Goal: Task Accomplishment & Management: Manage account settings

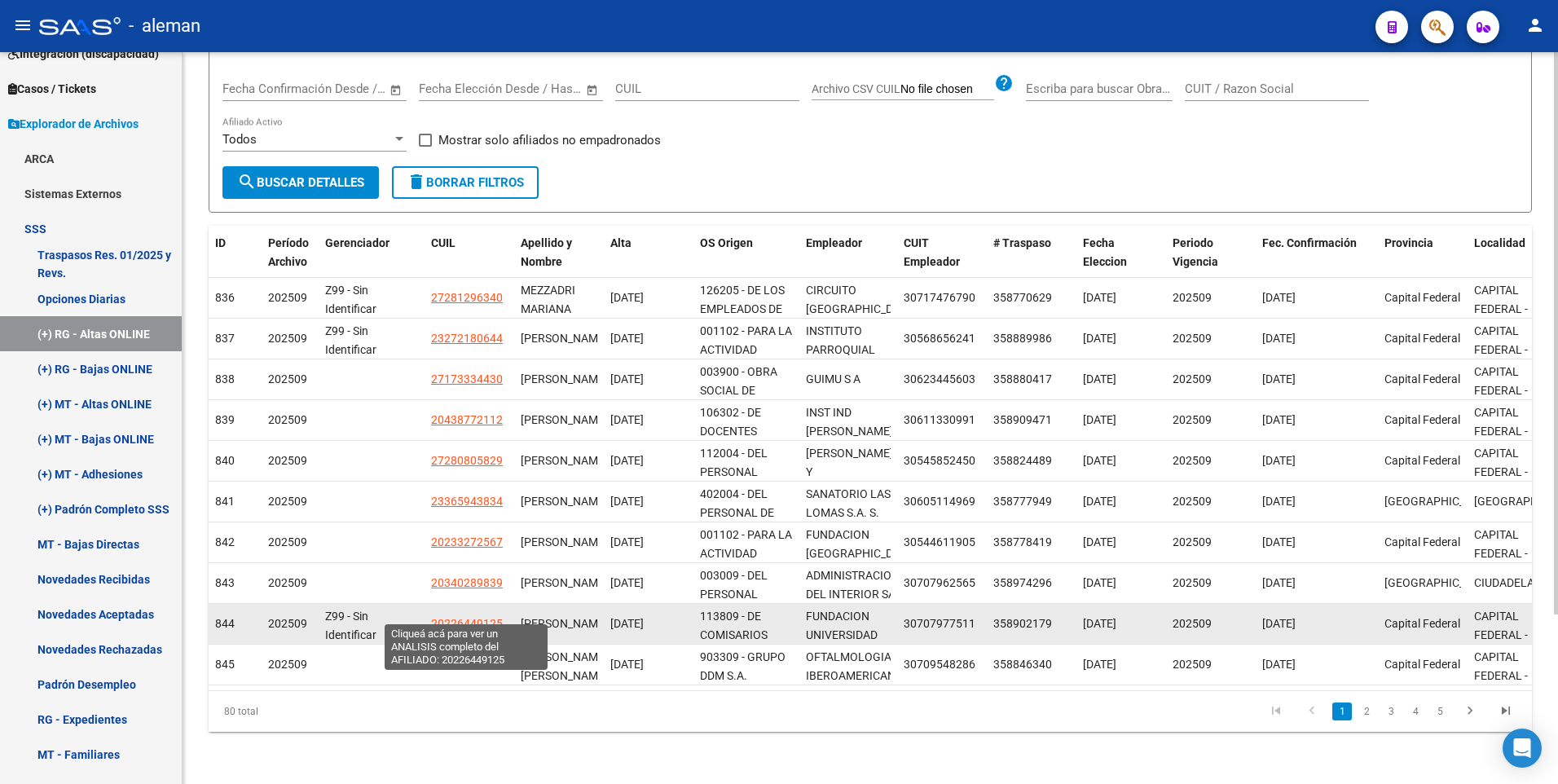
click at [468, 617] on span "20226449125" at bounding box center [466, 624] width 71 height 13
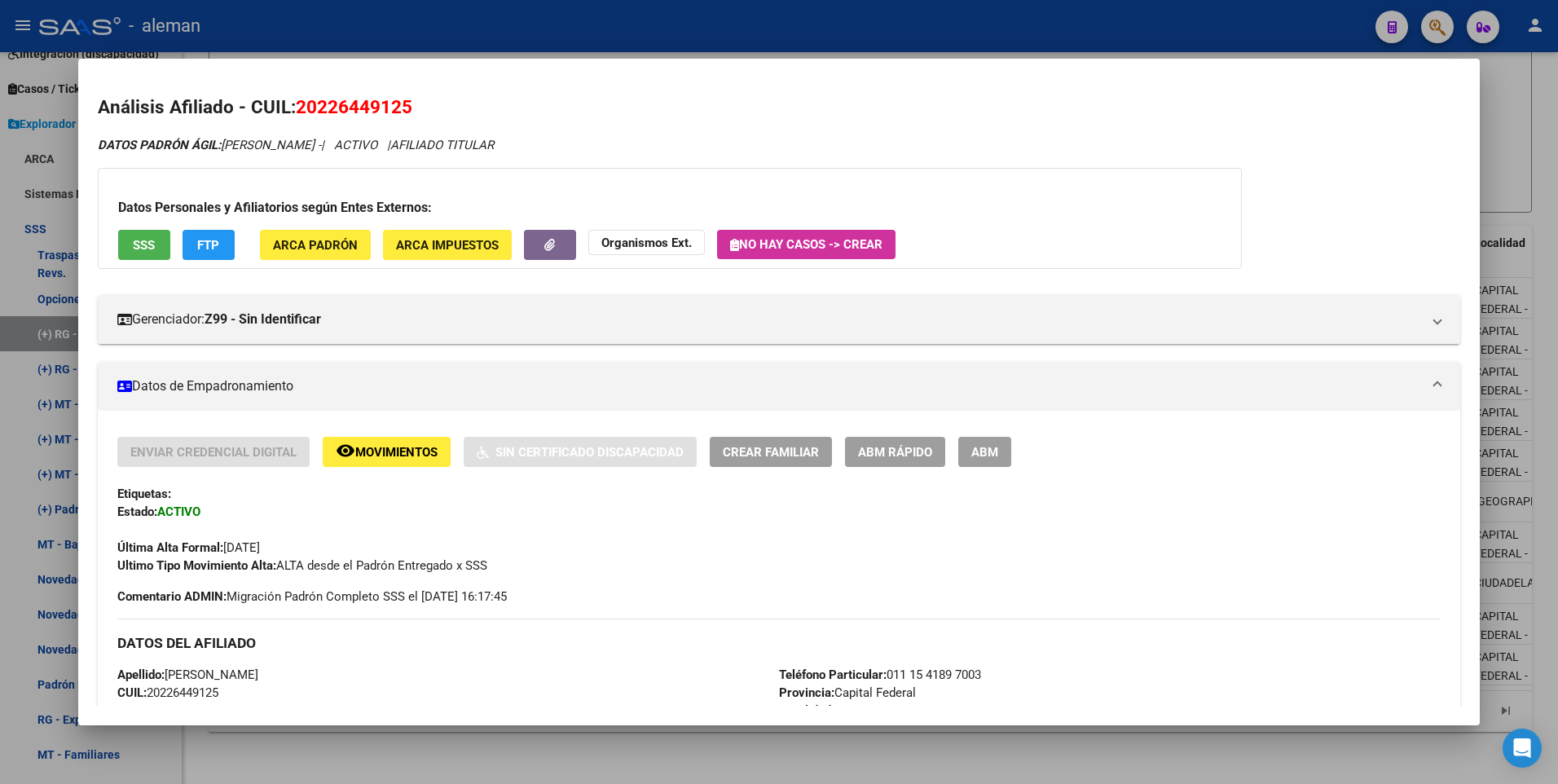
click at [1552, 363] on div at bounding box center [779, 392] width 1558 height 784
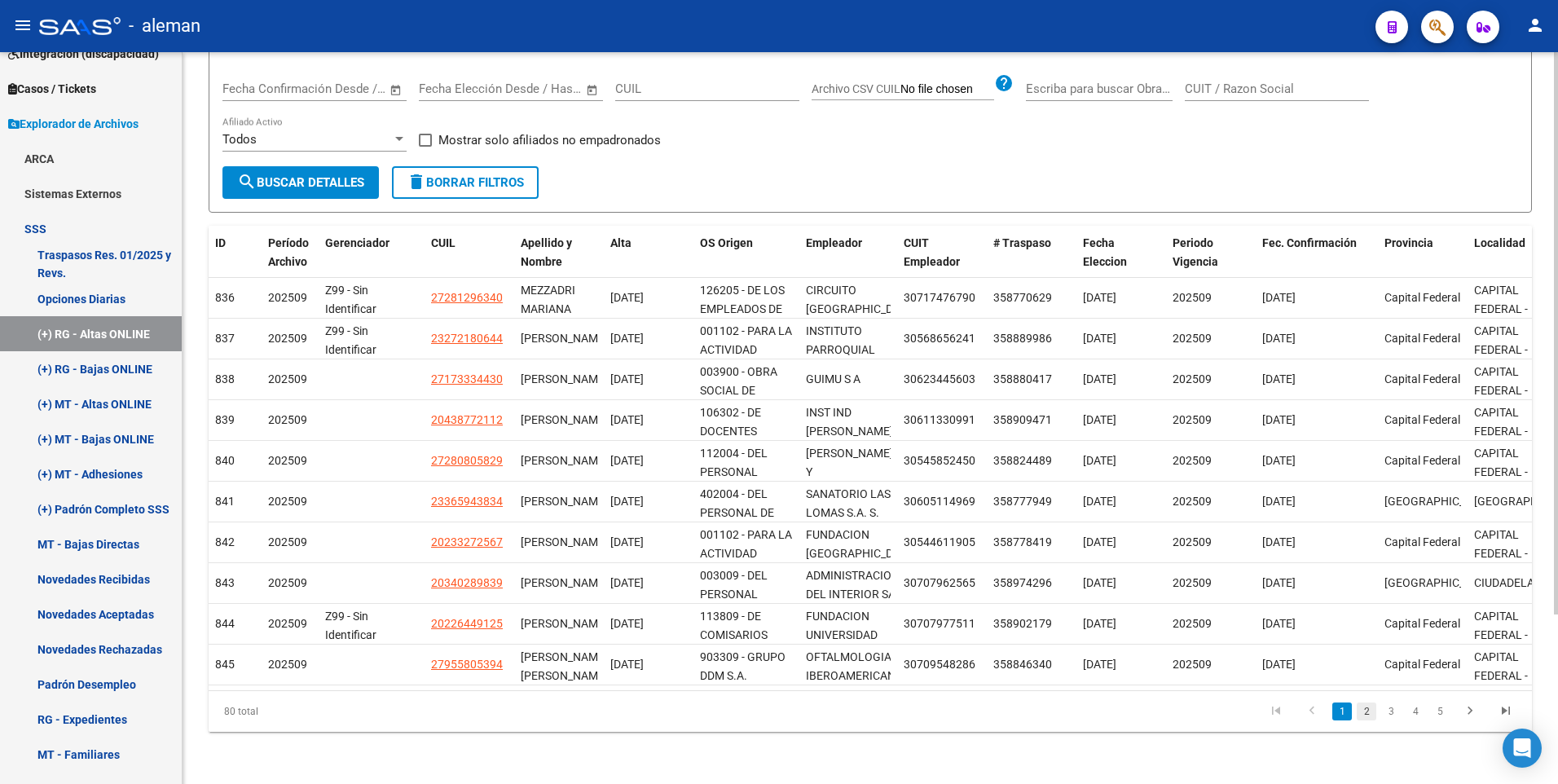
click at [1367, 713] on link "2" at bounding box center [1366, 711] width 19 height 18
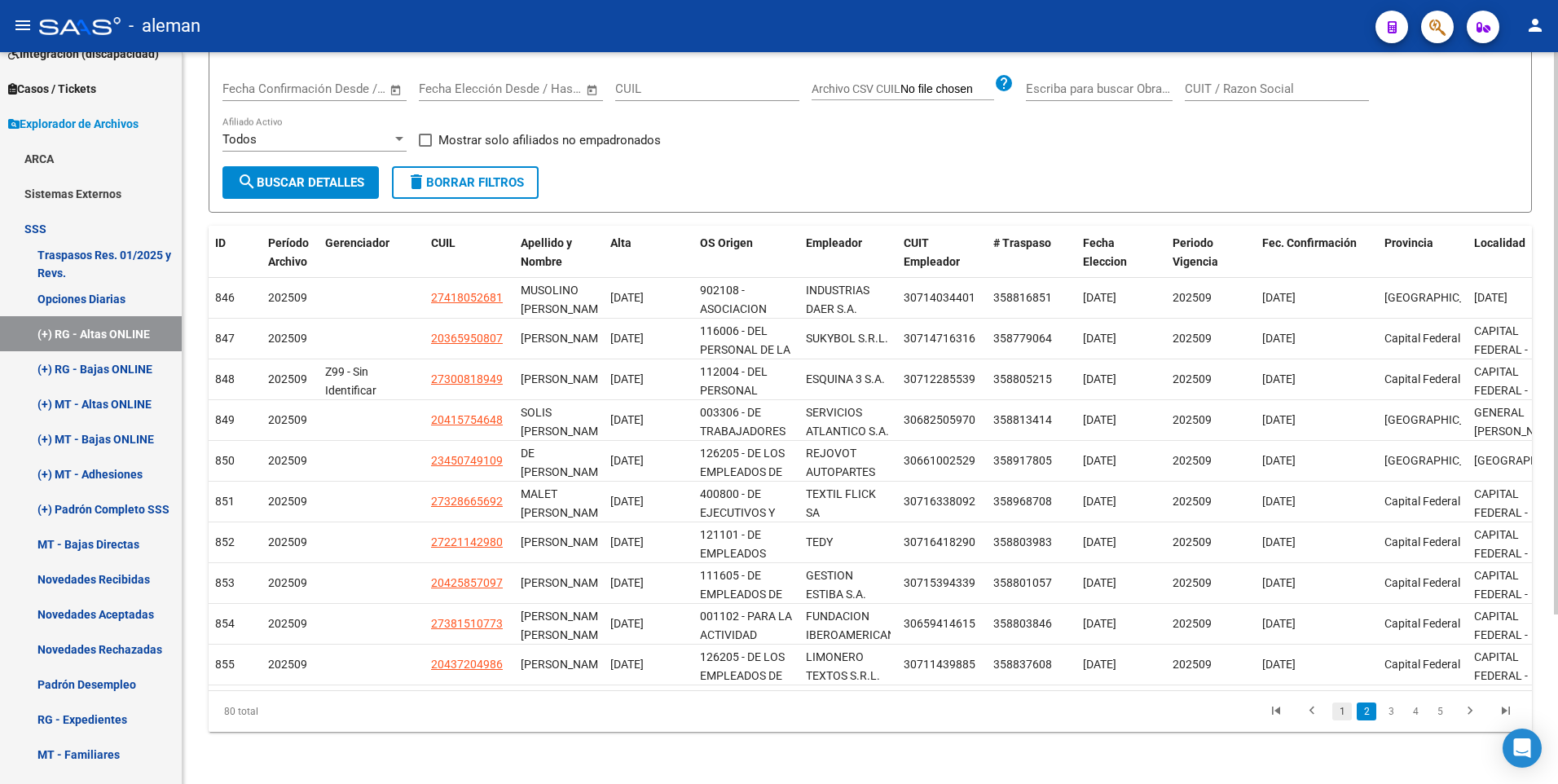
click at [1341, 711] on link "1" at bounding box center [1341, 711] width 19 height 18
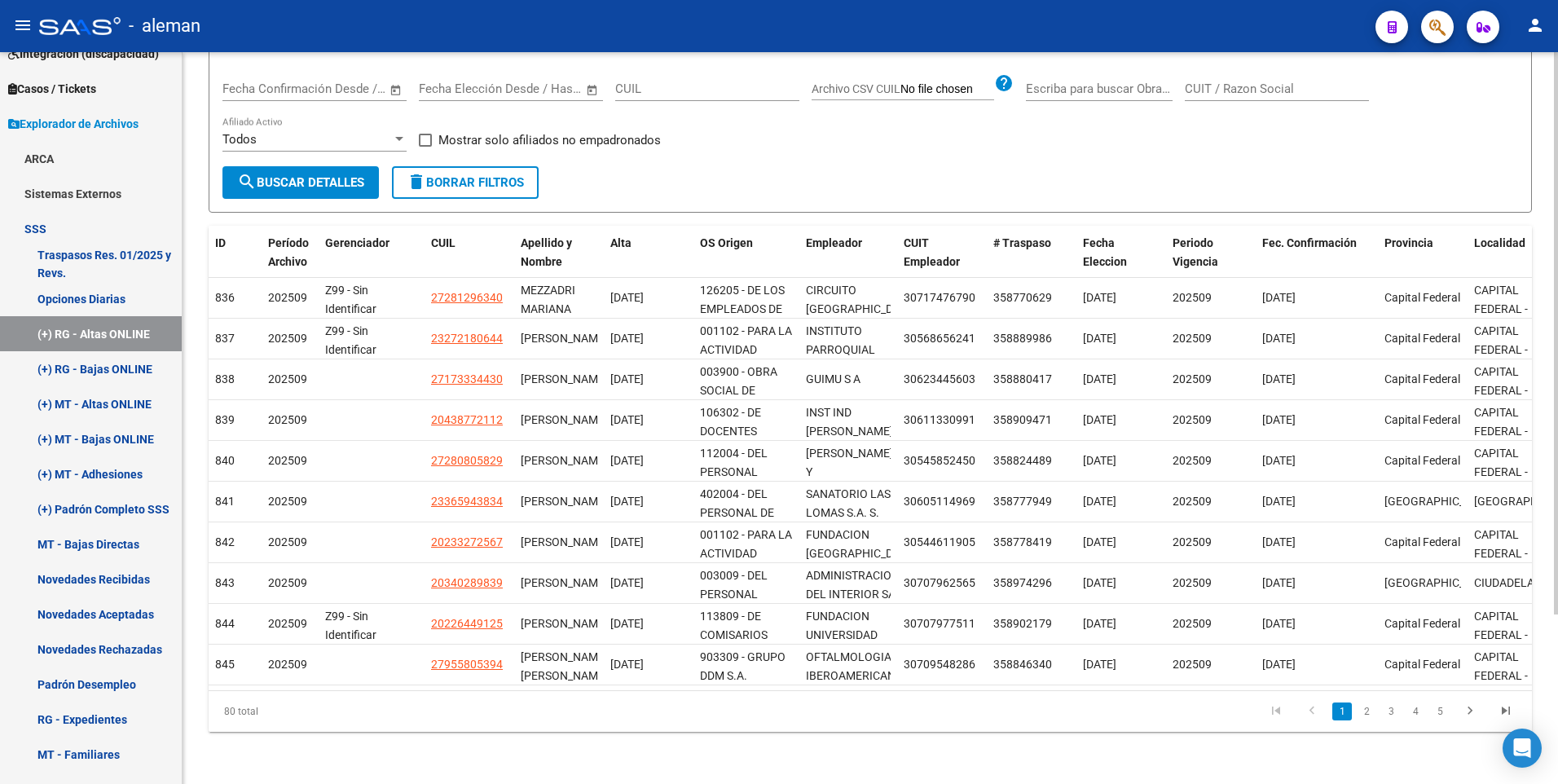
click at [1419, 713] on link "4" at bounding box center [1414, 711] width 19 height 18
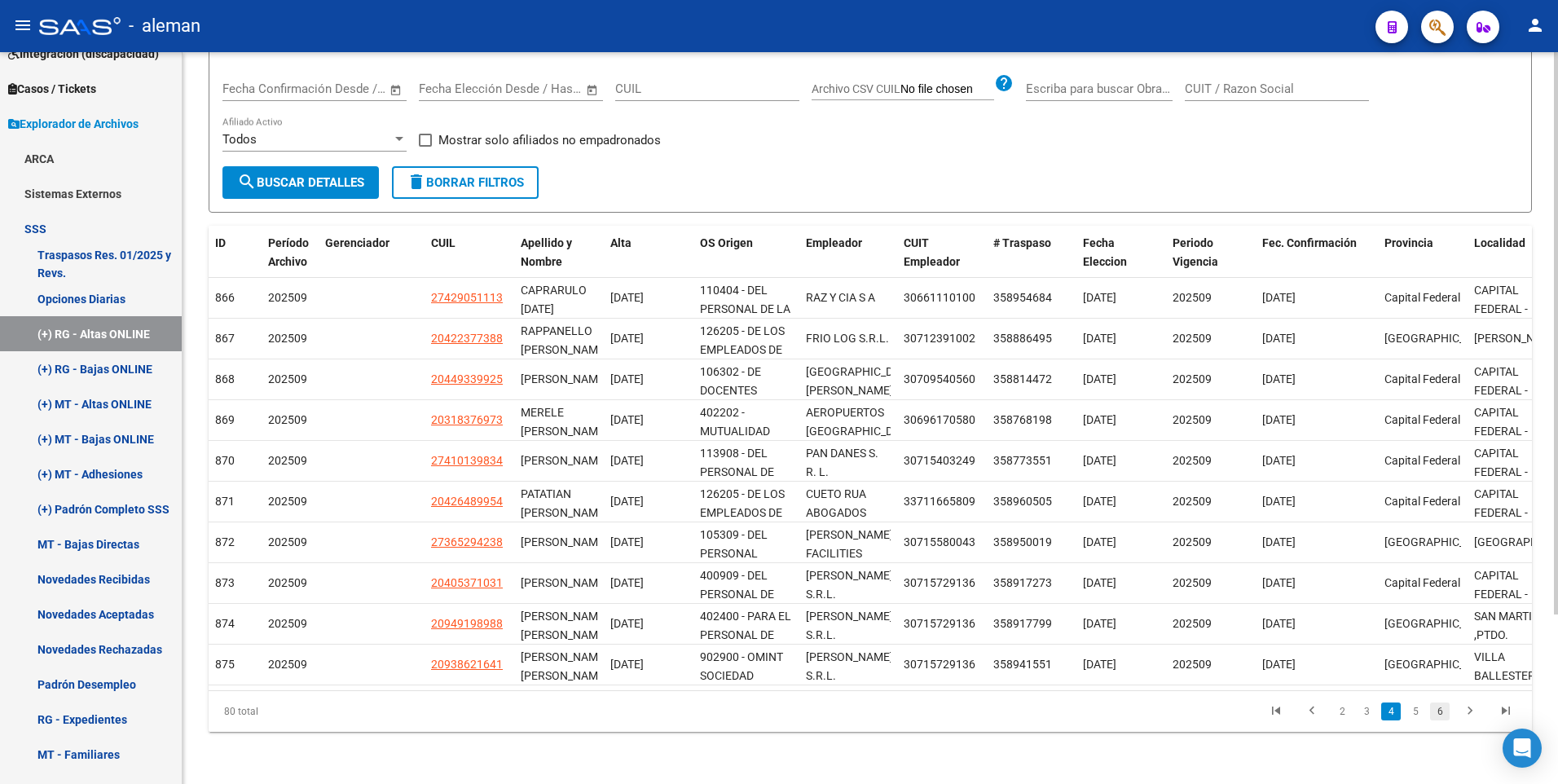
click at [1444, 710] on link "6" at bounding box center [1439, 711] width 19 height 18
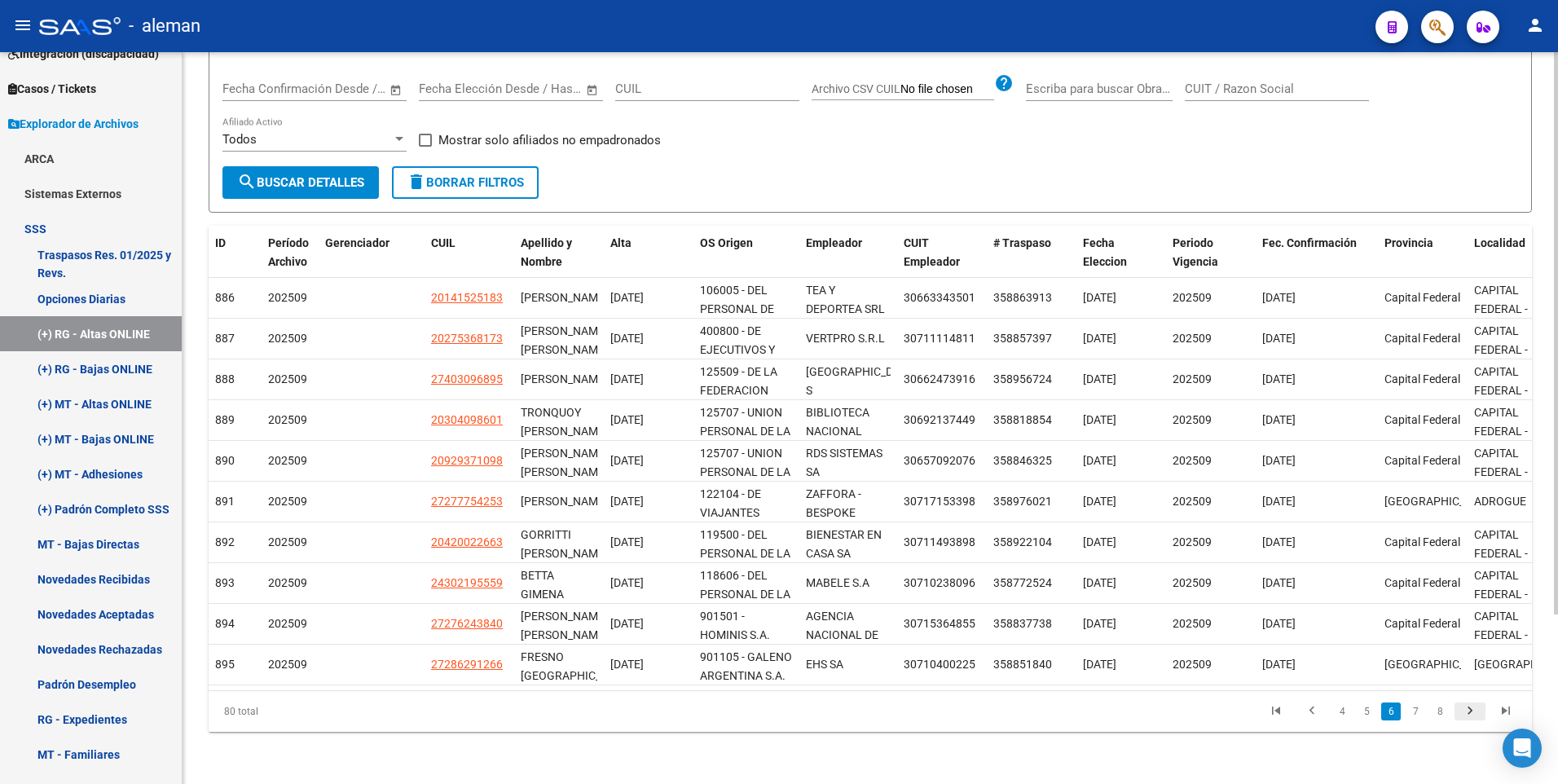
click at [1472, 708] on icon "go to next page" at bounding box center [1469, 713] width 21 height 19
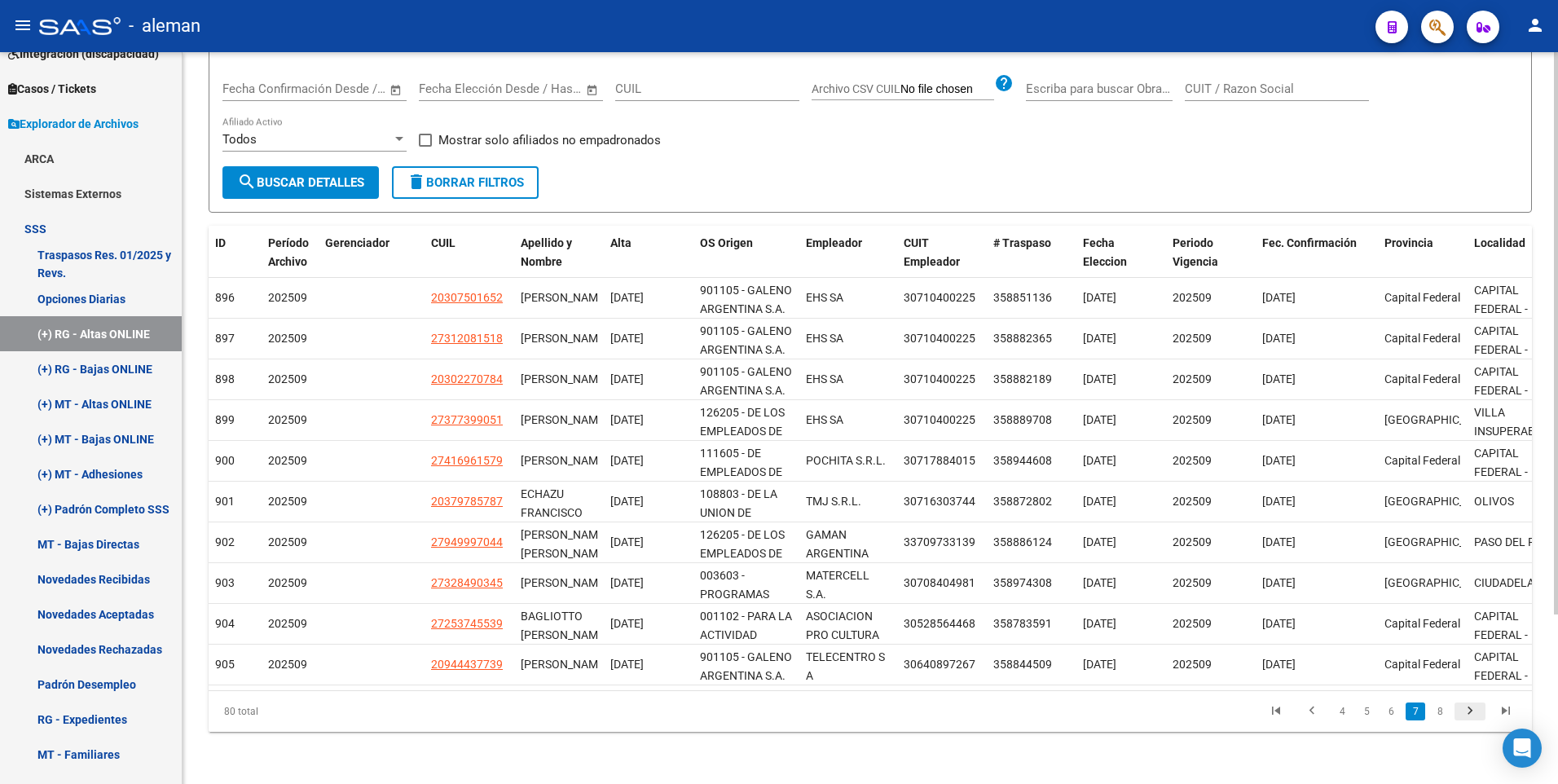
click at [1469, 713] on icon "go to next page" at bounding box center [1469, 713] width 21 height 19
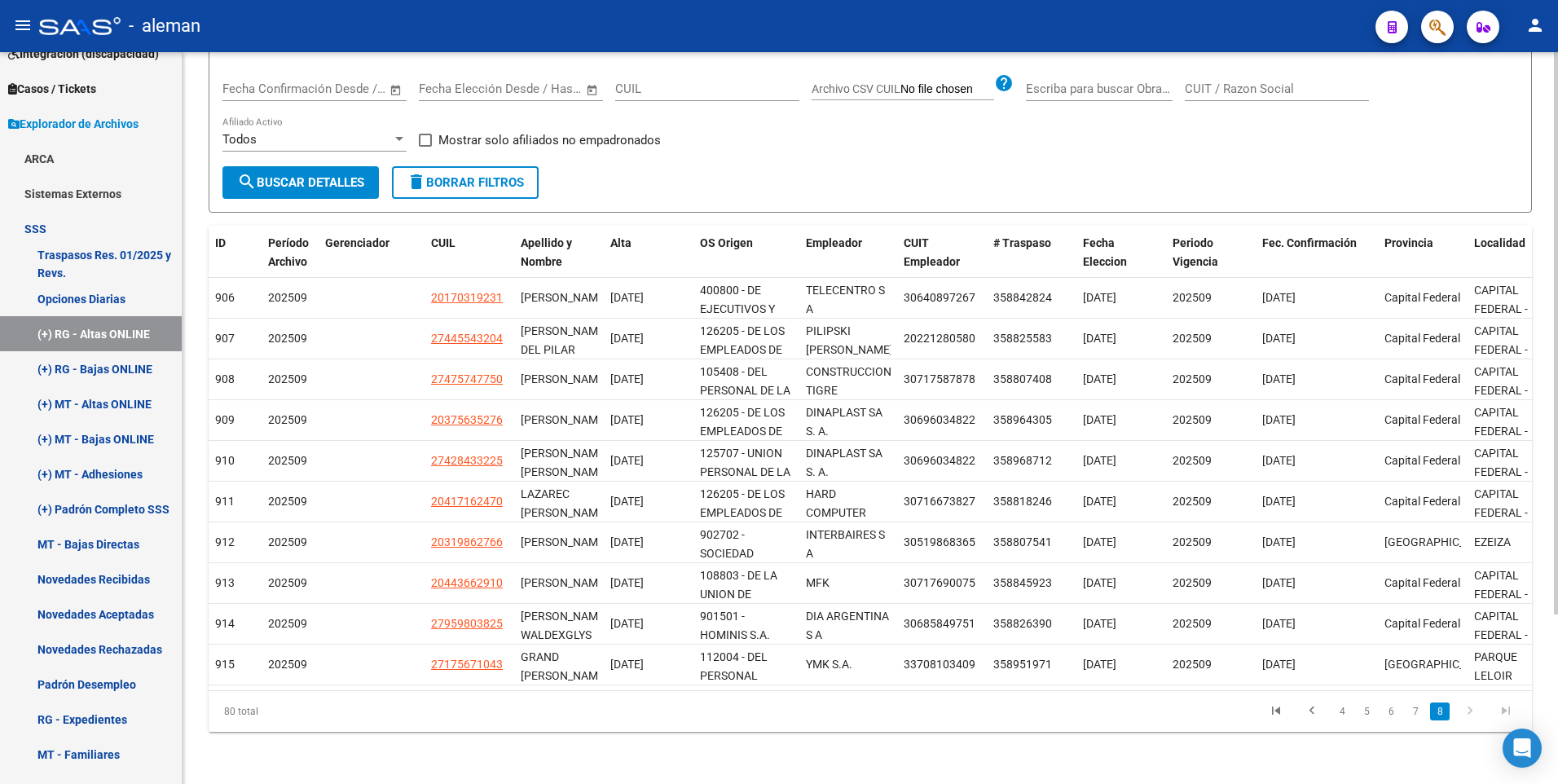
click at [1473, 710] on icon "go to next page" at bounding box center [1469, 713] width 21 height 19
click at [1419, 712] on link "7" at bounding box center [1414, 711] width 19 height 18
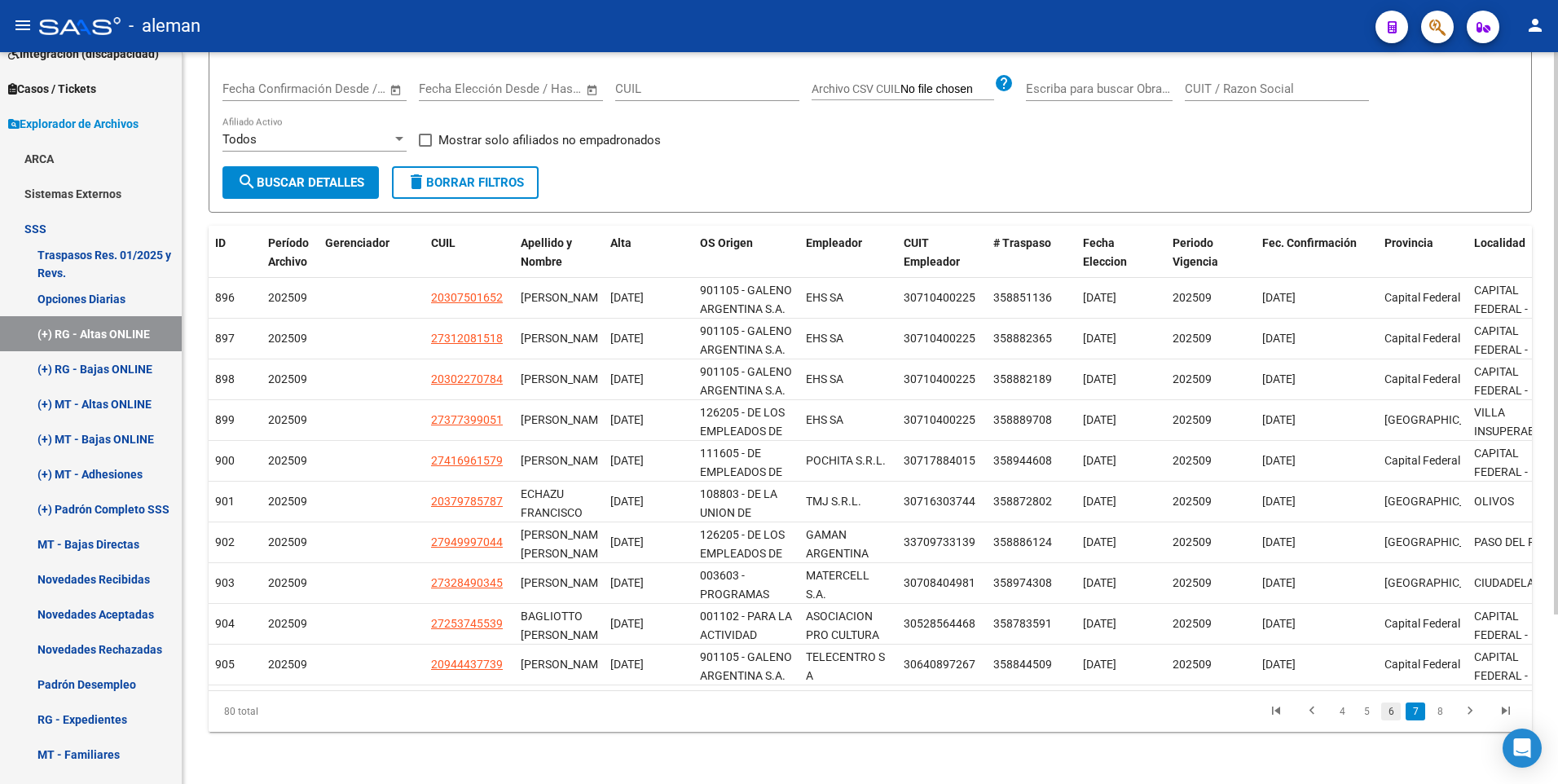
click at [1394, 715] on link "6" at bounding box center [1390, 711] width 19 height 18
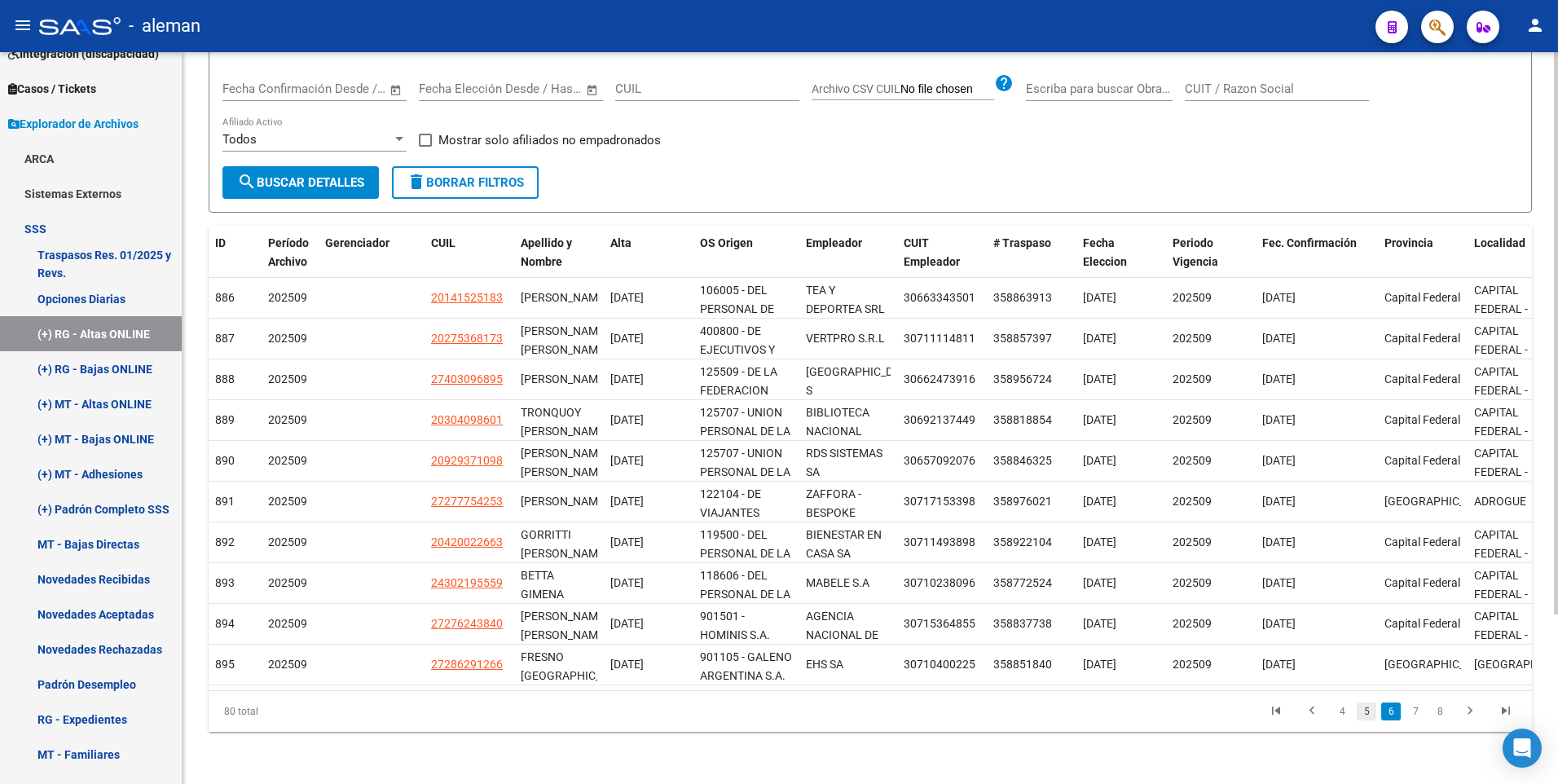
click at [1368, 712] on link "5" at bounding box center [1366, 711] width 19 height 18
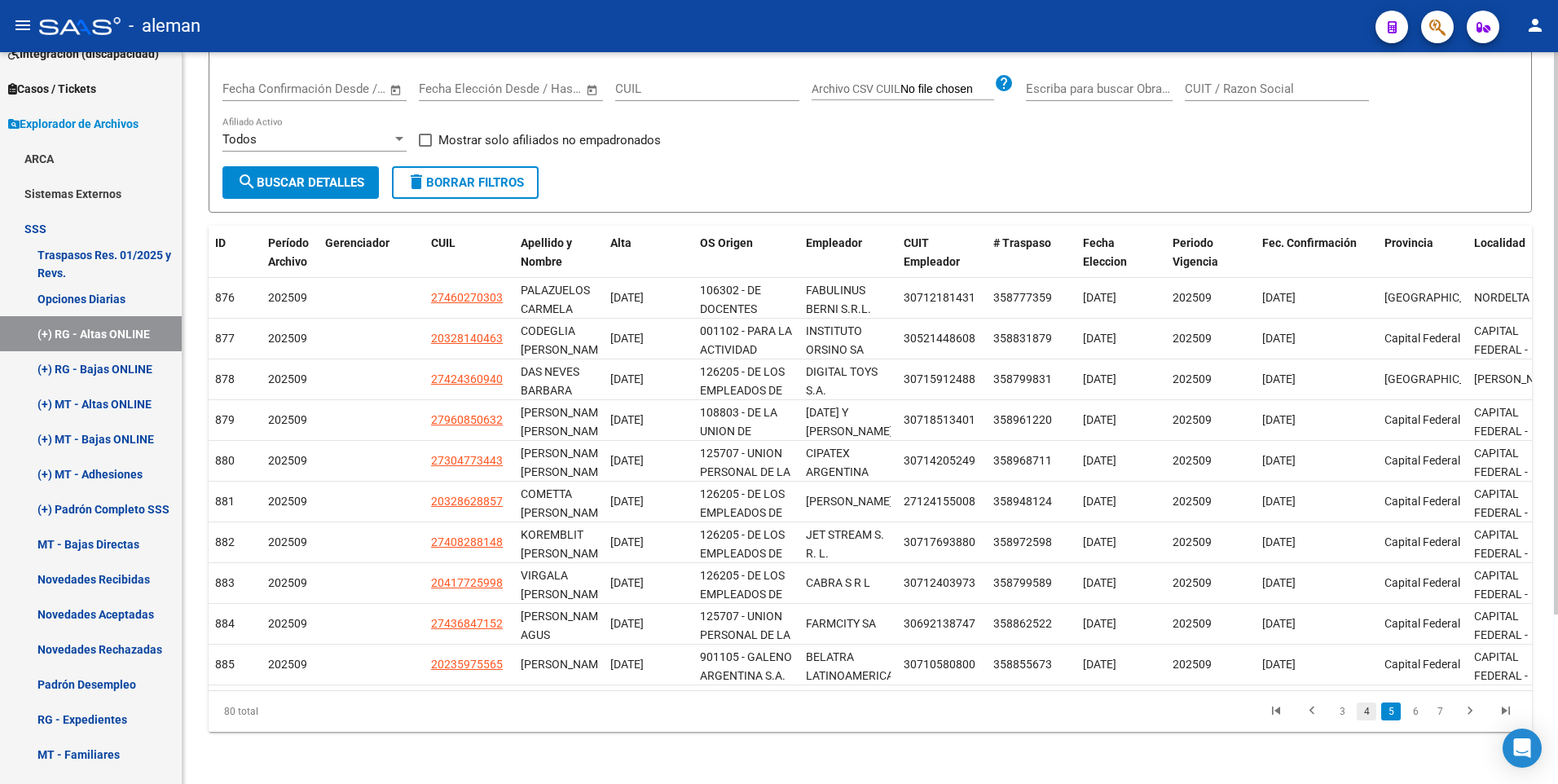
click at [1367, 711] on link "4" at bounding box center [1366, 711] width 19 height 18
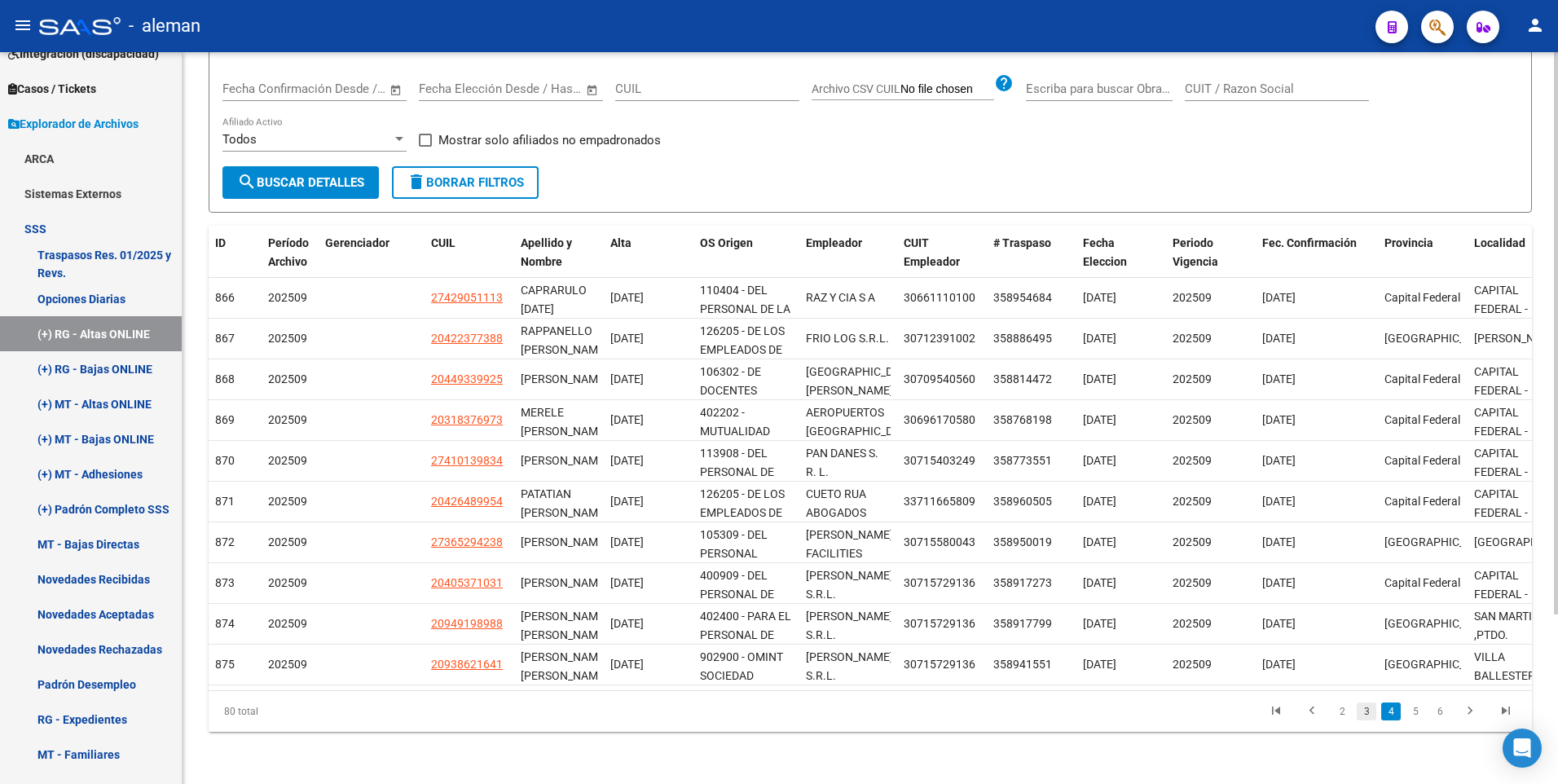
click at [1369, 712] on link "3" at bounding box center [1366, 711] width 19 height 18
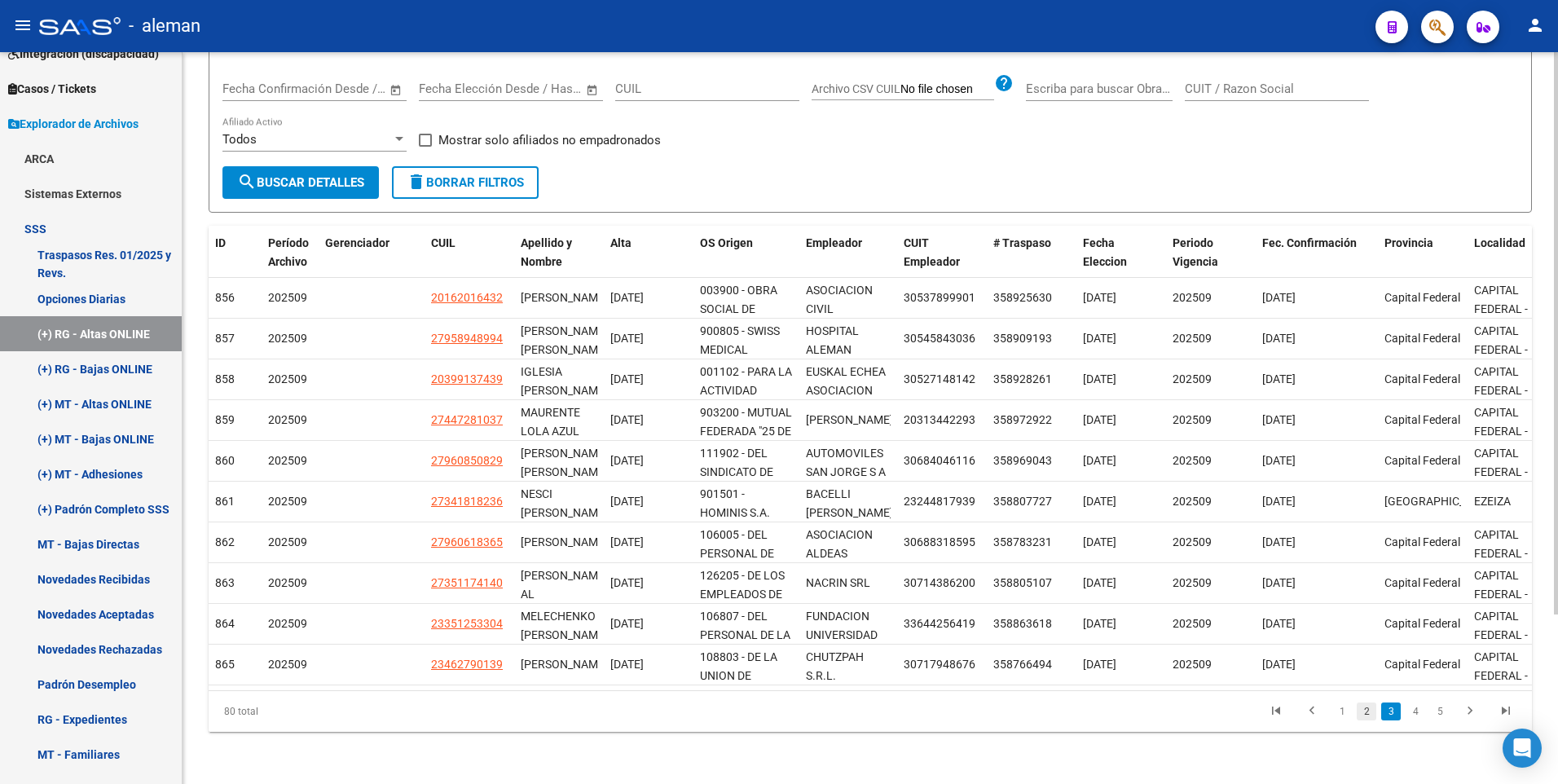
click at [1372, 710] on link "2" at bounding box center [1366, 711] width 19 height 18
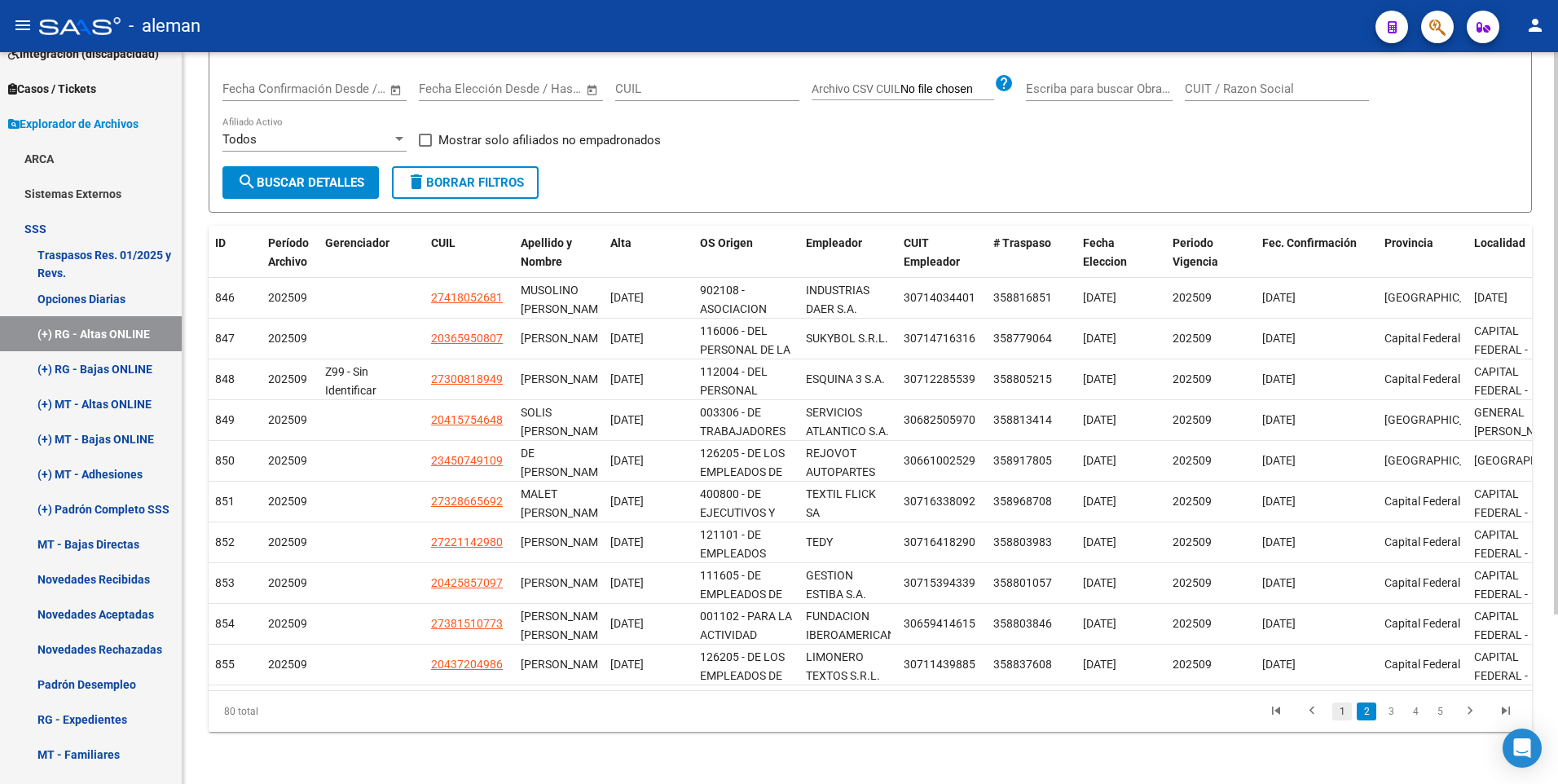
click at [1344, 713] on link "1" at bounding box center [1341, 711] width 19 height 18
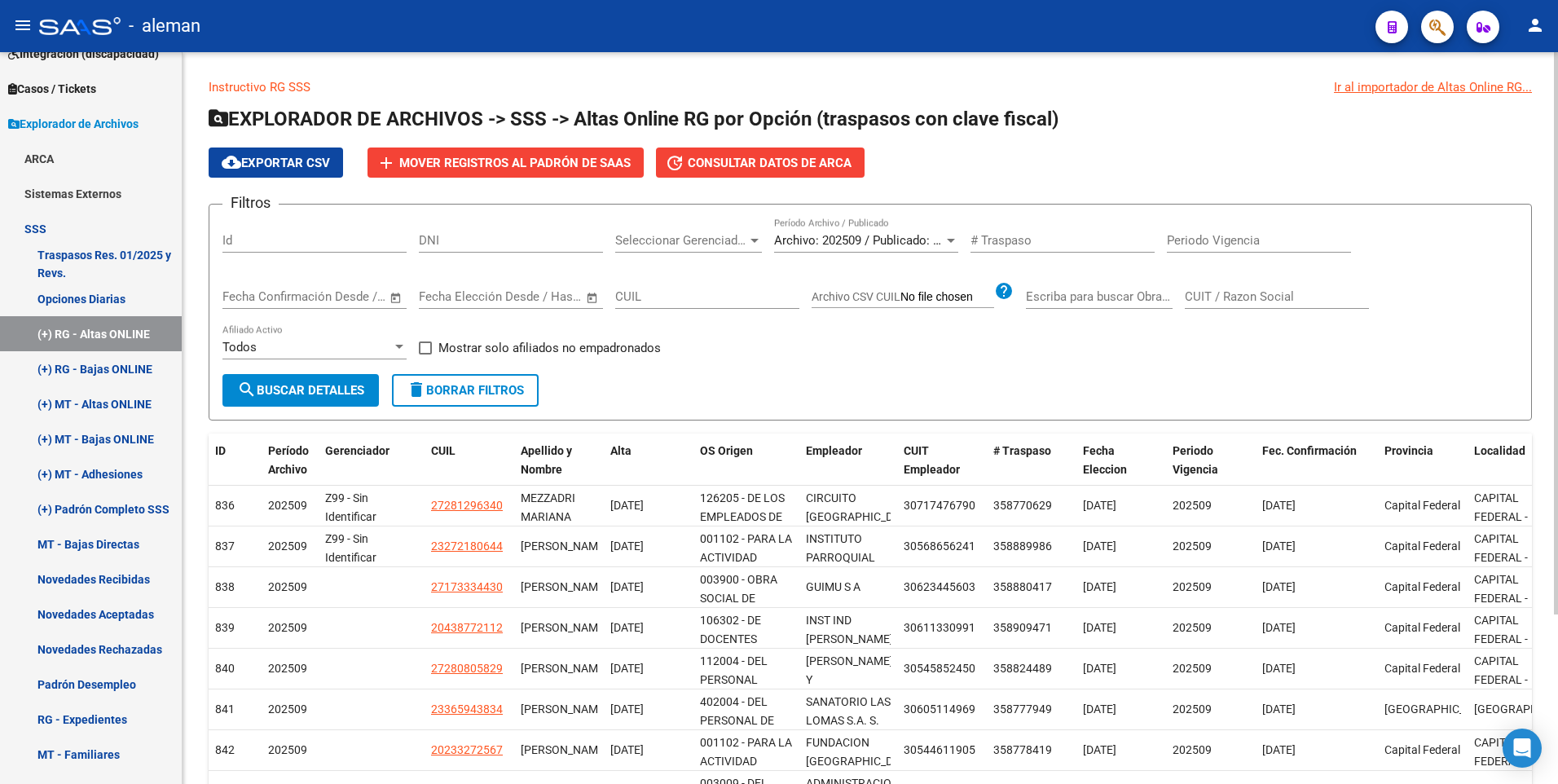
click at [750, 239] on div at bounding box center [754, 241] width 14 height 13
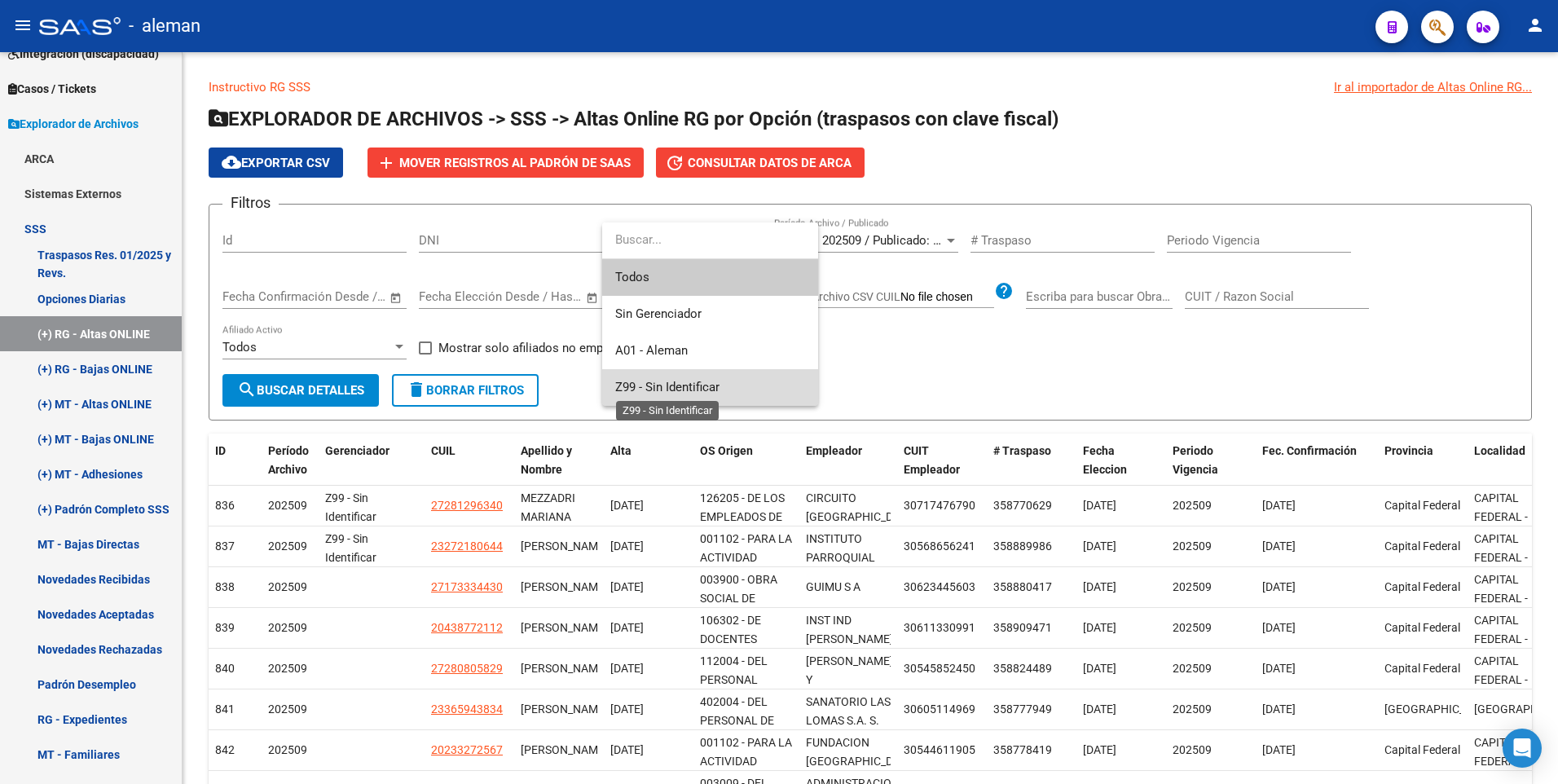
click at [707, 387] on span "Z99 - Sin Identificar" at bounding box center [667, 386] width 104 height 14
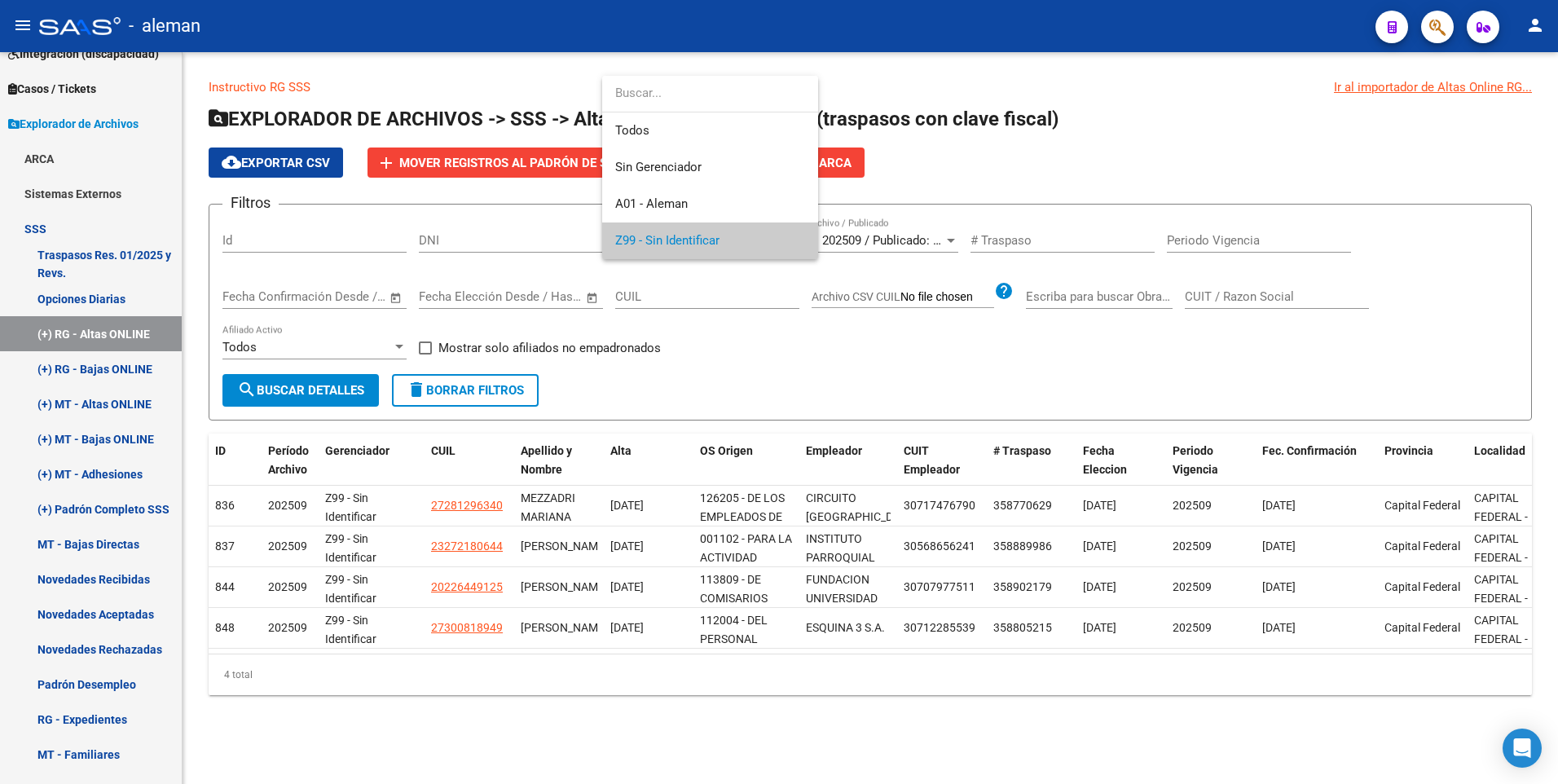
click at [836, 379] on div at bounding box center [779, 392] width 1558 height 784
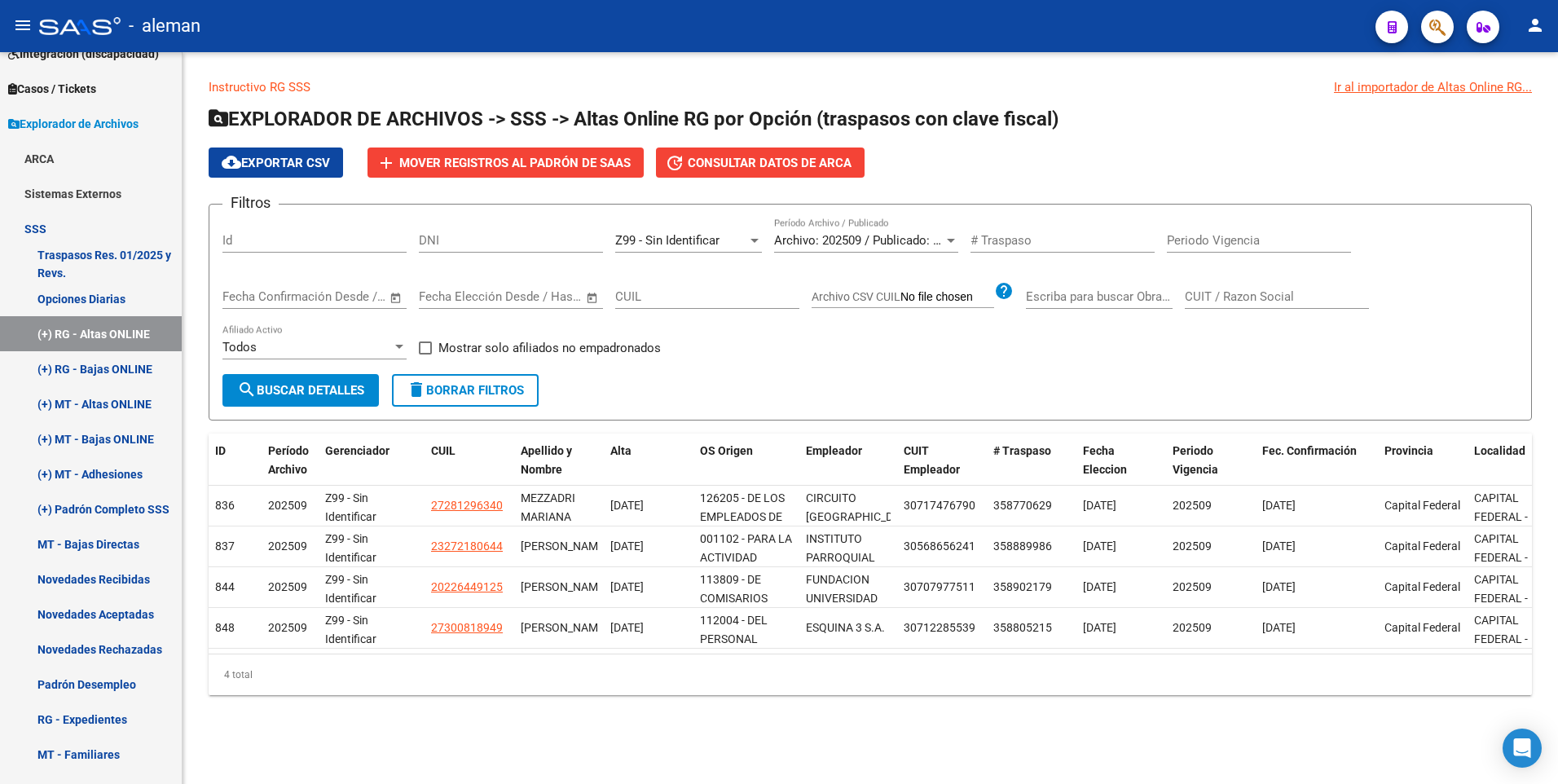
click at [751, 342] on div "Filtros Id DNI Z99 - Sin Identificar Seleccionar Gerenciador Archivo: 202509 / …" at bounding box center [870, 295] width 1295 height 156
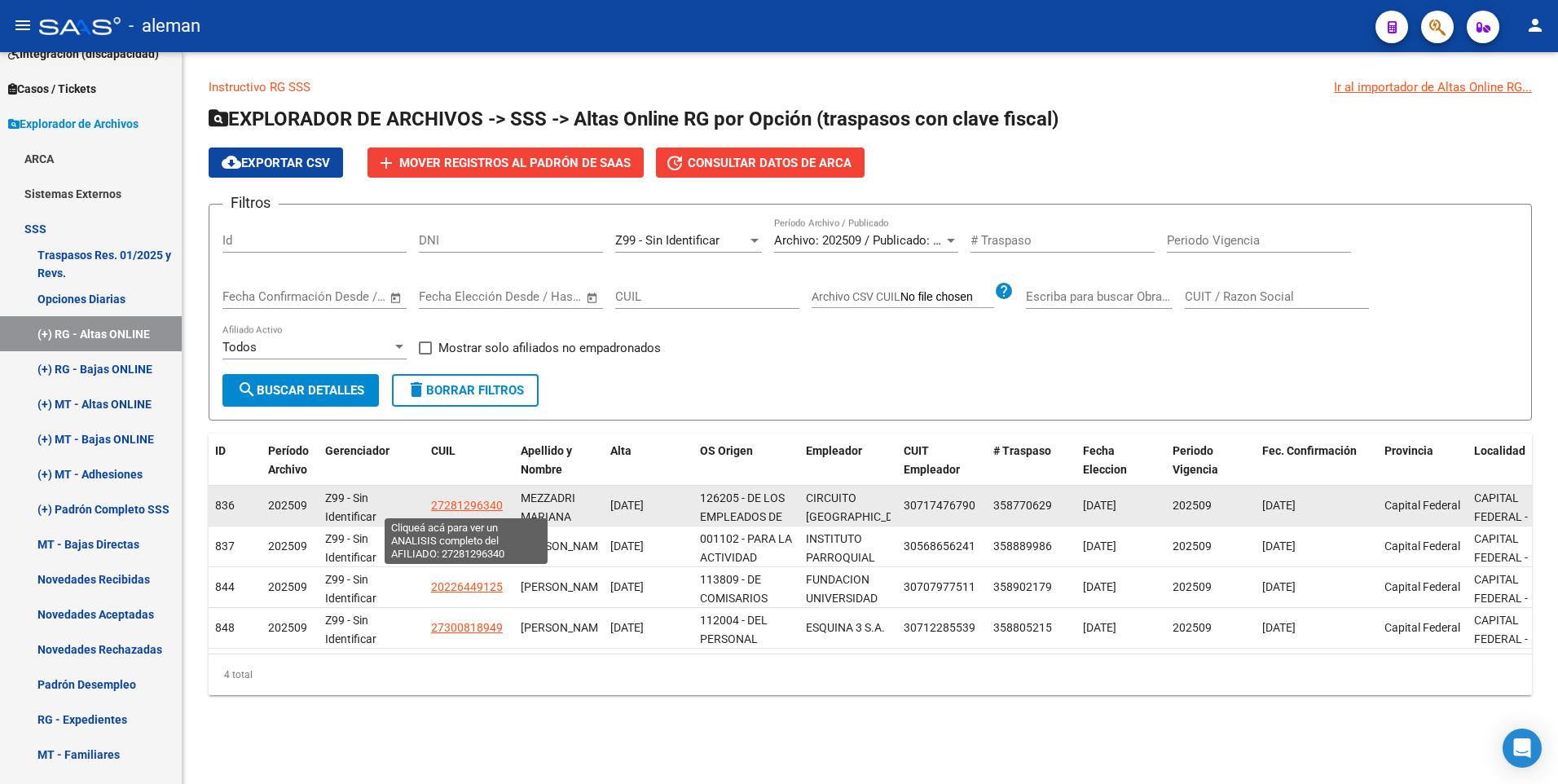
click at [464, 503] on span "27281296340" at bounding box center [466, 505] width 71 height 13
type textarea "27281296340"
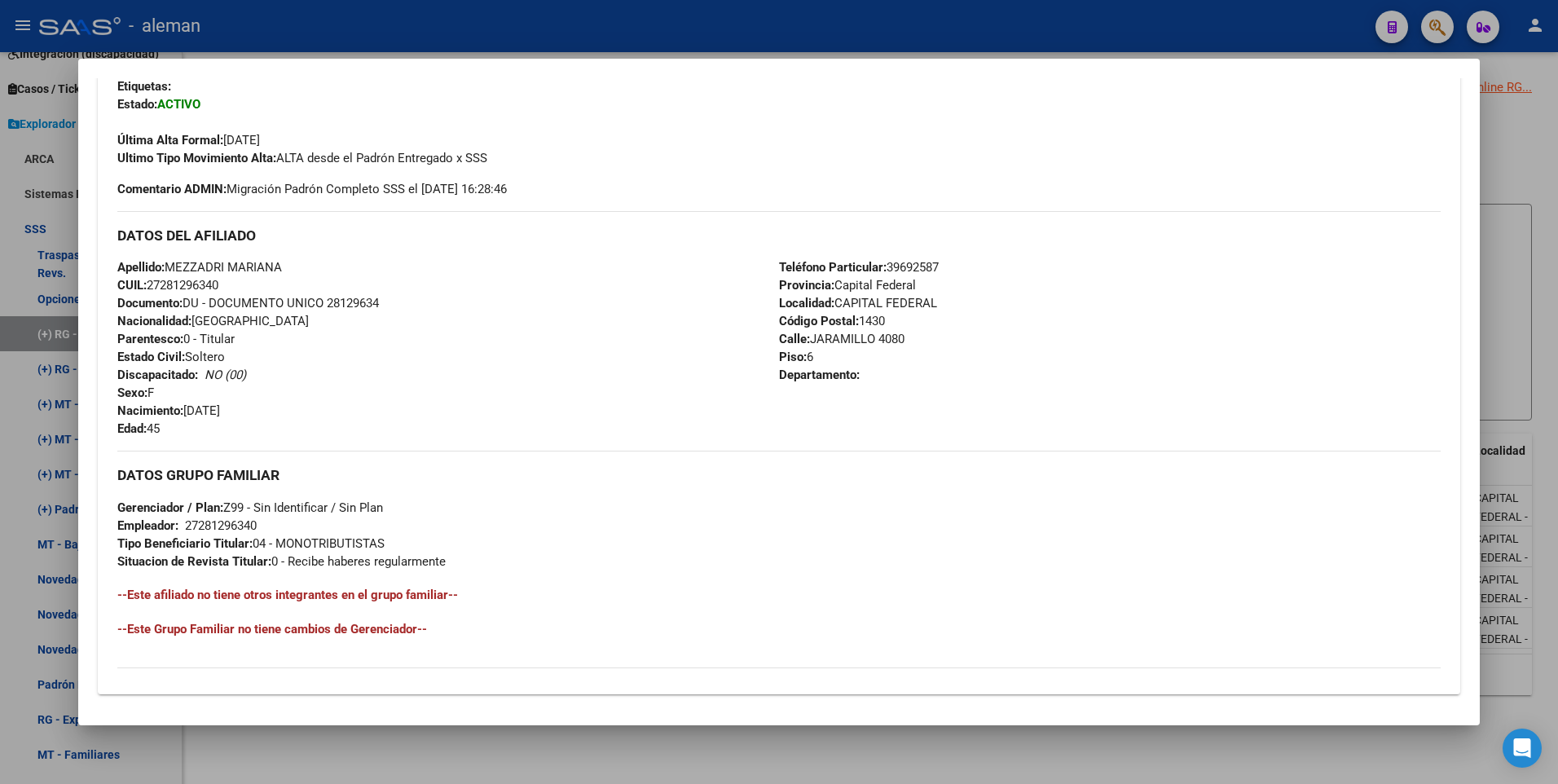
scroll to position [610, 0]
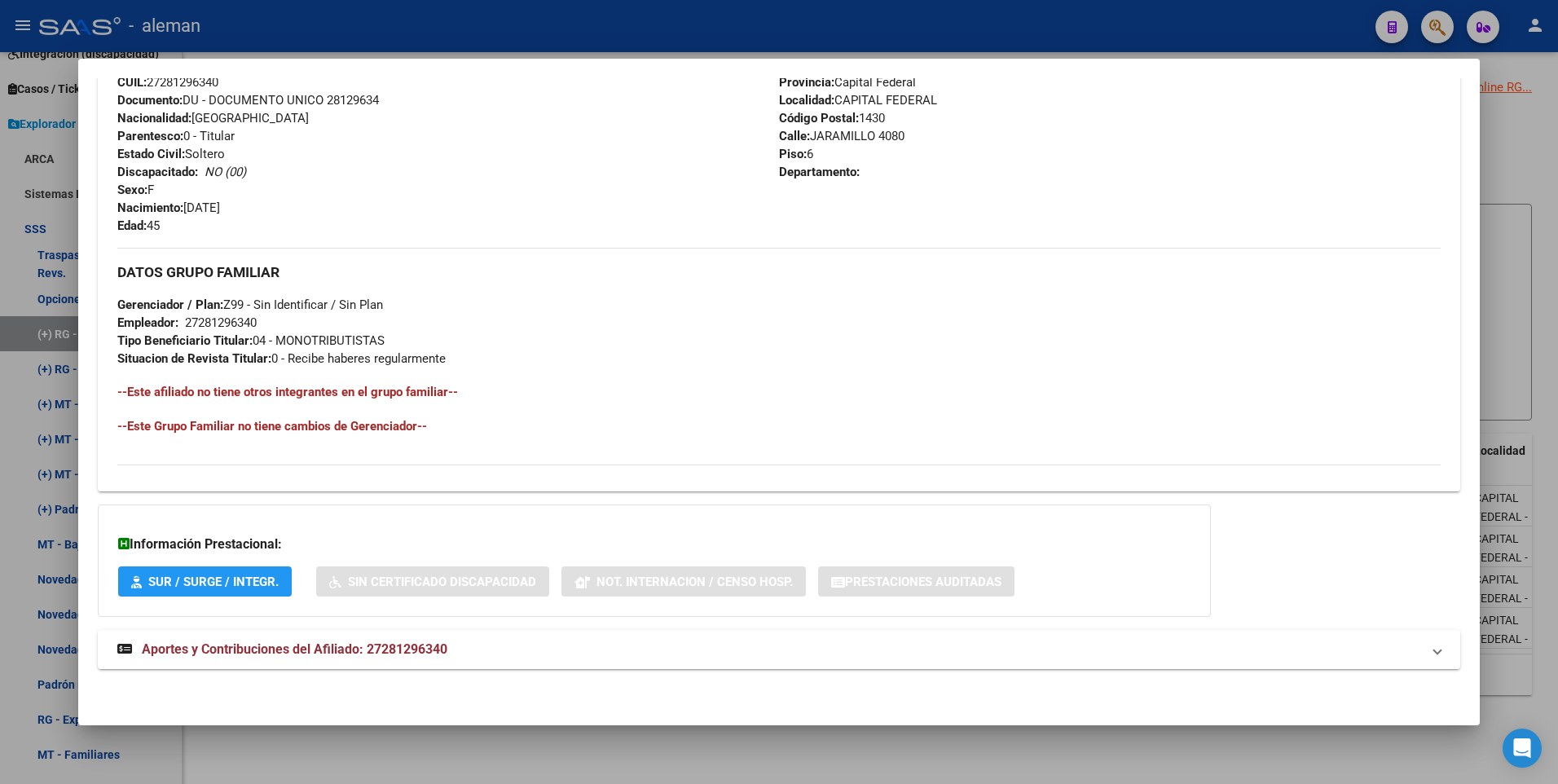
click at [384, 648] on span "Aportes y Contribuciones del Afiliado: 27281296340" at bounding box center [295, 649] width 306 height 15
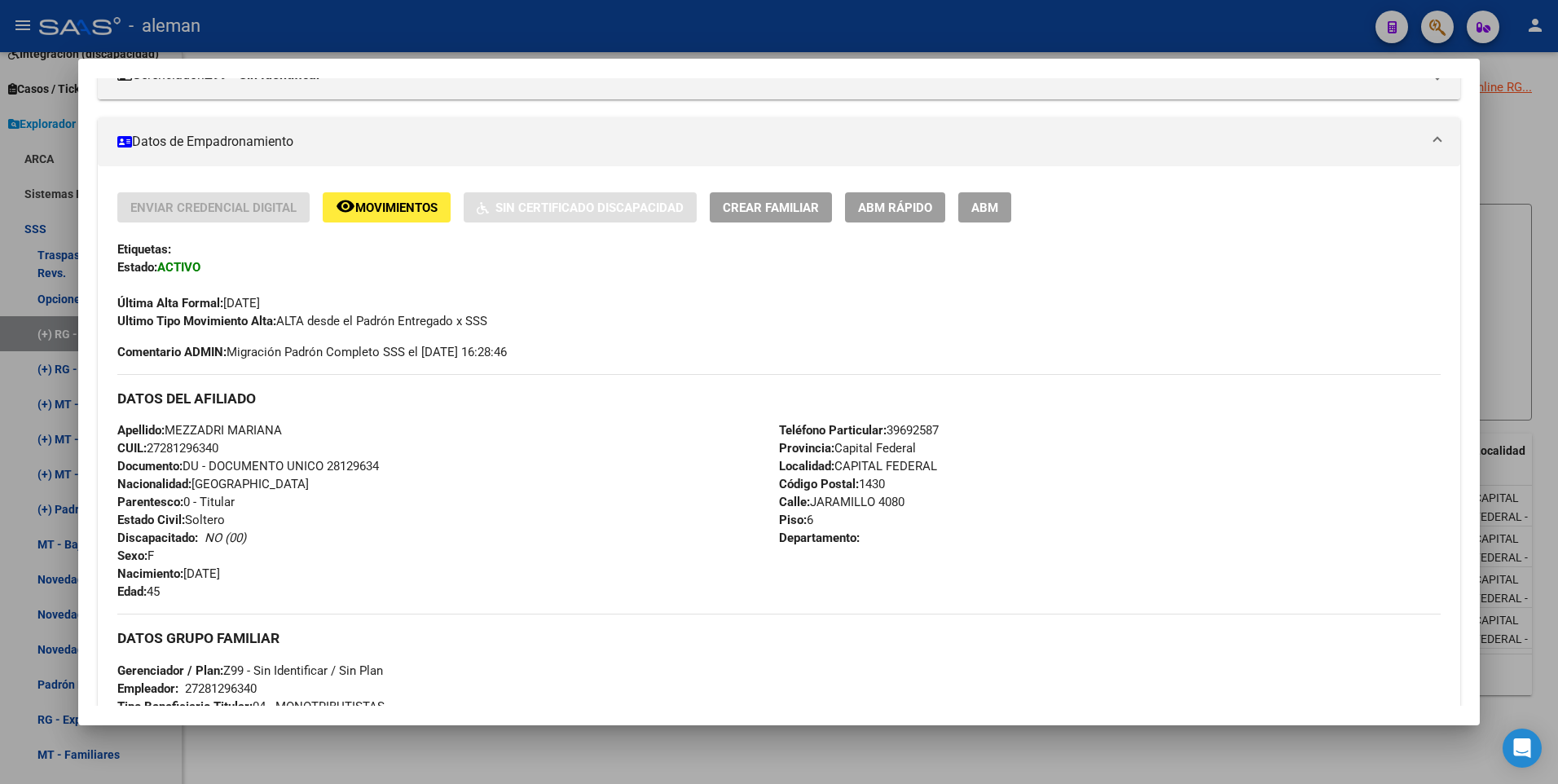
scroll to position [326, 0]
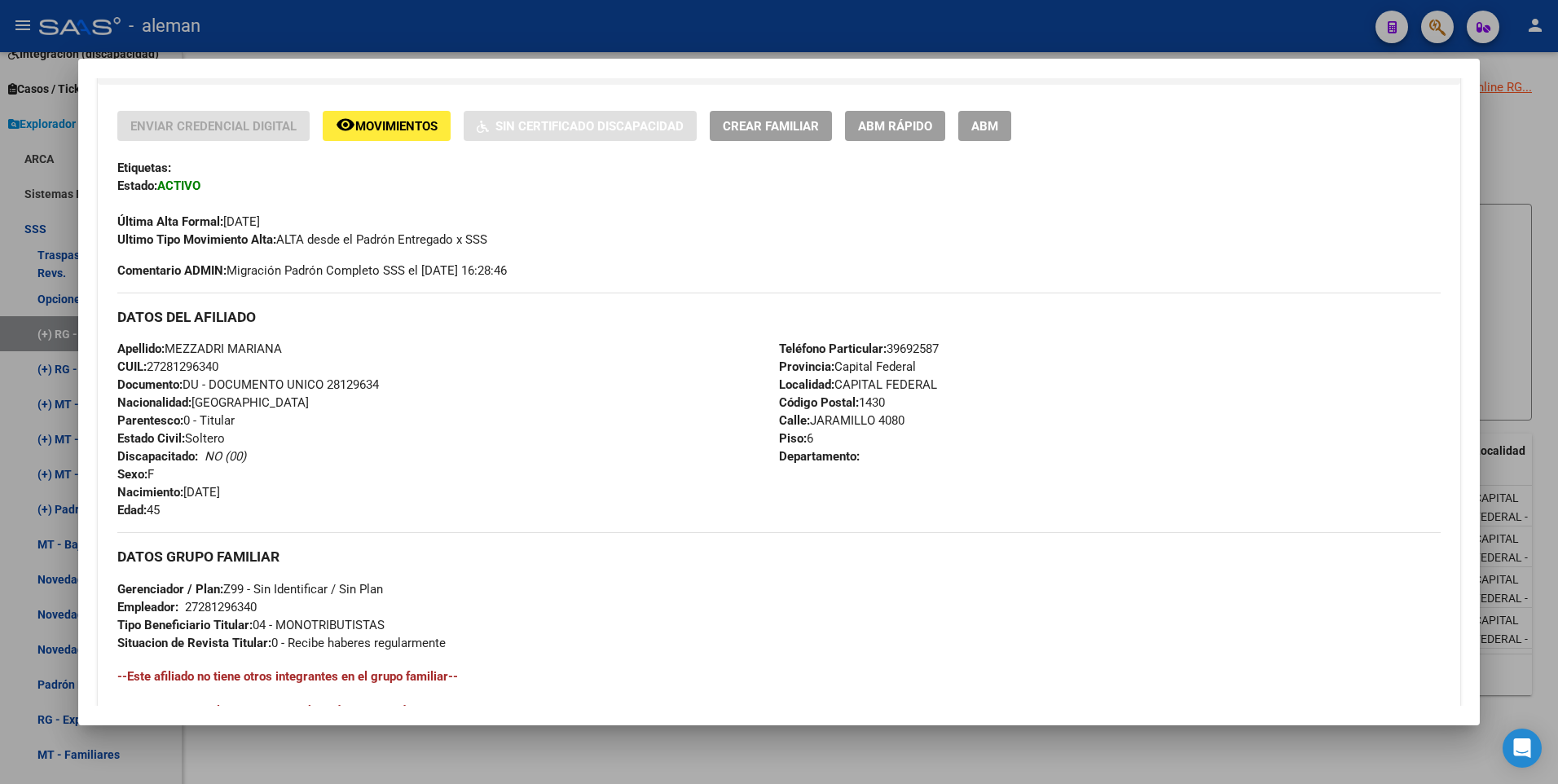
click at [976, 118] on span "ABM" at bounding box center [985, 125] width 27 height 14
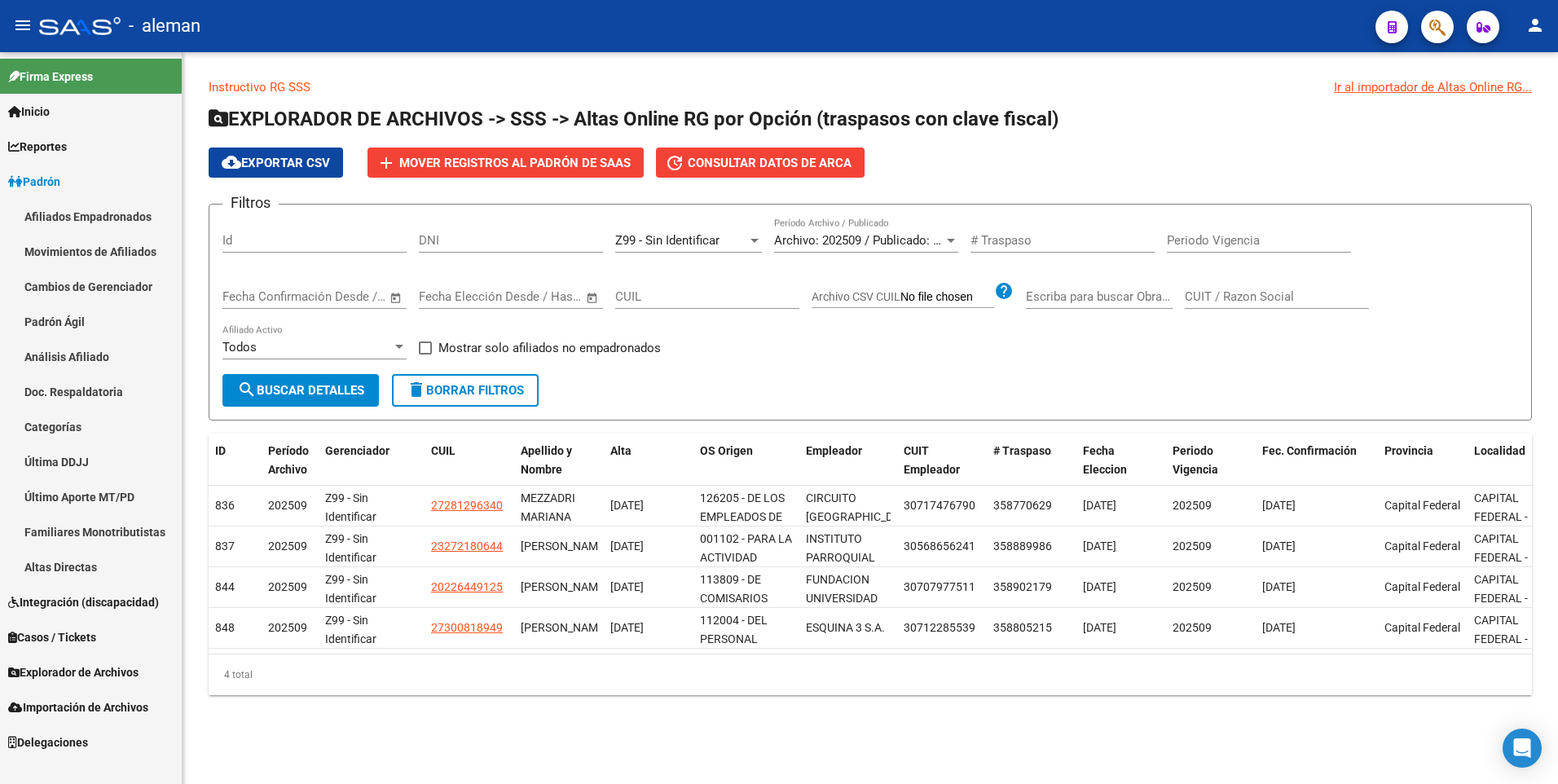
scroll to position [6, 0]
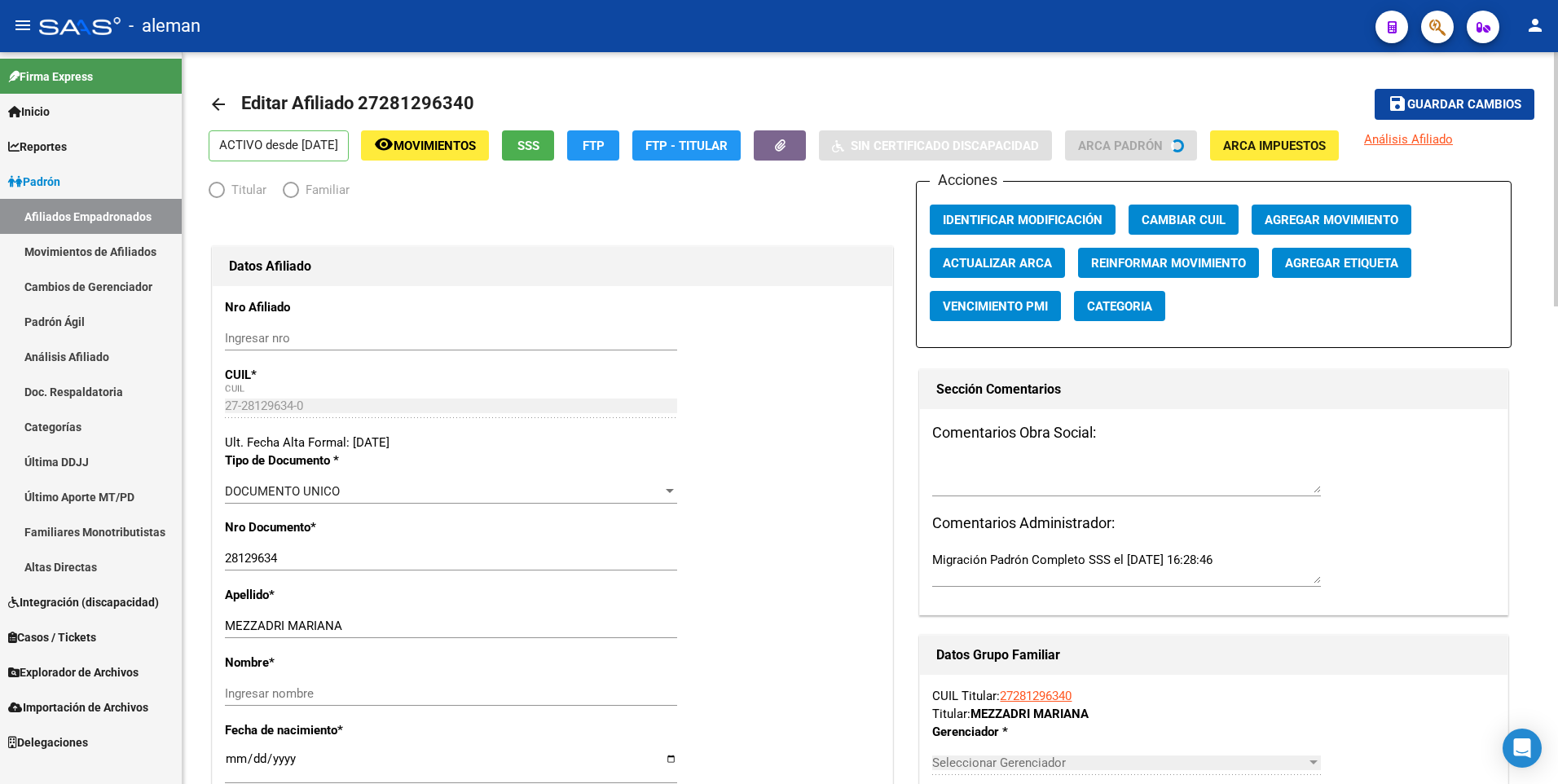
radio input "true"
type input "27-28129634-0"
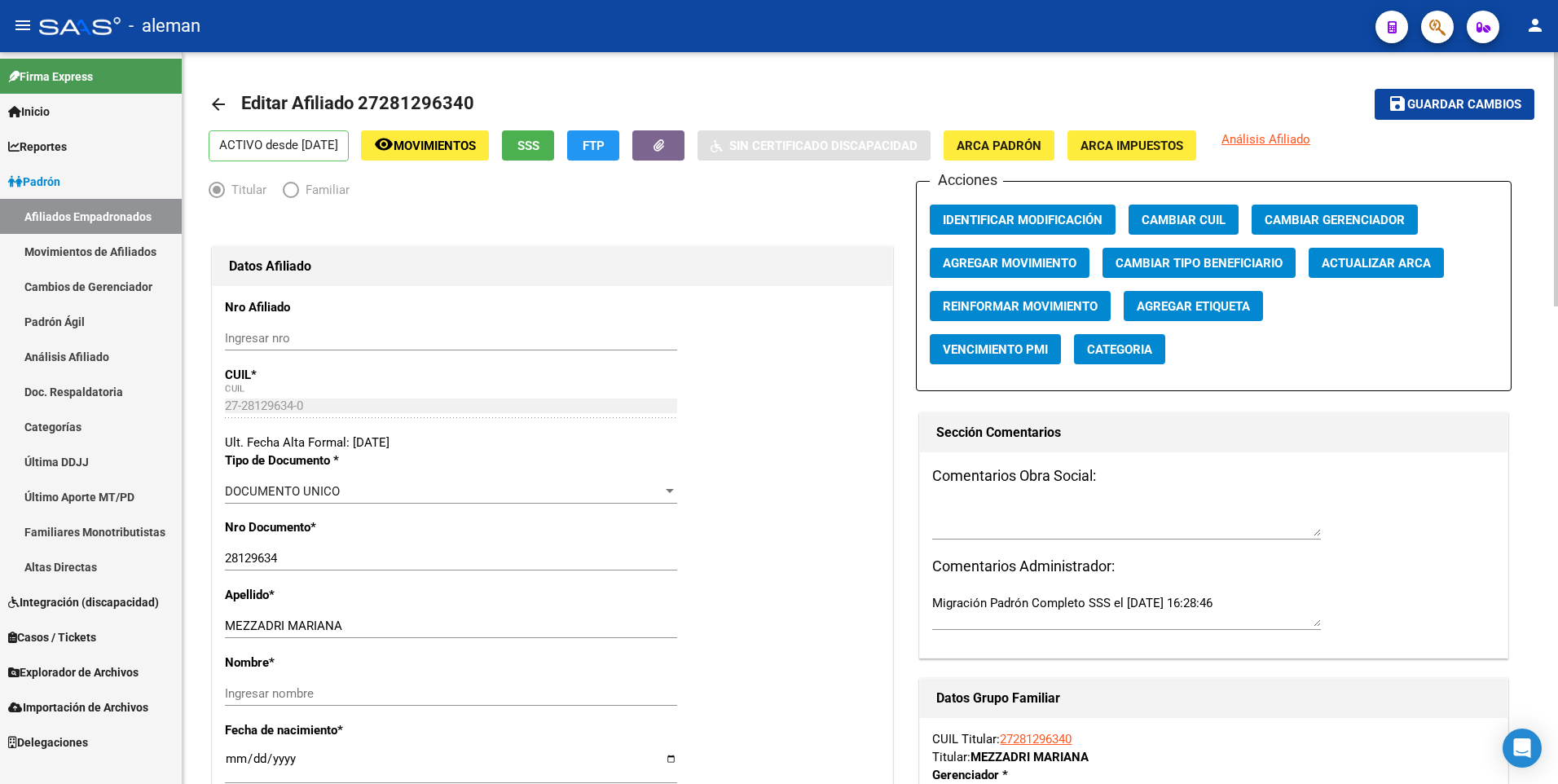
scroll to position [326, 0]
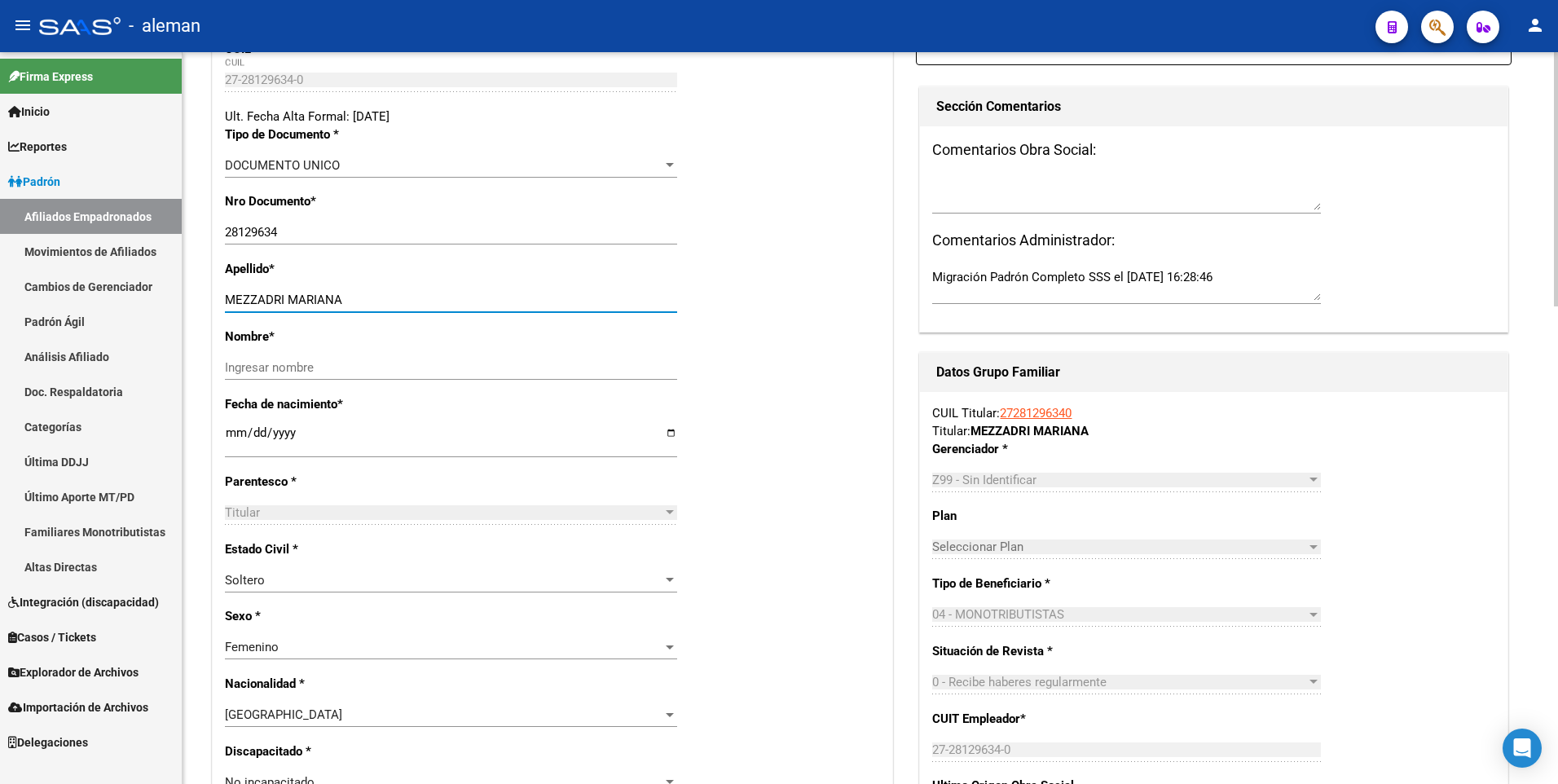
drag, startPoint x: 288, startPoint y: 301, endPoint x: 350, endPoint y: 301, distance: 62.0
click at [350, 301] on input "MEZZADRI MARIANA" at bounding box center [451, 299] width 452 height 14
click at [363, 368] on input "Ingresar nombre" at bounding box center [451, 367] width 452 height 14
paste input "MARIANA"
type input "MARIANA"
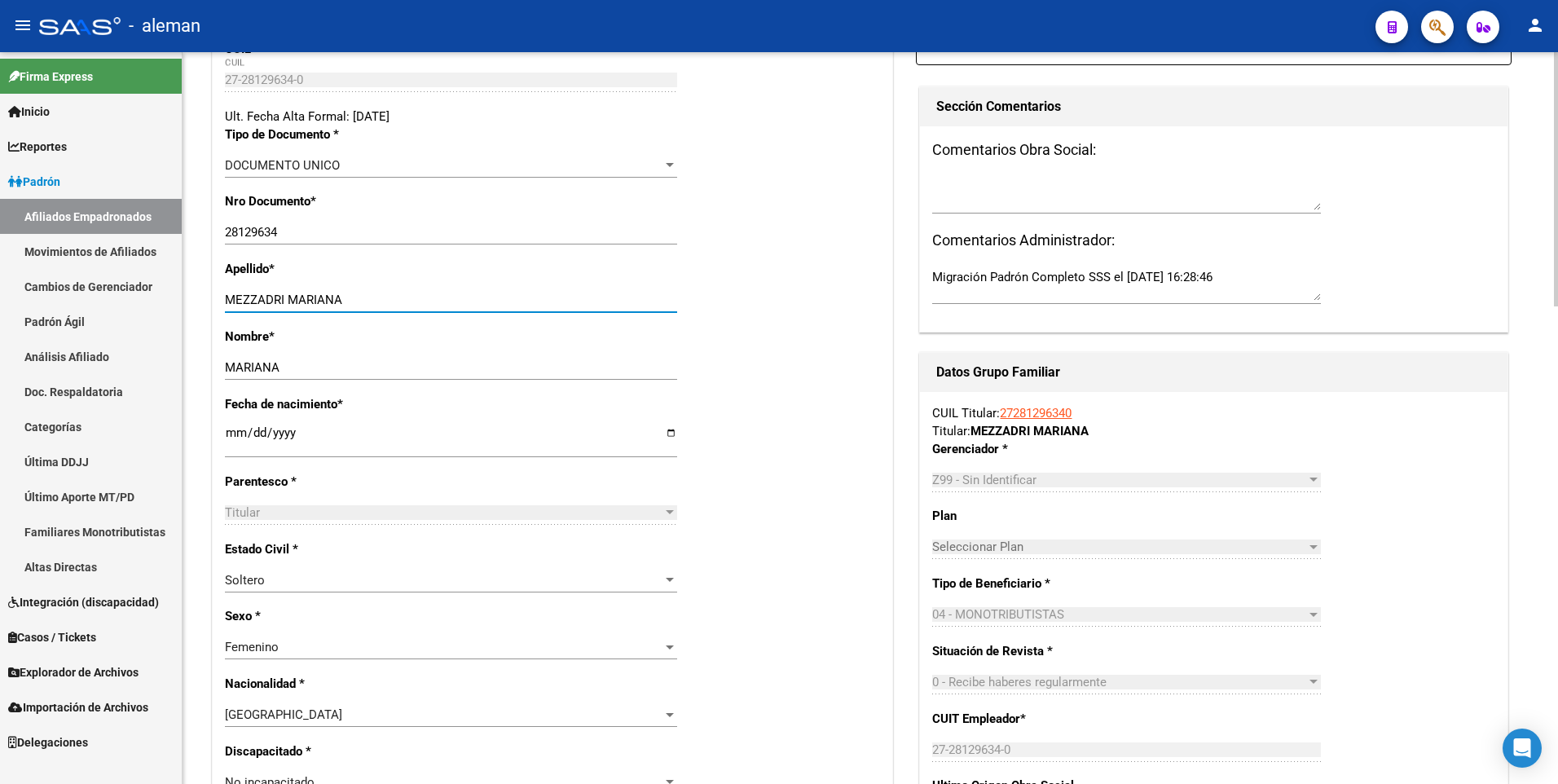
drag, startPoint x: 288, startPoint y: 301, endPoint x: 386, endPoint y: 301, distance: 98.0
click at [386, 301] on input "MEZZADRI MARIANA" at bounding box center [451, 299] width 452 height 14
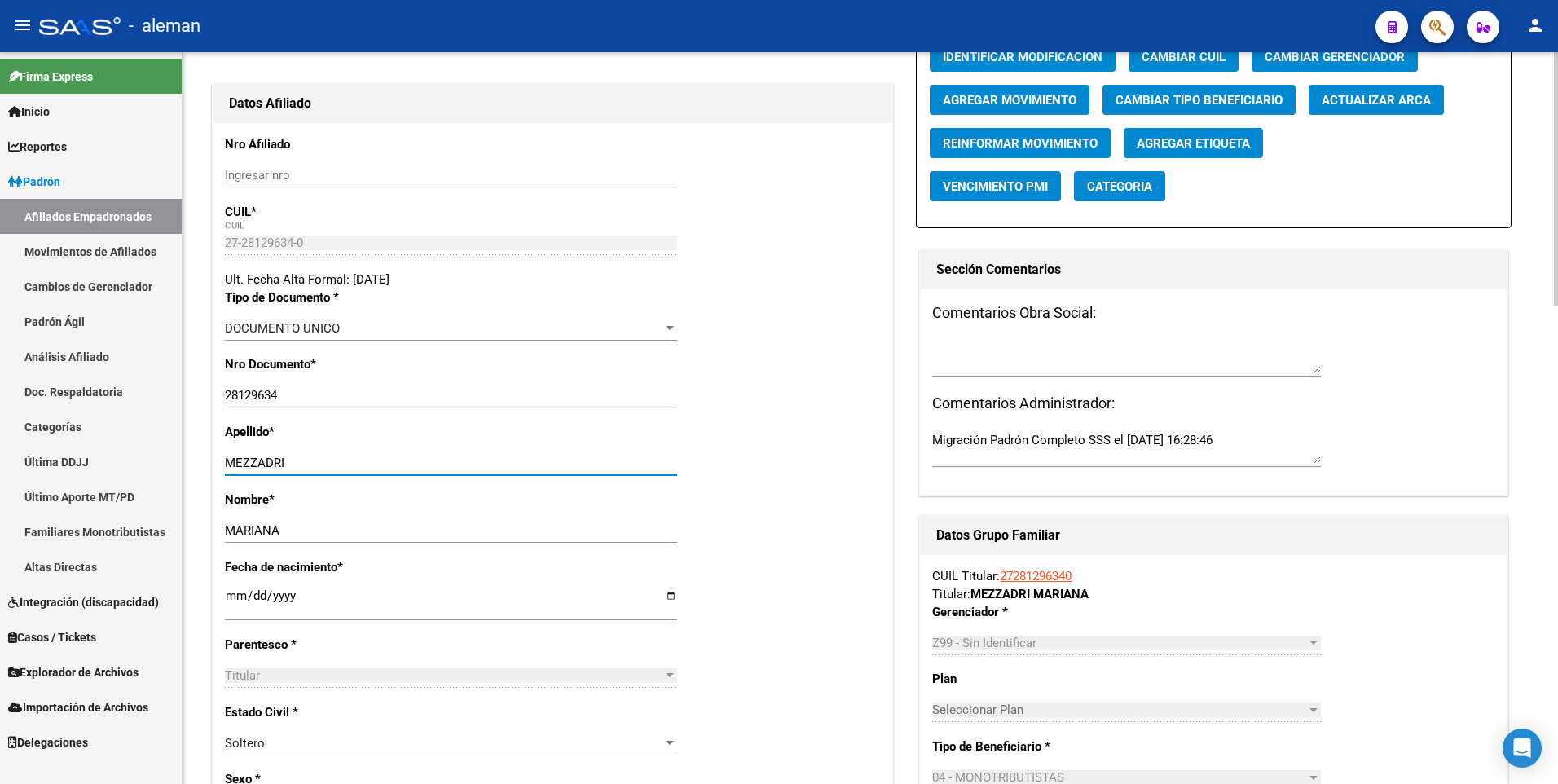
scroll to position [0, 0]
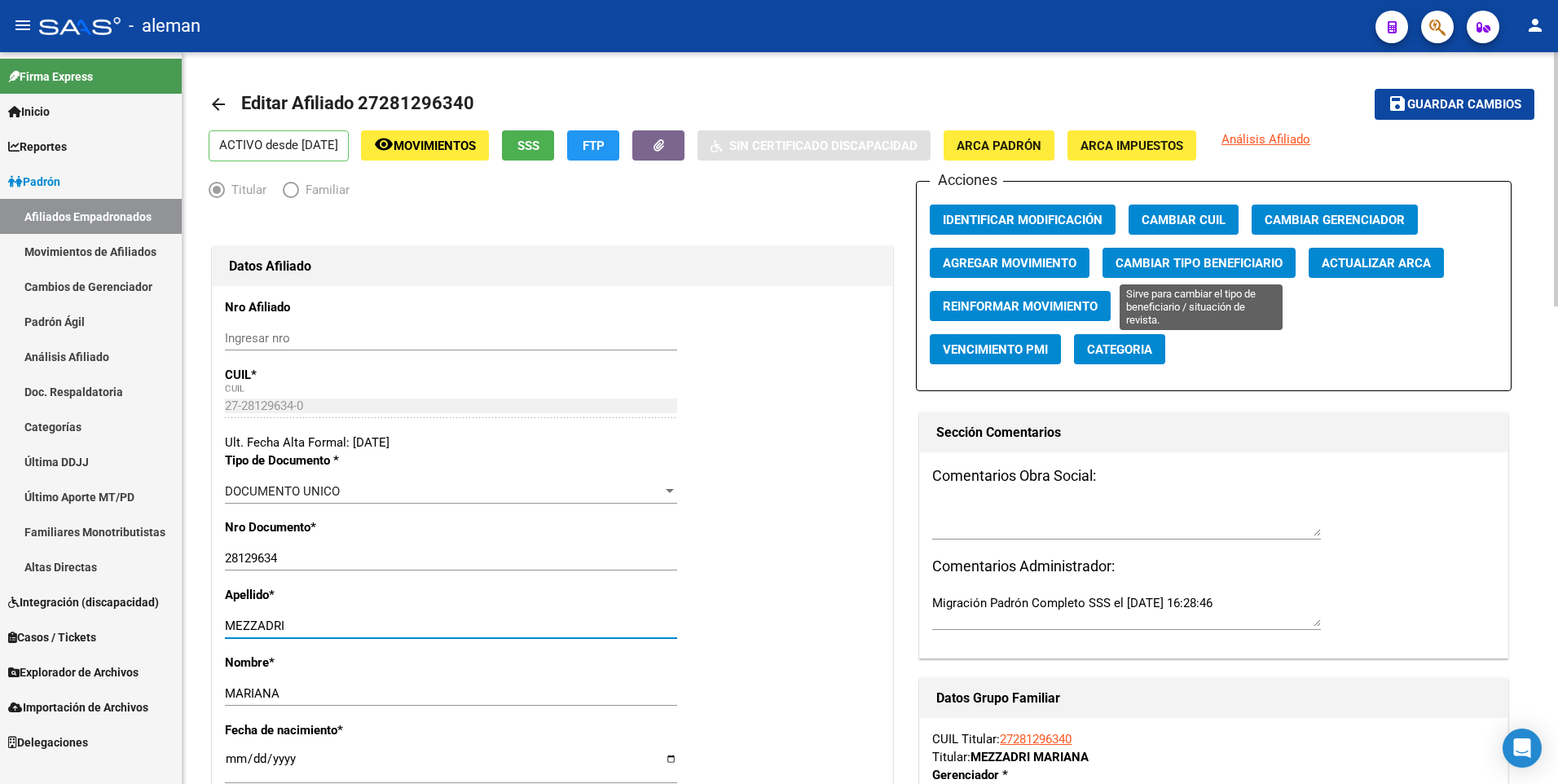
type input "MEZZADRI"
click at [1216, 259] on span "Cambiar Tipo Beneficiario" at bounding box center [1199, 263] width 167 height 14
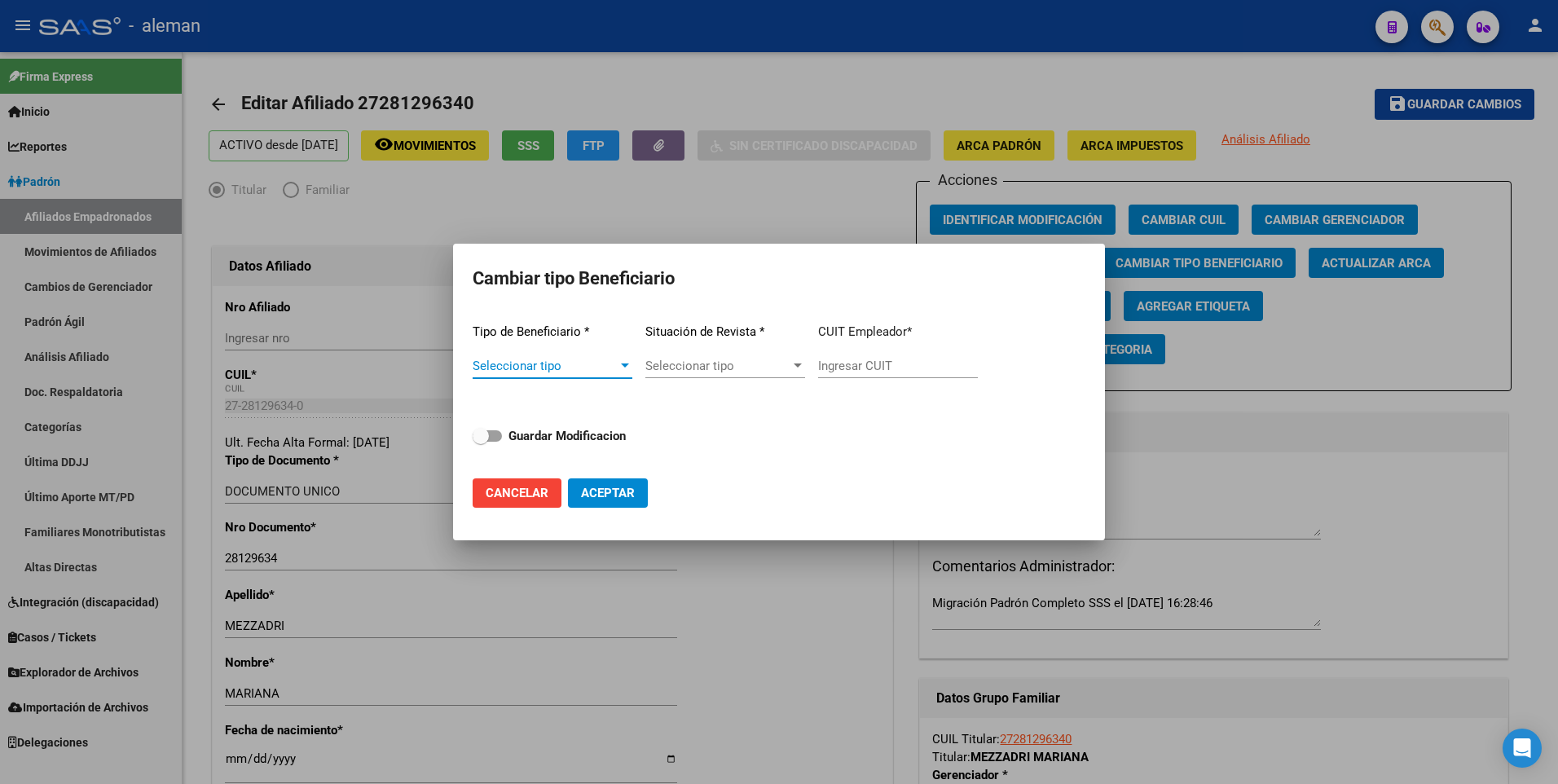
click at [624, 362] on div at bounding box center [625, 366] width 14 height 13
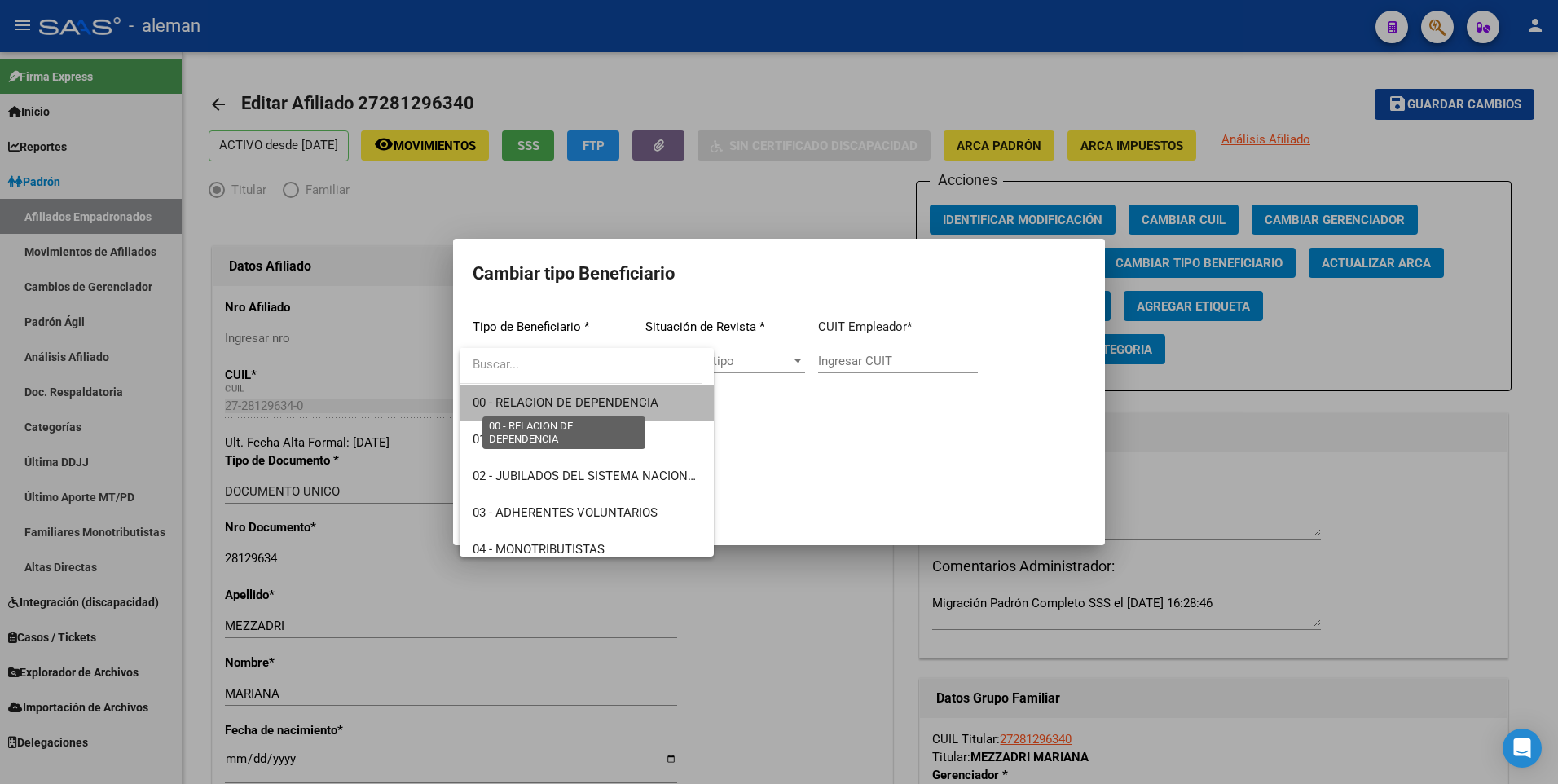
click at [624, 400] on span "00 - RELACION DE DEPENDENCIA" at bounding box center [565, 402] width 186 height 14
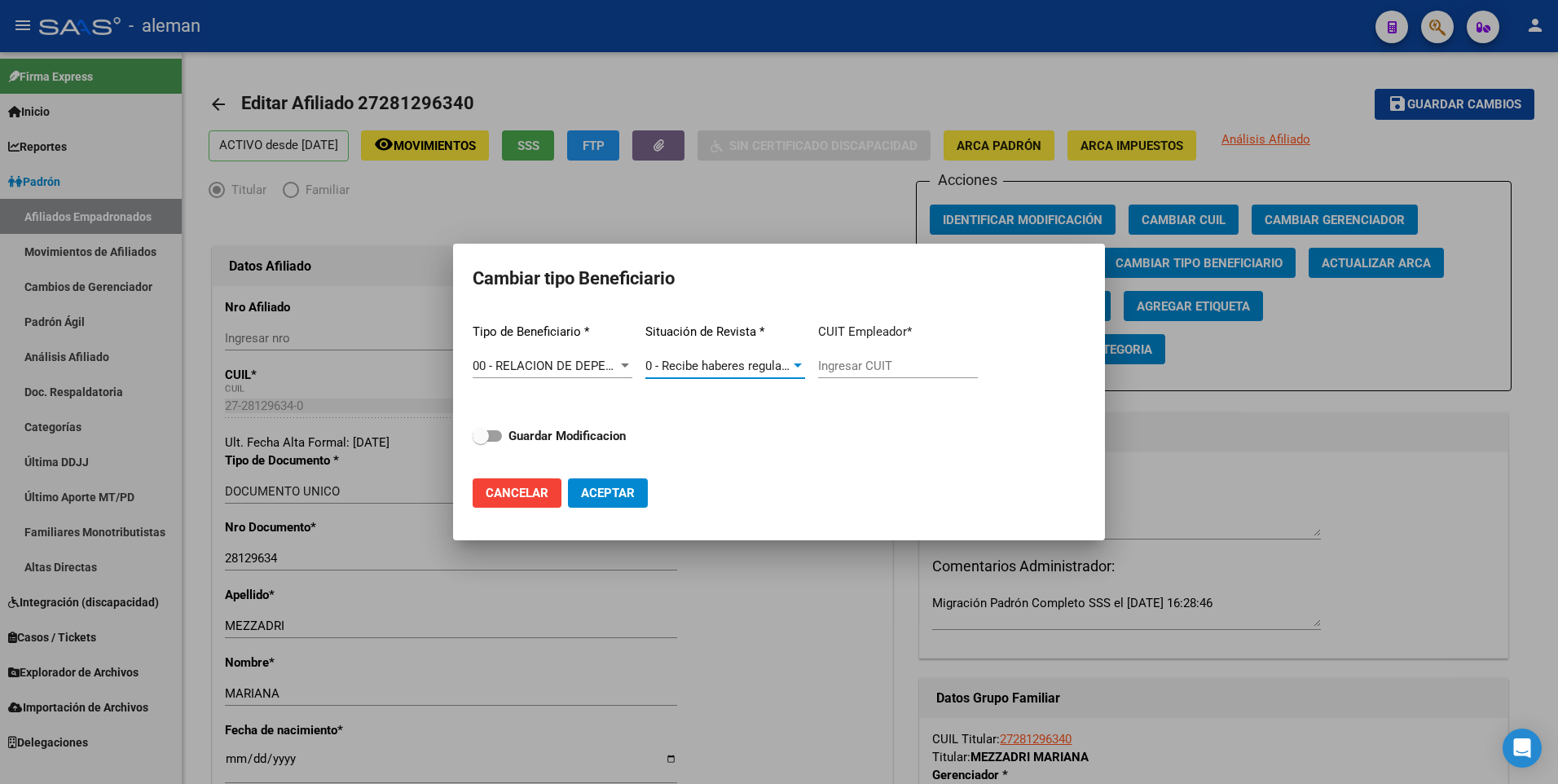
click at [751, 363] on span "0 - Recibe haberes regularmente" at bounding box center [733, 365] width 175 height 14
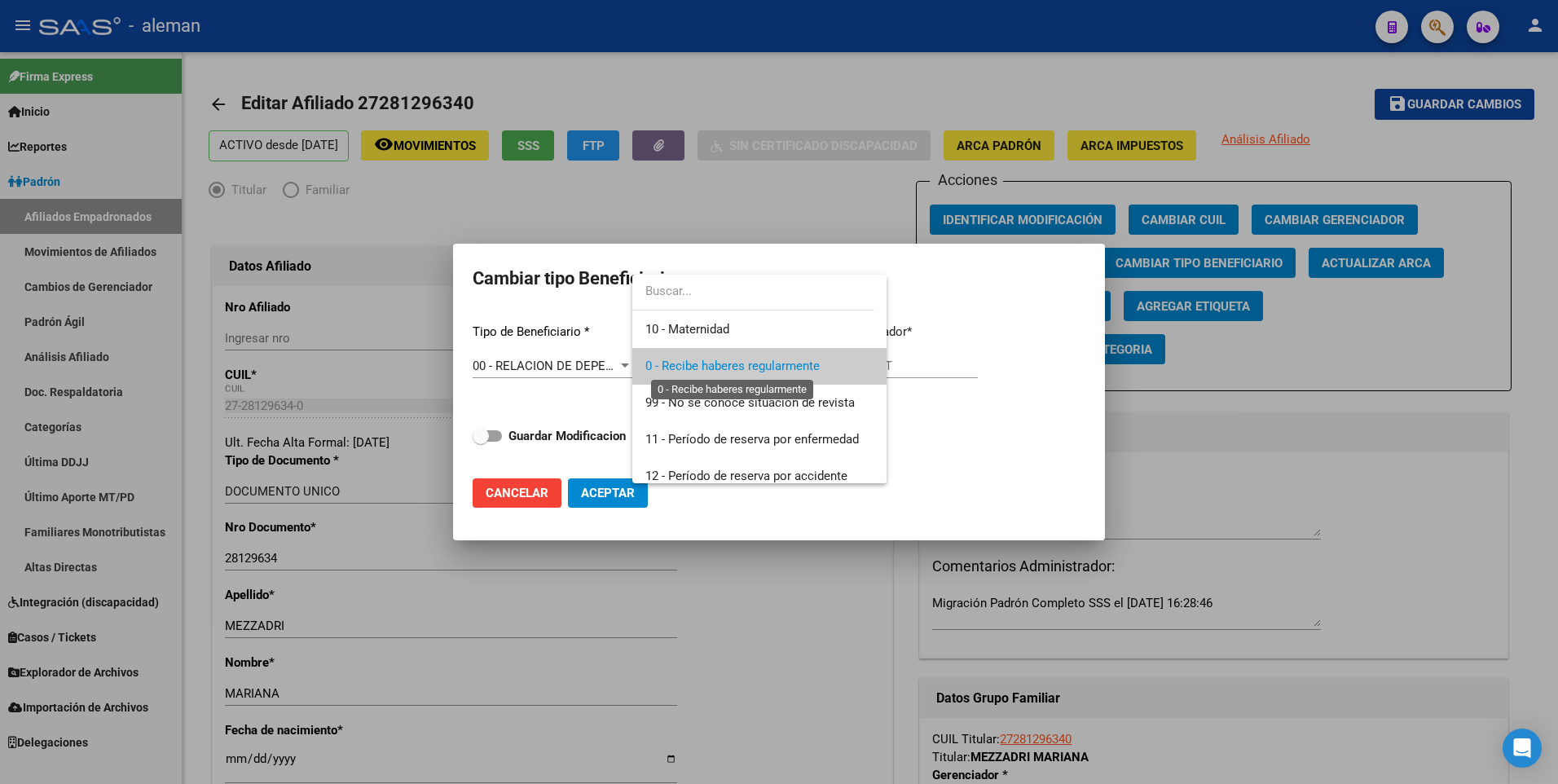
click at [751, 363] on span "0 - Recibe haberes regularmente" at bounding box center [733, 365] width 175 height 14
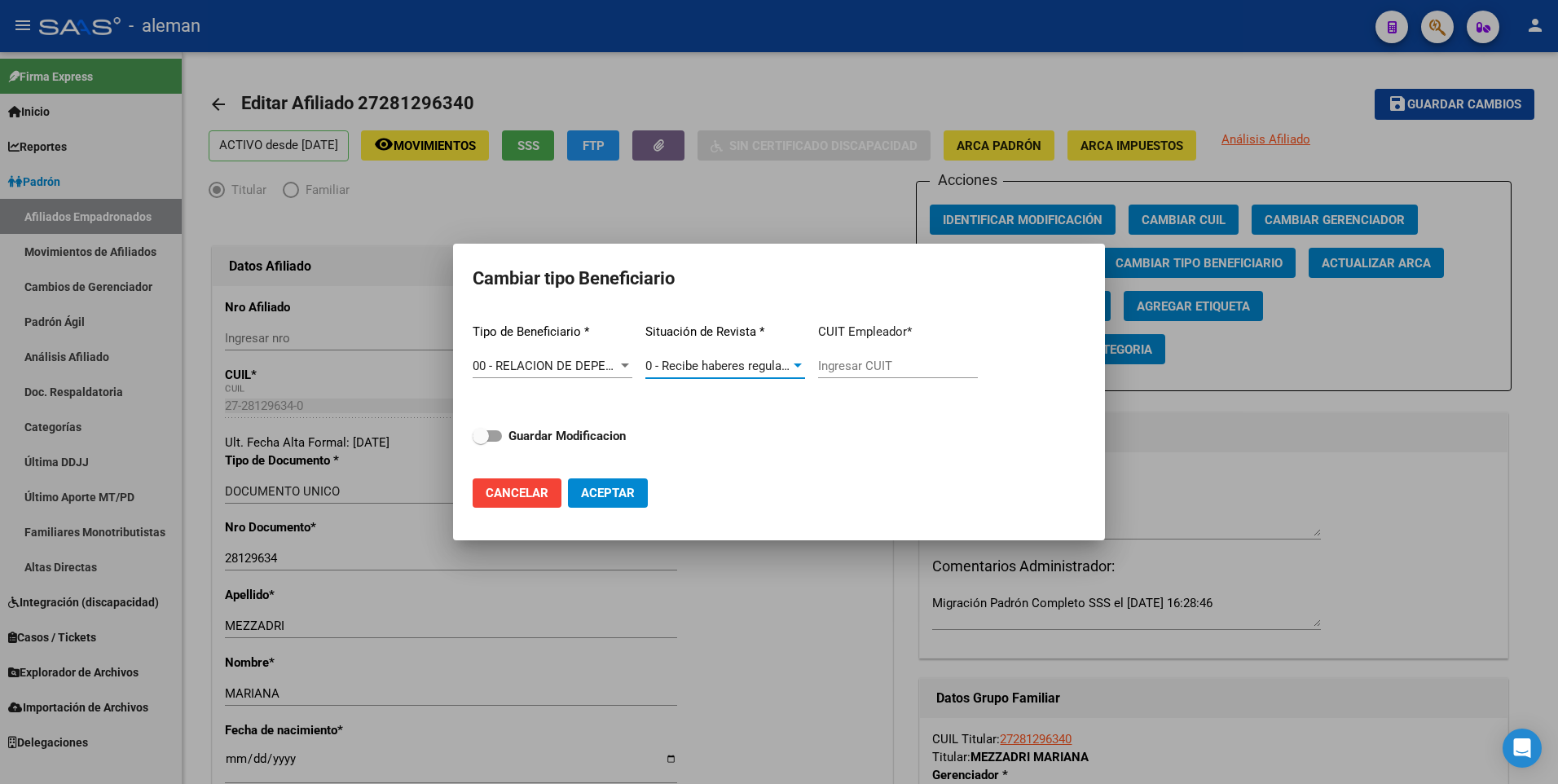
click at [850, 363] on input "Ingresar CUIT" at bounding box center [897, 365] width 159 height 14
click at [531, 486] on span "Cancelar" at bounding box center [516, 492] width 63 height 14
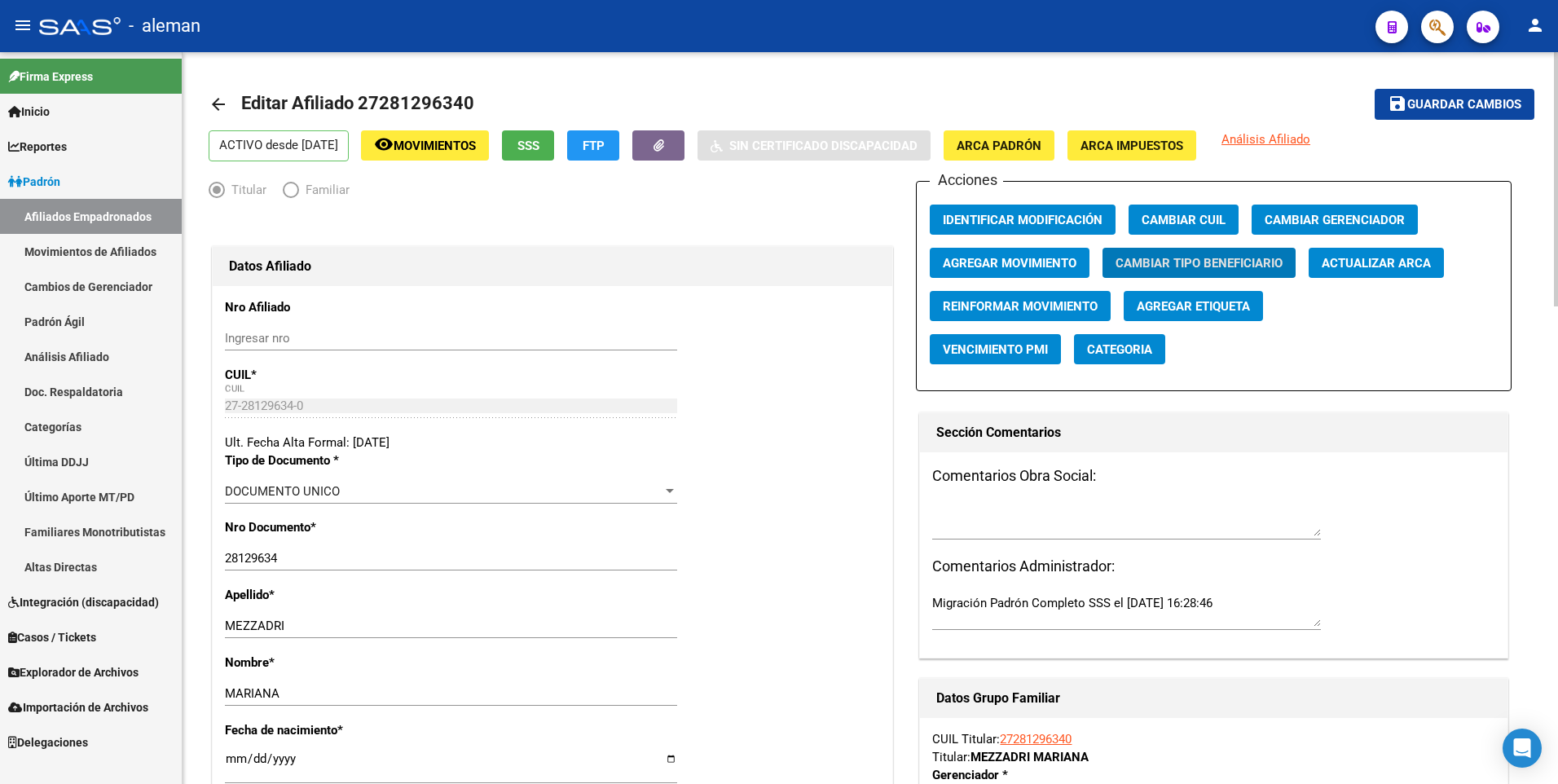
click at [217, 102] on mat-icon "arrow_back" at bounding box center [217, 104] width 19 height 19
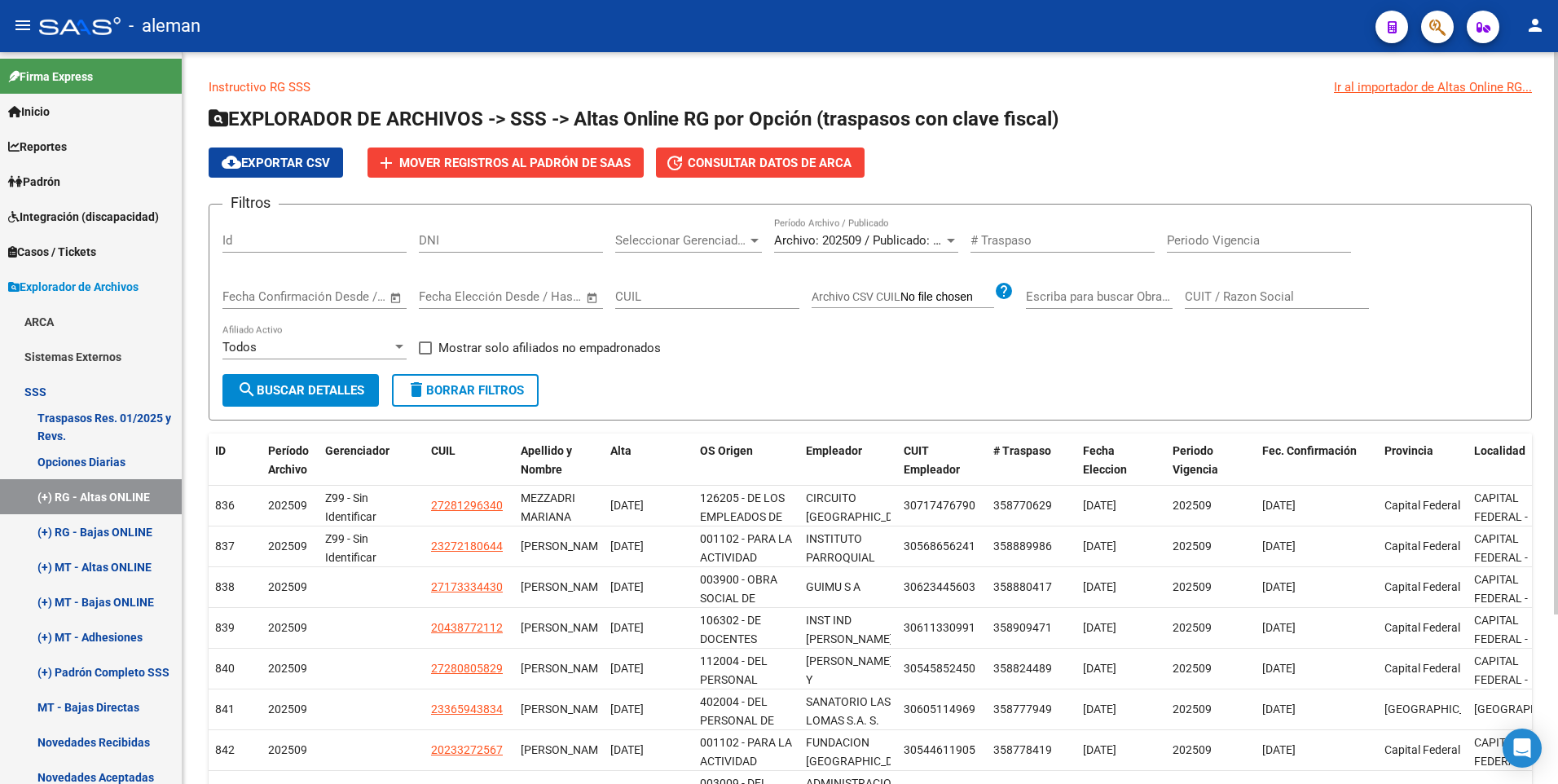
click at [719, 400] on form "Filtros Id DNI Seleccionar Gerenciador Seleccionar Gerenciador Archivo: 202509 …" at bounding box center [870, 312] width 1323 height 217
click at [312, 155] on span "cloud_download Exportar CSV" at bounding box center [275, 162] width 108 height 14
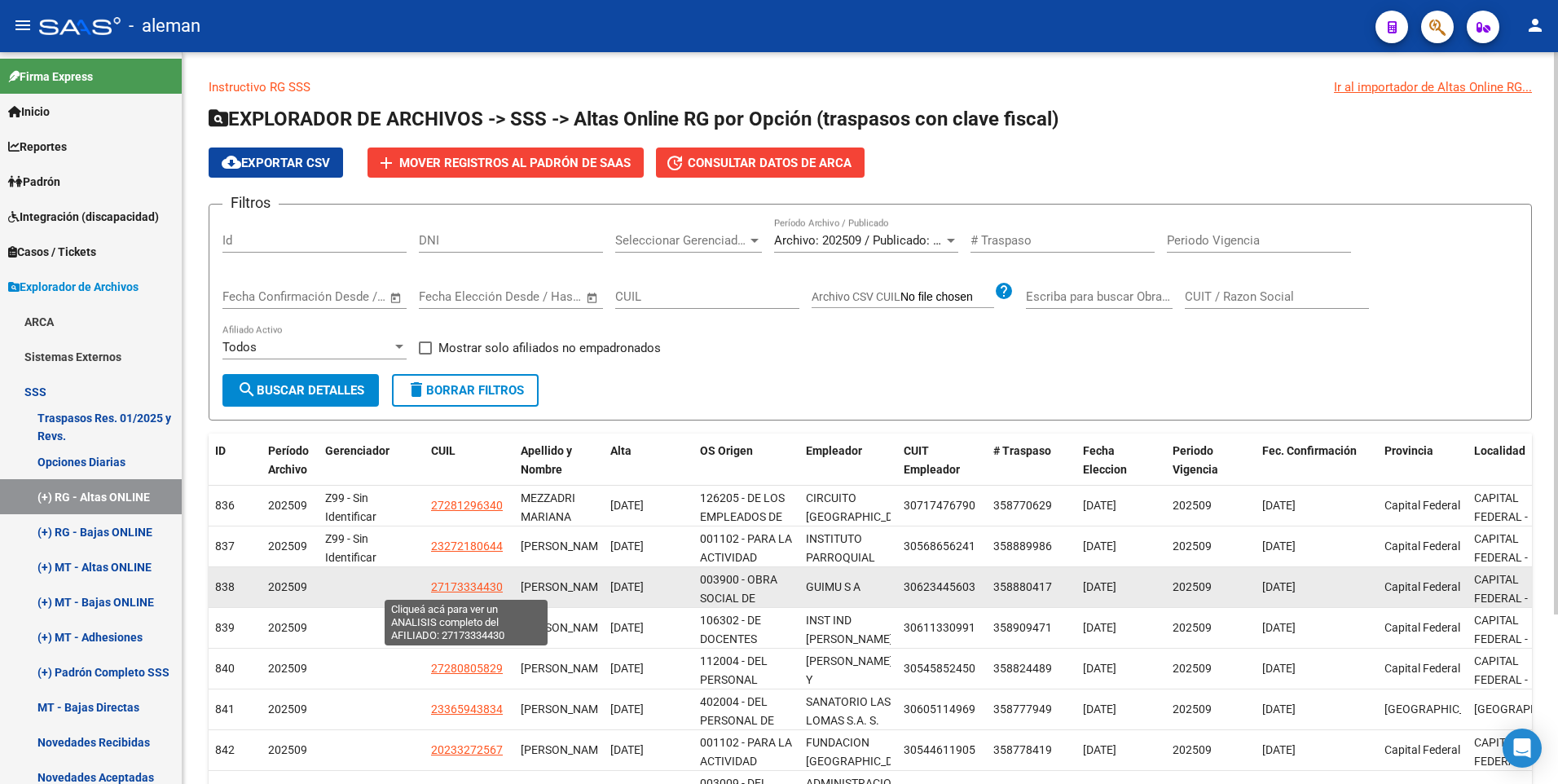
click at [463, 588] on span "27173334430" at bounding box center [466, 587] width 71 height 13
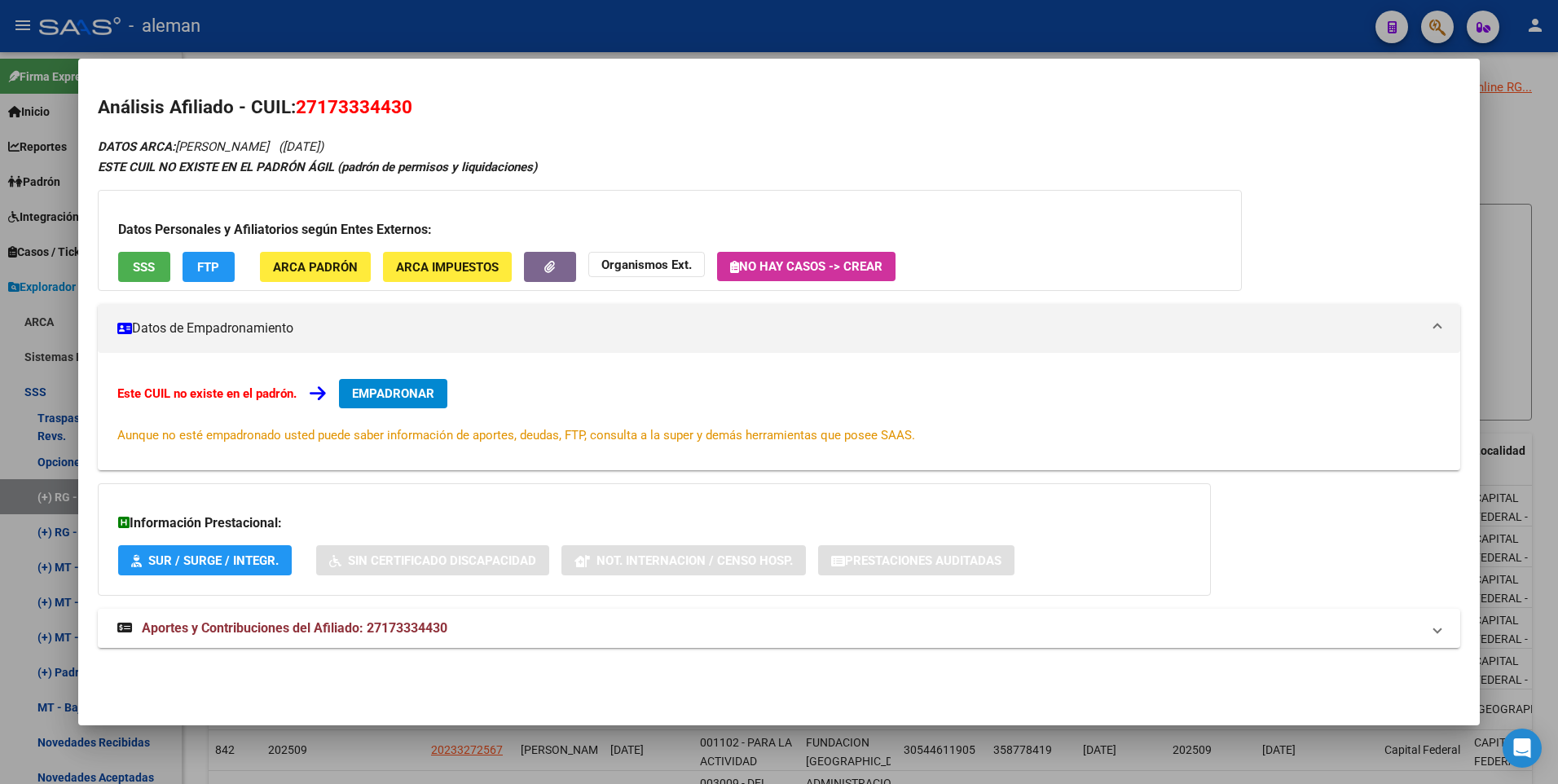
click at [1543, 281] on div at bounding box center [779, 392] width 1558 height 784
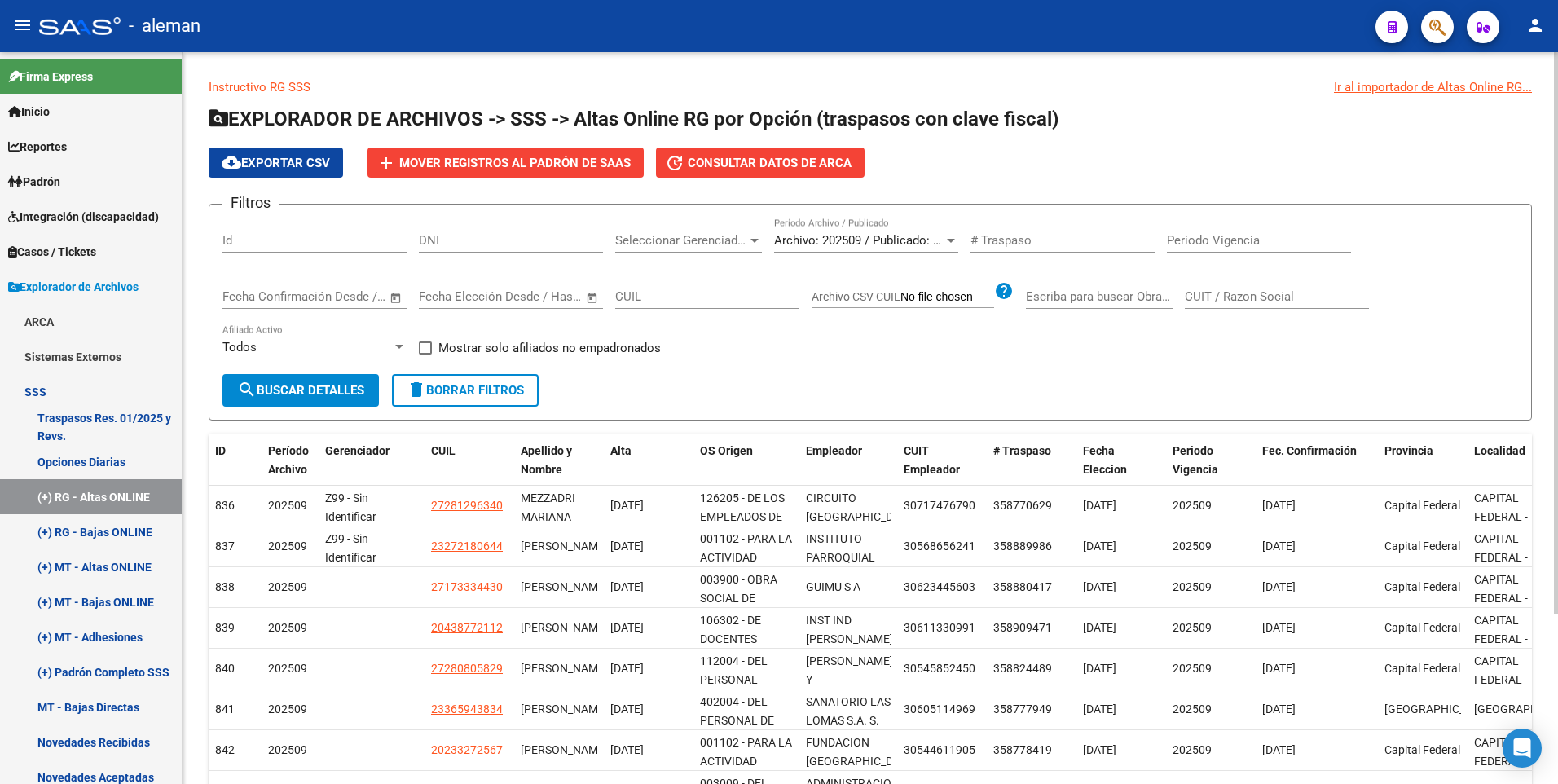
click at [1106, 399] on form "Filtros Id DNI Seleccionar Gerenciador Seleccionar Gerenciador Archivo: 202509 …" at bounding box center [870, 312] width 1323 height 217
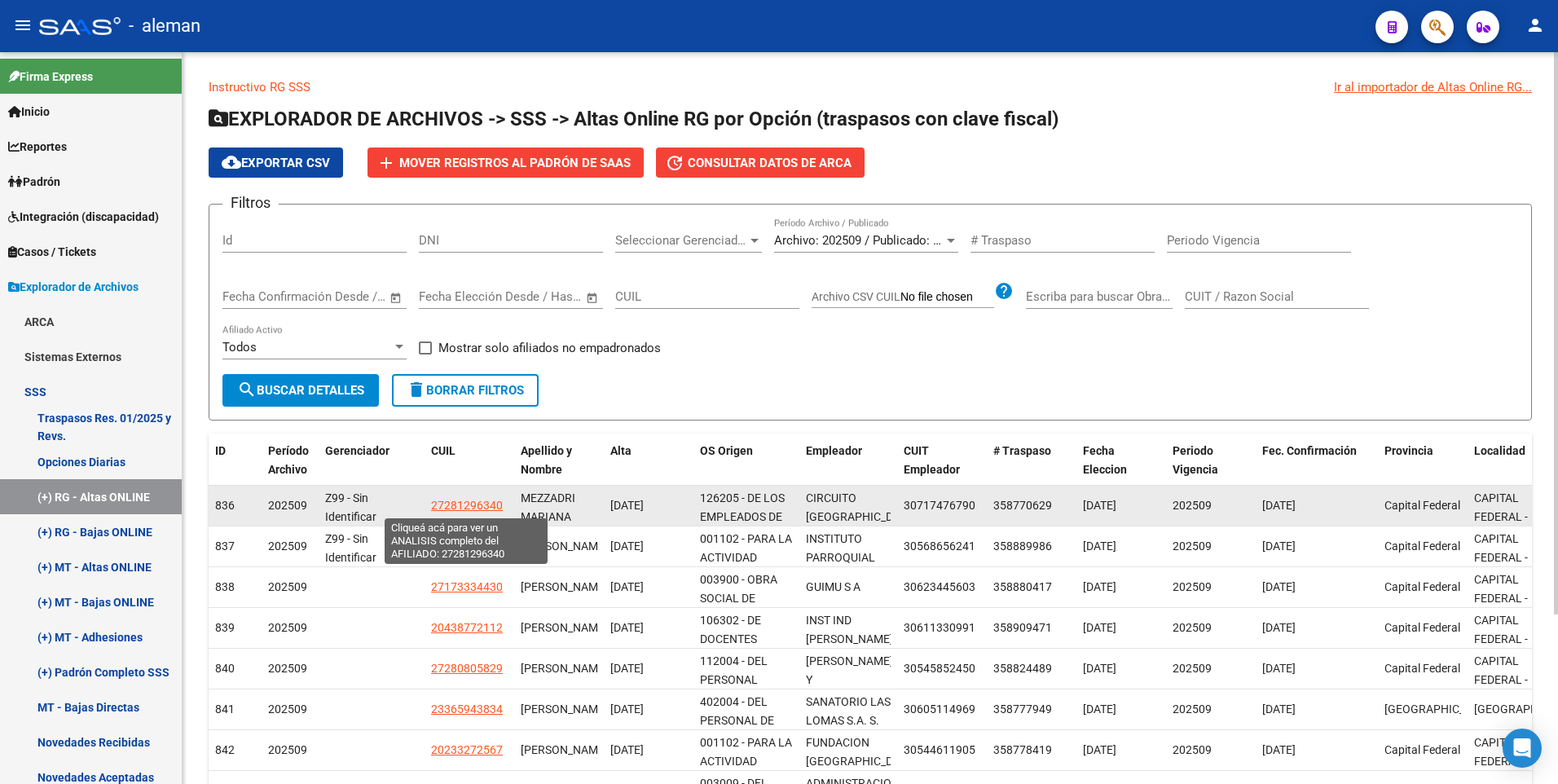
click at [475, 504] on span "27281296340" at bounding box center [466, 505] width 71 height 13
type textarea "27281296340"
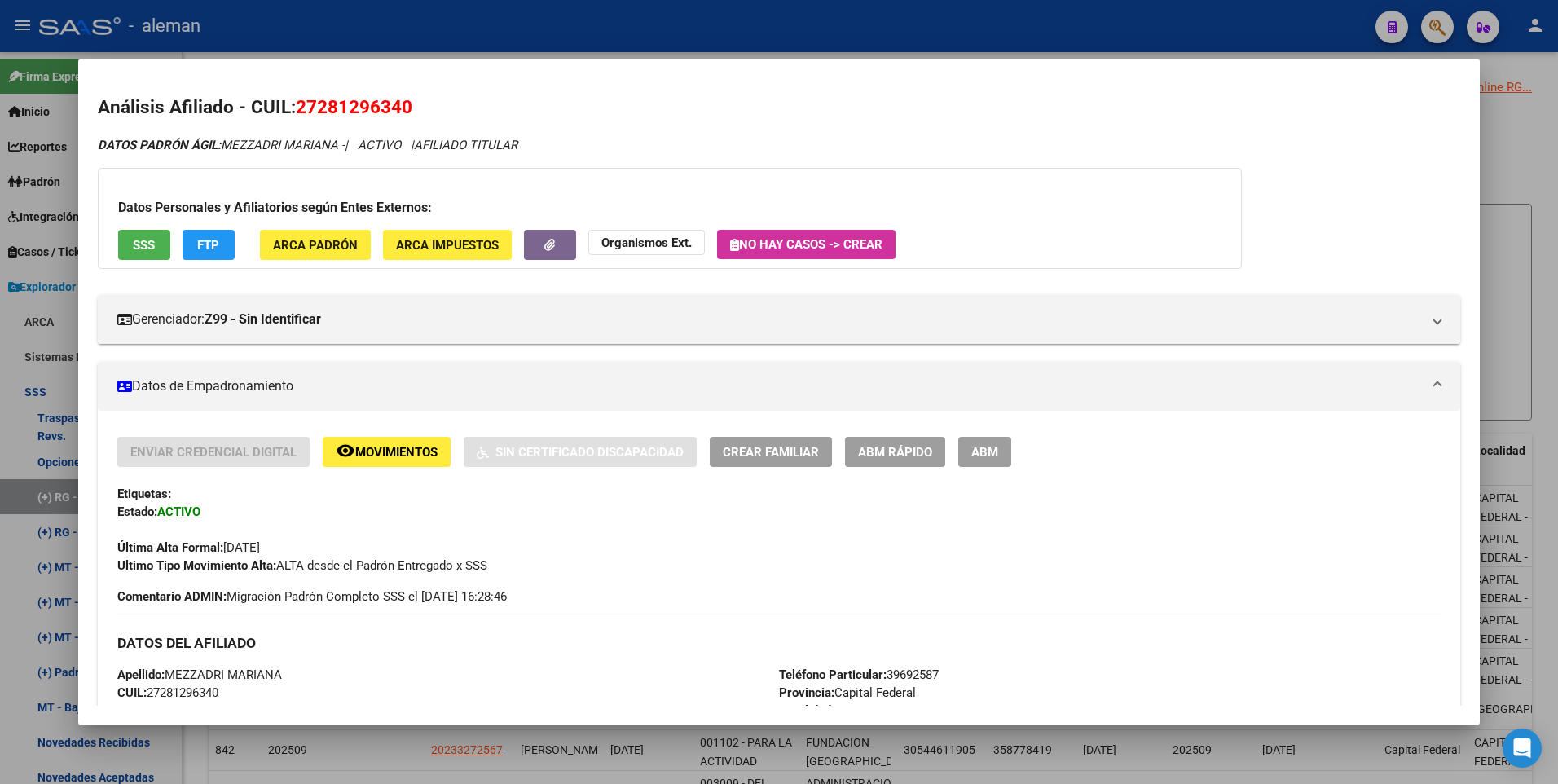
click at [991, 448] on span "ABM" at bounding box center [985, 452] width 27 height 14
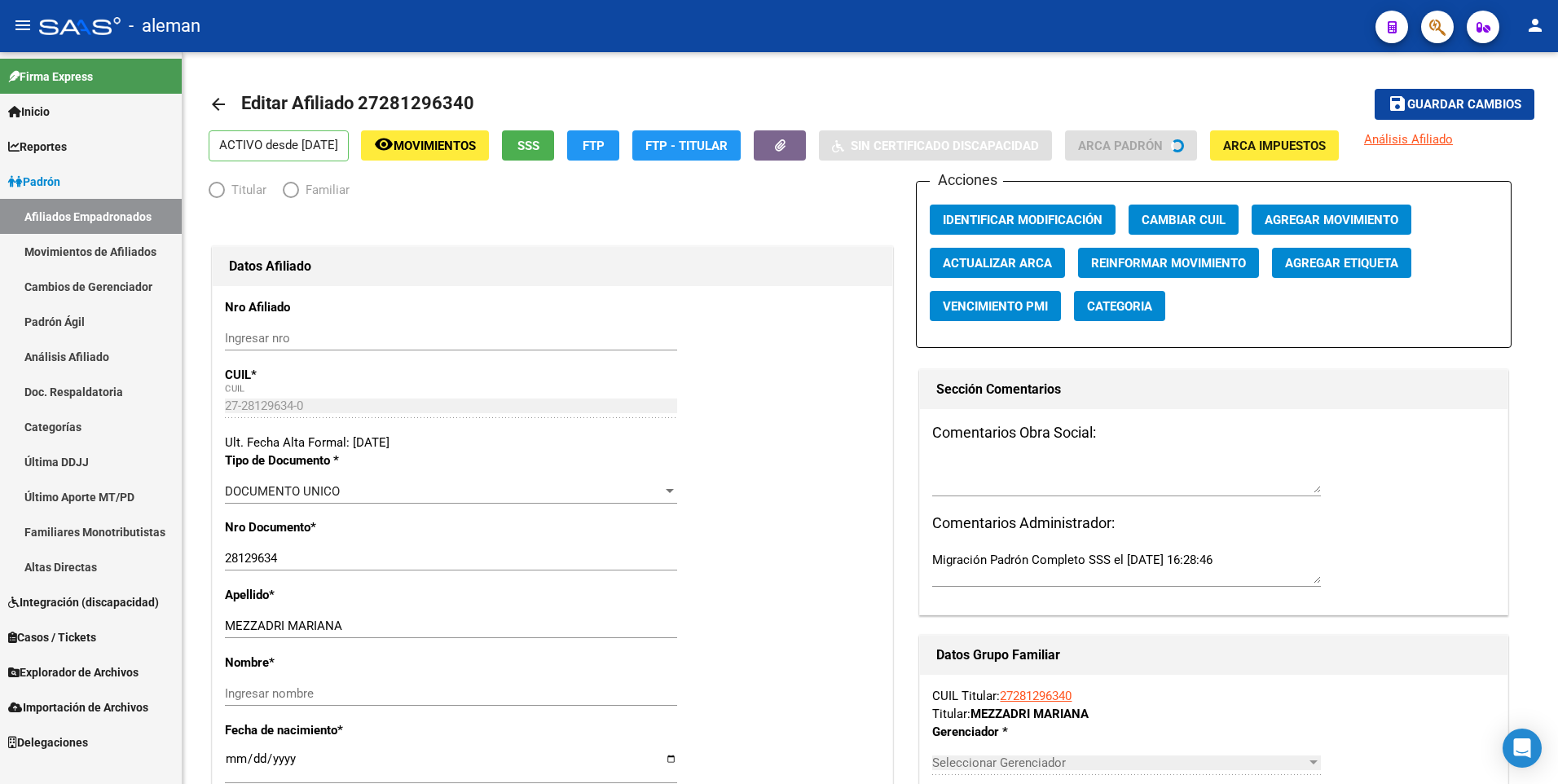
radio input "true"
type input "27-28129634-0"
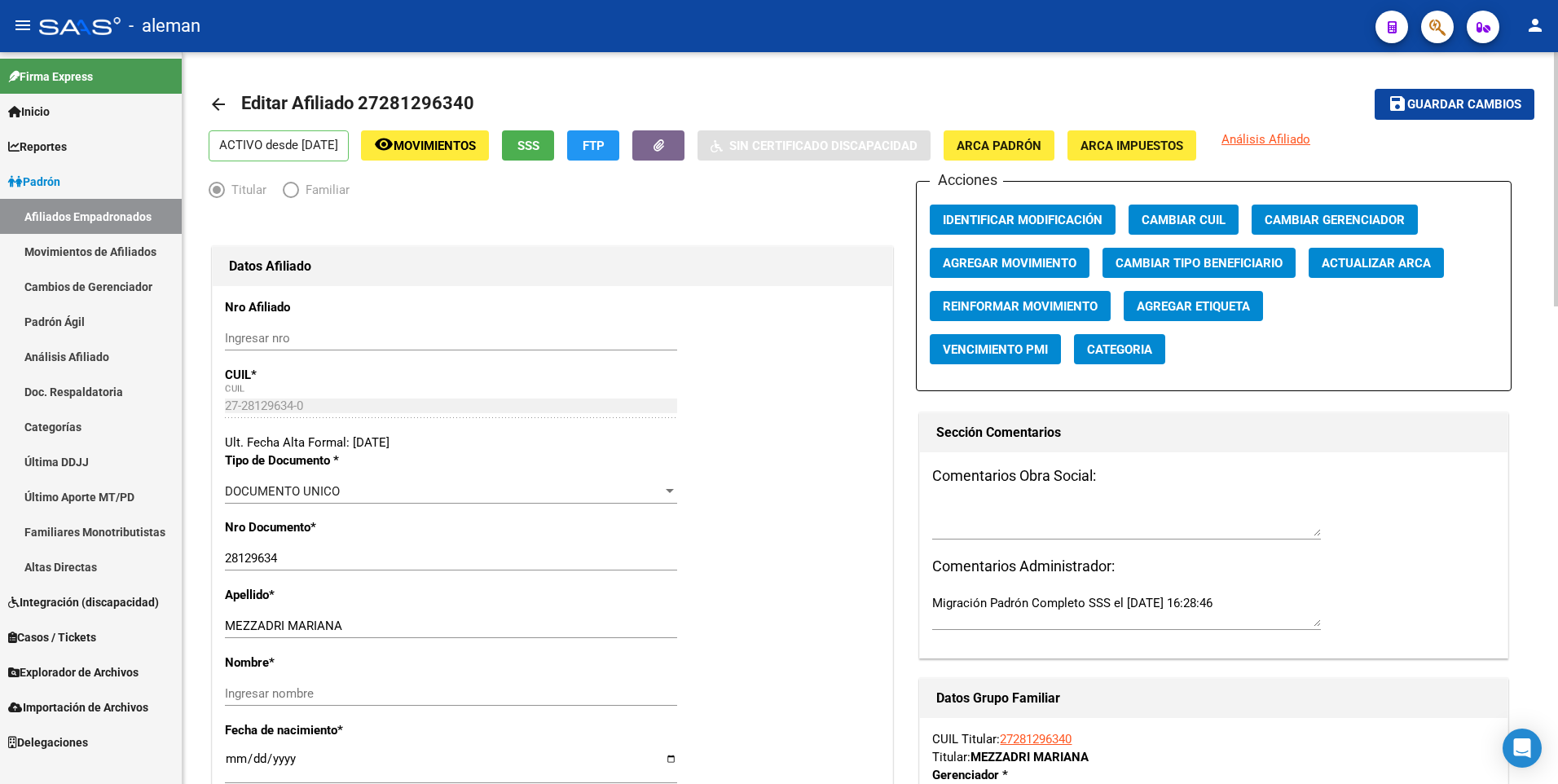
scroll to position [407, 0]
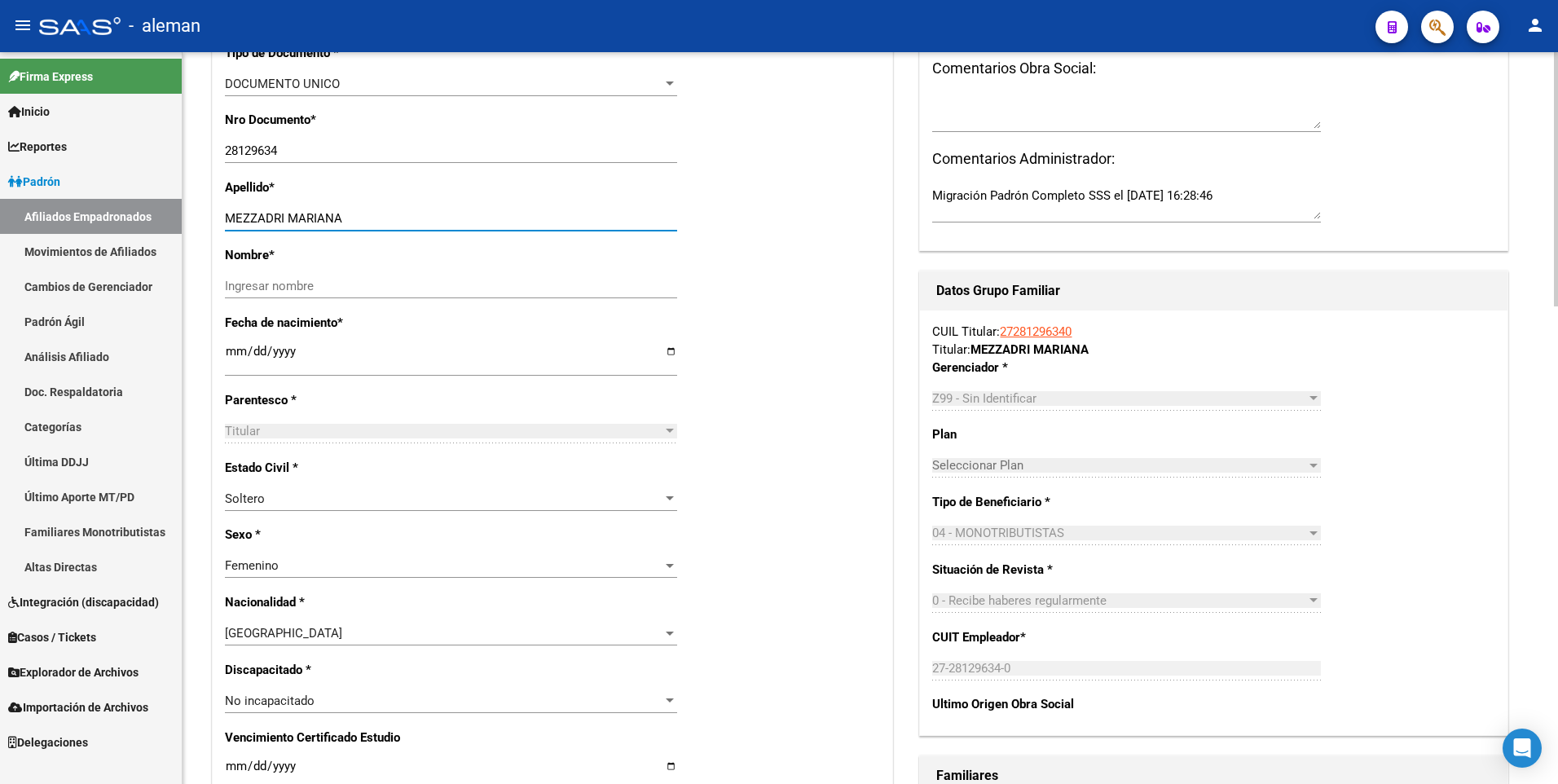
drag, startPoint x: 290, startPoint y: 216, endPoint x: 354, endPoint y: 216, distance: 64.0
click at [354, 216] on input "MEZZADRI MARIANA" at bounding box center [451, 217] width 452 height 14
type input "MEZZADRI"
click at [344, 280] on input "Ingresar nombre" at bounding box center [451, 285] width 452 height 14
paste input "MARIANA"
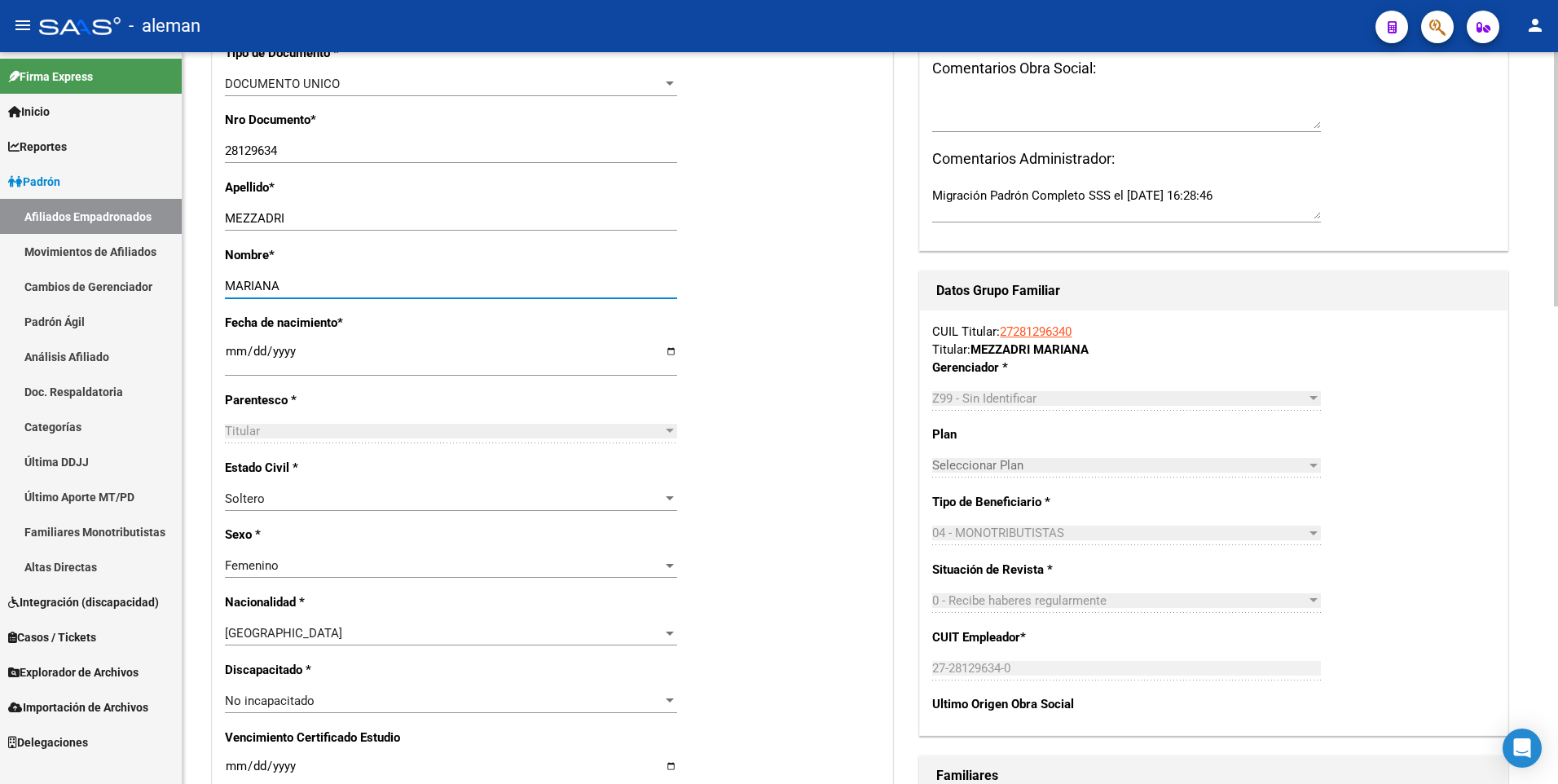
type input "MARIANA"
click at [771, 253] on div "Nombre * MARIANA Ingresar nombre" at bounding box center [552, 280] width 655 height 68
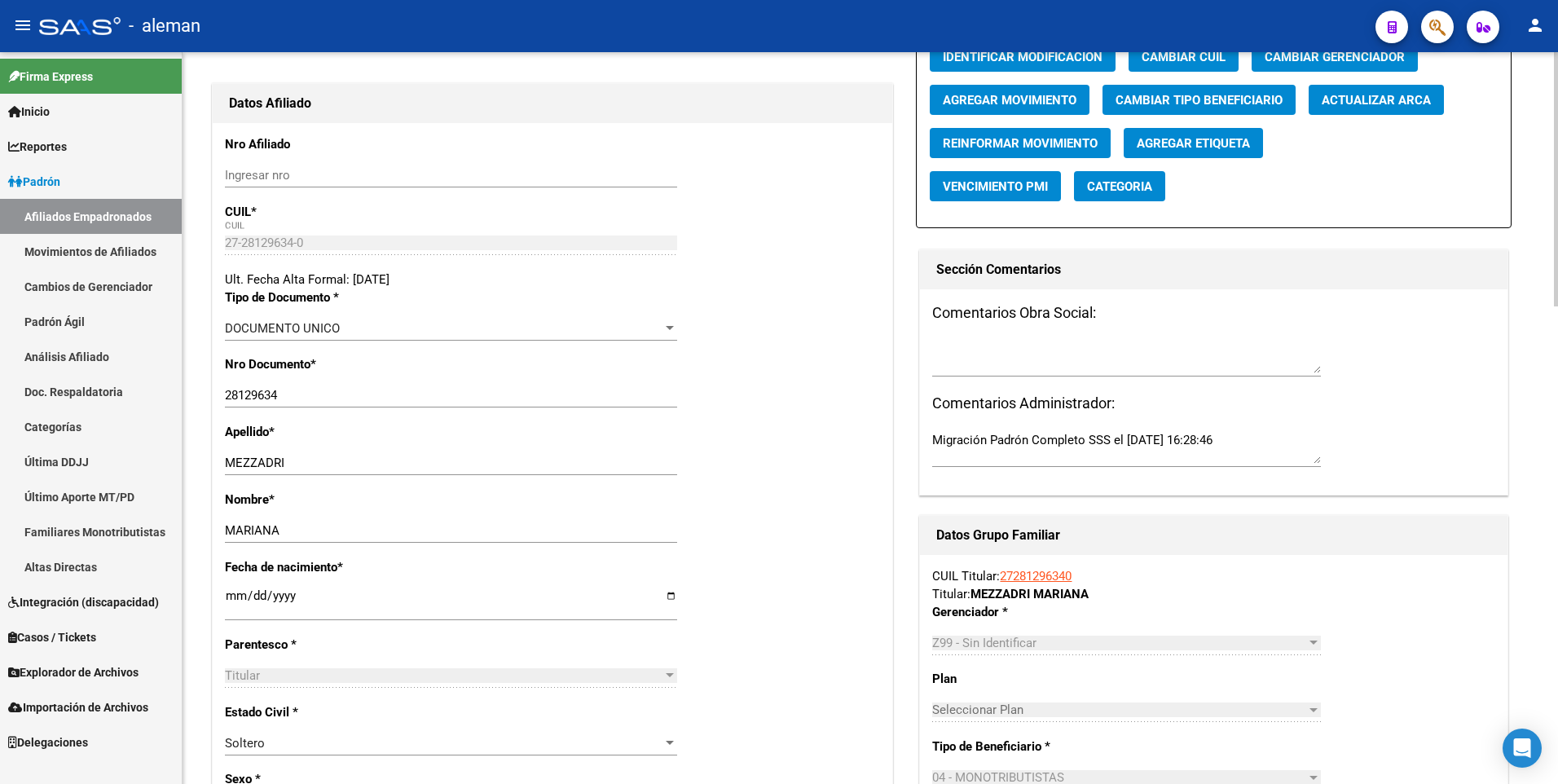
scroll to position [81, 0]
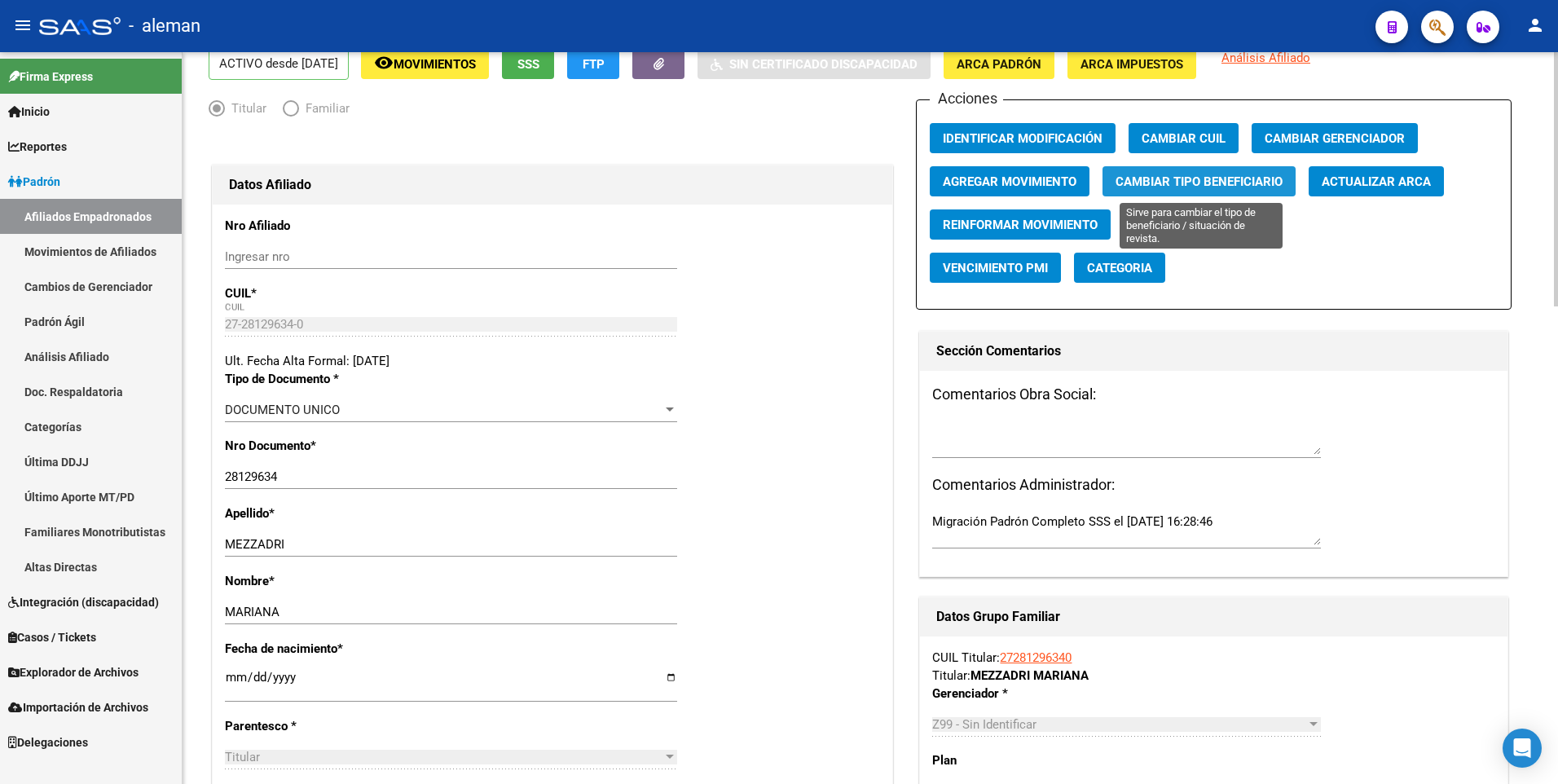
click at [1199, 177] on span "Cambiar Tipo Beneficiario" at bounding box center [1199, 181] width 167 height 14
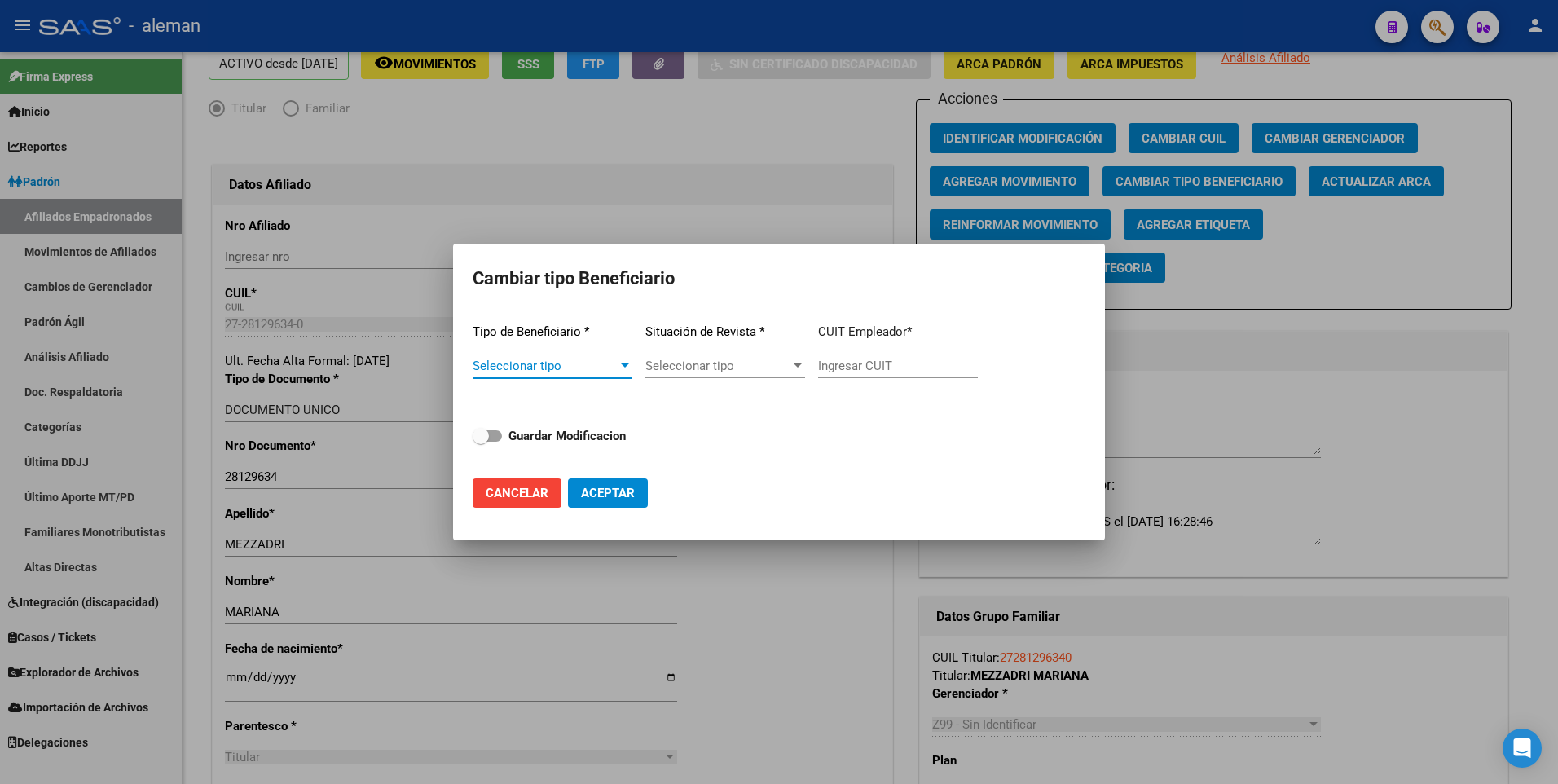
click at [624, 368] on div at bounding box center [625, 366] width 14 height 13
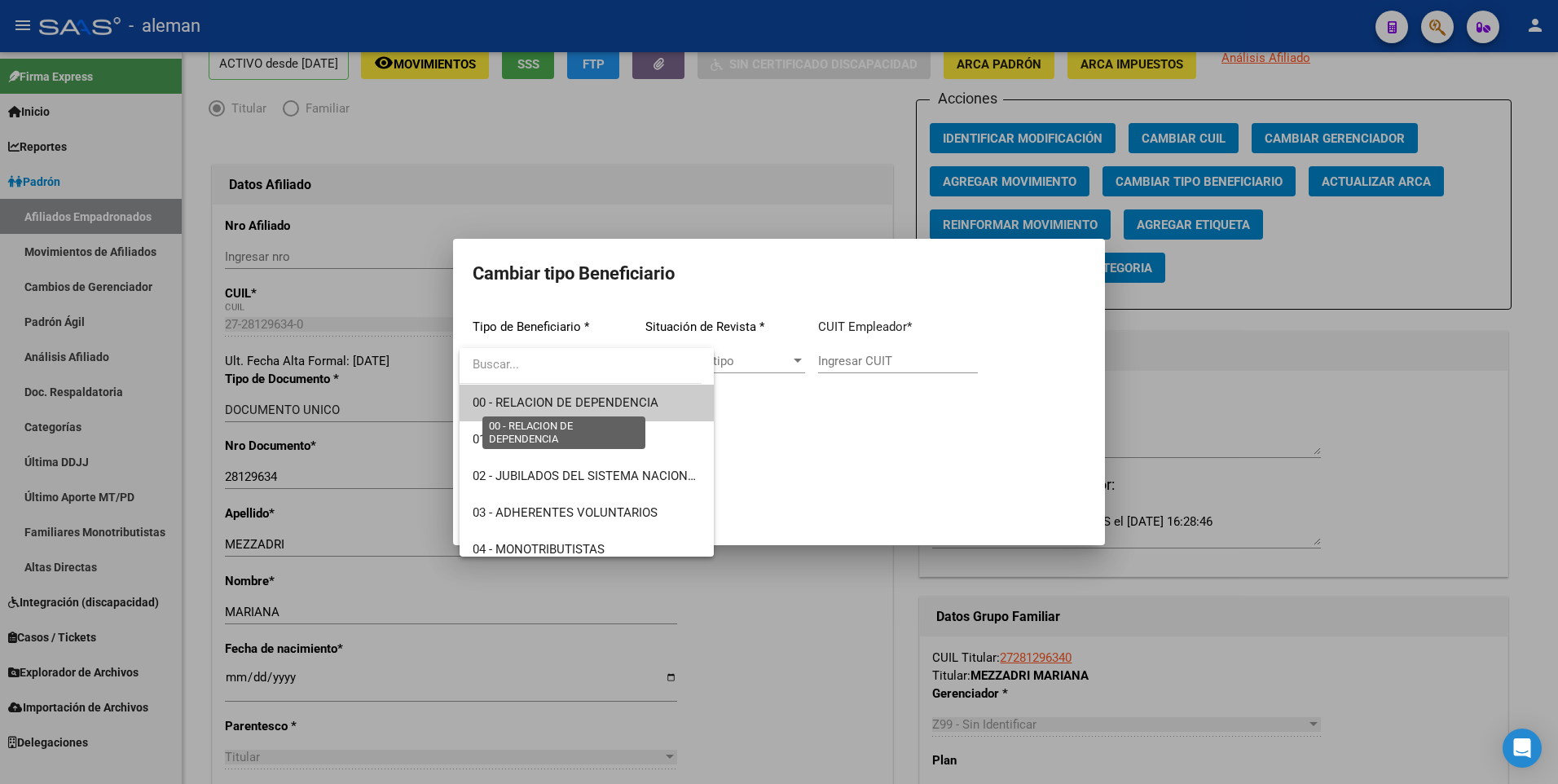
click at [614, 405] on span "00 - RELACION DE DEPENDENCIA" at bounding box center [565, 402] width 186 height 14
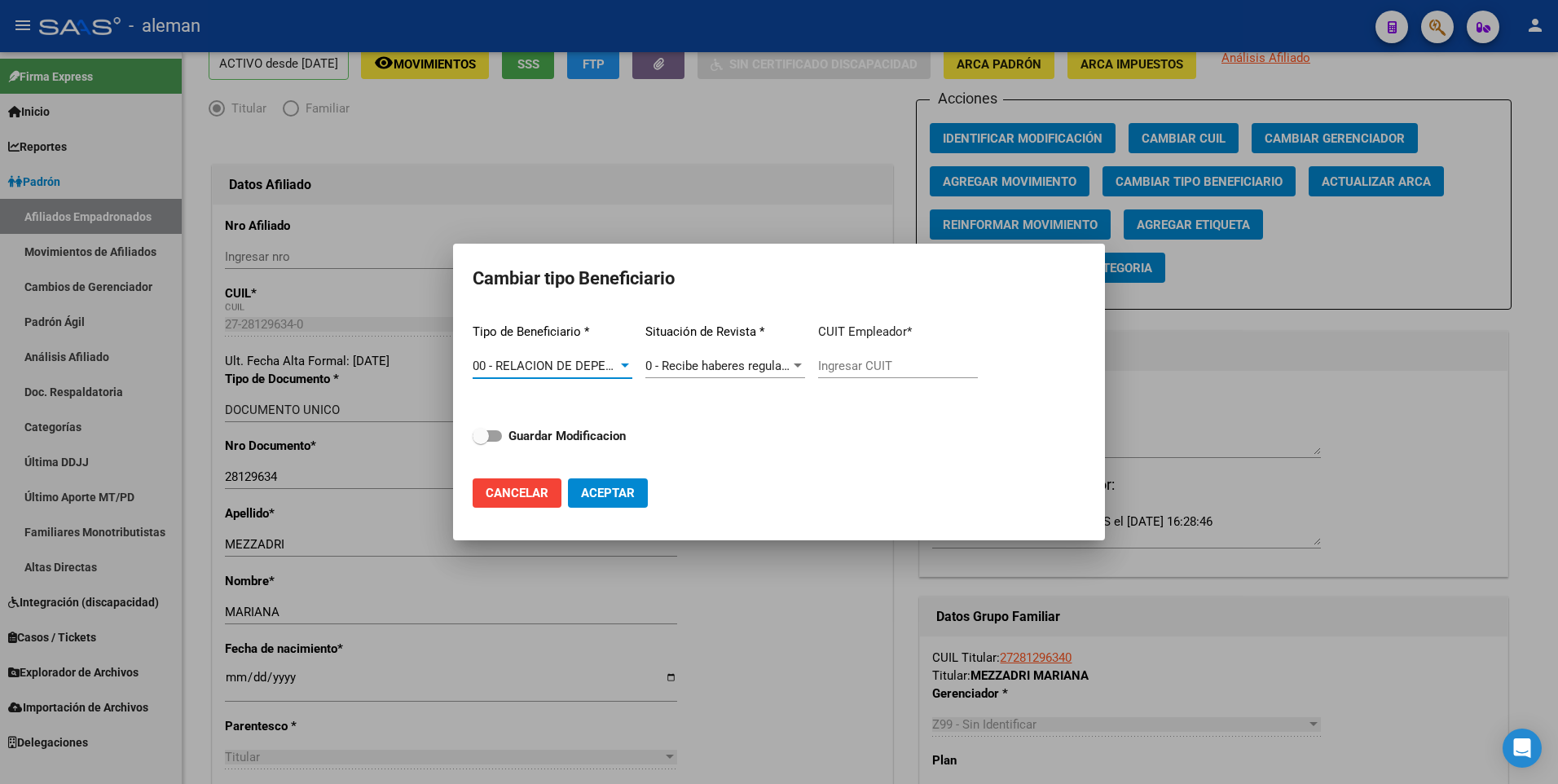
click at [855, 358] on input "Ingresar CUIT" at bounding box center [897, 365] width 159 height 14
type input "30-71747679-0"
click at [497, 434] on span at bounding box center [487, 436] width 29 height 12
click at [481, 442] on input "Guardar Modificacion" at bounding box center [480, 442] width 1 height 1
checkbox input "true"
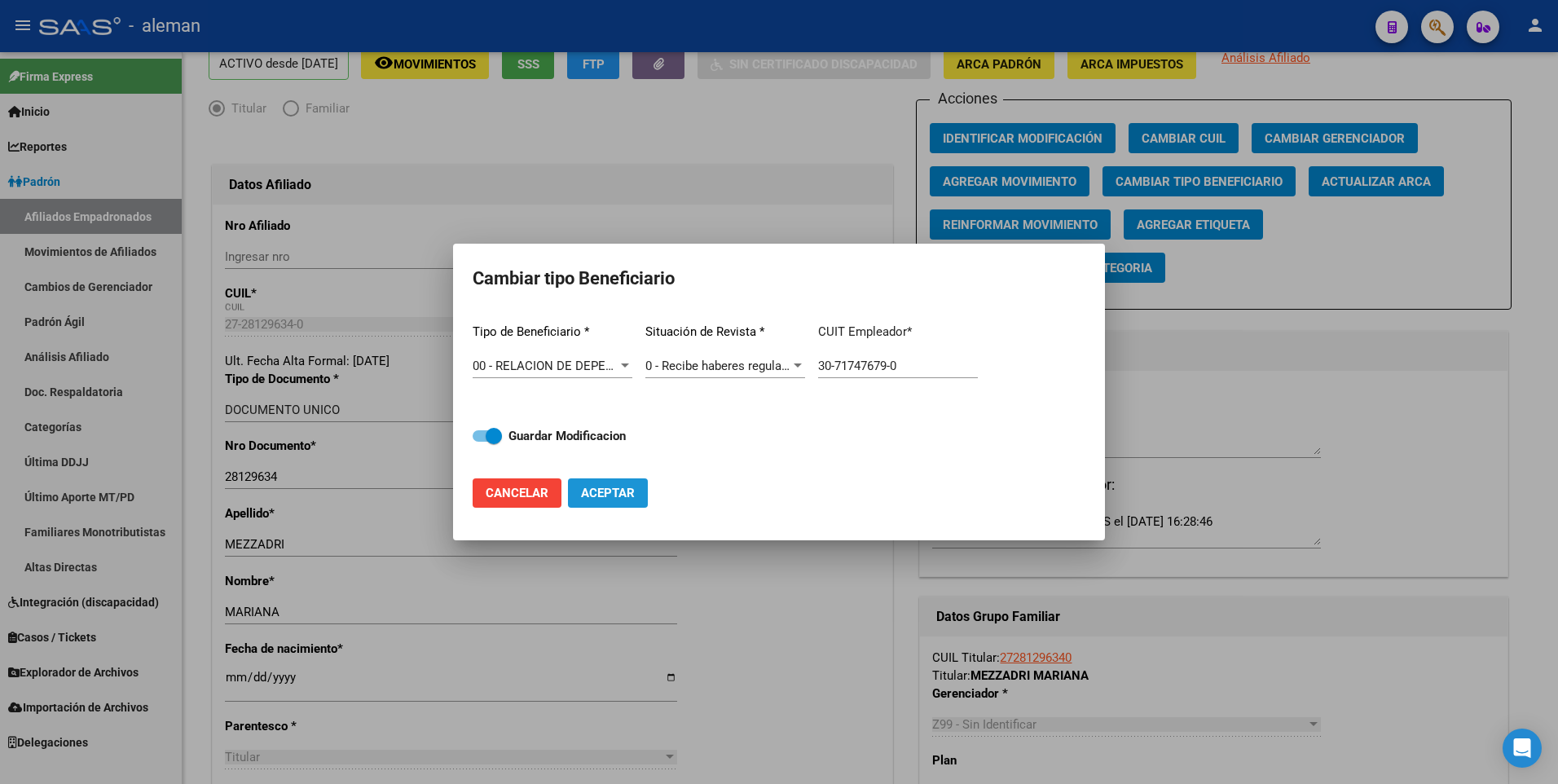
click at [609, 490] on span "Aceptar" at bounding box center [608, 492] width 54 height 14
type input "30-71747679-0"
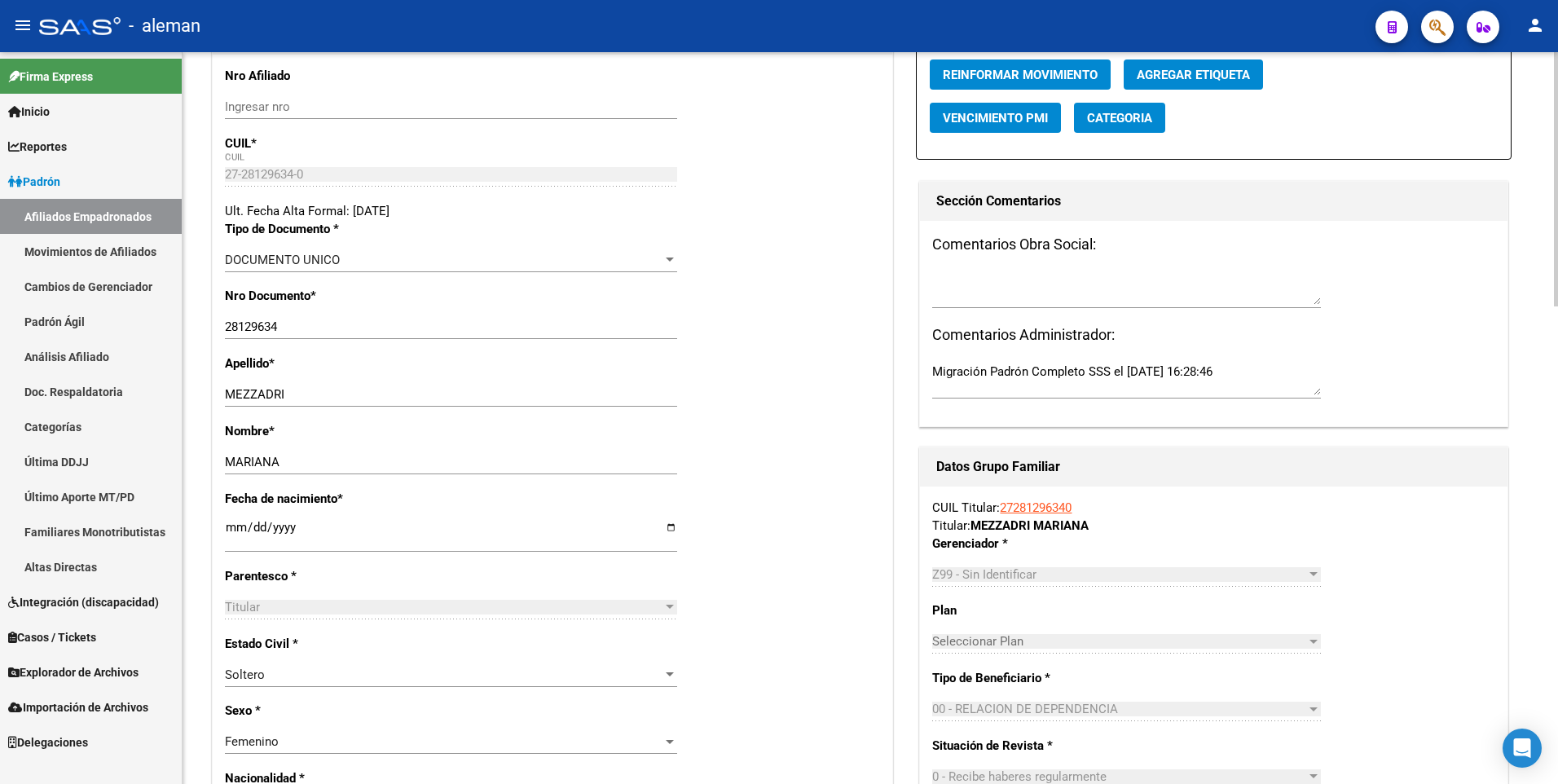
scroll to position [0, 0]
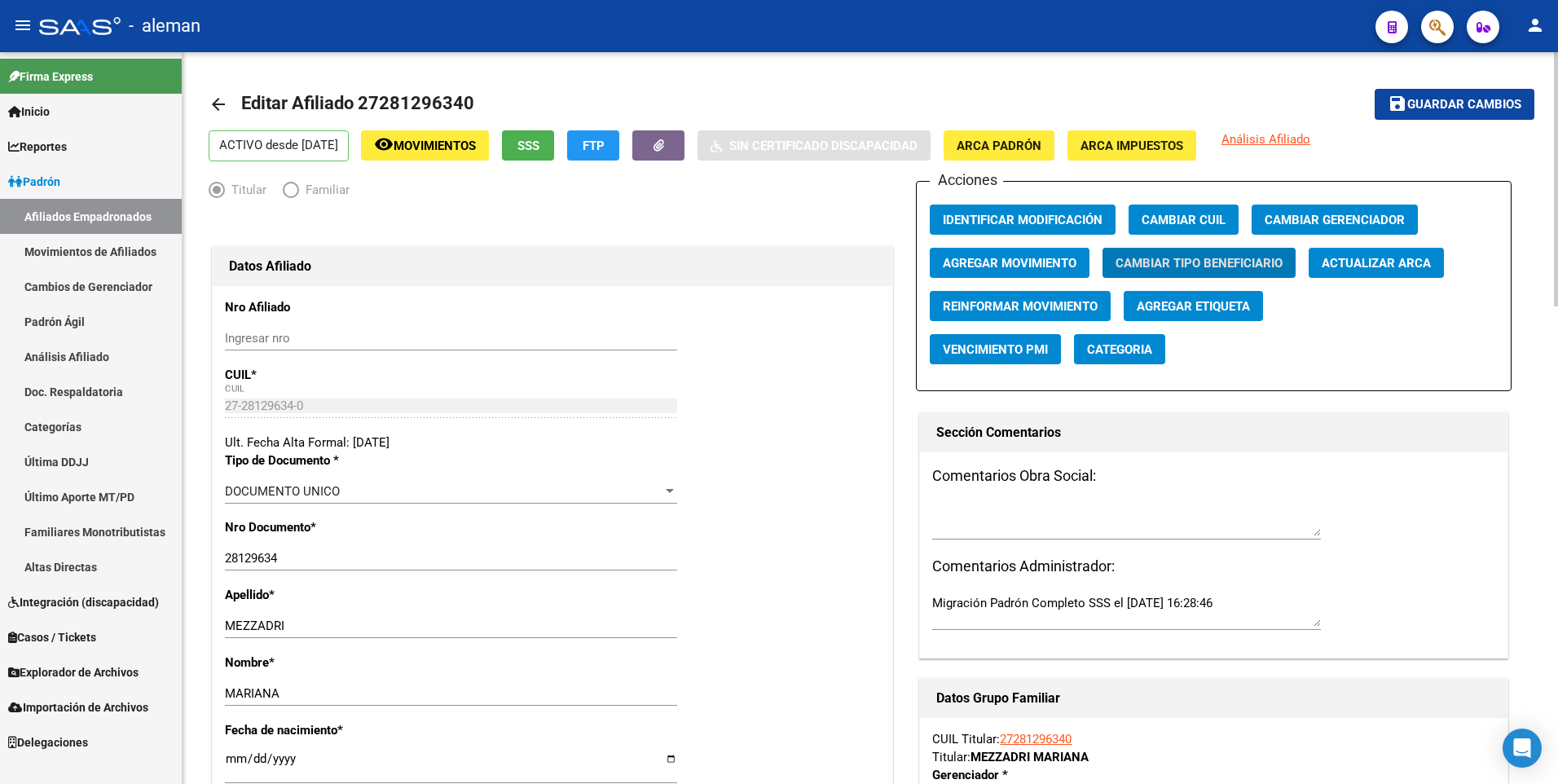
click at [818, 280] on div "Datos Afiliado" at bounding box center [552, 266] width 679 height 39
click at [1476, 103] on span "Guardar cambios" at bounding box center [1464, 104] width 114 height 14
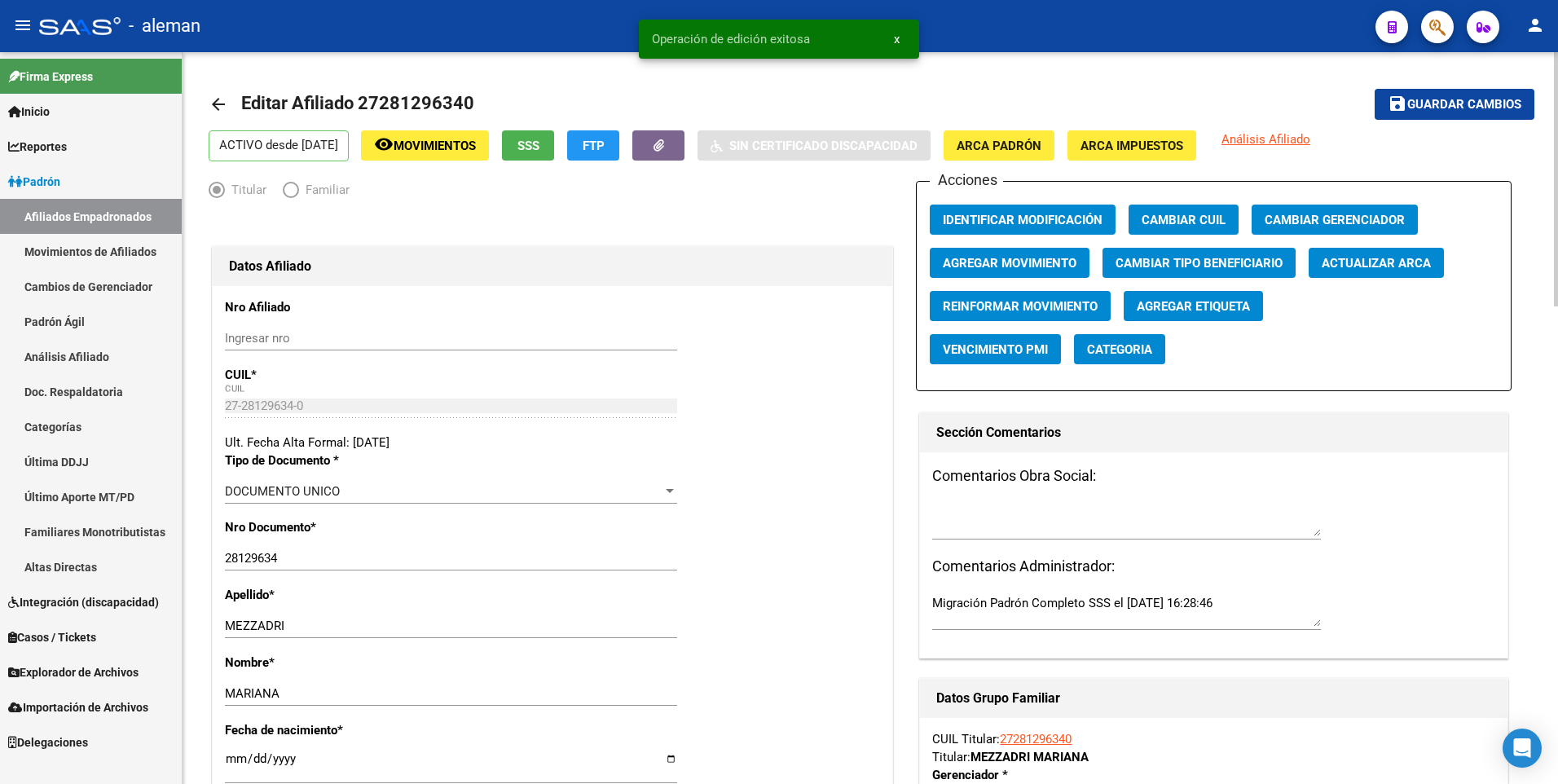
click at [209, 100] on mat-icon "arrow_back" at bounding box center [217, 104] width 19 height 19
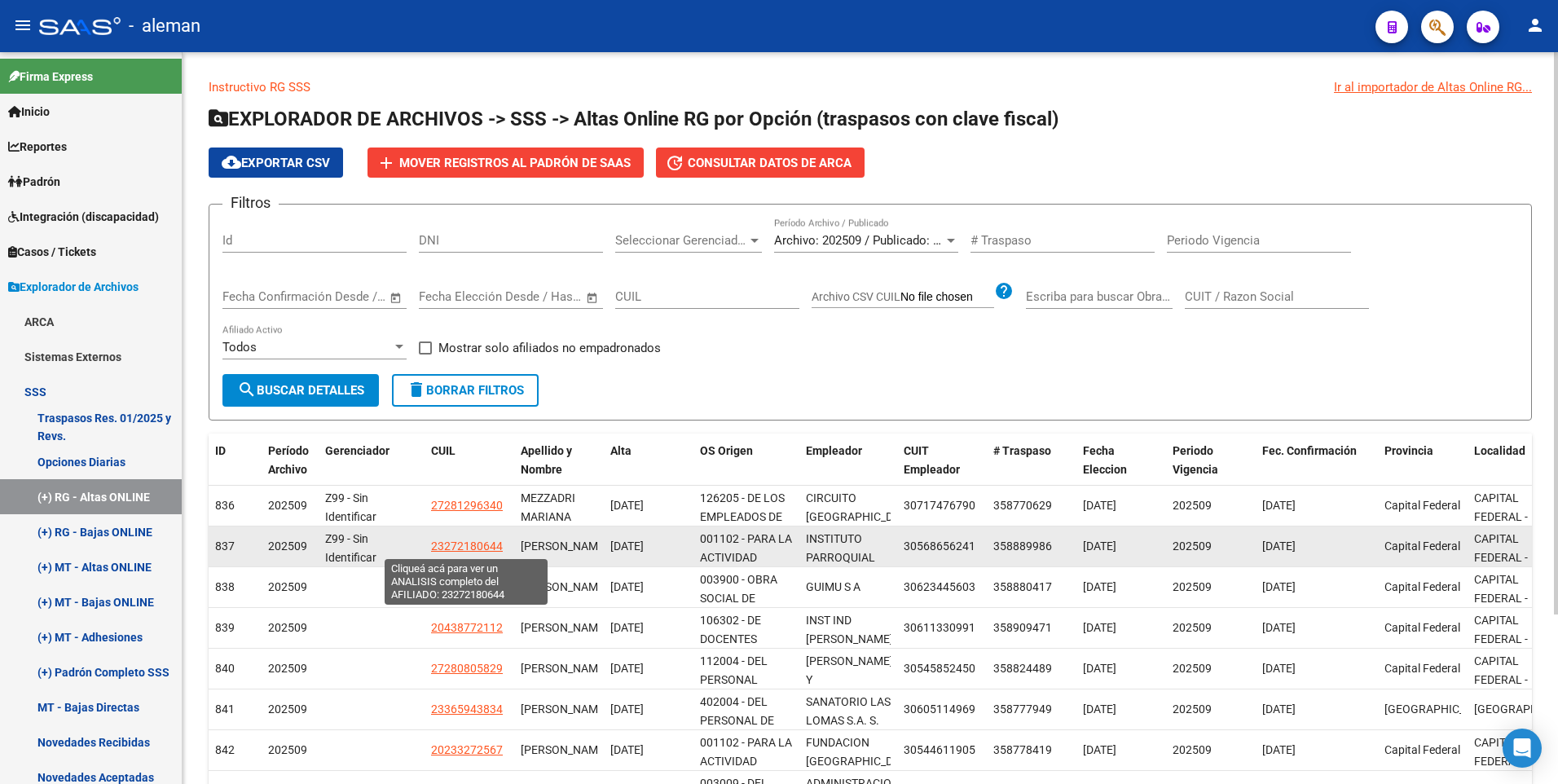
click at [457, 545] on span "23272180644" at bounding box center [466, 546] width 71 height 13
type textarea "23272180644"
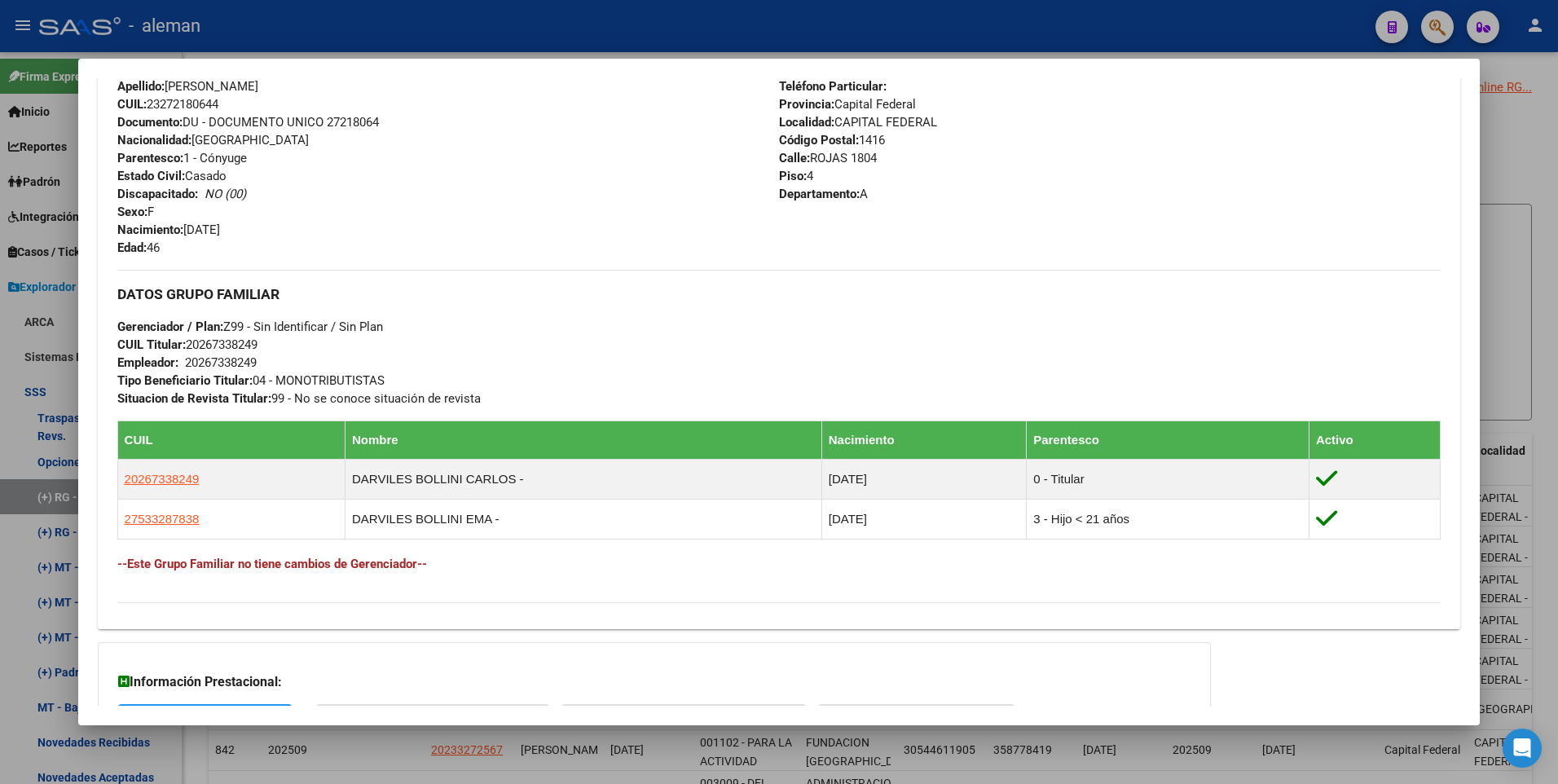
scroll to position [747, 0]
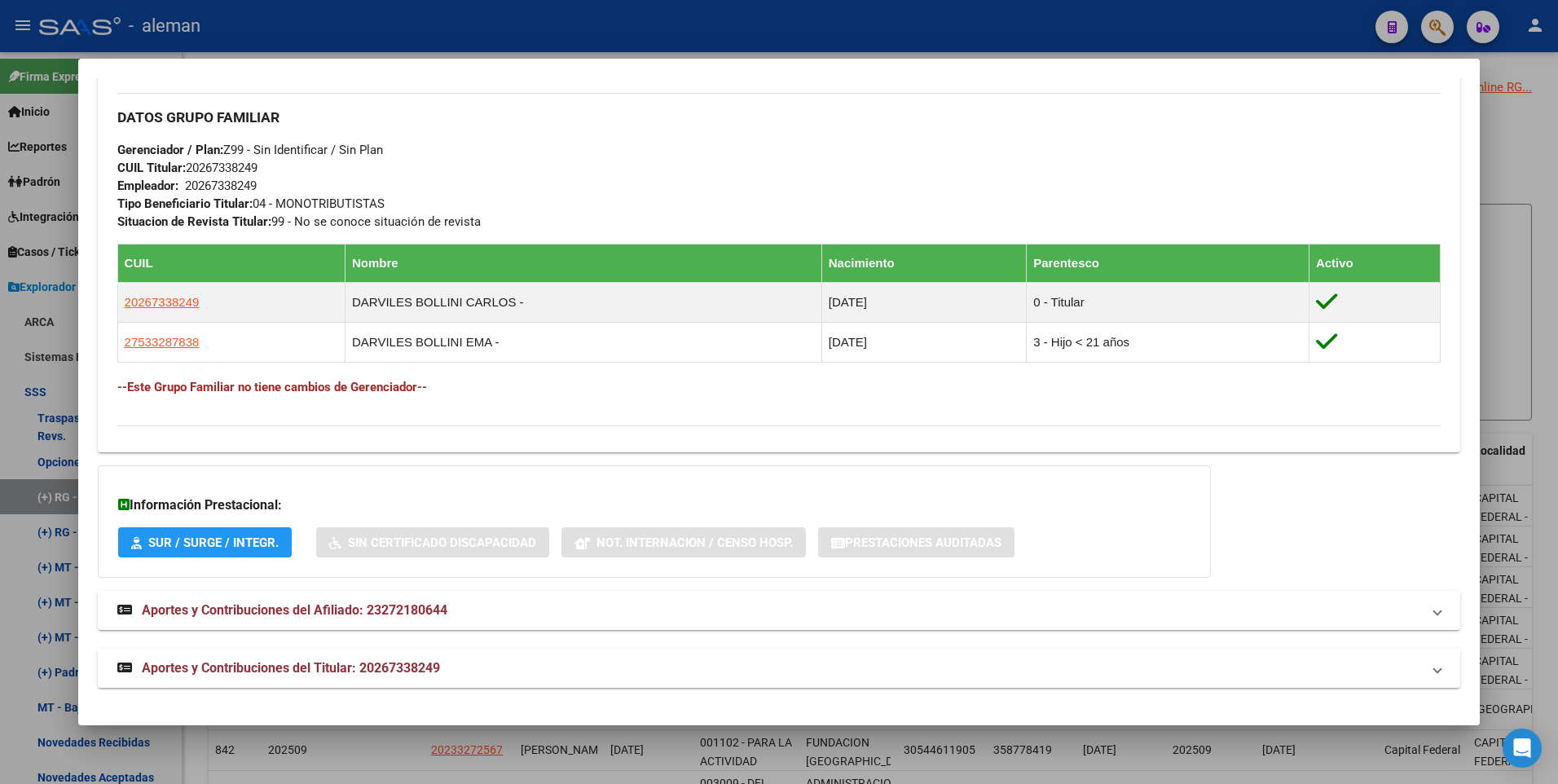
click at [384, 664] on span "Aportes y Contribuciones del Titular: 20267338249" at bounding box center [290, 667] width 298 height 15
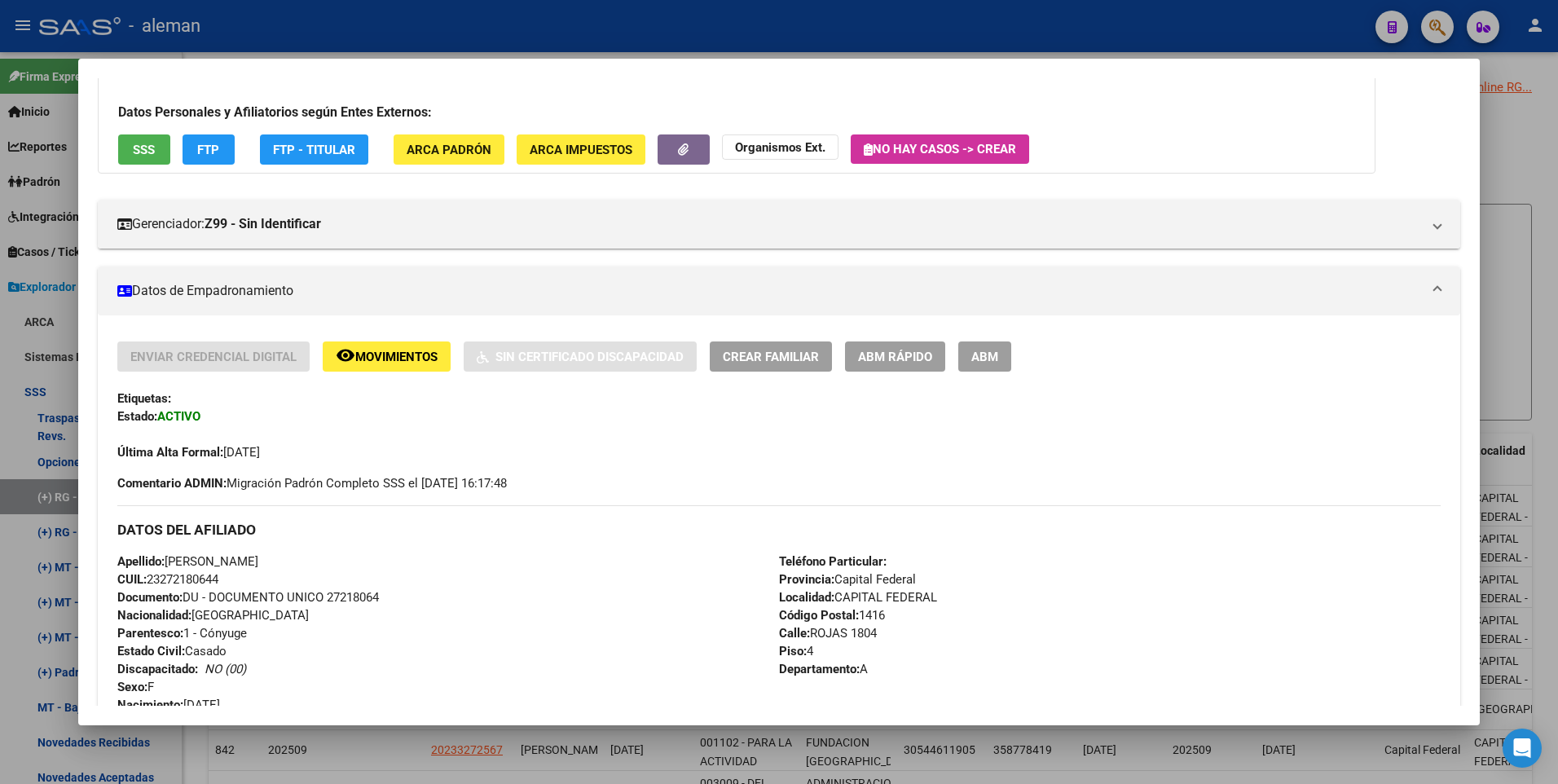
scroll to position [0, 0]
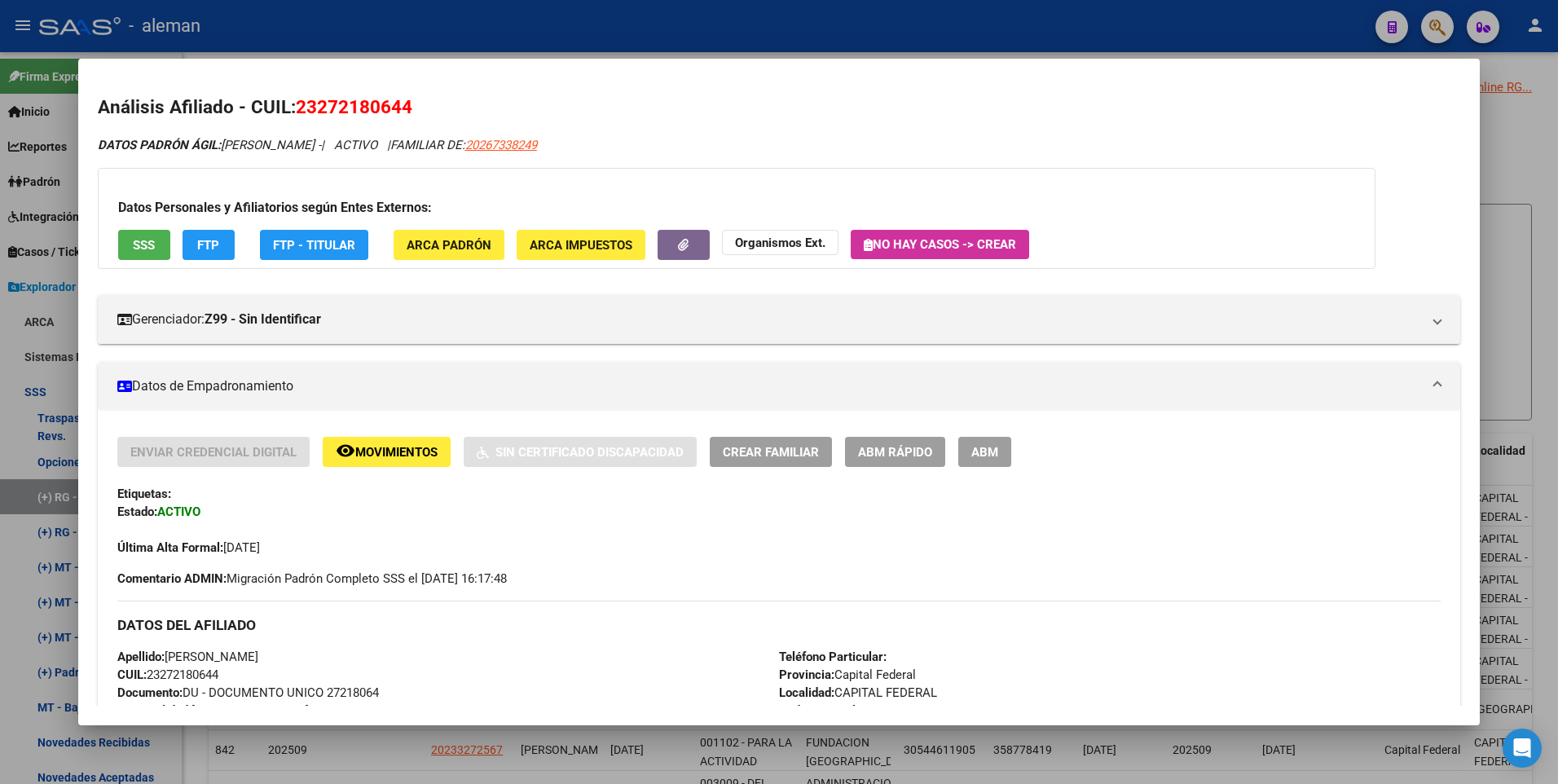
click at [712, 382] on mat-panel-title "Datos de Empadronamiento" at bounding box center [770, 385] width 1304 height 19
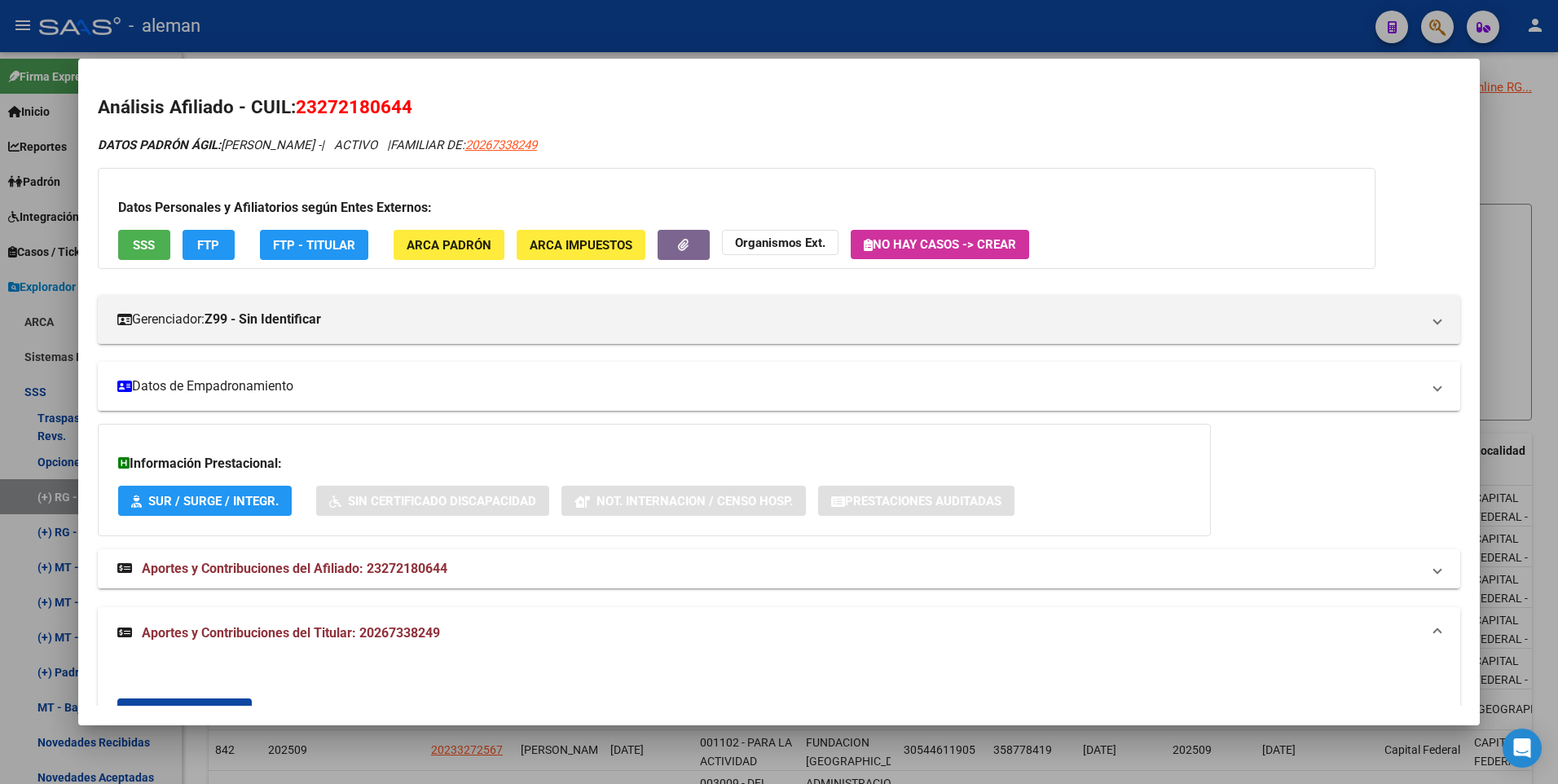
click at [719, 386] on mat-panel-title "Datos de Empadronamiento" at bounding box center [770, 385] width 1304 height 19
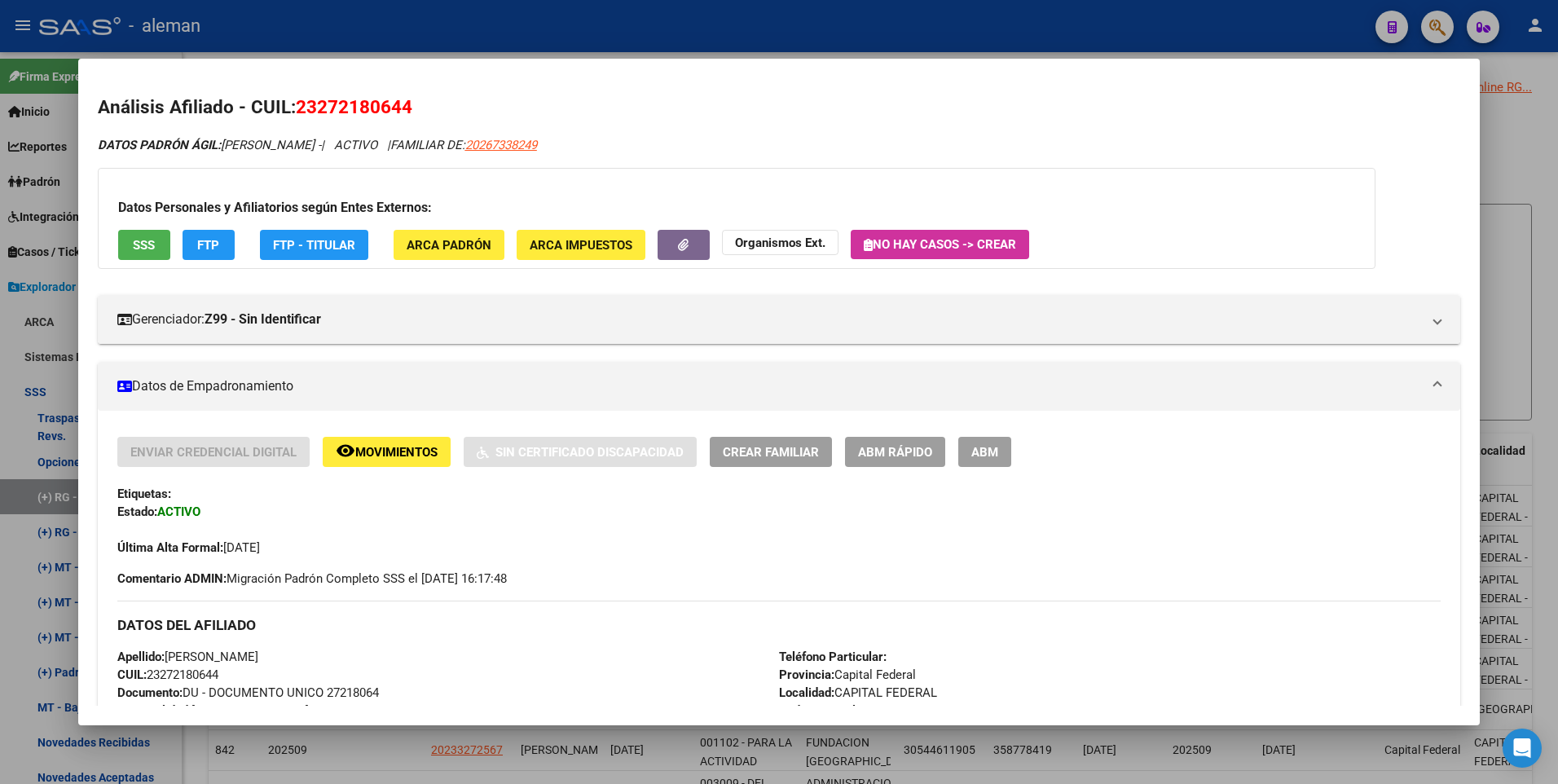
click at [969, 447] on button "ABM" at bounding box center [984, 452] width 53 height 30
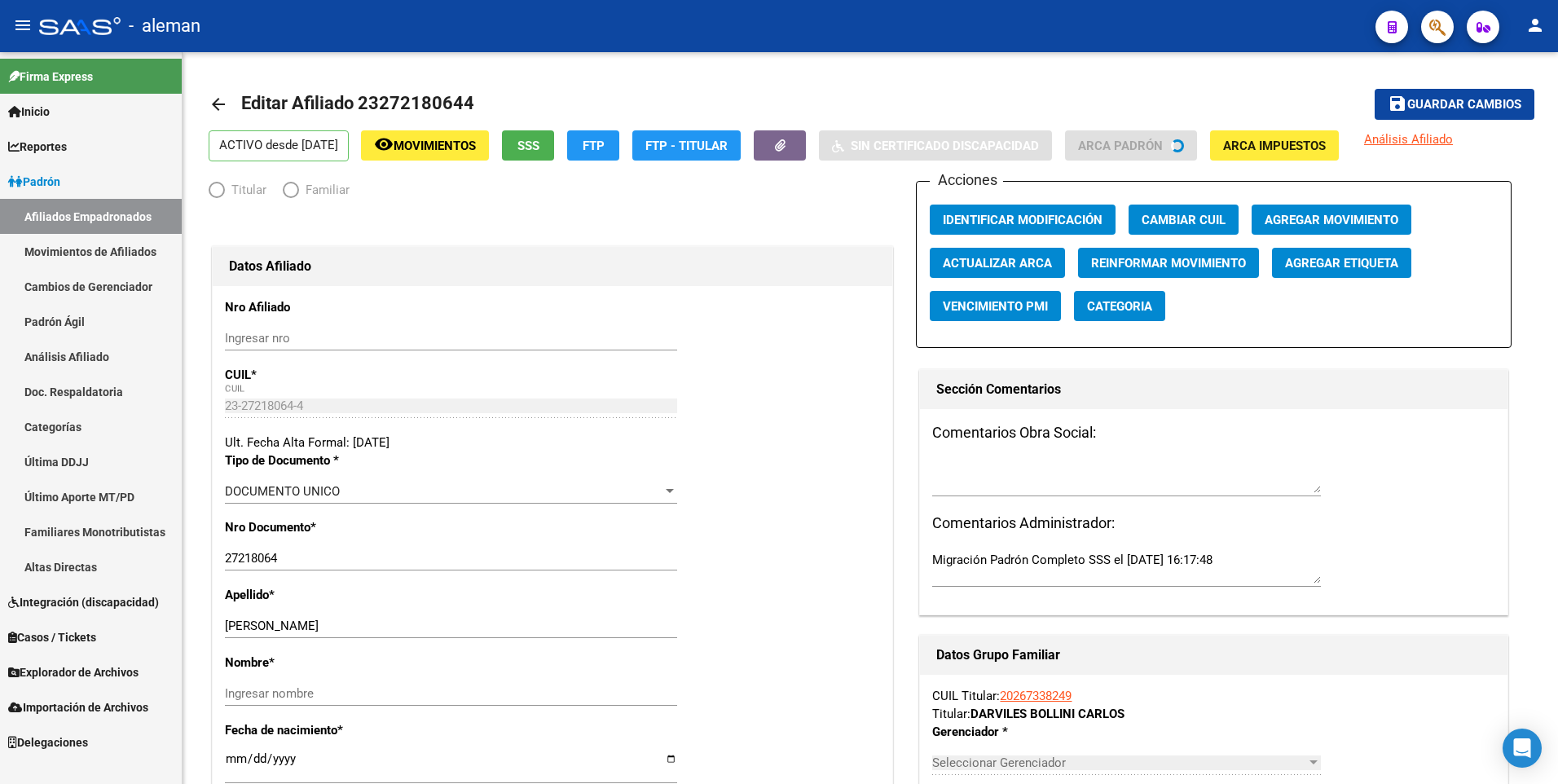
radio input "true"
type input "20-26733824-9"
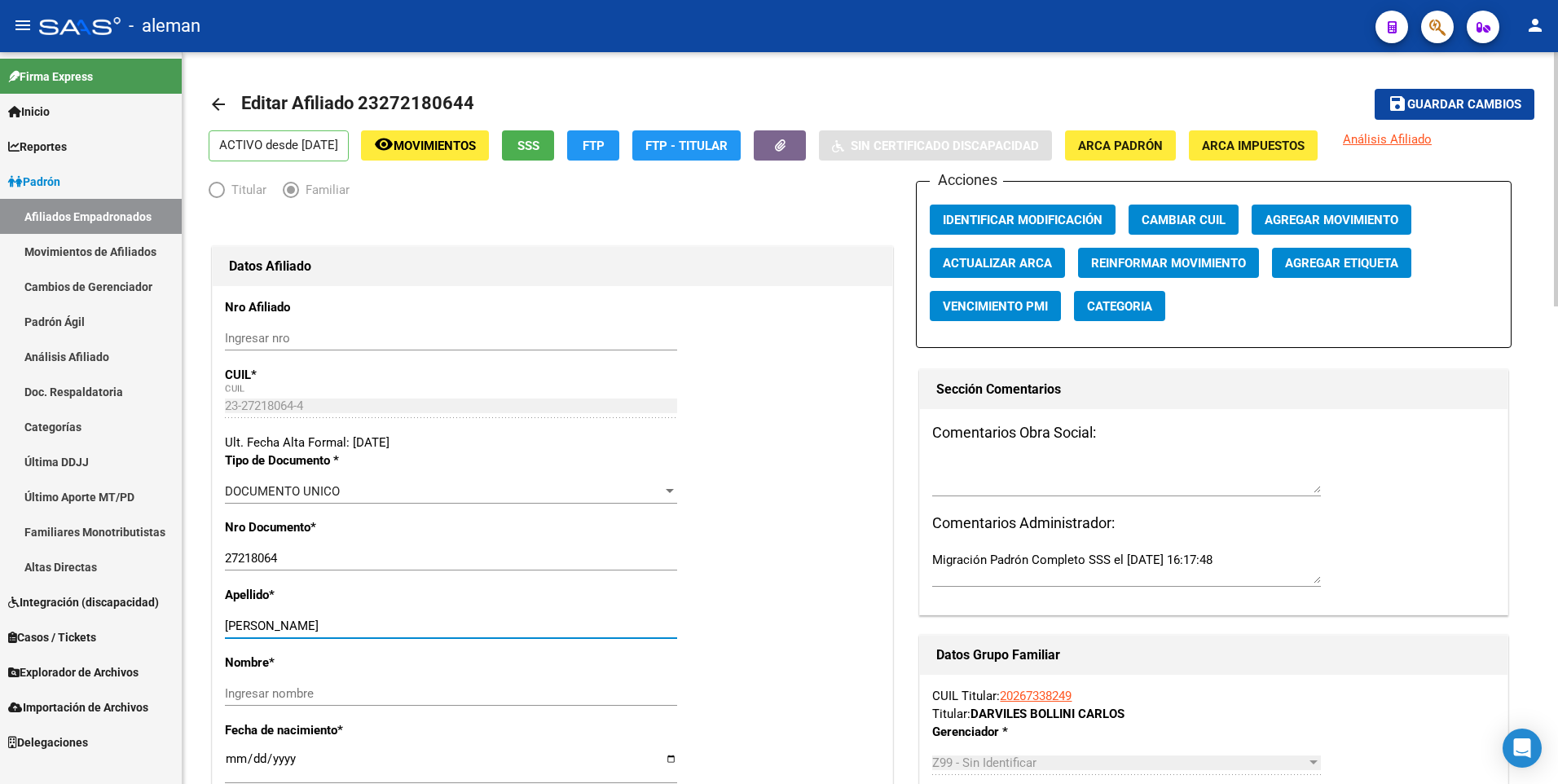
drag, startPoint x: 280, startPoint y: 622, endPoint x: 338, endPoint y: 620, distance: 58.0
click at [338, 620] on input "[PERSON_NAME]" at bounding box center [451, 625] width 452 height 14
click at [347, 684] on div "Ingresar nombre" at bounding box center [451, 693] width 452 height 24
paste input "JULIETA"
type input "JULIETA"
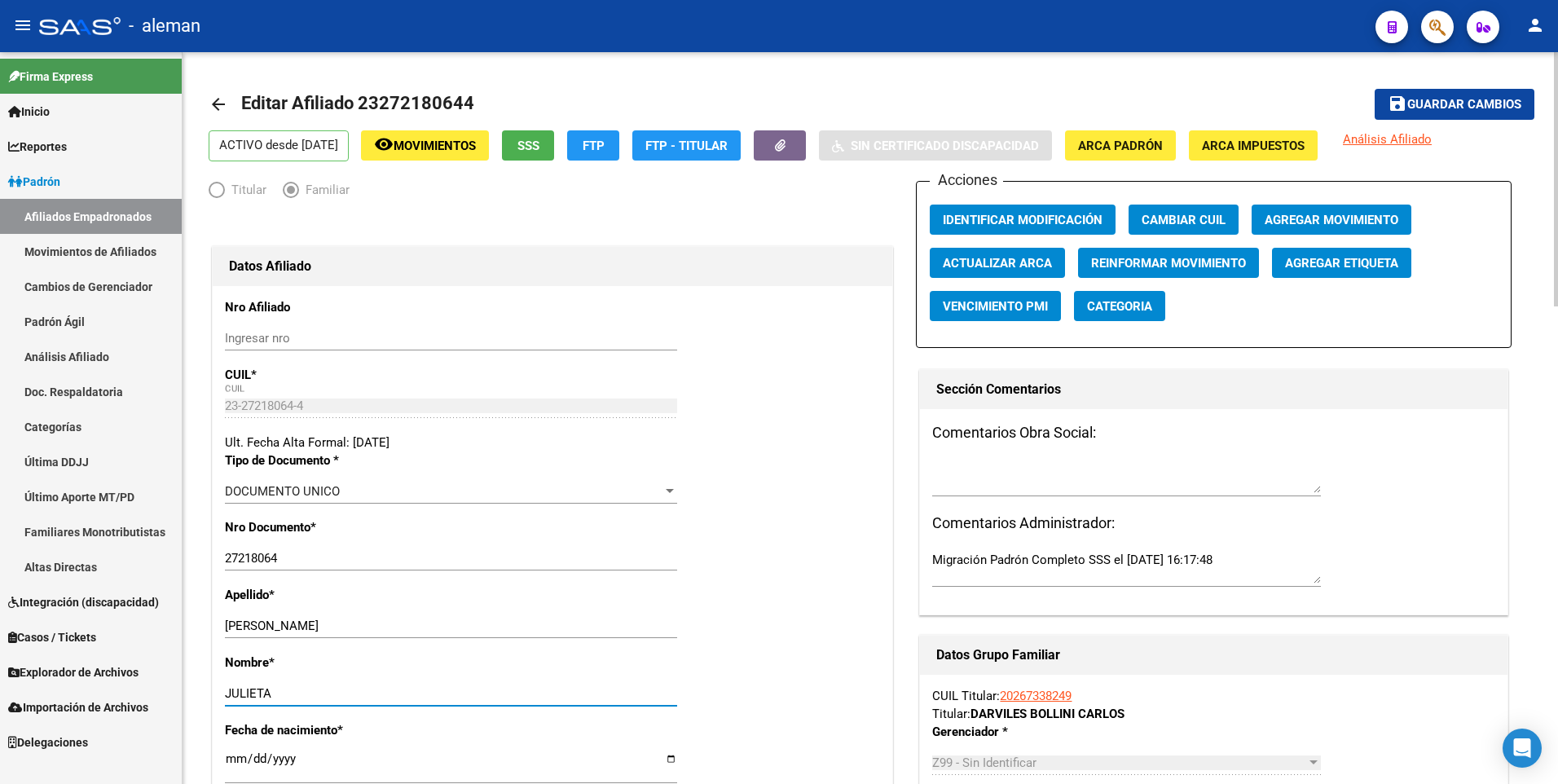
click at [331, 625] on input "[PERSON_NAME]" at bounding box center [451, 625] width 452 height 14
type input "MORANO"
click at [861, 210] on div at bounding box center [552, 225] width 688 height 36
click at [778, 208] on div at bounding box center [552, 225] width 688 height 36
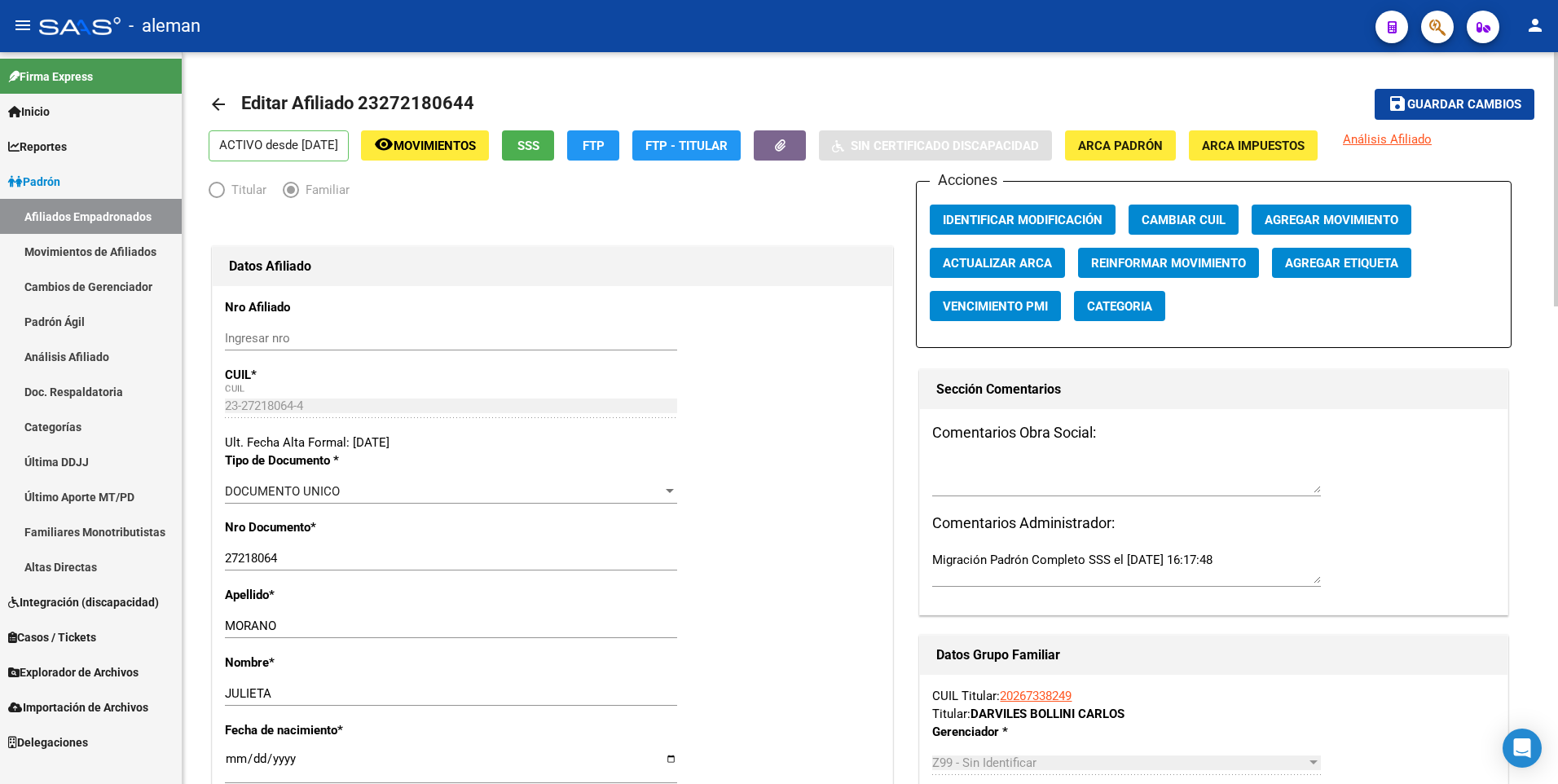
click at [213, 107] on mat-icon "arrow_back" at bounding box center [217, 104] width 19 height 19
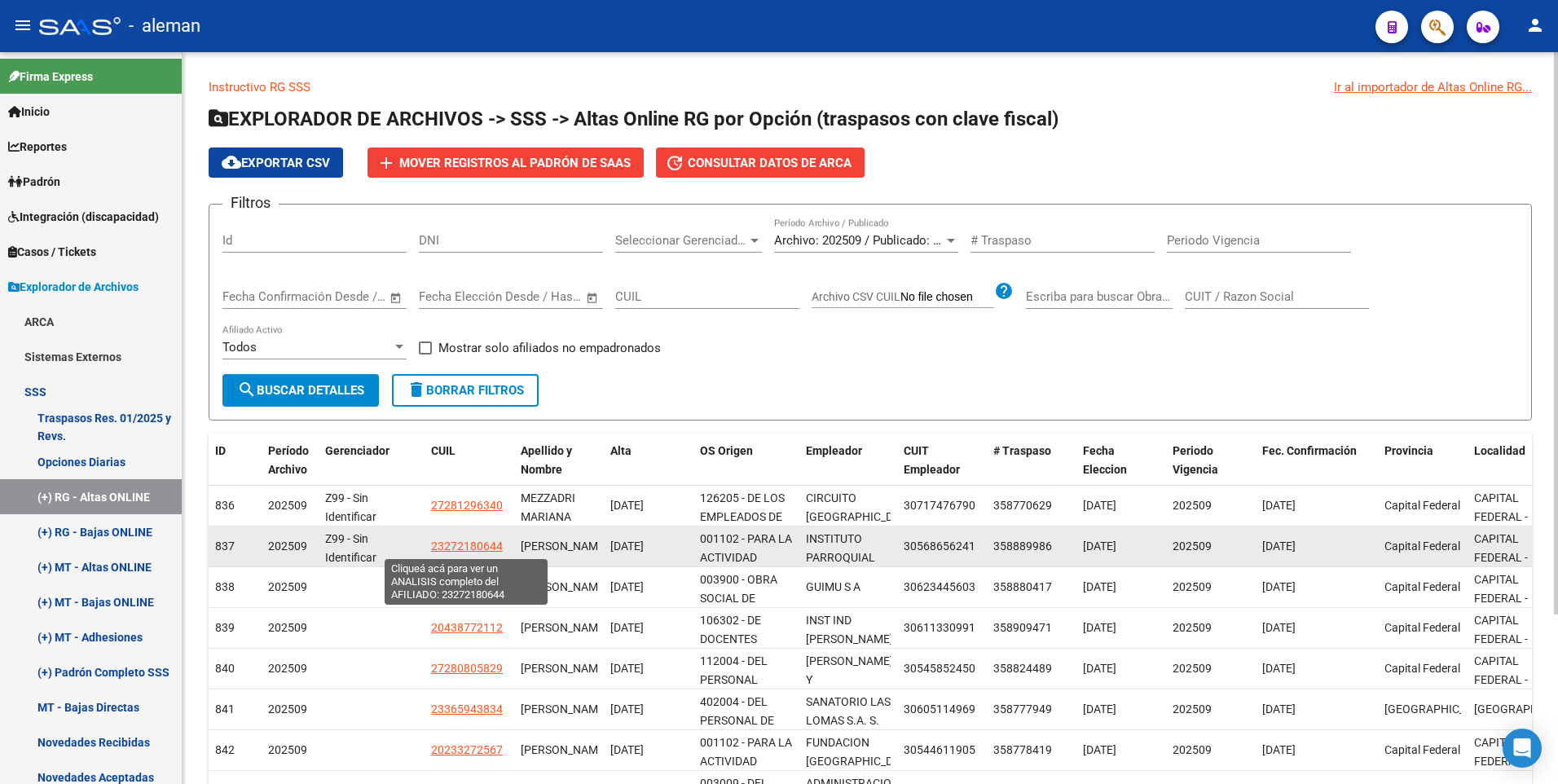
click at [452, 542] on span "23272180644" at bounding box center [466, 546] width 71 height 13
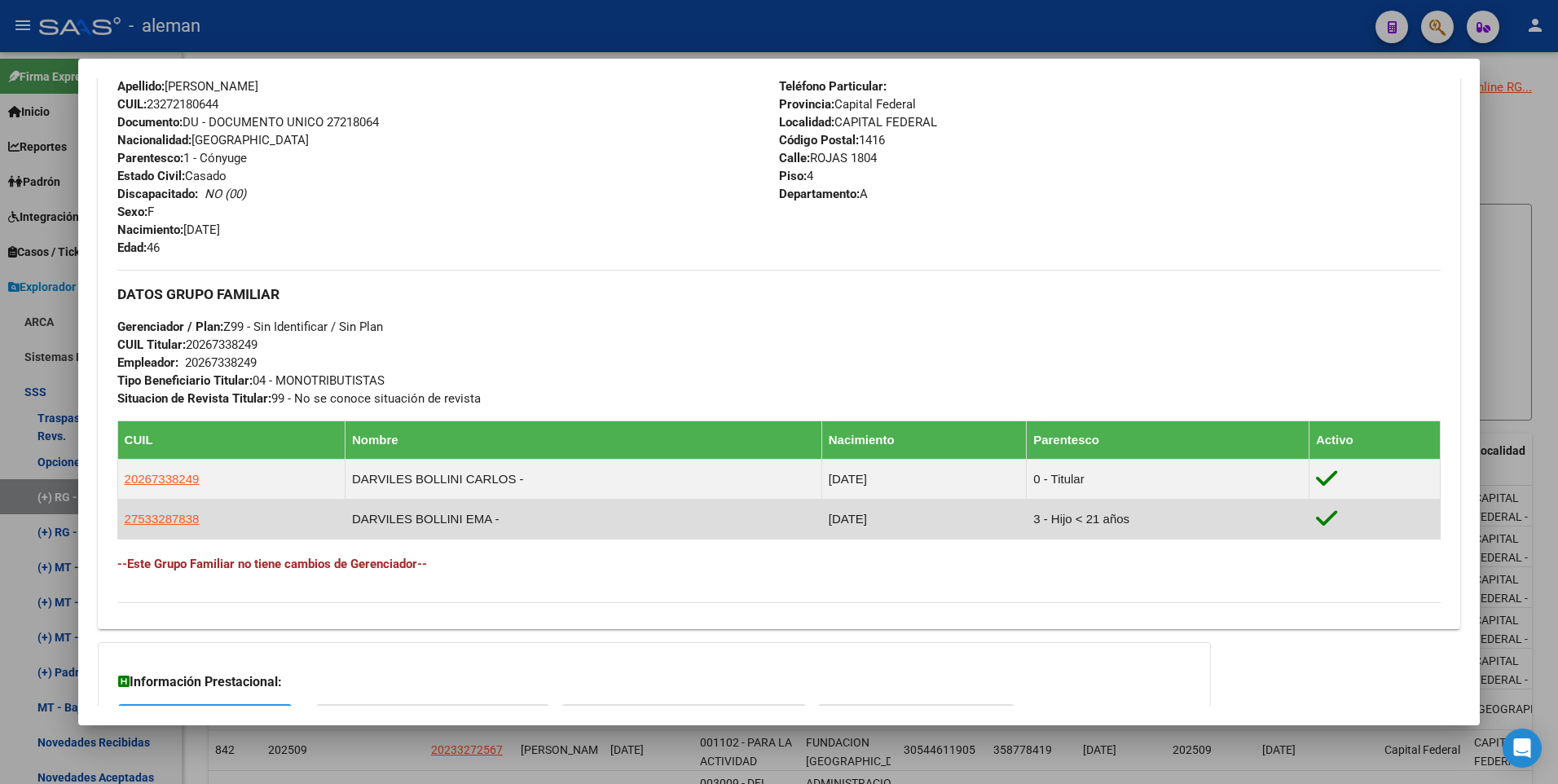
scroll to position [747, 0]
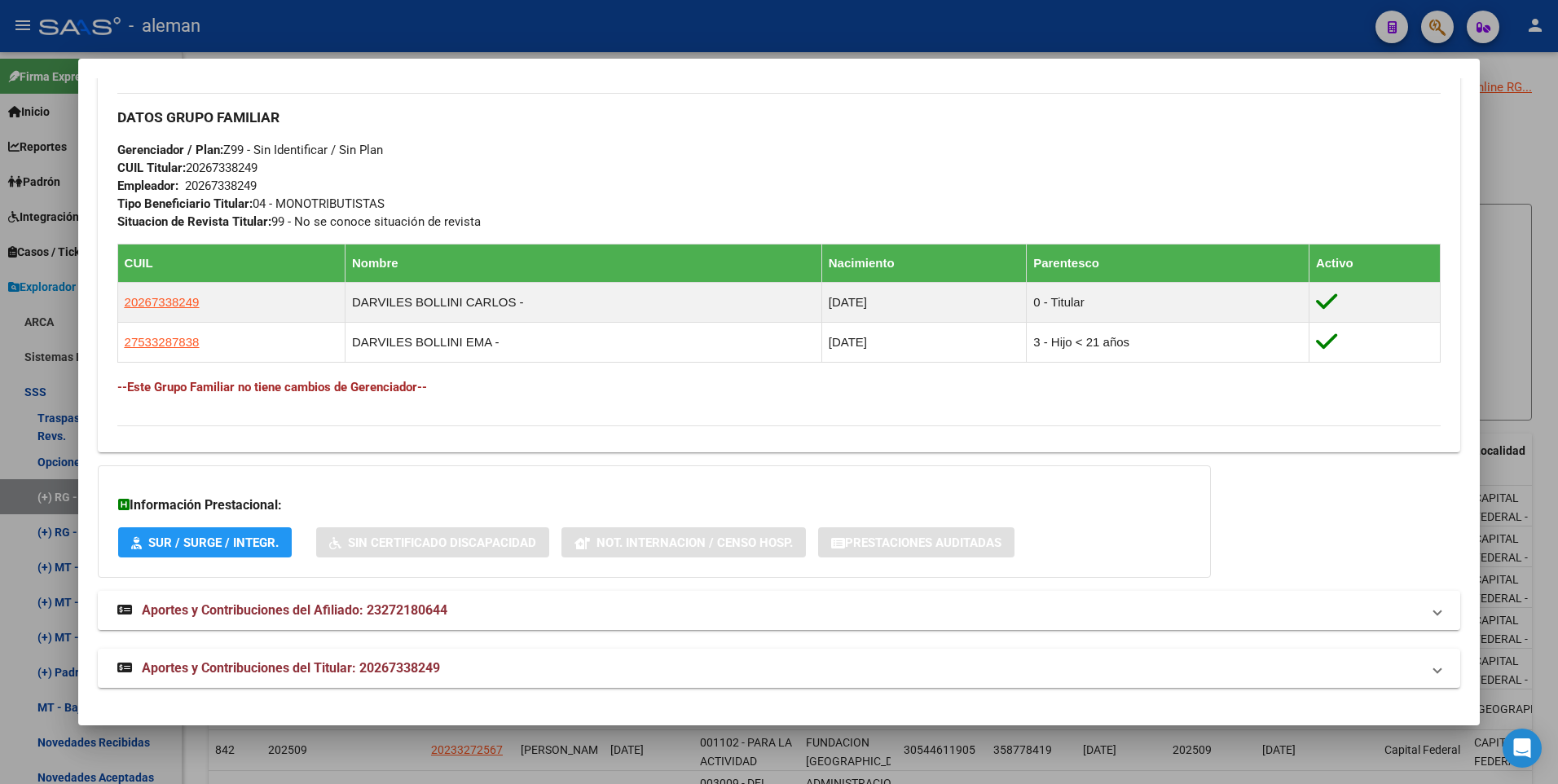
click at [412, 601] on strong "Aportes y Contribuciones del Afiliado: 23272180644" at bounding box center [282, 609] width 330 height 19
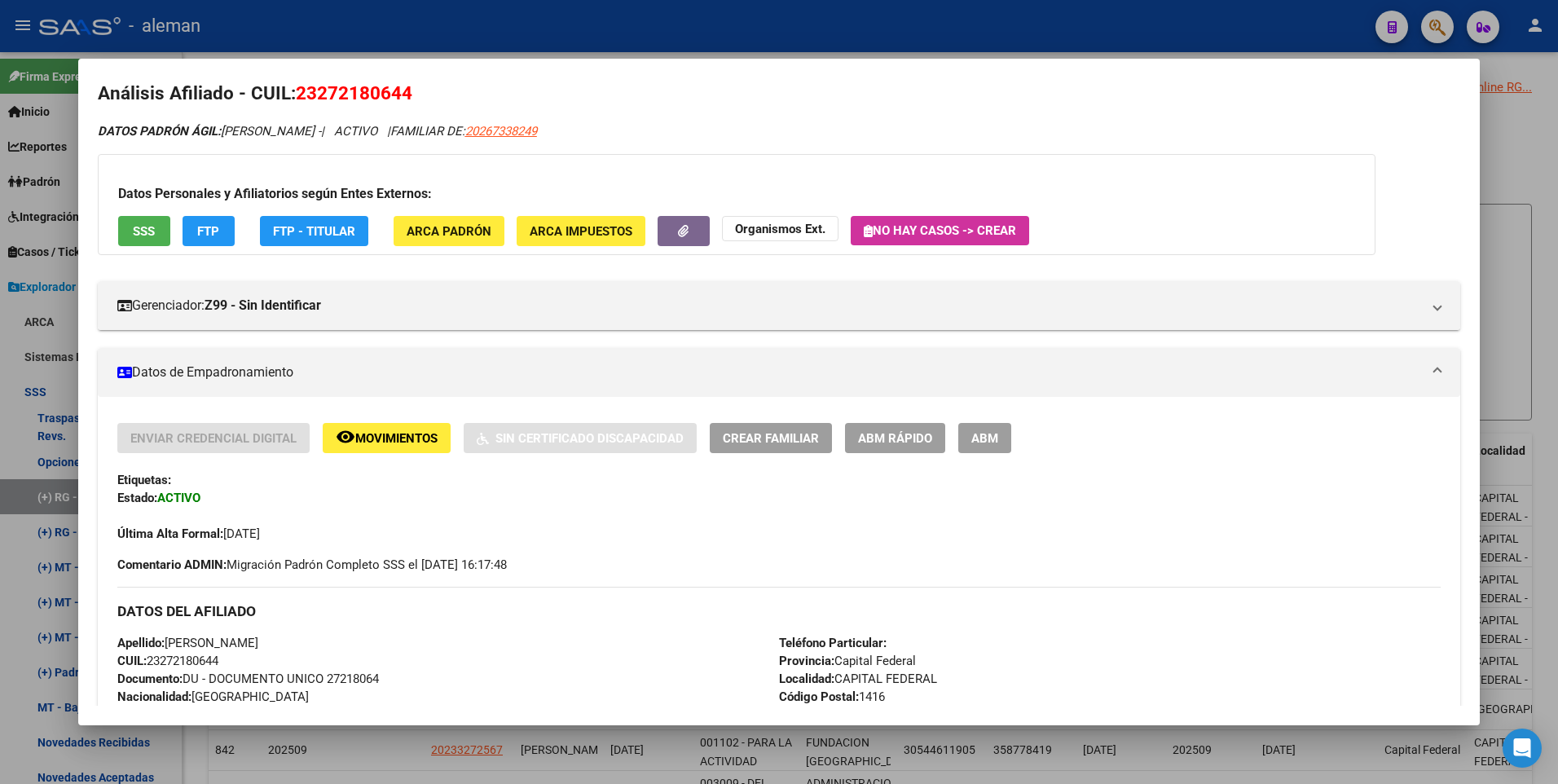
scroll to position [0, 0]
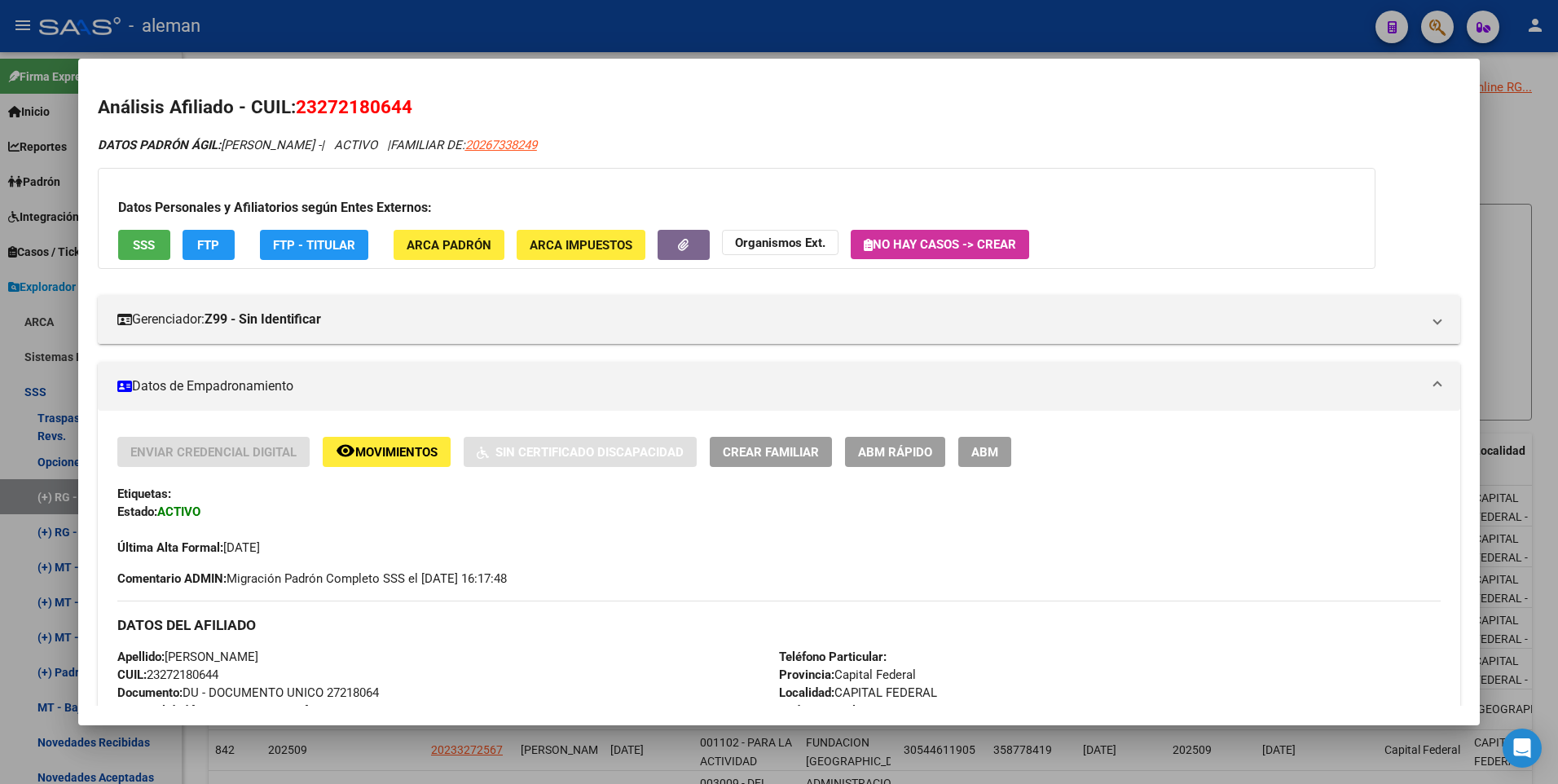
drag, startPoint x: 1069, startPoint y: 114, endPoint x: 1352, endPoint y: 118, distance: 283.0
click at [1074, 114] on h2 "Análisis Afiliado - CUIL: 23272180644" at bounding box center [779, 107] width 1363 height 28
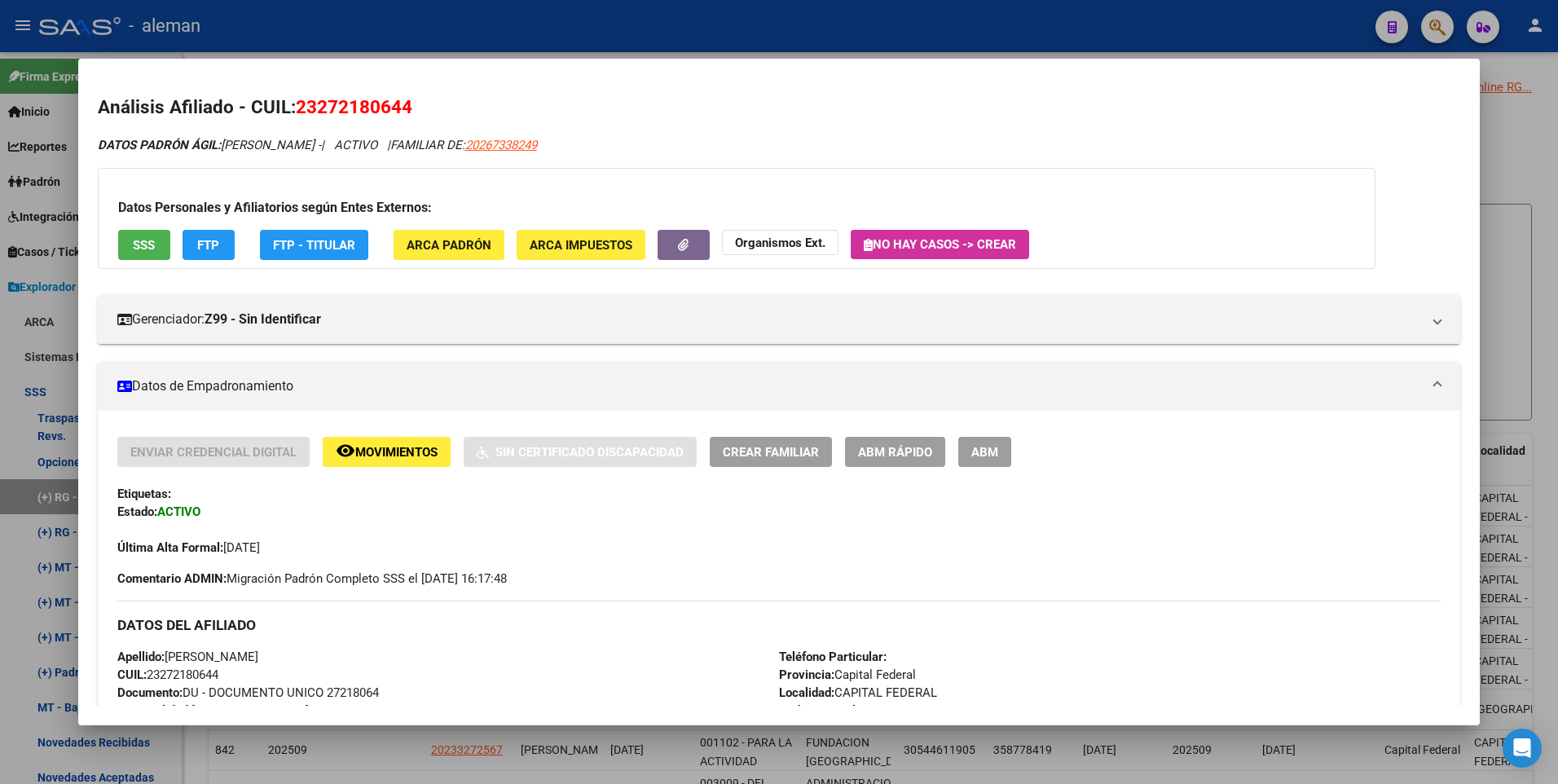
click at [1151, 108] on h2 "Análisis Afiliado - CUIL: 23272180644" at bounding box center [779, 107] width 1363 height 28
click at [1550, 322] on div at bounding box center [779, 392] width 1558 height 784
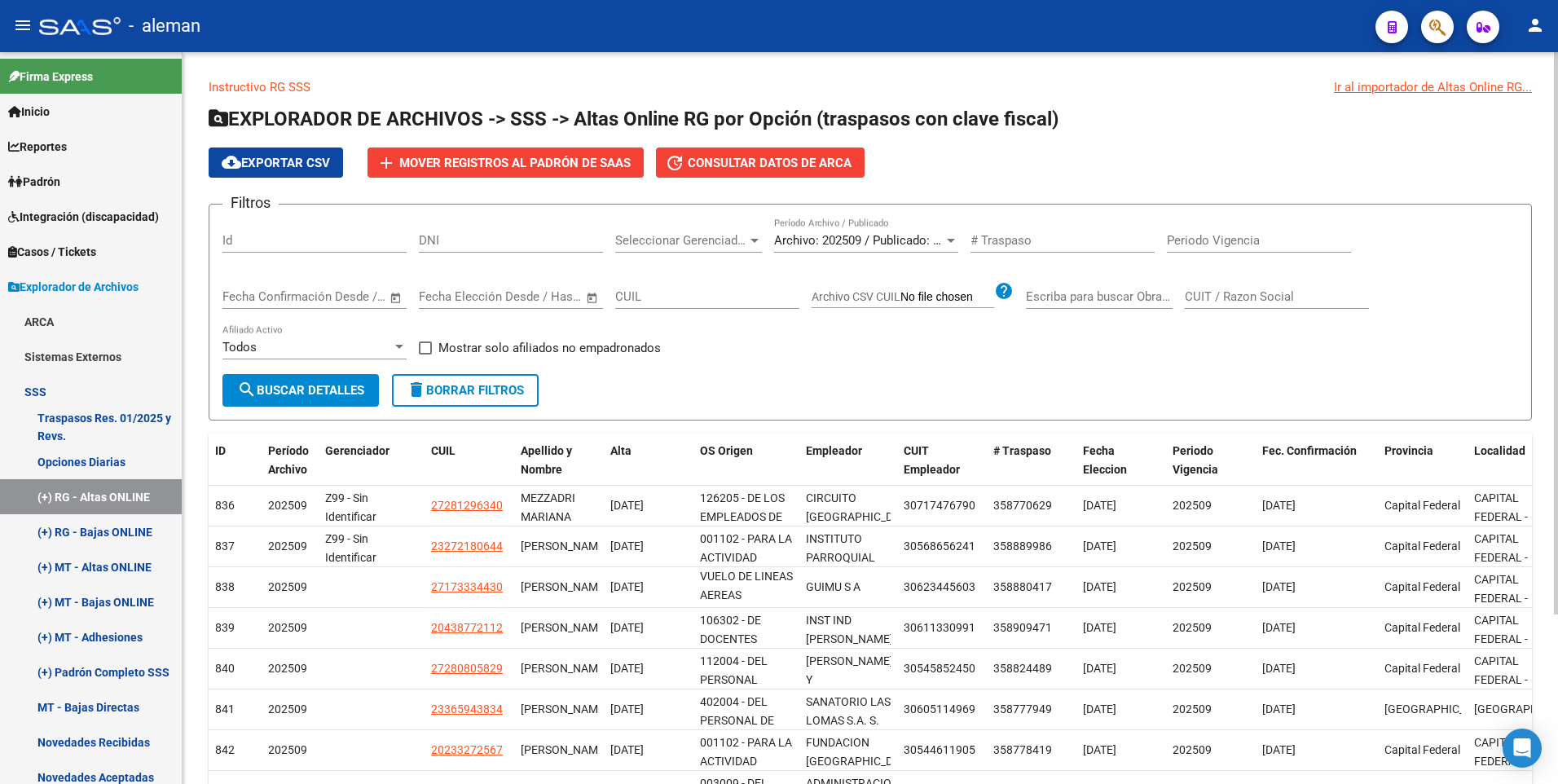
scroll to position [220, 0]
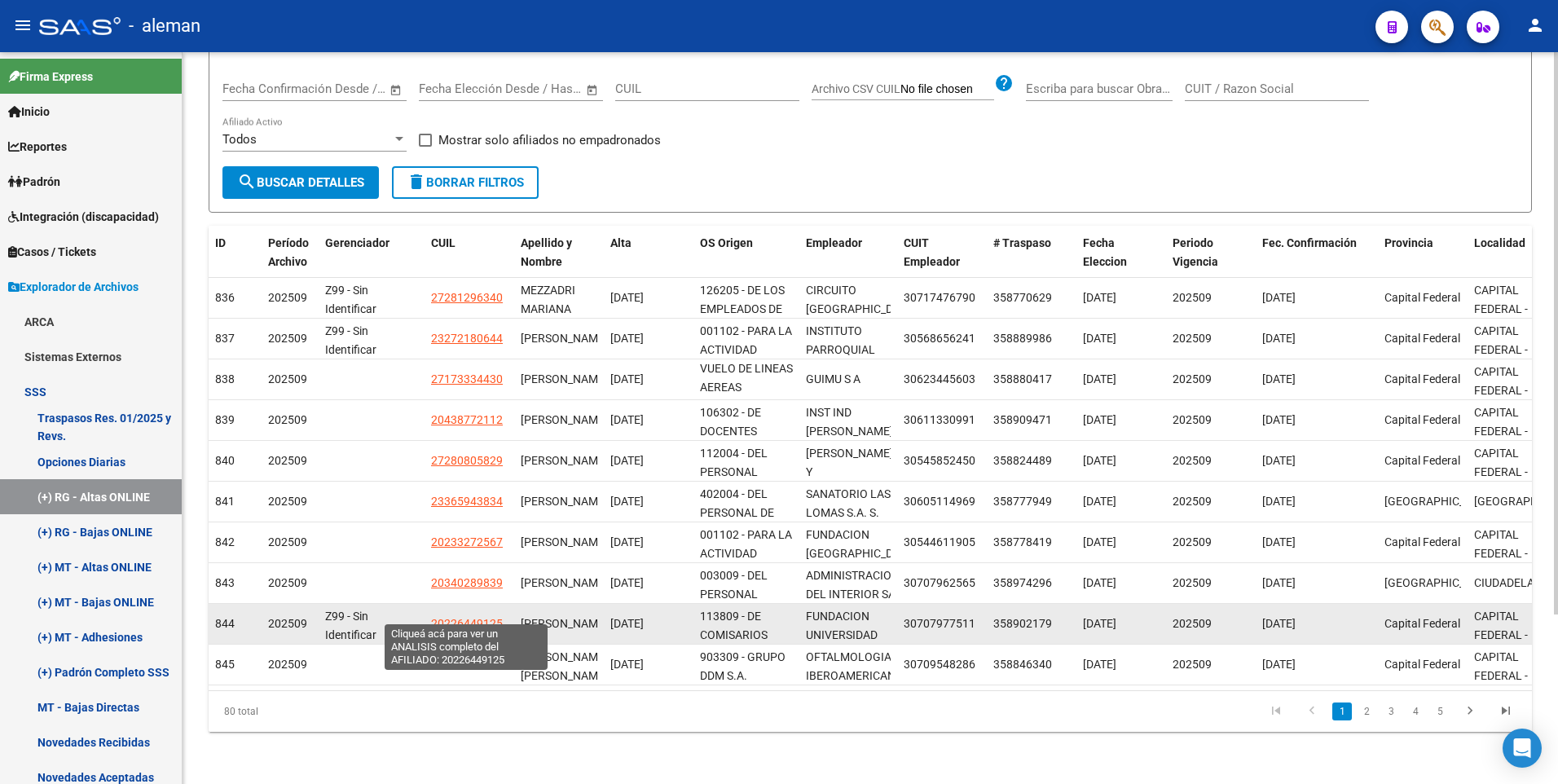
click at [465, 617] on span "20226449125" at bounding box center [466, 624] width 71 height 13
type textarea "20226449125"
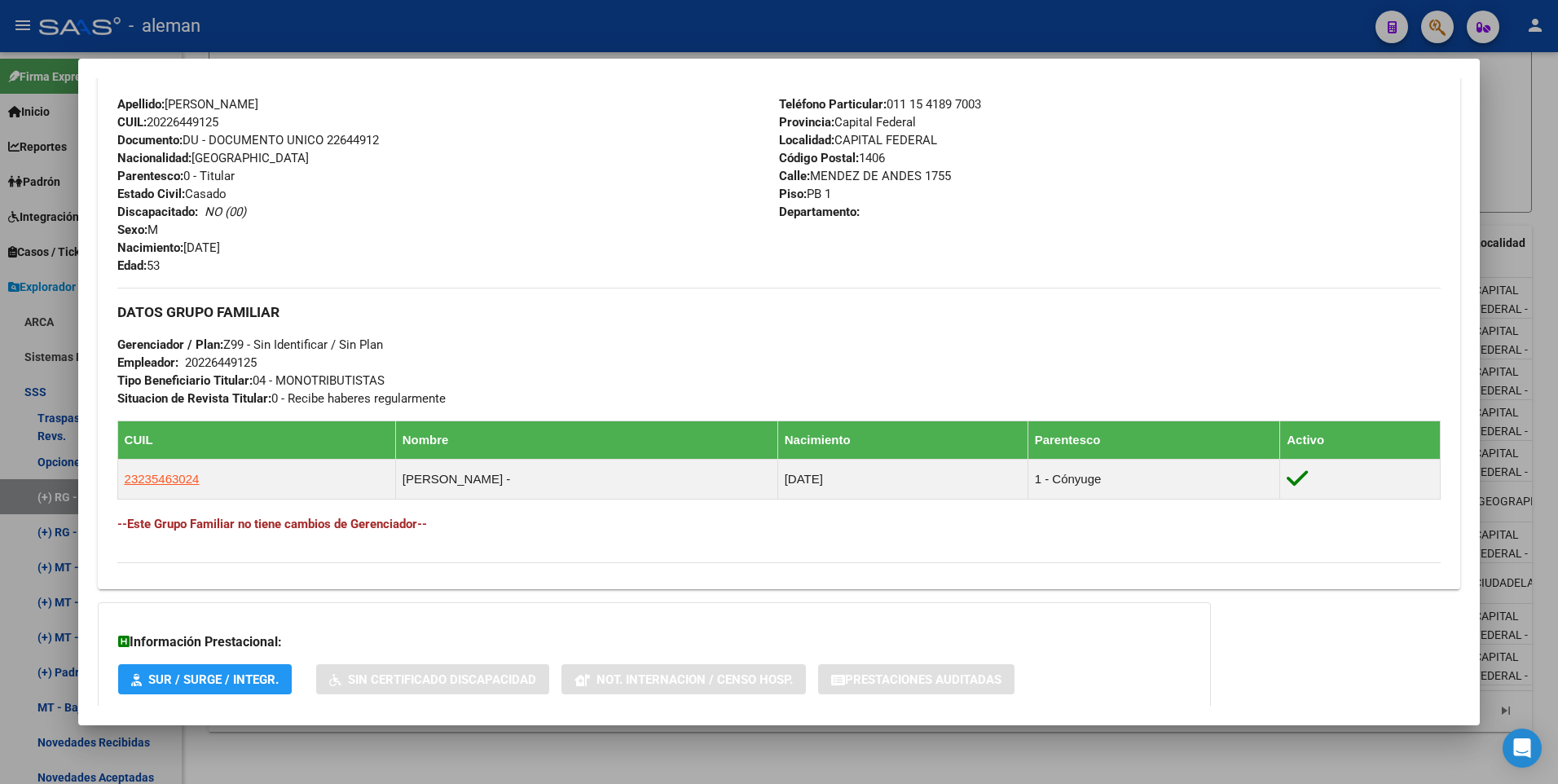
scroll to position [668, 0]
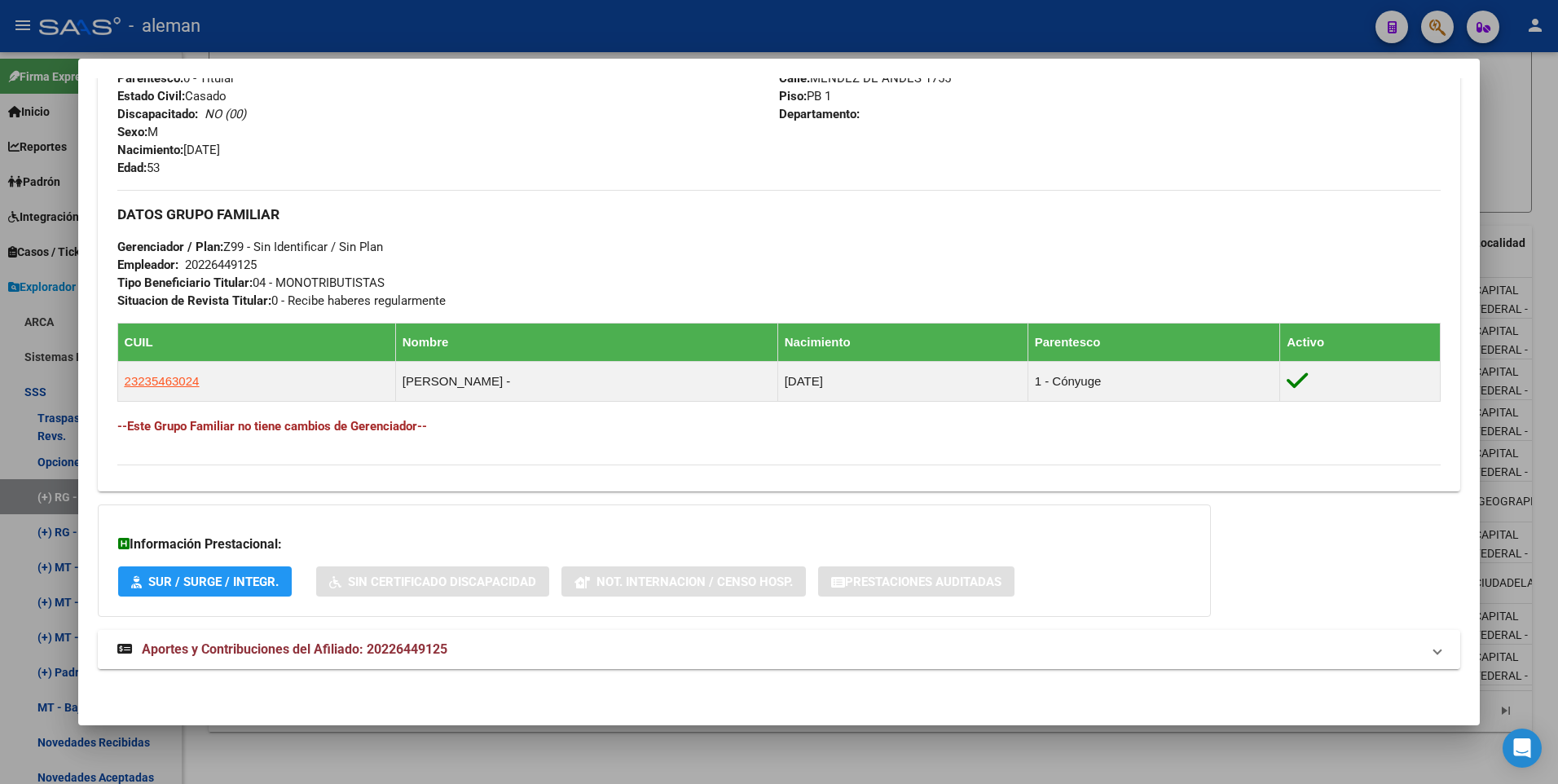
click at [404, 646] on span "Aportes y Contribuciones del Afiliado: 20226449125" at bounding box center [295, 649] width 306 height 15
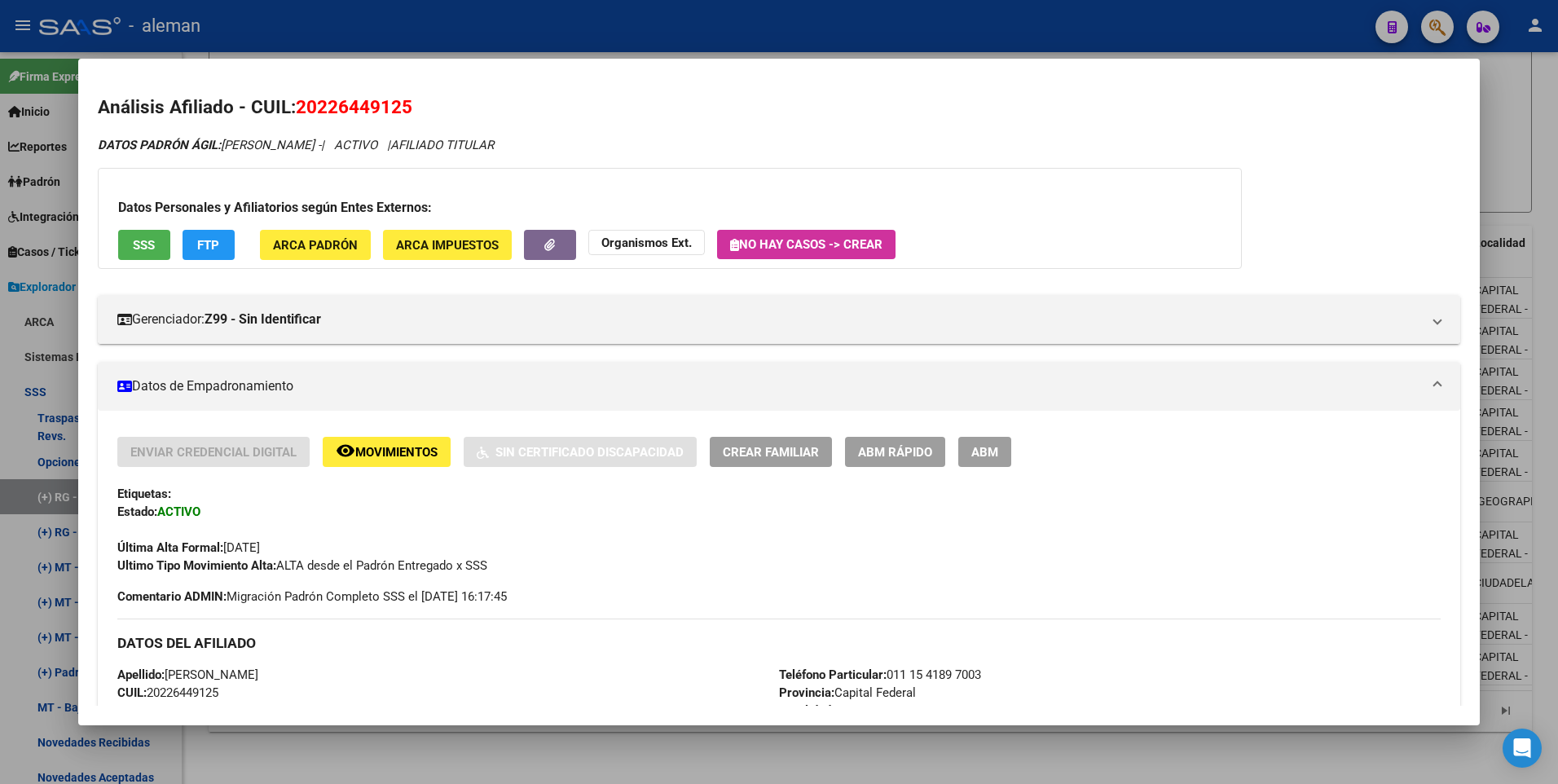
scroll to position [163, 0]
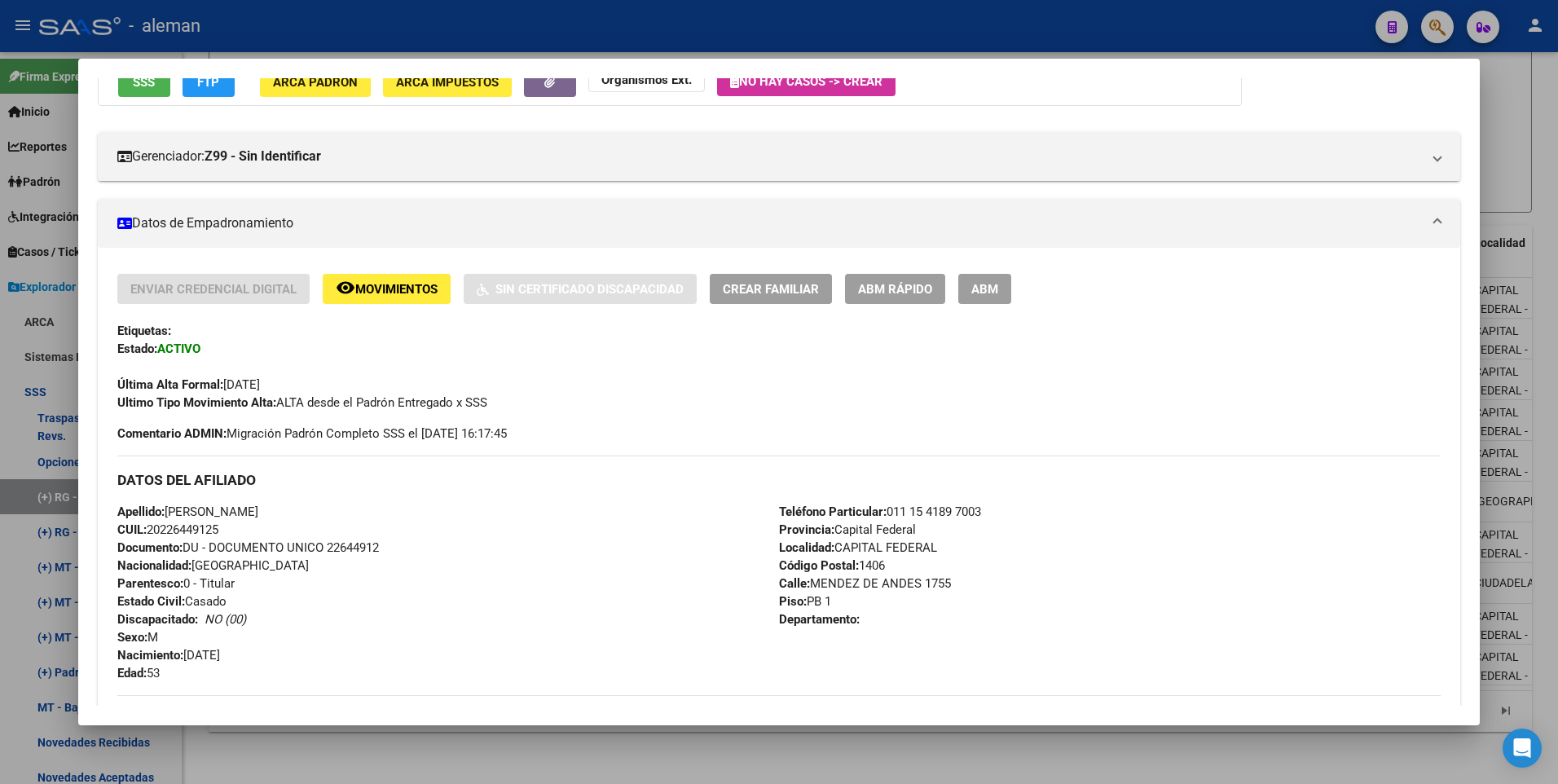
click at [991, 286] on span "ABM" at bounding box center [985, 289] width 27 height 14
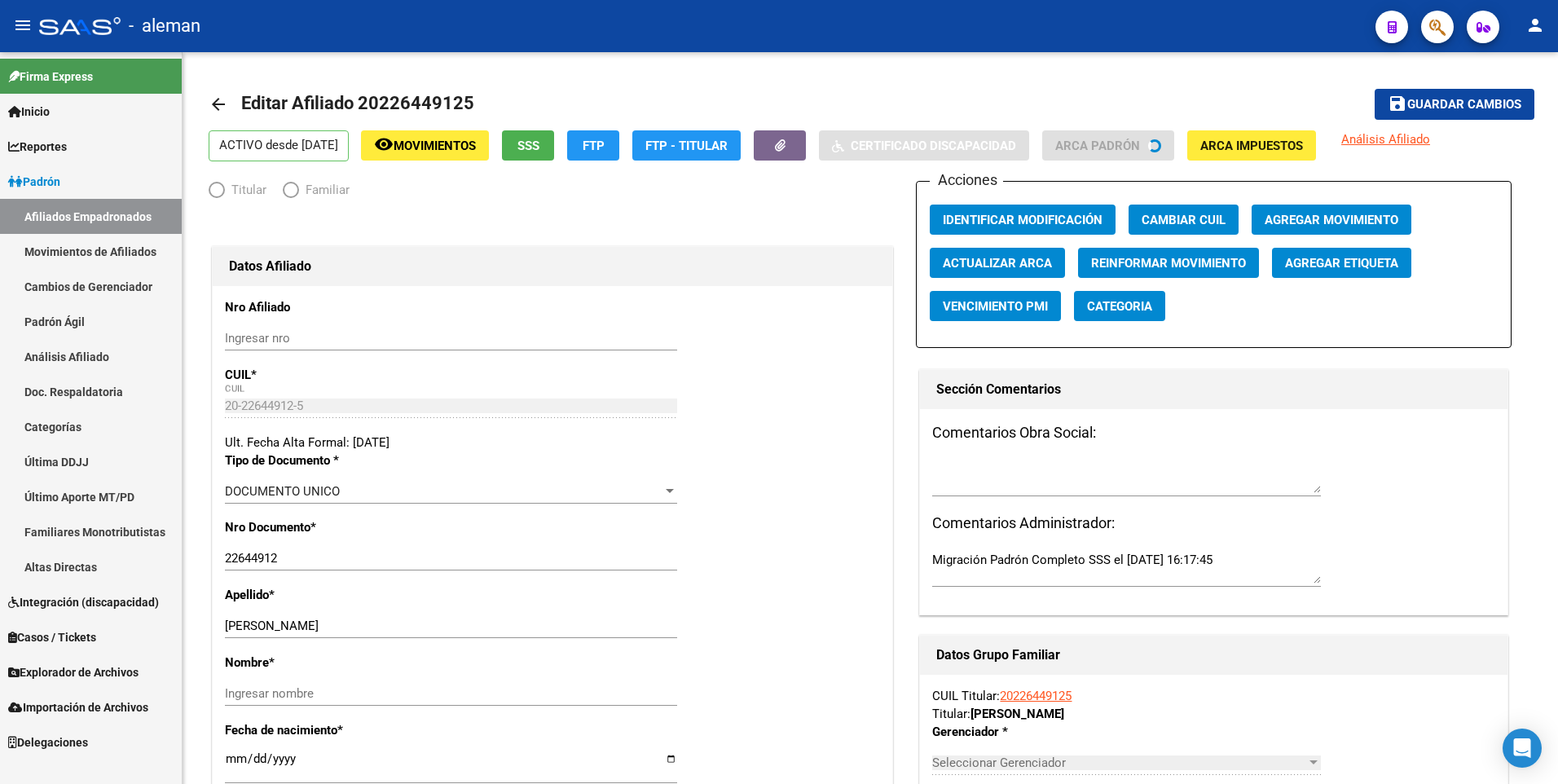
radio input "true"
type input "20-22644912-5"
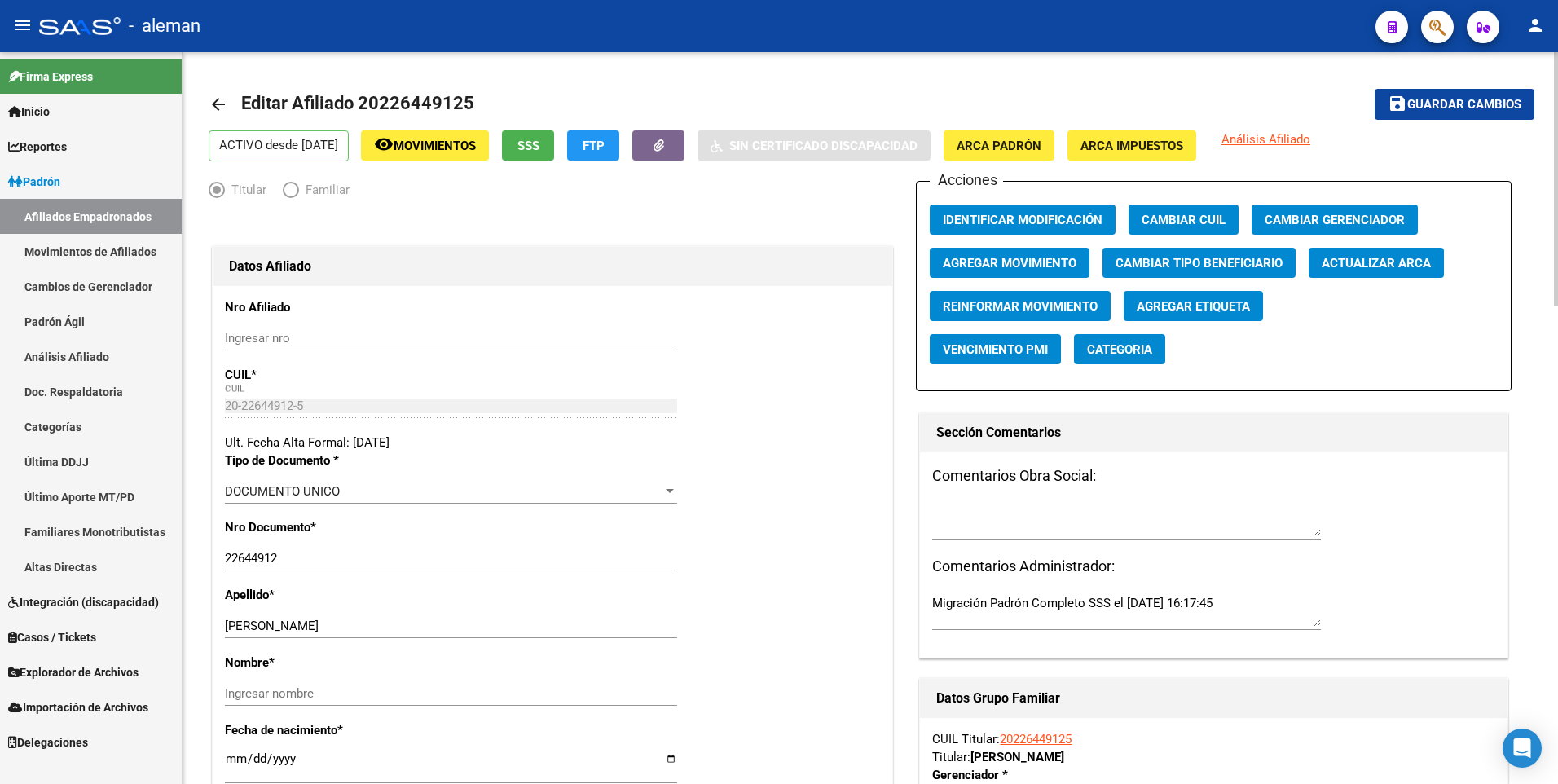
scroll to position [244, 0]
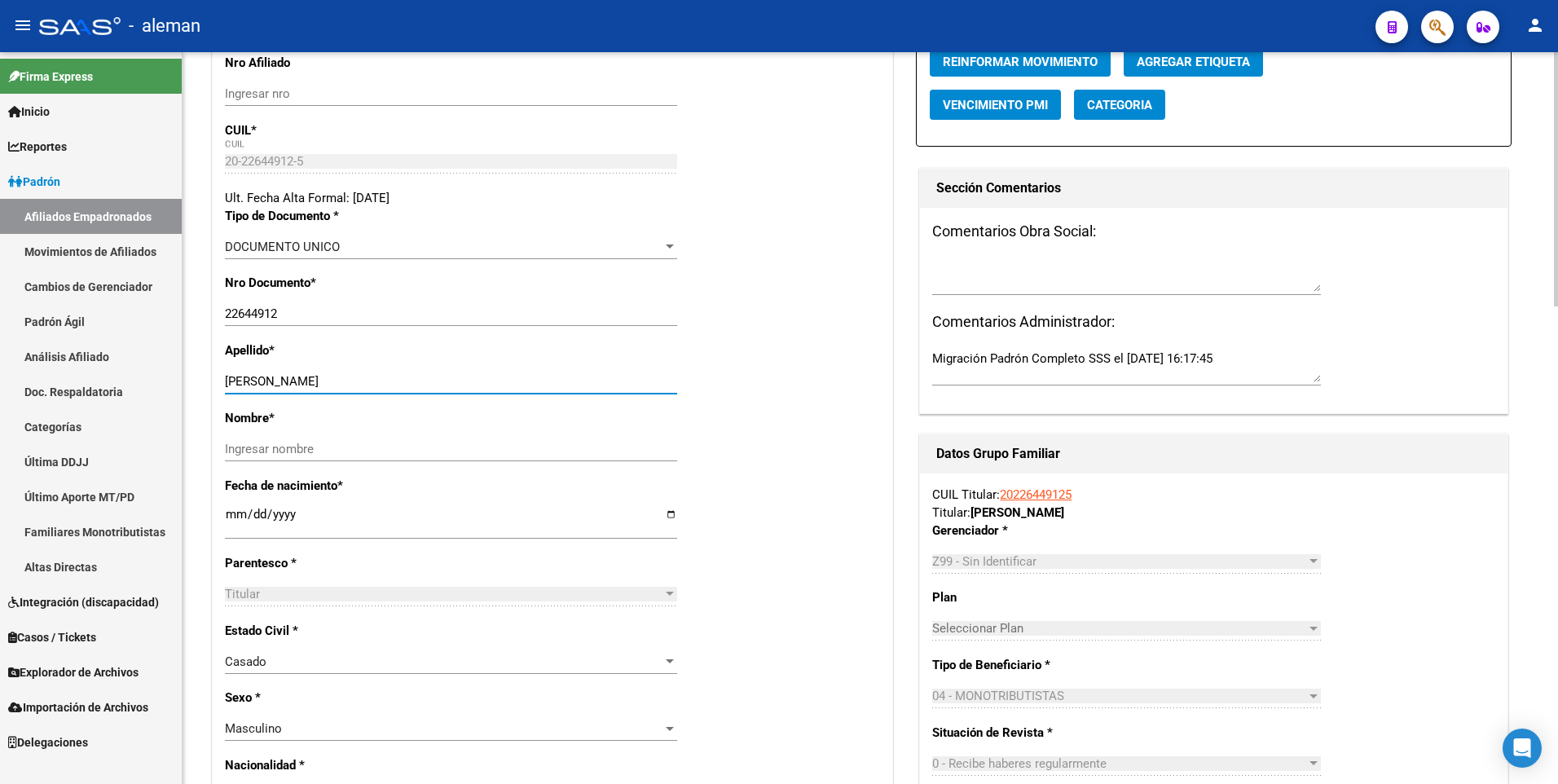
drag, startPoint x: 280, startPoint y: 379, endPoint x: 413, endPoint y: 380, distance: 133.0
click at [413, 380] on input "[PERSON_NAME] [PERSON_NAME]" at bounding box center [451, 381] width 452 height 14
click at [397, 446] on input "Ingresar nombre" at bounding box center [451, 448] width 452 height 14
paste input "OSCAR ANDRES"
type input "OSCAR ANDRES"
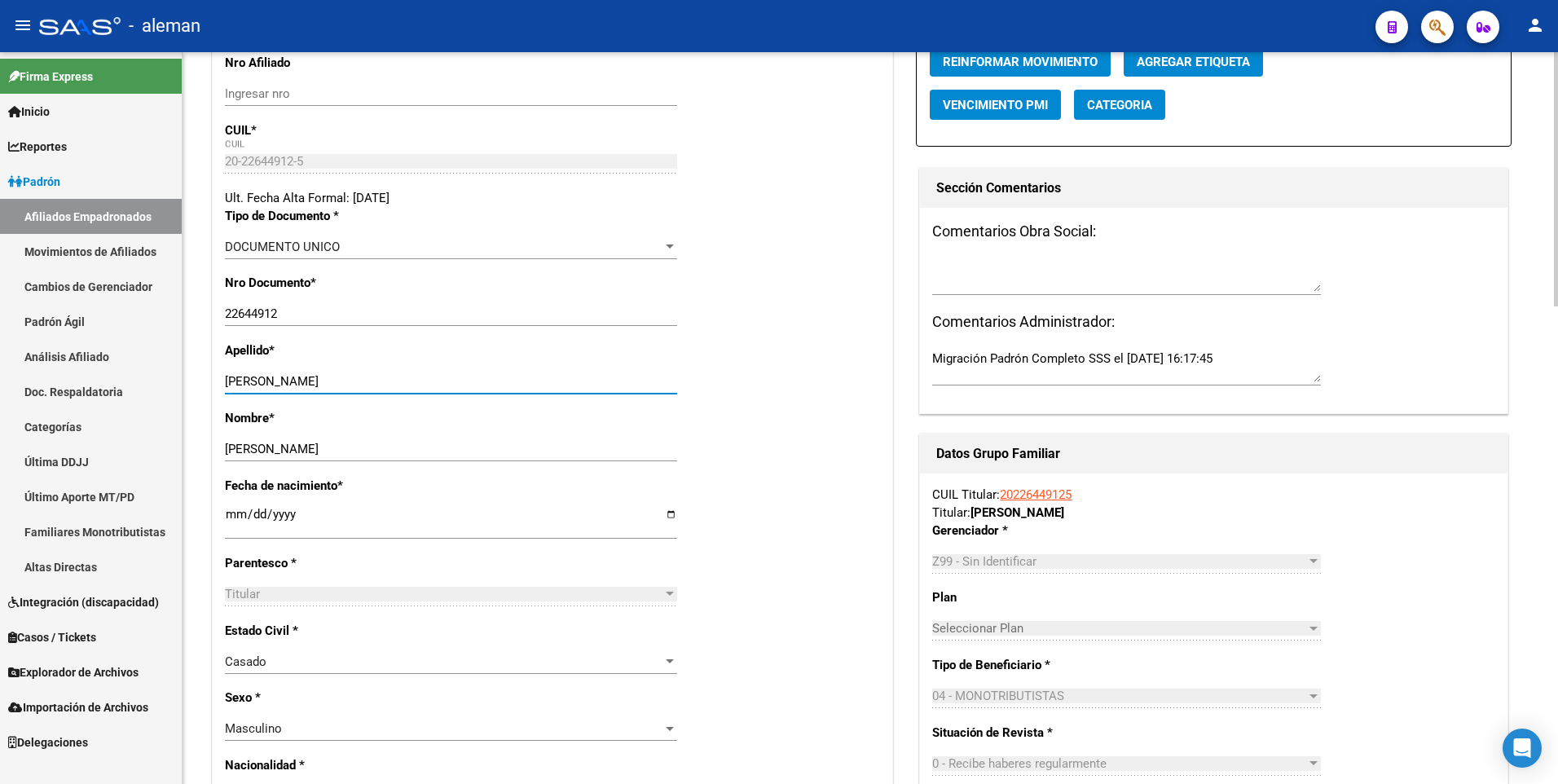
drag, startPoint x: 280, startPoint y: 378, endPoint x: 442, endPoint y: 378, distance: 162.0
click at [442, 378] on input "[PERSON_NAME] [PERSON_NAME]" at bounding box center [451, 381] width 452 height 14
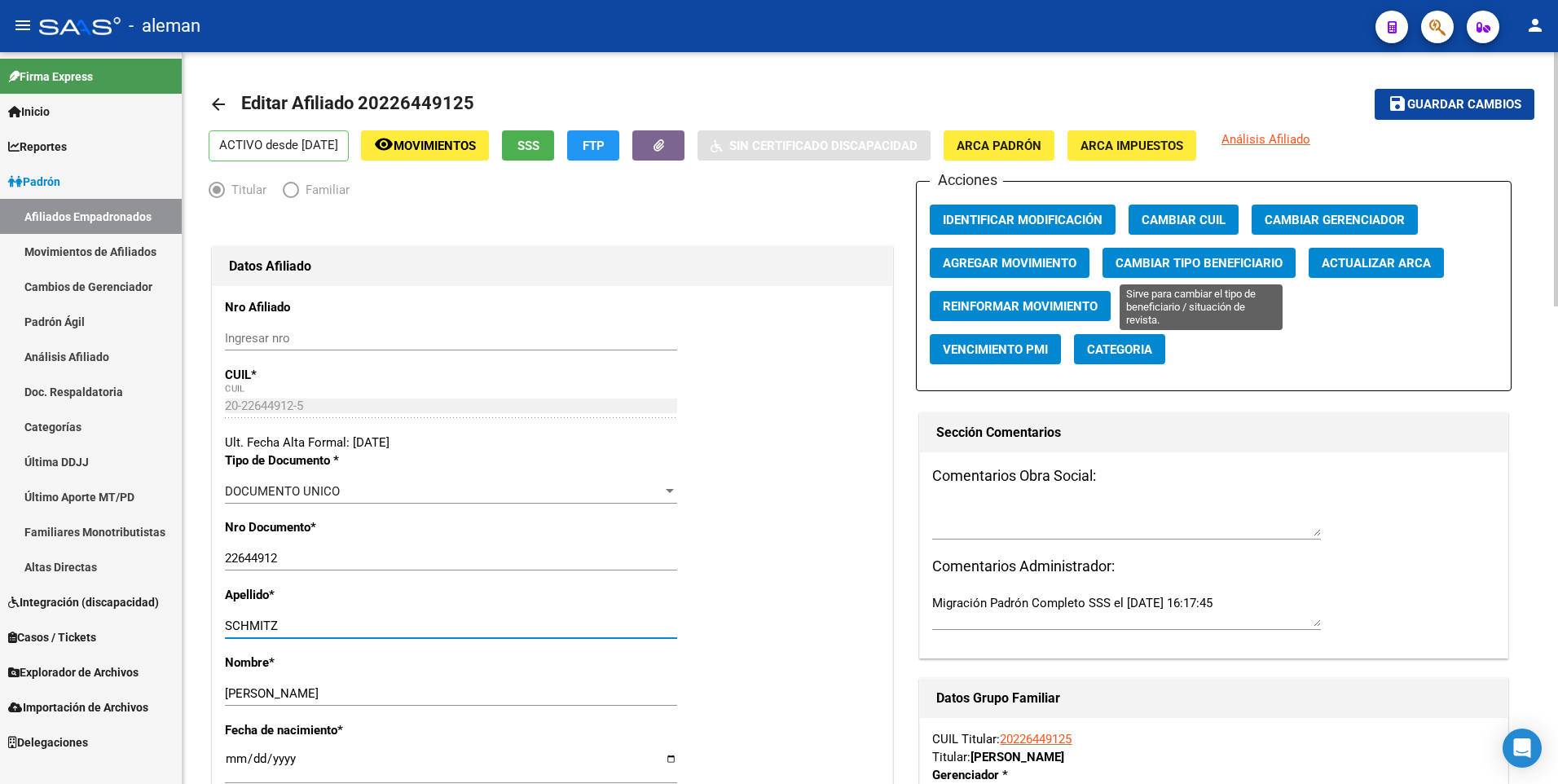
type input "SCHMITZ"
click at [1182, 261] on span "Cambiar Tipo Beneficiario" at bounding box center [1199, 263] width 167 height 14
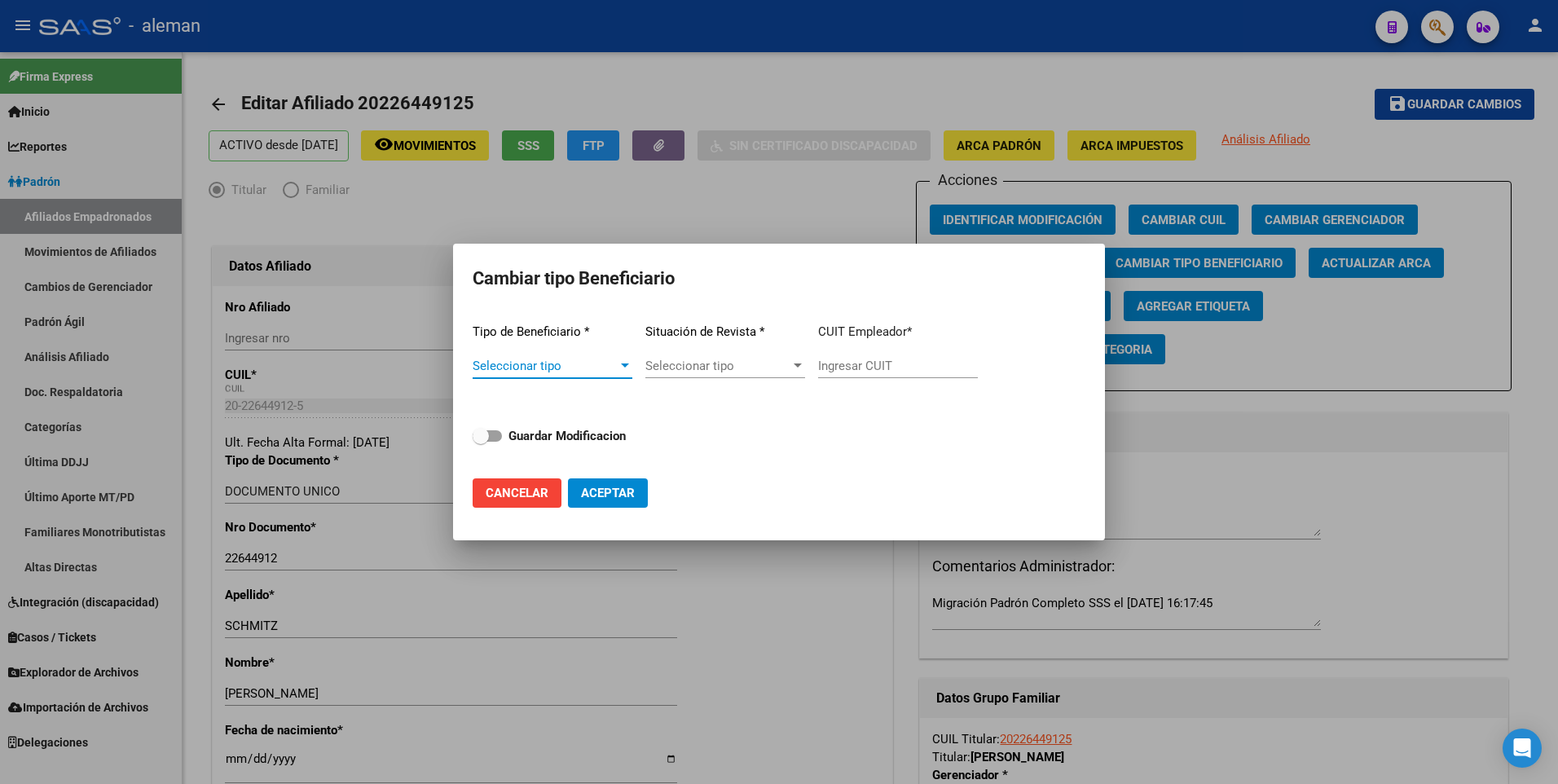
click at [622, 363] on div at bounding box center [625, 366] width 14 height 13
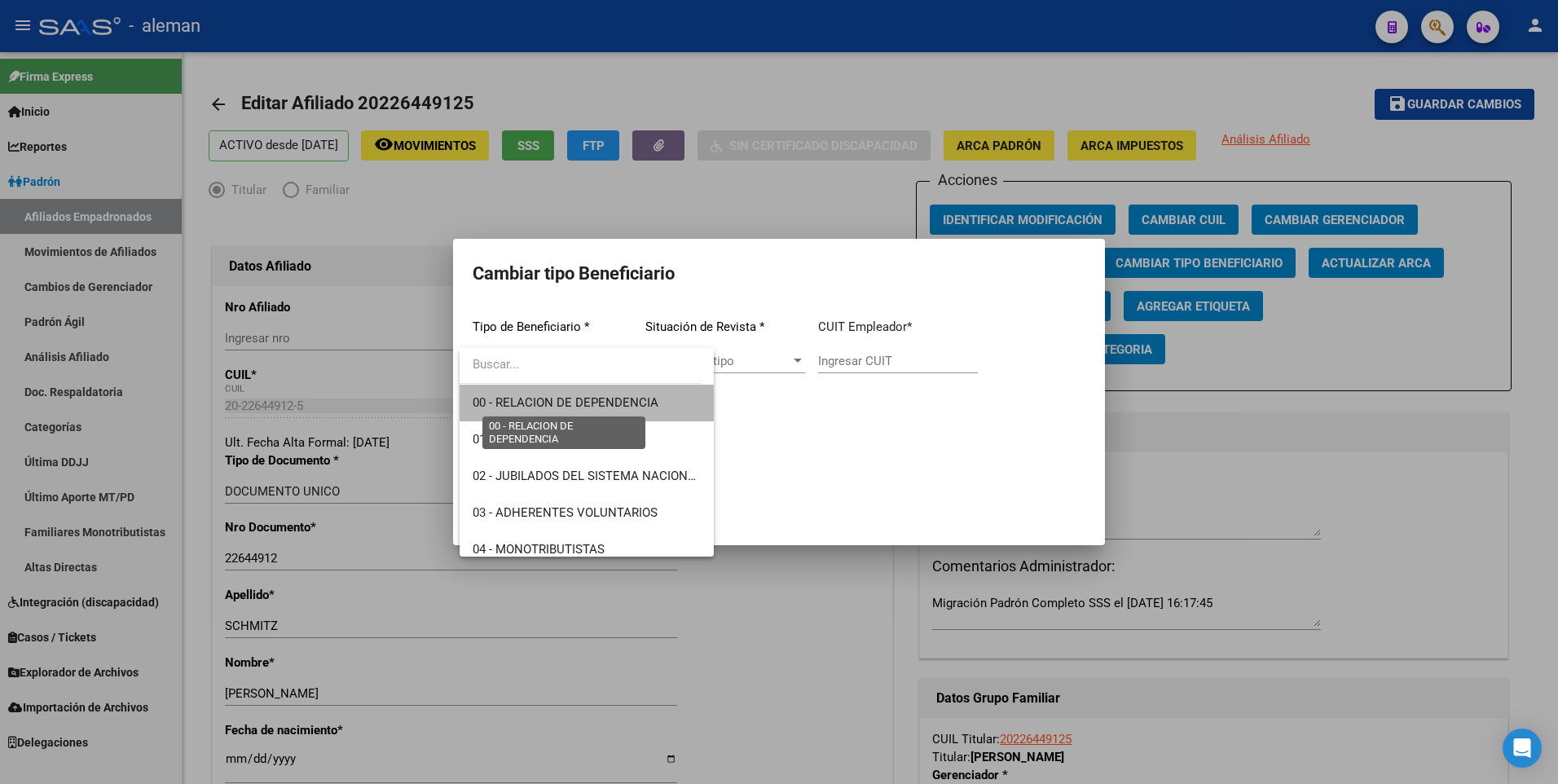
click at [594, 399] on span "00 - RELACION DE DEPENDENCIA" at bounding box center [565, 402] width 186 height 14
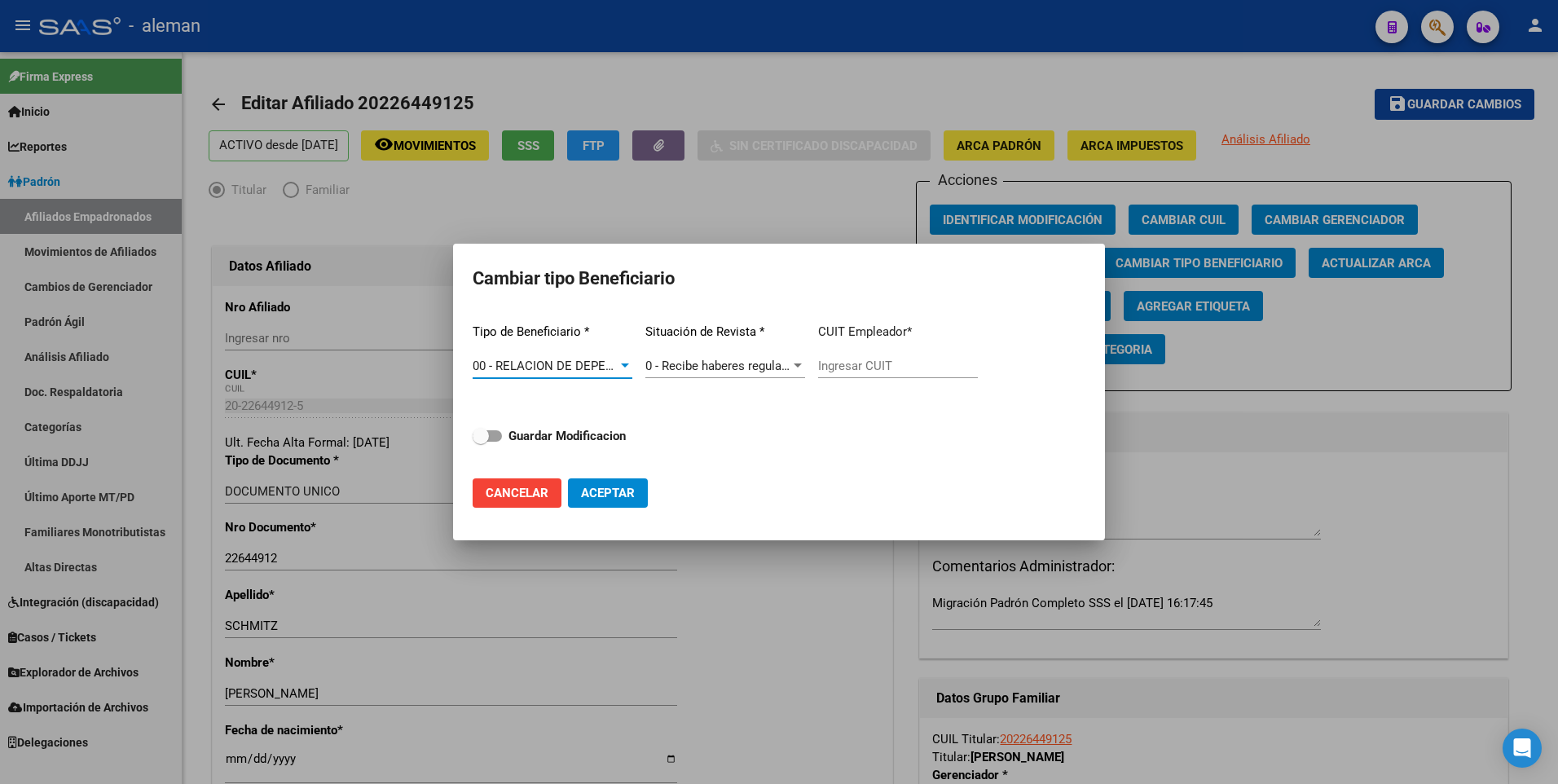
click at [860, 364] on input "Ingresar CUIT" at bounding box center [897, 365] width 159 height 14
type input "30-70797751-1"
click at [493, 430] on span at bounding box center [487, 436] width 29 height 12
click at [481, 442] on input "Guardar Modificacion" at bounding box center [480, 442] width 1 height 1
checkbox input "true"
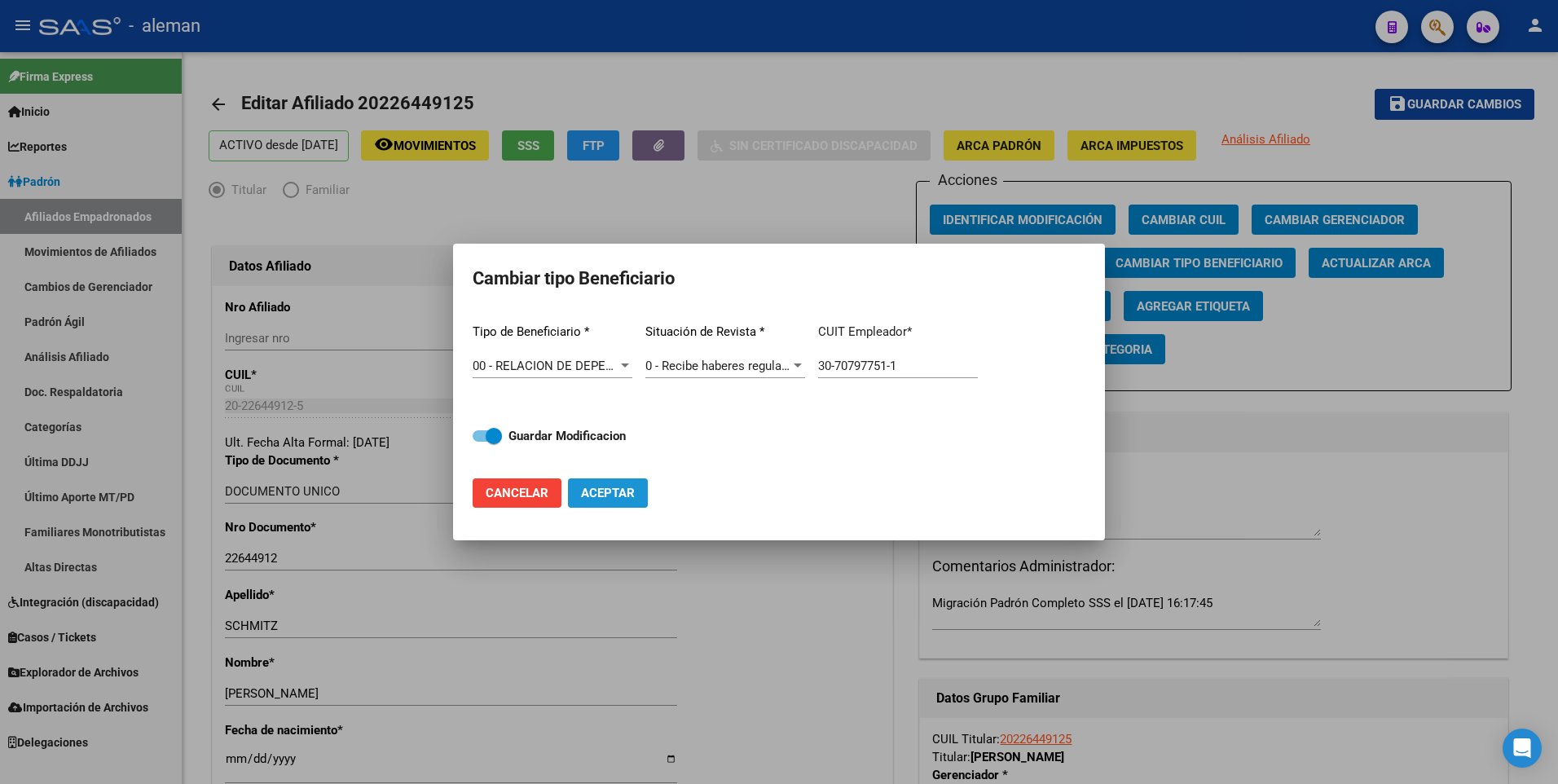
click at [626, 490] on span "Aceptar" at bounding box center [608, 492] width 54 height 14
type input "30-70797751-1"
checkbox input "false"
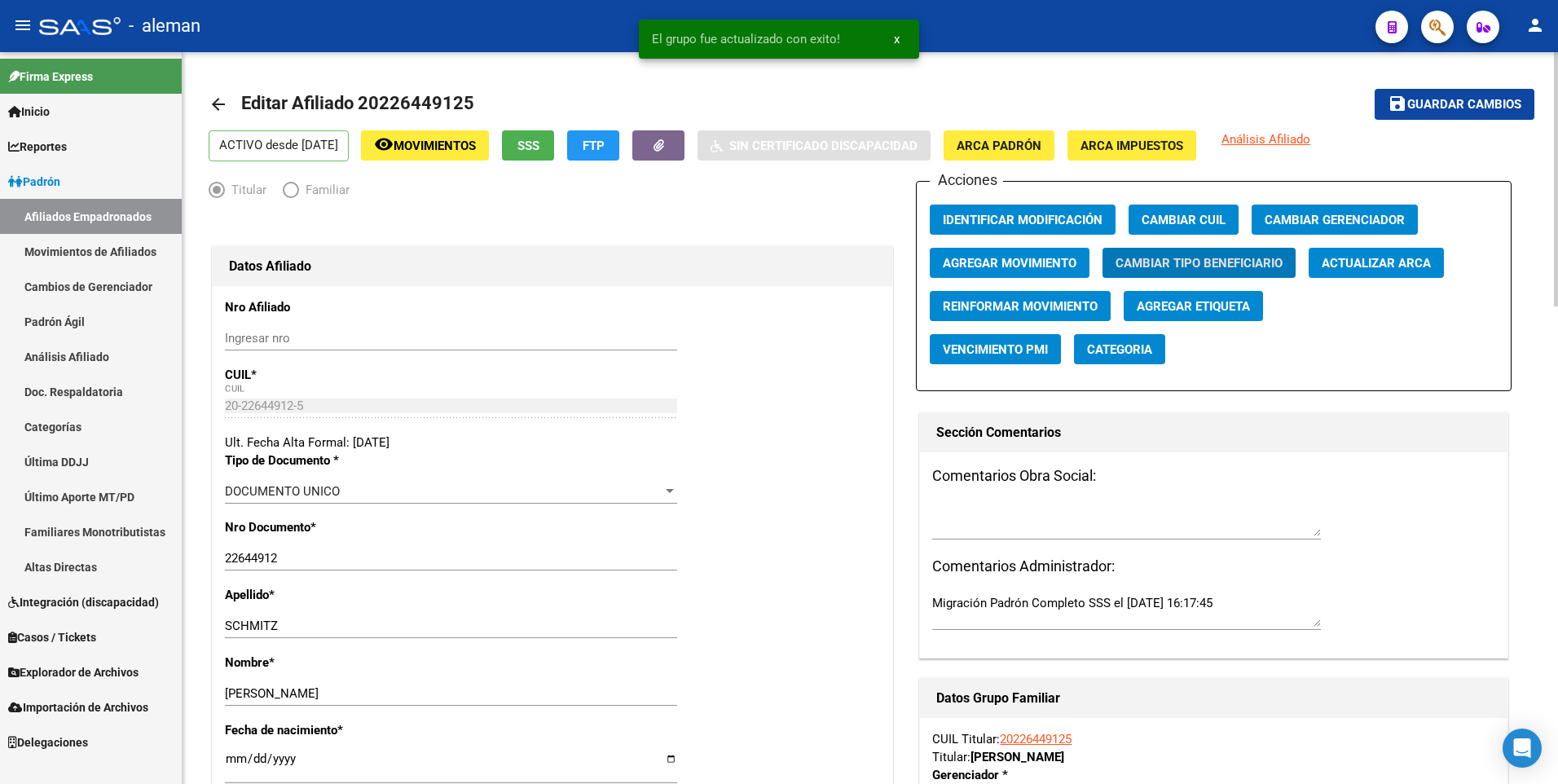
click at [1481, 99] on span "Guardar cambios" at bounding box center [1464, 104] width 114 height 14
click at [219, 103] on mat-icon "arrow_back" at bounding box center [217, 104] width 19 height 19
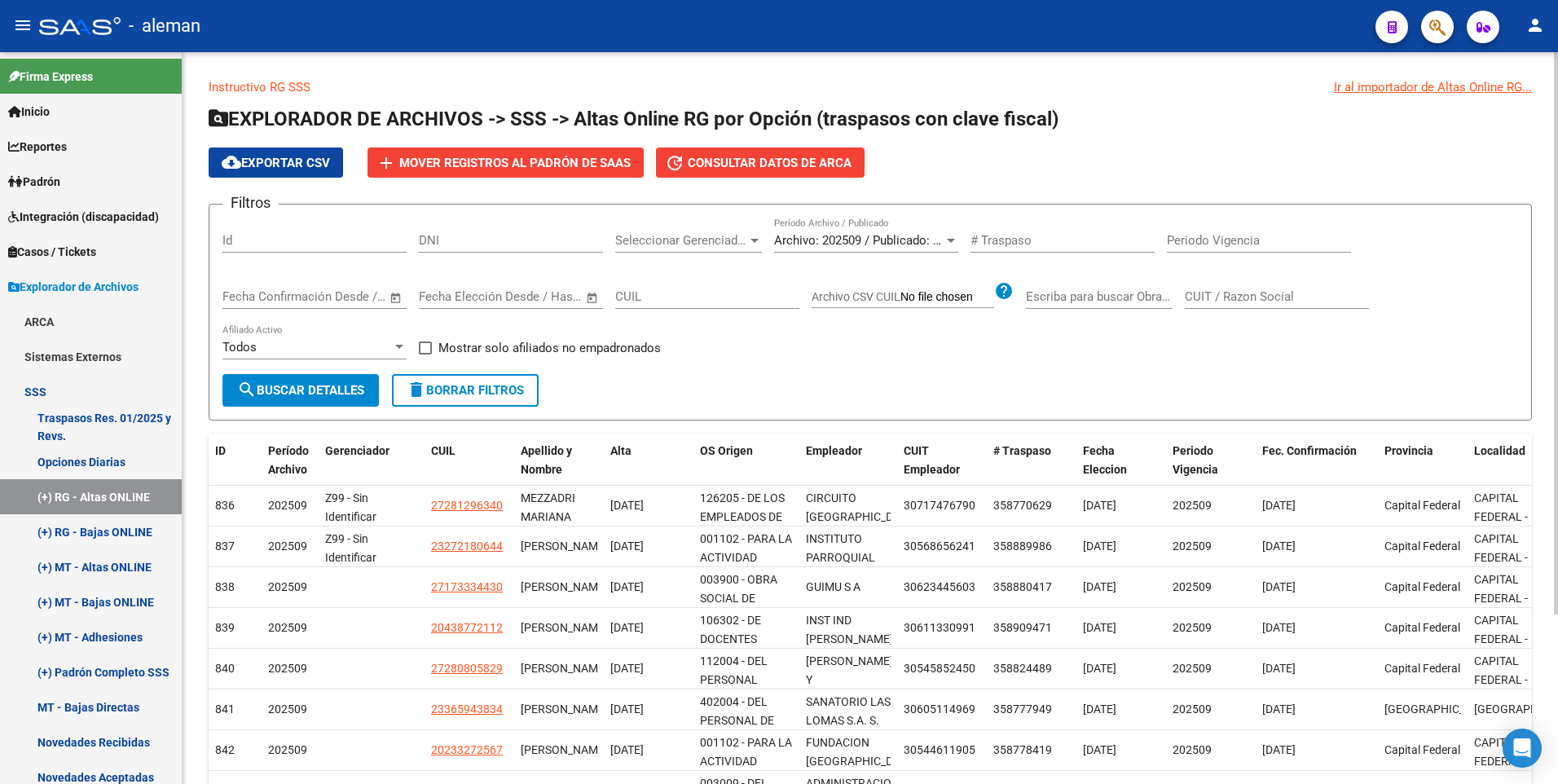
scroll to position [220, 0]
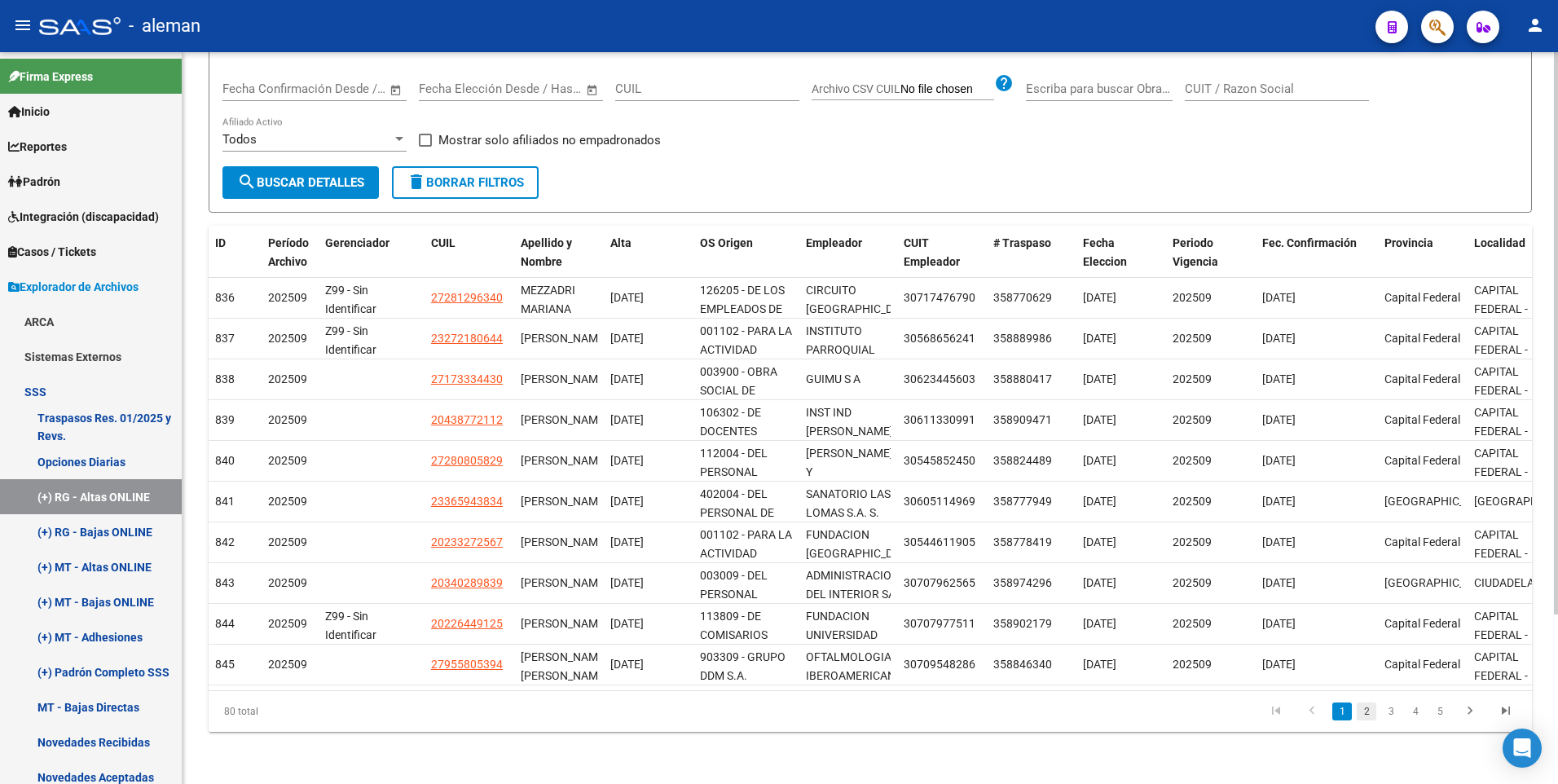
click at [1366, 708] on link "2" at bounding box center [1366, 711] width 19 height 18
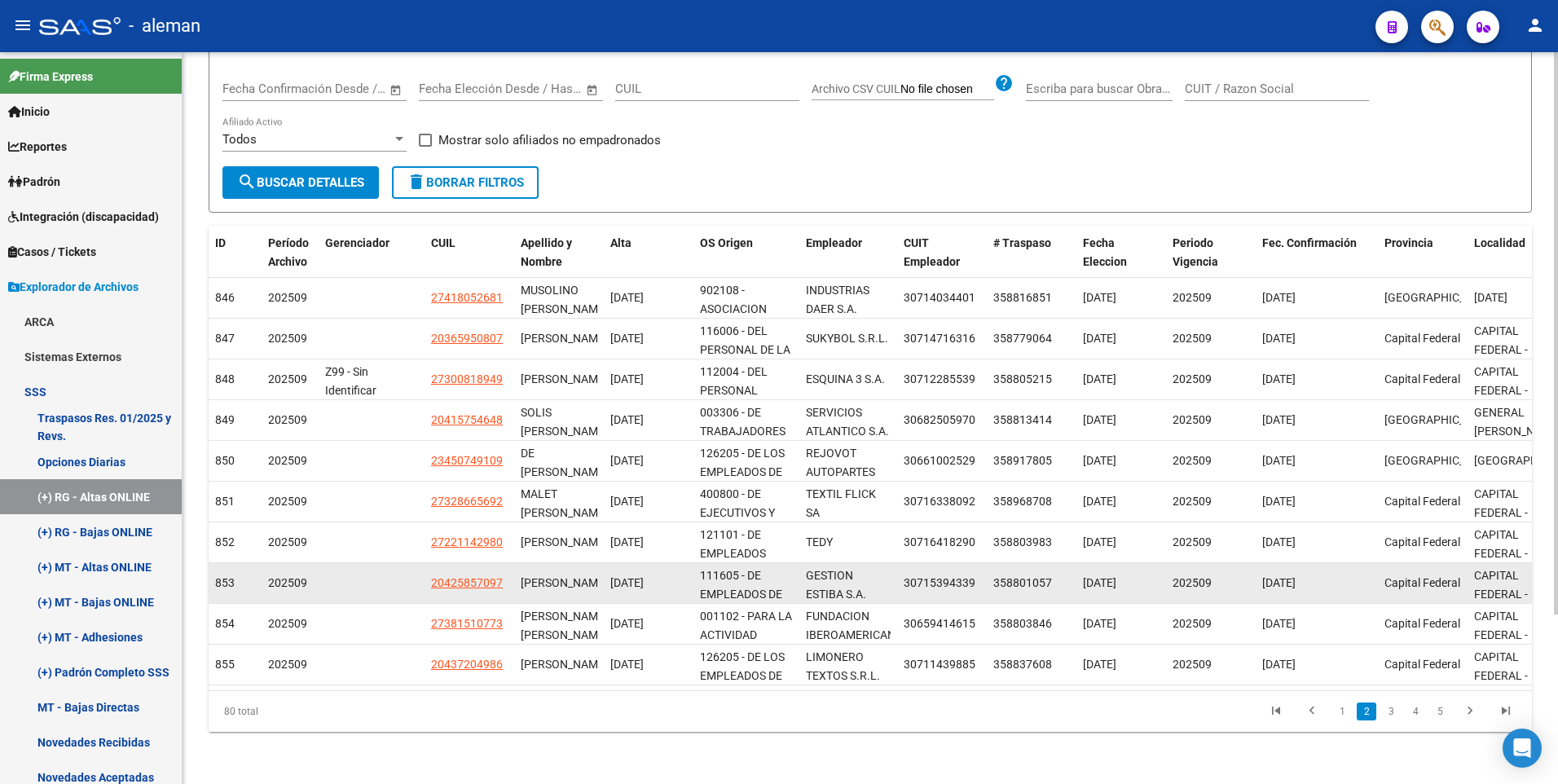
scroll to position [0, 0]
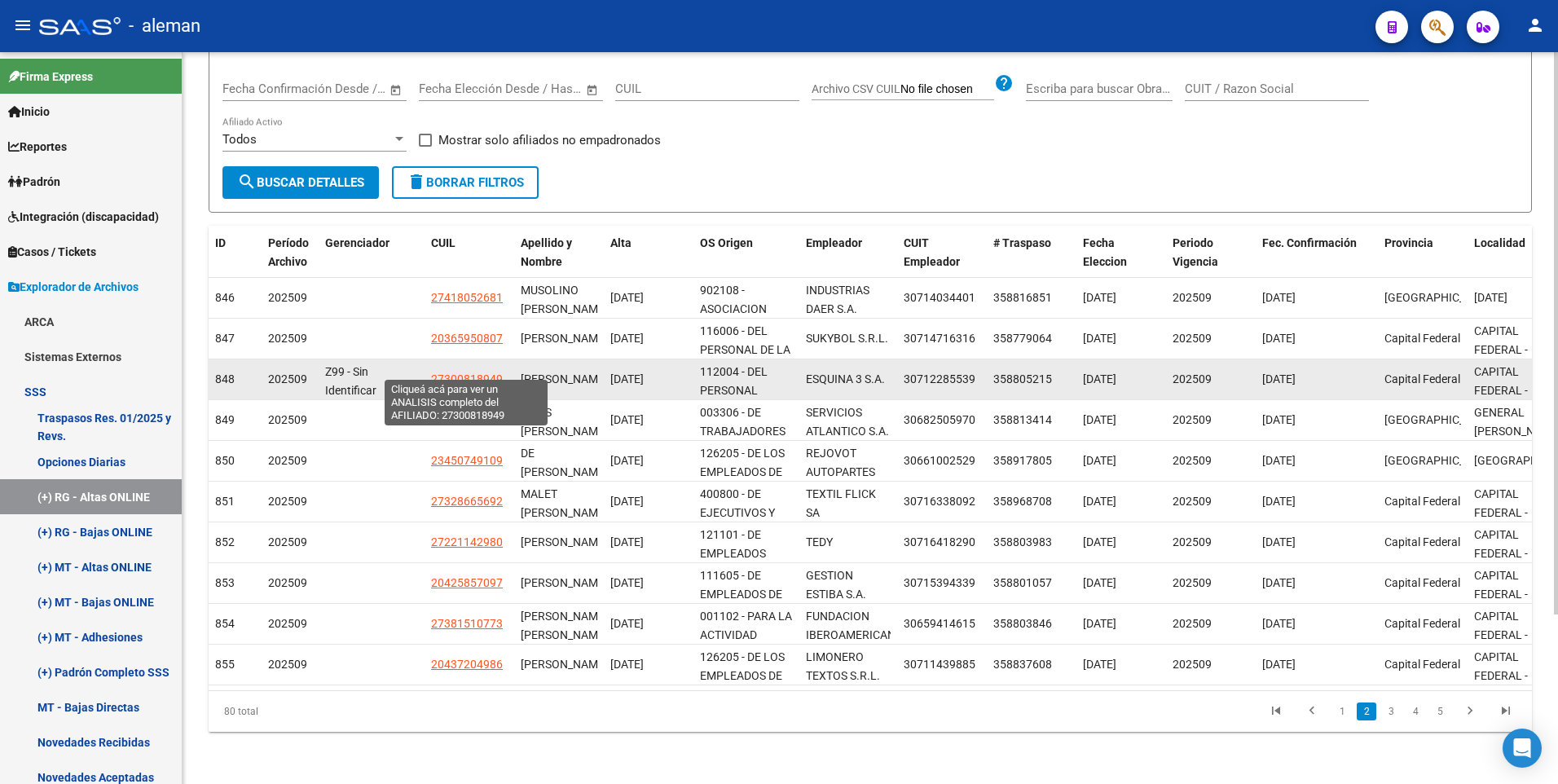
click at [484, 373] on span "27300818949" at bounding box center [466, 379] width 71 height 13
type textarea "27300818949"
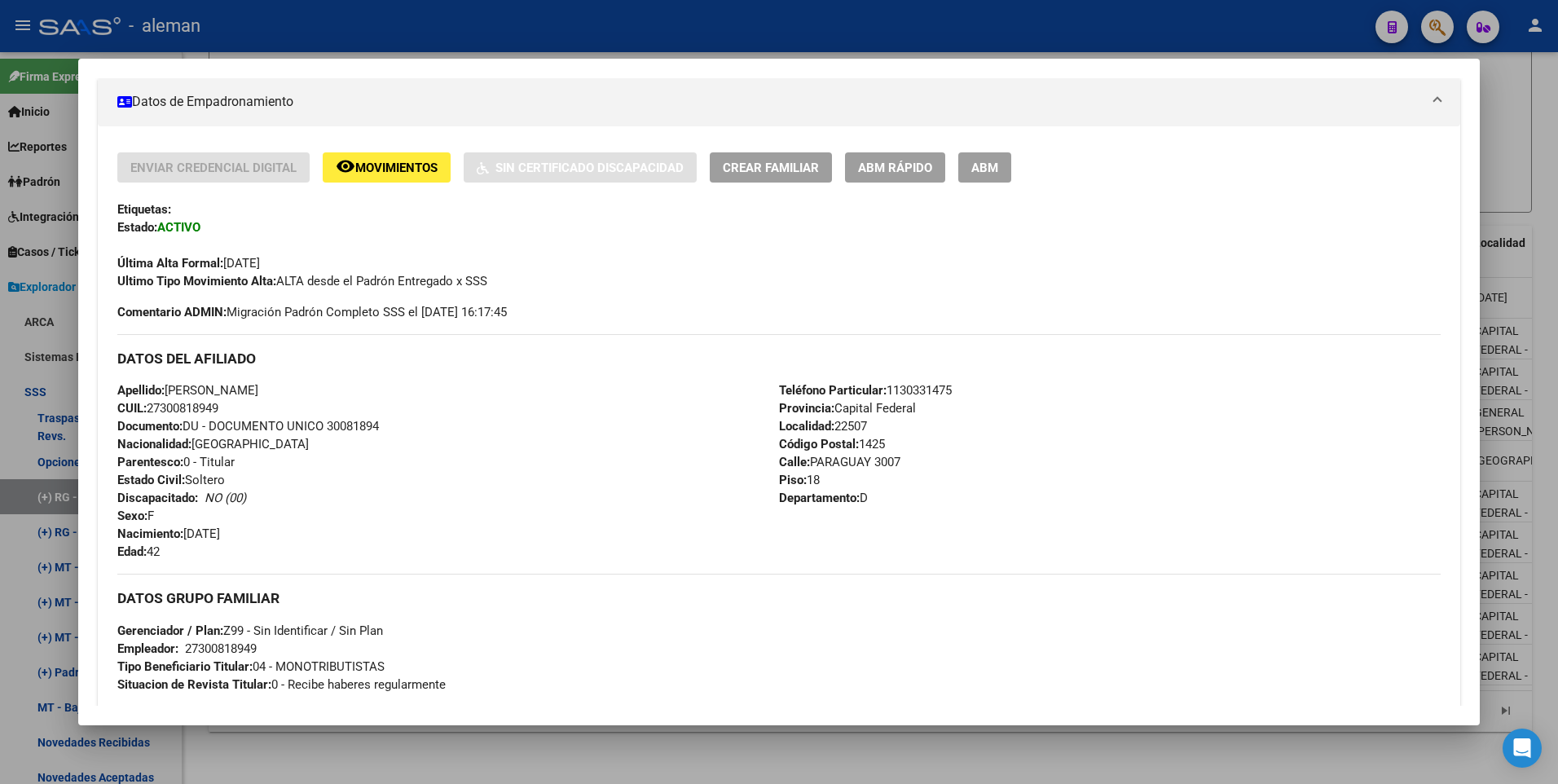
scroll to position [122, 0]
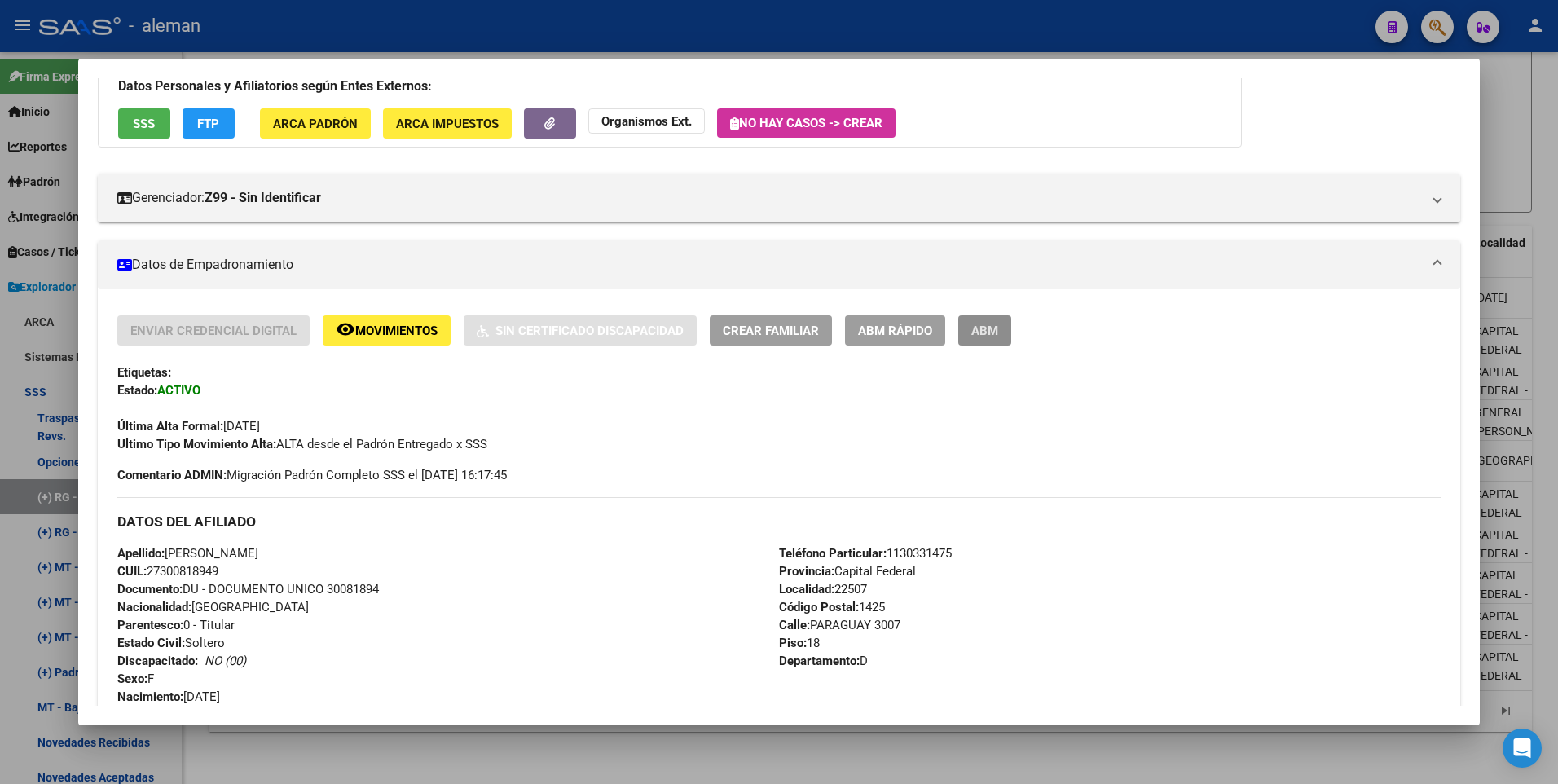
click at [979, 328] on span "ABM" at bounding box center [985, 330] width 27 height 14
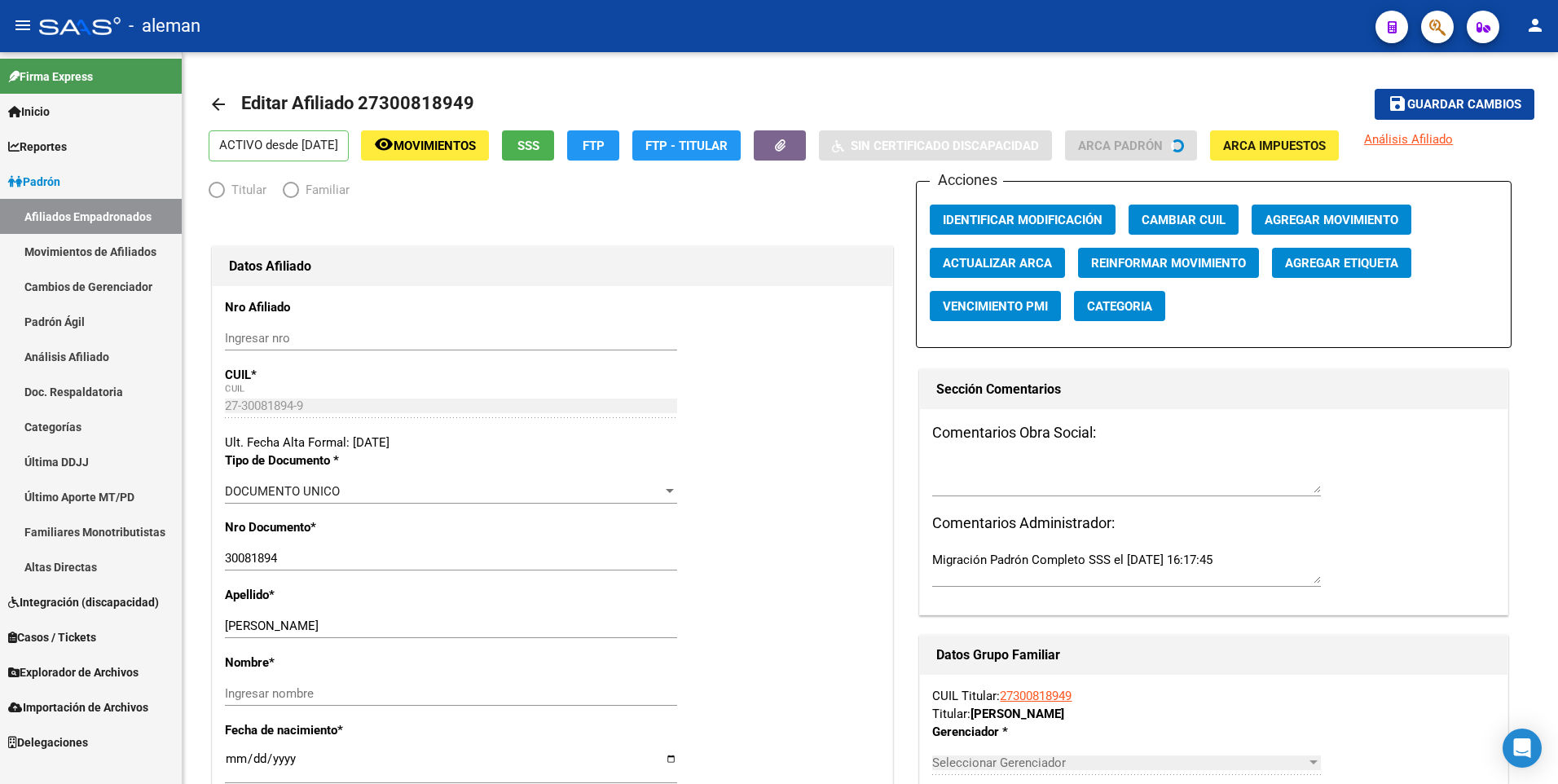
radio input "true"
type input "27-30081894-9"
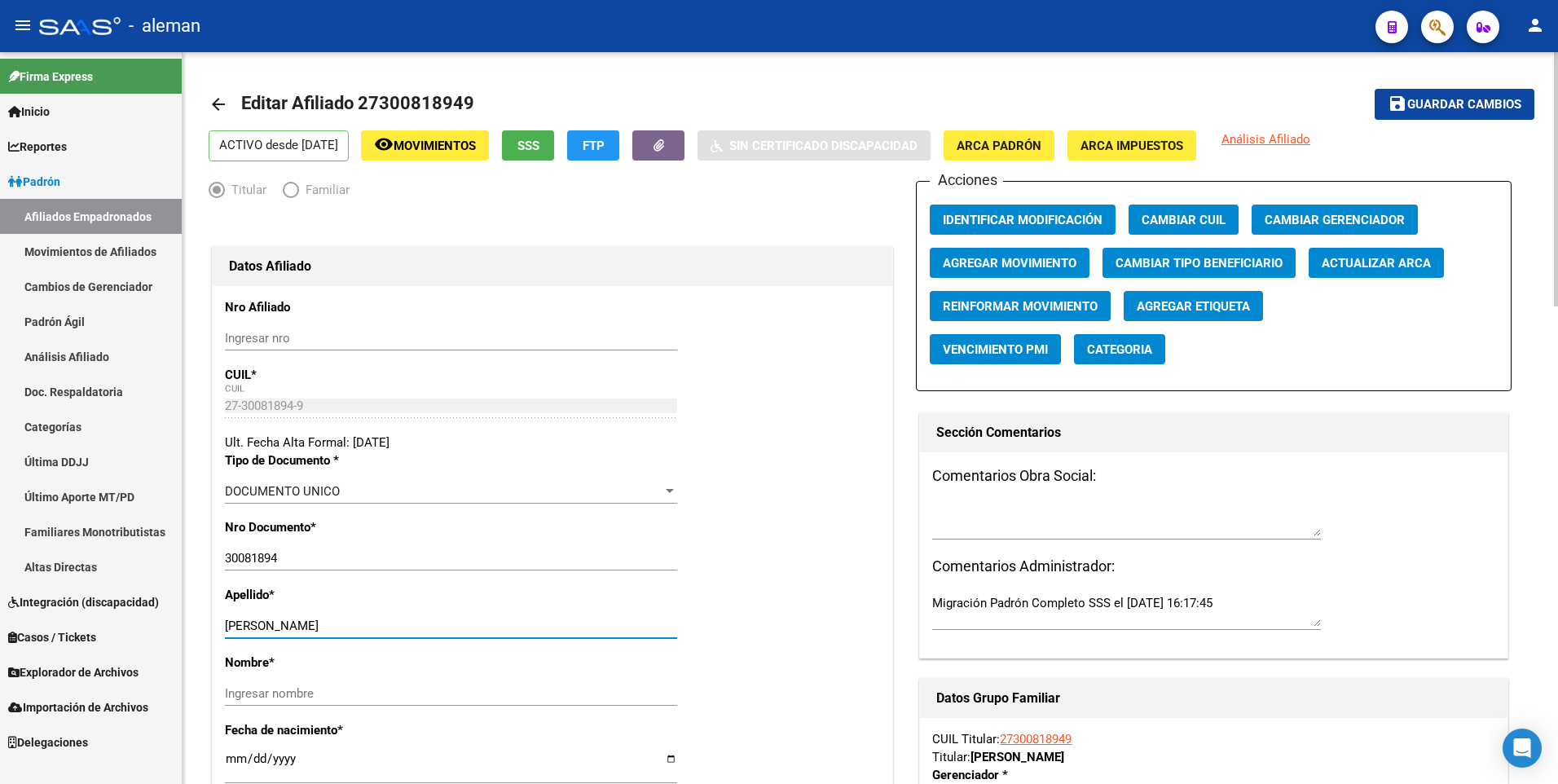
drag, startPoint x: 285, startPoint y: 625, endPoint x: 393, endPoint y: 625, distance: 108.0
click at [393, 625] on input "LUXARDO MARIA GUADALUPE" at bounding box center [451, 625] width 452 height 14
click at [392, 689] on input "Ingresar nombre" at bounding box center [451, 693] width 452 height 14
paste input "MARIA GUADALUPE"
type input "MARIA GUADALUPE"
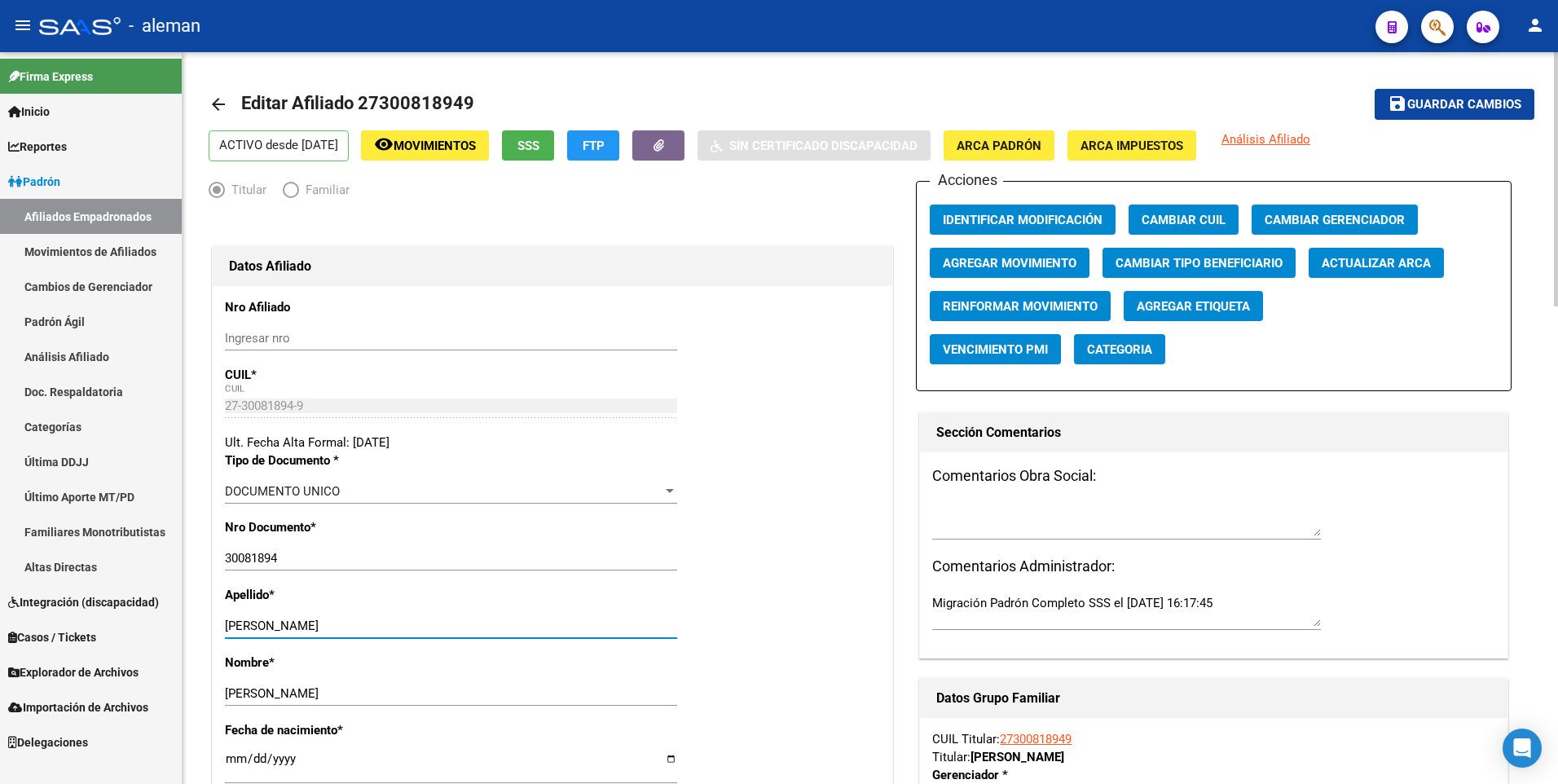
drag, startPoint x: 283, startPoint y: 625, endPoint x: 473, endPoint y: 625, distance: 190.0
click at [473, 625] on input "LUXARDO MARIA GUADALUPE" at bounding box center [451, 625] width 452 height 14
type input "LUXARDO"
click at [1161, 256] on span "Cambiar Tipo Beneficiario" at bounding box center [1199, 262] width 167 height 14
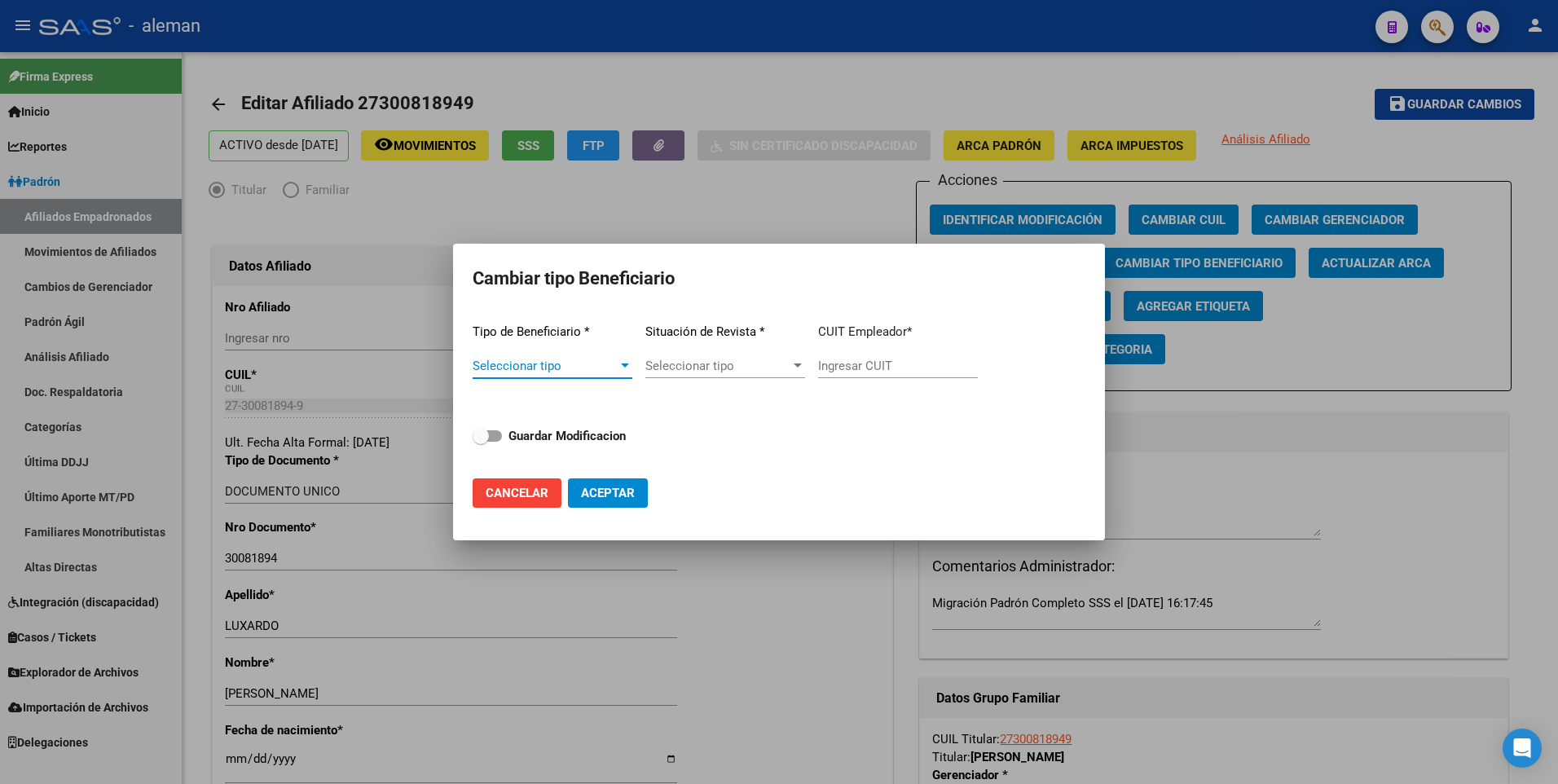
click at [573, 364] on span "Seleccionar tipo" at bounding box center [545, 365] width 145 height 14
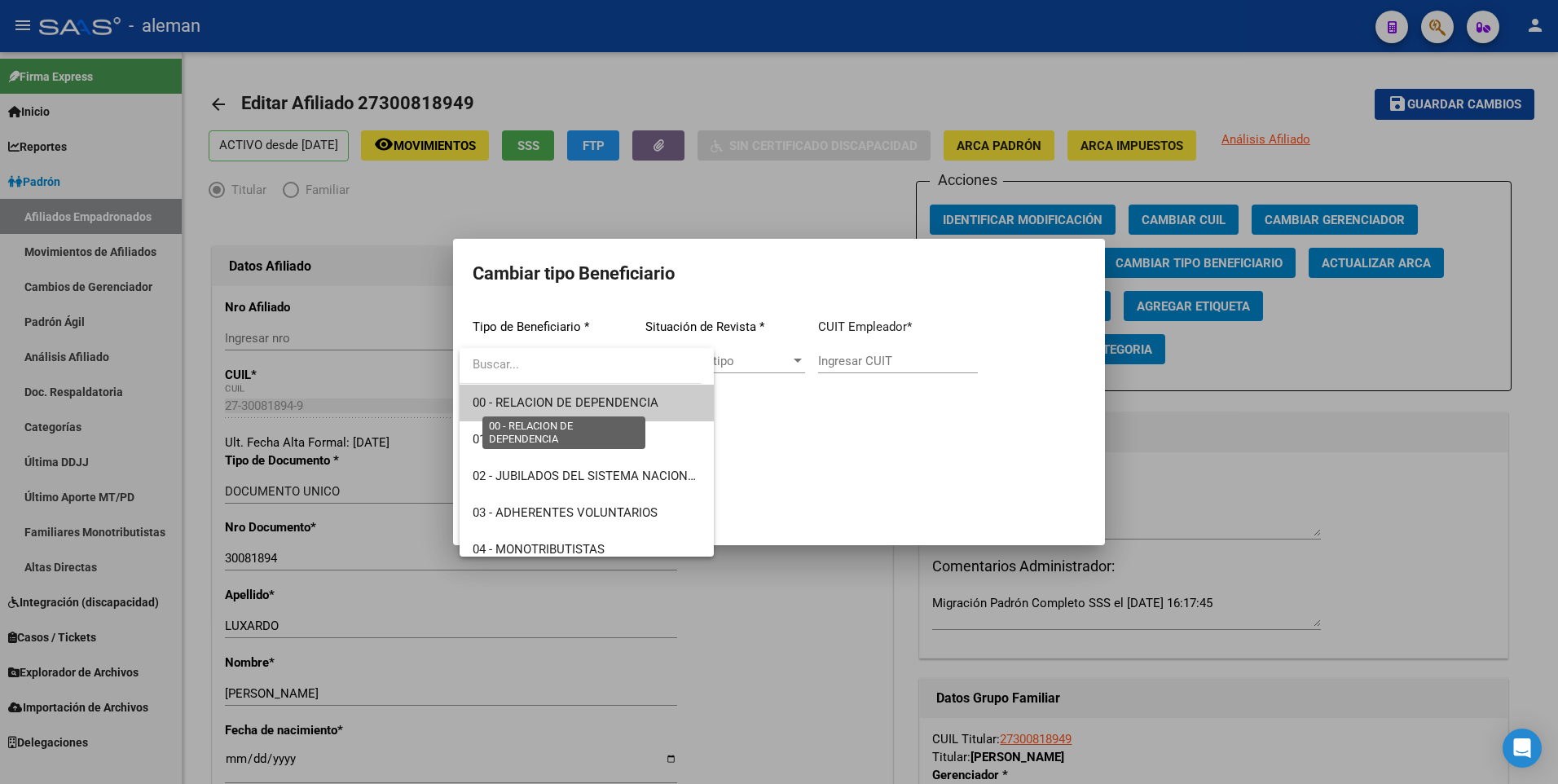
click at [583, 401] on span "00 - RELACION DE DEPENDENCIA" at bounding box center [565, 402] width 186 height 14
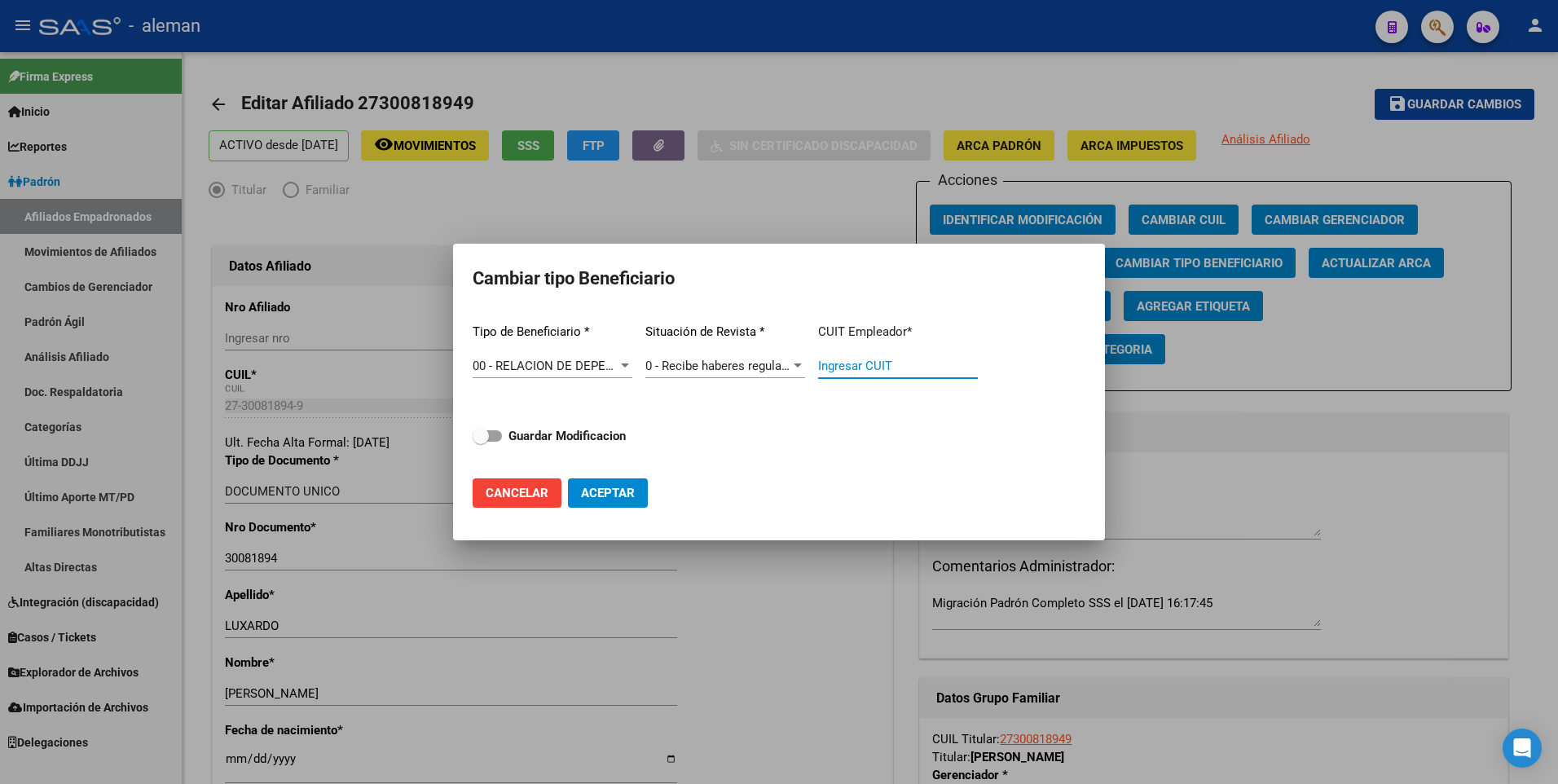
click at [828, 362] on input "Ingresar CUIT" at bounding box center [897, 365] width 159 height 14
type input "30-71228553-9"
click at [502, 438] on label "Guardar Modificacion" at bounding box center [549, 436] width 153 height 19
click at [481, 442] on input "Guardar Modificacion" at bounding box center [480, 442] width 1 height 1
checkbox input "true"
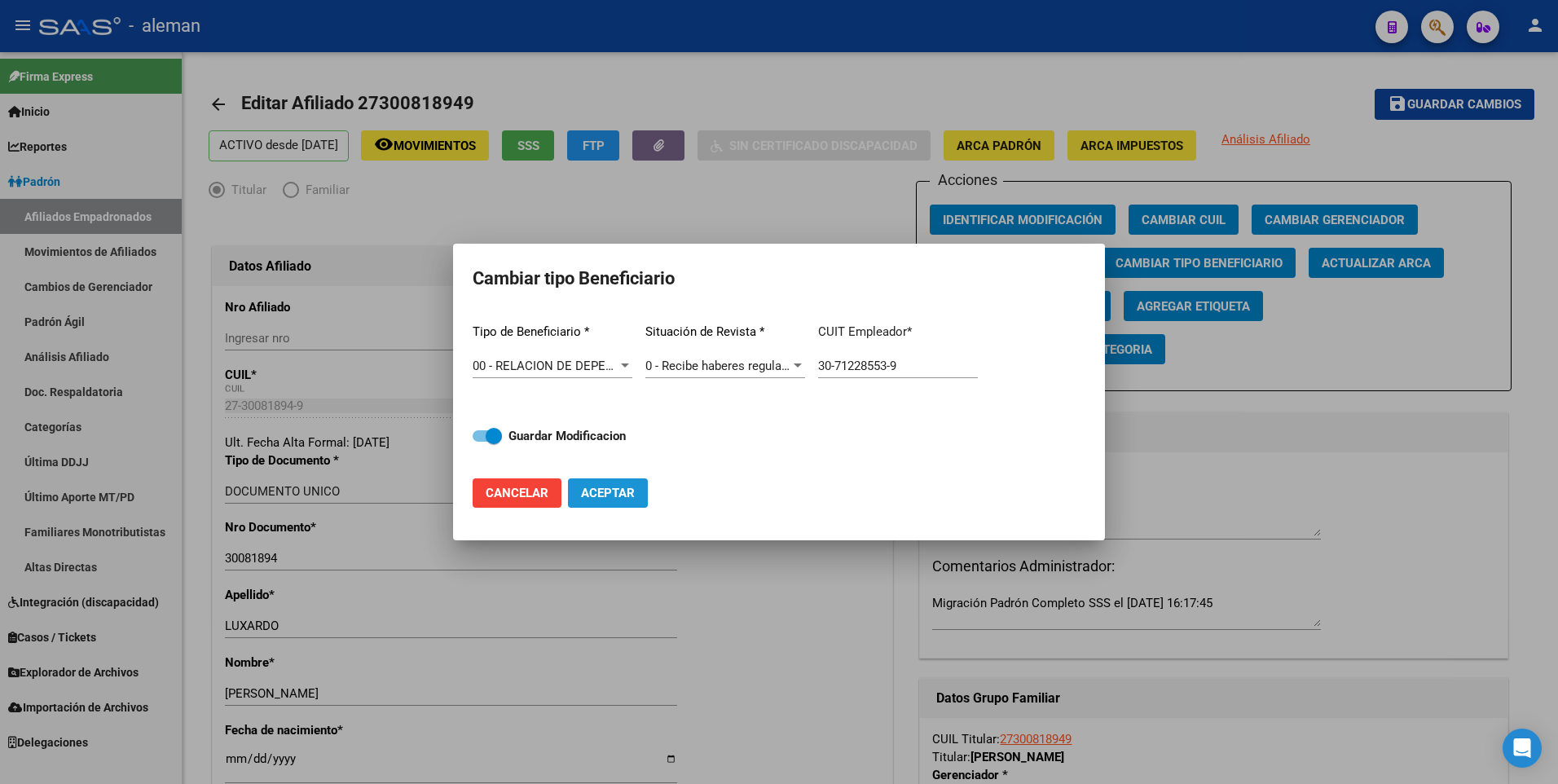
click at [602, 497] on span "Aceptar" at bounding box center [608, 492] width 54 height 14
type input "30-71228553-9"
checkbox input "false"
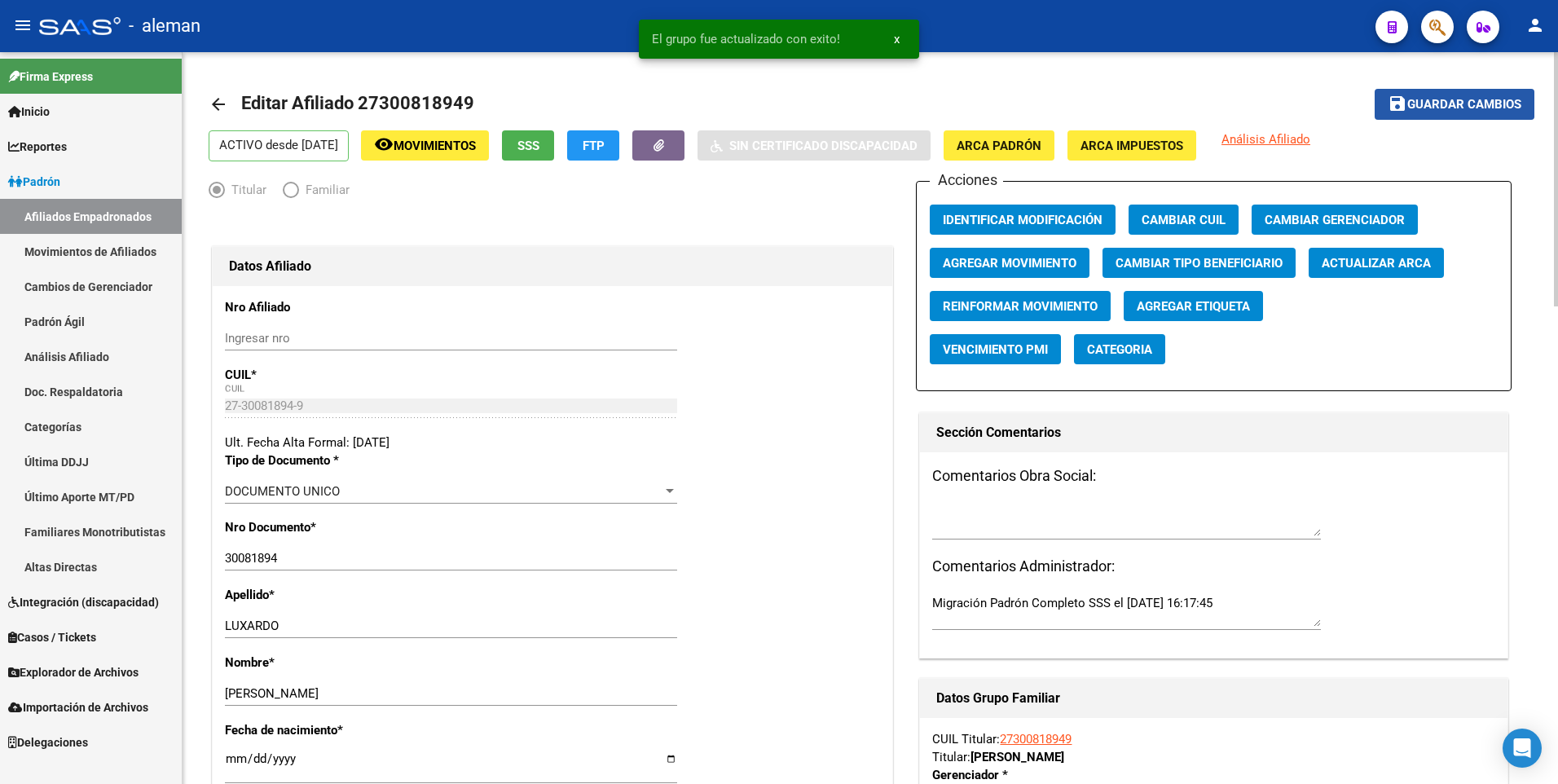
click at [1447, 104] on span "Guardar cambios" at bounding box center [1464, 104] width 114 height 14
click at [217, 100] on mat-icon "arrow_back" at bounding box center [217, 104] width 19 height 19
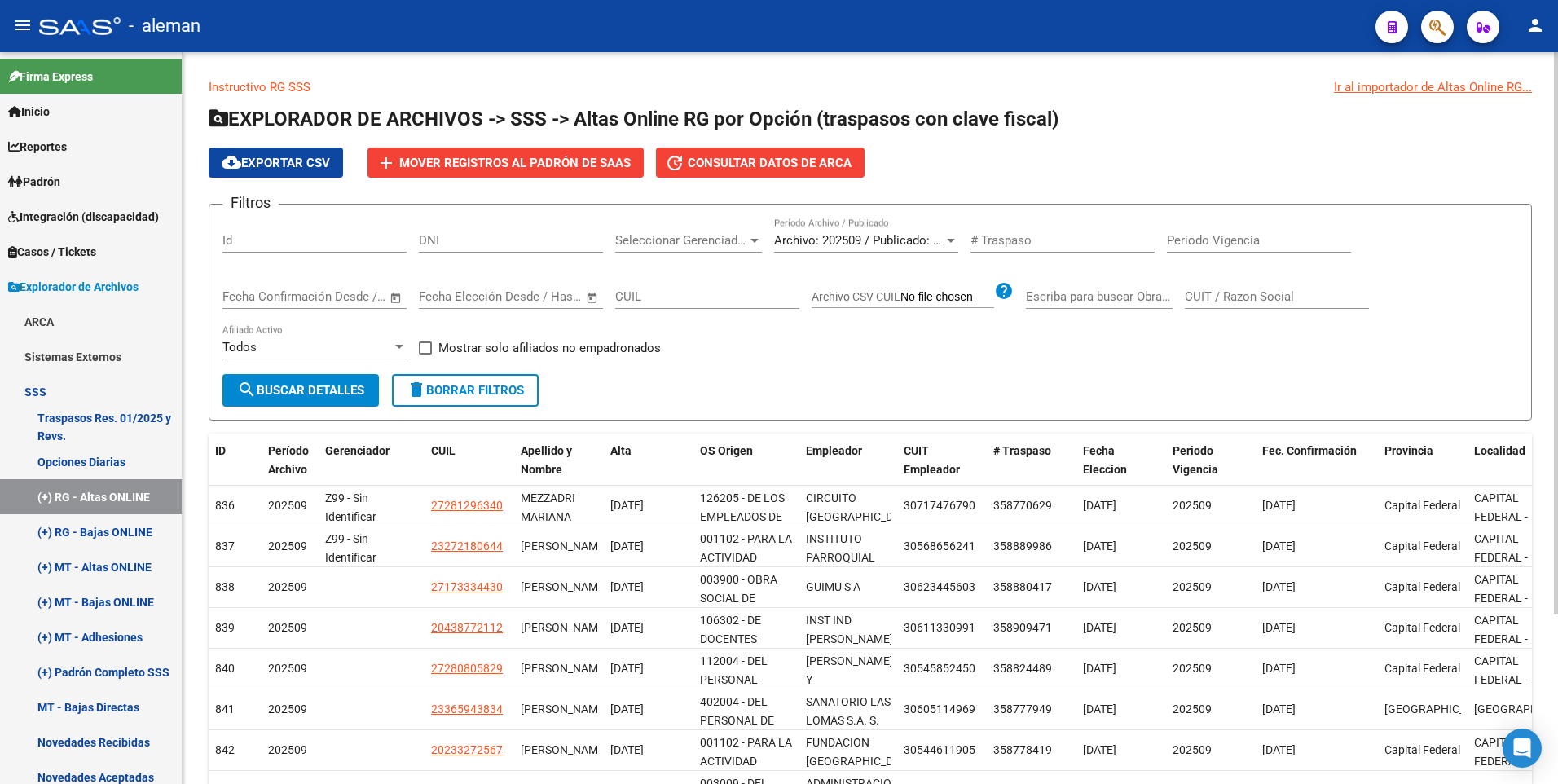
click at [818, 356] on div "Filtros Id DNI Seleccionar Gerenciador Seleccionar Gerenciador Archivo: 202509 …" at bounding box center [870, 295] width 1295 height 156
click at [735, 238] on span "Seleccionar Gerenciador" at bounding box center [681, 240] width 132 height 14
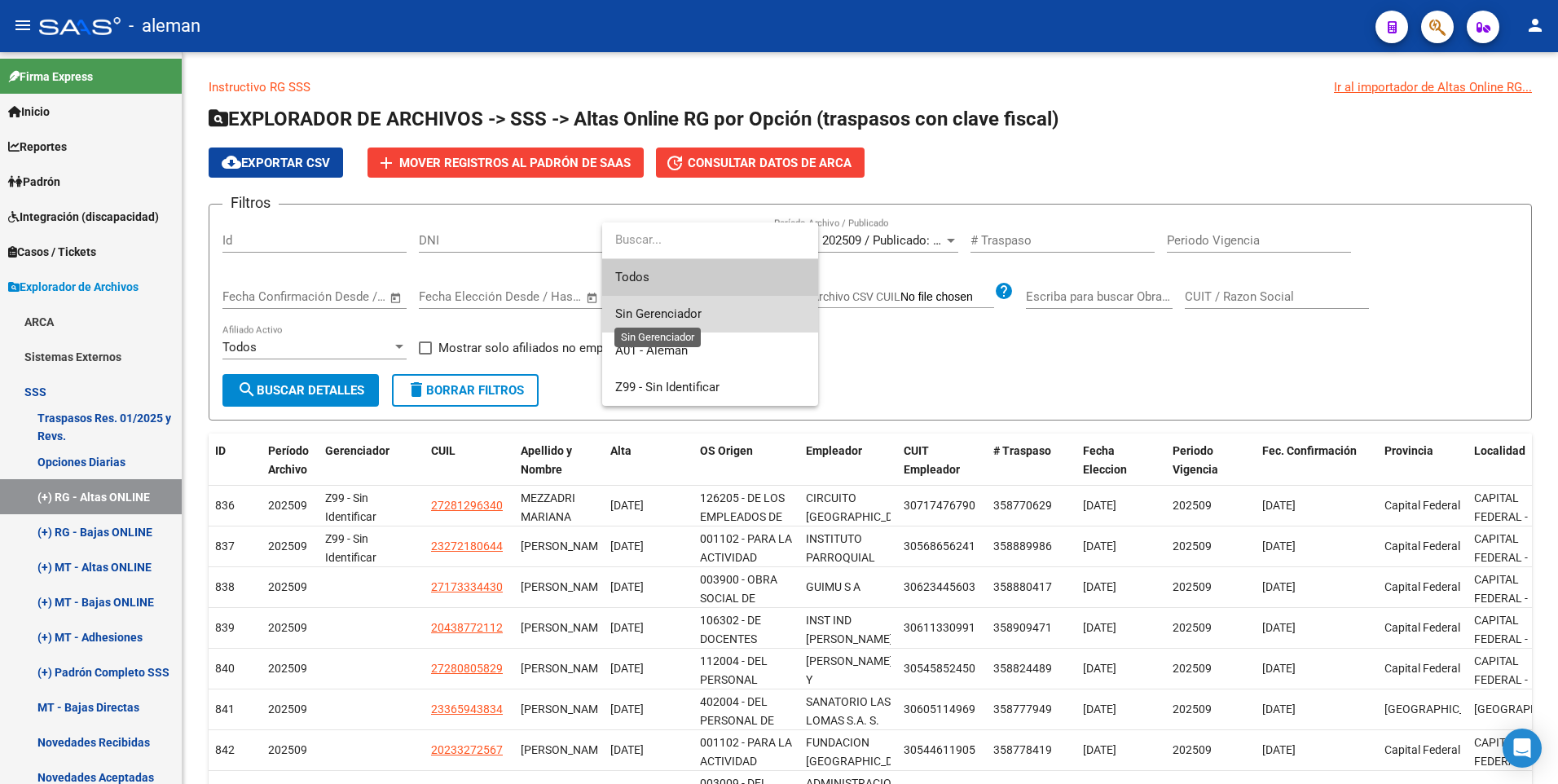
click at [663, 311] on span "Sin Gerenciador" at bounding box center [658, 313] width 86 height 14
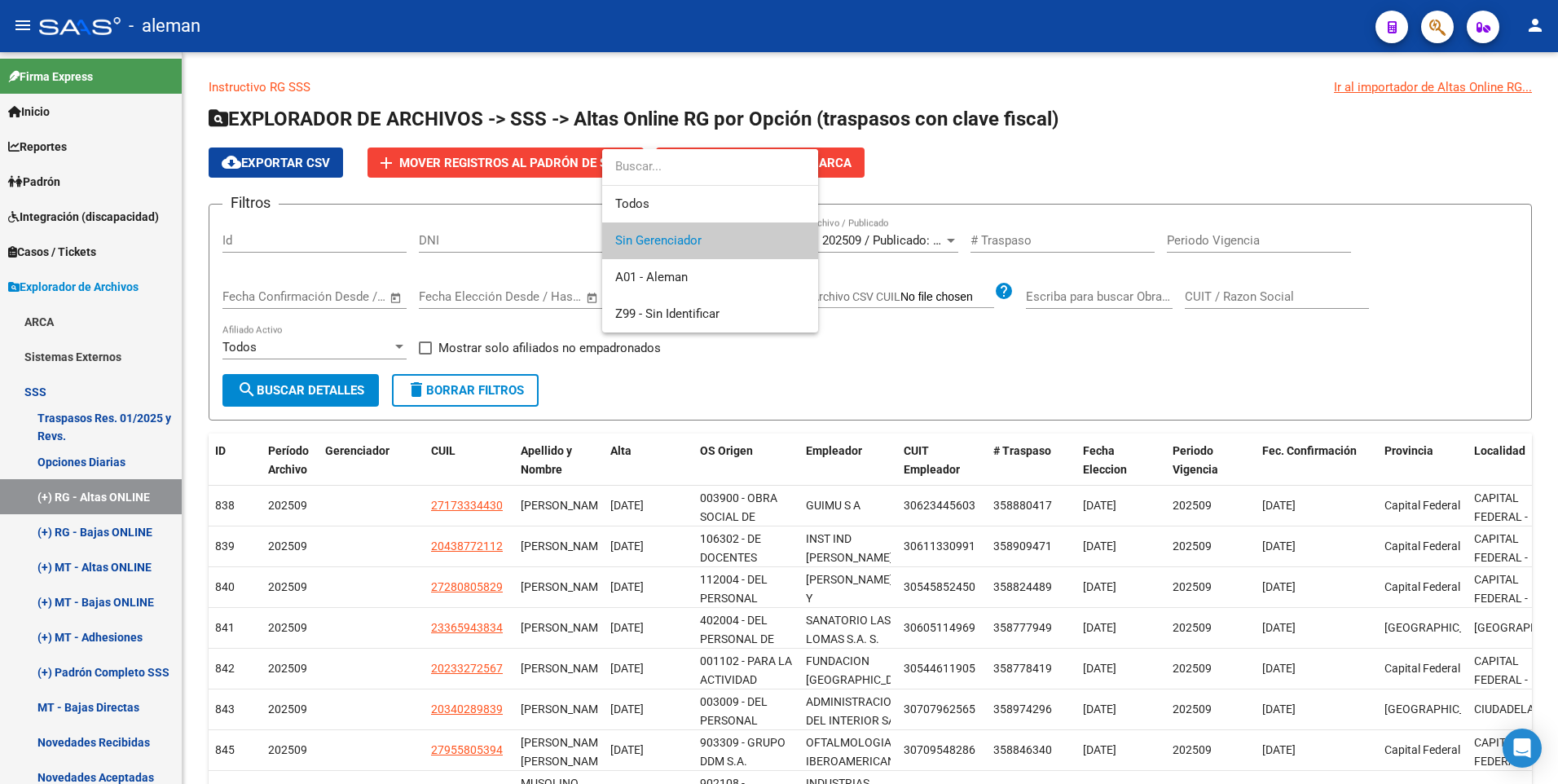
click at [874, 359] on div at bounding box center [779, 392] width 1558 height 784
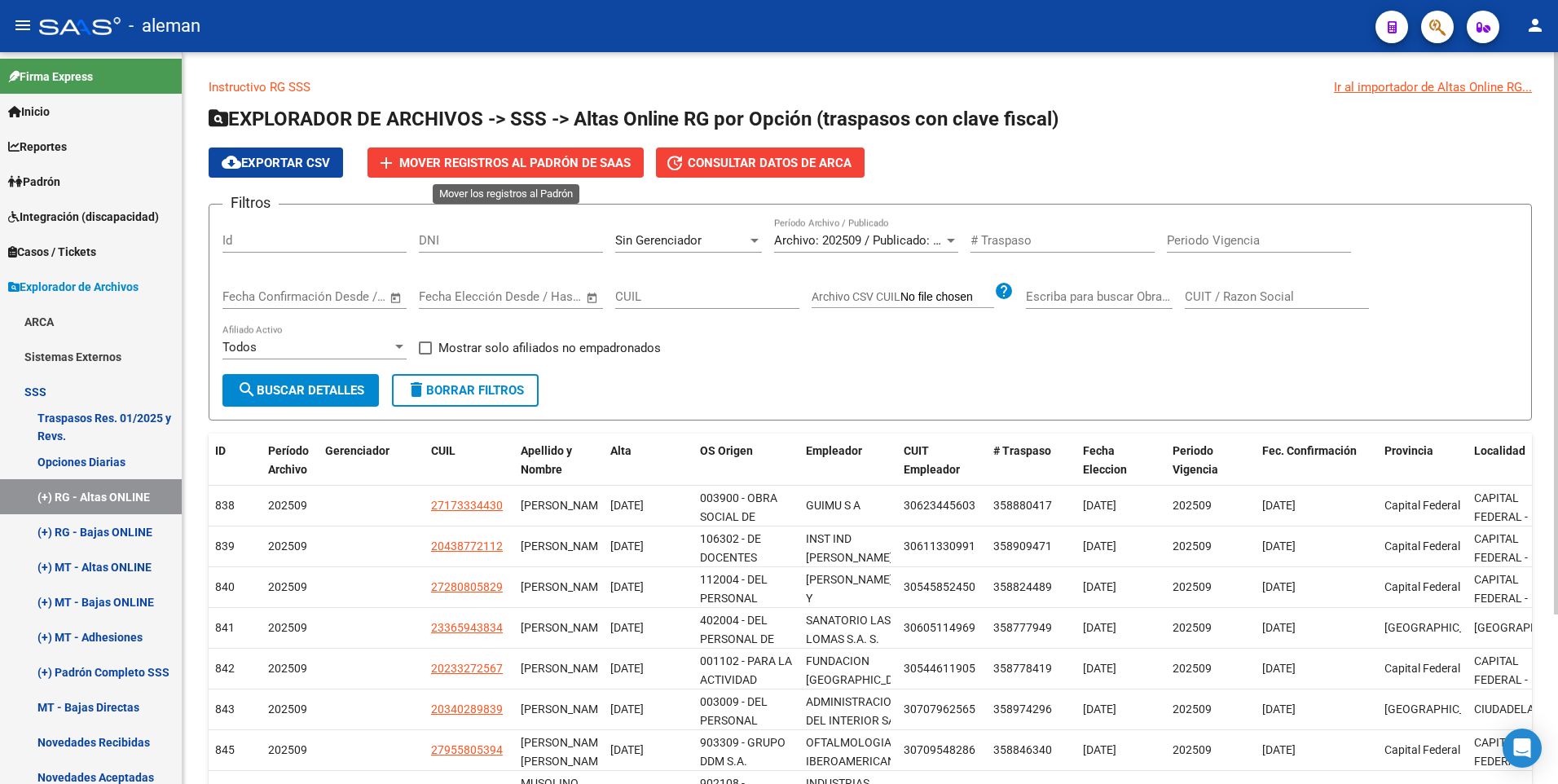
click at [525, 159] on span "Mover registros al PADRÓN de SAAS" at bounding box center [515, 162] width 232 height 14
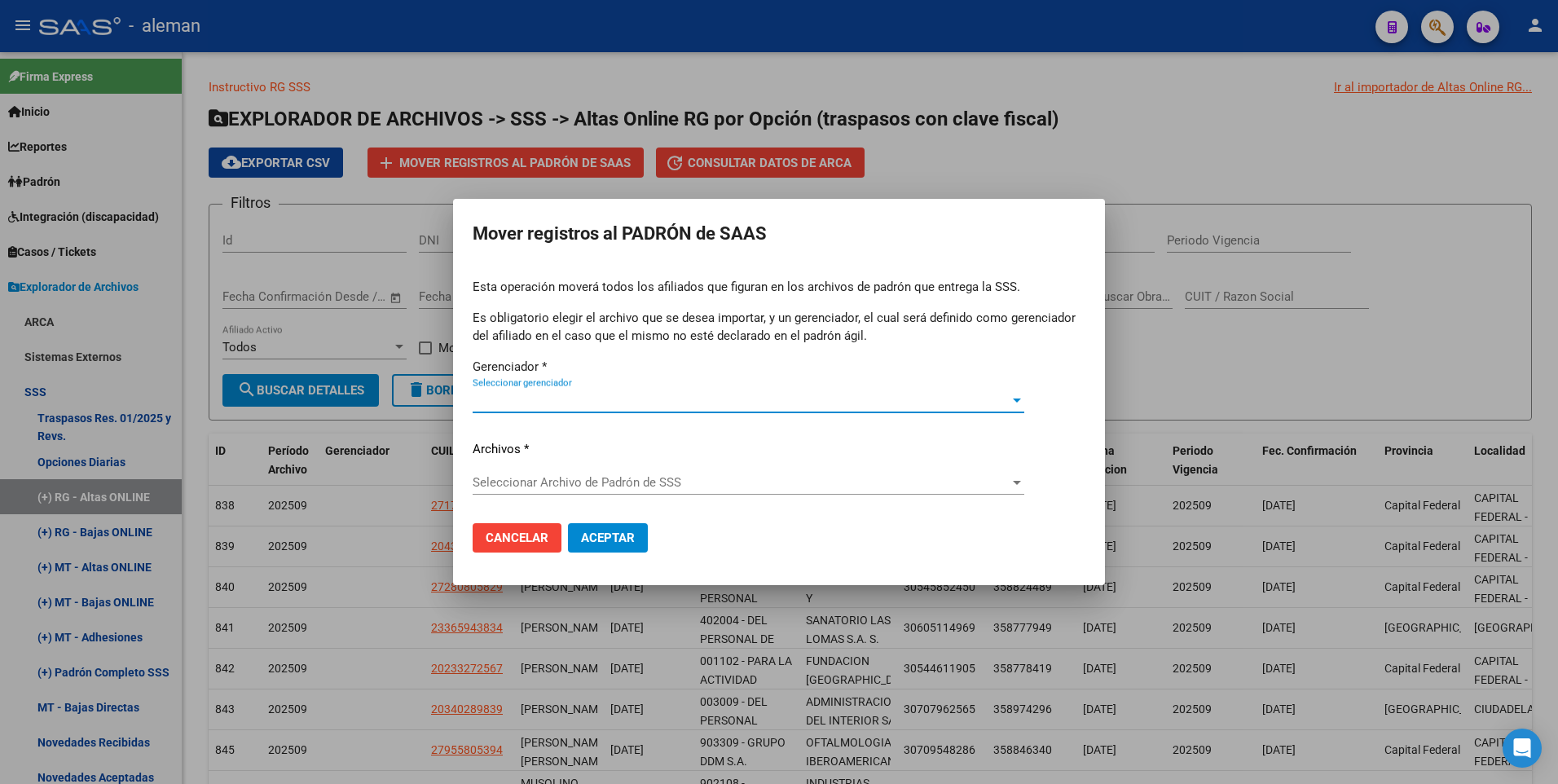
click at [1017, 399] on div at bounding box center [1017, 400] width 8 height 4
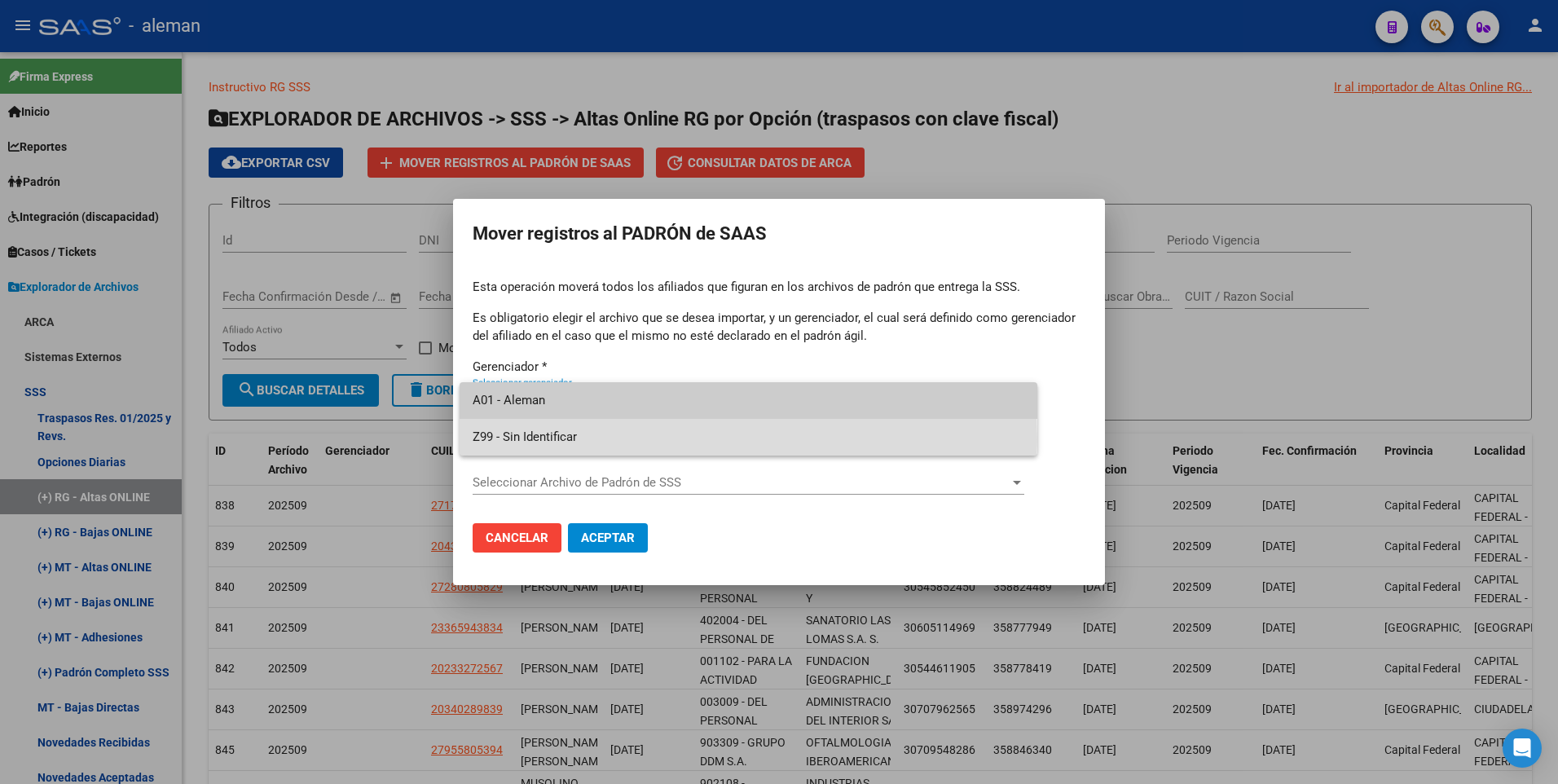
click at [539, 439] on span "Z99 - Sin Identificar" at bounding box center [748, 437] width 552 height 37
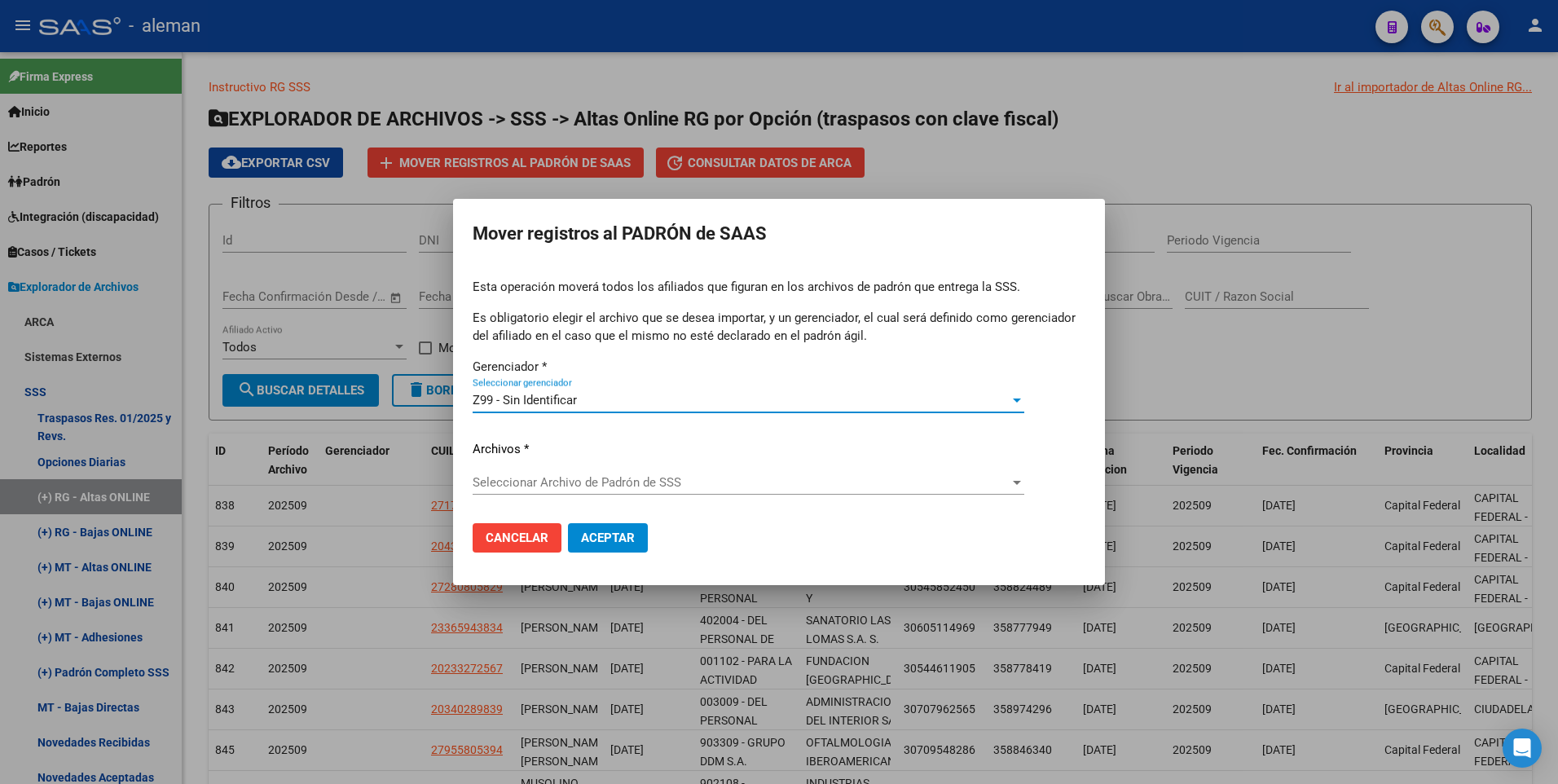
click at [984, 481] on span "Seleccionar Archivo de Padrón de SSS" at bounding box center [741, 482] width 537 height 14
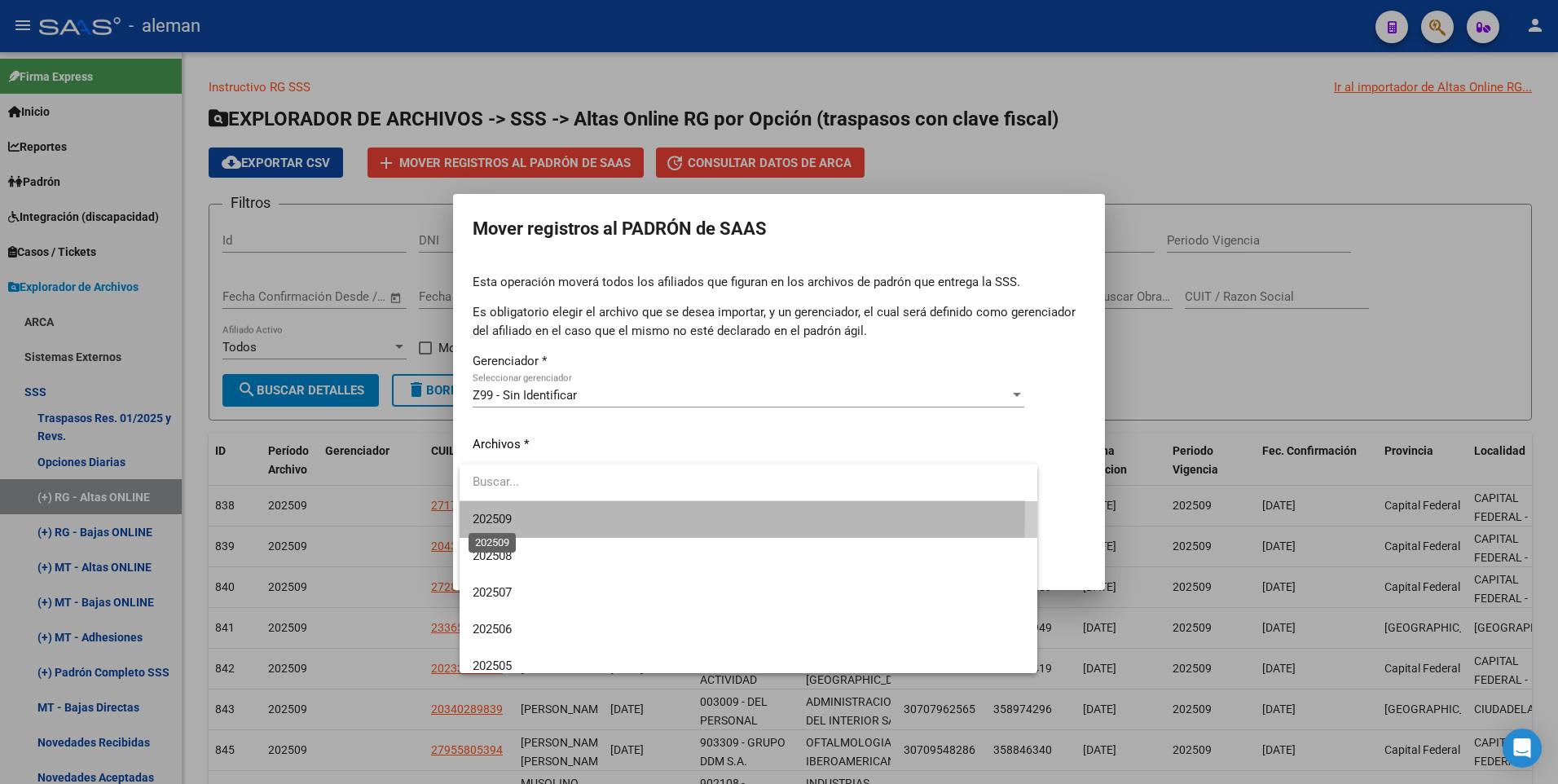
click at [494, 514] on span "202509" at bounding box center [492, 519] width 39 height 14
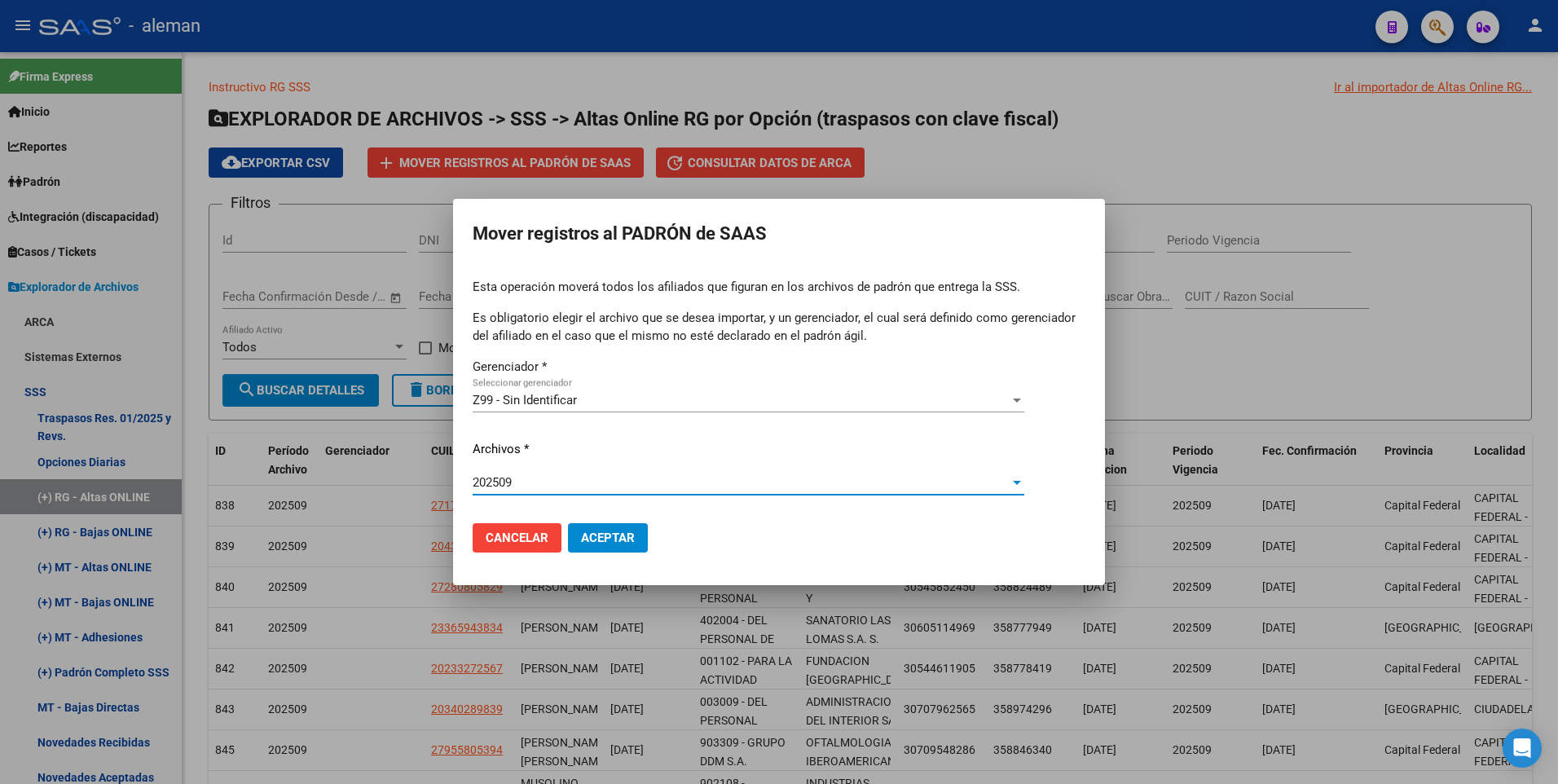
click at [609, 541] on span "Aceptar" at bounding box center [608, 537] width 54 height 14
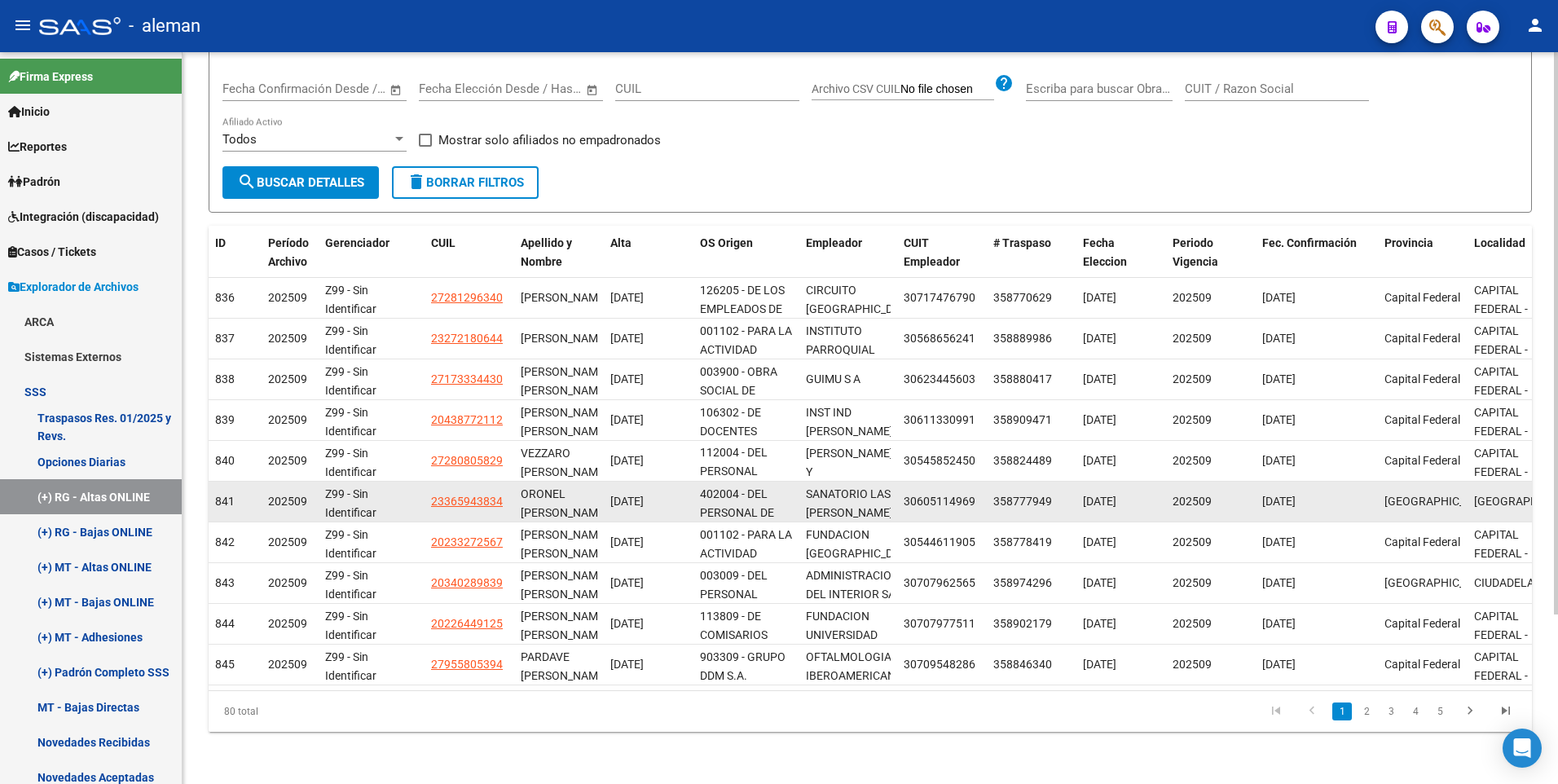
scroll to position [1, 0]
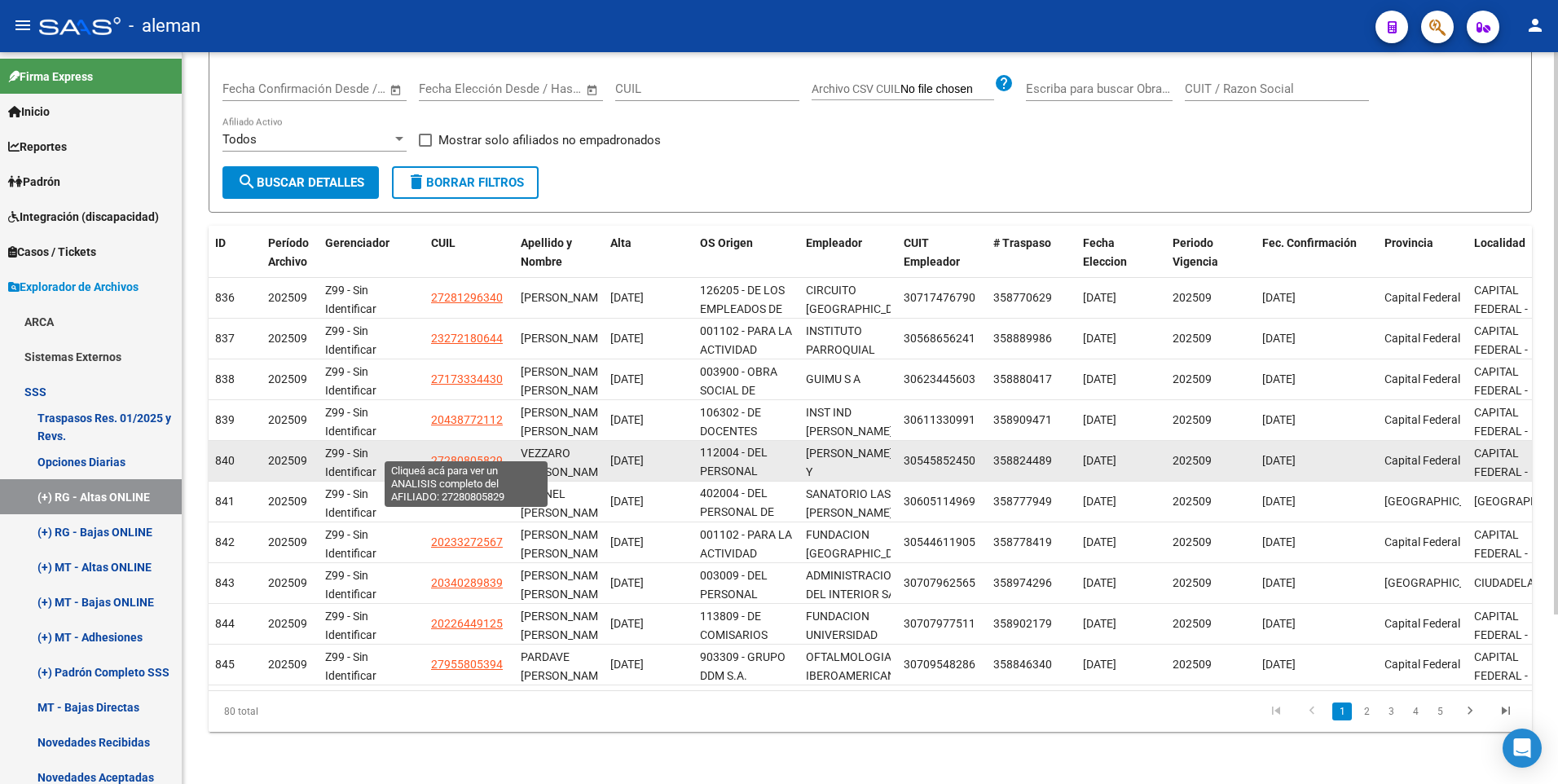
click at [479, 454] on span "27280805829" at bounding box center [466, 461] width 71 height 13
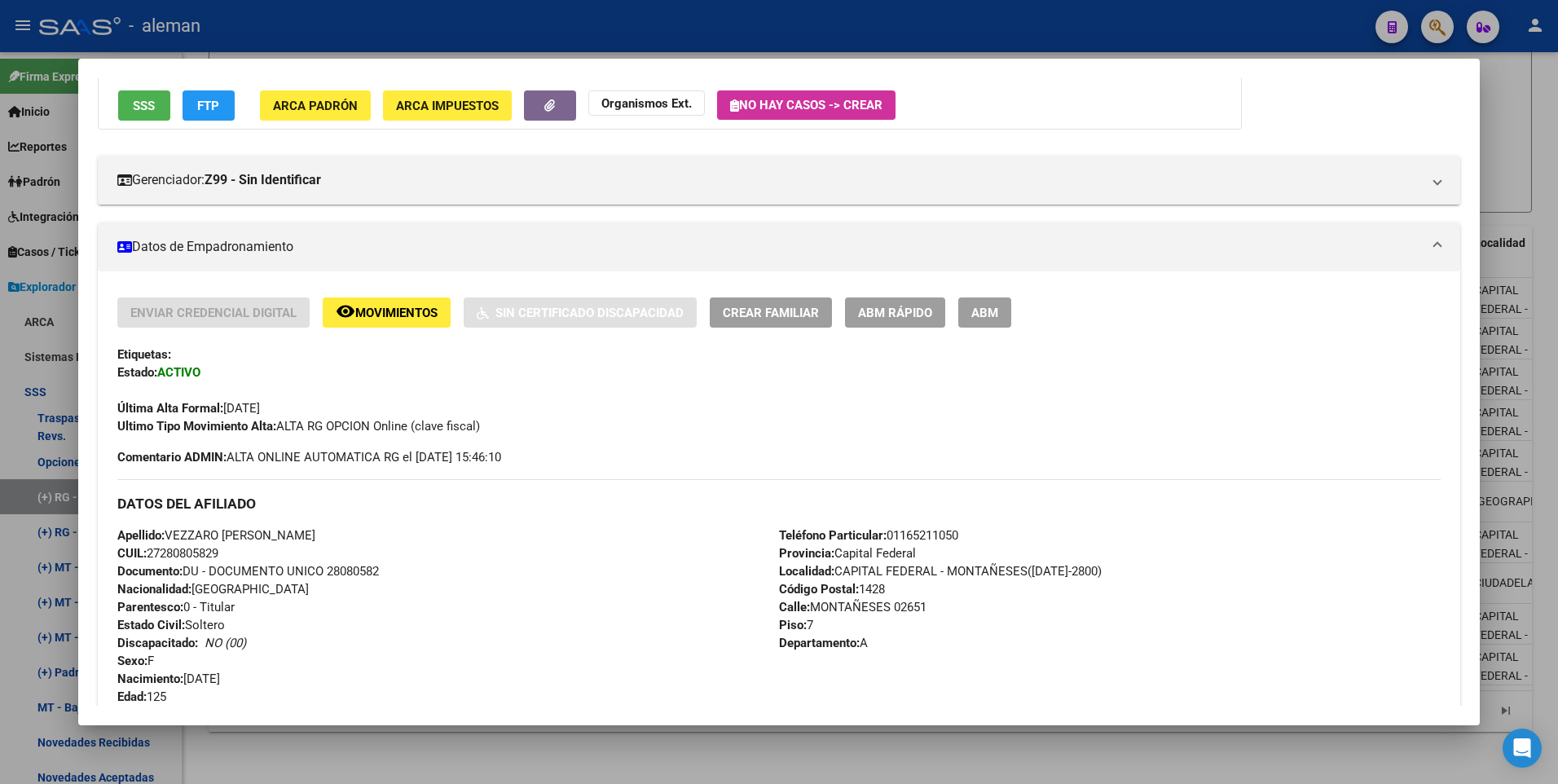
scroll to position [0, 0]
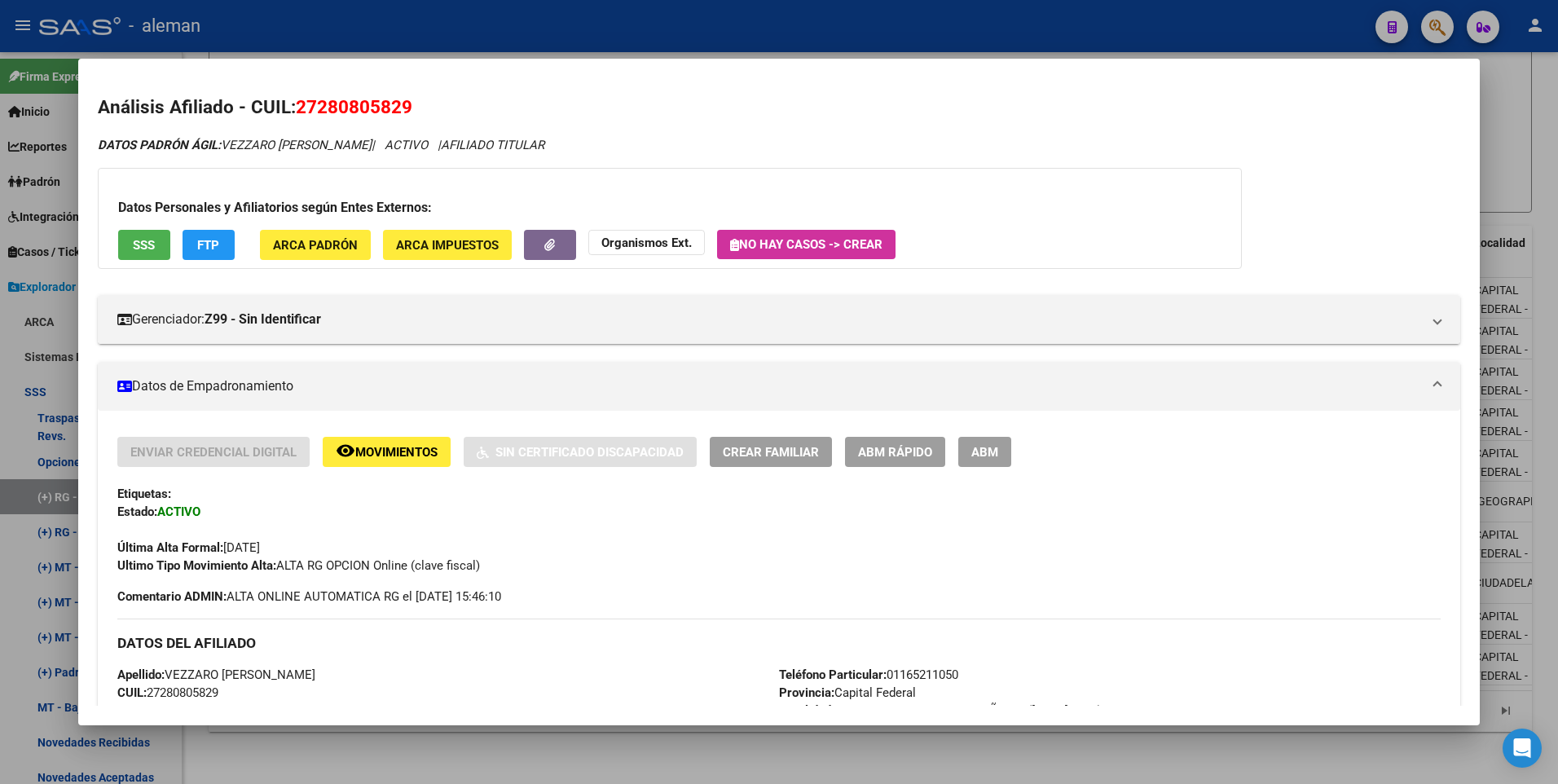
click at [1545, 375] on div at bounding box center [779, 392] width 1558 height 784
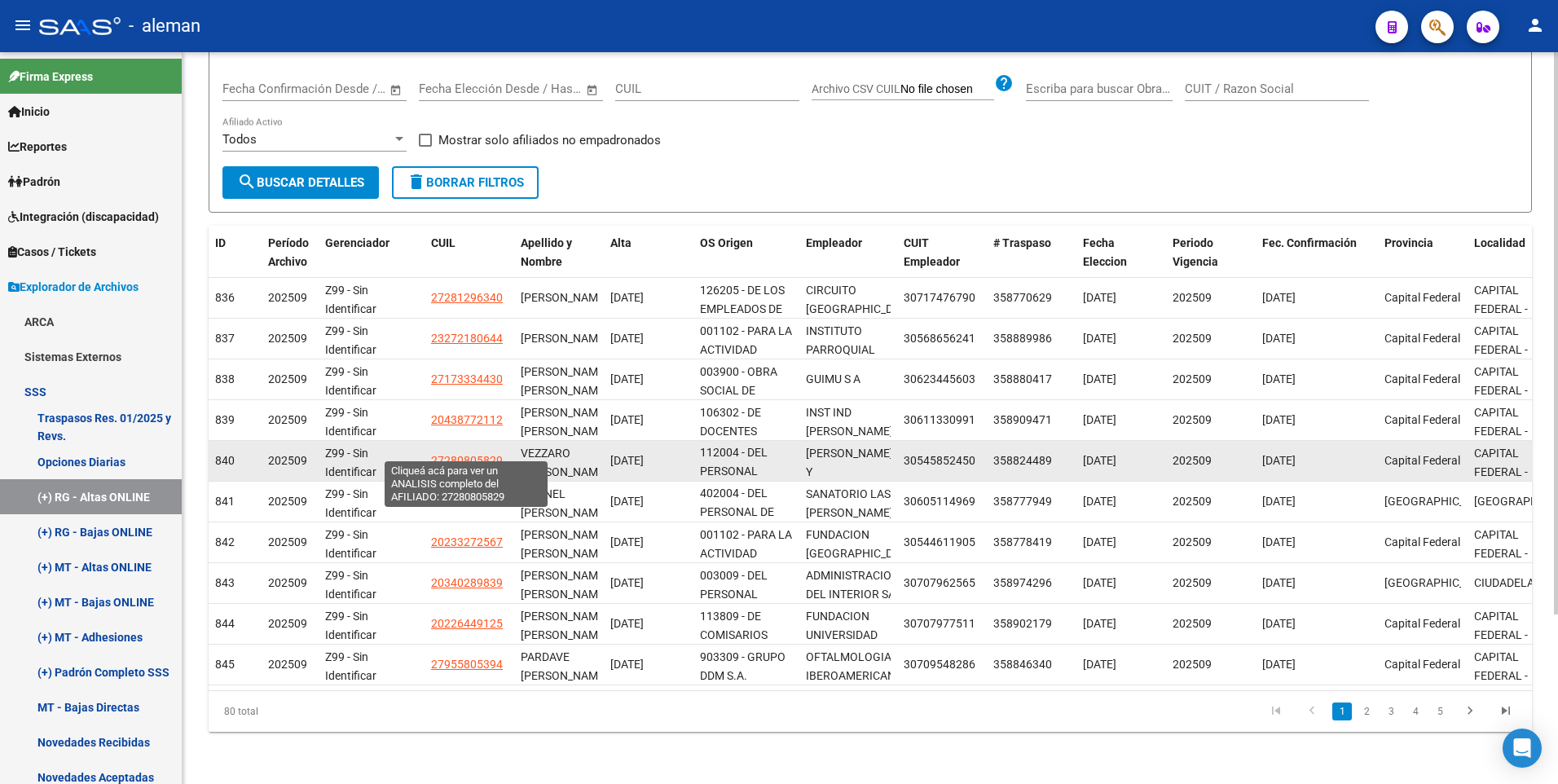
click at [472, 454] on span "27280805829" at bounding box center [466, 461] width 71 height 13
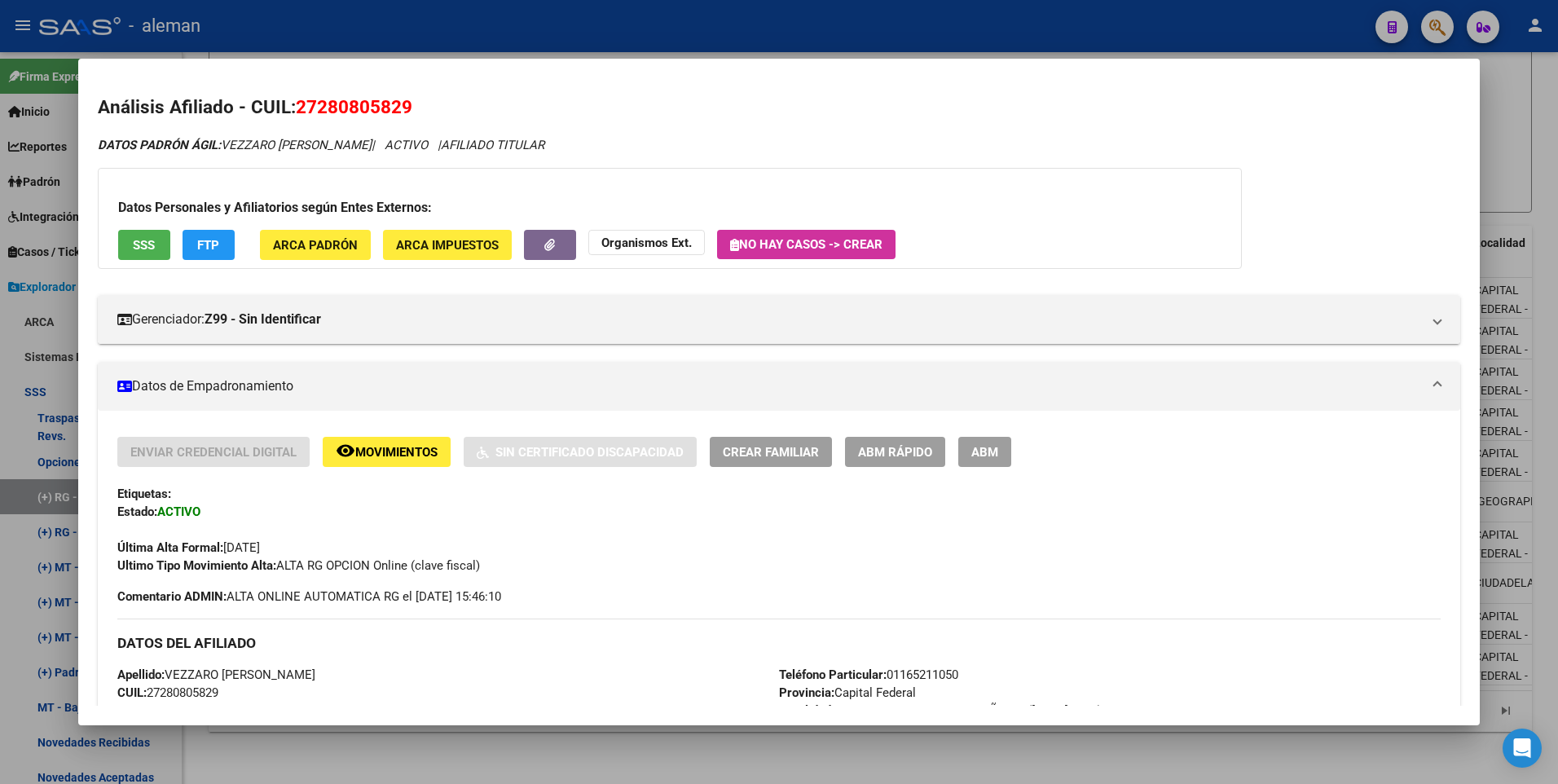
click at [323, 243] on span "ARCA Padrón" at bounding box center [315, 244] width 85 height 14
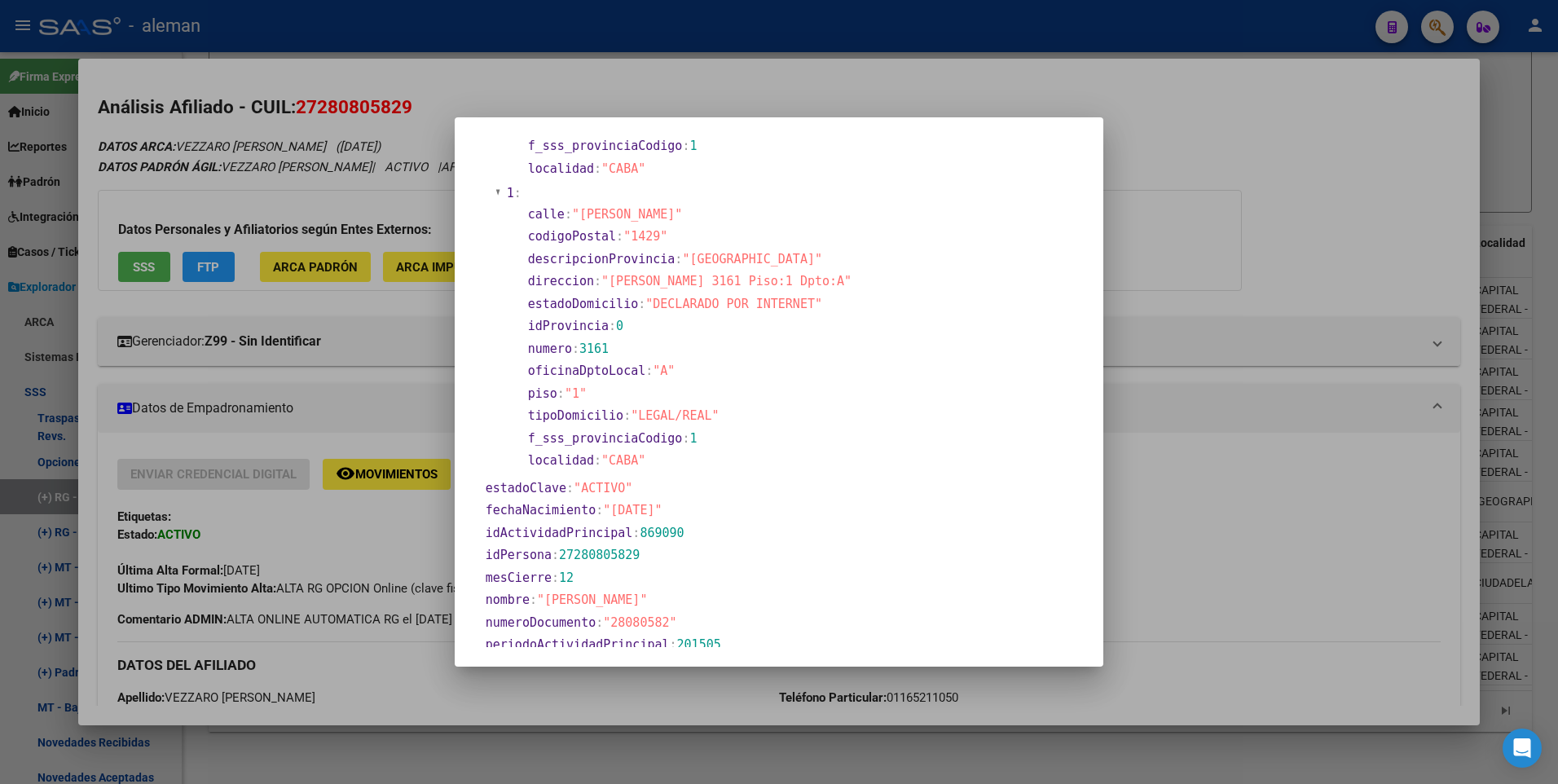
scroll to position [407, 0]
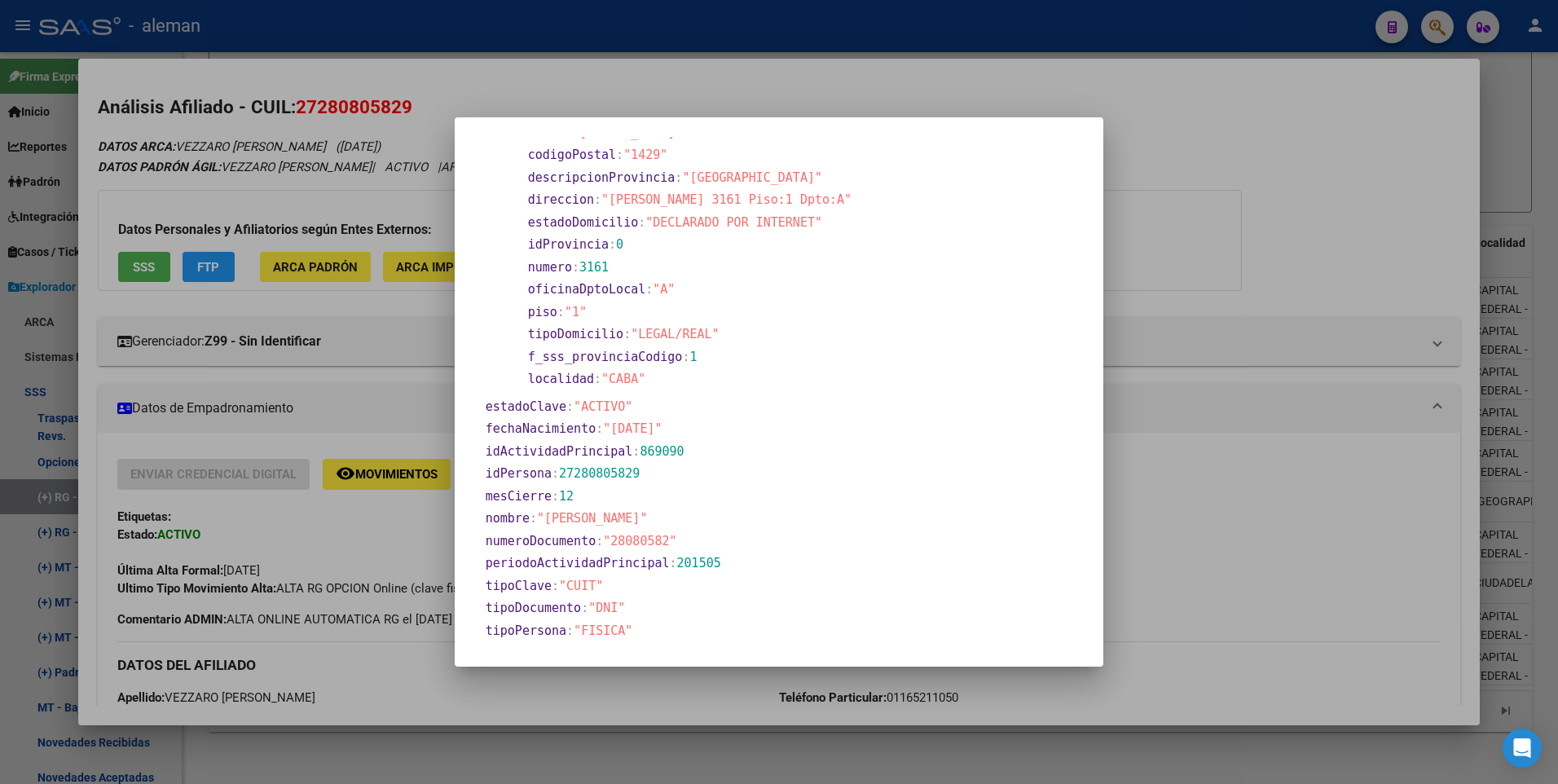
click at [1302, 262] on div at bounding box center [779, 392] width 1558 height 784
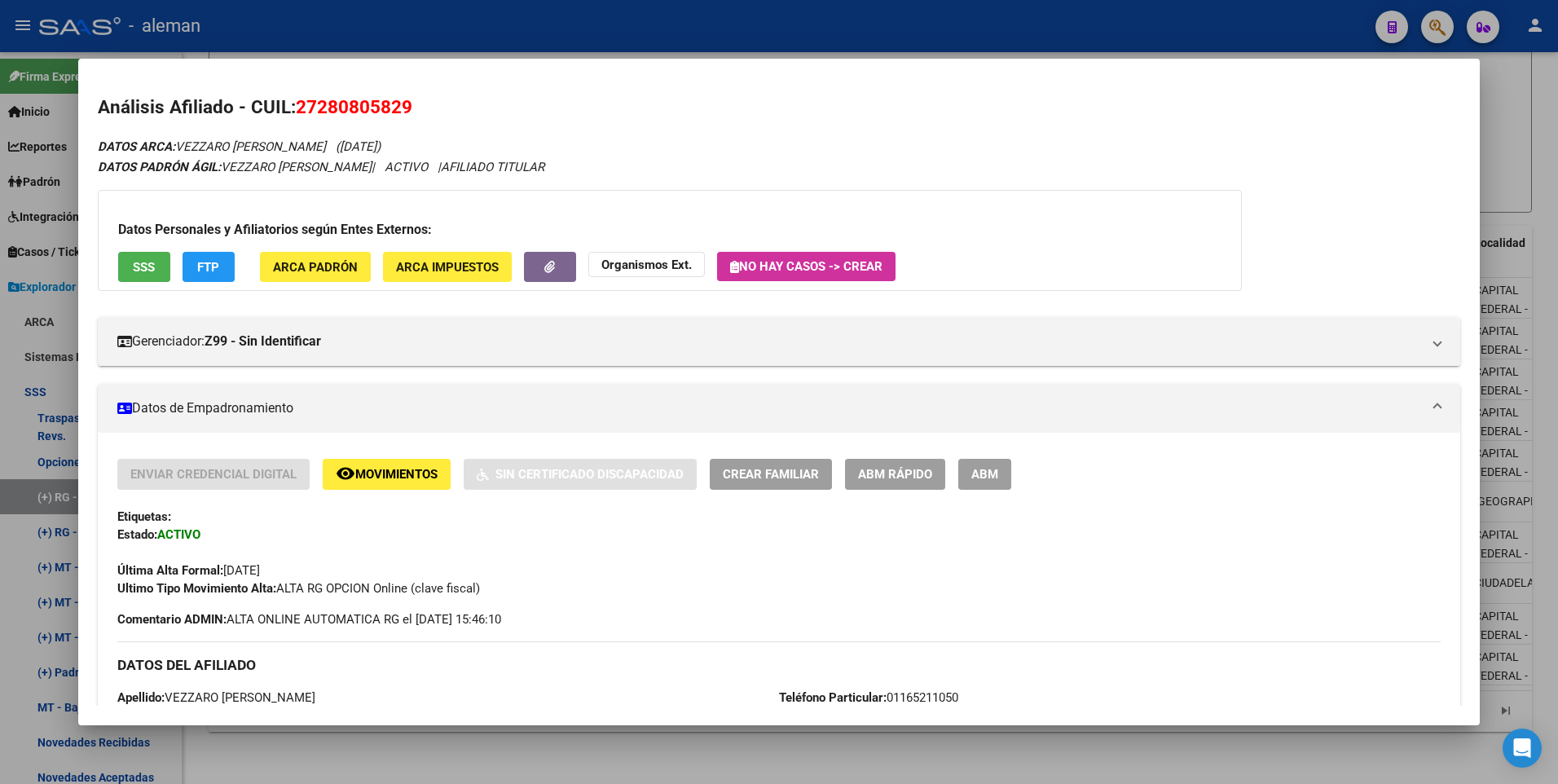
click at [990, 477] on span "ABM" at bounding box center [985, 474] width 27 height 14
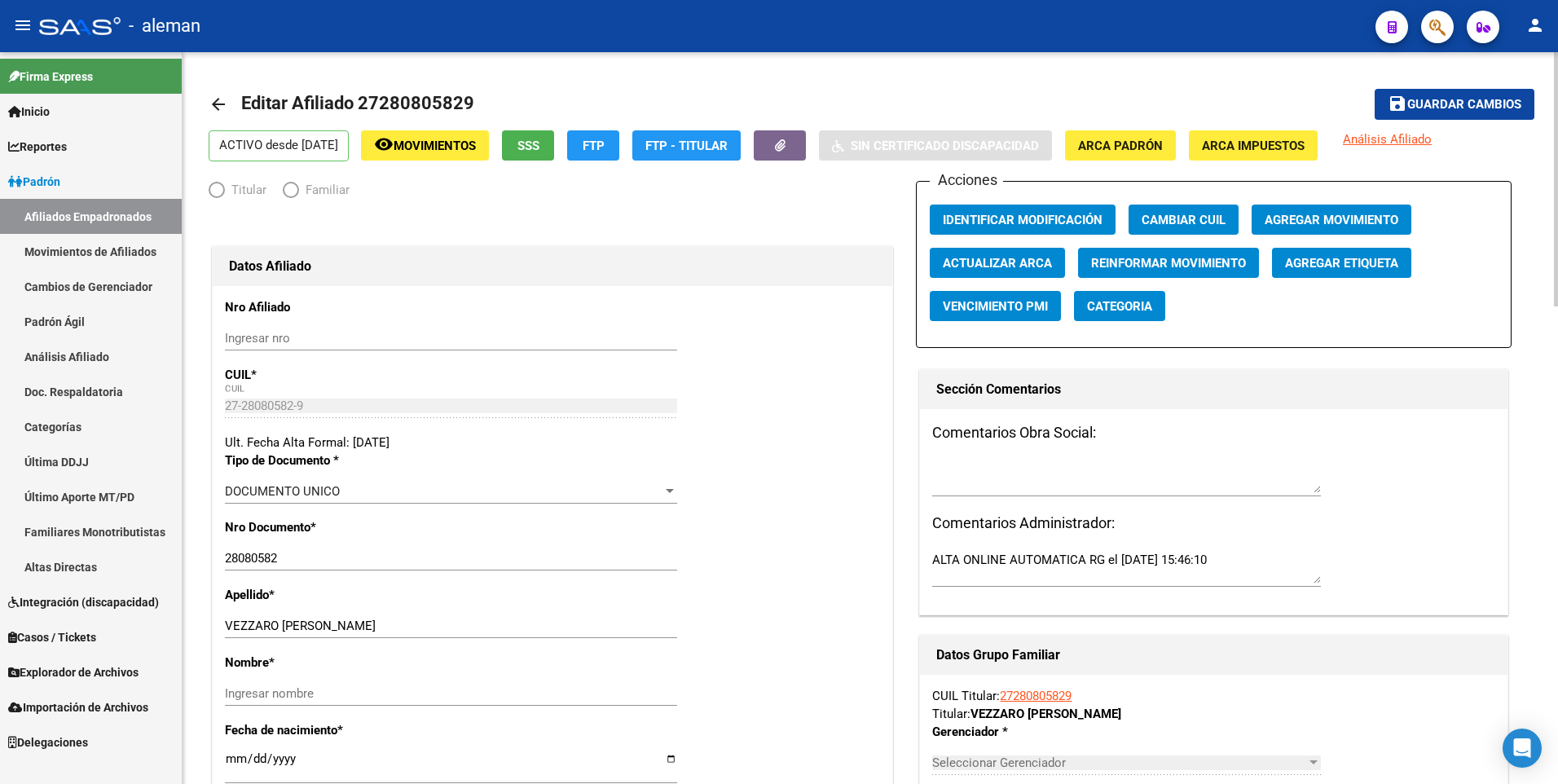
radio input "true"
type input "30-54585245-0"
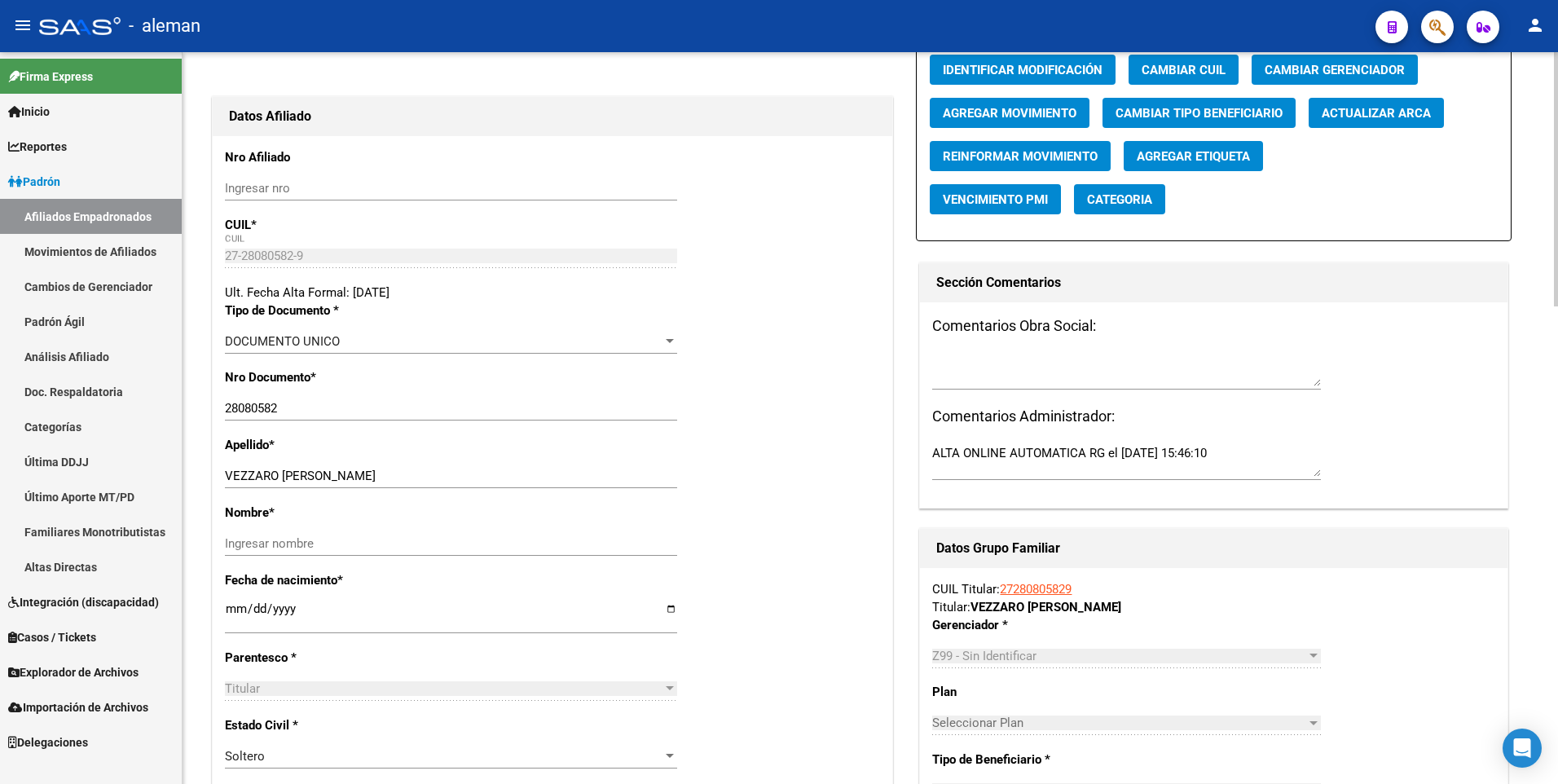
scroll to position [69, 0]
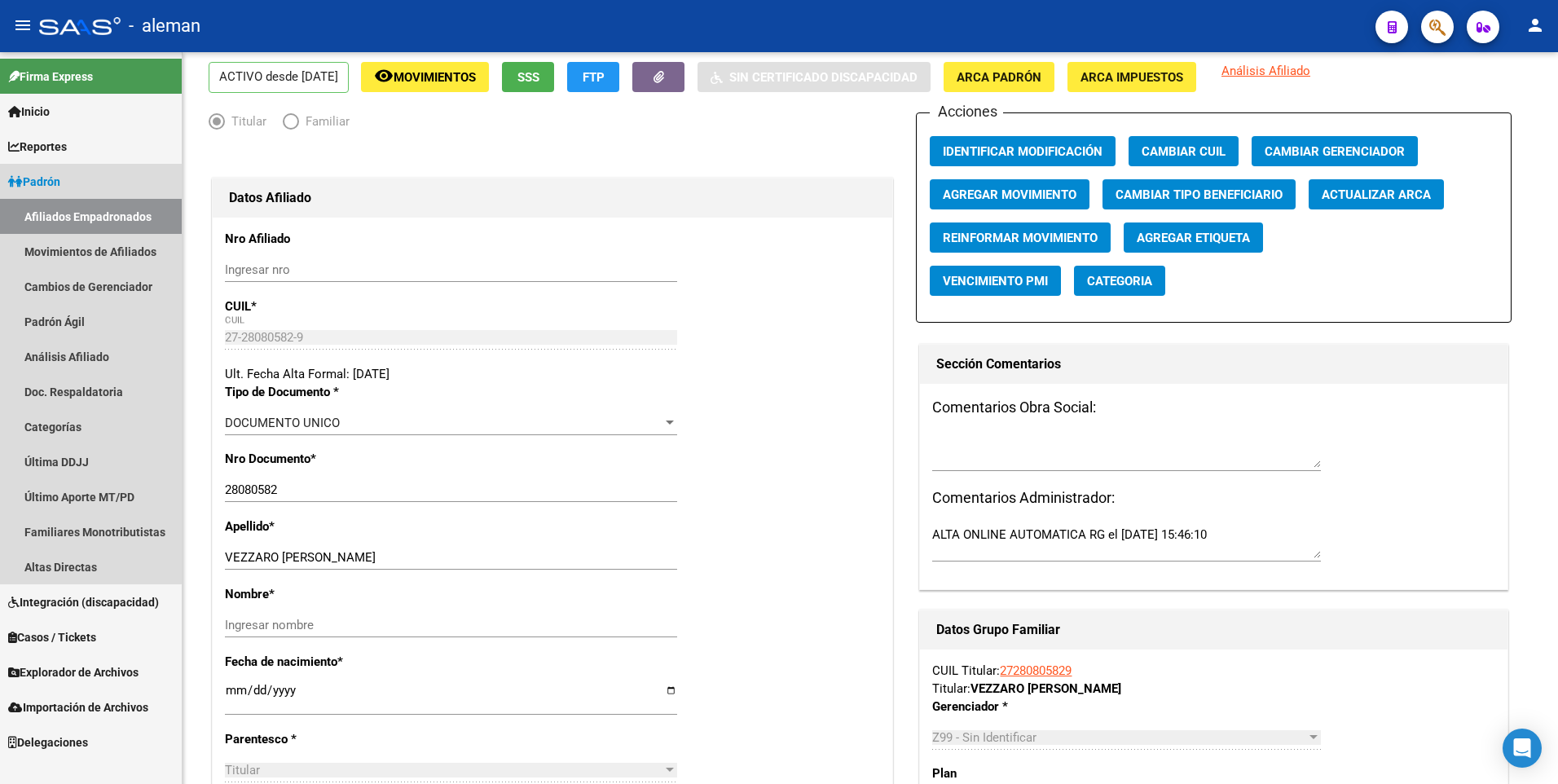
click at [70, 209] on link "Afiliados Empadronados" at bounding box center [91, 217] width 181 height 35
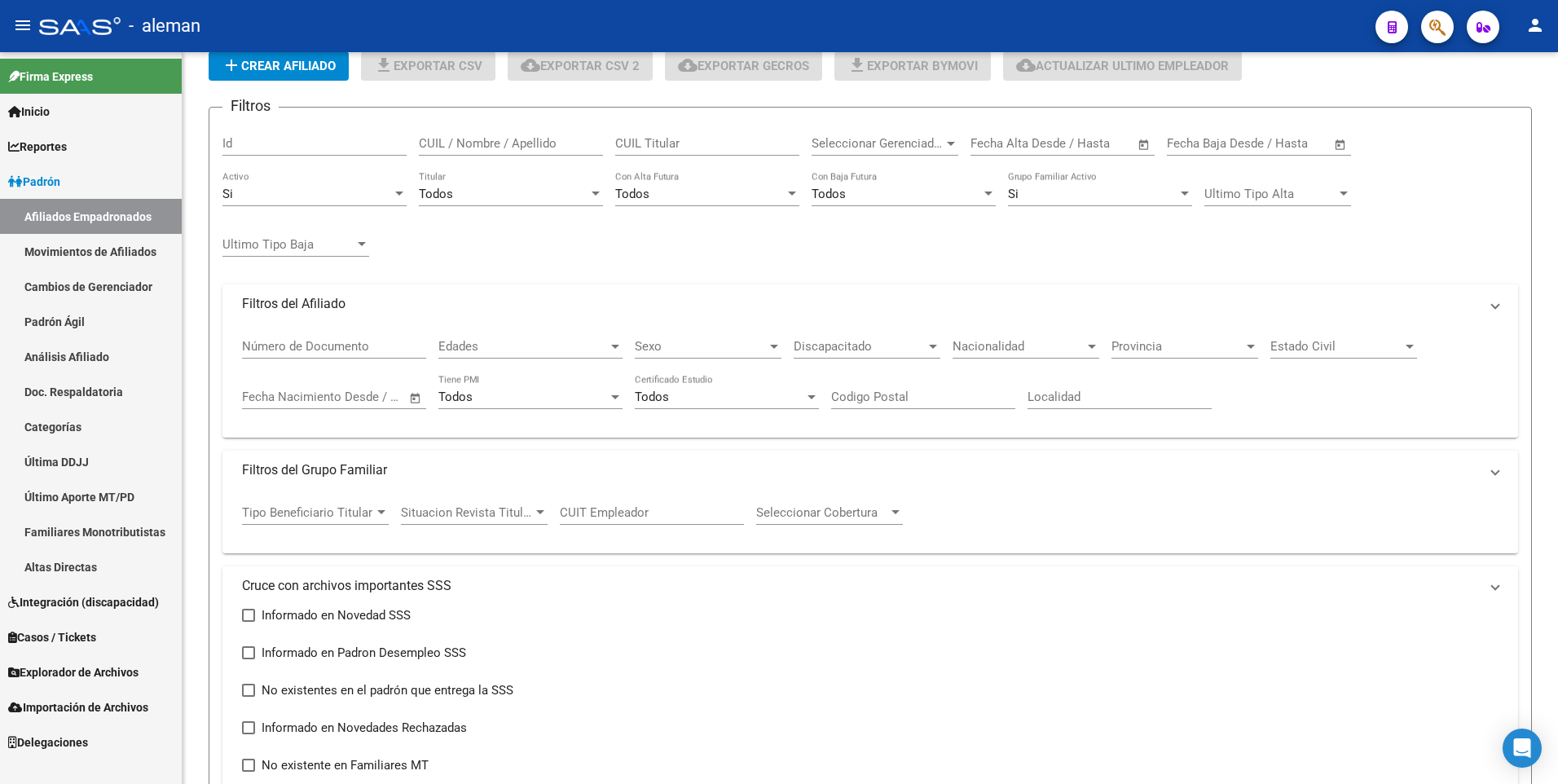
click at [55, 181] on span "Padrón" at bounding box center [34, 181] width 52 height 18
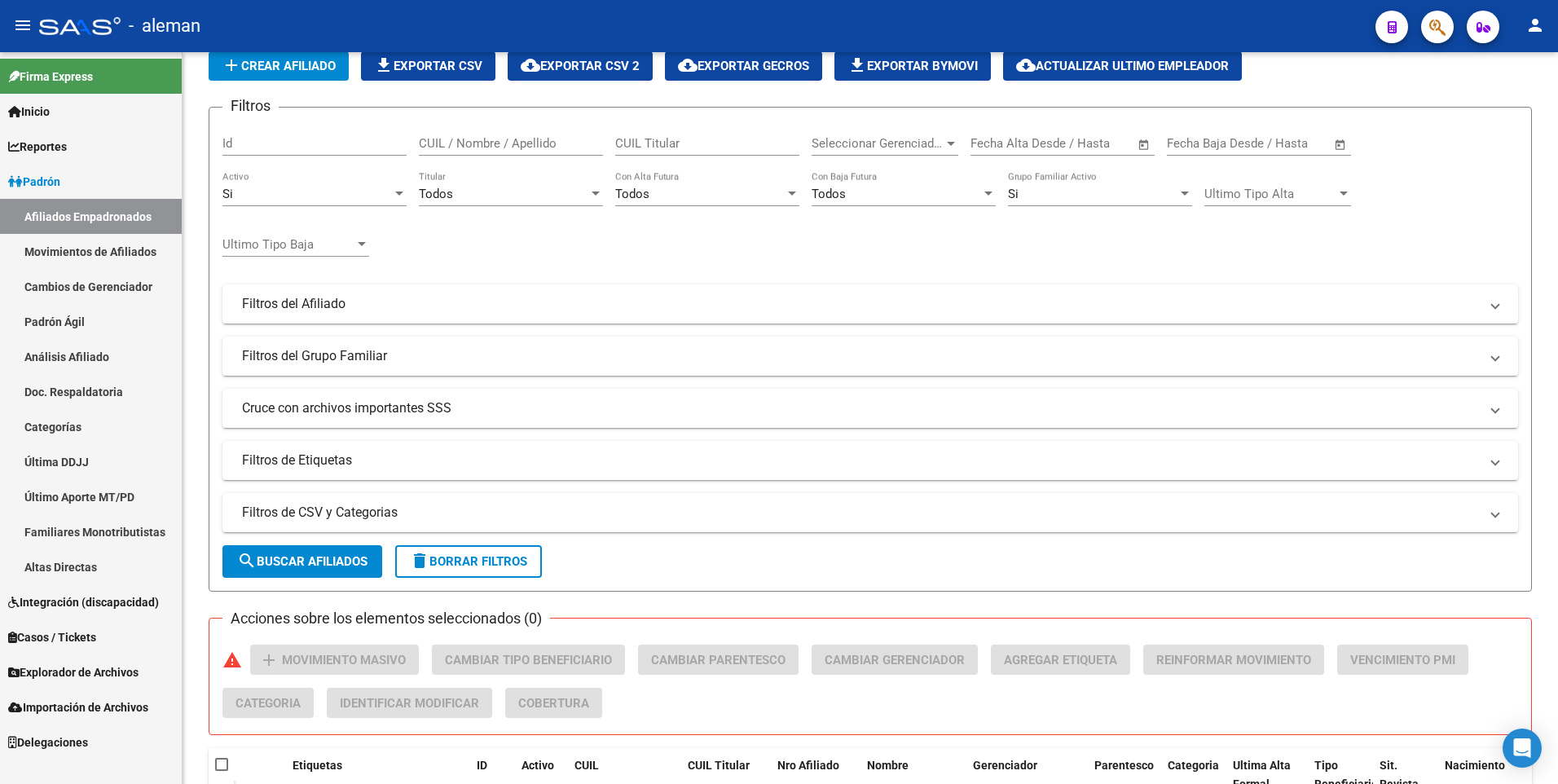
click at [60, 180] on span "Padrón" at bounding box center [34, 181] width 52 height 18
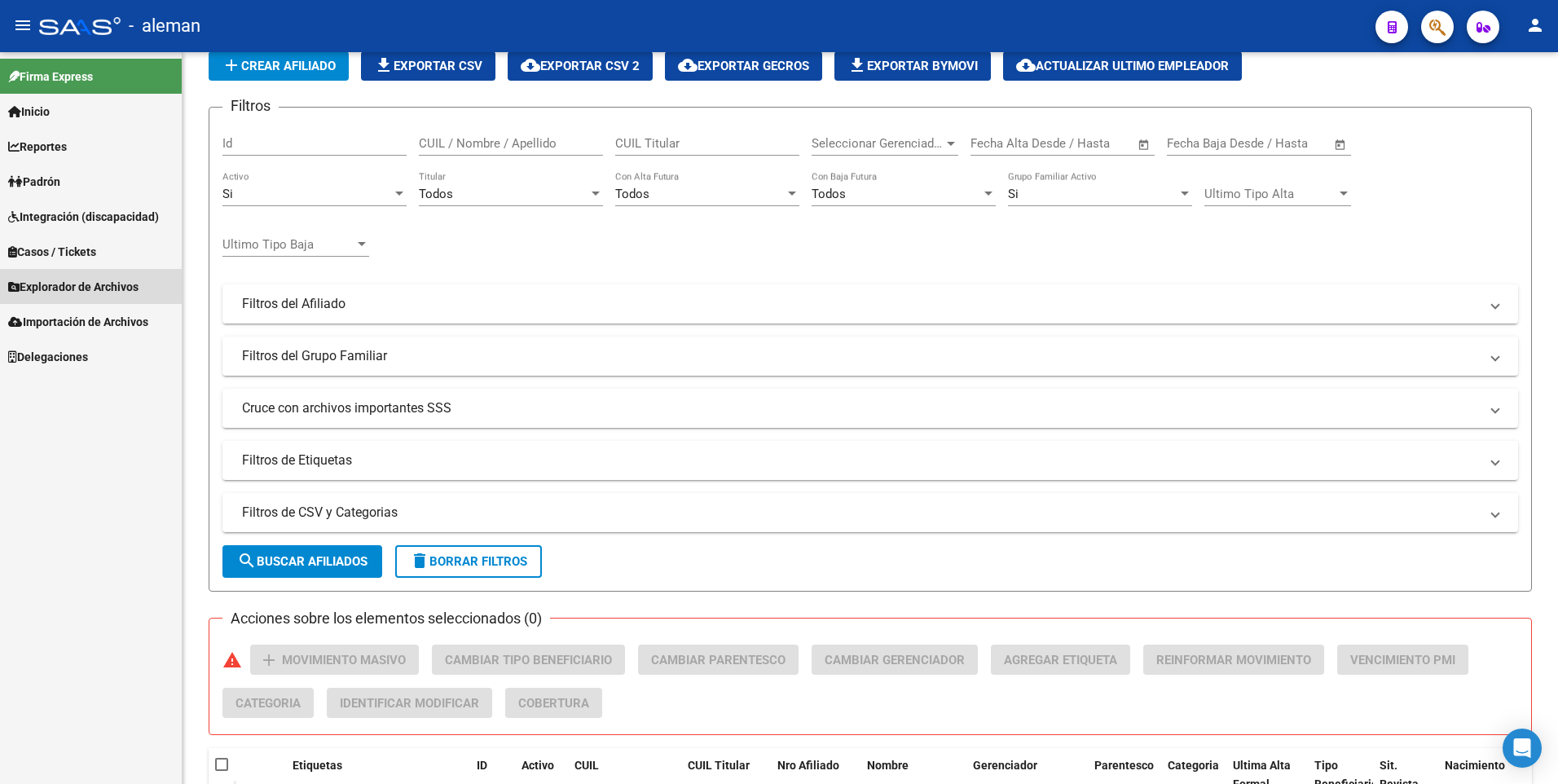
click at [59, 277] on link "Explorador de Archivos" at bounding box center [91, 286] width 181 height 35
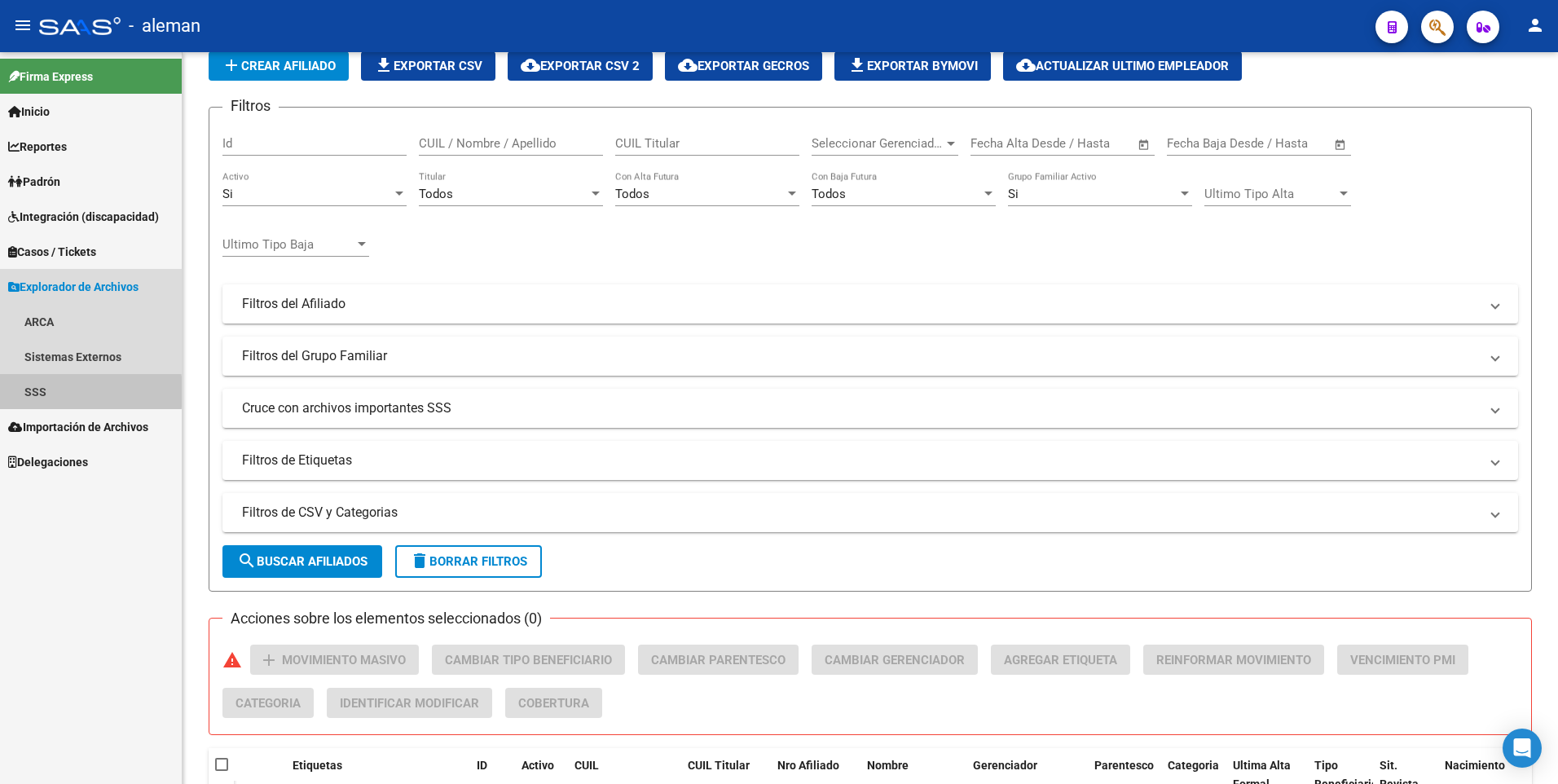
click at [38, 392] on link "SSS" at bounding box center [91, 392] width 181 height 35
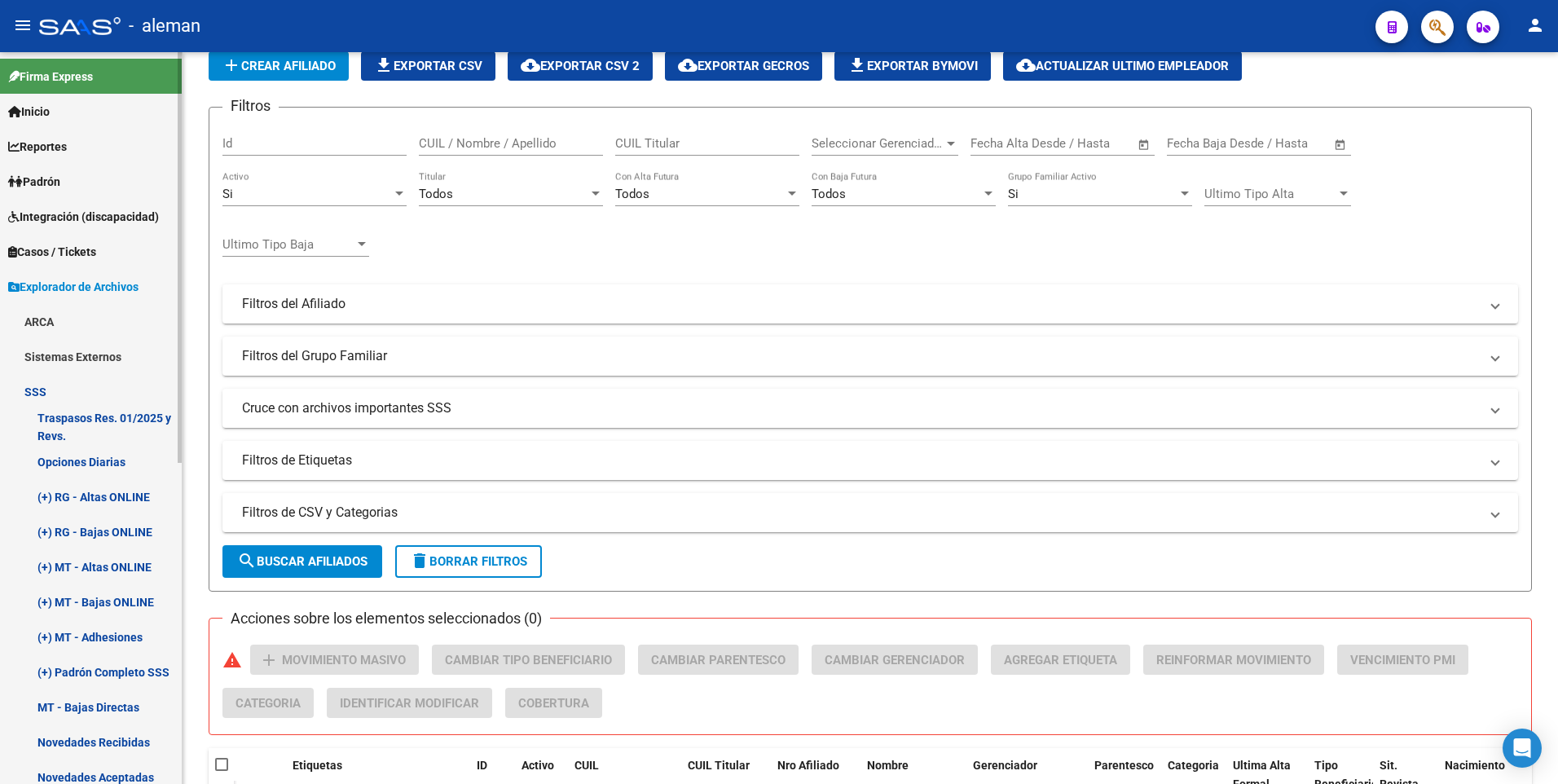
click at [83, 496] on link "(+) RG - Altas ONLINE" at bounding box center [91, 497] width 181 height 35
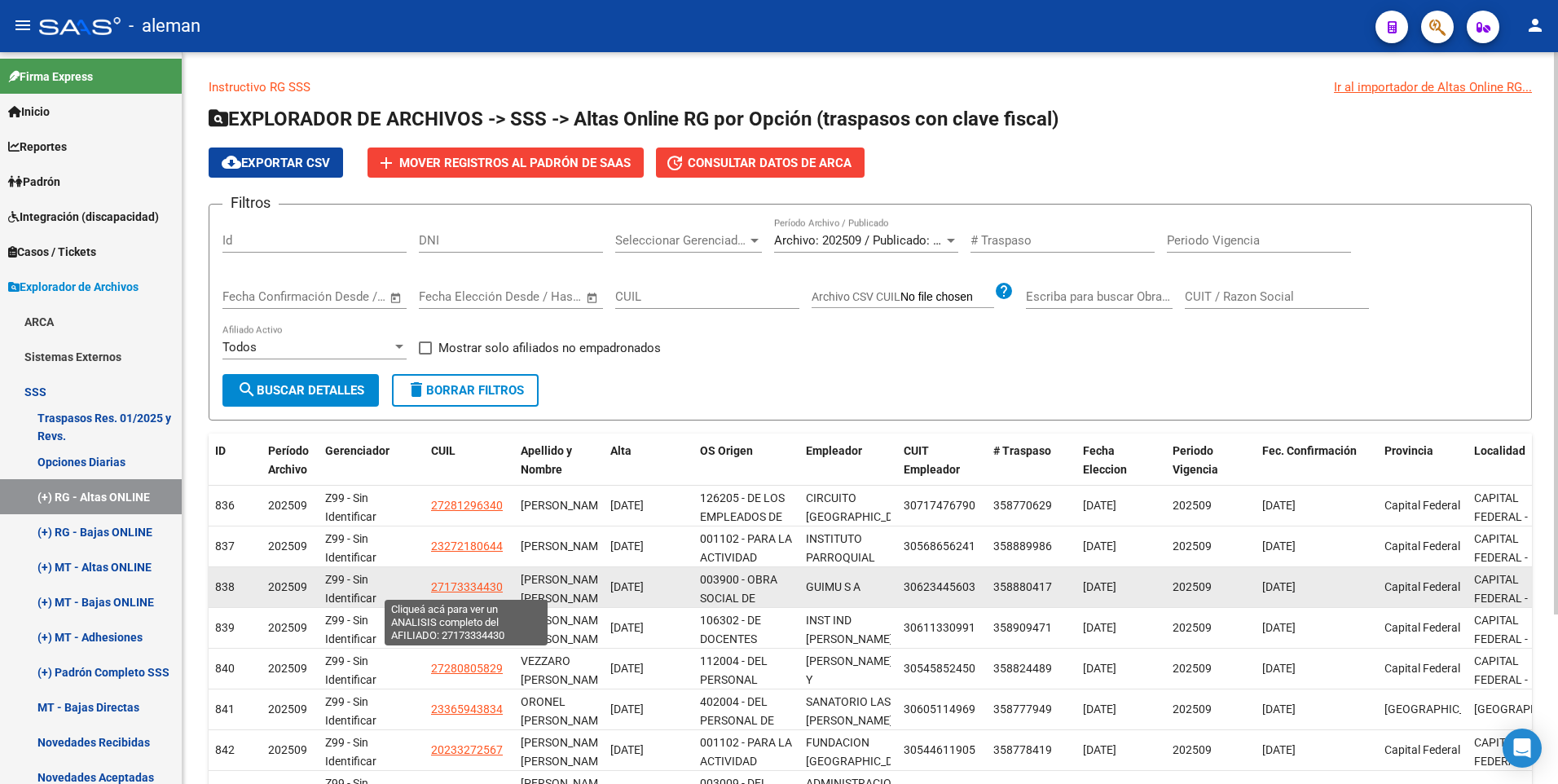
click at [469, 585] on span "27173334430" at bounding box center [466, 587] width 71 height 13
type textarea "27173334430"
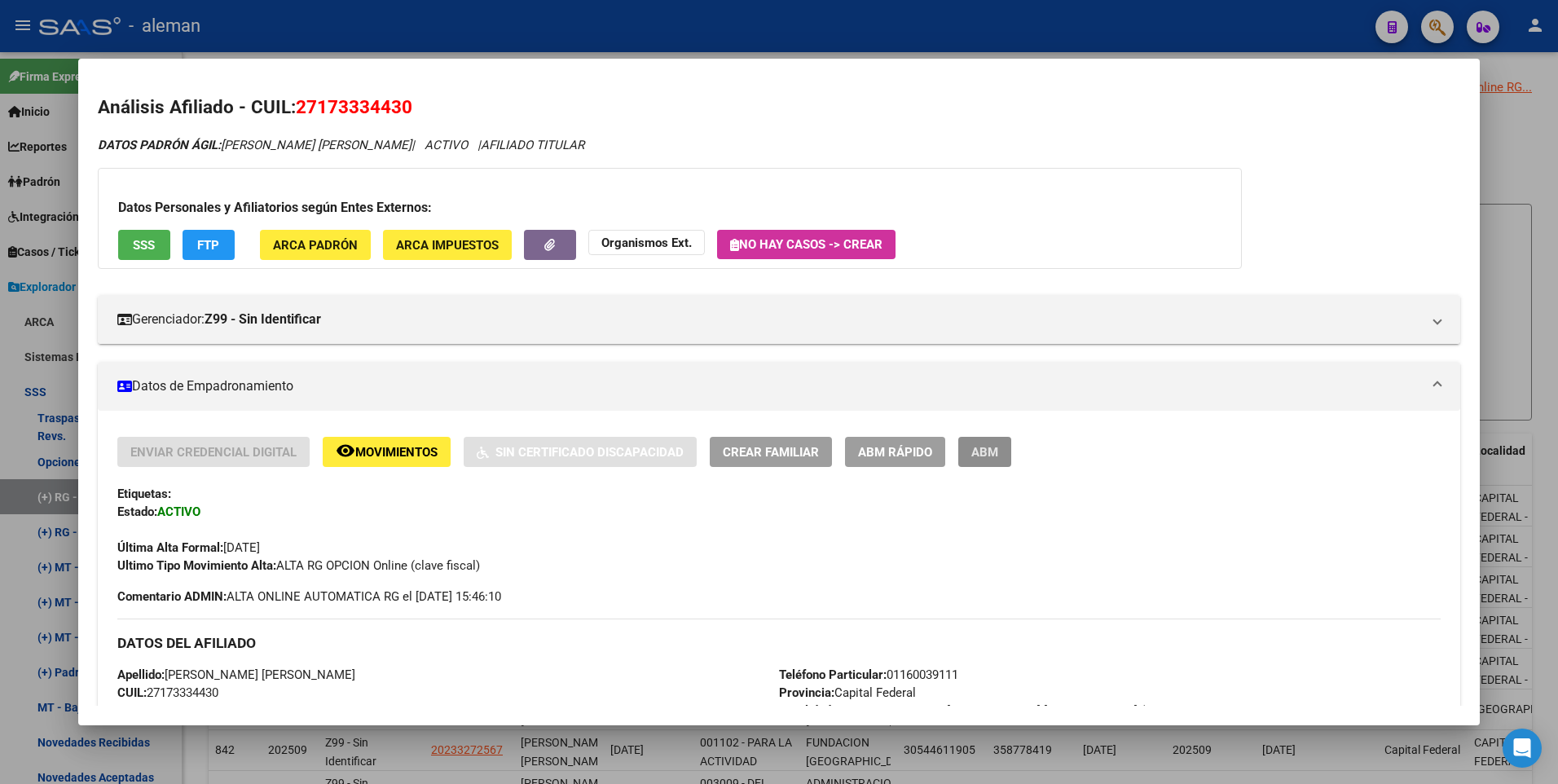
click at [984, 461] on button "ABM" at bounding box center [984, 452] width 53 height 30
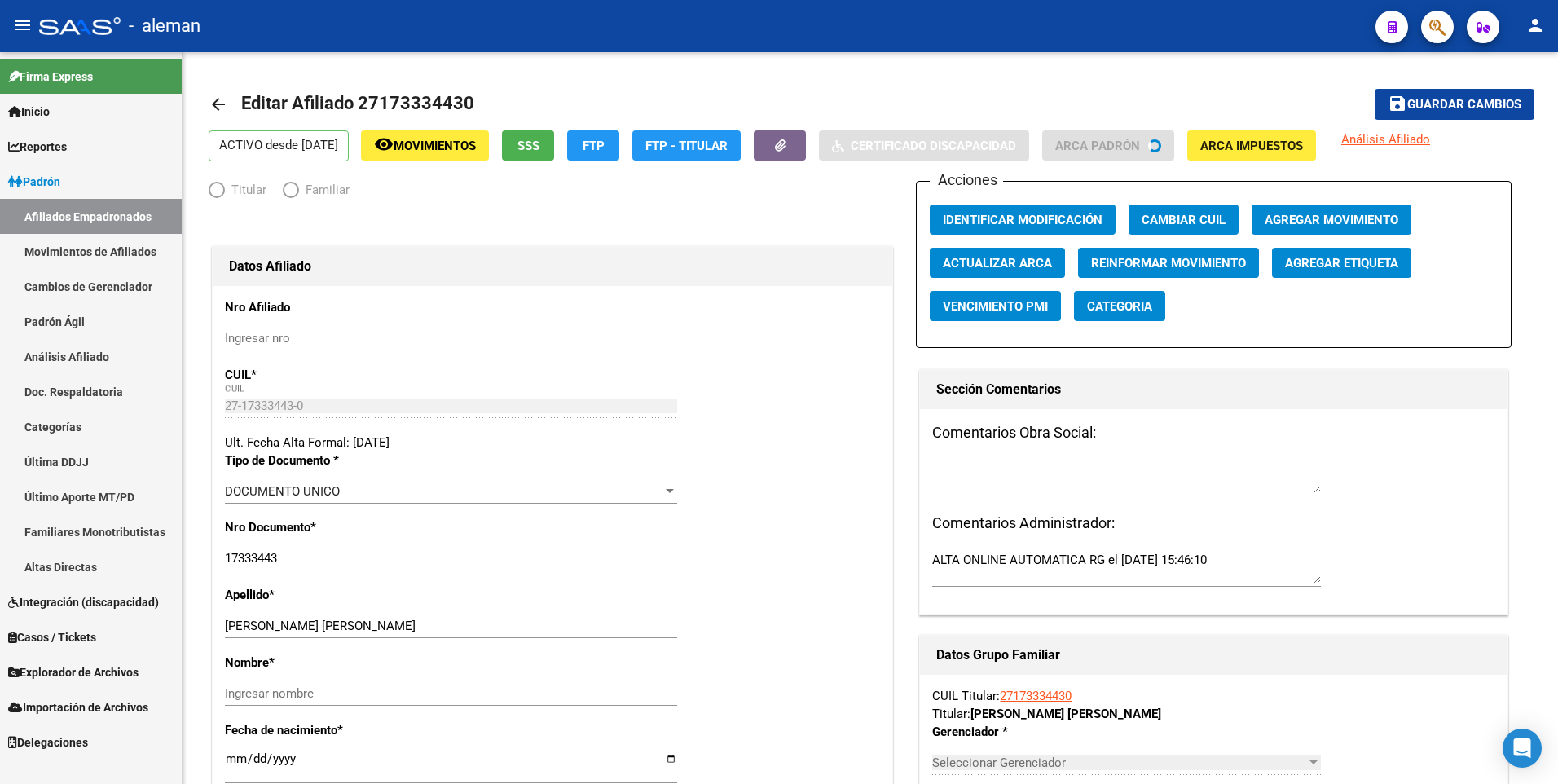
radio input "true"
type input "30-62344560-3"
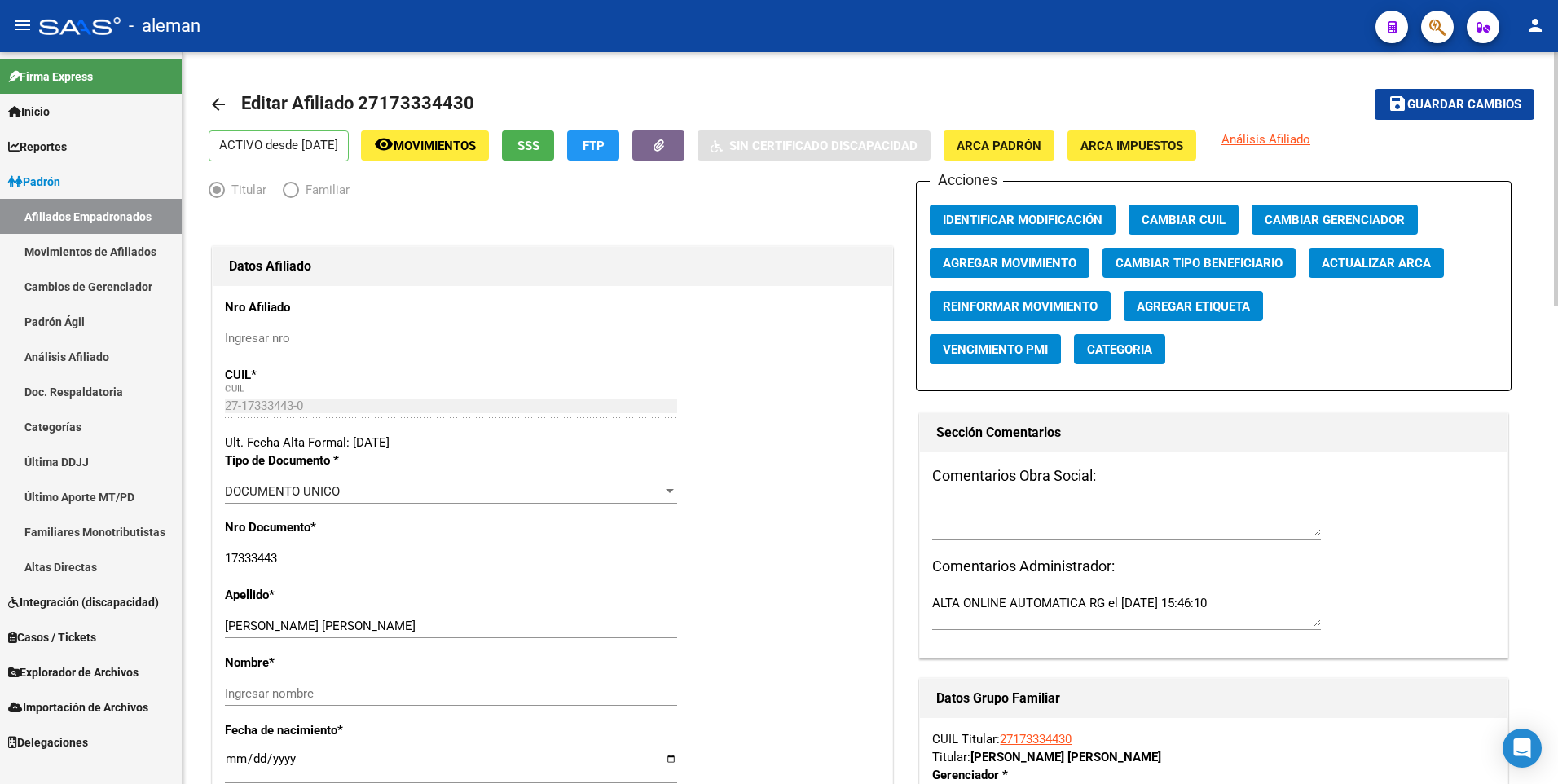
click at [1036, 145] on span "ARCA Padrón" at bounding box center [998, 145] width 85 height 14
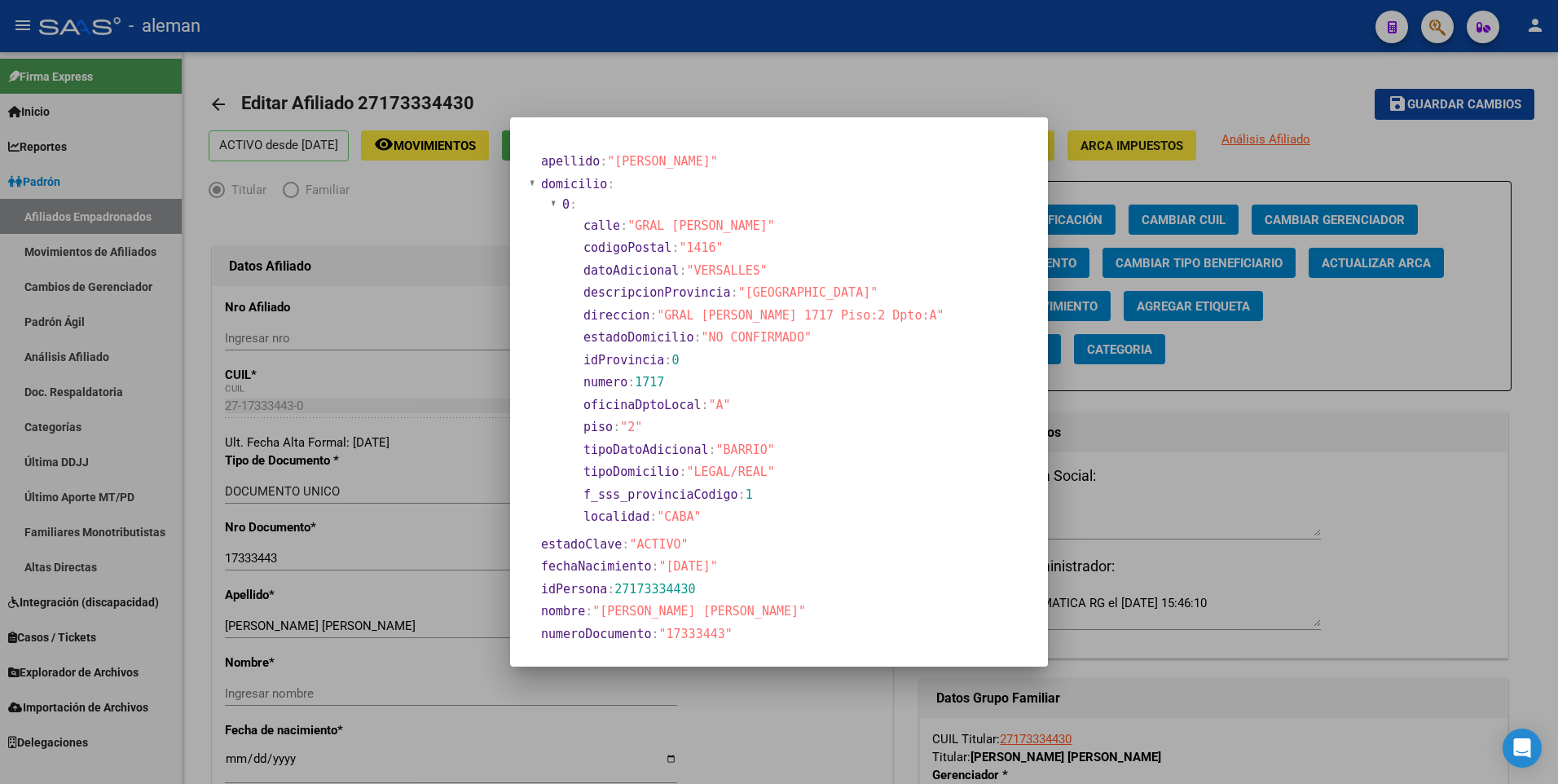
scroll to position [81, 0]
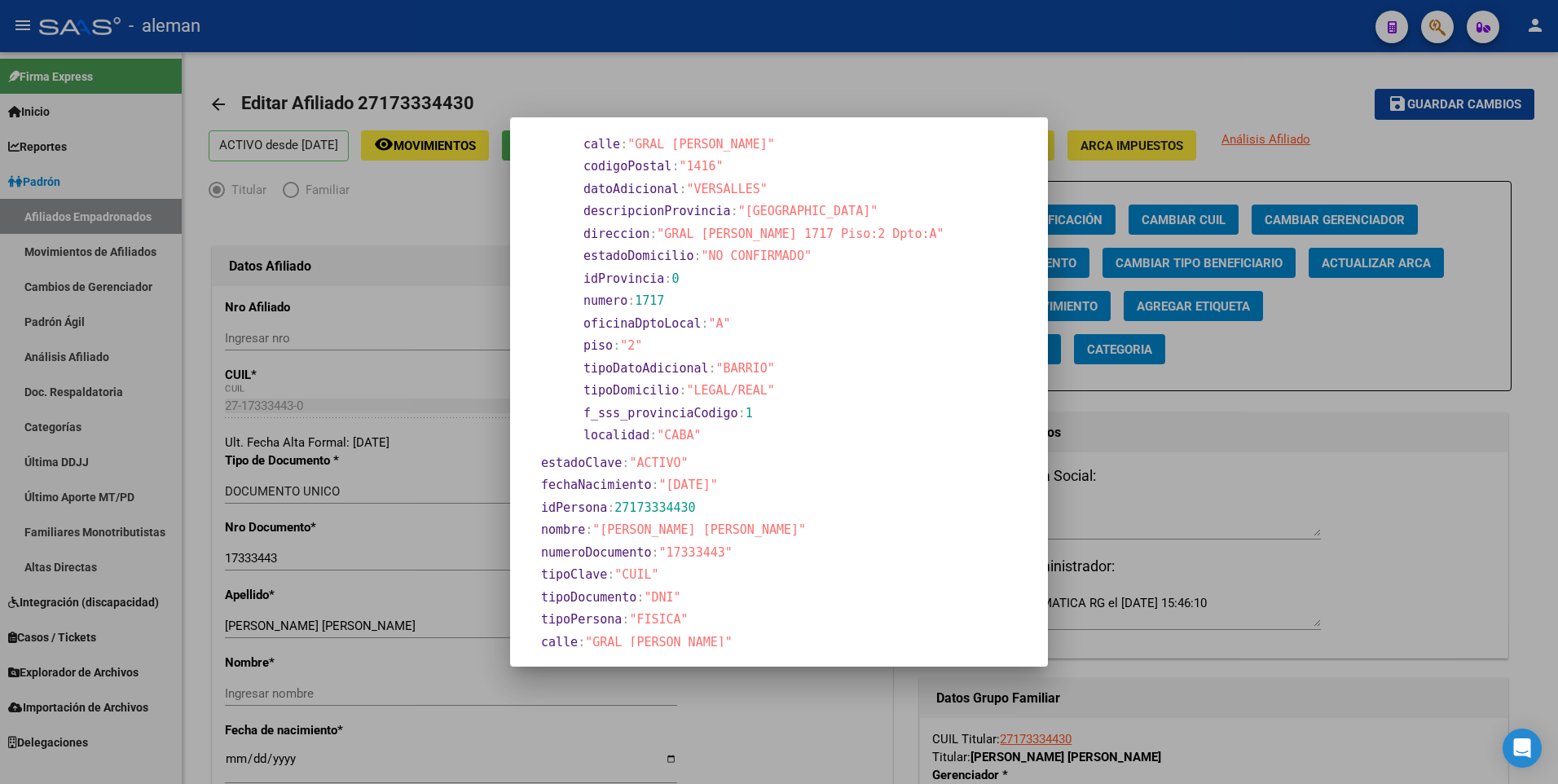
click at [390, 666] on div at bounding box center [779, 392] width 1558 height 784
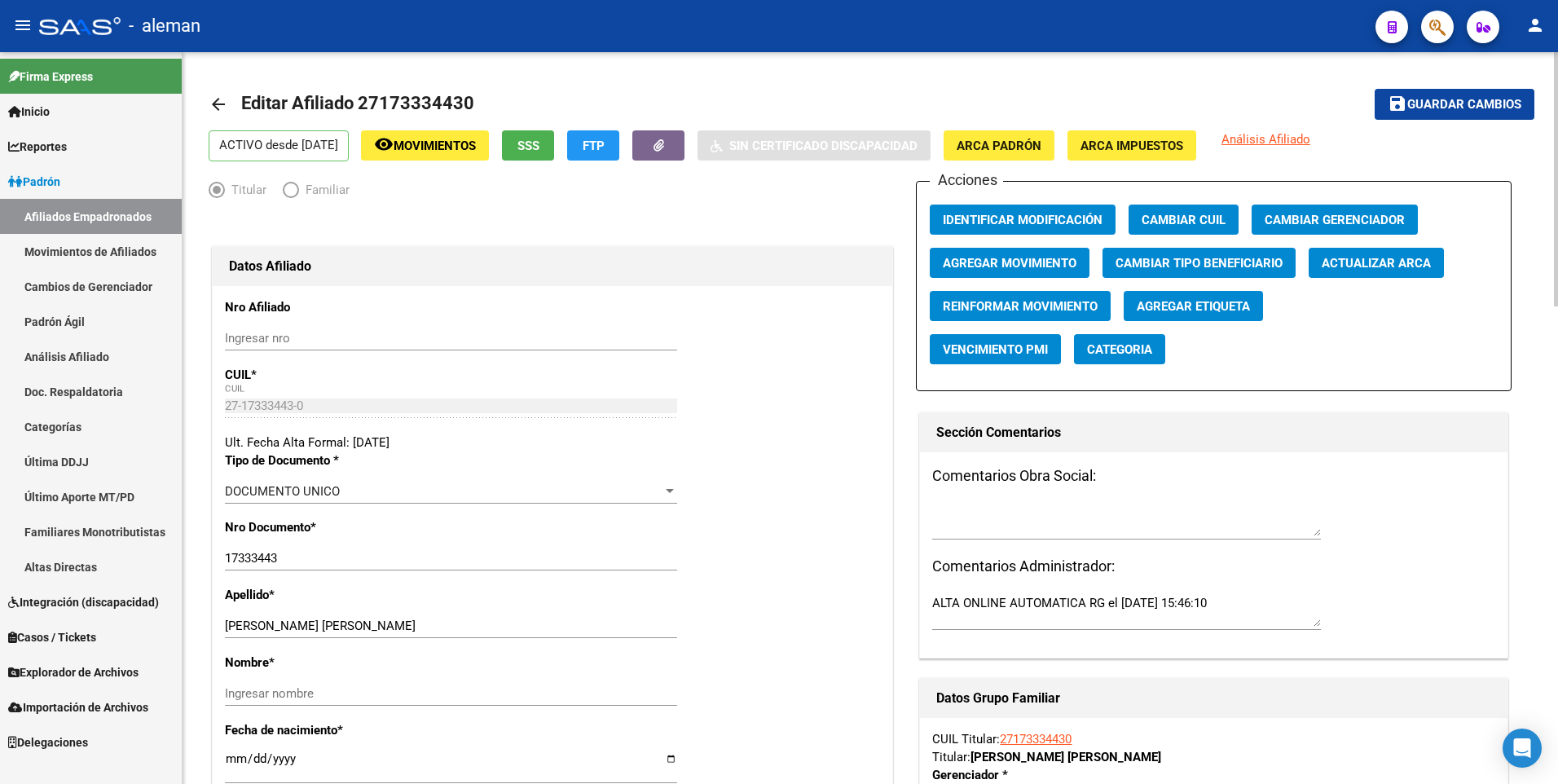
scroll to position [163, 0]
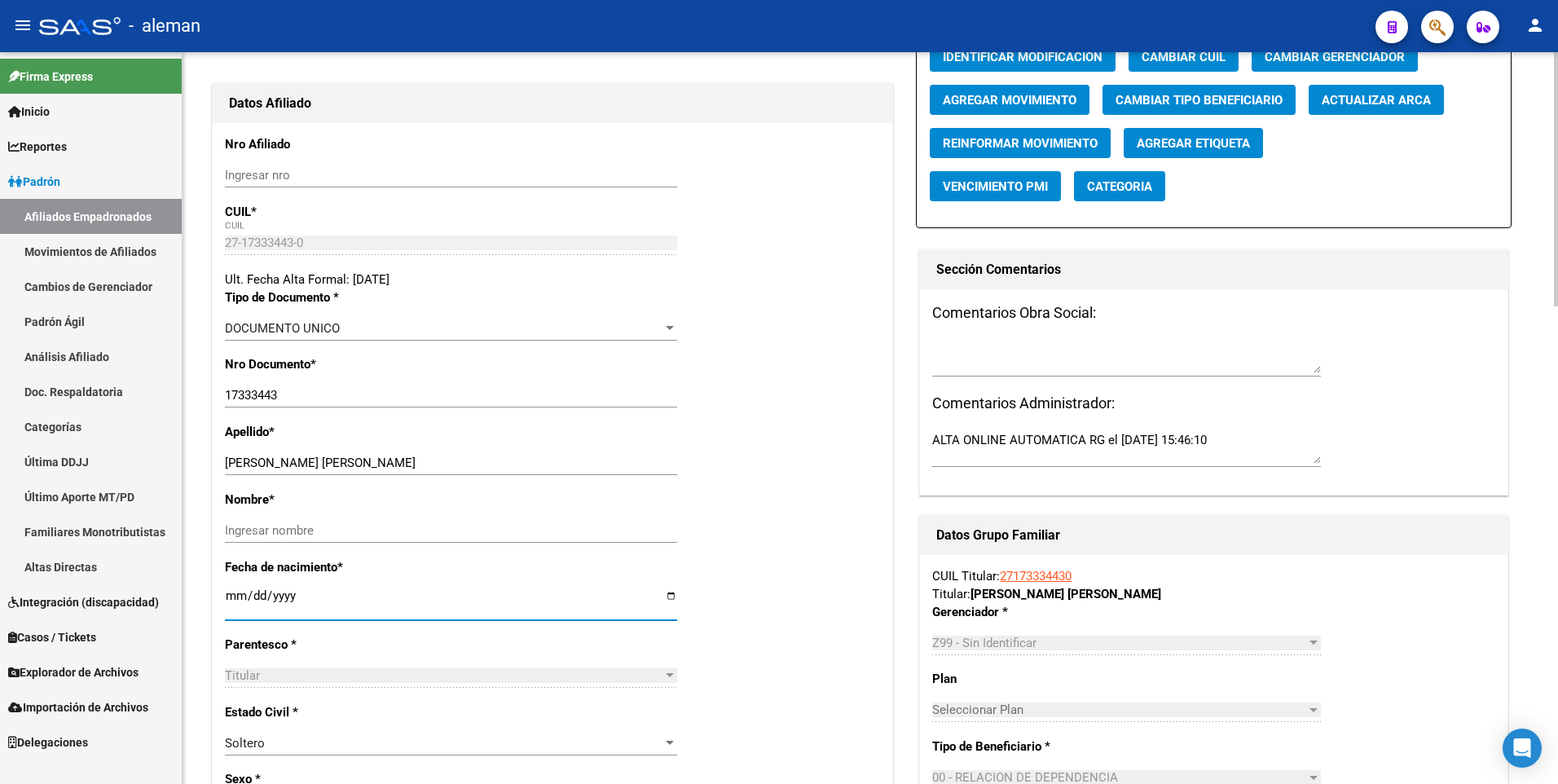
click at [231, 596] on input "[DATE]" at bounding box center [451, 602] width 452 height 26
type input "1964-10-02"
click at [793, 563] on div "Fecha de nacimiento * 1964-10-02 Ingresar fecha" at bounding box center [552, 597] width 655 height 77
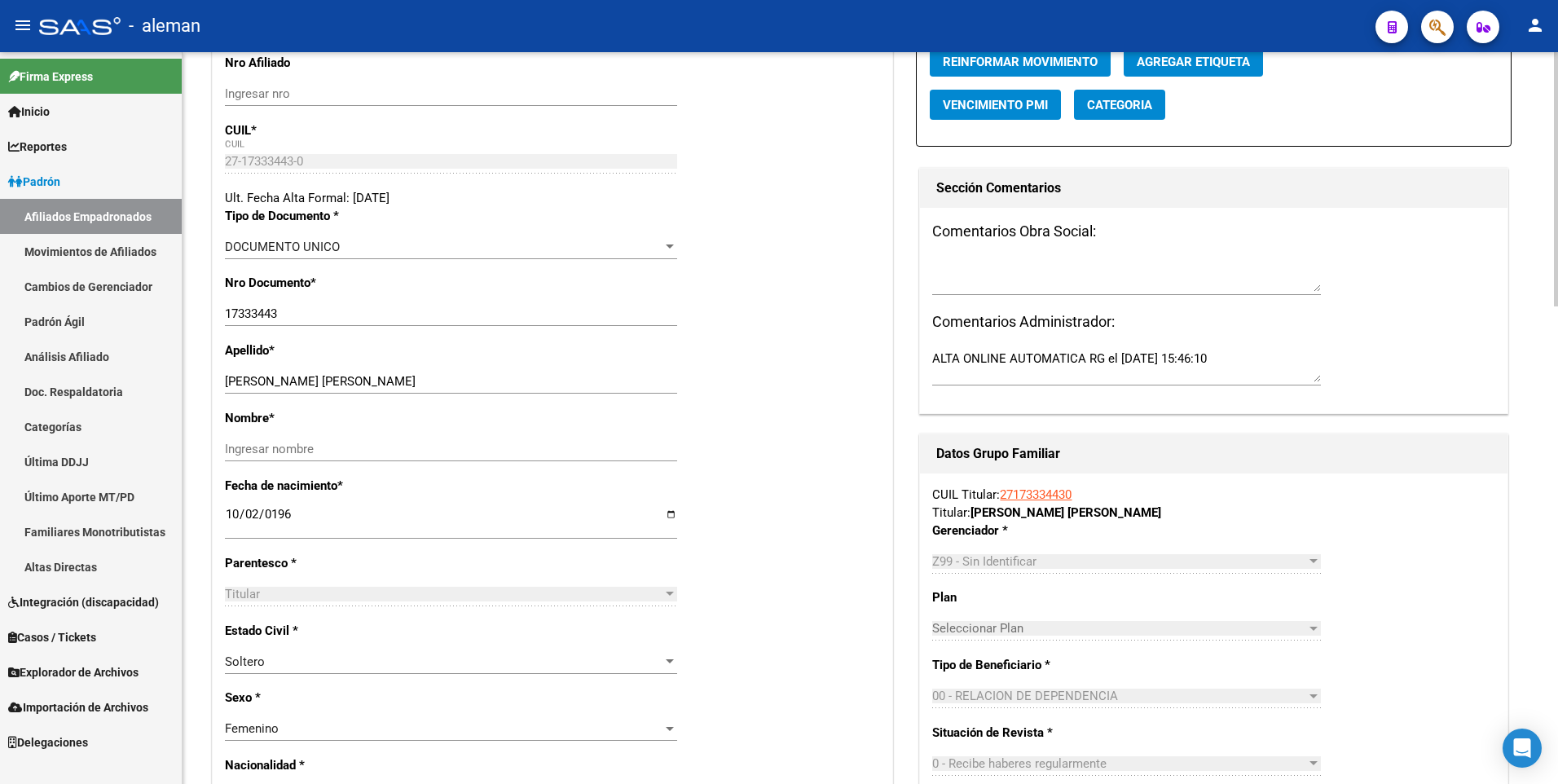
scroll to position [0, 0]
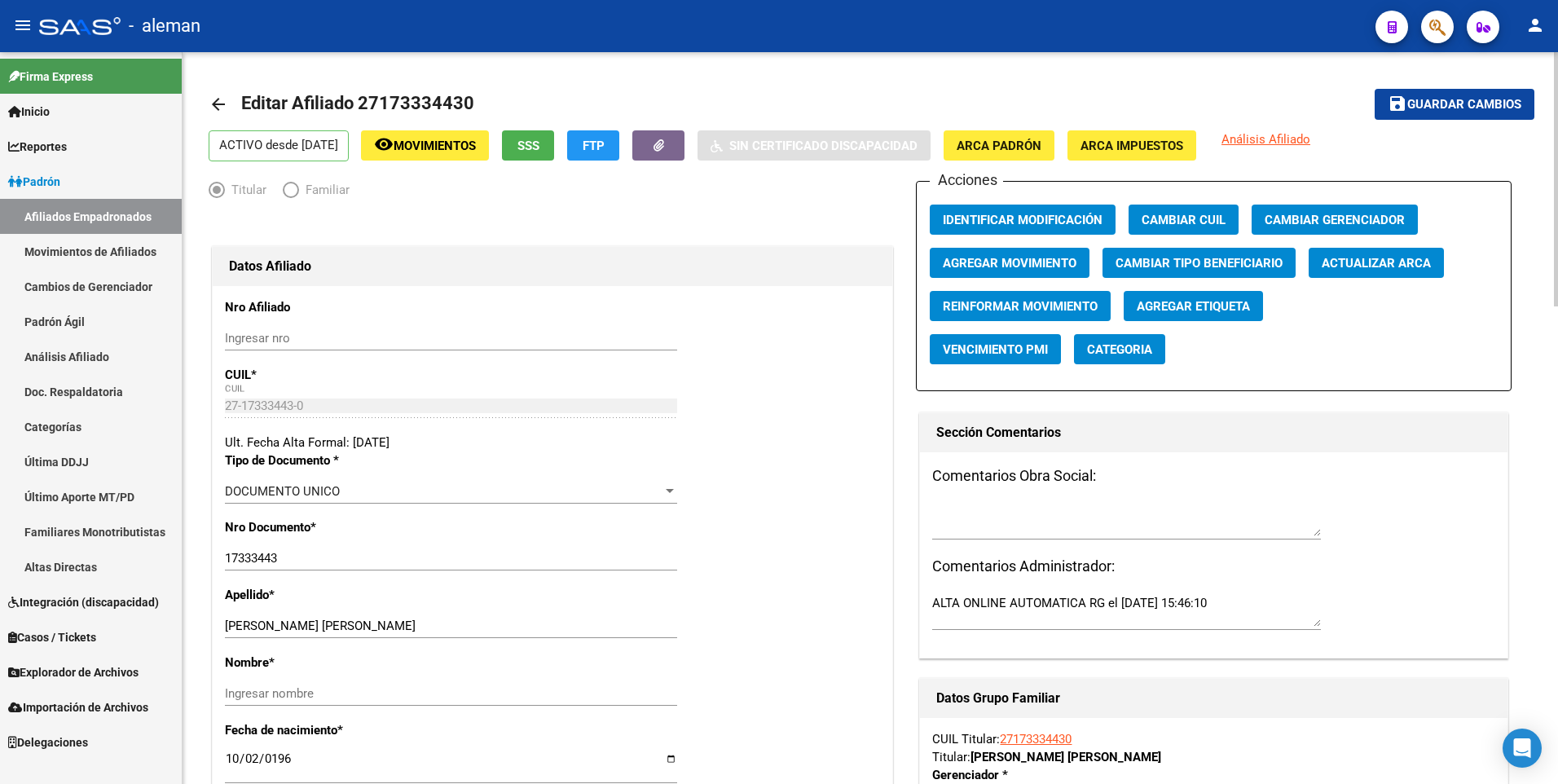
click at [1460, 104] on span "Guardar cambios" at bounding box center [1464, 104] width 114 height 14
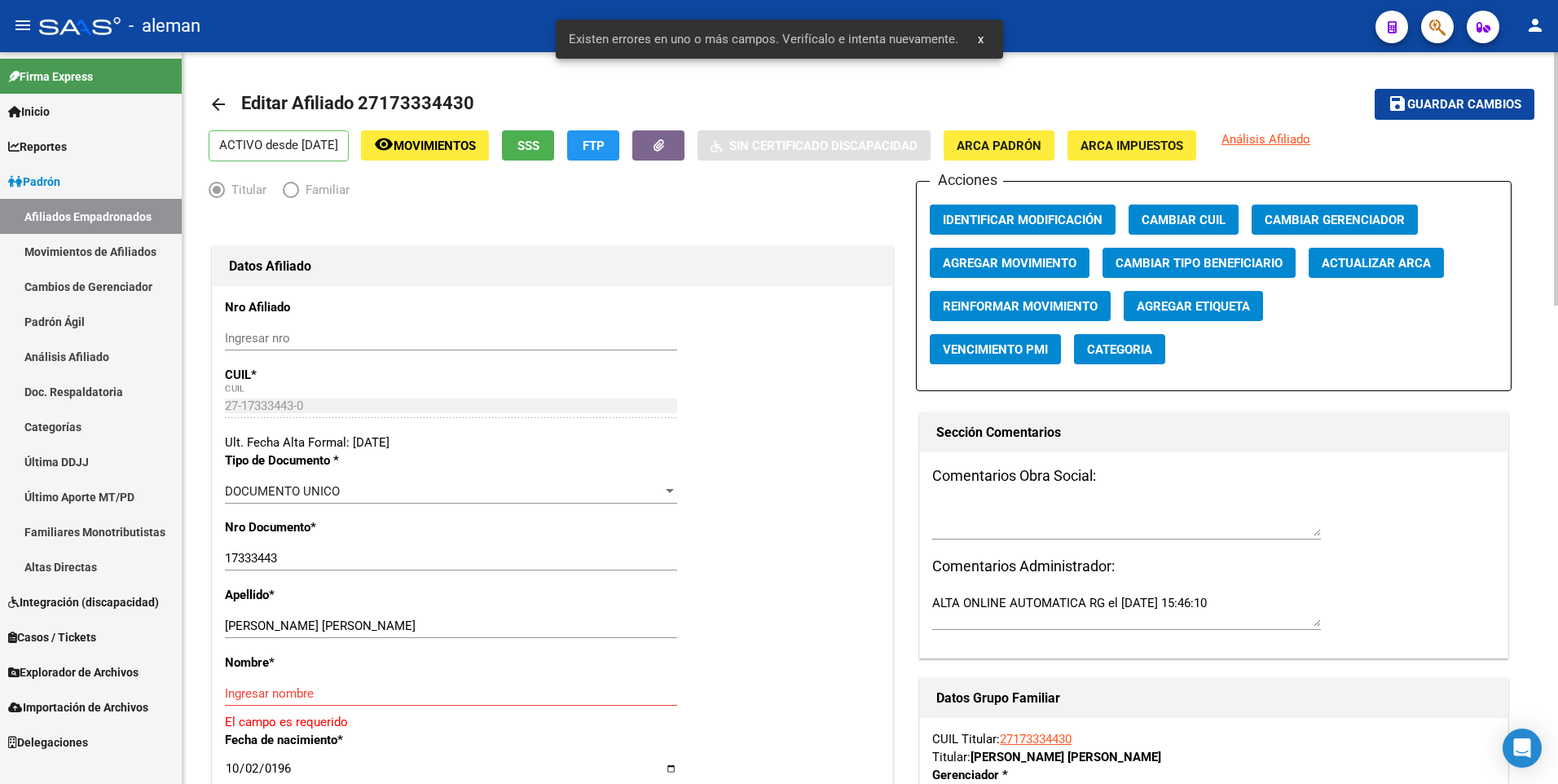
scroll to position [81, 0]
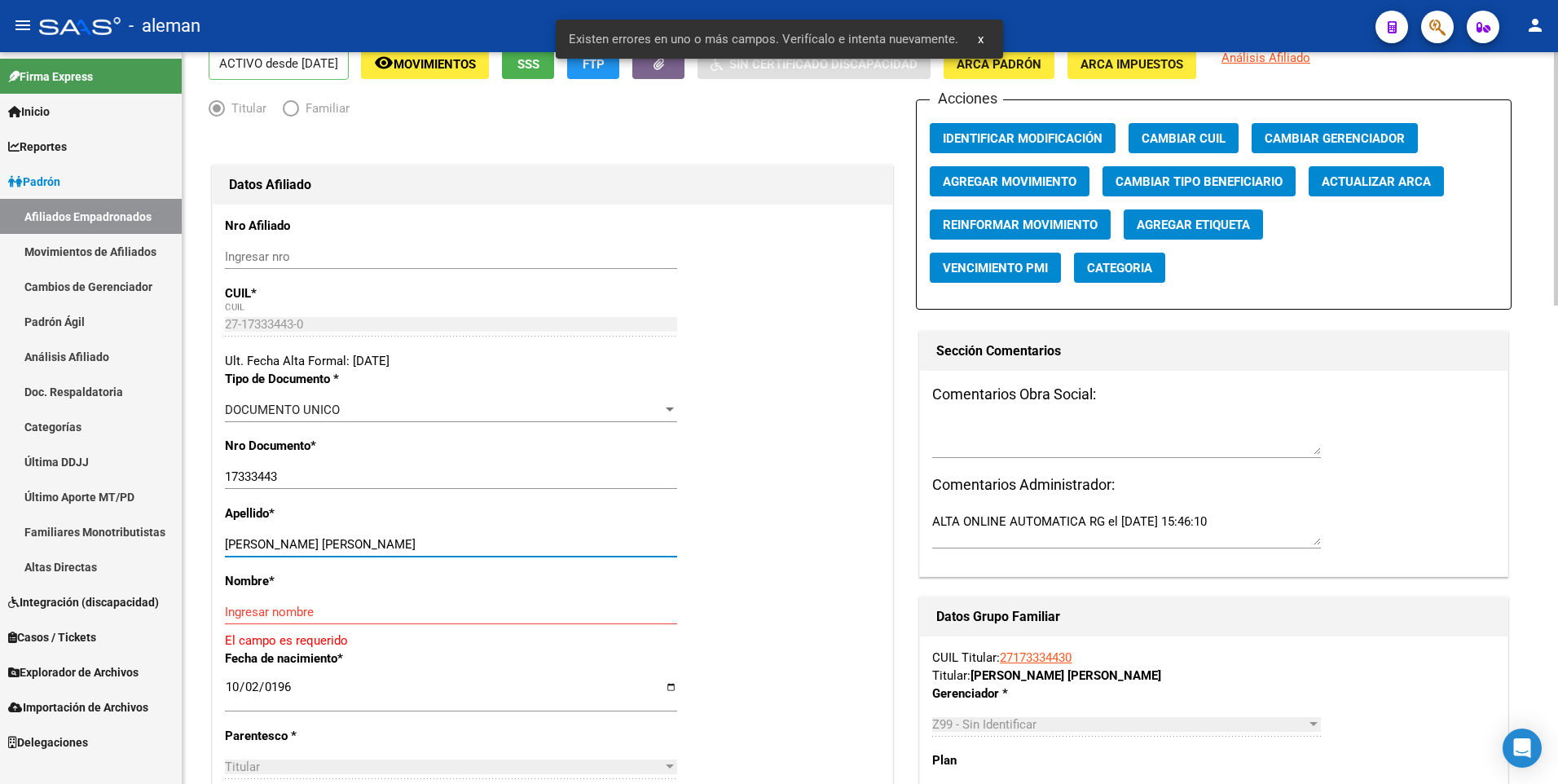
drag, startPoint x: 280, startPoint y: 541, endPoint x: 395, endPoint y: 541, distance: 115.0
click at [395, 541] on input "[PERSON_NAME]" at bounding box center [451, 544] width 452 height 14
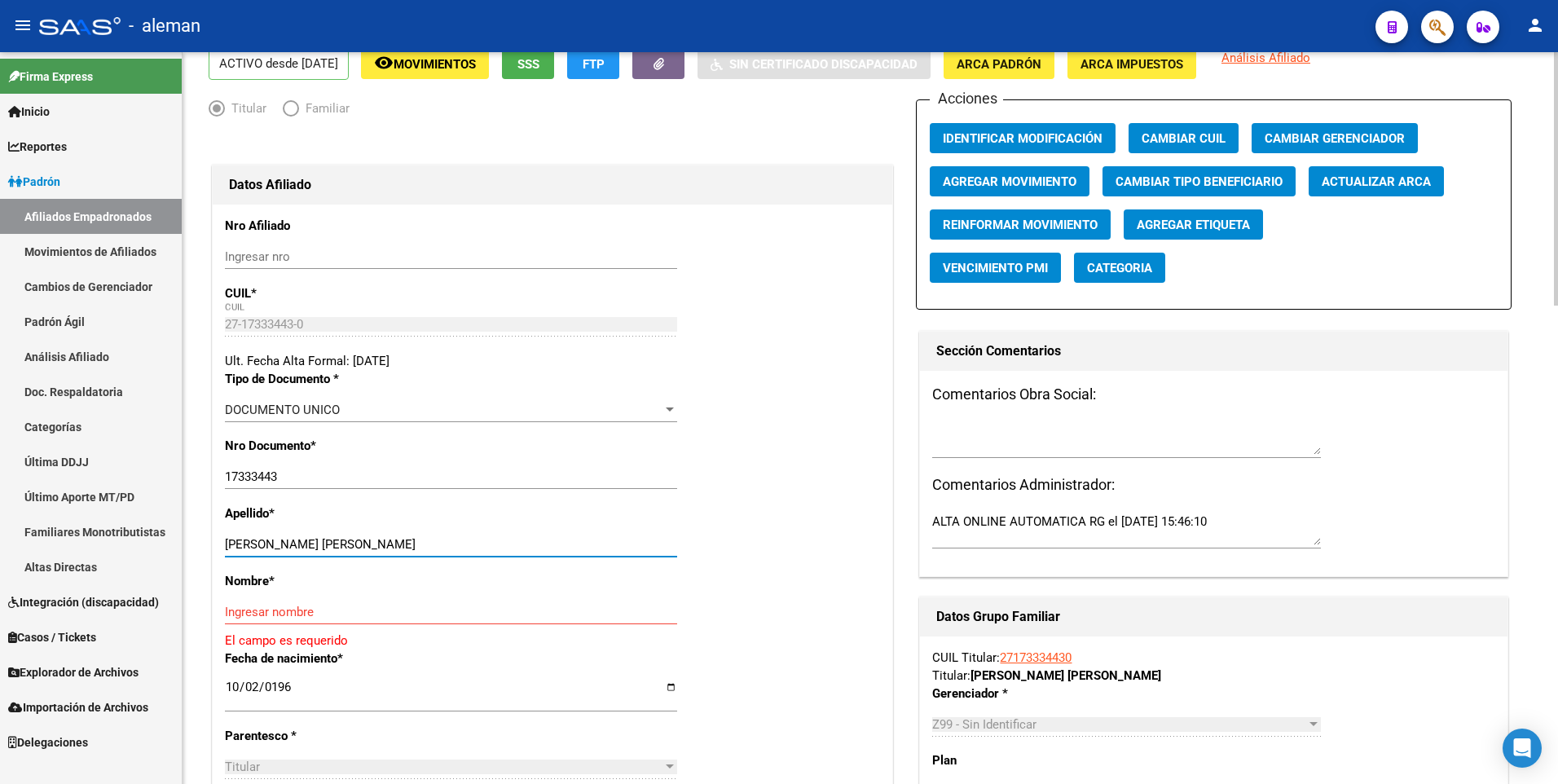
click at [370, 609] on input "Ingresar nombre" at bounding box center [451, 611] width 452 height 14
paste input "SILVANA PATRICIA"
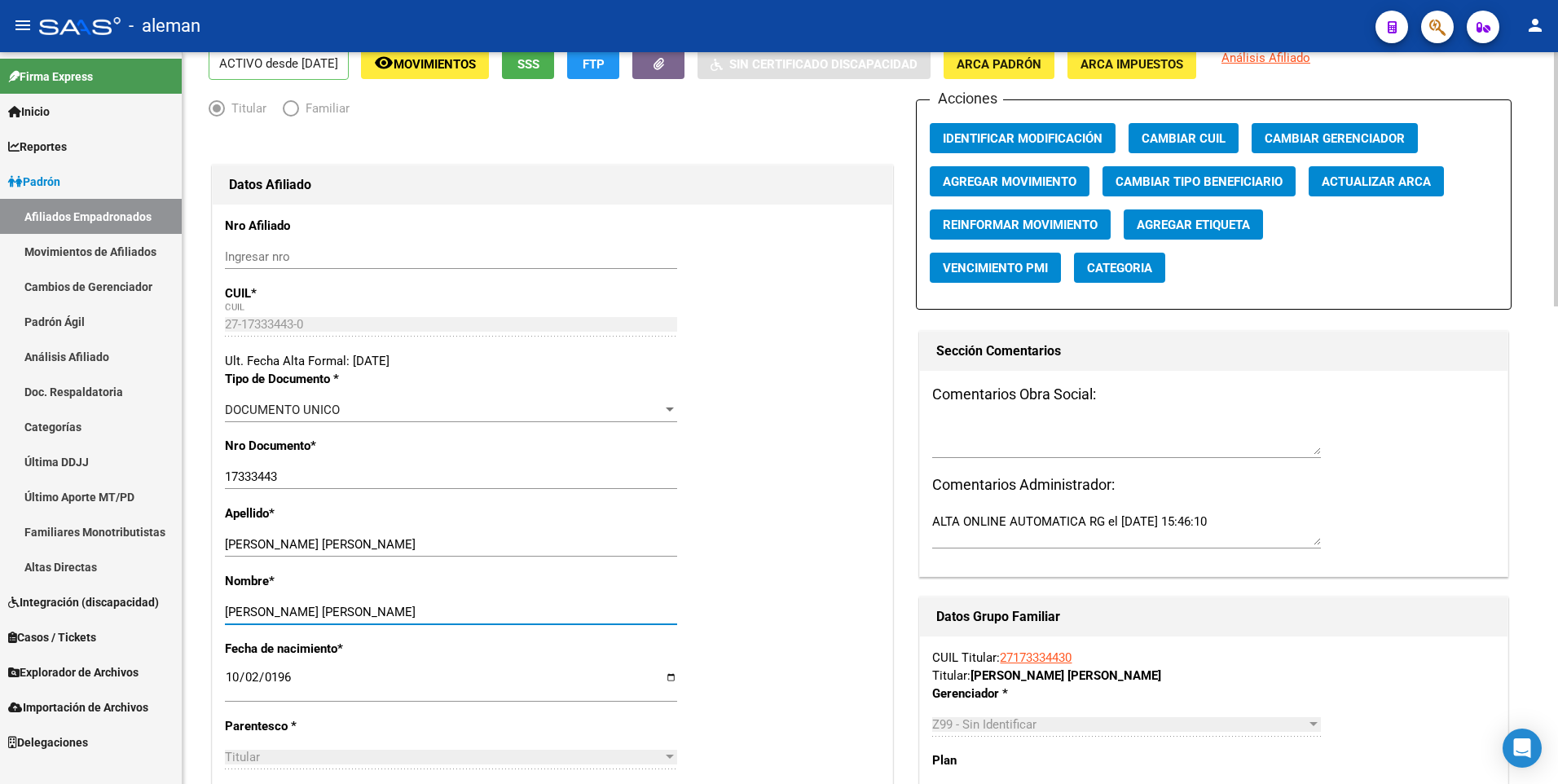
type input "SILVANA PATRICIA"
drag, startPoint x: 280, startPoint y: 544, endPoint x: 390, endPoint y: 545, distance: 110.0
click at [390, 545] on input "[PERSON_NAME]" at bounding box center [451, 544] width 452 height 14
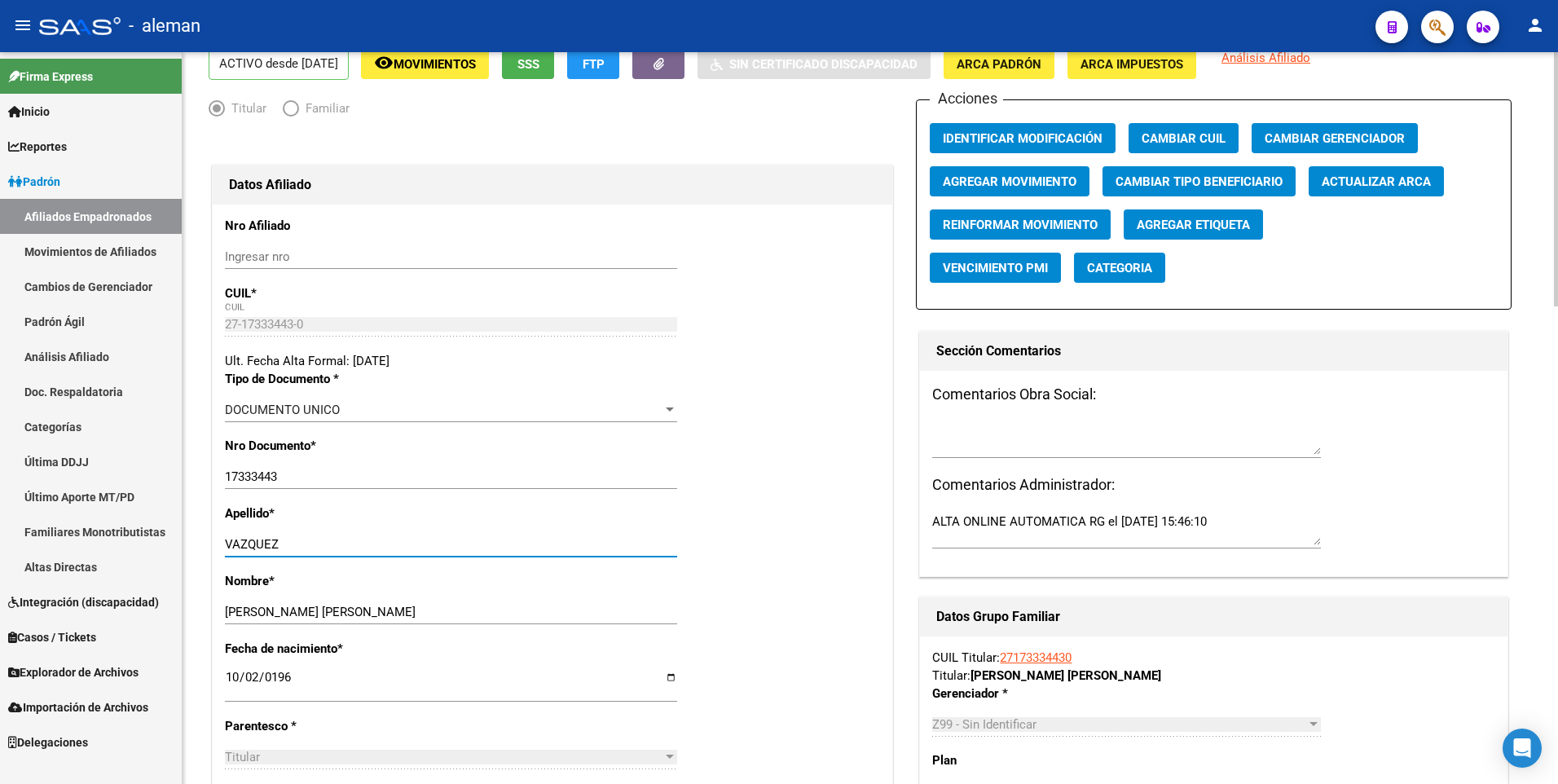
type input "VAZQUEZ"
click at [803, 462] on div "Nro Documento * 17333443 Ingresar nro" at bounding box center [552, 470] width 655 height 68
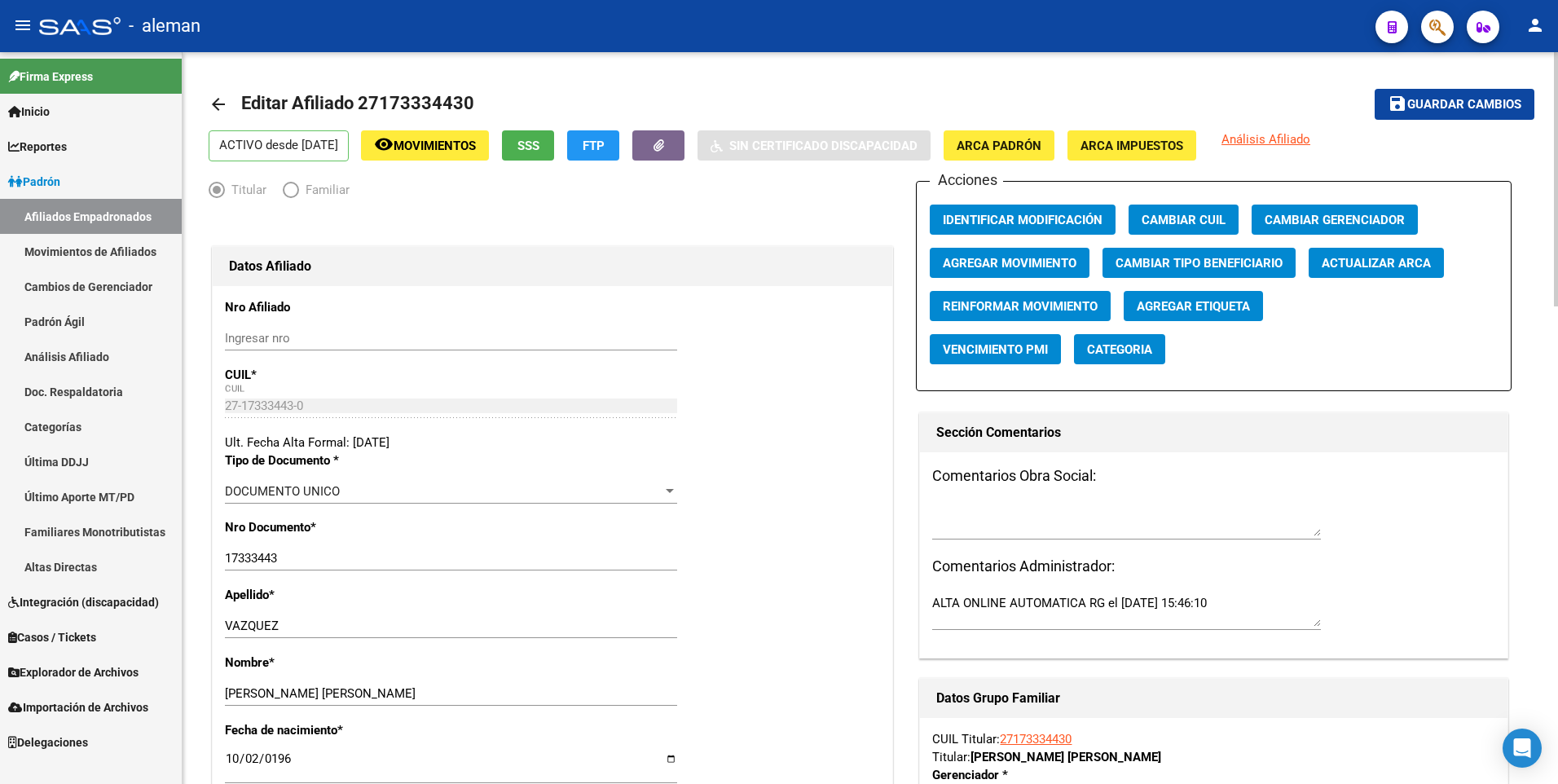
click at [1445, 106] on span "Guardar cambios" at bounding box center [1464, 104] width 114 height 14
click at [219, 99] on mat-icon "arrow_back" at bounding box center [217, 104] width 19 height 19
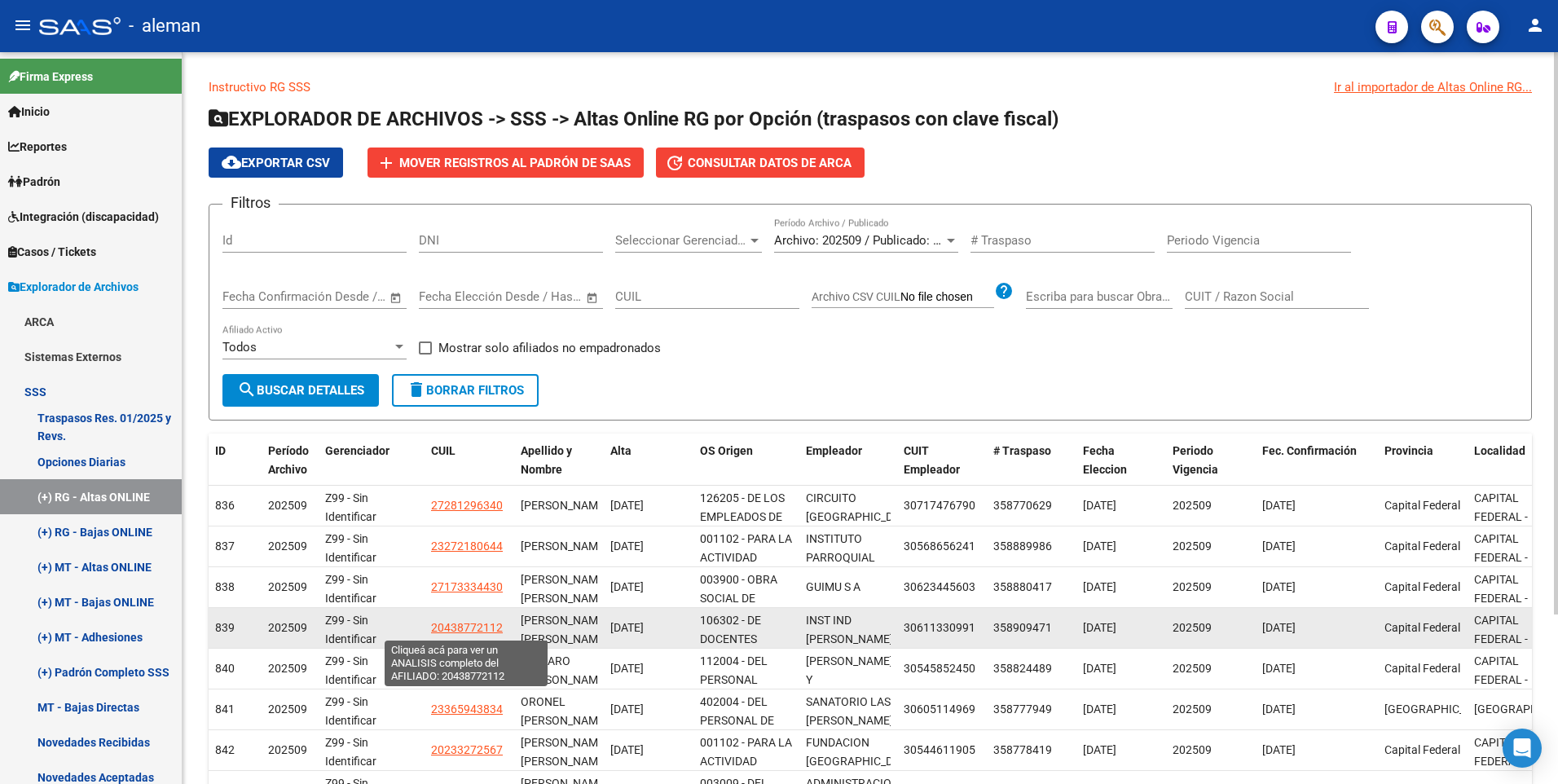
click at [471, 625] on span "20438772112" at bounding box center [466, 628] width 71 height 13
type textarea "20438772112"
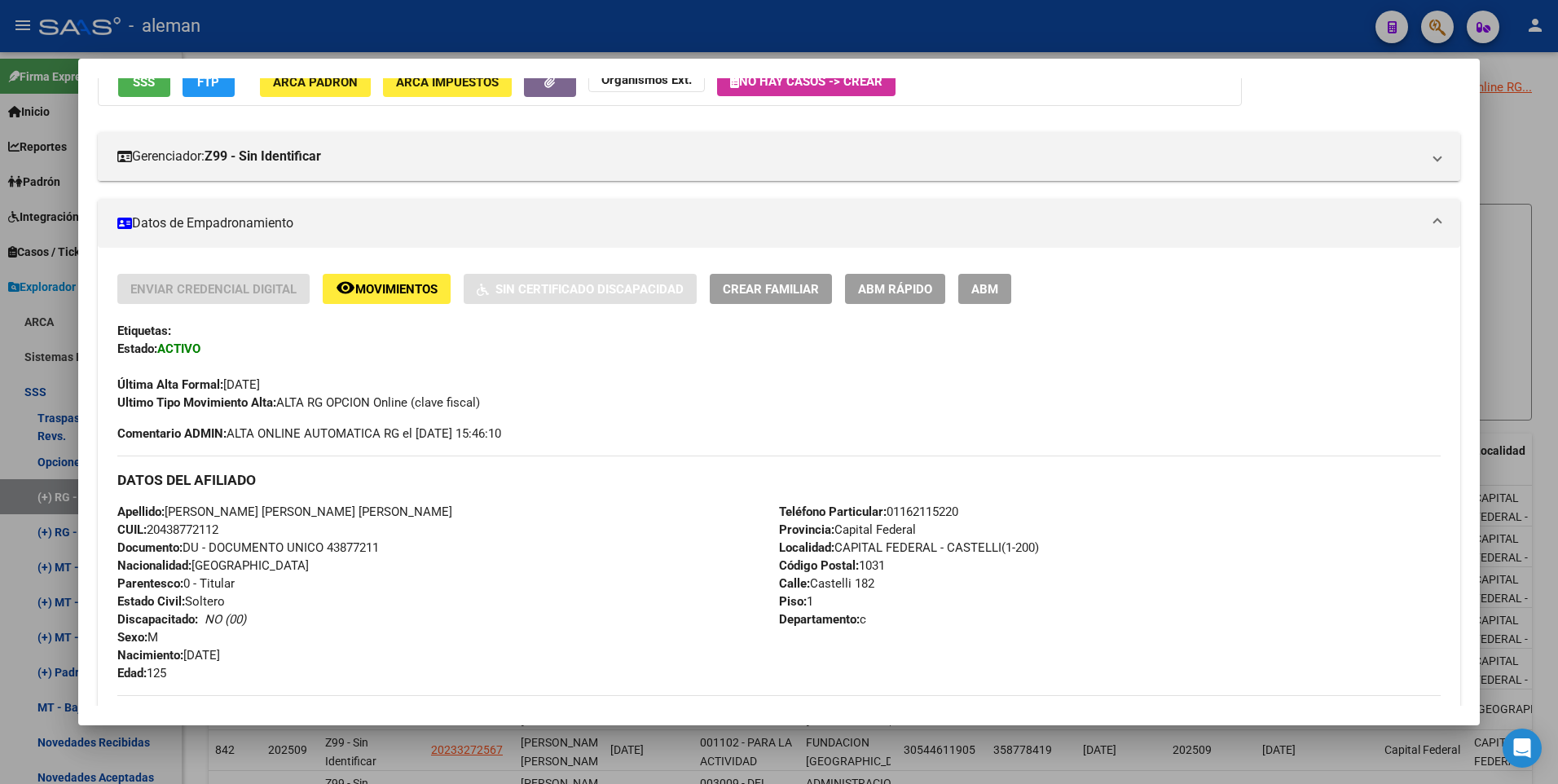
scroll to position [81, 0]
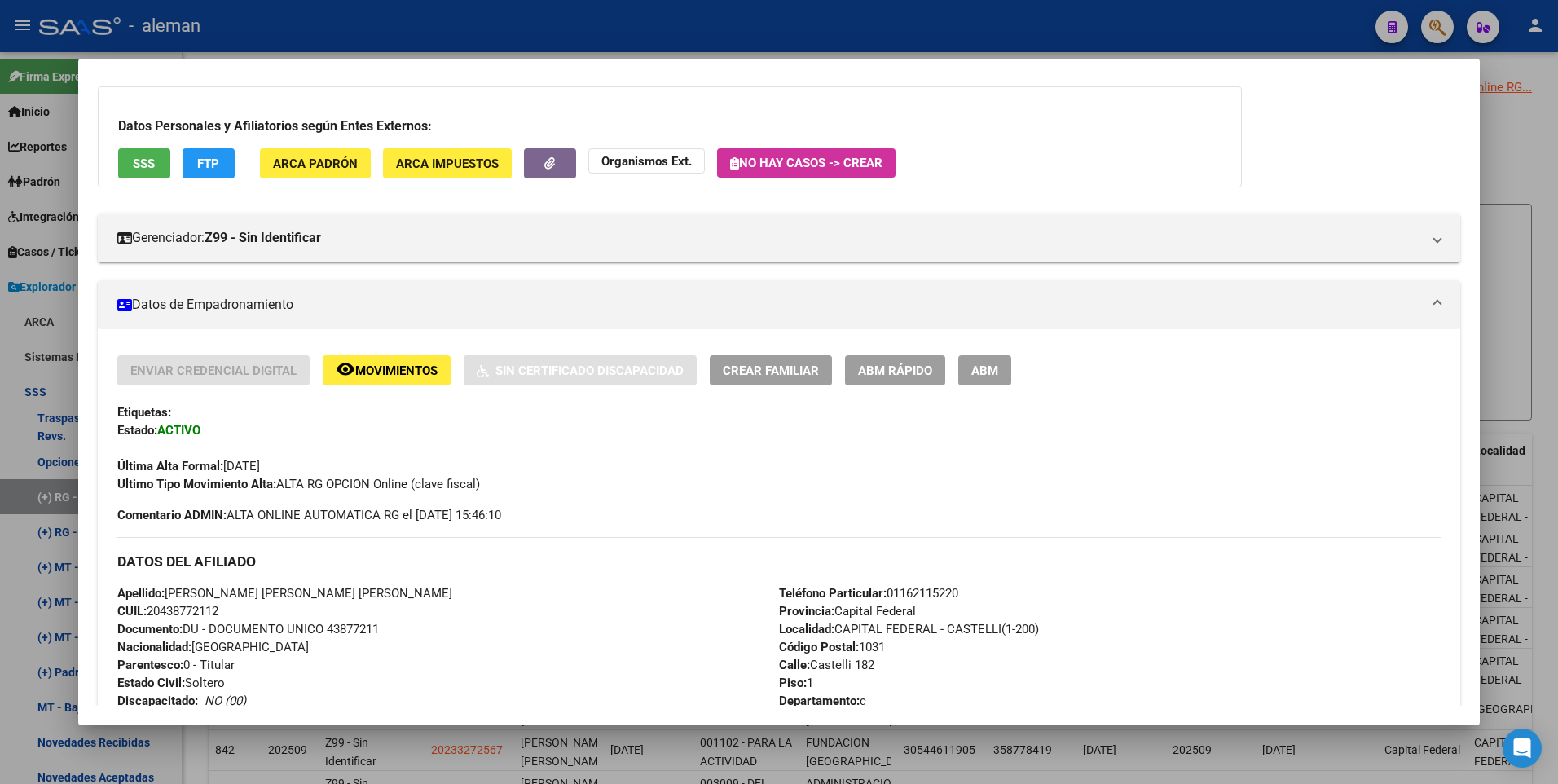
click at [987, 369] on span "ABM" at bounding box center [985, 370] width 27 height 14
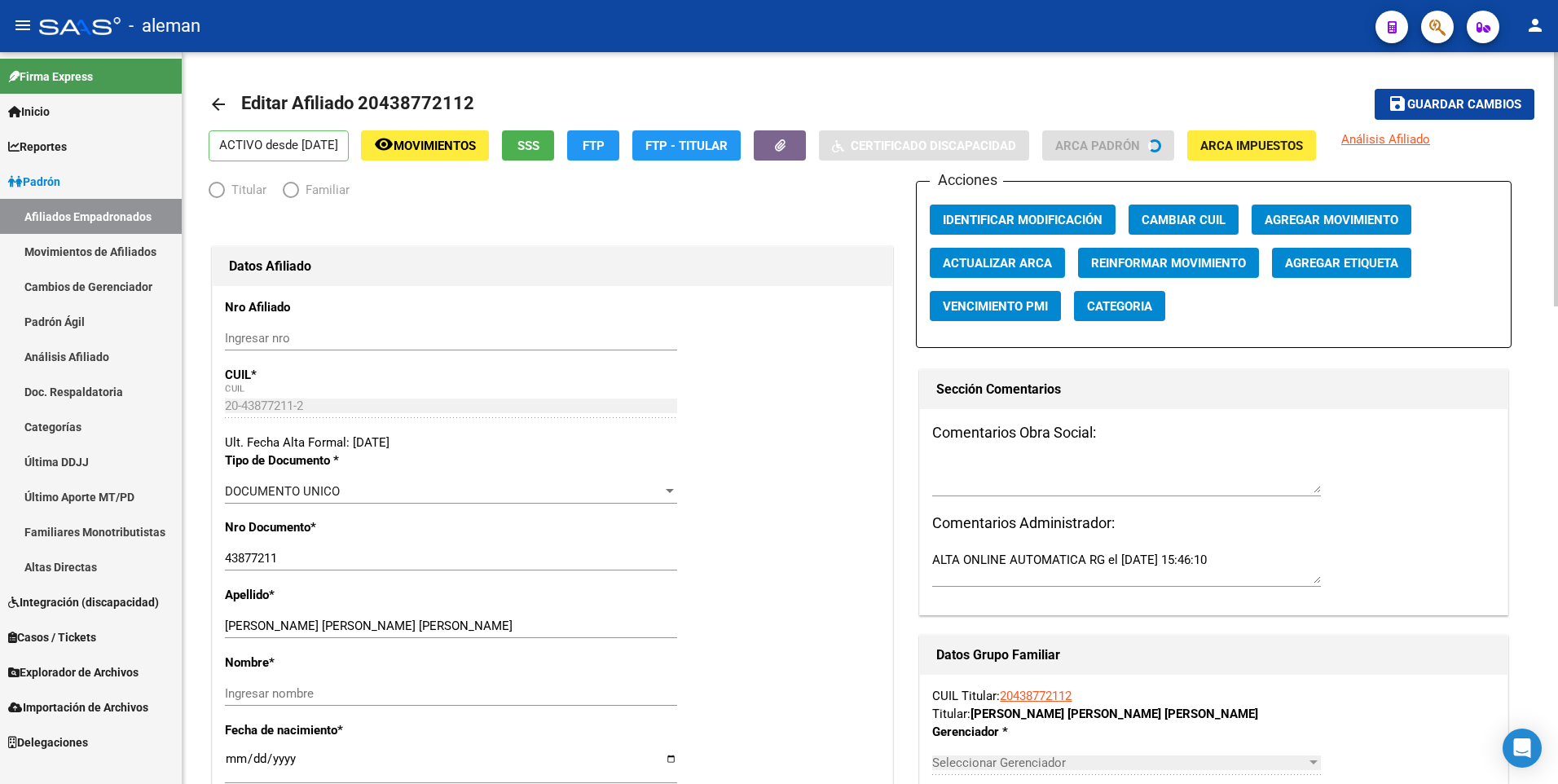
radio input "true"
type input "30-61133099-1"
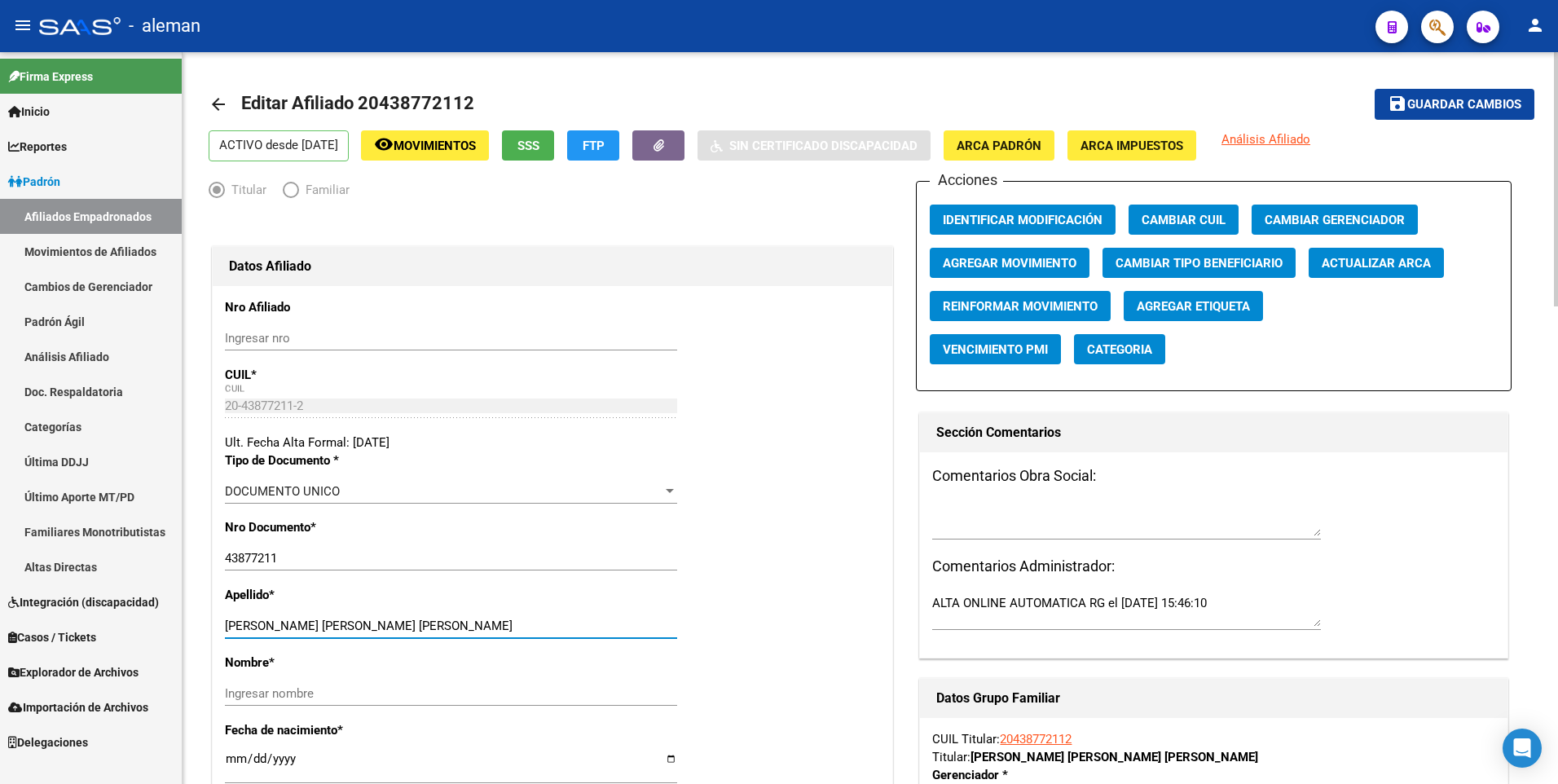
drag, startPoint x: 333, startPoint y: 625, endPoint x: 433, endPoint y: 626, distance: 100.0
click at [433, 626] on input "[PERSON_NAME] [PERSON_NAME]" at bounding box center [451, 625] width 452 height 14
type input "MENDOZA ZUÑIGA"
click at [413, 693] on input "Ingresar nombre" at bounding box center [451, 693] width 452 height 14
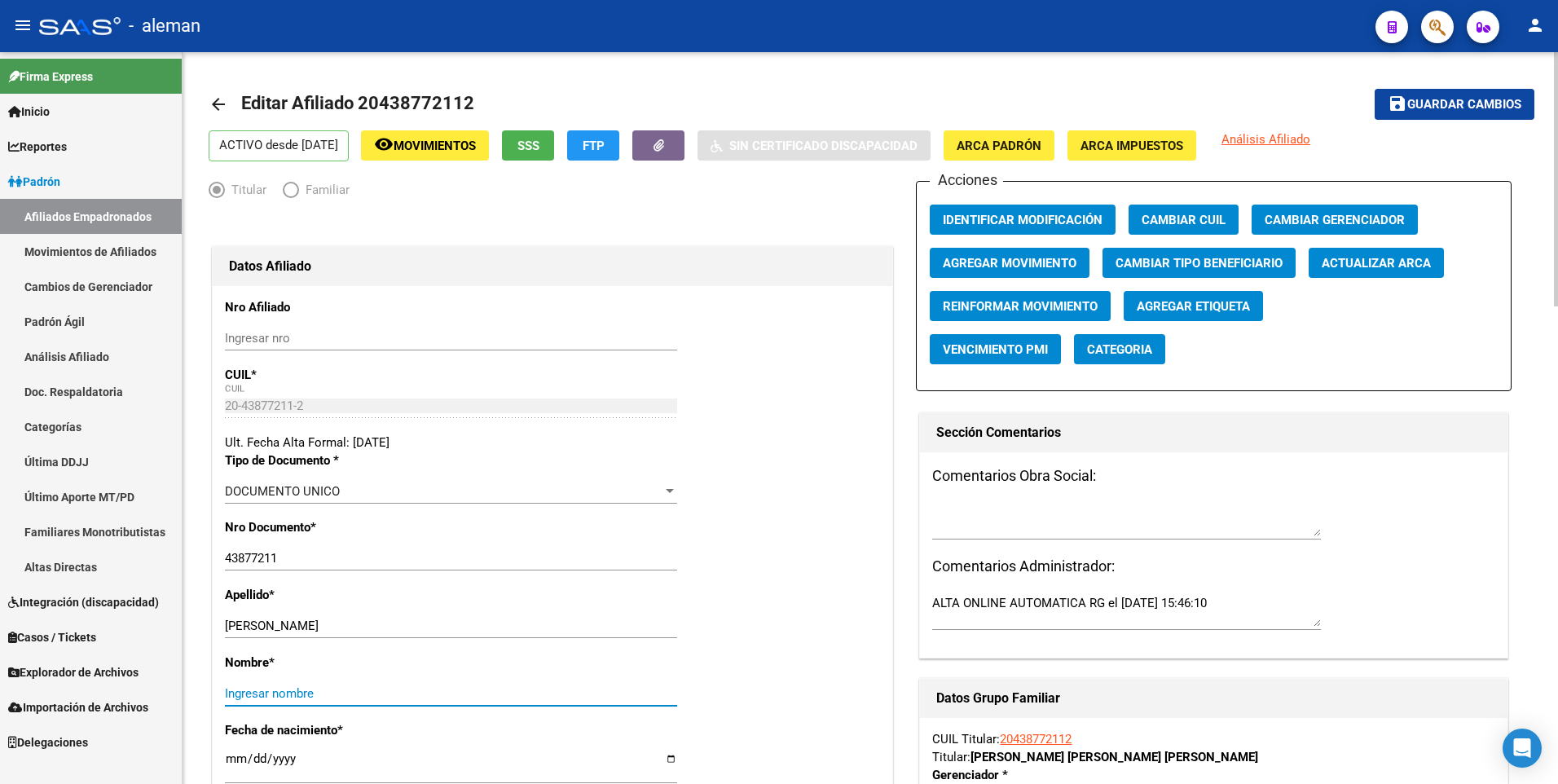
paste input "FABRICIO JOSE"
type input "FABRICIO JOSE"
click at [1041, 144] on span "ARCA Padrón" at bounding box center [998, 145] width 85 height 14
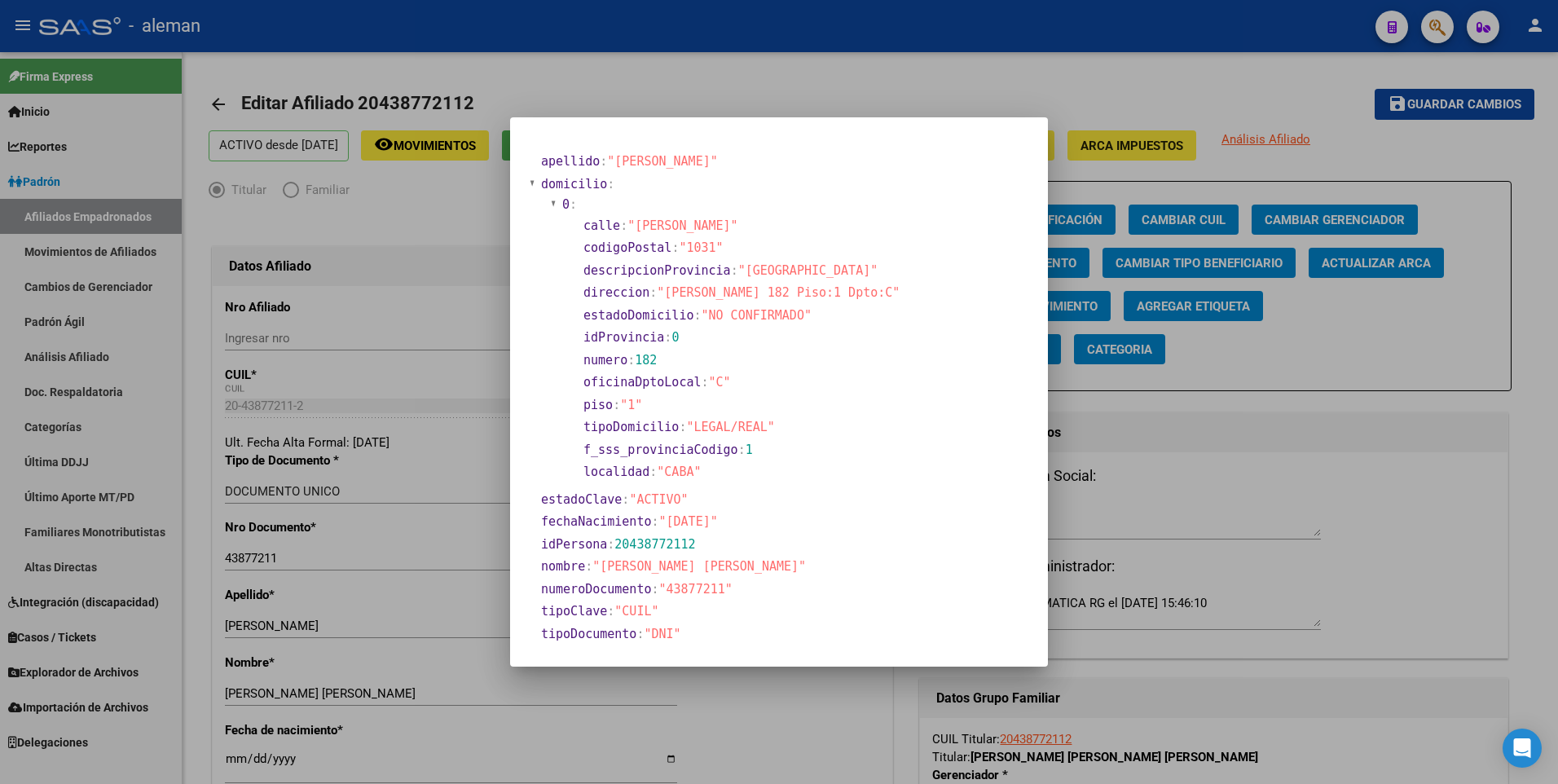
click at [457, 371] on div at bounding box center [779, 392] width 1558 height 784
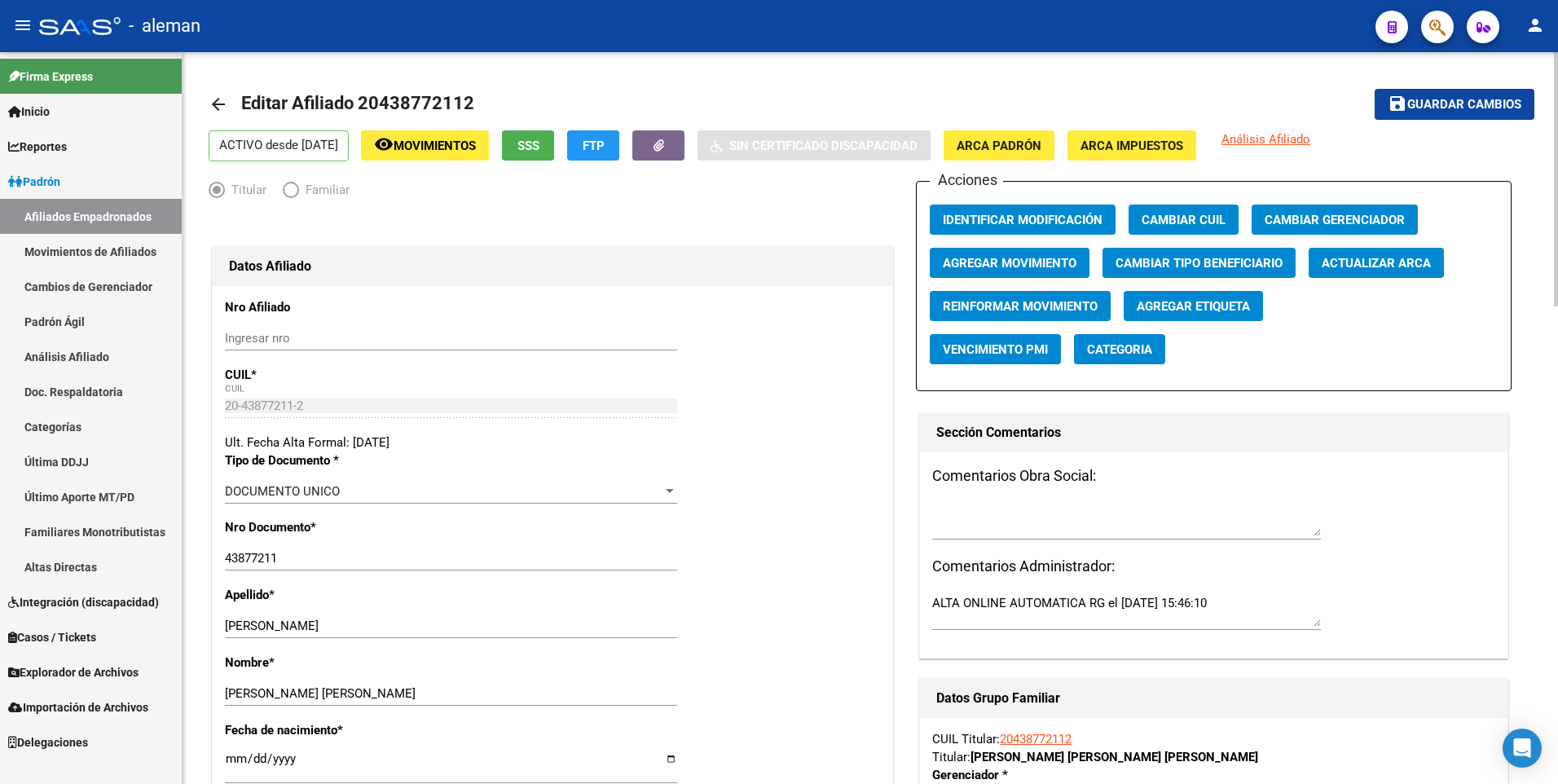
scroll to position [81, 0]
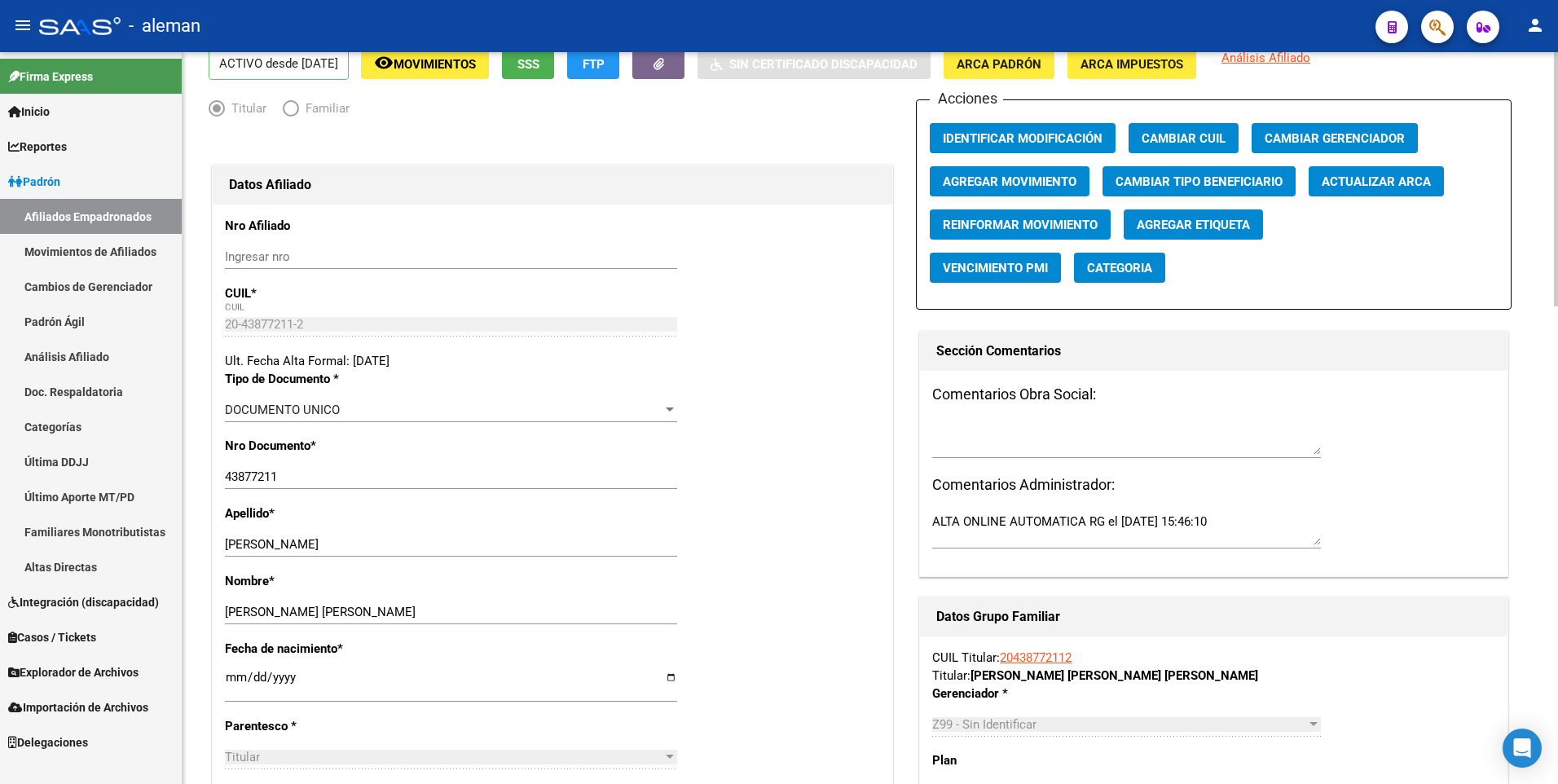
click at [233, 677] on input "[DATE]" at bounding box center [451, 683] width 452 height 26
type input "1900-01-15"
type input "2002-04-15"
click at [773, 630] on div "Nombre * FABRICIO JOSE Ingresar nombre" at bounding box center [552, 605] width 655 height 68
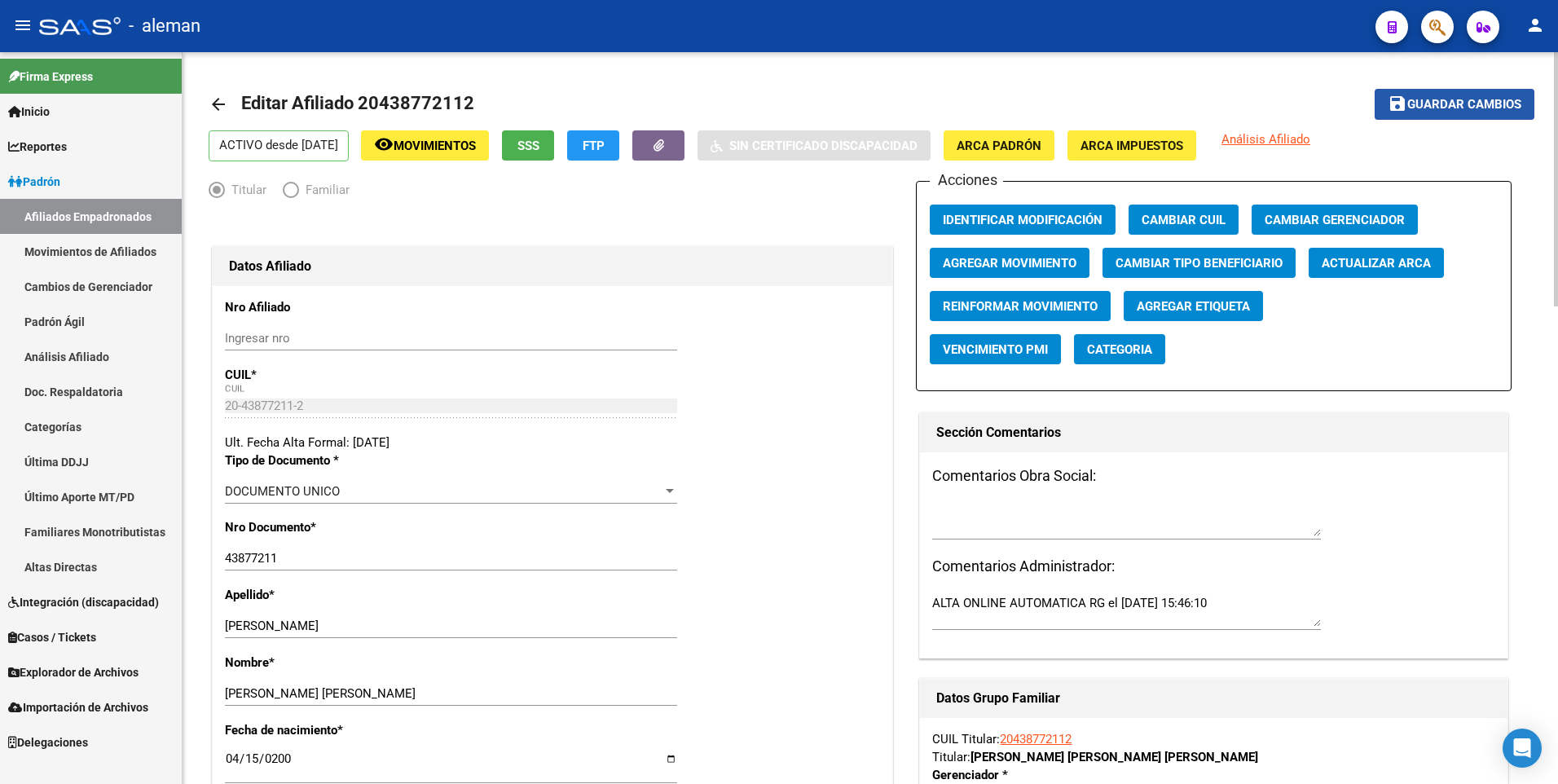
click at [1467, 97] on span "Guardar cambios" at bounding box center [1464, 104] width 114 height 14
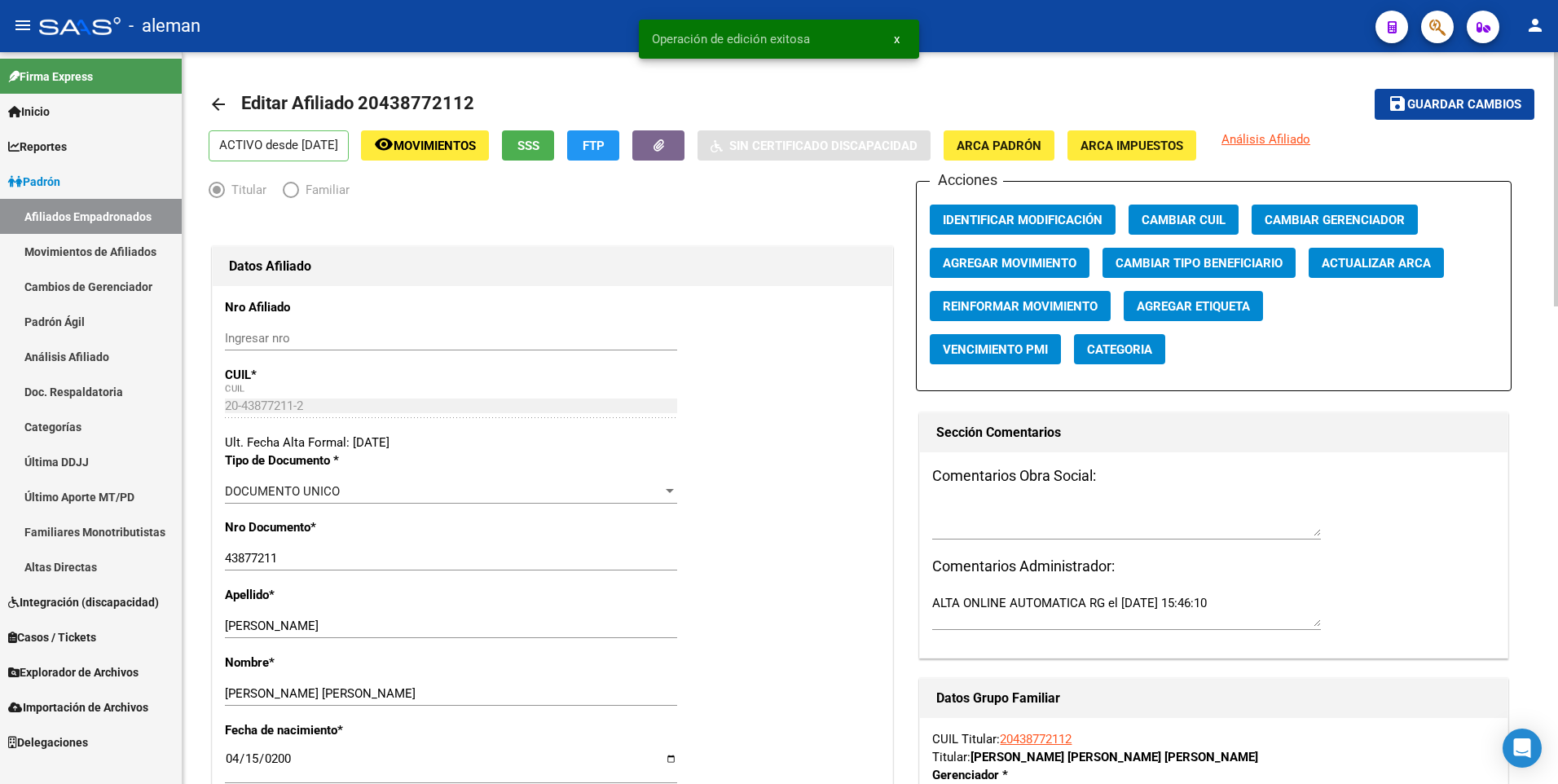
click at [219, 102] on mat-icon "arrow_back" at bounding box center [217, 104] width 19 height 19
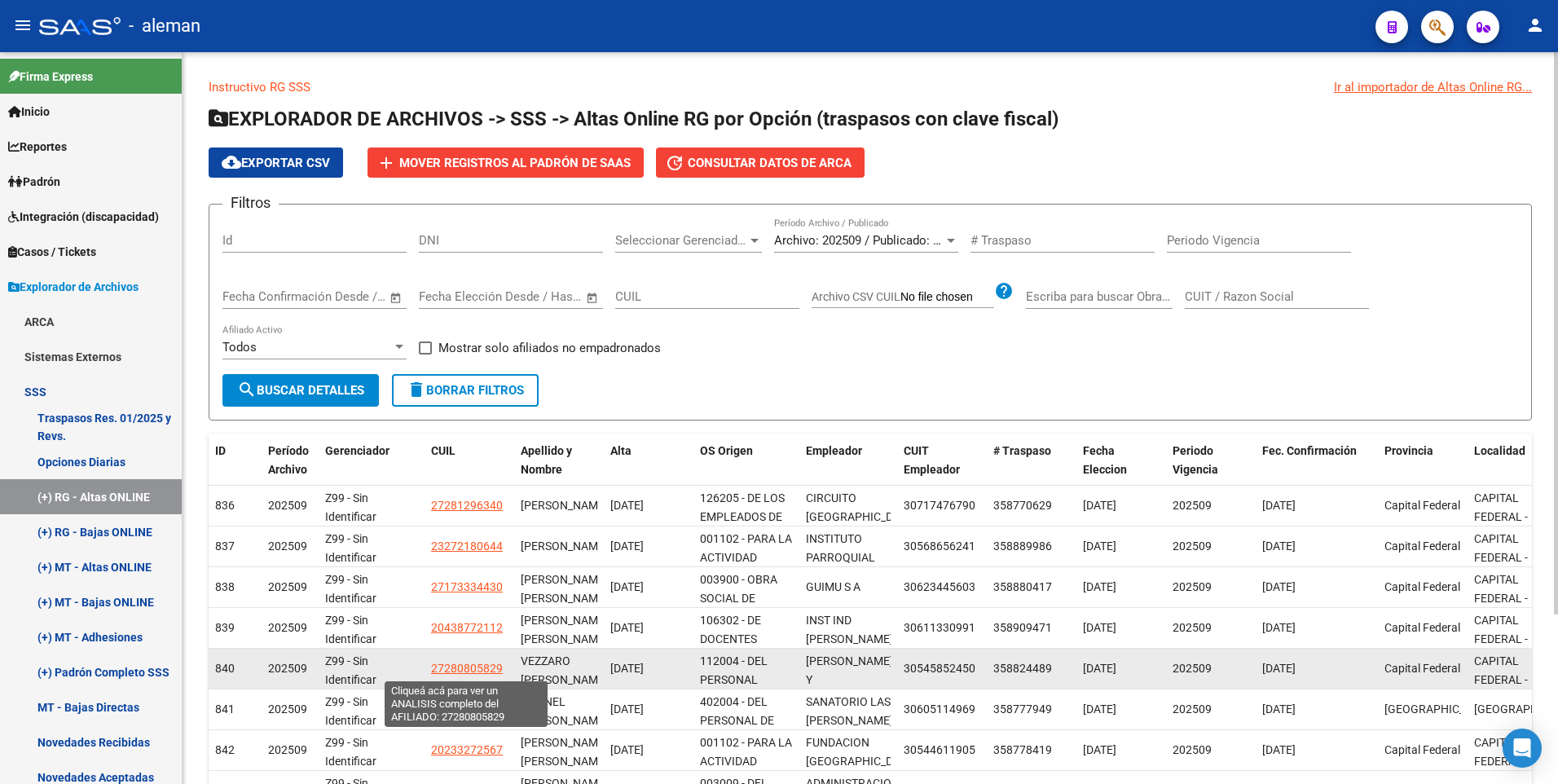
click at [466, 668] on span "27280805829" at bounding box center [466, 668] width 71 height 13
type textarea "27280805829"
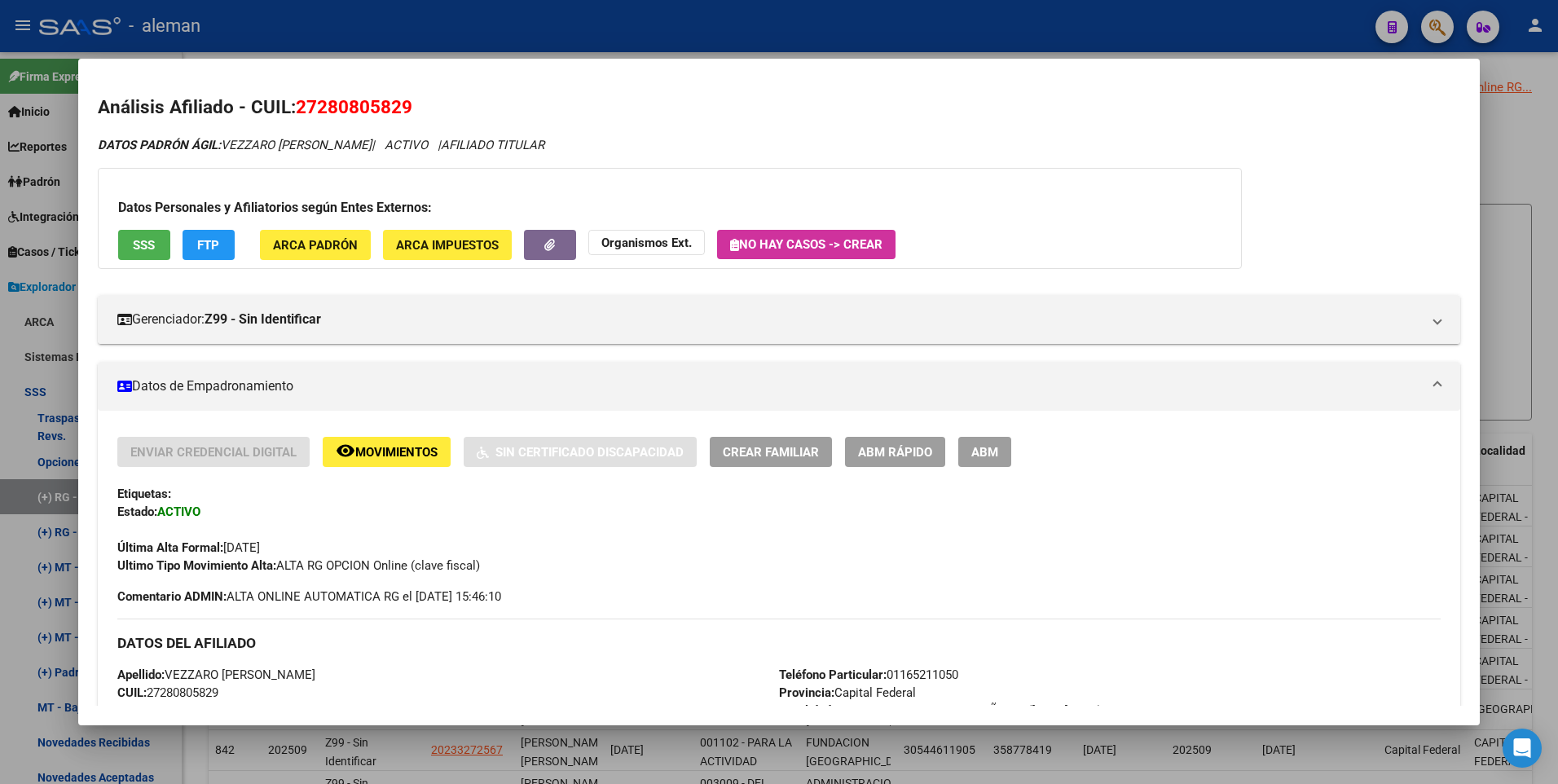
click at [306, 243] on span "ARCA Padrón" at bounding box center [315, 244] width 85 height 14
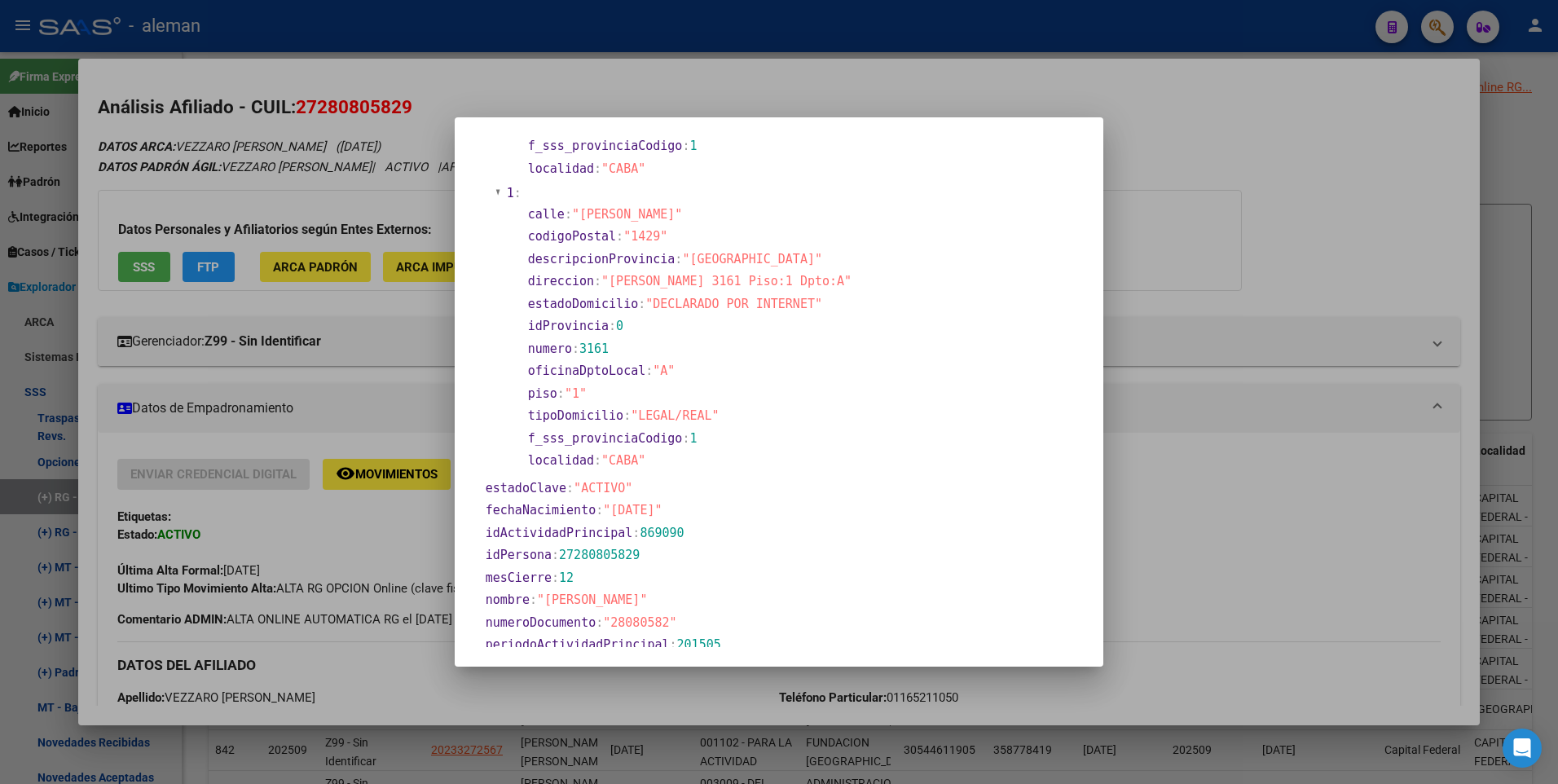
scroll to position [489, 0]
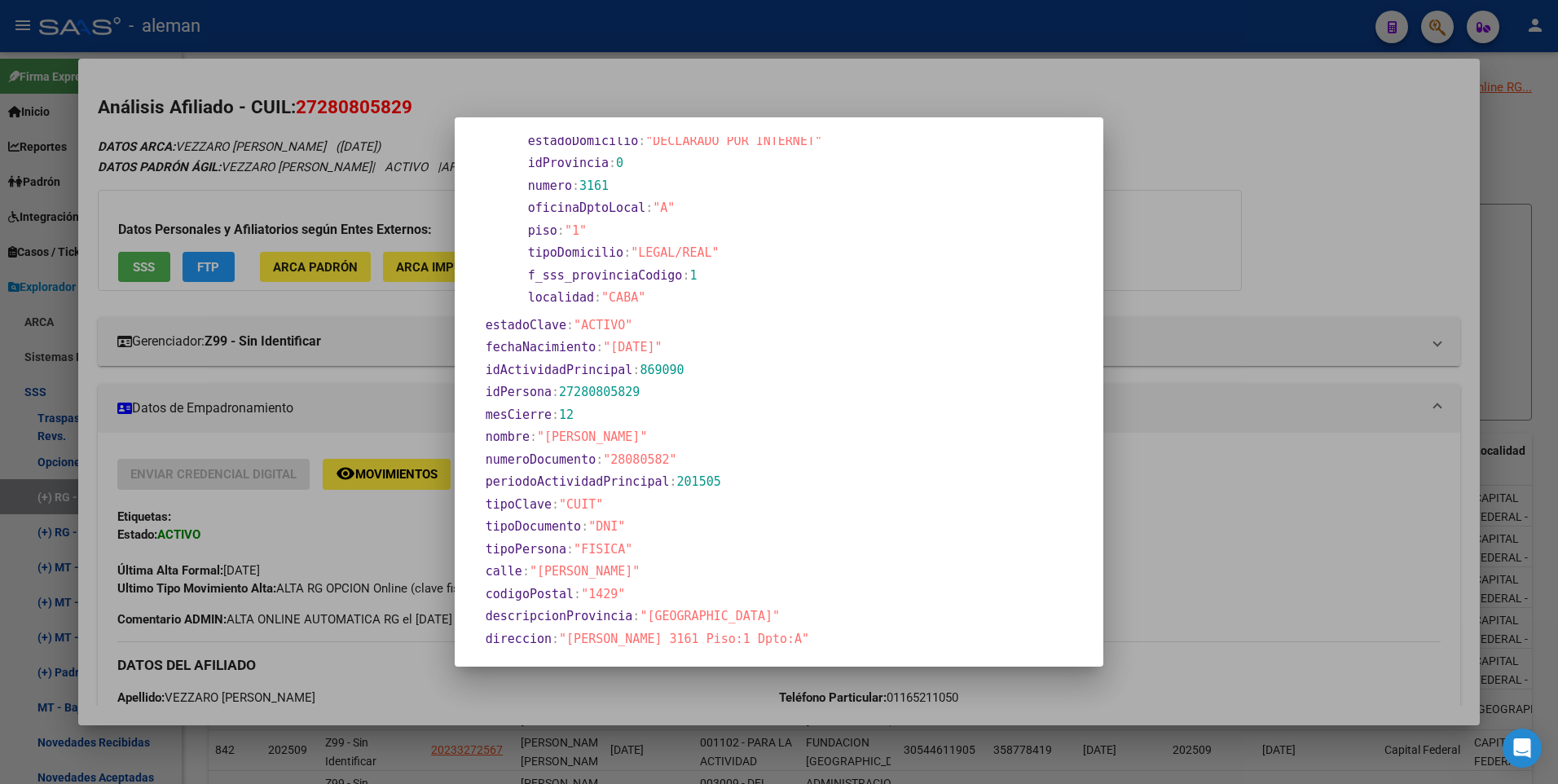
click at [407, 395] on div at bounding box center [779, 392] width 1558 height 784
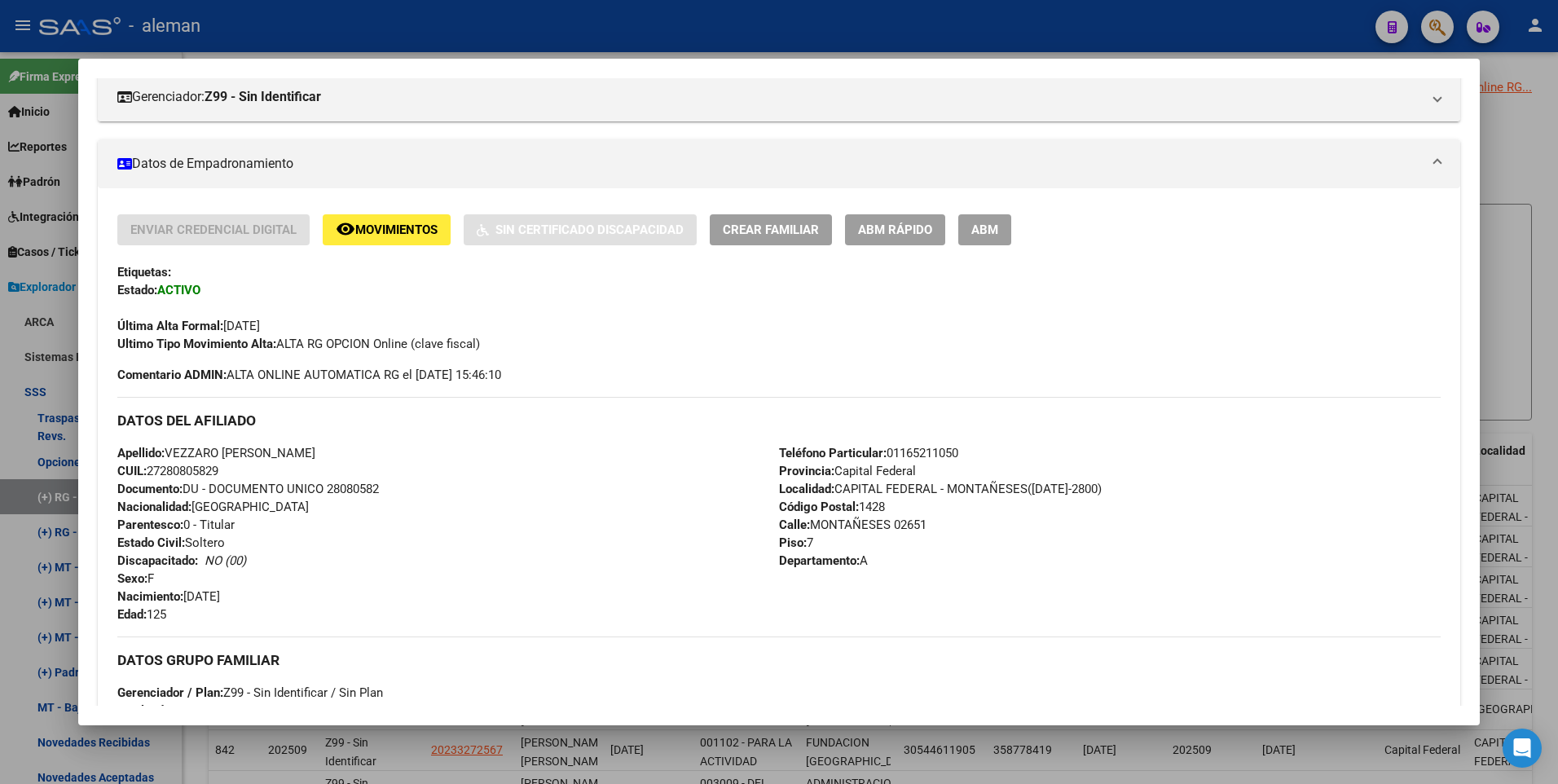
scroll to position [326, 0]
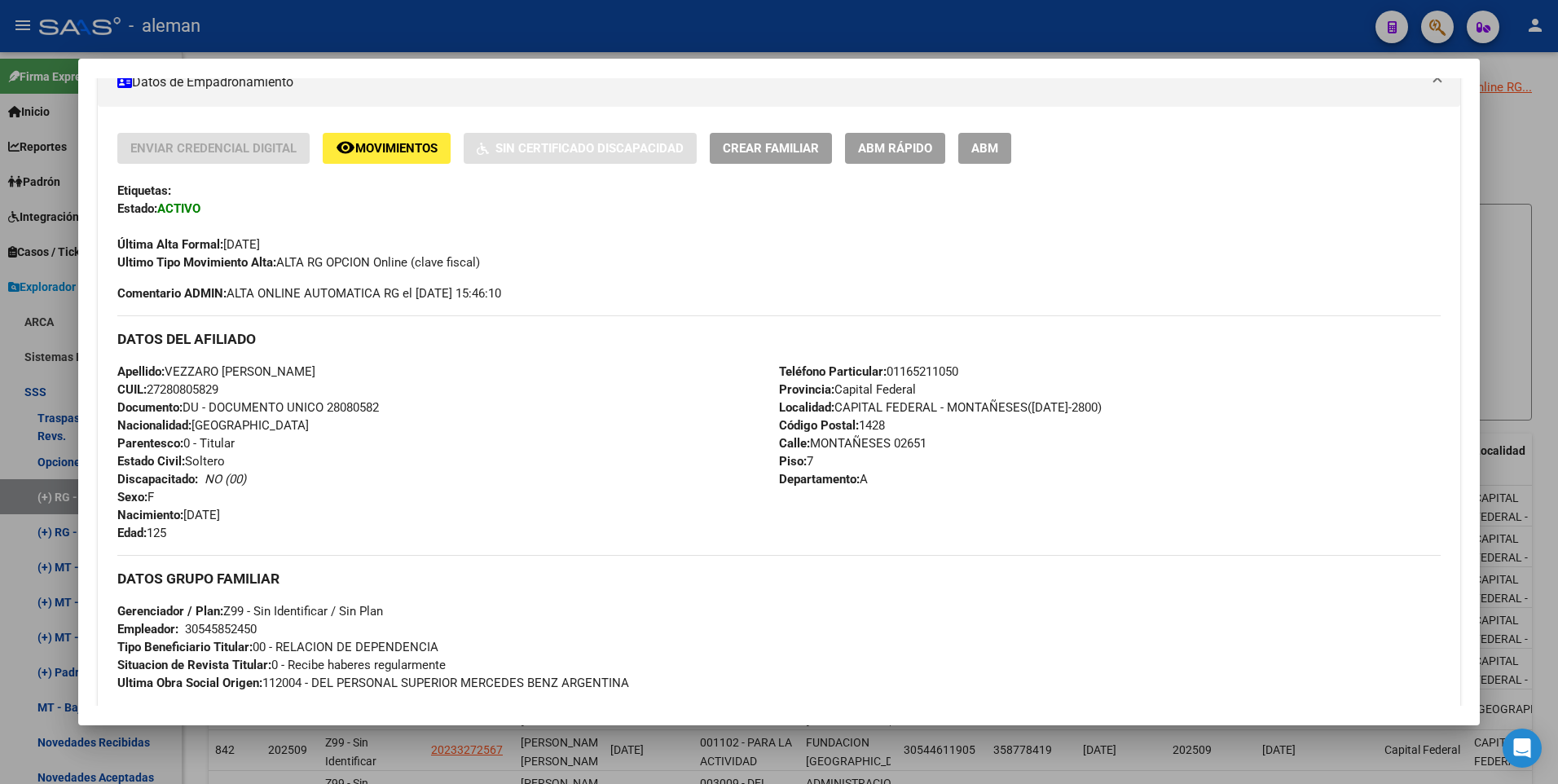
click at [999, 149] on button "ABM" at bounding box center [984, 148] width 53 height 30
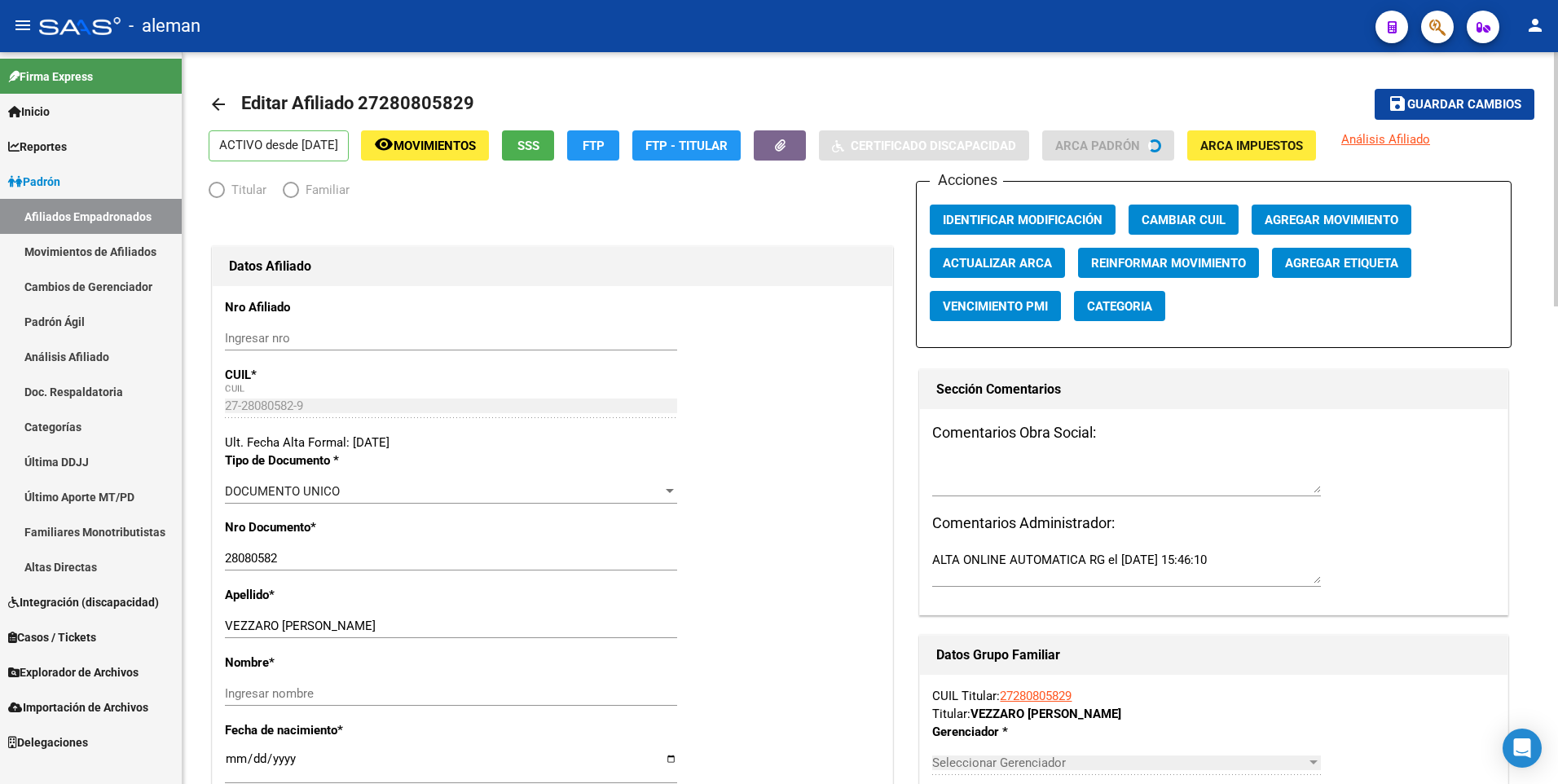
radio input "true"
type input "30-54585245-0"
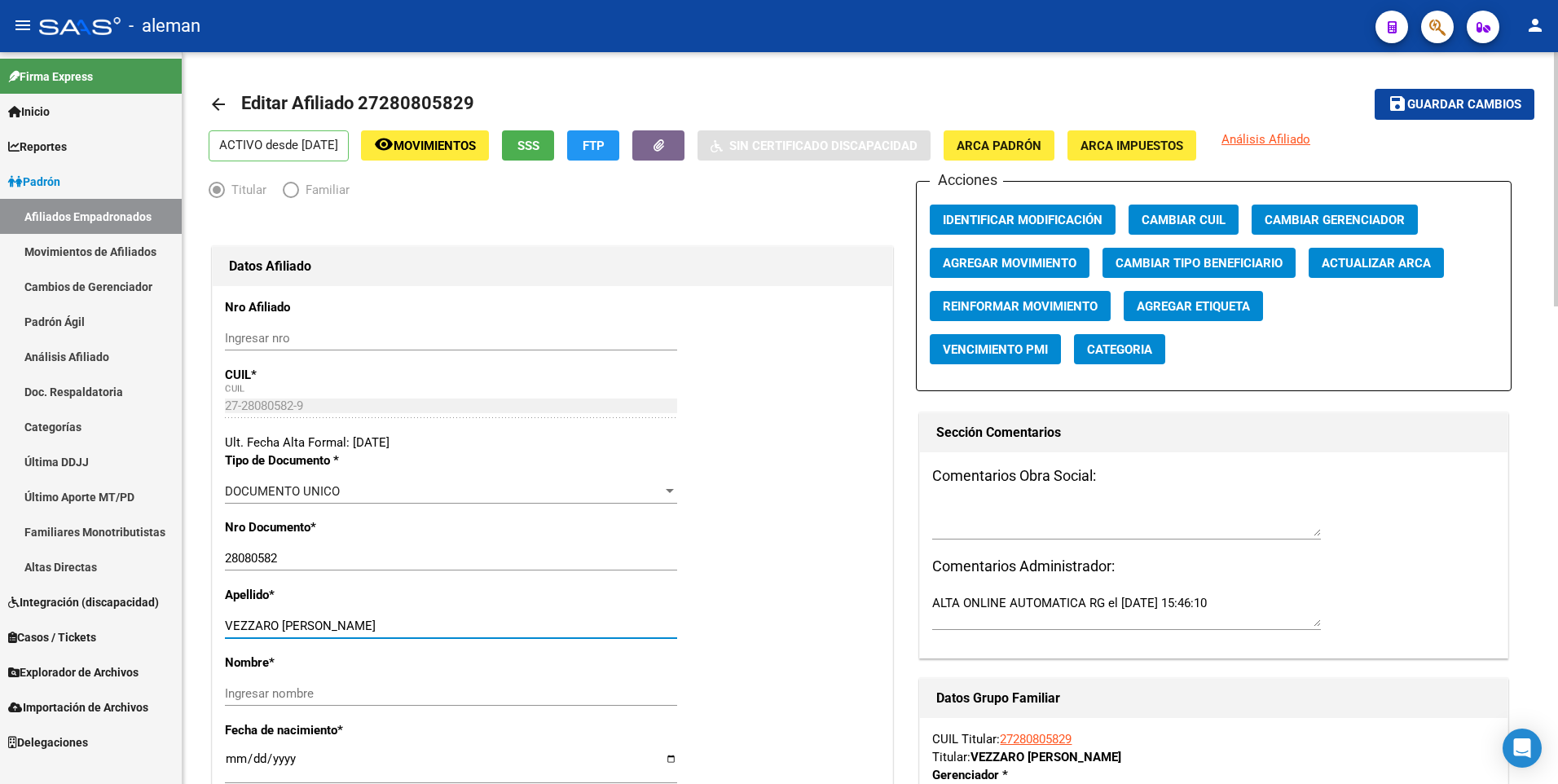
drag, startPoint x: 285, startPoint y: 621, endPoint x: 345, endPoint y: 624, distance: 60.1
click at [345, 624] on input "[PERSON_NAME]" at bounding box center [451, 625] width 452 height 14
type input "VEZZARO"
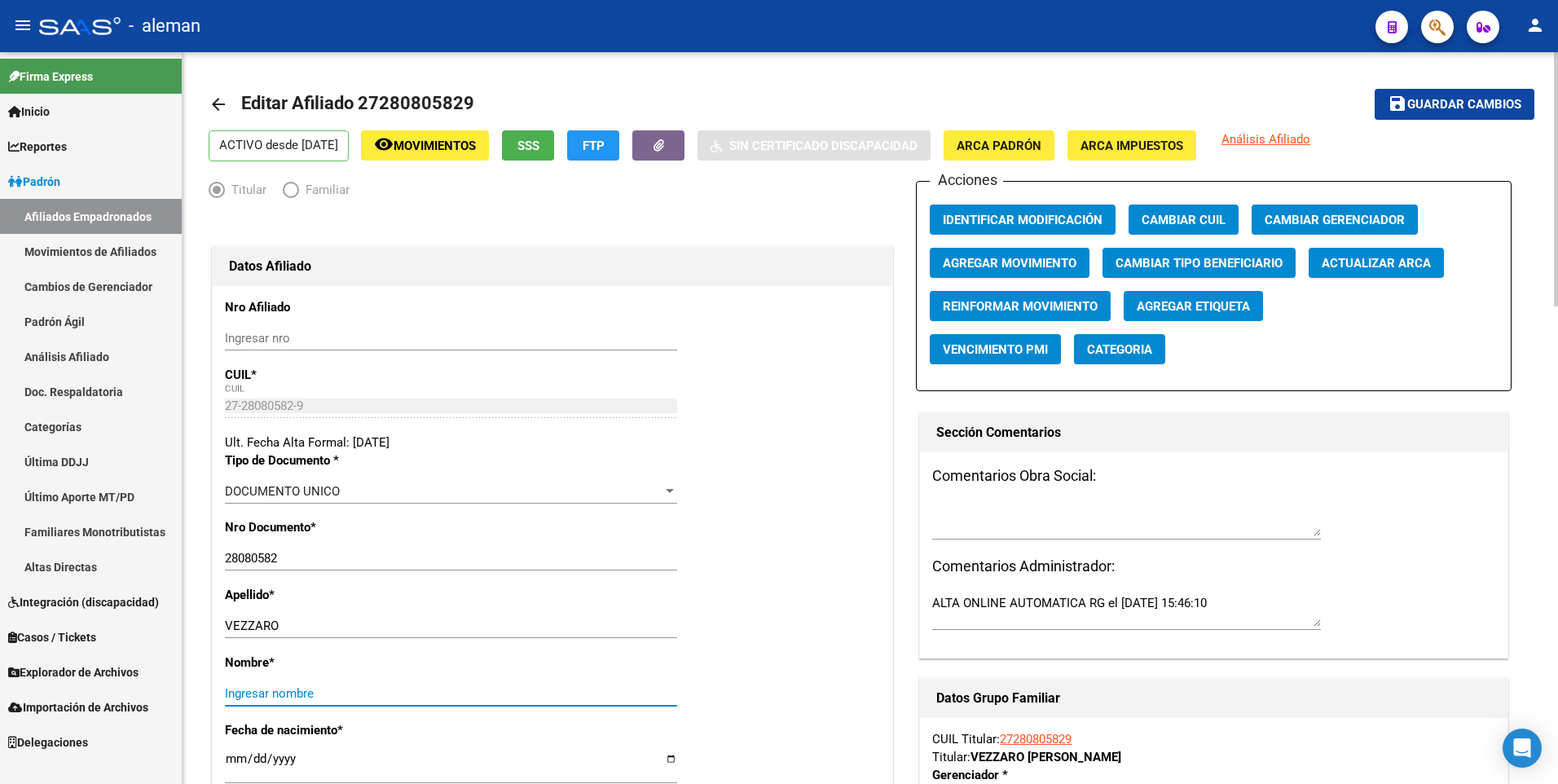
click at [348, 694] on input "Ingresar nombre" at bounding box center [451, 693] width 452 height 14
paste input "MARIA PAZ"
type input "MARIA PAZ"
click at [766, 630] on div "Apellido * VEZZARO Ingresar apellido" at bounding box center [552, 619] width 655 height 68
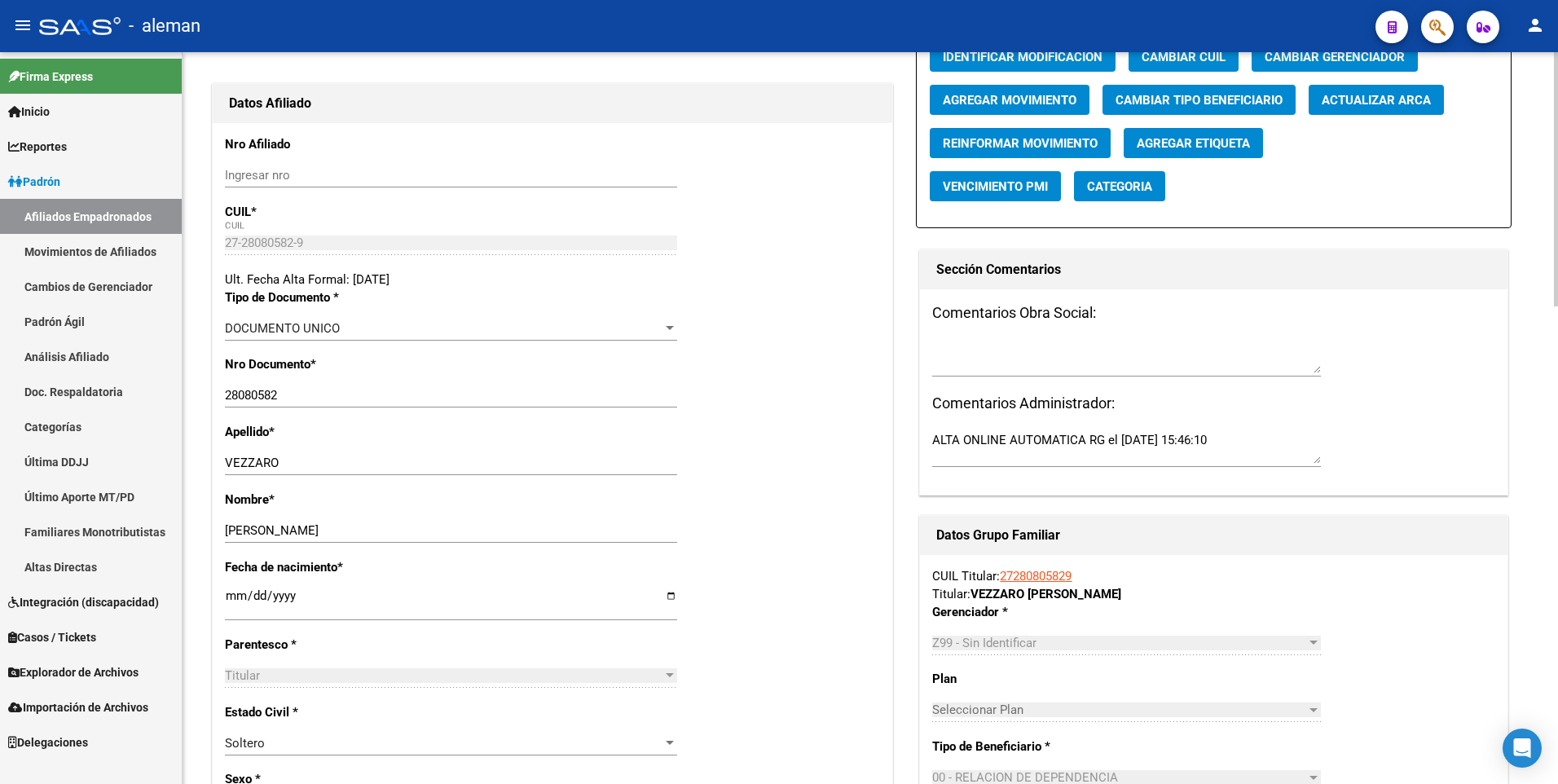
click at [229, 596] on input "[DATE]" at bounding box center [451, 602] width 452 height 26
type input "1900-01-15"
type input "1980-04-15"
click at [800, 486] on div "Apellido * VEZZARO Ingresar apellido" at bounding box center [552, 457] width 655 height 68
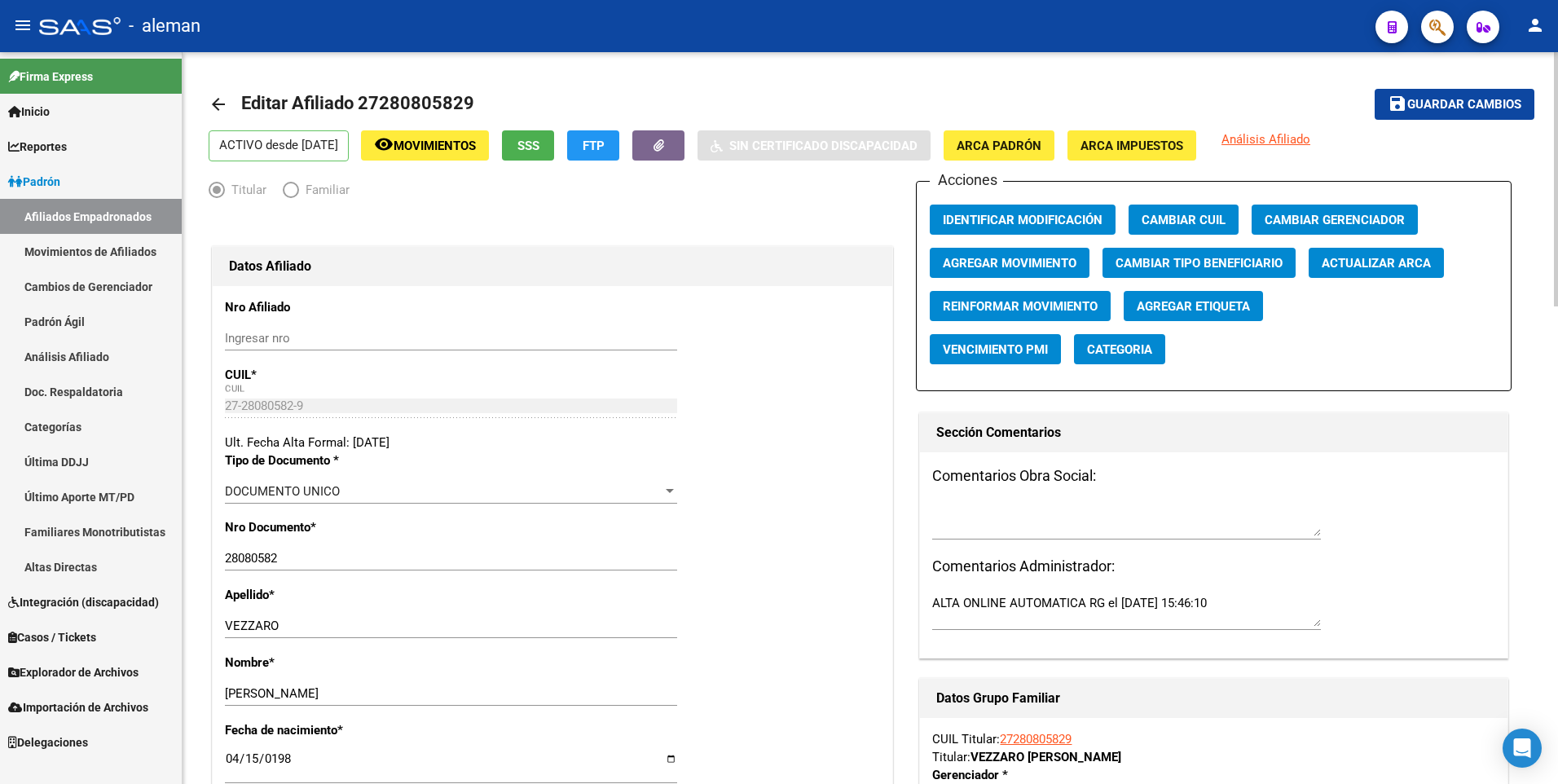
click at [1468, 106] on span "Guardar cambios" at bounding box center [1464, 104] width 114 height 14
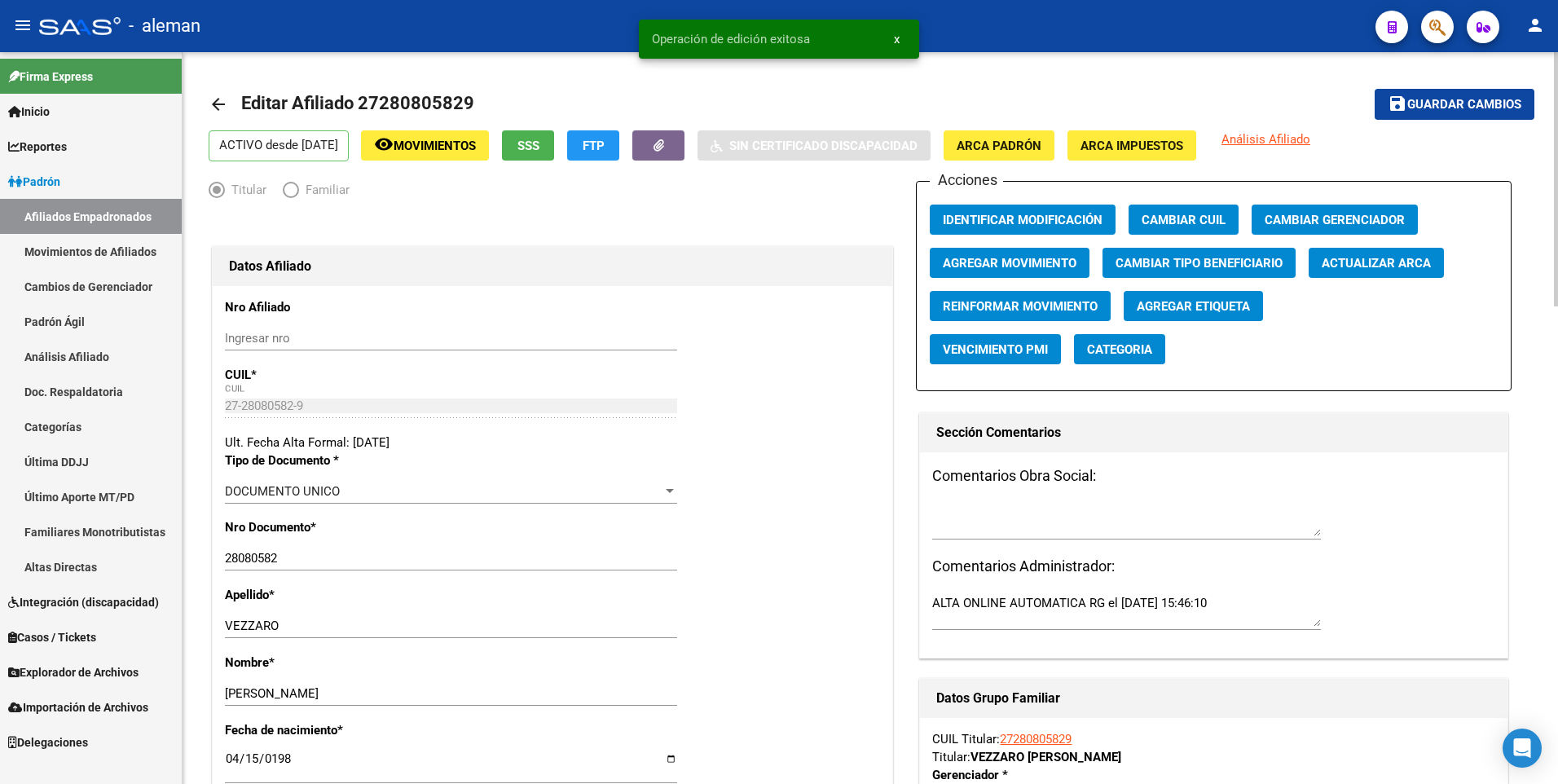
click at [221, 102] on mat-icon "arrow_back" at bounding box center [217, 104] width 19 height 19
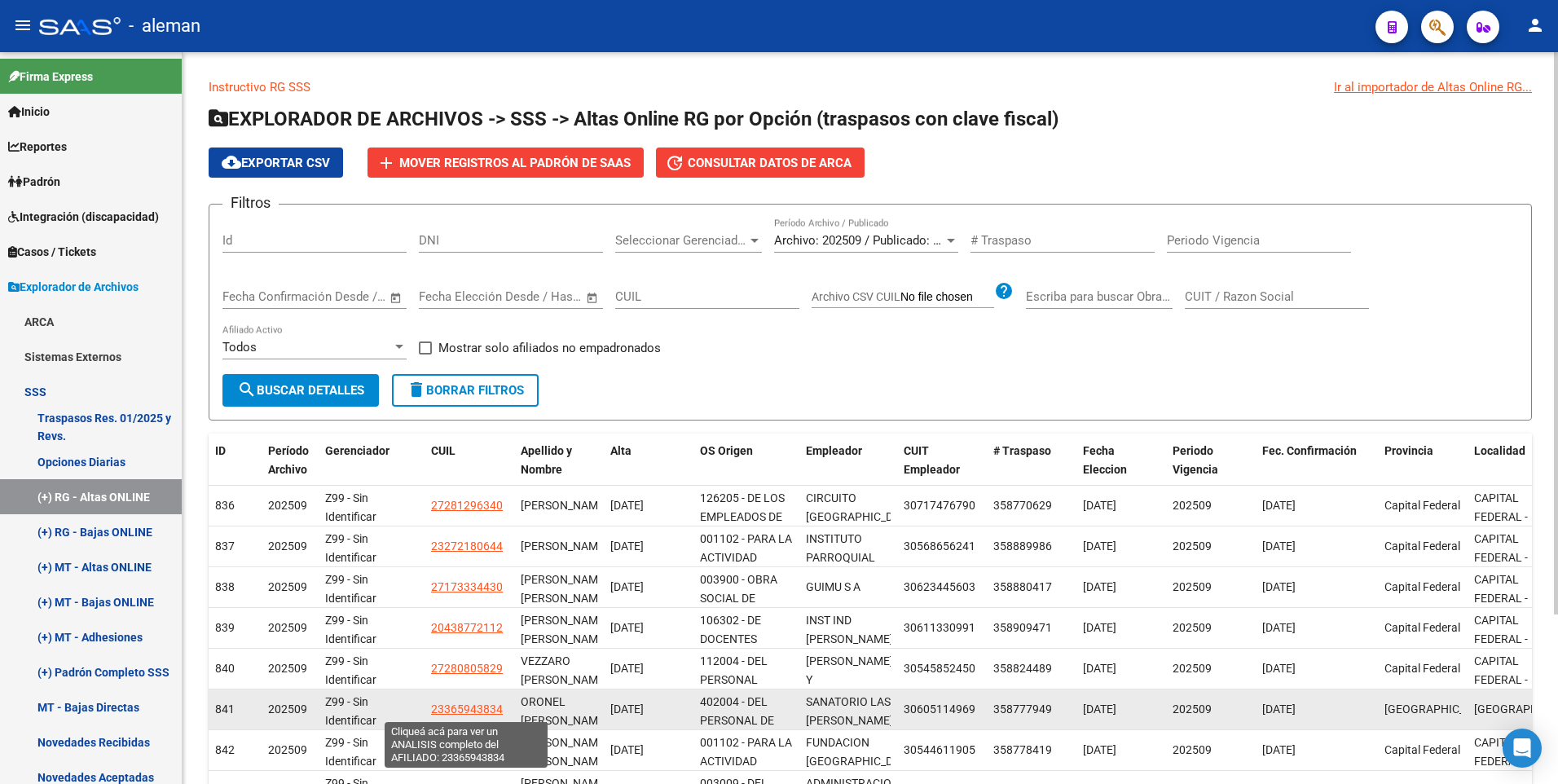
click at [481, 708] on span "23365943834" at bounding box center [466, 709] width 71 height 13
type textarea "23365943834"
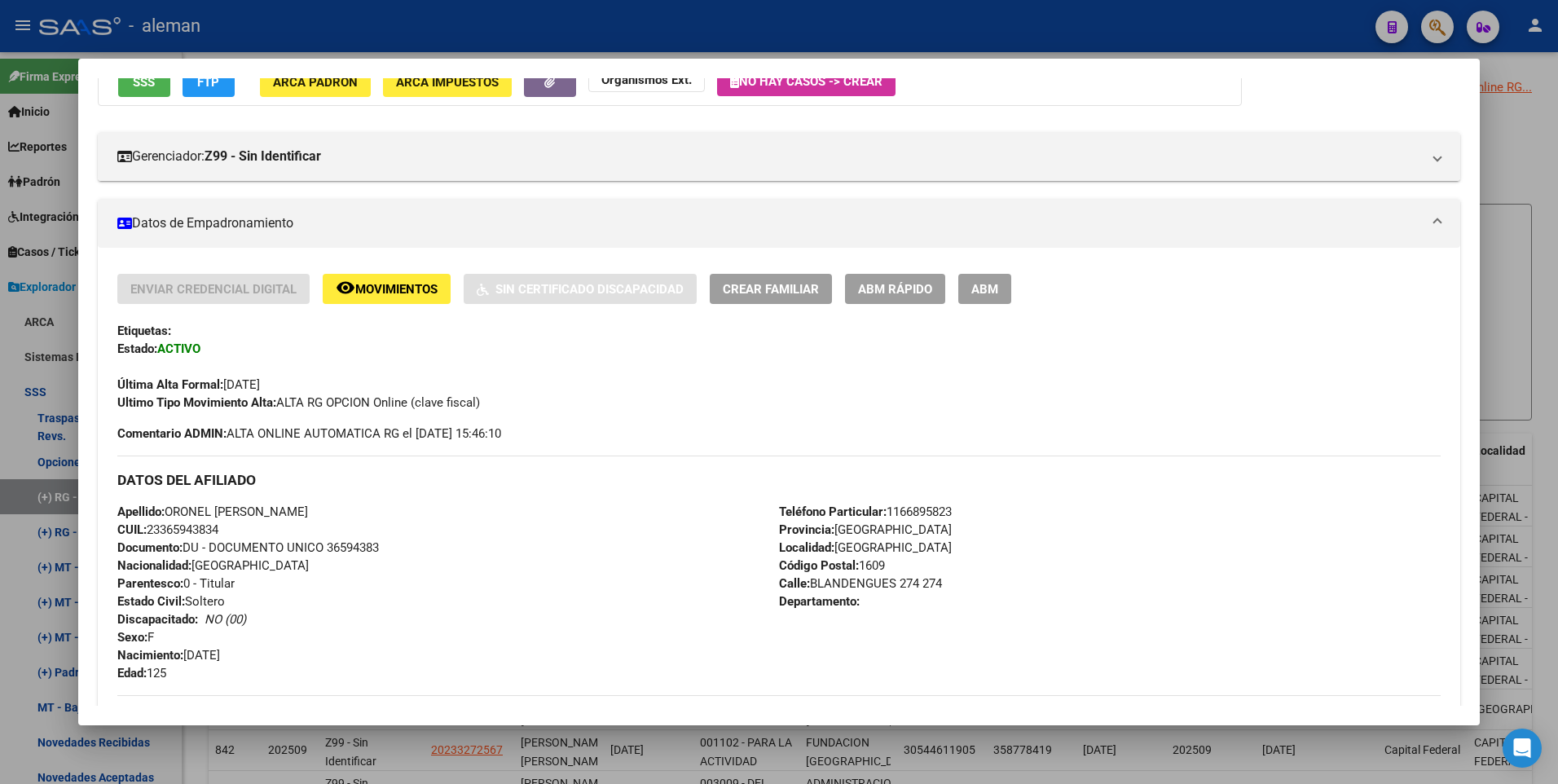
scroll to position [81, 0]
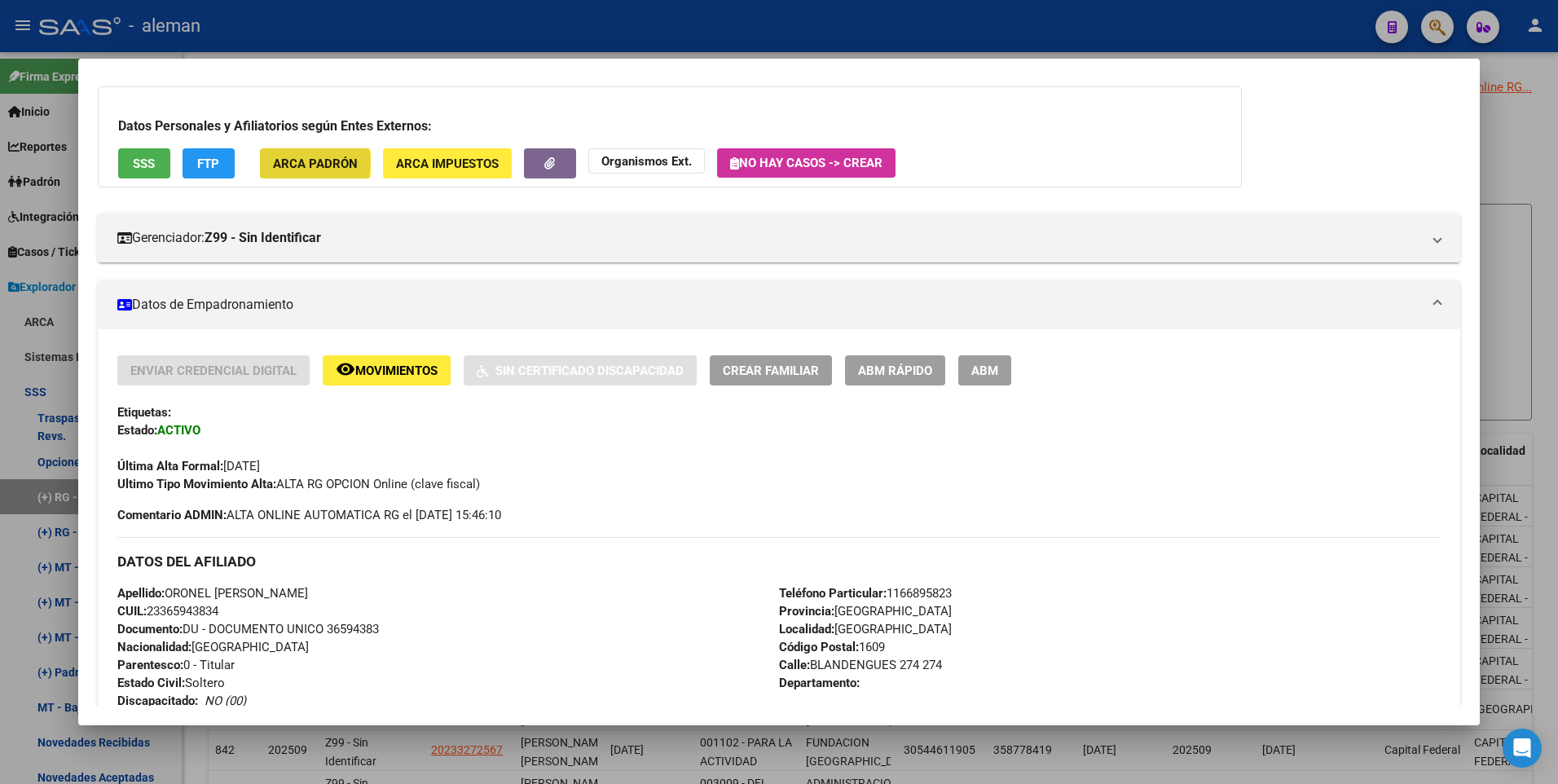
click at [313, 163] on span "ARCA Padrón" at bounding box center [315, 163] width 85 height 14
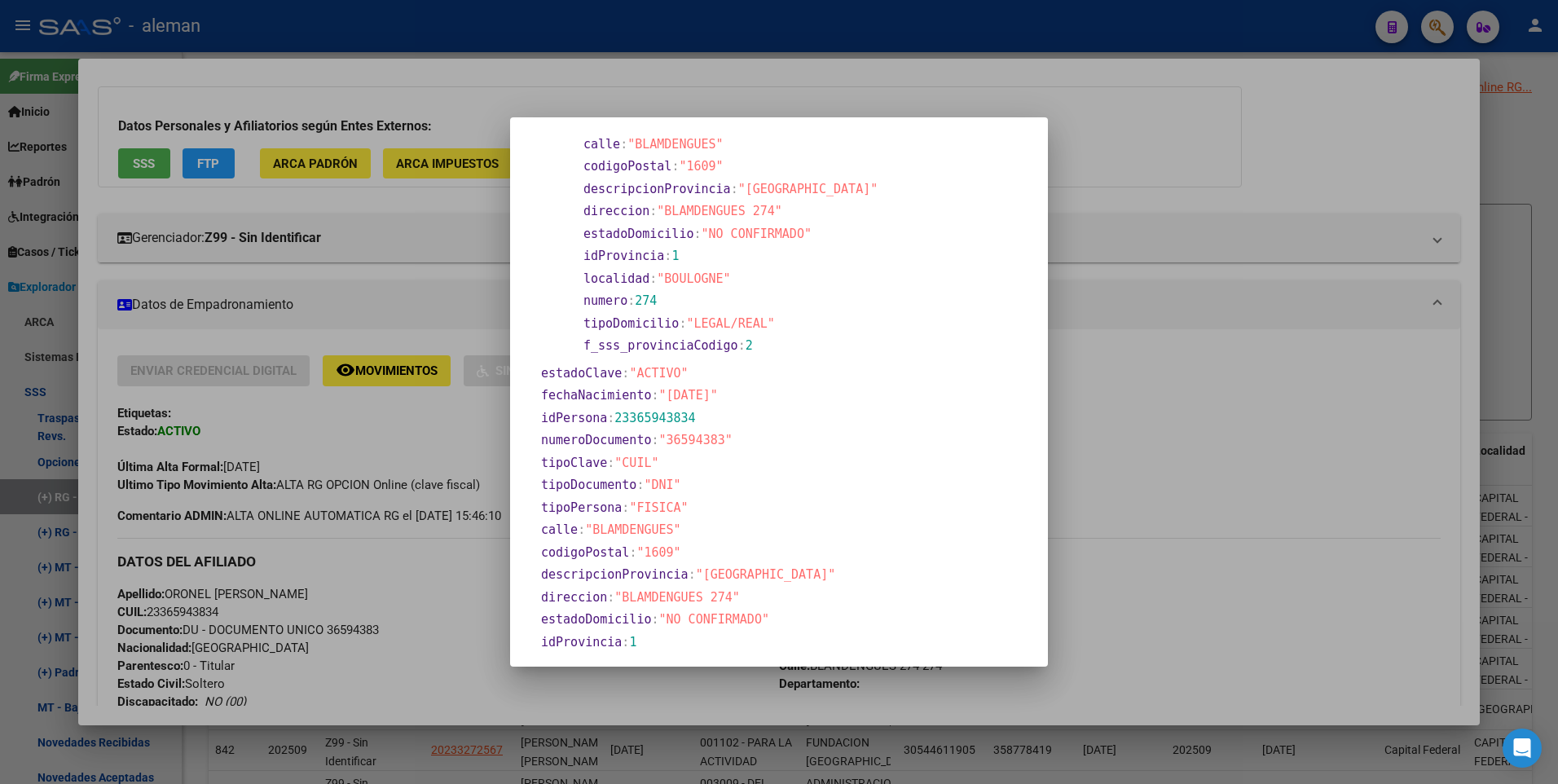
scroll to position [163, 0]
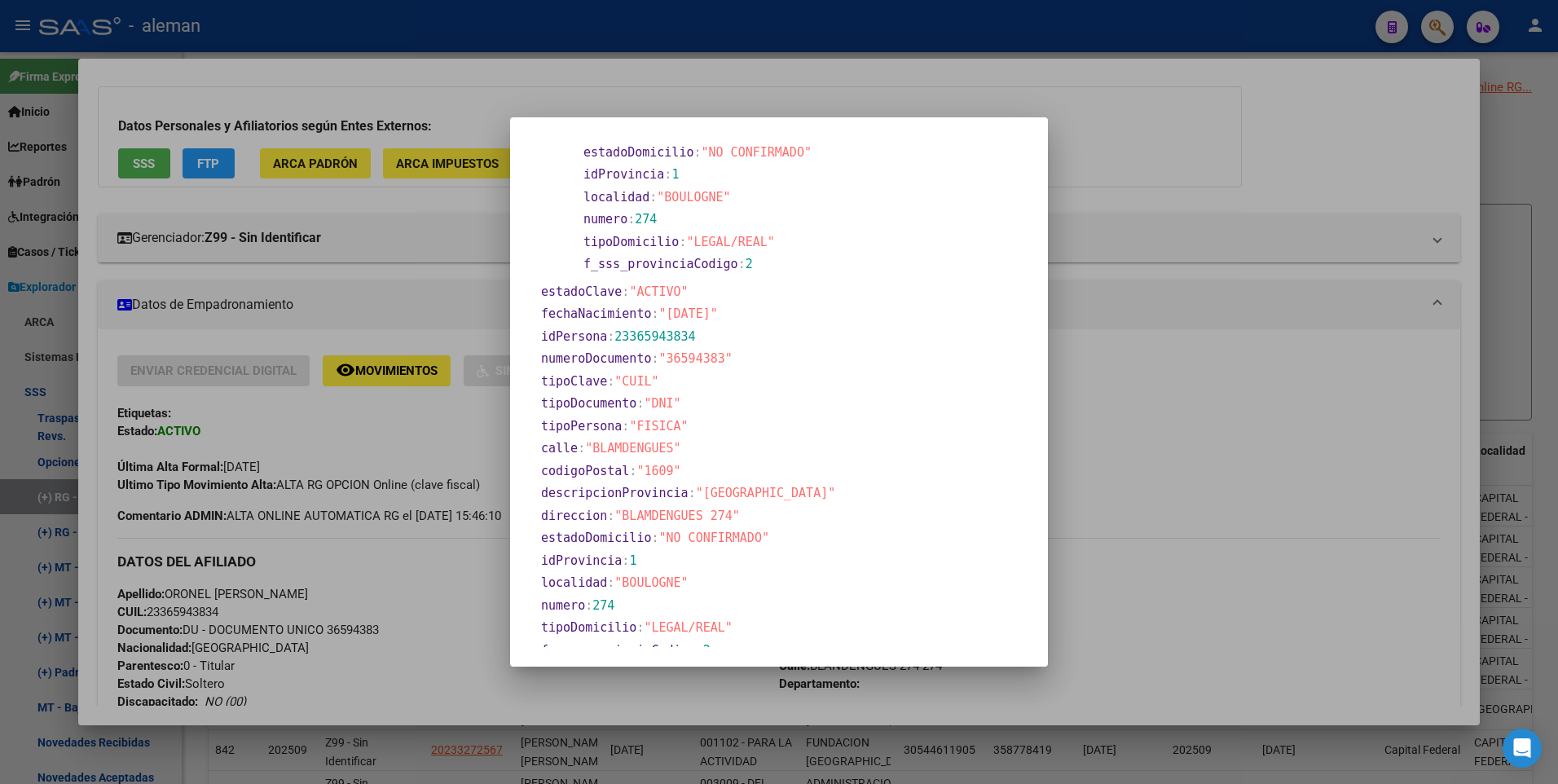
click at [1246, 452] on div at bounding box center [779, 392] width 1558 height 784
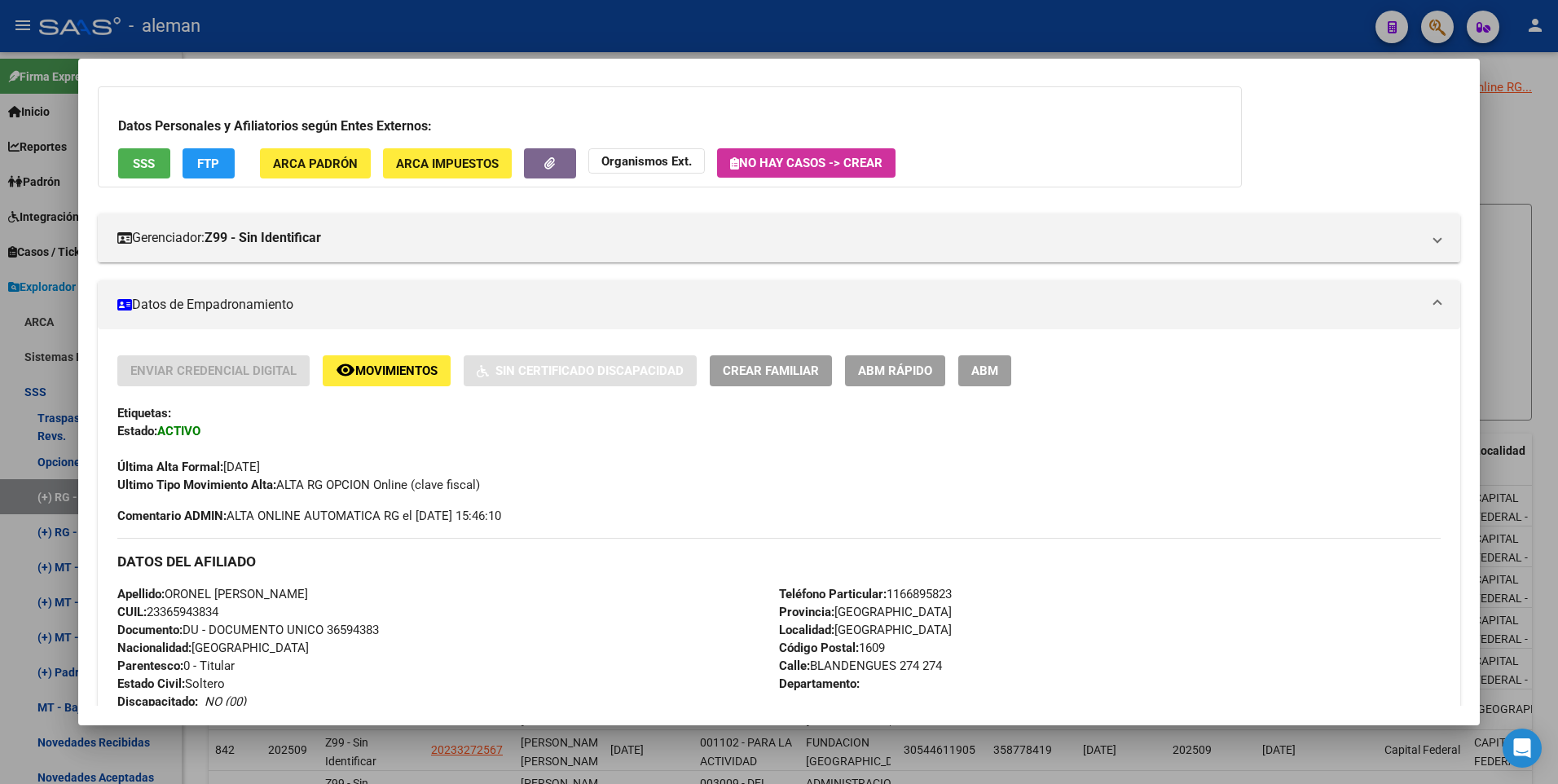
click at [986, 372] on span "ABM" at bounding box center [985, 371] width 27 height 14
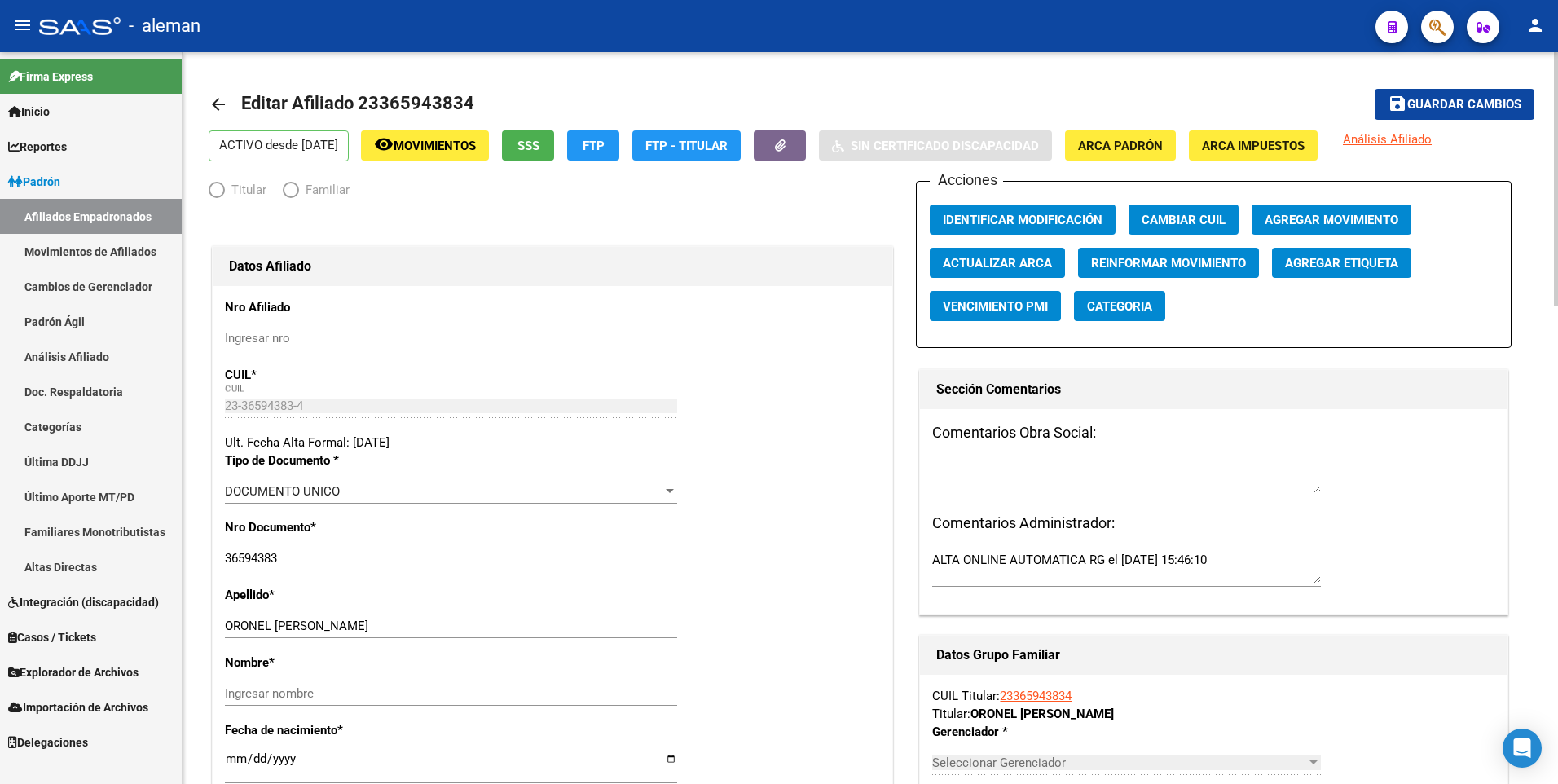
radio input "true"
type input "30-60511496-9"
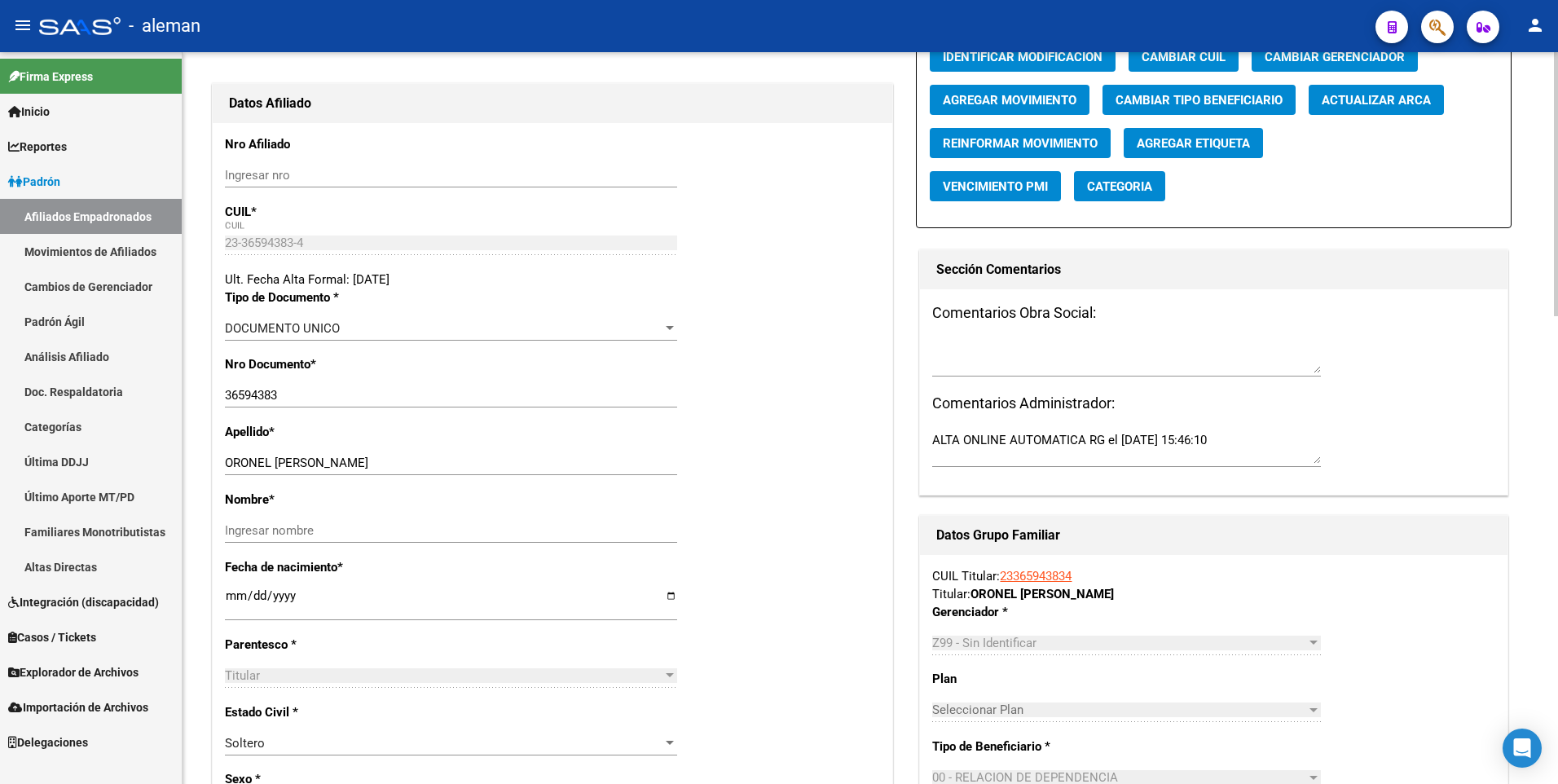
scroll to position [326, 0]
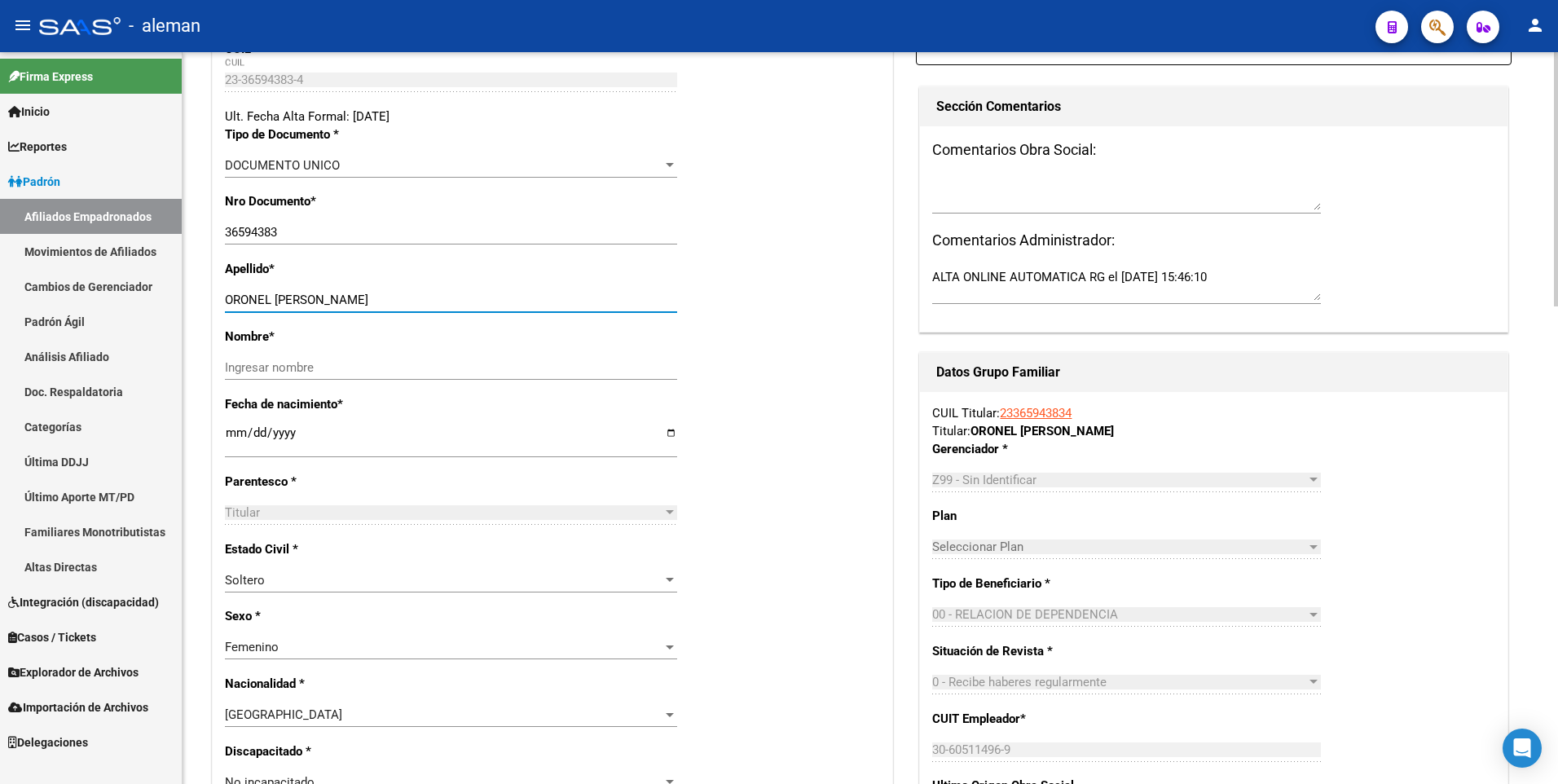
drag, startPoint x: 276, startPoint y: 301, endPoint x: 379, endPoint y: 304, distance: 103.0
click at [379, 304] on input "[PERSON_NAME]" at bounding box center [451, 299] width 452 height 14
type input "ORONEL"
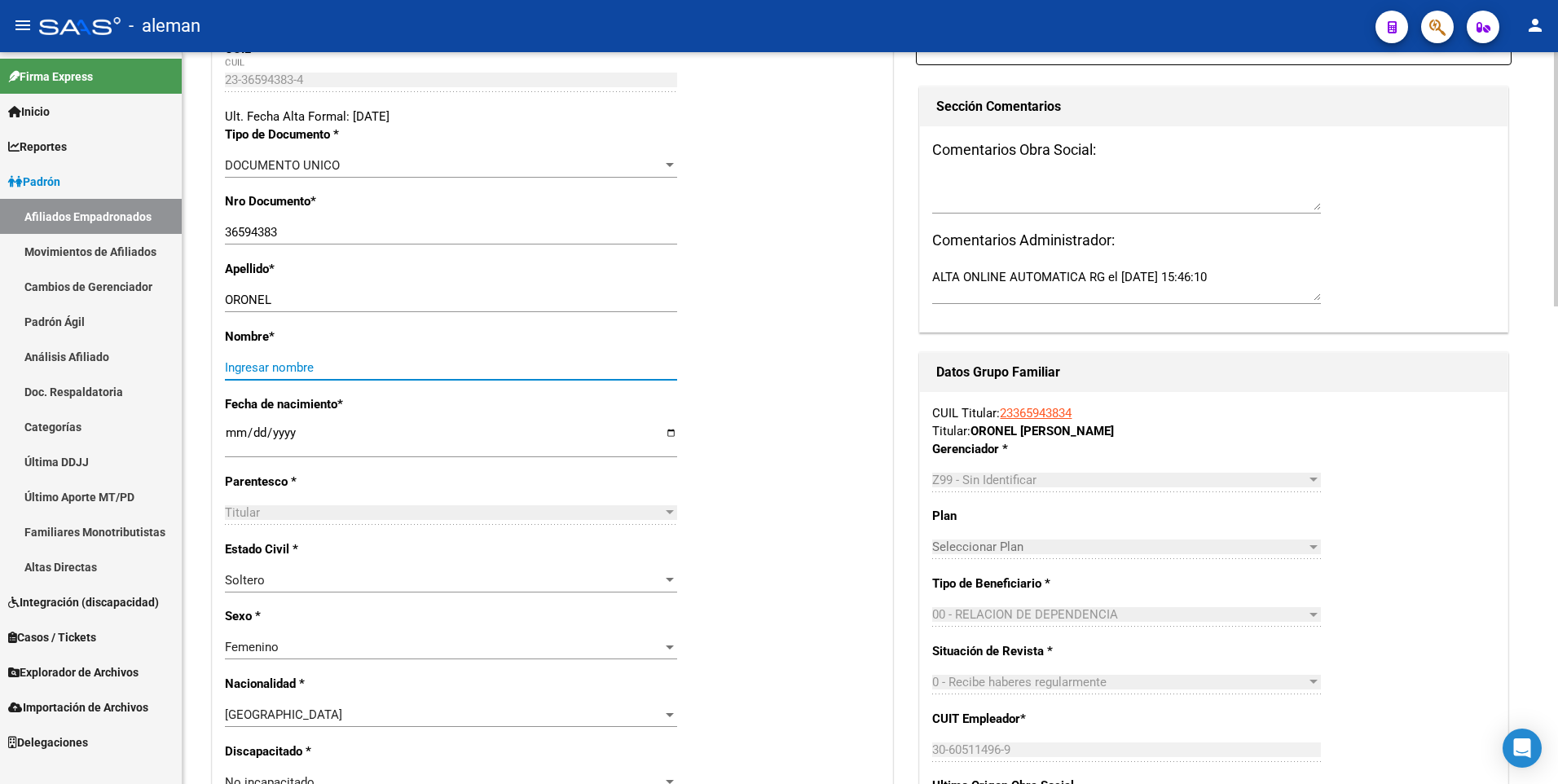
click at [374, 364] on input "Ingresar nombre" at bounding box center [451, 367] width 452 height 14
paste input "LUCILA ANALIA"
type input "LUCILA ANALIA"
click at [228, 431] on input "[DATE]" at bounding box center [451, 439] width 452 height 26
type input "[DATE]"
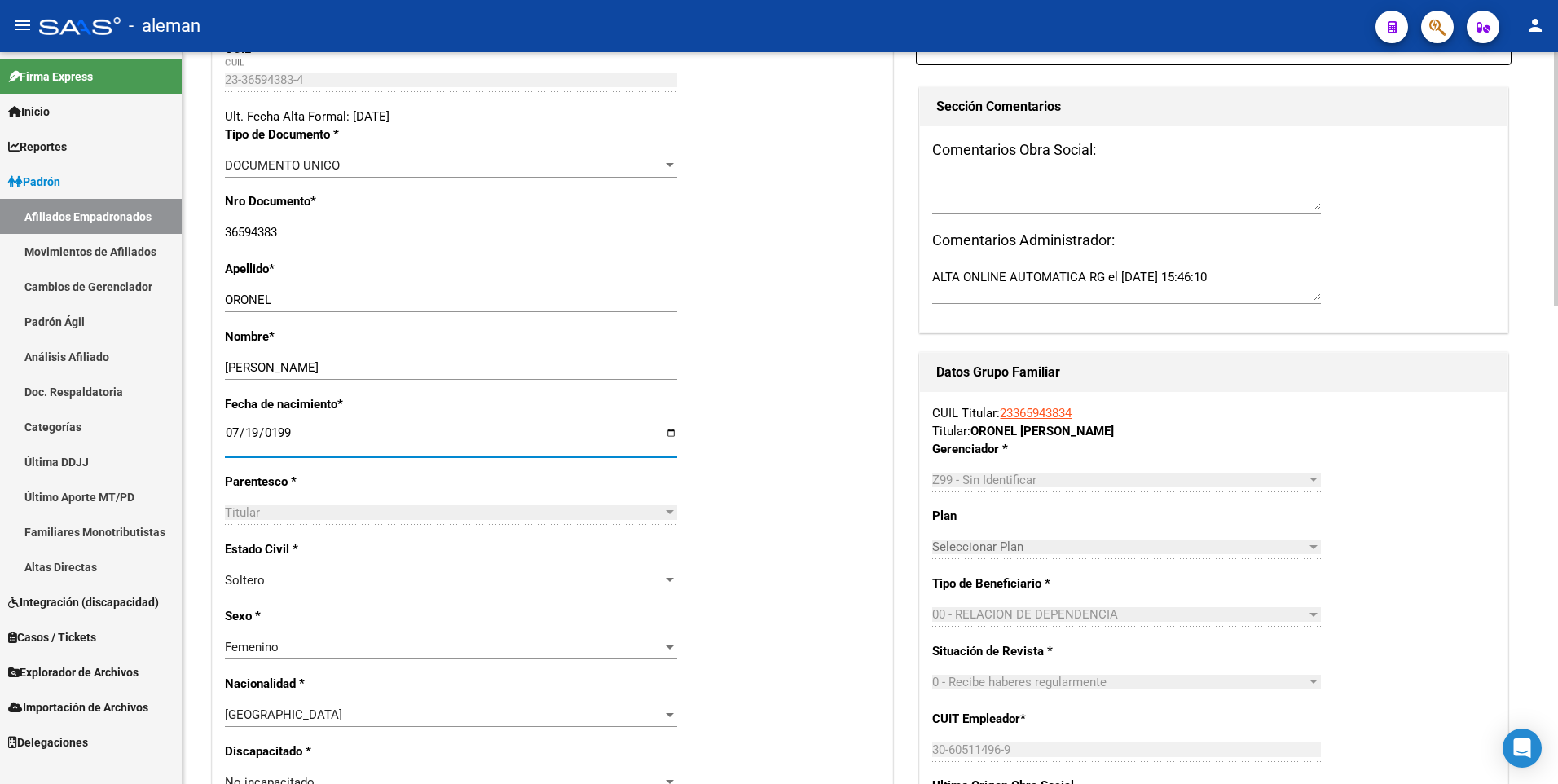
type input "1991-07-19"
click at [784, 413] on div "Fecha de nacimiento * 1991-07-19 Ingresar fecha" at bounding box center [552, 434] width 655 height 77
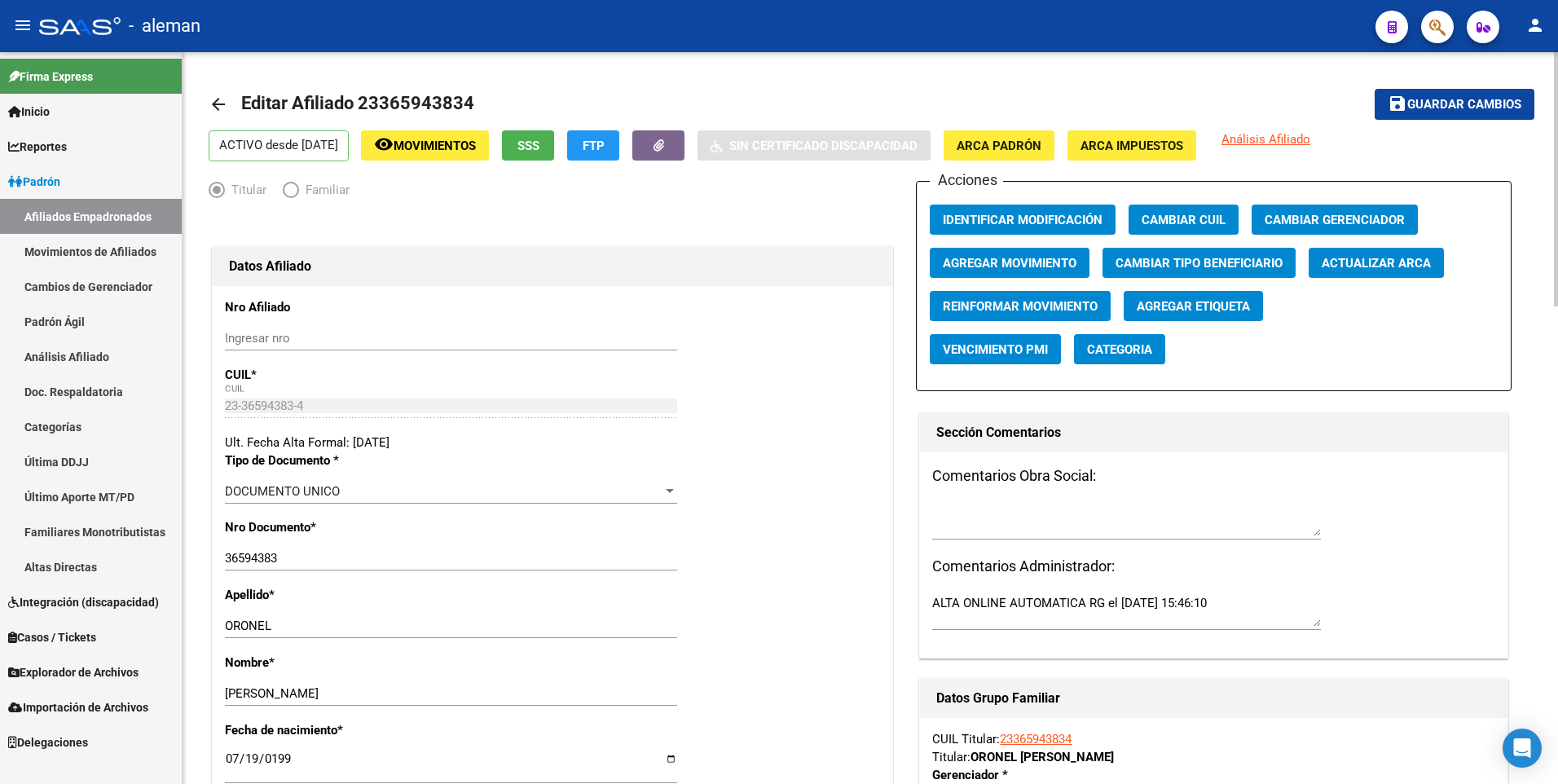
click at [1462, 98] on span "Guardar cambios" at bounding box center [1464, 104] width 114 height 14
click at [219, 102] on mat-icon "arrow_back" at bounding box center [217, 104] width 19 height 19
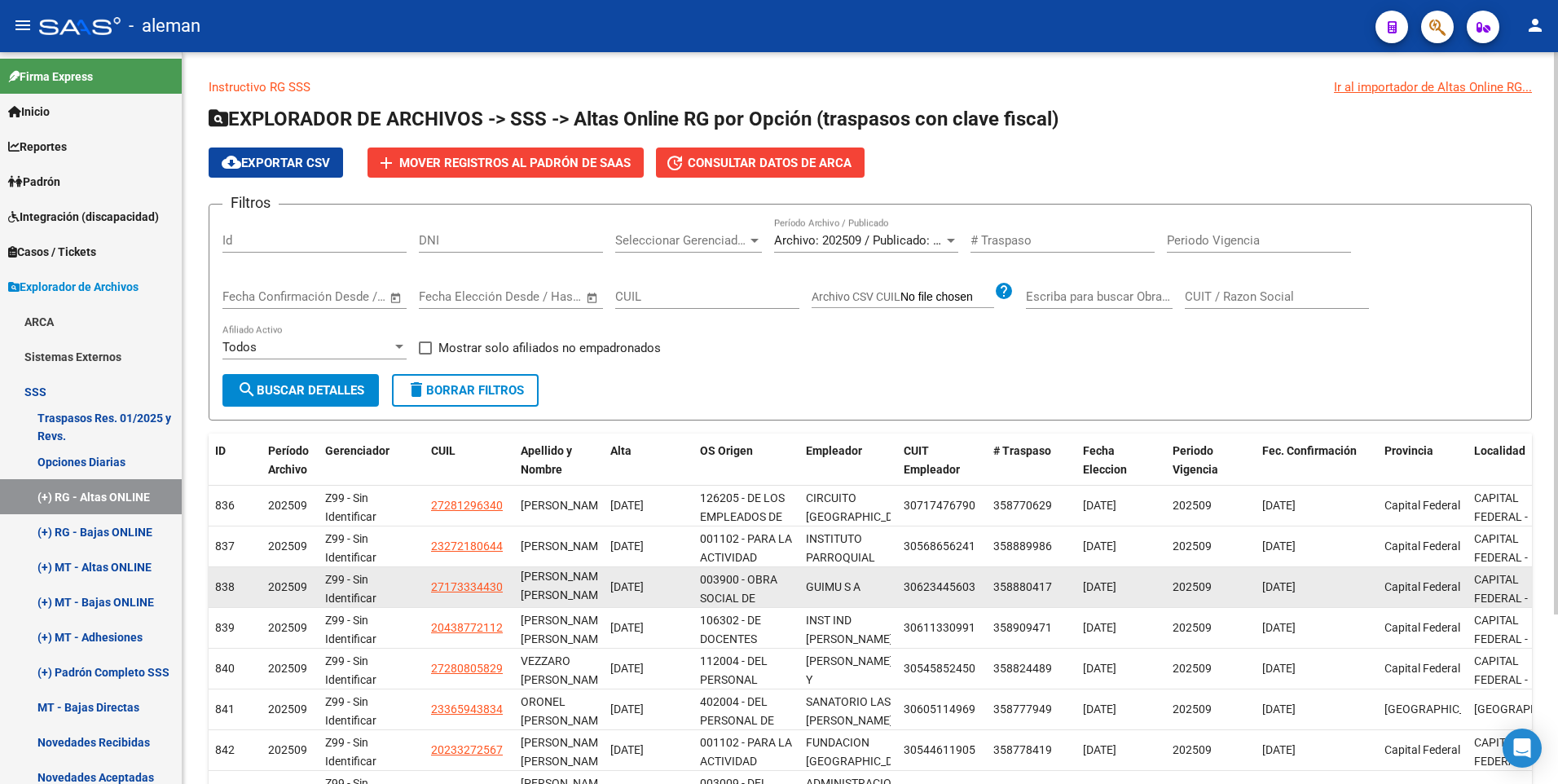
scroll to position [1, 0]
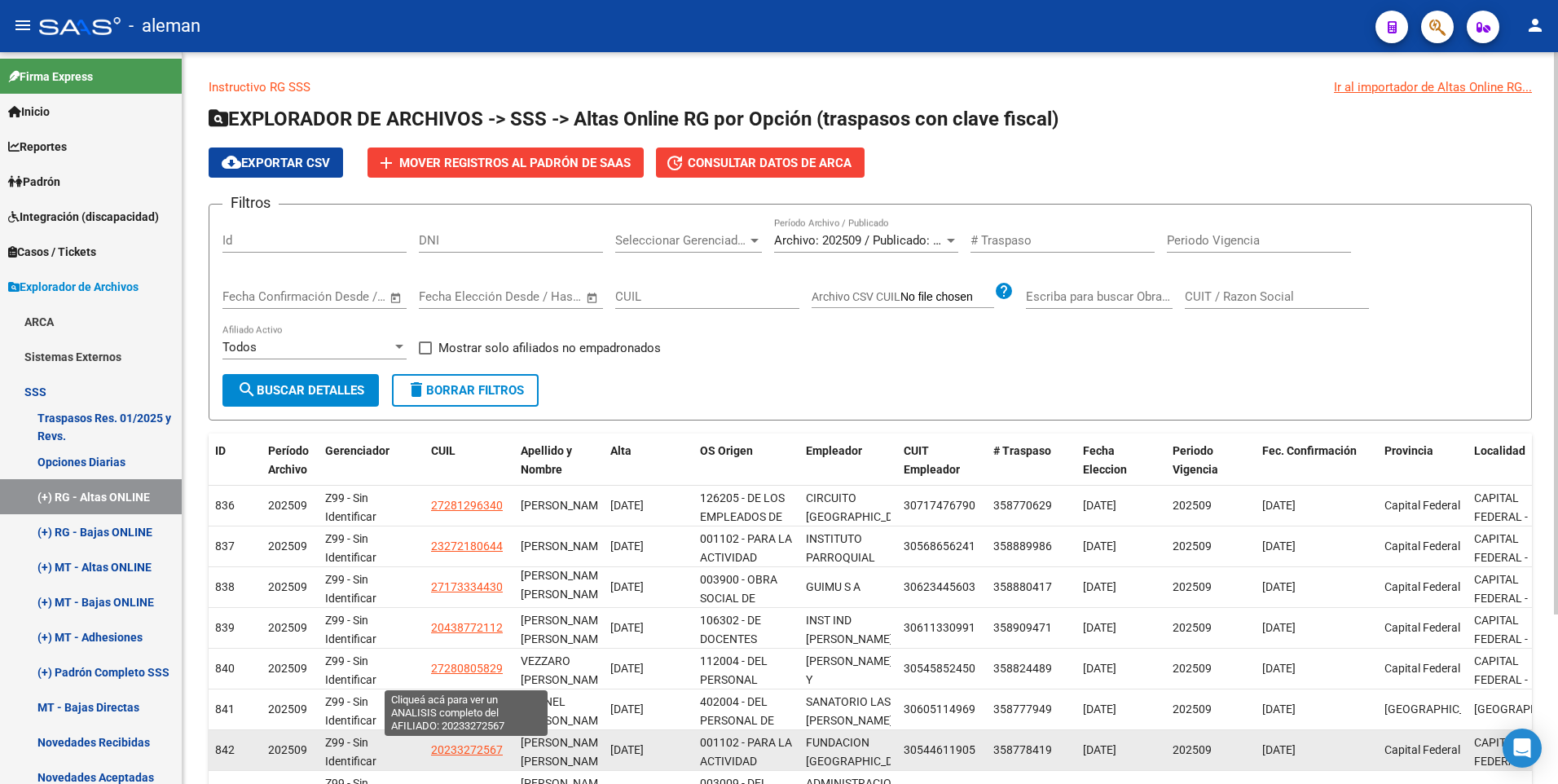
click at [484, 752] on span "20233272567" at bounding box center [466, 750] width 71 height 13
type textarea "20233272567"
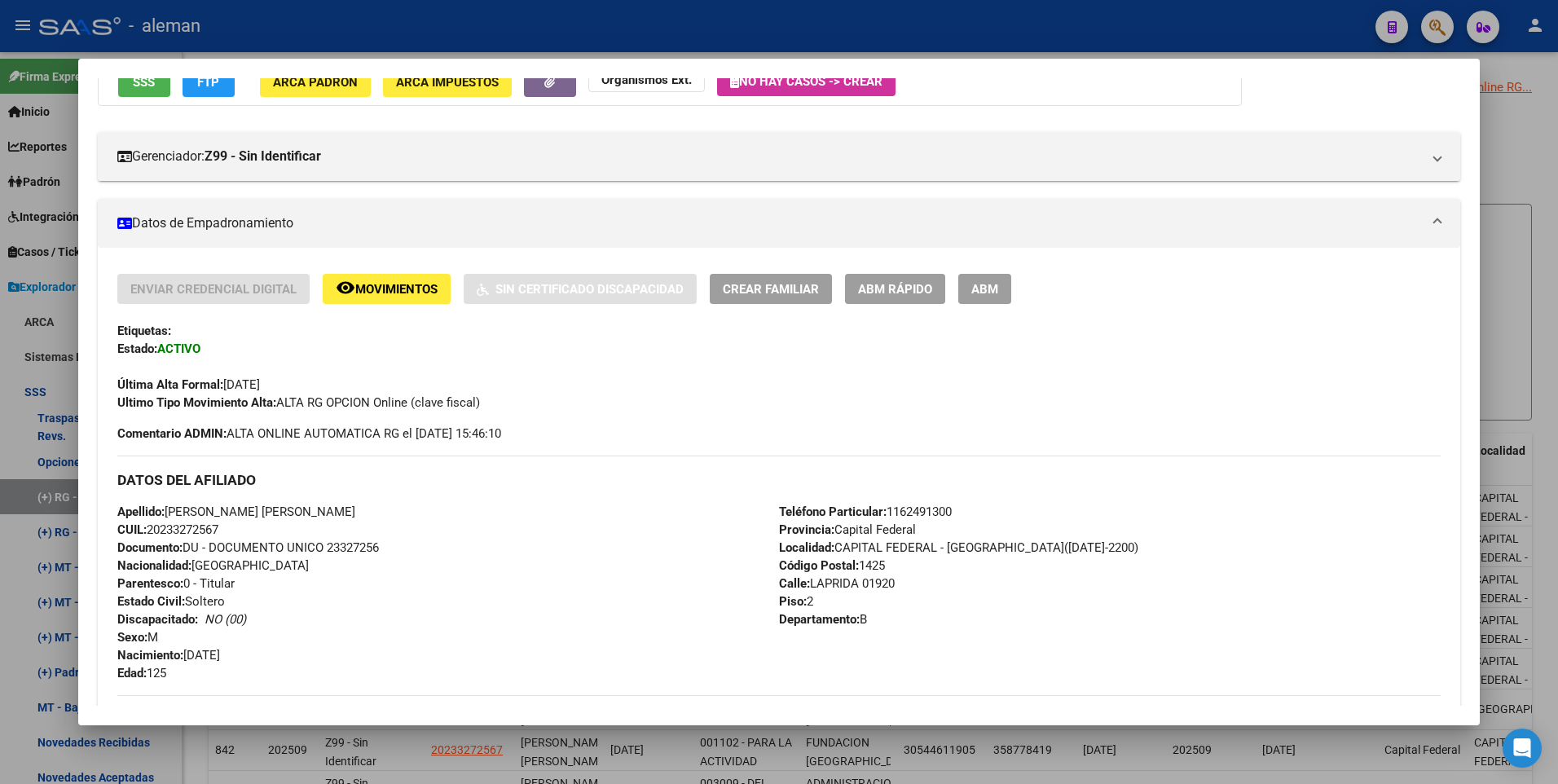
scroll to position [81, 0]
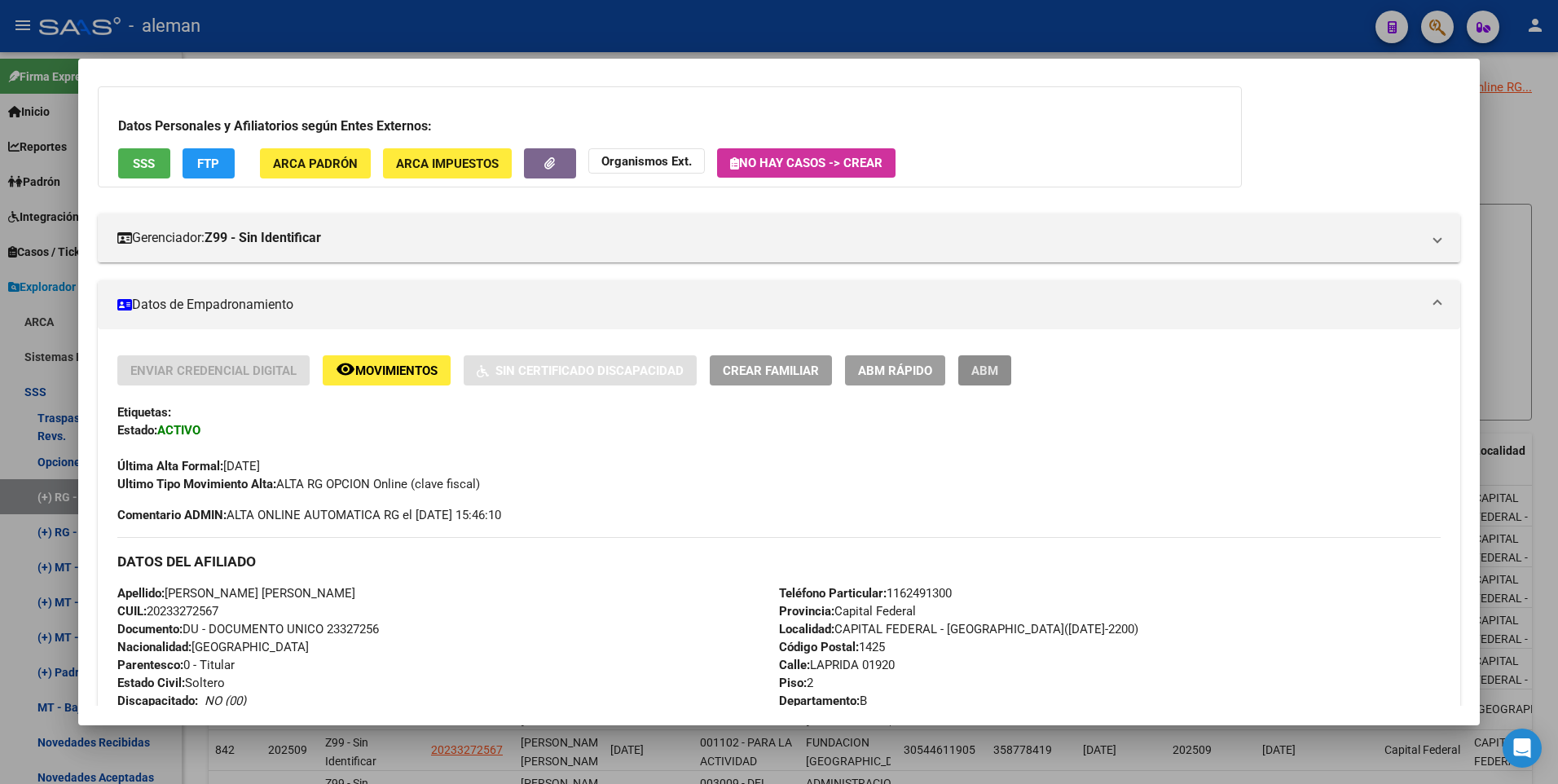
click at [980, 371] on span "ABM" at bounding box center [985, 370] width 27 height 14
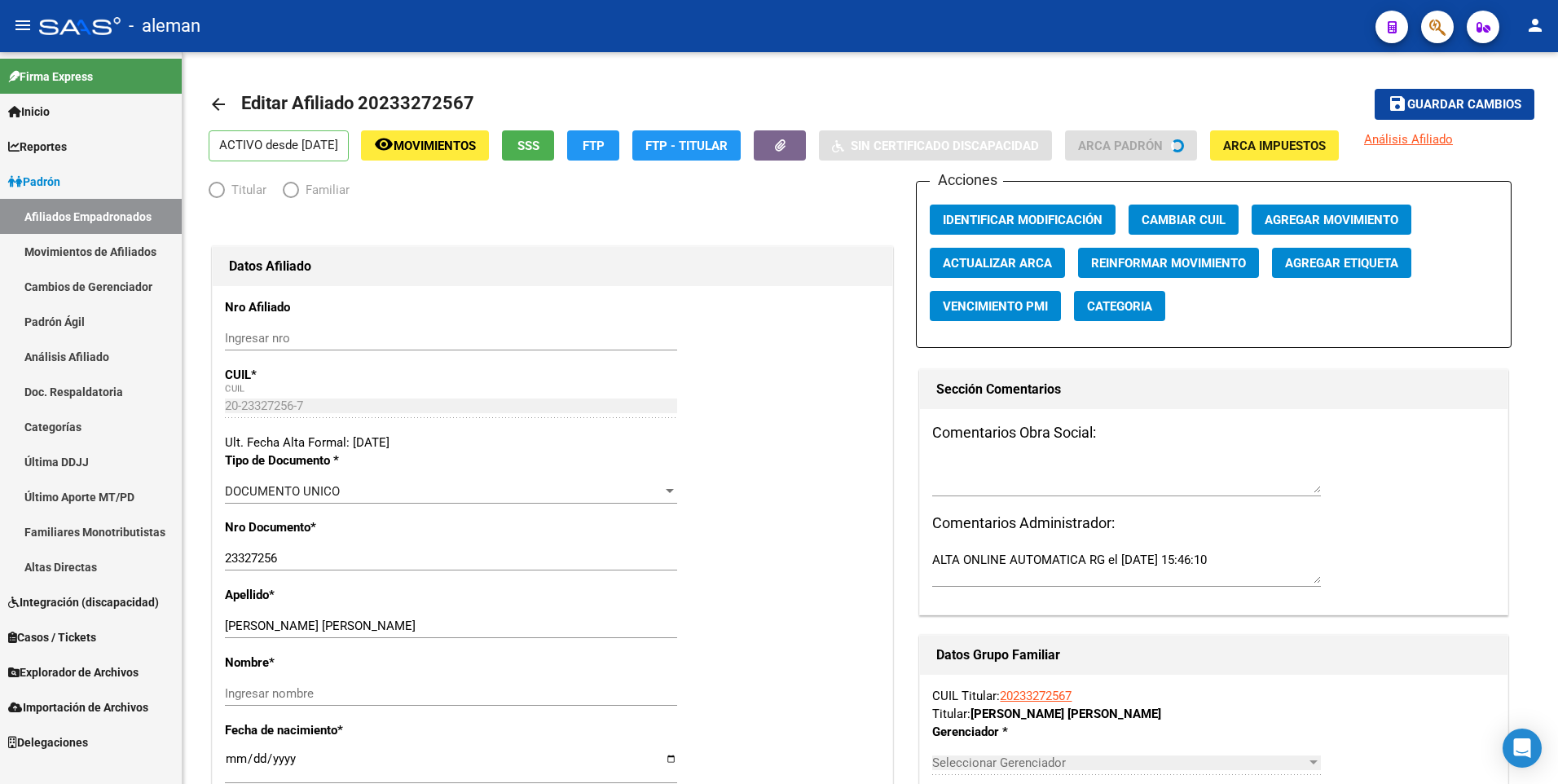
radio input "true"
type input "30-54461190-5"
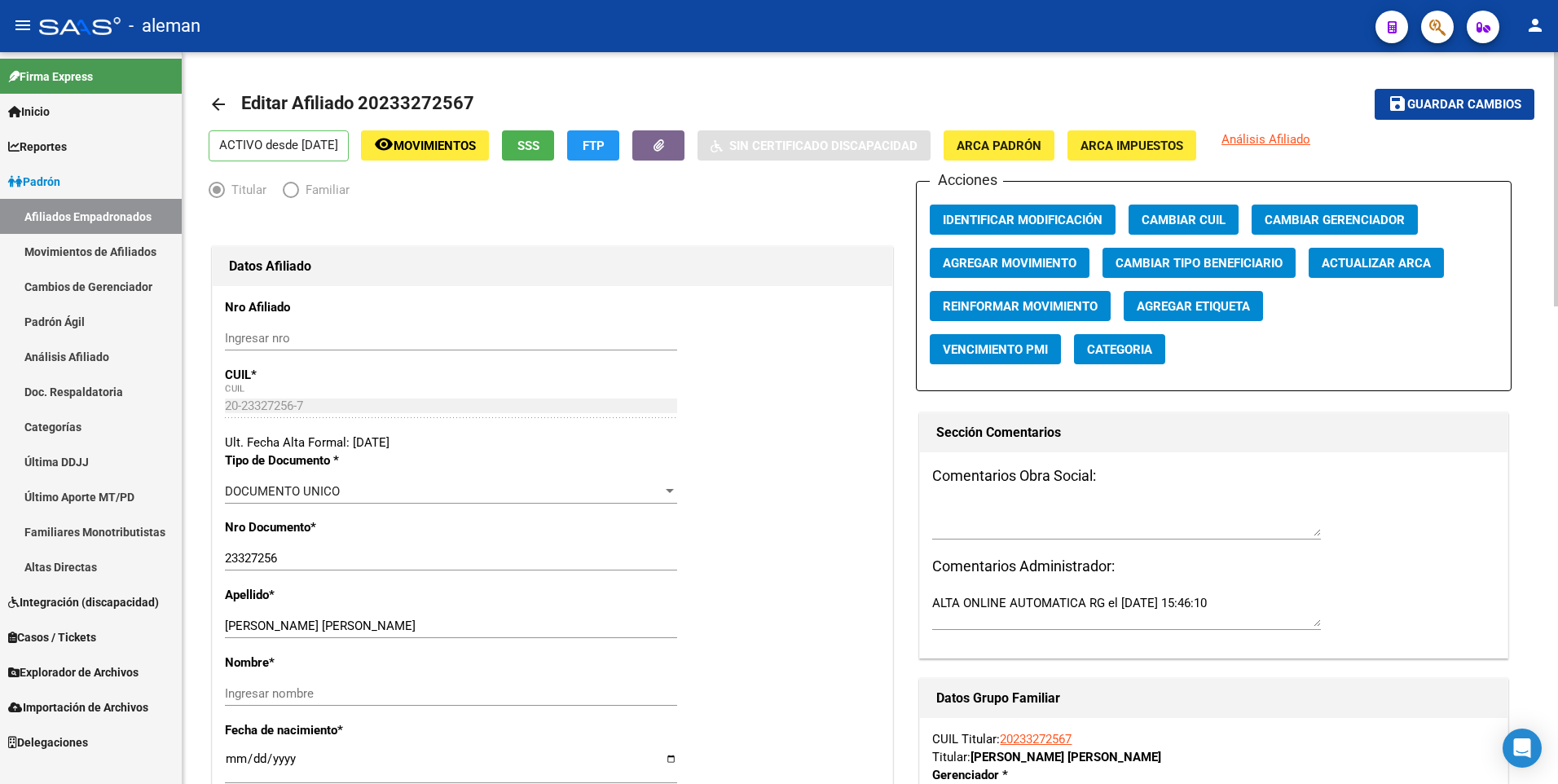
scroll to position [163, 0]
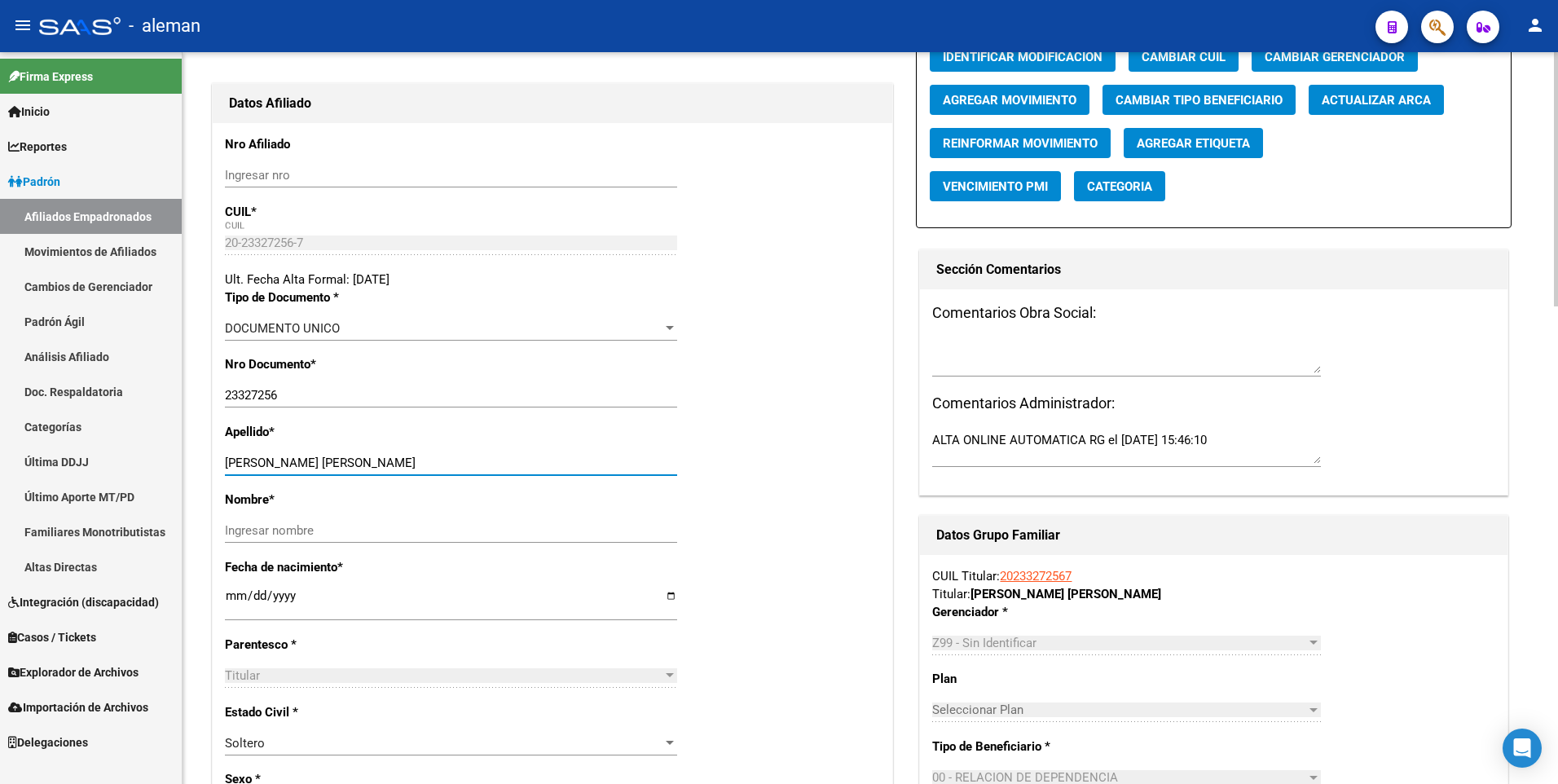
drag, startPoint x: 264, startPoint y: 463, endPoint x: 400, endPoint y: 464, distance: 136.0
click at [400, 464] on input "[PERSON_NAME]" at bounding box center [451, 463] width 452 height 14
type input "CANO"
click at [386, 525] on input "Ingresar nombre" at bounding box center [451, 530] width 452 height 14
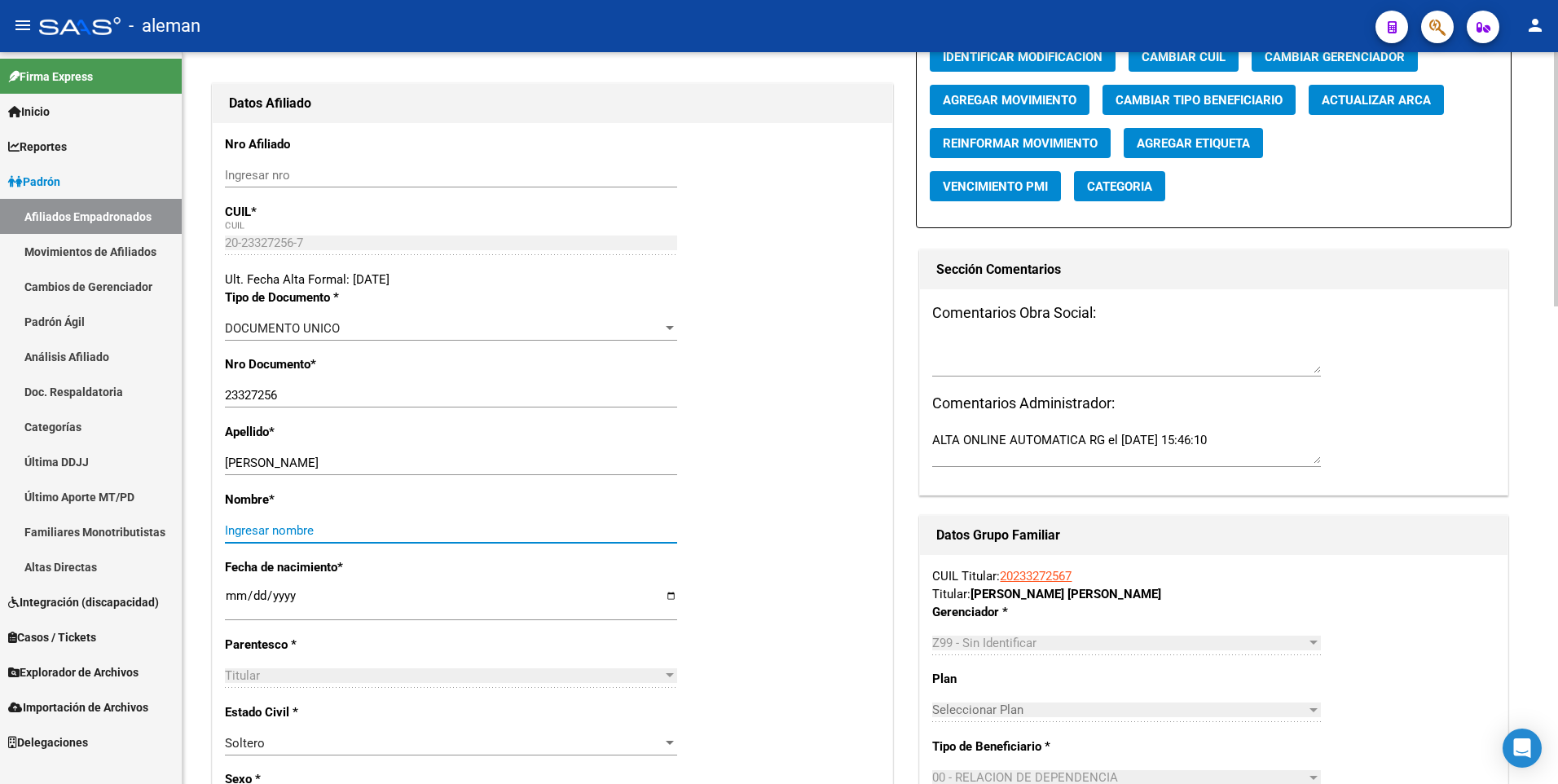
paste input "MARTIN IGNACIO"
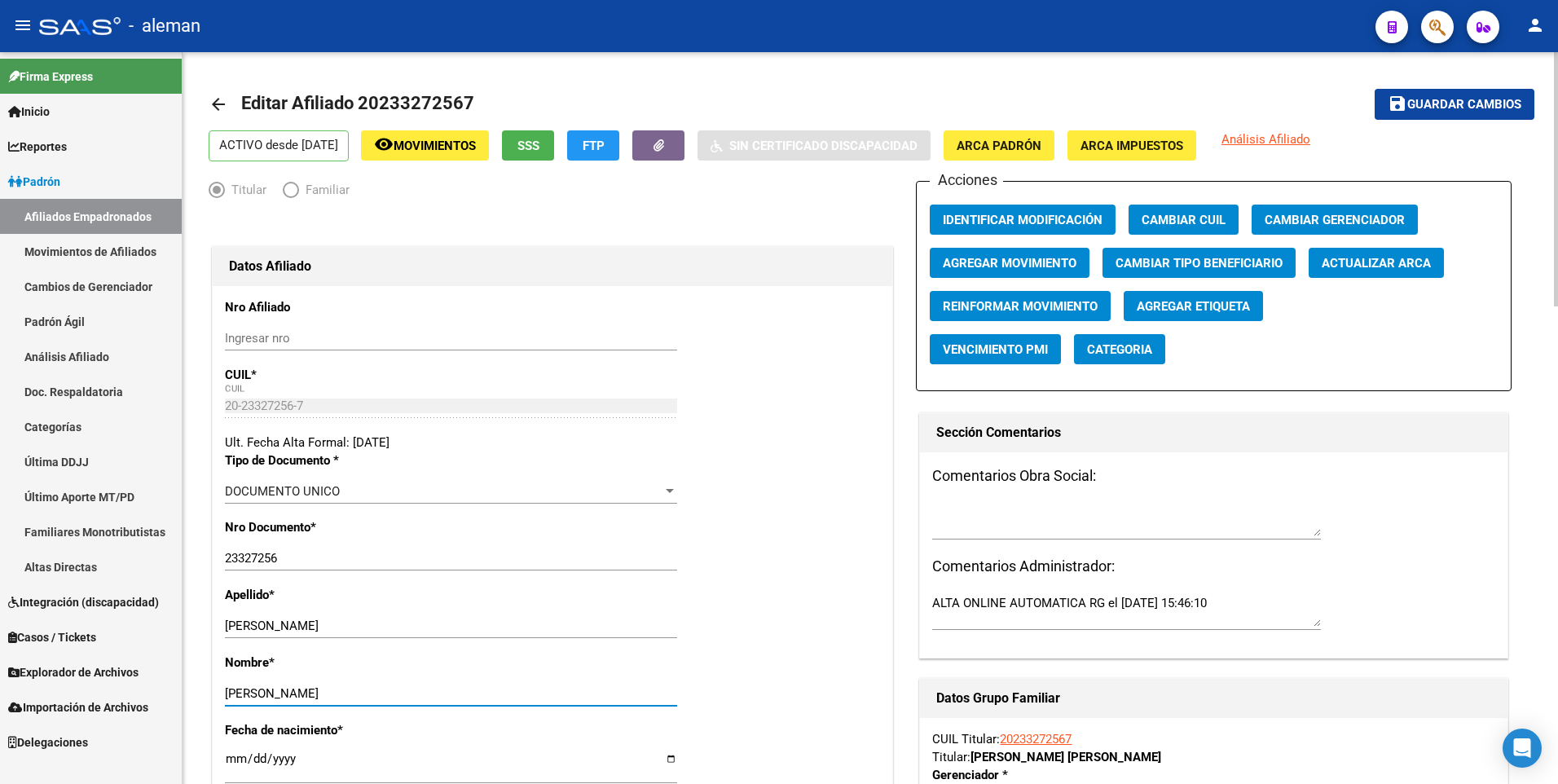
type input "MARTIN IGNACIO"
click at [1004, 141] on span "ARCA Padrón" at bounding box center [998, 145] width 85 height 14
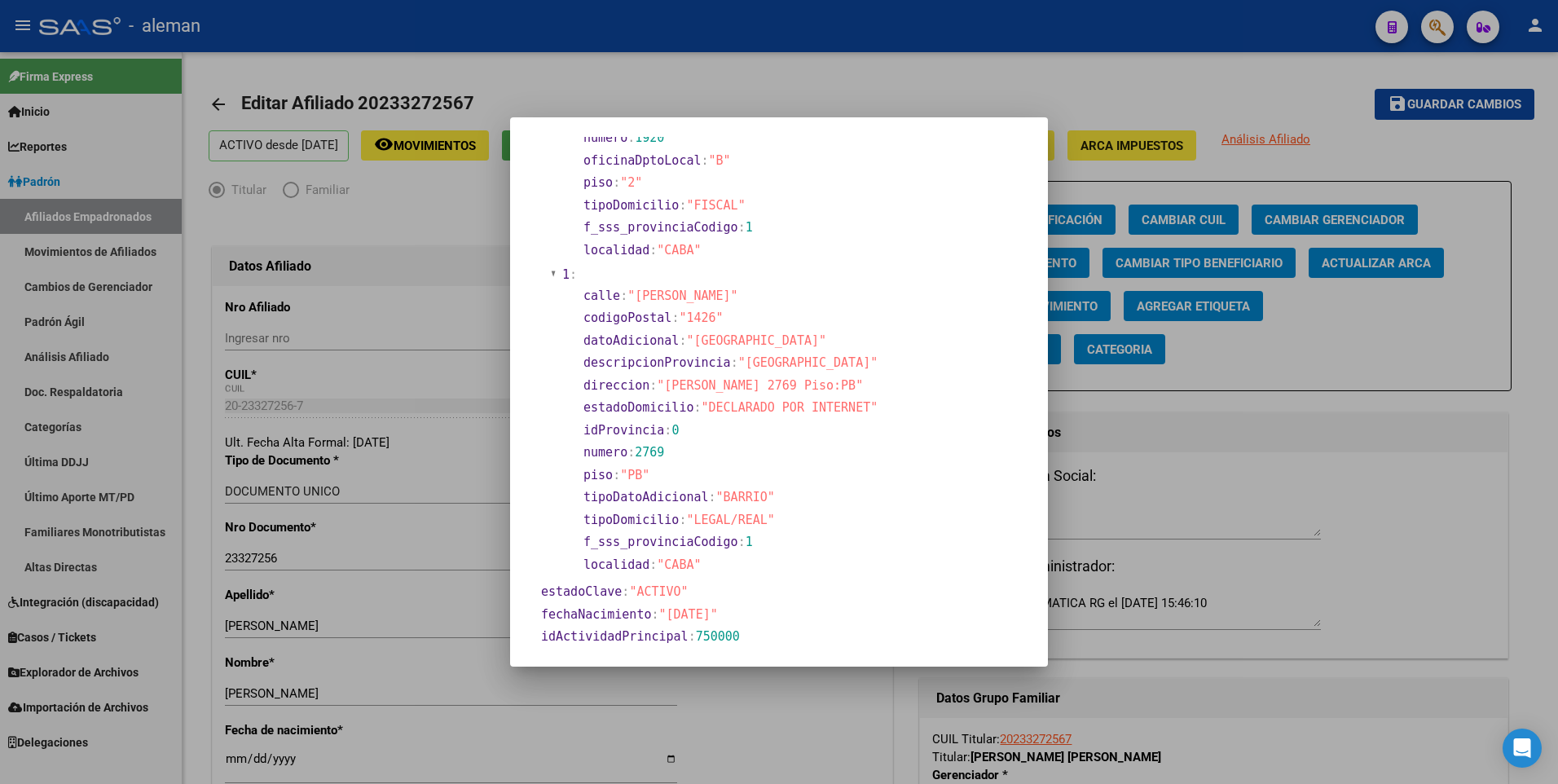
scroll to position [407, 0]
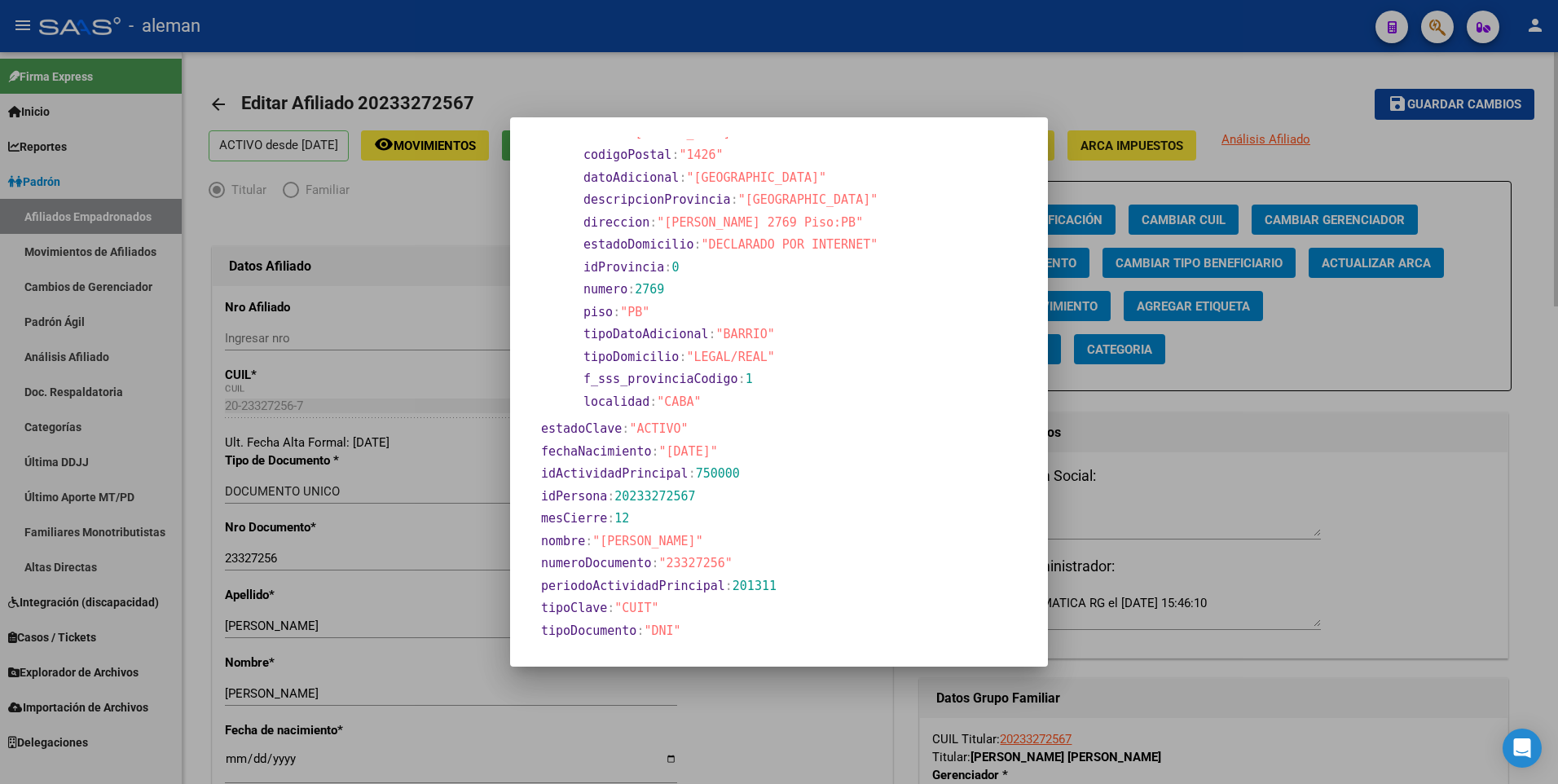
click at [1499, 362] on div at bounding box center [779, 392] width 1558 height 784
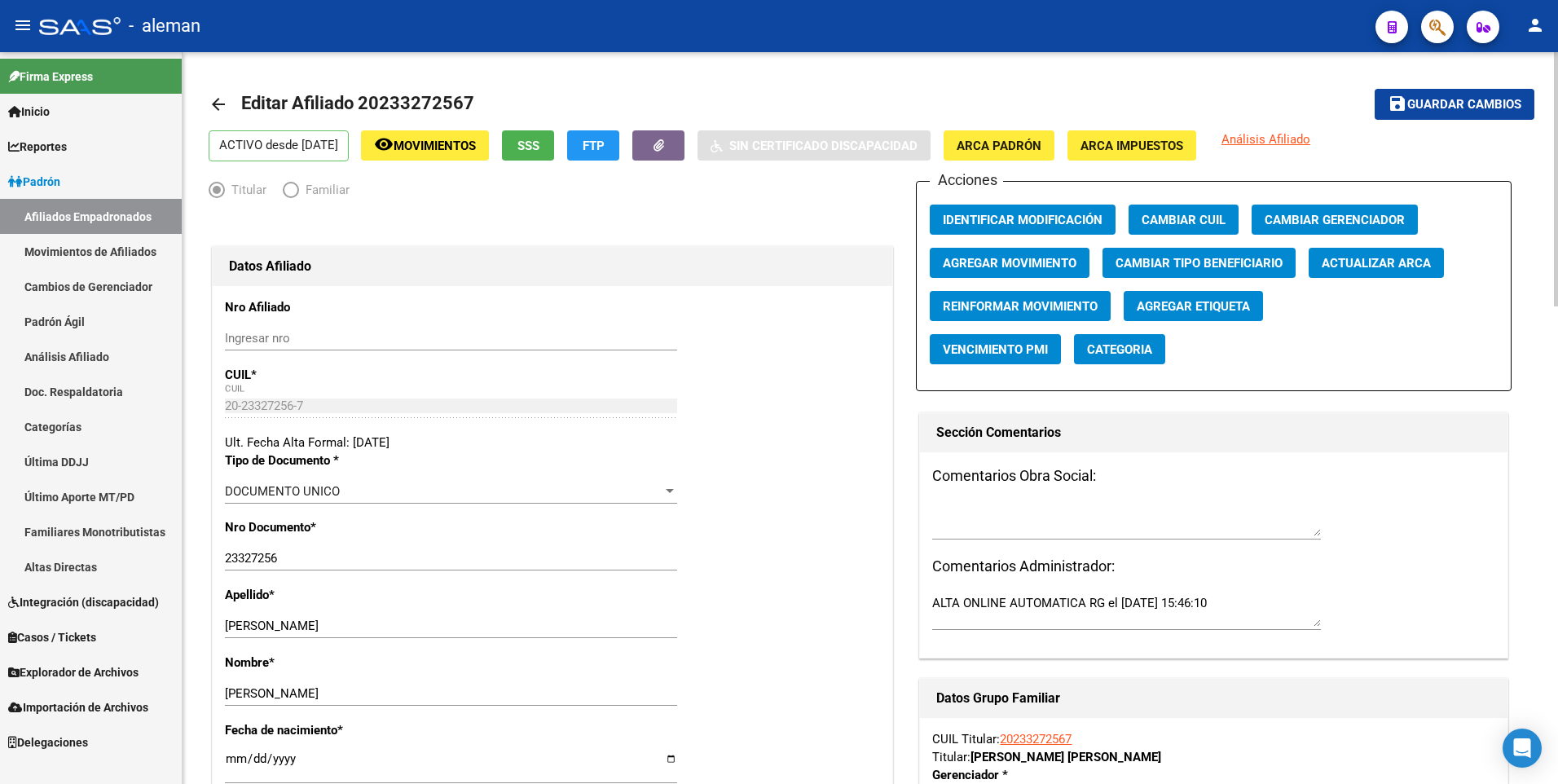
scroll to position [163, 0]
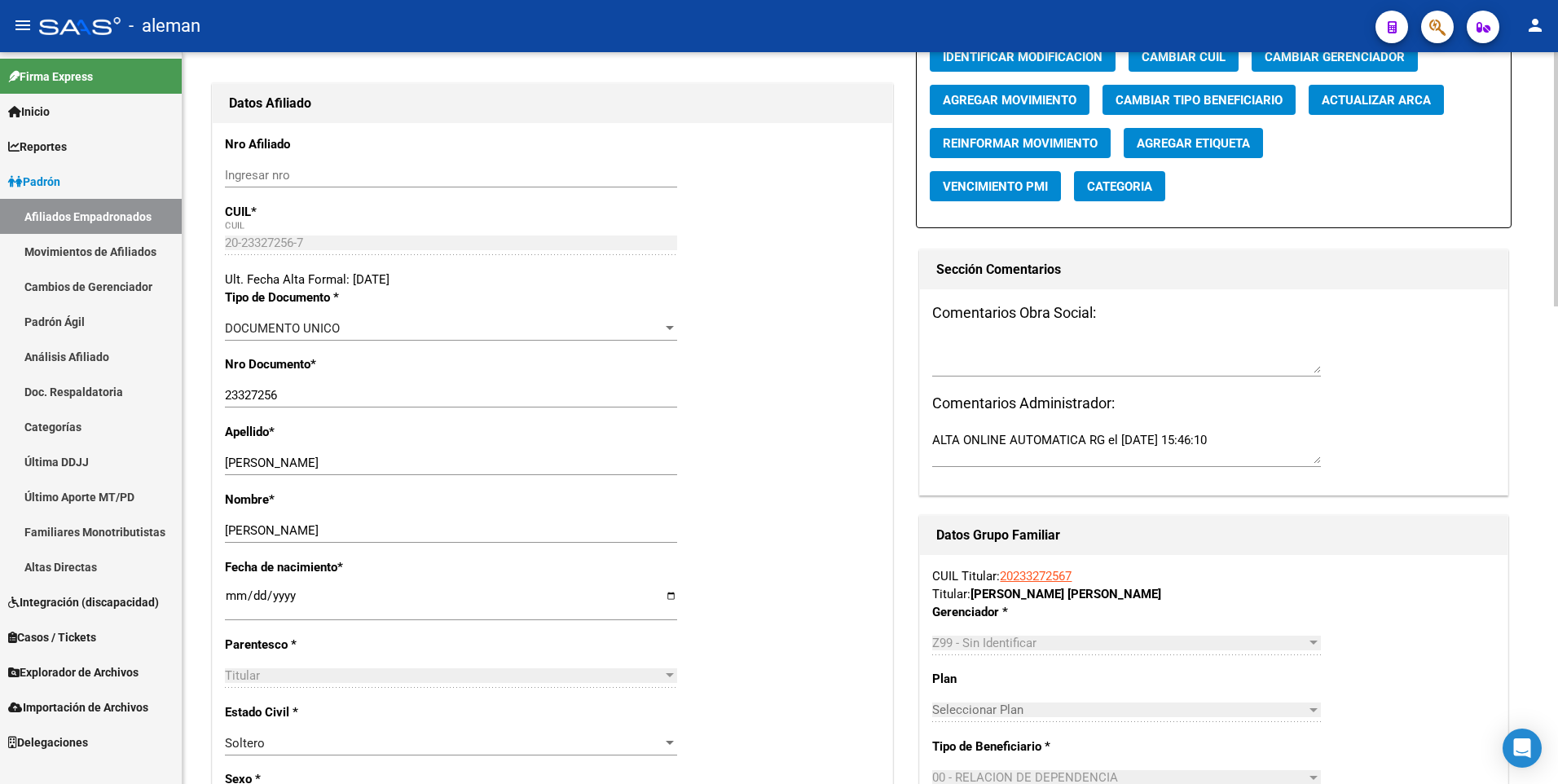
click at [229, 590] on input "[DATE]" at bounding box center [451, 602] width 452 height 26
type input "[DATE]"
type input "1973-05-16"
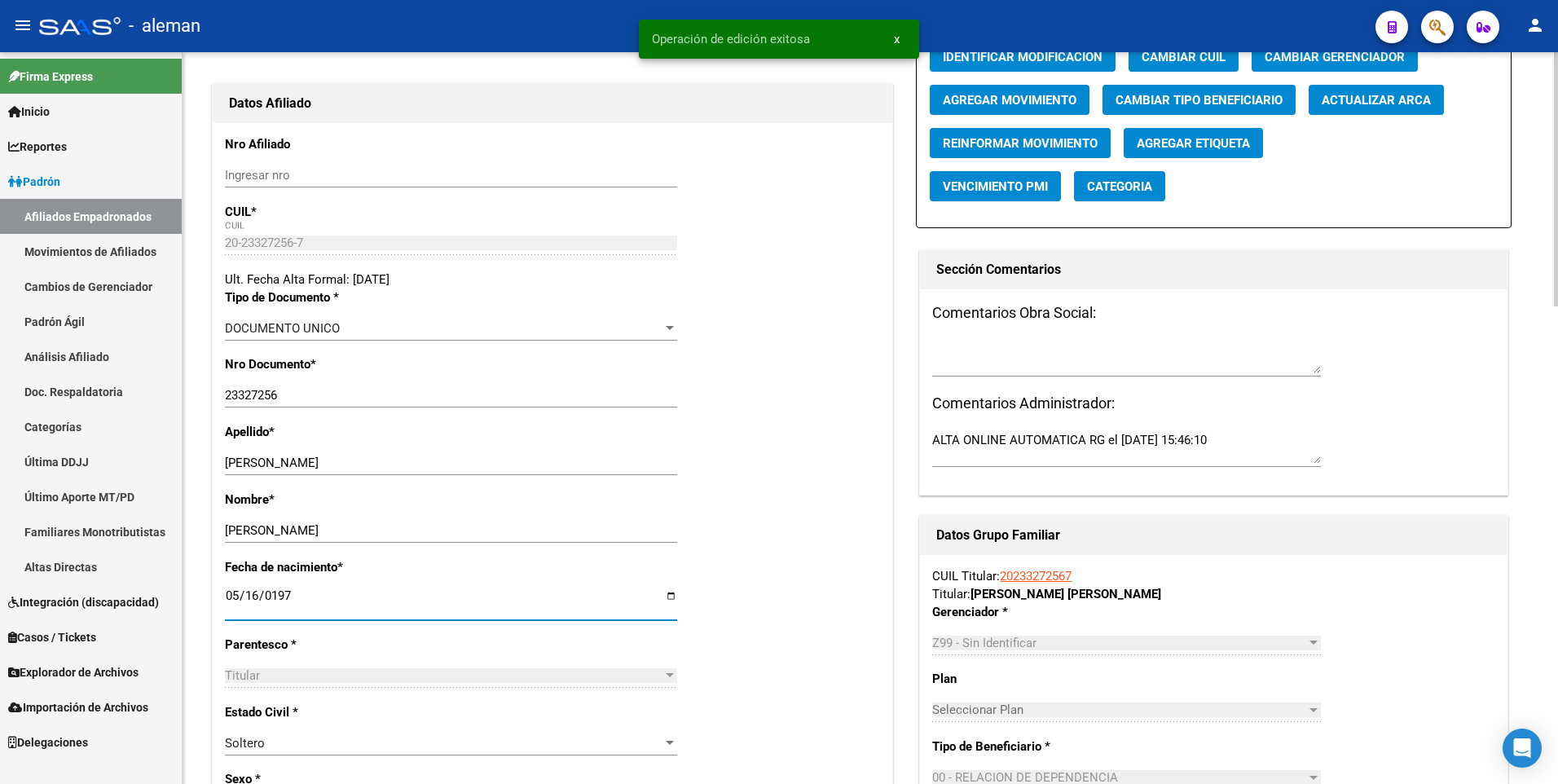
click at [784, 550] on div "Nombre * MARTIN IGNACIO Ingresar nombre" at bounding box center [552, 524] width 655 height 68
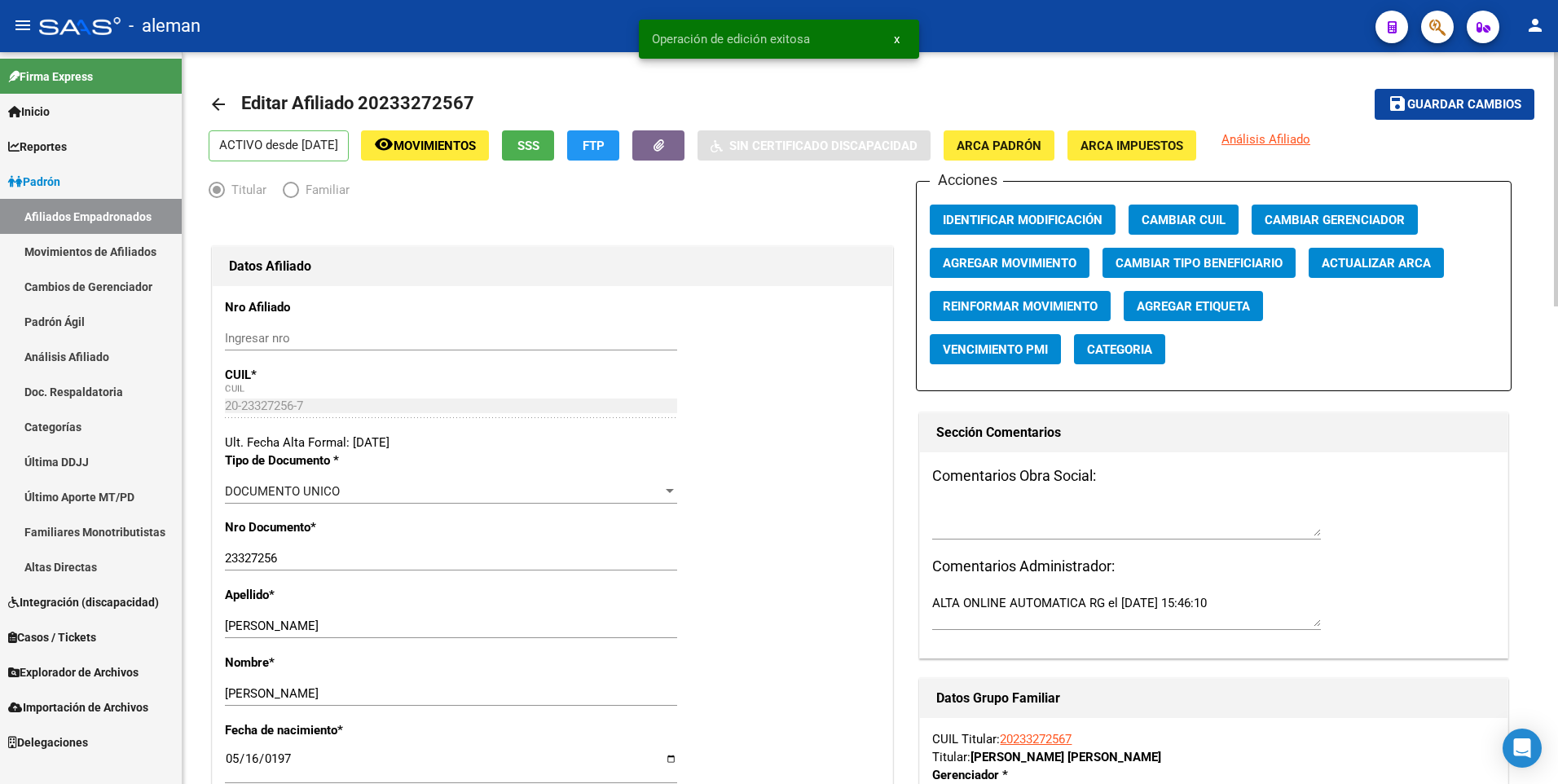
click at [1447, 91] on button "save Guardar cambios" at bounding box center [1454, 104] width 159 height 30
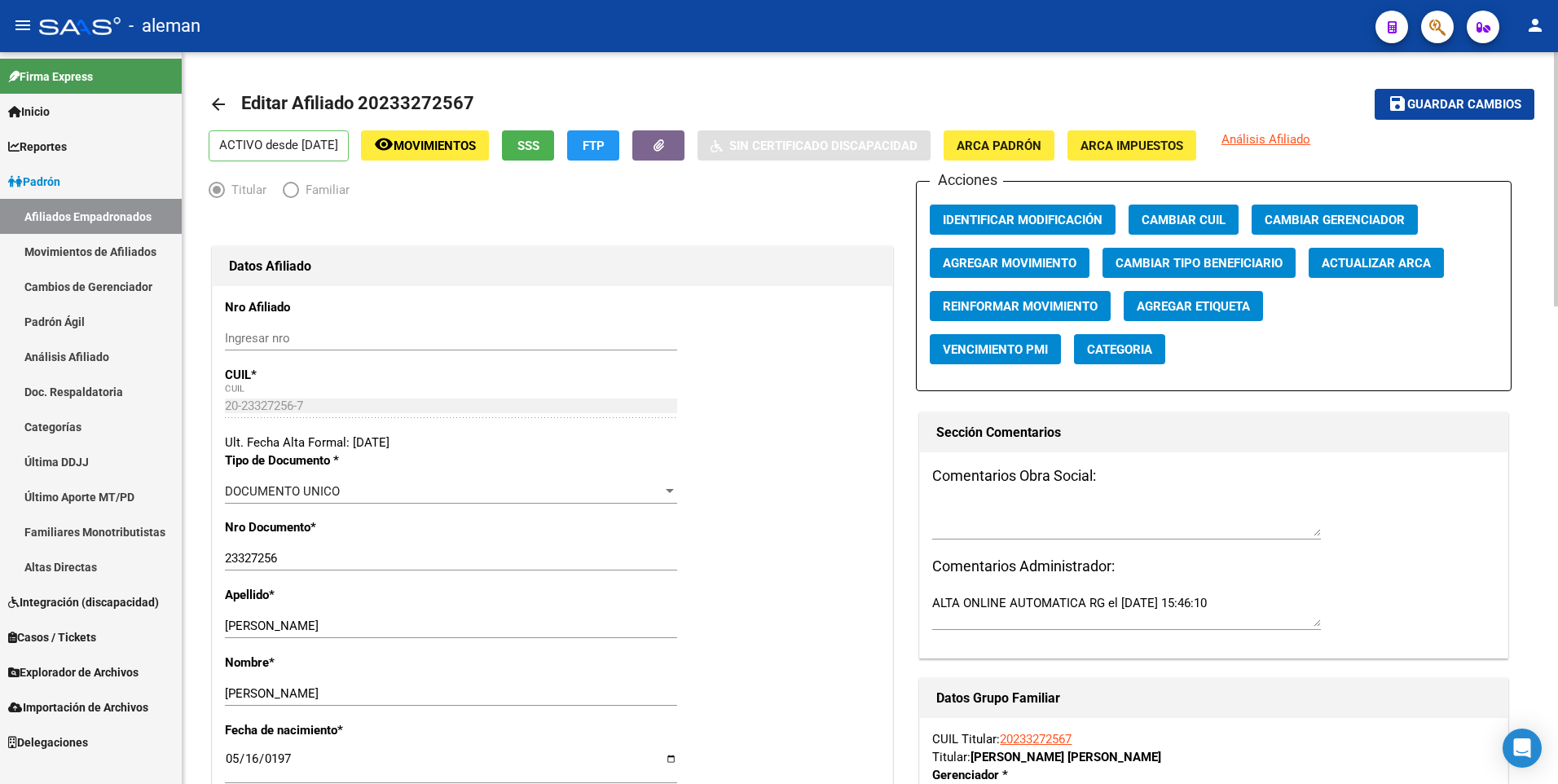
click at [214, 101] on mat-icon "arrow_back" at bounding box center [217, 104] width 19 height 19
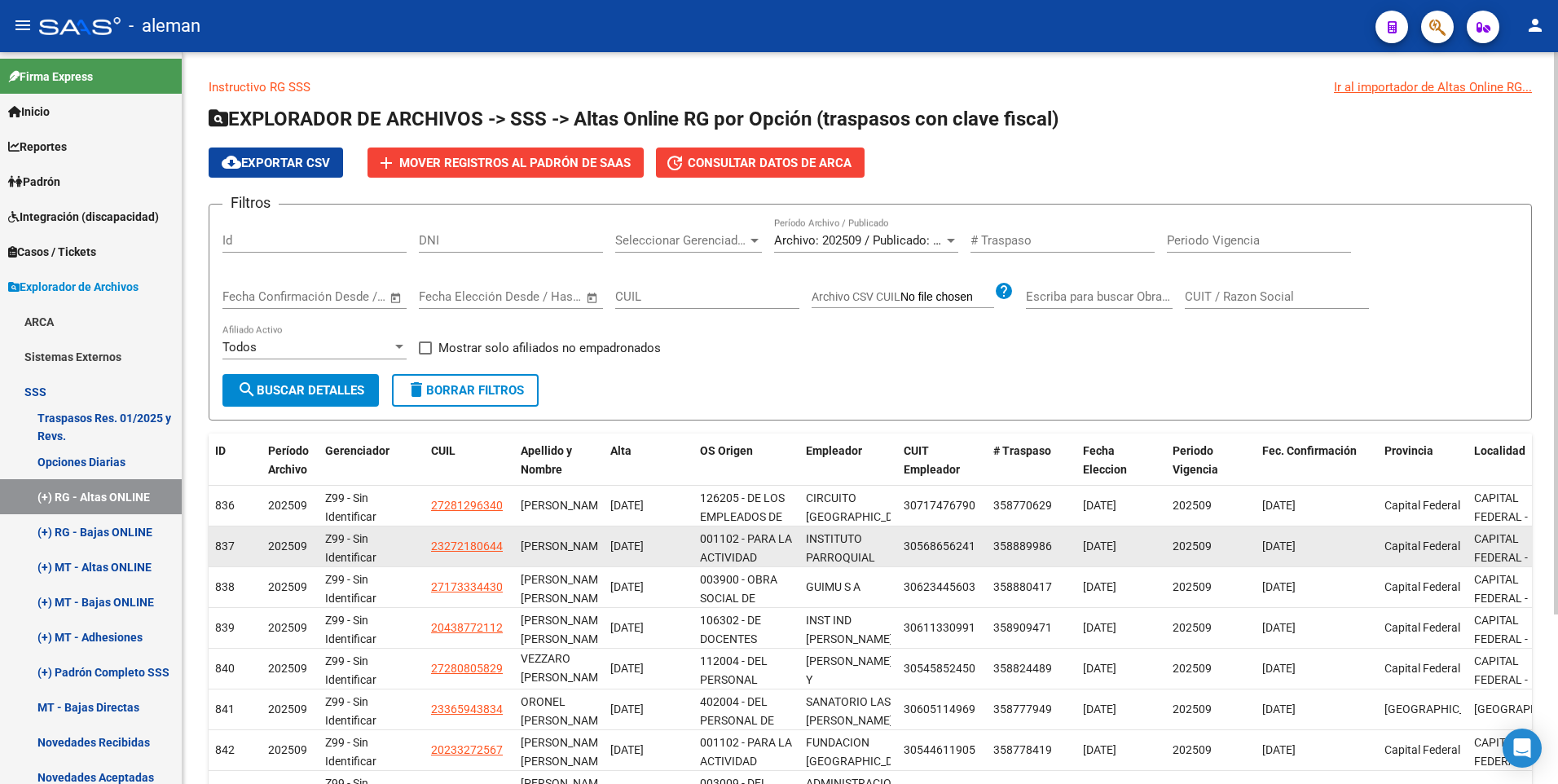
scroll to position [21, 0]
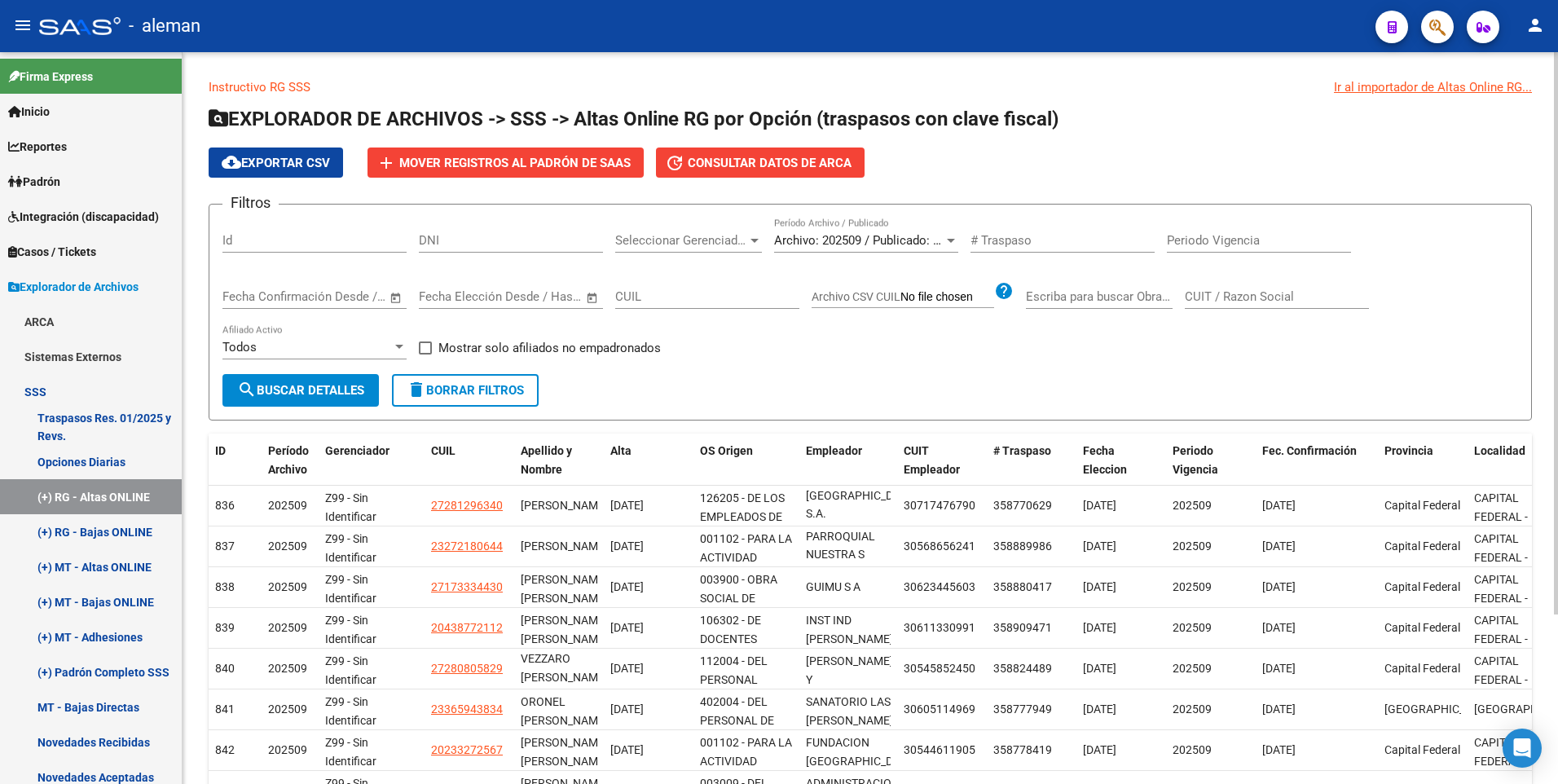
click at [796, 362] on div "Filtros Id DNI Seleccionar Gerenciador Seleccionar Gerenciador Archivo: 202509 …" at bounding box center [870, 295] width 1295 height 156
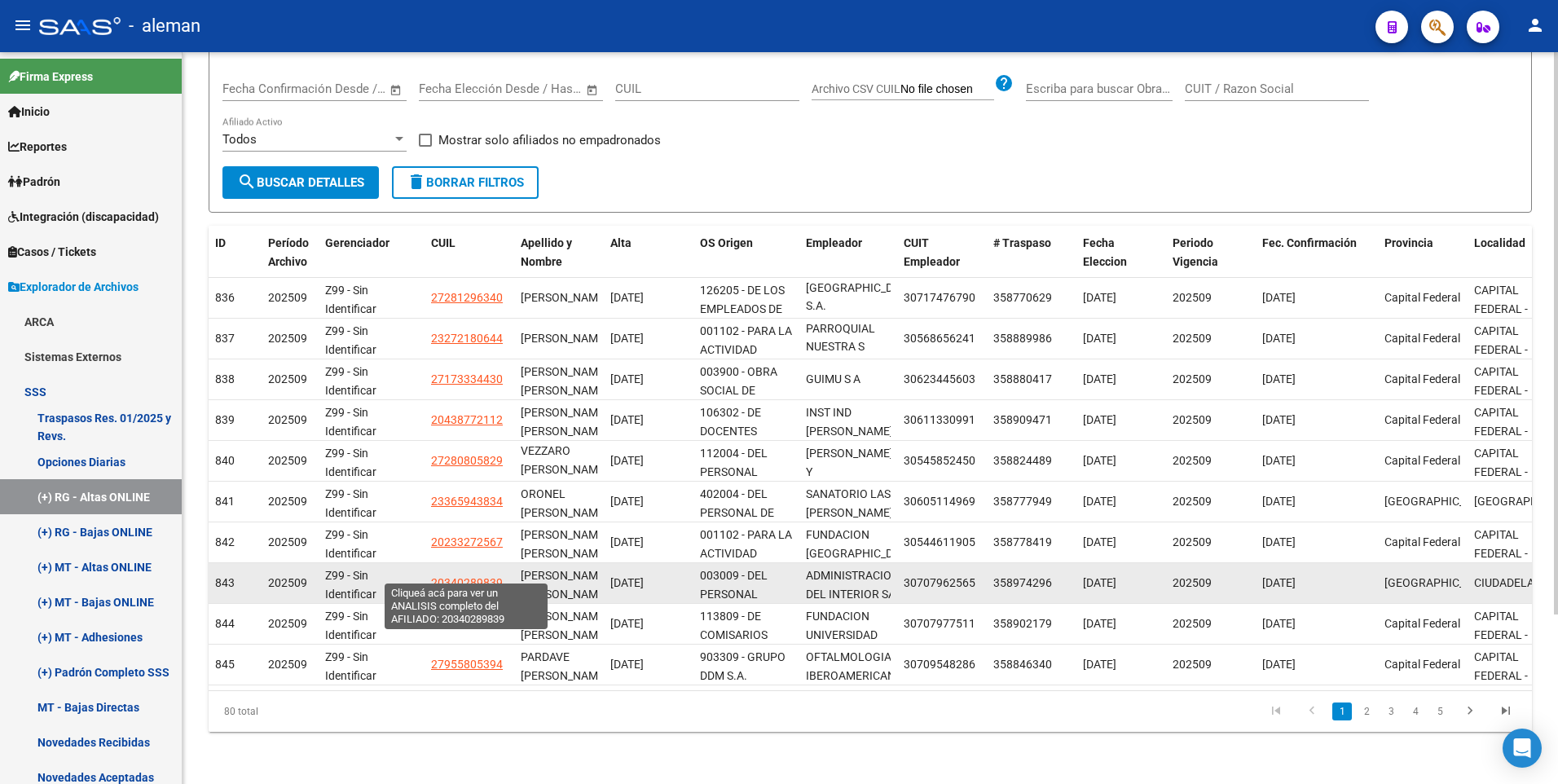
click at [468, 576] on span "20340289839" at bounding box center [466, 583] width 71 height 13
type textarea "20340289839"
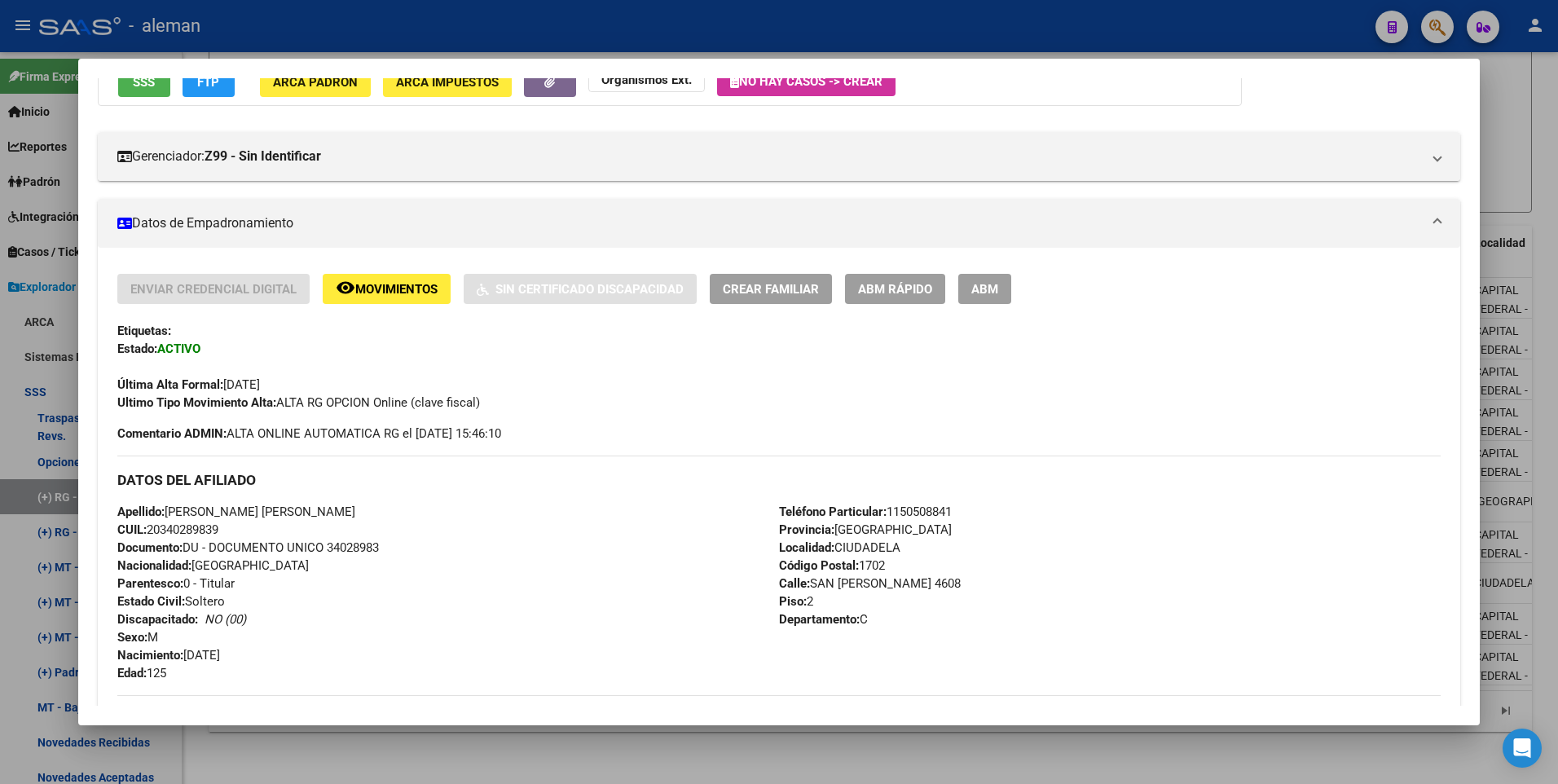
scroll to position [244, 0]
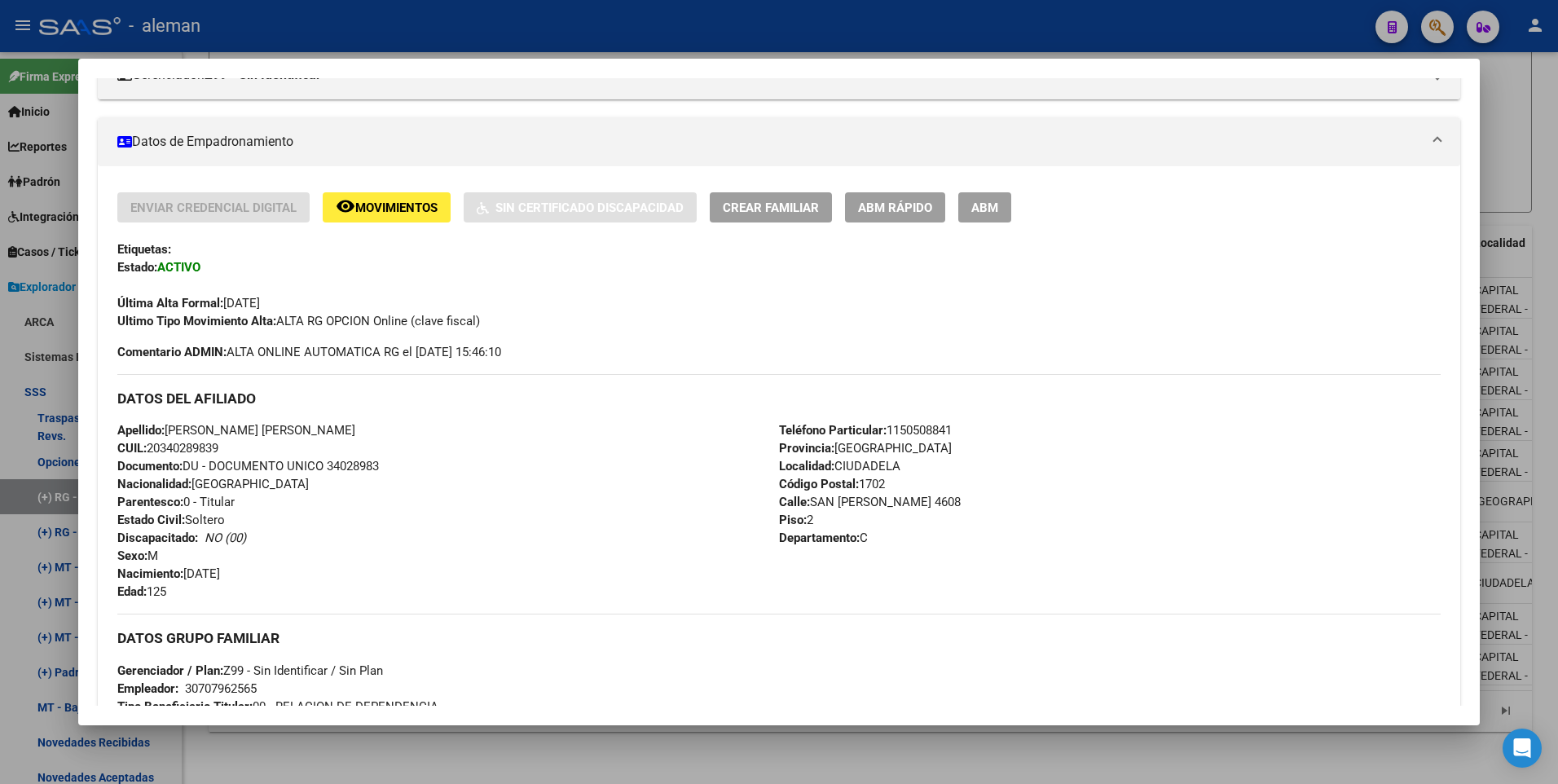
click at [991, 207] on span "ABM" at bounding box center [985, 207] width 27 height 14
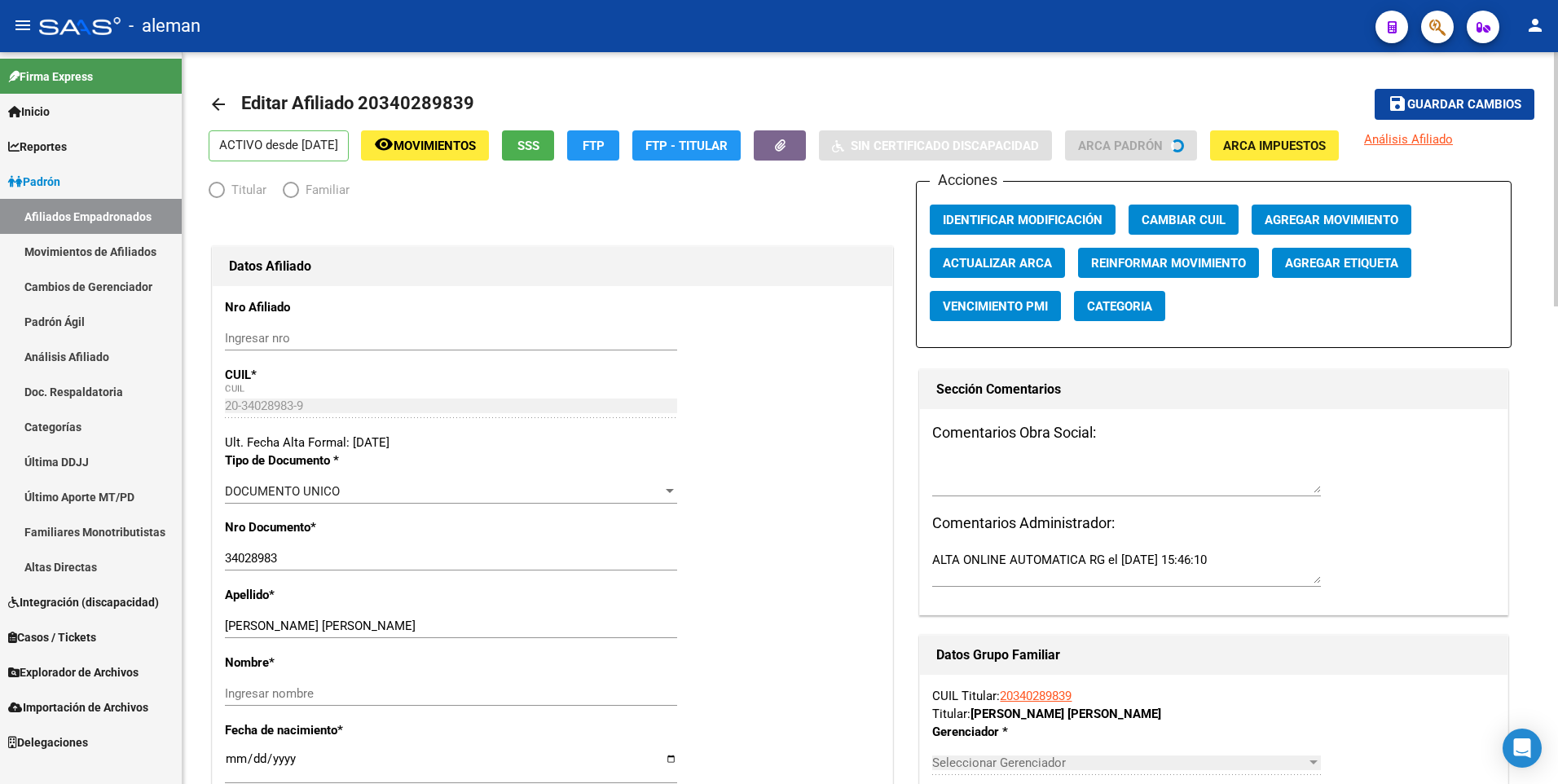
radio input "true"
type input "30-70796256-5"
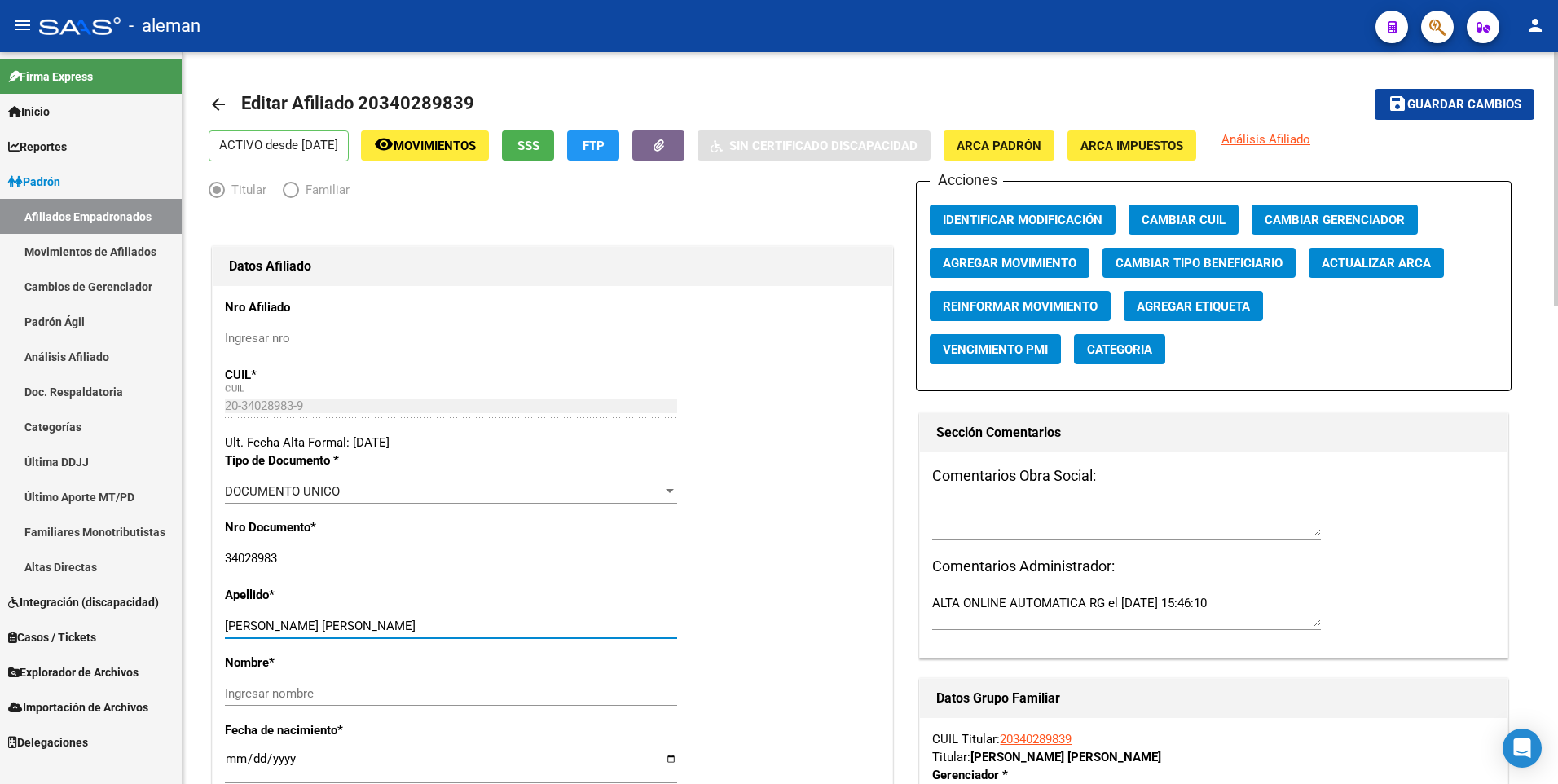
drag, startPoint x: 272, startPoint y: 622, endPoint x: 283, endPoint y: 622, distance: 11.0
click at [283, 622] on input "[PERSON_NAME]" at bounding box center [451, 625] width 452 height 14
drag, startPoint x: 269, startPoint y: 624, endPoint x: 380, endPoint y: 620, distance: 111.1
click at [380, 620] on input "[PERSON_NAME]" at bounding box center [451, 625] width 452 height 14
click at [350, 698] on input "Ingresar nombre" at bounding box center [451, 693] width 452 height 14
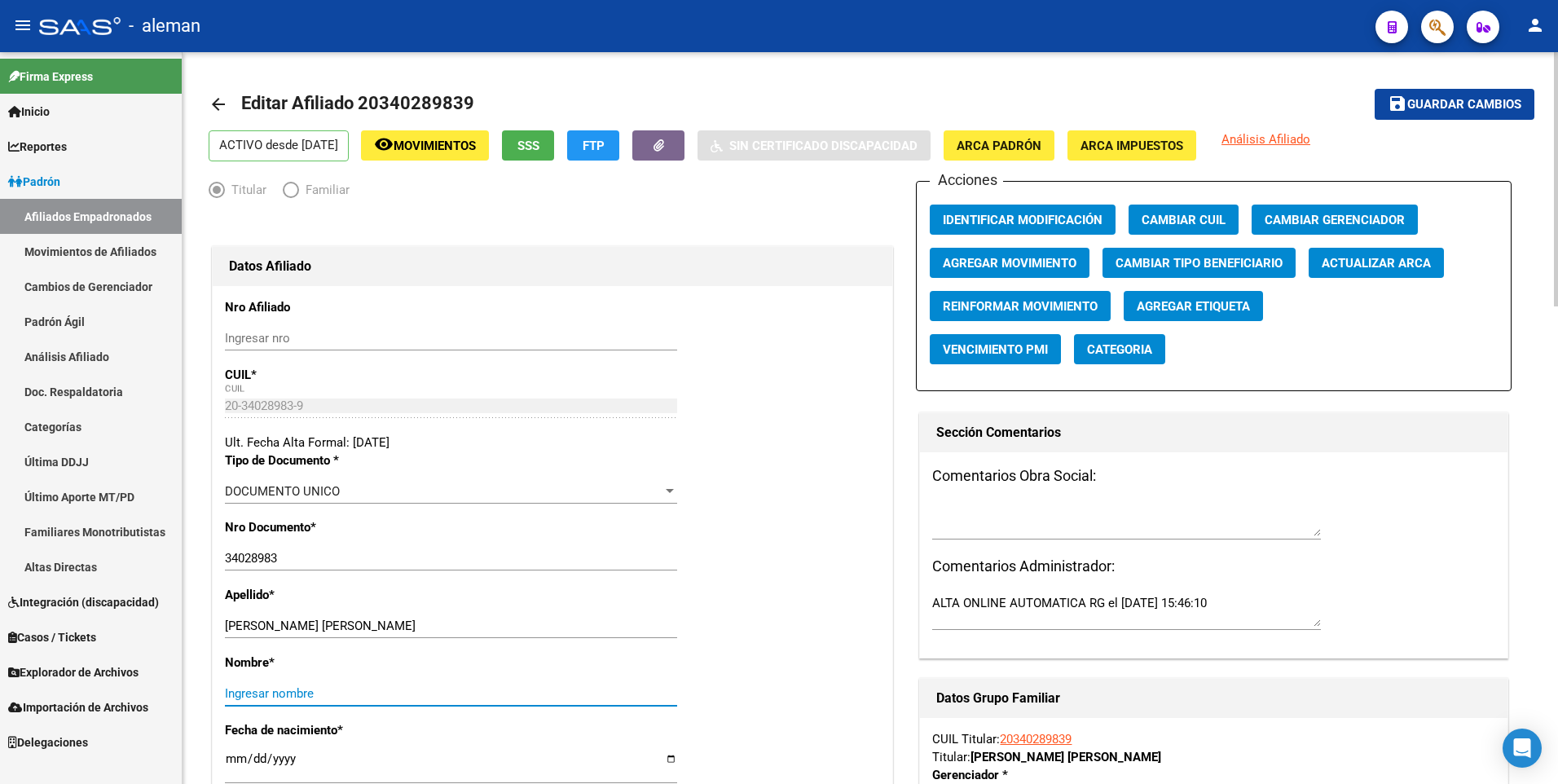
paste input "NAHUEL MARTIN"
type input "NAHUEL MARTIN"
drag, startPoint x: 270, startPoint y: 619, endPoint x: 440, endPoint y: 615, distance: 170.0
click at [440, 615] on div "BASILE NAHUEL MARTIN Ingresar apellido" at bounding box center [451, 625] width 452 height 24
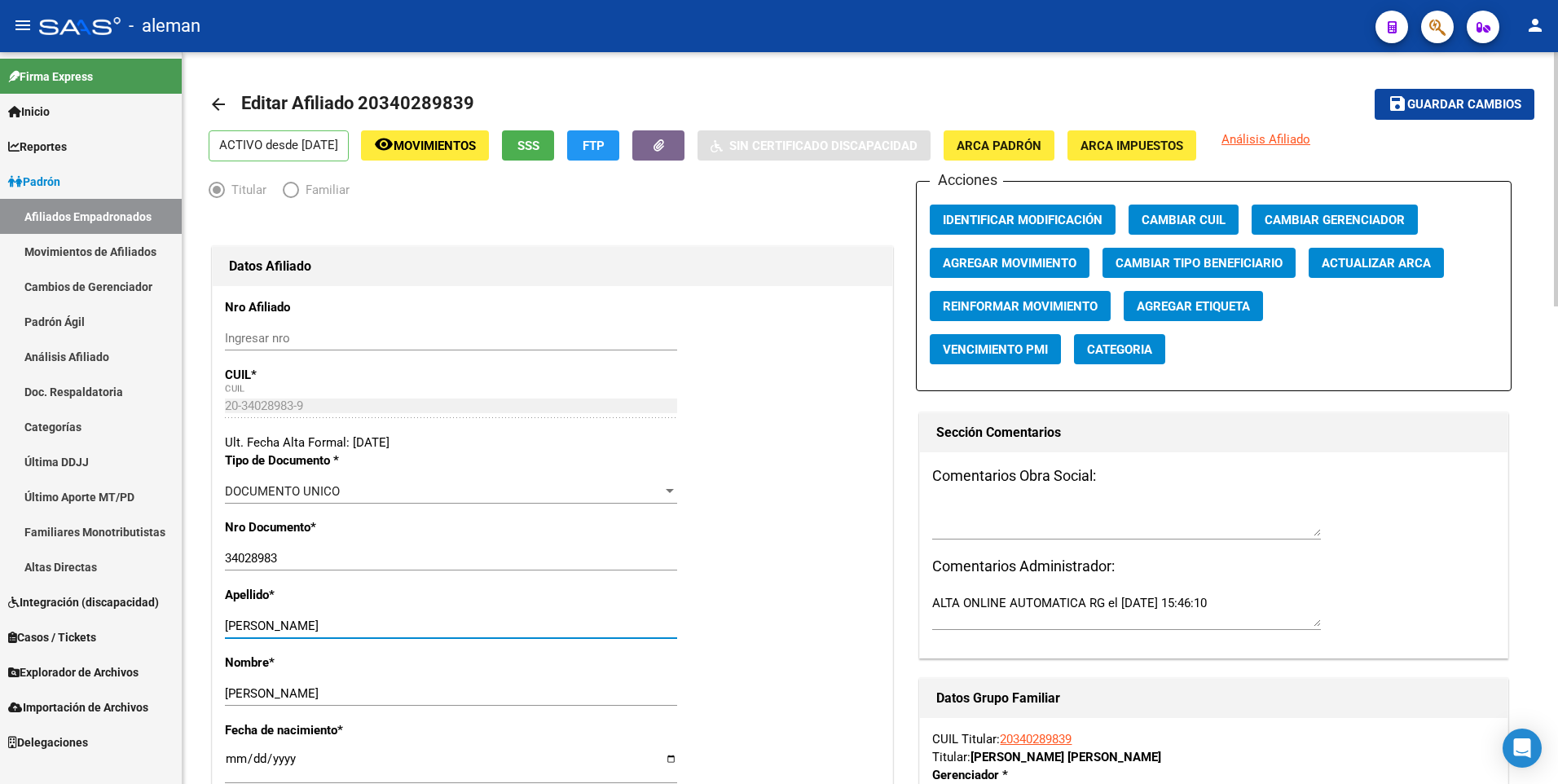
type input "BASILE"
click at [743, 543] on div "Nro Documento * 34028983 Ingresar nro" at bounding box center [552, 551] width 655 height 68
click at [1029, 147] on span "ARCA Padrón" at bounding box center [998, 145] width 85 height 14
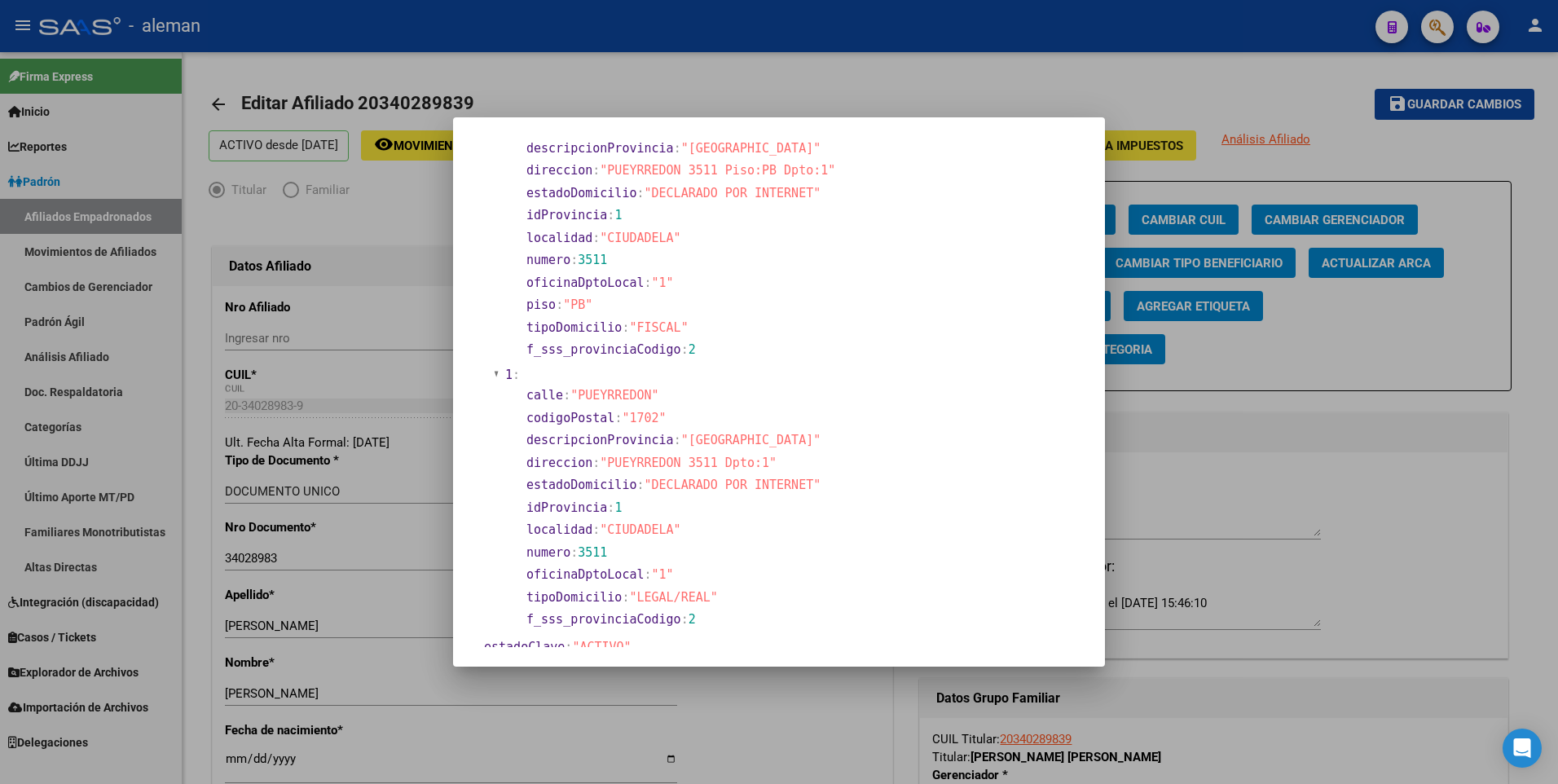
scroll to position [326, 0]
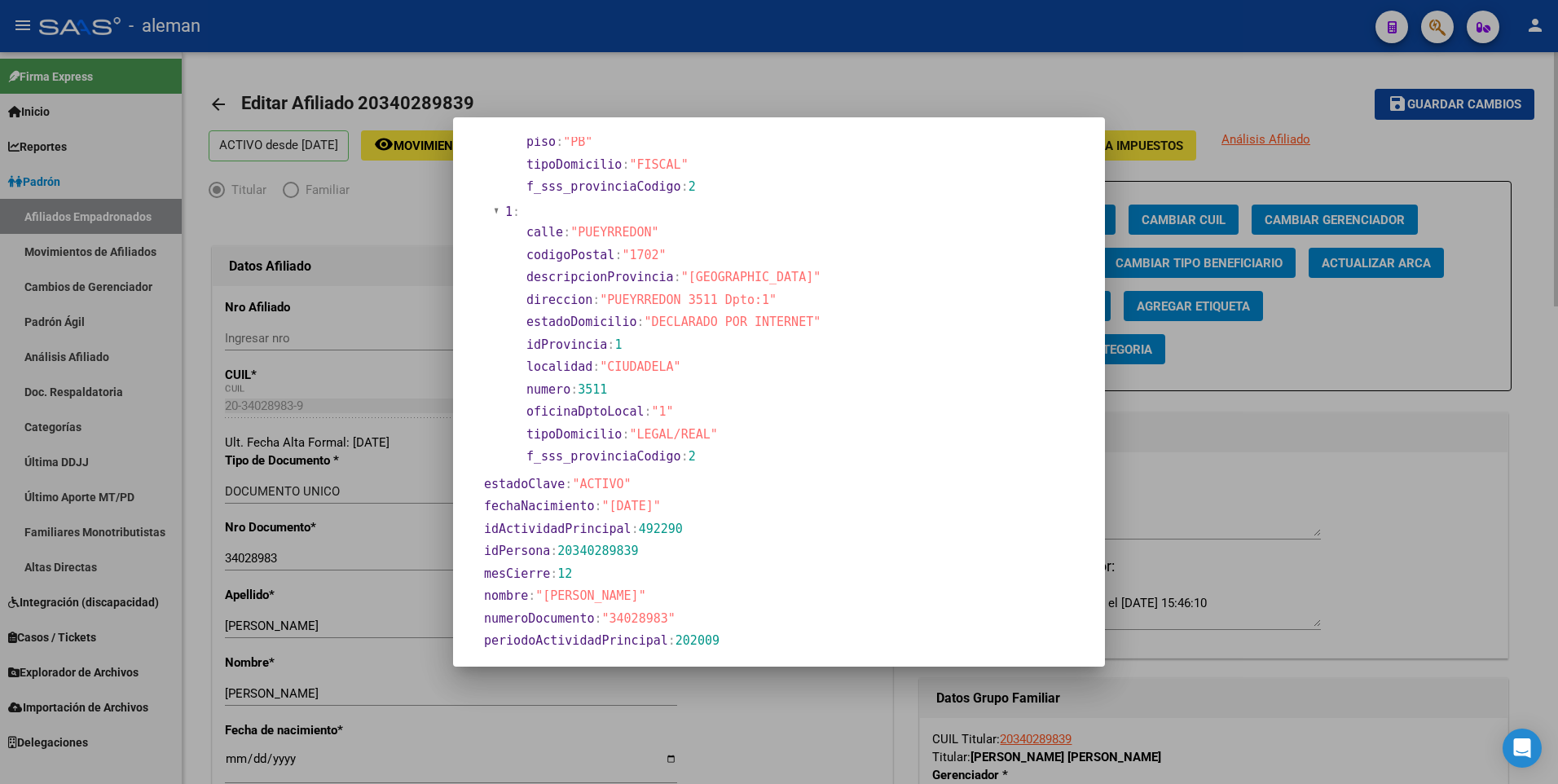
click at [416, 554] on div at bounding box center [779, 392] width 1558 height 784
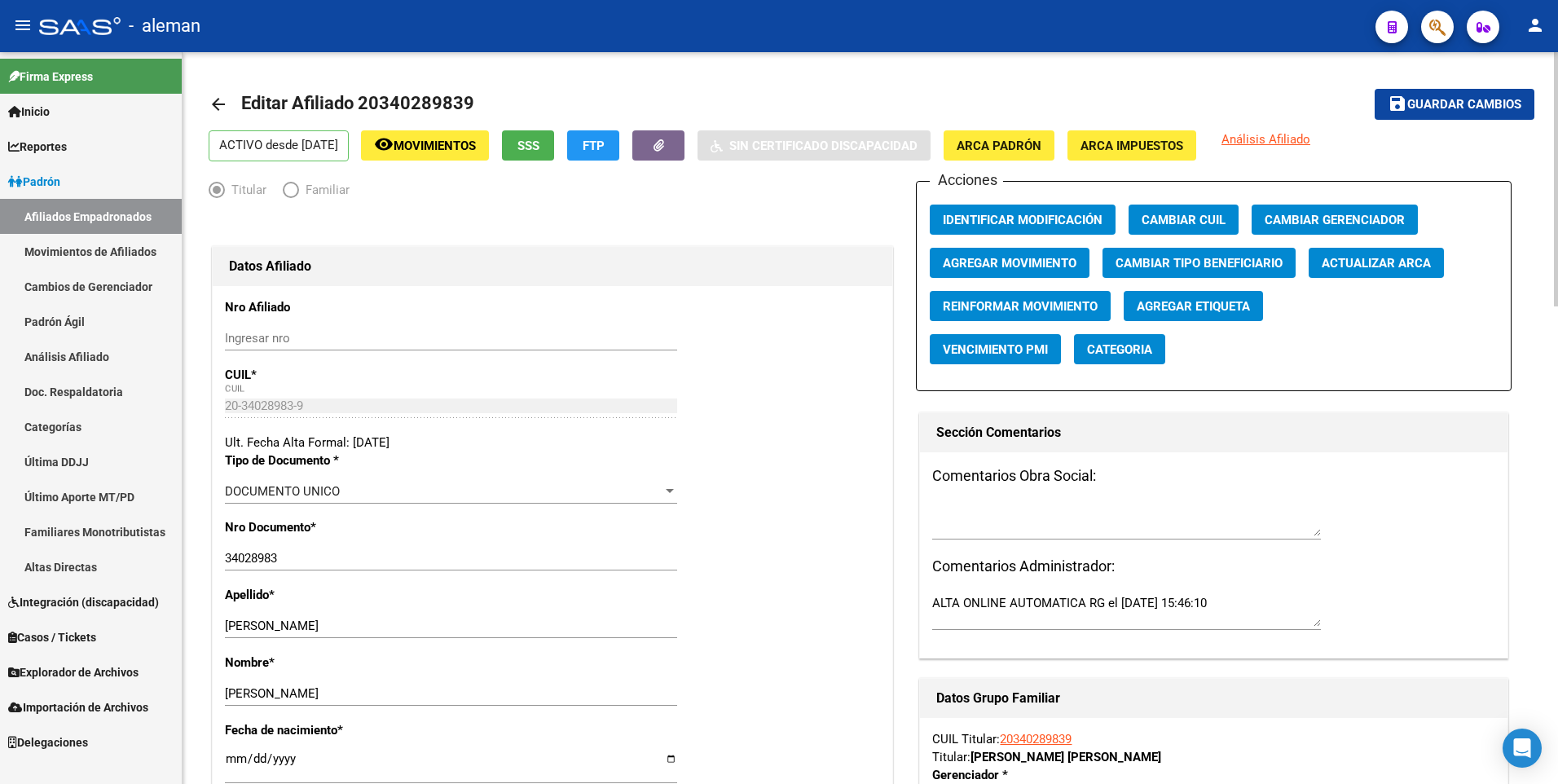
scroll to position [244, 0]
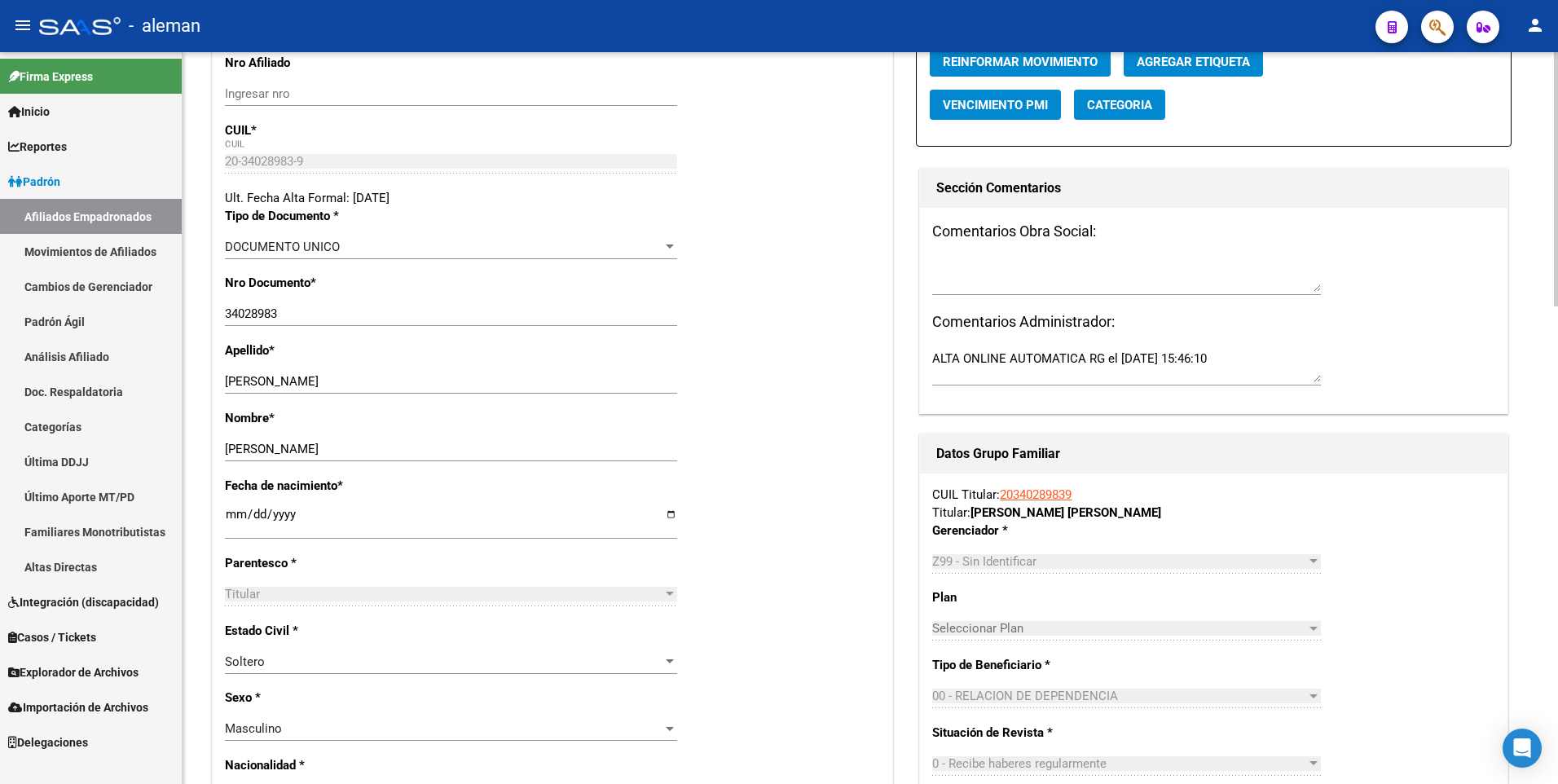
click at [227, 511] on input "[DATE]" at bounding box center [451, 520] width 452 height 26
type input "1900-01-05"
type input "1988-09-05"
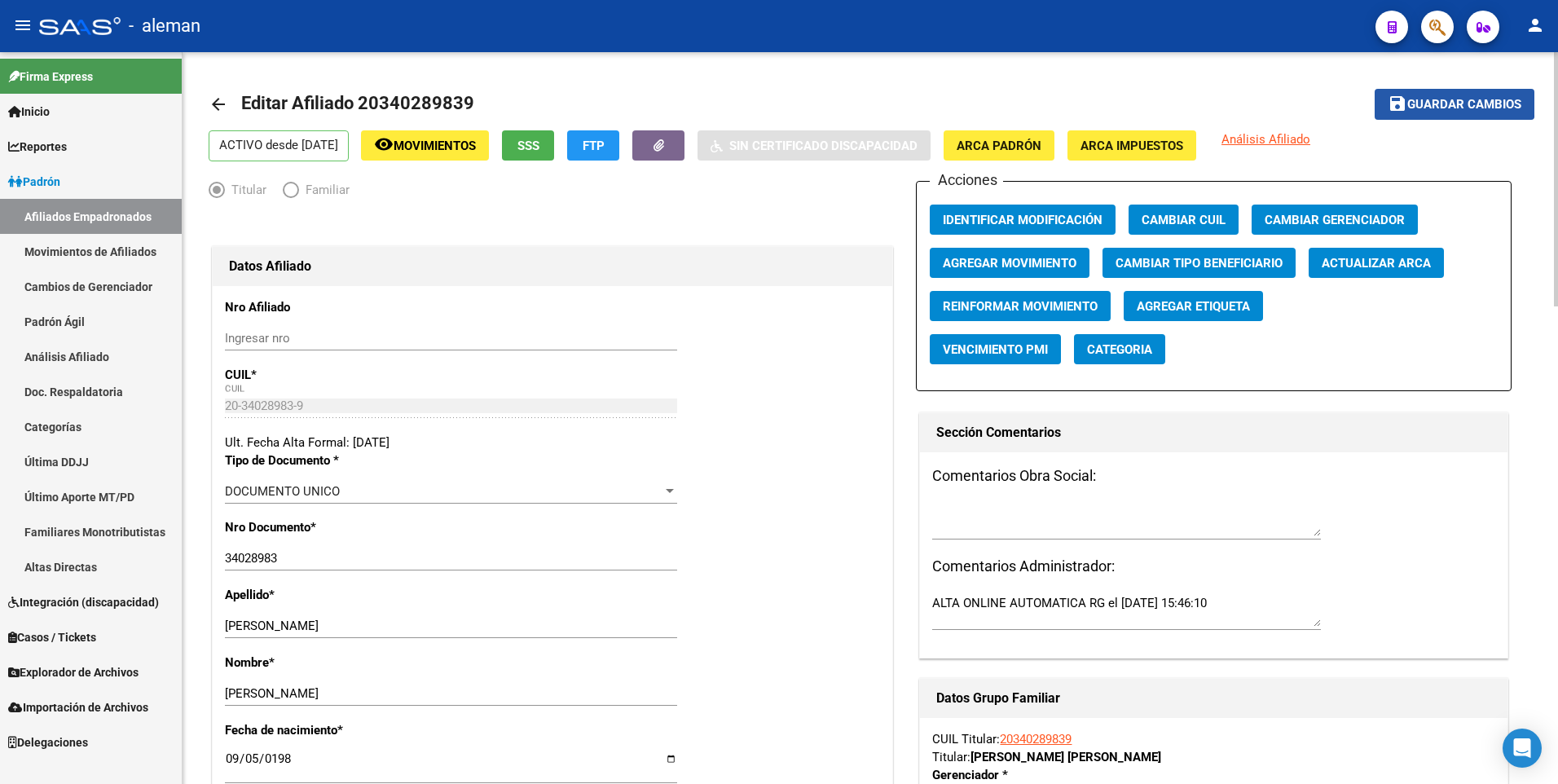
click at [1446, 102] on span "Guardar cambios" at bounding box center [1464, 104] width 114 height 14
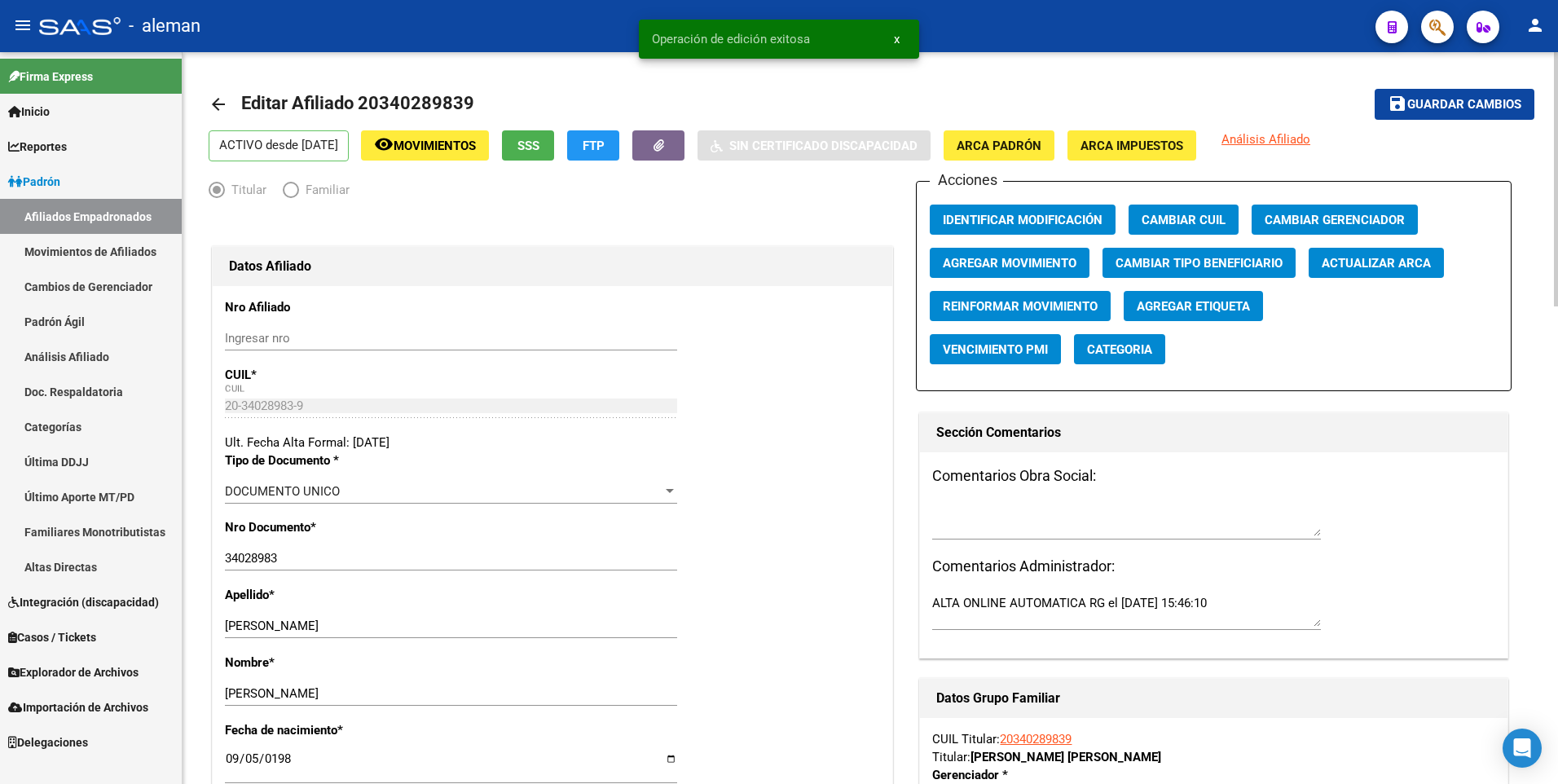
click at [221, 102] on mat-icon "arrow_back" at bounding box center [217, 104] width 19 height 19
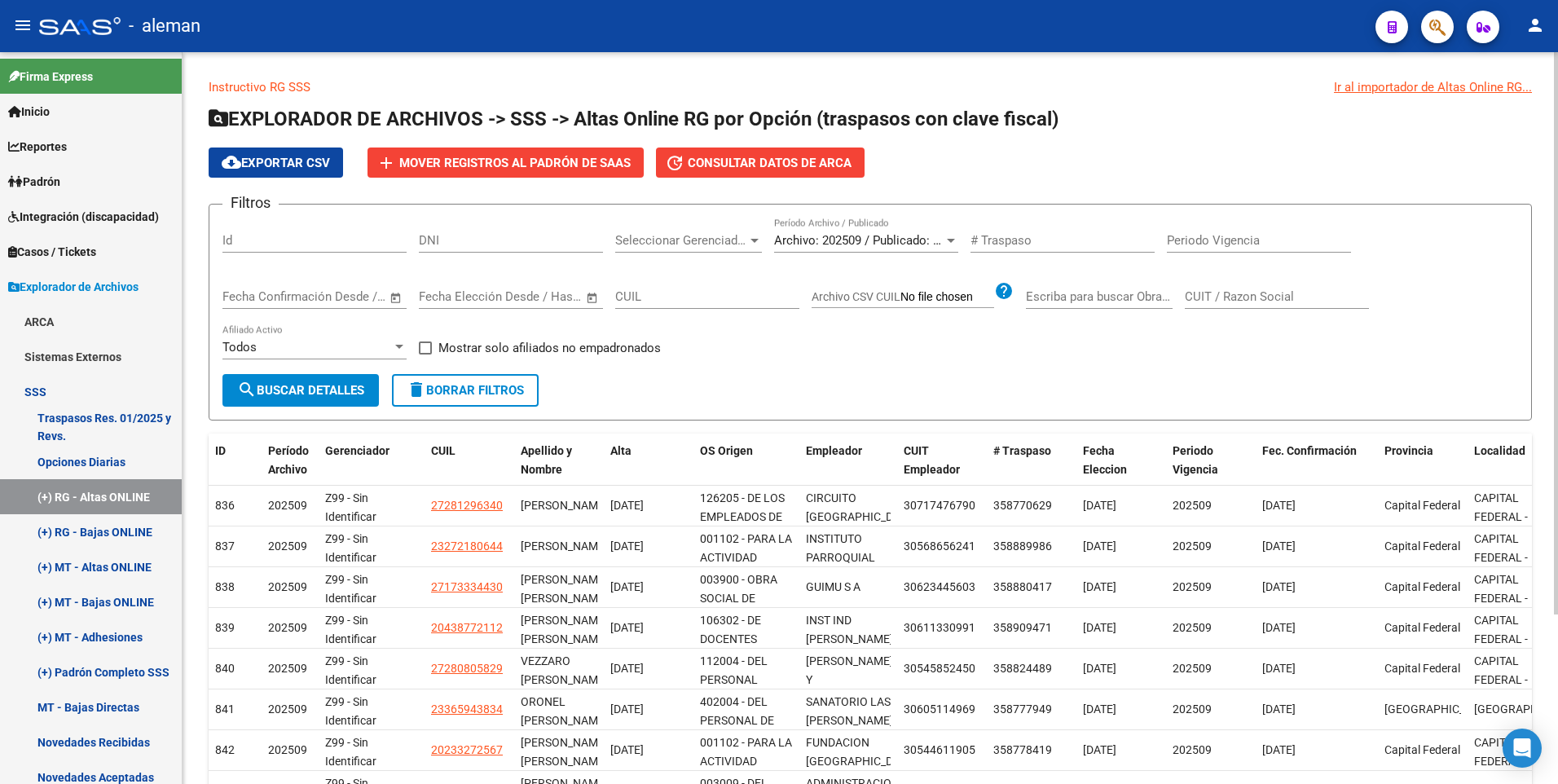
scroll to position [220, 0]
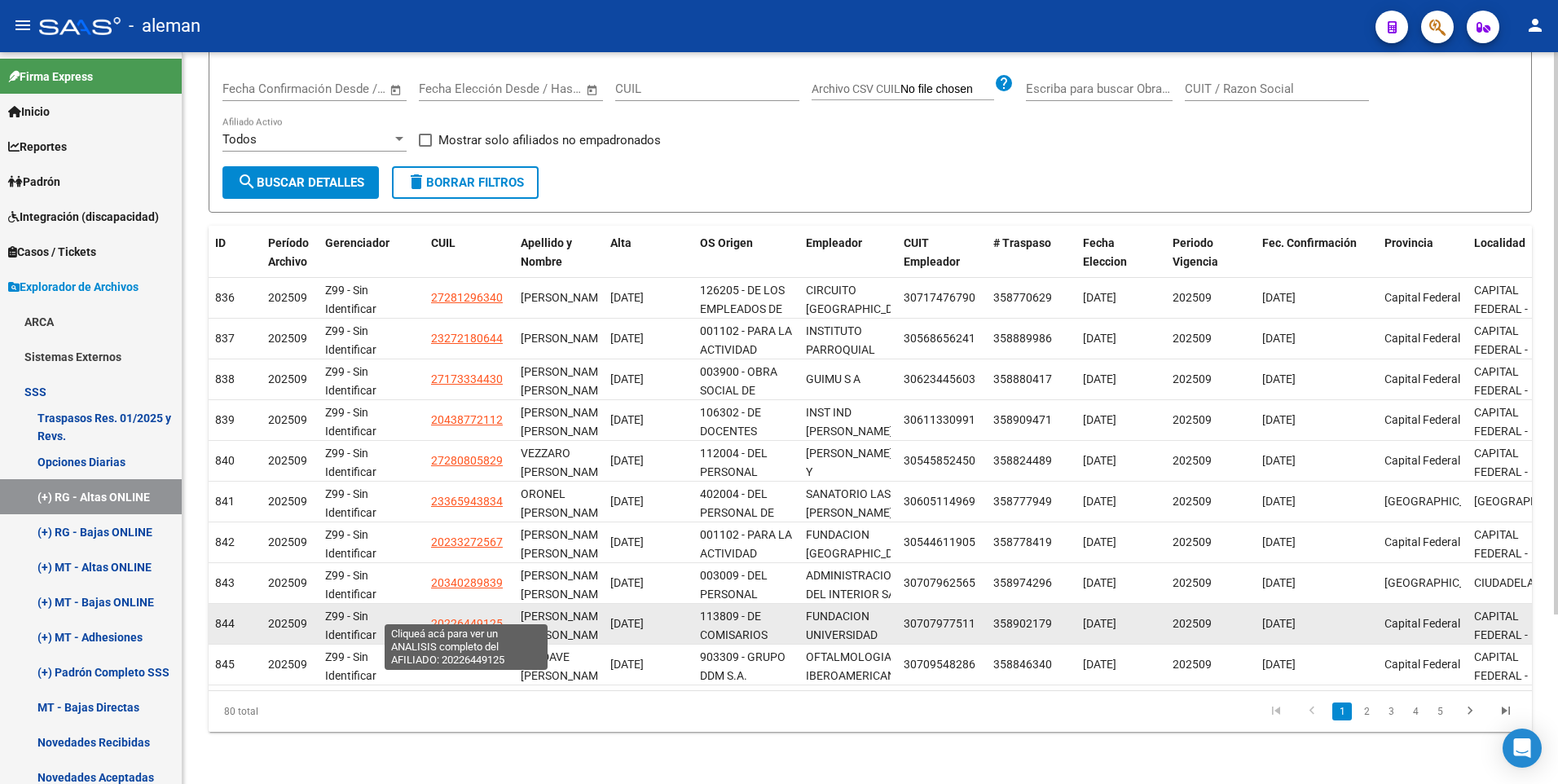
click at [473, 617] on span "20226449125" at bounding box center [466, 624] width 71 height 13
type textarea "20226449125"
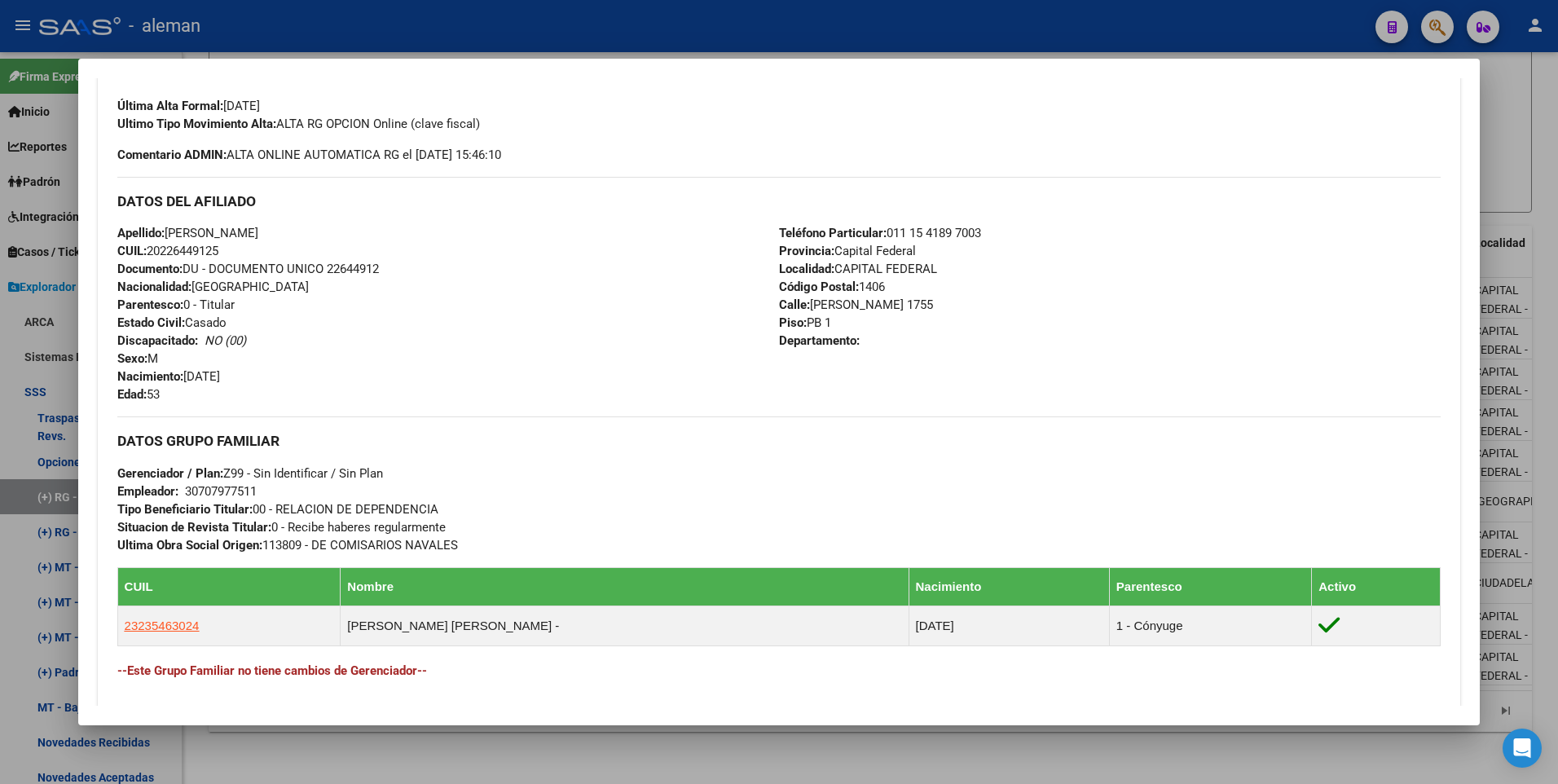
scroll to position [360, 0]
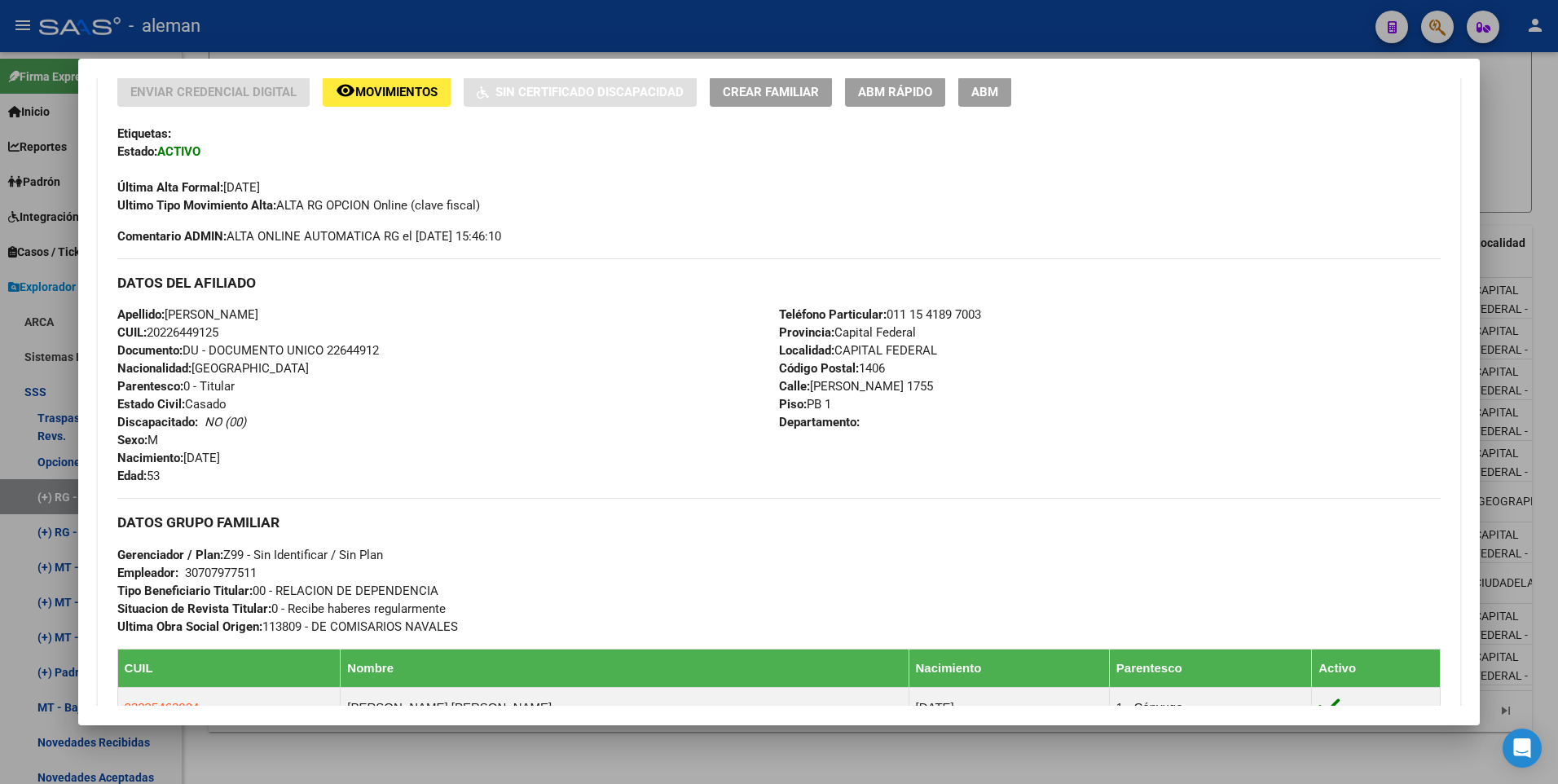
click at [977, 95] on span "ABM" at bounding box center [985, 91] width 27 height 14
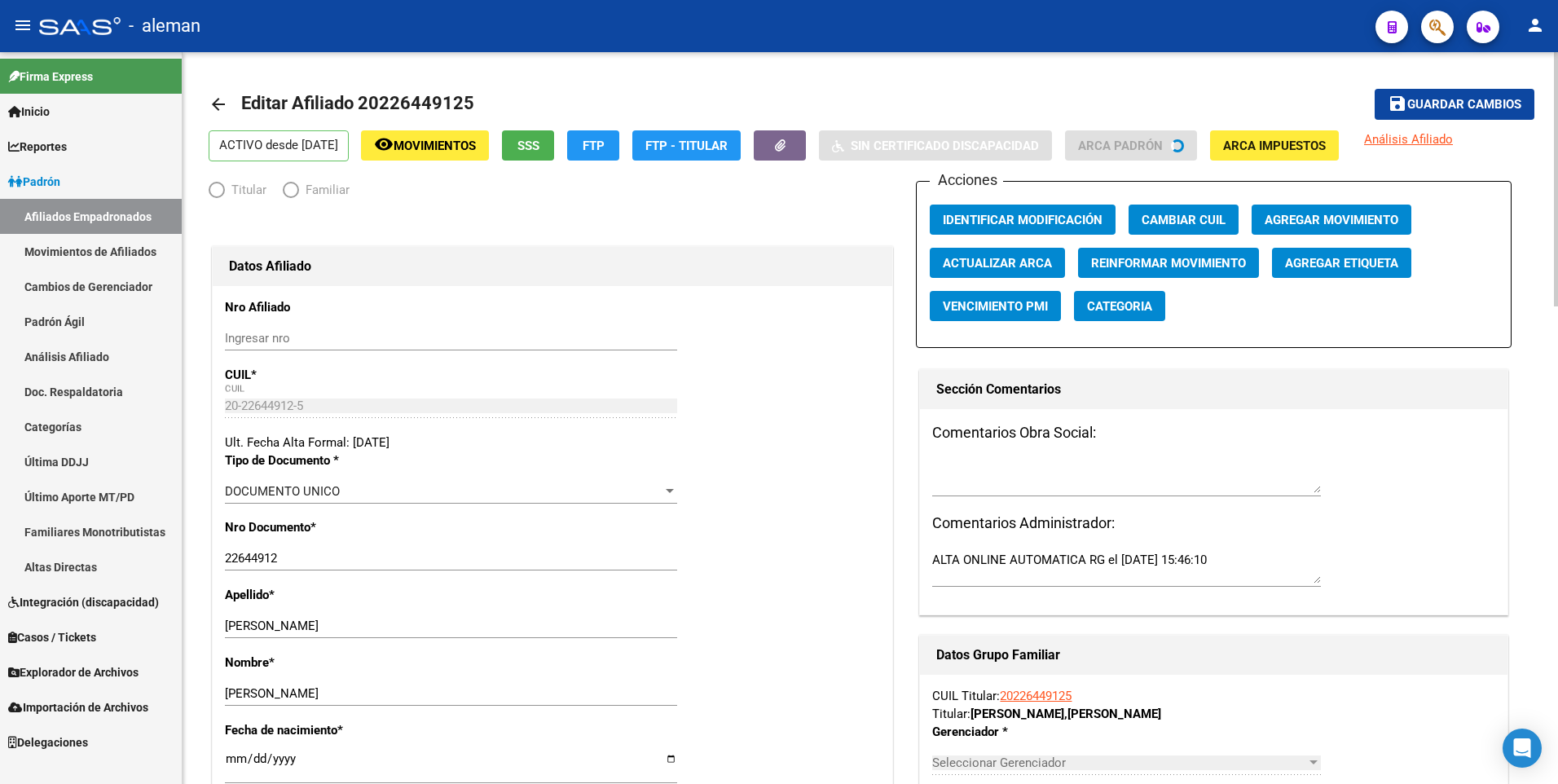
radio input "true"
type input "30-70797751-1"
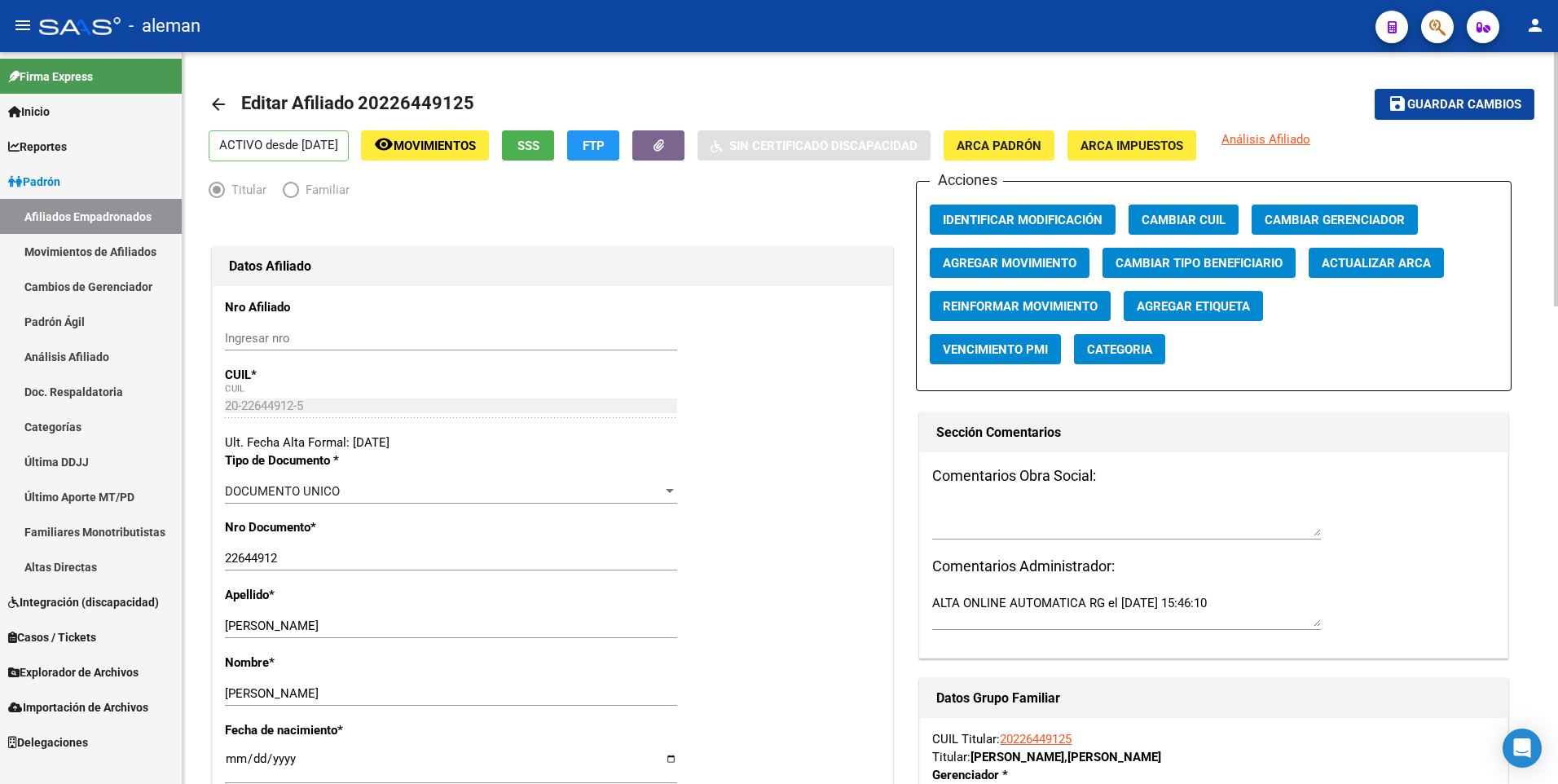
click at [216, 99] on mat-icon "arrow_back" at bounding box center [217, 104] width 19 height 19
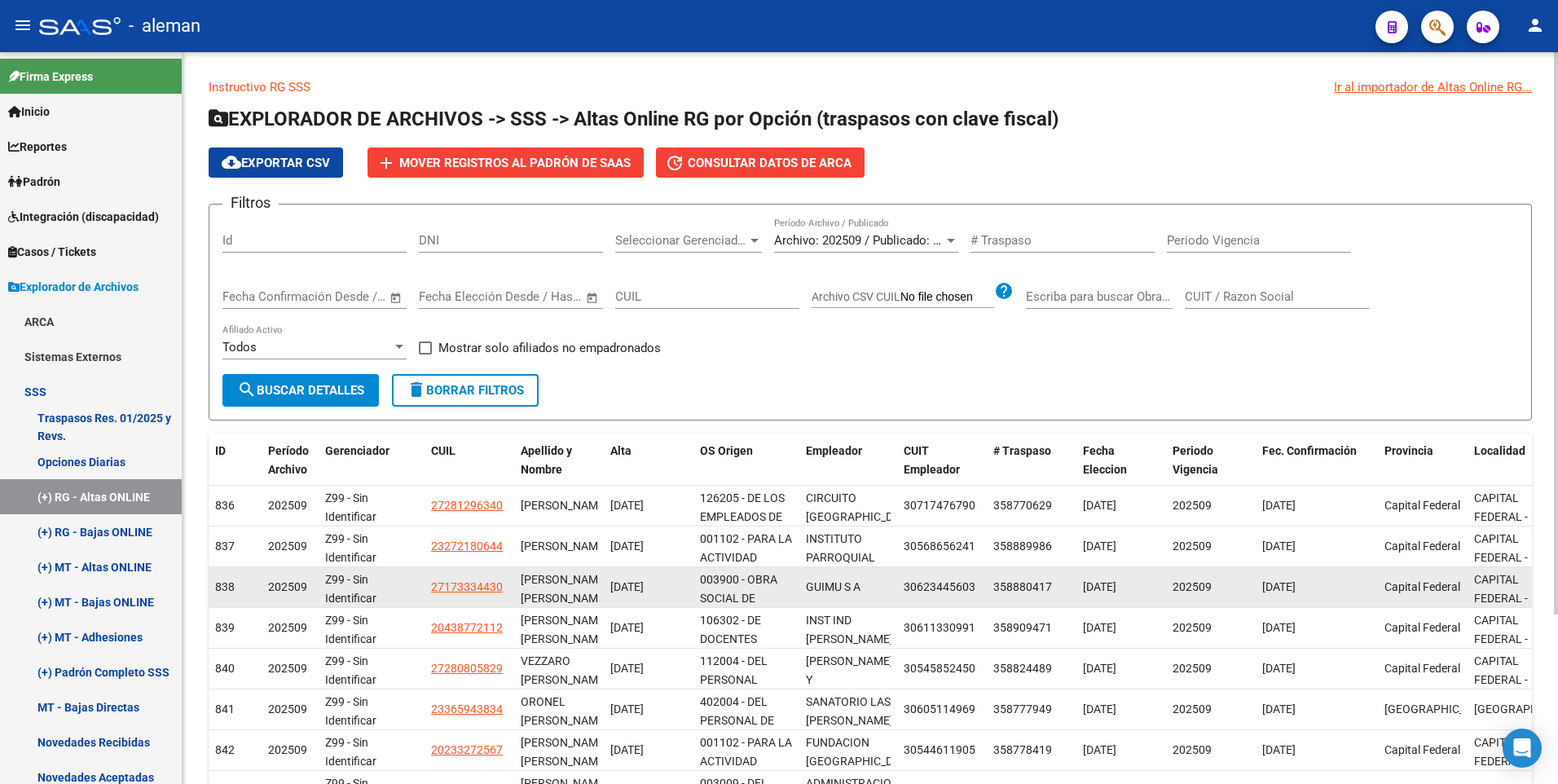
scroll to position [220, 0]
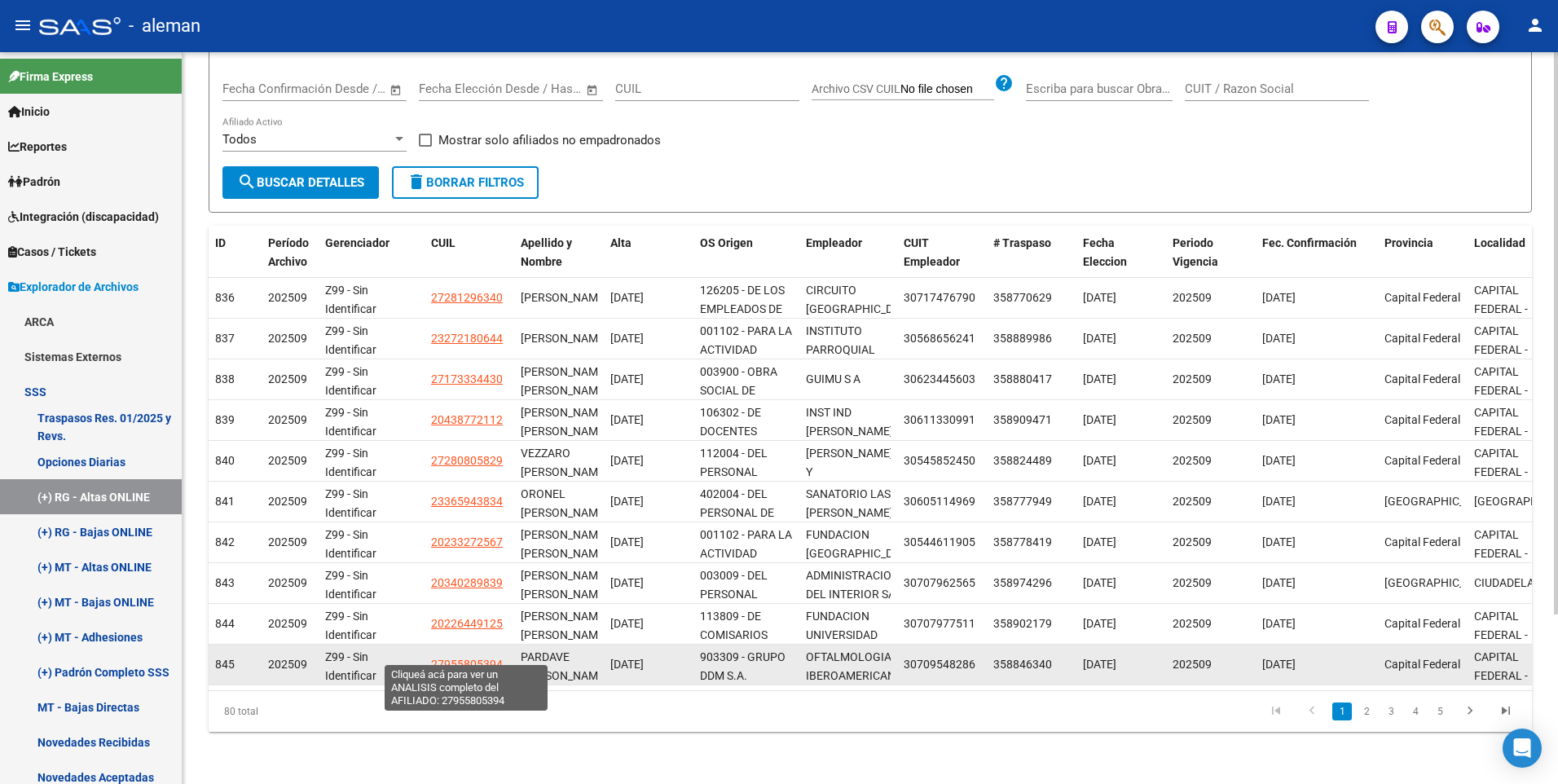
click at [467, 657] on span "27955805394" at bounding box center [466, 664] width 71 height 13
type textarea "27955805394"
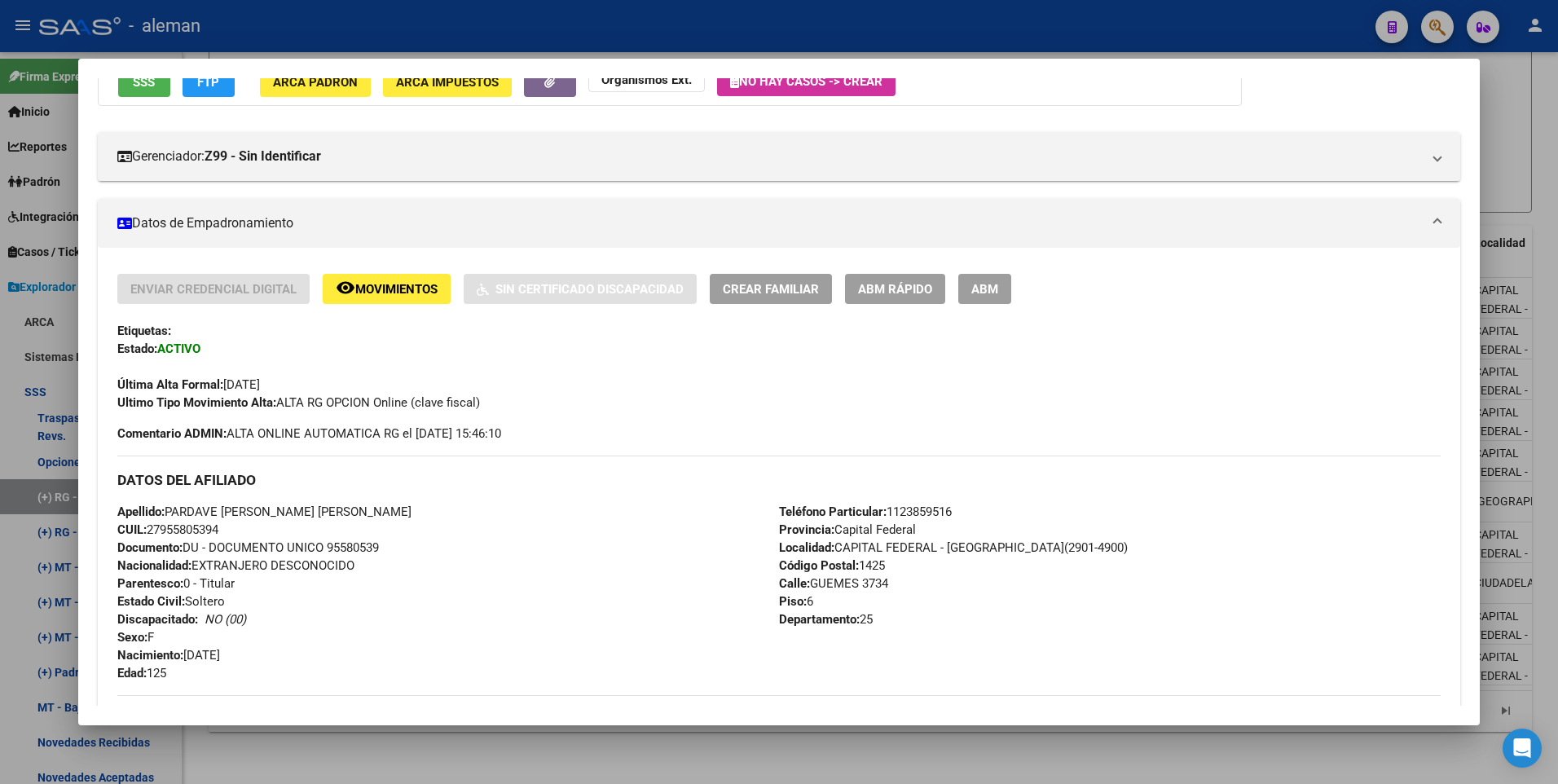
scroll to position [81, 0]
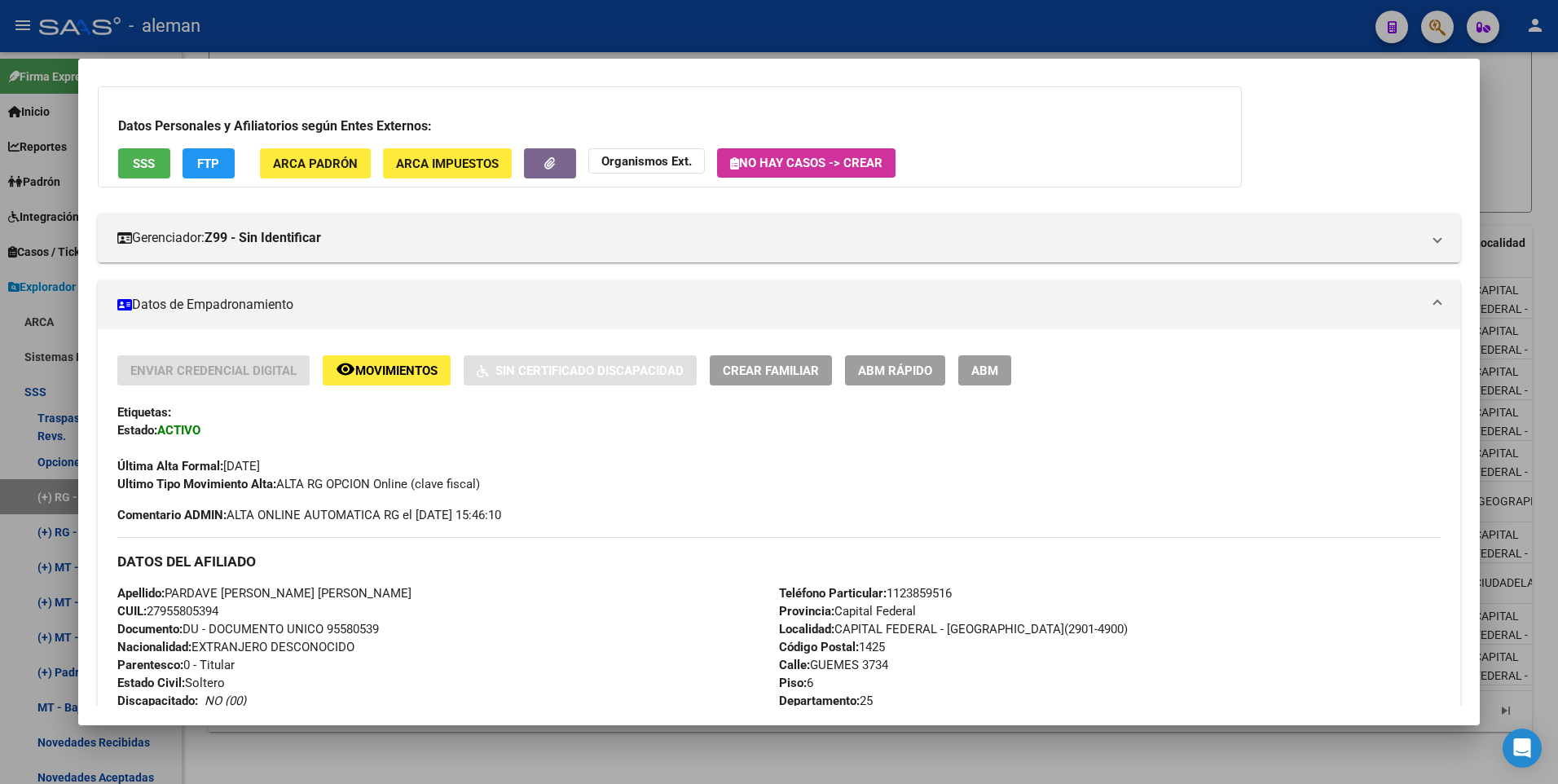
click at [318, 162] on span "ARCA Padrón" at bounding box center [315, 163] width 85 height 14
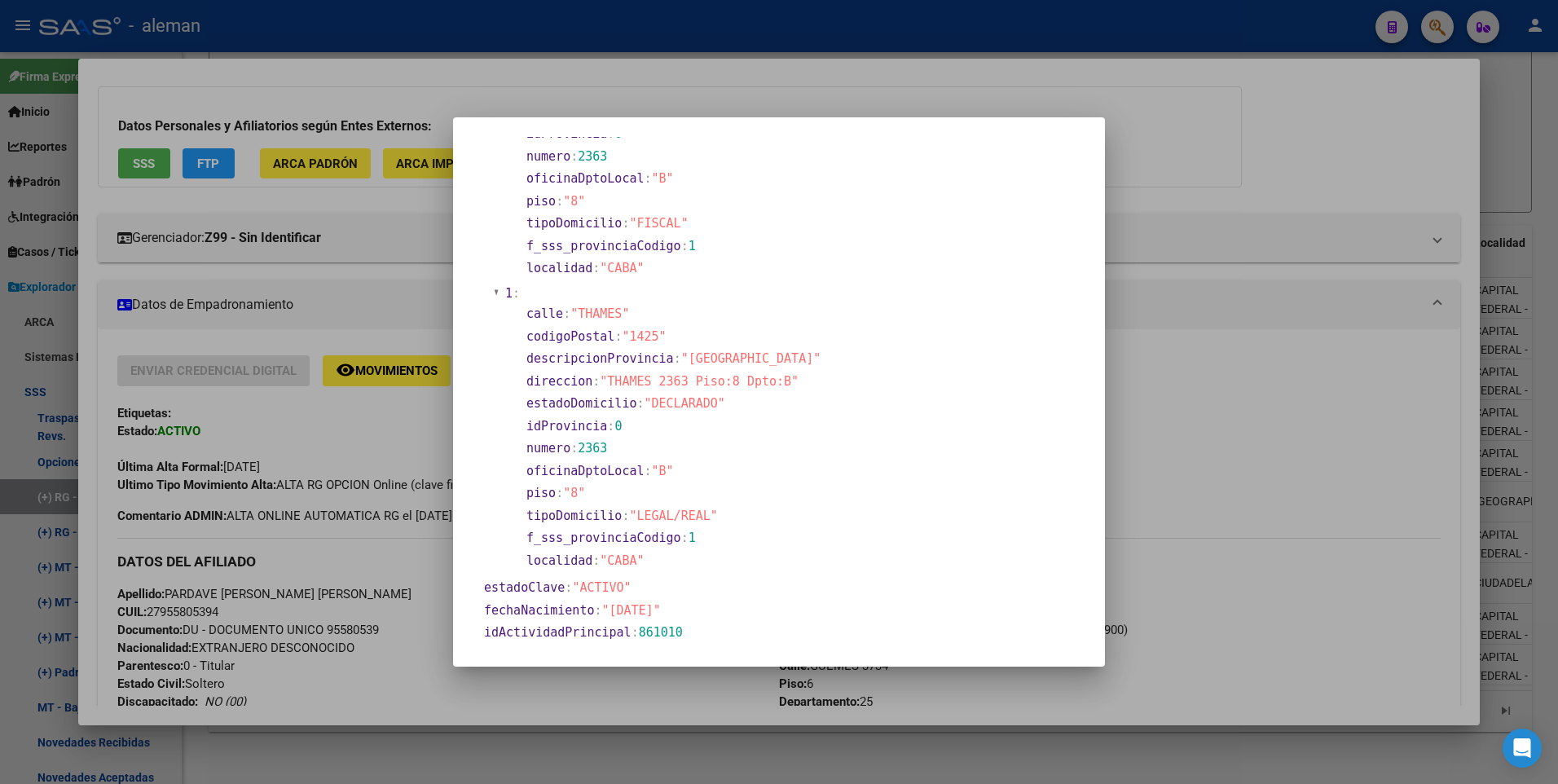
scroll to position [489, 0]
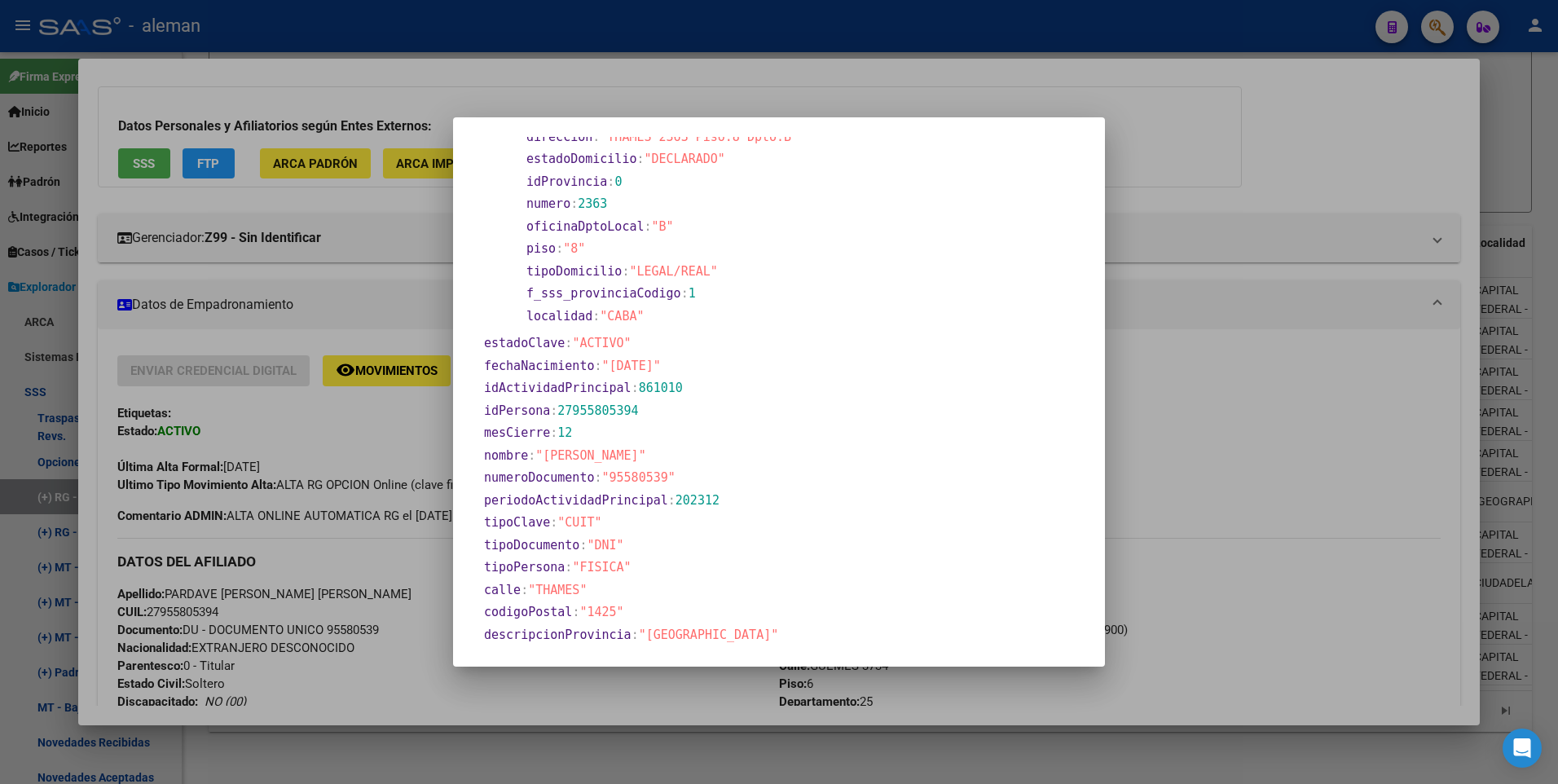
click at [1266, 498] on div at bounding box center [779, 392] width 1558 height 784
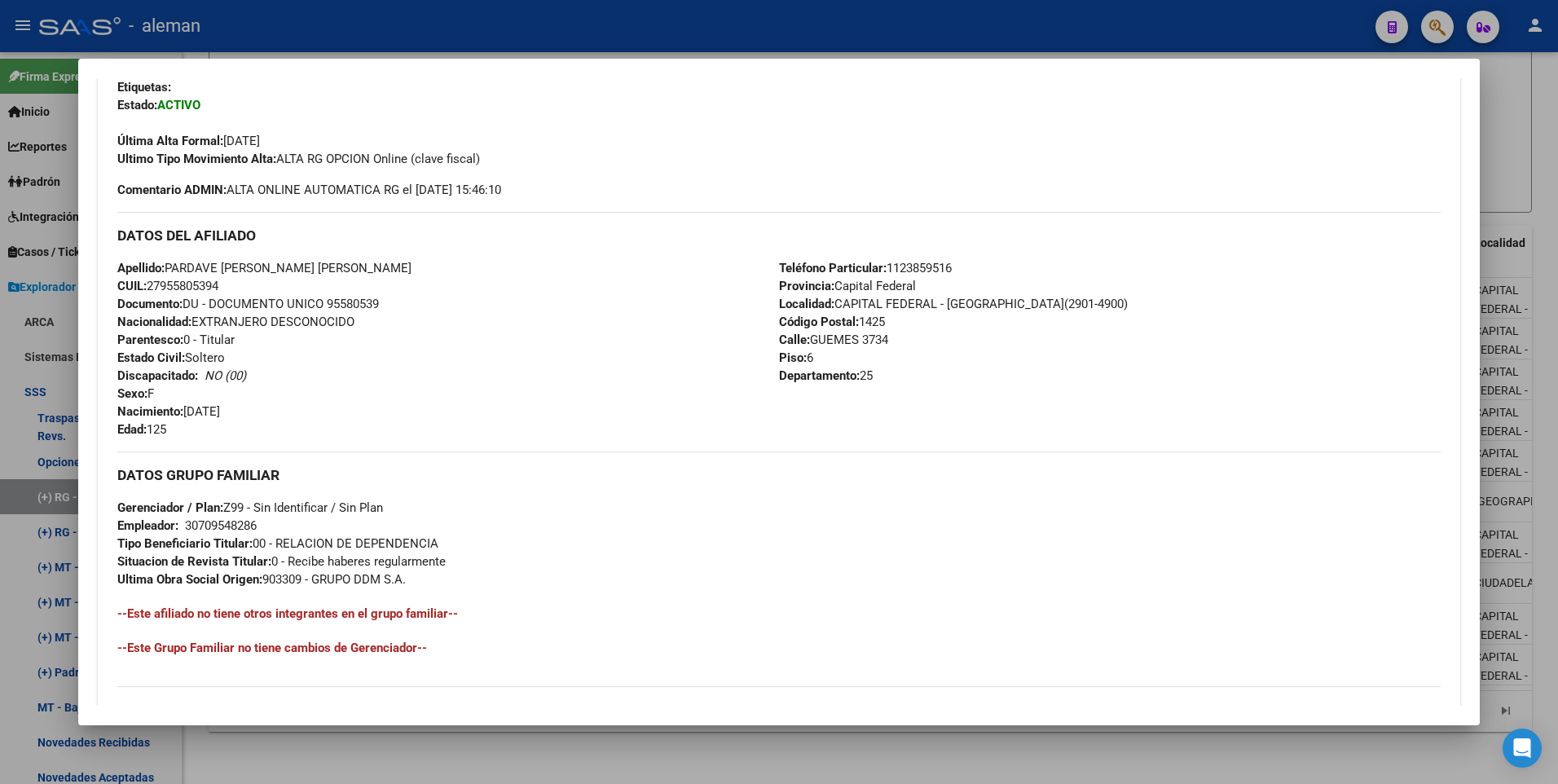
scroll to position [103, 0]
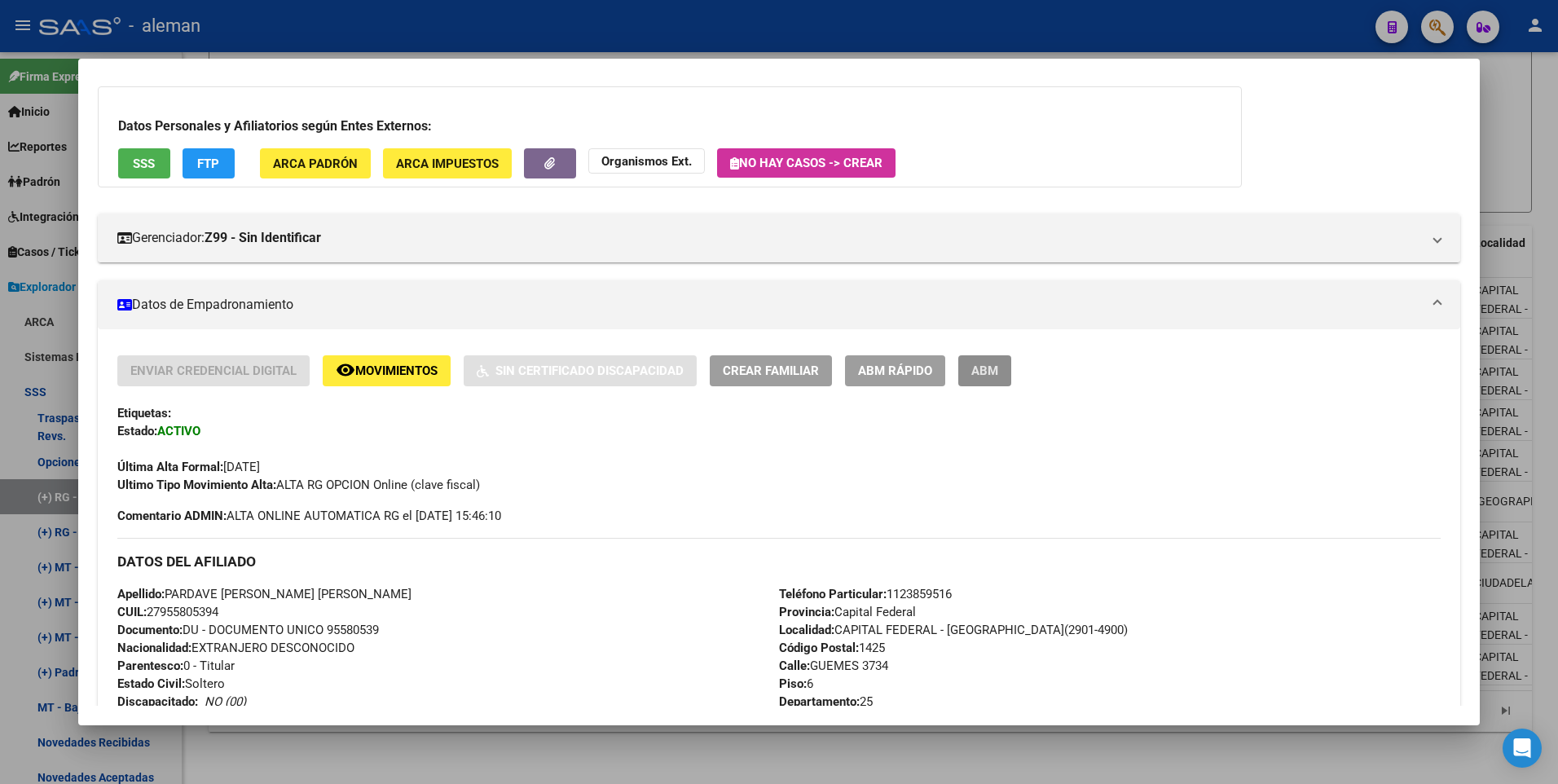
click at [980, 373] on span "ABM" at bounding box center [985, 371] width 27 height 14
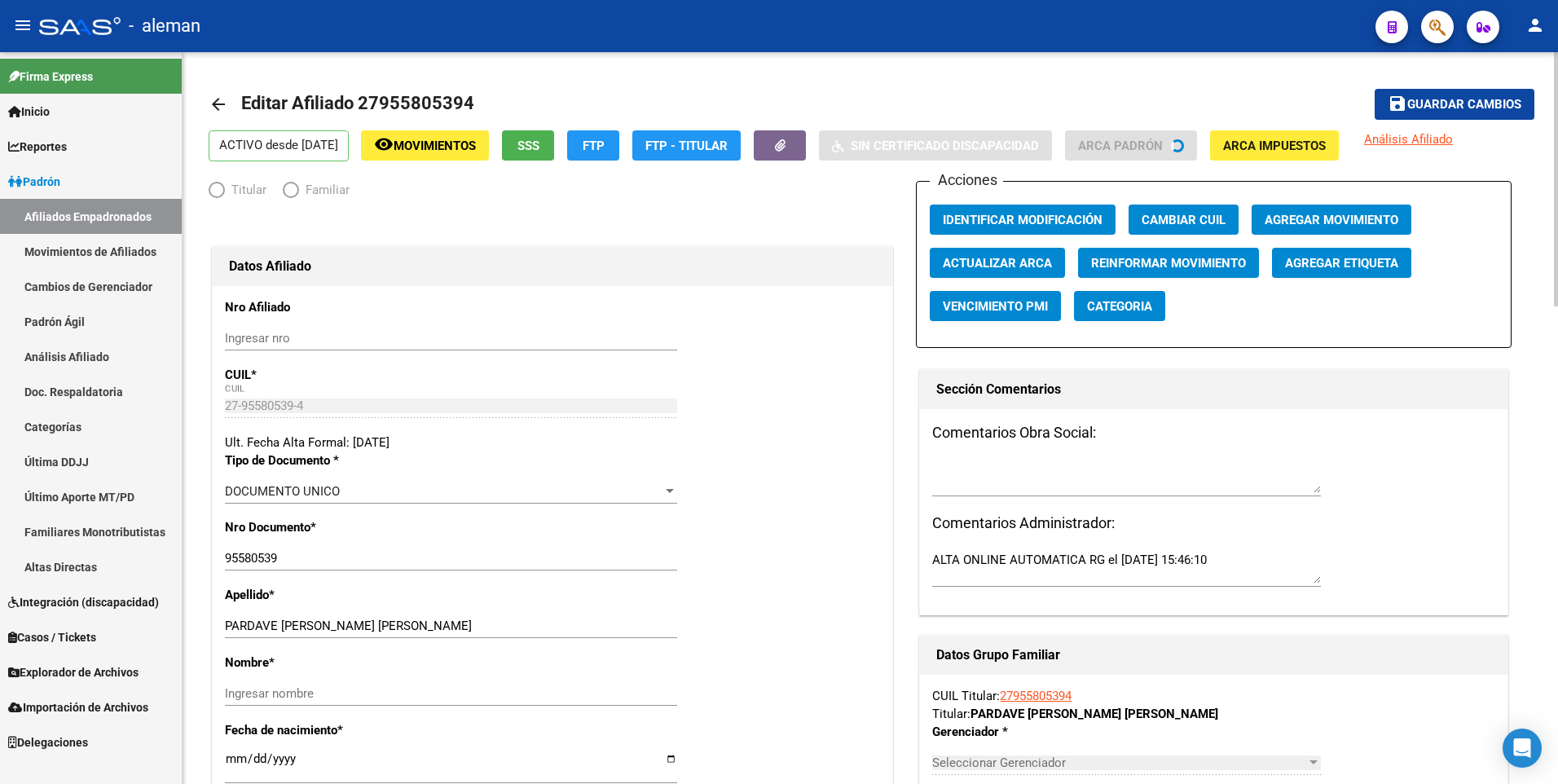
radio input "true"
type input "30-70954828-6"
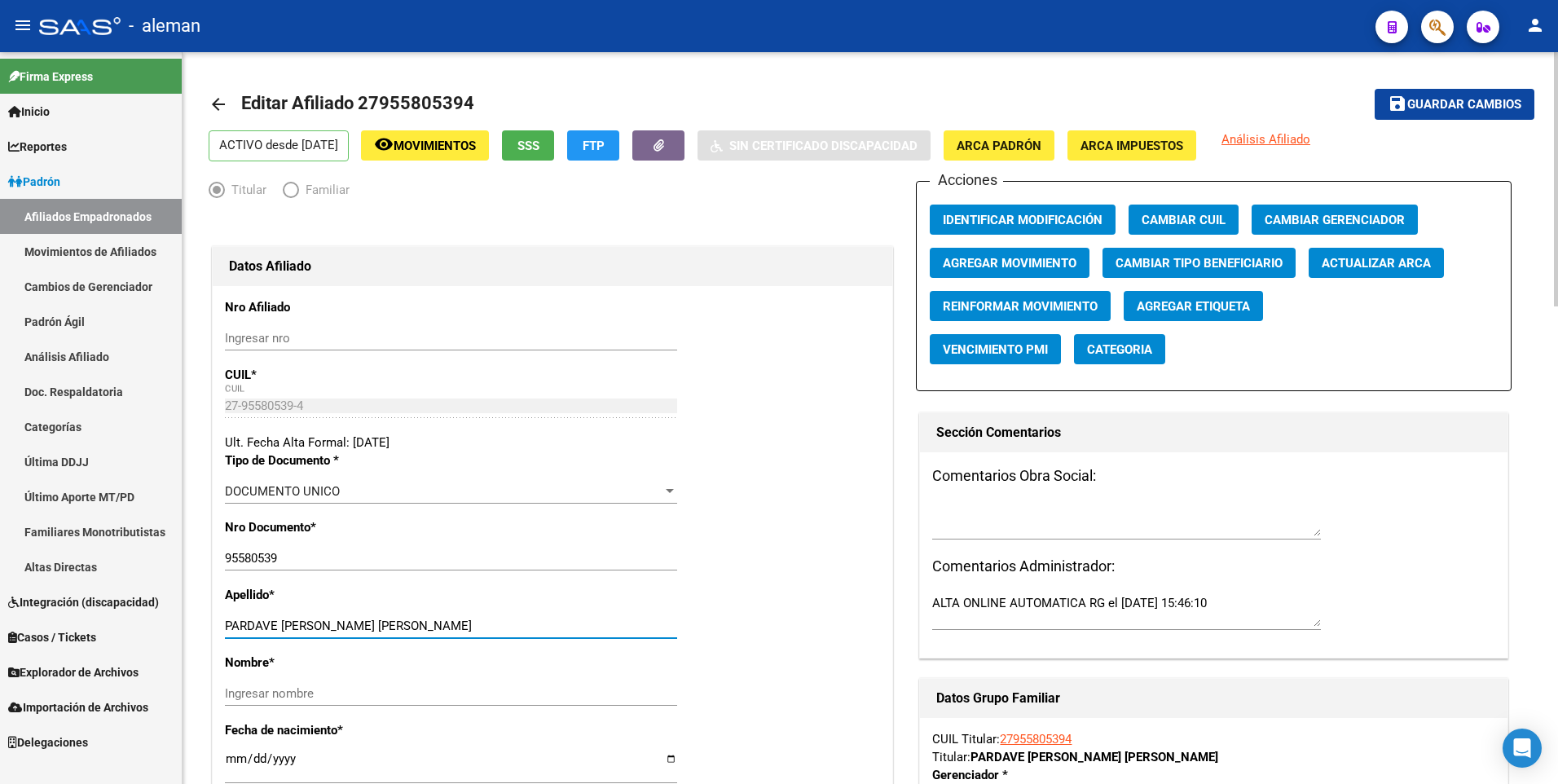
drag, startPoint x: 314, startPoint y: 622, endPoint x: 468, endPoint y: 619, distance: 154.0
click at [468, 619] on input "[PERSON_NAME] [PERSON_NAME]" at bounding box center [451, 625] width 452 height 14
click at [441, 696] on input "Ingresar nombre" at bounding box center [451, 693] width 452 height 14
paste input "LILIANA LILIBETH"
type input "LILIANA LILIBETH"
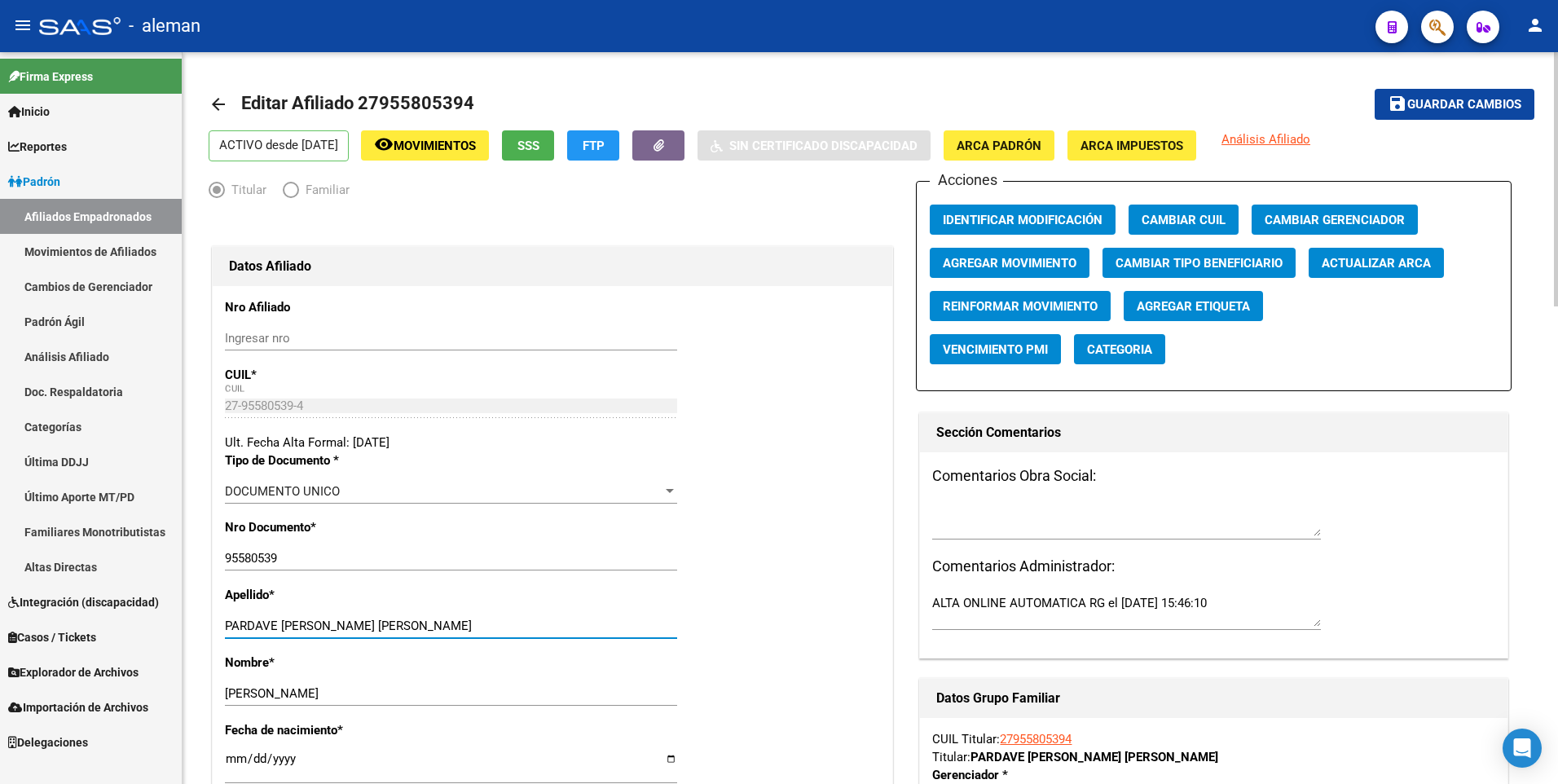
drag, startPoint x: 316, startPoint y: 624, endPoint x: 444, endPoint y: 625, distance: 128.0
click at [442, 623] on input "[PERSON_NAME] [PERSON_NAME]" at bounding box center [451, 625] width 452 height 14
type input "PARDAVE LUNA"
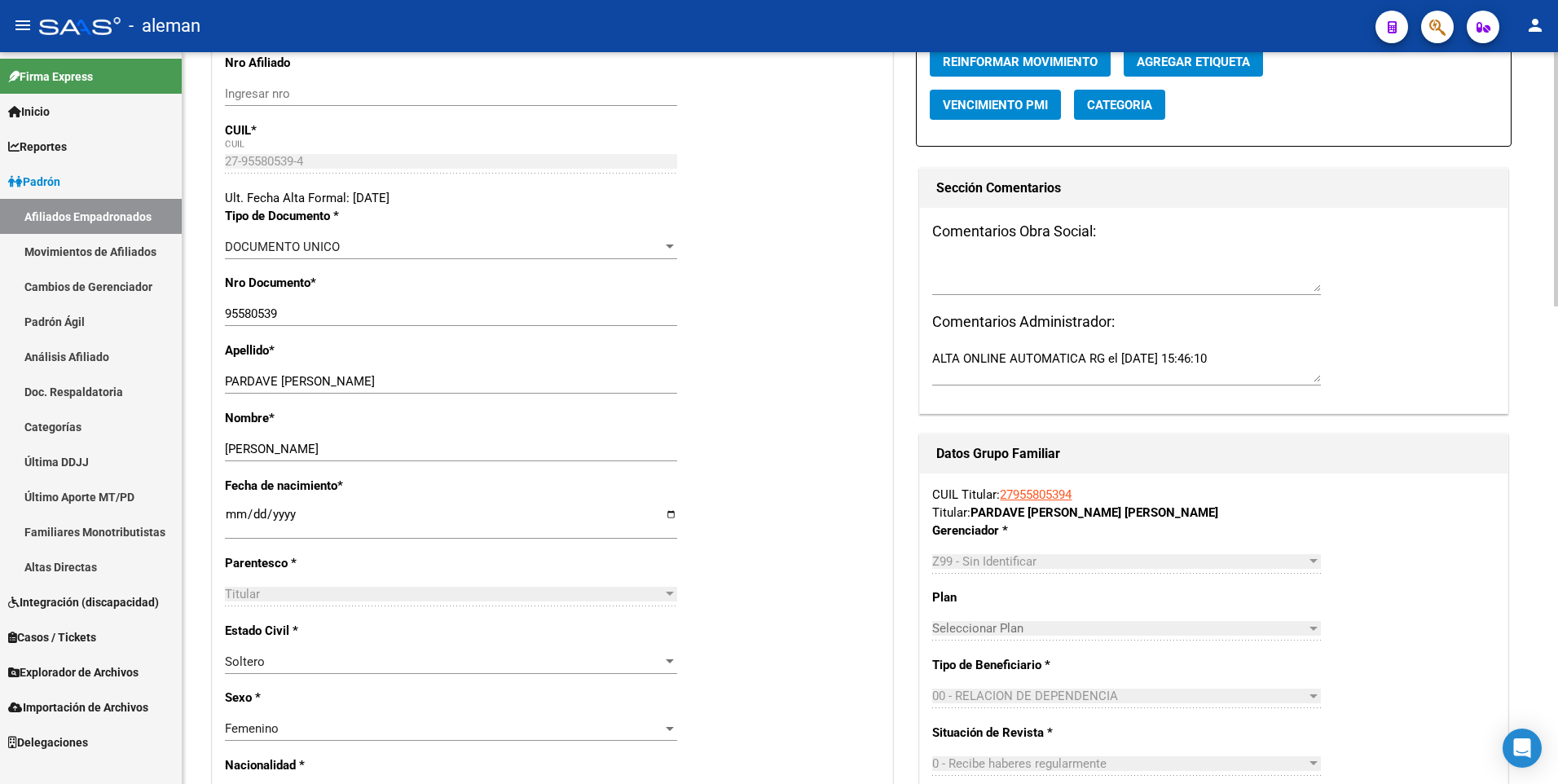
click at [227, 510] on input "[DATE]" at bounding box center [451, 520] width 452 height 26
type input "1990-10-28"
click at [808, 490] on div "Fecha de nacimiento * 1990-10-28 Ingresar fecha" at bounding box center [552, 515] width 655 height 77
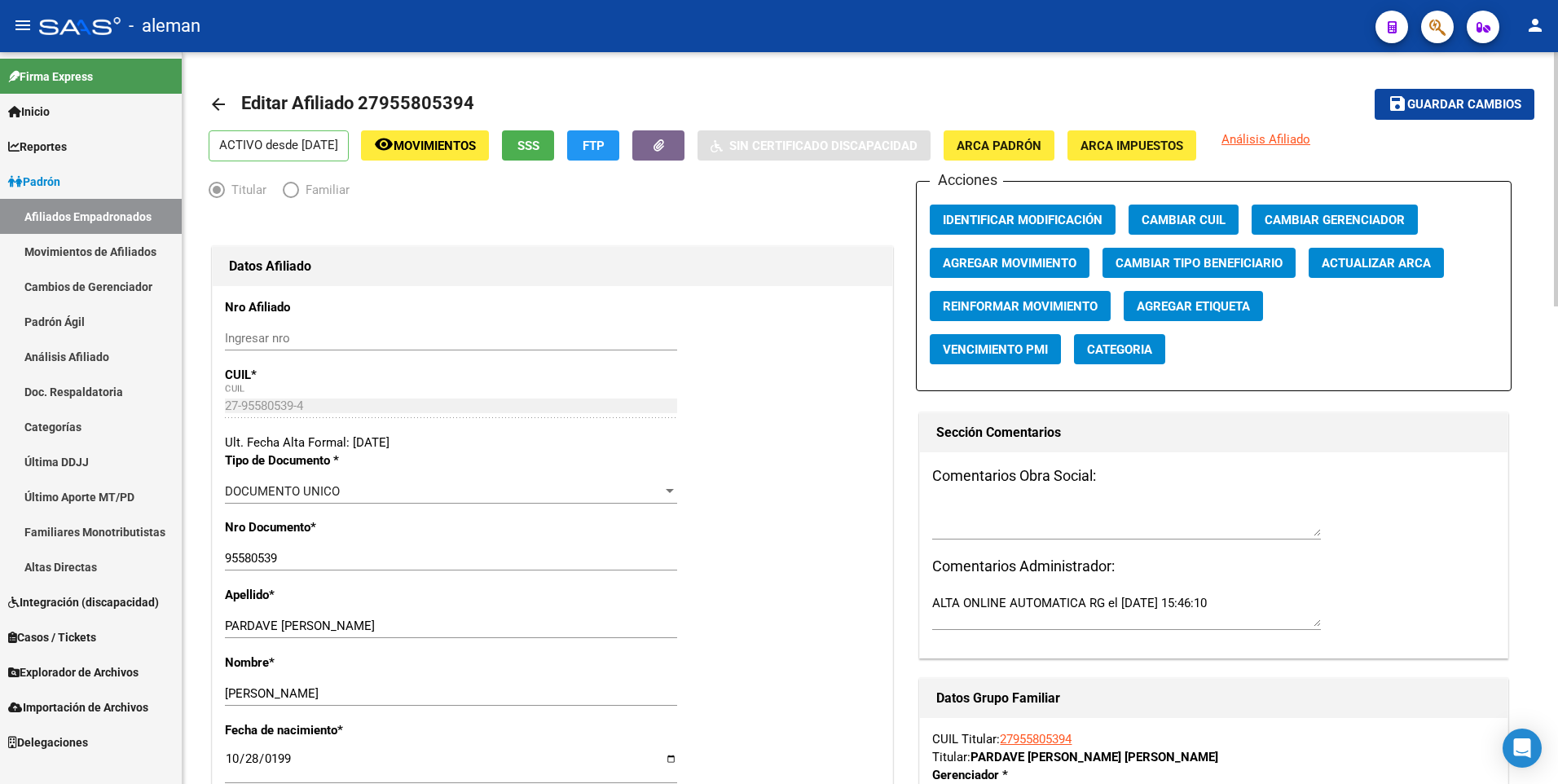
click at [1493, 110] on span "Guardar cambios" at bounding box center [1464, 104] width 114 height 14
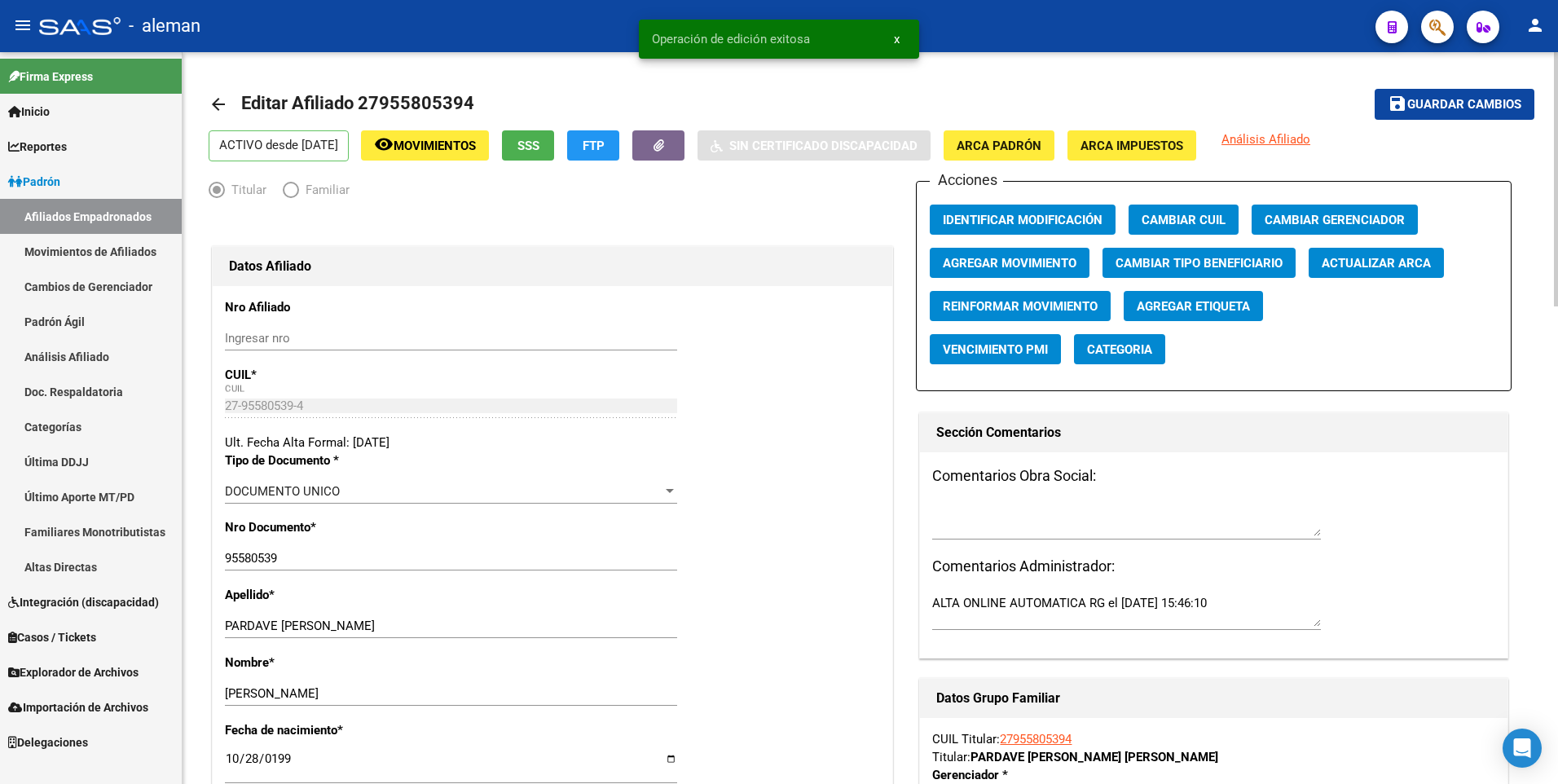
click at [219, 102] on mat-icon "arrow_back" at bounding box center [217, 104] width 19 height 19
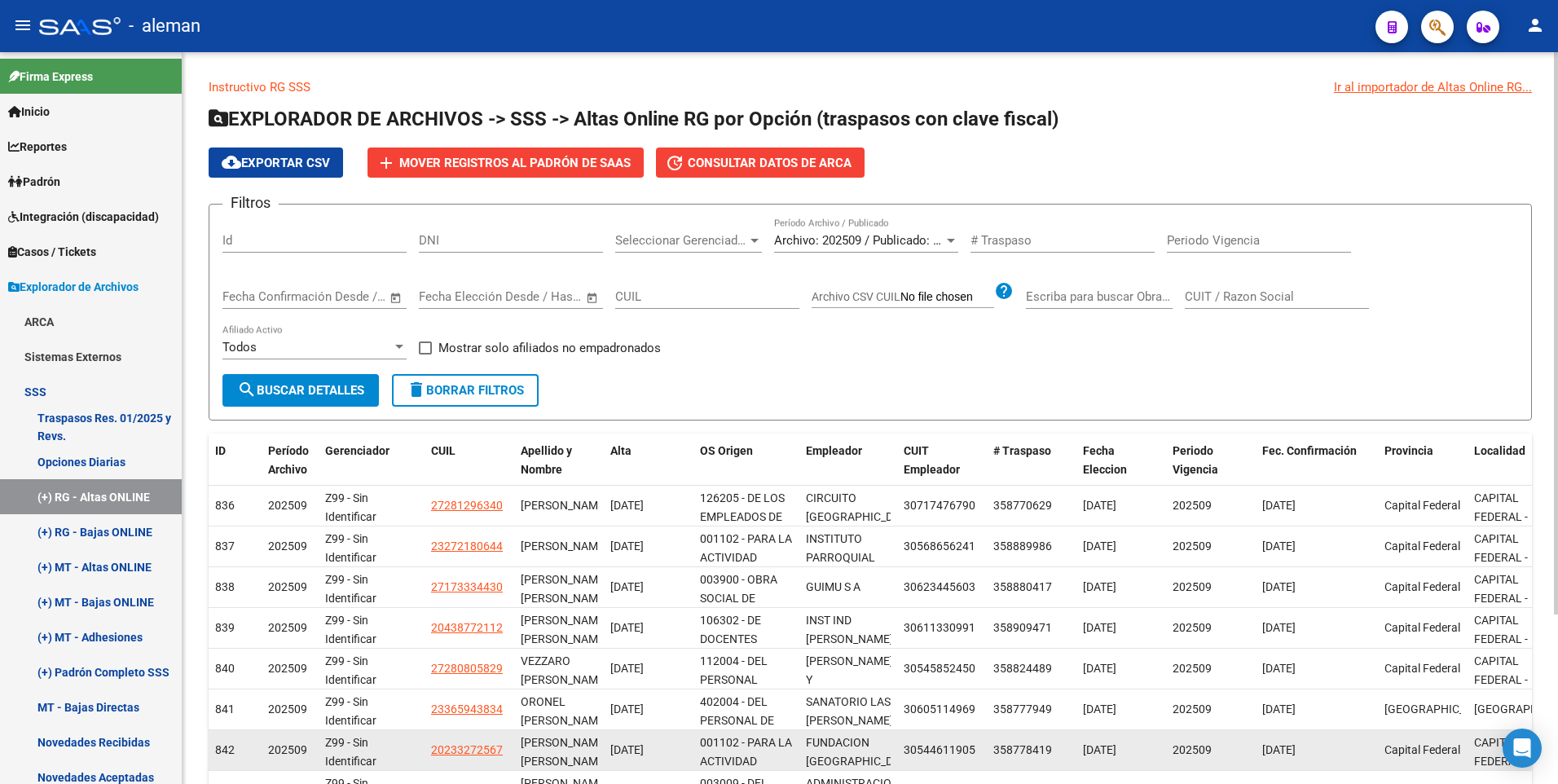
scroll to position [220, 0]
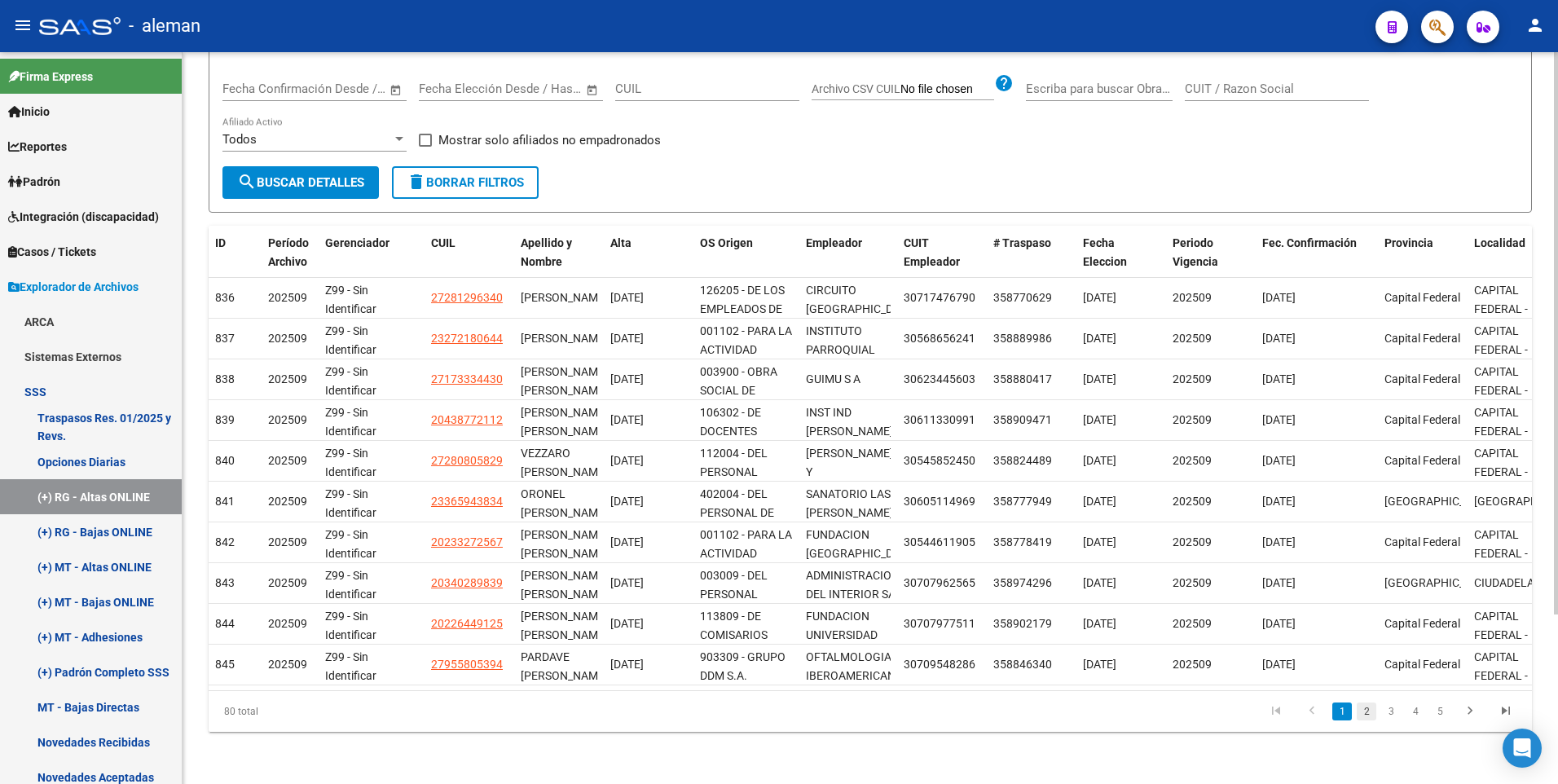
click at [1365, 713] on link "2" at bounding box center [1366, 711] width 19 height 18
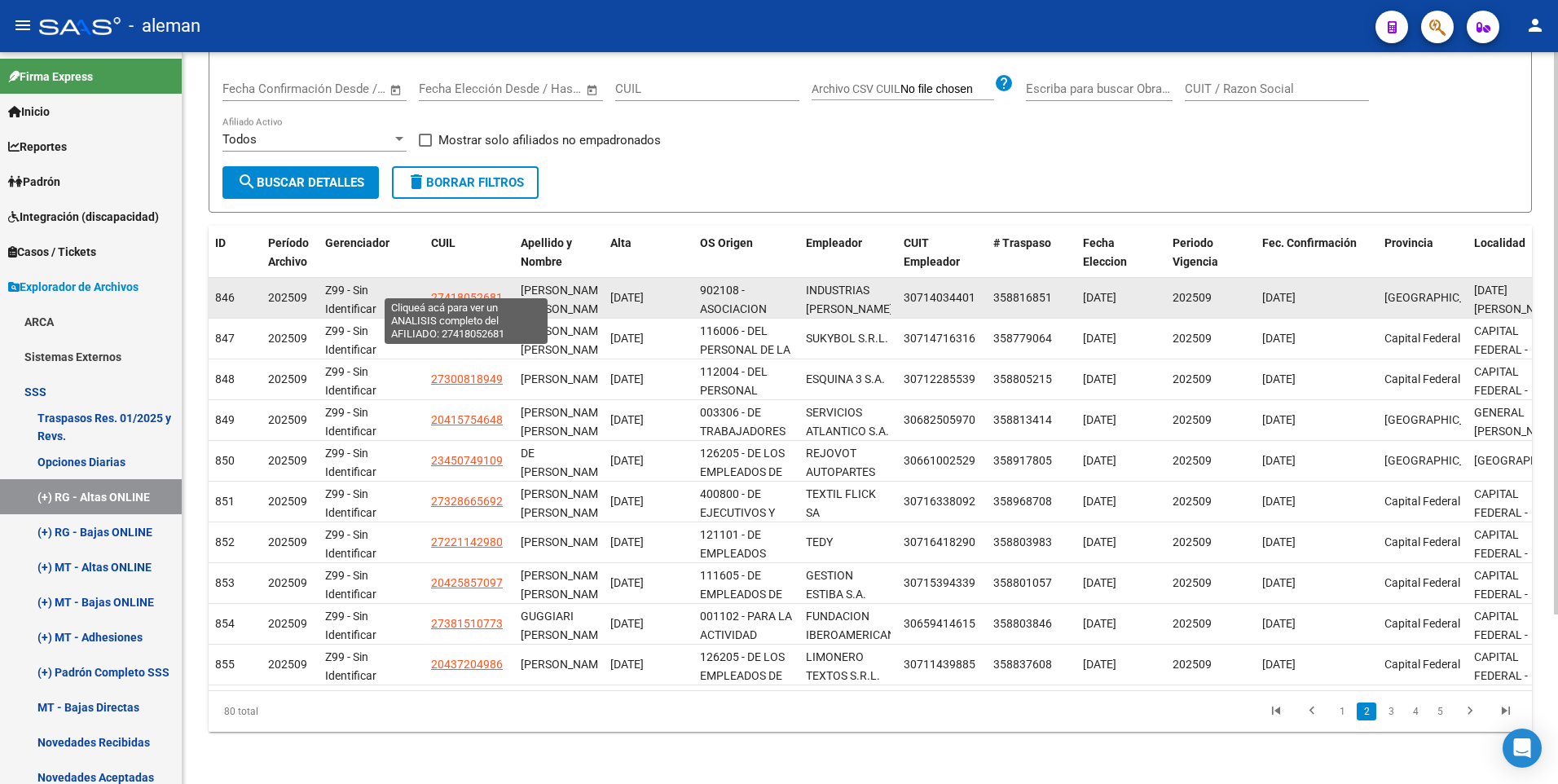
click at [468, 291] on span "27418052681" at bounding box center [466, 298] width 71 height 13
type textarea "27418052681"
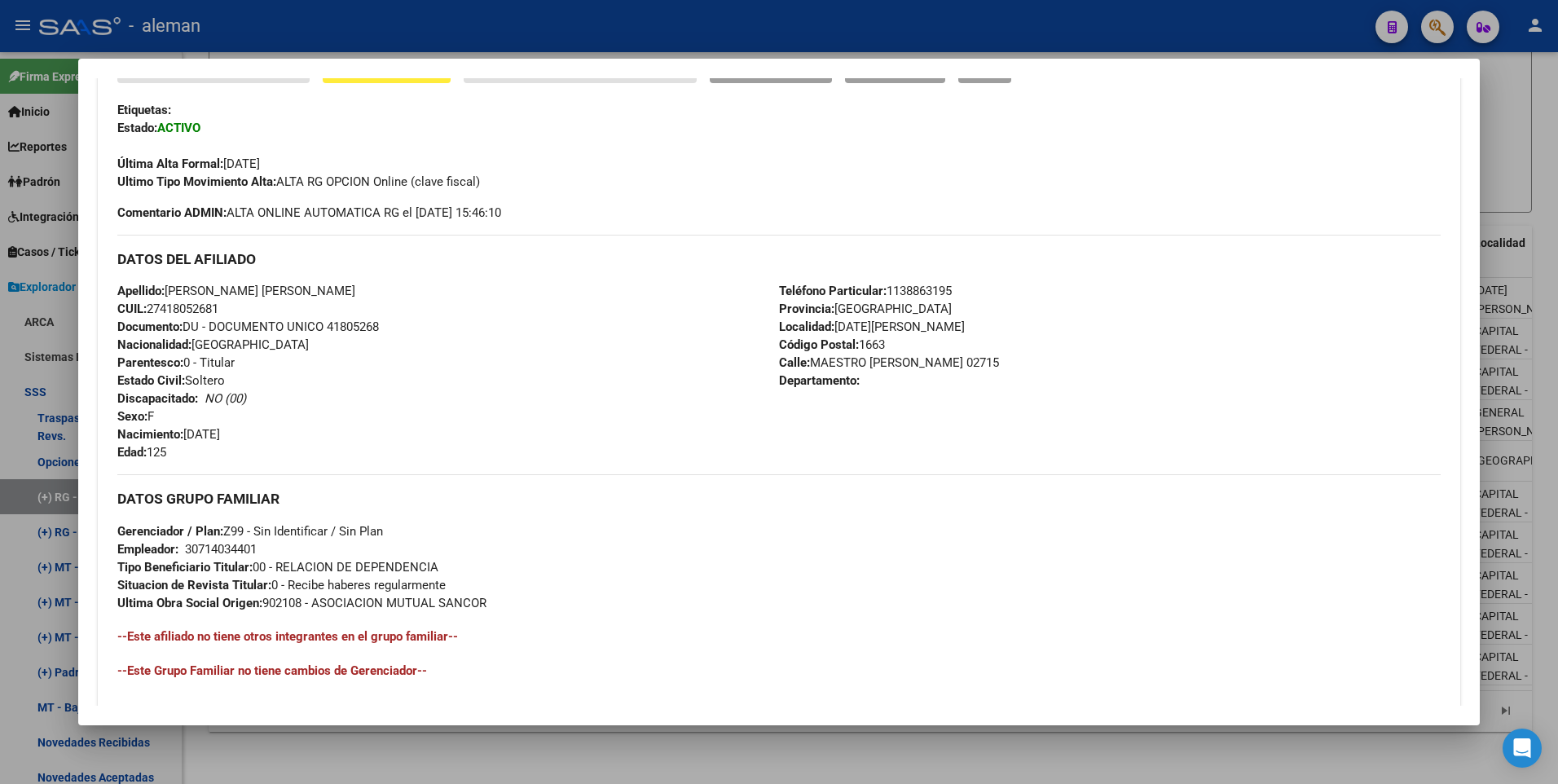
scroll to position [221, 0]
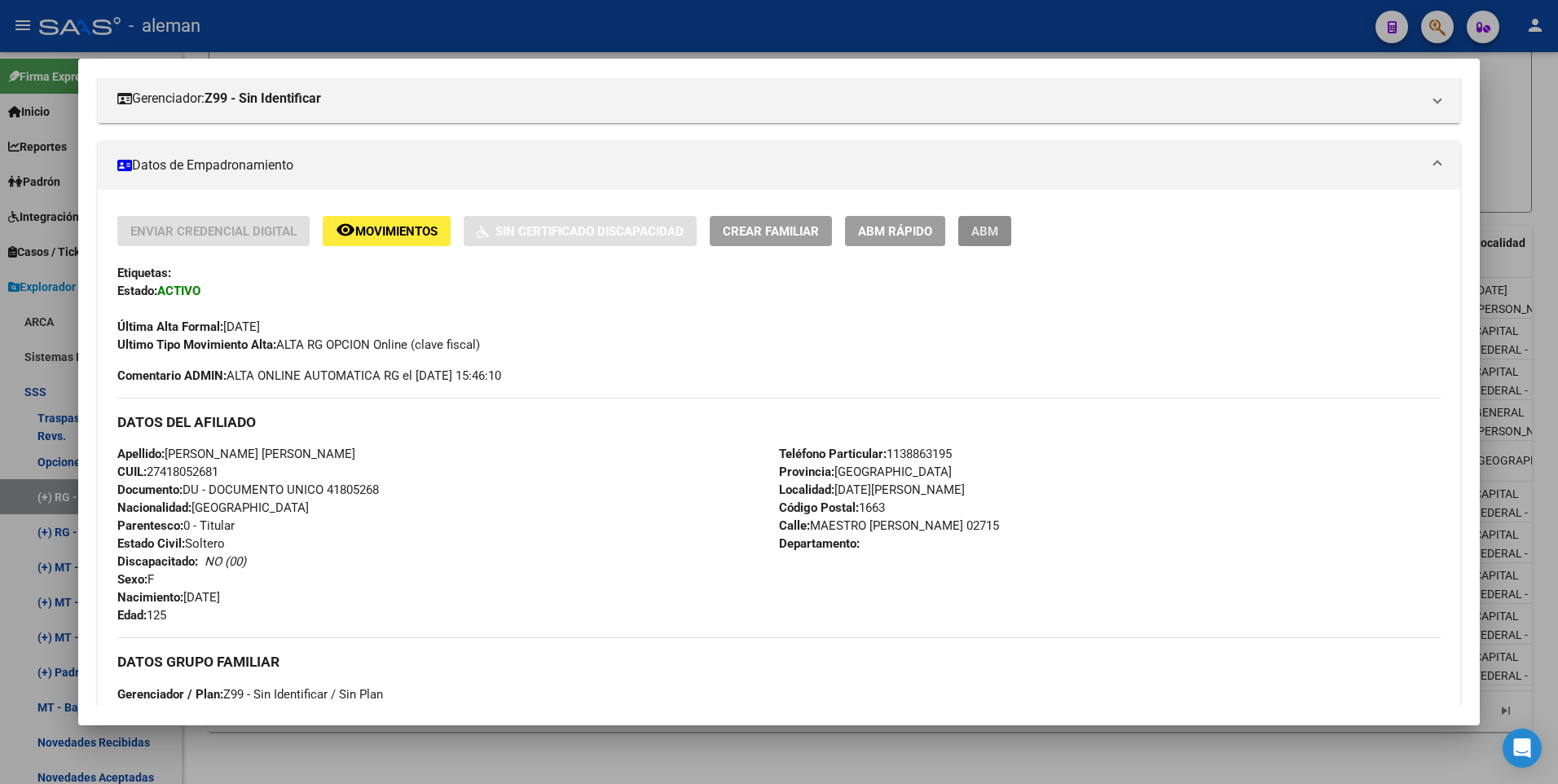
click at [989, 228] on span "ABM" at bounding box center [985, 231] width 27 height 14
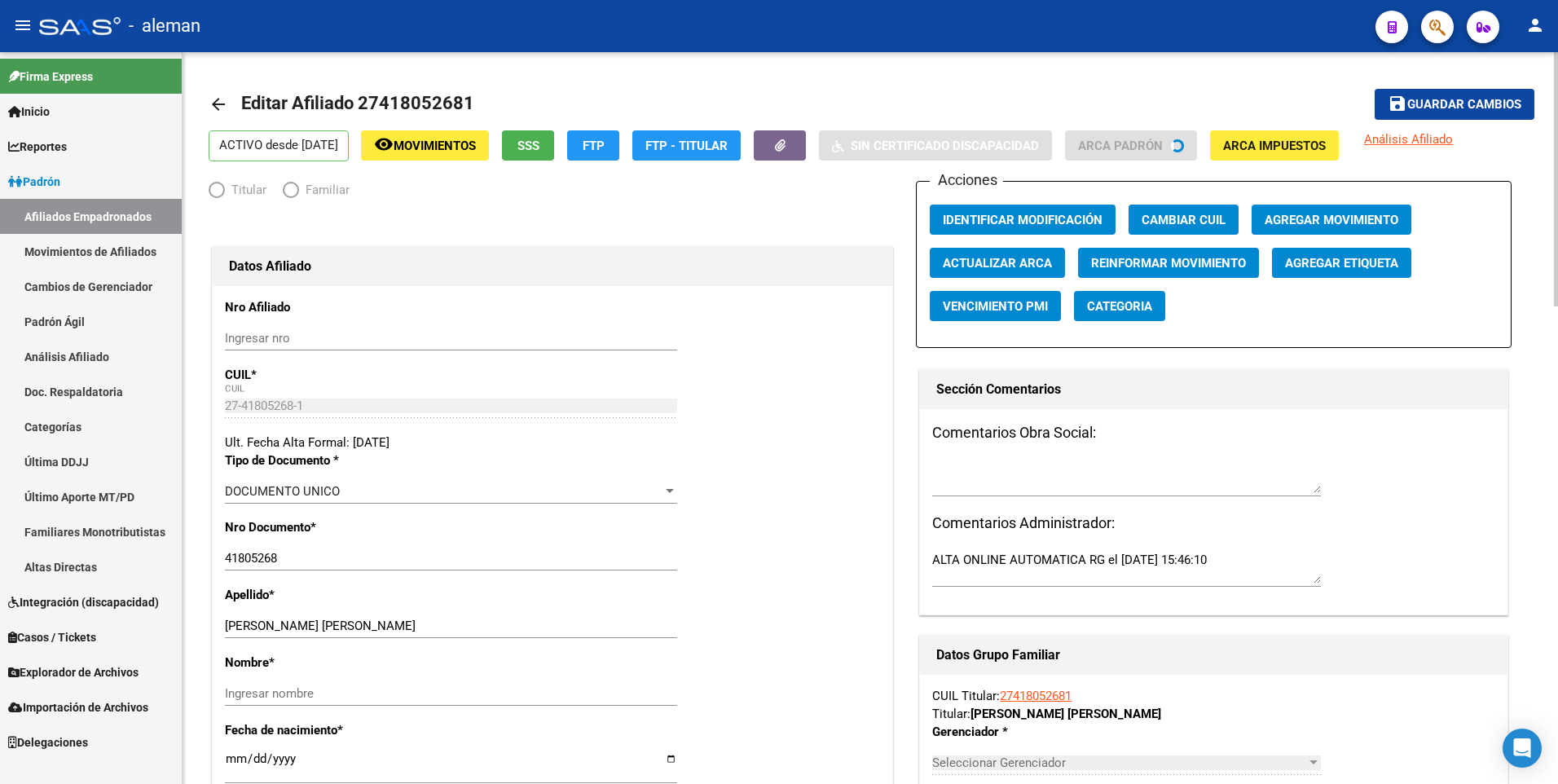
radio input "true"
type input "30-71403440-1"
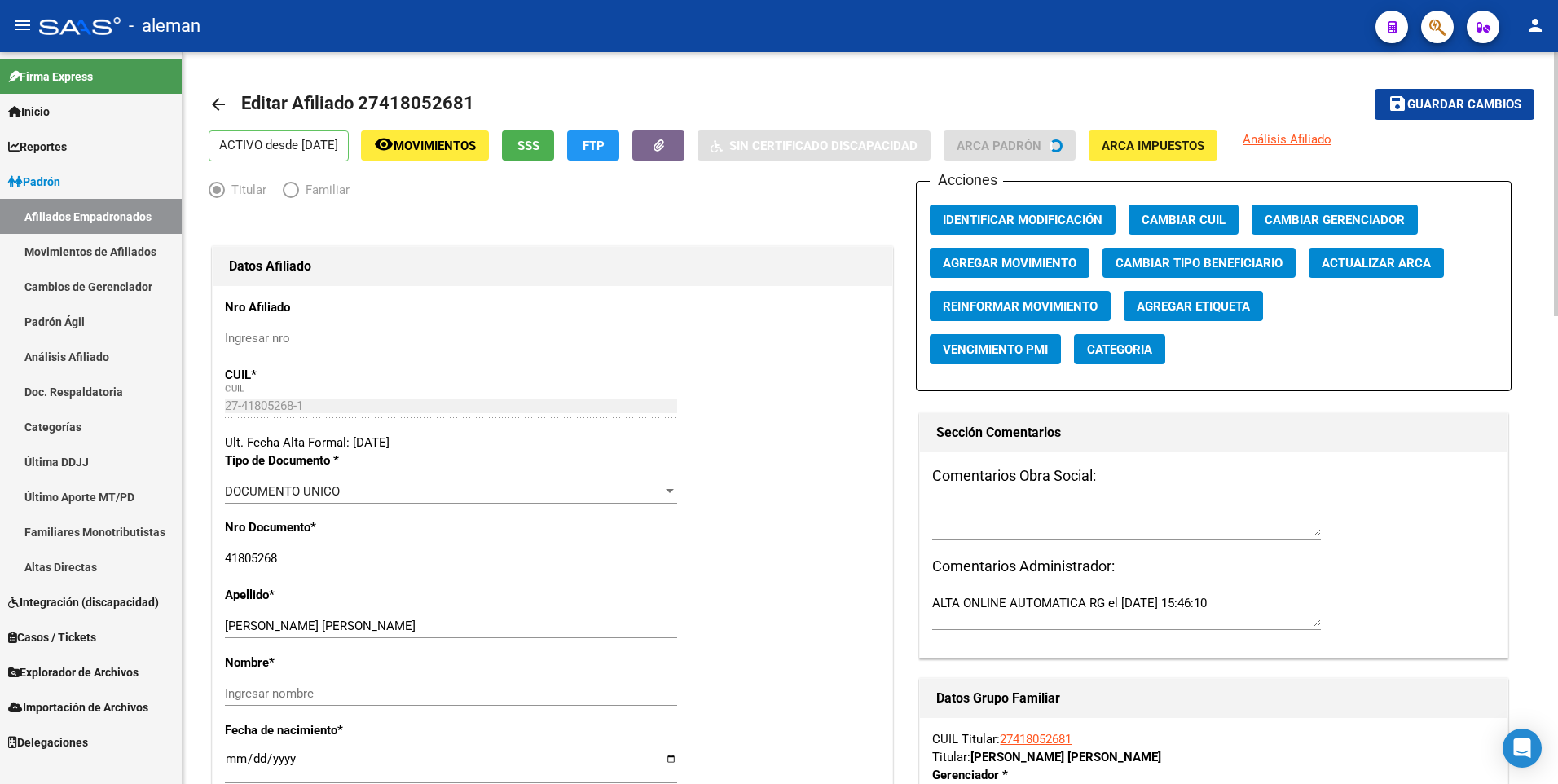
scroll to position [244, 0]
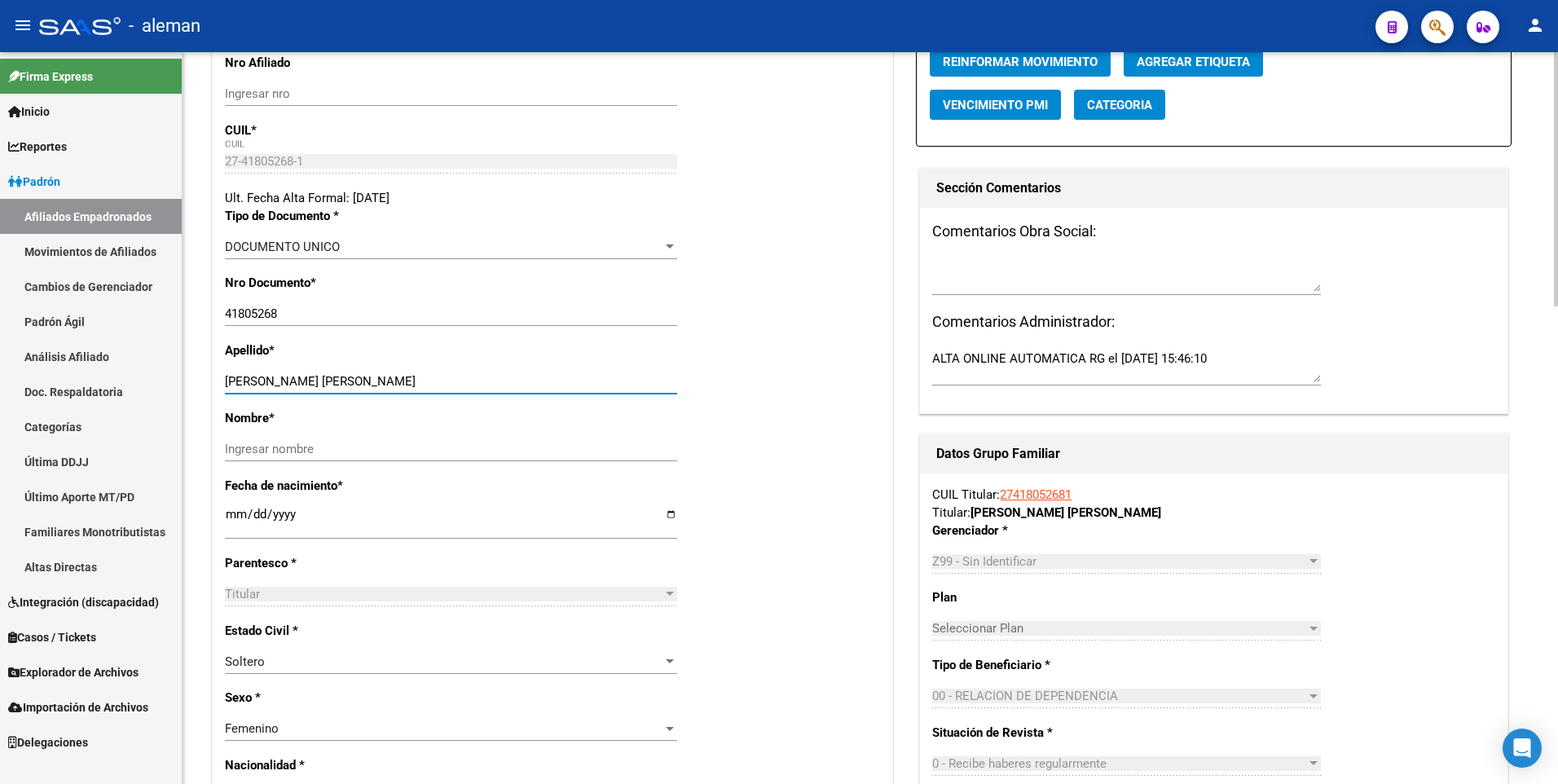
drag, startPoint x: 291, startPoint y: 378, endPoint x: 478, endPoint y: 378, distance: 187.0
click at [478, 378] on input "MUSOLINO FIORELLA AILEN" at bounding box center [451, 381] width 452 height 14
click at [394, 445] on input "Ingresar nombre" at bounding box center [451, 448] width 452 height 14
paste input "FIORELLA AILEN"
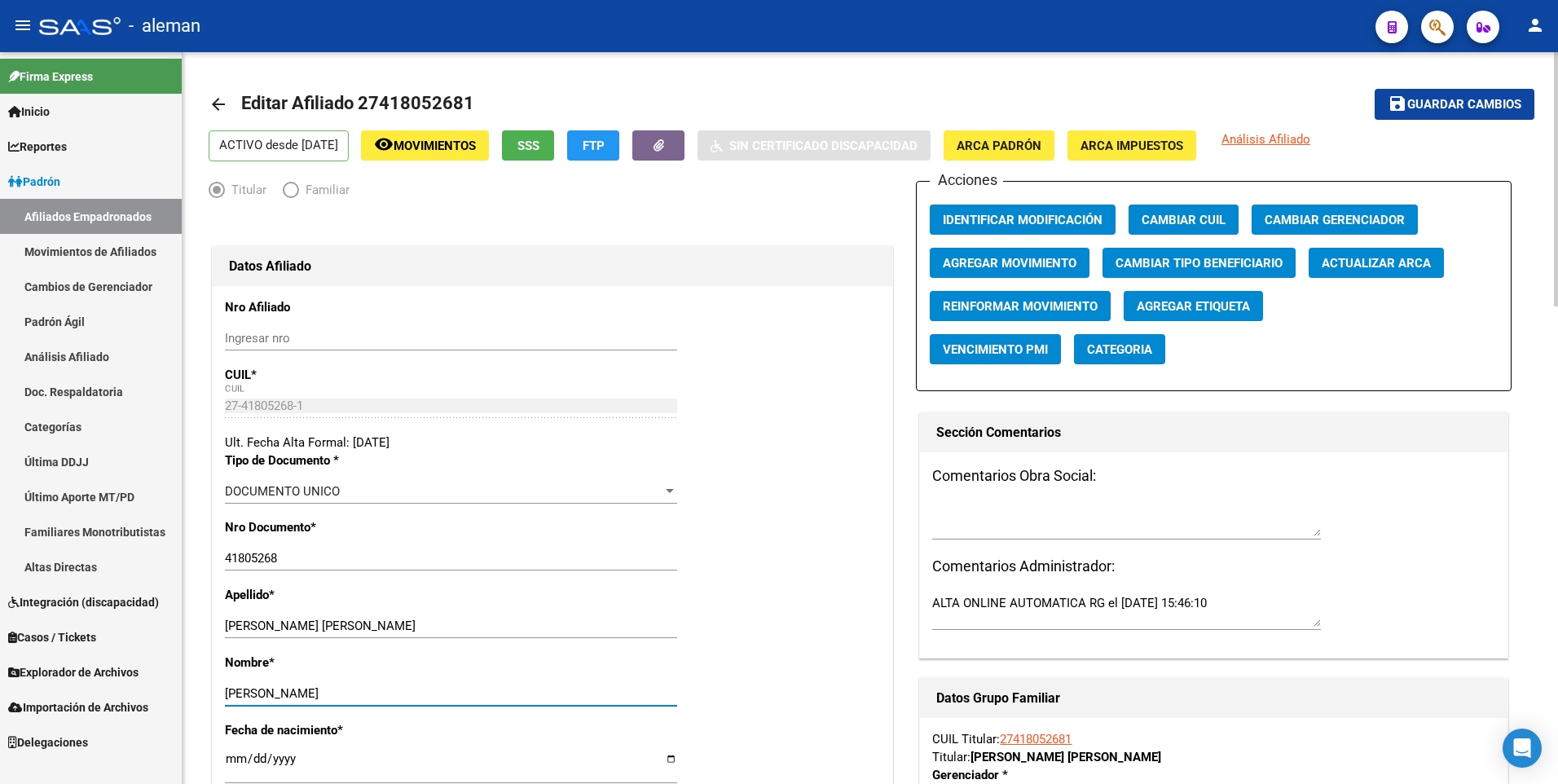
type input "FIORELLA AILEN"
click at [1022, 144] on span "ARCA Padrón" at bounding box center [998, 145] width 85 height 14
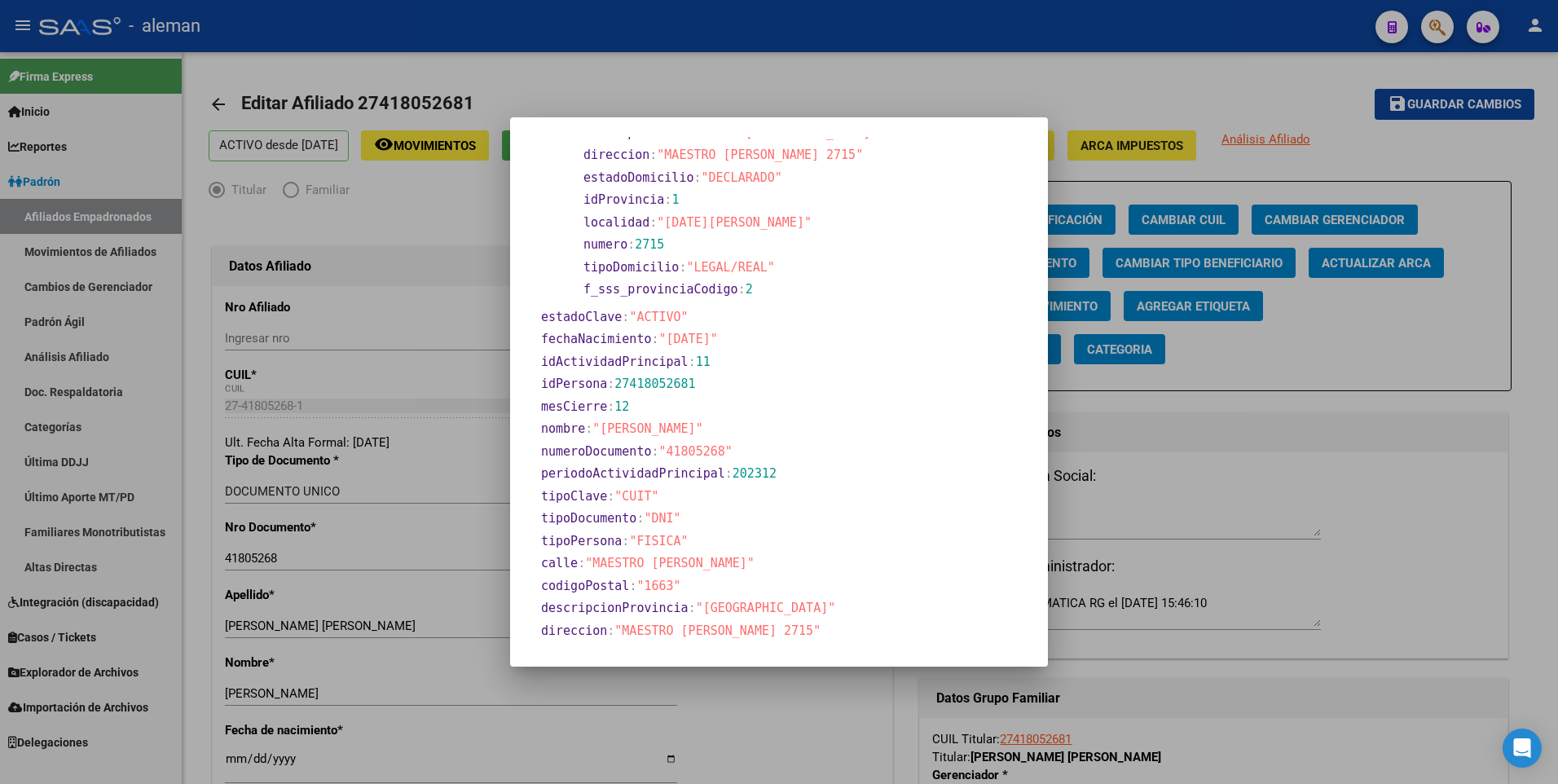
scroll to position [489, 0]
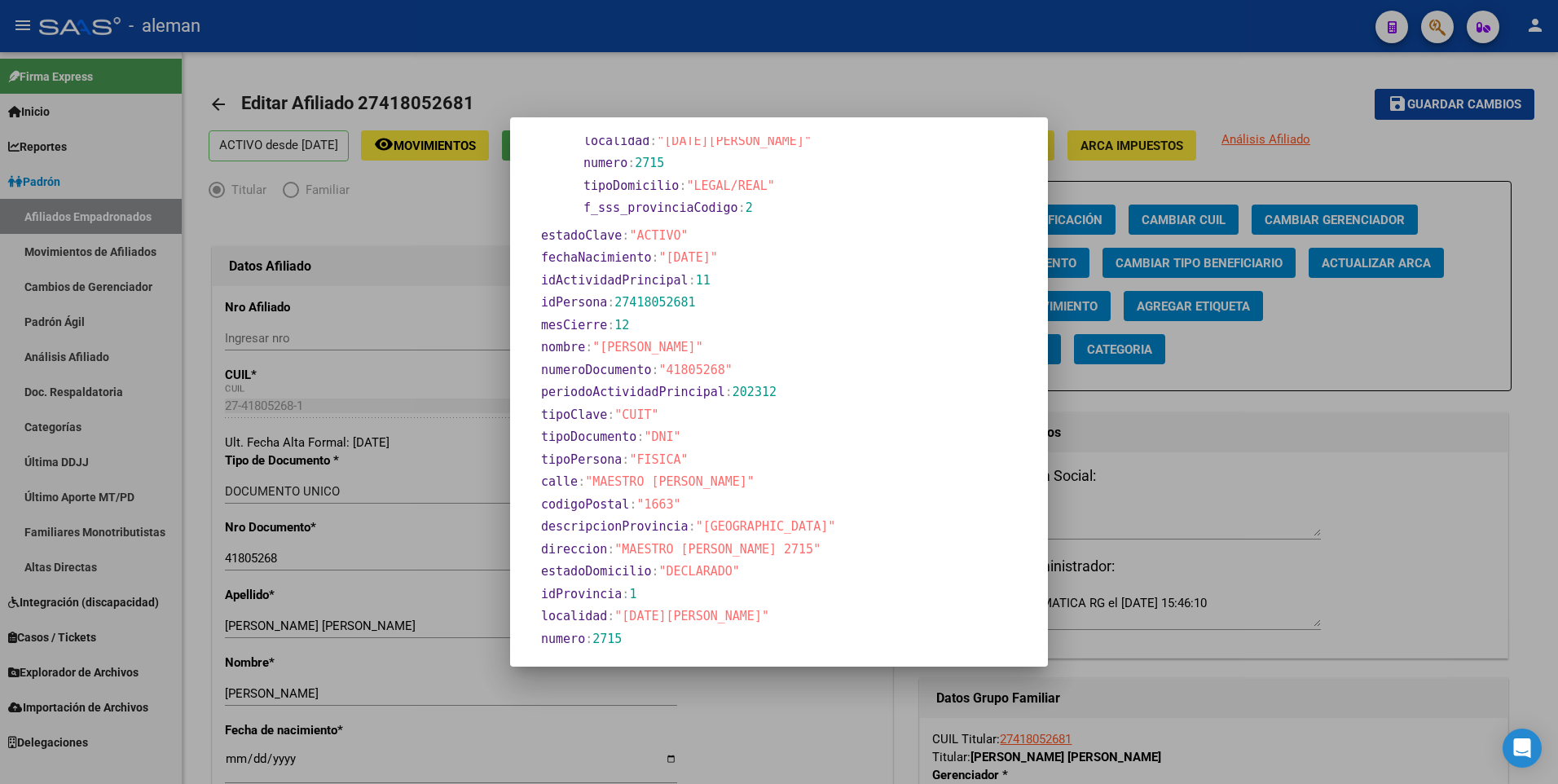
click at [301, 727] on div at bounding box center [779, 392] width 1558 height 784
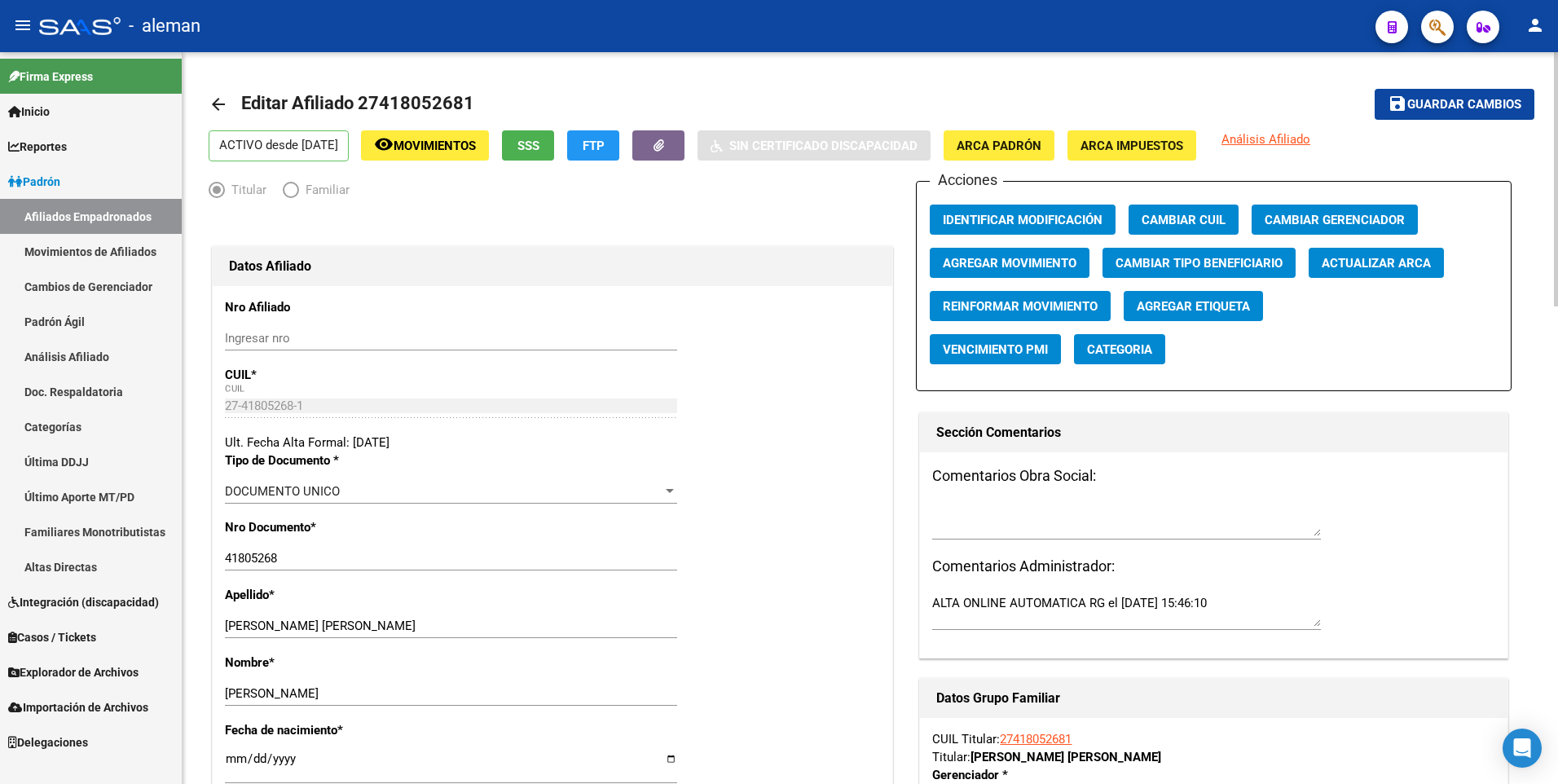
scroll to position [244, 0]
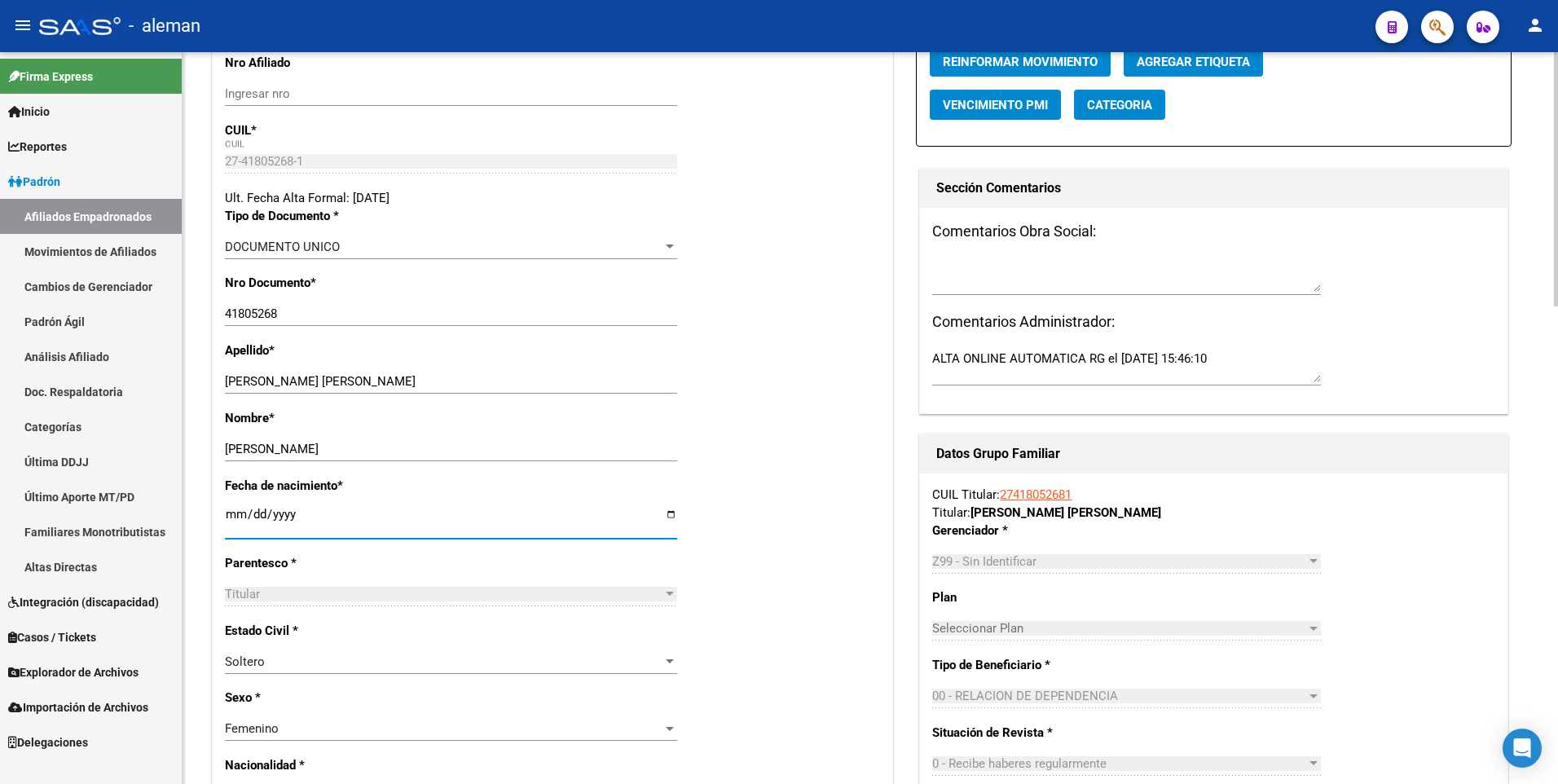
click at [231, 513] on input "[DATE]" at bounding box center [451, 520] width 452 height 26
type input "1900-01-29"
type input "1999-04-29"
click at [761, 489] on div "Fecha de nacimiento * 1999-04-29 Ingresar fecha" at bounding box center [552, 515] width 655 height 77
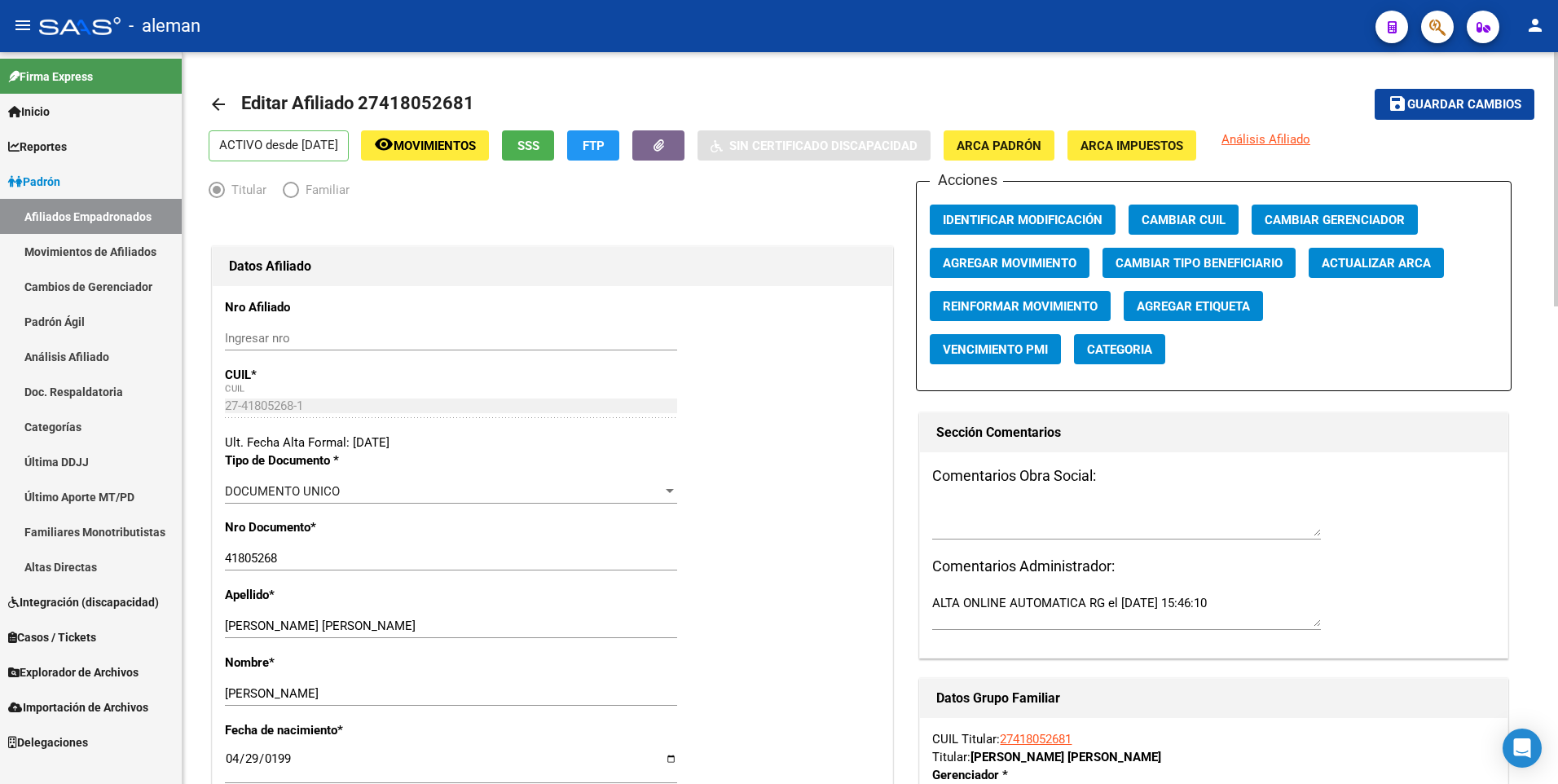
click at [1434, 97] on span "Guardar cambios" at bounding box center [1464, 104] width 114 height 14
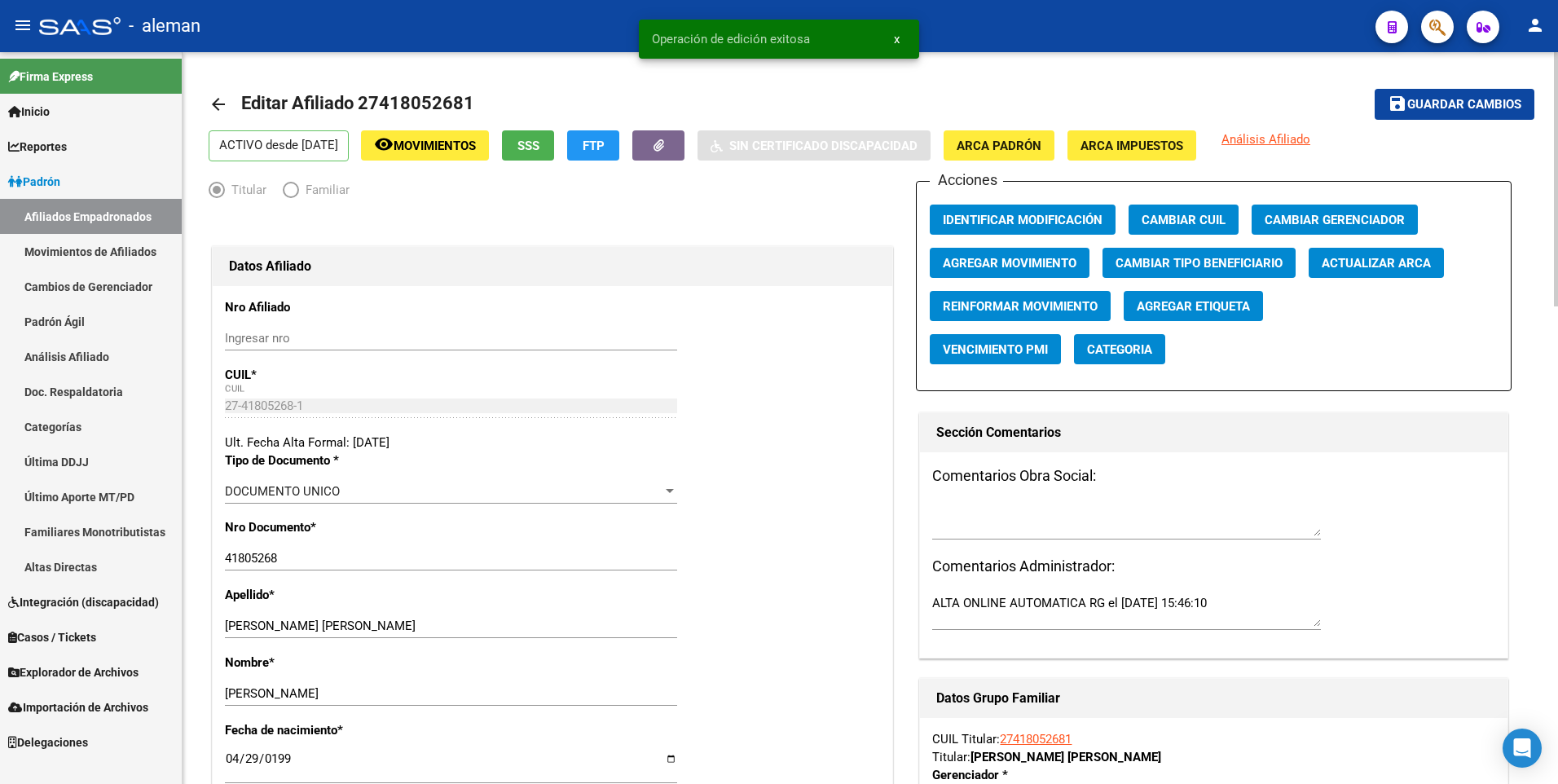
click at [220, 97] on mat-icon "arrow_back" at bounding box center [217, 104] width 19 height 19
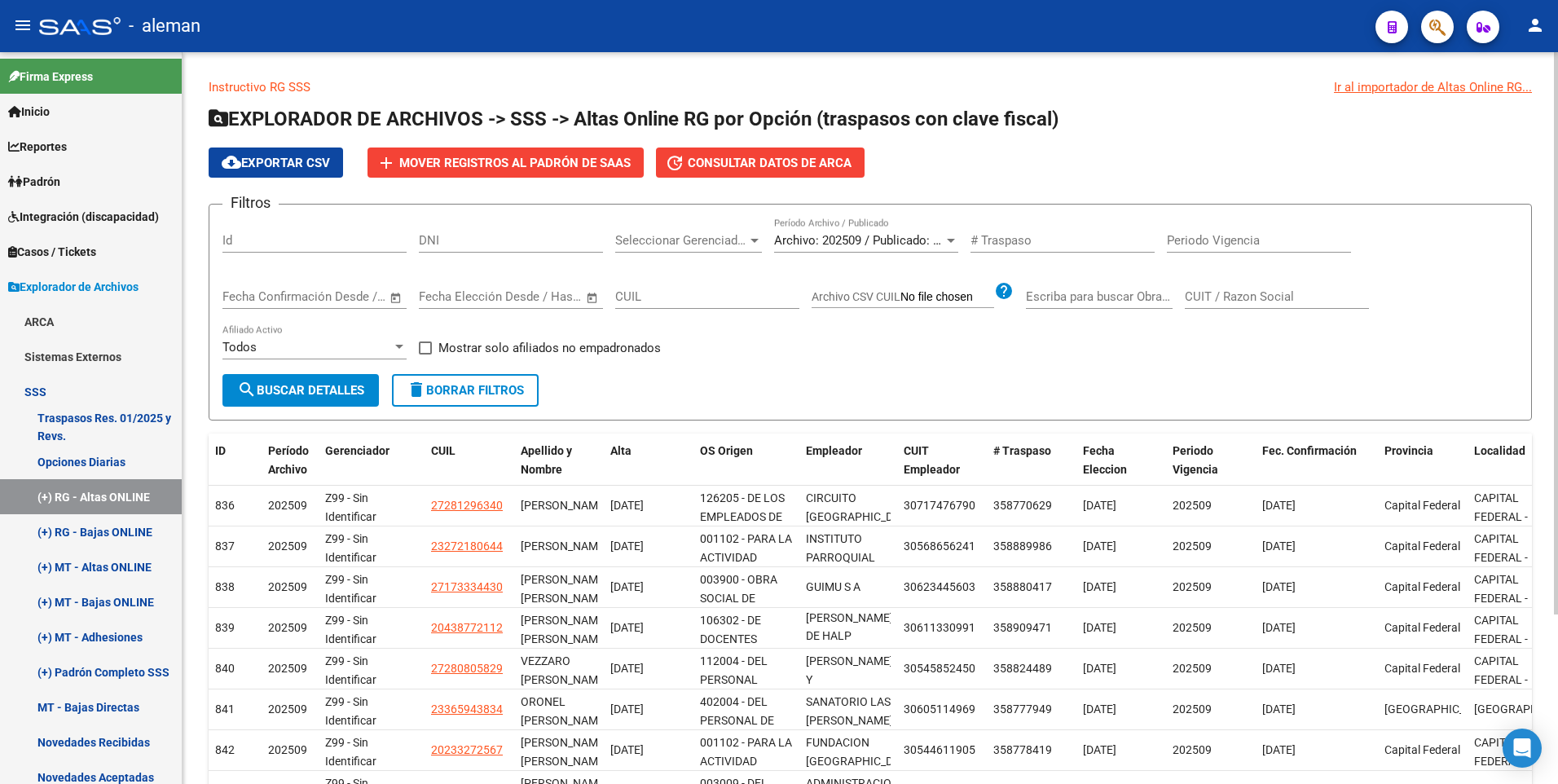
scroll to position [220, 0]
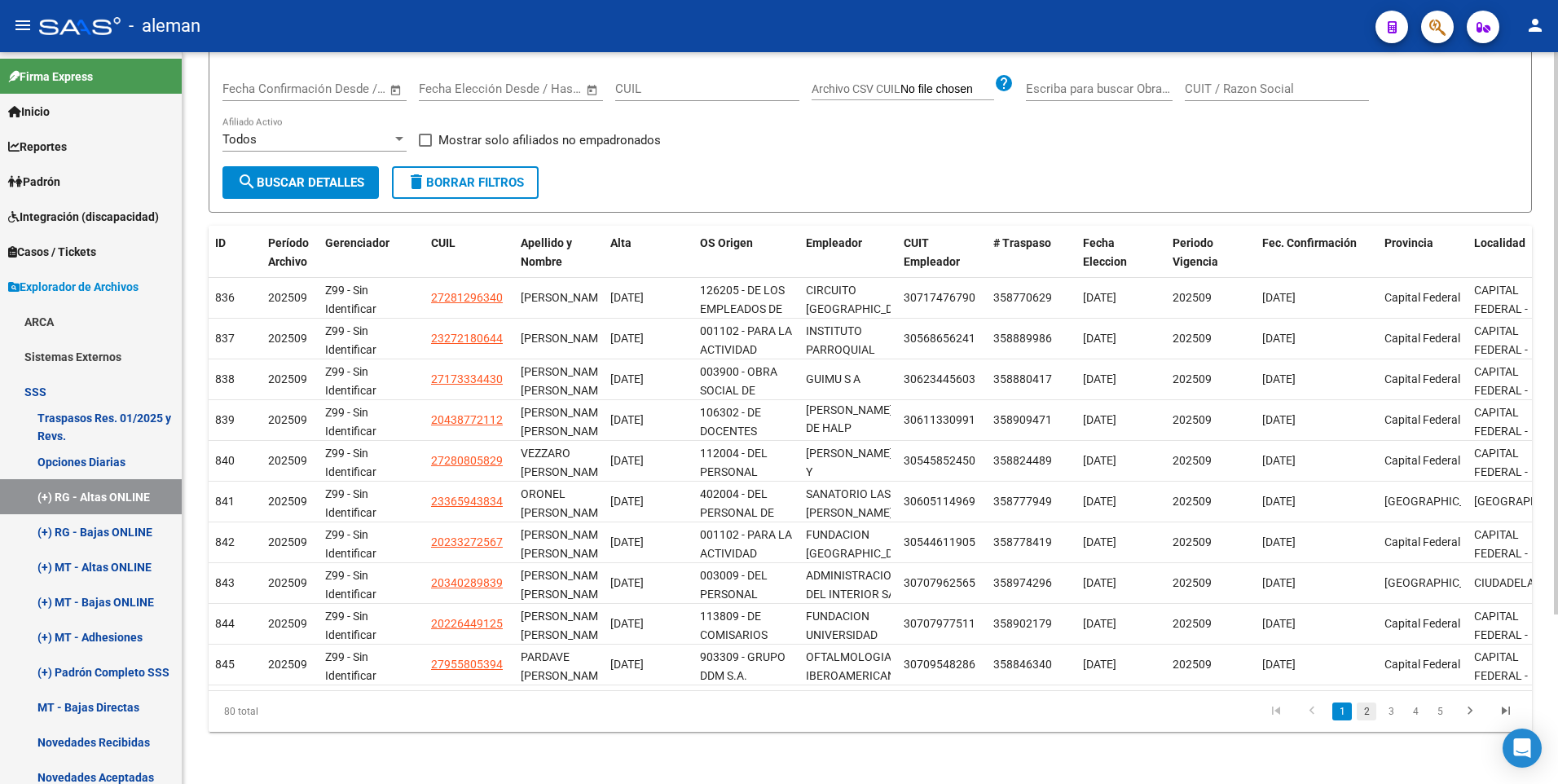
click at [1363, 713] on link "2" at bounding box center [1366, 711] width 19 height 18
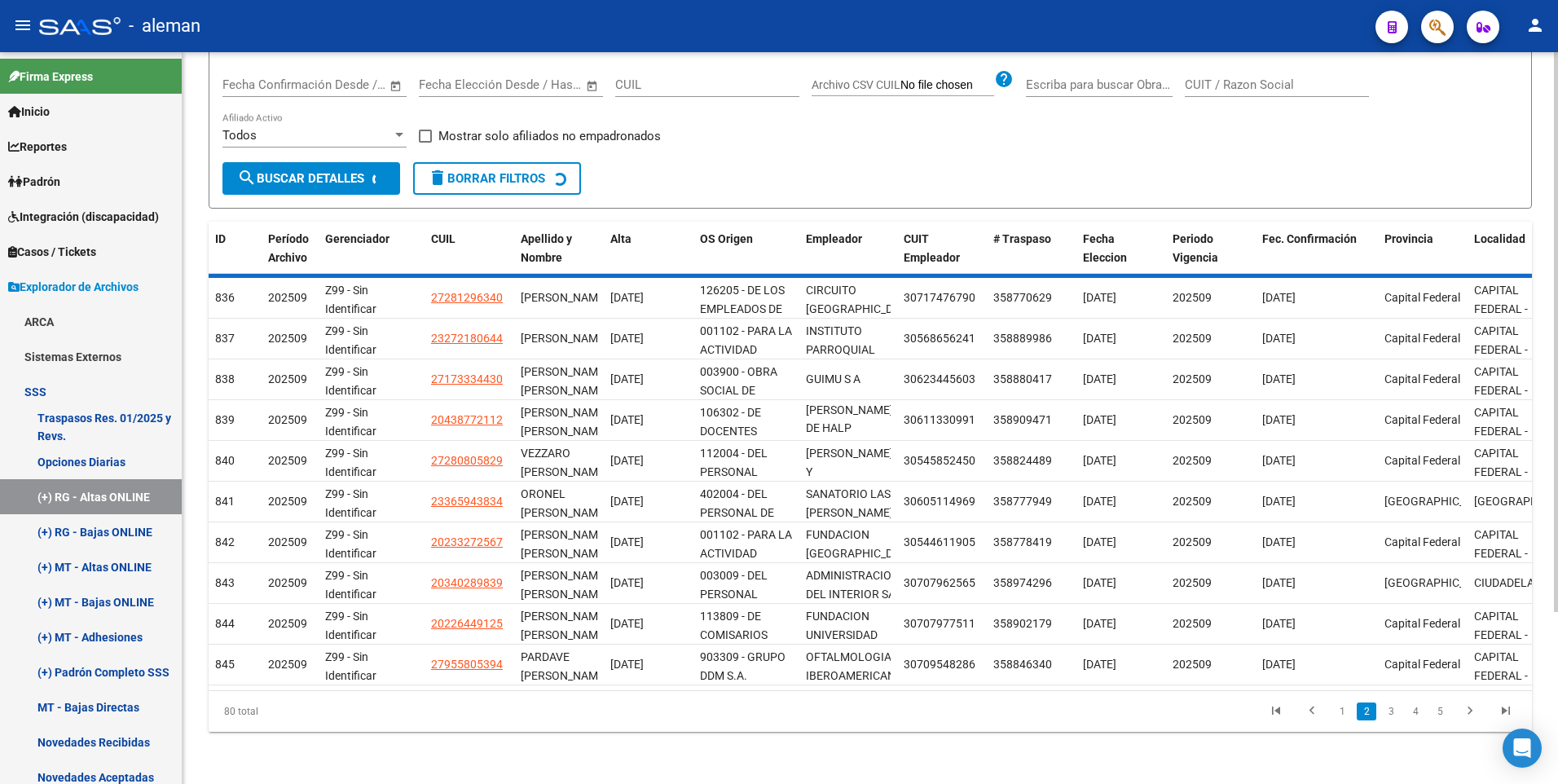
scroll to position [3, 0]
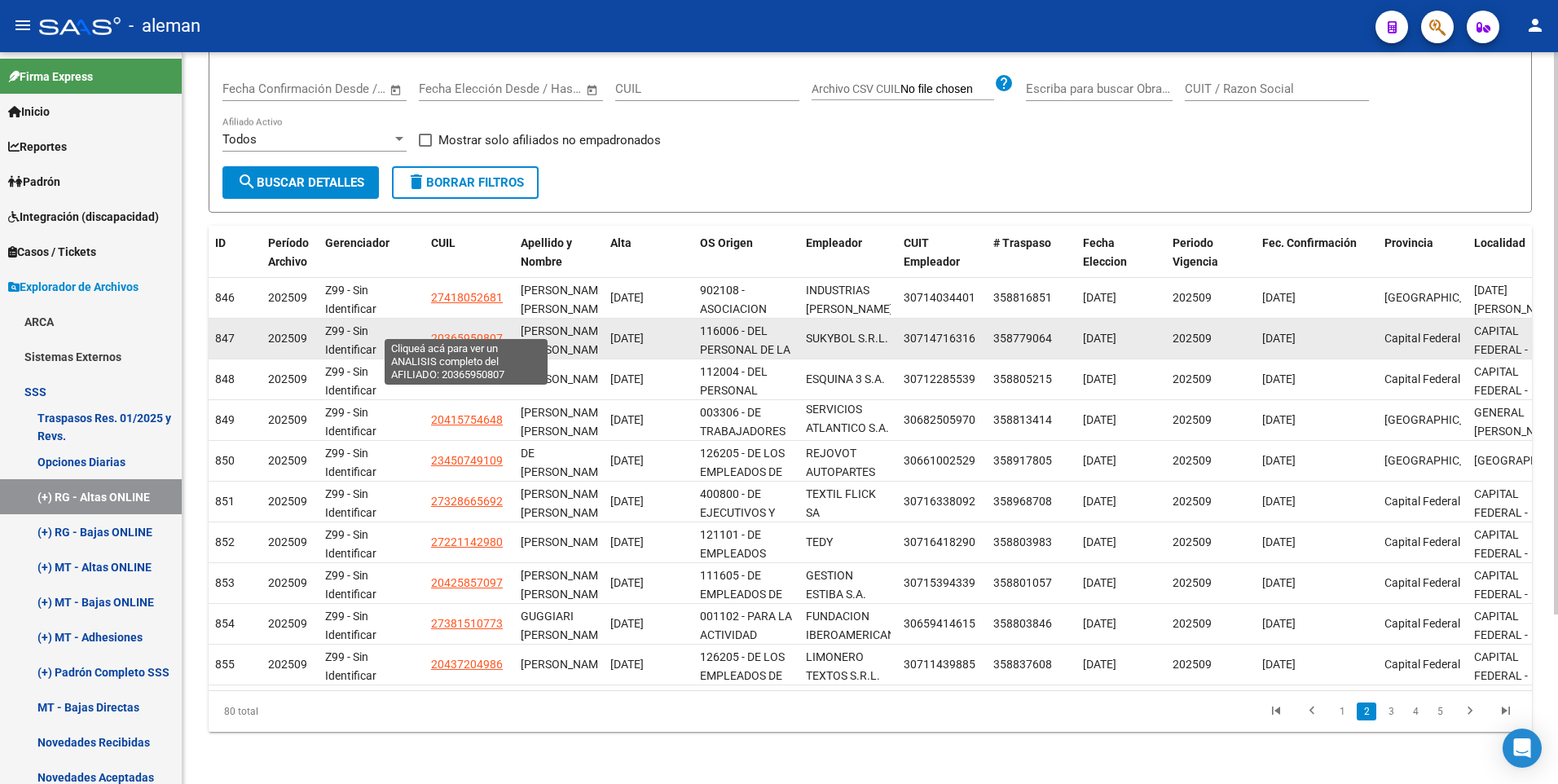
click at [471, 332] on span "20365950807" at bounding box center [466, 338] width 71 height 13
type textarea "20365950807"
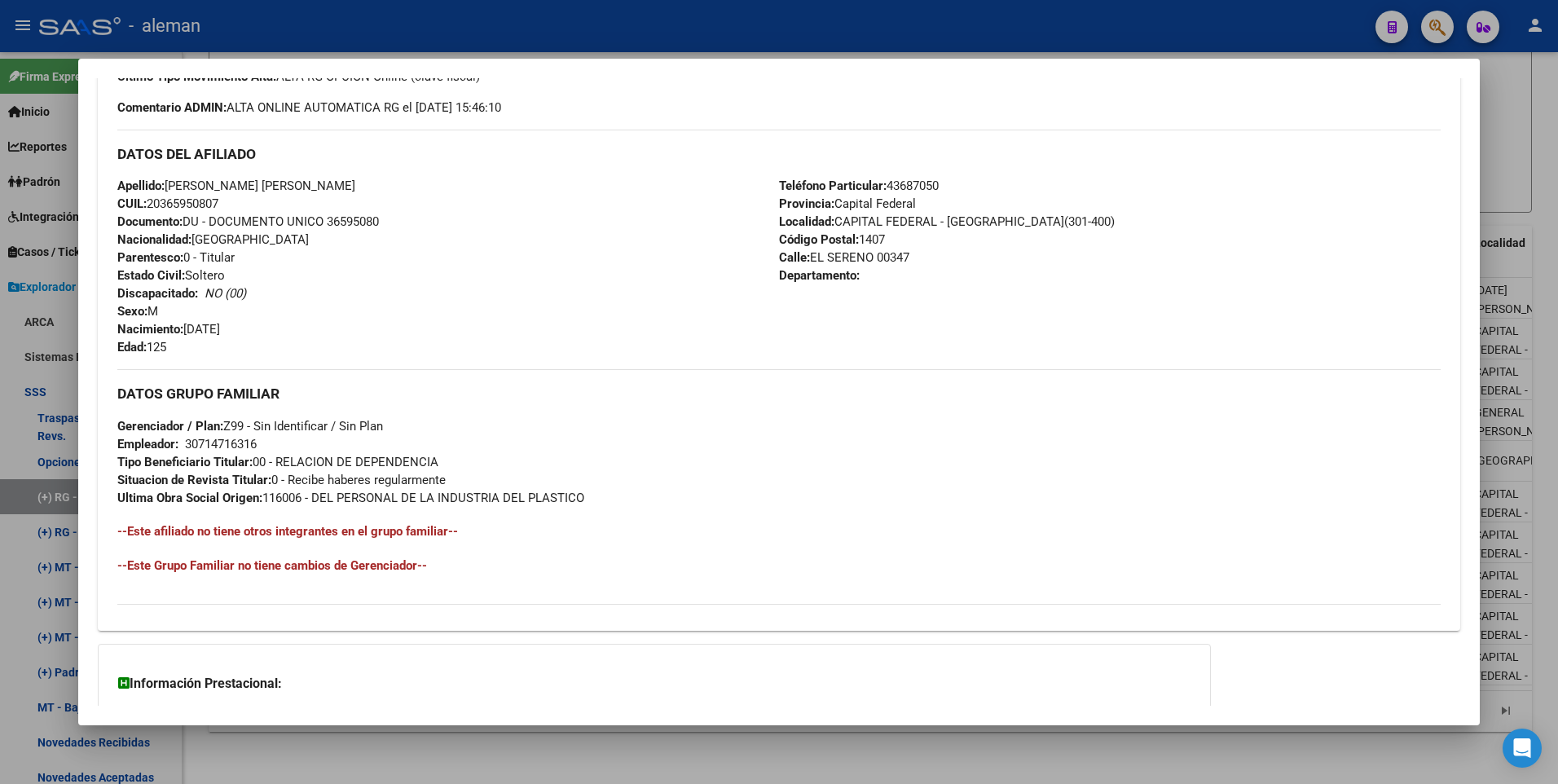
scroll to position [244, 0]
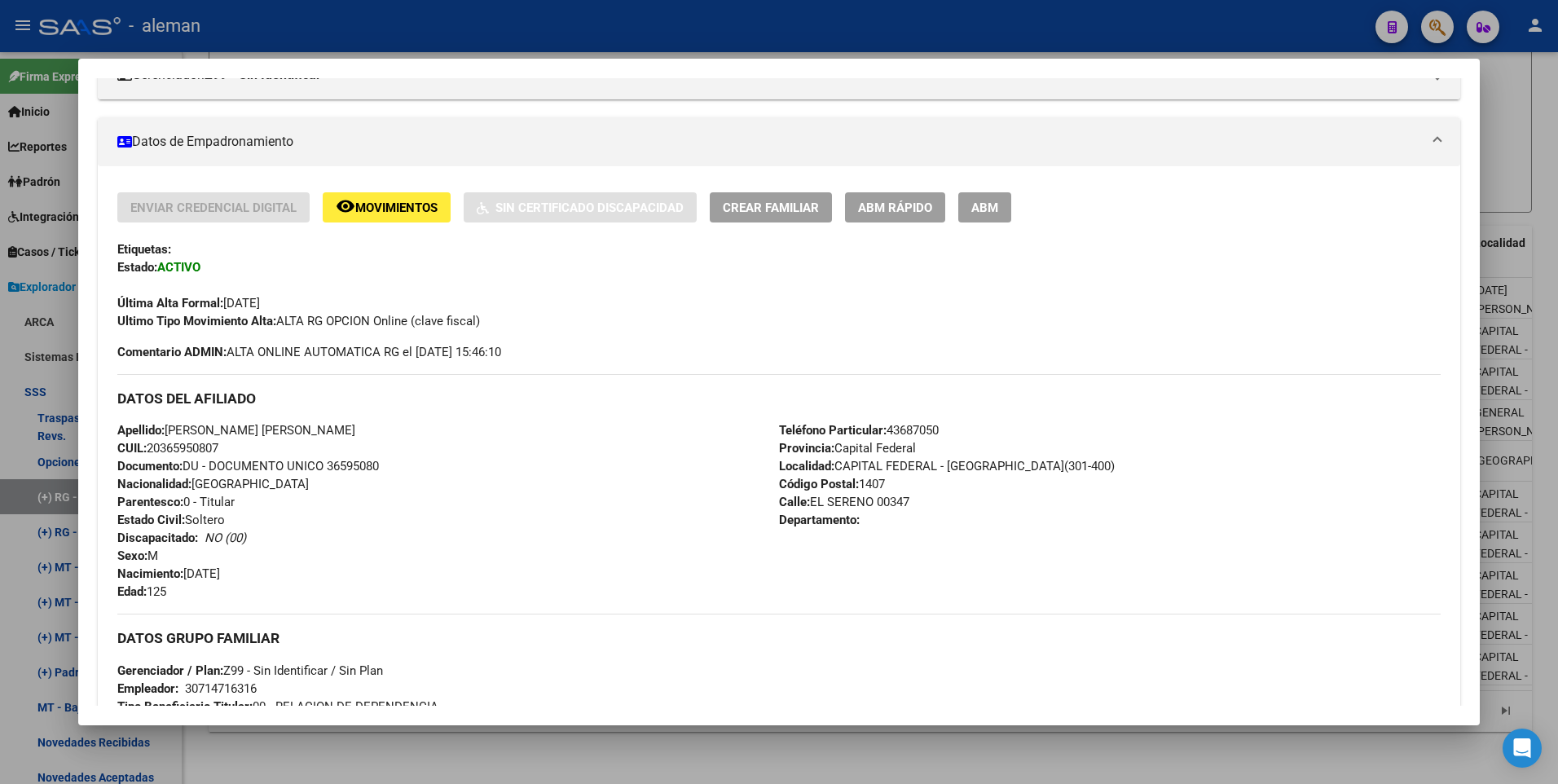
click at [993, 212] on span "ABM" at bounding box center [985, 207] width 27 height 14
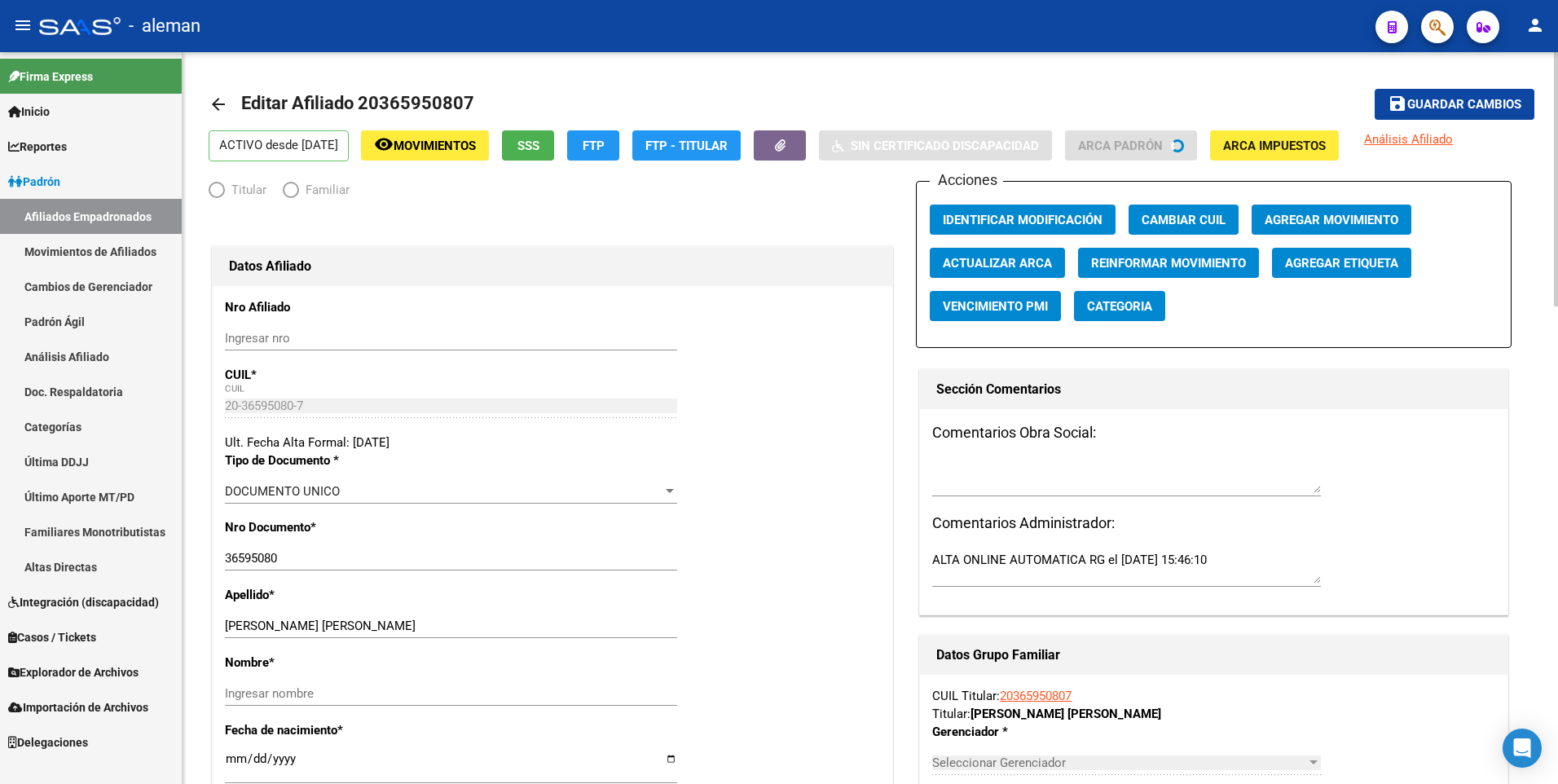
radio input "true"
type input "30-71471631-6"
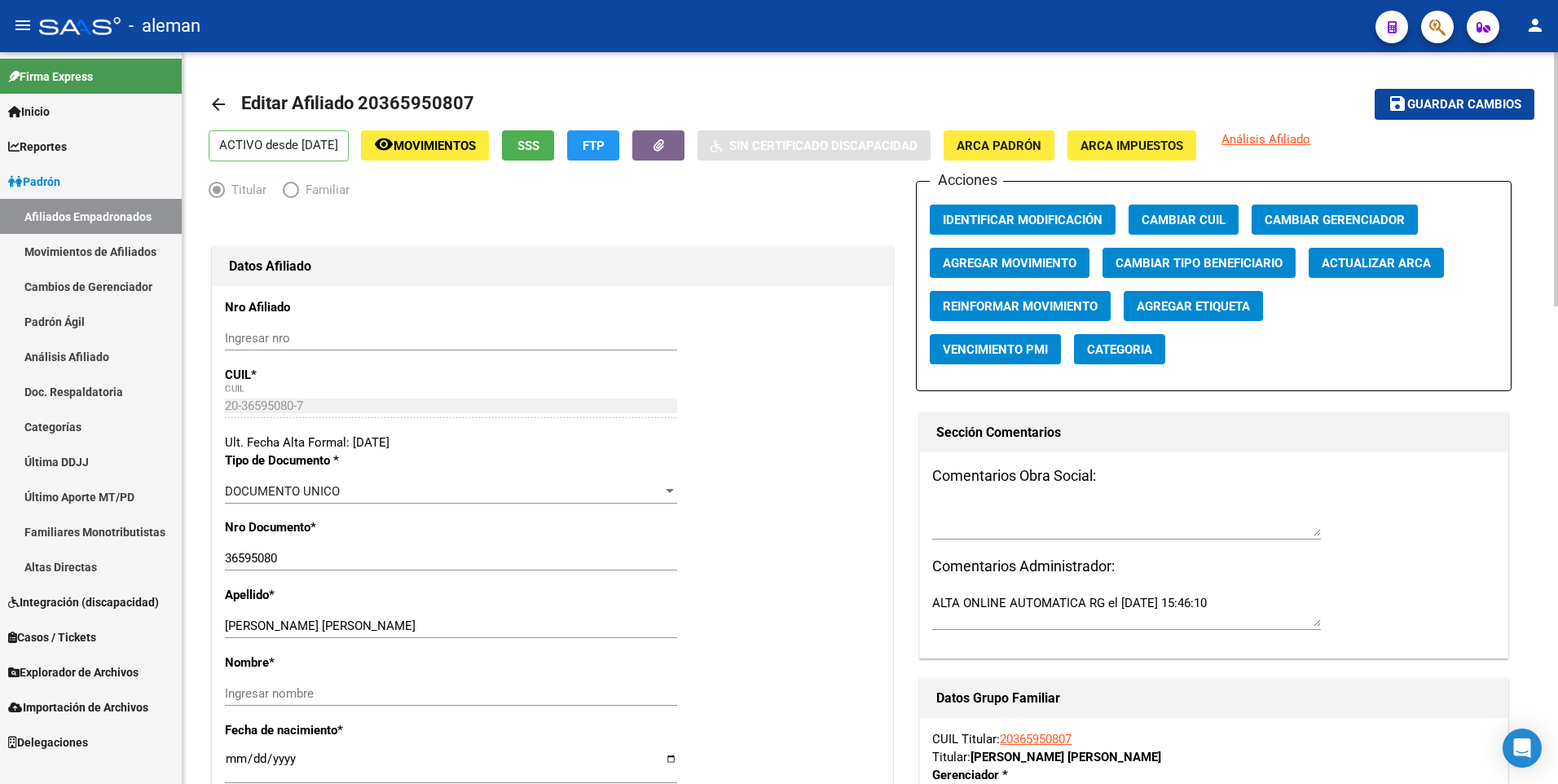
scroll to position [163, 0]
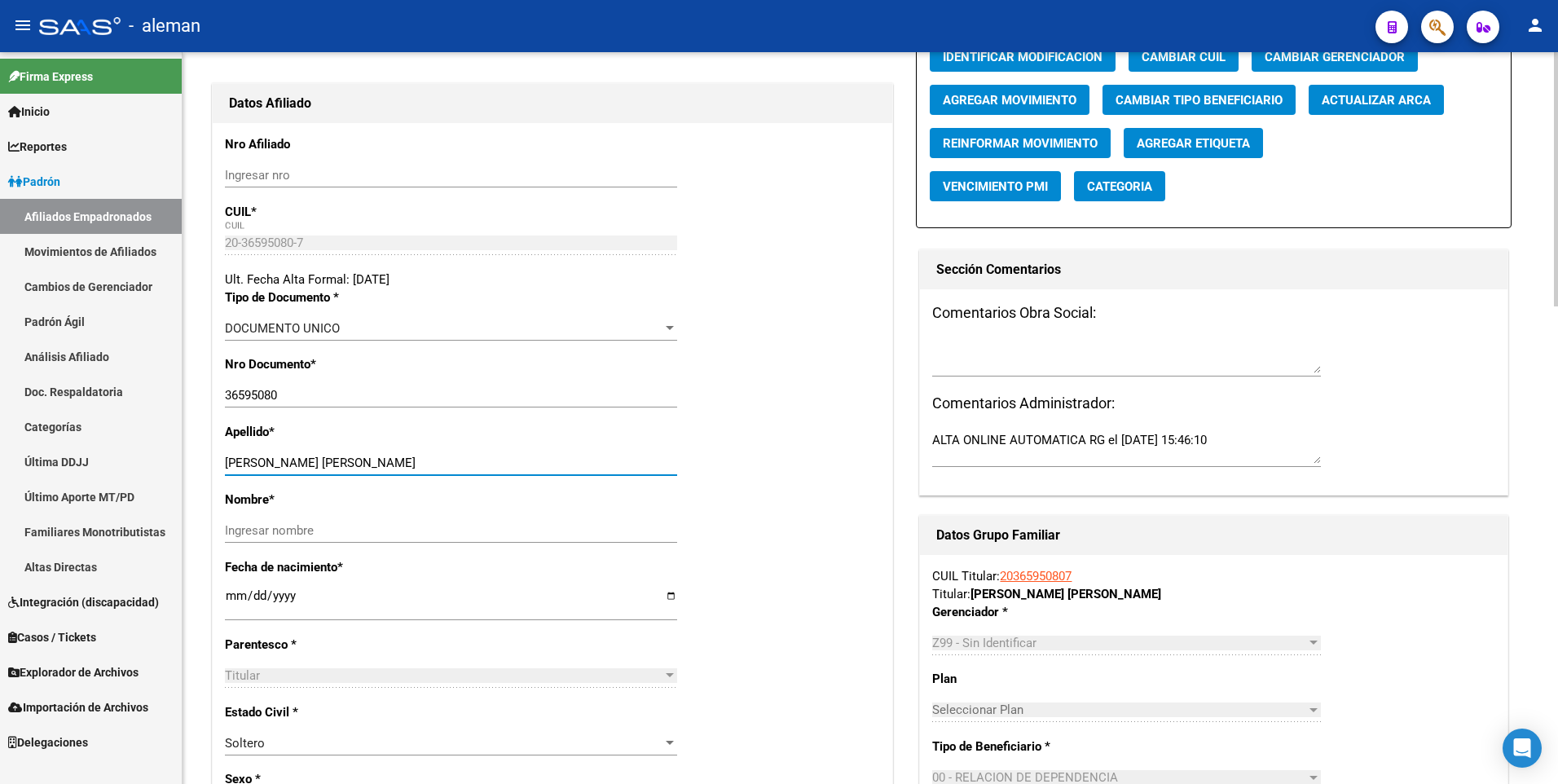
drag, startPoint x: 353, startPoint y: 464, endPoint x: 427, endPoint y: 462, distance: 74.0
click at [427, 462] on input "MARTINEZ DEFERRARI FEDERICO PA" at bounding box center [451, 463] width 452 height 14
click at [401, 531] on input "Ingresar nombre" at bounding box center [451, 530] width 452 height 14
paste input "FEDERICO PA"
type input "FEDERICO PA"
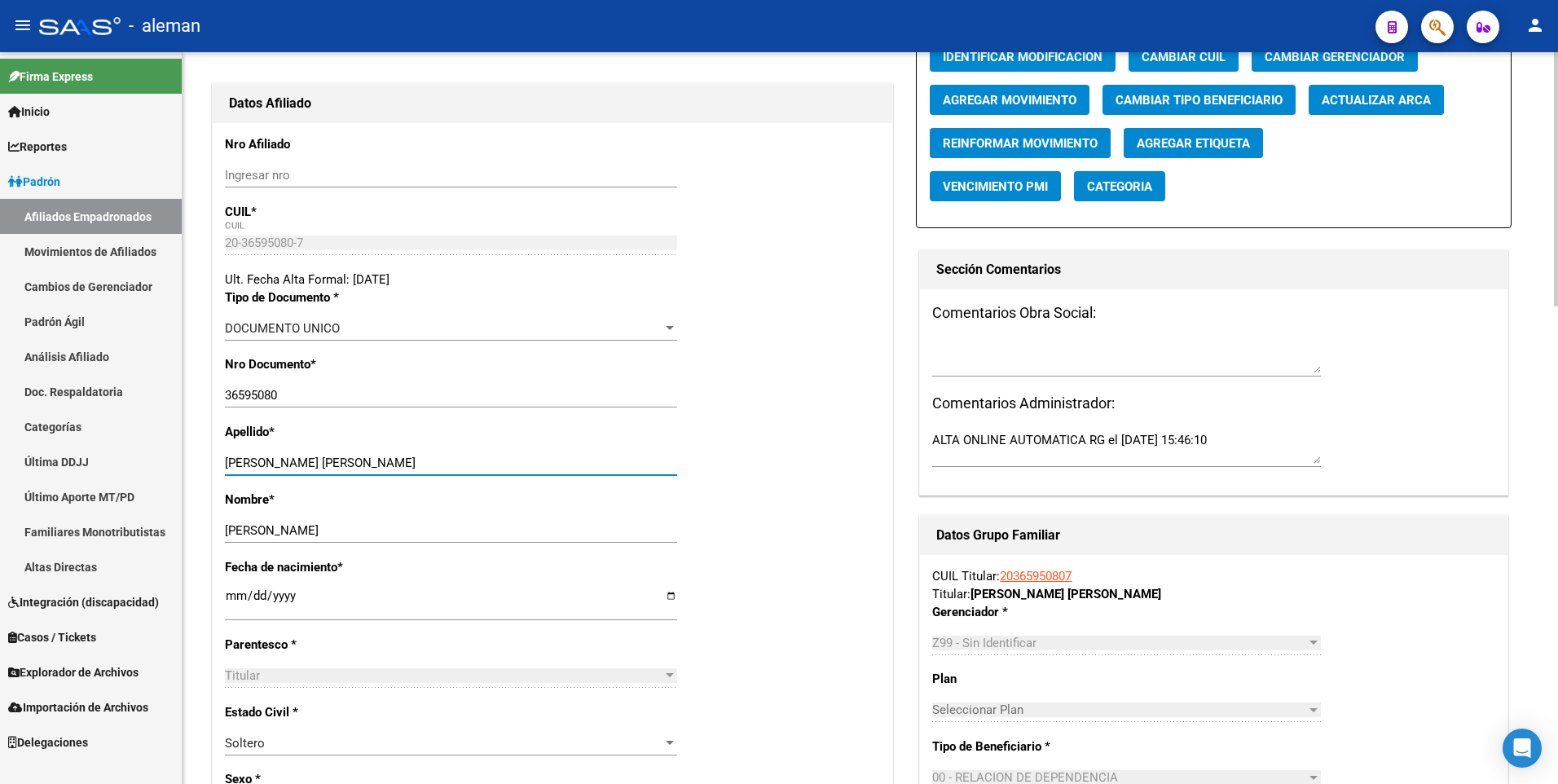
drag, startPoint x: 353, startPoint y: 459, endPoint x: 532, endPoint y: 459, distance: 179.0
click at [532, 459] on input "MARTINEZ DEFERRARI FEDERICO PA" at bounding box center [451, 463] width 452 height 14
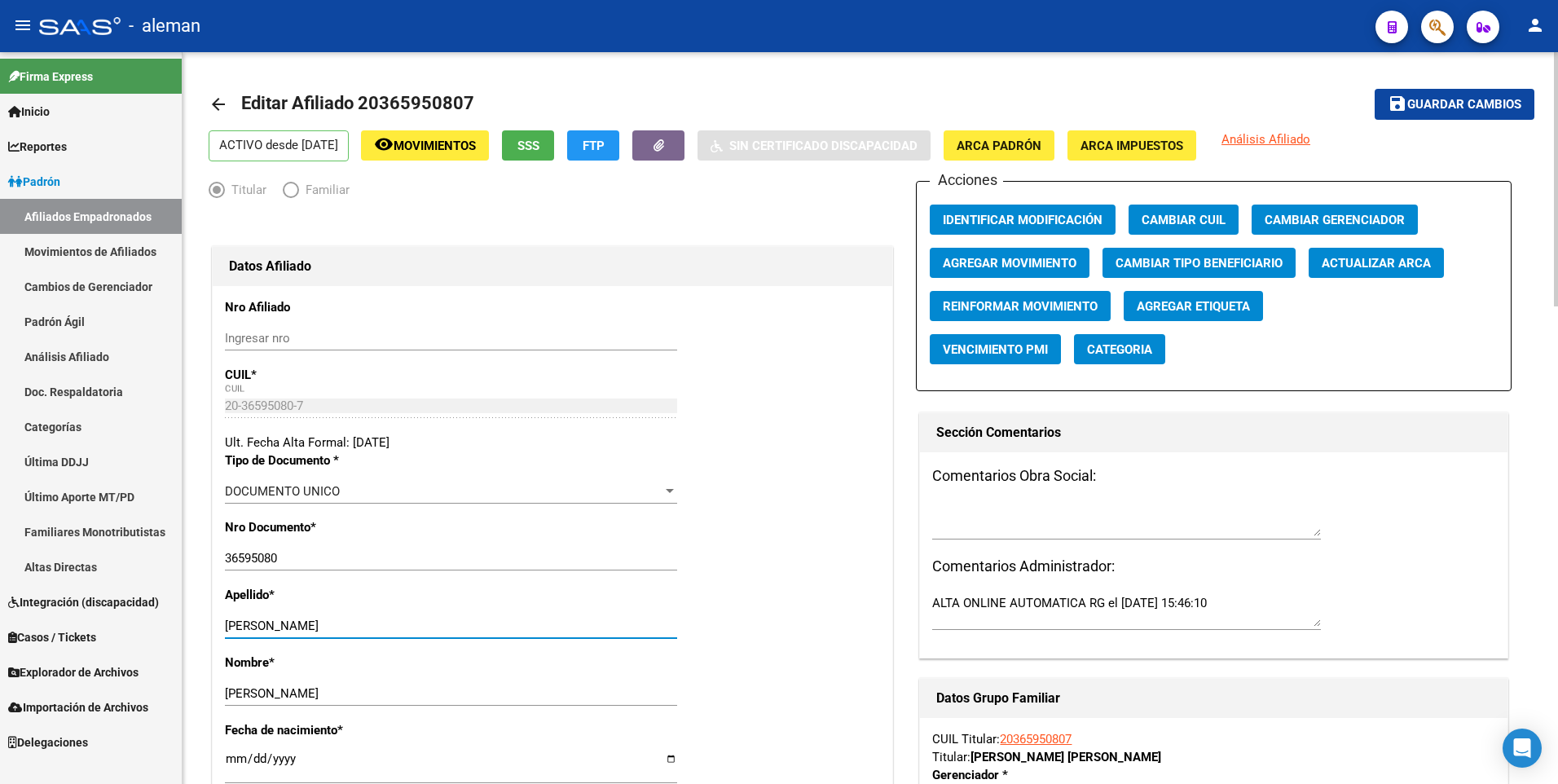
type input "MARTINEZ DEFERRARI"
click at [1039, 139] on span "ARCA Padrón" at bounding box center [998, 145] width 85 height 14
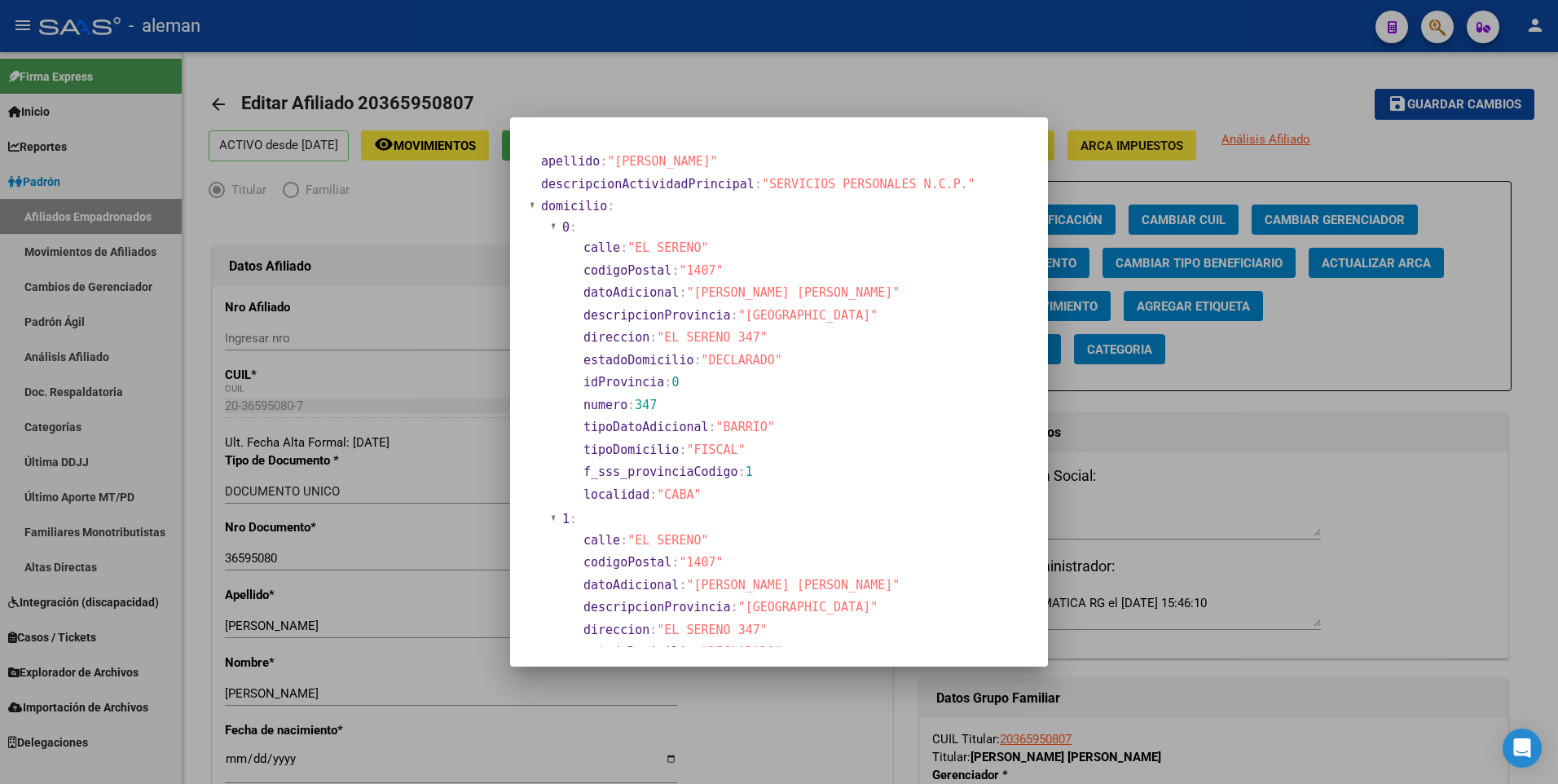
scroll to position [244, 0]
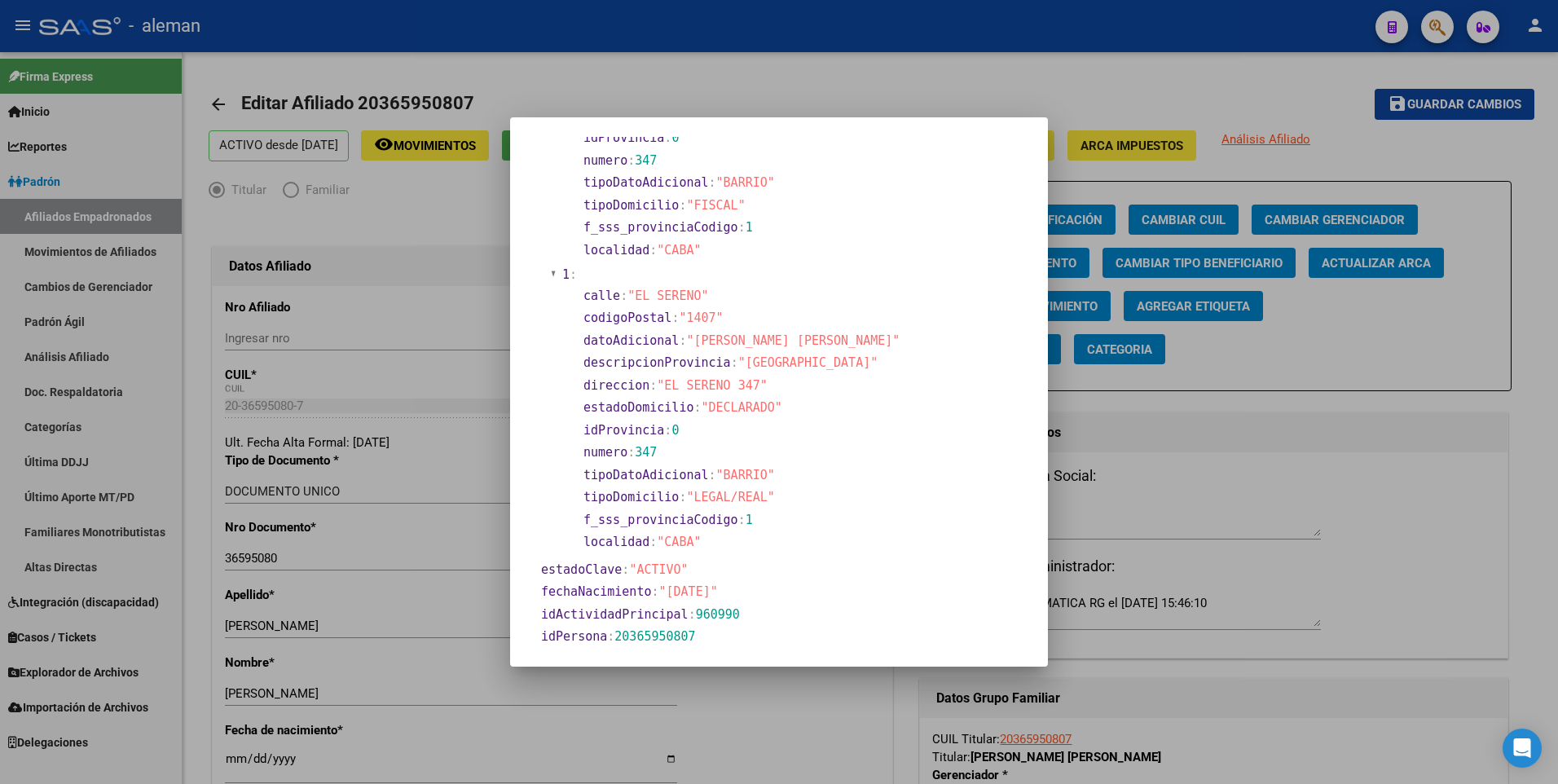
click at [396, 734] on div at bounding box center [779, 392] width 1558 height 784
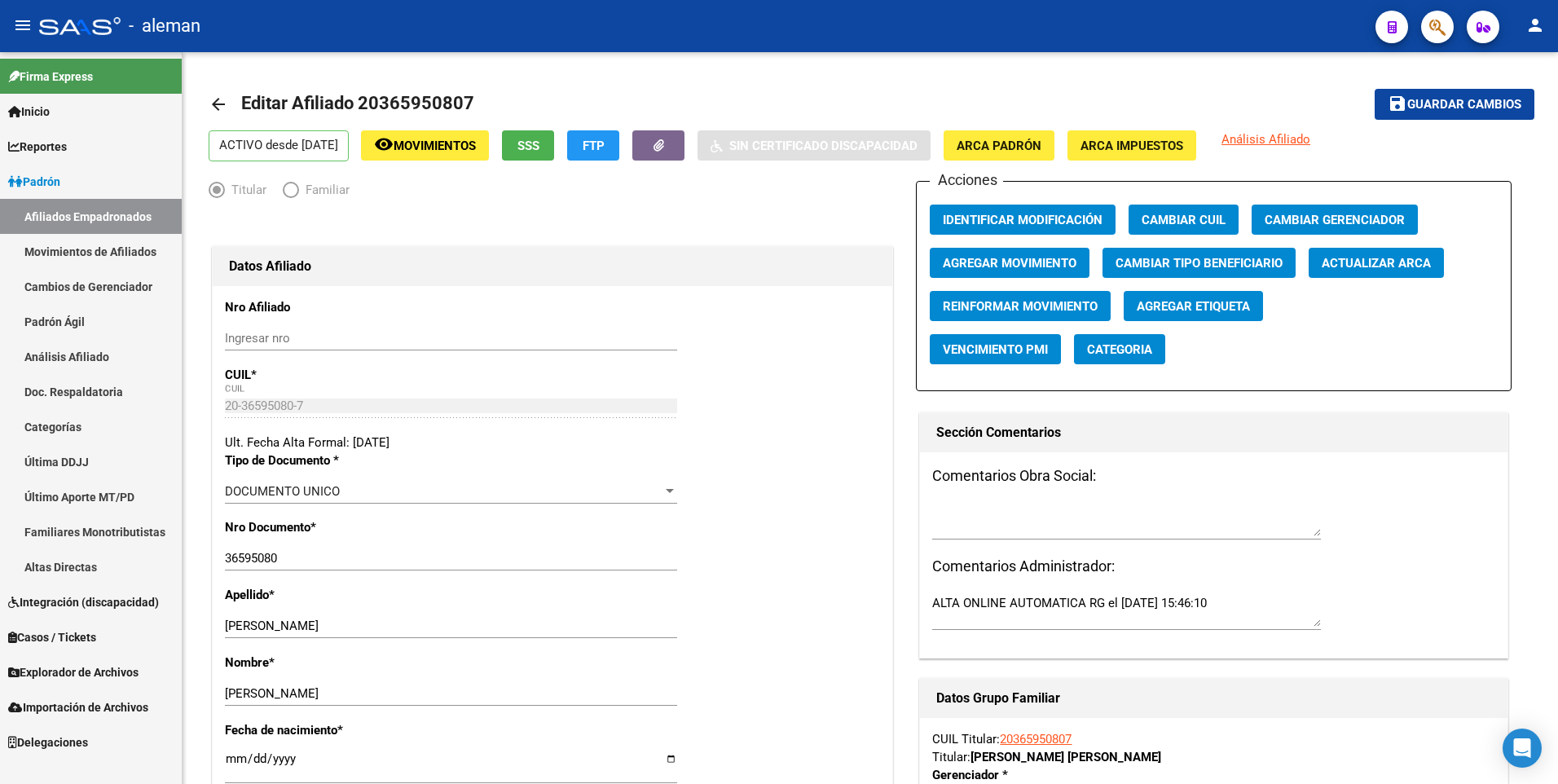
scroll to position [163, 0]
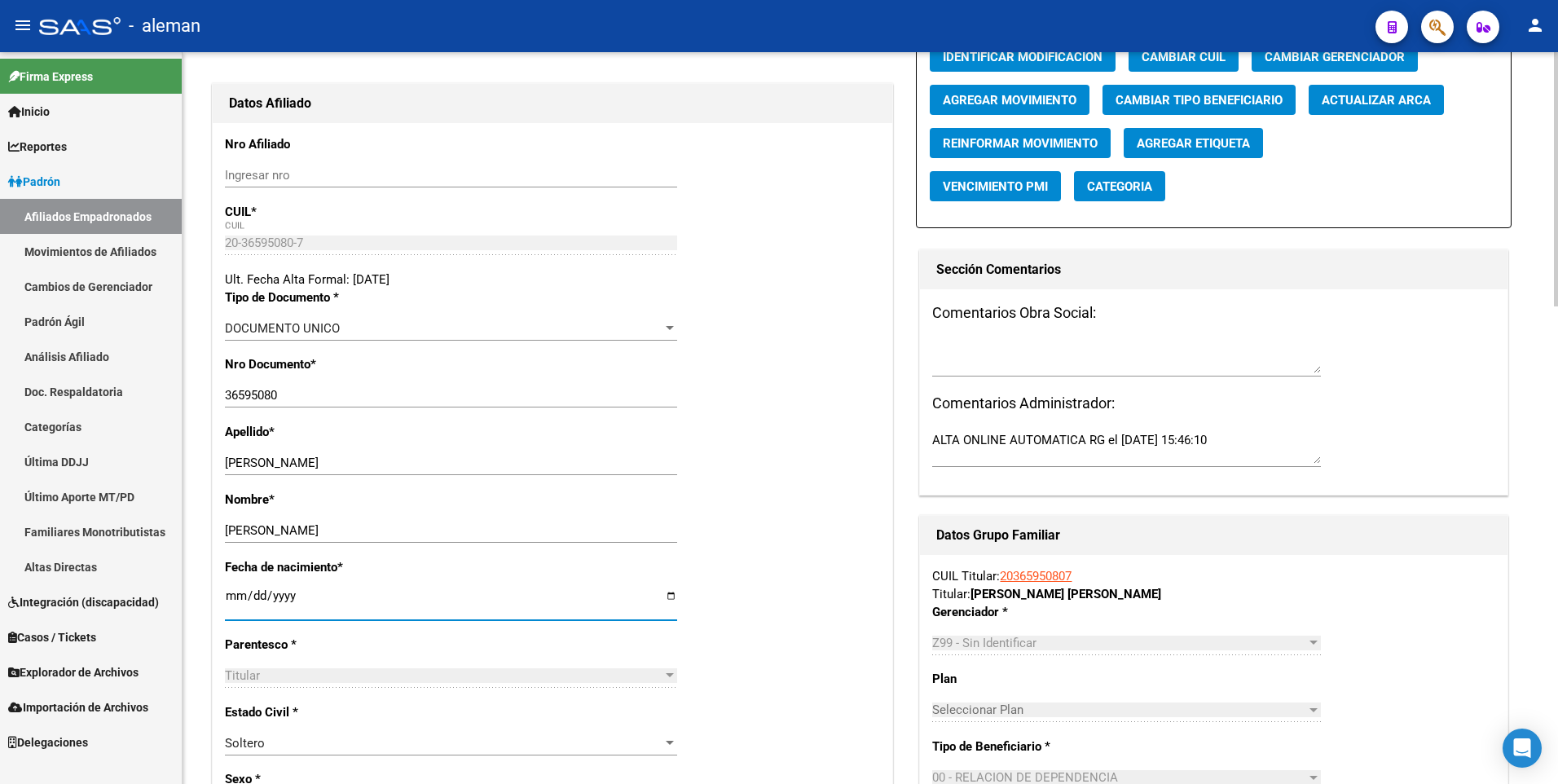
click at [225, 595] on input "[DATE]" at bounding box center [451, 602] width 452 height 26
type input "1991-12-09"
click at [789, 545] on div "Nombre * FEDERICO PA Ingresar nombre" at bounding box center [552, 524] width 655 height 68
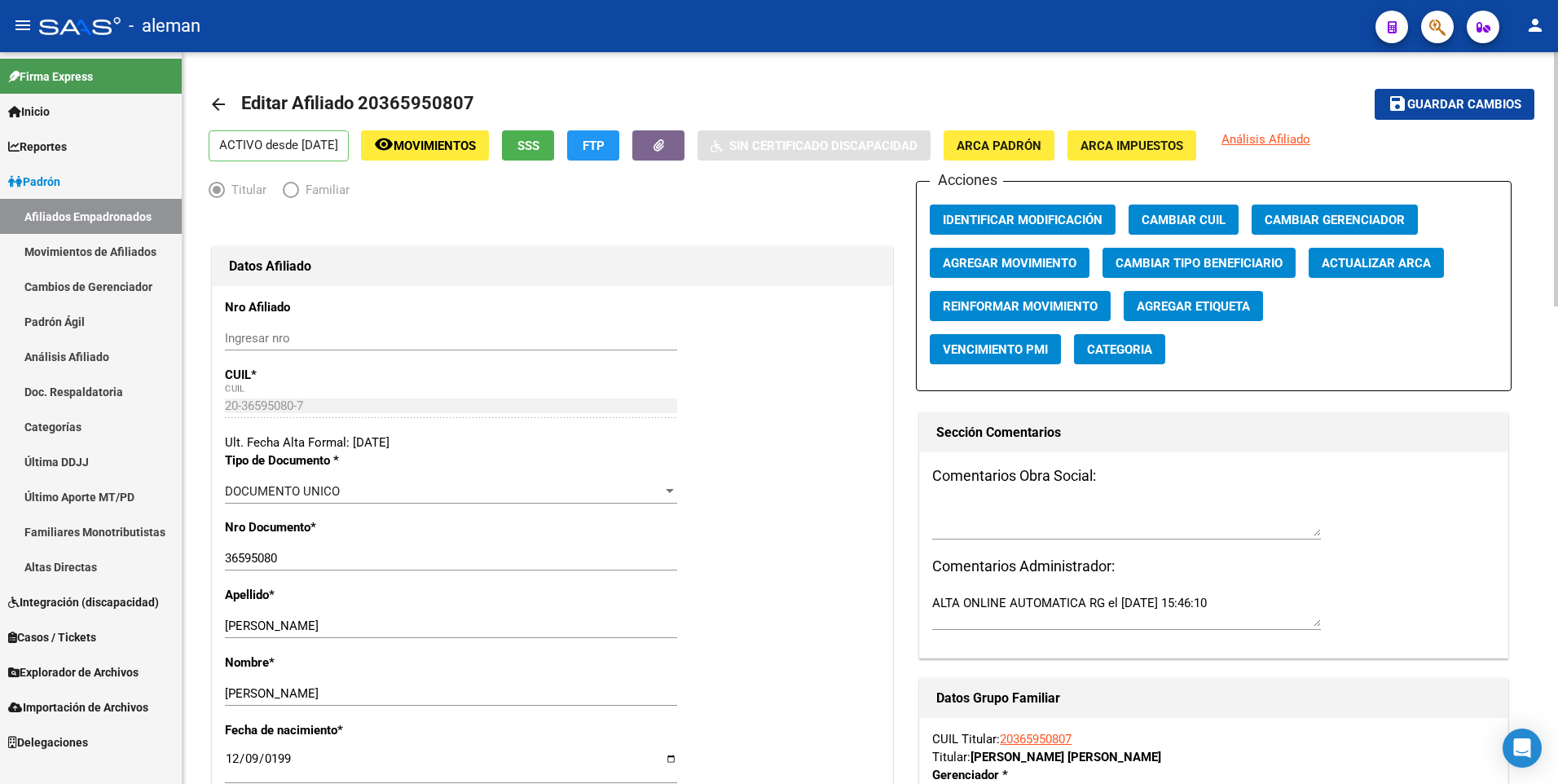
click at [1482, 111] on span "Guardar cambios" at bounding box center [1464, 104] width 114 height 14
click at [227, 97] on mat-icon "arrow_back" at bounding box center [217, 104] width 19 height 19
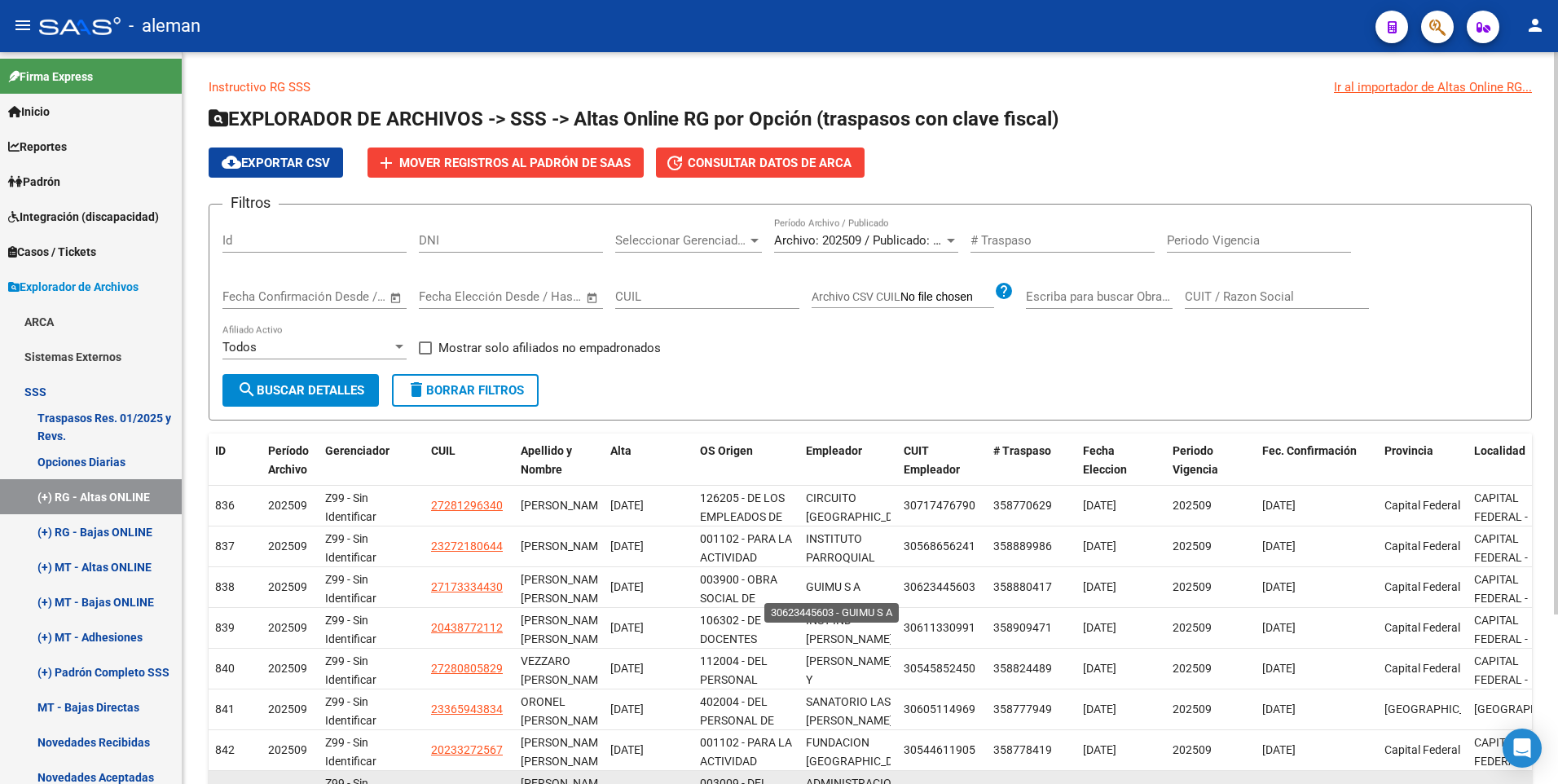
scroll to position [220, 0]
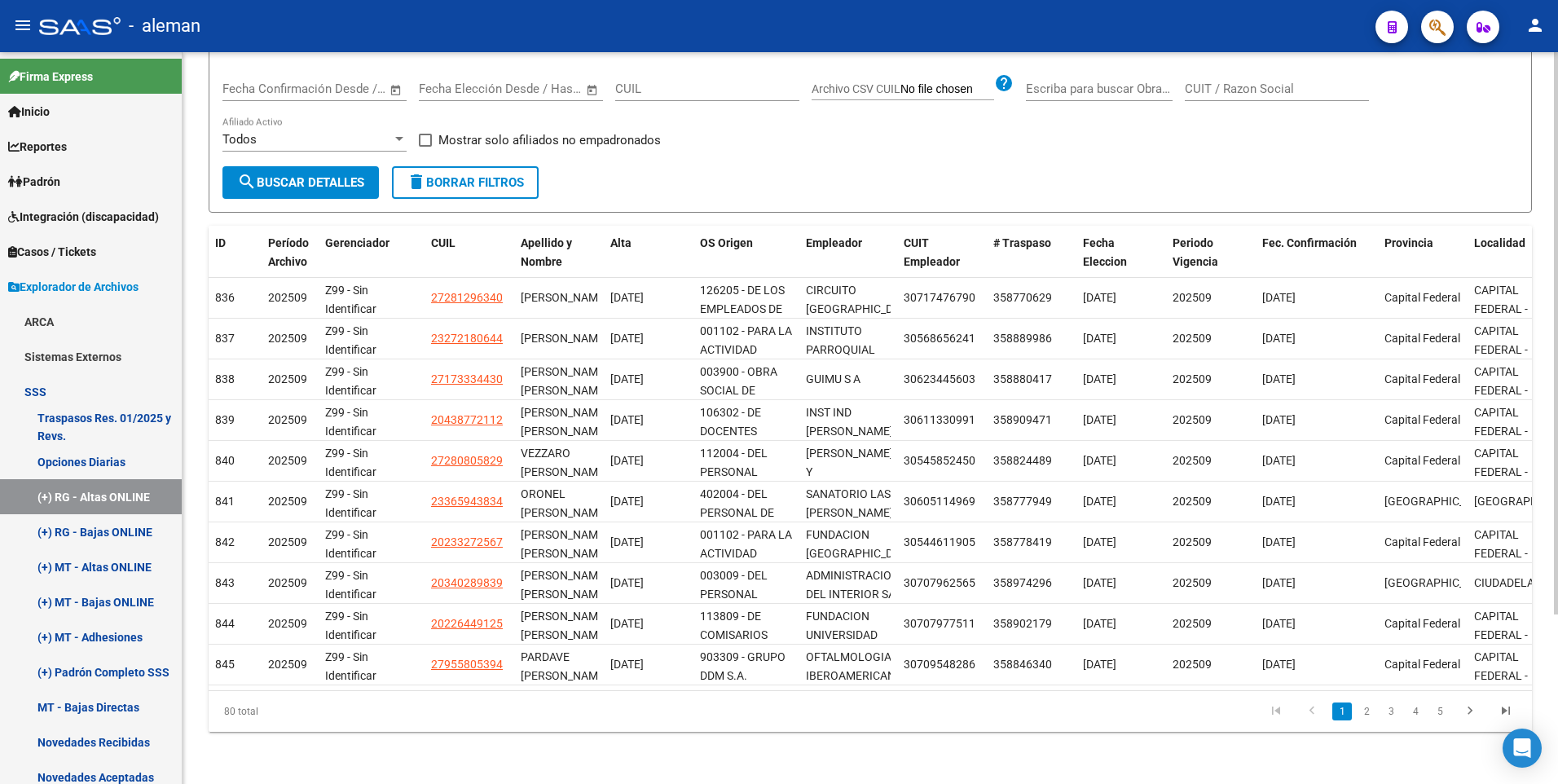
click at [1369, 713] on link "2" at bounding box center [1366, 711] width 19 height 18
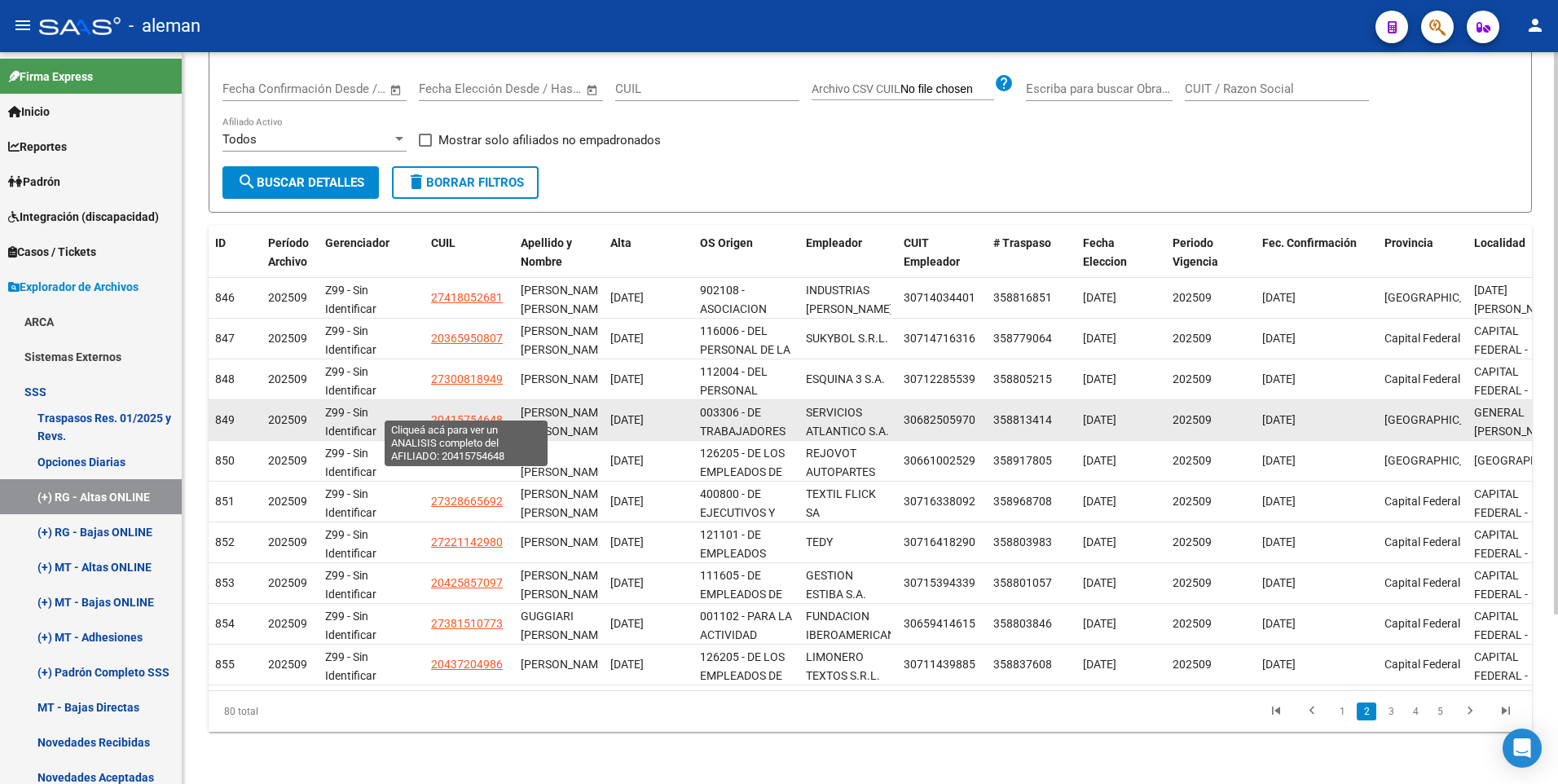
click at [462, 413] on span "20415754648" at bounding box center [466, 420] width 71 height 13
type textarea "20415754648"
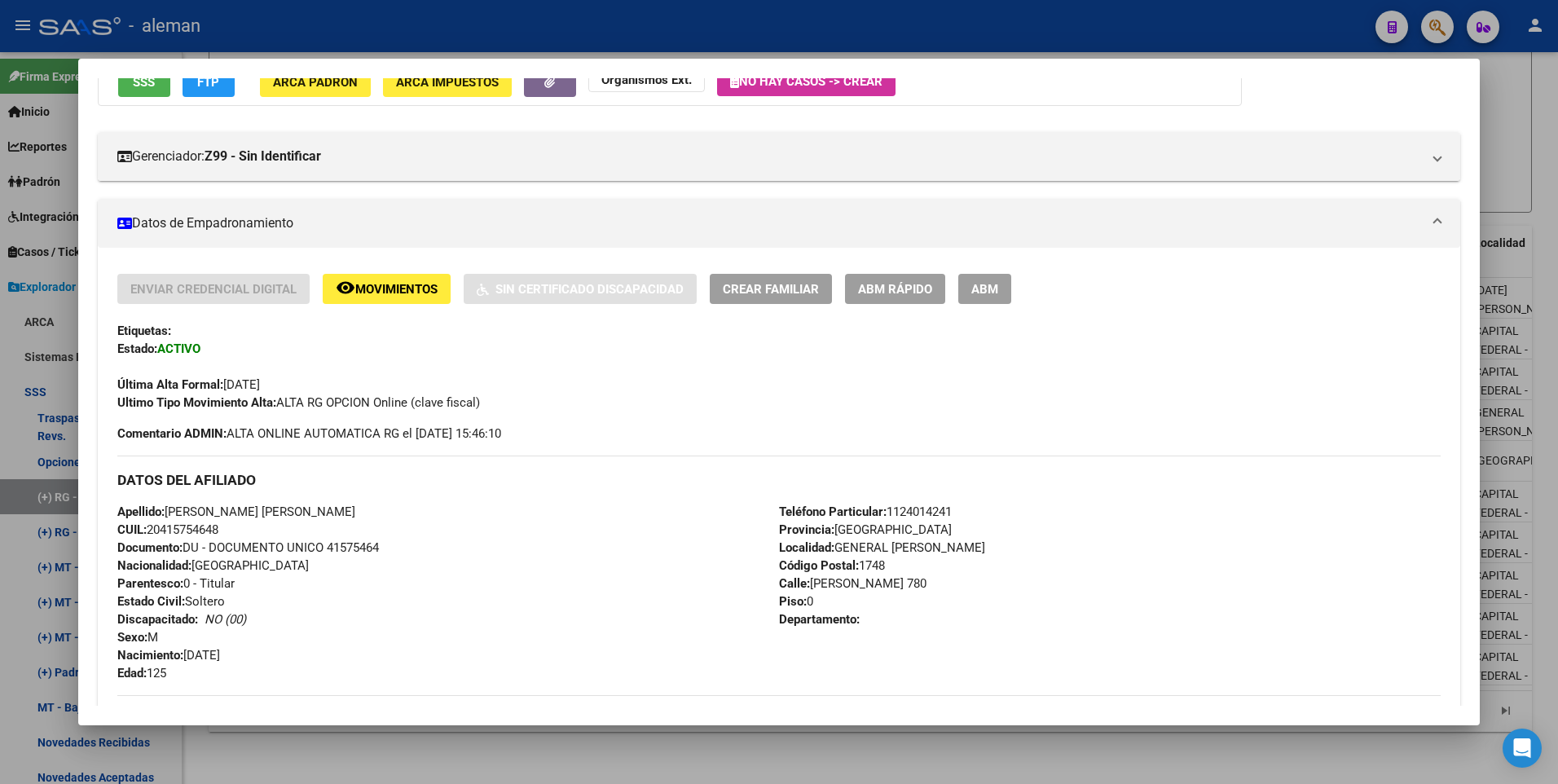
scroll to position [0, 0]
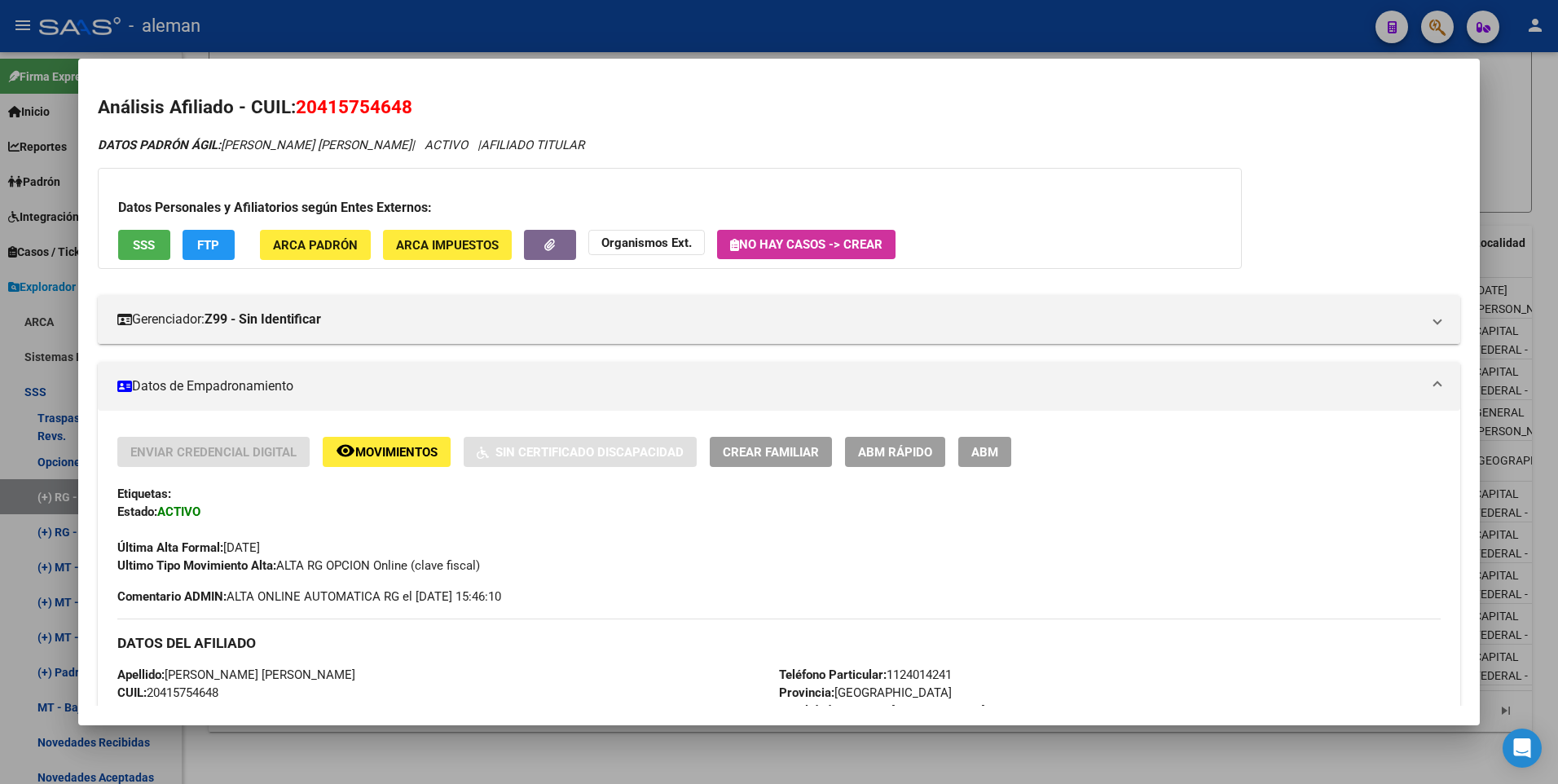
click at [989, 452] on span "ABM" at bounding box center [985, 452] width 27 height 14
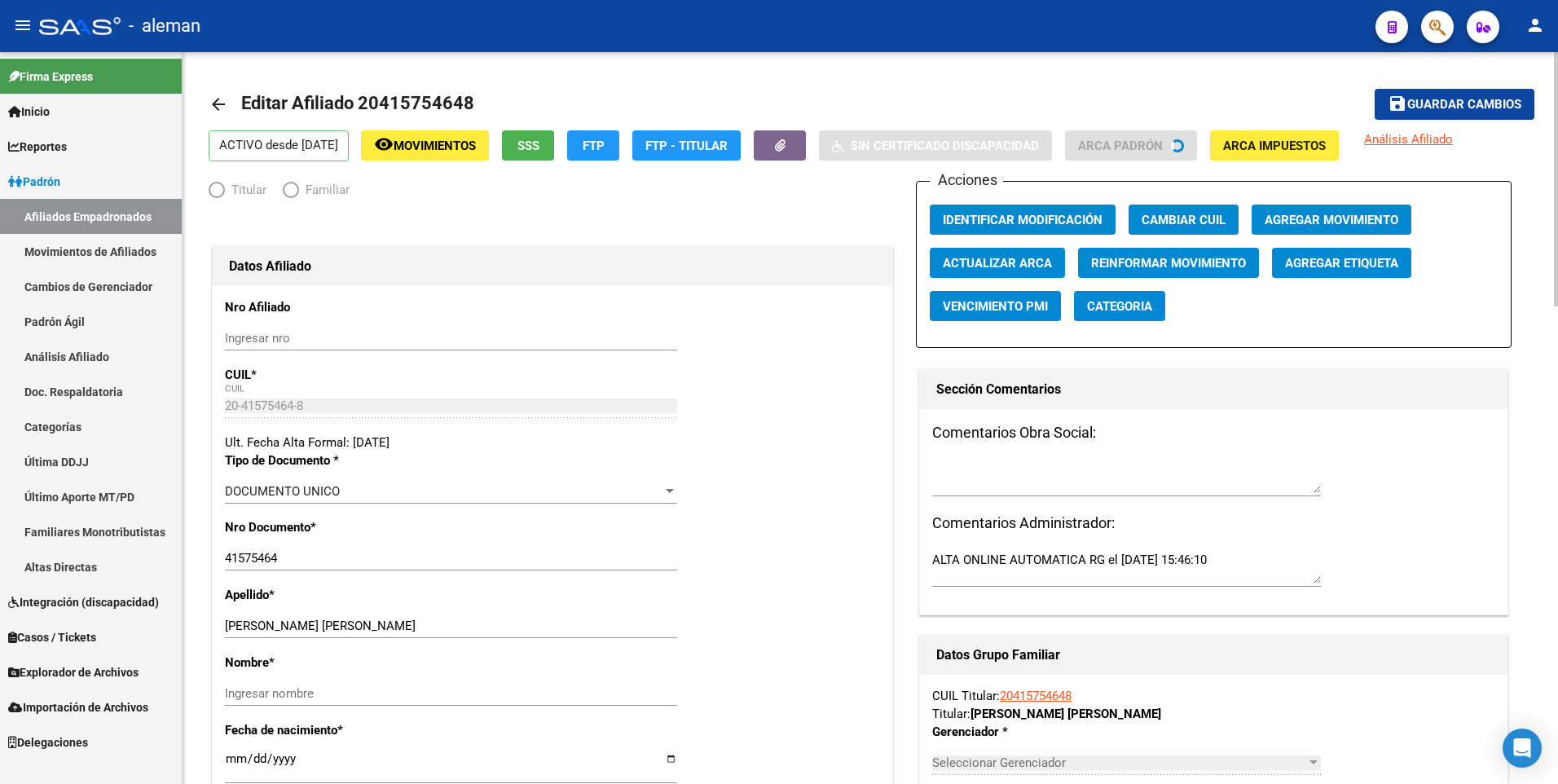
radio input "true"
type input "30-68250597-0"
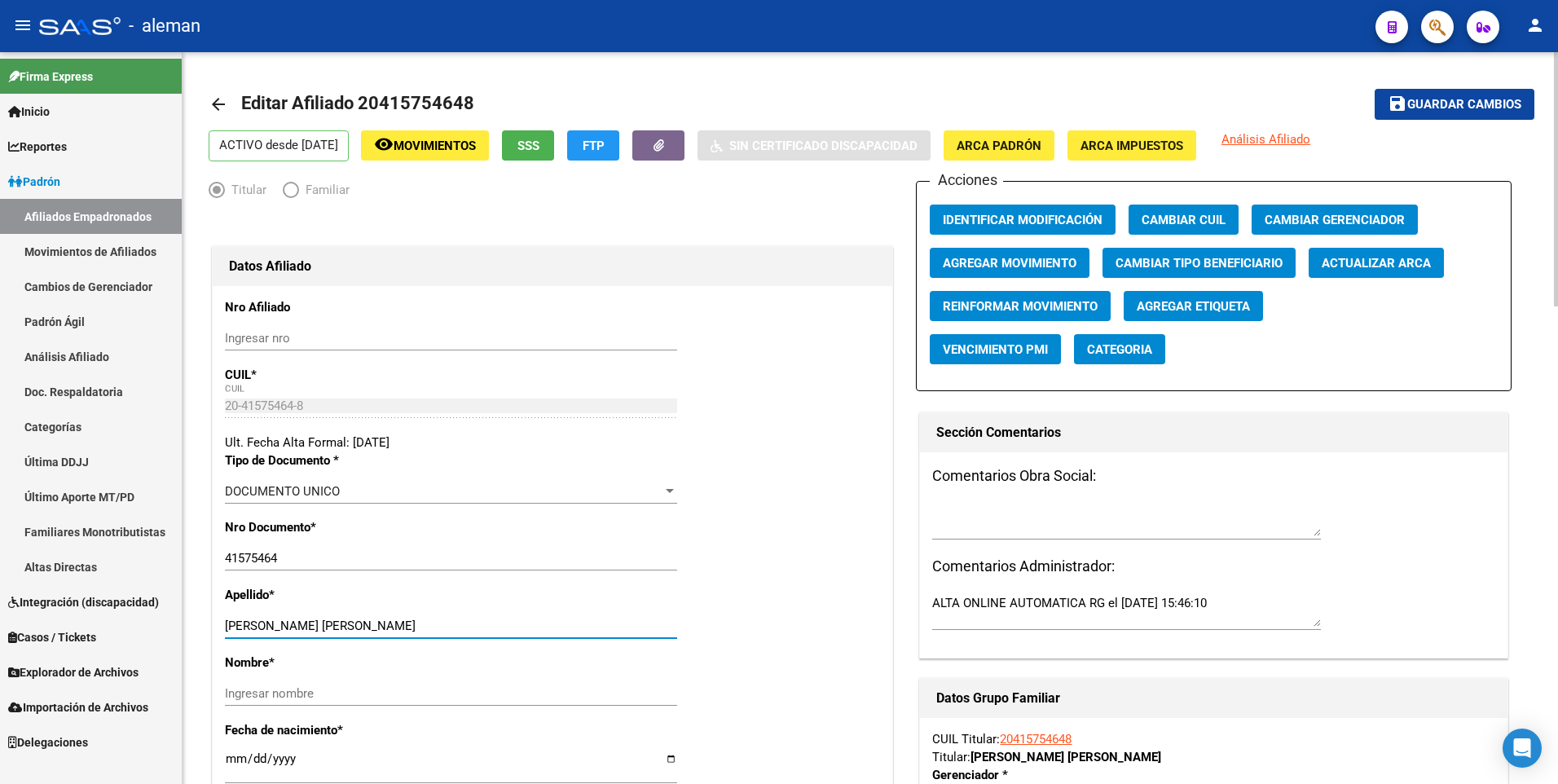
drag, startPoint x: 264, startPoint y: 626, endPoint x: 385, endPoint y: 625, distance: 121.0
click at [385, 625] on input "SOLIS HEBER IVAN ALCIDES" at bounding box center [451, 625] width 452 height 14
click at [356, 695] on input "Ingresar nombre" at bounding box center [451, 693] width 452 height 14
paste input "HEBER IVAN ALCIDES"
type input "HEBER IVAN ALCIDES"
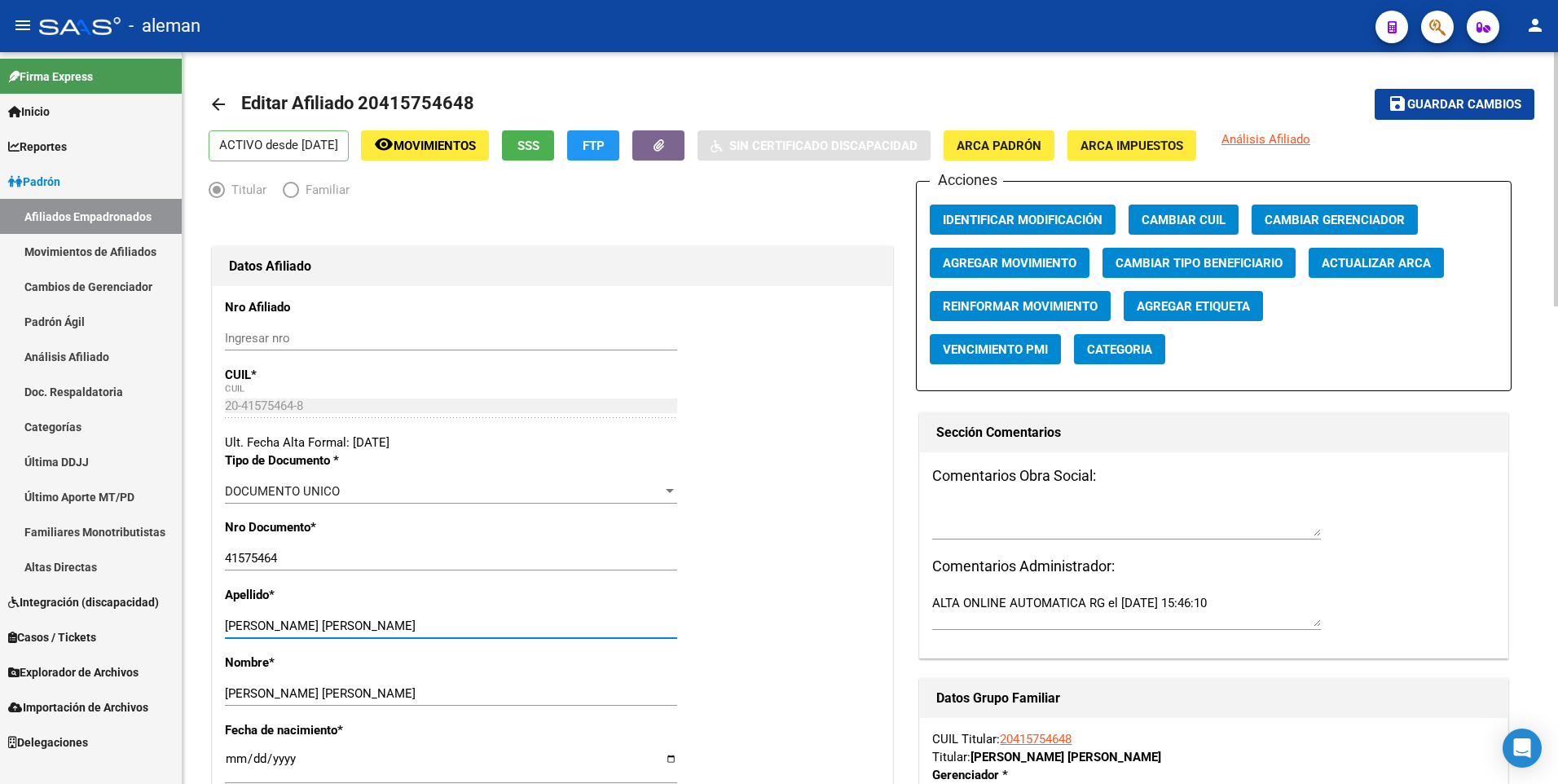
drag, startPoint x: 262, startPoint y: 625, endPoint x: 442, endPoint y: 625, distance: 180.0
click at [442, 625] on input "SOLIS HEBER IVAN ALCIDES" at bounding box center [451, 625] width 452 height 14
type input "SOLIS"
click at [1024, 138] on span "ARCA Padrón" at bounding box center [998, 144] width 85 height 14
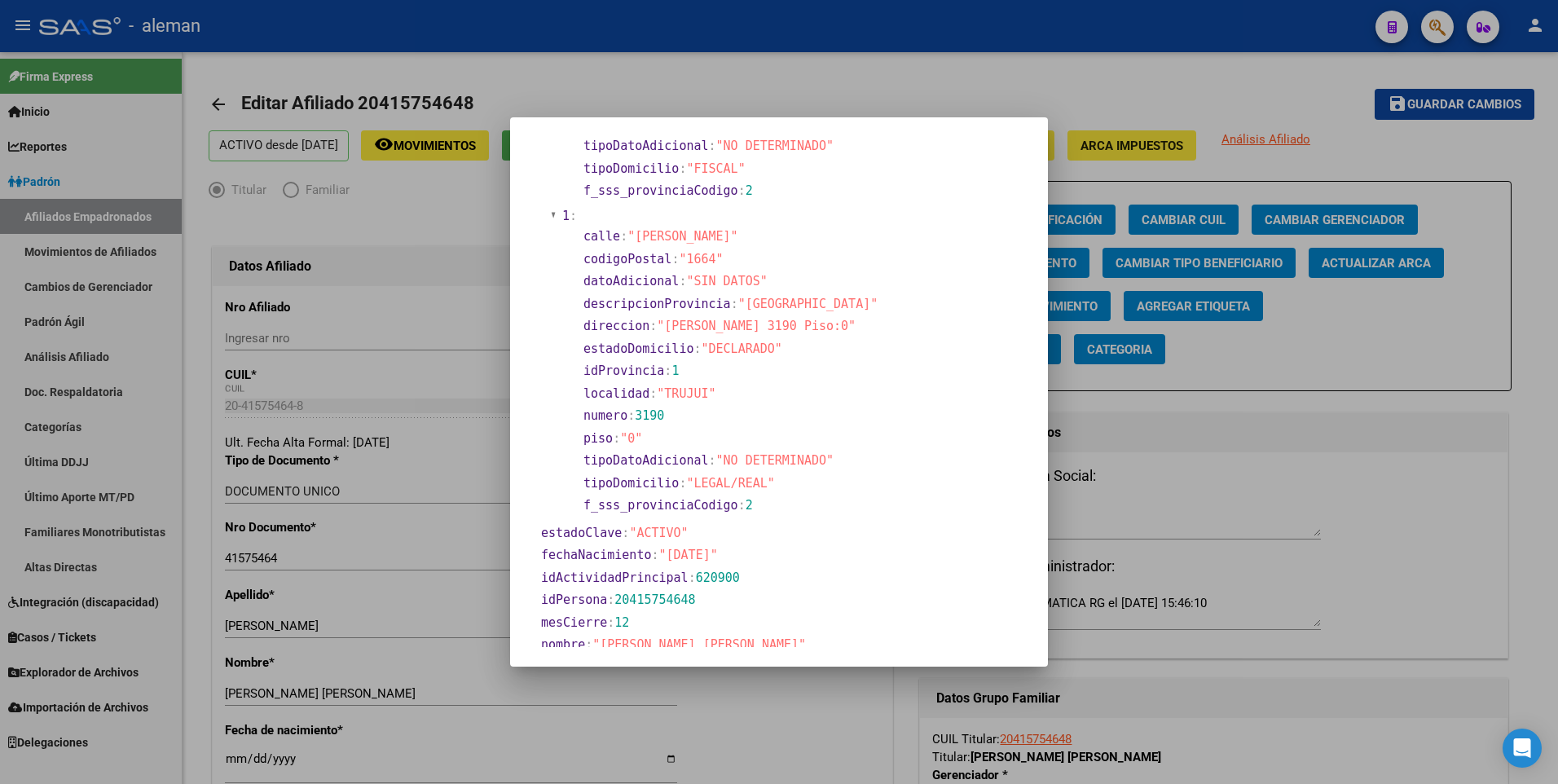
scroll to position [407, 0]
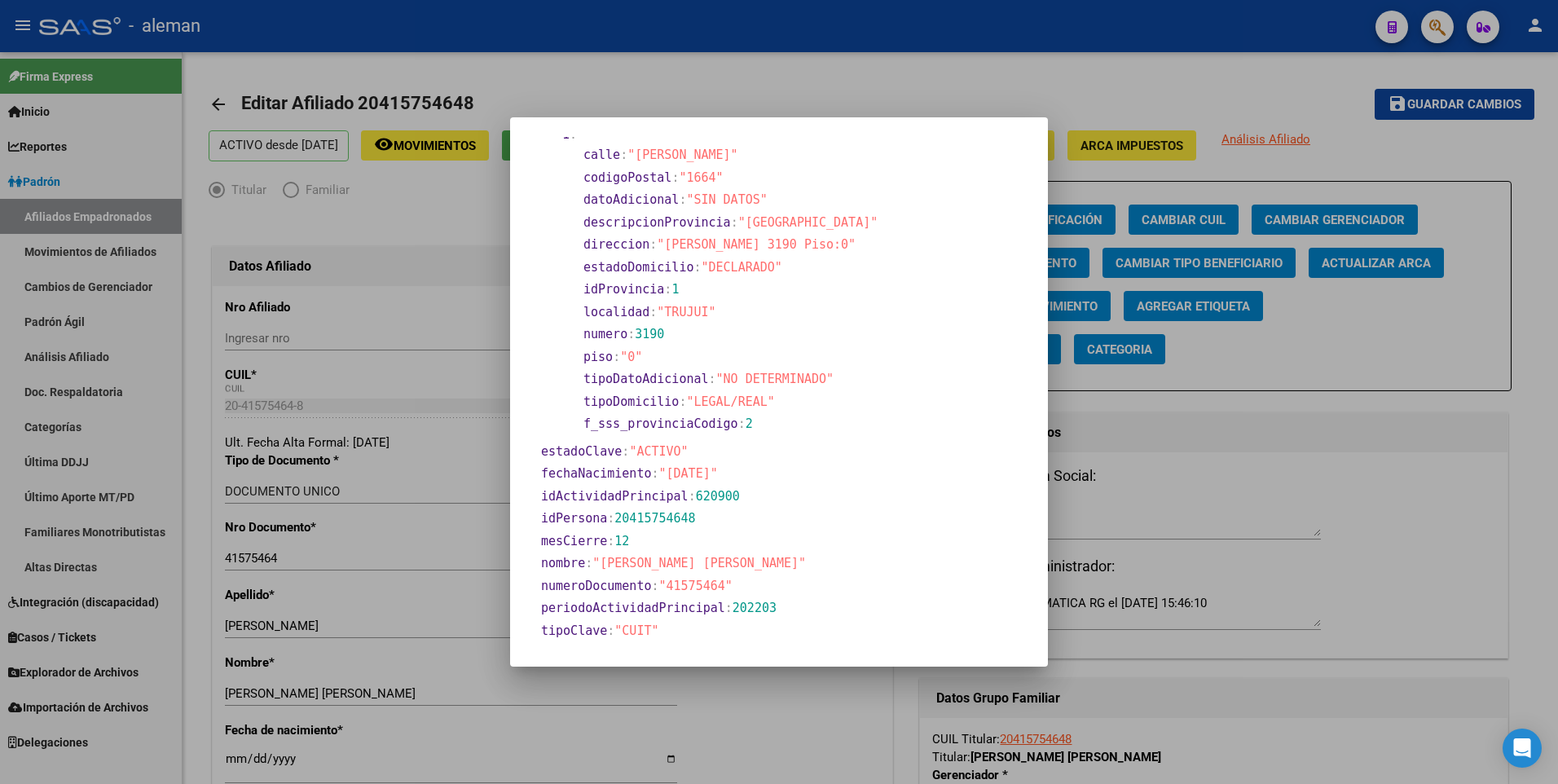
click at [405, 710] on div at bounding box center [779, 392] width 1558 height 784
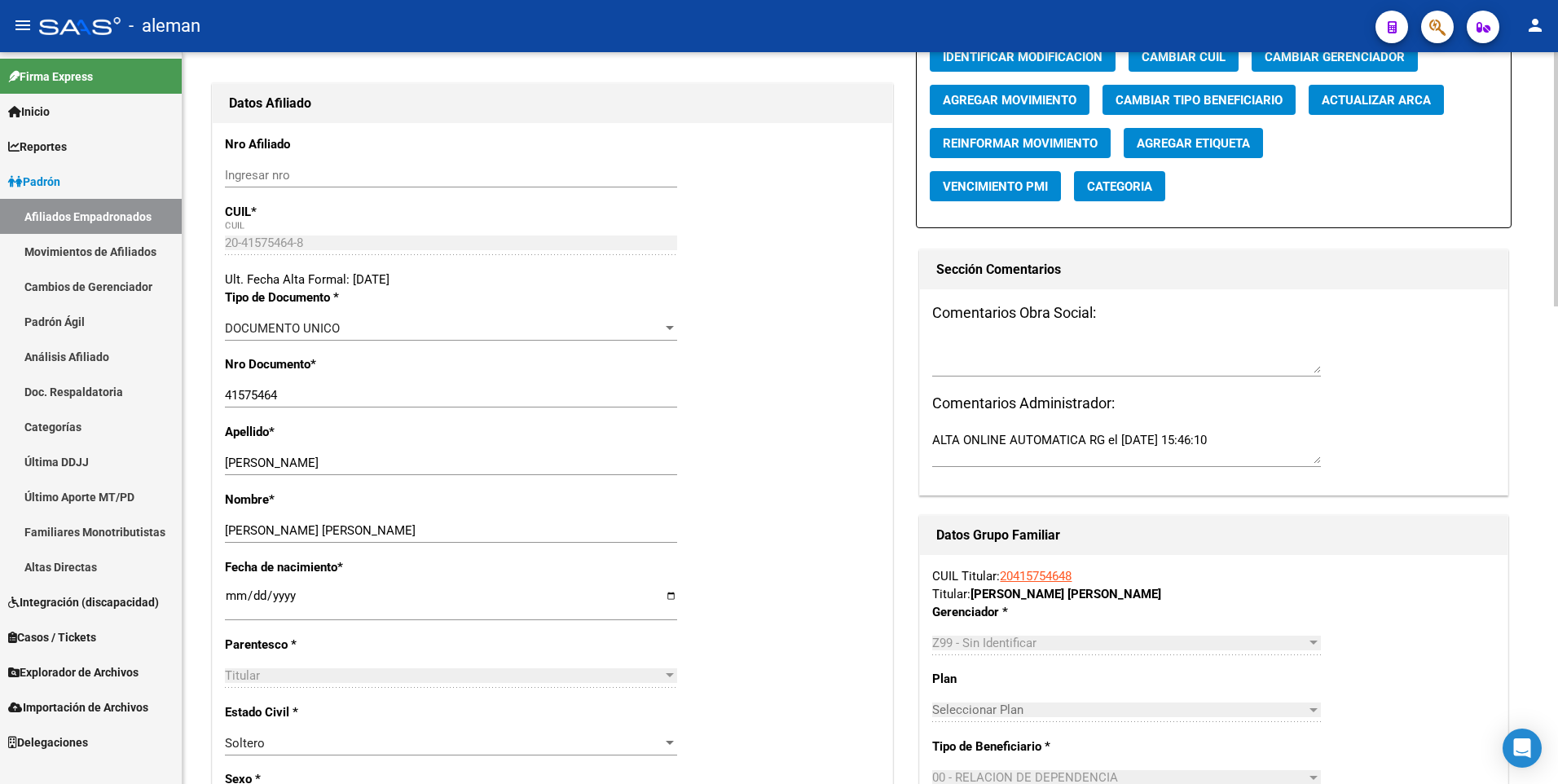
scroll to position [244, 0]
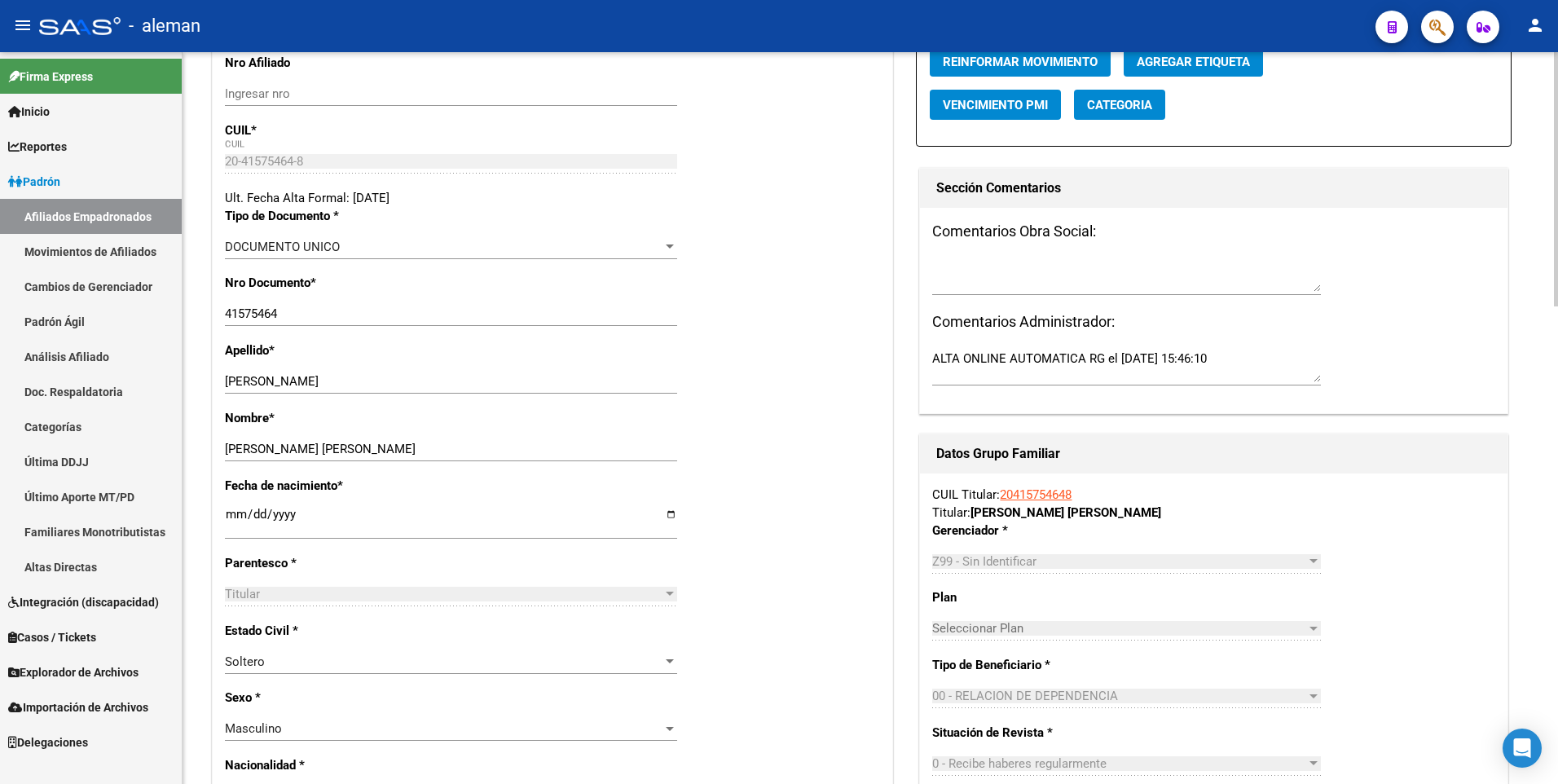
click at [229, 516] on input "[DATE]" at bounding box center [451, 520] width 452 height 26
type input "1900-01-29"
type input "1998-05-29"
click at [803, 477] on div "Fecha de nacimiento * 1998-05-29 Ingresar fecha" at bounding box center [552, 515] width 655 height 77
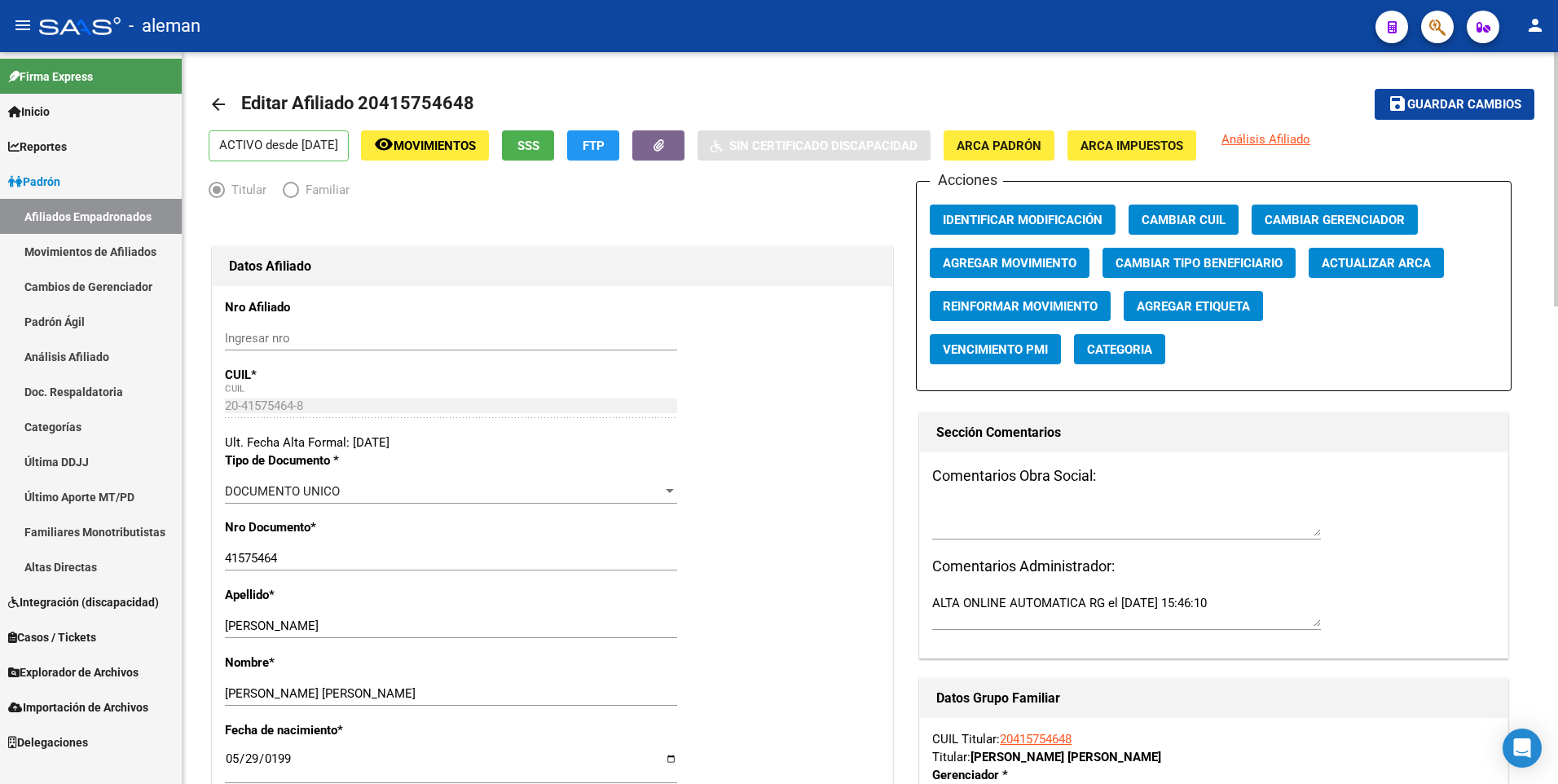
click at [1483, 104] on span "Guardar cambios" at bounding box center [1464, 104] width 114 height 14
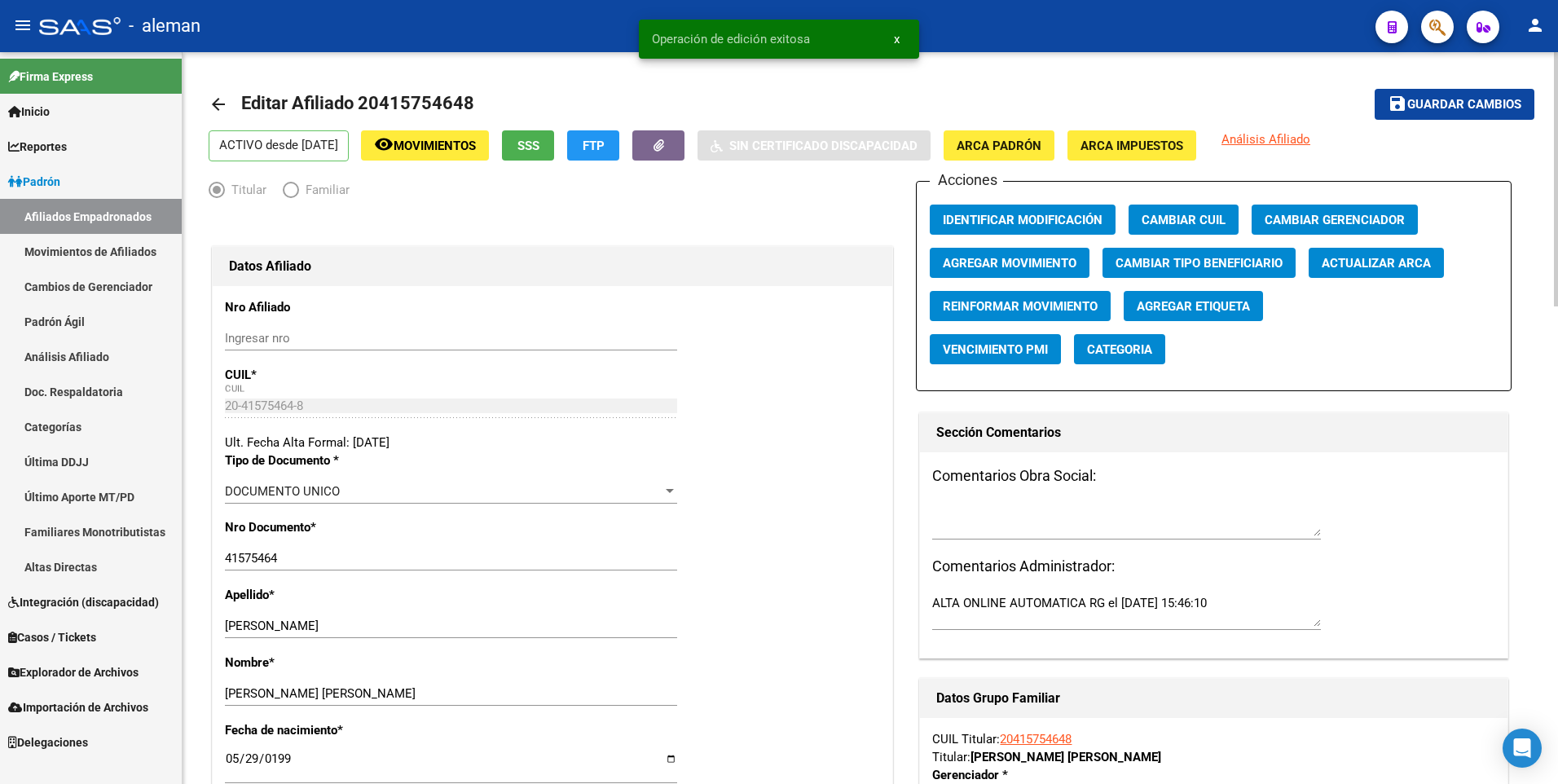
click at [217, 102] on mat-icon "arrow_back" at bounding box center [217, 104] width 19 height 19
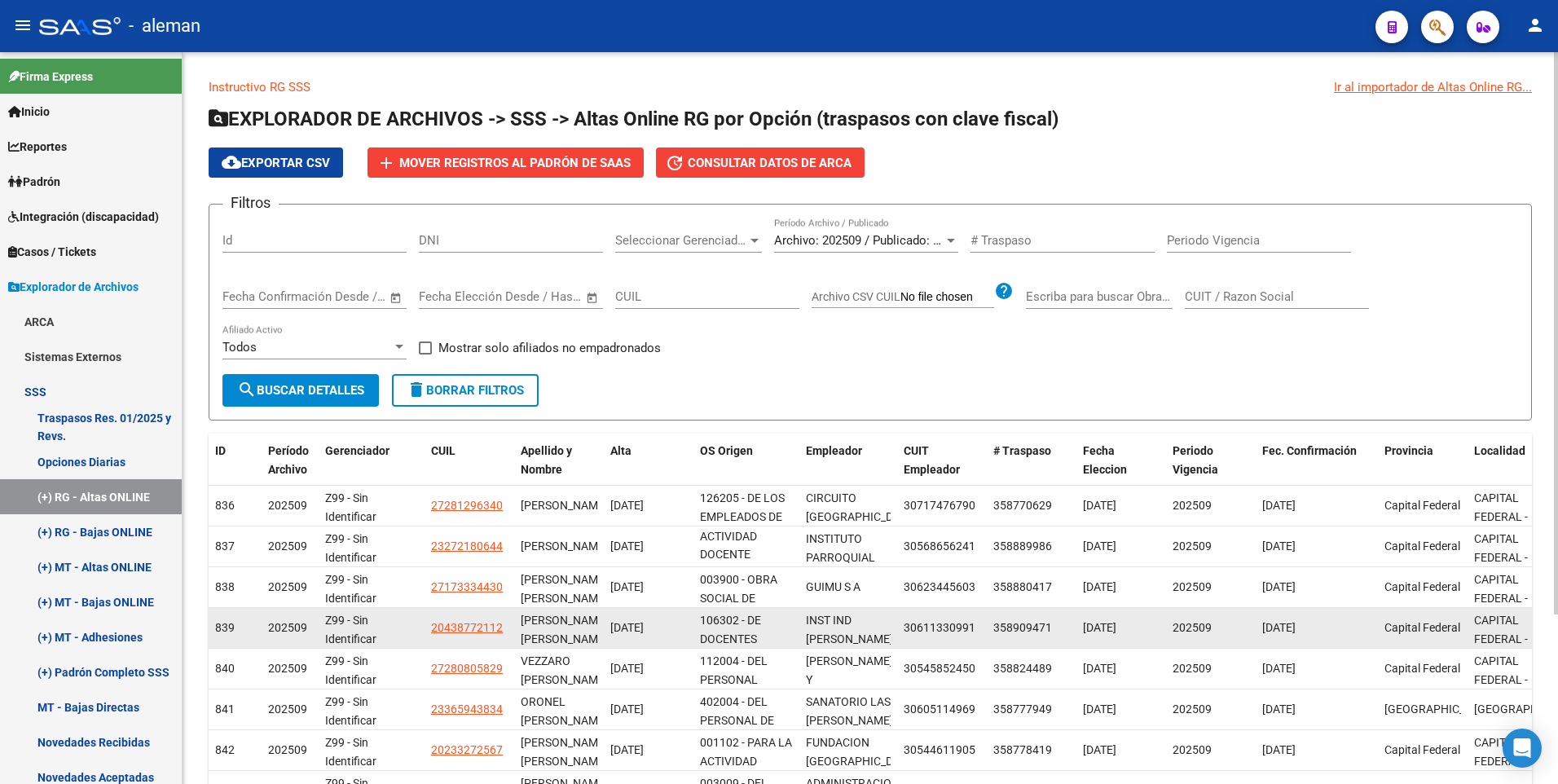
scroll to position [220, 0]
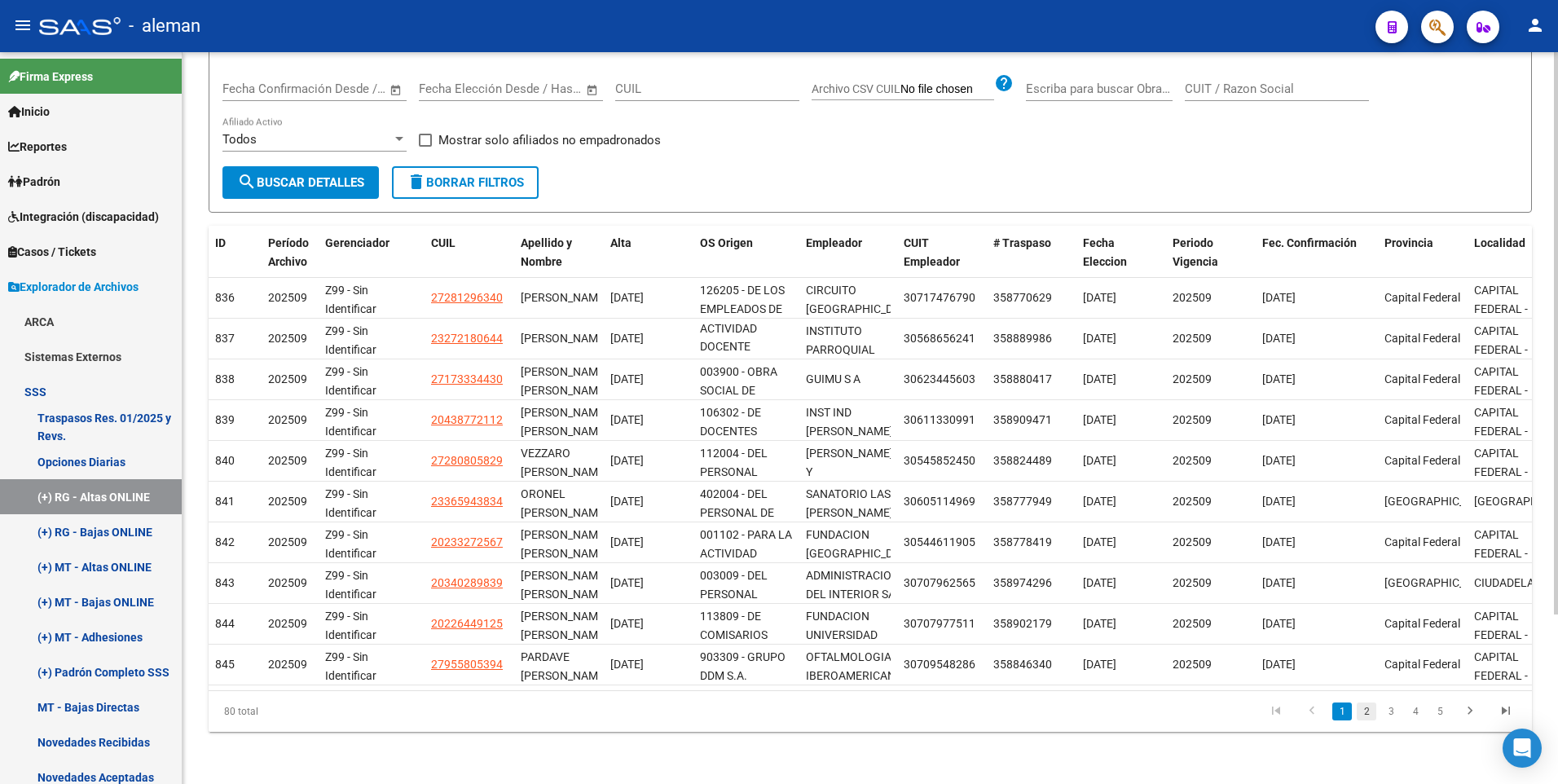
click at [1366, 710] on link "2" at bounding box center [1366, 711] width 19 height 18
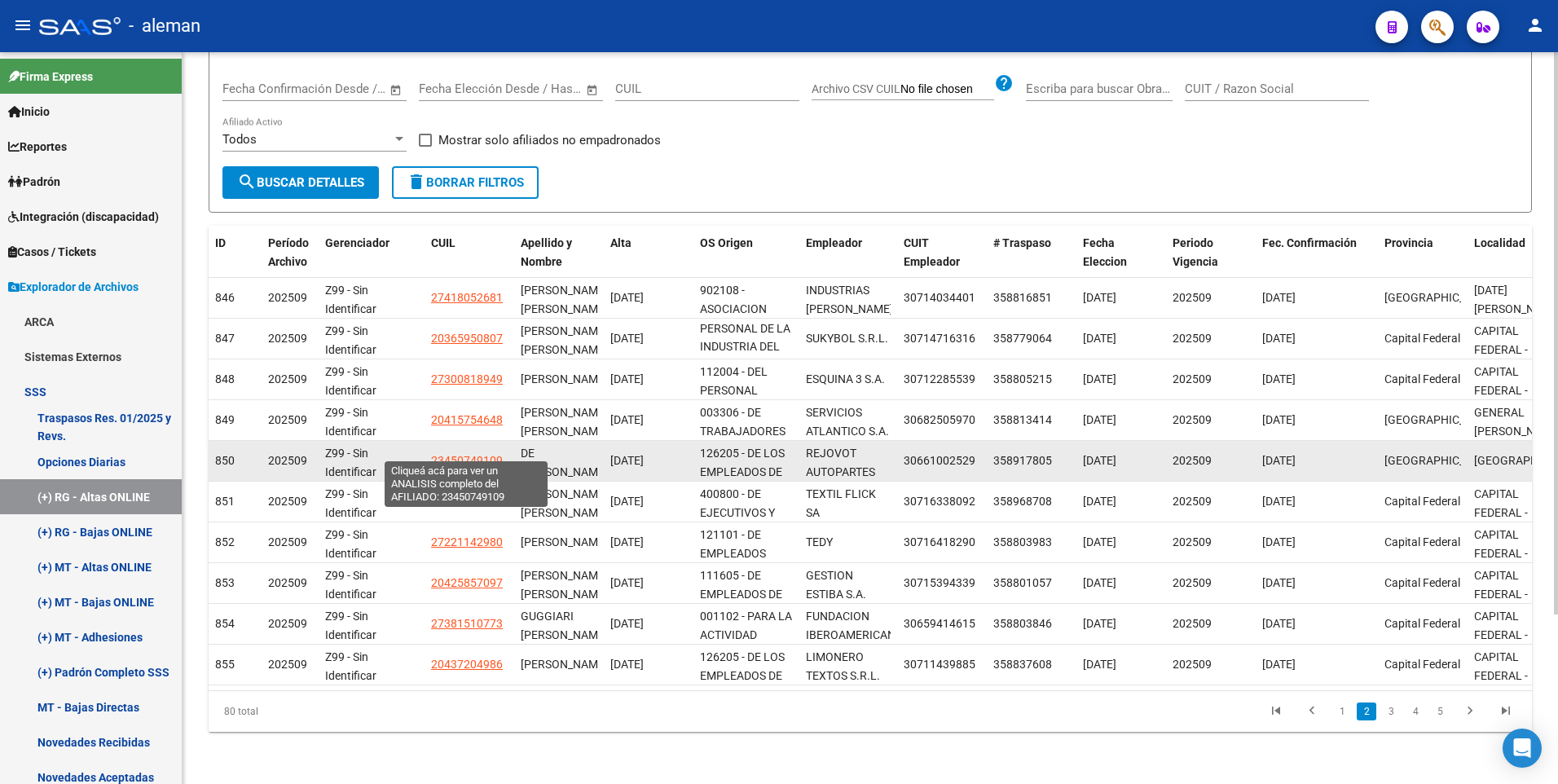
click at [460, 454] on span "23450749109" at bounding box center [466, 461] width 71 height 13
type textarea "23450749109"
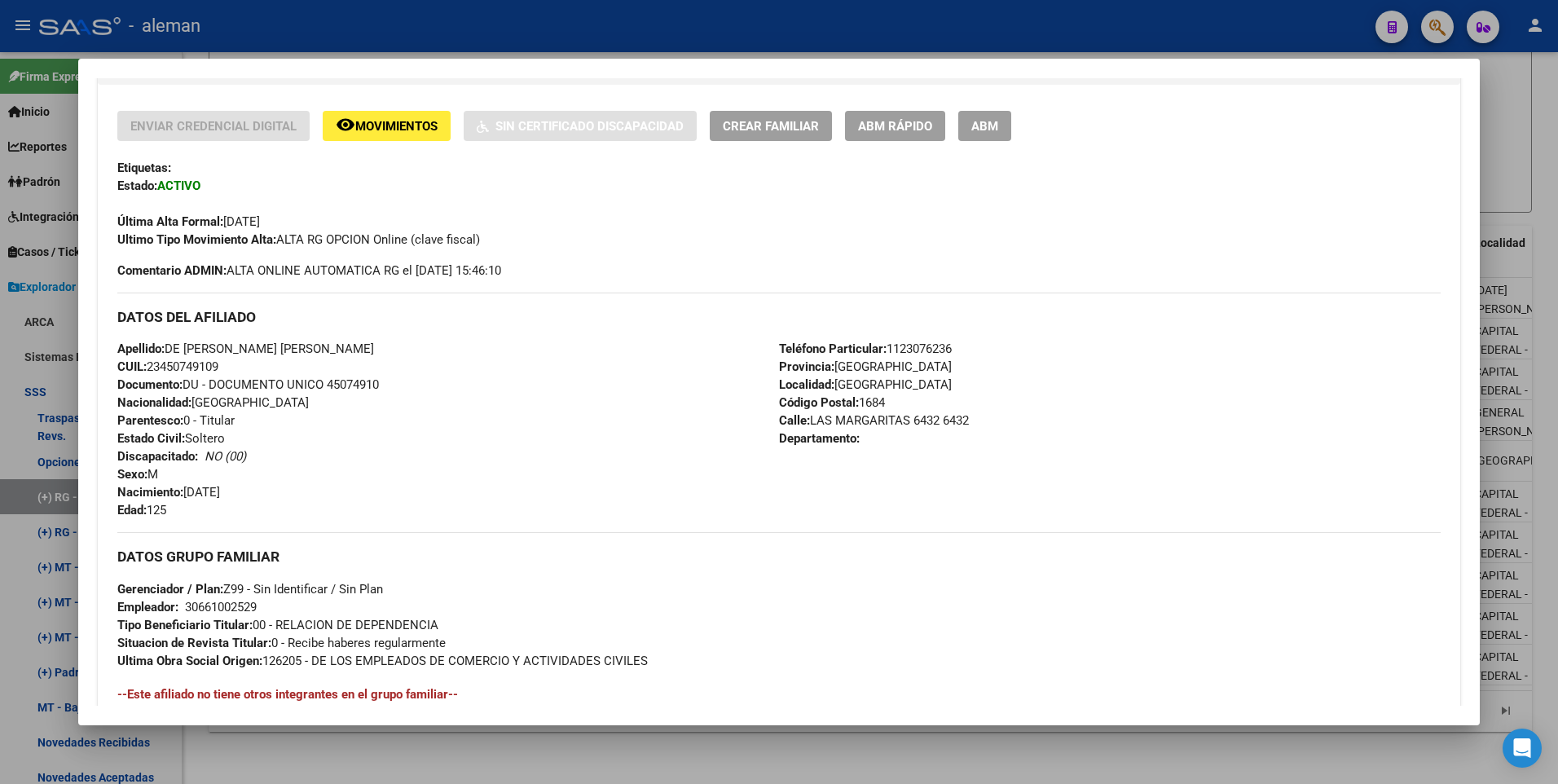
scroll to position [244, 0]
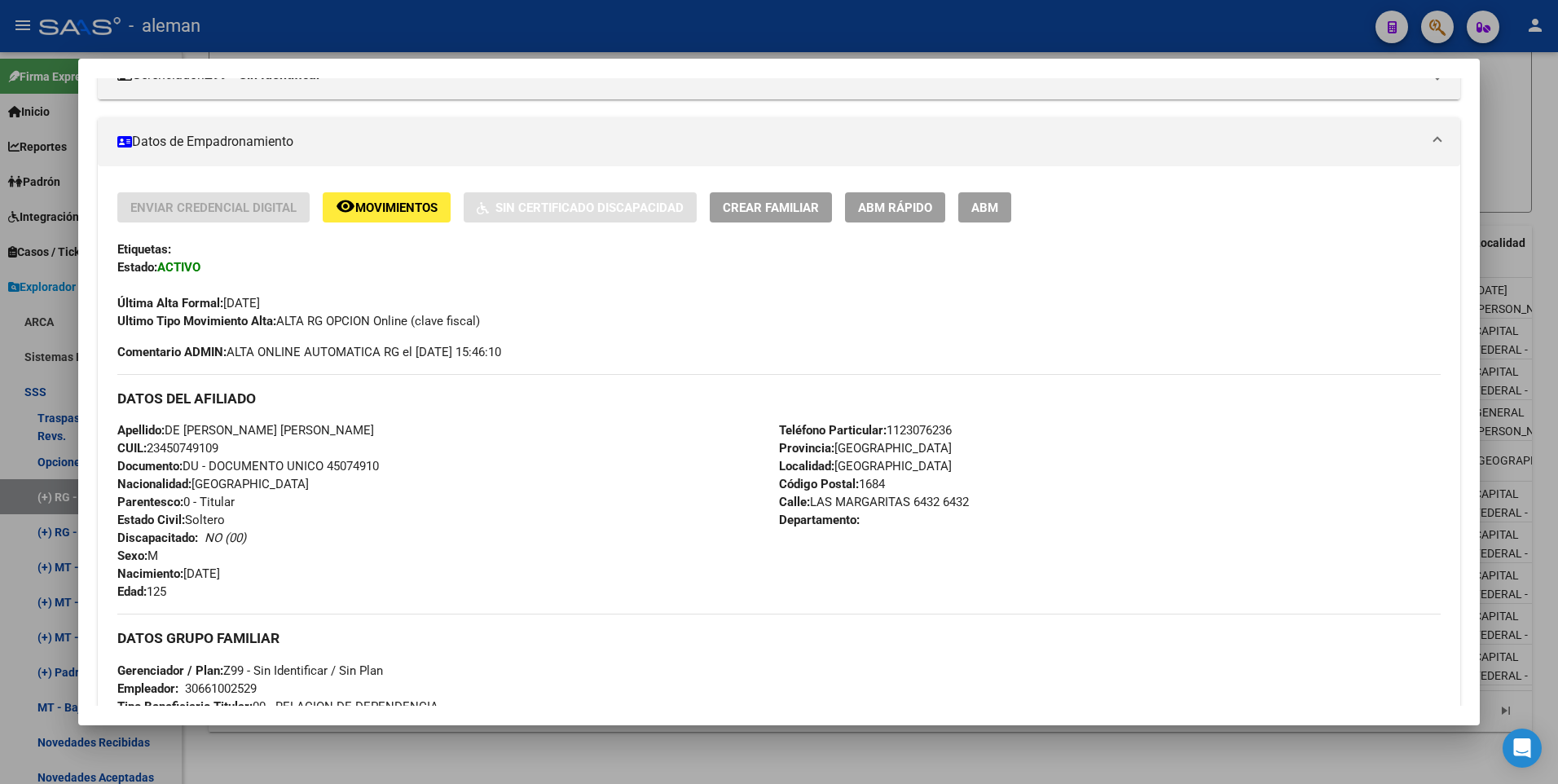
click at [984, 209] on span "ABM" at bounding box center [985, 207] width 27 height 14
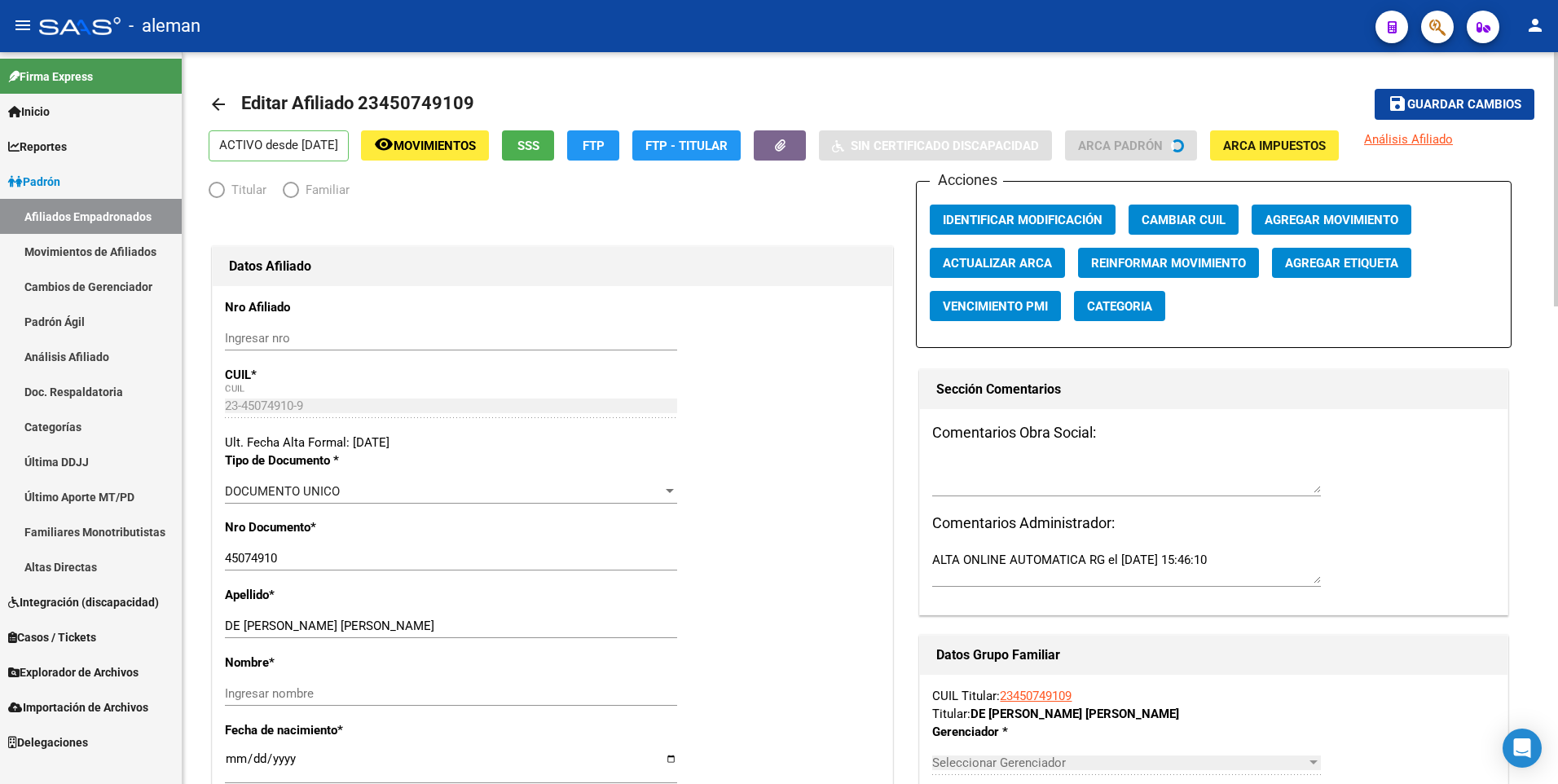
radio input "true"
type input "30-66100252-9"
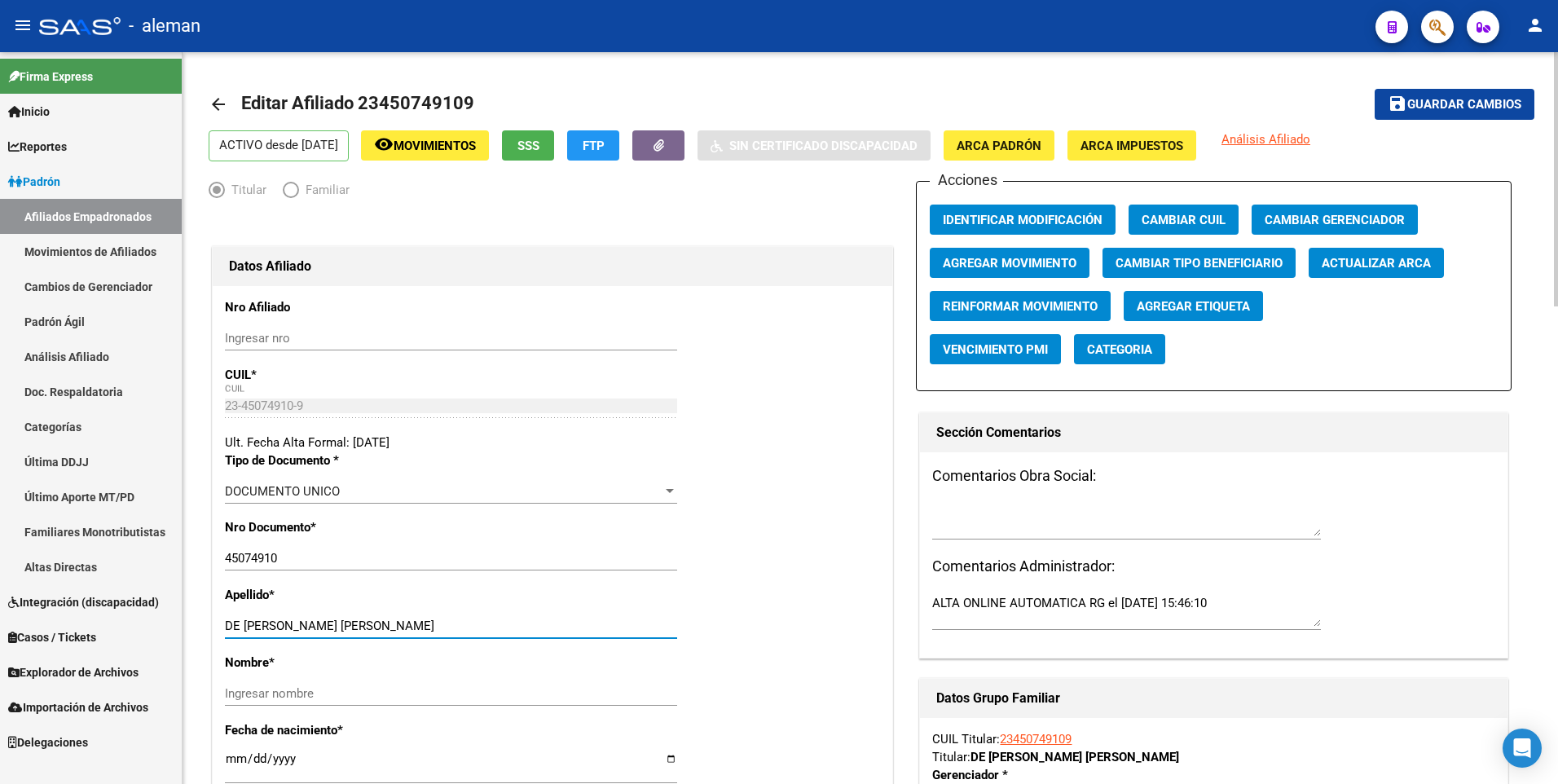
drag, startPoint x: 301, startPoint y: 625, endPoint x: 416, endPoint y: 625, distance: 115.0
click at [416, 625] on input "DE MARTINO PEDRO EDUARDO" at bounding box center [451, 625] width 452 height 14
click at [405, 693] on input "Ingresar nombre" at bounding box center [451, 693] width 452 height 14
paste input "PEDRO EDUARDO"
type input "PEDRO EDUARDO"
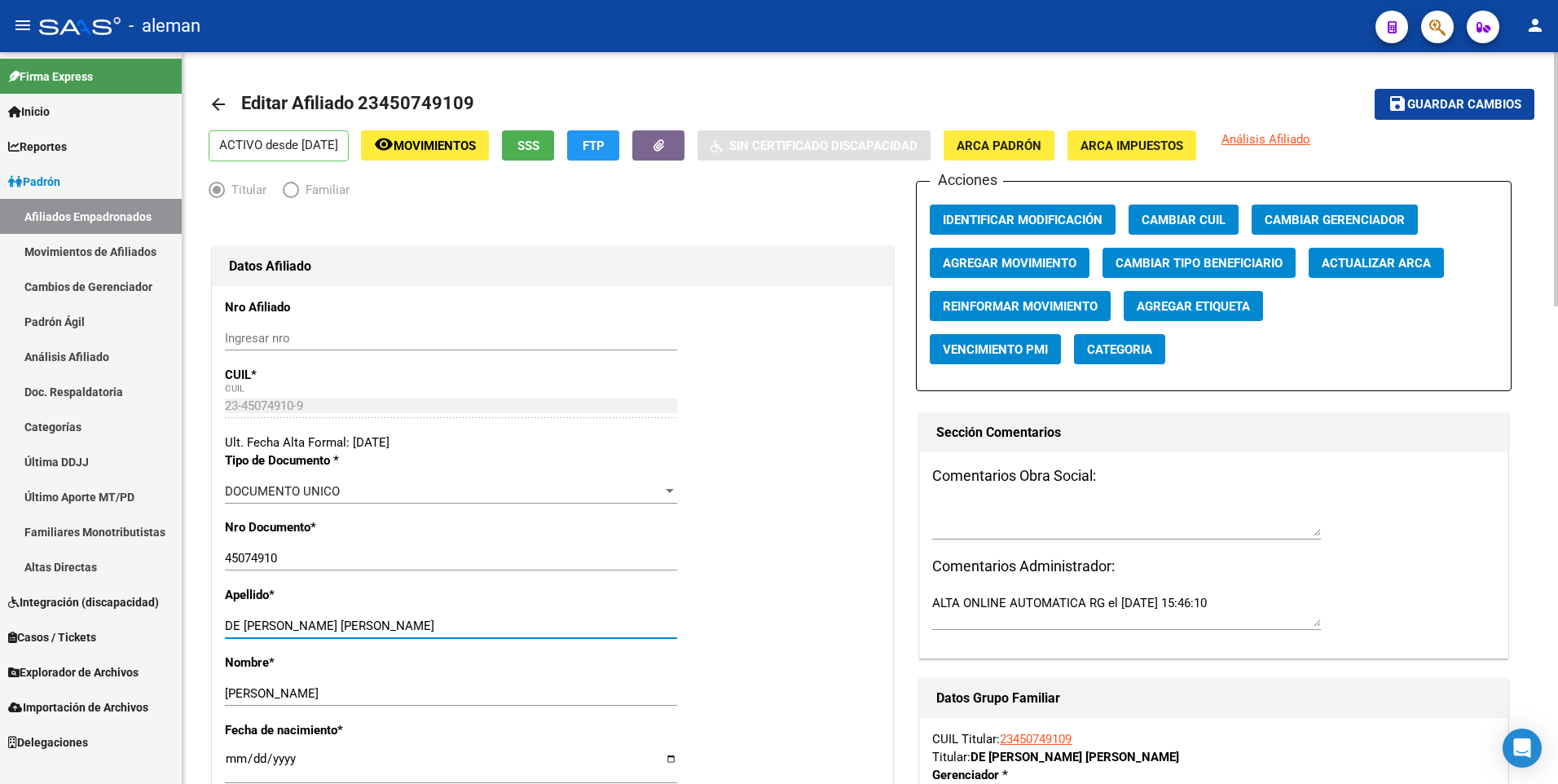
drag, startPoint x: 301, startPoint y: 624, endPoint x: 438, endPoint y: 624, distance: 137.0
click at [438, 624] on input "DE MARTINO PEDRO EDUARDO" at bounding box center [451, 625] width 452 height 14
type input "DE MARTINO"
click at [1022, 146] on span "ARCA Padrón" at bounding box center [998, 145] width 85 height 14
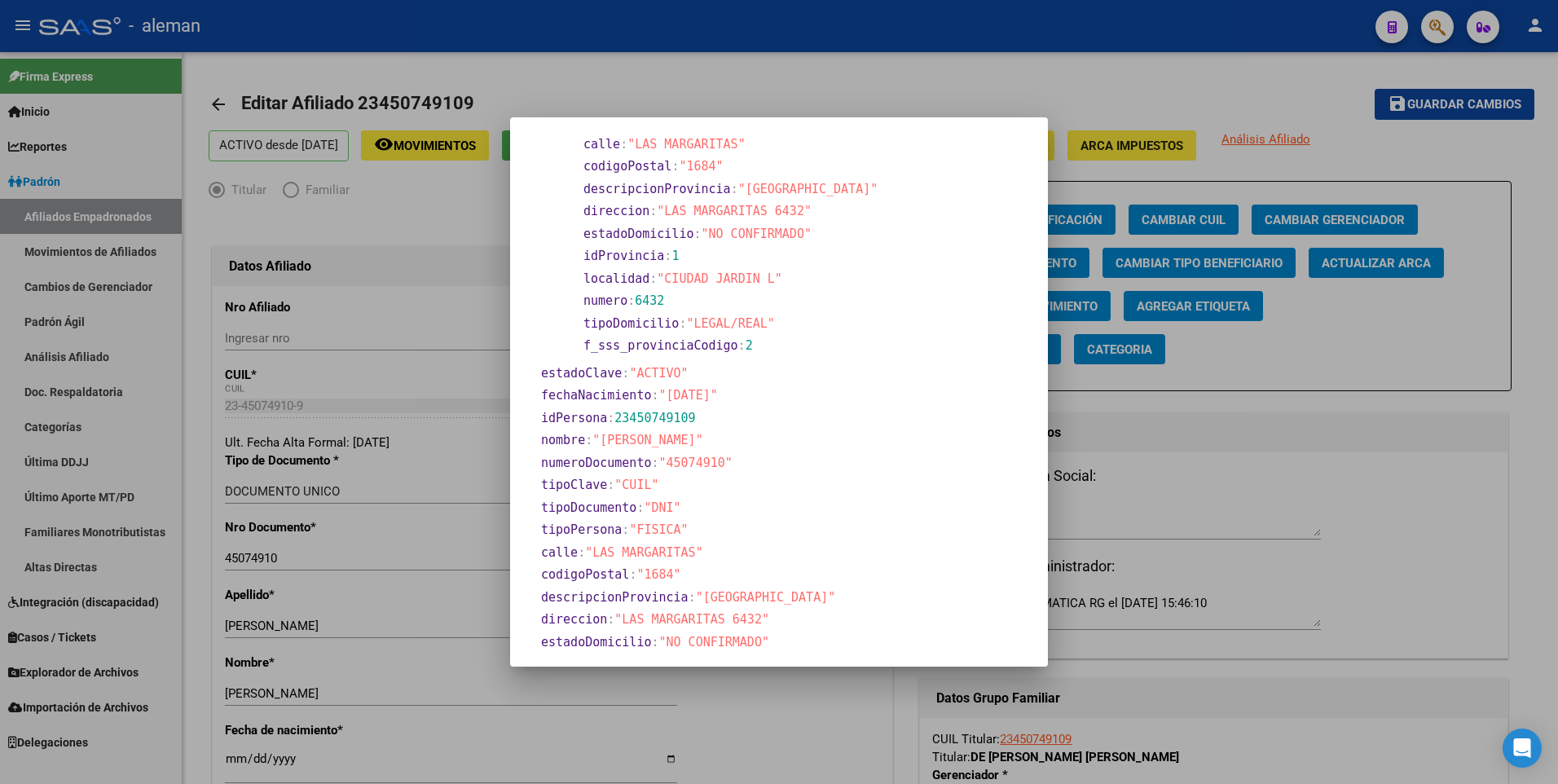
scroll to position [163, 0]
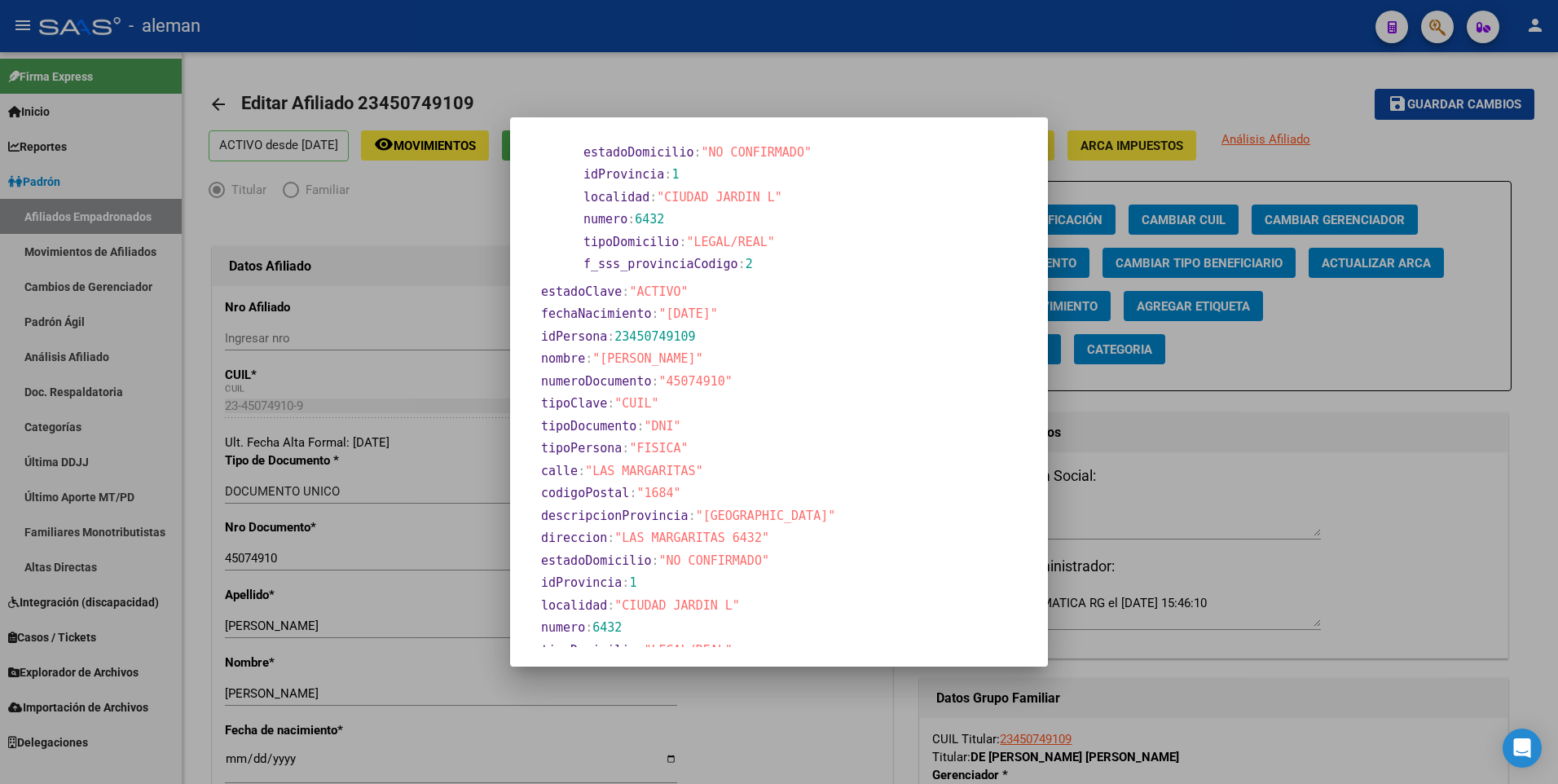
click at [402, 734] on div at bounding box center [779, 392] width 1558 height 784
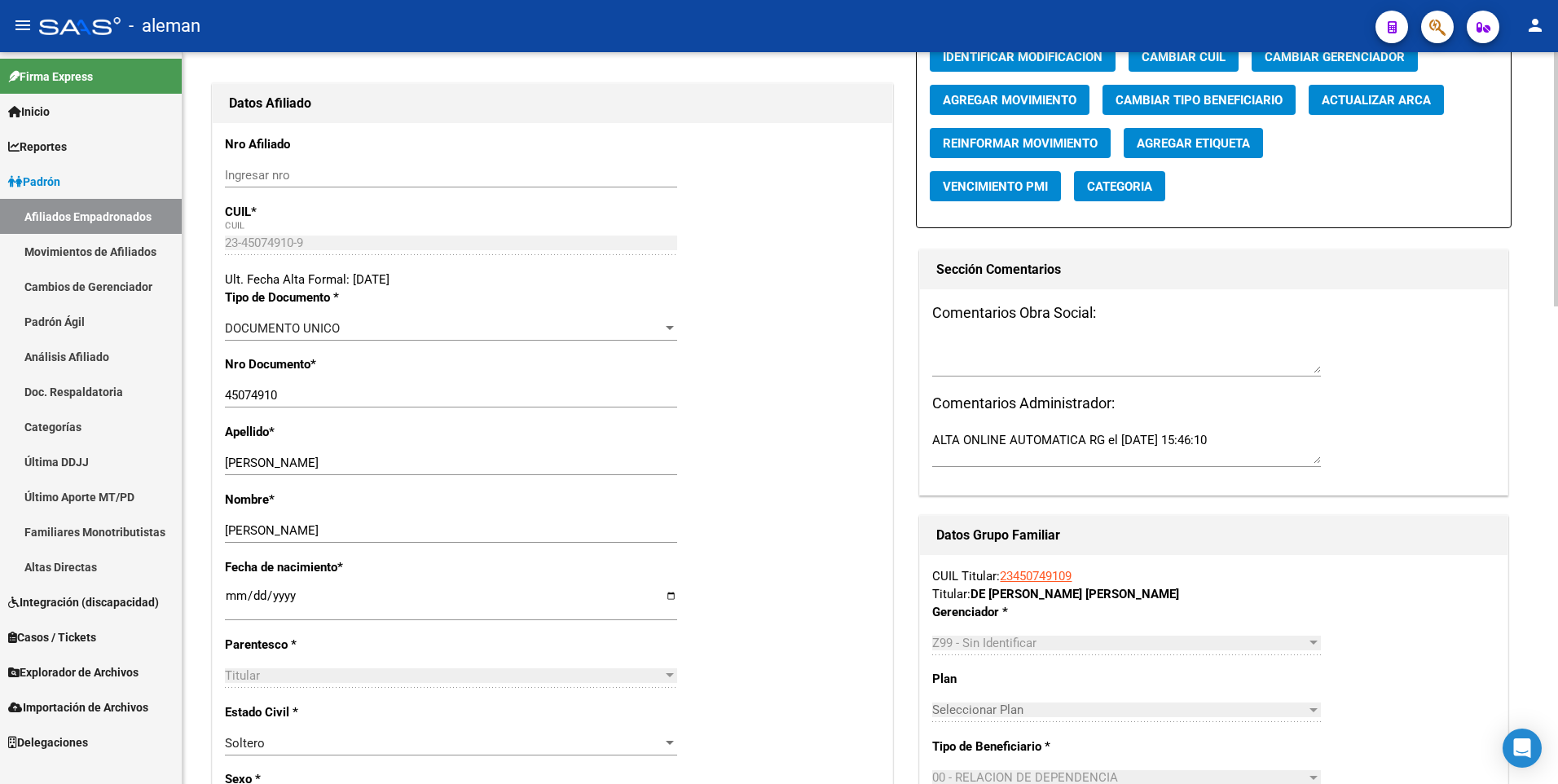
click at [231, 591] on input "[DATE]" at bounding box center [451, 602] width 452 height 26
type input "1900-01-13"
type input "2003-09-13"
click at [751, 546] on div "Nombre * PEDRO EDUARDO Ingresar nombre" at bounding box center [552, 524] width 655 height 68
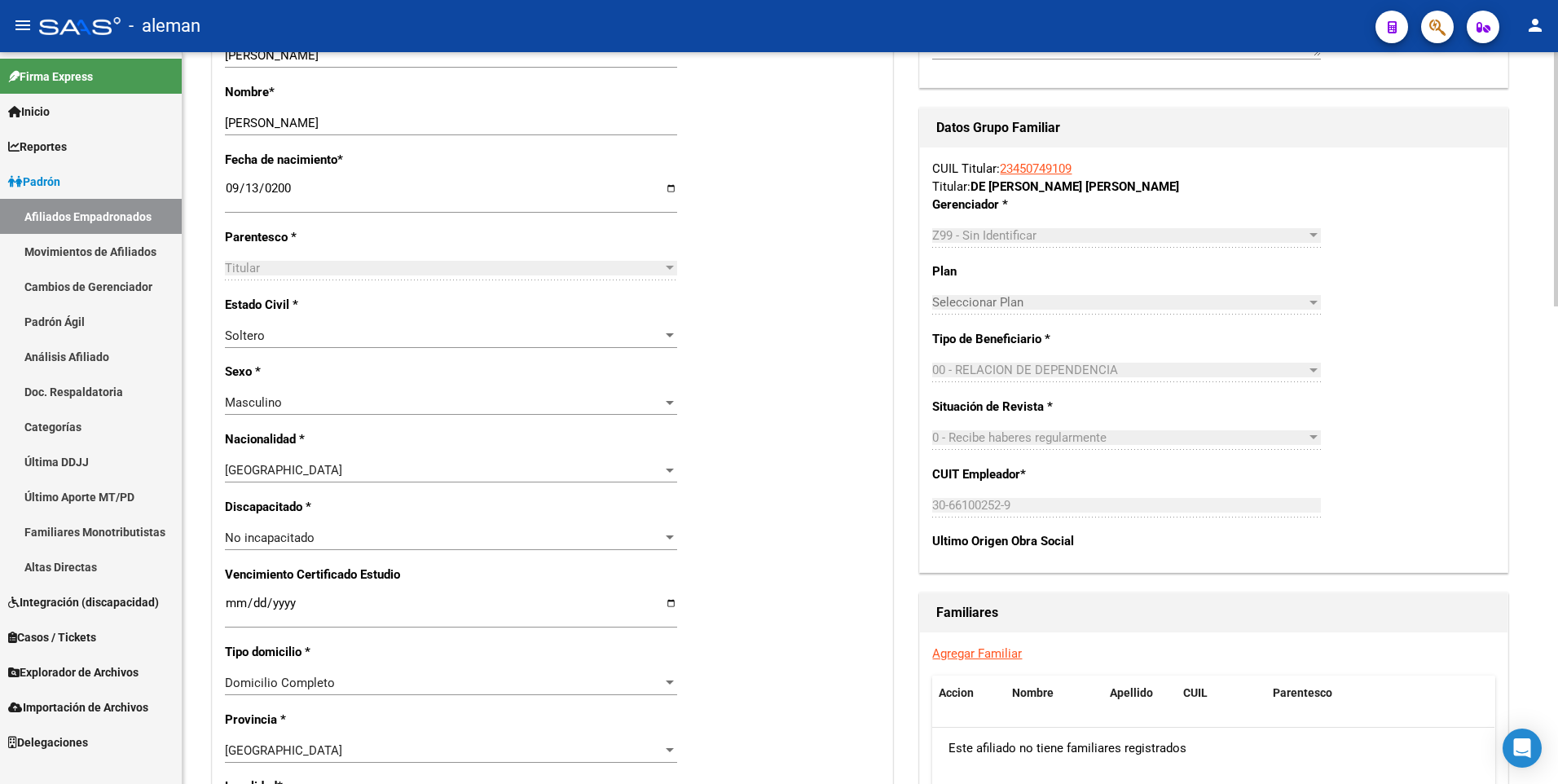
scroll to position [0, 0]
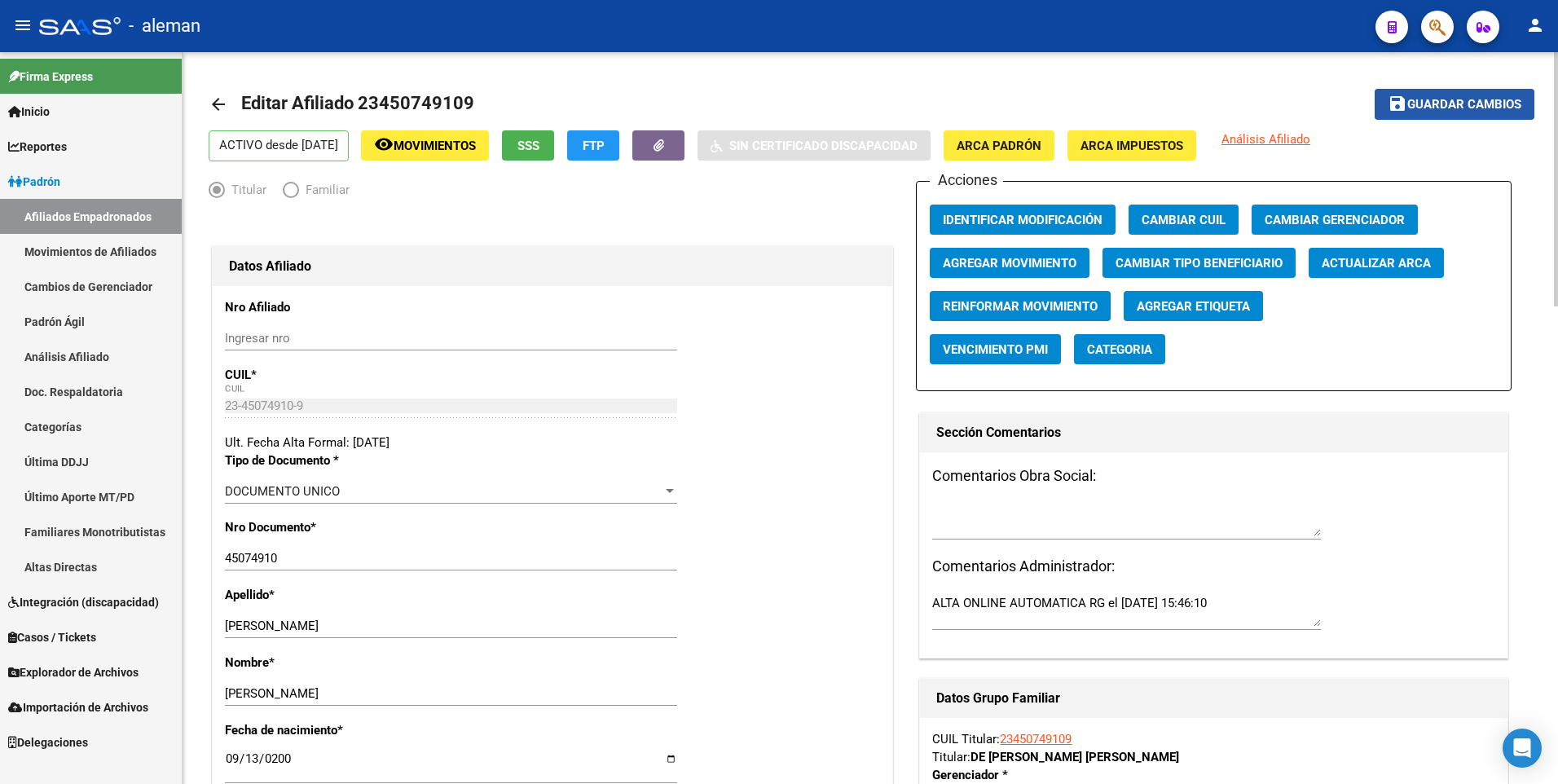
click at [1440, 99] on span "Guardar cambios" at bounding box center [1464, 104] width 114 height 14
click at [222, 102] on mat-icon "arrow_back" at bounding box center [217, 104] width 19 height 19
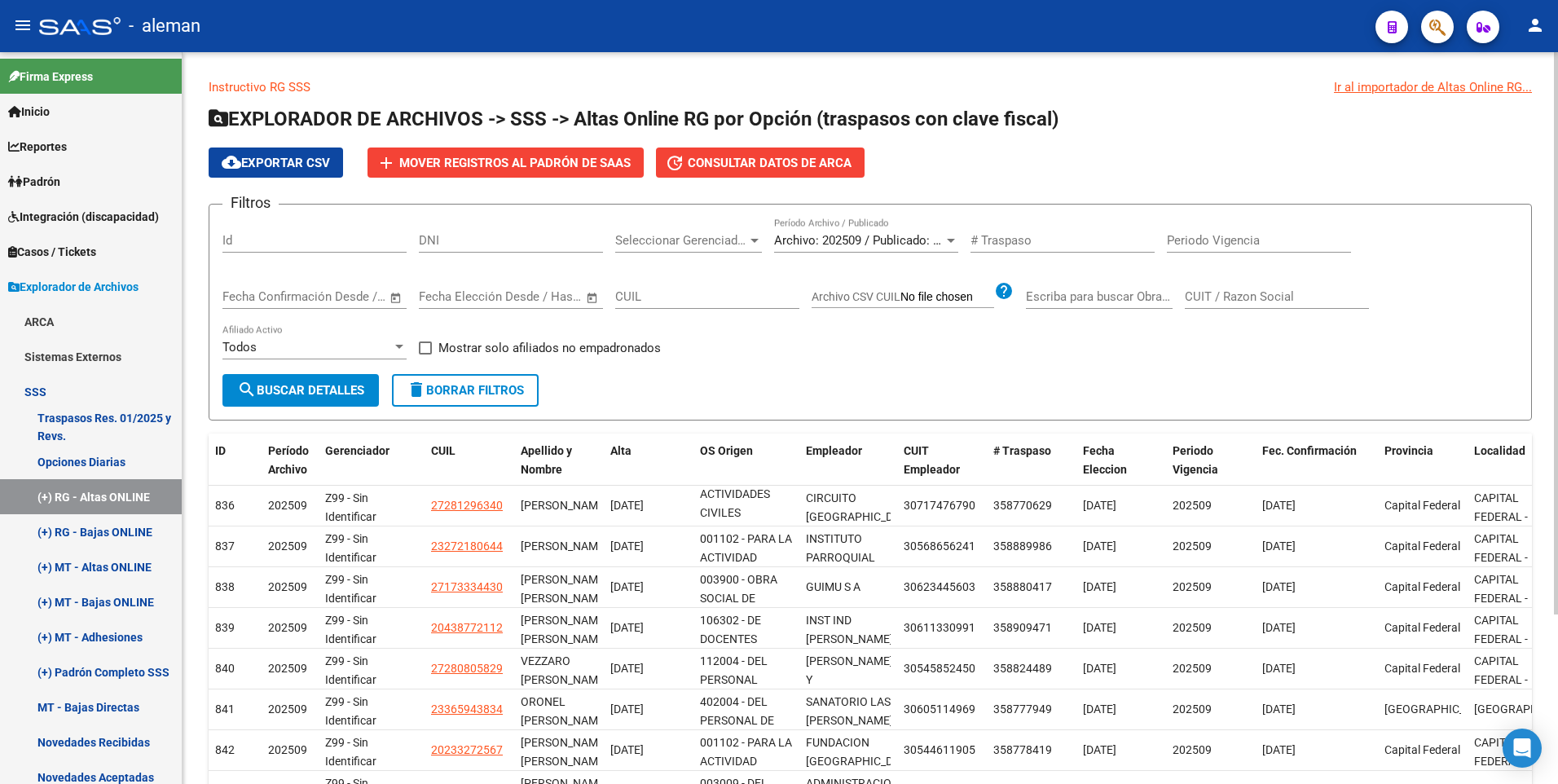
scroll to position [220, 0]
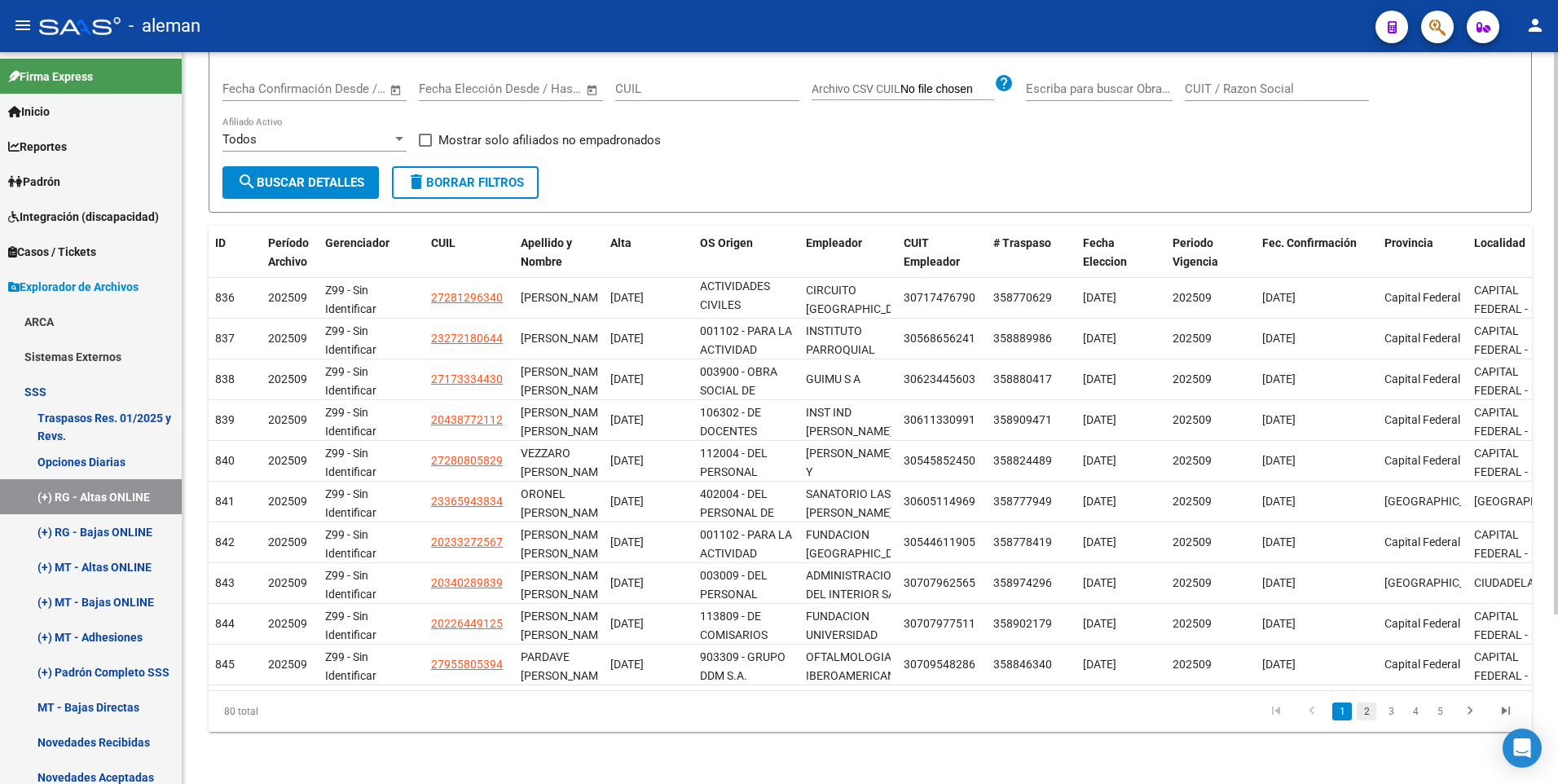
click at [1368, 713] on link "2" at bounding box center [1366, 711] width 19 height 18
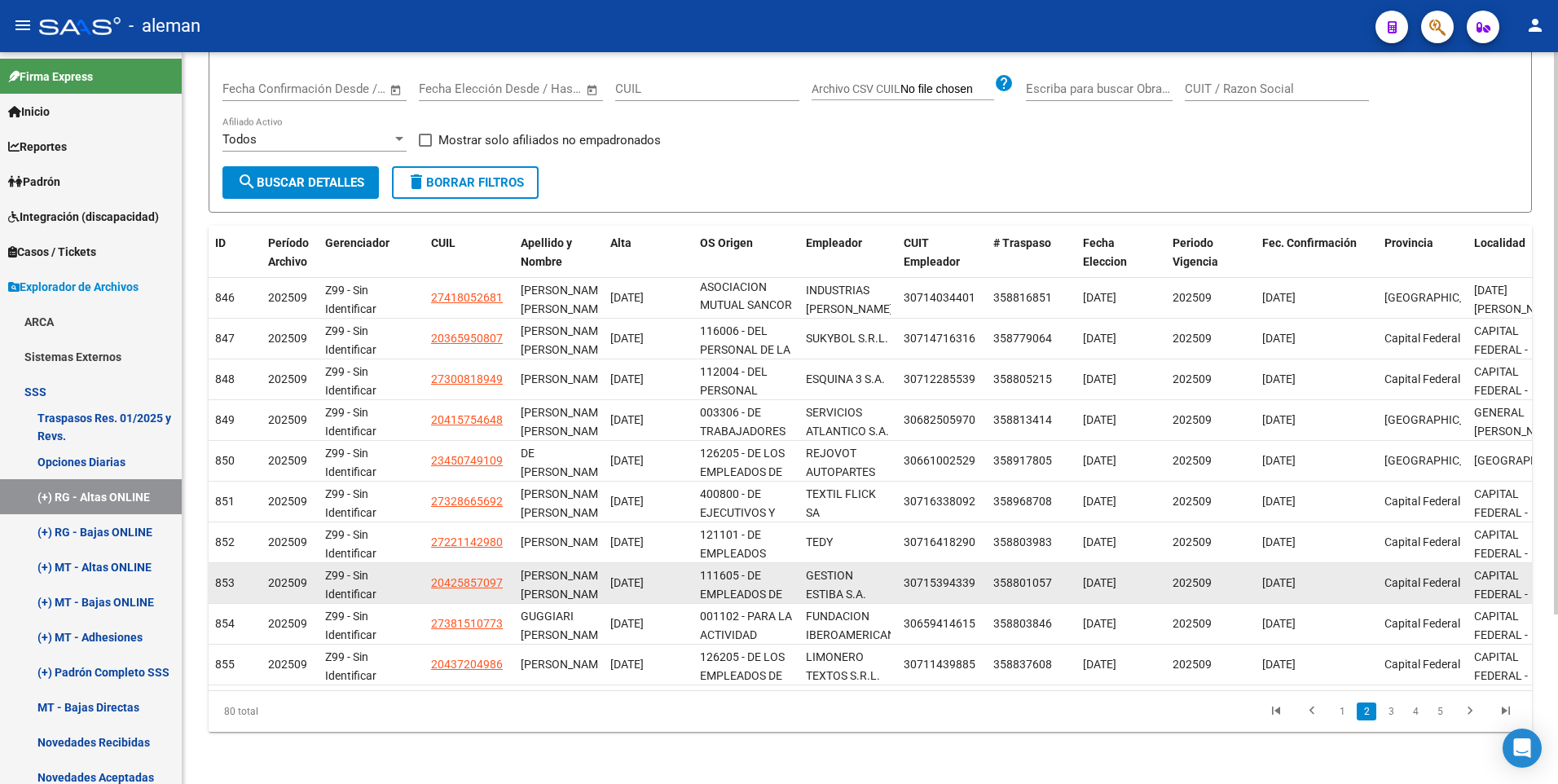
scroll to position [21, 0]
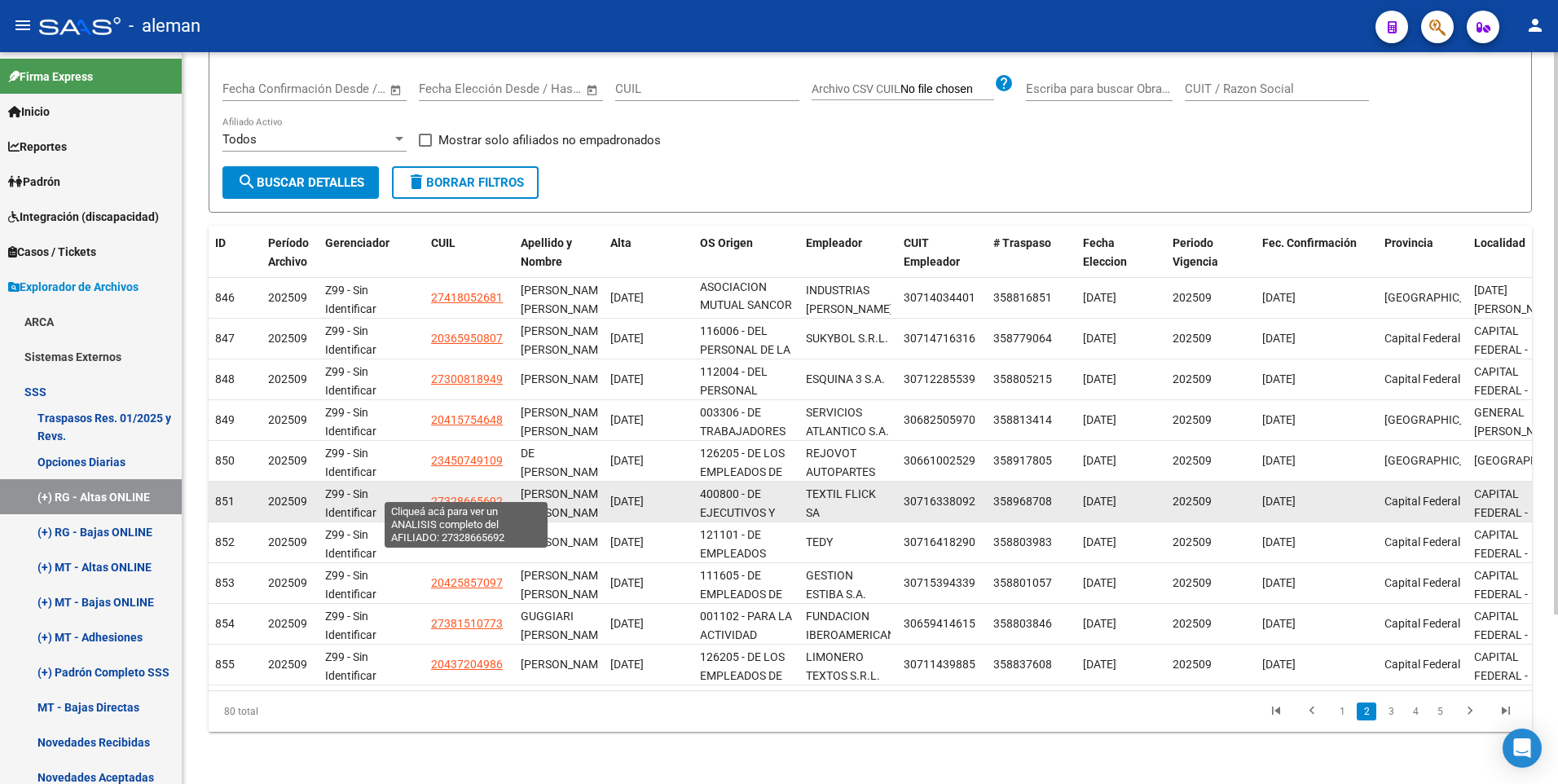
click at [470, 494] on span "27328665692" at bounding box center [466, 501] width 71 height 13
type textarea "27328665692"
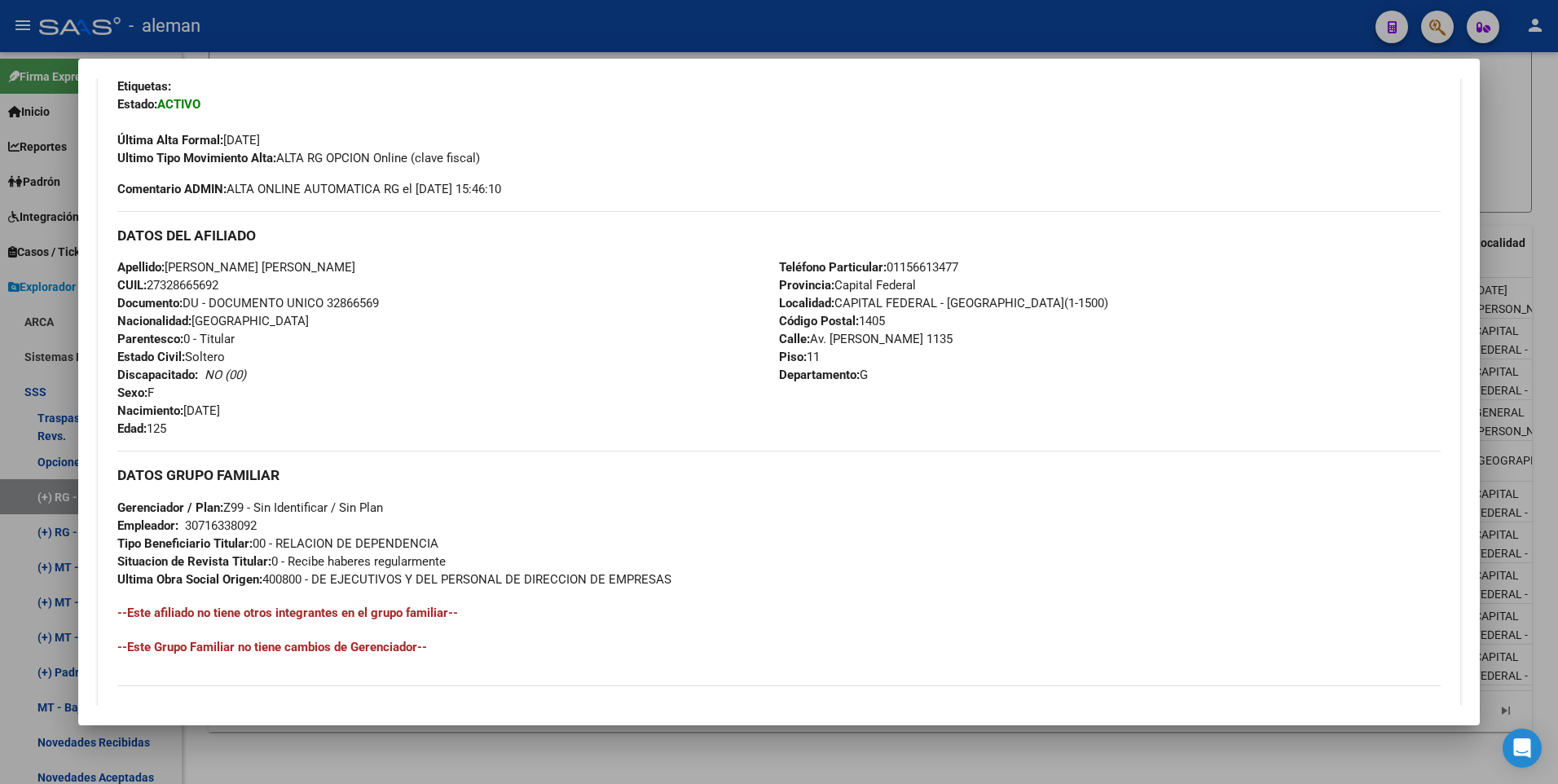
scroll to position [81, 0]
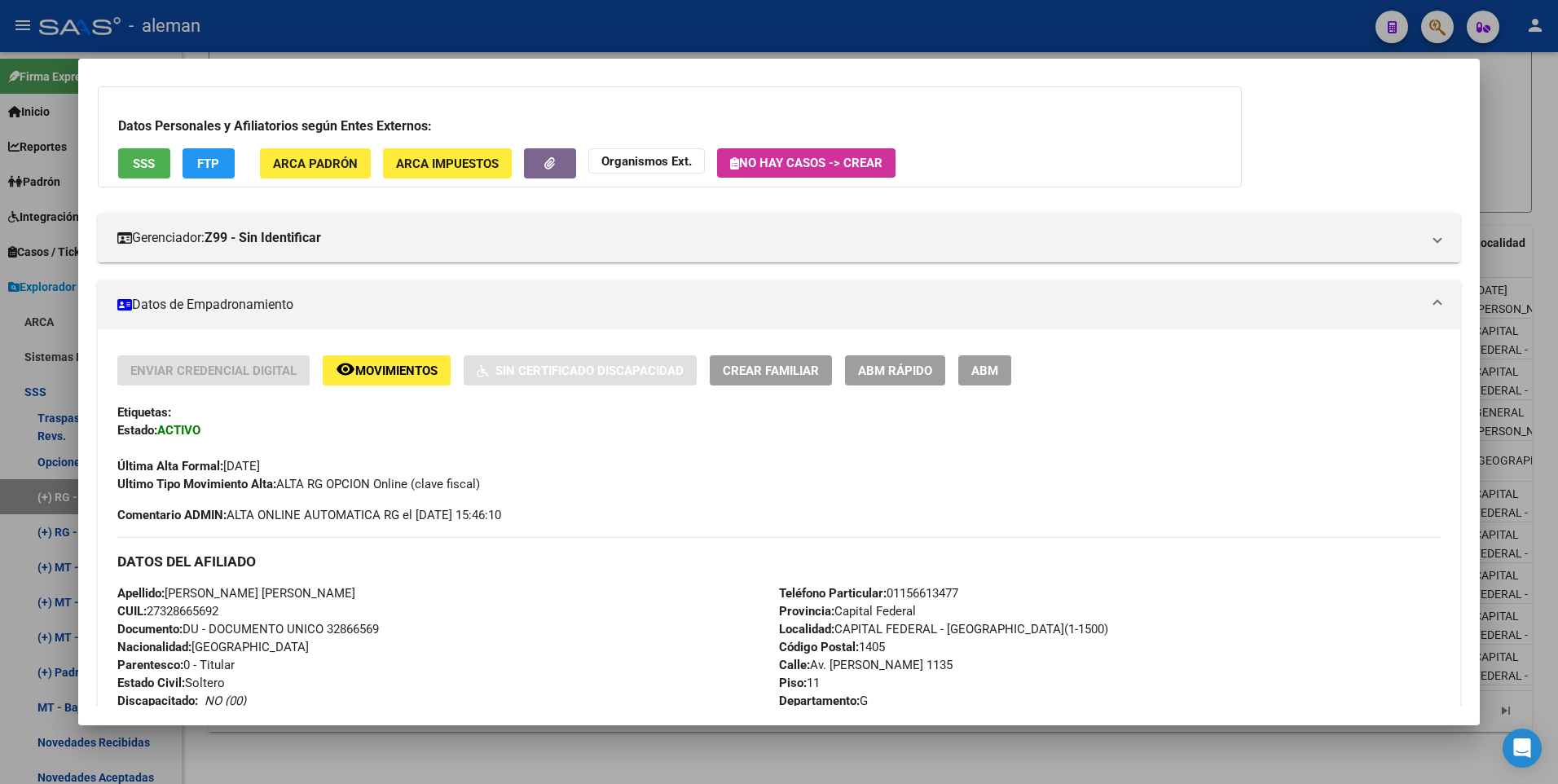
click at [970, 374] on button "ABM" at bounding box center [984, 370] width 53 height 30
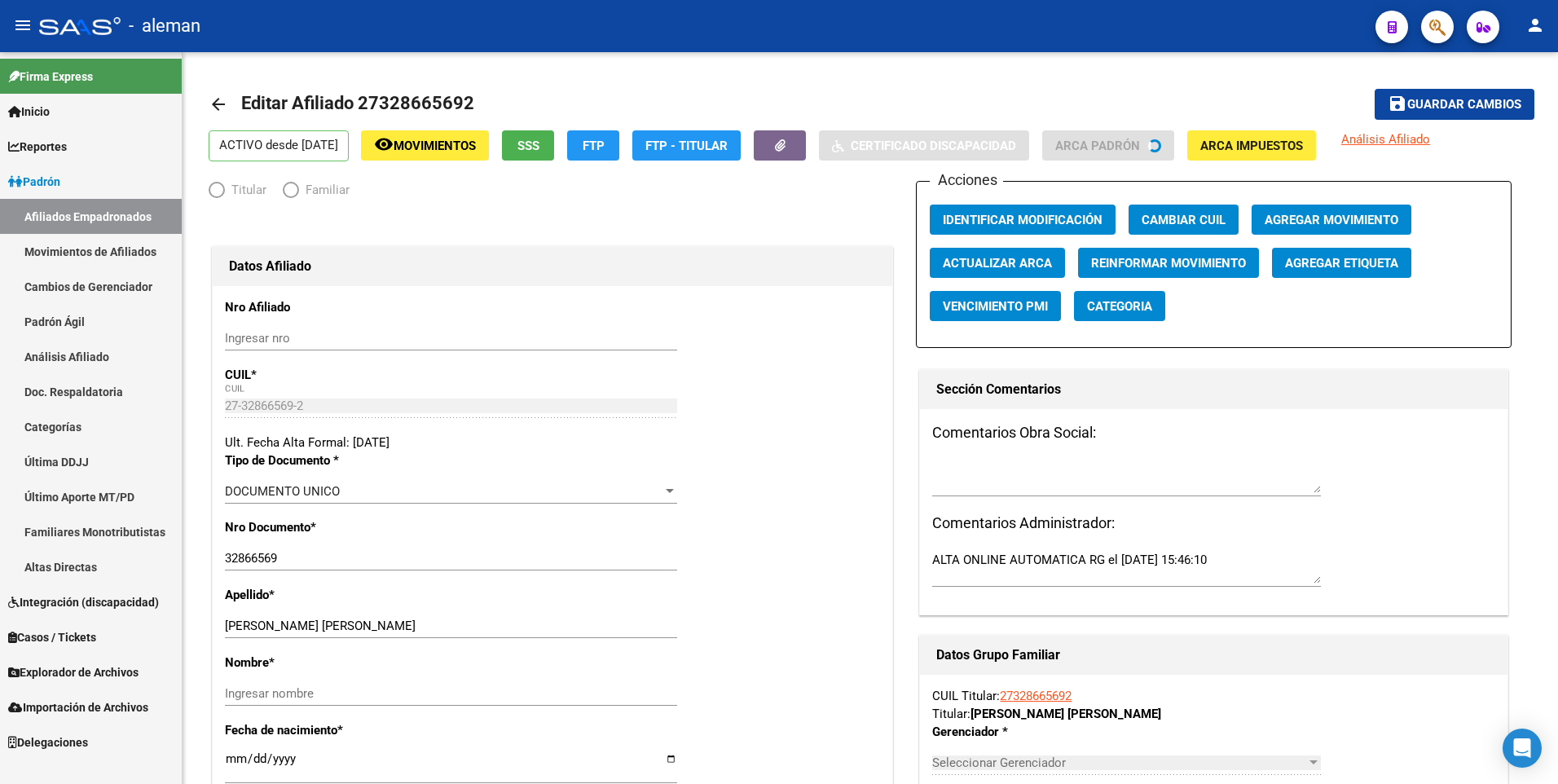
radio input "true"
type input "30-71633809-2"
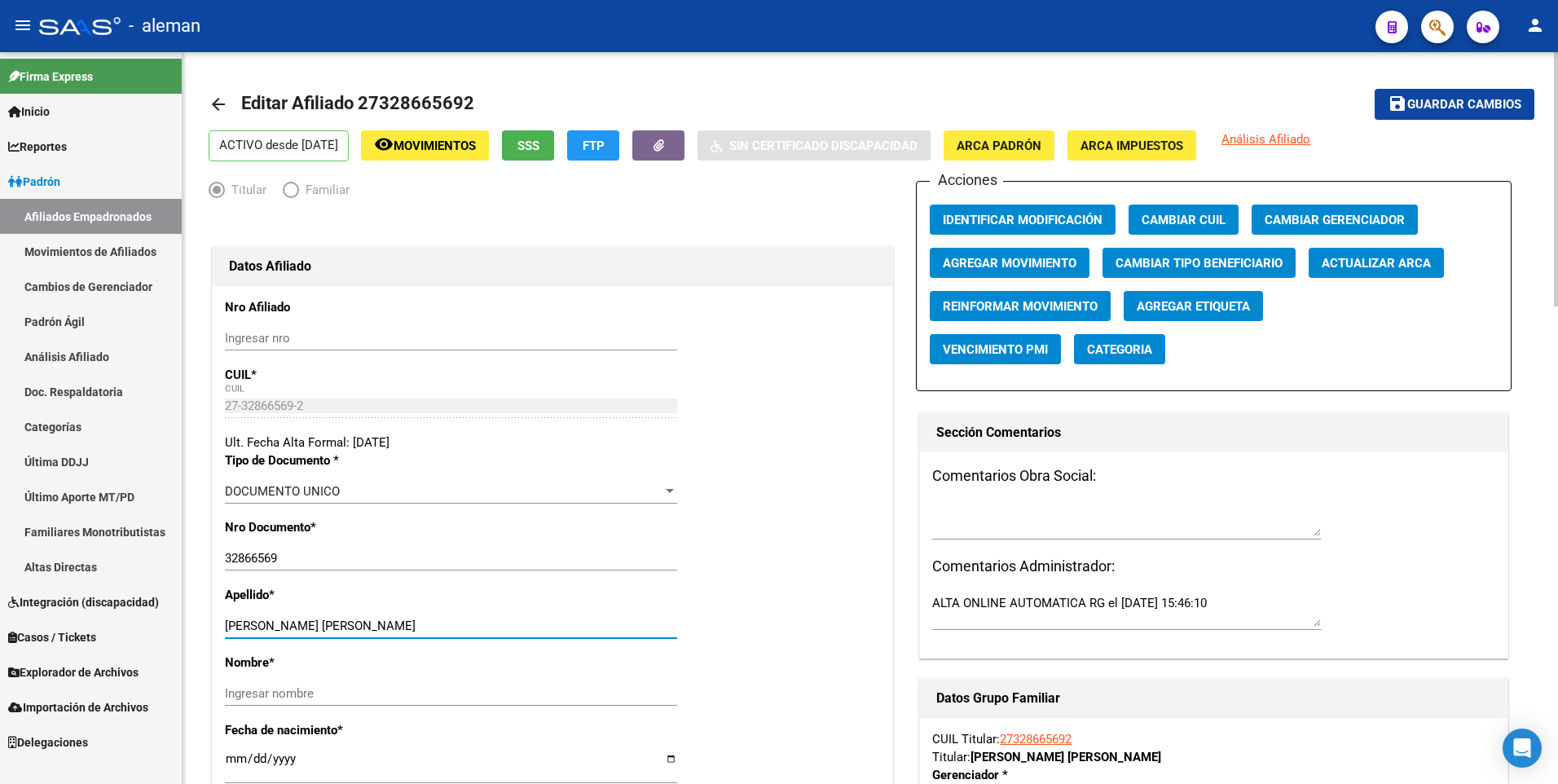
drag, startPoint x: 266, startPoint y: 626, endPoint x: 366, endPoint y: 626, distance: 100.0
click at [366, 626] on input "MALET LAURA ANDREA" at bounding box center [451, 625] width 452 height 14
click at [332, 689] on input "Ingresar nombre" at bounding box center [451, 693] width 452 height 14
paste input "LAURA ANDREA"
type input "LAURA ANDREA"
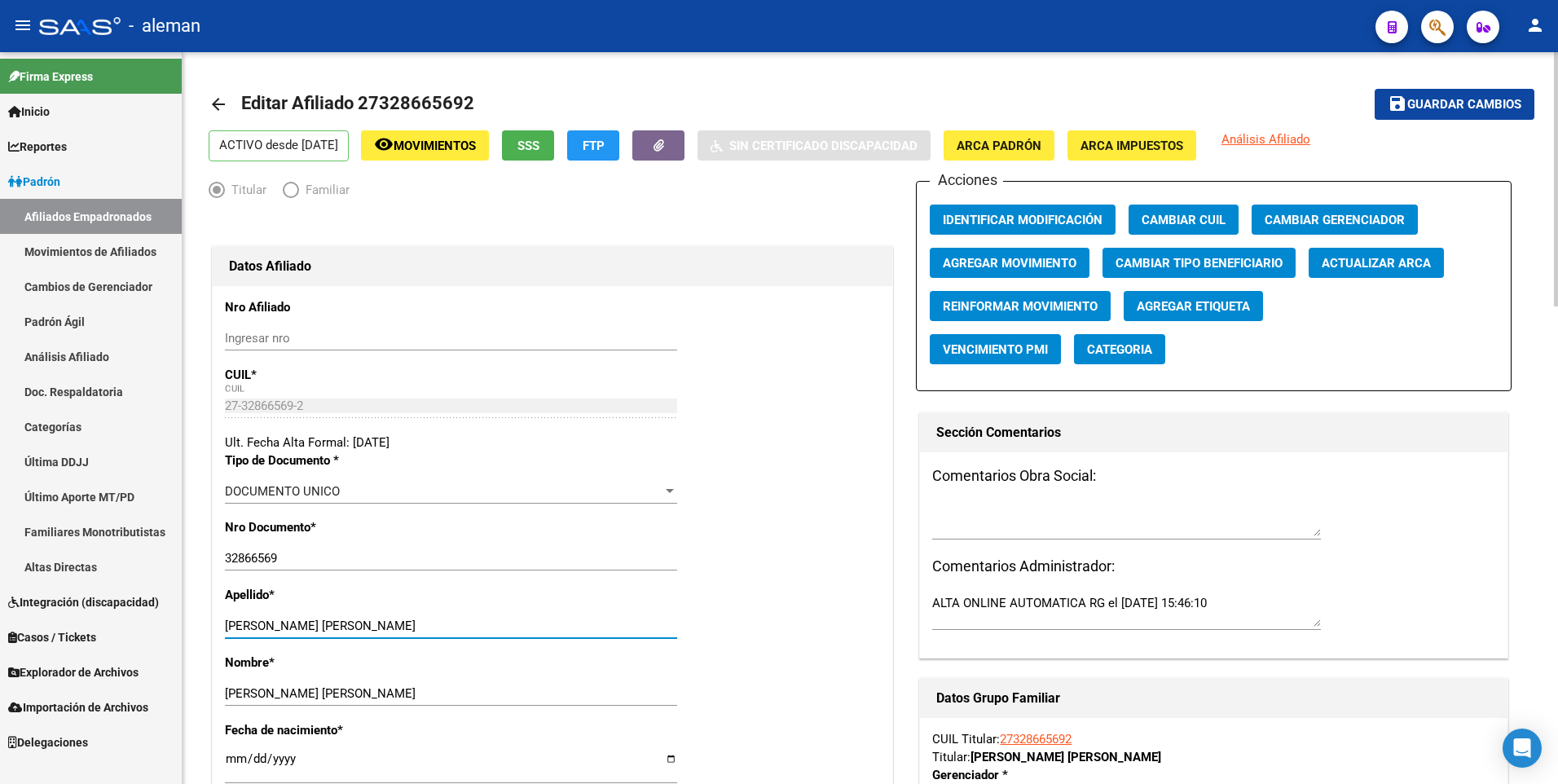
drag, startPoint x: 269, startPoint y: 619, endPoint x: 390, endPoint y: 621, distance: 121.0
click at [390, 621] on input "MALET LAURA ANDREA" at bounding box center [451, 625] width 452 height 14
type input "MALET"
click at [1041, 139] on span "ARCA Padrón" at bounding box center [998, 145] width 85 height 14
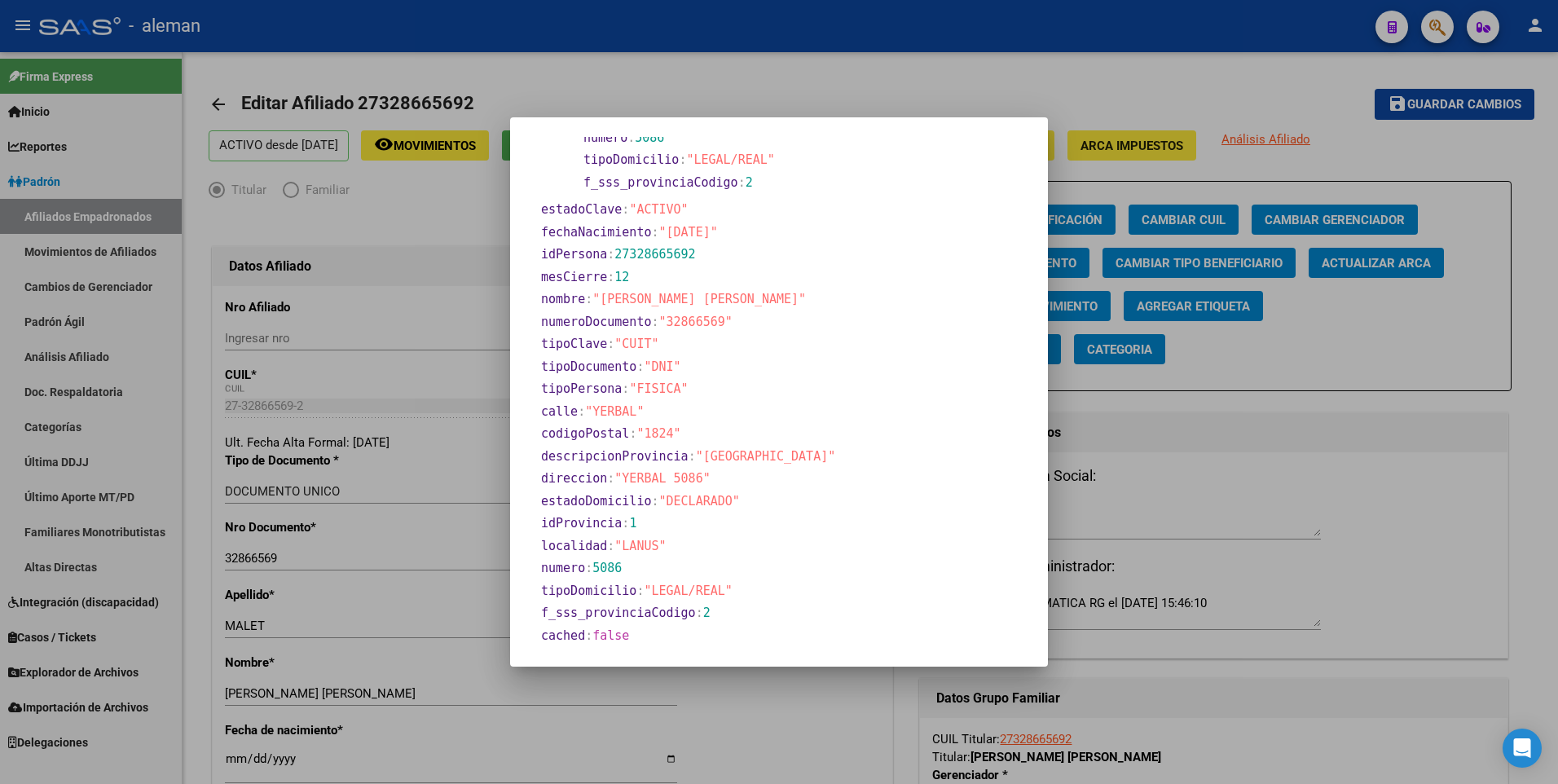
scroll to position [248, 0]
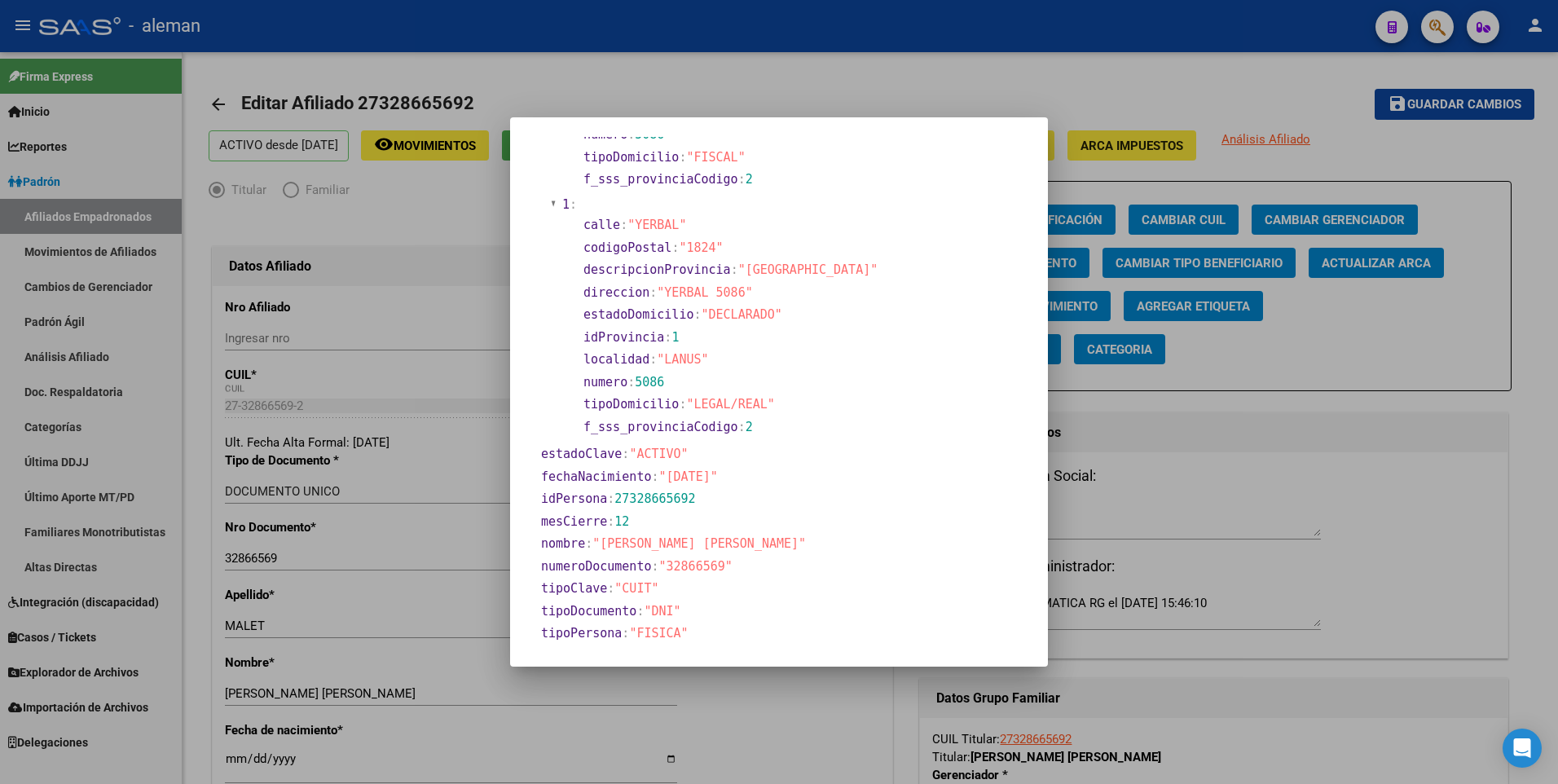
click at [336, 766] on div at bounding box center [779, 392] width 1558 height 784
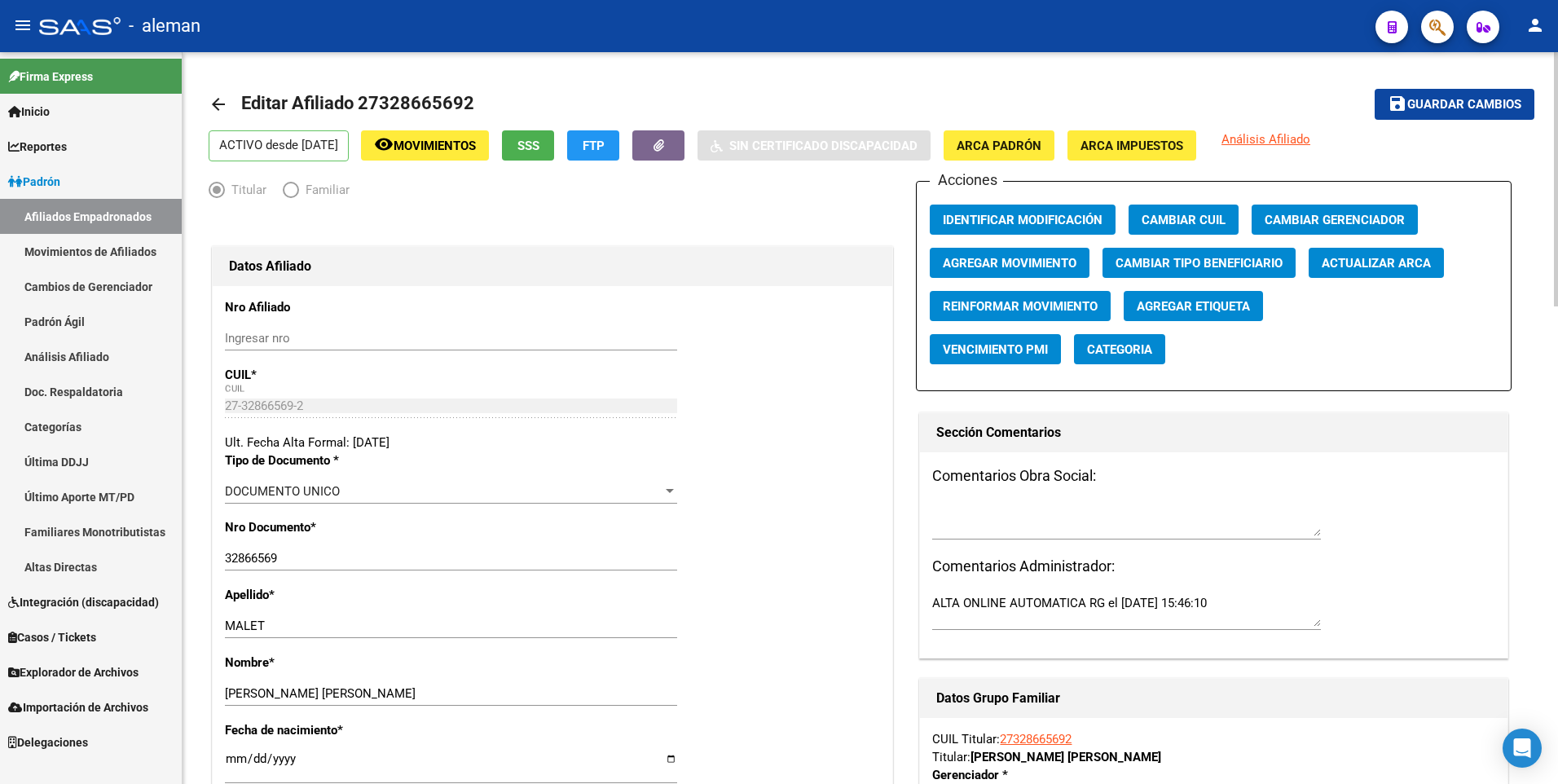
click at [227, 758] on input "[DATE]" at bounding box center [451, 765] width 452 height 26
type input "1900-01-06"
type input "1987-02-06"
click at [755, 578] on div "Nro Documento * 32866569 Ingresar nro" at bounding box center [552, 551] width 655 height 68
click at [1467, 97] on span "Guardar cambios" at bounding box center [1464, 104] width 114 height 14
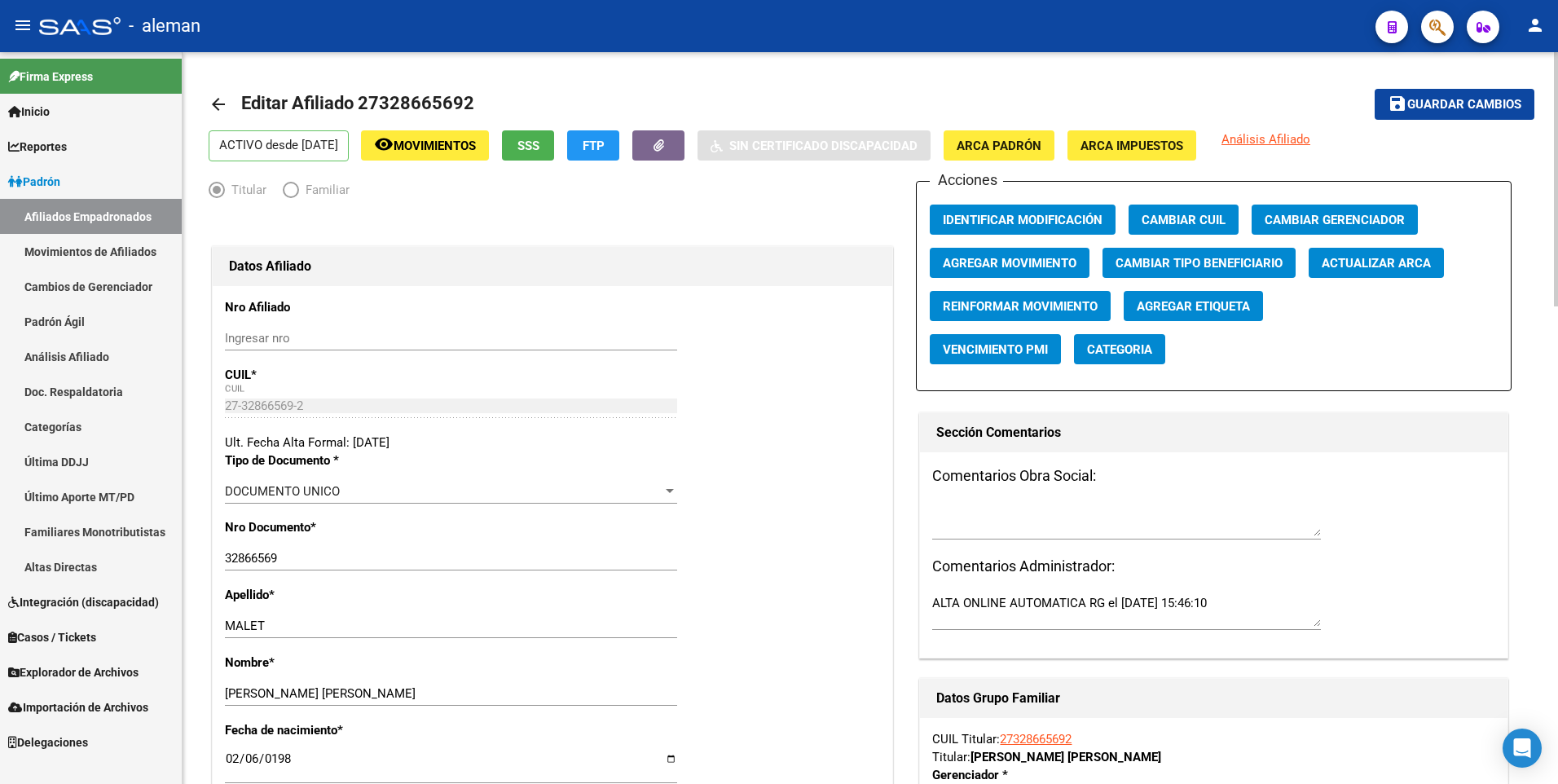
click at [214, 100] on mat-icon "arrow_back" at bounding box center [217, 104] width 19 height 19
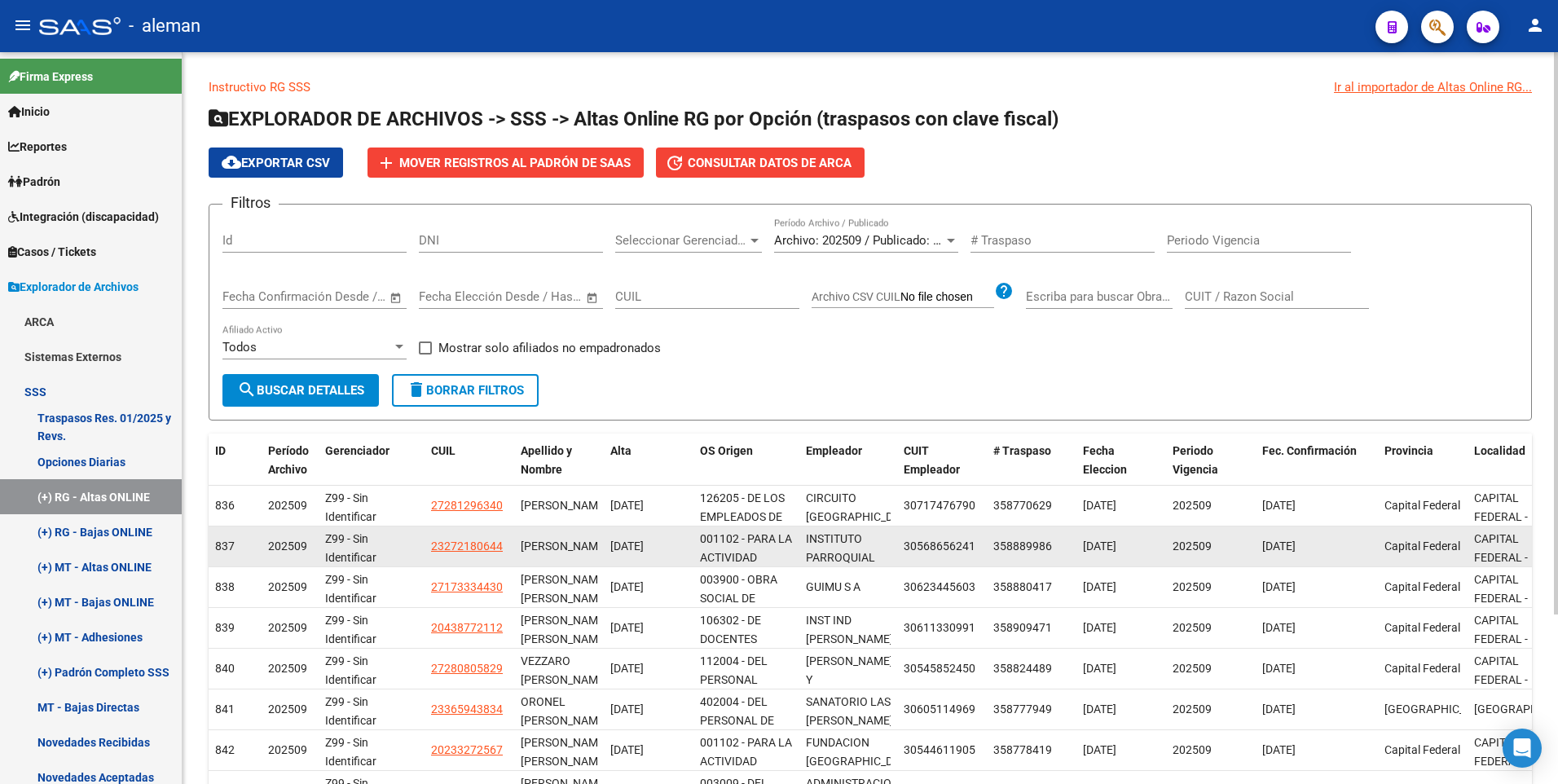
scroll to position [220, 0]
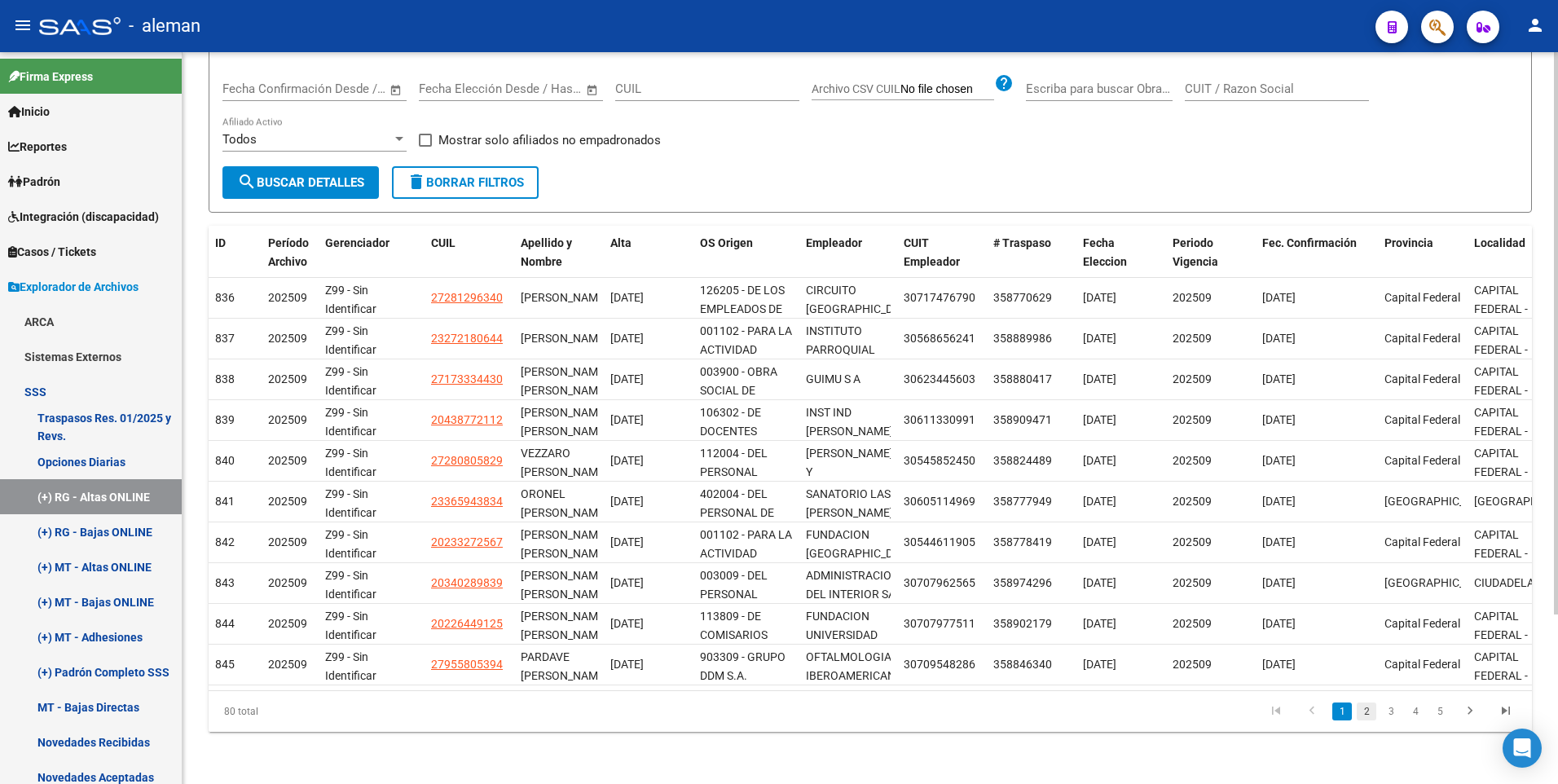
click at [1369, 712] on link "2" at bounding box center [1366, 711] width 19 height 18
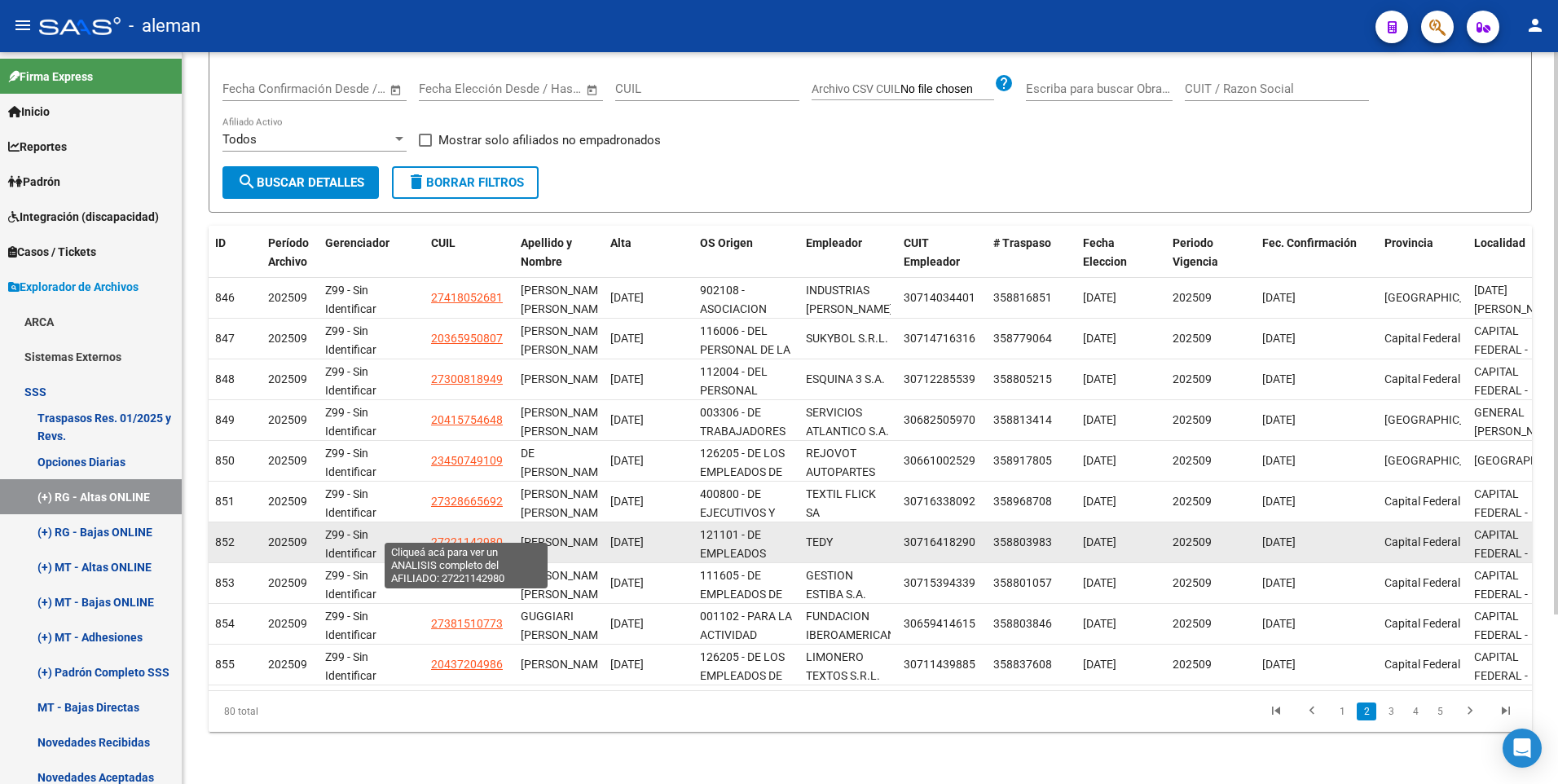
click at [453, 536] on span "27221142980" at bounding box center [466, 542] width 71 height 13
type textarea "27221142980"
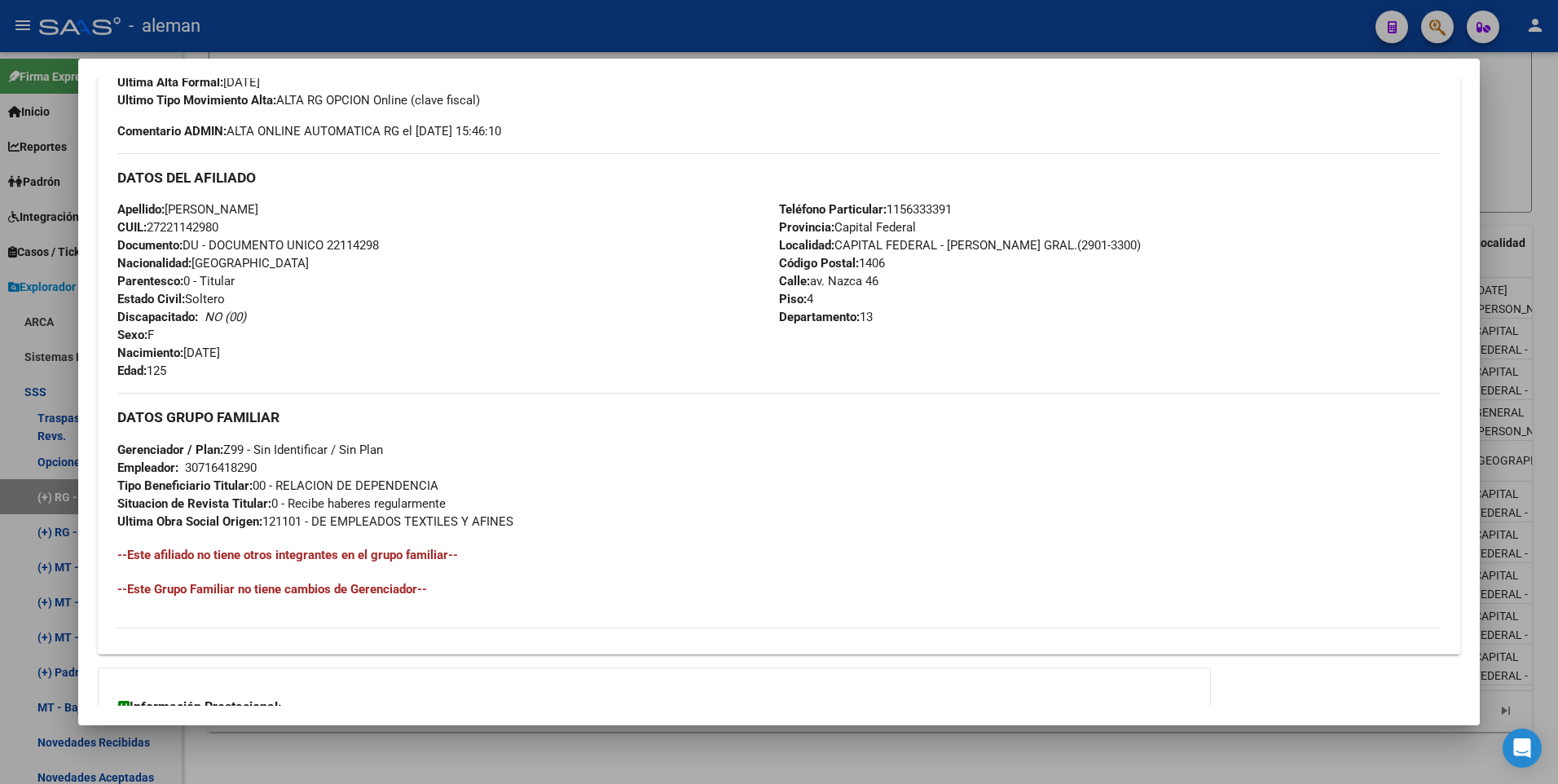
scroll to position [302, 0]
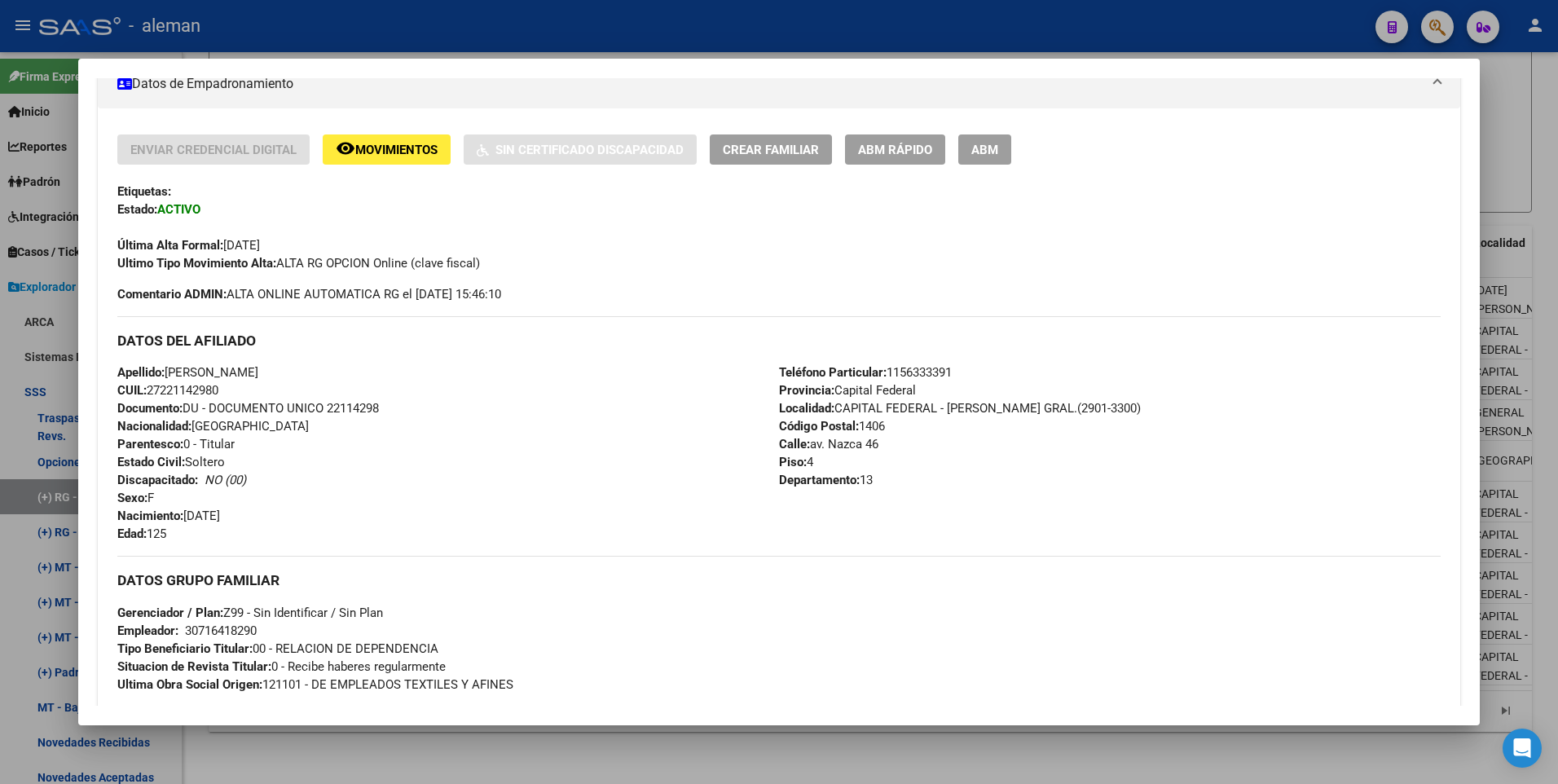
click at [983, 152] on span "ABM" at bounding box center [985, 149] width 27 height 14
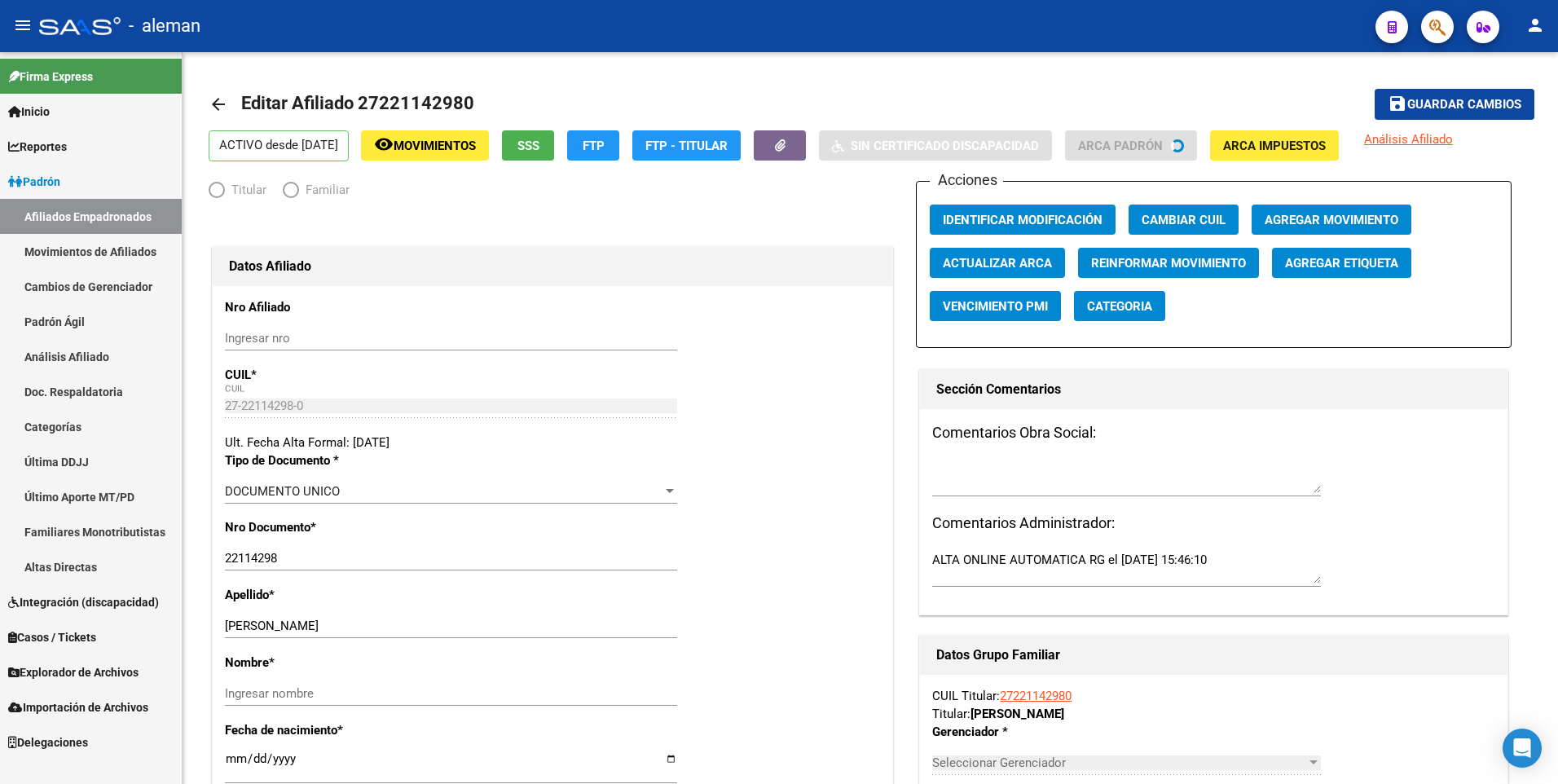
radio input "true"
type input "30-71641829-0"
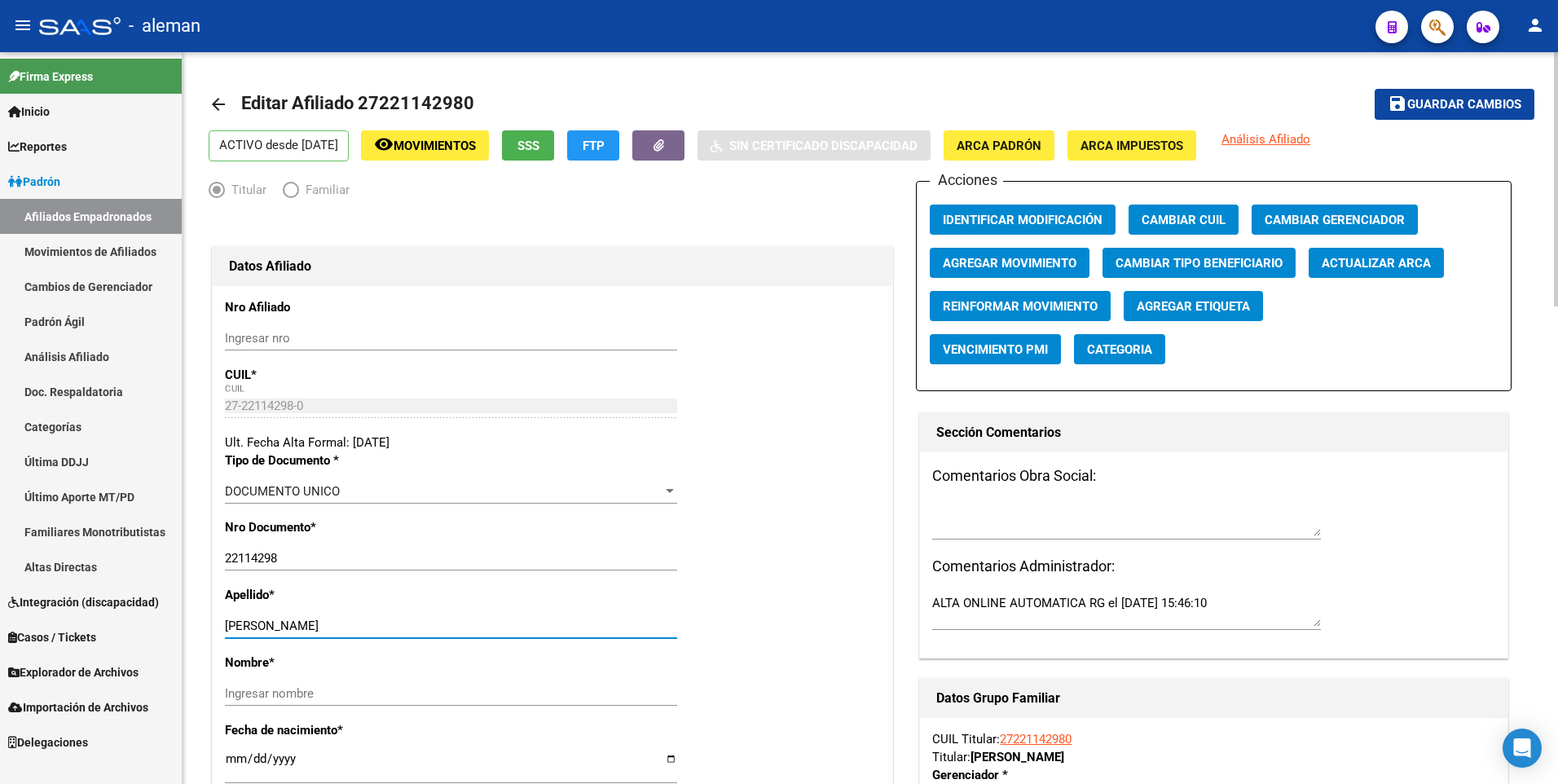
drag, startPoint x: 248, startPoint y: 625, endPoint x: 306, endPoint y: 624, distance: 58.0
click at [306, 624] on input "KIM ISABEL" at bounding box center [451, 625] width 452 height 14
click at [318, 686] on input "Ingresar nombre" at bounding box center [451, 693] width 452 height 14
paste input "ISABEL"
type input "ISABEL"
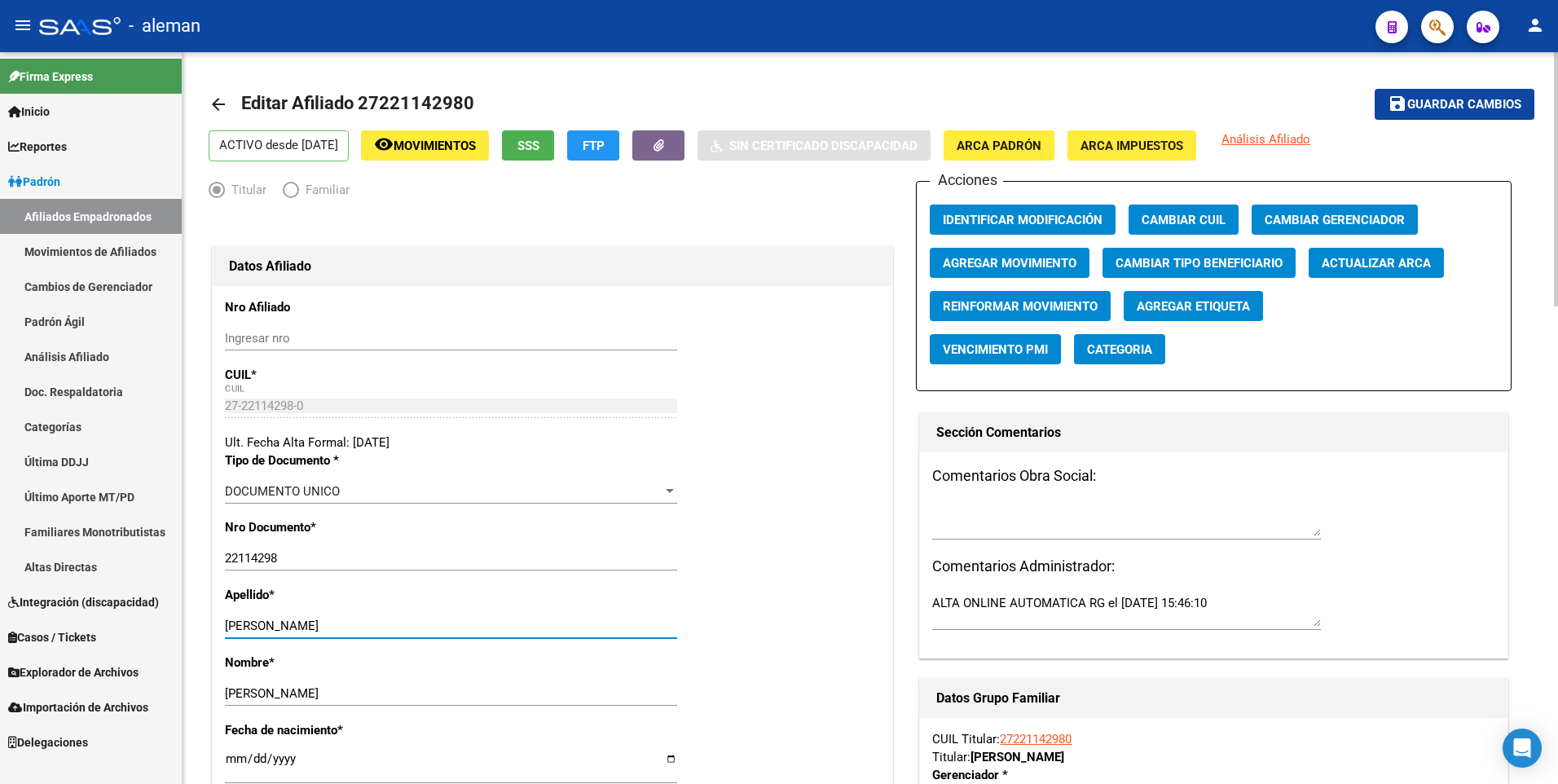
drag, startPoint x: 261, startPoint y: 625, endPoint x: 324, endPoint y: 619, distance: 63.3
click at [324, 619] on input "KIM ISABEL" at bounding box center [451, 625] width 452 height 14
type input "KIM"
click at [1013, 145] on span "ARCA Padrón" at bounding box center [998, 145] width 85 height 14
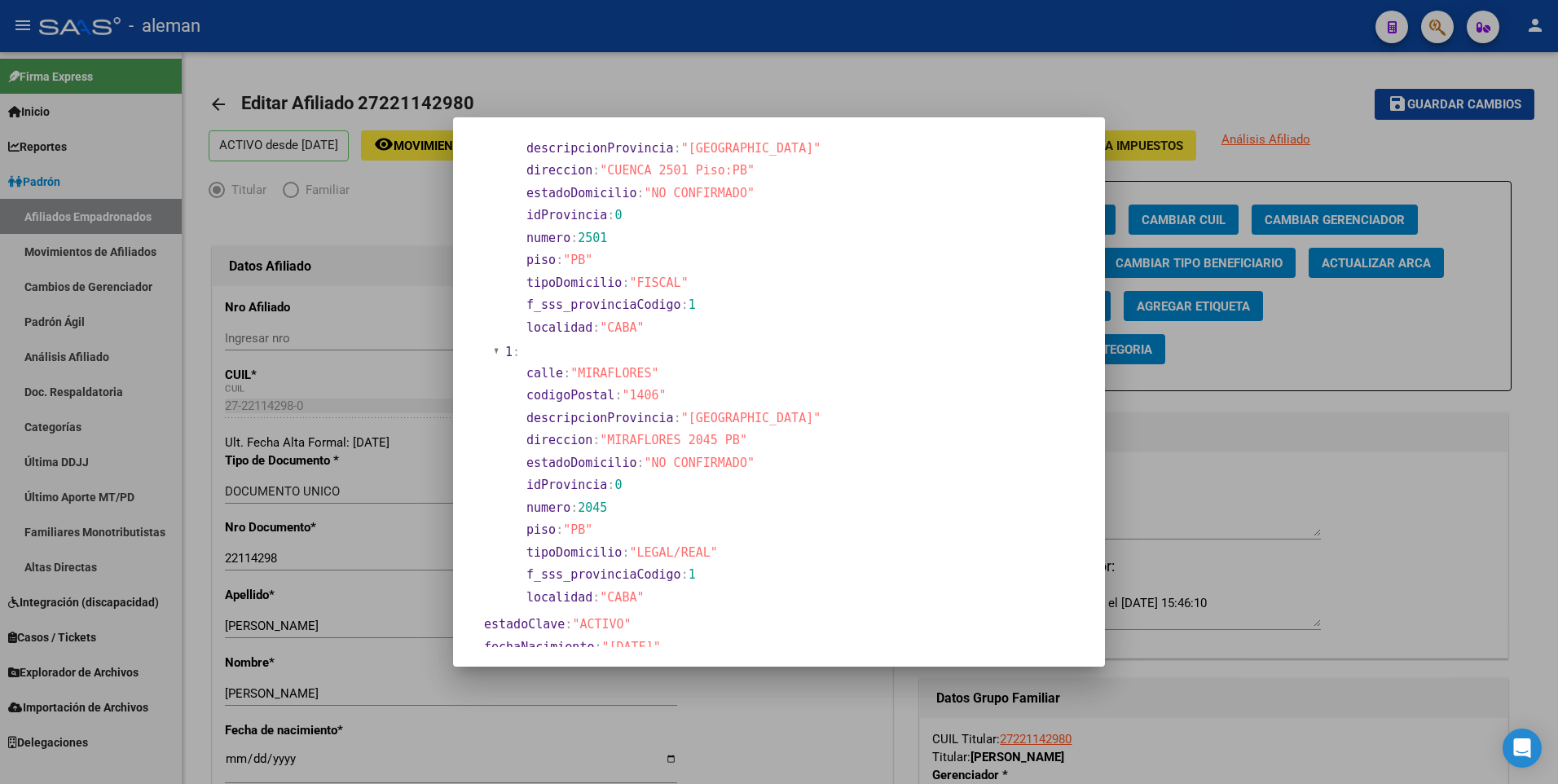
scroll to position [326, 0]
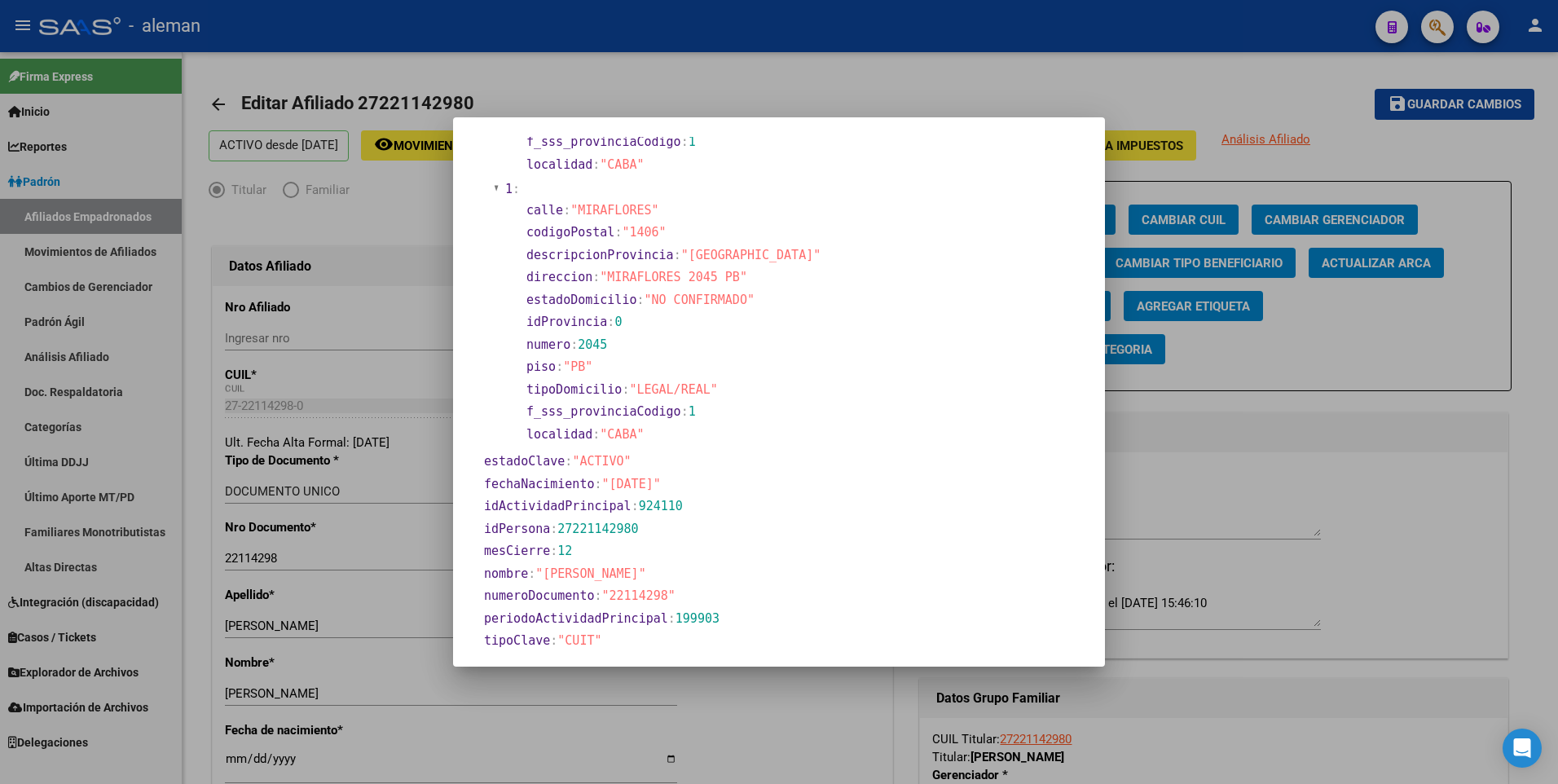
click at [234, 761] on div at bounding box center [779, 392] width 1558 height 784
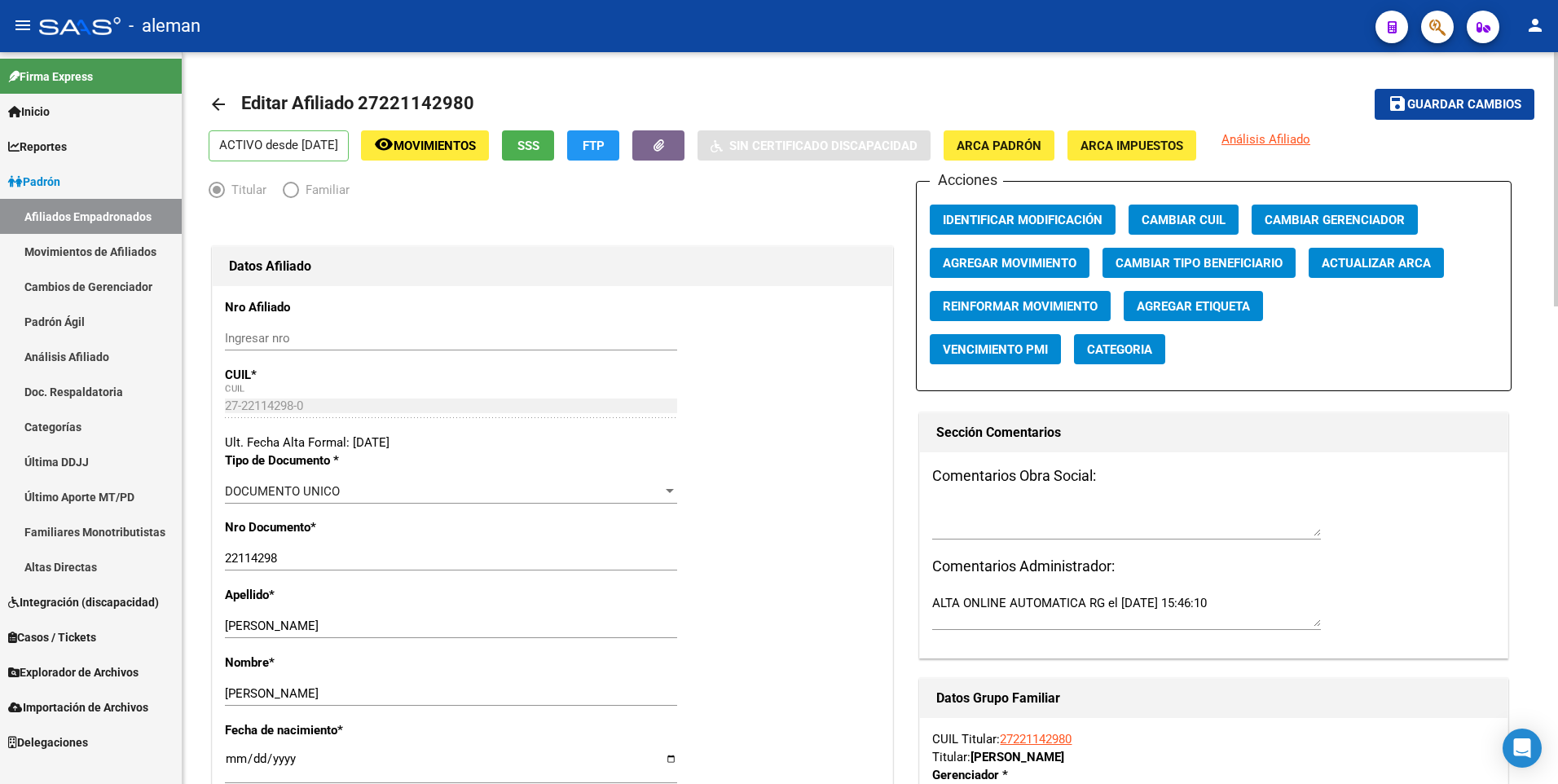
click at [235, 755] on input "[DATE]" at bounding box center [451, 765] width 452 height 26
type input "1900-01-22"
type input "1971-04-22"
click at [791, 608] on div "Apellido * KIM Ingresar apellido" at bounding box center [552, 619] width 655 height 68
click at [1455, 94] on button "save Guardar cambios" at bounding box center [1454, 104] width 159 height 30
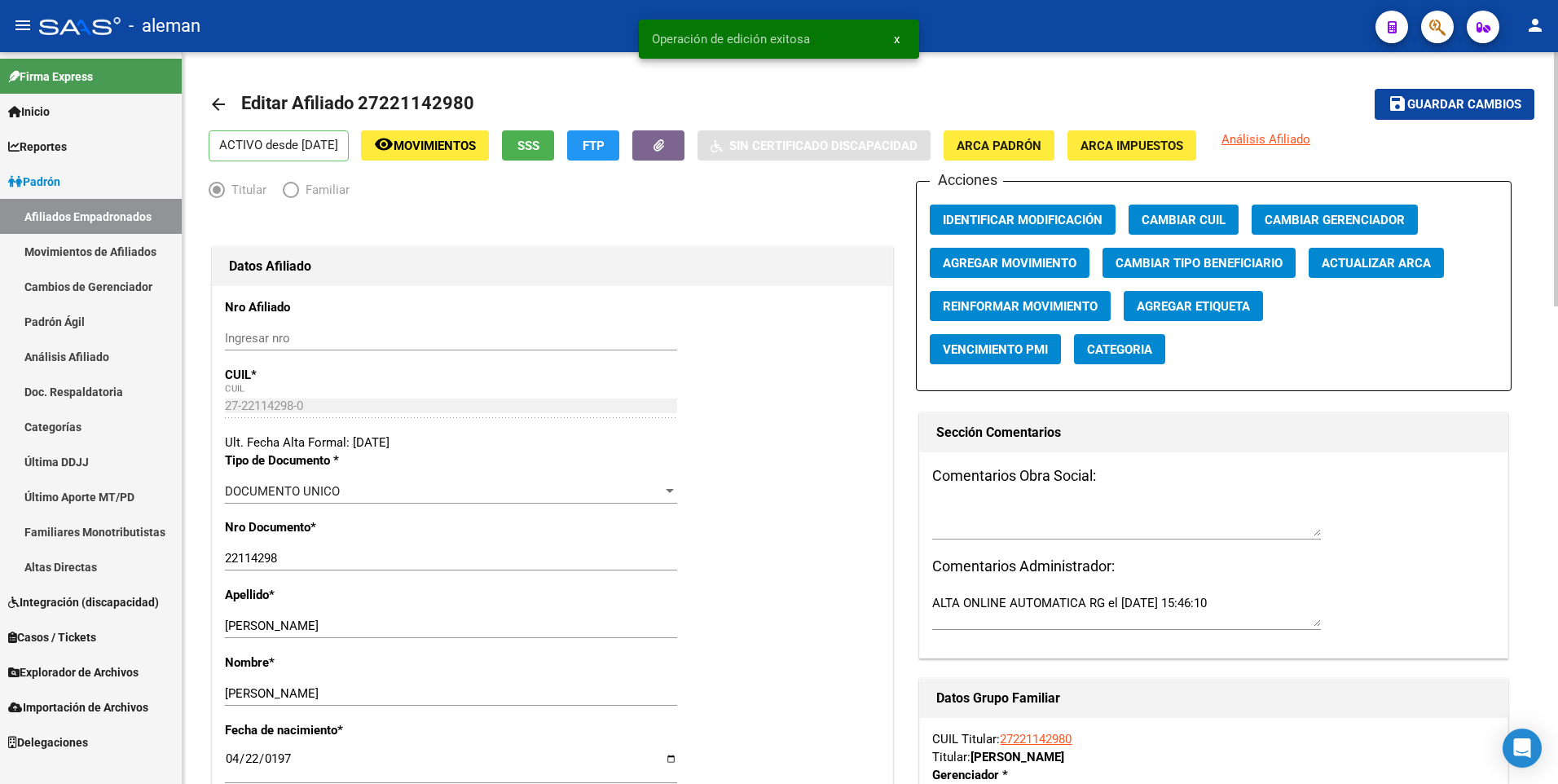
click at [217, 91] on link "arrow_back" at bounding box center [224, 104] width 33 height 39
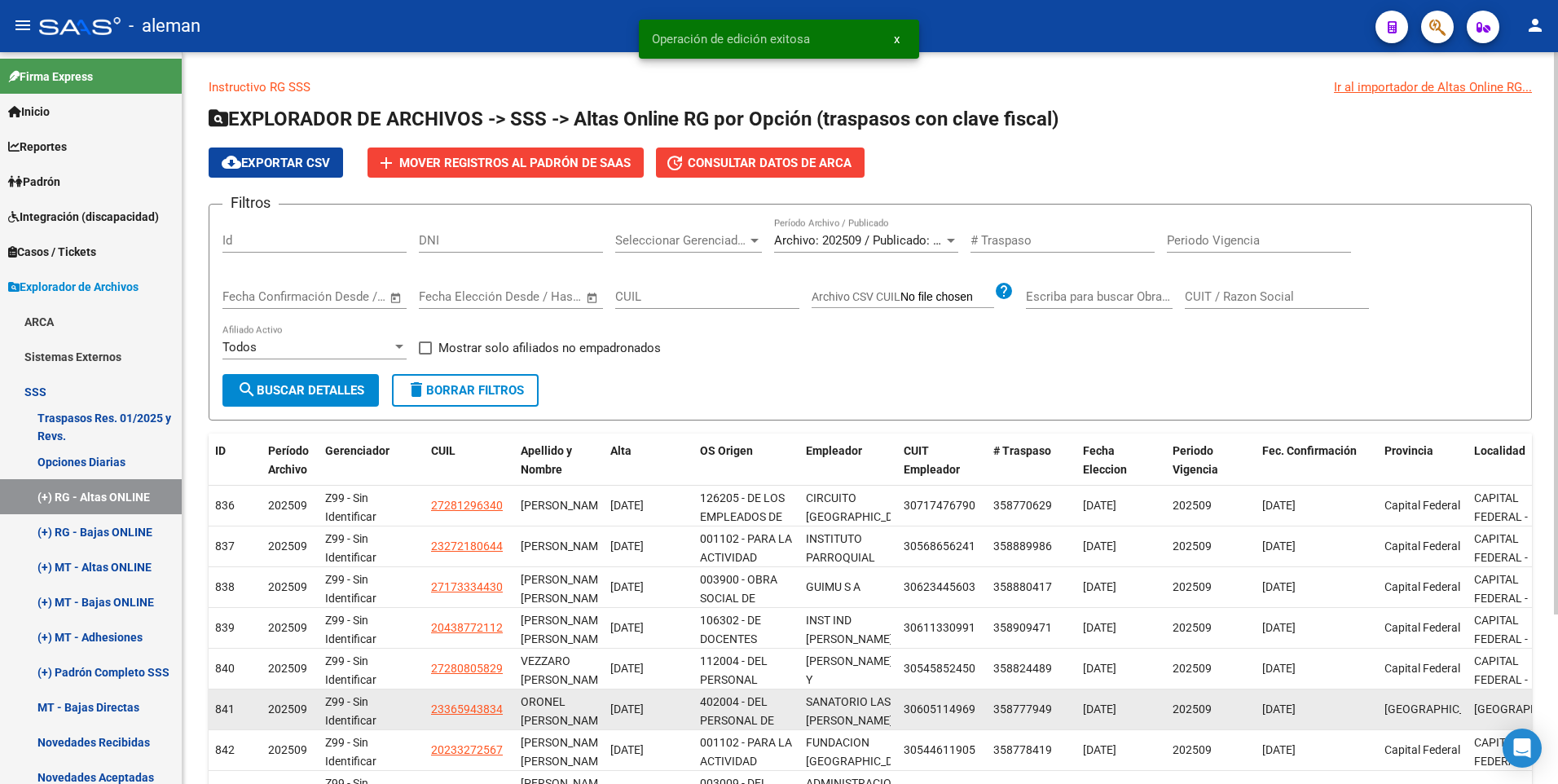
scroll to position [220, 0]
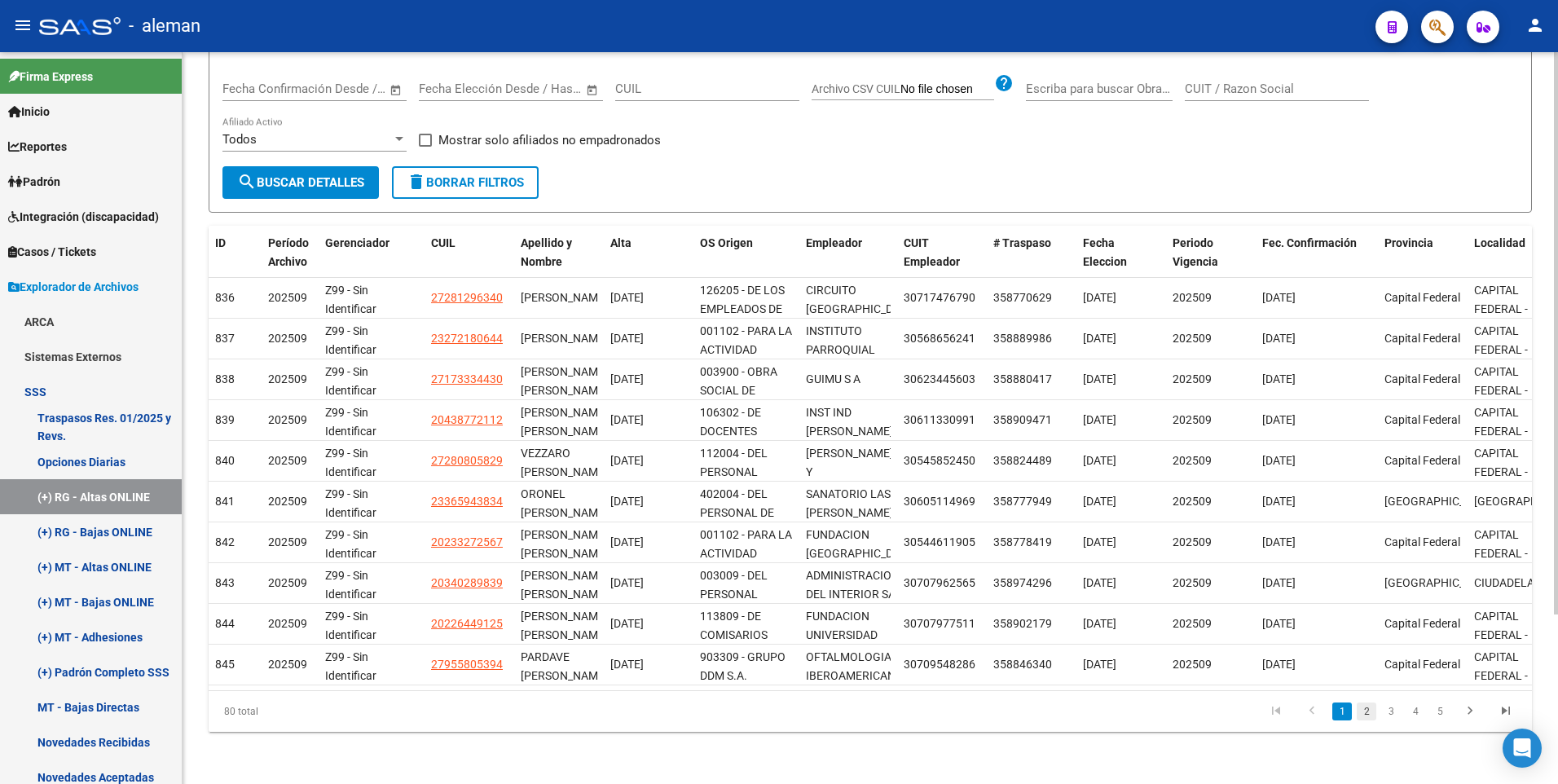
click at [1367, 714] on link "2" at bounding box center [1366, 711] width 19 height 18
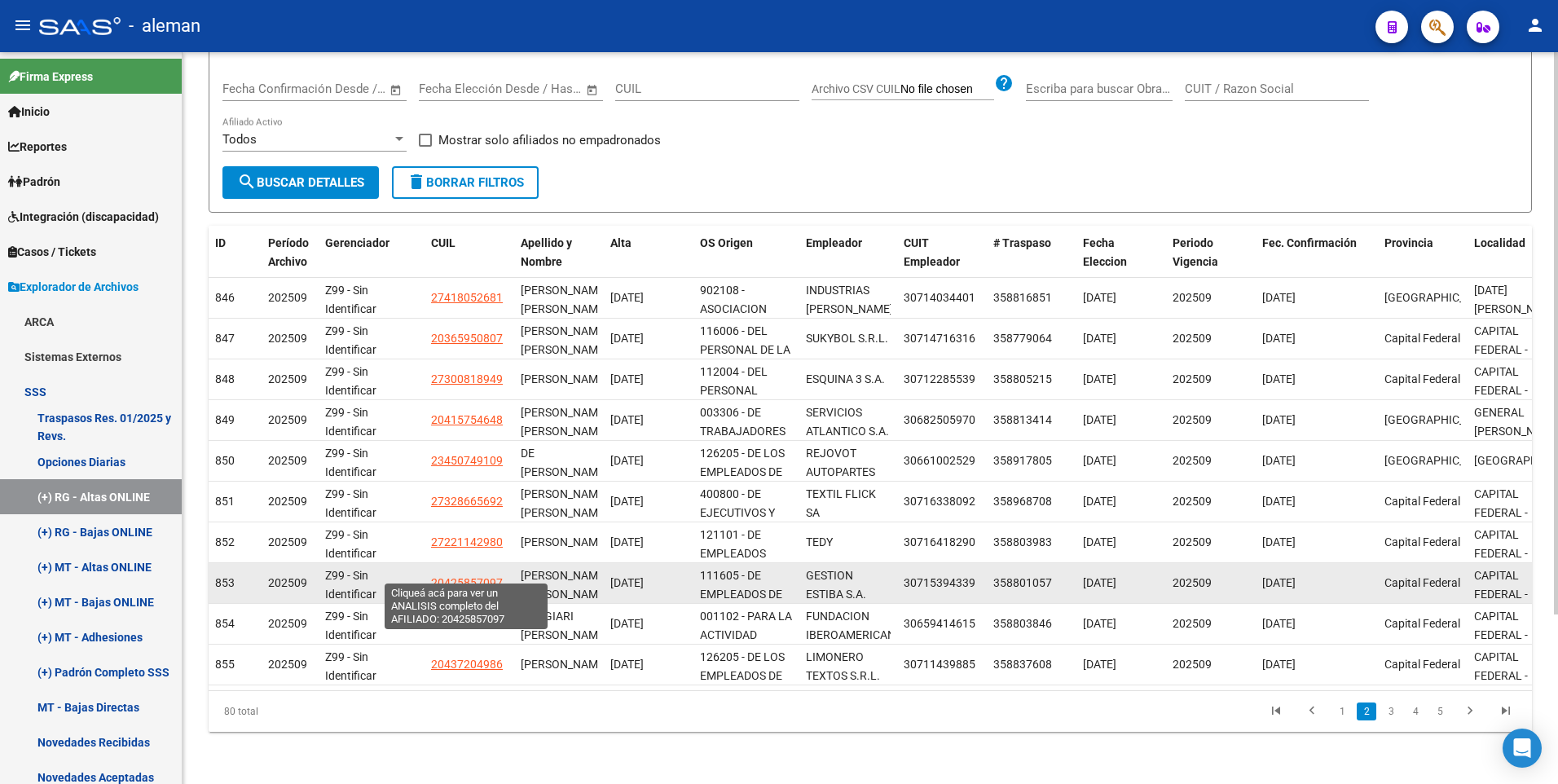
click at [477, 576] on span "20425857097" at bounding box center [466, 583] width 71 height 13
type textarea "20425857097"
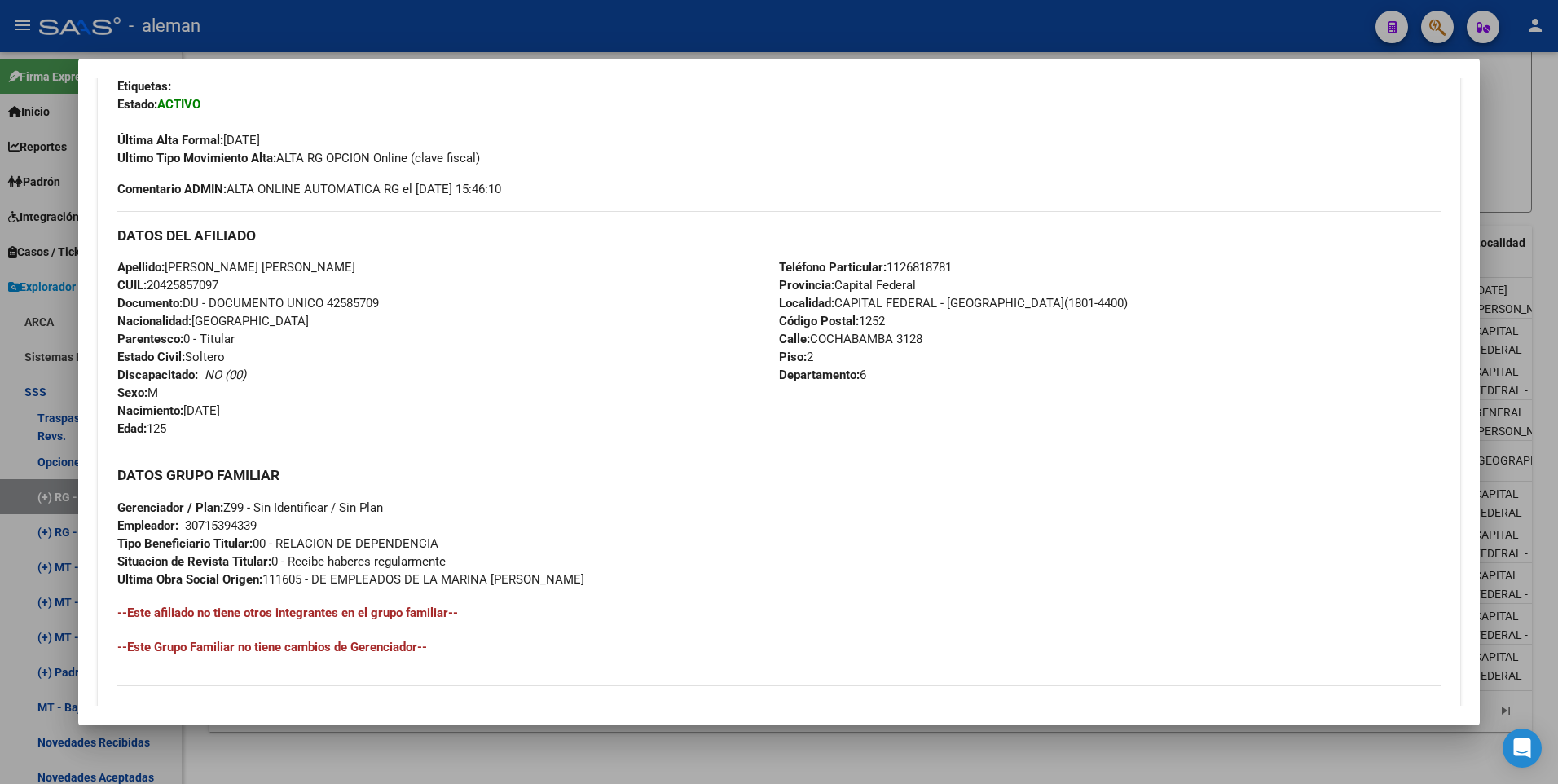
scroll to position [163, 0]
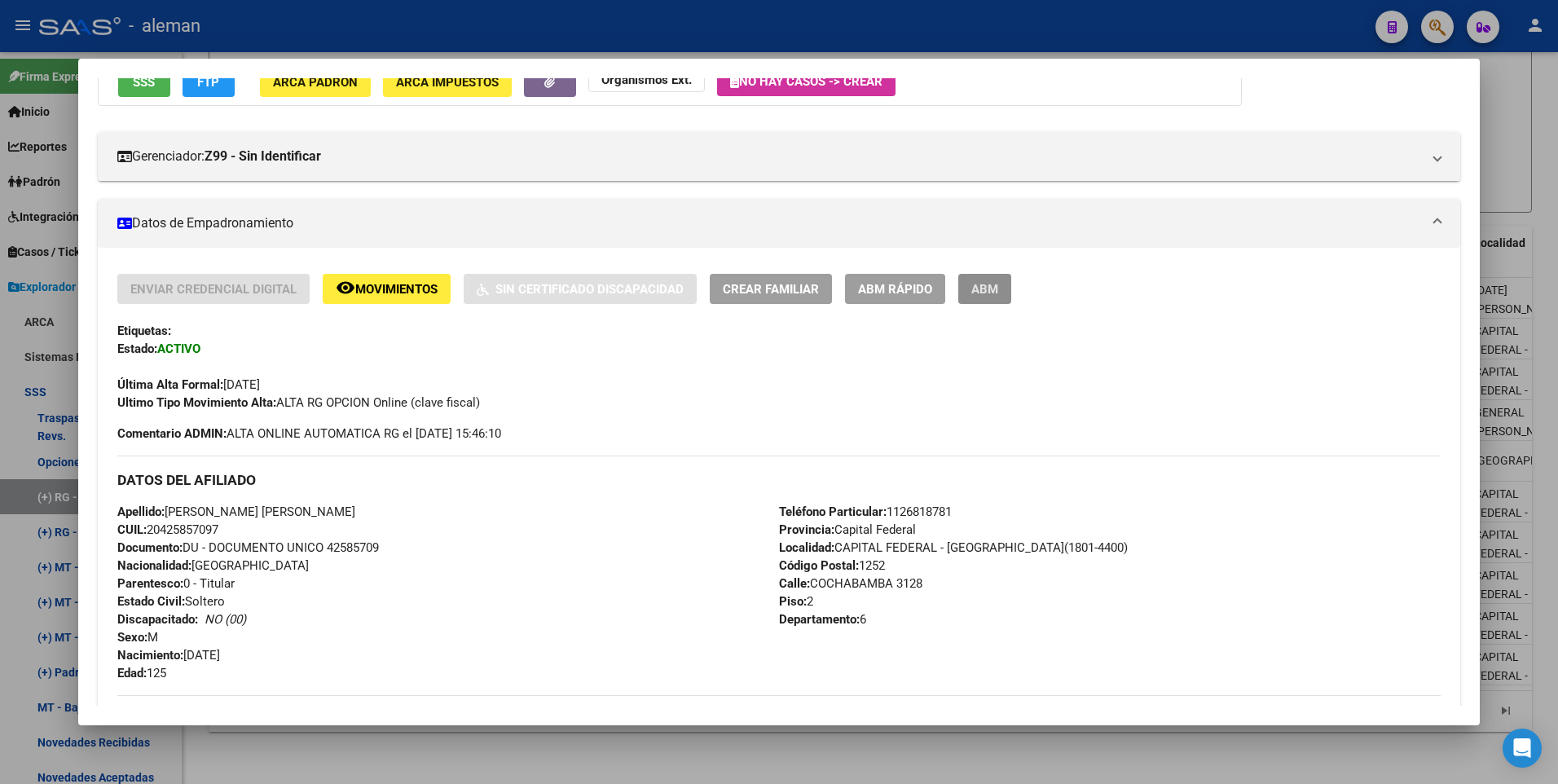
click at [1005, 291] on button "ABM" at bounding box center [984, 289] width 53 height 30
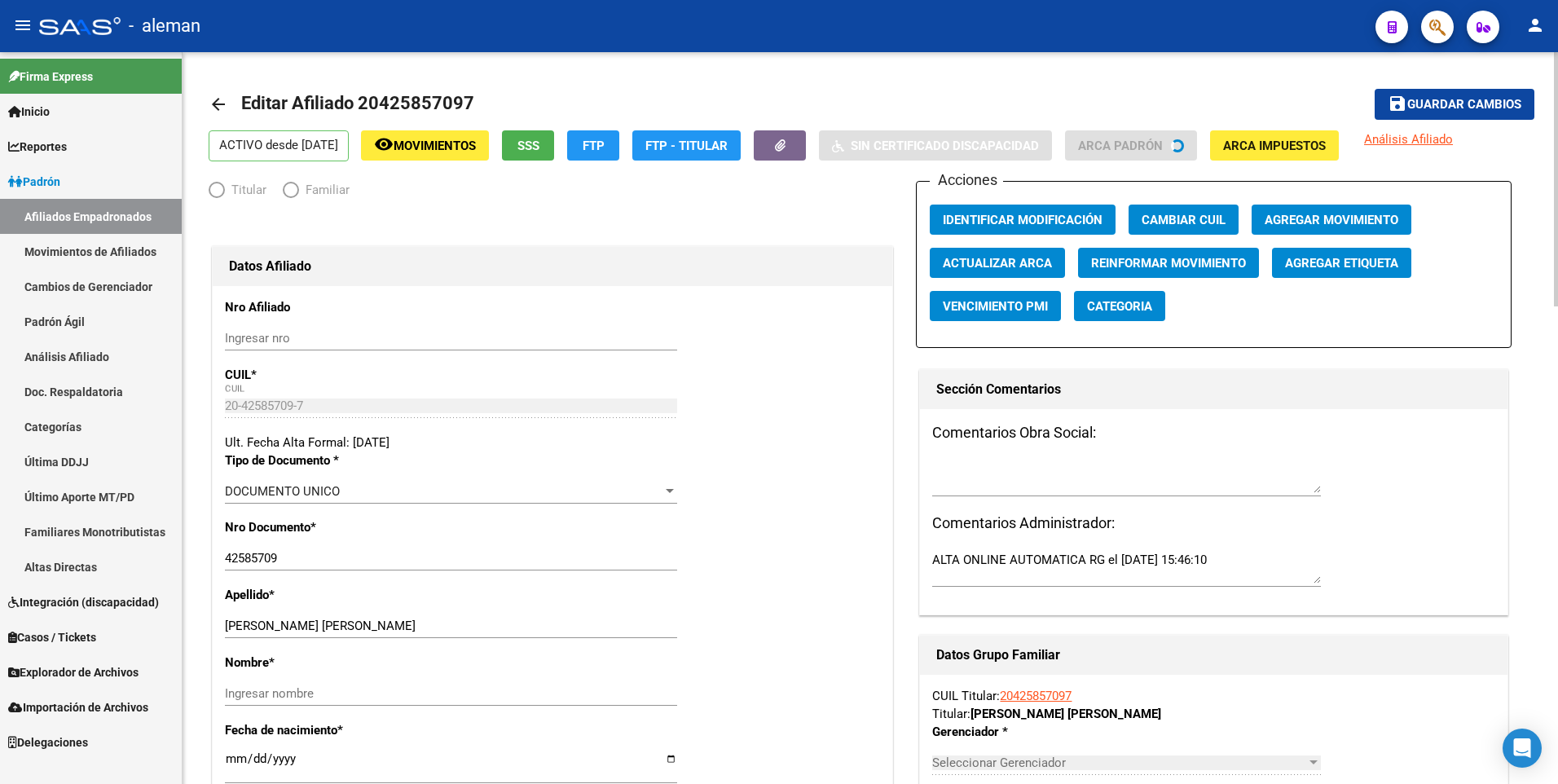
radio input "true"
type input "30-71539433-9"
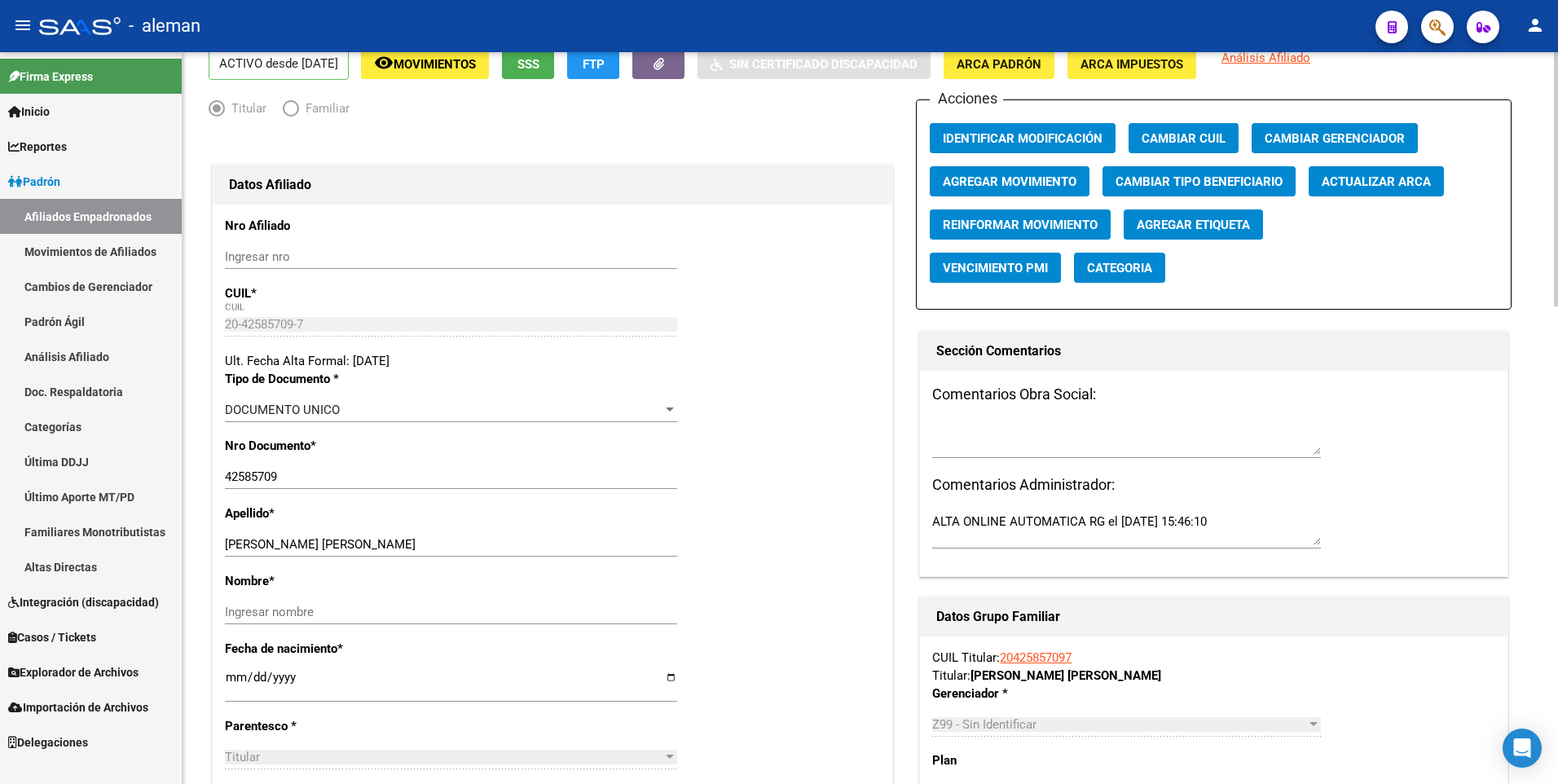
scroll to position [163, 0]
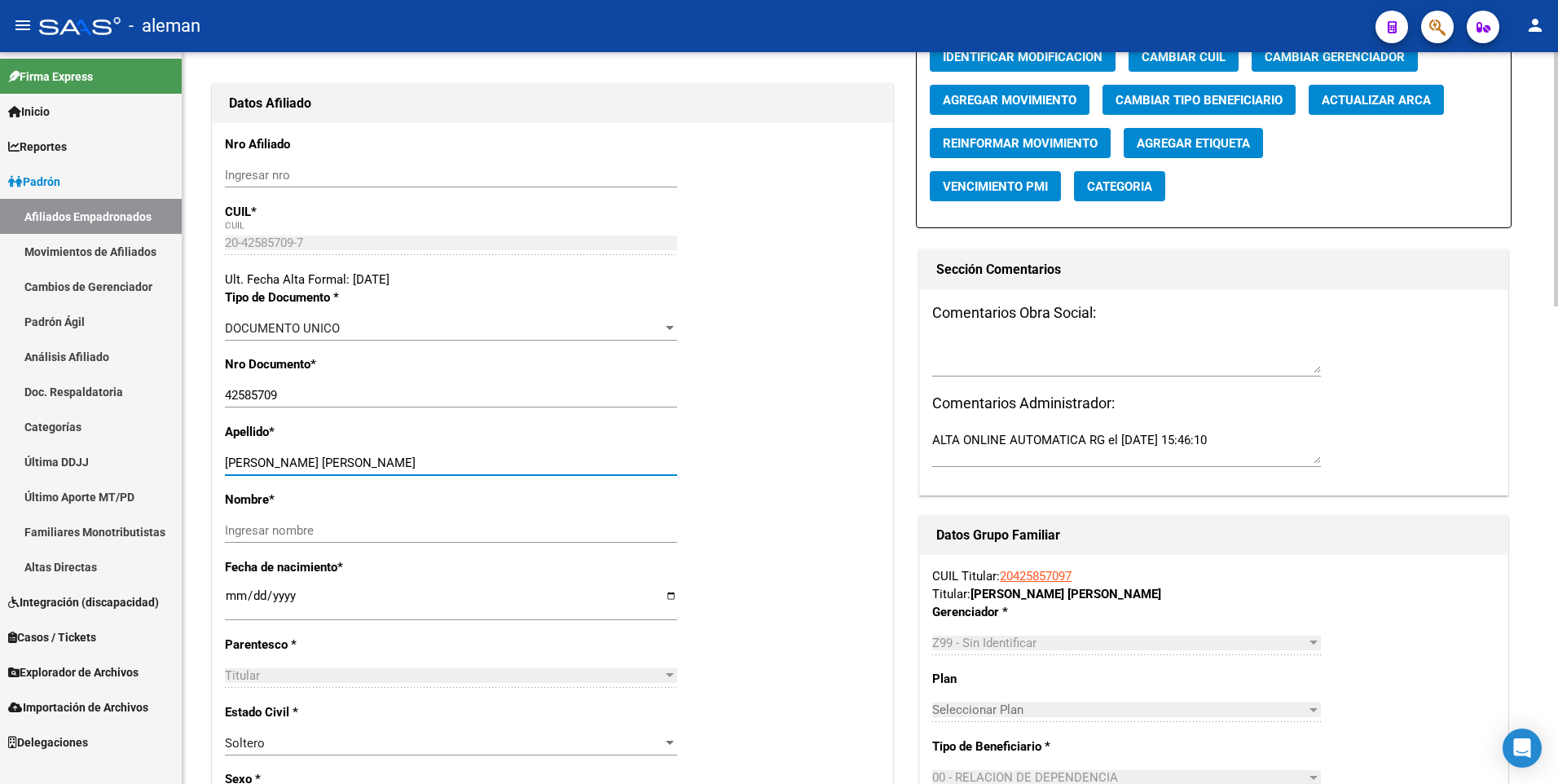
drag, startPoint x: 277, startPoint y: 461, endPoint x: 443, endPoint y: 461, distance: 166.0
click at [443, 461] on input "ARTAZA MARCOS ESTEBAN" at bounding box center [451, 463] width 452 height 14
click at [421, 531] on input "Ingresar nombre" at bounding box center [451, 530] width 452 height 14
paste input "MARCOS ESTEBAN"
type input "MARCOS ESTEBAN"
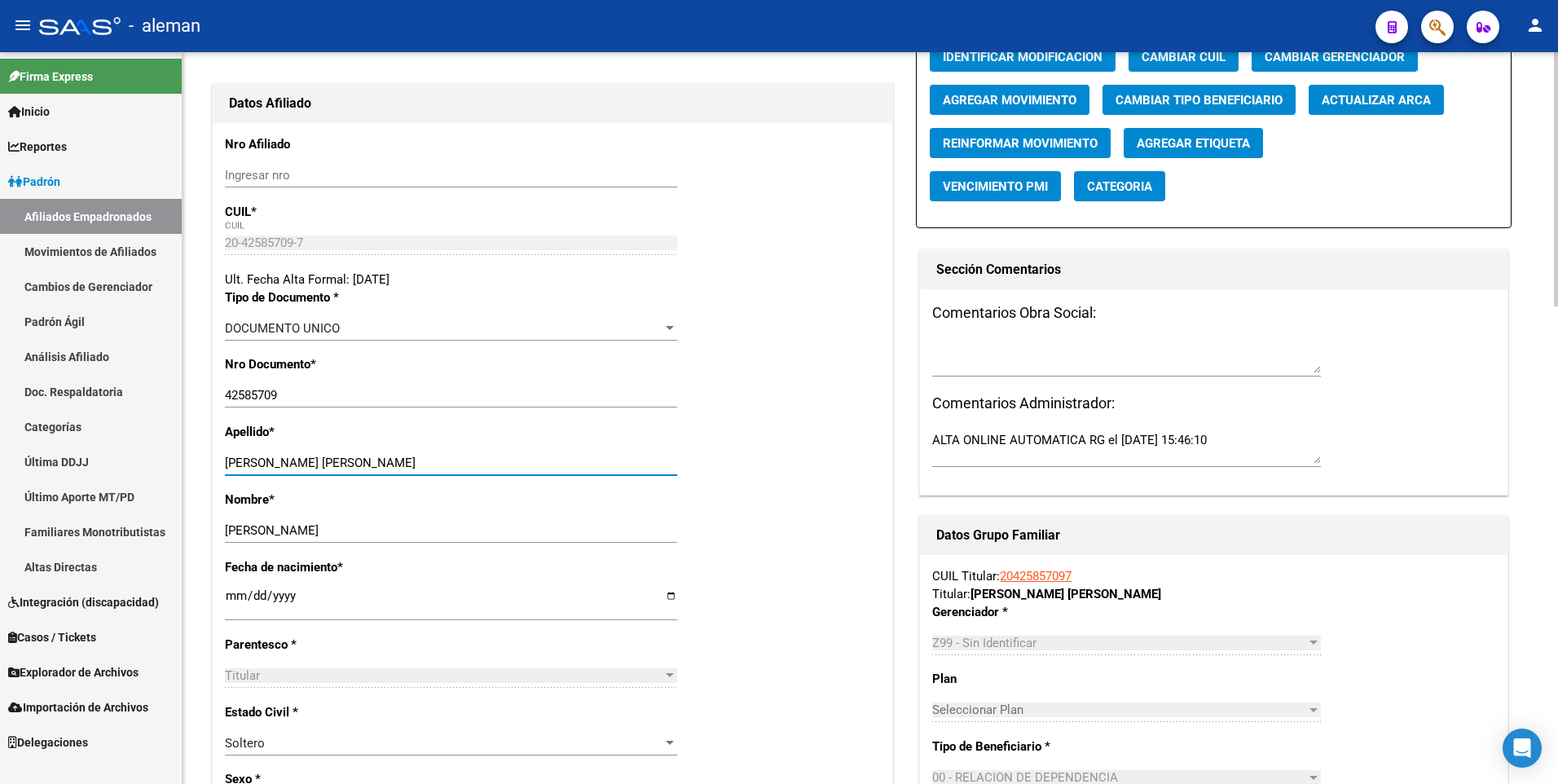
drag, startPoint x: 273, startPoint y: 461, endPoint x: 561, endPoint y: 461, distance: 288.0
click at [561, 461] on input "ARTAZA MARCOS ESTEBAN" at bounding box center [451, 463] width 452 height 14
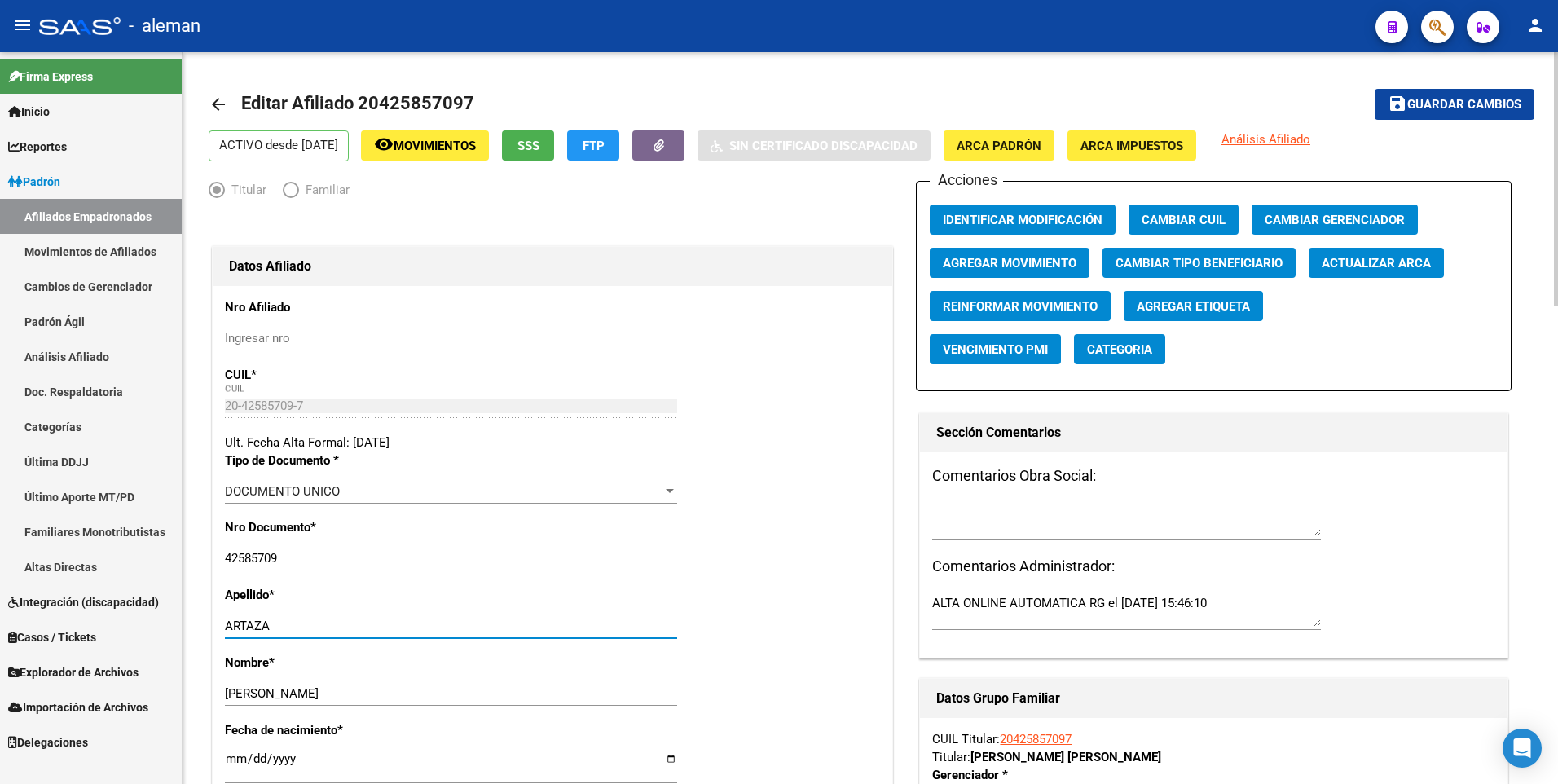
type input "ARTAZA"
click at [1013, 138] on button "ARCA Padrón" at bounding box center [999, 145] width 111 height 30
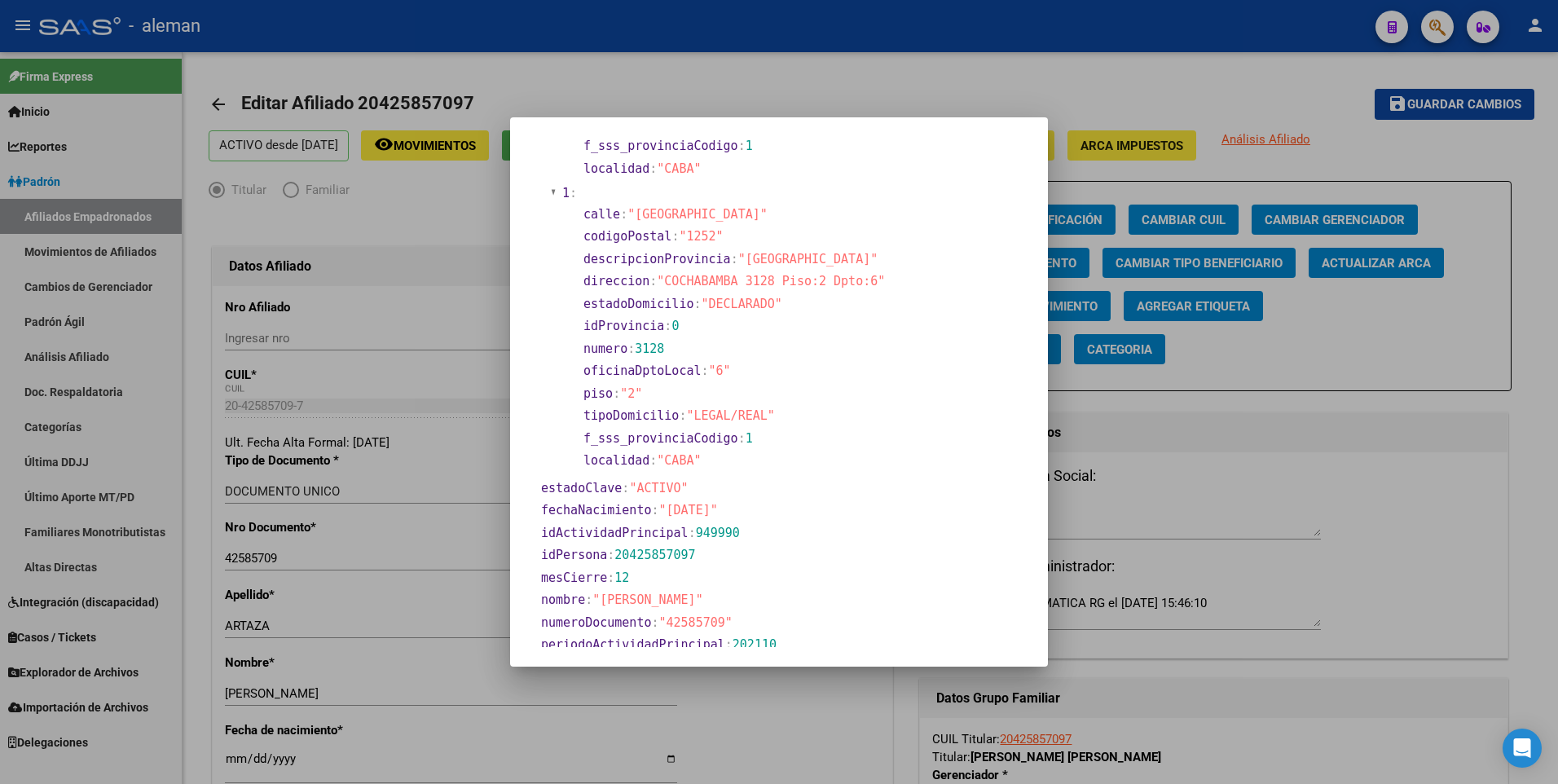
scroll to position [407, 0]
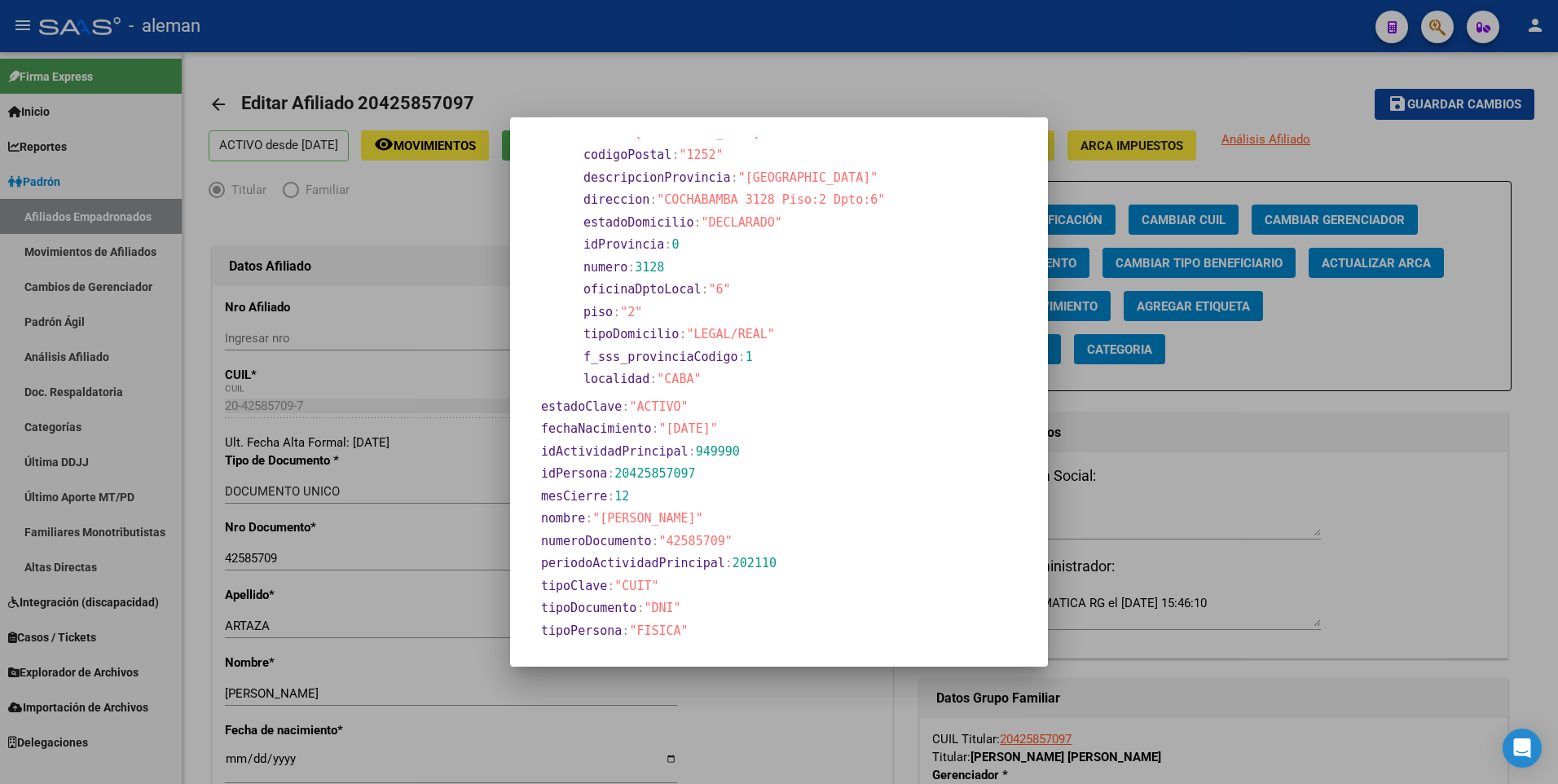
click at [230, 761] on div at bounding box center [779, 392] width 1558 height 784
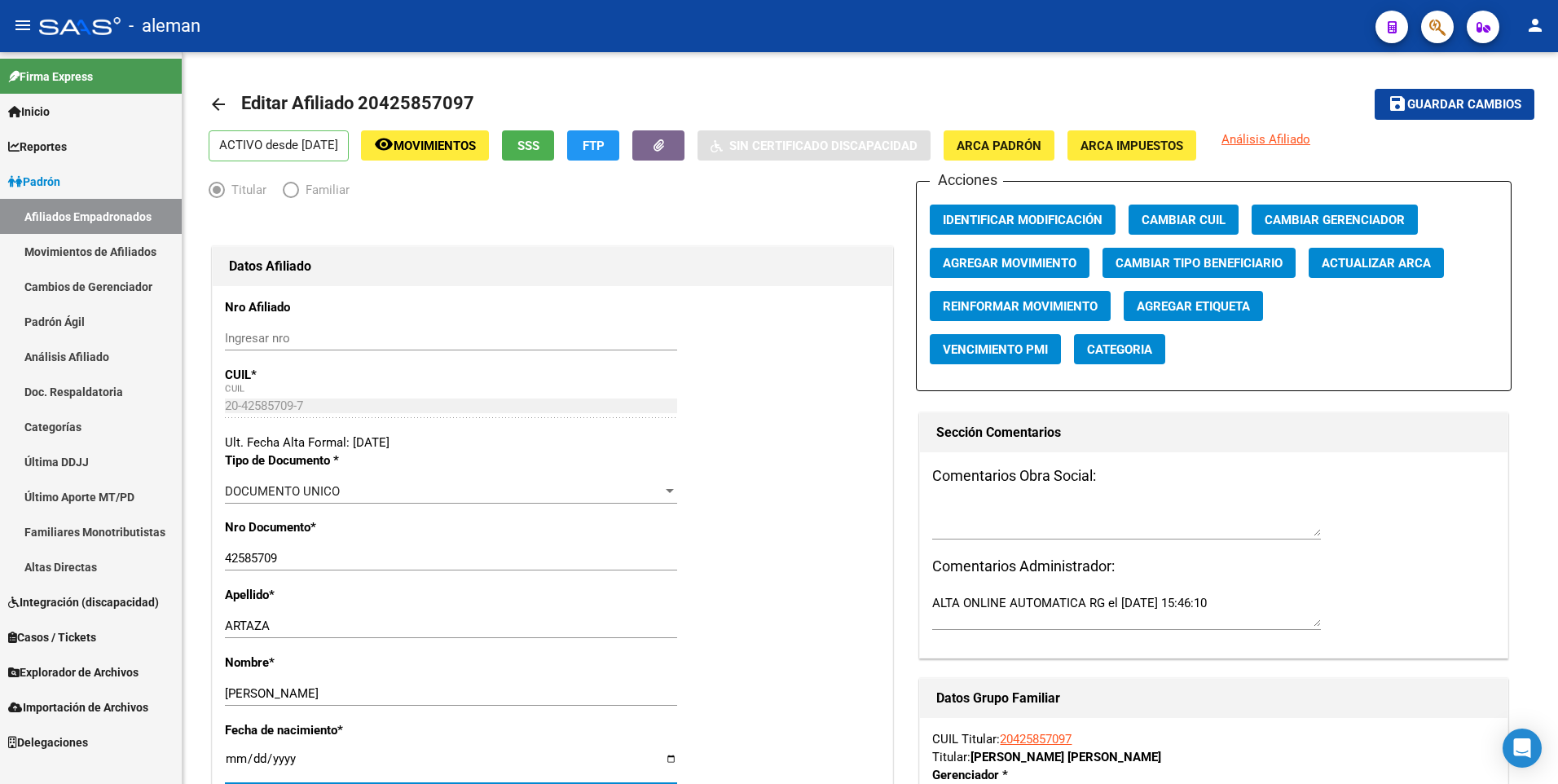
click at [230, 761] on input "[DATE]" at bounding box center [451, 765] width 452 height 26
type input "[DATE]"
type input "2000-04-19"
click at [800, 624] on div "Apellido * ARTAZA Ingresar apellido" at bounding box center [552, 619] width 655 height 68
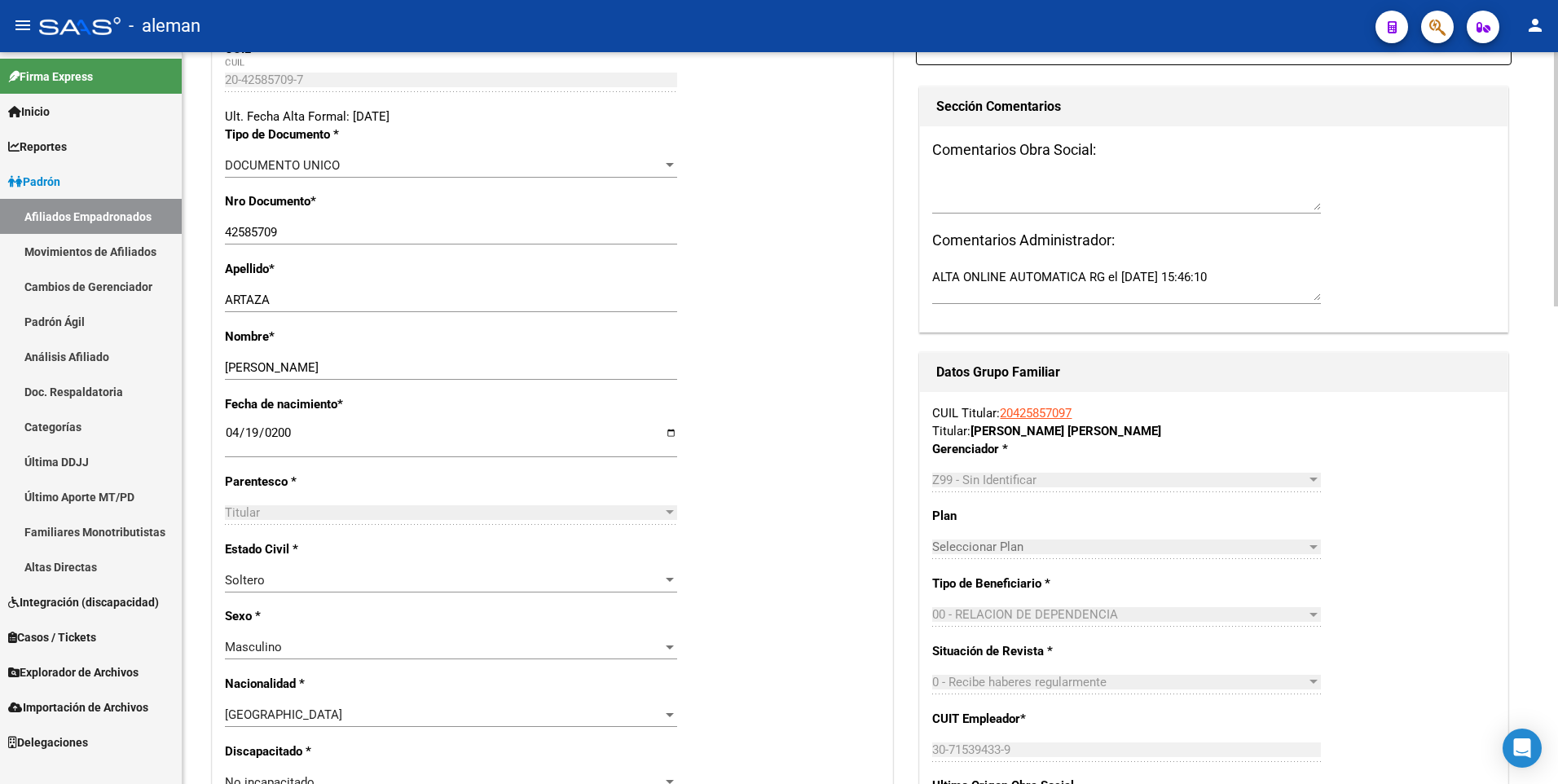
scroll to position [0, 0]
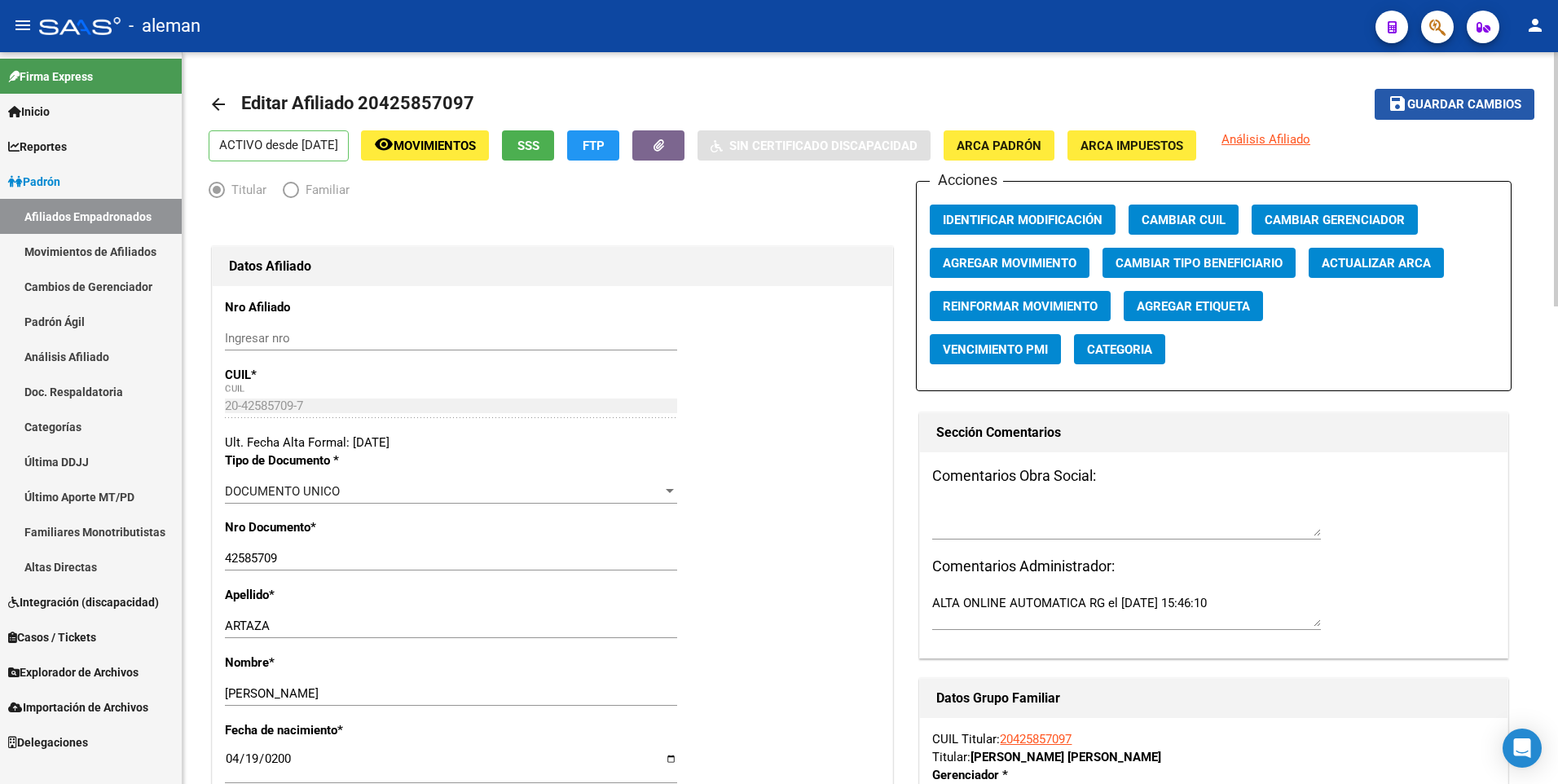
click at [1434, 102] on span "Guardar cambios" at bounding box center [1464, 104] width 114 height 14
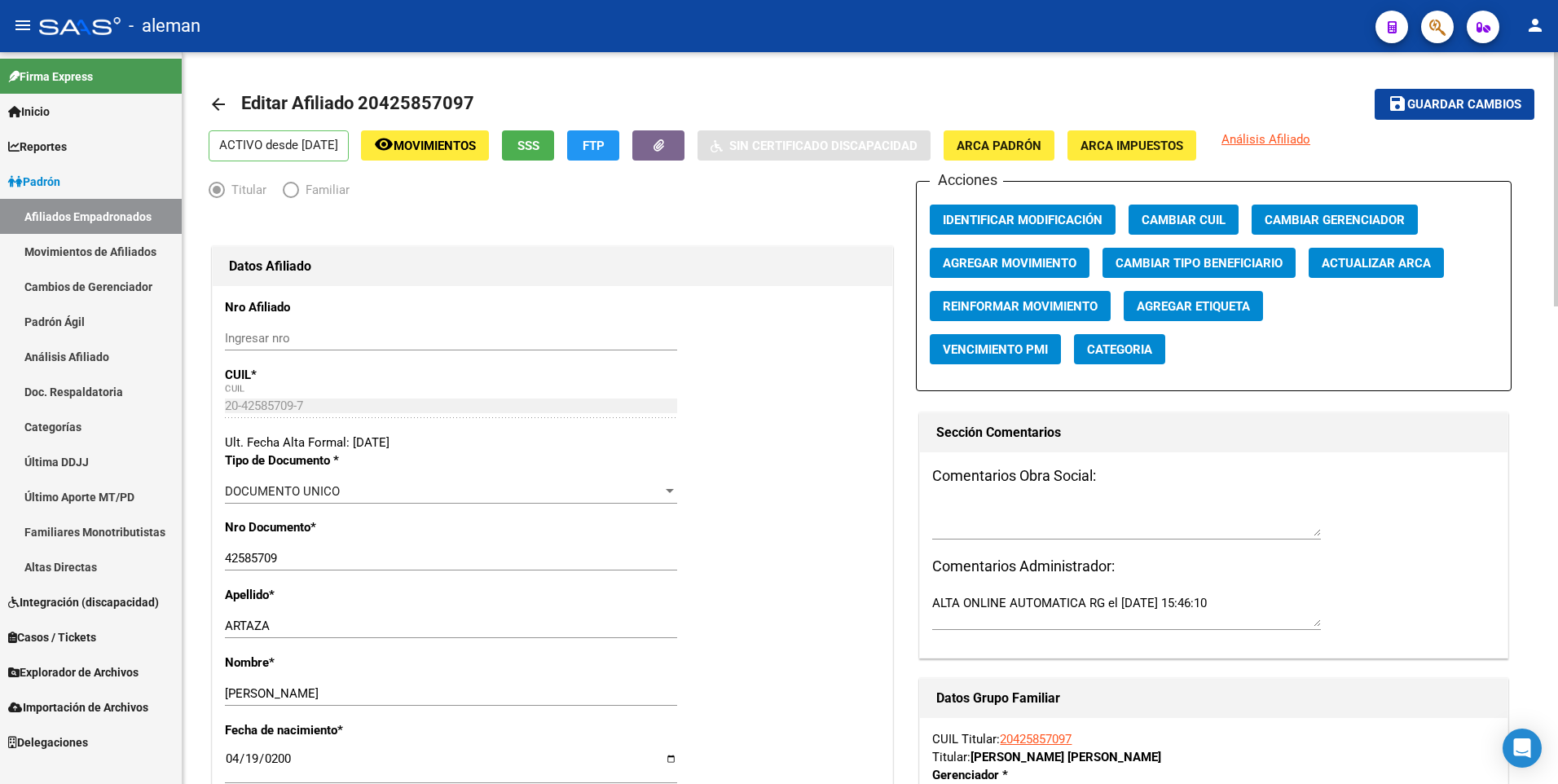
click at [220, 103] on mat-icon "arrow_back" at bounding box center [217, 104] width 19 height 19
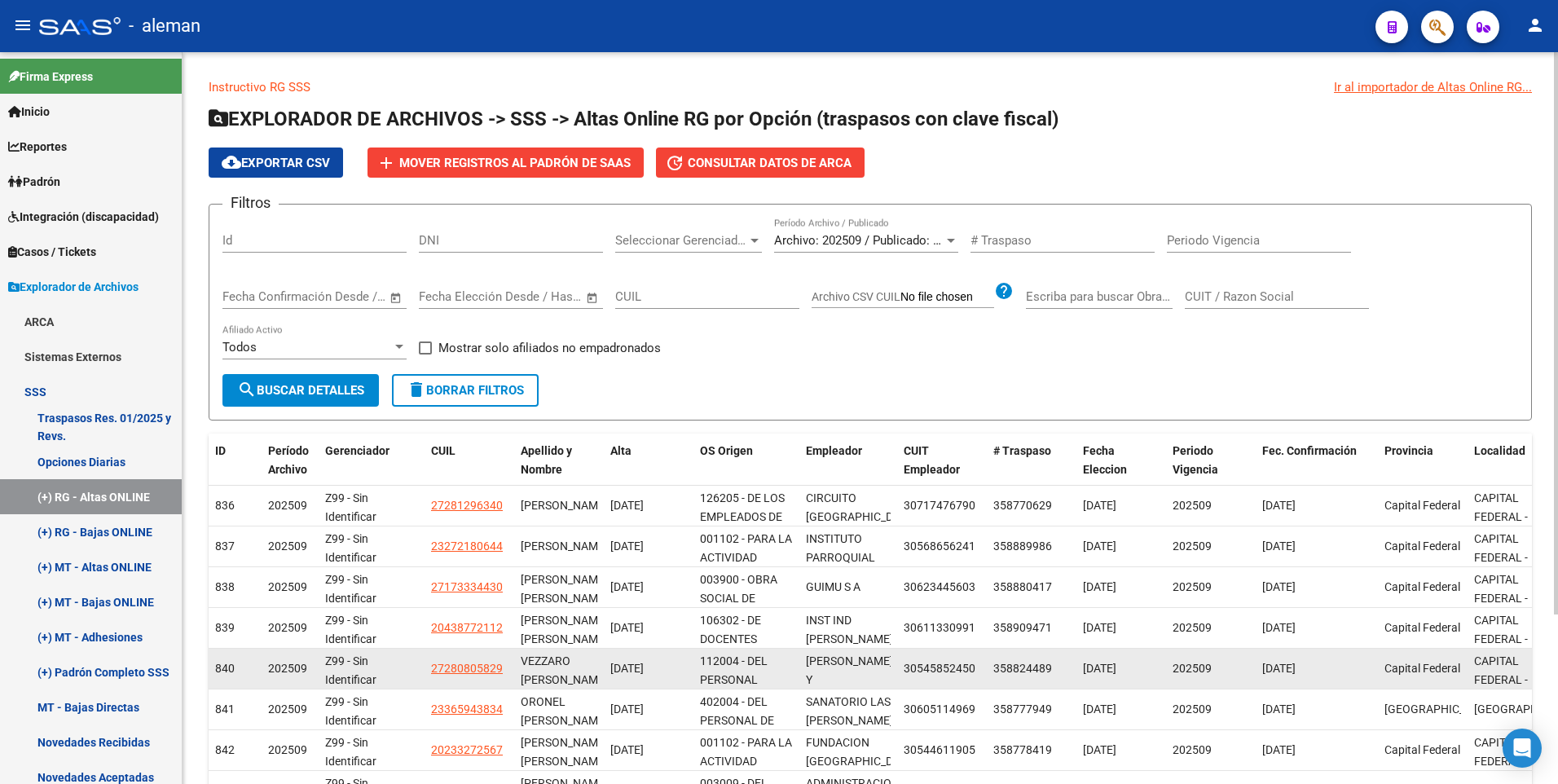
scroll to position [220, 0]
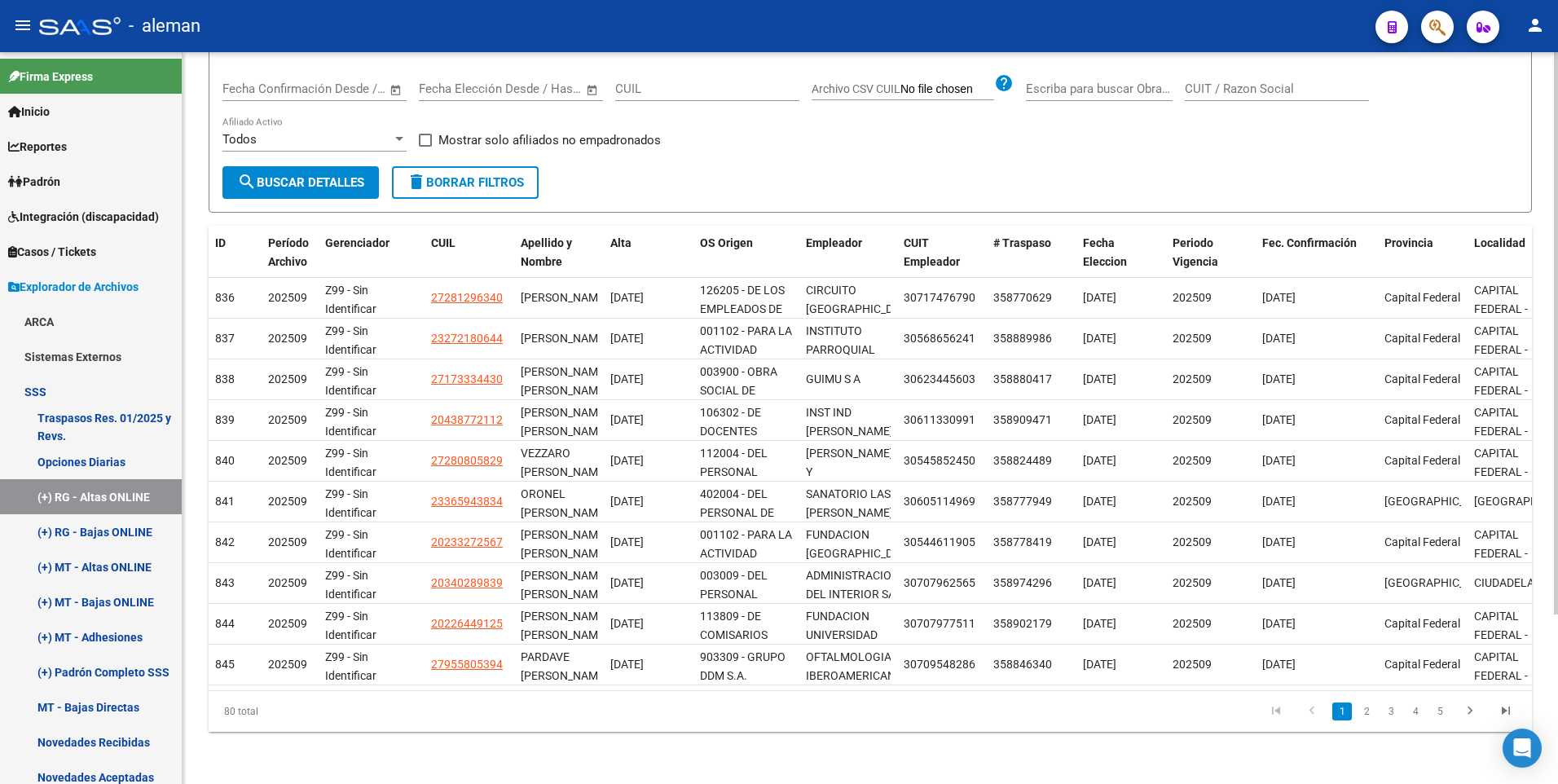
click at [1367, 710] on link "2" at bounding box center [1366, 711] width 19 height 18
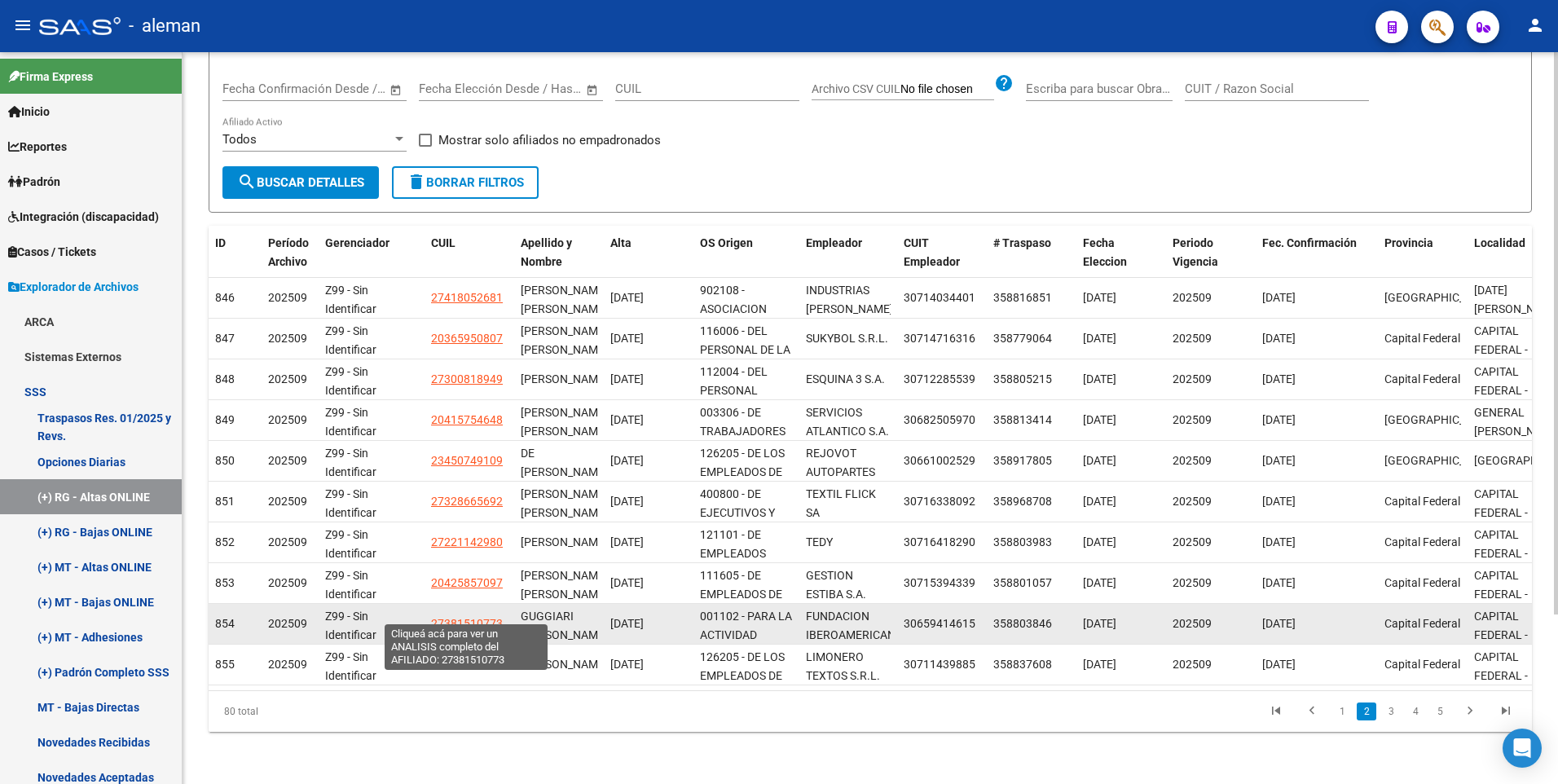
click at [463, 617] on span "27381510773" at bounding box center [466, 624] width 71 height 13
type textarea "27381510773"
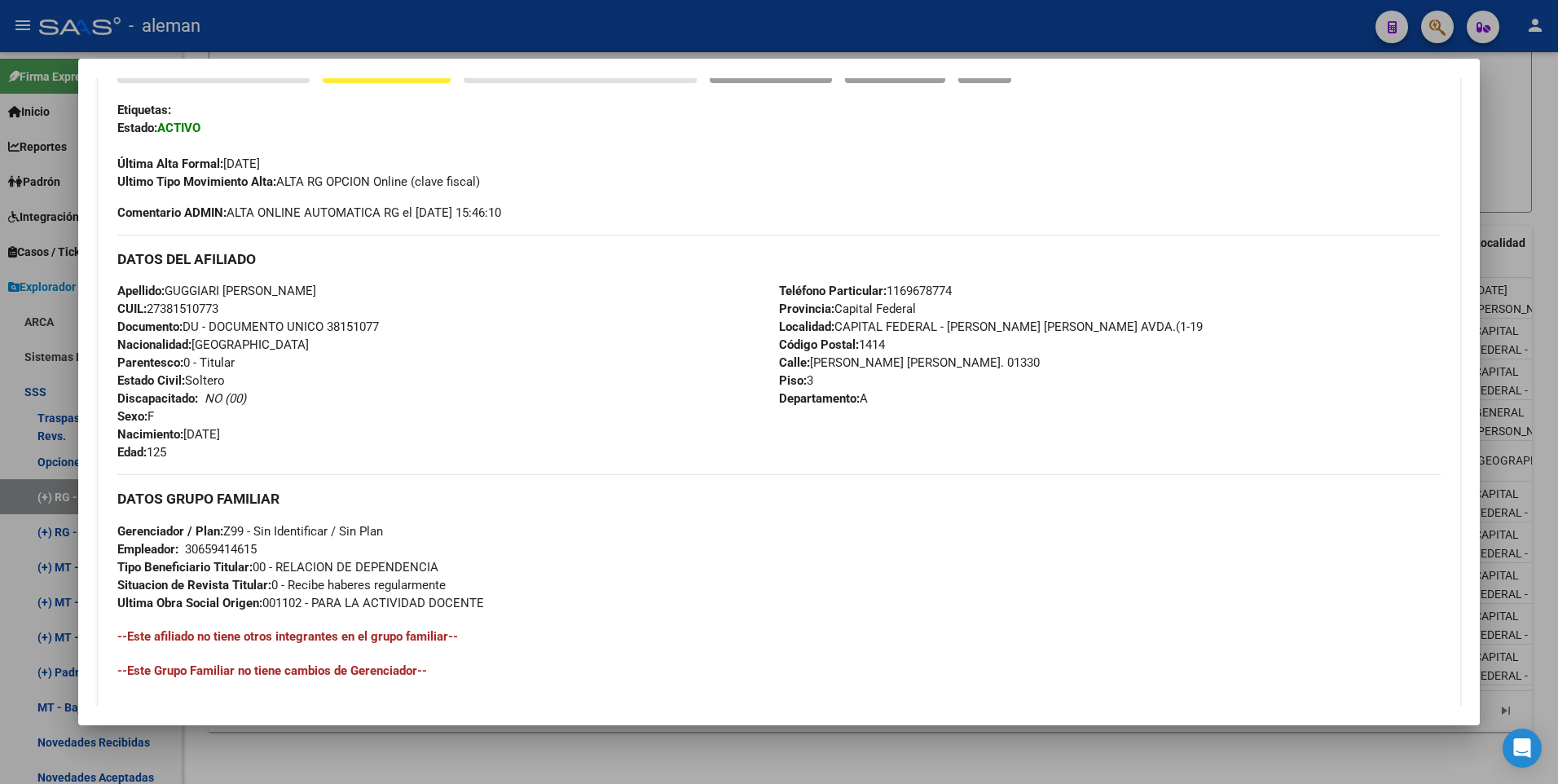
scroll to position [221, 0]
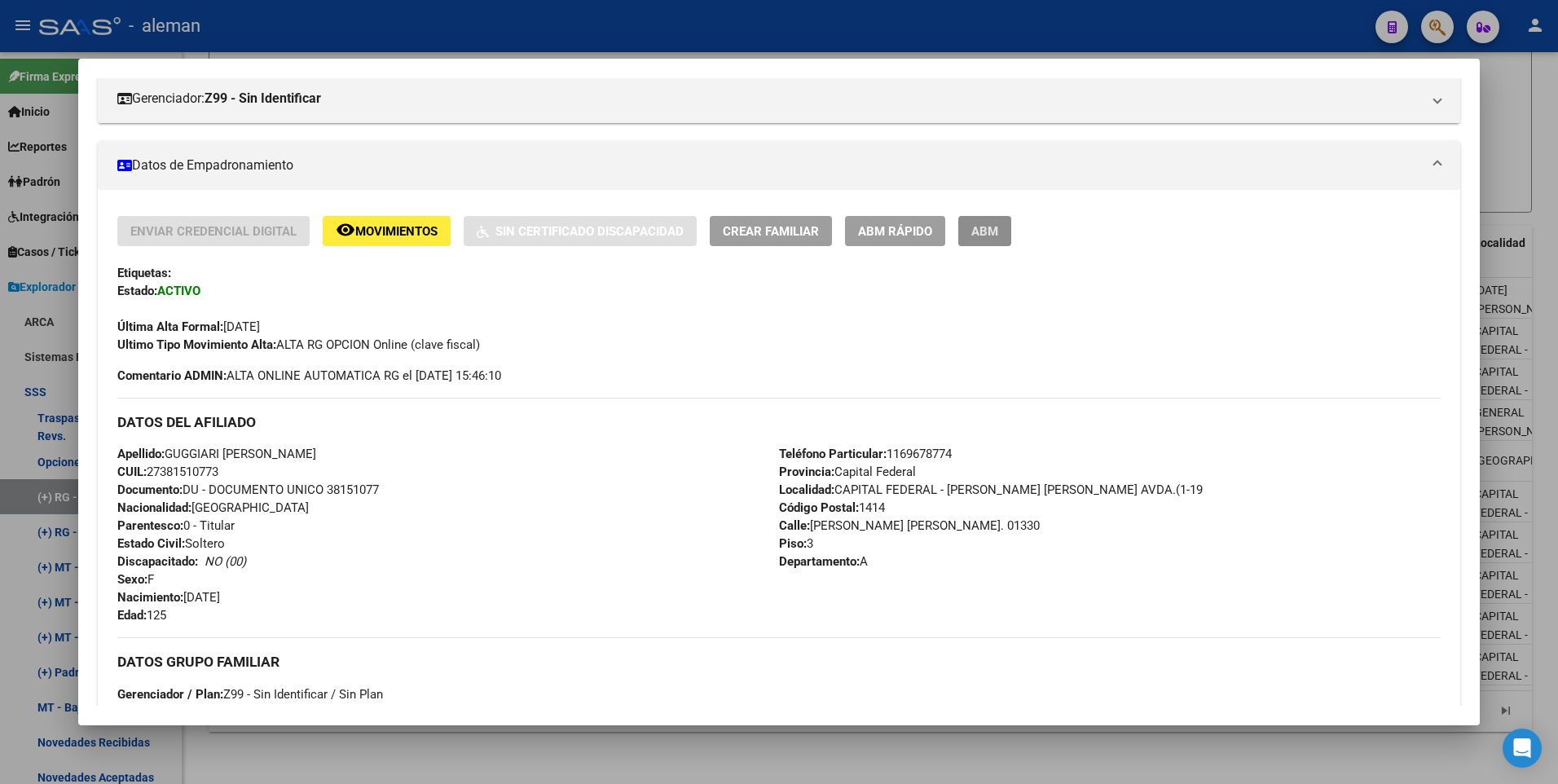
click at [984, 224] on span "ABM" at bounding box center [985, 231] width 27 height 14
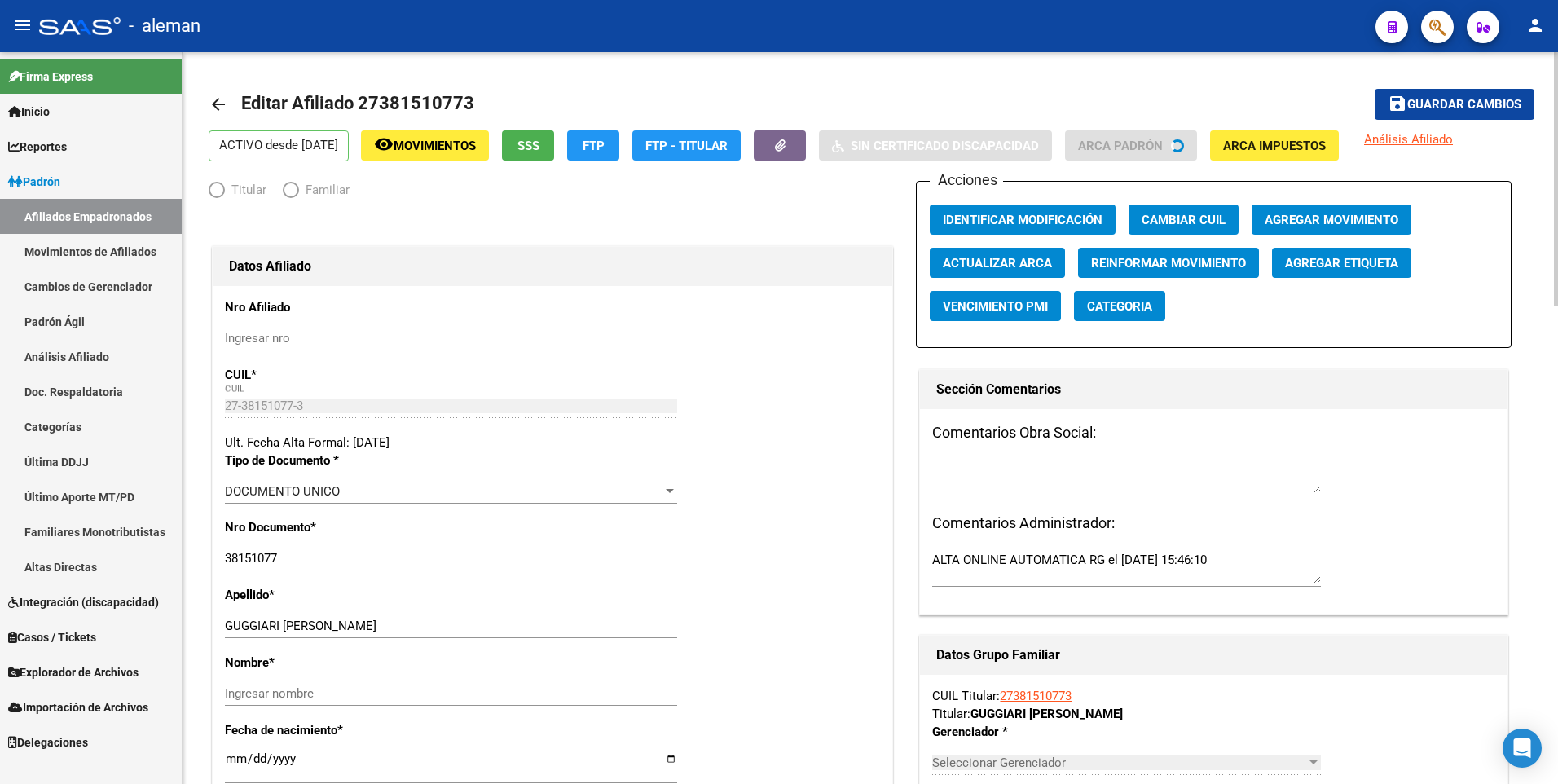
radio input "true"
type input "30-65941461-5"
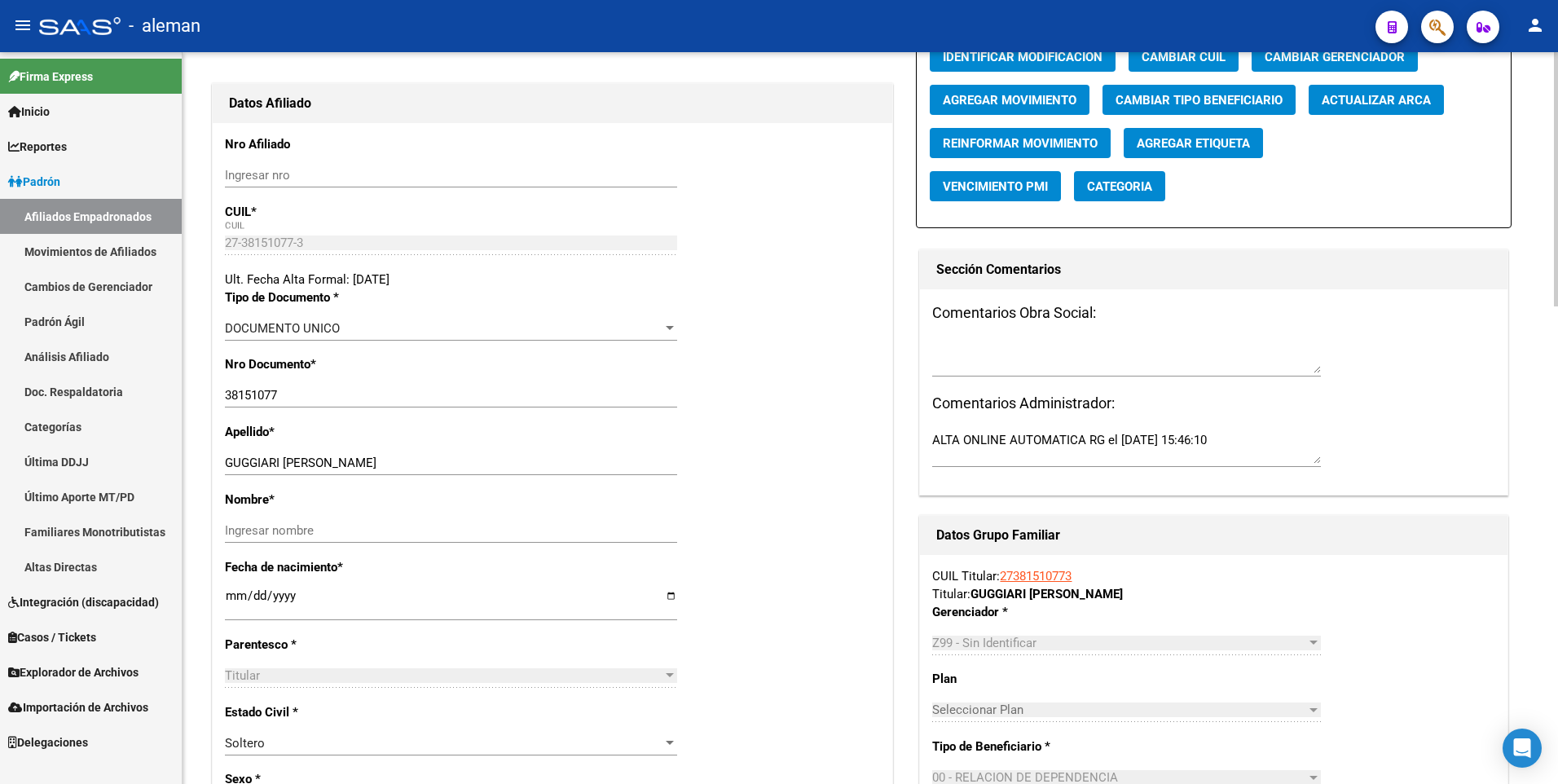
scroll to position [244, 0]
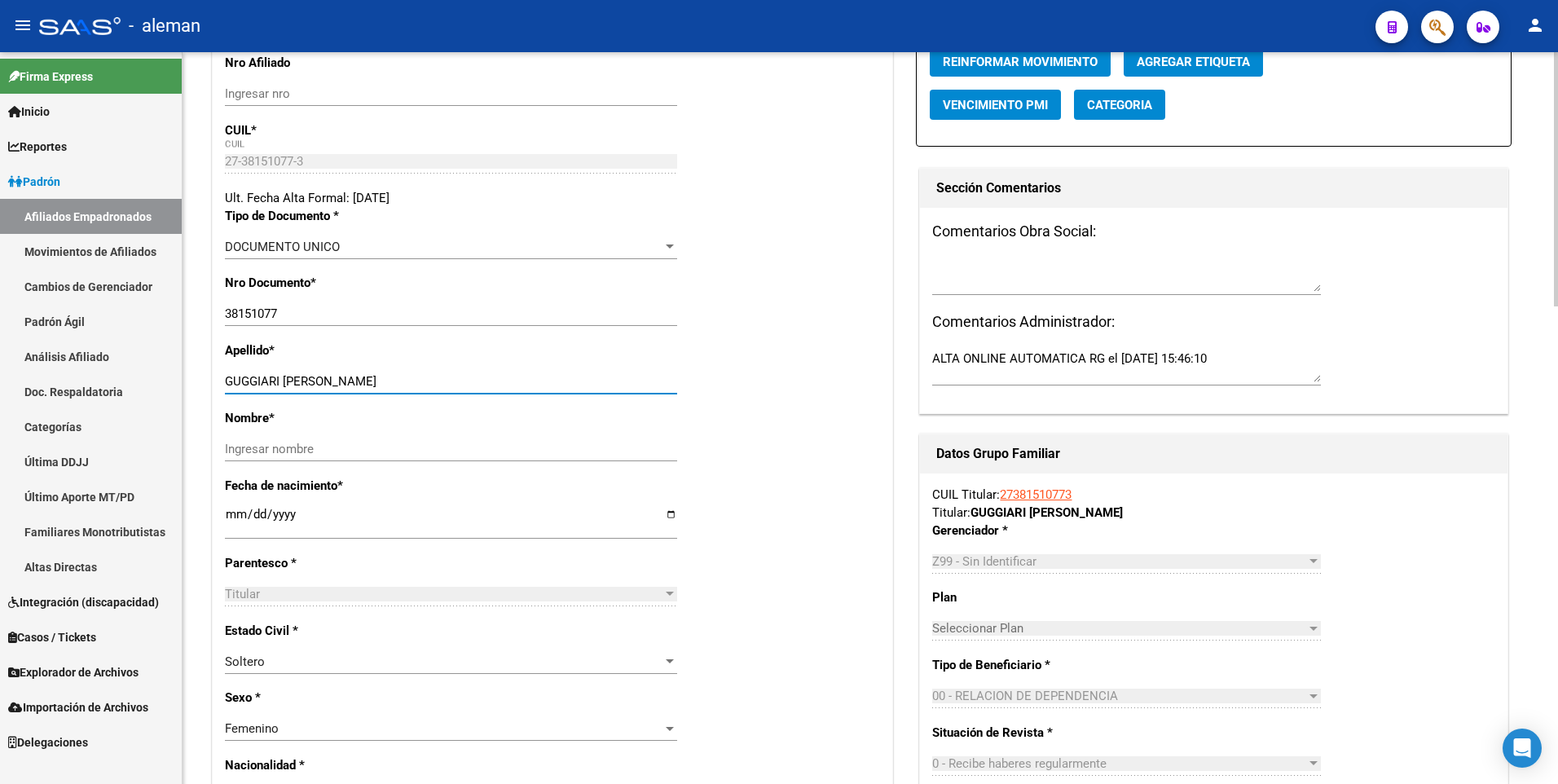
drag, startPoint x: 285, startPoint y: 379, endPoint x: 446, endPoint y: 379, distance: 161.0
click at [446, 379] on input "GUGGIARI SIMONIAN MARTINA BELE" at bounding box center [451, 381] width 452 height 14
click at [420, 448] on input "Ingresar nombre" at bounding box center [451, 448] width 452 height 14
paste input "SIMONIAN MARTINA BELE"
type input "SIMONIAN MARTINA BELE"
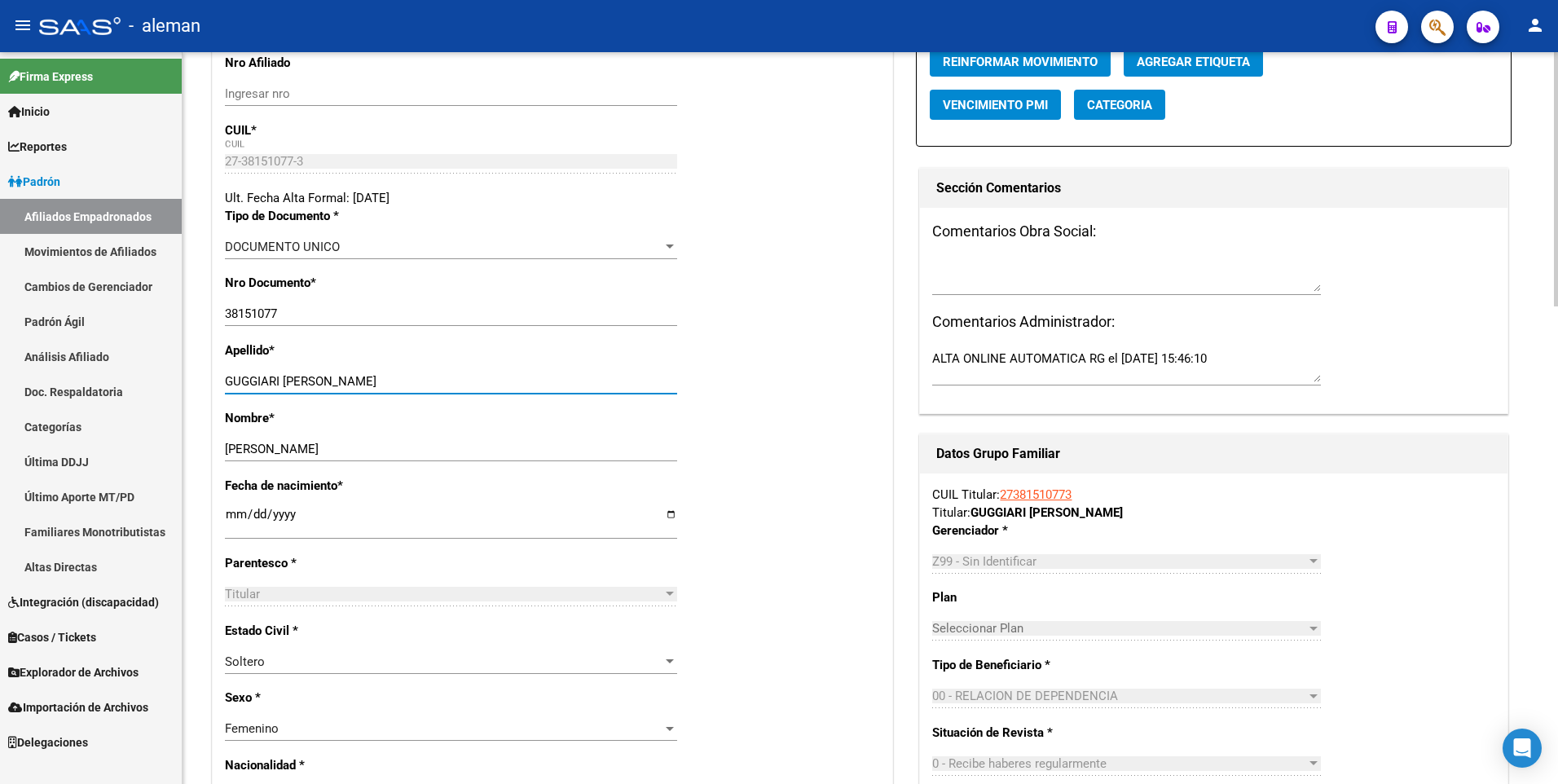
drag, startPoint x: 284, startPoint y: 380, endPoint x: 510, endPoint y: 374, distance: 226.1
click at [510, 374] on input "GUGGIARI SIMONIAN MARTINA BELE" at bounding box center [451, 381] width 452 height 14
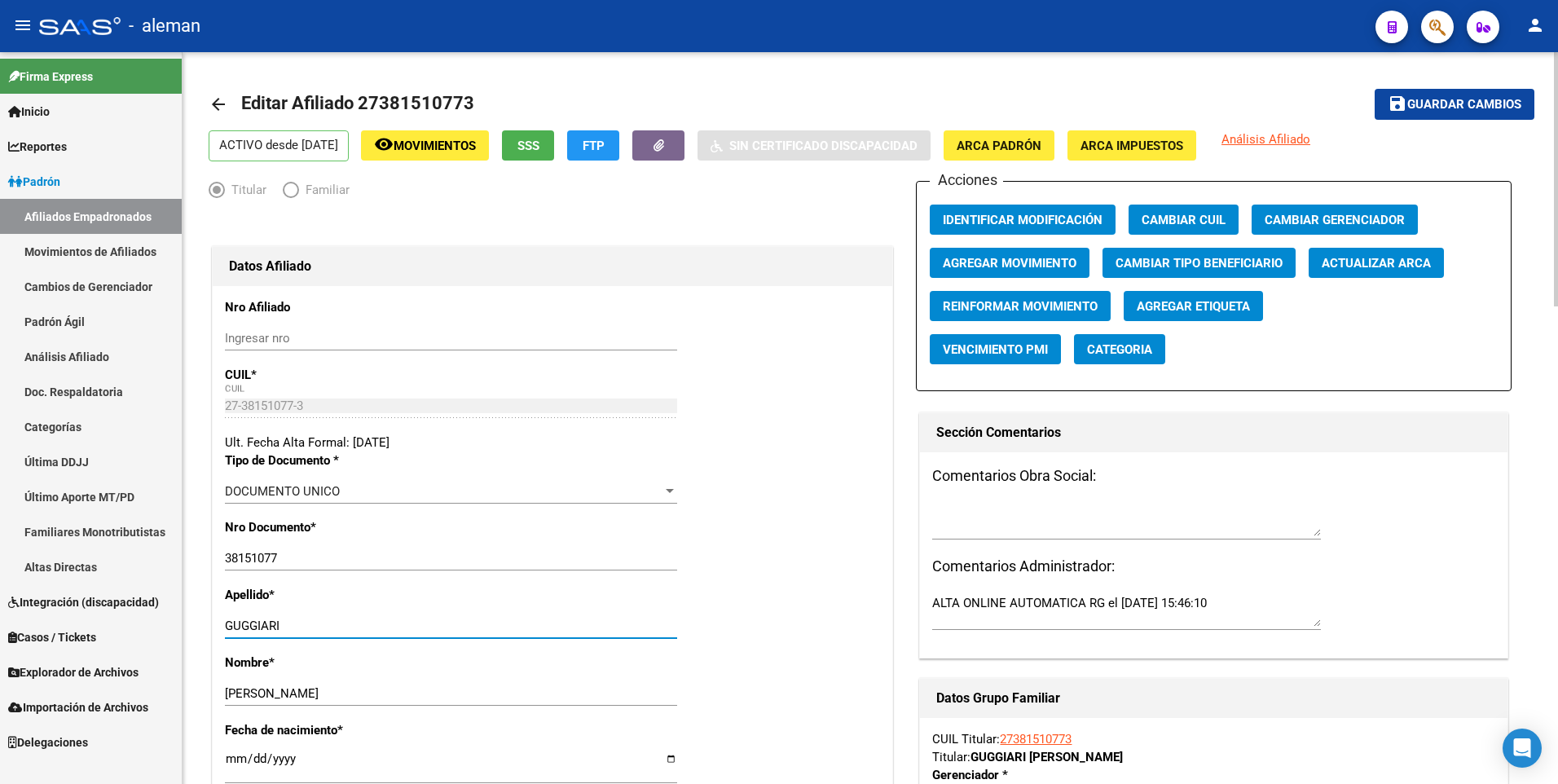
type input "GUGGIARI"
click at [1022, 154] on button "ARCA Padrón" at bounding box center [999, 145] width 111 height 30
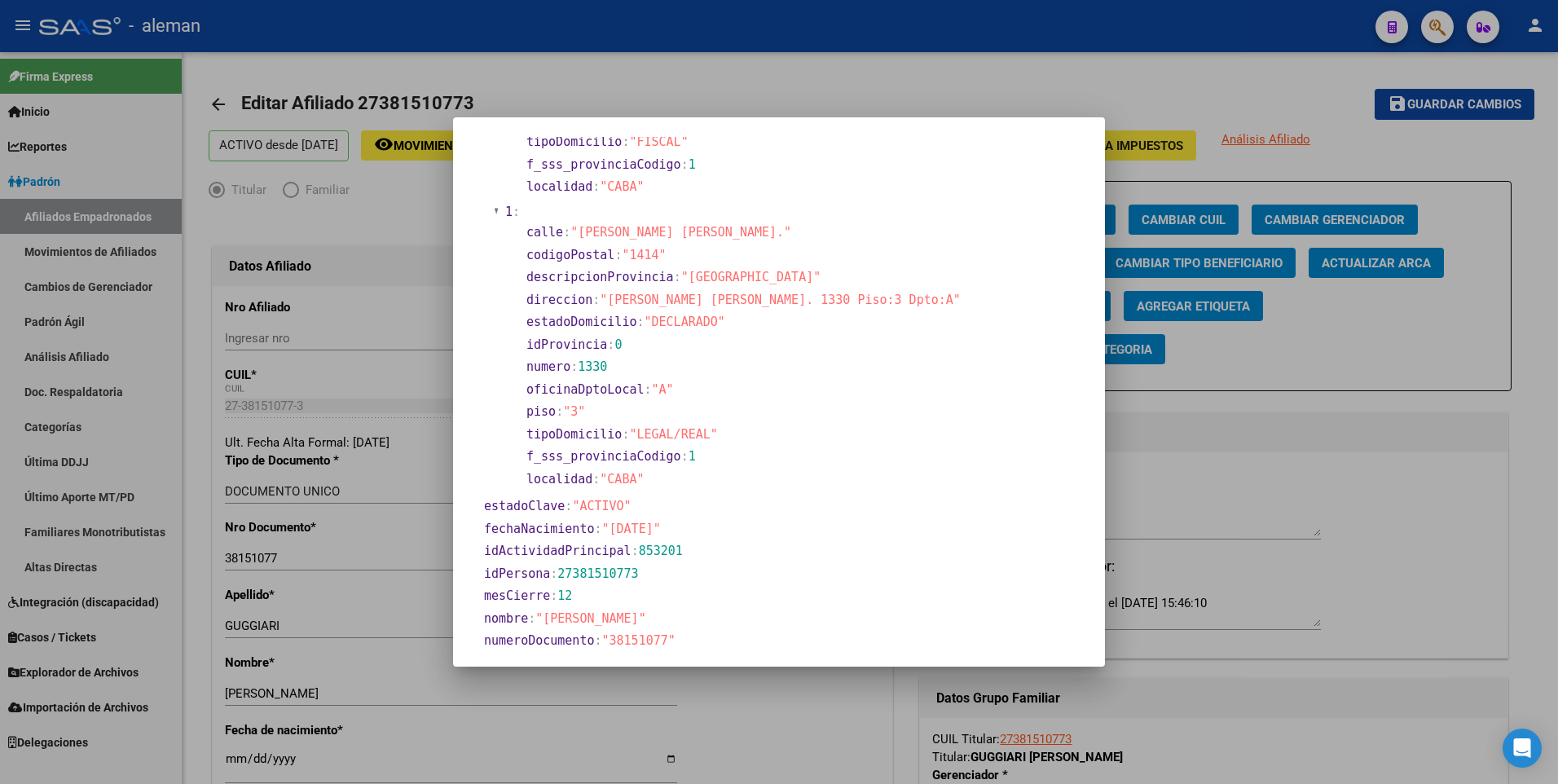
scroll to position [407, 0]
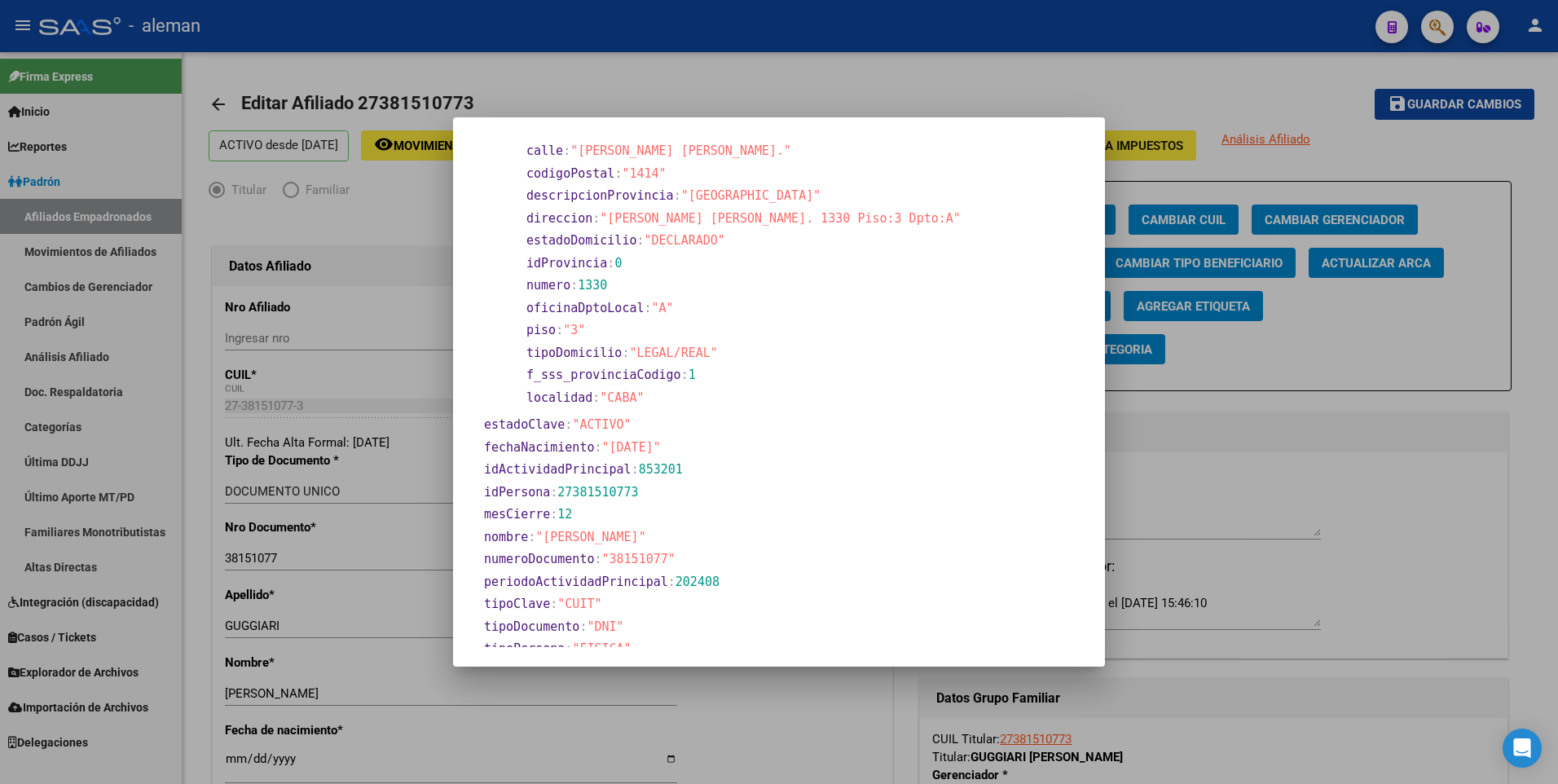
click at [232, 762] on div at bounding box center [779, 392] width 1558 height 784
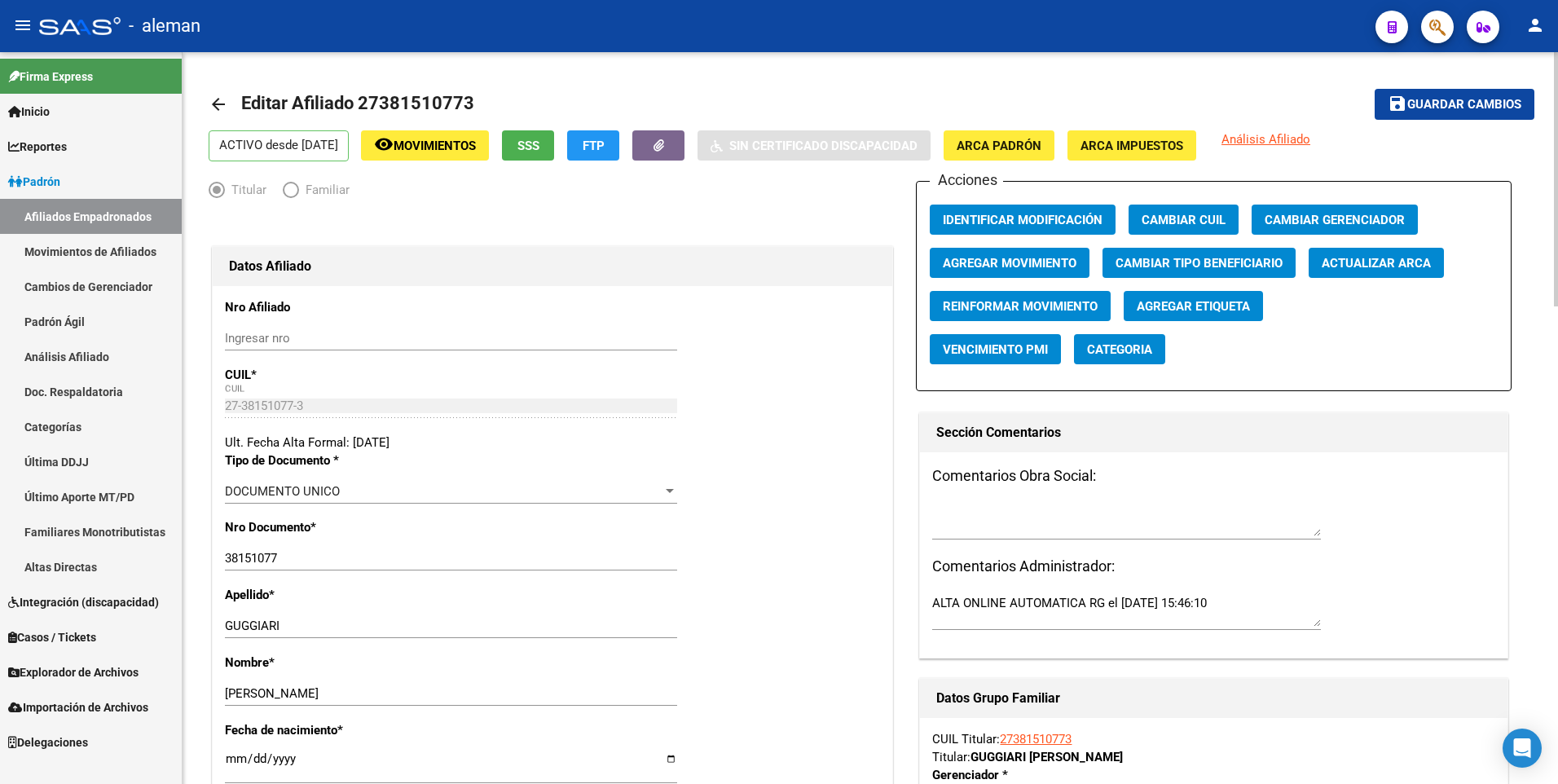
click at [236, 755] on input "[DATE]" at bounding box center [451, 765] width 452 height 26
type input "1900-01-11"
type input "1994-04-11"
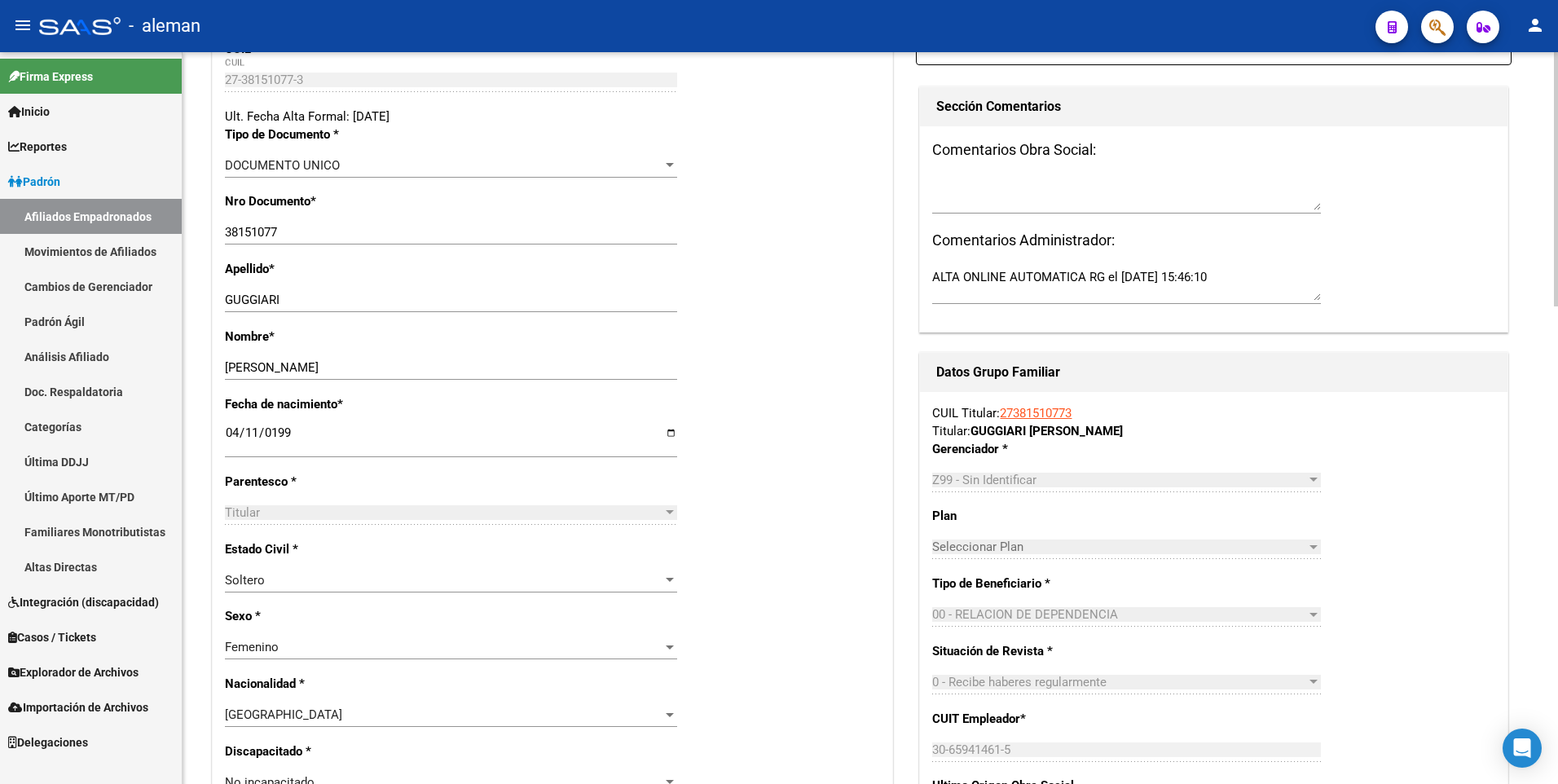
scroll to position [0, 0]
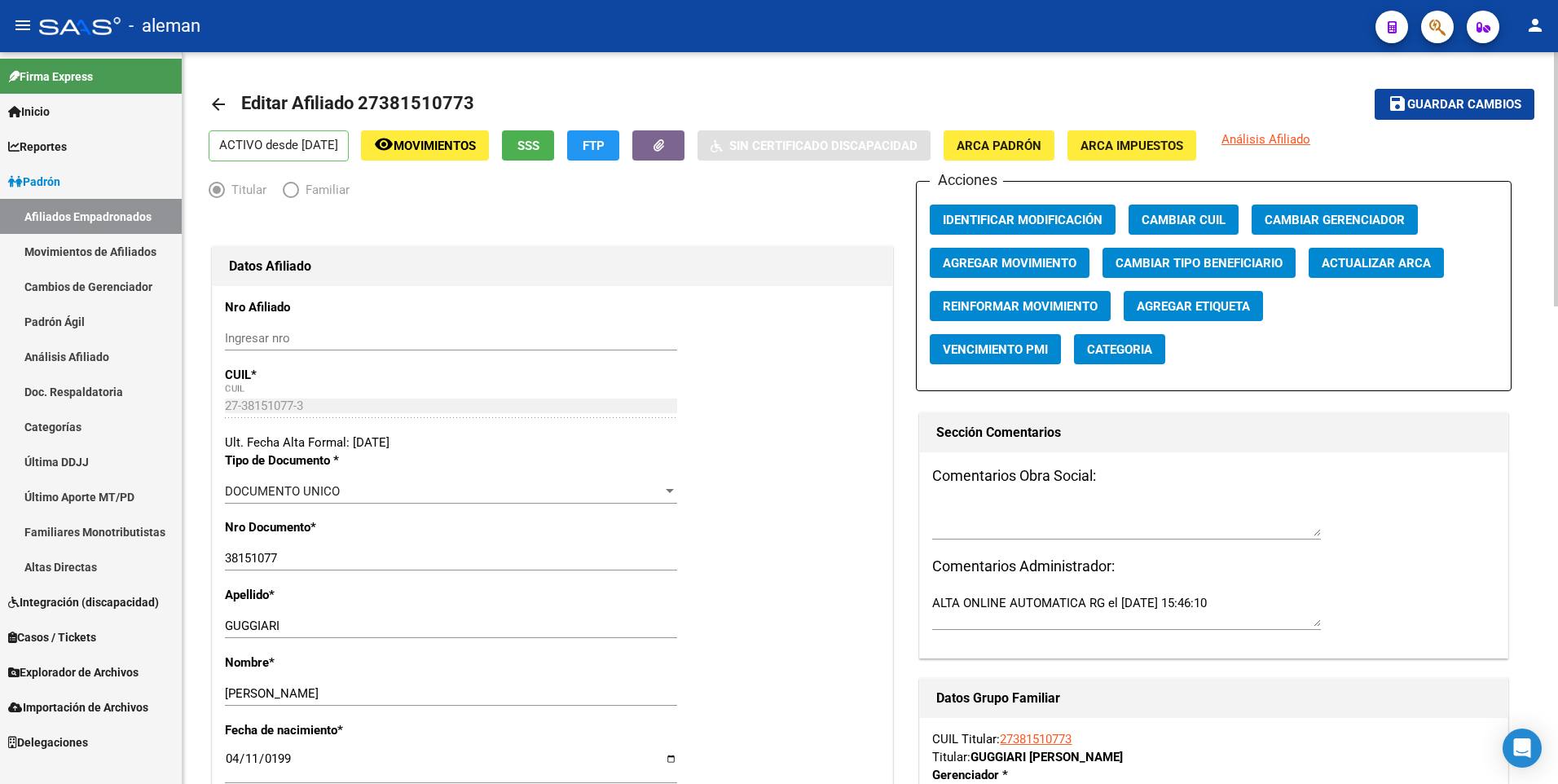
click at [1474, 111] on span "Guardar cambios" at bounding box center [1464, 104] width 114 height 14
click at [222, 101] on mat-icon "arrow_back" at bounding box center [217, 104] width 19 height 19
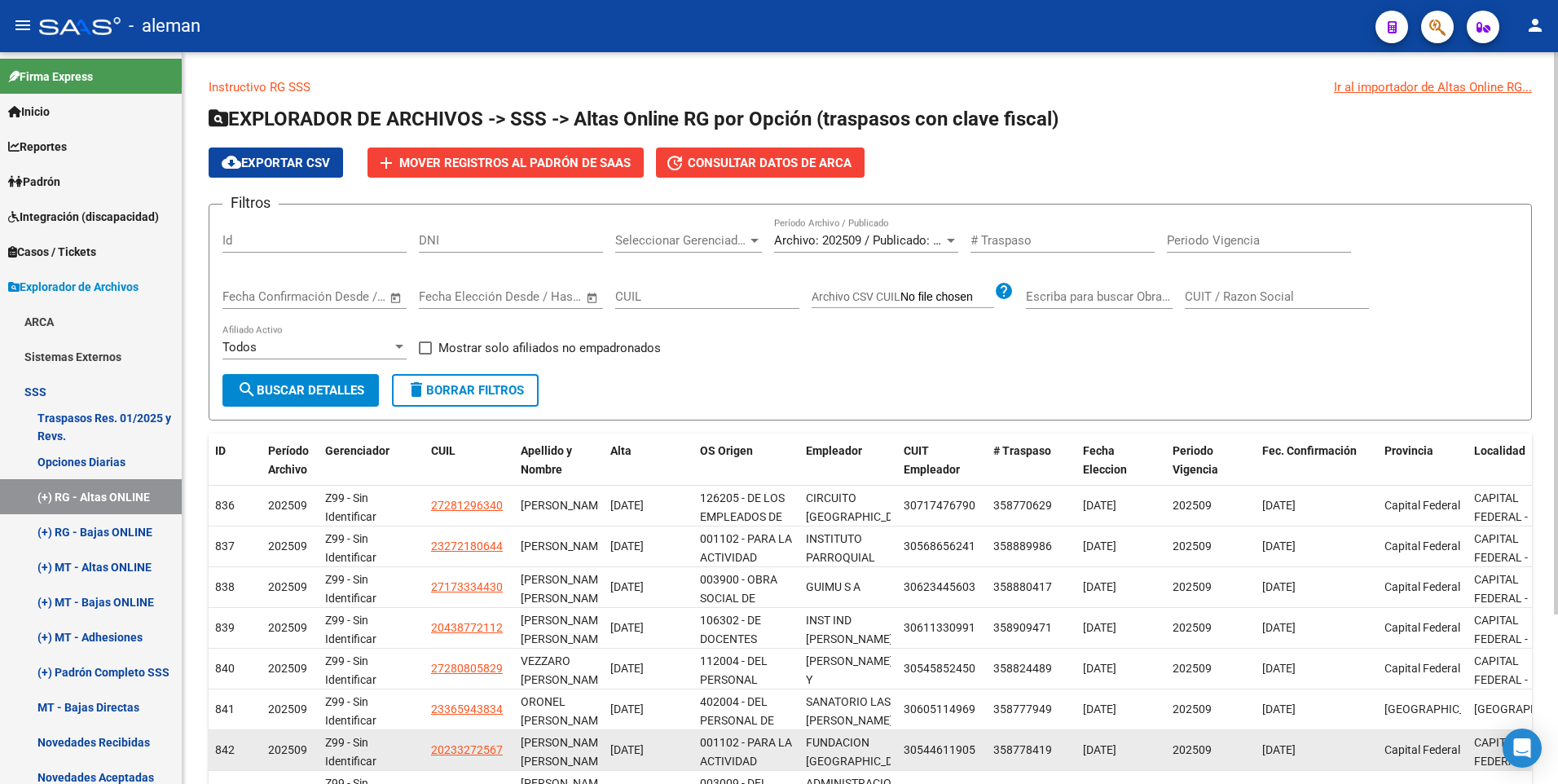
scroll to position [220, 0]
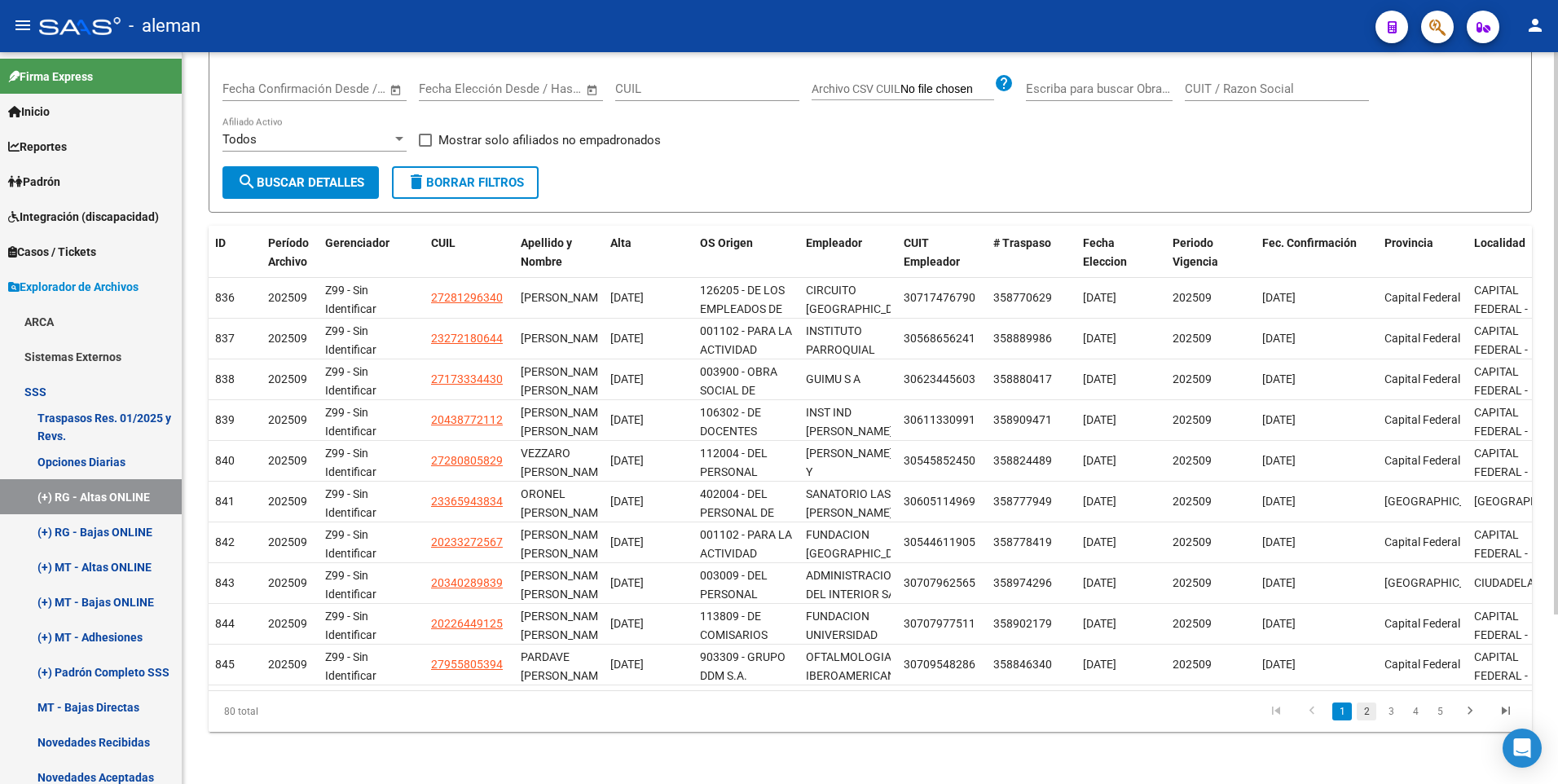
click at [1362, 715] on link "2" at bounding box center [1366, 711] width 19 height 18
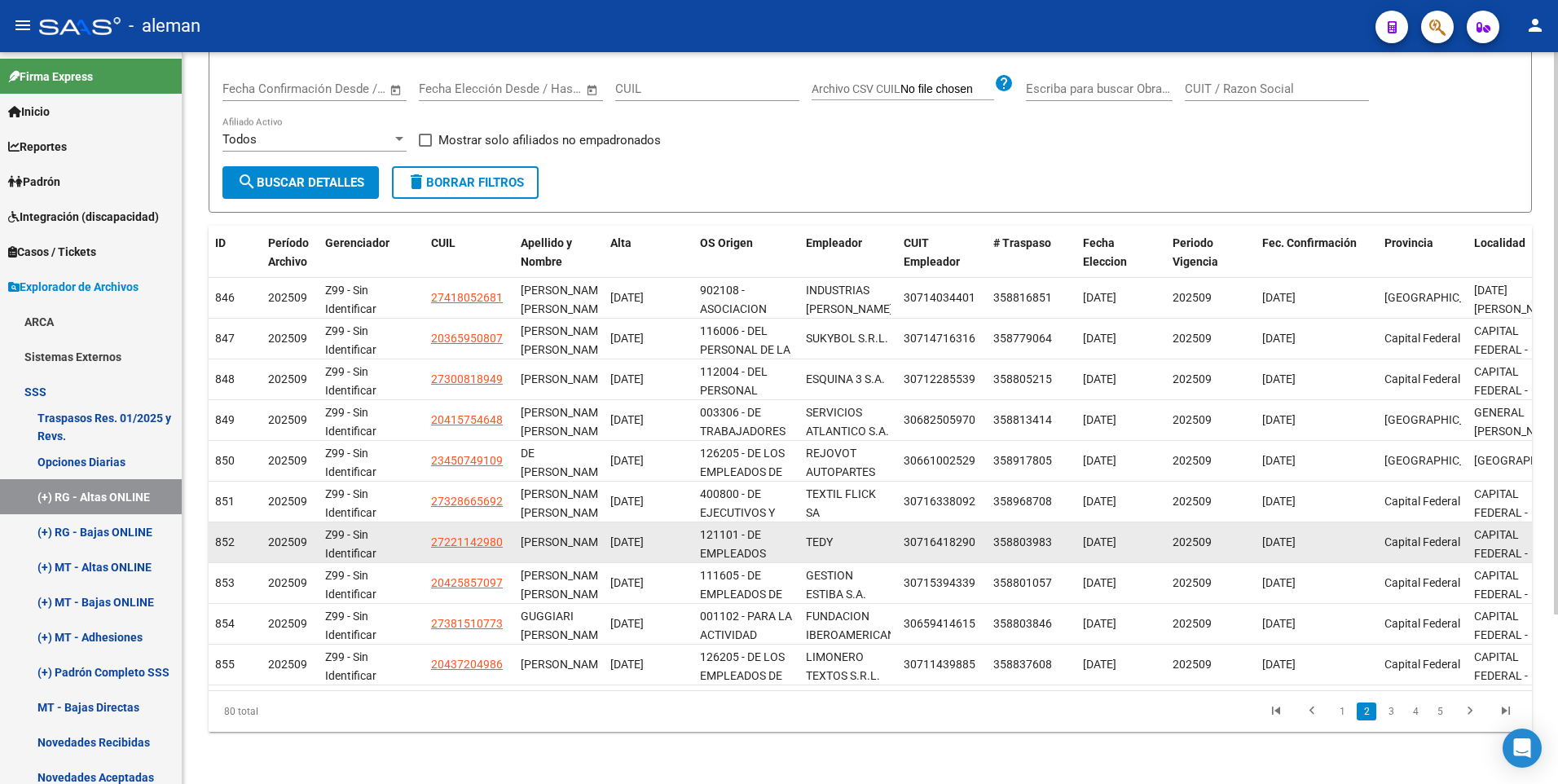
scroll to position [40, 0]
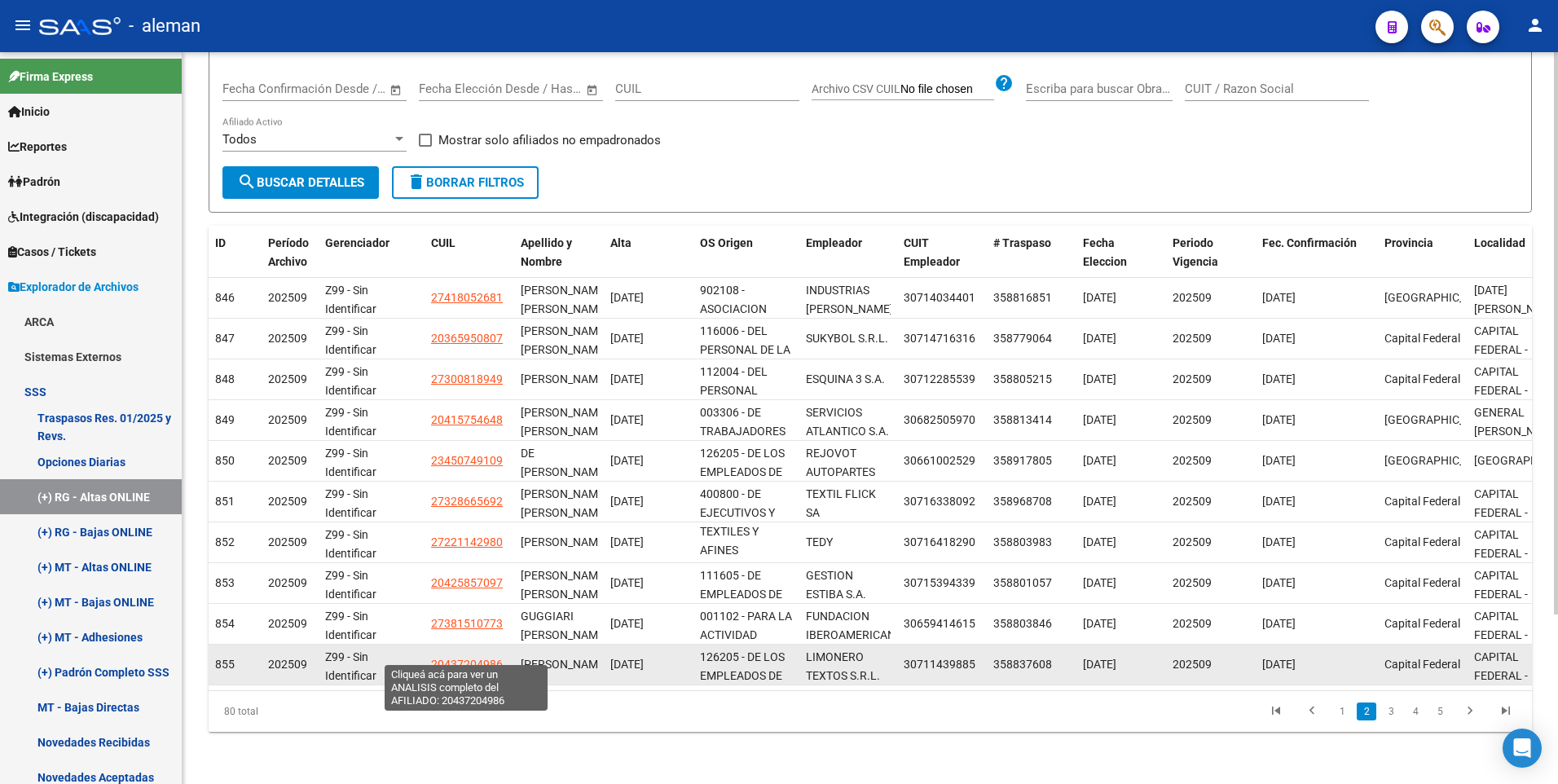
click at [470, 657] on span "20437204986" at bounding box center [466, 664] width 71 height 13
type textarea "20437204986"
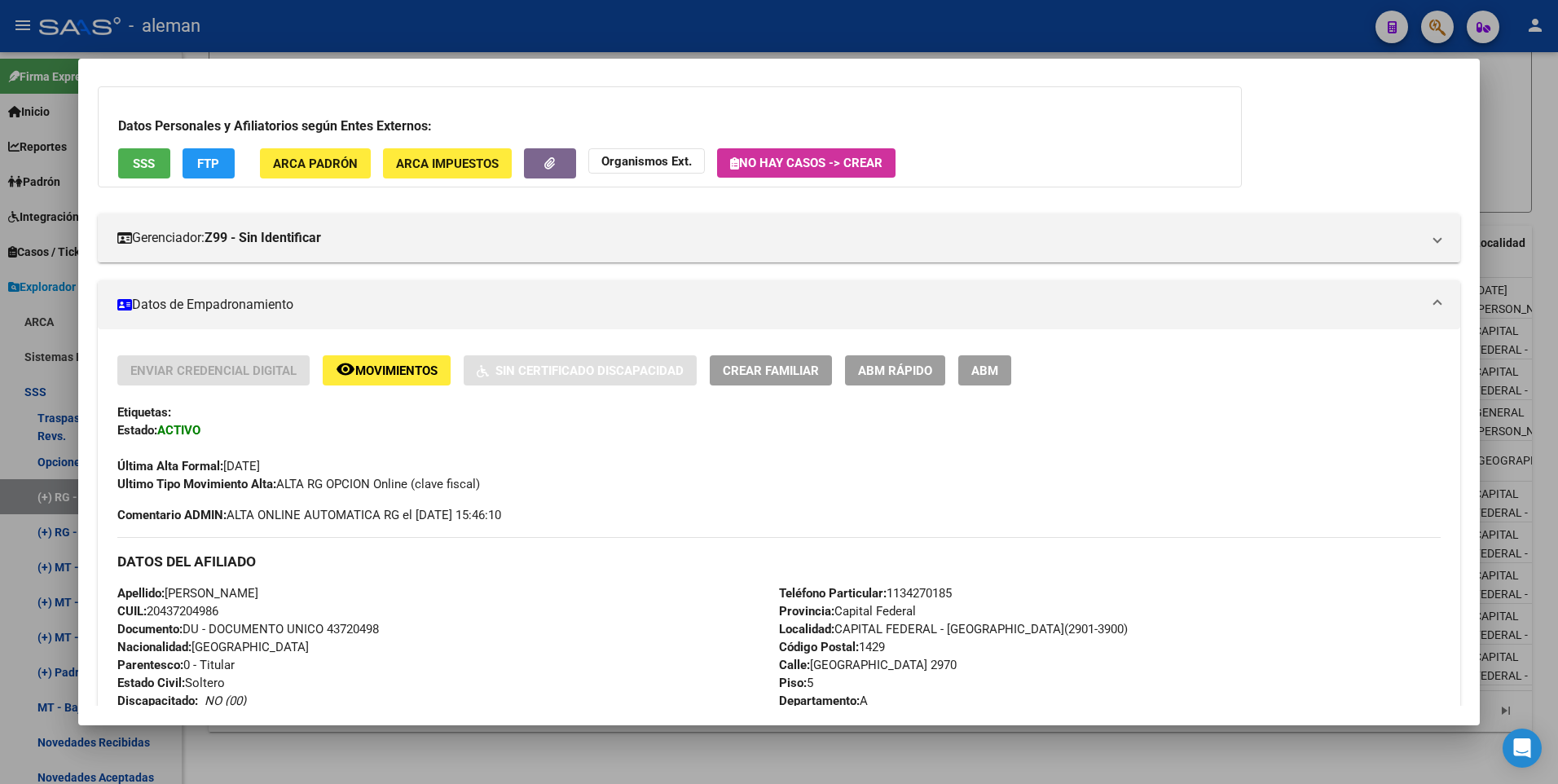
scroll to position [163, 0]
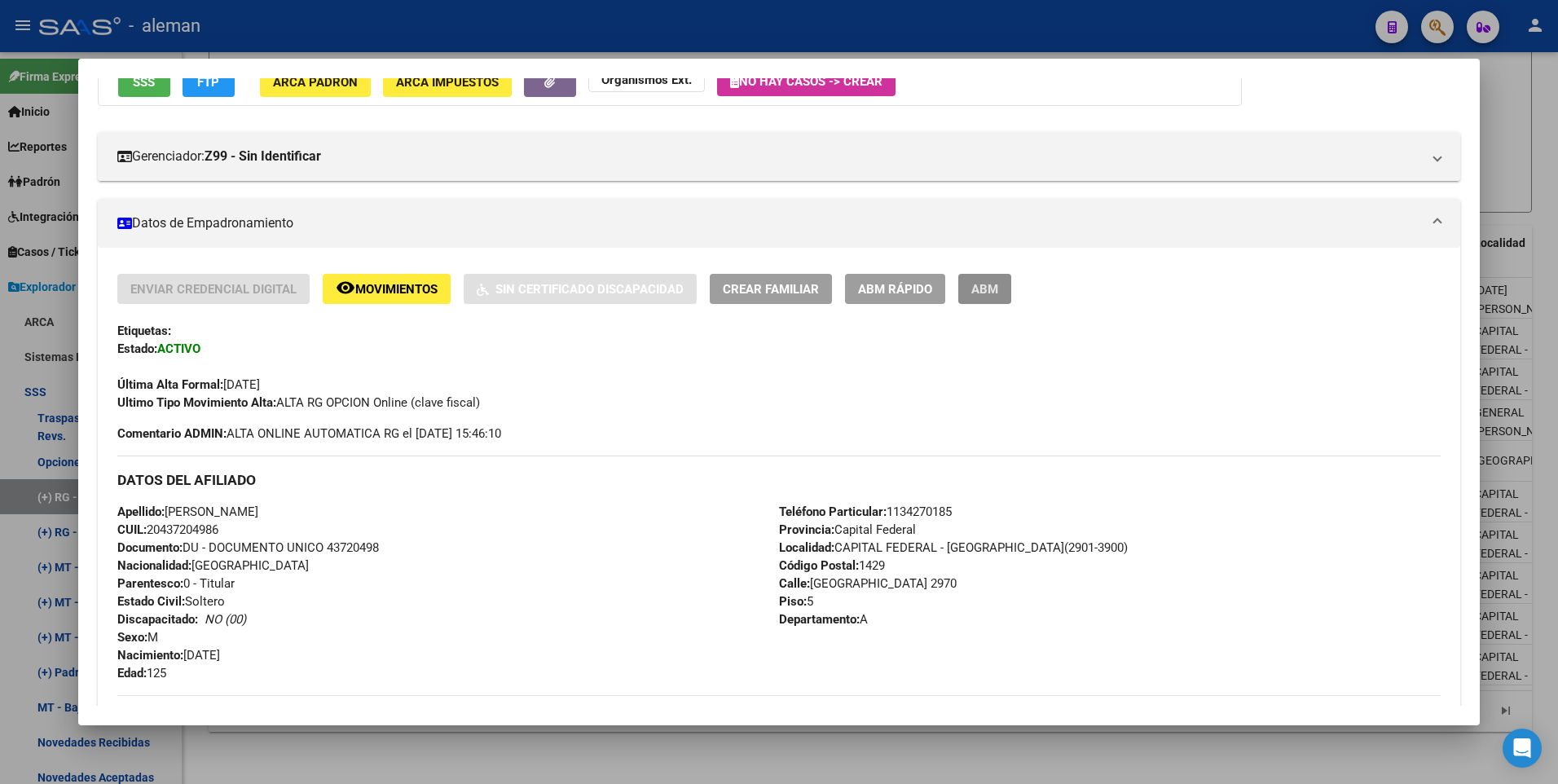
click at [985, 291] on span "ABM" at bounding box center [985, 289] width 27 height 14
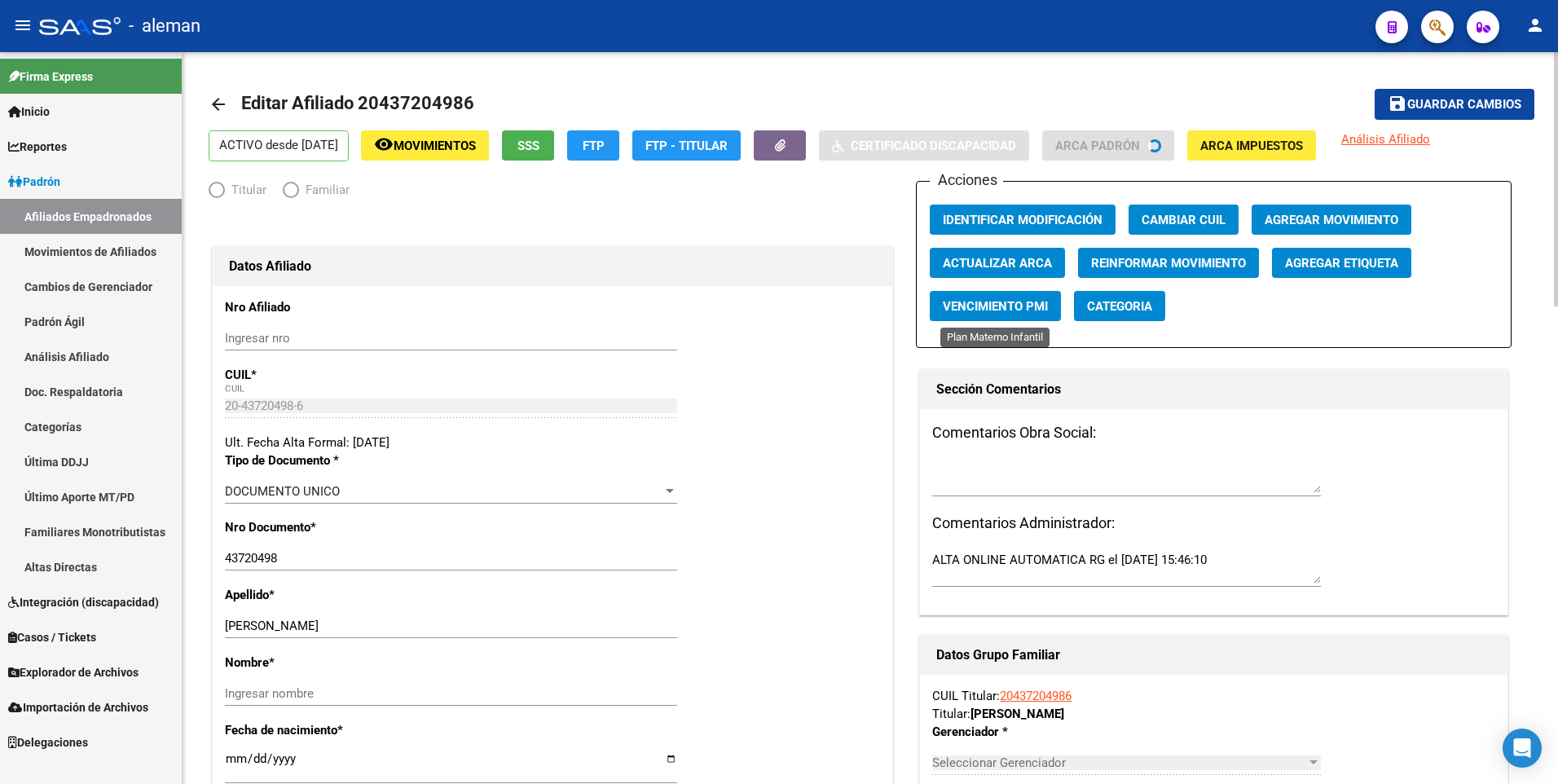
radio input "true"
type input "30-71143988-5"
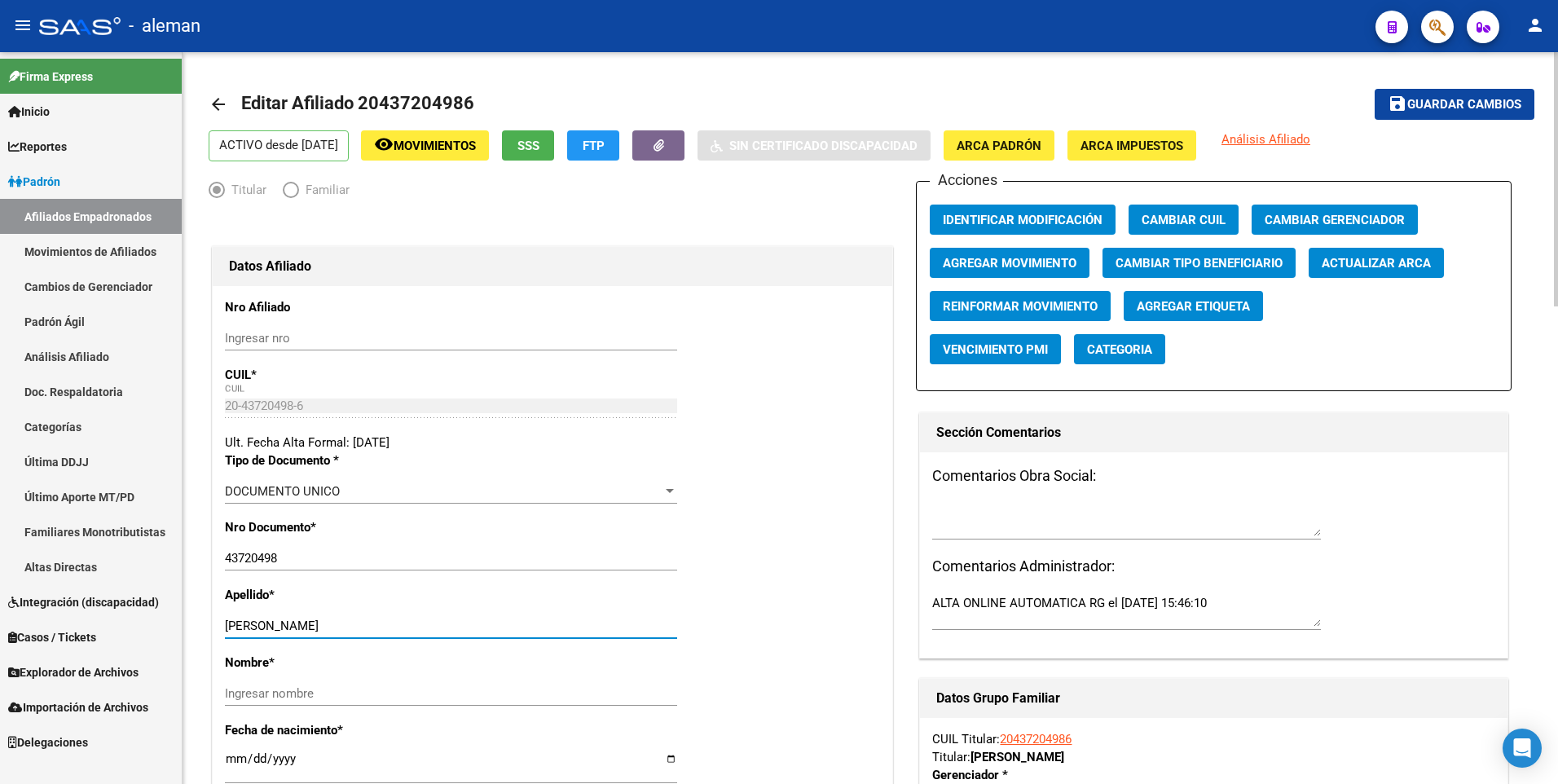
drag, startPoint x: 276, startPoint y: 622, endPoint x: 401, endPoint y: 619, distance: 125.0
click at [401, 619] on input "PULETTI ANDRES" at bounding box center [451, 625] width 452 height 14
click at [380, 693] on input "Ingresar nombre" at bounding box center [451, 693] width 452 height 14
paste input "[PERSON_NAME]"
type input "[PERSON_NAME]"
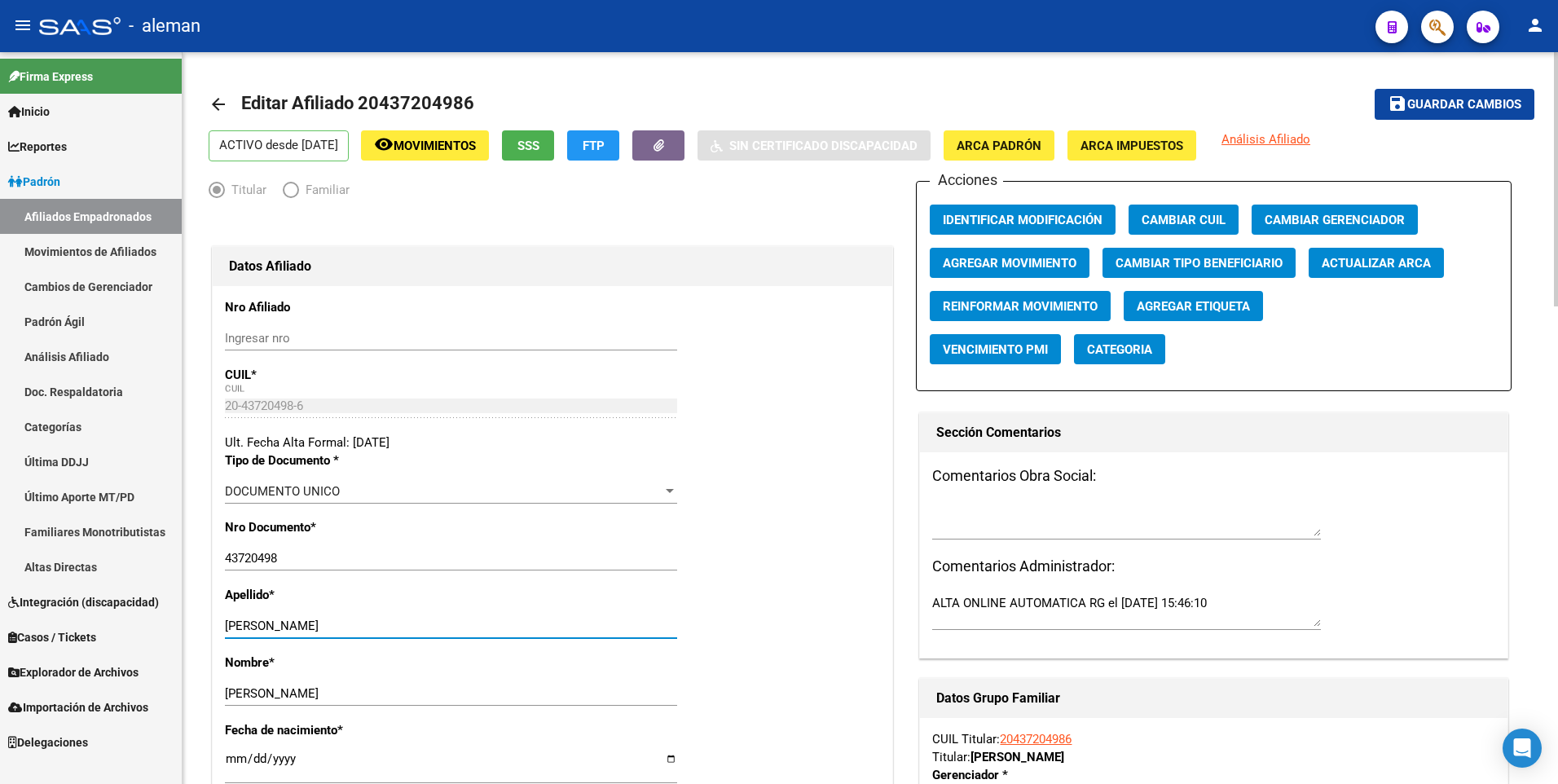
drag, startPoint x: 278, startPoint y: 624, endPoint x: 353, endPoint y: 625, distance: 75.0
click at [353, 625] on input "PULETTI ANDRES" at bounding box center [451, 625] width 452 height 14
type input "PULETTI"
click at [1009, 147] on span "ARCA Padrón" at bounding box center [998, 145] width 85 height 14
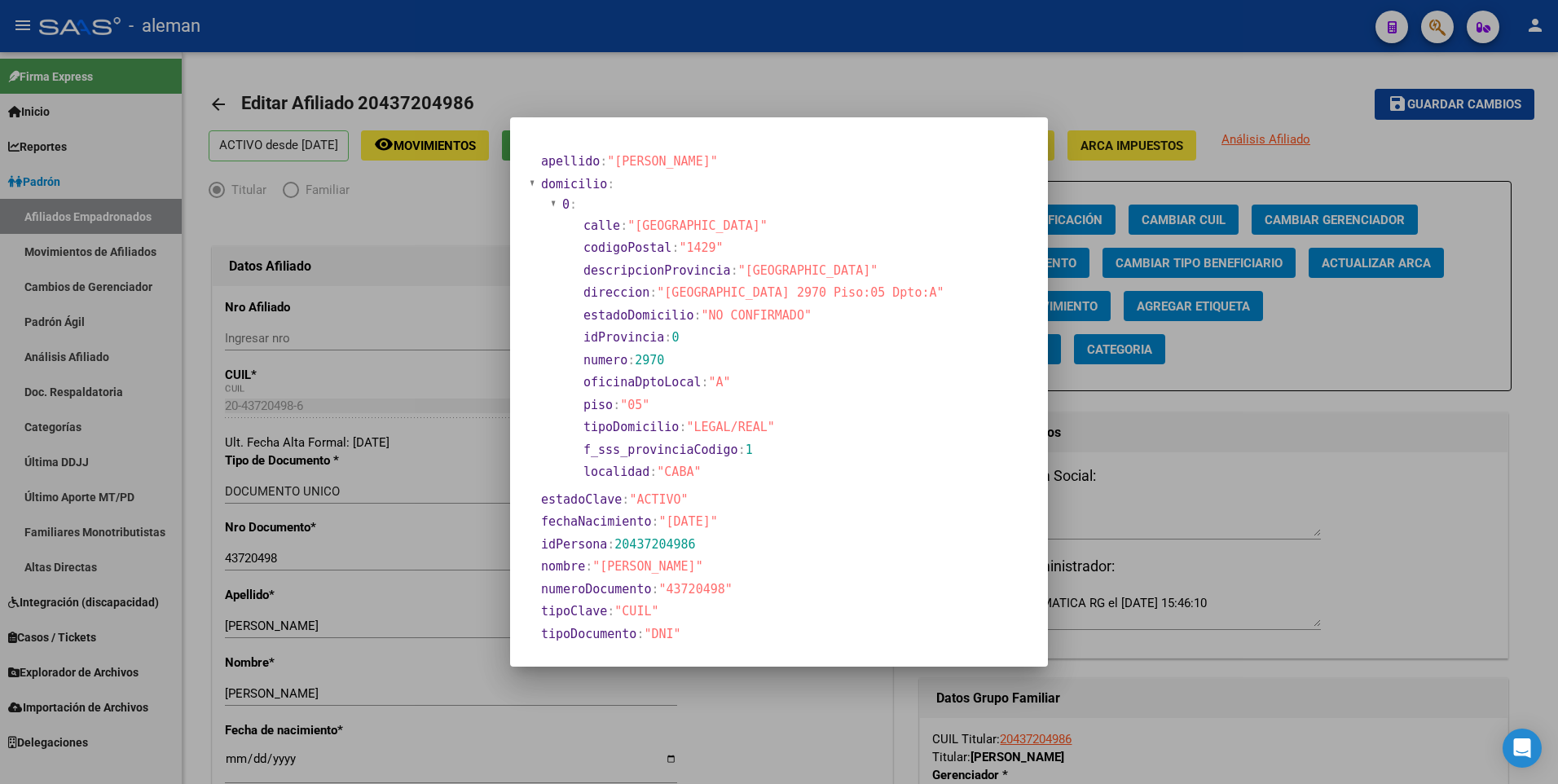
click at [228, 758] on div at bounding box center [779, 392] width 1558 height 784
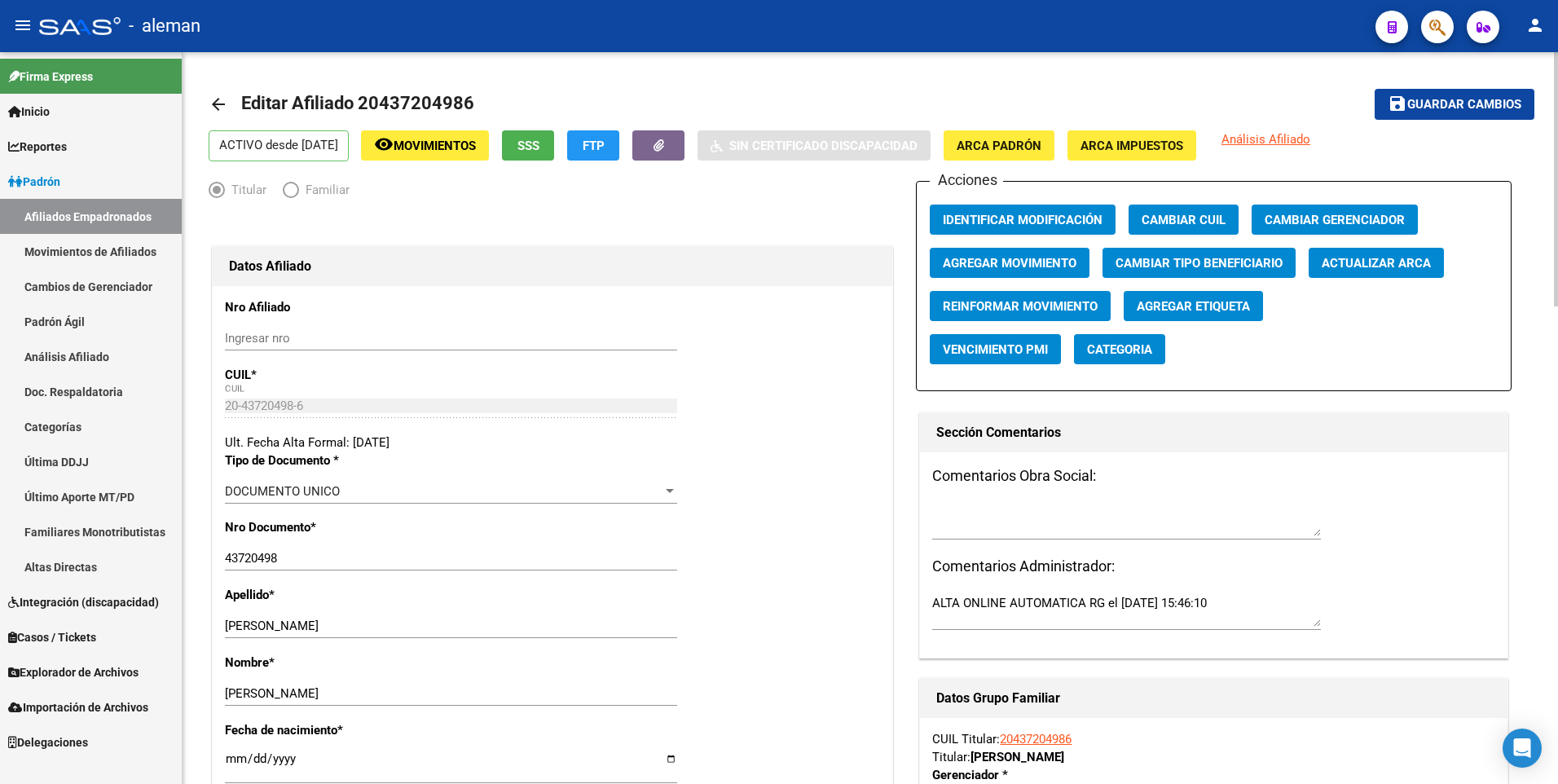
click at [235, 758] on input "[DATE]" at bounding box center [451, 765] width 452 height 26
type input "2001-12-27"
click at [795, 710] on div "Nombre * ANDRES Ingresar nombre" at bounding box center [552, 687] width 655 height 68
click at [1477, 104] on span "Guardar cambios" at bounding box center [1464, 104] width 114 height 14
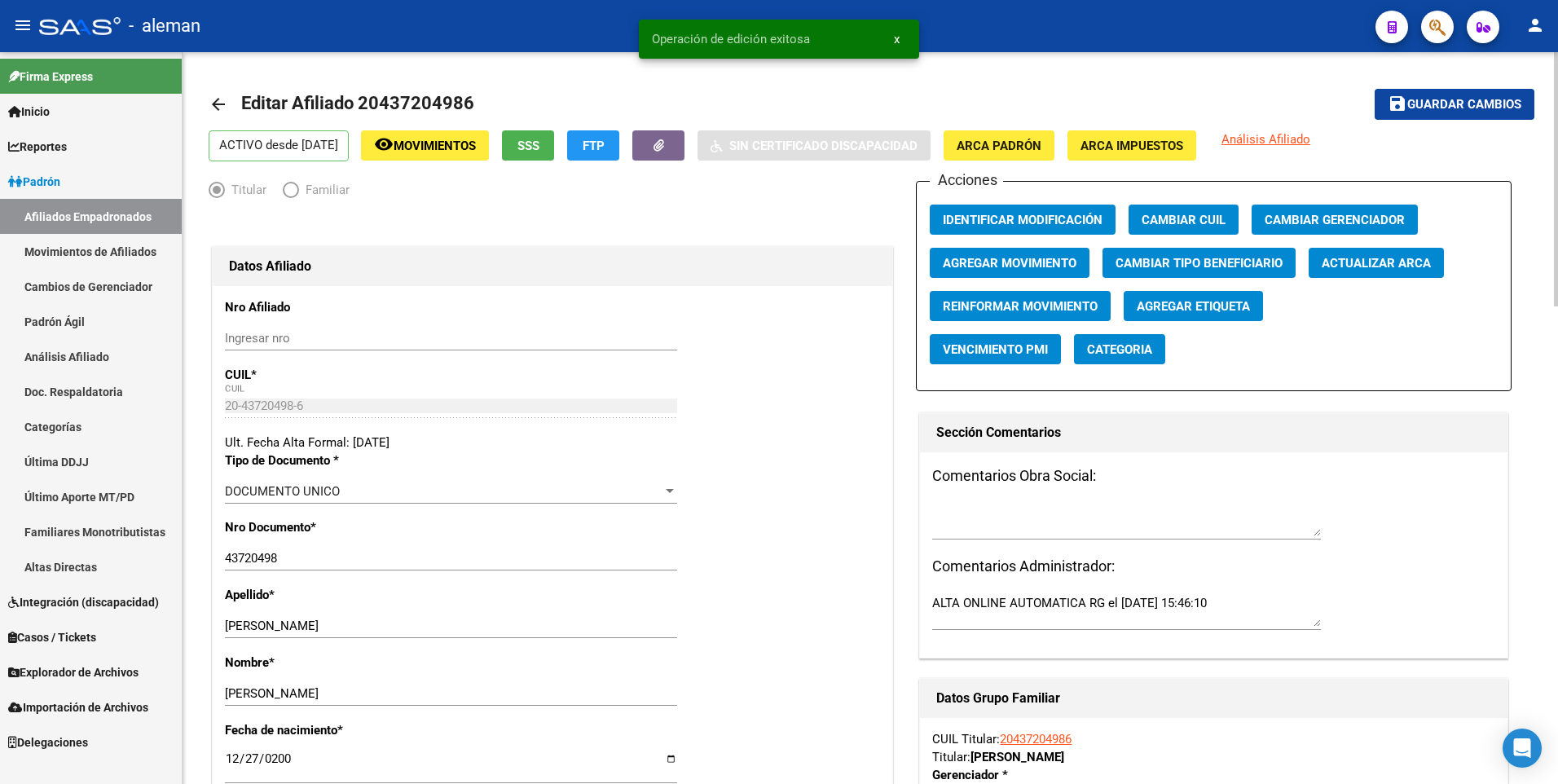
click at [220, 110] on mat-icon "arrow_back" at bounding box center [217, 104] width 19 height 19
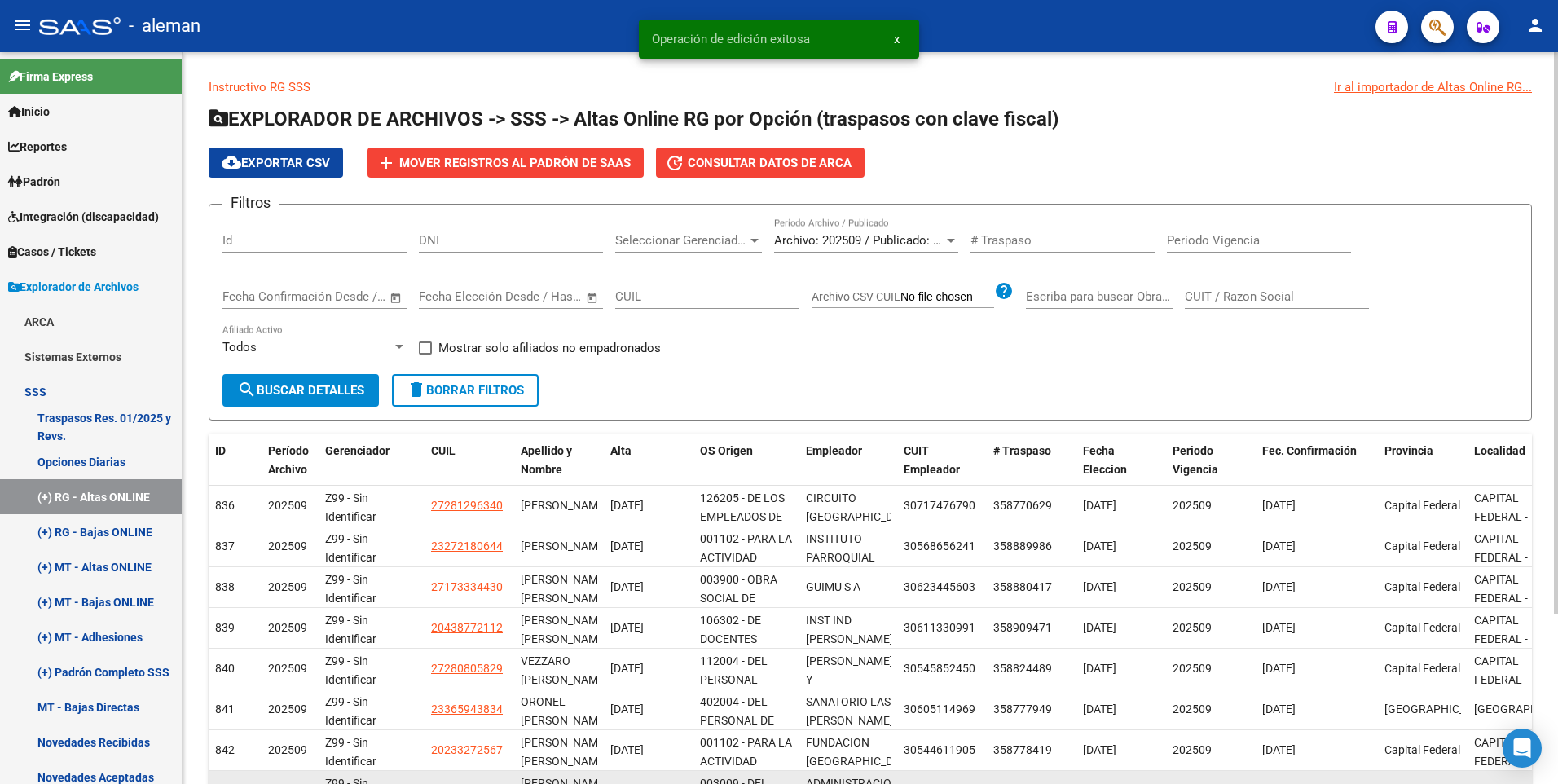
scroll to position [220, 0]
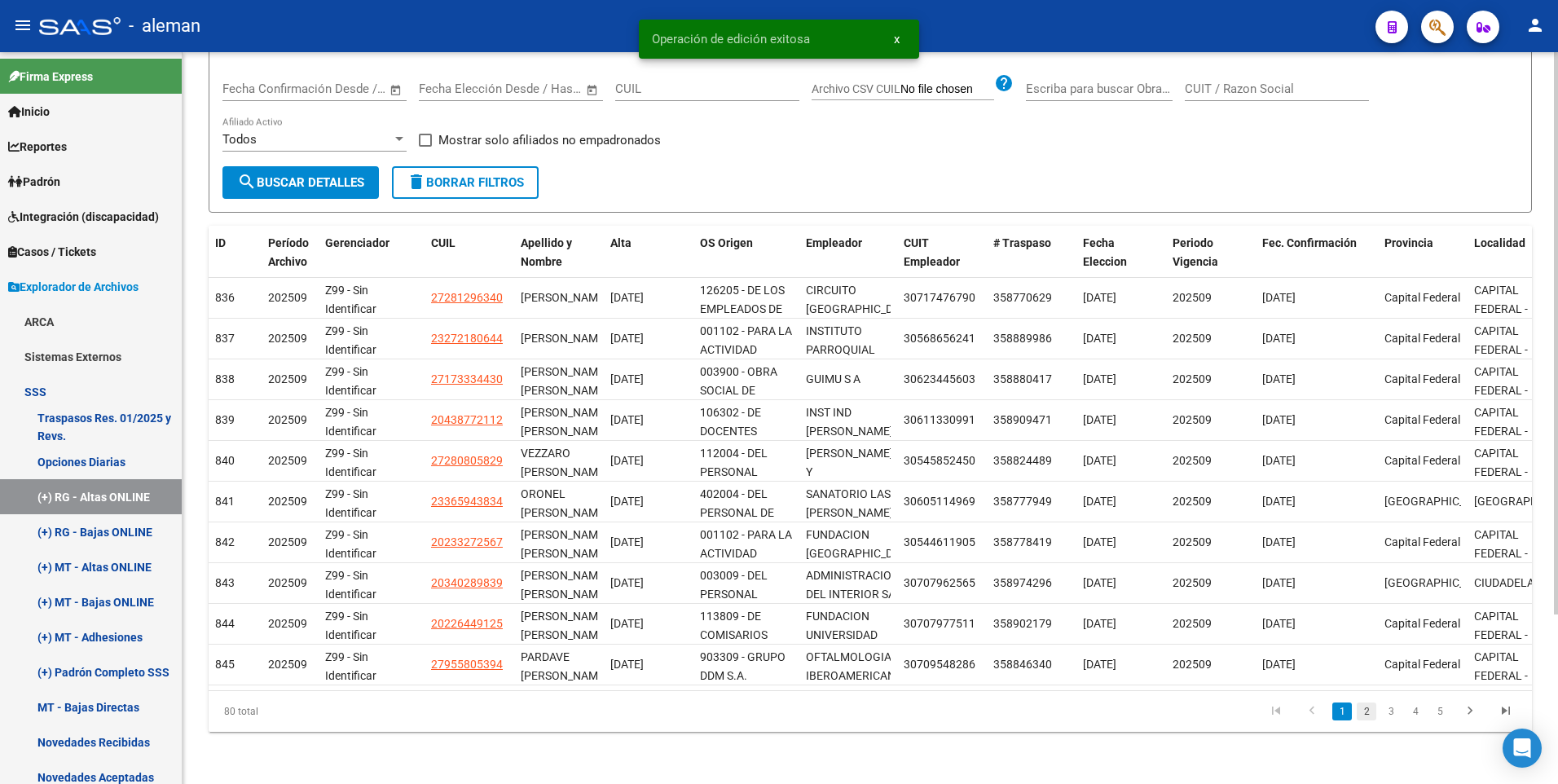
click at [1365, 709] on link "2" at bounding box center [1366, 711] width 19 height 18
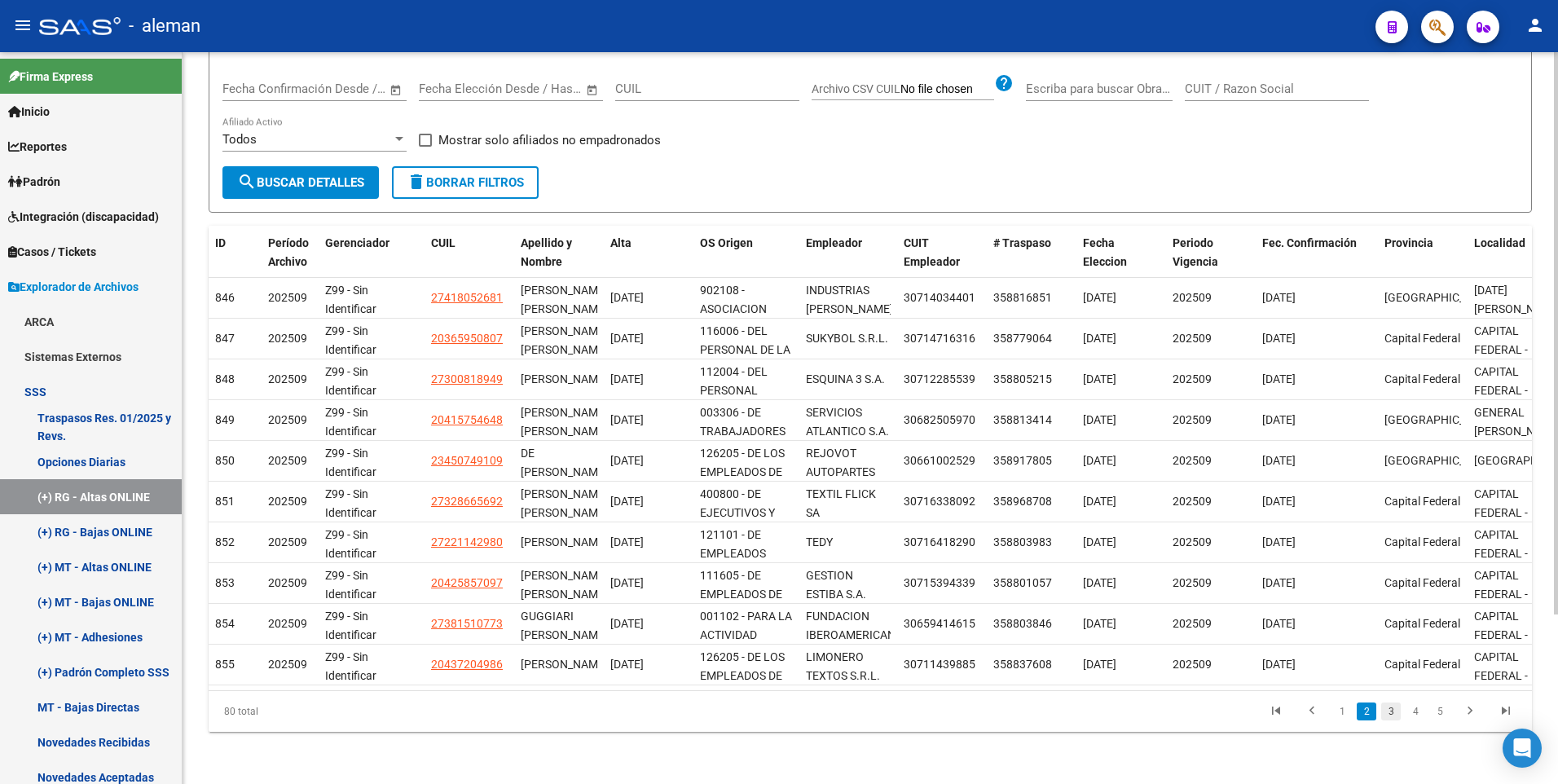
click at [1393, 709] on link "3" at bounding box center [1390, 711] width 19 height 18
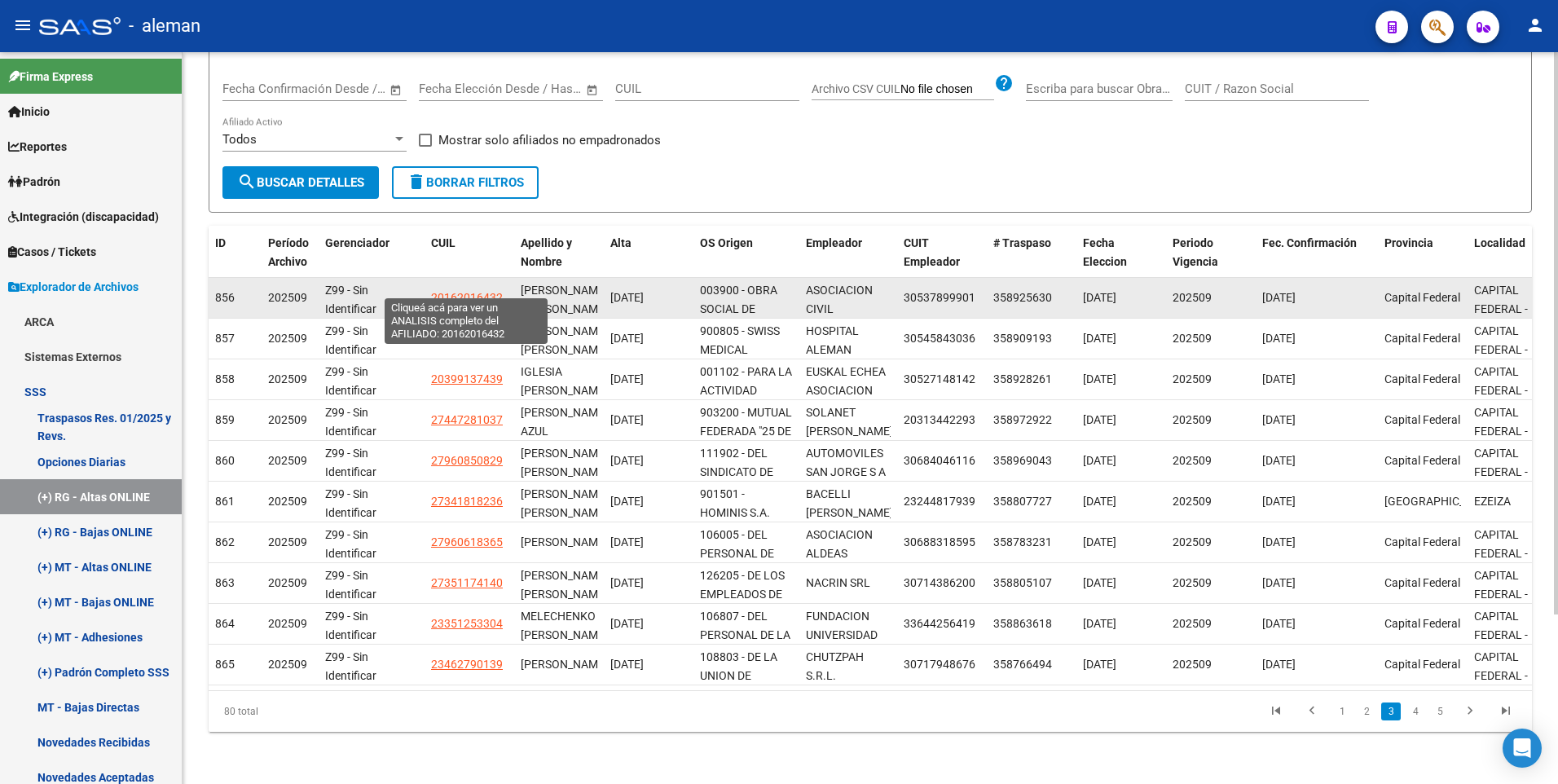
click at [462, 291] on span "20162016432" at bounding box center [466, 298] width 71 height 13
type textarea "20162016432"
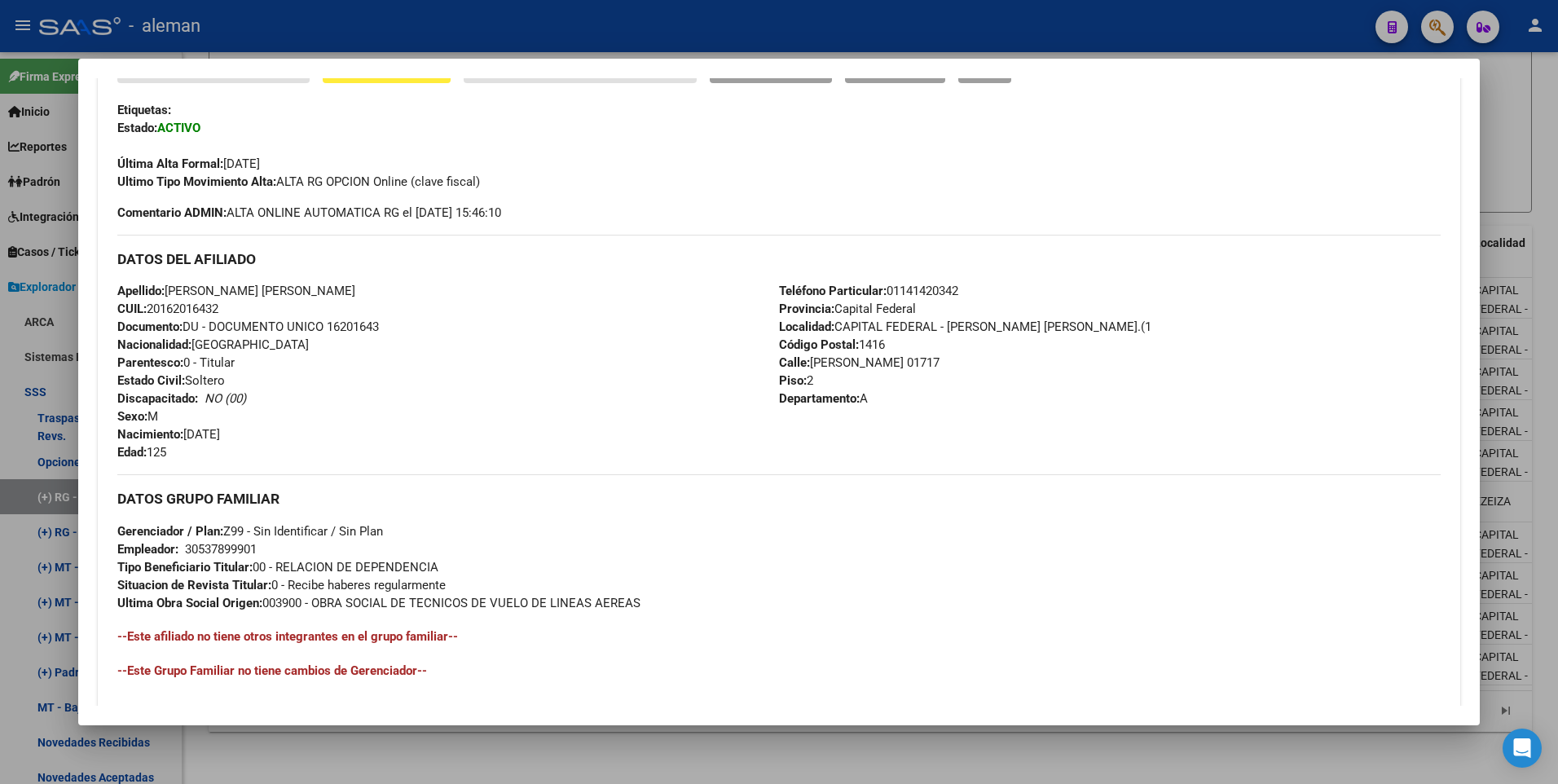
scroll to position [221, 0]
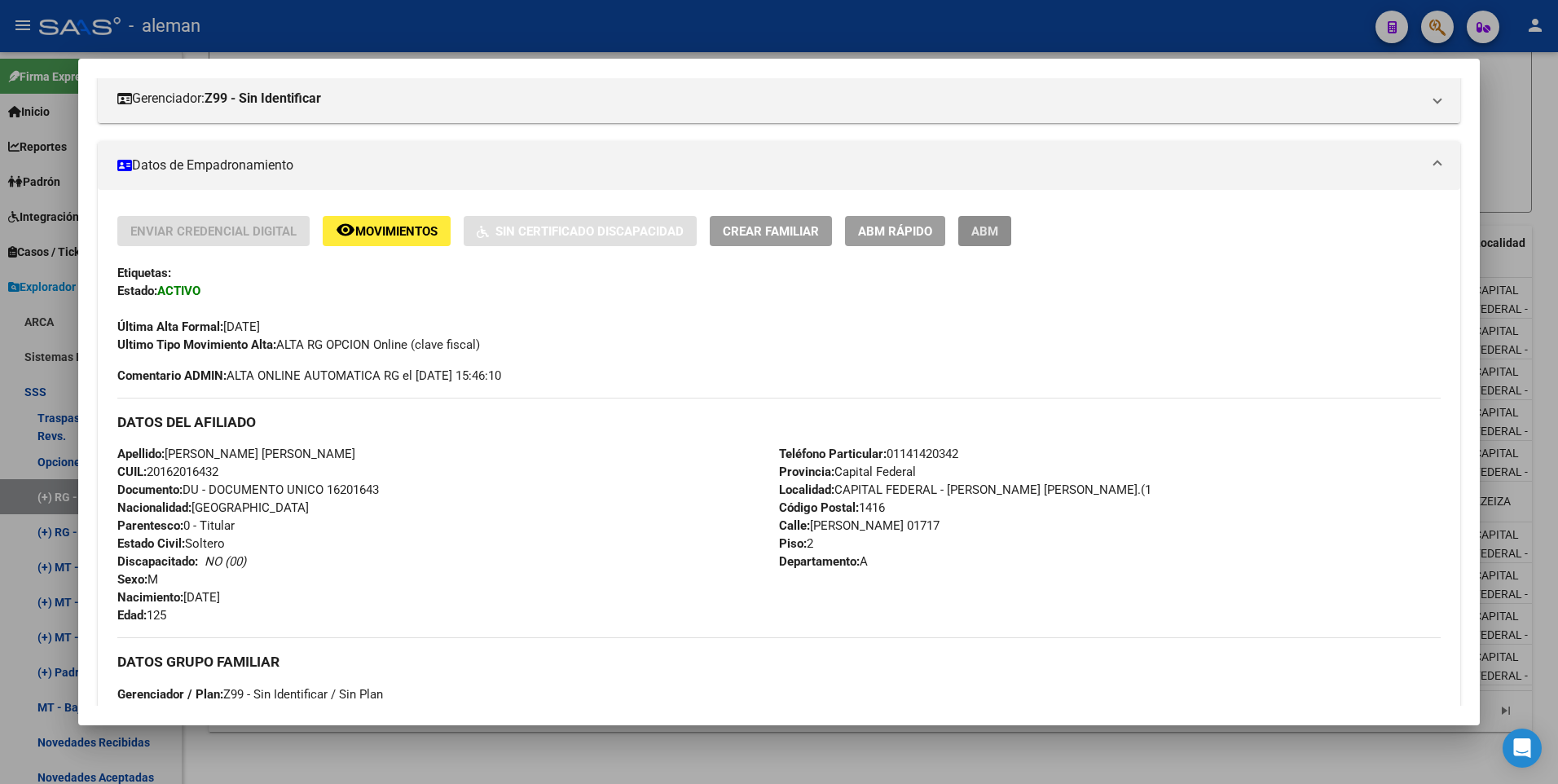
click at [991, 227] on span "ABM" at bounding box center [985, 231] width 27 height 14
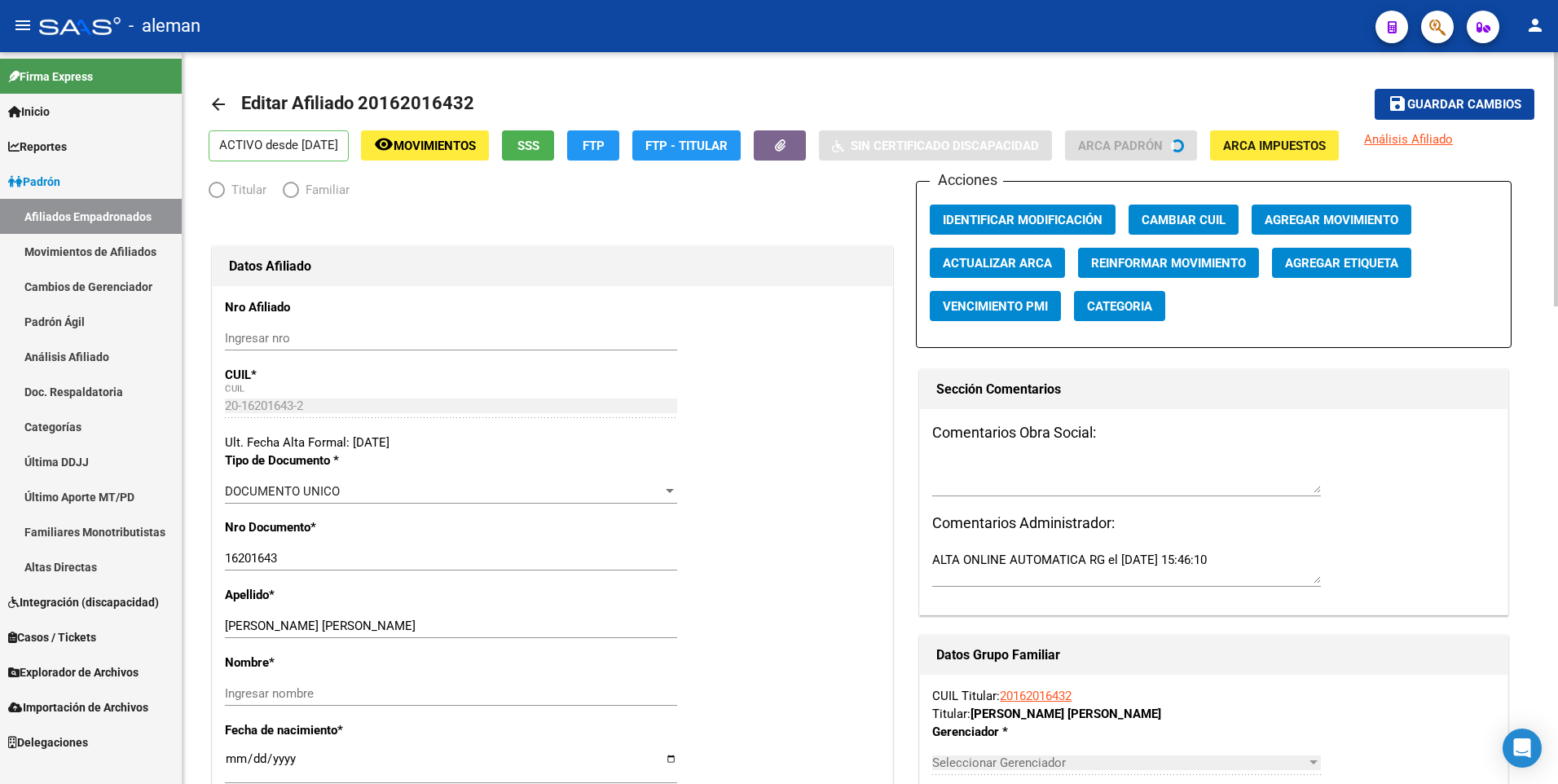
radio input "true"
type input "30-53789990-1"
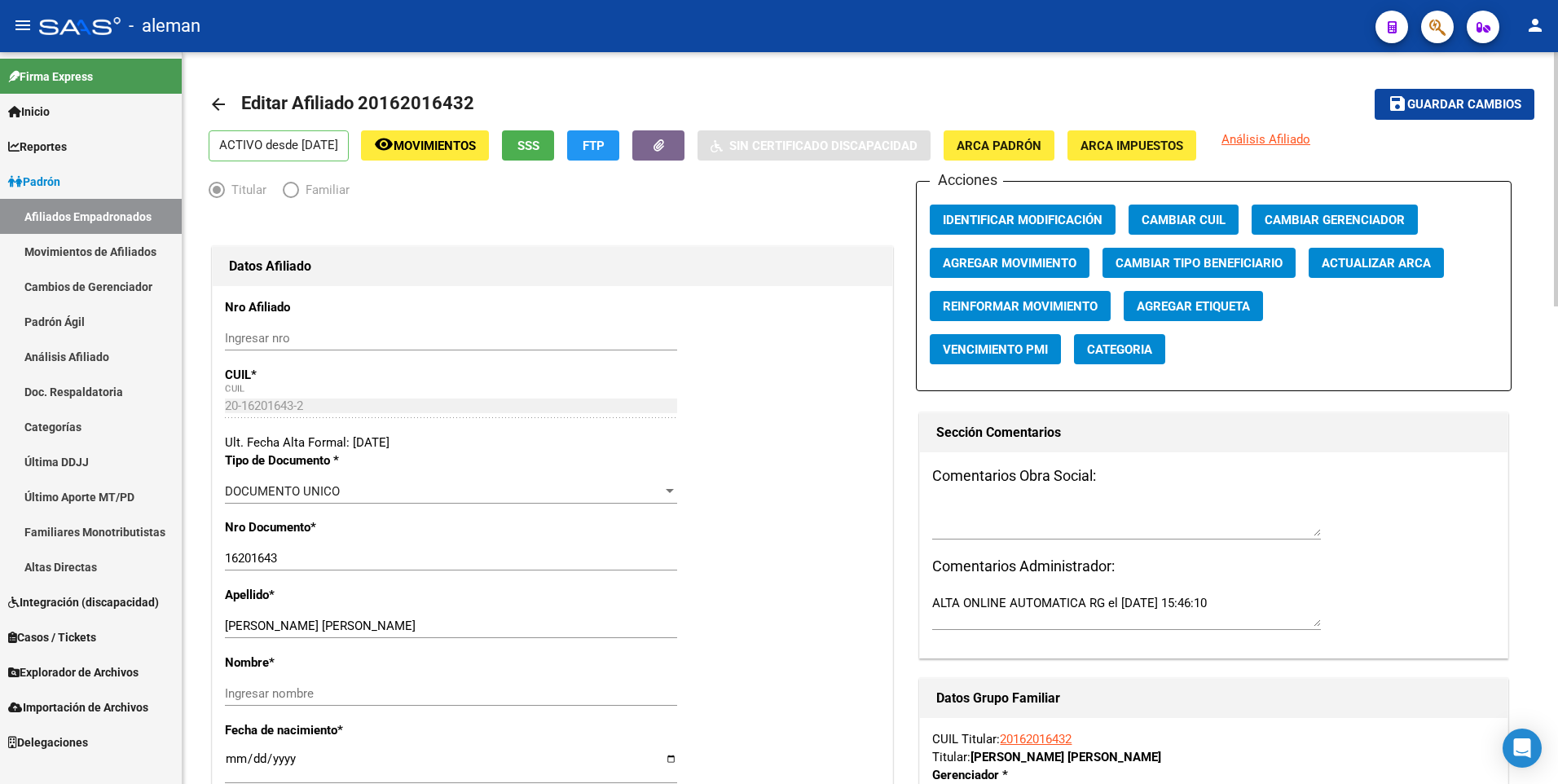
scroll to position [244, 0]
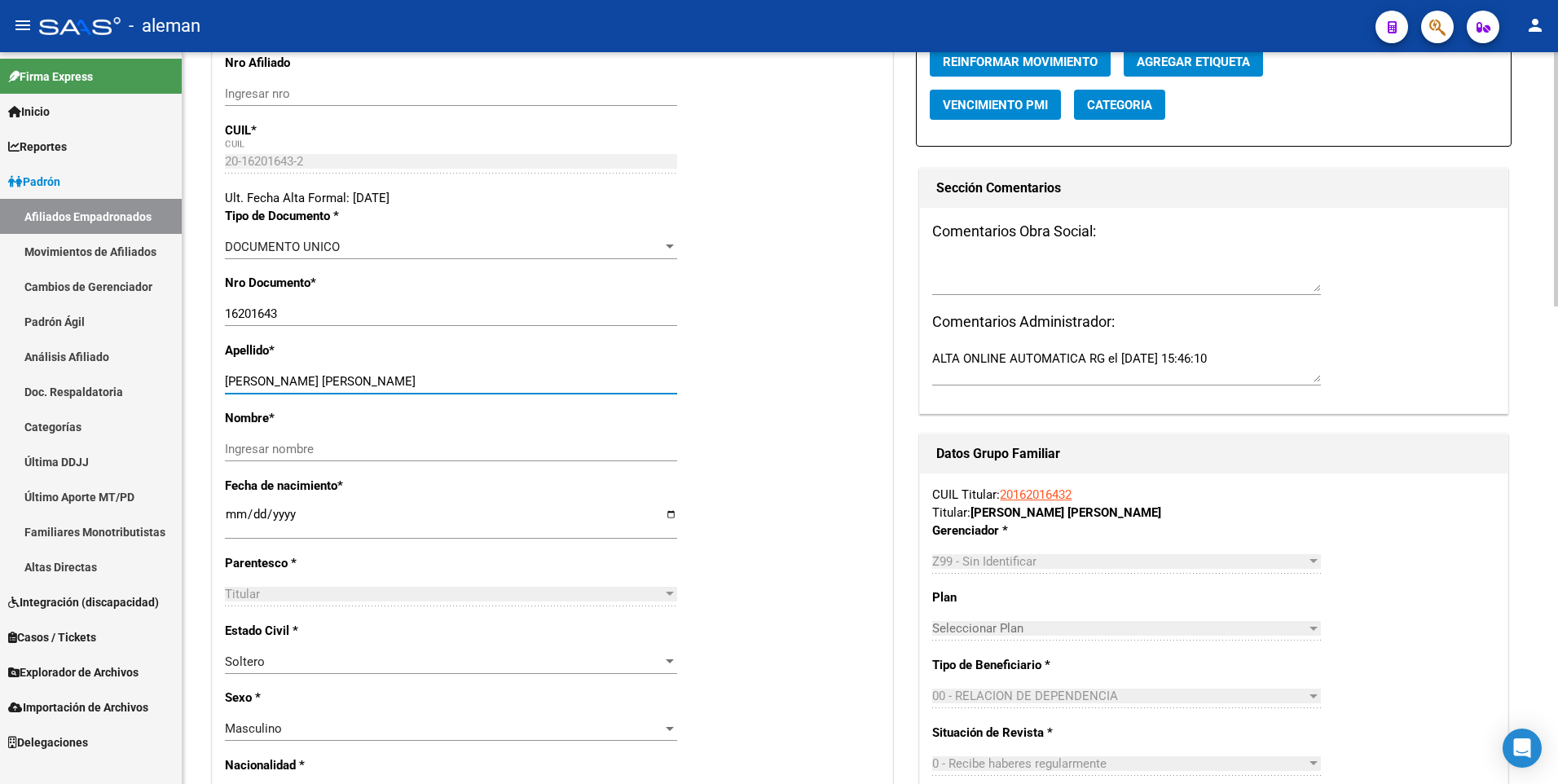
drag, startPoint x: 272, startPoint y: 379, endPoint x: 521, endPoint y: 383, distance: 249.0
click at [521, 383] on input "FLORES CLAUDIO MARCELO" at bounding box center [451, 381] width 452 height 14
type input "FLORES"
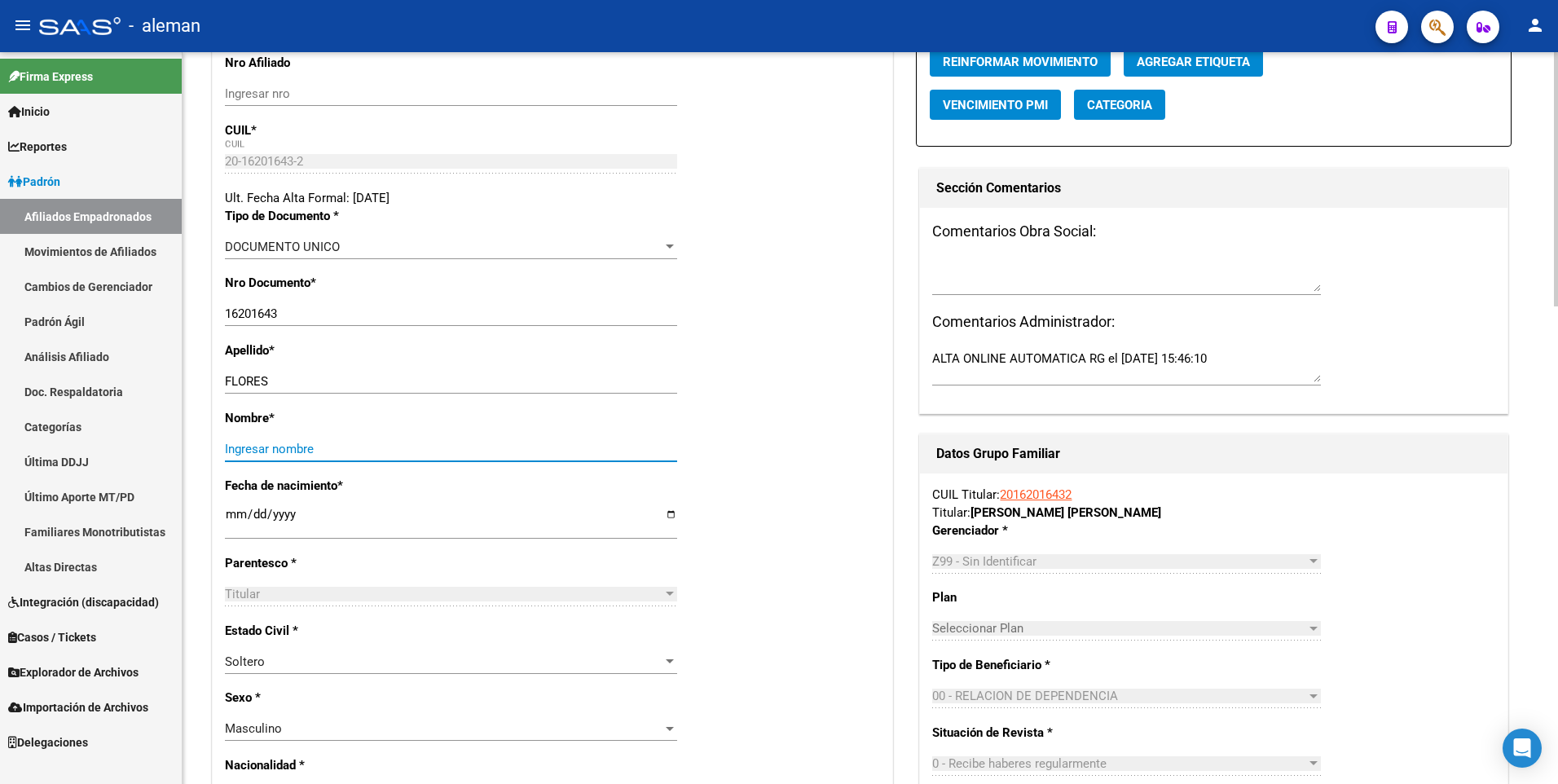
click at [471, 444] on input "Ingresar nombre" at bounding box center [451, 448] width 452 height 14
paste input "CLAUDIO MARCELO"
type input "CLAUDIO MARCELO"
click at [843, 276] on div "Nro Documento * 16201643 Ingresar nro" at bounding box center [552, 307] width 655 height 68
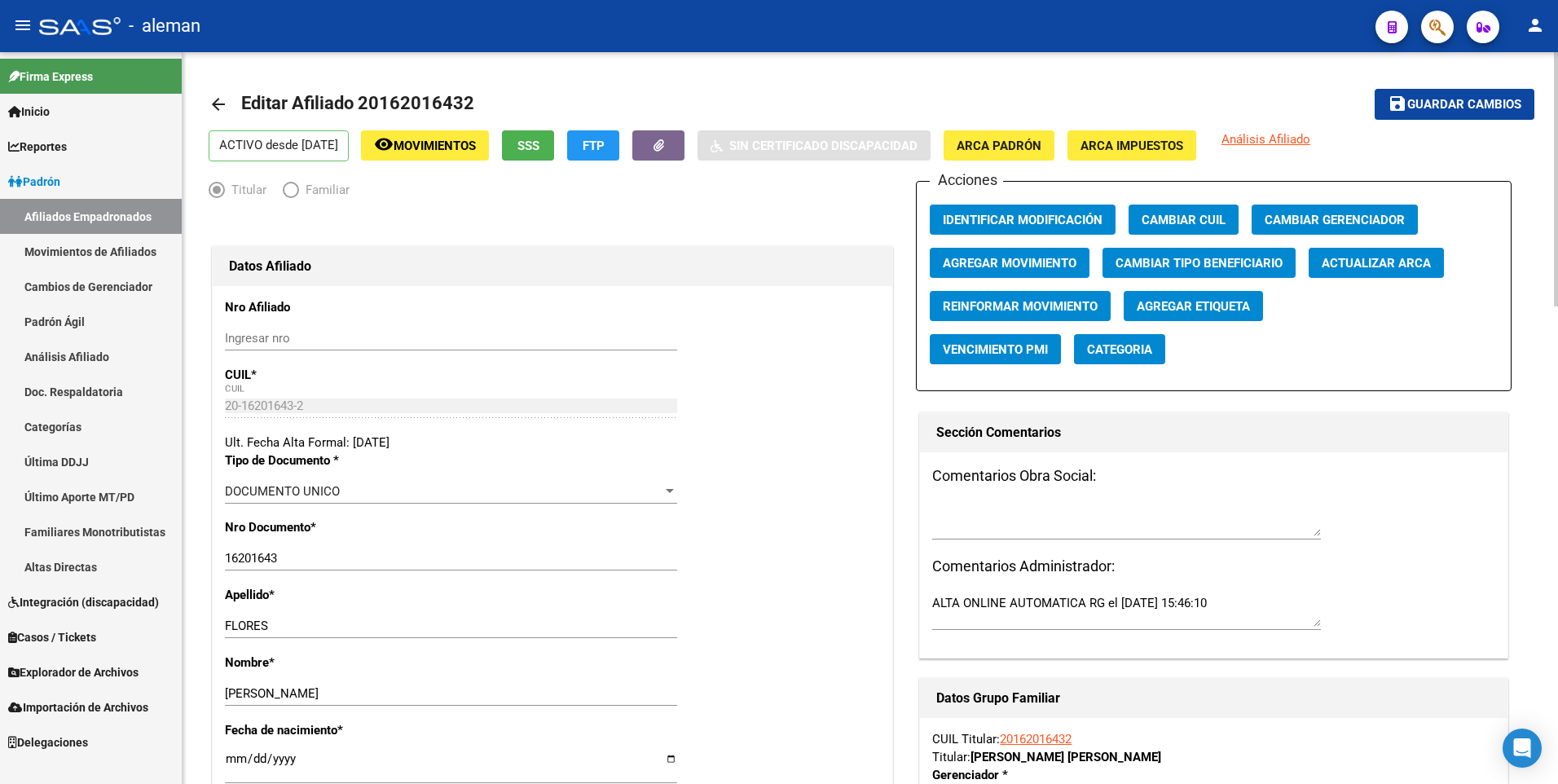
click at [1020, 153] on span "ARCA Padrón" at bounding box center [998, 145] width 85 height 14
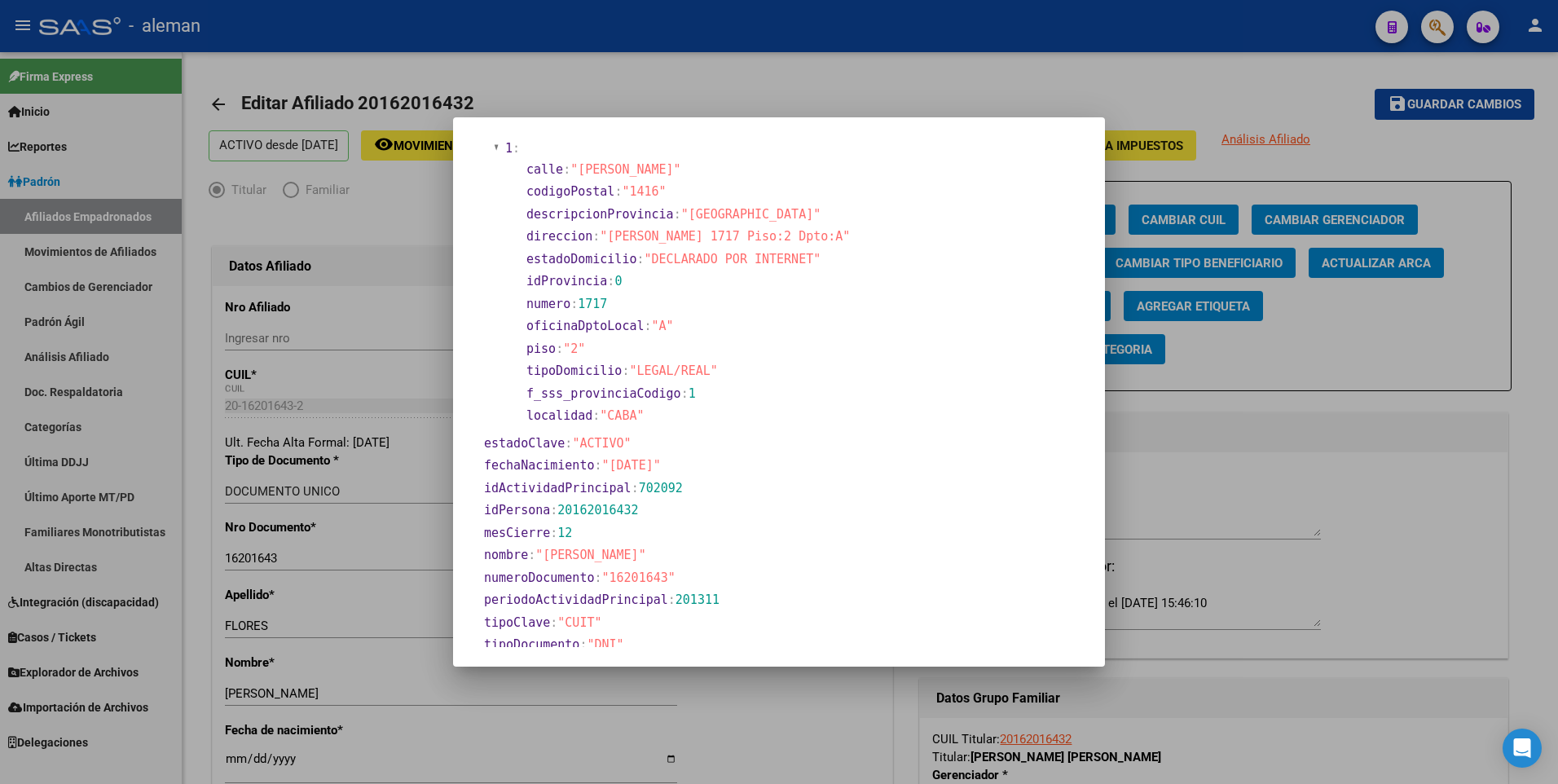
scroll to position [489, 0]
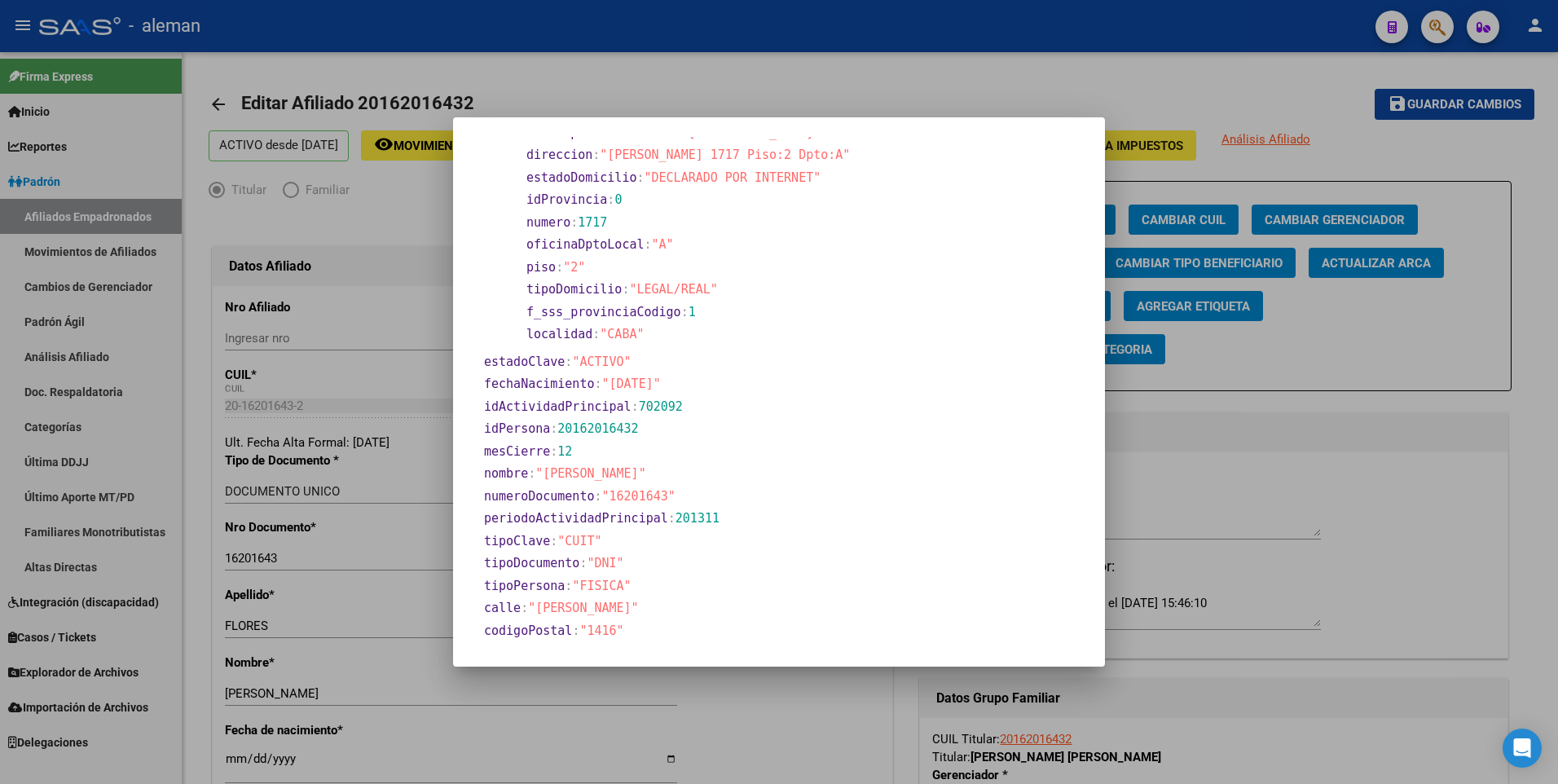
click at [231, 759] on div at bounding box center [779, 392] width 1558 height 784
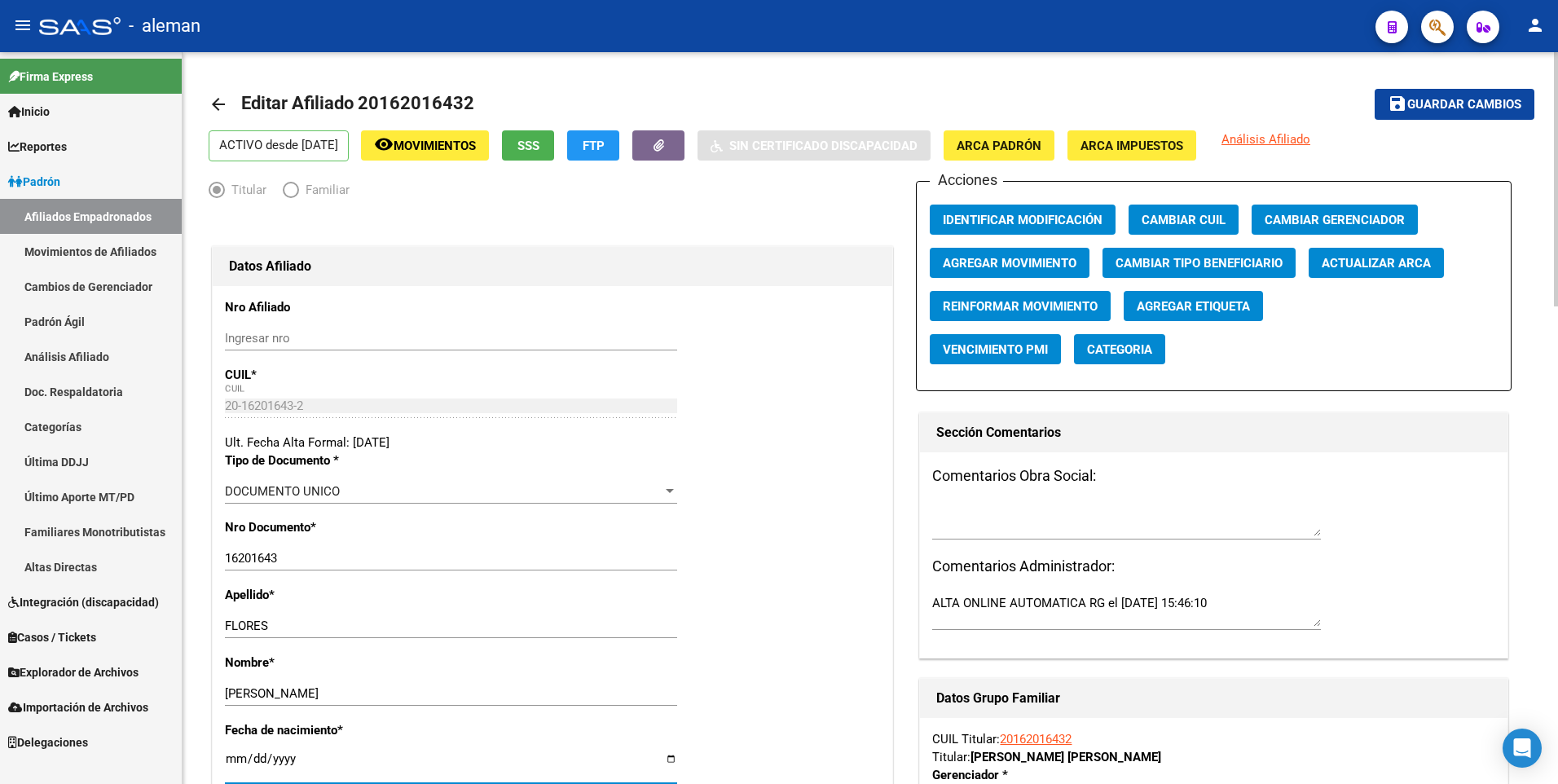
click at [236, 760] on input "[DATE]" at bounding box center [451, 765] width 452 height 26
type input "[DATE]"
type input "1963-06-20"
click at [1429, 100] on span "Guardar cambios" at bounding box center [1464, 104] width 114 height 14
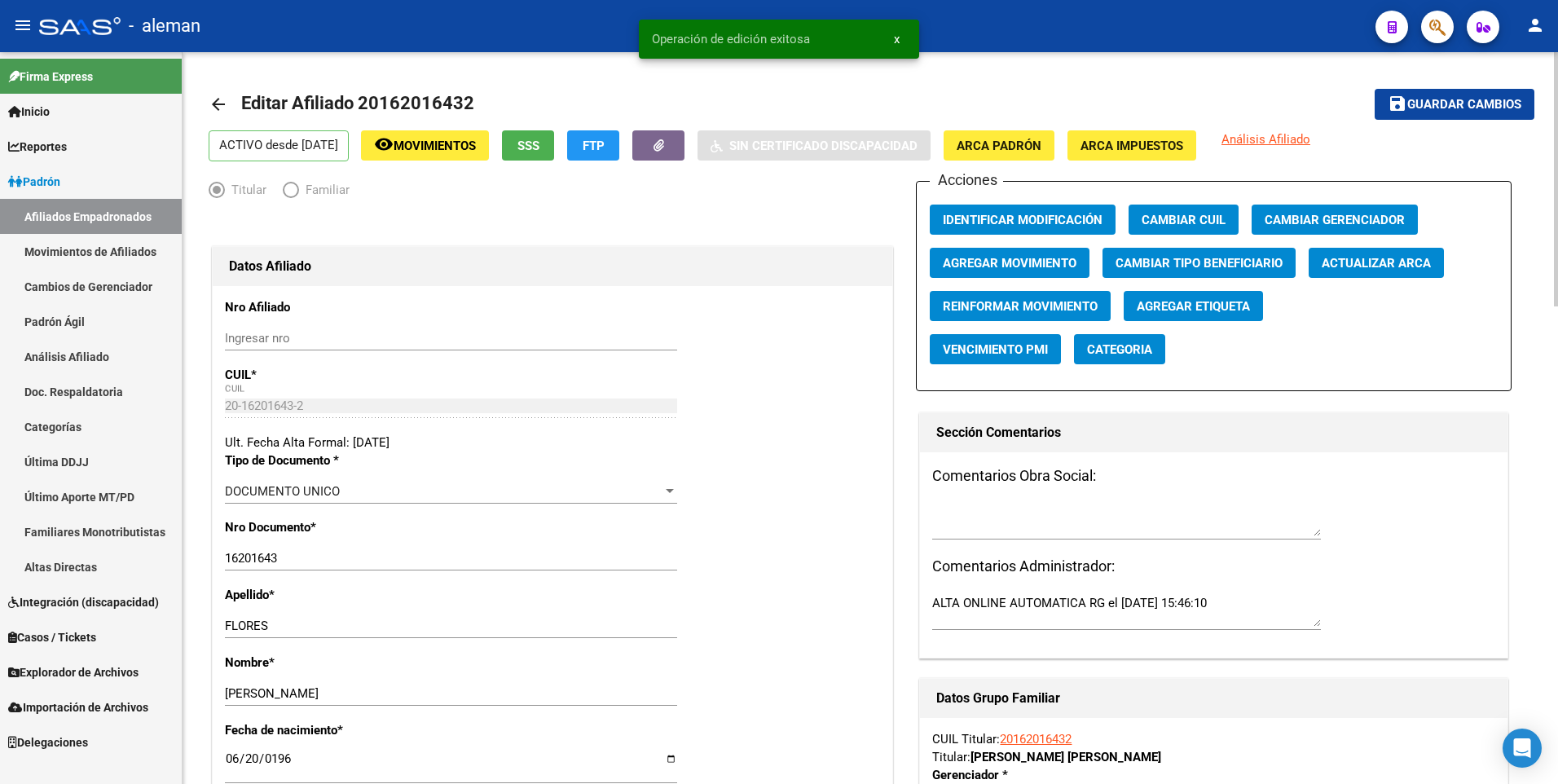
click at [216, 102] on mat-icon "arrow_back" at bounding box center [217, 104] width 19 height 19
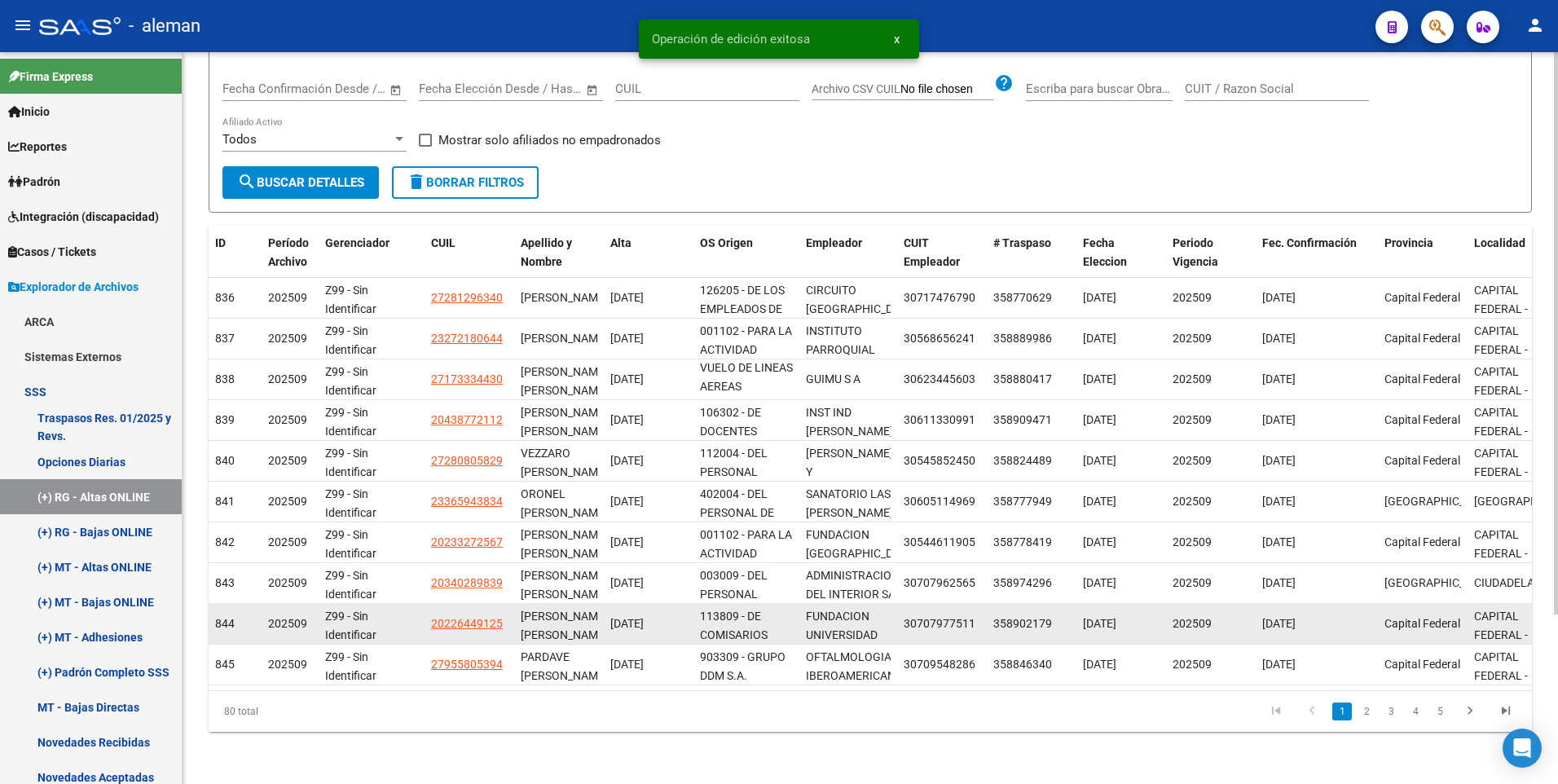
scroll to position [1, 0]
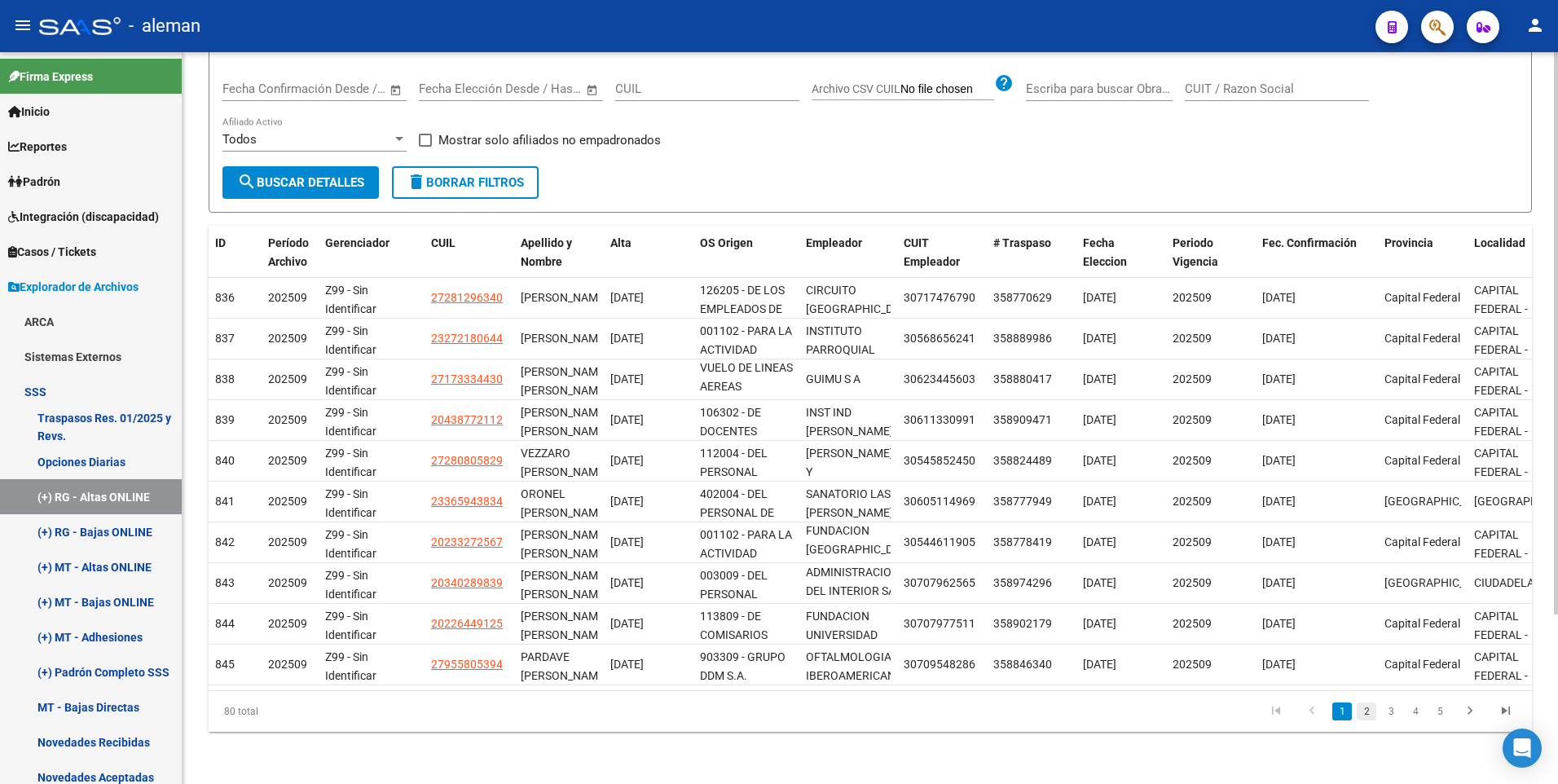
click at [1367, 712] on link "2" at bounding box center [1366, 711] width 19 height 18
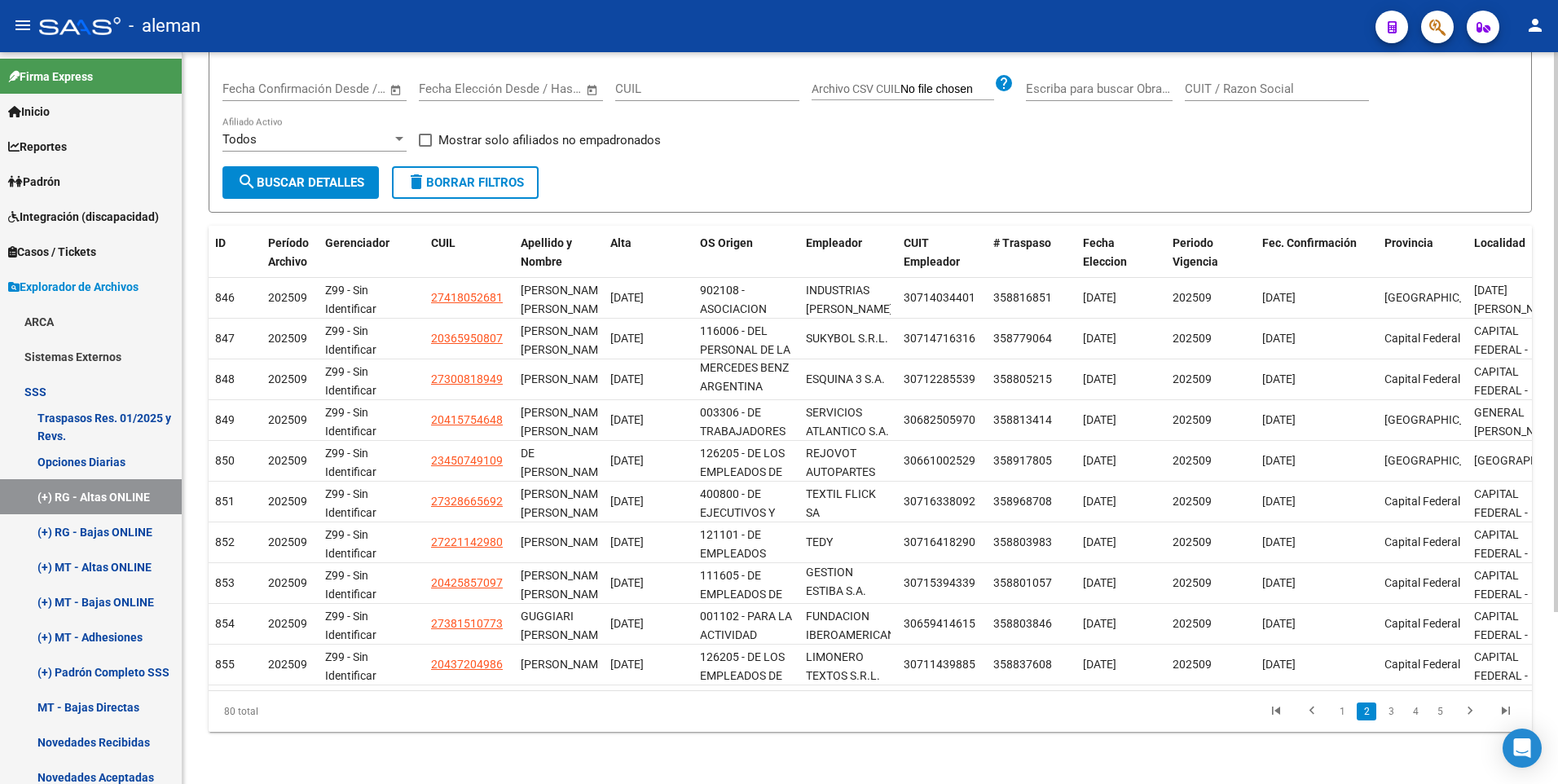
scroll to position [0, 0]
click at [1389, 710] on link "3" at bounding box center [1390, 711] width 19 height 18
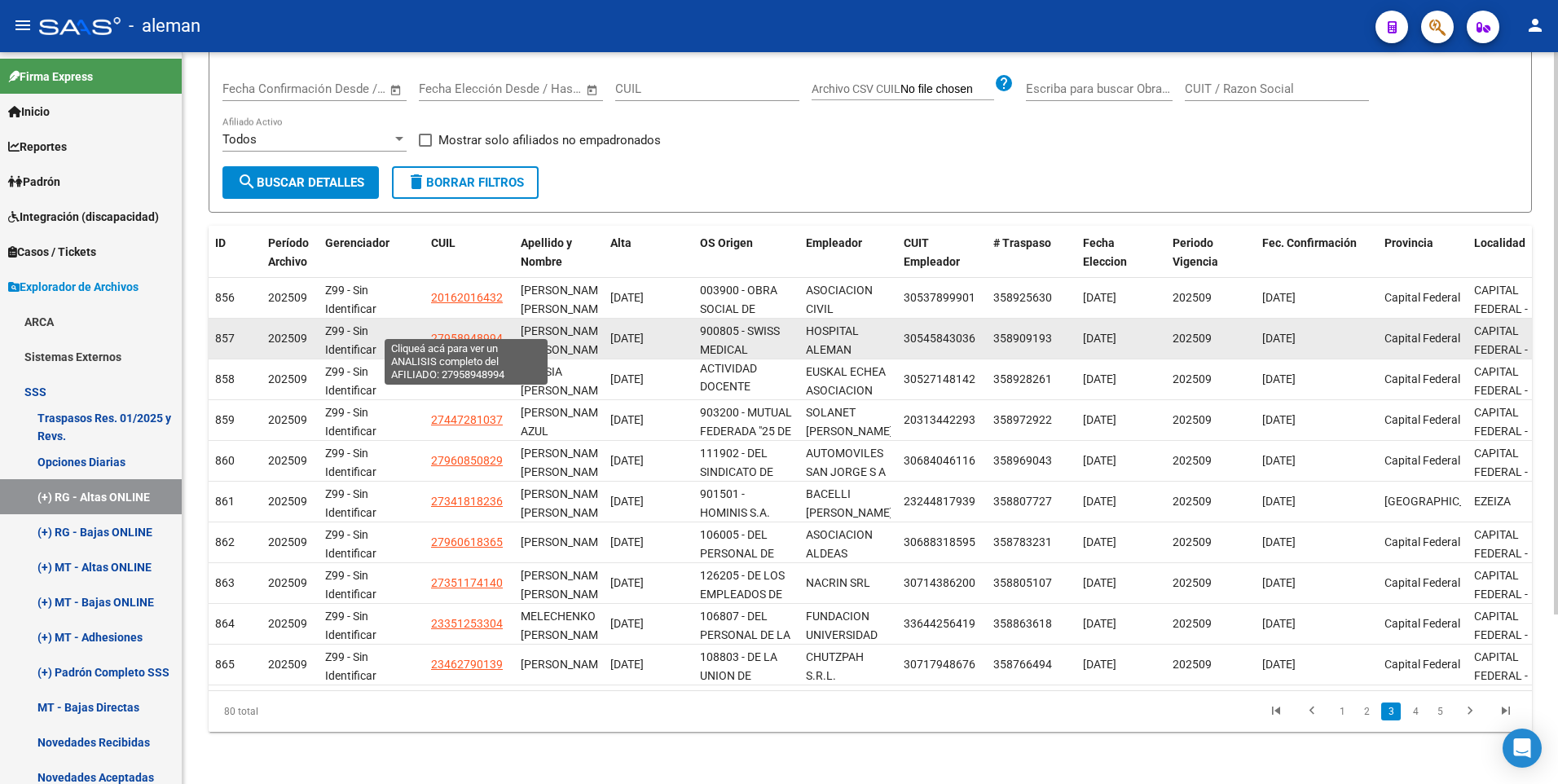
click at [469, 332] on span "27958948994" at bounding box center [466, 338] width 71 height 13
type textarea "27958948994"
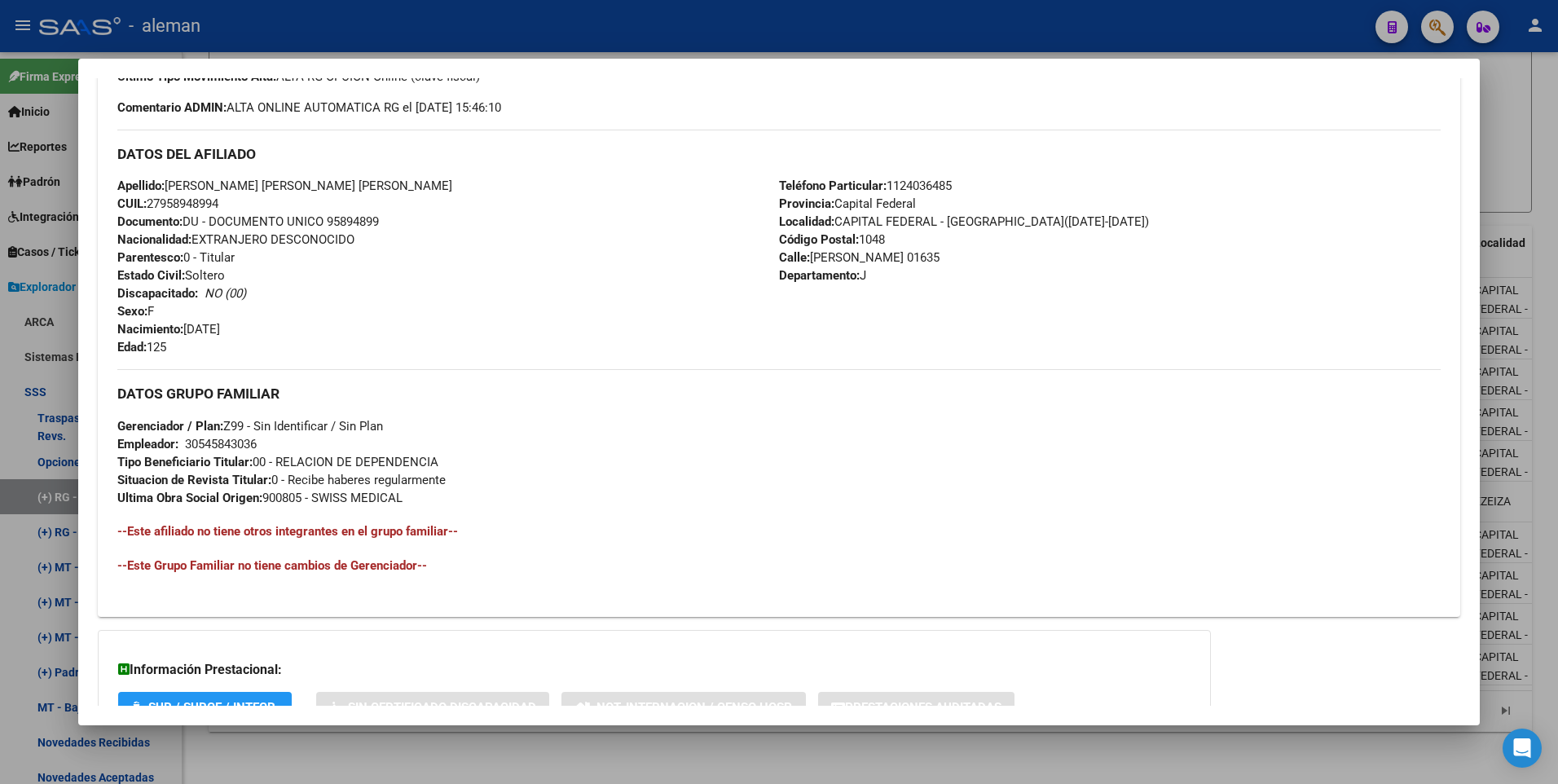
scroll to position [244, 0]
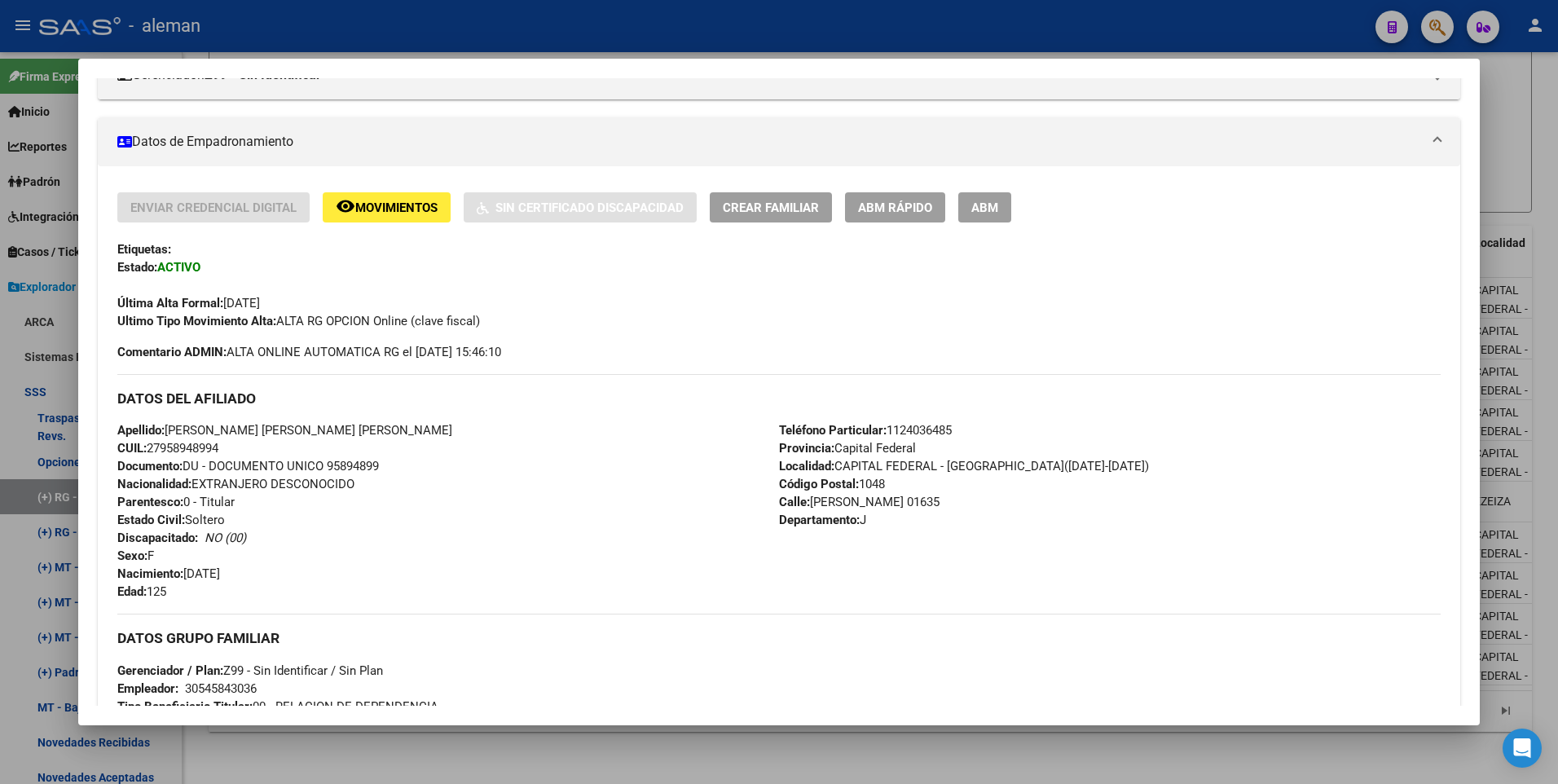
click at [986, 208] on span "ABM" at bounding box center [985, 207] width 27 height 14
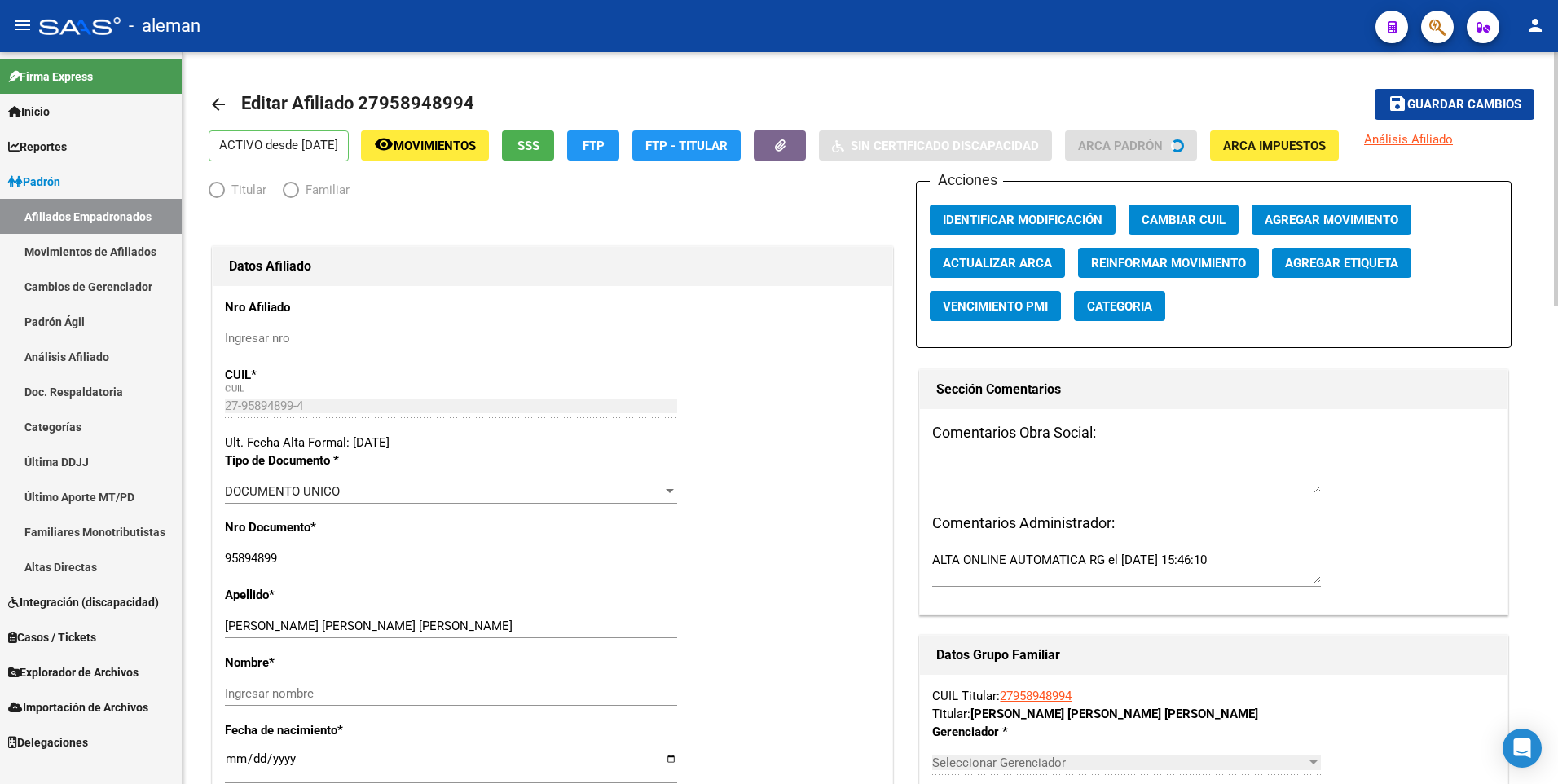
radio input "true"
type input "30-54584303-6"
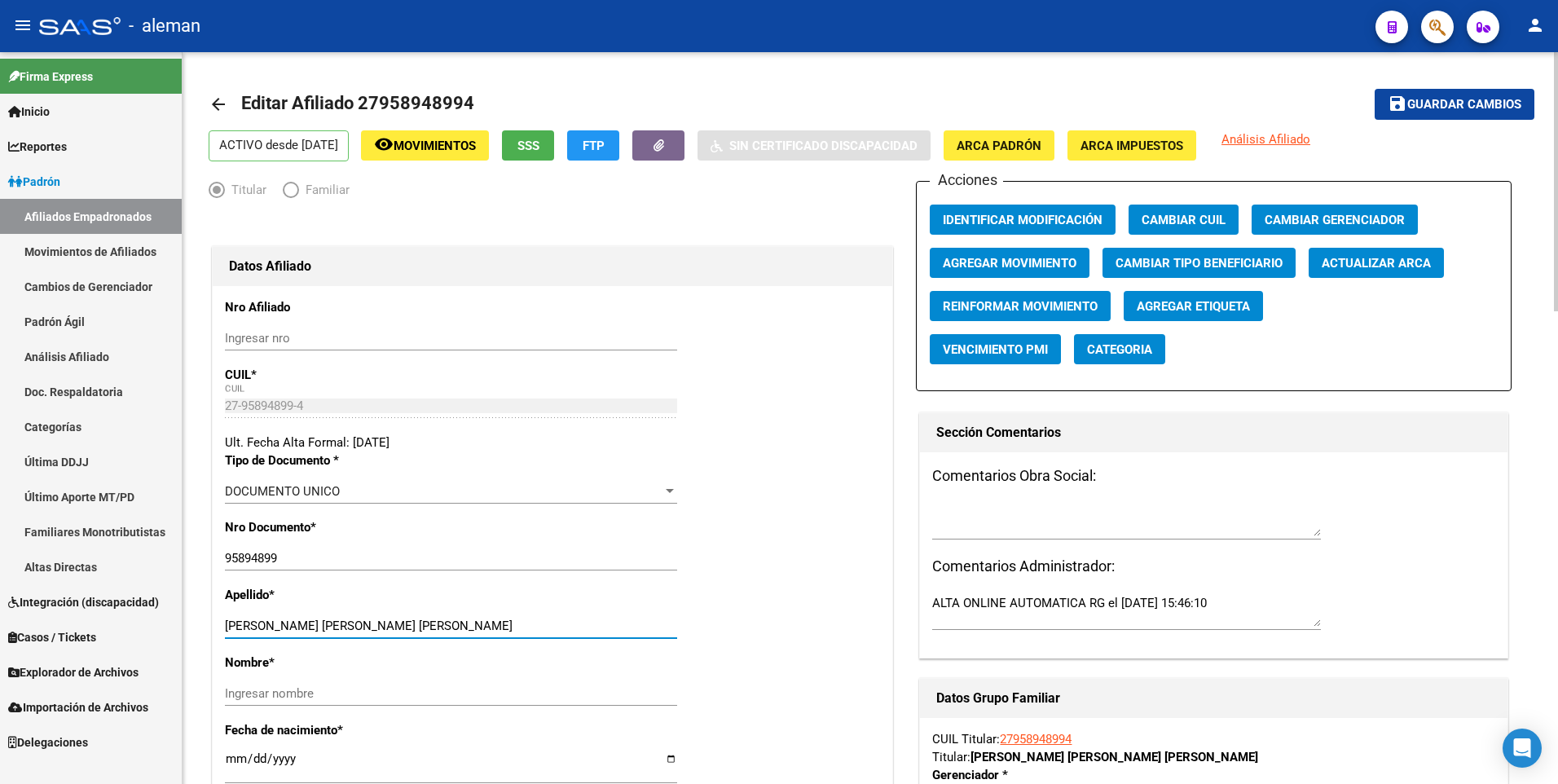
drag, startPoint x: 325, startPoint y: 628, endPoint x: 515, endPoint y: 628, distance: 190.0
click at [515, 628] on input "AMARO ROMERO MELISSA GABRIELA" at bounding box center [451, 625] width 452 height 14
type input "AMARO ROMERO"
click at [485, 688] on input "Ingresar nombre" at bounding box center [451, 693] width 452 height 14
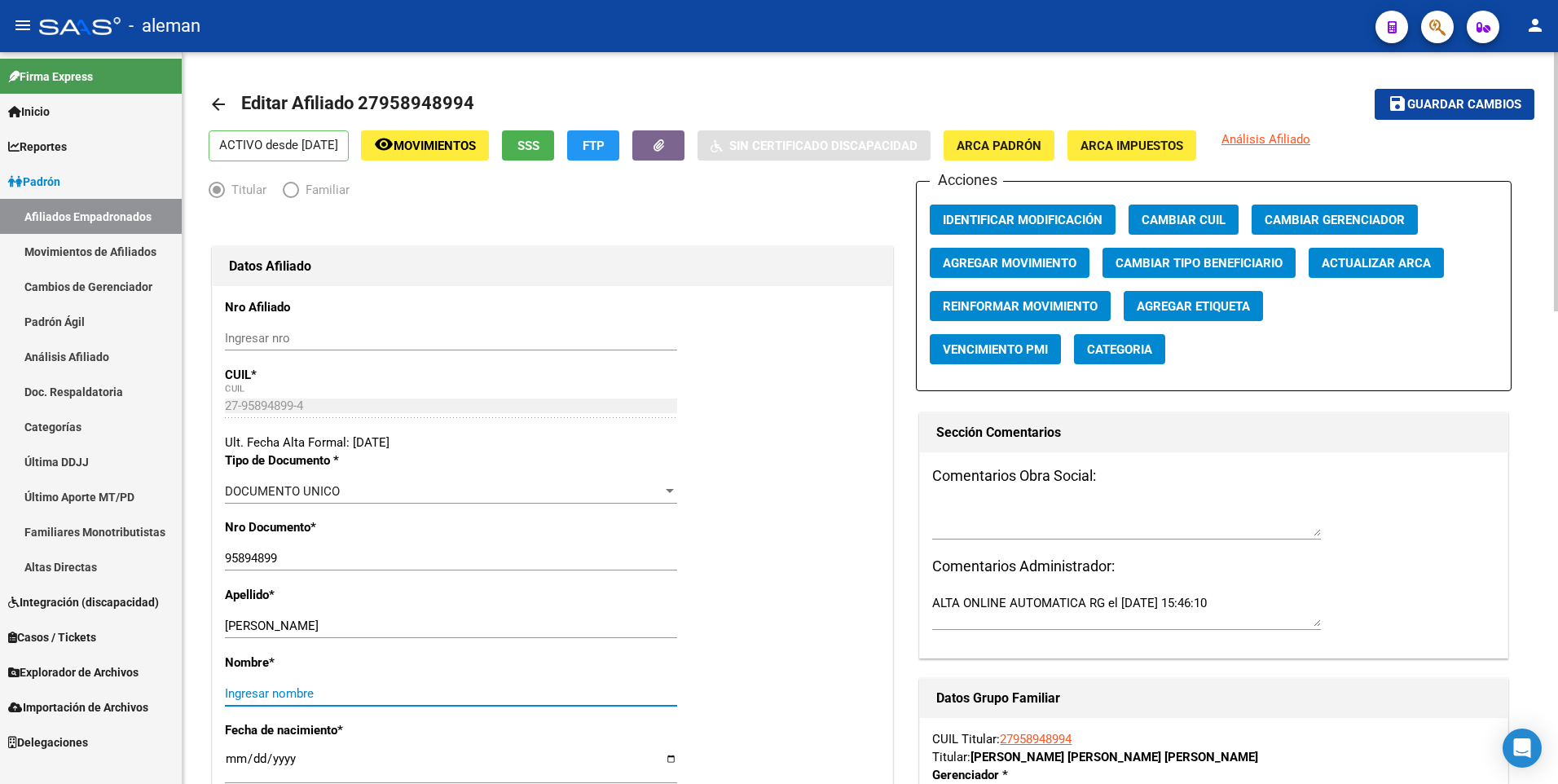
paste input "MELISSA GABRIELA"
type input "MELISSA GABRIELA"
click at [1012, 139] on span "ARCA Padrón" at bounding box center [998, 145] width 85 height 14
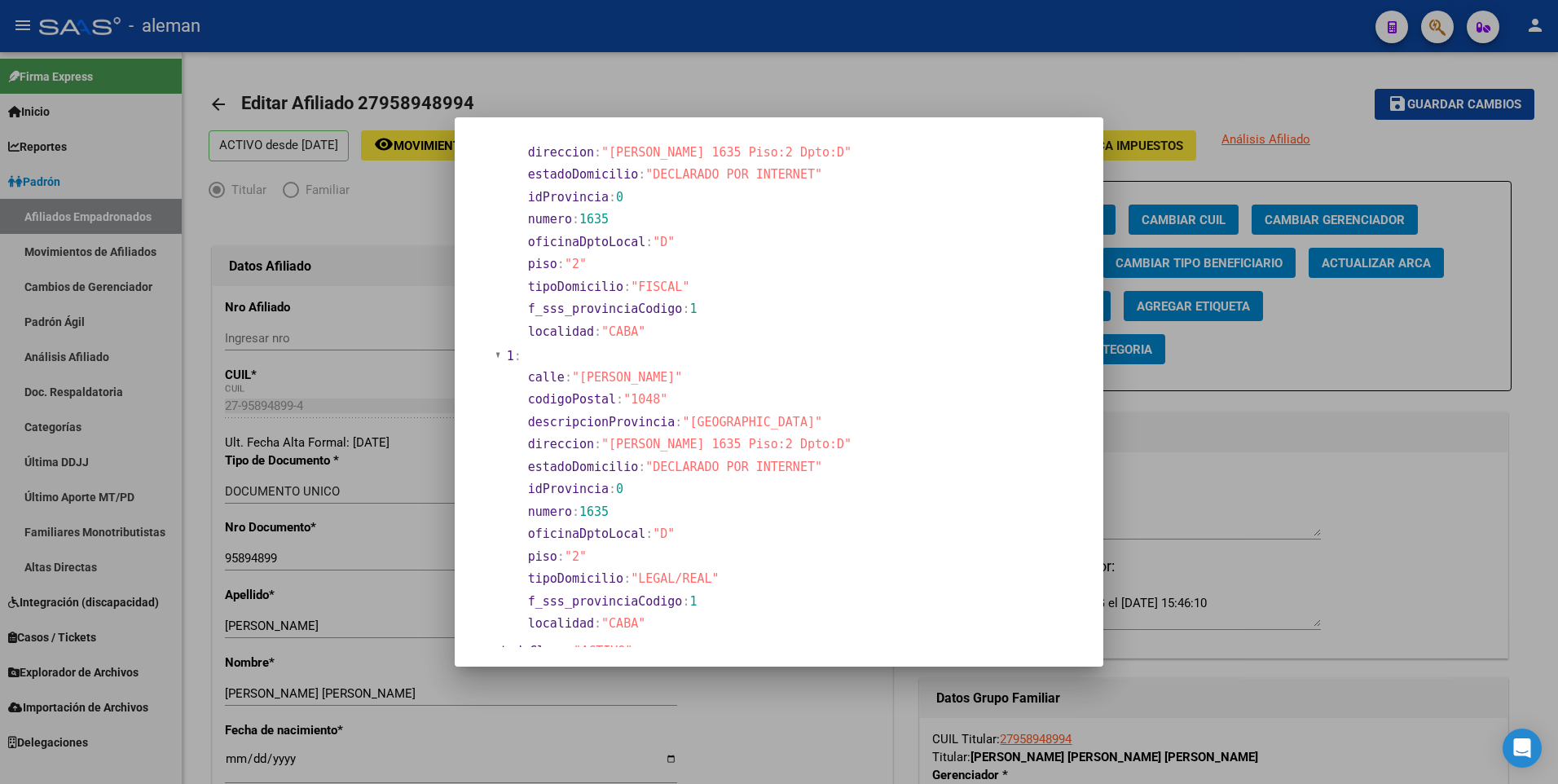
scroll to position [244, 0]
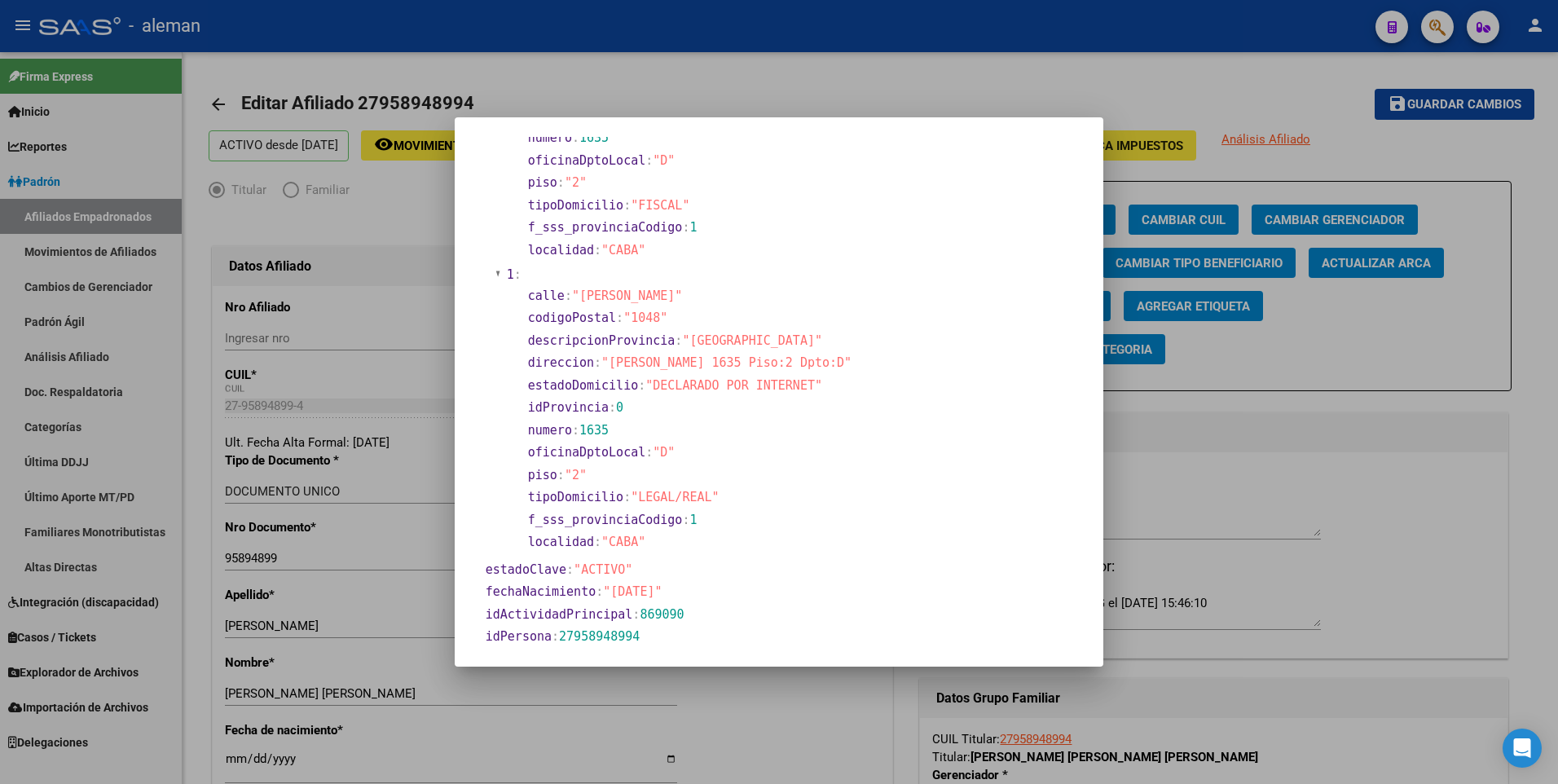
click at [228, 760] on div at bounding box center [779, 392] width 1558 height 784
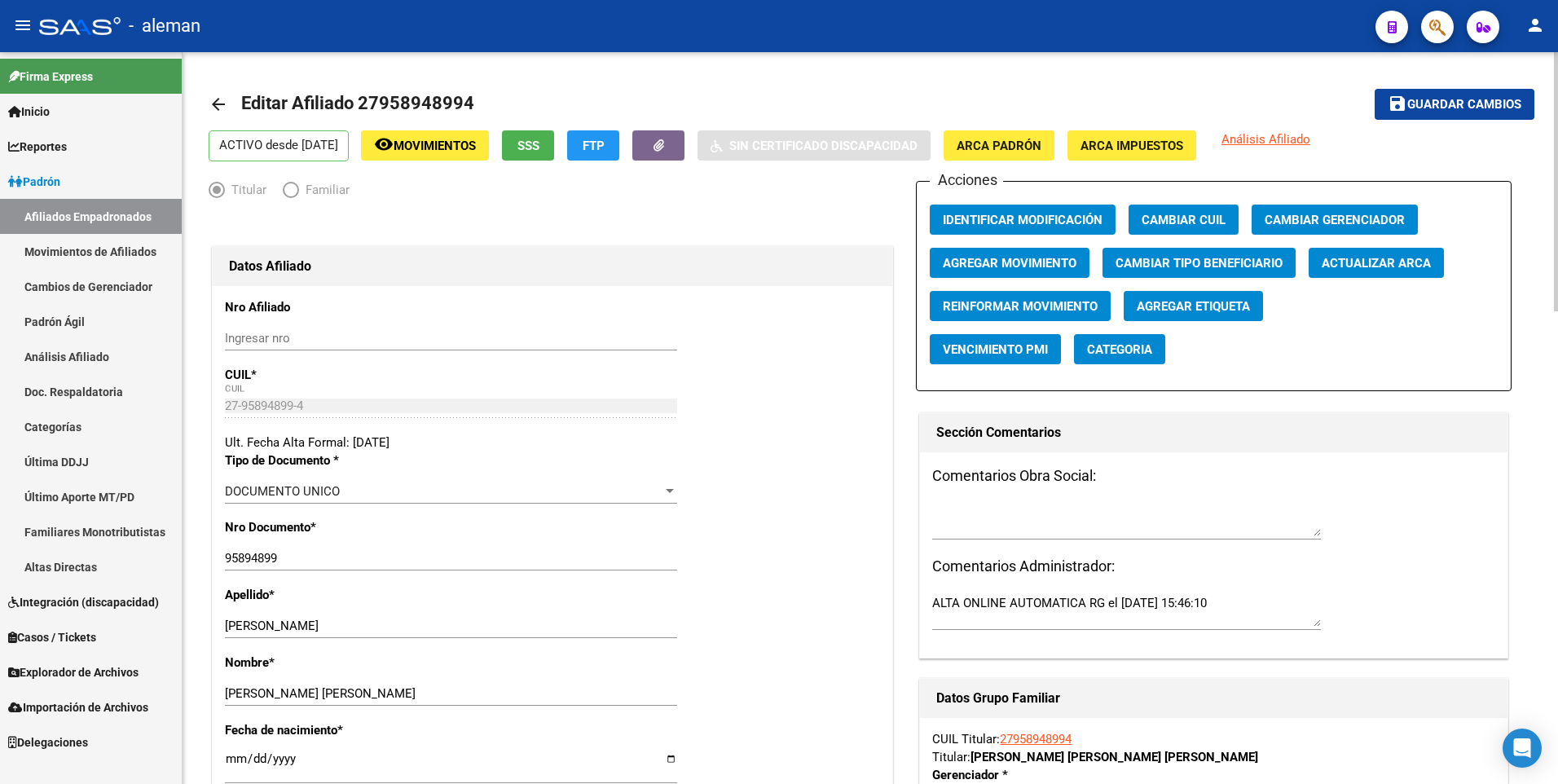
click at [230, 760] on input "[DATE]" at bounding box center [451, 765] width 452 height 26
type input "1900-01-04"
type input "1999-02-04"
click at [846, 572] on div "Nro Documento * 95894899 Ingresar nro" at bounding box center [552, 551] width 655 height 68
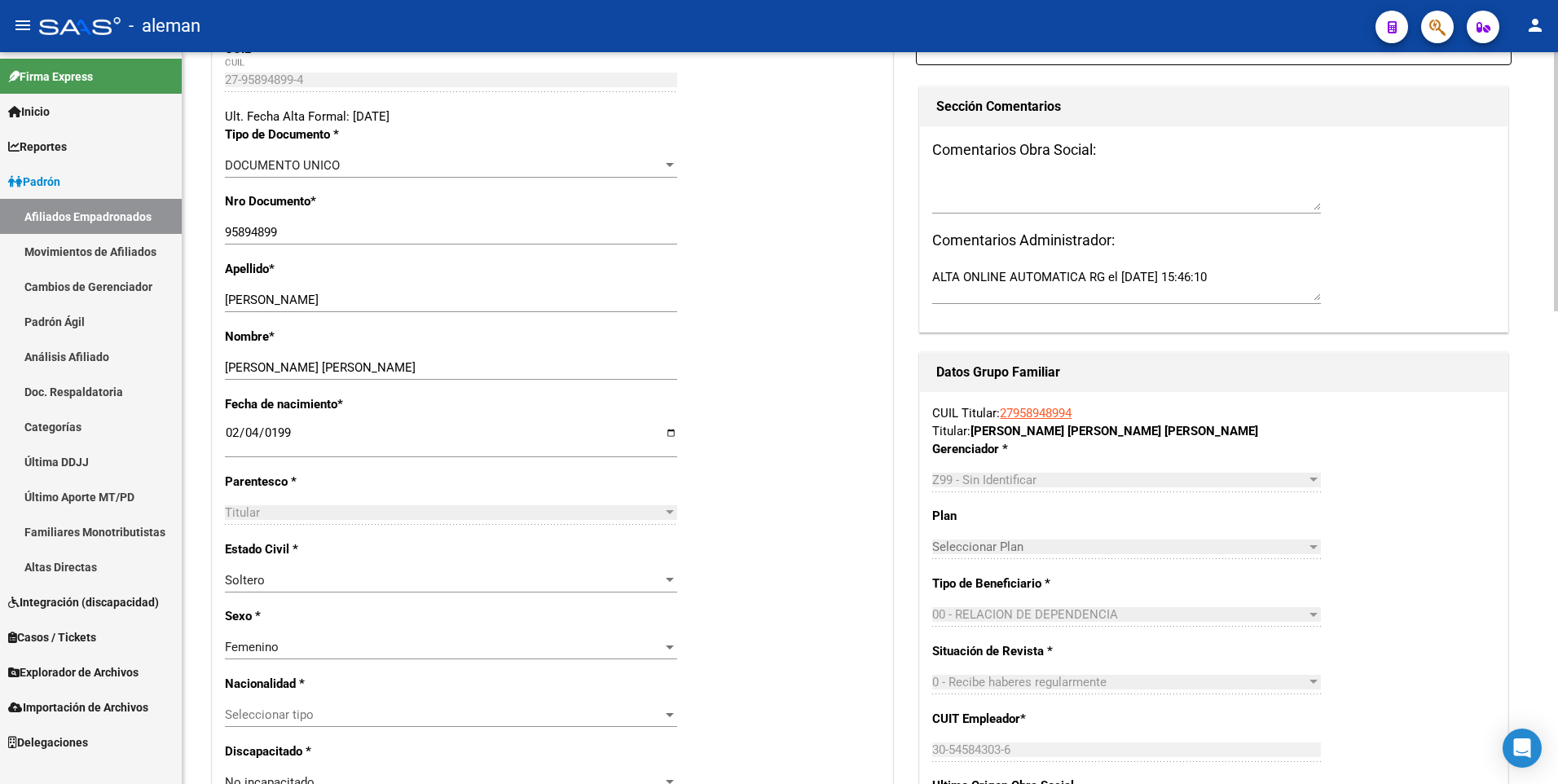
scroll to position [0, 0]
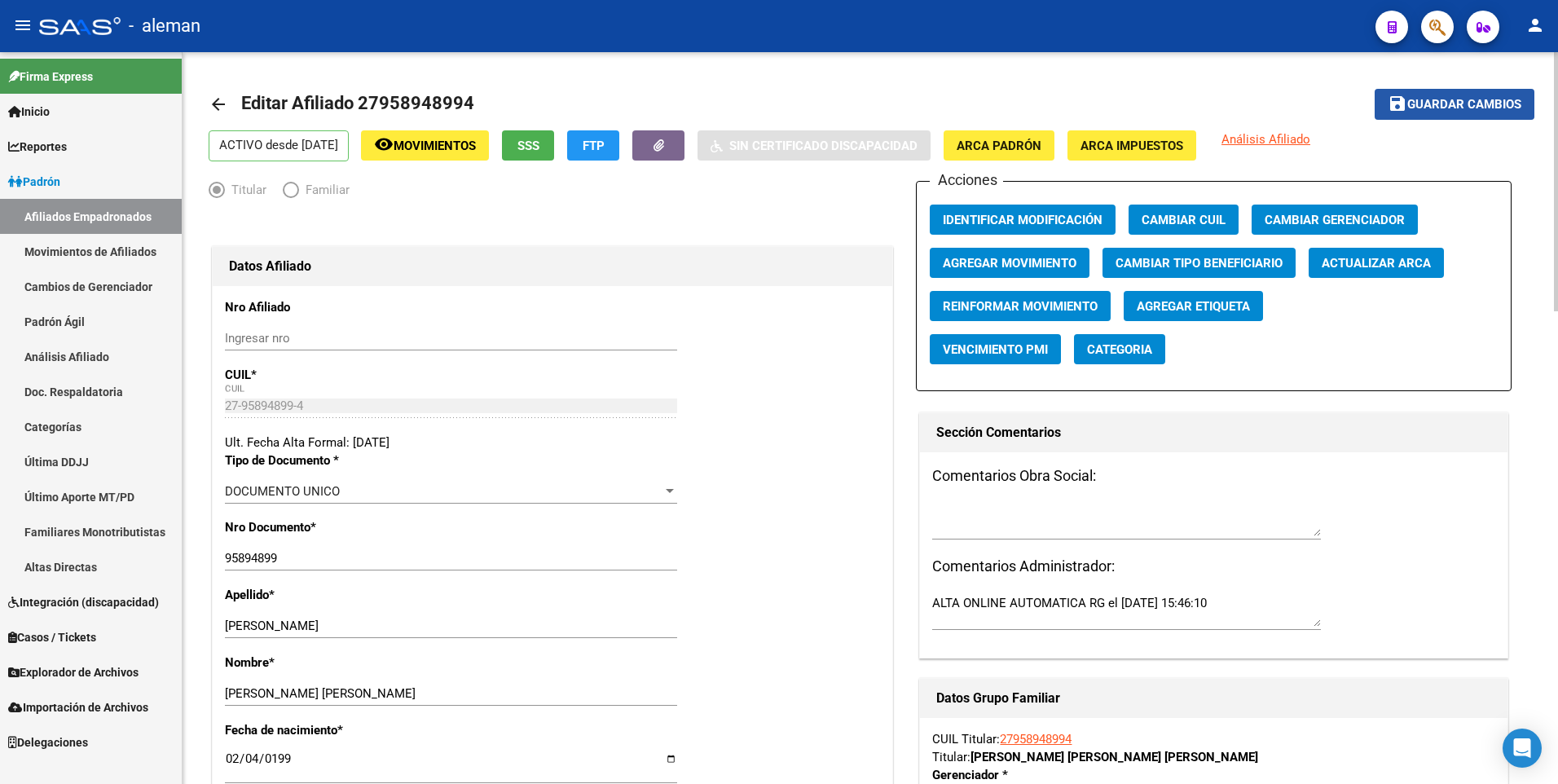
click at [1439, 98] on span "Guardar cambios" at bounding box center [1464, 104] width 114 height 14
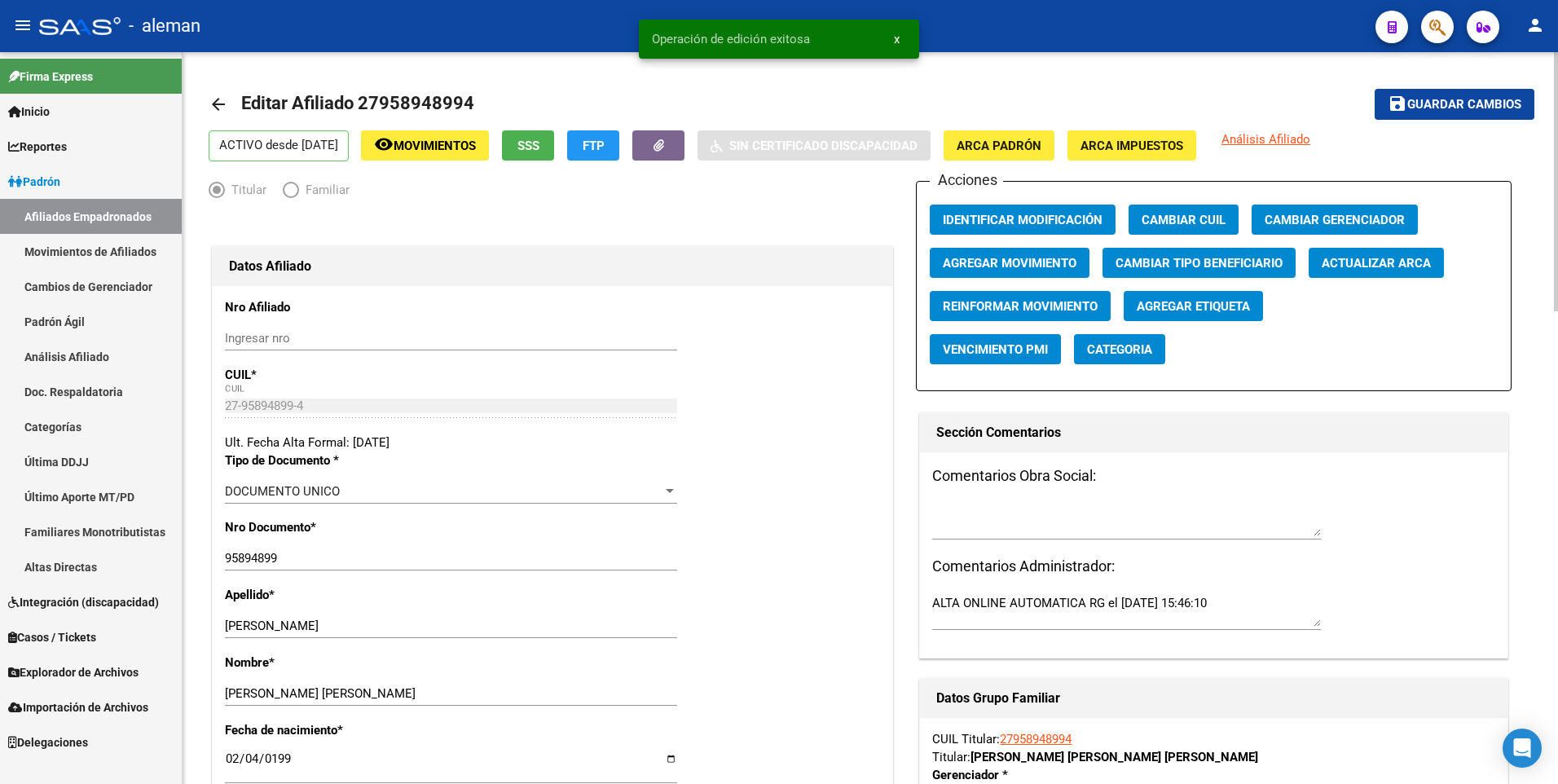
click at [217, 102] on mat-icon "arrow_back" at bounding box center [217, 104] width 19 height 19
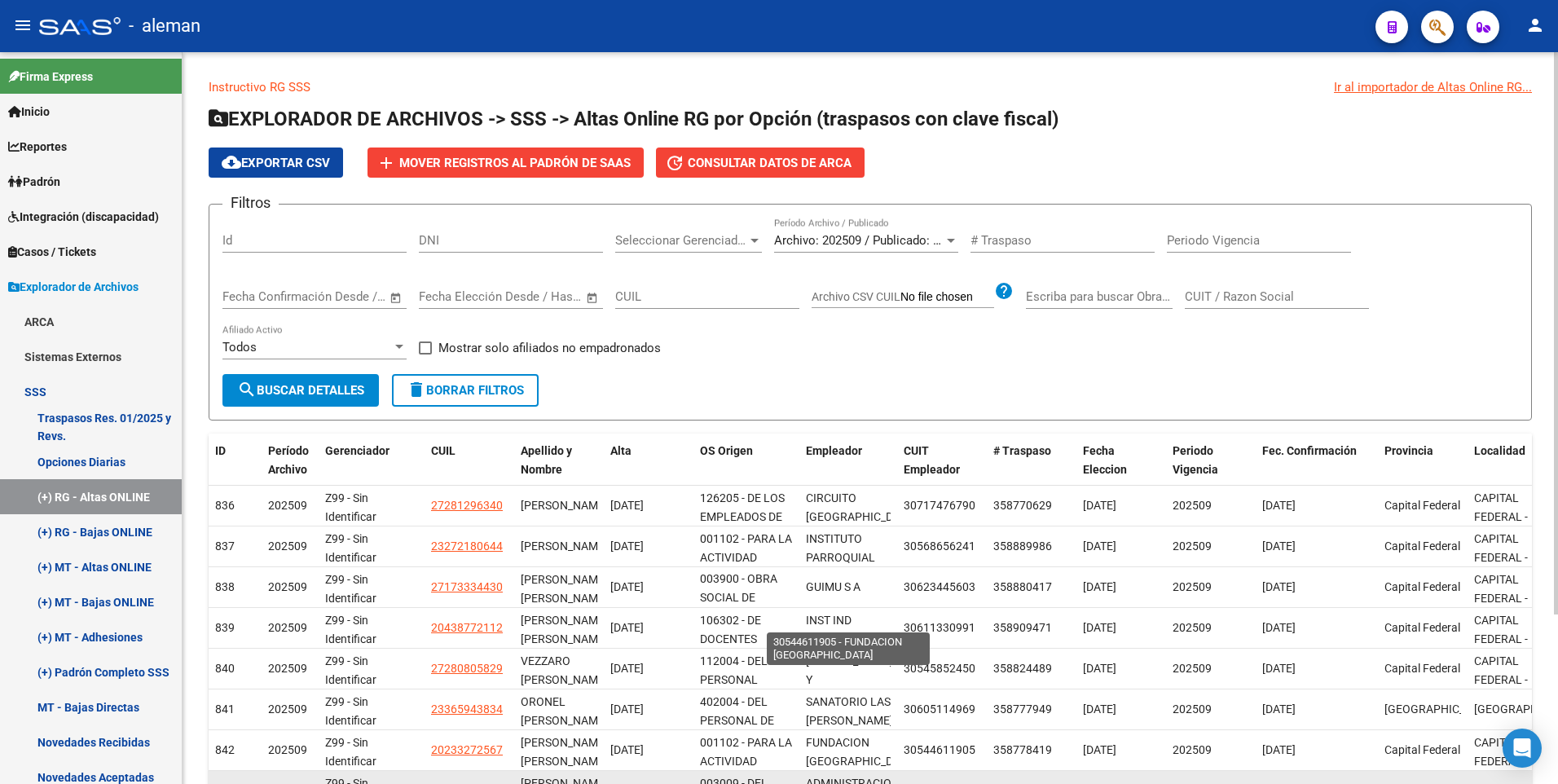
scroll to position [220, 0]
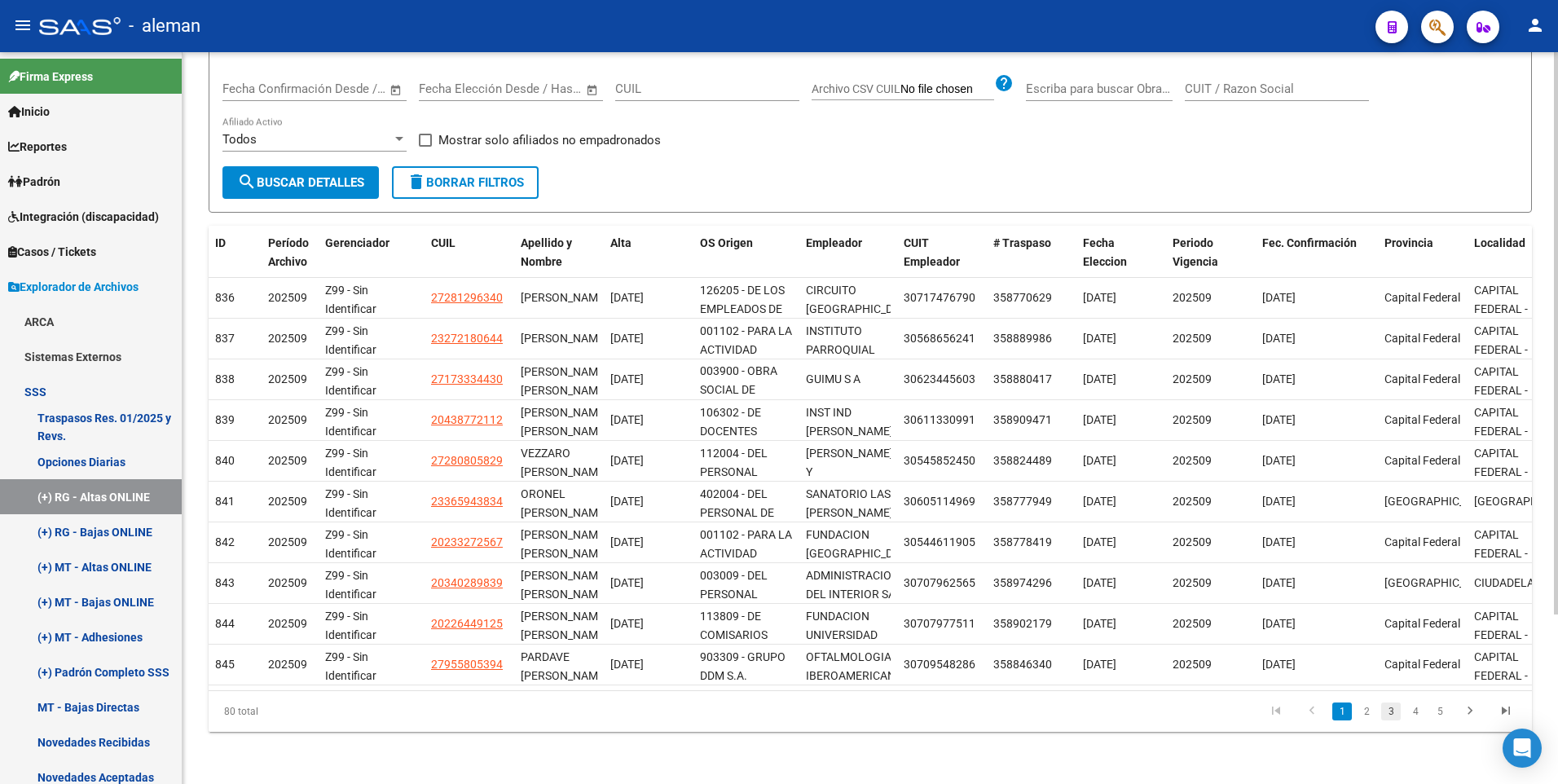
click at [1391, 710] on link "3" at bounding box center [1390, 711] width 19 height 18
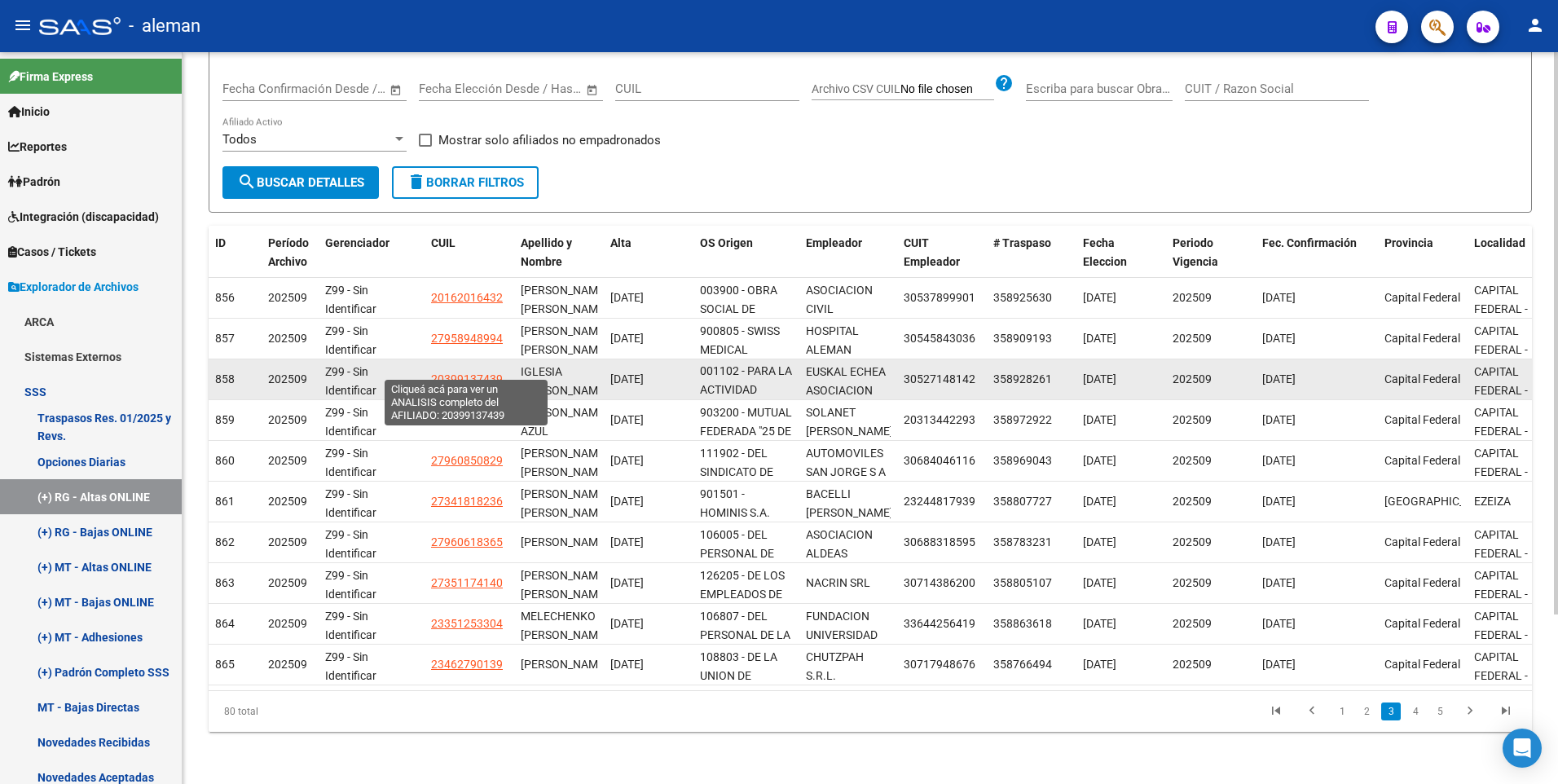
click at [484, 373] on span "20399137439" at bounding box center [466, 379] width 71 height 13
type textarea "20399137439"
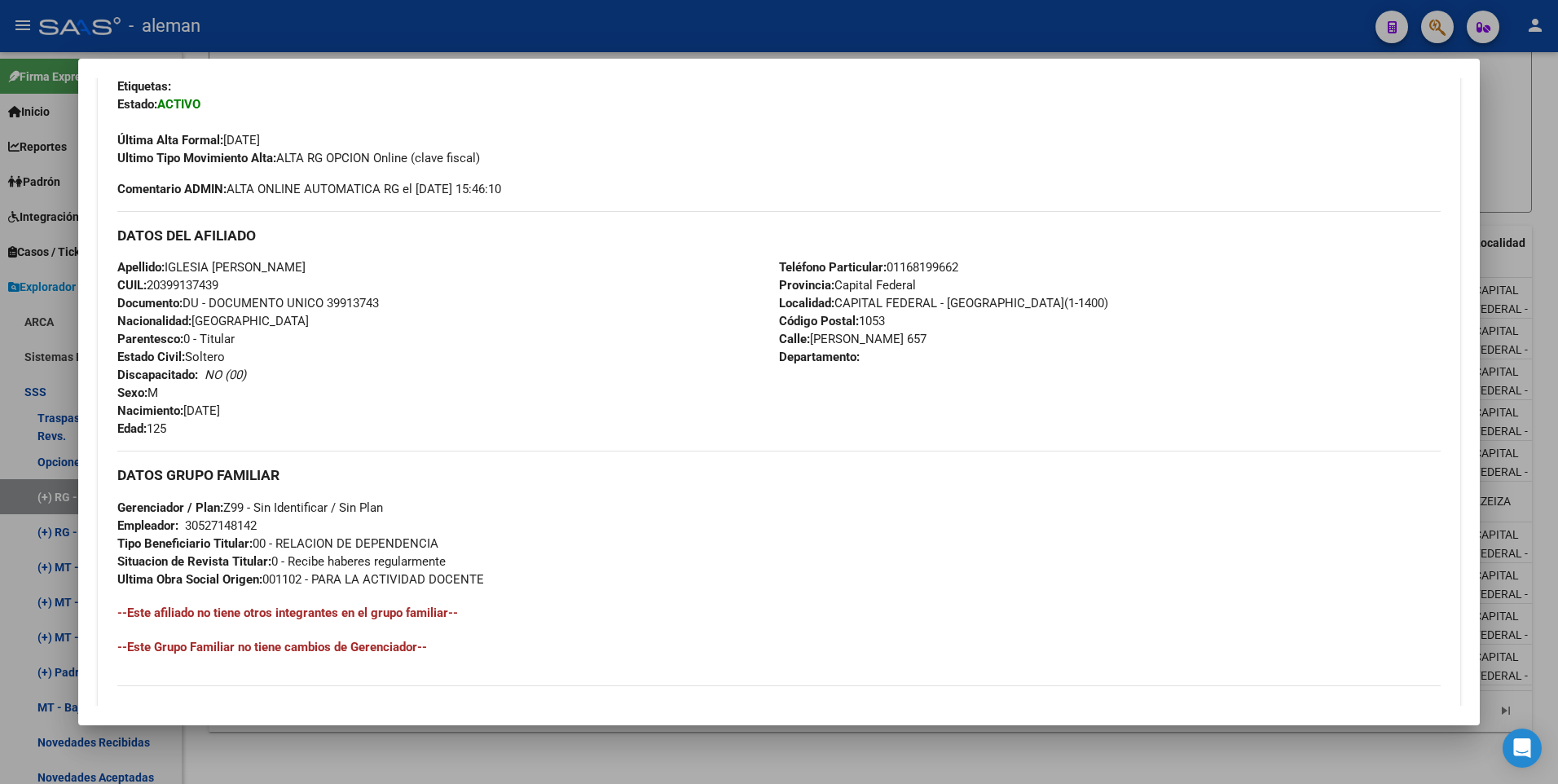
scroll to position [244, 0]
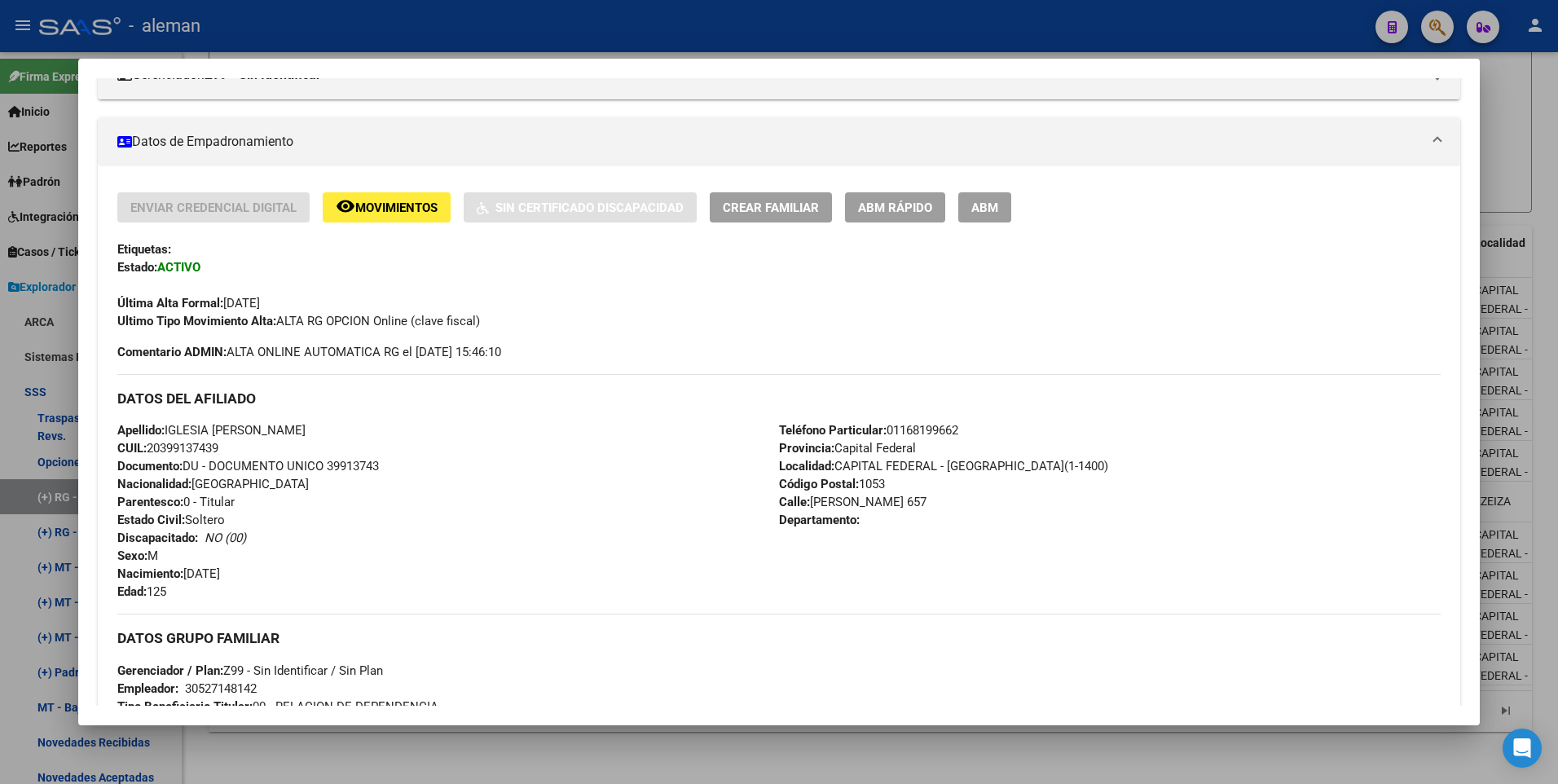
click at [996, 201] on span "ABM" at bounding box center [985, 207] width 27 height 14
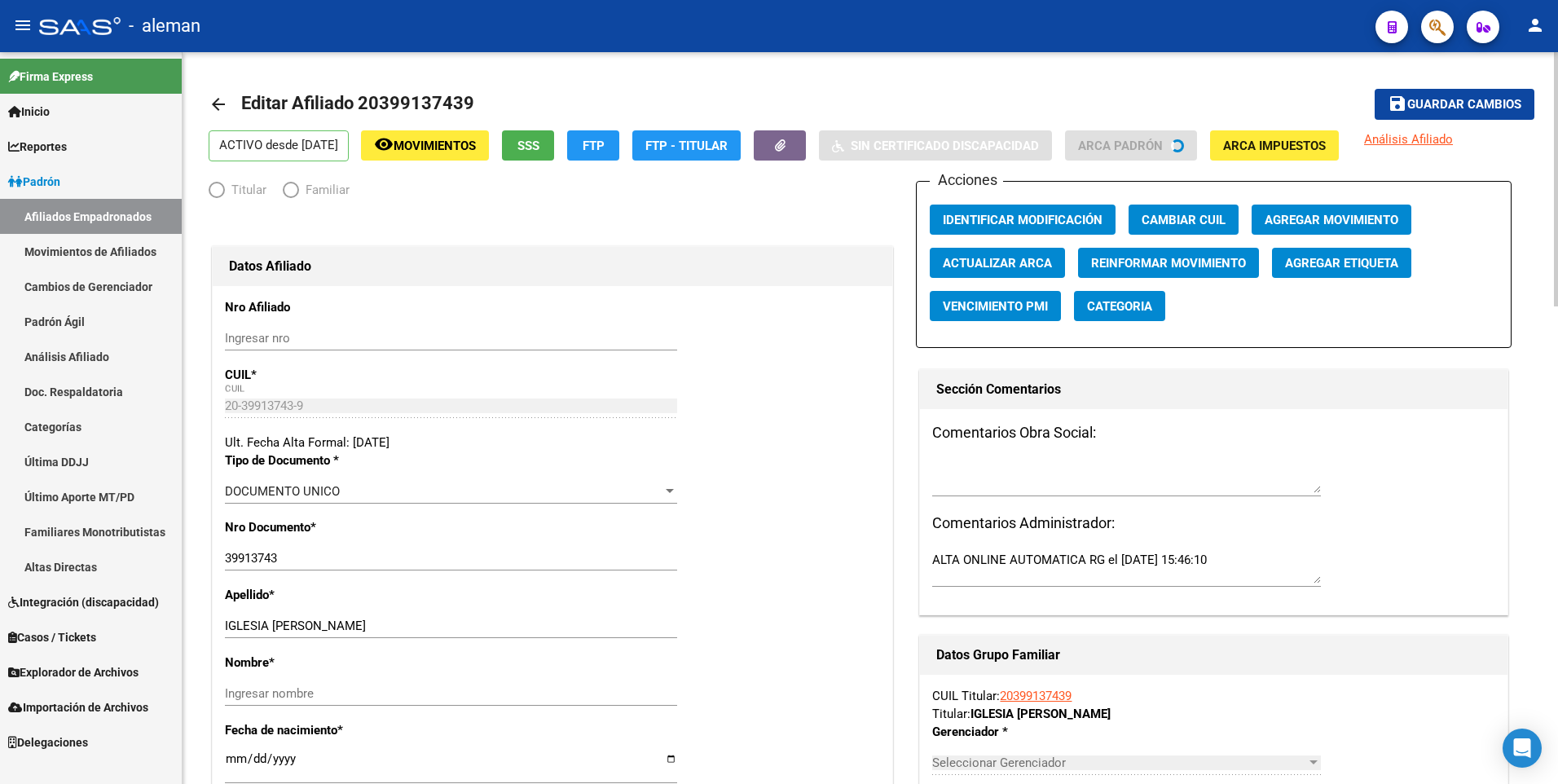
radio input "true"
type input "30-52714814-2"
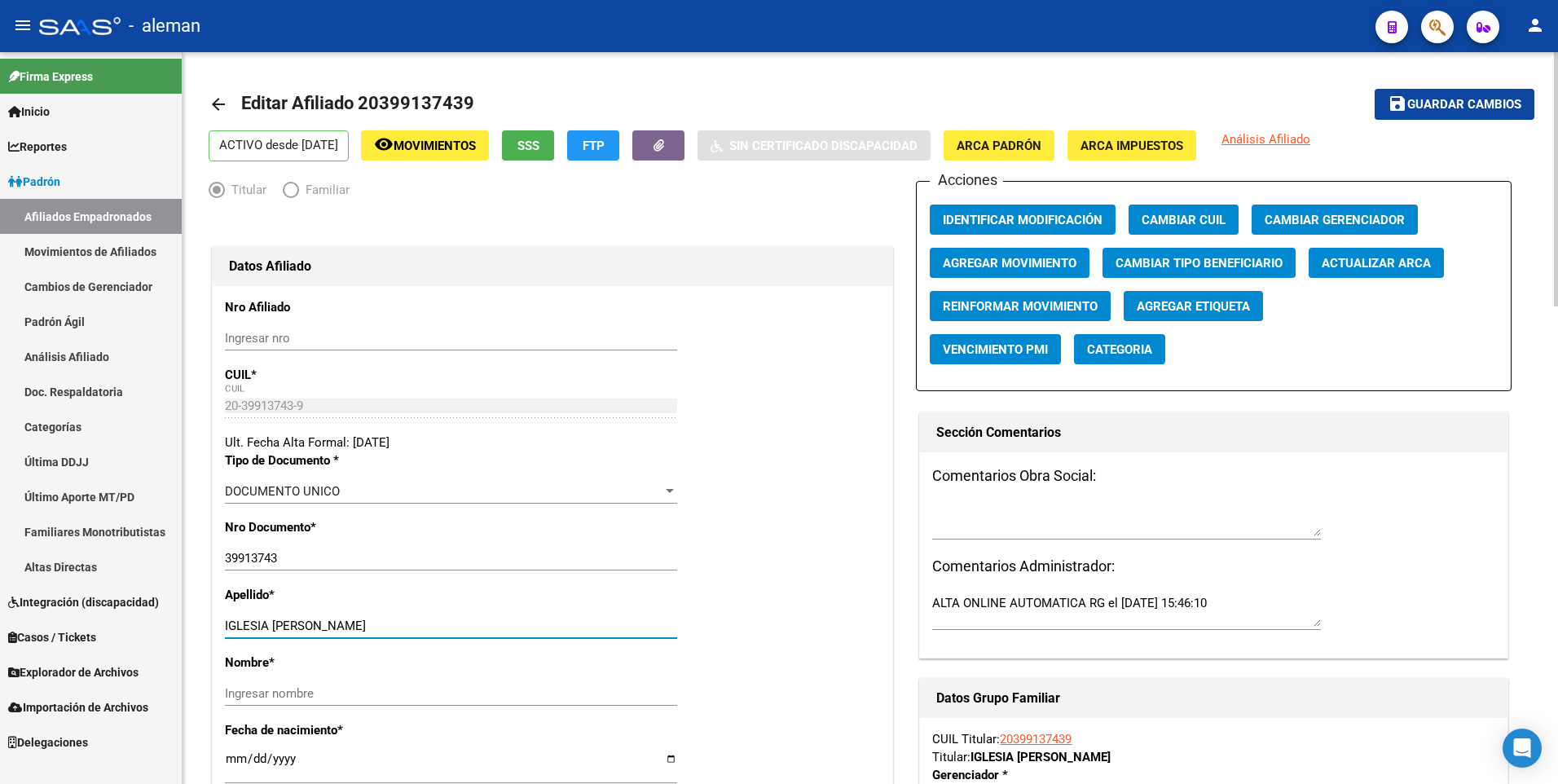
drag, startPoint x: 273, startPoint y: 626, endPoint x: 516, endPoint y: 626, distance: 243.0
click at [516, 626] on input "IGLESIA MAXIMILIANO NICOLAS" at bounding box center [451, 625] width 452 height 14
click at [427, 692] on input "Ingresar nombre" at bounding box center [451, 693] width 452 height 14
paste input "MAXIMILIANO NICOLAS"
type input "MAXIMILIANO NICOLAS"
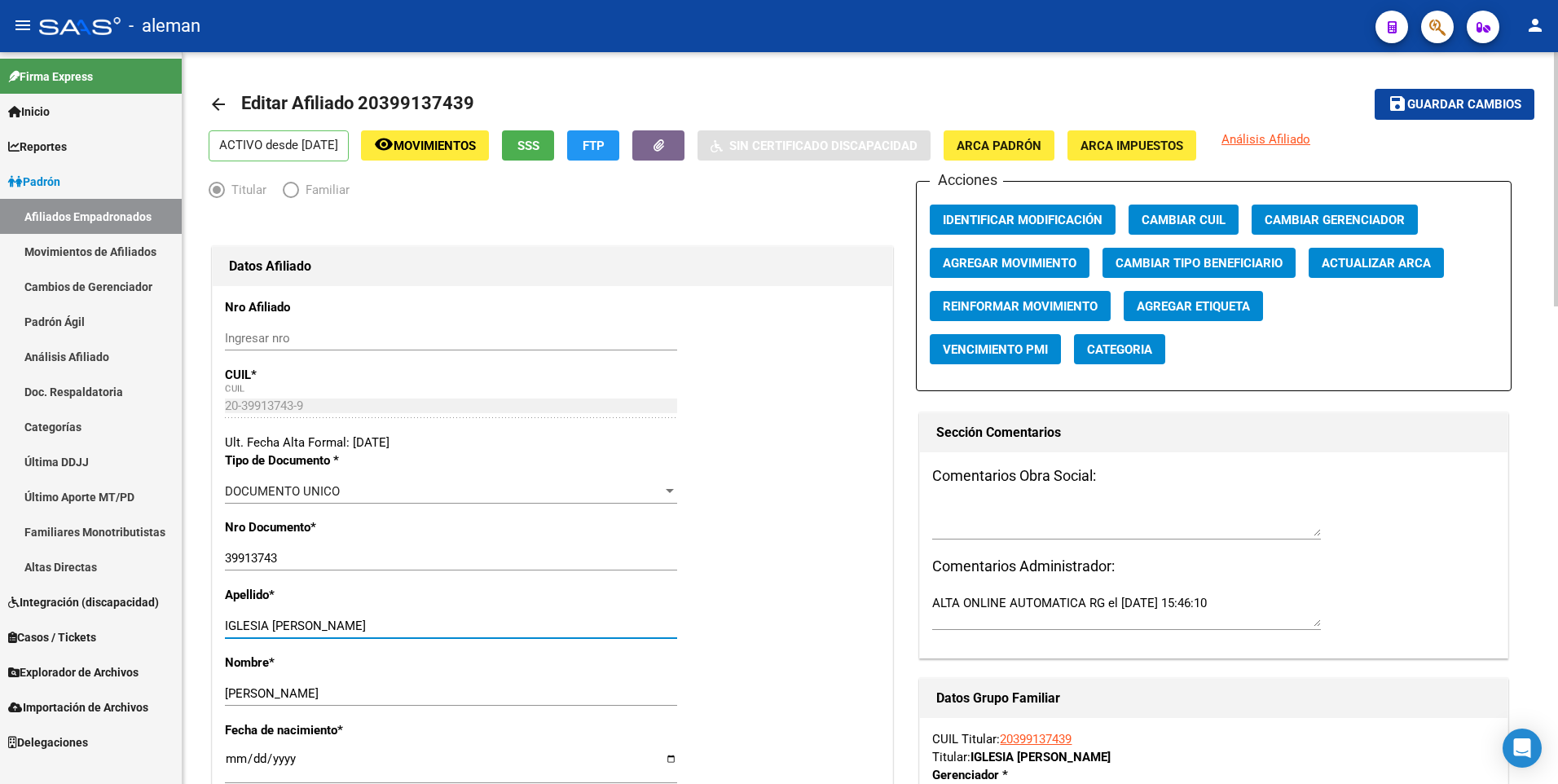
drag, startPoint x: 275, startPoint y: 624, endPoint x: 496, endPoint y: 625, distance: 221.0
click at [496, 625] on input "IGLESIA MAXIMILIANO NICOLAS" at bounding box center [451, 625] width 452 height 14
type input "IGLESIA"
click at [1035, 139] on span "ARCA Padrón" at bounding box center [998, 145] width 85 height 14
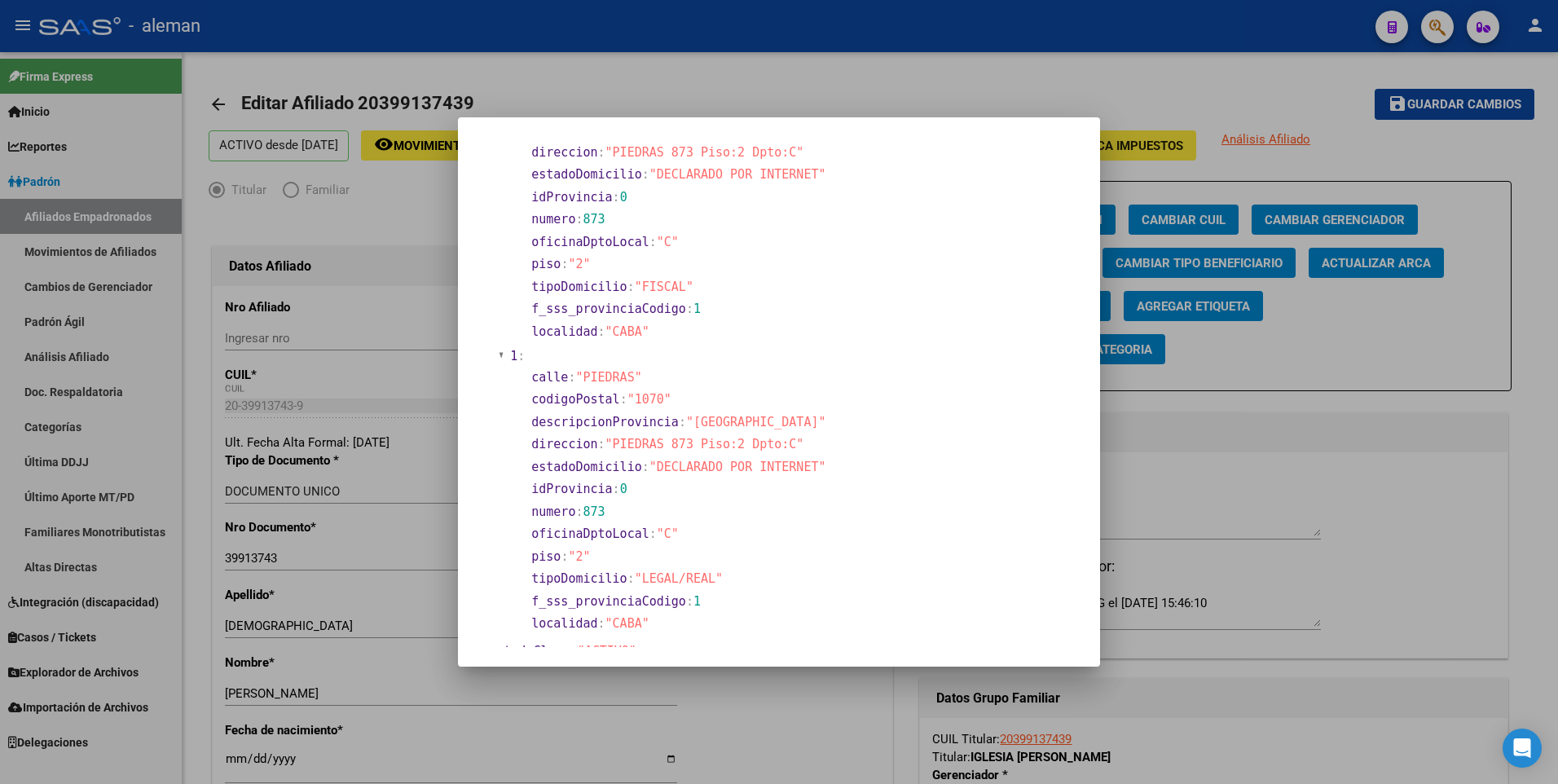
scroll to position [244, 0]
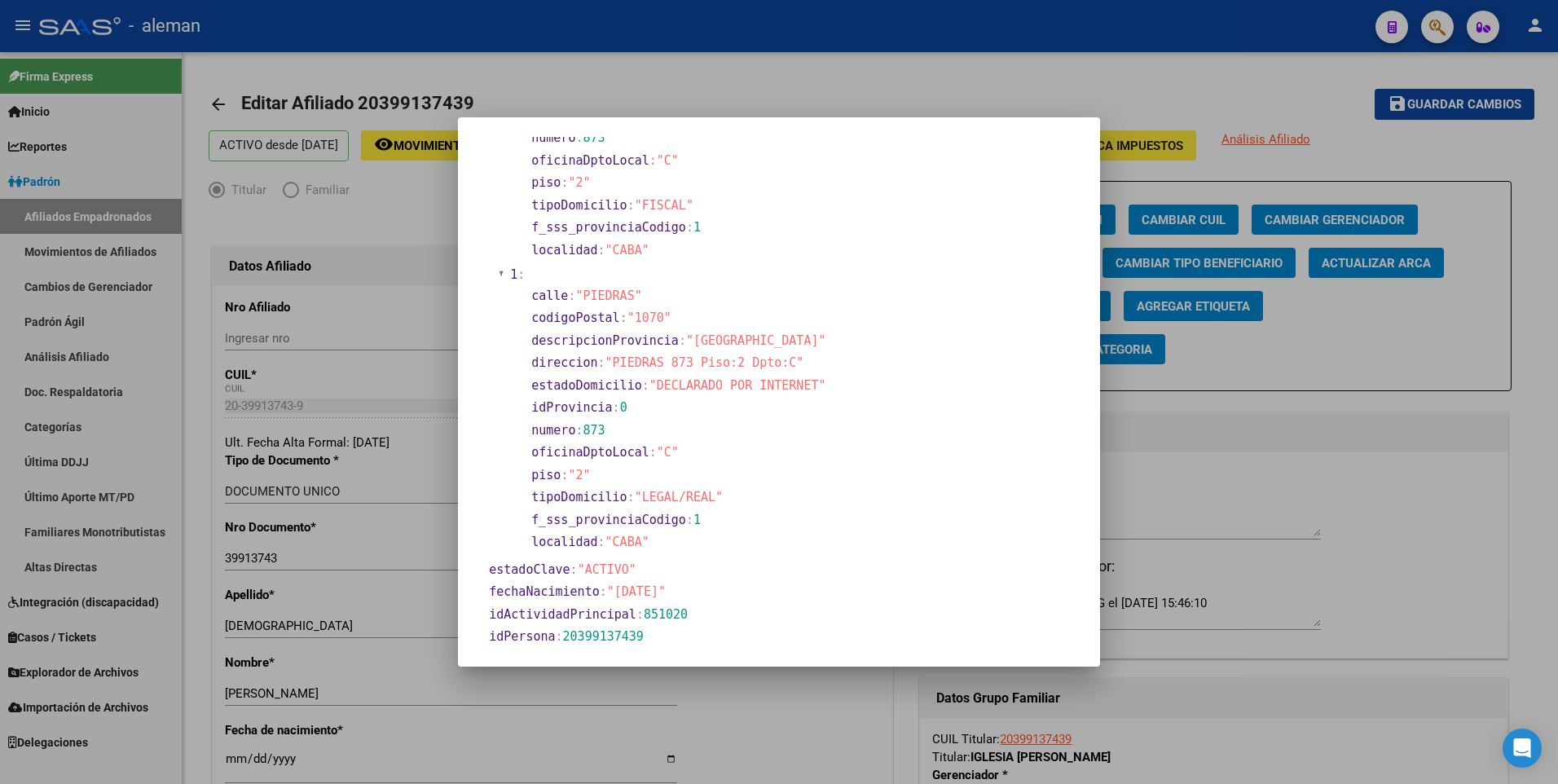
click at [231, 758] on div at bounding box center [779, 392] width 1558 height 784
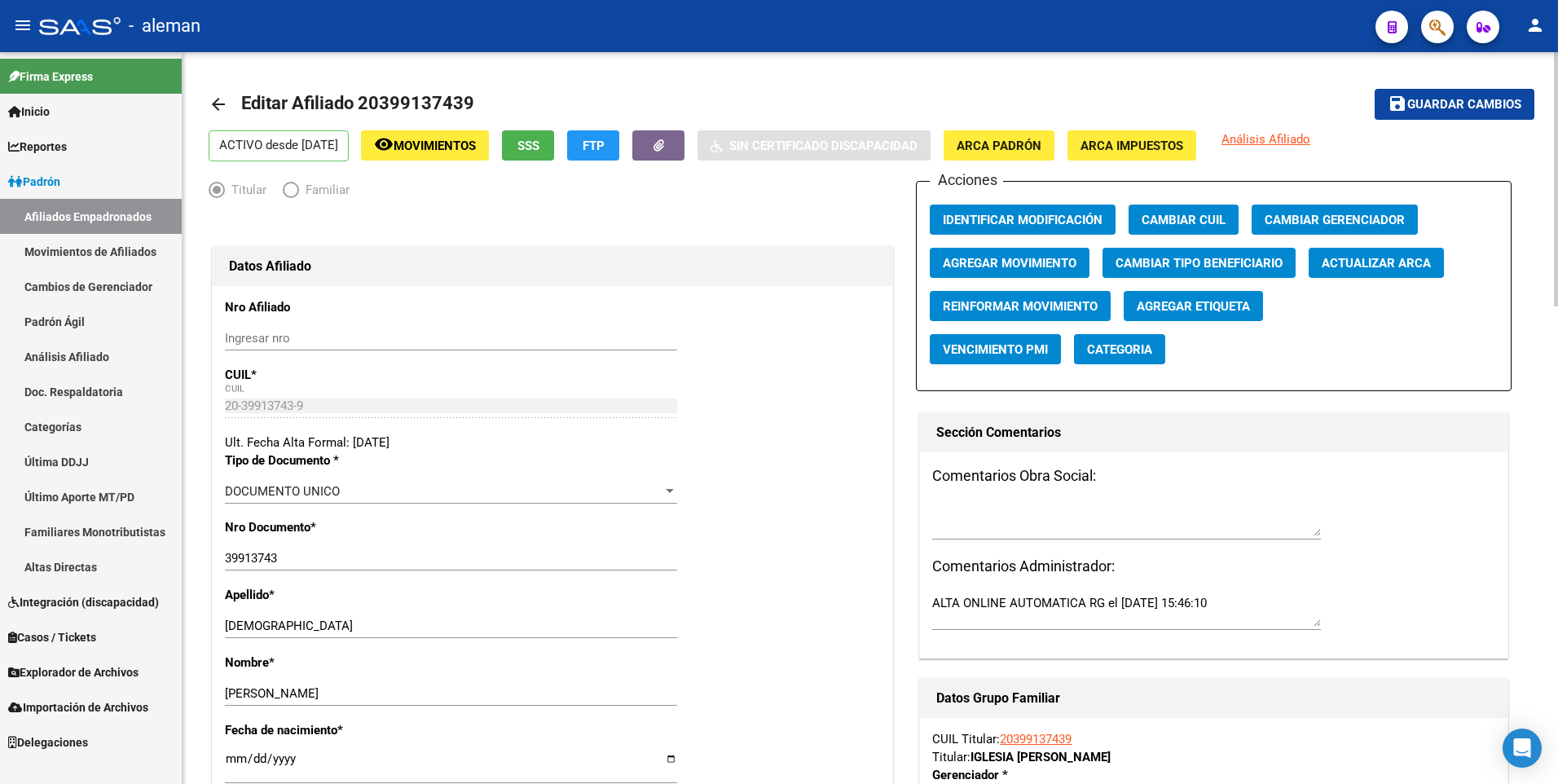
click at [233, 756] on input "[DATE]" at bounding box center [451, 765] width 452 height 26
type input "[DATE]"
type input "1996-09-23"
click at [761, 557] on div "Nro Documento * 39913743 Ingresar nro" at bounding box center [552, 551] width 655 height 68
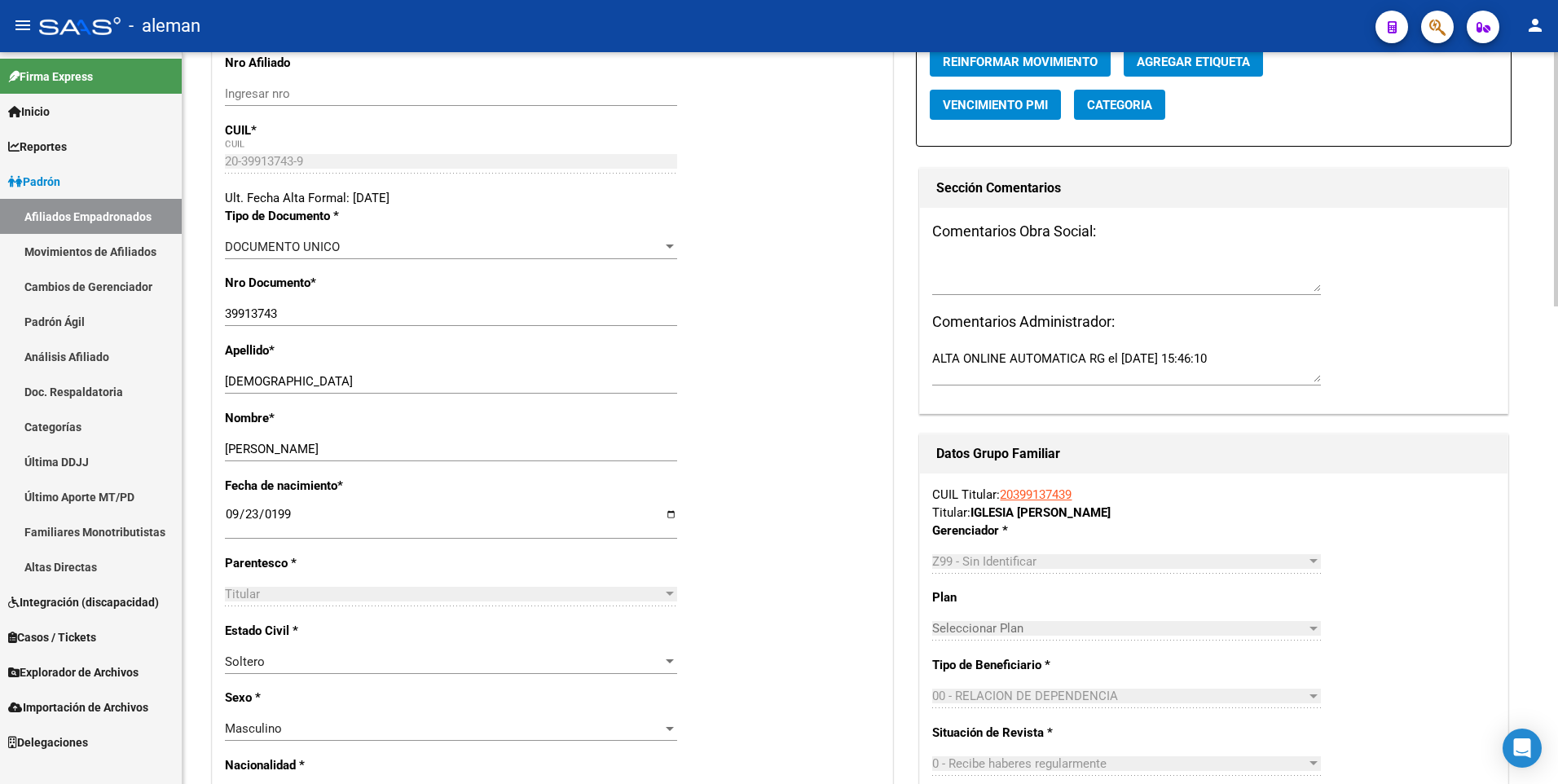
scroll to position [0, 0]
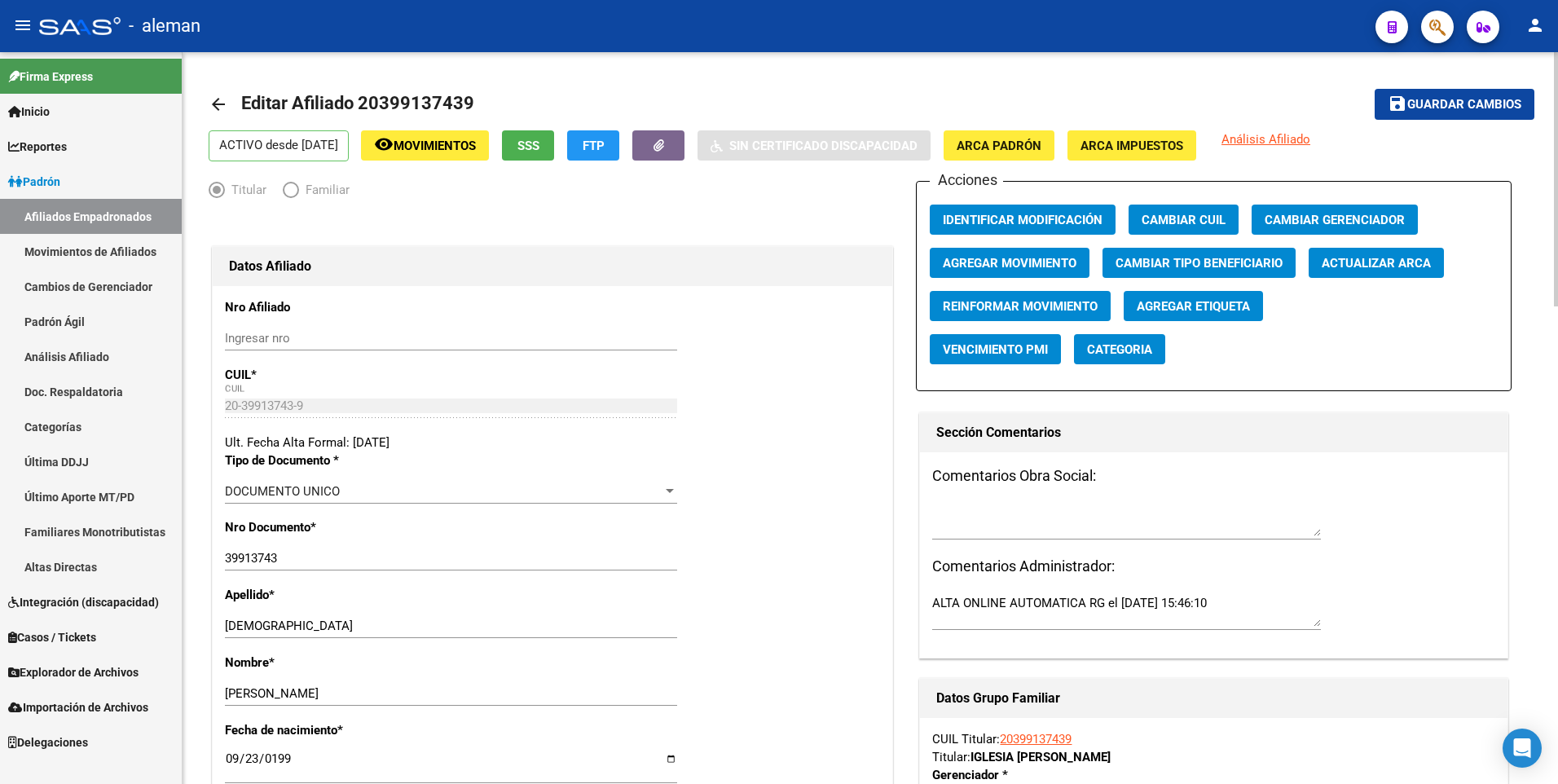
click at [1411, 108] on span "Guardar cambios" at bounding box center [1464, 104] width 114 height 14
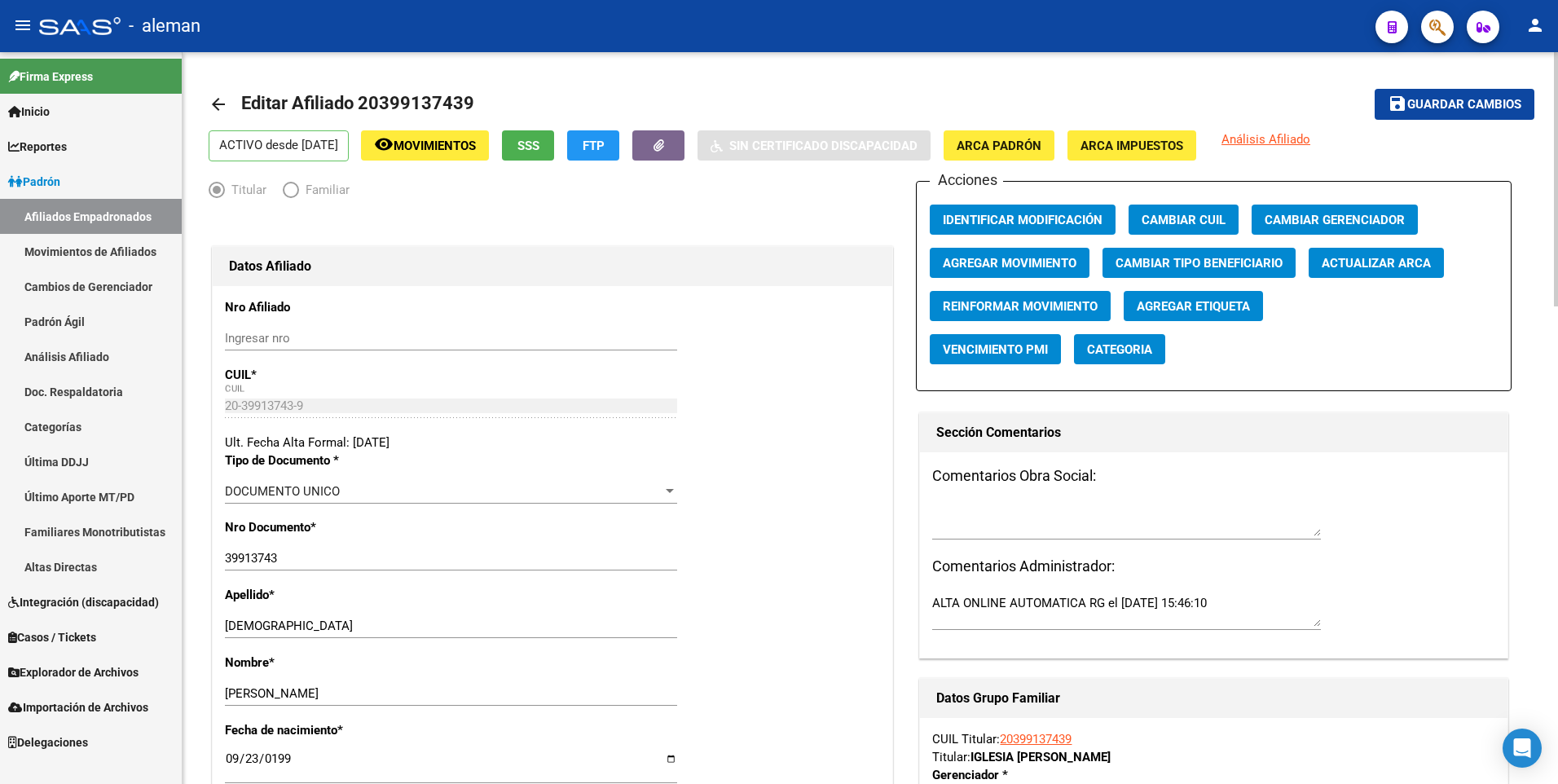
click at [217, 97] on mat-icon "arrow_back" at bounding box center [217, 104] width 19 height 19
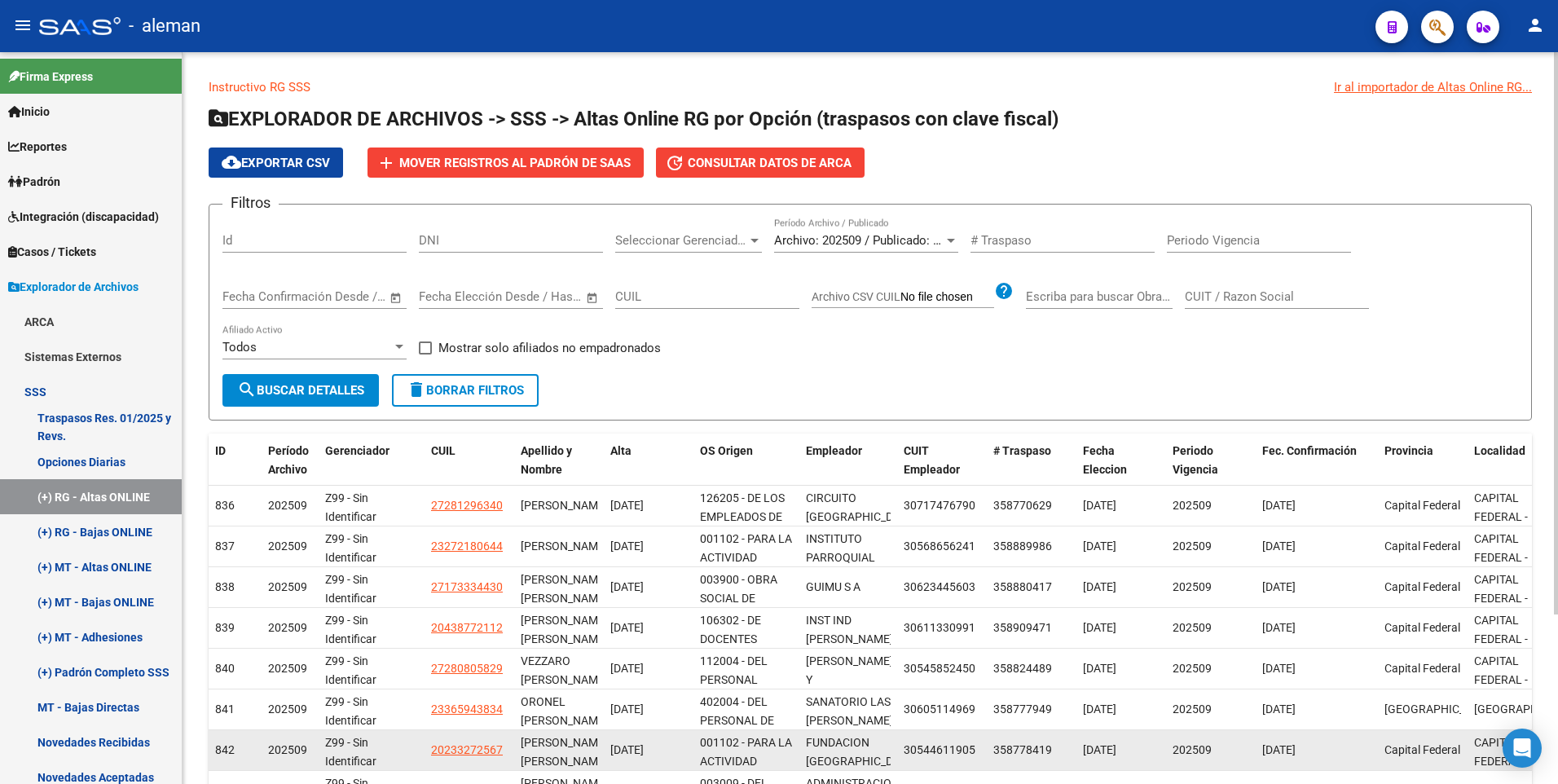
scroll to position [220, 0]
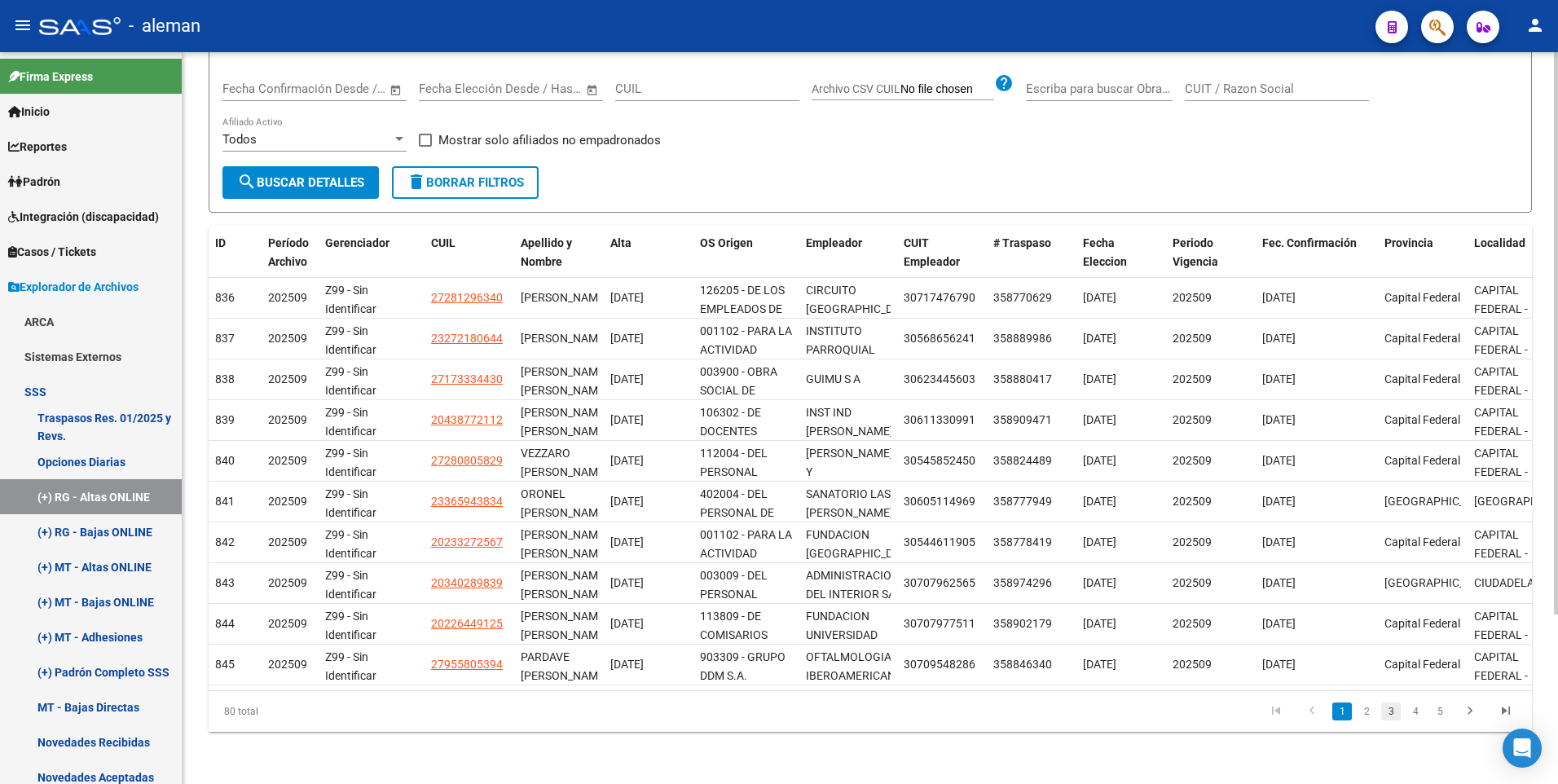
click at [1392, 713] on link "3" at bounding box center [1390, 711] width 19 height 18
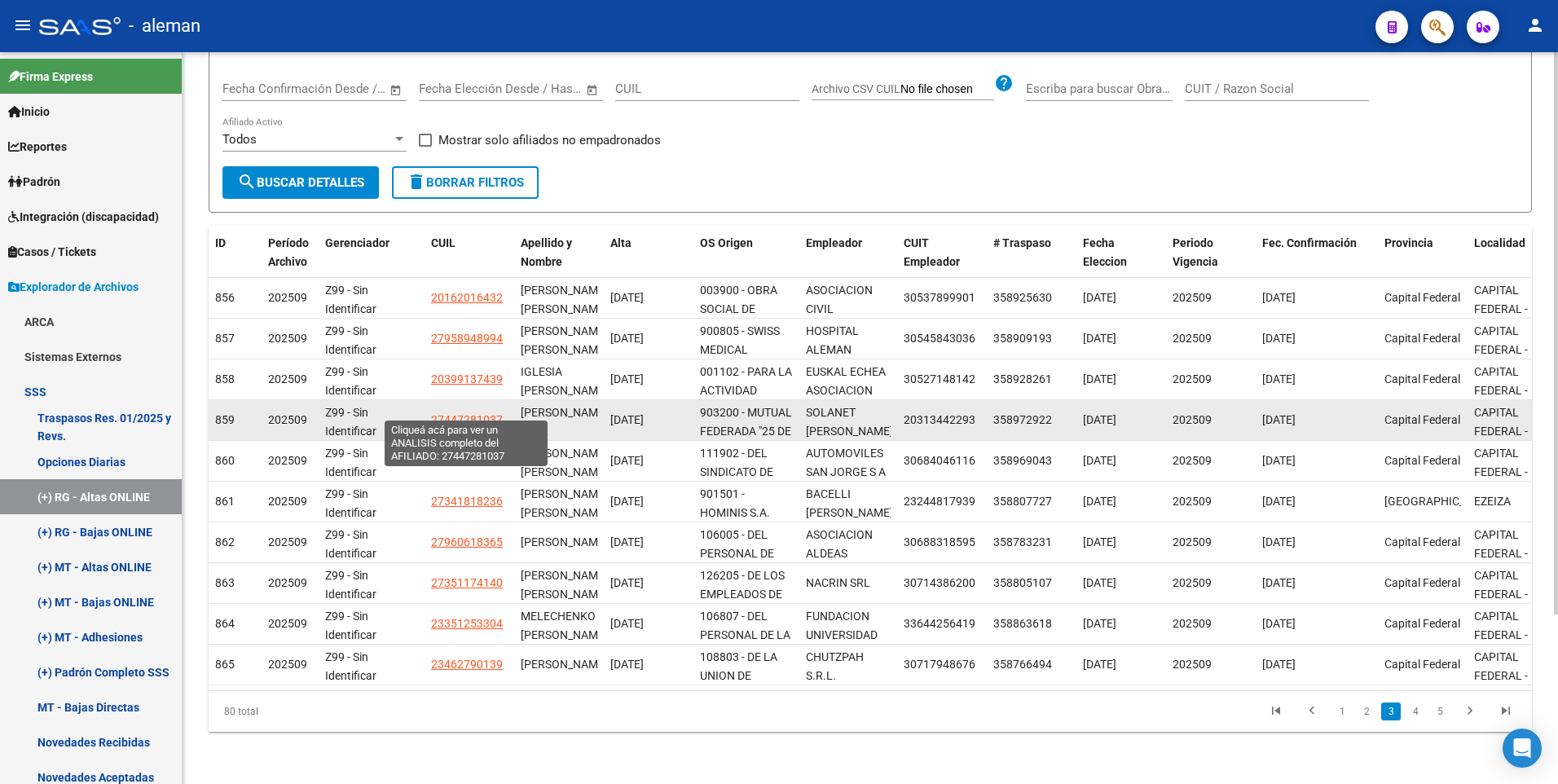
click at [469, 413] on span "27447281037" at bounding box center [466, 420] width 71 height 13
type textarea "27447281037"
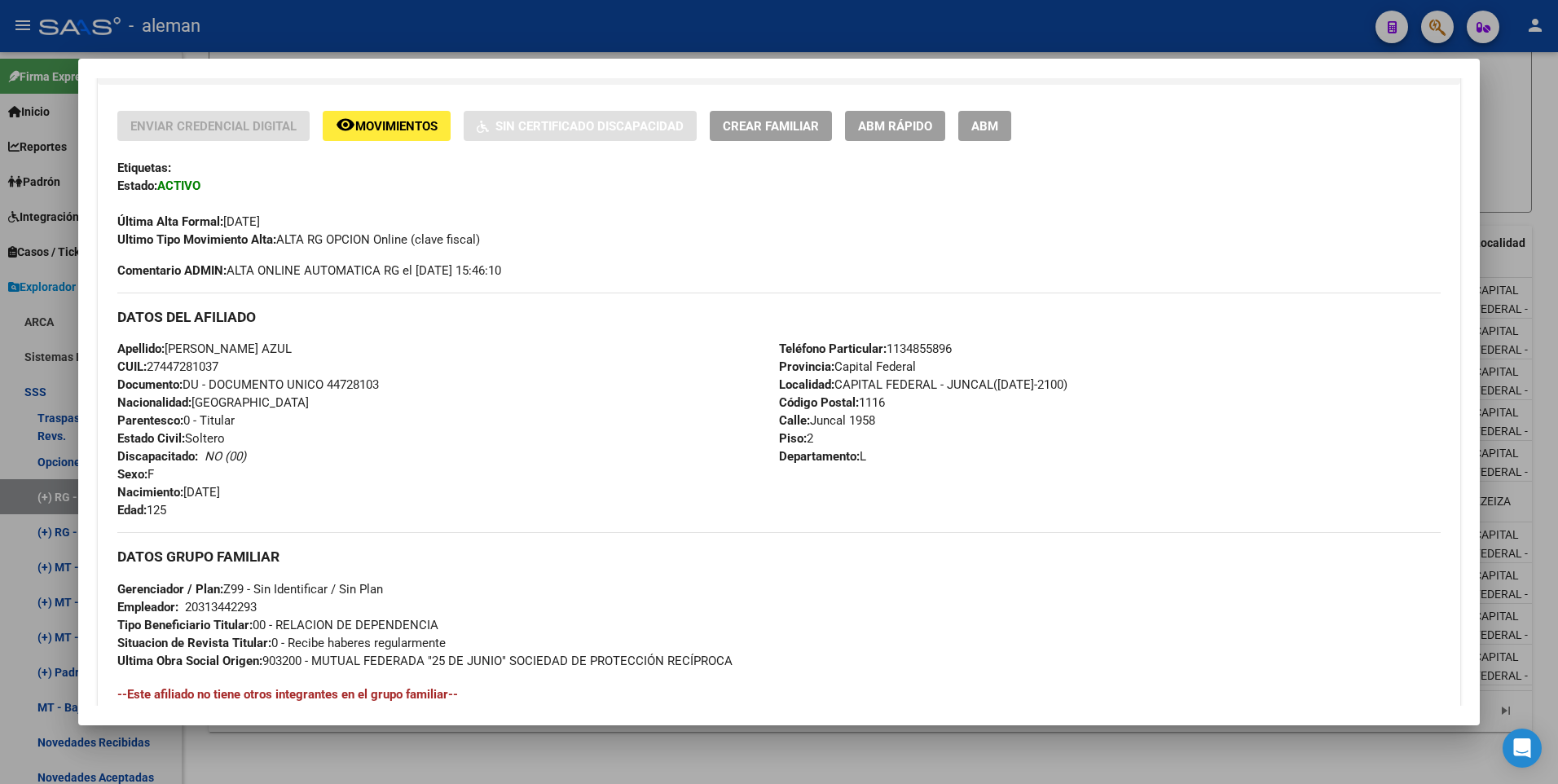
scroll to position [244, 0]
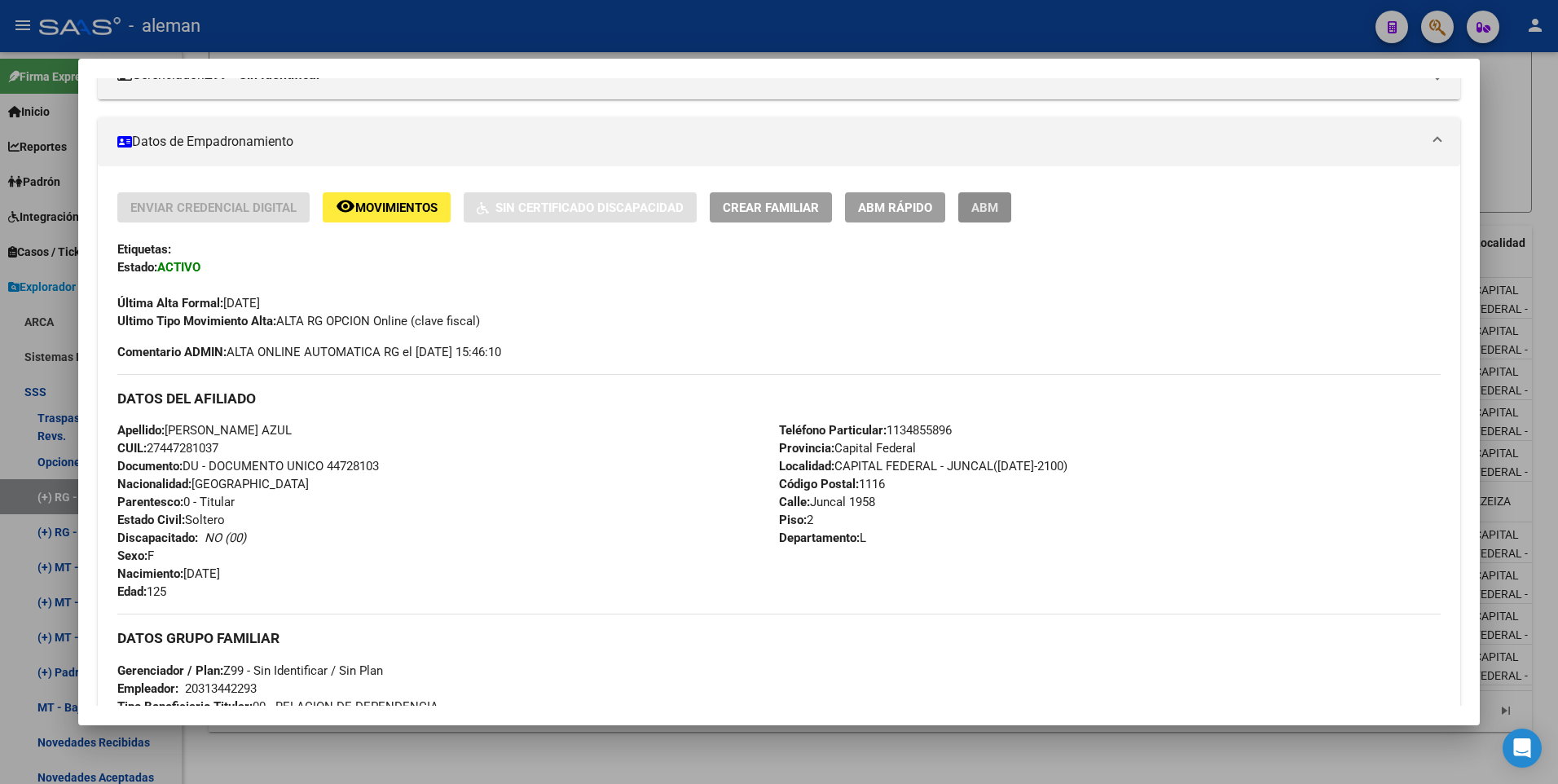
click at [993, 216] on button "ABM" at bounding box center [984, 207] width 53 height 30
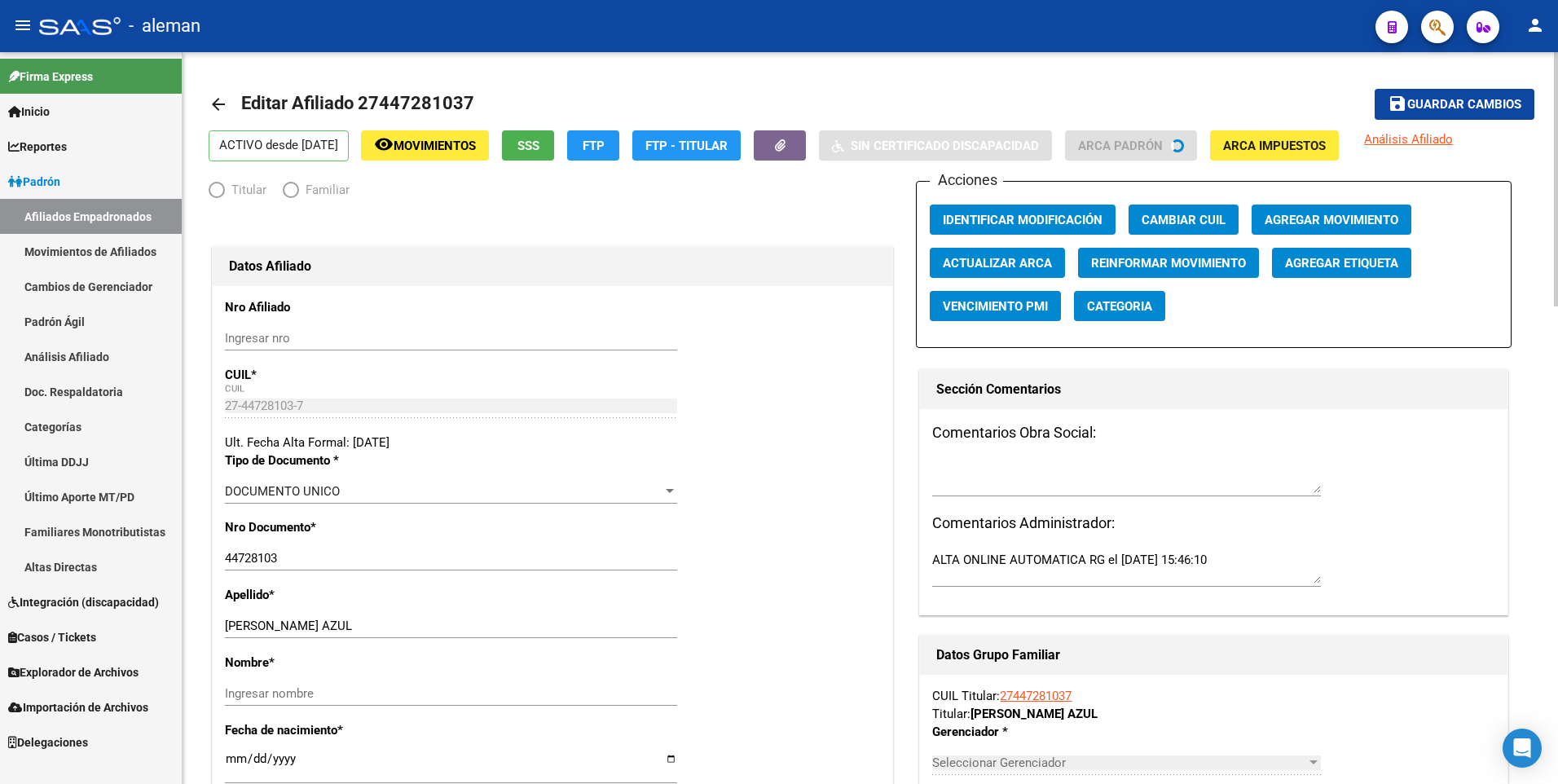
radio input "true"
type input "20-31344229-3"
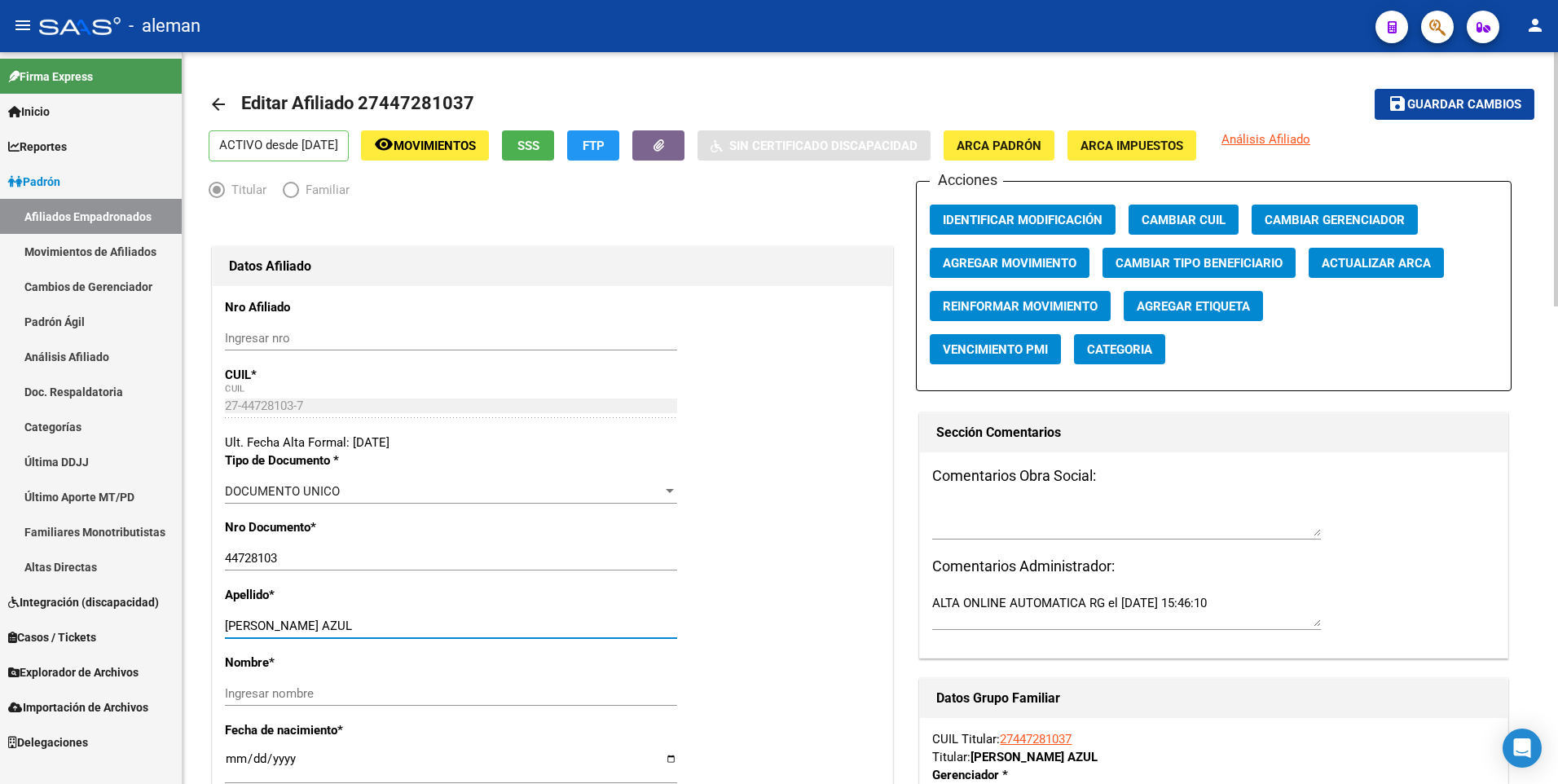
drag, startPoint x: 291, startPoint y: 628, endPoint x: 429, endPoint y: 622, distance: 138.1
click at [429, 622] on input "MAURENTE LOLA AZUL" at bounding box center [451, 625] width 452 height 14
click at [379, 694] on input "Ingresar nombre" at bounding box center [451, 693] width 452 height 14
paste input "LOLA AZUL"
type input "LOLA AZUL"
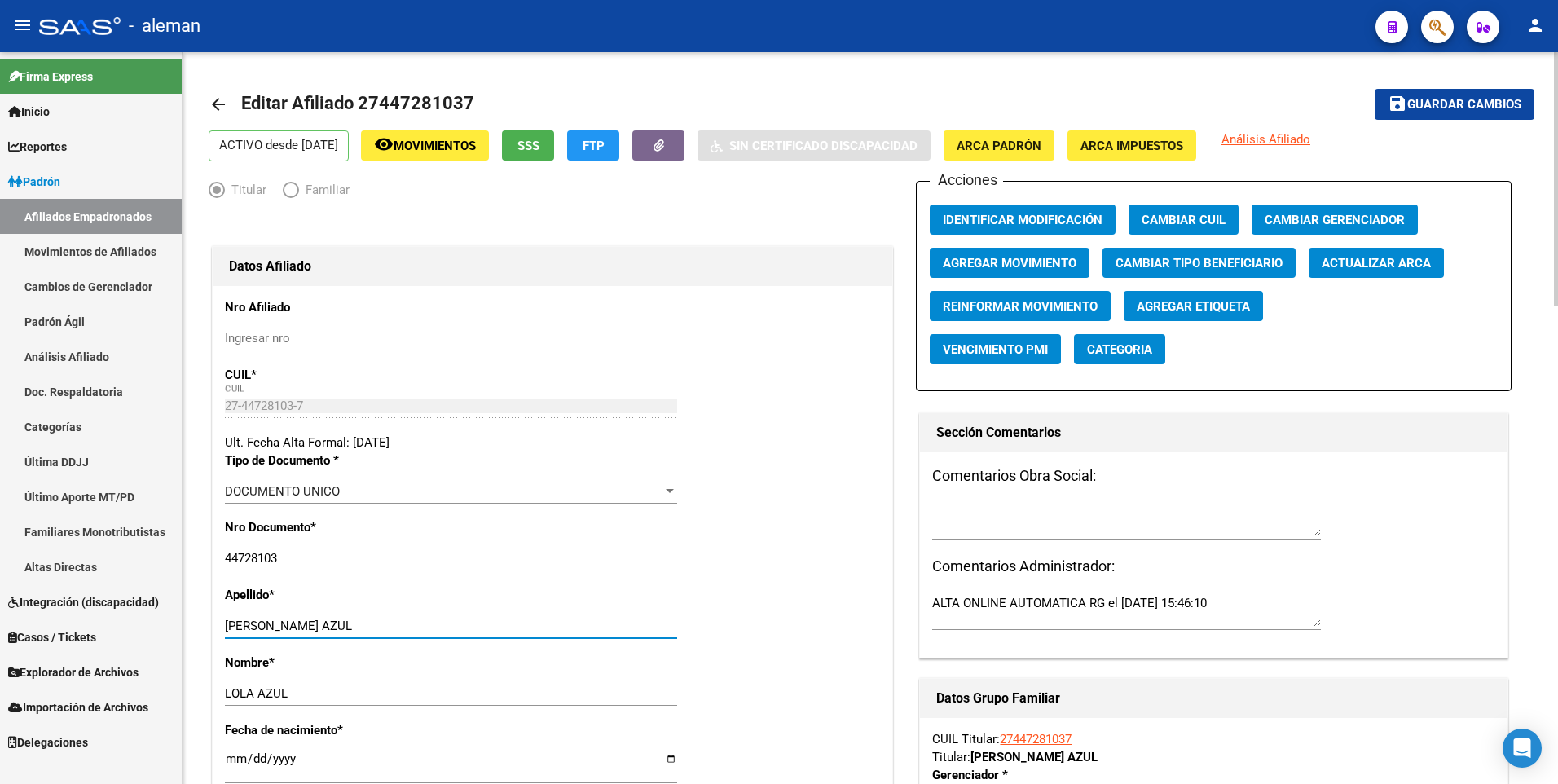
drag, startPoint x: 294, startPoint y: 624, endPoint x: 421, endPoint y: 624, distance: 127.0
click at [421, 624] on input "MAURENTE LOLA AZUL" at bounding box center [451, 625] width 452 height 14
type input "MAURENTE"
click at [1006, 145] on span "ARCA Padrón" at bounding box center [998, 145] width 85 height 14
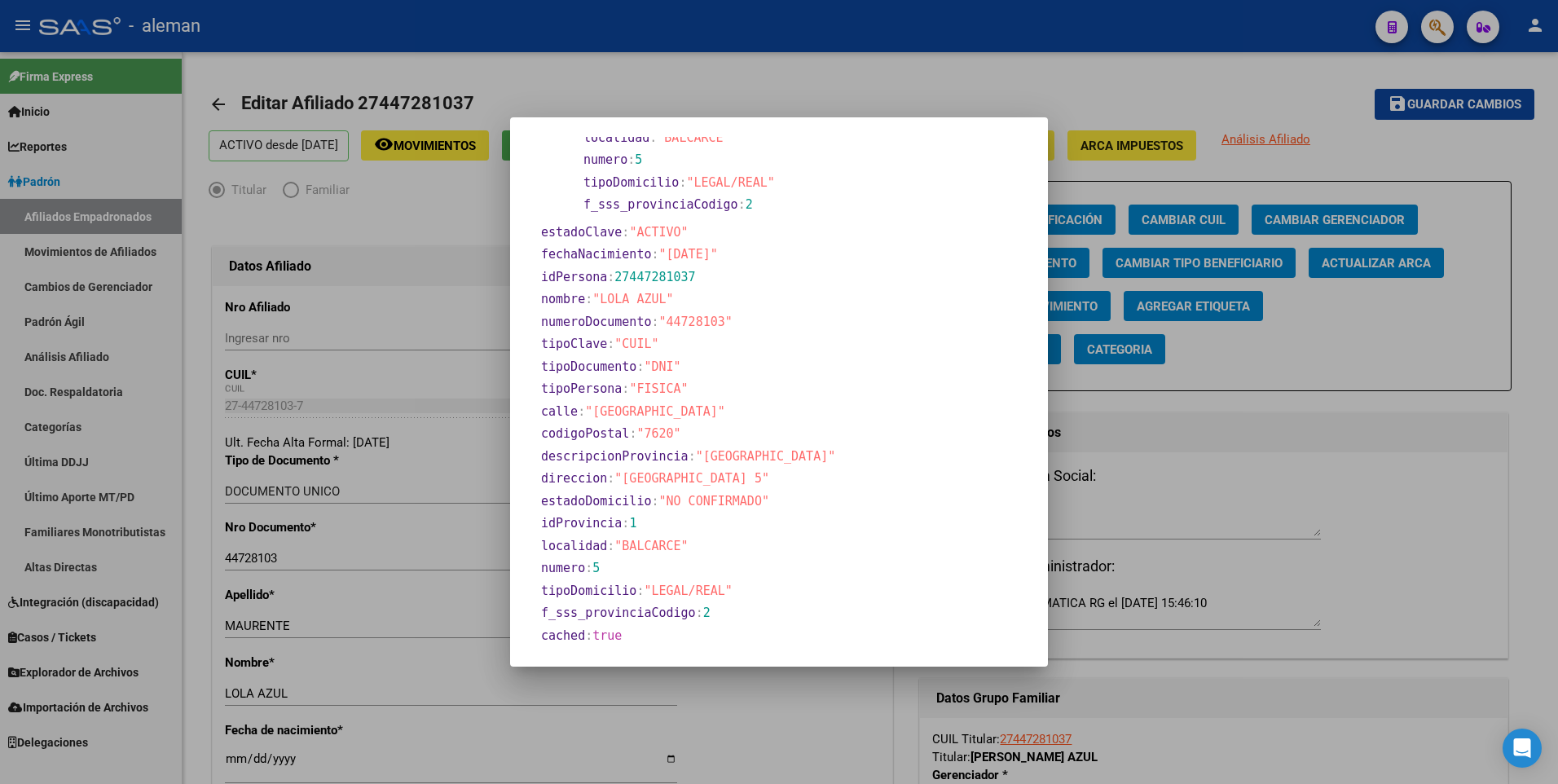
scroll to position [141, 0]
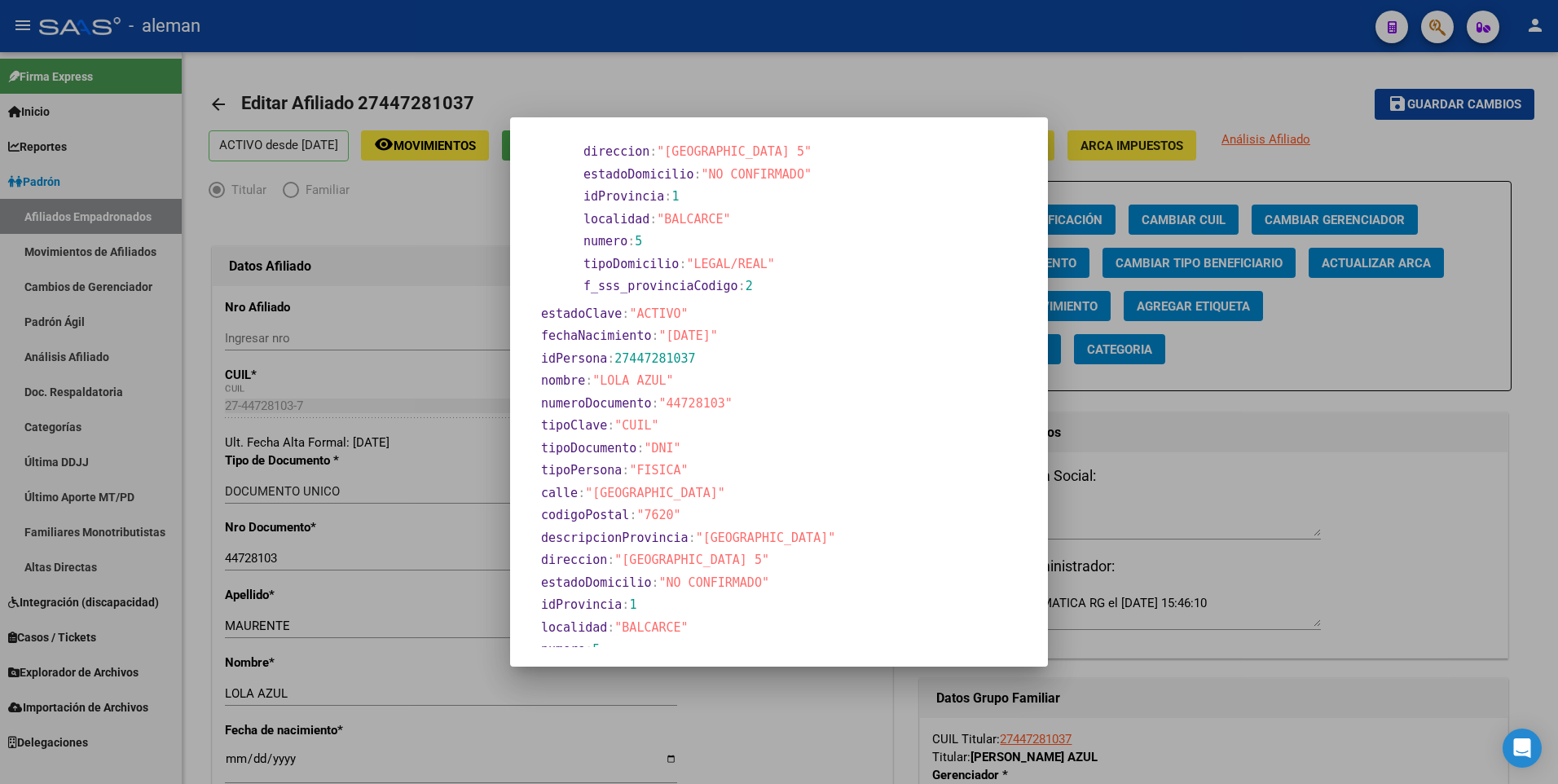
click at [230, 757] on div at bounding box center [779, 392] width 1558 height 784
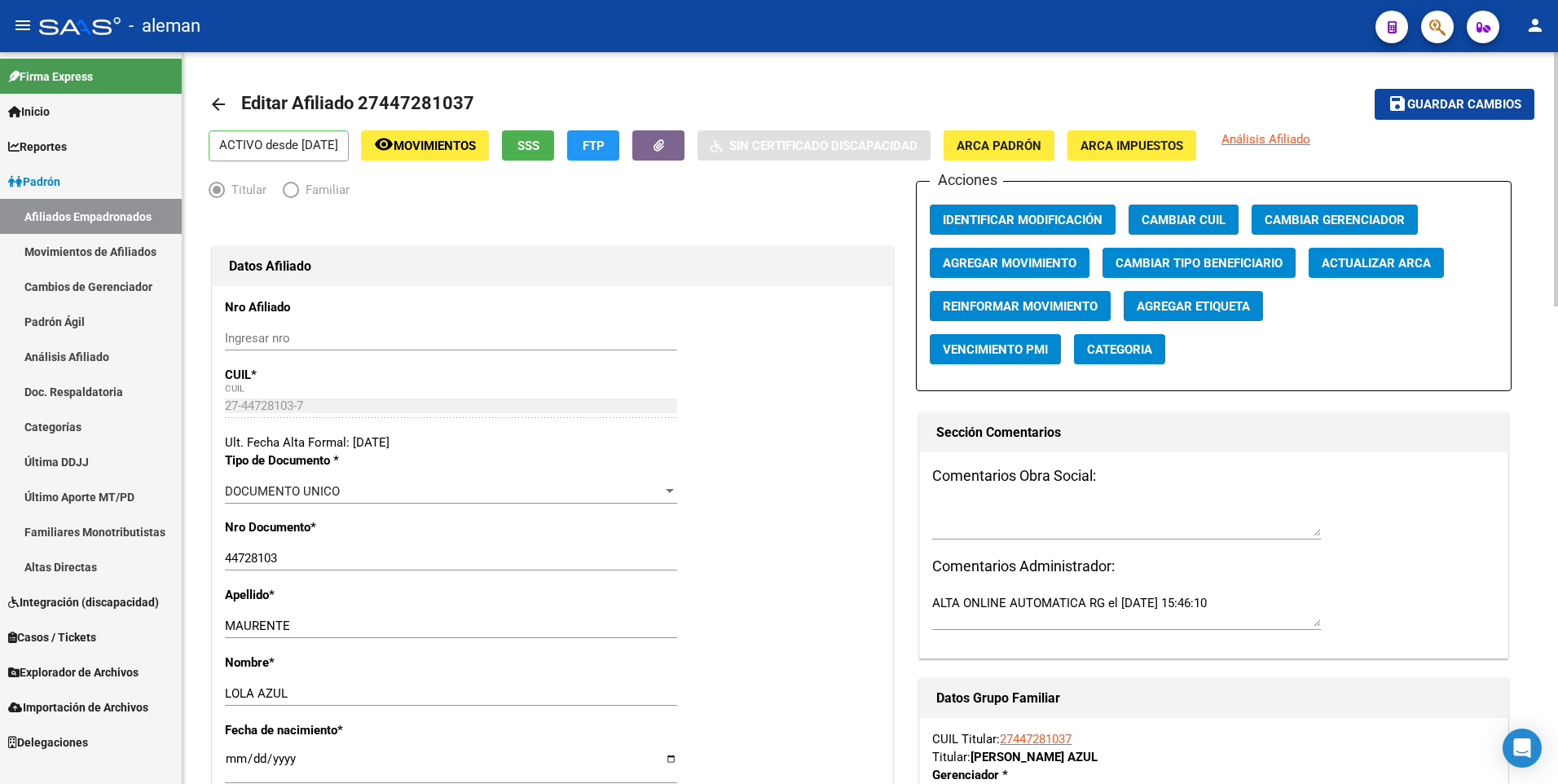
click at [233, 758] on input "[DATE]" at bounding box center [451, 765] width 452 height 26
type input "[DATE]"
type input "2003-05-16"
click at [1374, 89] on button "save Guardar cambios" at bounding box center [1454, 104] width 159 height 30
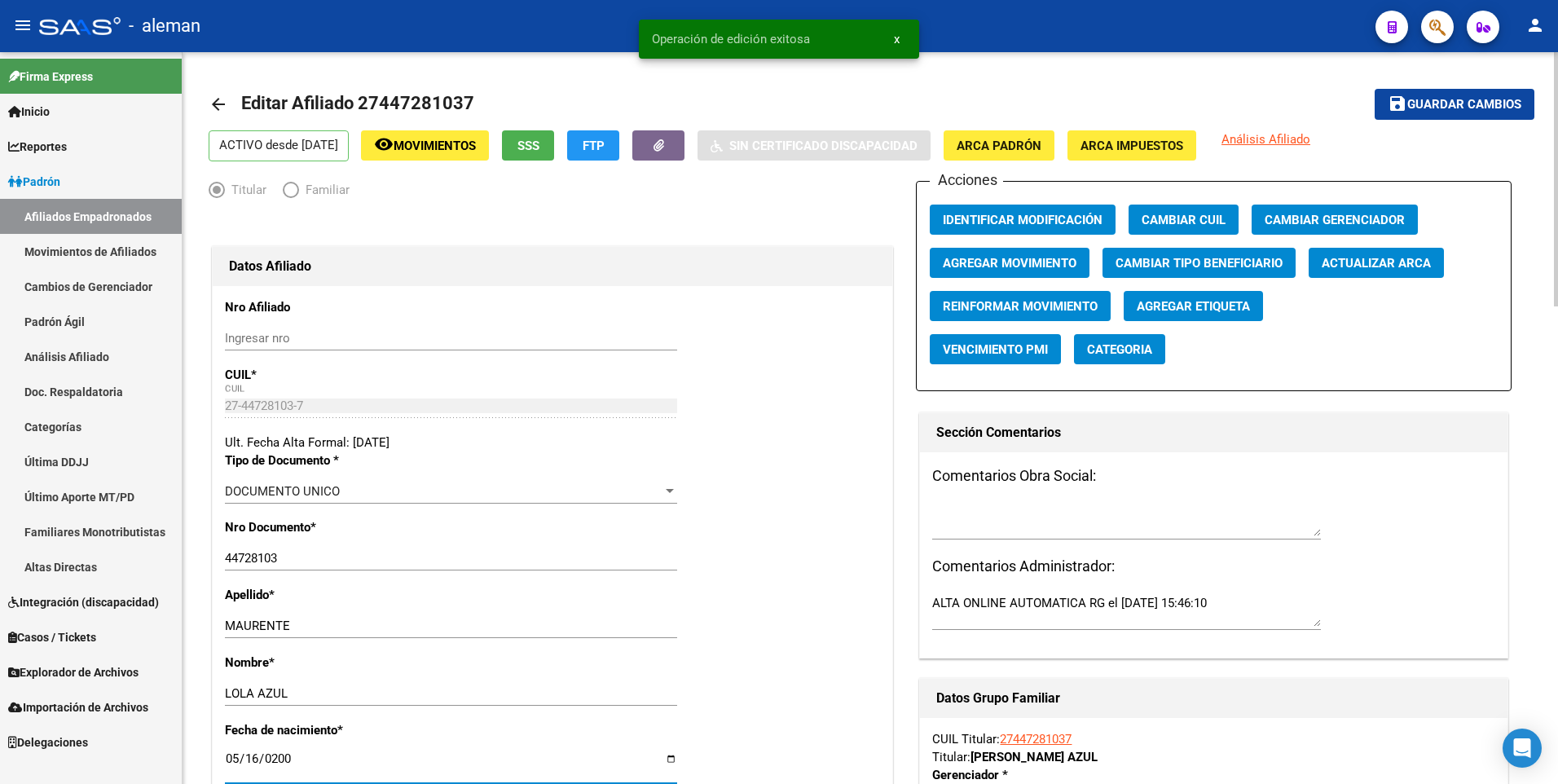
click at [738, 637] on div "Apellido * MAURENTE Ingresar apellido" at bounding box center [552, 619] width 655 height 68
click at [1482, 102] on span "Guardar cambios" at bounding box center [1464, 104] width 114 height 14
click at [216, 101] on mat-icon "arrow_back" at bounding box center [217, 104] width 19 height 19
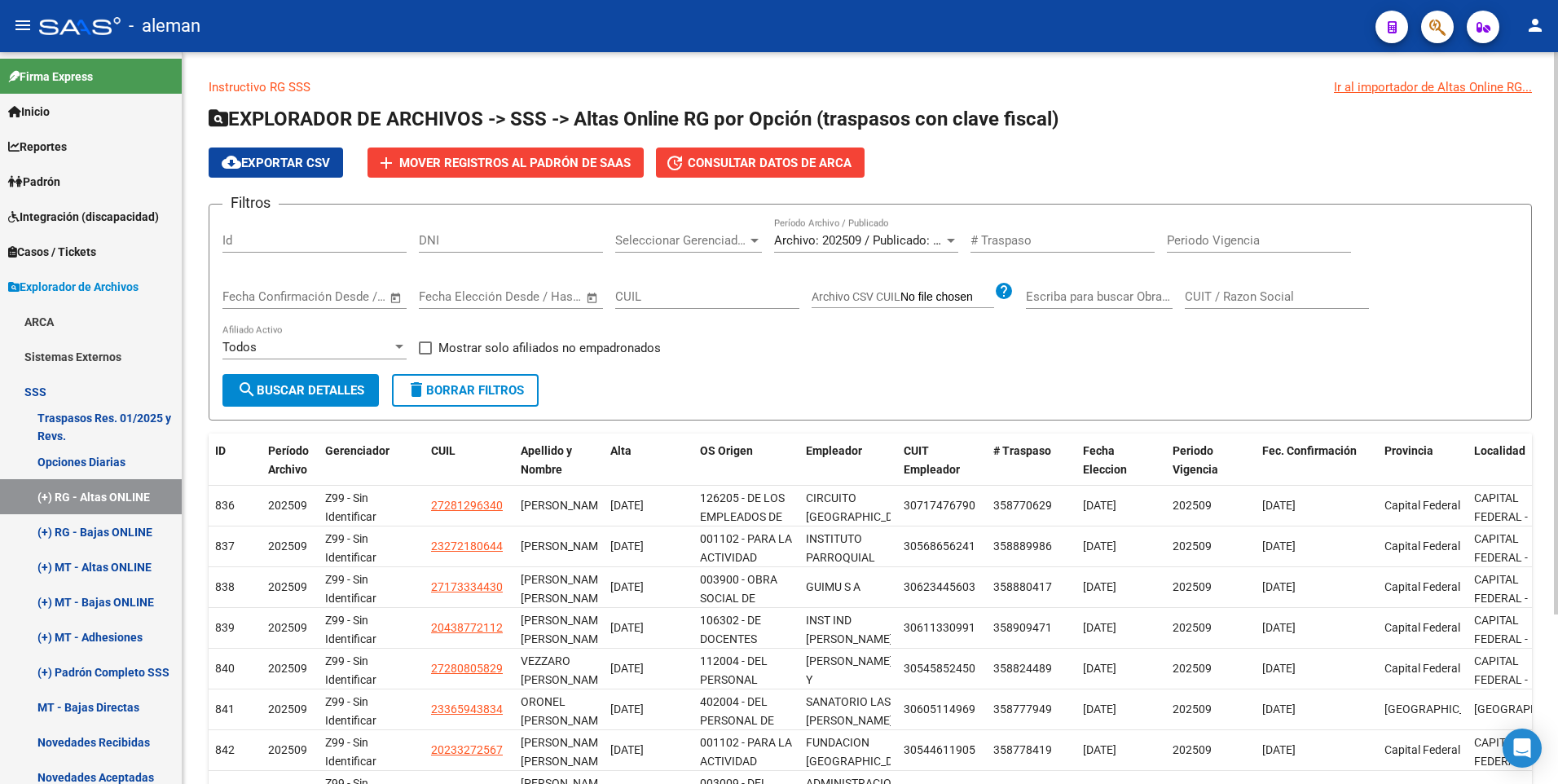
scroll to position [220, 0]
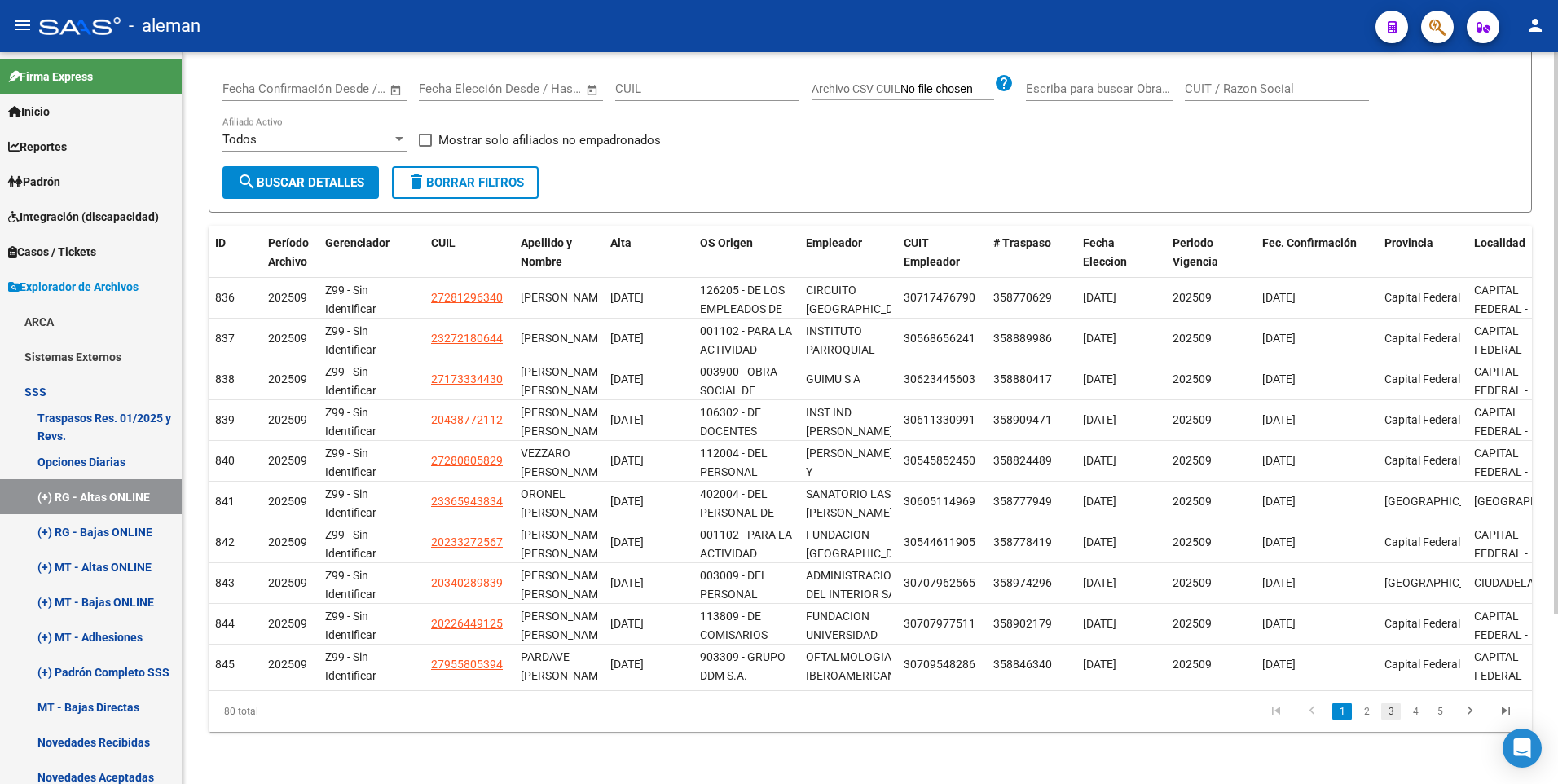
click at [1393, 711] on link "3" at bounding box center [1390, 711] width 19 height 18
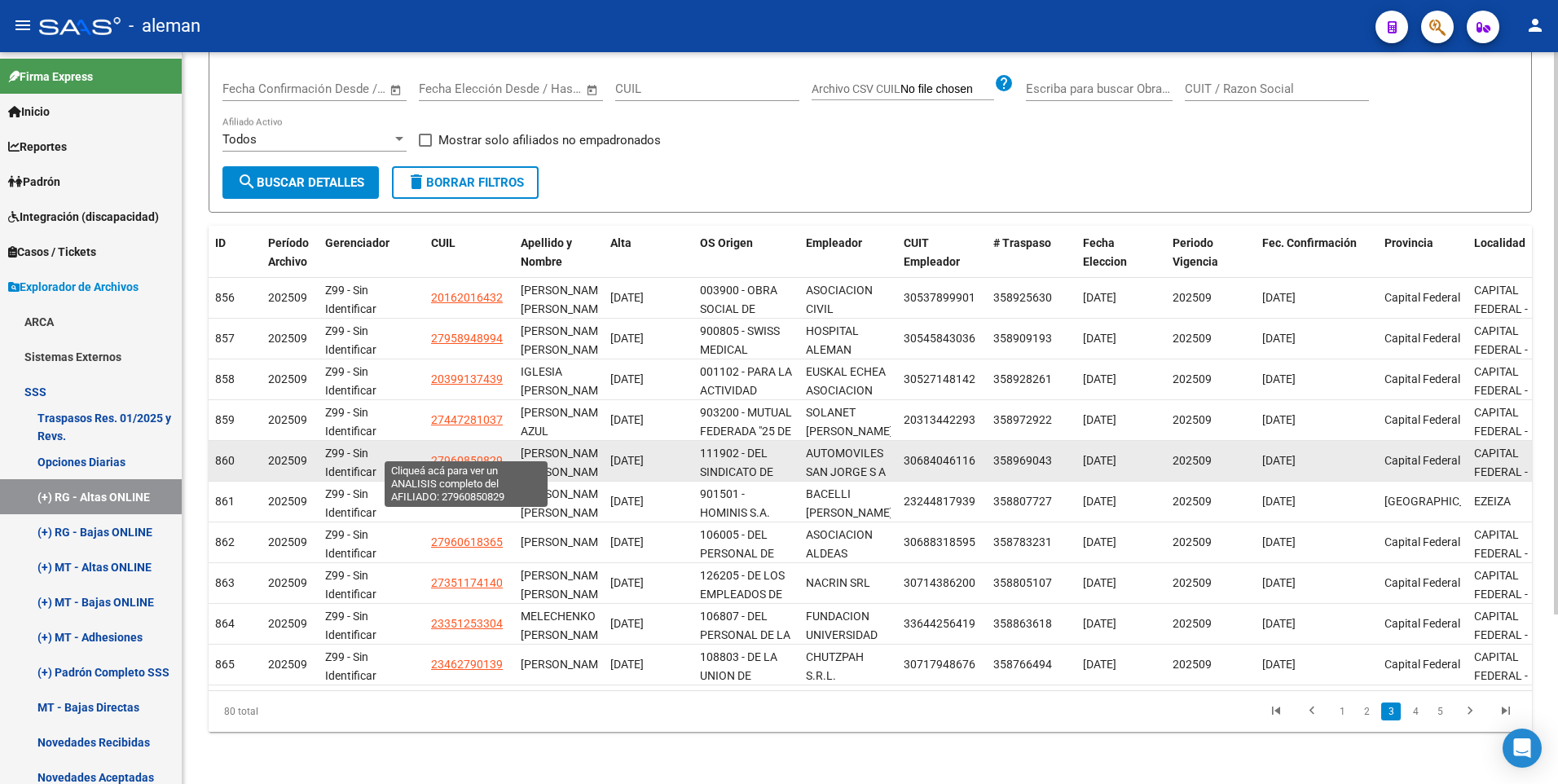
click at [446, 454] on span "27960850829" at bounding box center [466, 461] width 71 height 13
type textarea "27960850829"
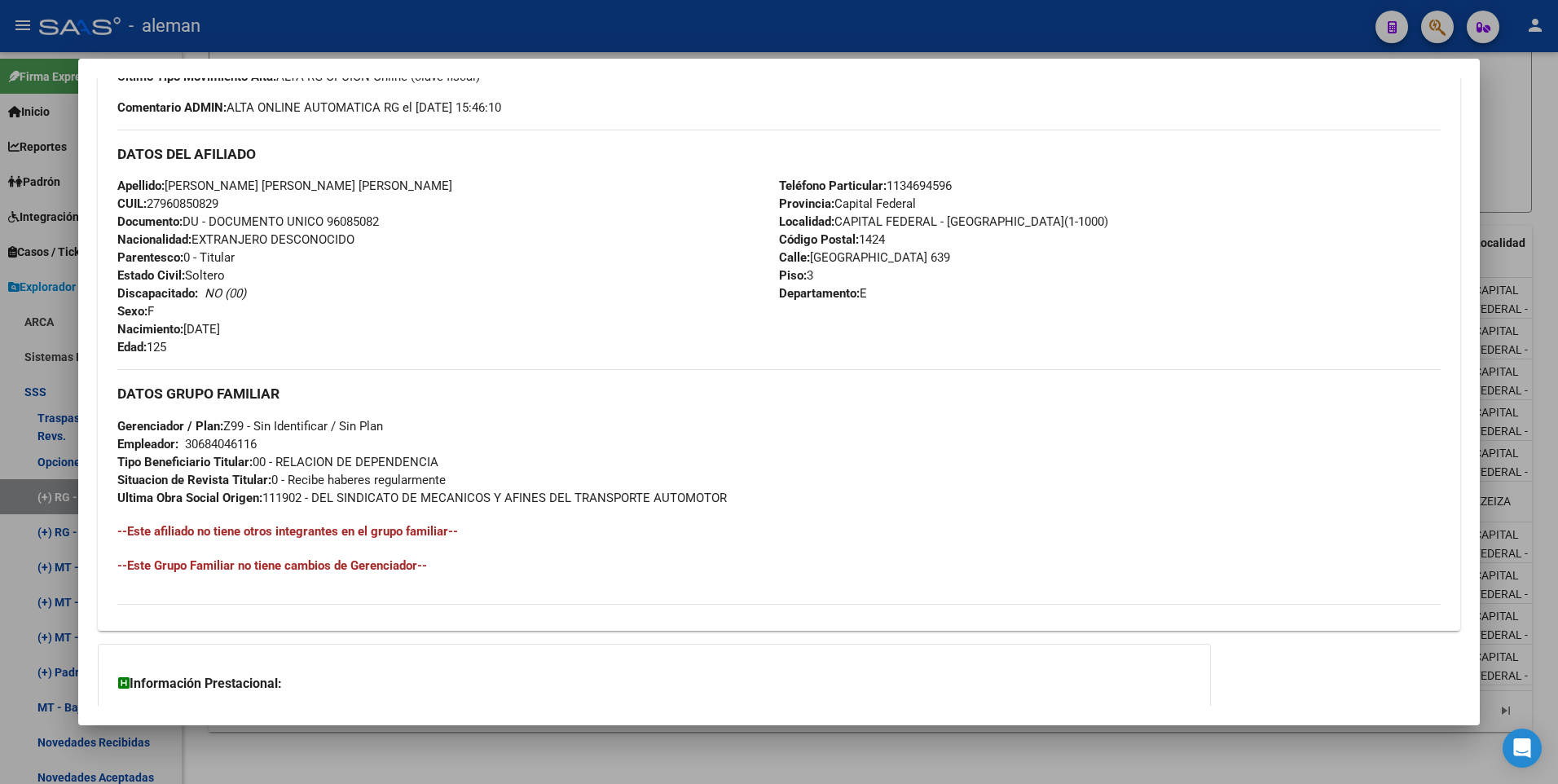
scroll to position [326, 0]
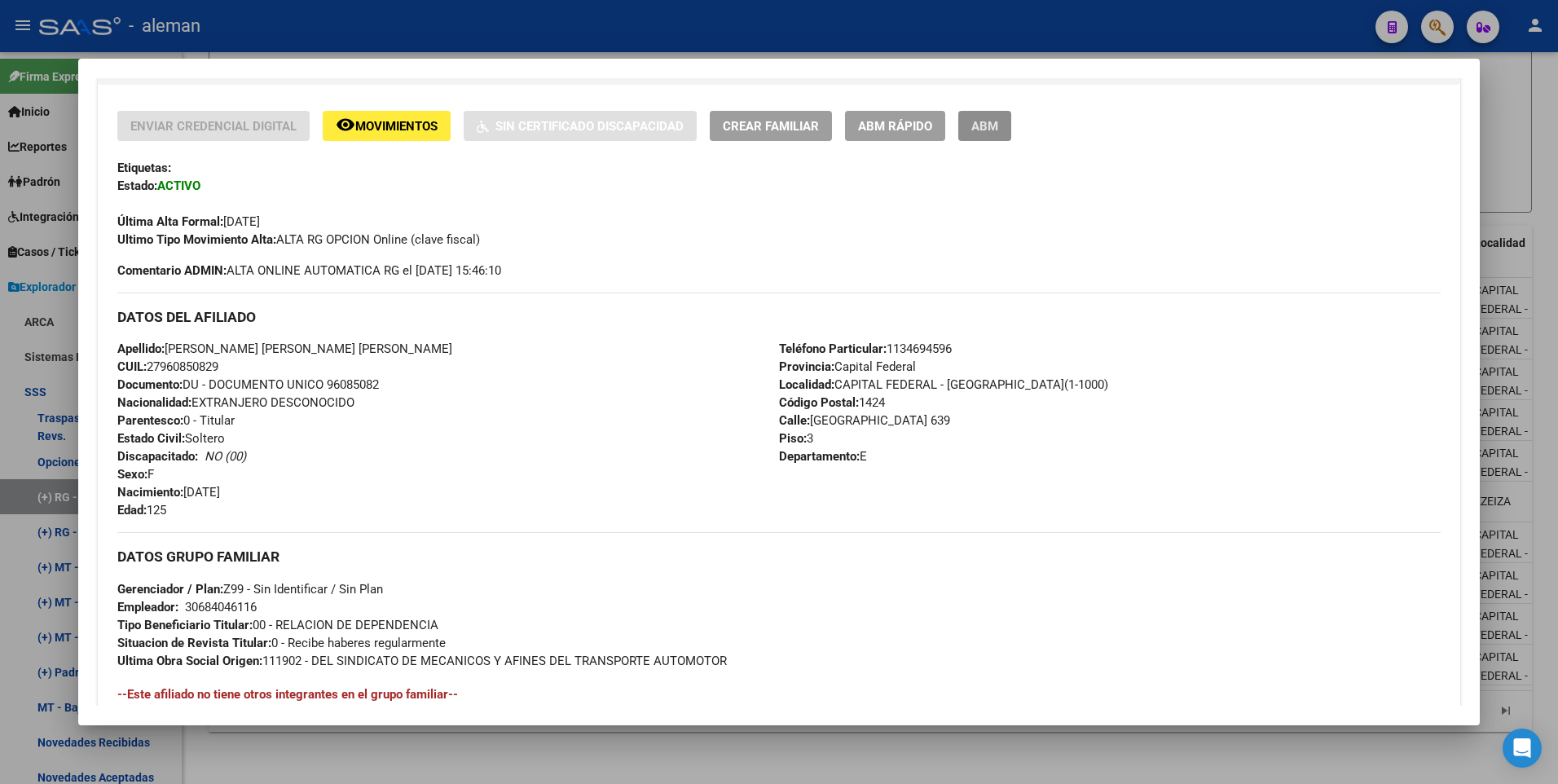
click at [997, 133] on span "ABM" at bounding box center [985, 126] width 27 height 14
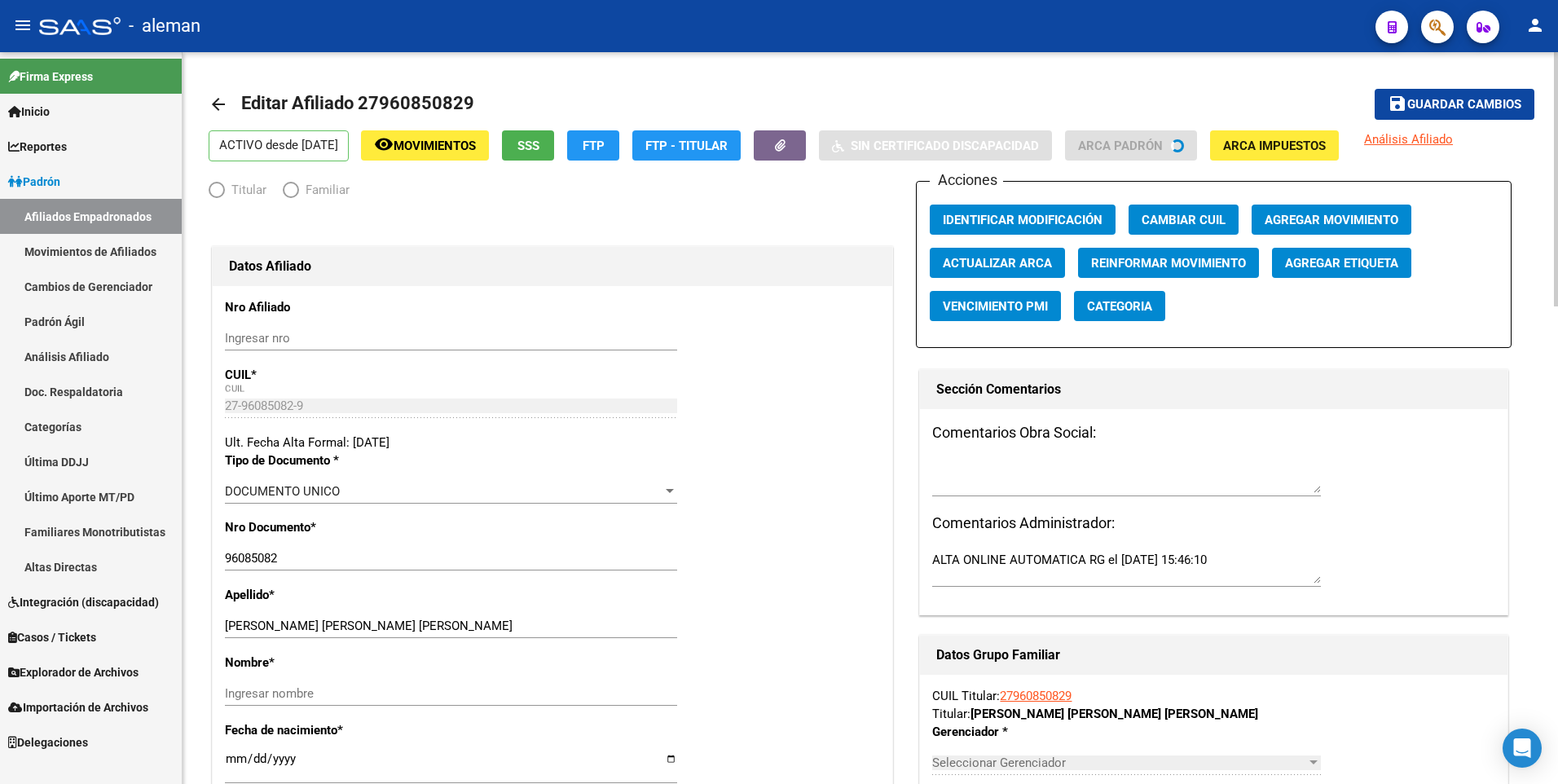
radio input "true"
type input "30-68404611-6"
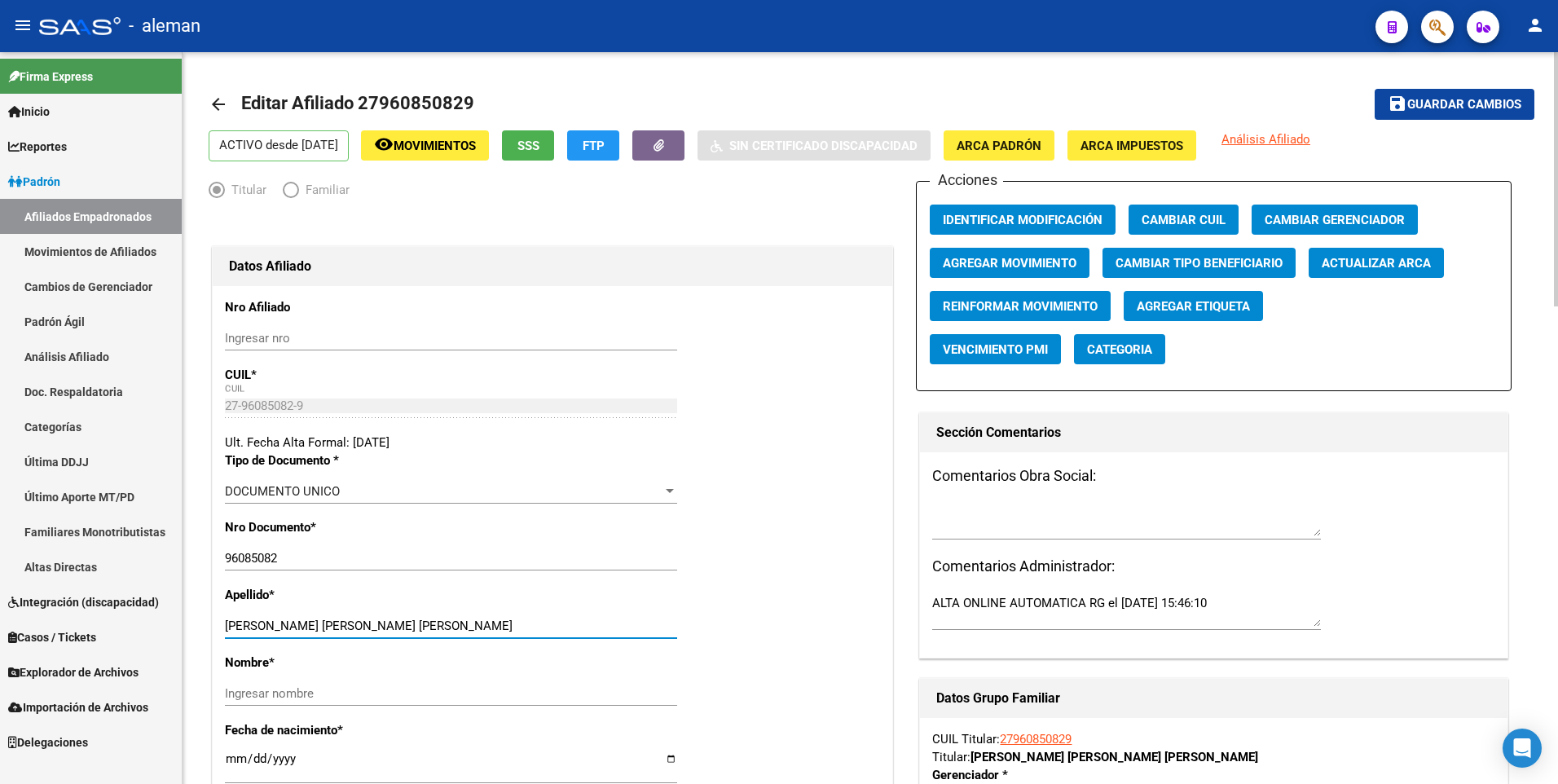
drag, startPoint x: 314, startPoint y: 624, endPoint x: 472, endPoint y: 624, distance: 158.0
click at [472, 624] on input "VILORIA SALAS MARYELIS PAOLA" at bounding box center [451, 625] width 452 height 14
click at [340, 691] on input "Ingresar nombre" at bounding box center [451, 693] width 452 height 14
paste input "MARYELIS PAOLA"
type input "MARYELIS PAOLA"
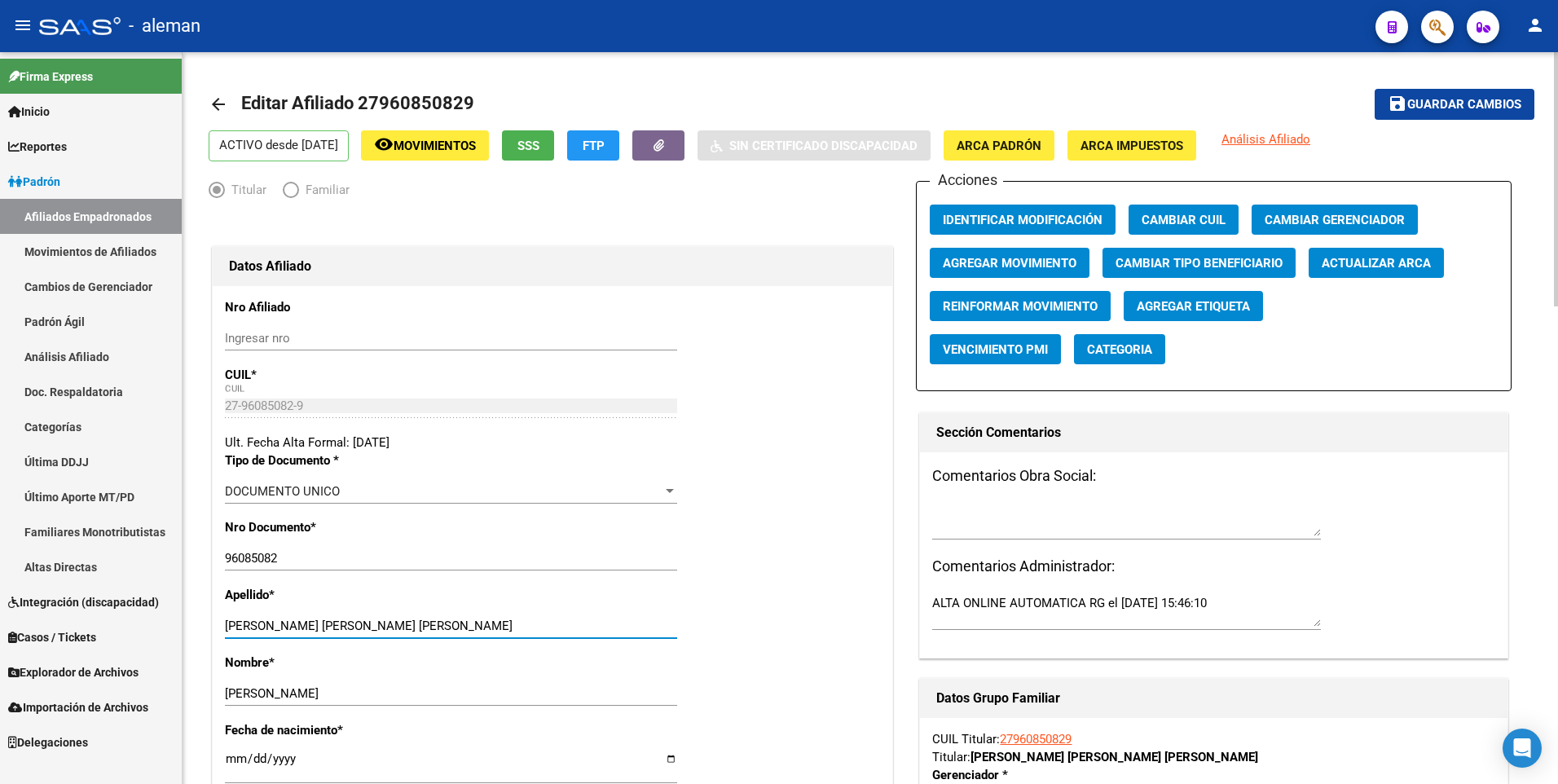
drag, startPoint x: 317, startPoint y: 624, endPoint x: 481, endPoint y: 624, distance: 164.0
click at [480, 624] on input "VILORIA SALAS MARYELIS PAOLA" at bounding box center [451, 625] width 452 height 14
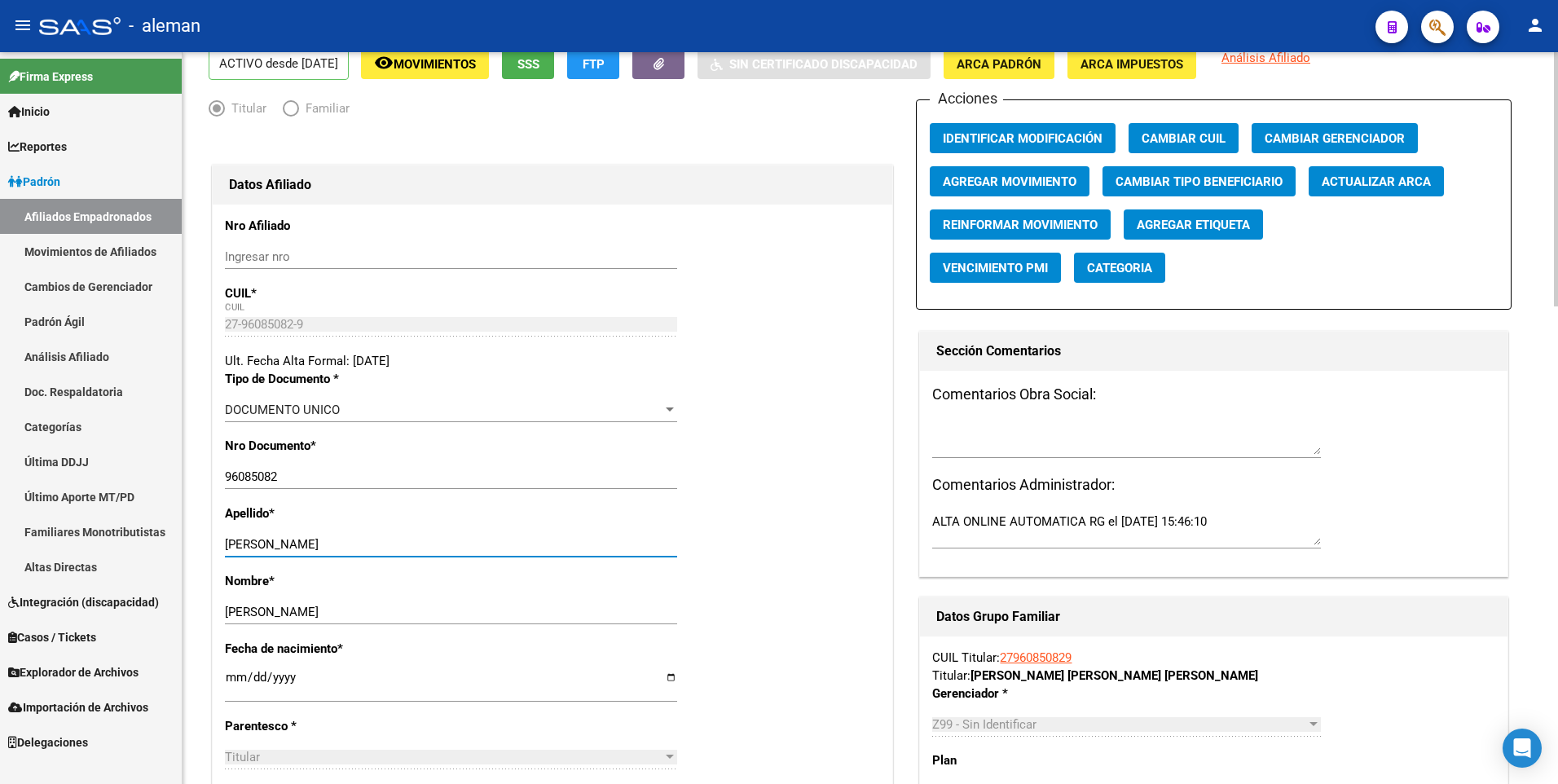
type input "VILORIA SALAS"
click at [1020, 66] on span "ARCA Padrón" at bounding box center [998, 64] width 85 height 14
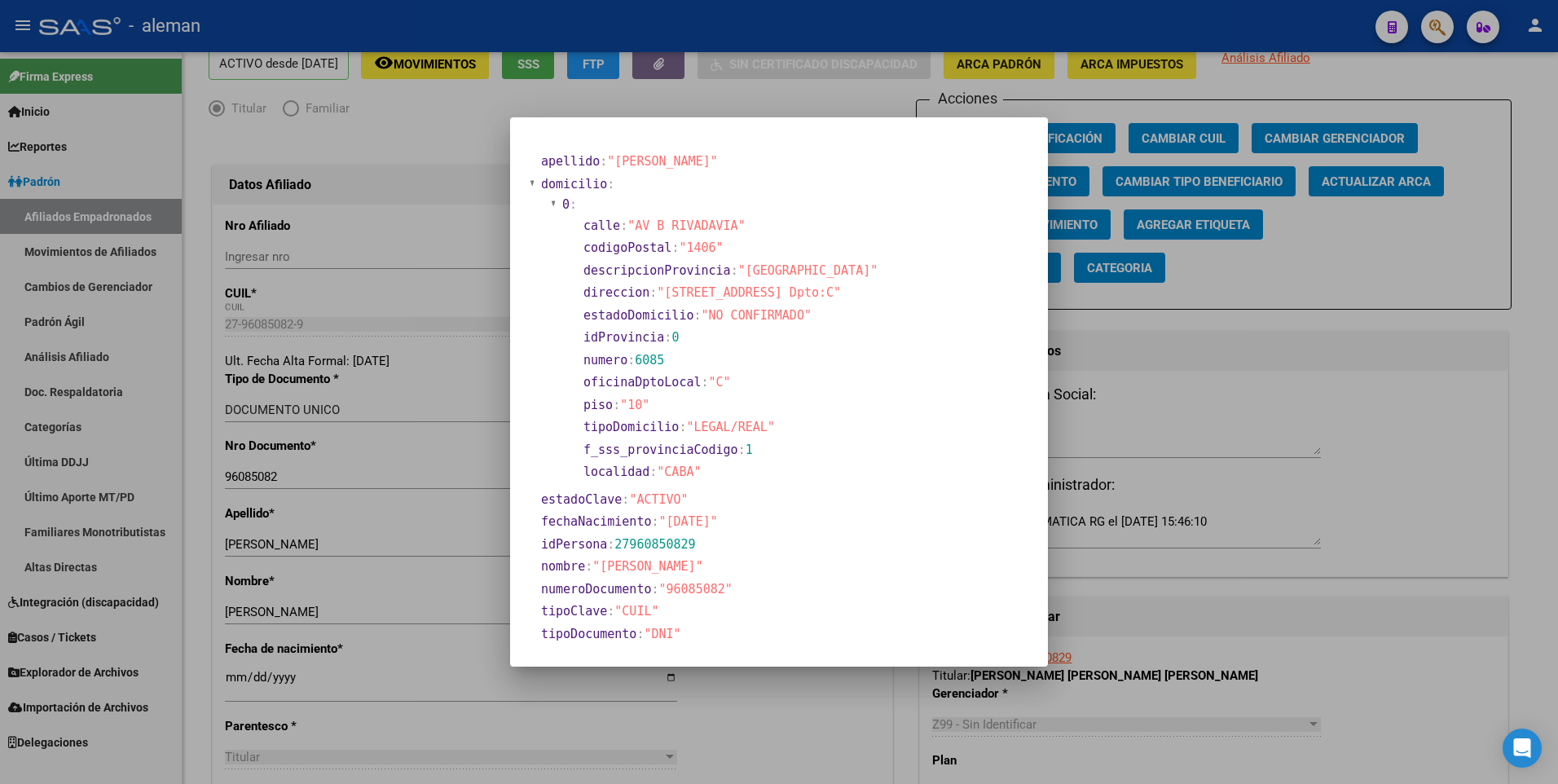
click at [233, 673] on div at bounding box center [779, 392] width 1558 height 784
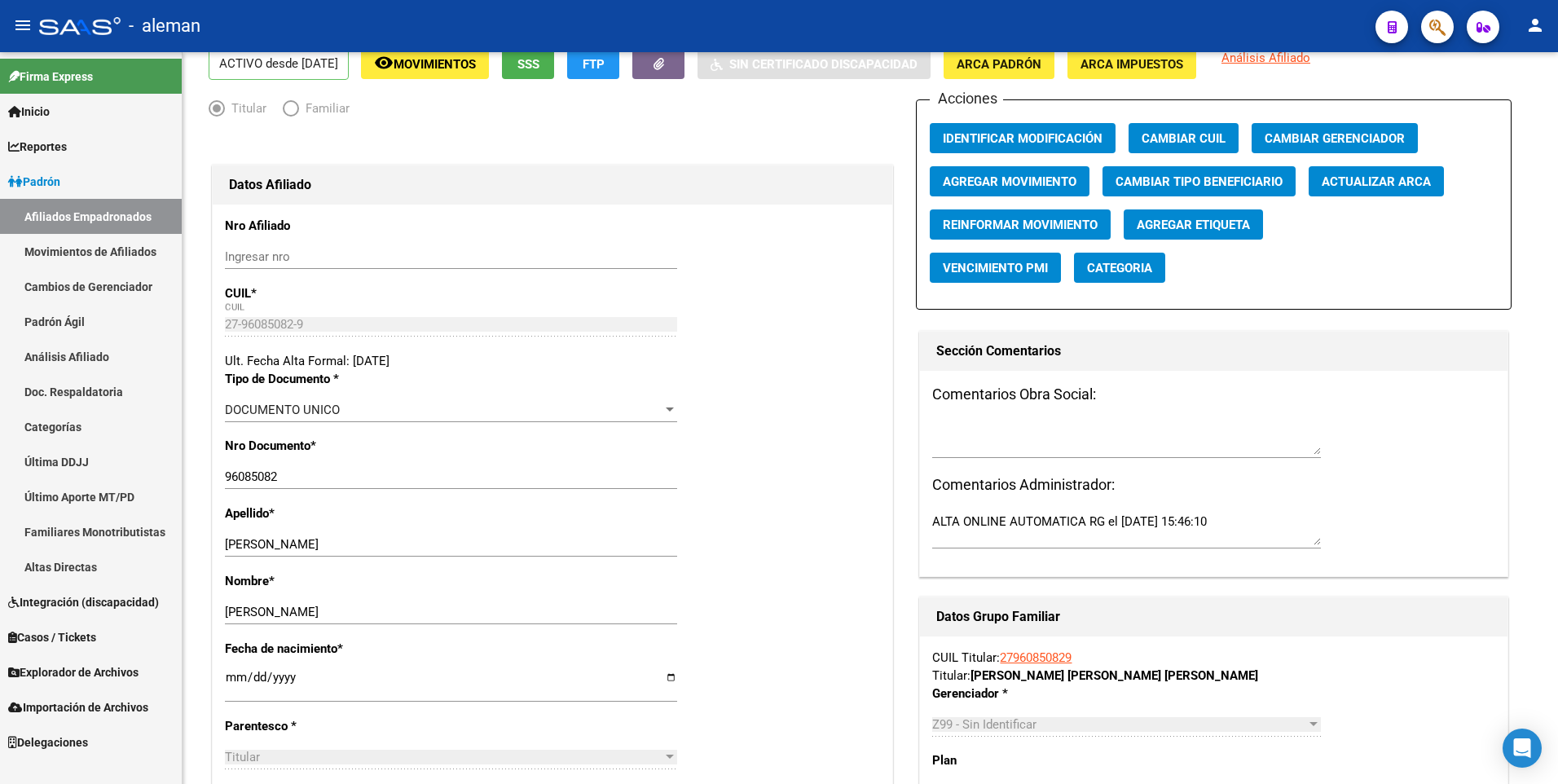
scroll to position [78, 0]
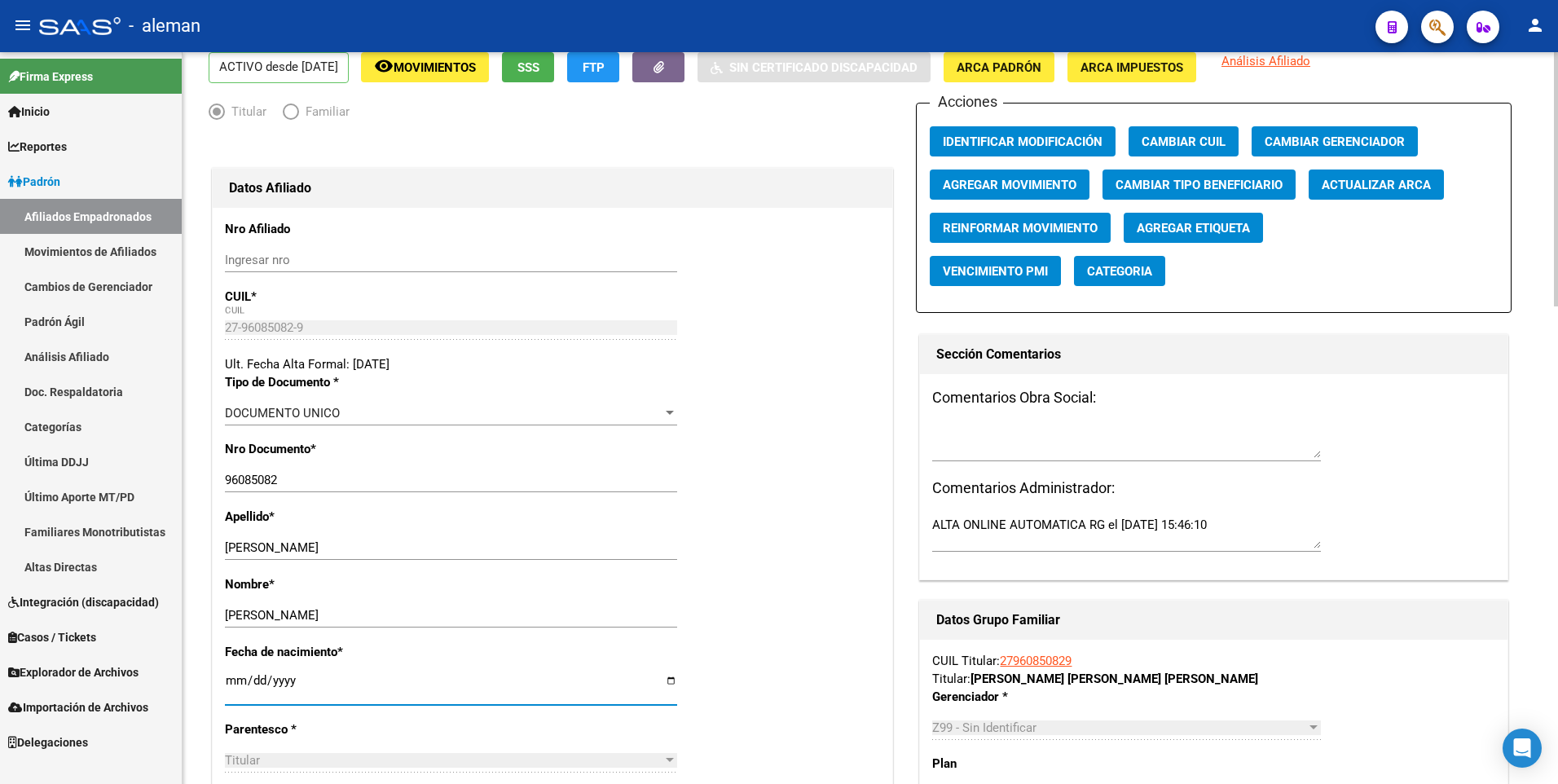
click at [236, 679] on input "[DATE]" at bounding box center [451, 687] width 452 height 26
type input "[DATE]"
type input "1997-09-20"
click at [798, 564] on div "Apellido * VILORIA SALAS Ingresar apellido" at bounding box center [552, 541] width 655 height 68
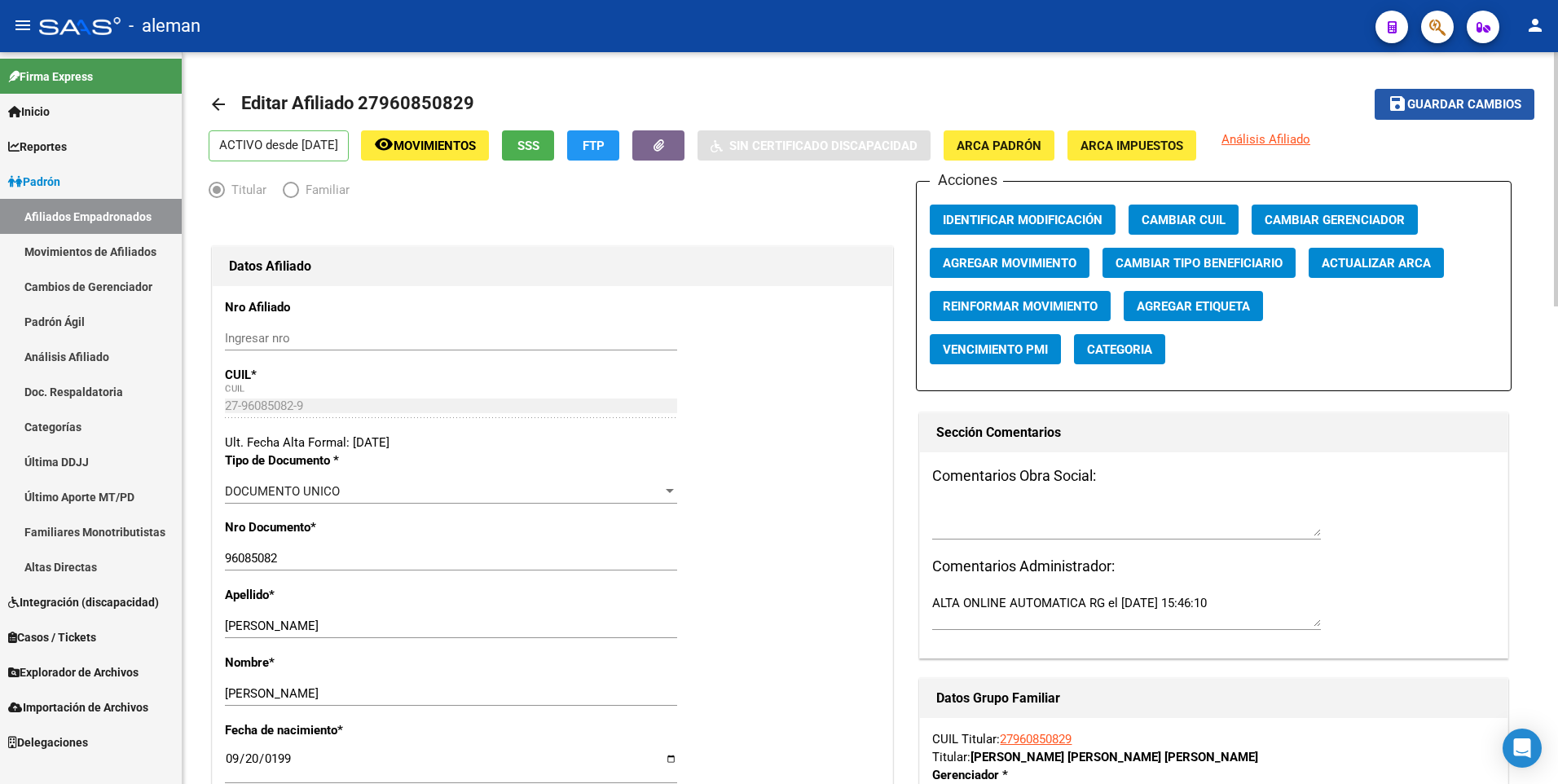
click at [1446, 101] on span "Guardar cambios" at bounding box center [1464, 104] width 114 height 14
click at [214, 102] on mat-icon "arrow_back" at bounding box center [217, 104] width 19 height 19
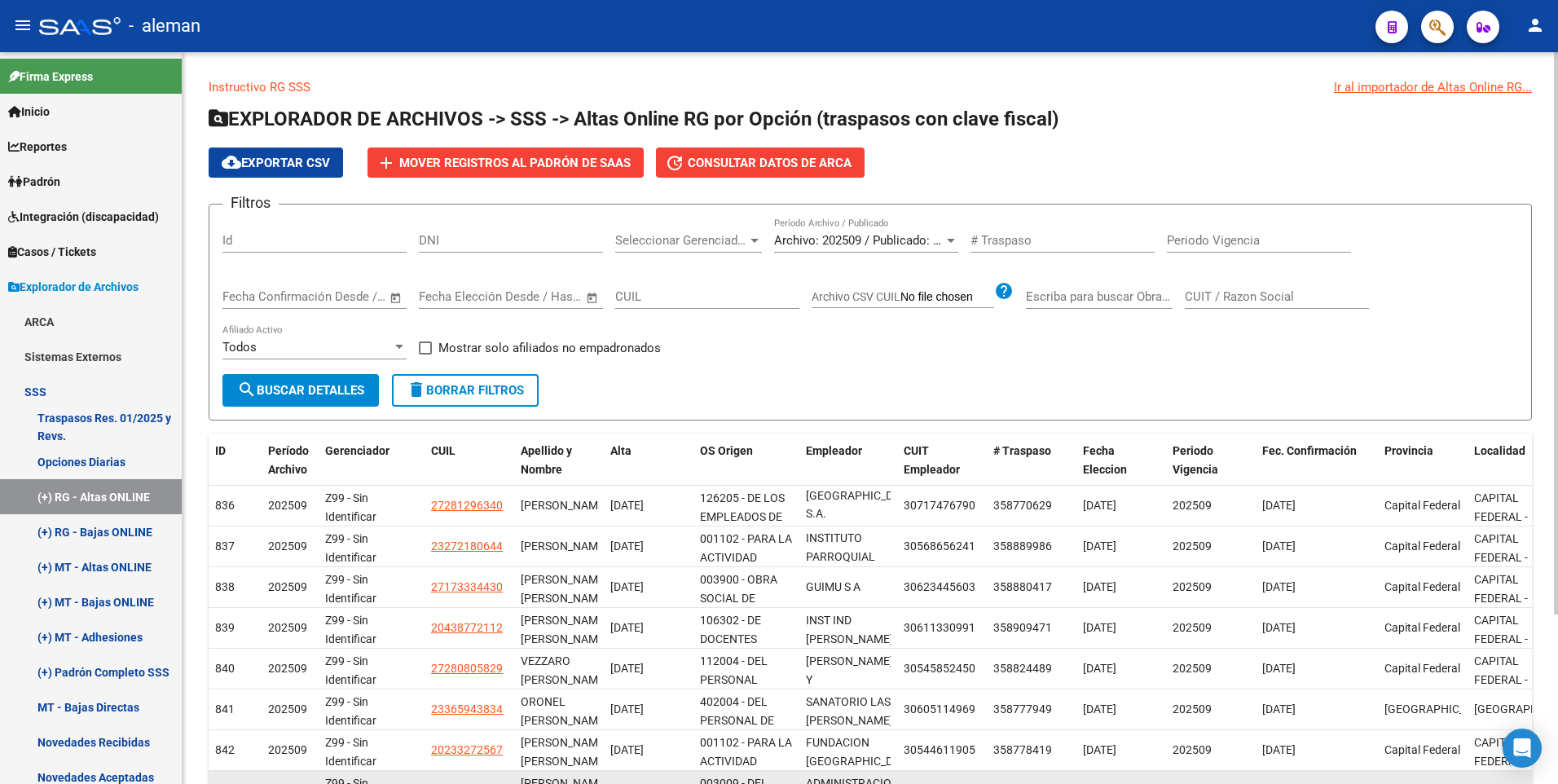
scroll to position [220, 0]
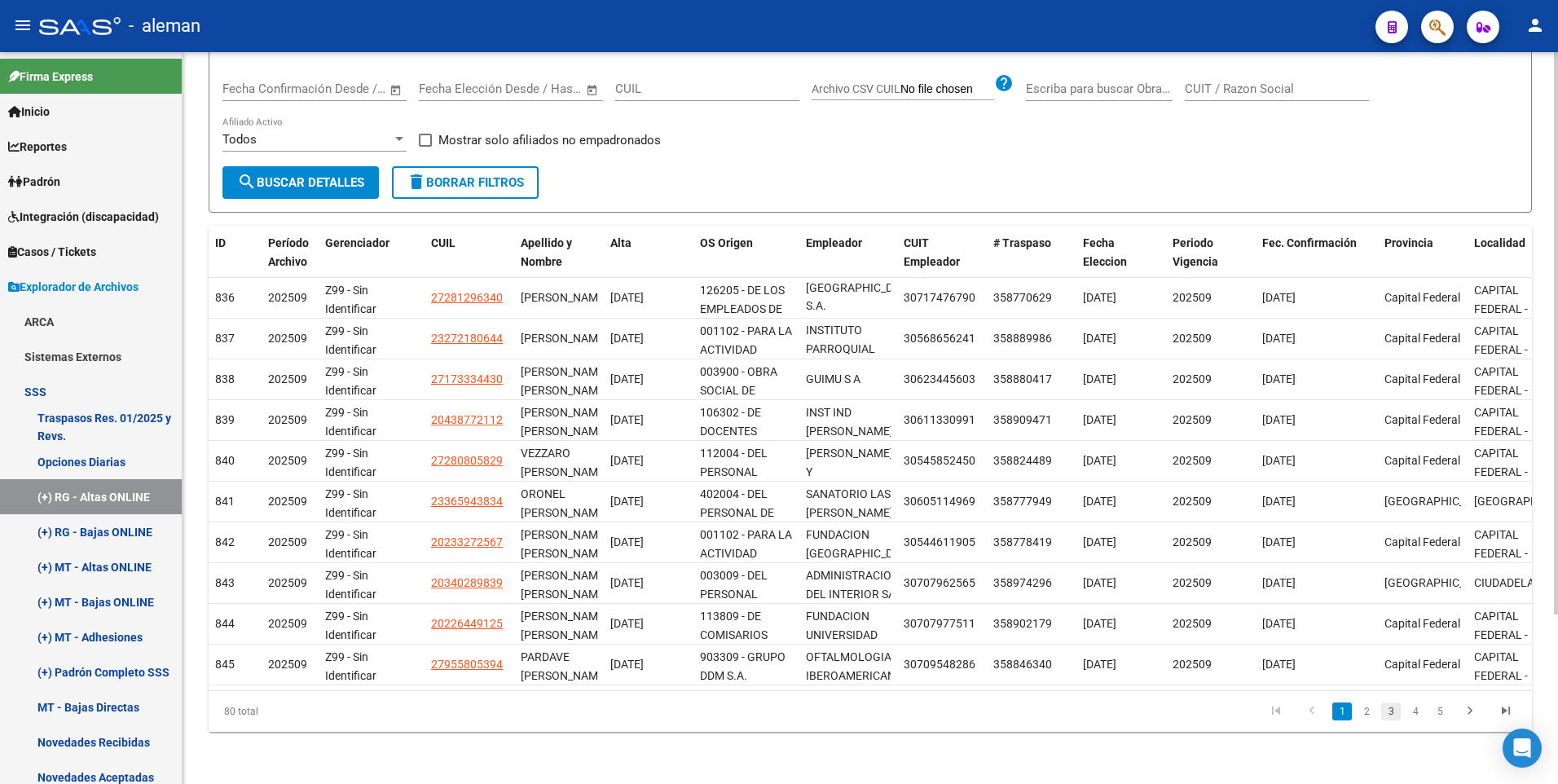
click at [1393, 708] on link "3" at bounding box center [1390, 711] width 19 height 18
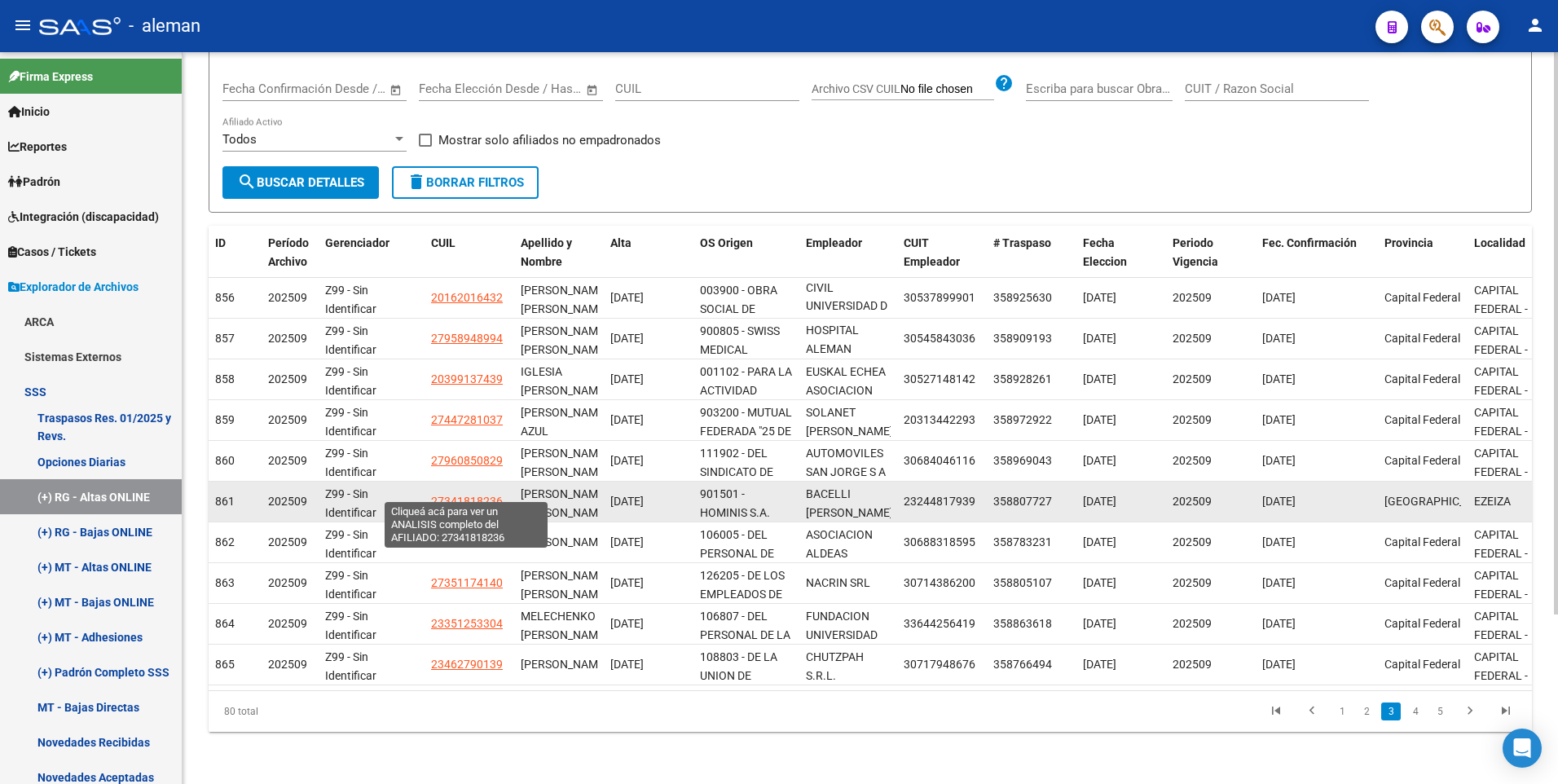
click at [469, 494] on span "27341818236" at bounding box center [466, 501] width 71 height 13
type textarea "27341818236"
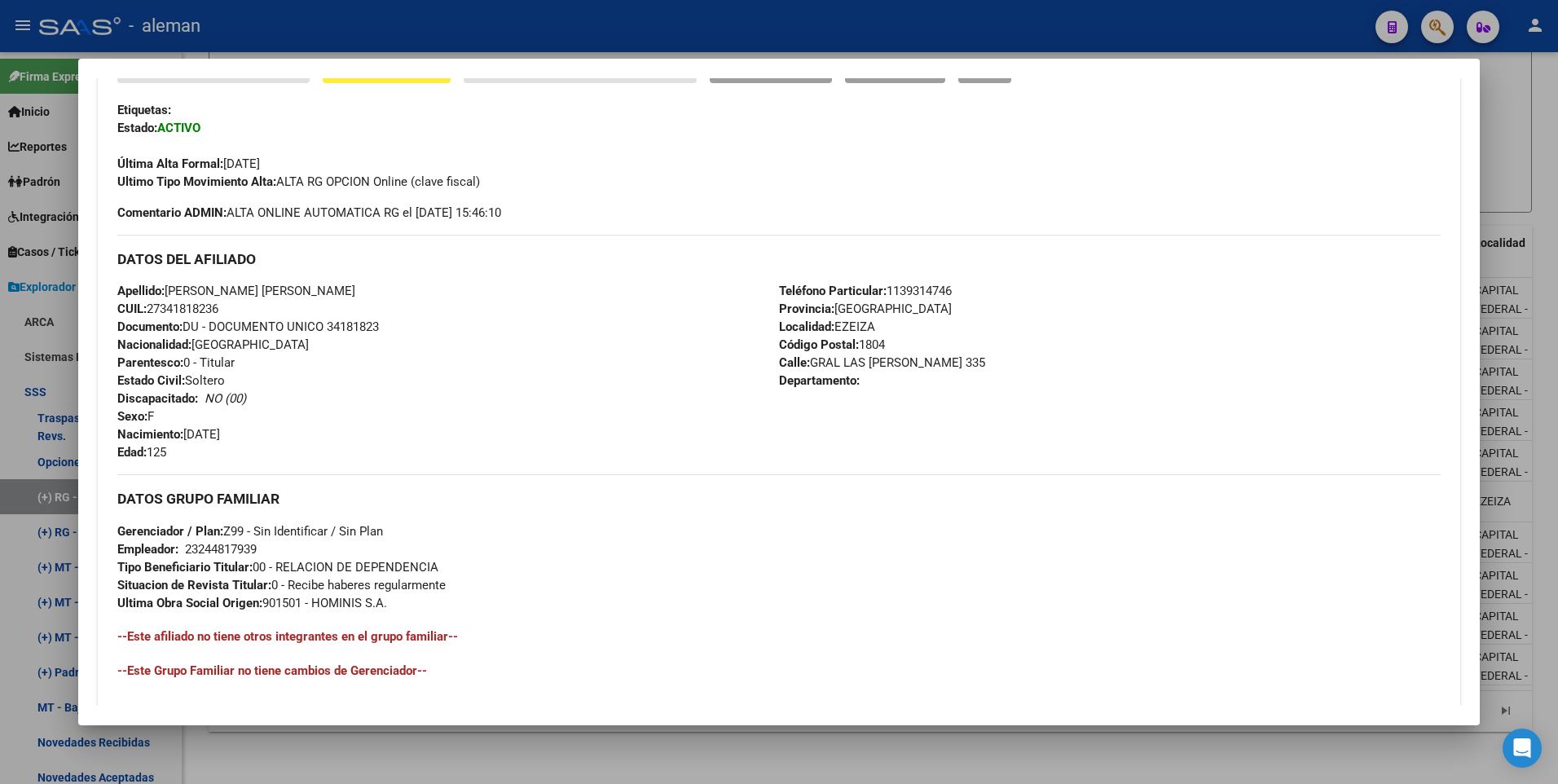
scroll to position [302, 0]
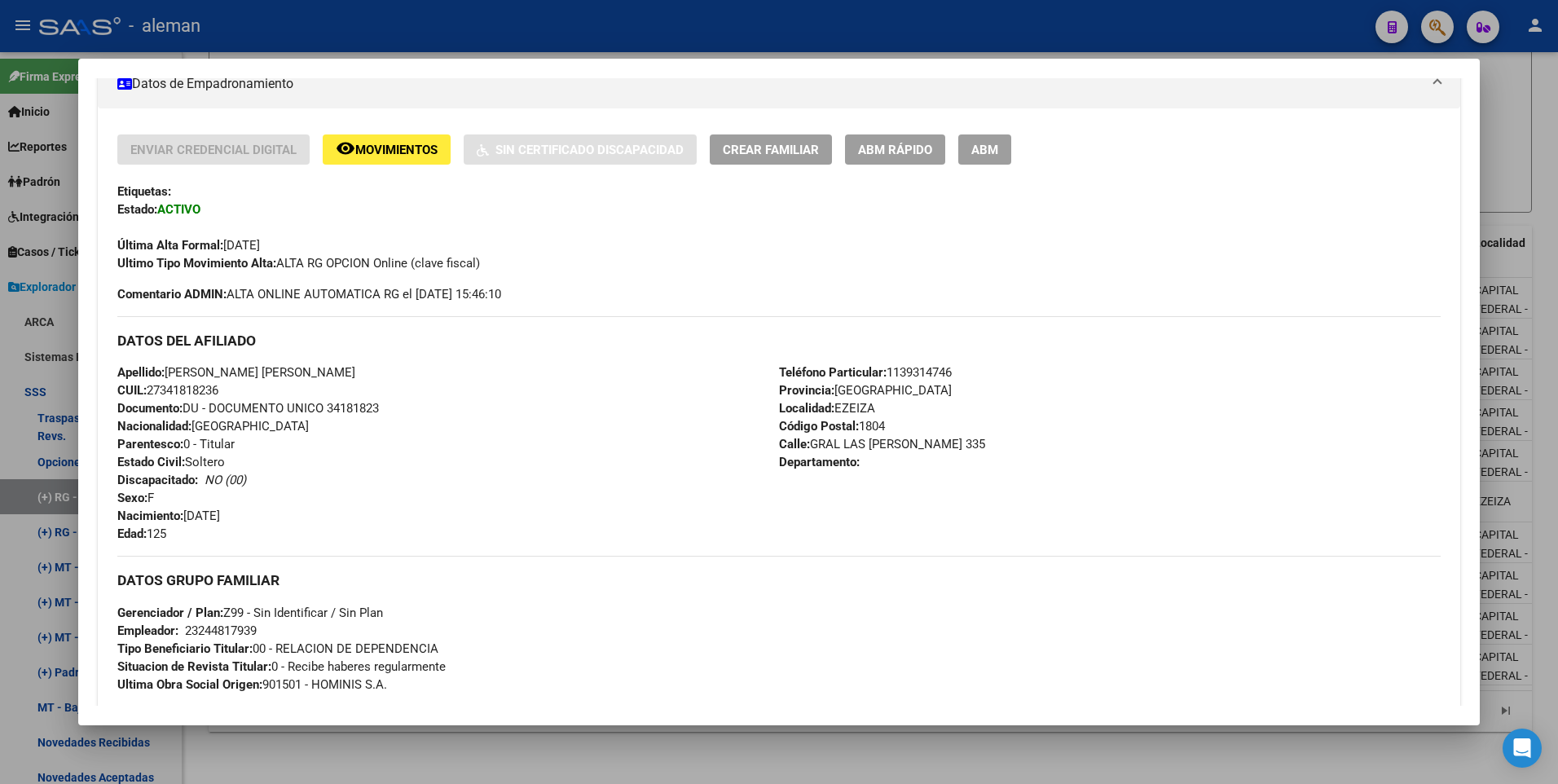
click at [985, 150] on span "ABM" at bounding box center [985, 149] width 27 height 14
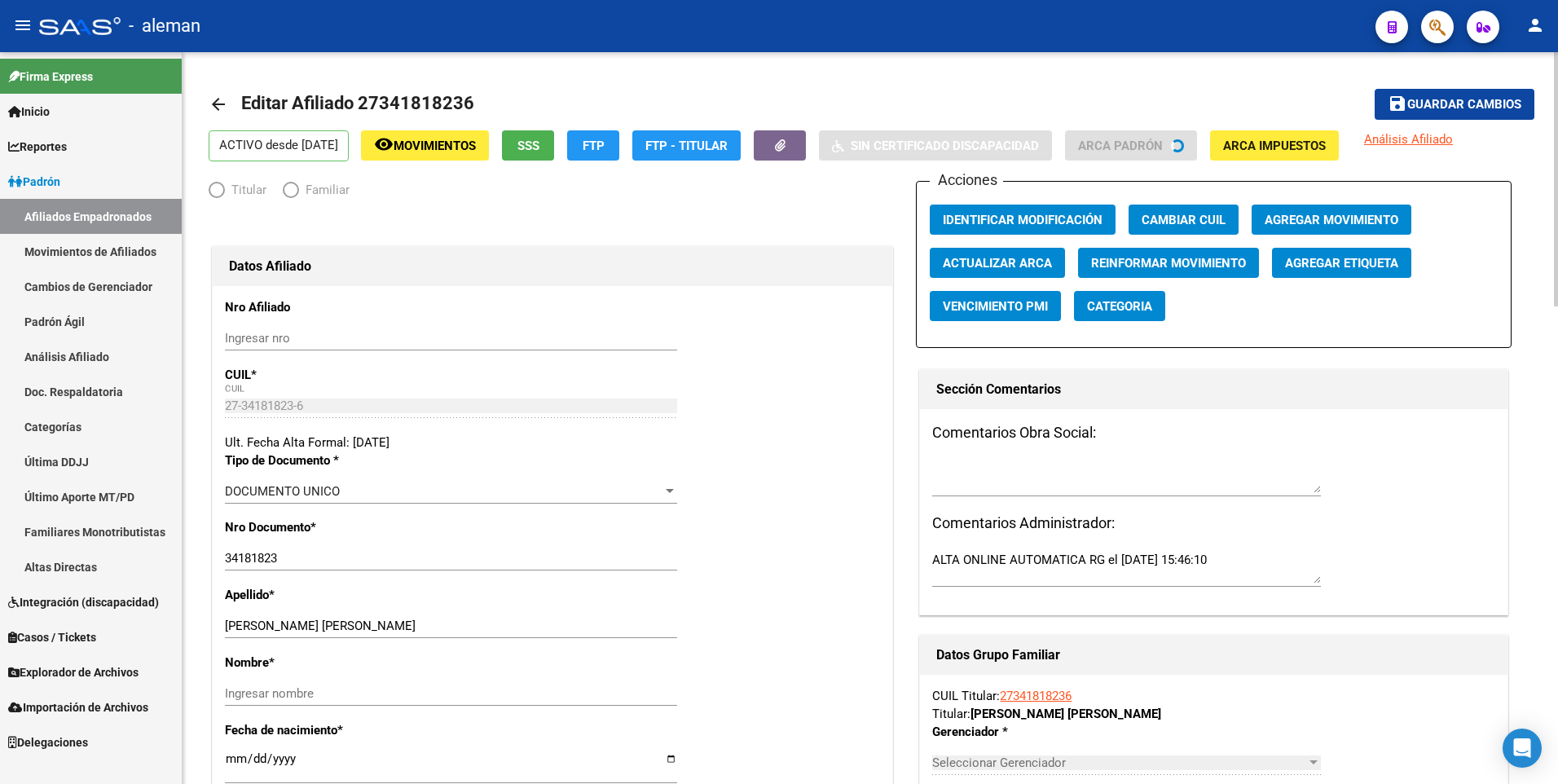
radio input "true"
type input "23-24481793-9"
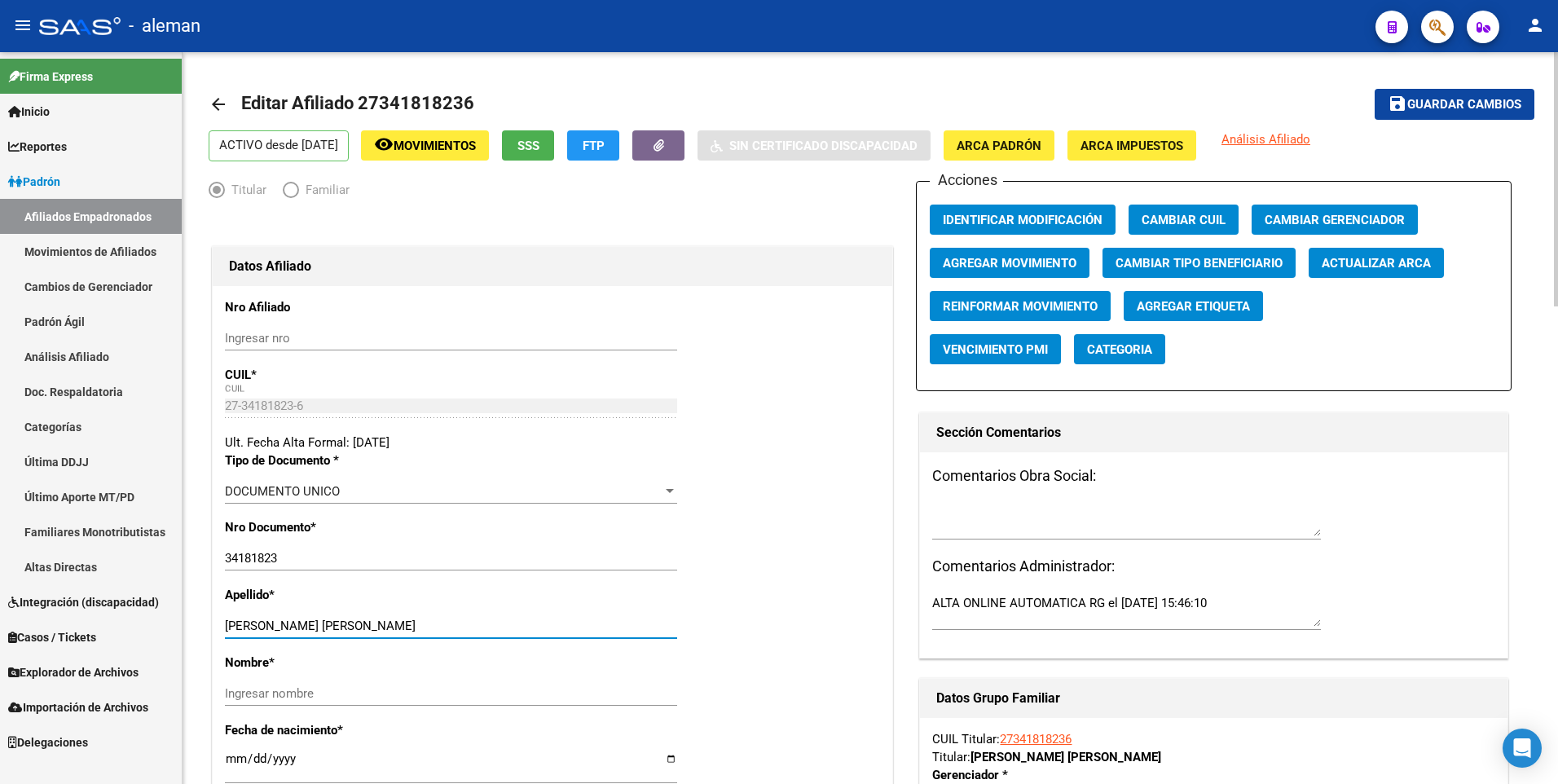
drag, startPoint x: 264, startPoint y: 624, endPoint x: 363, endPoint y: 624, distance: 99.0
click at [363, 624] on input "NESCI SABRINA MAGALI" at bounding box center [451, 625] width 452 height 14
click at [332, 693] on input "Ingresar nombre" at bounding box center [451, 693] width 452 height 14
paste input "SABRINA MAGALI"
type input "SABRINA MAGALI"
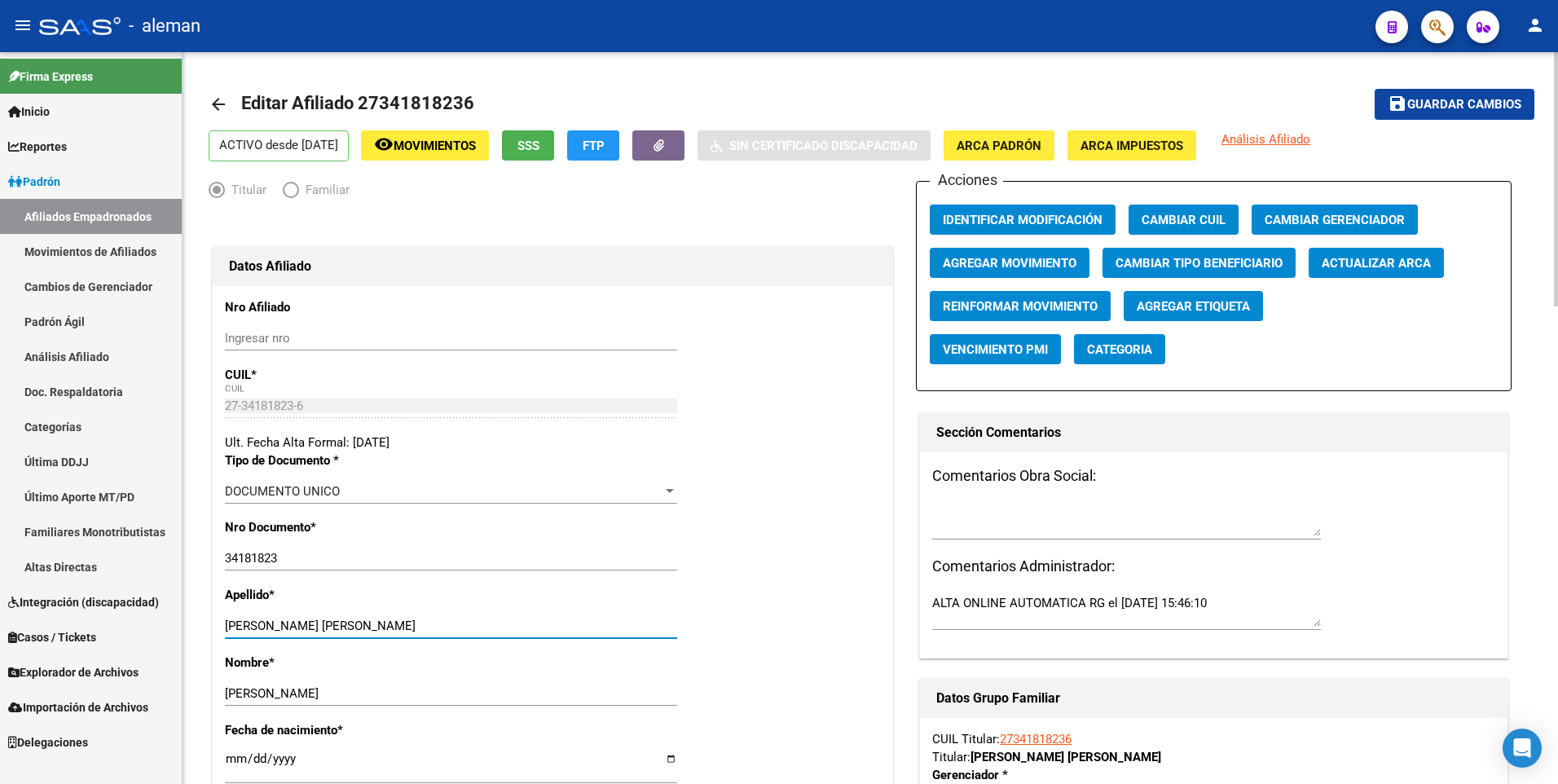
drag, startPoint x: 264, startPoint y: 629, endPoint x: 427, endPoint y: 625, distance: 163.0
click at [427, 625] on input "NESCI SABRINA MAGALI" at bounding box center [451, 625] width 452 height 14
type input "NESCI"
click at [1005, 156] on button "ARCA Padrón" at bounding box center [999, 145] width 111 height 30
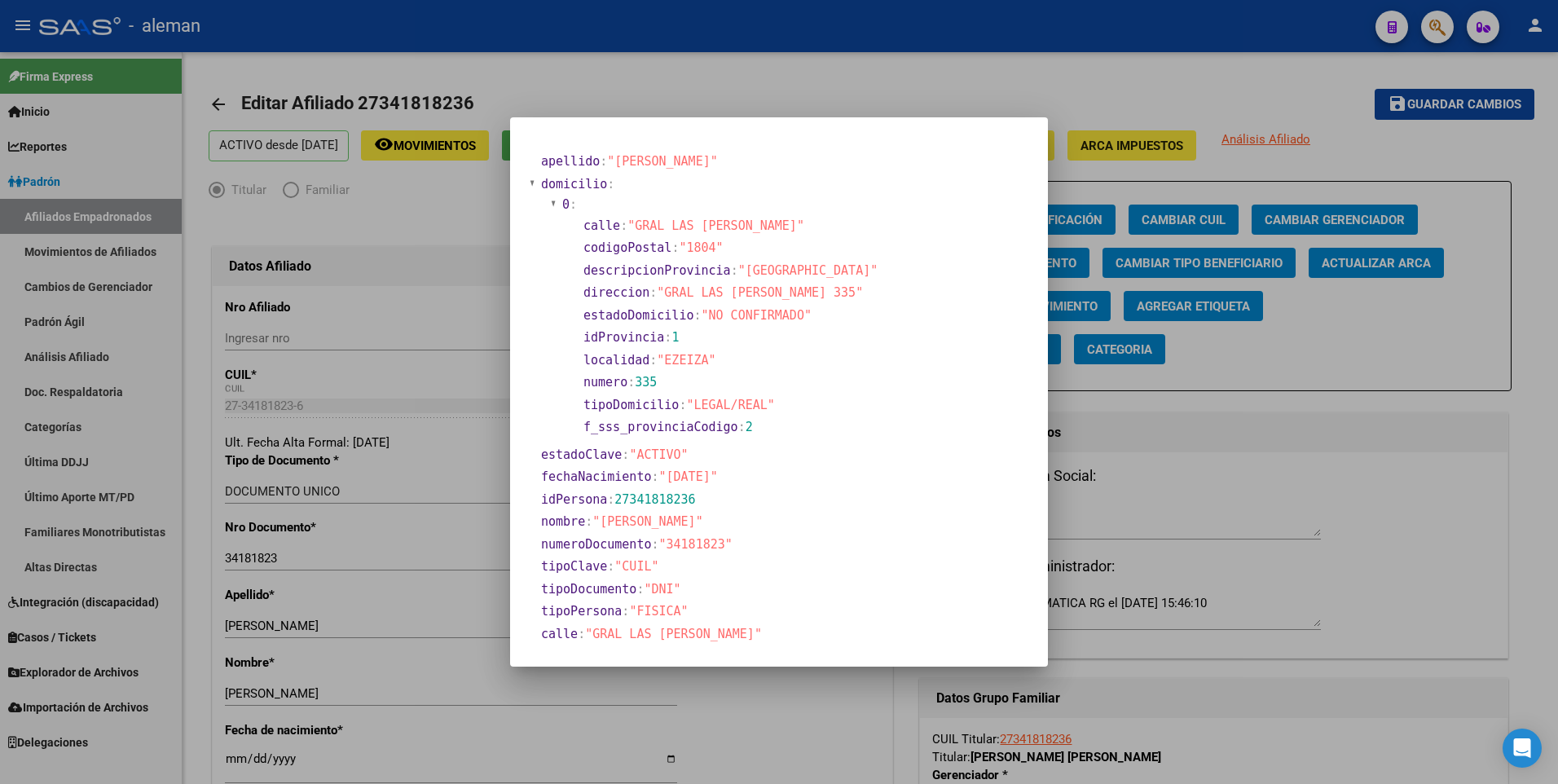
click at [233, 760] on div at bounding box center [779, 392] width 1558 height 784
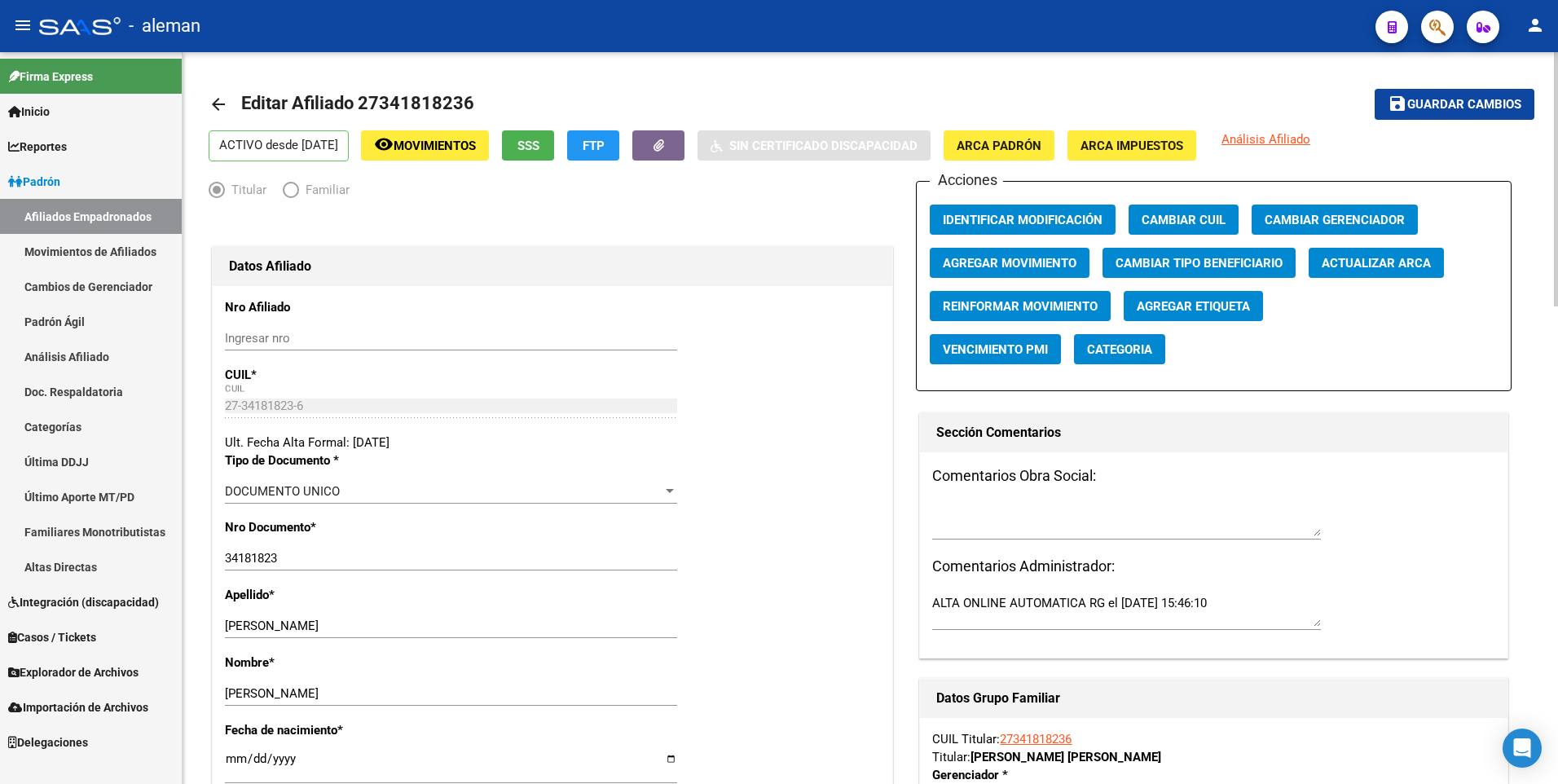
click at [228, 756] on input "[DATE]" at bounding box center [451, 765] width 452 height 26
type input "1900-01-18"
type input "1989-01-18"
click at [794, 556] on div "Nro Documento * 34181823 Ingresar nro" at bounding box center [552, 551] width 655 height 68
click at [1477, 92] on button "save Guardar cambios" at bounding box center [1454, 104] width 159 height 30
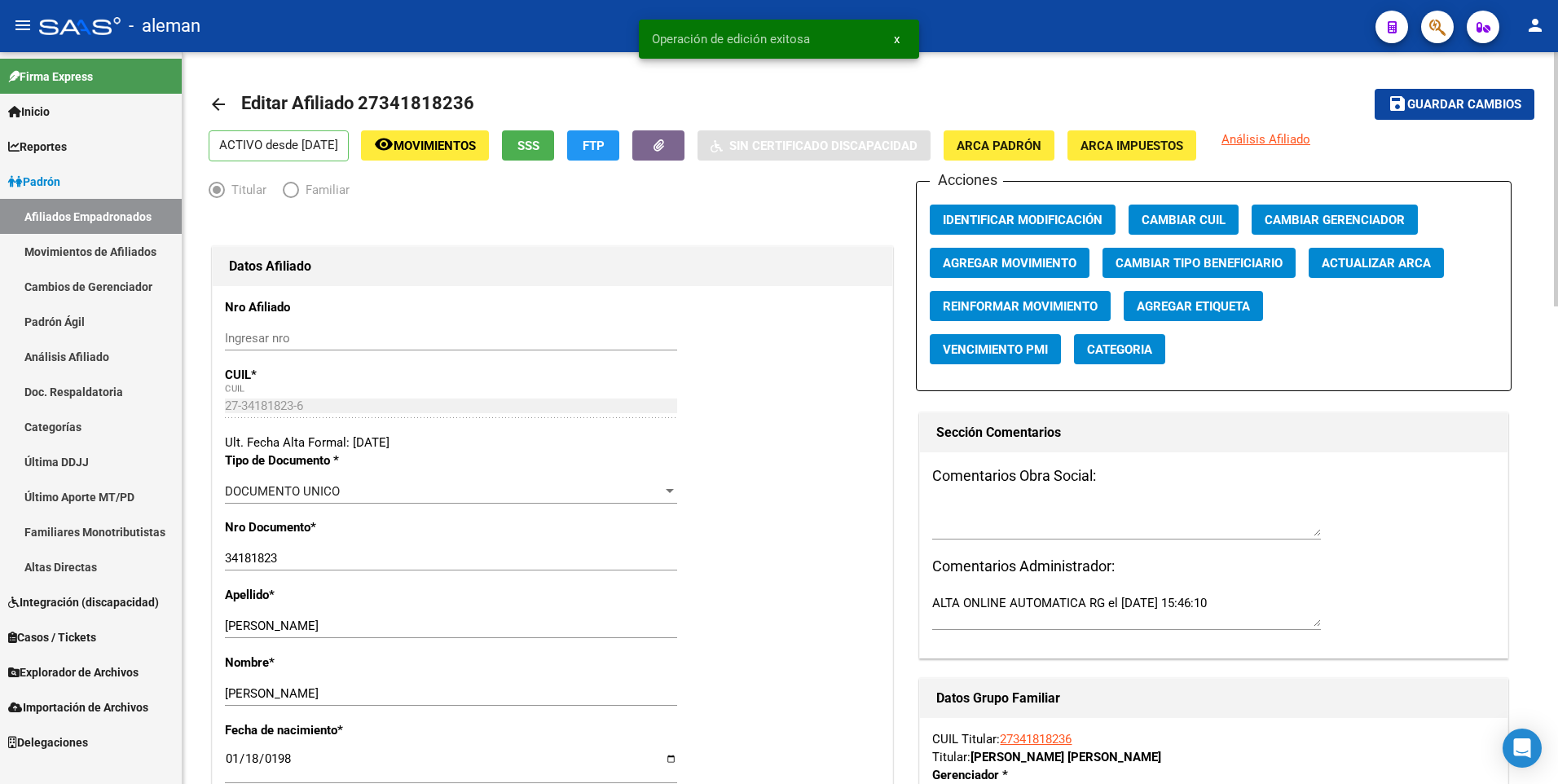
click at [222, 100] on mat-icon "arrow_back" at bounding box center [217, 104] width 19 height 19
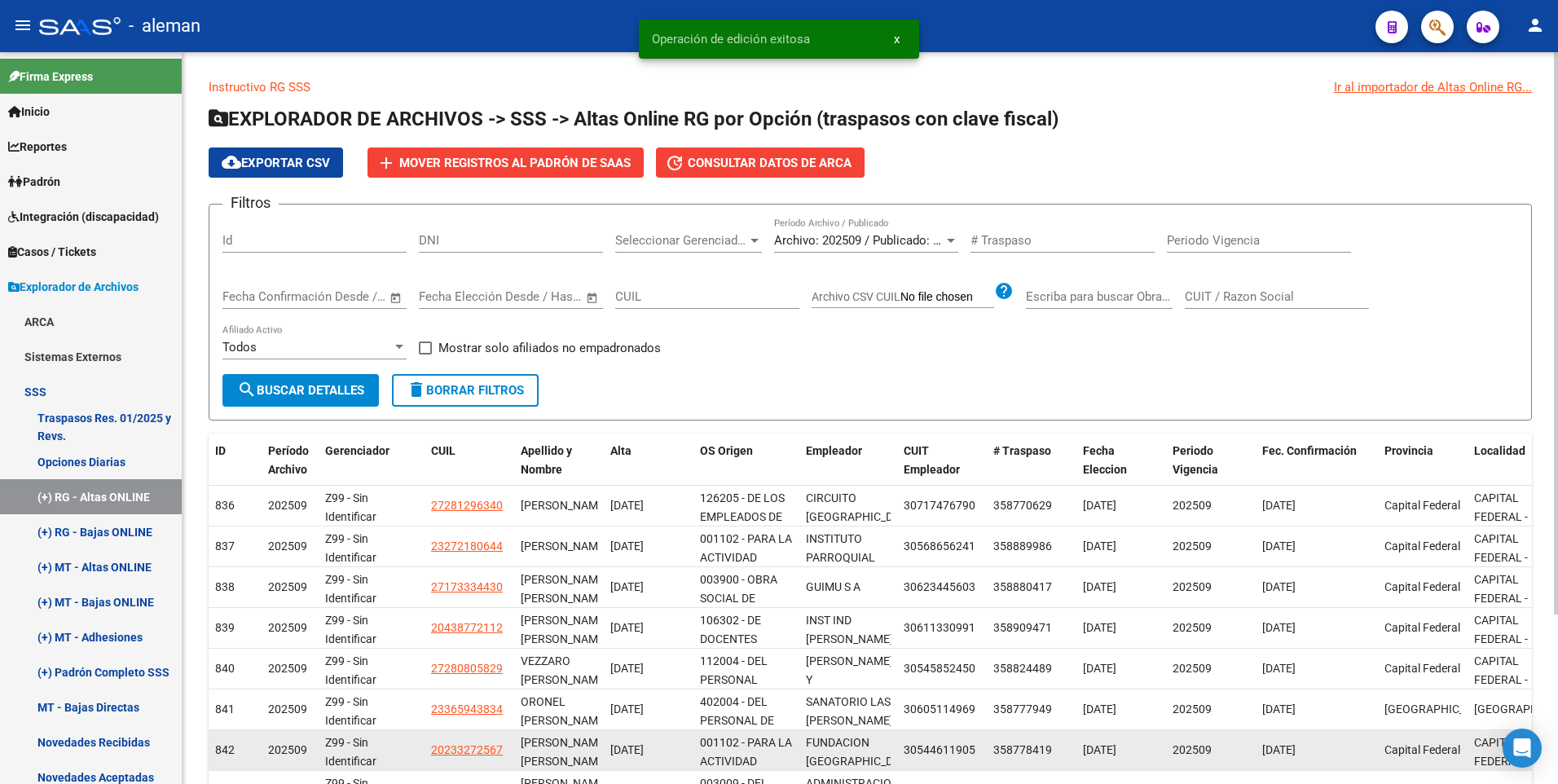
scroll to position [220, 0]
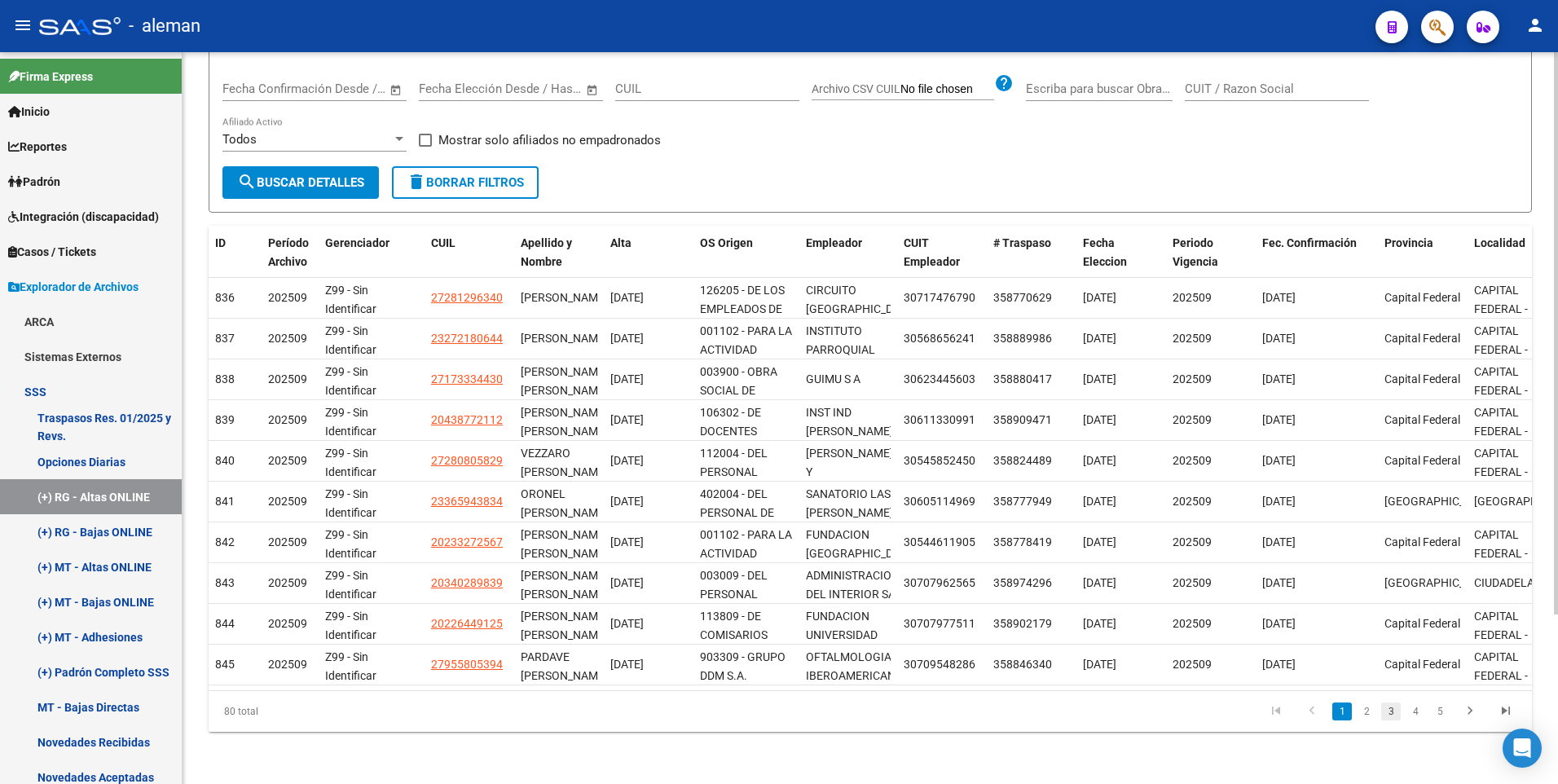
click at [1391, 710] on link "3" at bounding box center [1390, 711] width 19 height 18
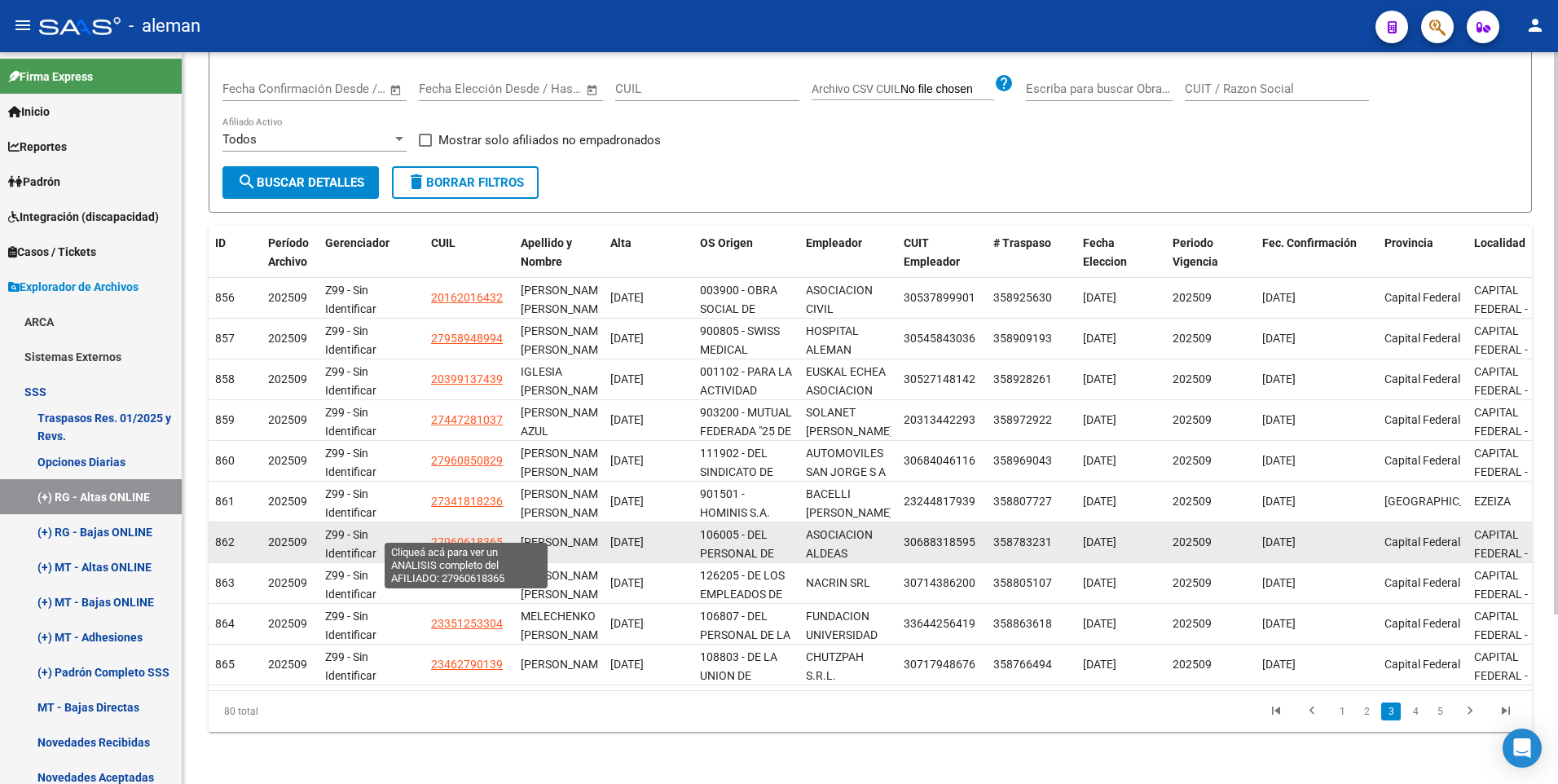
click at [476, 536] on span "27960618365" at bounding box center [466, 542] width 71 height 13
type textarea "27960618365"
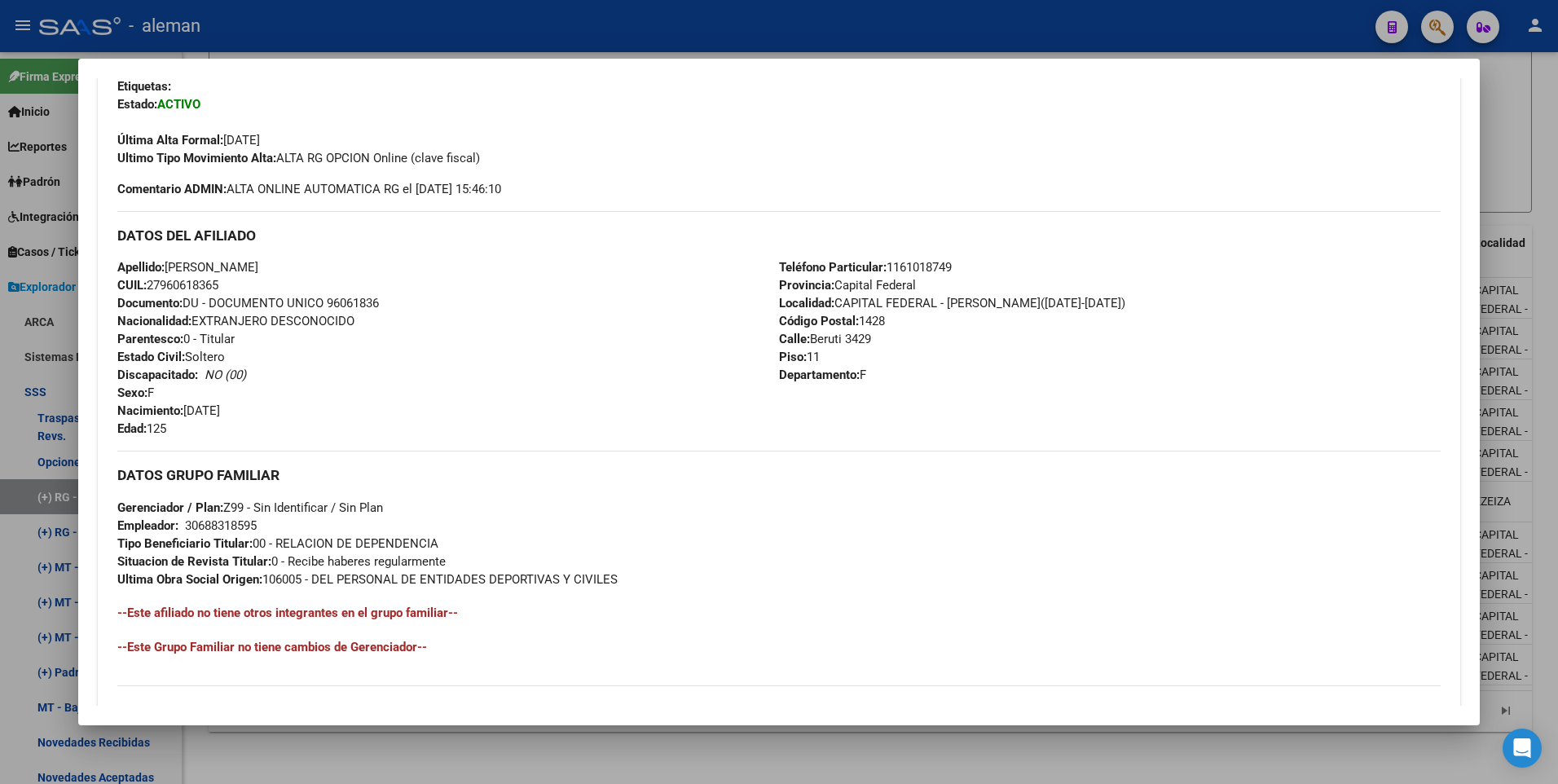
scroll to position [244, 0]
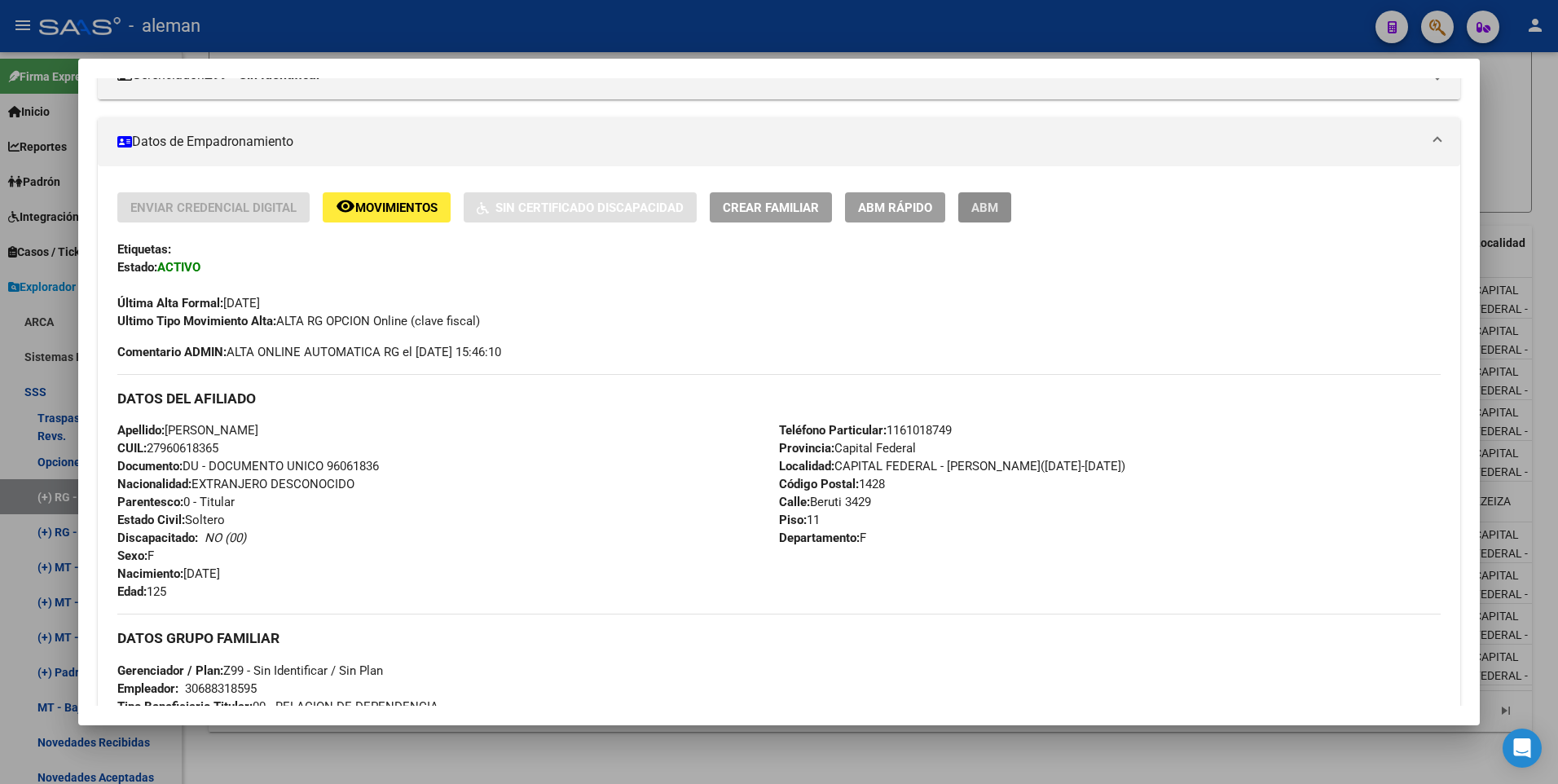
click at [994, 207] on span "ABM" at bounding box center [985, 207] width 27 height 14
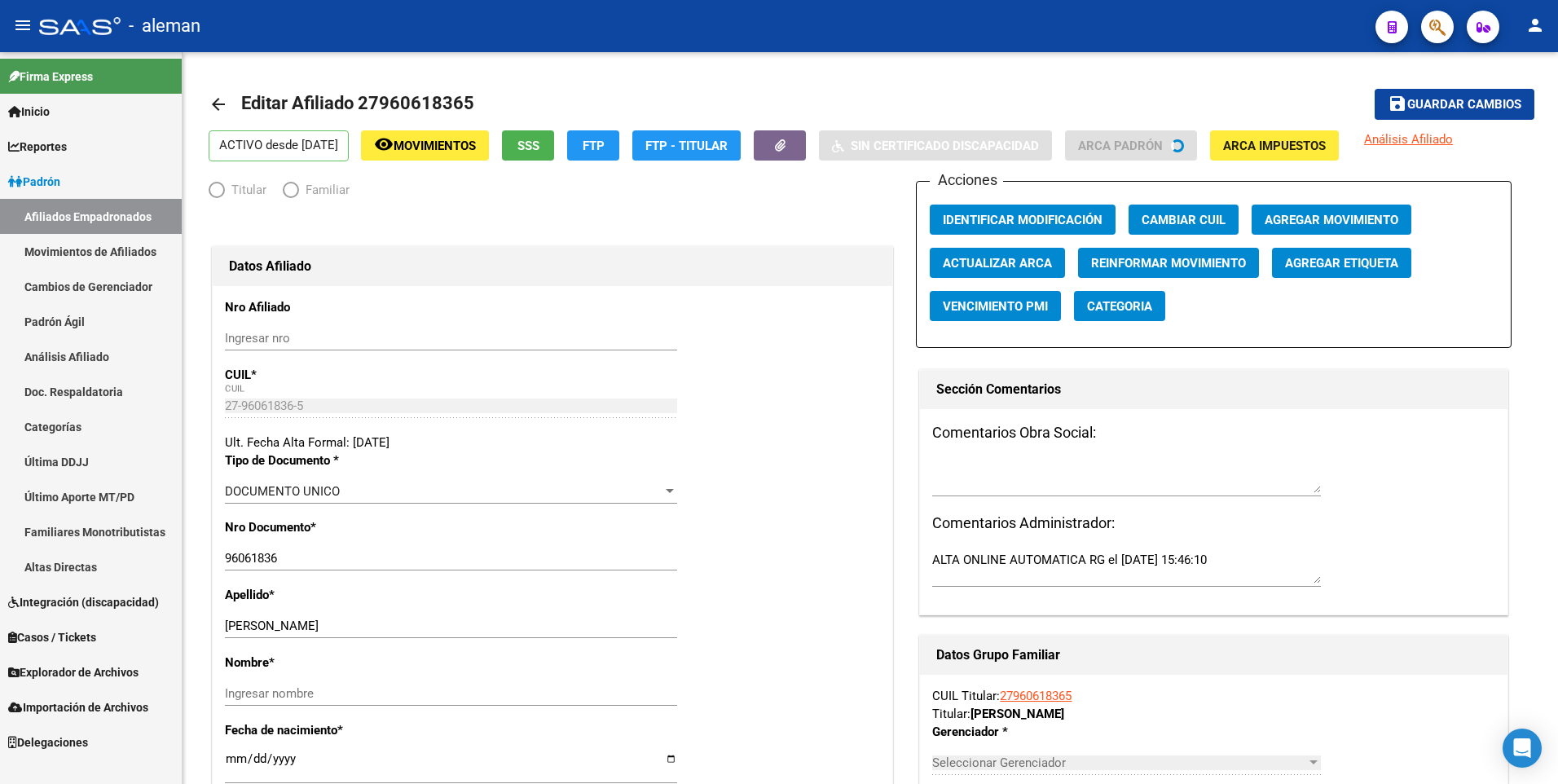
radio input "true"
type input "30-68831859-5"
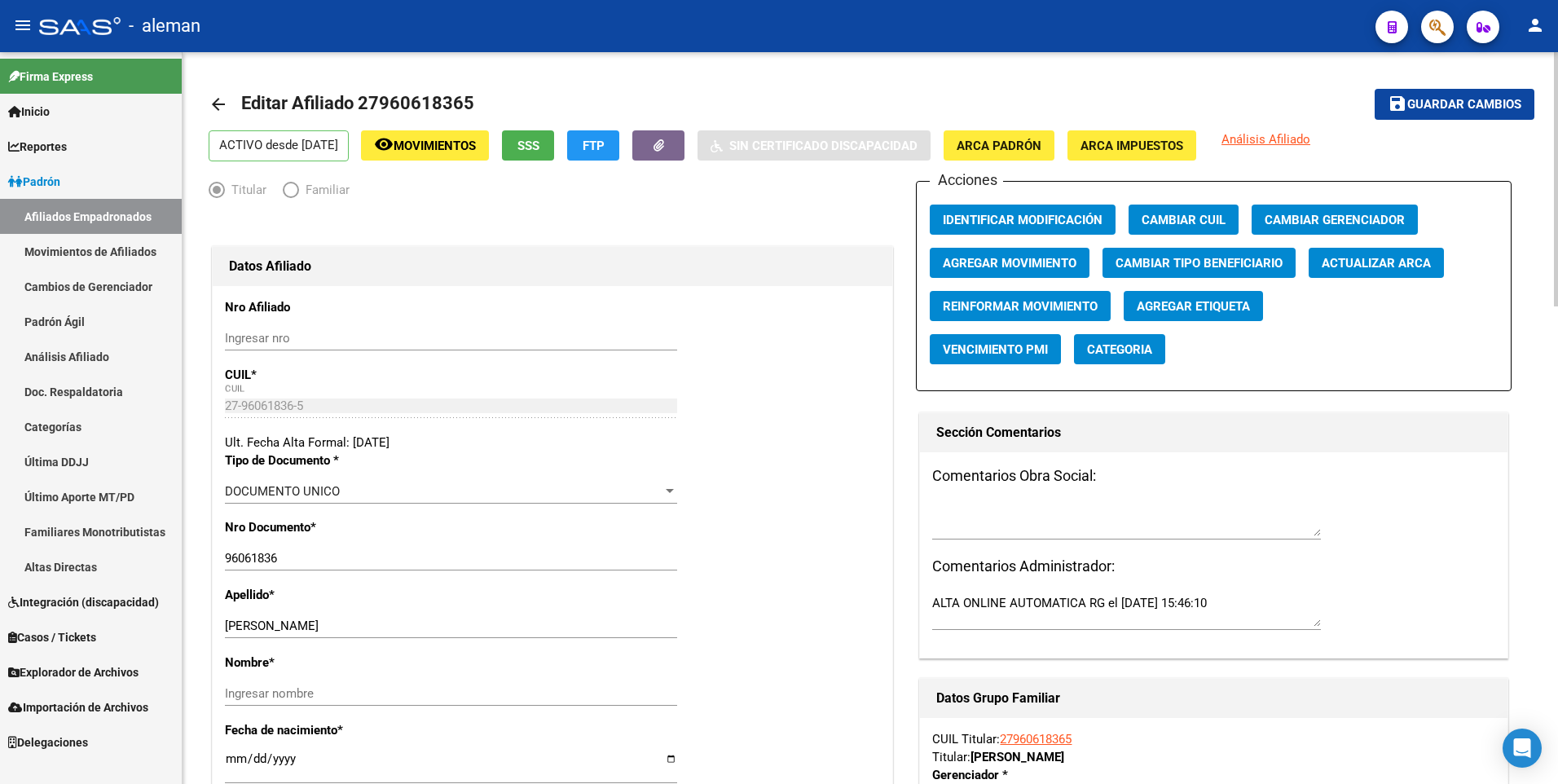
scroll to position [81, 0]
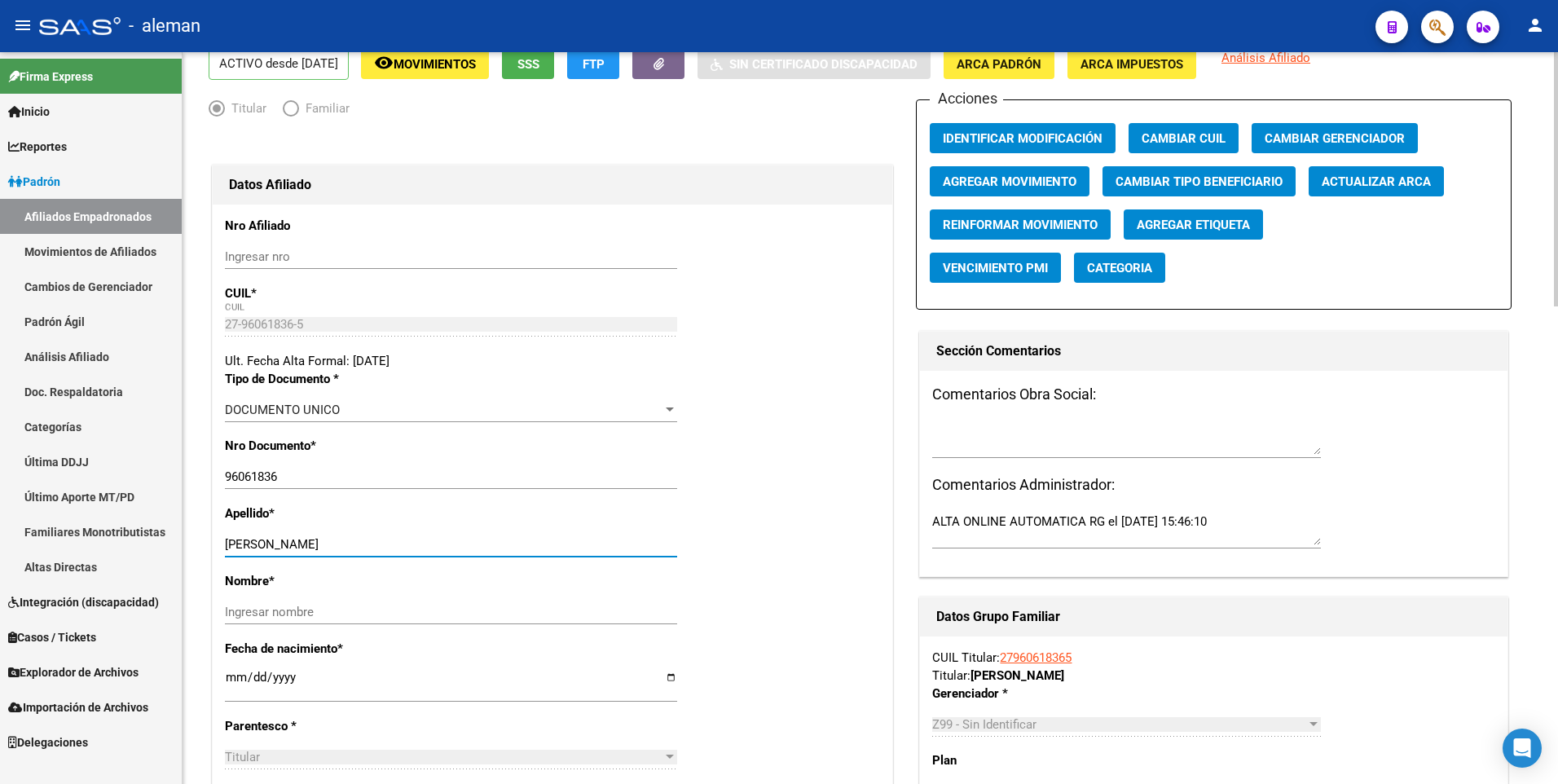
drag, startPoint x: 337, startPoint y: 544, endPoint x: 446, endPoint y: 544, distance: 109.0
click at [446, 544] on input "TEJADA MARTINEZ CAROLINA ALEJA" at bounding box center [451, 544] width 452 height 14
click at [298, 610] on input "Ingresar nombre" at bounding box center [451, 611] width 452 height 14
paste input "CAROLINA ALEJA"
type input "CAROLINA ALEJA"
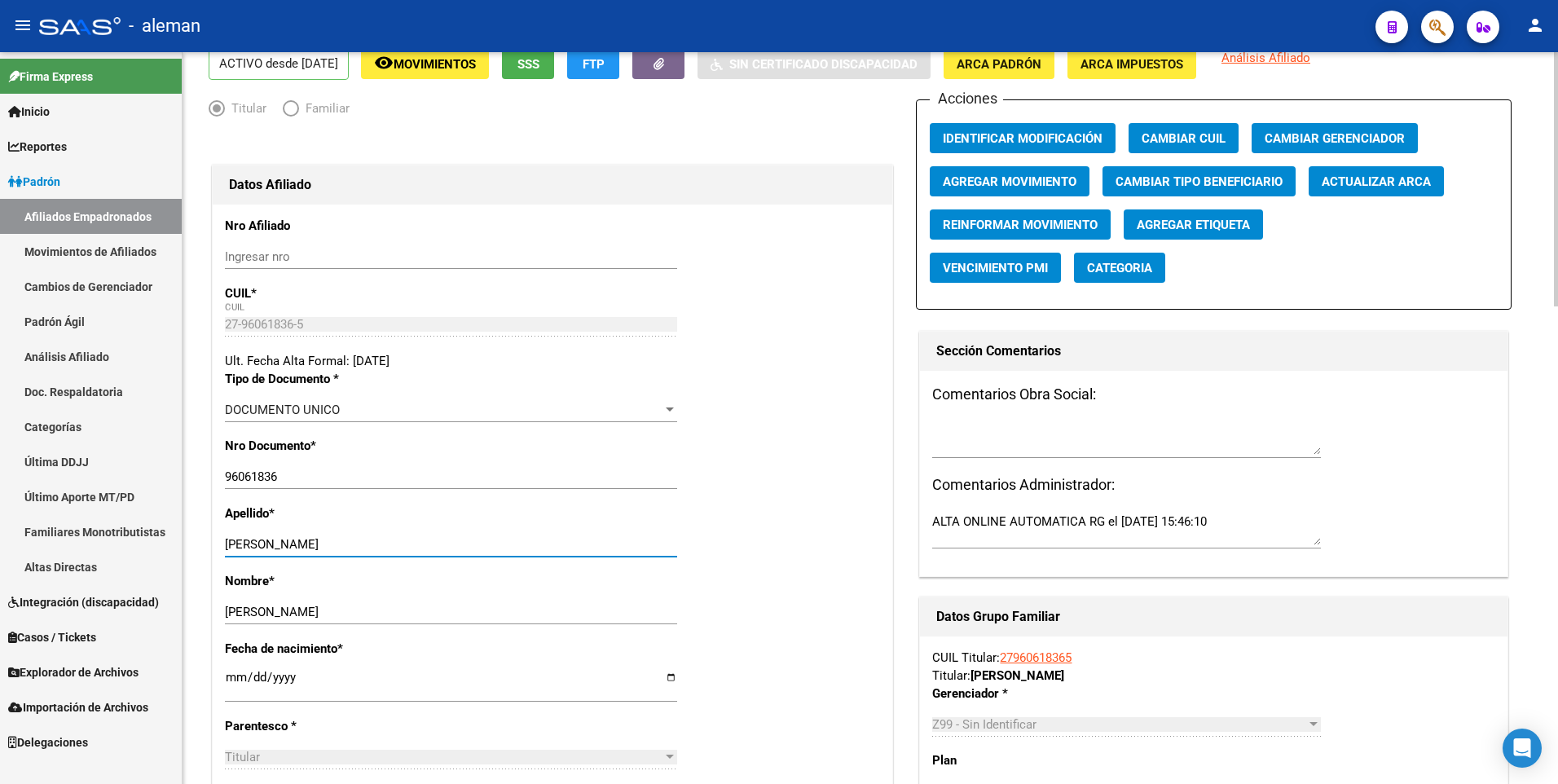
drag, startPoint x: 337, startPoint y: 545, endPoint x: 551, endPoint y: 545, distance: 214.0
click at [551, 545] on input "TEJADA MARTINEZ CAROLINA ALEJA" at bounding box center [451, 544] width 452 height 14
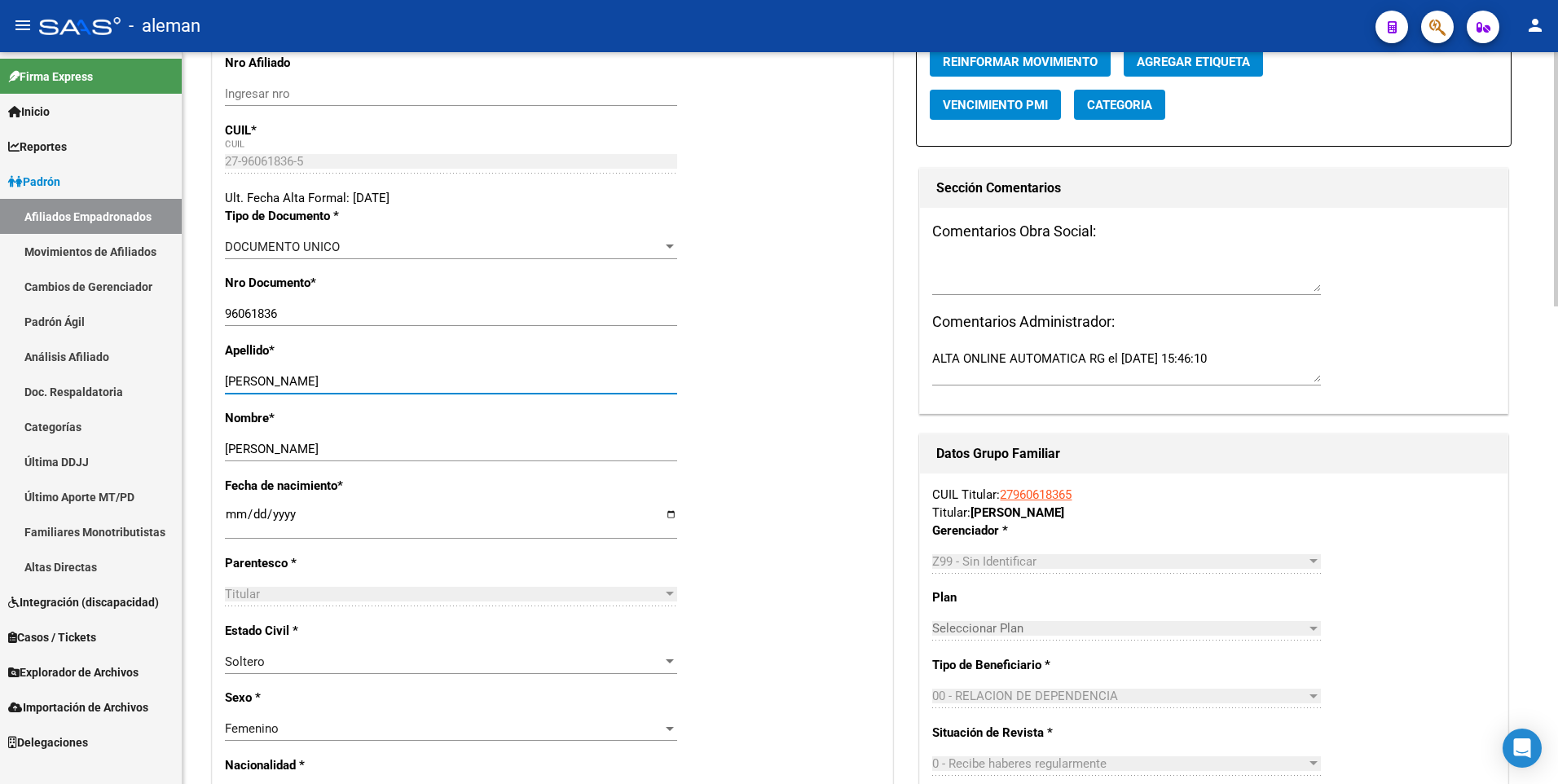
scroll to position [0, 0]
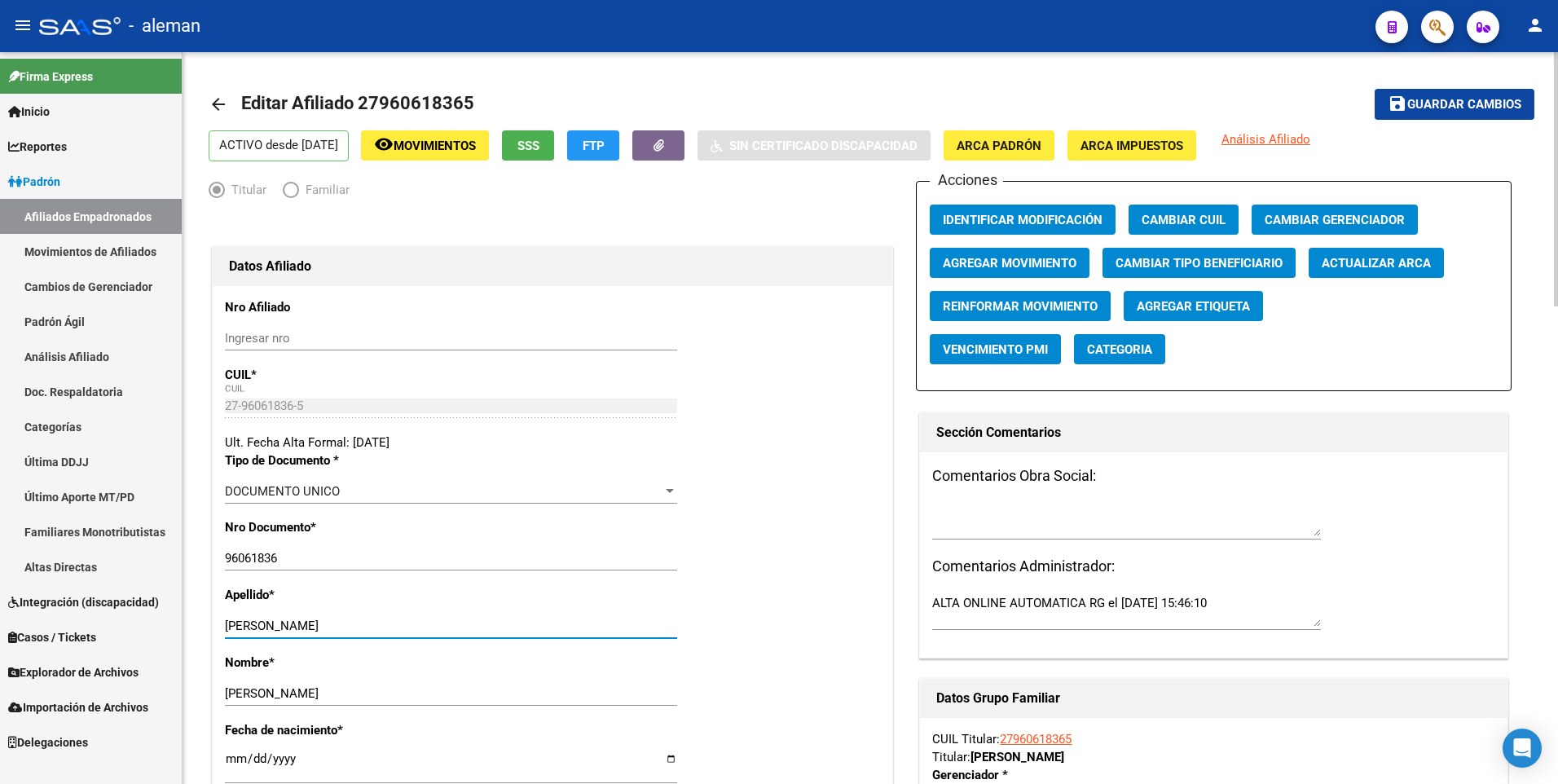
type input "TEJADA MARTINEZ"
click at [1041, 141] on span "ARCA Padrón" at bounding box center [998, 145] width 85 height 14
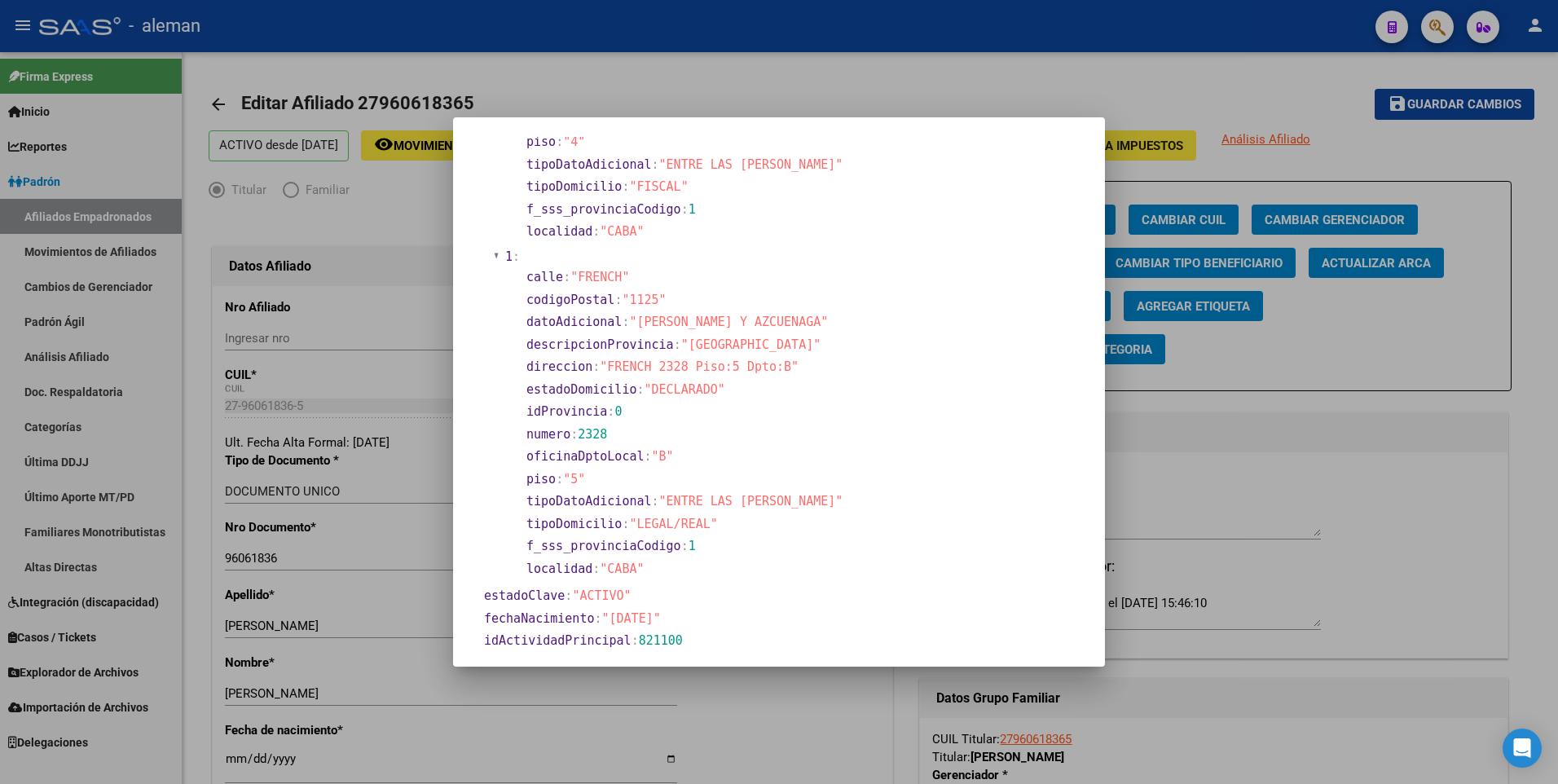
scroll to position [407, 0]
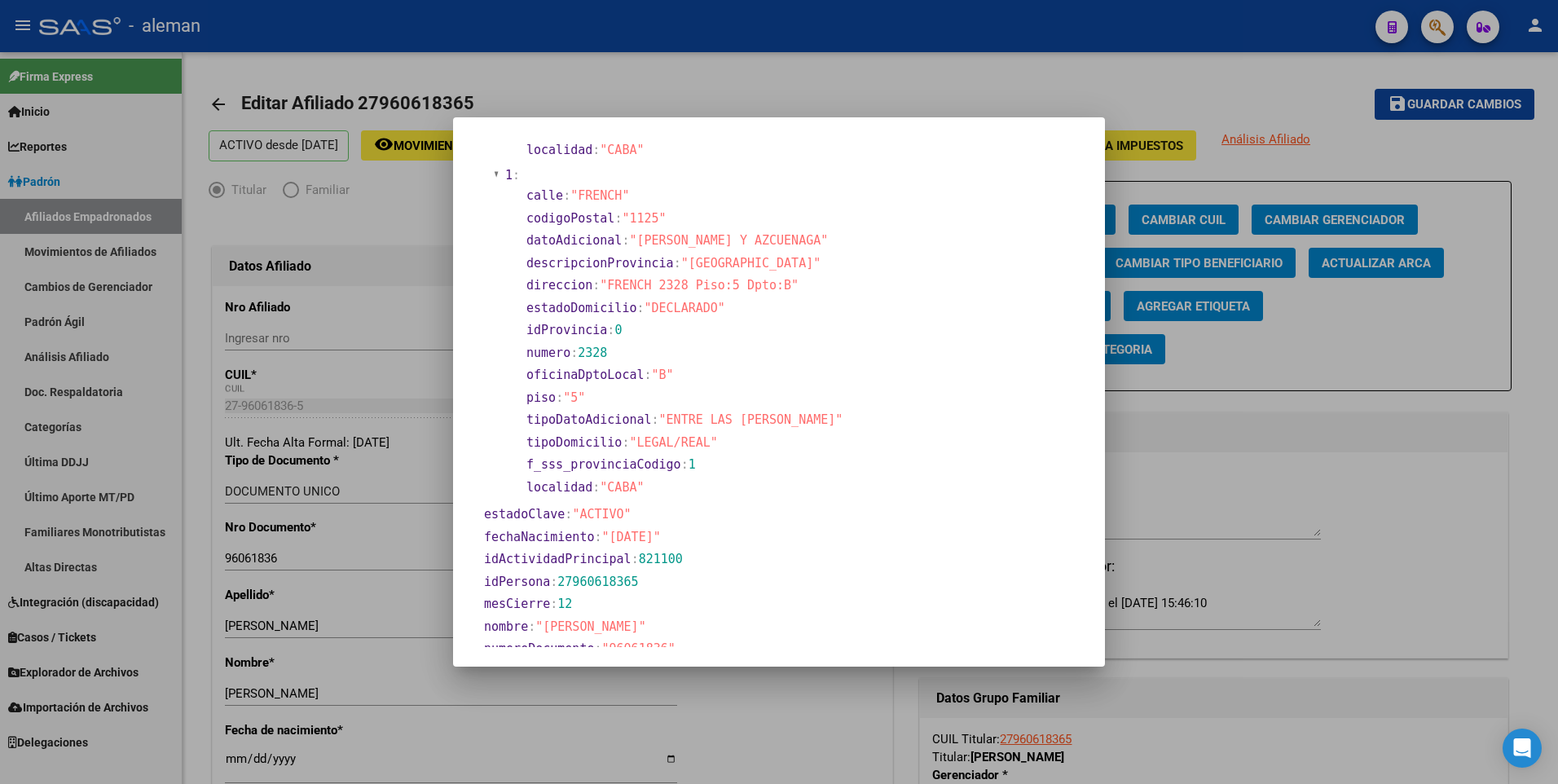
click at [235, 760] on div at bounding box center [779, 392] width 1558 height 784
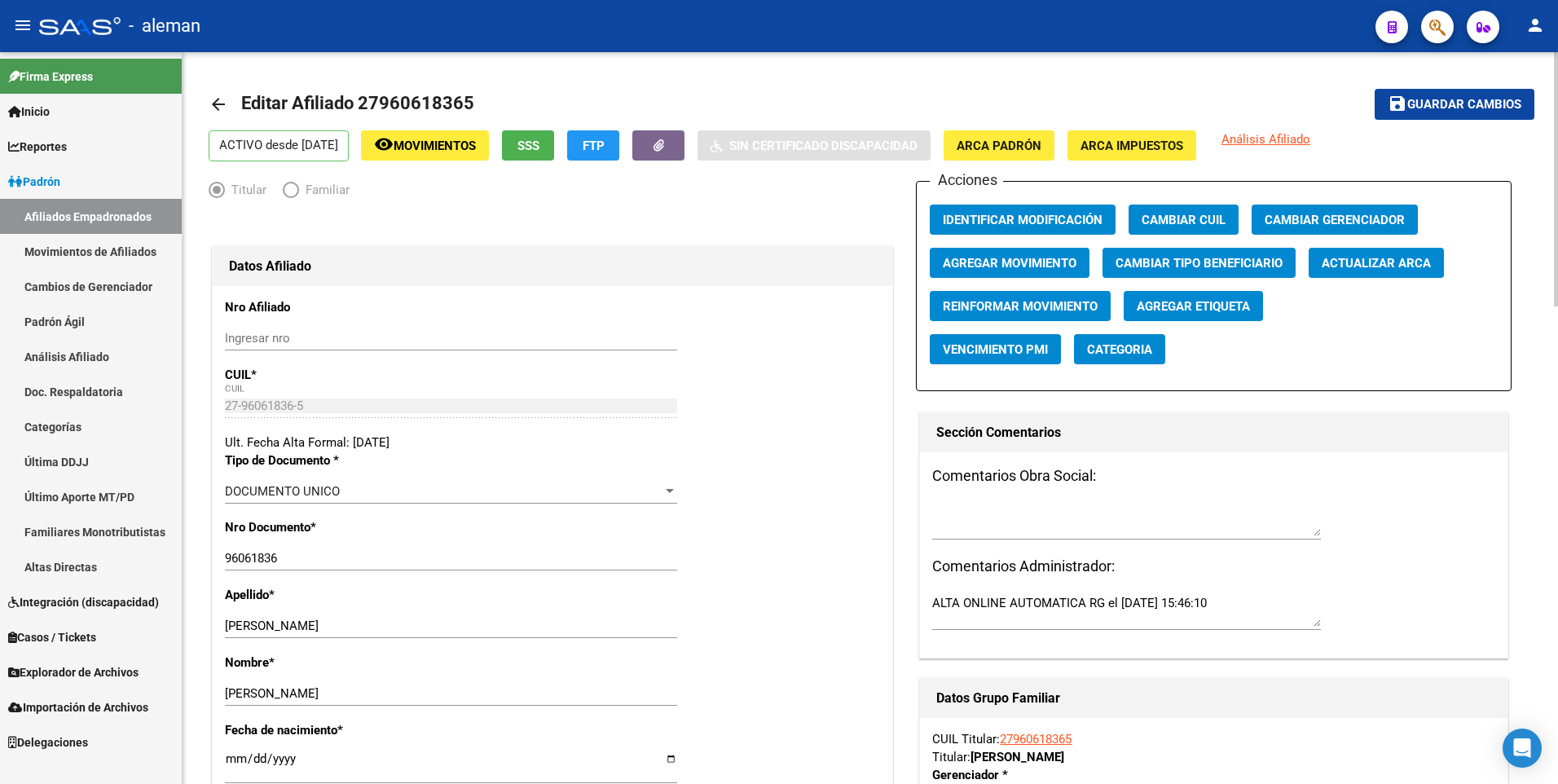
click at [233, 756] on input "[DATE]" at bounding box center [451, 765] width 452 height 26
type input "1900-01-15"
type input "1999-07-15"
click at [797, 541] on div "Nro Documento * 96061836 Ingresar nro" at bounding box center [552, 551] width 655 height 68
click at [1450, 107] on span "Guardar cambios" at bounding box center [1464, 104] width 114 height 14
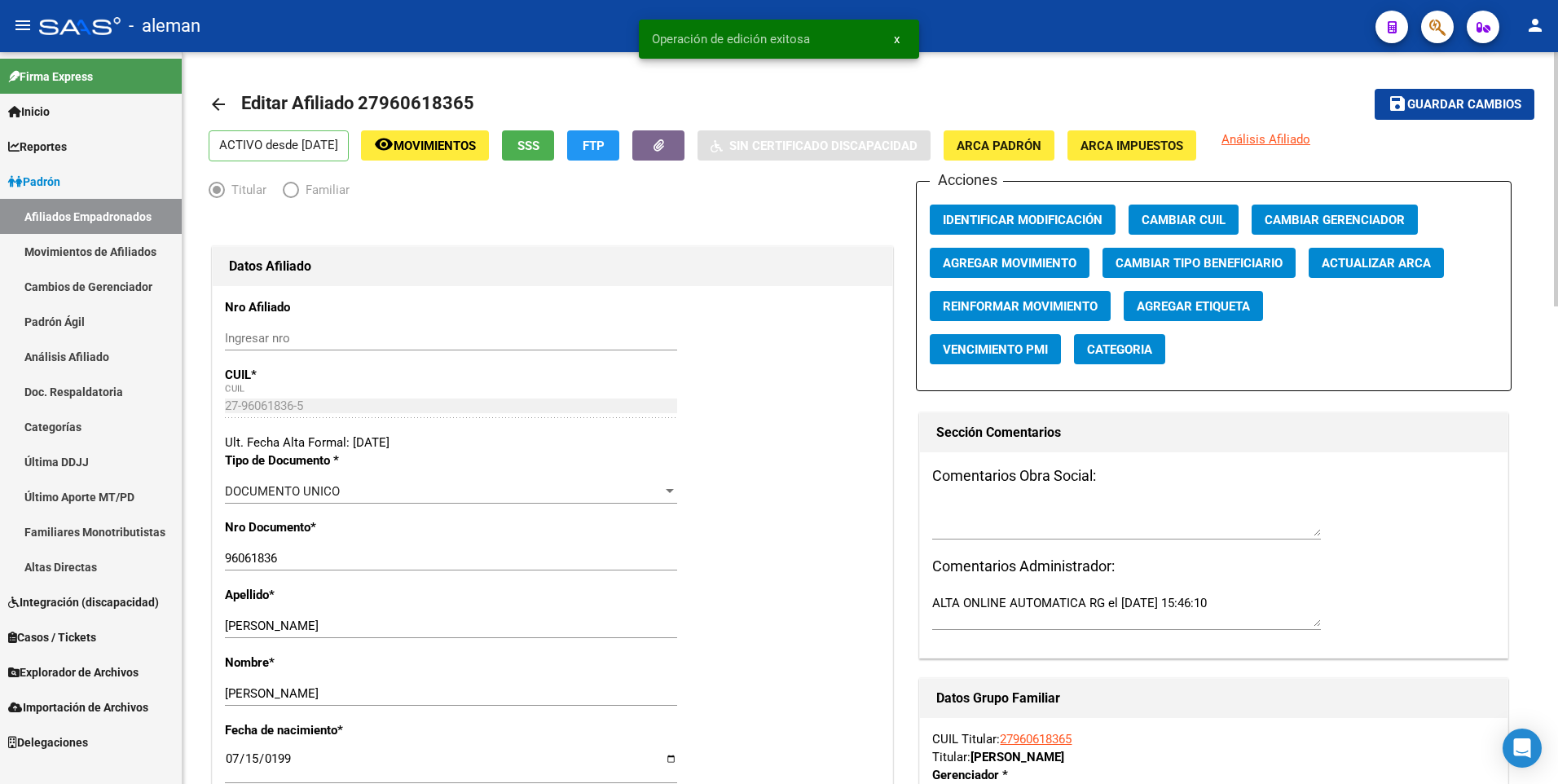
click at [215, 101] on mat-icon "arrow_back" at bounding box center [217, 104] width 19 height 19
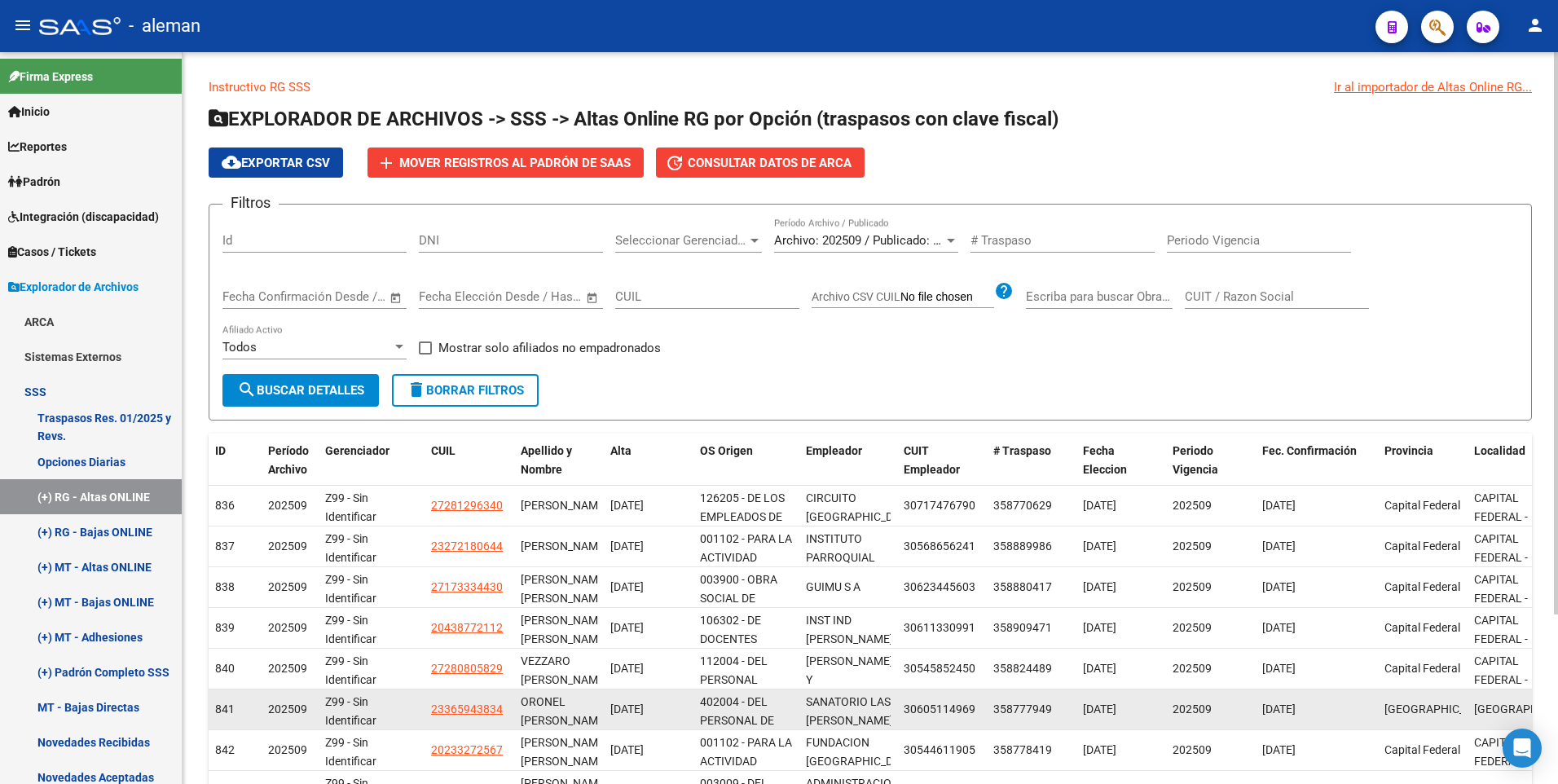
scroll to position [220, 0]
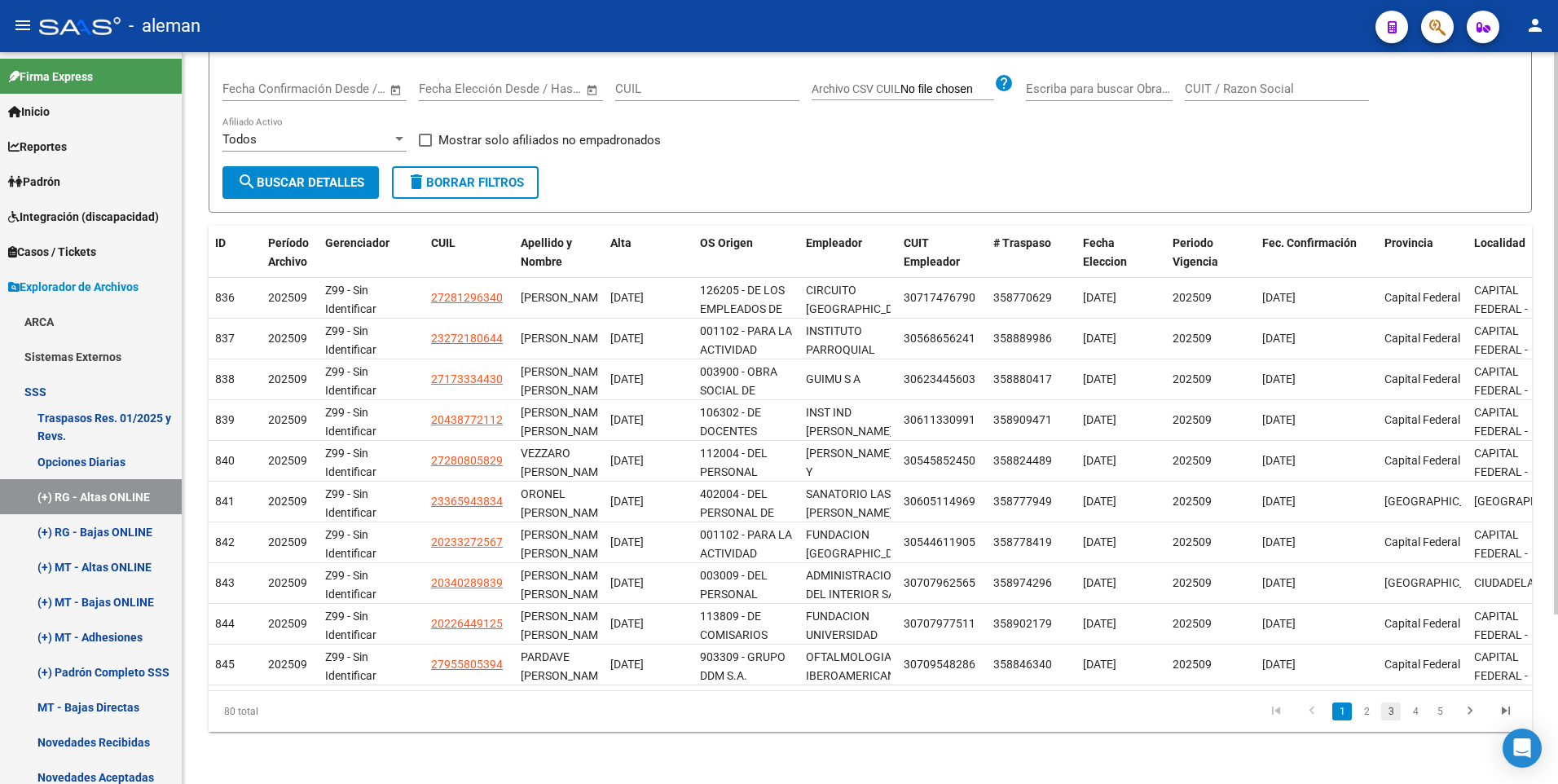
click at [1394, 713] on link "3" at bounding box center [1390, 711] width 19 height 18
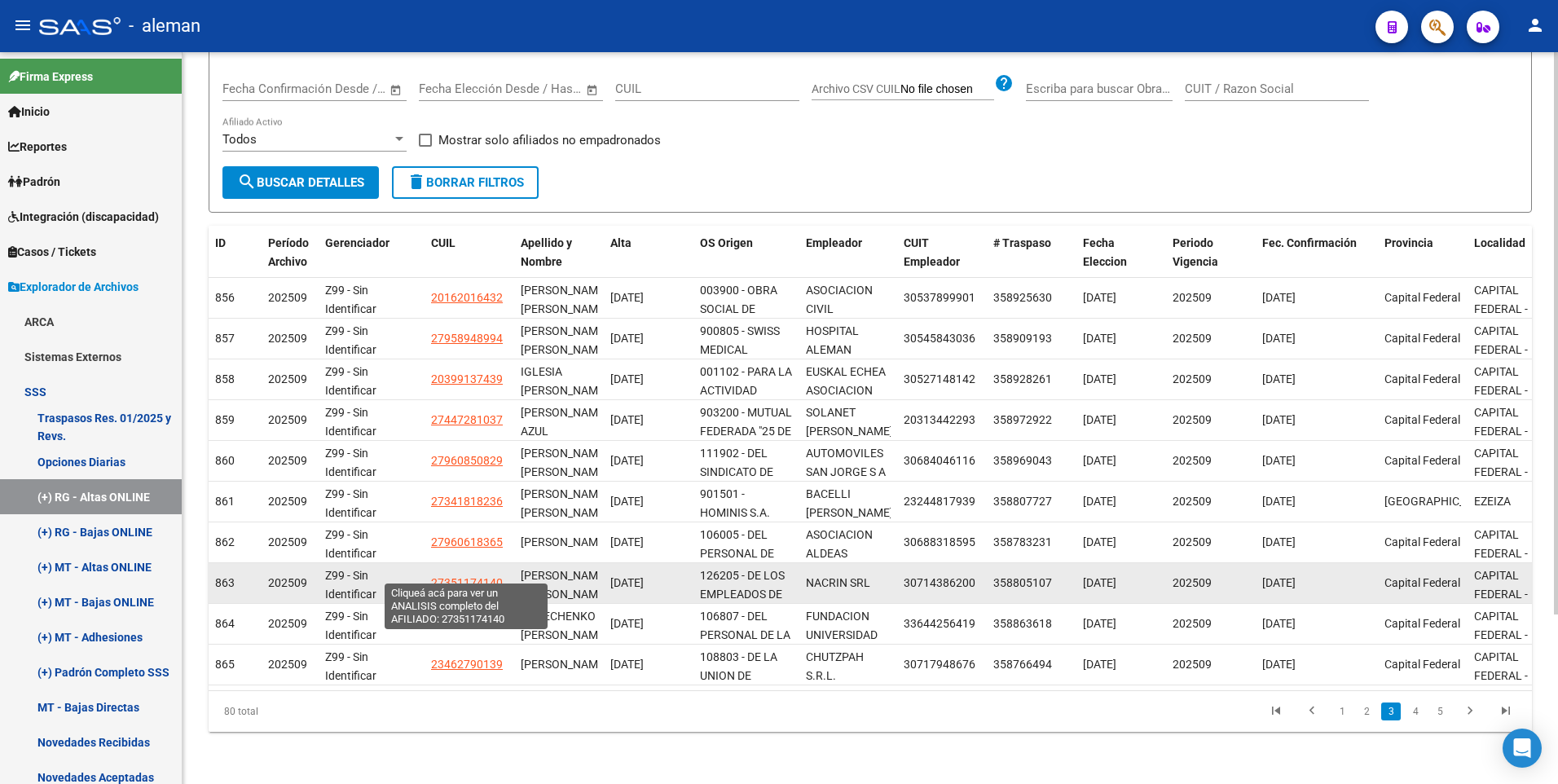
click at [475, 576] on span "27351174140" at bounding box center [466, 583] width 71 height 13
type textarea "27351174140"
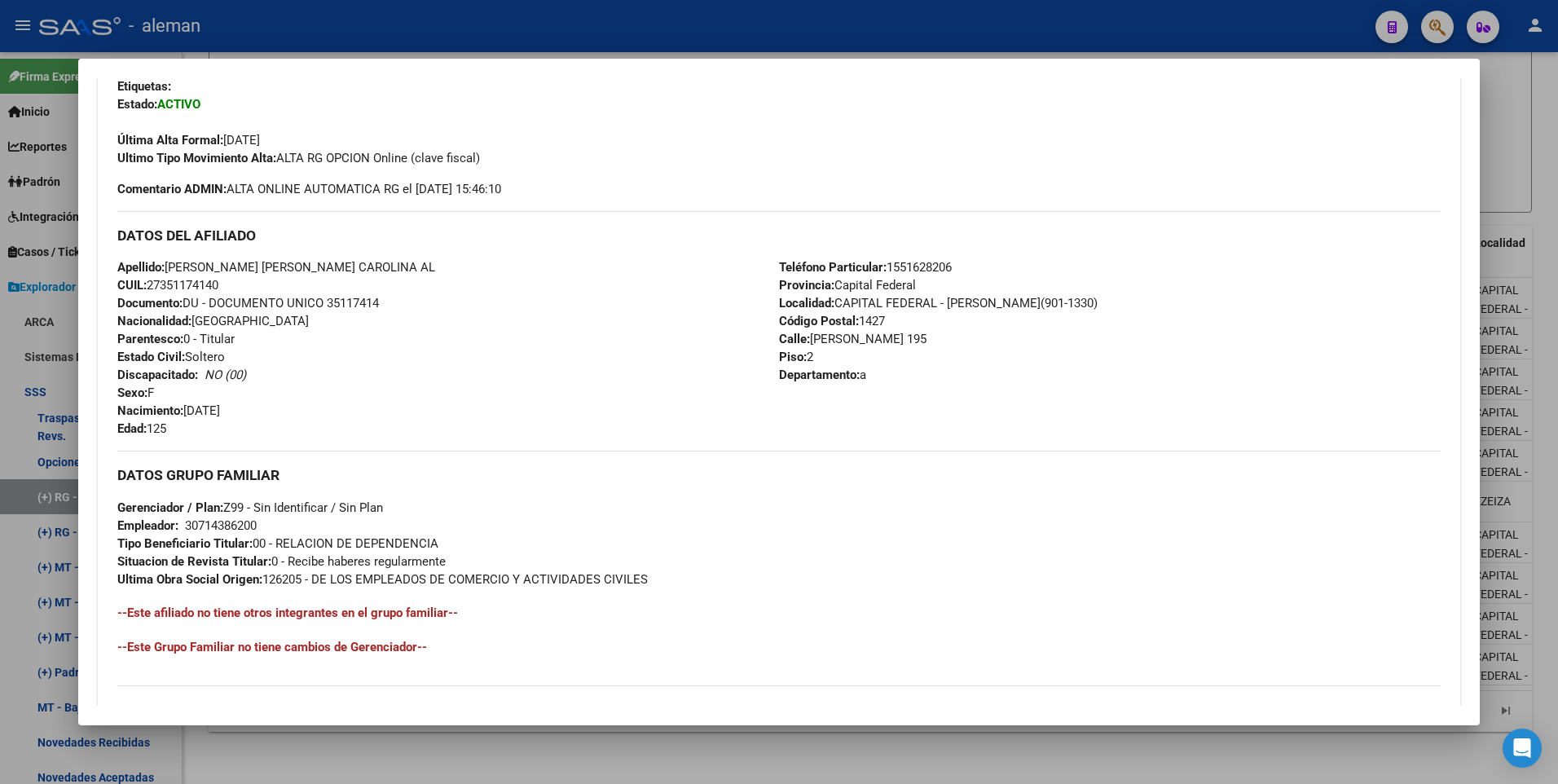
scroll to position [244, 0]
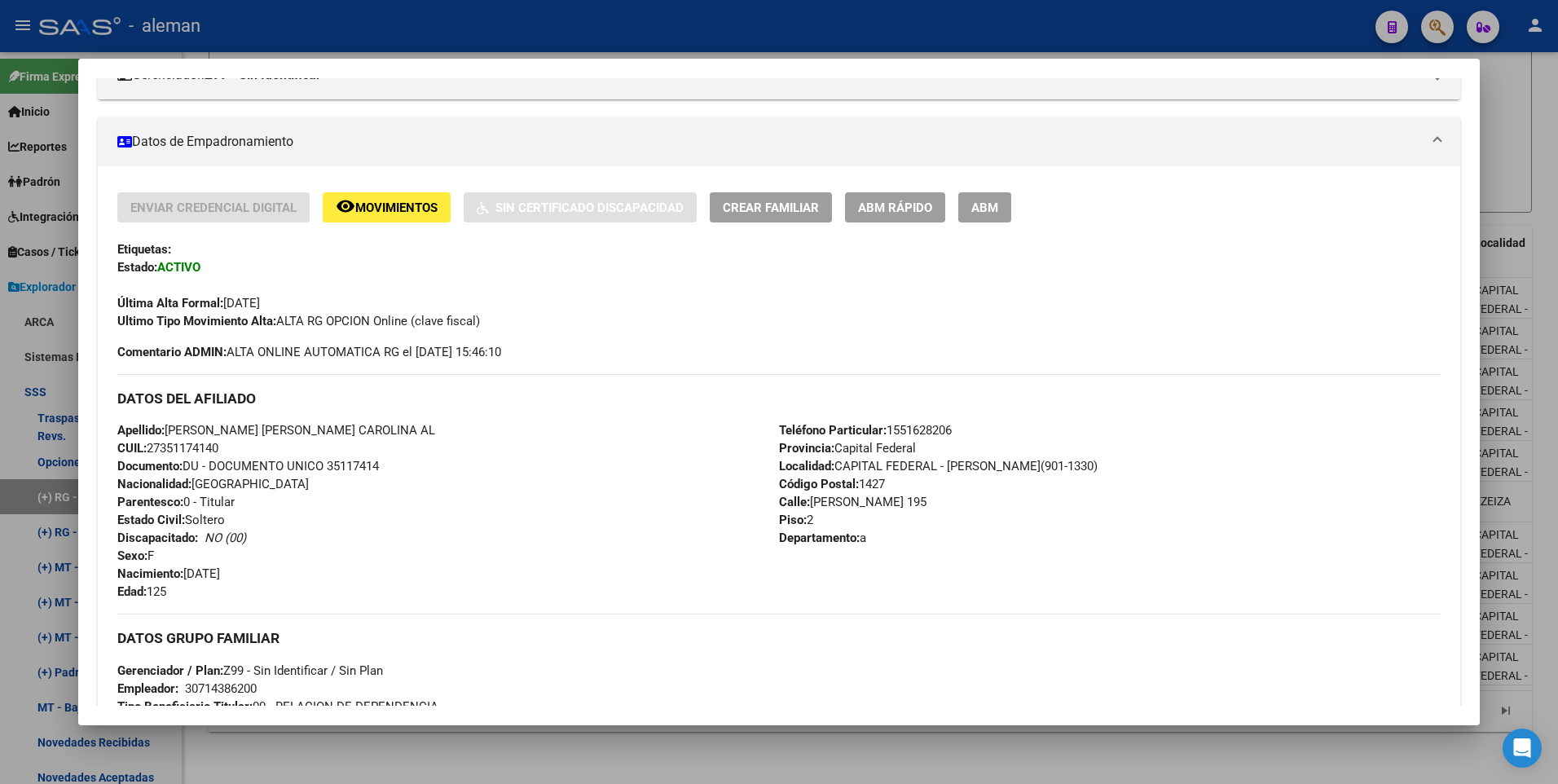
click at [999, 212] on button "ABM" at bounding box center [984, 207] width 53 height 30
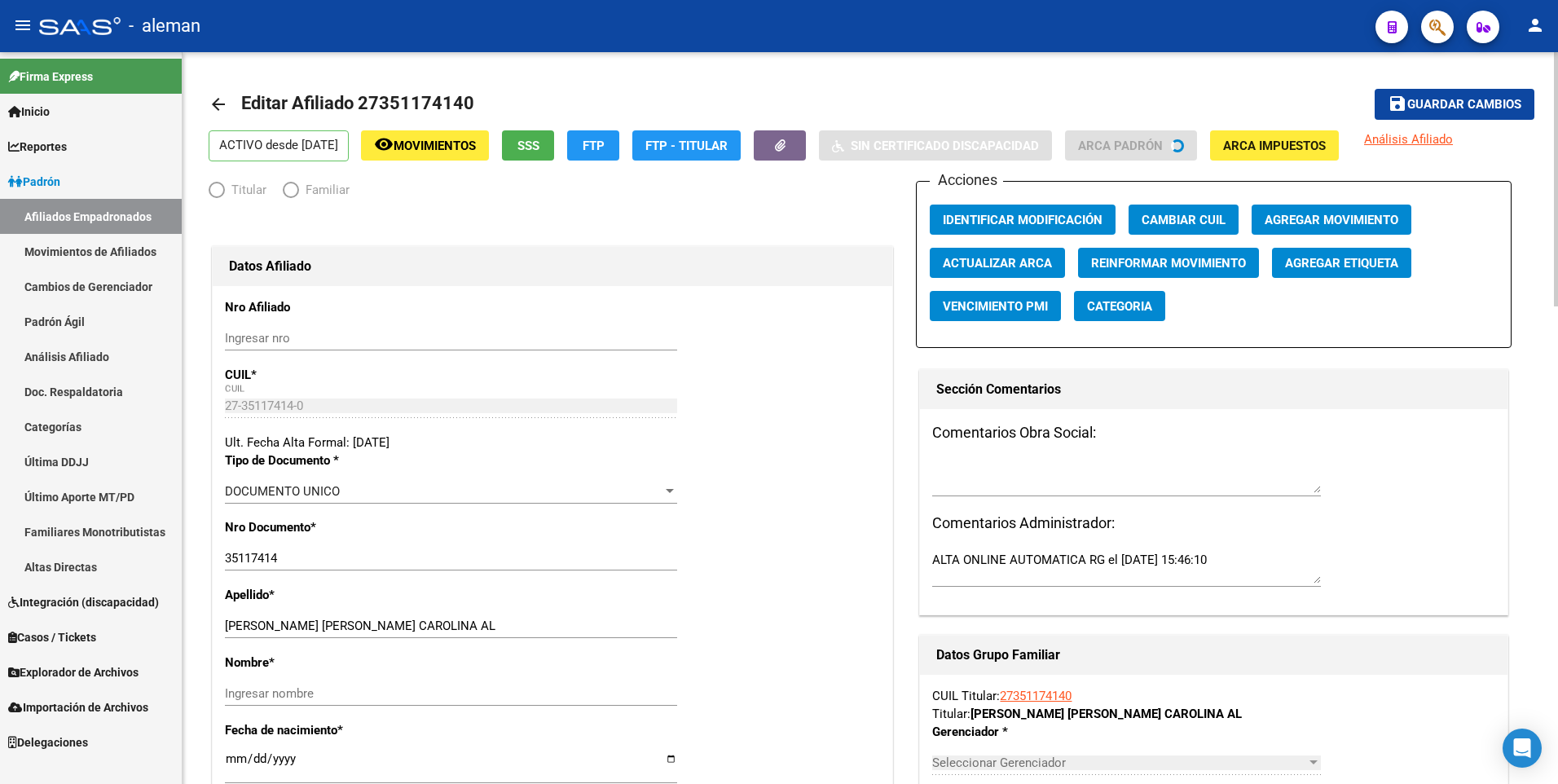
radio input "true"
type input "30-71438620-0"
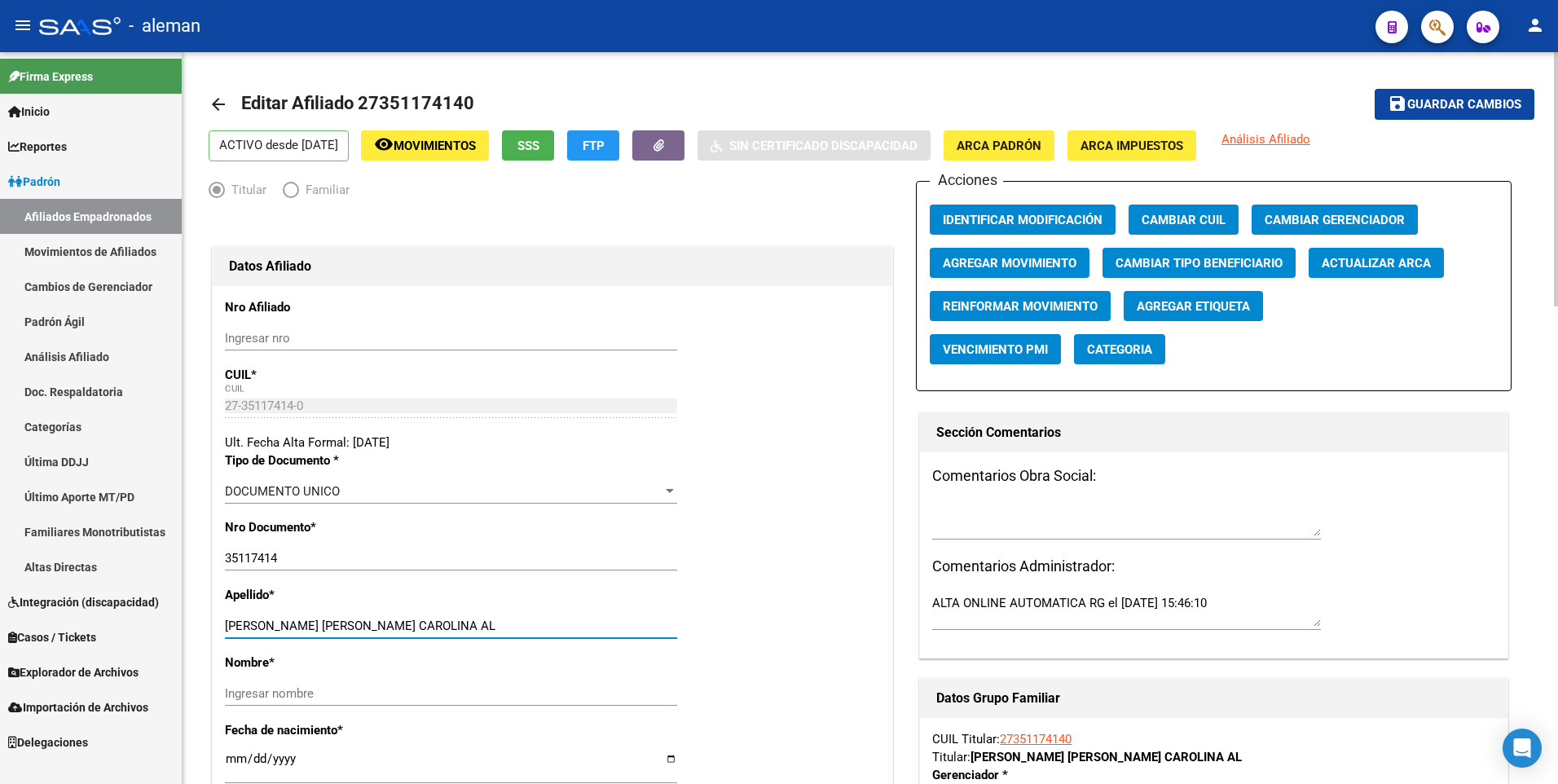
drag, startPoint x: 353, startPoint y: 626, endPoint x: 482, endPoint y: 626, distance: 129.0
click at [482, 626] on input "FERREIRA HENRIQUES CAROLINA AL" at bounding box center [451, 625] width 452 height 14
click at [406, 694] on input "Ingresar nombre" at bounding box center [451, 693] width 452 height 14
paste input "CAROLINA AL"
type input "CAROLINA AL"
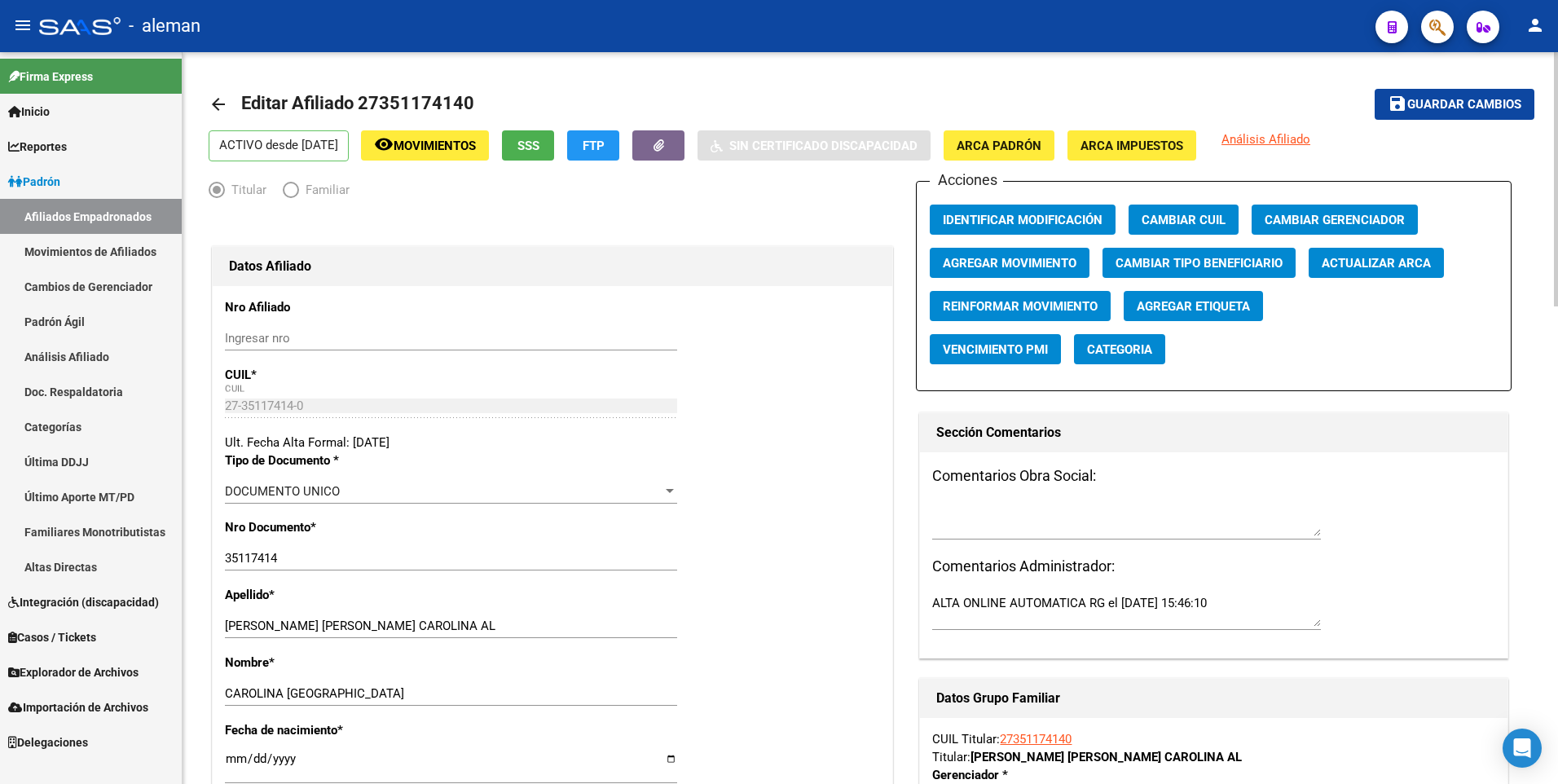
click at [706, 623] on div "Apellido * FERREIRA HENRIQUES CAROLINA AL Ingresar apellido" at bounding box center [552, 619] width 655 height 68
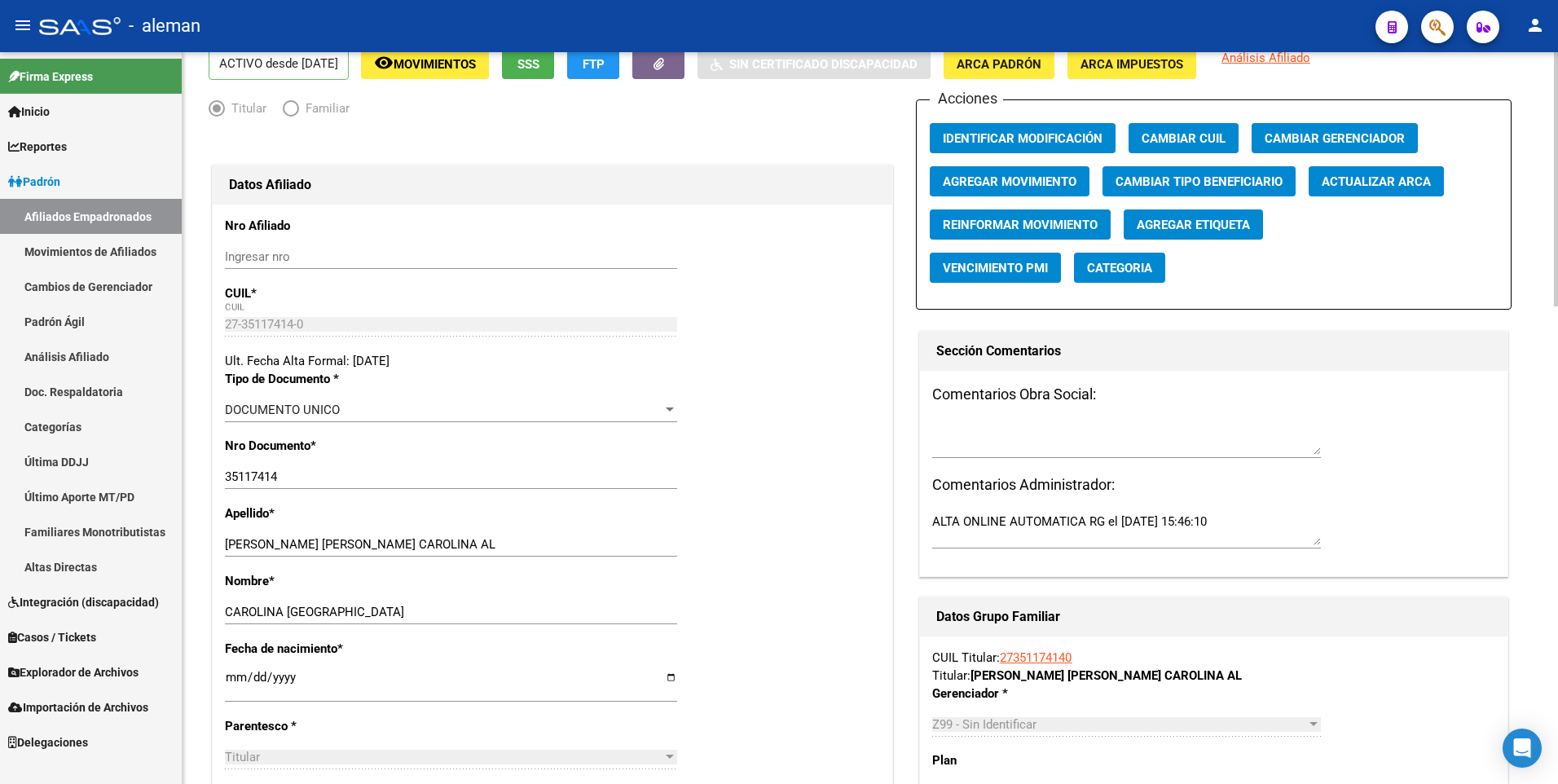
click at [1012, 70] on span "ARCA Padrón" at bounding box center [998, 64] width 85 height 14
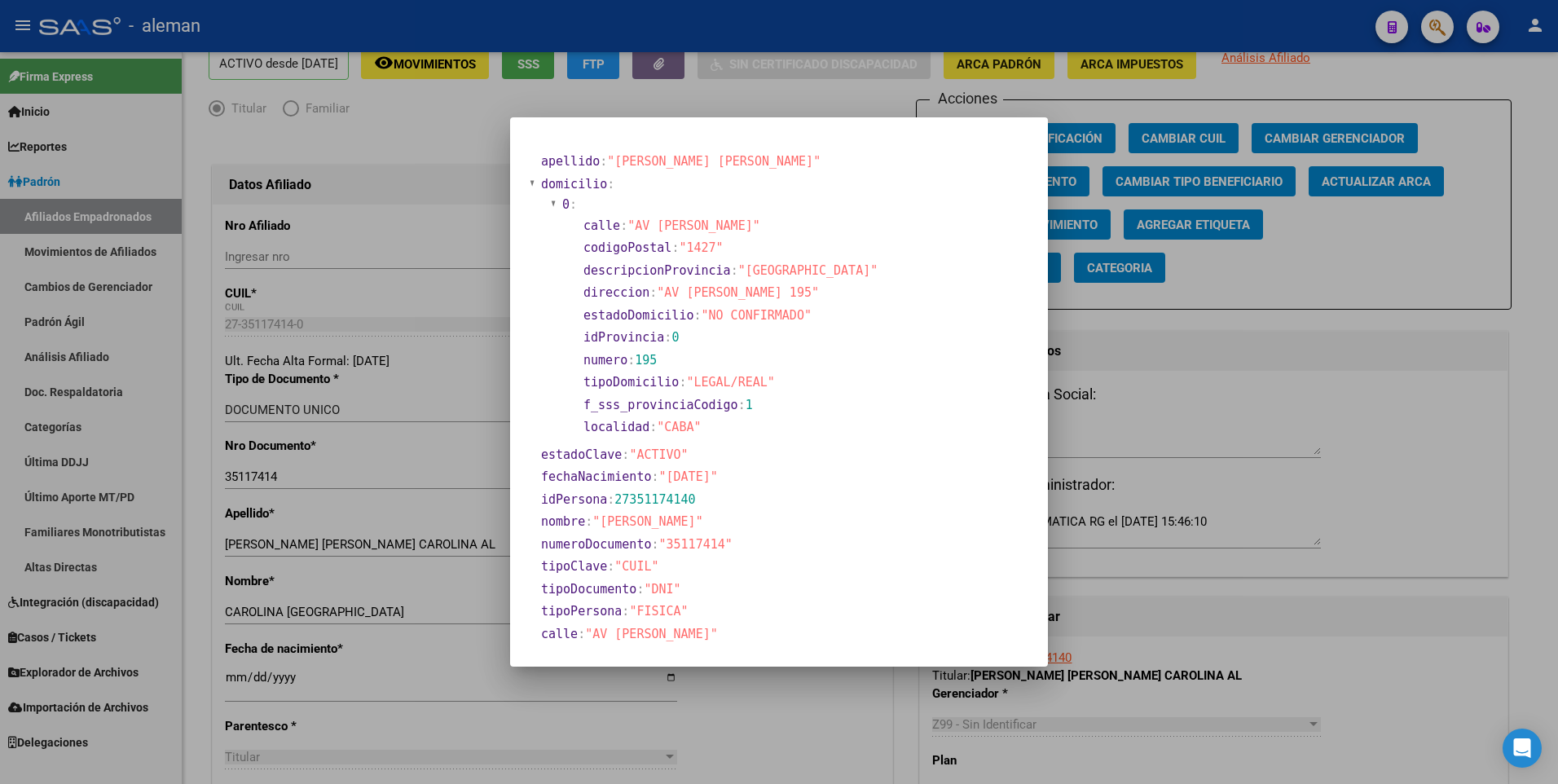
drag, startPoint x: 374, startPoint y: 661, endPoint x: 307, endPoint y: 673, distance: 68.1
click at [374, 661] on div at bounding box center [779, 392] width 1558 height 784
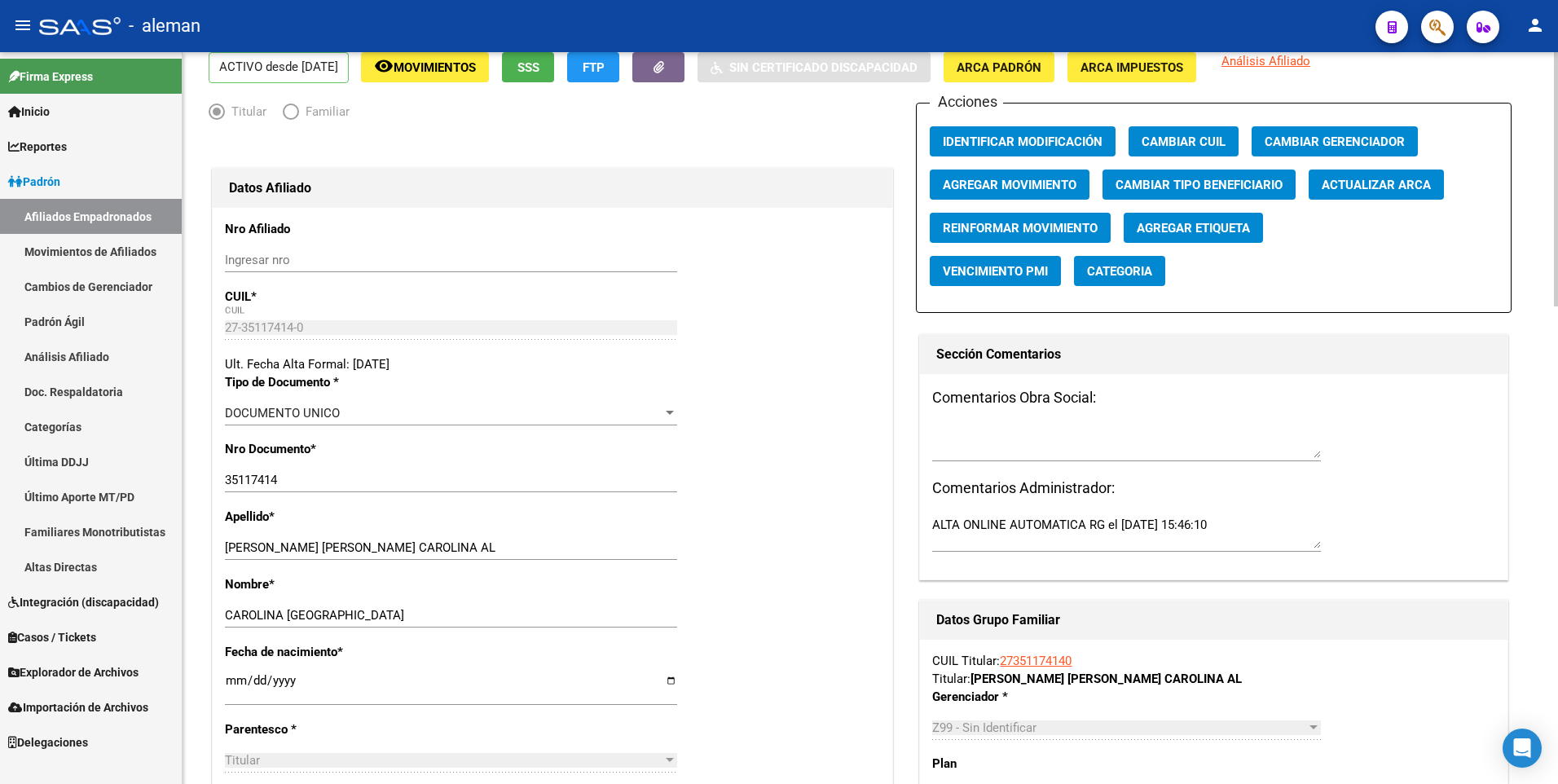
click at [229, 680] on input "[DATE]" at bounding box center [451, 687] width 452 height 26
type input "[DATE]"
type input "1990-02-19"
click at [747, 607] on div "Nombre * CAROLINA AL Ingresar nombre" at bounding box center [552, 609] width 655 height 68
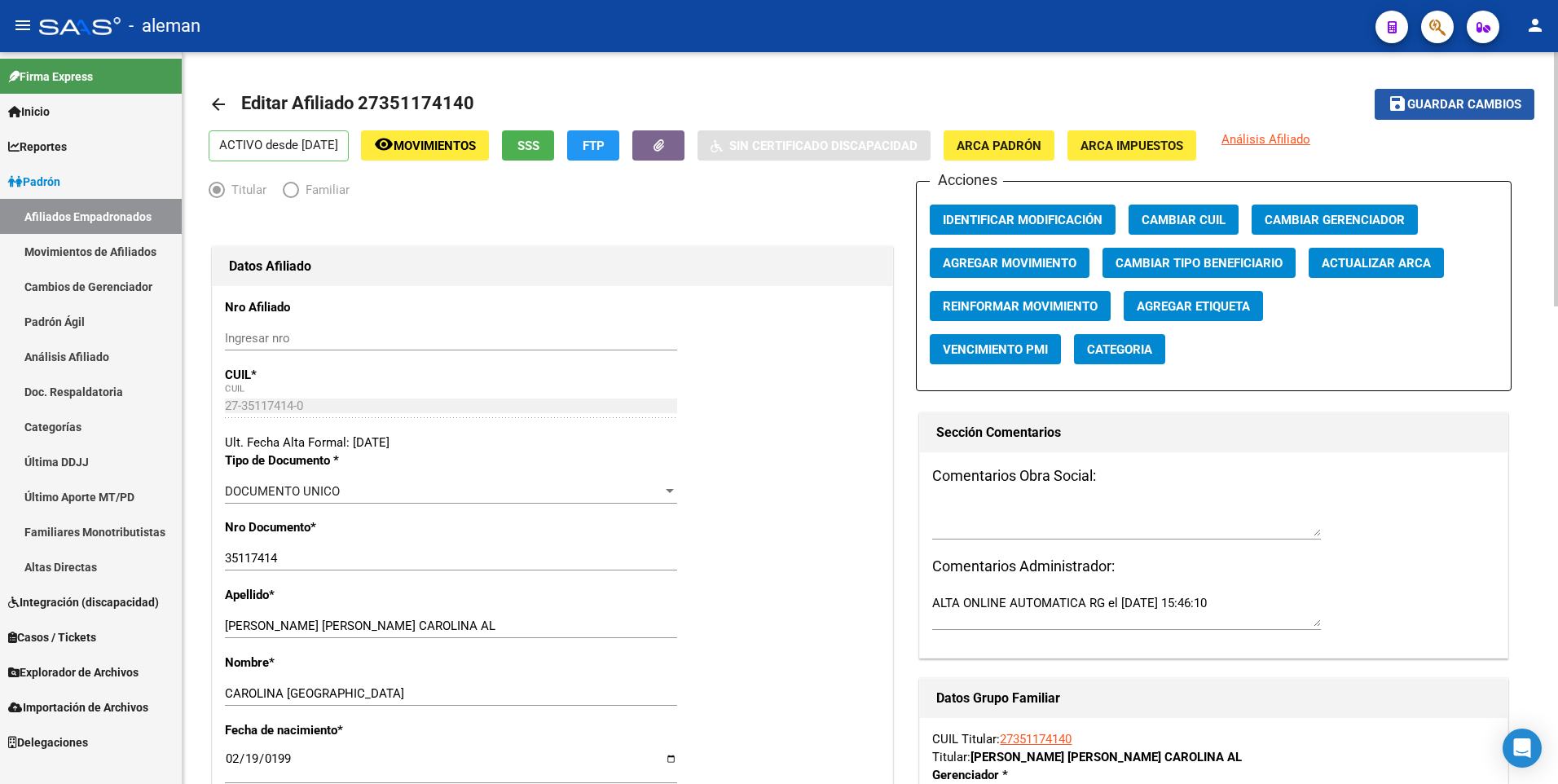
click at [1476, 98] on span "Guardar cambios" at bounding box center [1464, 104] width 114 height 14
click at [217, 102] on mat-icon "arrow_back" at bounding box center [217, 104] width 19 height 19
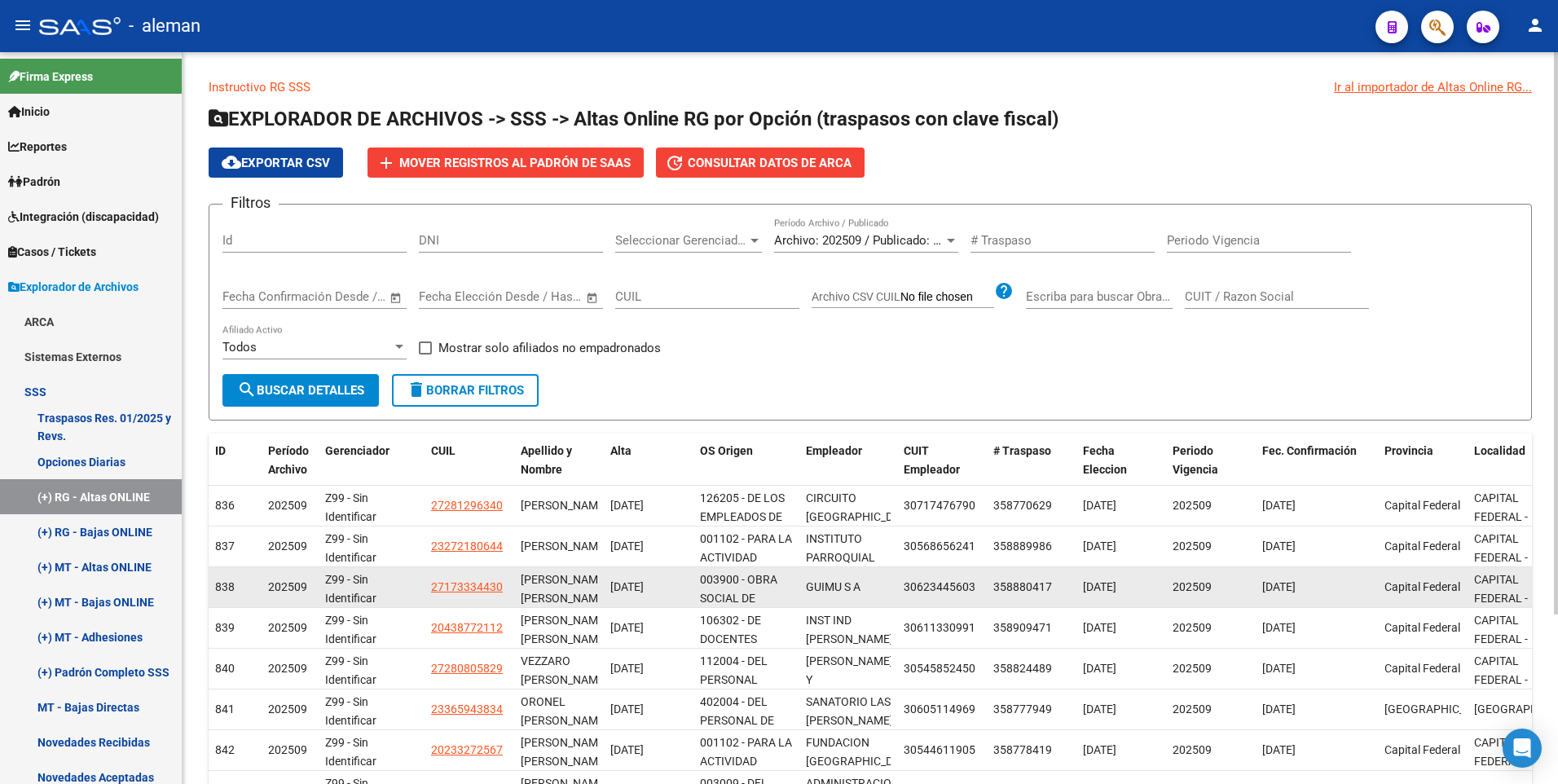
scroll to position [220, 0]
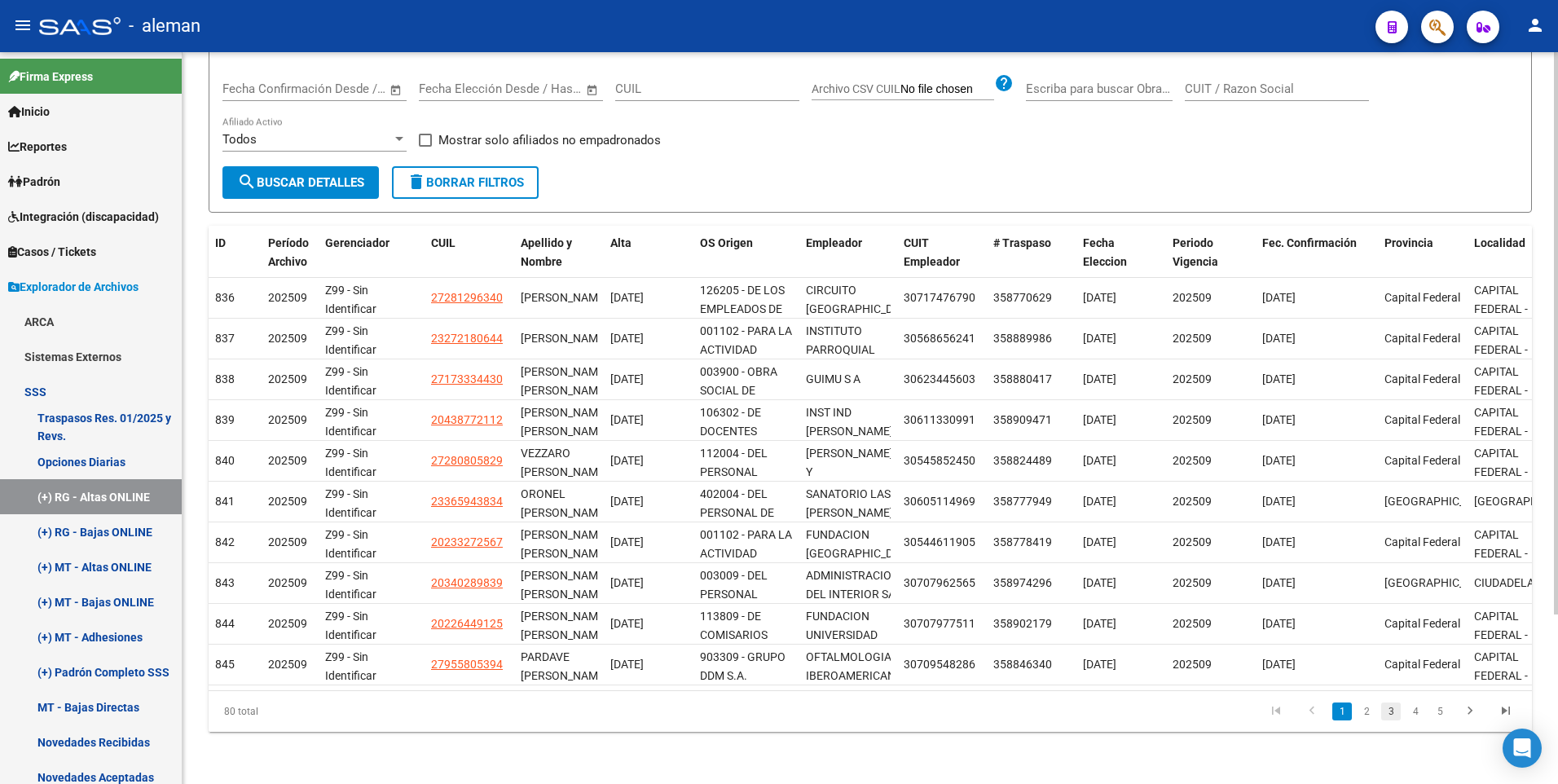
click at [1389, 710] on link "3" at bounding box center [1390, 711] width 19 height 18
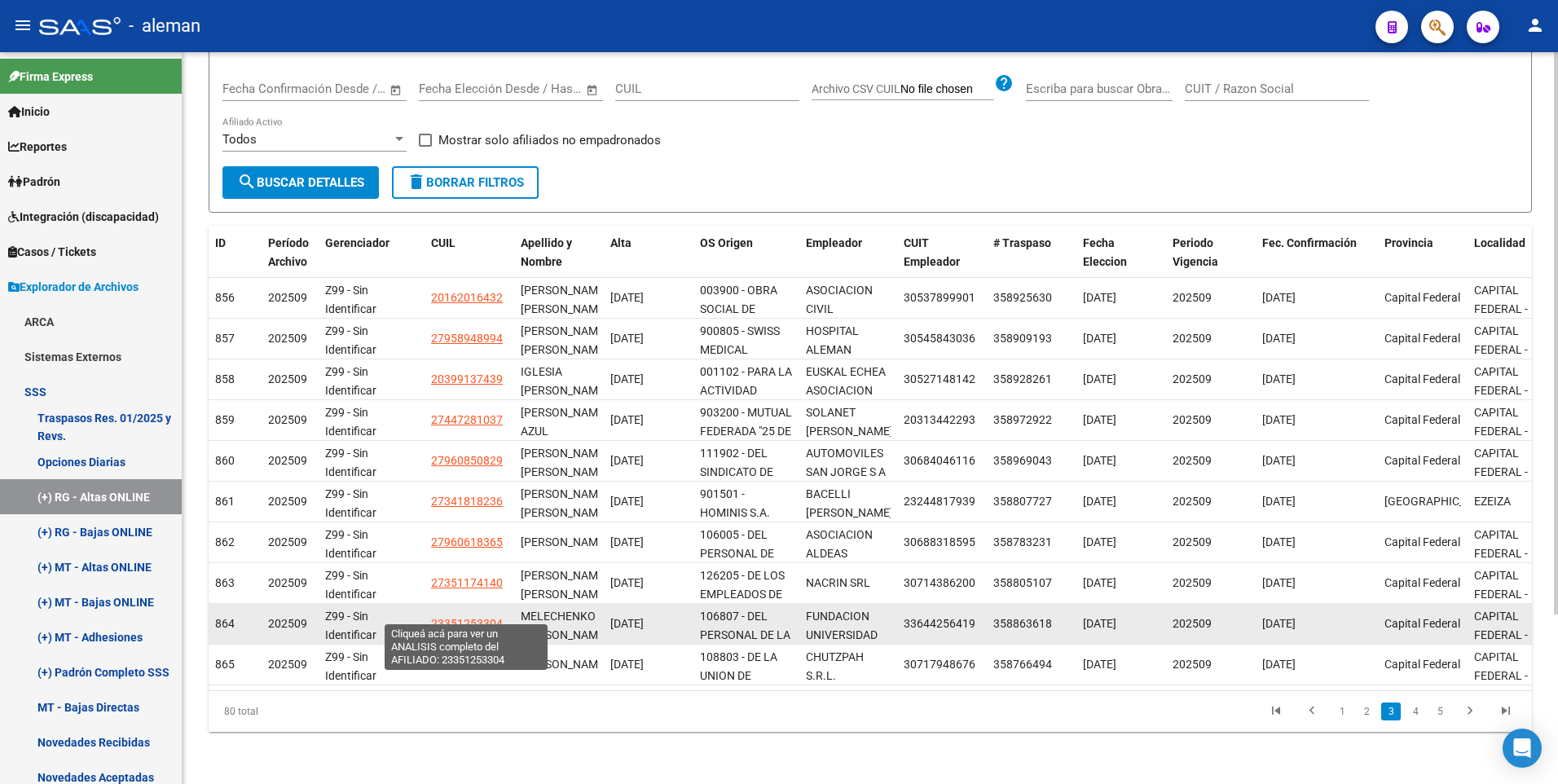
click at [463, 617] on span "23351253304" at bounding box center [466, 624] width 71 height 13
type textarea "23351253304"
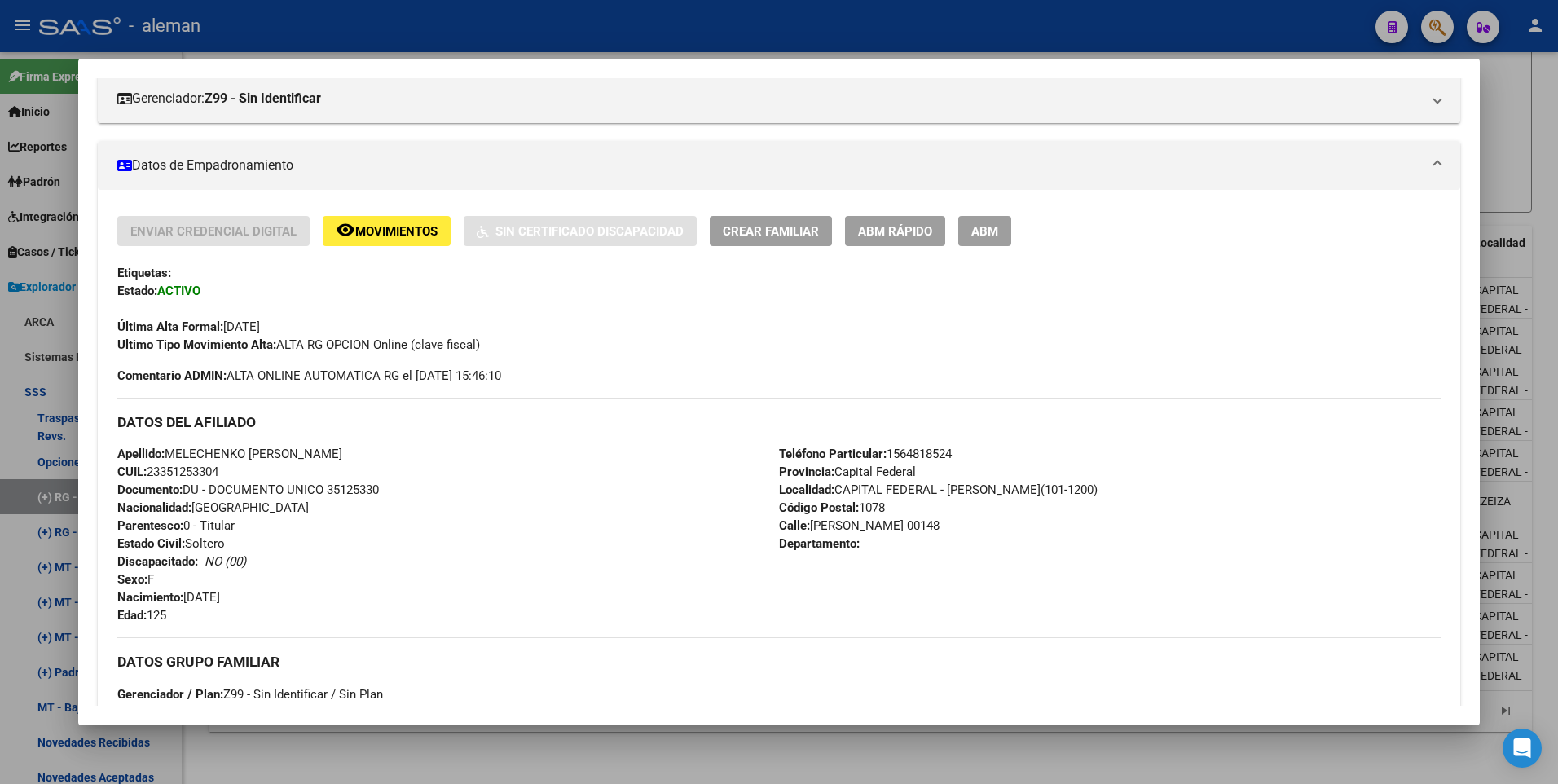
scroll to position [302, 0]
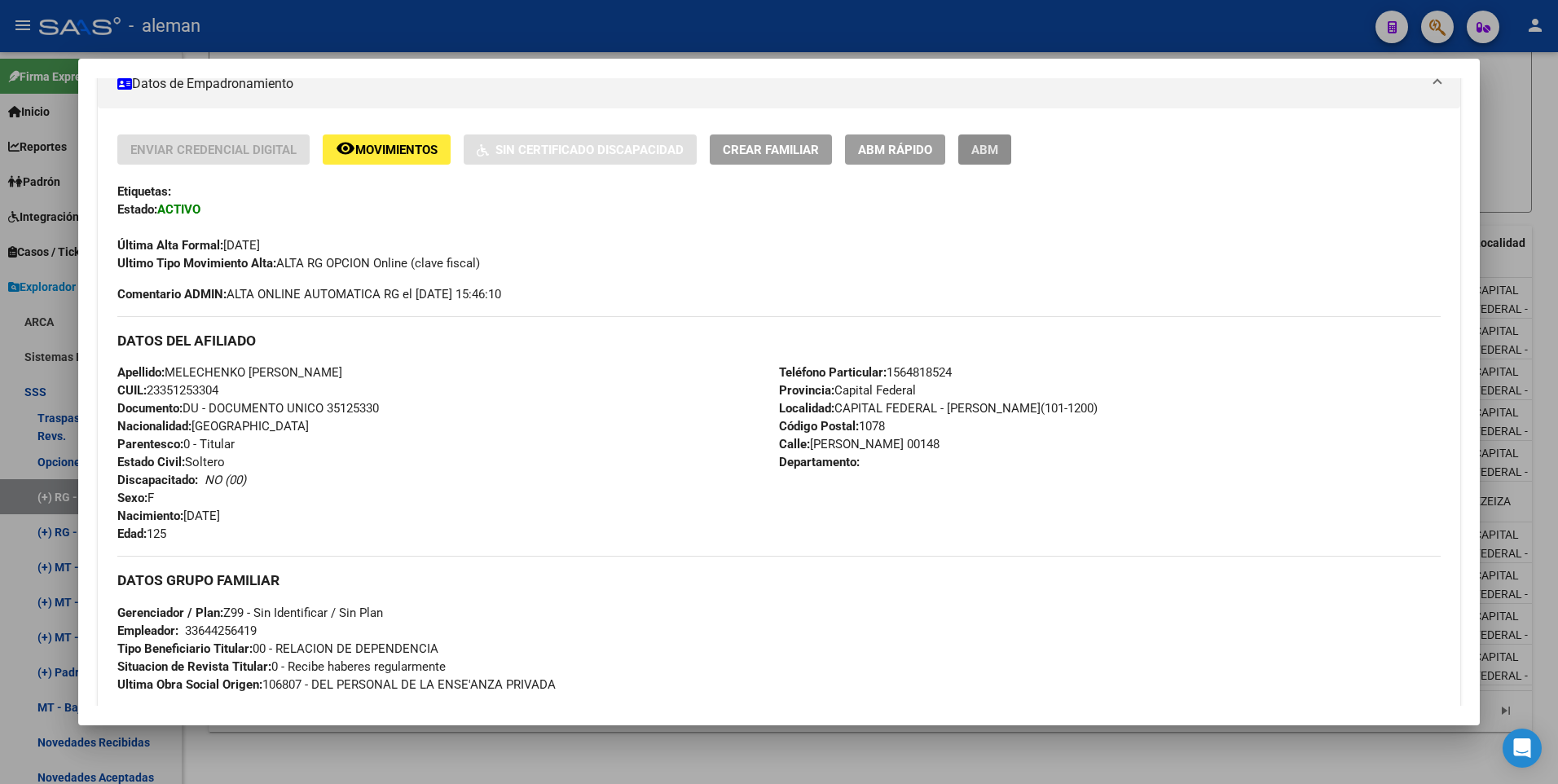
click at [992, 155] on span "ABM" at bounding box center [985, 149] width 27 height 14
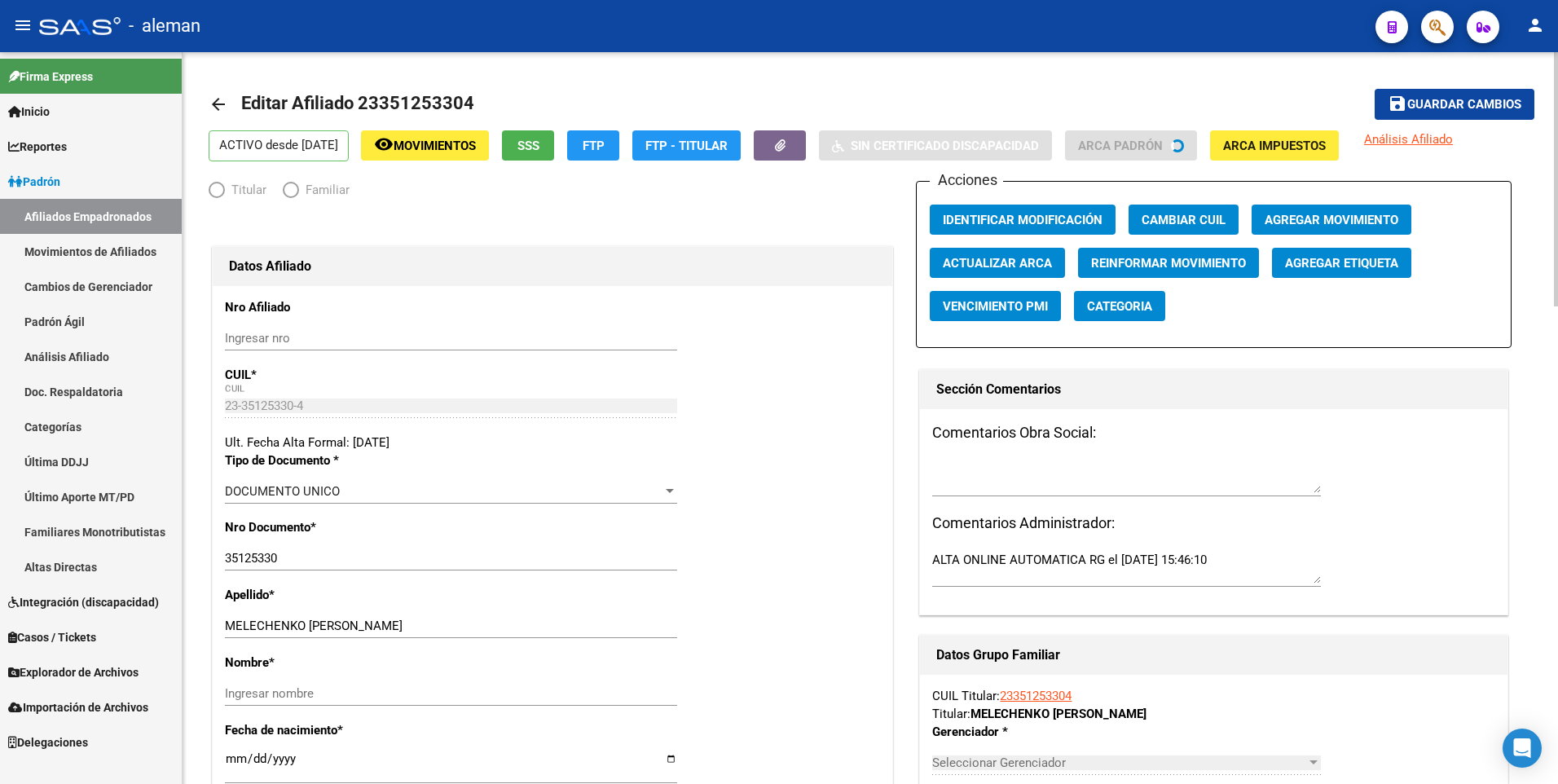
radio input "true"
type input "33-64425641-9"
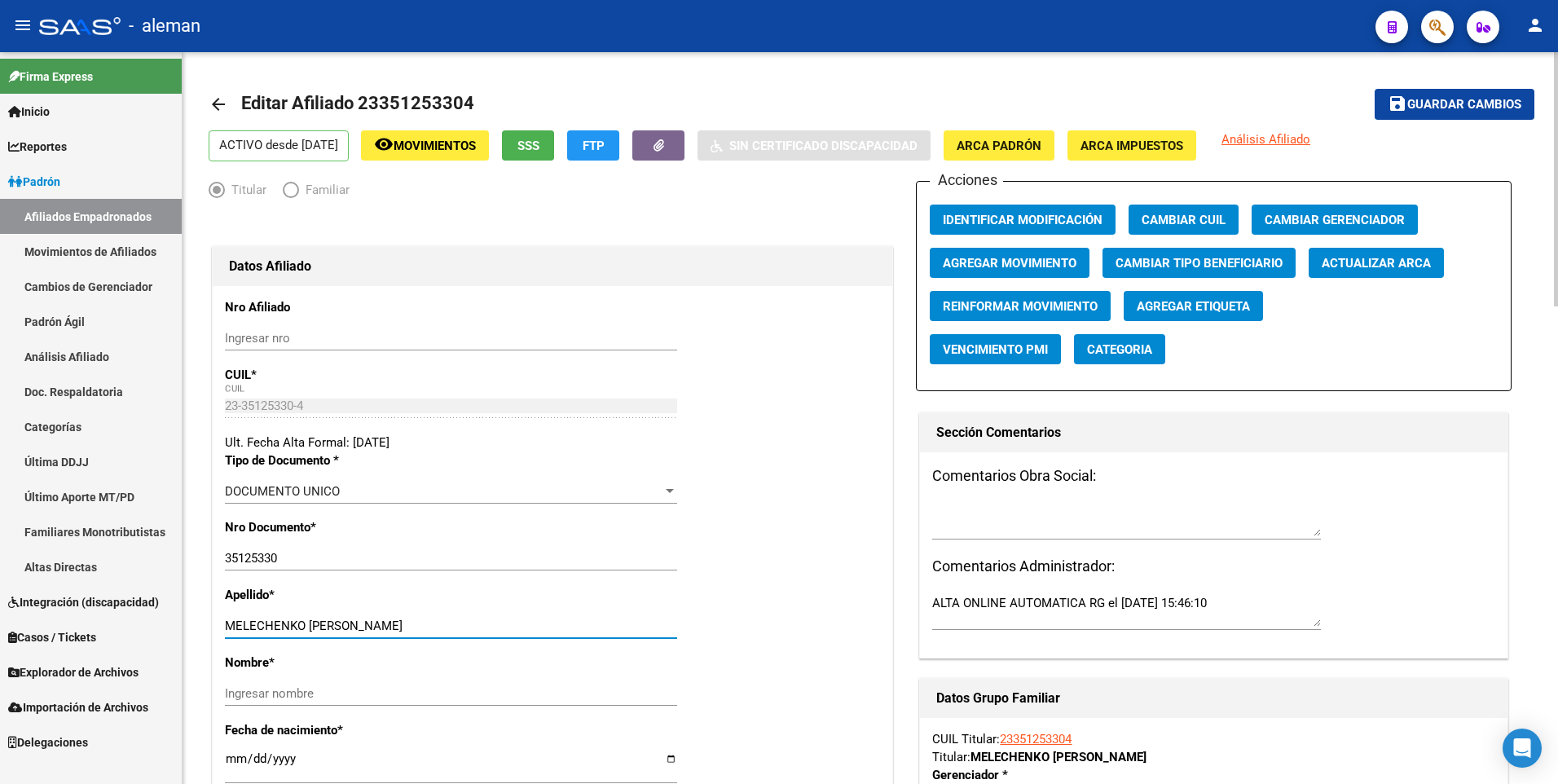
drag, startPoint x: 310, startPoint y: 625, endPoint x: 452, endPoint y: 628, distance: 142.0
click at [452, 628] on input "MELECHENKO MARIEL SOLEDAD" at bounding box center [451, 625] width 452 height 14
click at [373, 691] on input "Ingresar nombre" at bounding box center [451, 693] width 452 height 14
paste input "MARIEL SOLEDAD"
type input "MARIEL SOLEDAD"
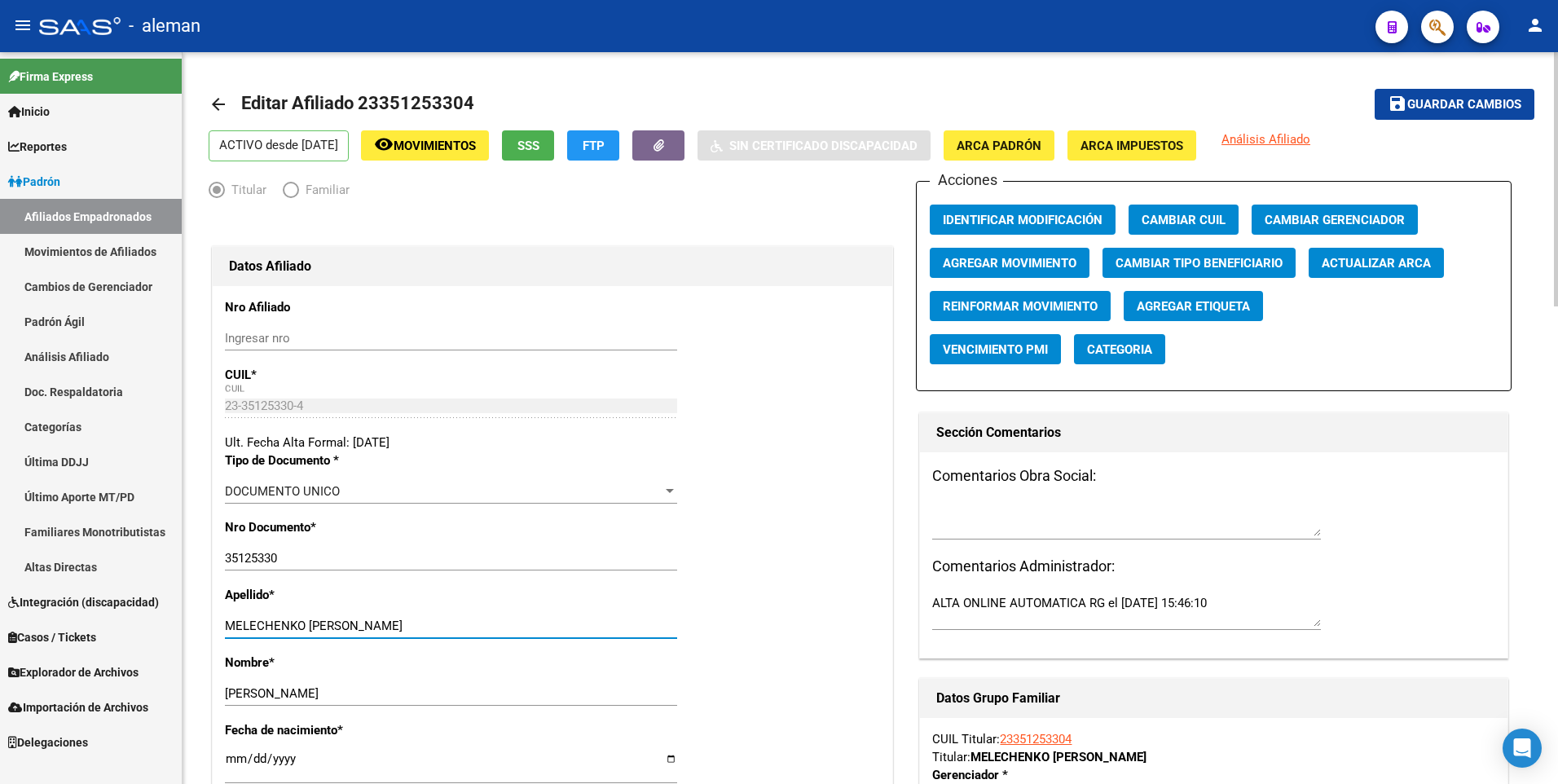
drag, startPoint x: 311, startPoint y: 624, endPoint x: 468, endPoint y: 626, distance: 157.0
click at [468, 626] on input "MELECHENKO MARIEL SOLEDAD" at bounding box center [451, 625] width 452 height 14
type input "MELECHENKO"
click at [1008, 148] on span "ARCA Padrón" at bounding box center [998, 145] width 85 height 14
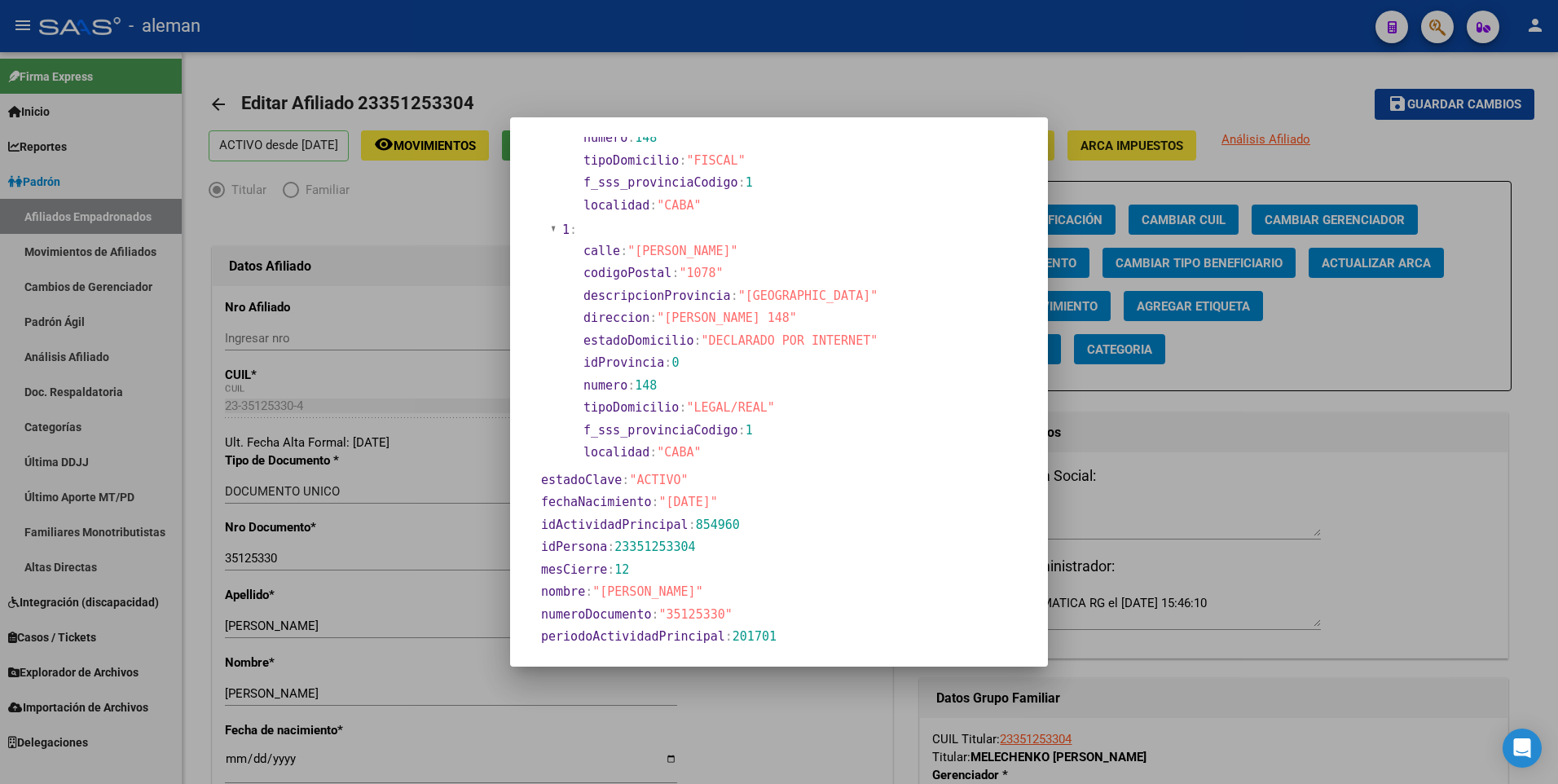
scroll to position [326, 0]
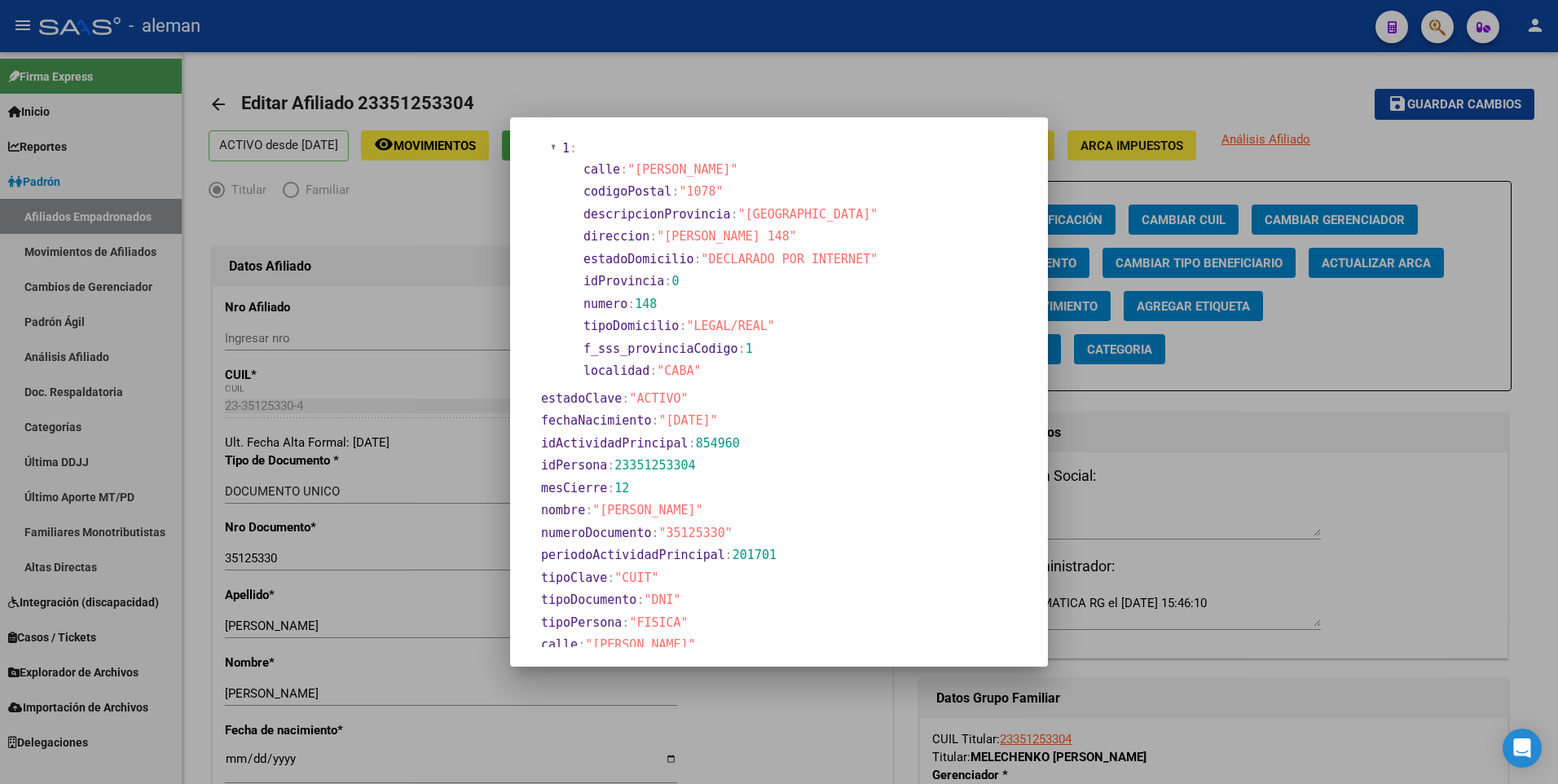
click at [230, 760] on div at bounding box center [779, 392] width 1558 height 784
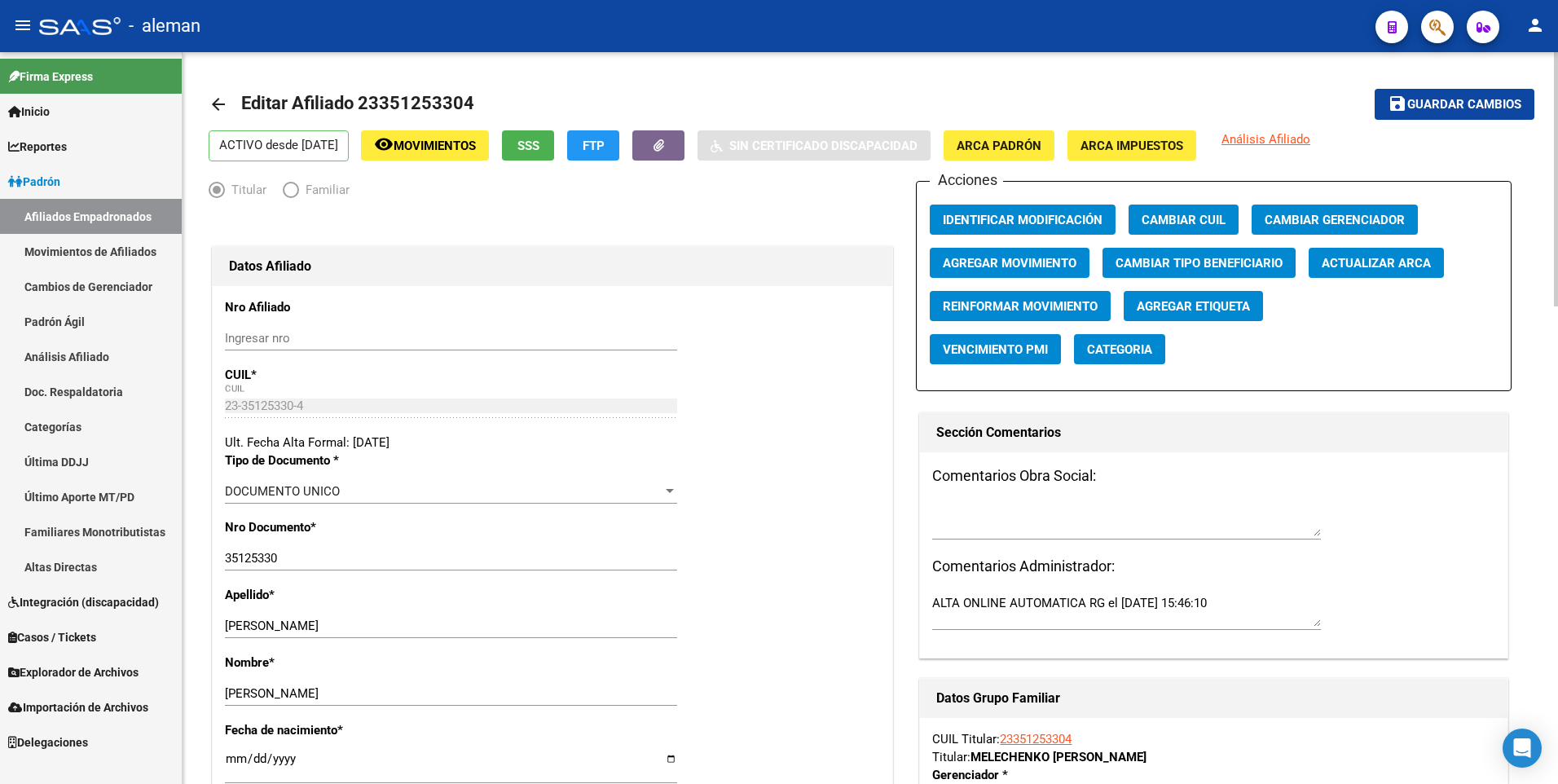
click at [238, 760] on input "[DATE]" at bounding box center [451, 765] width 452 height 26
type input "[DATE]"
type input "1990-01-09"
click at [1480, 101] on span "Guardar cambios" at bounding box center [1464, 104] width 114 height 14
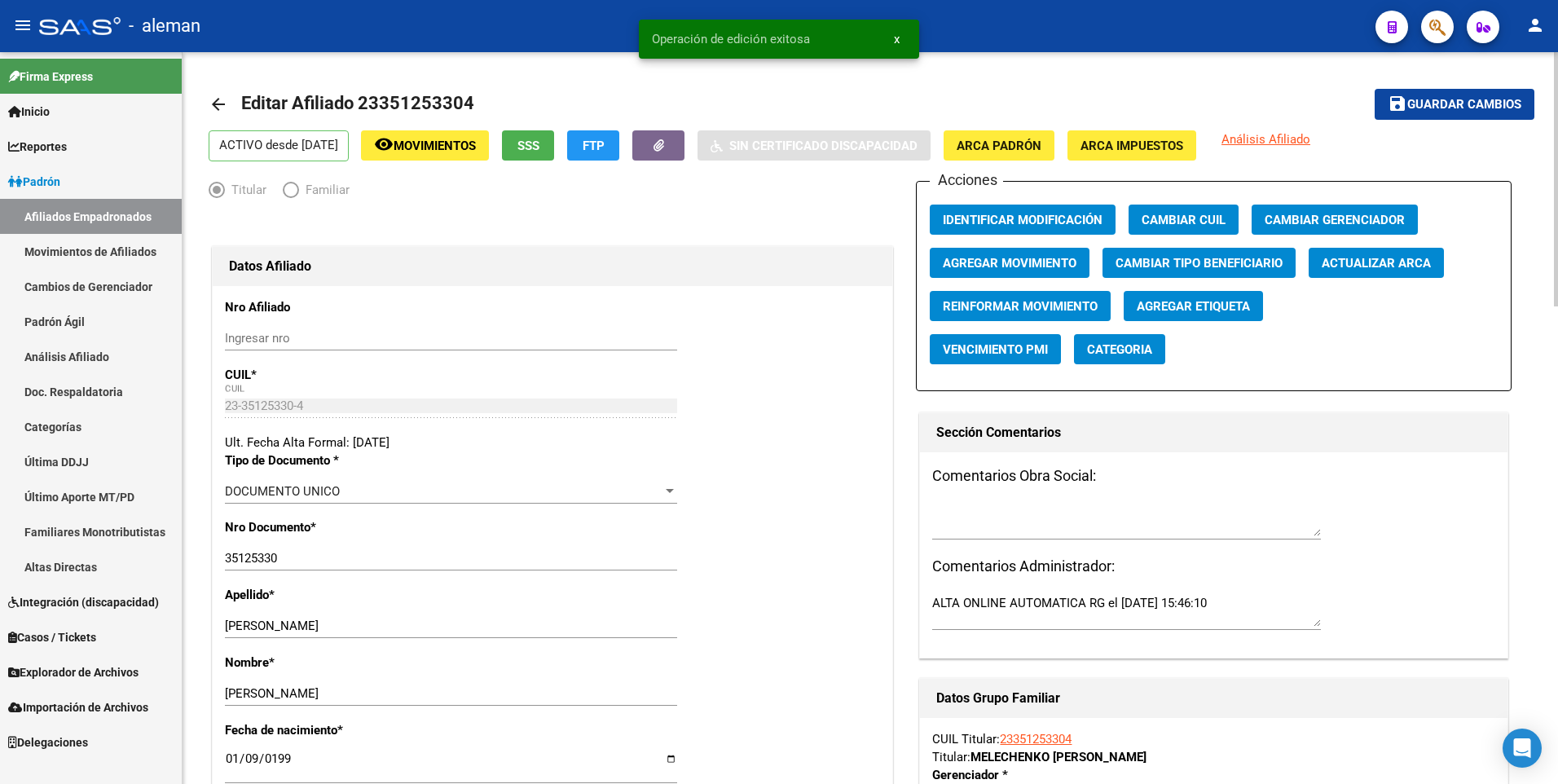
click at [218, 100] on mat-icon "arrow_back" at bounding box center [217, 104] width 19 height 19
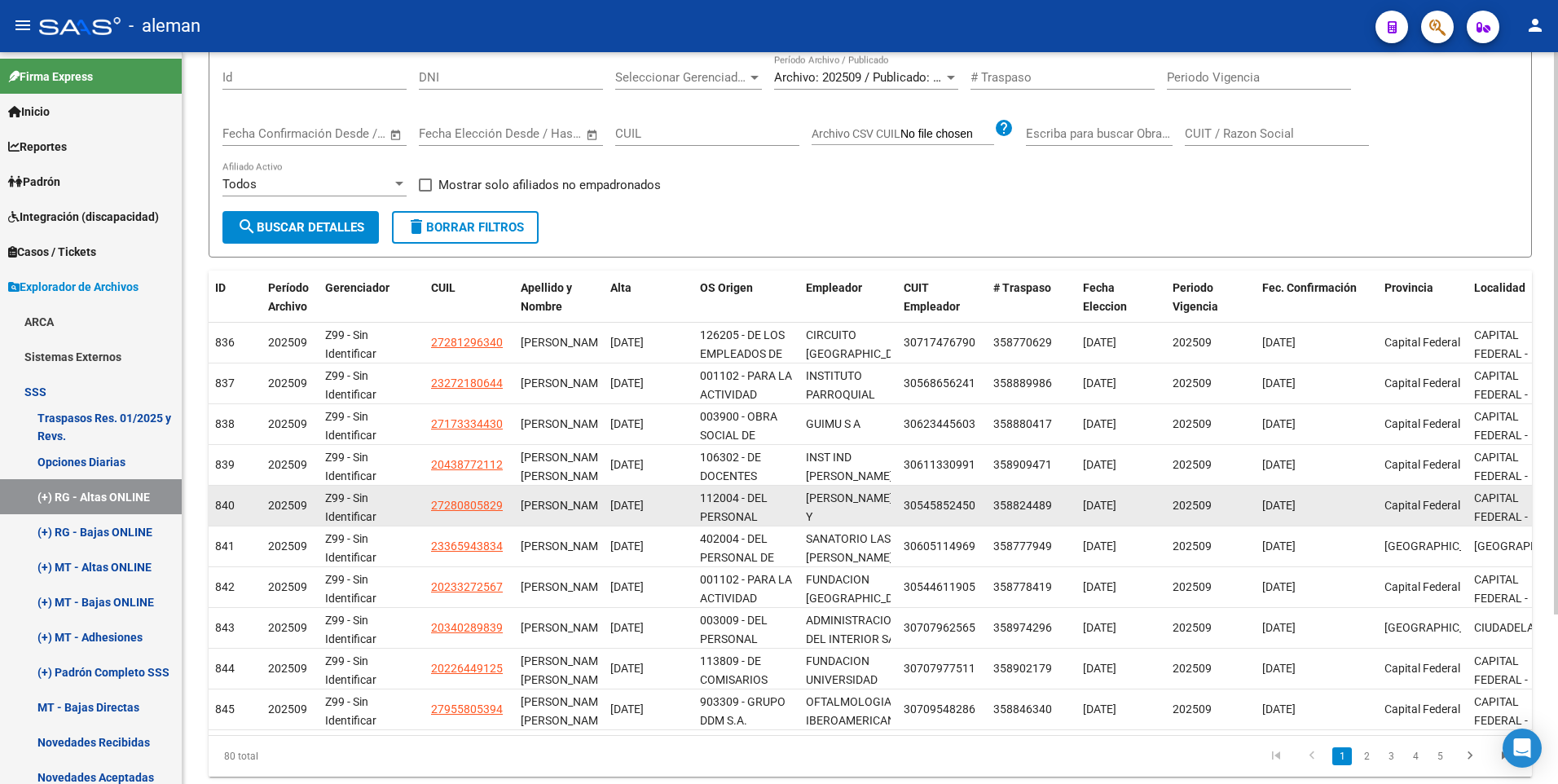
scroll to position [220, 0]
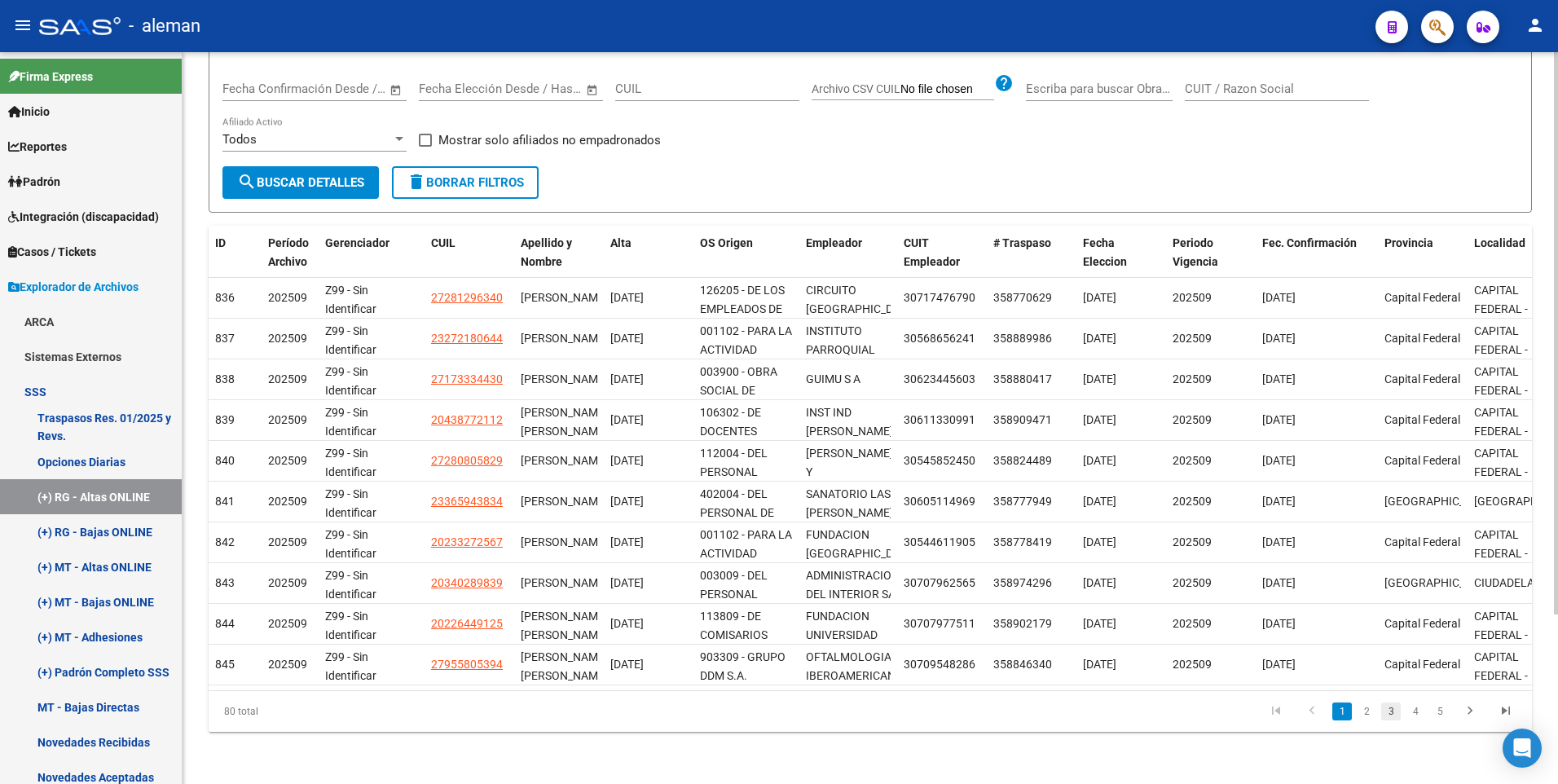
click at [1390, 714] on link "3" at bounding box center [1390, 711] width 19 height 18
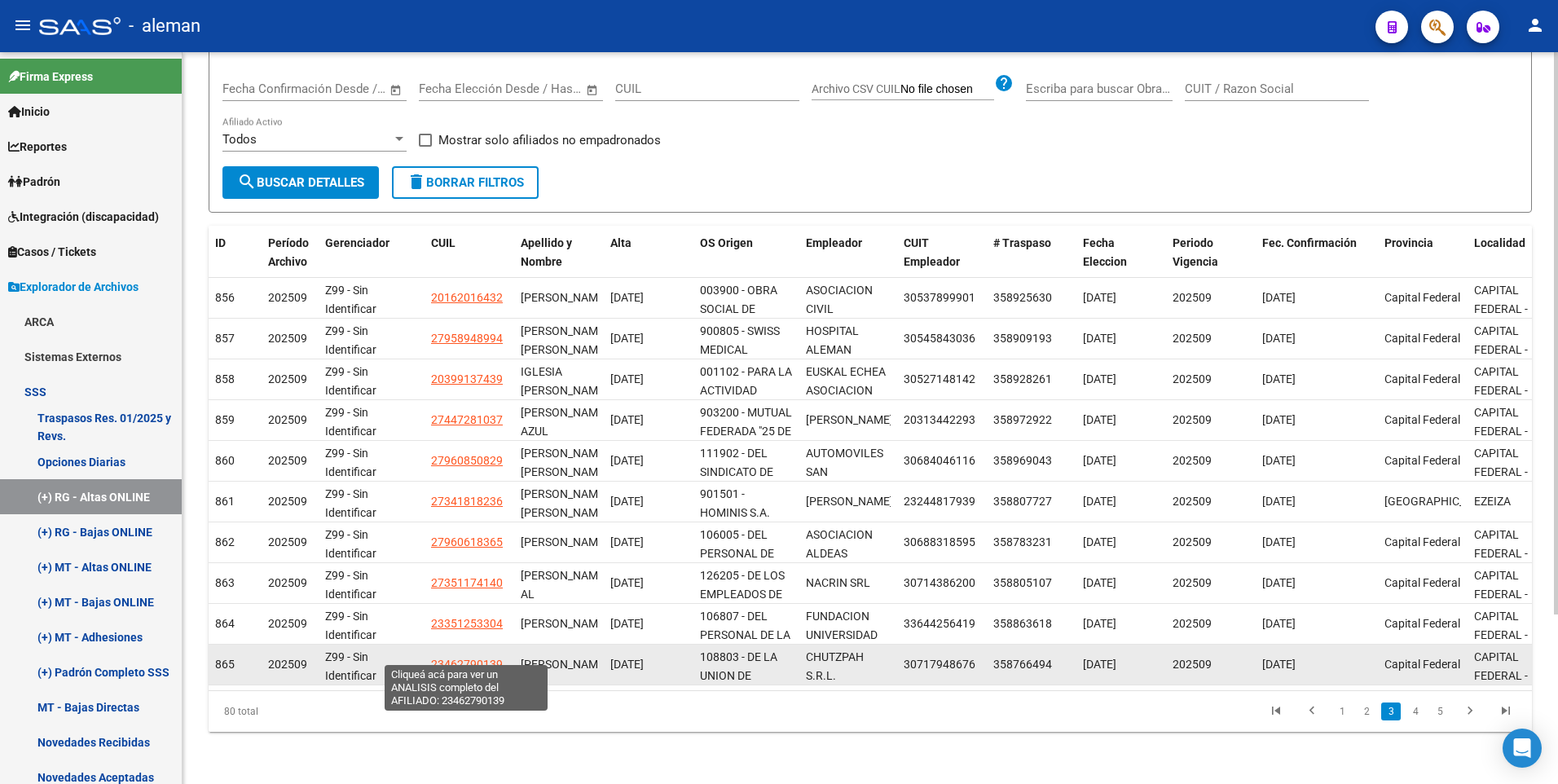
click at [484, 657] on span "23462790139" at bounding box center [466, 664] width 71 height 13
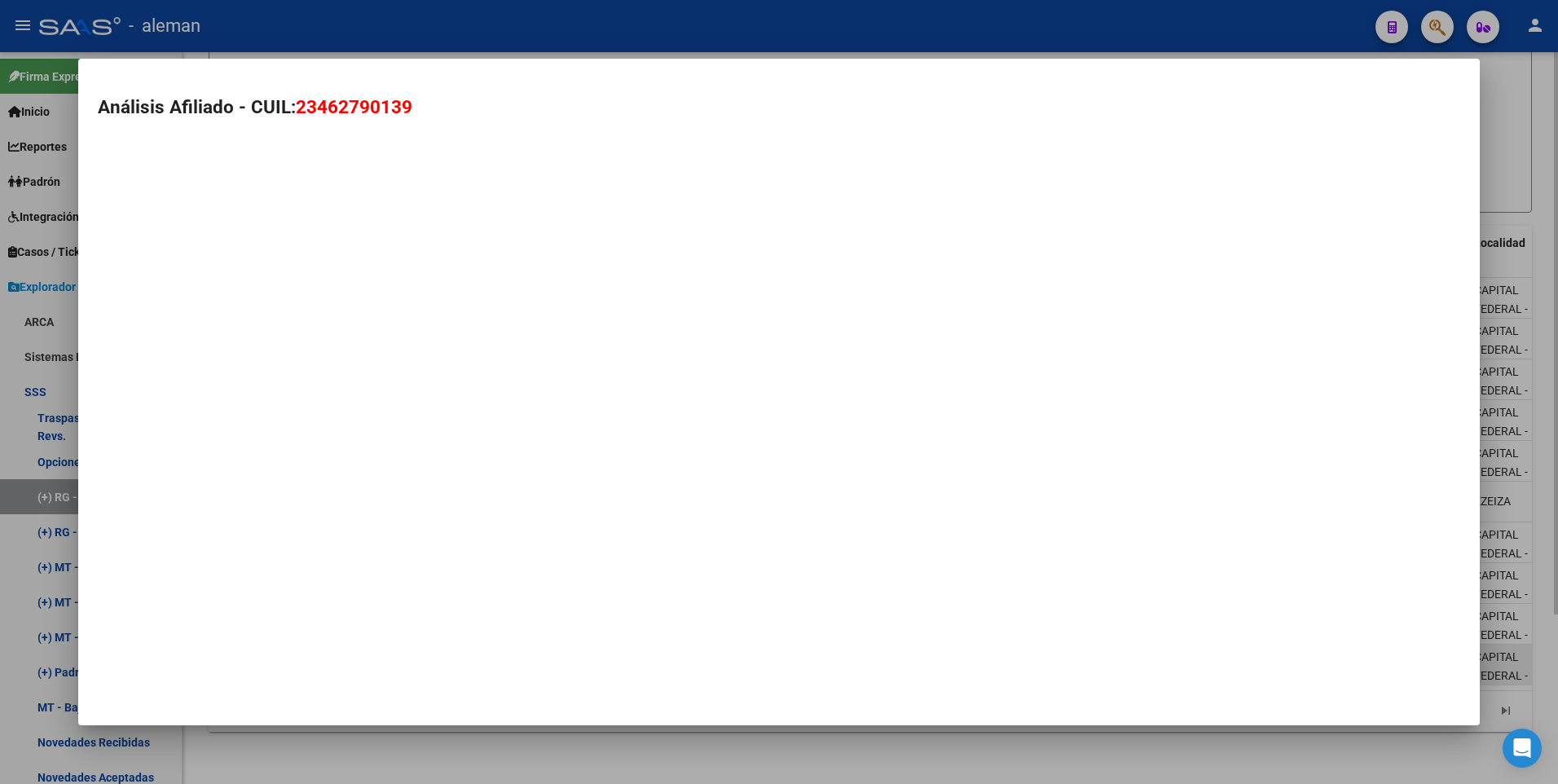
type textarea "23462790139"
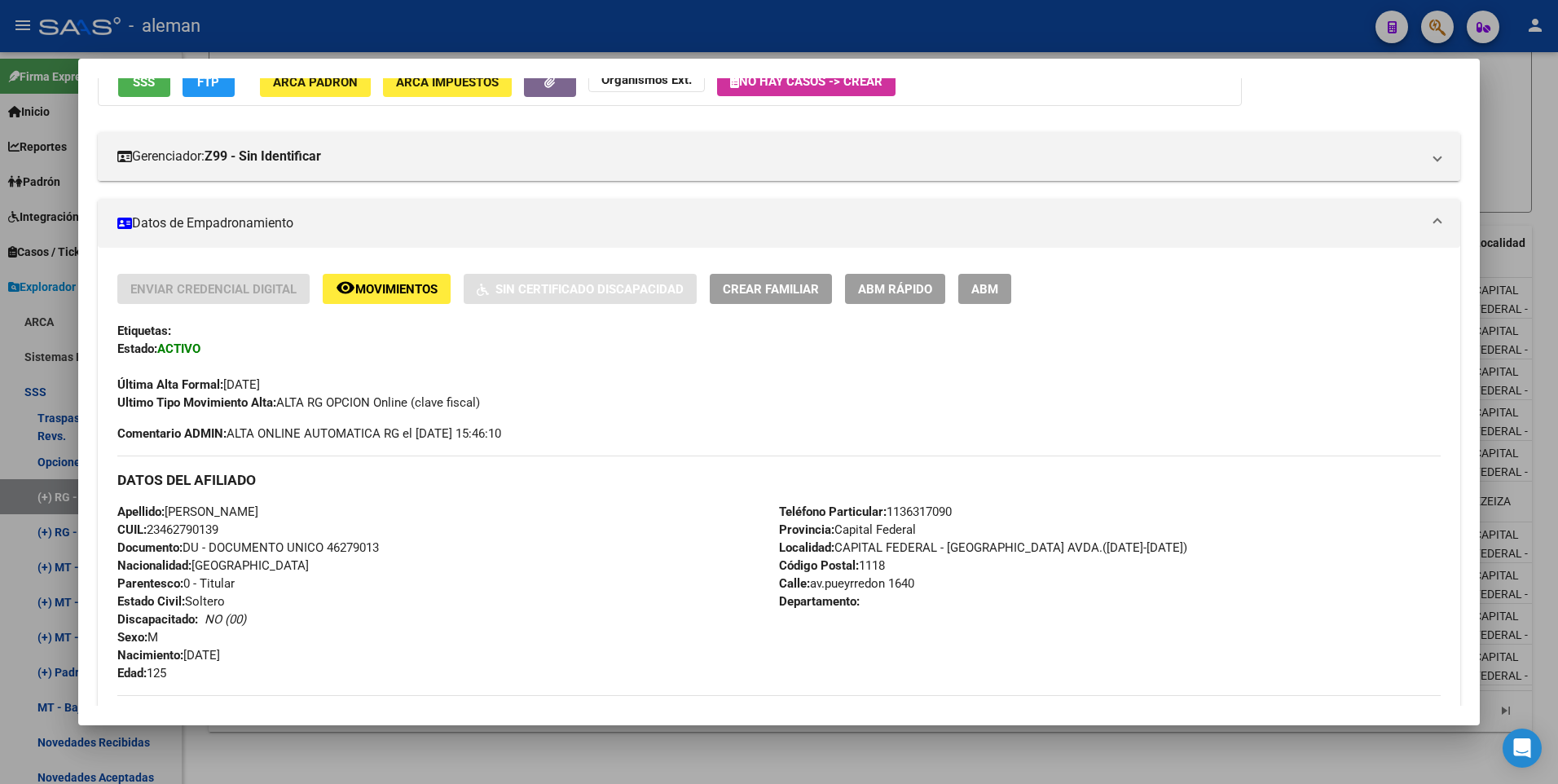
scroll to position [244, 0]
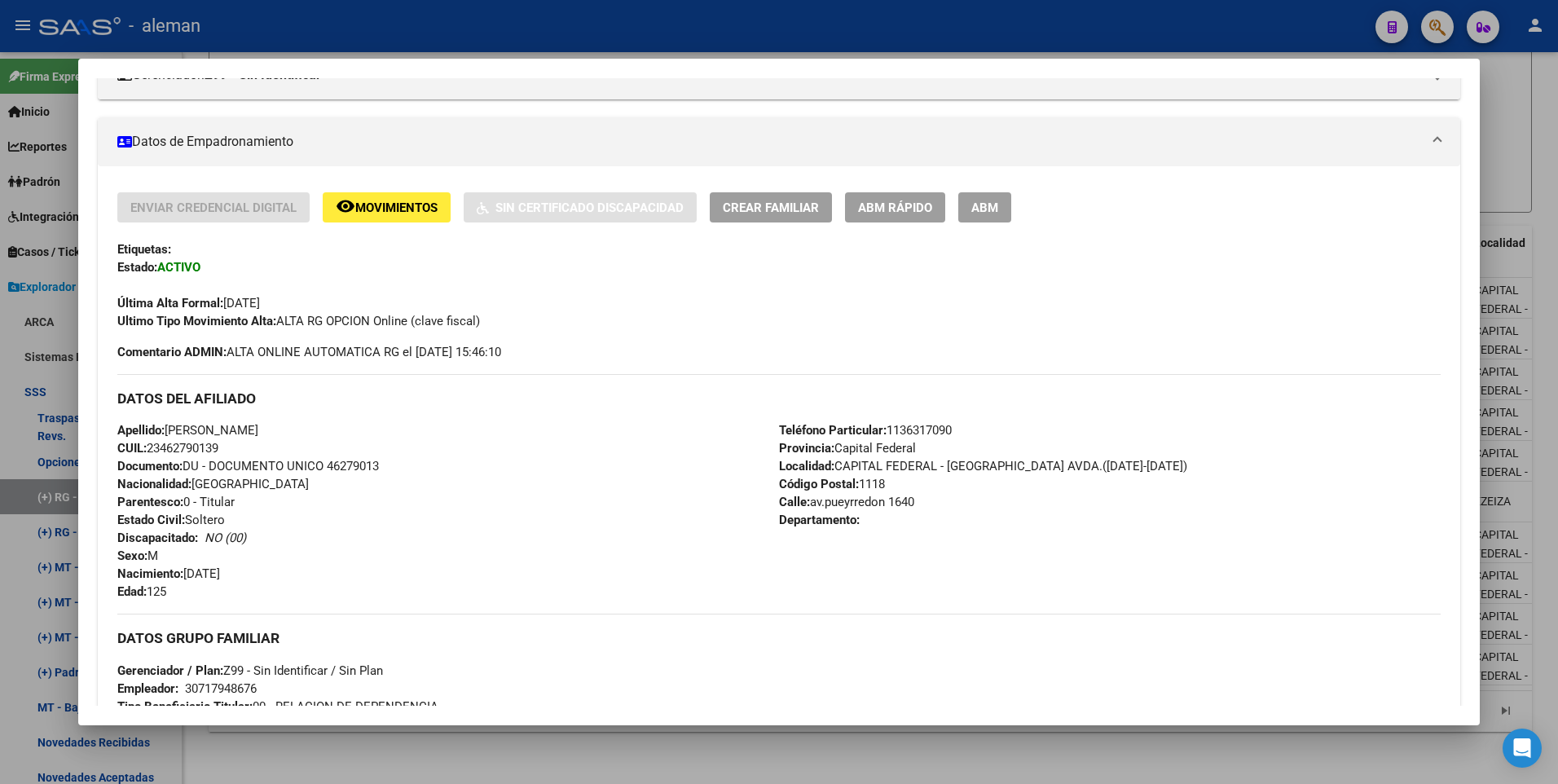
click at [976, 208] on span "ABM" at bounding box center [985, 207] width 27 height 14
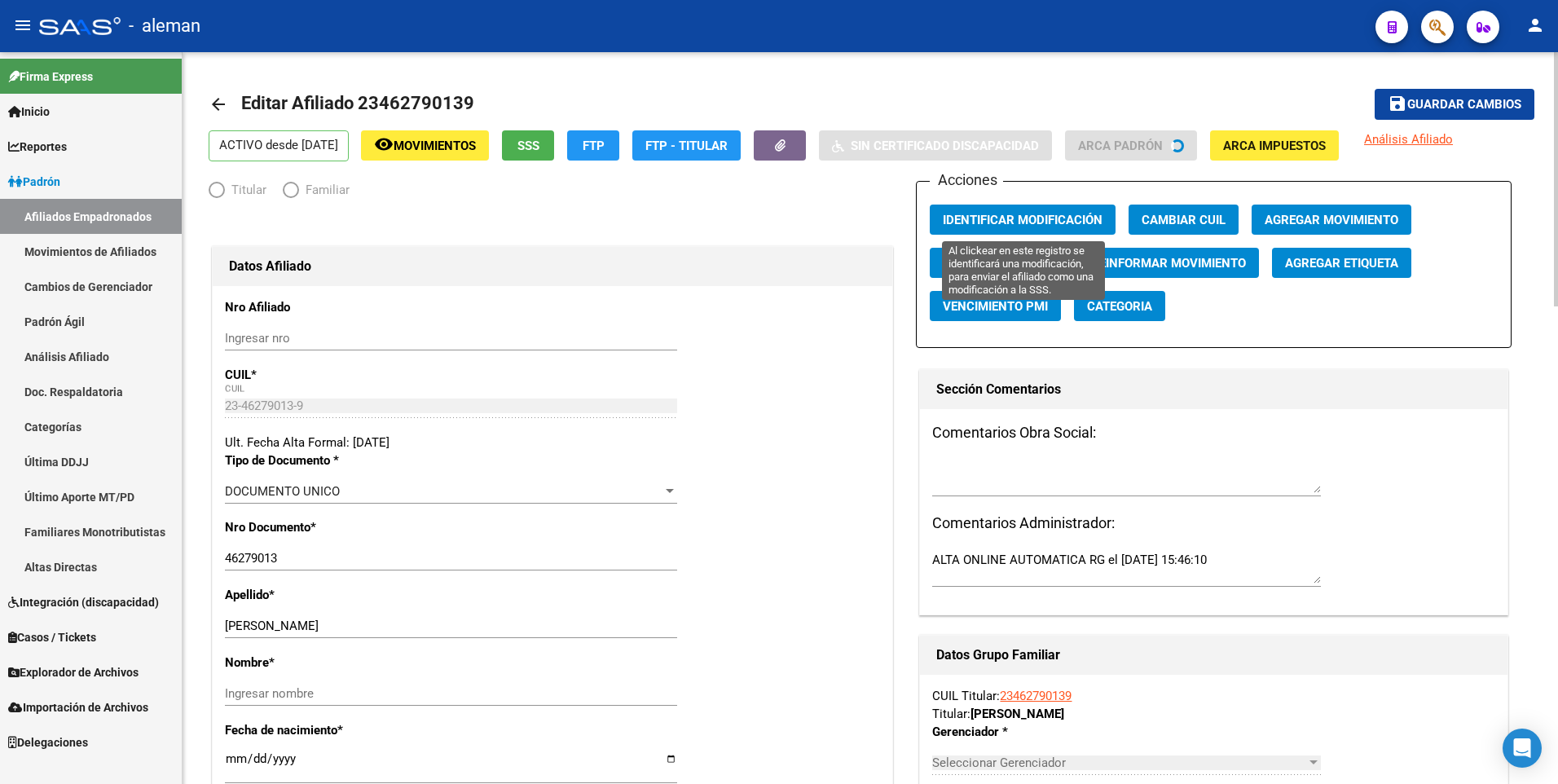
radio input "true"
type input "30-71794867-6"
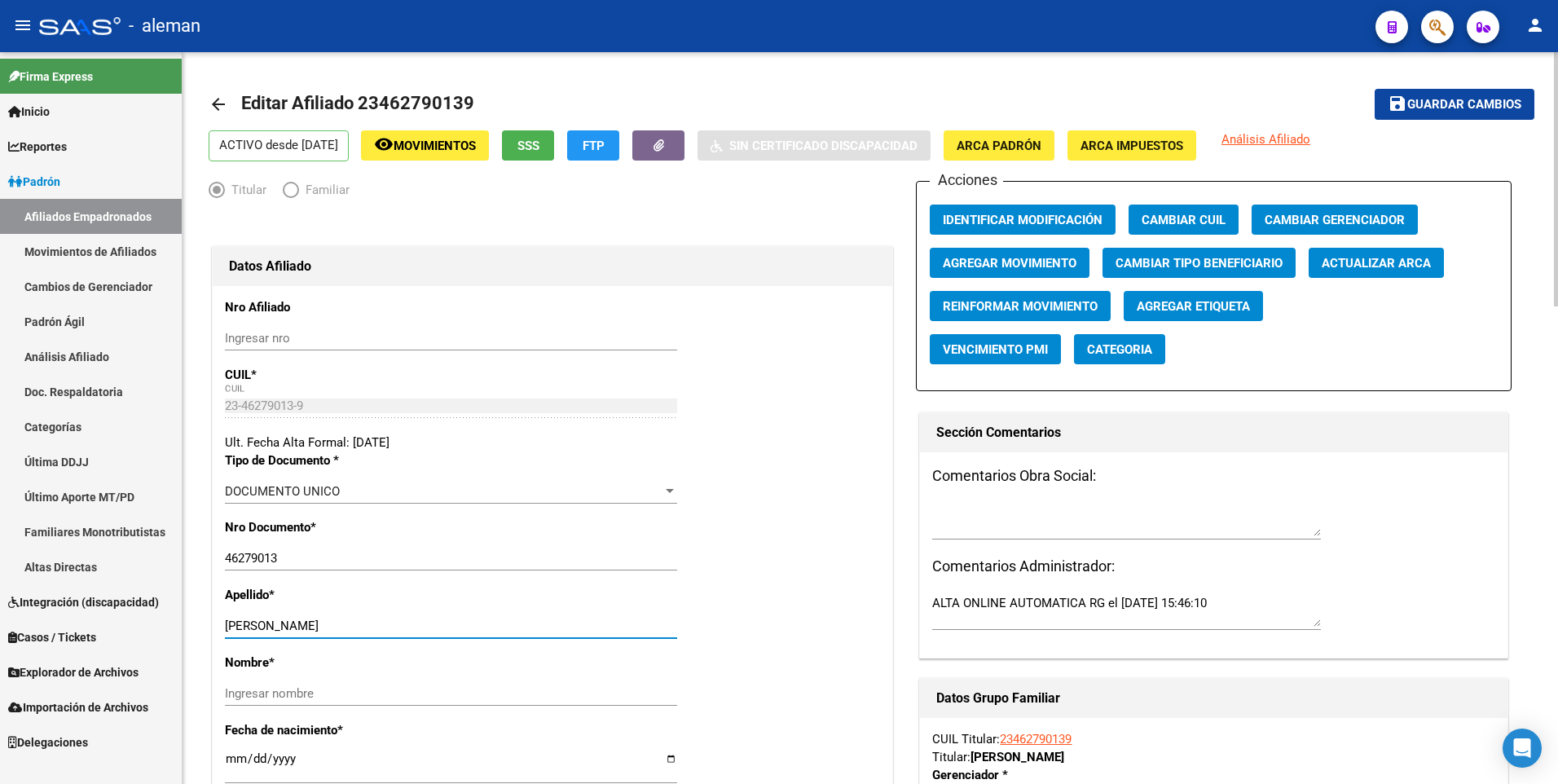
drag, startPoint x: 291, startPoint y: 625, endPoint x: 463, endPoint y: 628, distance: 172.0
click at [463, 628] on input "MANEGLIA MATEO IGNACIO" at bounding box center [451, 625] width 452 height 14
click at [419, 690] on input "Ingresar nombre" at bounding box center [451, 693] width 452 height 14
paste input "MATEO IGNACIO"
type input "MATEO IGNACIO"
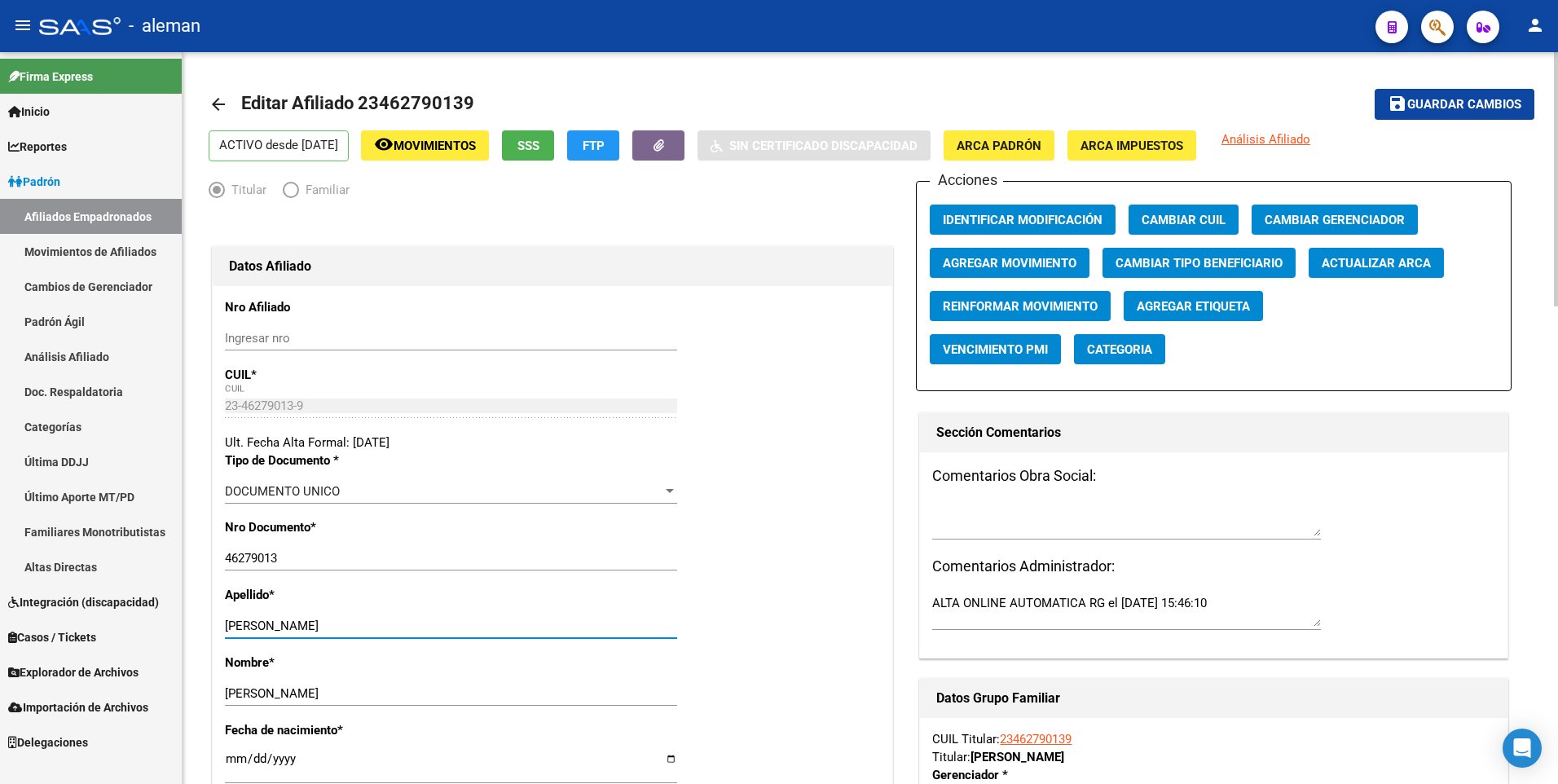
drag, startPoint x: 293, startPoint y: 626, endPoint x: 417, endPoint y: 620, distance: 124.1
click at [417, 620] on input "MANEGLIA MATEO IGNACIO" at bounding box center [451, 625] width 452 height 14
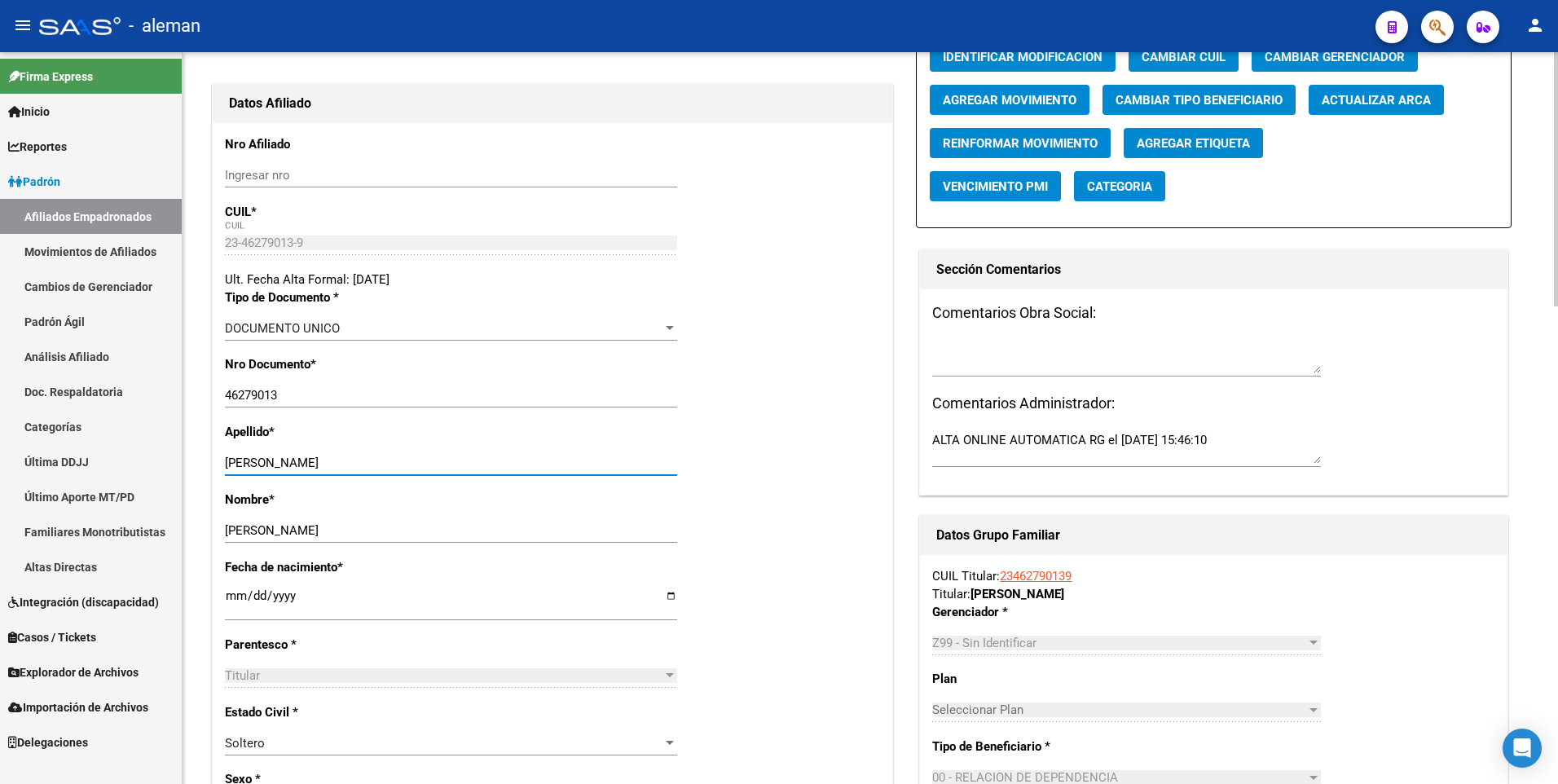
type input "MANEGLIA"
click at [243, 589] on input "[DATE]" at bounding box center [451, 602] width 452 height 26
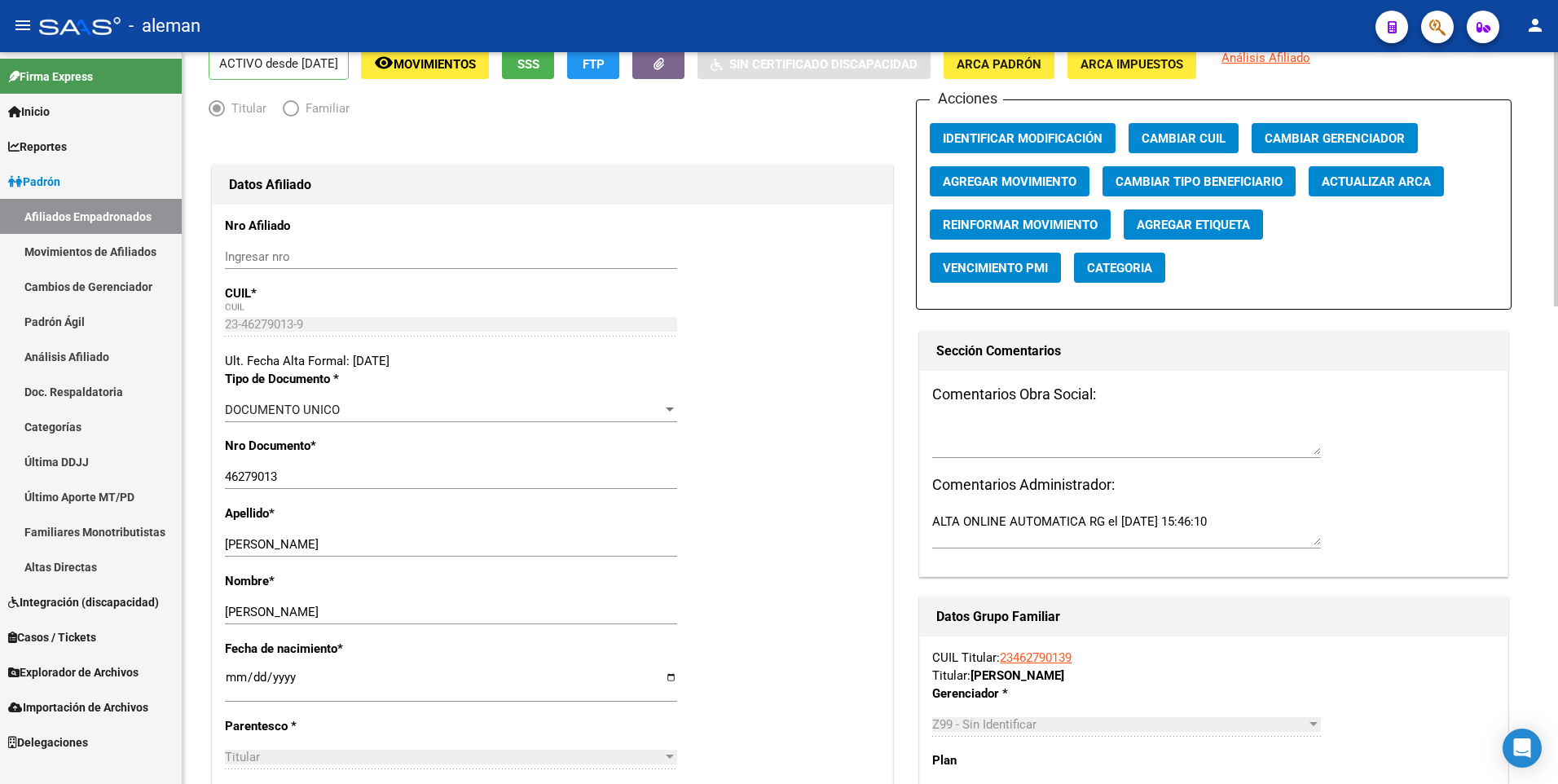
scroll to position [0, 0]
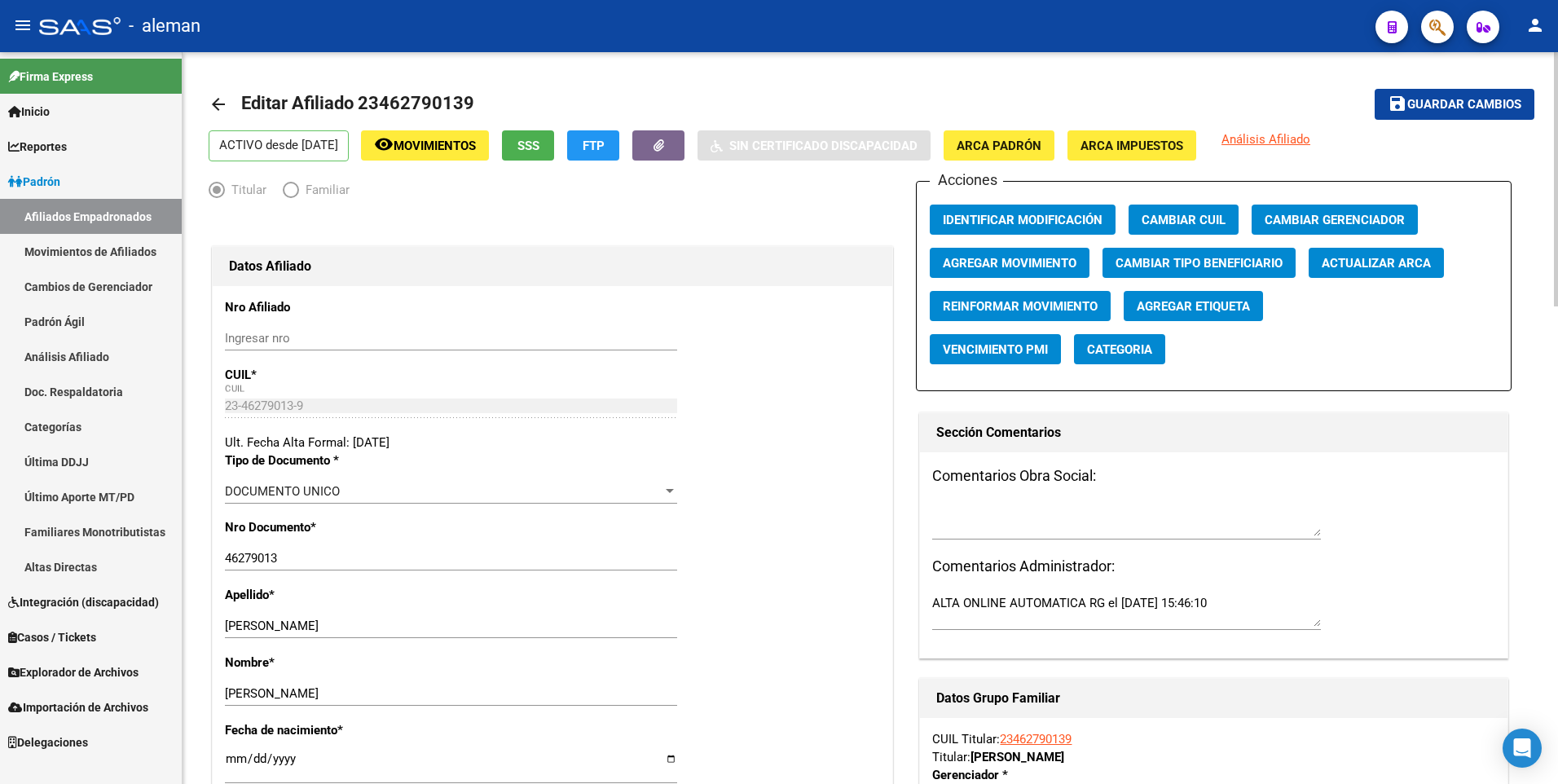
click at [1041, 140] on span "ARCA Padrón" at bounding box center [998, 145] width 85 height 14
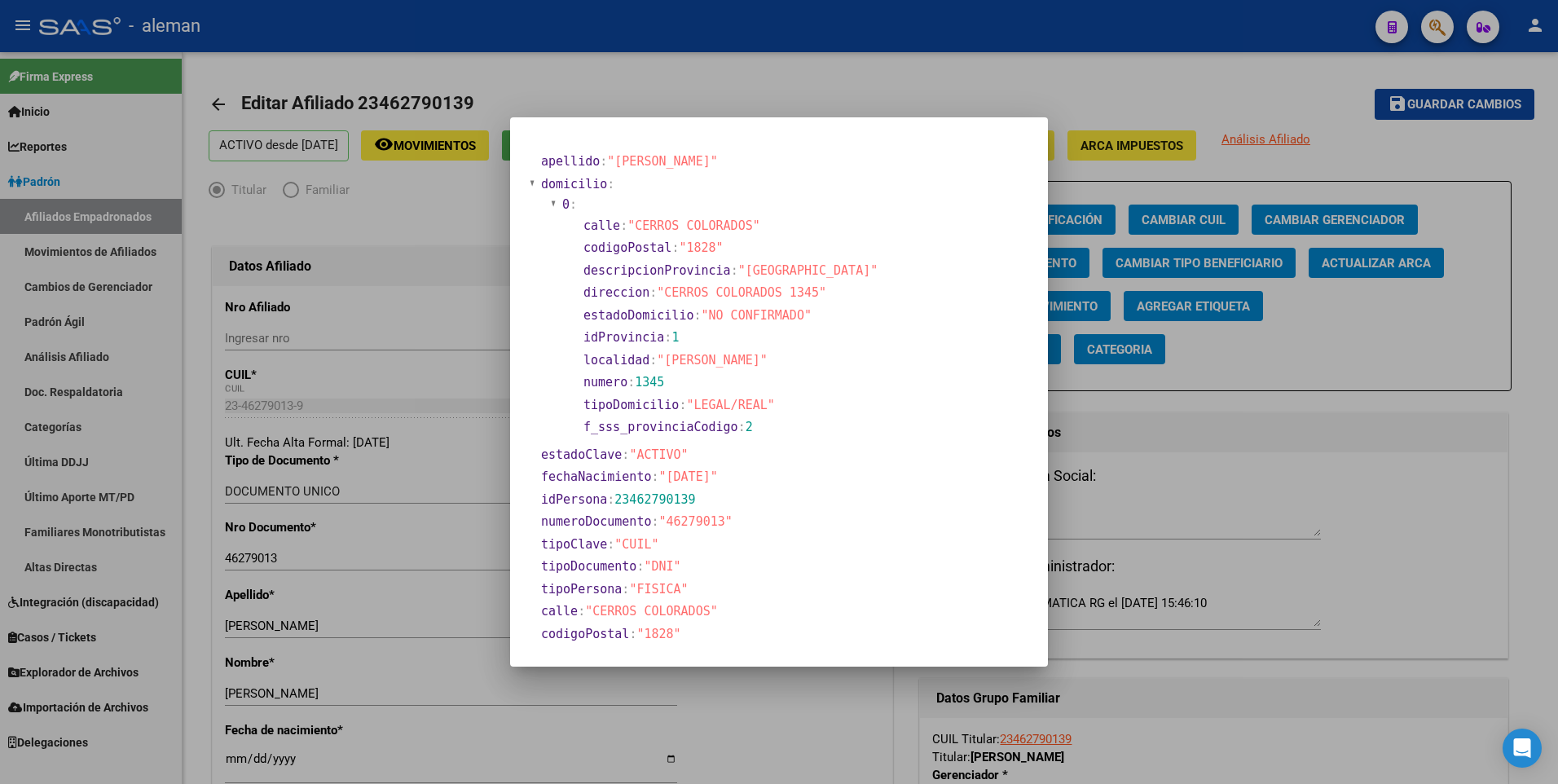
click at [233, 754] on div at bounding box center [779, 392] width 1558 height 784
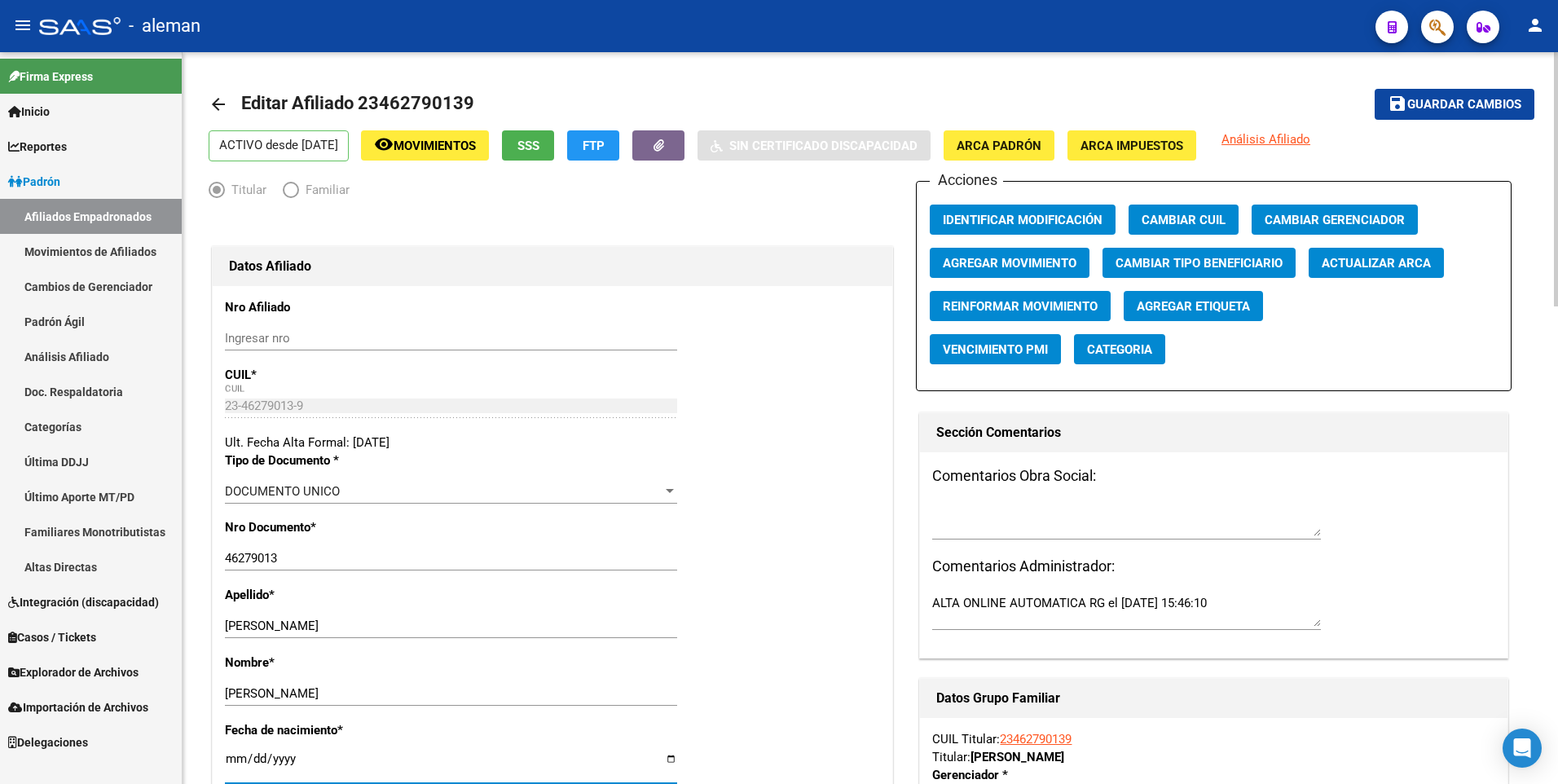
click at [235, 760] on input "[DATE]" at bounding box center [451, 765] width 452 height 26
type input "2004-12-18"
click at [808, 544] on div "Nro Documento * 46279013 Ingresar nro" at bounding box center [552, 551] width 655 height 68
click at [1457, 102] on span "Guardar cambios" at bounding box center [1464, 104] width 114 height 14
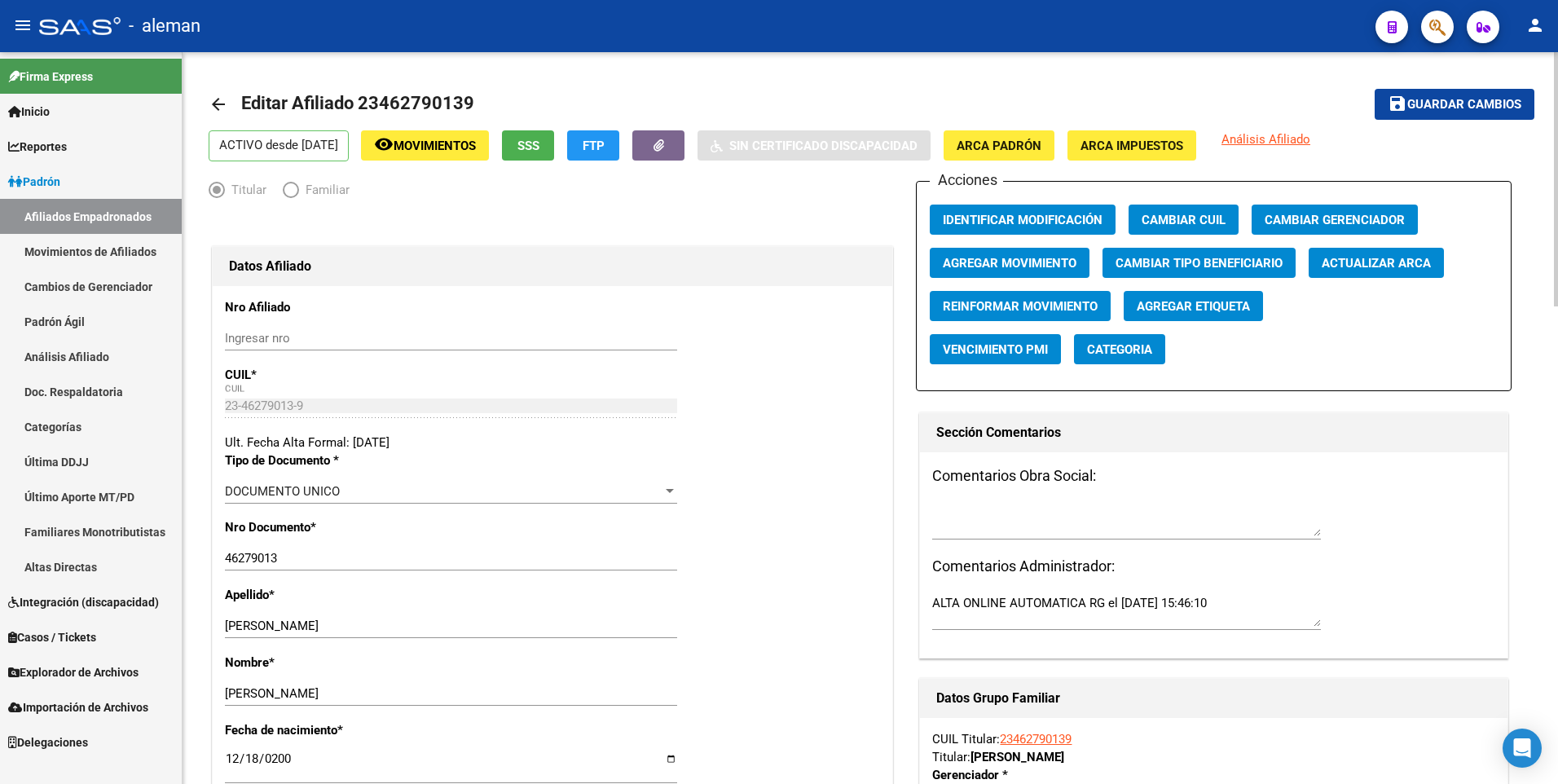
click at [213, 101] on mat-icon "arrow_back" at bounding box center [217, 104] width 19 height 19
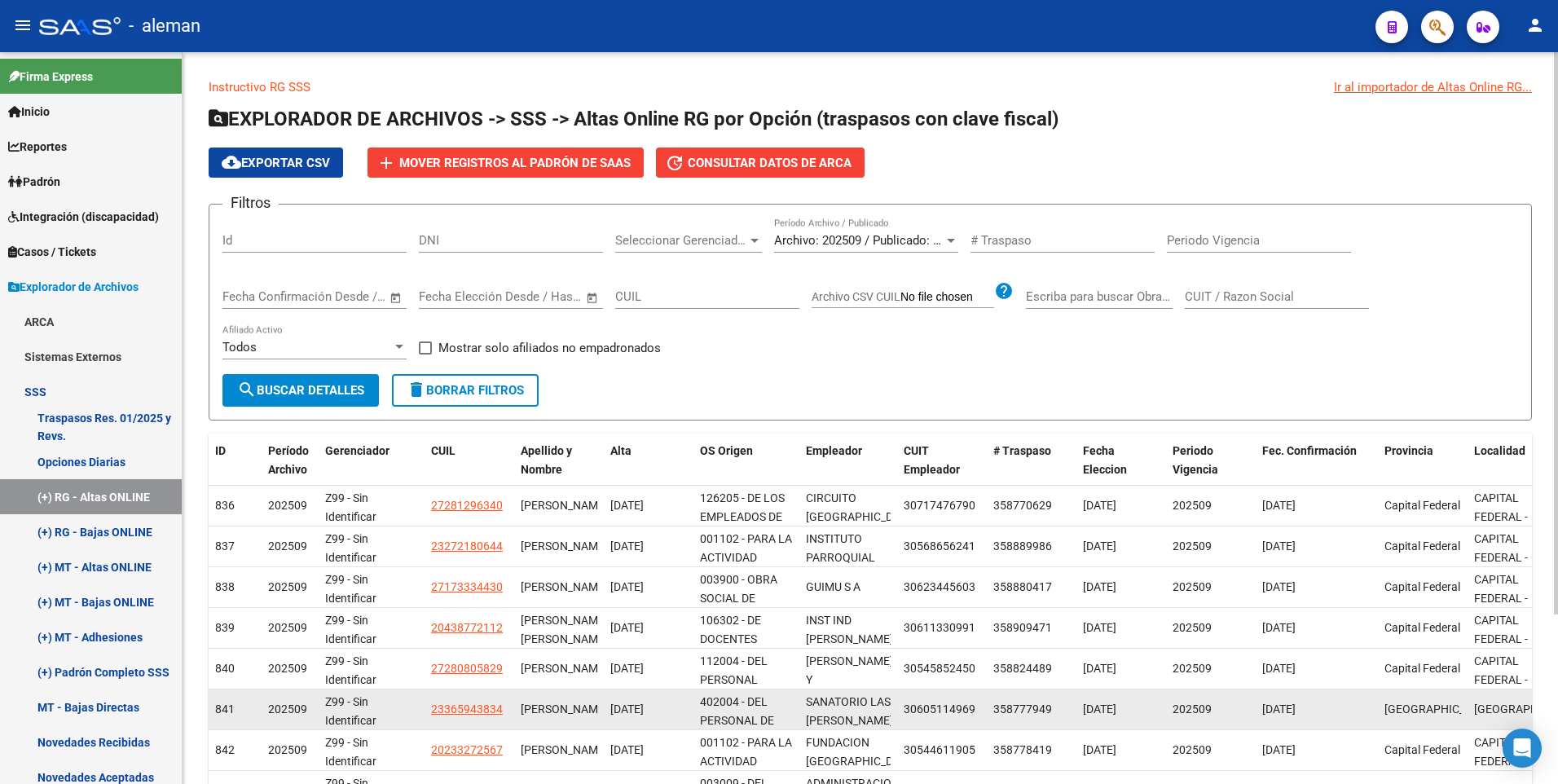
scroll to position [220, 0]
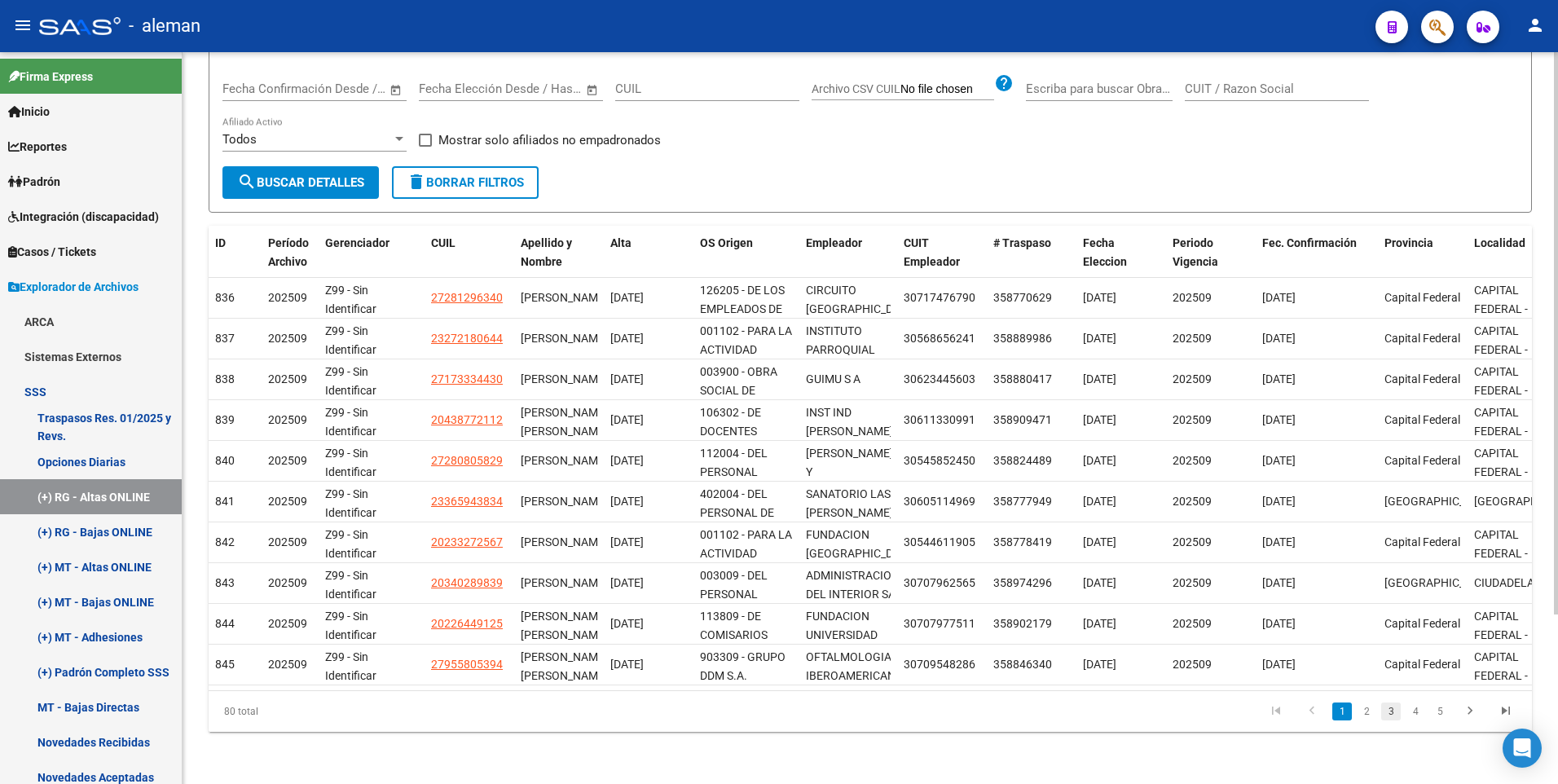
click at [1391, 711] on link "3" at bounding box center [1390, 711] width 19 height 18
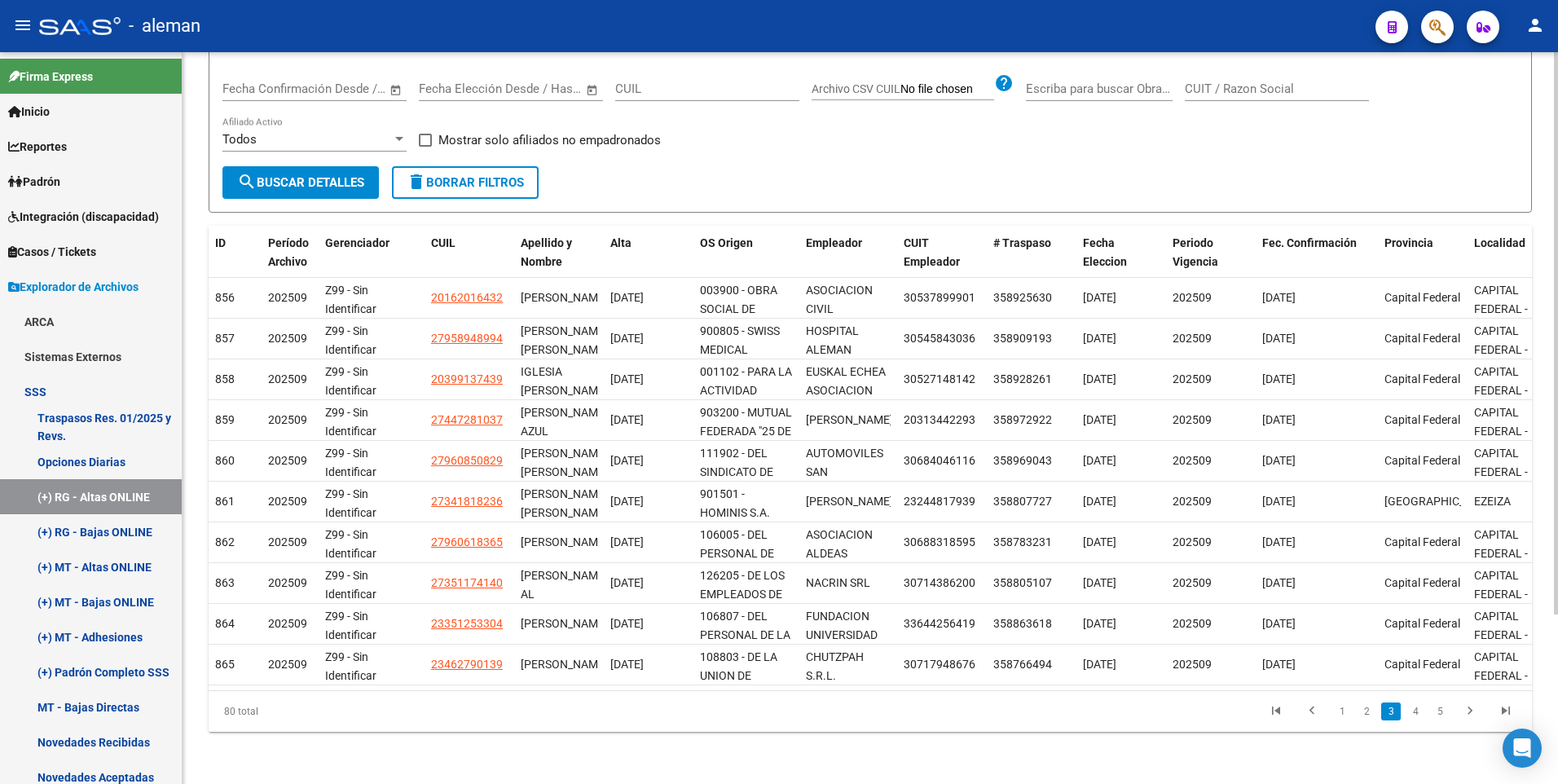
click at [1417, 708] on link "4" at bounding box center [1414, 711] width 19 height 18
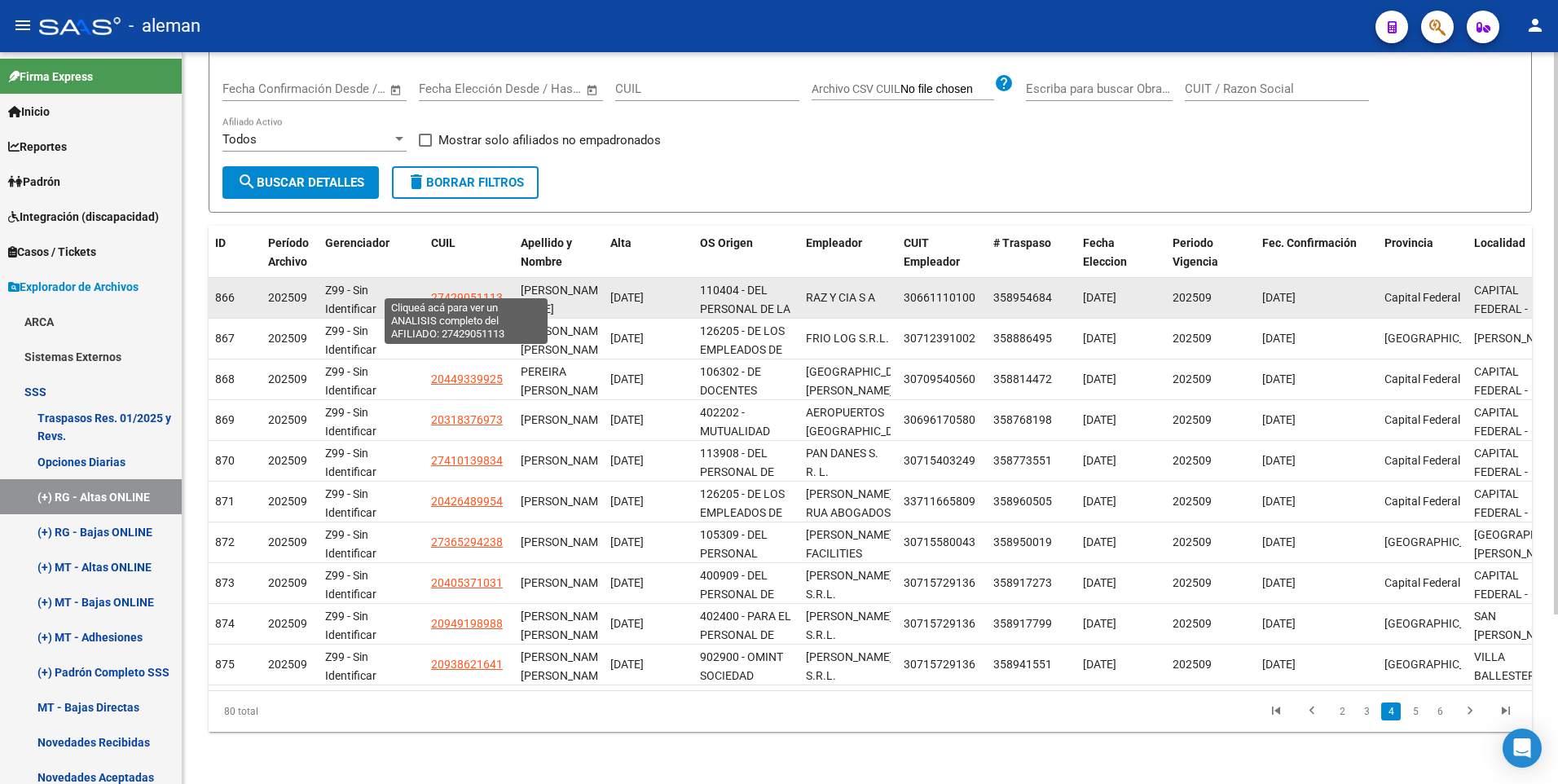
click at [465, 291] on span "27429051113" at bounding box center [466, 298] width 71 height 13
type textarea "27429051113"
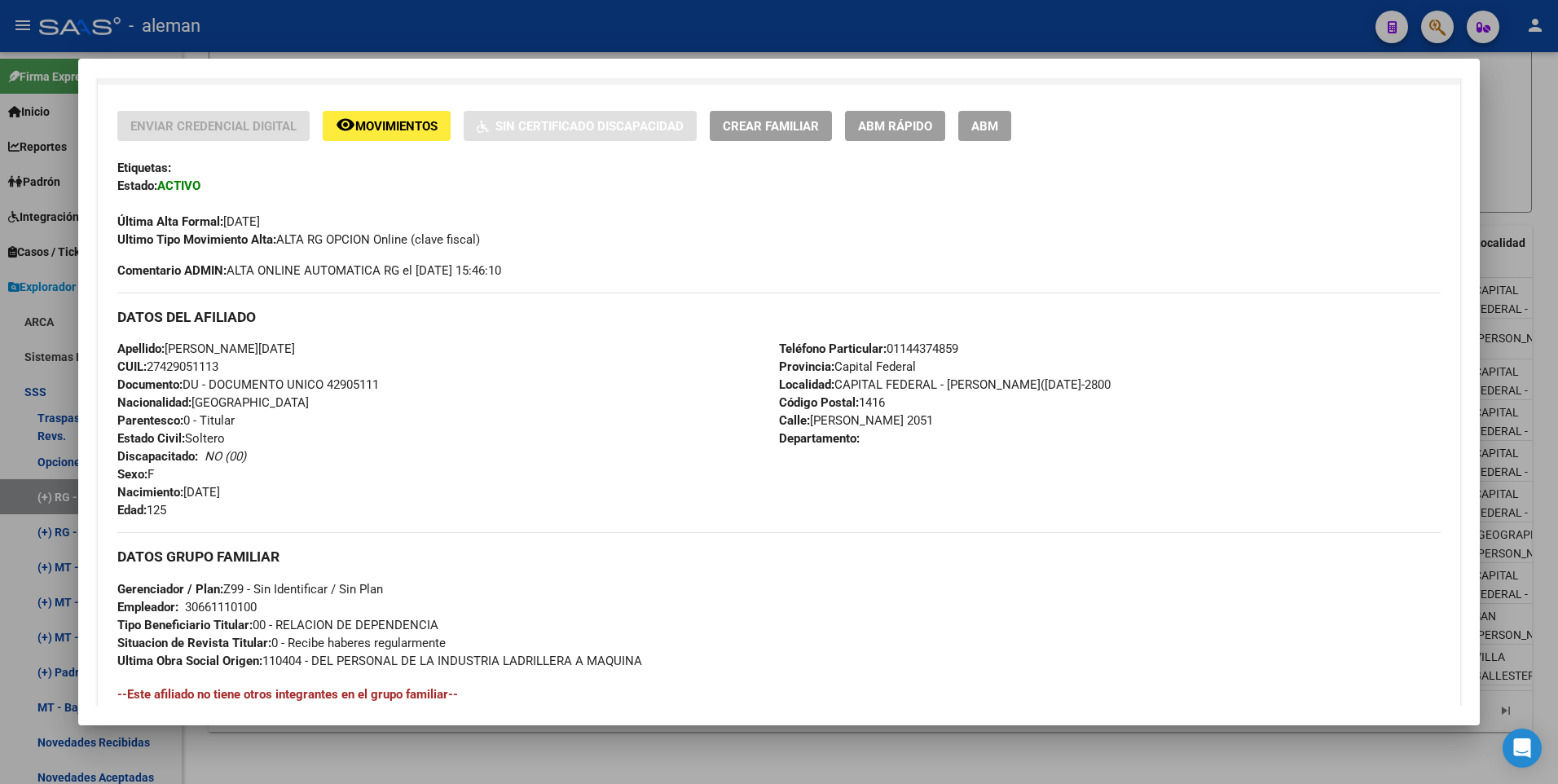
scroll to position [81, 0]
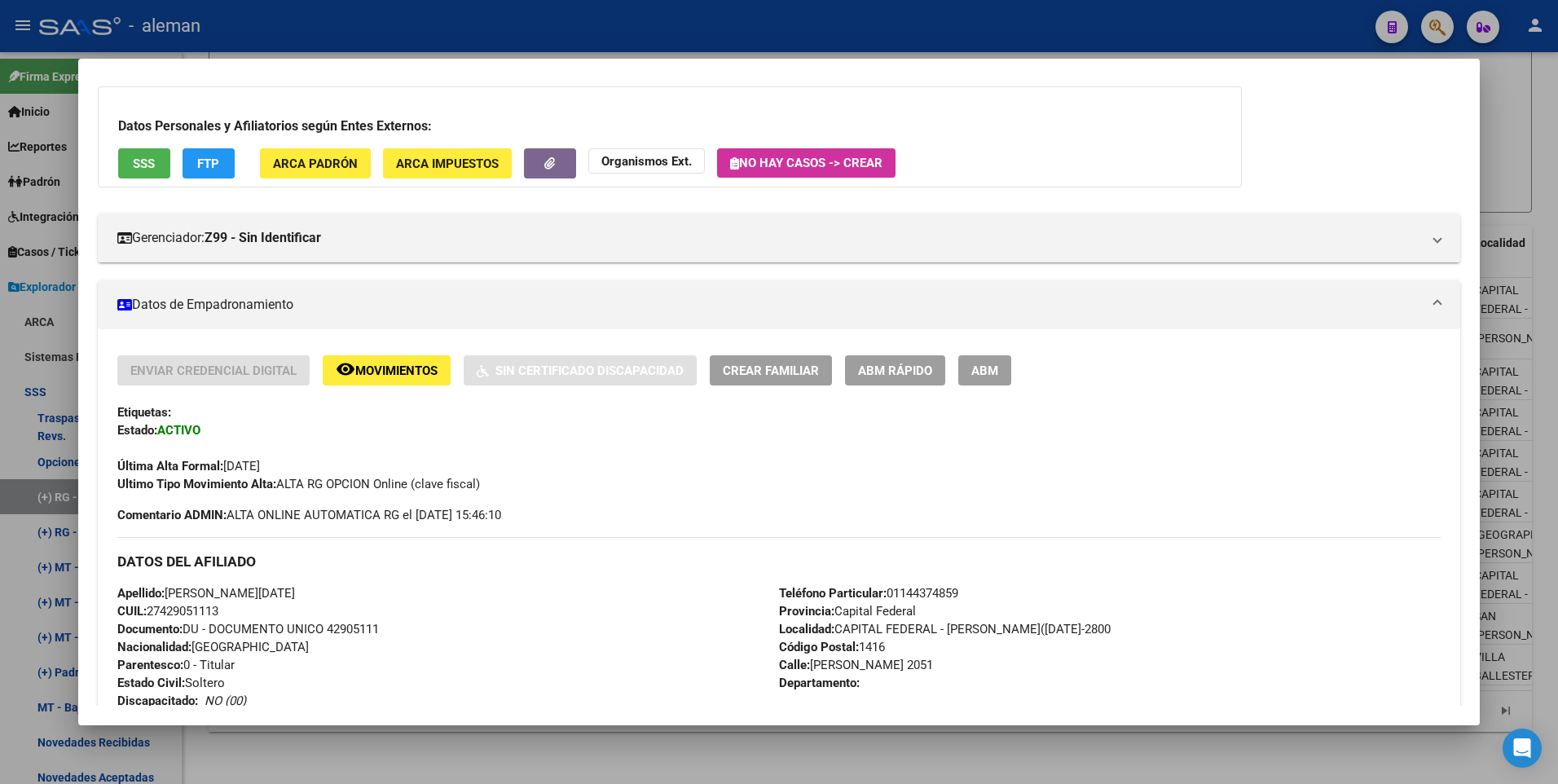
click at [986, 366] on span "ABM" at bounding box center [985, 370] width 27 height 14
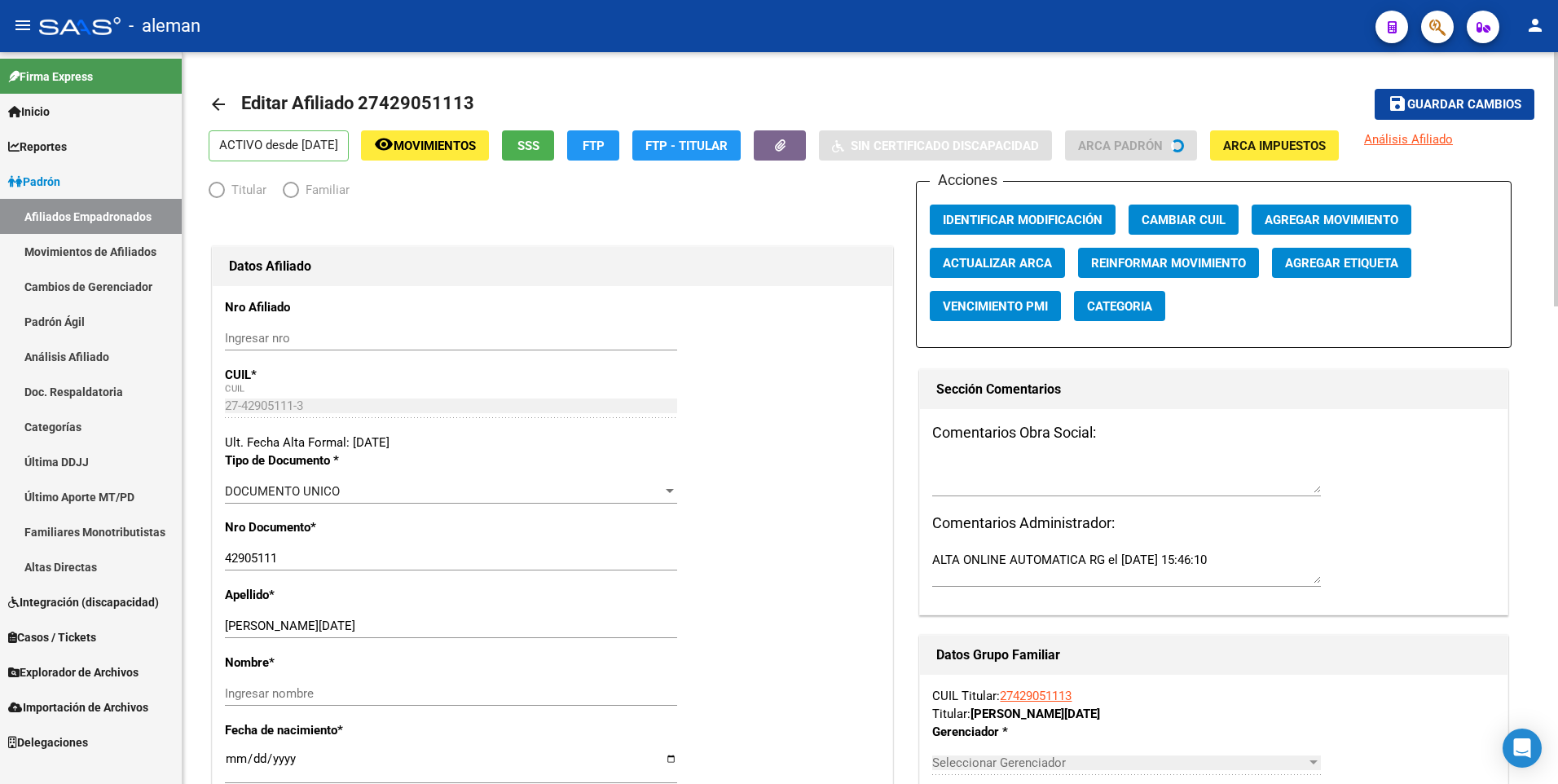
radio input "true"
type input "30-66111010-0"
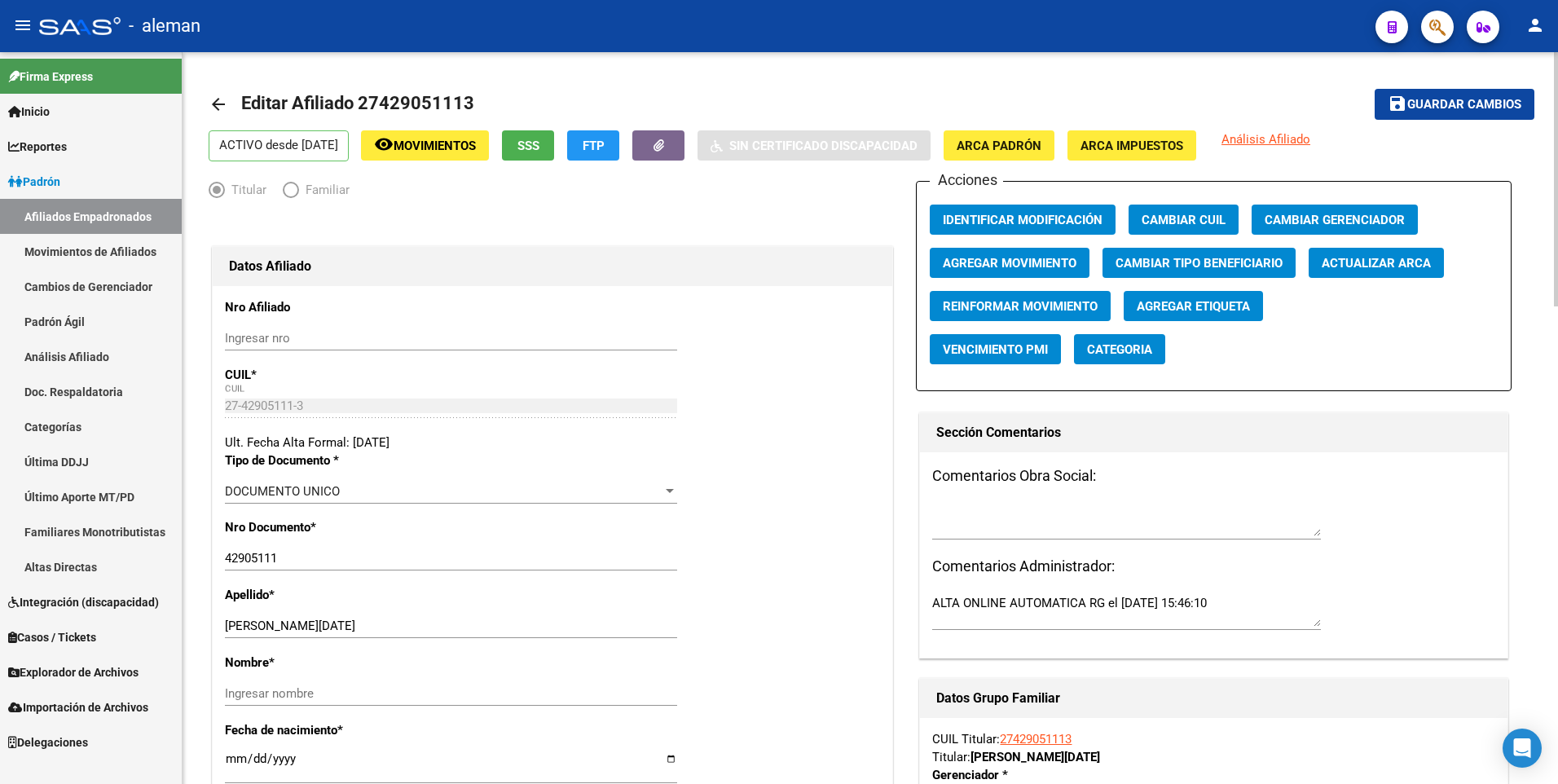
scroll to position [163, 0]
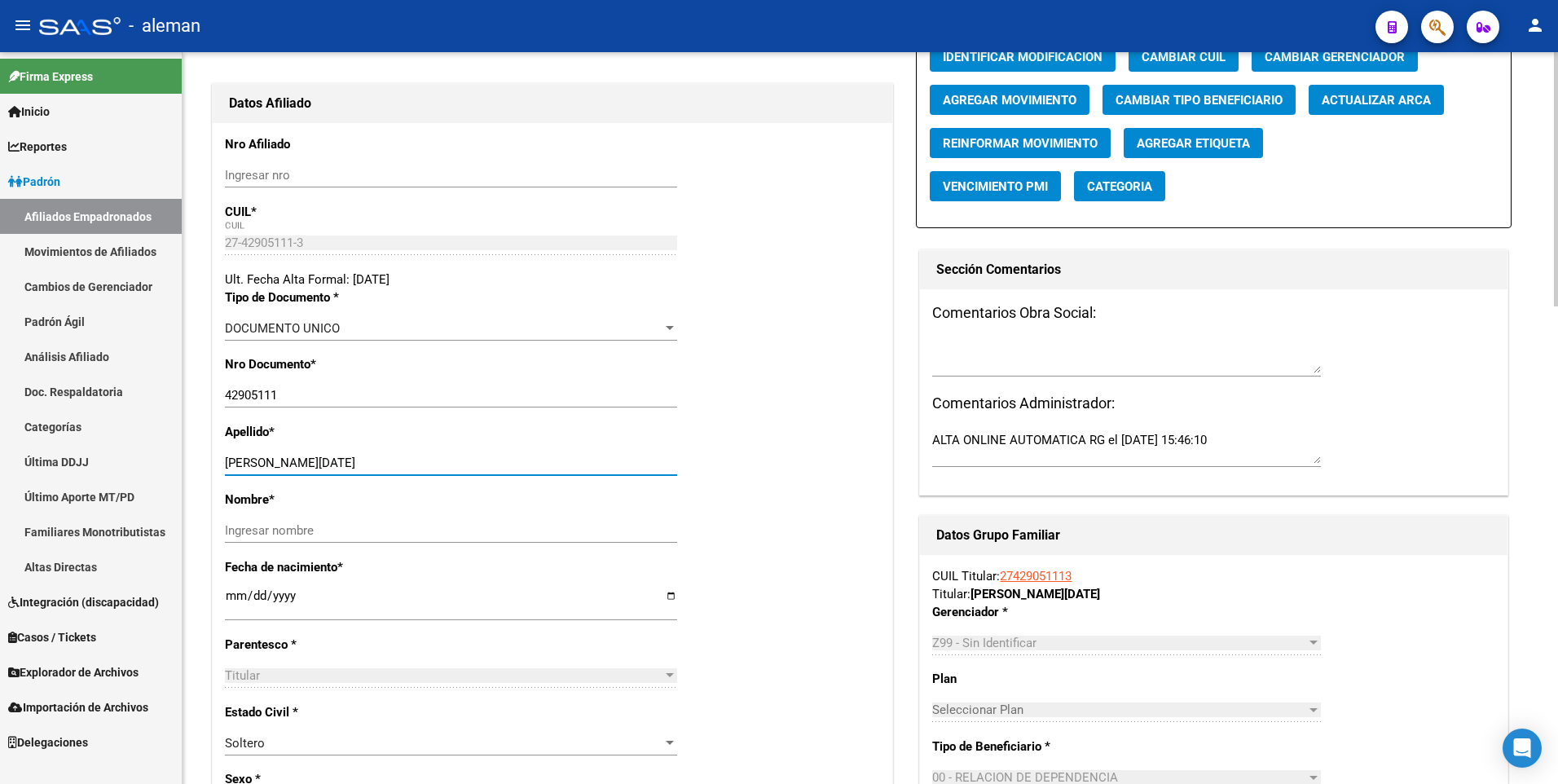
drag, startPoint x: 298, startPoint y: 458, endPoint x: 341, endPoint y: 461, distance: 43.1
click at [341, 461] on input "CAPRARULO LUCIA" at bounding box center [451, 463] width 452 height 14
type input "CAPRARULO"
click at [359, 530] on input "Ingresar nombre" at bounding box center [451, 530] width 452 height 14
paste input "LUCIA"
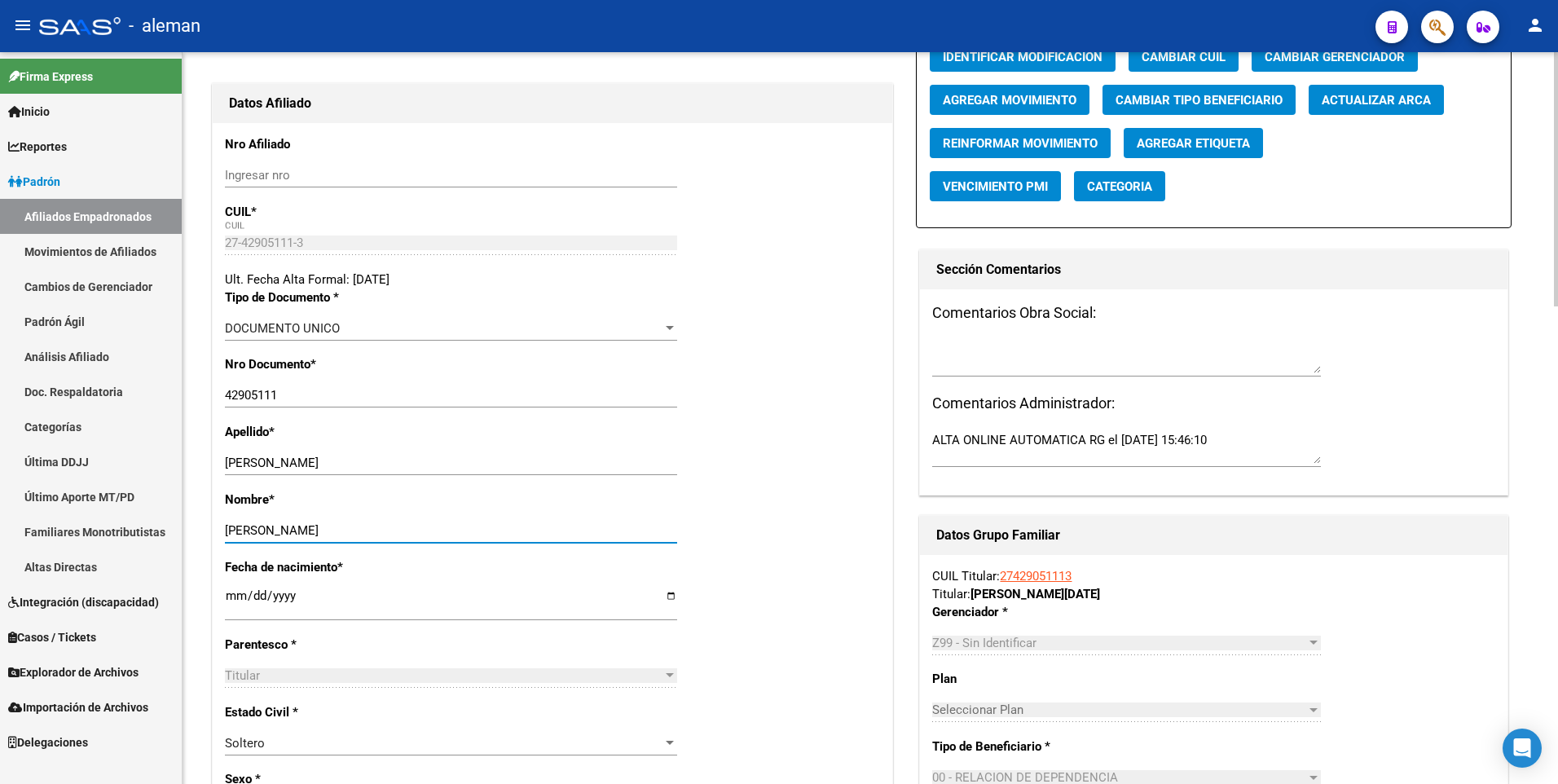
type input "LUCIA"
click at [765, 476] on div "Apellido * CAPRARULO Ingresar apellido" at bounding box center [552, 457] width 655 height 68
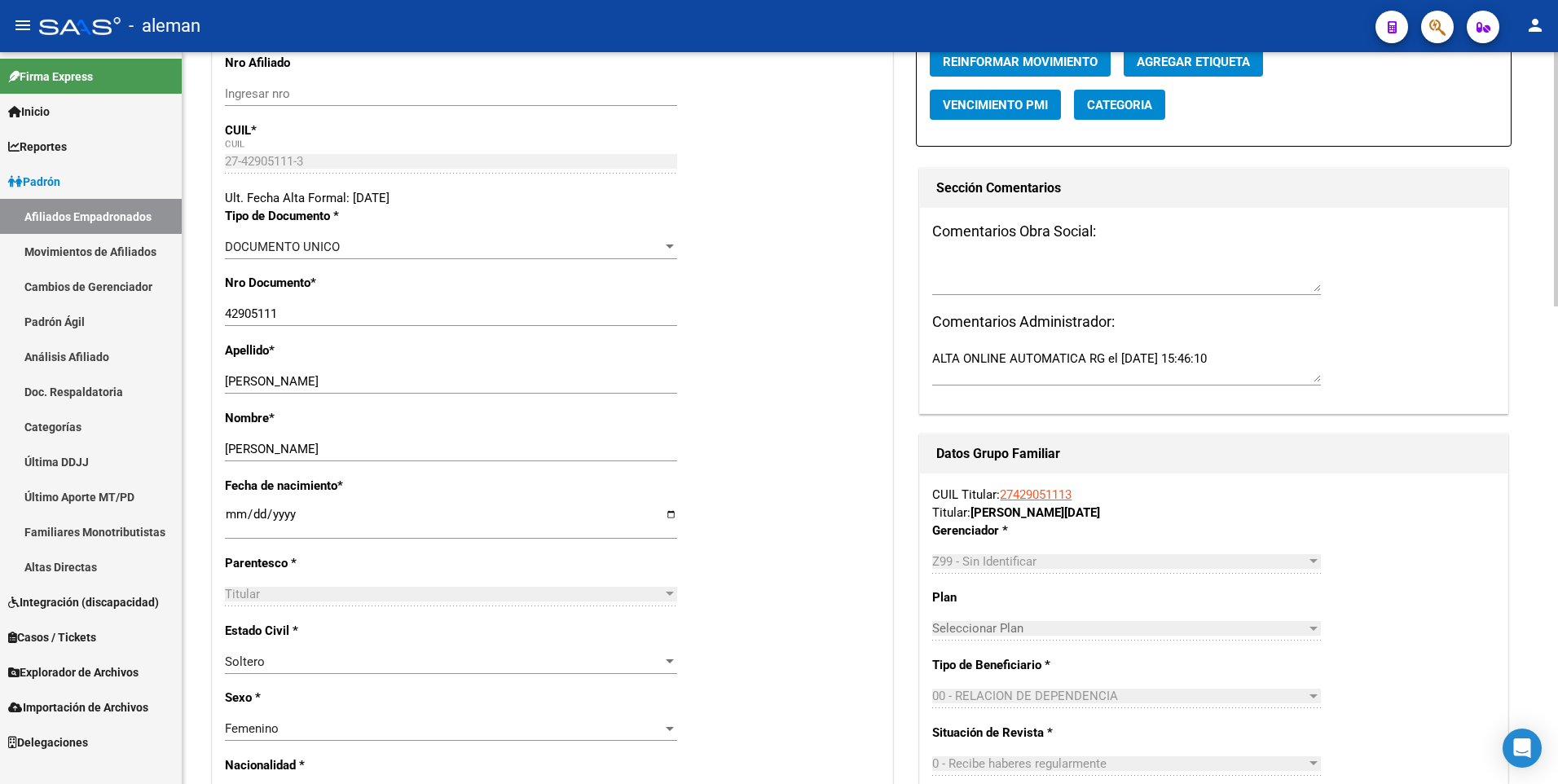
scroll to position [0, 0]
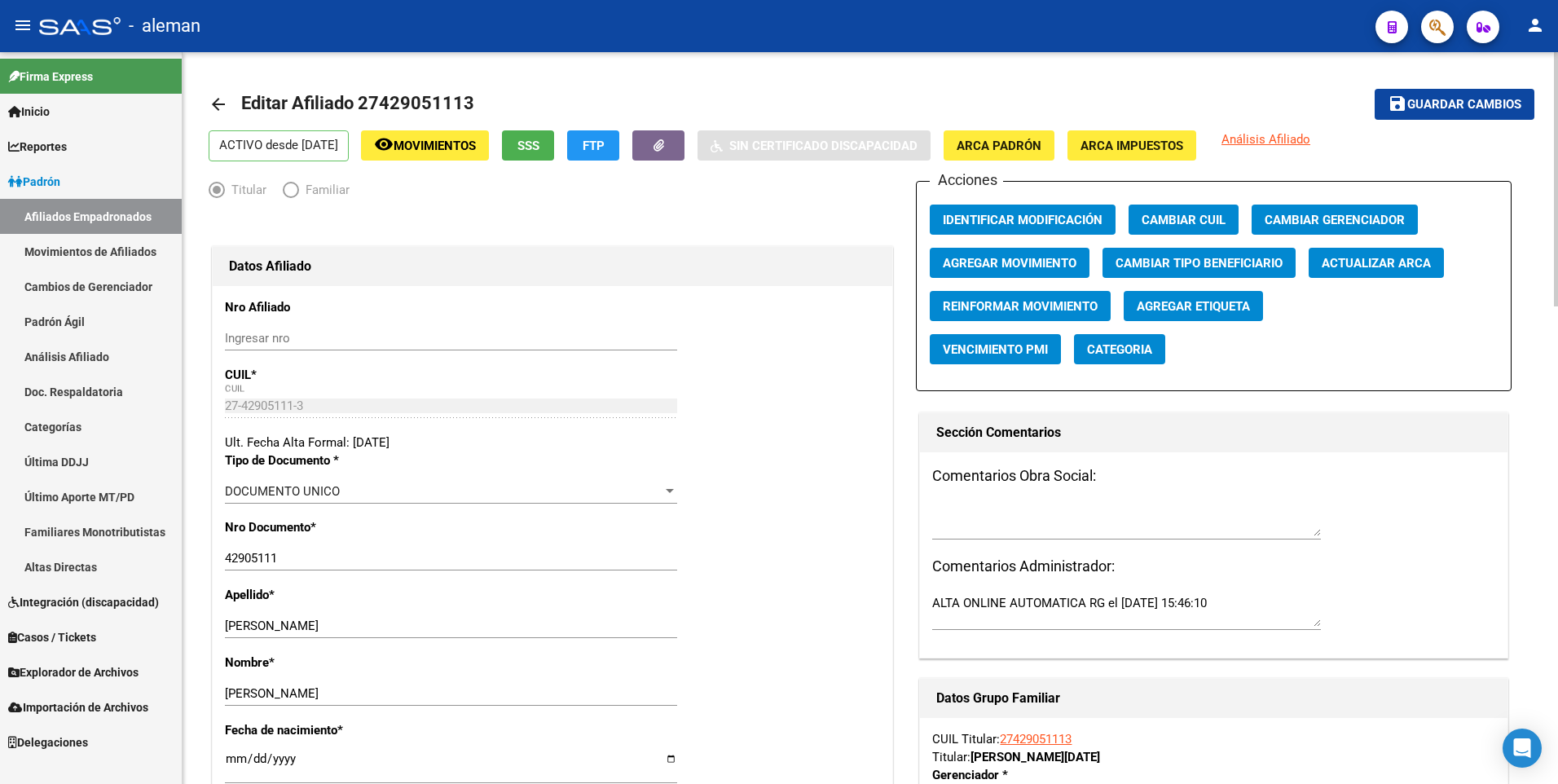
click at [1017, 146] on span "ARCA Padrón" at bounding box center [998, 145] width 85 height 14
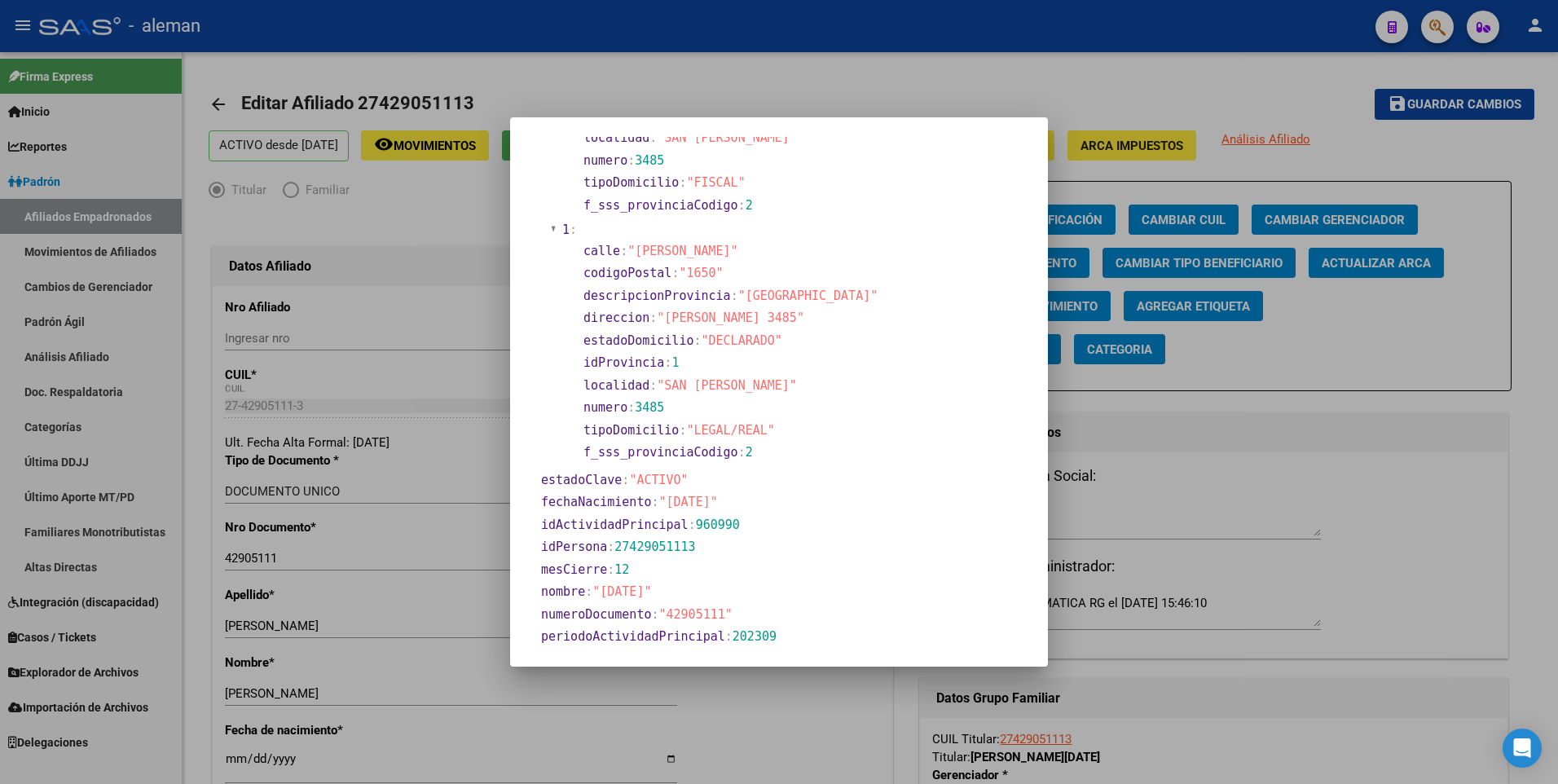
scroll to position [326, 0]
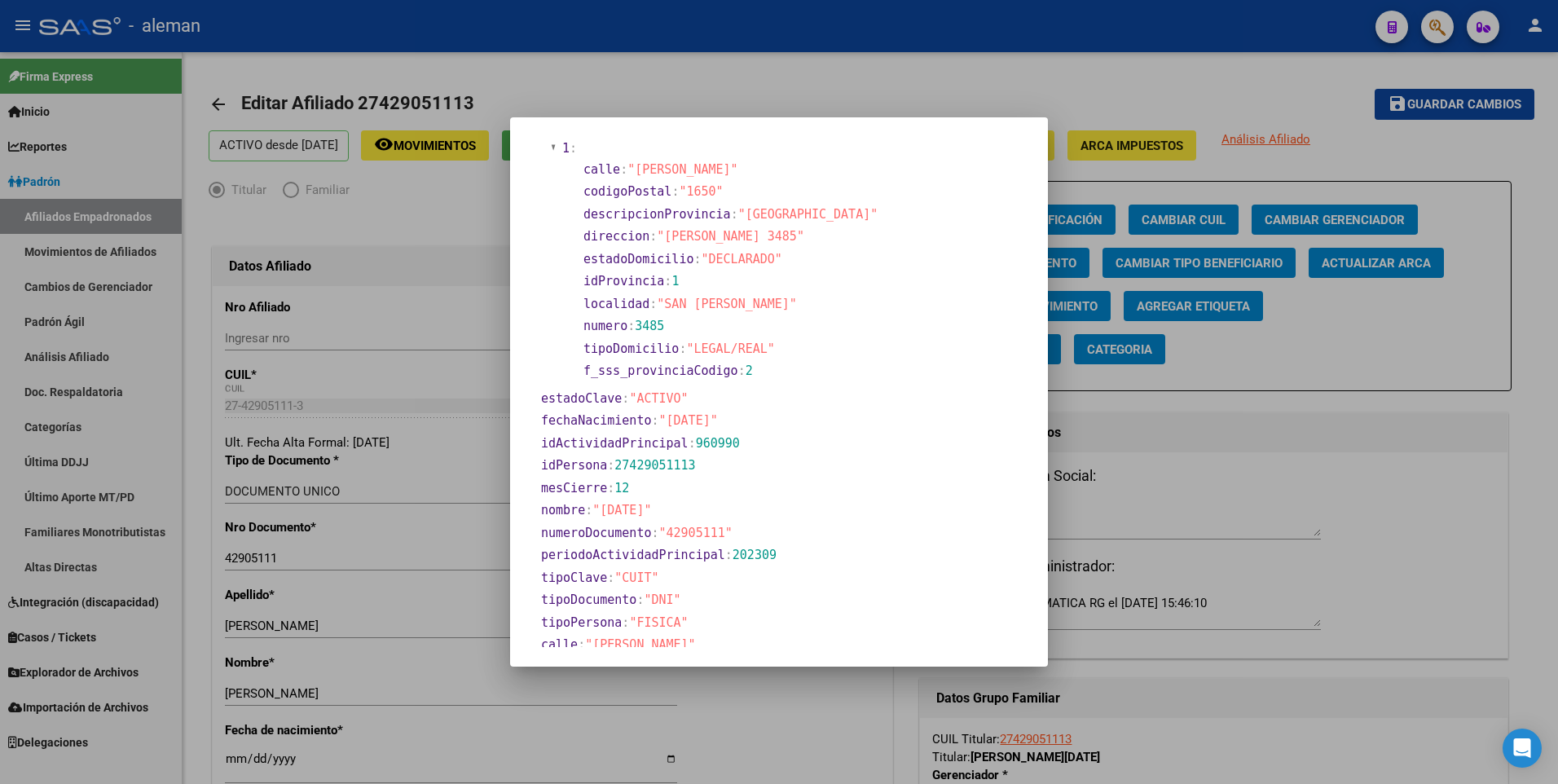
click at [232, 760] on div at bounding box center [779, 392] width 1558 height 784
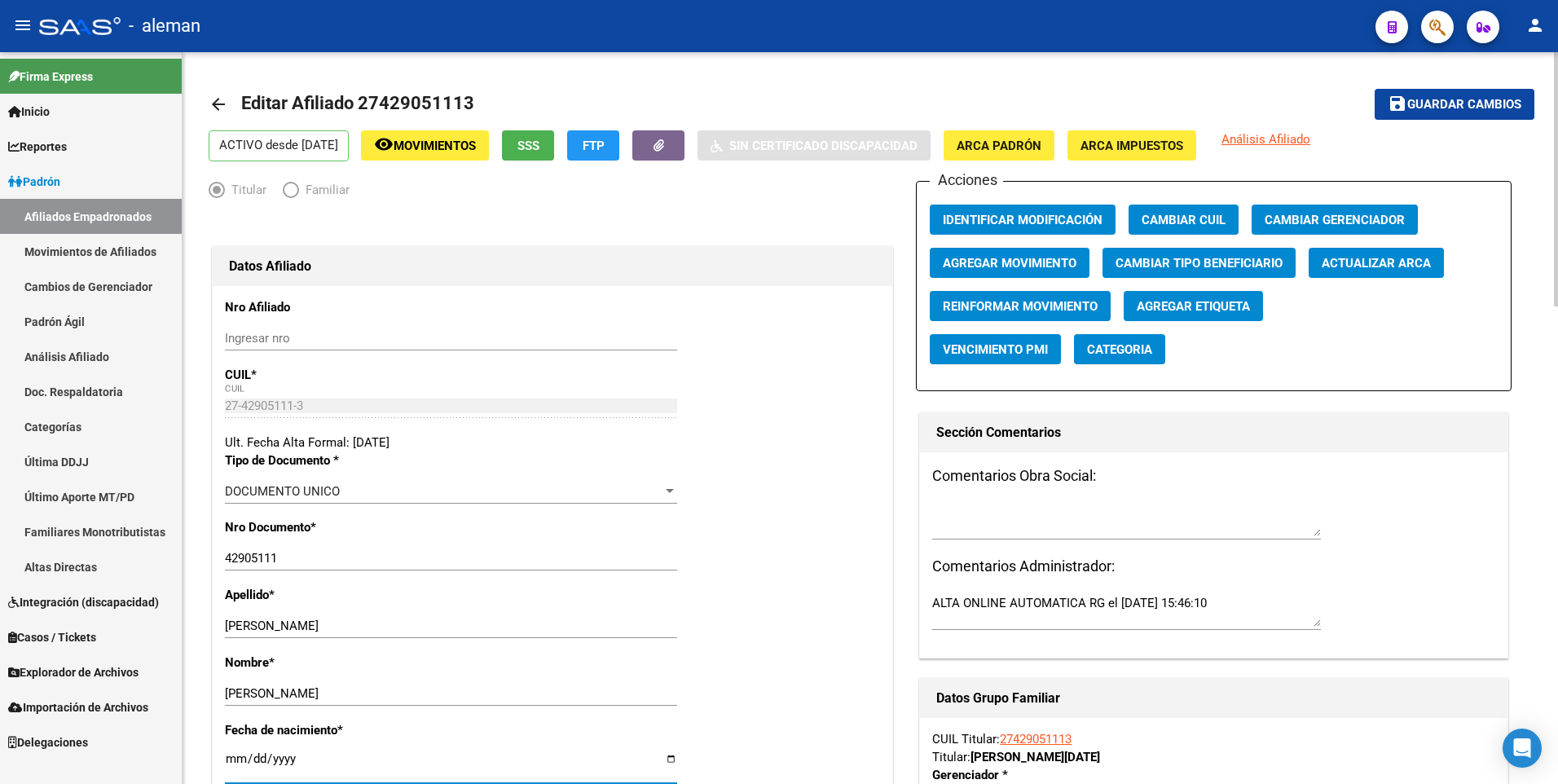
click at [236, 757] on input "[DATE]" at bounding box center [451, 765] width 452 height 26
type input "[DATE]"
type input "2000-08-25"
click at [745, 574] on div "Nro Documento * 42905111 Ingresar nro" at bounding box center [552, 551] width 655 height 68
click at [1467, 102] on span "Guardar cambios" at bounding box center [1464, 104] width 114 height 14
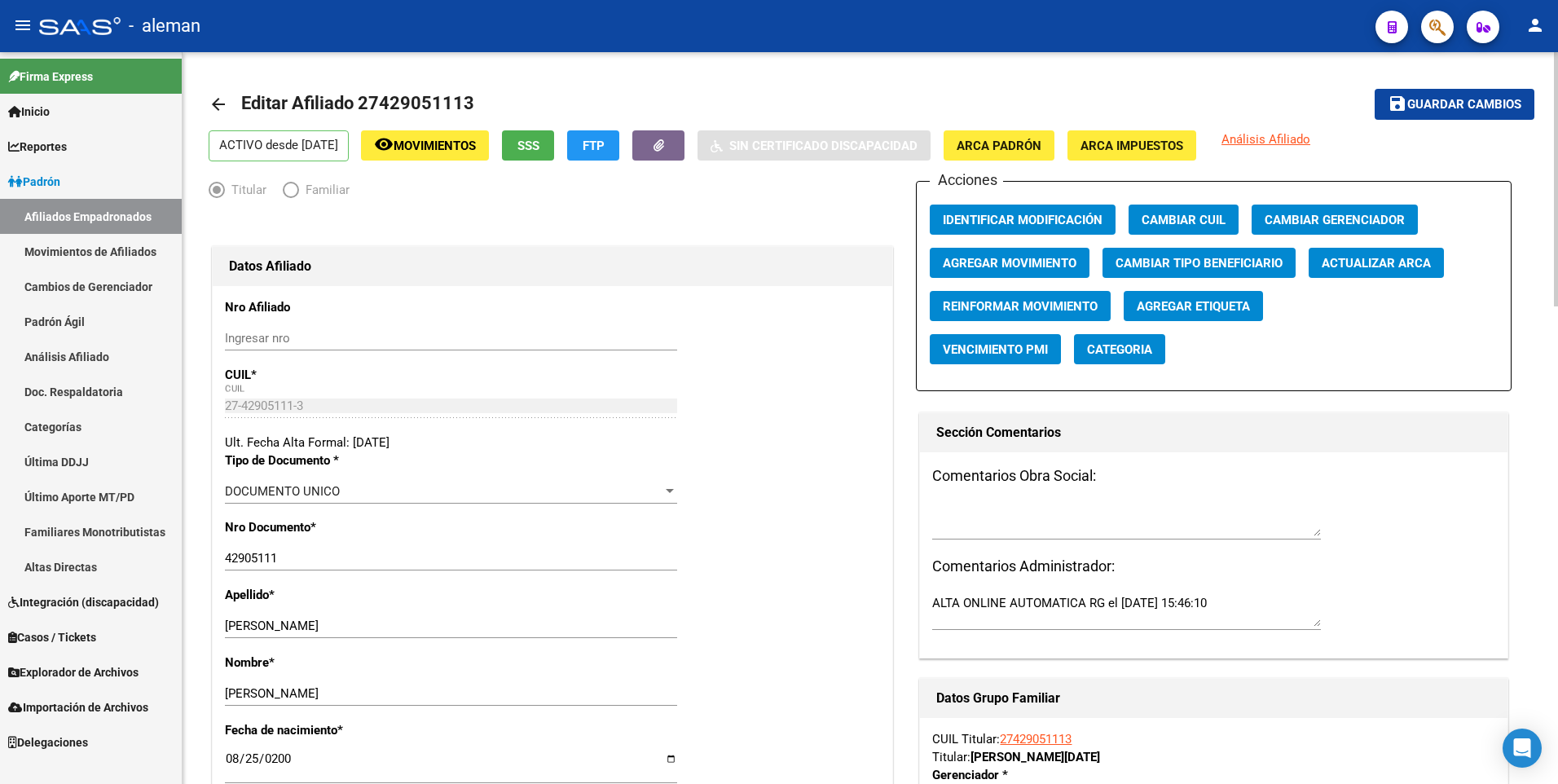
click at [1481, 102] on span "Guardar cambios" at bounding box center [1464, 104] width 114 height 14
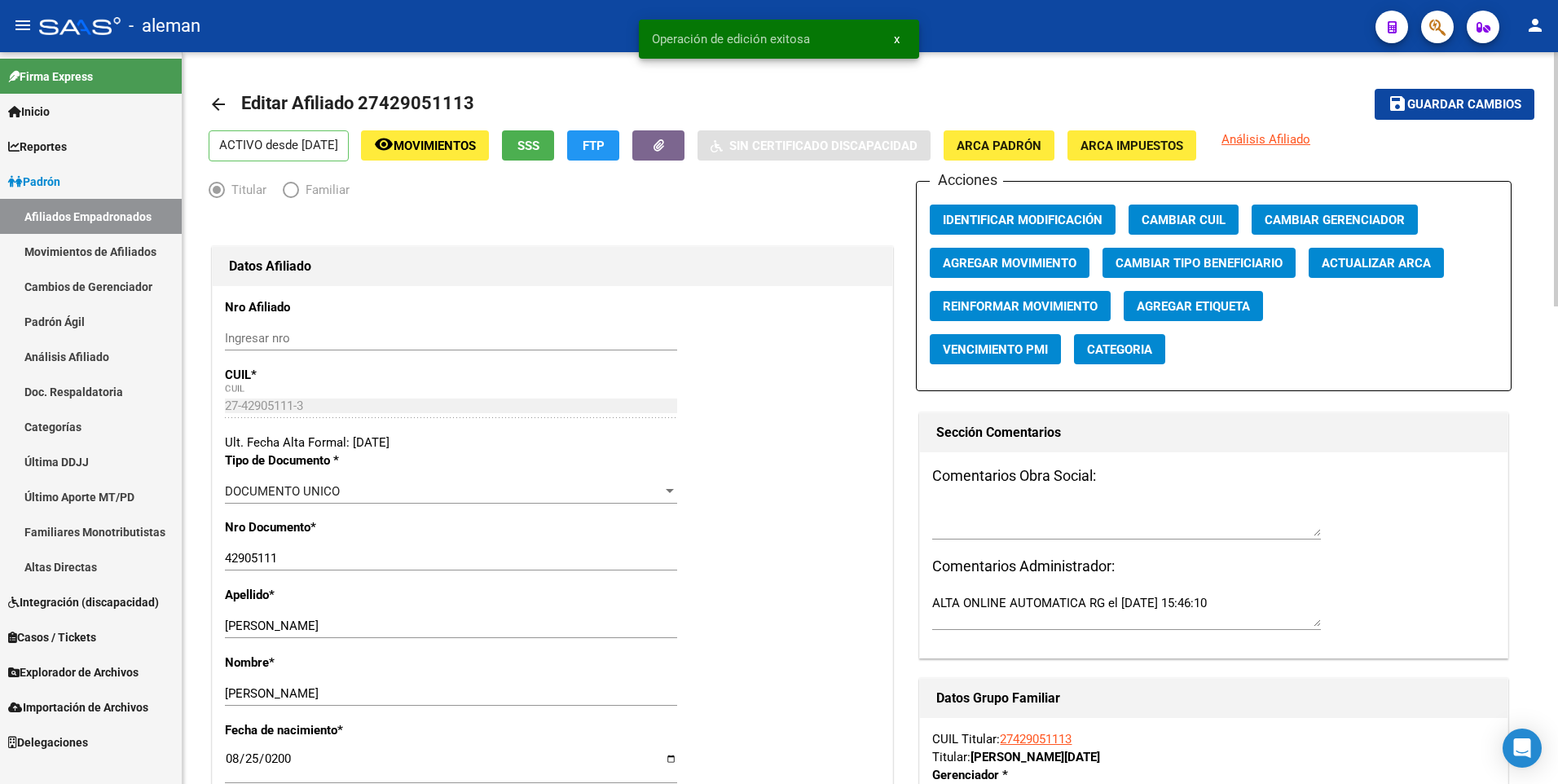
click at [212, 107] on mat-icon "arrow_back" at bounding box center [217, 104] width 19 height 19
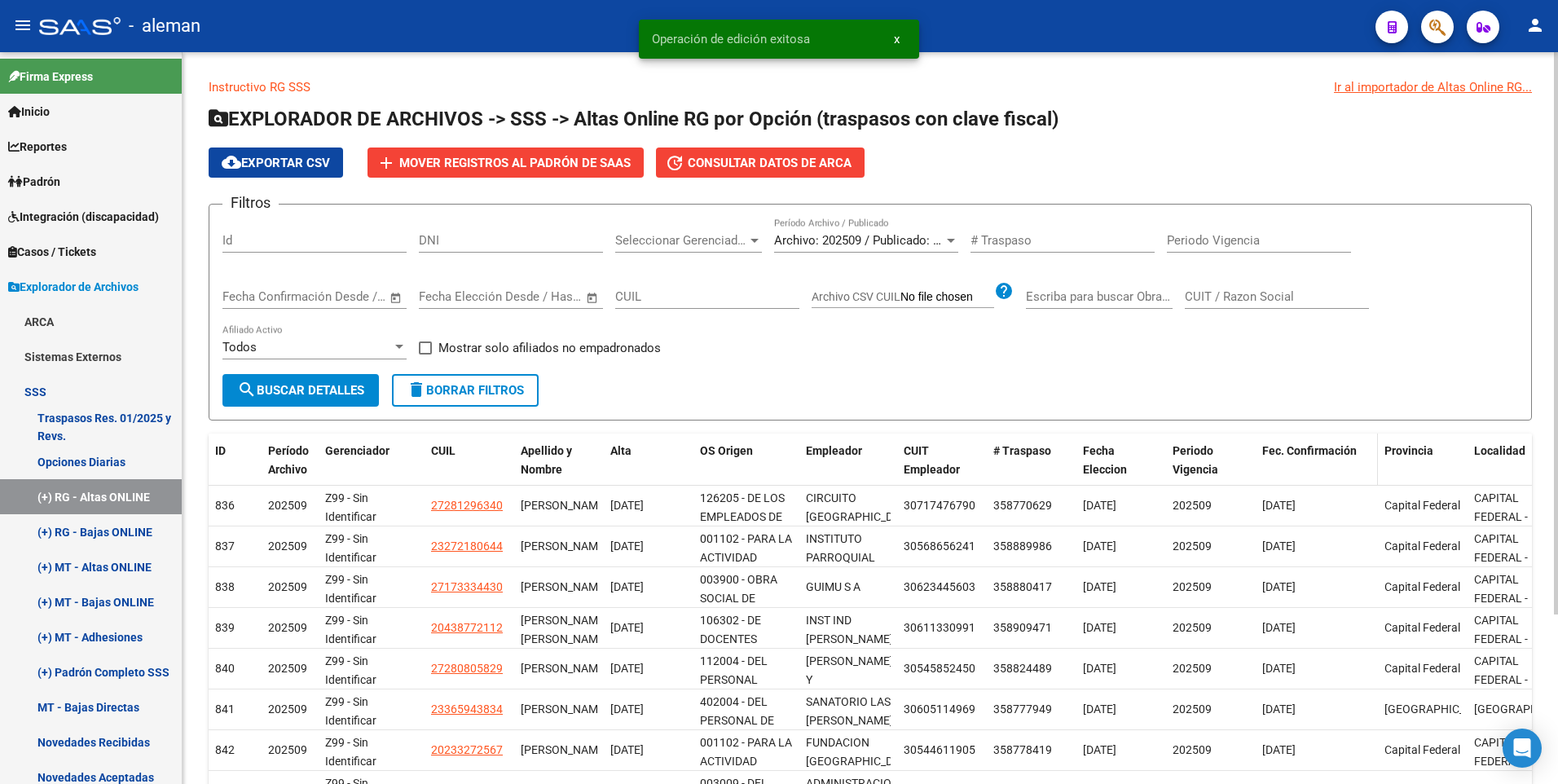
scroll to position [220, 0]
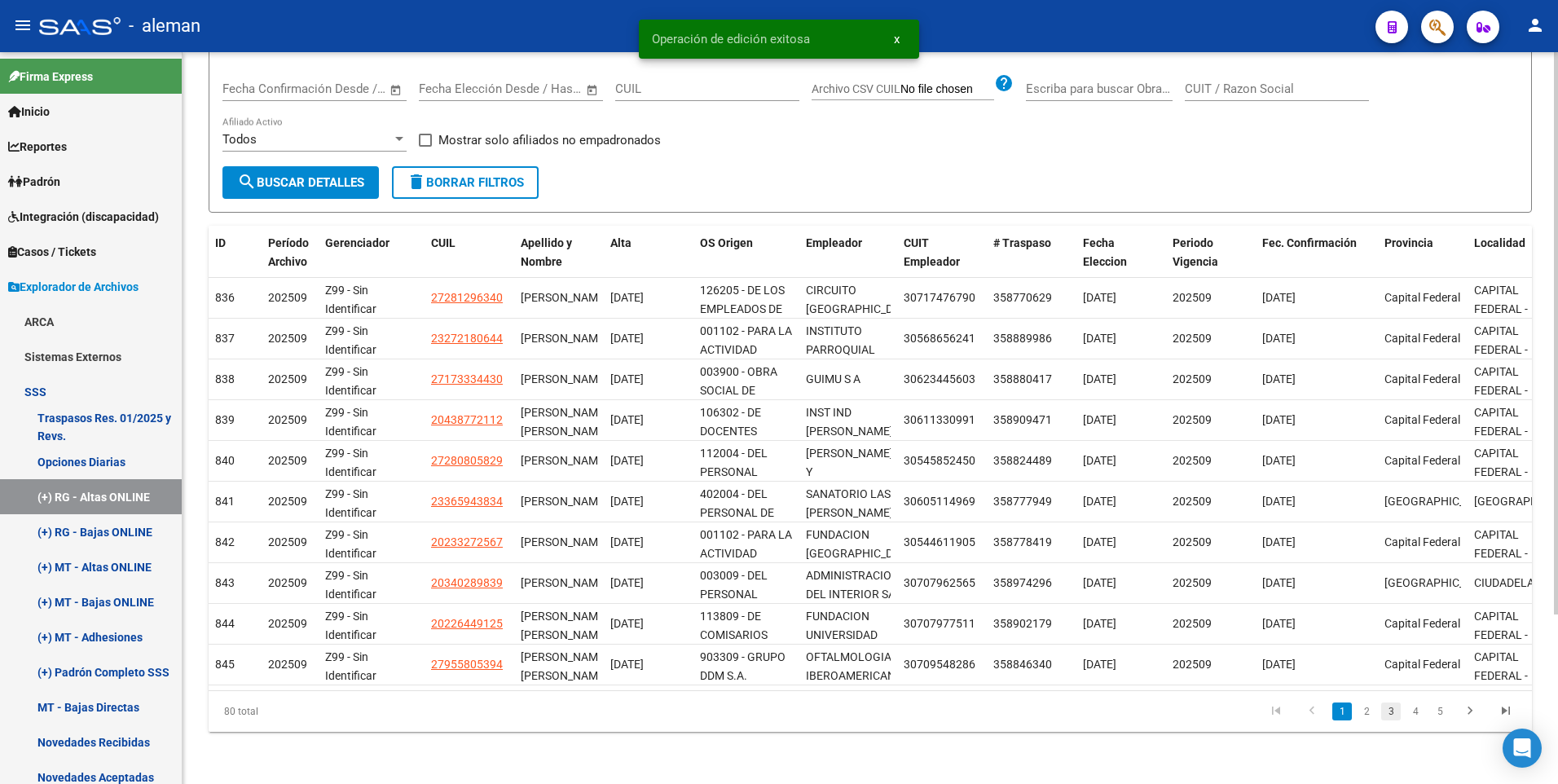
click at [1394, 709] on link "3" at bounding box center [1390, 711] width 19 height 18
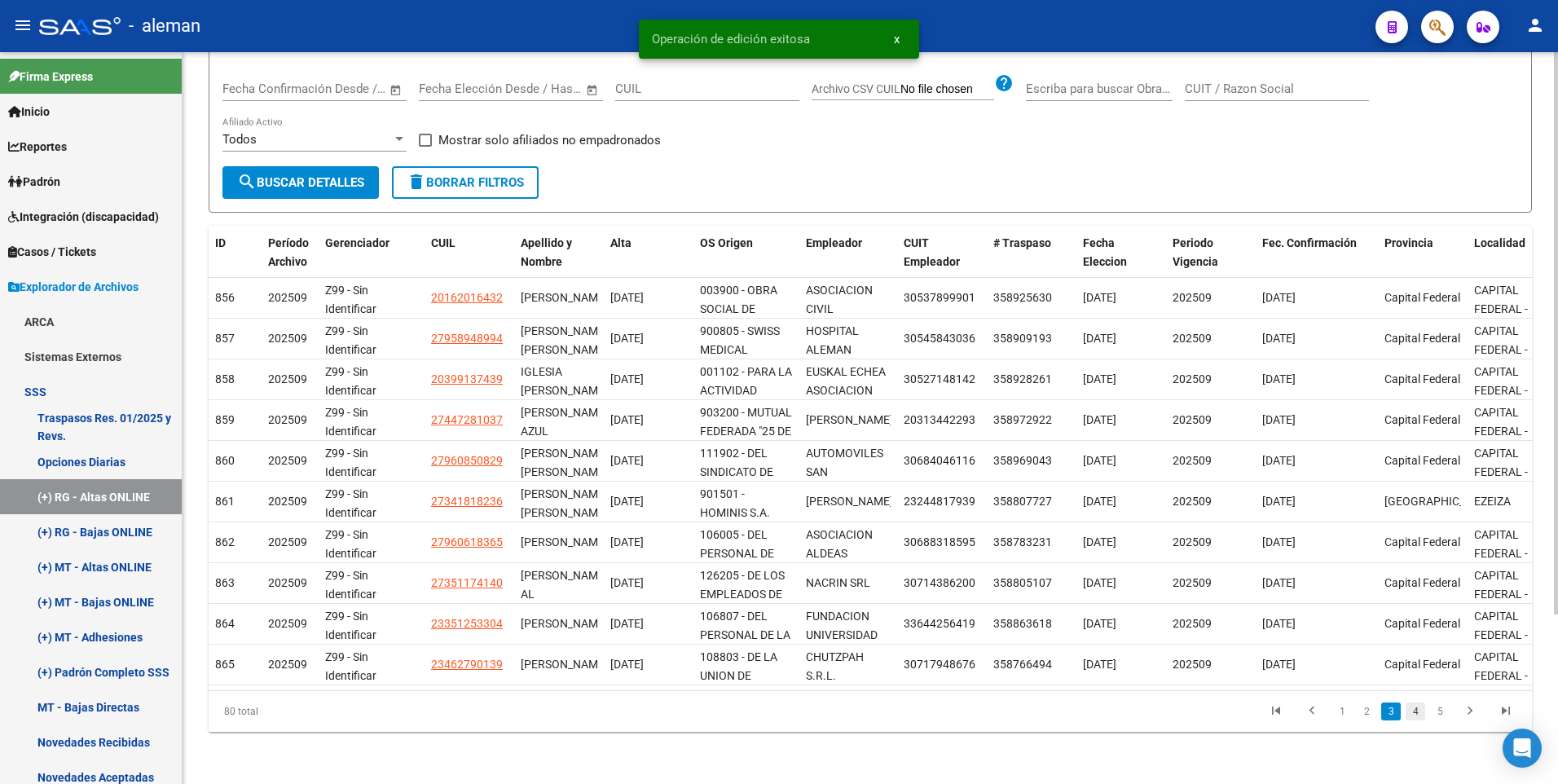
click at [1419, 711] on link "4" at bounding box center [1414, 711] width 19 height 18
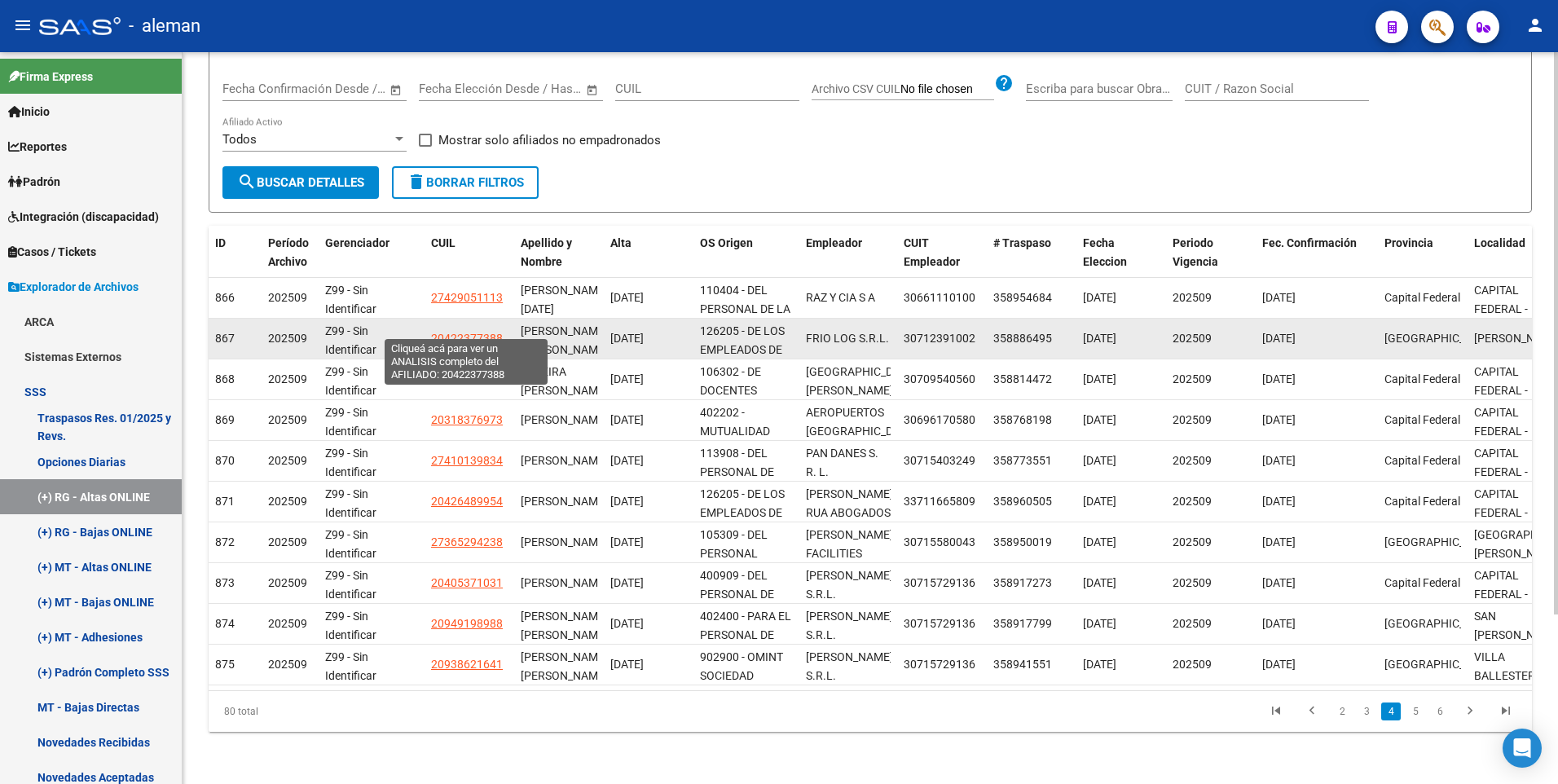
click at [471, 332] on span "20422377388" at bounding box center [466, 338] width 71 height 13
type textarea "20422377388"
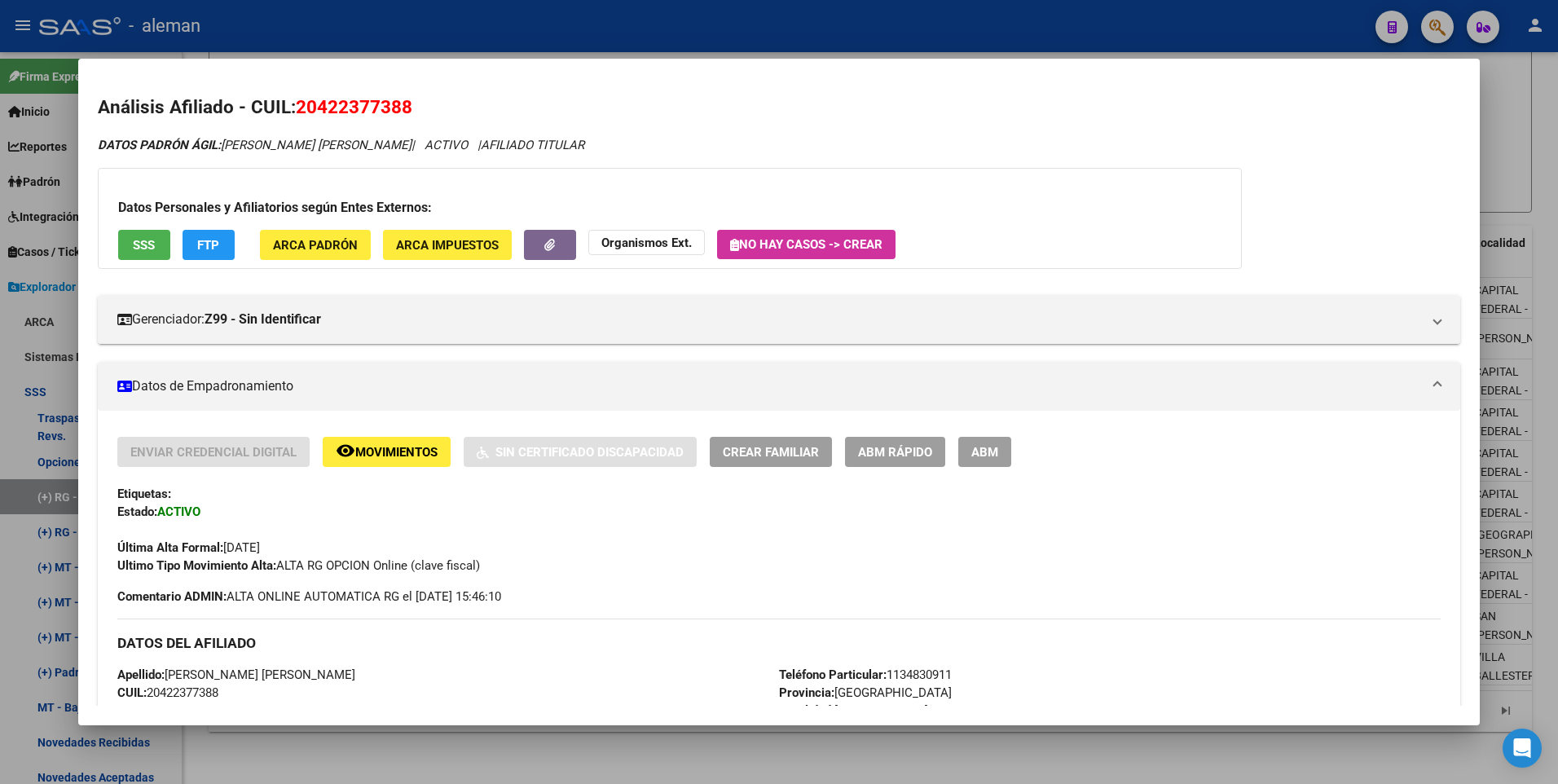
scroll to position [326, 0]
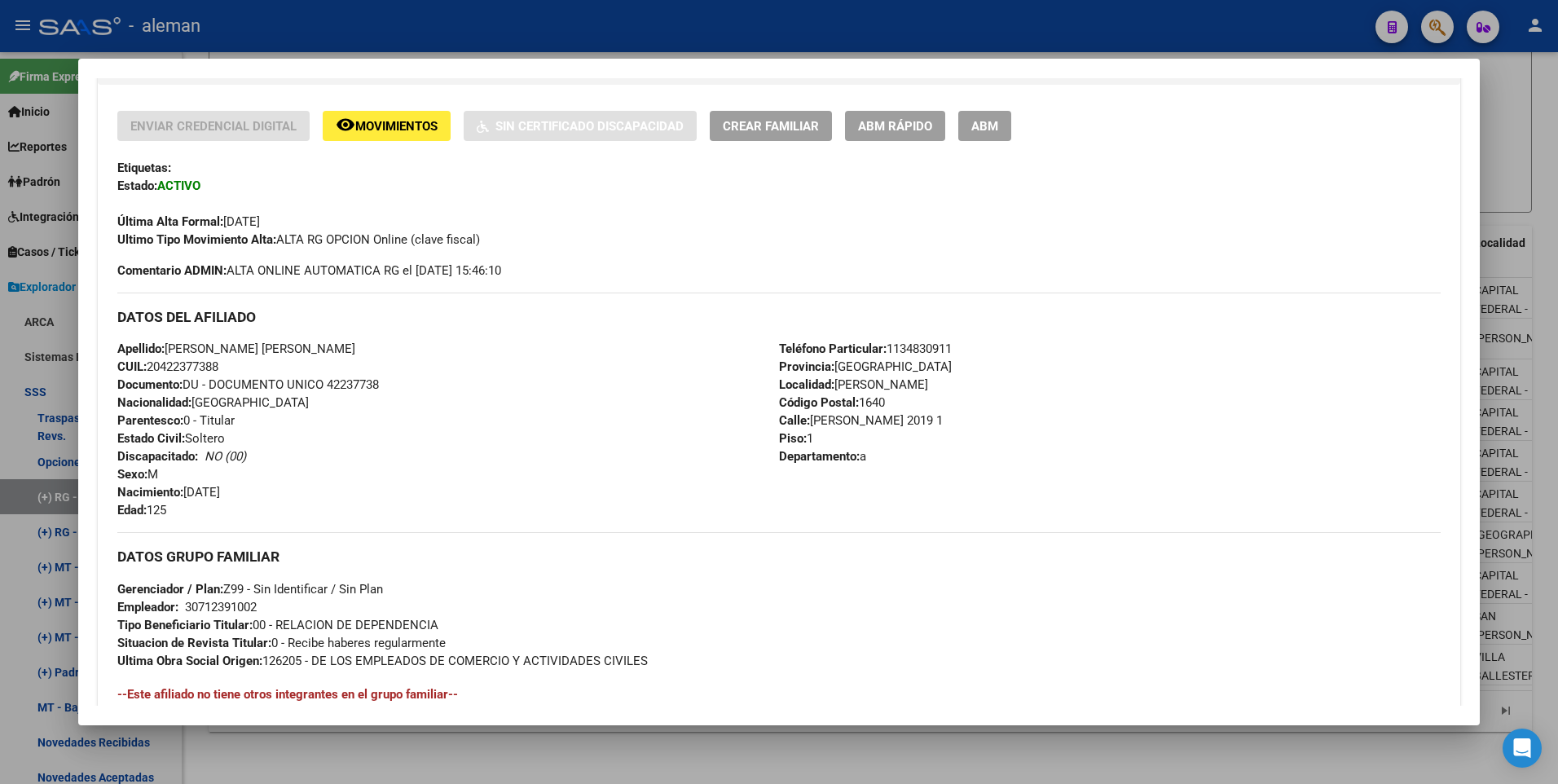
click at [985, 121] on span "ABM" at bounding box center [985, 126] width 27 height 14
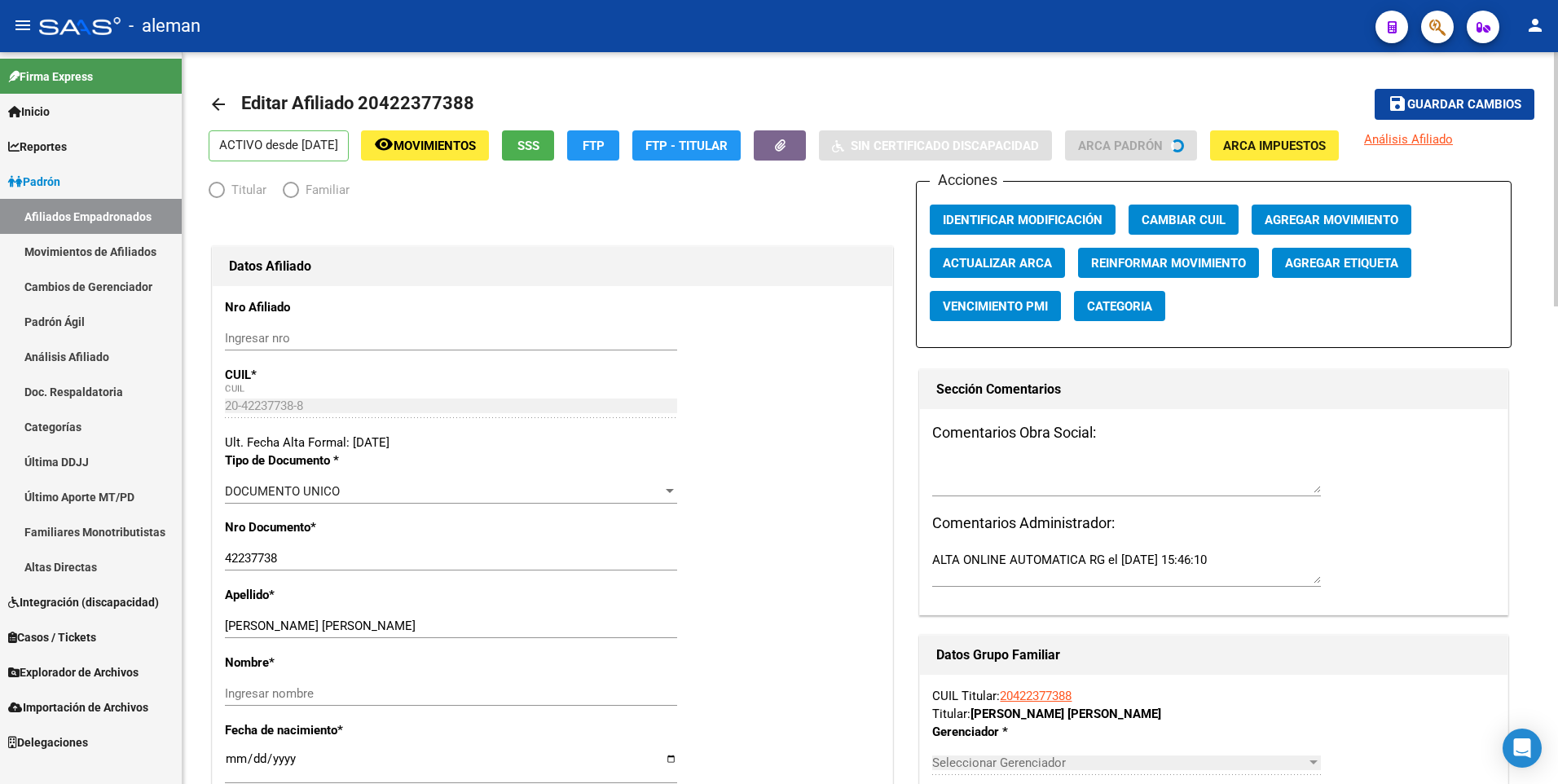
radio input "true"
type input "30-71239100-2"
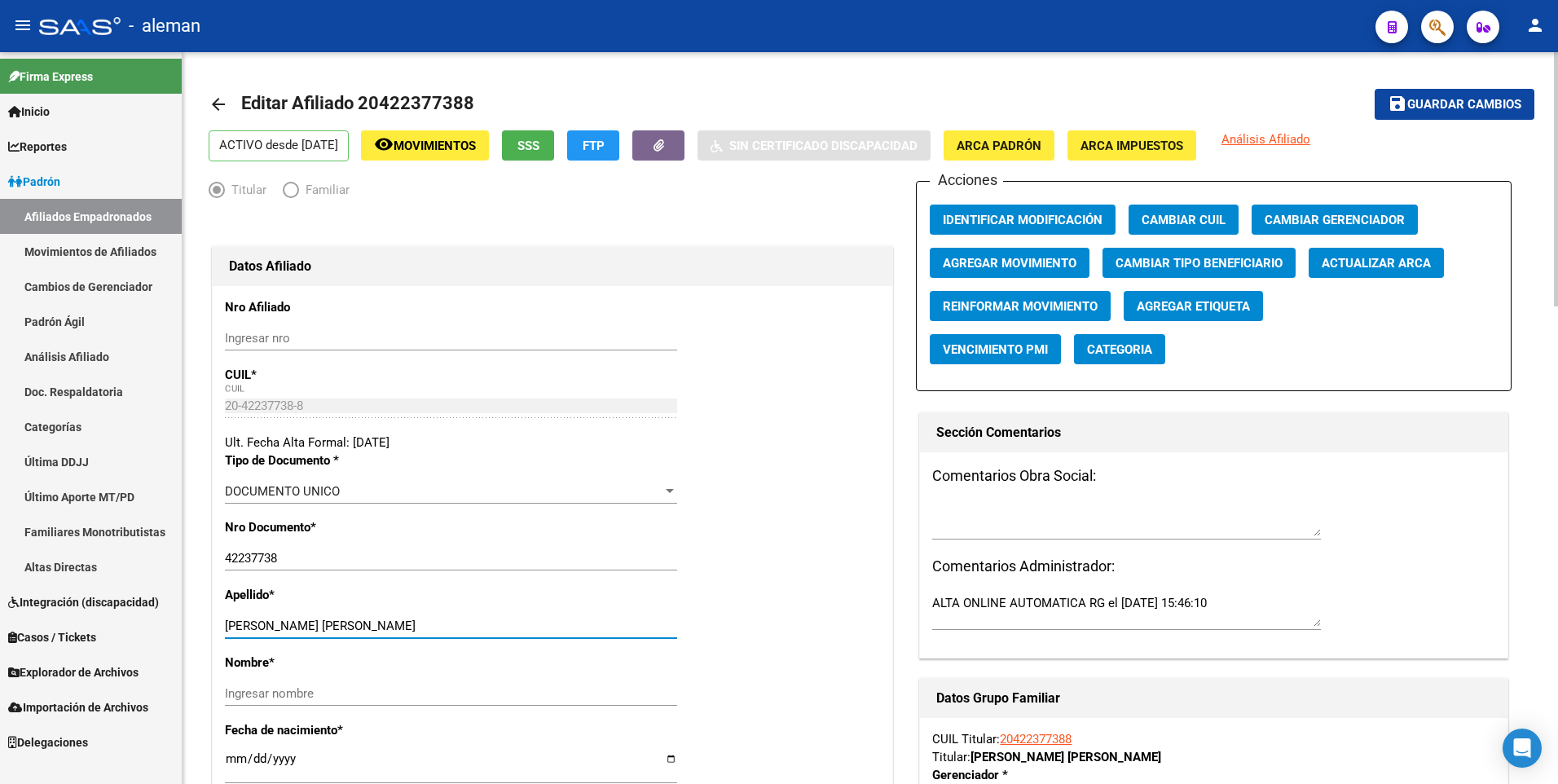
drag, startPoint x: 305, startPoint y: 624, endPoint x: 441, endPoint y: 625, distance: 136.0
click at [441, 625] on input "RAPPANELLO JUAN FRANCISCO" at bounding box center [451, 625] width 452 height 14
type input "RAPPANELLO"
click at [446, 693] on input "Ingresar nombre" at bounding box center [451, 693] width 452 height 14
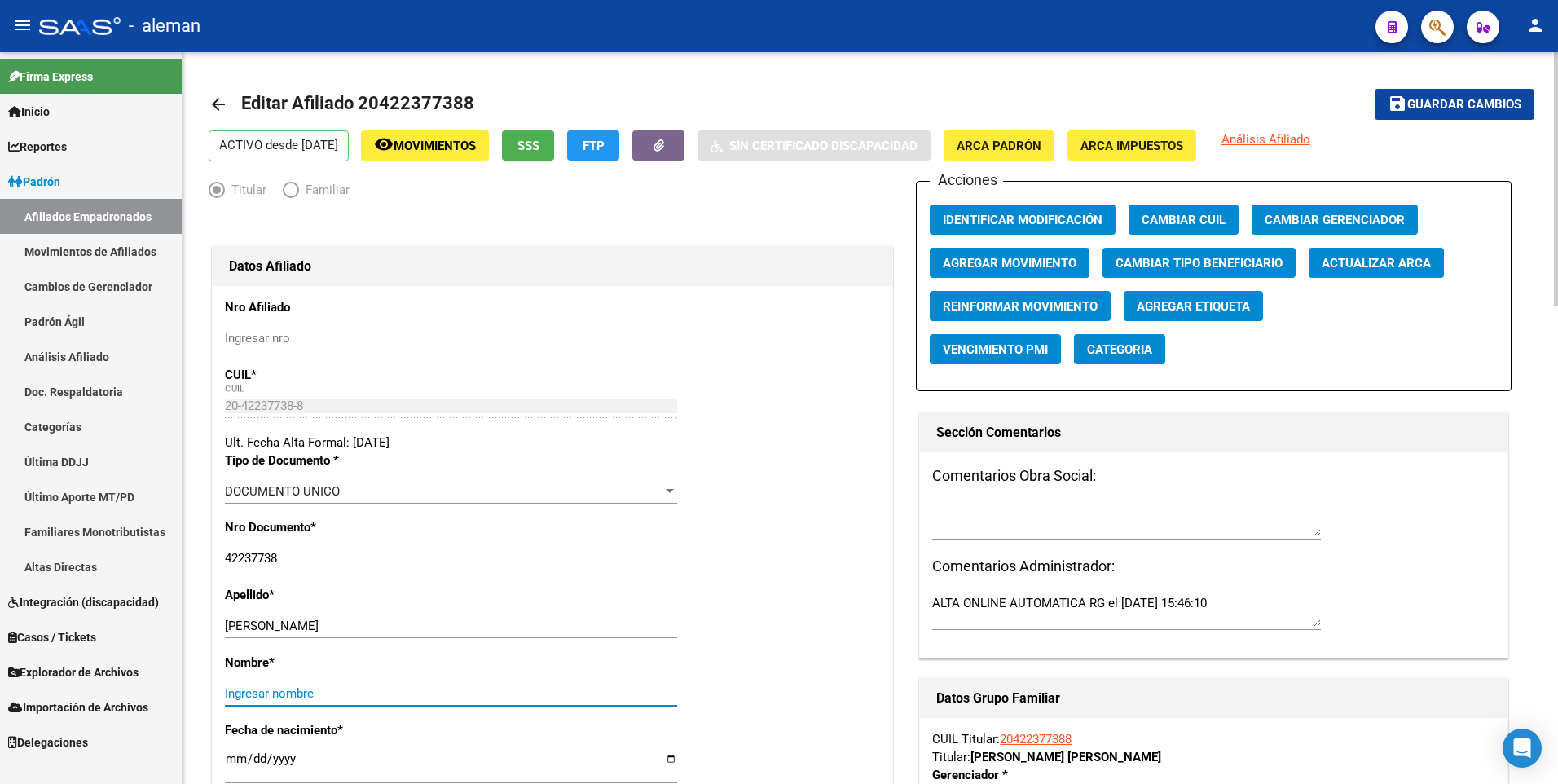
paste input "JUAN FRANCISCO"
type input "JUAN FRANCISCO"
click at [1005, 139] on span "ARCA Padrón" at bounding box center [998, 145] width 85 height 14
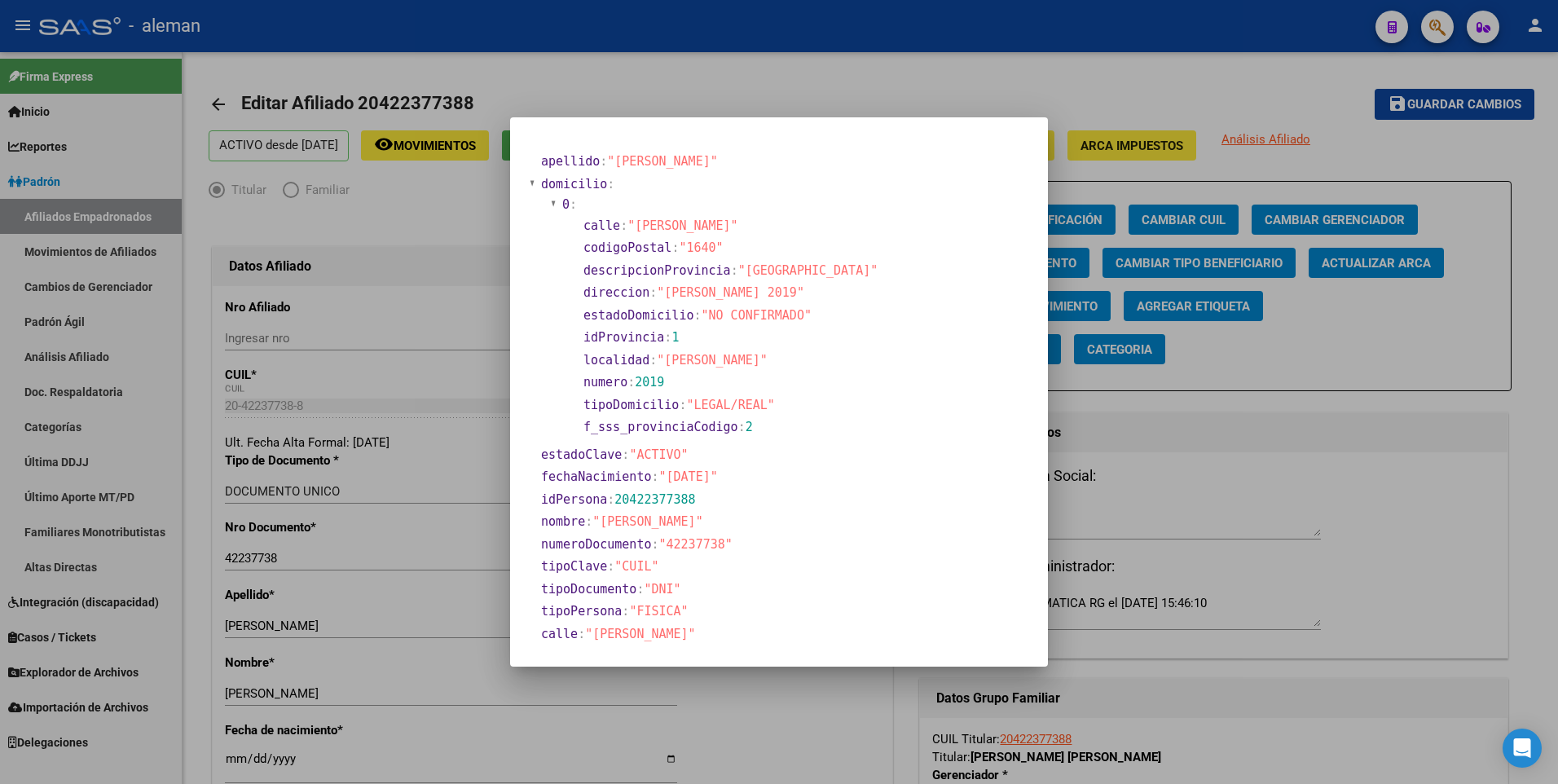
click at [230, 760] on div at bounding box center [779, 392] width 1558 height 784
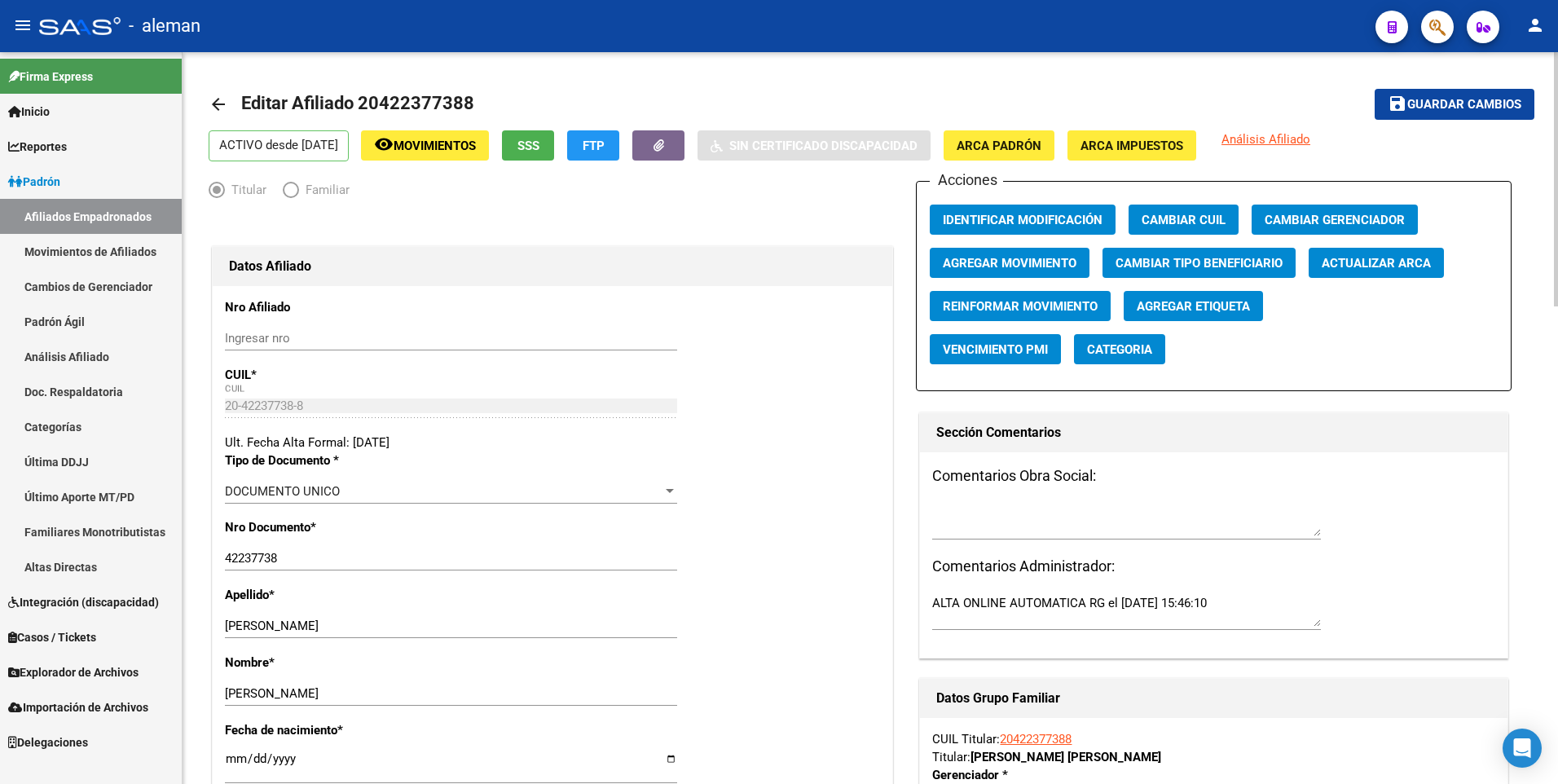
click at [235, 757] on input "[DATE]" at bounding box center [451, 765] width 452 height 26
type input "1999-11-09"
click at [787, 521] on div "Nro Documento * 42237738 Ingresar nro" at bounding box center [552, 551] width 655 height 68
click at [1447, 104] on span "Guardar cambios" at bounding box center [1464, 104] width 114 height 14
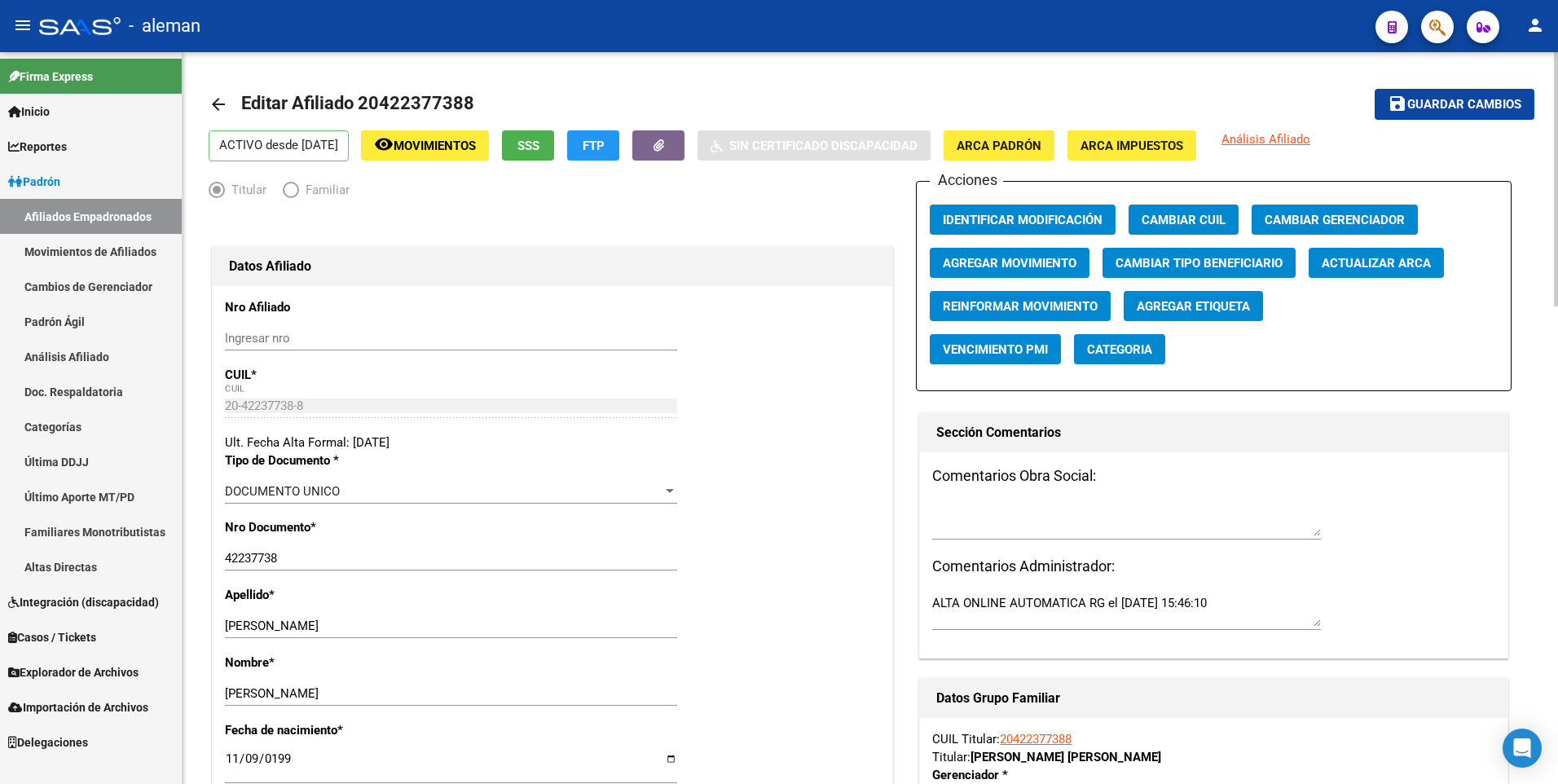
click at [219, 108] on mat-icon "arrow_back" at bounding box center [217, 104] width 19 height 19
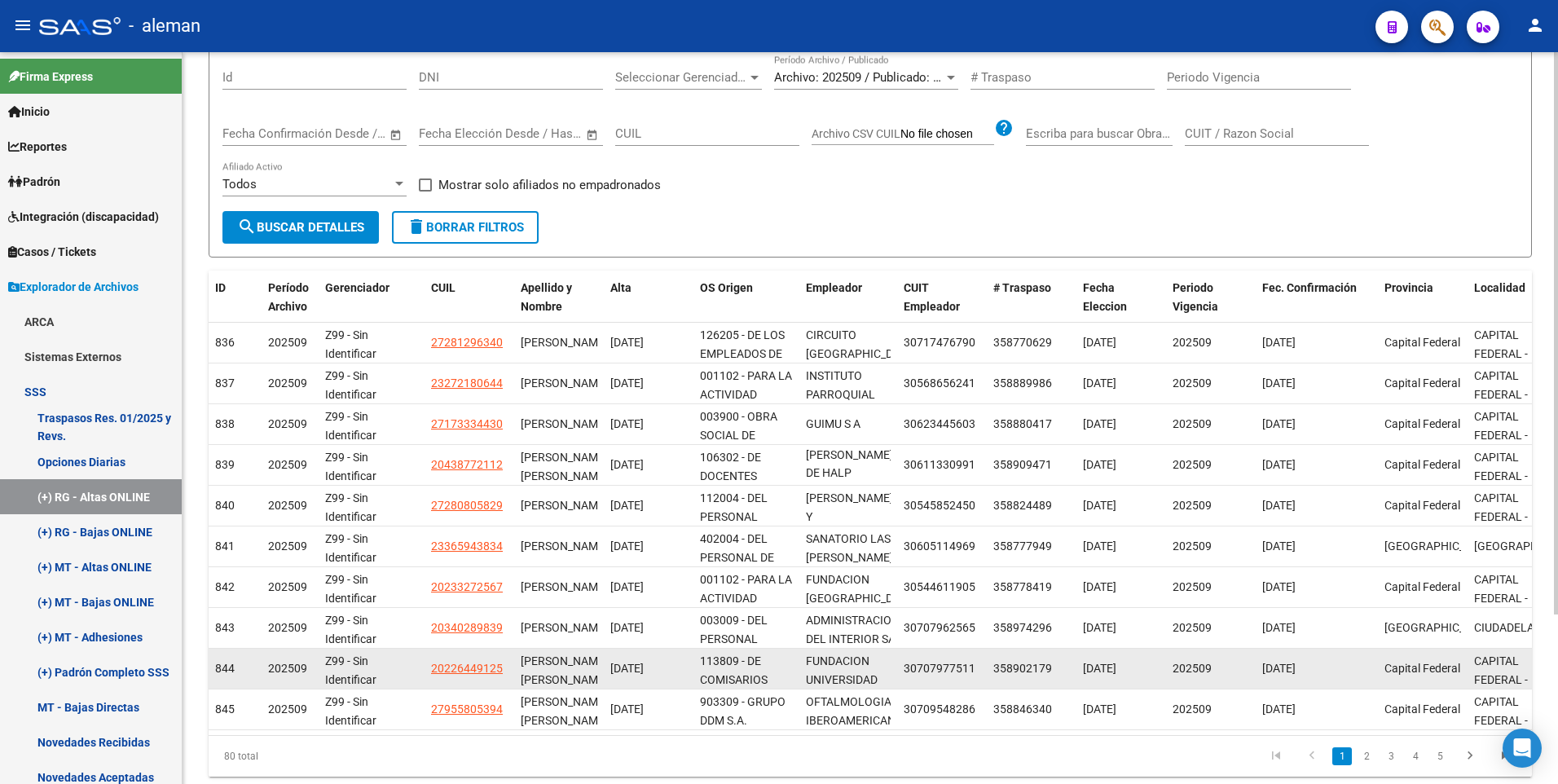
scroll to position [220, 0]
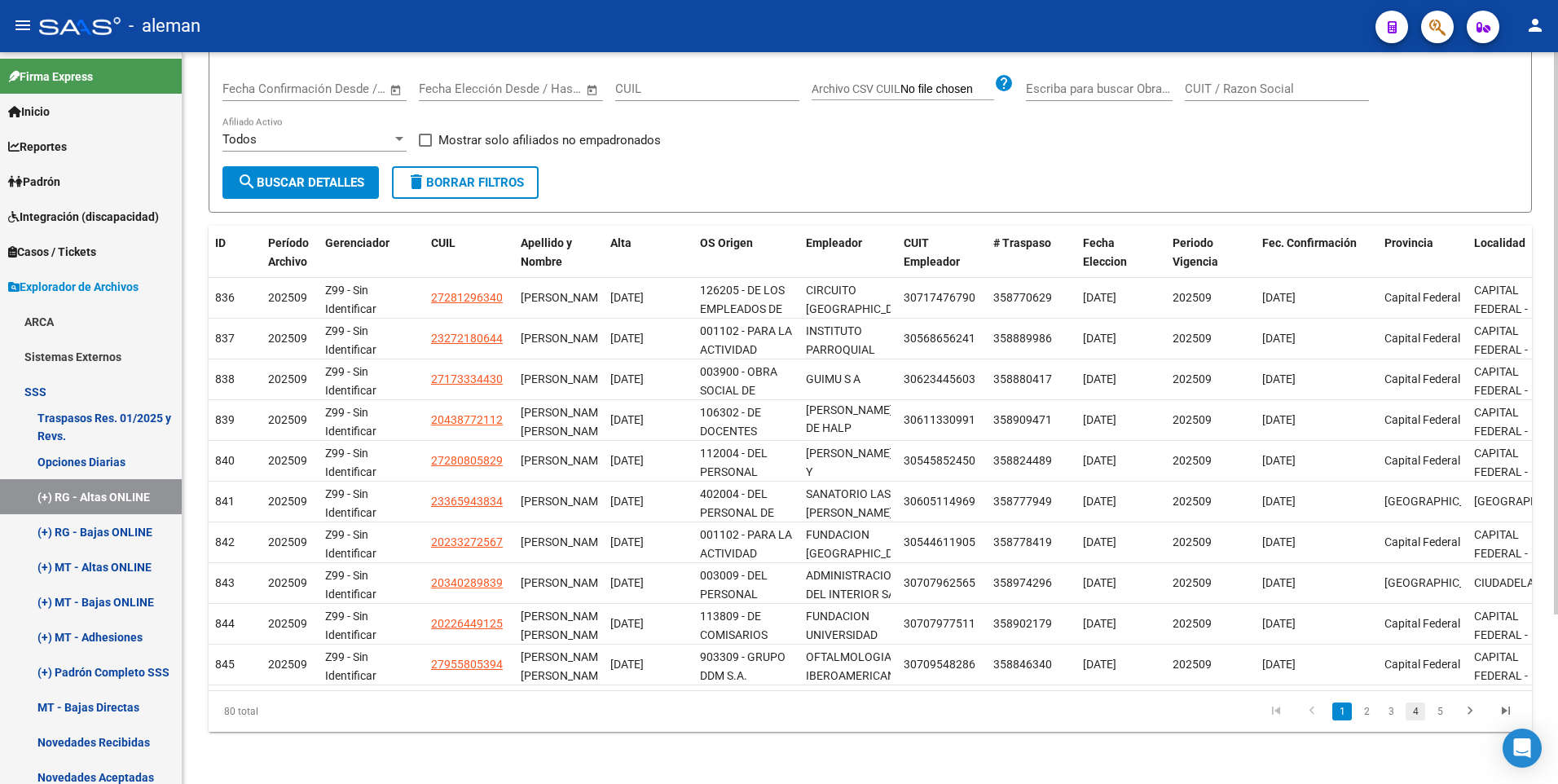
click at [1418, 713] on link "4" at bounding box center [1414, 711] width 19 height 18
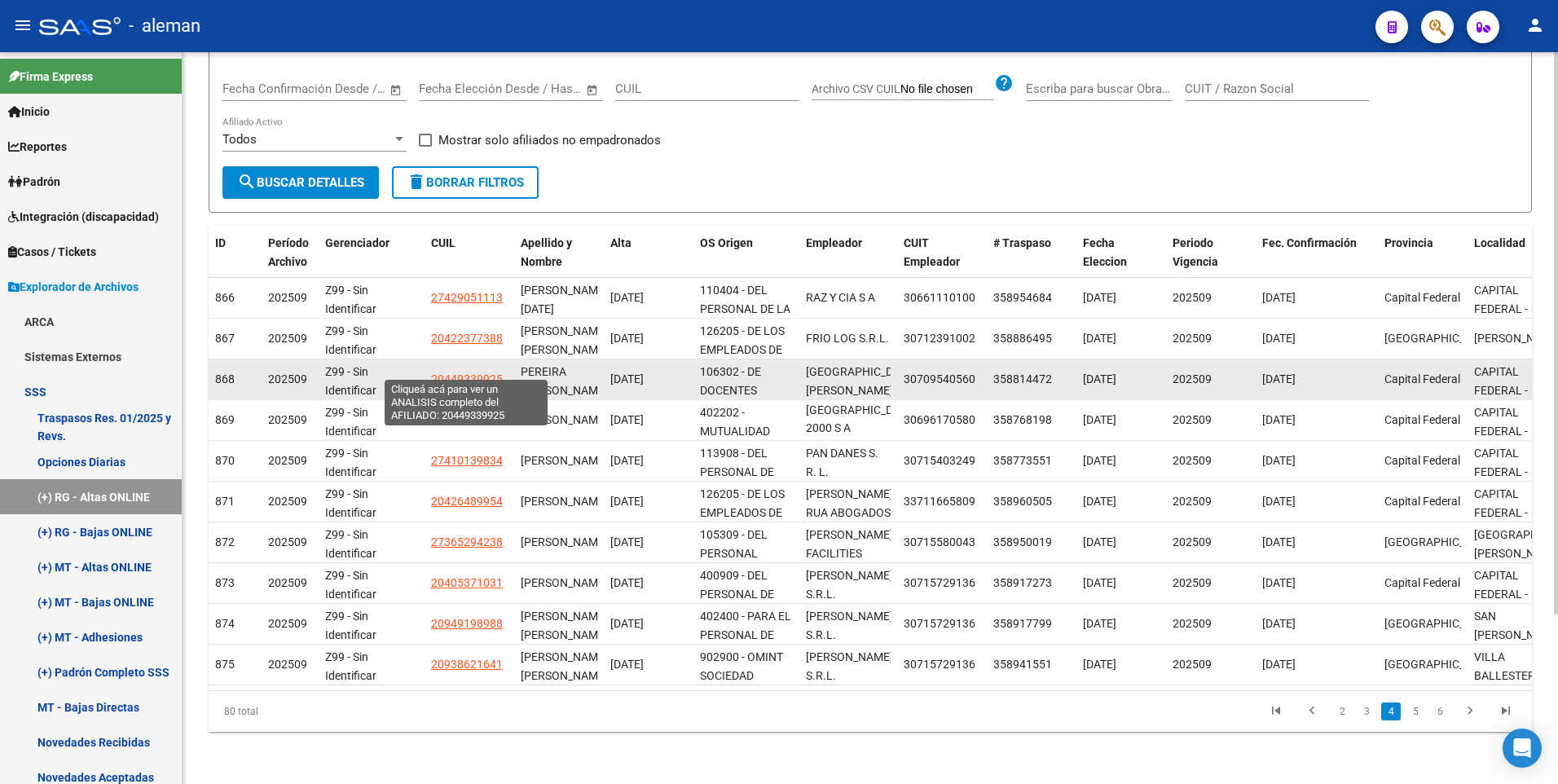
click at [457, 373] on span "20449339925" at bounding box center [466, 379] width 71 height 13
type textarea "20449339925"
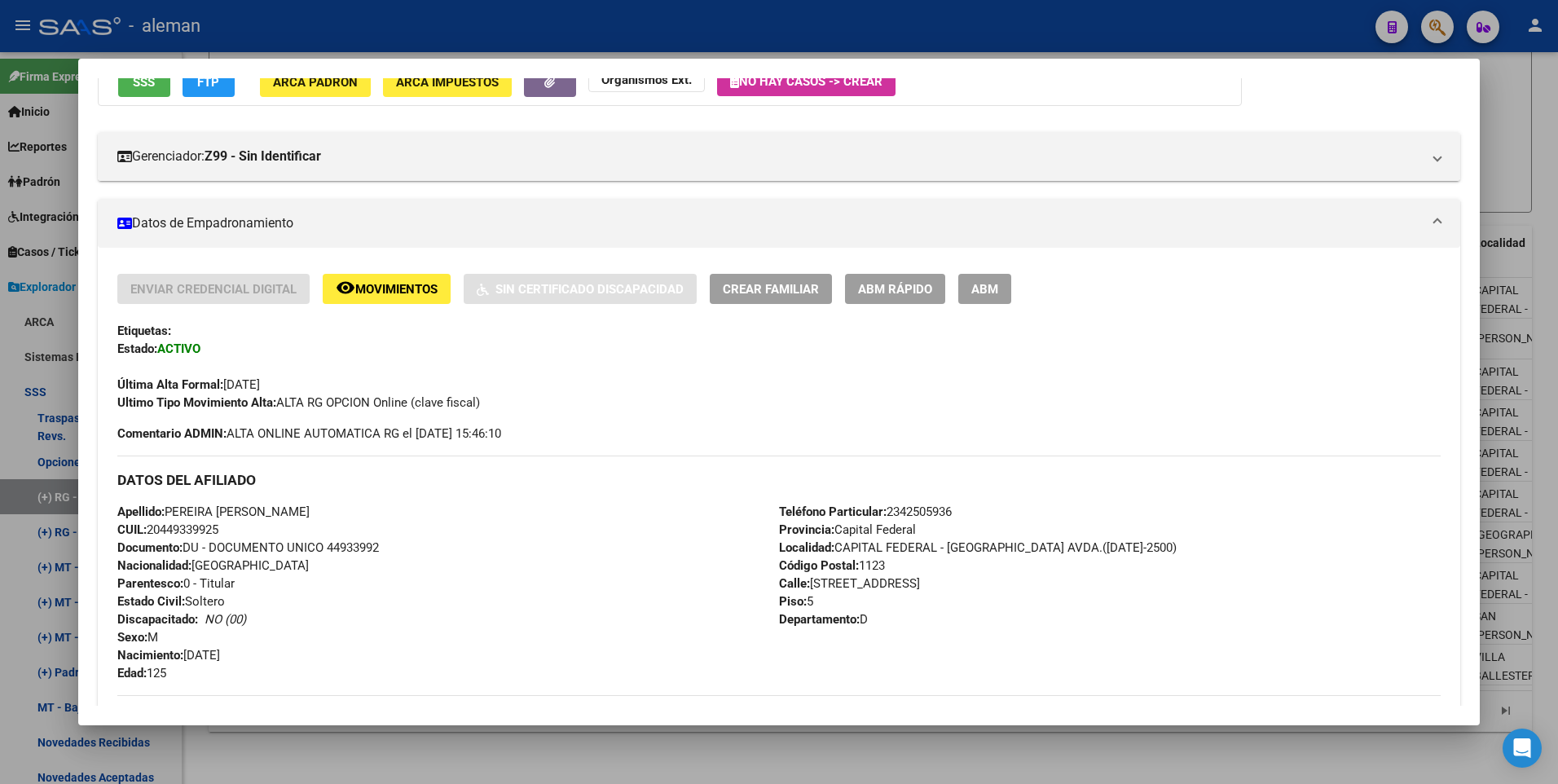
scroll to position [326, 0]
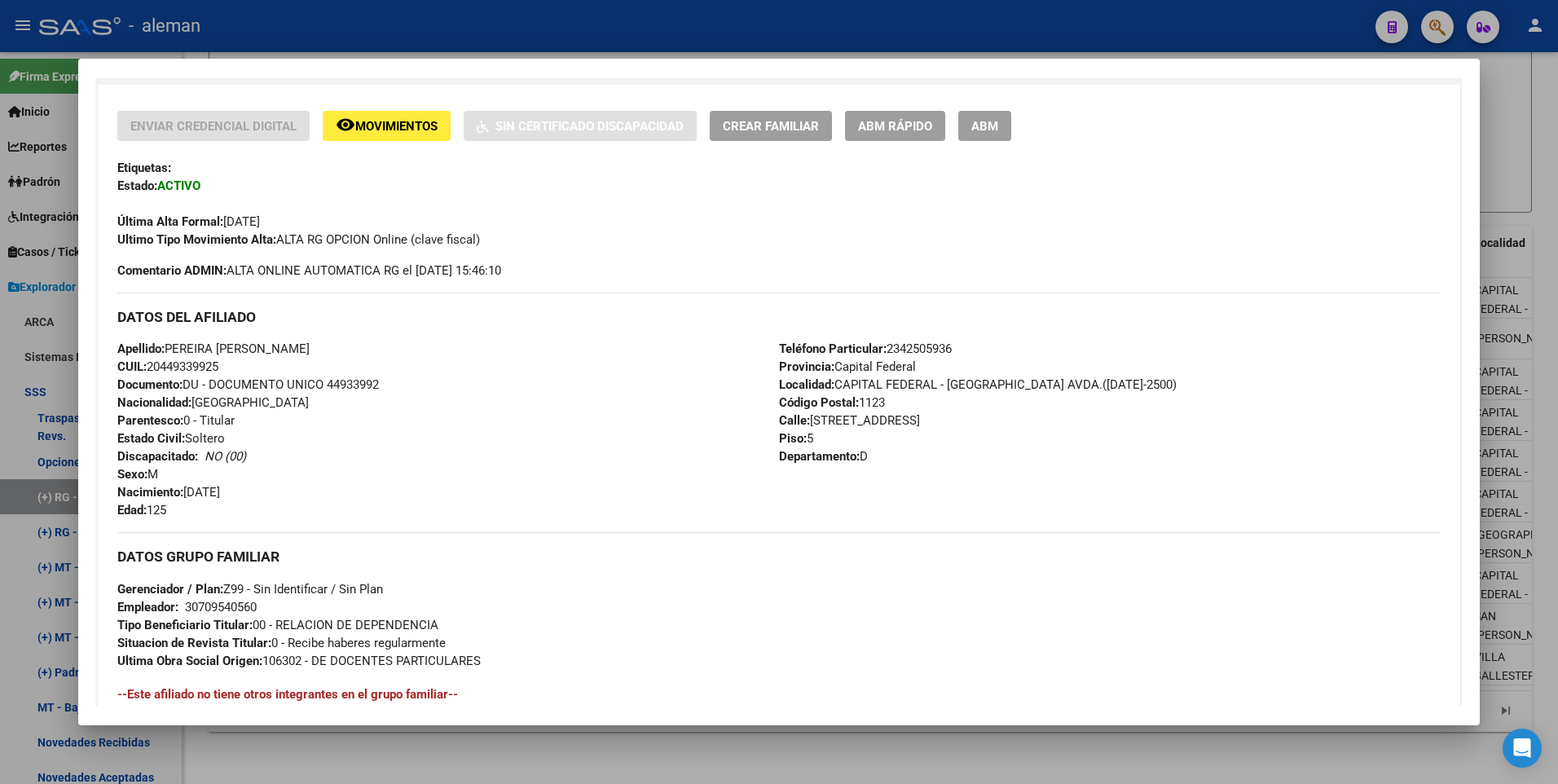
click at [994, 131] on span "ABM" at bounding box center [985, 126] width 27 height 14
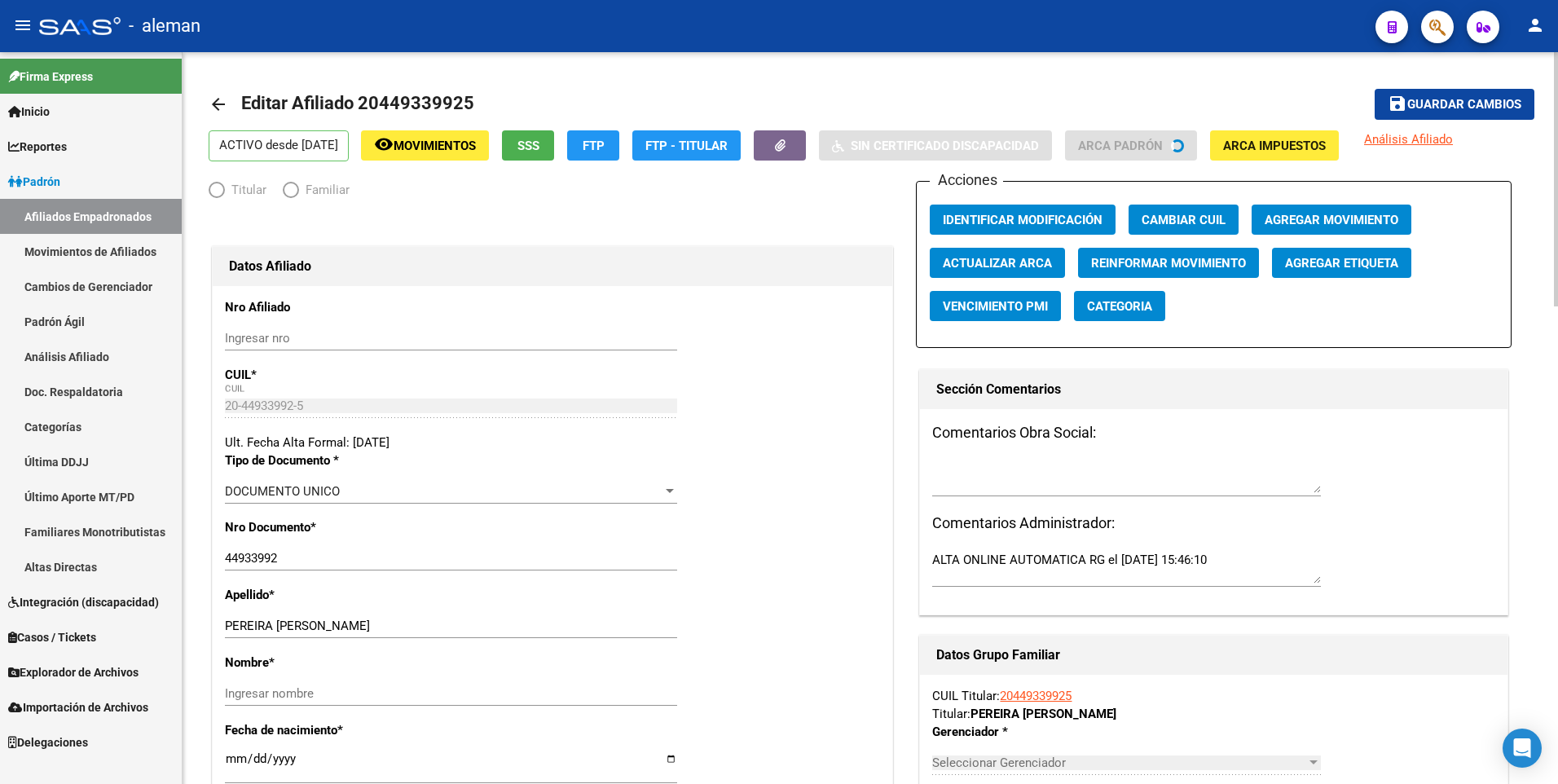
radio input "true"
type input "30-70954056-0"
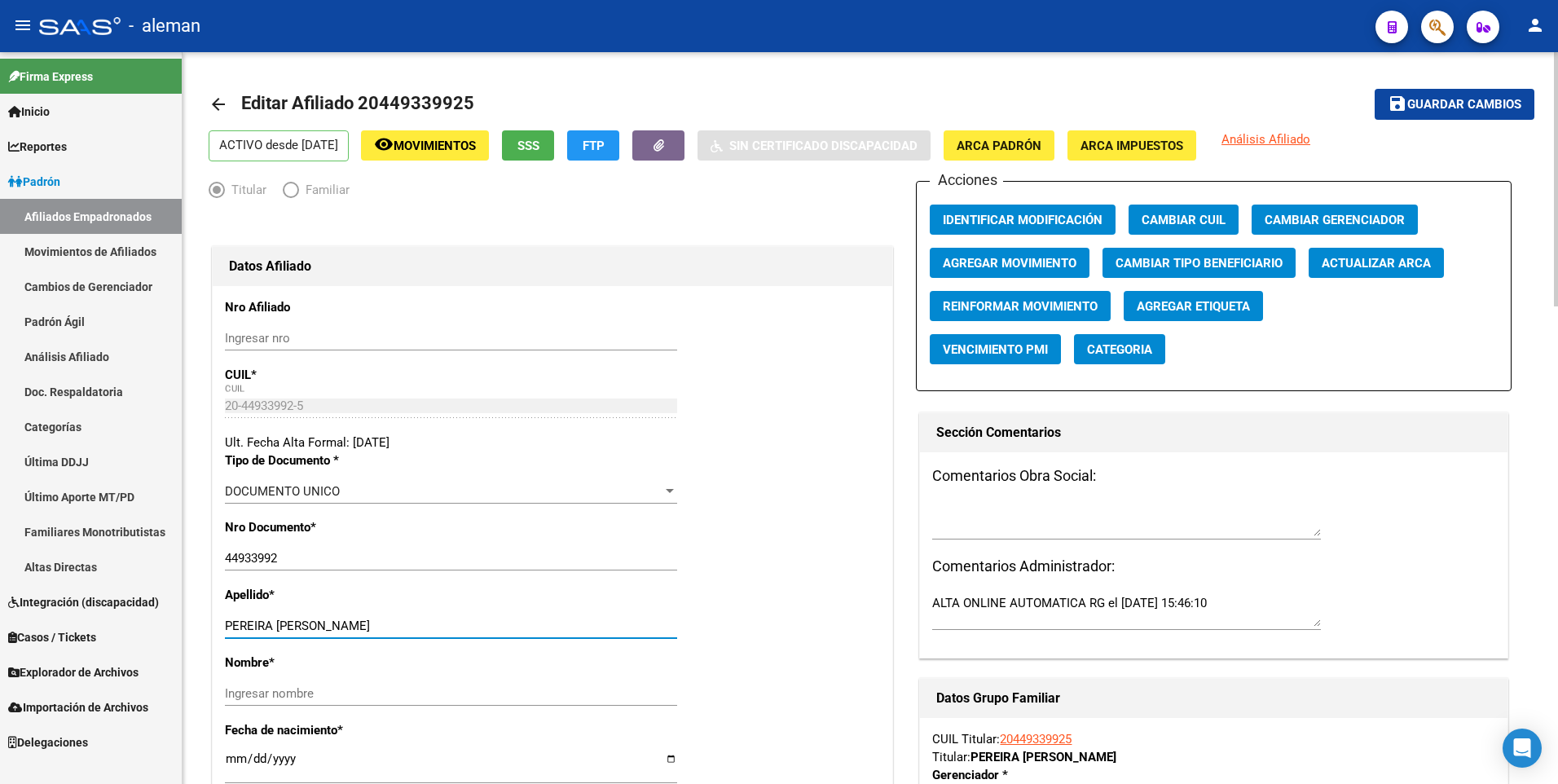
drag, startPoint x: 347, startPoint y: 624, endPoint x: 437, endPoint y: 619, distance: 90.1
click at [437, 619] on input "PEREIRA ALCIBIADES MANUEL" at bounding box center [451, 625] width 452 height 14
click at [248, 689] on input "Ingresar nombre" at bounding box center [451, 693] width 452 height 14
paste input "MANUEL"
type input "MANUEL"
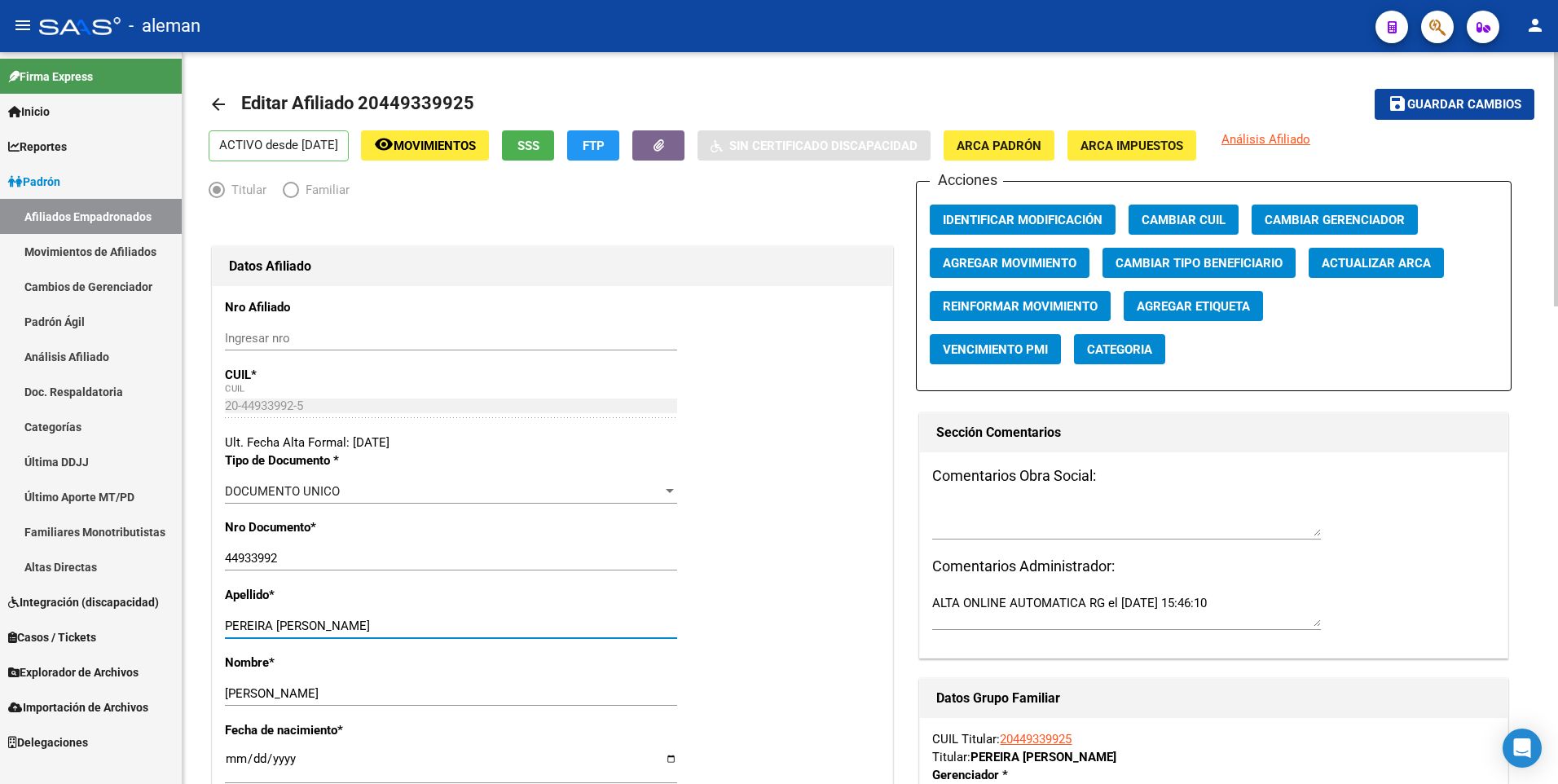
click at [593, 619] on input "PEREIRA ALCIBIADES MANUEL" at bounding box center [451, 625] width 452 height 14
drag, startPoint x: 352, startPoint y: 628, endPoint x: 473, endPoint y: 628, distance: 121.0
click at [473, 628] on input "PEREIRA ALCIBIADES MANUEL" at bounding box center [451, 625] width 452 height 14
type input "PEREIRA ALCIBIADES"
click at [1041, 145] on span "ARCA Padrón" at bounding box center [998, 145] width 85 height 14
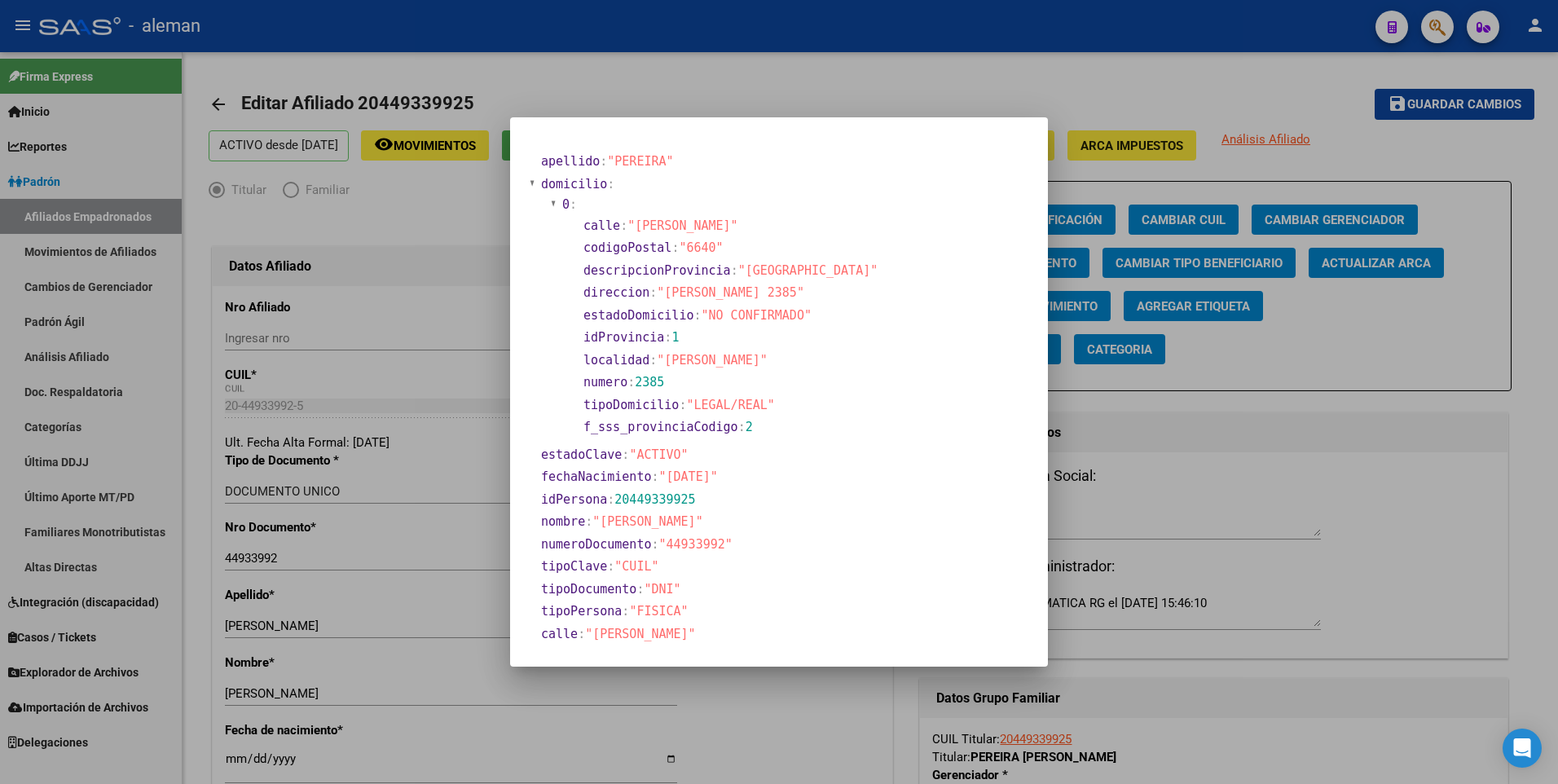
click at [344, 644] on div at bounding box center [779, 392] width 1558 height 784
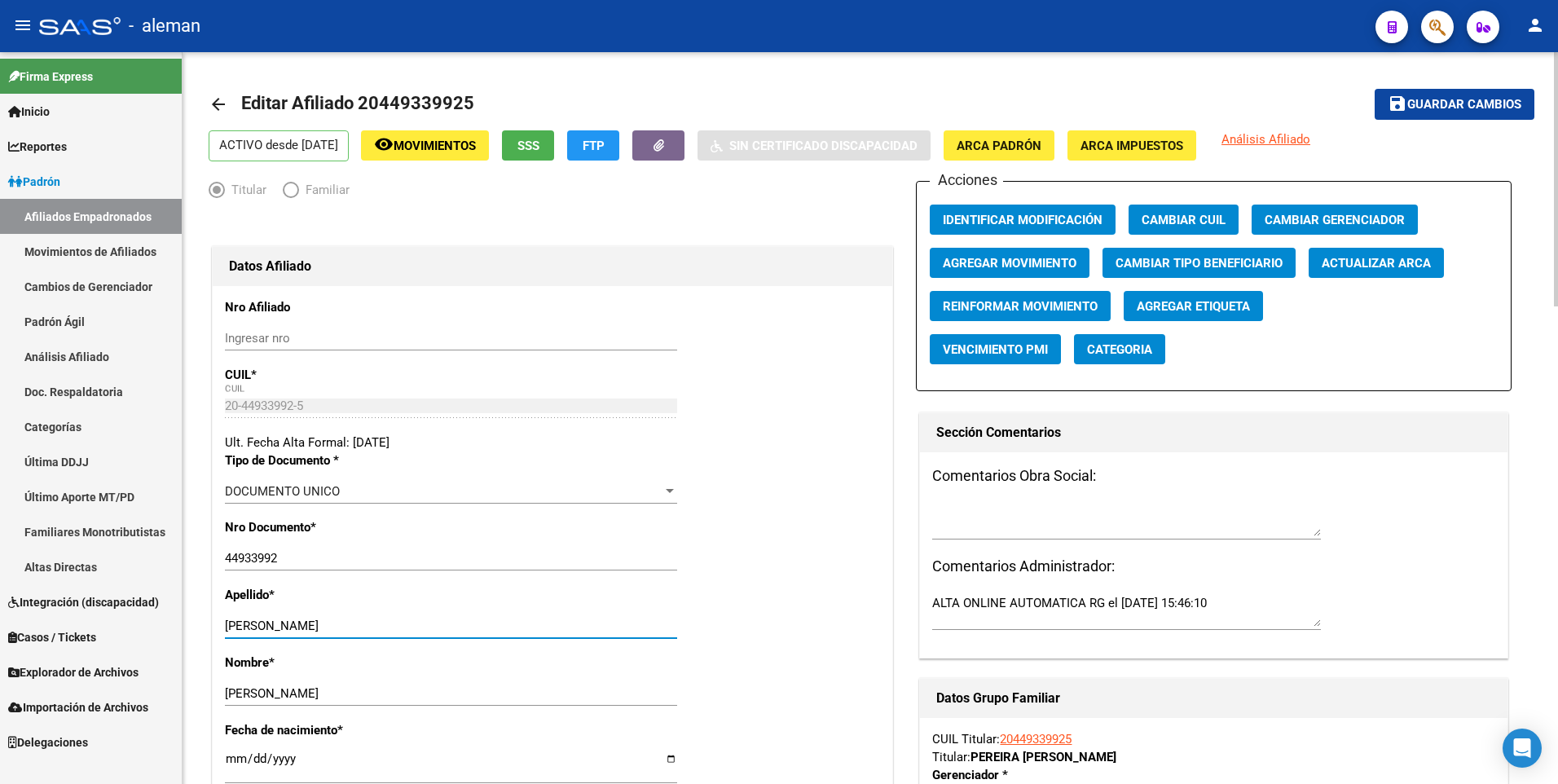
drag, startPoint x: 275, startPoint y: 625, endPoint x: 363, endPoint y: 626, distance: 88.0
click at [363, 626] on input "PEREIRA ALCIBIADES" at bounding box center [451, 625] width 452 height 14
click at [225, 694] on input "MANUEL" at bounding box center [451, 693] width 452 height 14
paste input "ALCIBIADES"
type input "ALCIBIADES MANUEL"
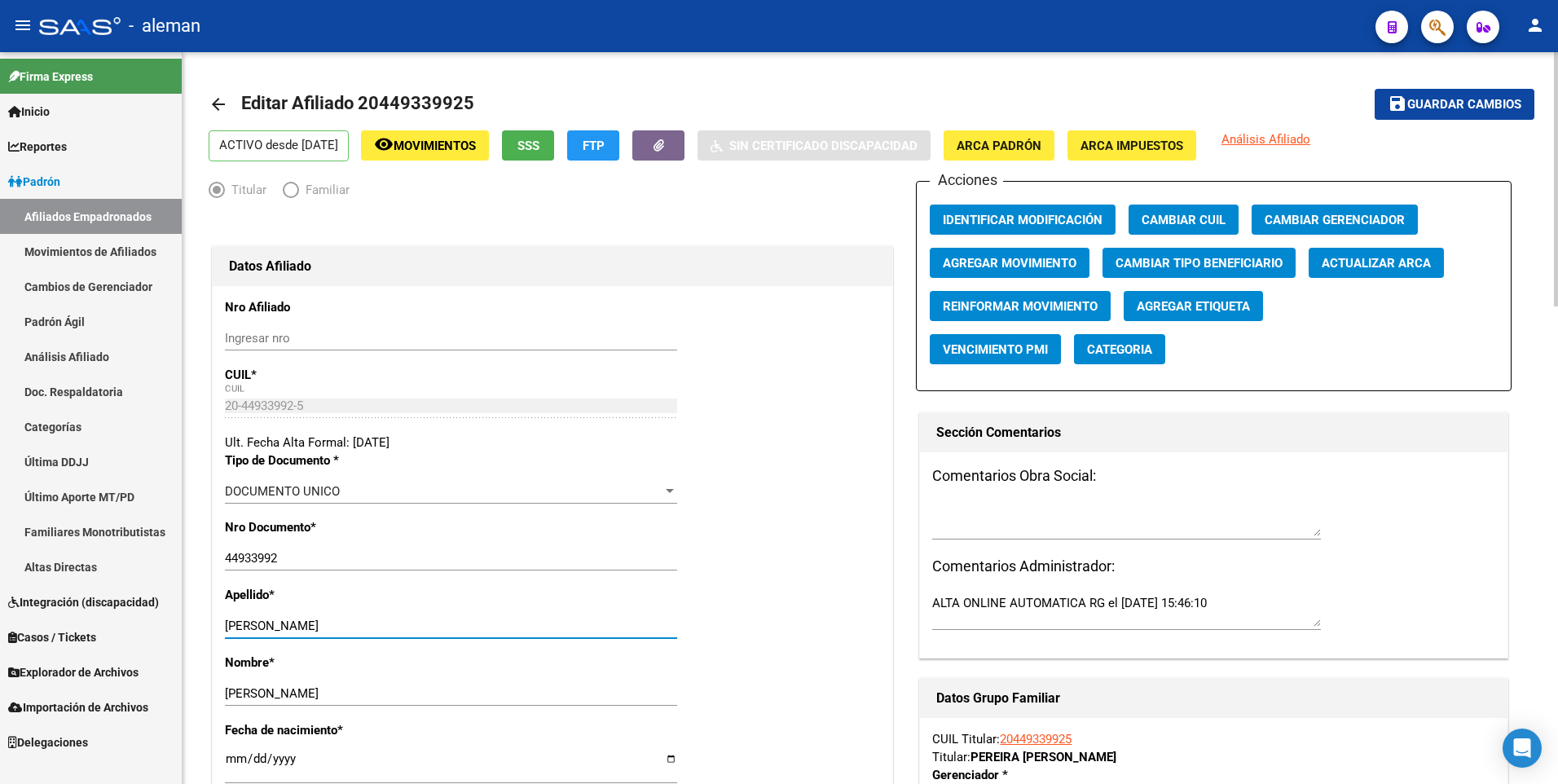
drag, startPoint x: 351, startPoint y: 630, endPoint x: 281, endPoint y: 627, distance: 70.1
click at [280, 627] on input "PEREIRA ALCIBIADES" at bounding box center [451, 625] width 452 height 14
type input "PEREIRA A"
click at [1033, 139] on span "ARCA Padrón" at bounding box center [998, 145] width 85 height 14
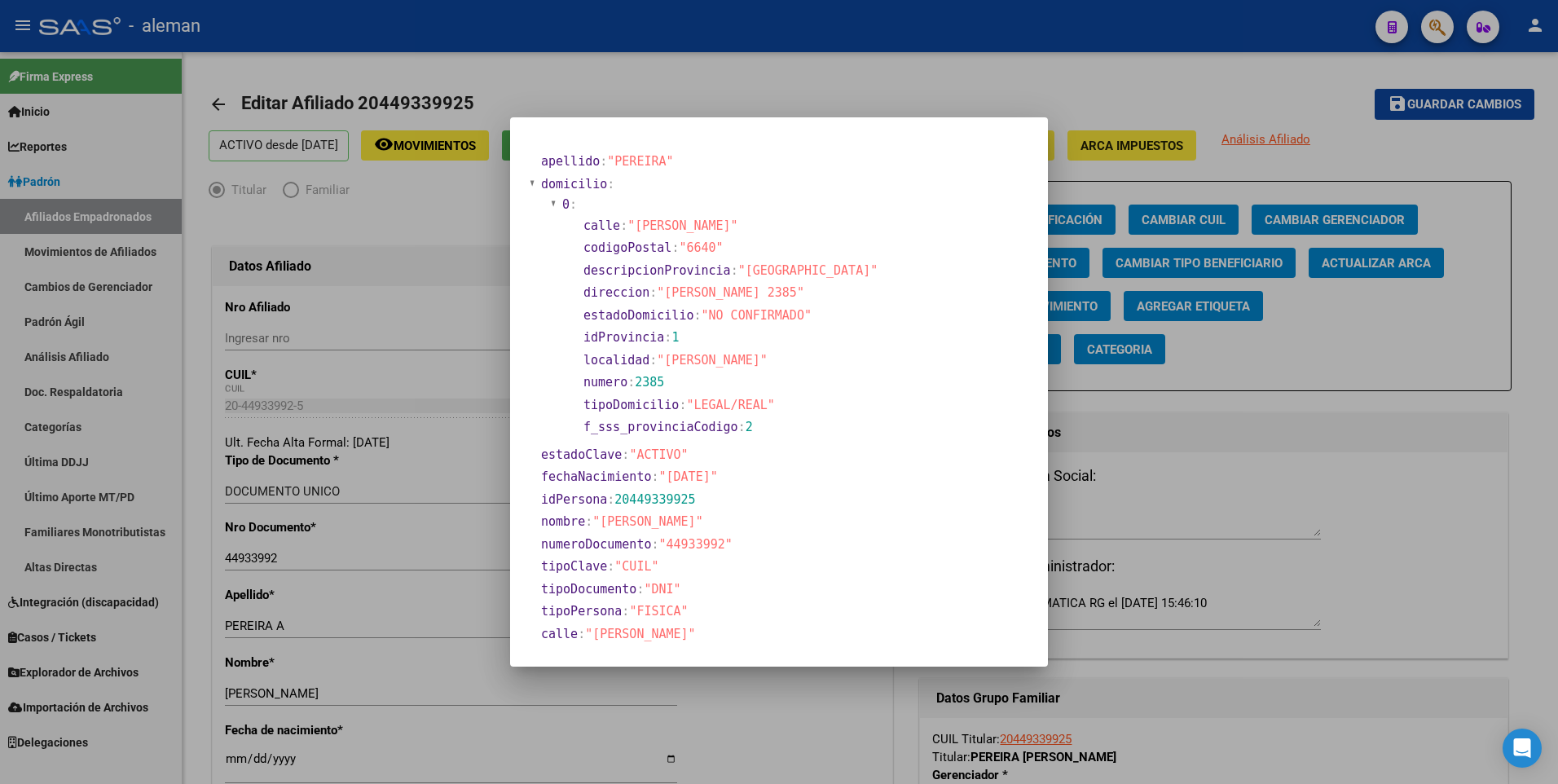
click at [236, 756] on div at bounding box center [779, 392] width 1558 height 784
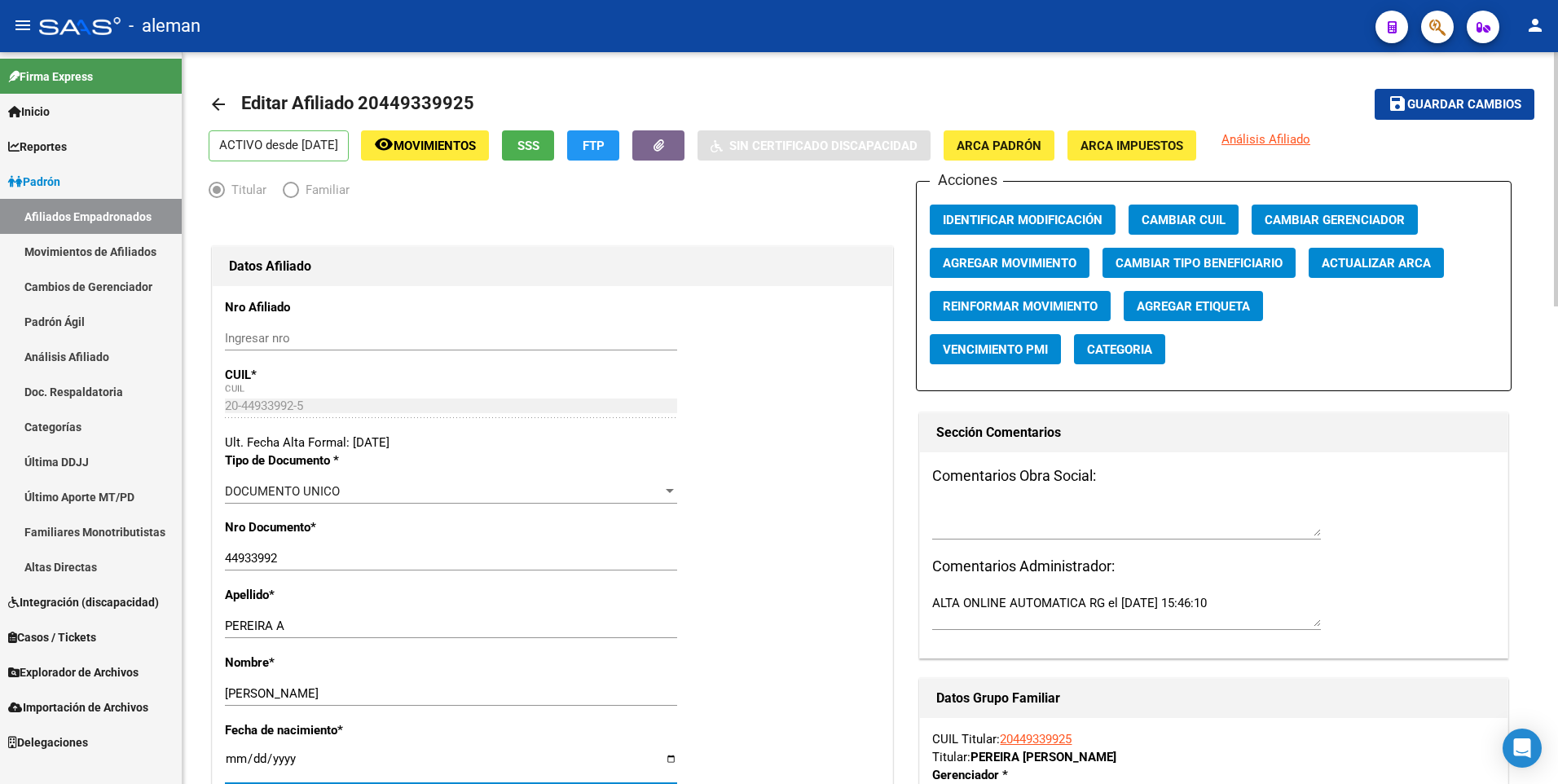
click at [231, 756] on input "[DATE]" at bounding box center [451, 765] width 452 height 26
type input "1900-01-22"
type input "2003-02-22"
click at [771, 442] on div "Ult. Fecha Alta Formal: [DATE]" at bounding box center [552, 442] width 655 height 18
click at [1481, 97] on span "Guardar cambios" at bounding box center [1464, 104] width 114 height 14
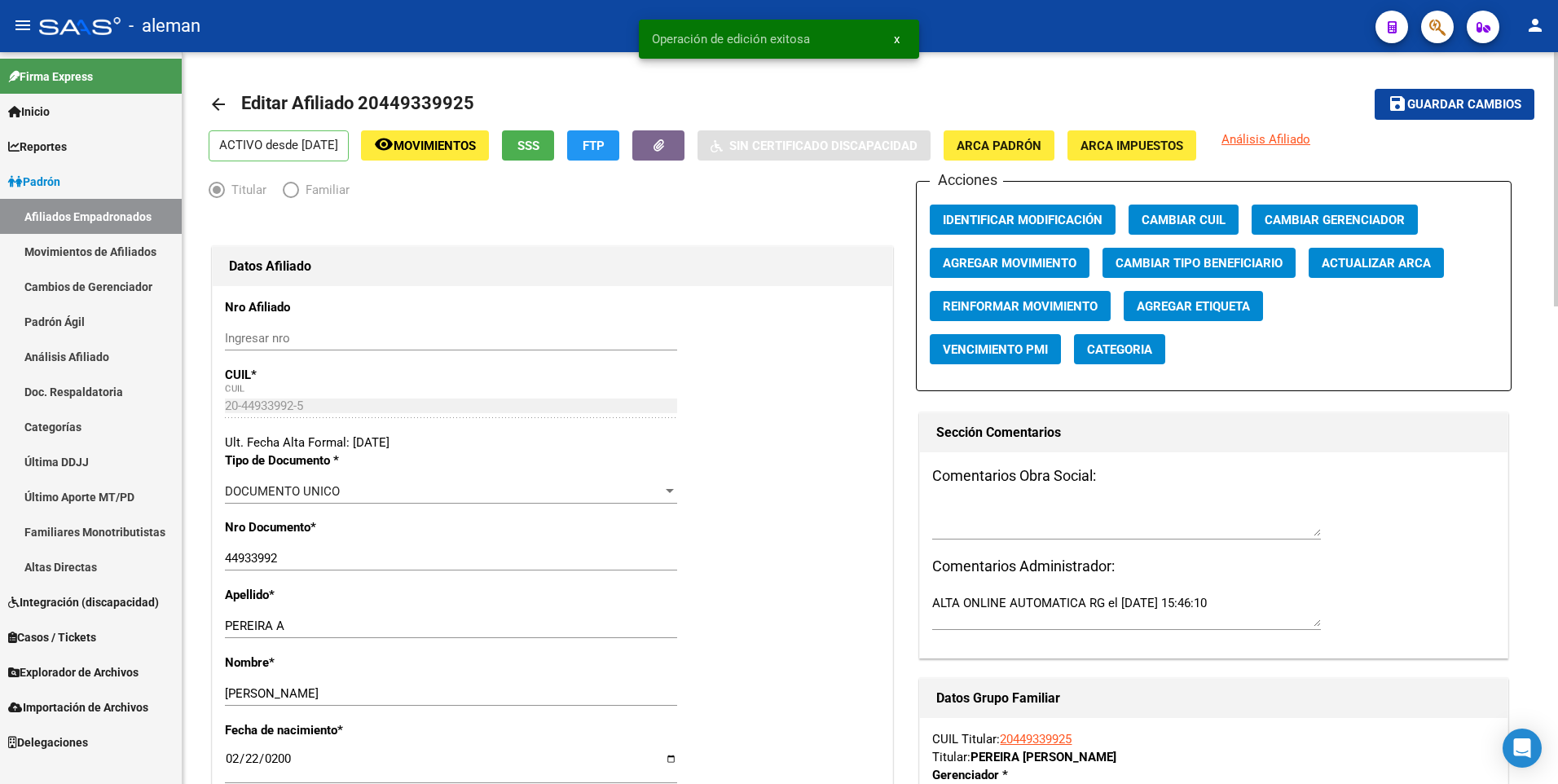
click at [215, 104] on mat-icon "arrow_back" at bounding box center [217, 104] width 19 height 19
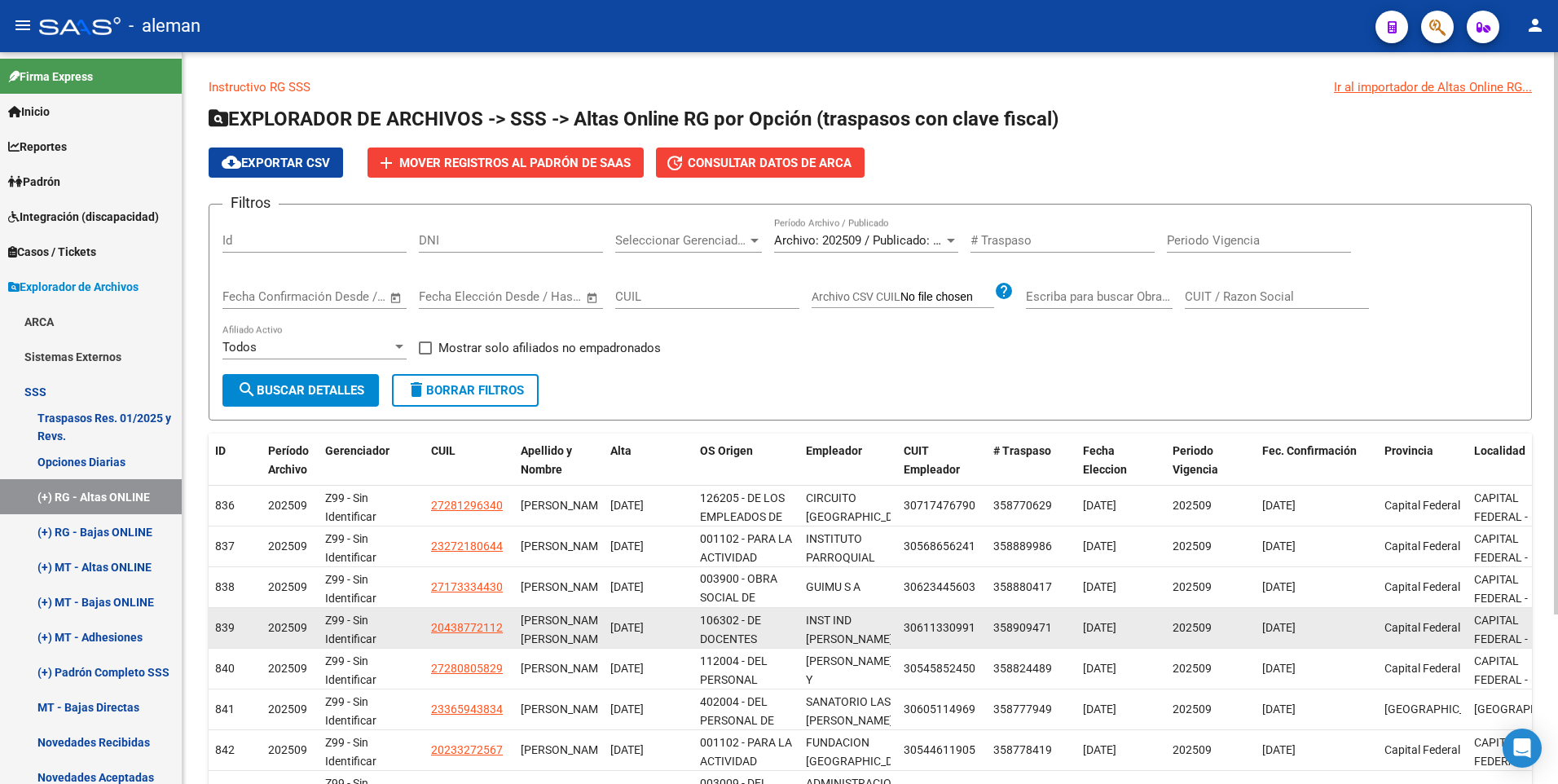
scroll to position [220, 0]
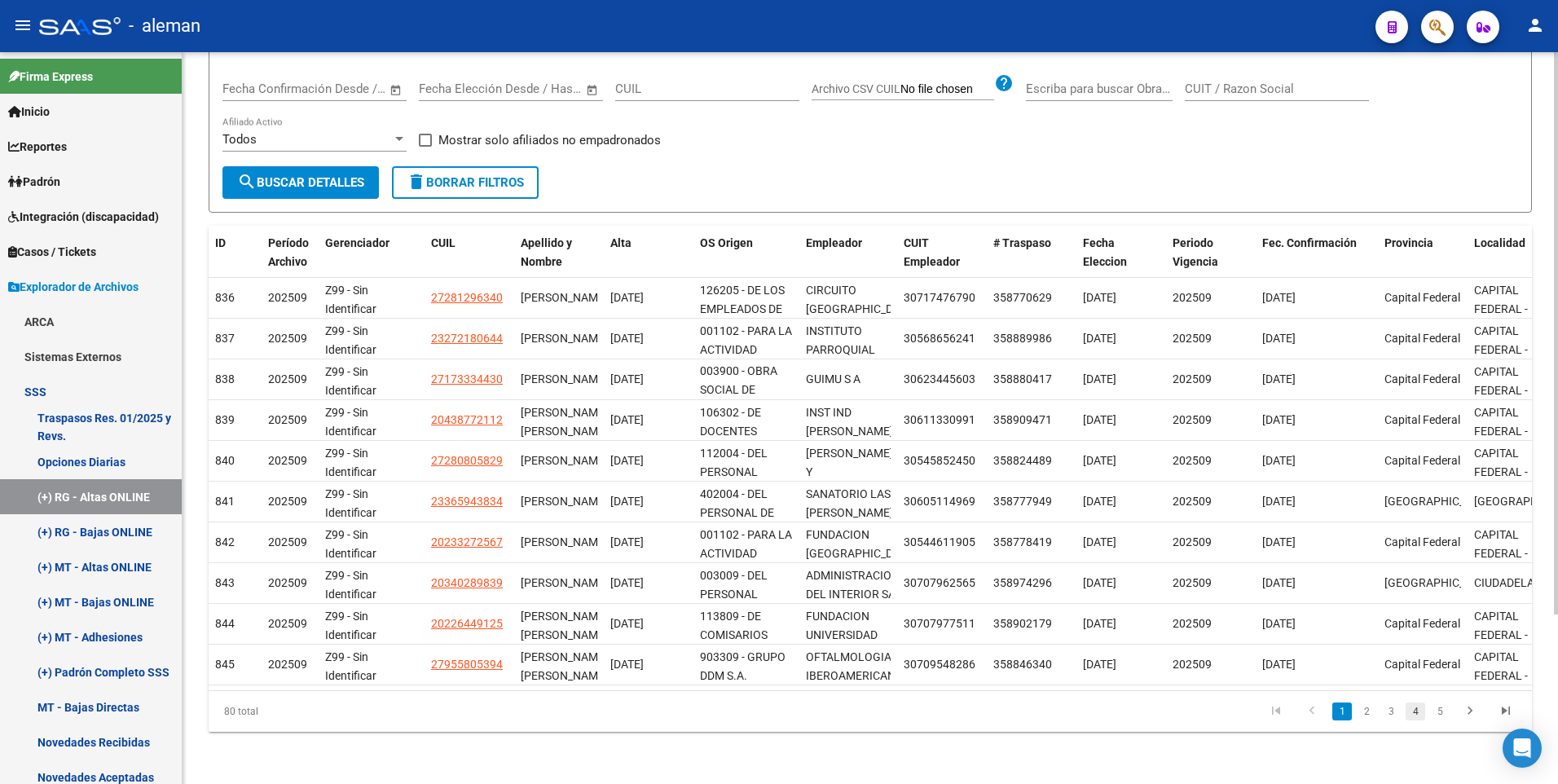
click at [1414, 713] on link "4" at bounding box center [1414, 711] width 19 height 18
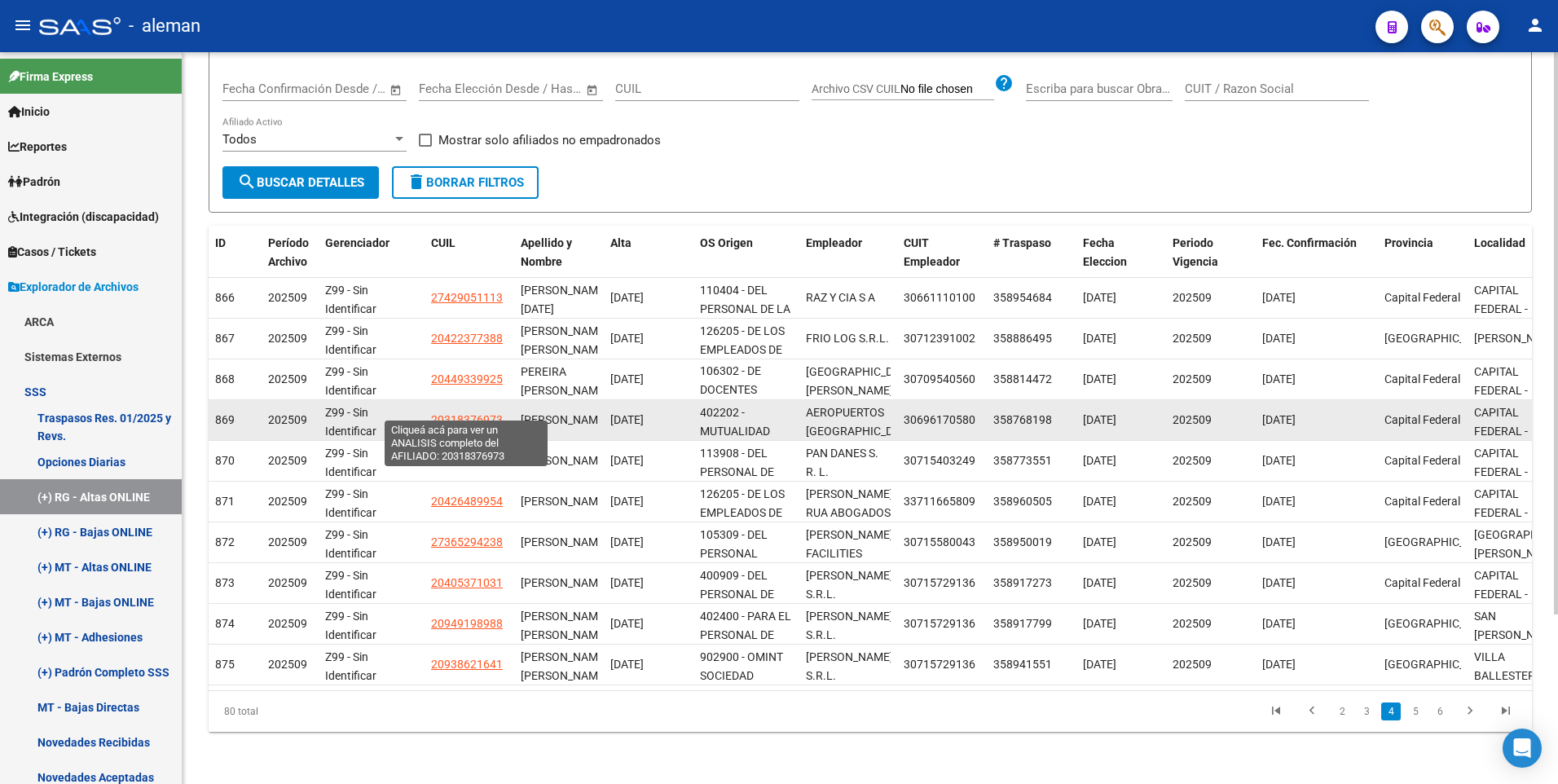
click at [472, 413] on span "20318376973" at bounding box center [466, 420] width 71 height 13
type textarea "20318376973"
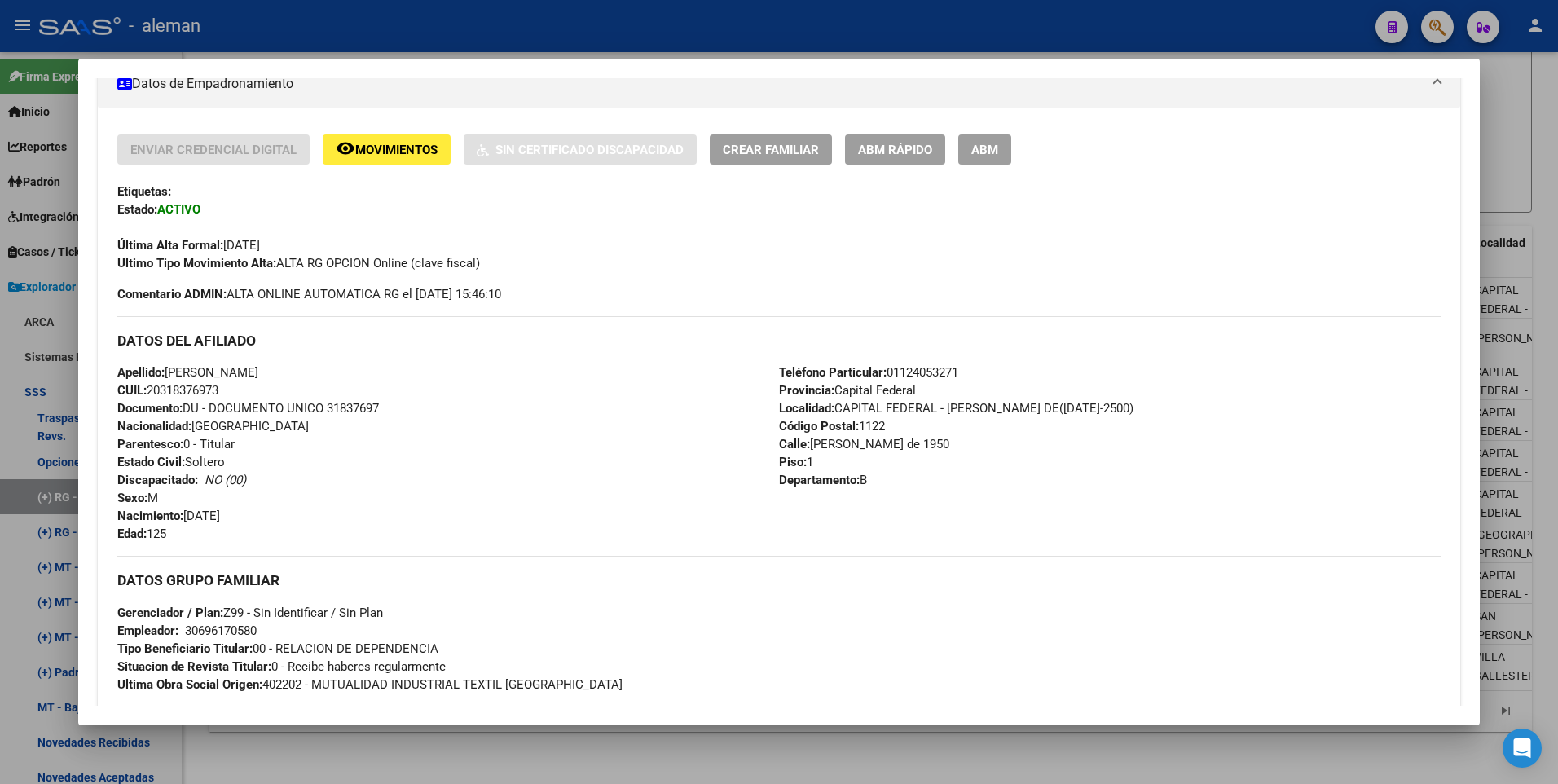
scroll to position [221, 0]
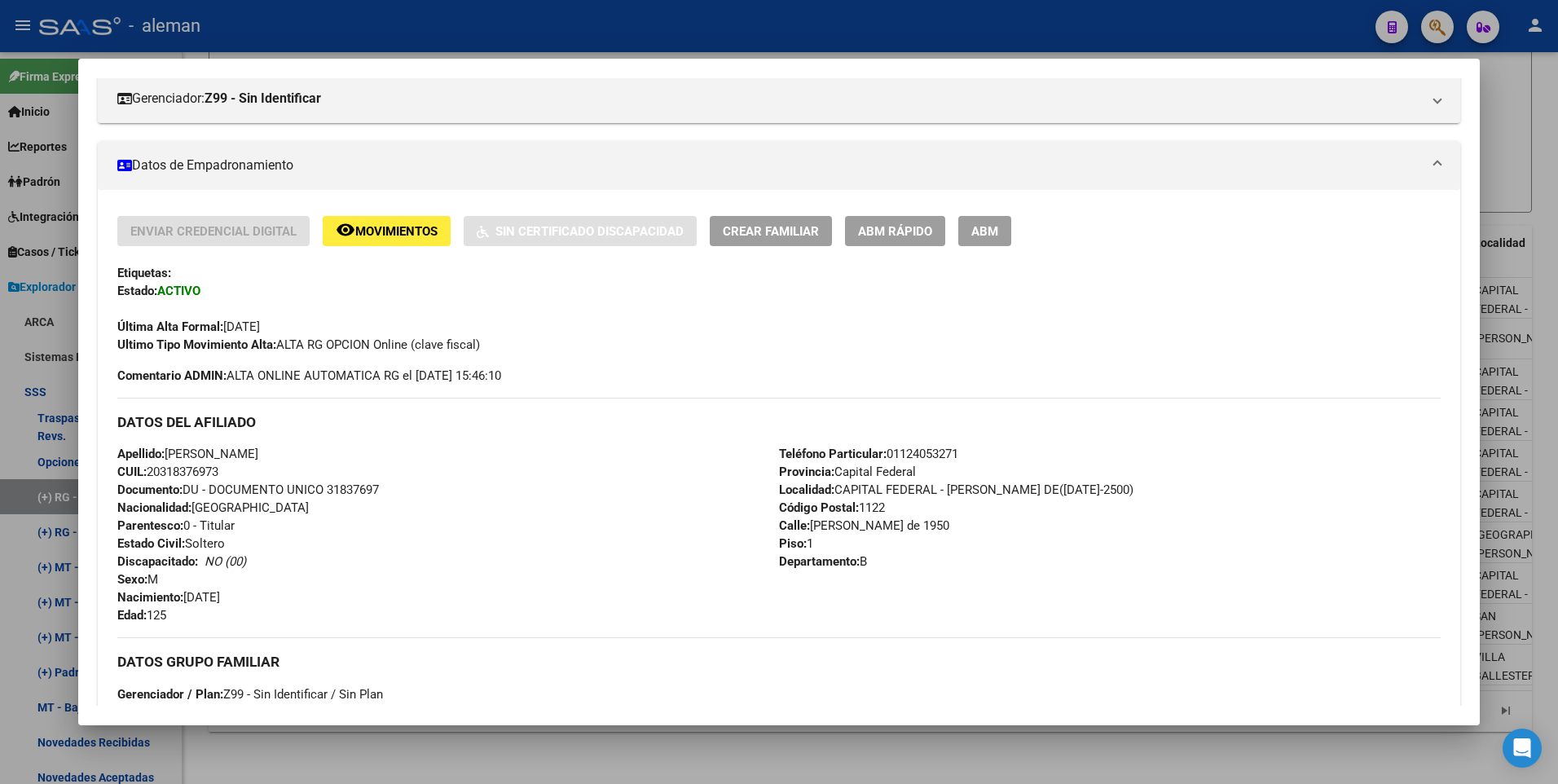
click at [975, 230] on span "ABM" at bounding box center [985, 231] width 27 height 14
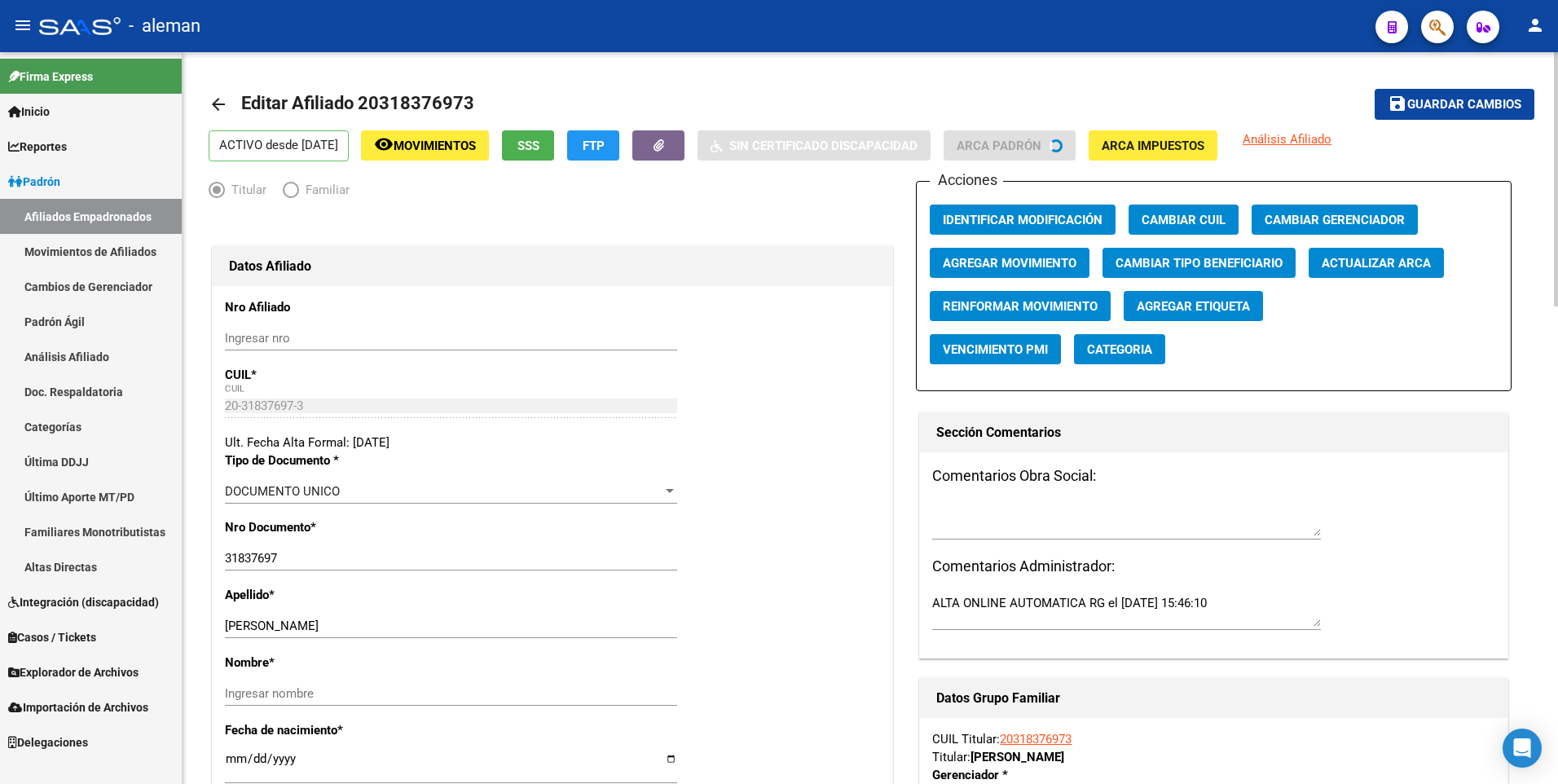
radio input "true"
type input "30-69617058-0"
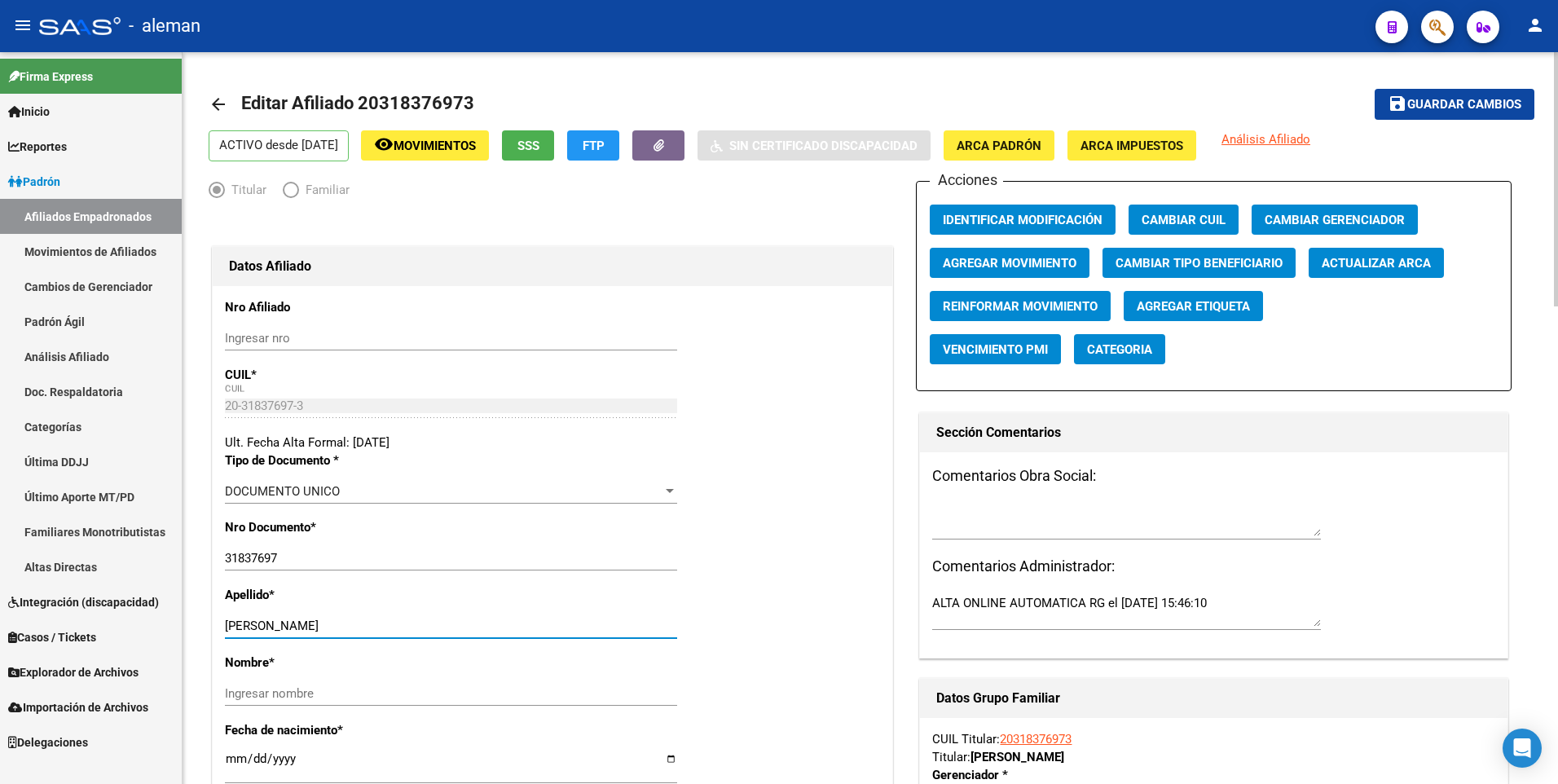
drag, startPoint x: 275, startPoint y: 625, endPoint x: 444, endPoint y: 612, distance: 169.5
click at [444, 612] on div "Apellido * MERELE DIEGO ALEJANDRO Ingresar apellido" at bounding box center [552, 619] width 655 height 68
type input "MERELE"
click at [396, 693] on input "Ingresar nombre" at bounding box center [451, 693] width 452 height 14
paste input "DIEGO ALEJANDRO"
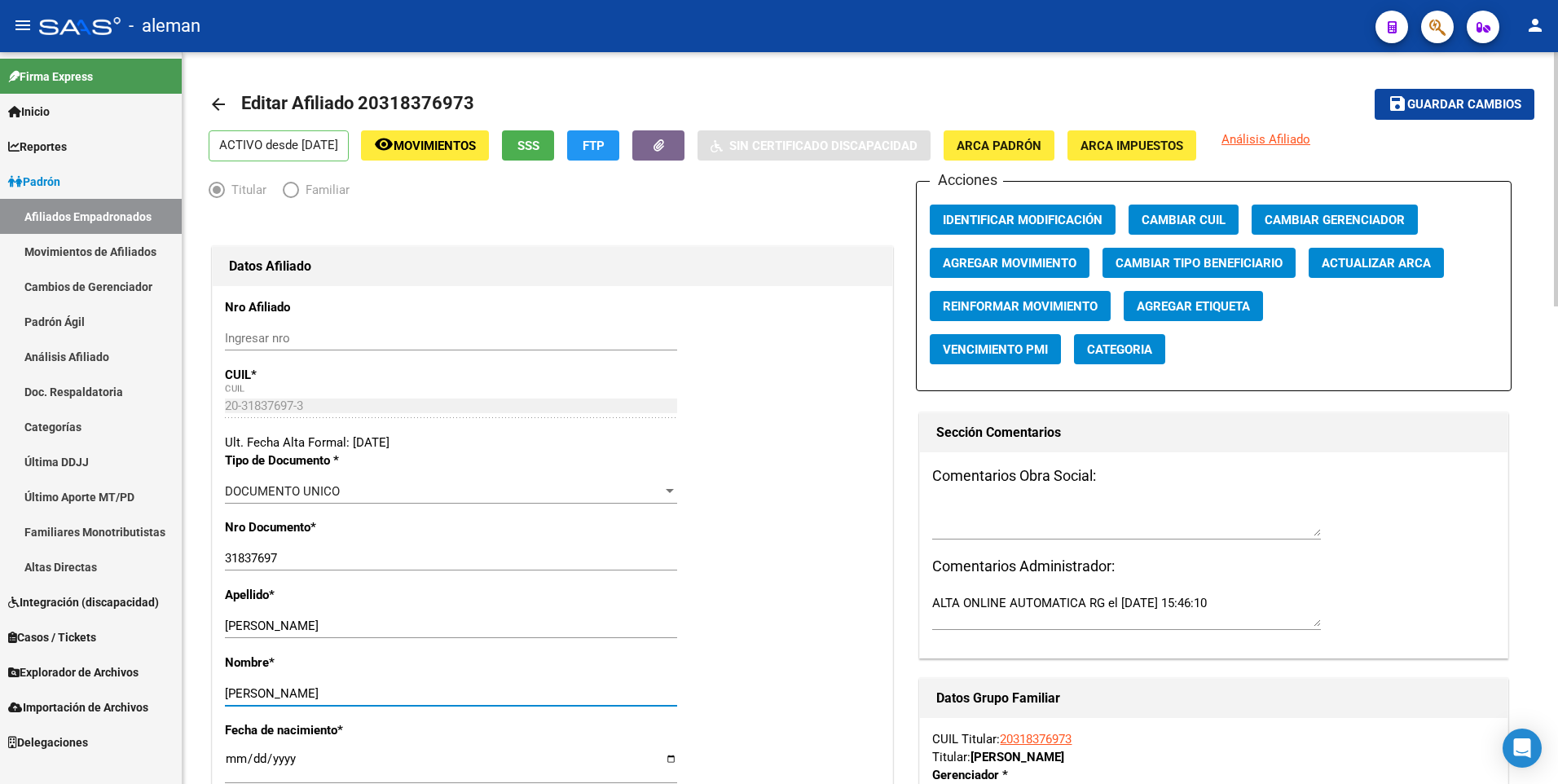
type input "DIEGO ALEJANDRO"
click at [839, 443] on div "Ult. Fecha Alta Formal: [DATE]" at bounding box center [552, 442] width 655 height 18
click at [1041, 148] on span "ARCA Padrón" at bounding box center [998, 145] width 85 height 14
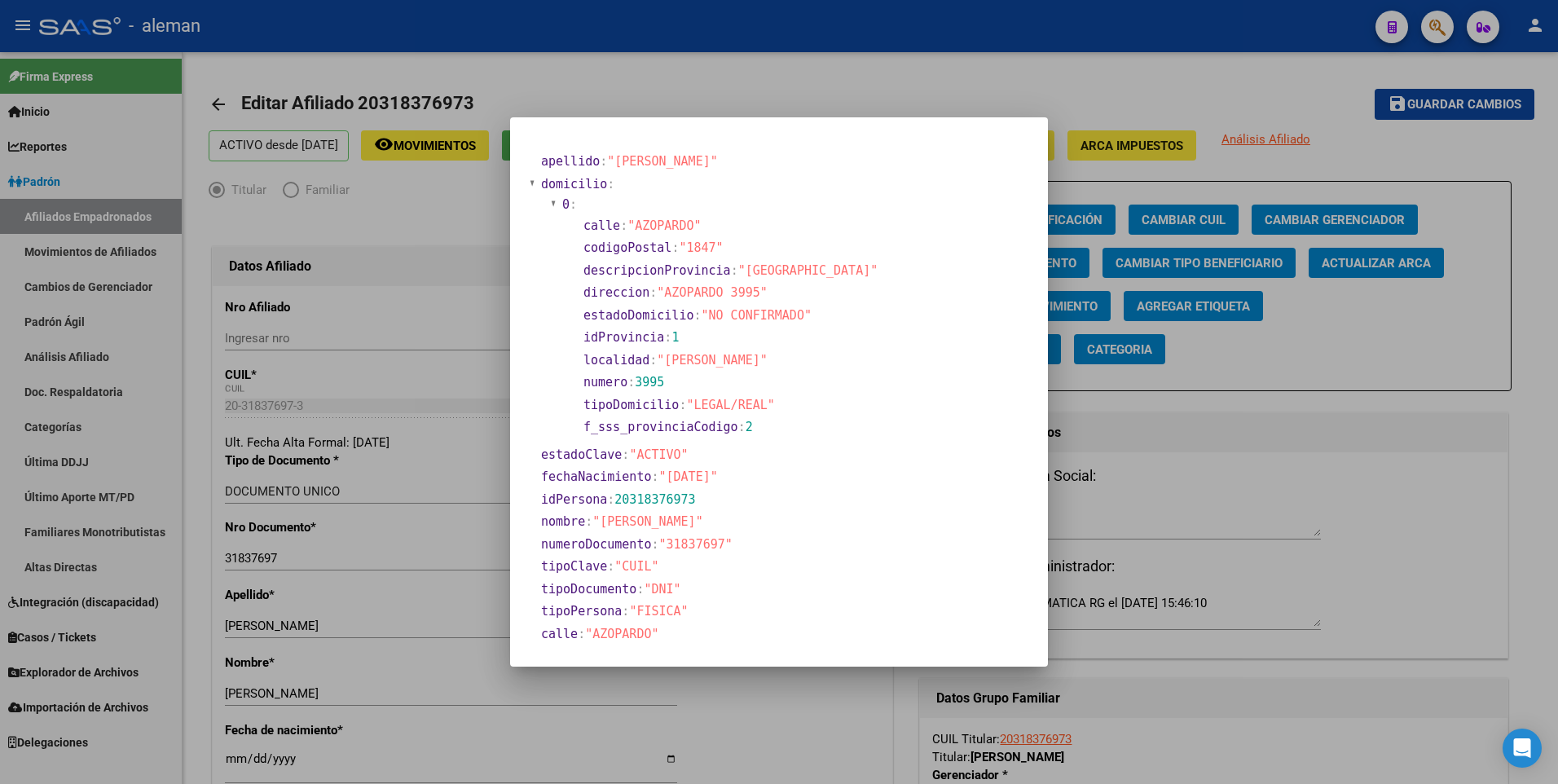
click at [234, 760] on div at bounding box center [779, 392] width 1558 height 784
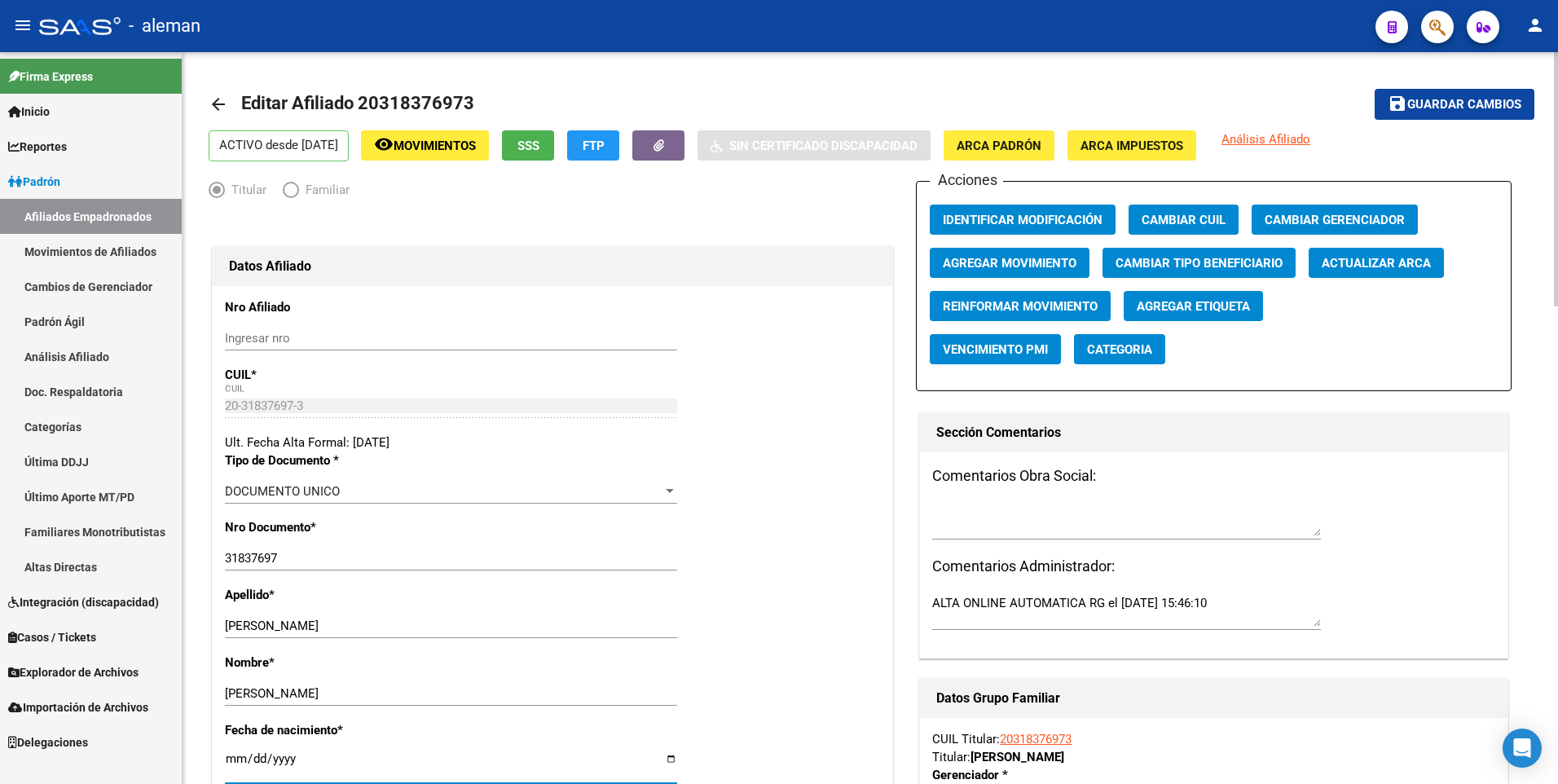
click at [233, 757] on input "[DATE]" at bounding box center [451, 765] width 452 height 26
type input "1900-01-13"
type input "1985-09-13"
click at [1493, 96] on button "save Guardar cambios" at bounding box center [1454, 104] width 159 height 30
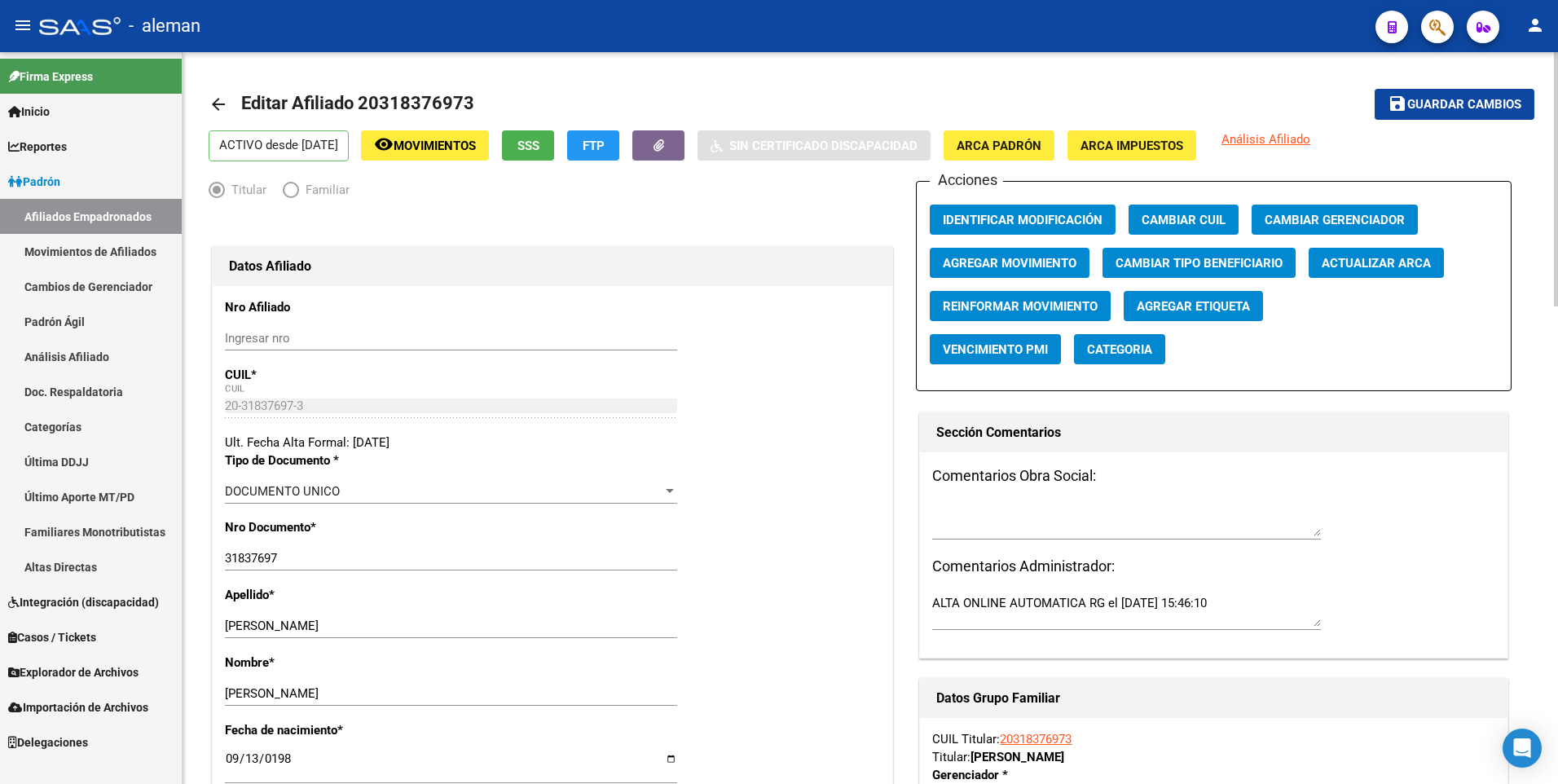
click at [212, 101] on mat-icon "arrow_back" at bounding box center [217, 104] width 19 height 19
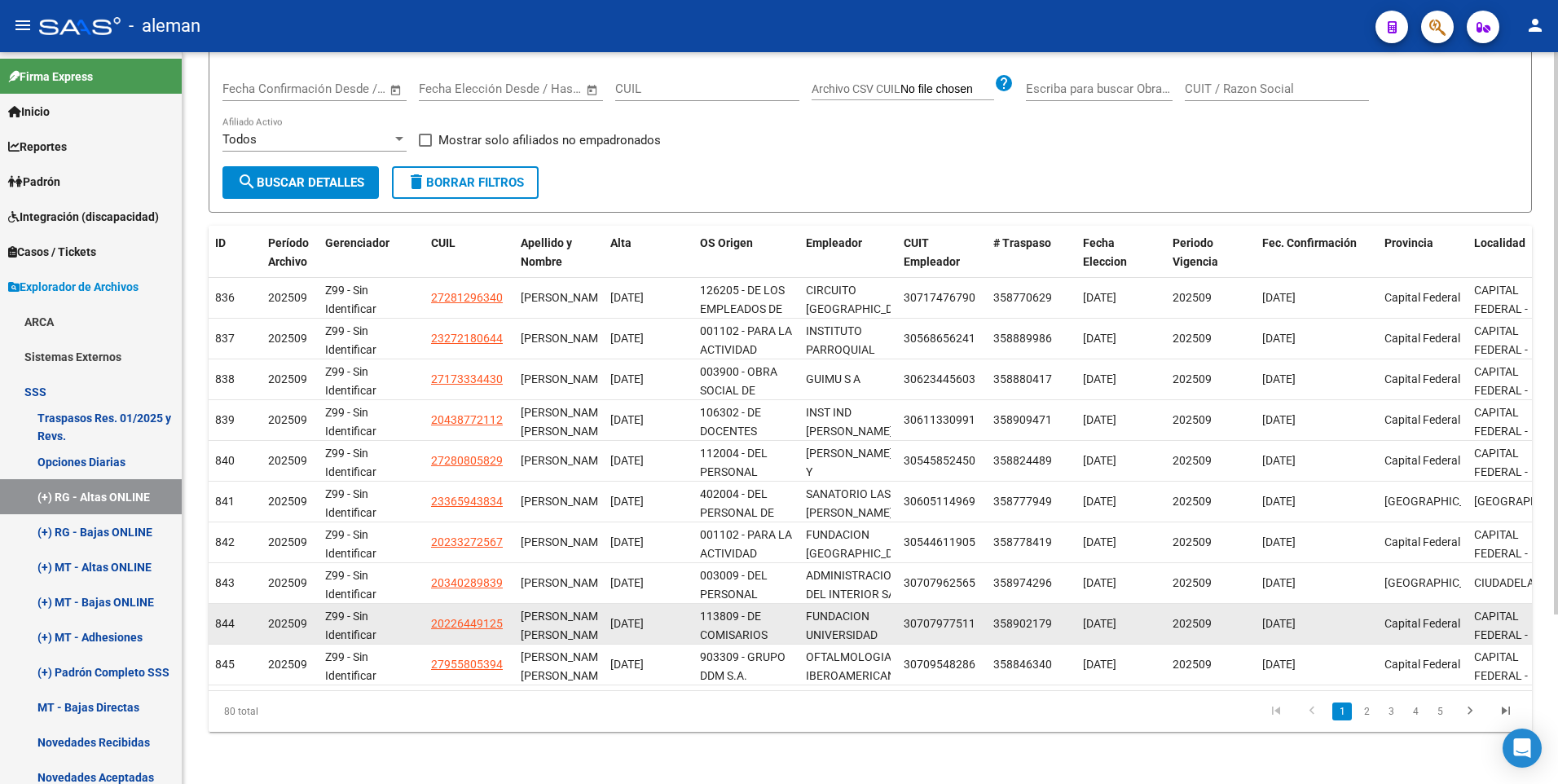
scroll to position [1, 0]
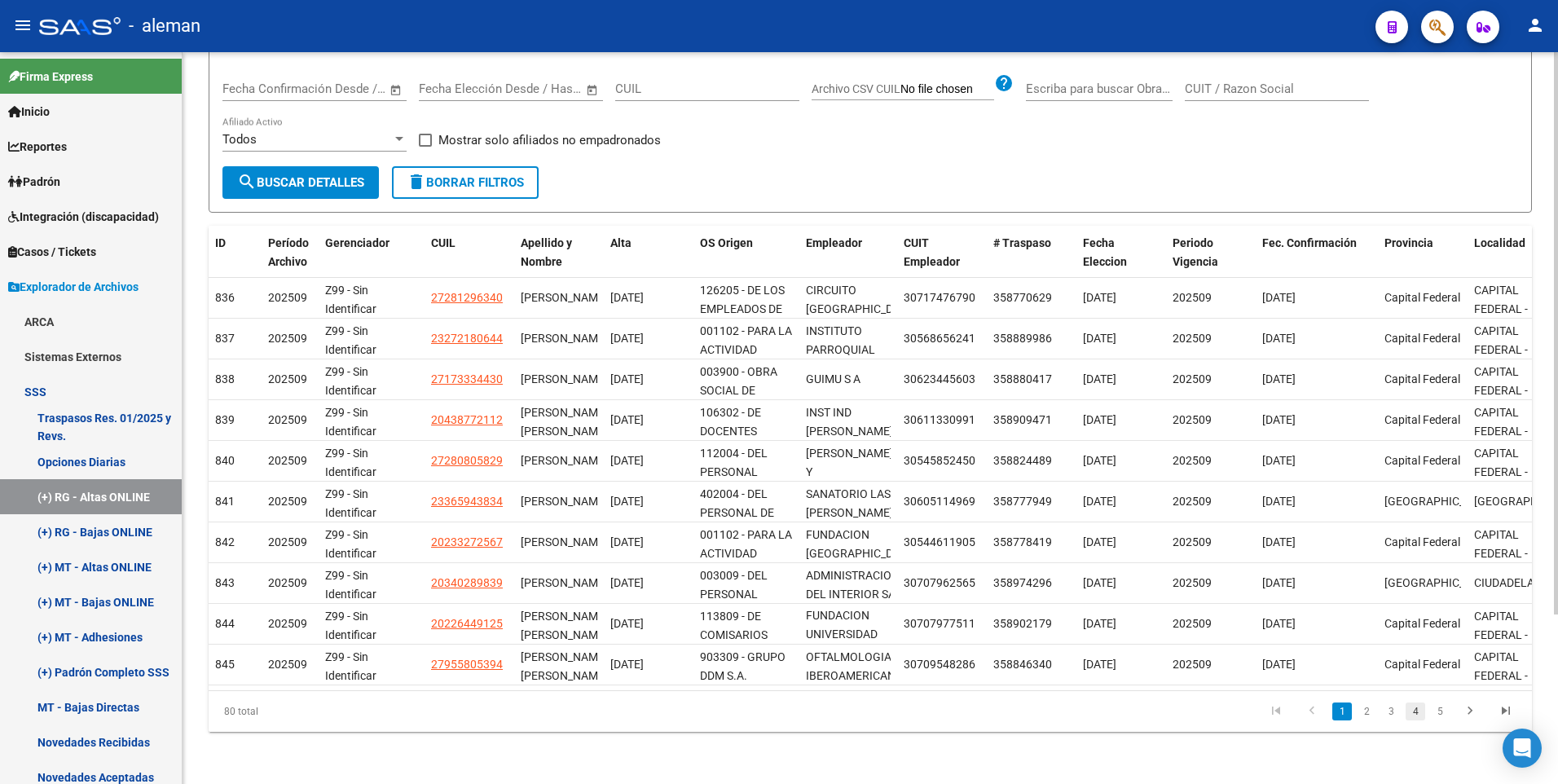
click at [1415, 710] on link "4" at bounding box center [1414, 711] width 19 height 18
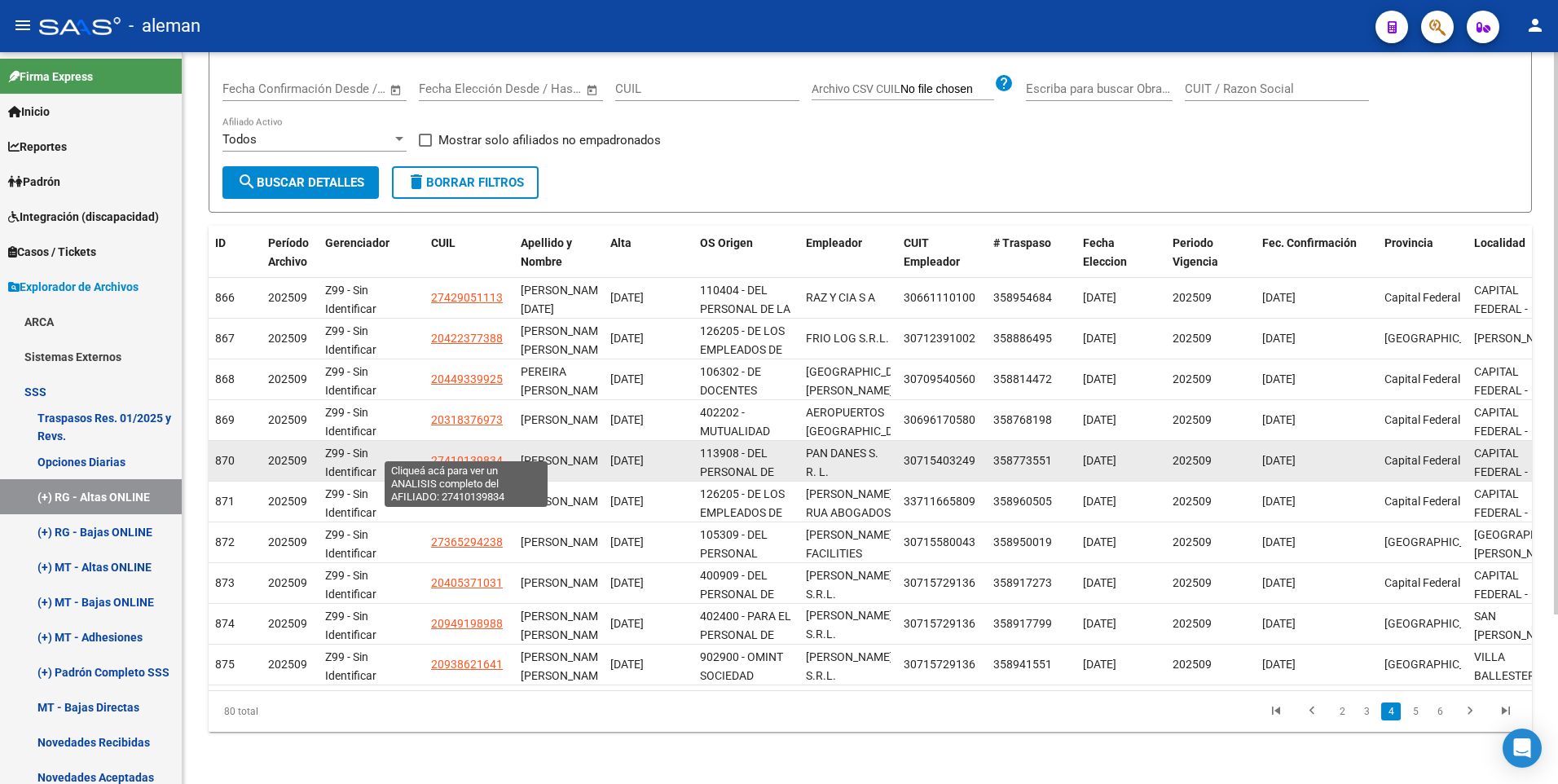
click at [450, 454] on span "27410139834" at bounding box center [466, 461] width 71 height 13
type textarea "27410139834"
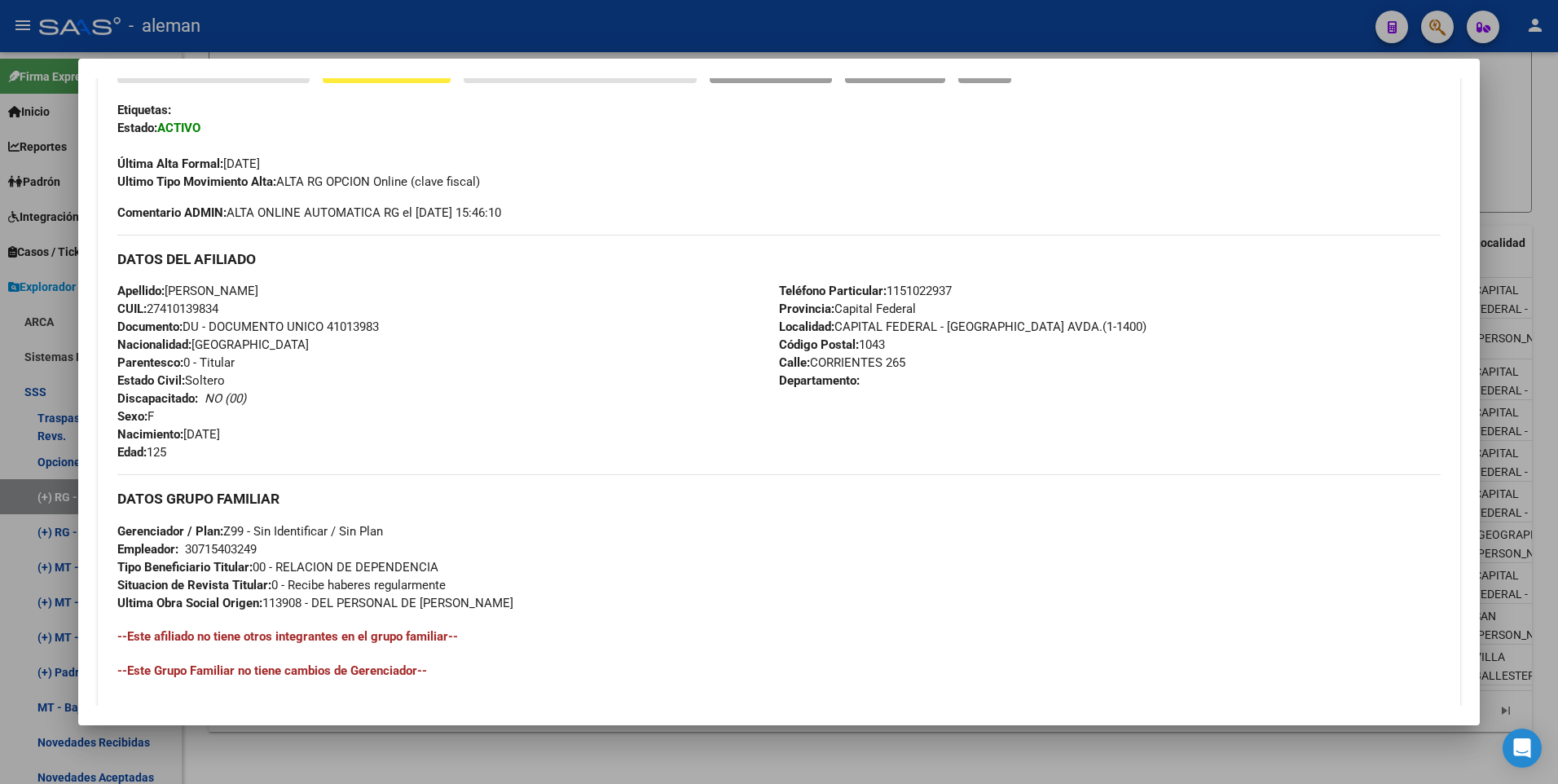
scroll to position [221, 0]
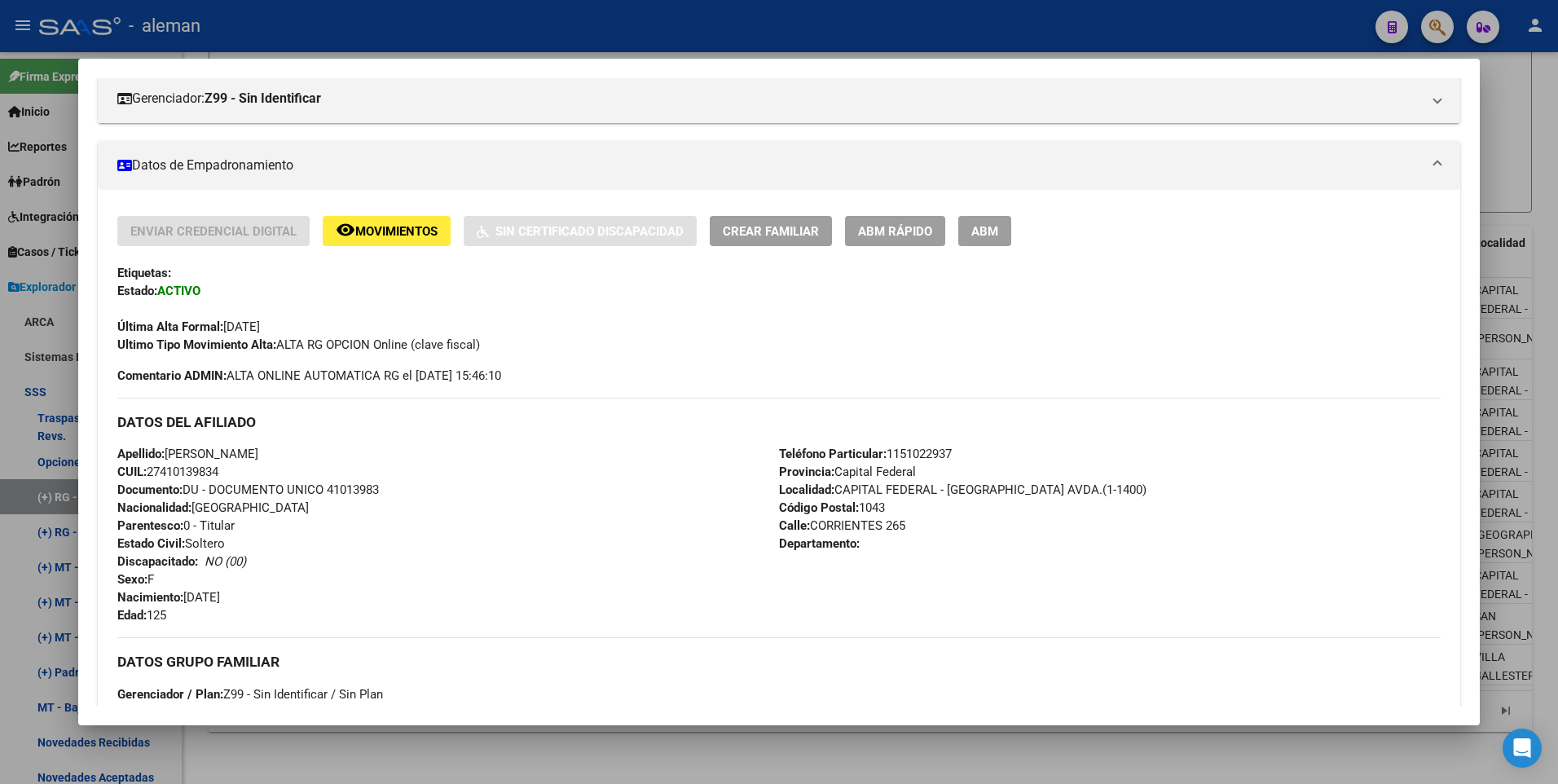
click at [975, 238] on span "ABM" at bounding box center [985, 231] width 27 height 14
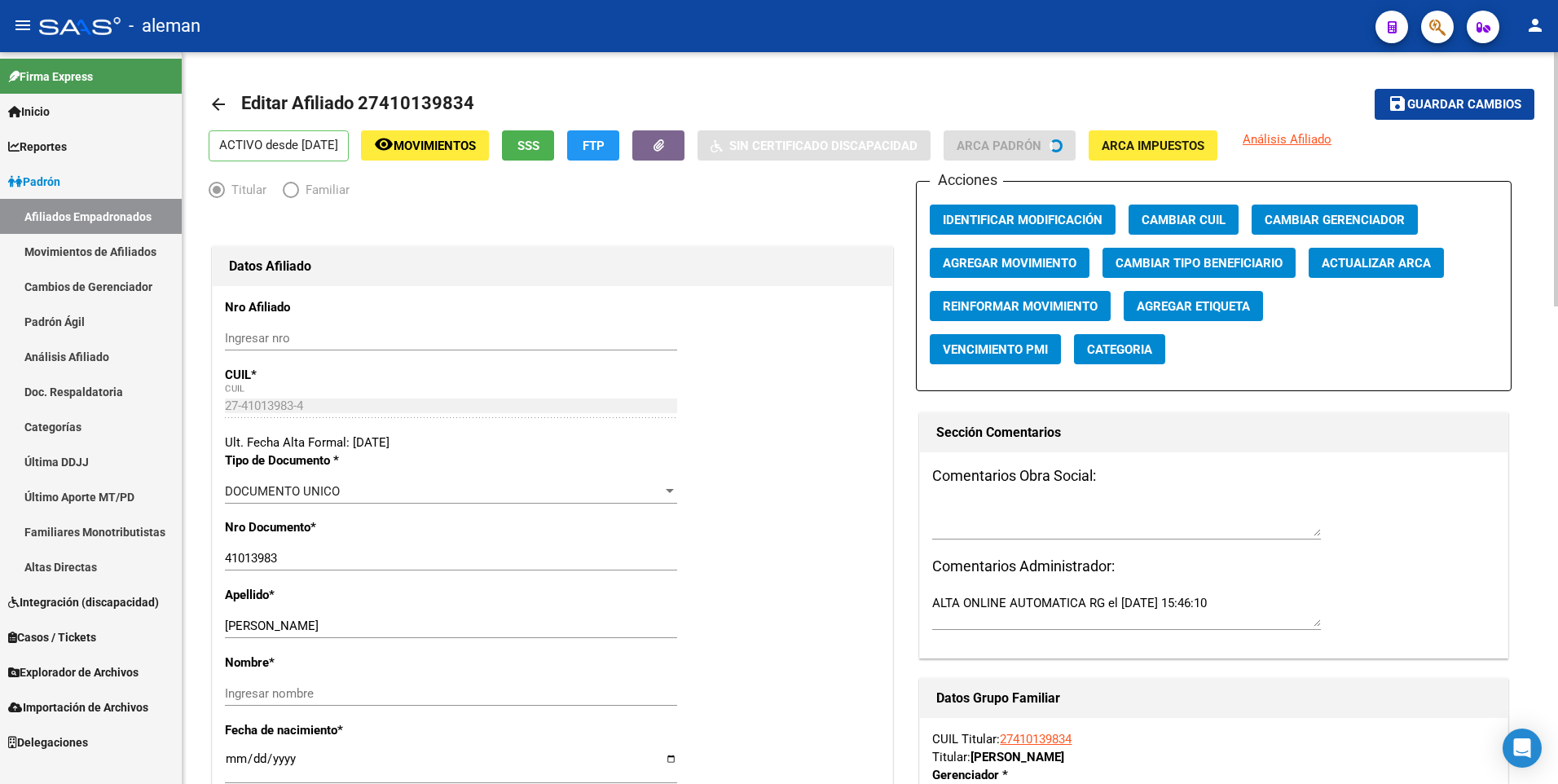
radio input "true"
type input "30-71540324-9"
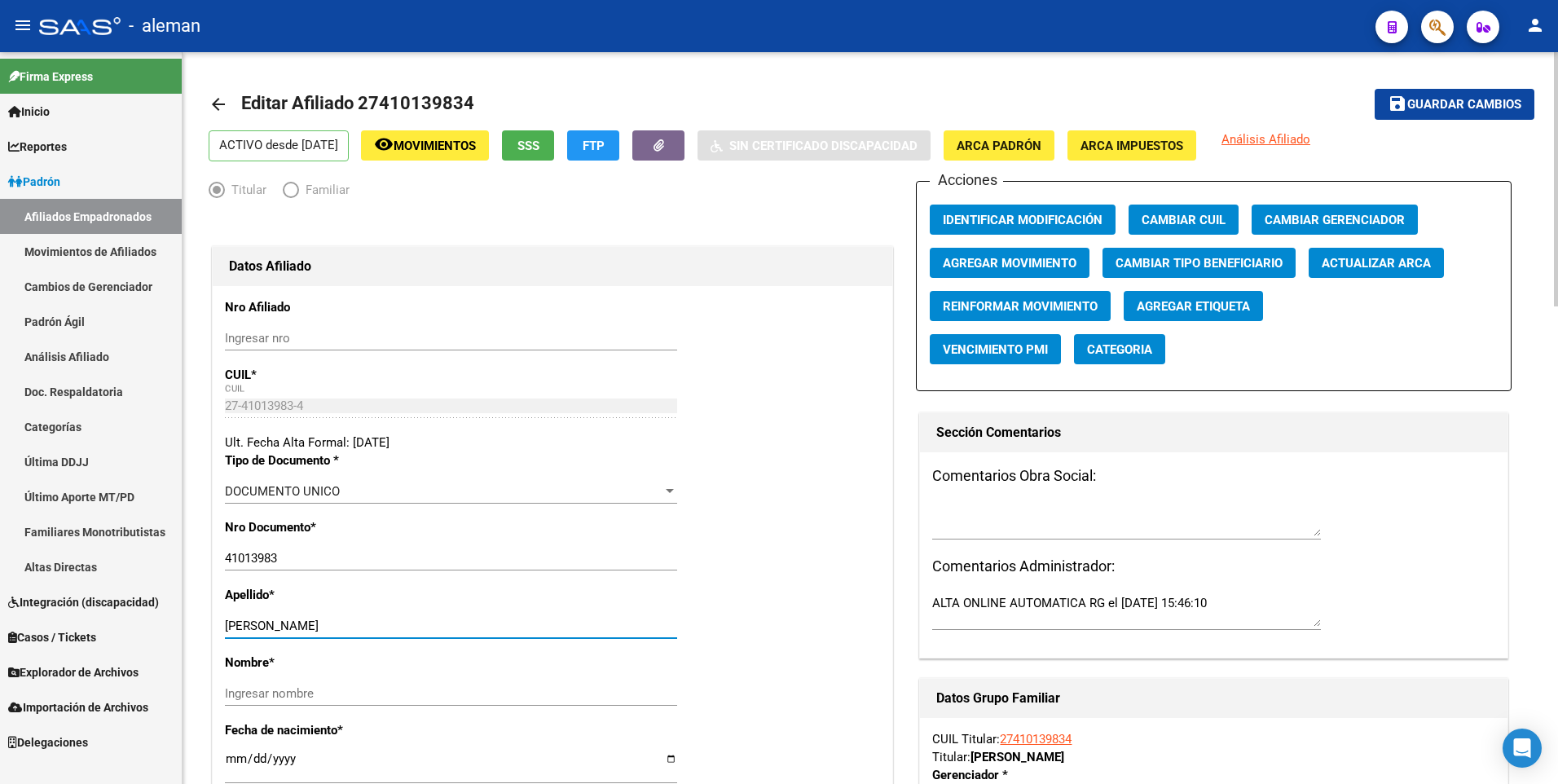
drag, startPoint x: 284, startPoint y: 624, endPoint x: 394, endPoint y: 628, distance: 110.1
click at [394, 628] on input "HERRERA MARIA BELEN" at bounding box center [451, 625] width 452 height 14
click at [385, 691] on input "Ingresar nombre" at bounding box center [451, 693] width 452 height 14
paste input "MARIA BELEN"
type input "MARIA BELEN"
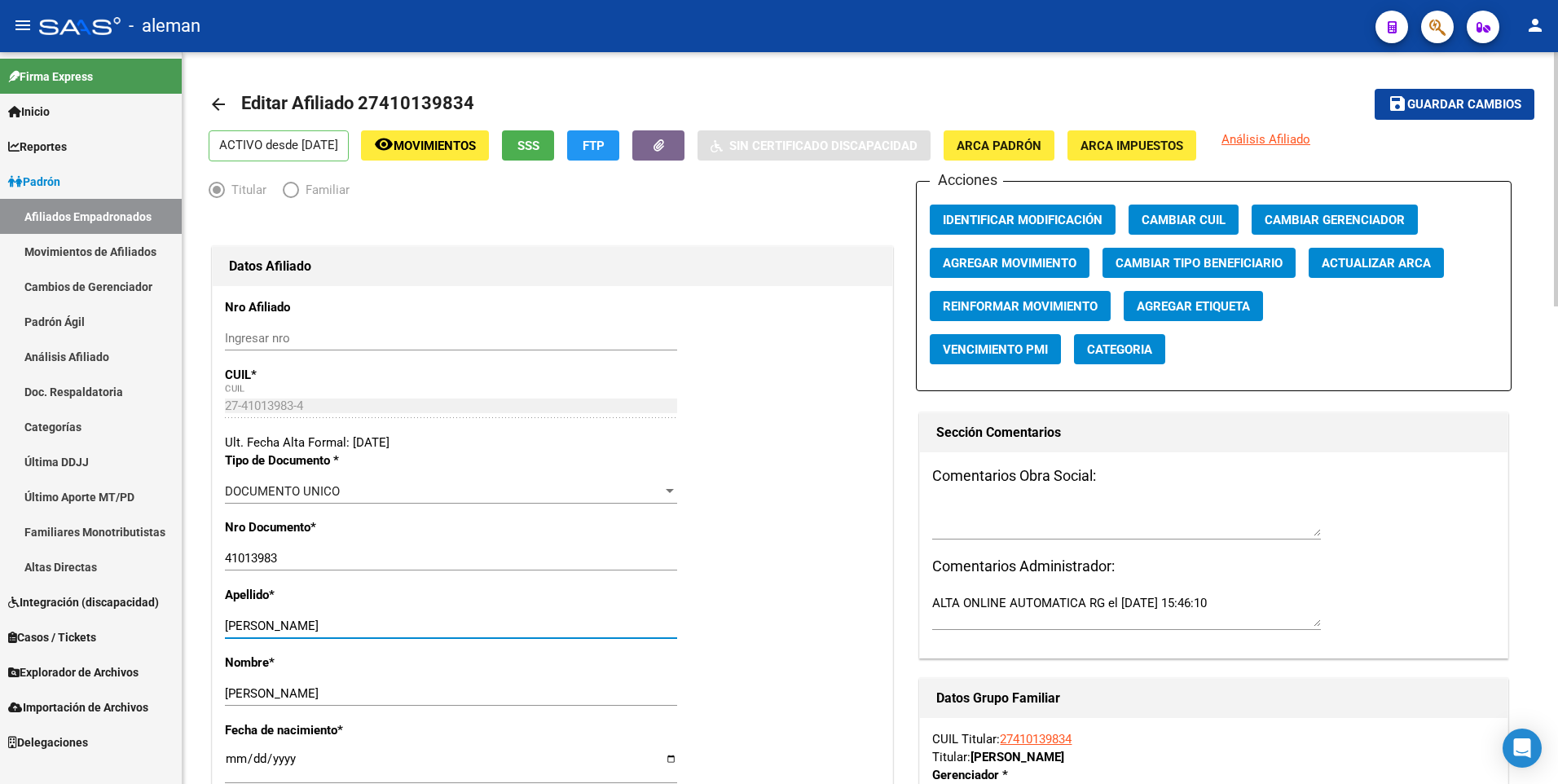
drag, startPoint x: 283, startPoint y: 626, endPoint x: 449, endPoint y: 627, distance: 166.0
click at [449, 627] on input "HERRERA MARIA BELEN" at bounding box center [451, 625] width 452 height 14
type input "HERRERA"
click at [1025, 149] on span "ARCA Padrón" at bounding box center [998, 145] width 85 height 14
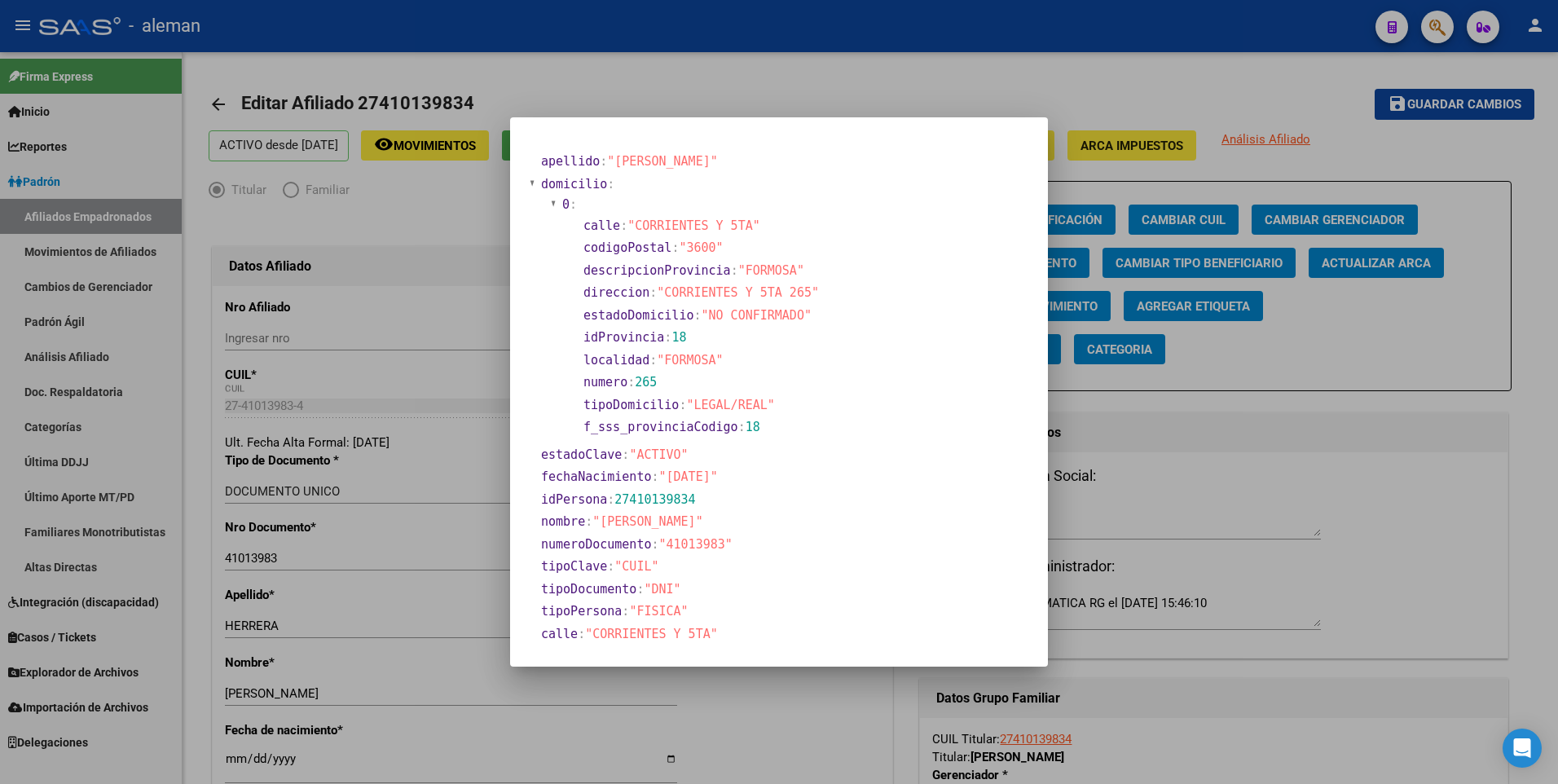
click at [233, 760] on div at bounding box center [779, 392] width 1558 height 784
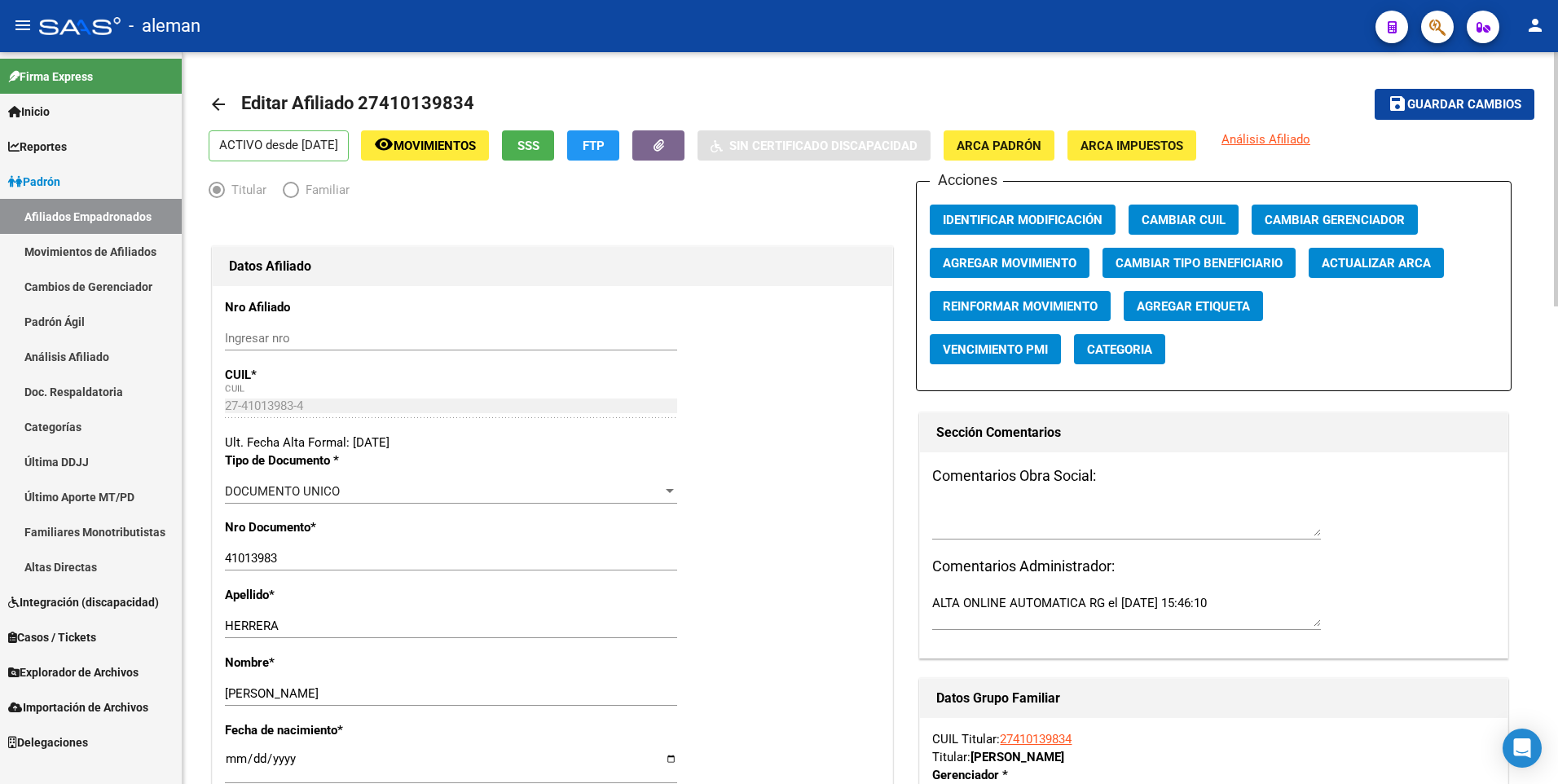
click at [229, 760] on input "[DATE]" at bounding box center [451, 765] width 452 height 26
type input "1996-12-24"
click at [755, 613] on div "Apellido * HERRERA Ingresar apellido" at bounding box center [552, 619] width 655 height 68
click at [1464, 102] on span "Guardar cambios" at bounding box center [1464, 104] width 114 height 14
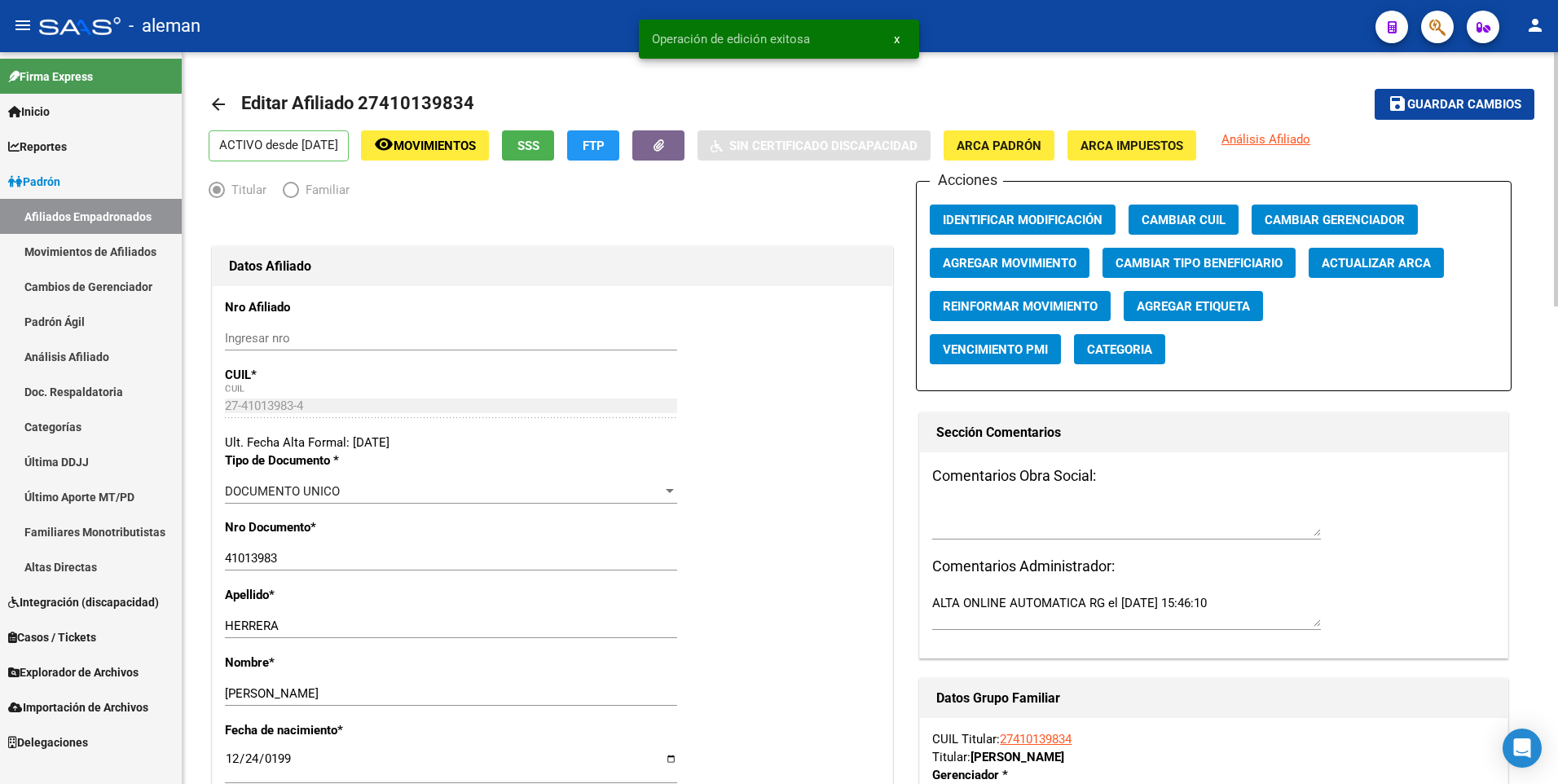
drag, startPoint x: 808, startPoint y: 390, endPoint x: 656, endPoint y: 268, distance: 194.9
click at [222, 102] on mat-icon "arrow_back" at bounding box center [217, 104] width 19 height 19
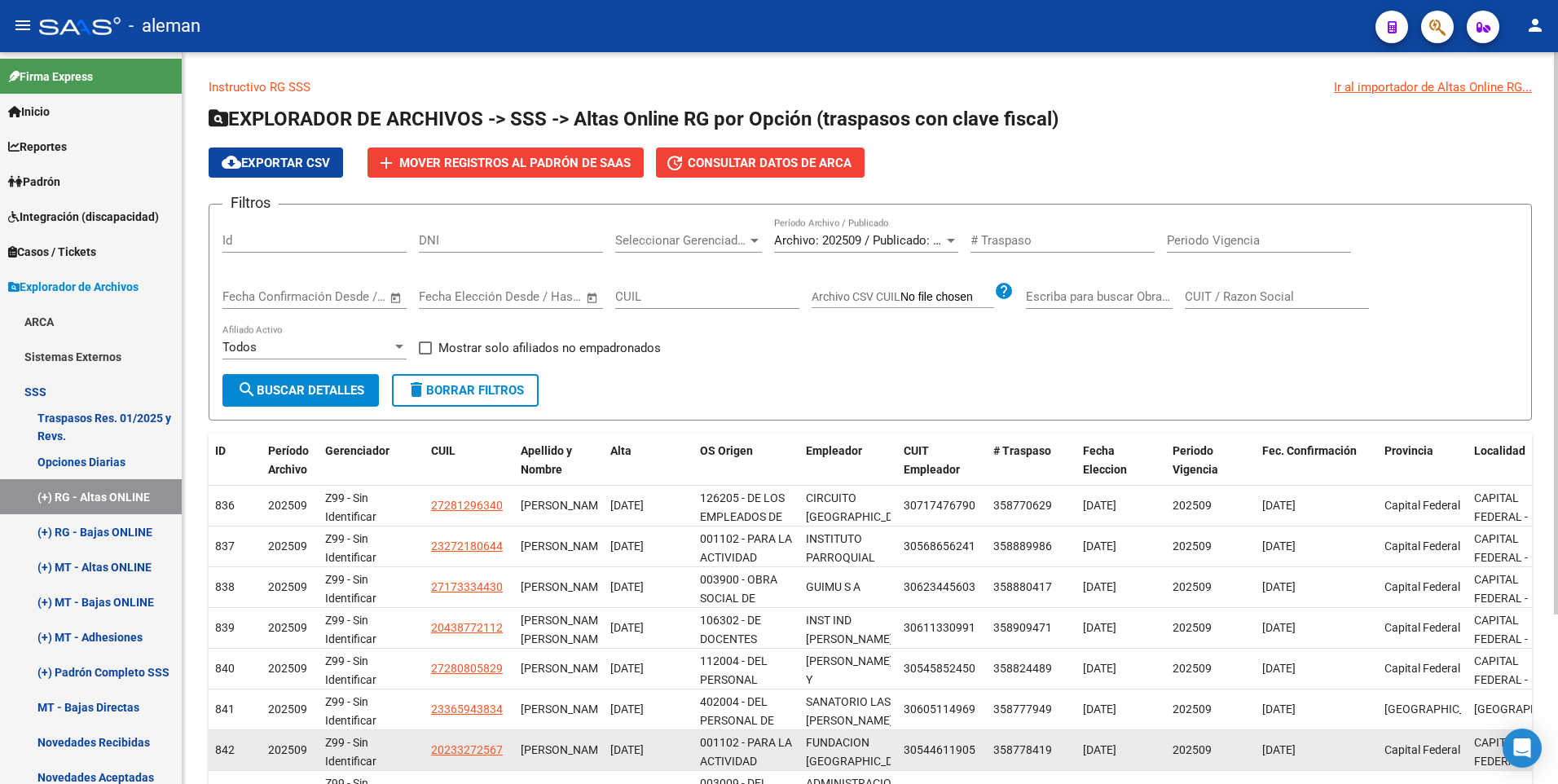
scroll to position [220, 0]
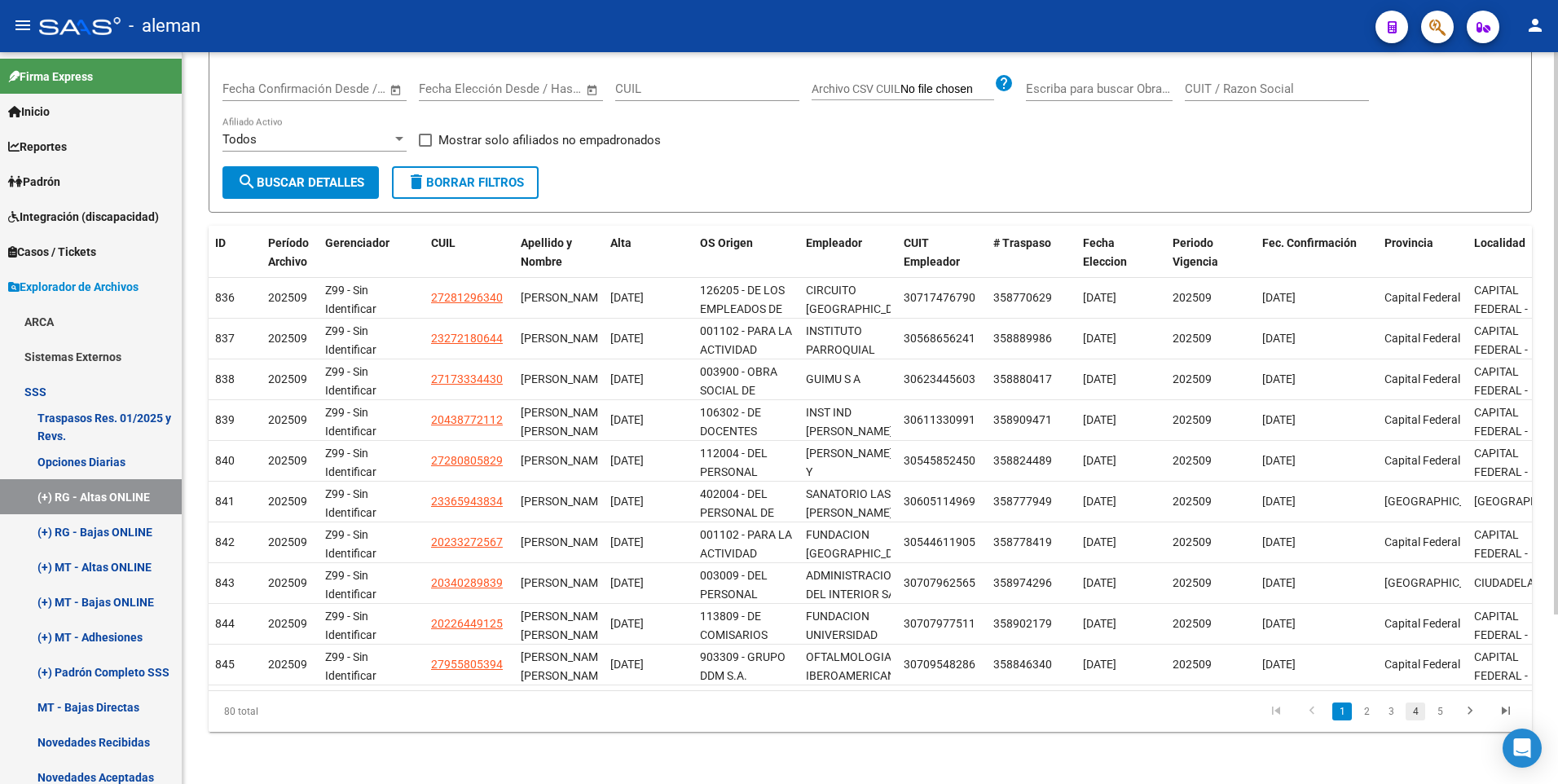
click at [1419, 708] on link "4" at bounding box center [1414, 711] width 19 height 18
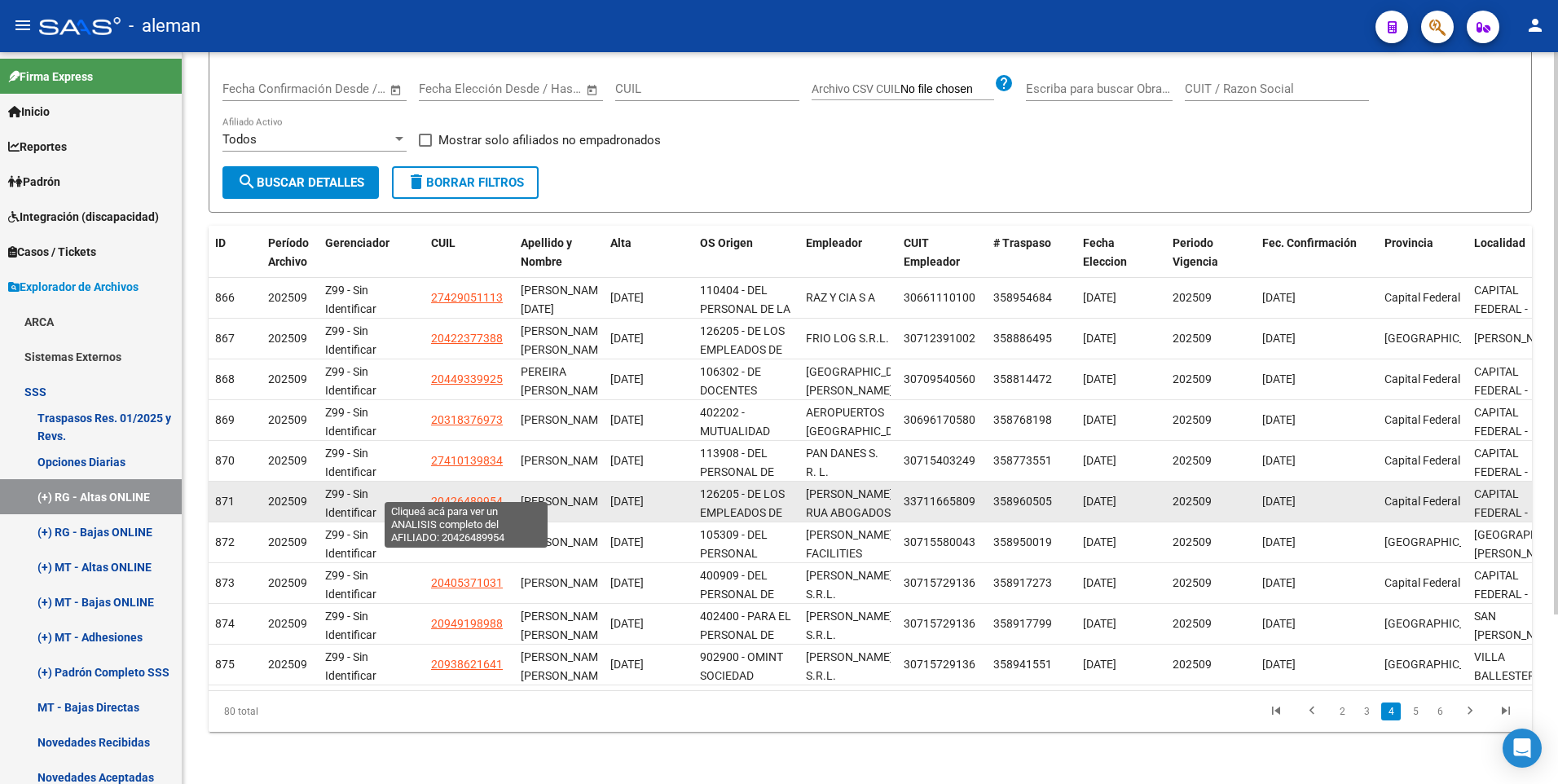
click at [462, 494] on span "20426489954" at bounding box center [466, 501] width 71 height 13
type textarea "20426489954"
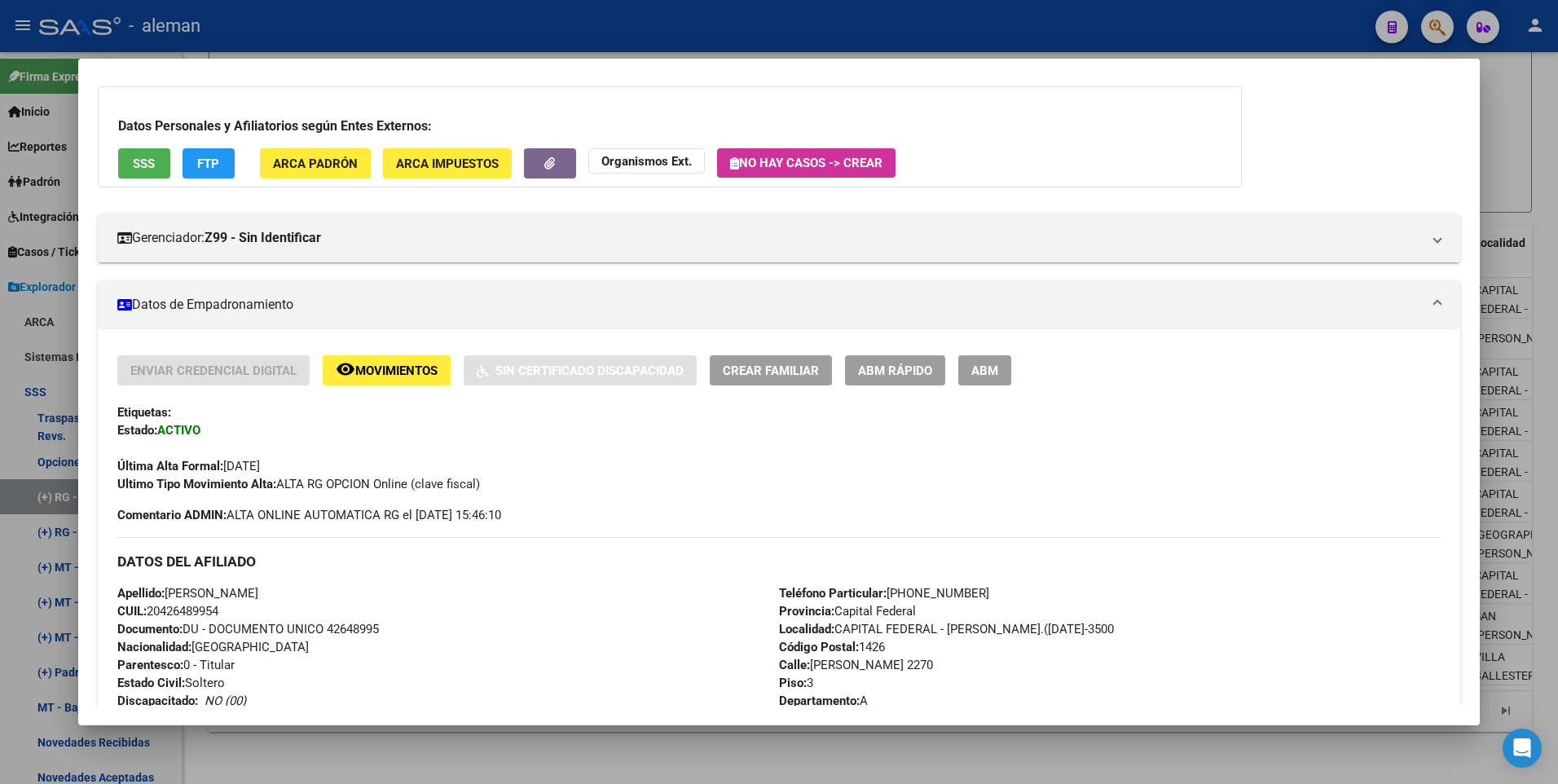
scroll to position [244, 0]
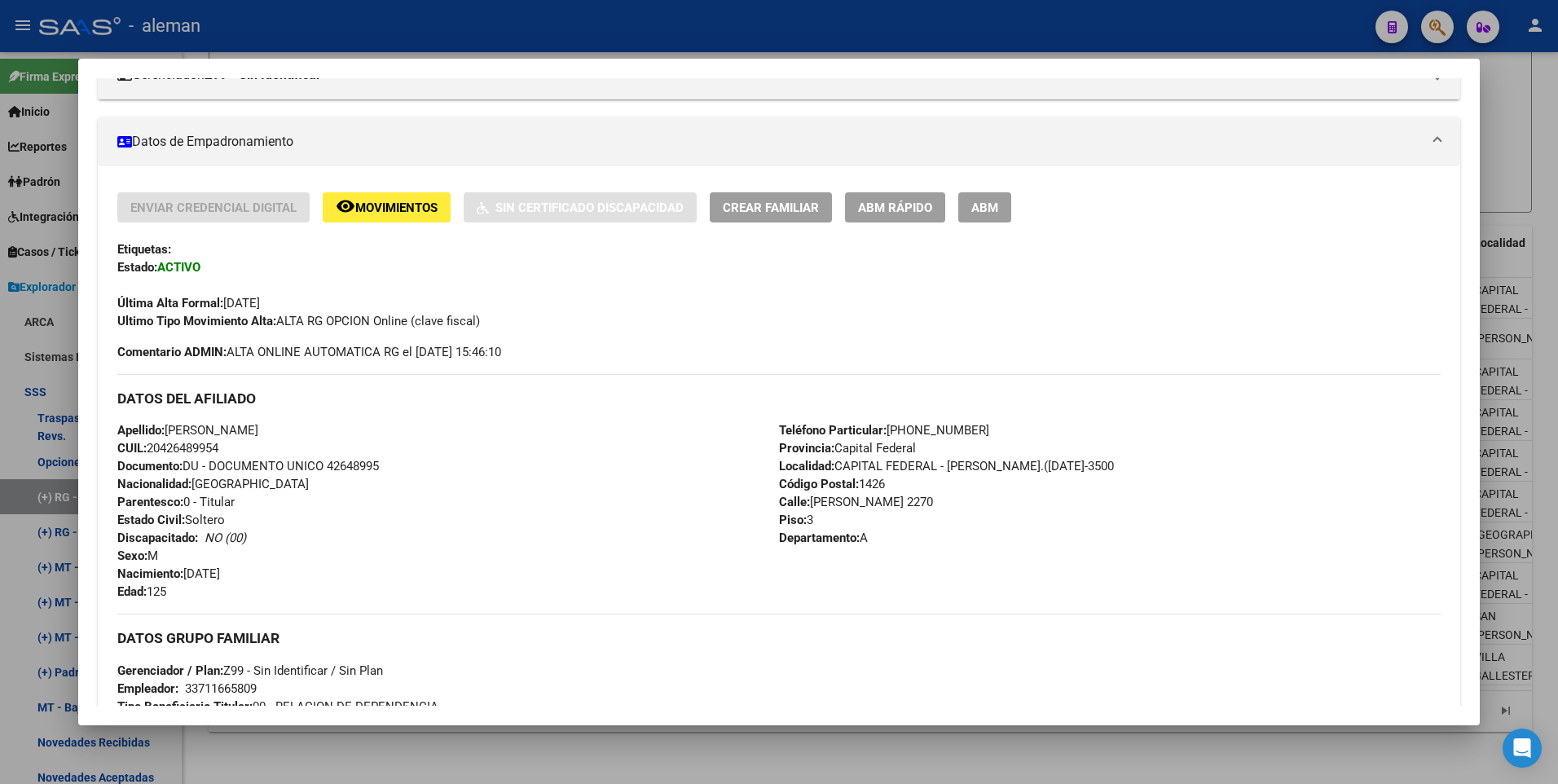
click at [994, 208] on span "ABM" at bounding box center [985, 207] width 27 height 14
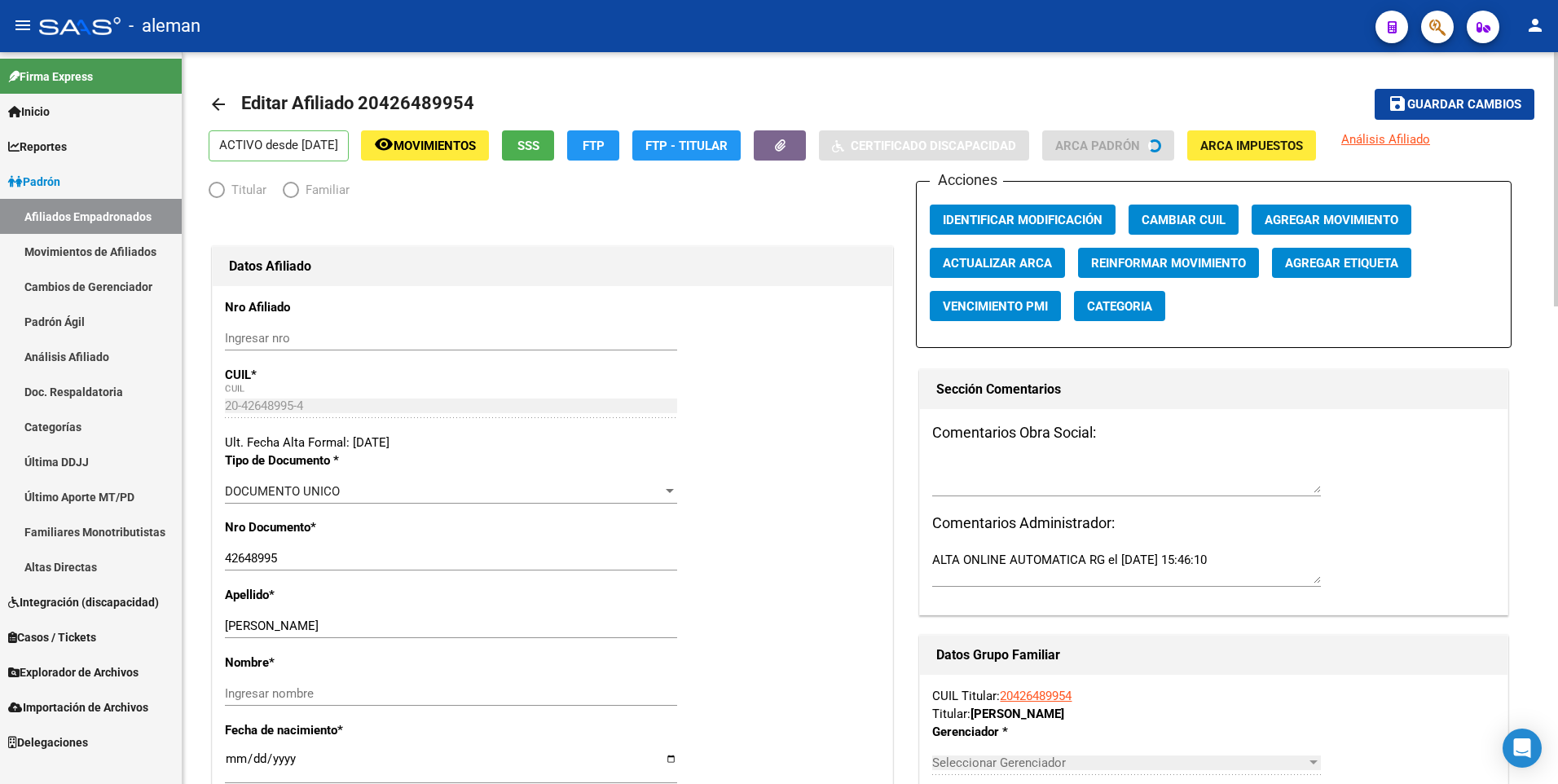
radio input "true"
type input "33-71166580-9"
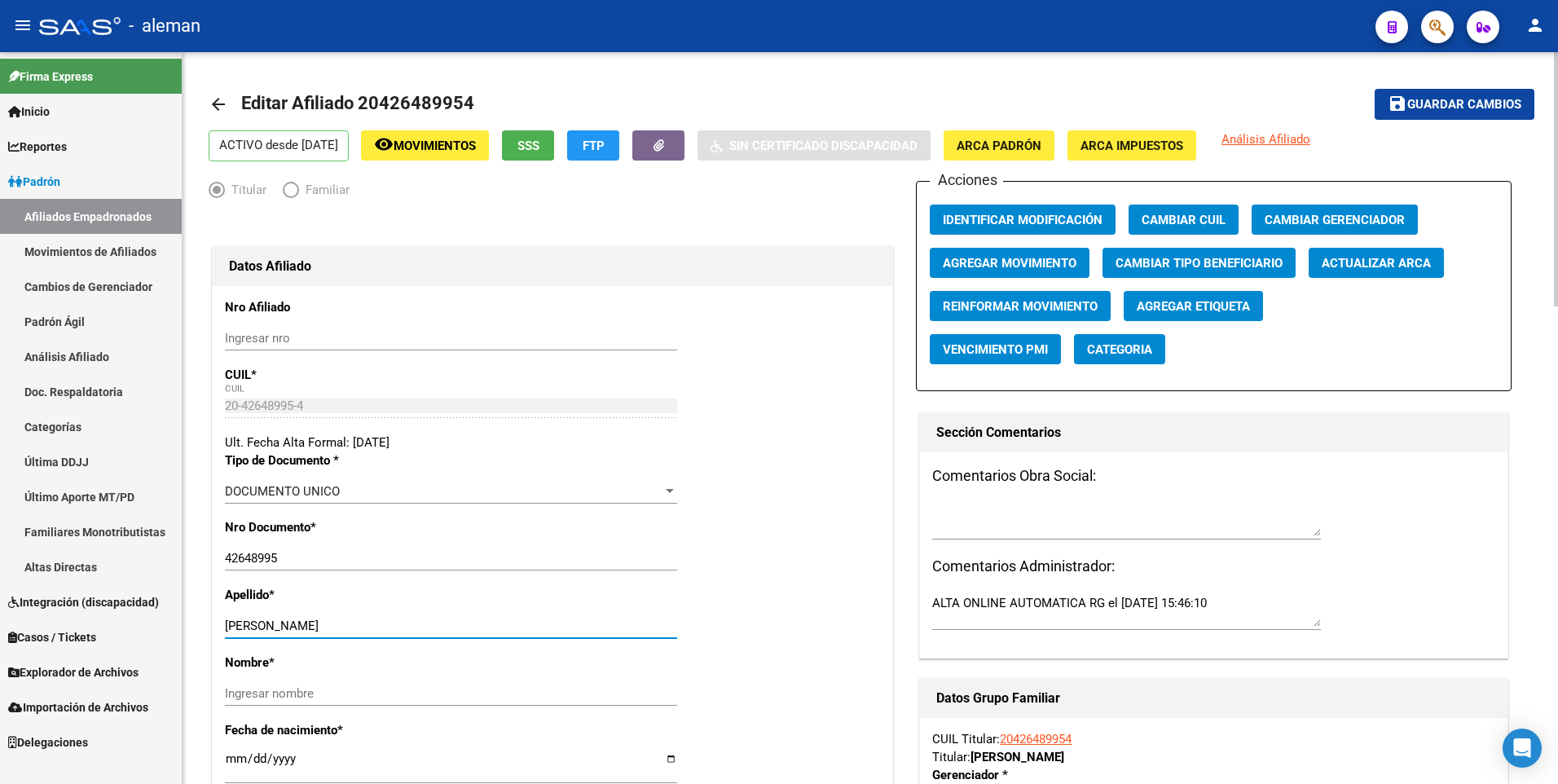
drag, startPoint x: 282, startPoint y: 630, endPoint x: 417, endPoint y: 619, distance: 135.4
click at [417, 619] on input "PATATIAN JUAN CRUZ" at bounding box center [451, 625] width 452 height 14
type input "PATATIAN"
click at [381, 700] on input "Ingresar nombre" at bounding box center [451, 693] width 452 height 14
paste input "JUAN CRUZ"
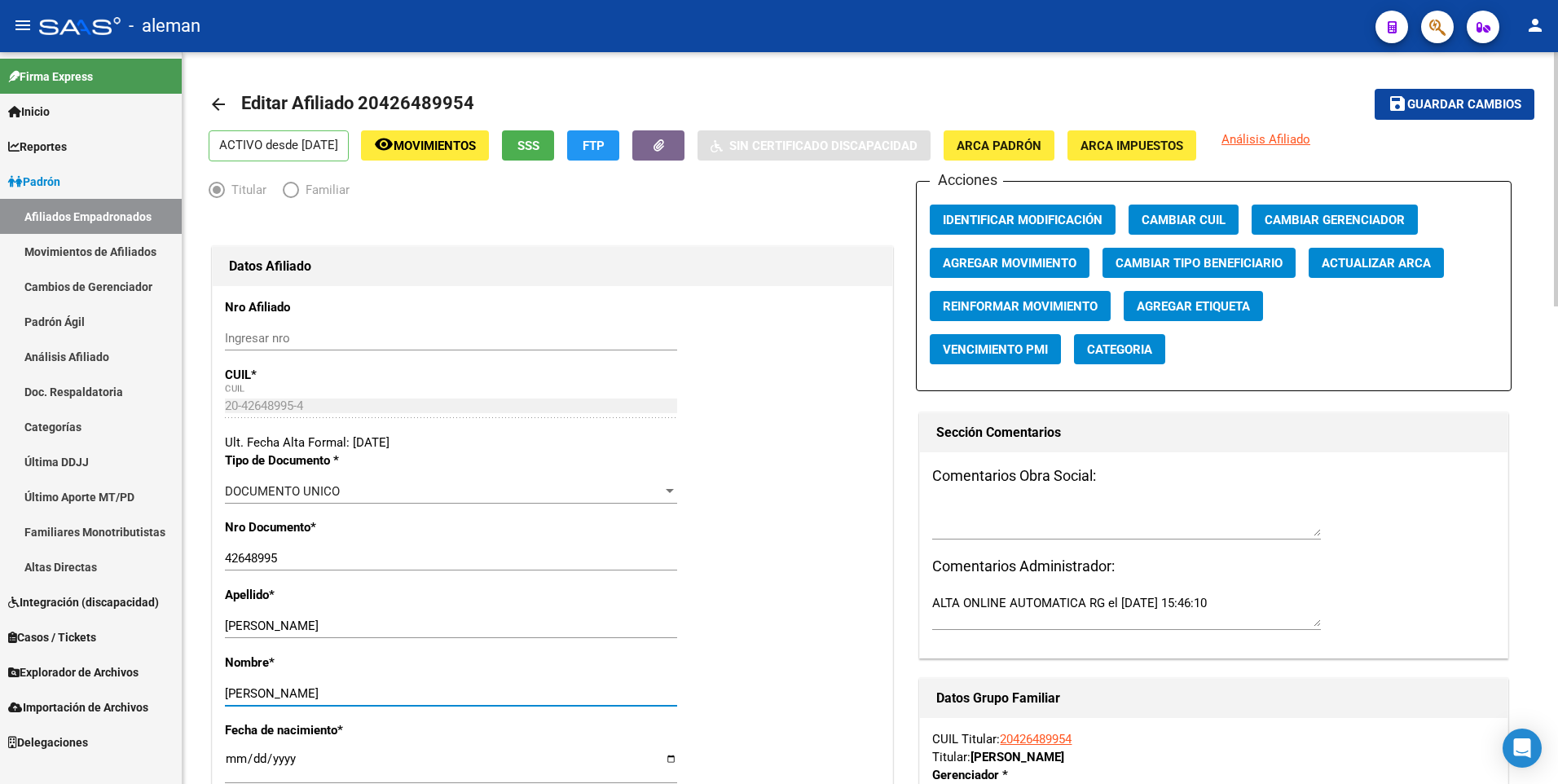
drag, startPoint x: 227, startPoint y: 694, endPoint x: 236, endPoint y: 693, distance: 9.1
click at [227, 694] on input "JUAN CRUZ" at bounding box center [451, 693] width 452 height 14
type input "JUAN CRUZ"
click at [803, 635] on div "Apellido * PATATIAN Ingresar apellido" at bounding box center [552, 619] width 655 height 68
click at [1041, 148] on span "ARCA Padrón" at bounding box center [998, 145] width 85 height 14
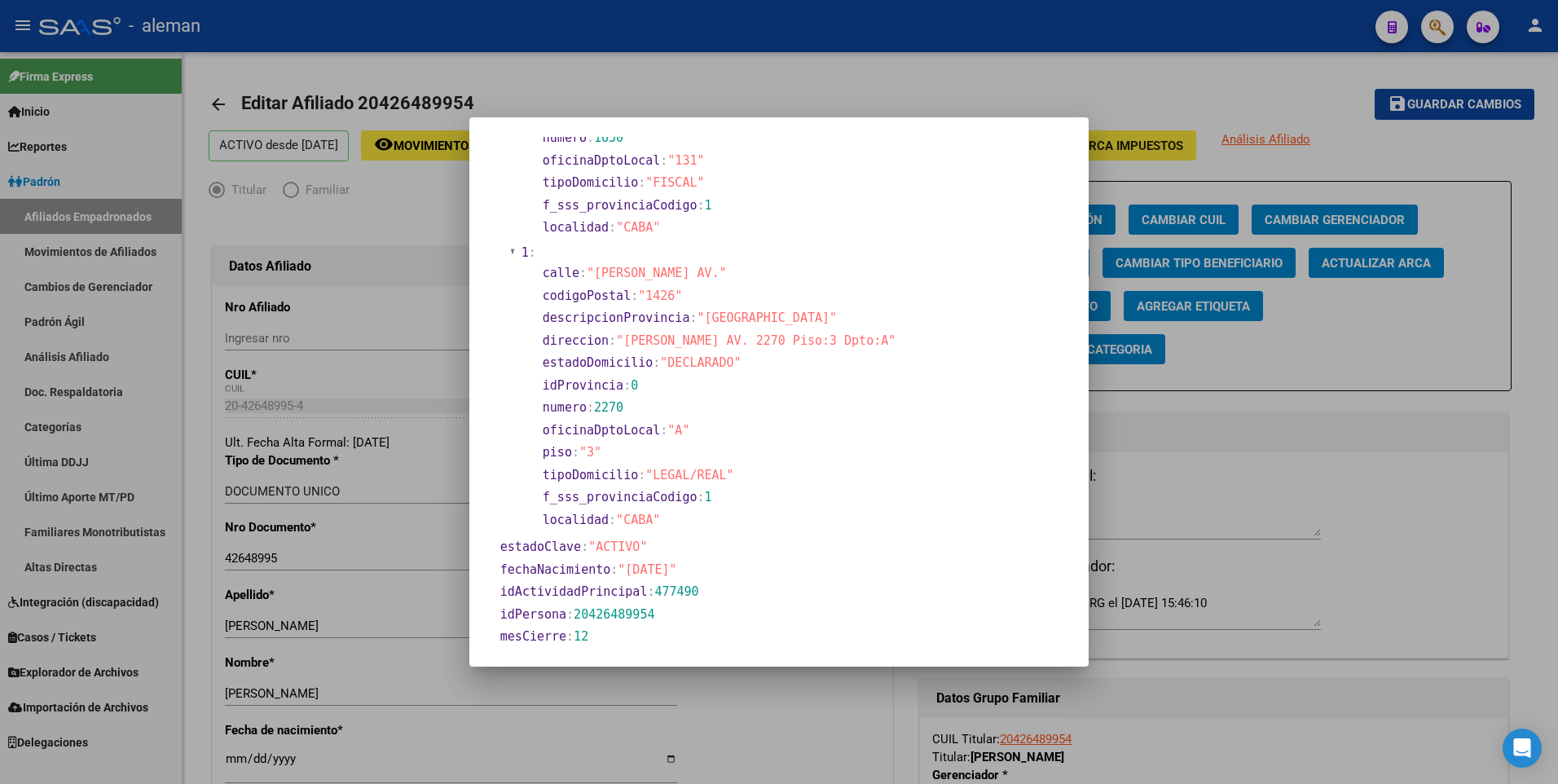
scroll to position [326, 0]
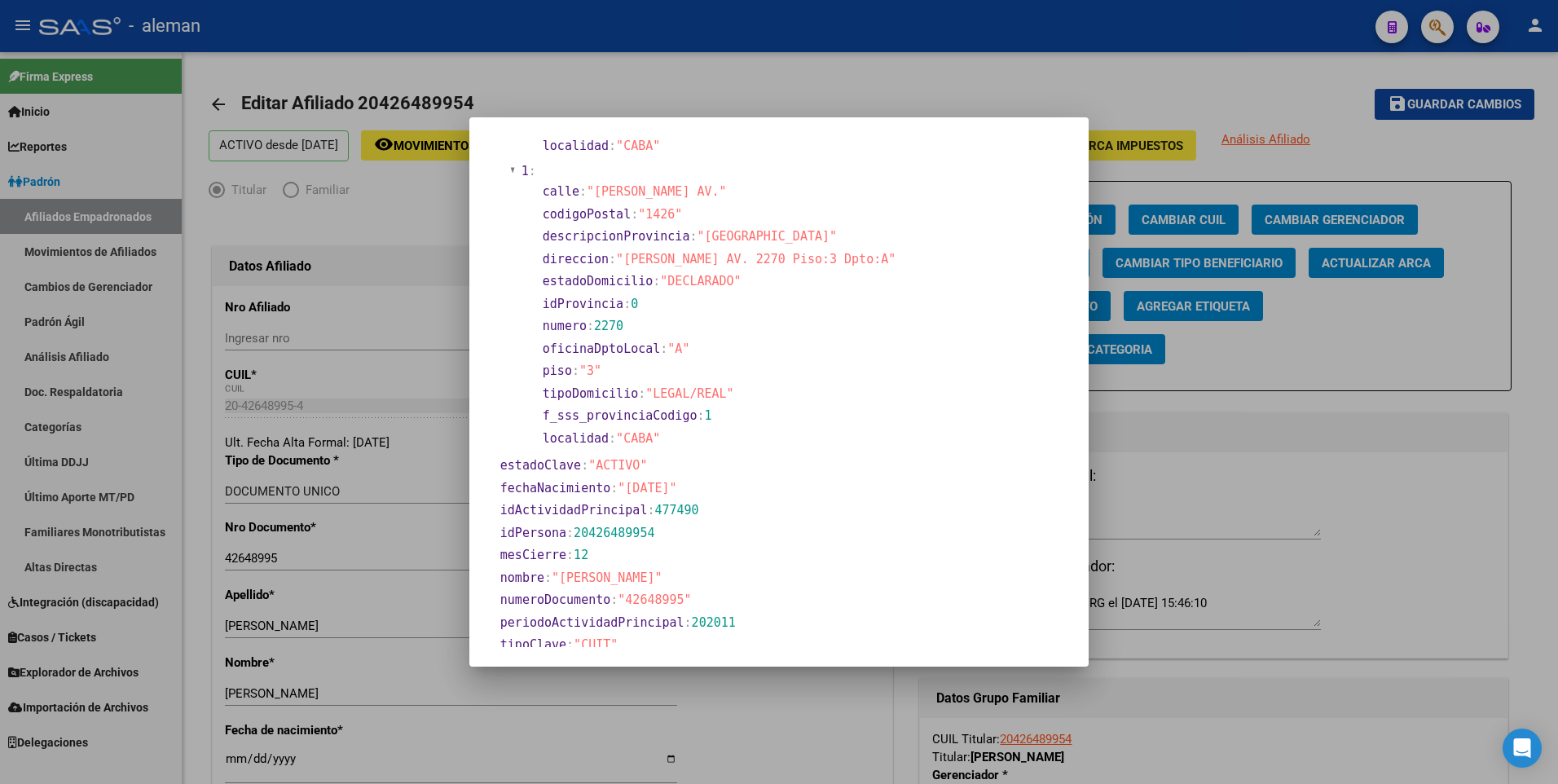
click at [233, 762] on div at bounding box center [779, 392] width 1558 height 784
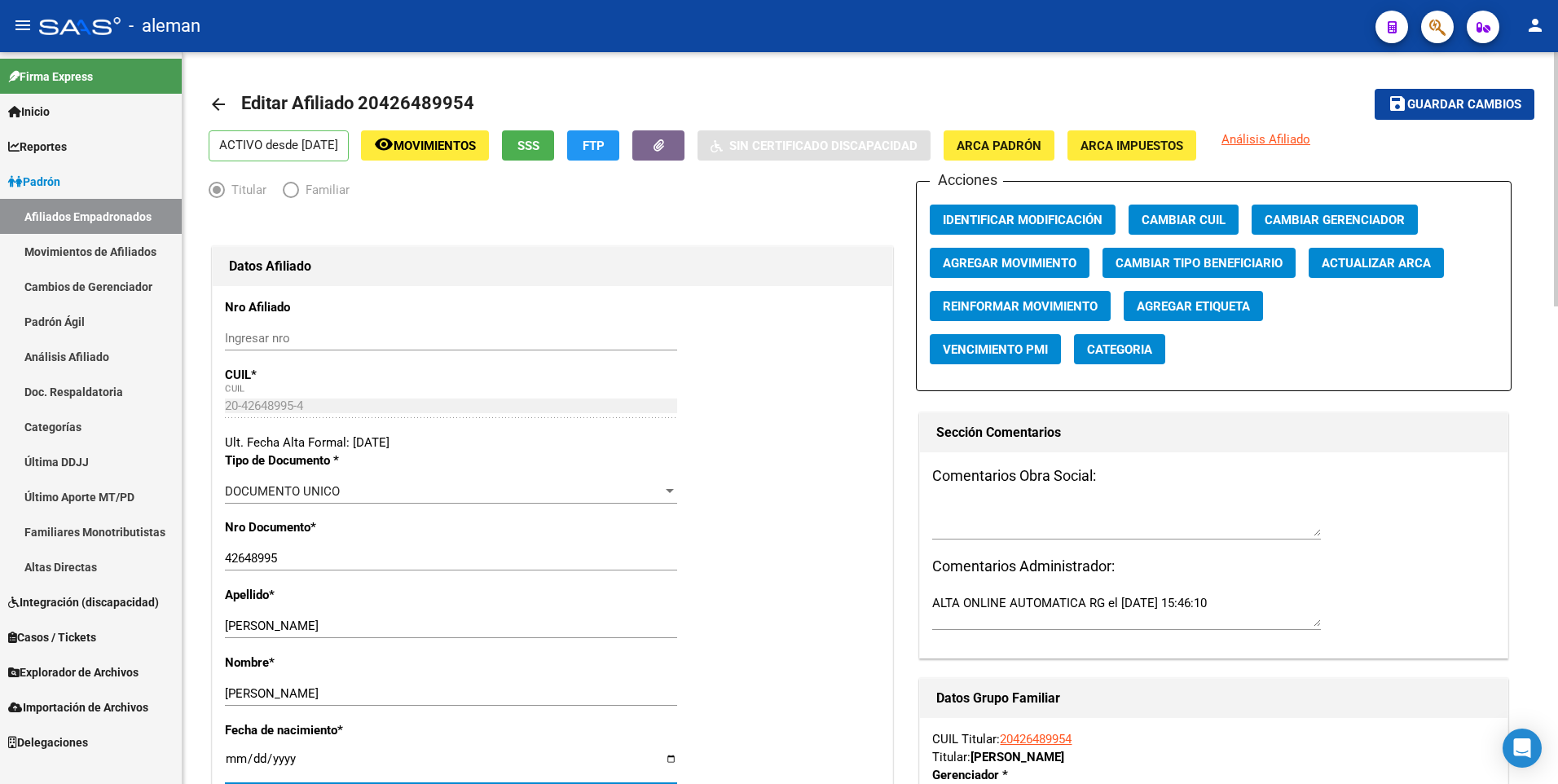
click at [236, 758] on input "[DATE]" at bounding box center [451, 765] width 452 height 26
type input "[DATE]"
type input "2000-07-09"
click at [1440, 106] on span "Guardar cambios" at bounding box center [1464, 104] width 114 height 14
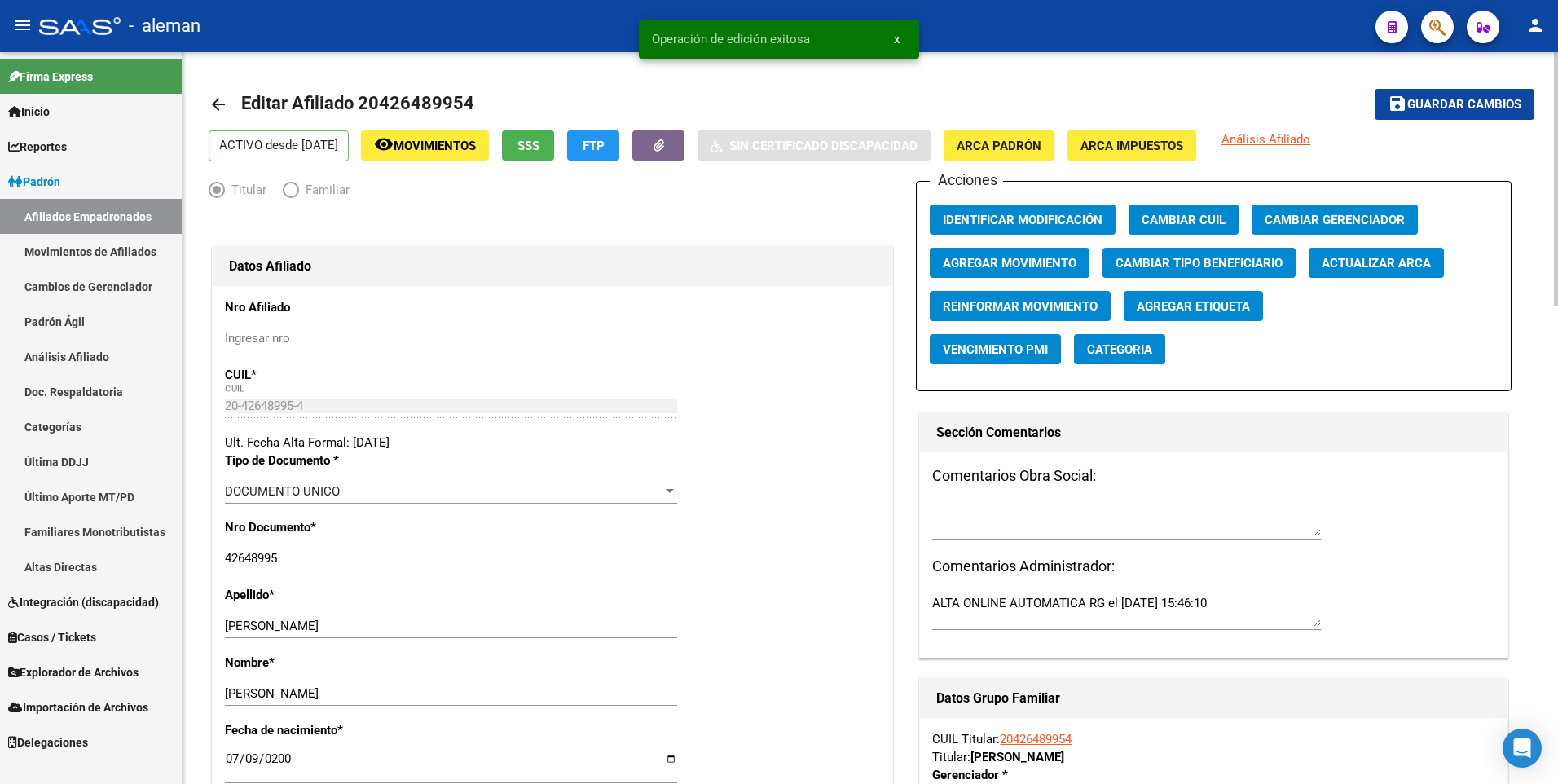
click at [223, 100] on mat-icon "arrow_back" at bounding box center [217, 104] width 19 height 19
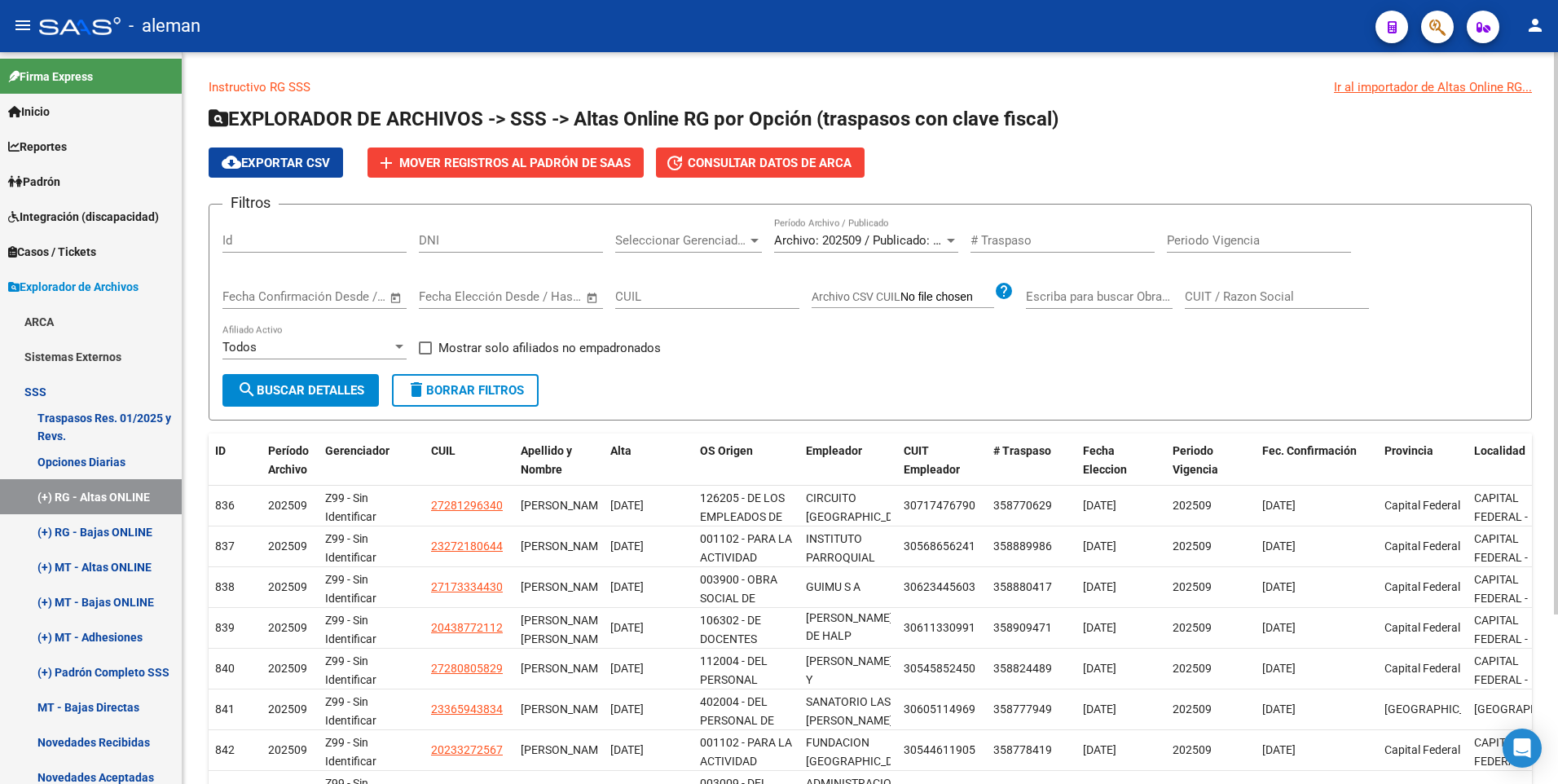
scroll to position [220, 0]
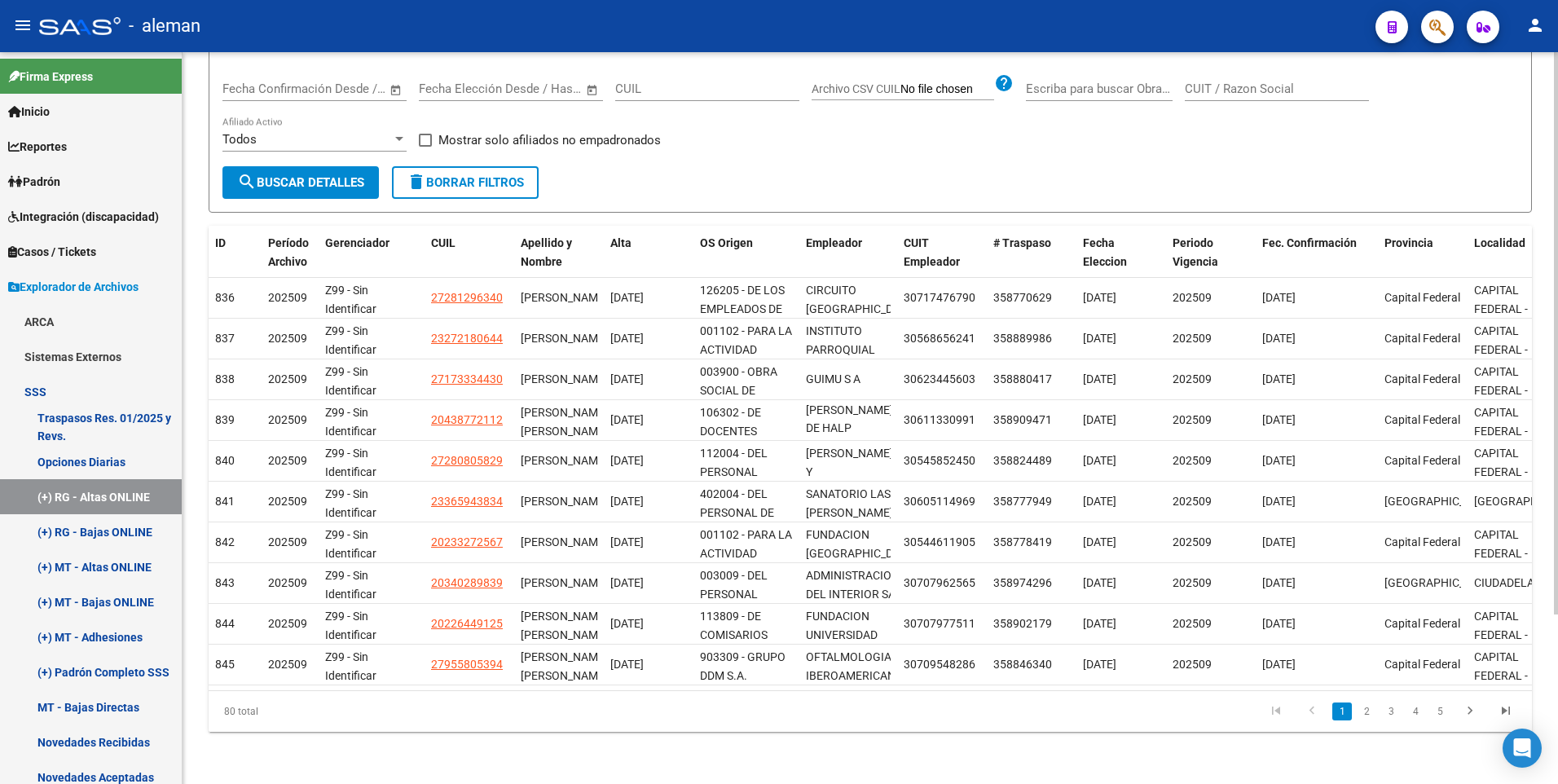
click at [1418, 714] on link "4" at bounding box center [1414, 711] width 19 height 18
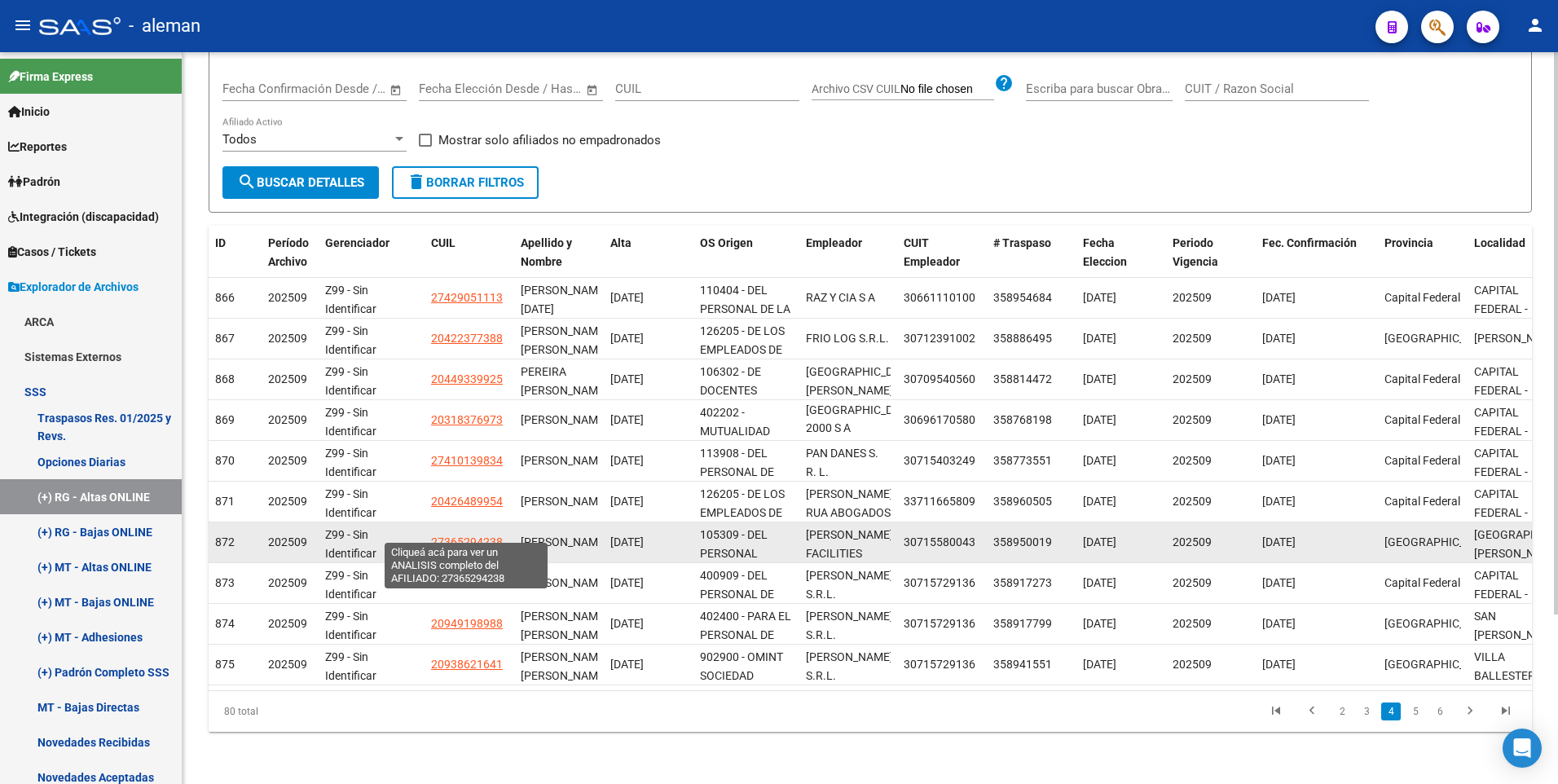
click at [485, 536] on span "27365294238" at bounding box center [466, 542] width 71 height 13
type textarea "27365294238"
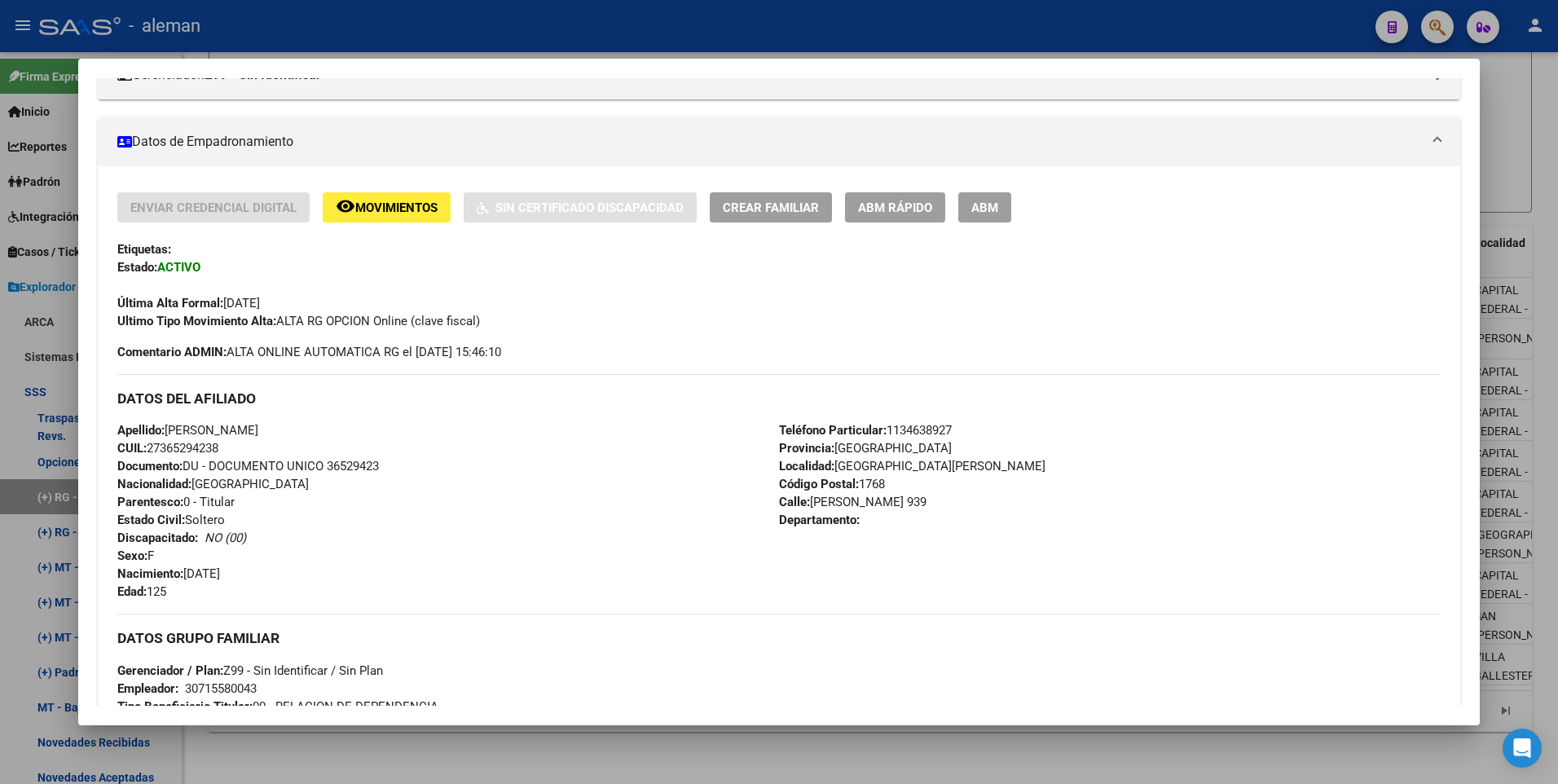
scroll to position [326, 0]
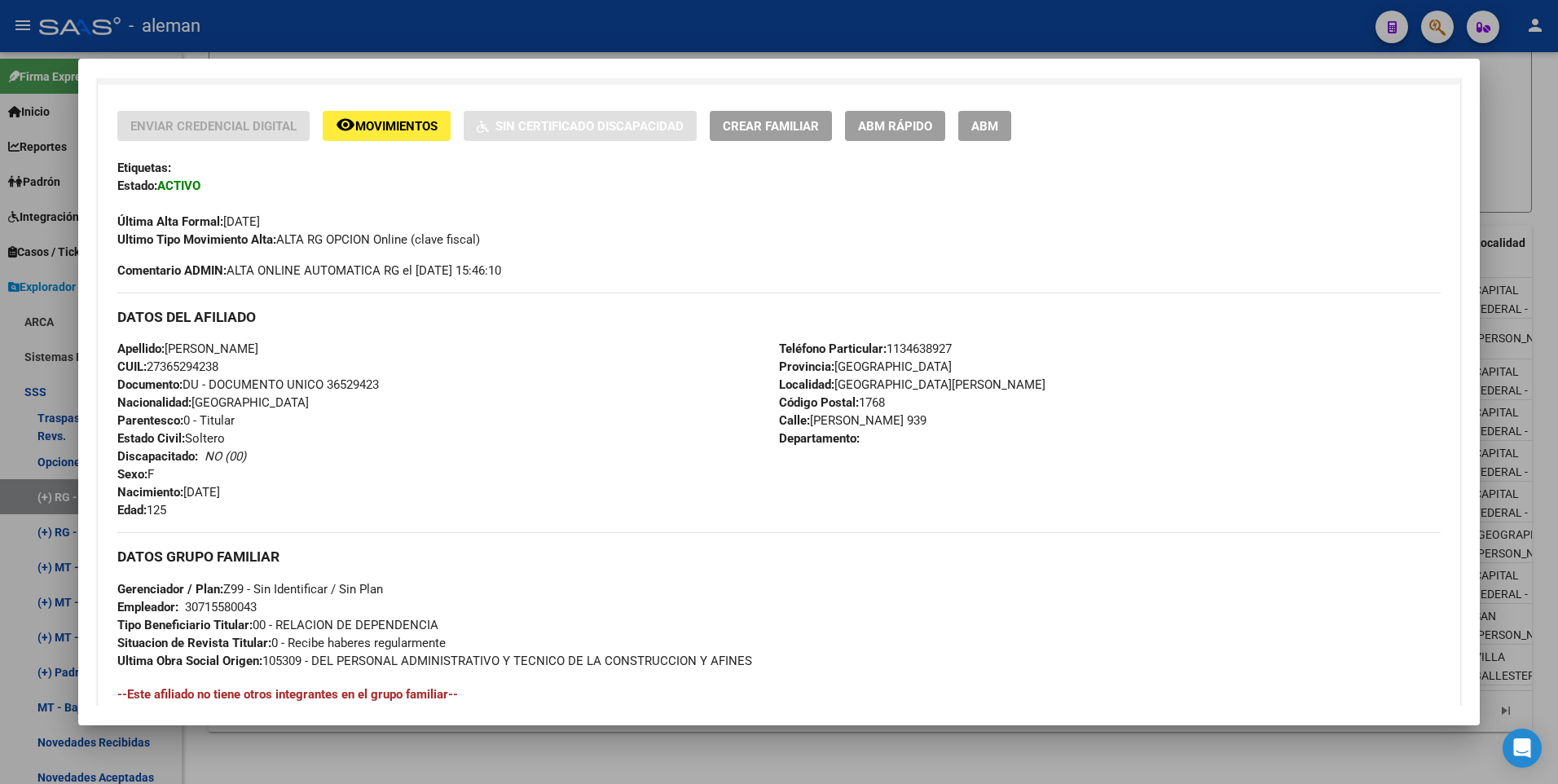
click at [995, 109] on div "Enviar Credencial Digital remove_red_eye Movimientos Sin Certificado Discapacid…" at bounding box center [779, 439] width 1363 height 708
click at [993, 116] on button "ABM" at bounding box center [984, 126] width 53 height 30
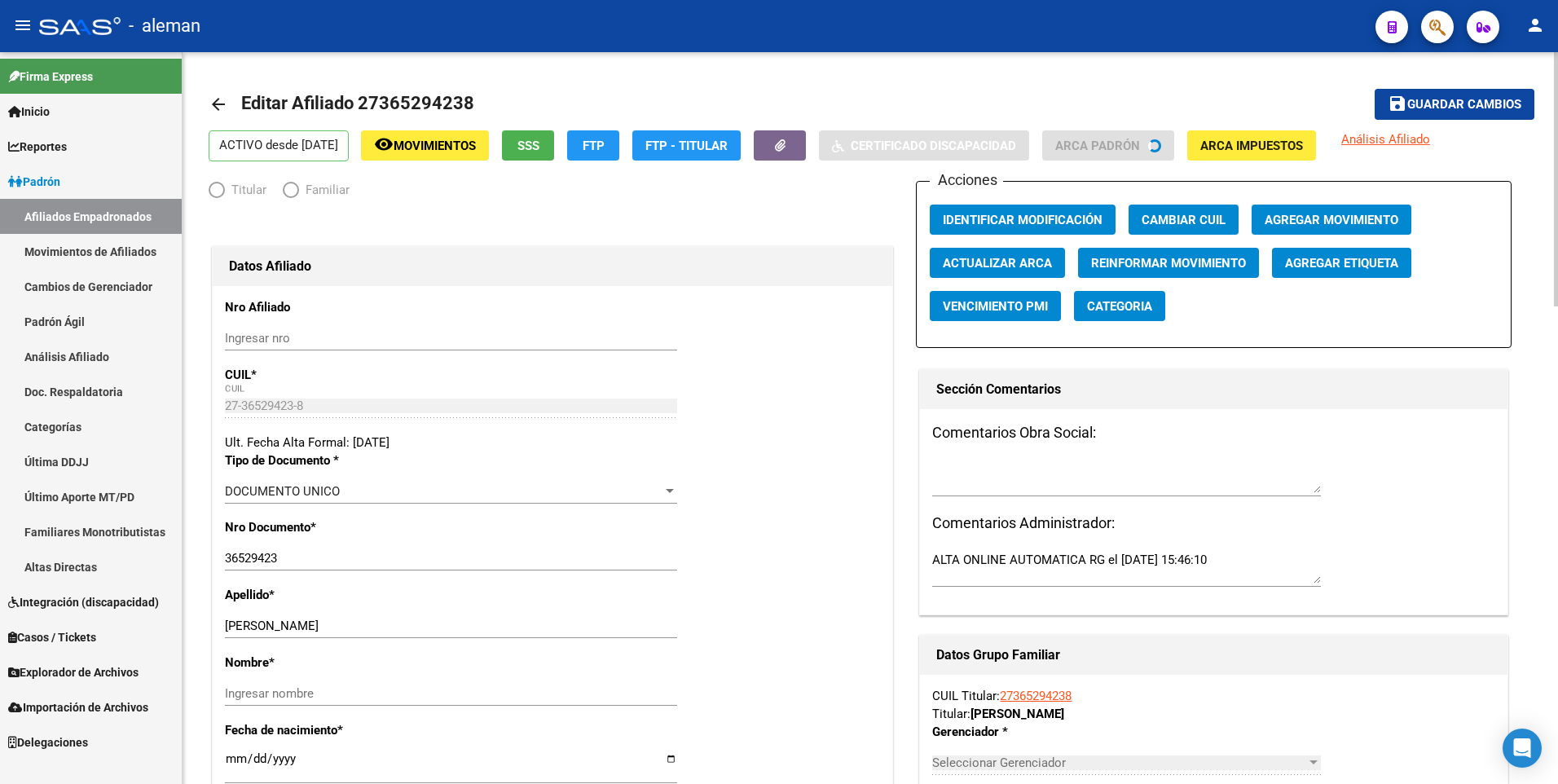
radio input "true"
type input "30-71558004-3"
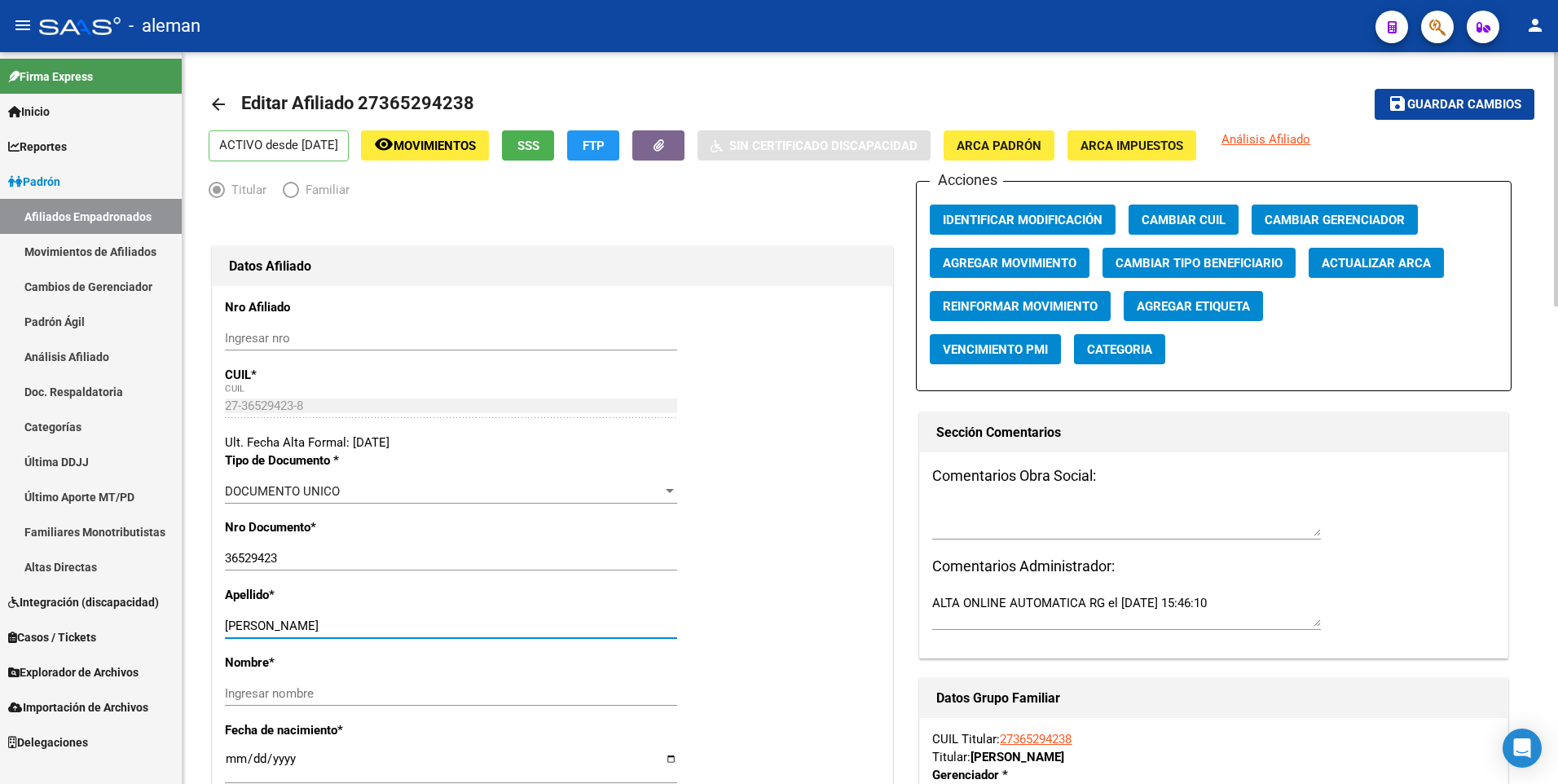
drag, startPoint x: 290, startPoint y: 624, endPoint x: 529, endPoint y: 617, distance: 239.1
click at [529, 617] on div "FONTANET MAGALI ALEJANDRINA Ingresar apellido" at bounding box center [451, 625] width 452 height 24
click at [505, 693] on input "Ingresar nombre" at bounding box center [451, 693] width 452 height 14
paste input "MAGALI ALEJANDRINA"
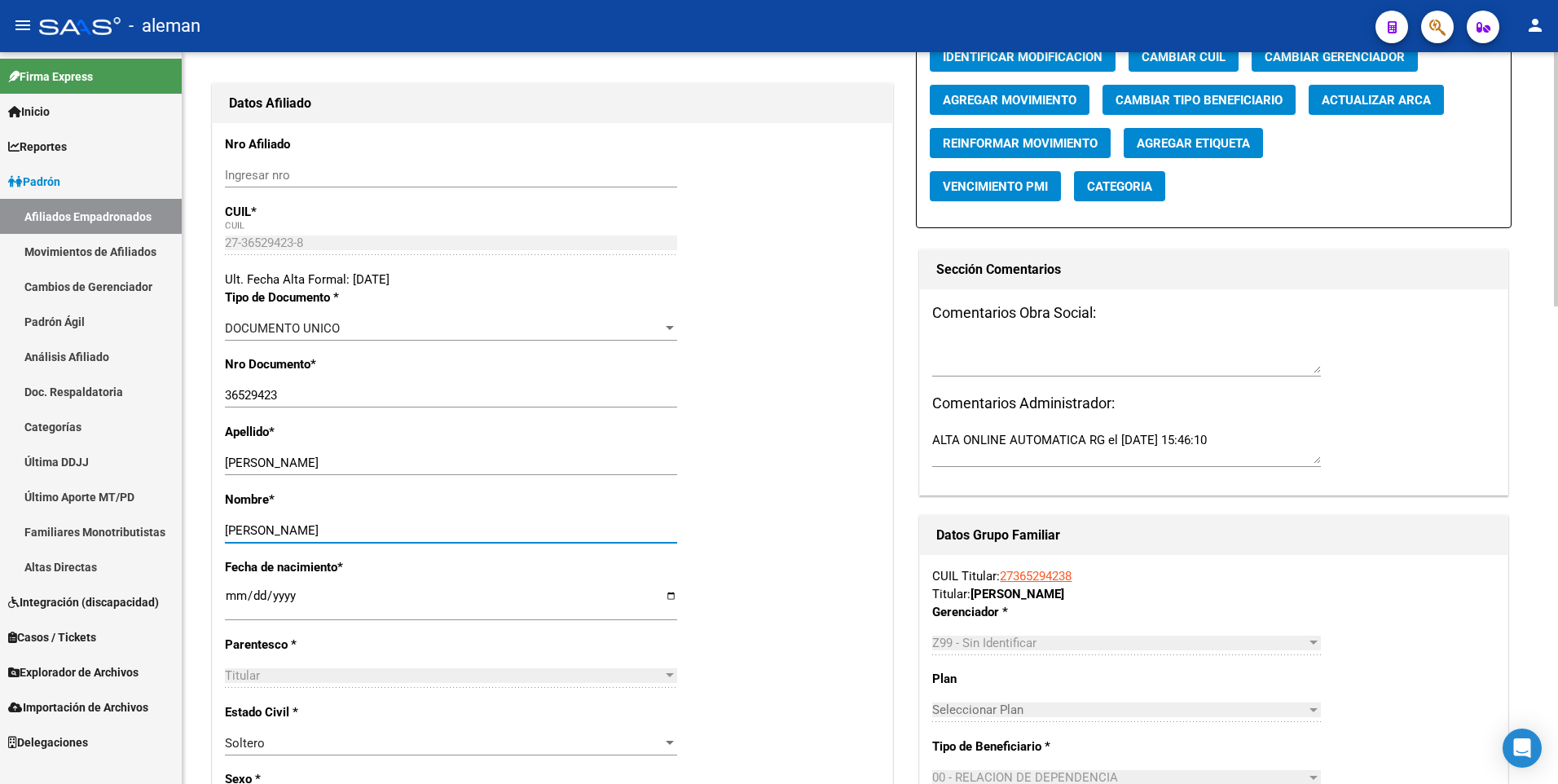
type input "MAGALI ALEJANDRINA"
drag, startPoint x: 287, startPoint y: 460, endPoint x: 507, endPoint y: 467, distance: 220.1
click at [507, 467] on input "FONTANET MAGALI ALEJANDRINA" at bounding box center [451, 463] width 452 height 14
type input "FONTANET"
click at [229, 594] on input "[DATE]" at bounding box center [451, 602] width 452 height 26
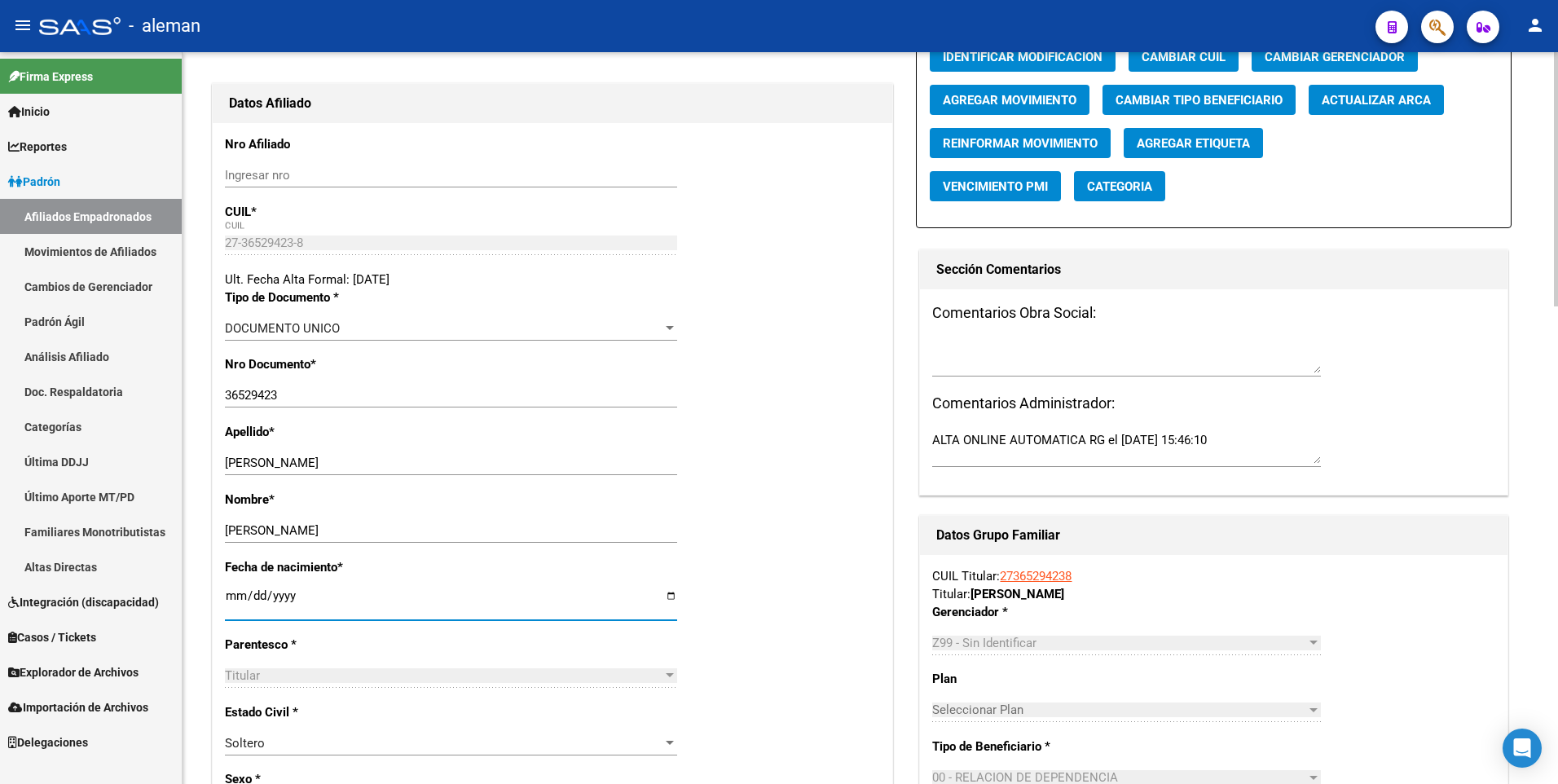
scroll to position [0, 0]
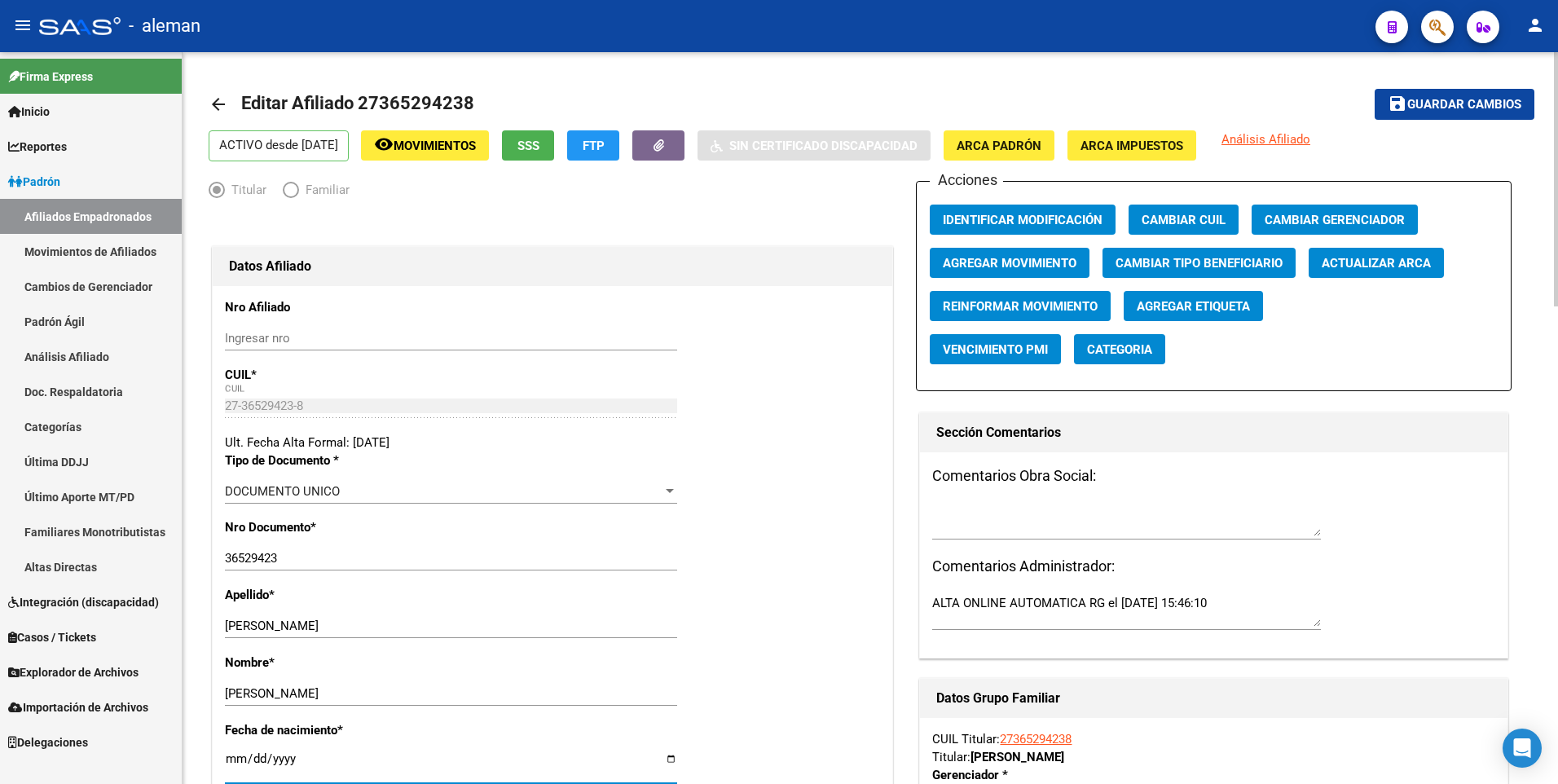
click at [1041, 143] on span "ARCA Padrón" at bounding box center [998, 145] width 85 height 14
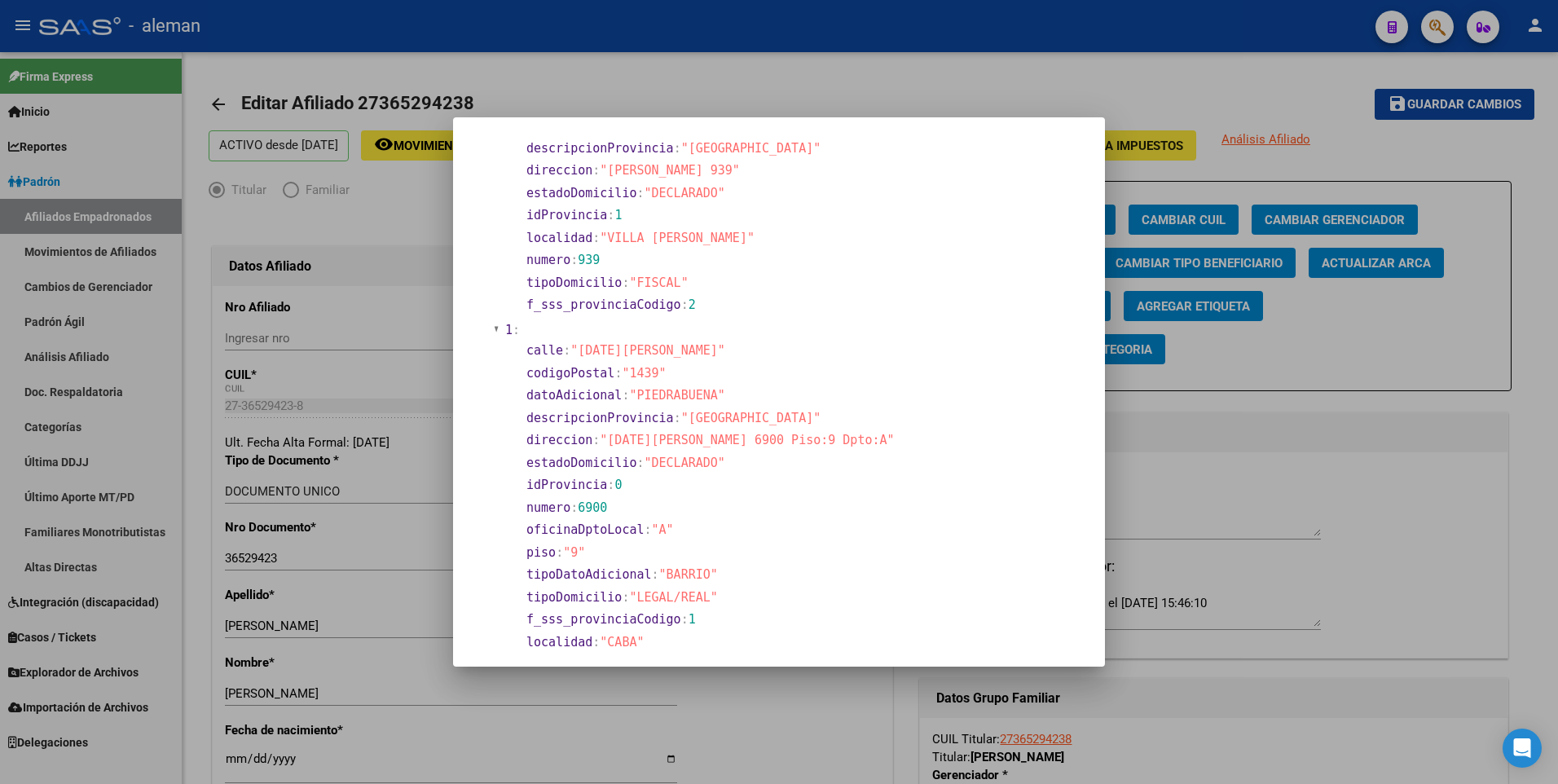
scroll to position [244, 0]
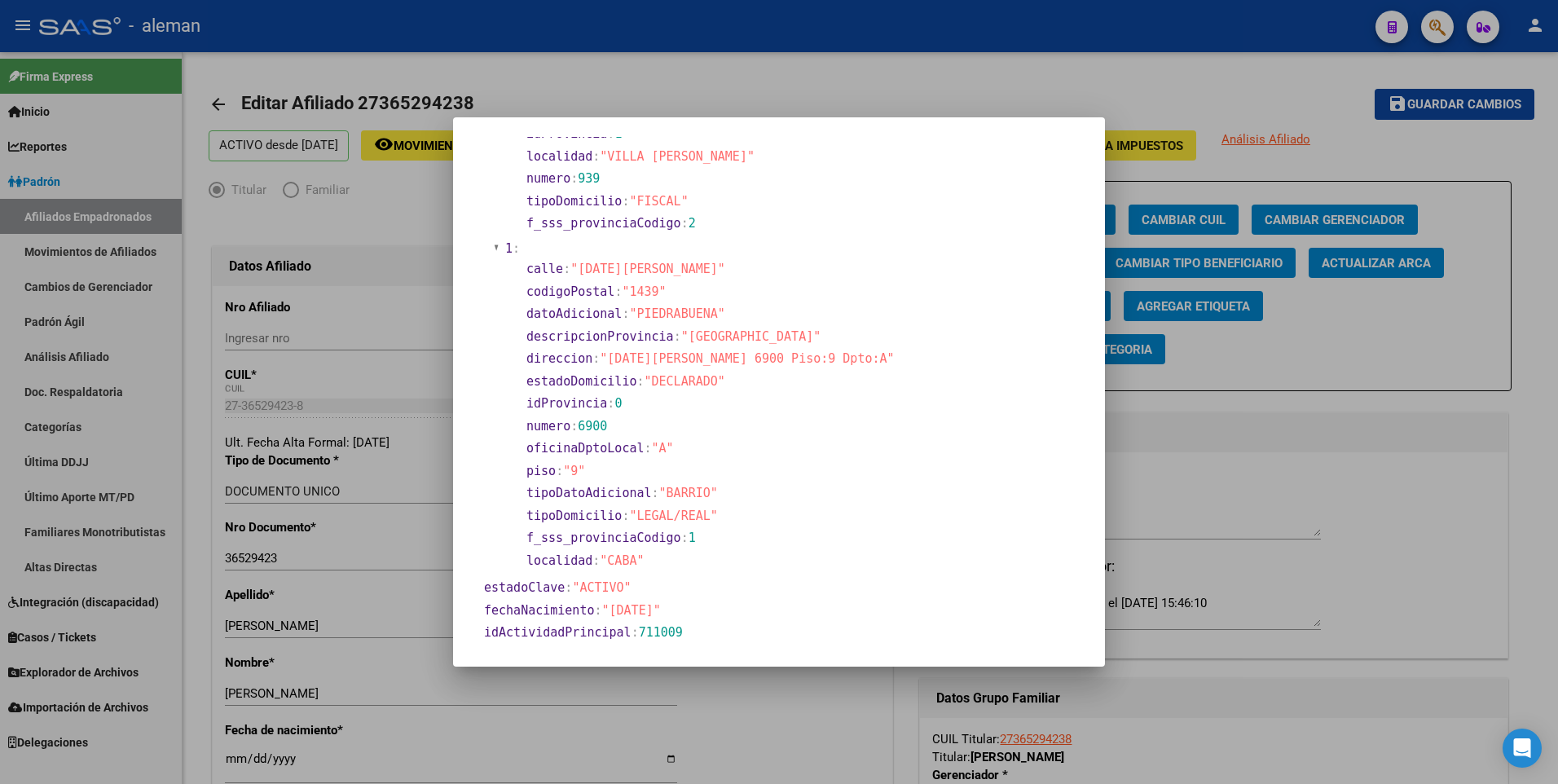
click at [231, 756] on div at bounding box center [779, 392] width 1558 height 784
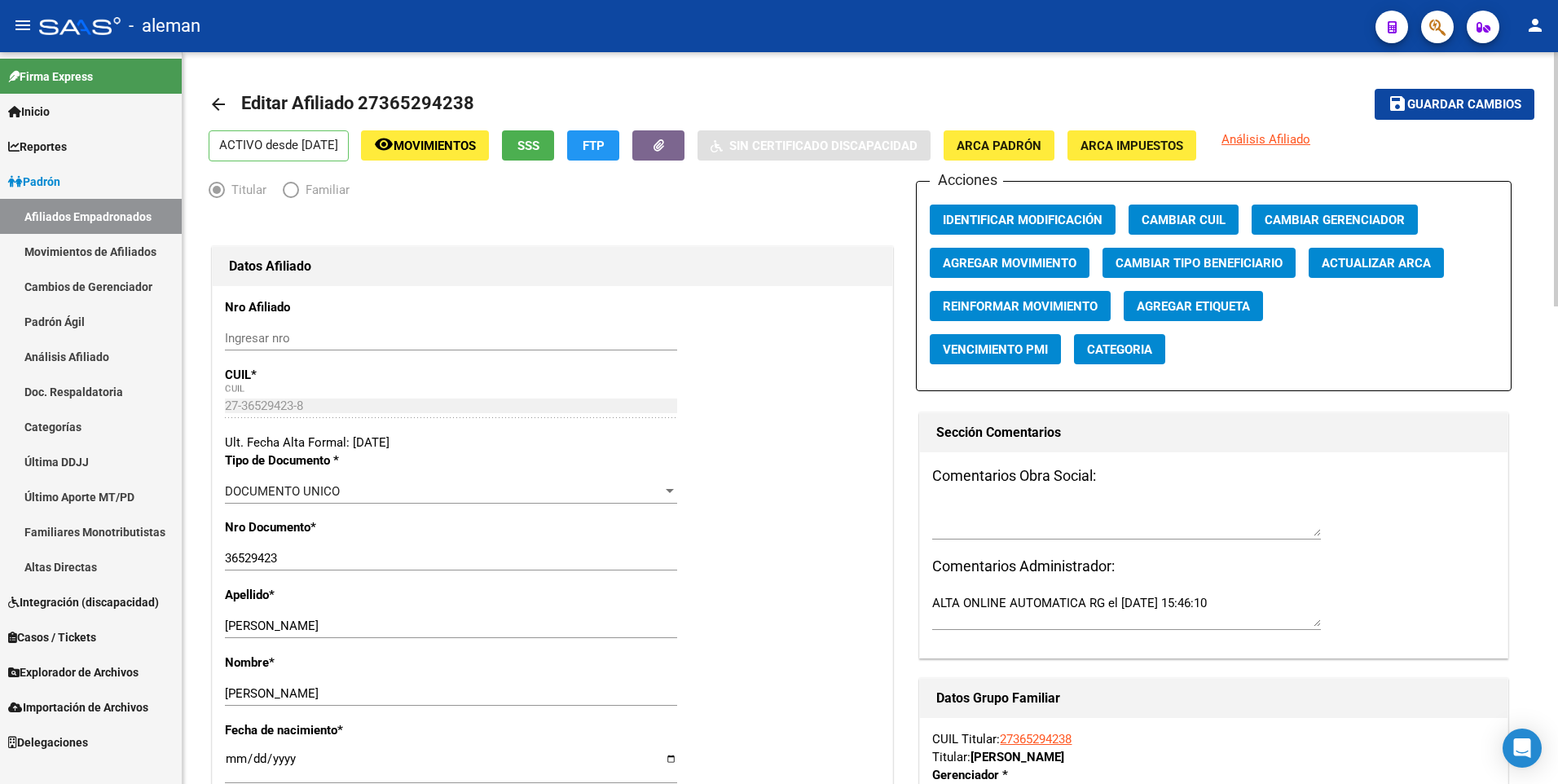
click at [229, 759] on input "[DATE]" at bounding box center [451, 765] width 452 height 26
type input "[DATE]"
type input "1991-09-21"
click at [802, 571] on div "Nro Documento * 36529423 Ingresar nro" at bounding box center [552, 551] width 655 height 68
click at [1447, 102] on span "Guardar cambios" at bounding box center [1464, 104] width 114 height 14
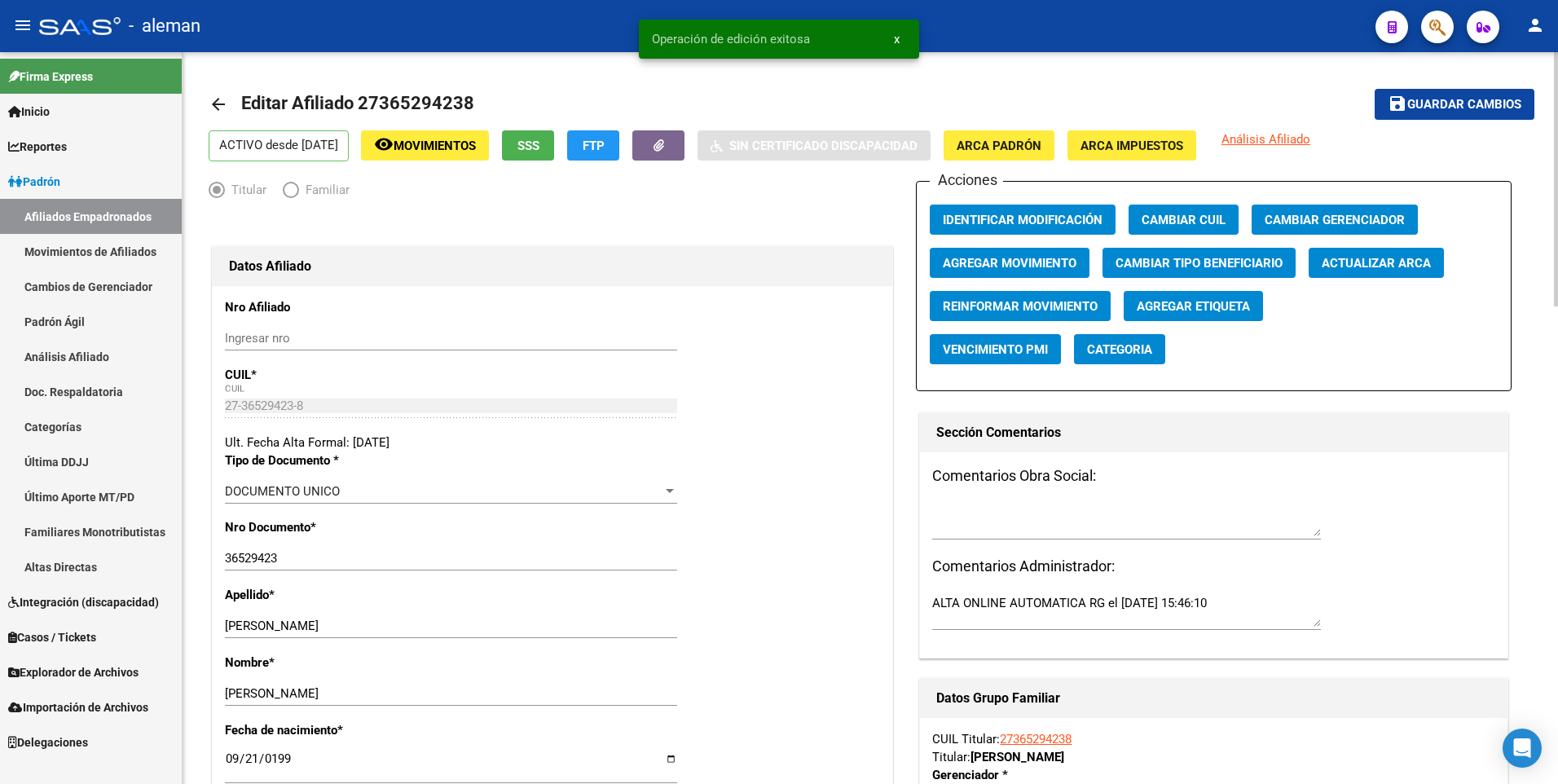
click at [220, 98] on mat-icon "arrow_back" at bounding box center [217, 104] width 19 height 19
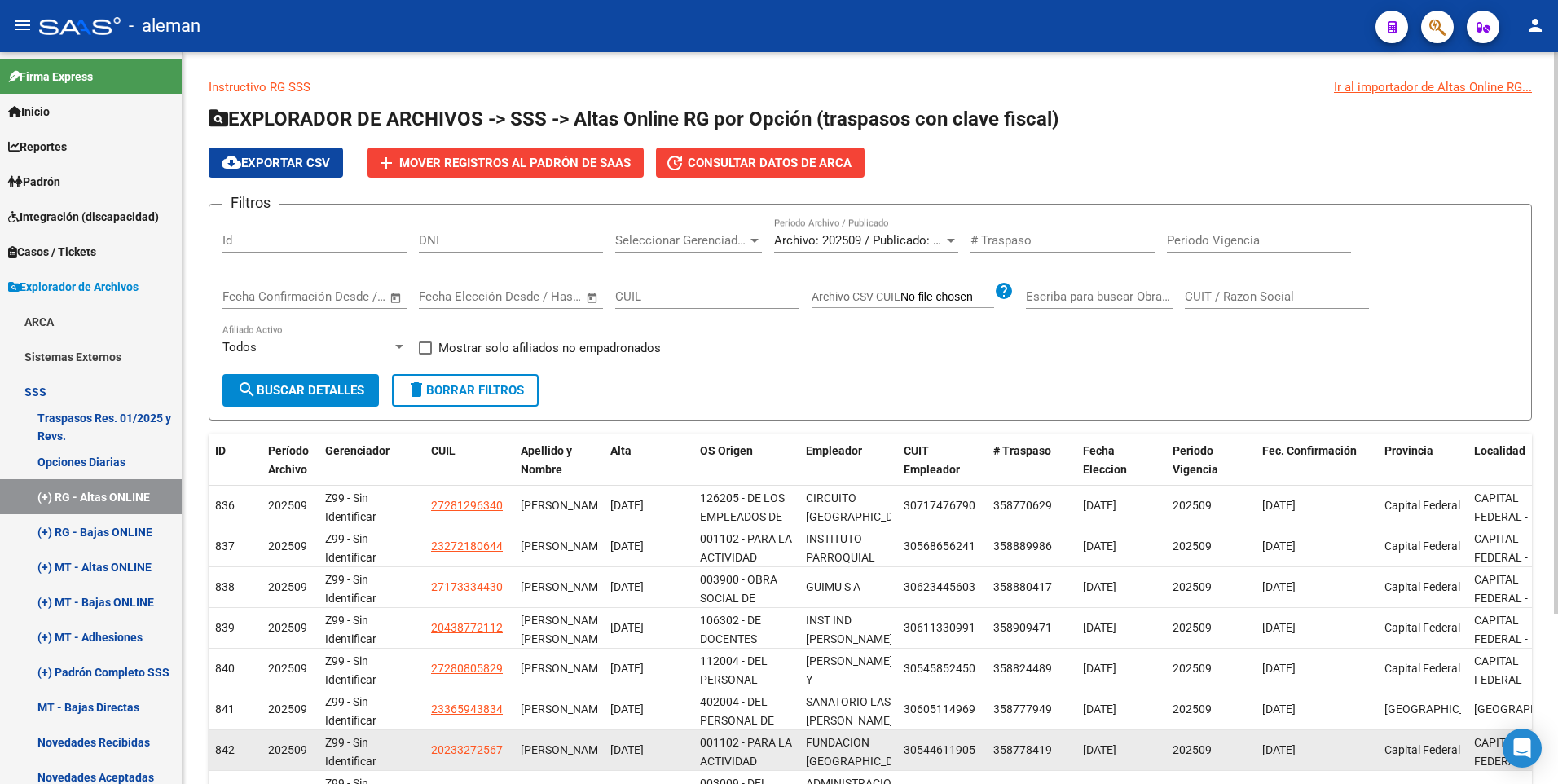
scroll to position [220, 0]
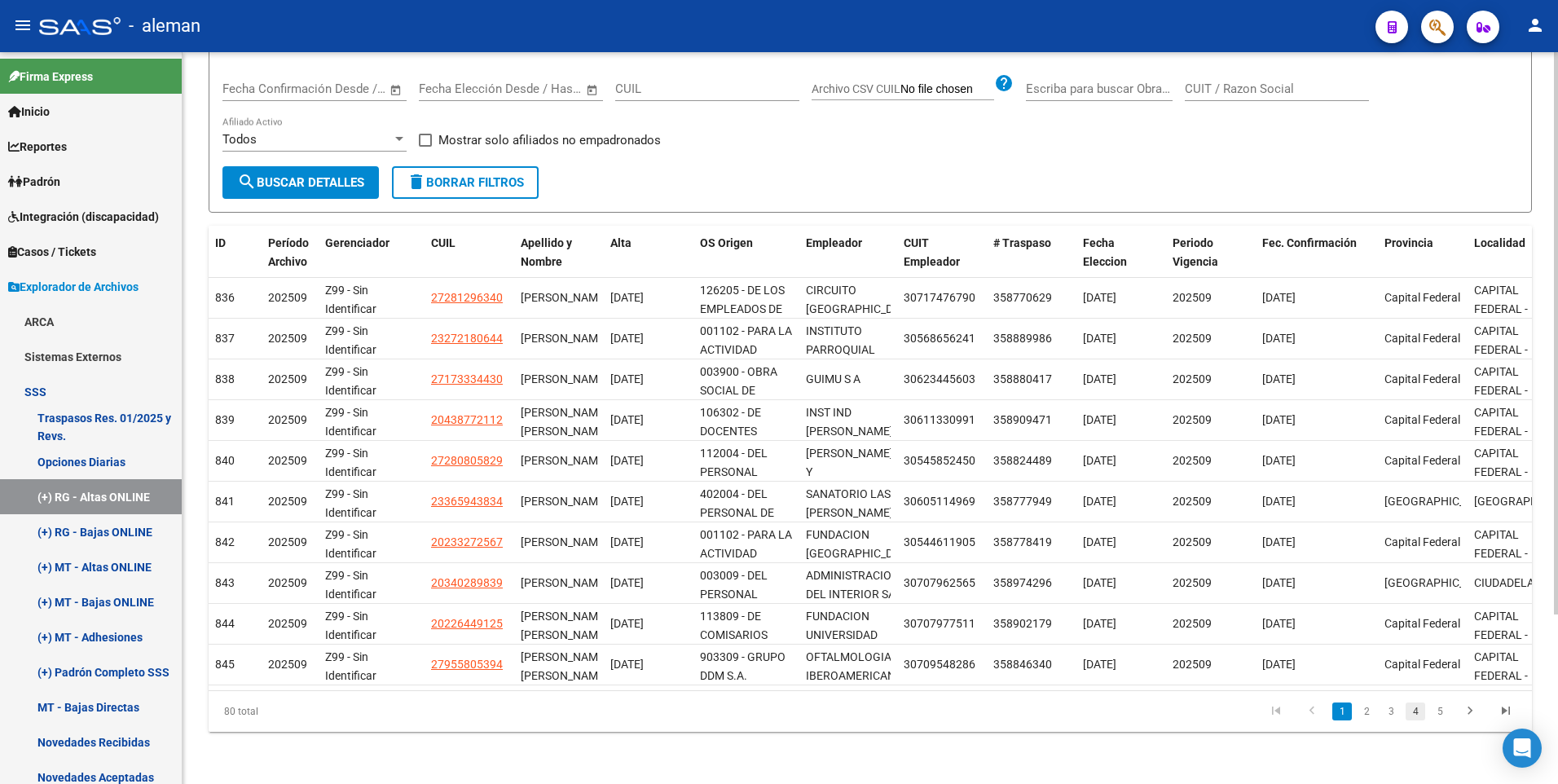
click at [1416, 710] on link "4" at bounding box center [1414, 711] width 19 height 18
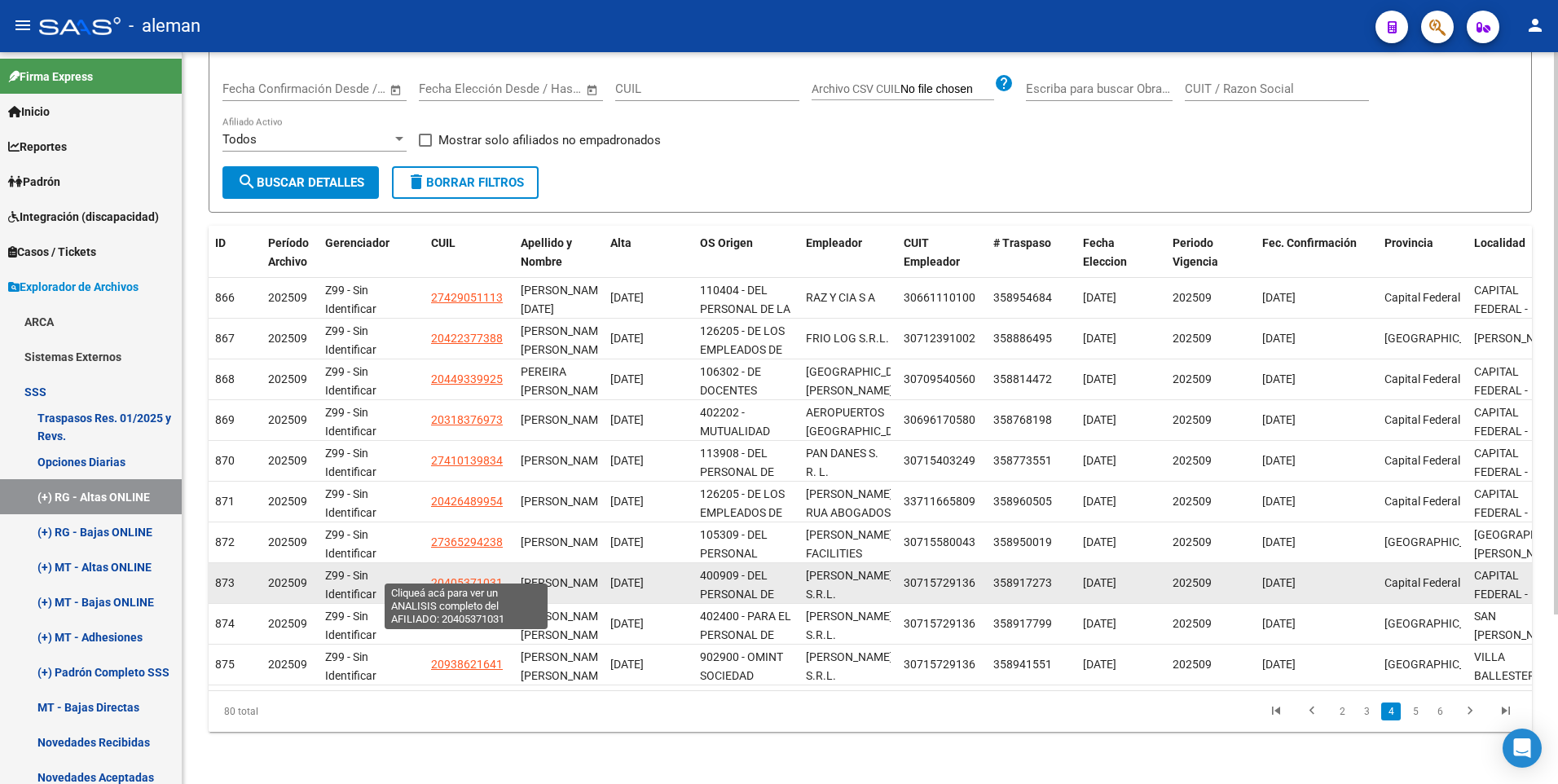
click at [474, 576] on span "20405371031" at bounding box center [466, 583] width 71 height 13
type textarea "20405371031"
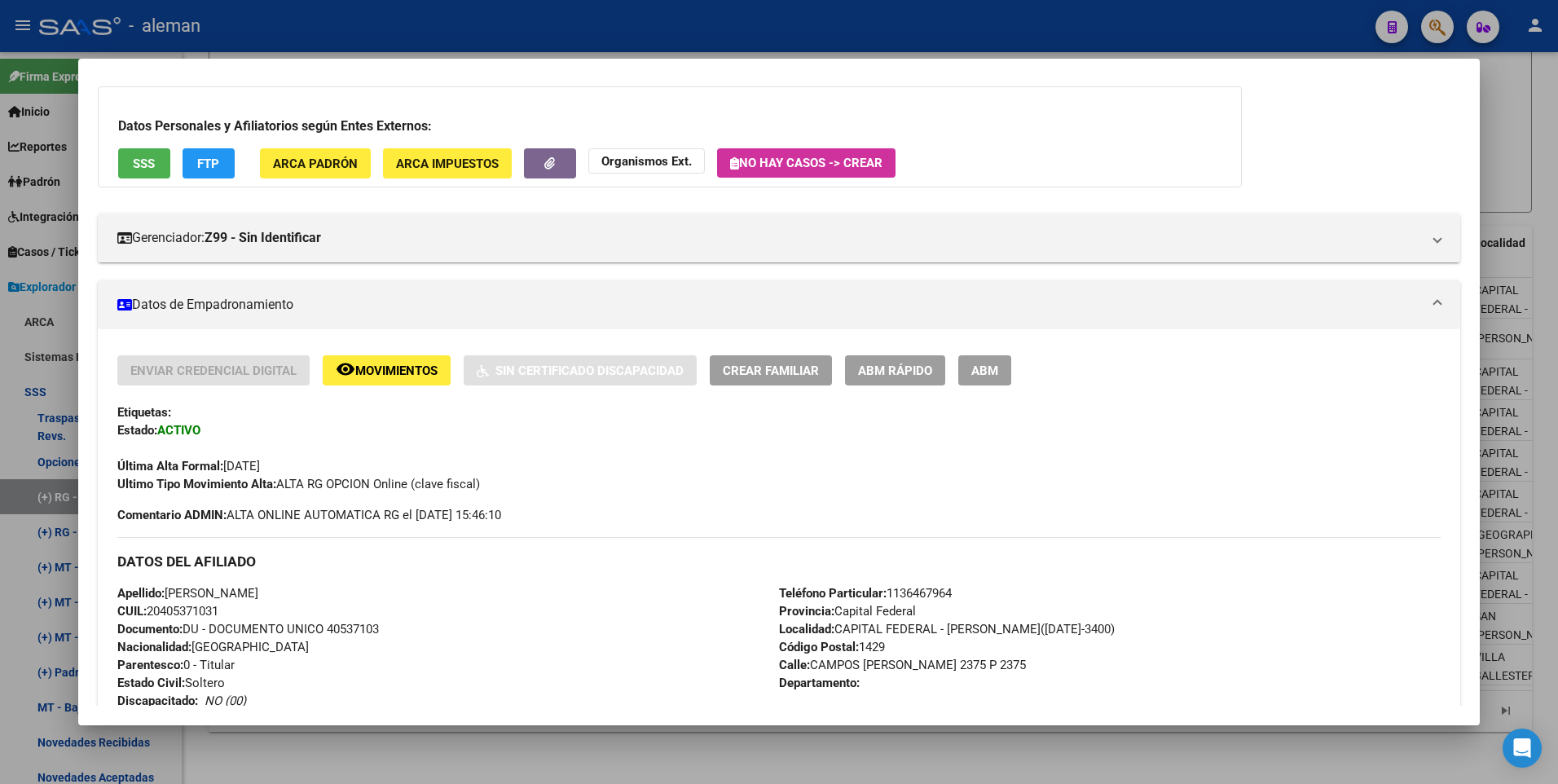
scroll to position [163, 0]
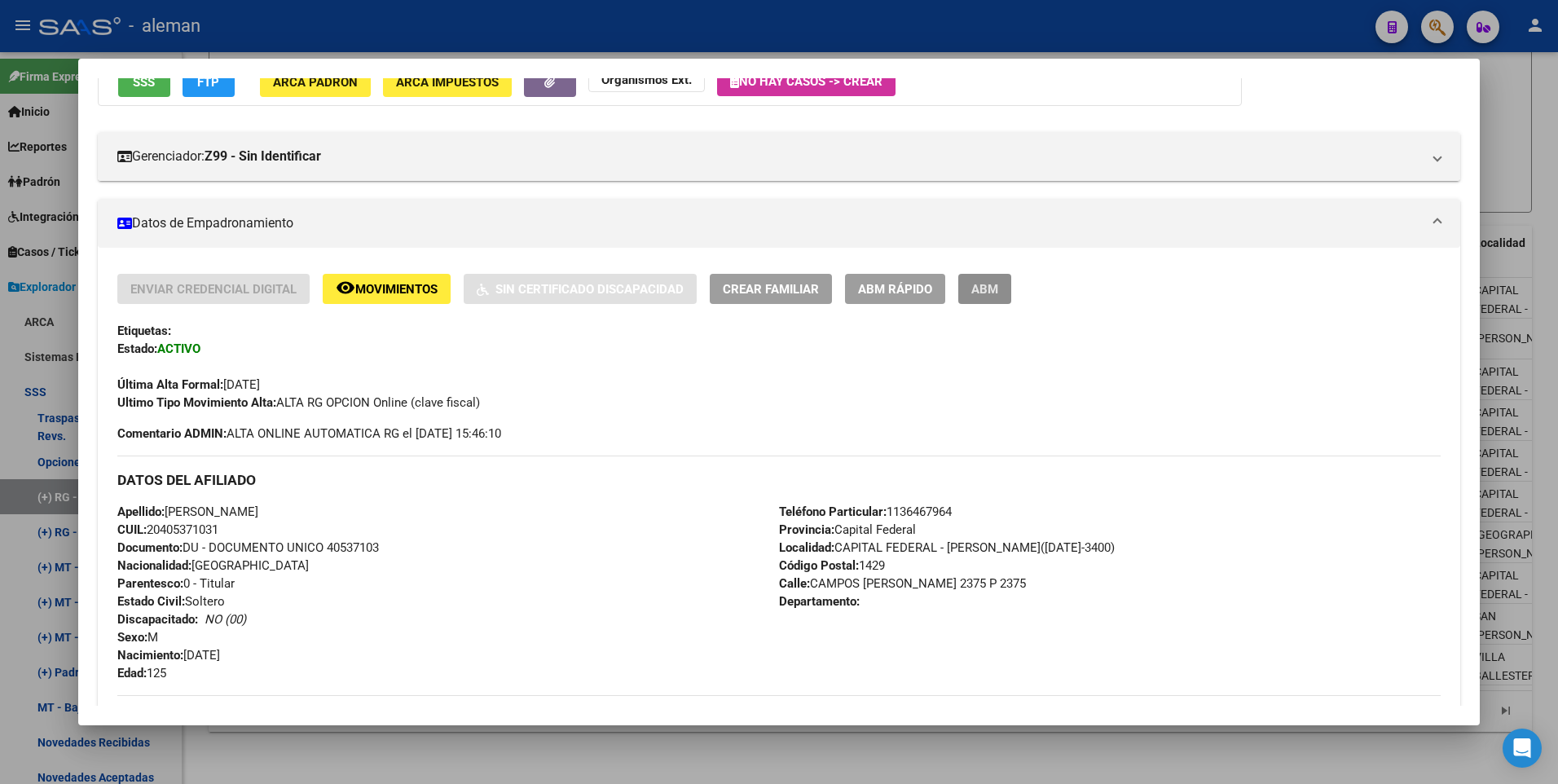
click at [994, 291] on span "ABM" at bounding box center [985, 289] width 27 height 14
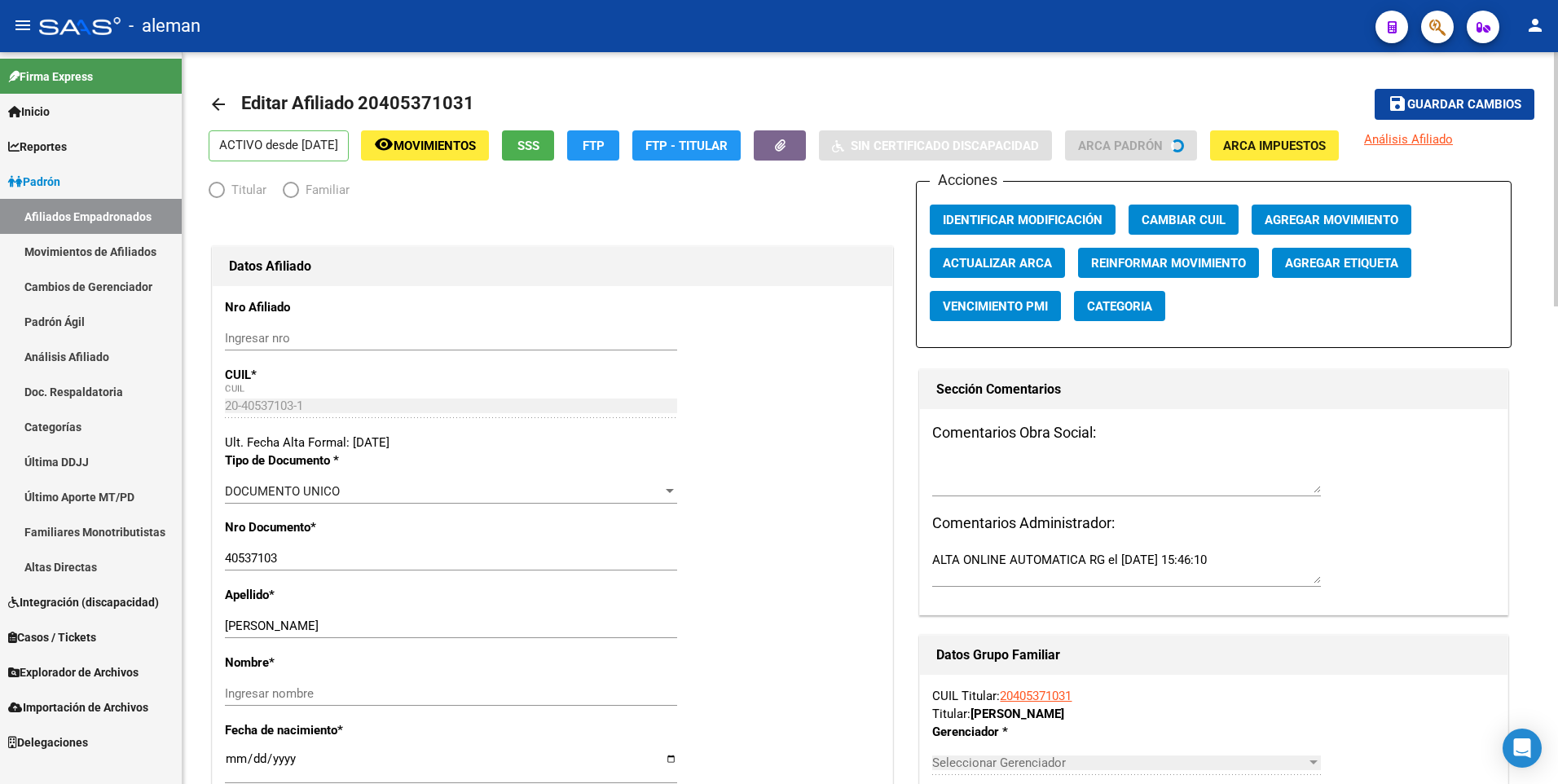
radio input "true"
type input "30-71572913-6"
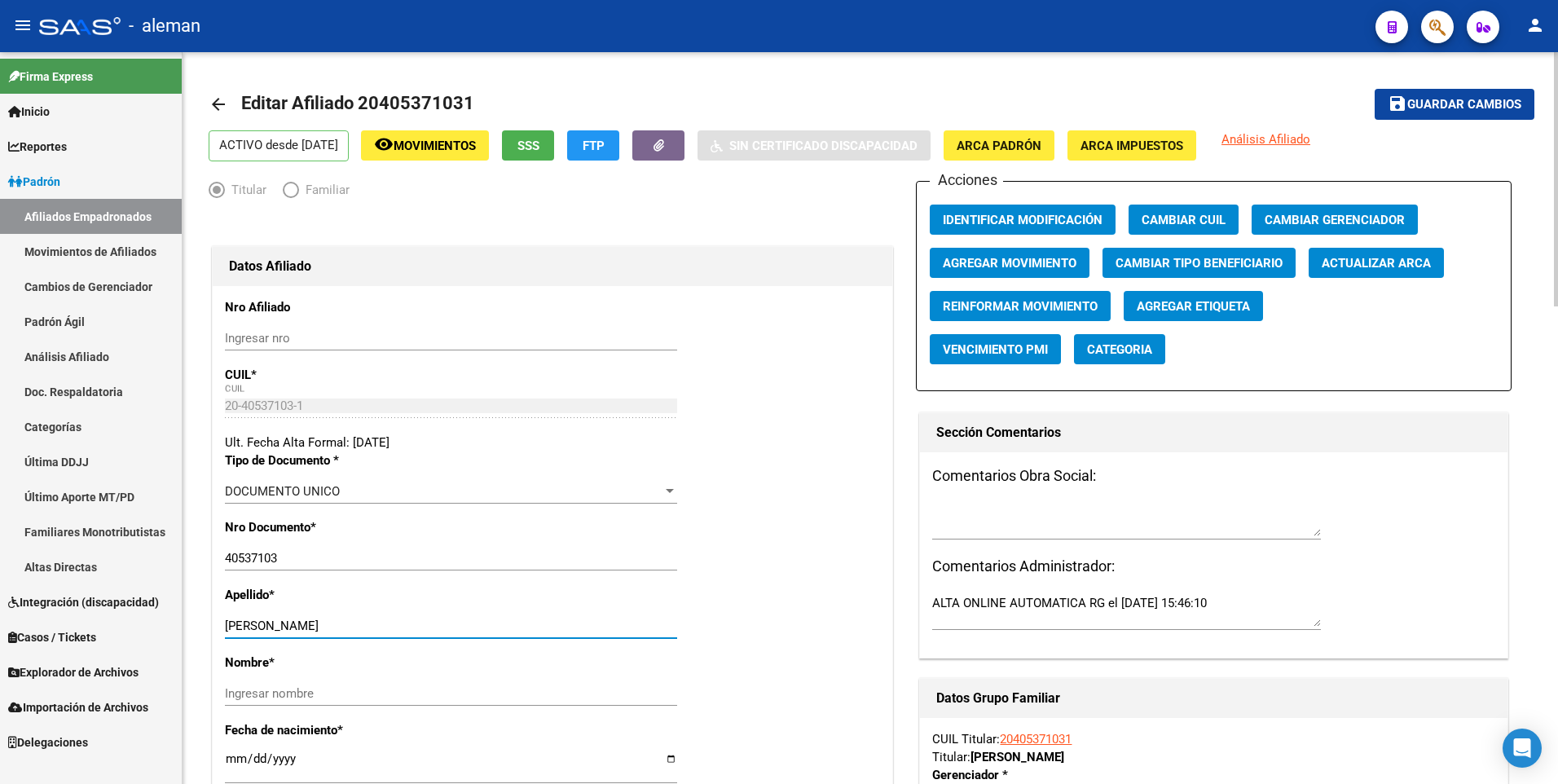
drag, startPoint x: 270, startPoint y: 625, endPoint x: 428, endPoint y: 627, distance: 158.0
click at [428, 627] on input "GARCIA IGNACIO JAVIER" at bounding box center [451, 625] width 452 height 14
type input "GARCIA"
click at [391, 698] on input "Ingresar nombre" at bounding box center [451, 693] width 452 height 14
paste input "IGNACIO JAVIER"
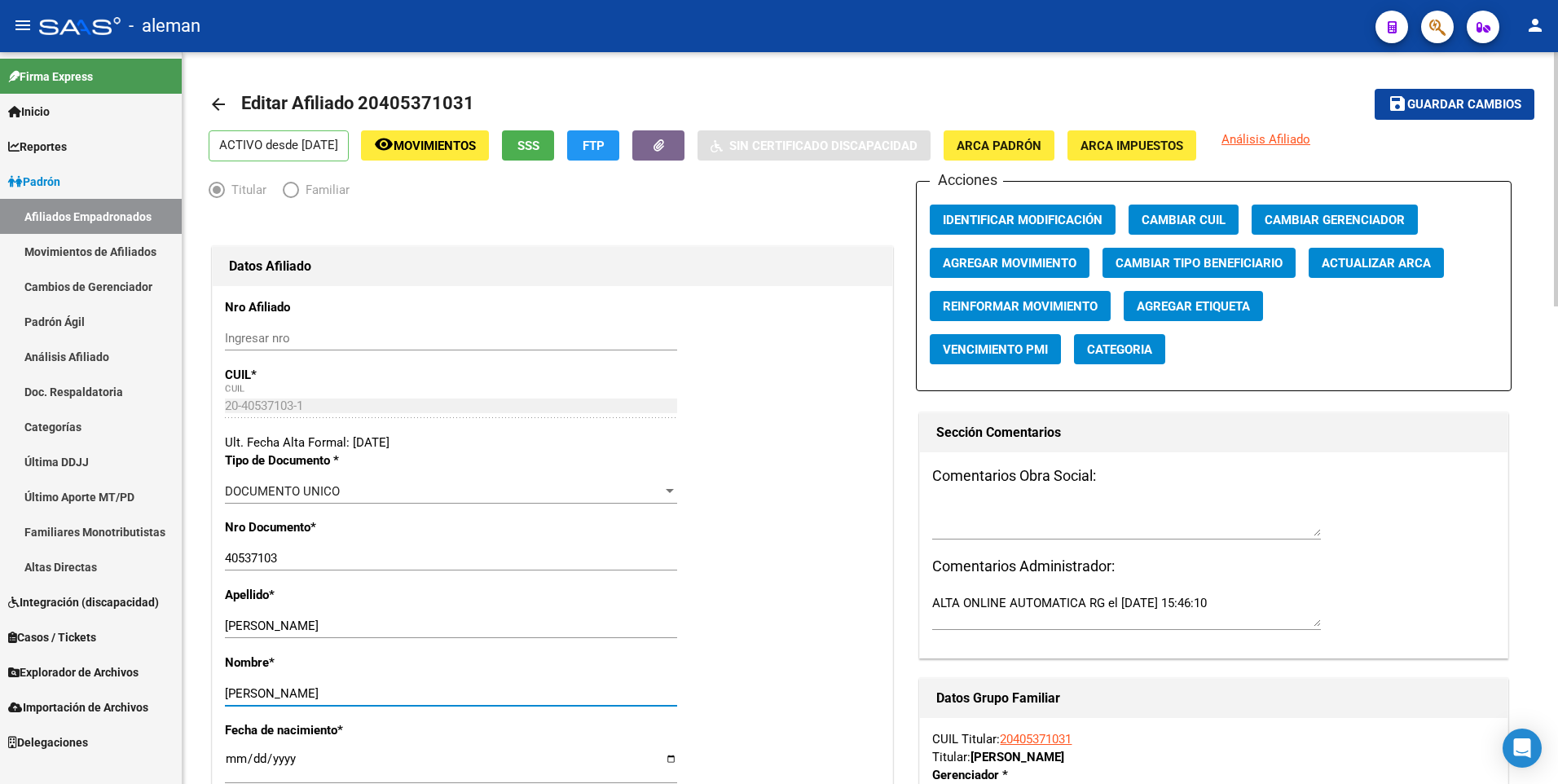
type input "IGNACIO JAVIER"
click at [1027, 147] on span "ARCA Padrón" at bounding box center [998, 145] width 85 height 14
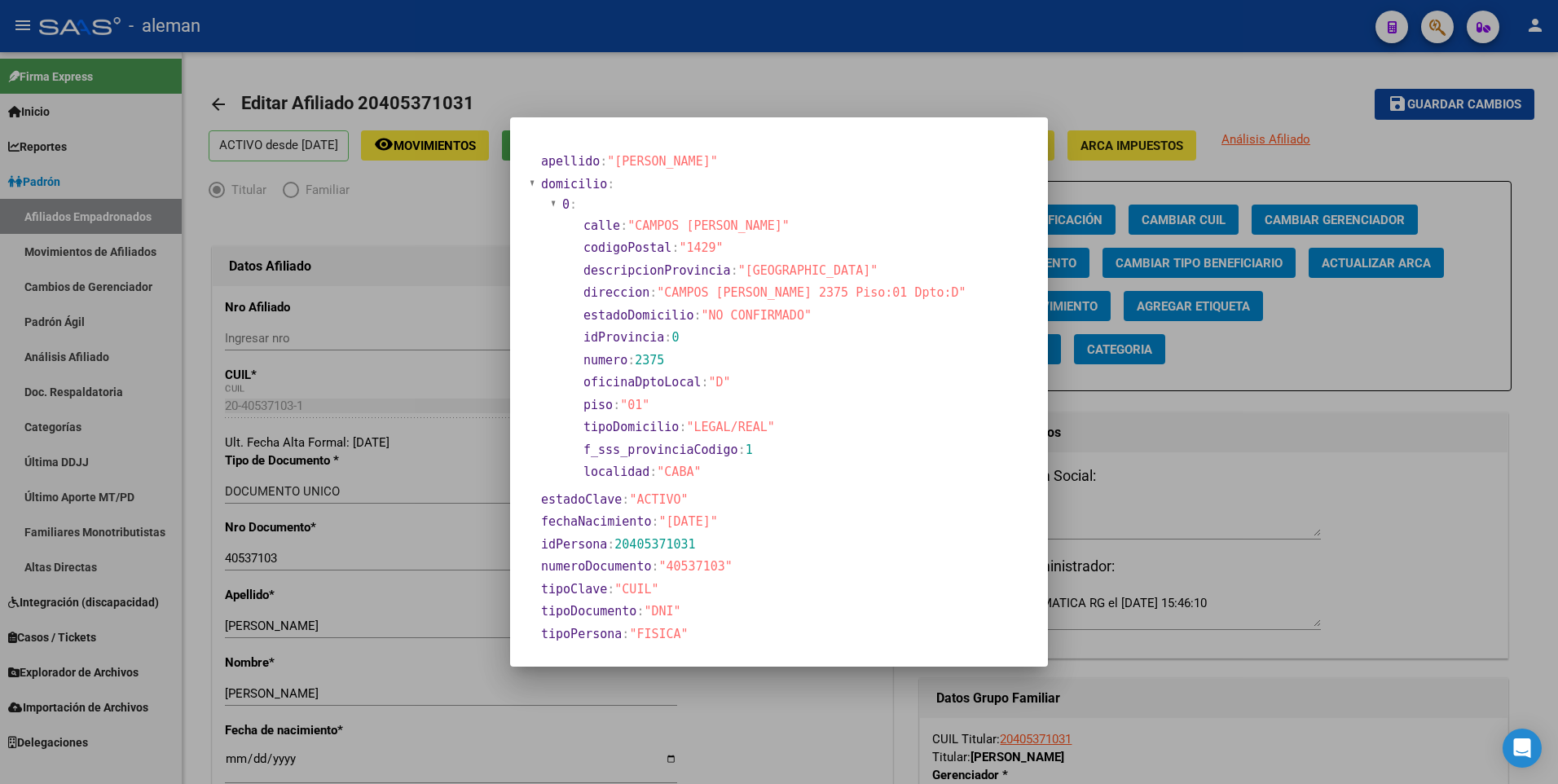
click at [232, 755] on div at bounding box center [779, 392] width 1558 height 784
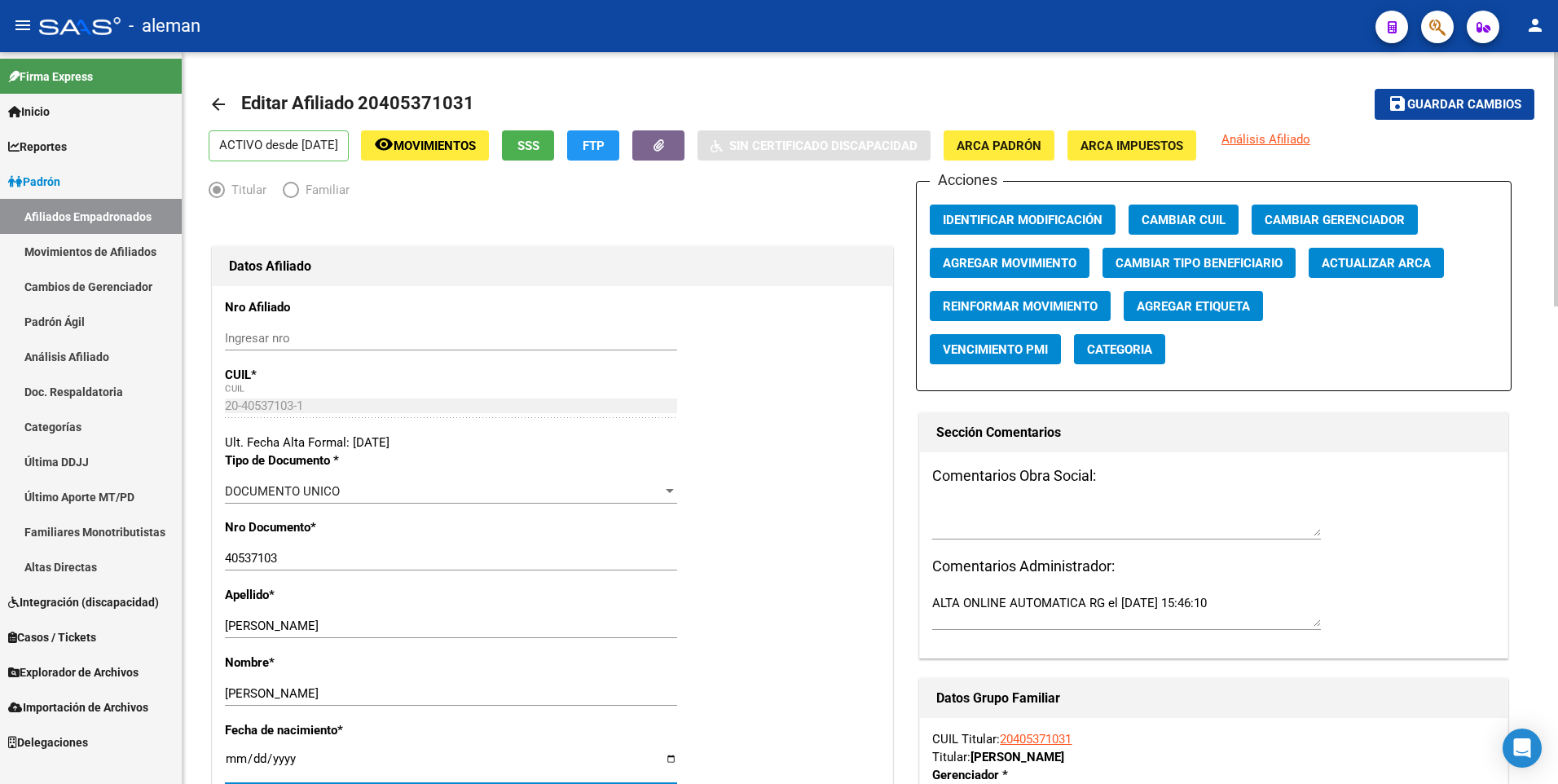
click at [232, 760] on input "[DATE]" at bounding box center [451, 765] width 452 height 26
type input "[DATE]"
type input "1997-06-24"
click at [799, 558] on div "Nro Documento * 40537103 Ingresar nro" at bounding box center [552, 551] width 655 height 68
click at [1470, 103] on span "Guardar cambios" at bounding box center [1464, 104] width 114 height 14
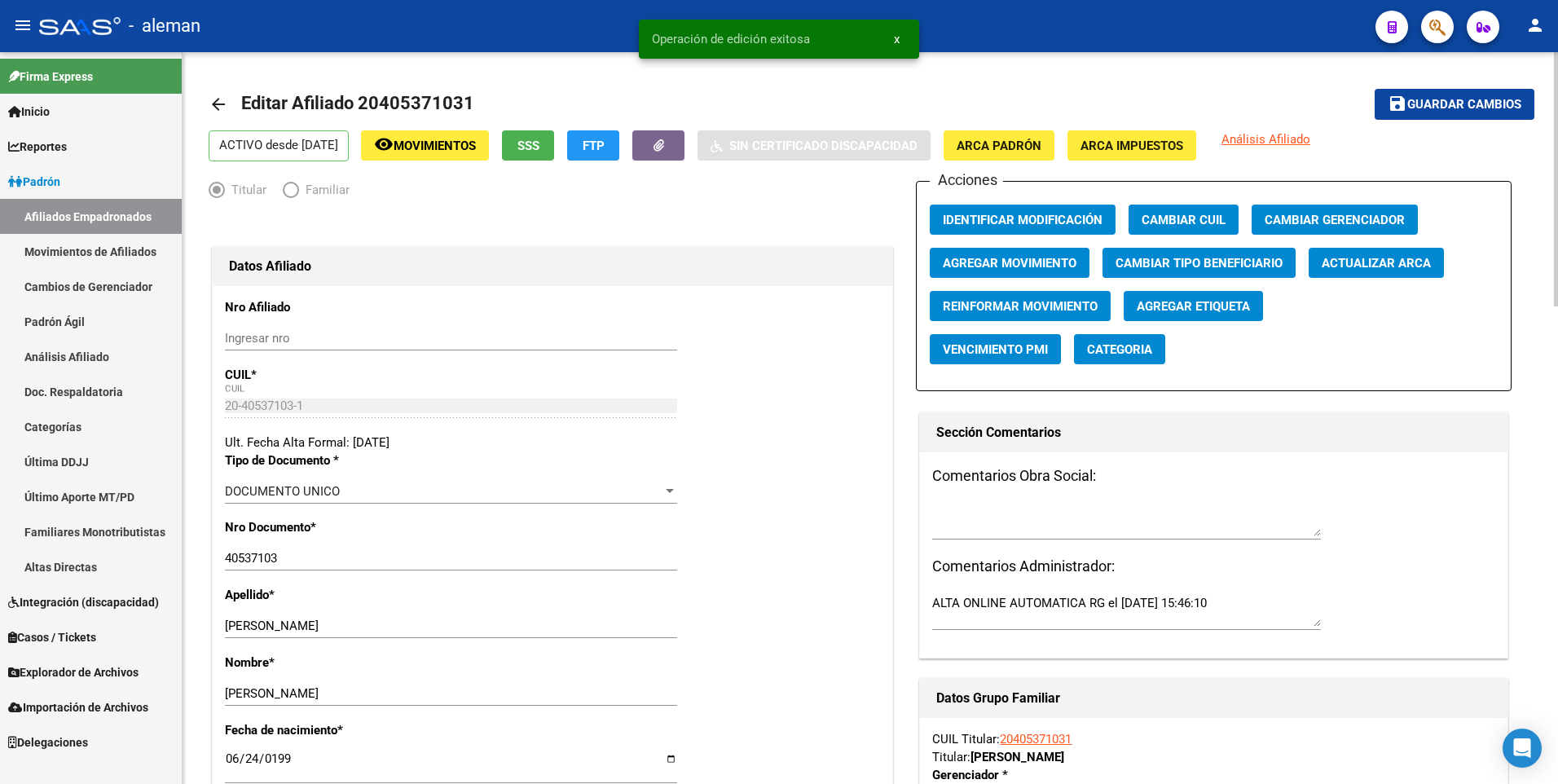
click at [217, 107] on mat-icon "arrow_back" at bounding box center [217, 104] width 19 height 19
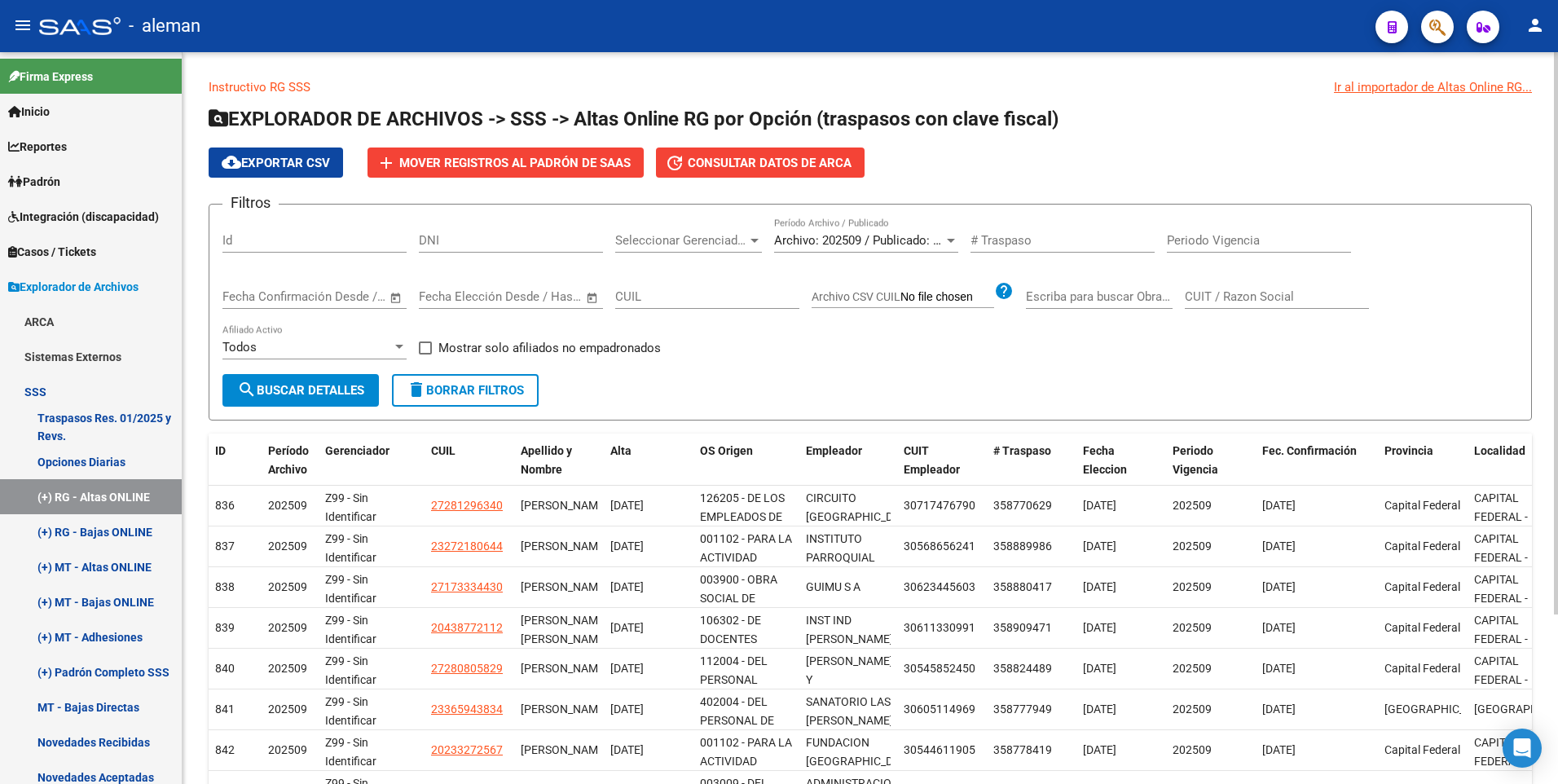
scroll to position [220, 0]
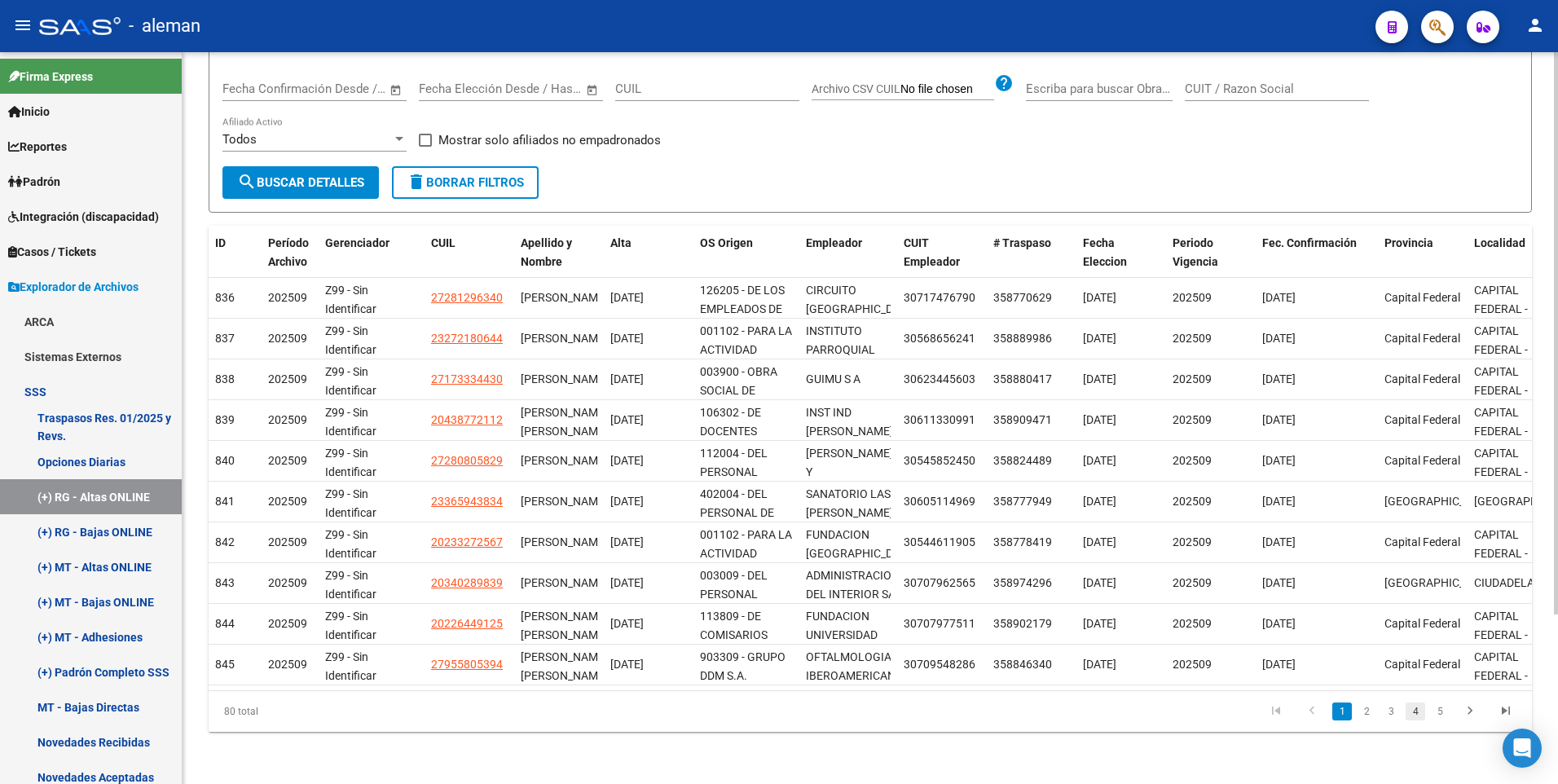
click at [1416, 711] on link "4" at bounding box center [1414, 711] width 19 height 18
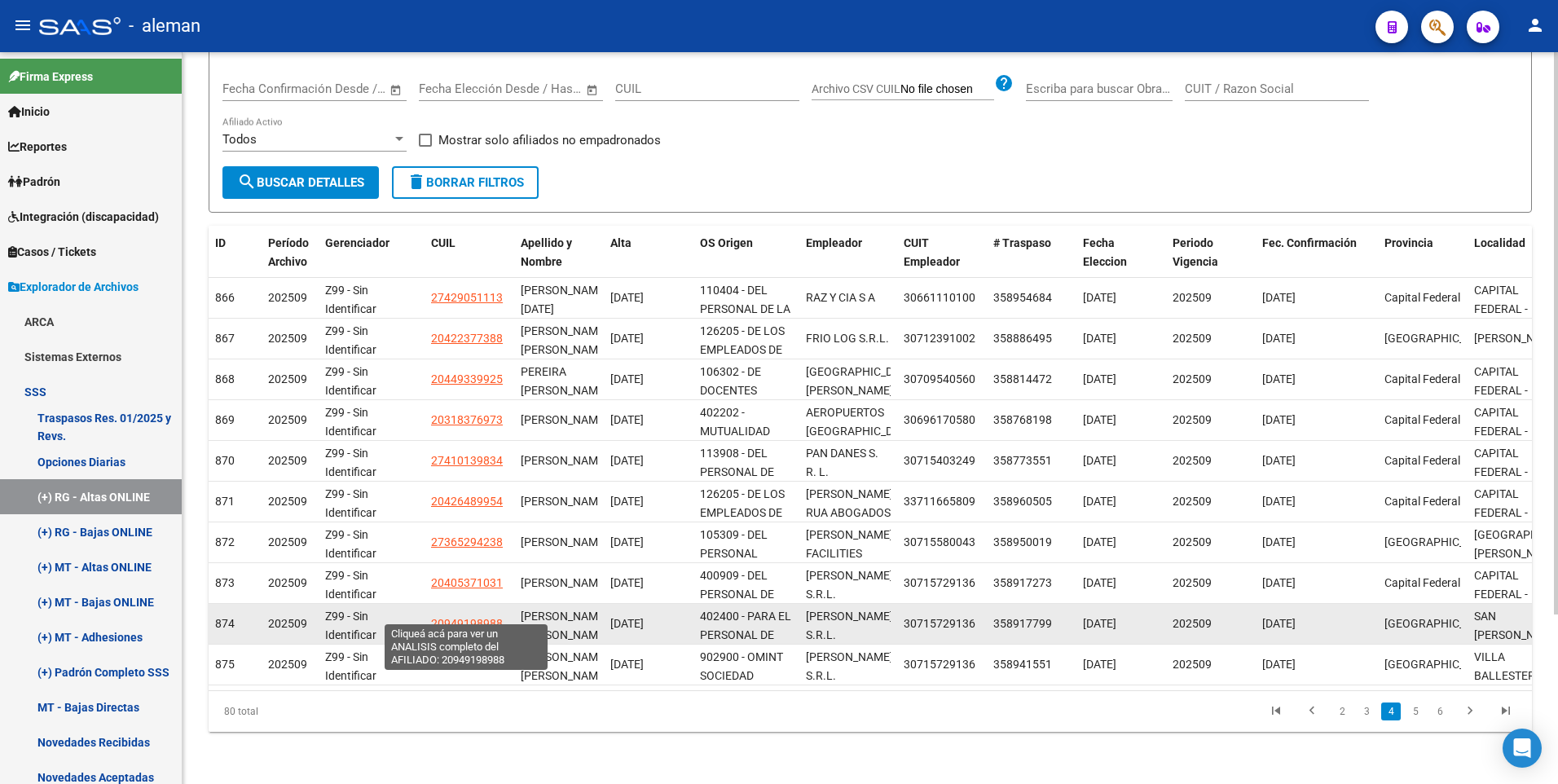
click at [468, 617] on span "20949198988" at bounding box center [466, 624] width 71 height 13
type textarea "20949198988"
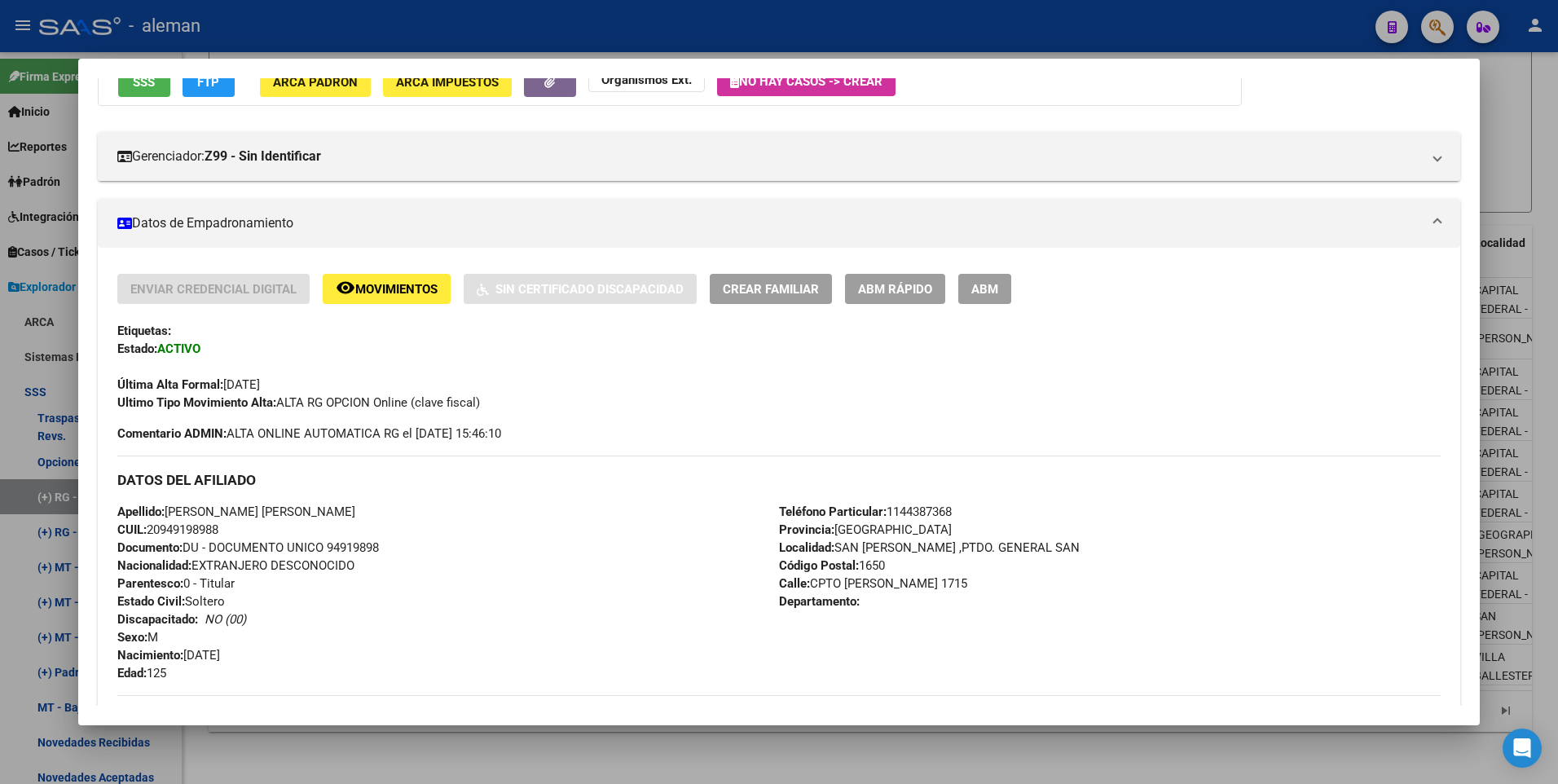
scroll to position [244, 0]
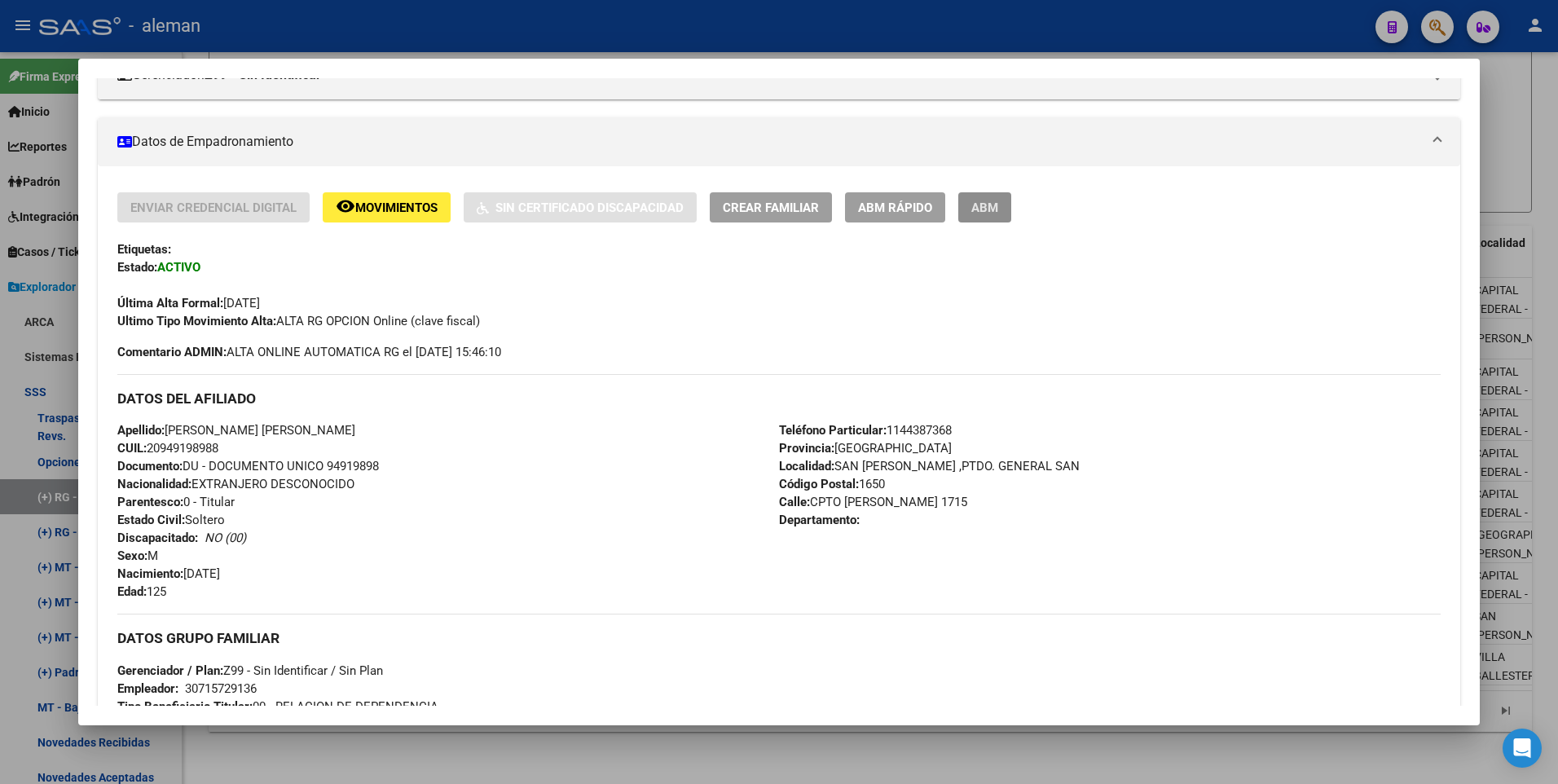
click at [991, 206] on span "ABM" at bounding box center [985, 207] width 27 height 14
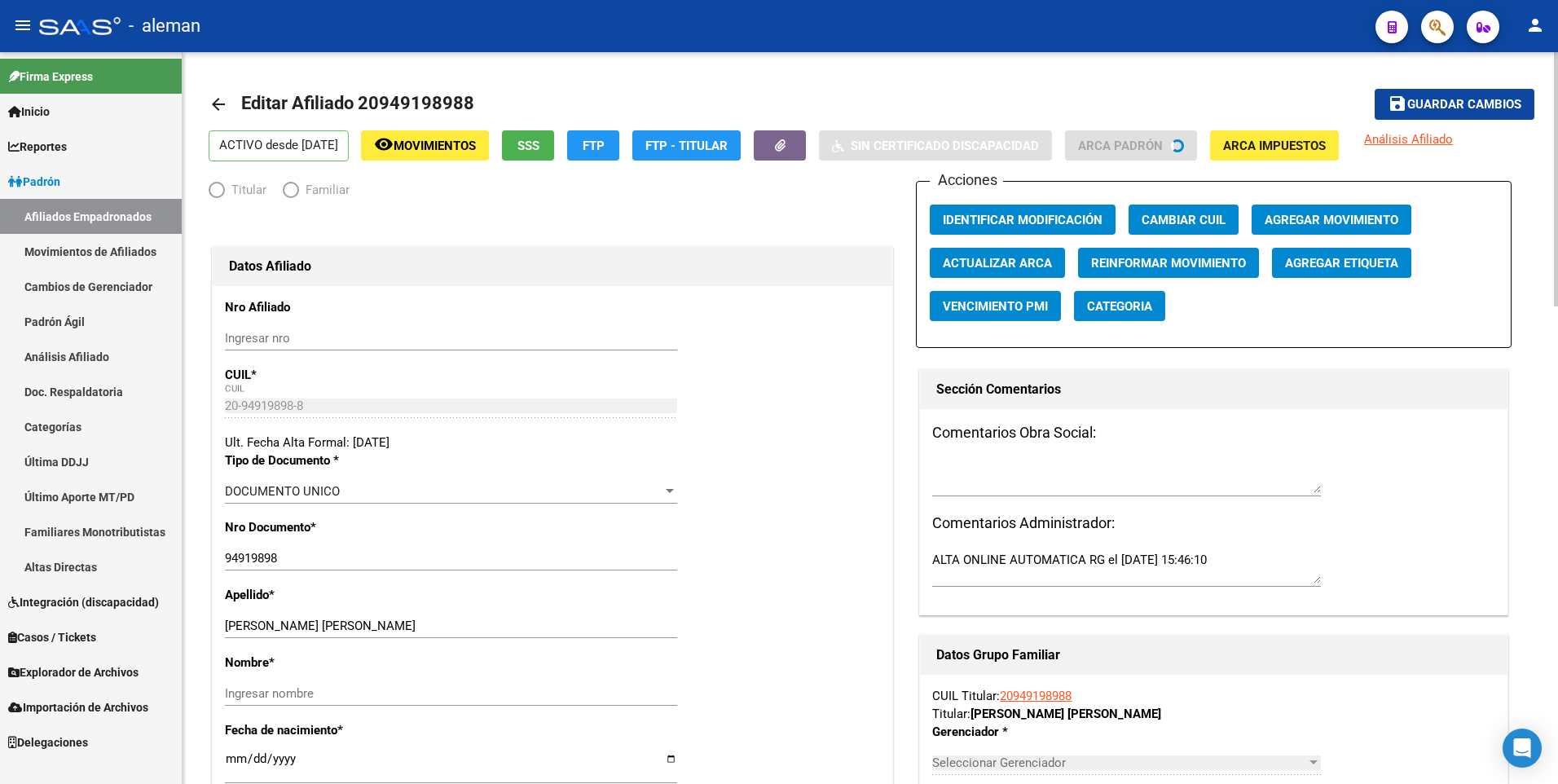
radio input "true"
type input "30-71572913-6"
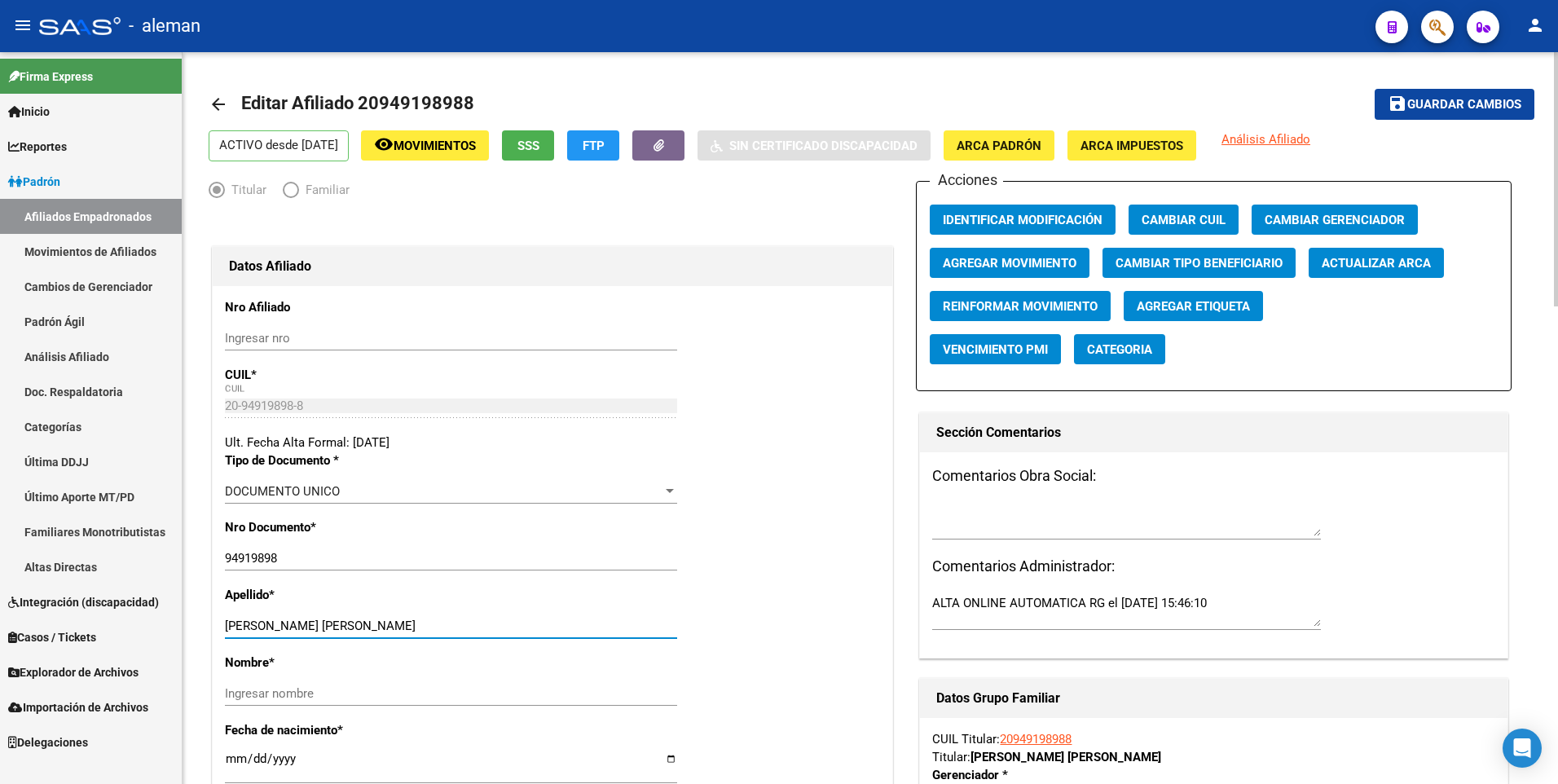
drag, startPoint x: 334, startPoint y: 625, endPoint x: 565, endPoint y: 630, distance: 231.1
click at [565, 630] on input "CESPEDES MORAN ENRIQUE DANIEL" at bounding box center [451, 625] width 452 height 14
click at [413, 687] on input "Ingresar nombre" at bounding box center [451, 693] width 452 height 14
paste input "ENRIQUE DANIEL"
type input "ENRIQUE DANIEL"
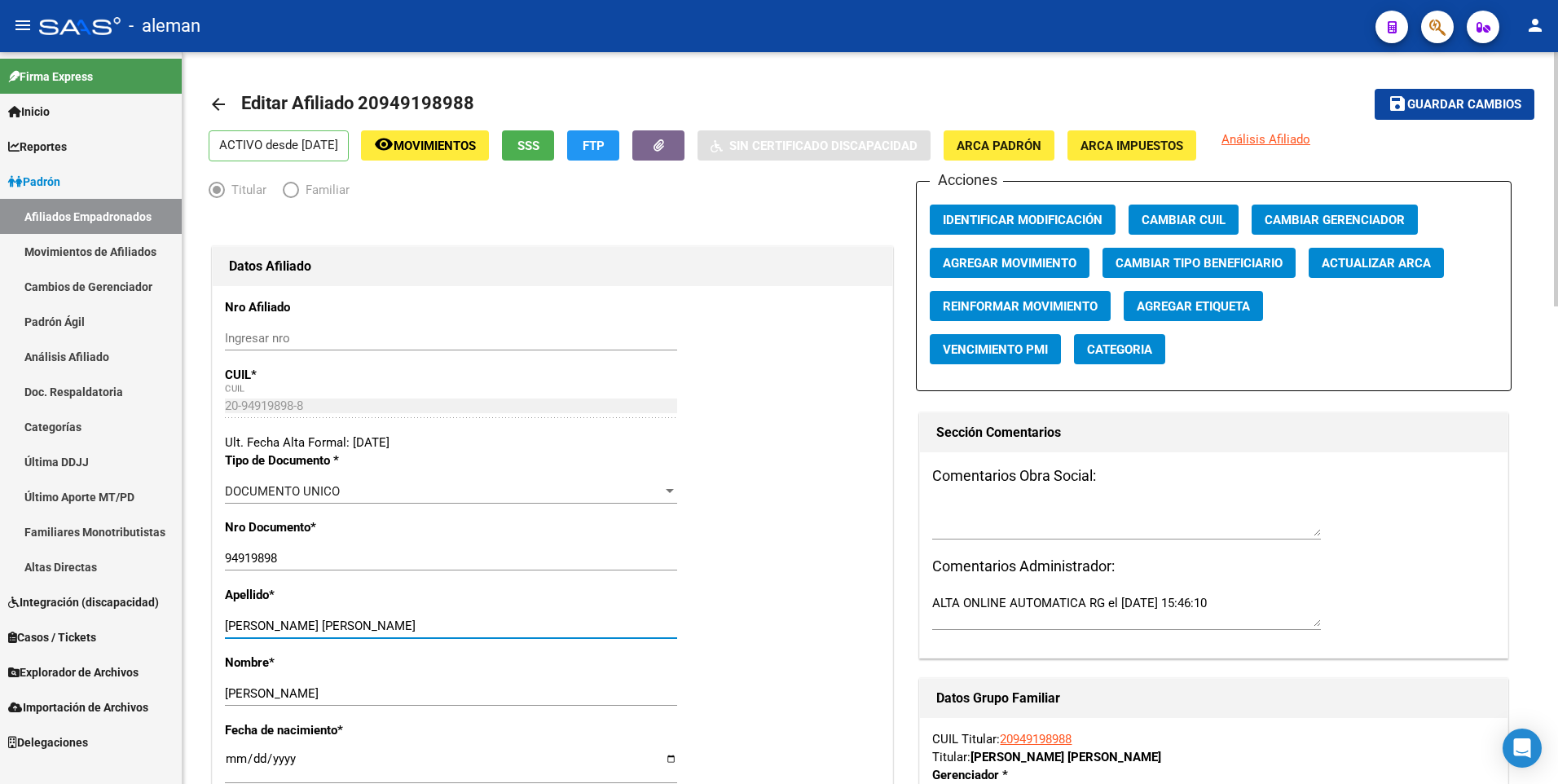
drag, startPoint x: 332, startPoint y: 625, endPoint x: 555, endPoint y: 629, distance: 223.0
click at [557, 625] on input "CESPEDES MORAN ENRIQUE DANIEL" at bounding box center [451, 625] width 452 height 14
type input "CESPEDES MORAN"
click at [1037, 139] on span "ARCA Padrón" at bounding box center [998, 145] width 85 height 14
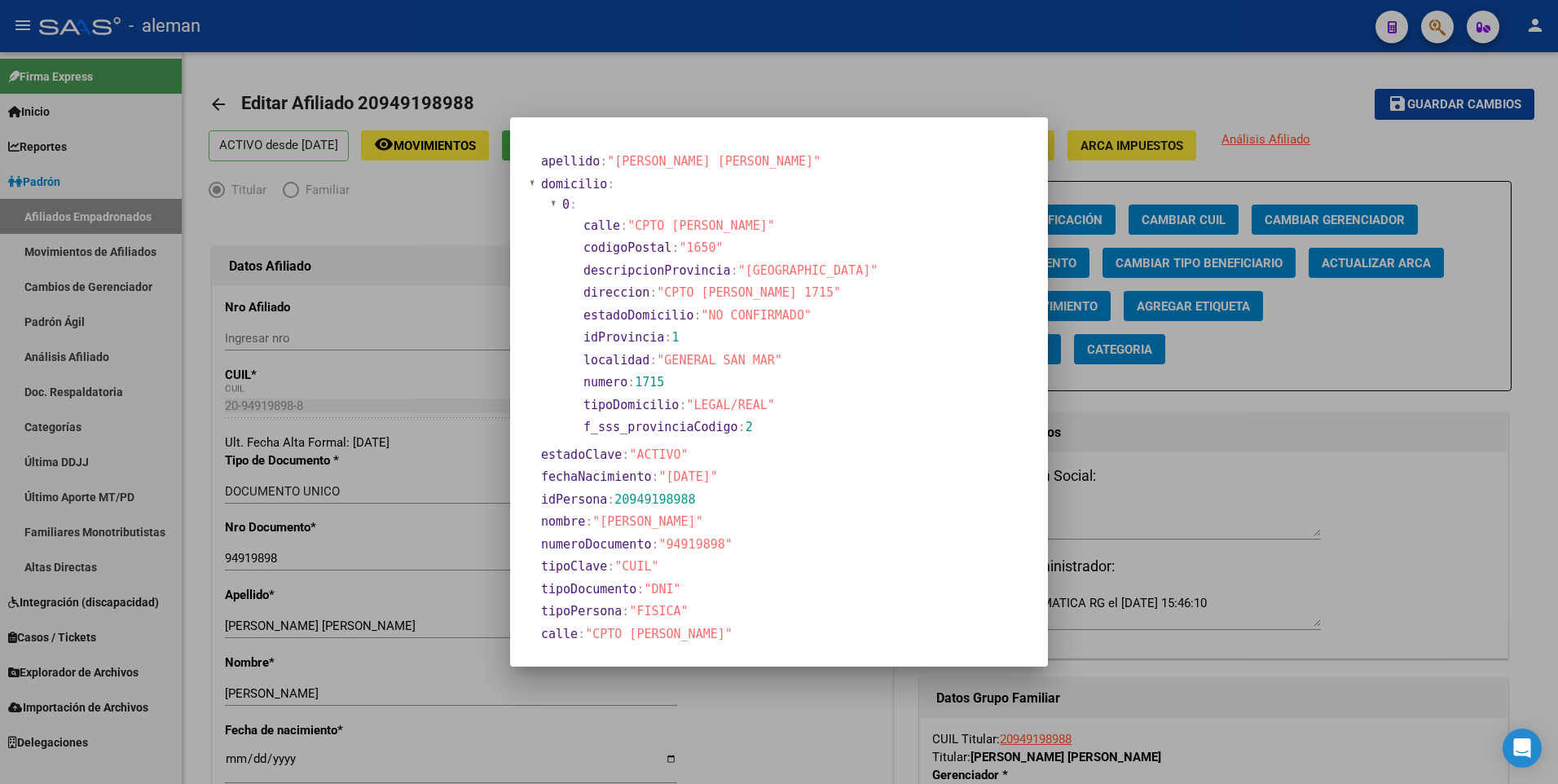
click at [236, 760] on div at bounding box center [779, 392] width 1558 height 784
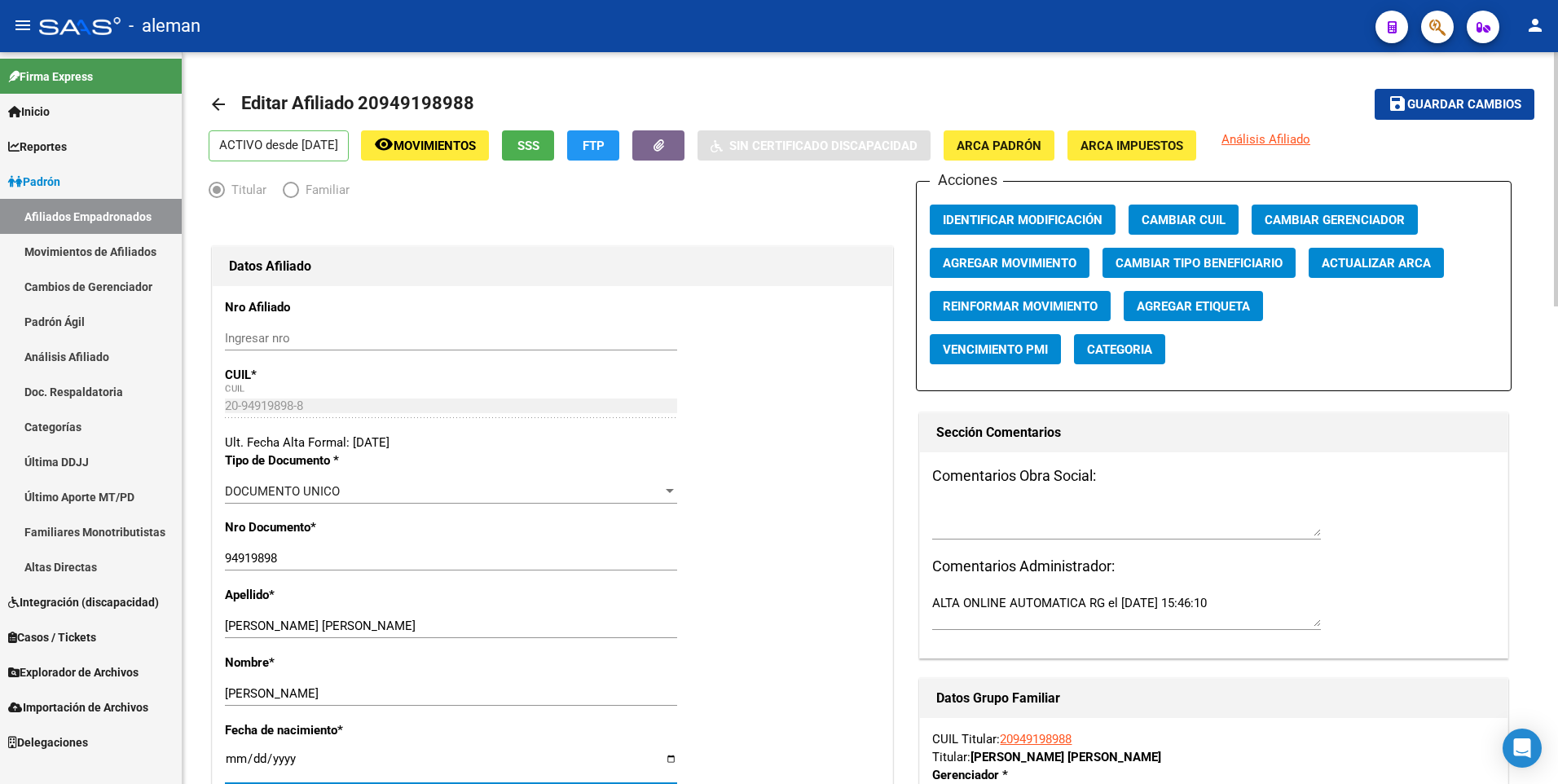
click at [235, 761] on input "[DATE]" at bounding box center [451, 765] width 452 height 26
type input "0002-11-05"
type input "1997-11-05"
click at [774, 653] on div "Nombre * ENRIQUE DANIEL Ingresar nombre" at bounding box center [552, 687] width 655 height 68
click at [1440, 107] on span "Guardar cambios" at bounding box center [1464, 104] width 114 height 14
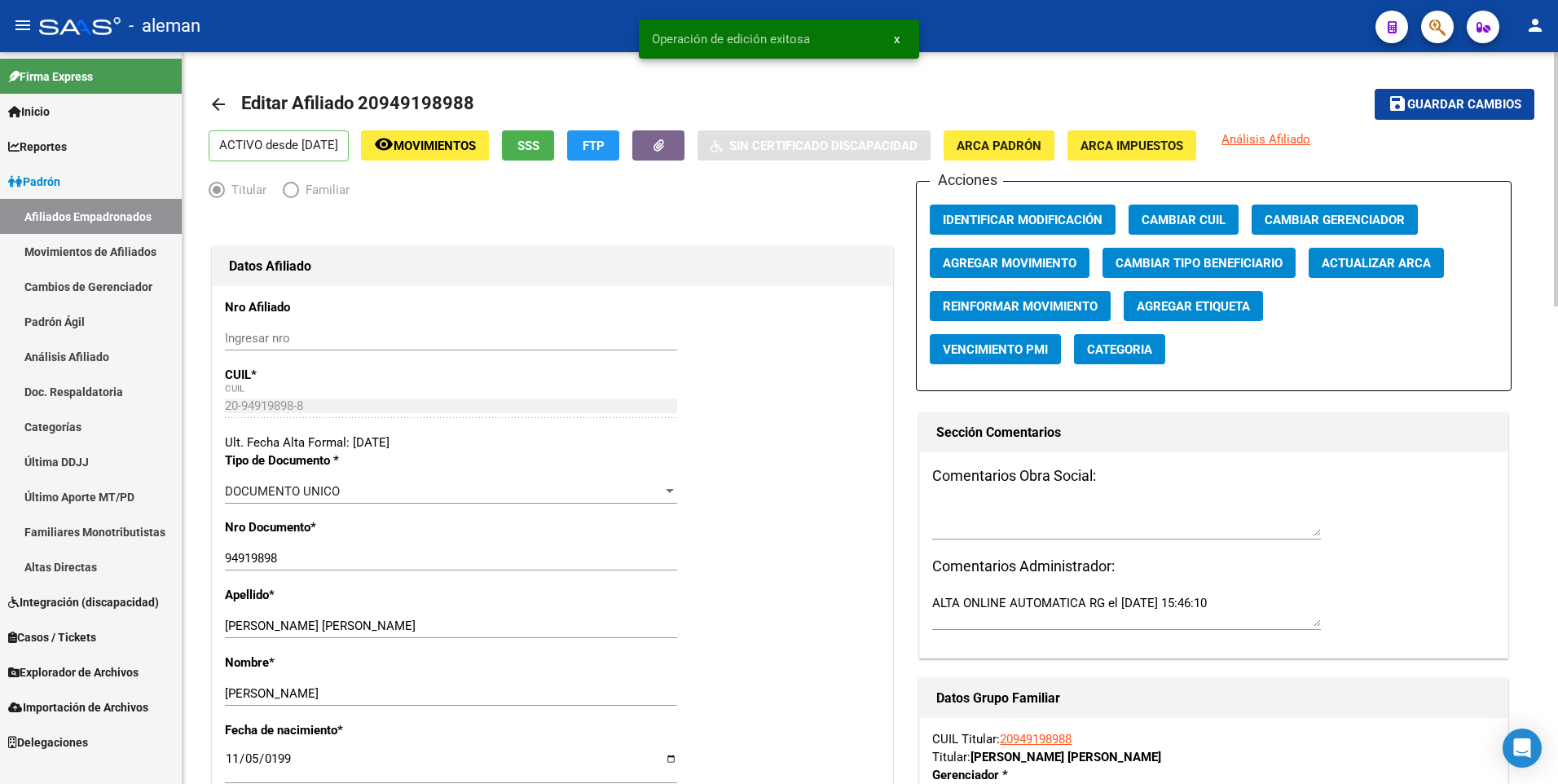
click at [214, 104] on mat-icon "arrow_back" at bounding box center [217, 104] width 19 height 19
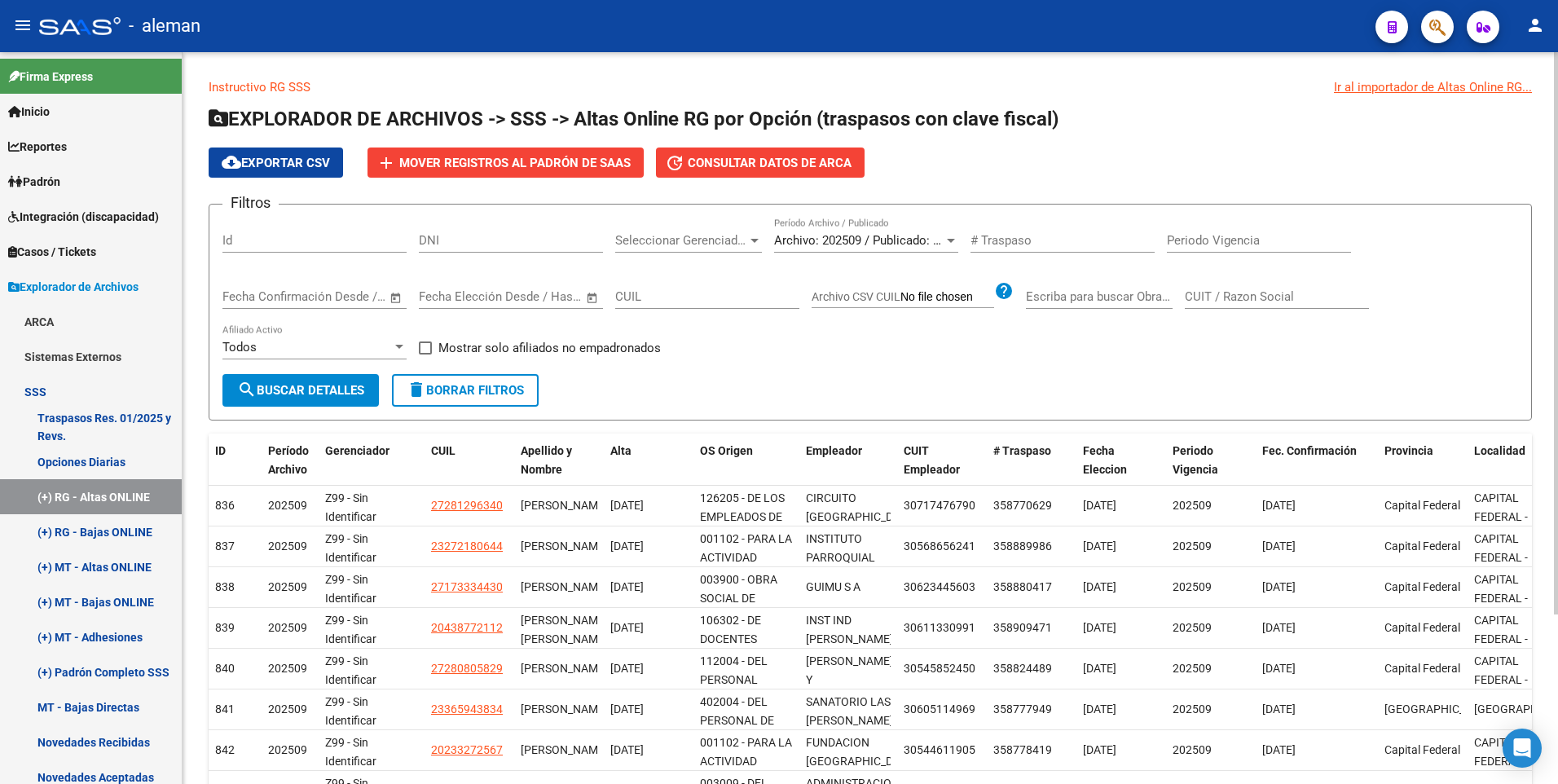
scroll to position [220, 0]
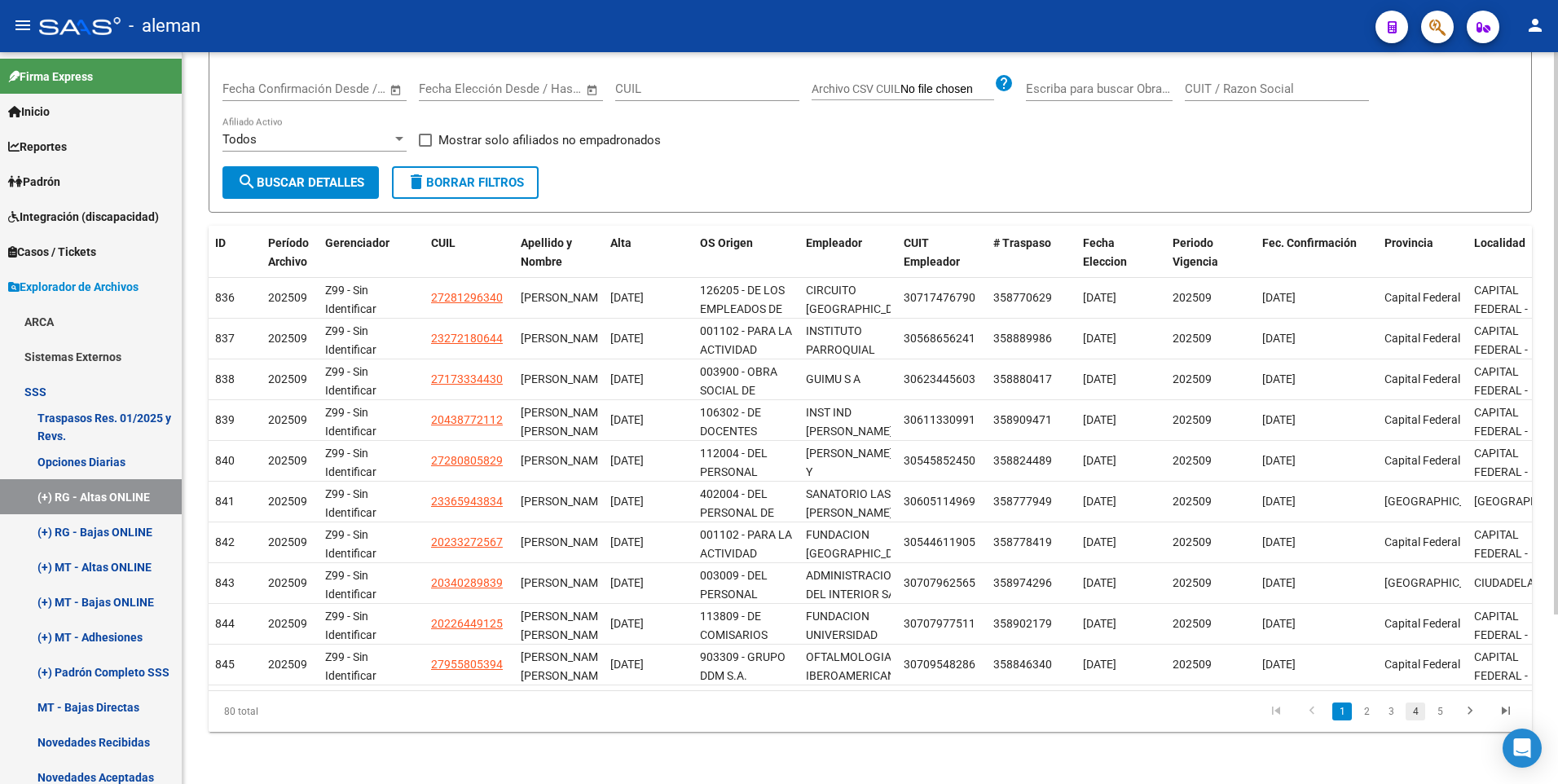
click at [1416, 713] on link "4" at bounding box center [1414, 711] width 19 height 18
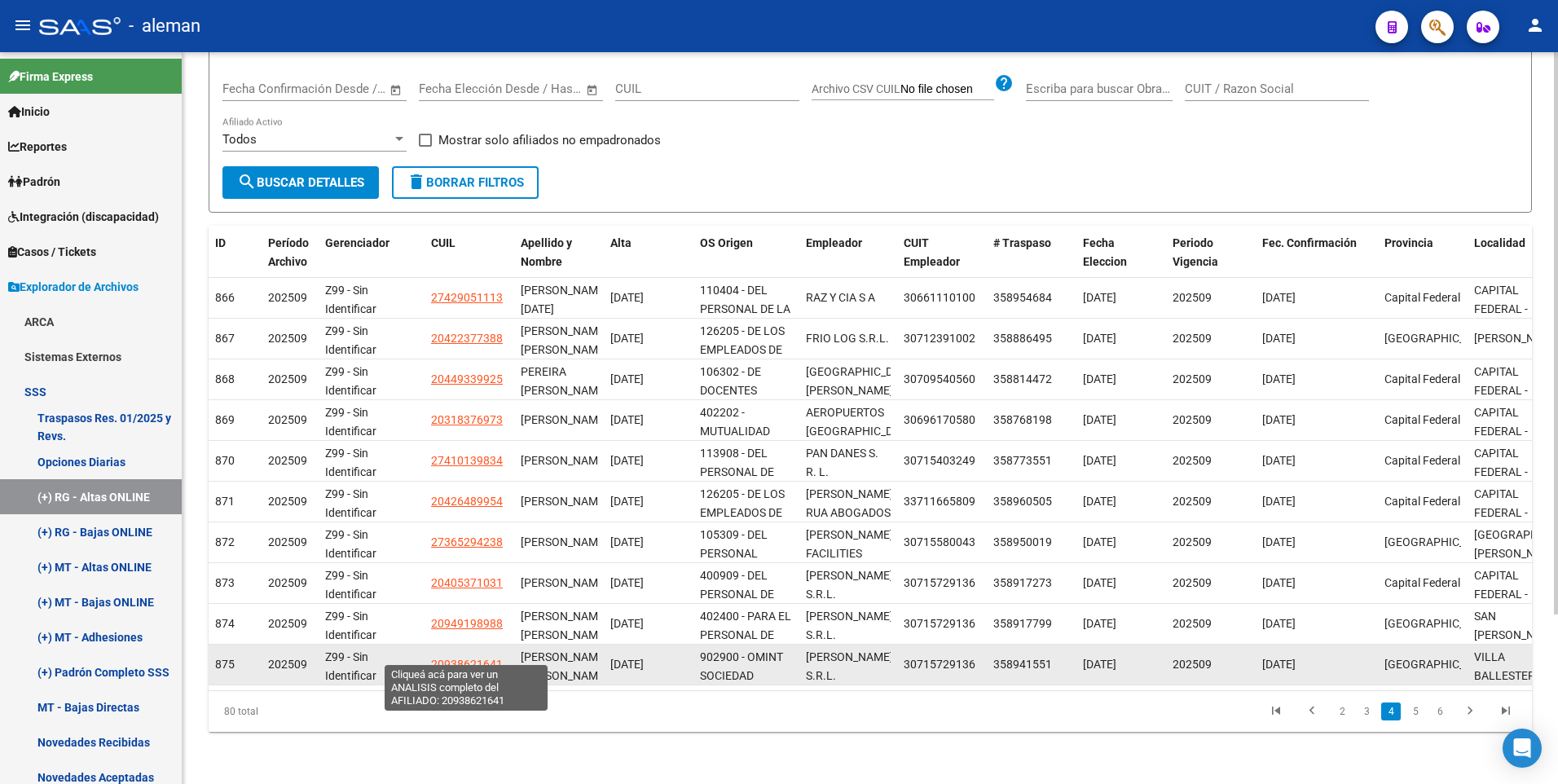
click at [484, 657] on span "20938621641" at bounding box center [466, 664] width 71 height 13
type textarea "20938621641"
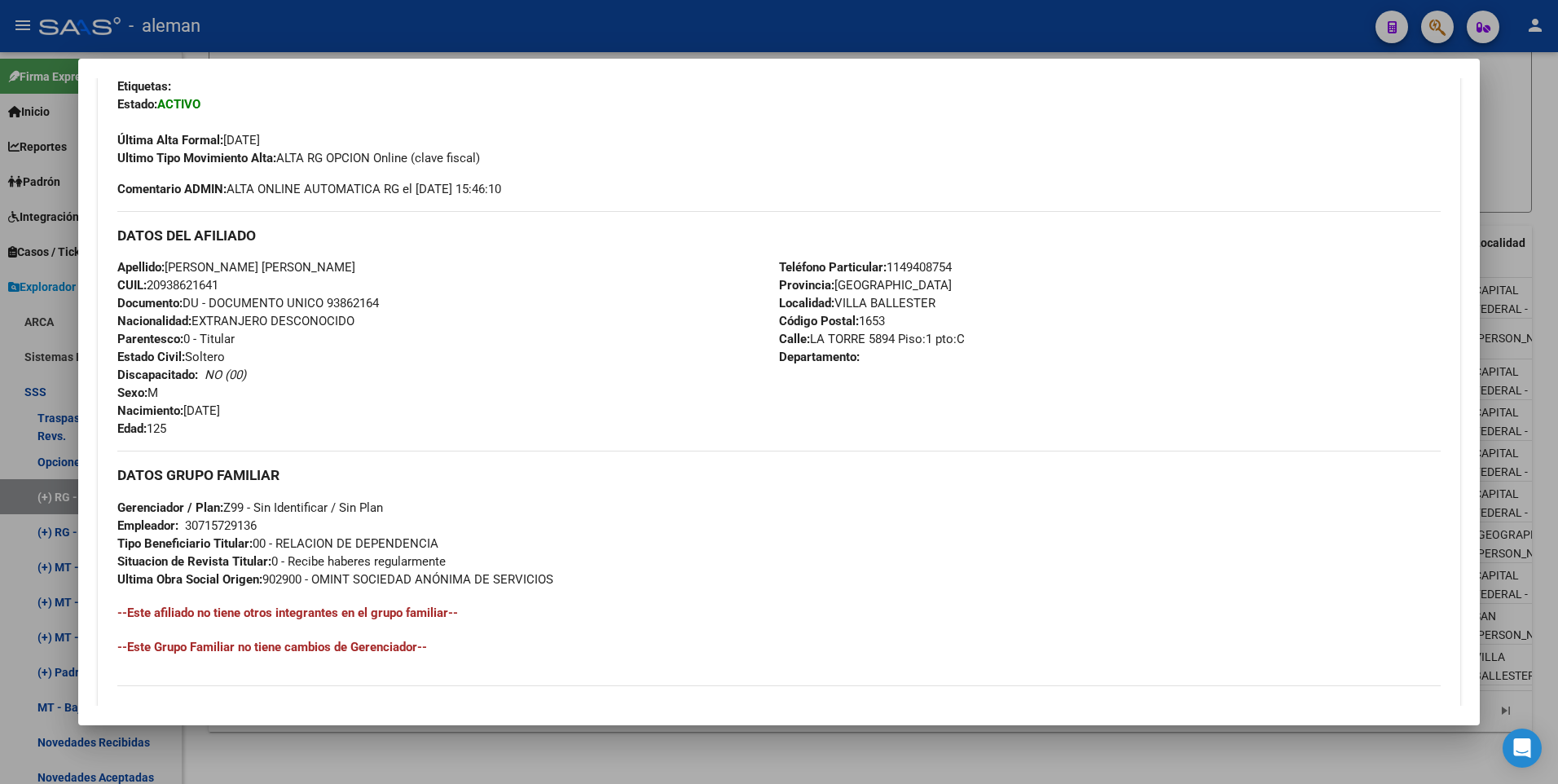
scroll to position [163, 0]
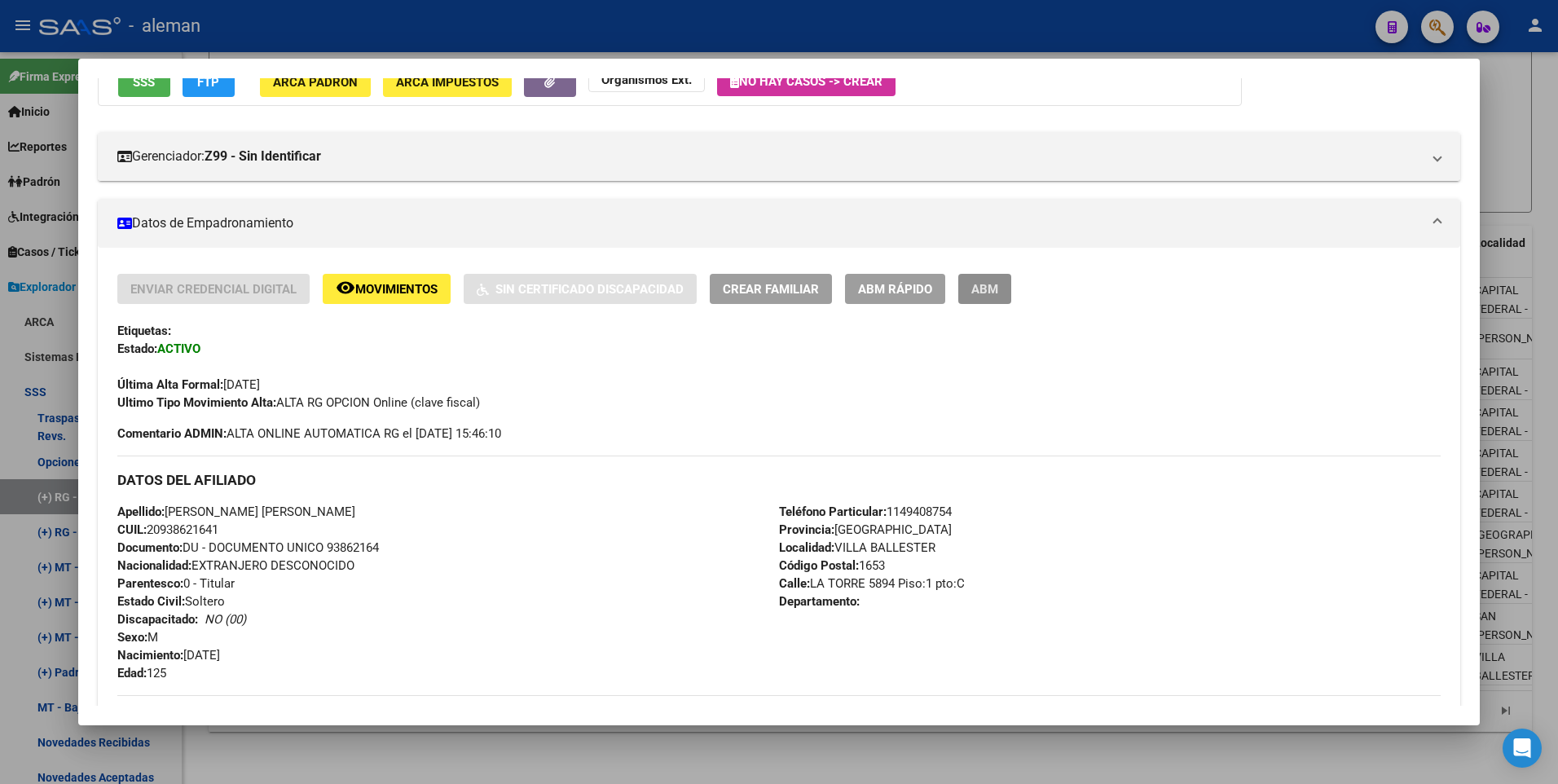
click at [997, 286] on span "ABM" at bounding box center [985, 289] width 27 height 14
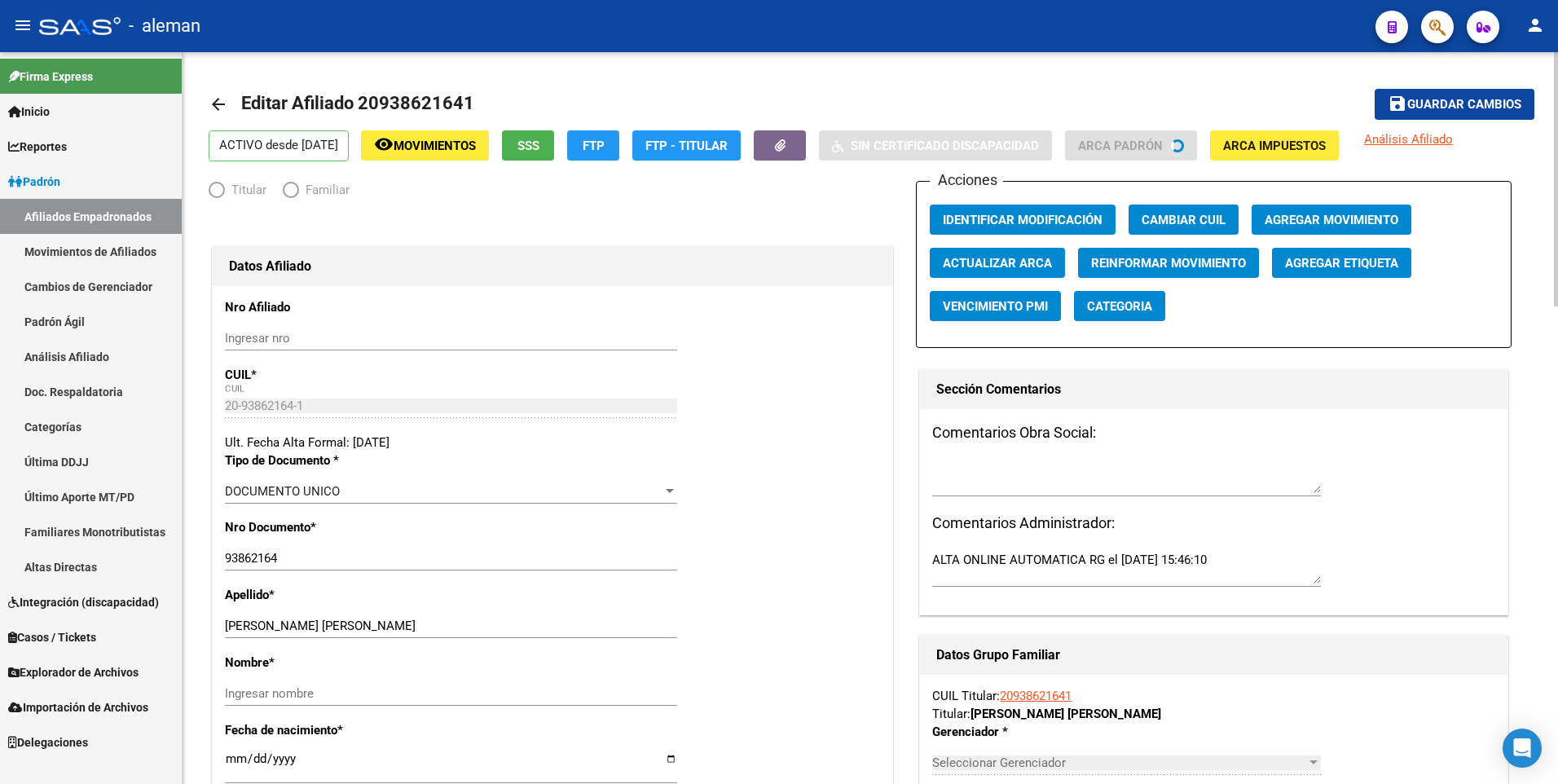
radio input "true"
type input "30-71572913-6"
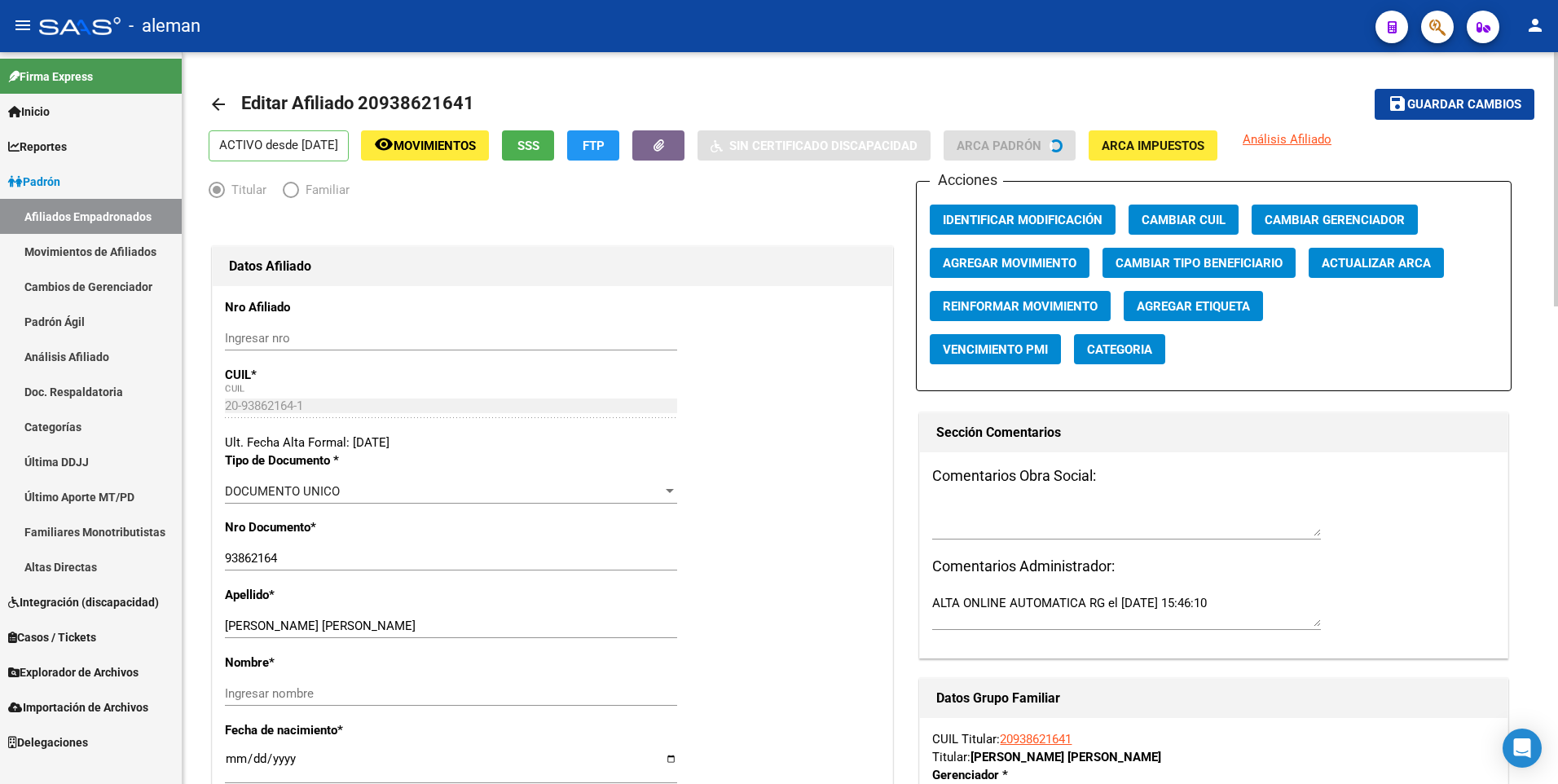
scroll to position [163, 0]
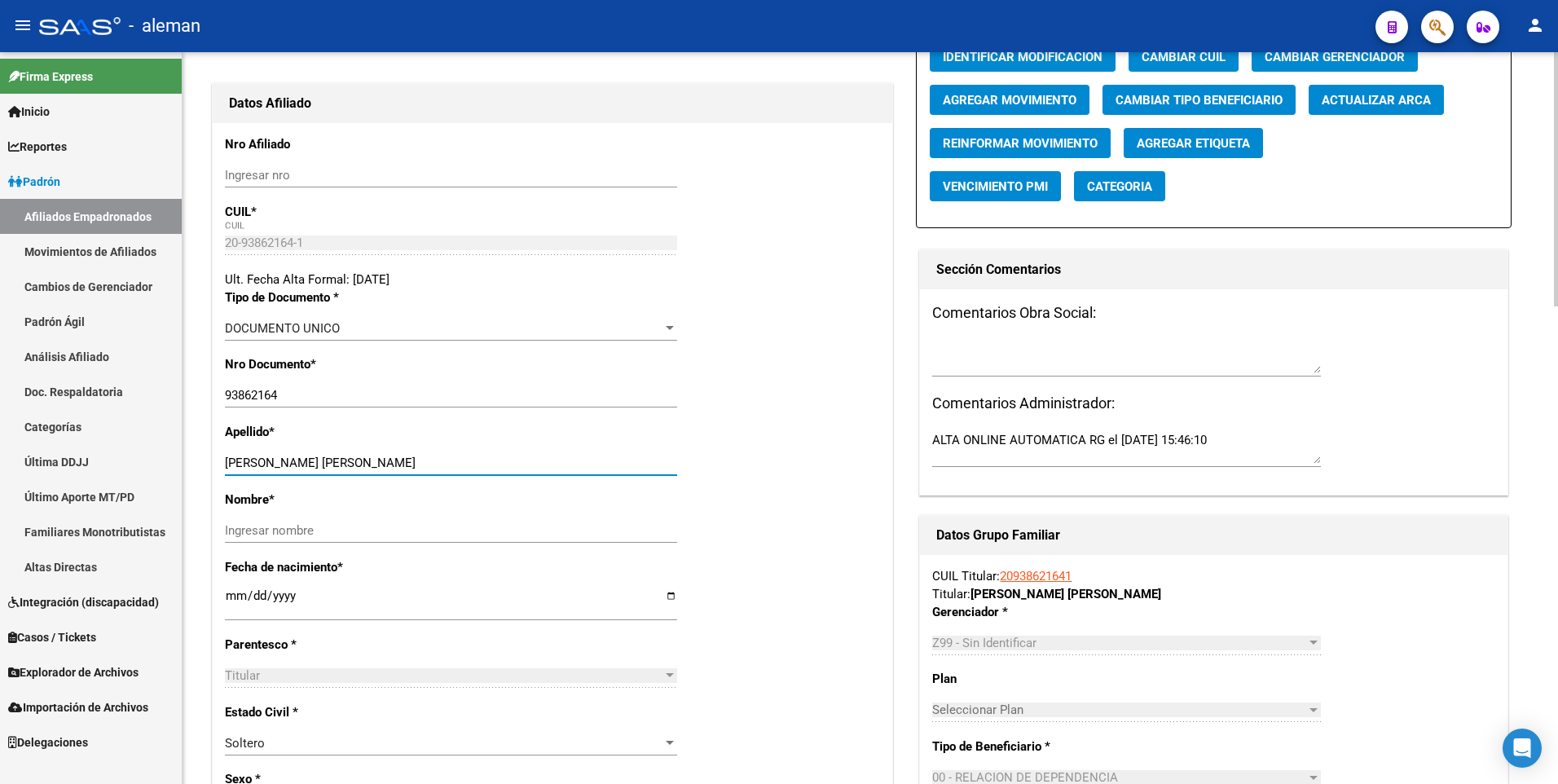
drag, startPoint x: 342, startPoint y: 465, endPoint x: 494, endPoint y: 466, distance: 152.0
click at [494, 466] on input "VARGAS CORONADO PERCY HUMBERTO" at bounding box center [451, 463] width 452 height 14
click at [426, 536] on input "Ingresar nombre" at bounding box center [451, 530] width 452 height 14
paste input "PERCY HUMBERTO"
type input "PERCY HUMBERTO"
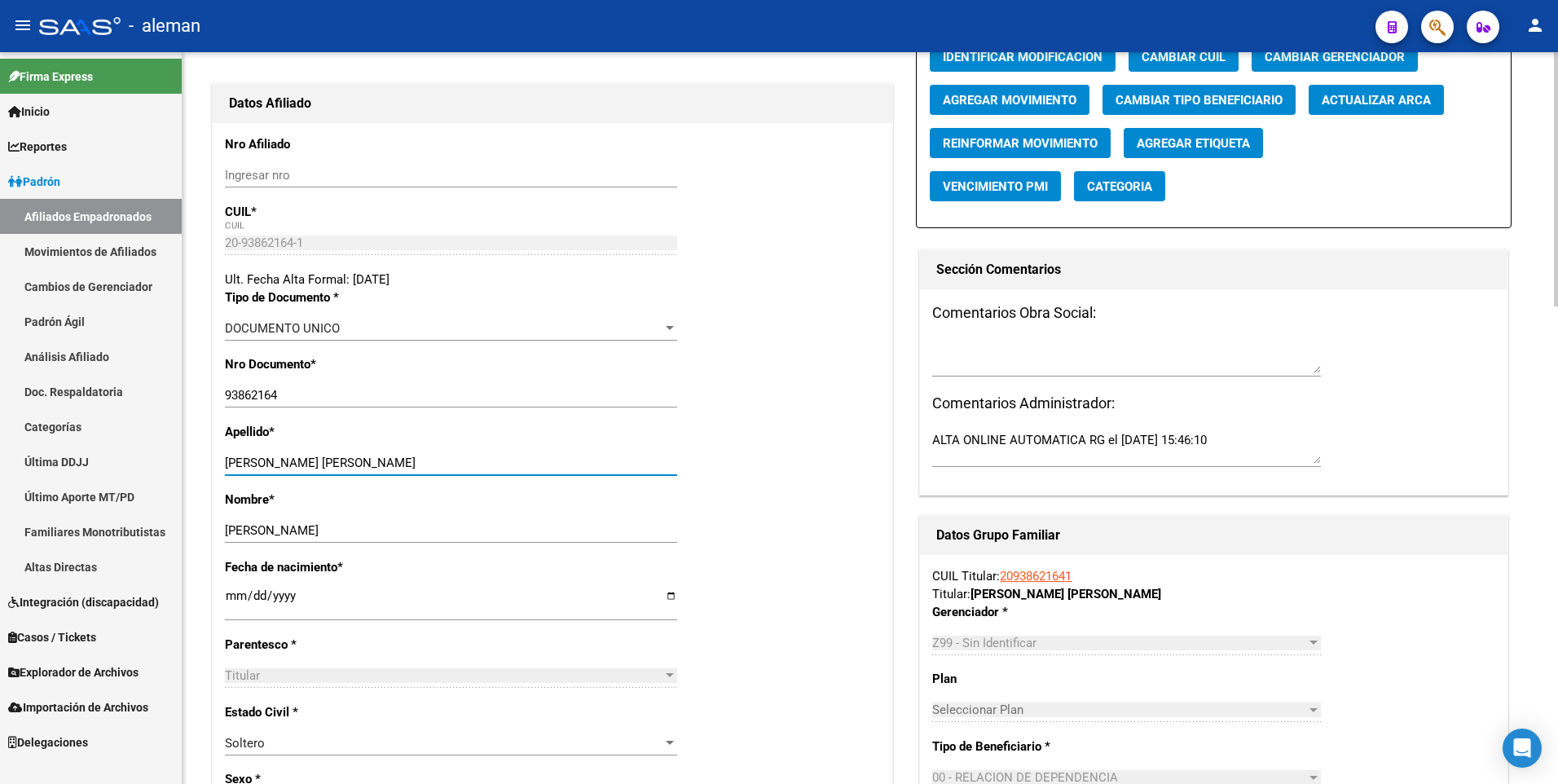
drag, startPoint x: 344, startPoint y: 463, endPoint x: 553, endPoint y: 463, distance: 209.0
click at [553, 463] on input "VARGAS CORONADO PERCY HUMBERTO" at bounding box center [451, 463] width 452 height 14
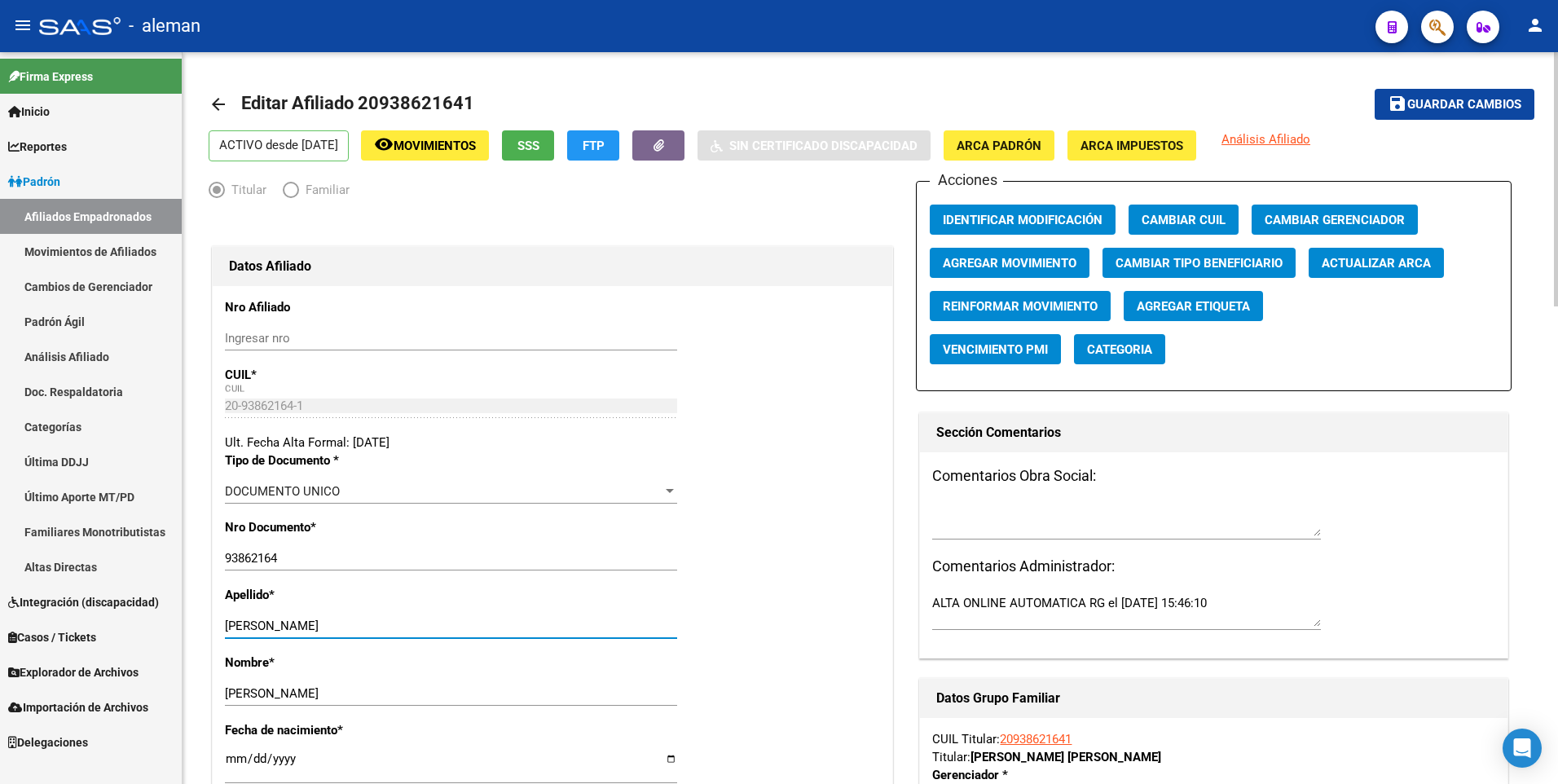
type input "VARGAS CORONADO"
click at [1019, 147] on span "ARCA Padrón" at bounding box center [998, 145] width 85 height 14
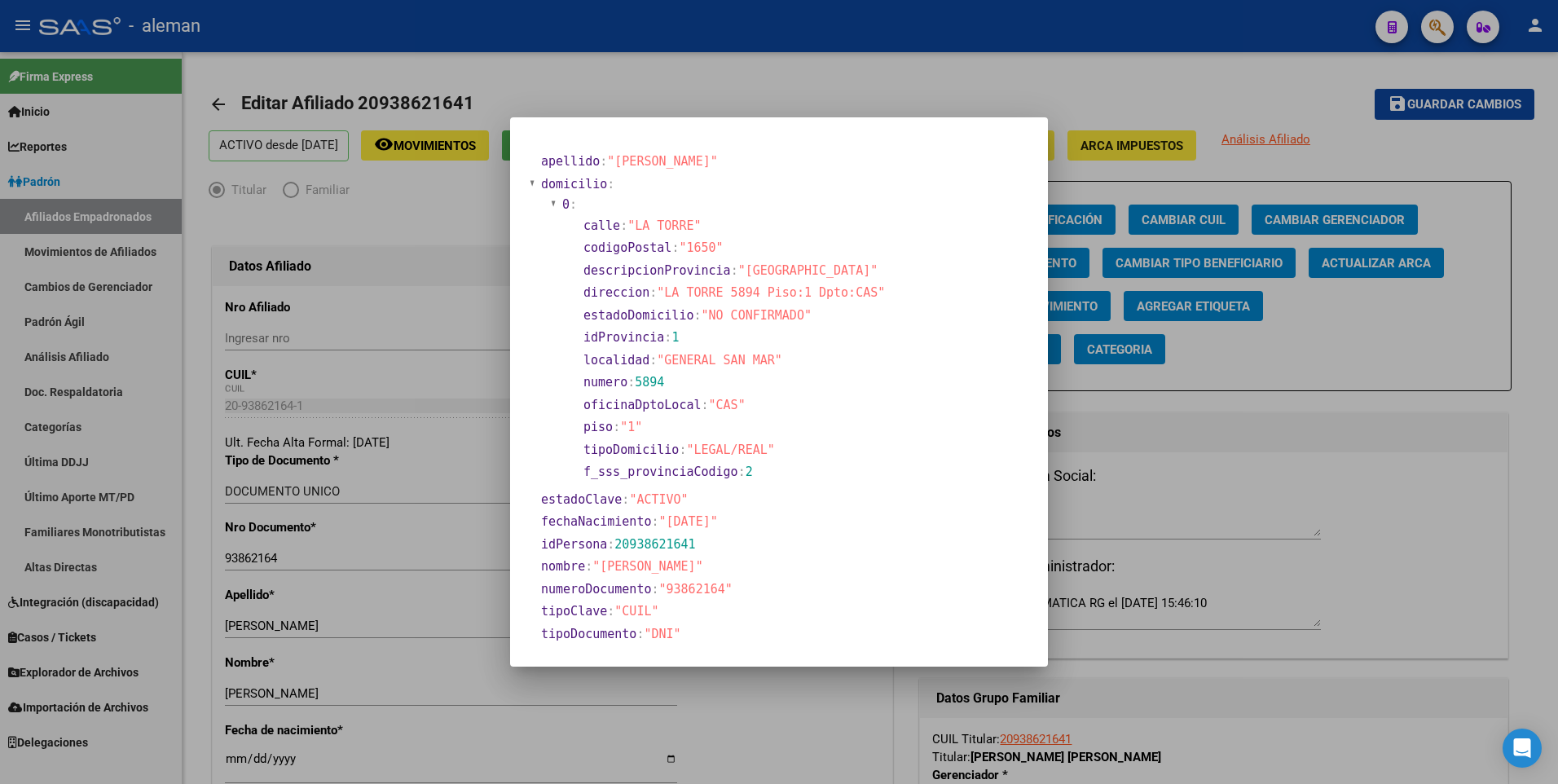
click at [235, 757] on div at bounding box center [779, 392] width 1558 height 784
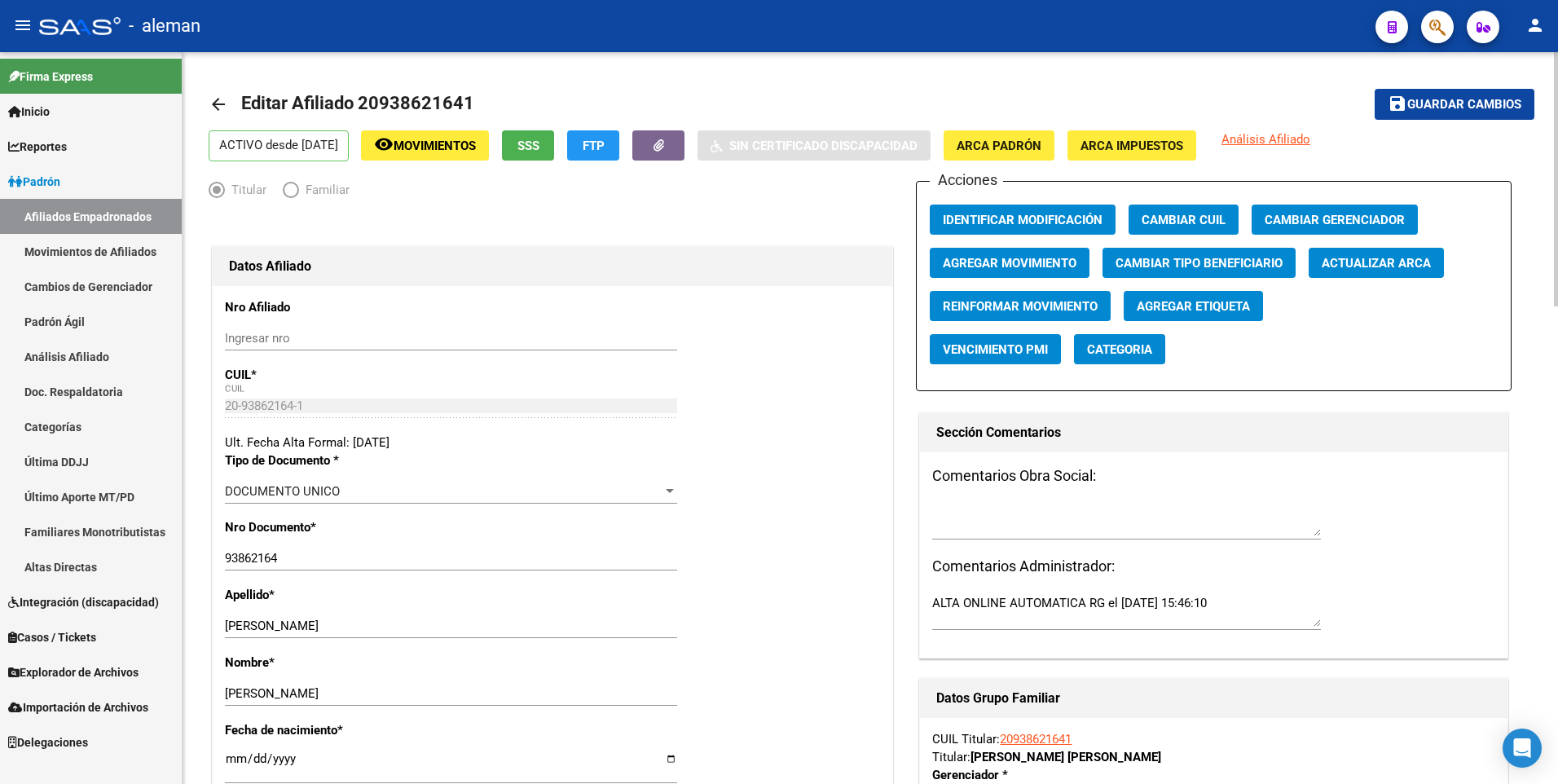
click at [235, 758] on input "[DATE]" at bounding box center [451, 765] width 452 height 26
type input "1900-01-29"
type input "1988-05-29"
click at [757, 616] on div "Apellido * VARGAS CORONADO Ingresar apellido" at bounding box center [552, 619] width 655 height 68
click at [1445, 102] on span "Guardar cambios" at bounding box center [1464, 104] width 114 height 14
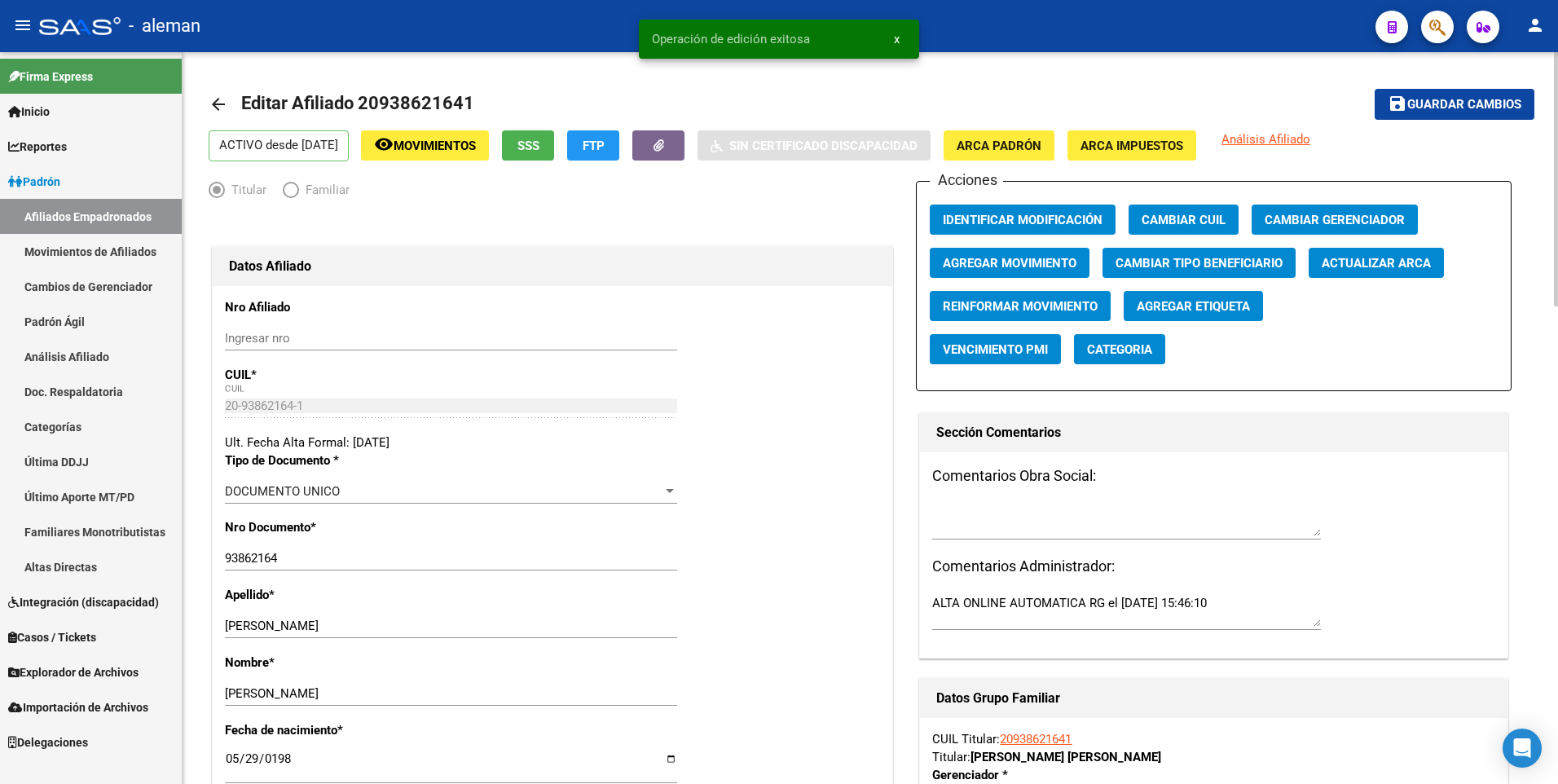
click at [217, 102] on mat-icon "arrow_back" at bounding box center [217, 104] width 19 height 19
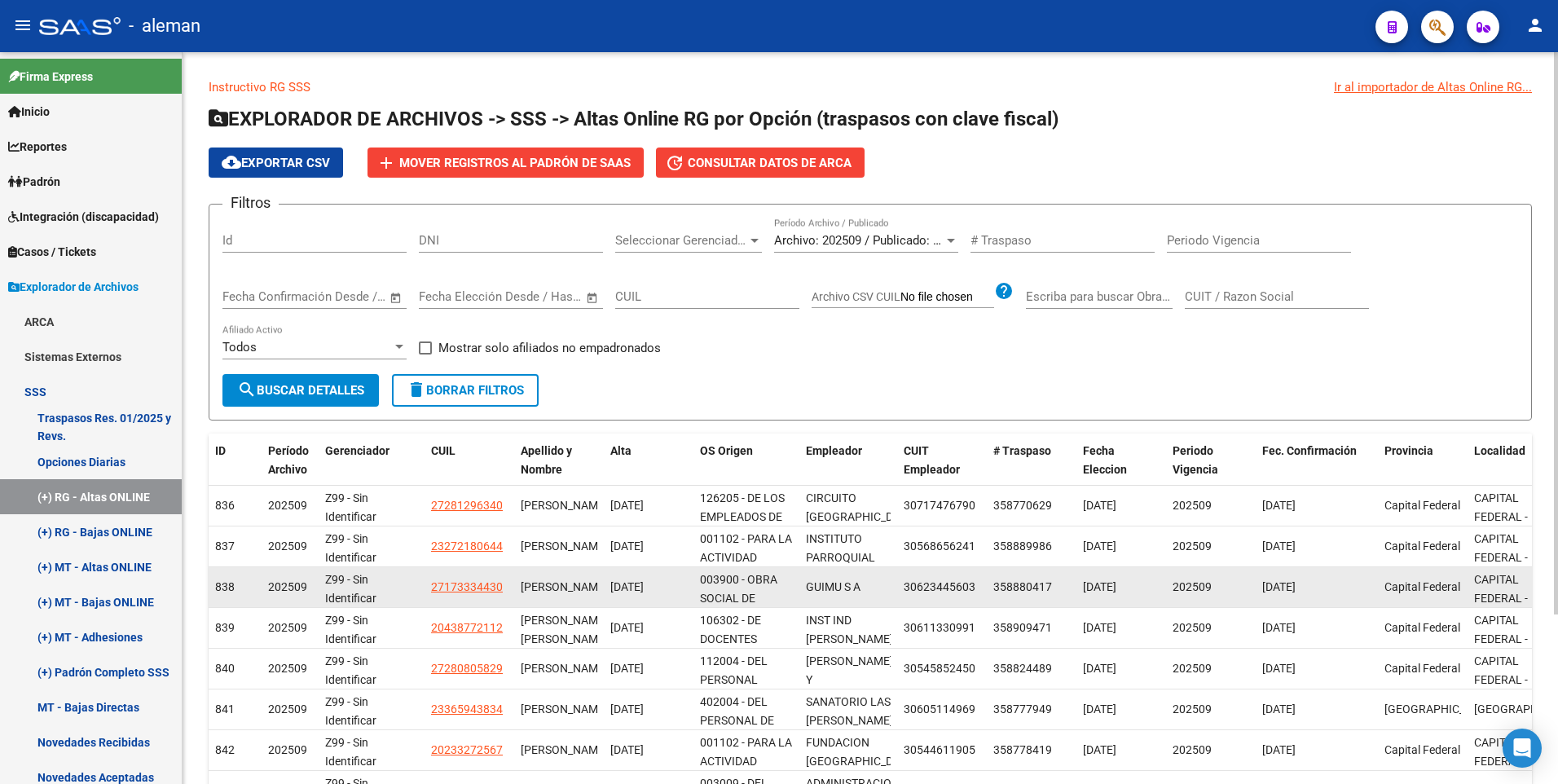
scroll to position [220, 0]
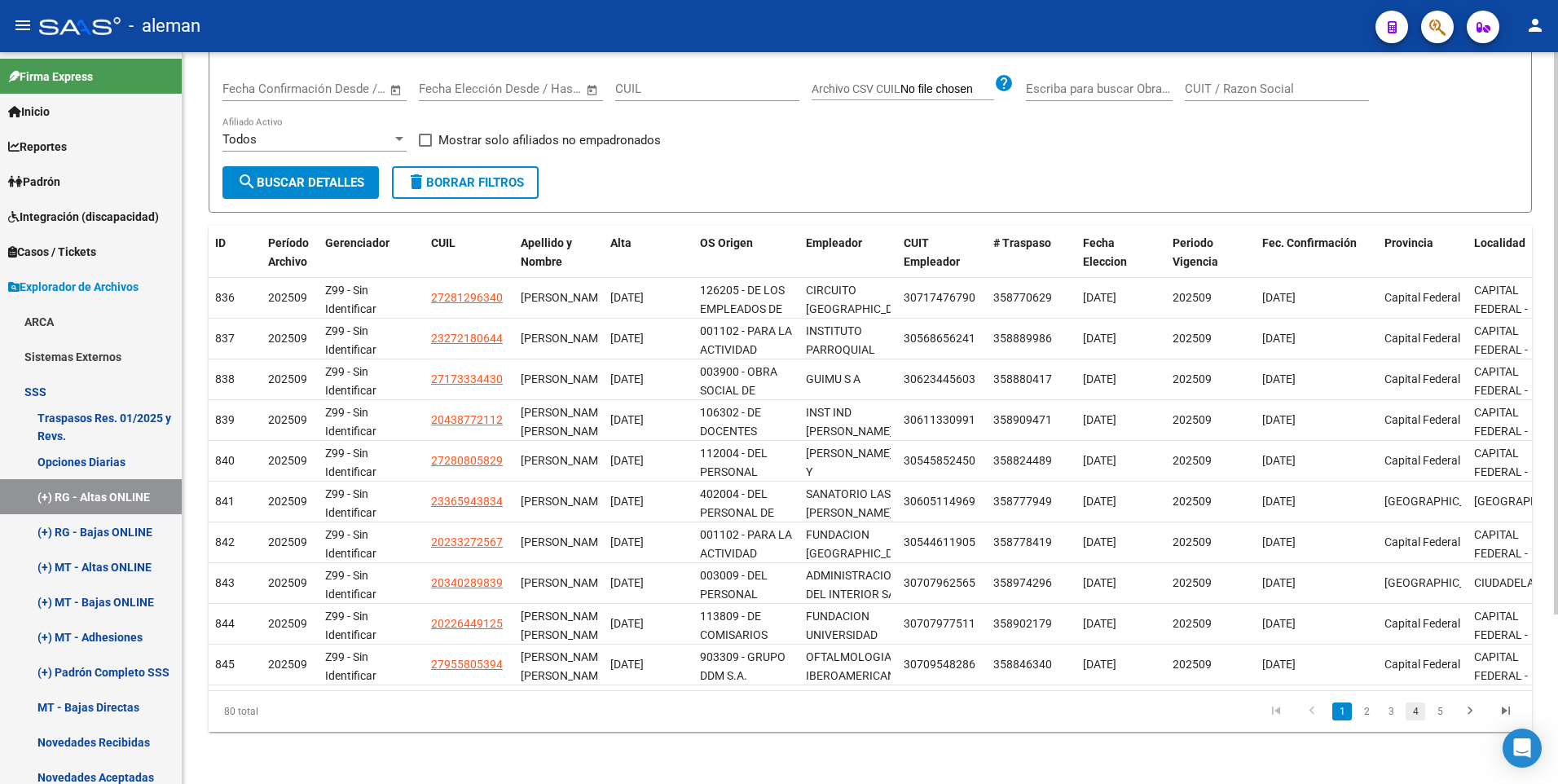
click at [1416, 712] on link "4" at bounding box center [1414, 711] width 19 height 18
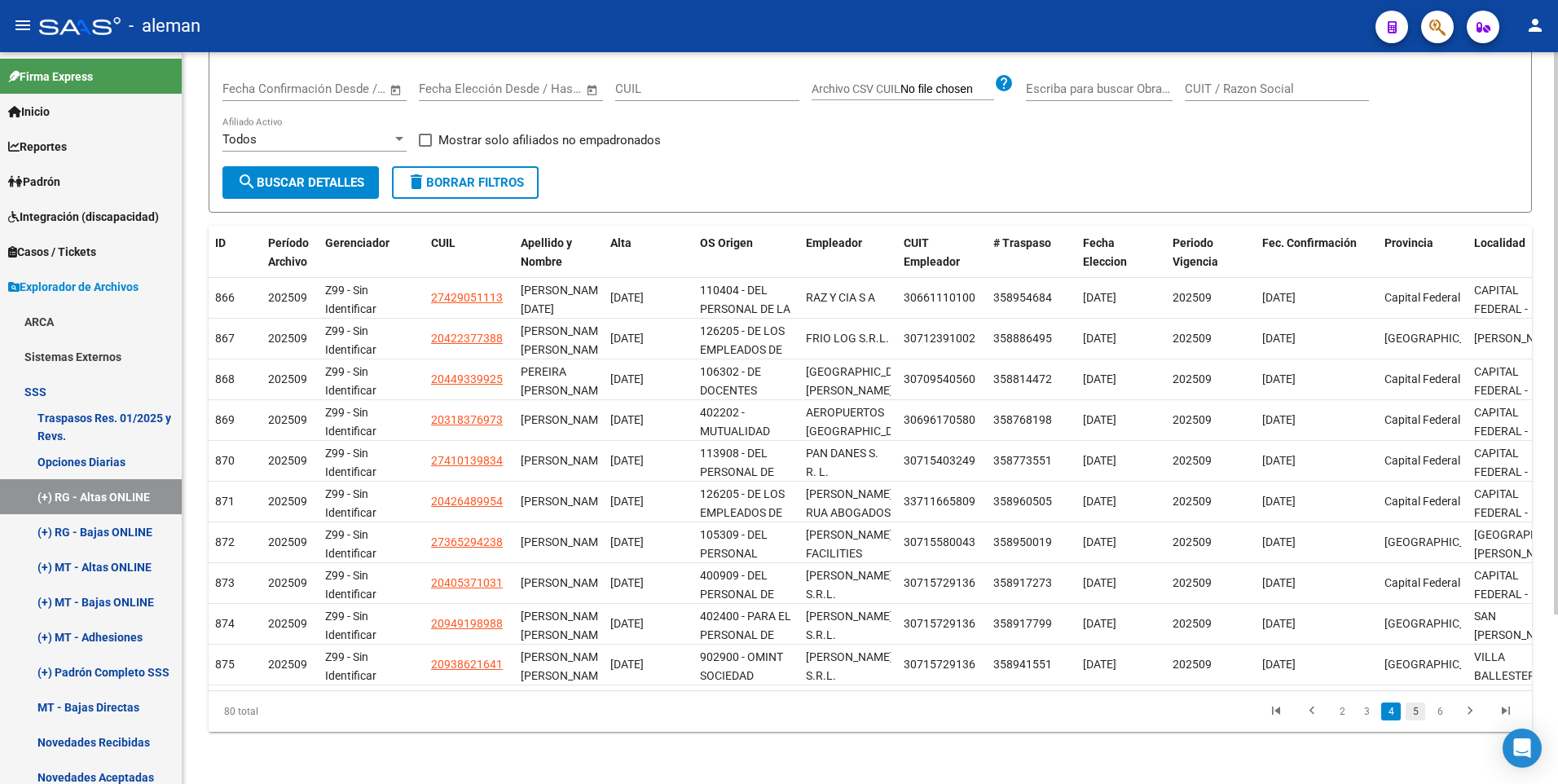
click at [1419, 713] on link "5" at bounding box center [1414, 711] width 19 height 18
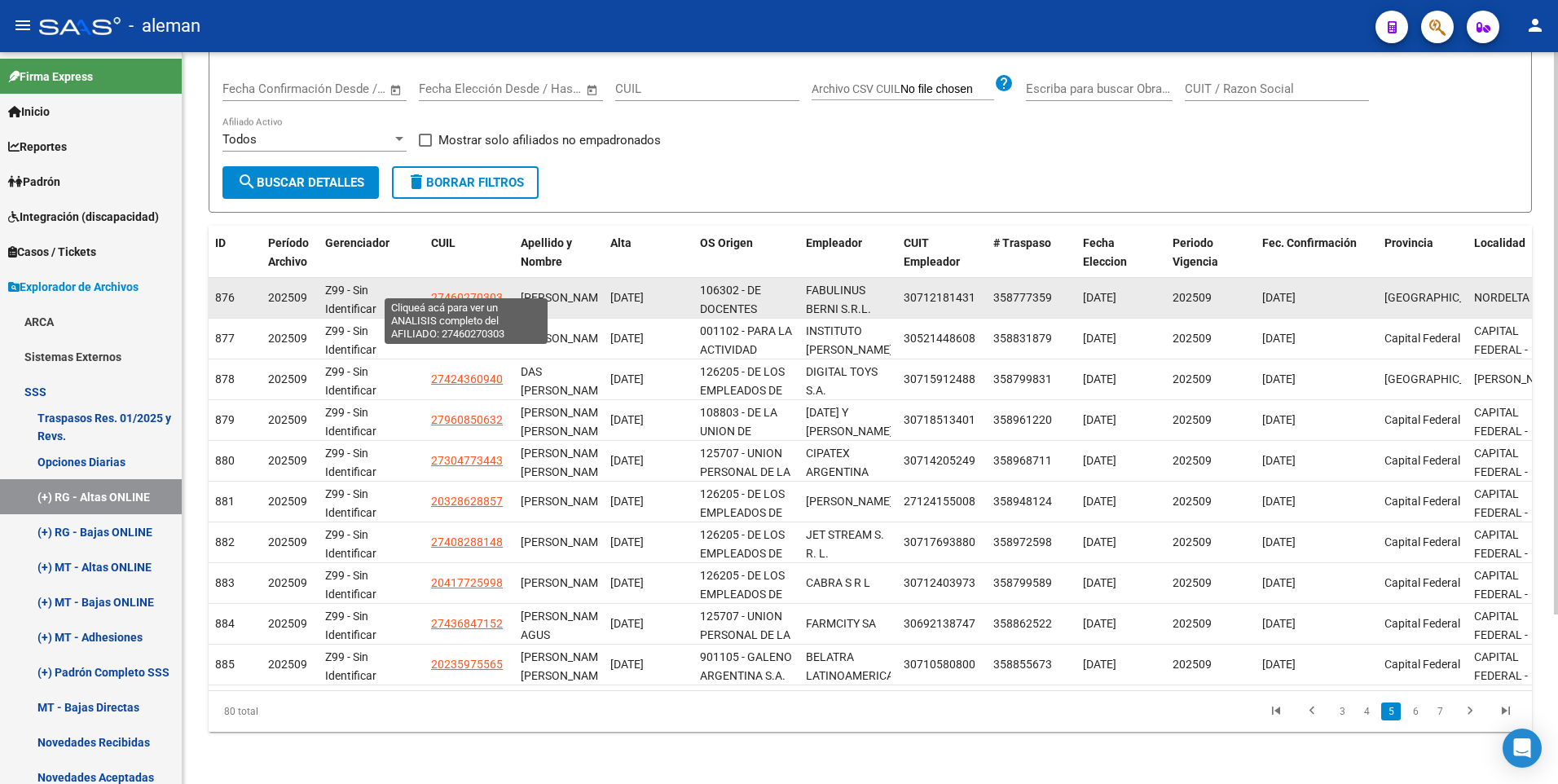
click at [458, 291] on span "27460270303" at bounding box center [466, 298] width 71 height 13
type textarea "27460270303"
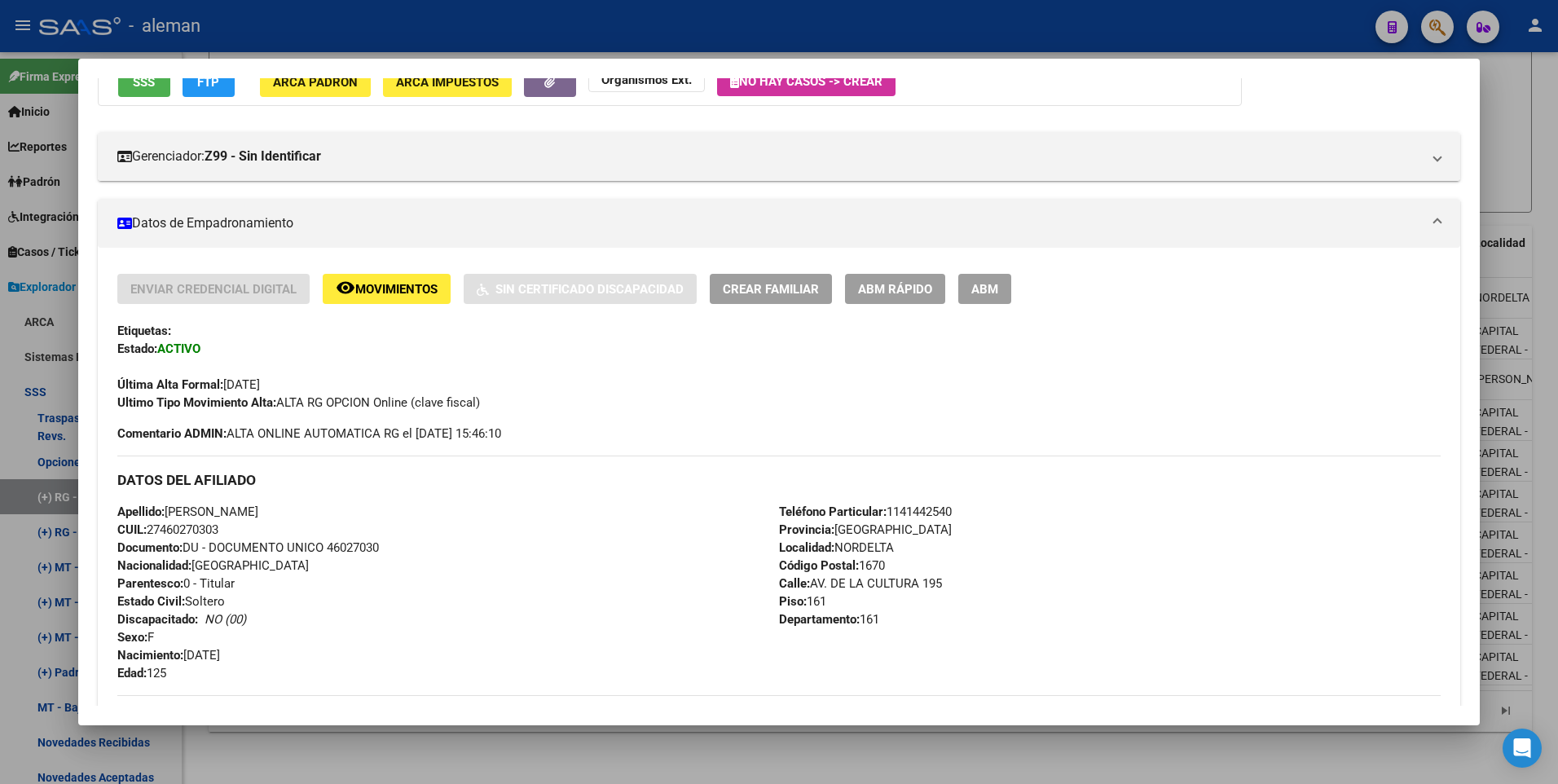
scroll to position [81, 0]
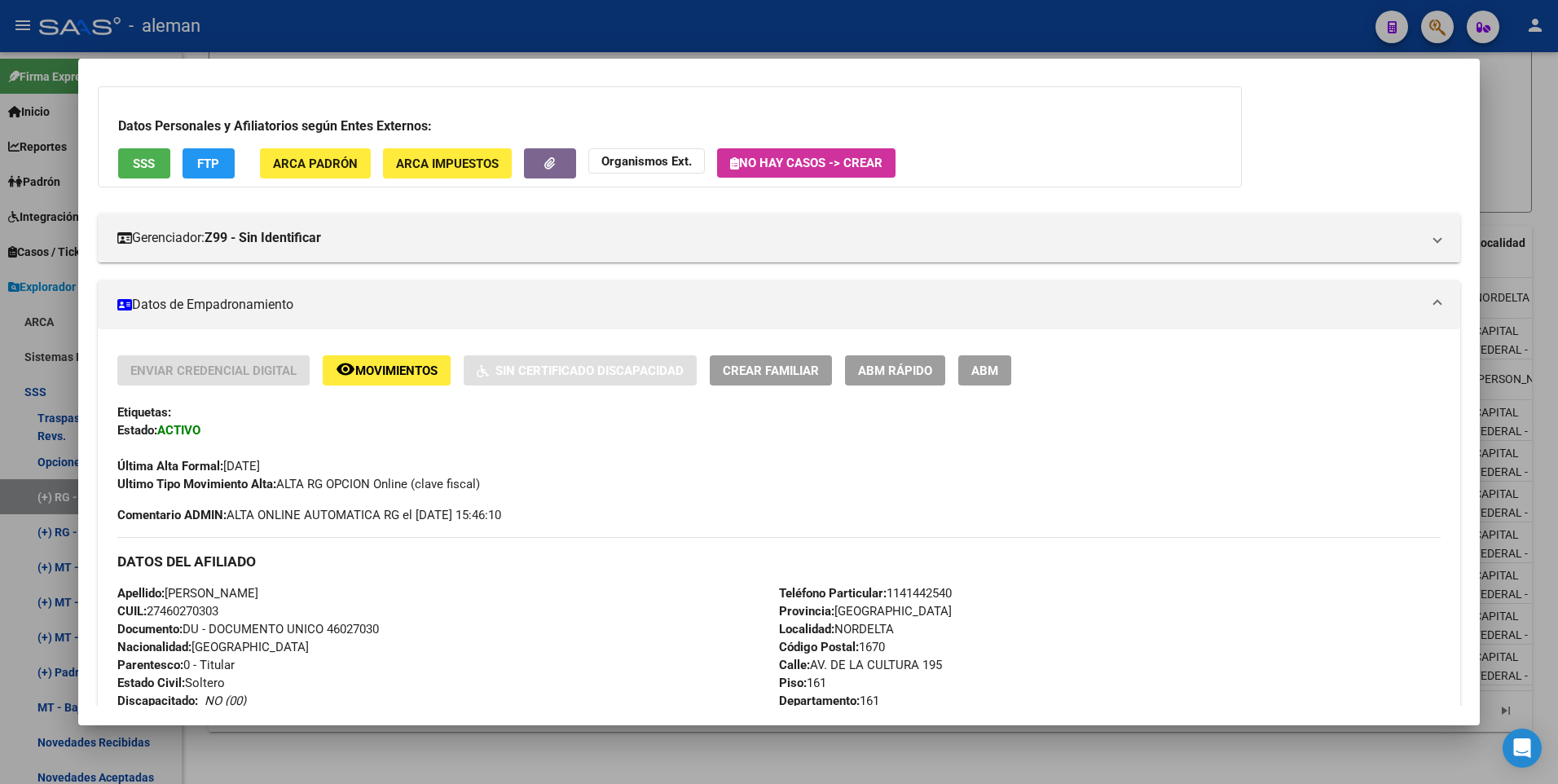
click at [986, 372] on span "ABM" at bounding box center [985, 370] width 27 height 14
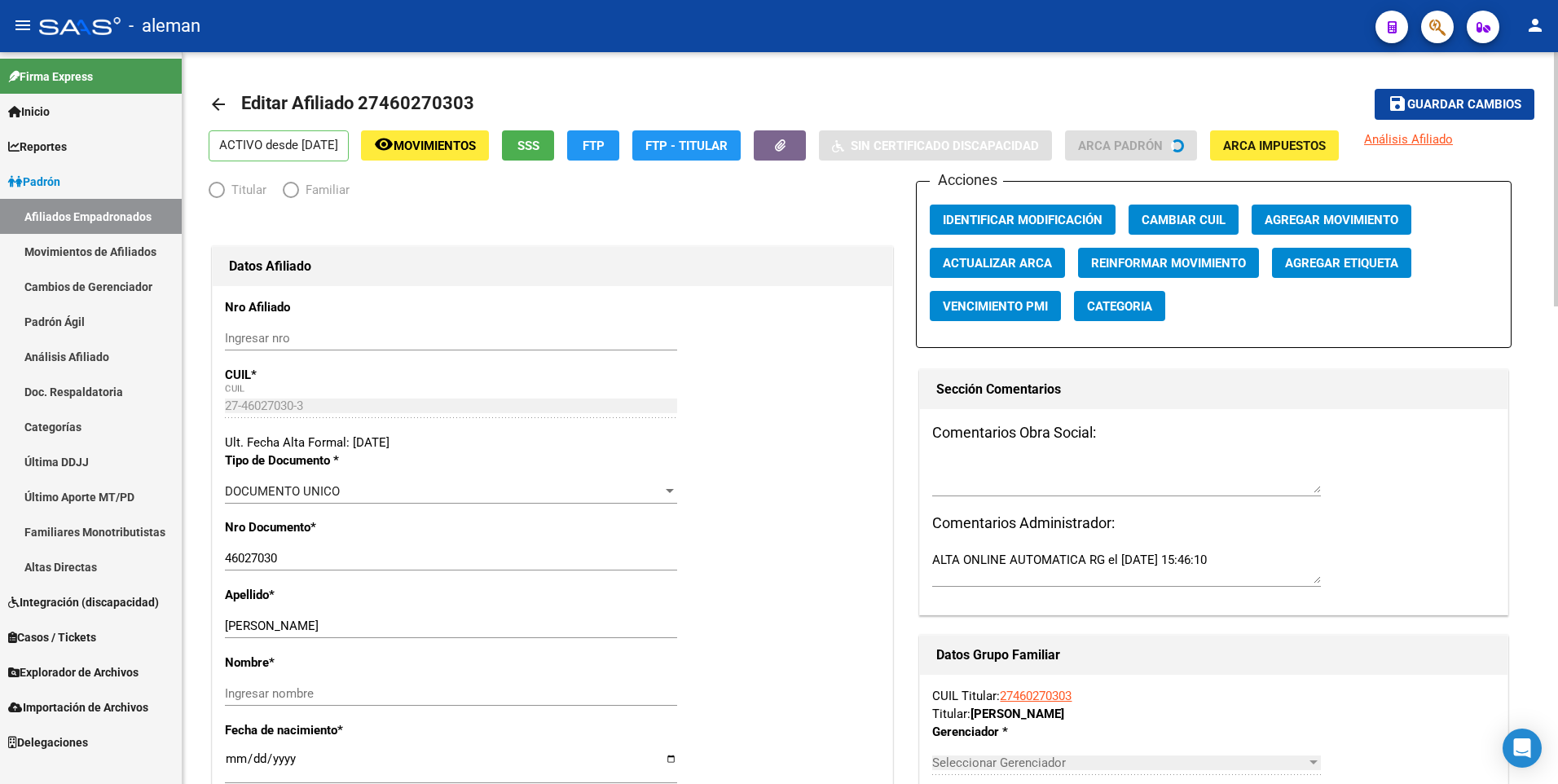
radio input "true"
type input "30-71218143-1"
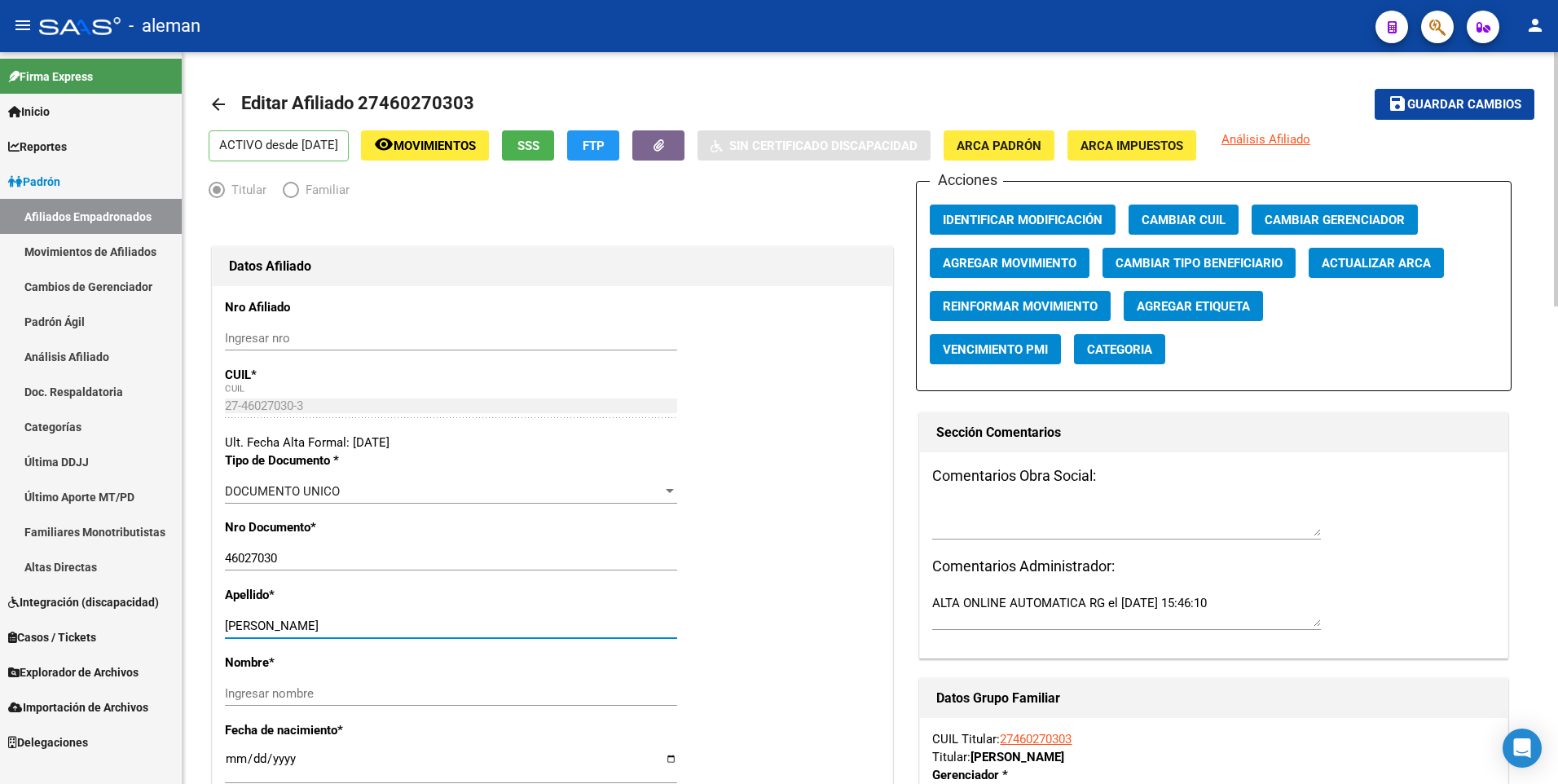
drag, startPoint x: 301, startPoint y: 630, endPoint x: 379, endPoint y: 629, distance: 78.0
click at [379, 629] on input "PALAZUELOS CARMELA" at bounding box center [451, 625] width 452 height 14
type input "PALAZUELOS"
click at [331, 692] on input "Ingresar nombre" at bounding box center [451, 693] width 452 height 14
paste input "CARMELA"
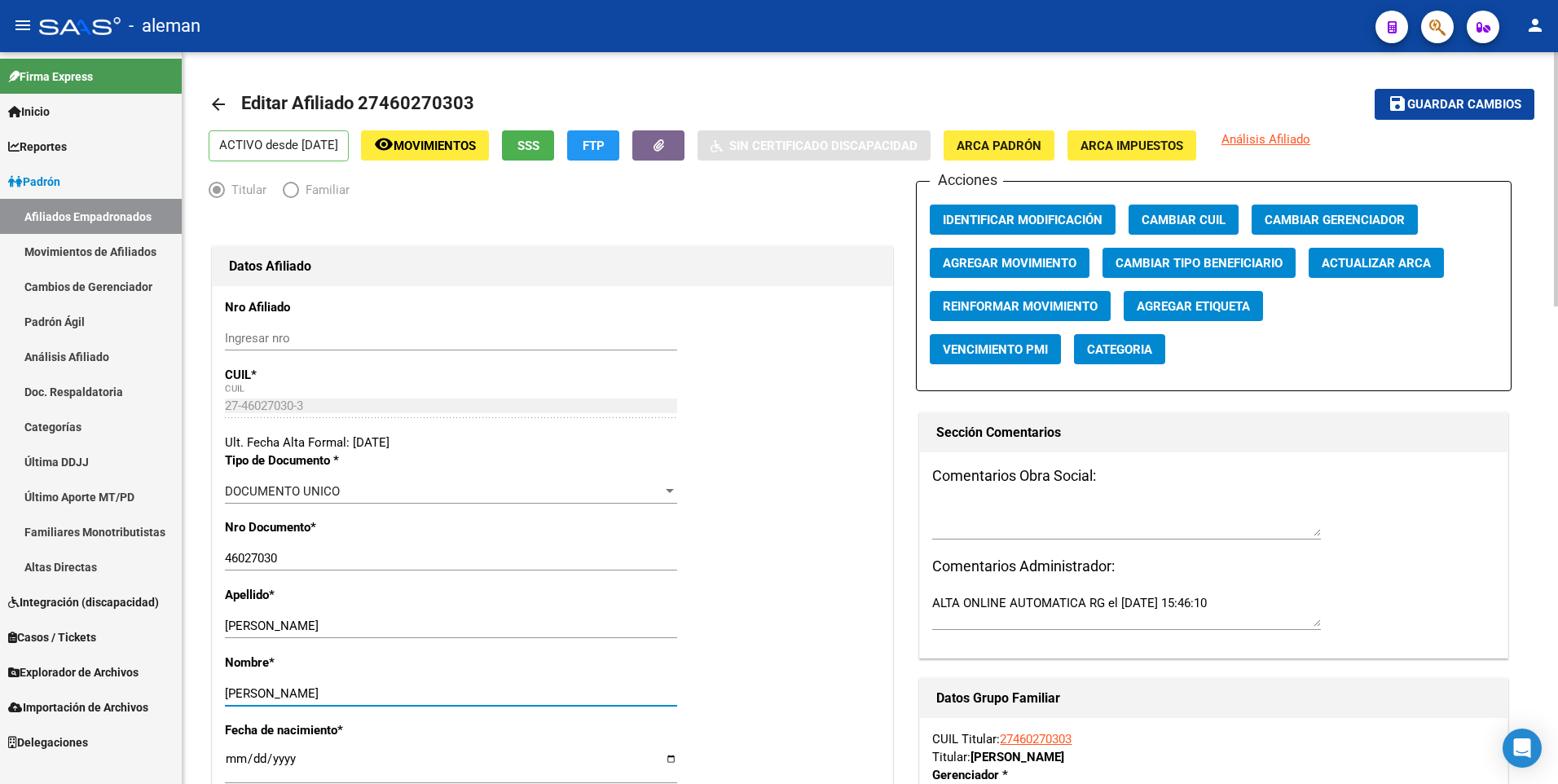
type input "CARMELA"
click at [1027, 133] on button "ARCA Padrón" at bounding box center [999, 145] width 111 height 30
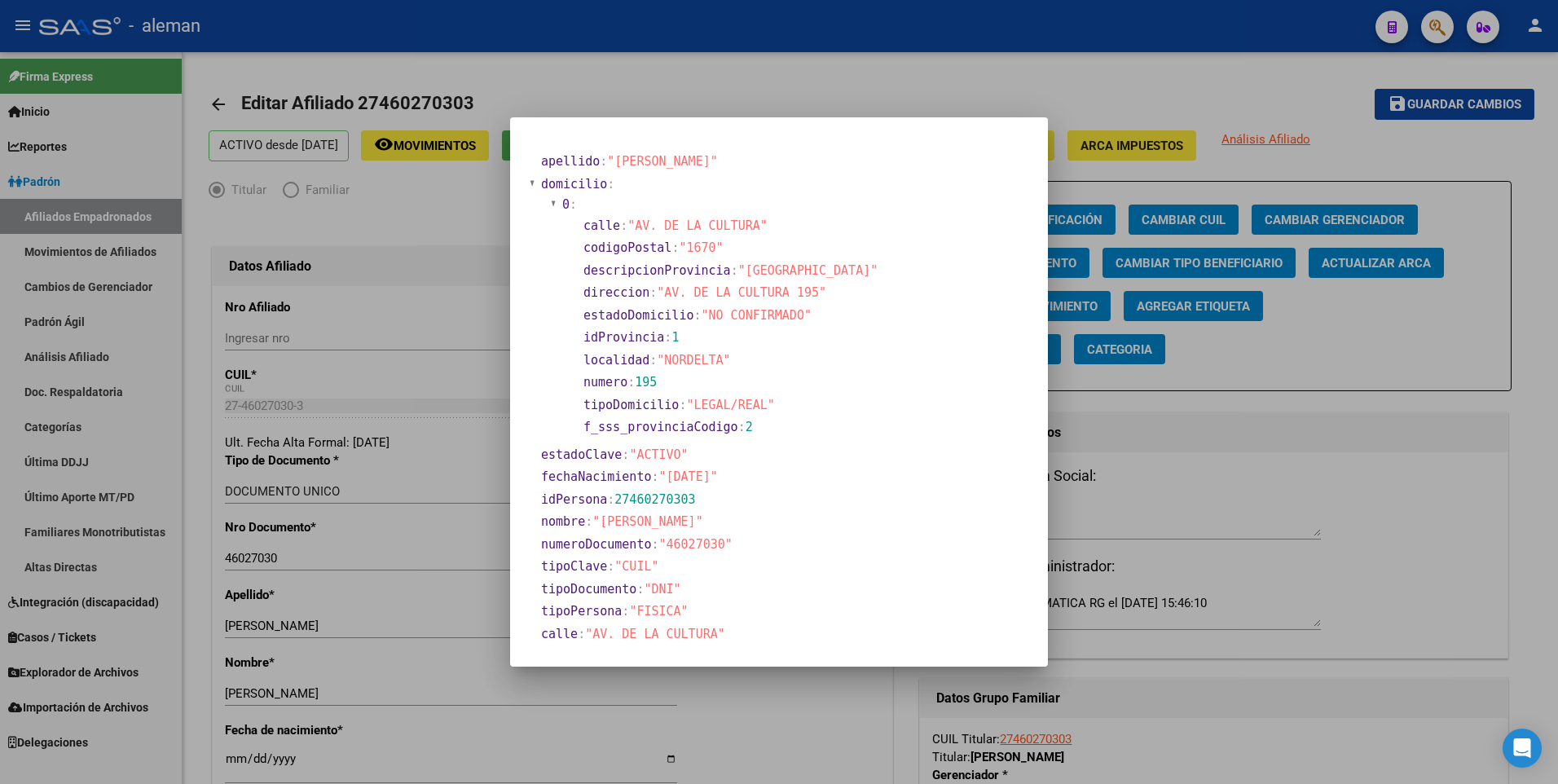
click at [238, 754] on div at bounding box center [779, 392] width 1558 height 784
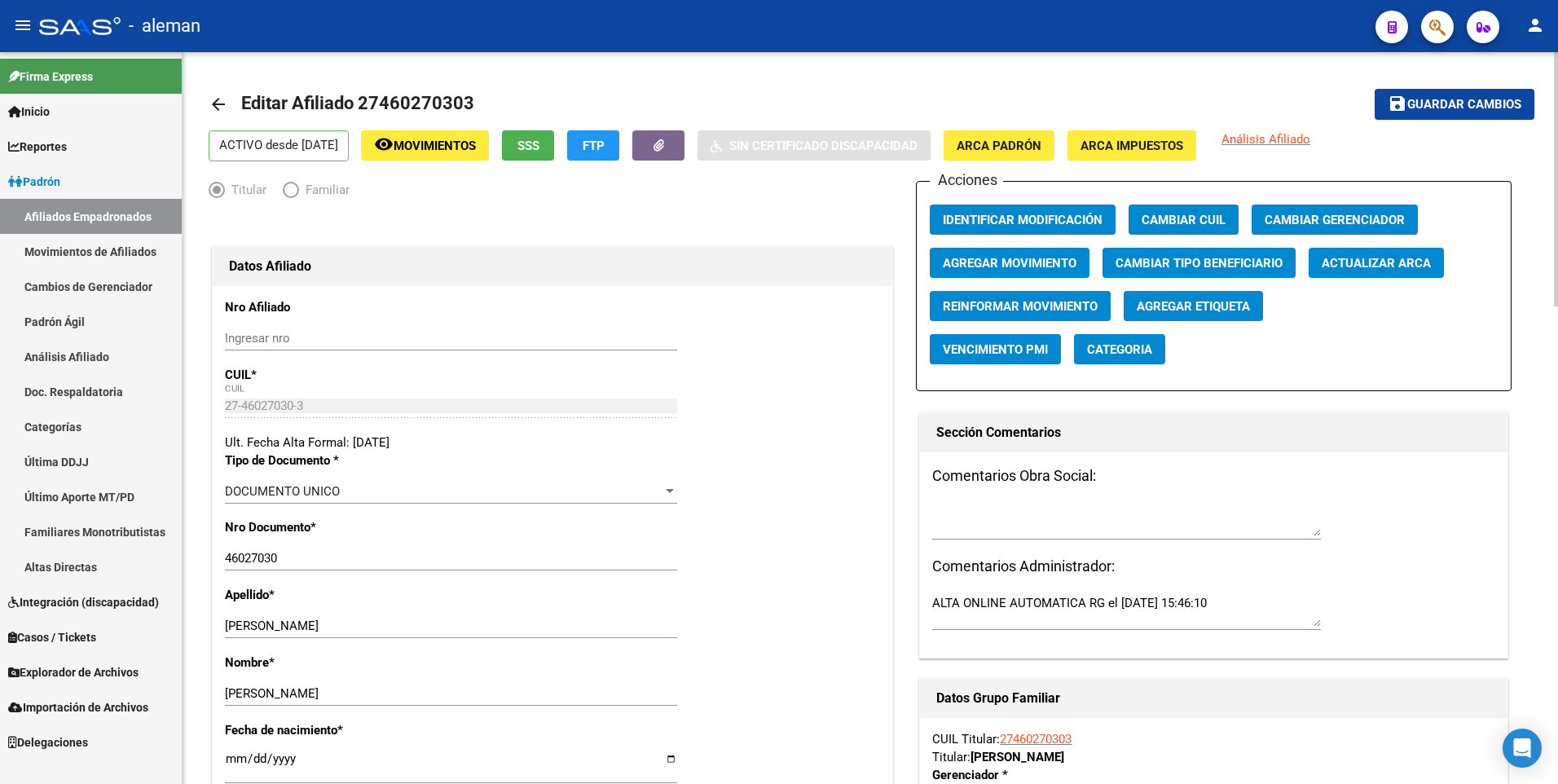
click at [228, 758] on input "[DATE]" at bounding box center [451, 765] width 452 height 26
type input "1900-01-15"
type input "2004-07-15"
click at [771, 590] on div "Apellido * PALAZUELOS Ingresar apellido" at bounding box center [552, 619] width 655 height 68
click at [1449, 104] on span "Guardar cambios" at bounding box center [1464, 104] width 114 height 14
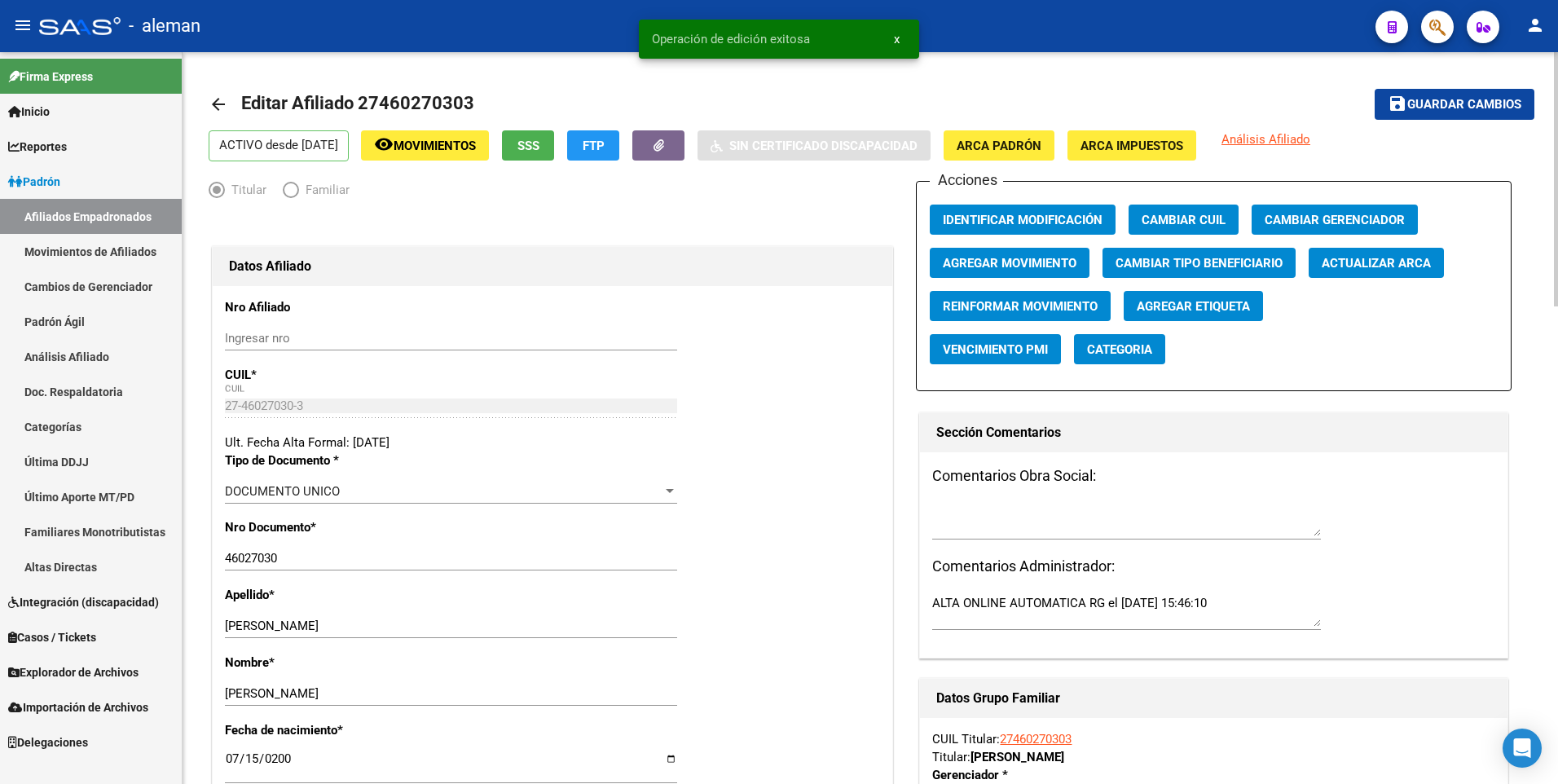
click at [222, 101] on mat-icon "arrow_back" at bounding box center [217, 104] width 19 height 19
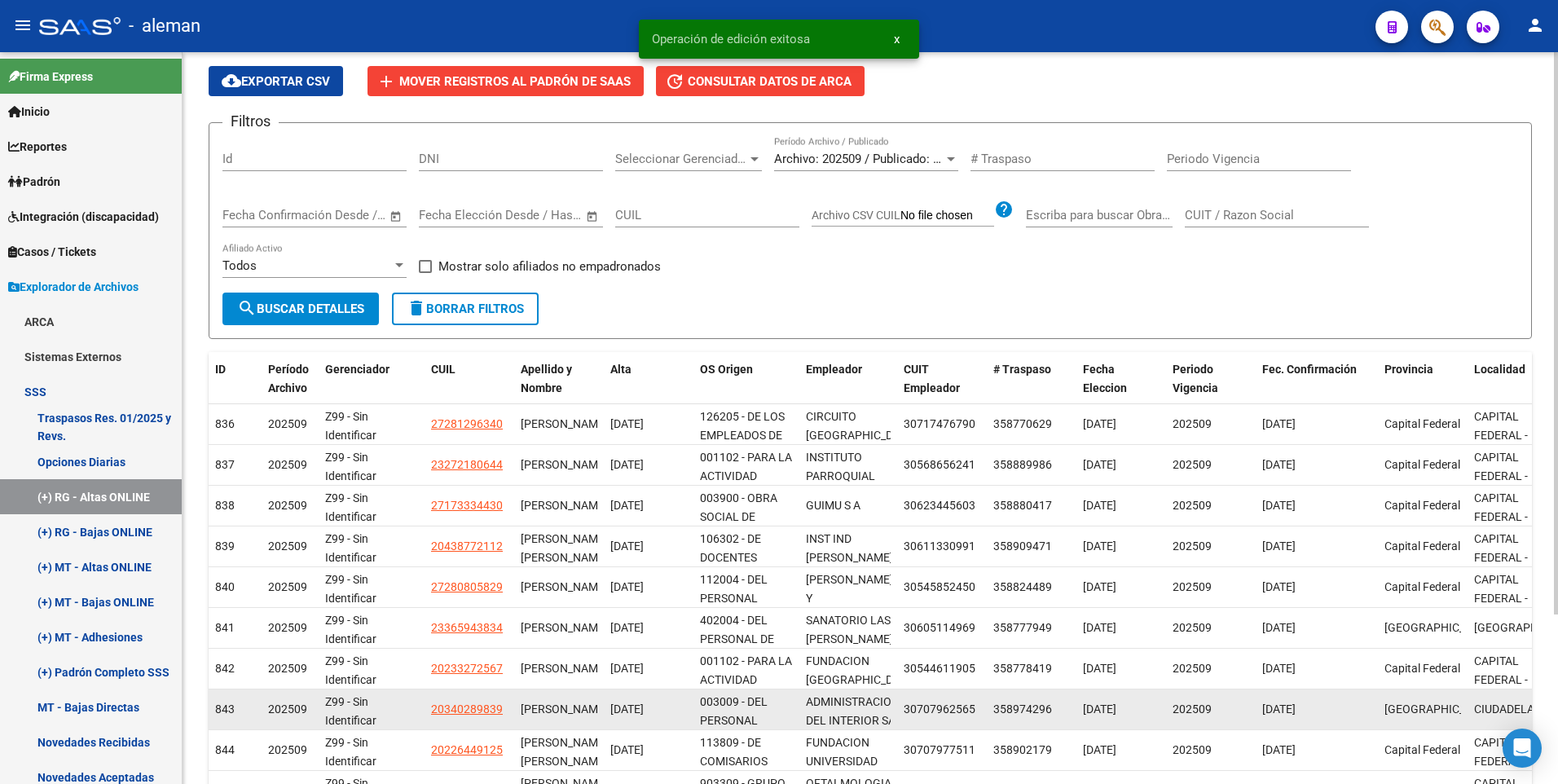
scroll to position [220, 0]
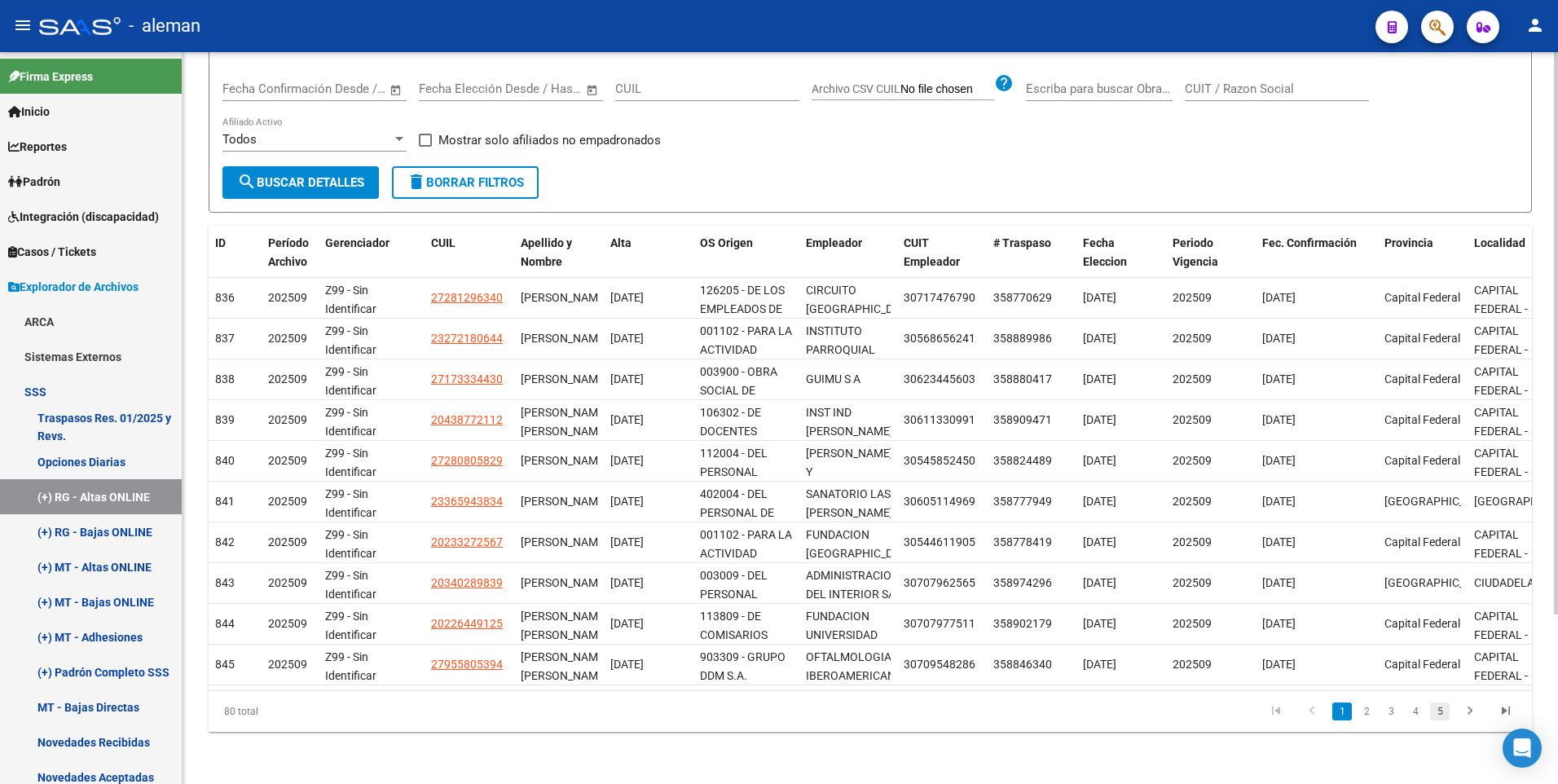
click at [1440, 710] on link "5" at bounding box center [1439, 711] width 19 height 18
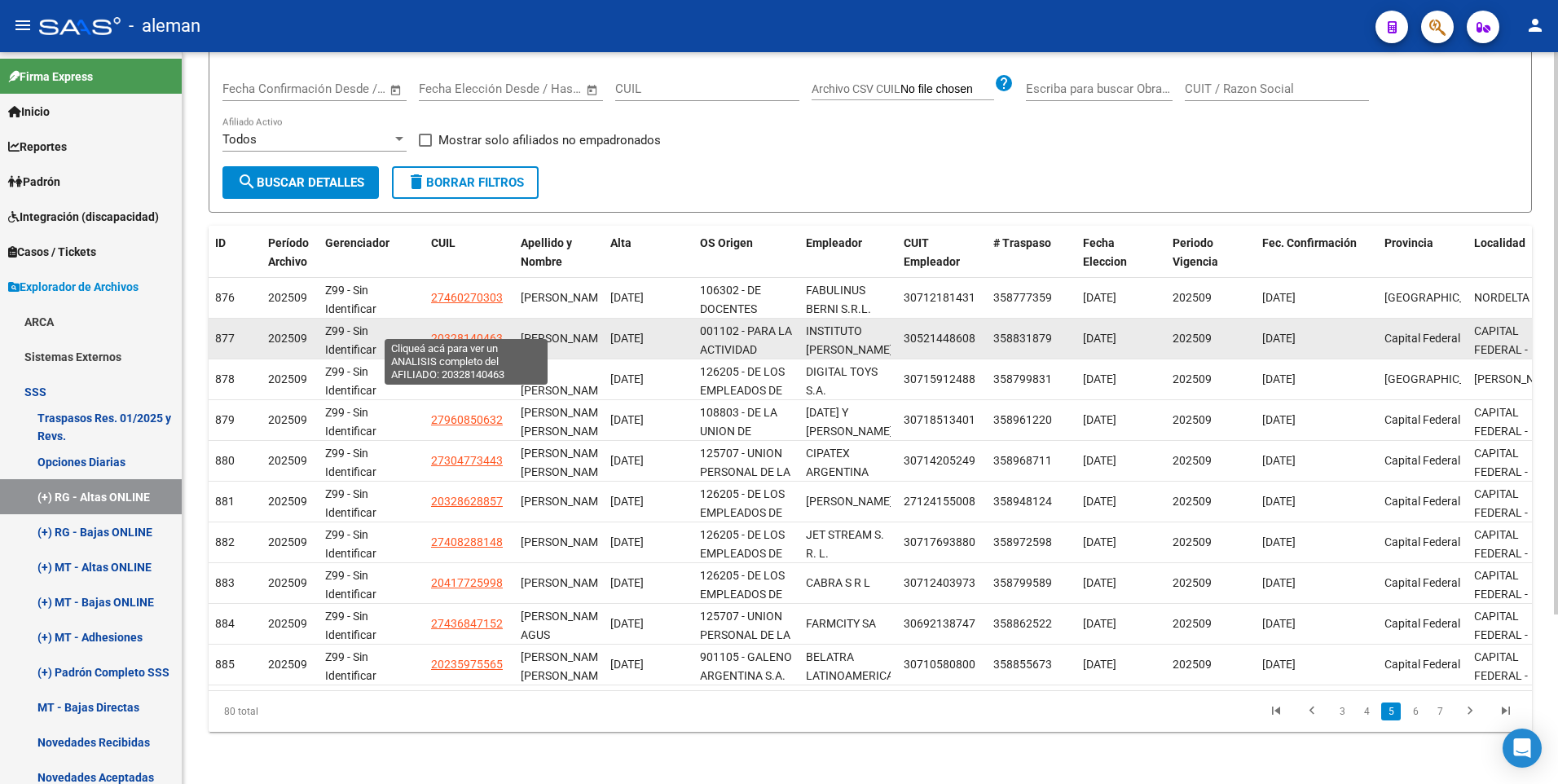
click at [469, 332] on span "20328140463" at bounding box center [466, 338] width 71 height 13
type textarea "20328140463"
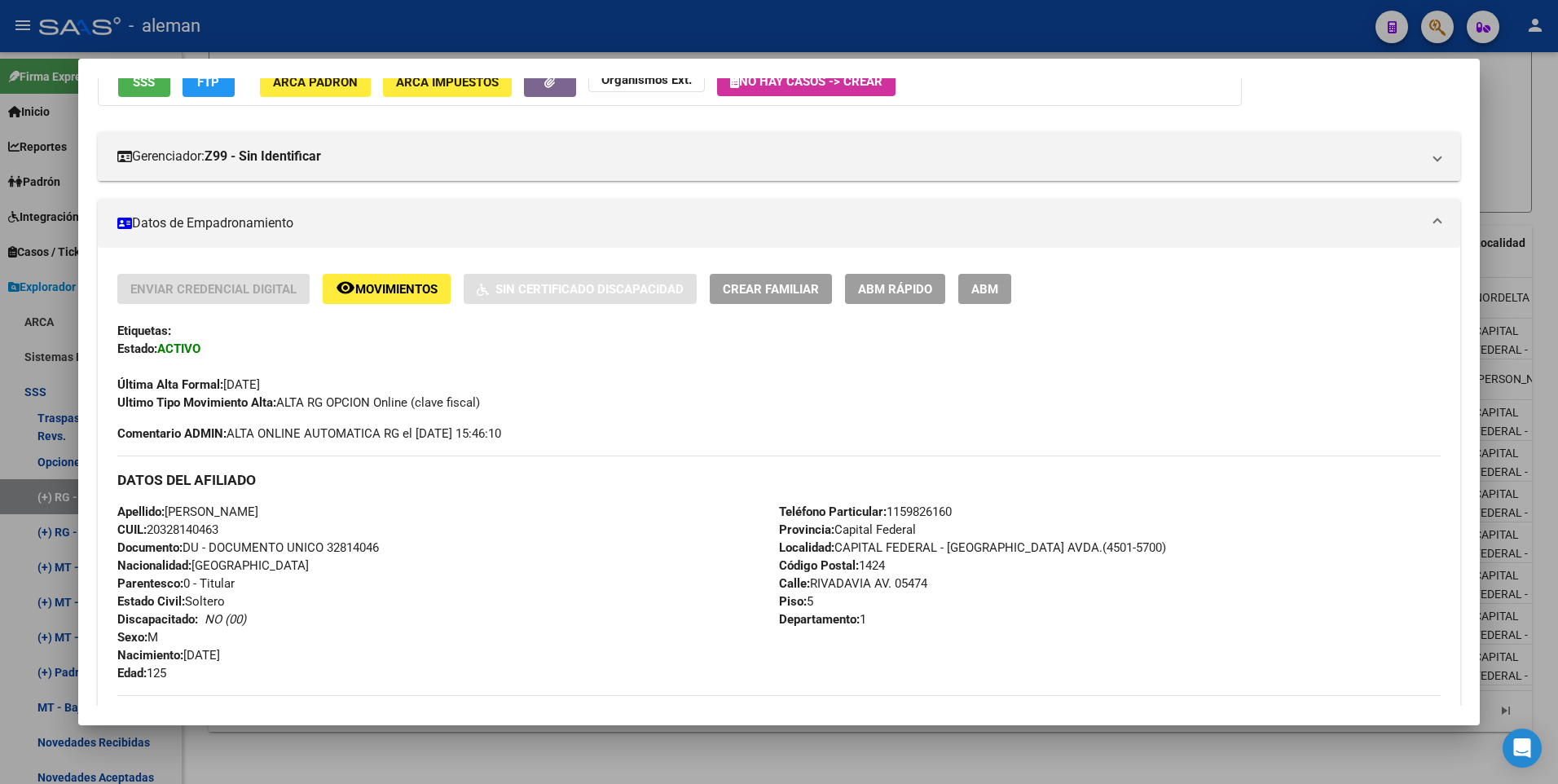
scroll to position [326, 0]
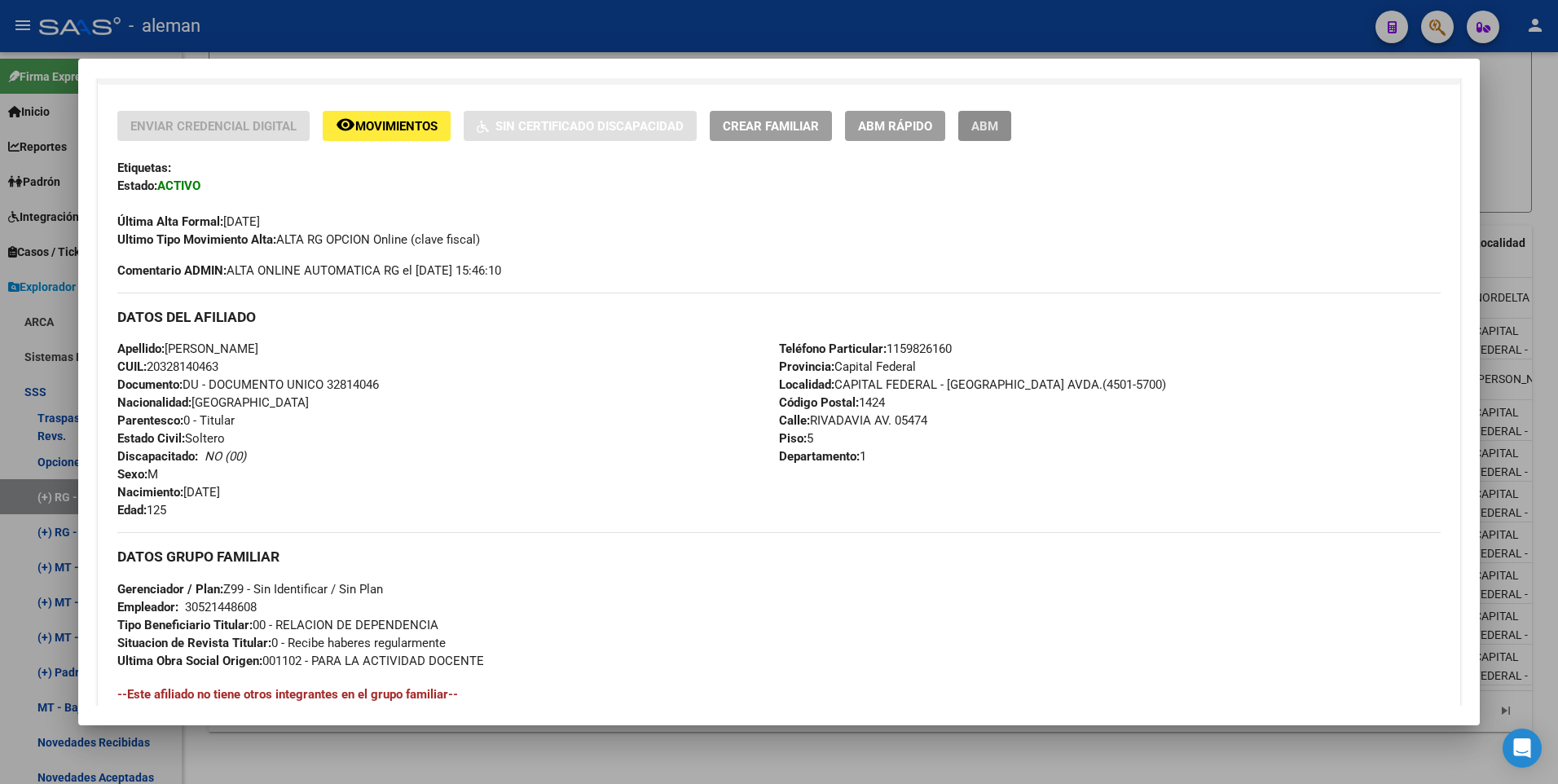
click at [979, 129] on span "ABM" at bounding box center [985, 126] width 27 height 14
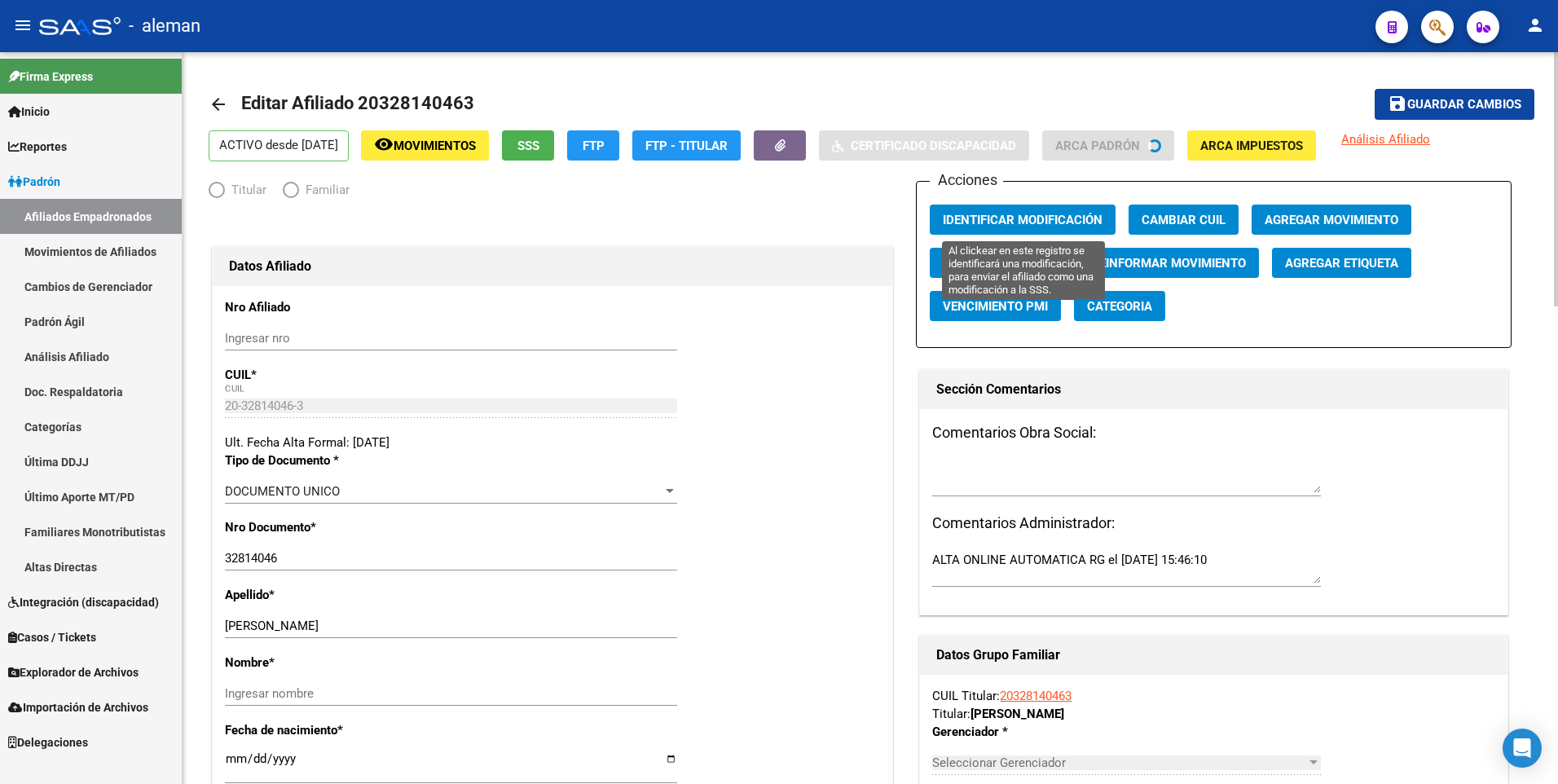
radio input "true"
type input "30-52144860-8"
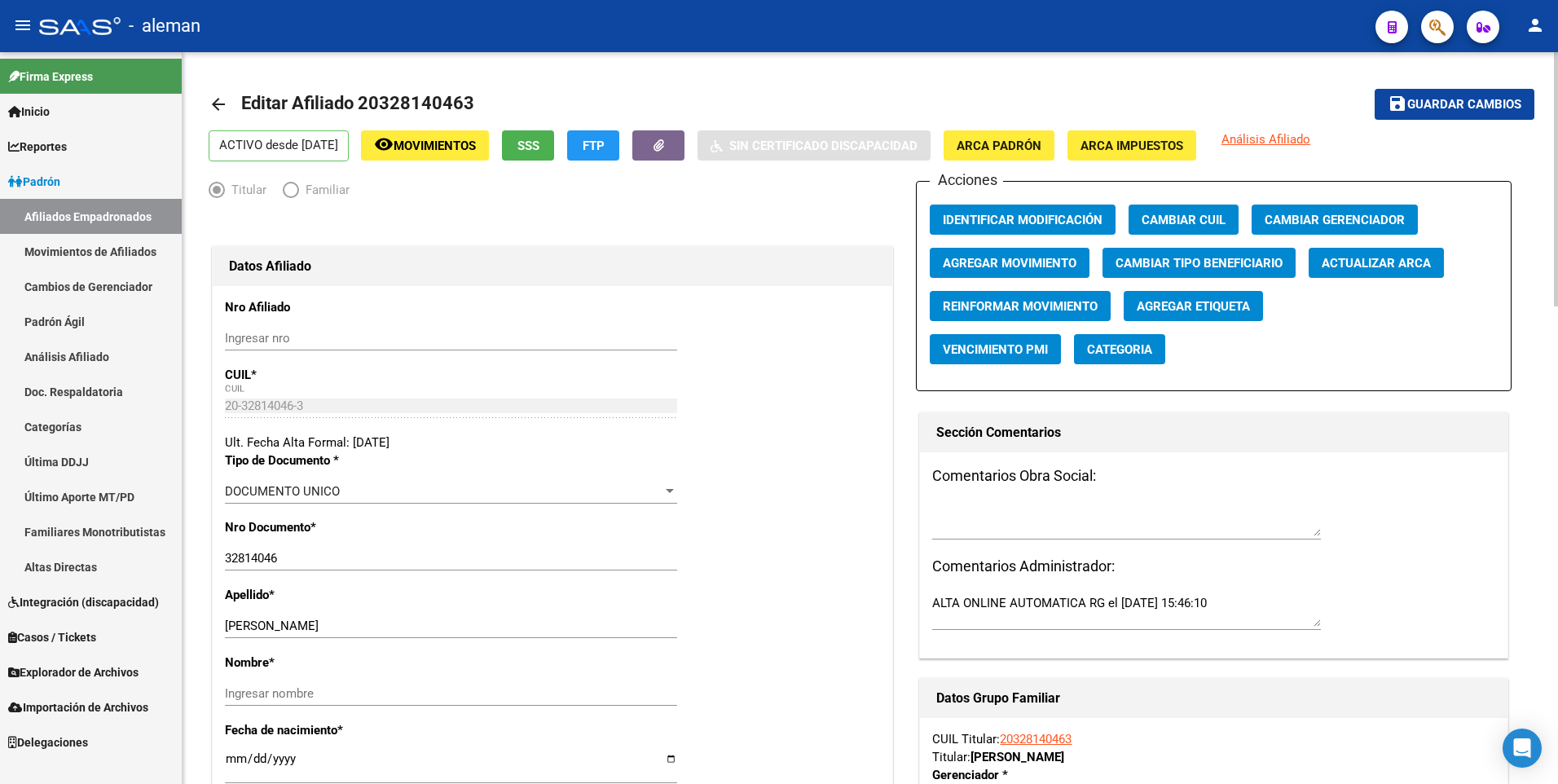
click at [1041, 146] on span "ARCA Padrón" at bounding box center [998, 145] width 85 height 14
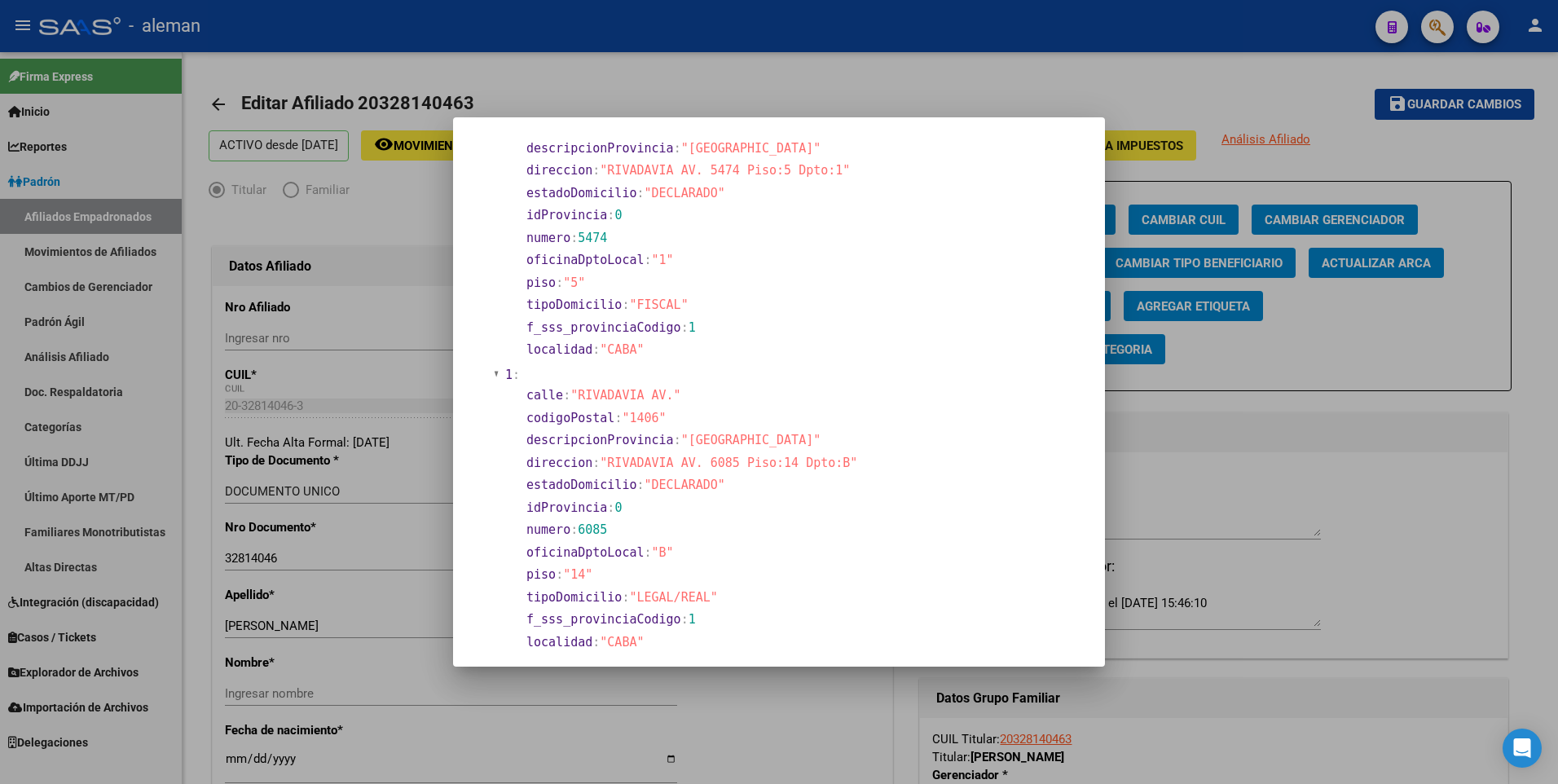
scroll to position [244, 0]
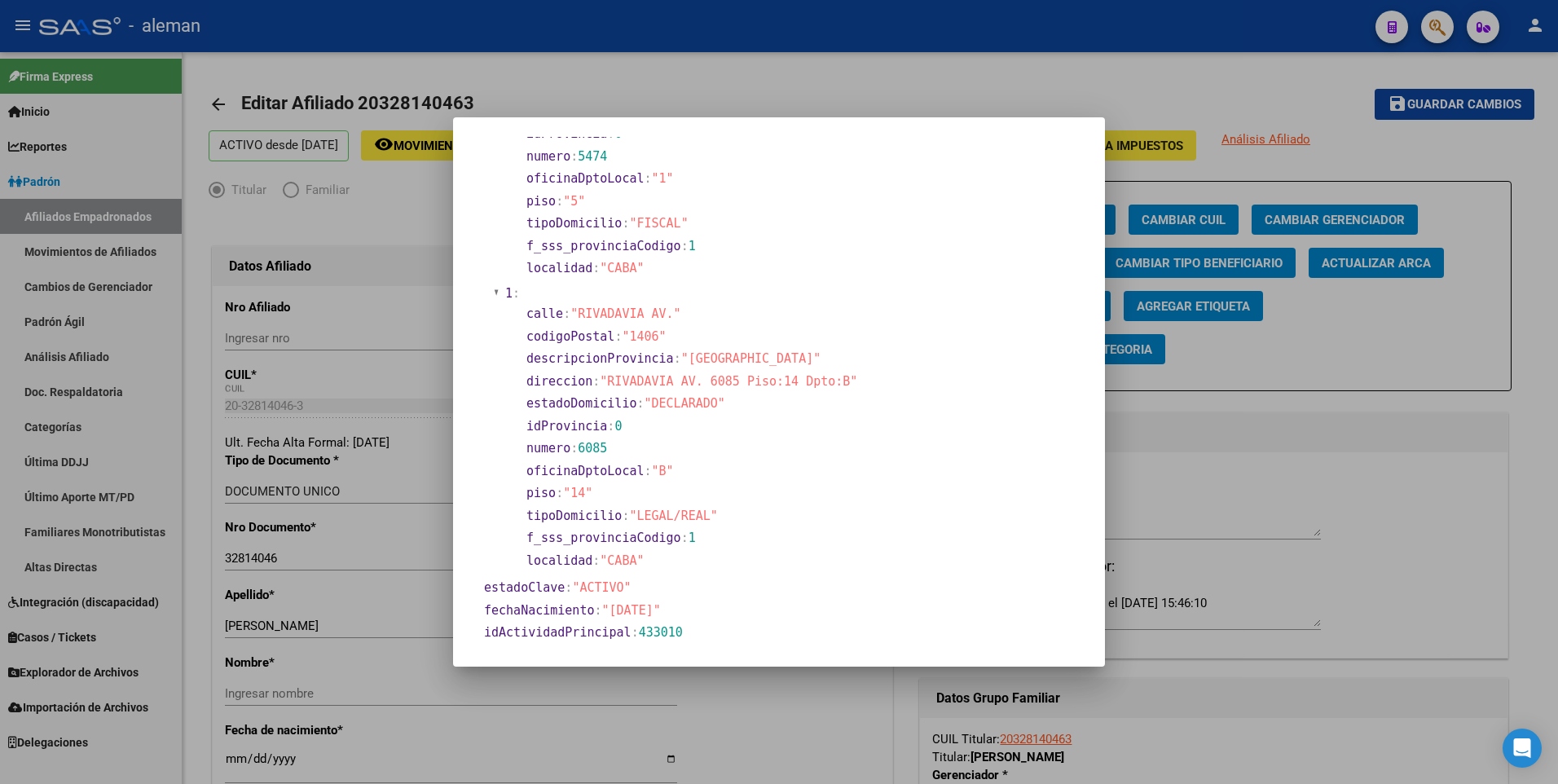
click at [230, 761] on div at bounding box center [779, 392] width 1558 height 784
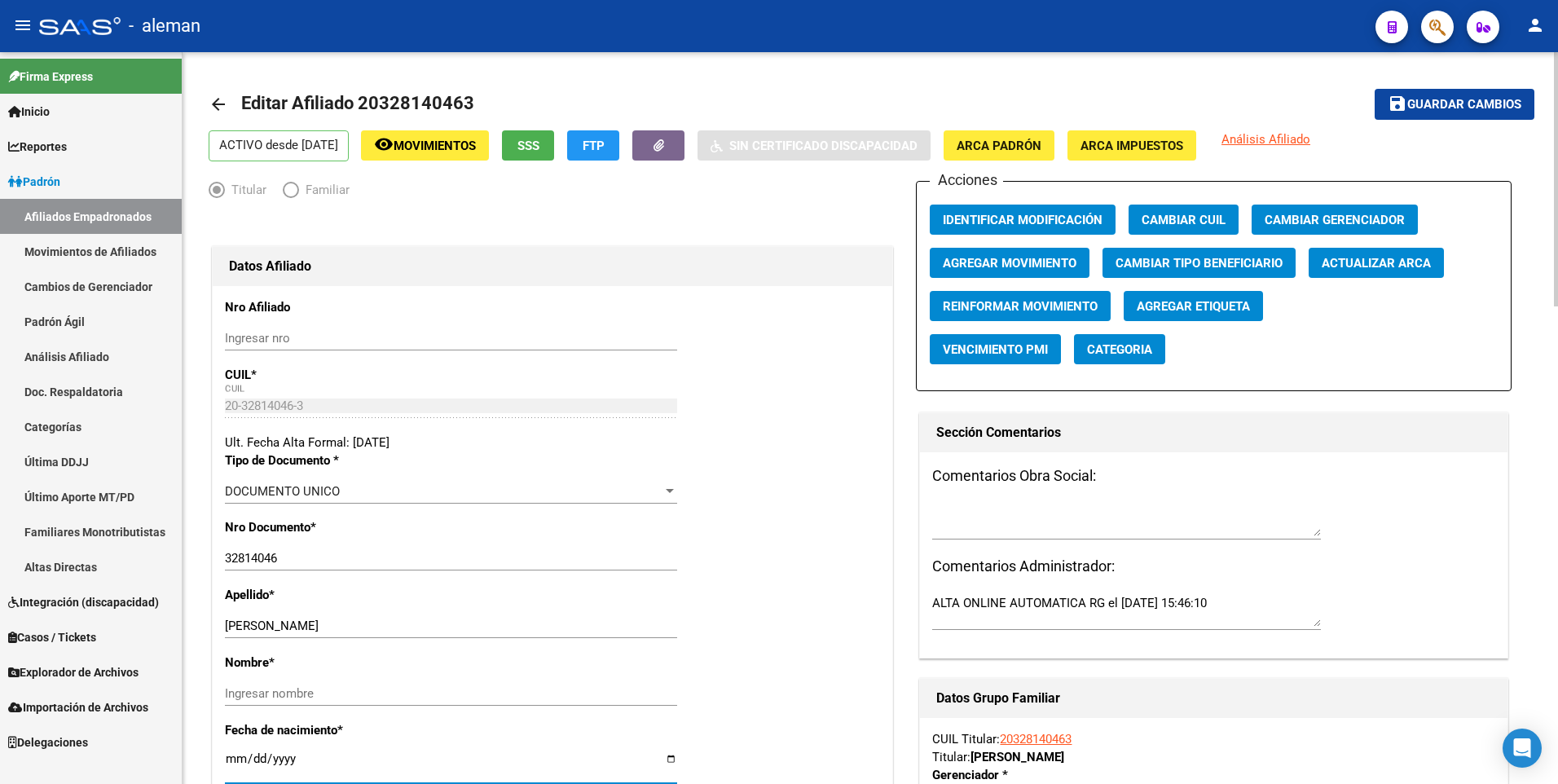
click at [235, 760] on input "[DATE]" at bounding box center [451, 765] width 452 height 26
type input "1986-12-12"
click at [776, 629] on div "Apellido * CODEGLIA CHRISTIAN GABRIEL Ingresar apellido" at bounding box center [552, 619] width 655 height 68
click at [1471, 102] on span "Guardar cambios" at bounding box center [1464, 104] width 114 height 14
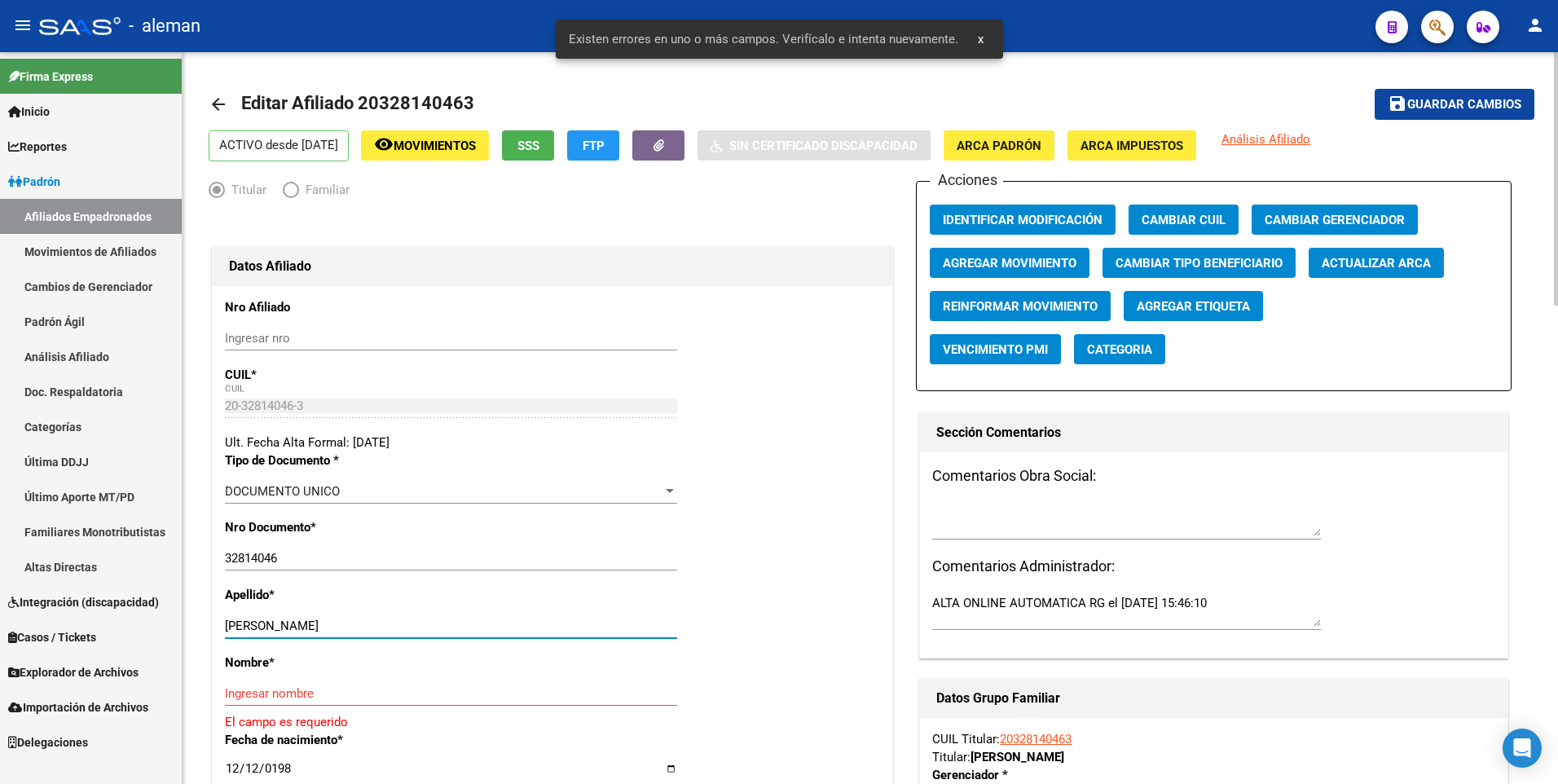
drag, startPoint x: 286, startPoint y: 622, endPoint x: 442, endPoint y: 621, distance: 156.0
click at [442, 621] on input "[PERSON_NAME]" at bounding box center [451, 625] width 452 height 14
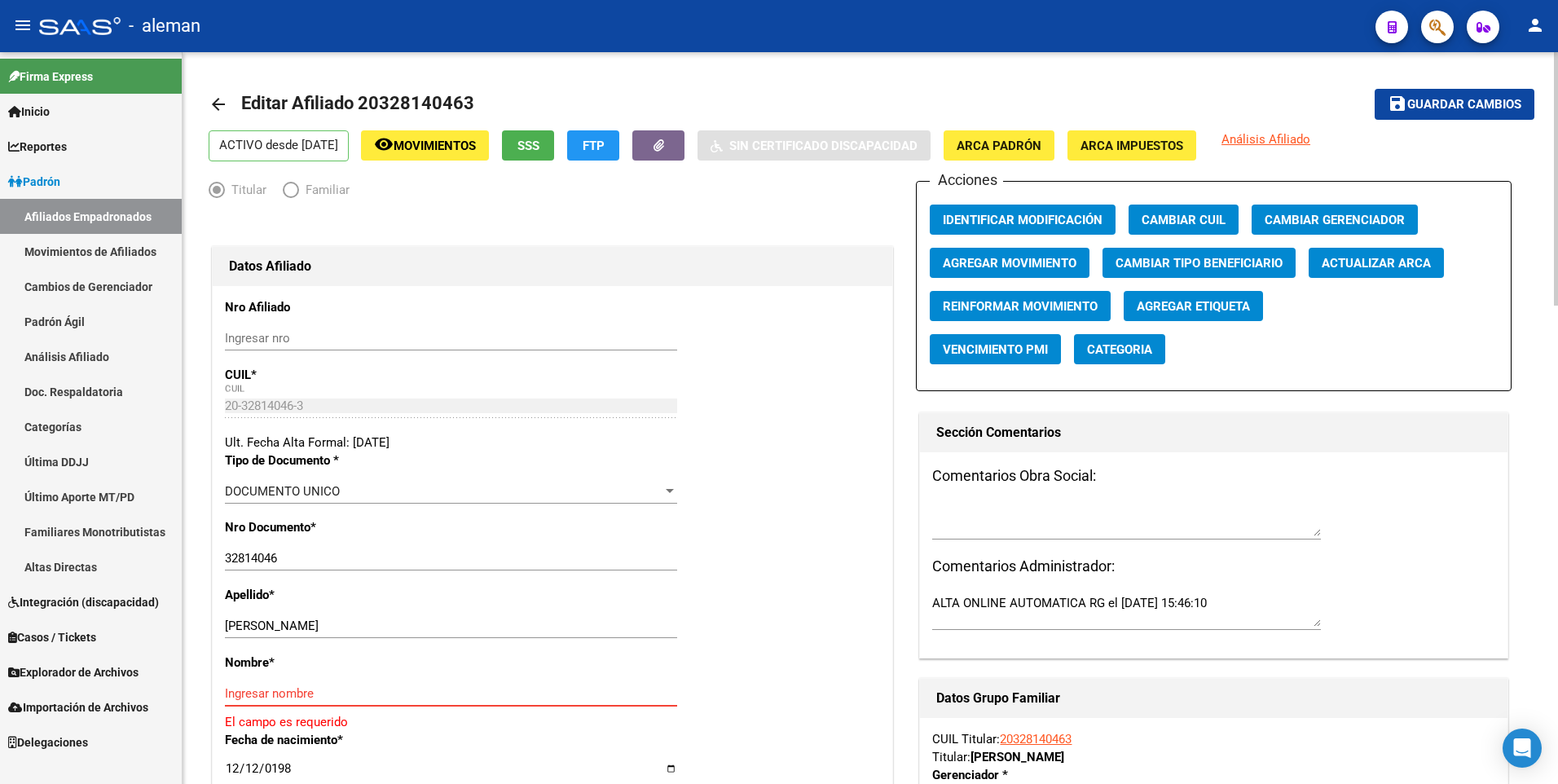
click at [334, 690] on input "Ingresar nombre" at bounding box center [451, 693] width 452 height 14
paste input "CHRISTIAN GABRIEL"
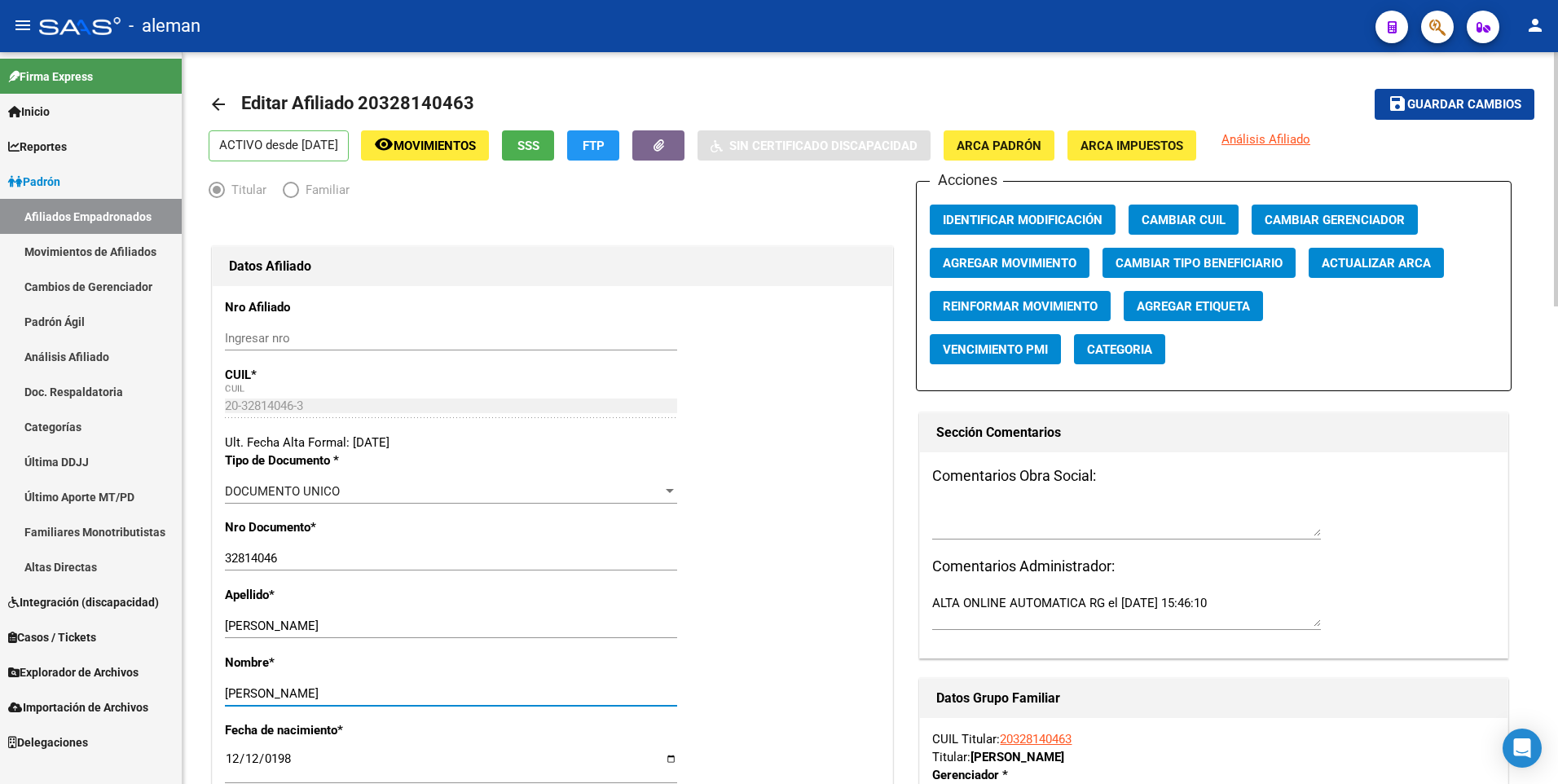
type input "CHRISTIAN GABRIEL"
click at [1472, 92] on button "save Guardar cambios" at bounding box center [1454, 104] width 159 height 30
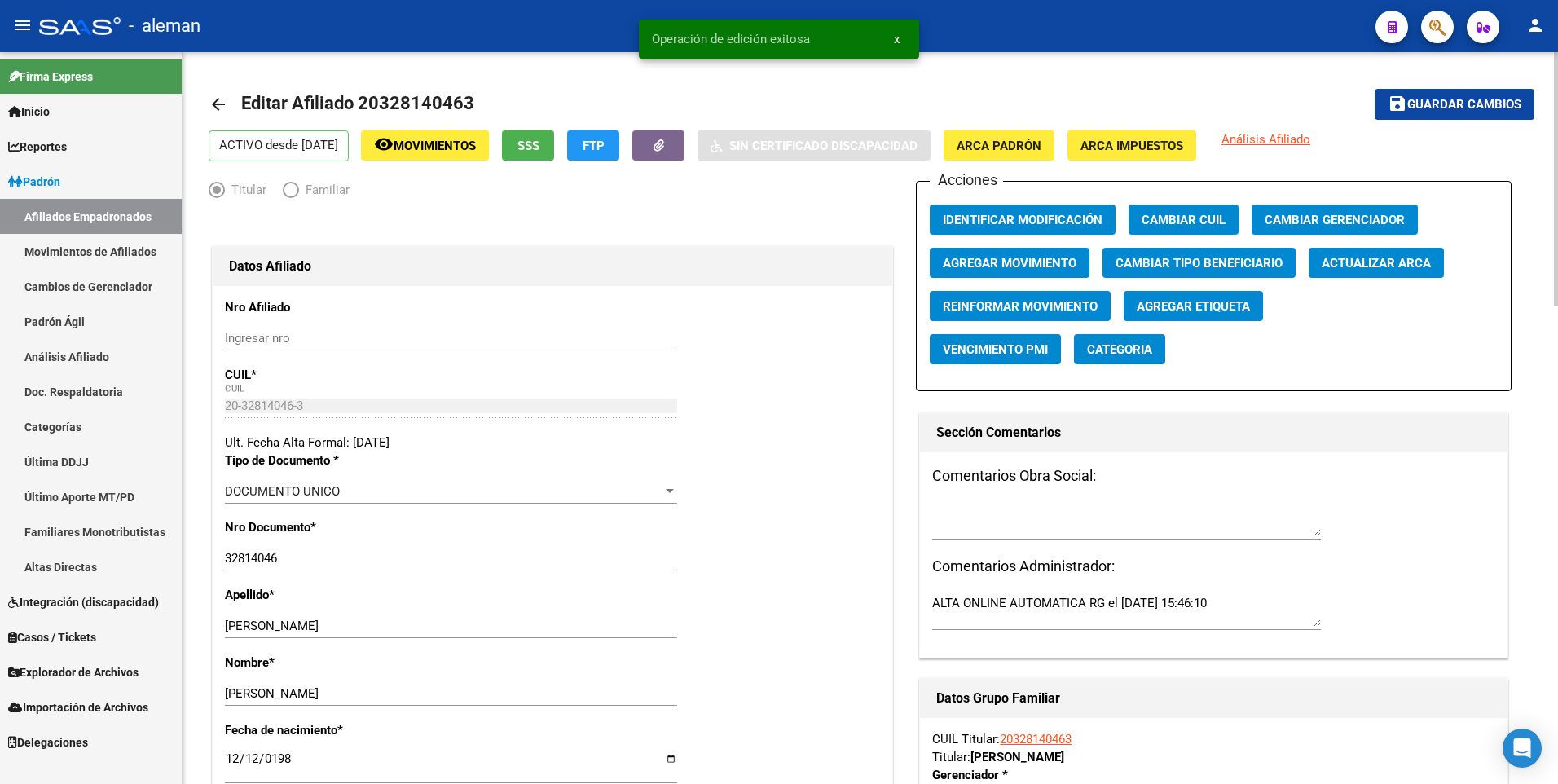
click at [217, 100] on mat-icon "arrow_back" at bounding box center [217, 104] width 19 height 19
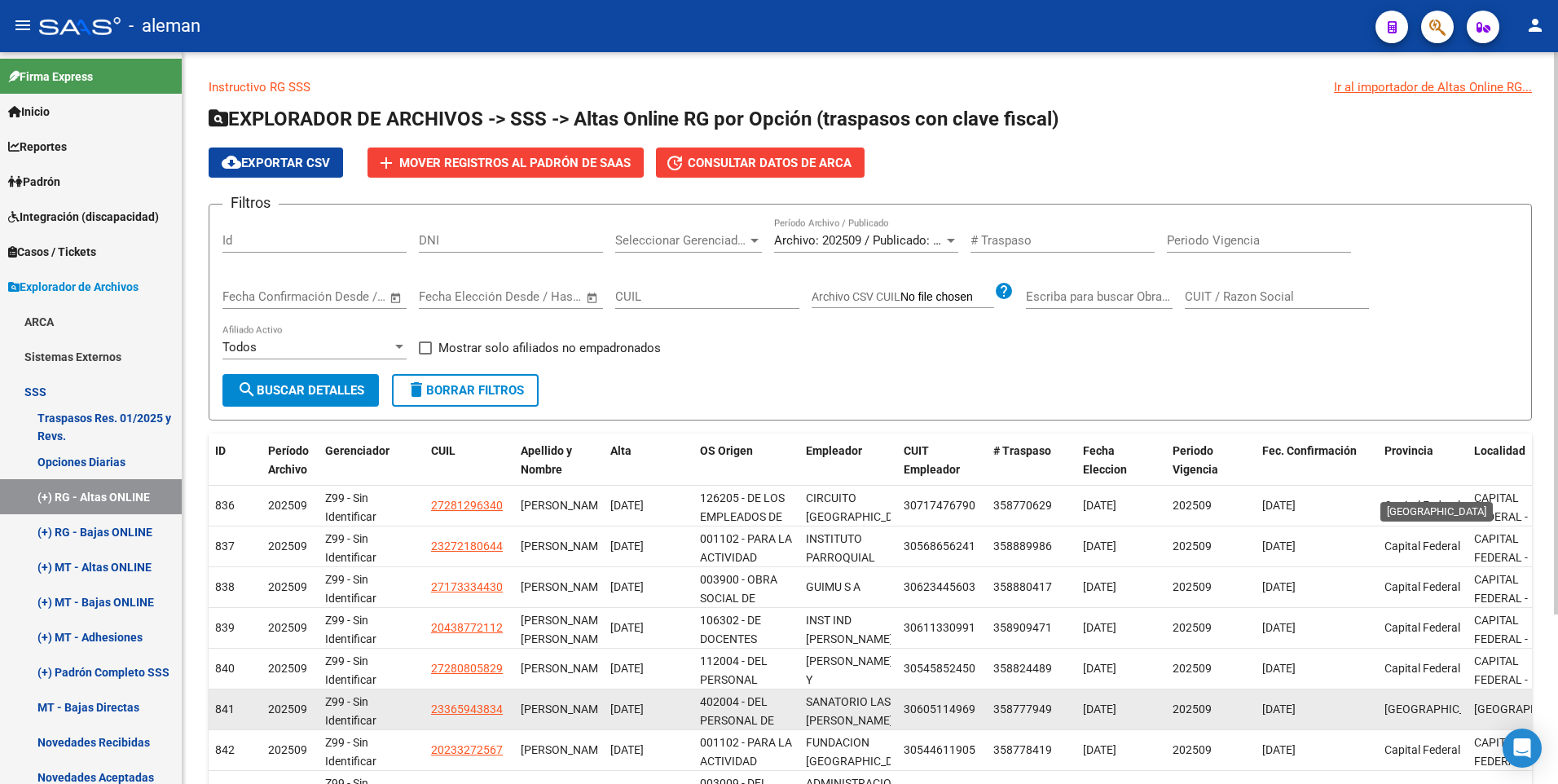
scroll to position [220, 0]
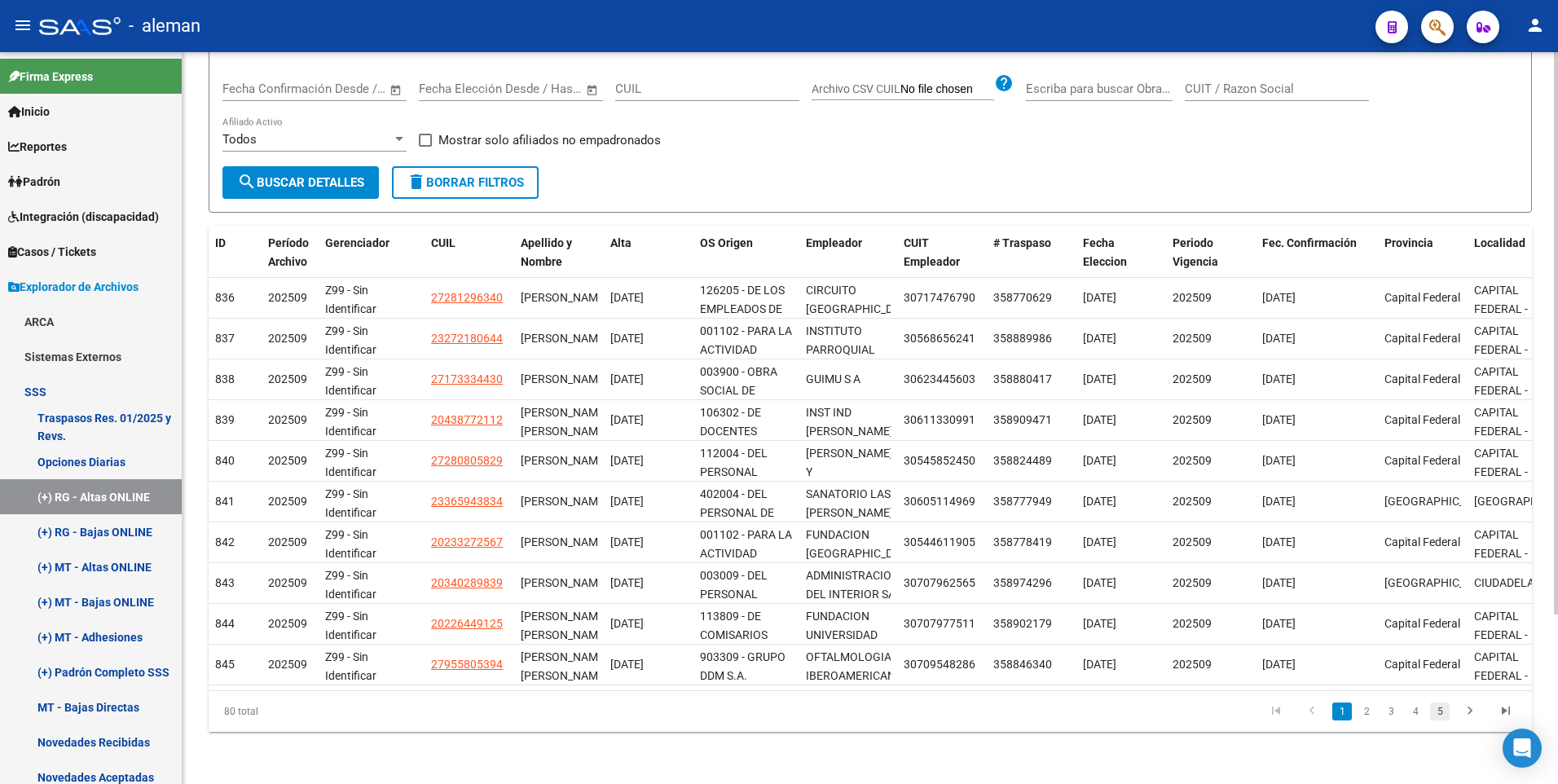
click at [1440, 712] on link "5" at bounding box center [1439, 711] width 19 height 18
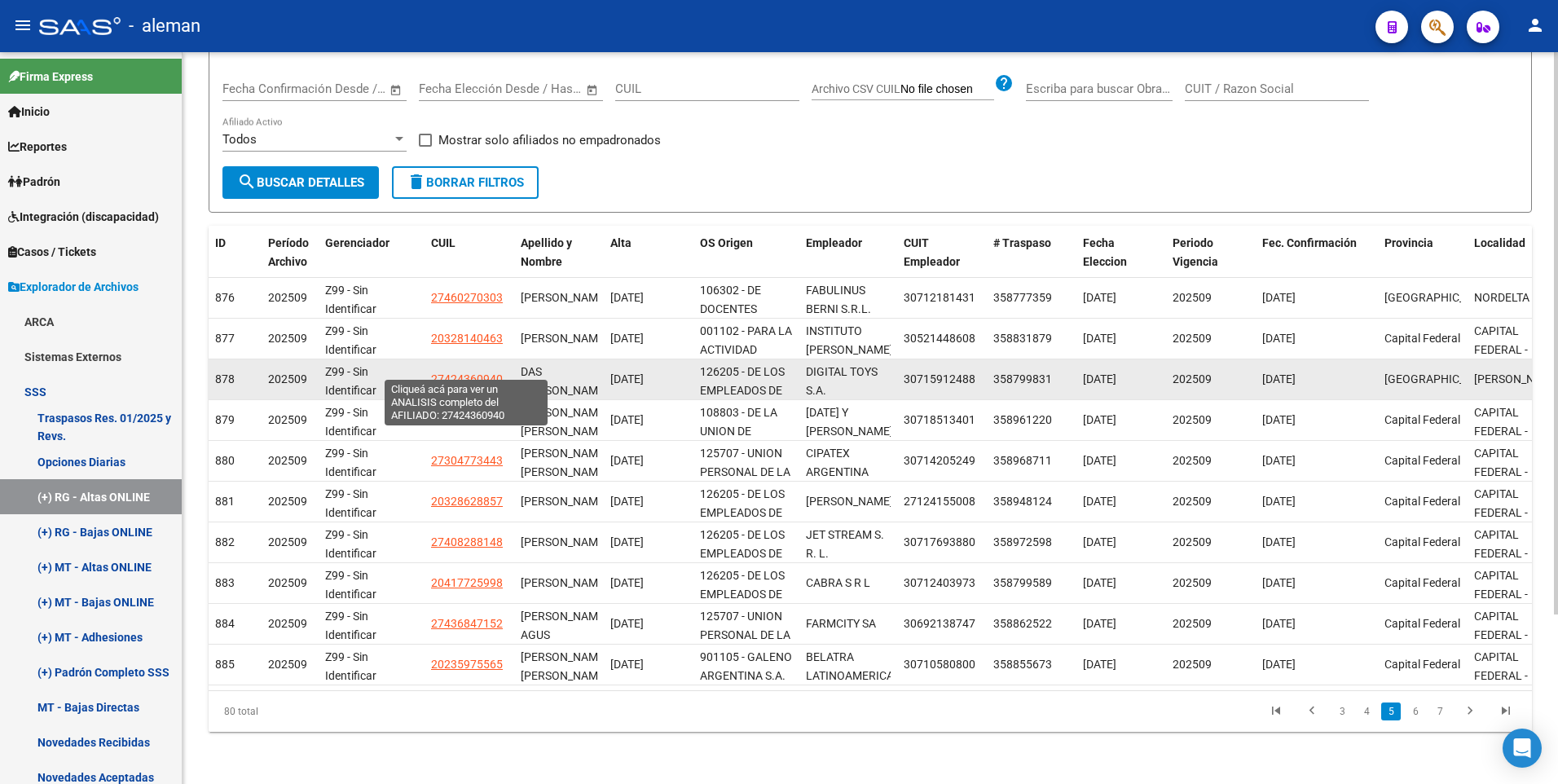
click at [466, 373] on span "27424360940" at bounding box center [466, 379] width 71 height 13
type textarea "27424360940"
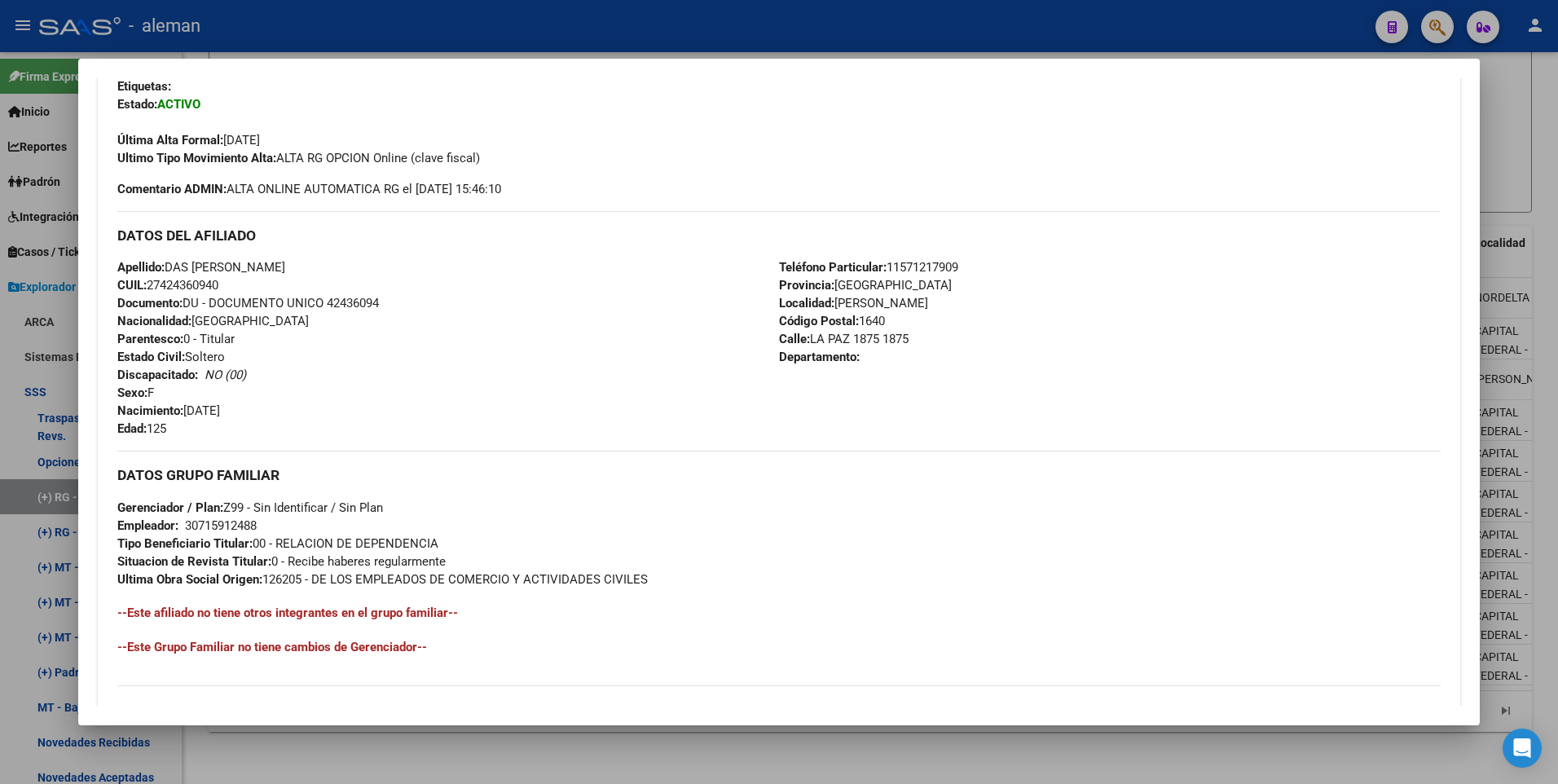
scroll to position [244, 0]
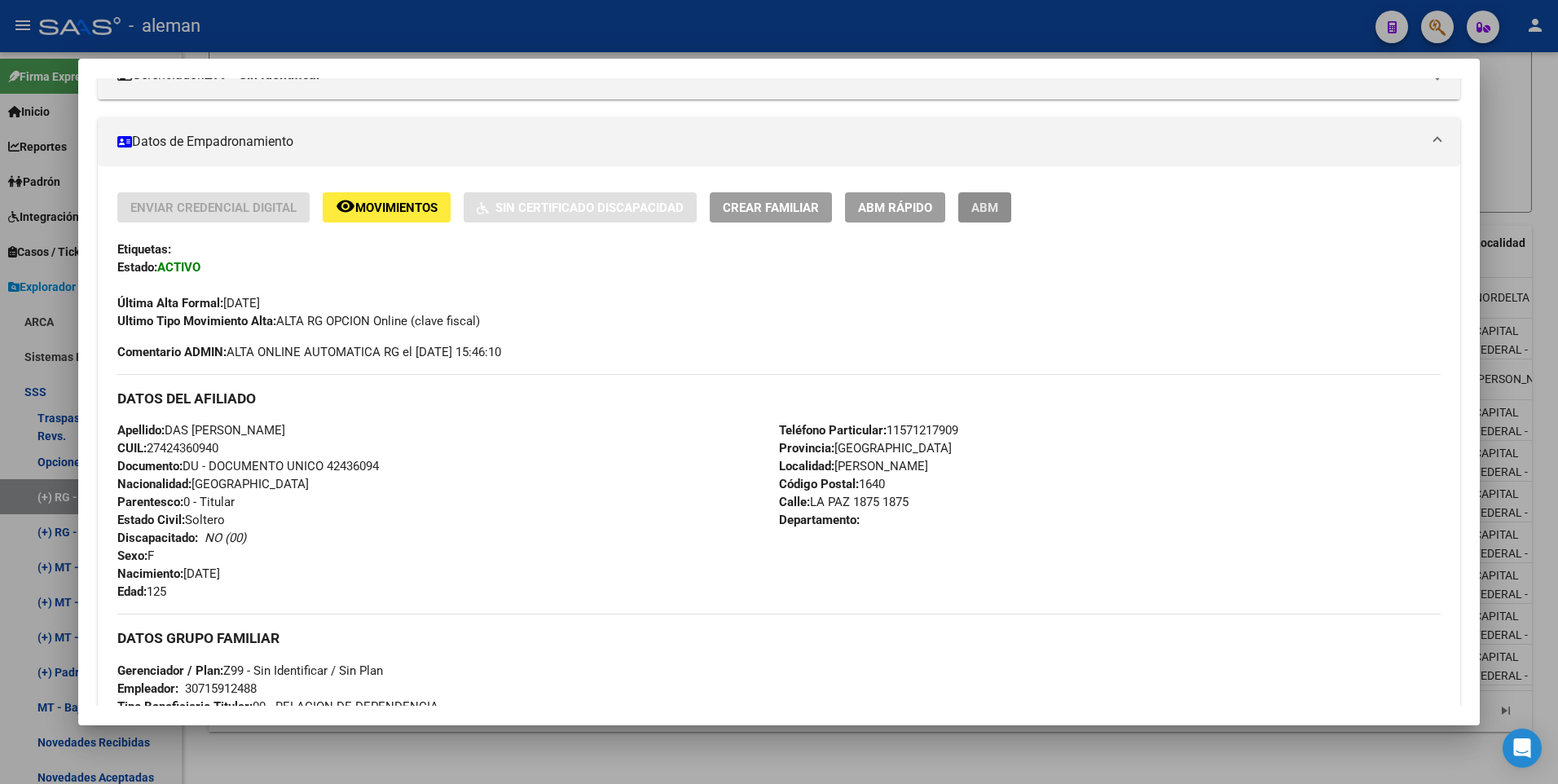
click at [989, 192] on button "ABM" at bounding box center [984, 207] width 53 height 30
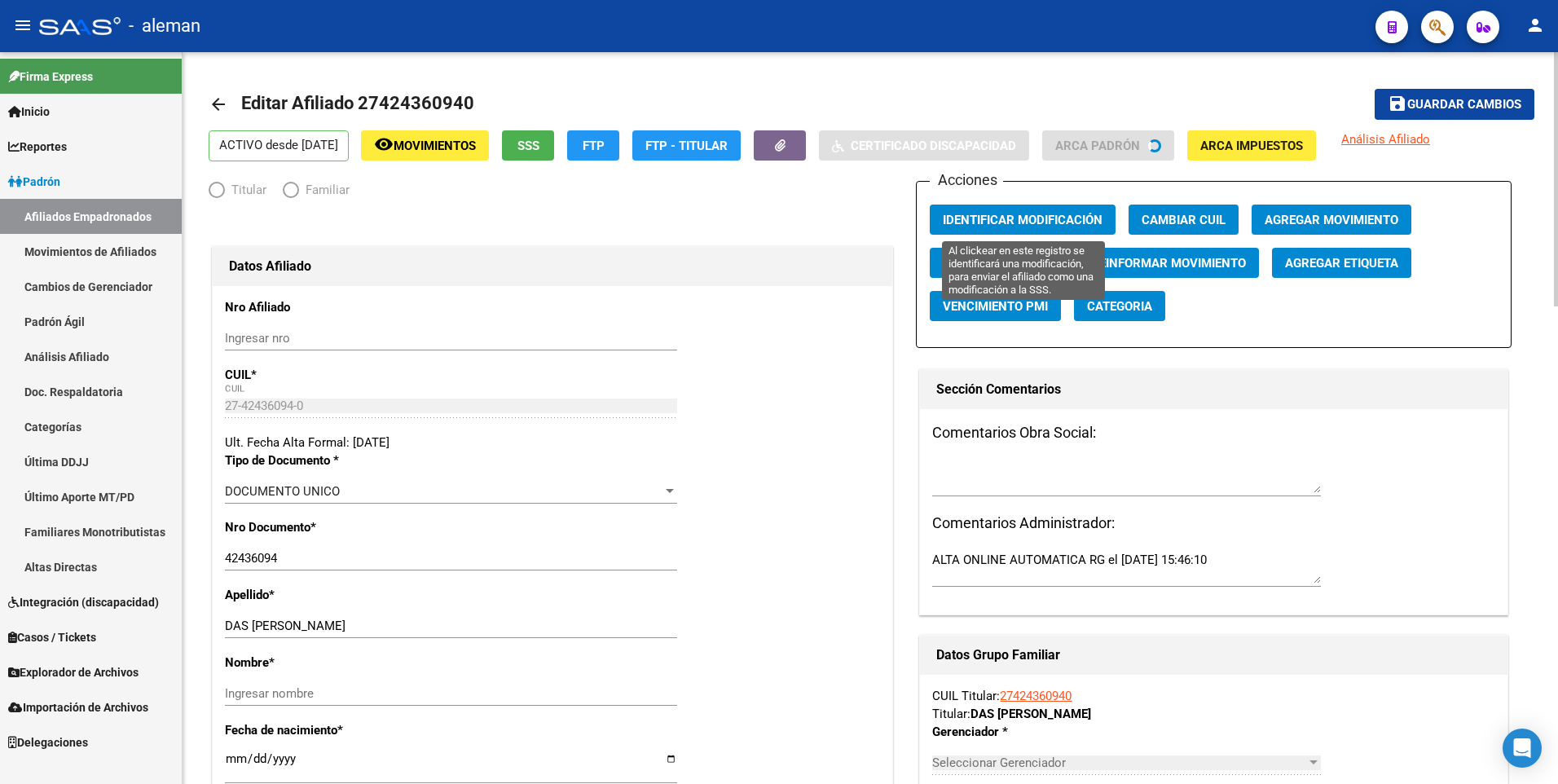
radio input "true"
type input "30-71591248-8"
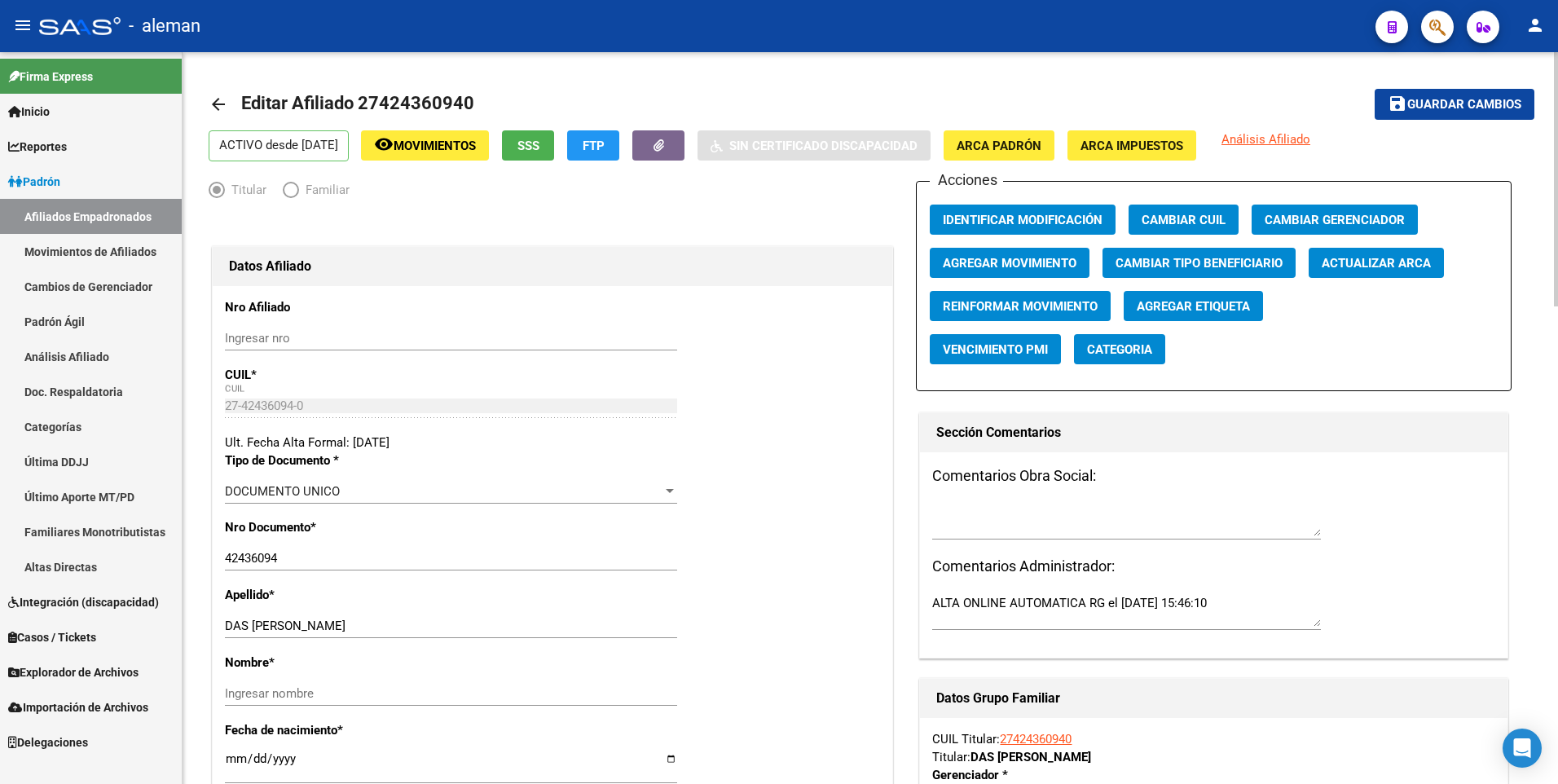
scroll to position [81, 0]
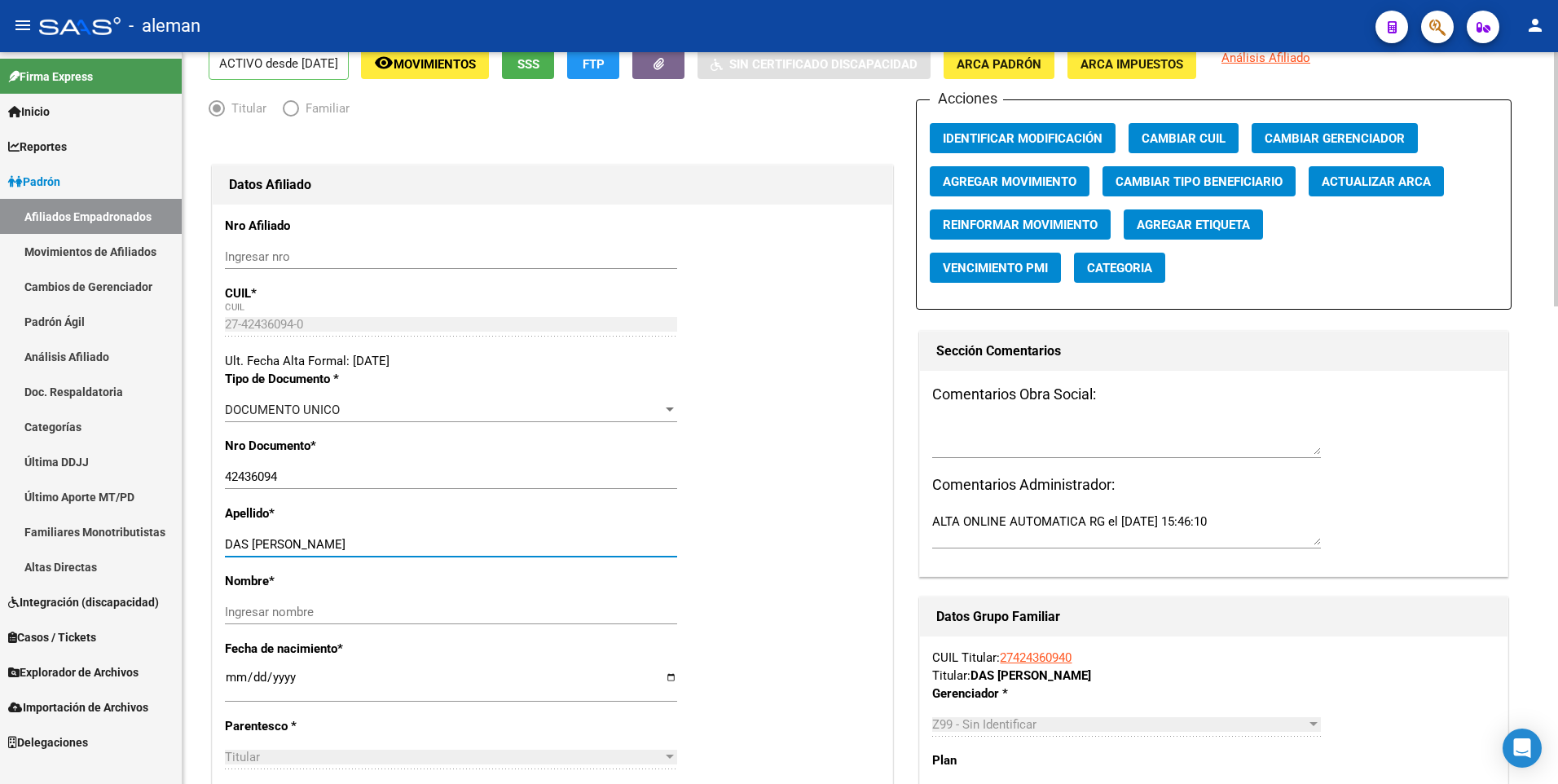
drag, startPoint x: 292, startPoint y: 542, endPoint x: 410, endPoint y: 542, distance: 118.0
click at [410, 542] on input "DAS NEVES BARBARA" at bounding box center [451, 544] width 452 height 14
type input "DAS NEVES"
click at [320, 609] on input "Ingresar nombre" at bounding box center [451, 611] width 452 height 14
paste input "BARBARA"
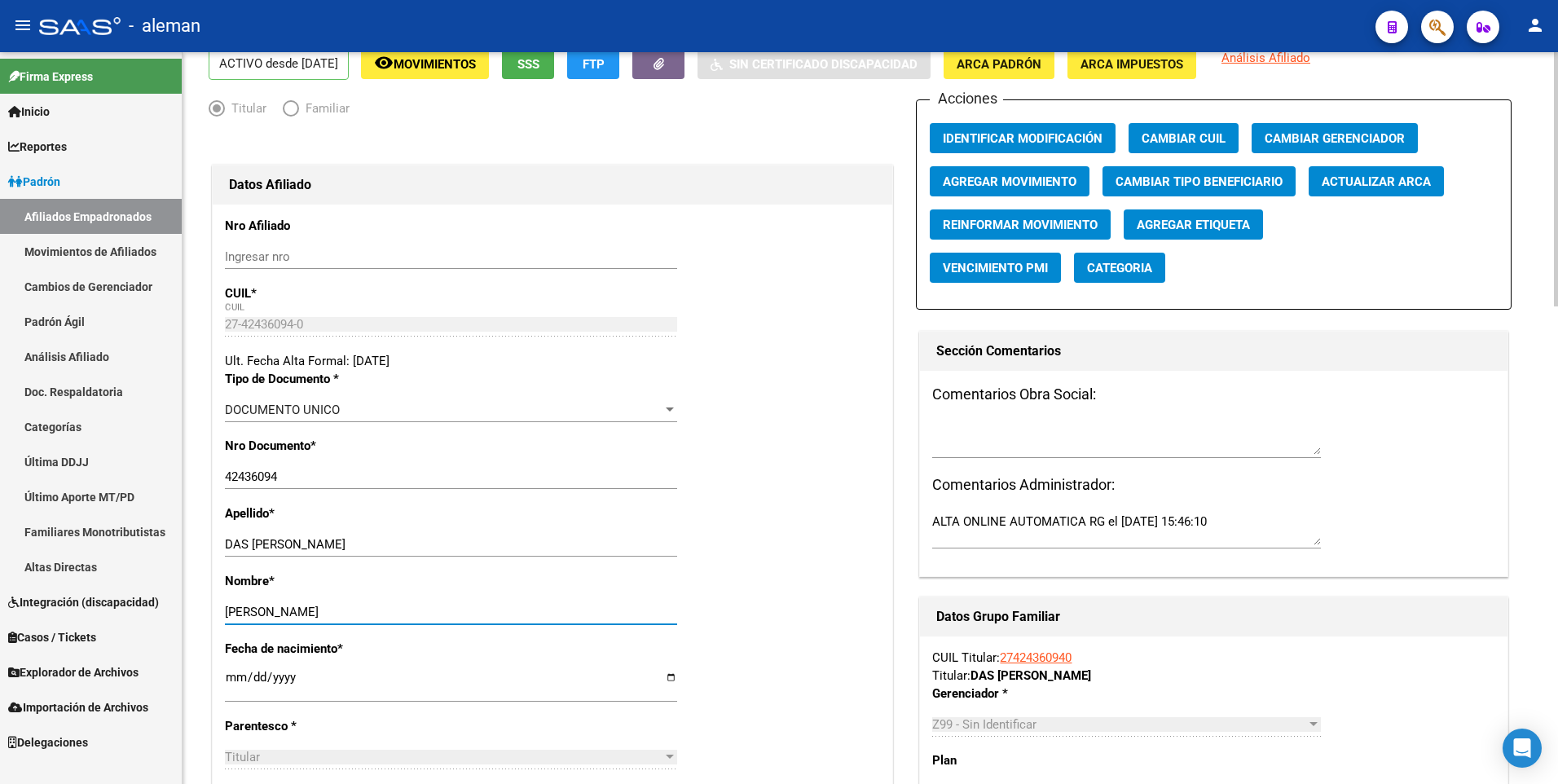
type input "BARBARA"
click at [1009, 66] on span "ARCA Padrón" at bounding box center [998, 64] width 85 height 14
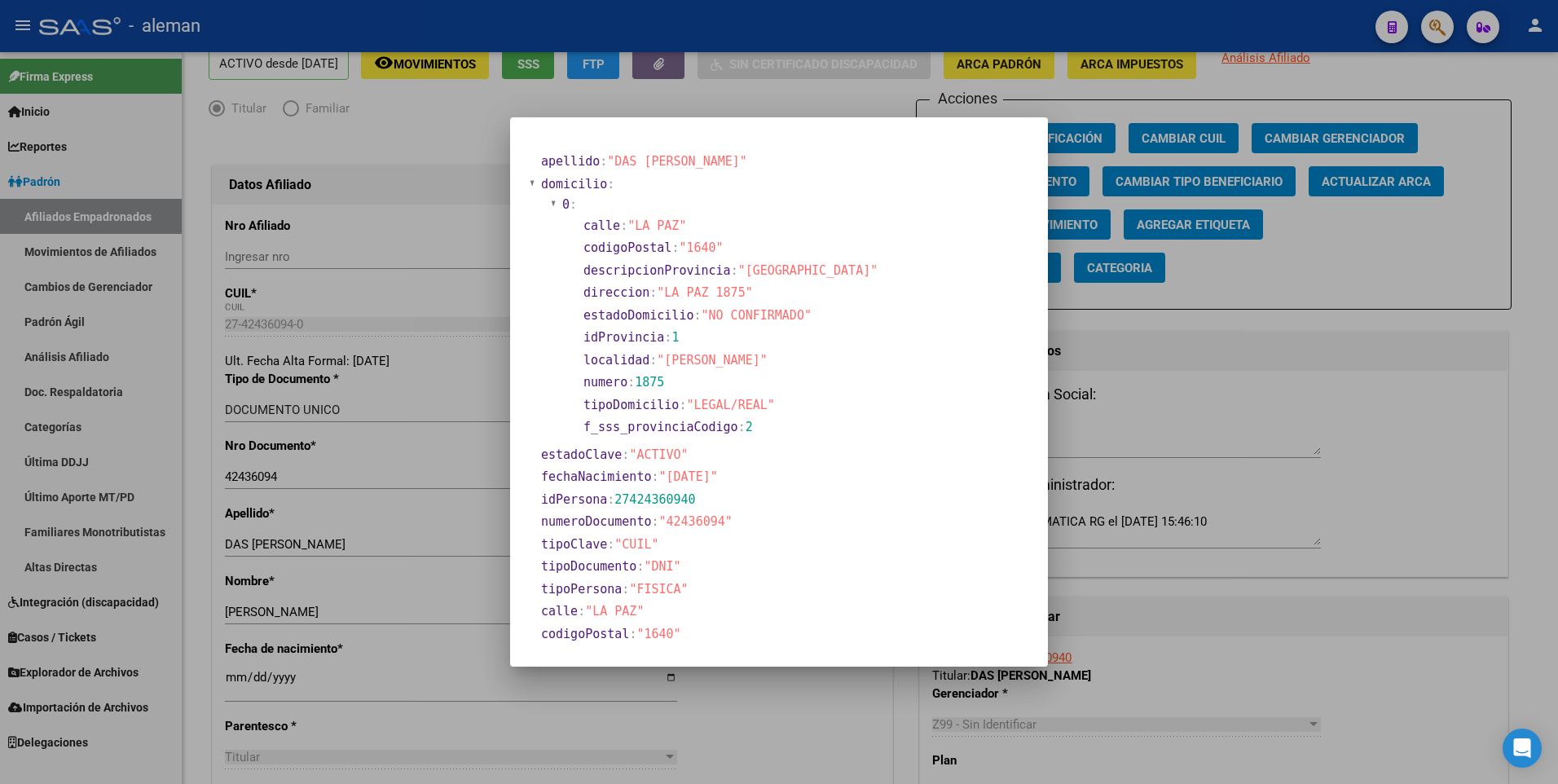
click at [234, 677] on div at bounding box center [779, 392] width 1558 height 784
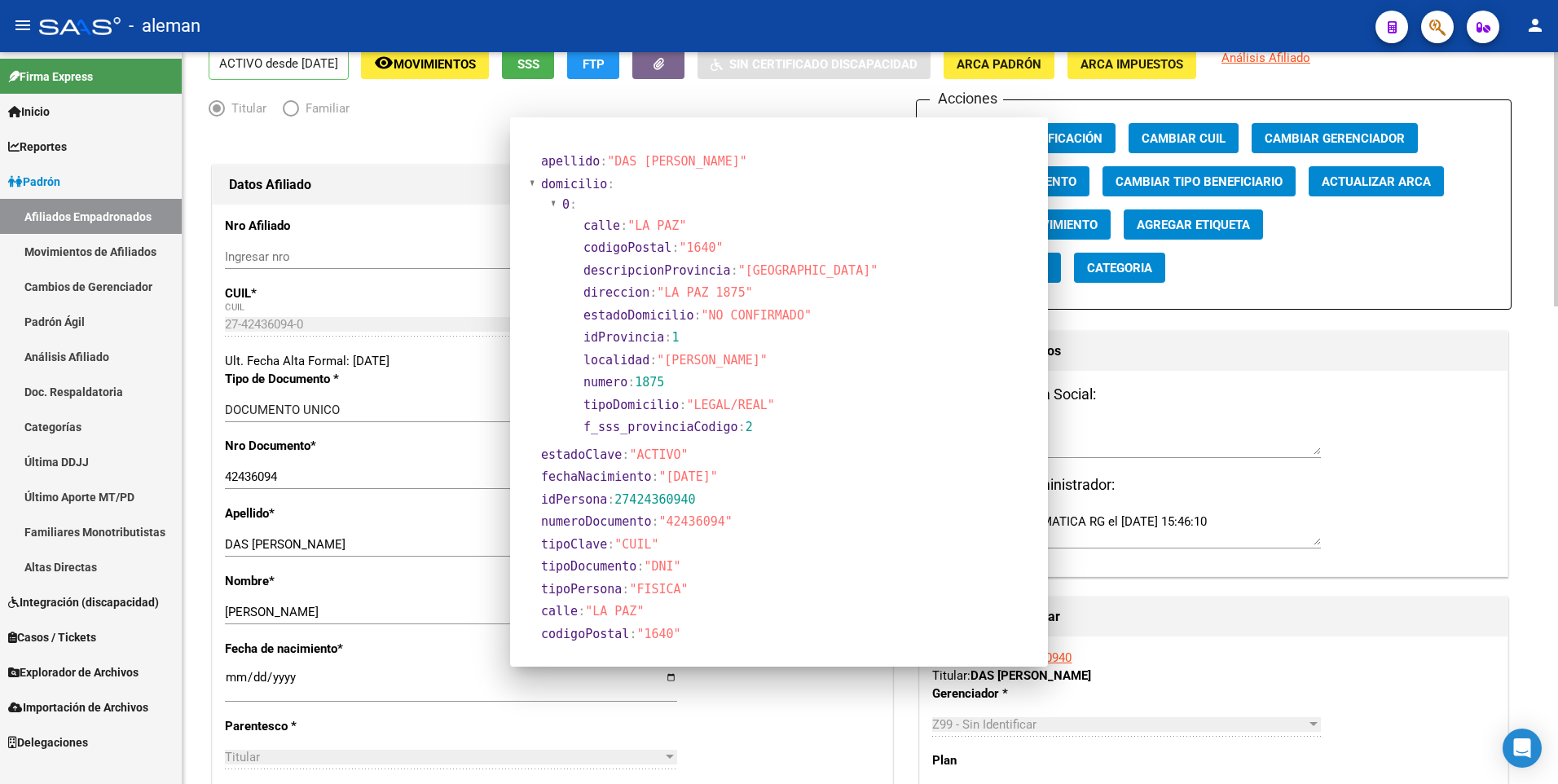
scroll to position [78, 0]
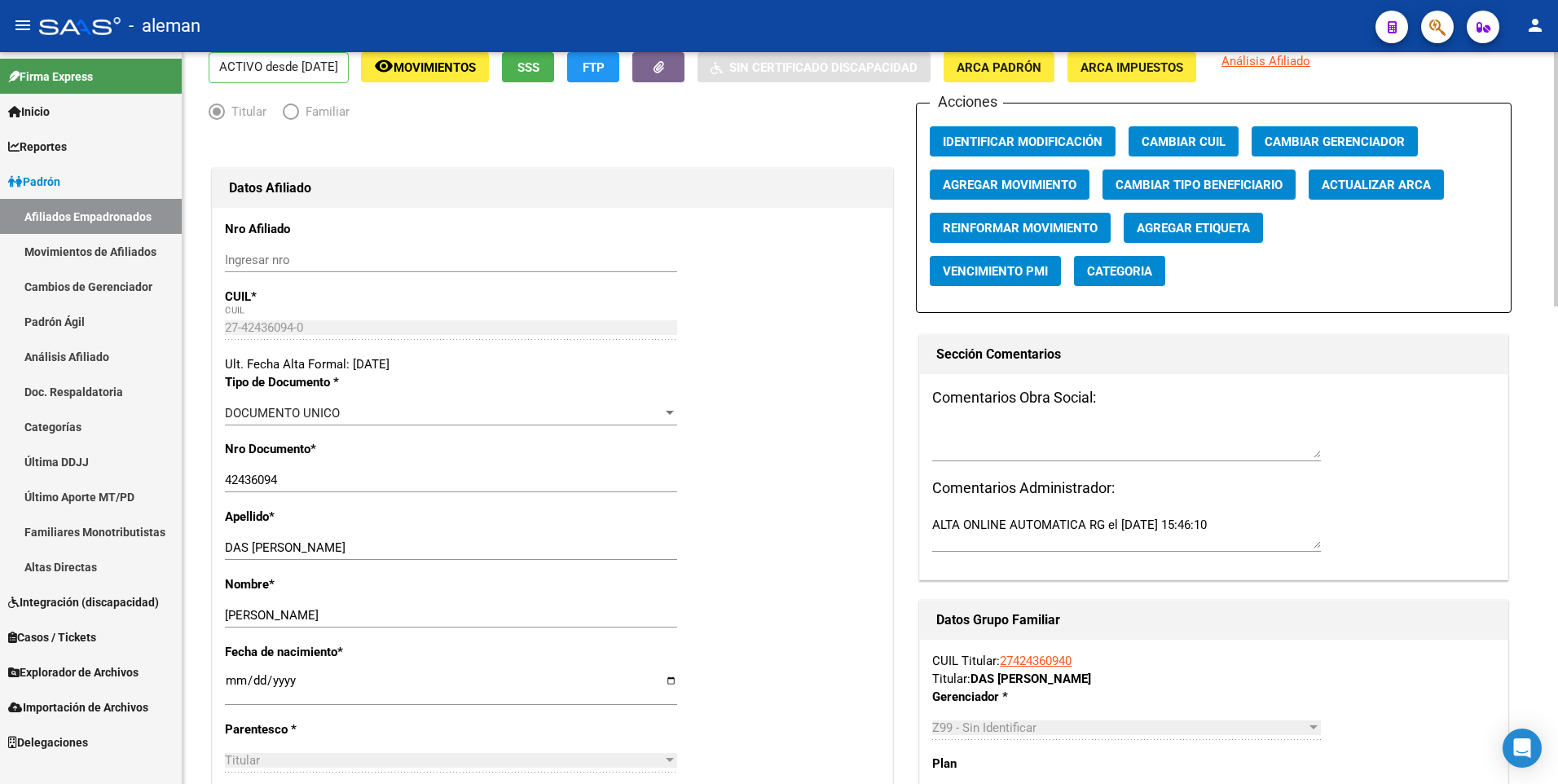
click at [234, 677] on input "[DATE]" at bounding box center [451, 687] width 452 height 26
type input "[DATE]"
type input "2001-02-16"
click at [843, 491] on div "Nro Documento * 42436094 Ingresar nro" at bounding box center [552, 473] width 655 height 68
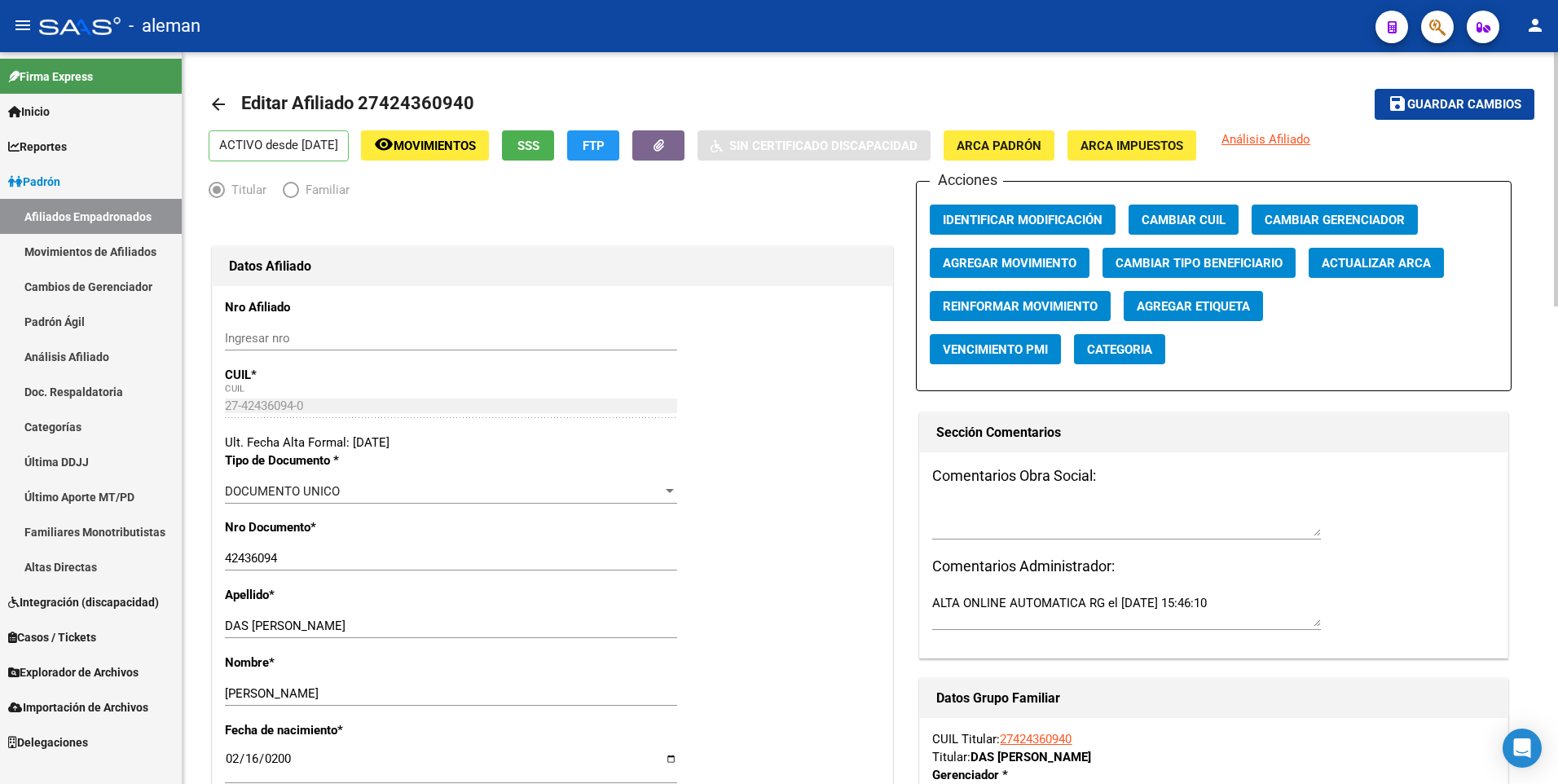
click at [1504, 105] on span "Guardar cambios" at bounding box center [1464, 104] width 114 height 14
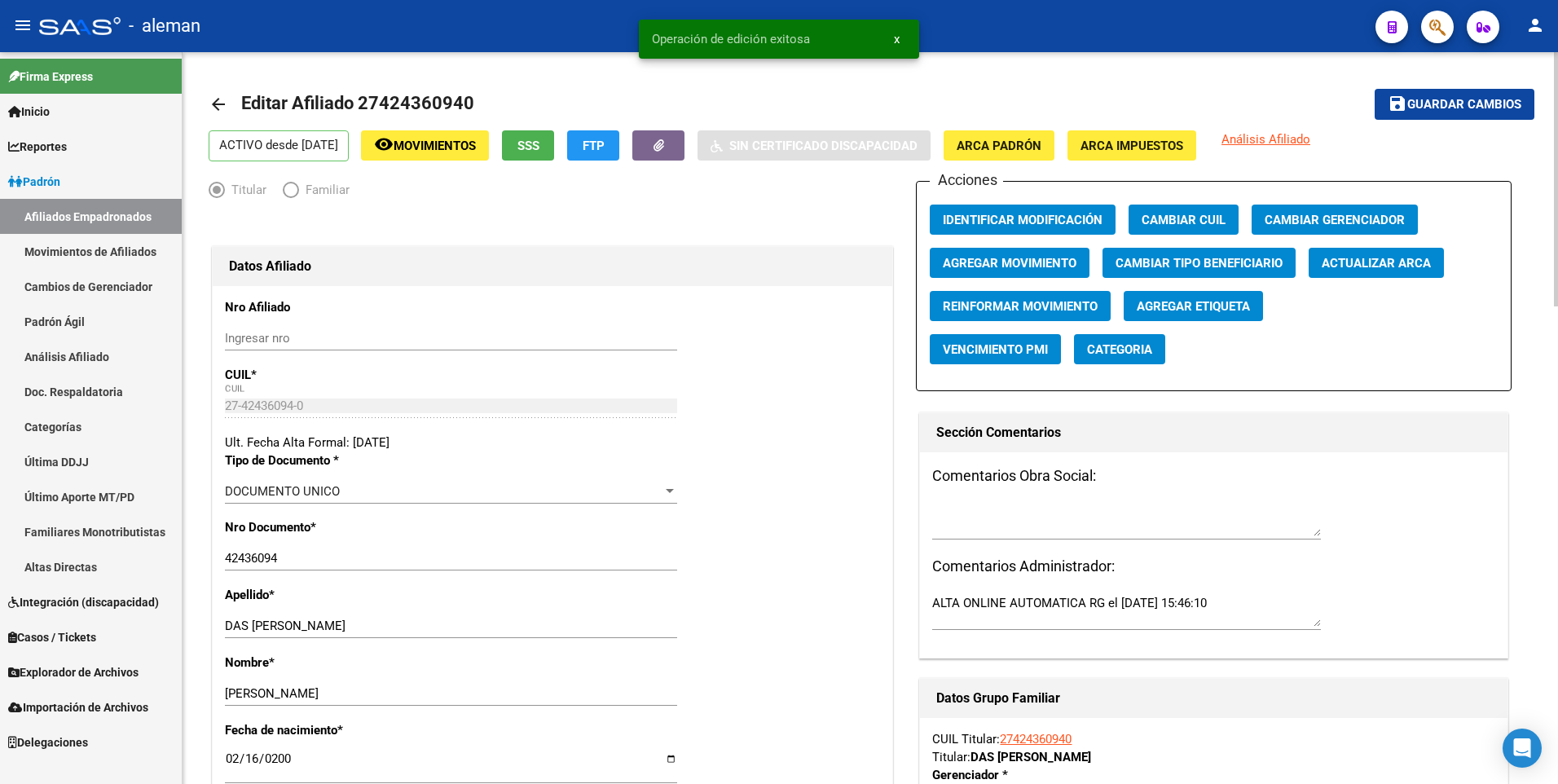
click at [219, 102] on mat-icon "arrow_back" at bounding box center [217, 104] width 19 height 19
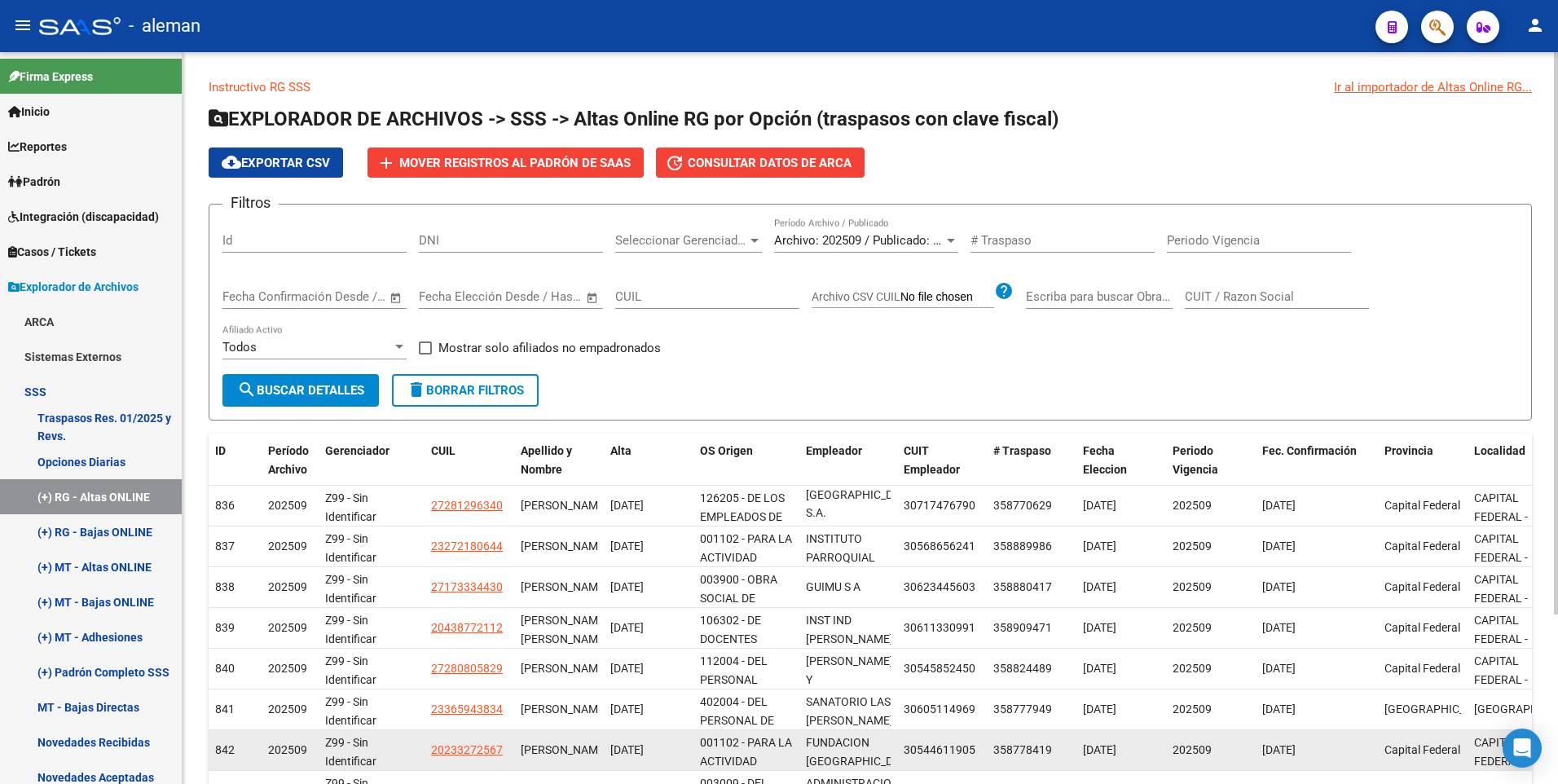
scroll to position [220, 0]
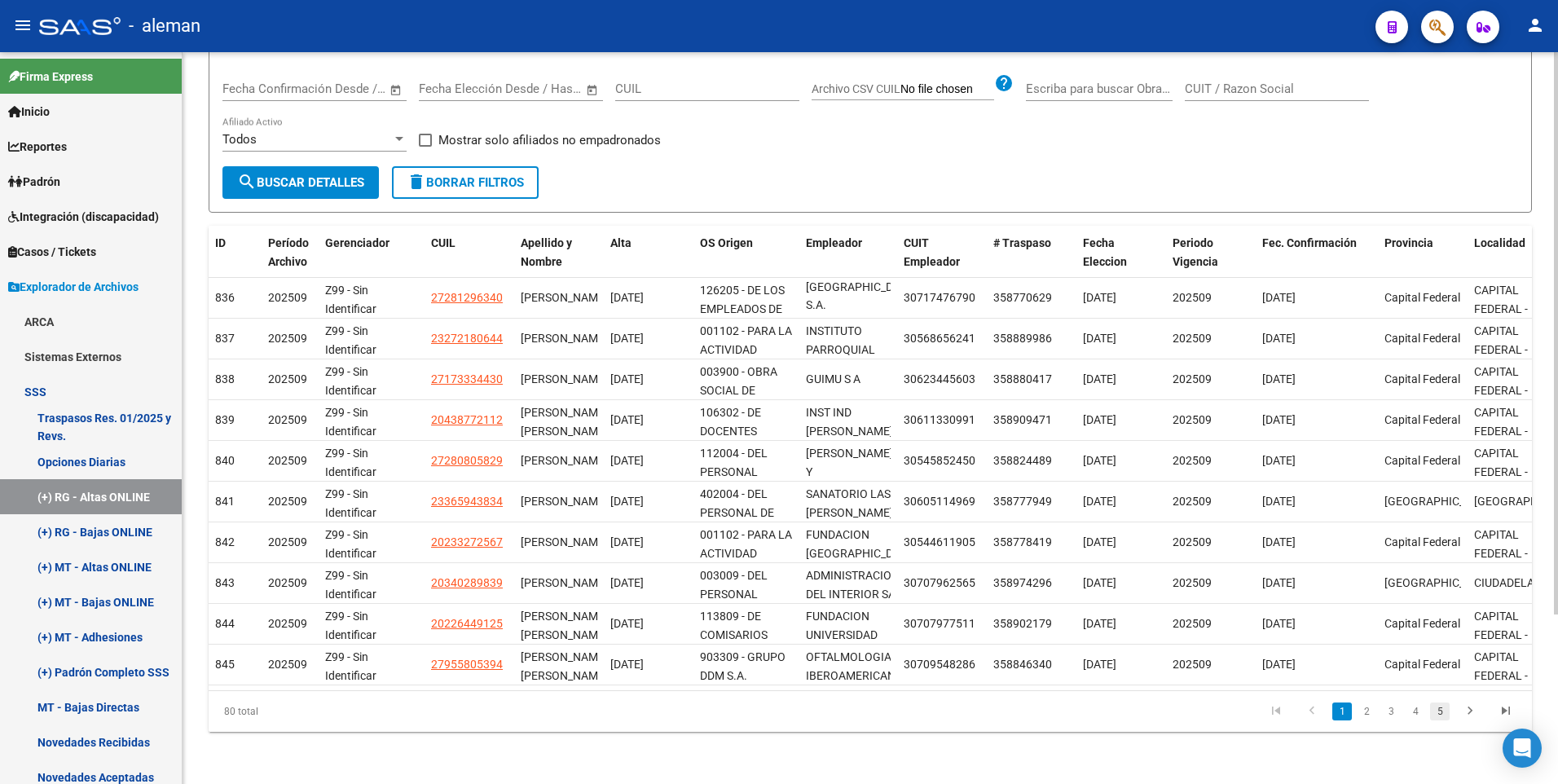
click at [1440, 710] on link "5" at bounding box center [1439, 711] width 19 height 18
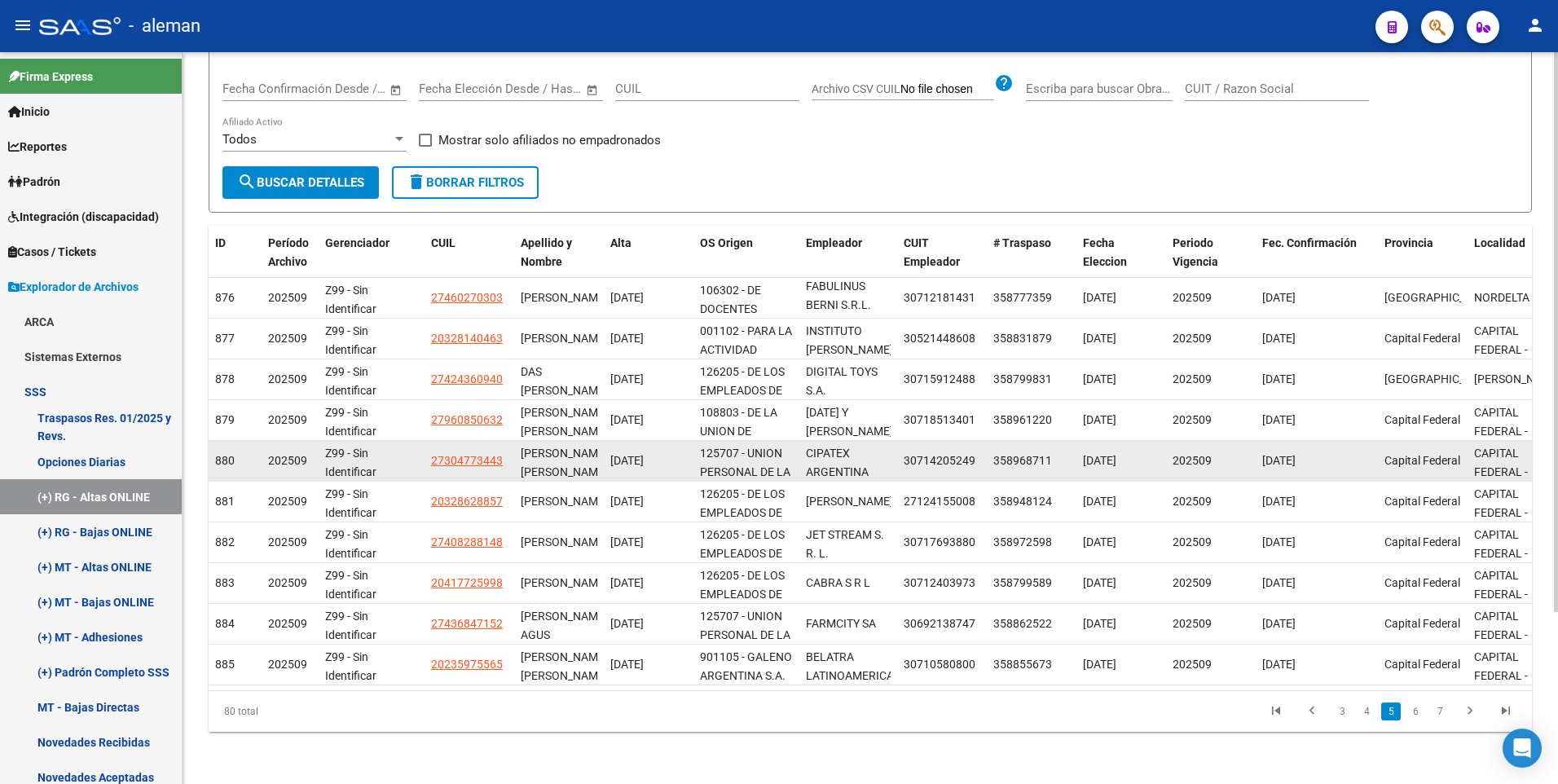
scroll to position [3, 0]
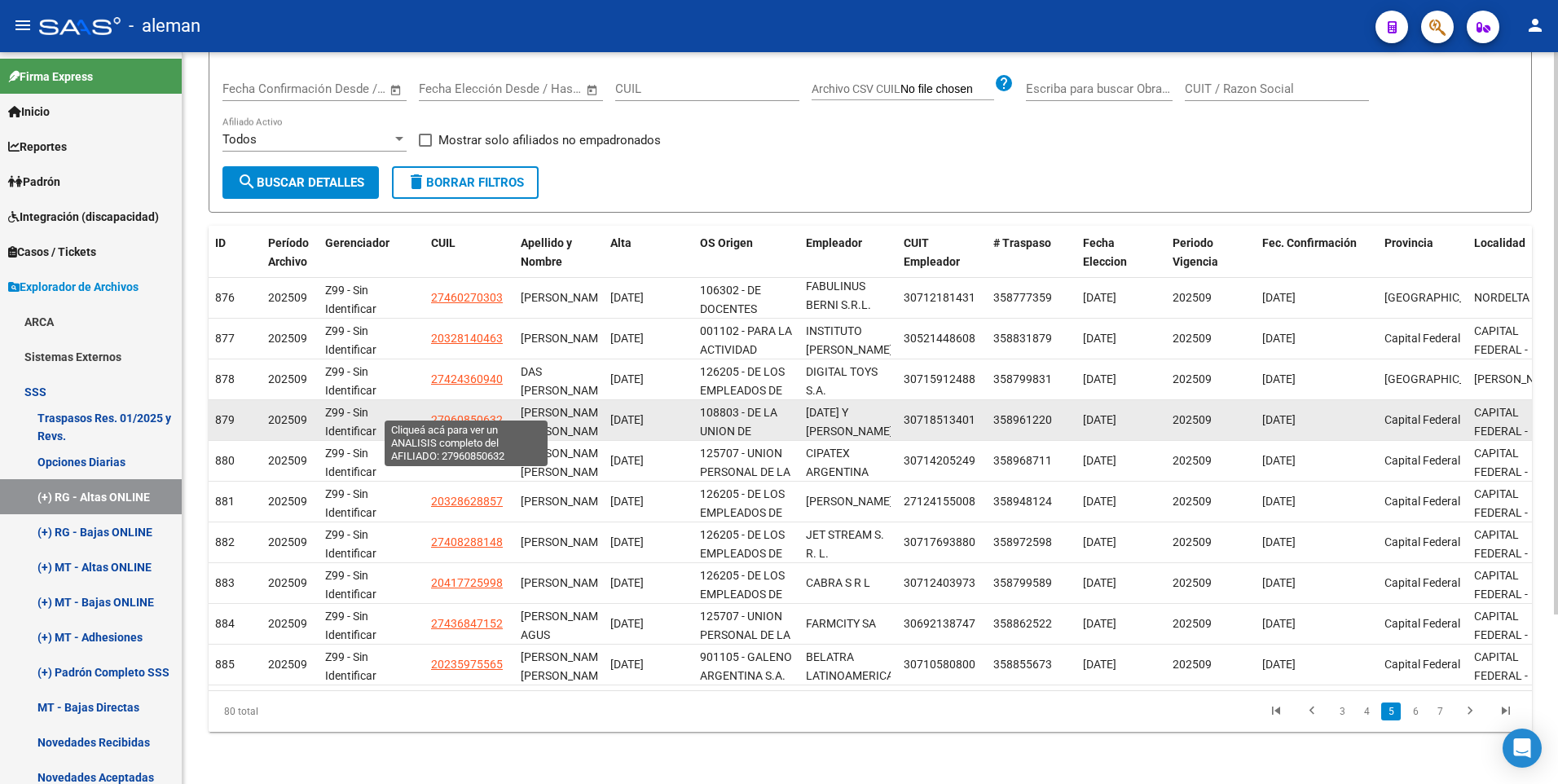
click at [474, 413] on span "27960850632" at bounding box center [466, 420] width 71 height 13
type textarea "27960850632"
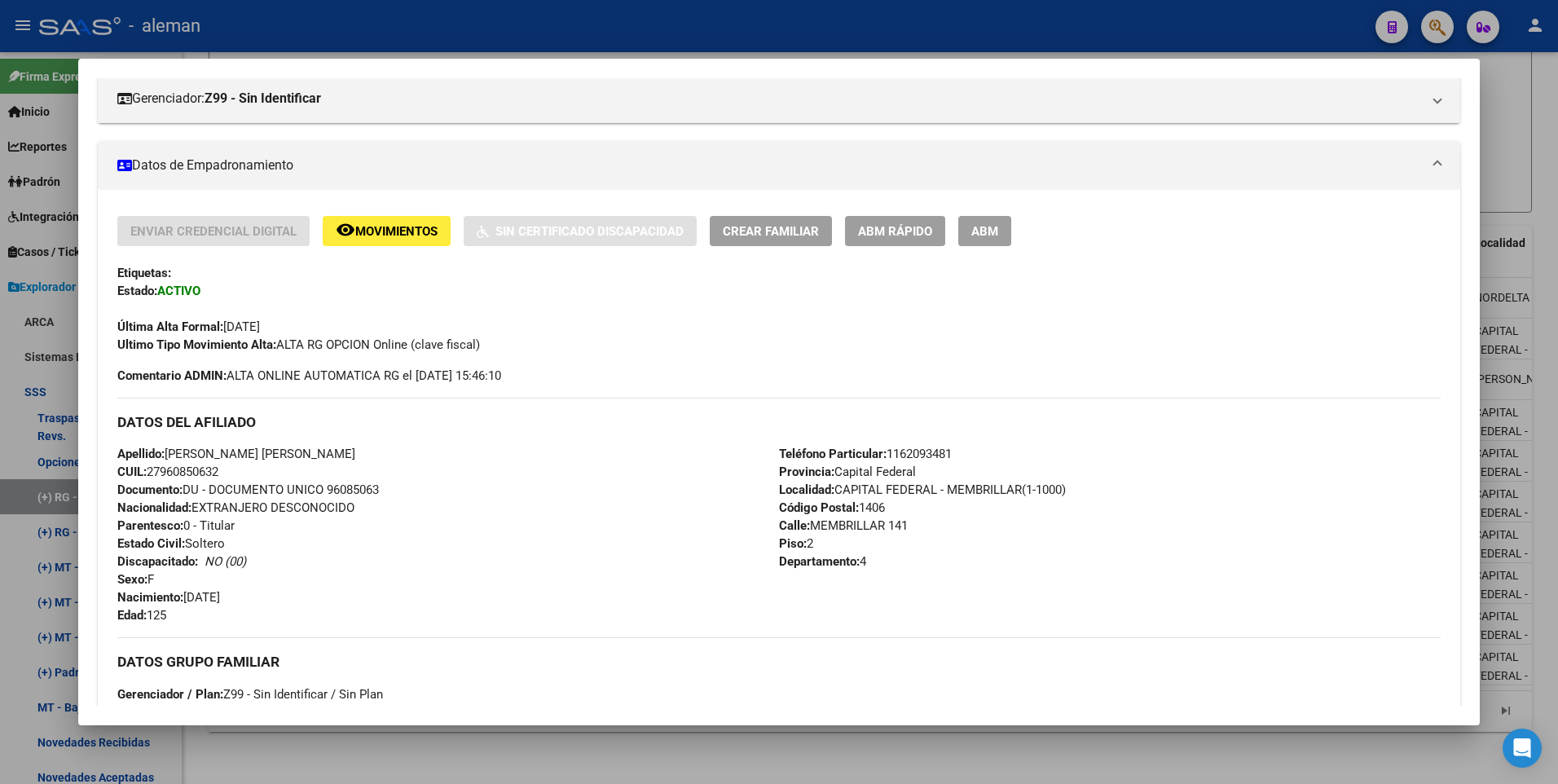
scroll to position [302, 0]
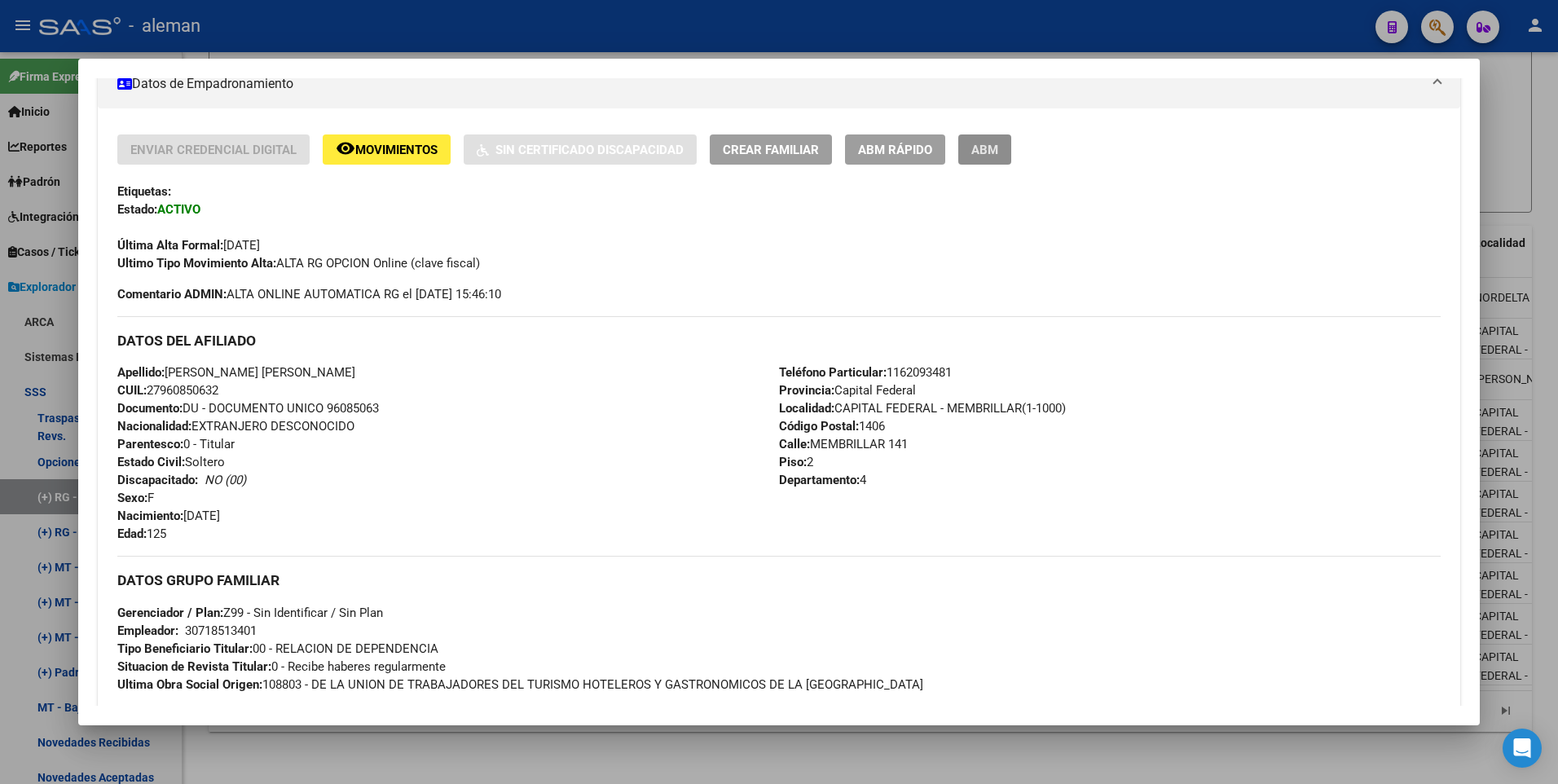
click at [977, 151] on span "ABM" at bounding box center [985, 149] width 27 height 14
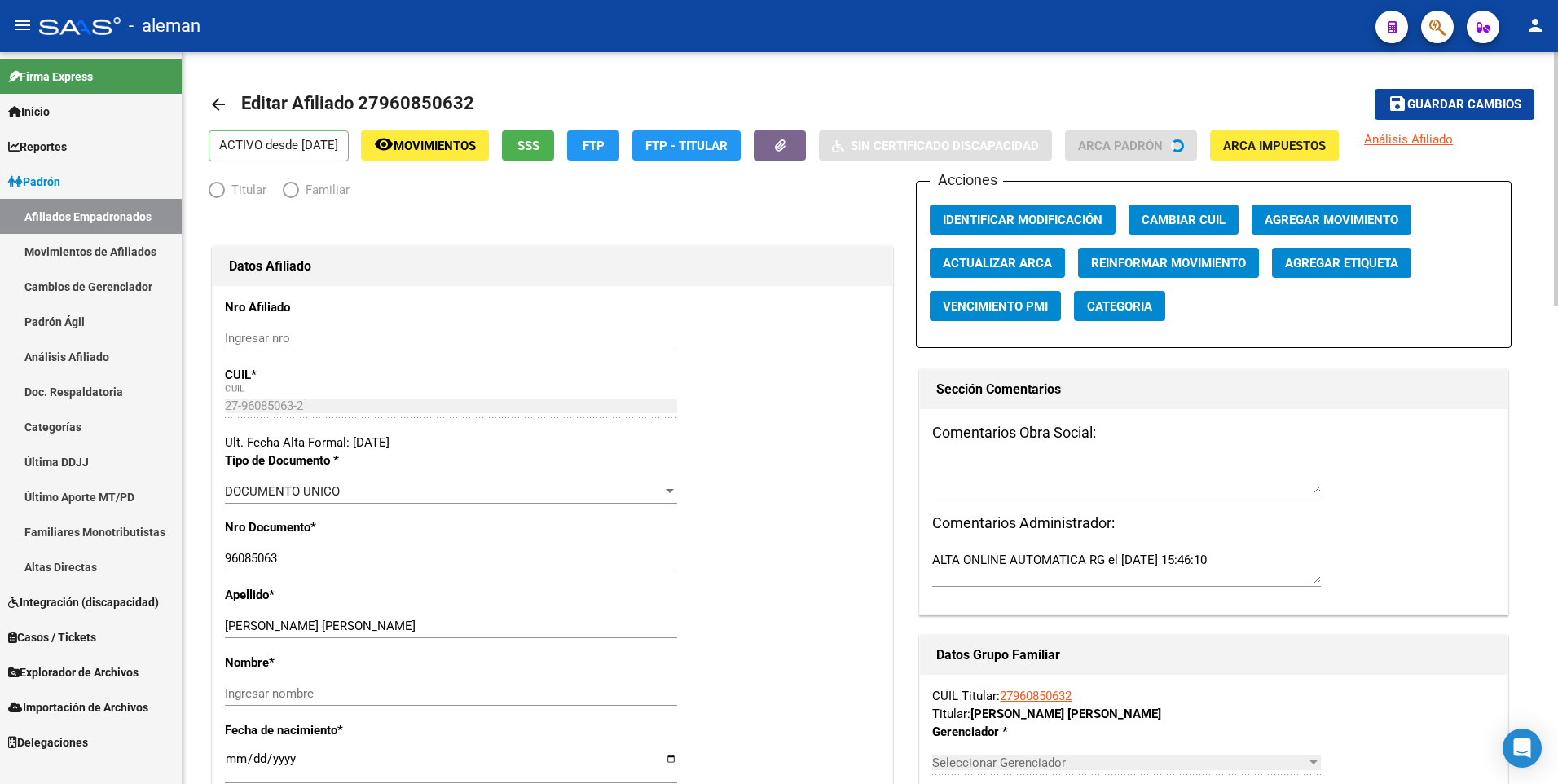
radio input "true"
type input "30-71851340-1"
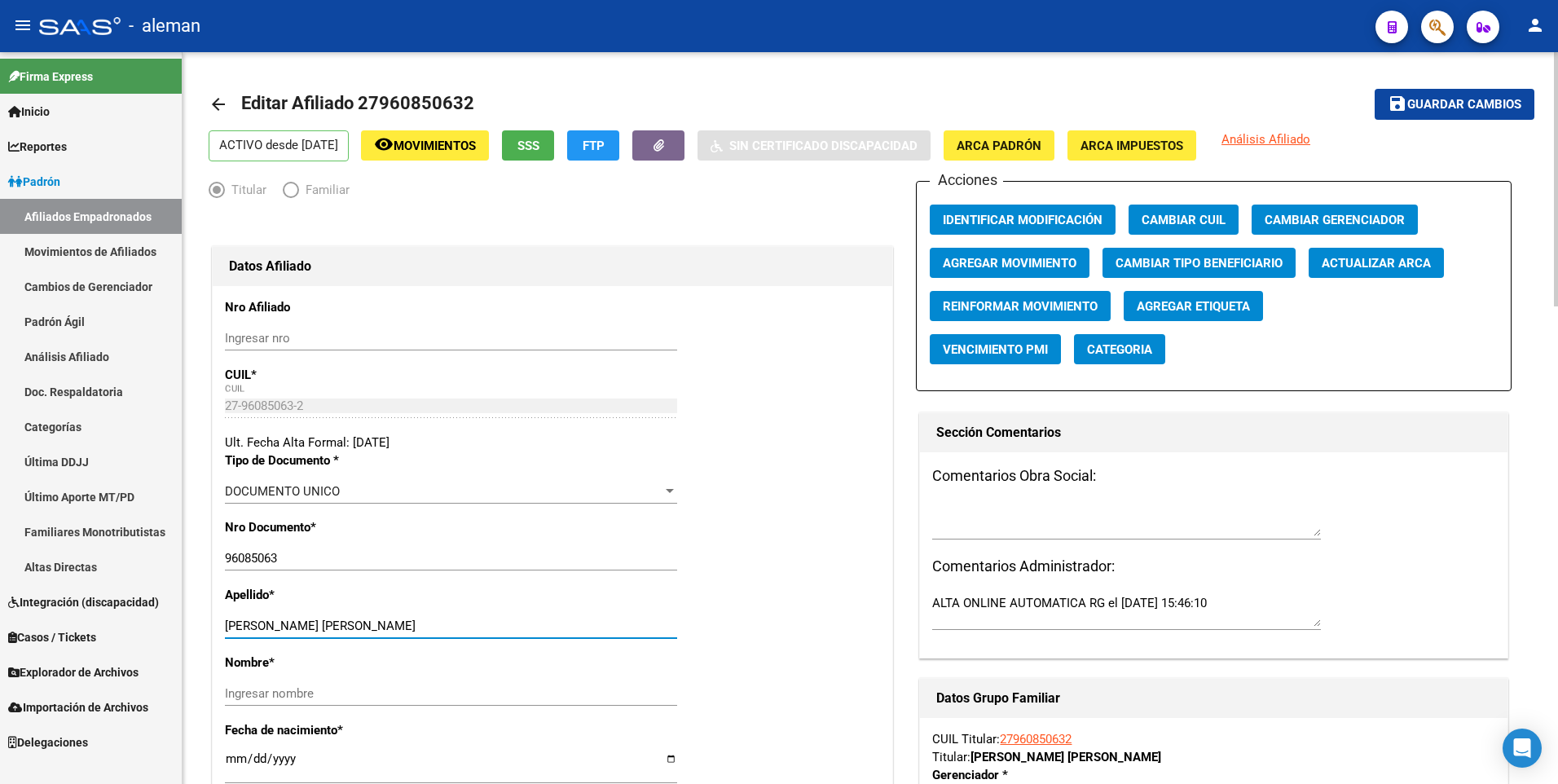
drag, startPoint x: 319, startPoint y: 625, endPoint x: 402, endPoint y: 622, distance: 83.1
click at [402, 622] on input "[PERSON_NAME] [PERSON_NAME]" at bounding box center [451, 625] width 452 height 14
click at [326, 692] on input "Ingresar nombre" at bounding box center [451, 693] width 452 height 14
paste input "PAOLA SOFIA"
type input "PAOLA SOFIA"
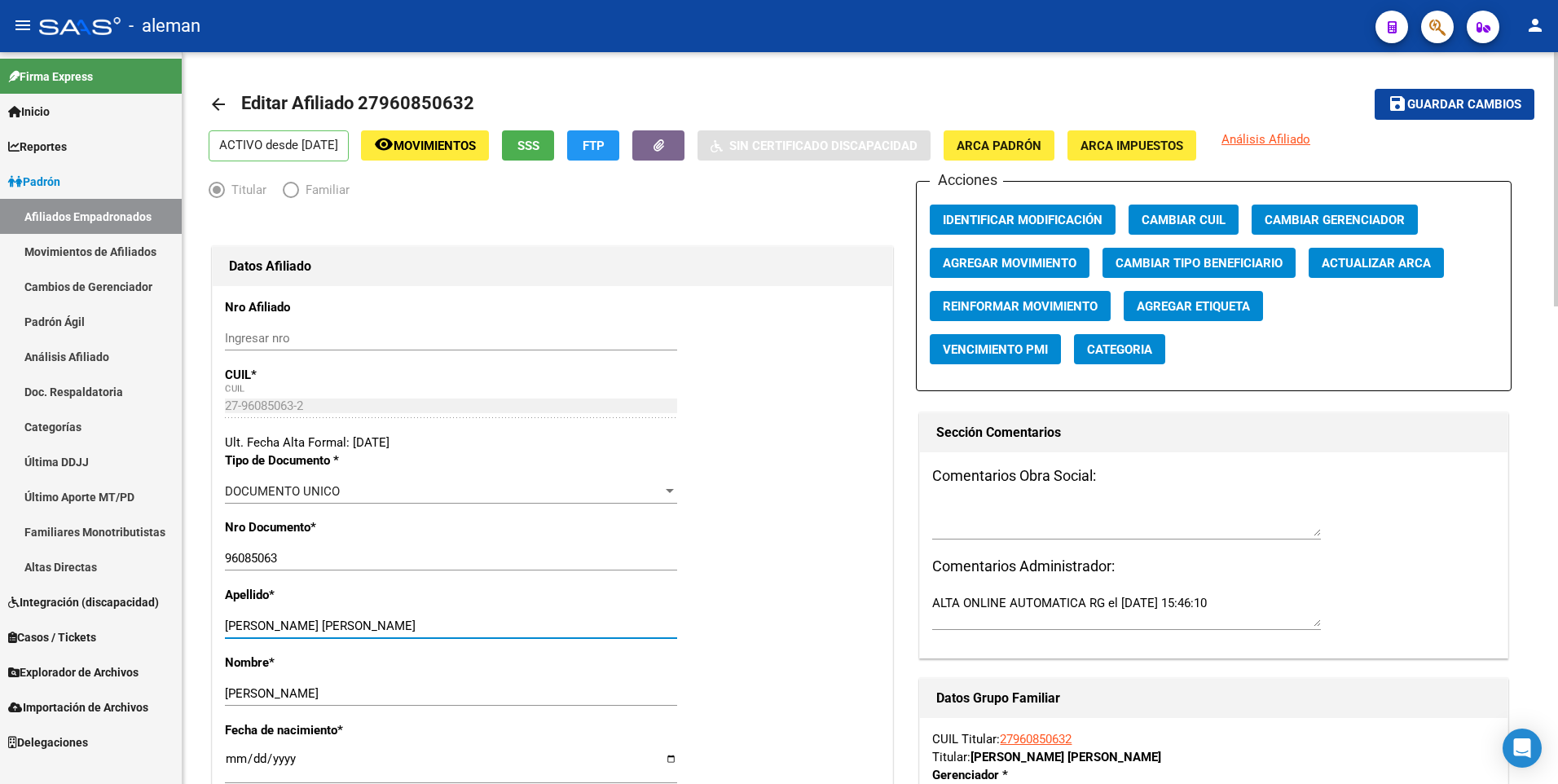
drag, startPoint x: 319, startPoint y: 628, endPoint x: 421, endPoint y: 623, distance: 102.1
click at [421, 623] on input "[PERSON_NAME] [PERSON_NAME]" at bounding box center [451, 625] width 452 height 14
type input "RONDON LOPEZ"
click at [1041, 142] on span "ARCA Padrón" at bounding box center [998, 145] width 85 height 14
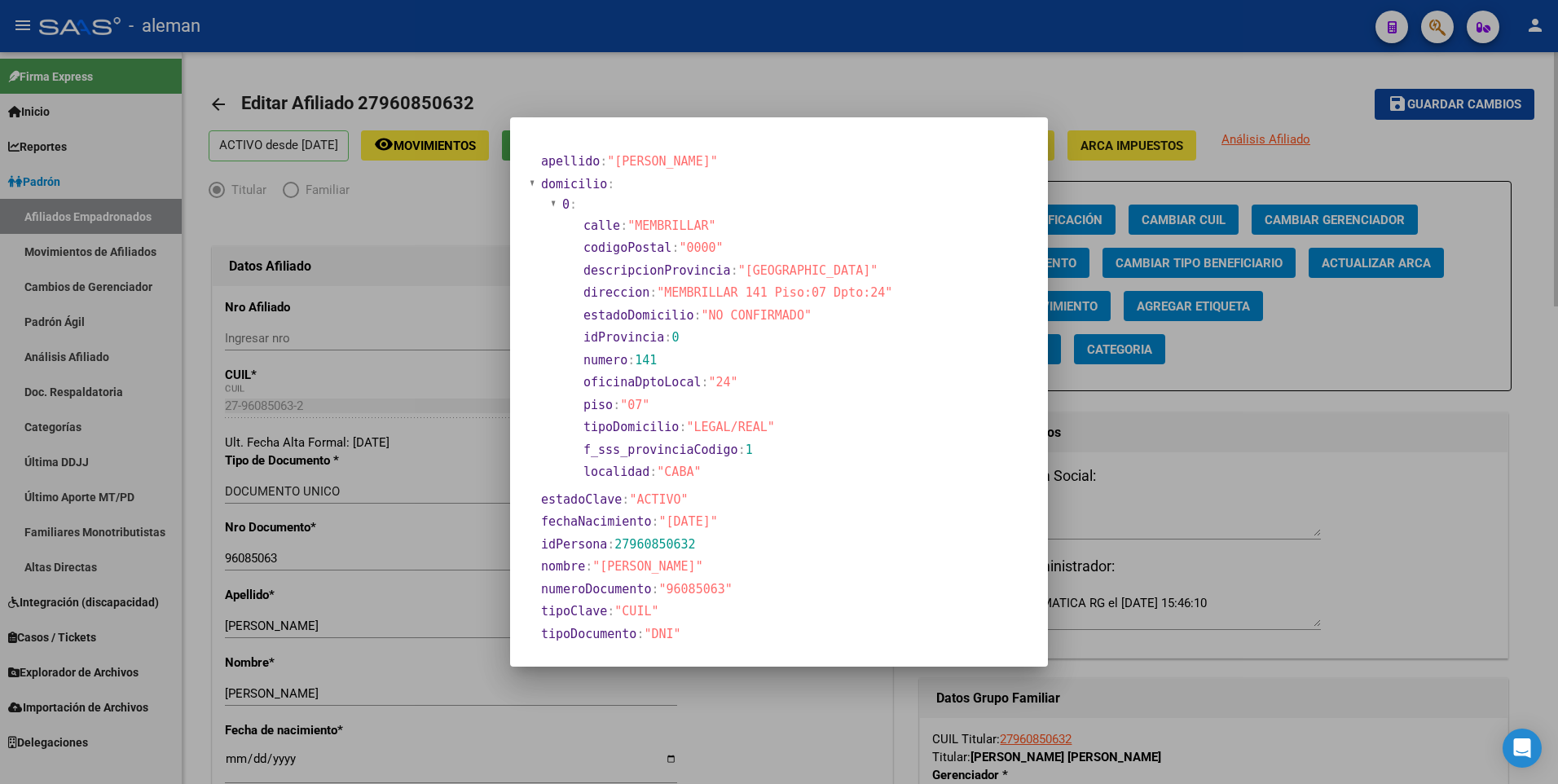
click at [234, 760] on div at bounding box center [779, 392] width 1558 height 784
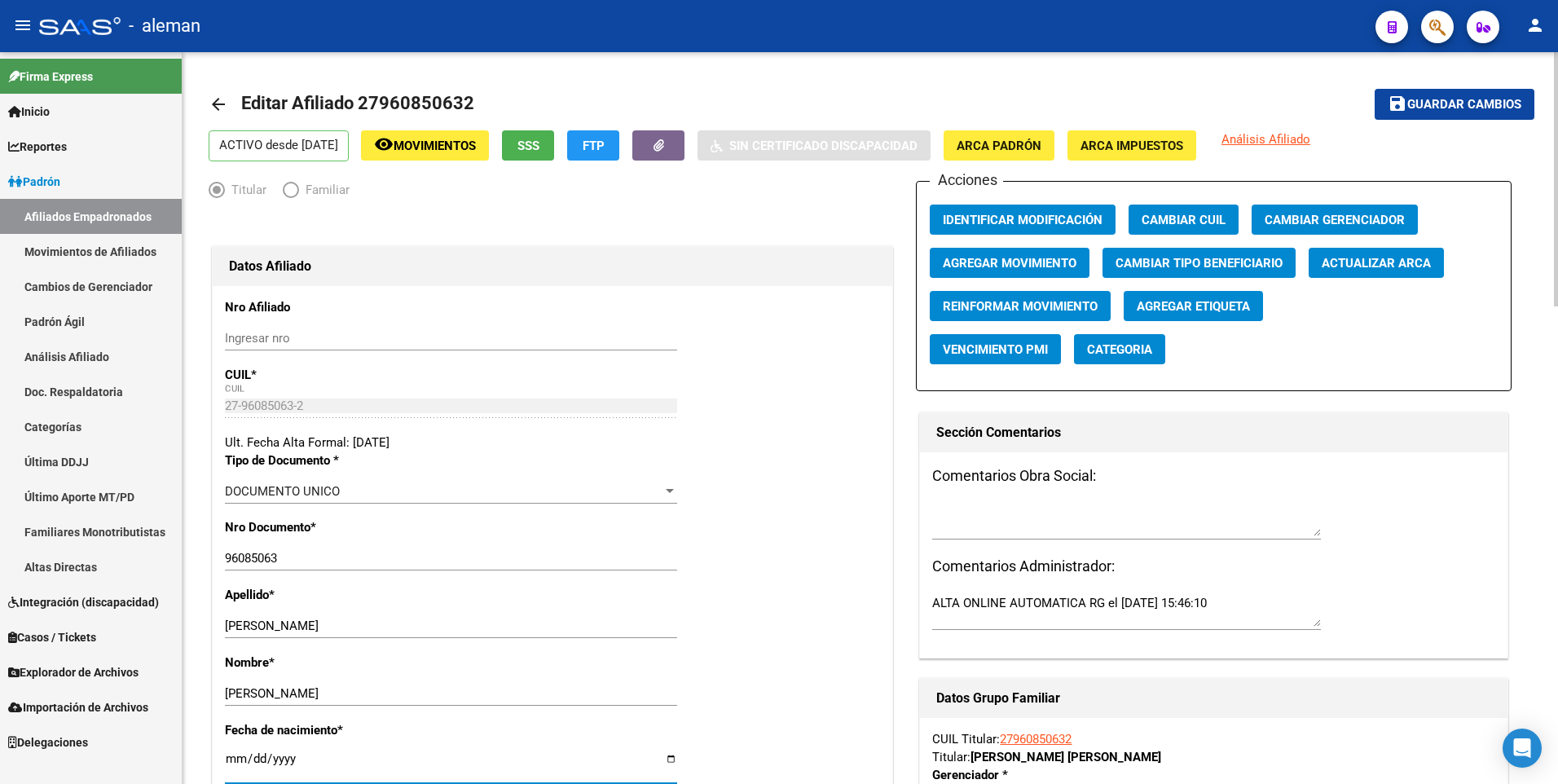
click at [238, 758] on input "[DATE]" at bounding box center [451, 765] width 452 height 26
type input "1999-12-20"
click at [803, 598] on div "Apellido * RONDON LOPEZ Ingresar apellido" at bounding box center [552, 619] width 655 height 68
click at [1429, 105] on span "Guardar cambios" at bounding box center [1464, 104] width 114 height 14
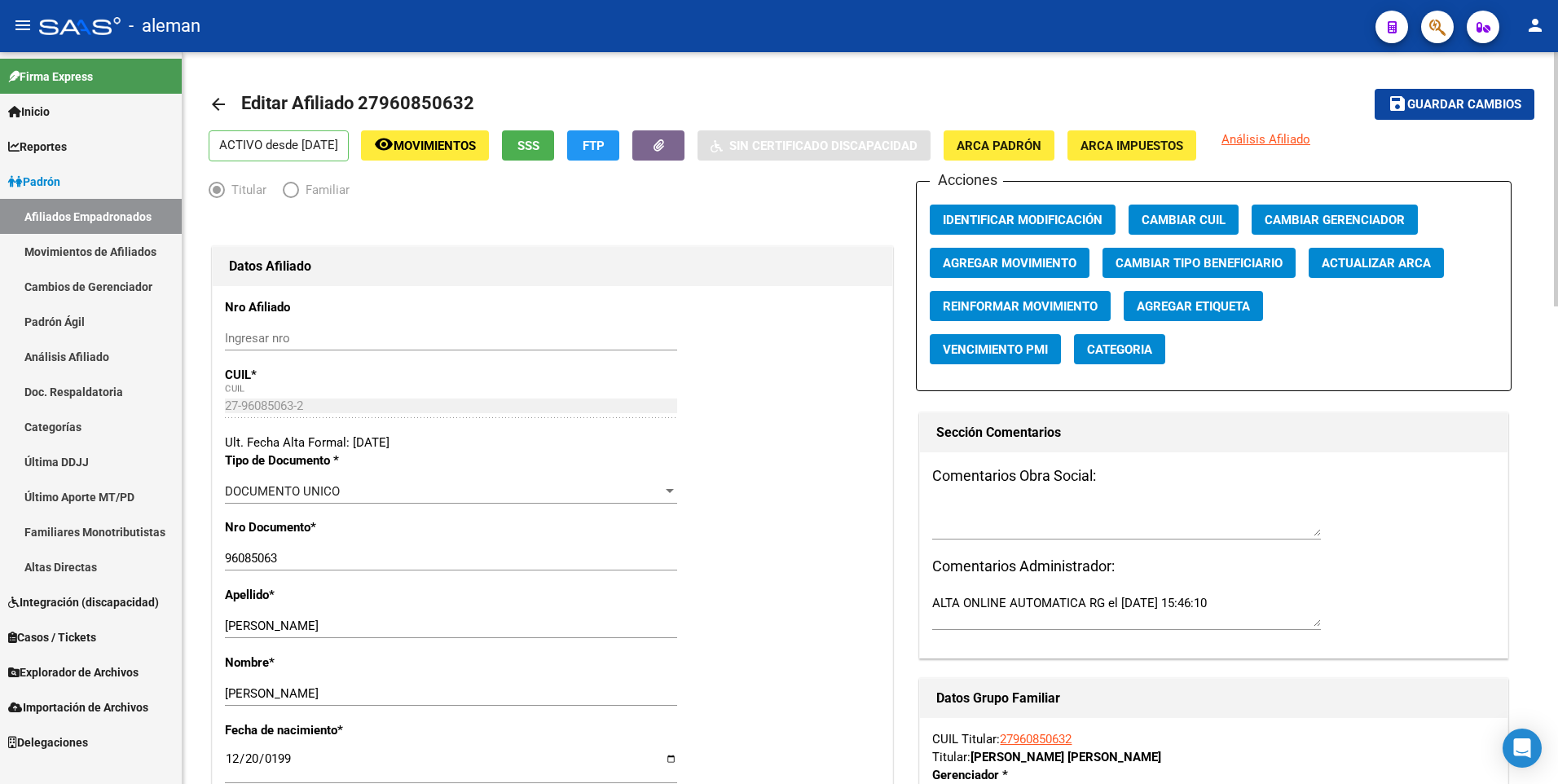
click at [211, 102] on mat-icon "arrow_back" at bounding box center [217, 104] width 19 height 19
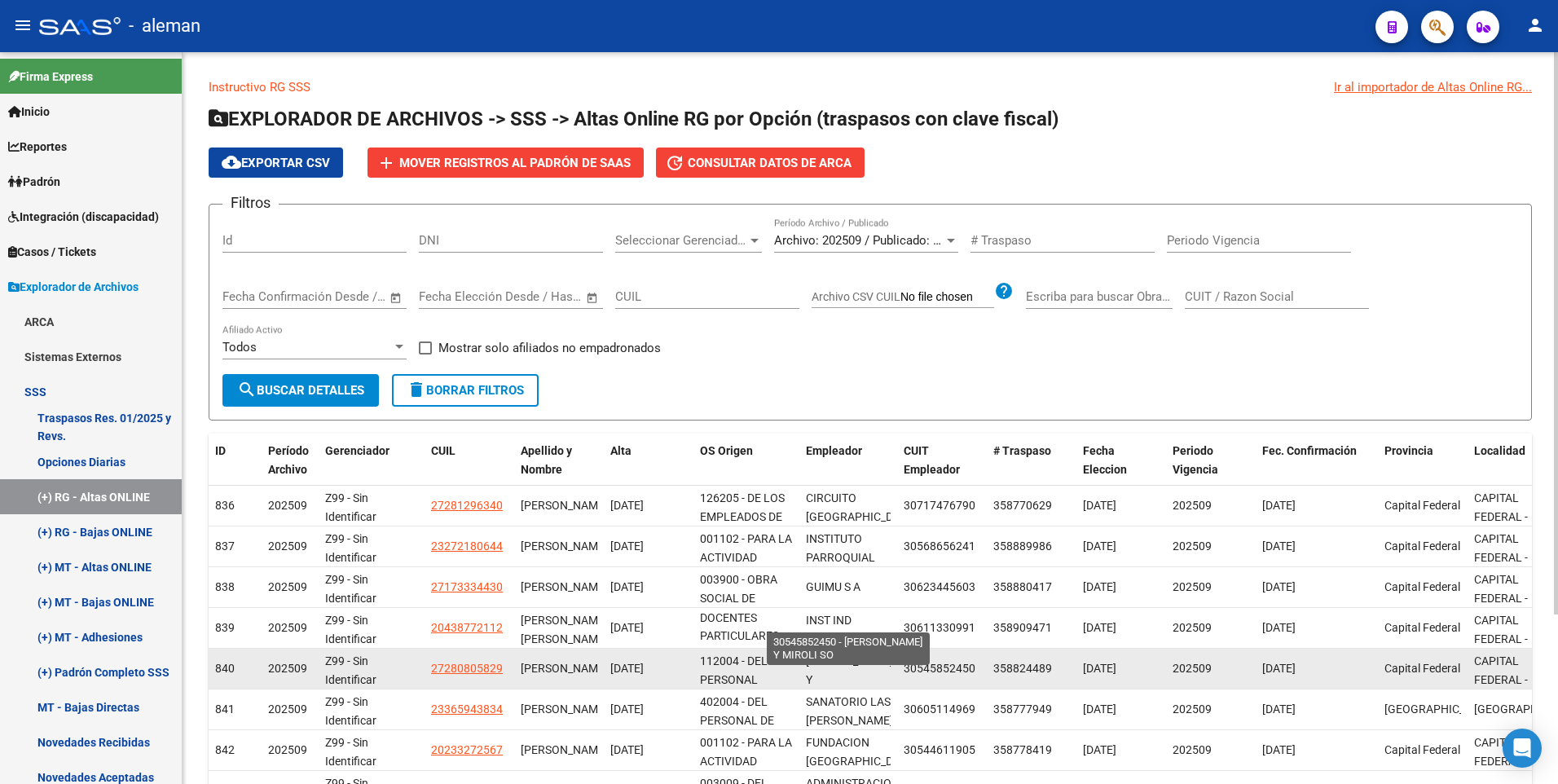
scroll to position [220, 0]
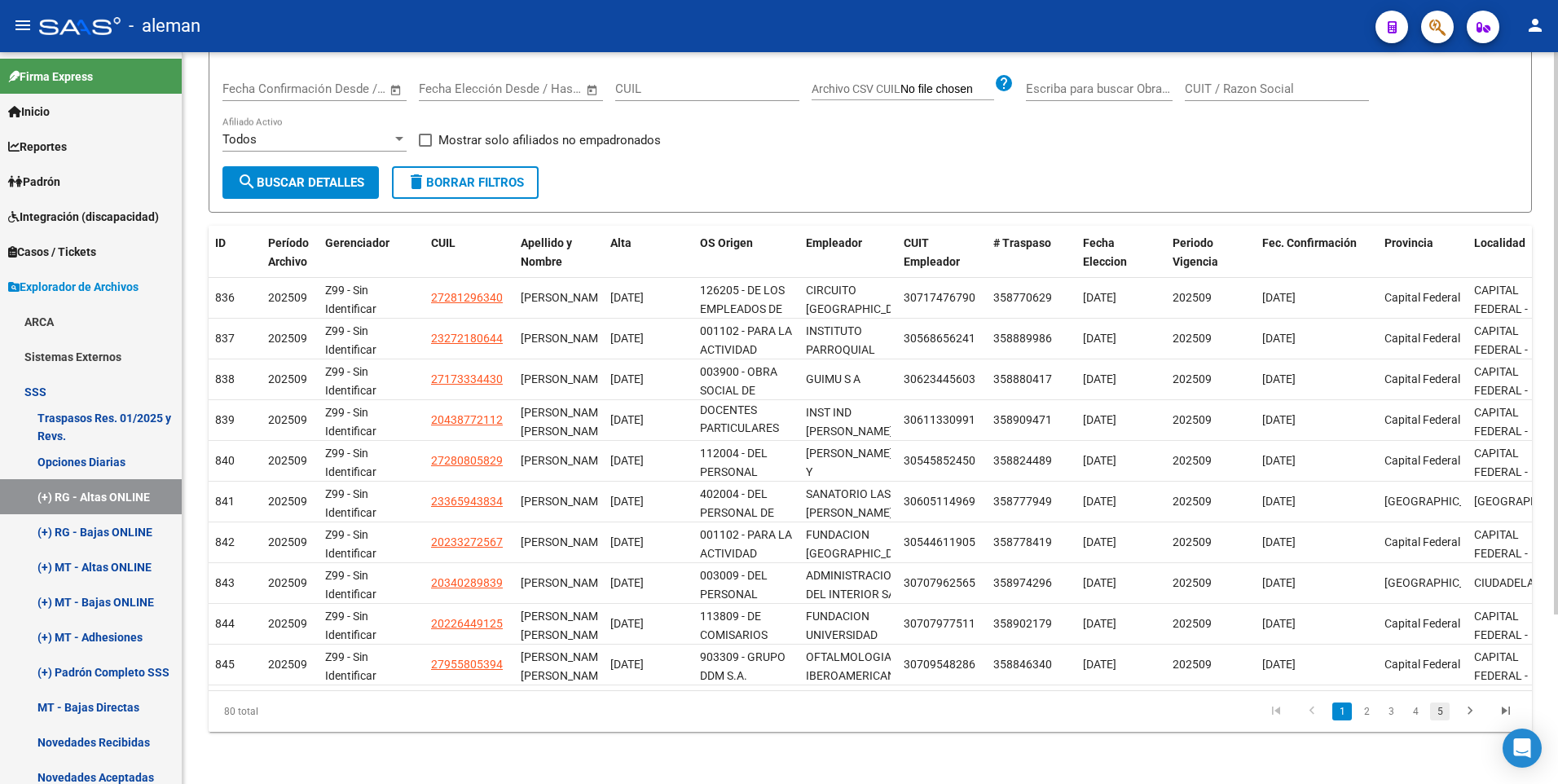
click at [1440, 712] on link "5" at bounding box center [1439, 711] width 19 height 18
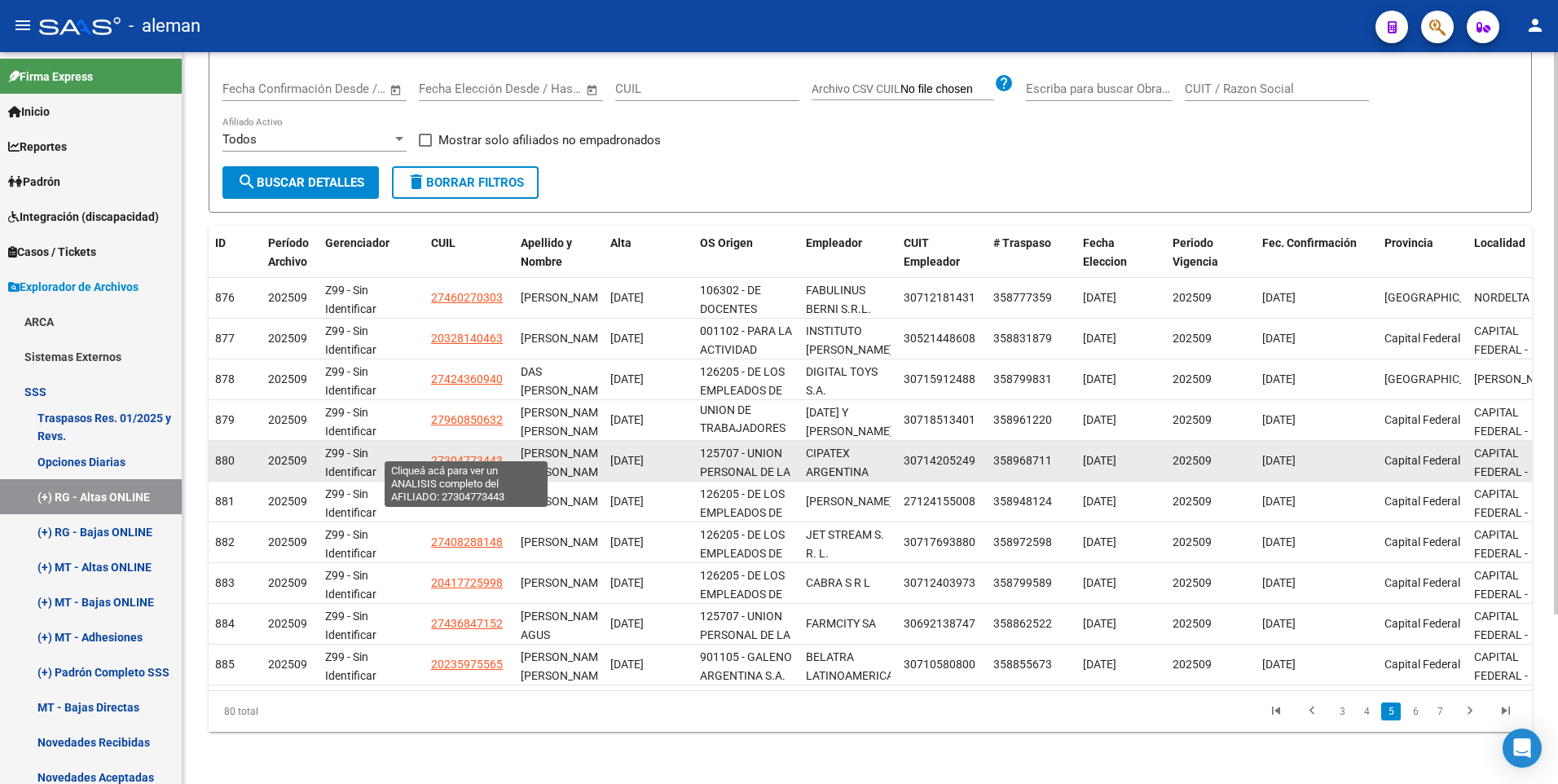
click at [474, 454] on span "27304773443" at bounding box center [466, 461] width 71 height 13
type textarea "27304773443"
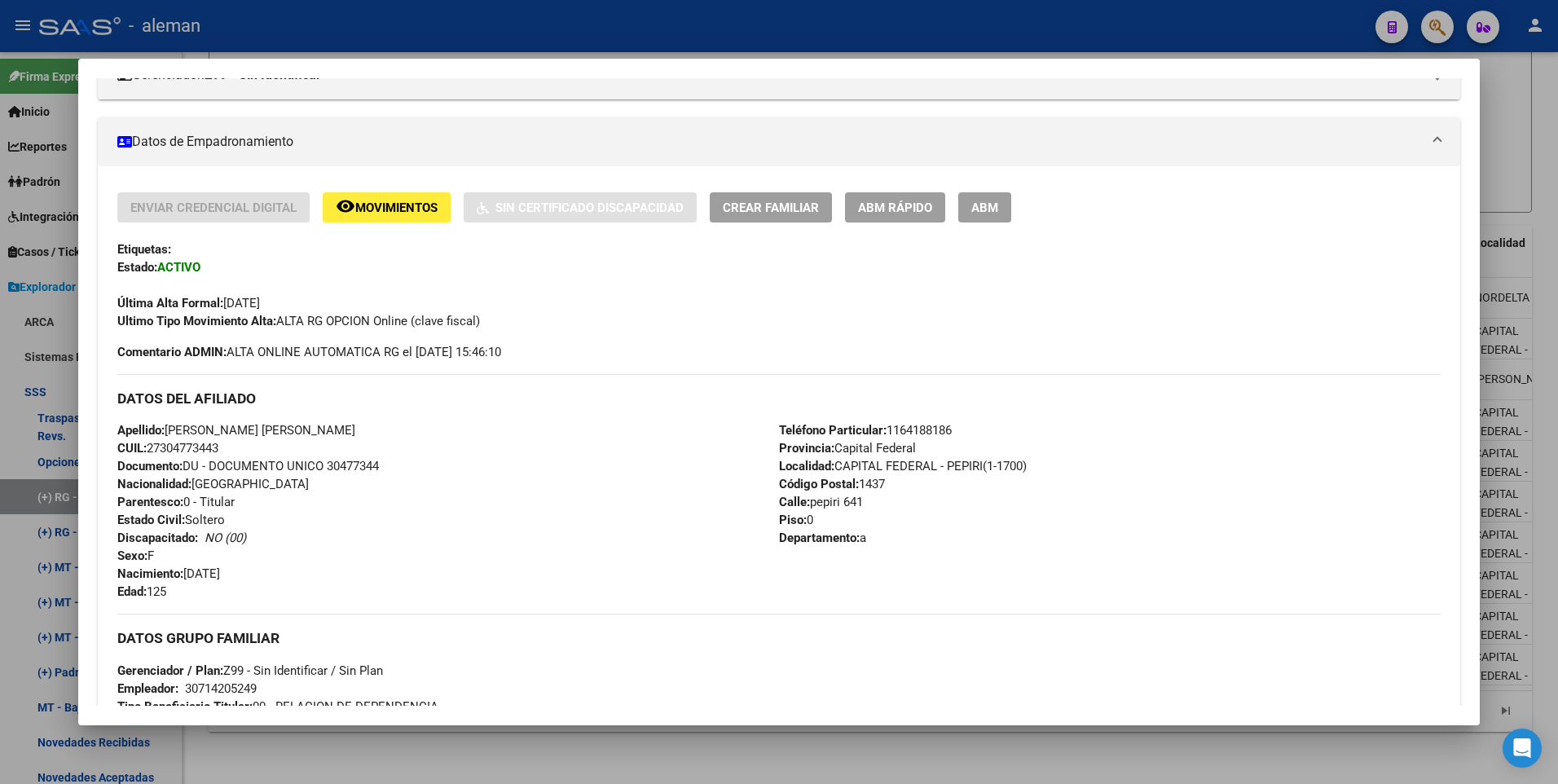
scroll to position [163, 0]
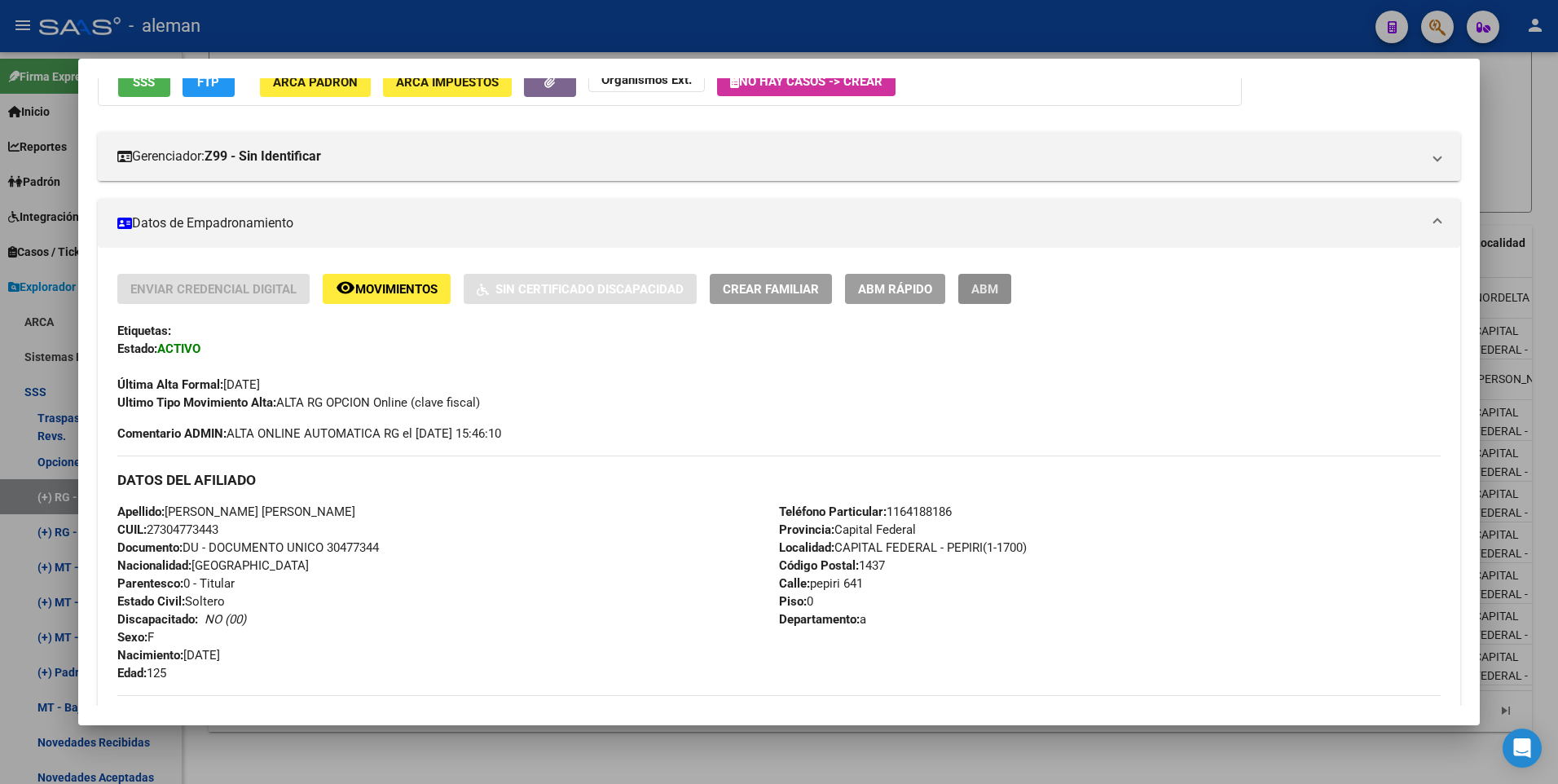
click at [991, 294] on span "ABM" at bounding box center [985, 289] width 27 height 14
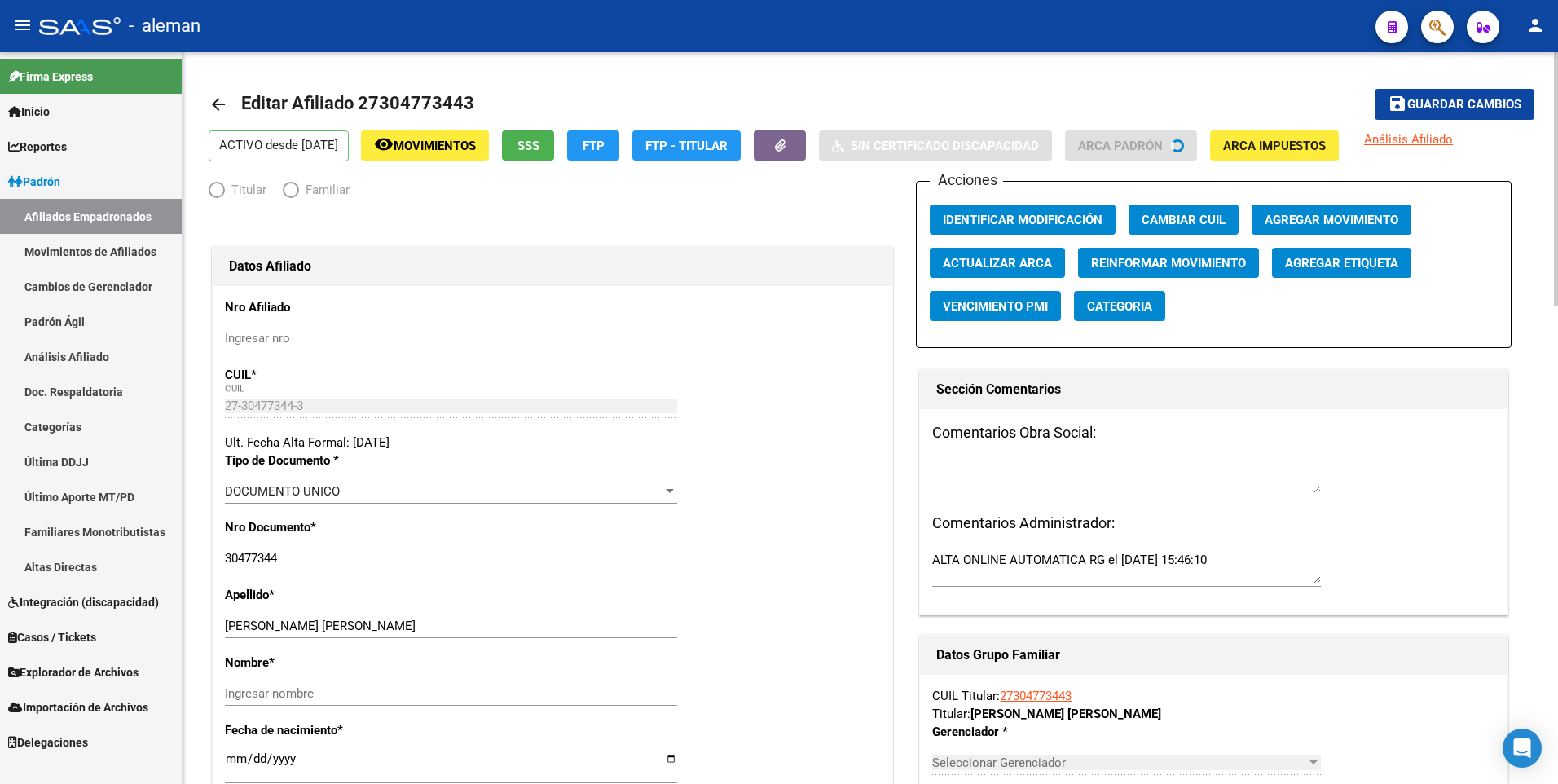
radio input "true"
type input "30-71420524-9"
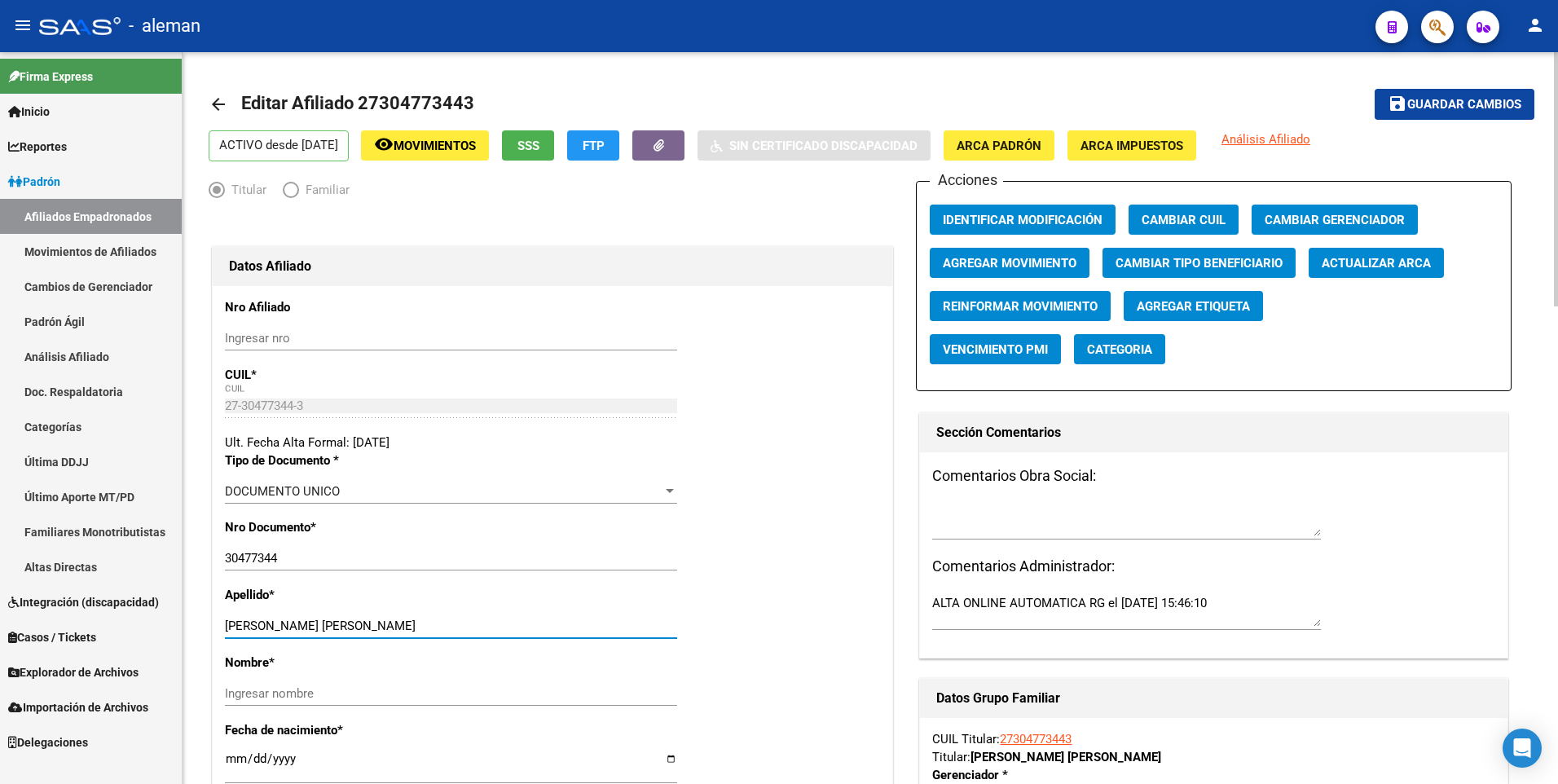
drag, startPoint x: 277, startPoint y: 625, endPoint x: 437, endPoint y: 624, distance: 160.0
click at [437, 624] on input "[PERSON_NAME] [PERSON_NAME]" at bounding box center [451, 625] width 452 height 14
click at [413, 698] on input "Ingresar nombre" at bounding box center [451, 693] width 452 height 14
paste input "FLORENCIA DEL PILAR"
type input "FLORENCIA DEL PILAR"
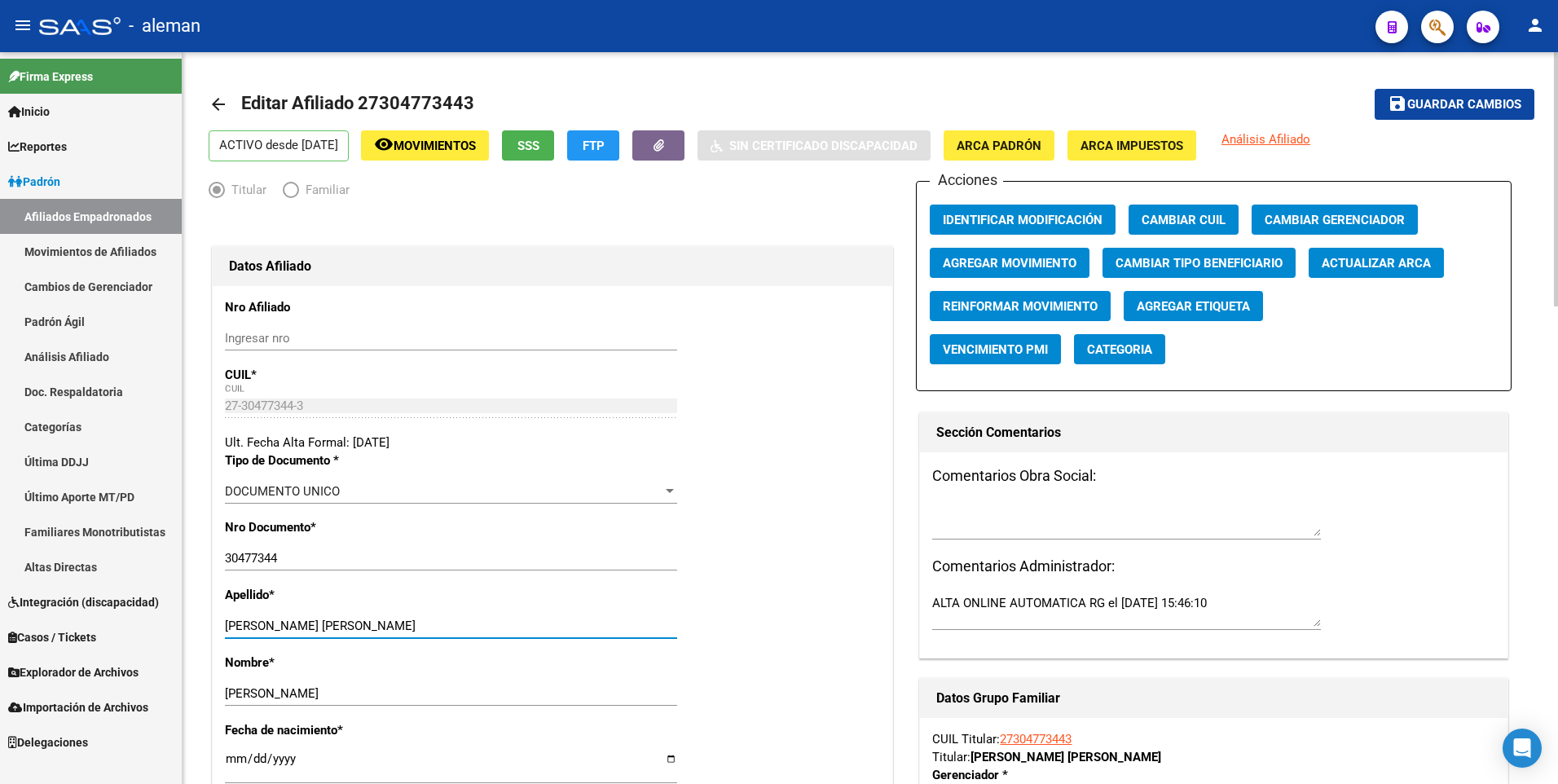
drag, startPoint x: 280, startPoint y: 624, endPoint x: 513, endPoint y: 624, distance: 233.0
click at [513, 624] on input "[PERSON_NAME] [PERSON_NAME]" at bounding box center [451, 625] width 452 height 14
type input "URUEÑA"
click at [1027, 141] on span "ARCA Padrón" at bounding box center [998, 145] width 85 height 14
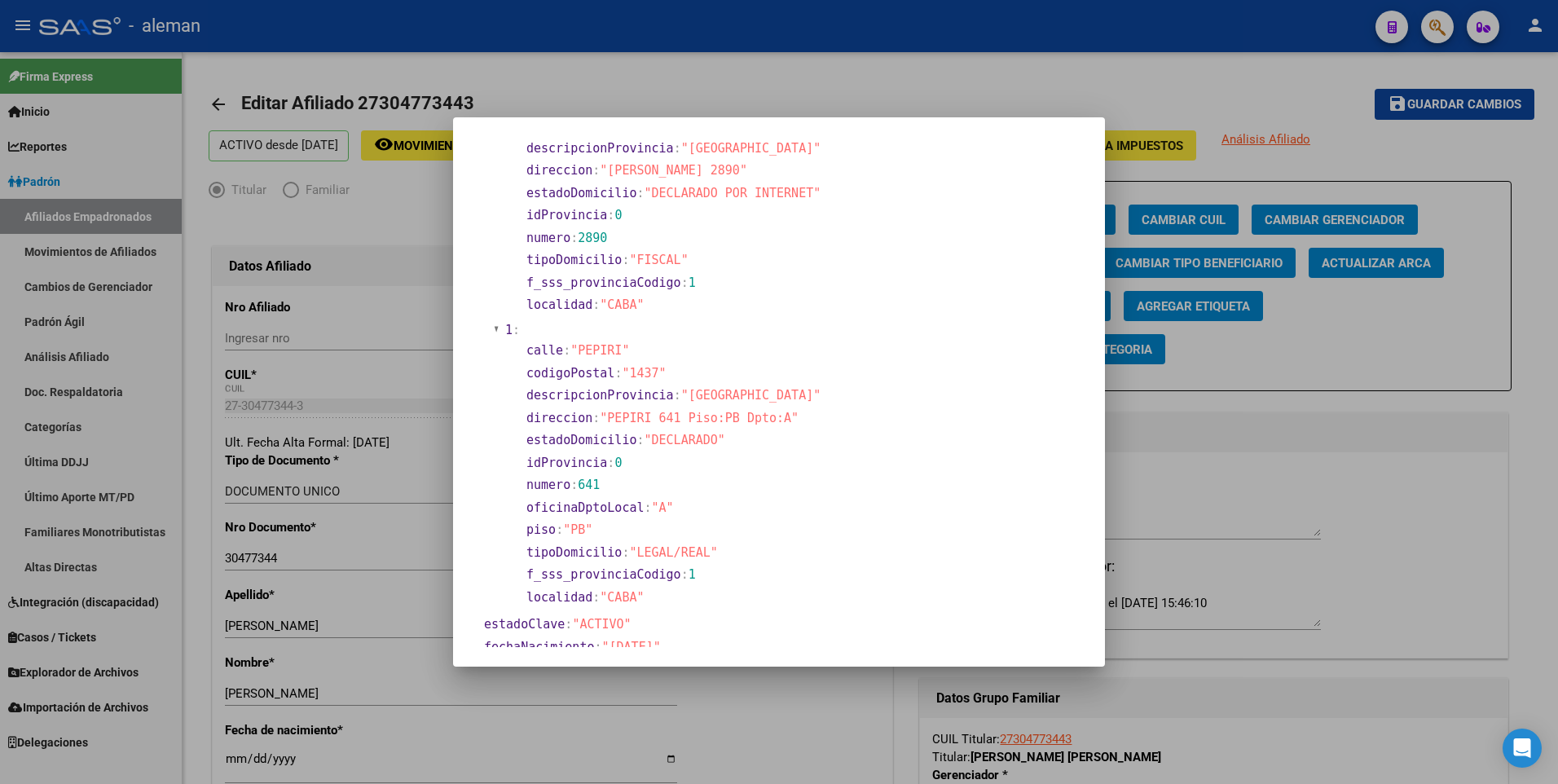
scroll to position [244, 0]
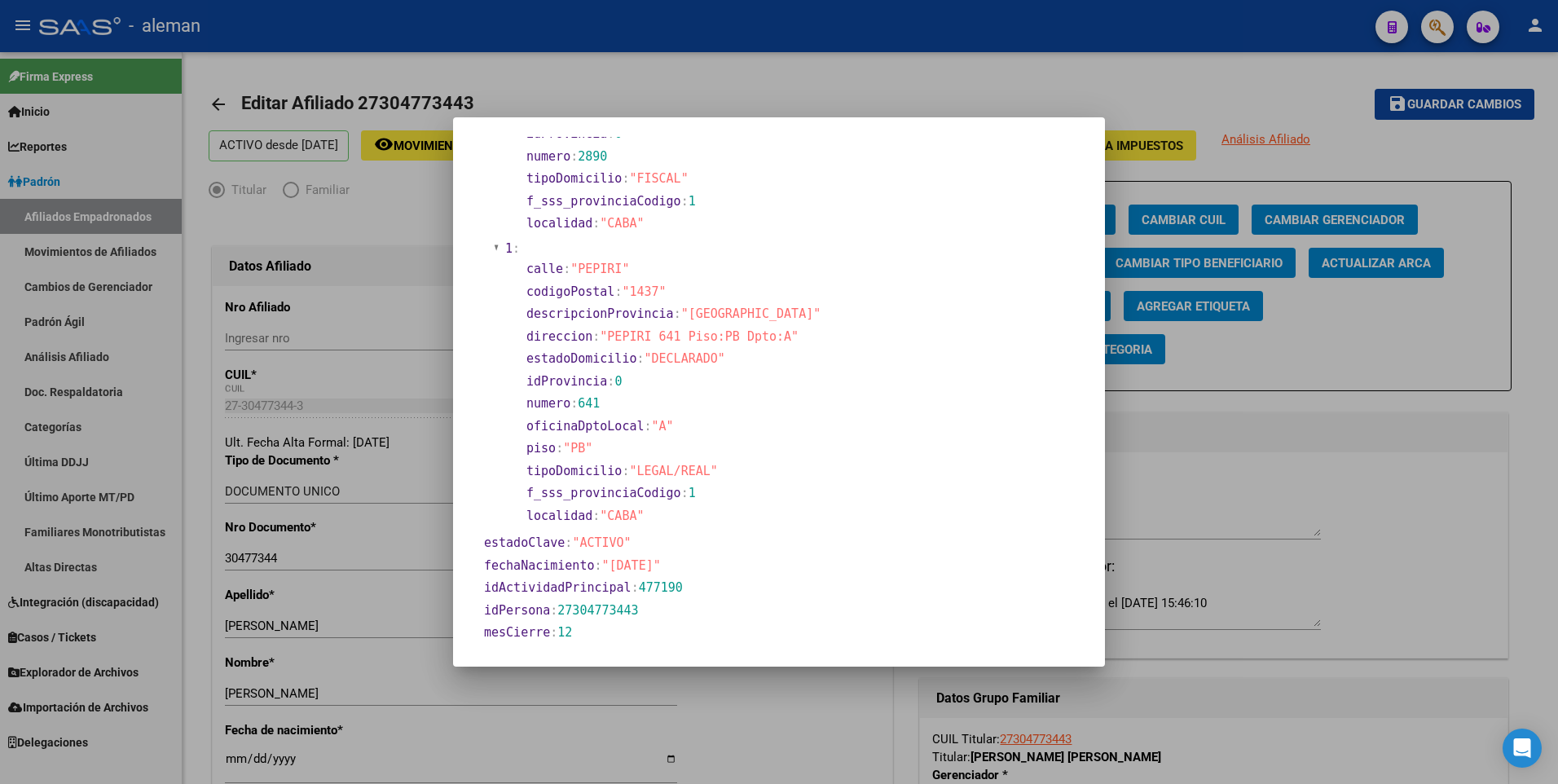
click at [232, 764] on div at bounding box center [779, 392] width 1558 height 784
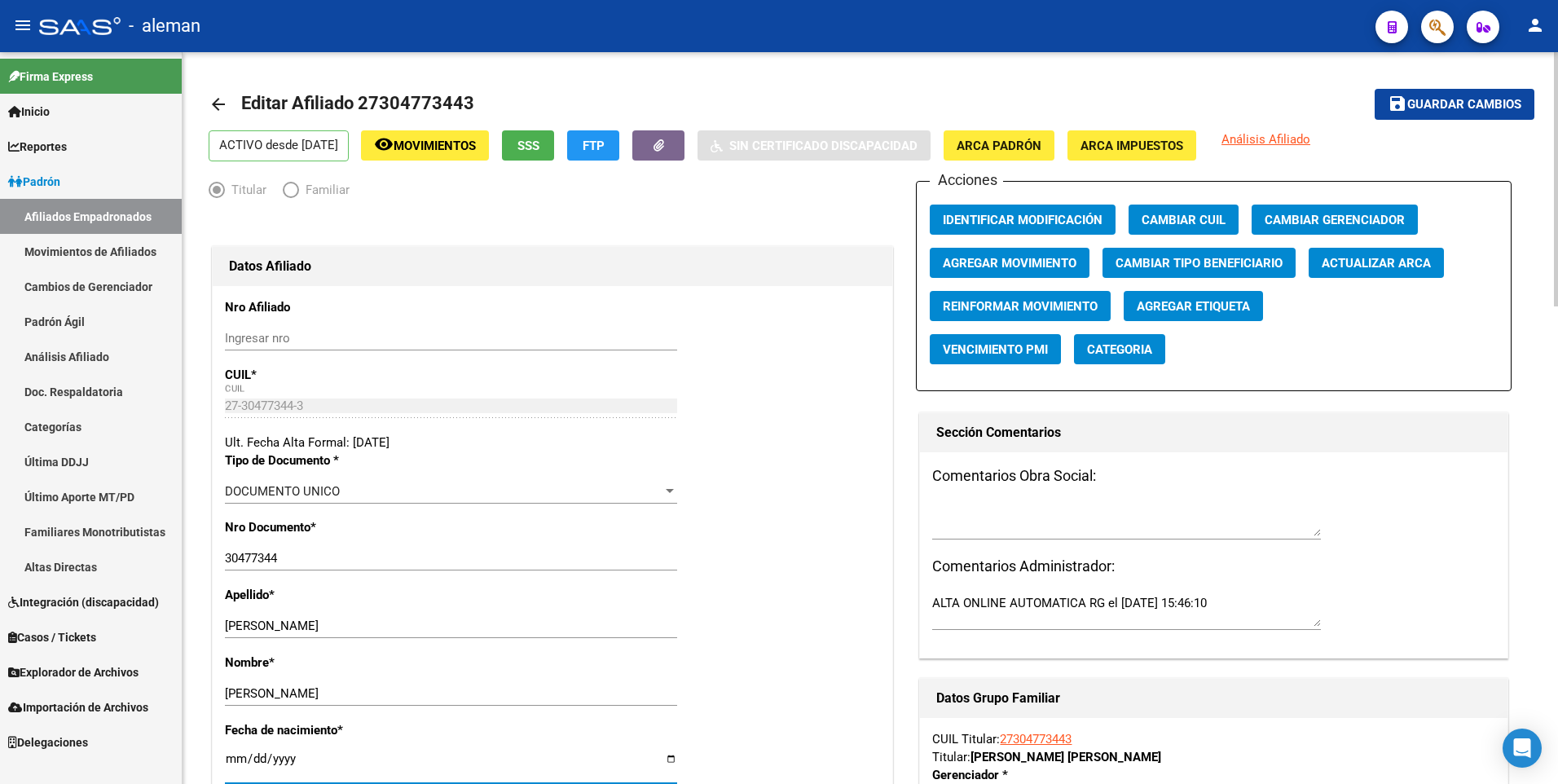
click at [233, 760] on input "[DATE]" at bounding box center [451, 765] width 452 height 26
type input "1983-10-05"
click at [840, 568] on div "Nro Documento * 30477344 Ingresar nro" at bounding box center [552, 551] width 655 height 68
click at [1435, 104] on span "Guardar cambios" at bounding box center [1464, 104] width 114 height 14
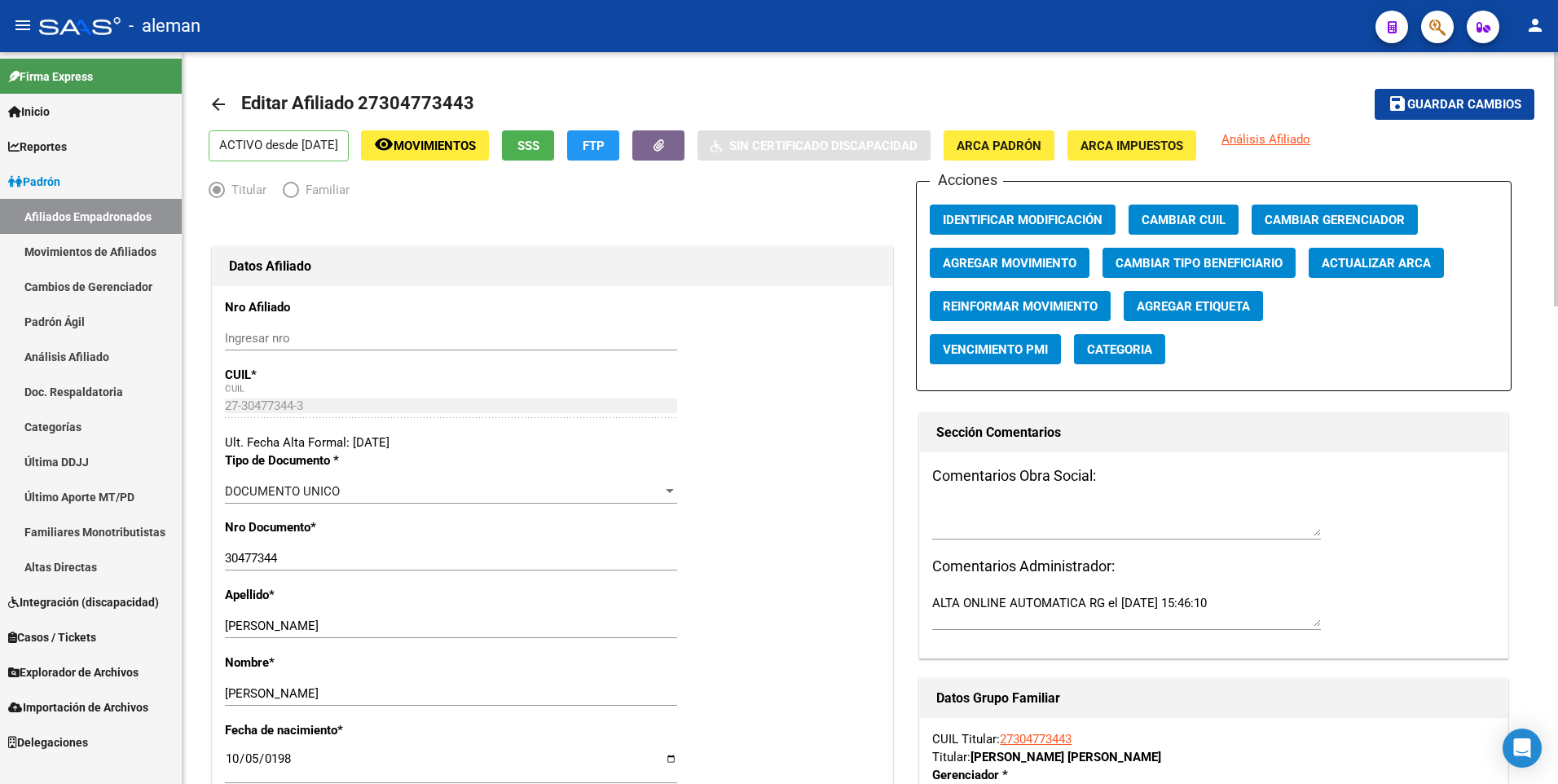
click at [215, 100] on mat-icon "arrow_back" at bounding box center [217, 104] width 19 height 19
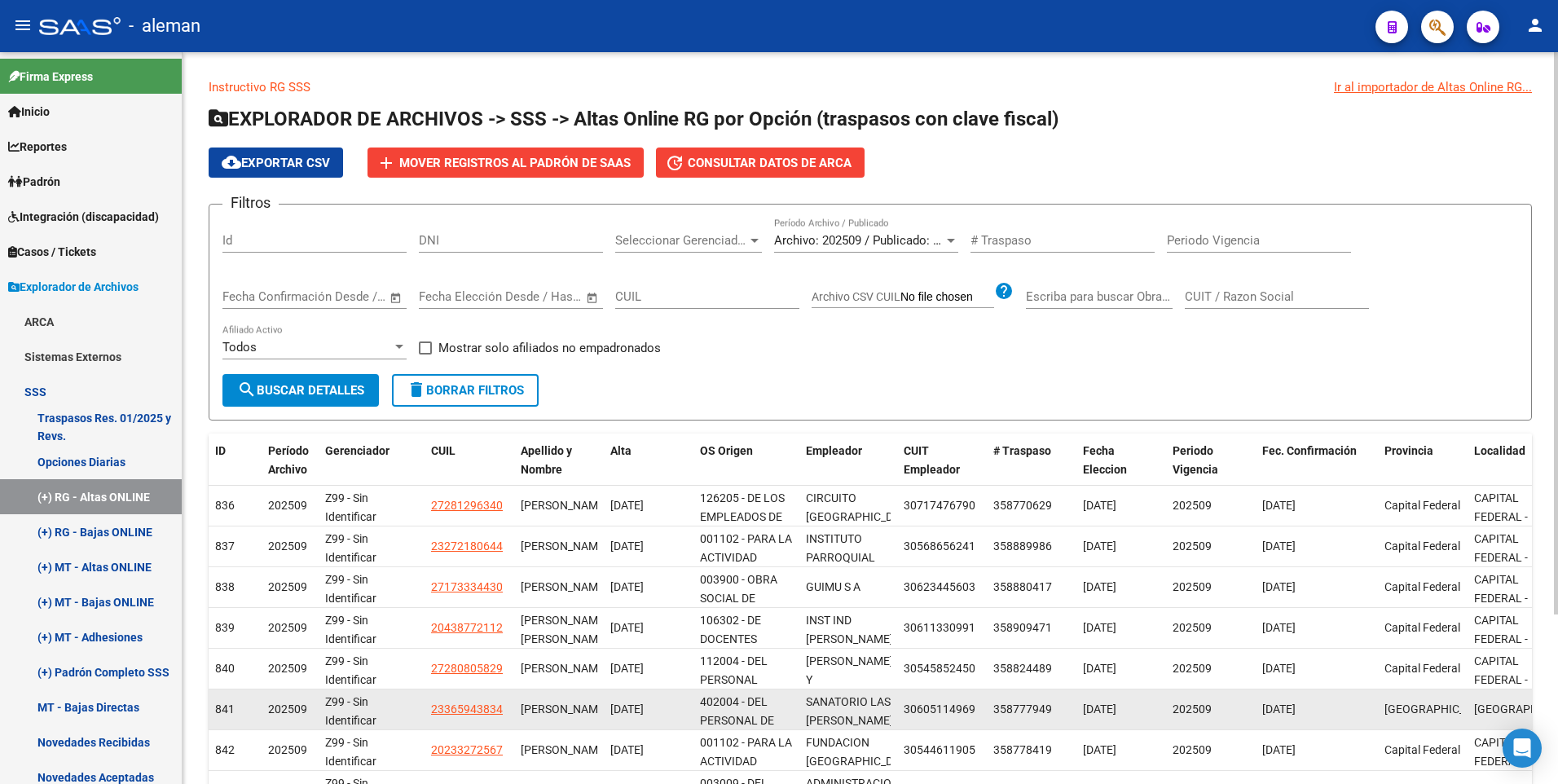
scroll to position [220, 0]
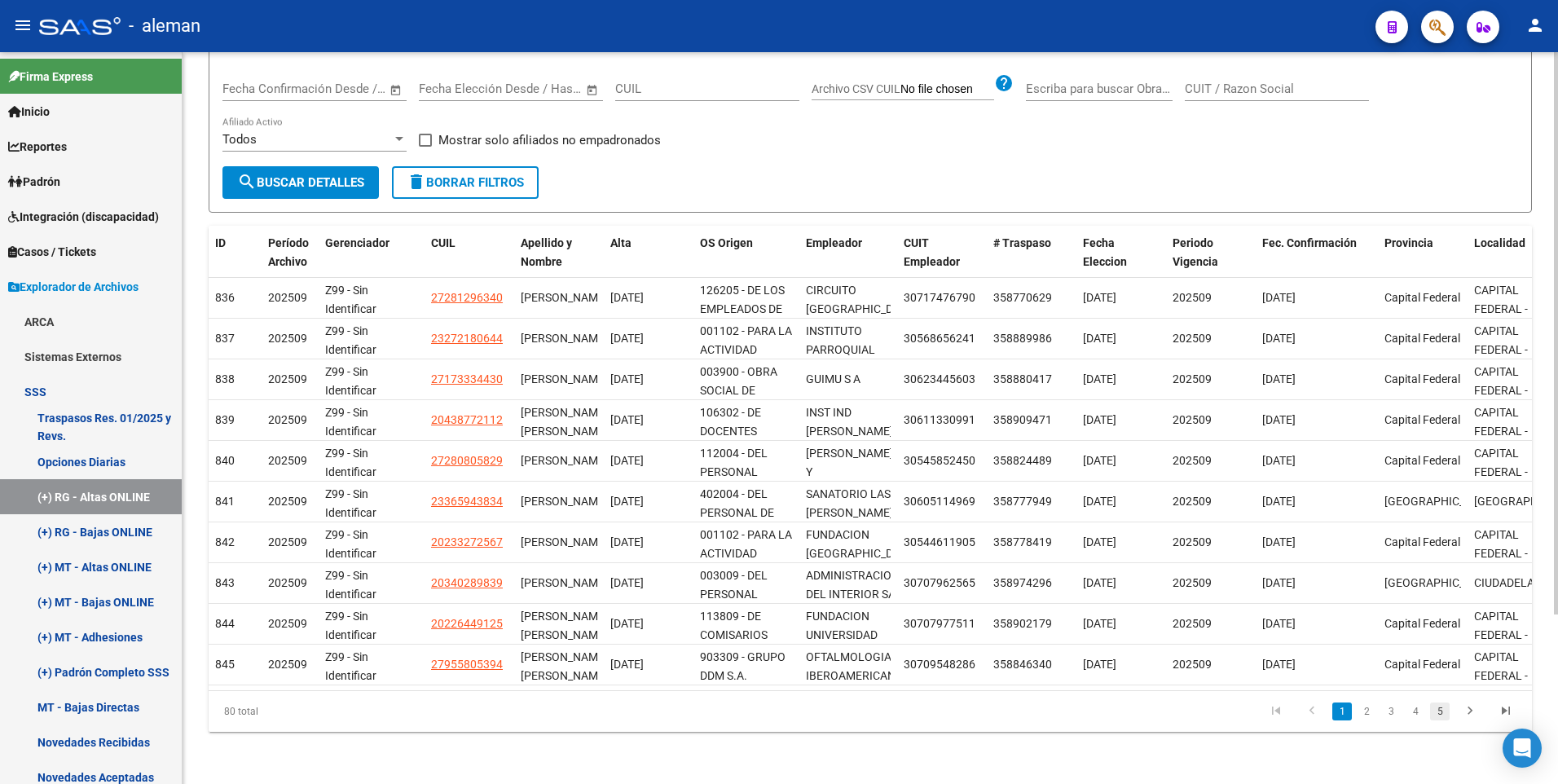
click at [1436, 712] on link "5" at bounding box center [1439, 711] width 19 height 18
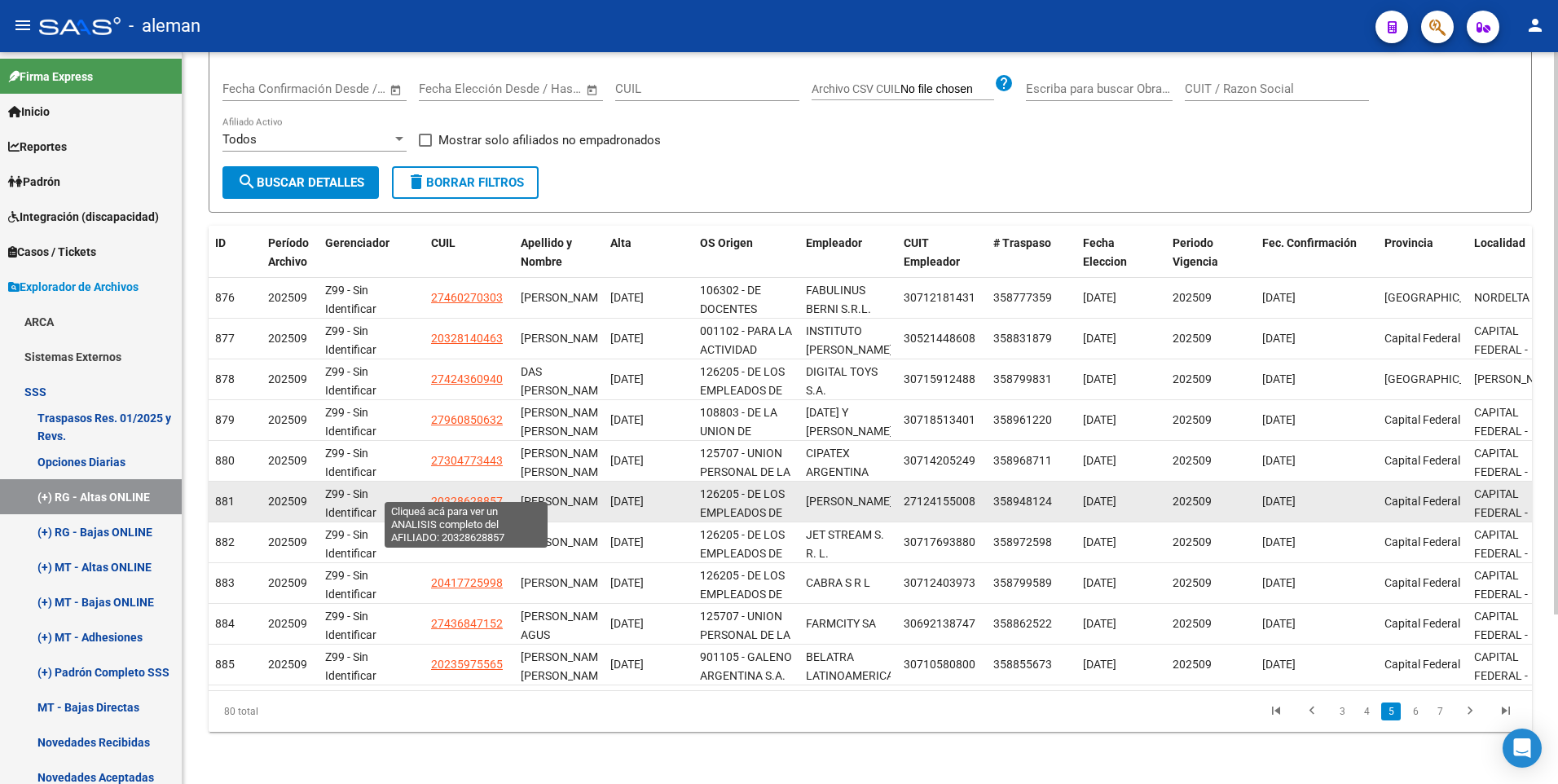
click at [476, 494] on span "20328628857" at bounding box center [466, 501] width 71 height 13
type textarea "20328628857"
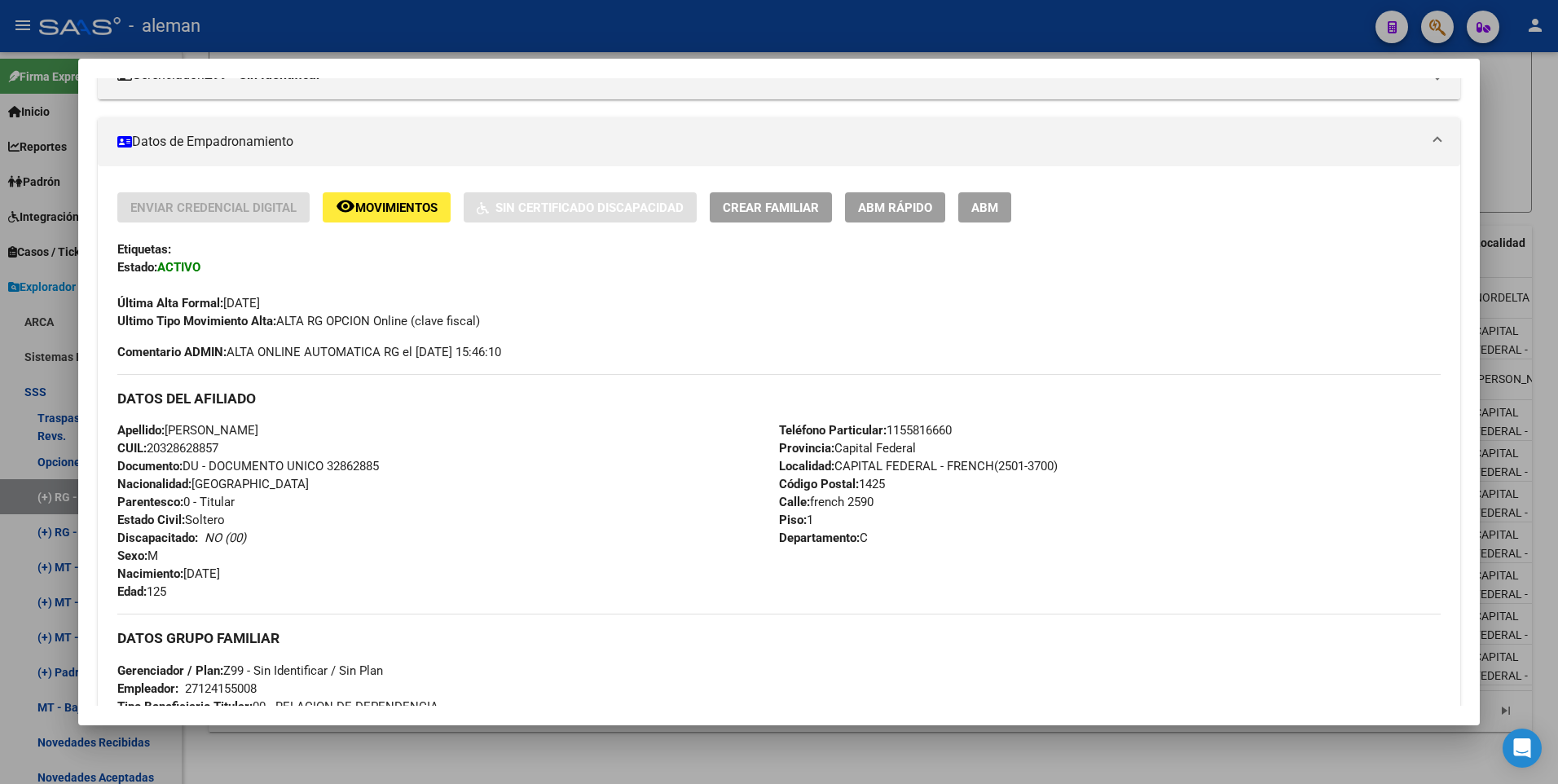
scroll to position [326, 0]
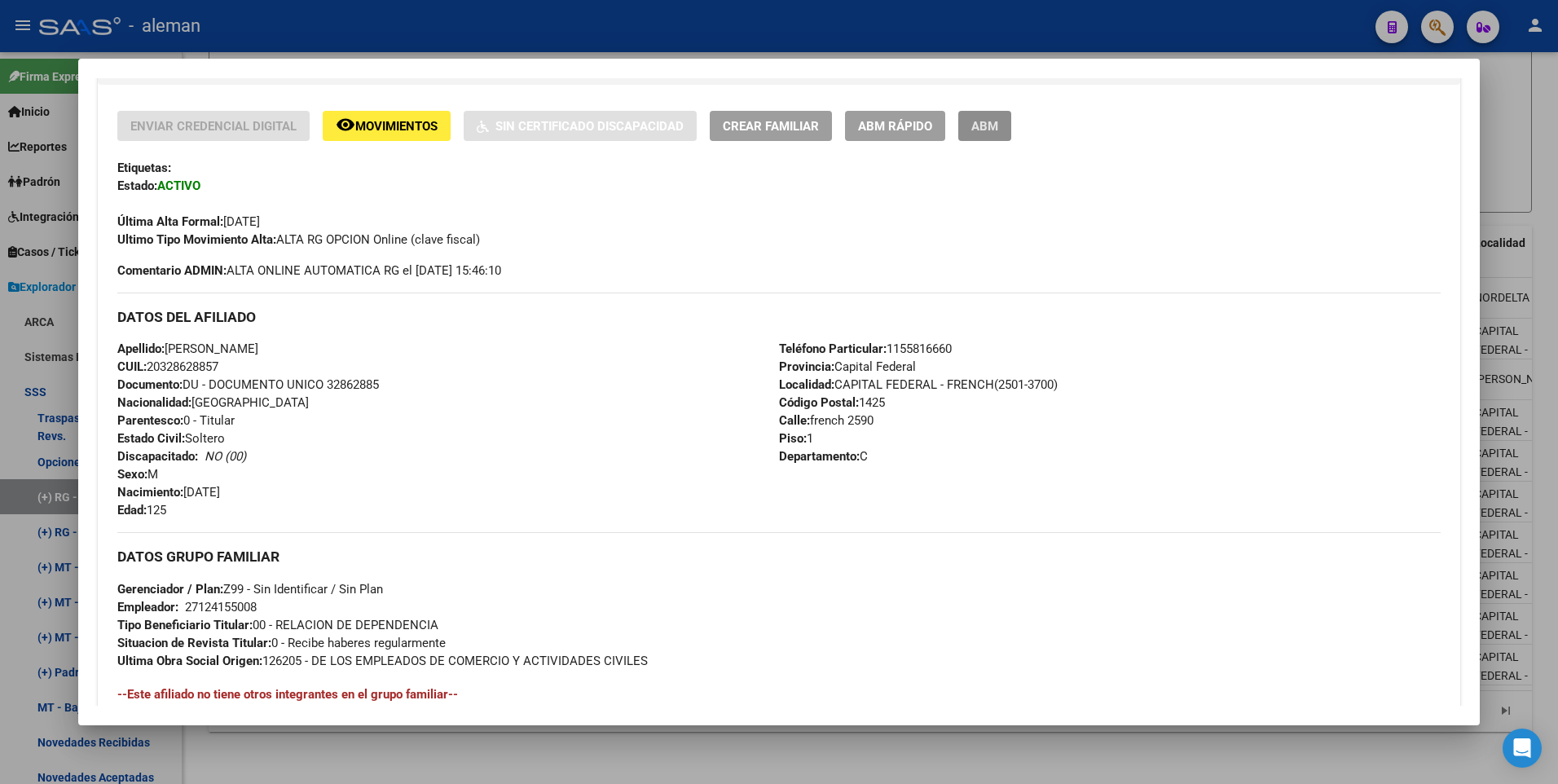
click at [986, 125] on span "ABM" at bounding box center [985, 126] width 27 height 14
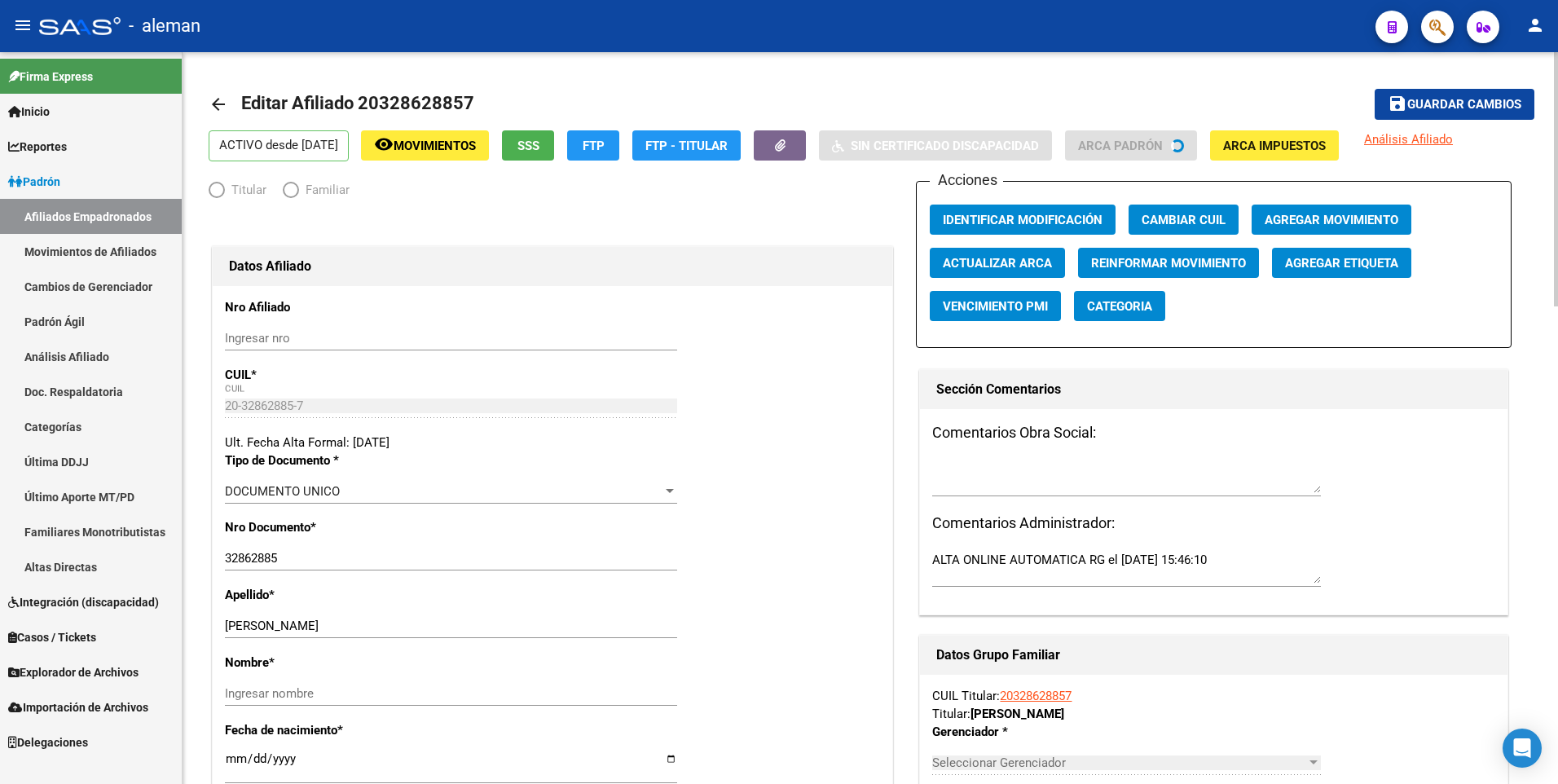
radio input "true"
type input "27-12415500-8"
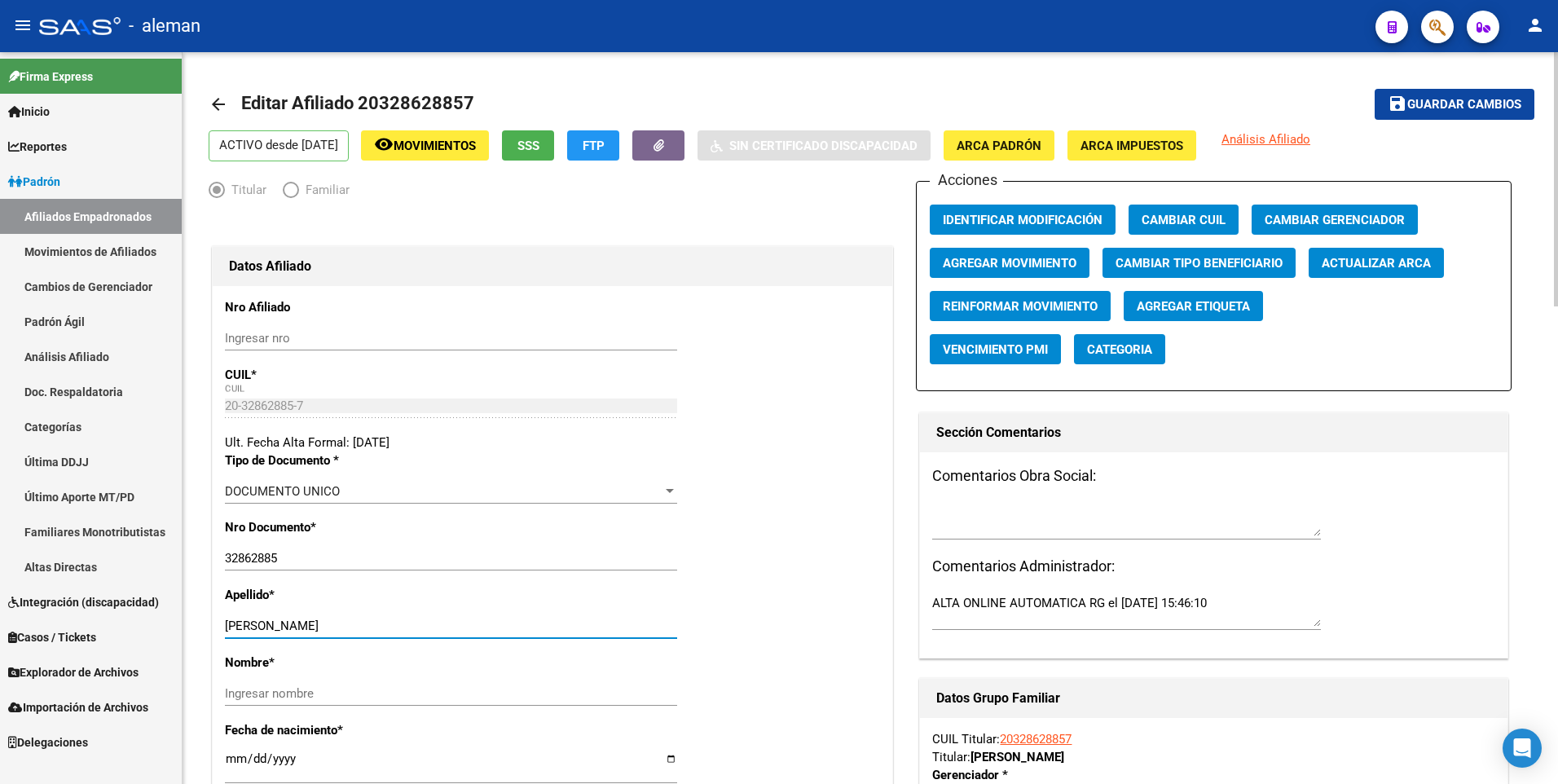
drag, startPoint x: 285, startPoint y: 625, endPoint x: 406, endPoint y: 625, distance: 121.0
click at [405, 625] on input "[PERSON_NAME]" at bounding box center [451, 625] width 452 height 14
type input "COMETTA"
click at [417, 689] on input "Ingresar nombre" at bounding box center [451, 693] width 452 height 14
paste input "AXEL LUIS"
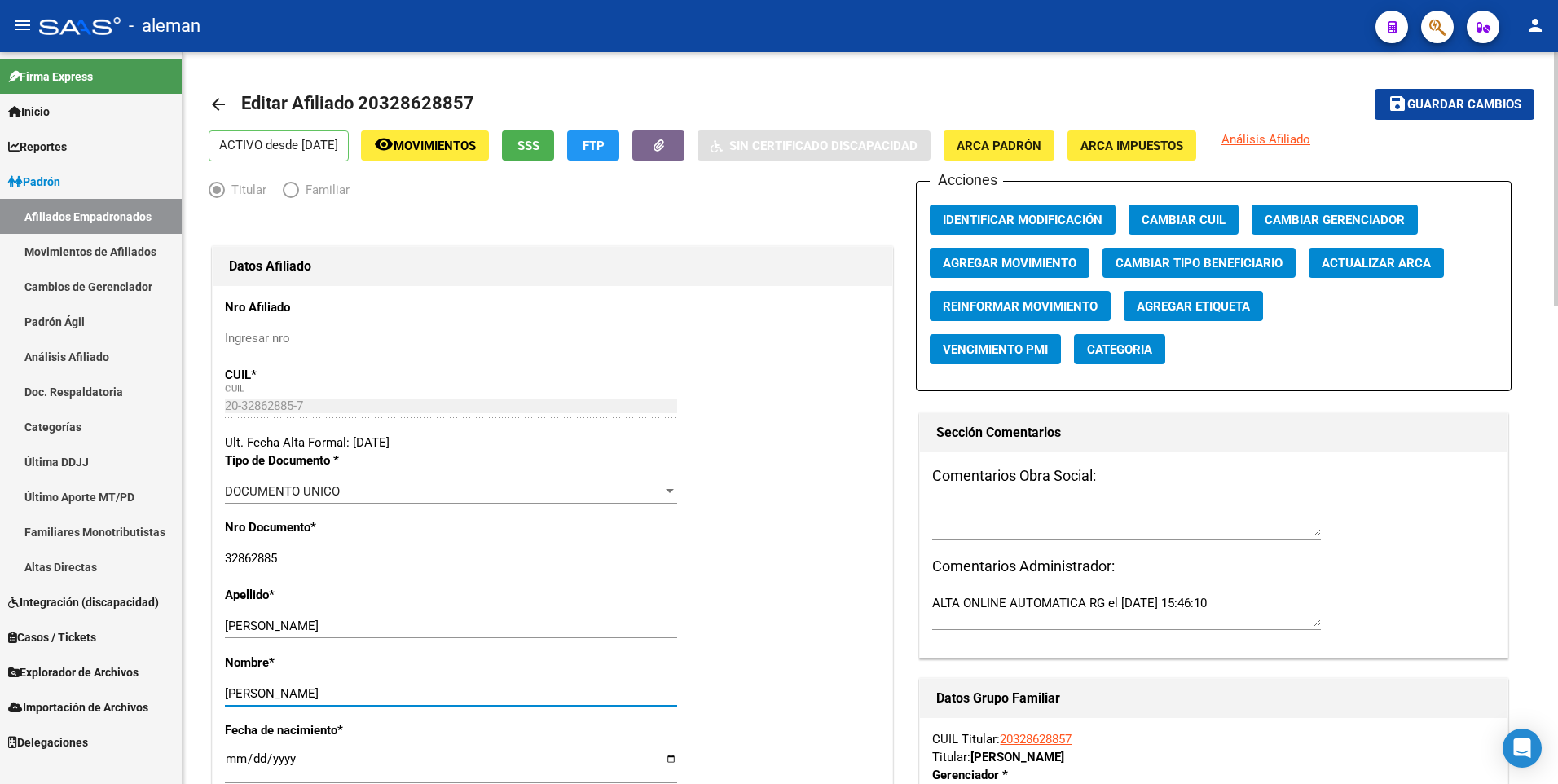
type input "AXEL LUIS"
click at [1014, 146] on span "ARCA Padrón" at bounding box center [998, 145] width 85 height 14
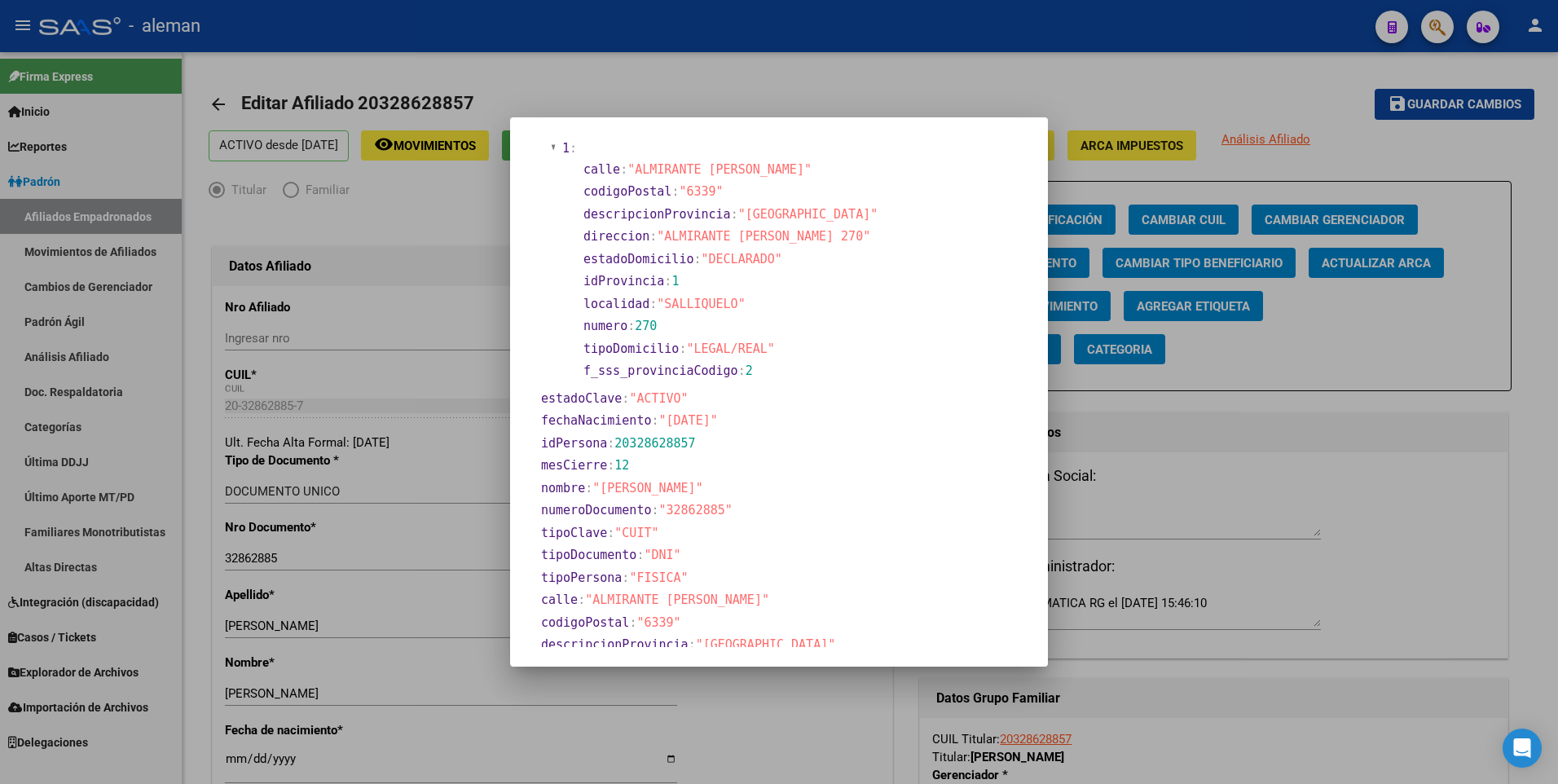
scroll to position [407, 0]
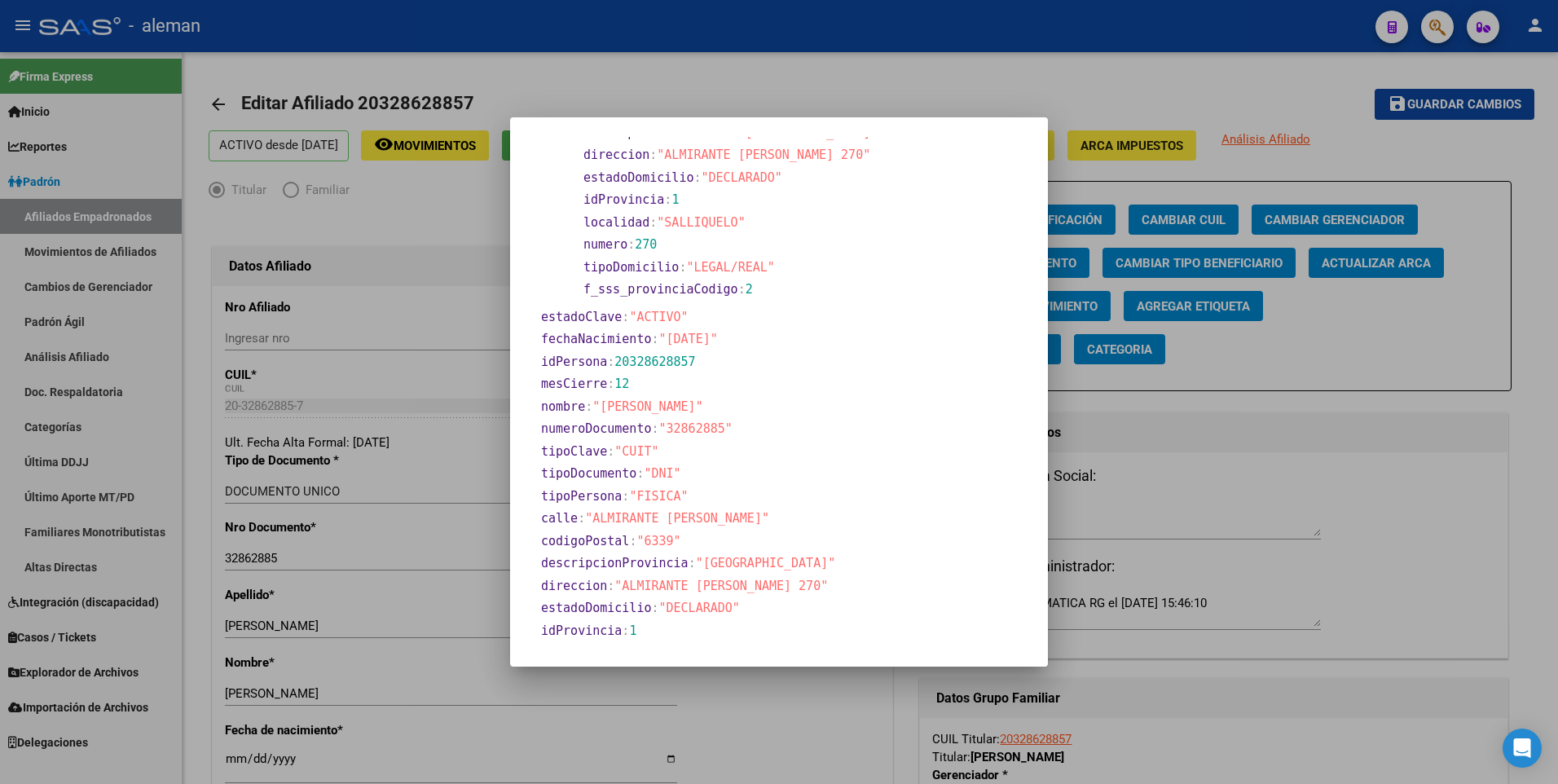
click at [236, 763] on div at bounding box center [779, 392] width 1558 height 784
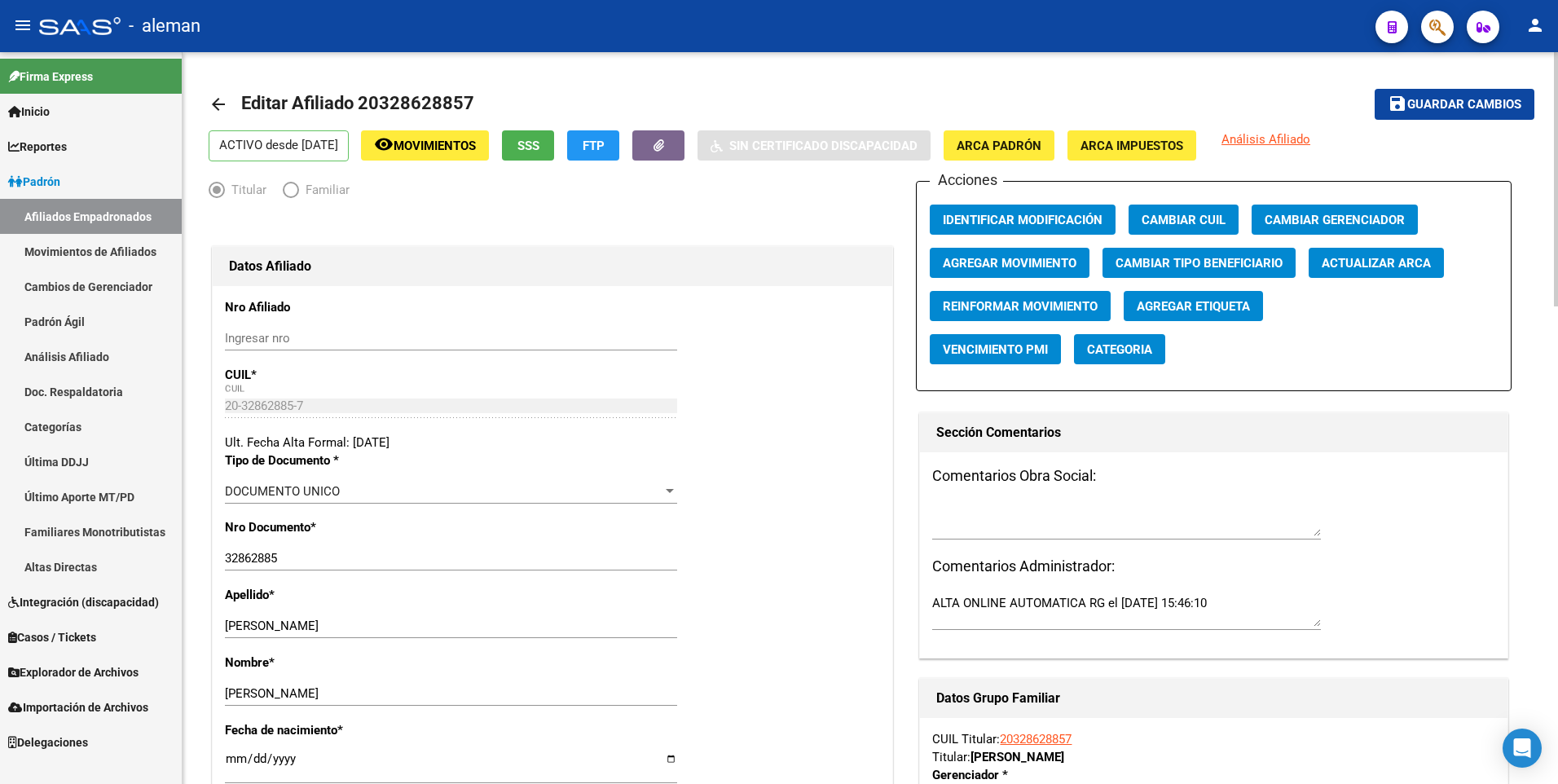
click at [230, 757] on input "[DATE]" at bounding box center [451, 765] width 452 height 26
type input "1900-01-17"
type input "1987-06-17"
click at [813, 537] on div "Nro Documento * 32862885 Ingresar nro" at bounding box center [552, 551] width 655 height 68
click at [1450, 100] on span "Guardar cambios" at bounding box center [1464, 104] width 114 height 14
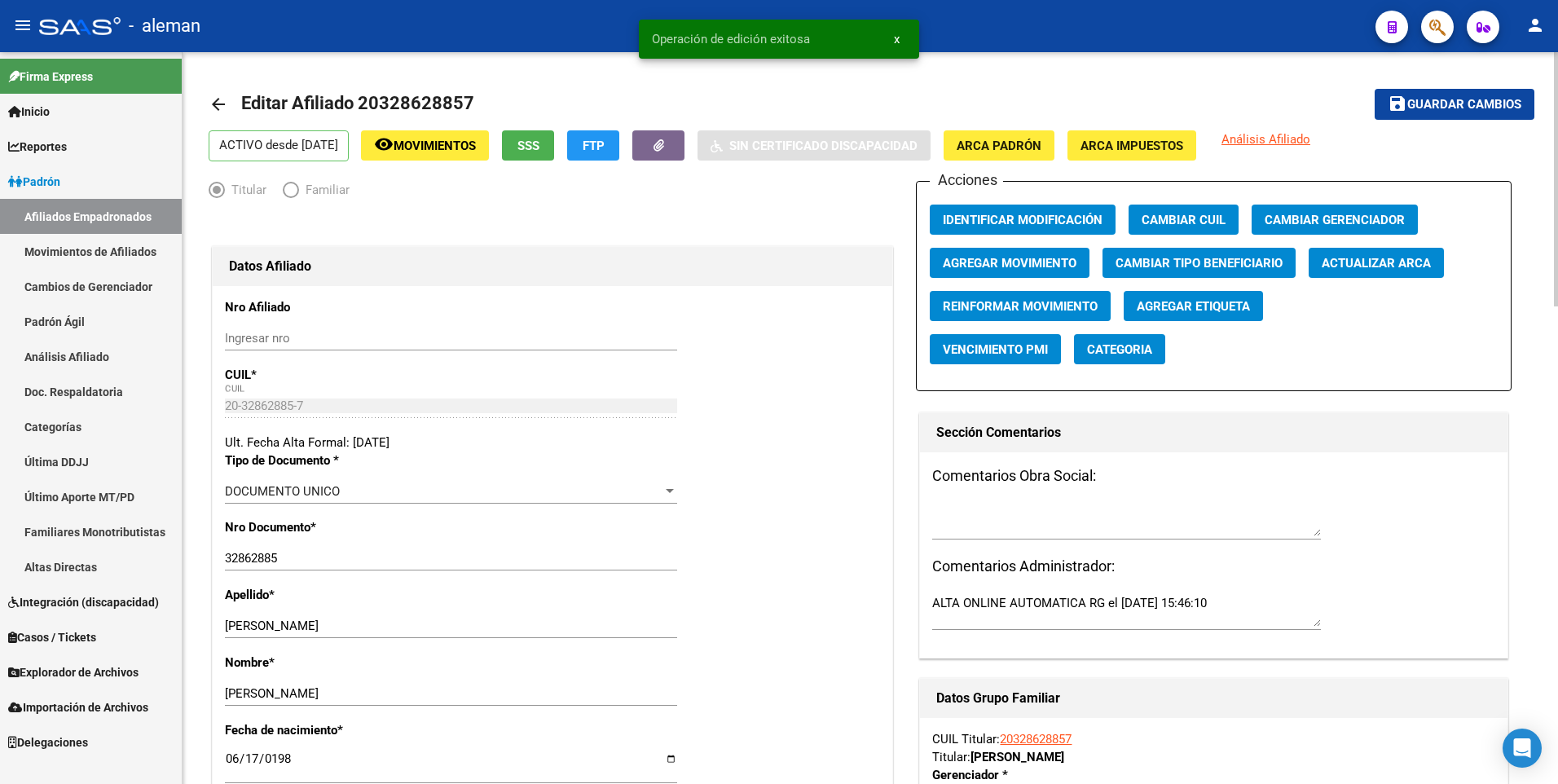
click at [212, 97] on mat-icon "arrow_back" at bounding box center [217, 104] width 19 height 19
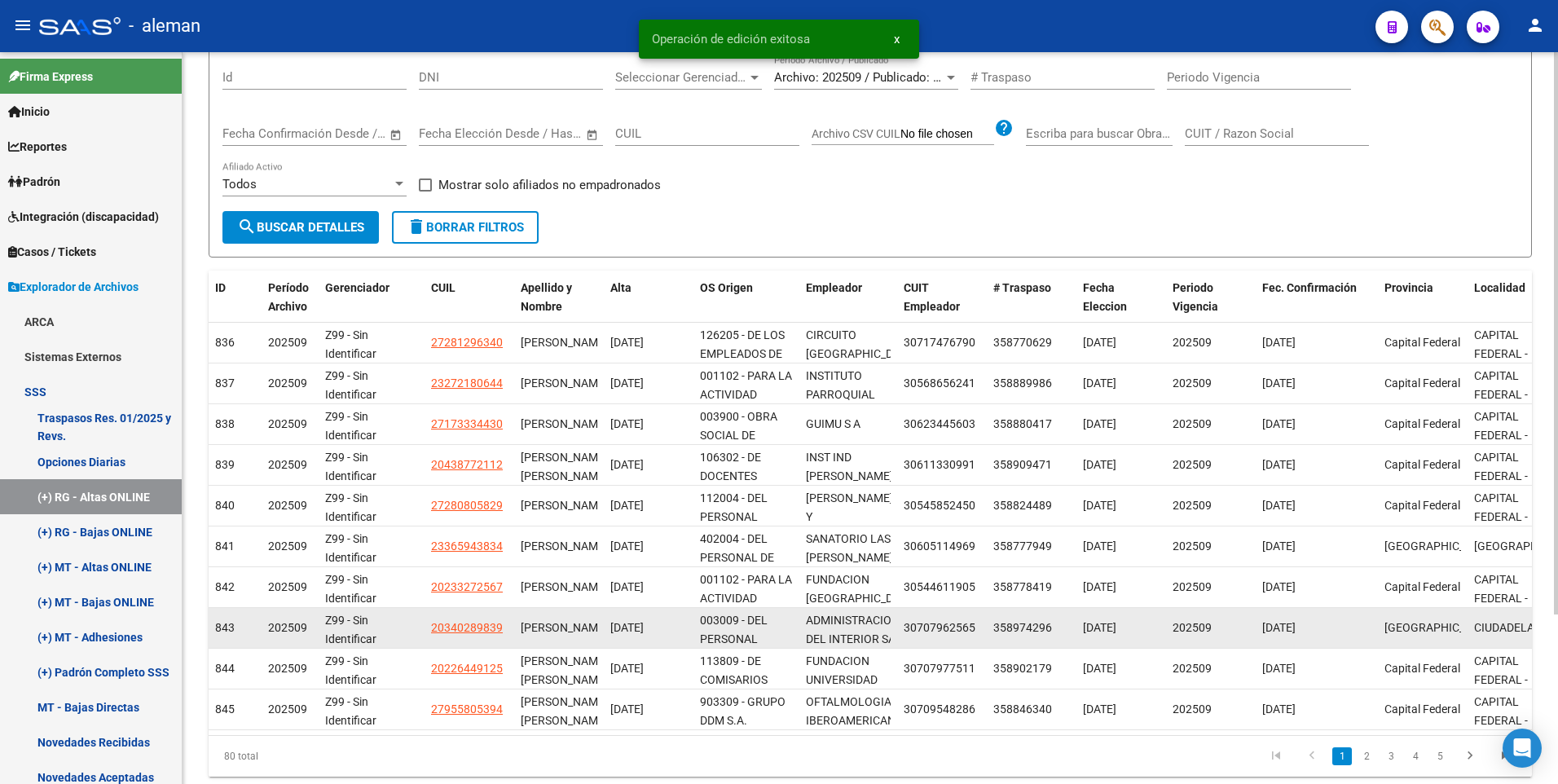
scroll to position [220, 0]
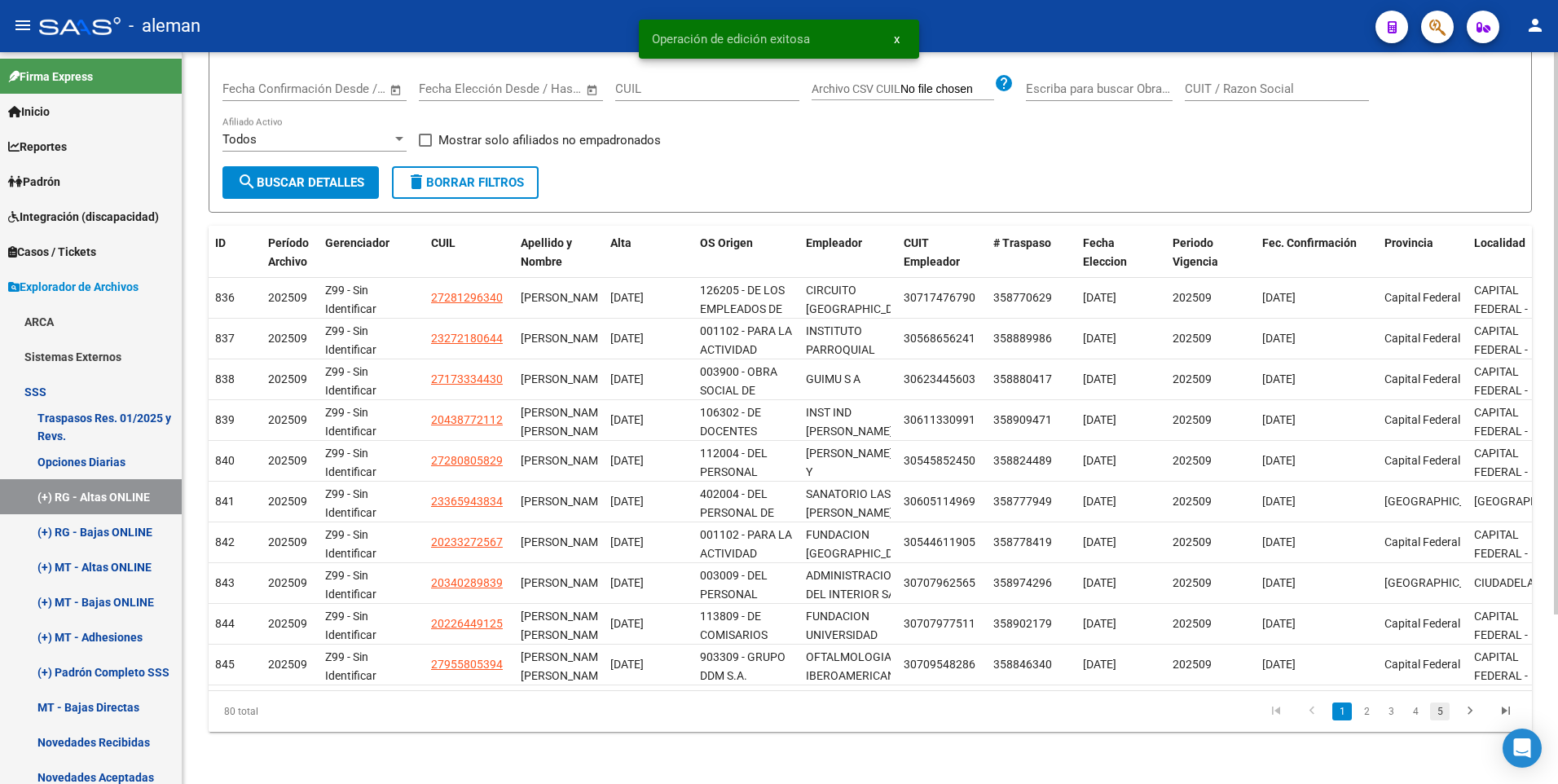
click at [1444, 709] on link "5" at bounding box center [1439, 711] width 19 height 18
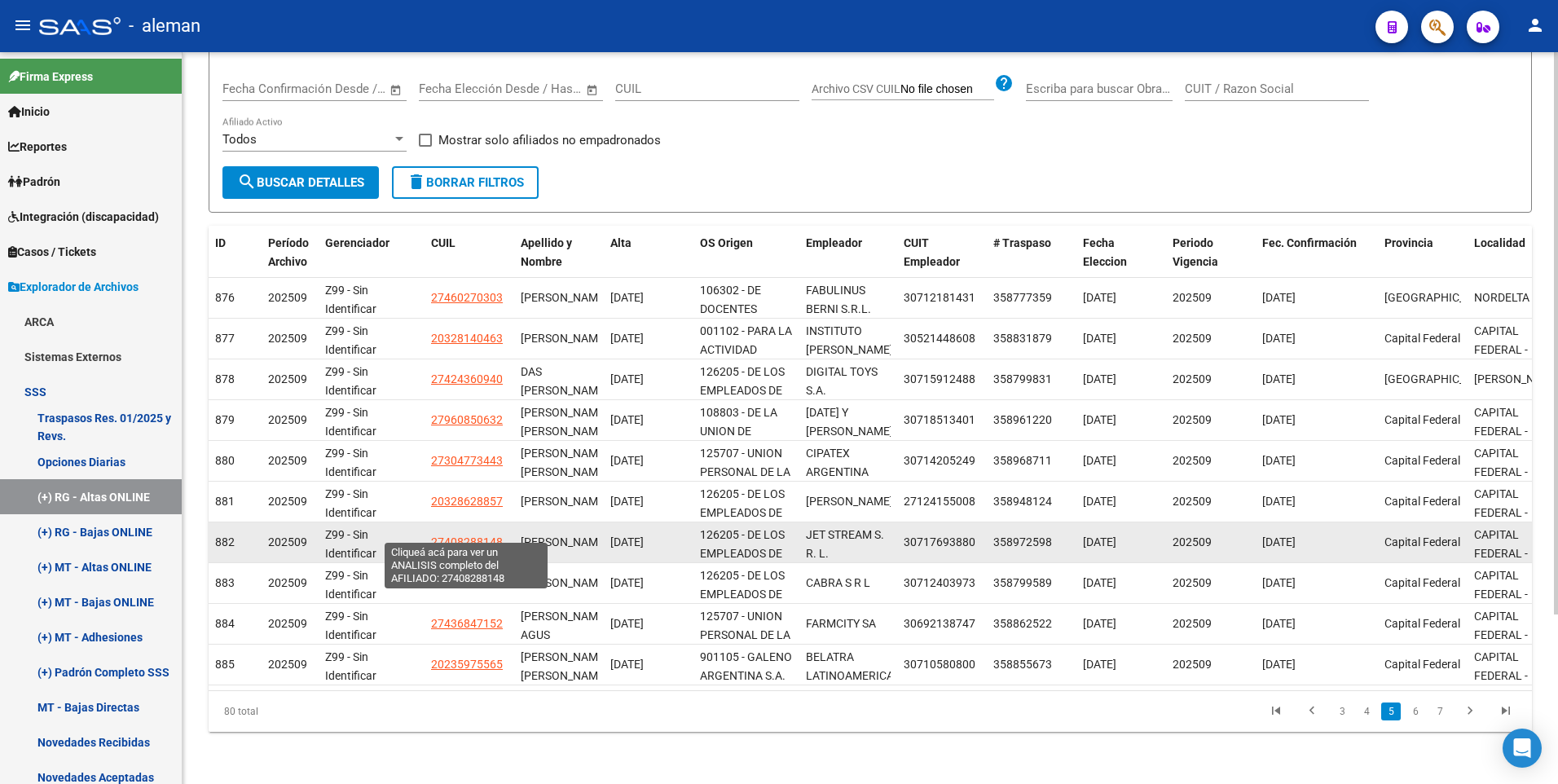
click at [459, 536] on span "27408288148" at bounding box center [466, 542] width 71 height 13
type textarea "27408288148"
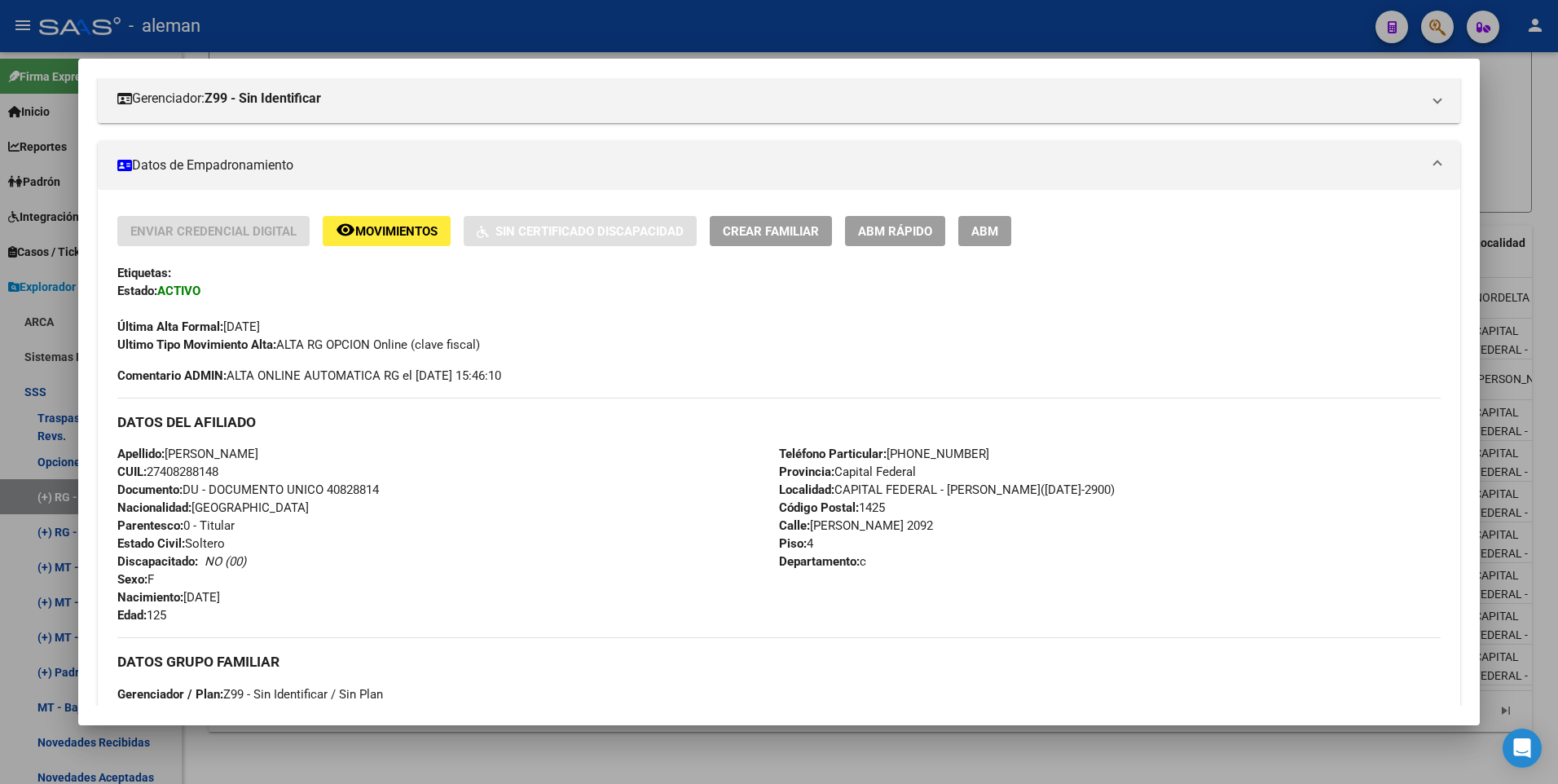
scroll to position [302, 0]
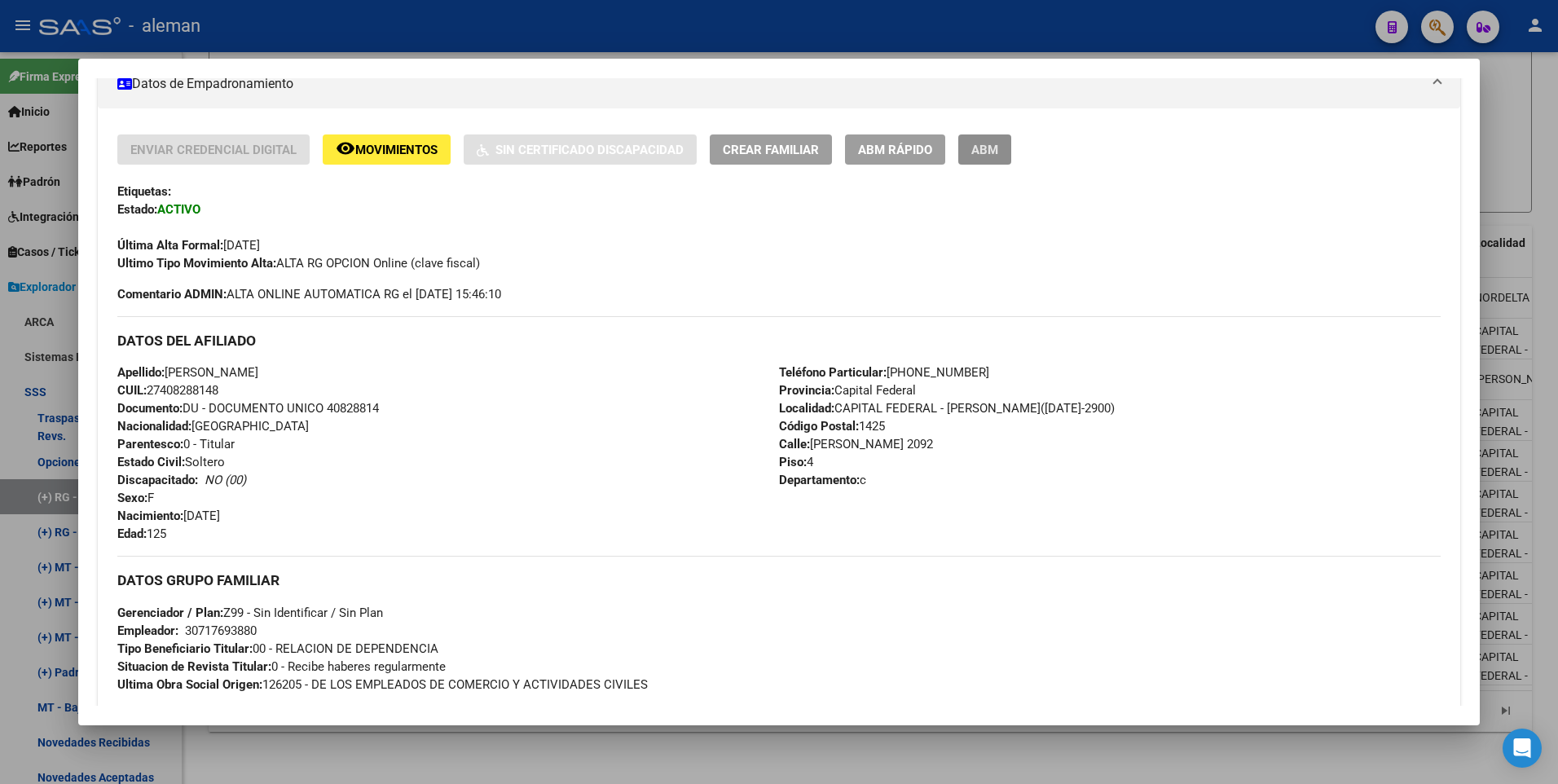
click at [989, 149] on span "ABM" at bounding box center [985, 149] width 27 height 14
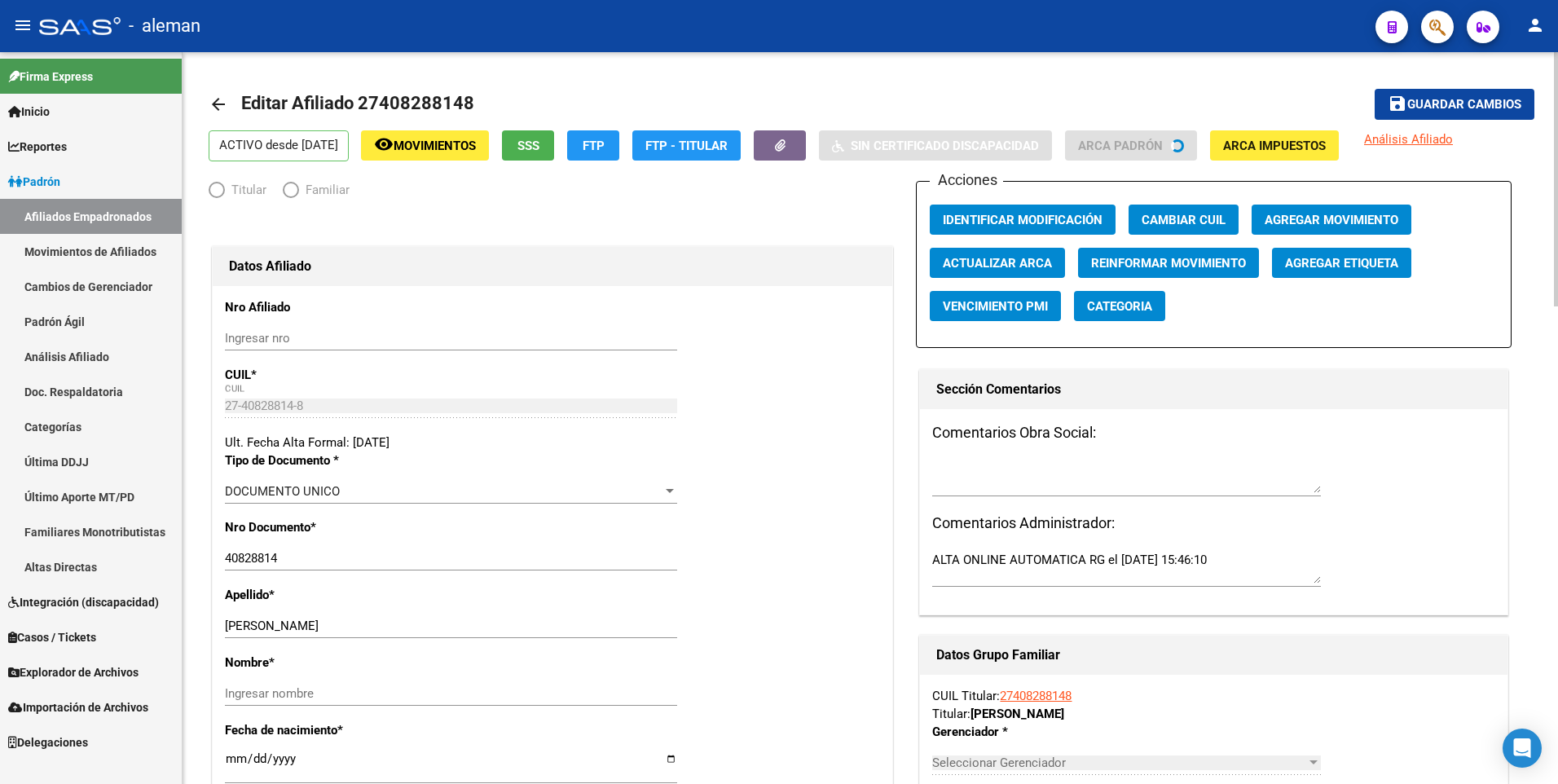
radio input "true"
type input "30-71769388-0"
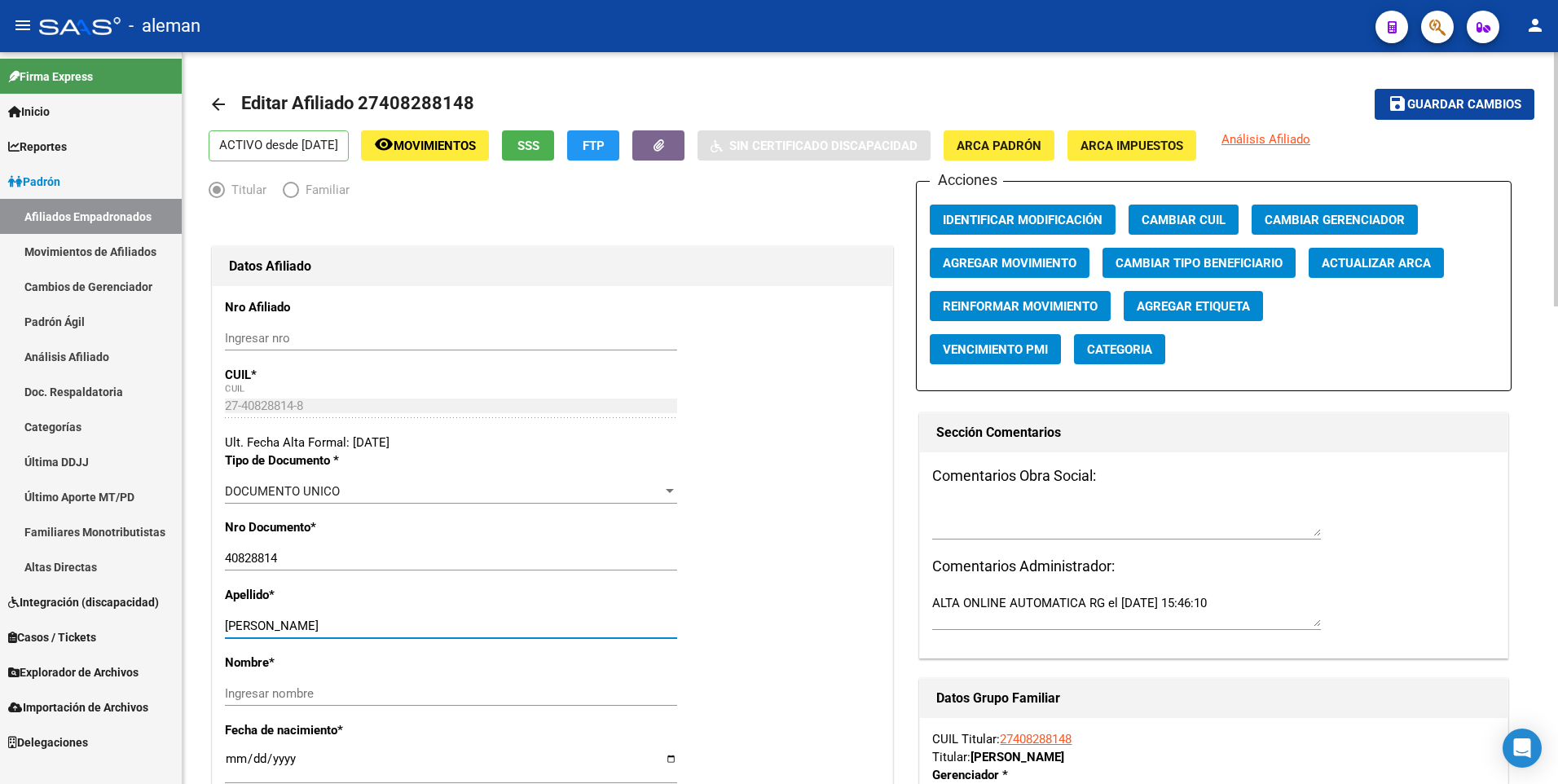
drag, startPoint x: 293, startPoint y: 621, endPoint x: 424, endPoint y: 623, distance: 131.0
click at [424, 623] on input "[PERSON_NAME]" at bounding box center [451, 625] width 452 height 14
click at [355, 697] on input "Ingresar nombre" at bounding box center [451, 693] width 452 height 14
paste input "TAMARA"
type input "TAMARA"
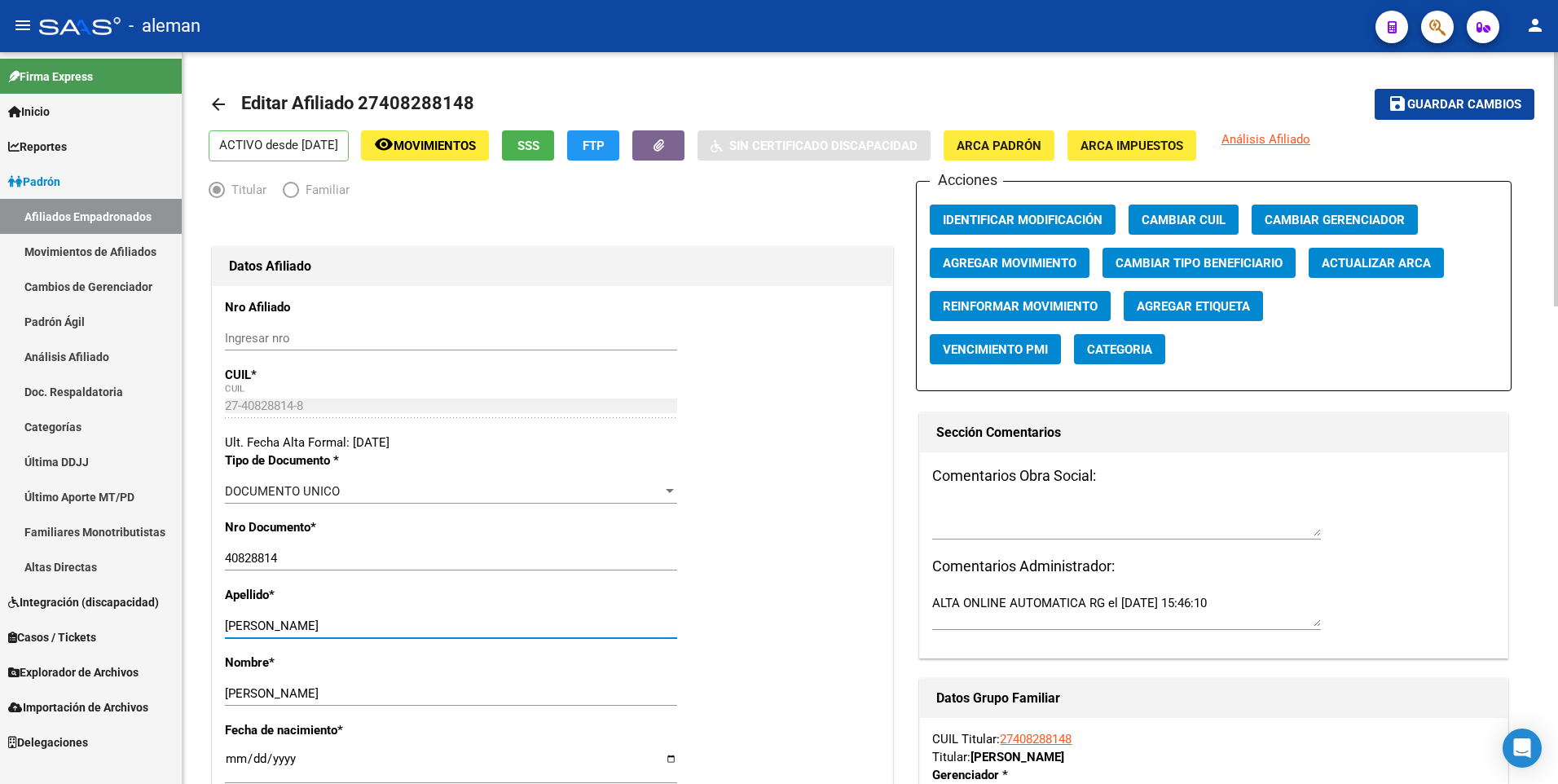
drag, startPoint x: 295, startPoint y: 624, endPoint x: 483, endPoint y: 625, distance: 188.0
click at [483, 625] on input "[PERSON_NAME]" at bounding box center [451, 625] width 452 height 14
type input "KOREMBLIT"
click at [1014, 159] on button "ARCA Padrón" at bounding box center [999, 145] width 111 height 30
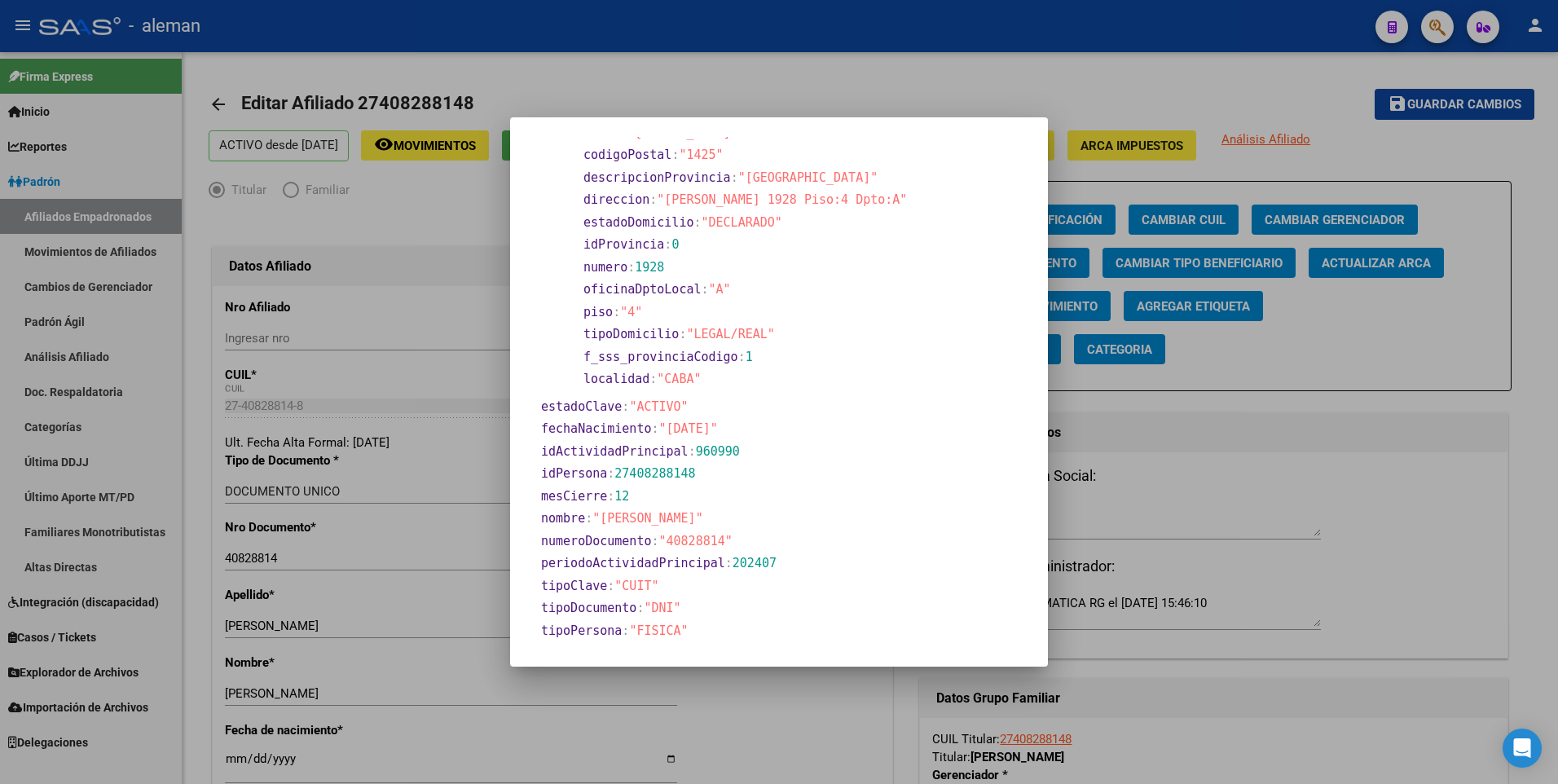
scroll to position [489, 0]
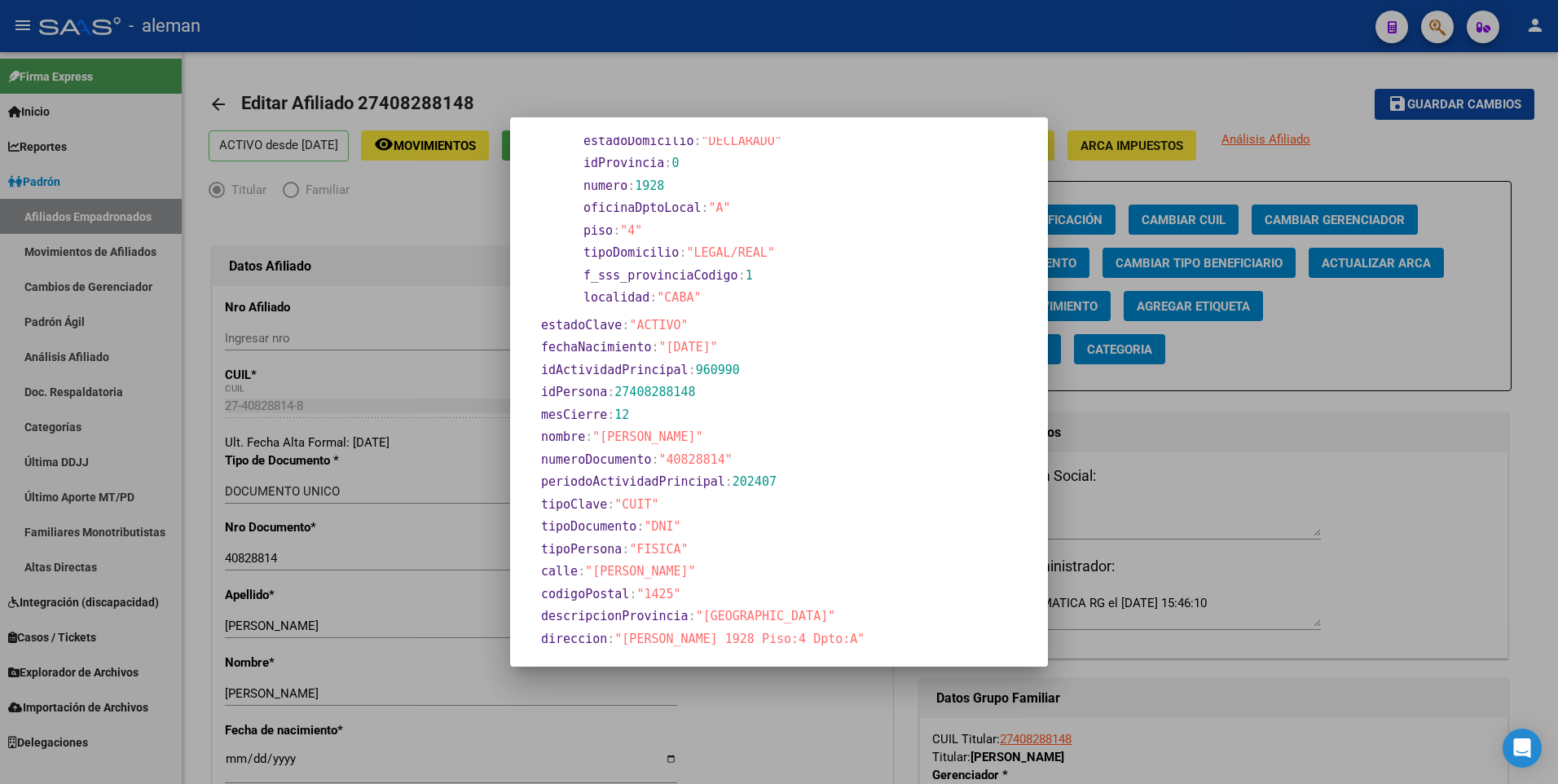
click at [234, 762] on div at bounding box center [779, 392] width 1558 height 784
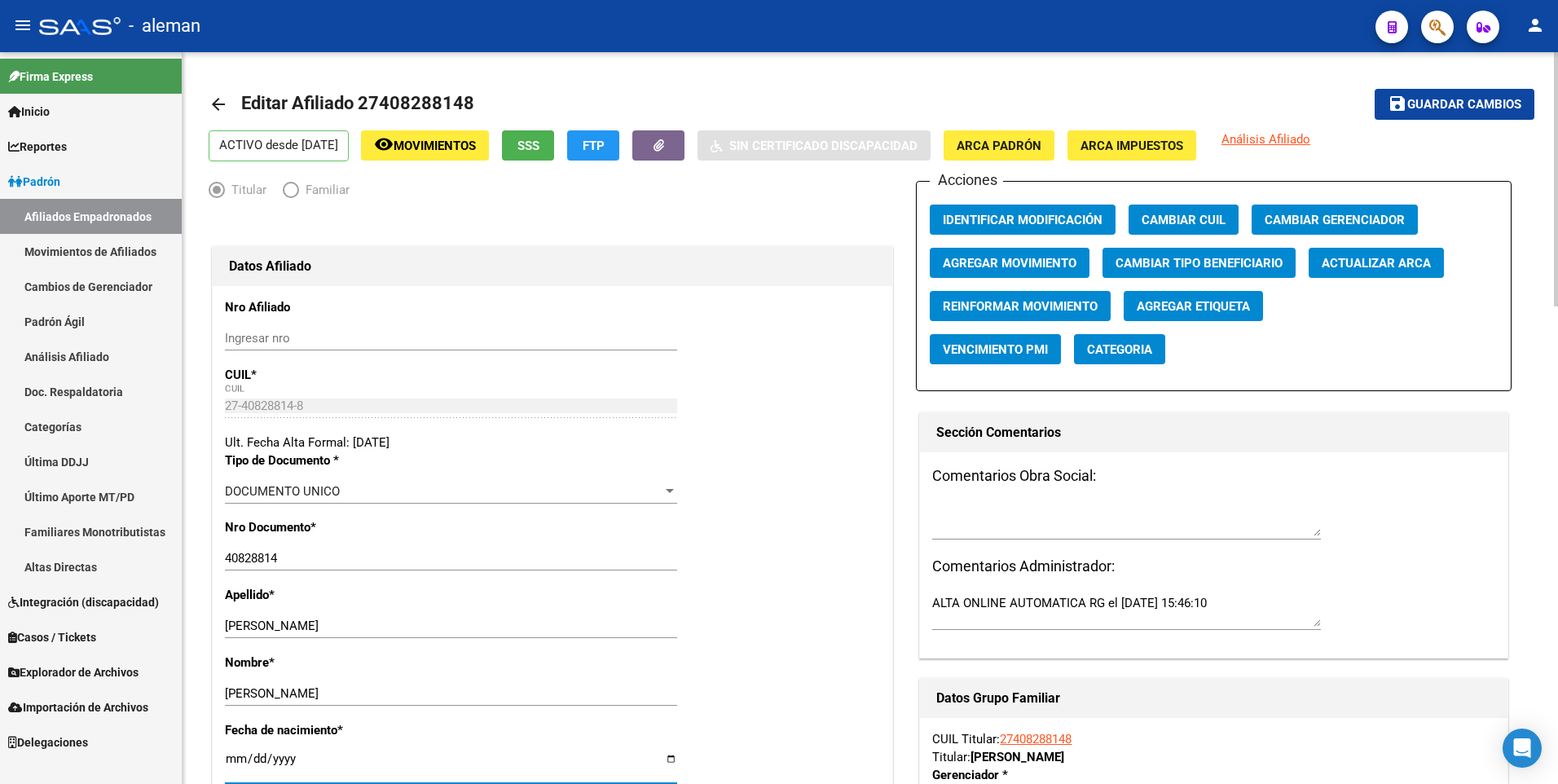
click at [233, 756] on input "[DATE]" at bounding box center [451, 765] width 452 height 26
type input "1900-01-05"
type input "1998-04-05"
click at [845, 525] on div "Nro Documento * 40828814 Ingresar nro" at bounding box center [552, 551] width 655 height 68
click at [1455, 100] on span "Guardar cambios" at bounding box center [1464, 104] width 114 height 14
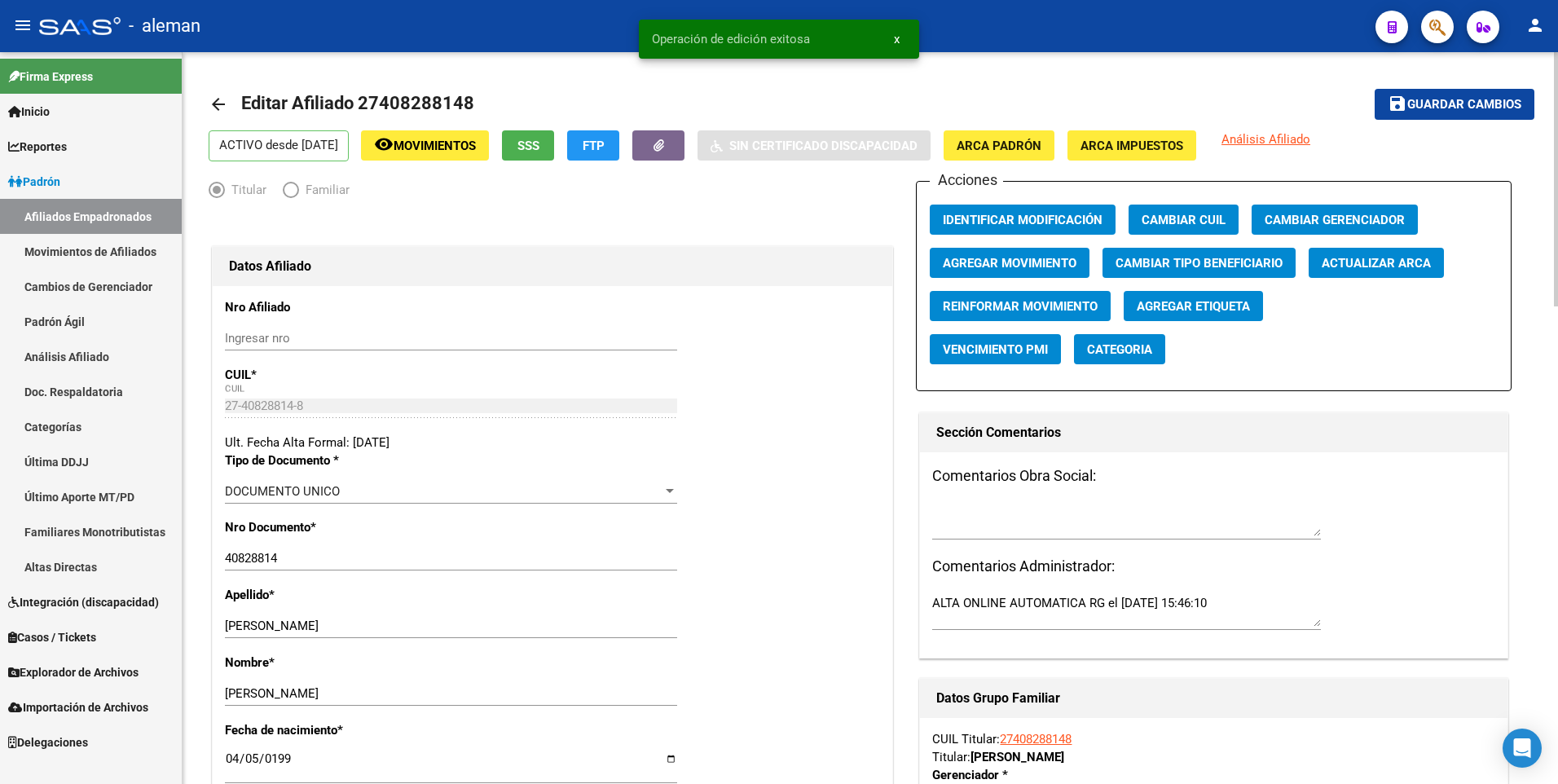
click at [222, 103] on mat-icon "arrow_back" at bounding box center [217, 104] width 19 height 19
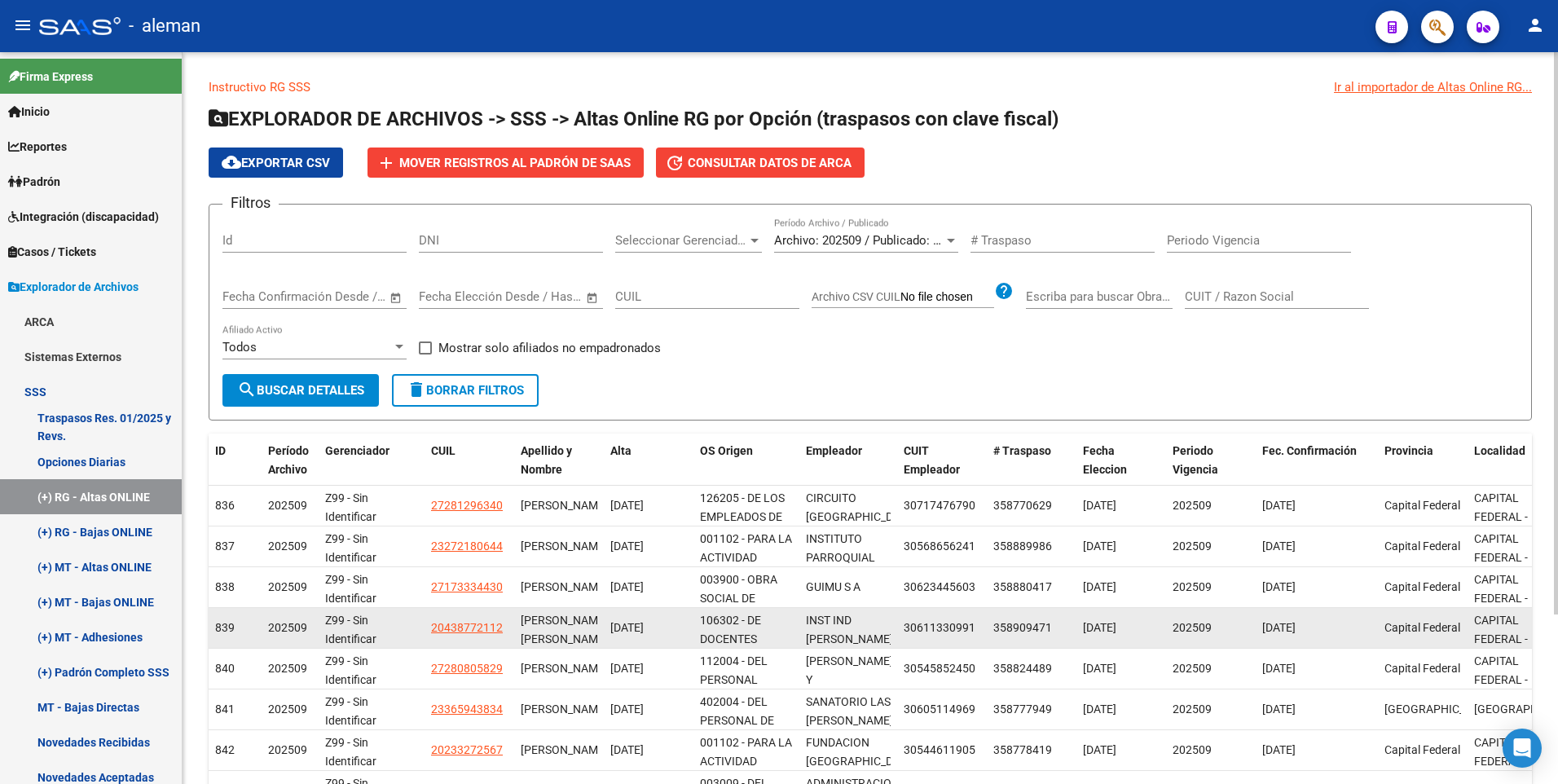
scroll to position [220, 0]
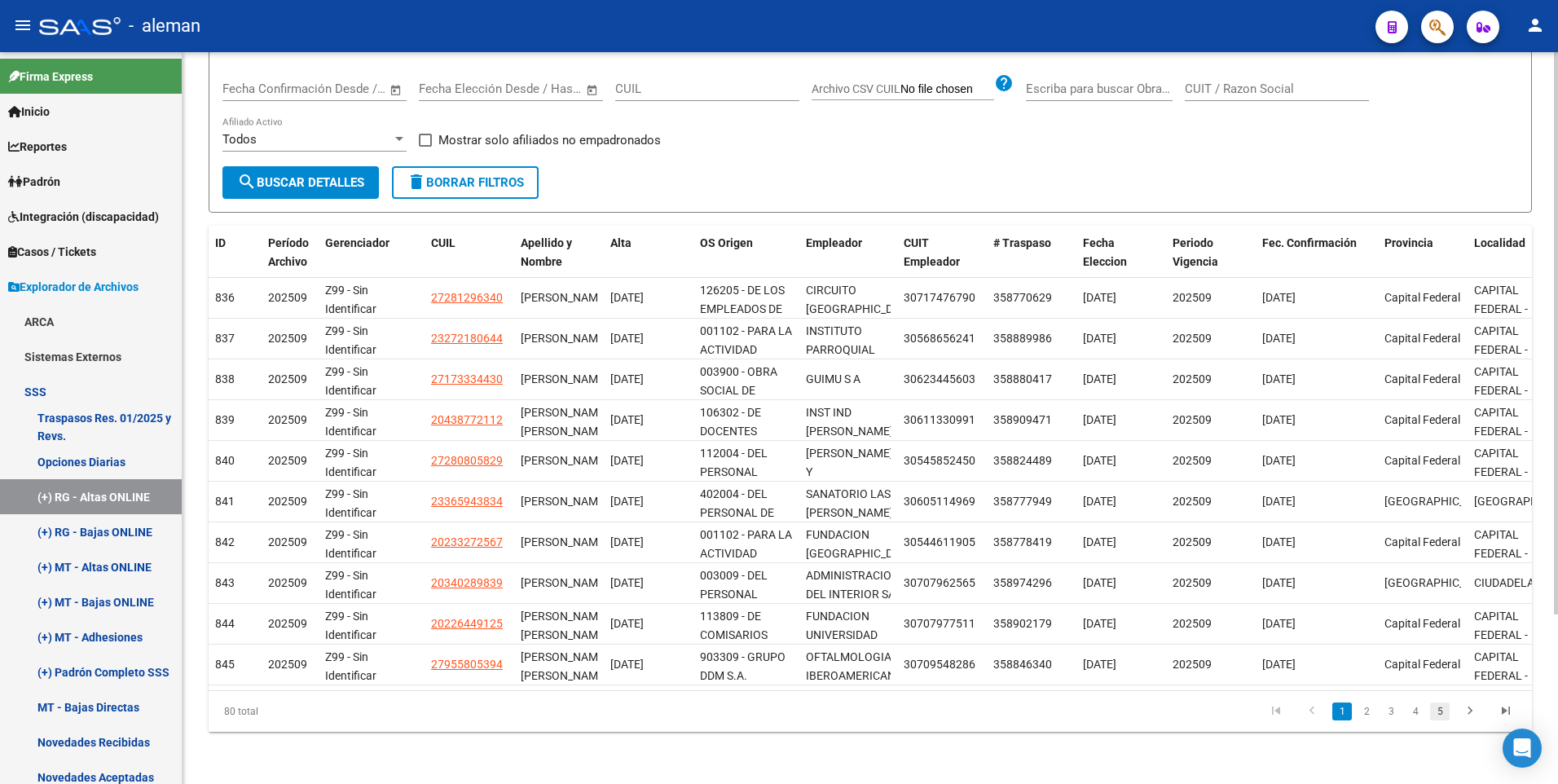
click at [1446, 710] on link "5" at bounding box center [1439, 711] width 19 height 18
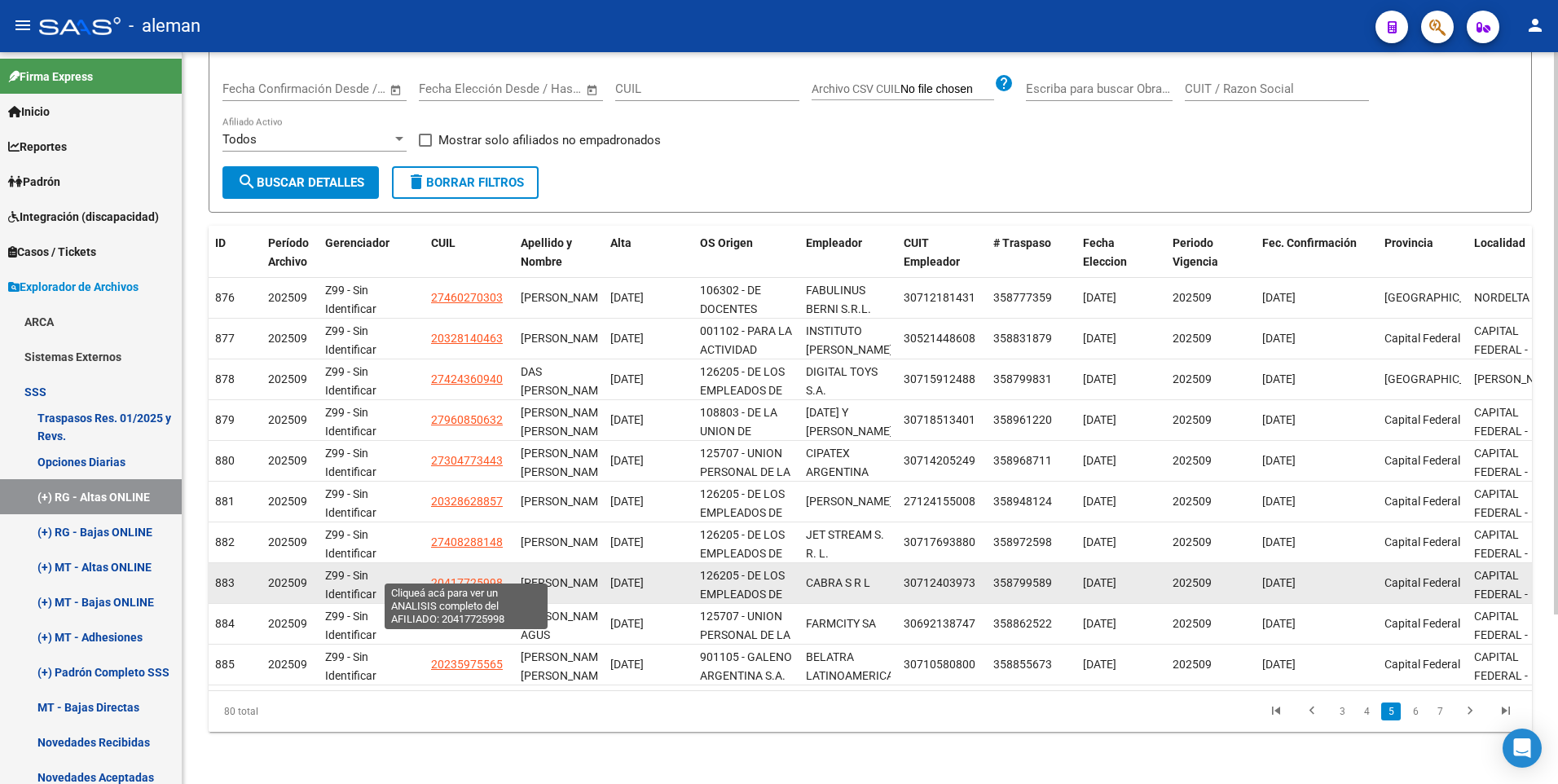
click at [470, 576] on span "20417725998" at bounding box center [466, 583] width 71 height 13
type textarea "20417725998"
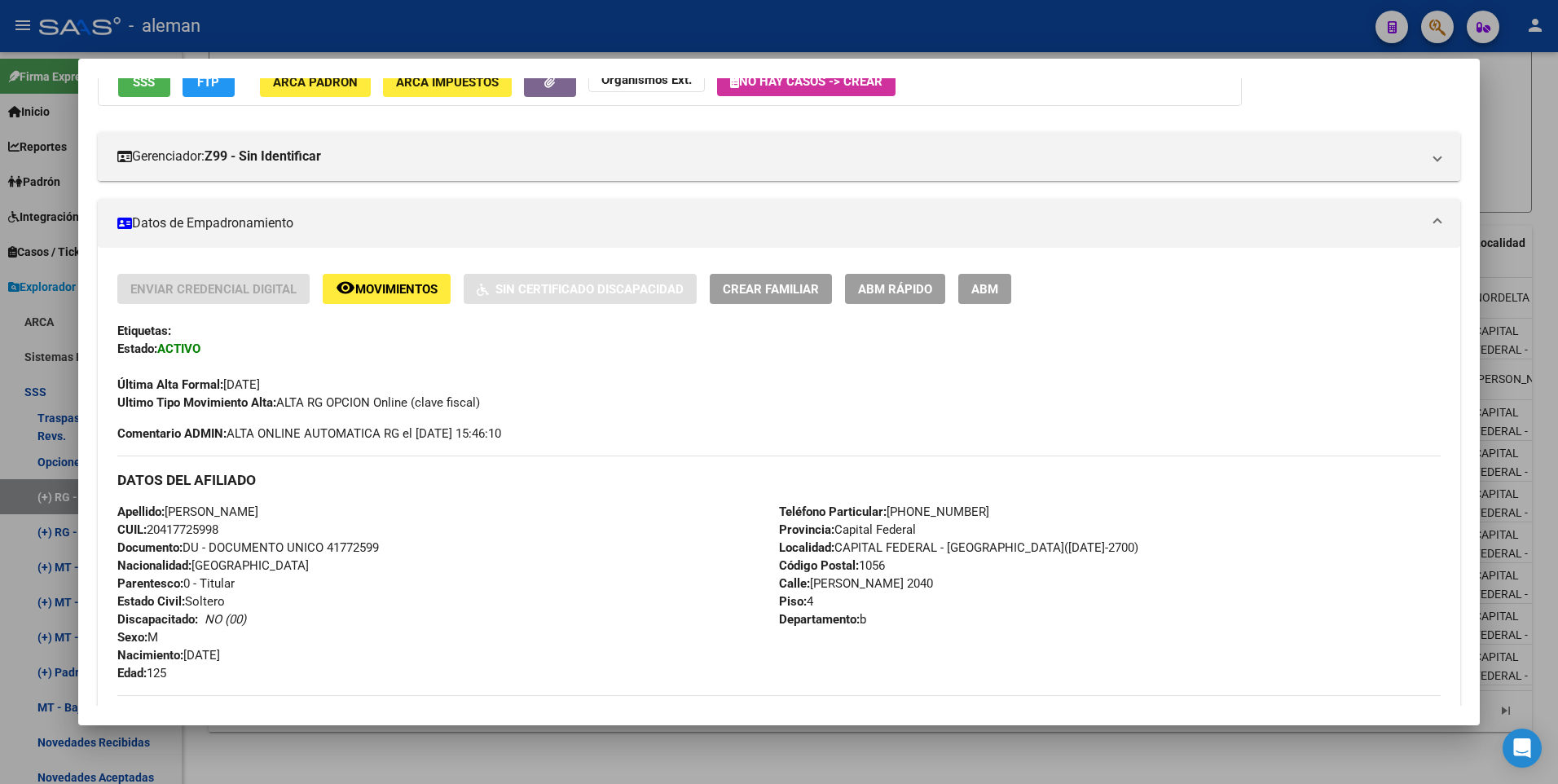
scroll to position [244, 0]
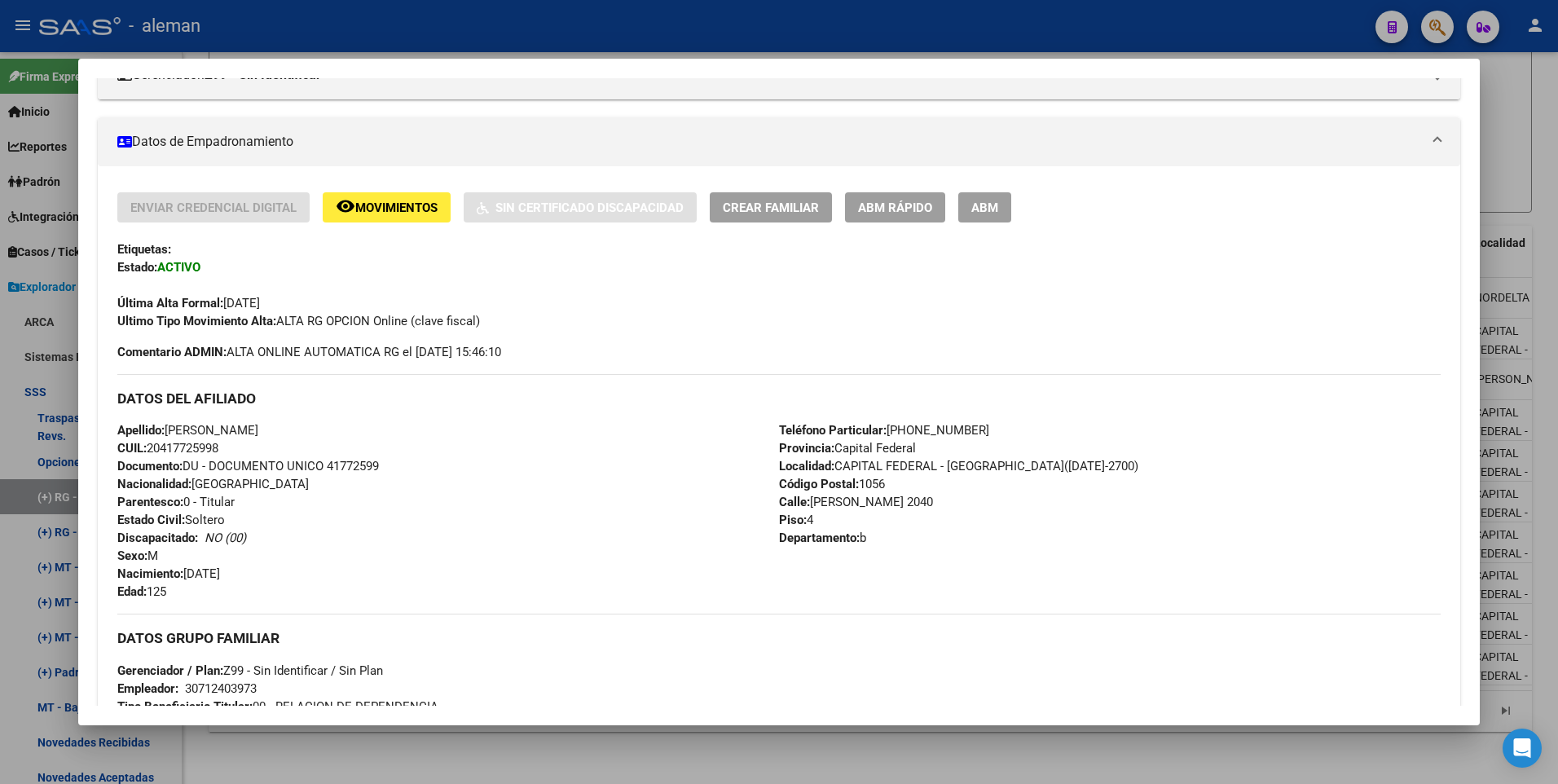
click at [971, 204] on button "ABM" at bounding box center [984, 207] width 53 height 30
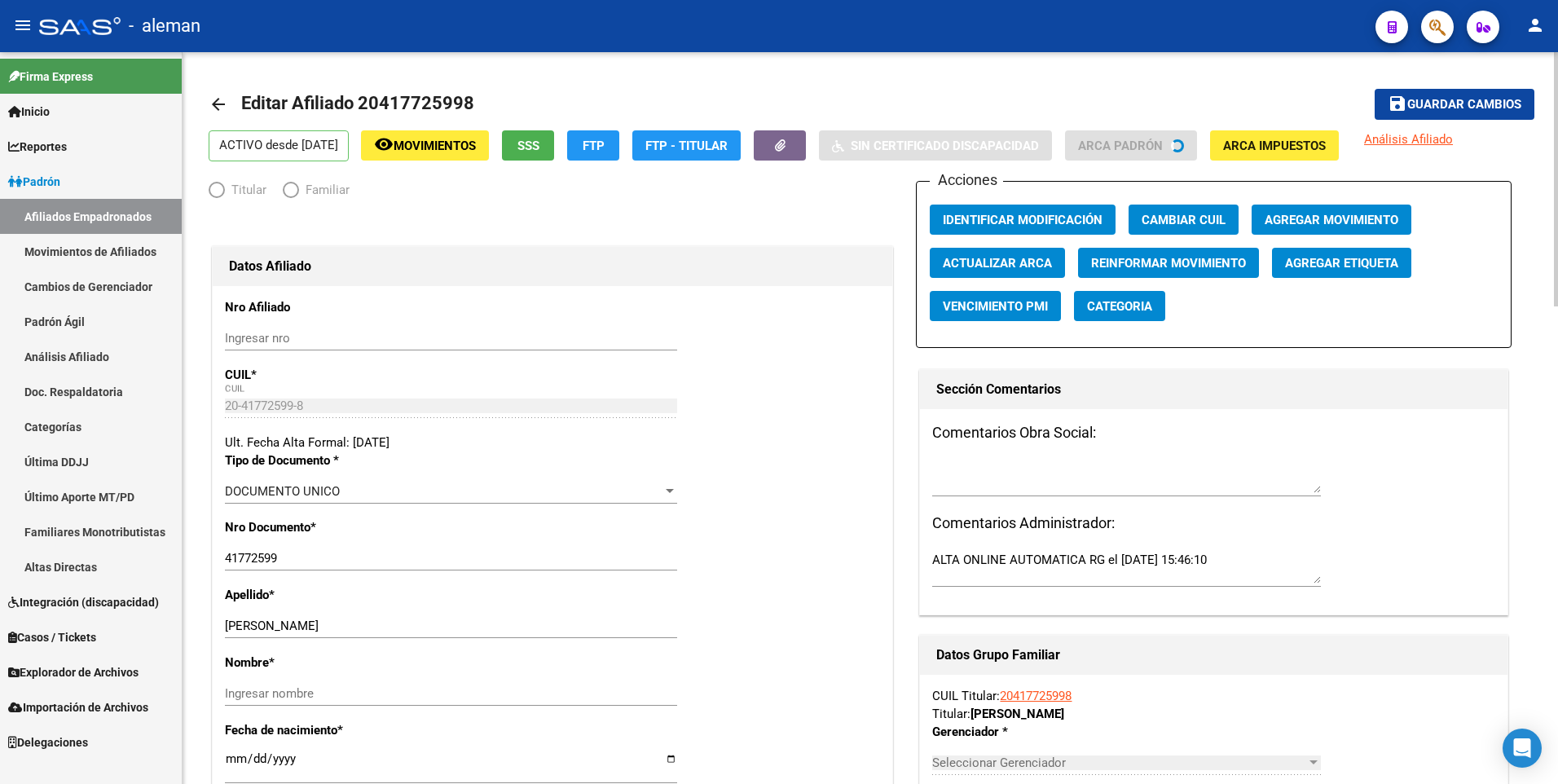
radio input "true"
type input "30-71240397-3"
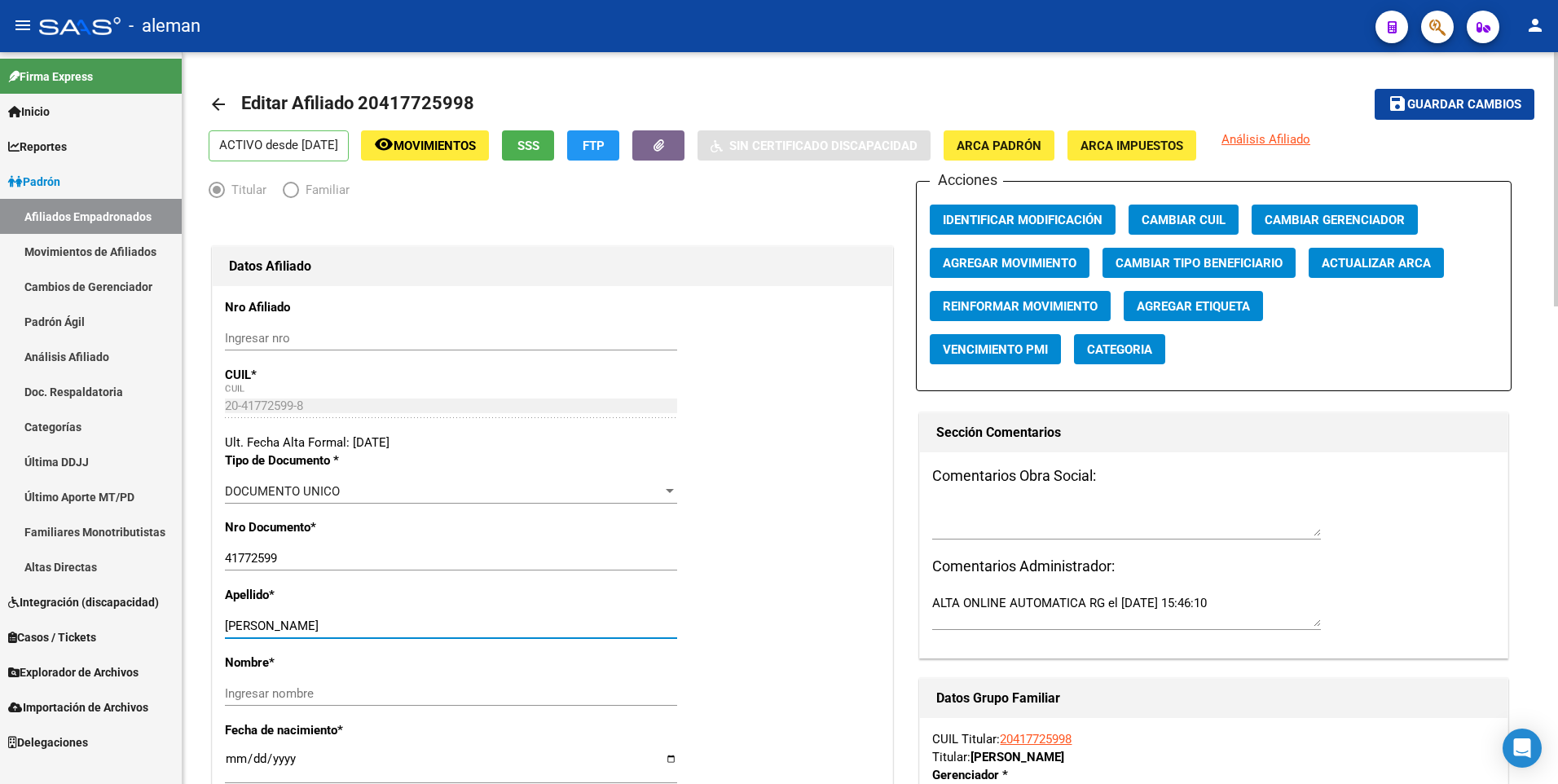
drag, startPoint x: 278, startPoint y: 625, endPoint x: 431, endPoint y: 624, distance: 153.0
click at [432, 625] on input "[PERSON_NAME]" at bounding box center [451, 625] width 452 height 14
click at [385, 695] on input "Ingresar nombre" at bounding box center [451, 693] width 452 height 14
paste input "JUSTO JOSE"
type input "JUSTO JOSE"
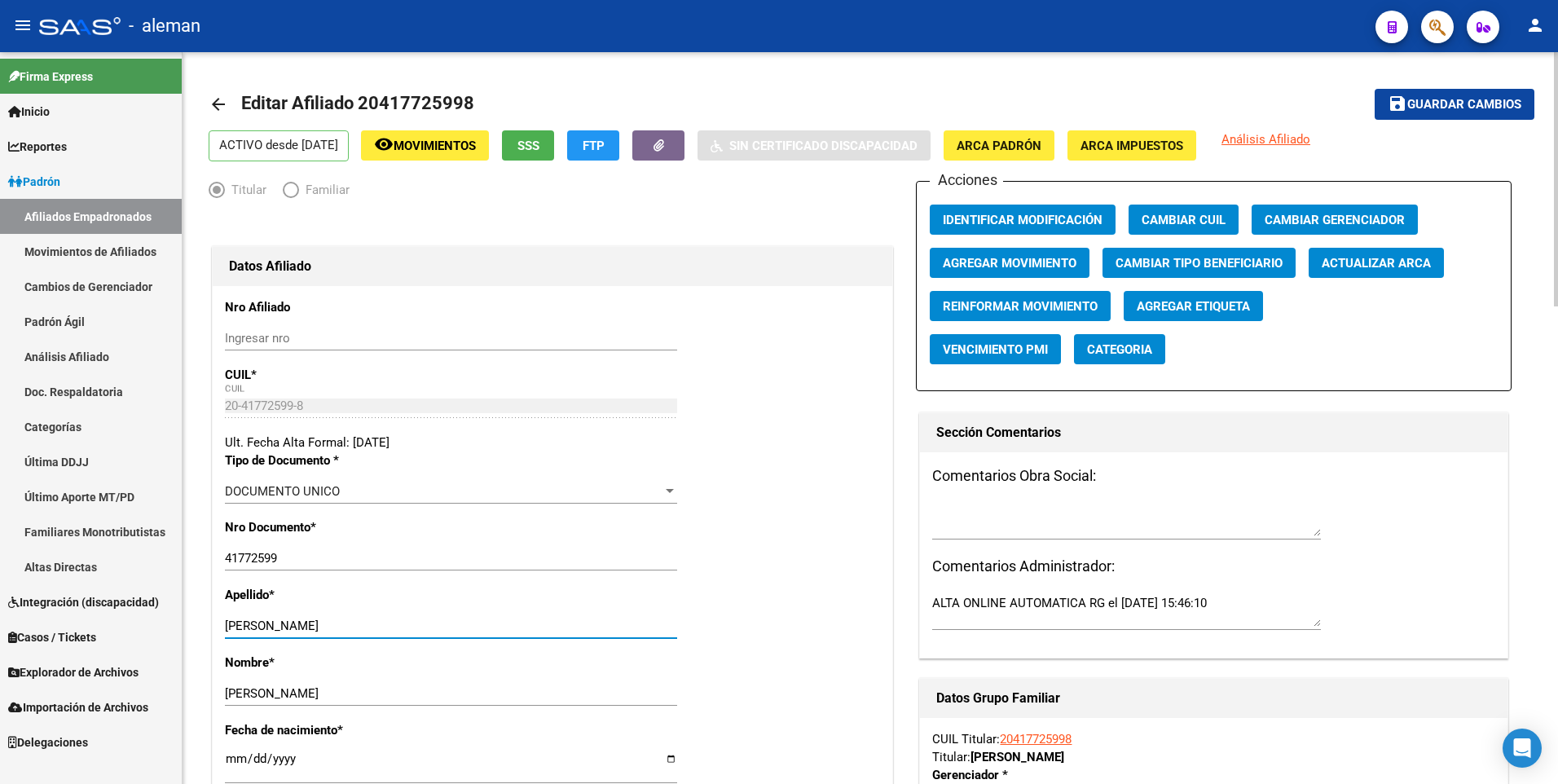
drag, startPoint x: 280, startPoint y: 626, endPoint x: 416, endPoint y: 618, distance: 136.2
click at [416, 618] on div "VIRGALA JUSTO JOSE Ingresar apellido" at bounding box center [451, 625] width 452 height 24
type input "VIRGALA"
click at [1054, 136] on button "ARCA Padrón" at bounding box center [999, 145] width 111 height 30
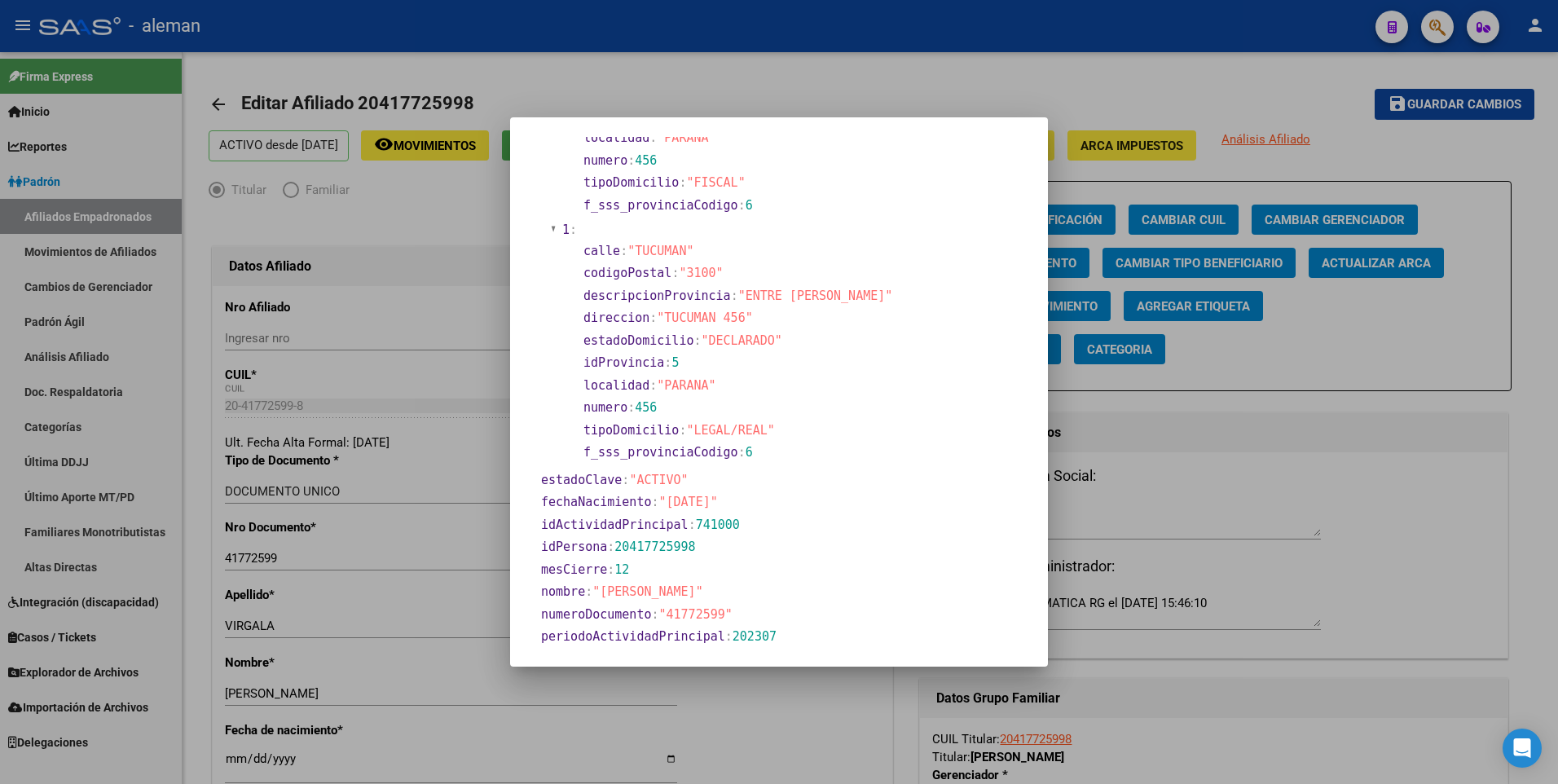
scroll to position [326, 0]
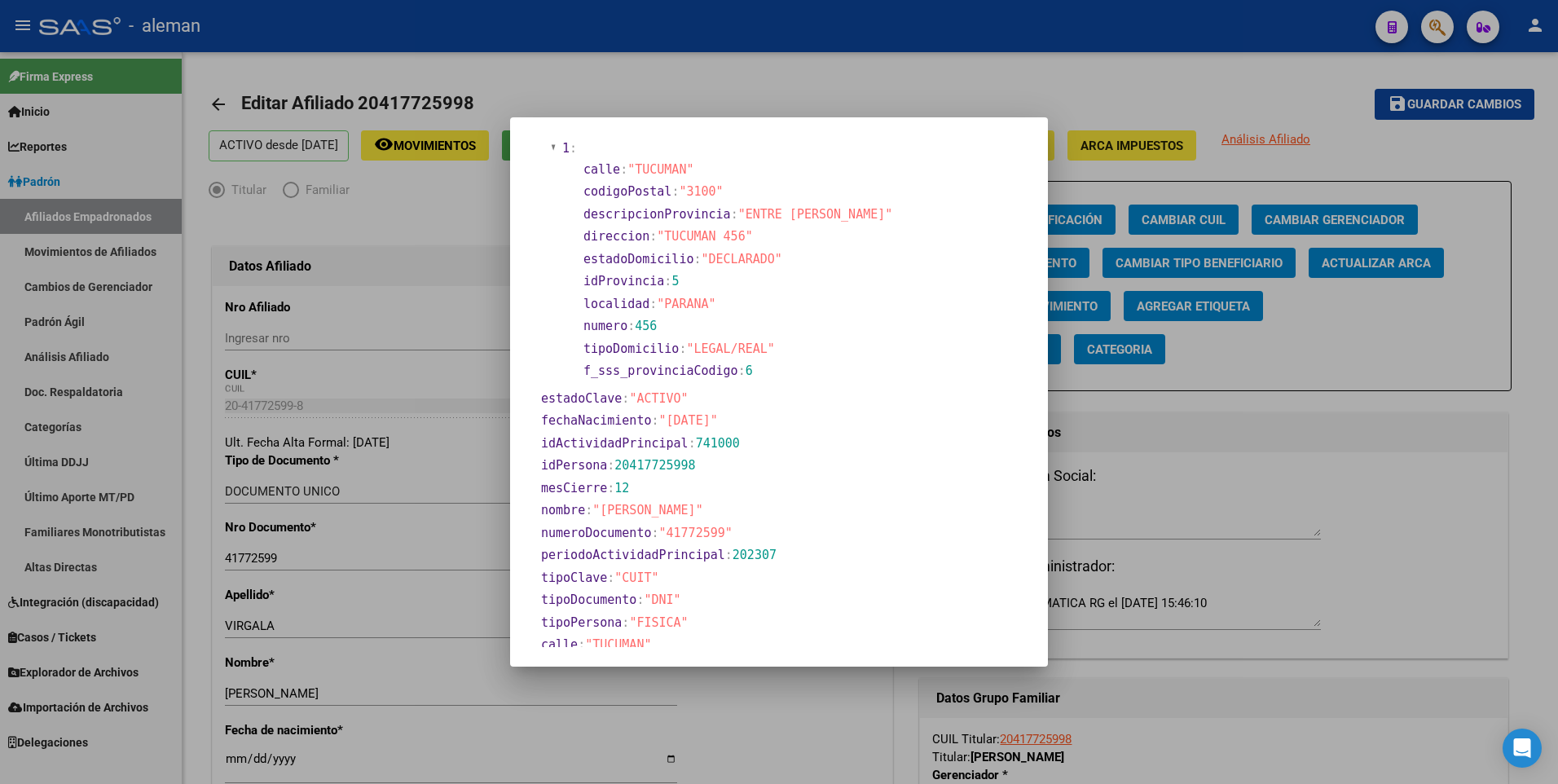
click at [235, 758] on div at bounding box center [779, 392] width 1558 height 784
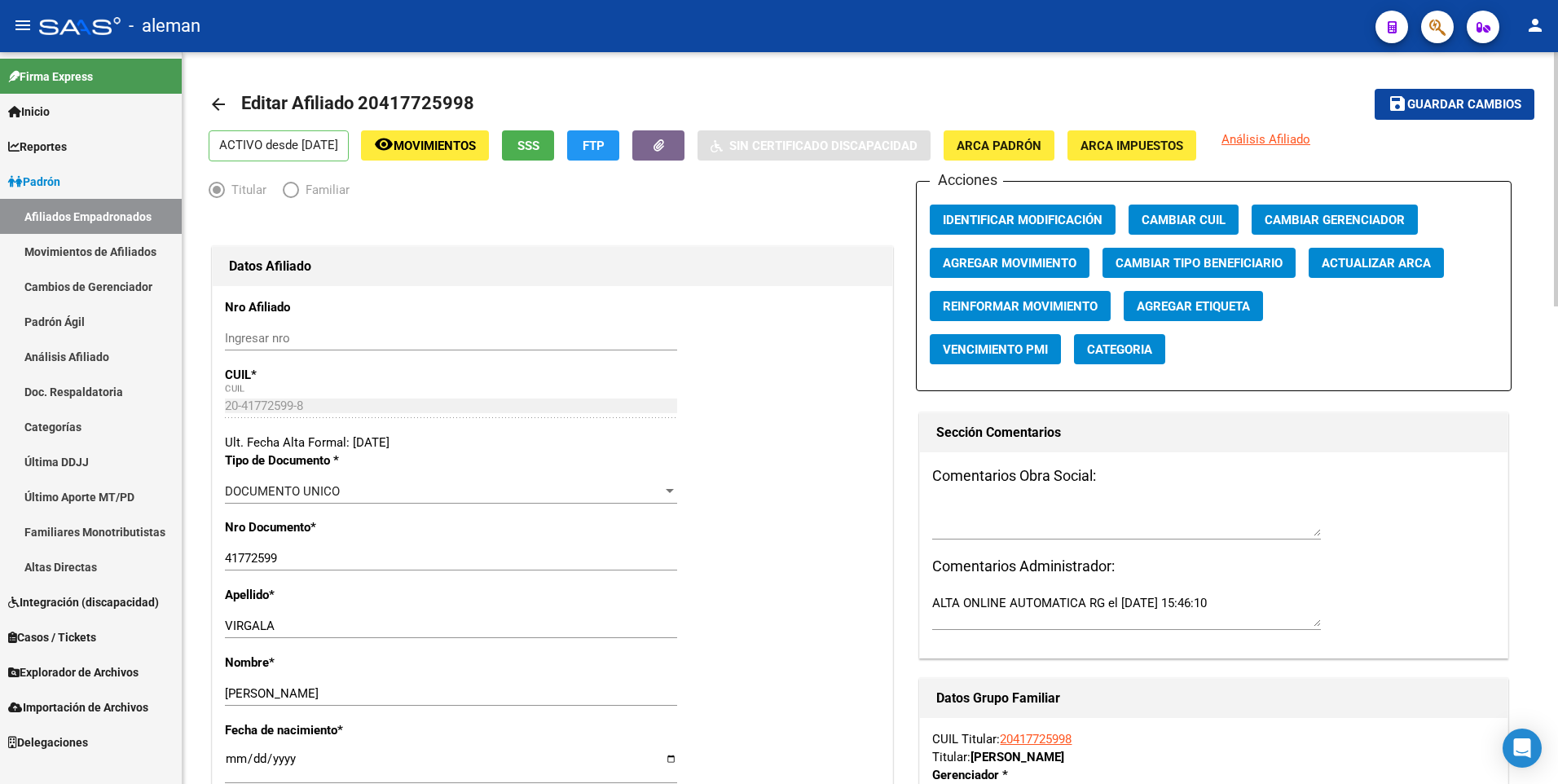
drag, startPoint x: 235, startPoint y: 758, endPoint x: 242, endPoint y: 764, distance: 9.2
click at [235, 759] on input "[DATE]" at bounding box center [451, 765] width 452 height 26
type input "[DATE]"
type input "1999-04-01"
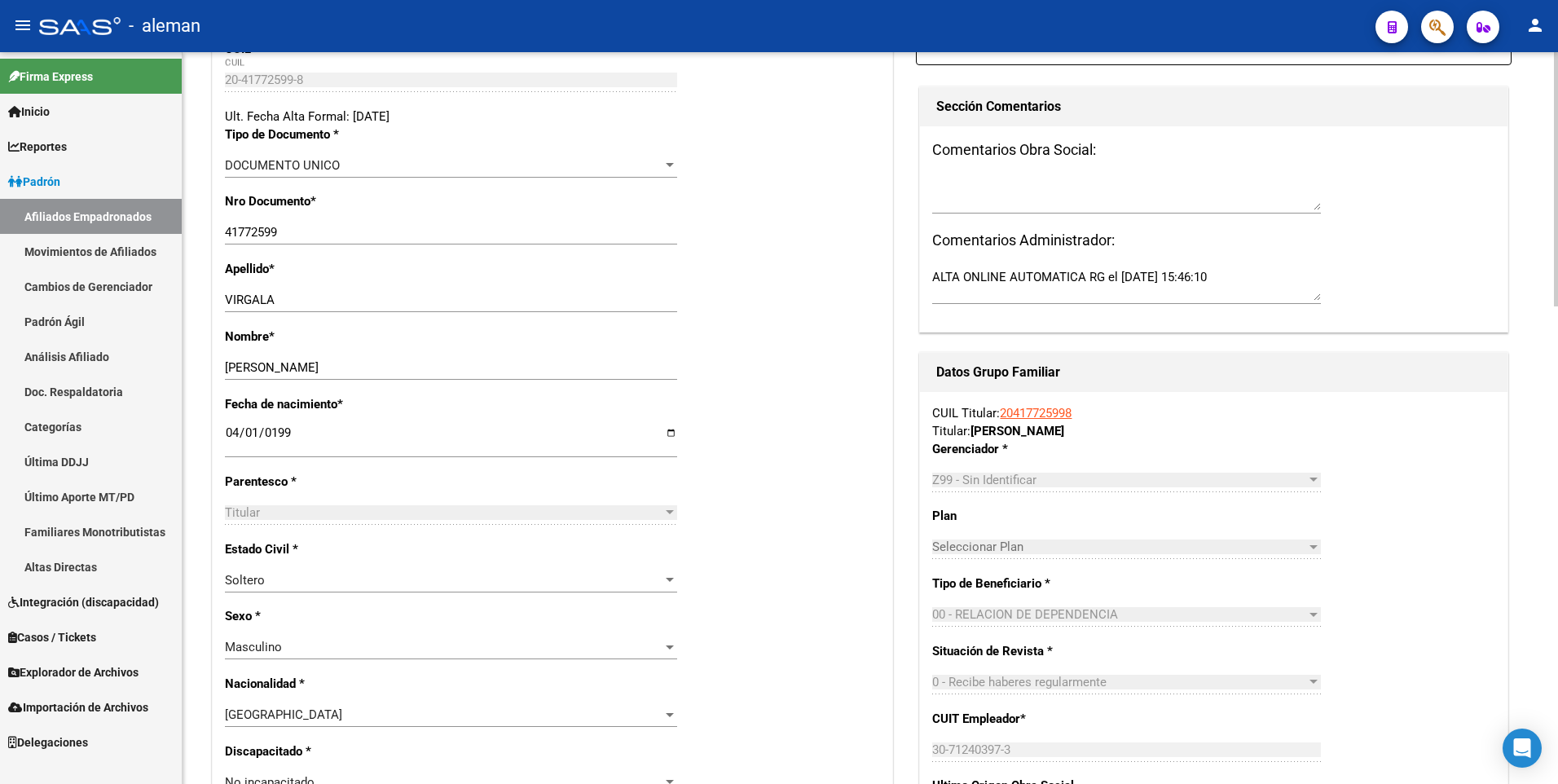
scroll to position [0, 0]
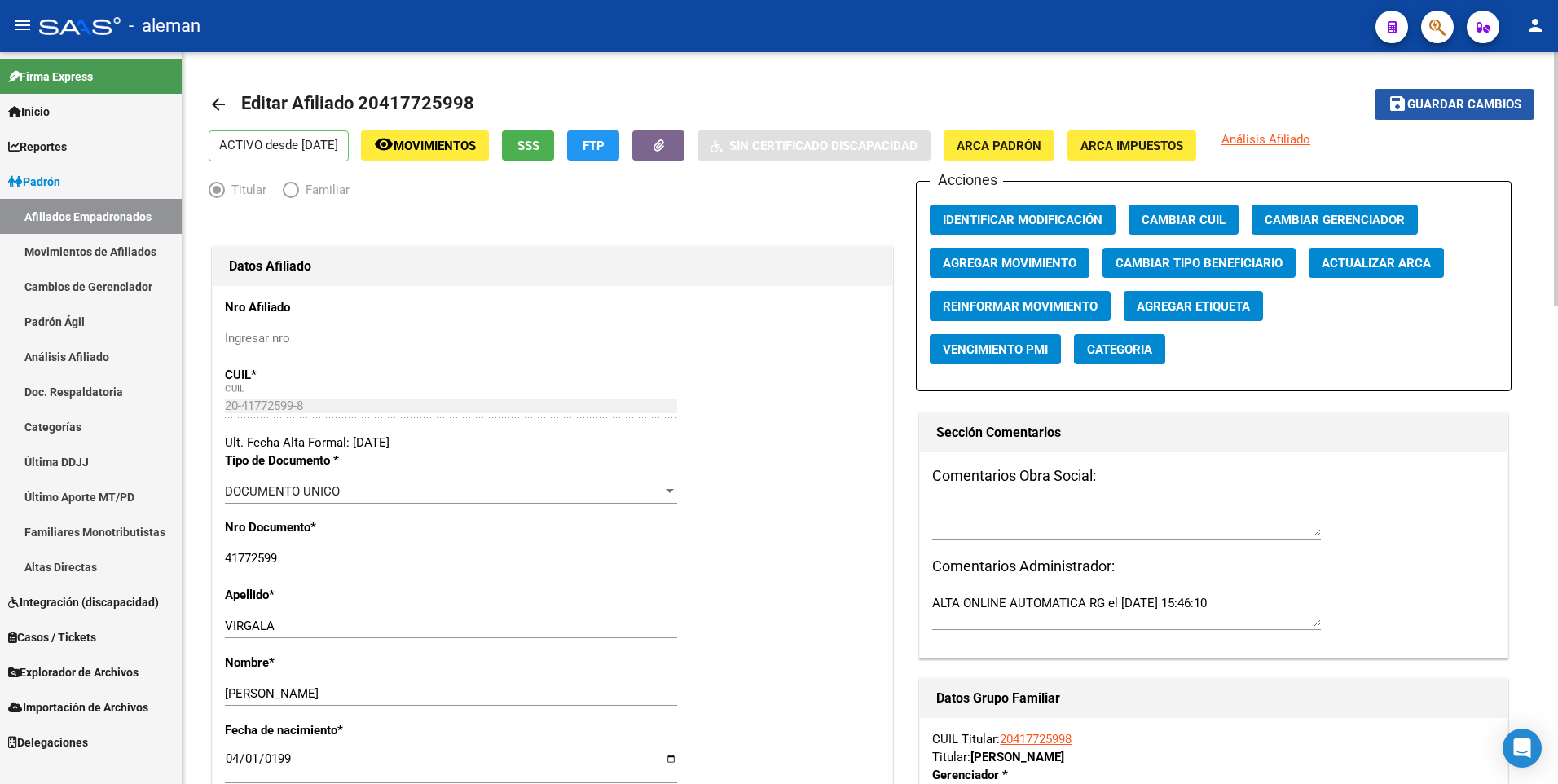
click at [1467, 104] on span "Guardar cambios" at bounding box center [1464, 104] width 114 height 14
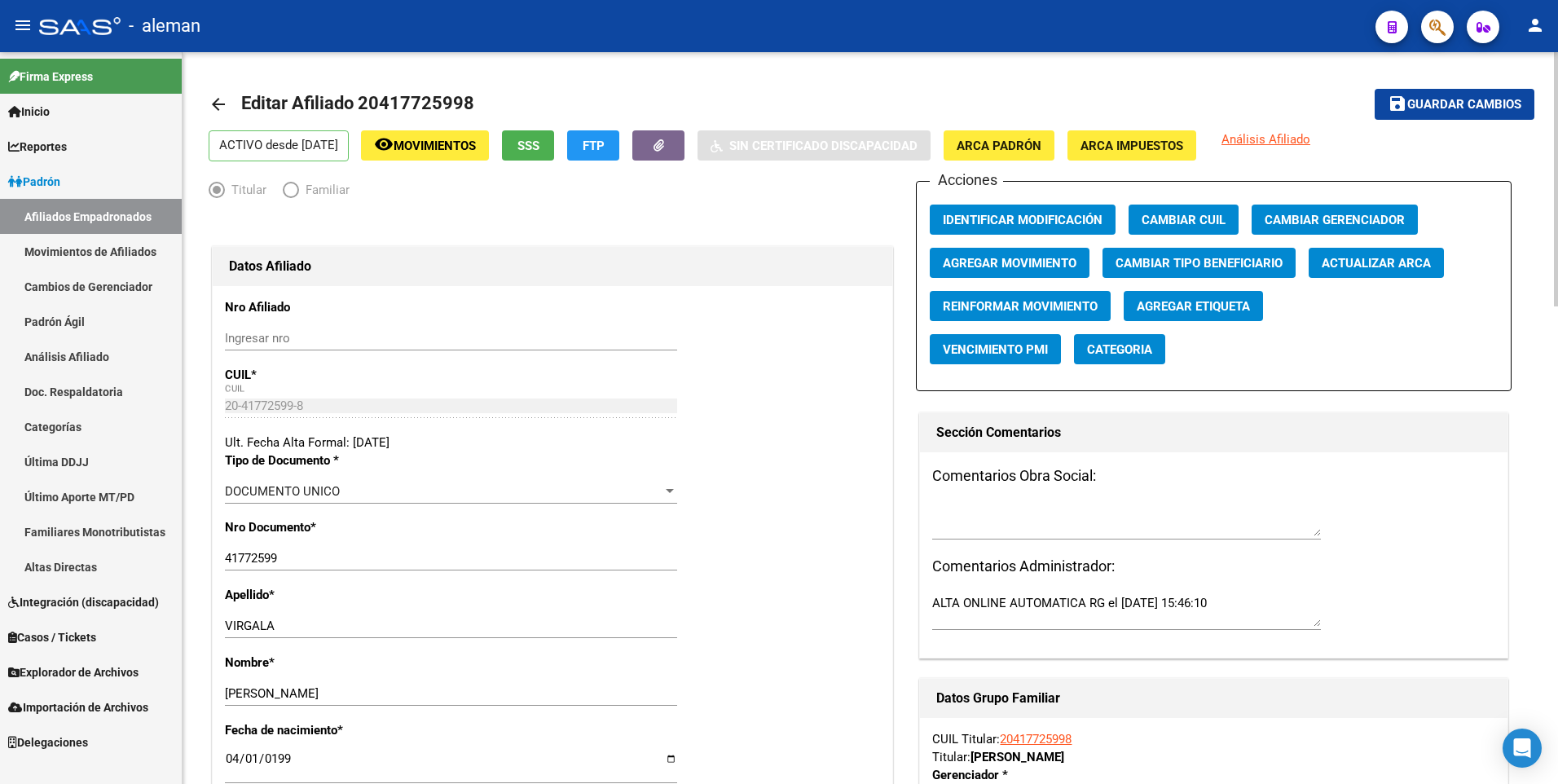
click at [218, 100] on mat-icon "arrow_back" at bounding box center [217, 104] width 19 height 19
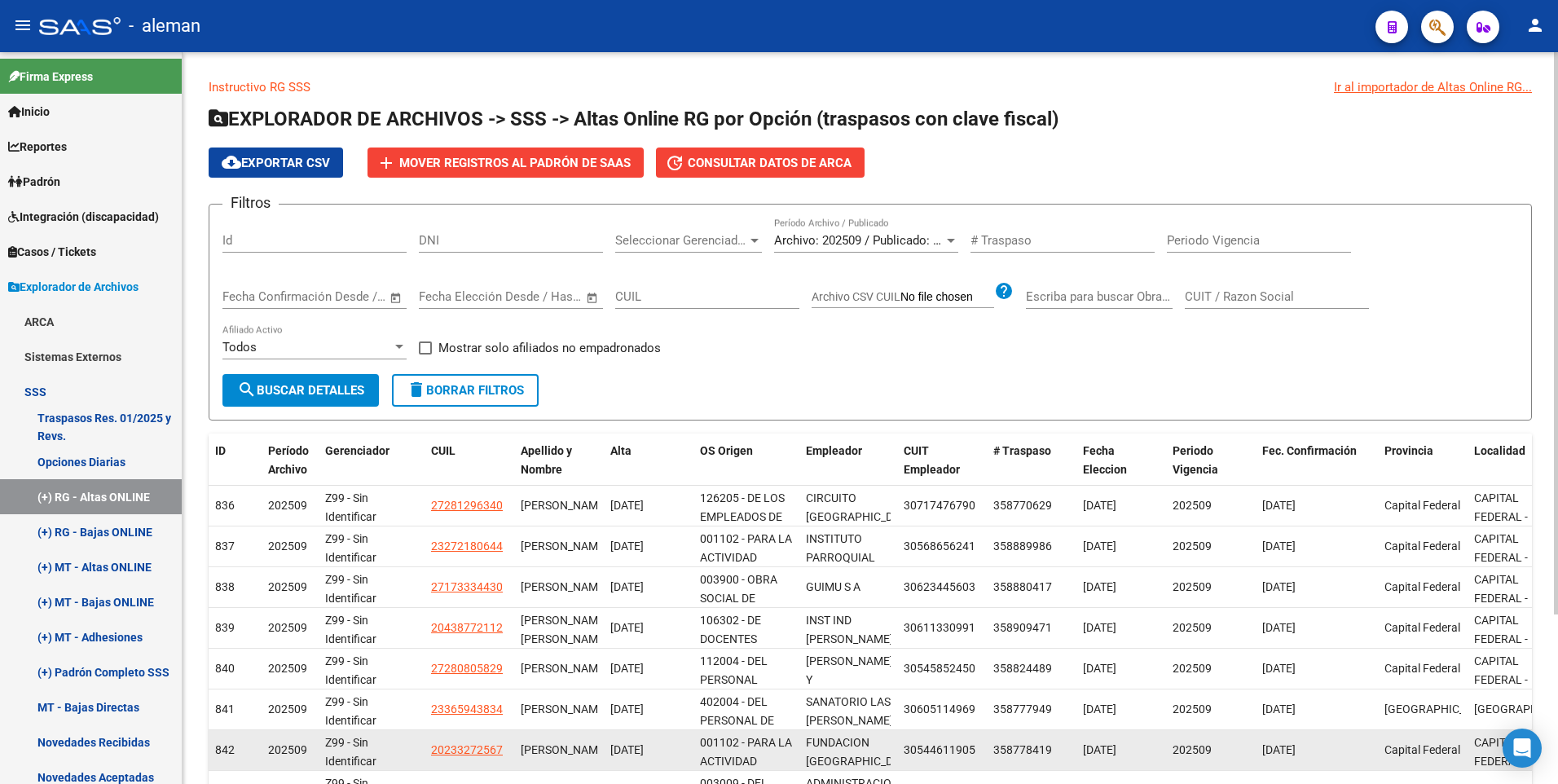
scroll to position [220, 0]
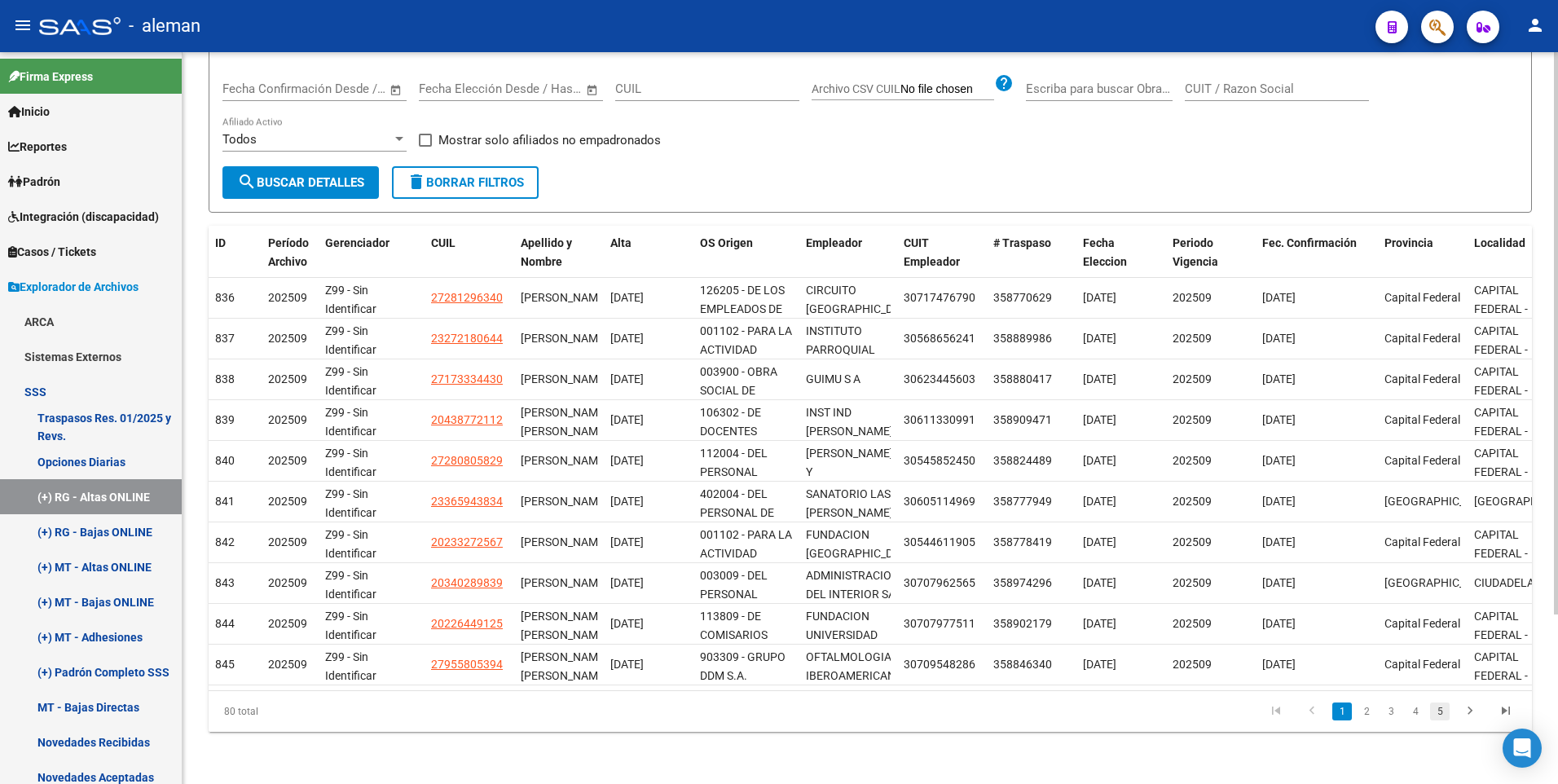
click at [1442, 708] on link "5" at bounding box center [1439, 711] width 19 height 18
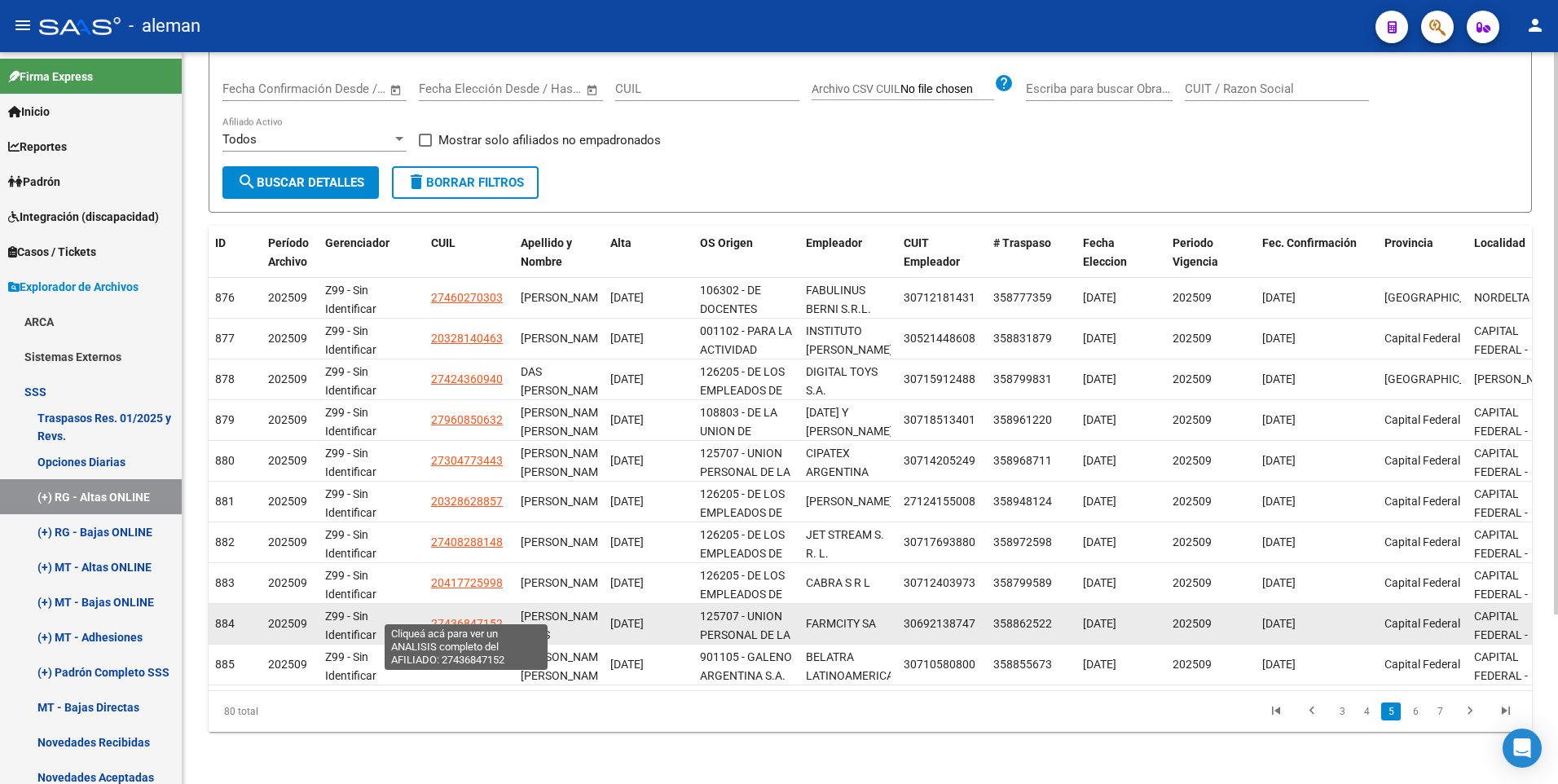
click at [459, 617] on span "27436847152" at bounding box center [466, 624] width 71 height 13
type textarea "27436847152"
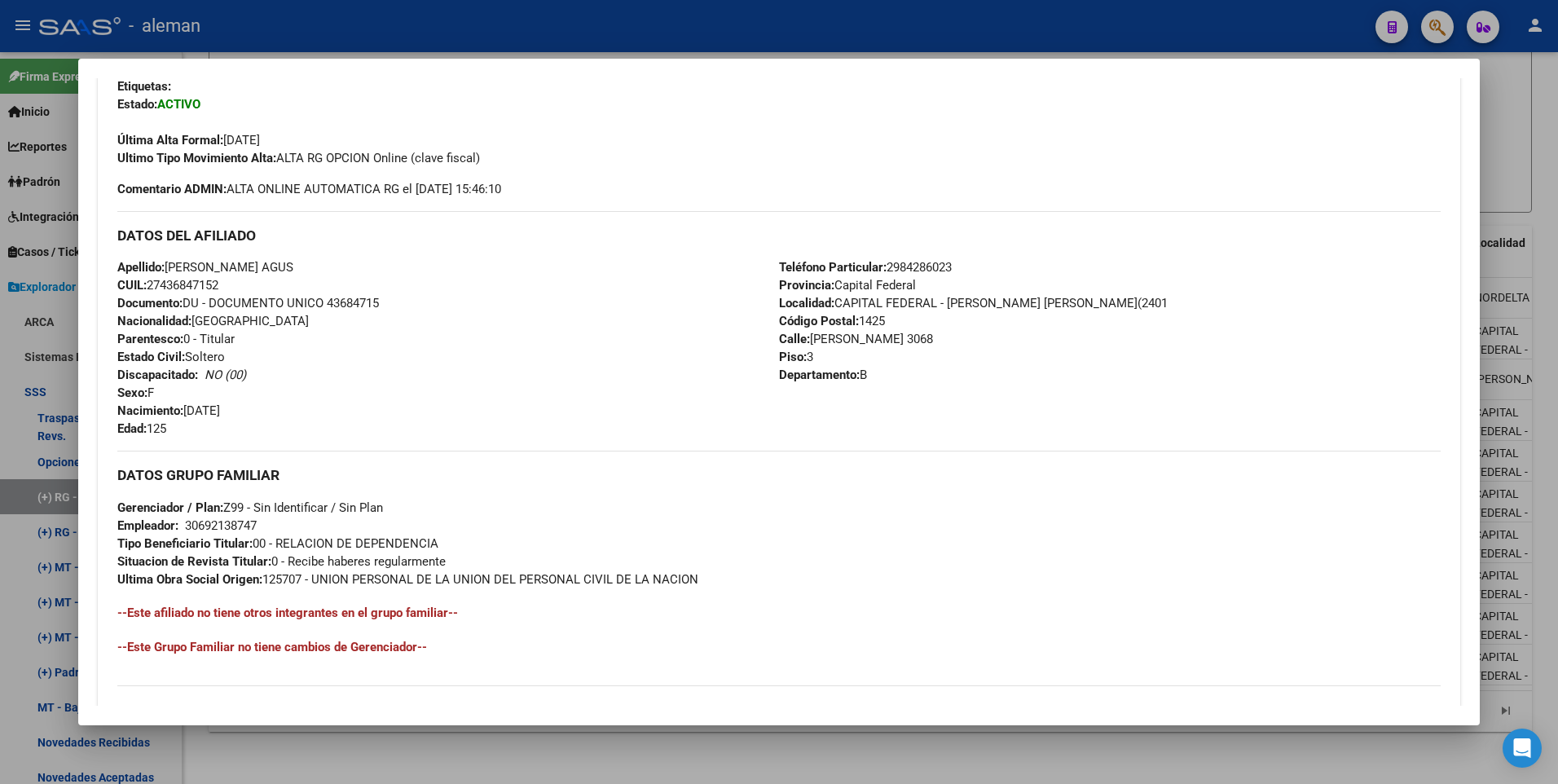
scroll to position [244, 0]
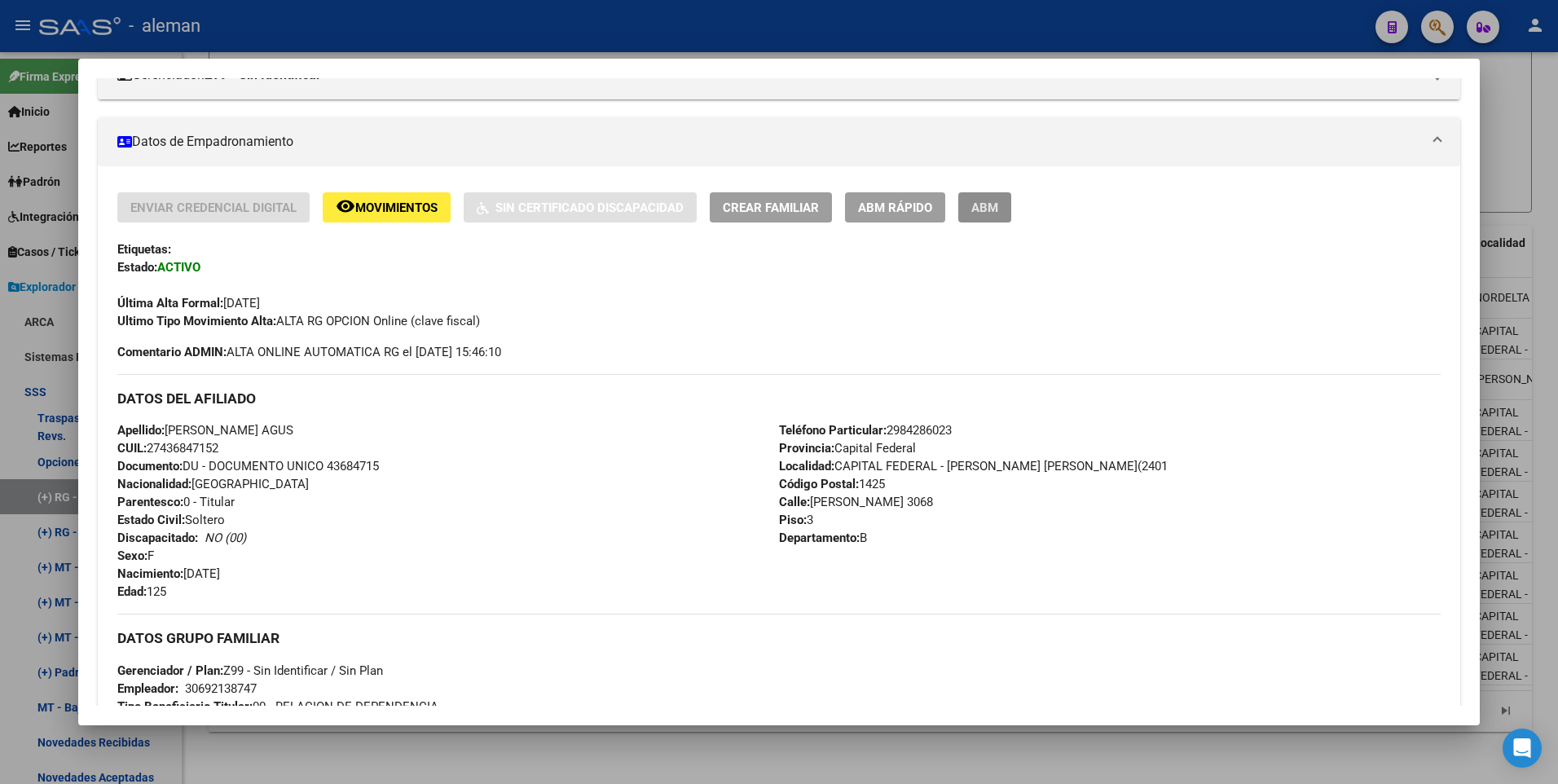
click at [996, 199] on button "ABM" at bounding box center [984, 207] width 53 height 30
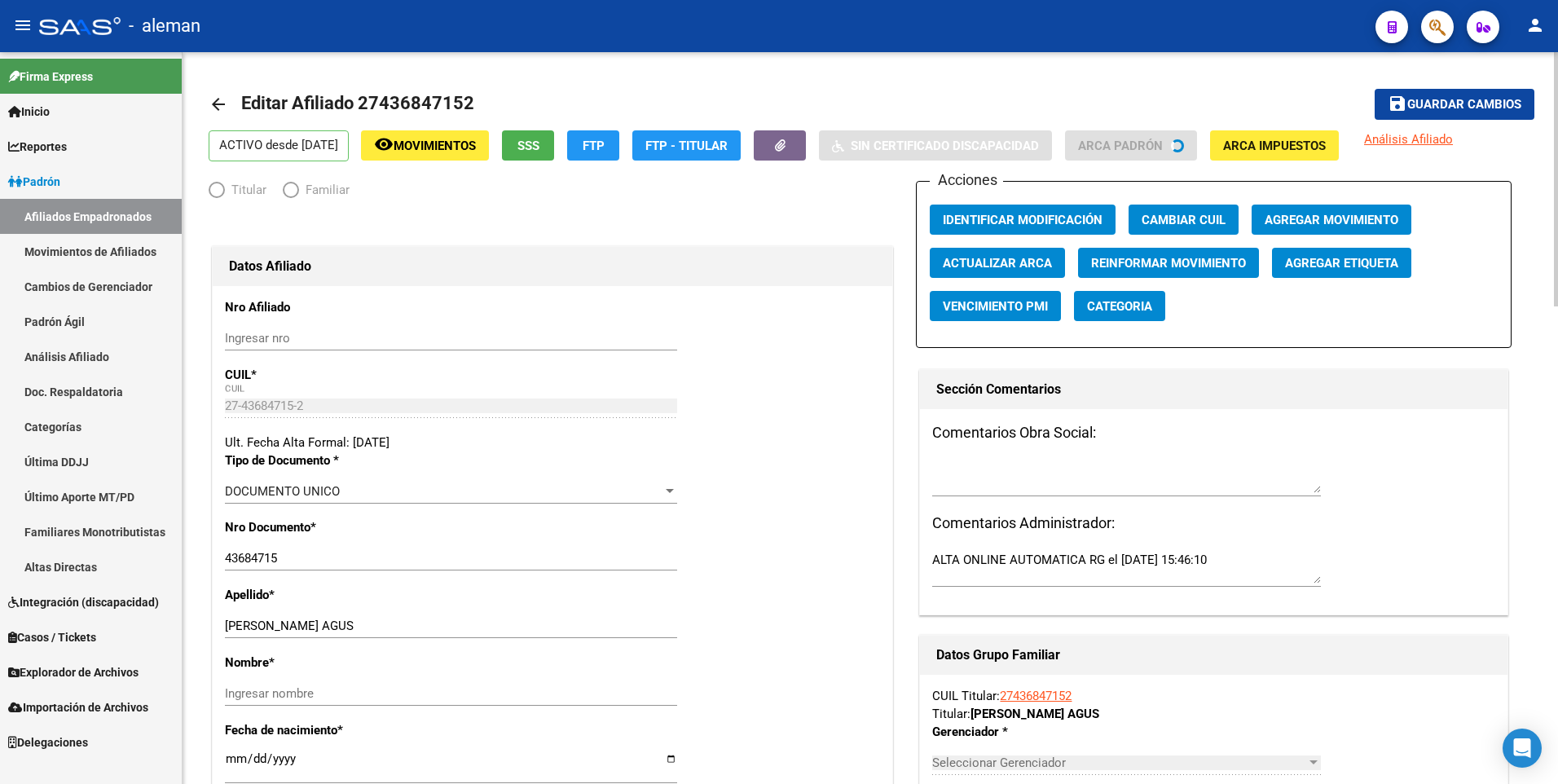
radio input "true"
type input "30-69213874-7"
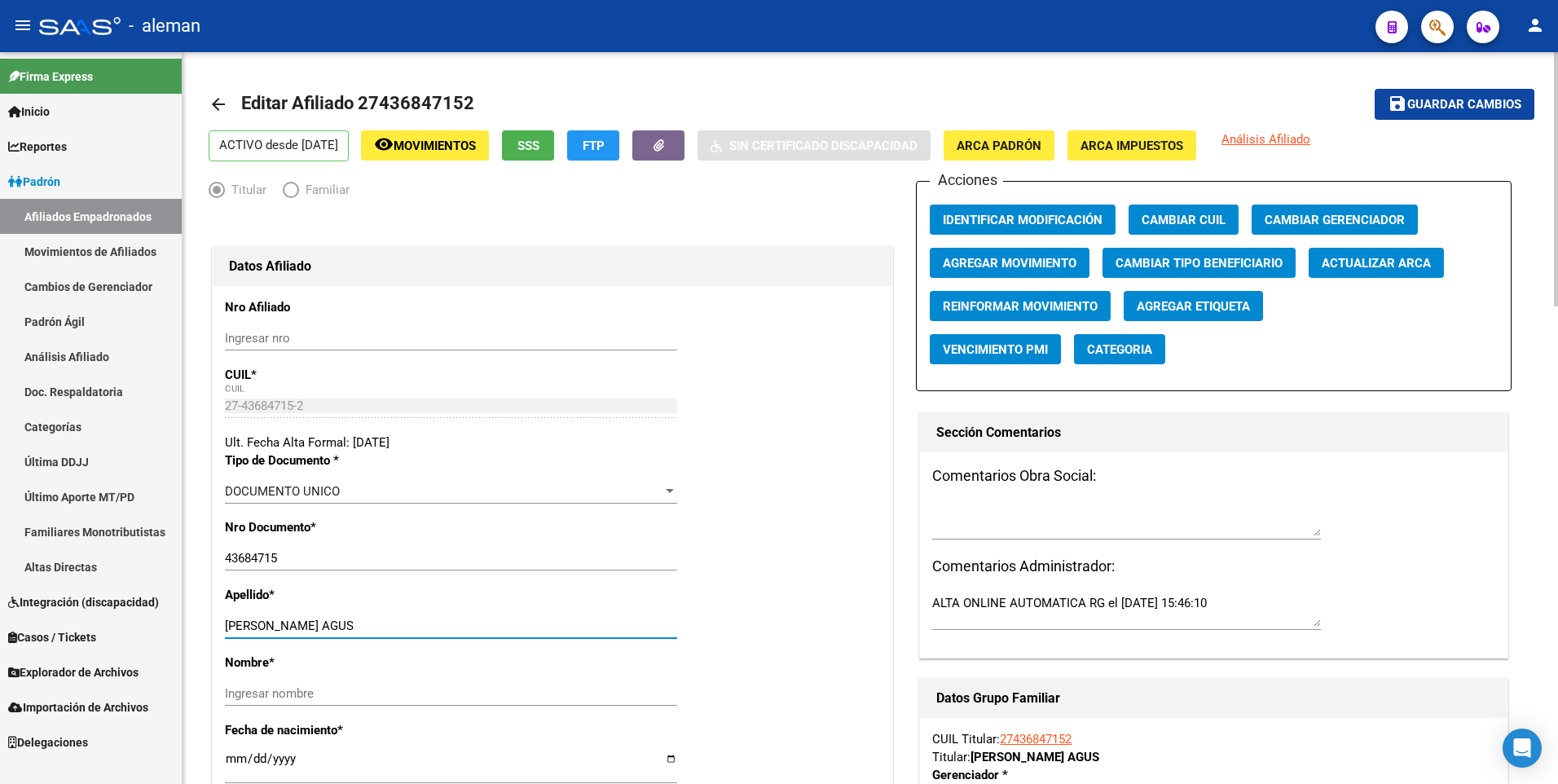
drag, startPoint x: 342, startPoint y: 625, endPoint x: 594, endPoint y: 625, distance: 252.0
click at [593, 625] on input "[PERSON_NAME] AGUS" at bounding box center [451, 625] width 452 height 14
click at [538, 692] on input "Ingresar nombre" at bounding box center [451, 693] width 452 height 14
paste input "LUCRECIA AGUS"
type input "LUCRECIA AGUS"
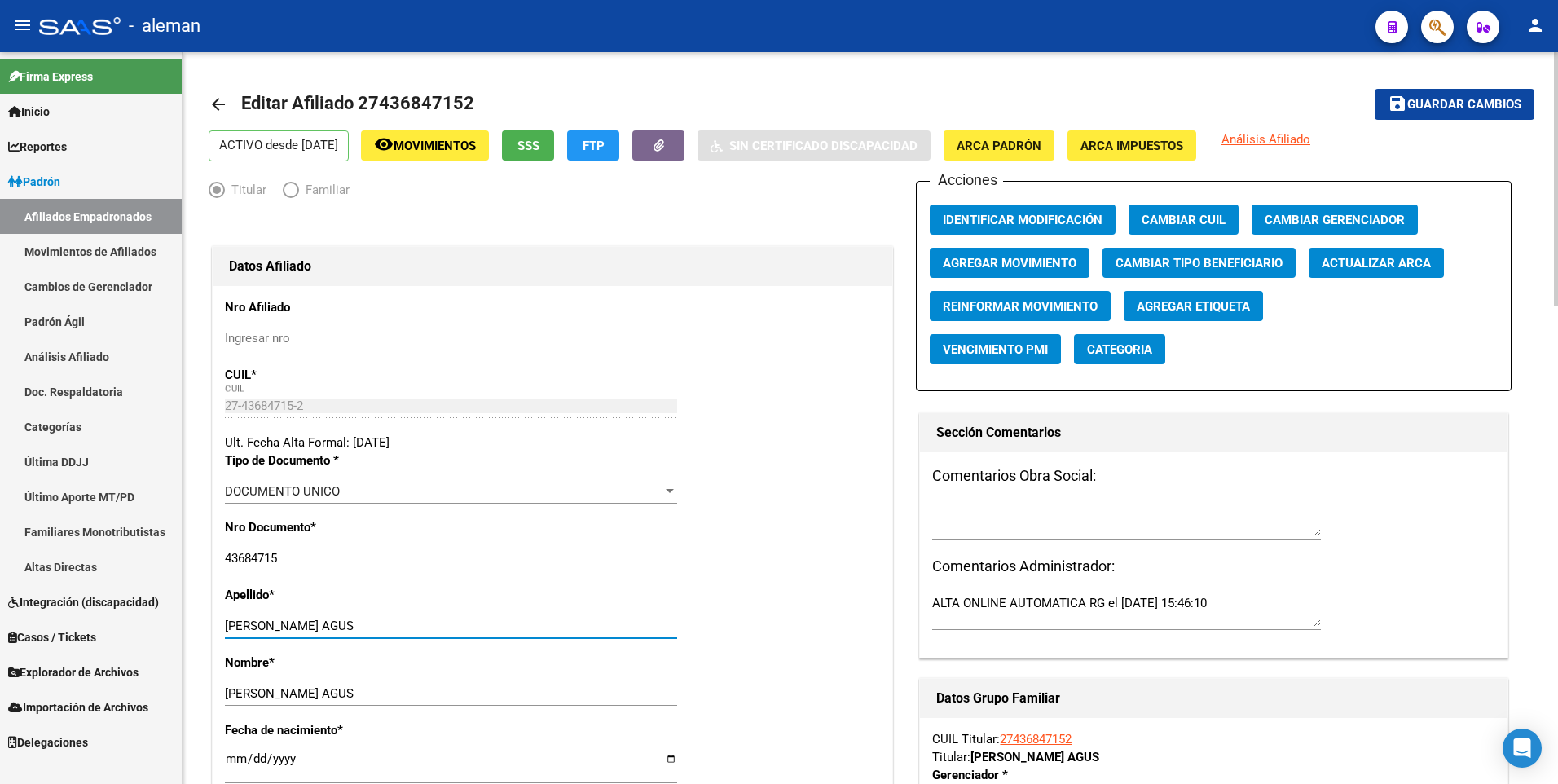
drag, startPoint x: 344, startPoint y: 625, endPoint x: 516, endPoint y: 625, distance: 172.0
click at [516, 625] on input "[PERSON_NAME] AGUS" at bounding box center [451, 625] width 452 height 14
type input "FERNANDEZ RIVERO"
click at [1026, 144] on span "ARCA Padrón" at bounding box center [998, 145] width 85 height 14
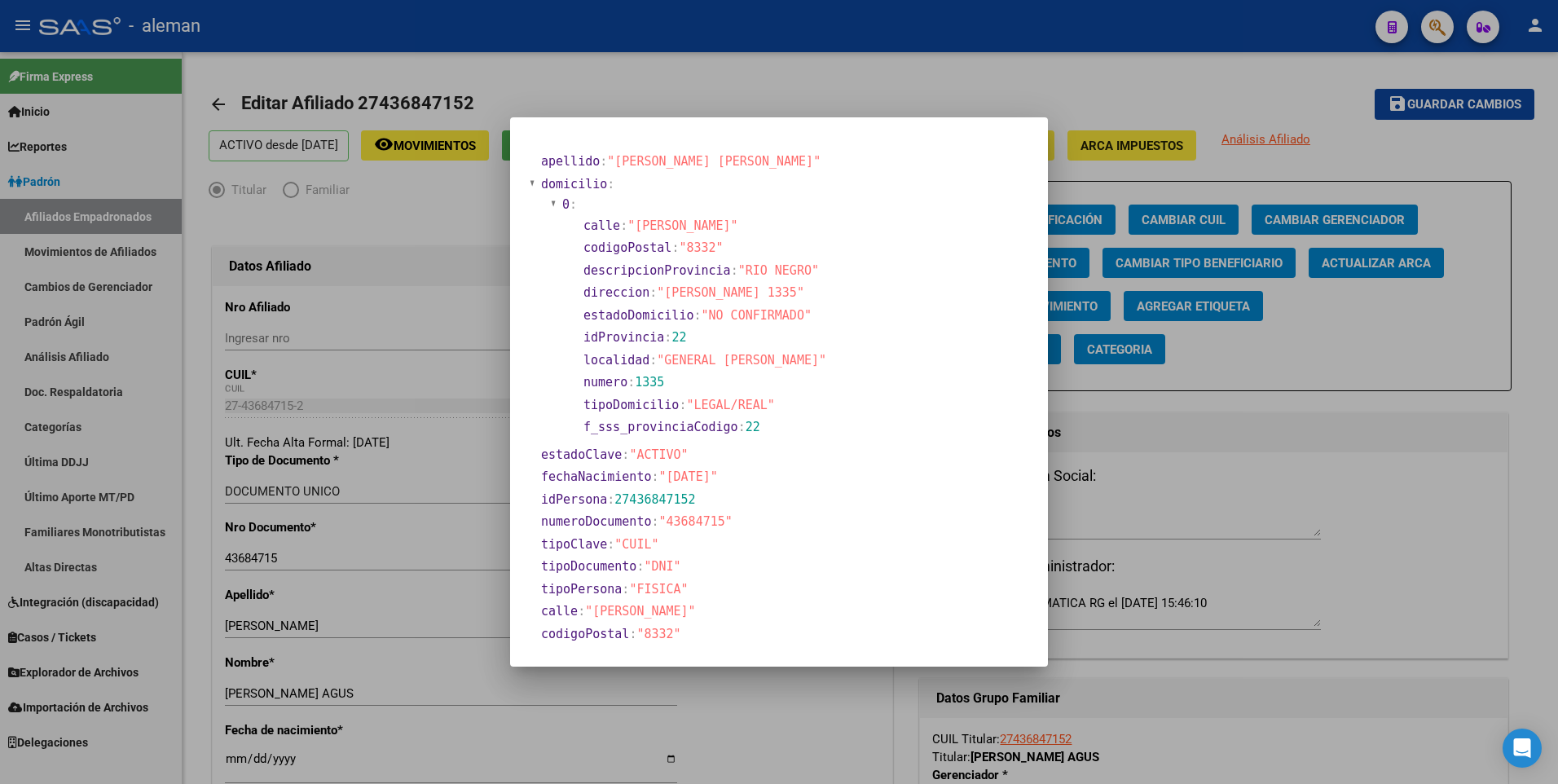
click at [253, 758] on div at bounding box center [779, 392] width 1558 height 784
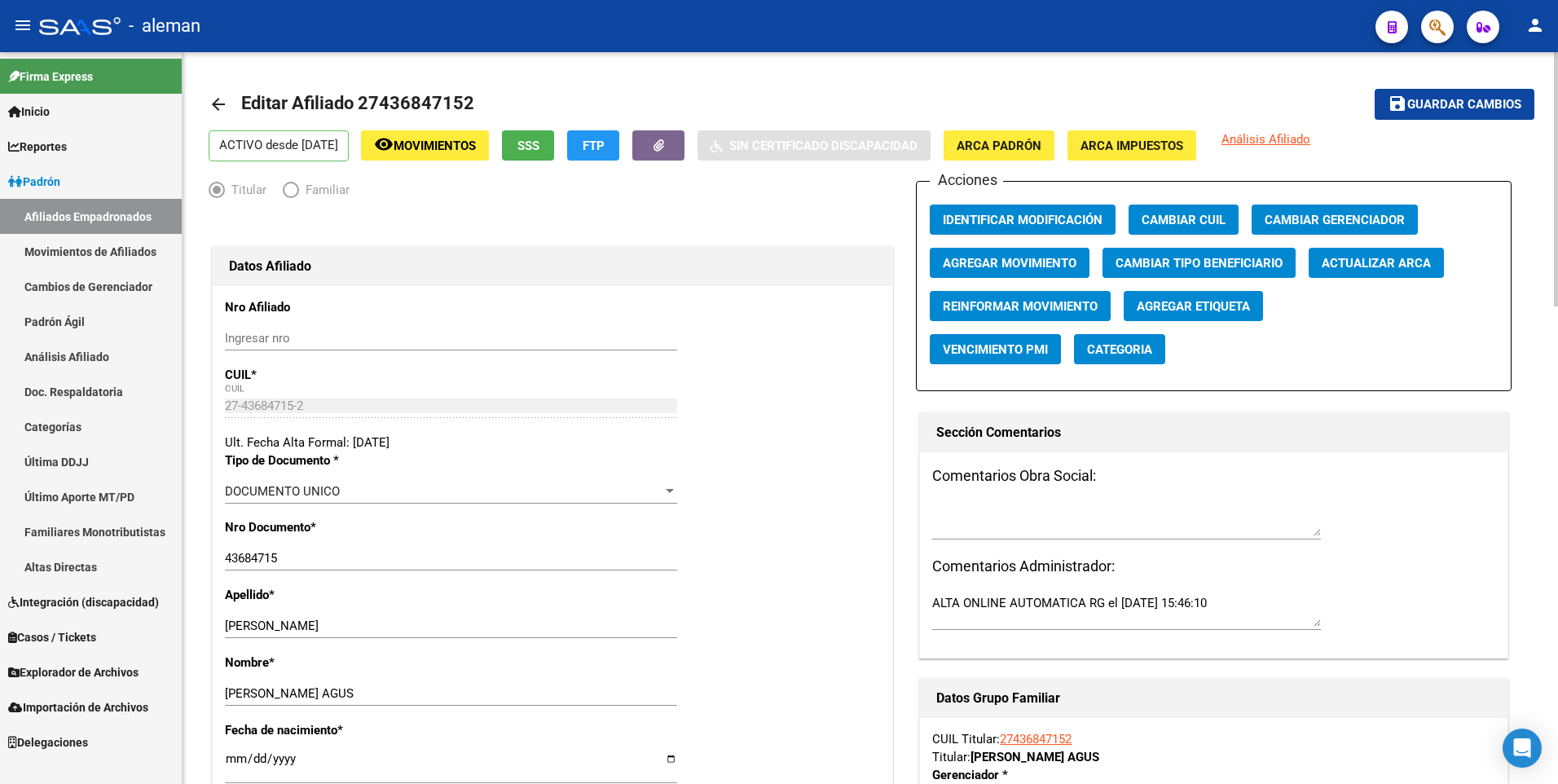
click at [233, 759] on input "[DATE]" at bounding box center [451, 765] width 452 height 26
type input "[DATE]"
type input "2001-09-26"
click at [1459, 103] on span "Guardar cambios" at bounding box center [1464, 104] width 114 height 14
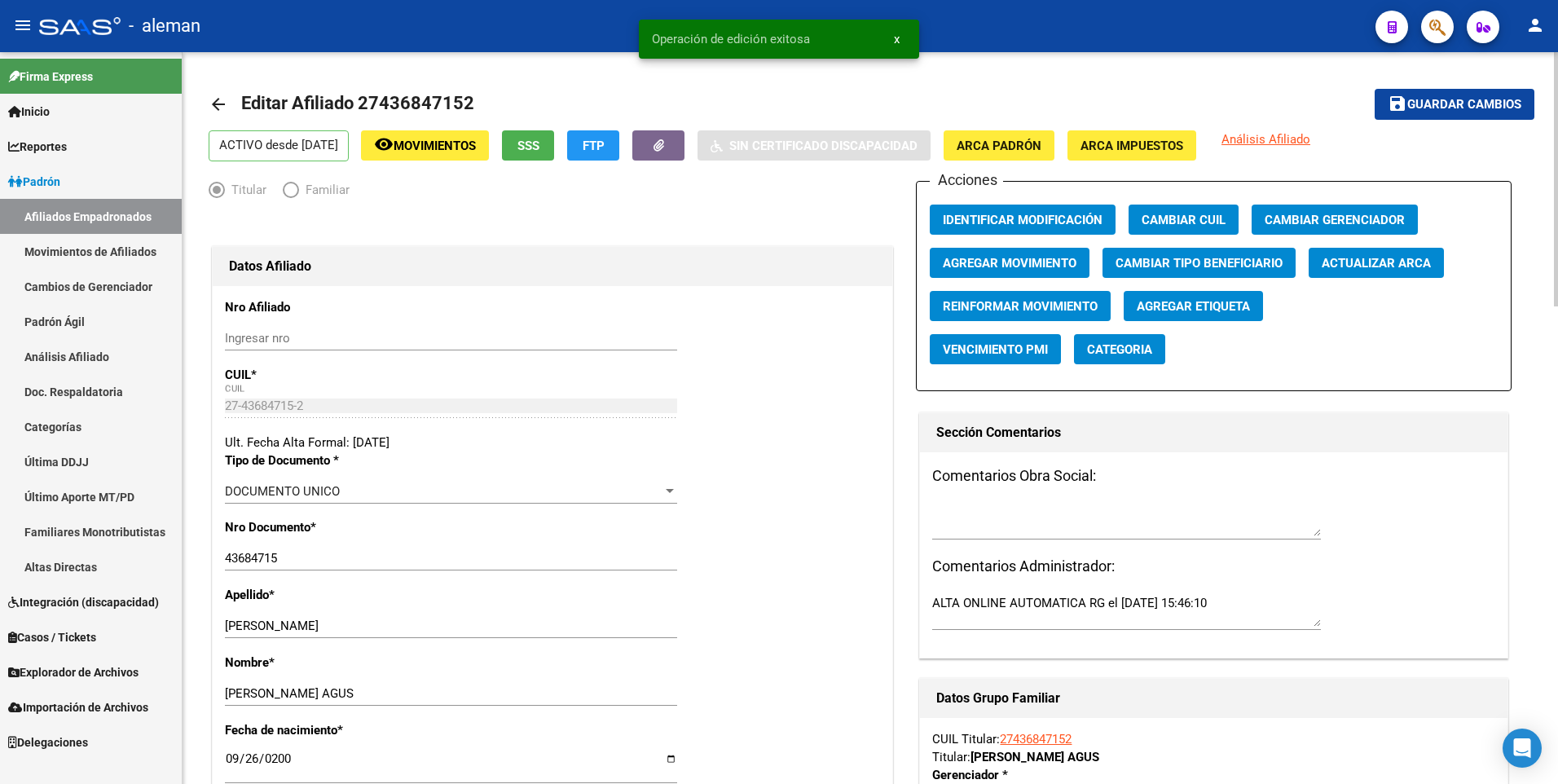
click at [216, 109] on mat-icon "arrow_back" at bounding box center [217, 104] width 19 height 19
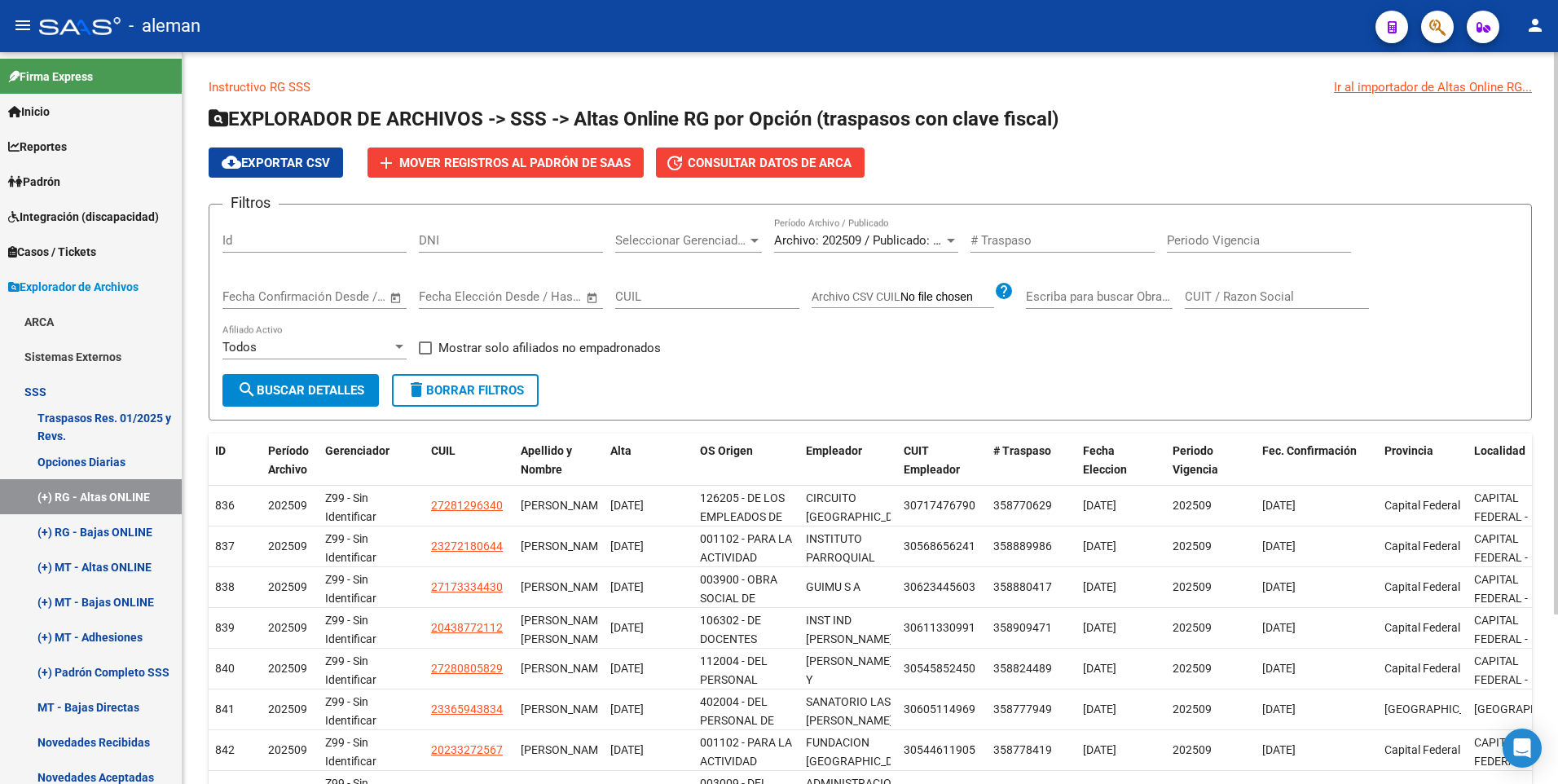
scroll to position [220, 0]
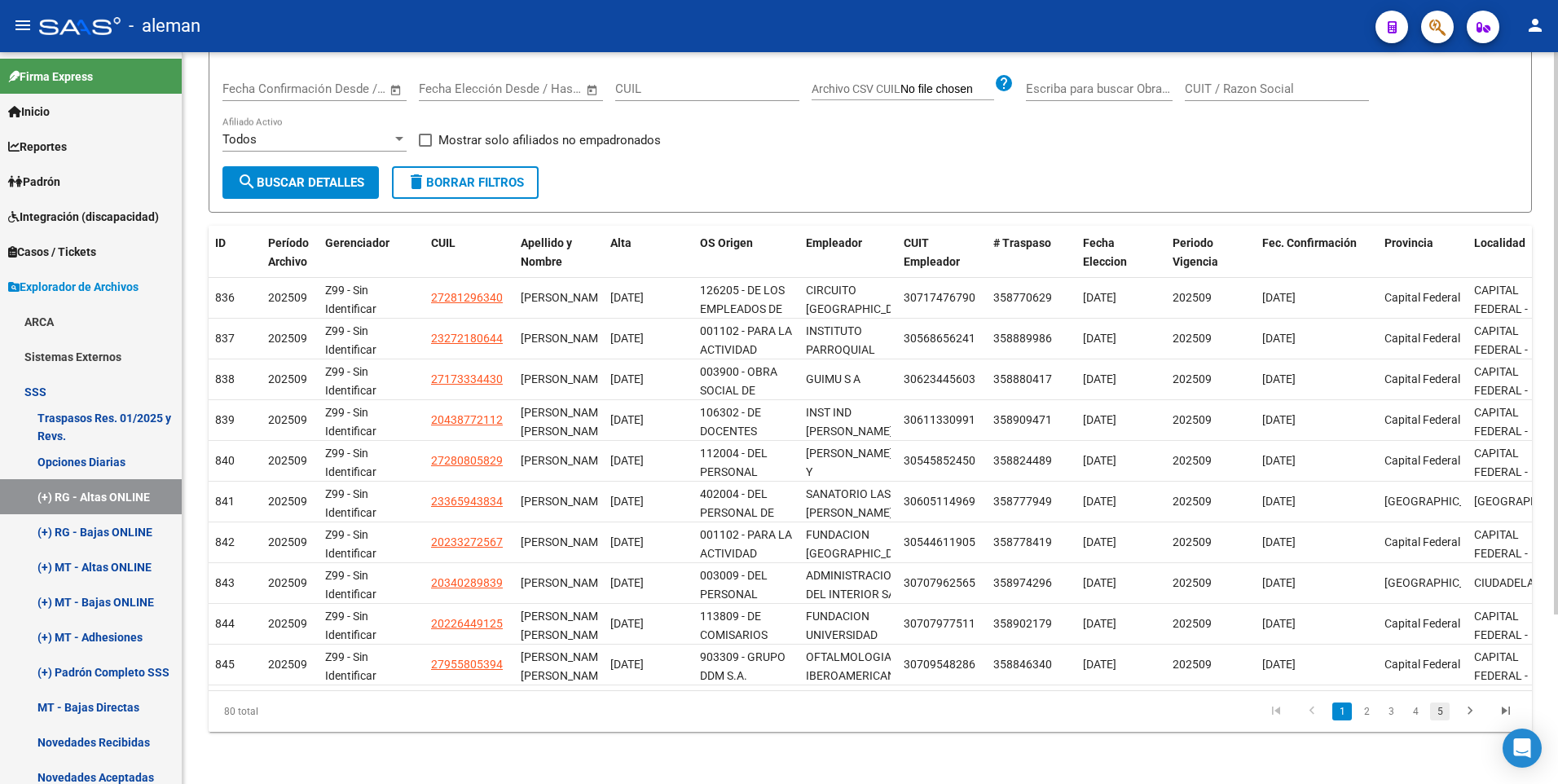
click at [1440, 709] on link "5" at bounding box center [1439, 711] width 19 height 18
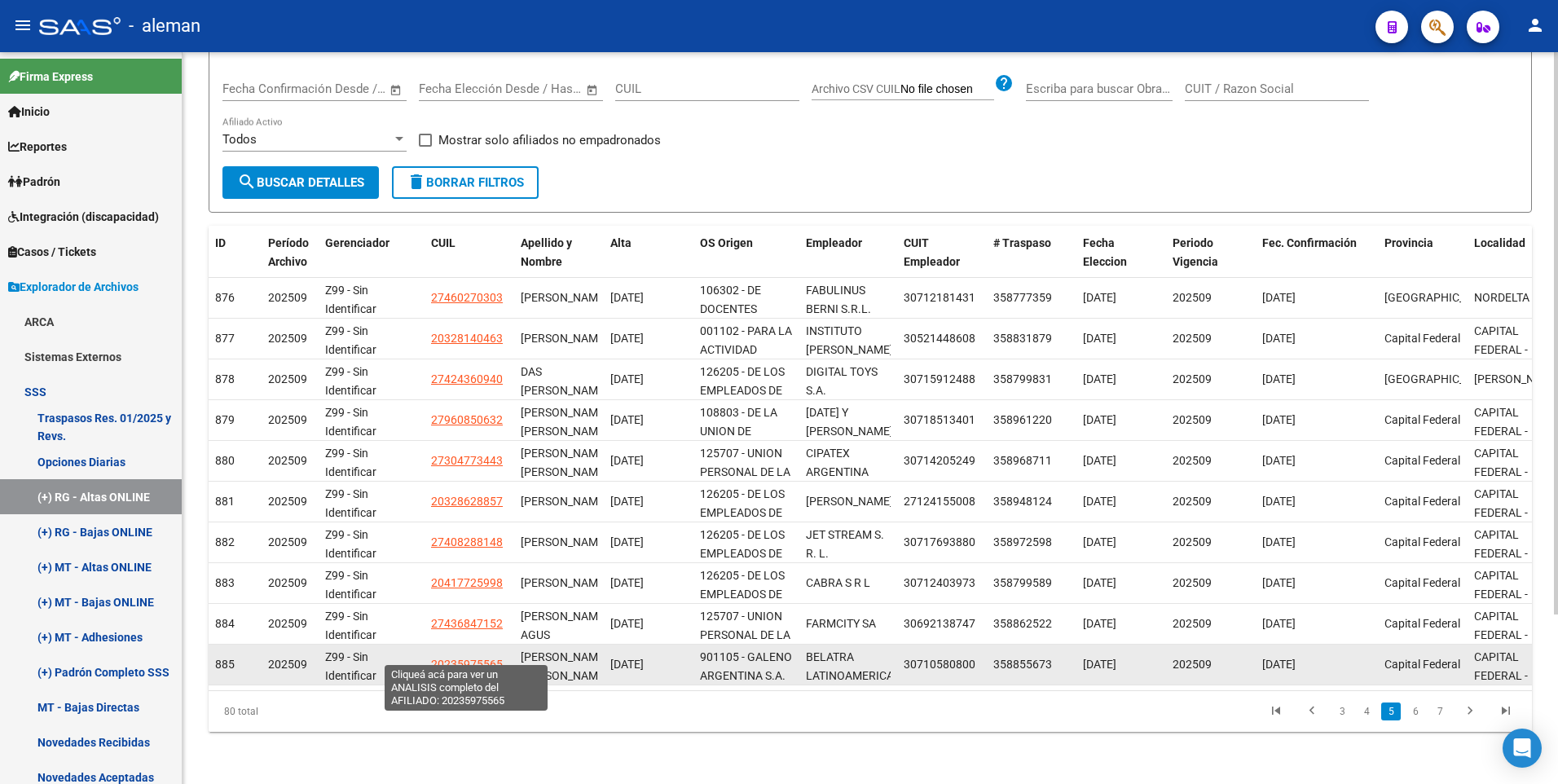
click at [452, 657] on span "20235975565" at bounding box center [466, 664] width 71 height 13
type textarea "20235975565"
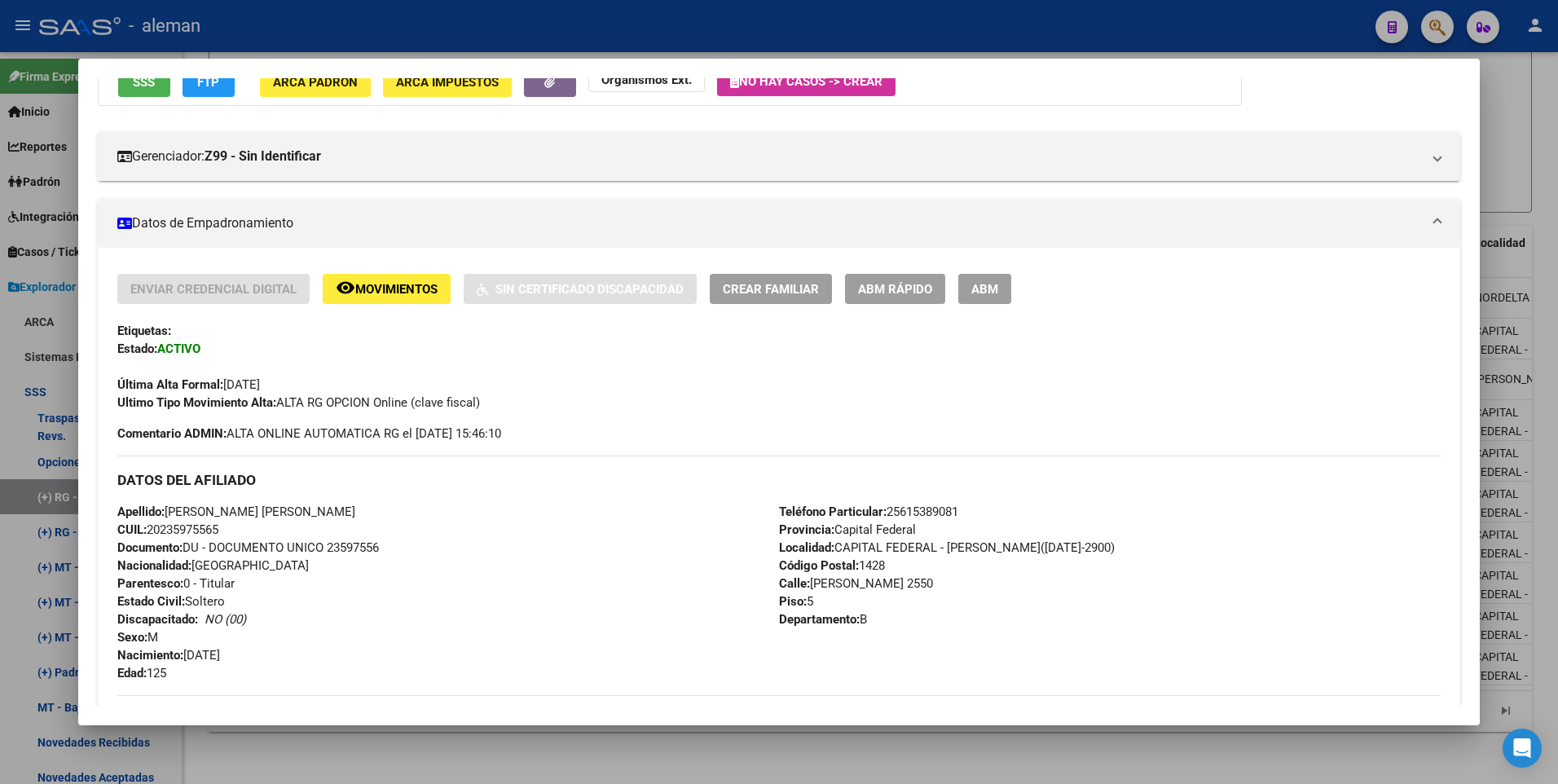
scroll to position [0, 0]
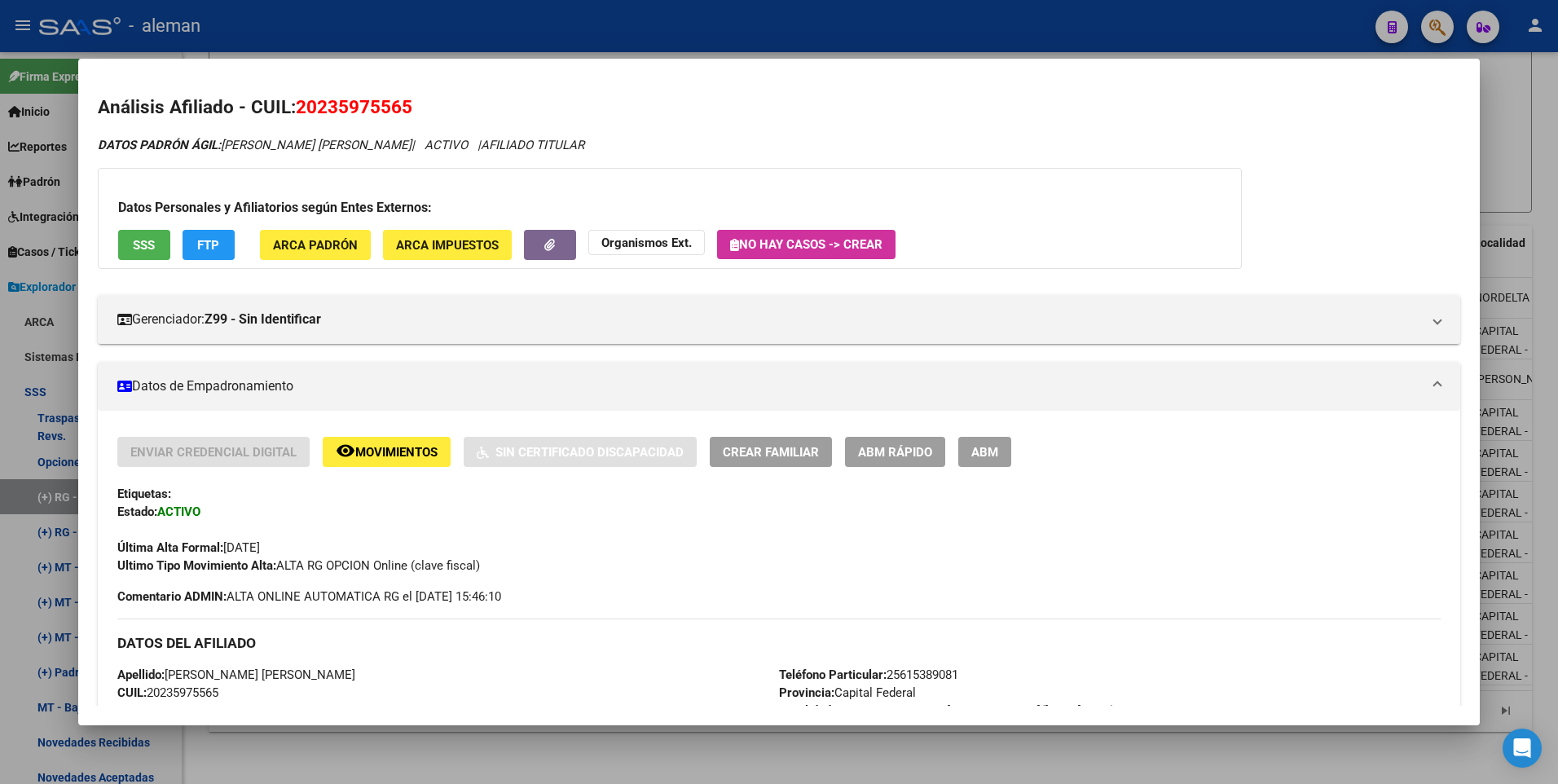
click at [991, 449] on span "ABM" at bounding box center [985, 452] width 27 height 14
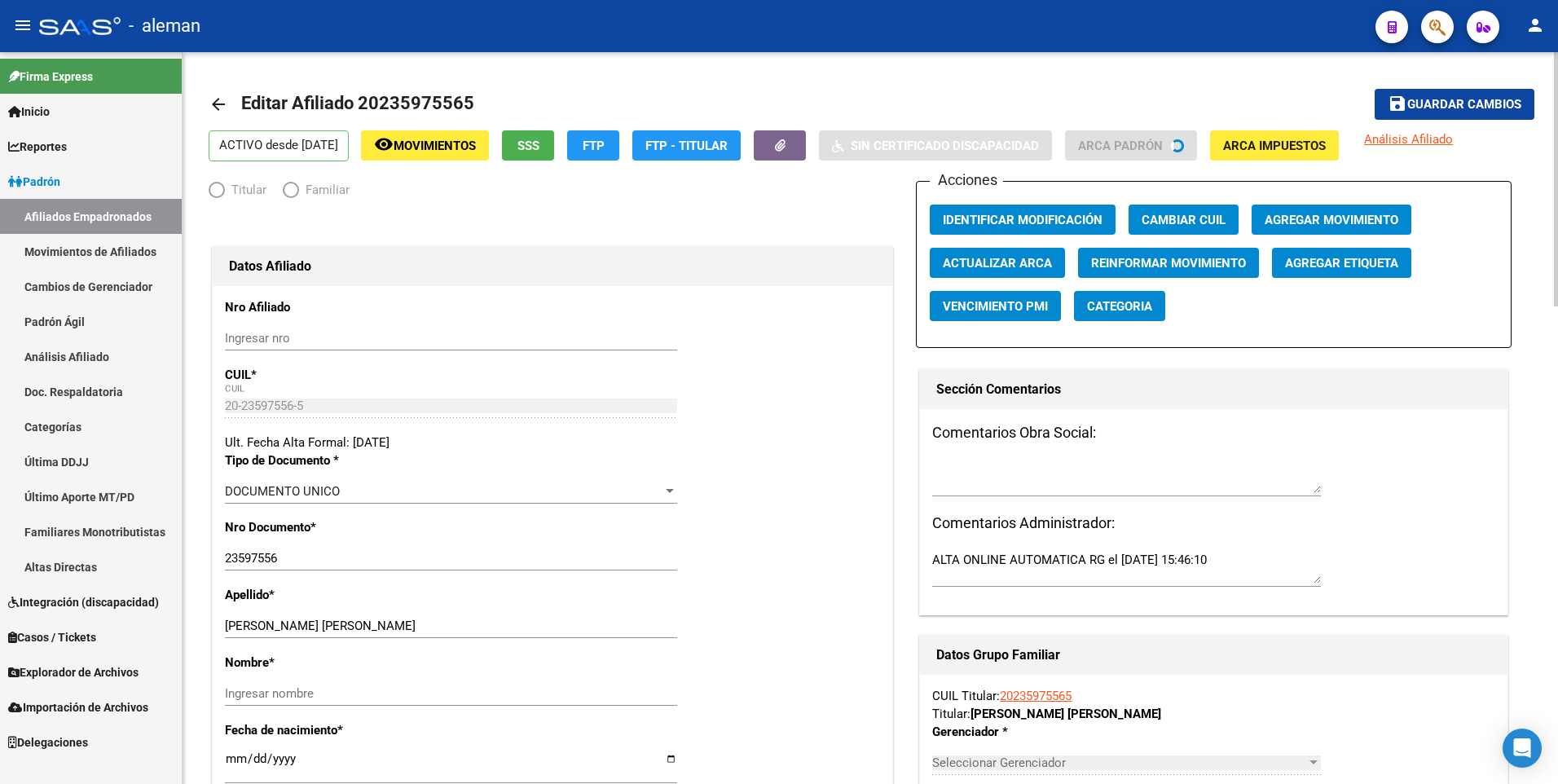
radio input "true"
type input "30-71058080-0"
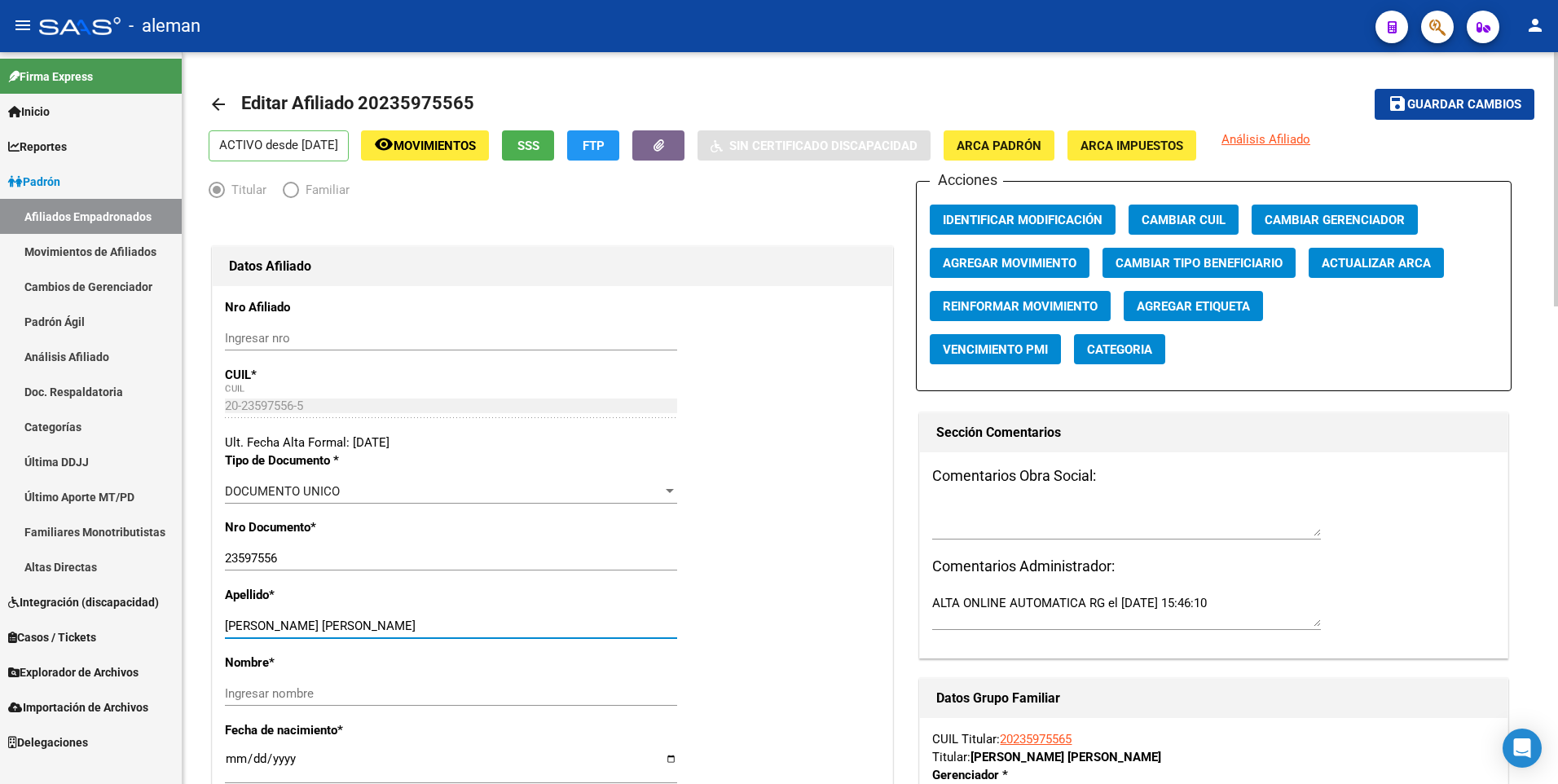
drag, startPoint x: 295, startPoint y: 625, endPoint x: 489, endPoint y: 626, distance: 194.0
click at [489, 626] on input "[PERSON_NAME] [PERSON_NAME]" at bounding box center [451, 625] width 452 height 14
click at [400, 695] on input "Ingresar nombre" at bounding box center [451, 693] width 452 height 14
paste input "GUSTAVO FABIAN"
type input "GUSTAVO FABIAN"
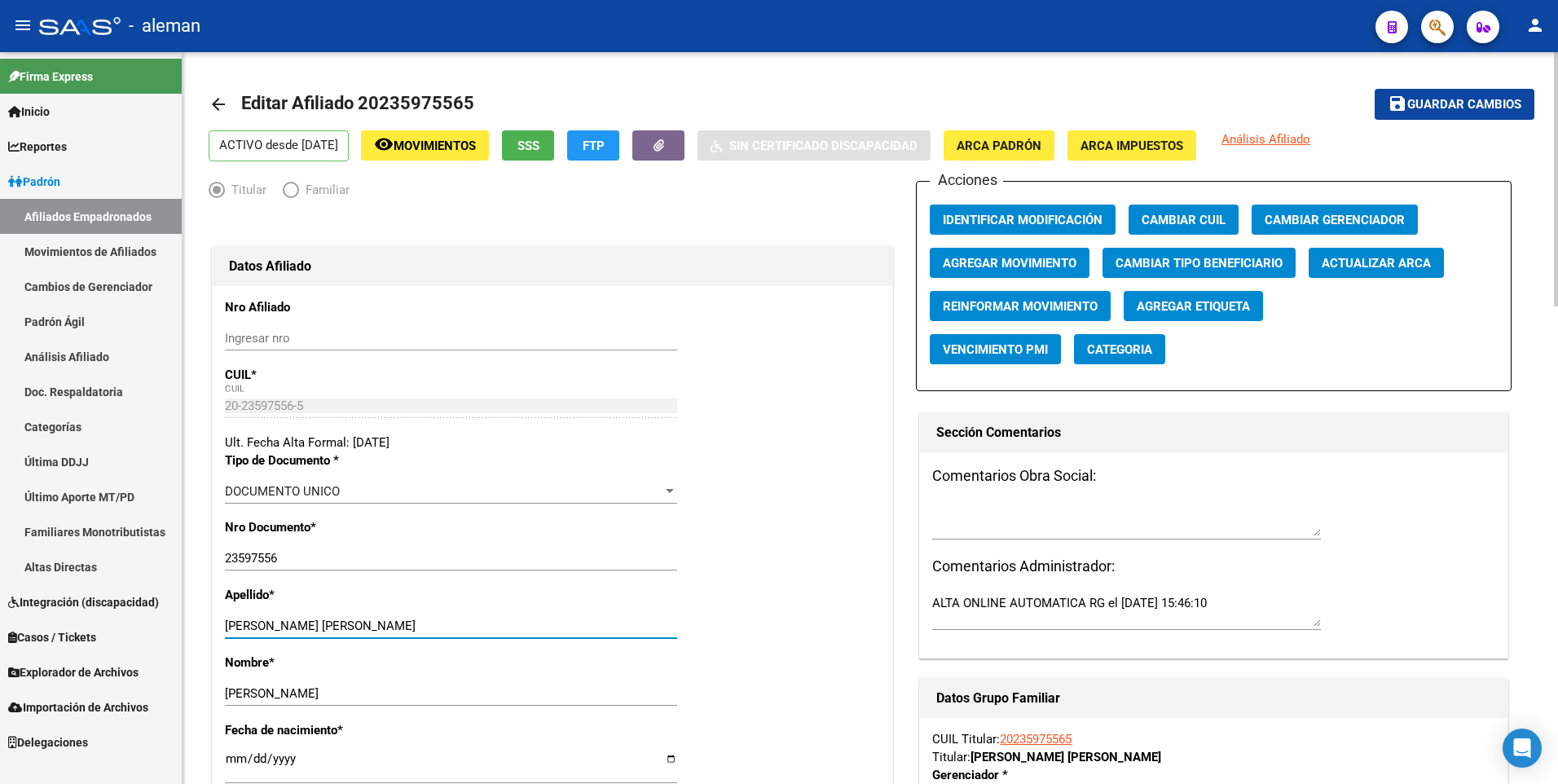
drag, startPoint x: 292, startPoint y: 625, endPoint x: 544, endPoint y: 596, distance: 253.7
click at [544, 596] on div "Apellido * ZAMBRANO GUSTAVO FABIAN Ingresar apellido" at bounding box center [552, 619] width 655 height 68
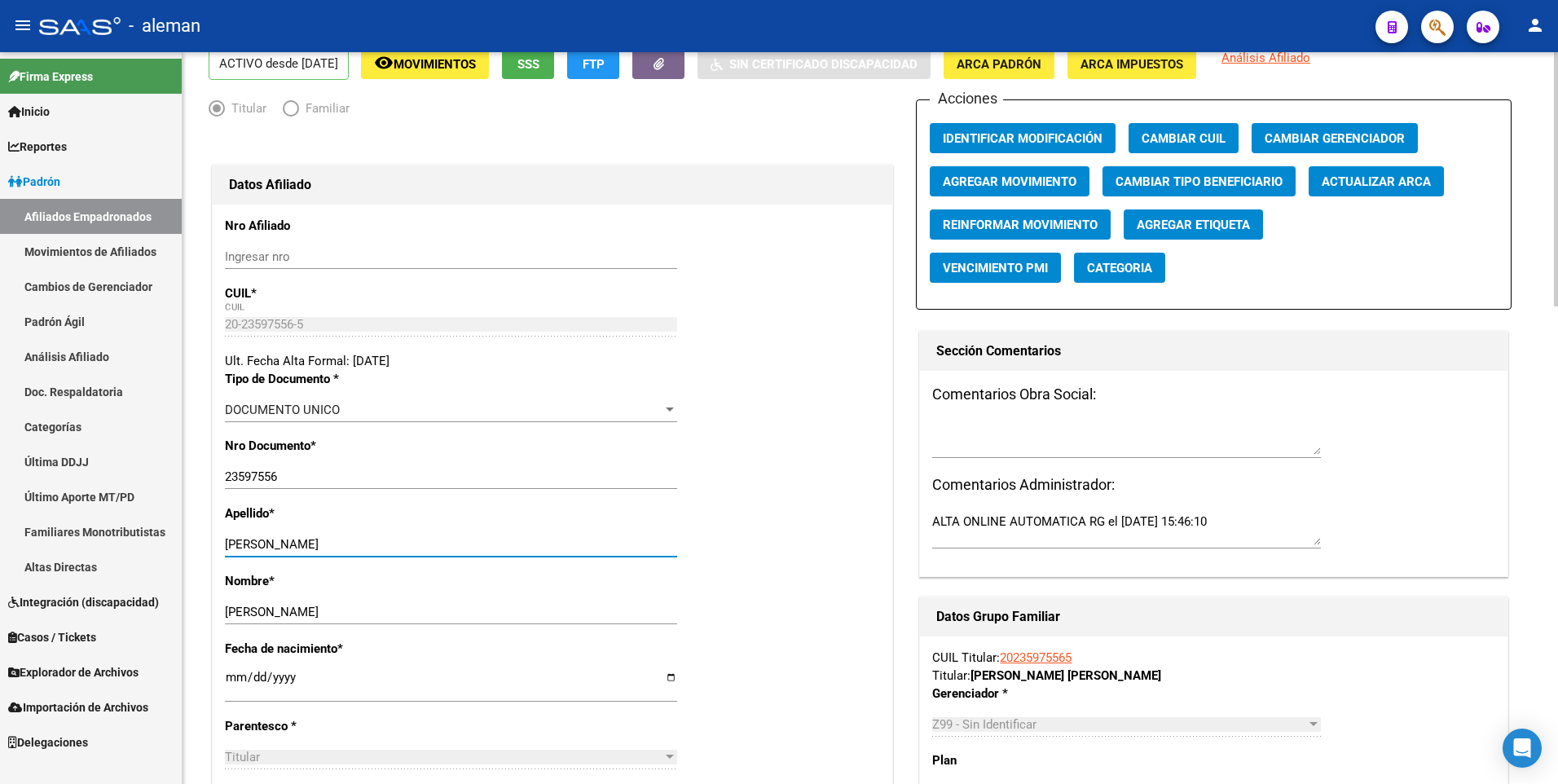
type input "ZAMBRANO"
click at [1023, 62] on span "ARCA Padrón" at bounding box center [998, 64] width 85 height 14
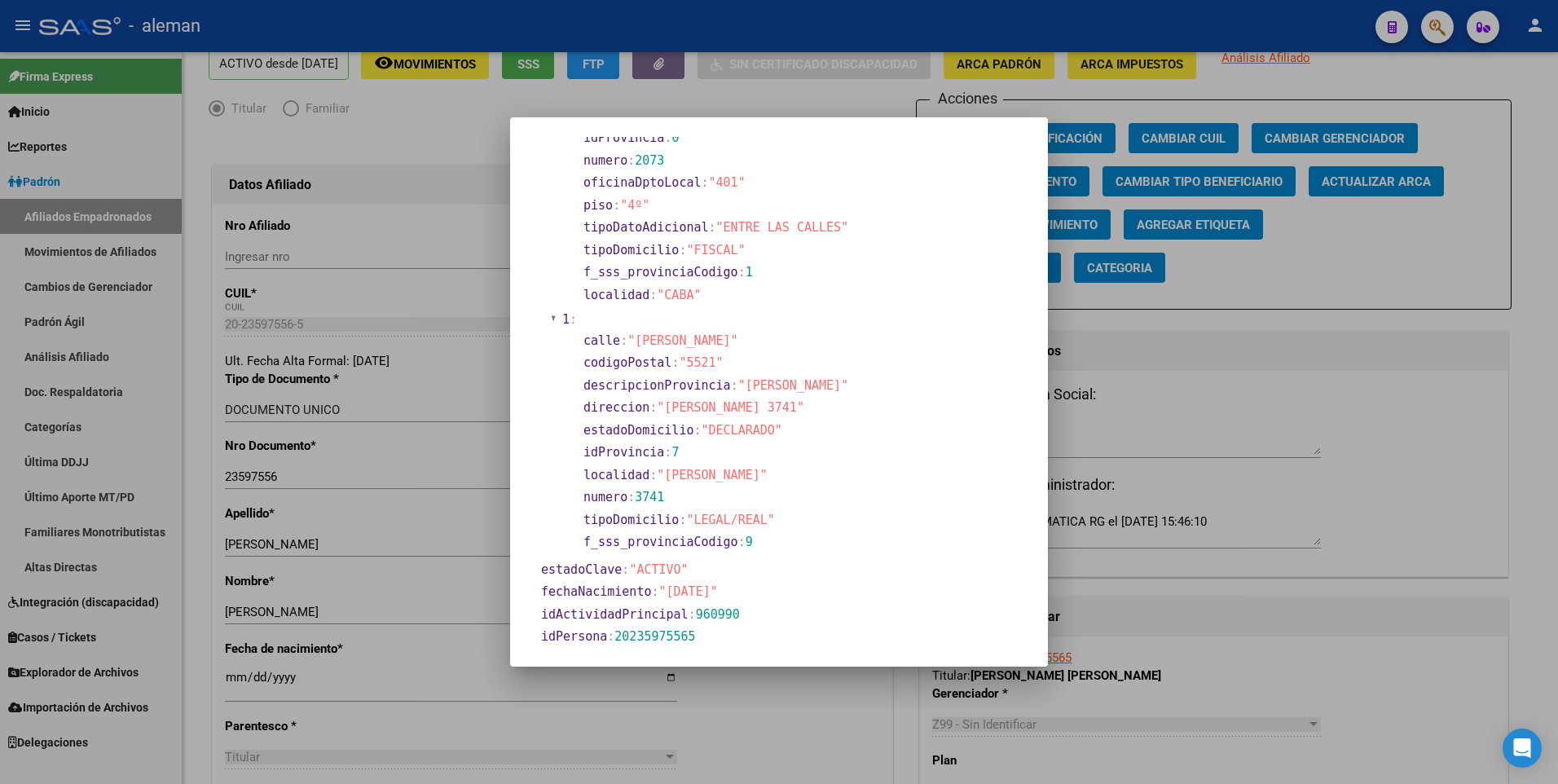
scroll to position [326, 0]
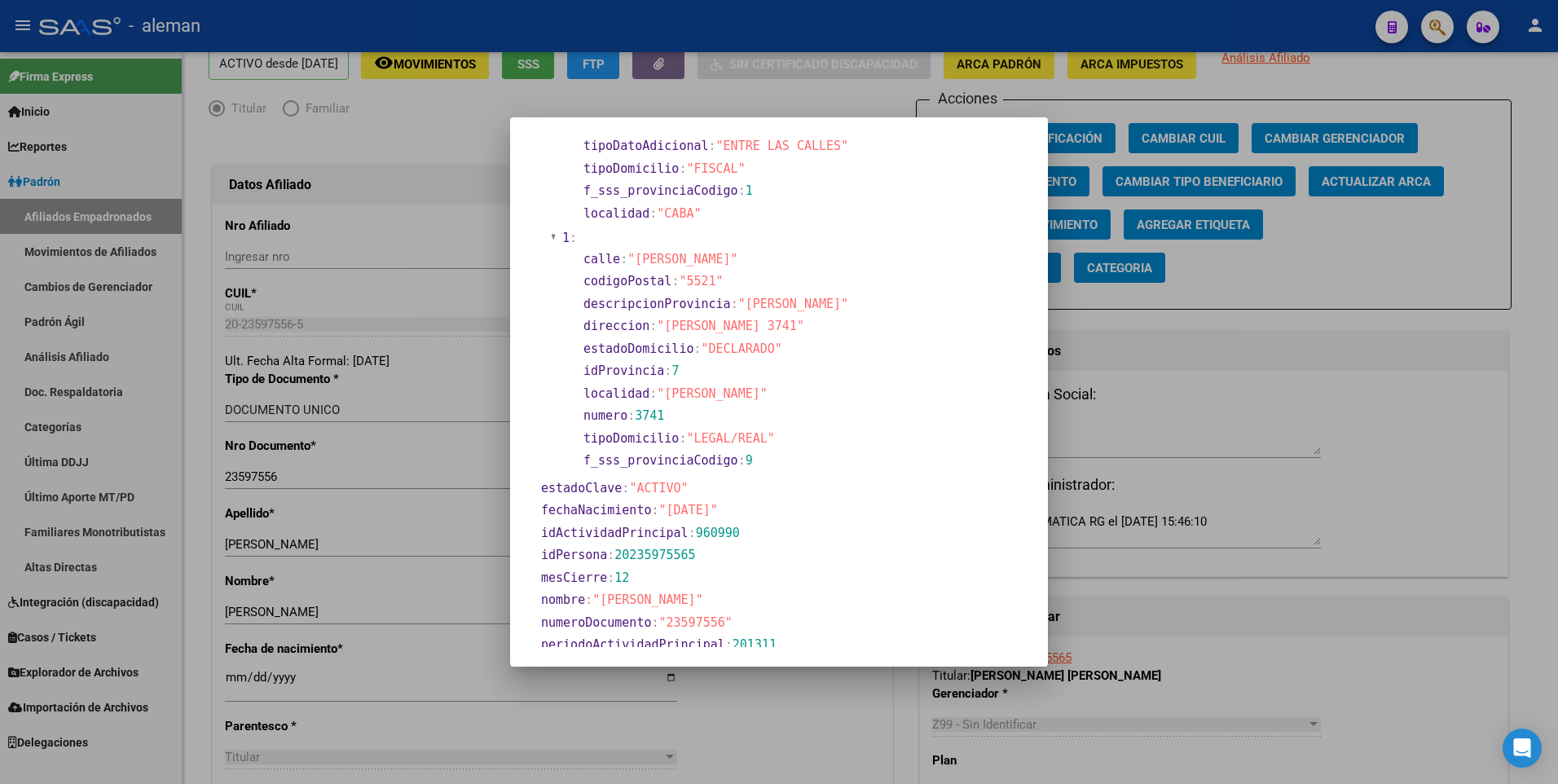
click at [236, 682] on div at bounding box center [779, 392] width 1558 height 784
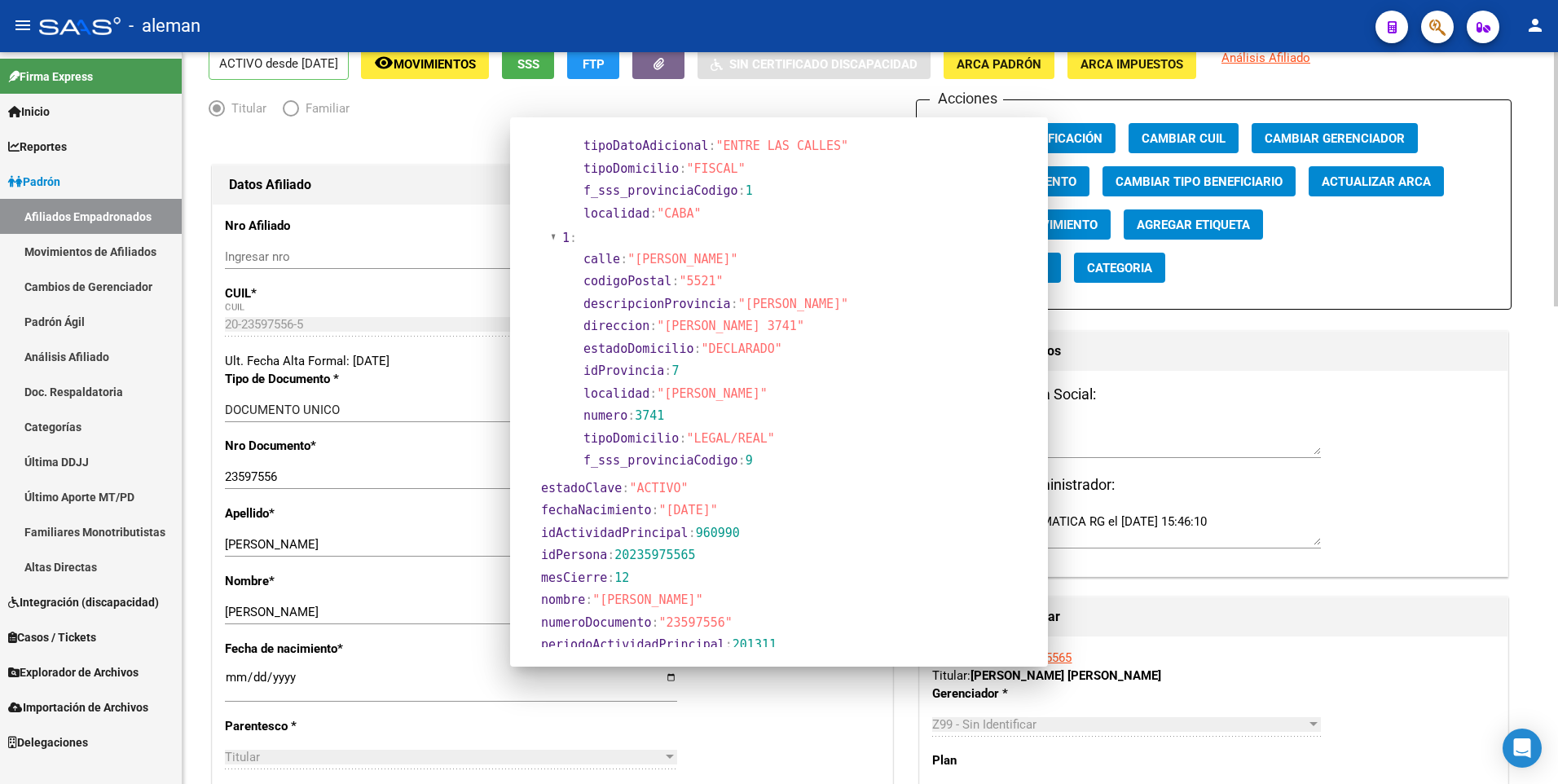
scroll to position [78, 0]
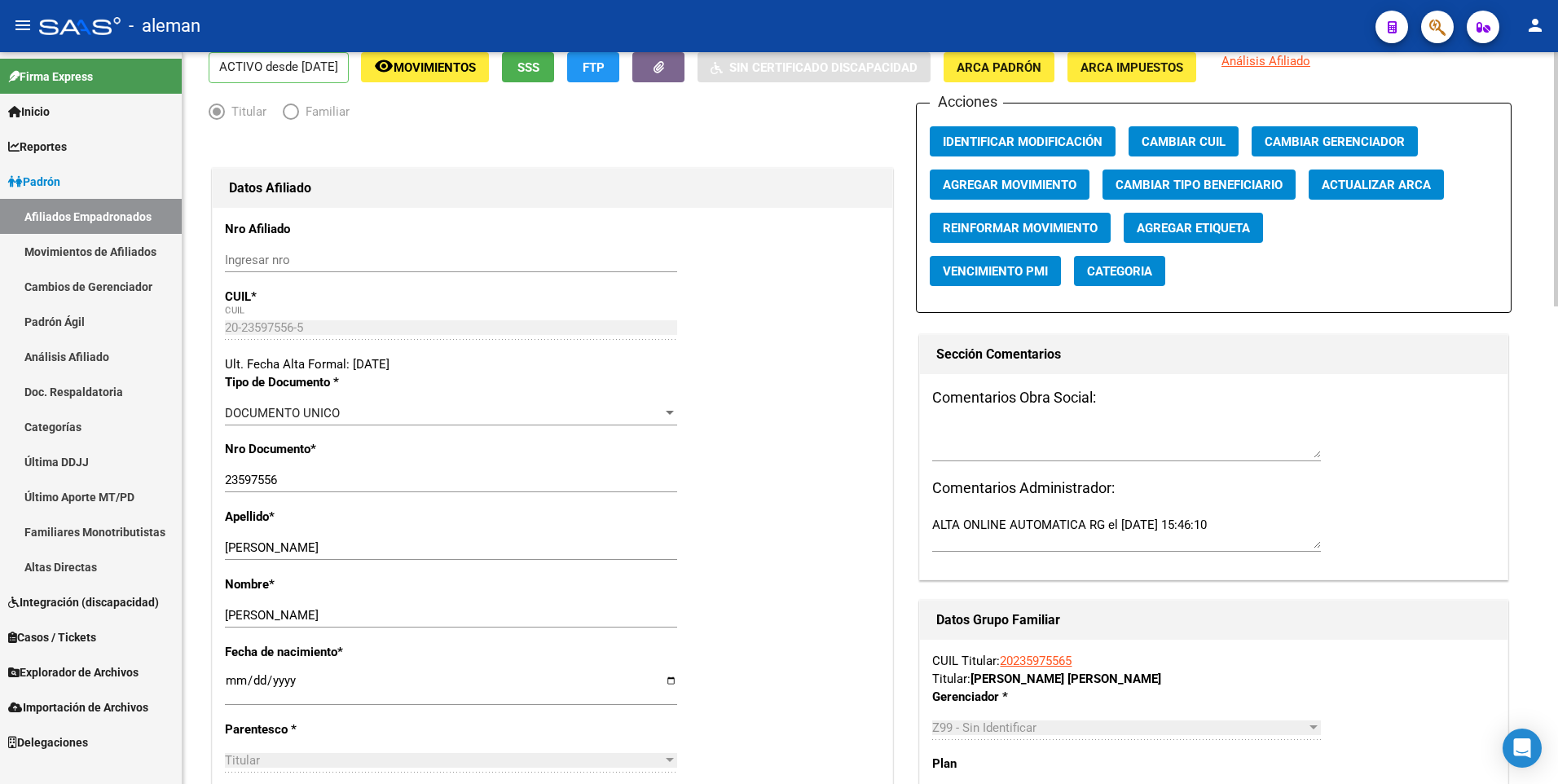
click at [229, 677] on input "[DATE]" at bounding box center [451, 687] width 452 height 26
type input "1973-12-23"
click at [818, 645] on div "Fecha de nacimiento * 1973-12-23 Ingresar fecha" at bounding box center [552, 682] width 655 height 77
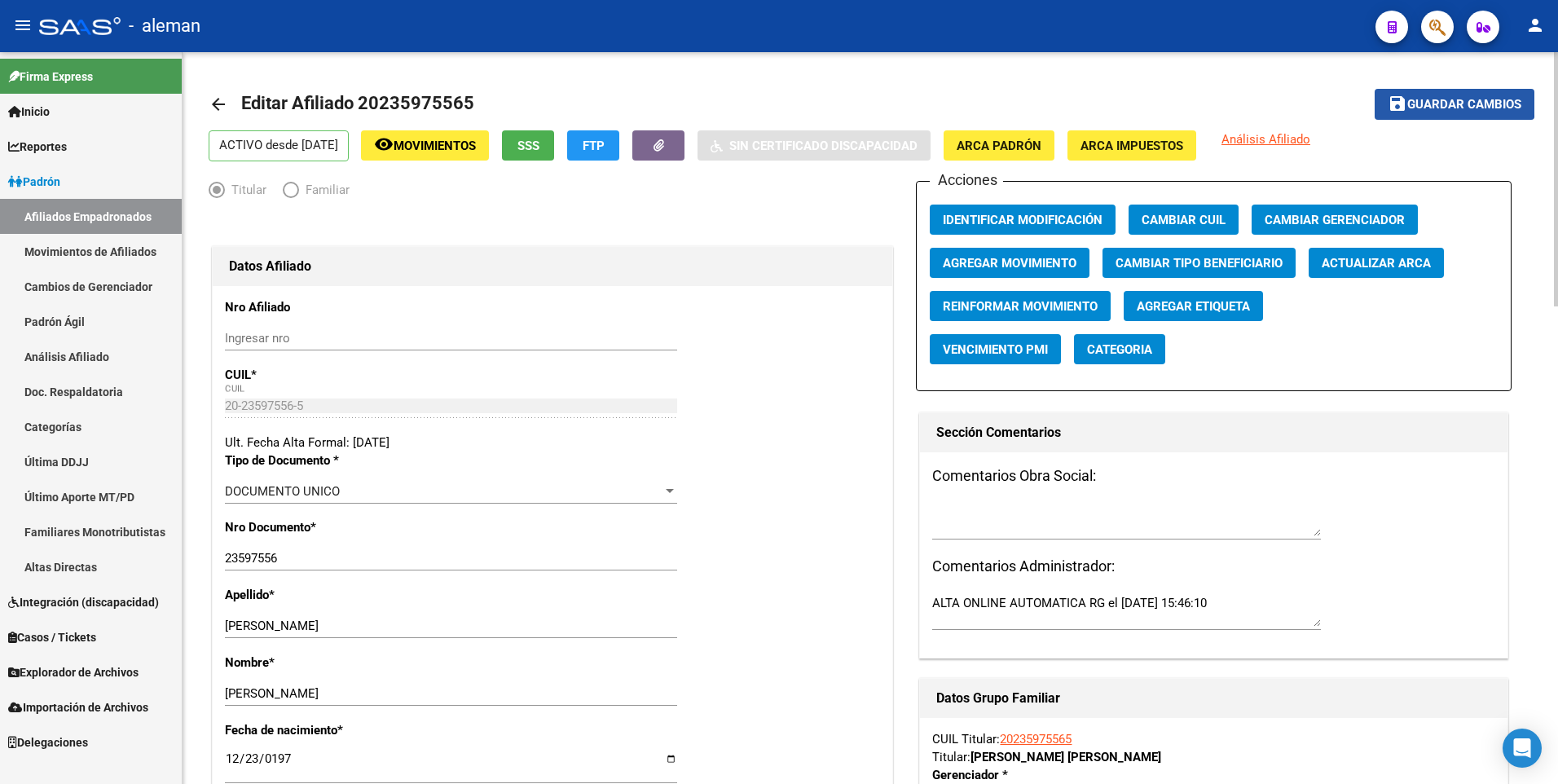
click at [1437, 102] on span "Guardar cambios" at bounding box center [1464, 104] width 114 height 14
click at [225, 98] on link "arrow_back" at bounding box center [224, 104] width 33 height 39
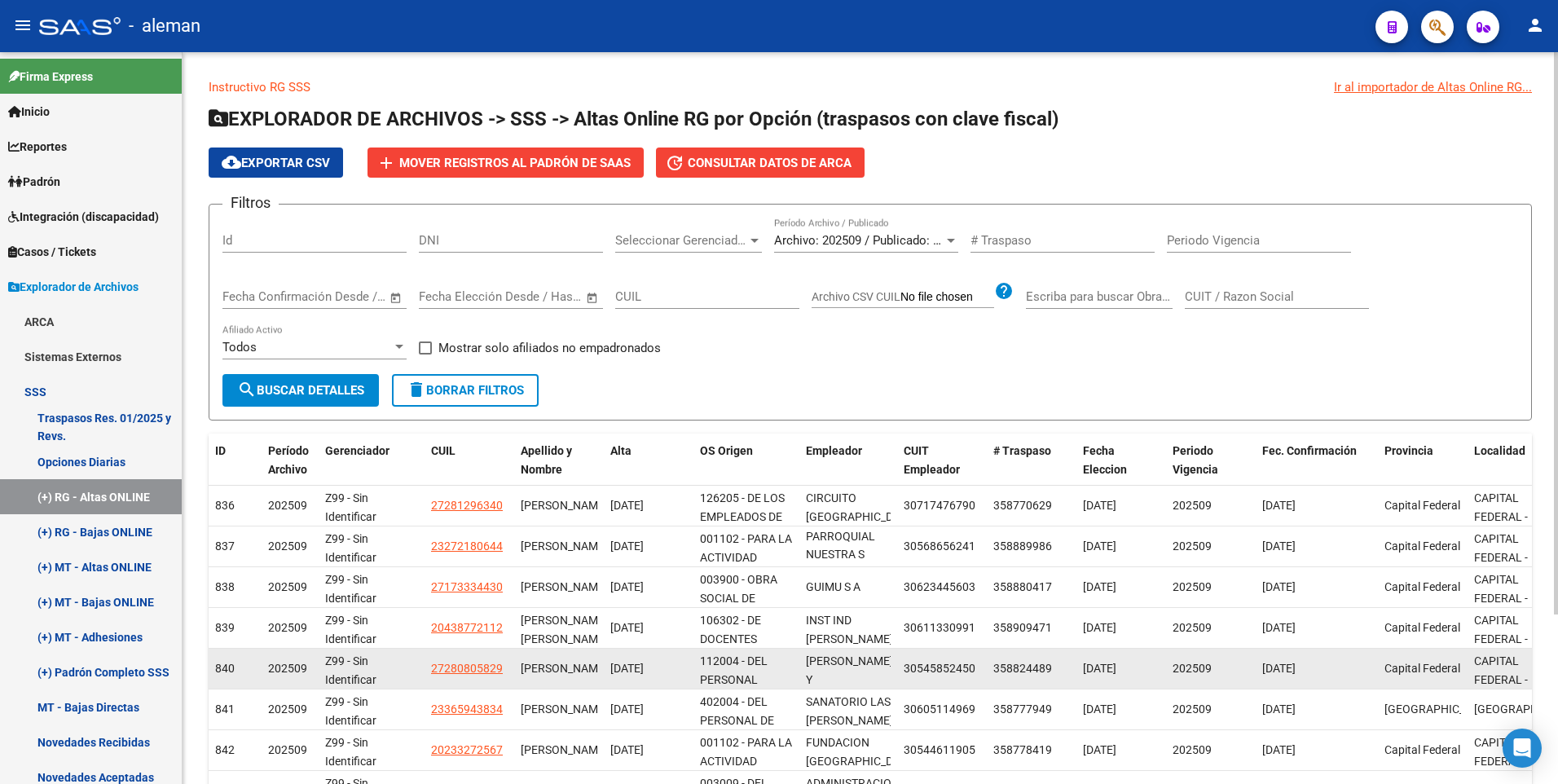
scroll to position [220, 0]
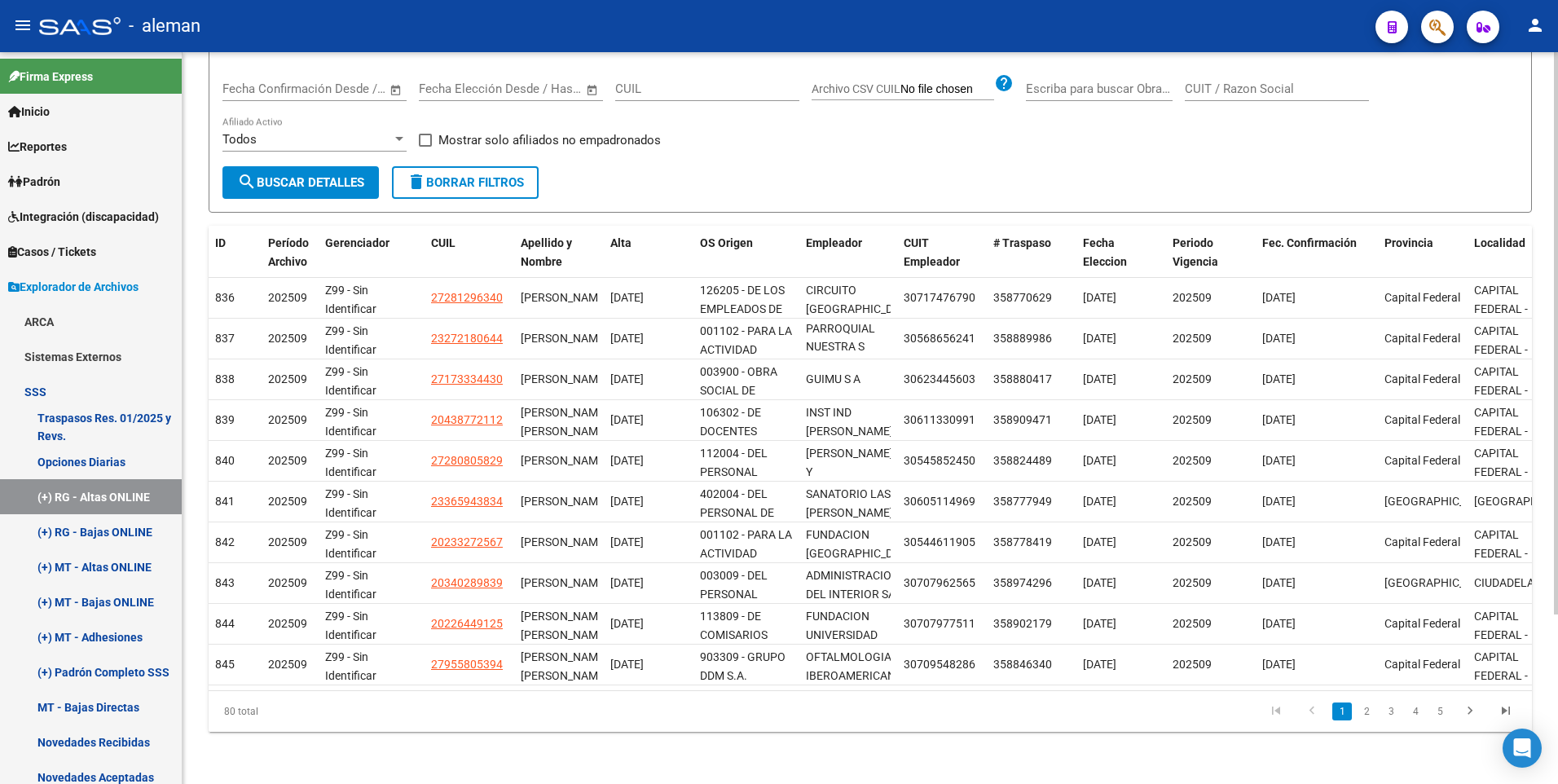
click at [1442, 710] on link "5" at bounding box center [1439, 711] width 19 height 18
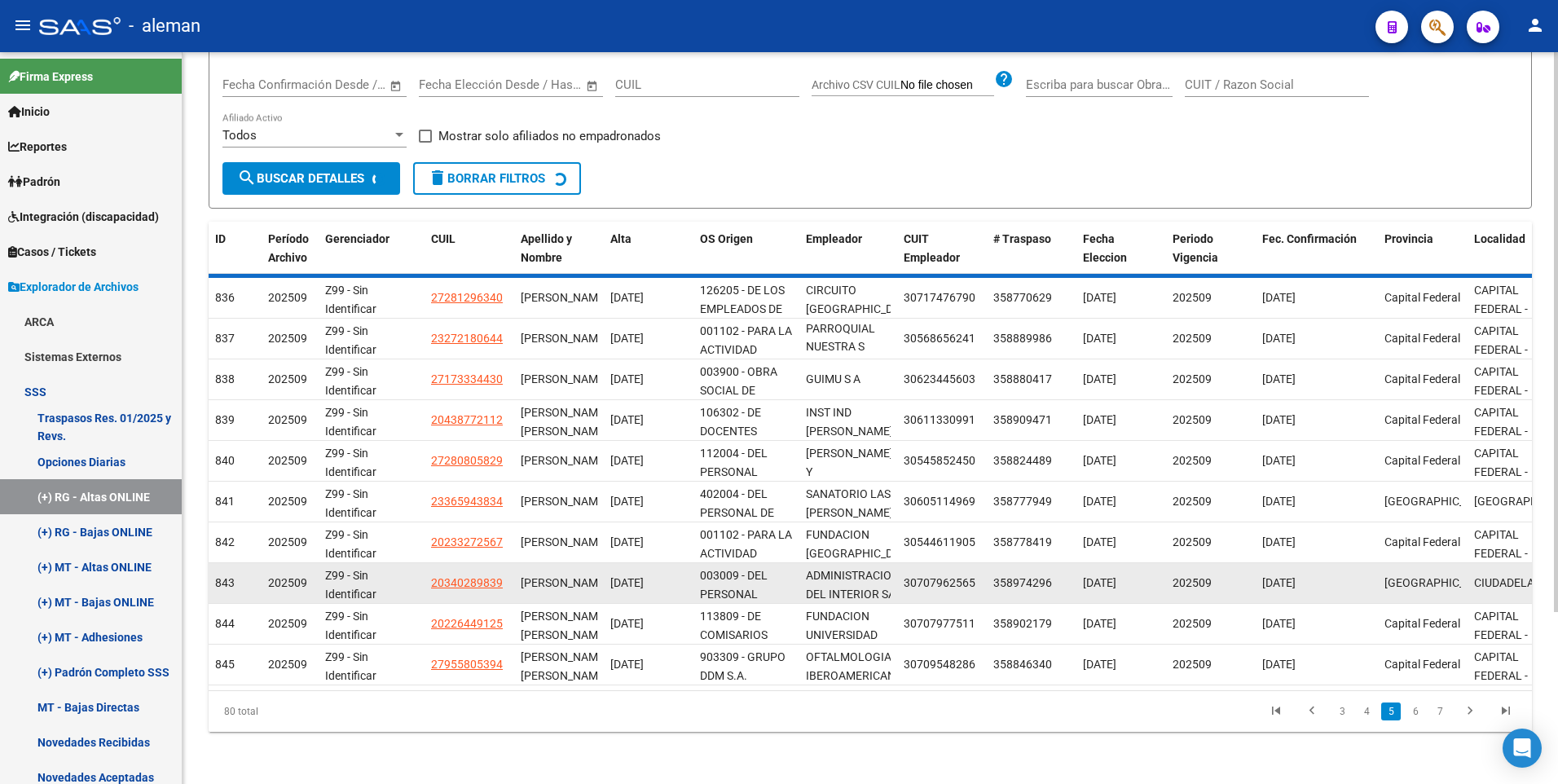
scroll to position [3, 0]
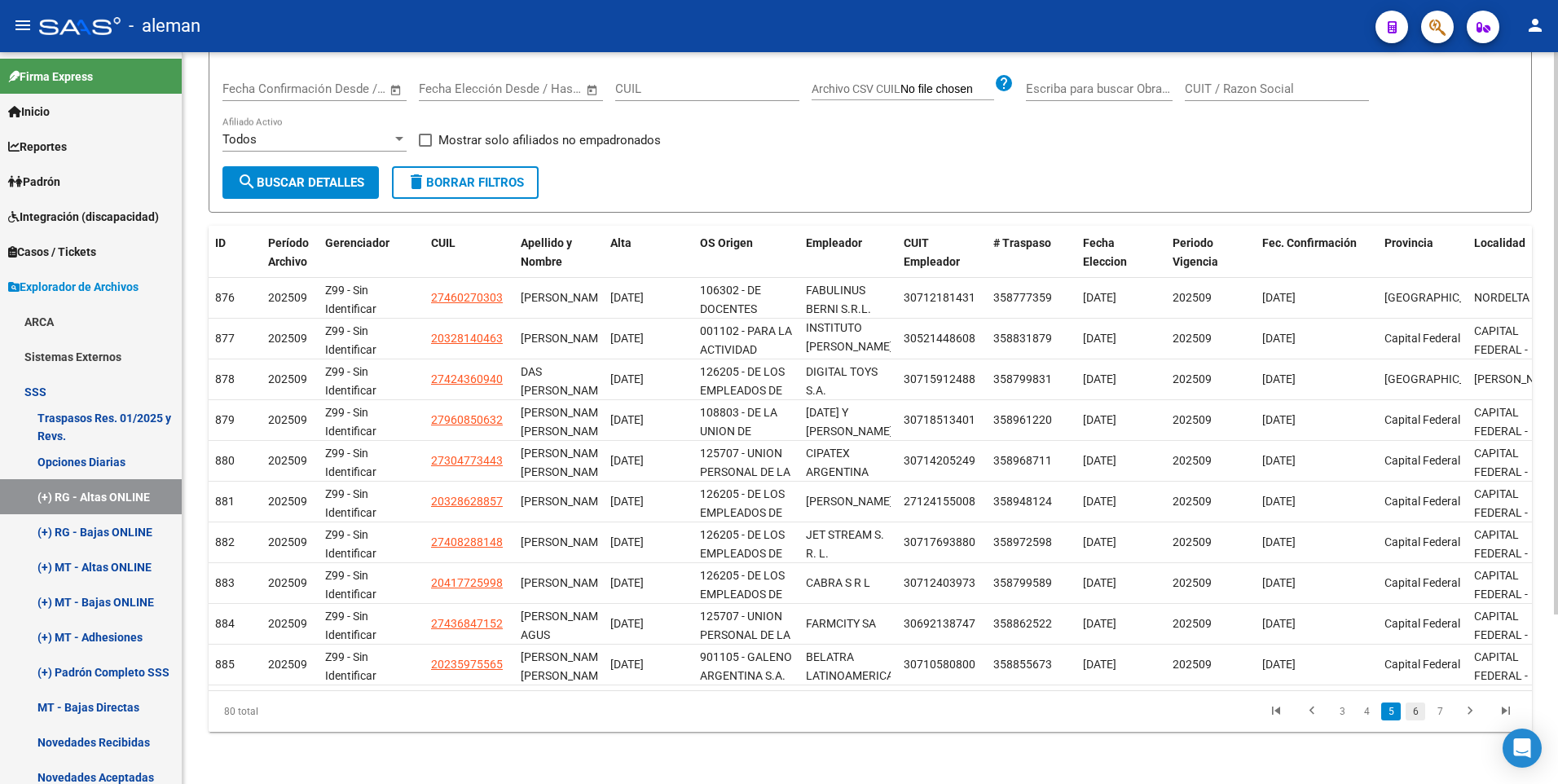
click at [1413, 711] on link "6" at bounding box center [1414, 711] width 19 height 18
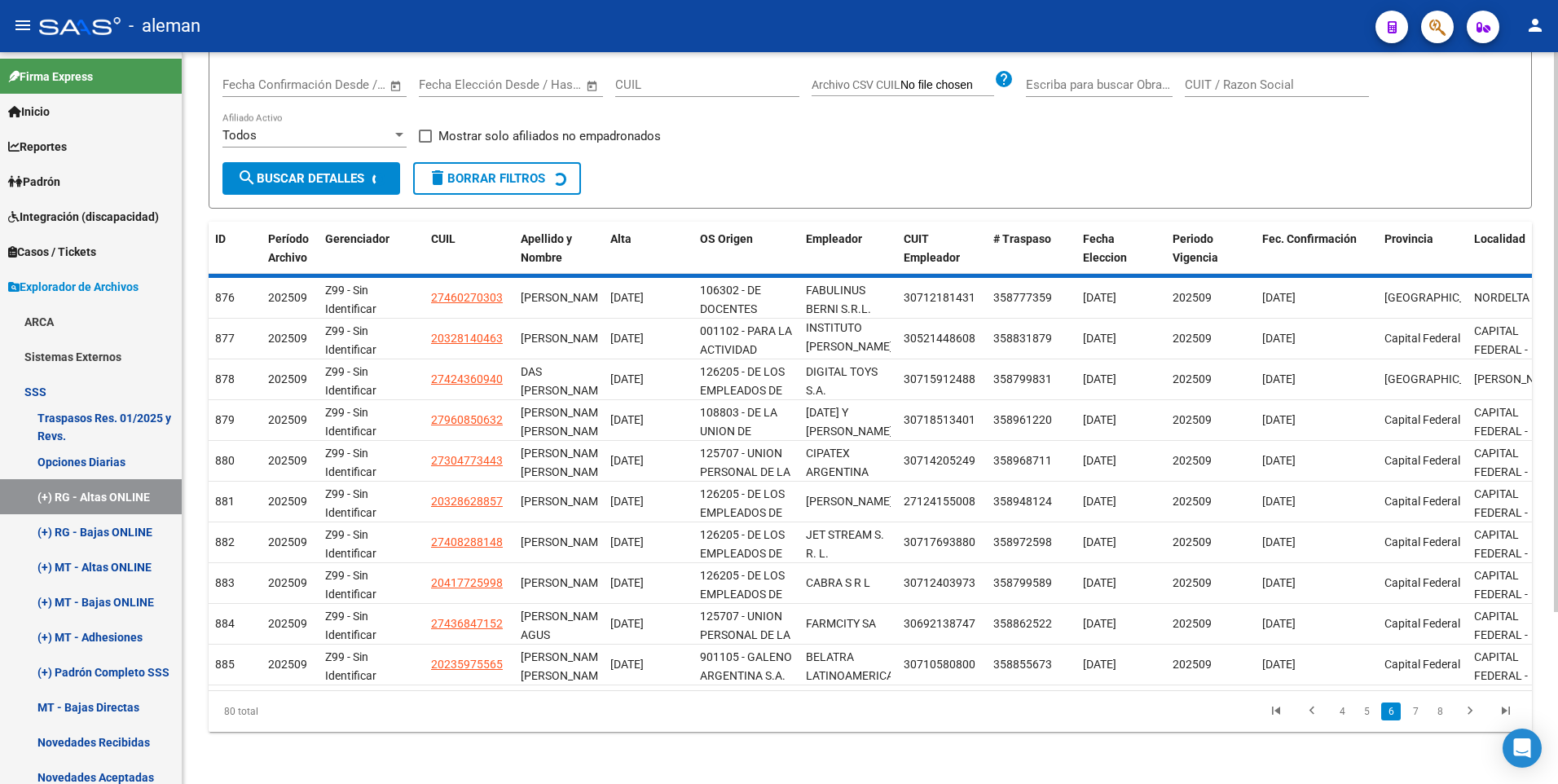
scroll to position [0, 0]
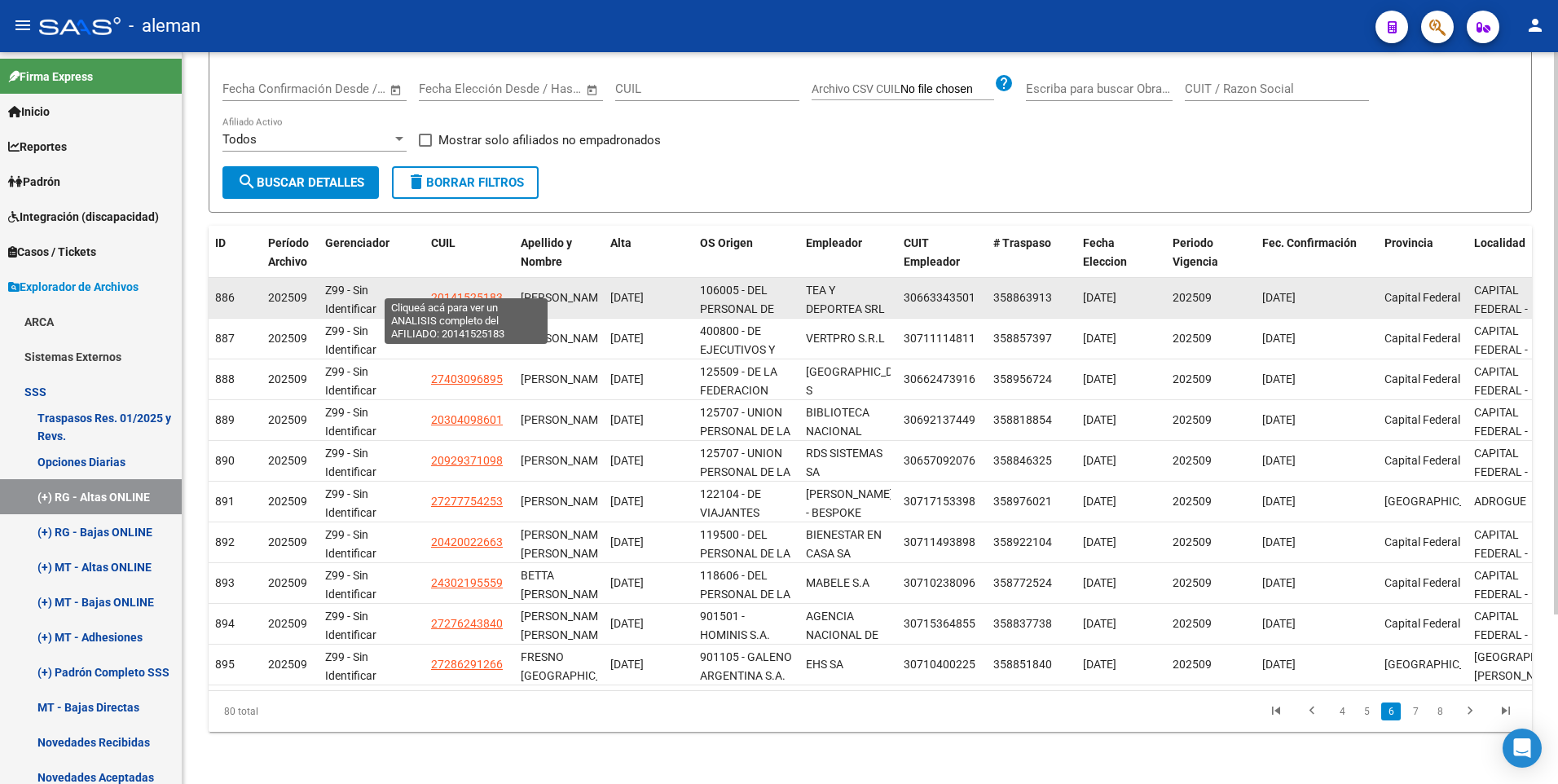
click at [476, 291] on span "20141525183" at bounding box center [466, 298] width 71 height 13
type textarea "20141525183"
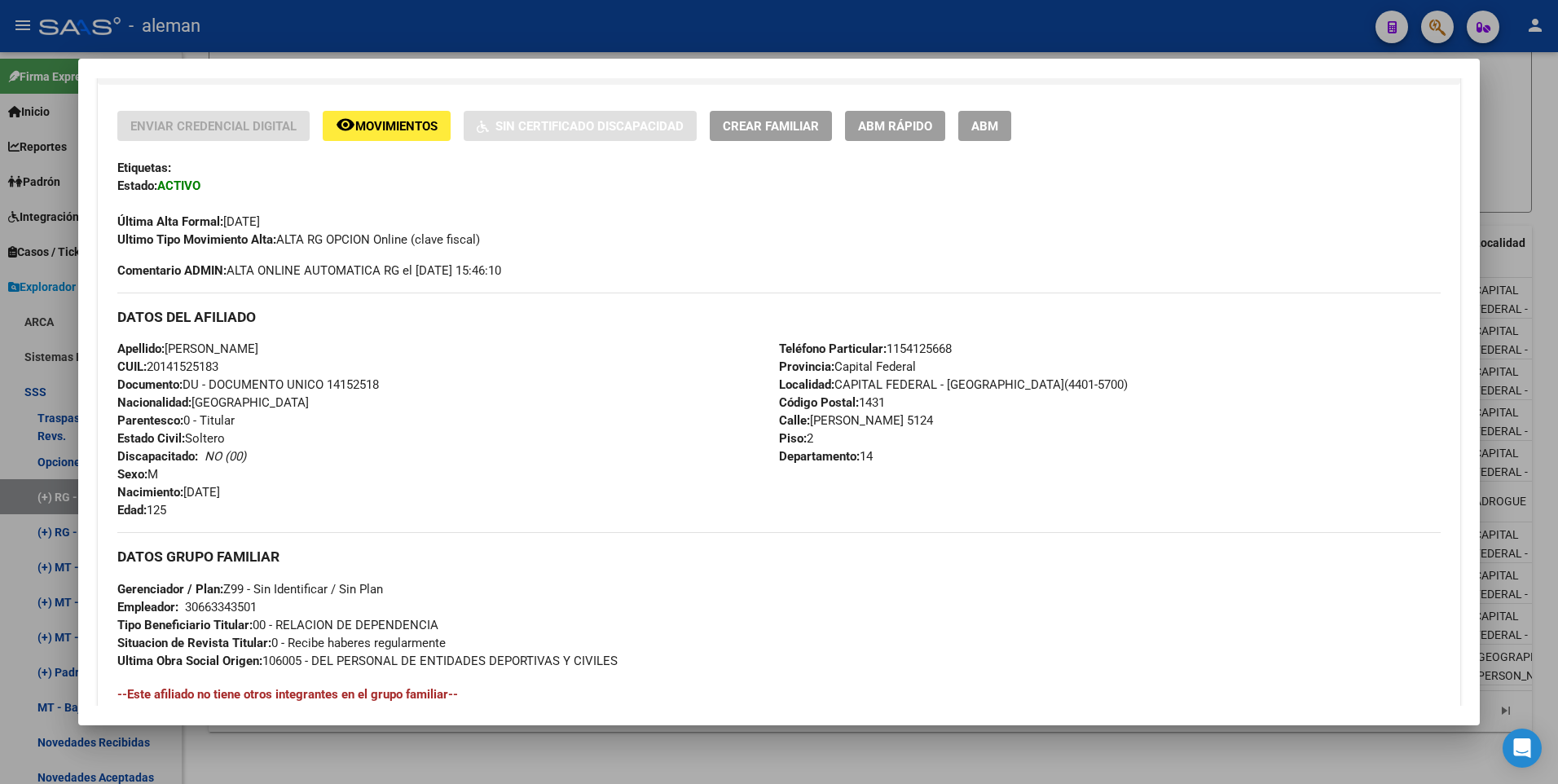
scroll to position [163, 0]
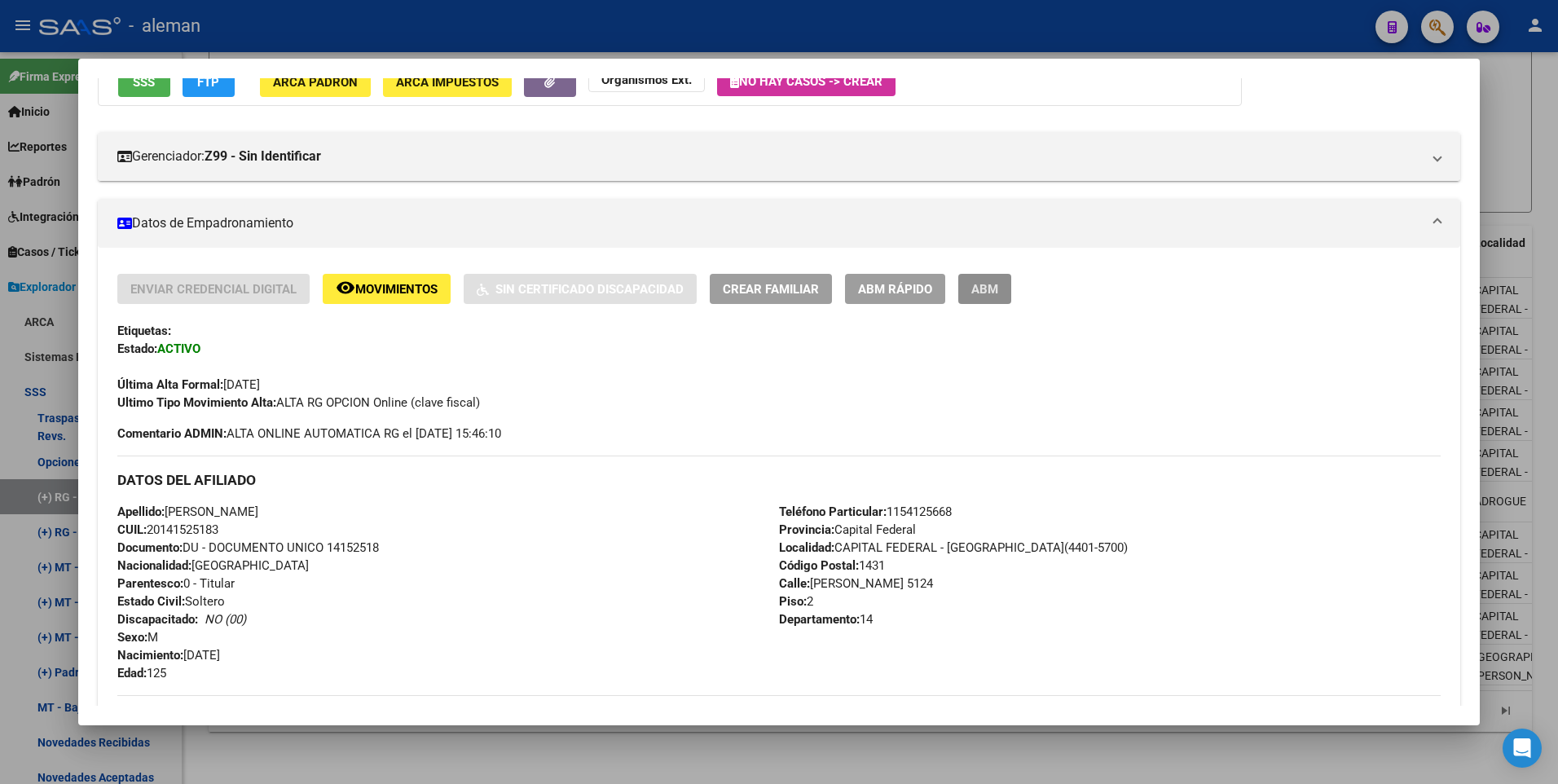
click at [980, 289] on span "ABM" at bounding box center [985, 289] width 27 height 14
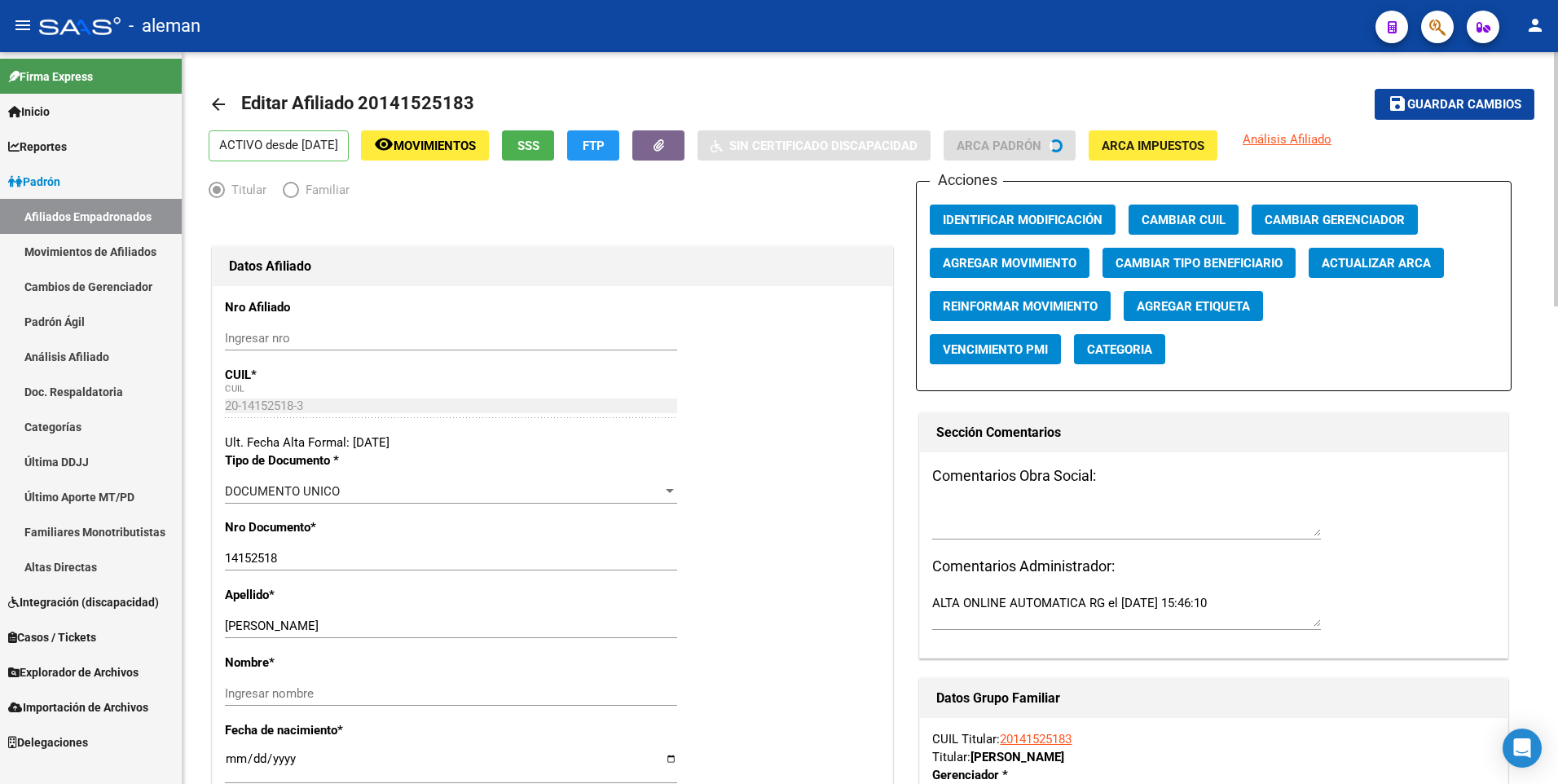
radio input "true"
type input "30-66334350-1"
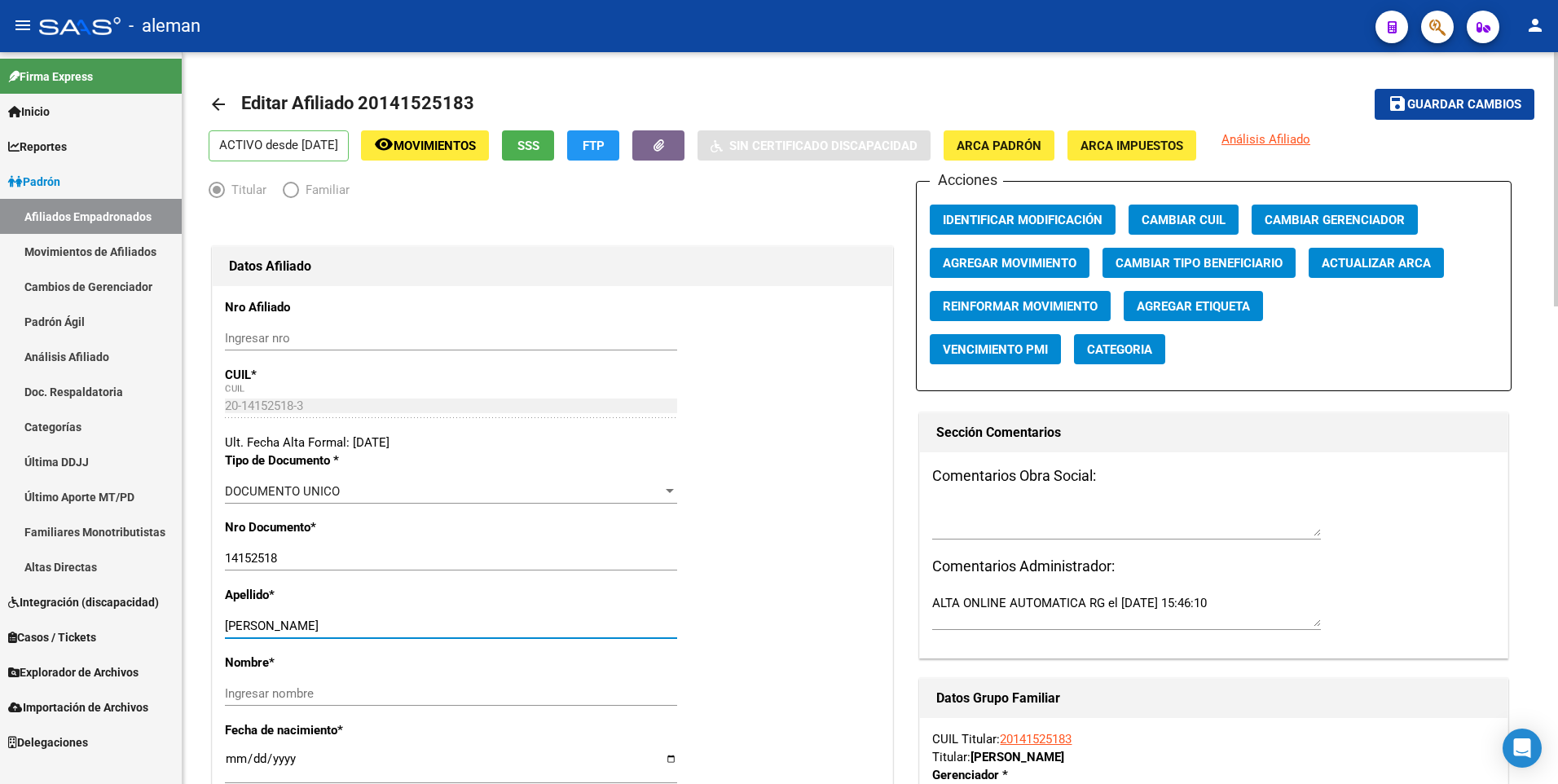
drag, startPoint x: 280, startPoint y: 622, endPoint x: 447, endPoint y: 622, distance: 167.0
click at [447, 622] on input "[PERSON_NAME]" at bounding box center [451, 625] width 452 height 14
click at [402, 695] on input "Ingresar nombre" at bounding box center [451, 693] width 452 height 14
paste input "OMAR OVIDIO"
type input "OMAR OVIDIO"
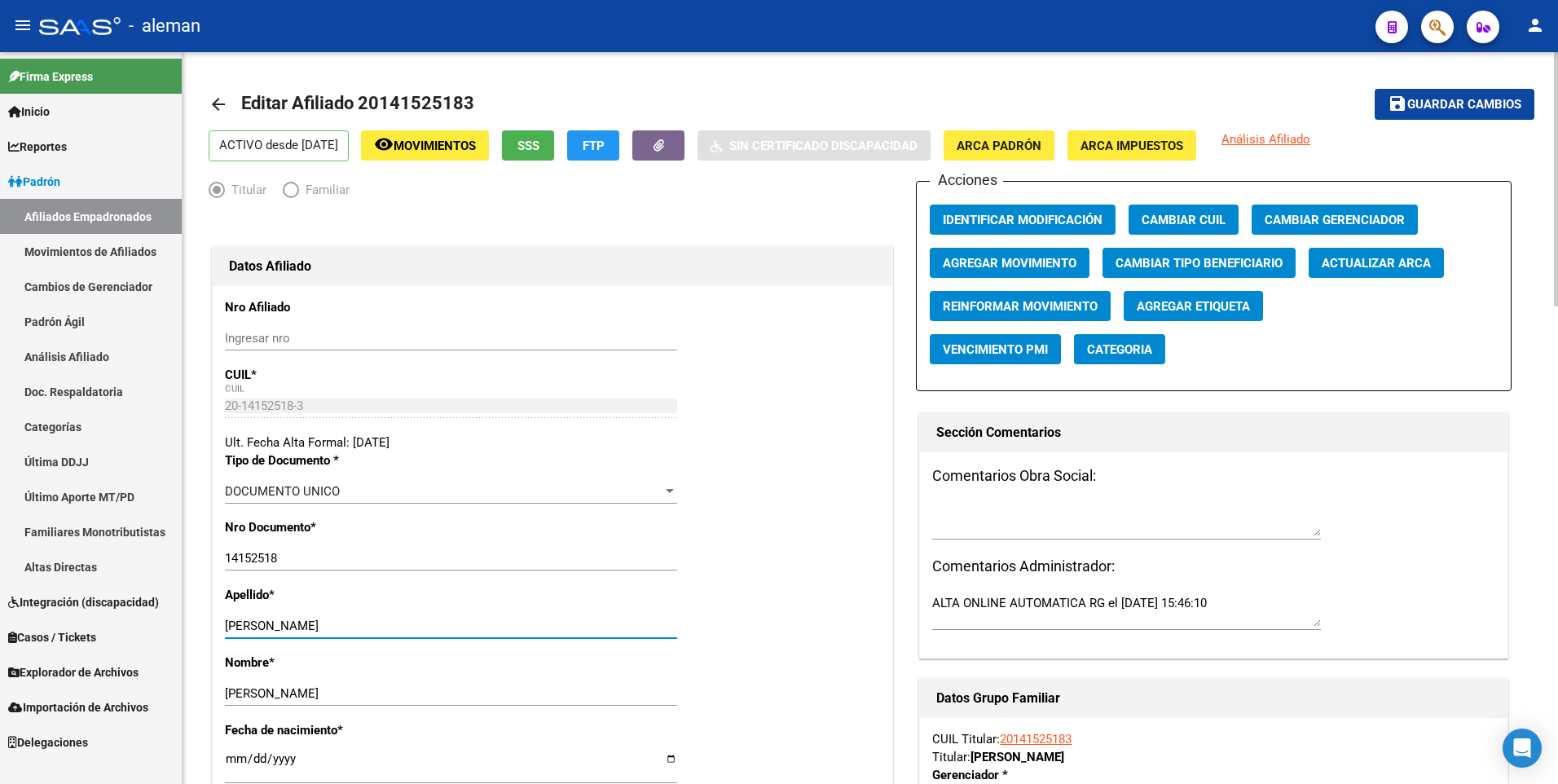
drag, startPoint x: 280, startPoint y: 623, endPoint x: 481, endPoint y: 623, distance: 201.0
click at [481, 623] on input "[PERSON_NAME]" at bounding box center [451, 625] width 452 height 14
type input "MOYANO"
click at [1041, 149] on span "ARCA Padrón" at bounding box center [998, 145] width 85 height 14
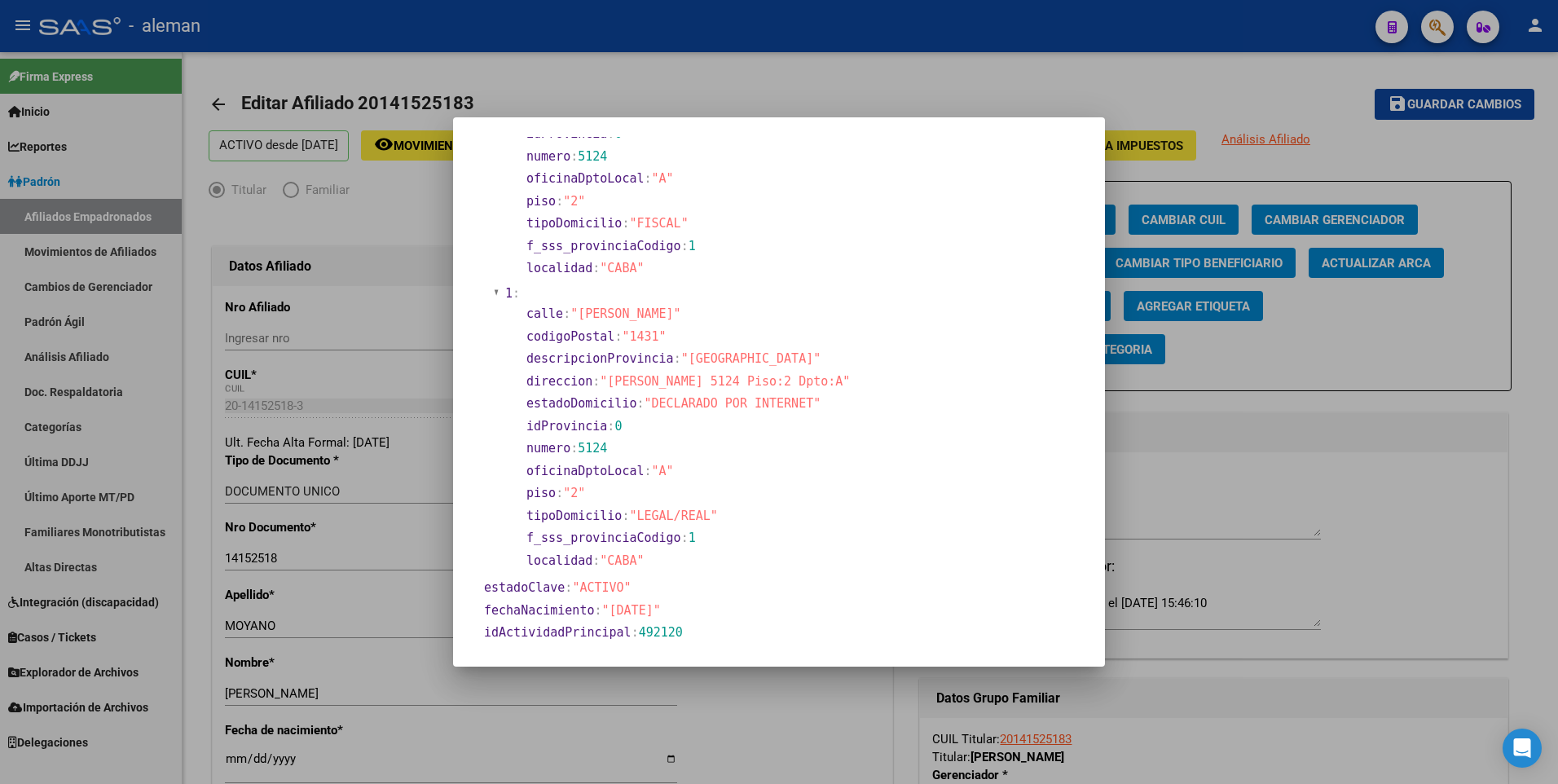
scroll to position [326, 0]
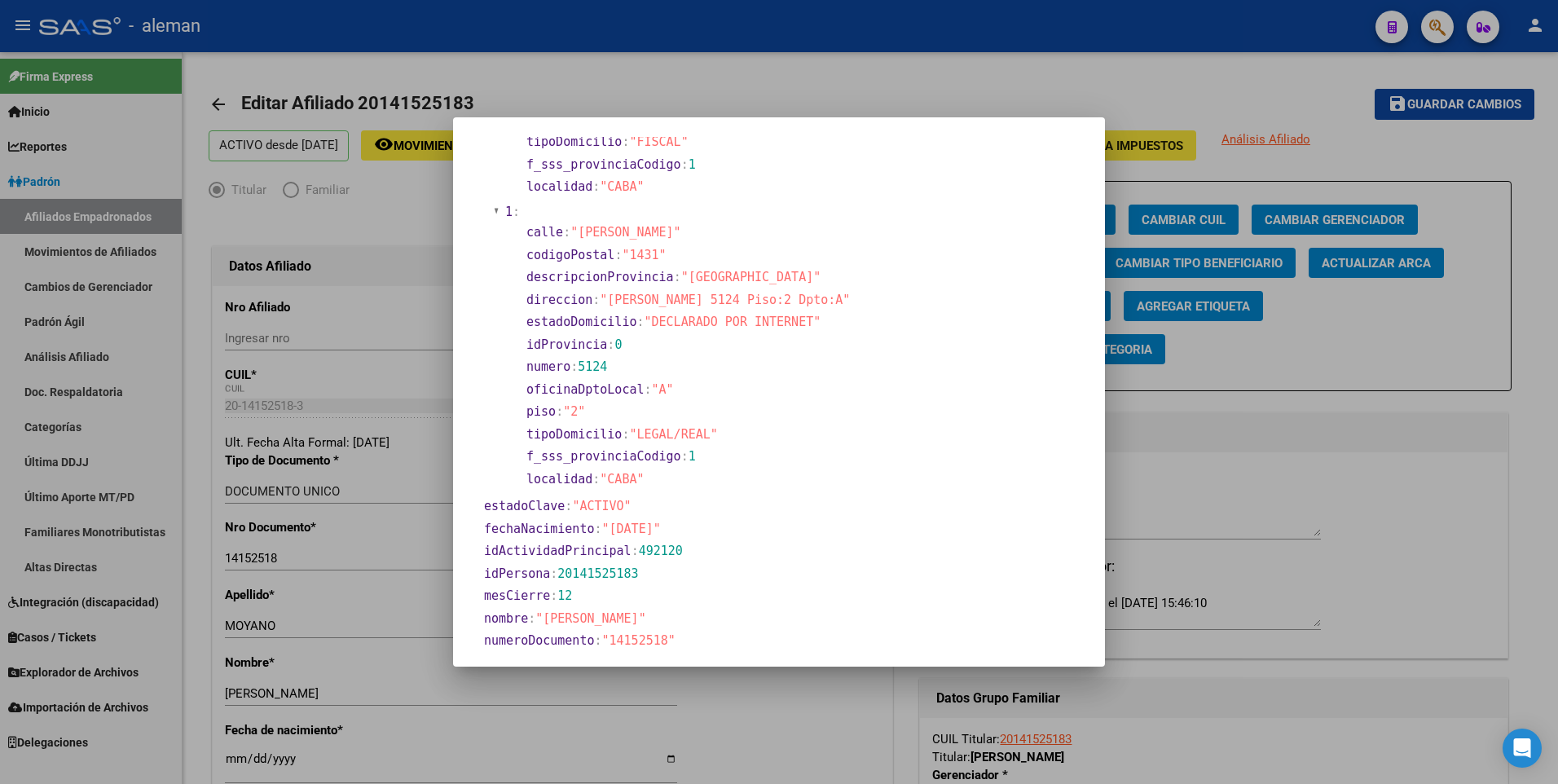
click at [233, 757] on div at bounding box center [779, 392] width 1558 height 784
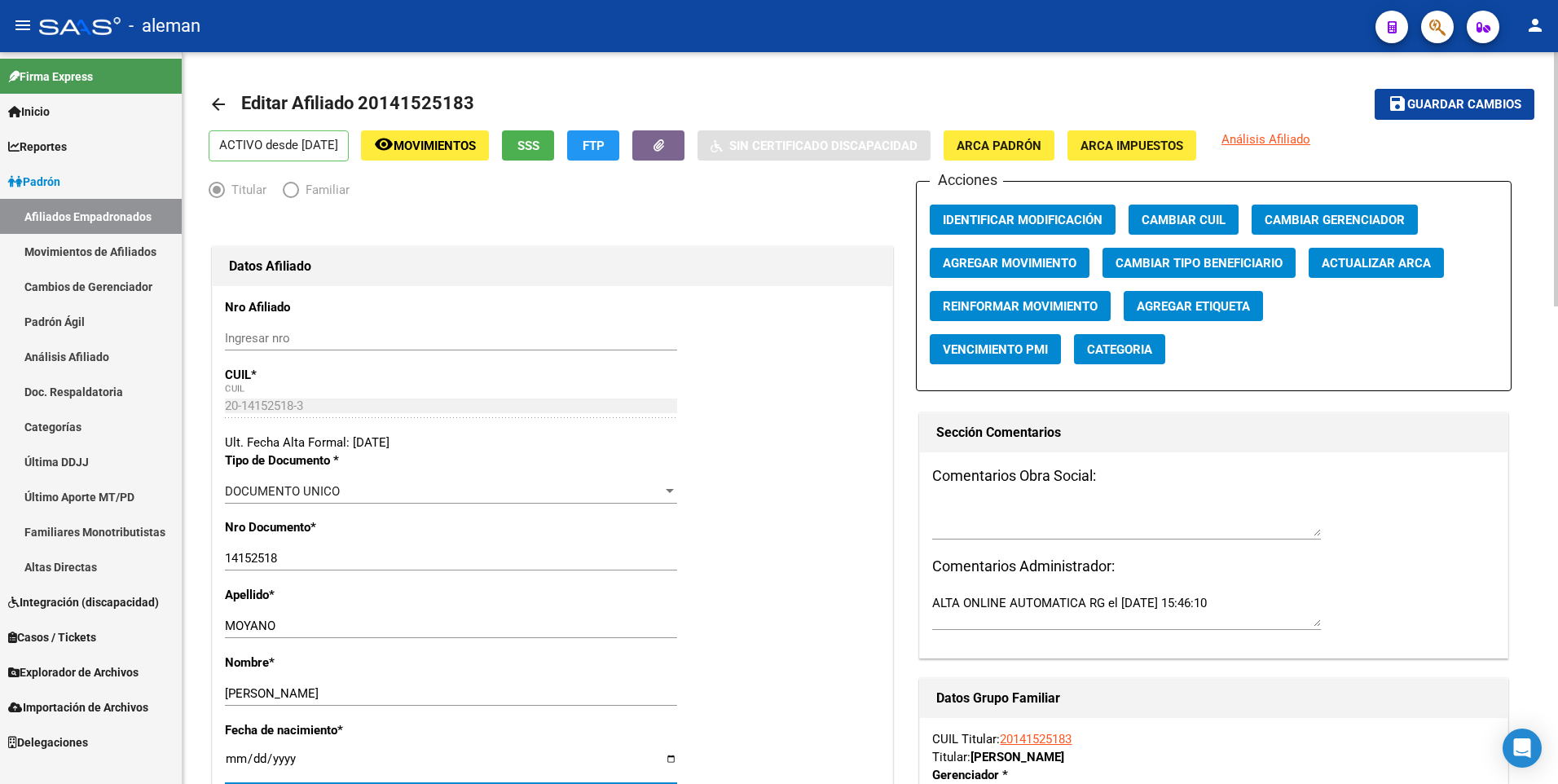
click at [238, 757] on input "[DATE]" at bounding box center [451, 765] width 452 height 26
type input "1900-01-13"
type input "1960-08-13"
click at [797, 531] on div "Nro Documento * 14152518 Ingresar nro" at bounding box center [552, 551] width 655 height 68
click at [1484, 102] on span "Guardar cambios" at bounding box center [1464, 104] width 114 height 14
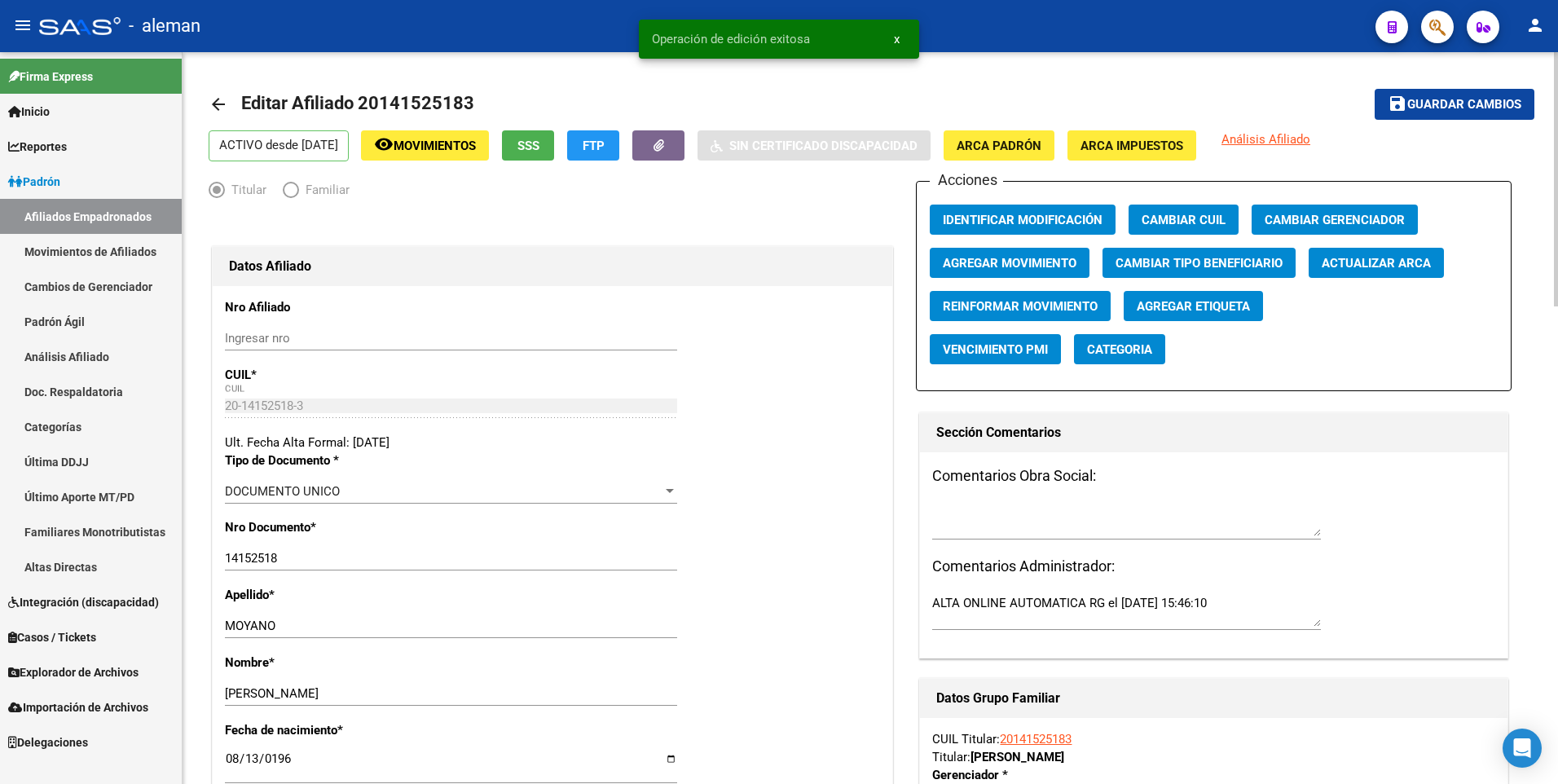
click at [212, 105] on mat-icon "arrow_back" at bounding box center [217, 104] width 19 height 19
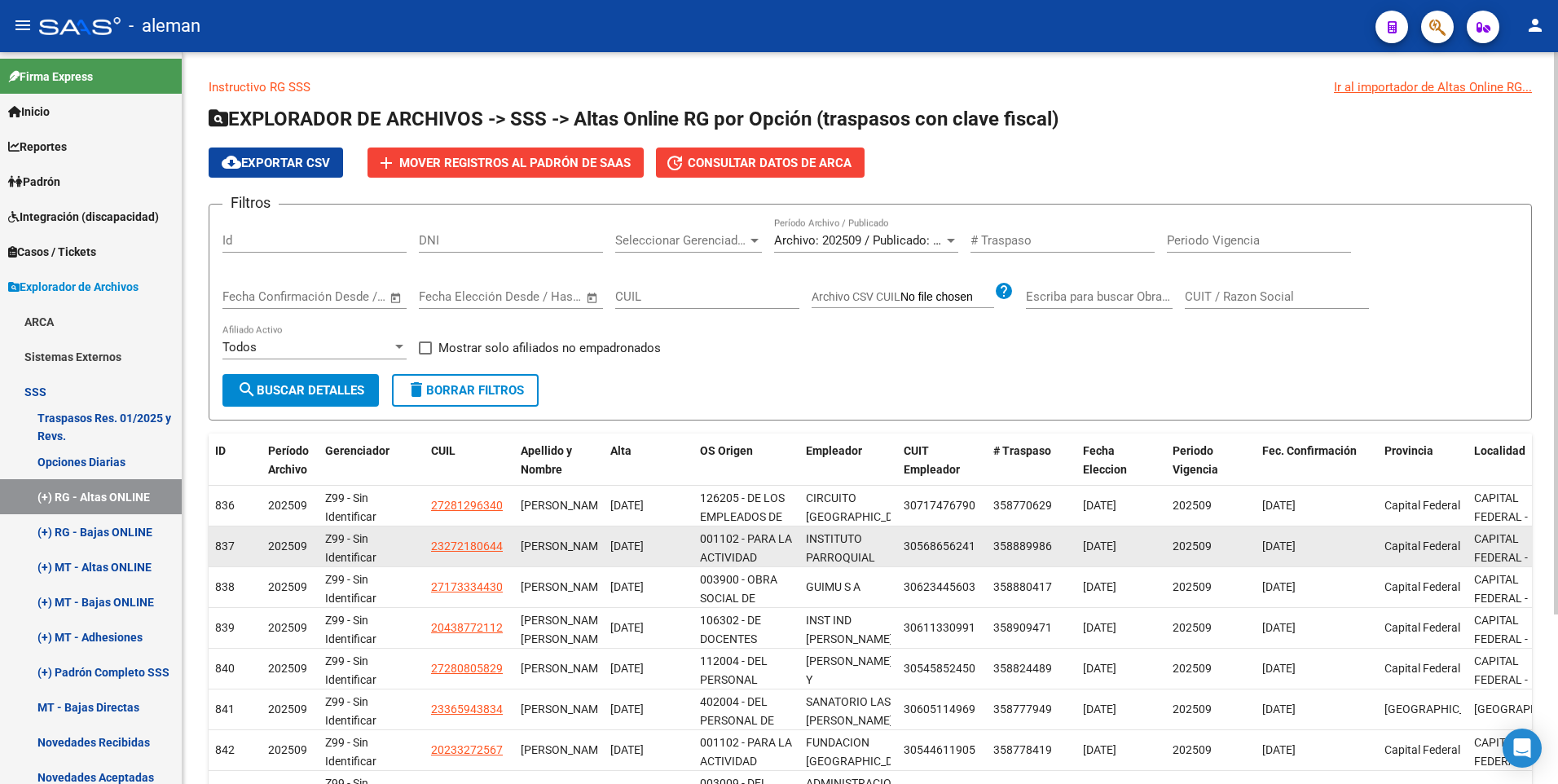
scroll to position [220, 0]
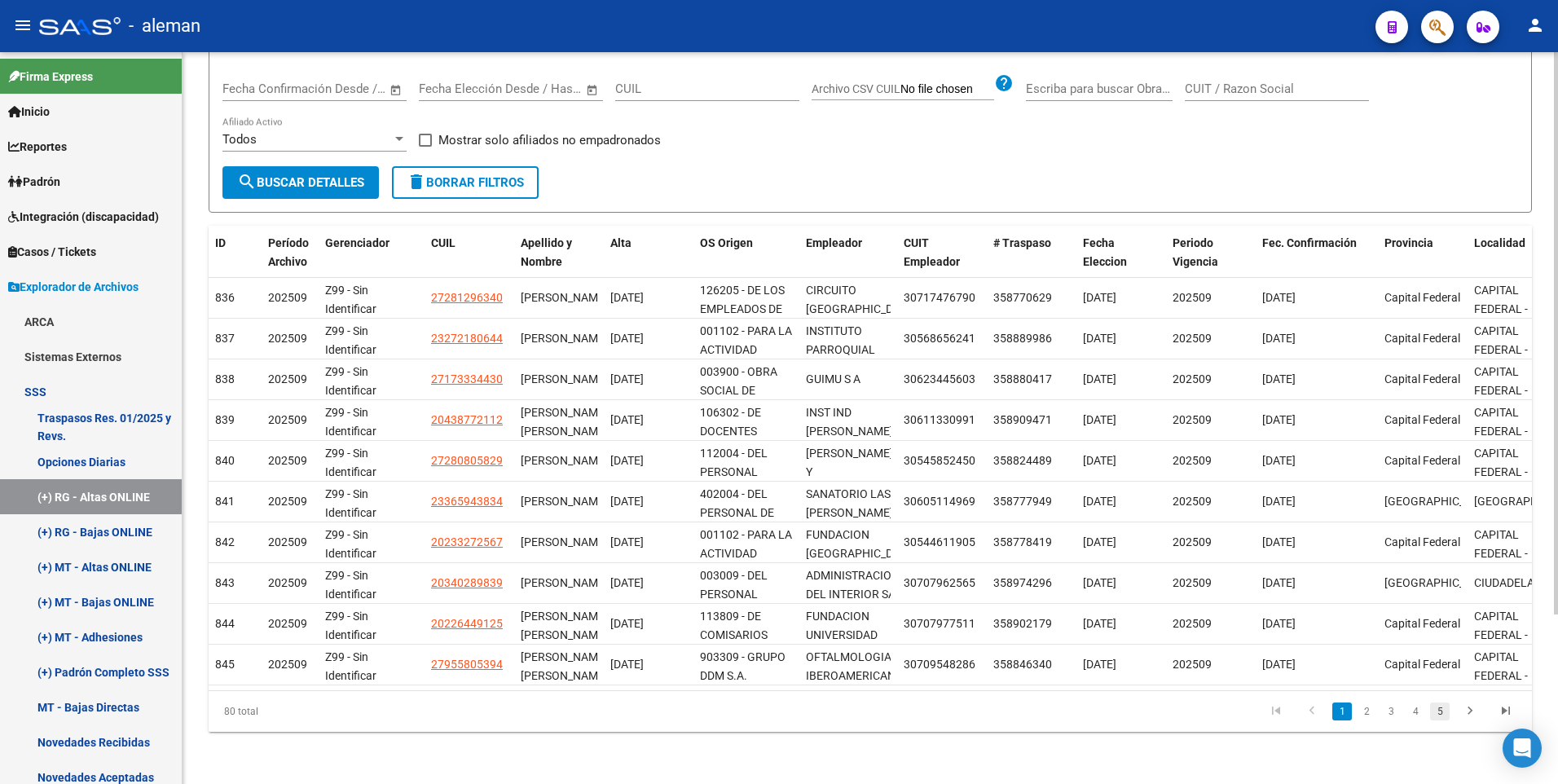
click at [1445, 711] on link "5" at bounding box center [1439, 711] width 19 height 18
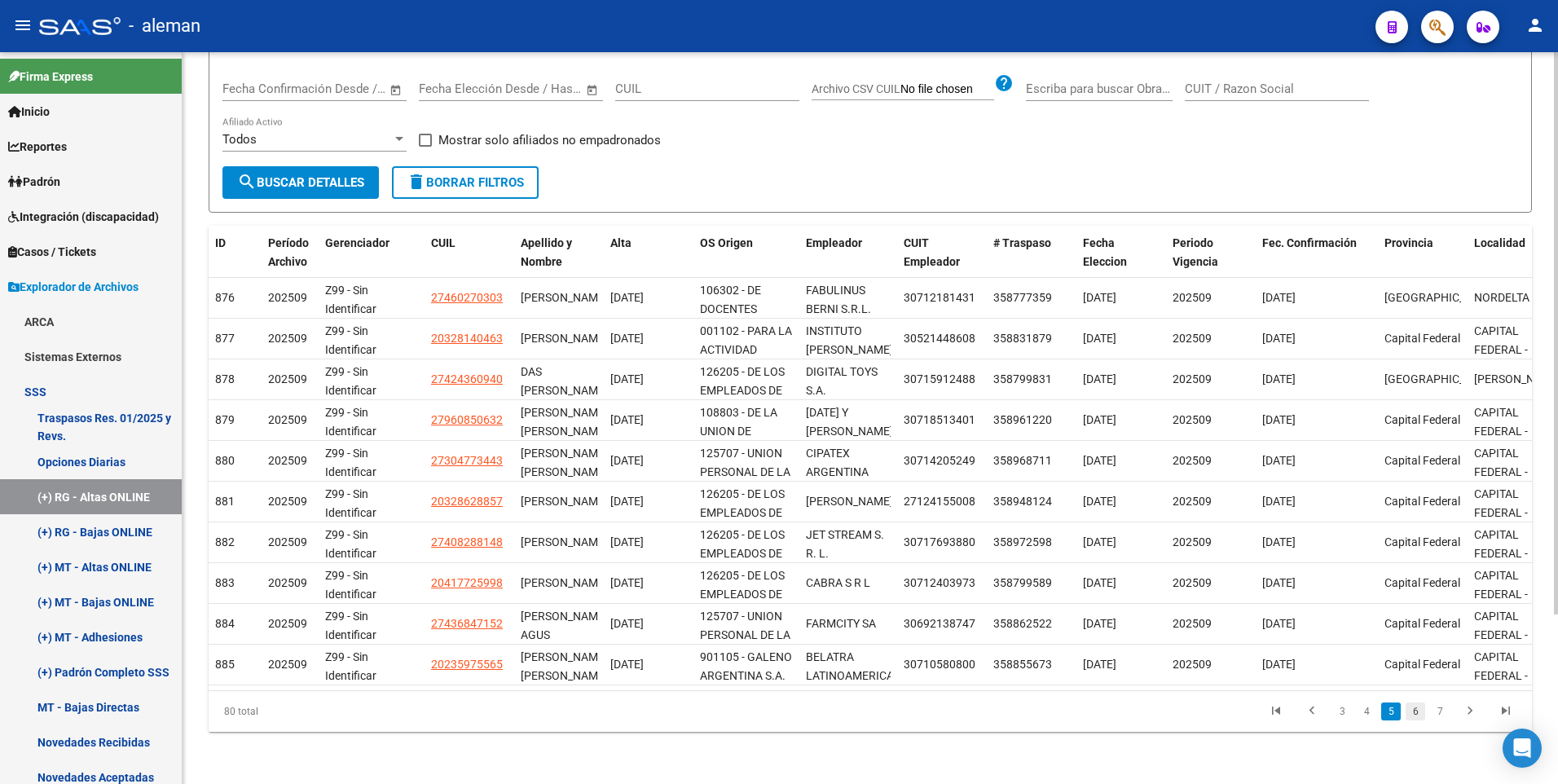
click at [1414, 712] on link "6" at bounding box center [1414, 711] width 19 height 18
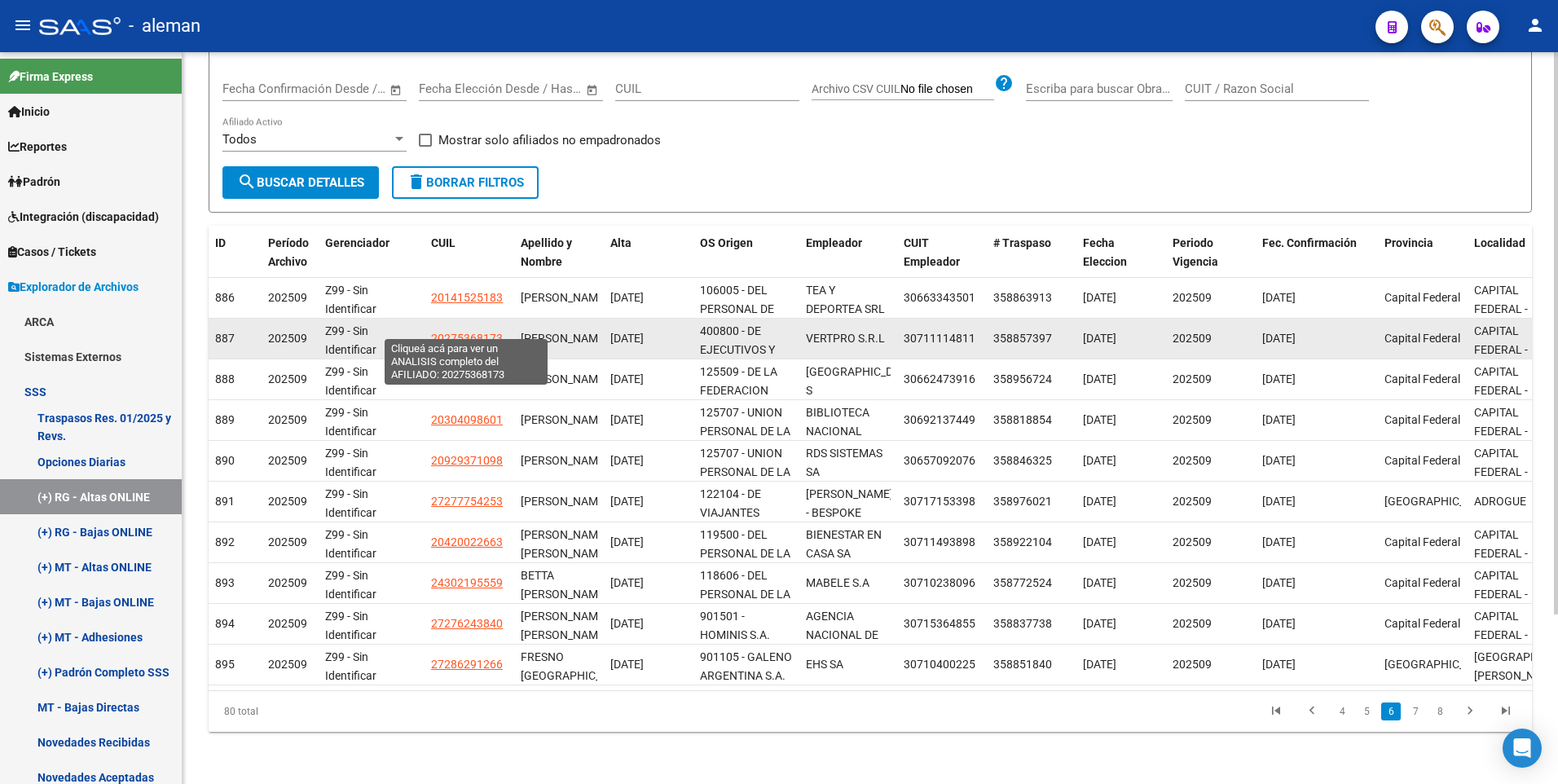
click at [474, 332] on span "20275368173" at bounding box center [466, 338] width 71 height 13
type textarea "20275368173"
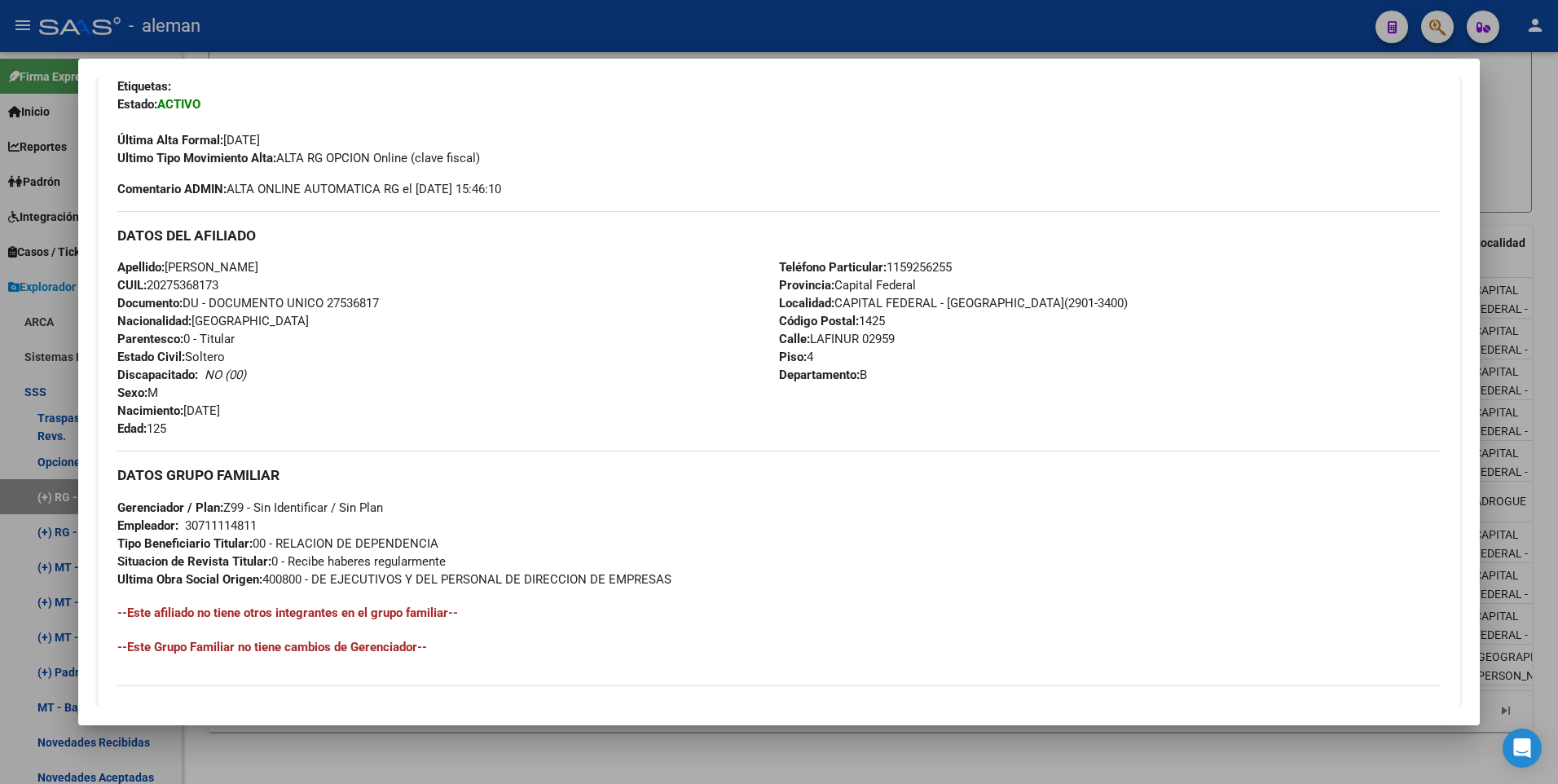
scroll to position [244, 0]
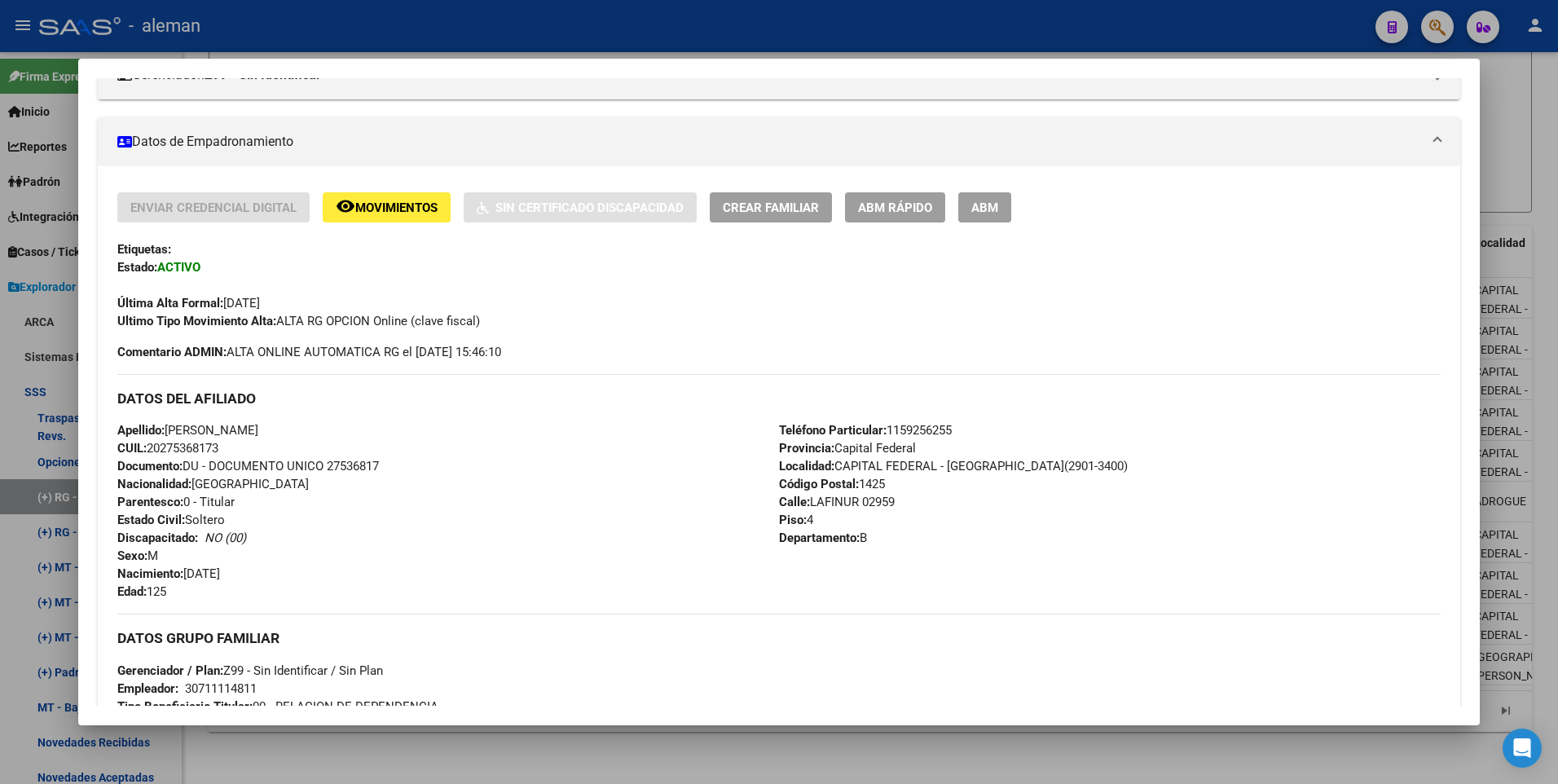
click at [985, 208] on span "ABM" at bounding box center [985, 207] width 27 height 14
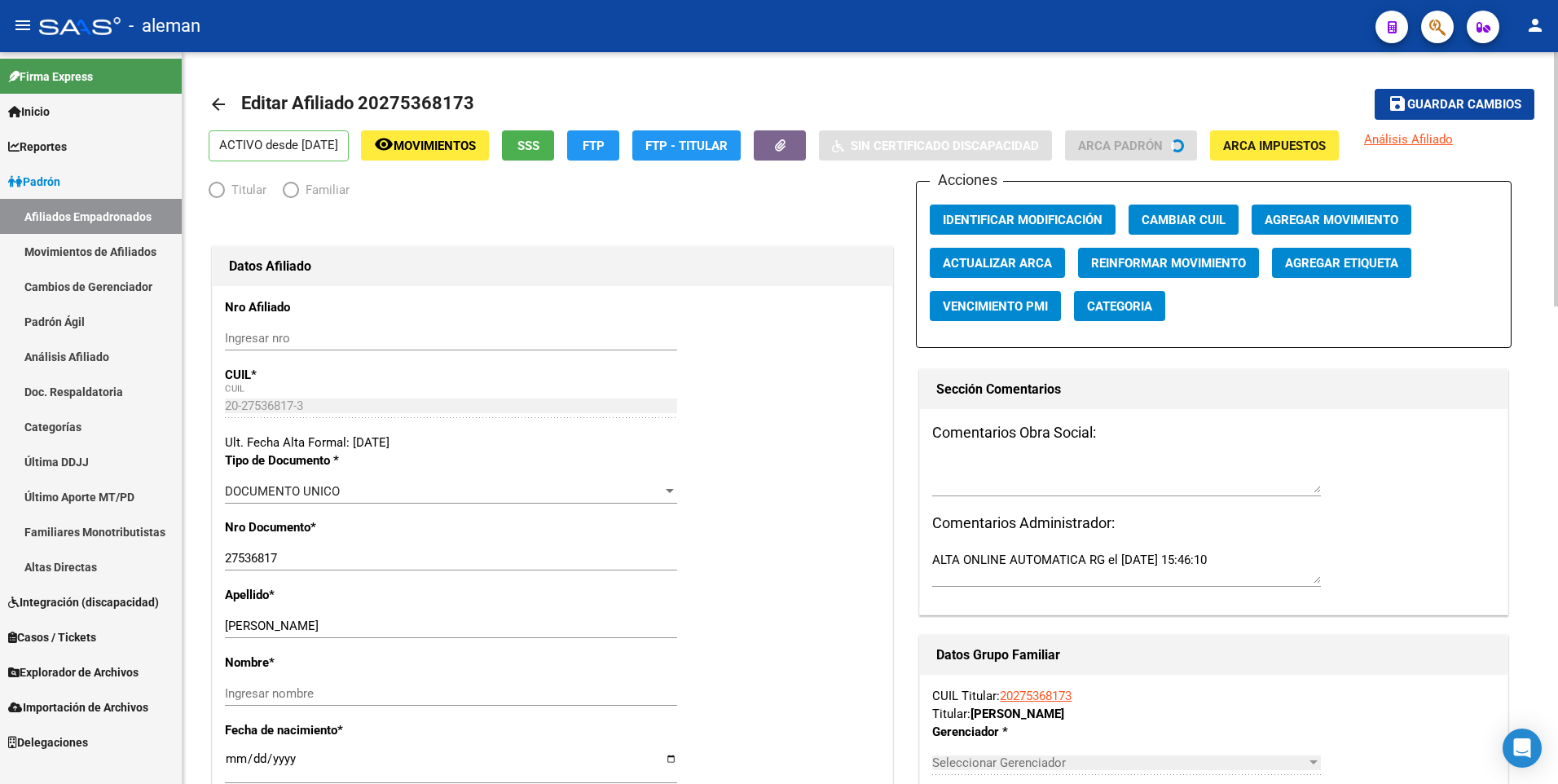
radio input "true"
type input "30-71111481-1"
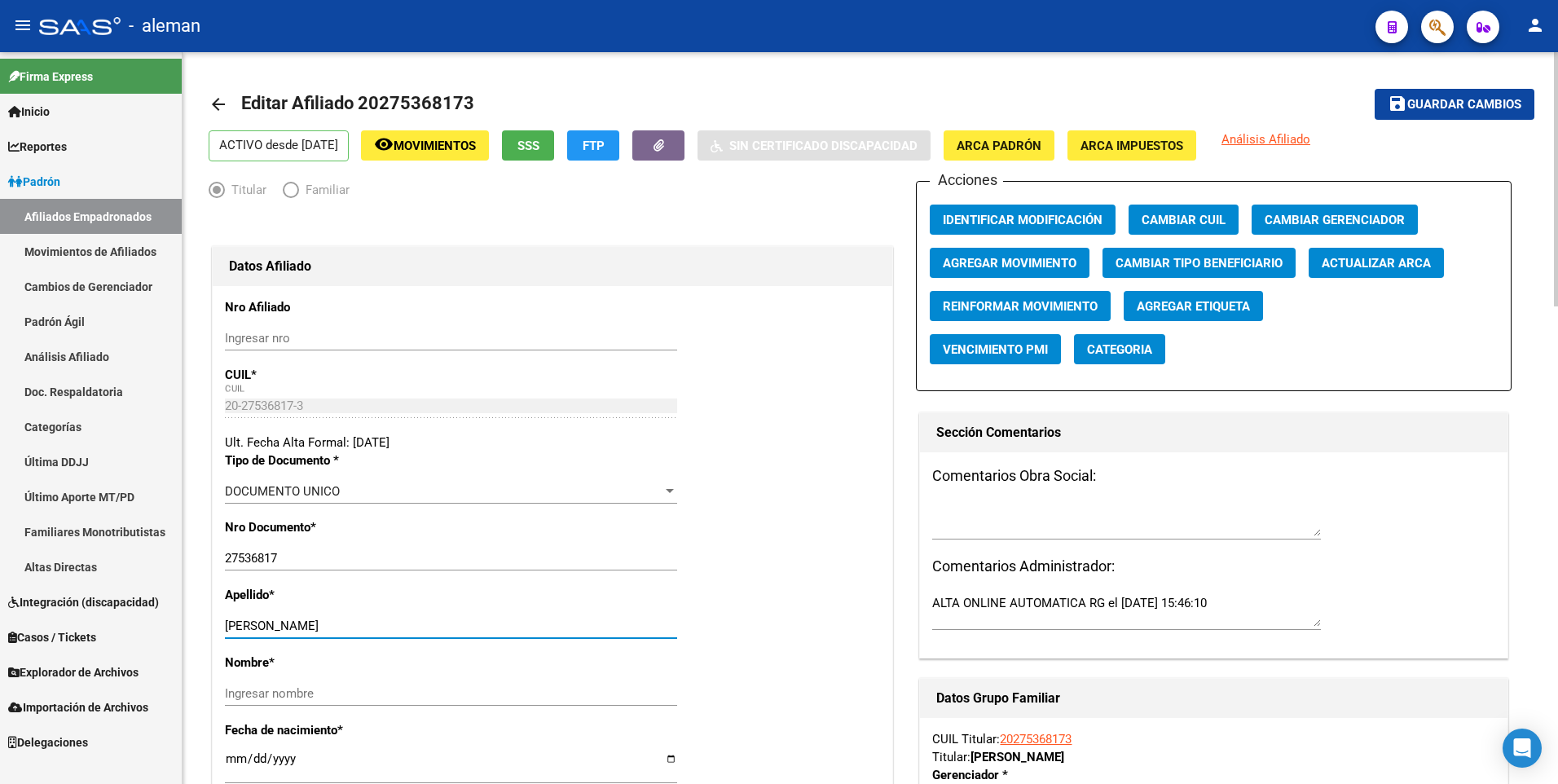
drag, startPoint x: 280, startPoint y: 625, endPoint x: 514, endPoint y: 625, distance: 234.0
click at [514, 625] on input "[PERSON_NAME]" at bounding box center [451, 625] width 452 height 14
click at [421, 691] on input "Ingresar nombre" at bounding box center [451, 693] width 452 height 14
paste input "LISANDRO MARIO"
type input "LISANDRO MARIO"
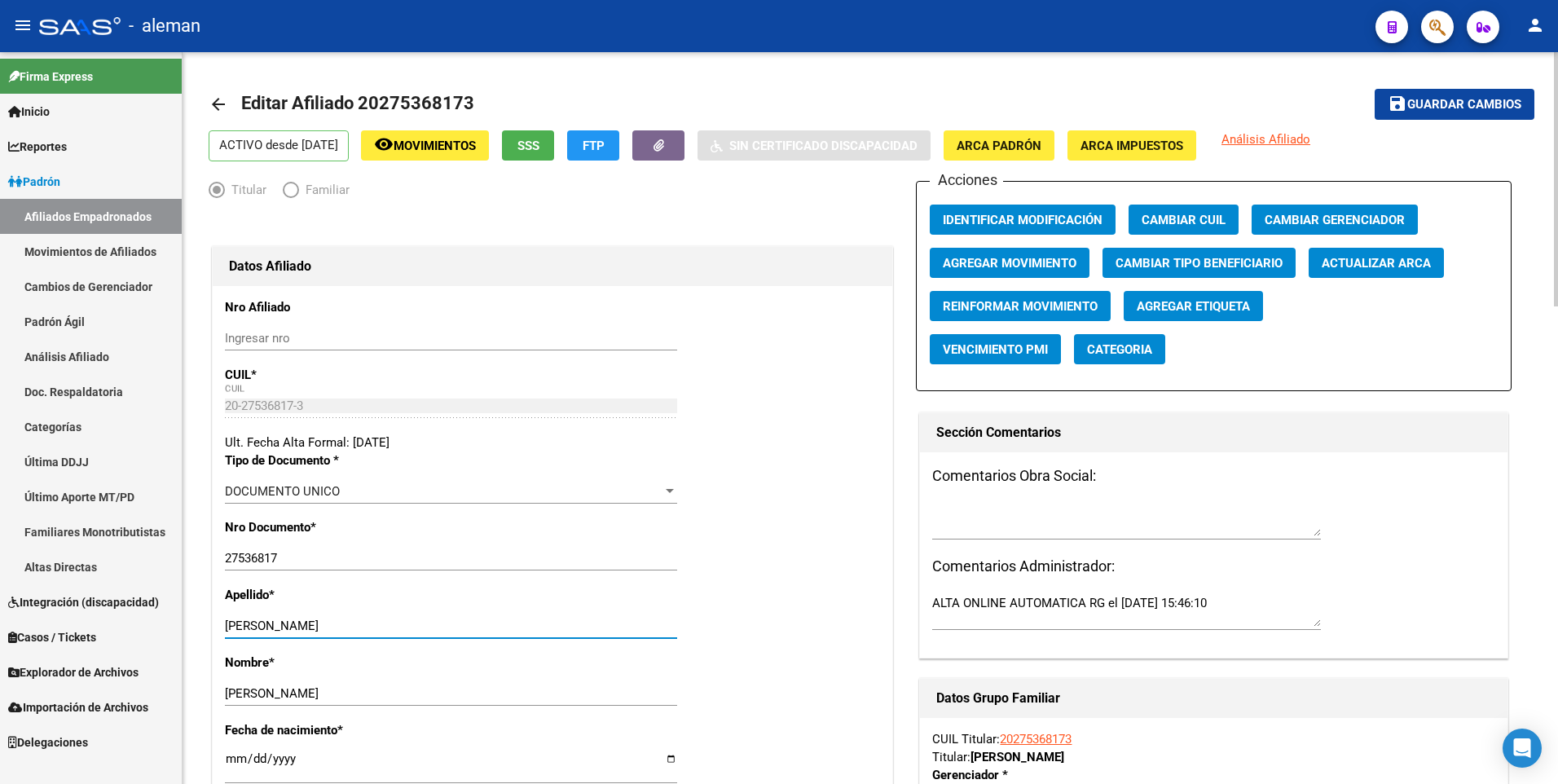
drag, startPoint x: 280, startPoint y: 624, endPoint x: 506, endPoint y: 624, distance: 226.0
click at [506, 624] on input "[PERSON_NAME]" at bounding box center [451, 625] width 452 height 14
type input "MANCINI"
click at [1048, 133] on button "ARCA Padrón" at bounding box center [999, 145] width 111 height 30
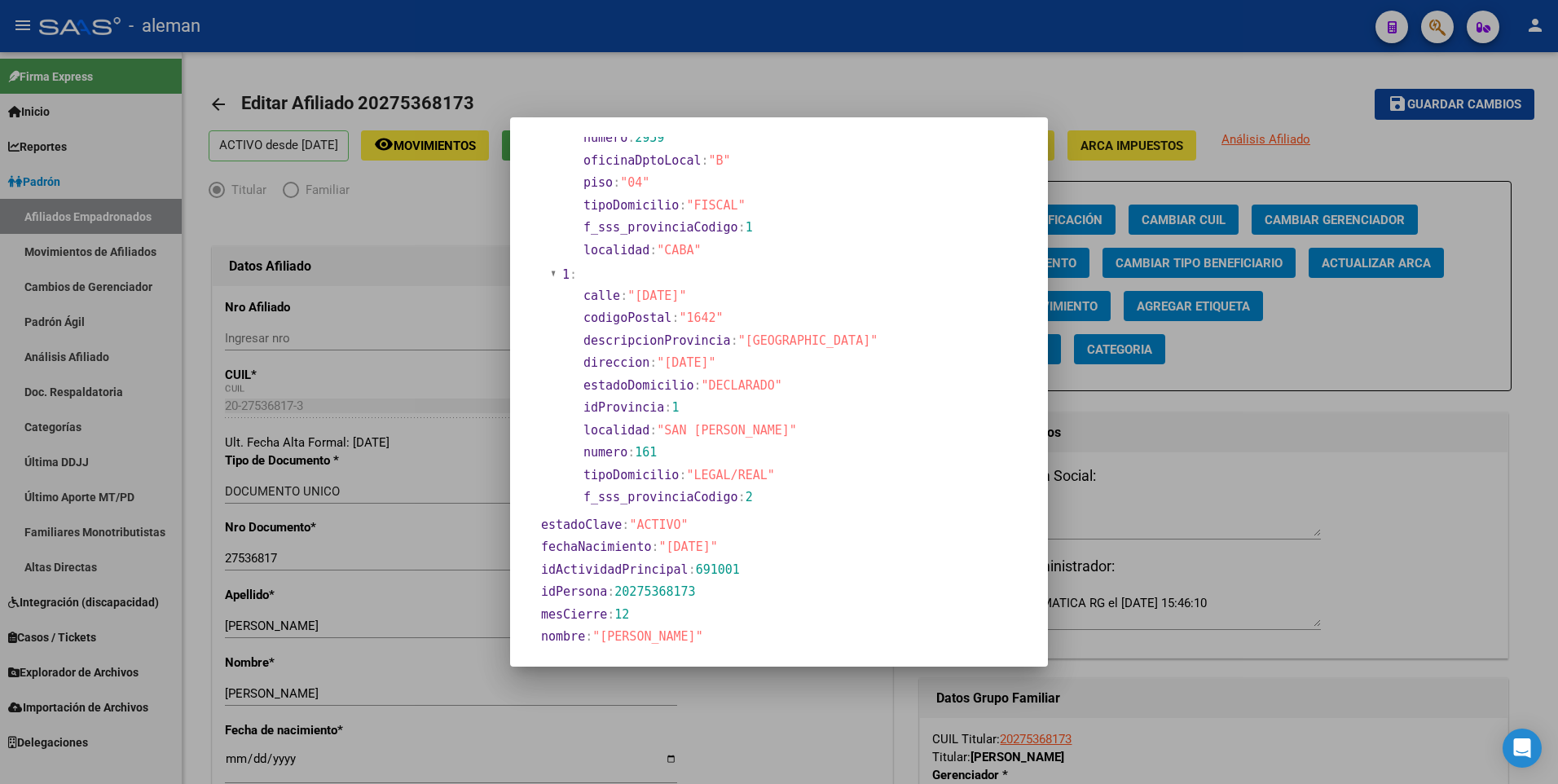
scroll to position [326, 0]
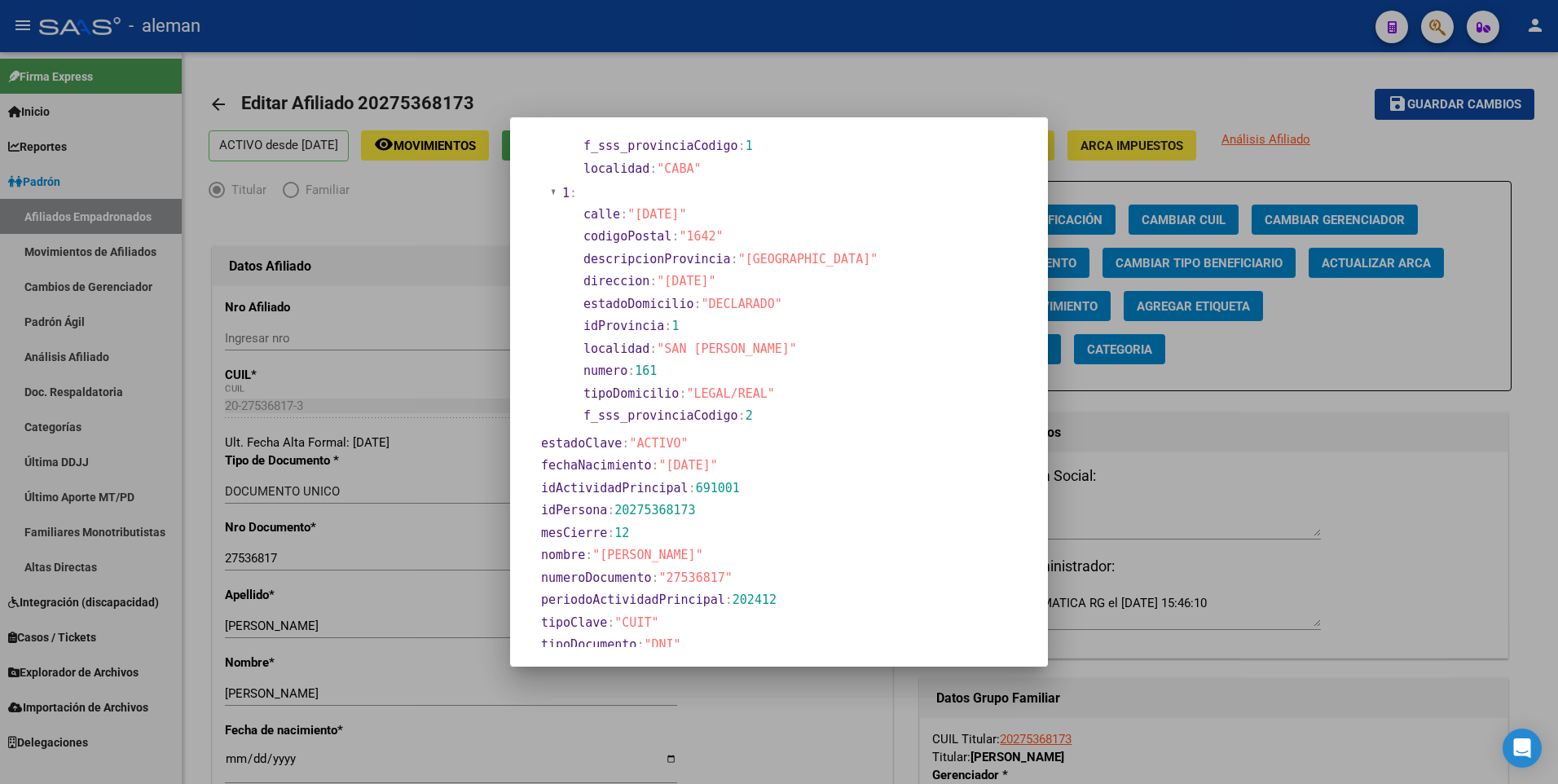
click at [232, 756] on div at bounding box center [779, 392] width 1558 height 784
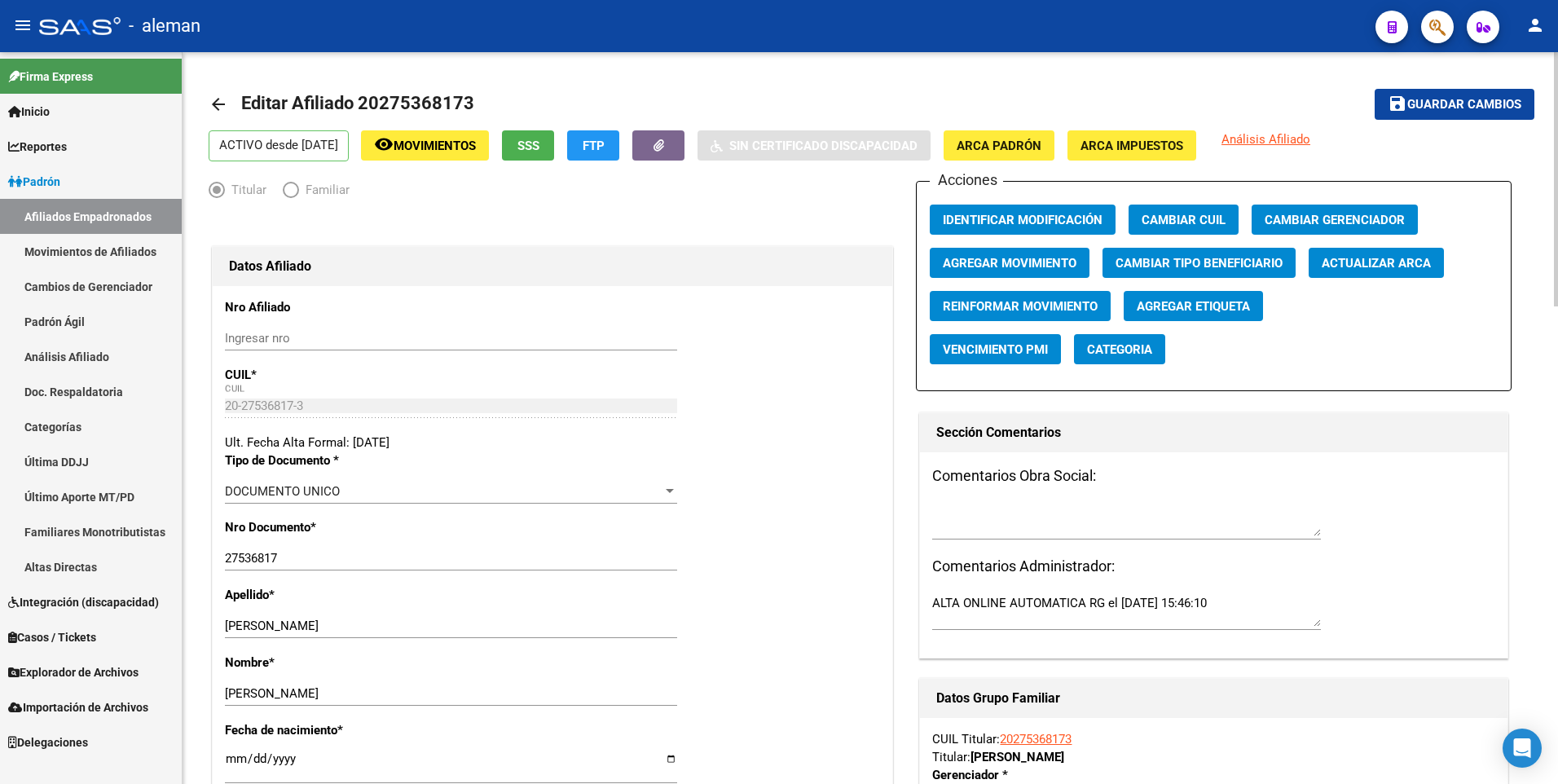
click at [233, 760] on input "[DATE]" at bounding box center [451, 765] width 452 height 26
type input "1900-01-11"
type input "1979-08-11"
click at [1493, 105] on span "Guardar cambios" at bounding box center [1464, 104] width 114 height 14
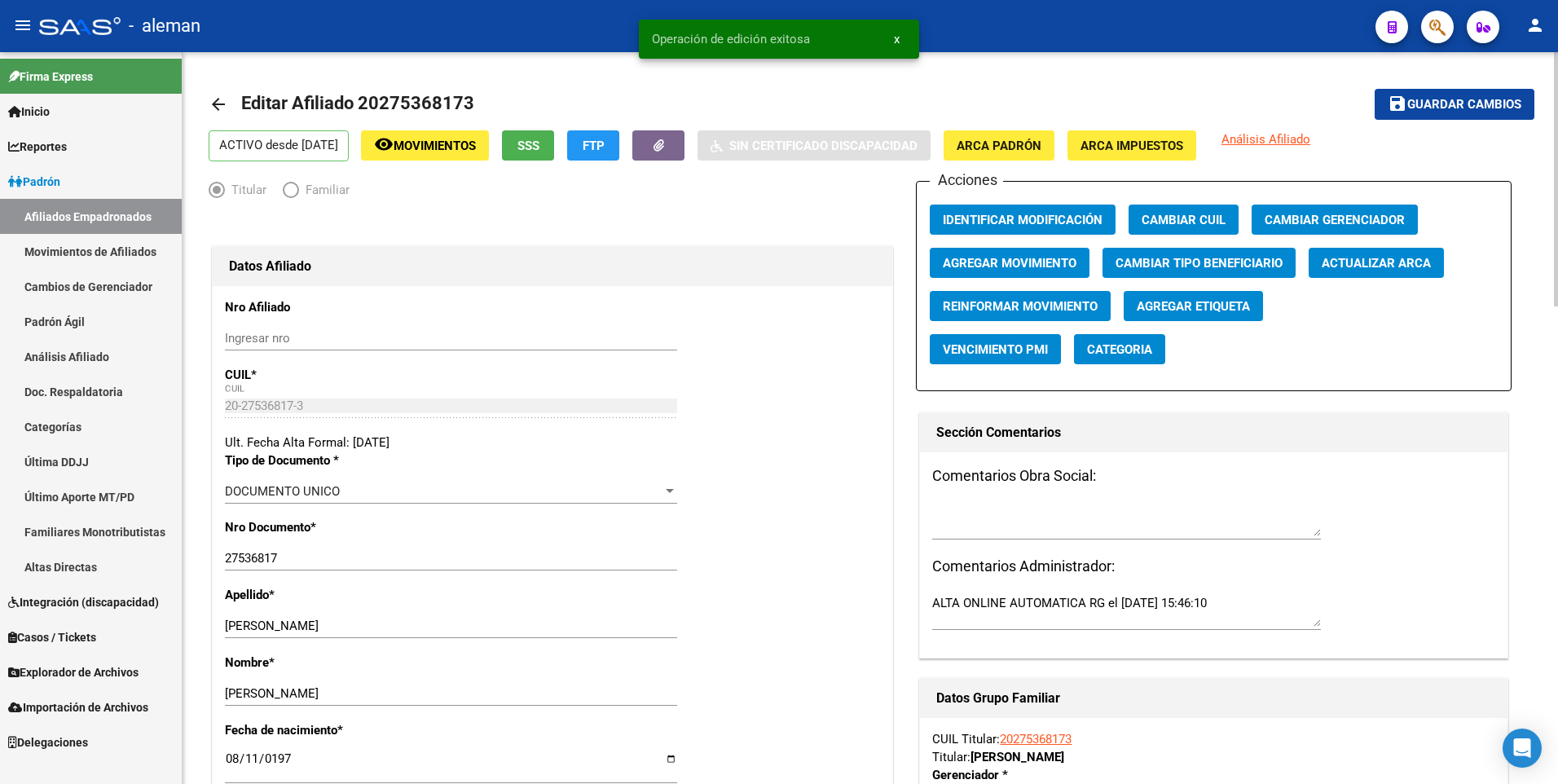
click at [217, 104] on mat-icon "arrow_back" at bounding box center [217, 104] width 19 height 19
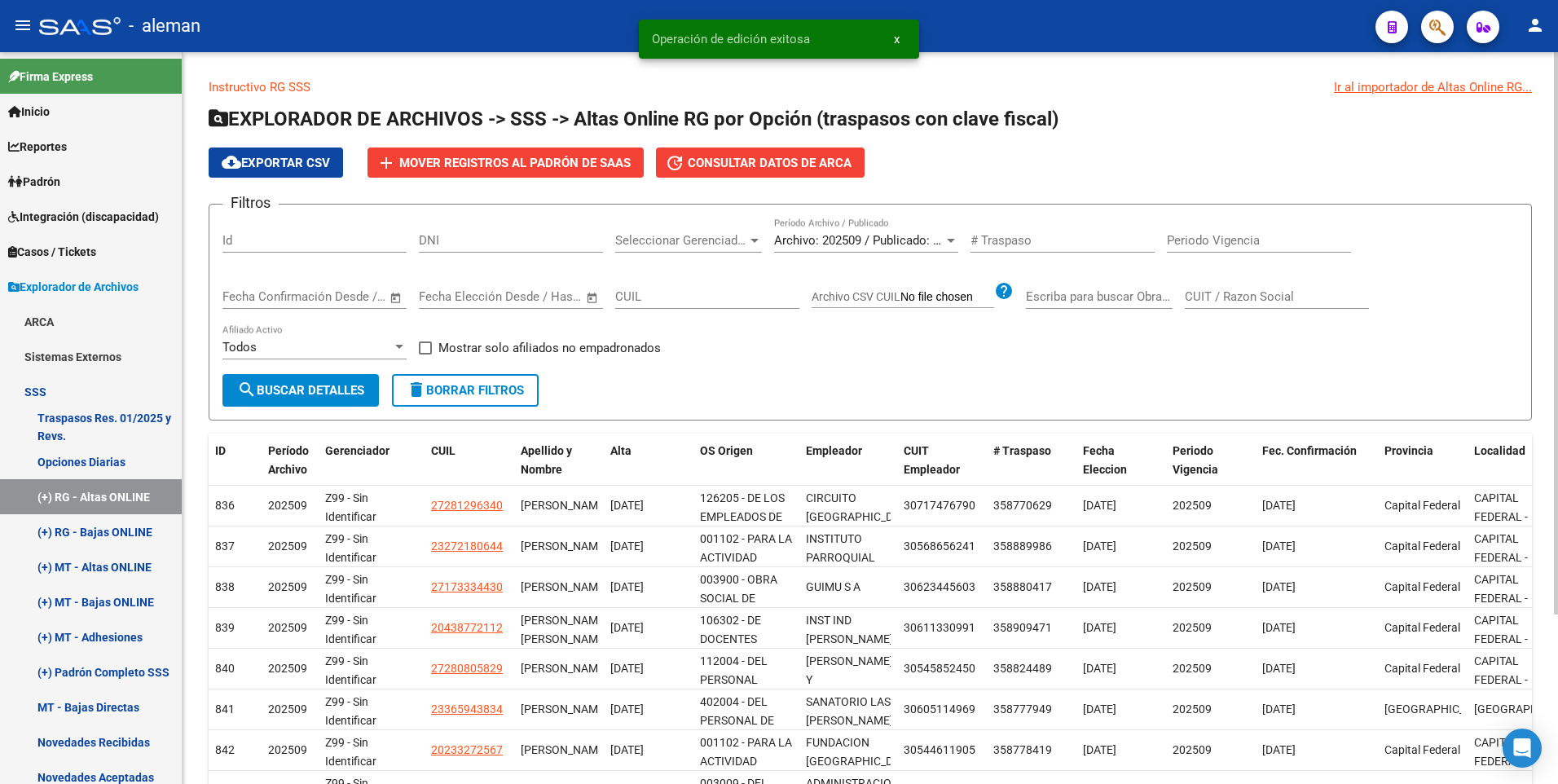
scroll to position [220, 0]
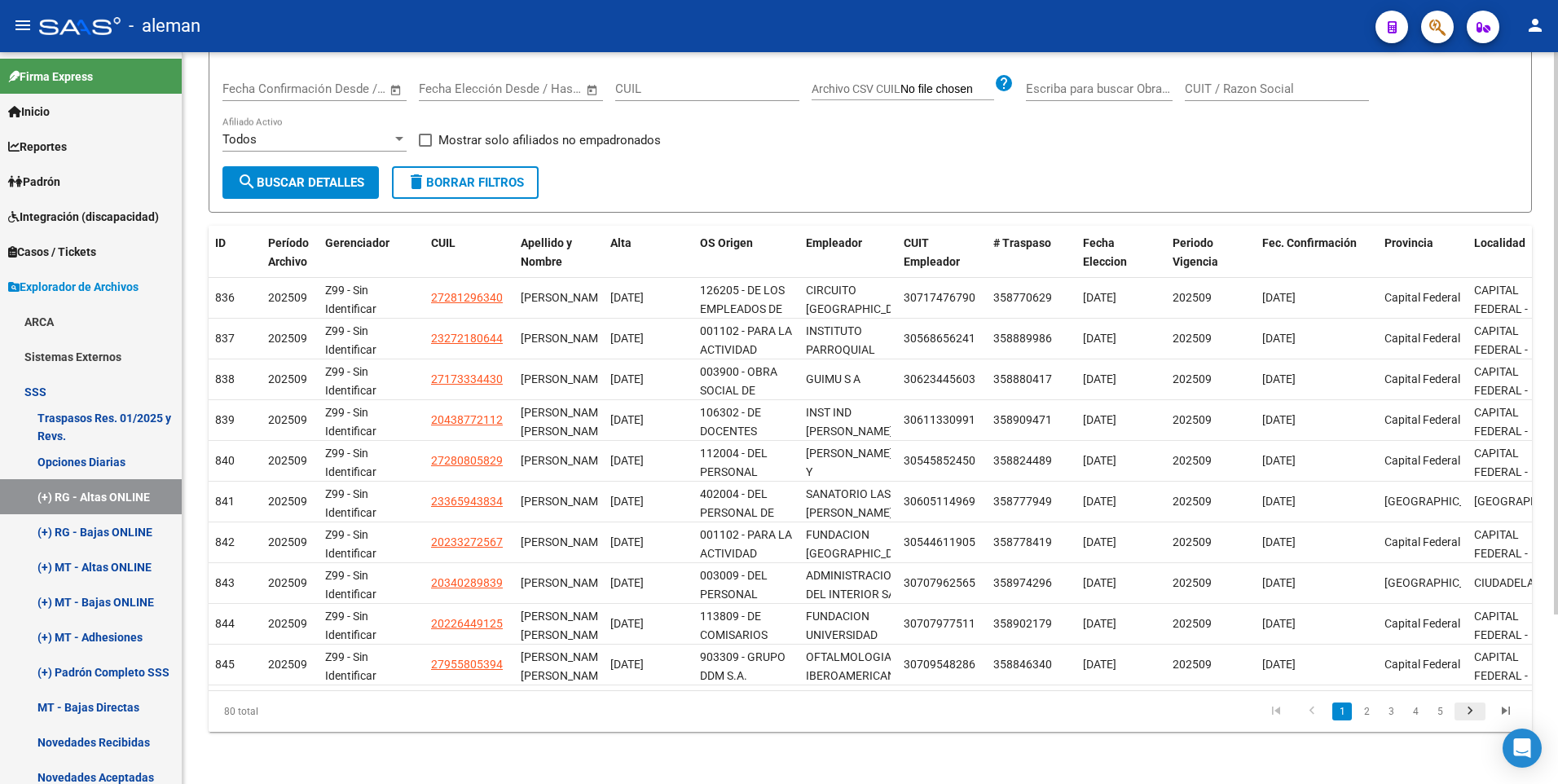
click at [1466, 708] on icon "go to next page" at bounding box center [1469, 713] width 21 height 19
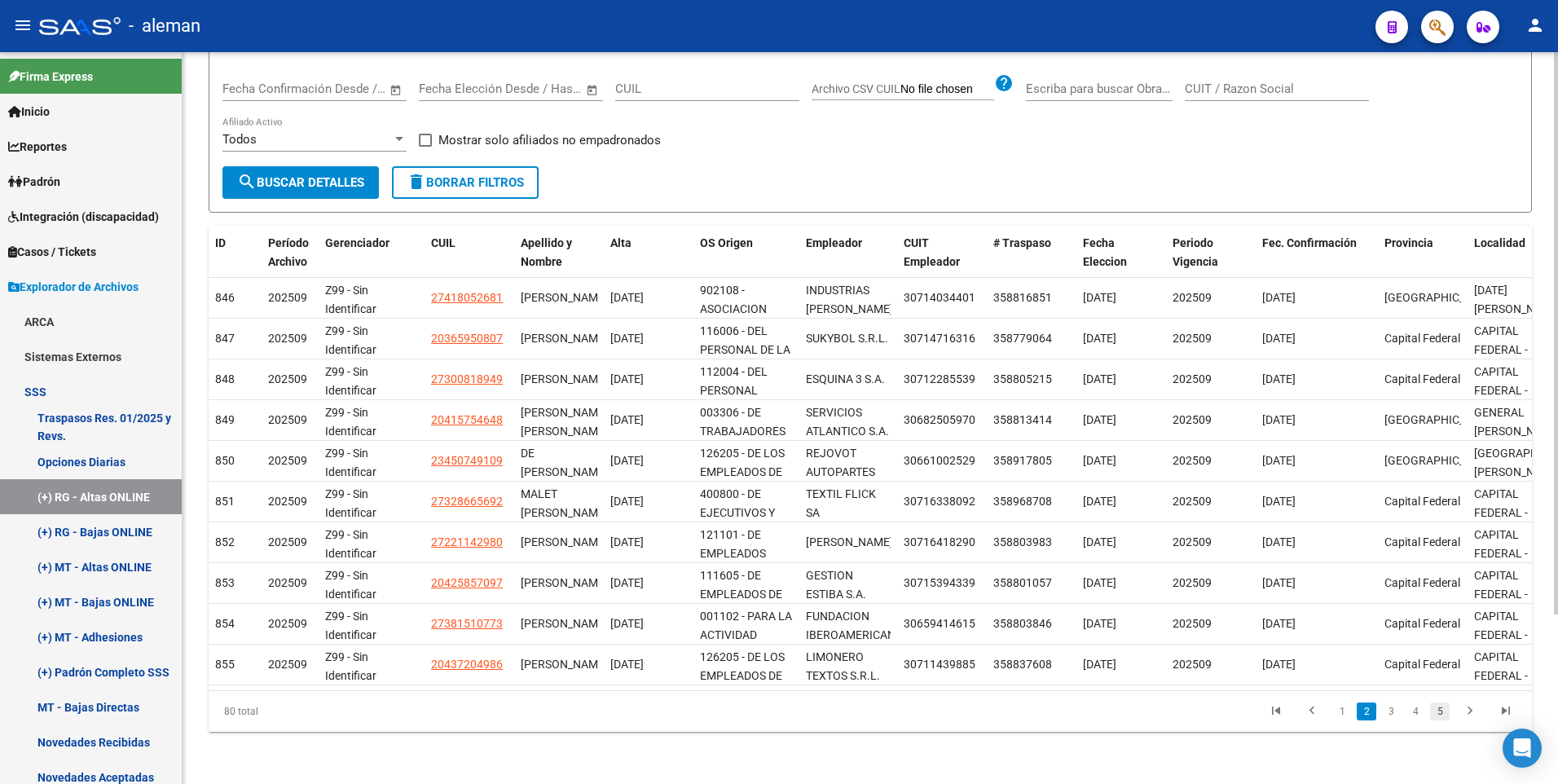
click at [1446, 713] on link "5" at bounding box center [1439, 711] width 19 height 18
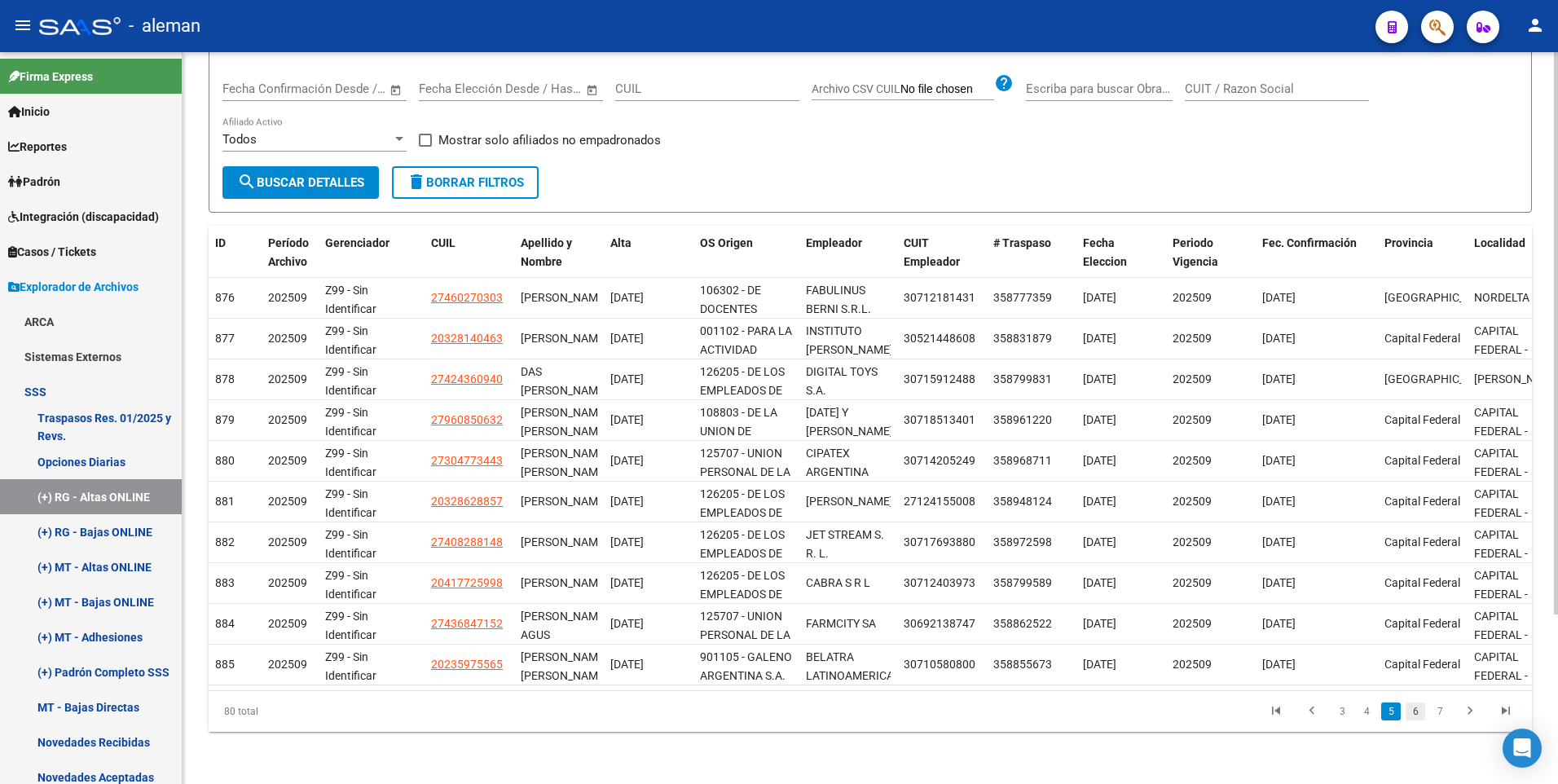
click at [1414, 712] on link "6" at bounding box center [1414, 711] width 19 height 18
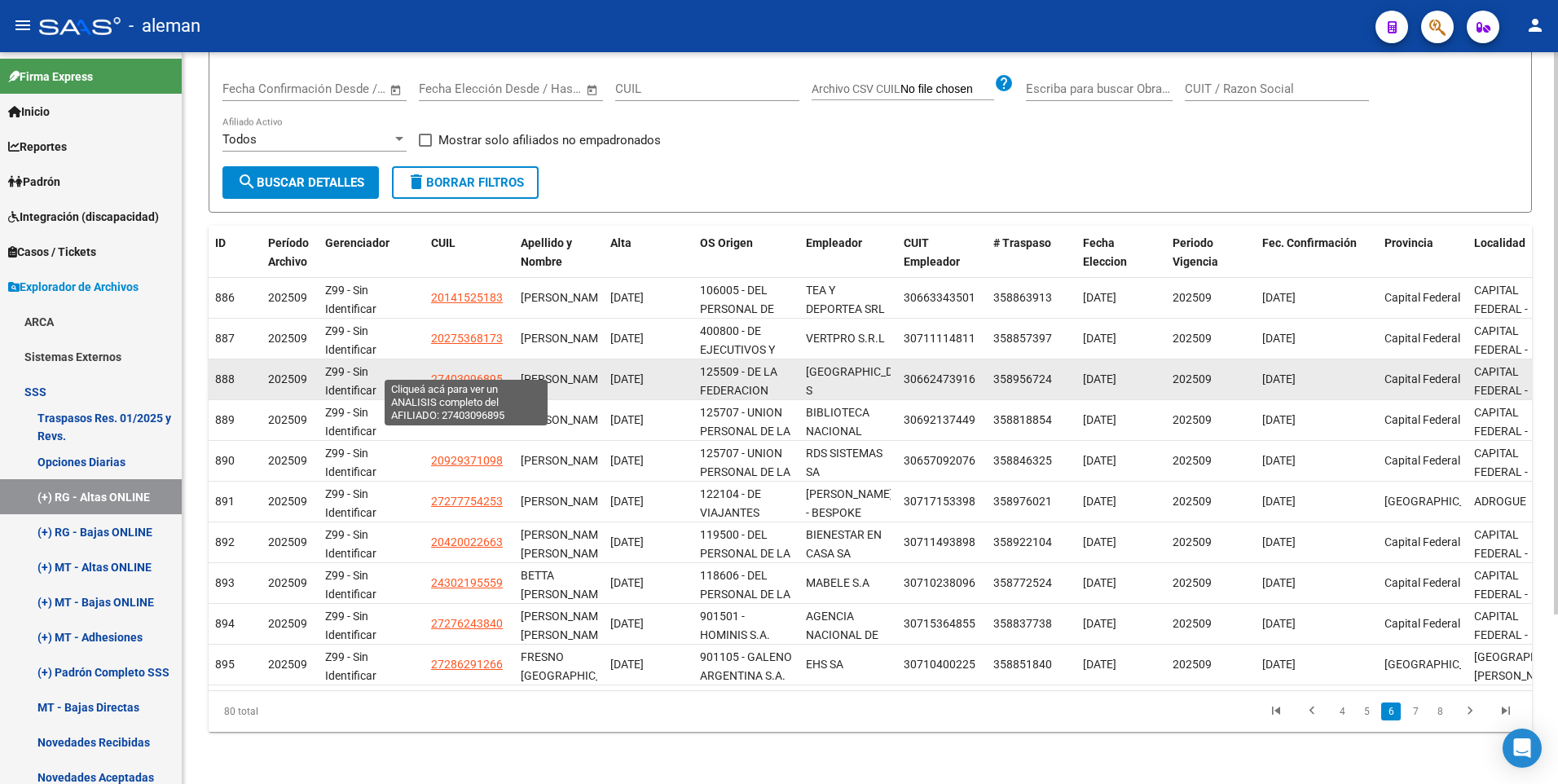
click at [447, 373] on span "27403096895" at bounding box center [466, 379] width 71 height 13
type textarea "27403096895"
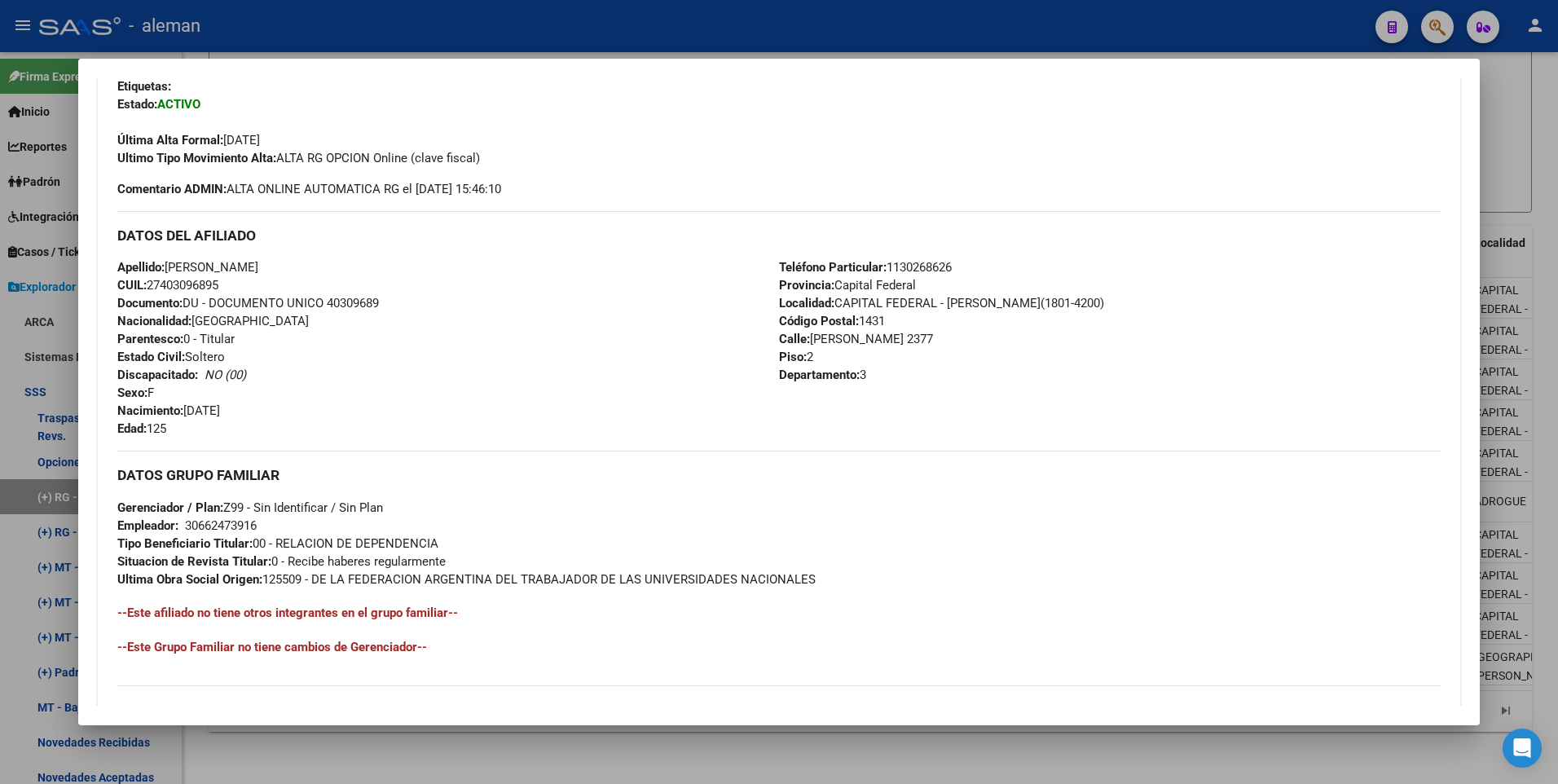
scroll to position [244, 0]
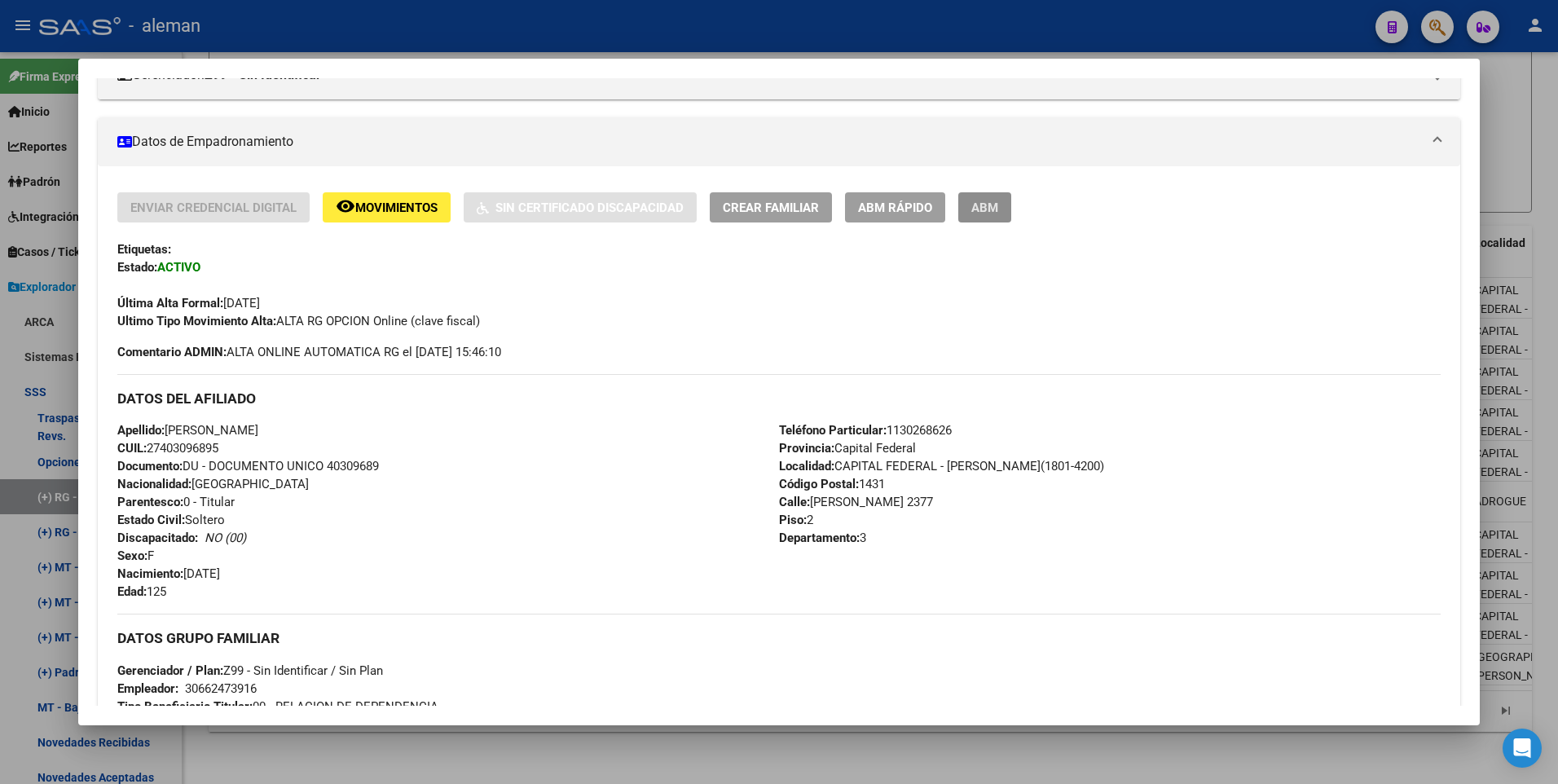
click at [992, 207] on span "ABM" at bounding box center [985, 207] width 27 height 14
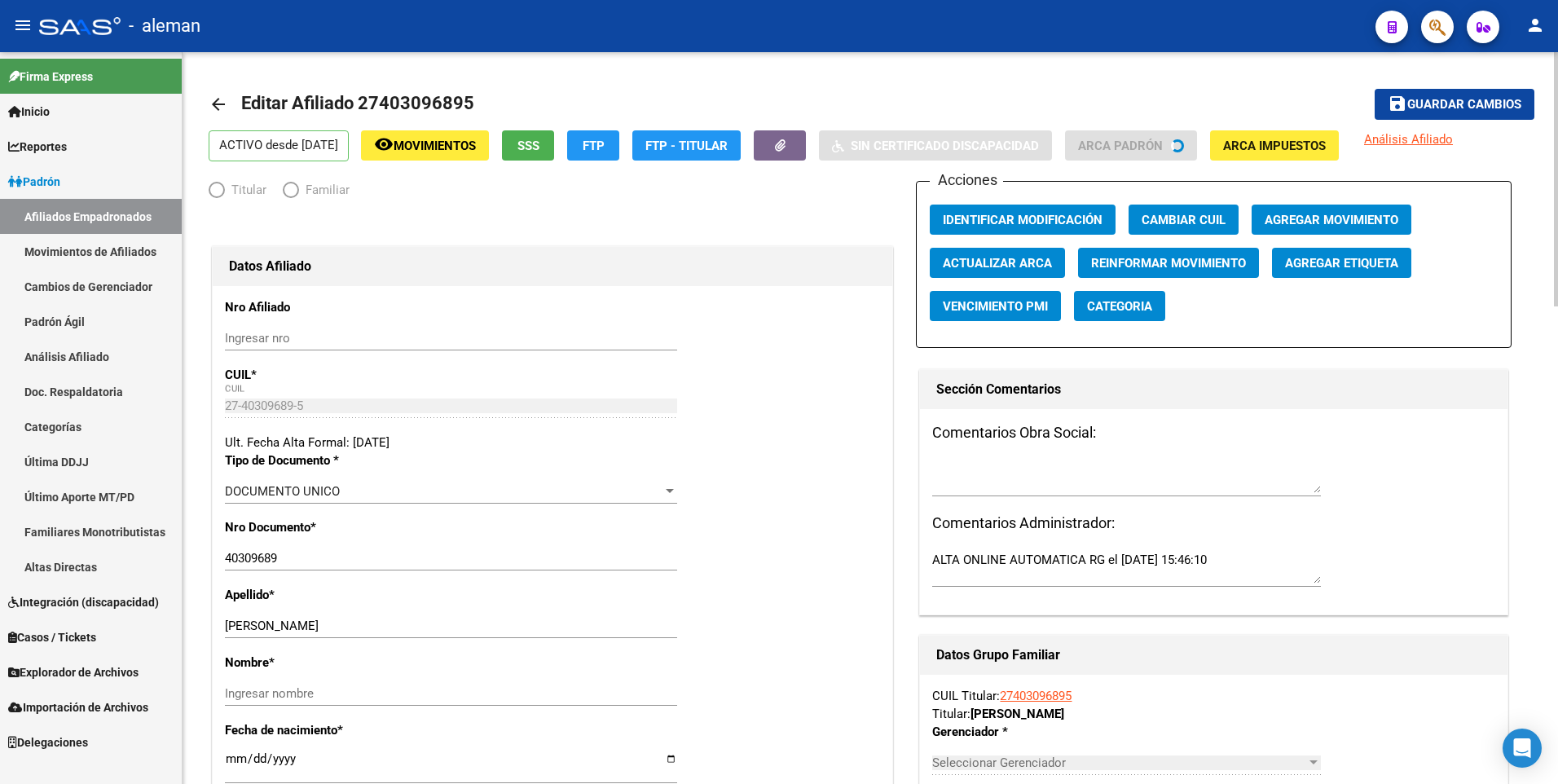
radio input "true"
type input "30-66247391-6"
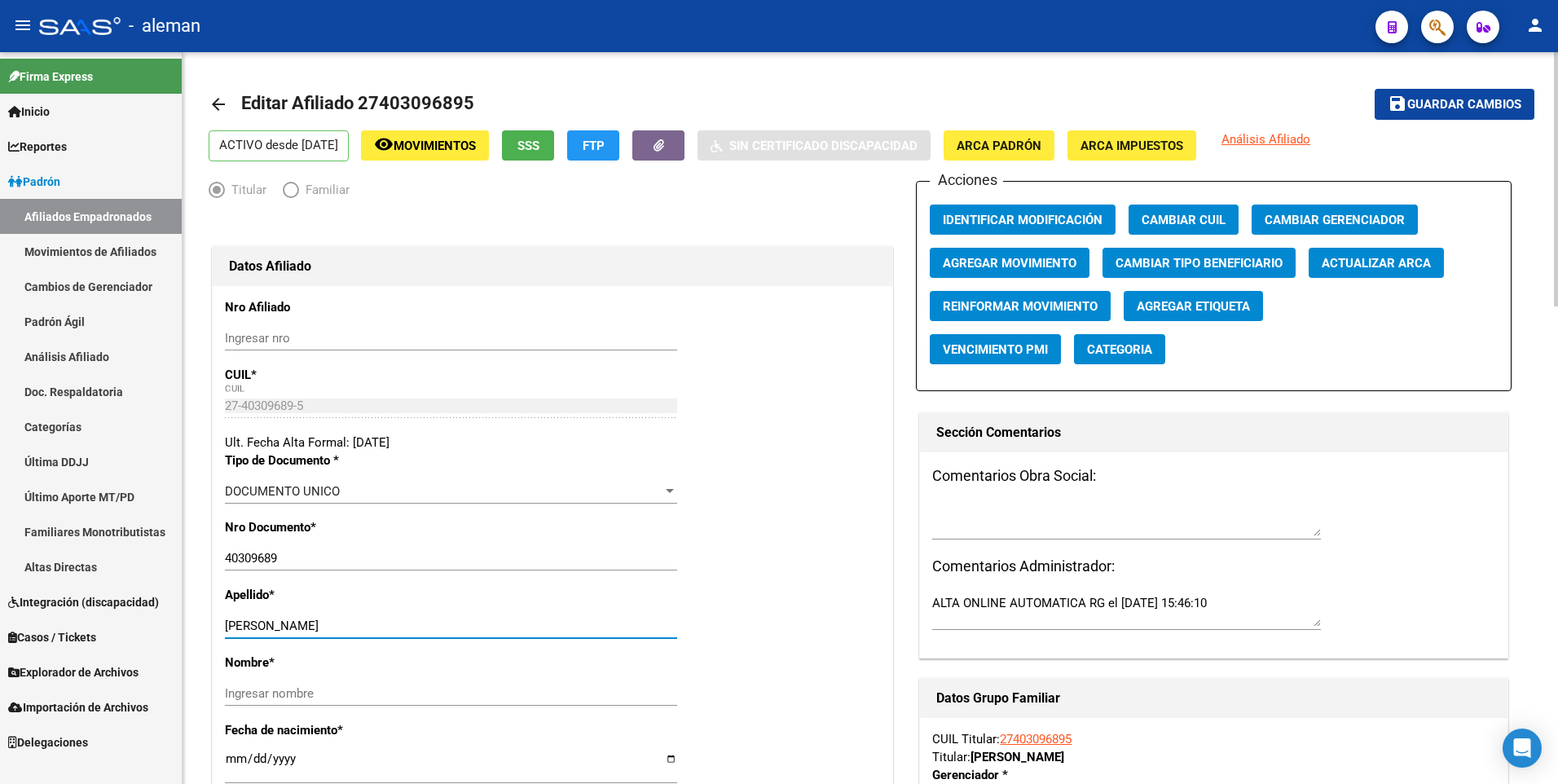
drag, startPoint x: 281, startPoint y: 625, endPoint x: 399, endPoint y: 635, distance: 118.4
click at [400, 635] on div "LORENZO LUNA Ingresar apellido" at bounding box center [451, 625] width 452 height 24
click at [388, 703] on div "Ingresar nombre" at bounding box center [451, 693] width 452 height 24
paste input "LUNA"
type input "LUNA"
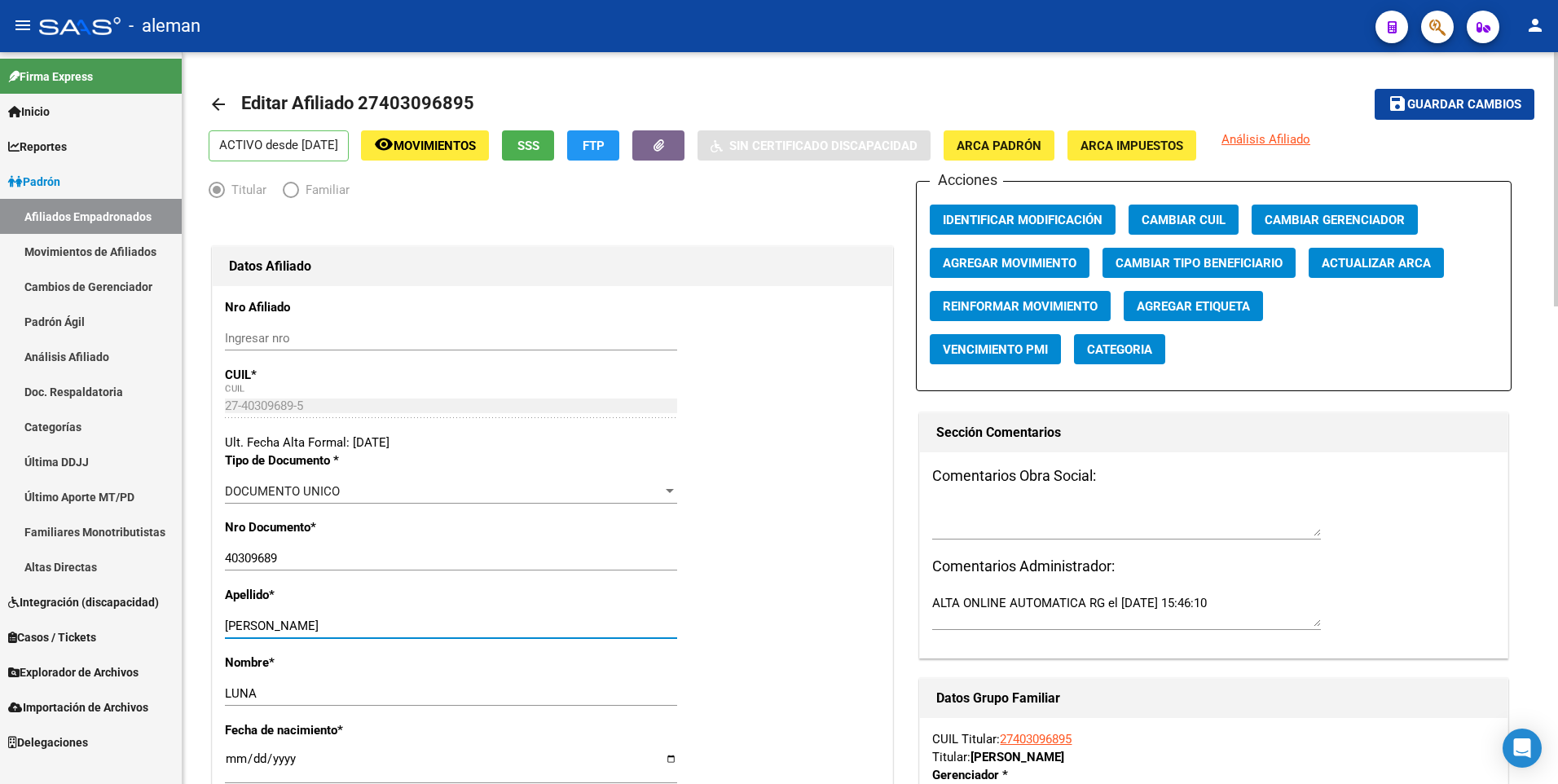
drag, startPoint x: 280, startPoint y: 625, endPoint x: 373, endPoint y: 620, distance: 93.1
click at [373, 620] on input "LORENZO LUNA" at bounding box center [451, 625] width 452 height 14
type input "LORENZO"
click at [1041, 146] on span "ARCA Padrón" at bounding box center [998, 145] width 85 height 14
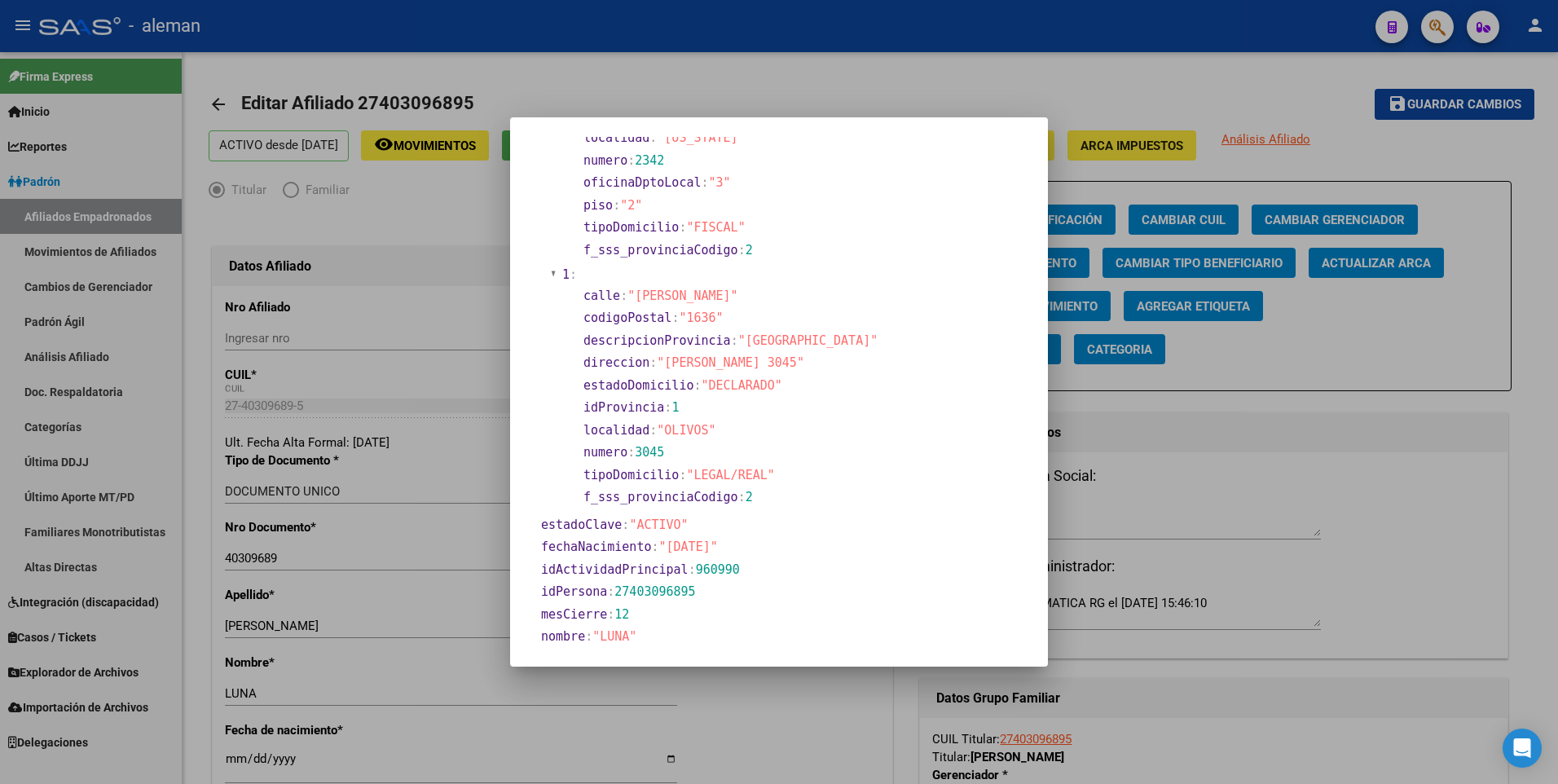
scroll to position [326, 0]
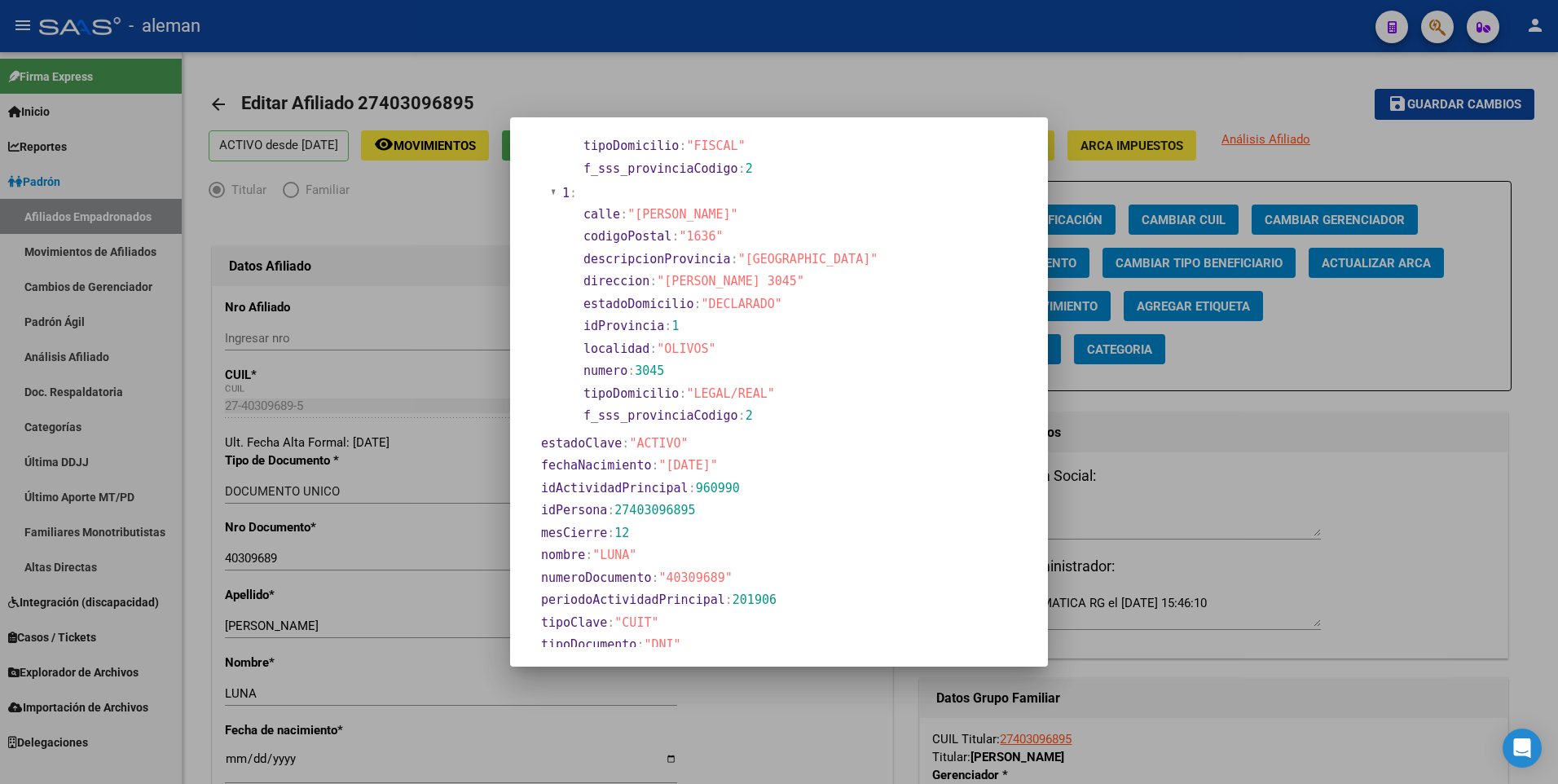
click at [237, 756] on div at bounding box center [779, 392] width 1558 height 784
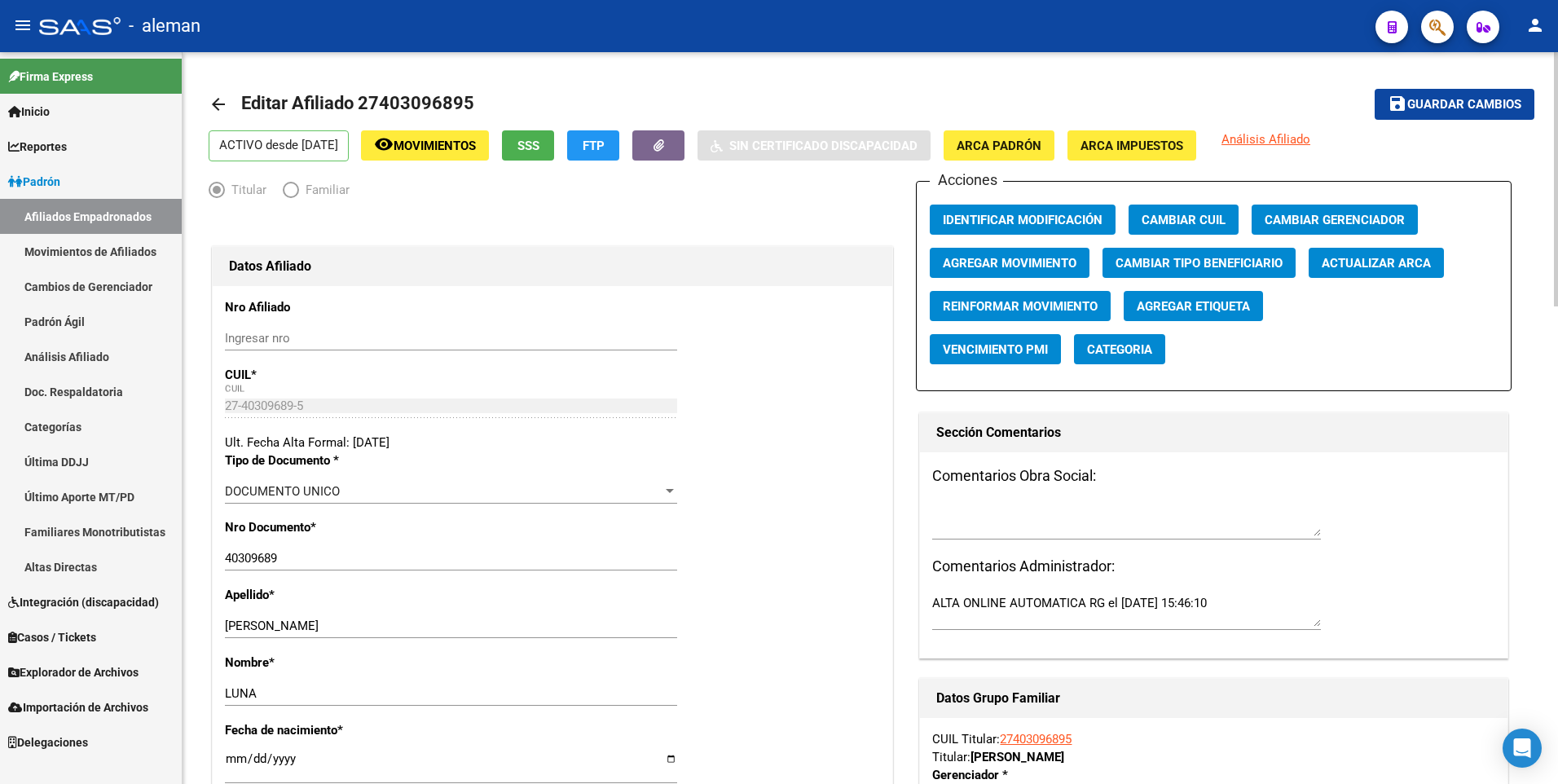
click at [225, 762] on input "[DATE]" at bounding box center [451, 765] width 452 height 26
type input "1900-01-06"
type input "1997-06-06"
click at [1444, 102] on span "Guardar cambios" at bounding box center [1464, 104] width 114 height 14
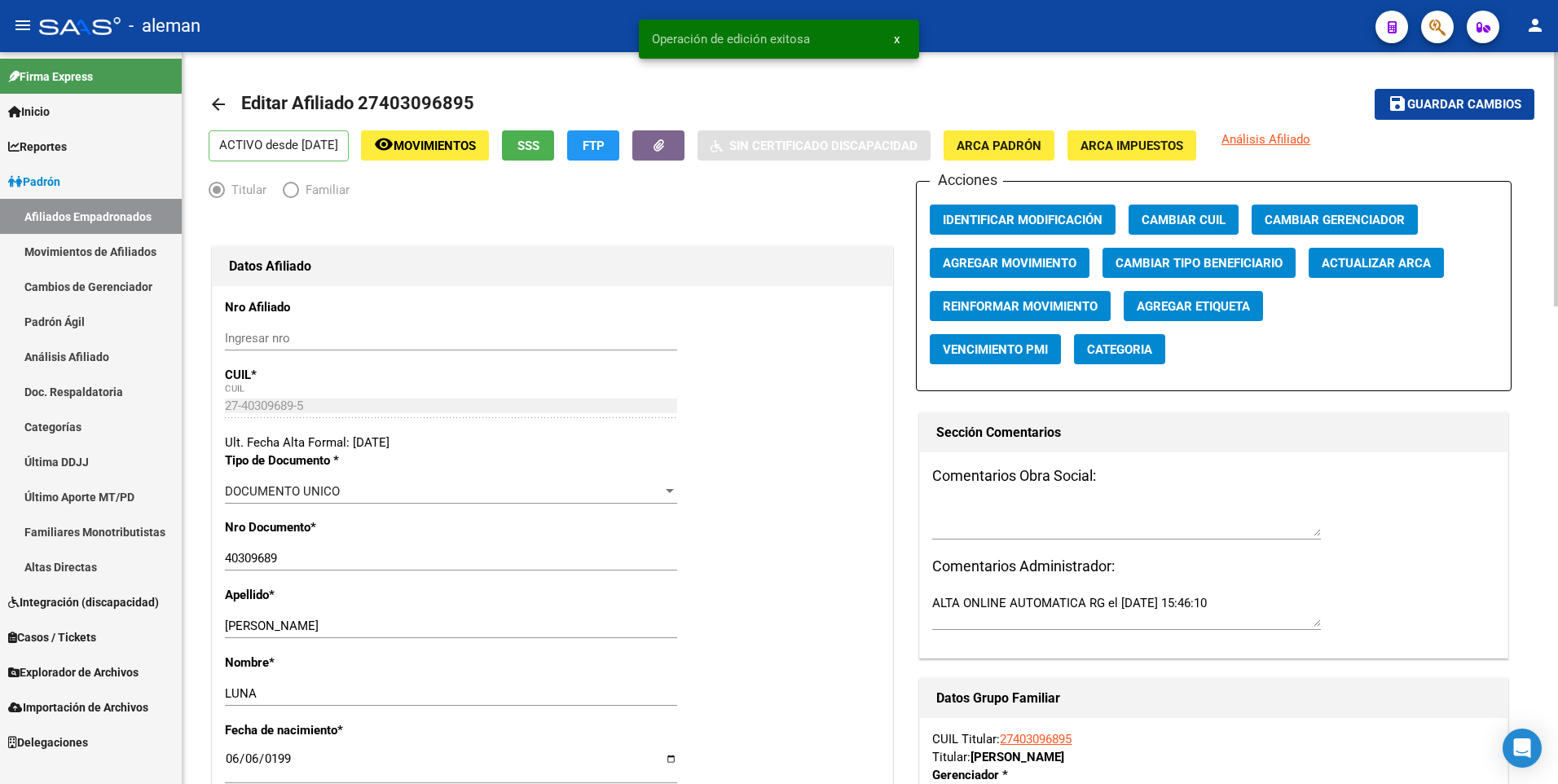
click at [220, 103] on mat-icon "arrow_back" at bounding box center [217, 104] width 19 height 19
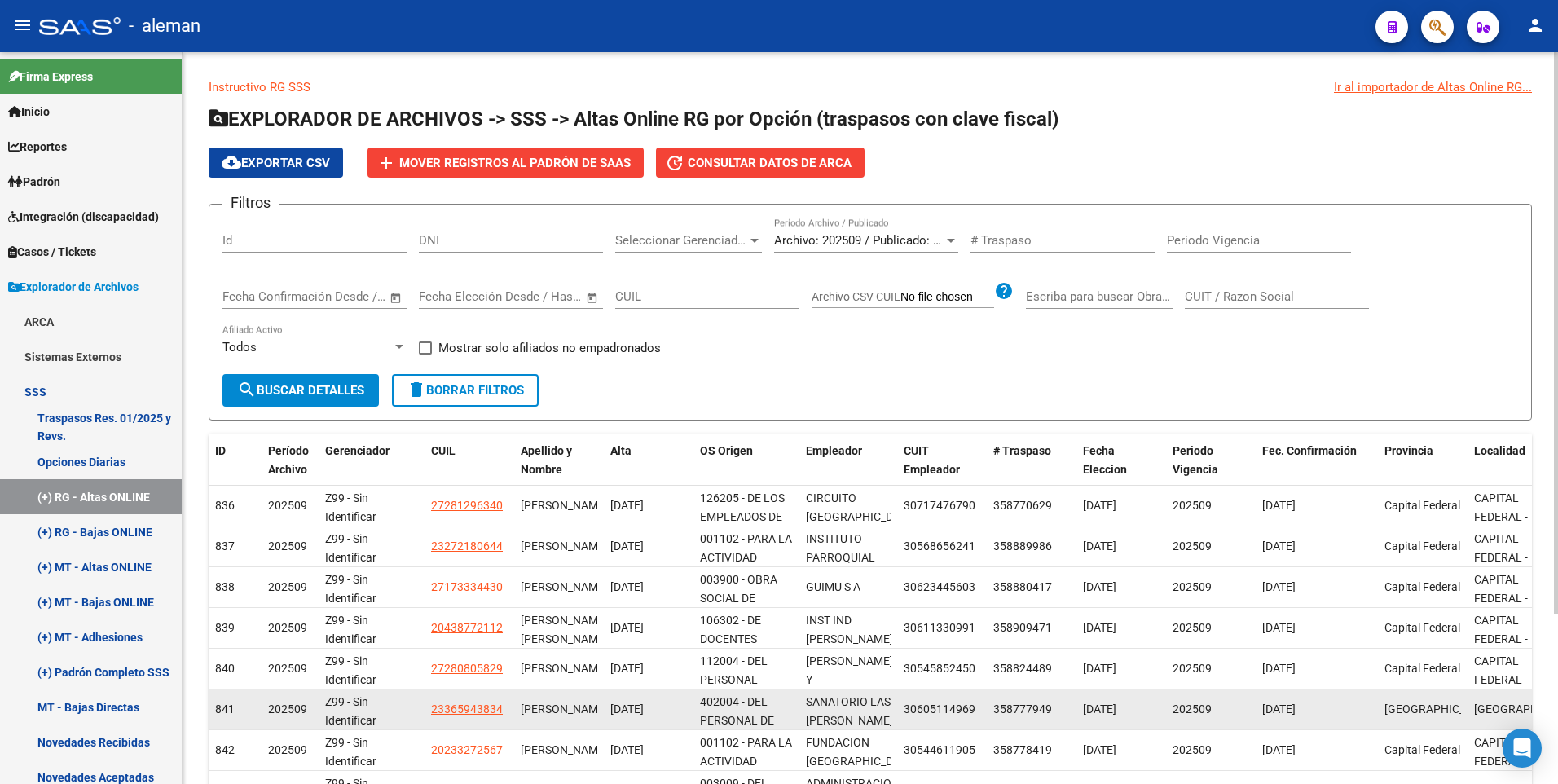
scroll to position [220, 0]
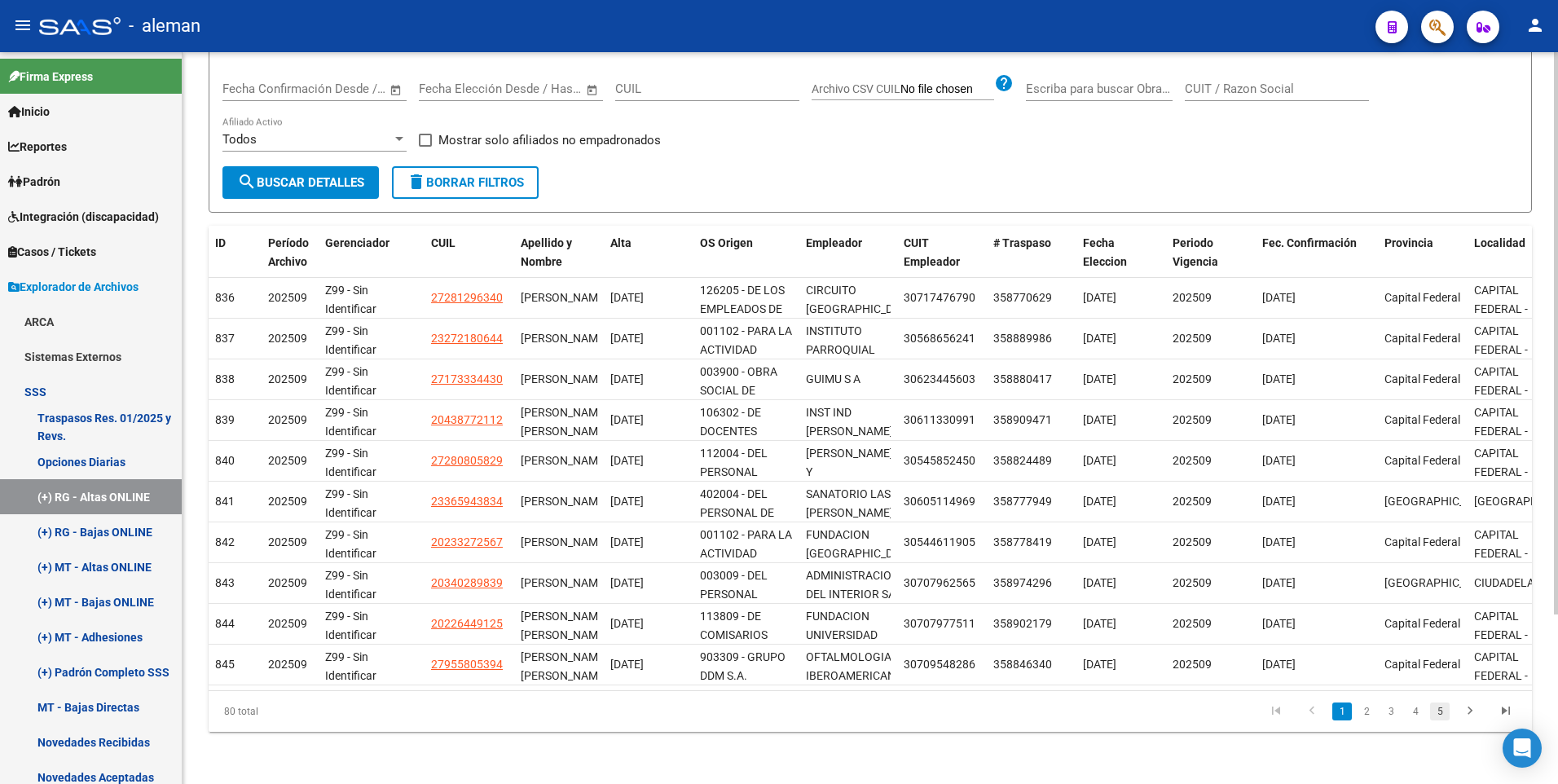
click at [1439, 712] on link "5" at bounding box center [1439, 711] width 19 height 18
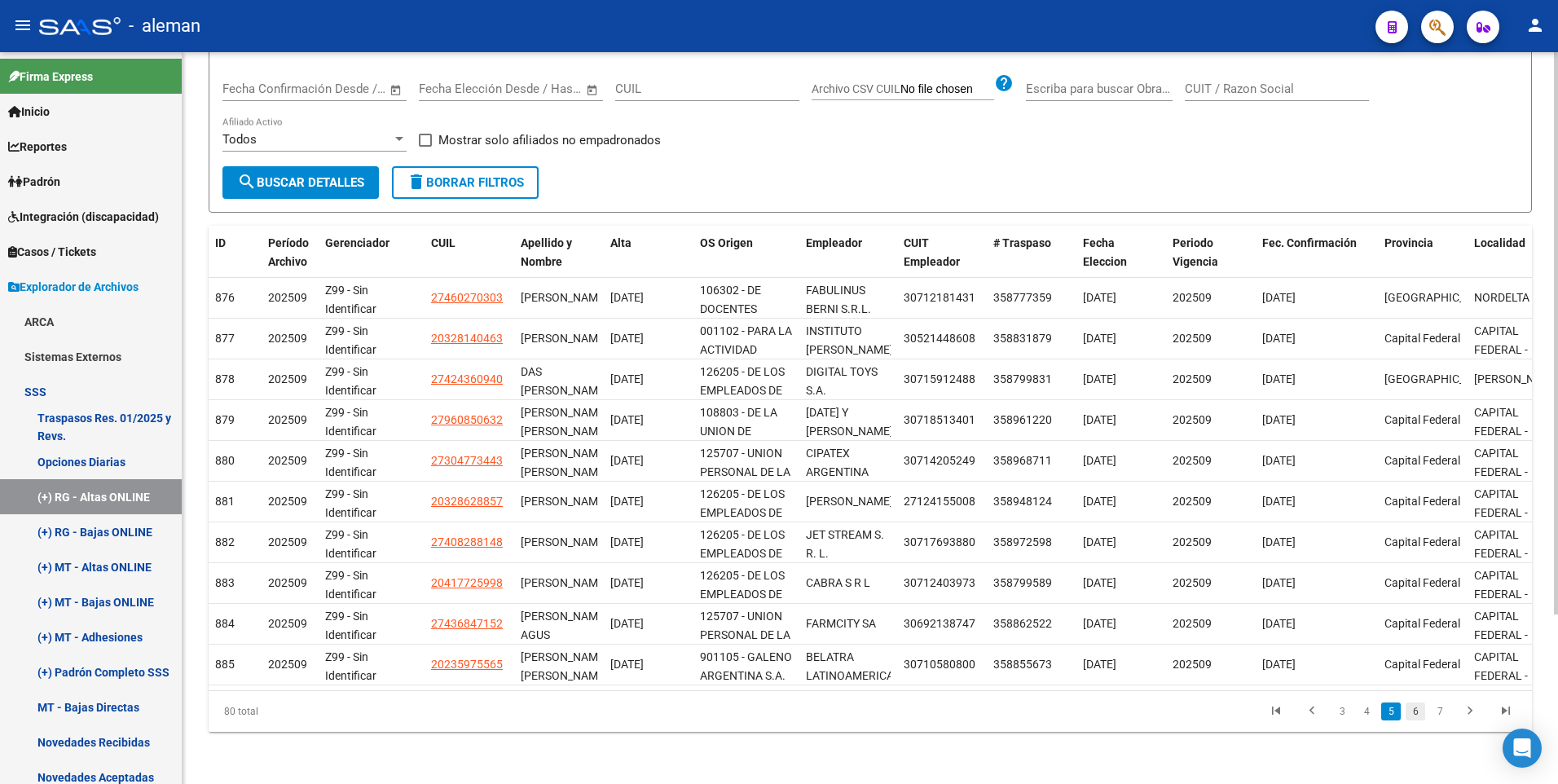
click at [1414, 711] on link "6" at bounding box center [1414, 711] width 19 height 18
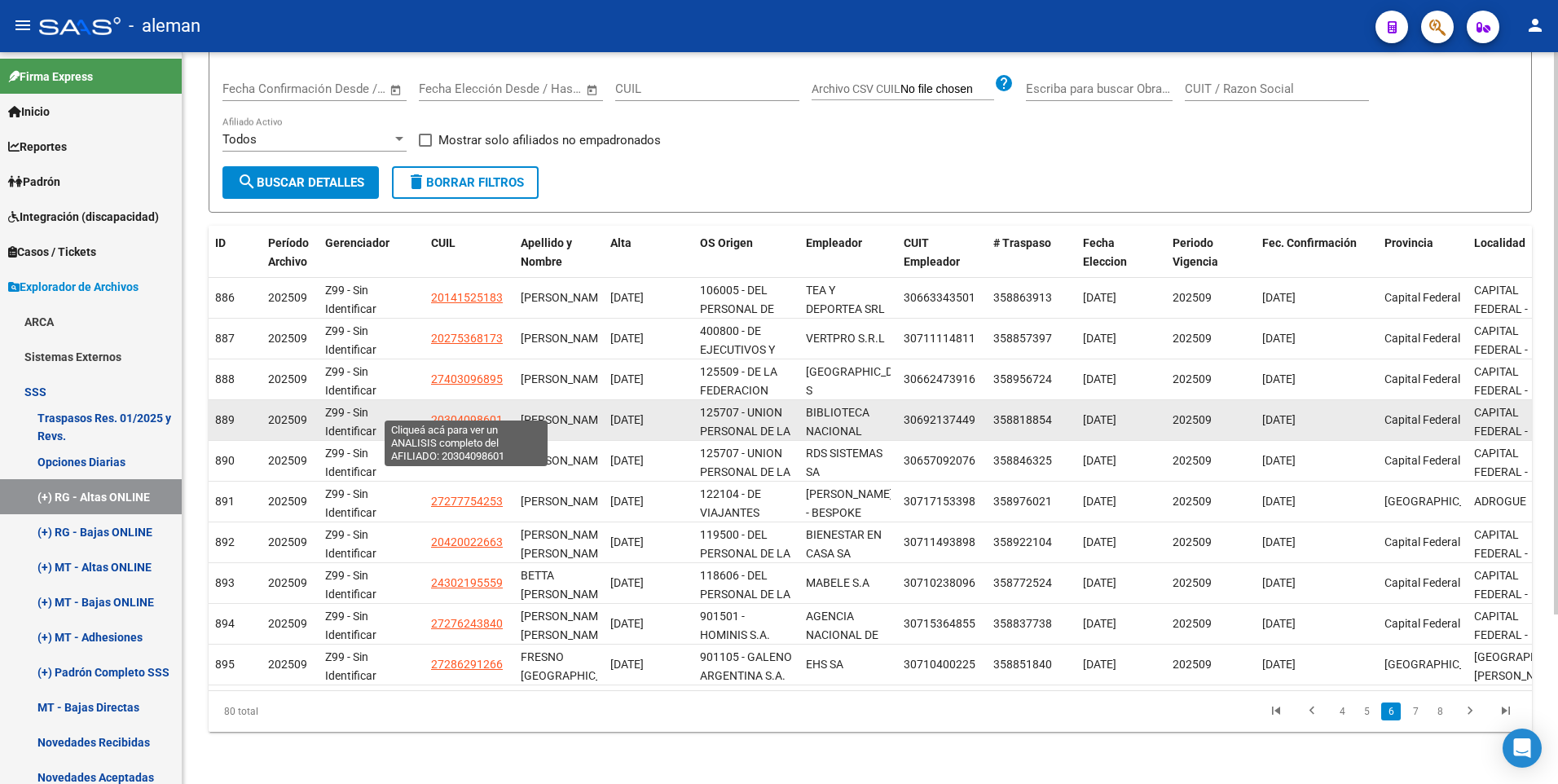
click at [463, 413] on span "20304098601" at bounding box center [466, 420] width 71 height 13
type textarea "20304098601"
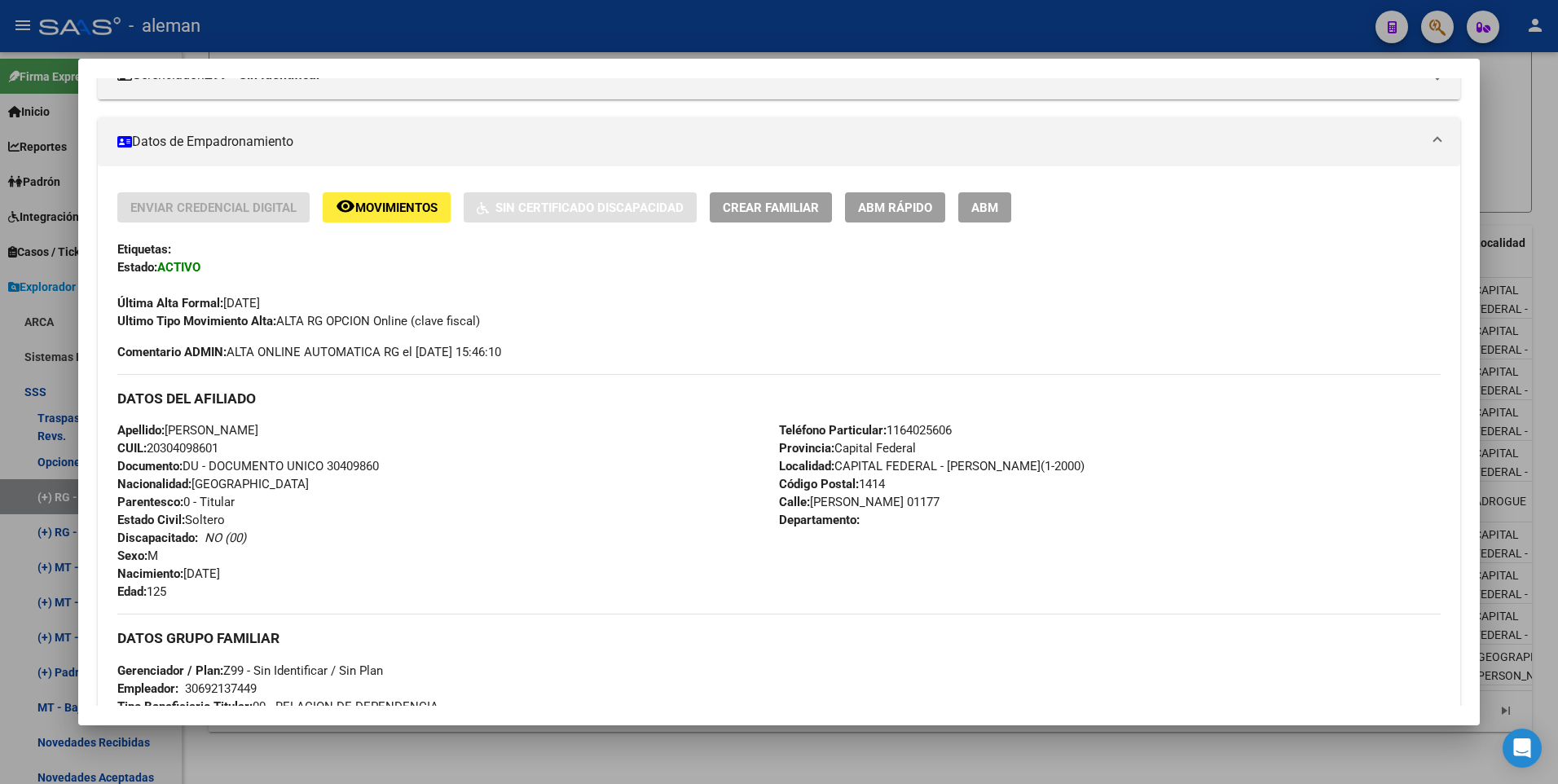
scroll to position [326, 0]
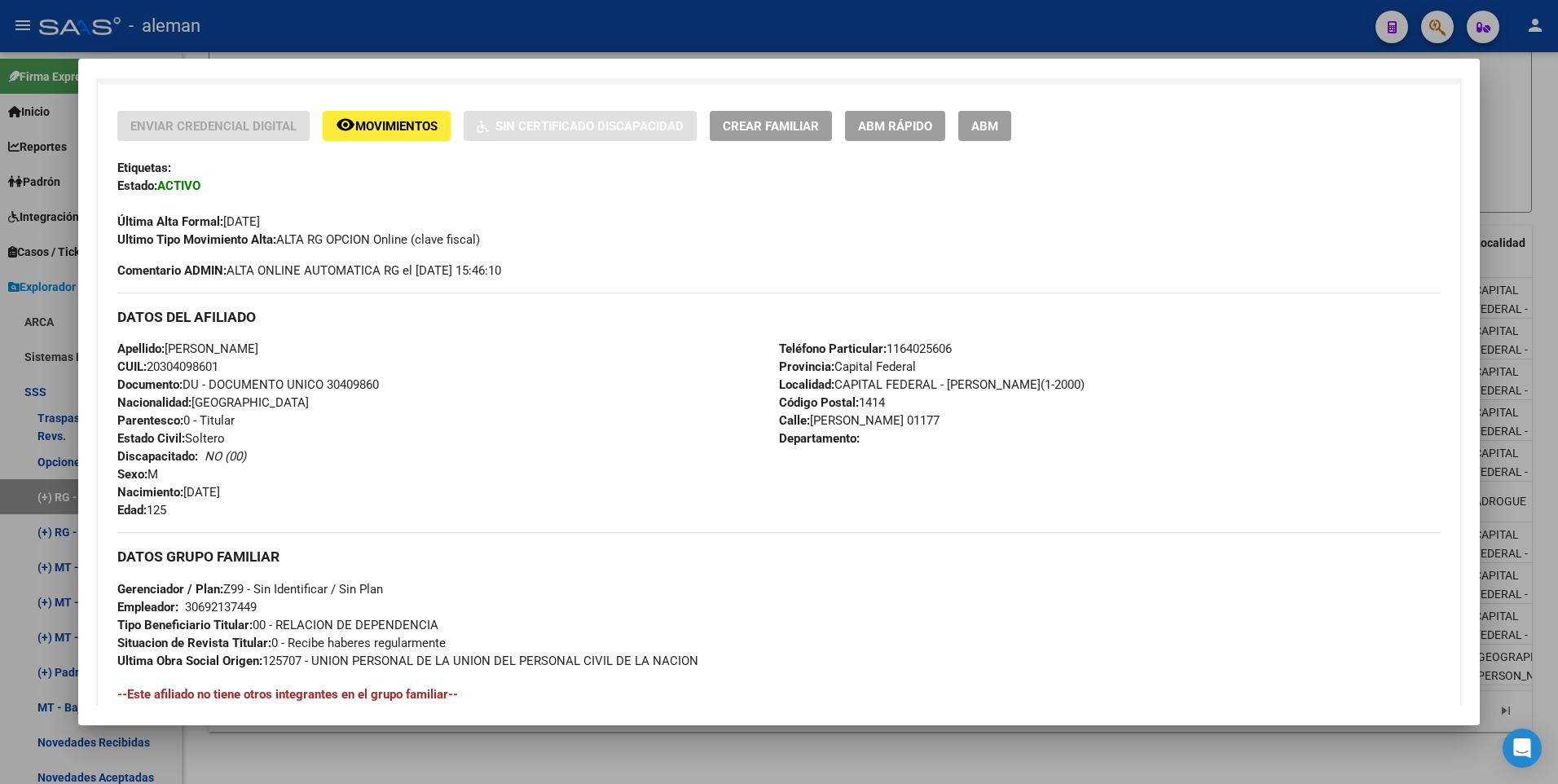
click at [981, 129] on span "ABM" at bounding box center [985, 126] width 27 height 14
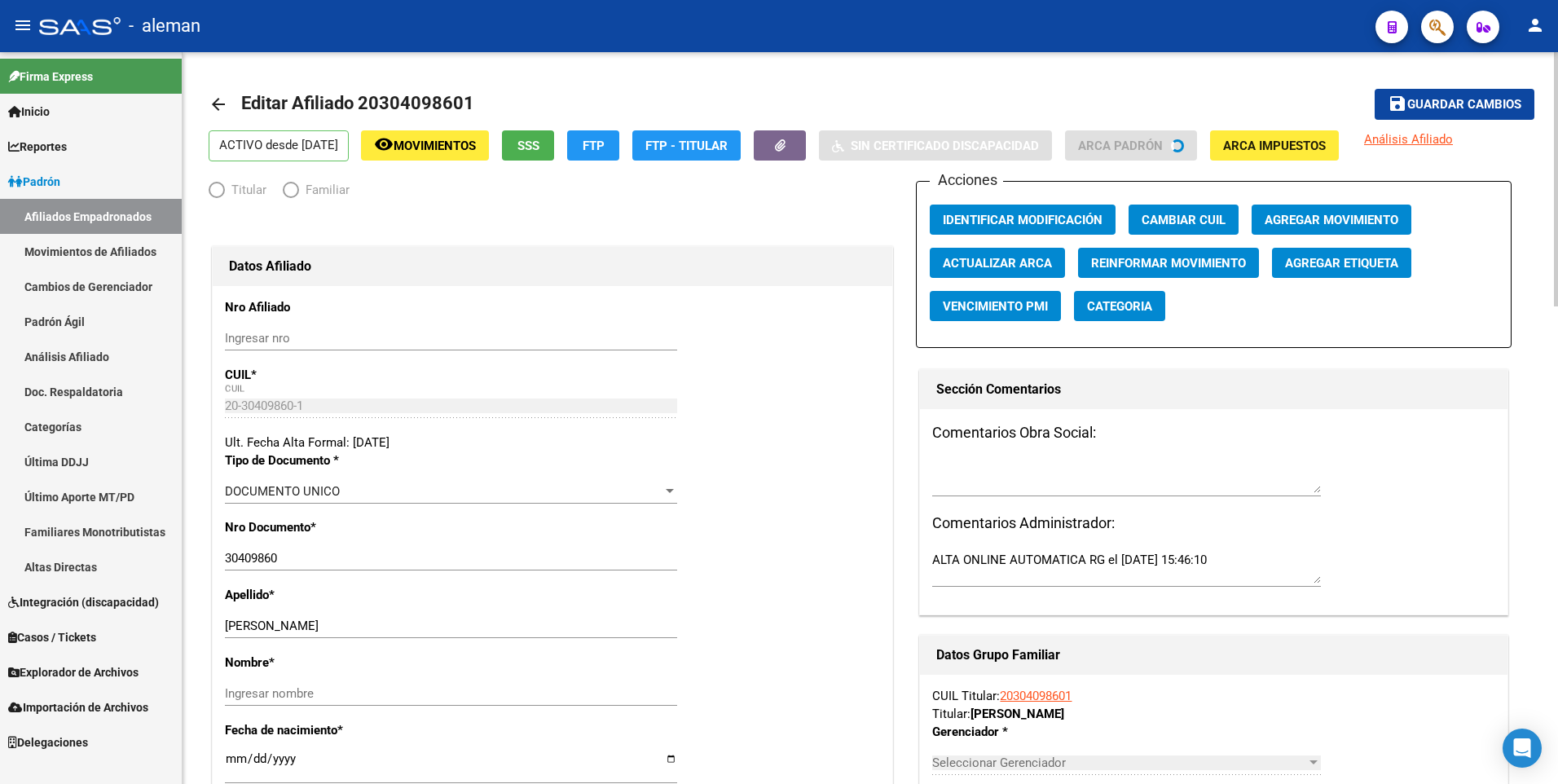
radio input "true"
type input "30-69213744-9"
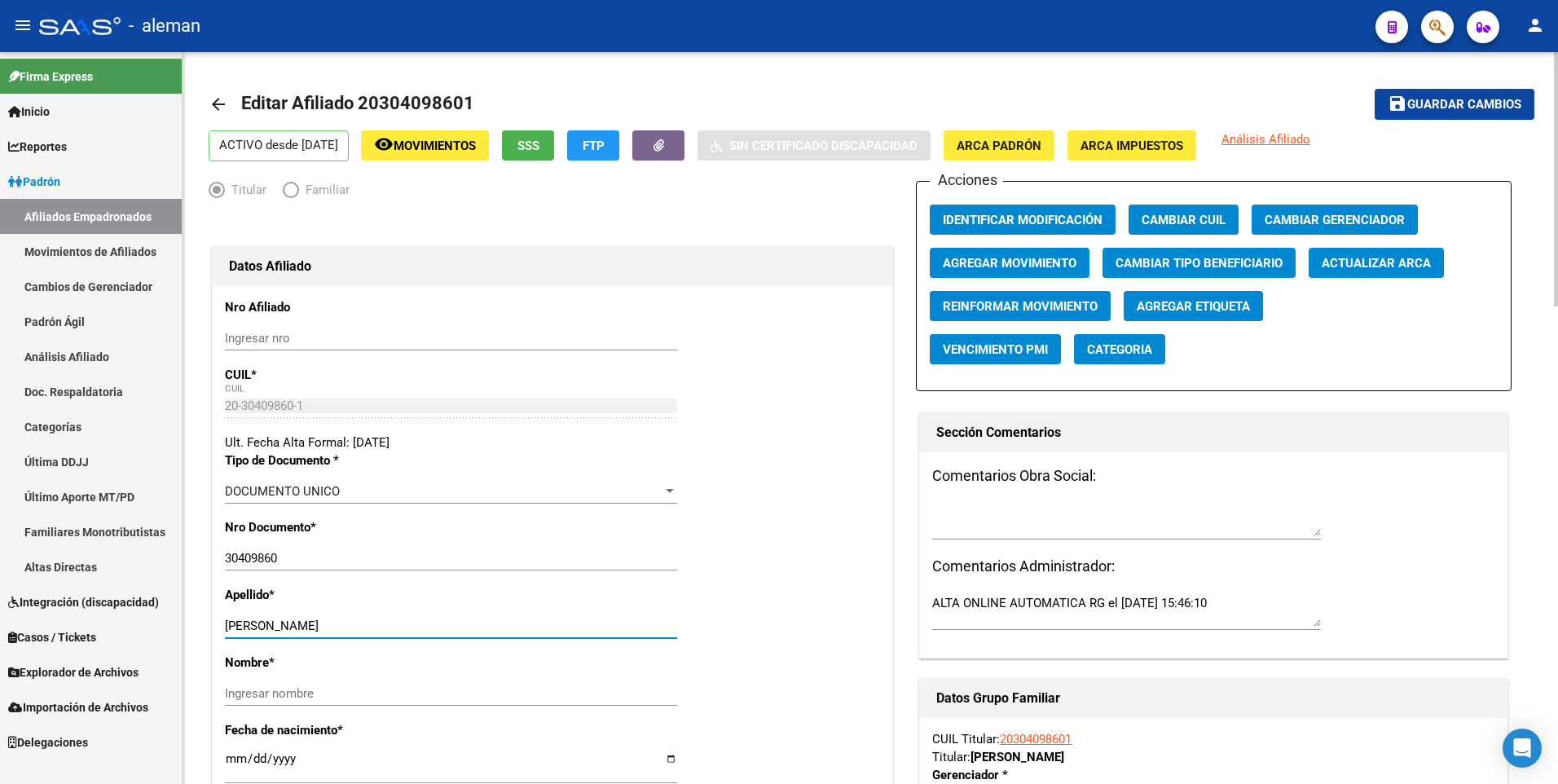
drag, startPoint x: 0, startPoint y: 0, endPoint x: 435, endPoint y: 624, distance: 760.7
click at [435, 624] on input "[PERSON_NAME]" at bounding box center [451, 625] width 452 height 14
click at [376, 698] on input "Ingresar nombre" at bounding box center [451, 693] width 452 height 14
paste input "[PERSON_NAME]"
type input "[PERSON_NAME]"
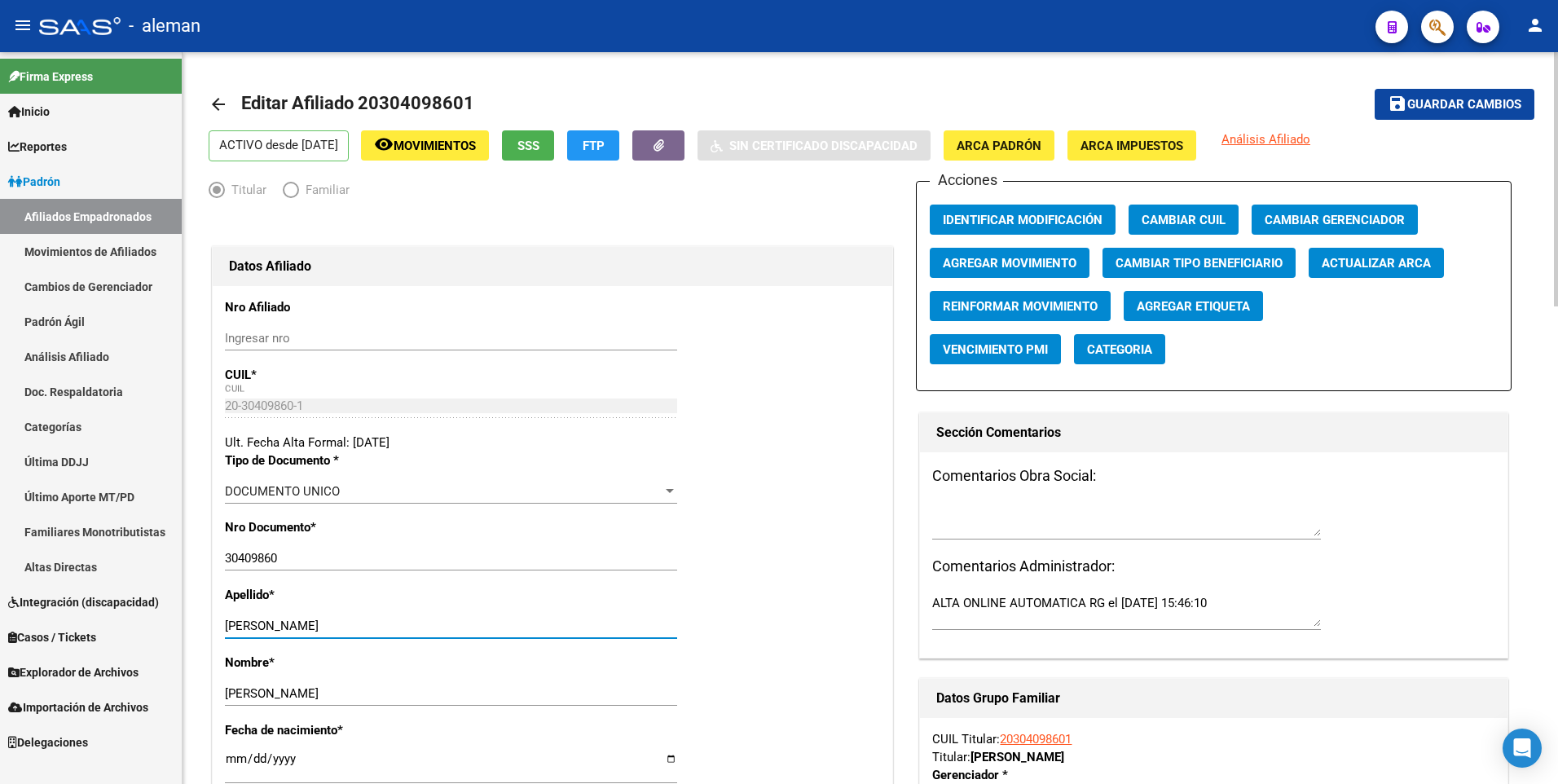
drag, startPoint x: 296, startPoint y: 625, endPoint x: 417, endPoint y: 625, distance: 121.0
click at [417, 625] on input "[PERSON_NAME]" at bounding box center [451, 625] width 452 height 14
type input "TRONQUOY"
click at [1041, 152] on span "ARCA Padrón" at bounding box center [998, 145] width 85 height 14
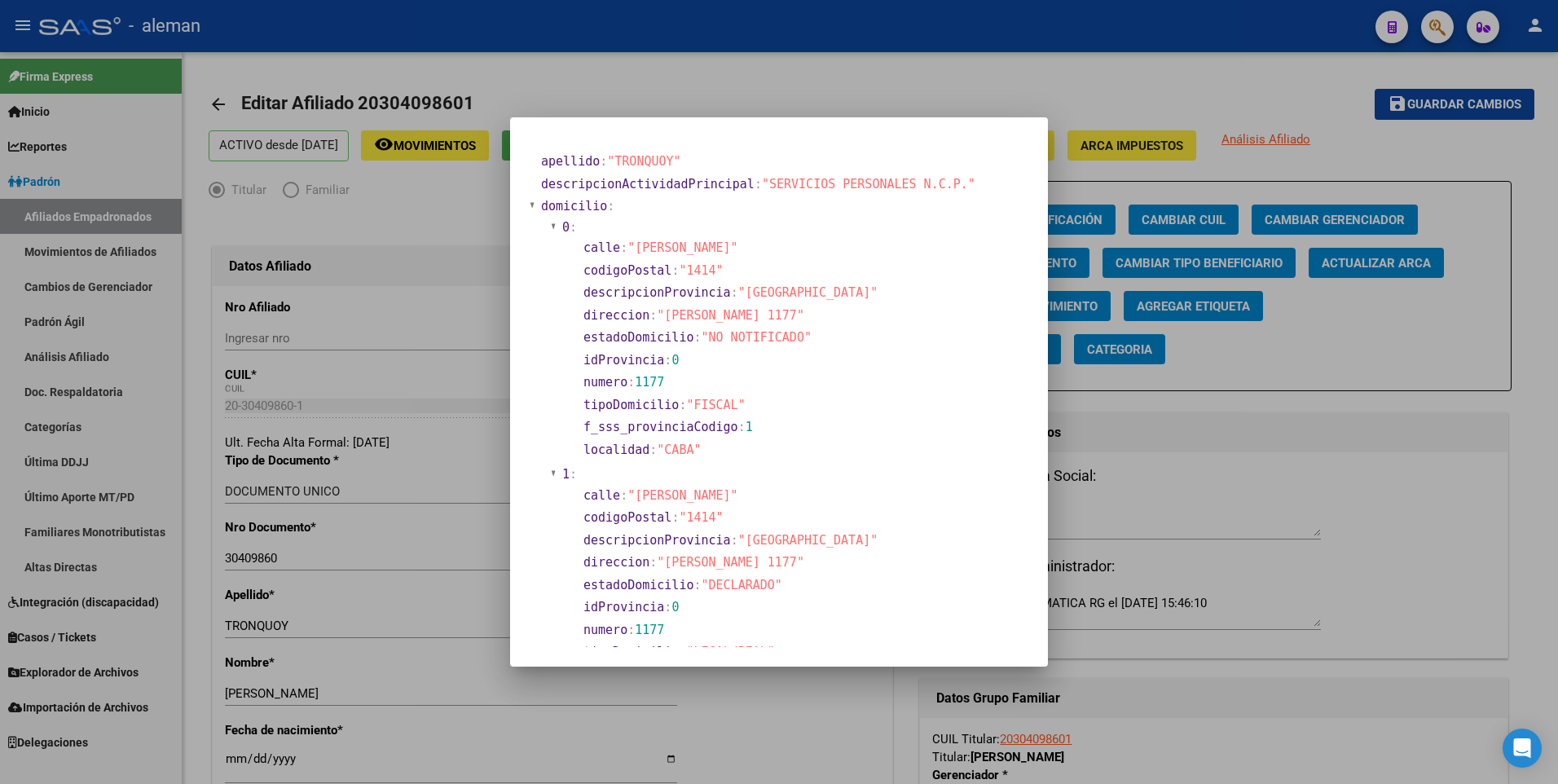
scroll to position [326, 0]
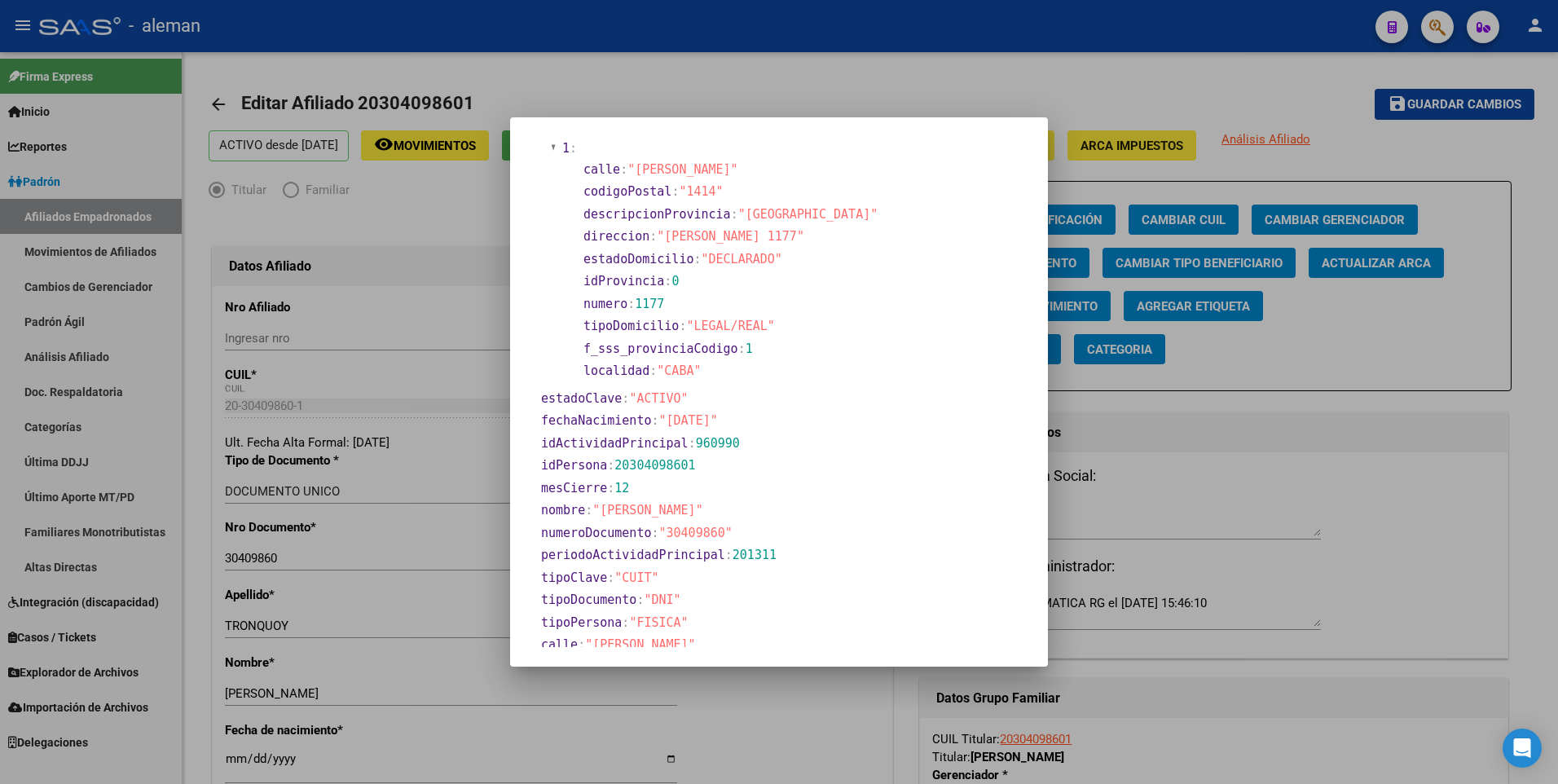
click at [233, 761] on div at bounding box center [779, 392] width 1558 height 784
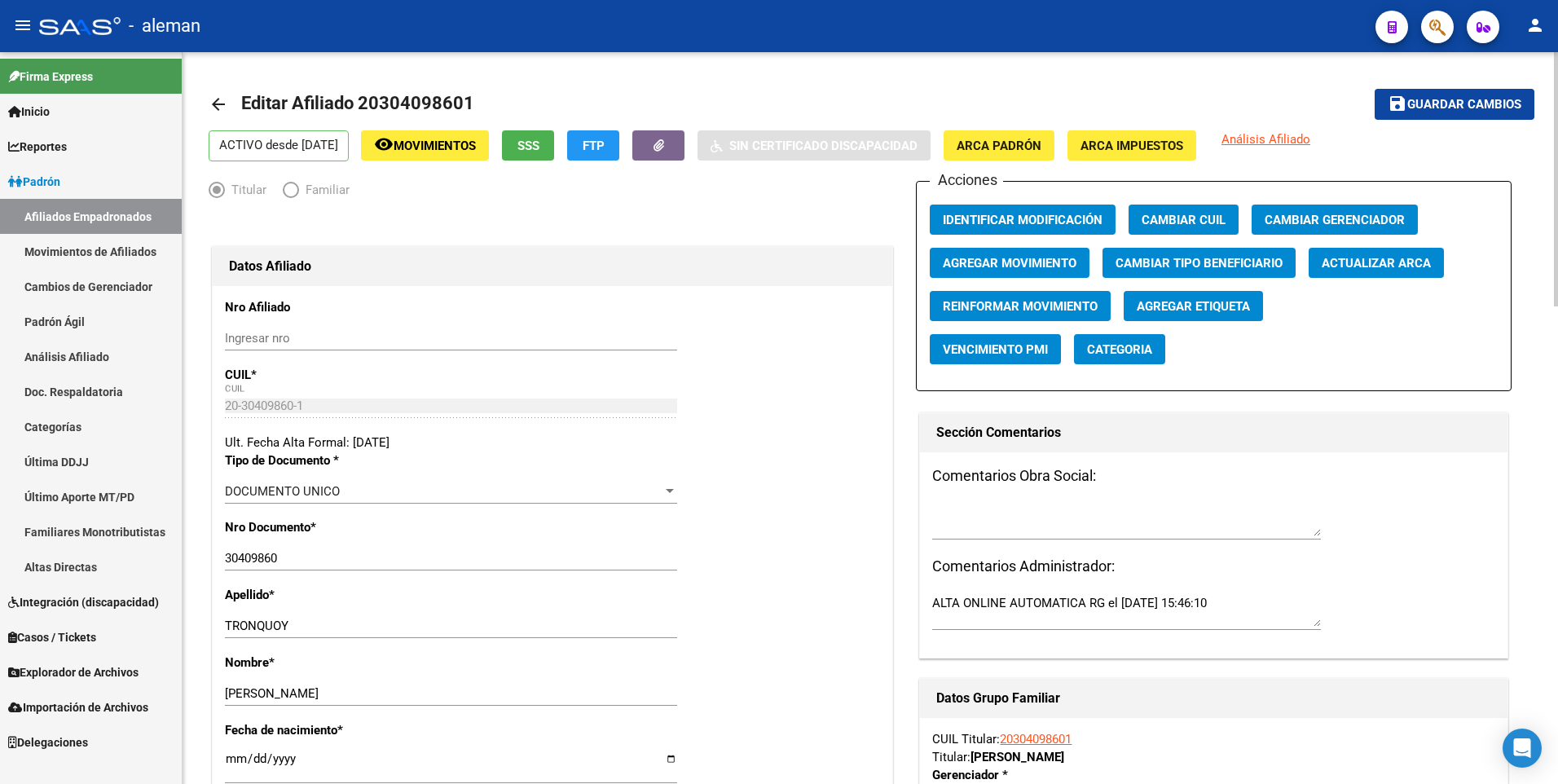
click at [234, 758] on input "[DATE]" at bounding box center [451, 765] width 452 height 26
type input "[DATE]"
click at [839, 598] on div "Apellido * TRONQUOY Ingresar apellido" at bounding box center [552, 619] width 655 height 68
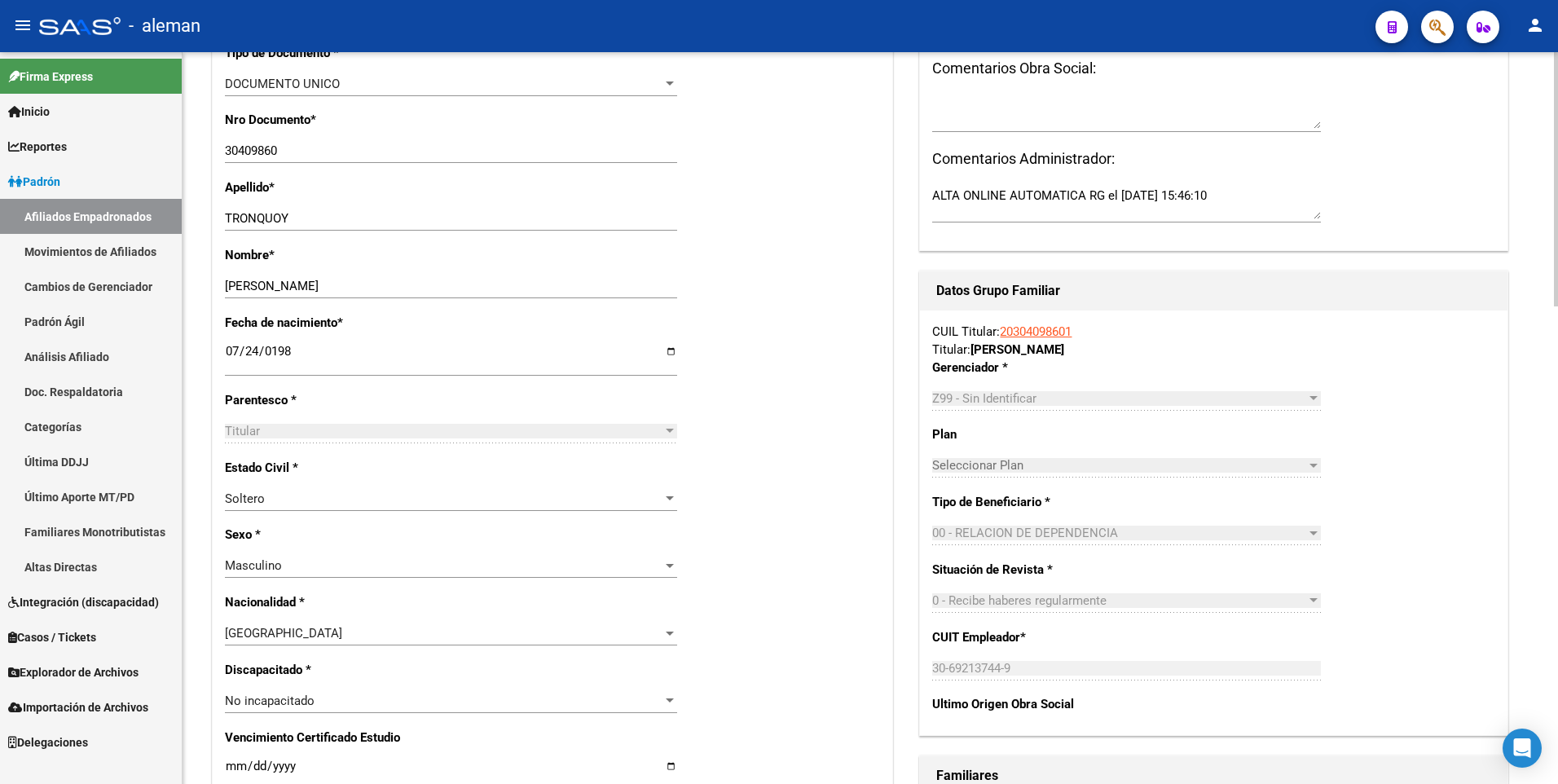
scroll to position [0, 0]
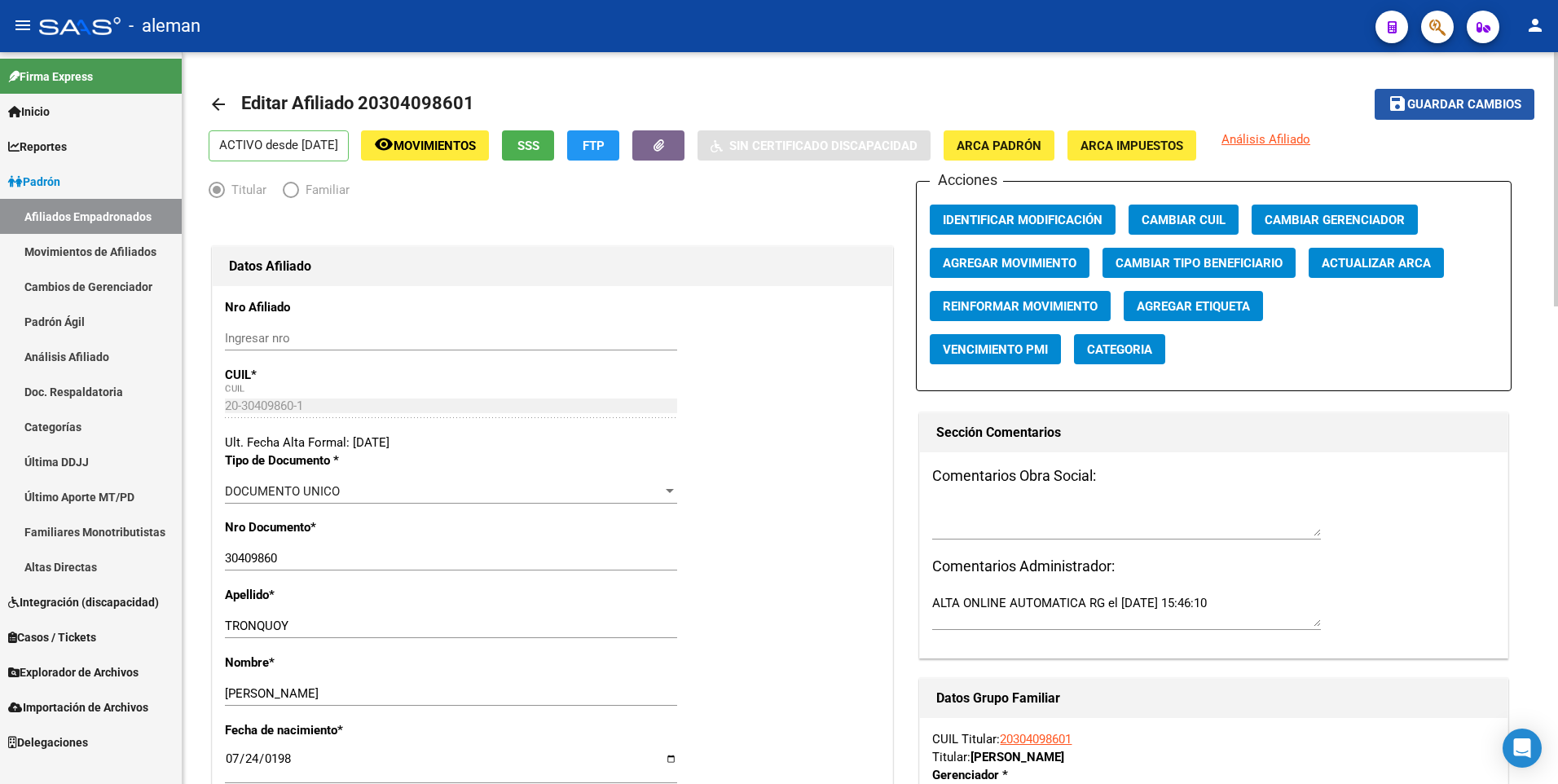
click at [1425, 102] on span "Guardar cambios" at bounding box center [1464, 104] width 114 height 14
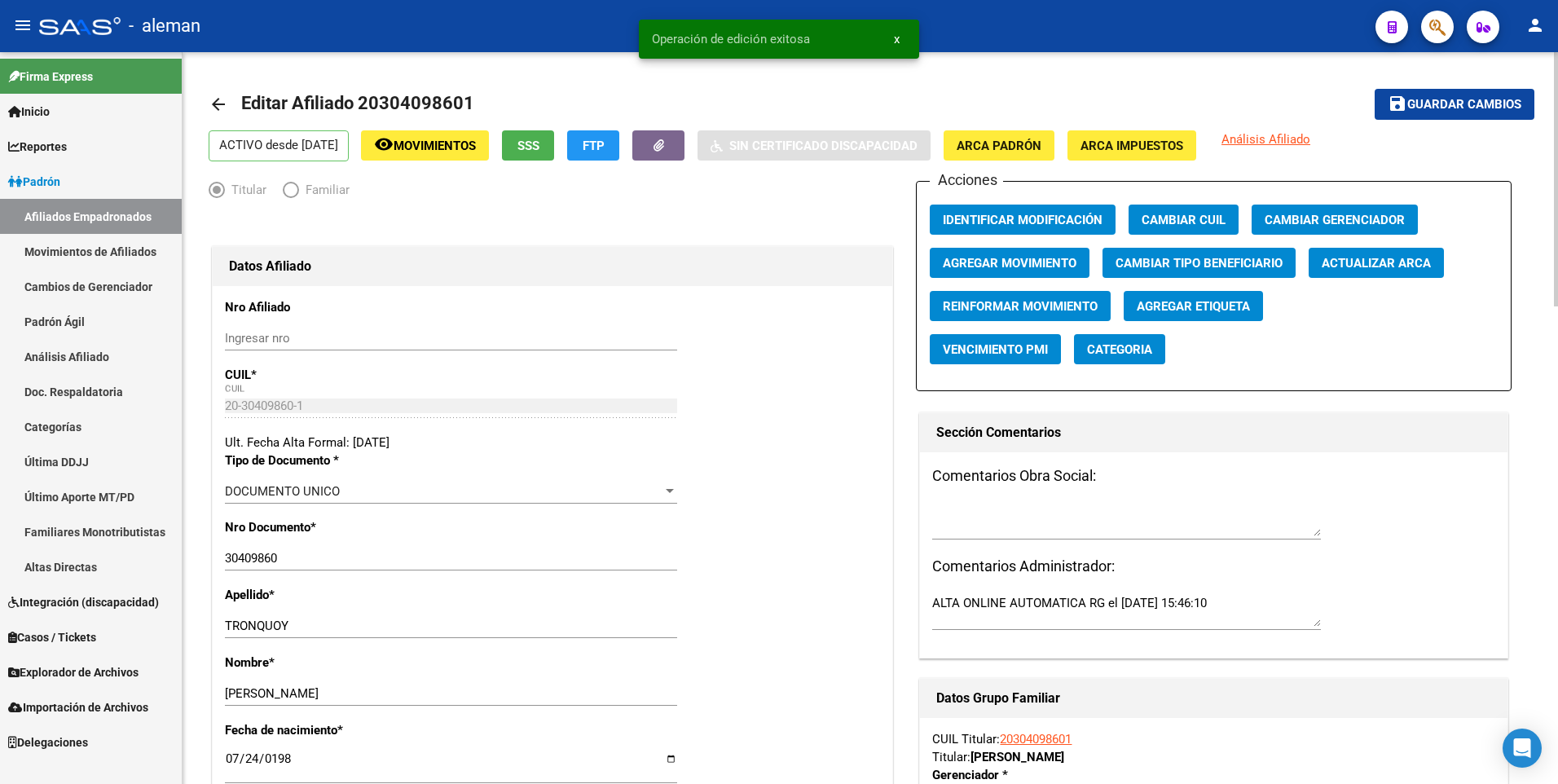
click at [216, 104] on mat-icon "arrow_back" at bounding box center [217, 104] width 19 height 19
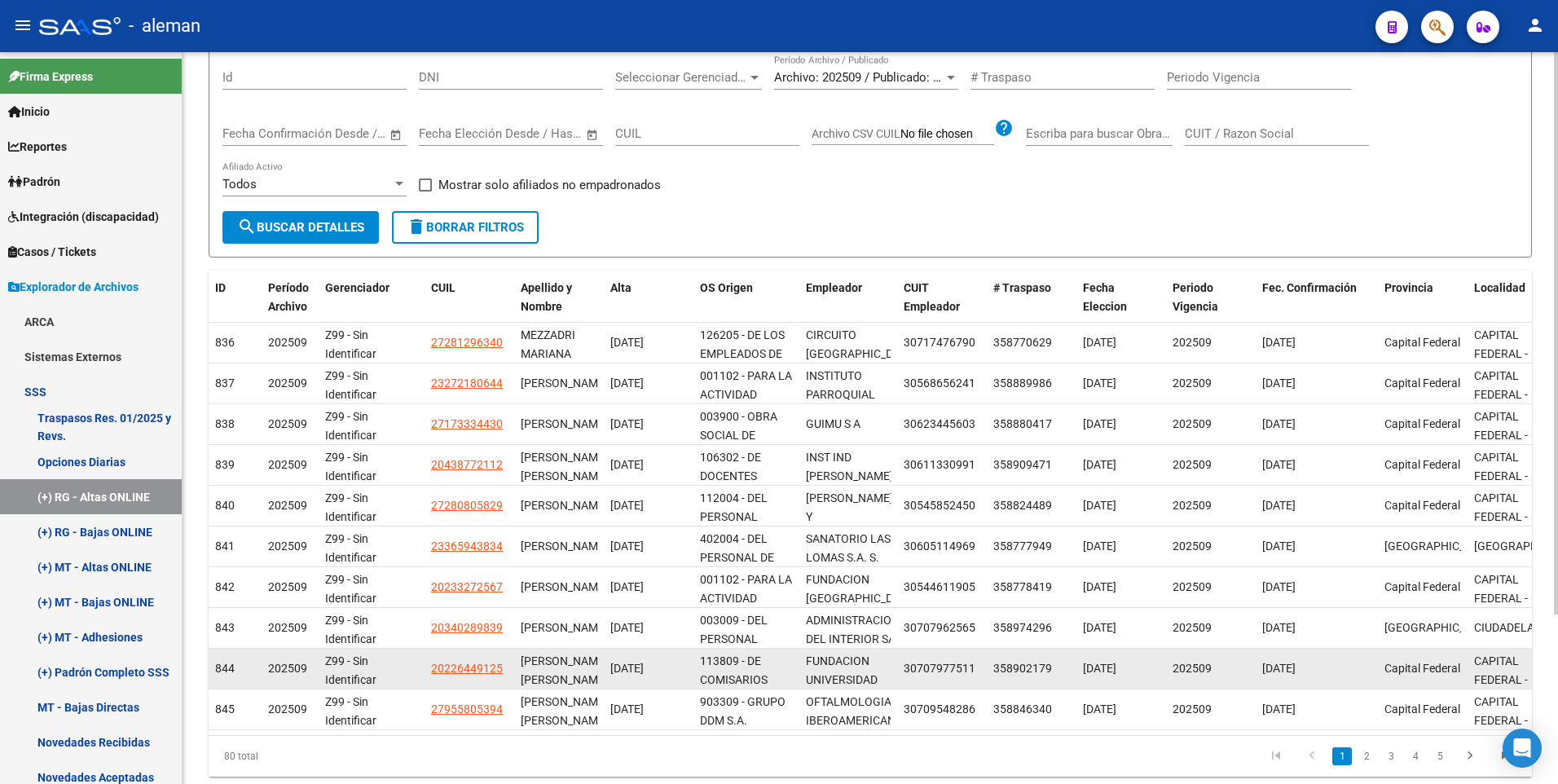
scroll to position [220, 0]
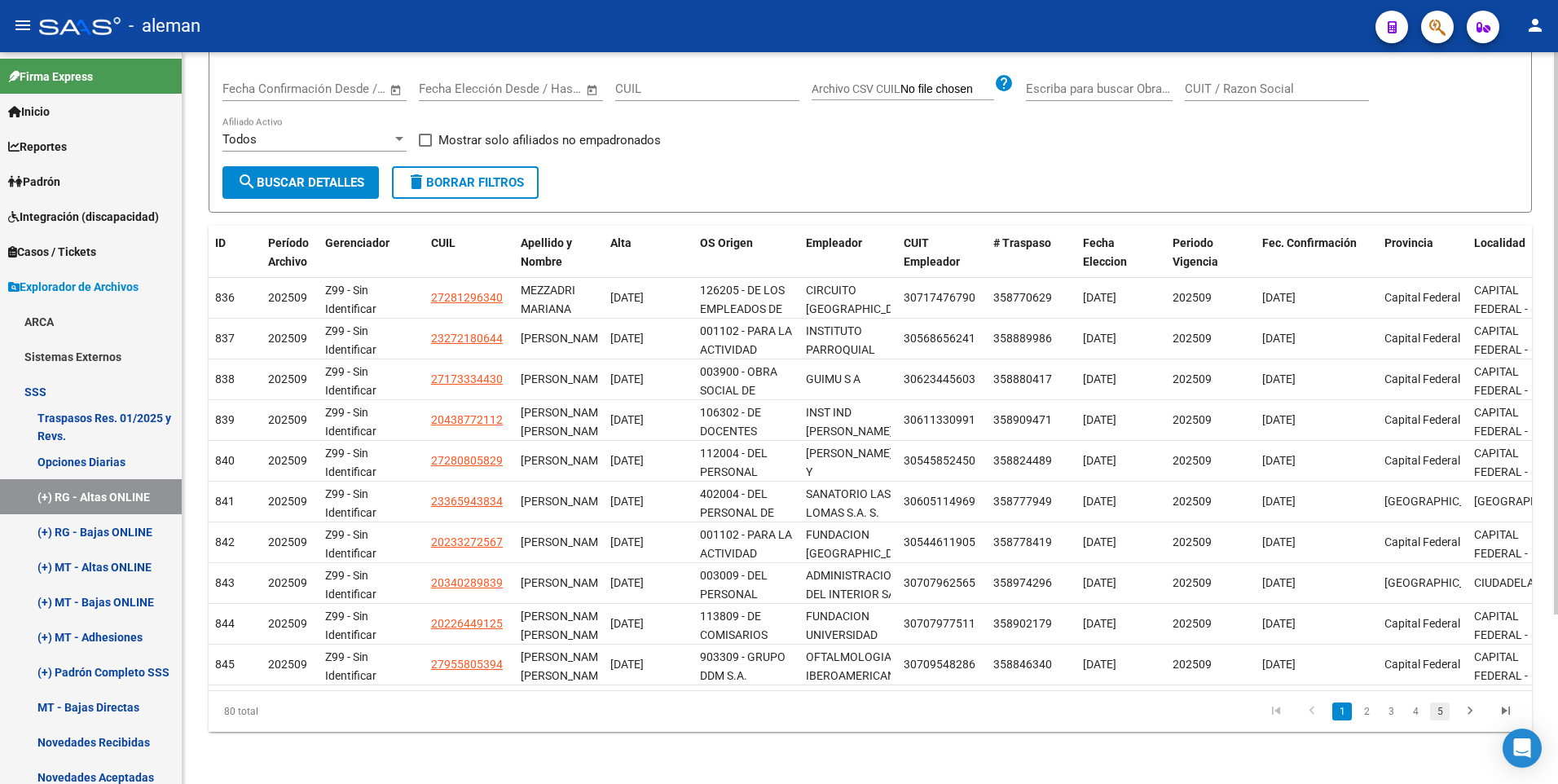
click at [1444, 709] on link "5" at bounding box center [1439, 711] width 19 height 18
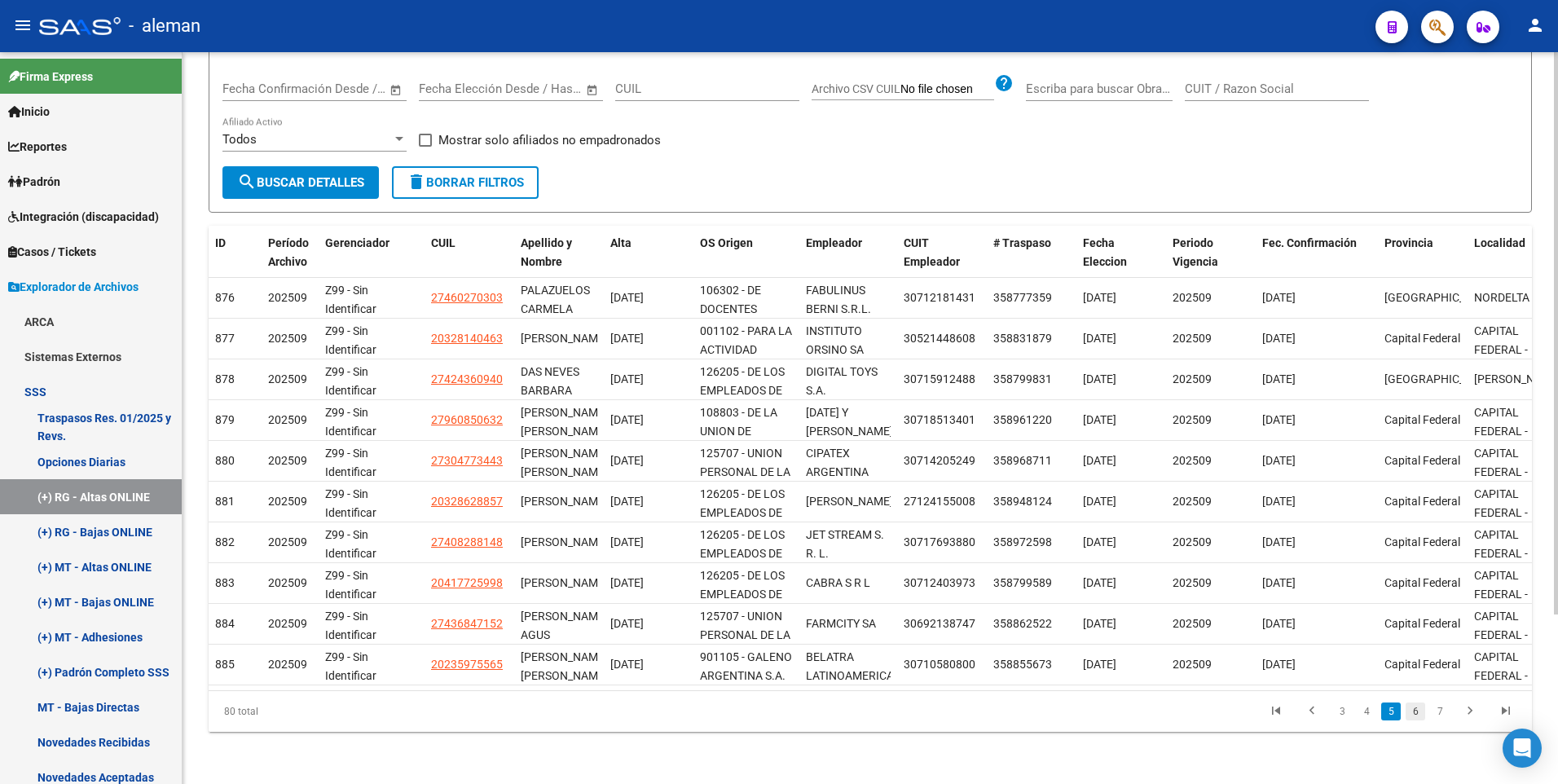
click at [1415, 711] on link "6" at bounding box center [1414, 711] width 19 height 18
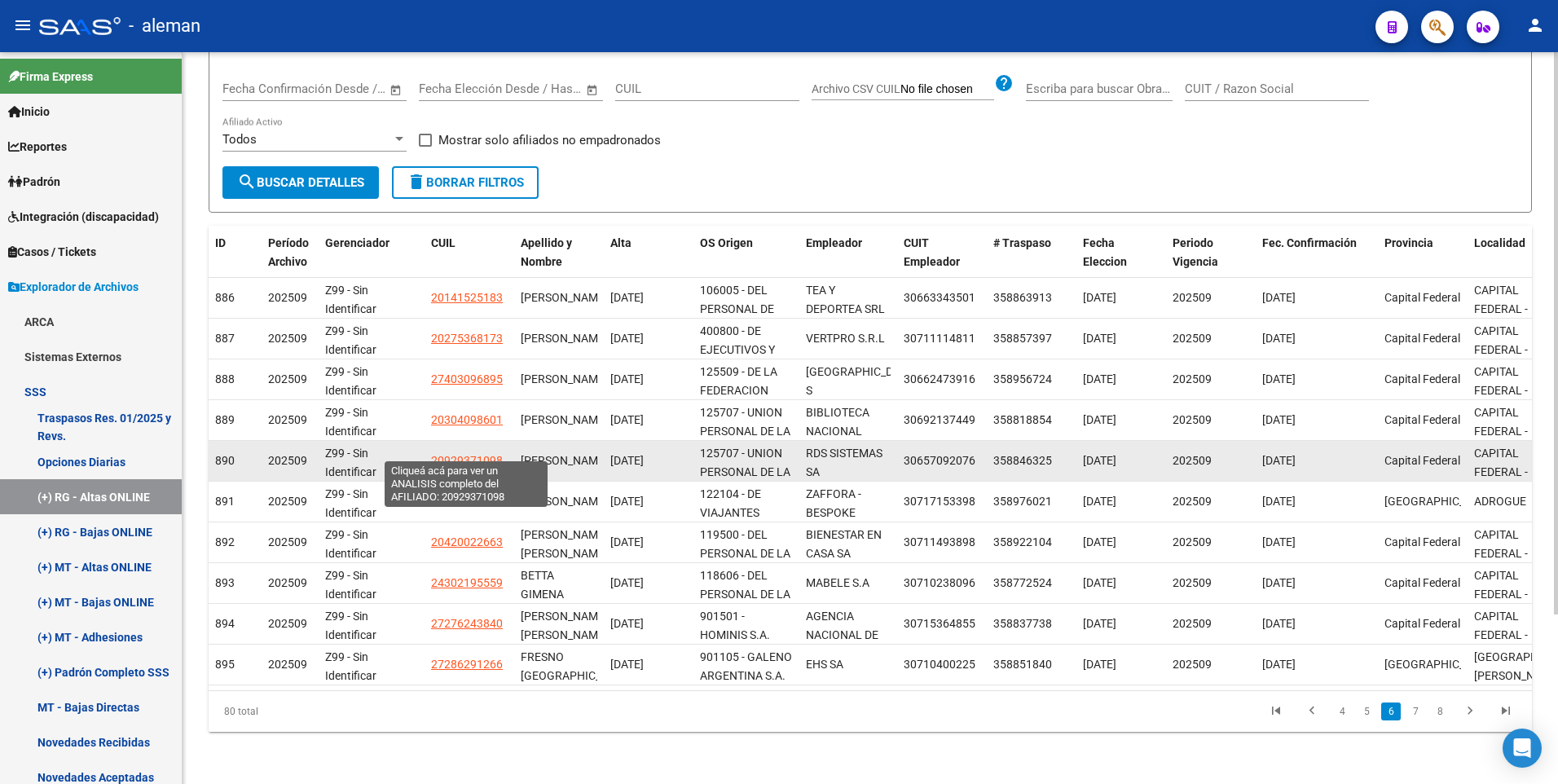
click at [457, 454] on span "20929371098" at bounding box center [466, 461] width 71 height 13
type textarea "20929371098"
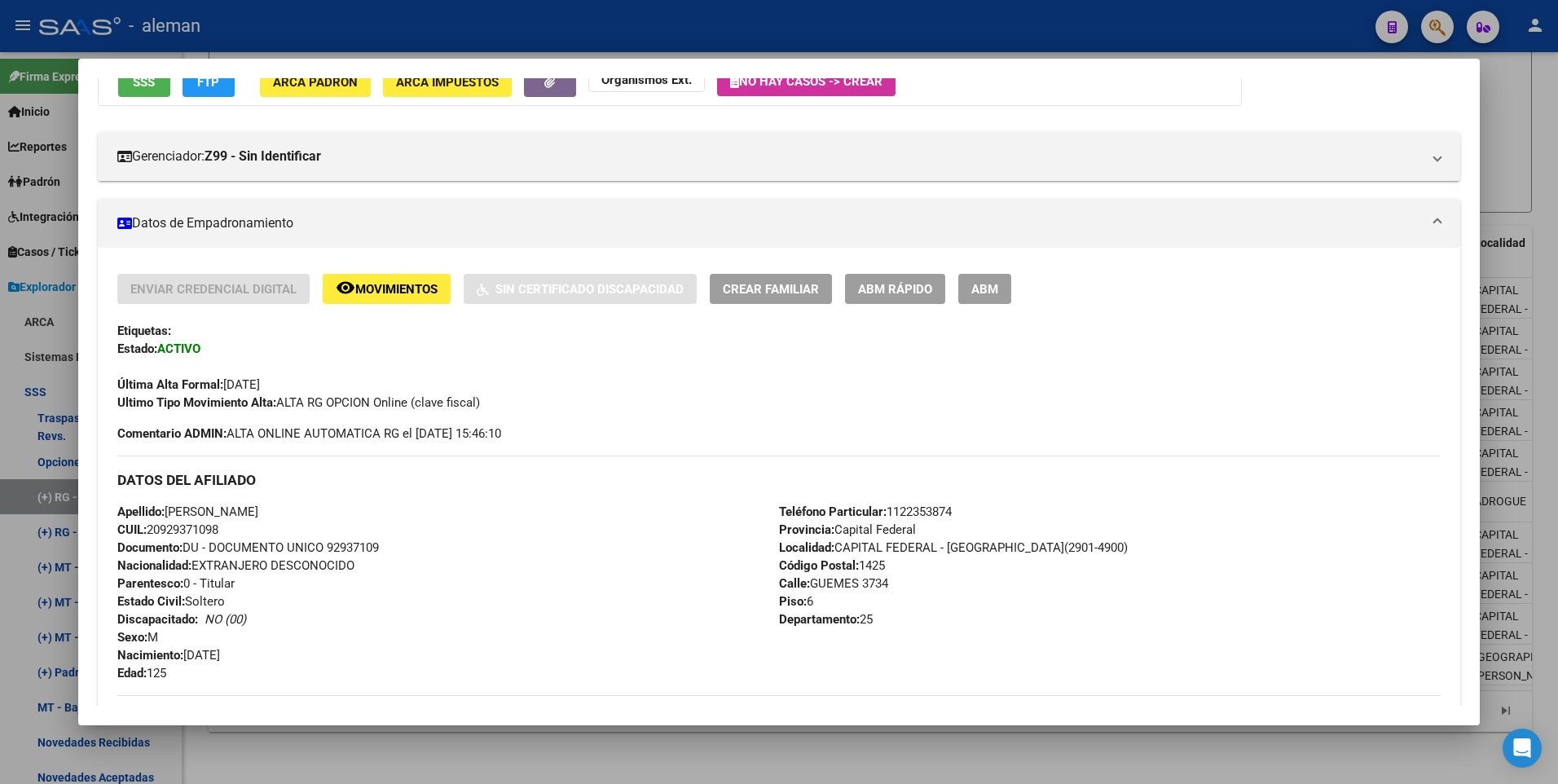
scroll to position [244, 0]
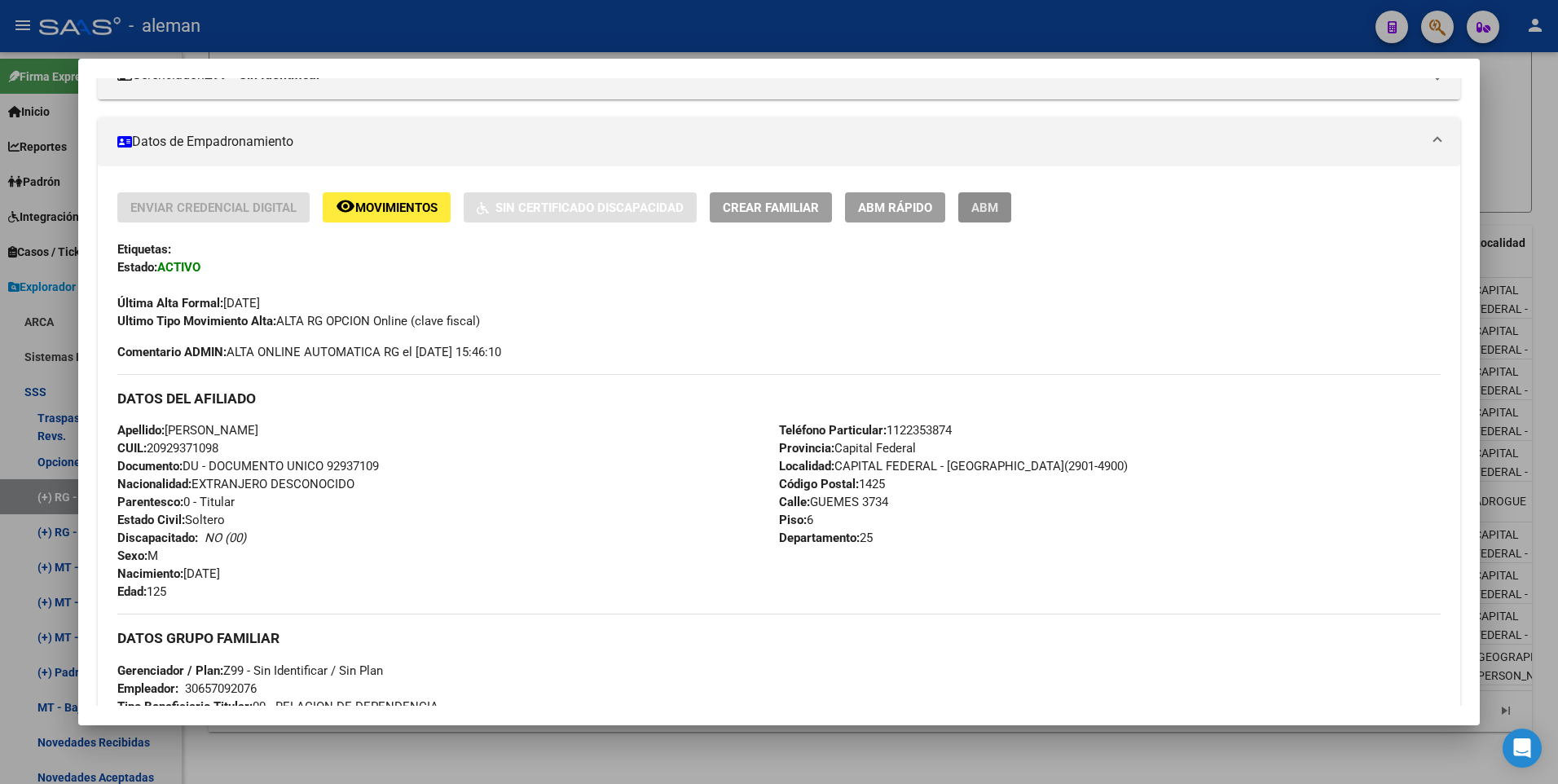
click at [1004, 213] on button "ABM" at bounding box center [984, 207] width 53 height 30
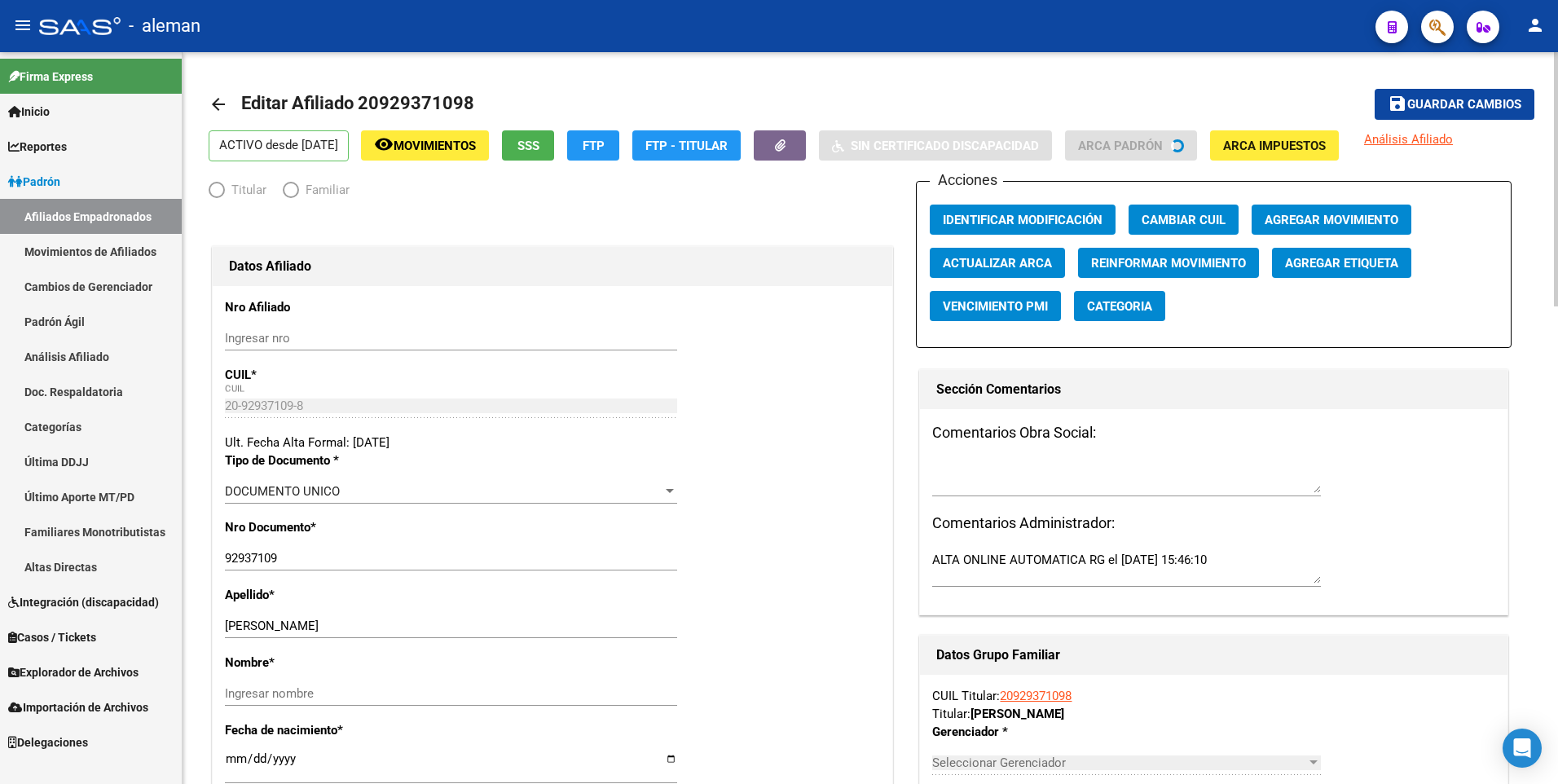
radio input "true"
type input "30-65709207-6"
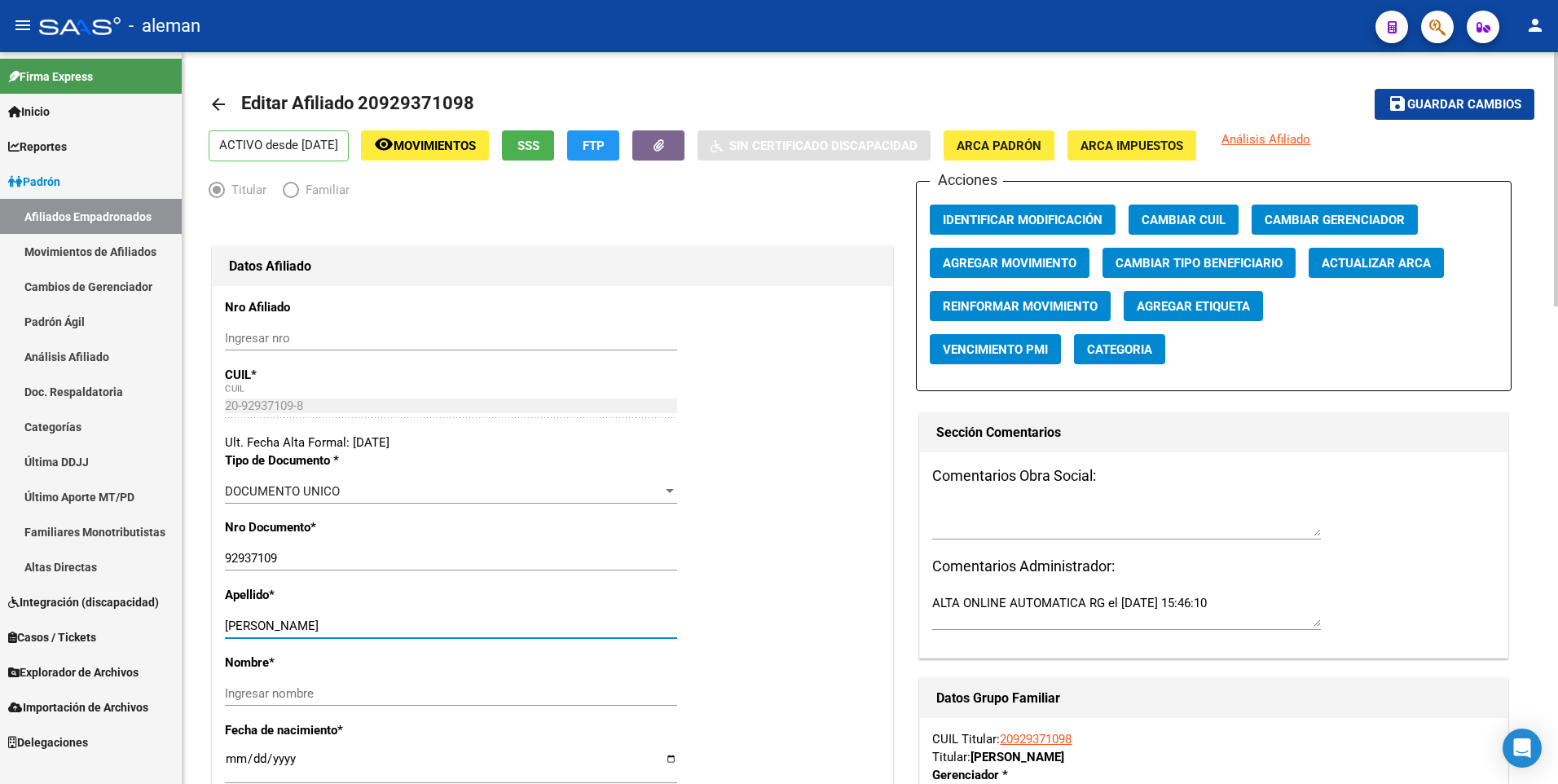
drag, startPoint x: 346, startPoint y: 624, endPoint x: 478, endPoint y: 624, distance: 132.0
click at [478, 624] on input "[PERSON_NAME]" at bounding box center [451, 625] width 452 height 14
type input "[PERSON_NAME]"
click at [424, 693] on input "Ingresar nombre" at bounding box center [451, 693] width 452 height 14
paste input "[PERSON_NAME]"
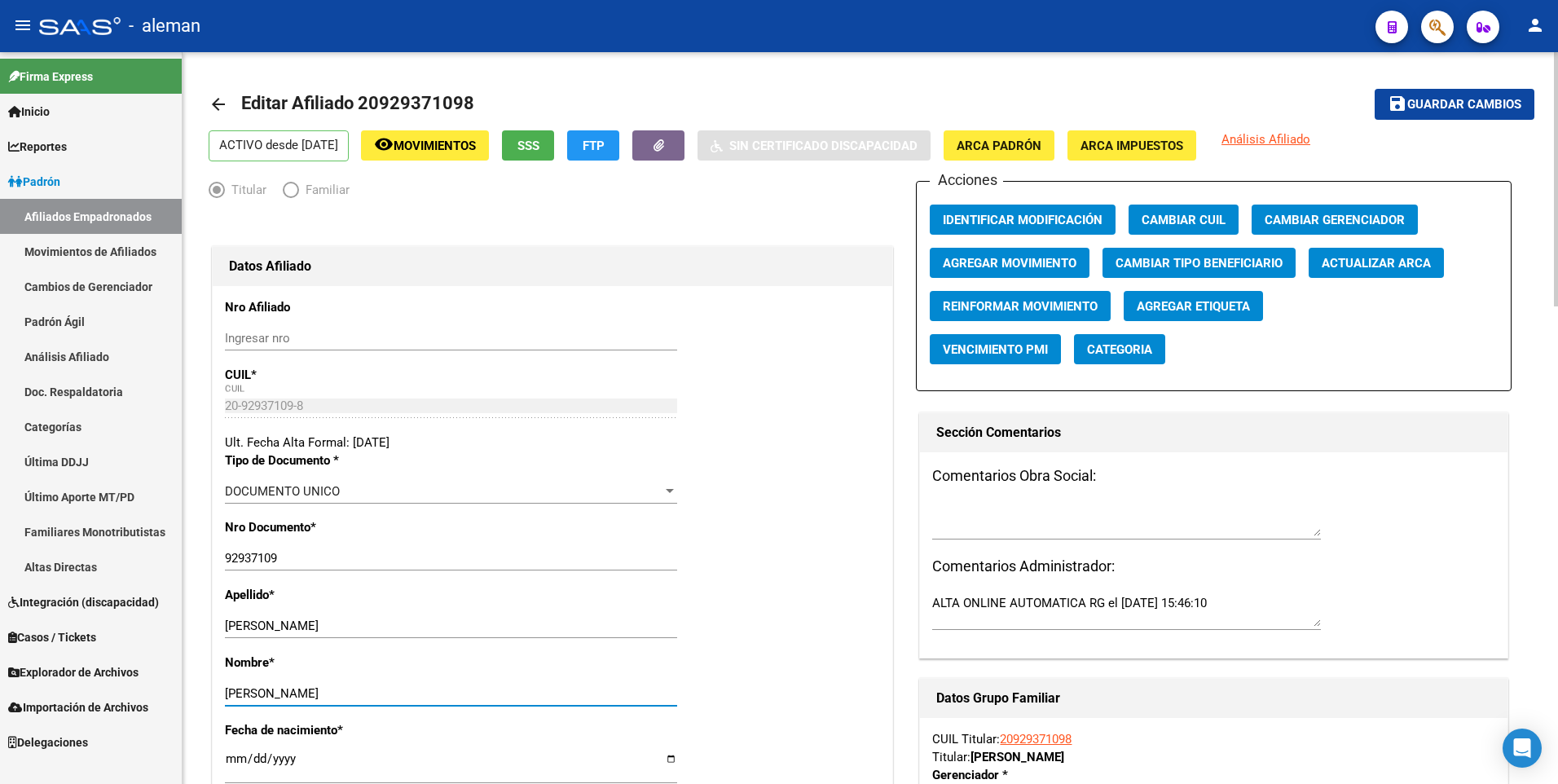
type input "[PERSON_NAME]"
click at [1004, 146] on span "ARCA Padrón" at bounding box center [998, 145] width 85 height 14
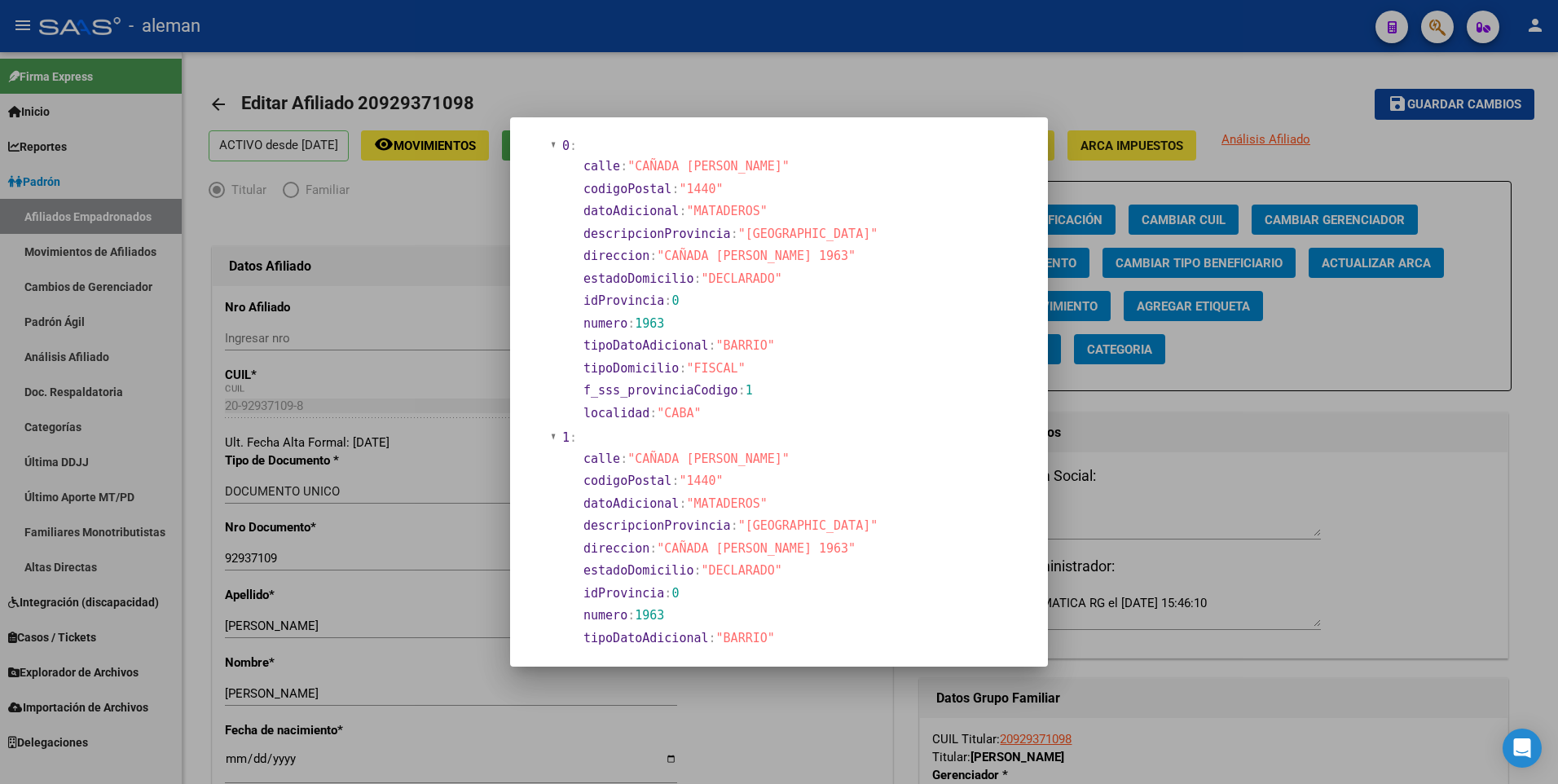
scroll to position [326, 0]
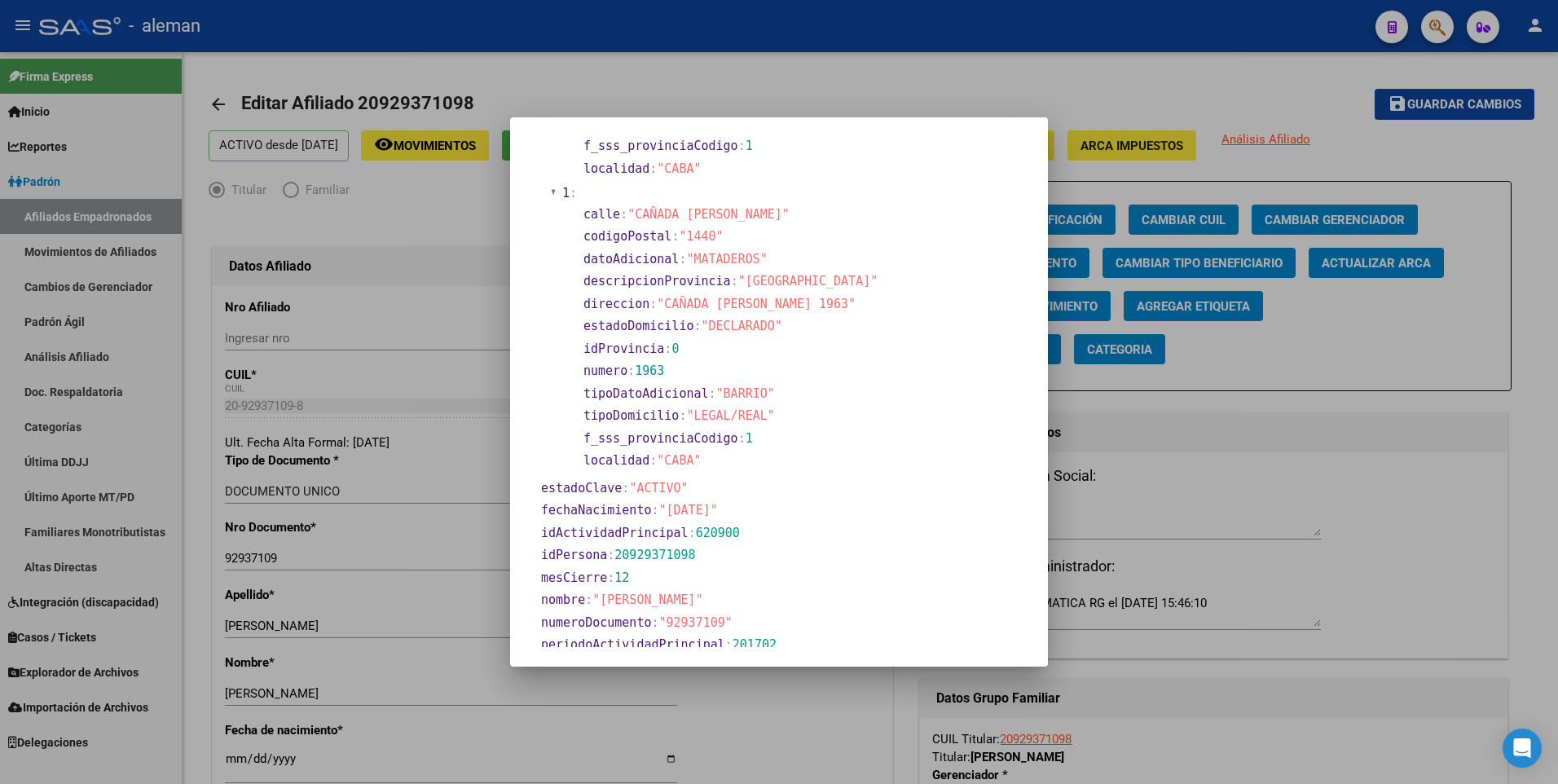
click at [243, 759] on div at bounding box center [779, 392] width 1558 height 784
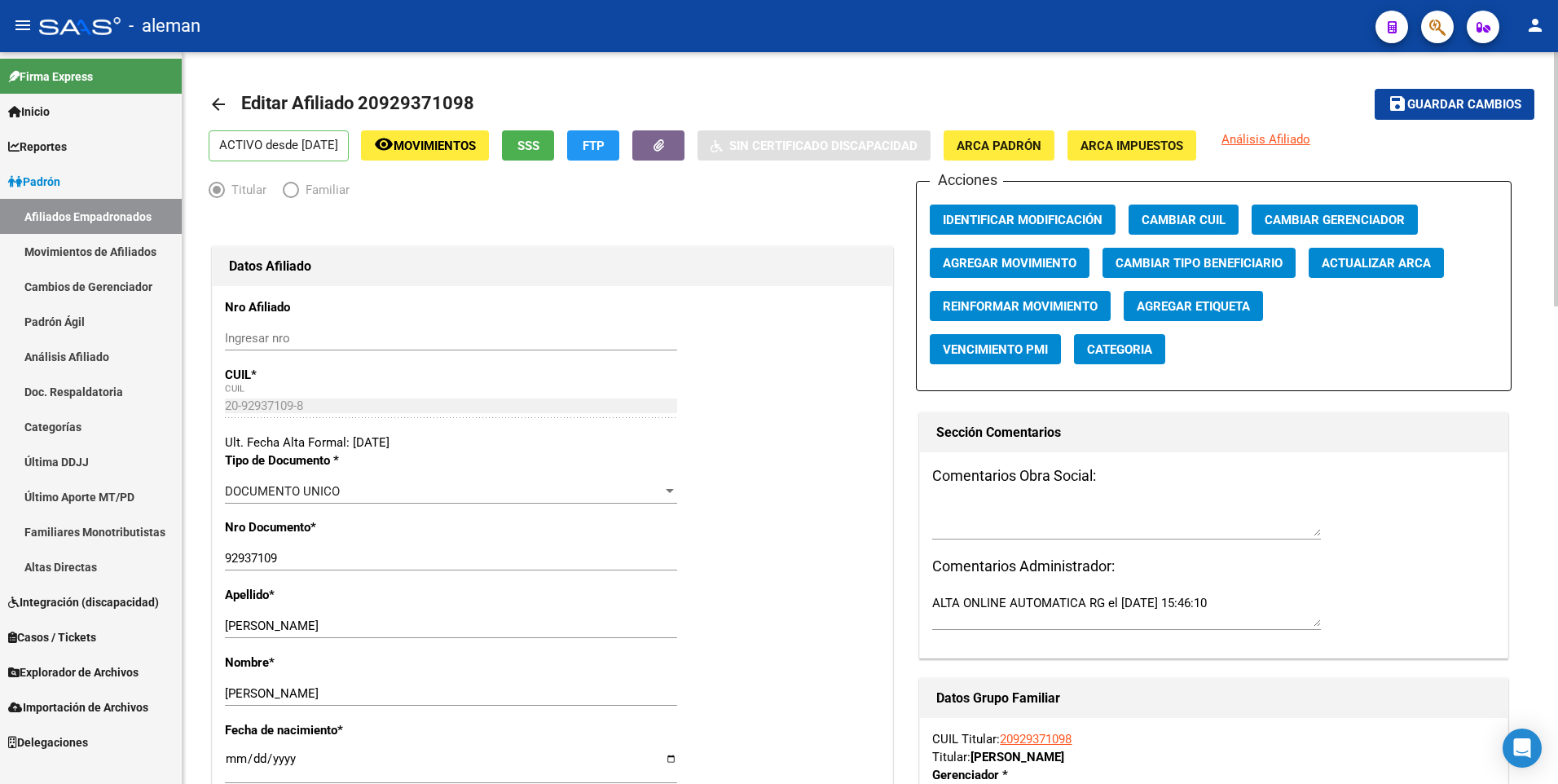
click at [254, 759] on input "[DATE]" at bounding box center [451, 765] width 452 height 26
type input "[DATE]"
click at [1374, 89] on button "save Guardar cambios" at bounding box center [1454, 104] width 159 height 30
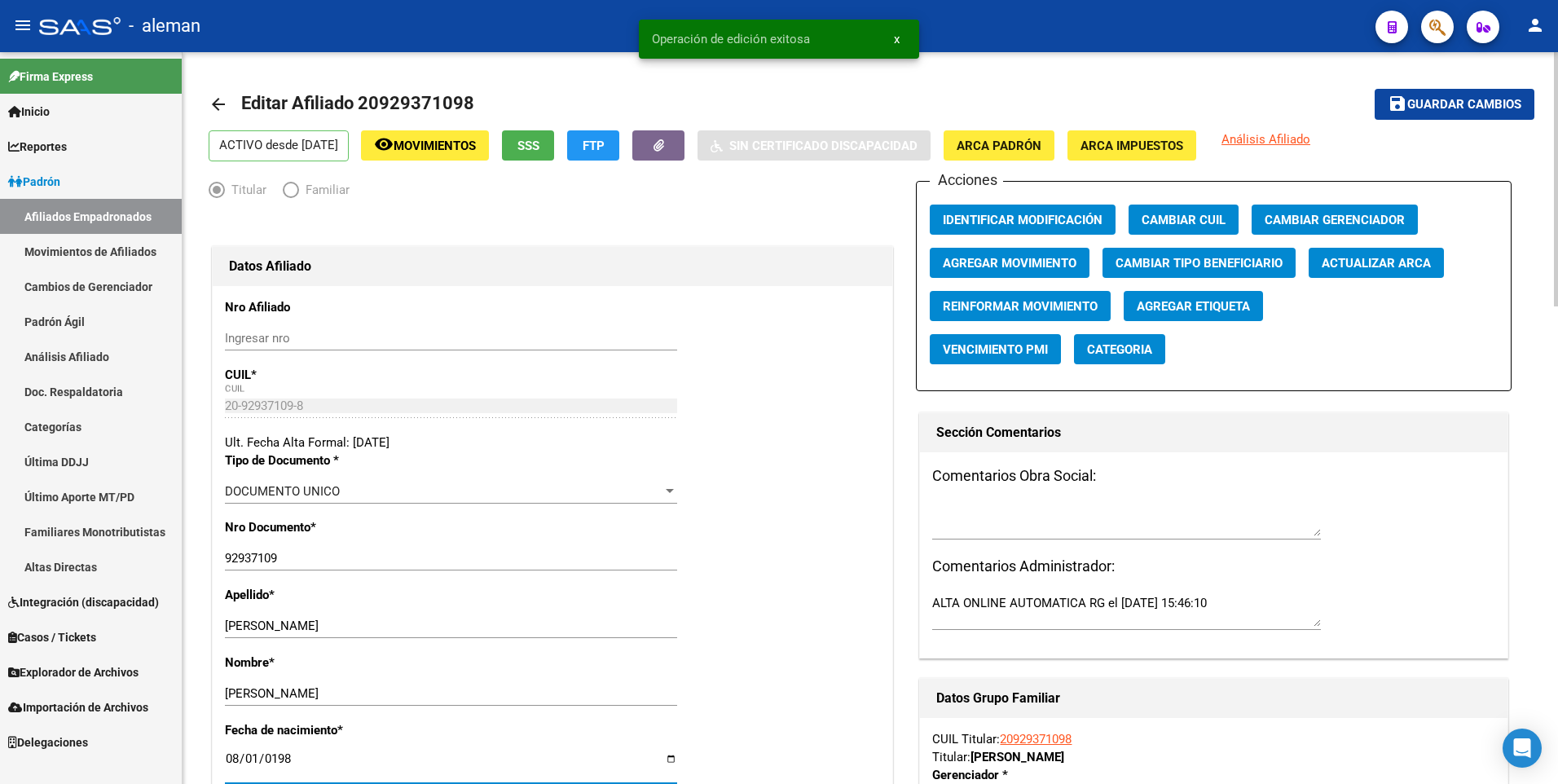
click at [1473, 99] on span "Guardar cambios" at bounding box center [1464, 104] width 114 height 14
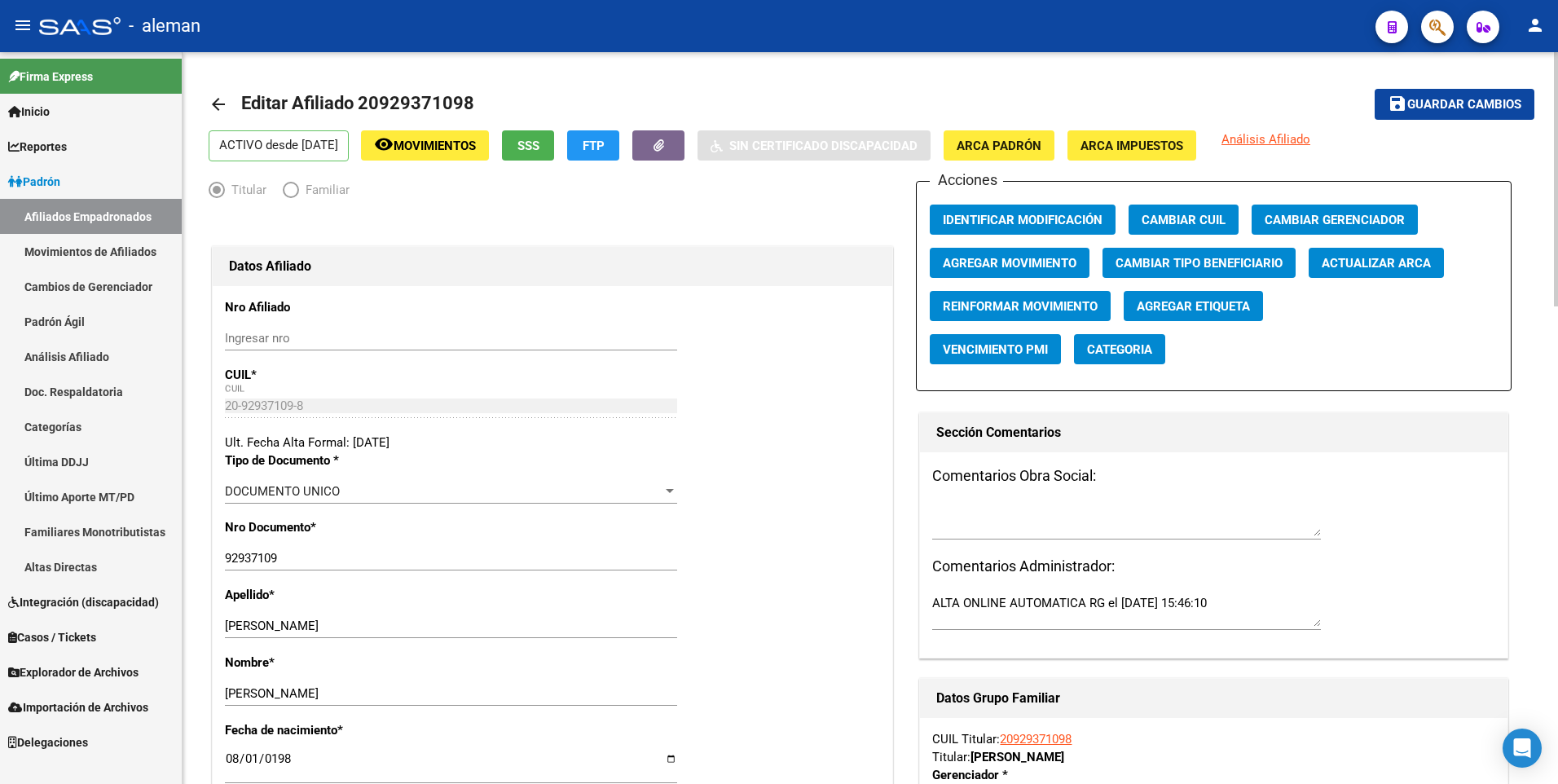
click at [215, 106] on mat-icon "arrow_back" at bounding box center [217, 104] width 19 height 19
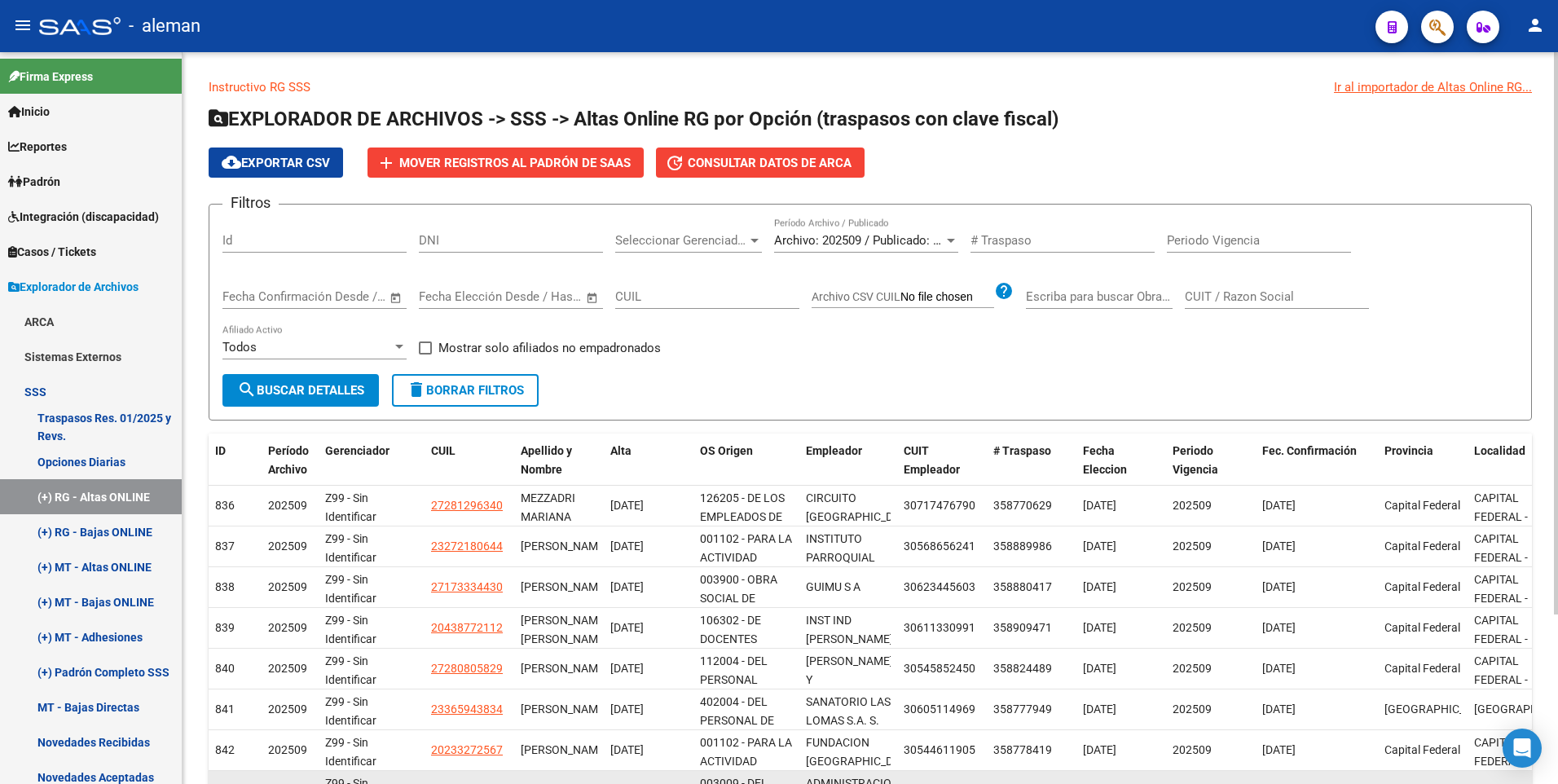
scroll to position [220, 0]
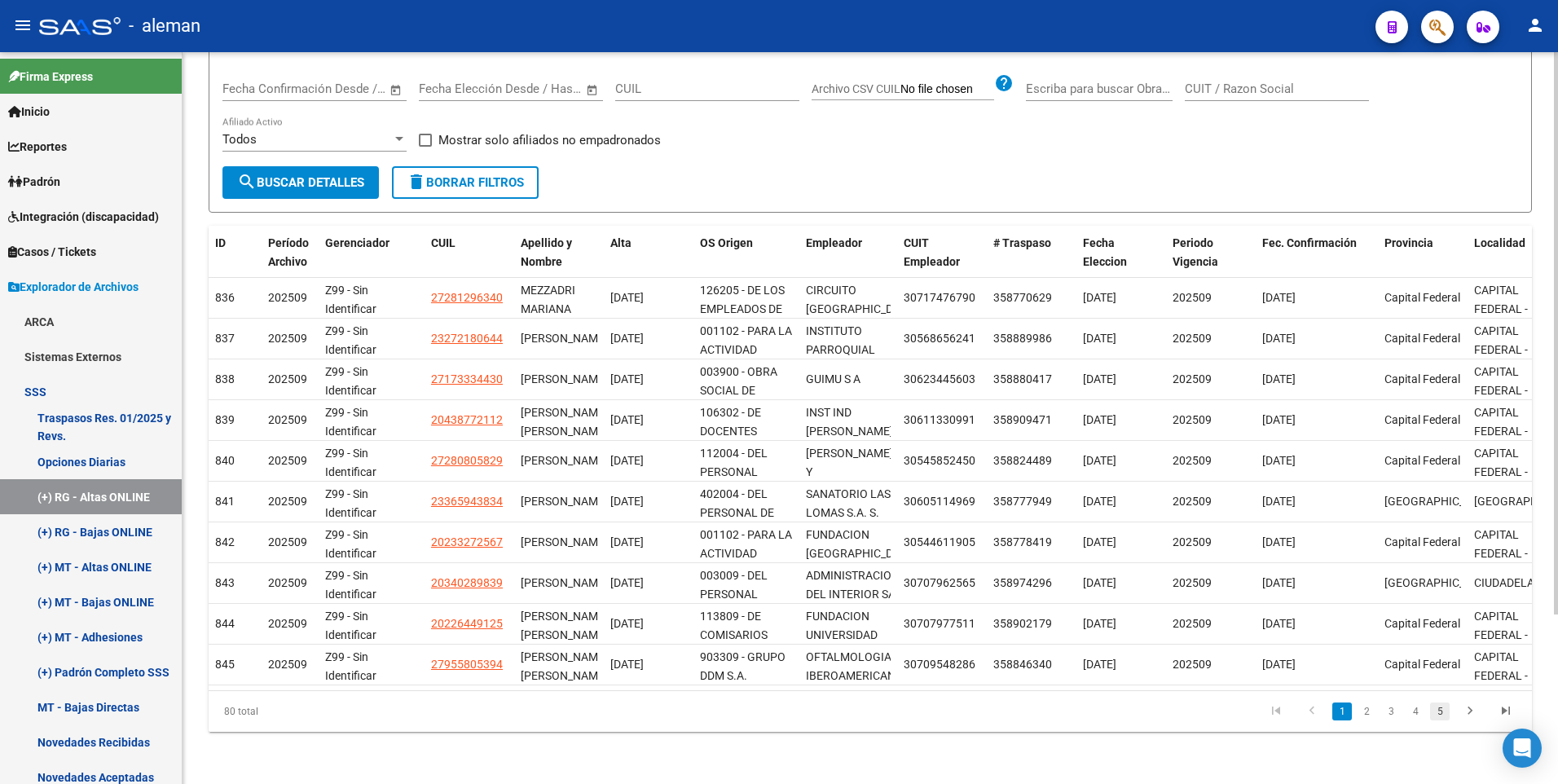
click at [1442, 712] on link "5" at bounding box center [1439, 711] width 19 height 18
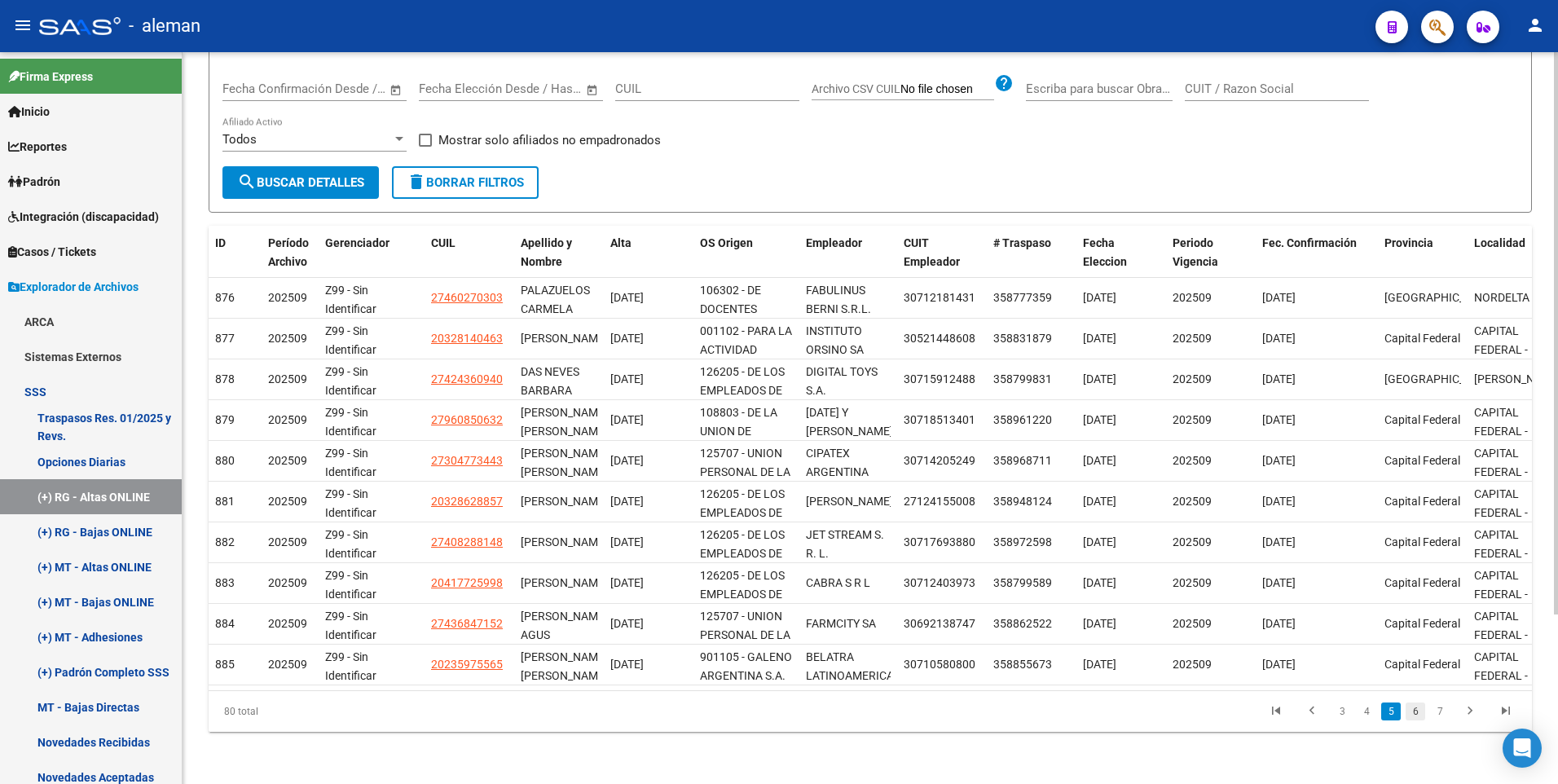
click at [1420, 712] on link "6" at bounding box center [1414, 711] width 19 height 18
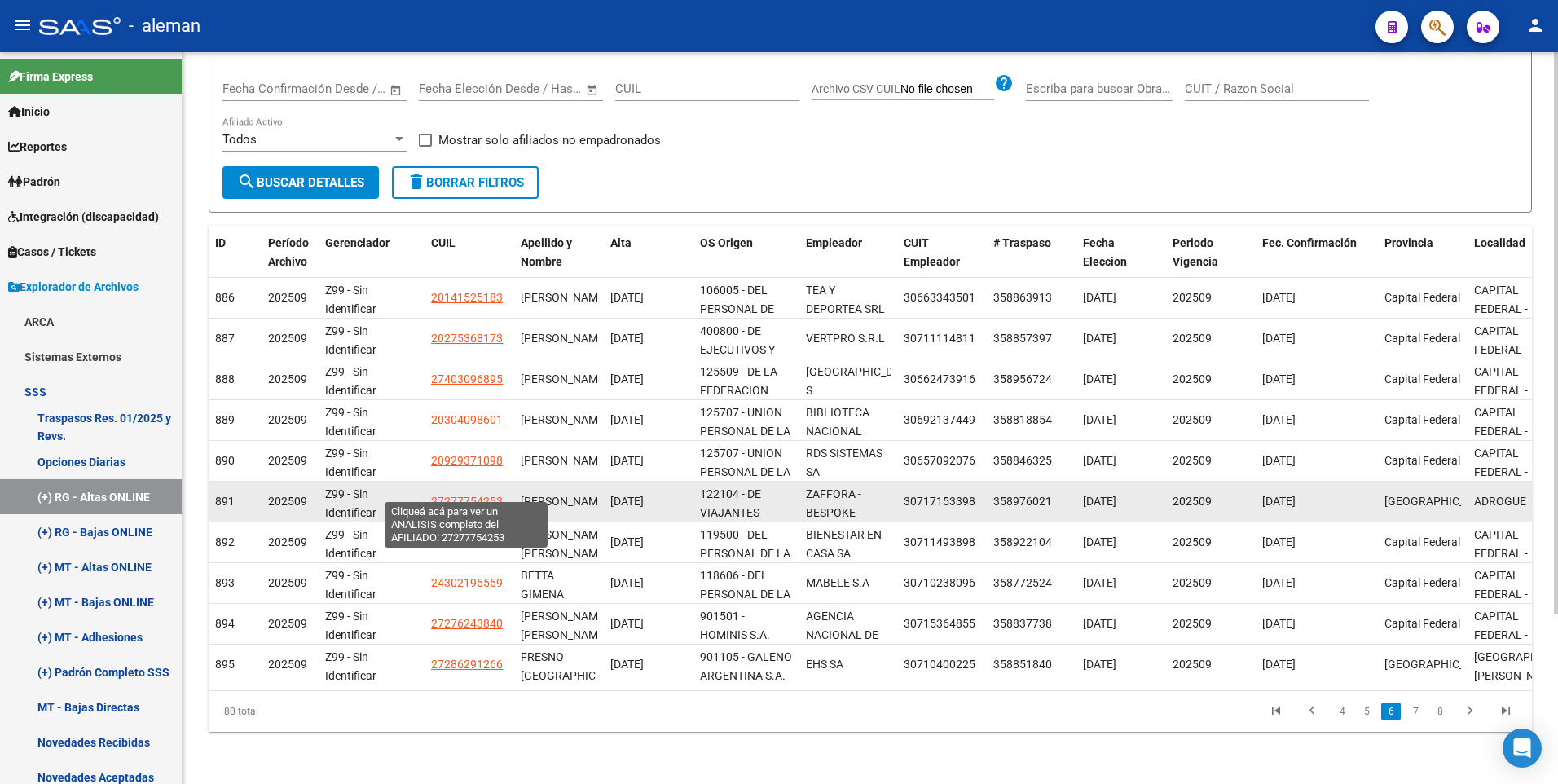
click at [471, 494] on span "27277754253" at bounding box center [466, 501] width 71 height 13
type textarea "27277754253"
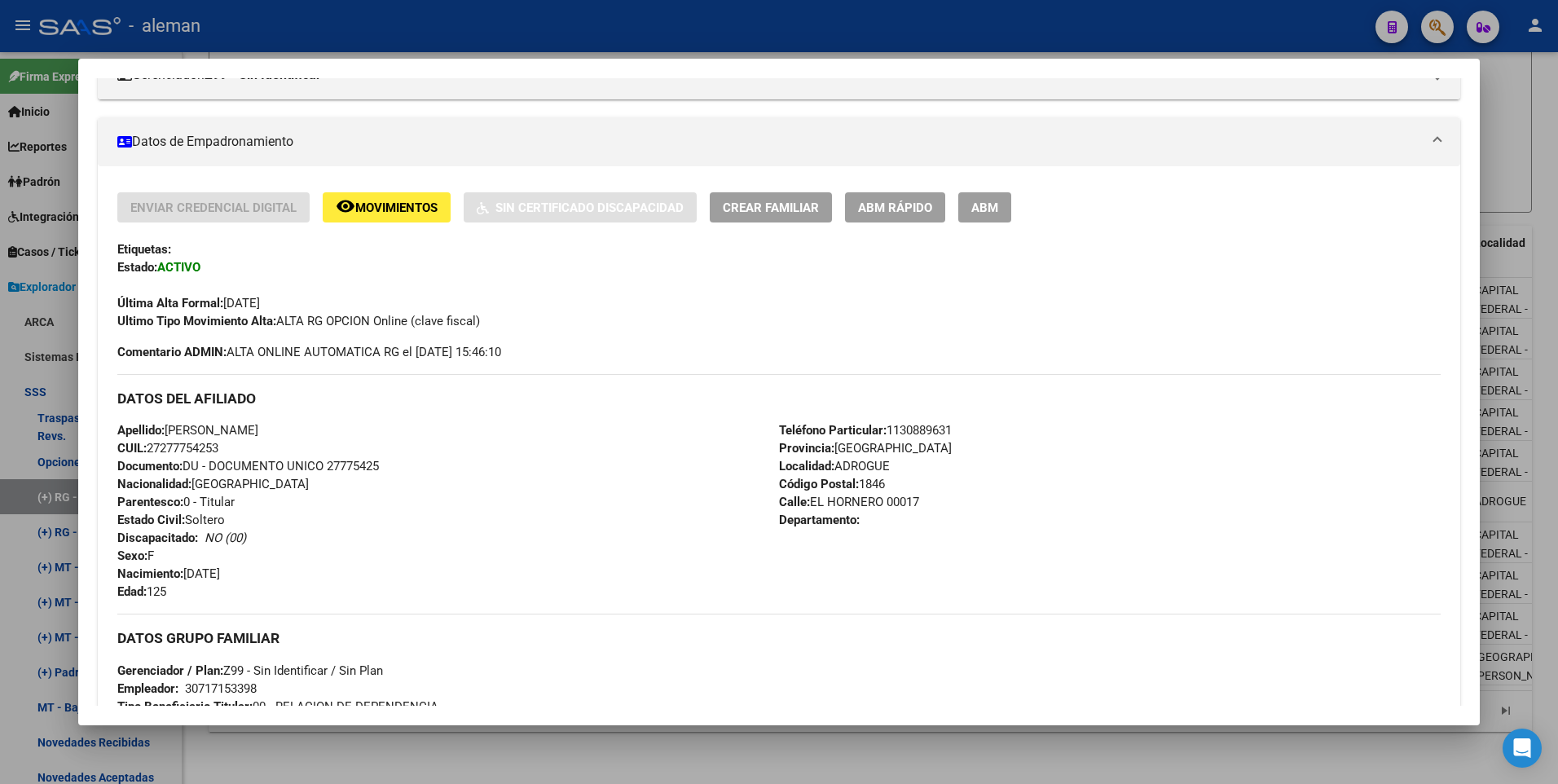
scroll to position [326, 0]
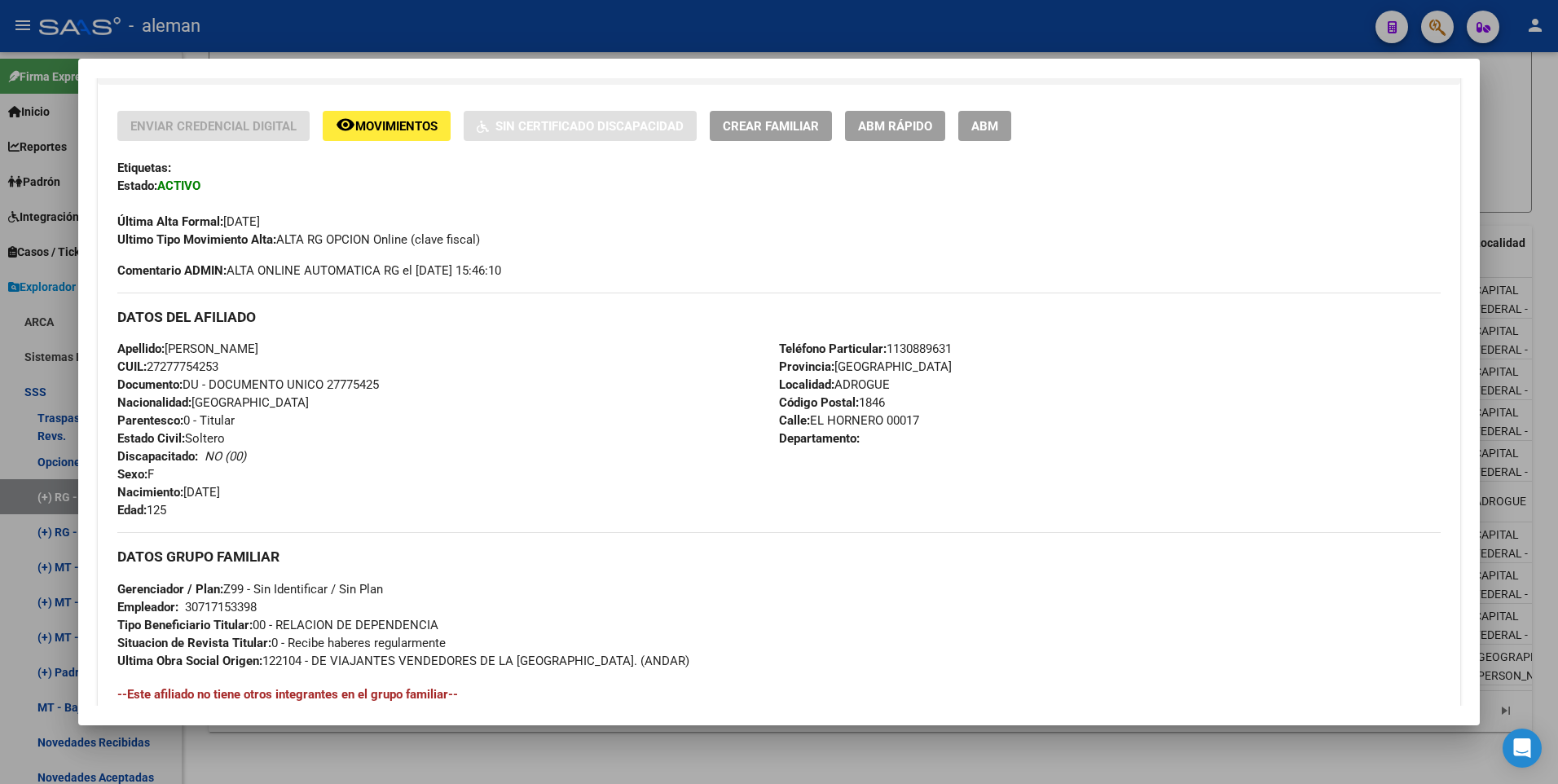
click at [1012, 125] on div "Enviar Credencial Digital remove_red_eye Movimientos Sin Certificado Discapacid…" at bounding box center [779, 126] width 1324 height 30
click at [1010, 125] on button "ABM" at bounding box center [984, 126] width 53 height 30
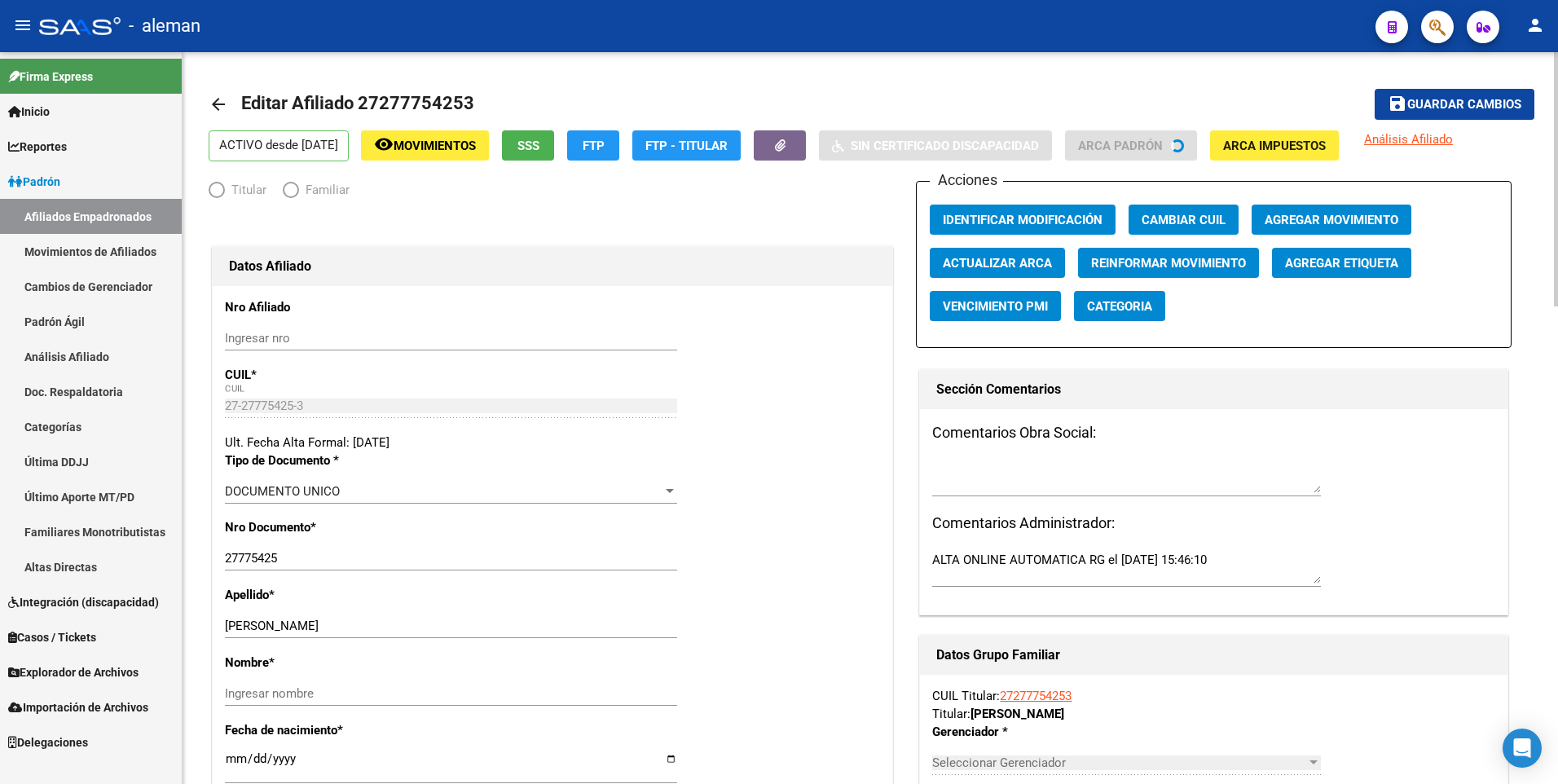
radio input "true"
type input "30-71715339-8"
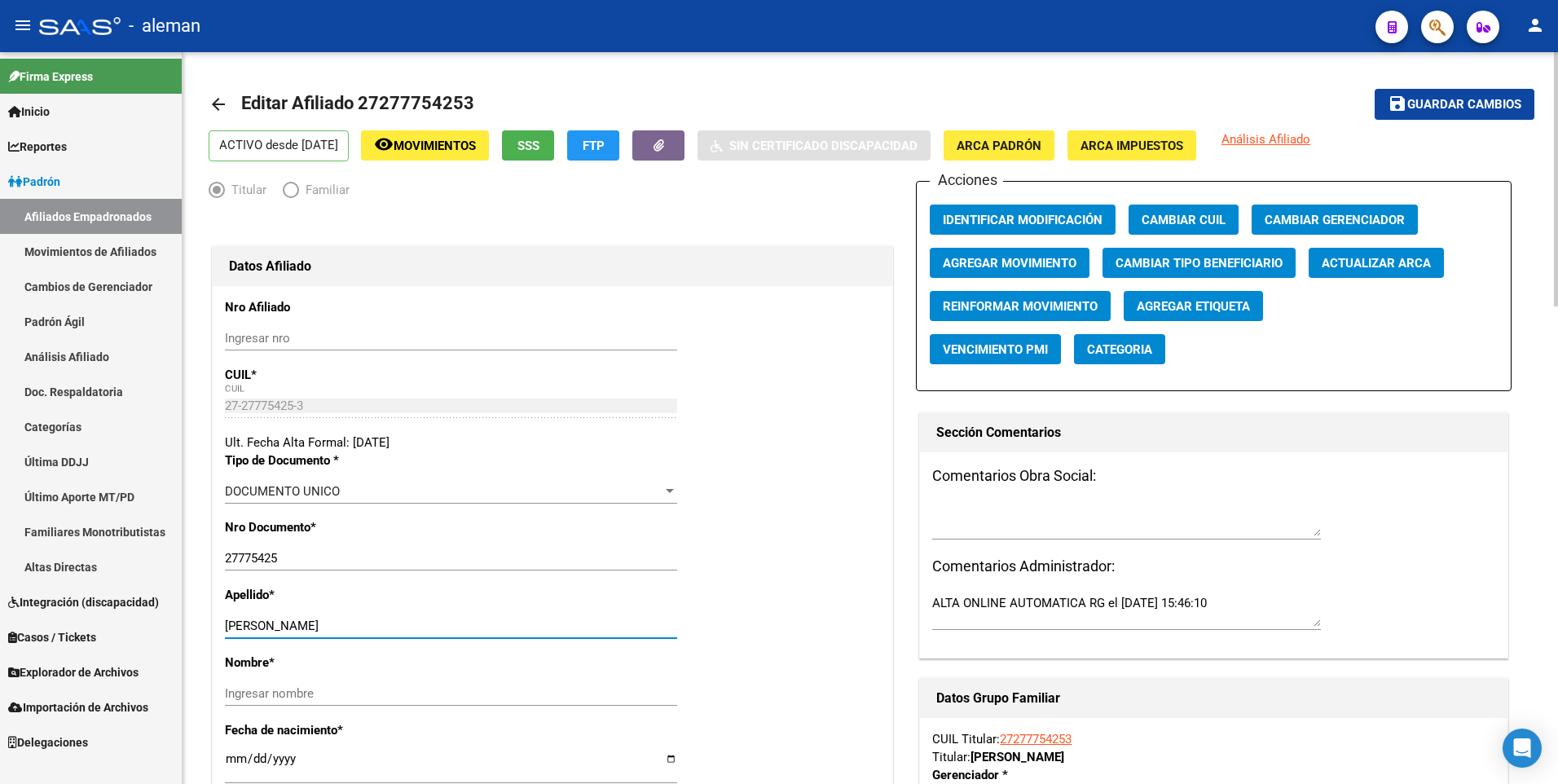
drag, startPoint x: 301, startPoint y: 622, endPoint x: 434, endPoint y: 623, distance: 133.0
click at [434, 623] on input "[PERSON_NAME]" at bounding box center [451, 625] width 452 height 14
type input "[PERSON_NAME]"
click at [416, 696] on input "Ingresar nombre" at bounding box center [451, 693] width 452 height 14
paste input "[DEMOGRAPHIC_DATA][PERSON_NAME]"
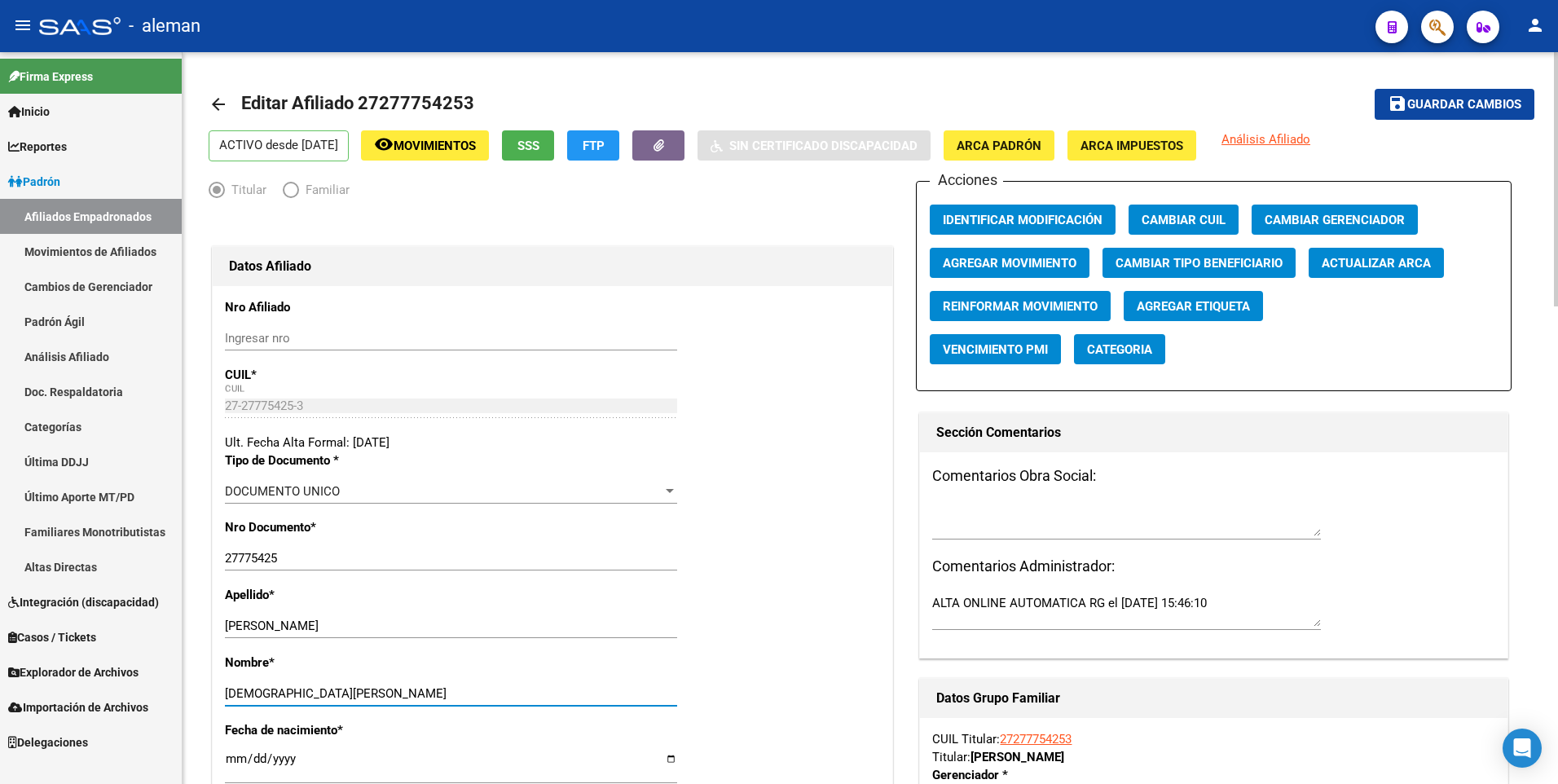
type input "[DEMOGRAPHIC_DATA][PERSON_NAME]"
click at [1024, 146] on span "ARCA Padrón" at bounding box center [998, 145] width 85 height 14
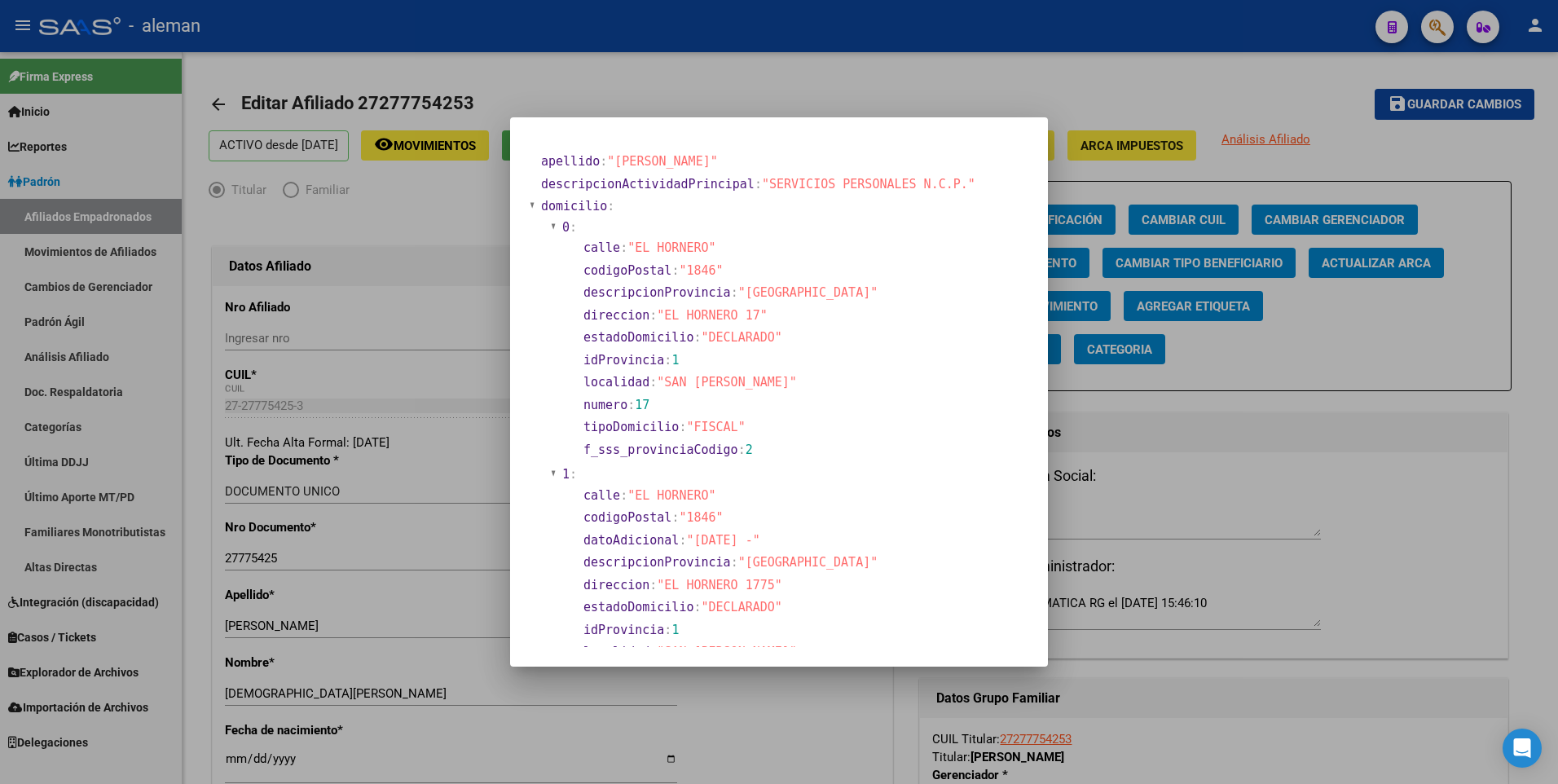
scroll to position [244, 0]
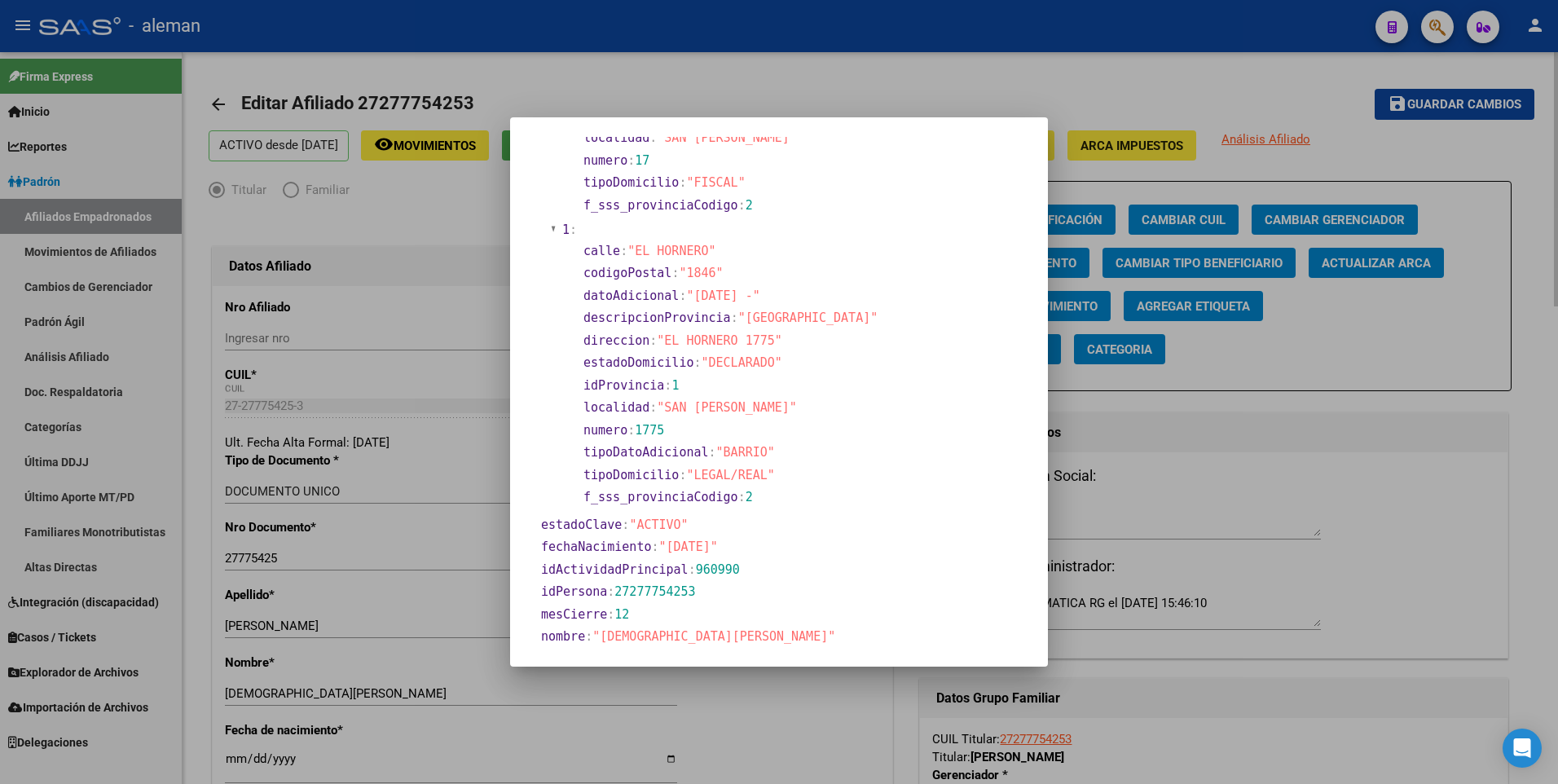
click at [241, 757] on div at bounding box center [779, 392] width 1558 height 784
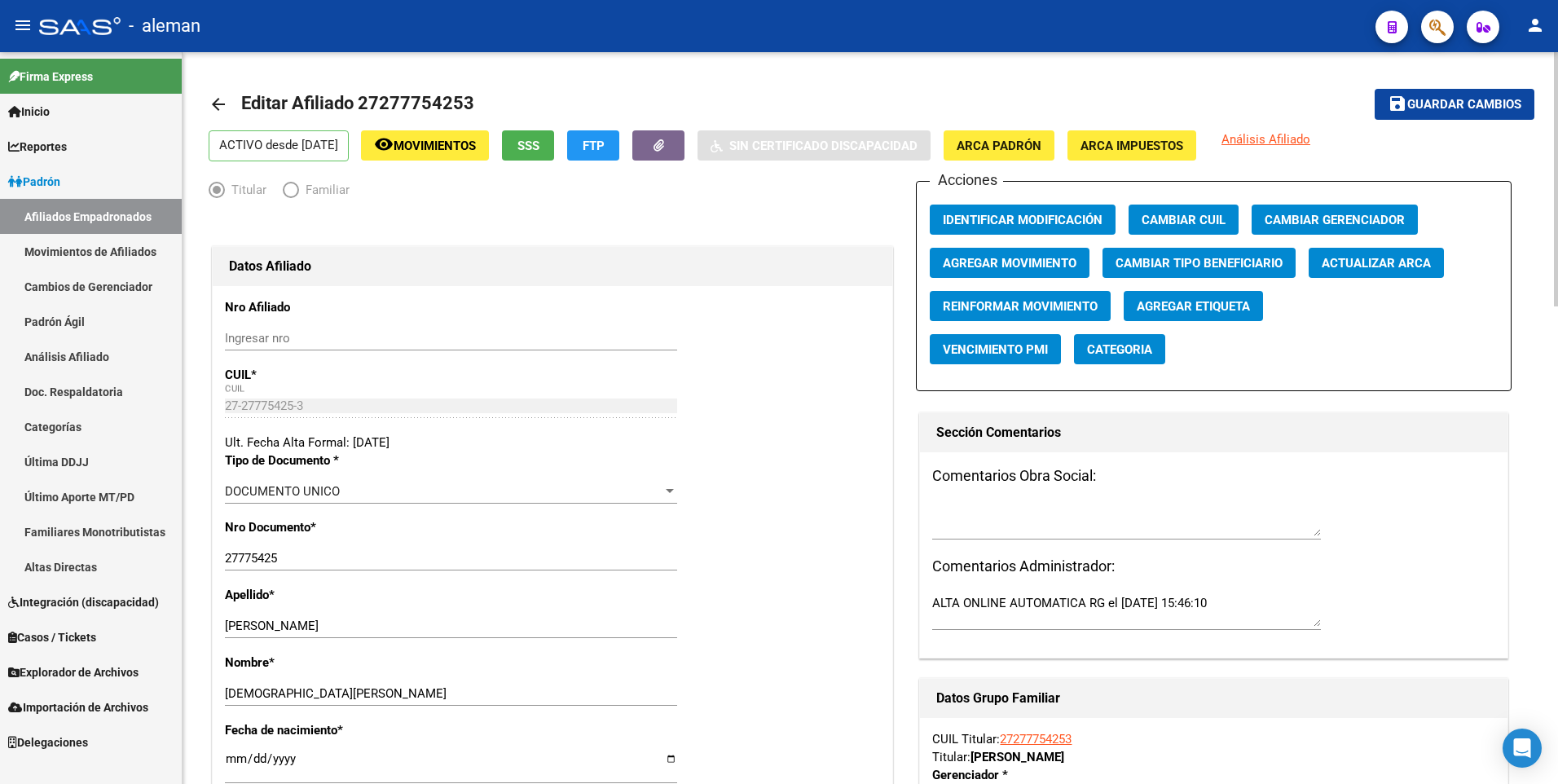
click at [231, 756] on input "[DATE]" at bounding box center [451, 765] width 452 height 26
type input "[DATE]"
click at [1454, 102] on span "Guardar cambios" at bounding box center [1464, 104] width 114 height 14
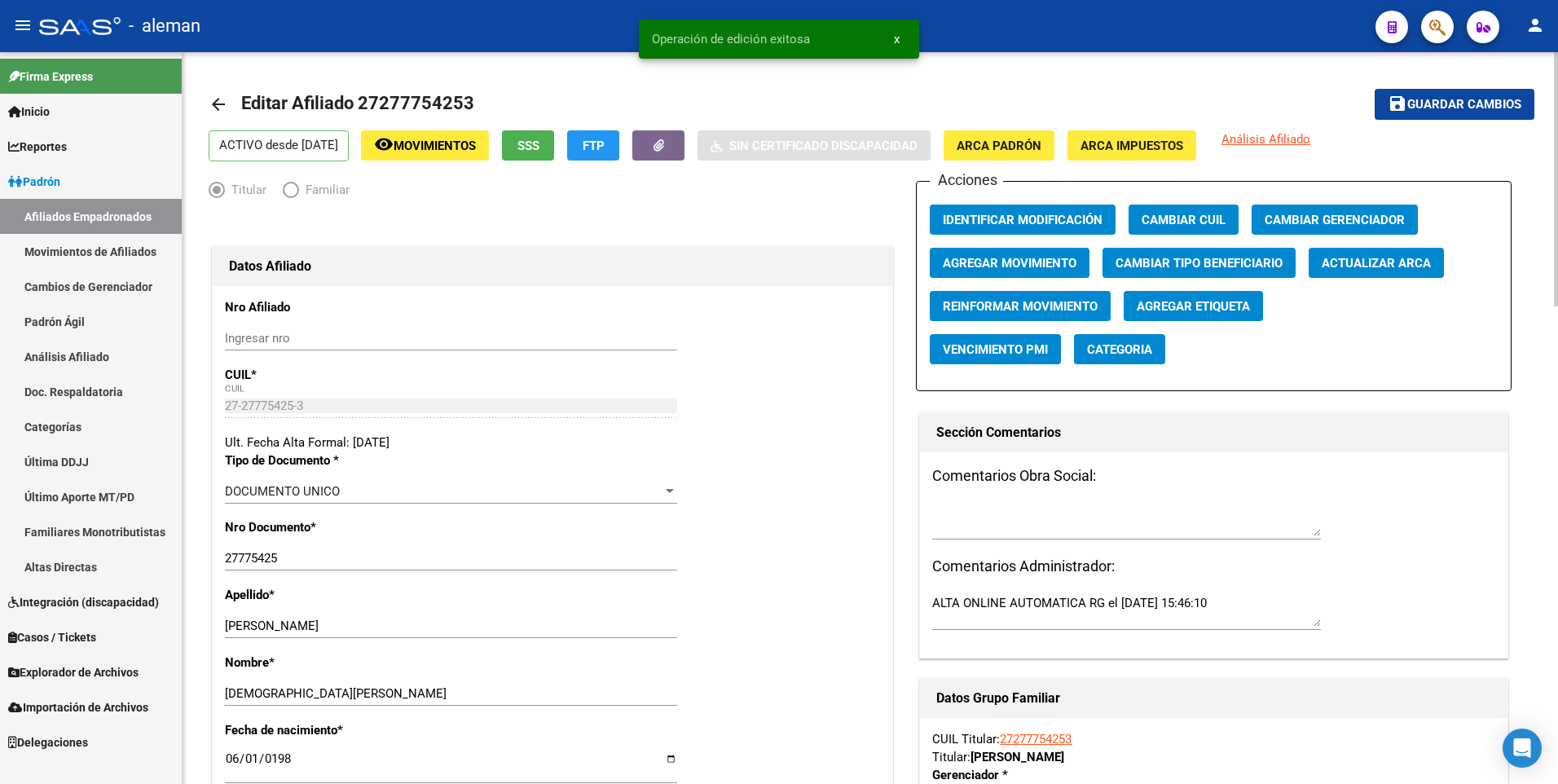
click at [216, 101] on mat-icon "arrow_back" at bounding box center [217, 104] width 19 height 19
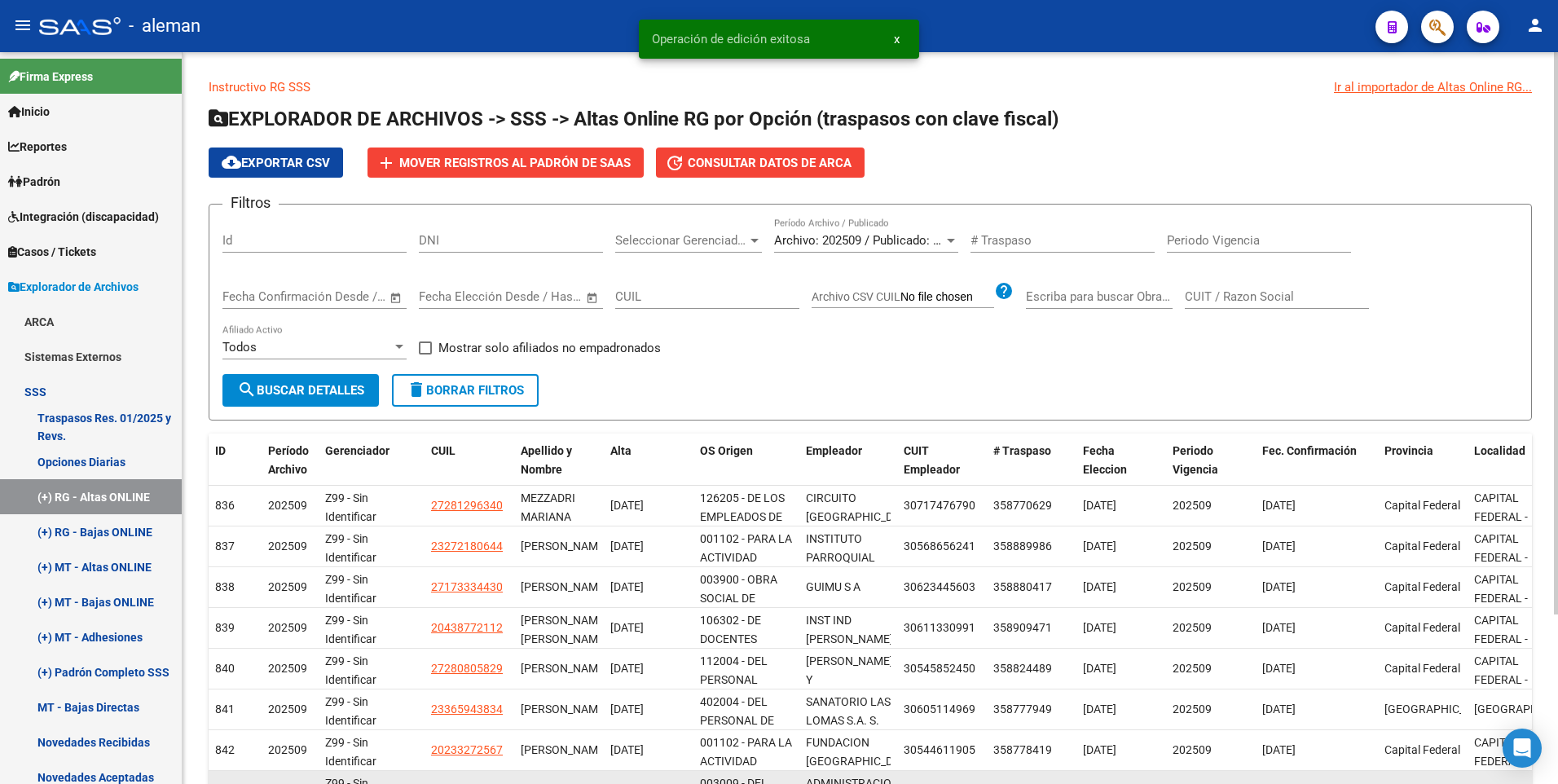
scroll to position [220, 0]
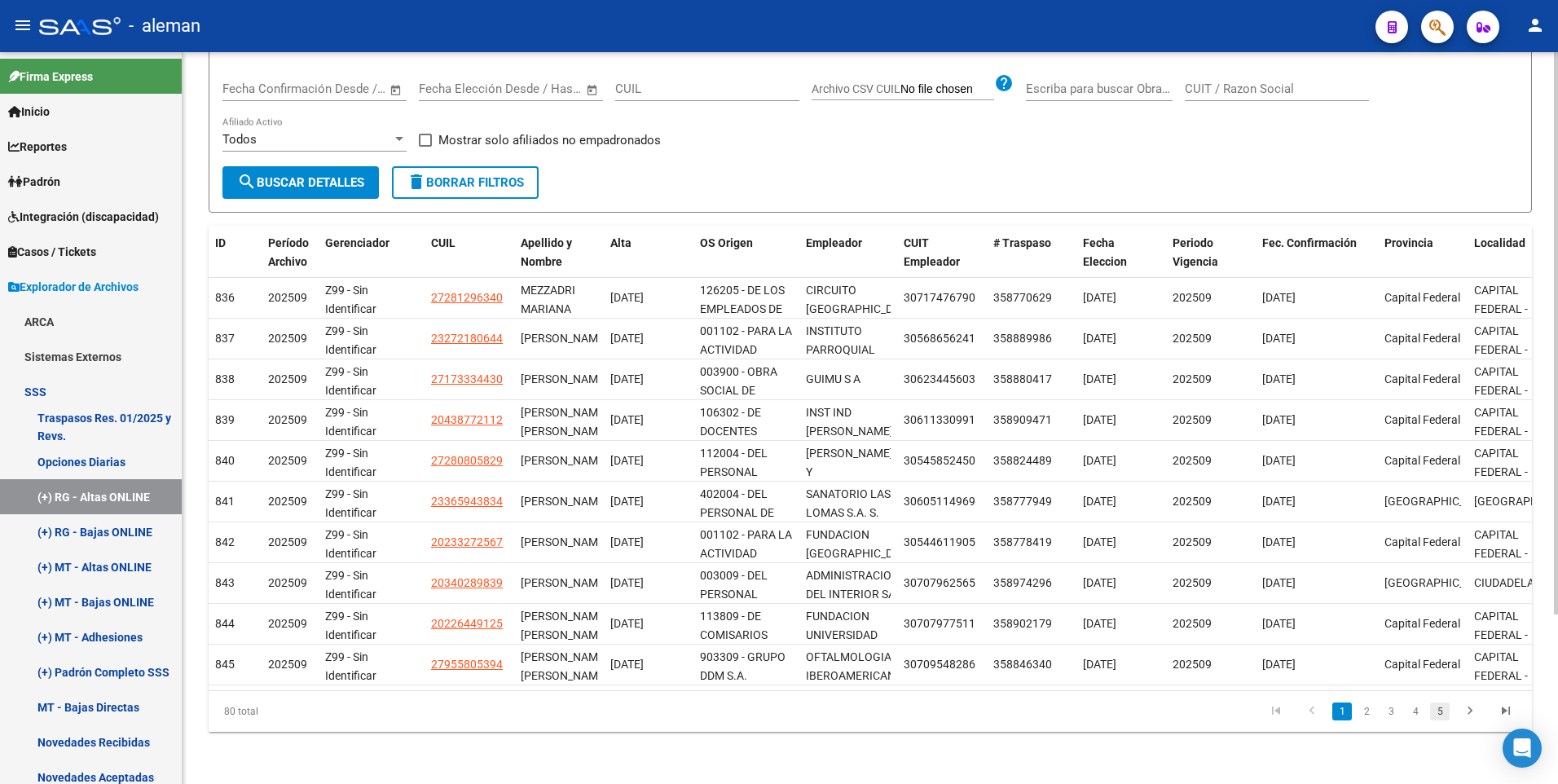
click at [1440, 712] on link "5" at bounding box center [1439, 711] width 19 height 18
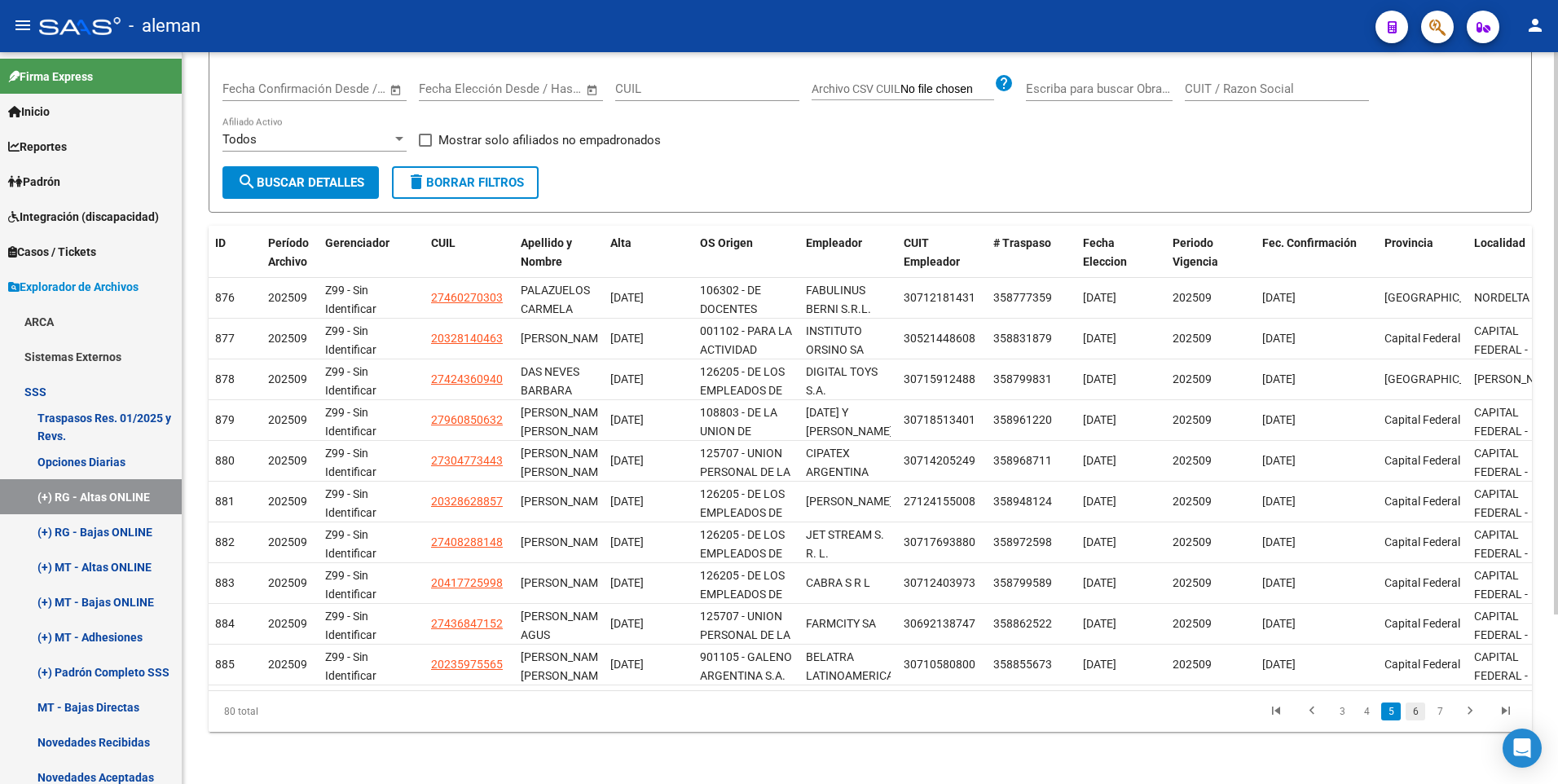
click at [1417, 711] on link "6" at bounding box center [1414, 711] width 19 height 18
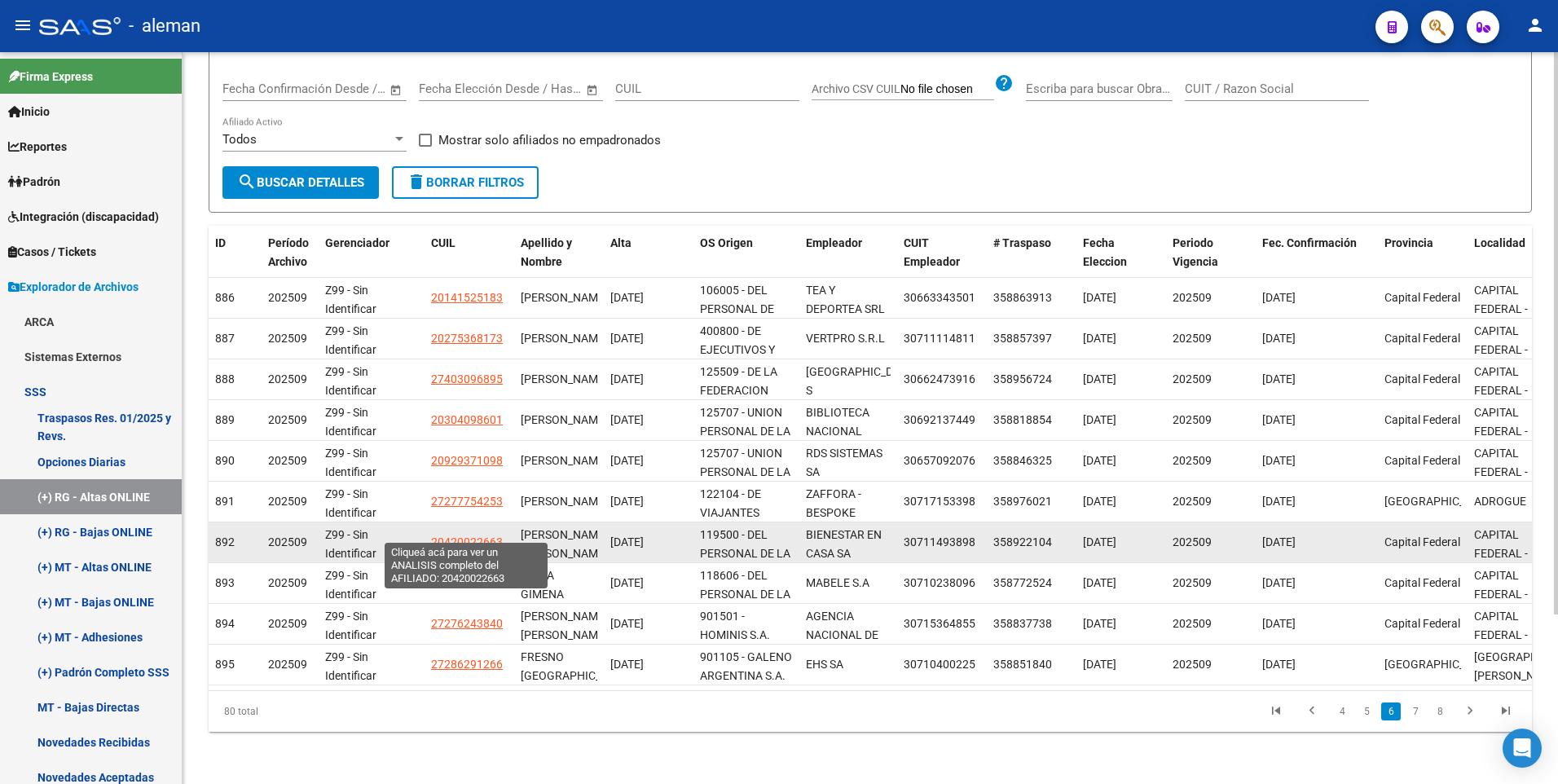
click at [470, 536] on span "20420022663" at bounding box center [466, 542] width 71 height 13
type textarea "20420022663"
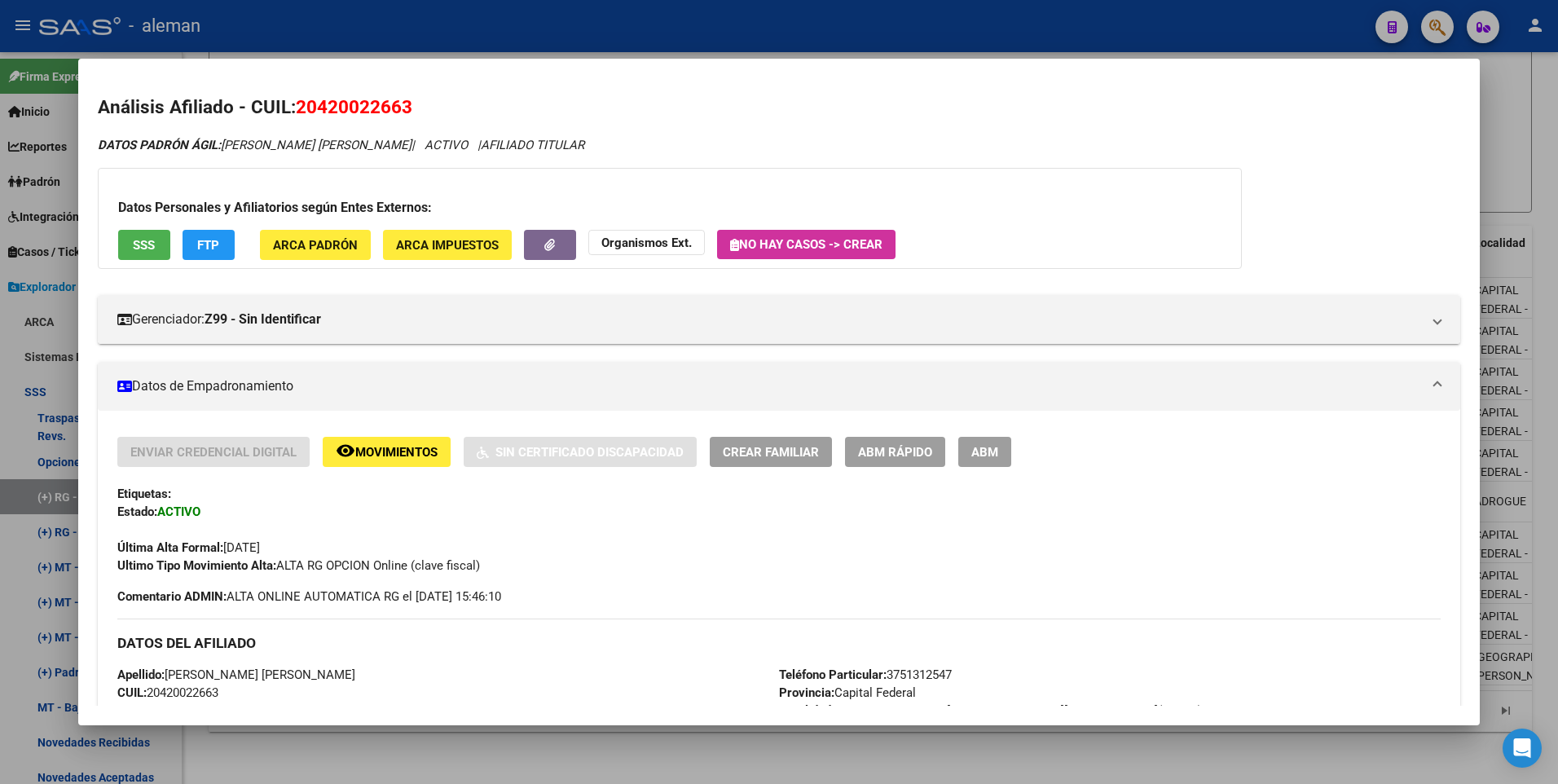
scroll to position [163, 0]
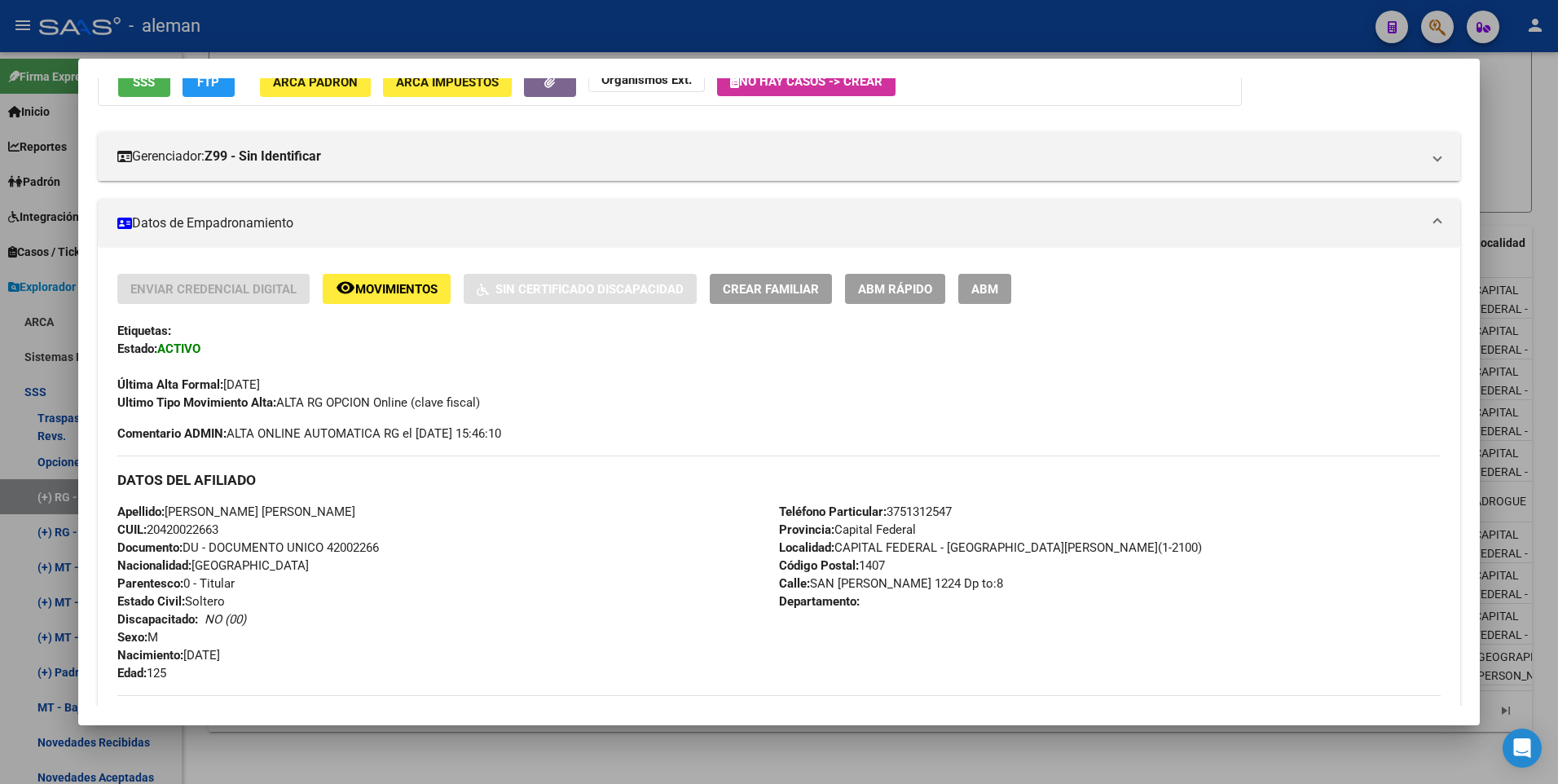
click at [998, 290] on span "ABM" at bounding box center [985, 289] width 27 height 14
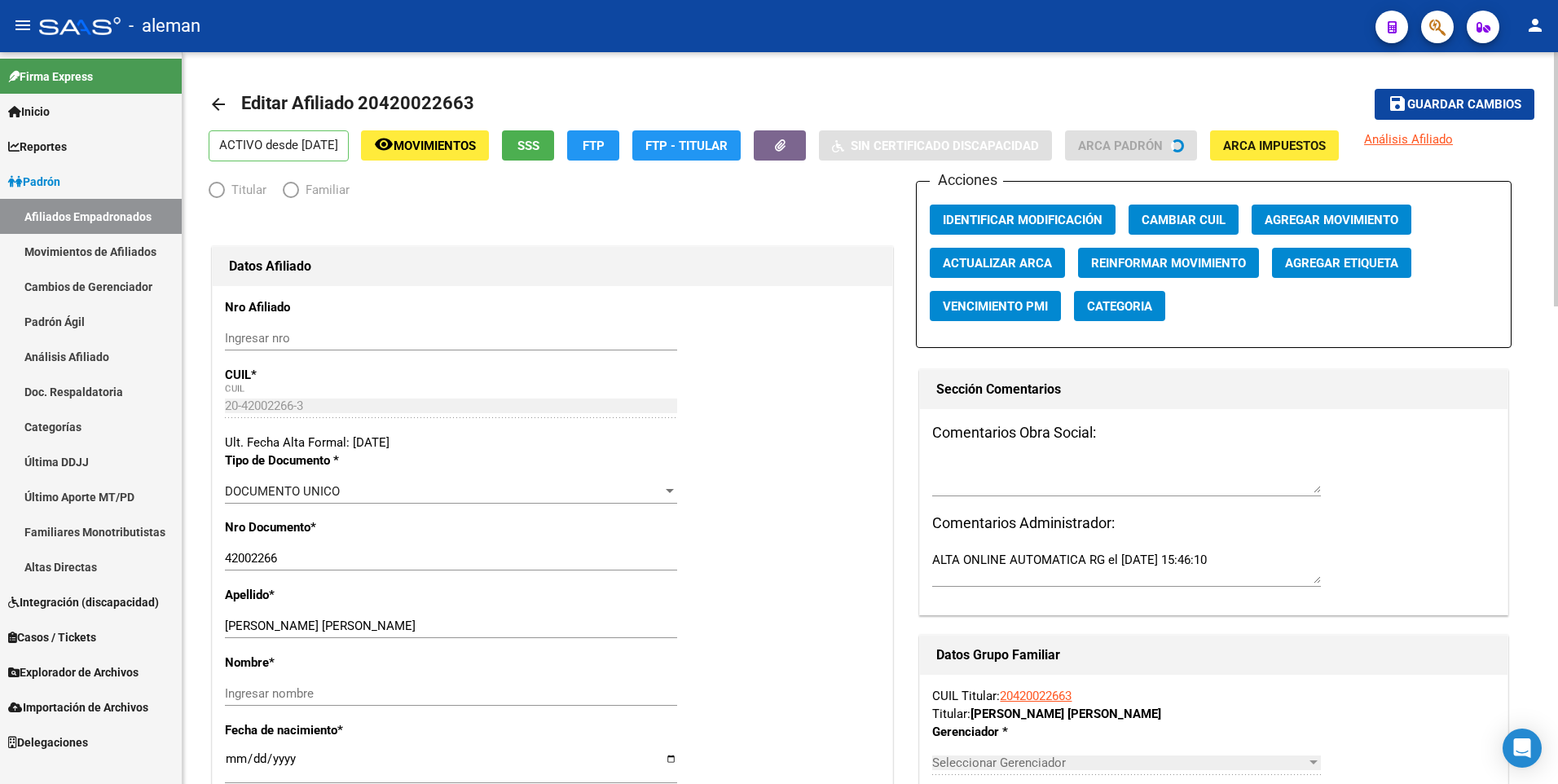
radio input "true"
type input "30-71149389-8"
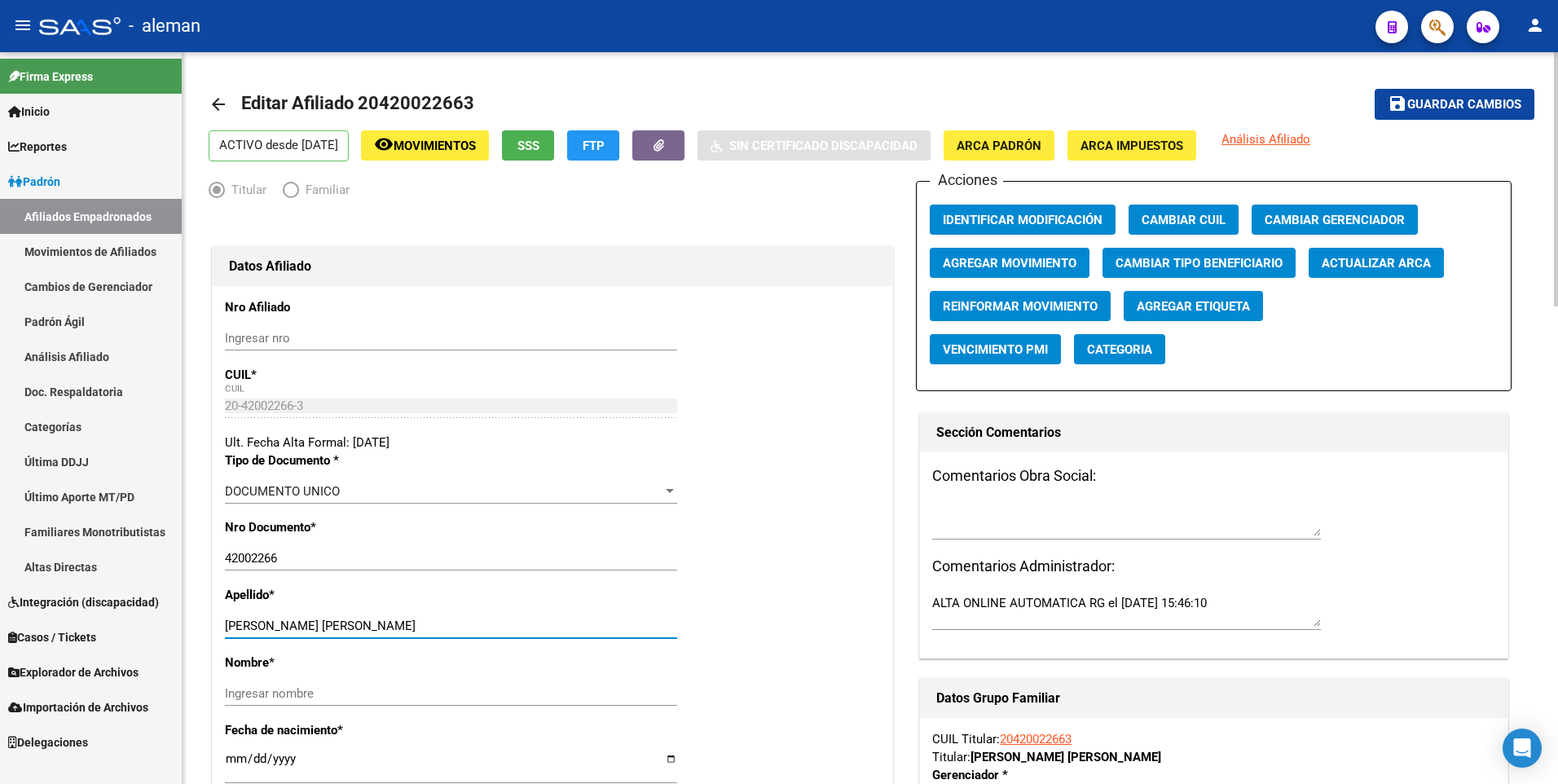
drag, startPoint x: 283, startPoint y: 627, endPoint x: 381, endPoint y: 630, distance: 98.0
click at [381, 630] on input "[PERSON_NAME] [PERSON_NAME]" at bounding box center [451, 625] width 452 height 14
type input "[PERSON_NAME]"
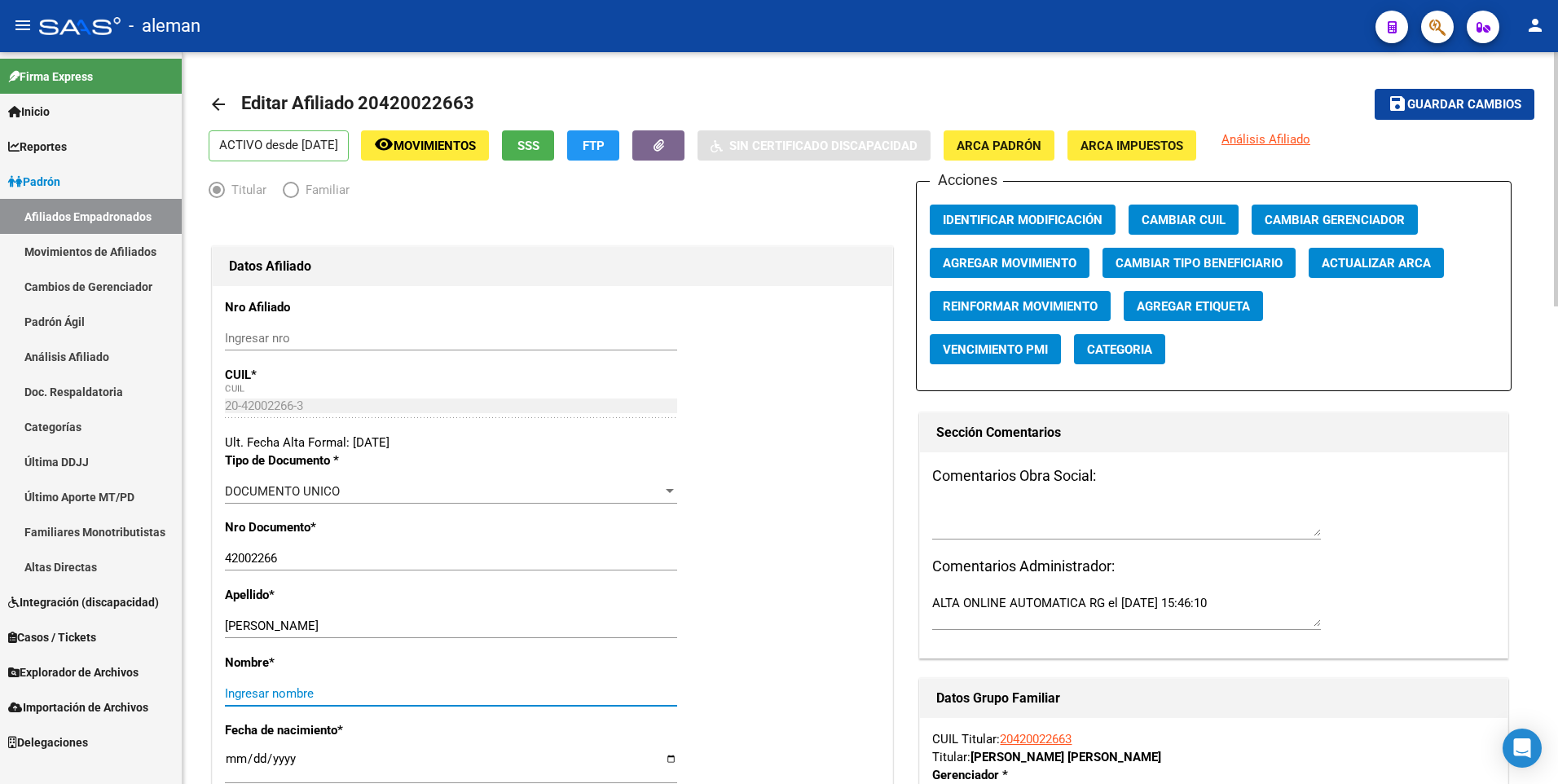
click at [356, 692] on input "Ingresar nombre" at bounding box center [451, 693] width 452 height 14
paste input "[PERSON_NAME]"
type input "[PERSON_NAME]"
click at [1011, 141] on span "ARCA Padrón" at bounding box center [998, 145] width 85 height 14
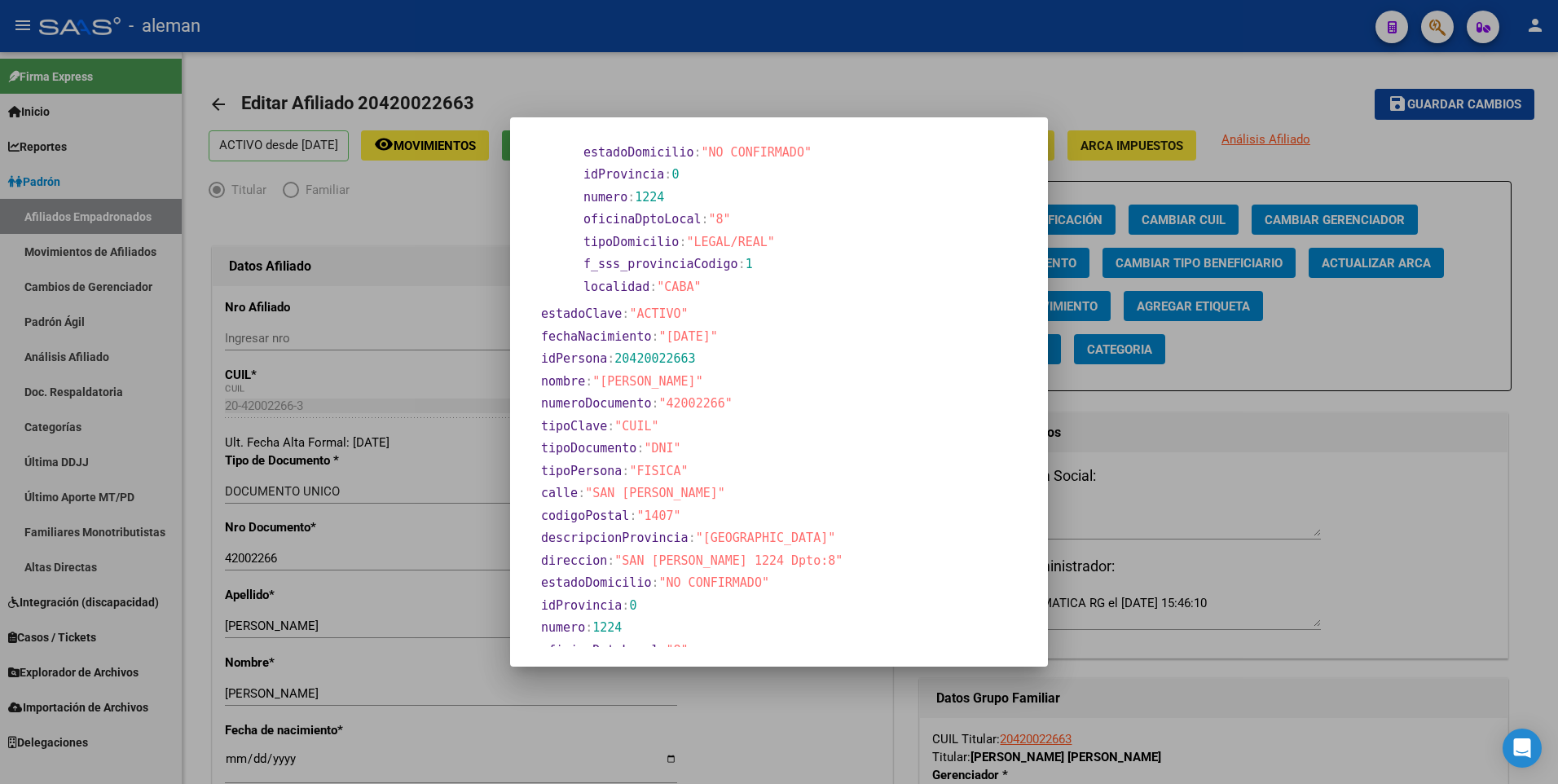
scroll to position [81, 0]
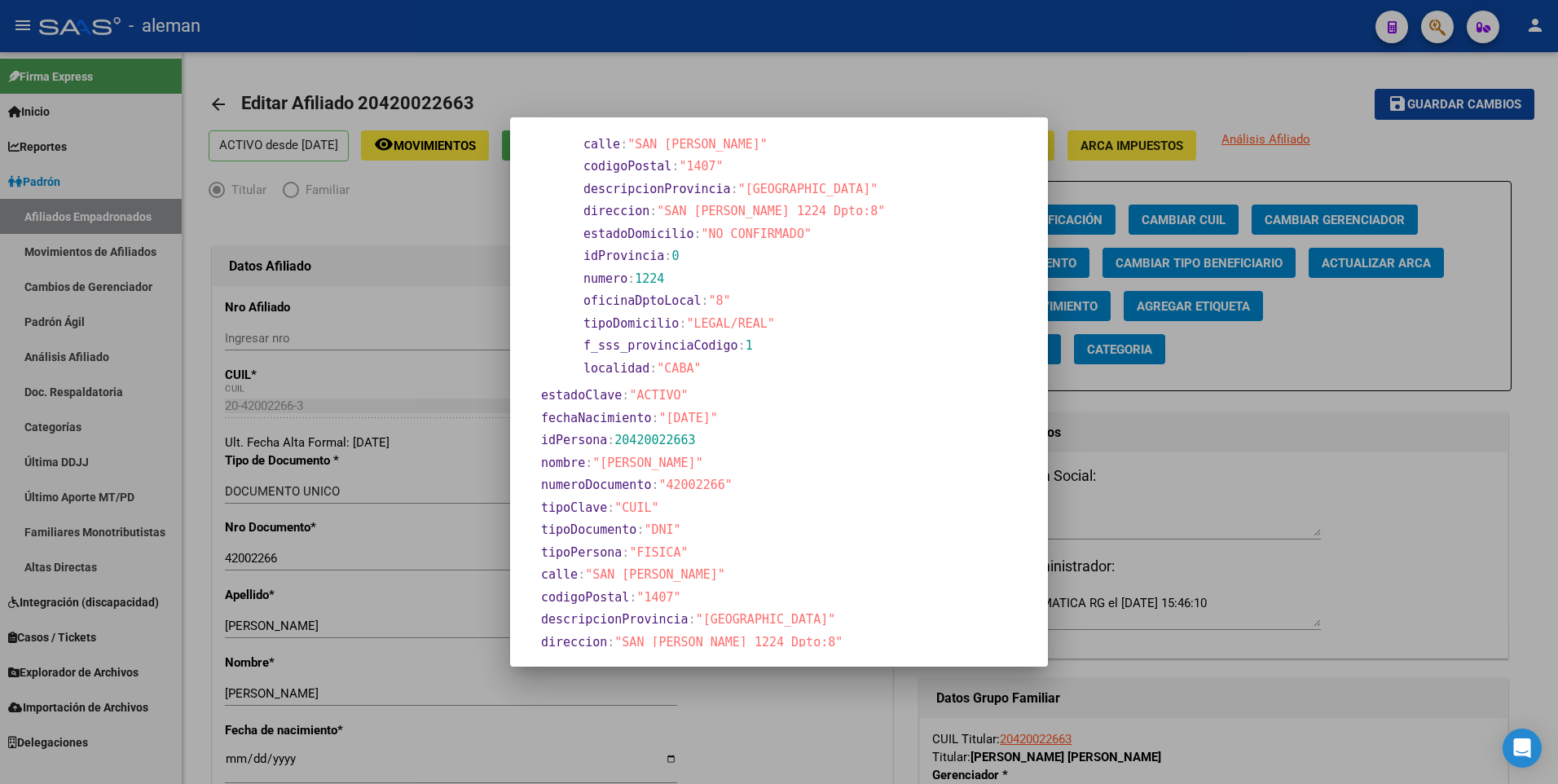
click at [231, 759] on div at bounding box center [779, 392] width 1558 height 784
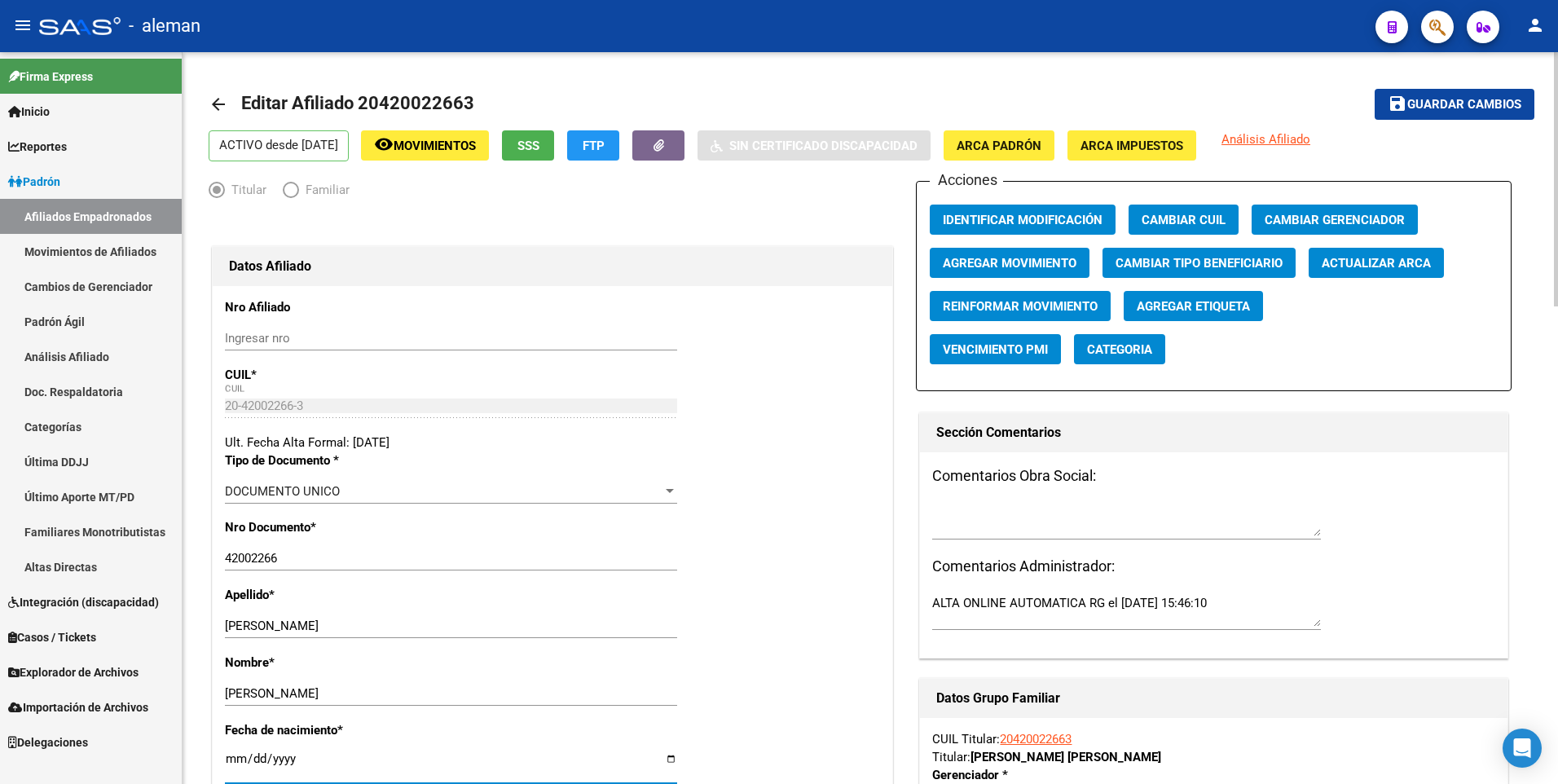
click at [236, 758] on input "[DATE]" at bounding box center [451, 765] width 452 height 26
type input "[DATE]"
click at [819, 447] on div "Ult. Fecha Alta Formal: [DATE]" at bounding box center [552, 442] width 655 height 18
click at [1453, 107] on span "Guardar cambios" at bounding box center [1464, 104] width 114 height 14
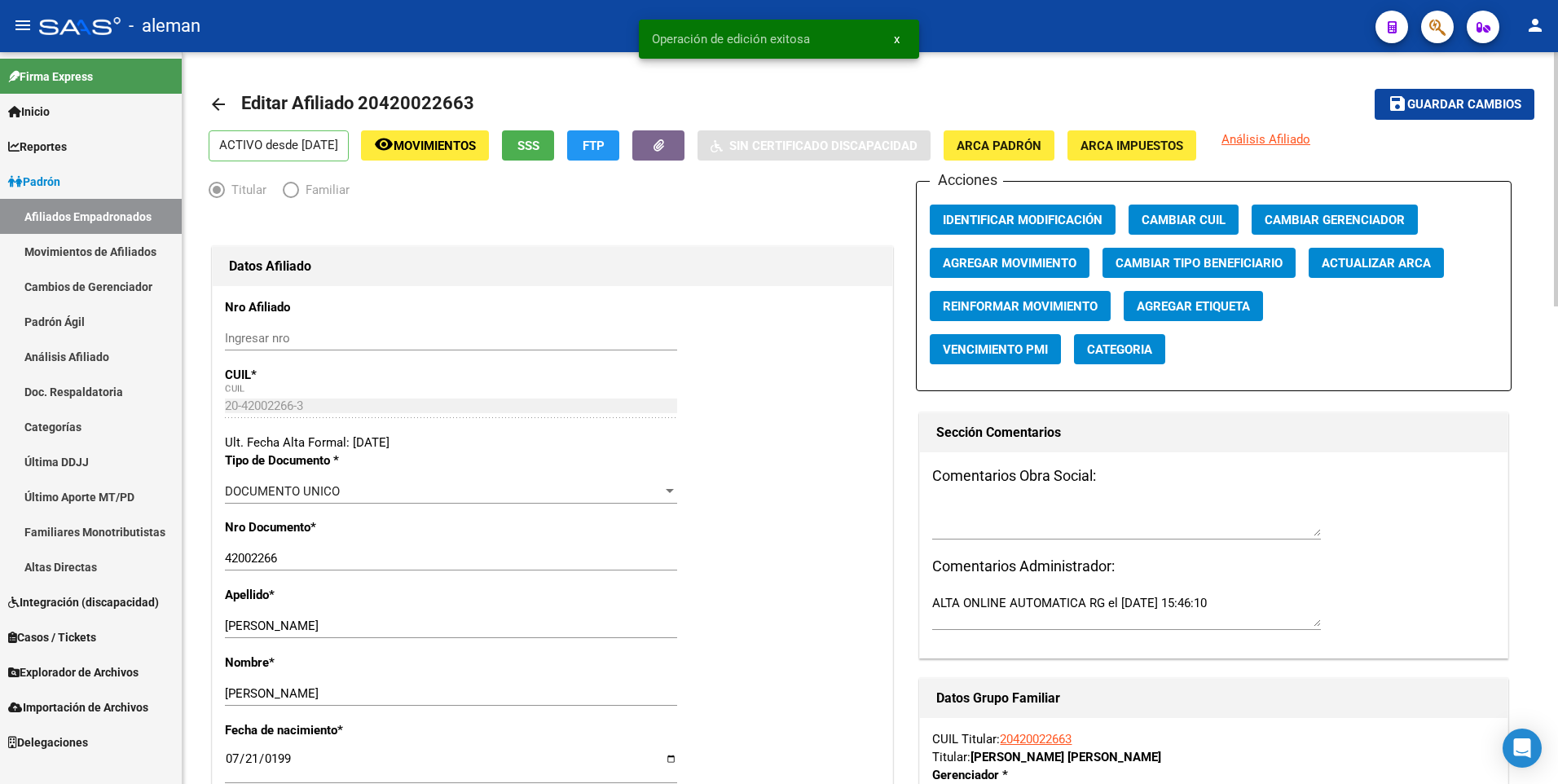
click at [214, 101] on mat-icon "arrow_back" at bounding box center [217, 104] width 19 height 19
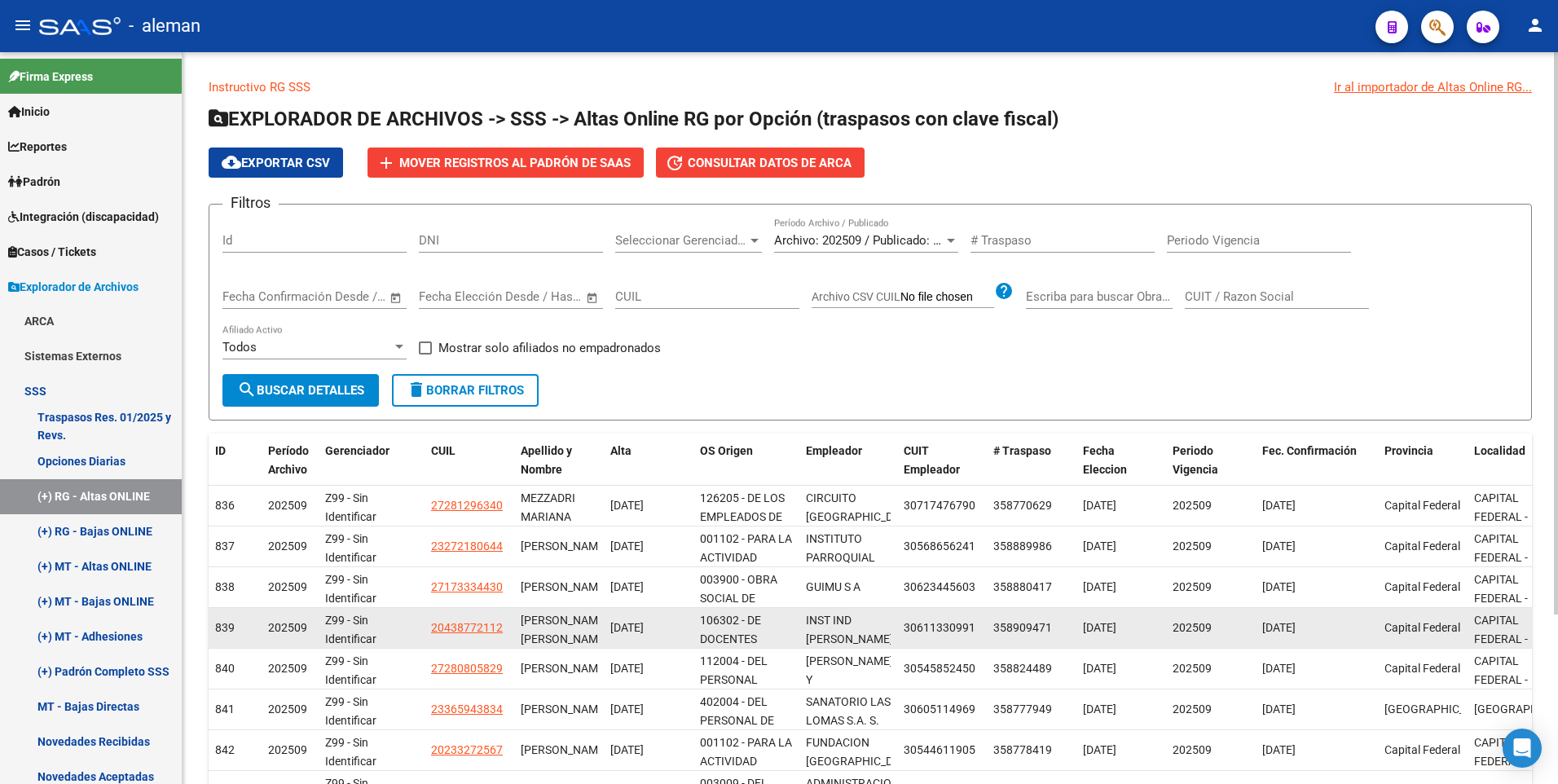
scroll to position [220, 0]
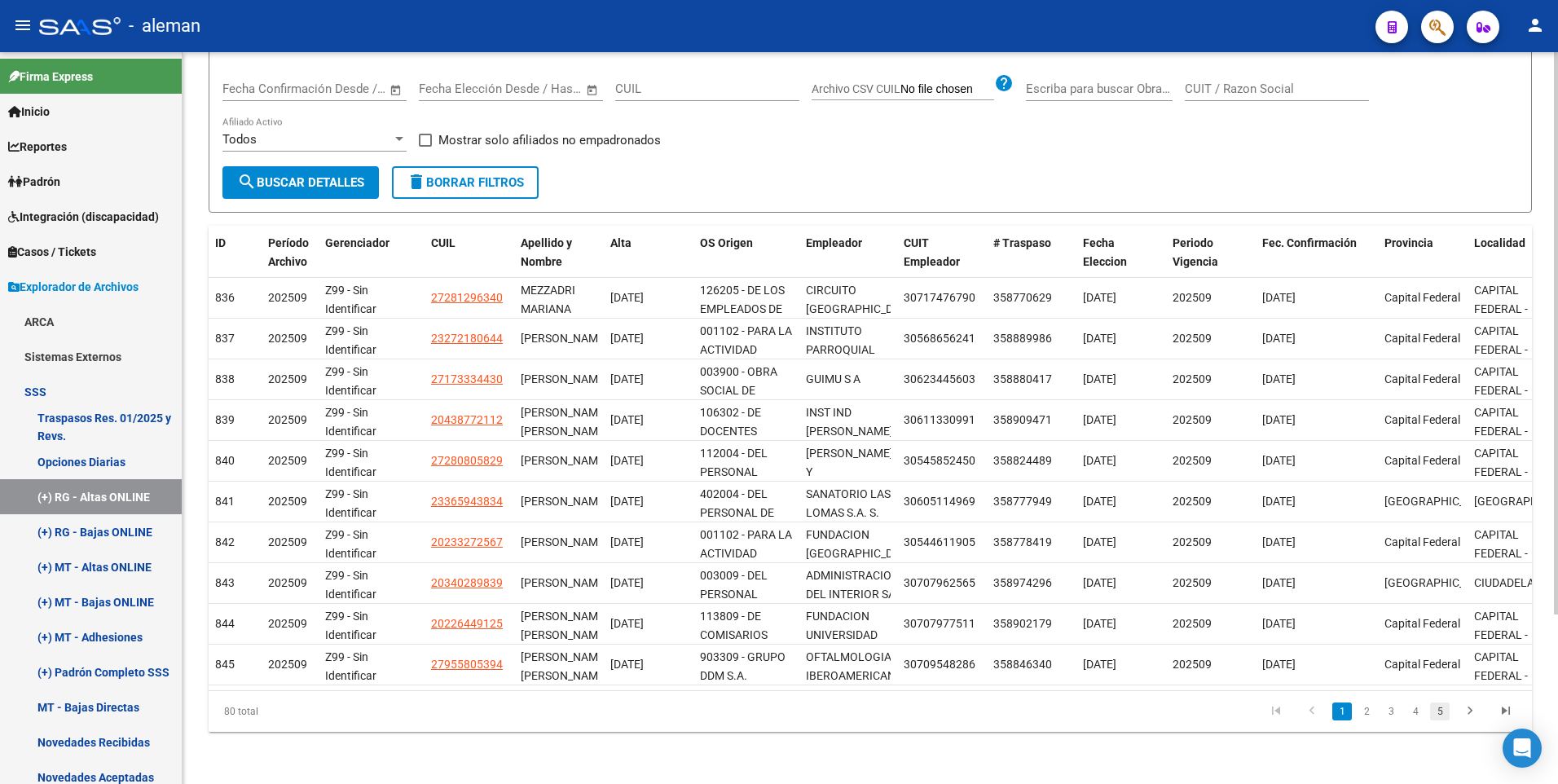
click at [1441, 708] on link "5" at bounding box center [1439, 711] width 19 height 18
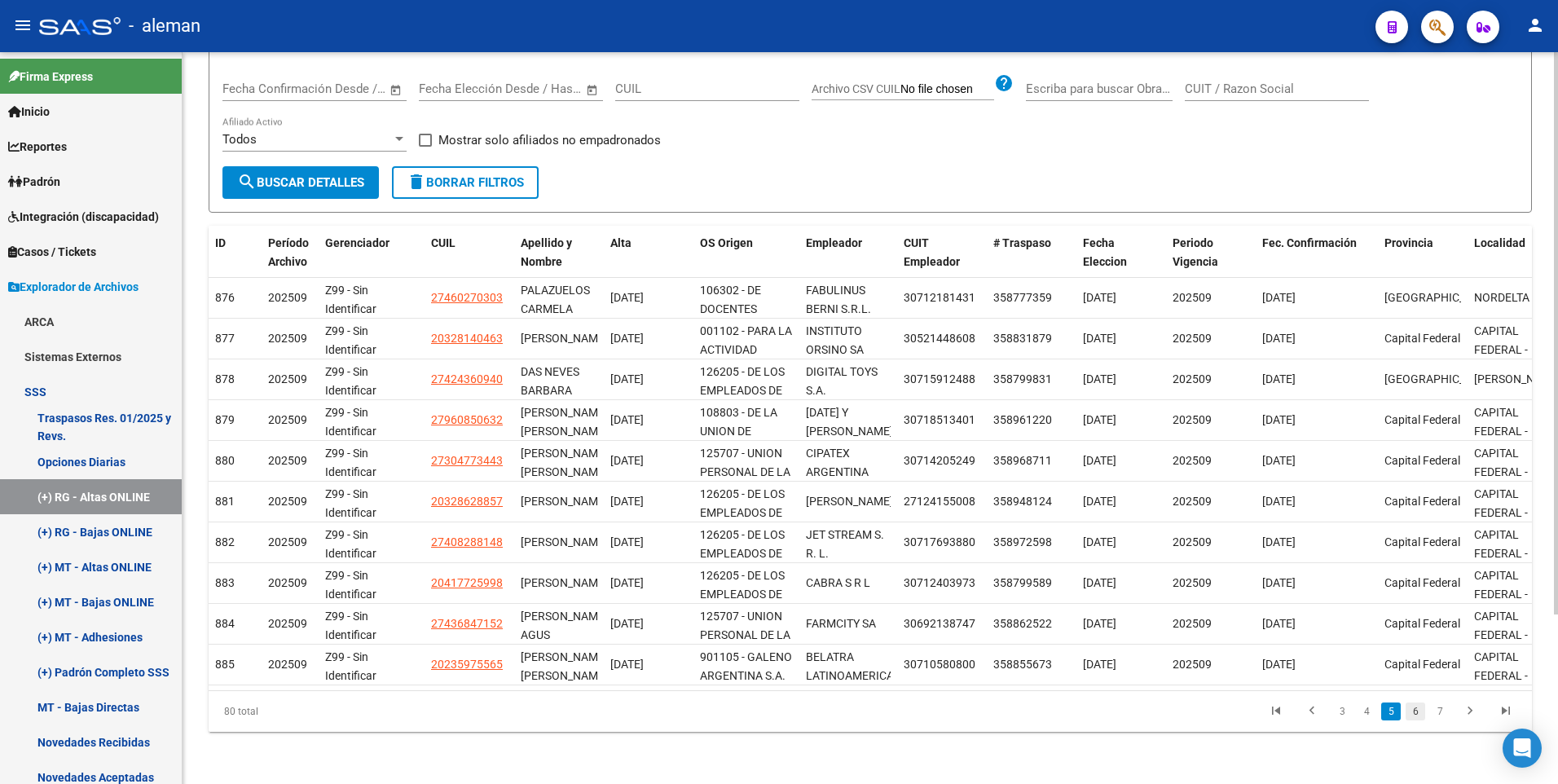
click at [1413, 708] on link "6" at bounding box center [1414, 711] width 19 height 18
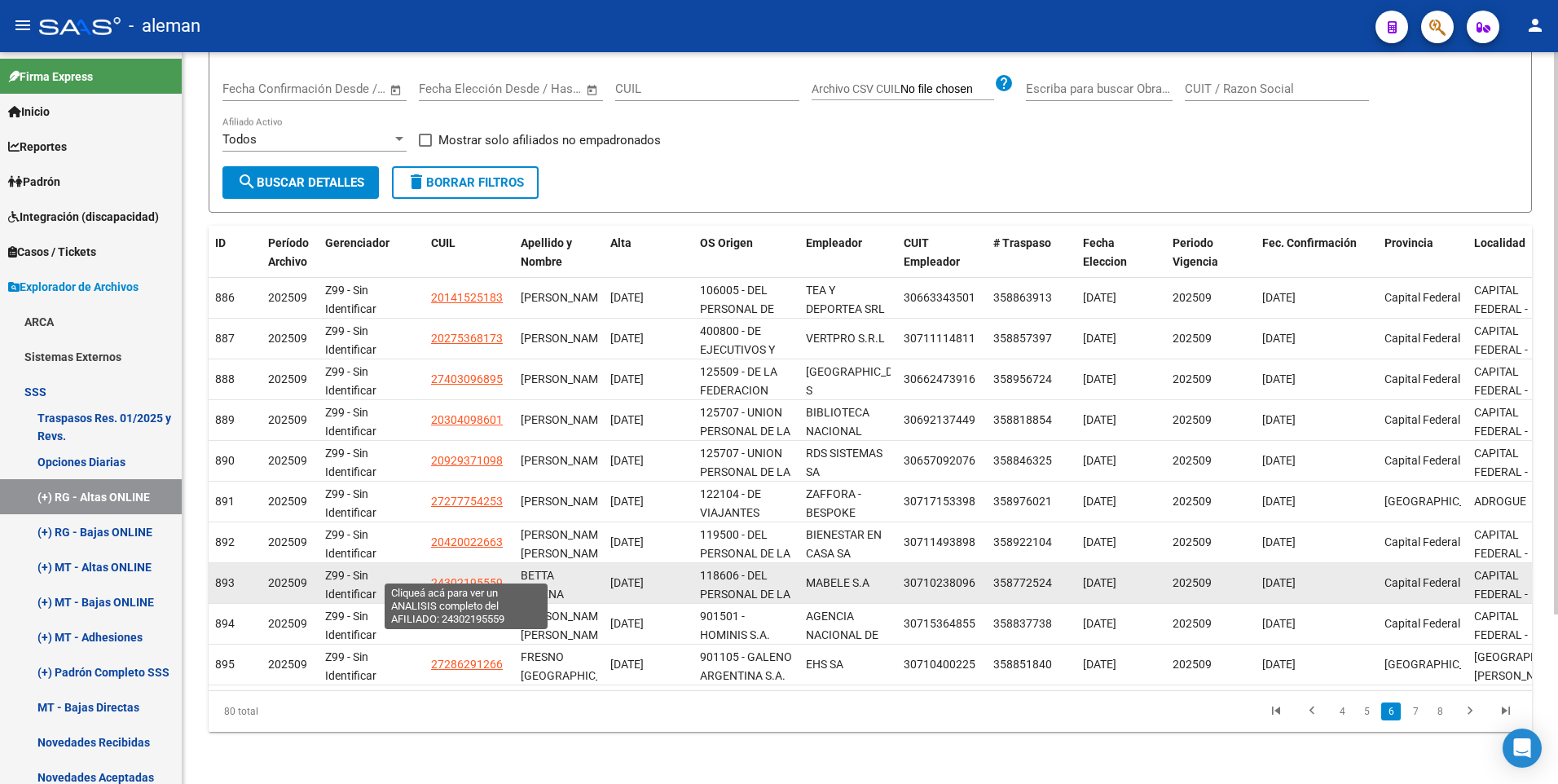
click at [473, 576] on span "24302195559" at bounding box center [466, 583] width 71 height 13
type textarea "24302195559"
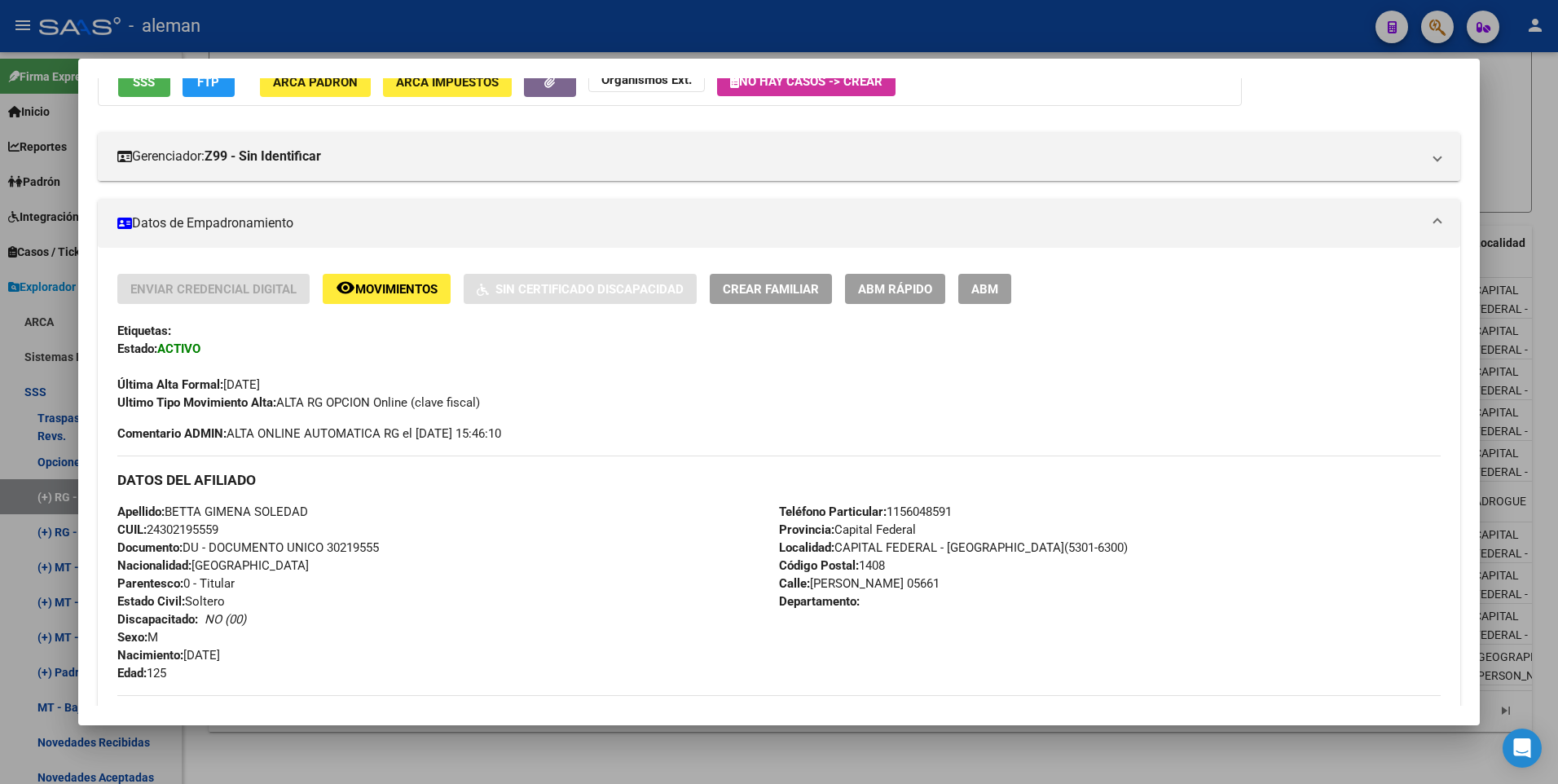
scroll to position [244, 0]
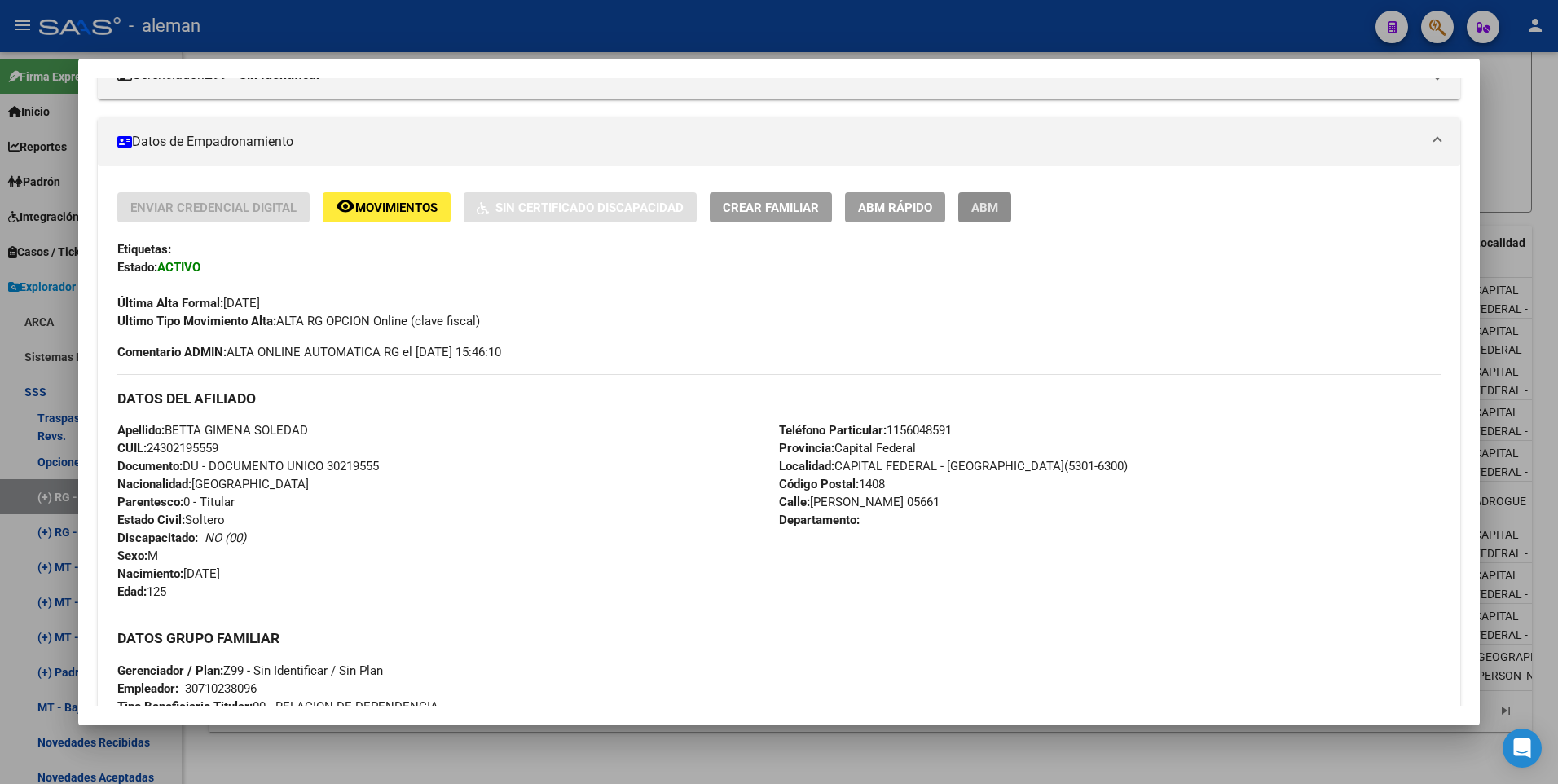
click at [994, 206] on span "ABM" at bounding box center [985, 207] width 27 height 14
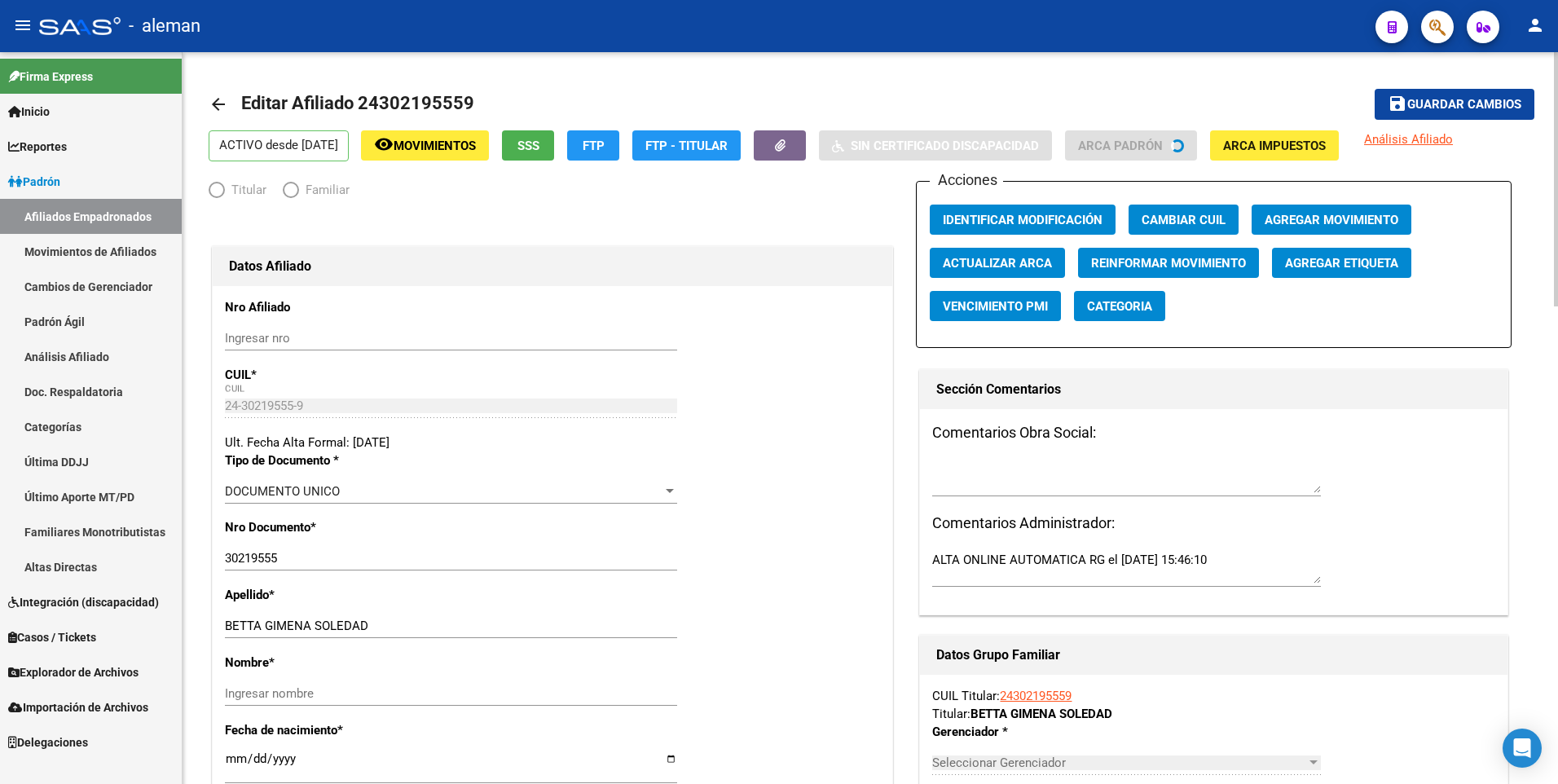
radio input "true"
type input "30-71023809-6"
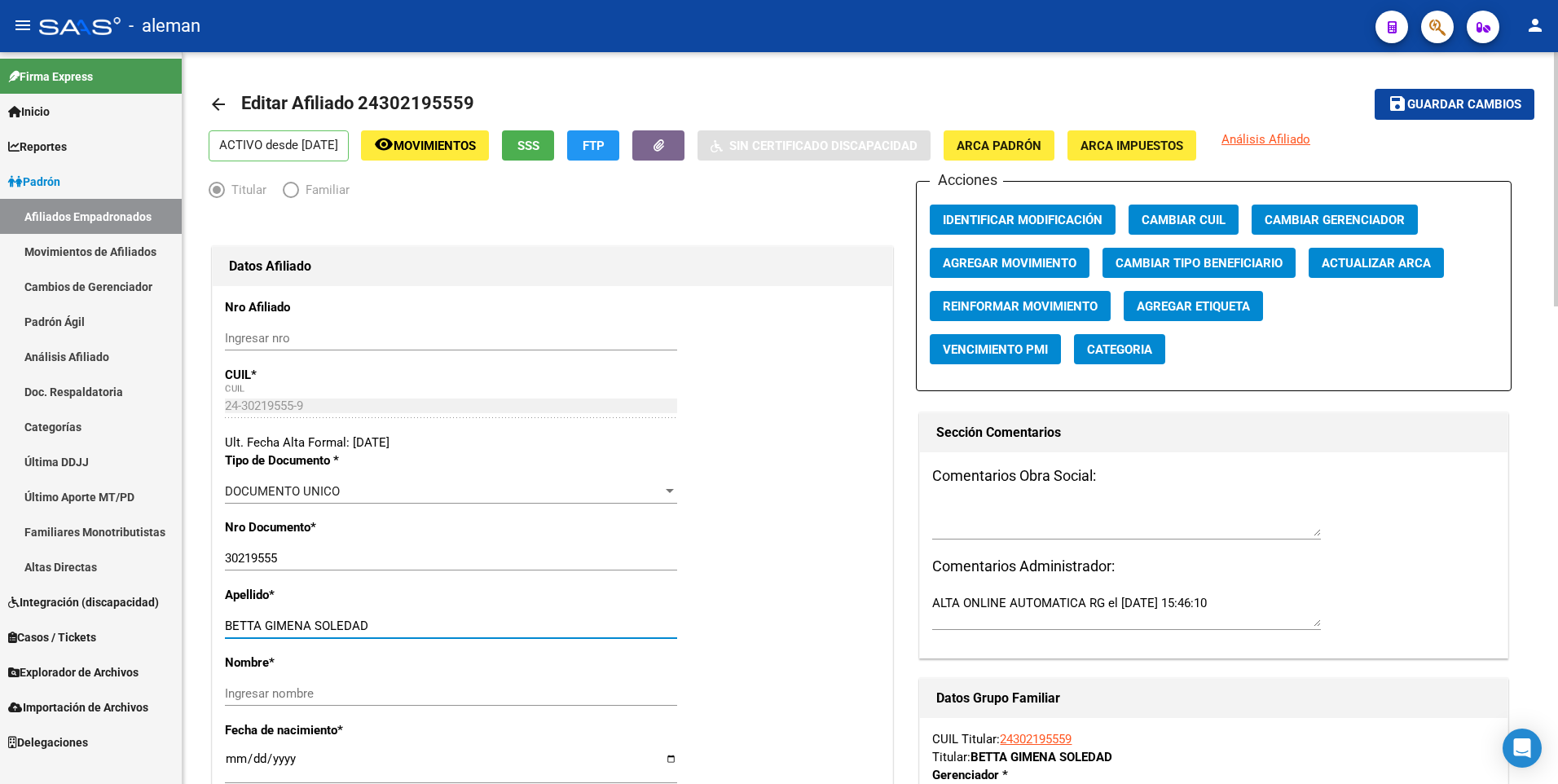
drag, startPoint x: 267, startPoint y: 626, endPoint x: 402, endPoint y: 625, distance: 135.0
click at [408, 625] on input "BETTA GIMENA SOLEDAD" at bounding box center [451, 625] width 452 height 14
click at [399, 692] on input "Ingresar nombre" at bounding box center [451, 693] width 452 height 14
paste input "[PERSON_NAME]"
type input "[PERSON_NAME]"
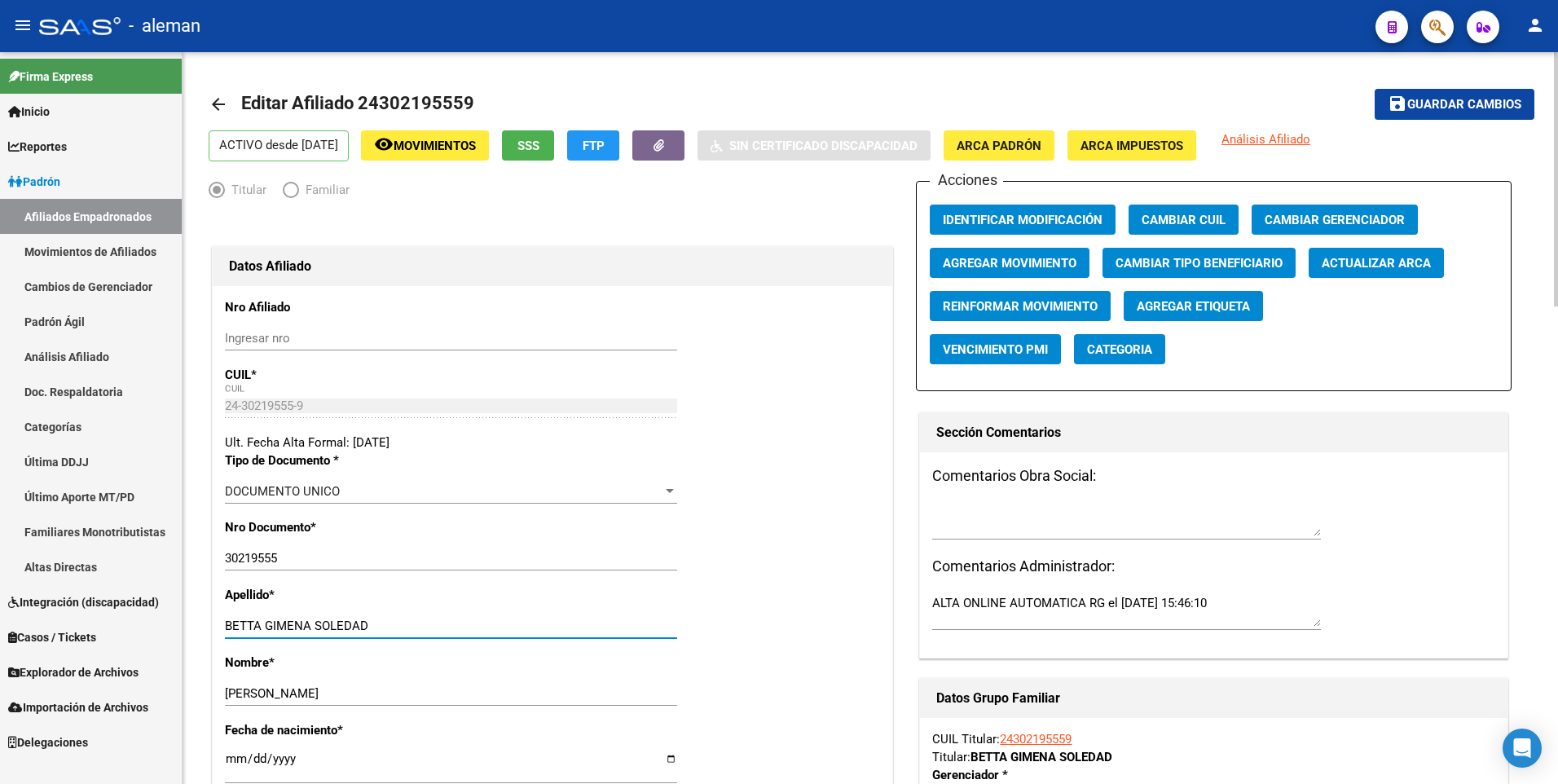
drag, startPoint x: 267, startPoint y: 625, endPoint x: 529, endPoint y: 617, distance: 262.1
click at [529, 617] on div "BETTA [PERSON_NAME] apellido" at bounding box center [451, 625] width 452 height 24
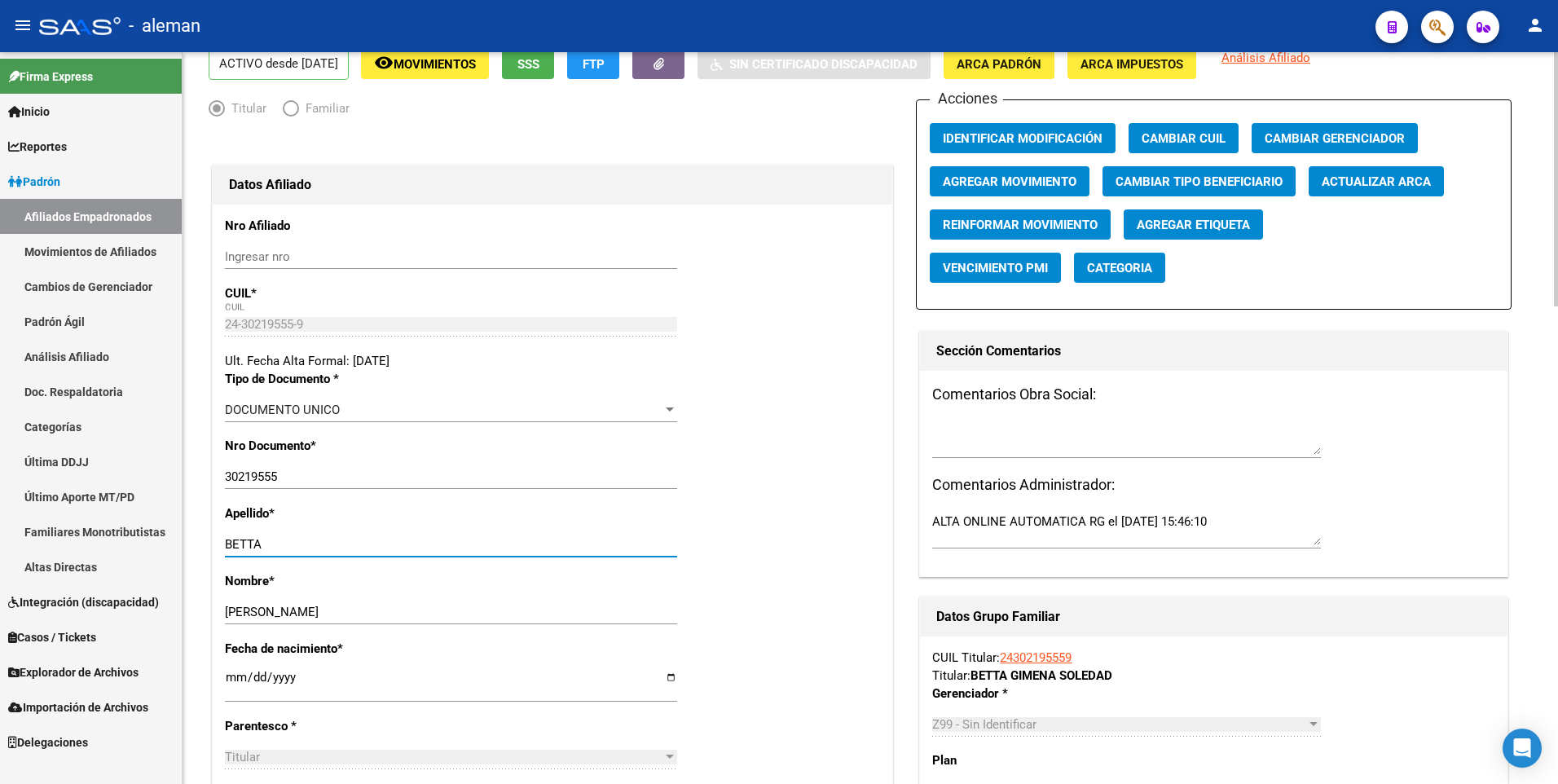
type input "BETTA"
click at [1027, 69] on span "ARCA Padrón" at bounding box center [998, 64] width 85 height 14
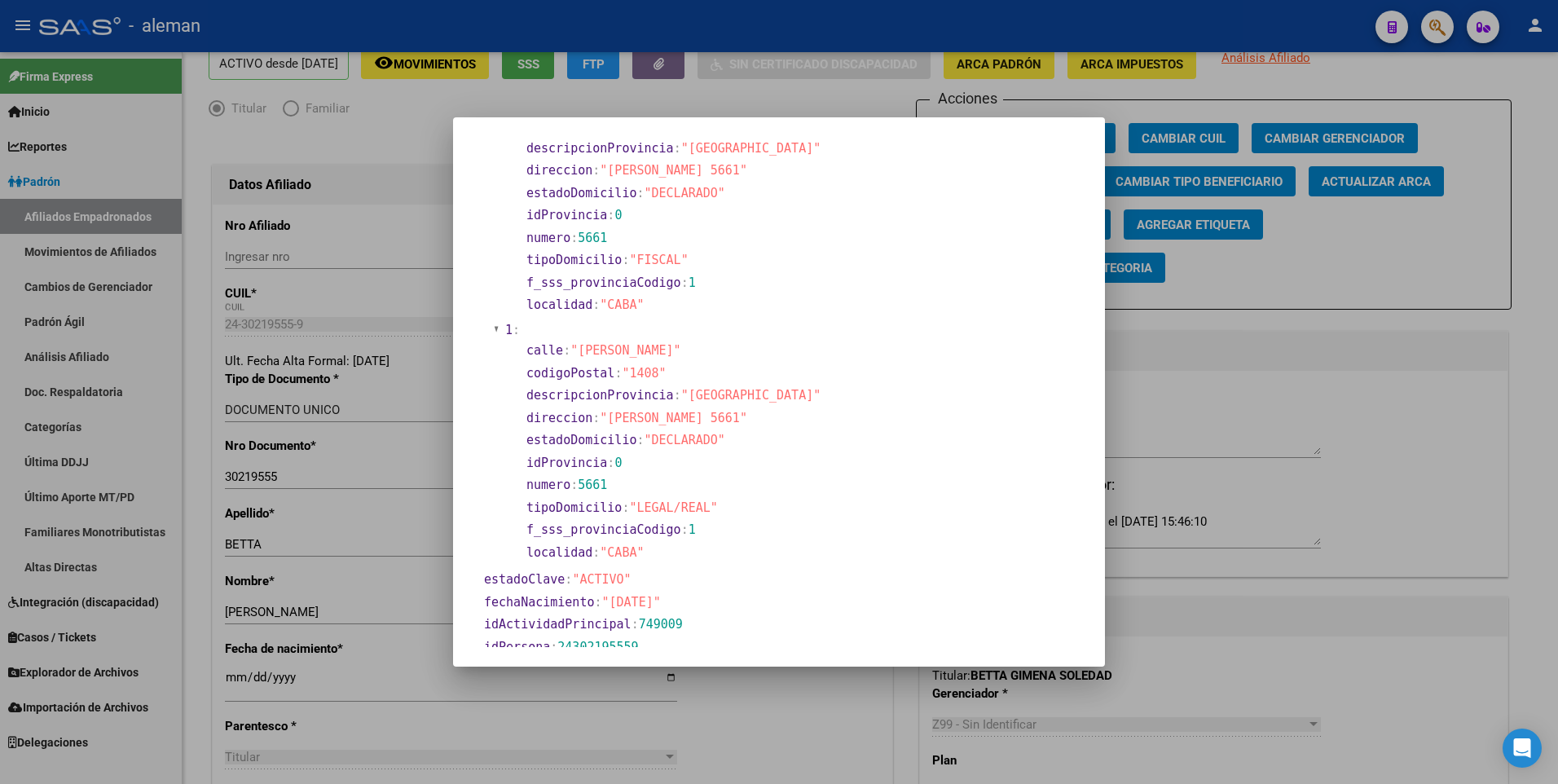
scroll to position [244, 0]
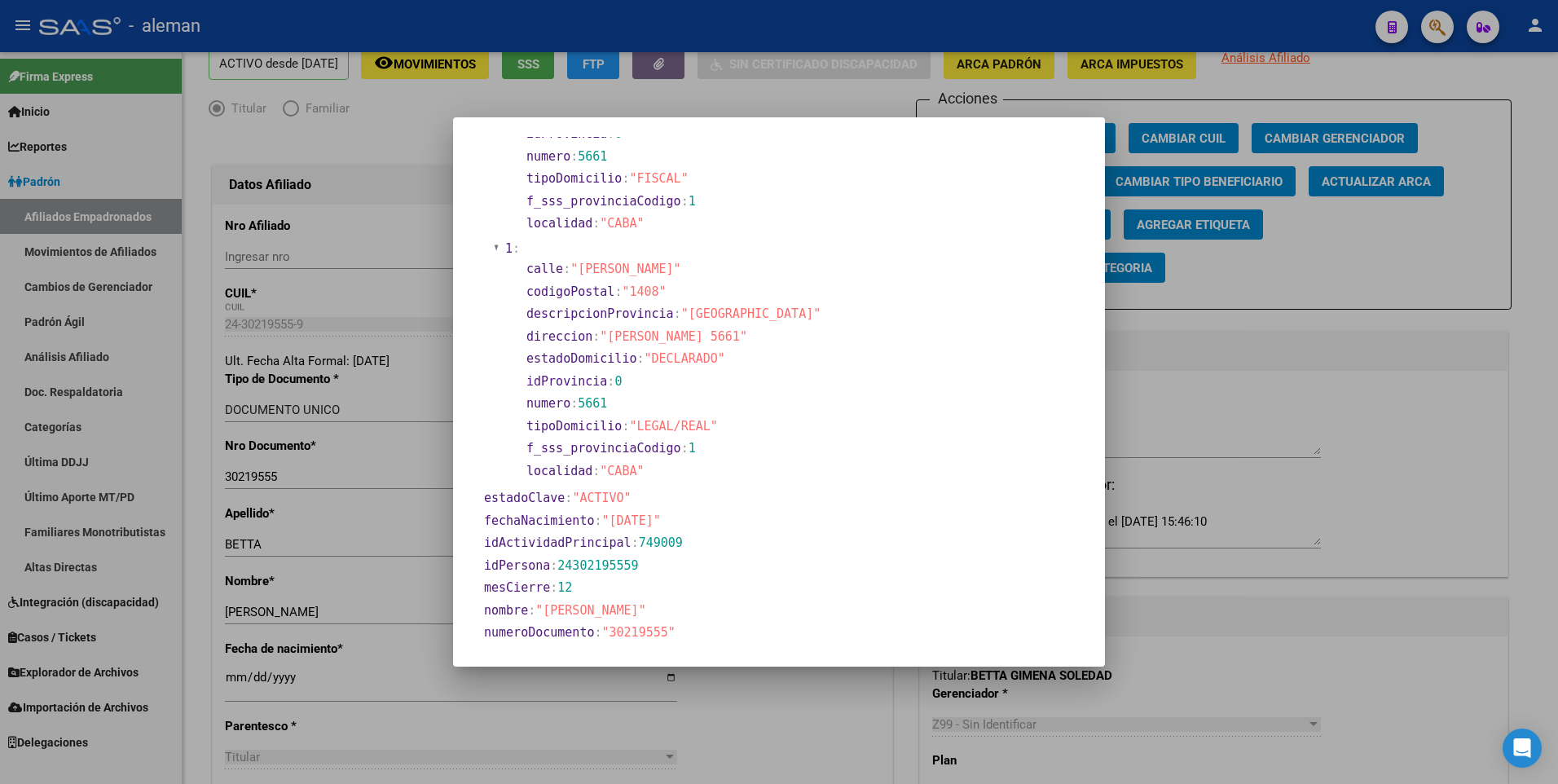
click at [230, 678] on div at bounding box center [779, 392] width 1558 height 784
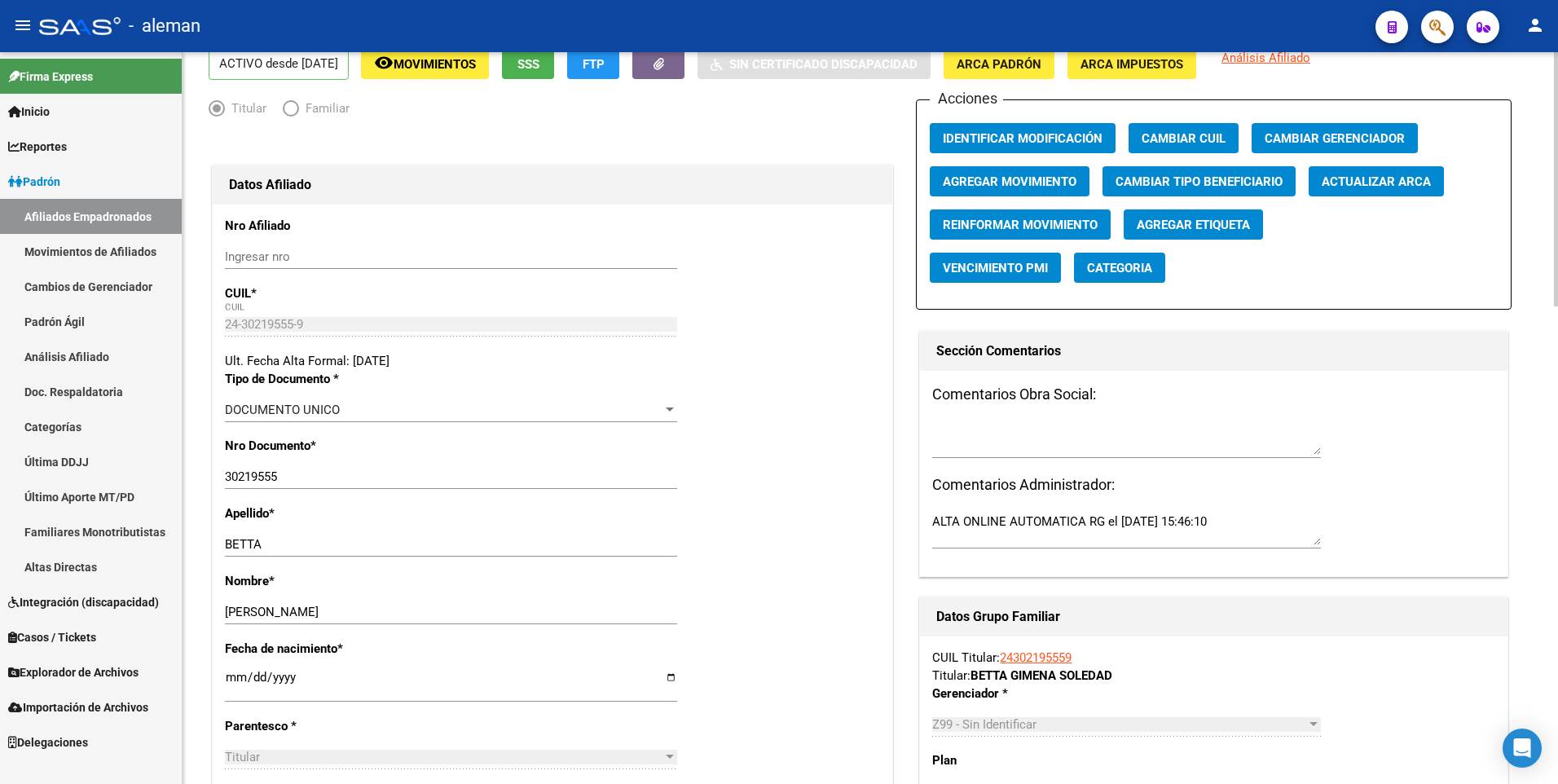
scroll to position [78, 0]
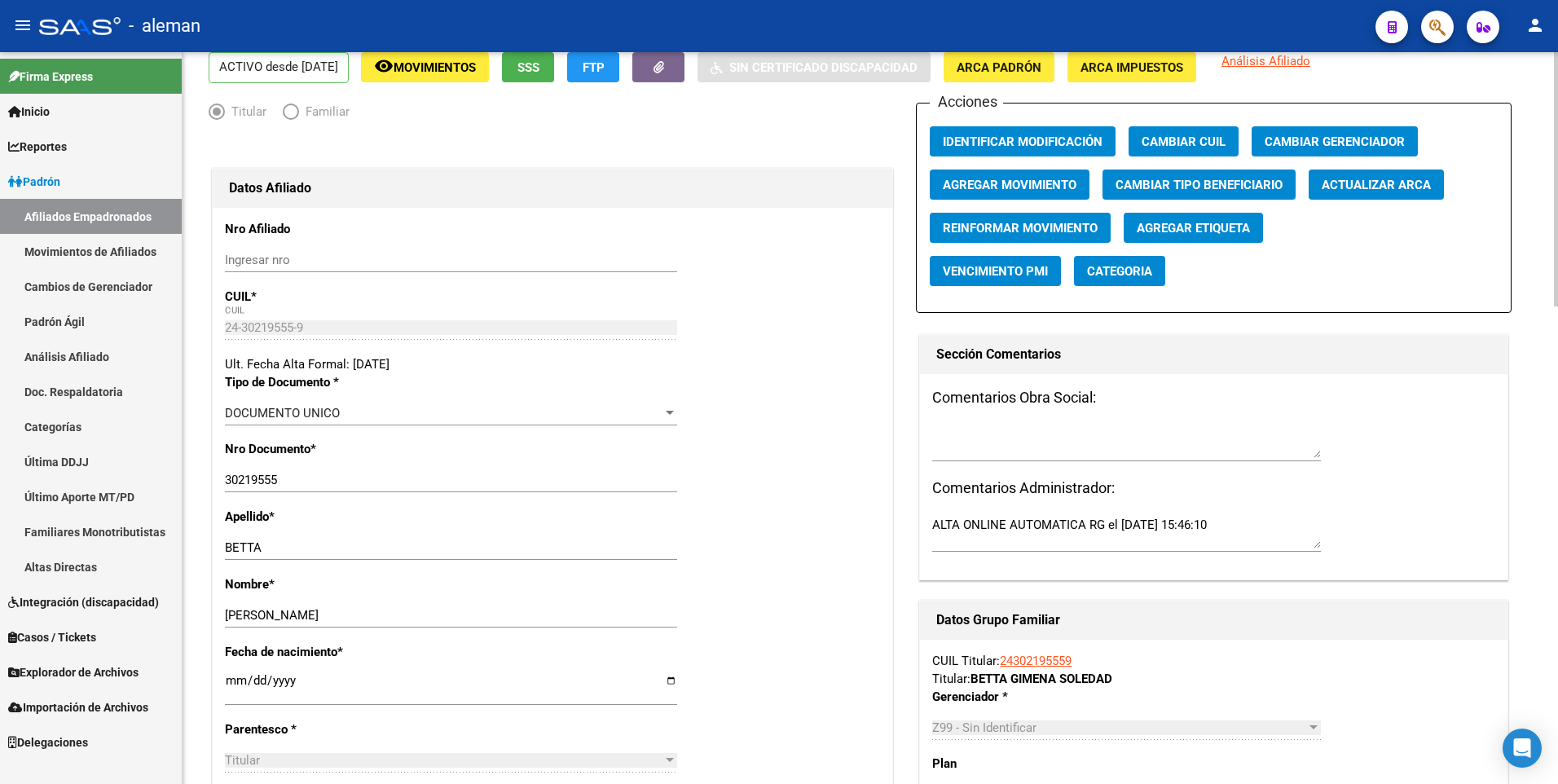
click at [236, 674] on input "[DATE]" at bounding box center [451, 687] width 452 height 26
type input "[DATE]"
click at [761, 575] on div "Nombre * [PERSON_NAME] nombre" at bounding box center [552, 609] width 655 height 68
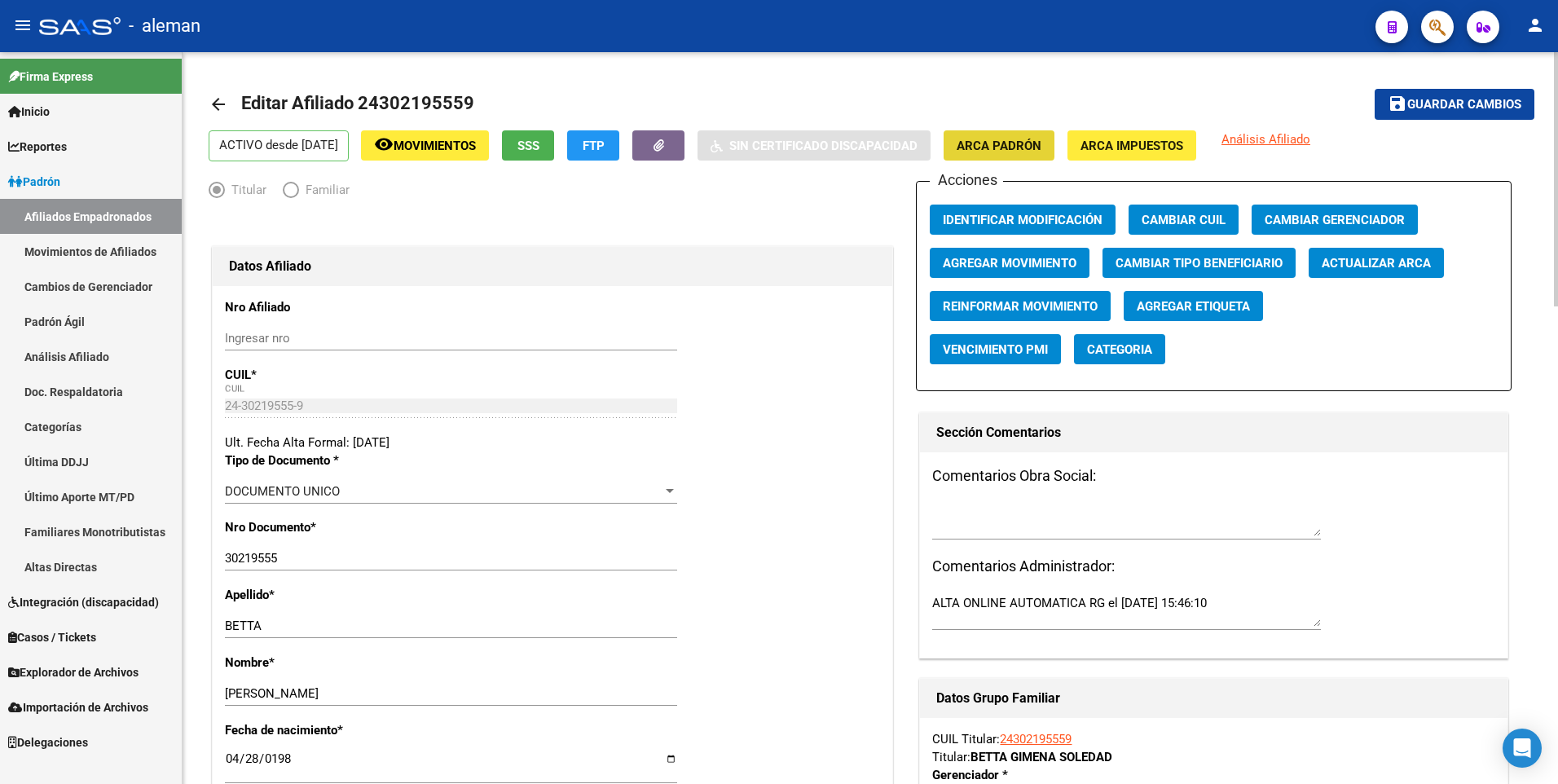
click at [1025, 140] on span "ARCA Padrón" at bounding box center [998, 145] width 85 height 14
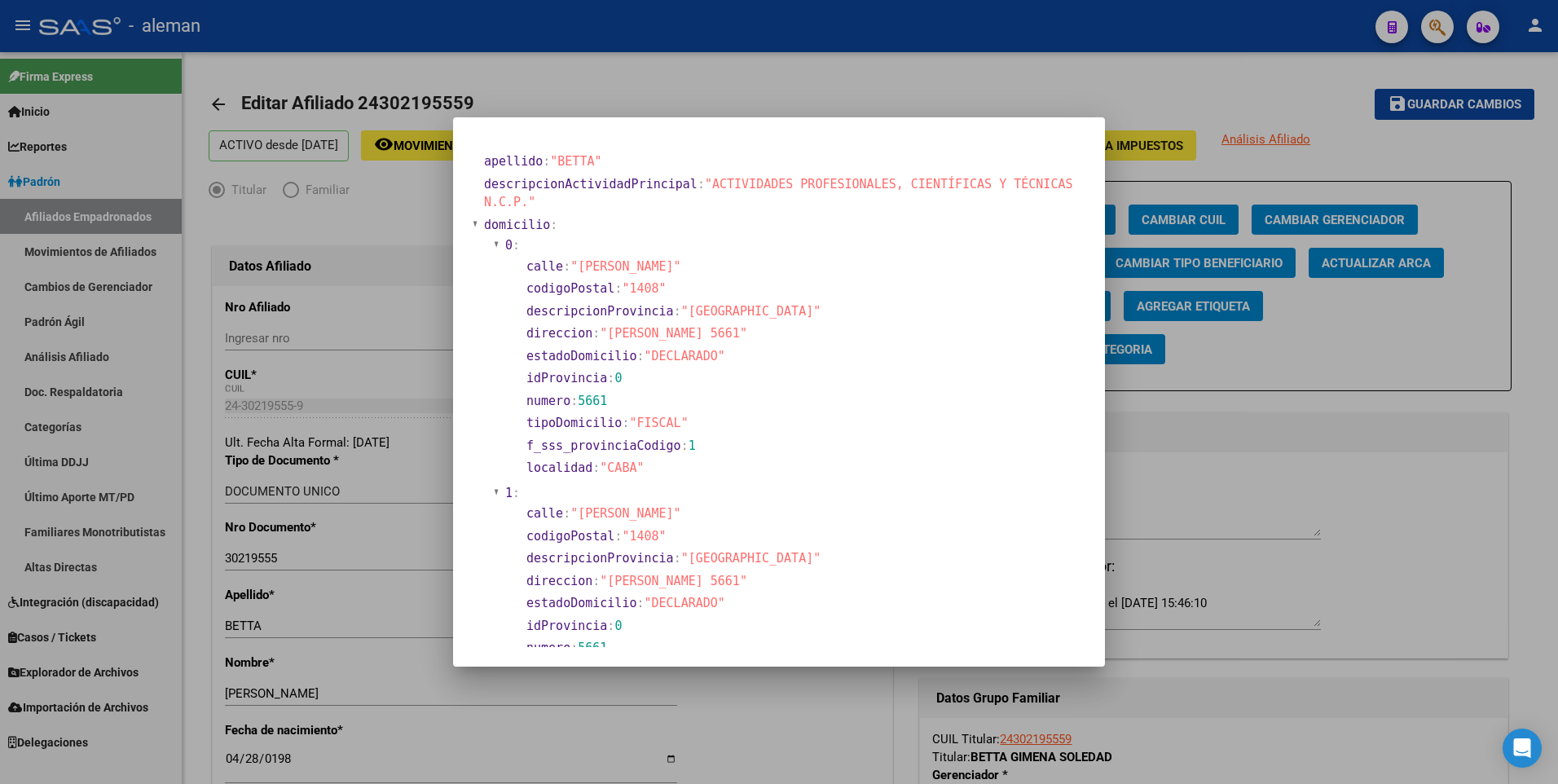
click at [774, 711] on div at bounding box center [779, 392] width 1558 height 784
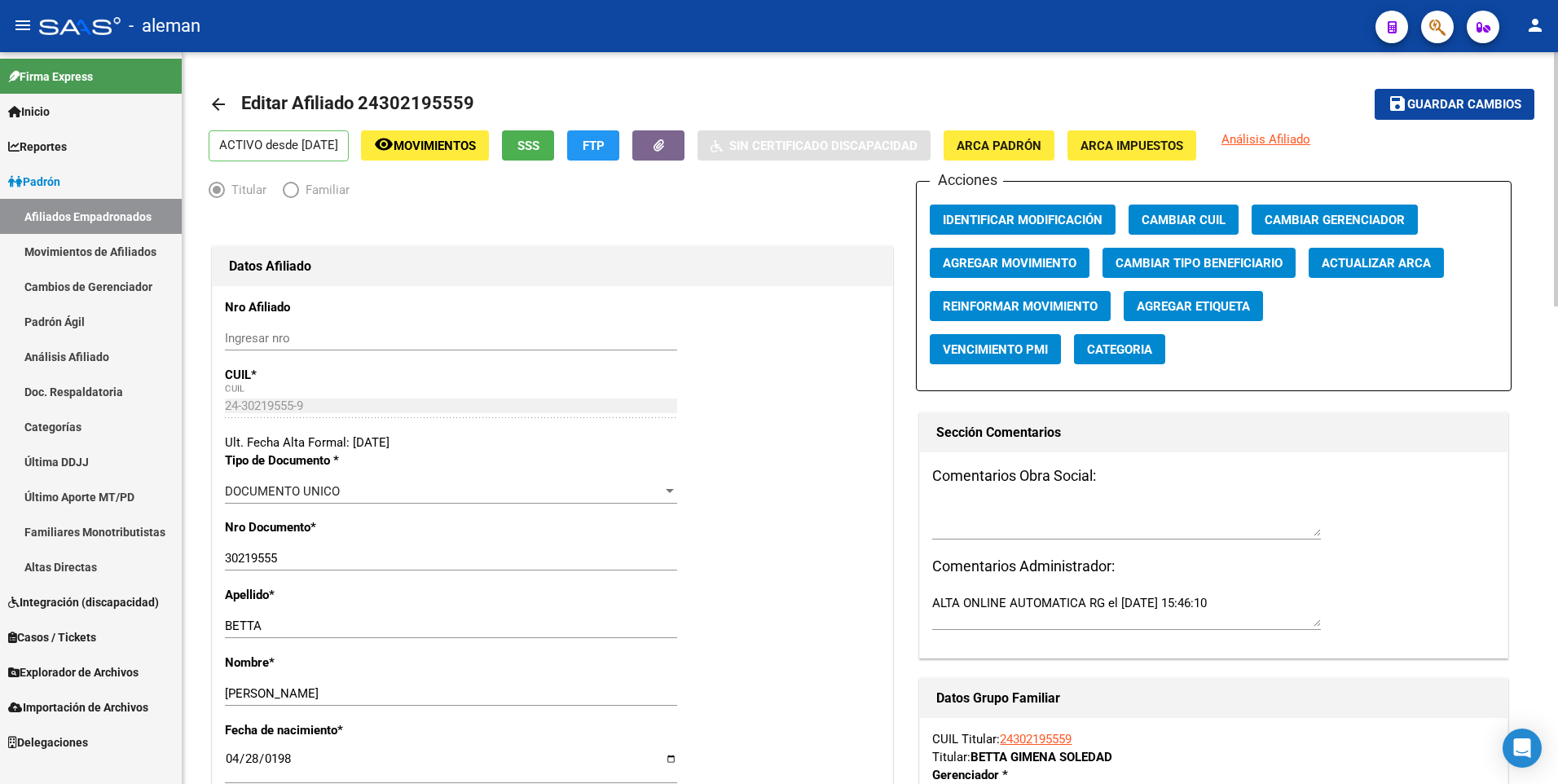
click at [1438, 105] on span "Guardar cambios" at bounding box center [1464, 104] width 114 height 14
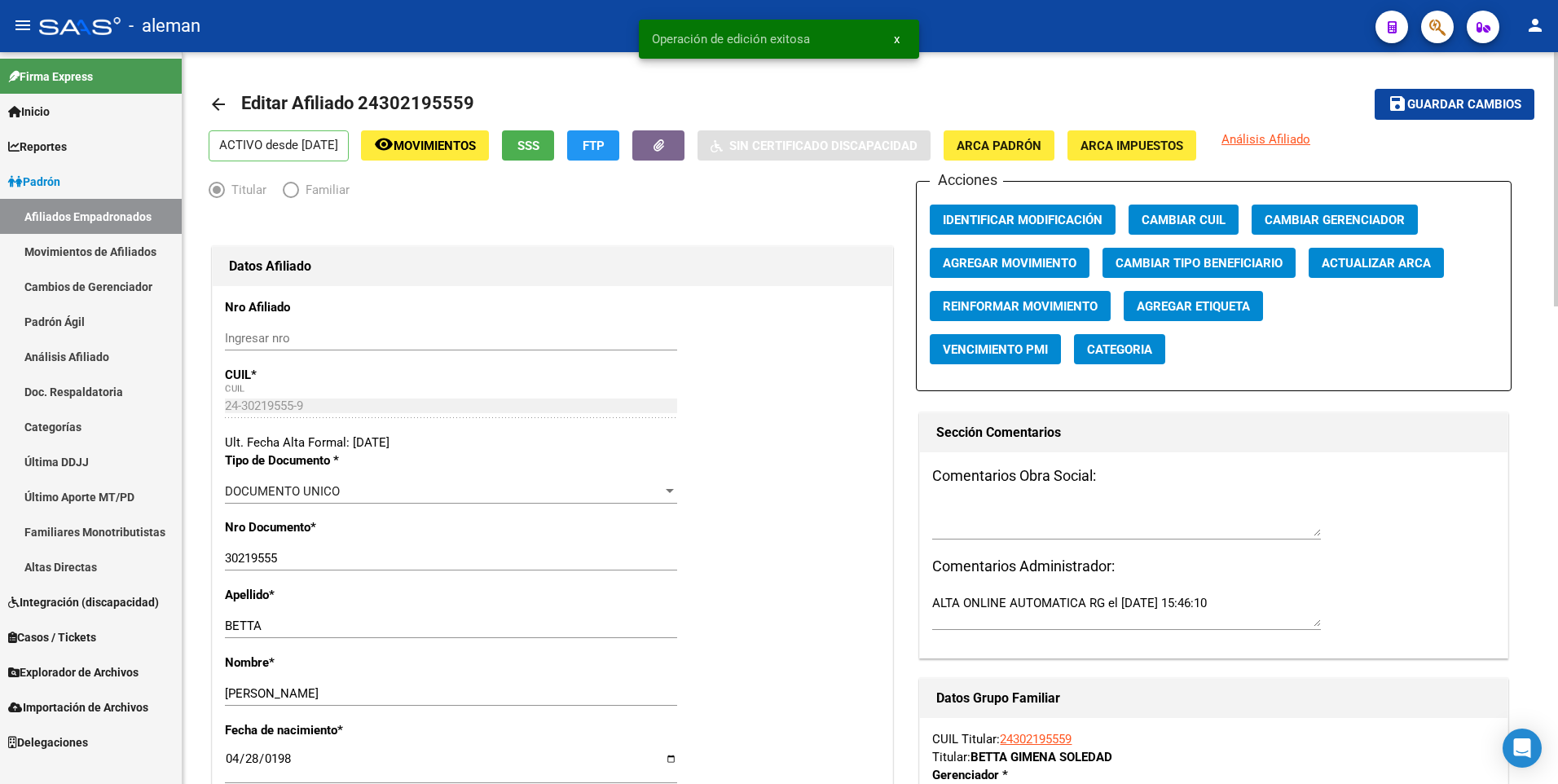
click at [221, 102] on mat-icon "arrow_back" at bounding box center [217, 104] width 19 height 19
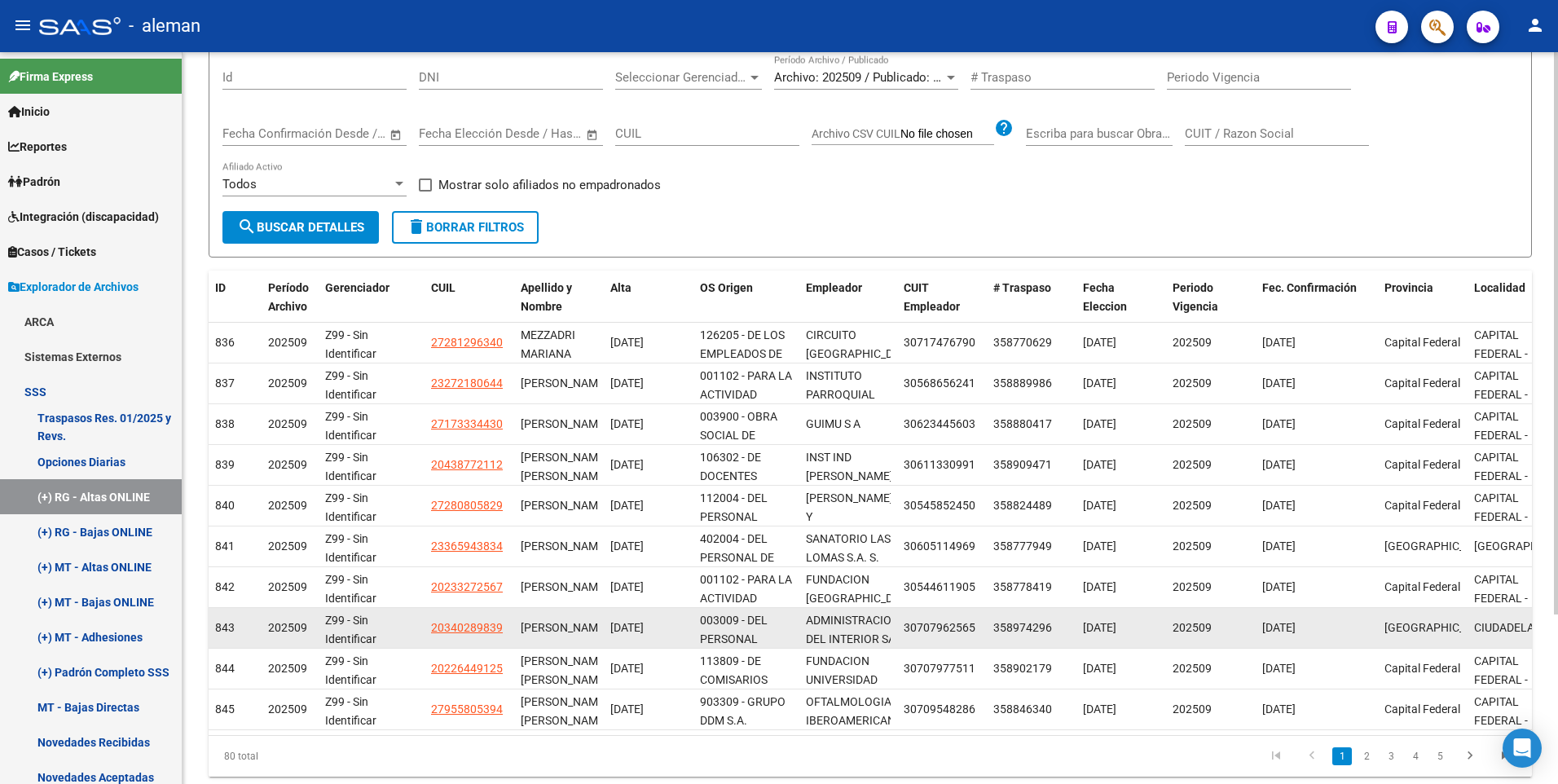
scroll to position [220, 0]
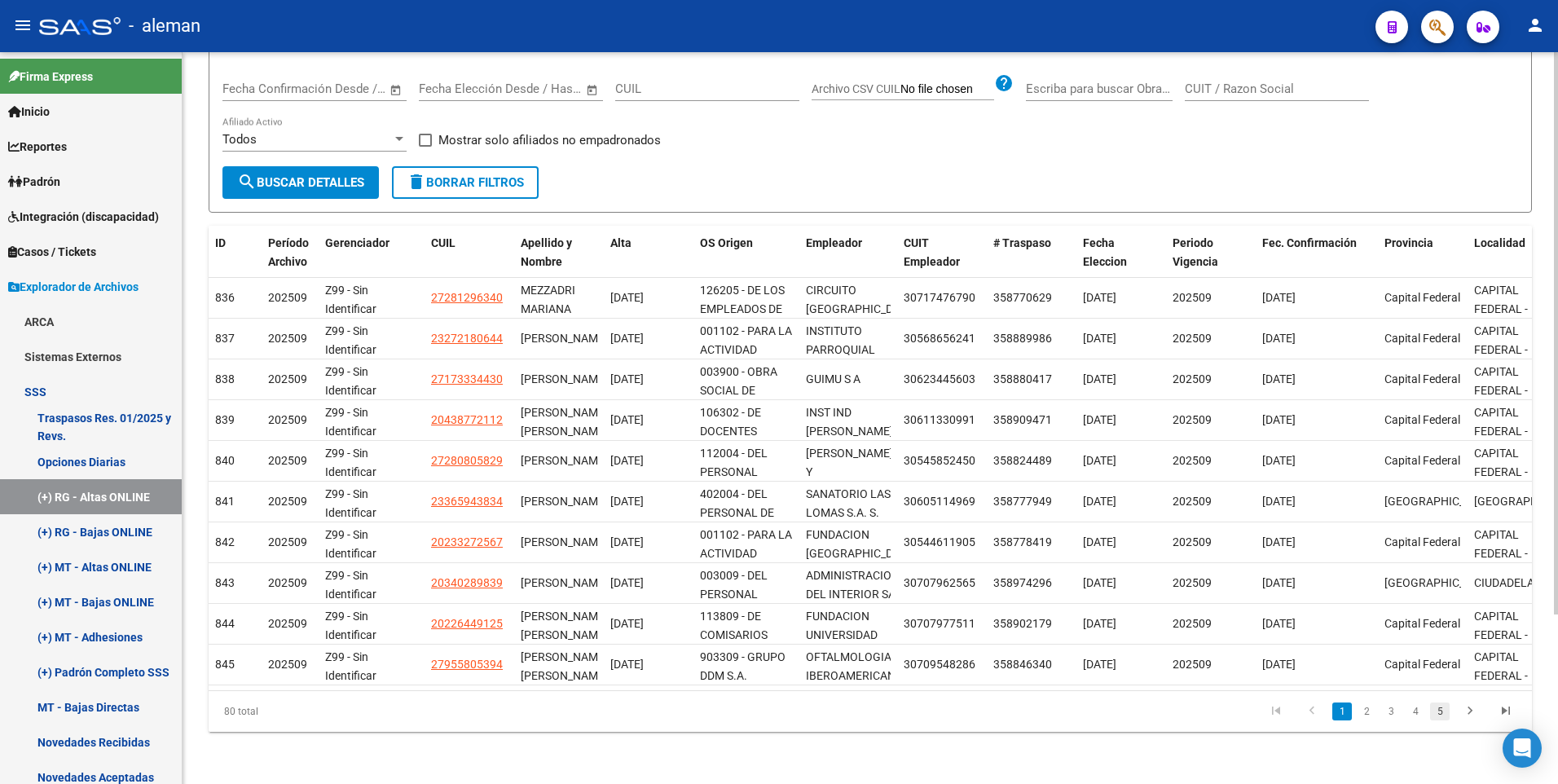
click at [1441, 710] on link "5" at bounding box center [1439, 711] width 19 height 18
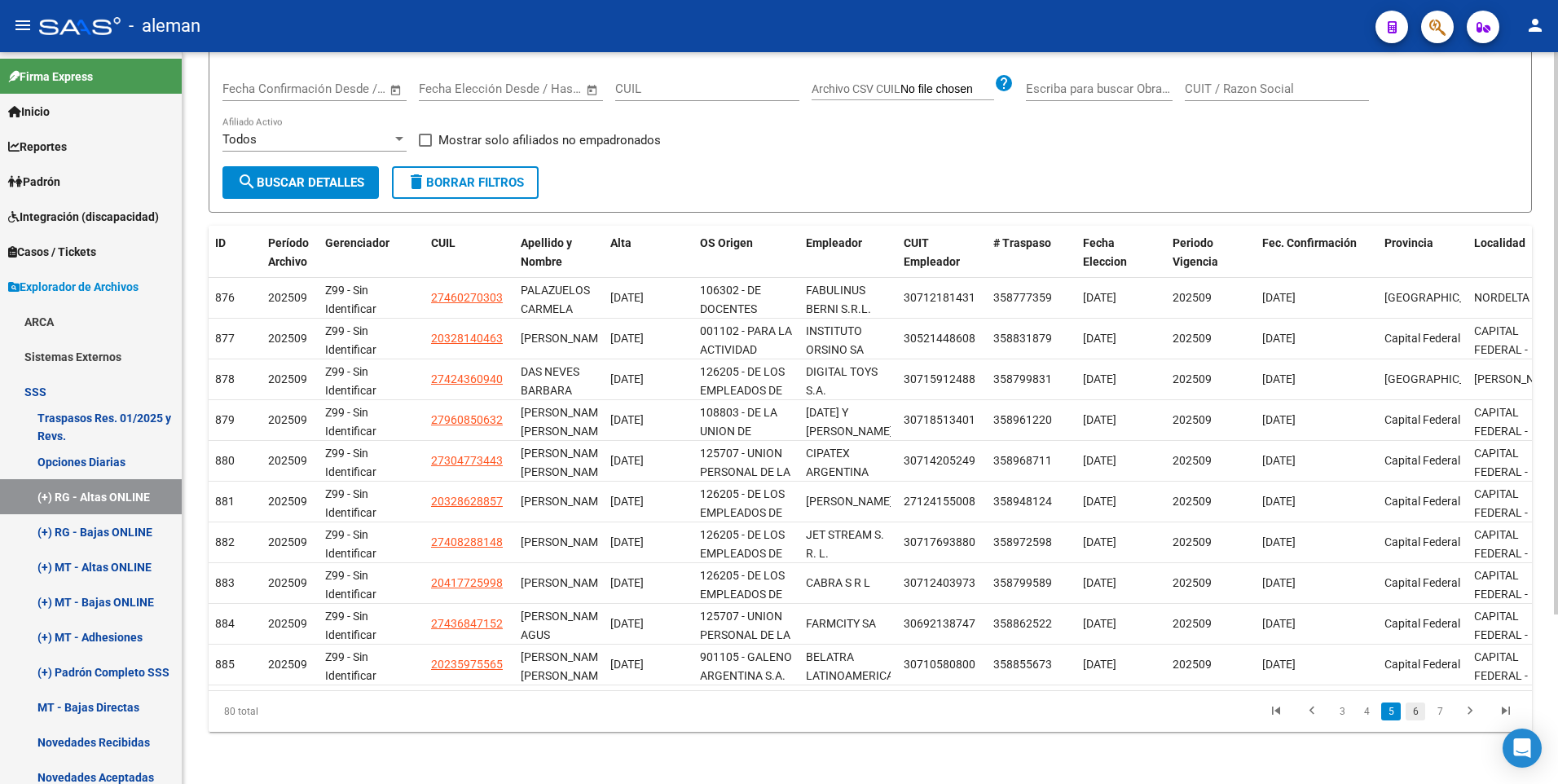
click at [1412, 711] on link "6" at bounding box center [1414, 711] width 19 height 18
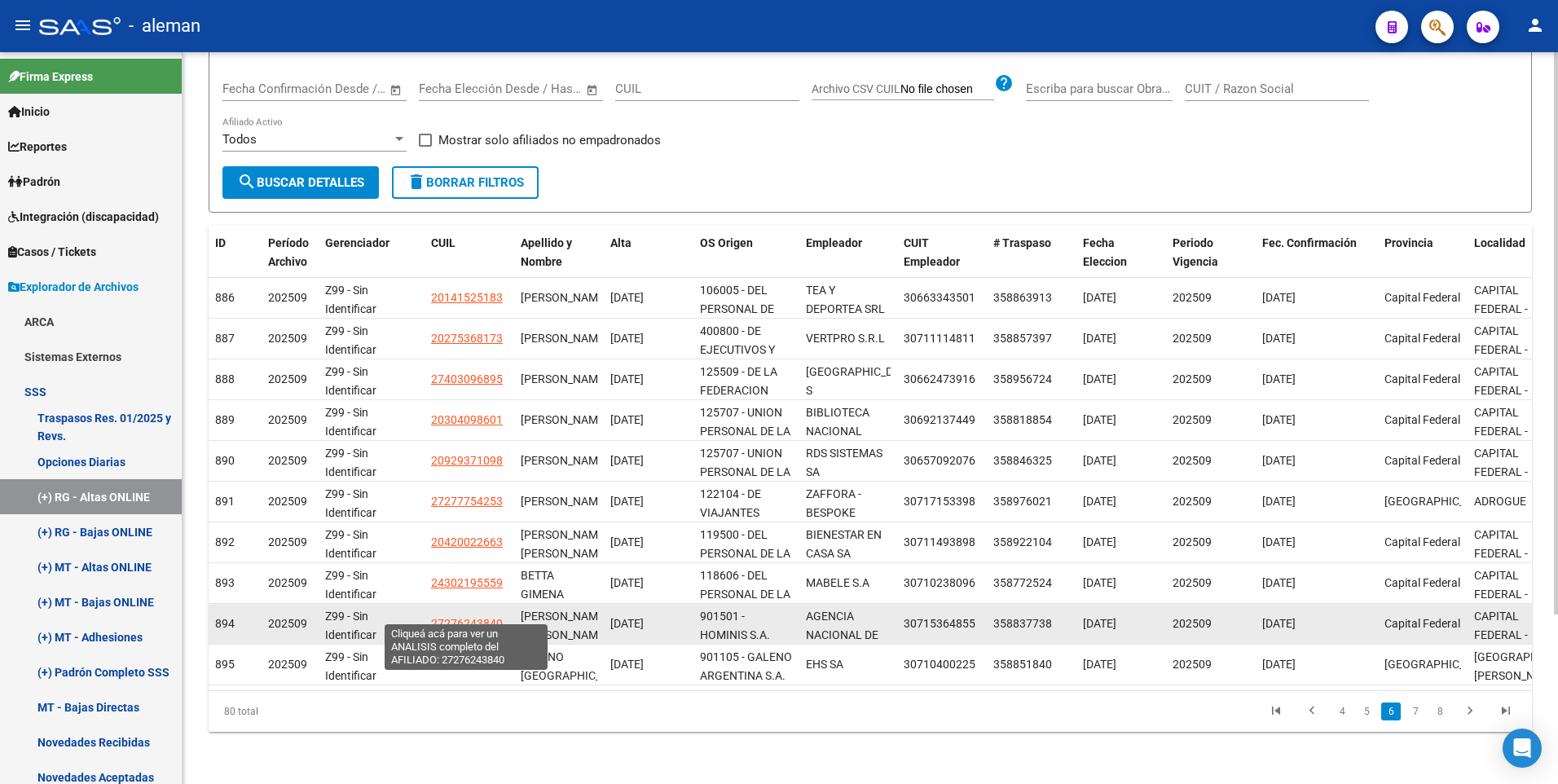
click at [484, 617] on span "27276243840" at bounding box center [466, 624] width 71 height 13
type textarea "27276243840"
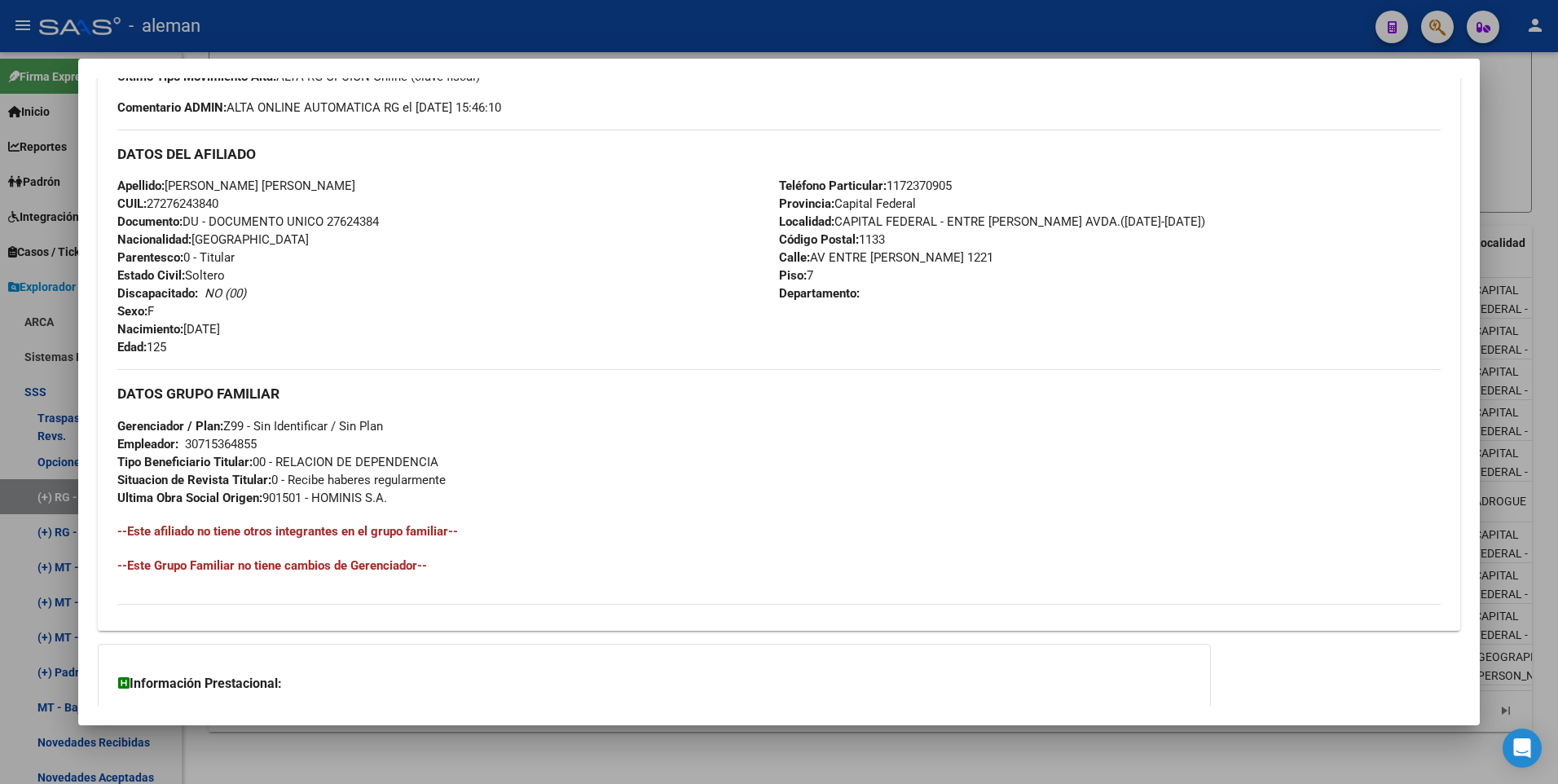
scroll to position [326, 0]
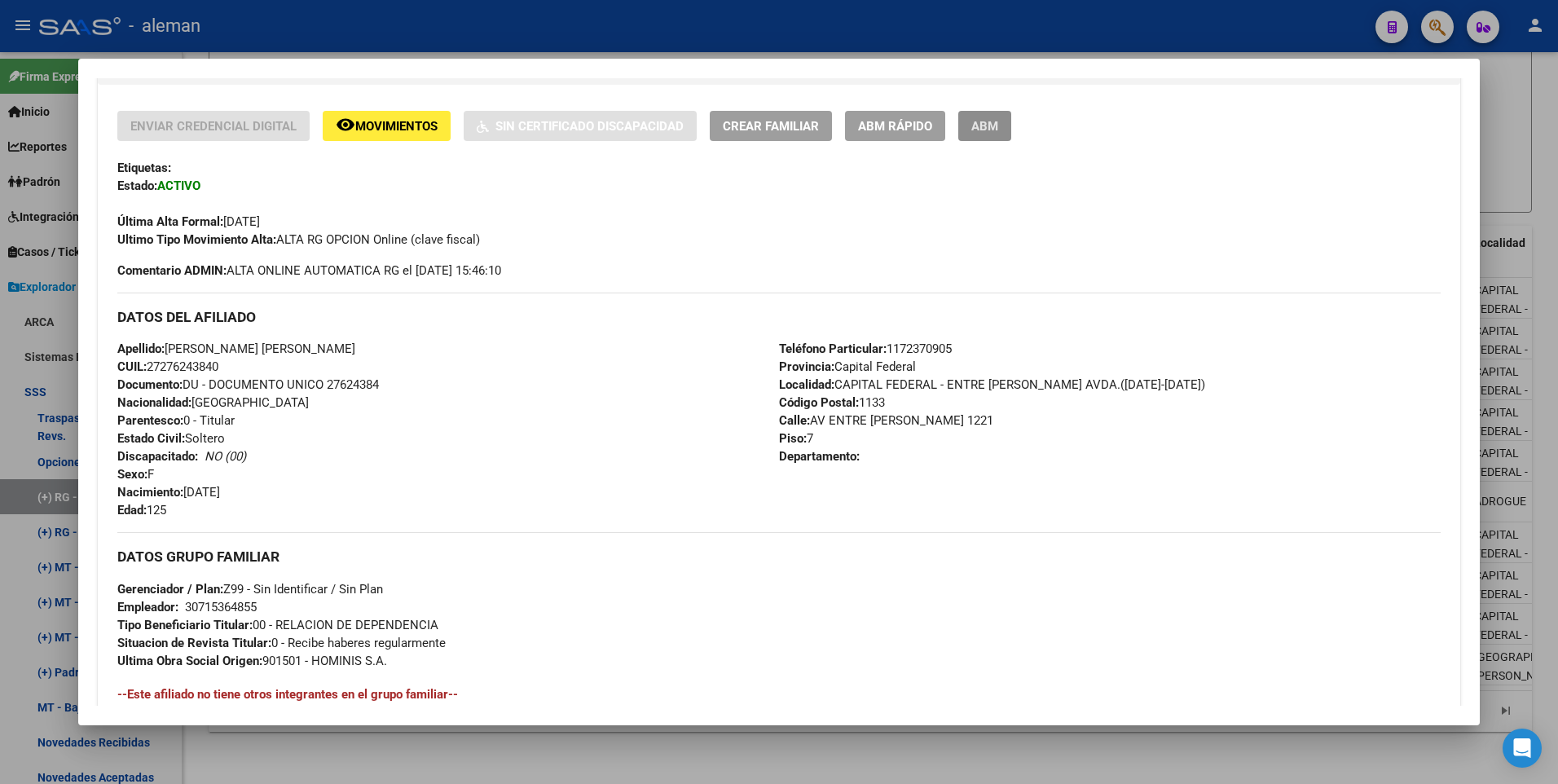
click at [997, 125] on span "ABM" at bounding box center [985, 126] width 27 height 14
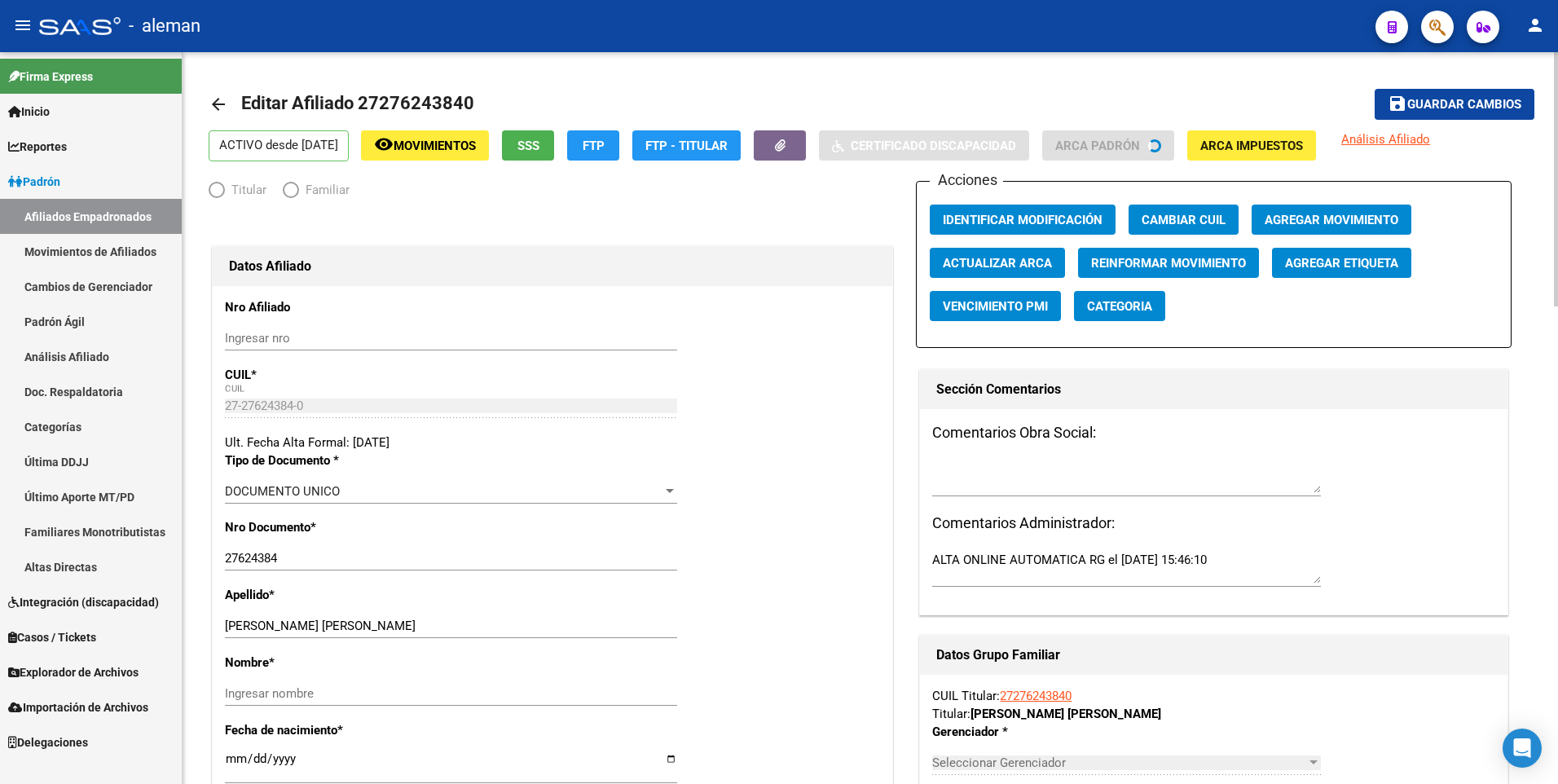
radio input "true"
type input "30-71536485-5"
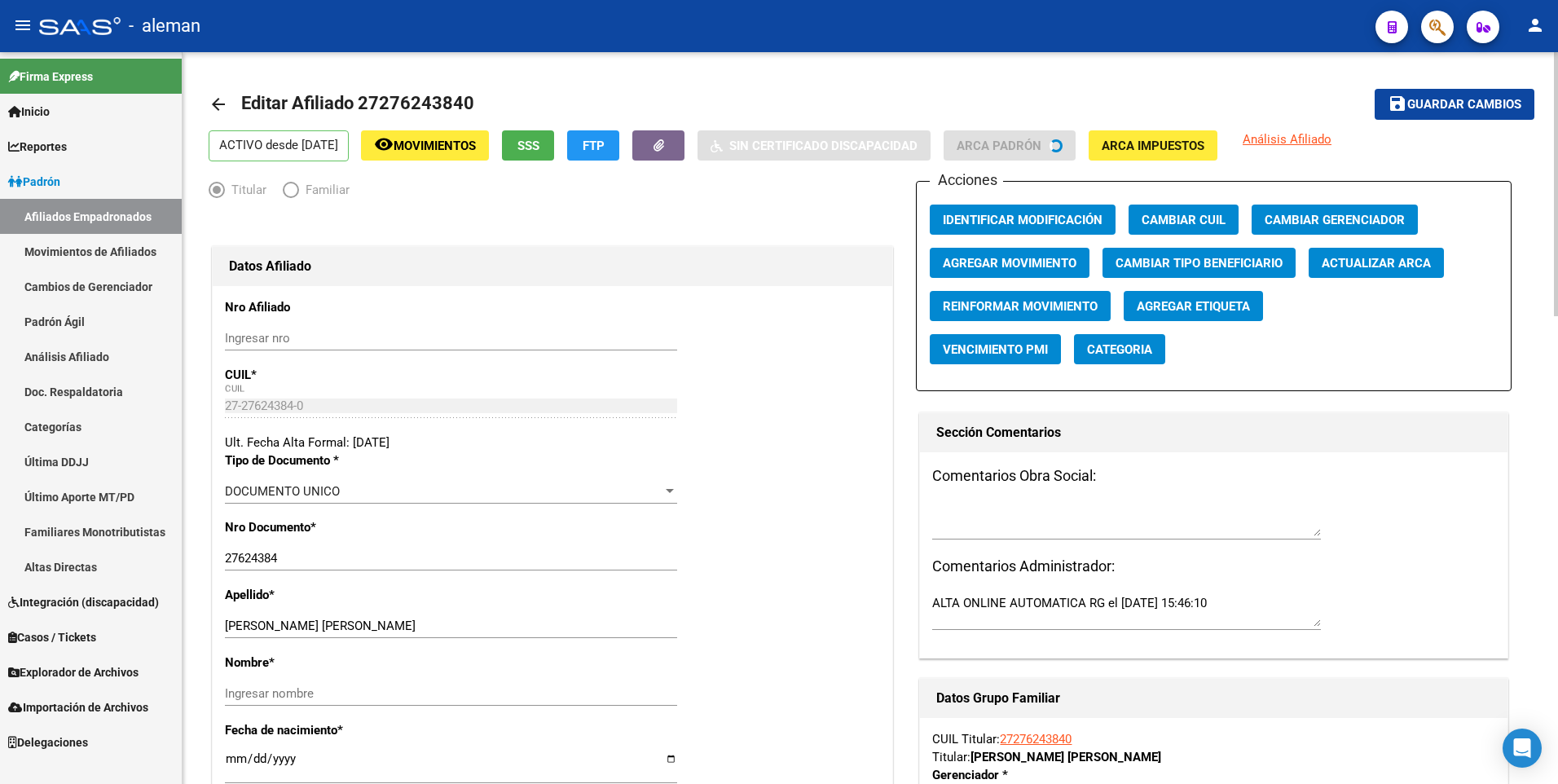
scroll to position [81, 0]
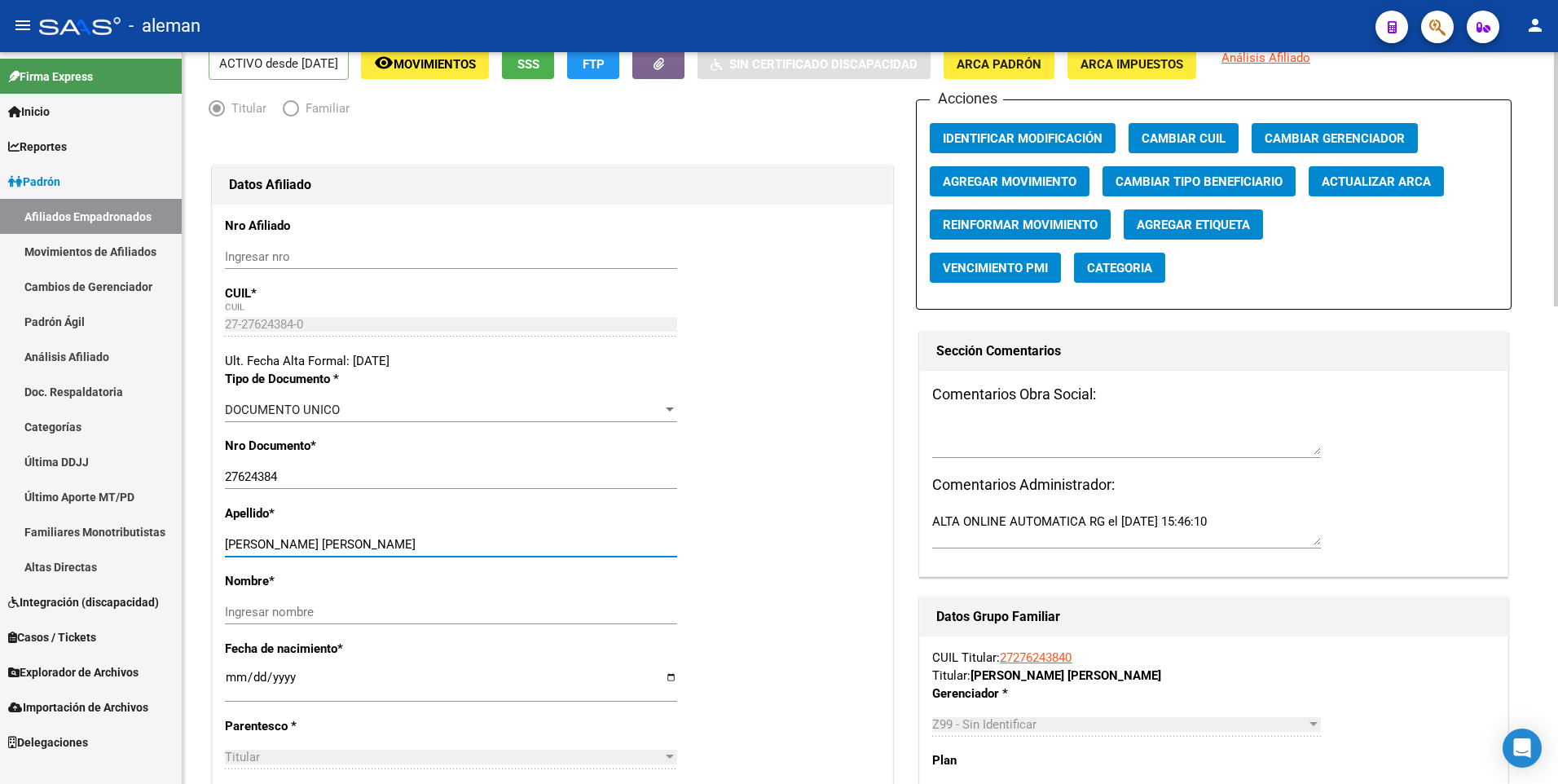
drag, startPoint x: 325, startPoint y: 543, endPoint x: 461, endPoint y: 543, distance: 136.0
click at [461, 543] on input "[PERSON_NAME] [PERSON_NAME]" at bounding box center [451, 544] width 452 height 14
type input "[PERSON_NAME]"
click at [420, 611] on input "Ingresar nombre" at bounding box center [451, 611] width 452 height 14
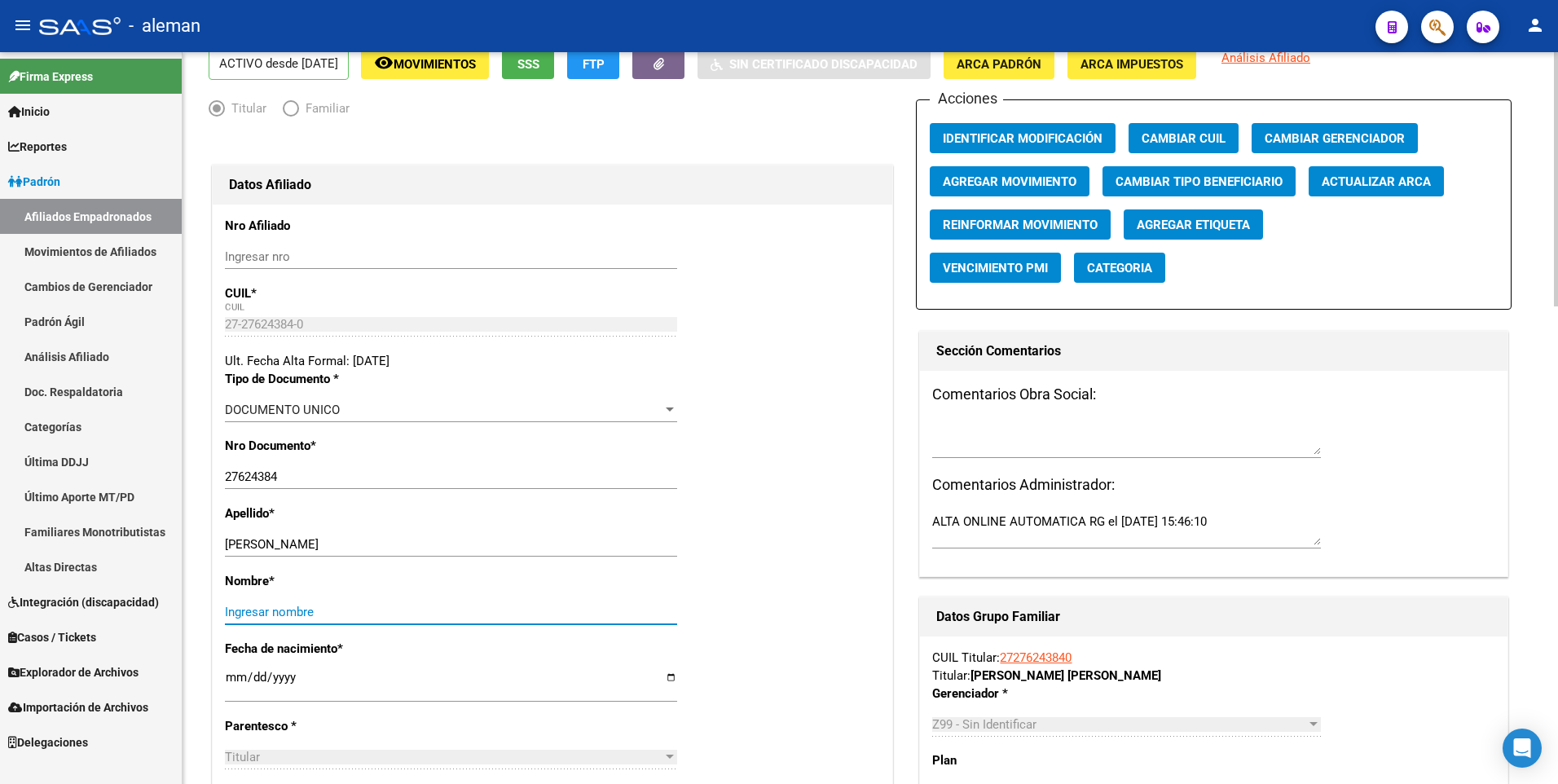
paste input "[PERSON_NAME]"
type input "[PERSON_NAME]"
click at [1012, 74] on button "ARCA Padrón" at bounding box center [999, 64] width 111 height 30
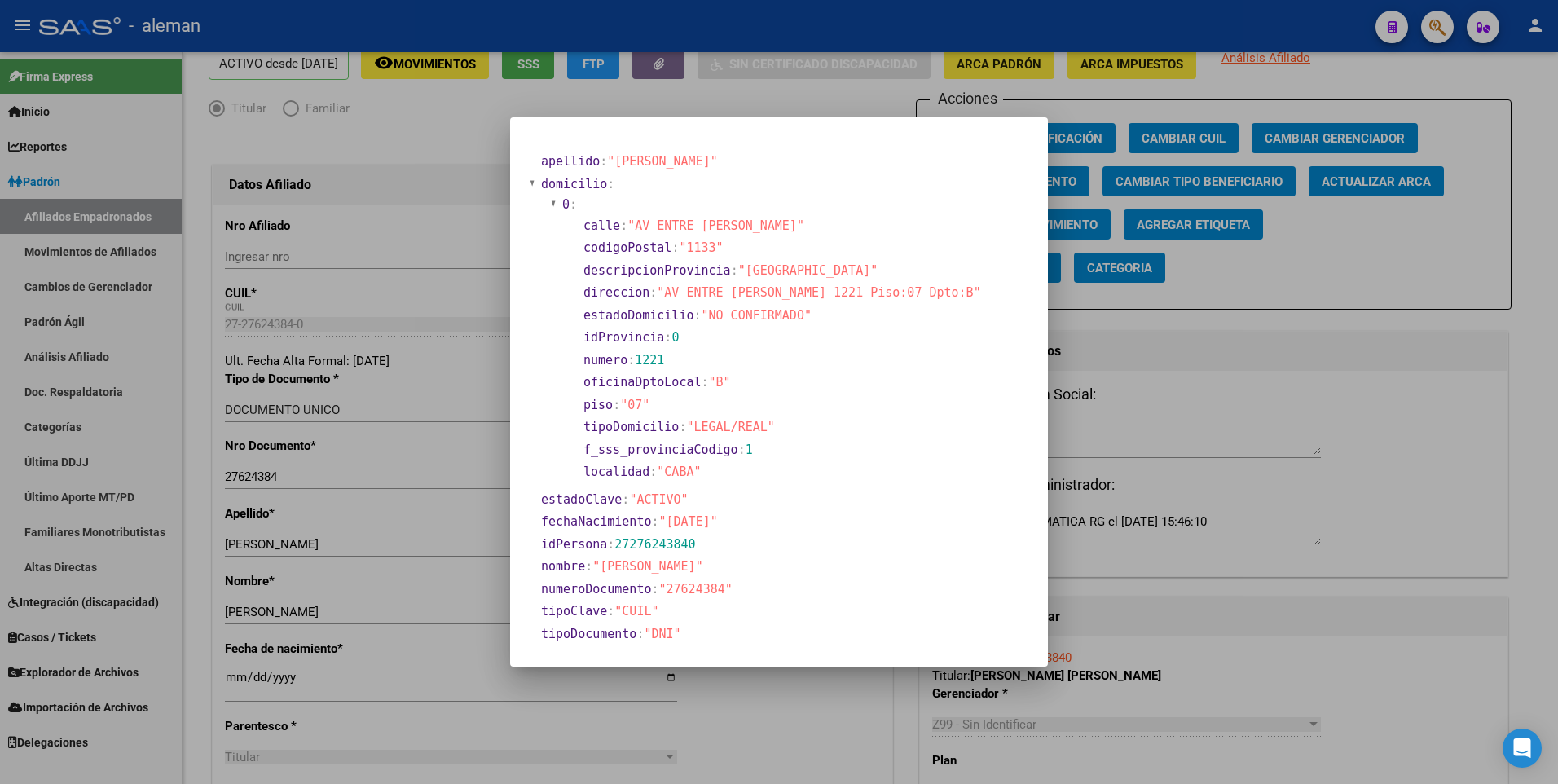
scroll to position [163, 0]
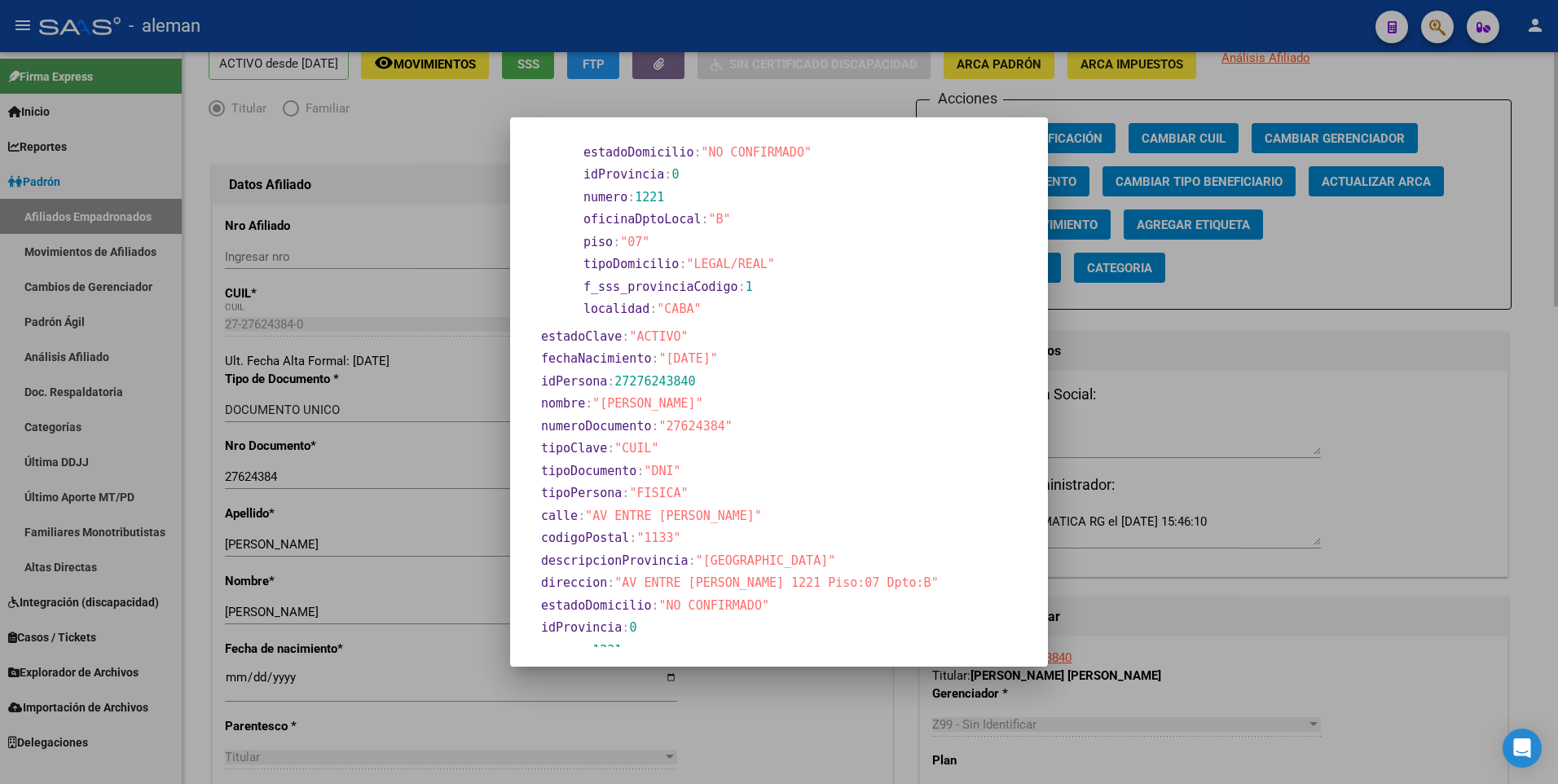
click at [232, 679] on div at bounding box center [779, 392] width 1558 height 784
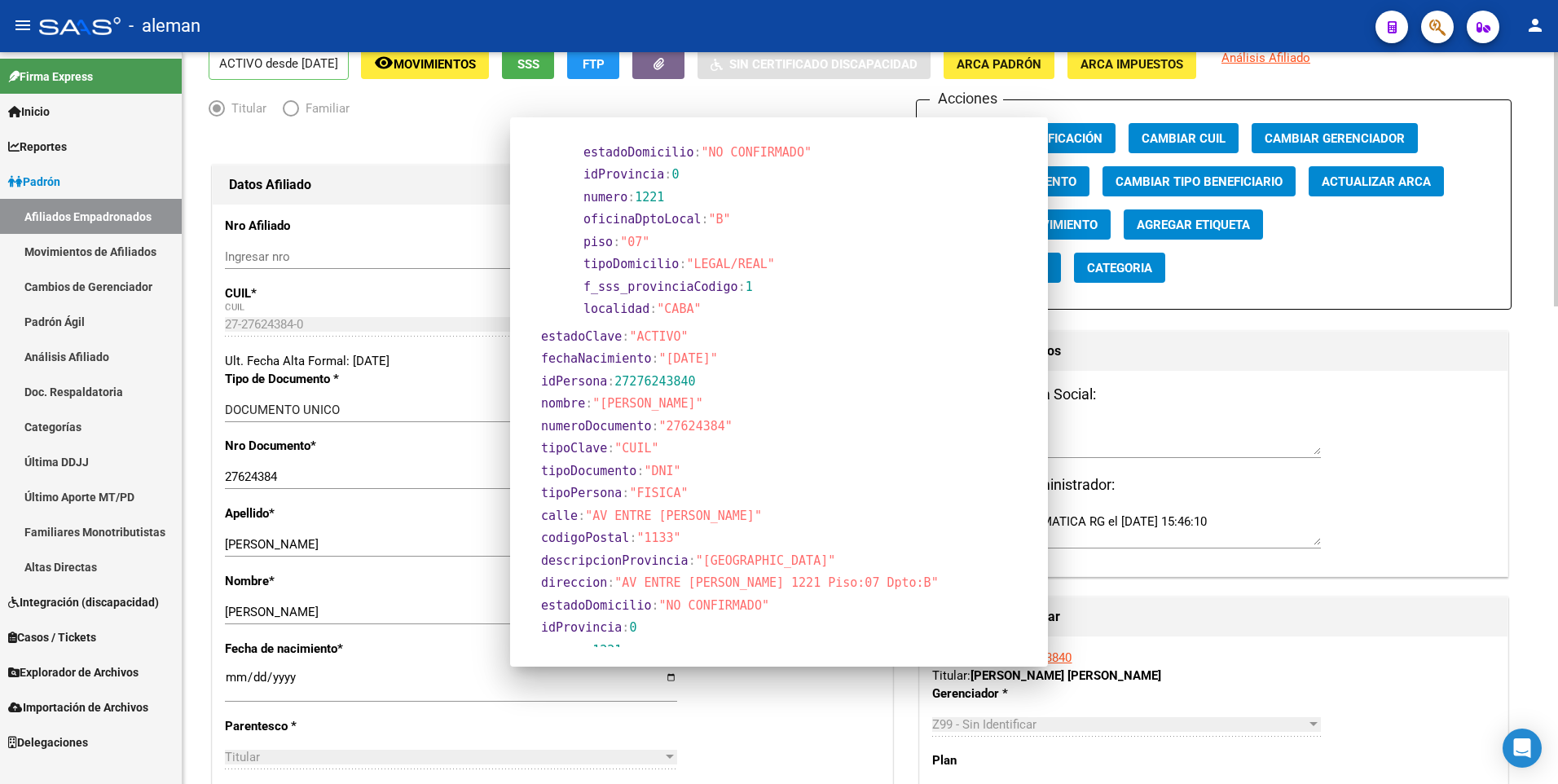
scroll to position [78, 0]
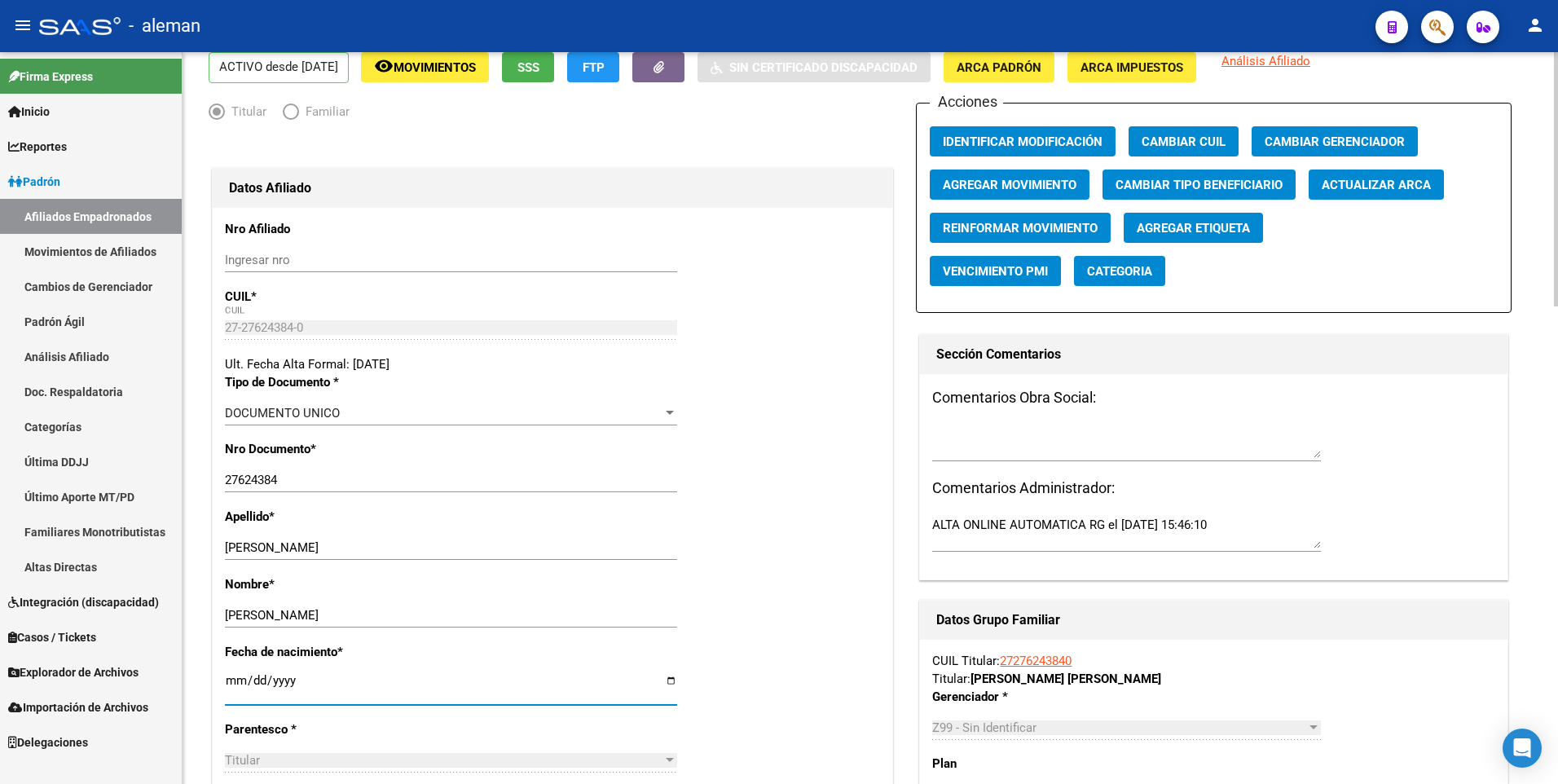
click at [233, 678] on input "[DATE]" at bounding box center [451, 687] width 452 height 26
type input "1900-01-26"
type input "1981-06-26"
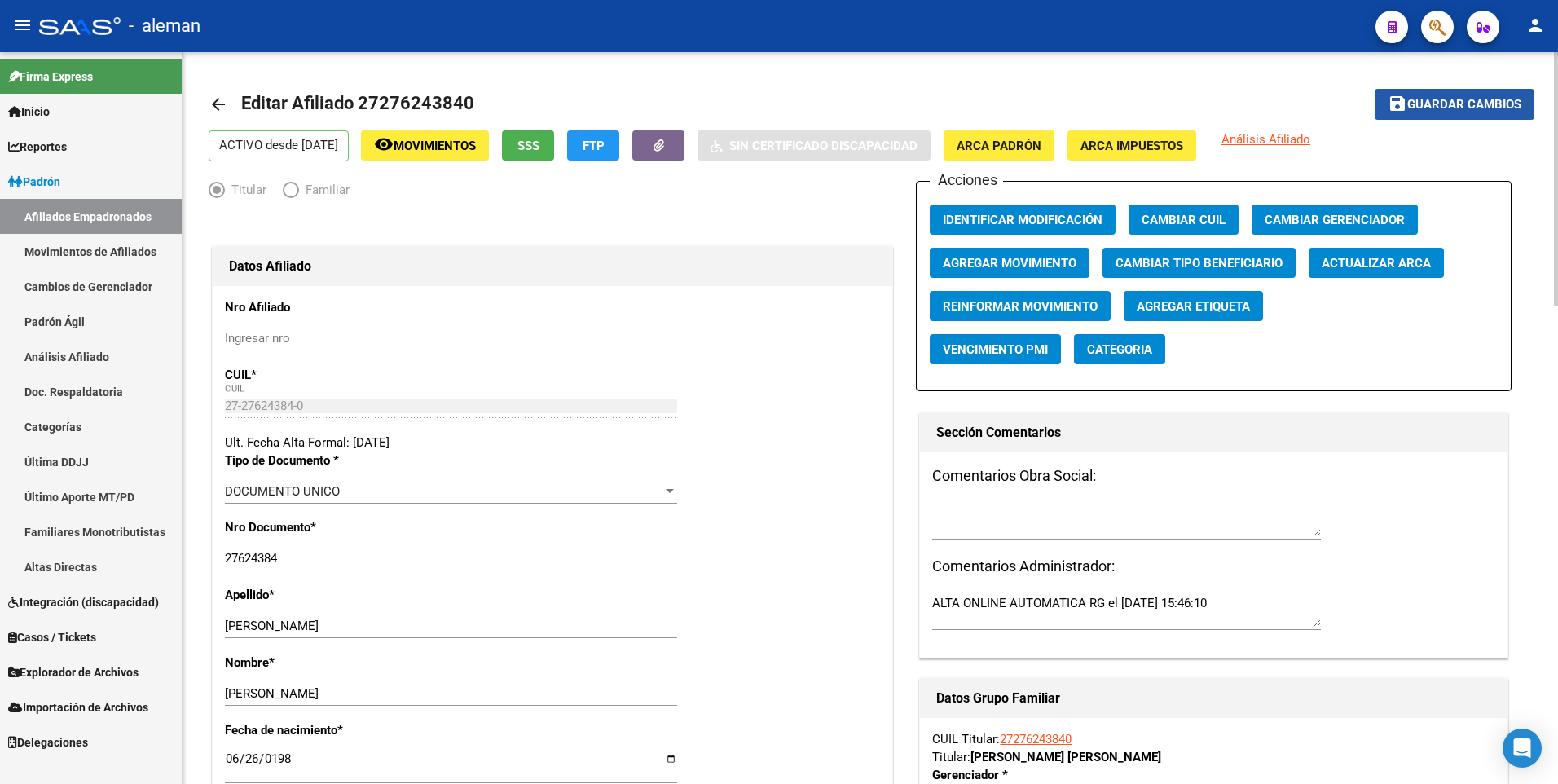
click at [1444, 97] on span "save Guardar cambios" at bounding box center [1454, 103] width 133 height 14
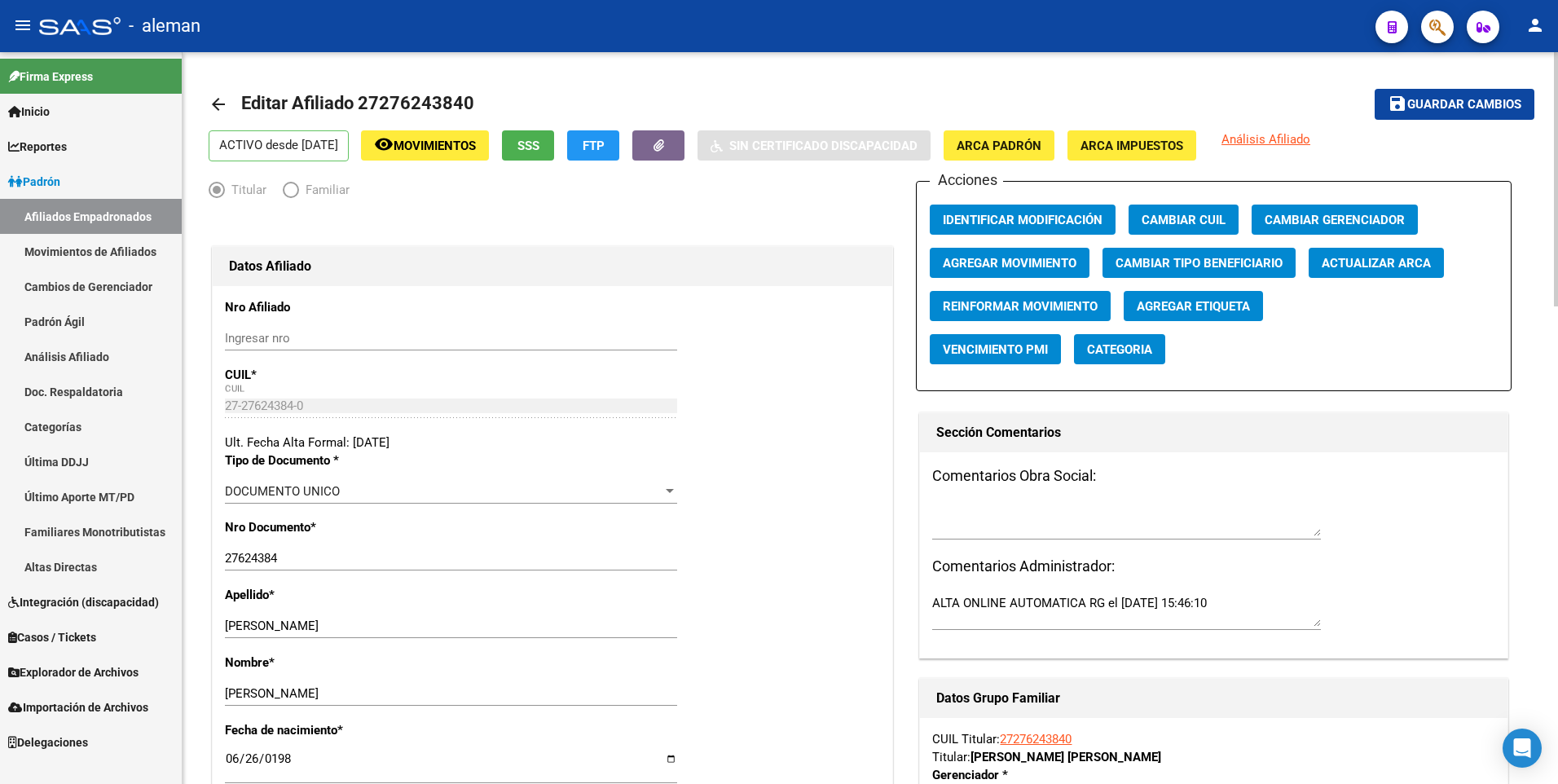
click at [217, 102] on mat-icon "arrow_back" at bounding box center [217, 104] width 19 height 19
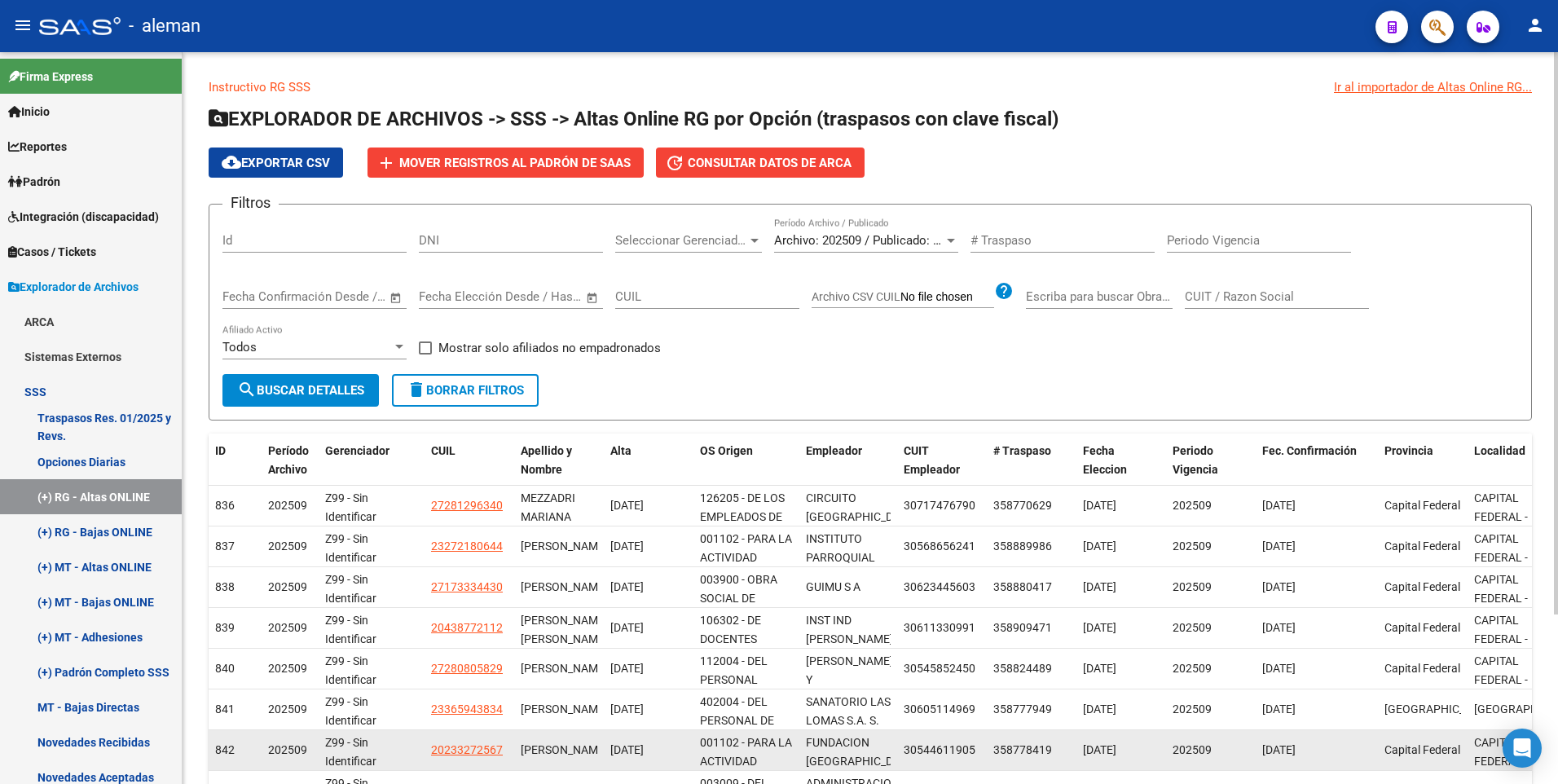
scroll to position [220, 0]
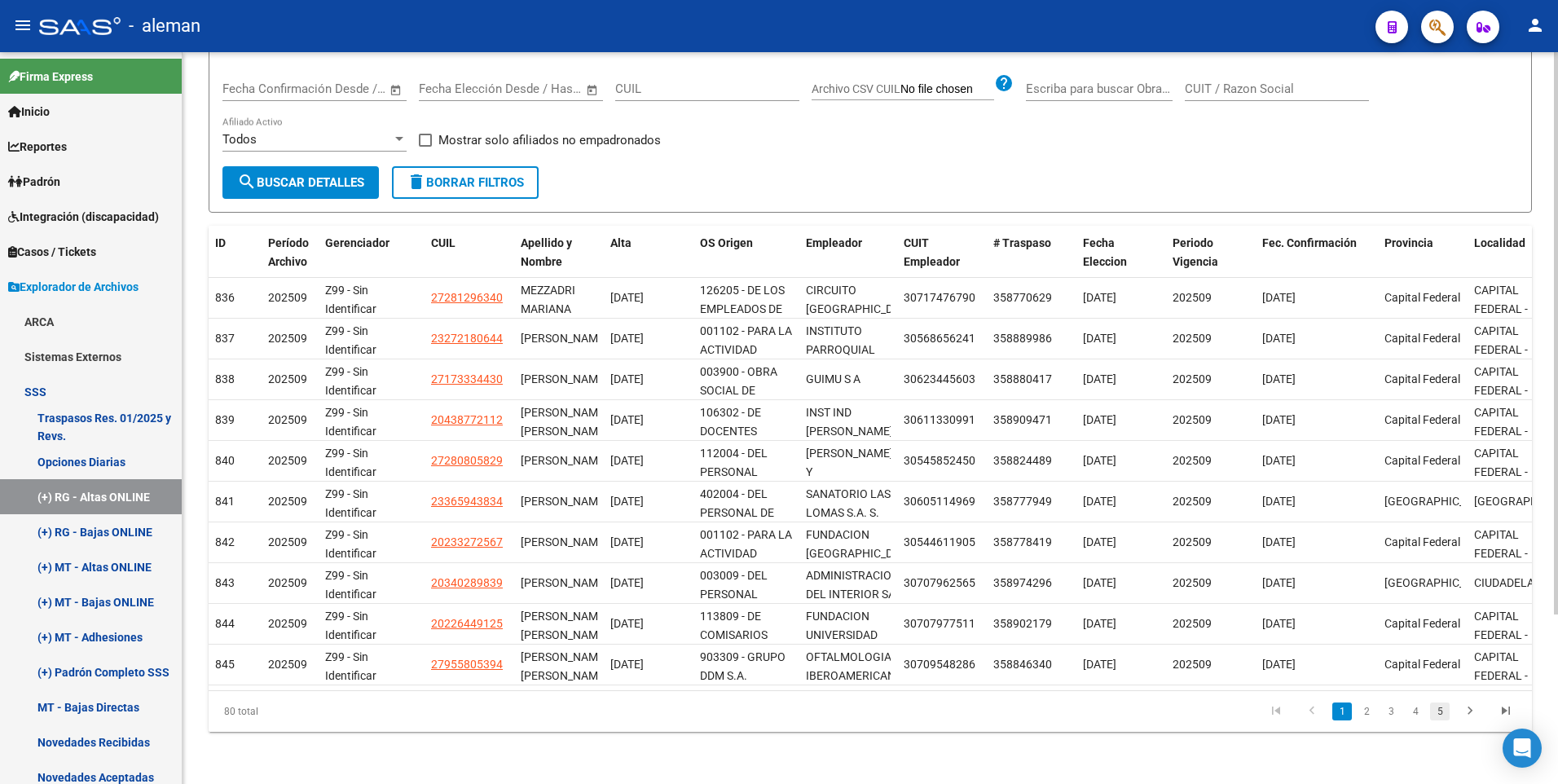
click at [1436, 711] on link "5" at bounding box center [1439, 711] width 19 height 18
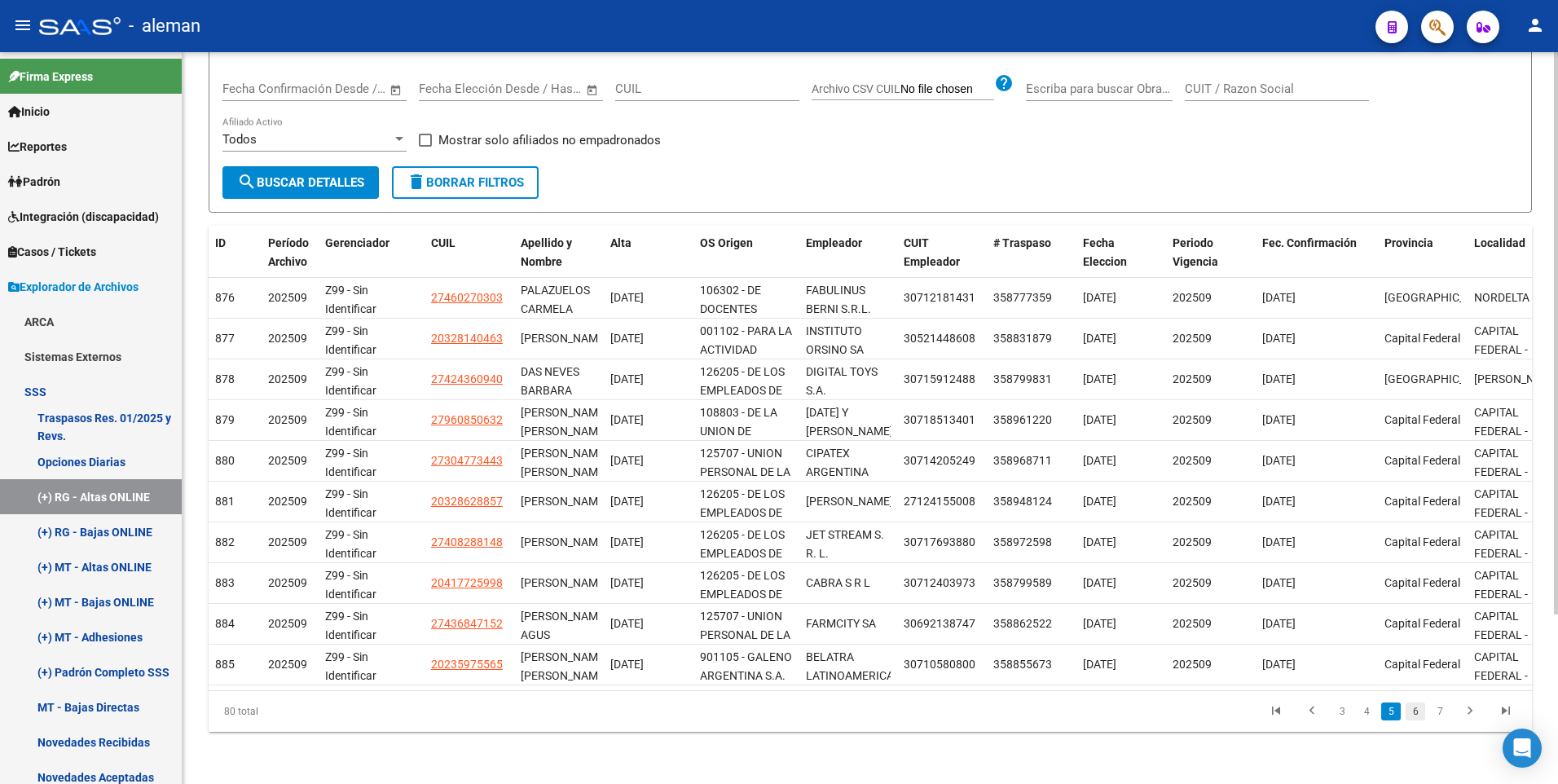
click at [1414, 710] on link "6" at bounding box center [1414, 711] width 19 height 18
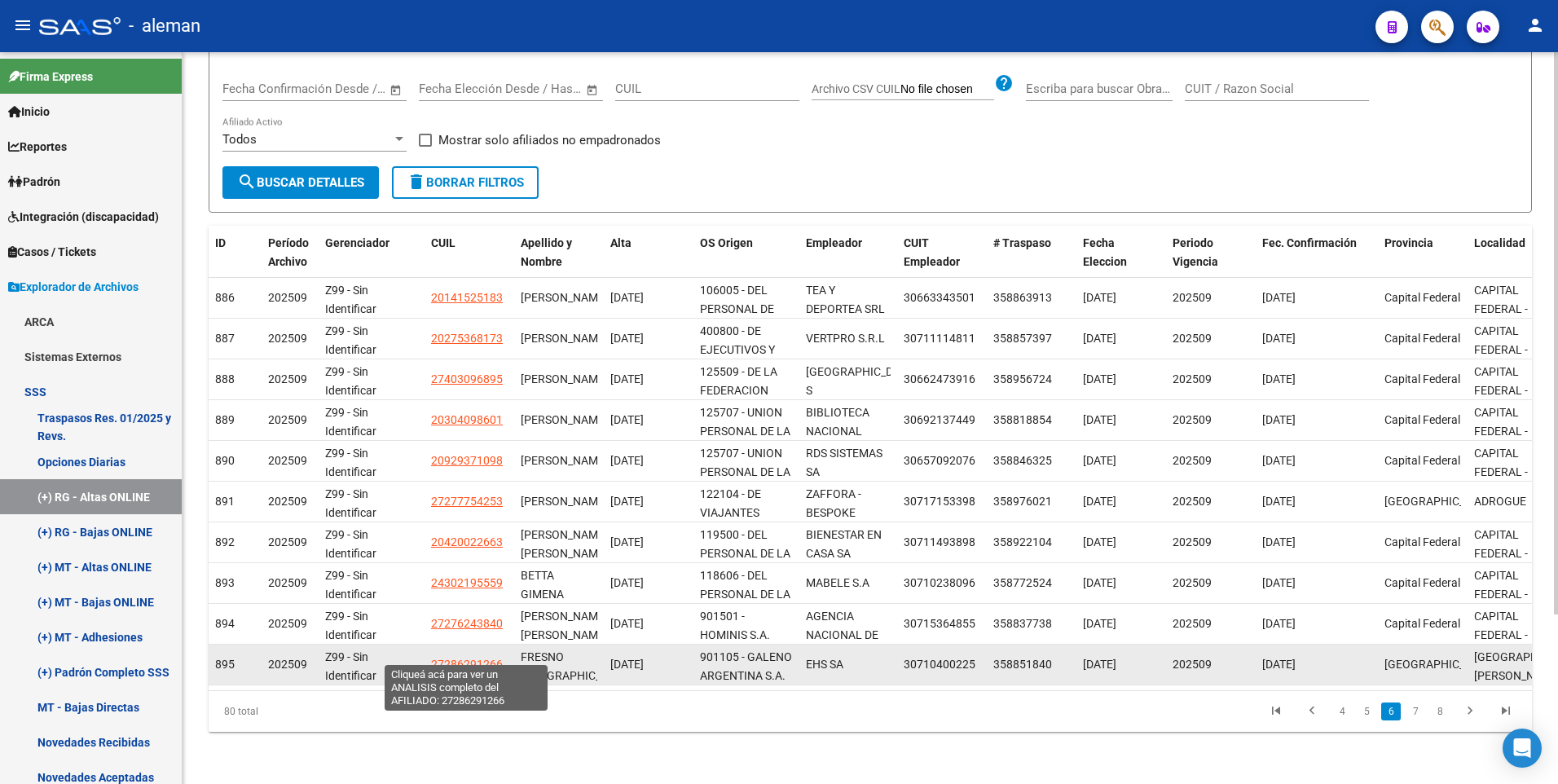
click at [477, 657] on span "27286291266" at bounding box center [466, 664] width 71 height 13
type textarea "27286291266"
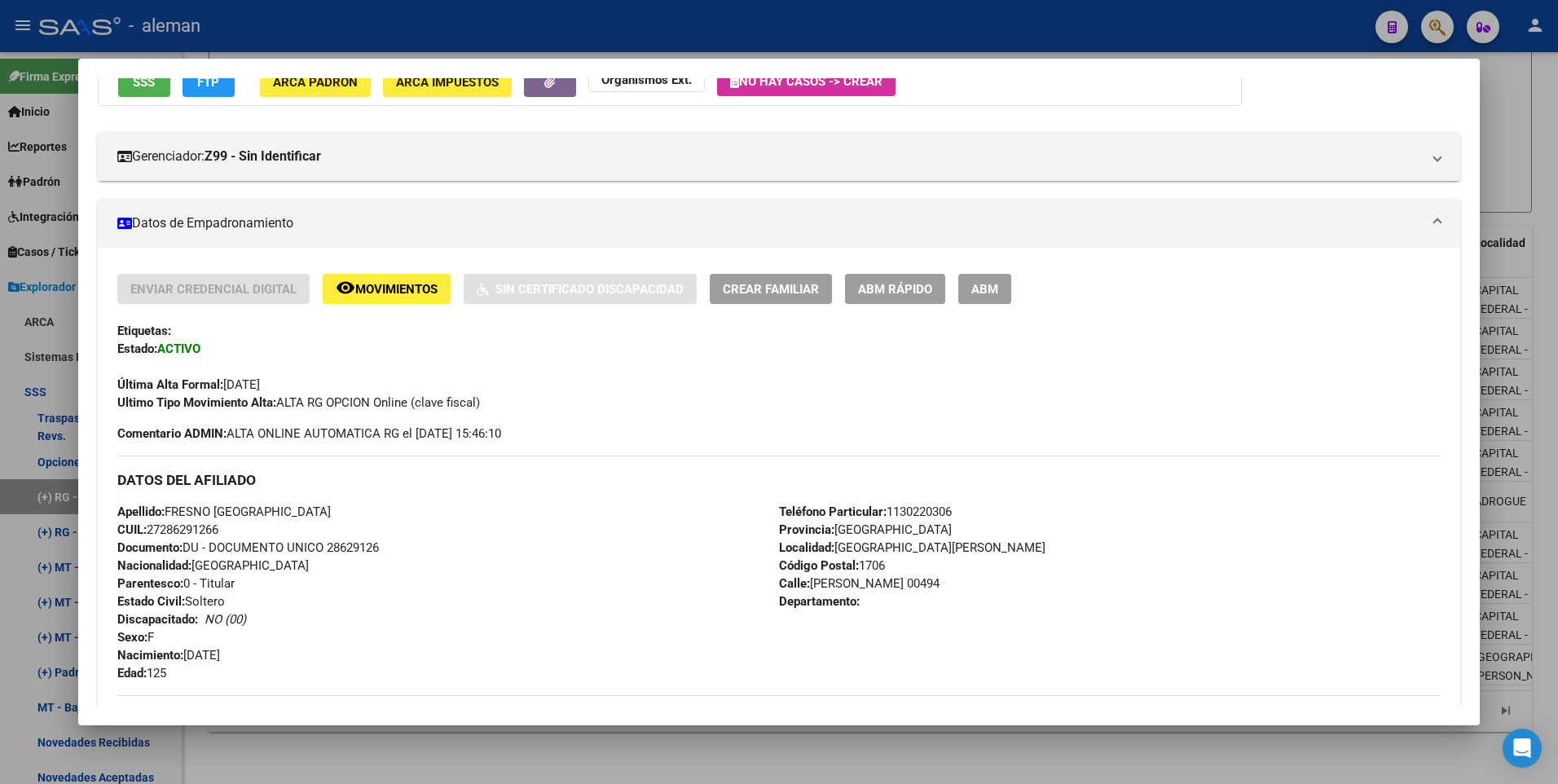
scroll to position [244, 0]
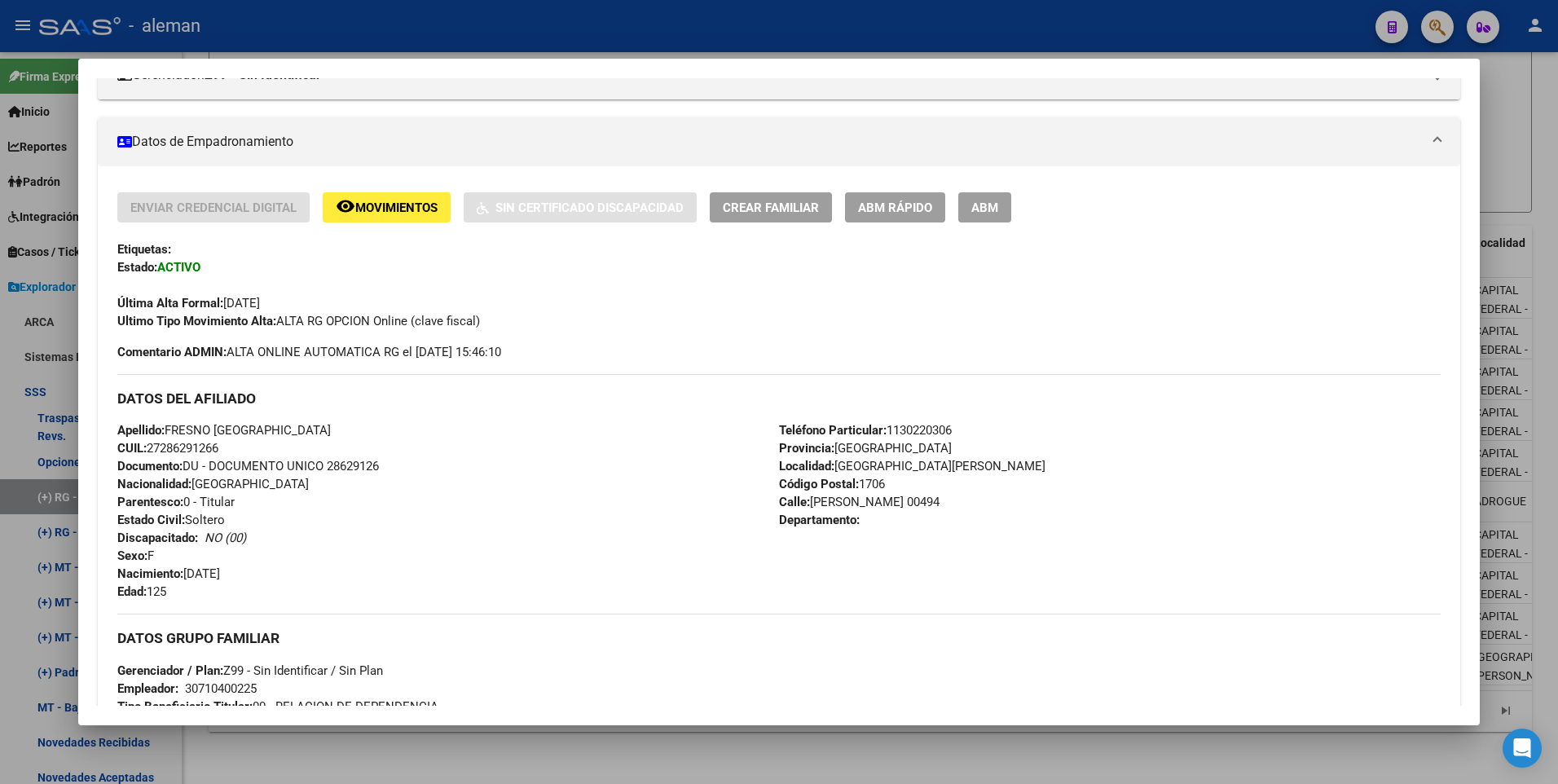
click at [1003, 212] on button "ABM" at bounding box center [984, 207] width 53 height 30
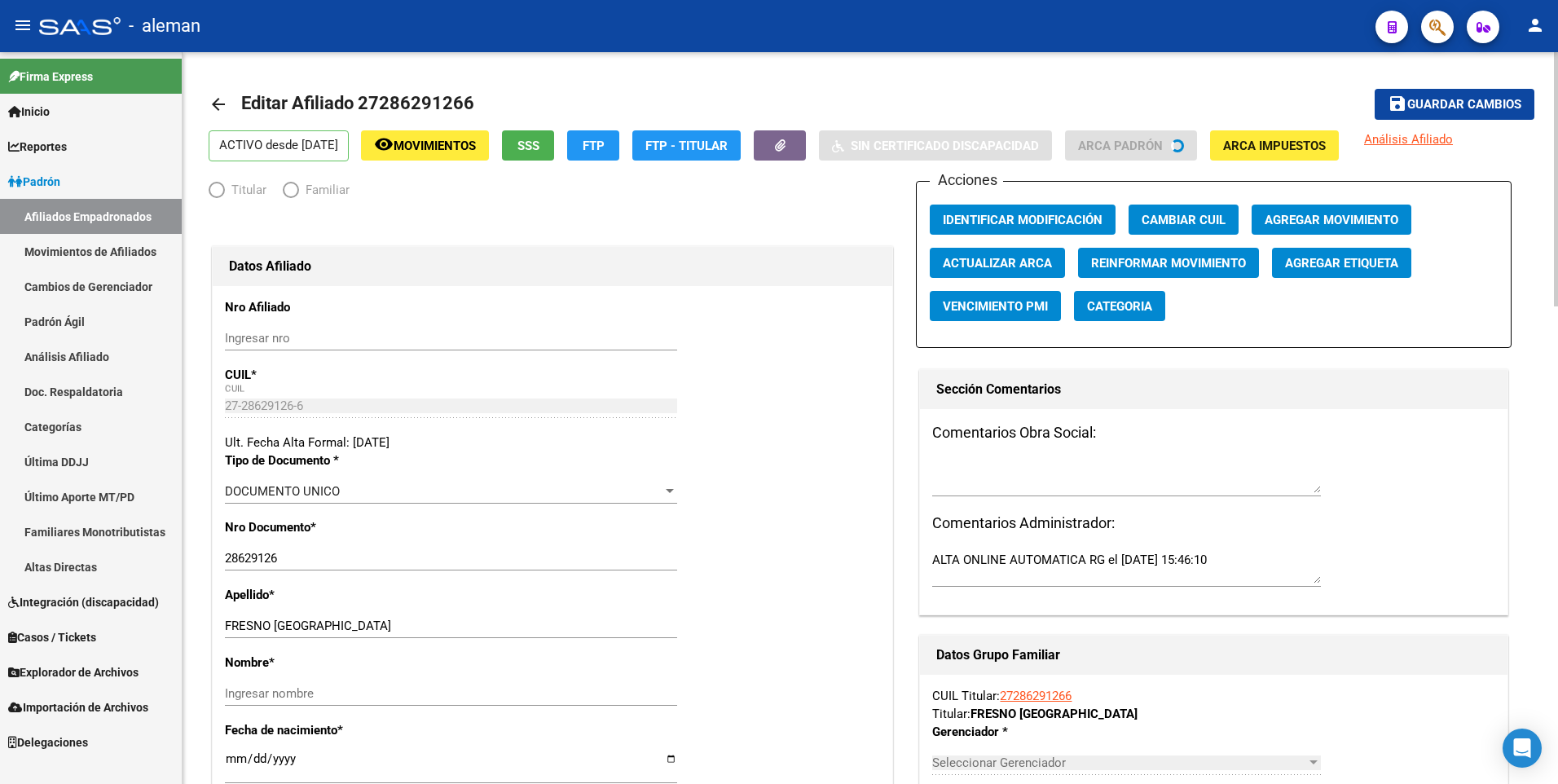
radio input "true"
type input "30-71040022-5"
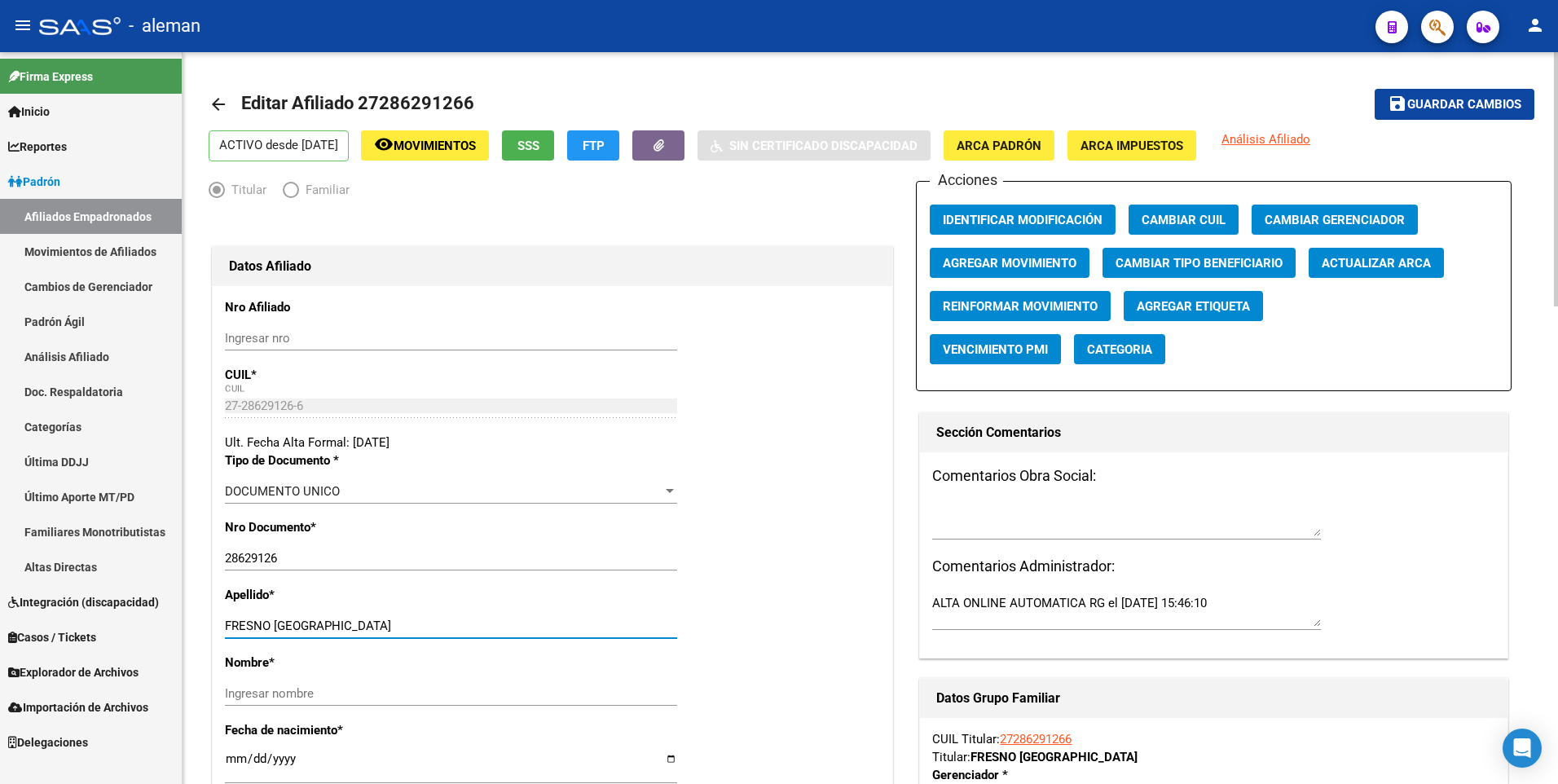
drag, startPoint x: 275, startPoint y: 624, endPoint x: 467, endPoint y: 616, distance: 192.2
click at [466, 616] on div "FRESNO FLORENCIA Ingresar apellido" at bounding box center [451, 625] width 452 height 24
click at [465, 693] on input "Ingresar nombre" at bounding box center [451, 693] width 452 height 14
paste input "FLORENCIA"
type input "FLORENCIA"
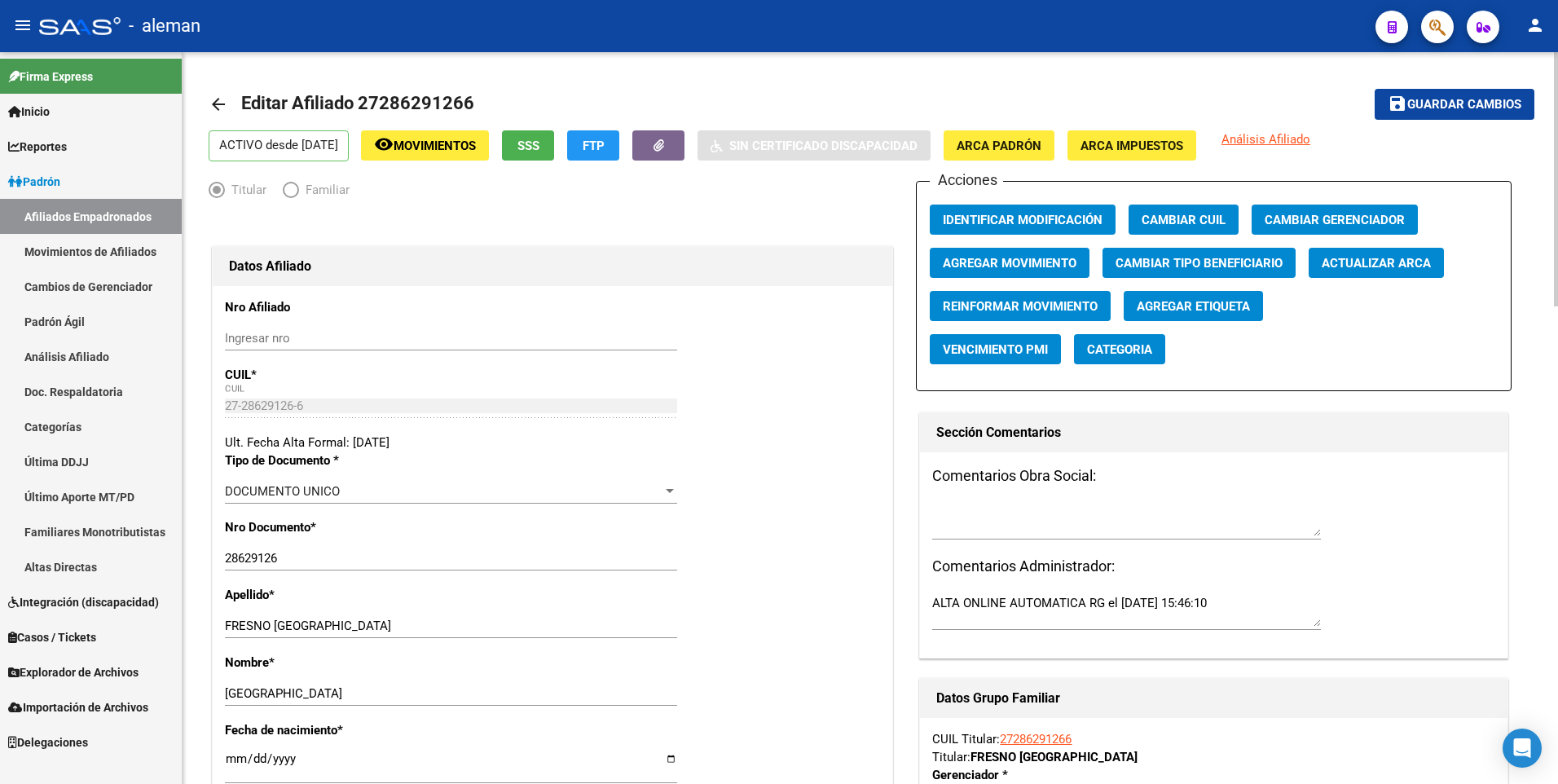
click at [597, 598] on div "Apellido * FRESNO FLORENCIA Ingresar apellido" at bounding box center [552, 619] width 655 height 68
drag, startPoint x: 272, startPoint y: 624, endPoint x: 451, endPoint y: 624, distance: 179.0
click at [451, 624] on input "FRESNO FLORENCIA" at bounding box center [451, 625] width 452 height 14
type input "FRESNO"
click at [1032, 139] on span "ARCA Padrón" at bounding box center [998, 144] width 85 height 14
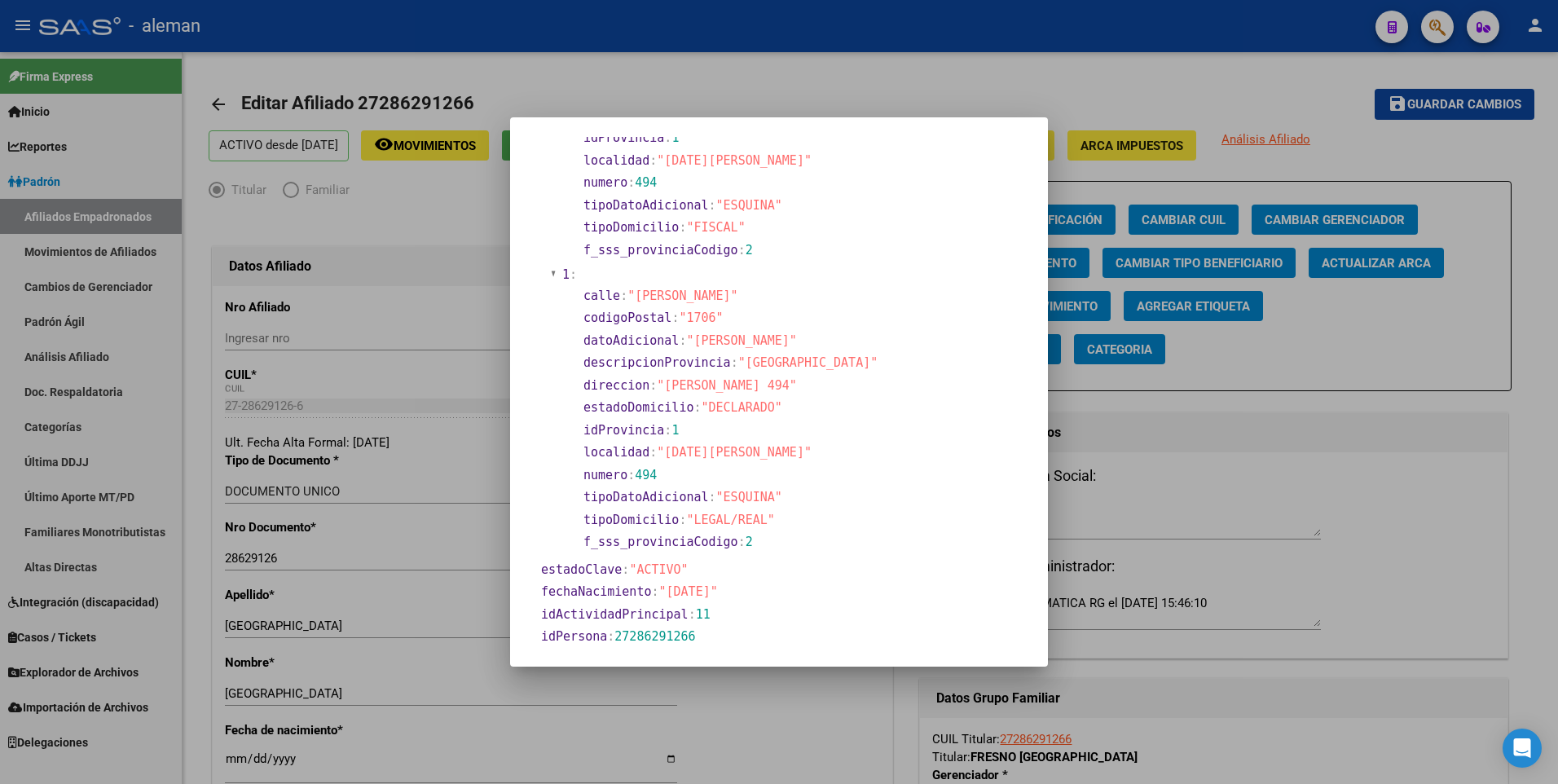
scroll to position [326, 0]
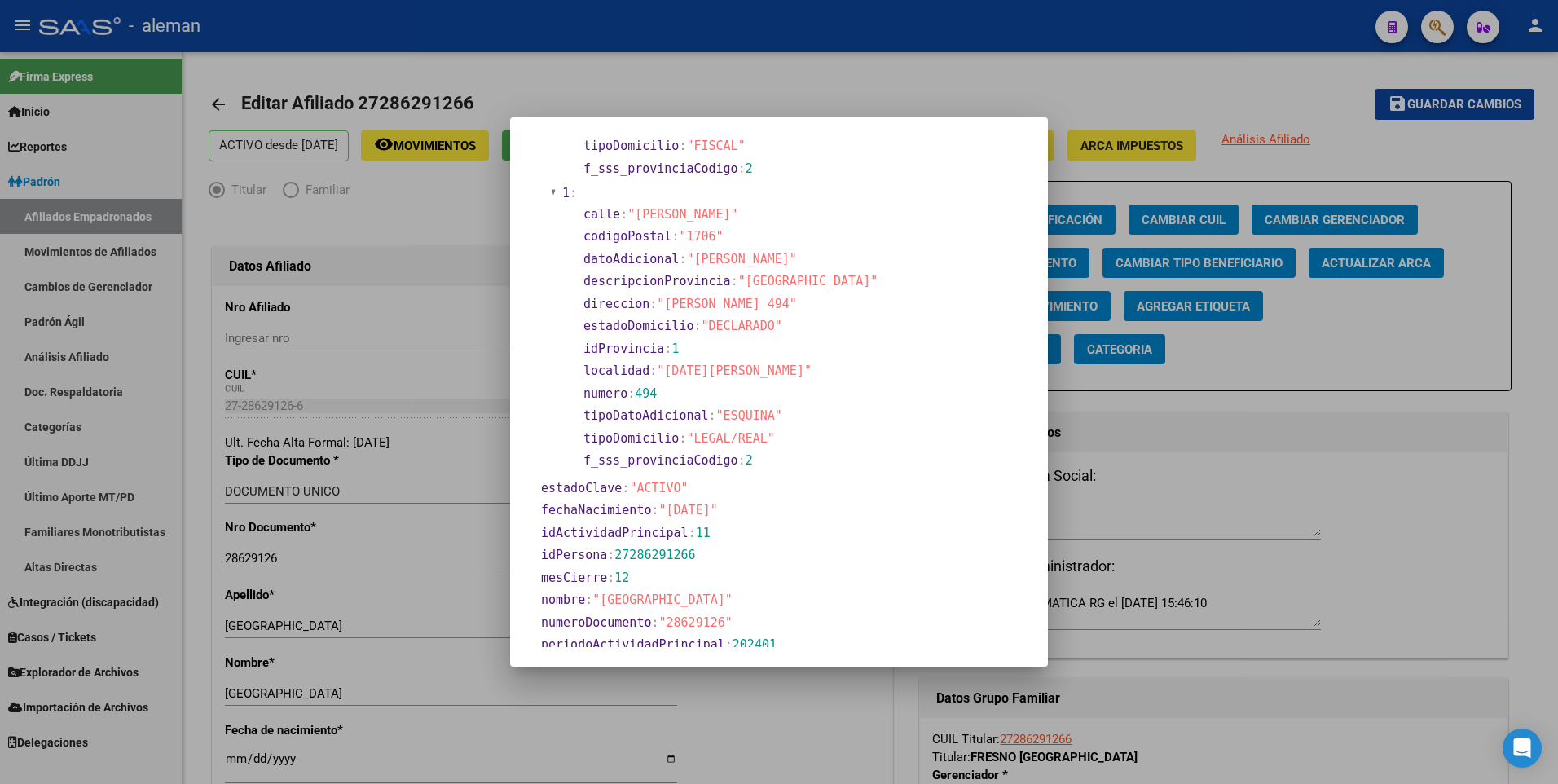
click at [235, 755] on div at bounding box center [779, 392] width 1558 height 784
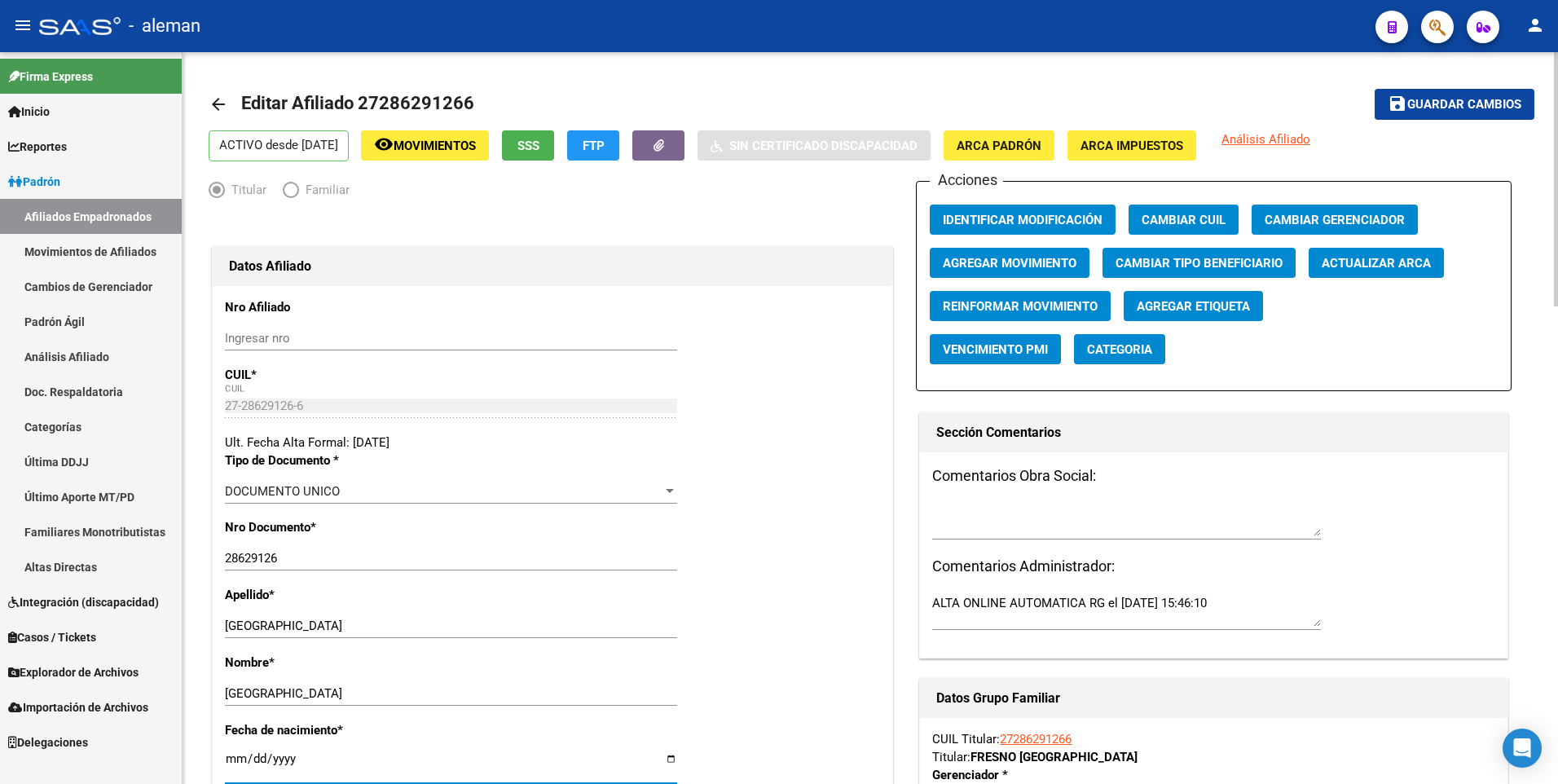
click at [234, 759] on input "[DATE]" at bounding box center [451, 765] width 452 height 26
type input "1980-12-26"
click at [814, 582] on div "Nro Documento * 28629126 Ingresar nro" at bounding box center [552, 551] width 655 height 68
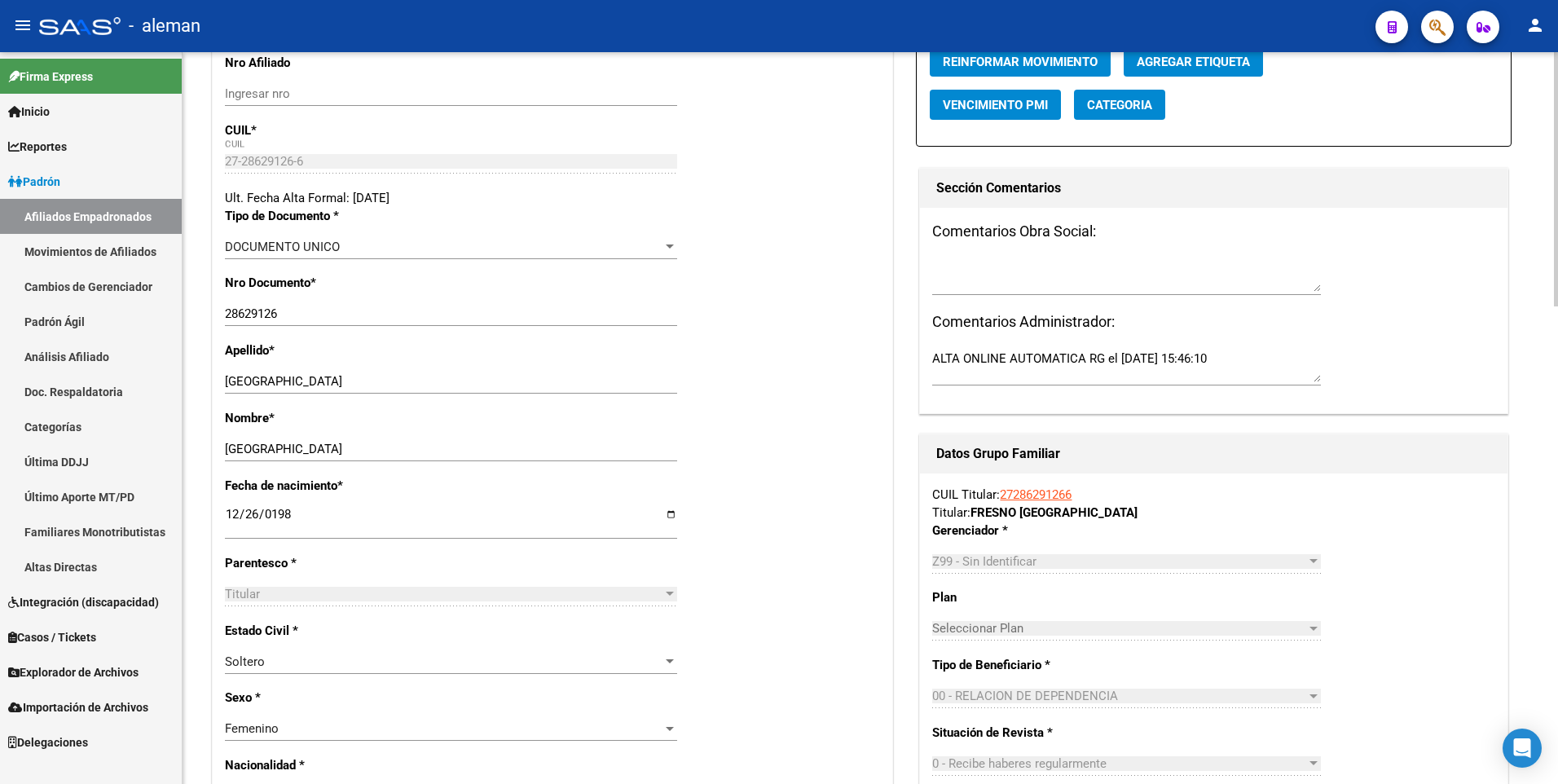
scroll to position [0, 0]
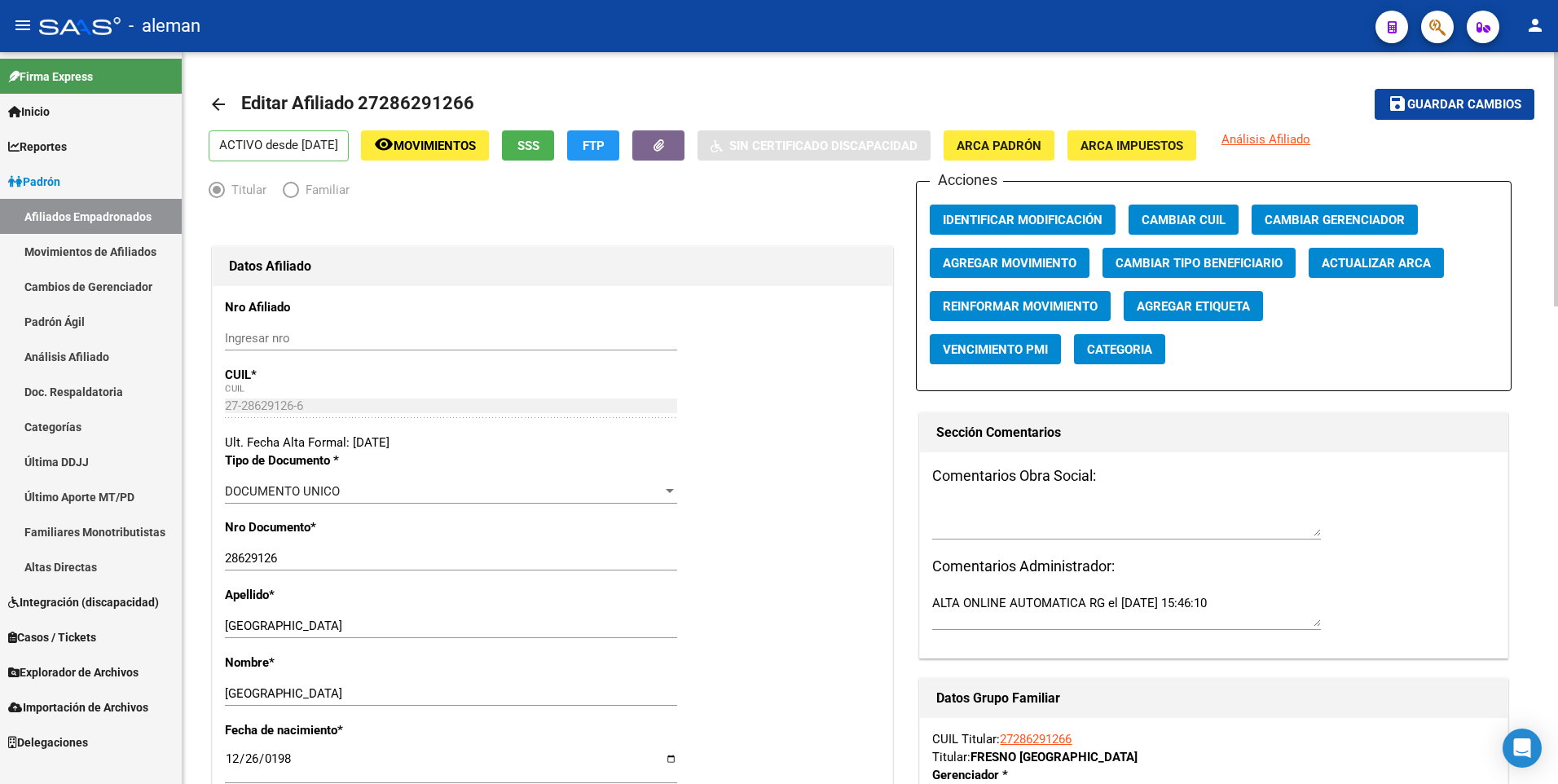
click at [1464, 100] on span "Guardar cambios" at bounding box center [1464, 104] width 114 height 14
click at [775, 439] on div "Ult. Fecha Alta Formal: [DATE]" at bounding box center [552, 442] width 655 height 18
click at [214, 100] on mat-icon "arrow_back" at bounding box center [217, 104] width 19 height 19
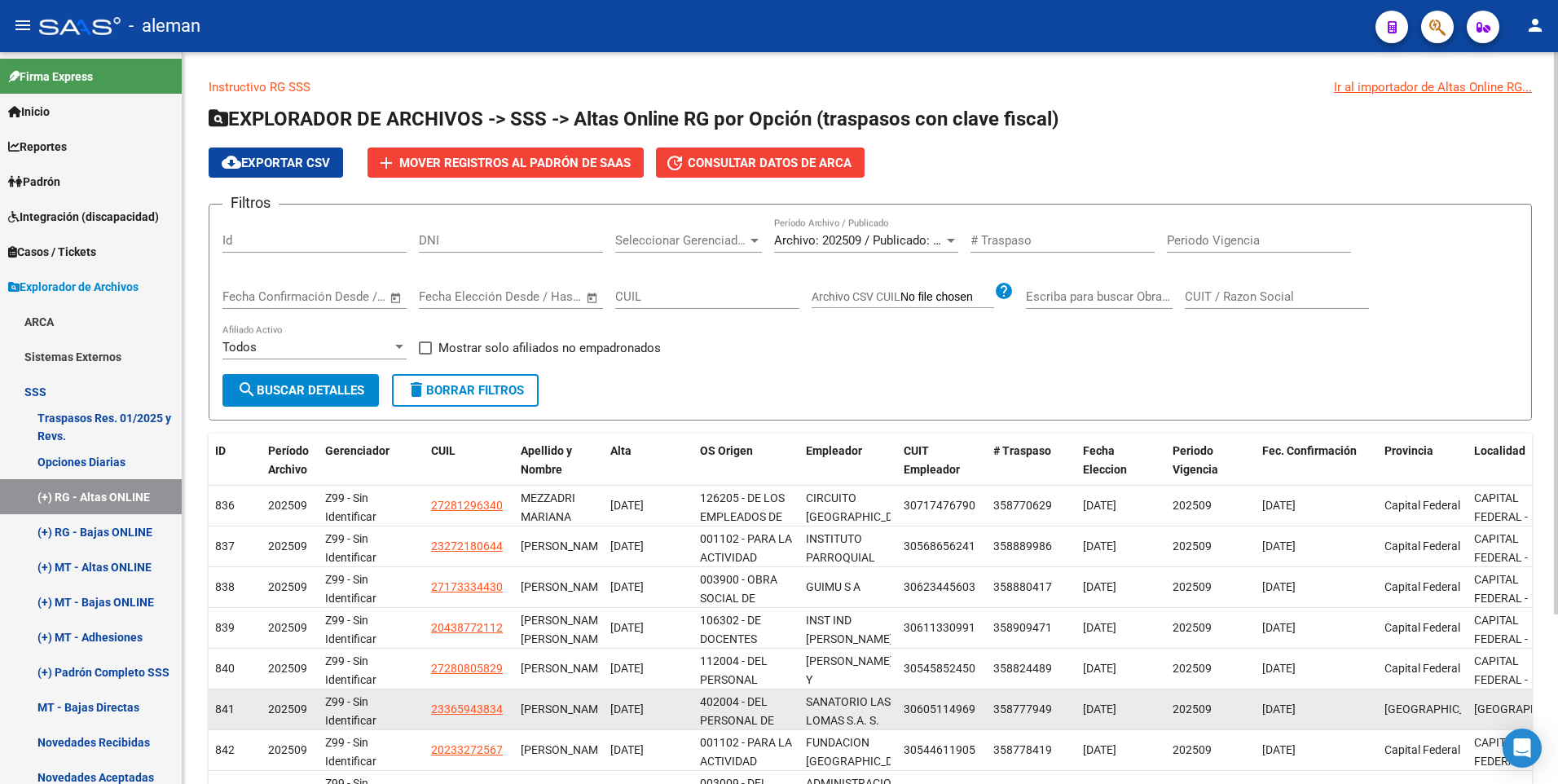
scroll to position [220, 0]
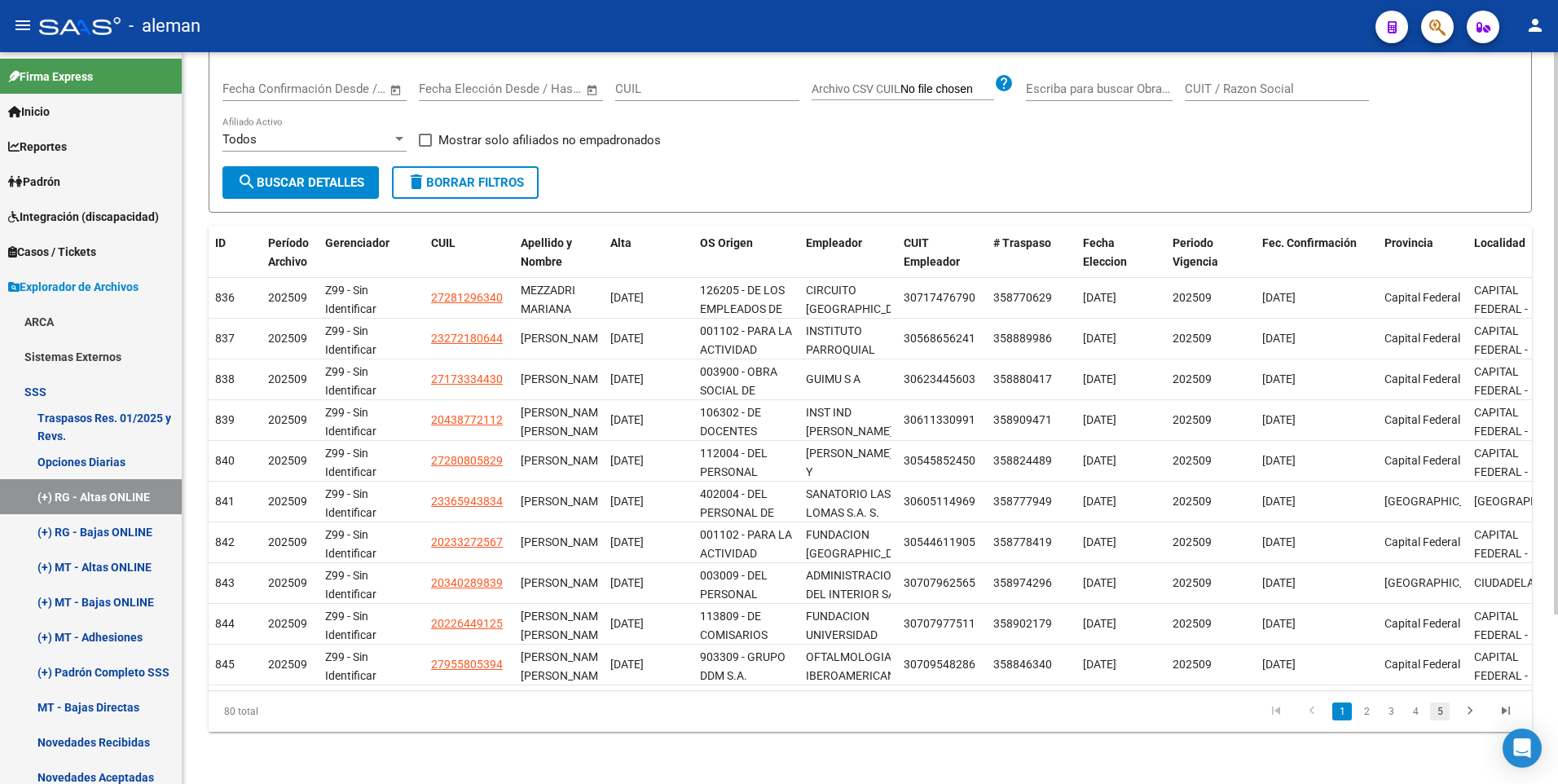
click at [1444, 713] on link "5" at bounding box center [1439, 711] width 19 height 18
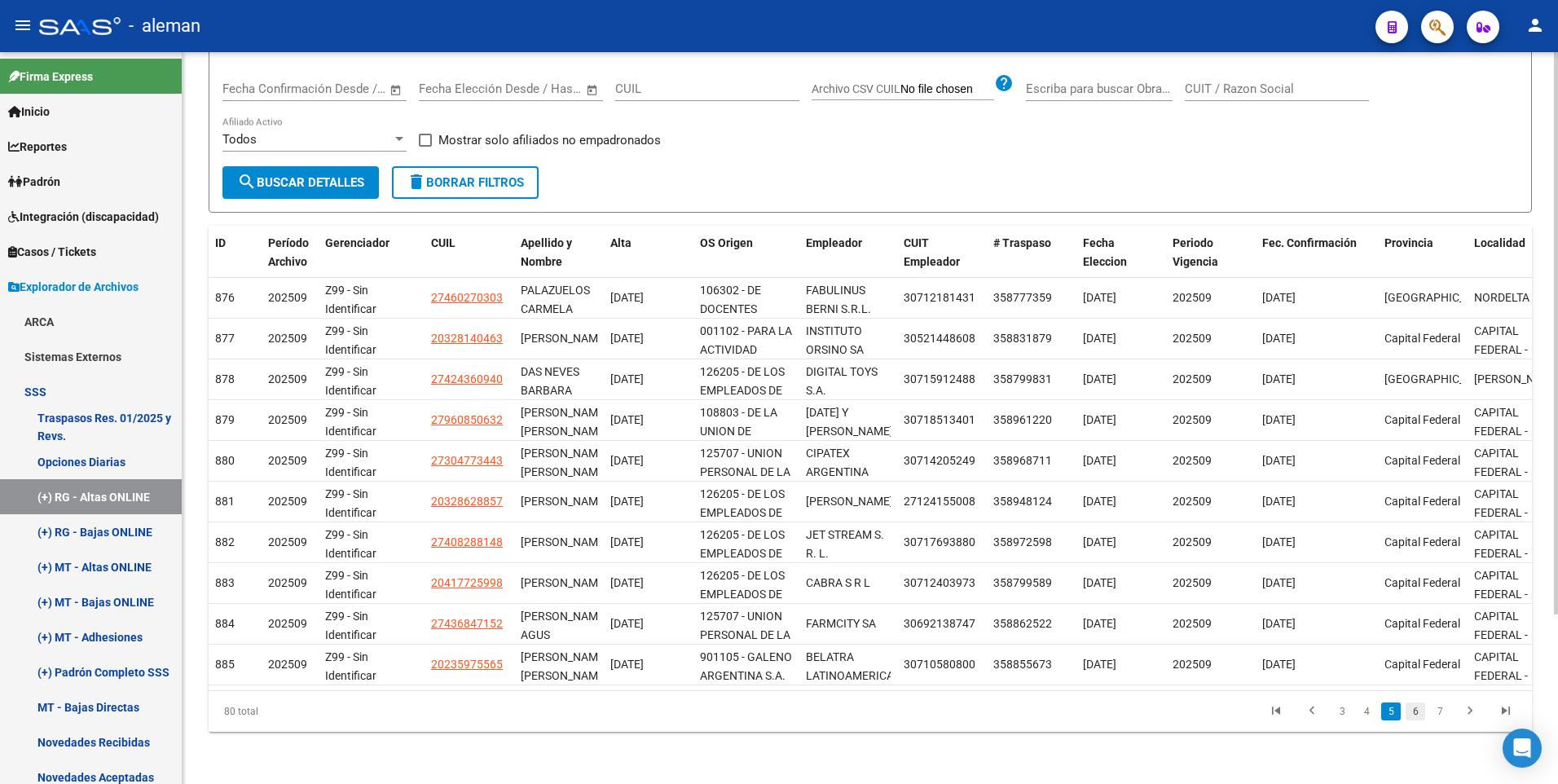
click at [1419, 712] on link "6" at bounding box center [1414, 711] width 19 height 18
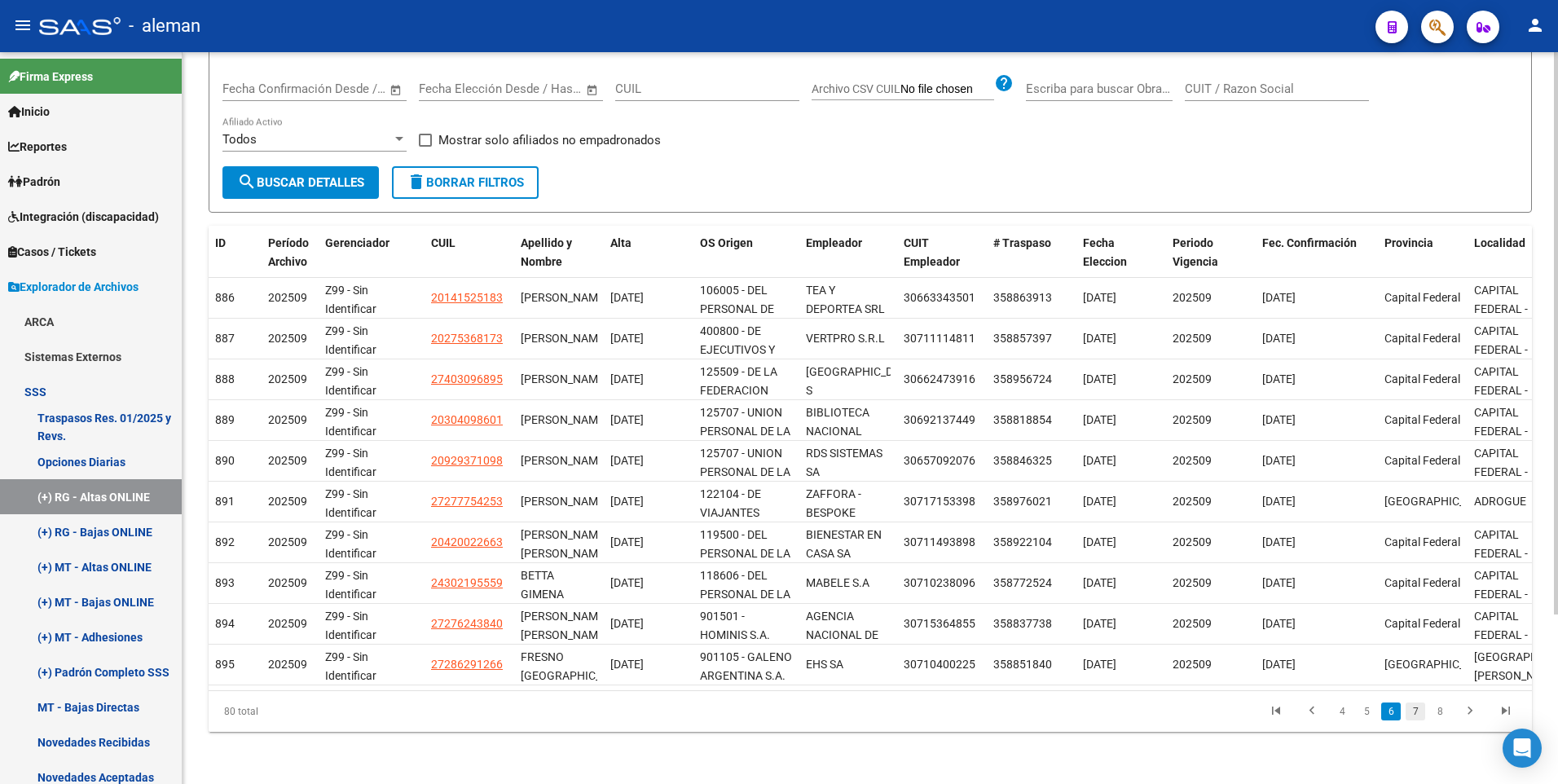
click at [1418, 707] on link "7" at bounding box center [1414, 711] width 19 height 18
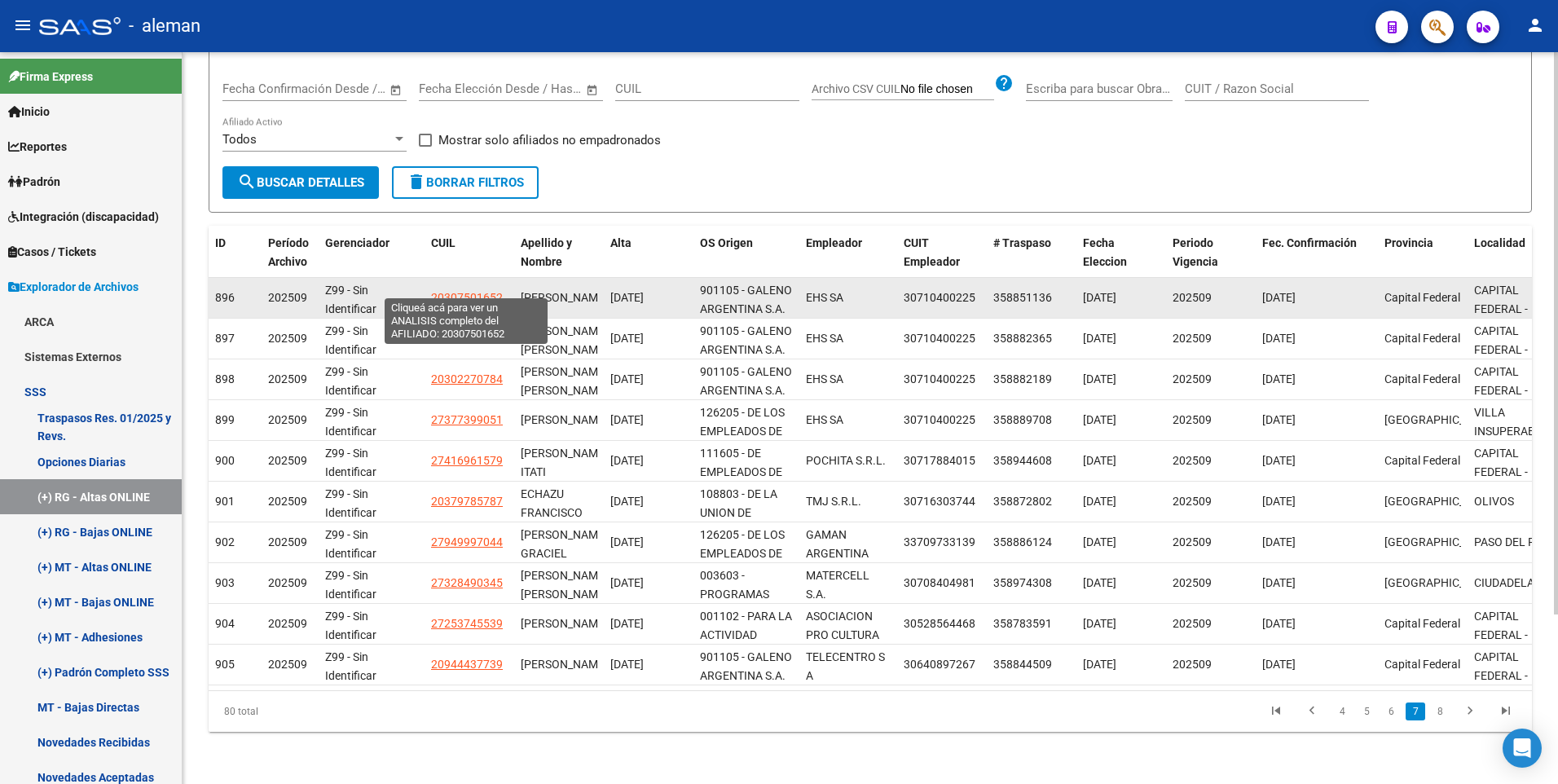
click at [466, 291] on span "20307501652" at bounding box center [466, 298] width 71 height 13
type textarea "20307501652"
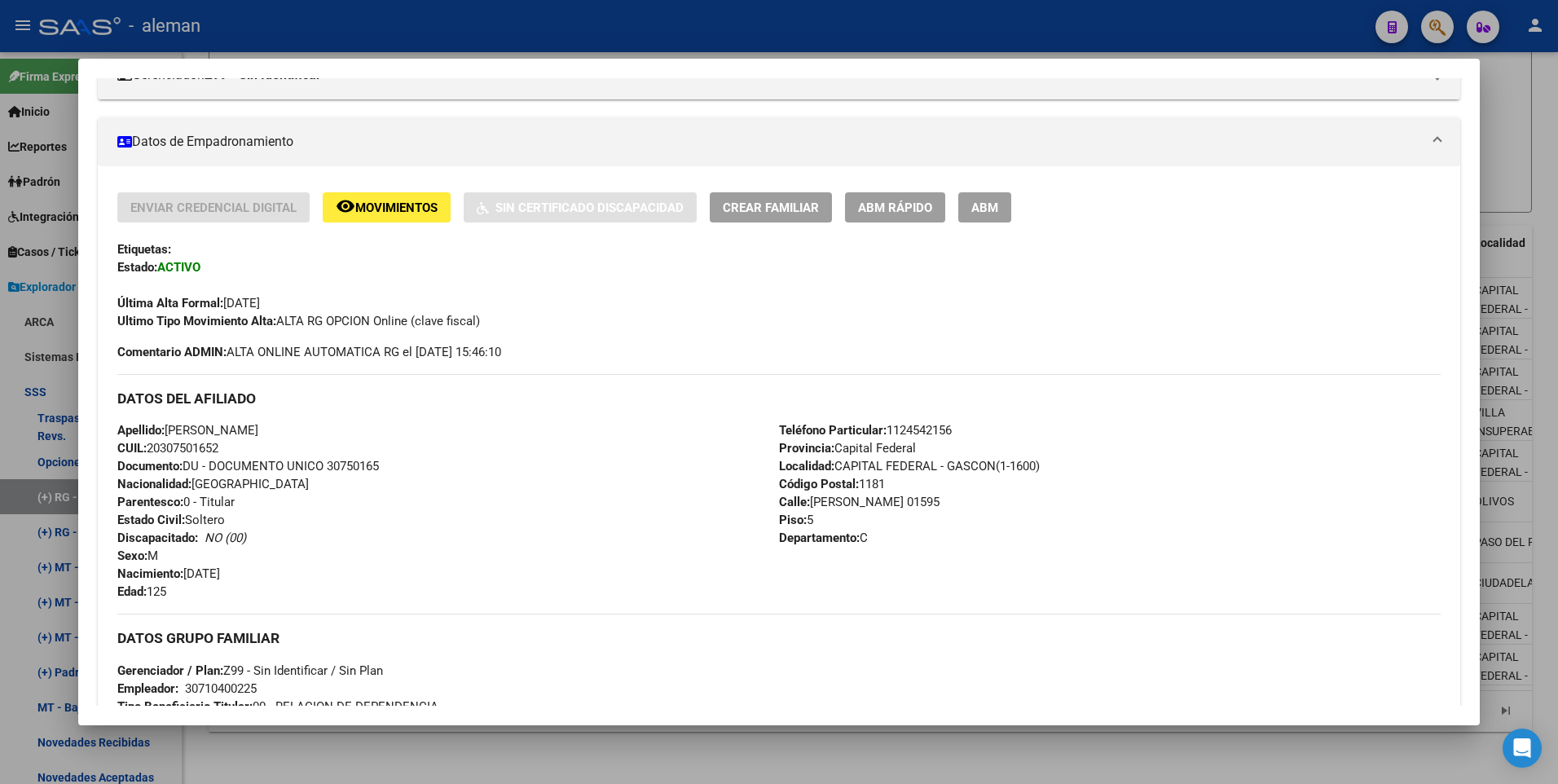
scroll to position [326, 0]
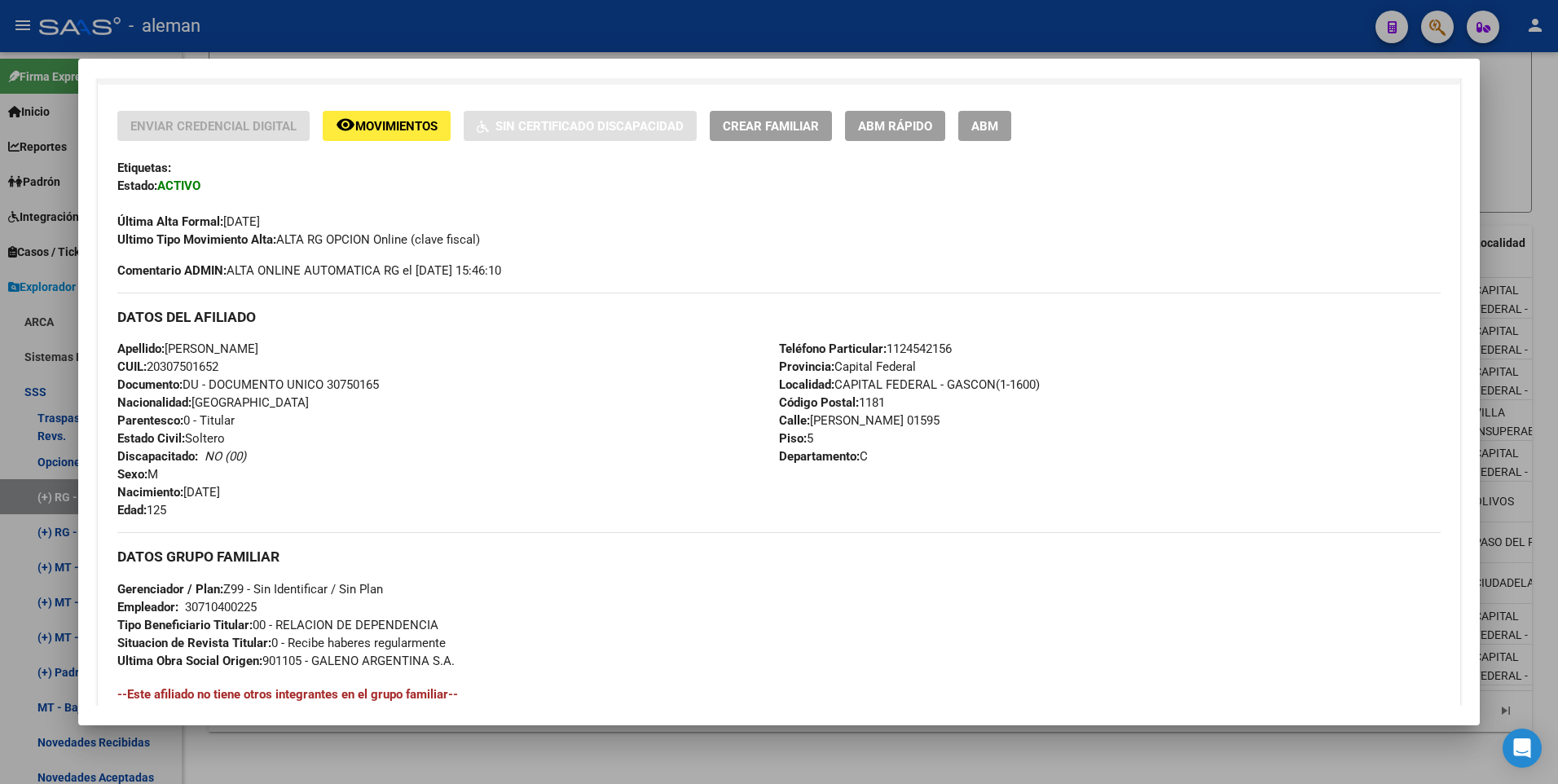
click at [996, 122] on span "ABM" at bounding box center [985, 126] width 27 height 14
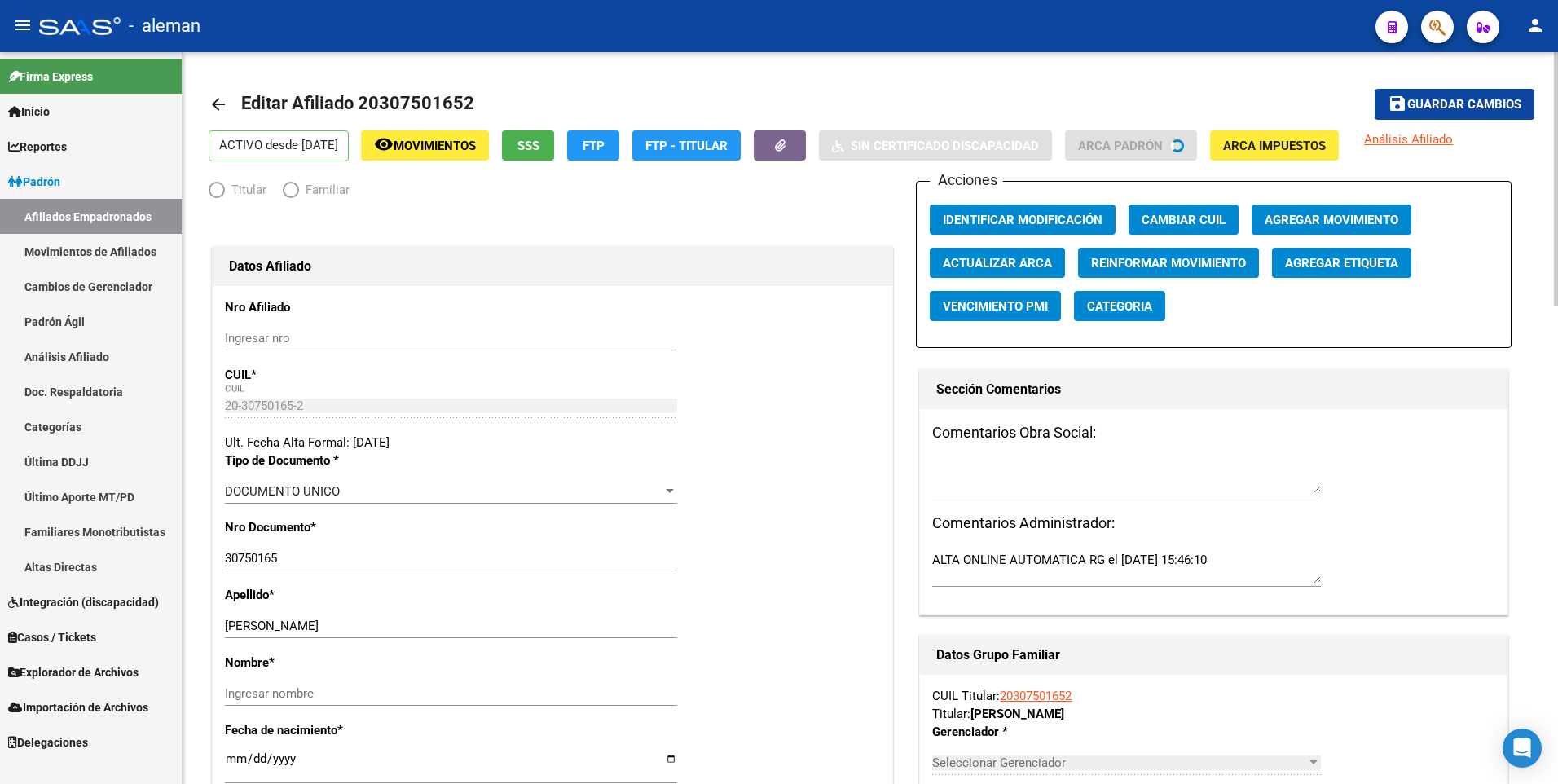
radio input "true"
type input "30-71040022-5"
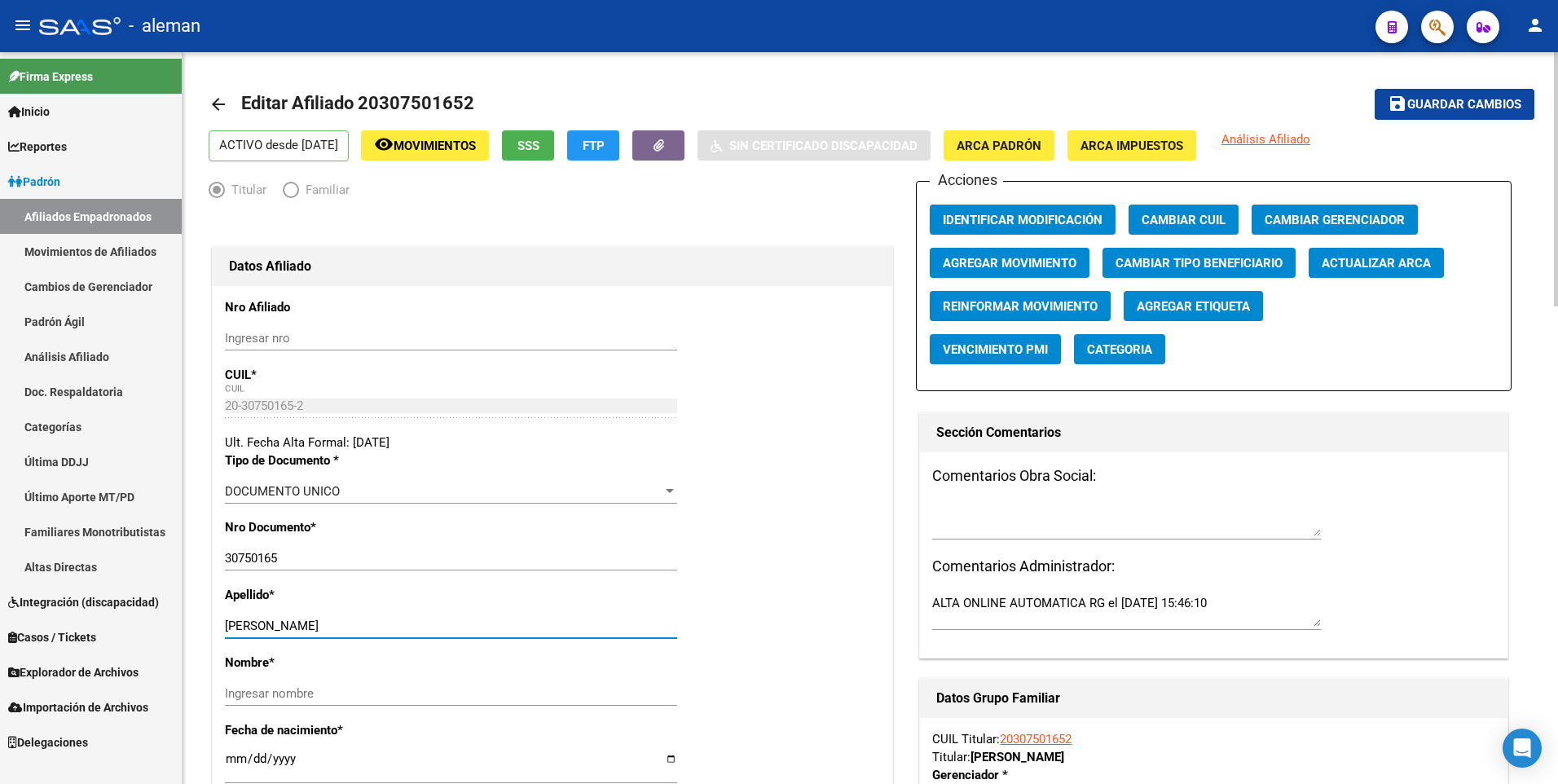
drag, startPoint x: 286, startPoint y: 624, endPoint x: 489, endPoint y: 624, distance: 203.0
click at [489, 624] on input "RIVAROLA NICOLAS ALBERTO" at bounding box center [451, 625] width 452 height 14
click at [464, 693] on input "Ingresar nombre" at bounding box center [451, 693] width 452 height 14
paste input "NICOLAS ALBERTO"
type input "NICOLAS ALBERTO"
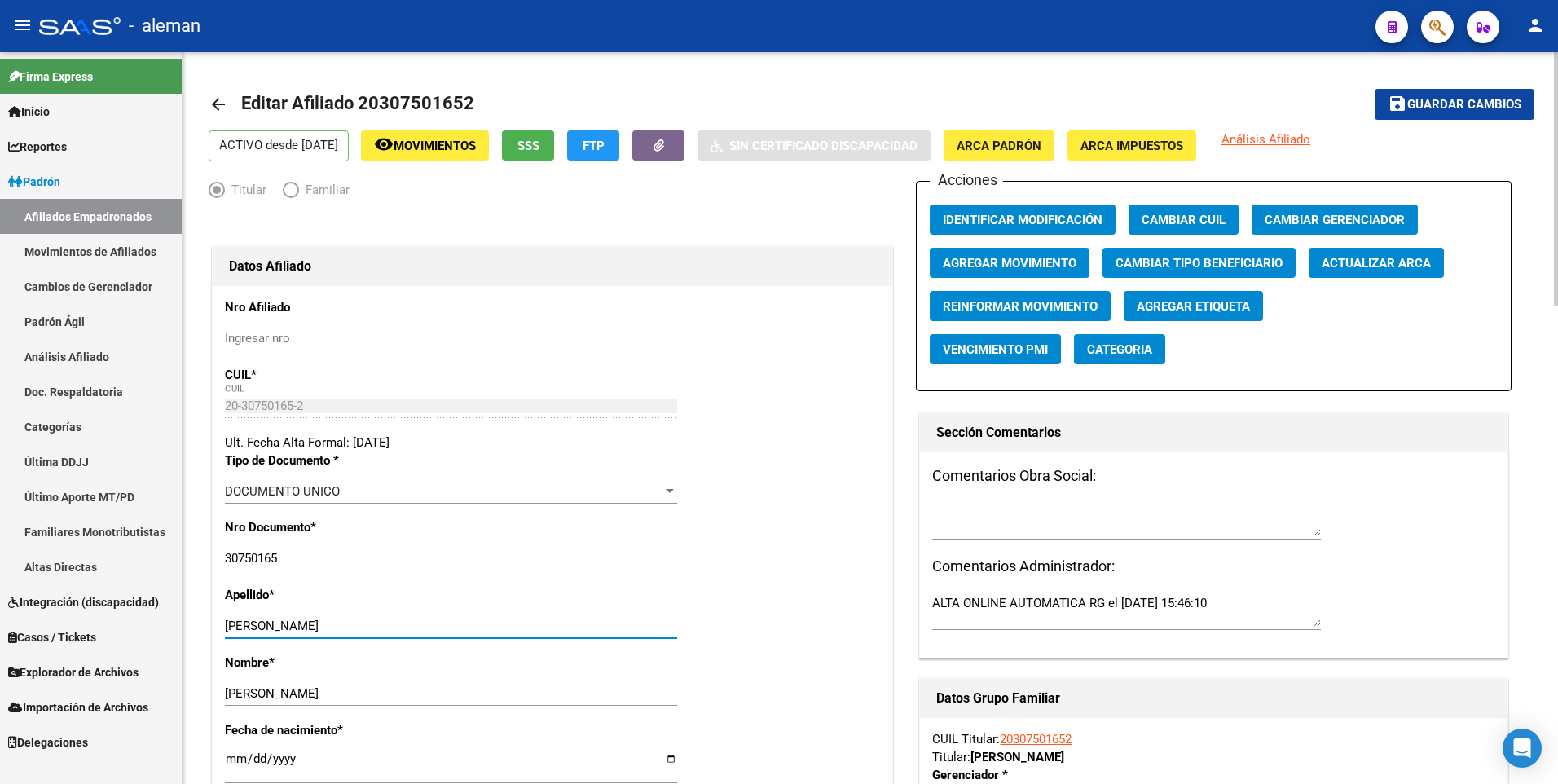
drag, startPoint x: 285, startPoint y: 625, endPoint x: 558, endPoint y: 624, distance: 273.0
click at [558, 624] on input "RIVAROLA NICOLAS ALBERTO" at bounding box center [451, 625] width 452 height 14
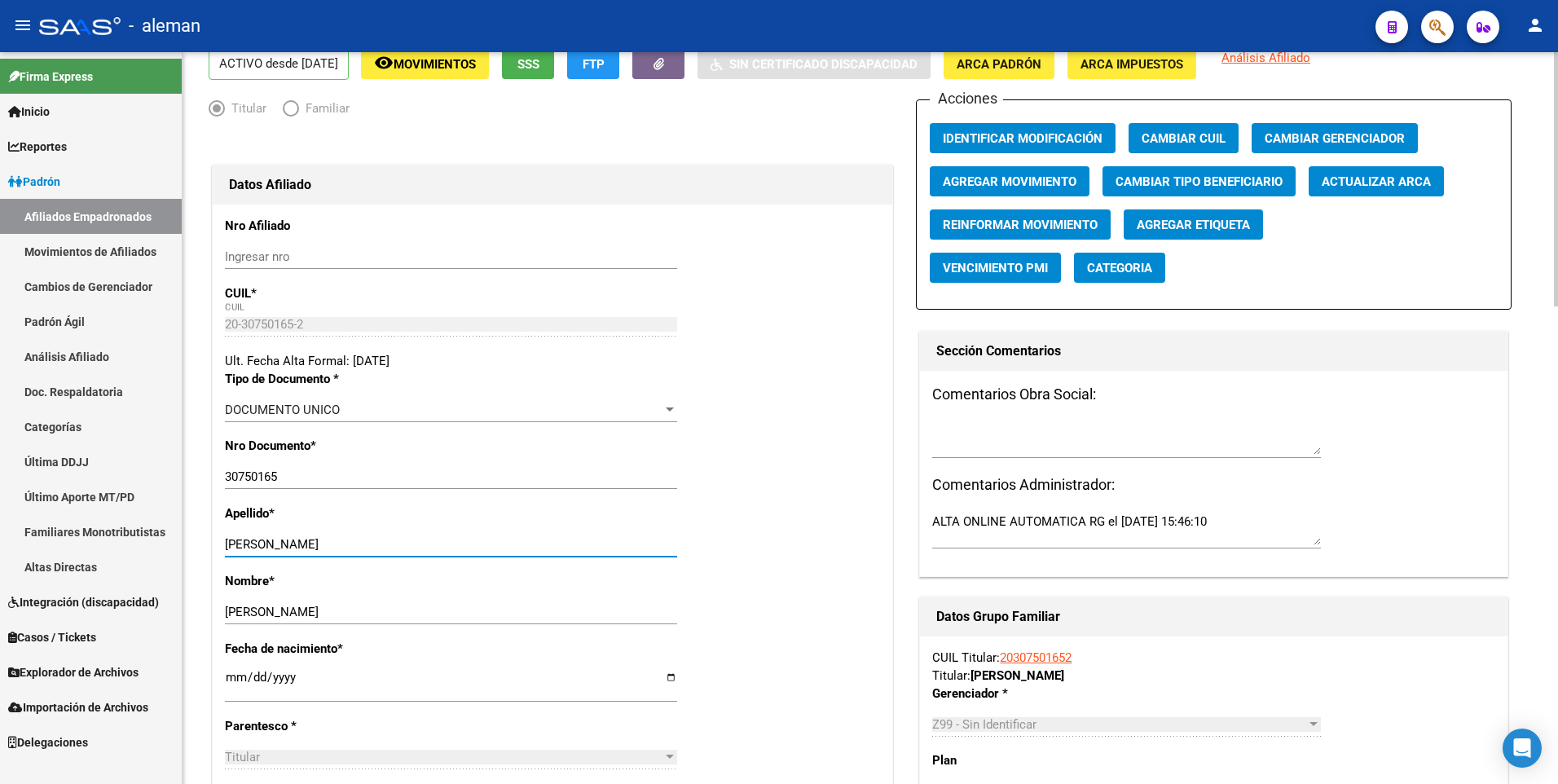
type input "RIVAROLA"
click at [984, 65] on span "ARCA Padrón" at bounding box center [998, 64] width 85 height 14
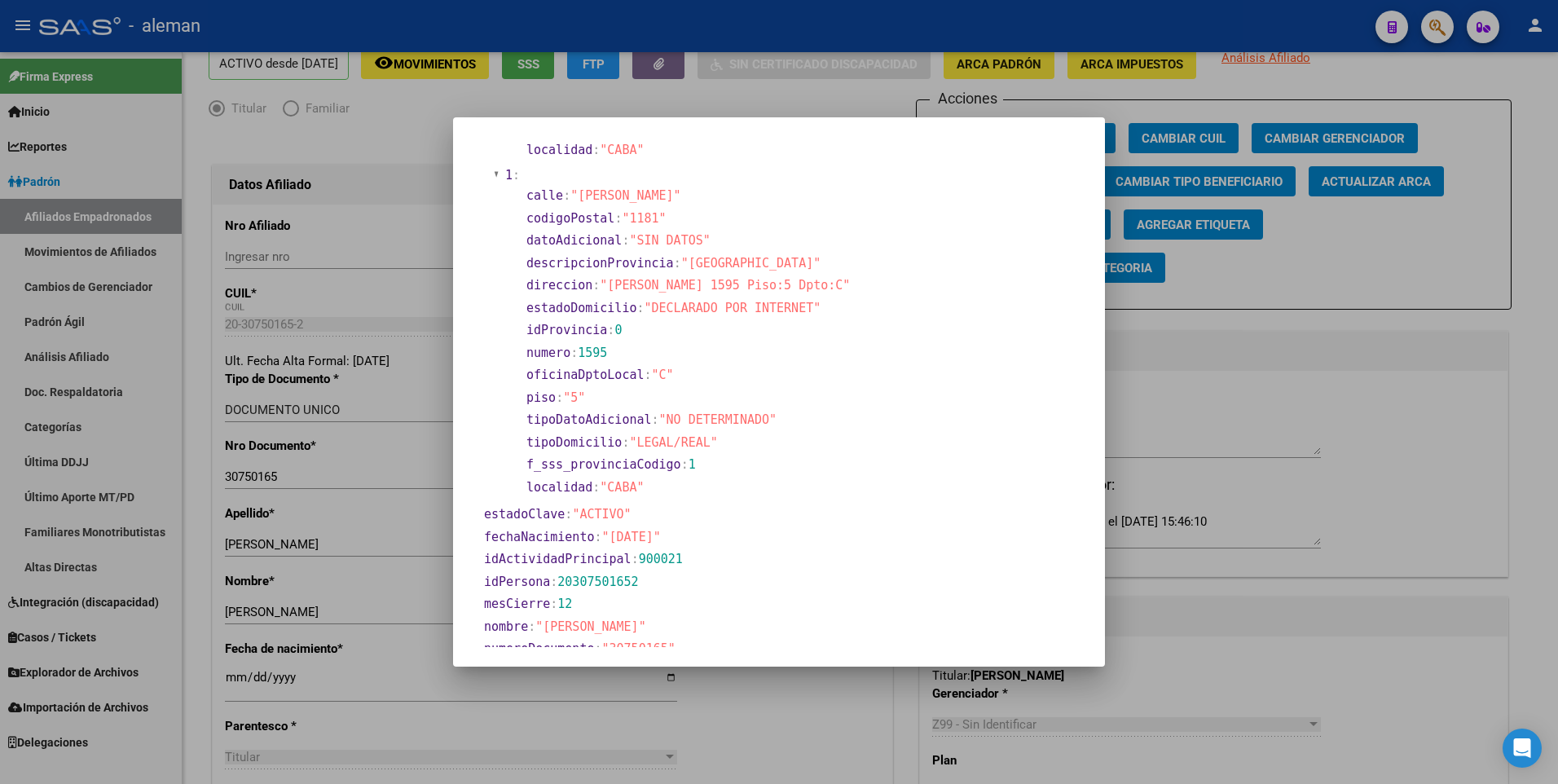
scroll to position [489, 0]
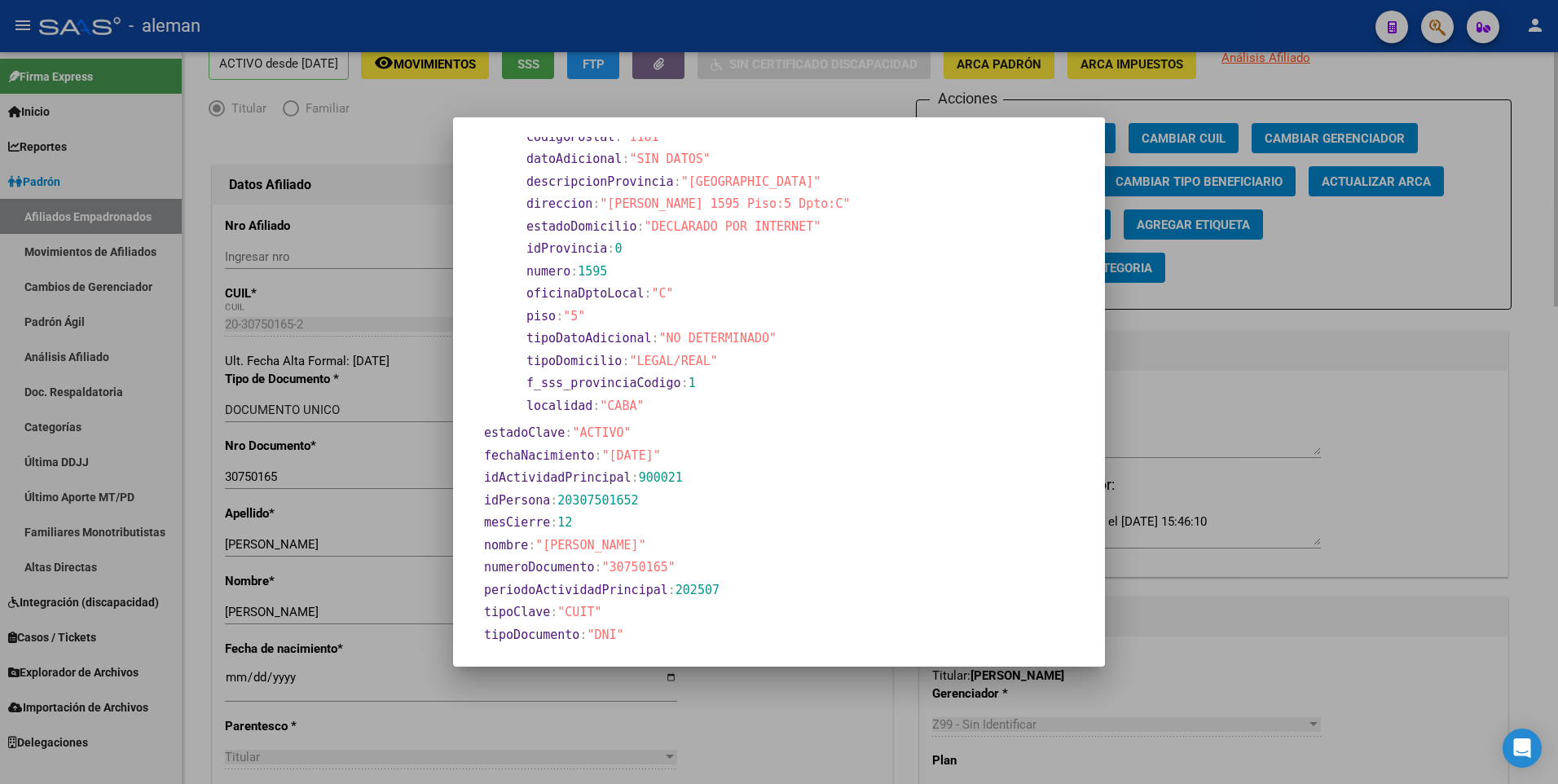
click at [233, 677] on div at bounding box center [779, 392] width 1558 height 784
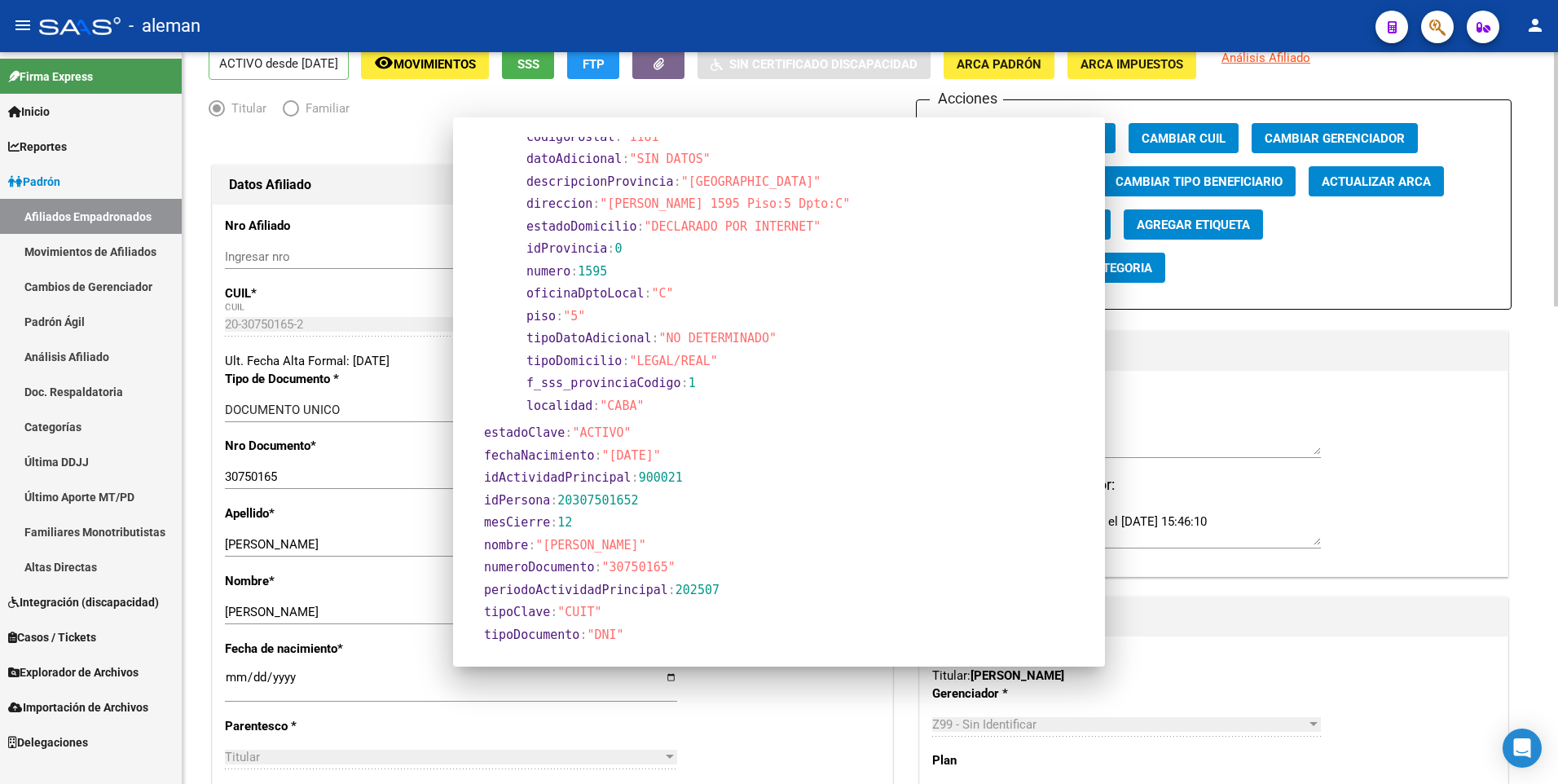
scroll to position [78, 0]
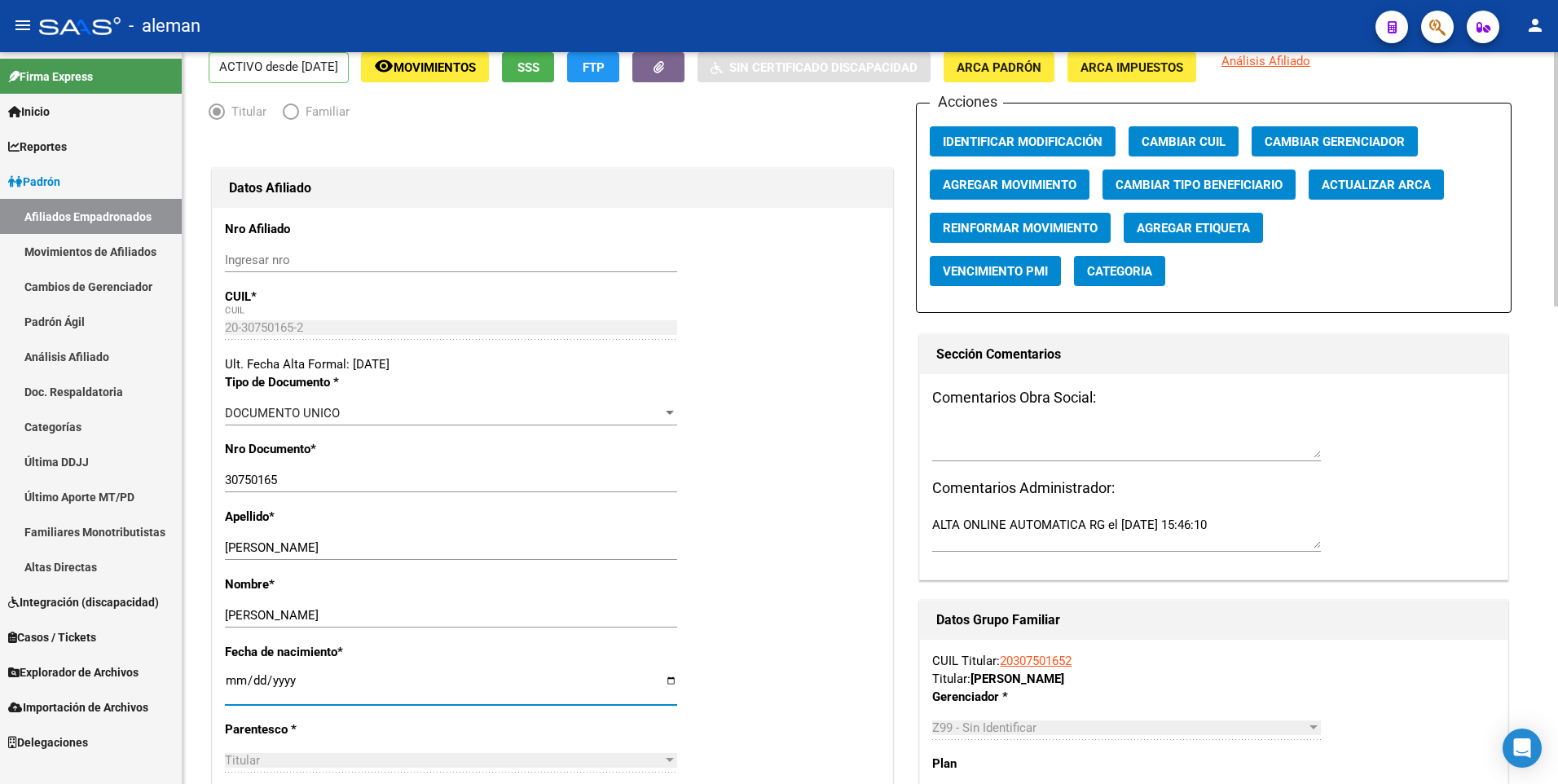
click at [235, 679] on input "[DATE]" at bounding box center [451, 687] width 452 height 26
type input "1900-01-09"
type input "1984-07-09"
click at [795, 603] on div "Nombre * NICOLAS ALBERTO Ingresar nombre" at bounding box center [552, 609] width 655 height 68
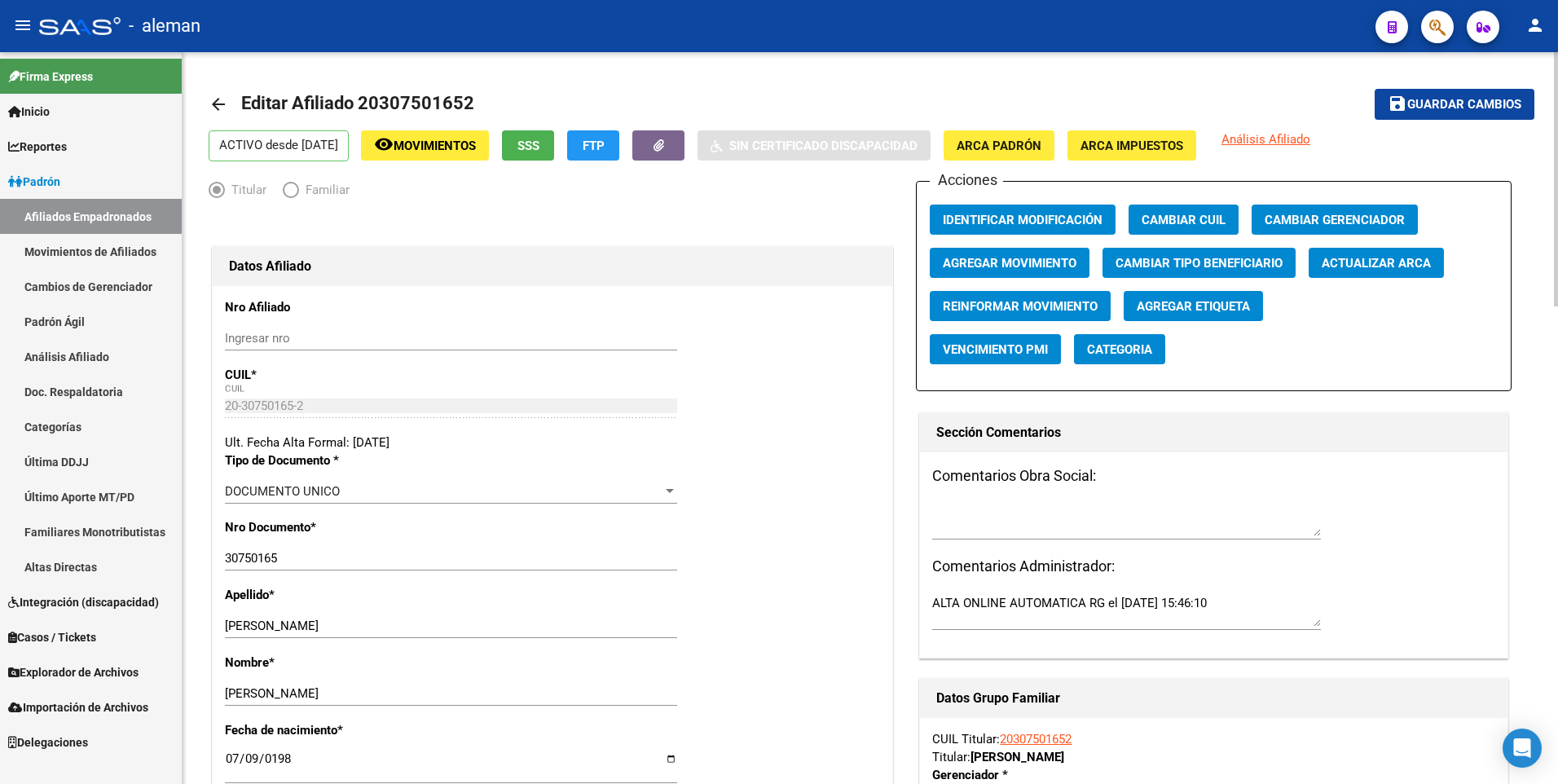
click at [1462, 92] on button "save Guardar cambios" at bounding box center [1454, 104] width 159 height 30
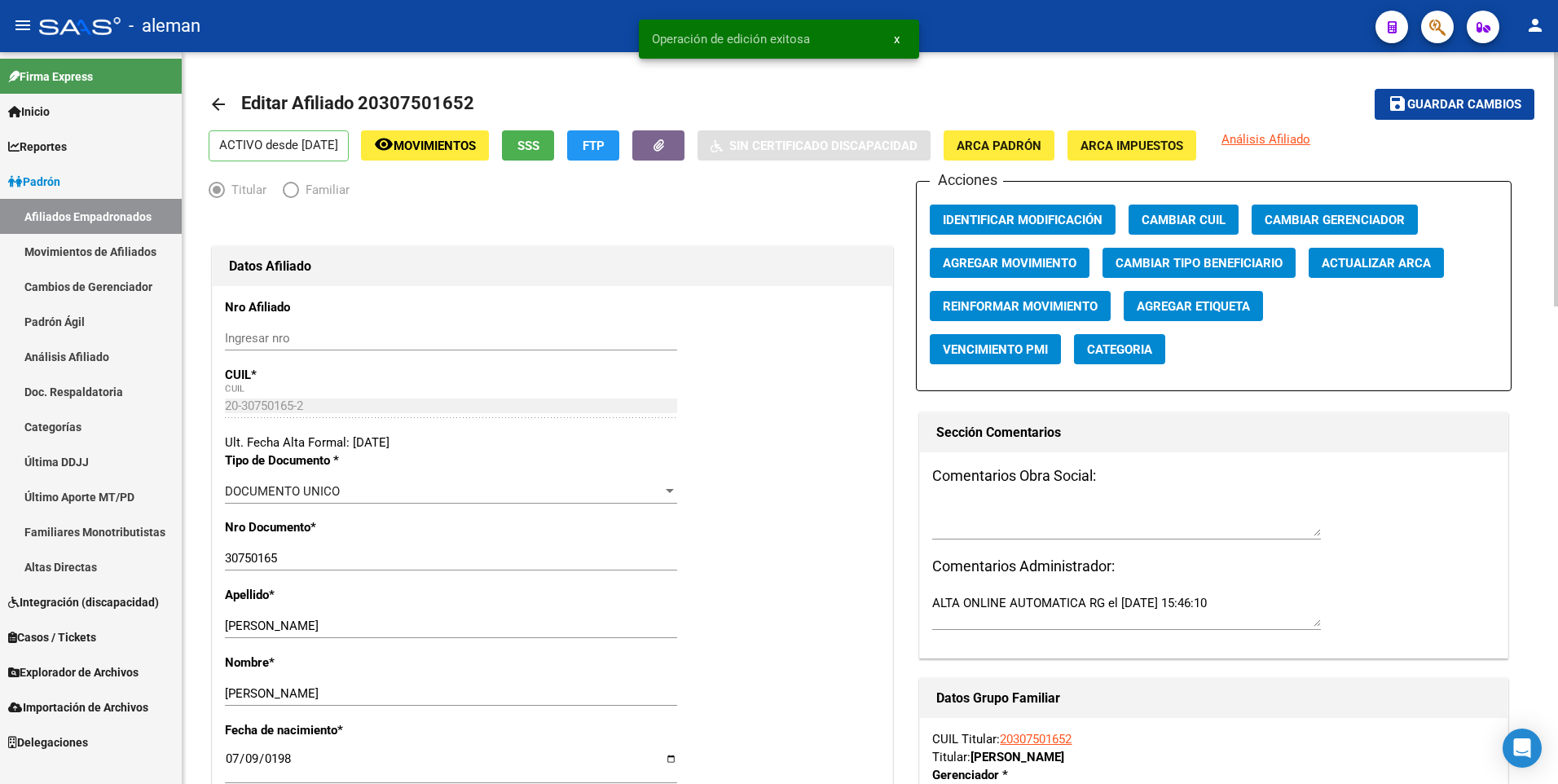
click at [216, 97] on mat-icon "arrow_back" at bounding box center [217, 104] width 19 height 19
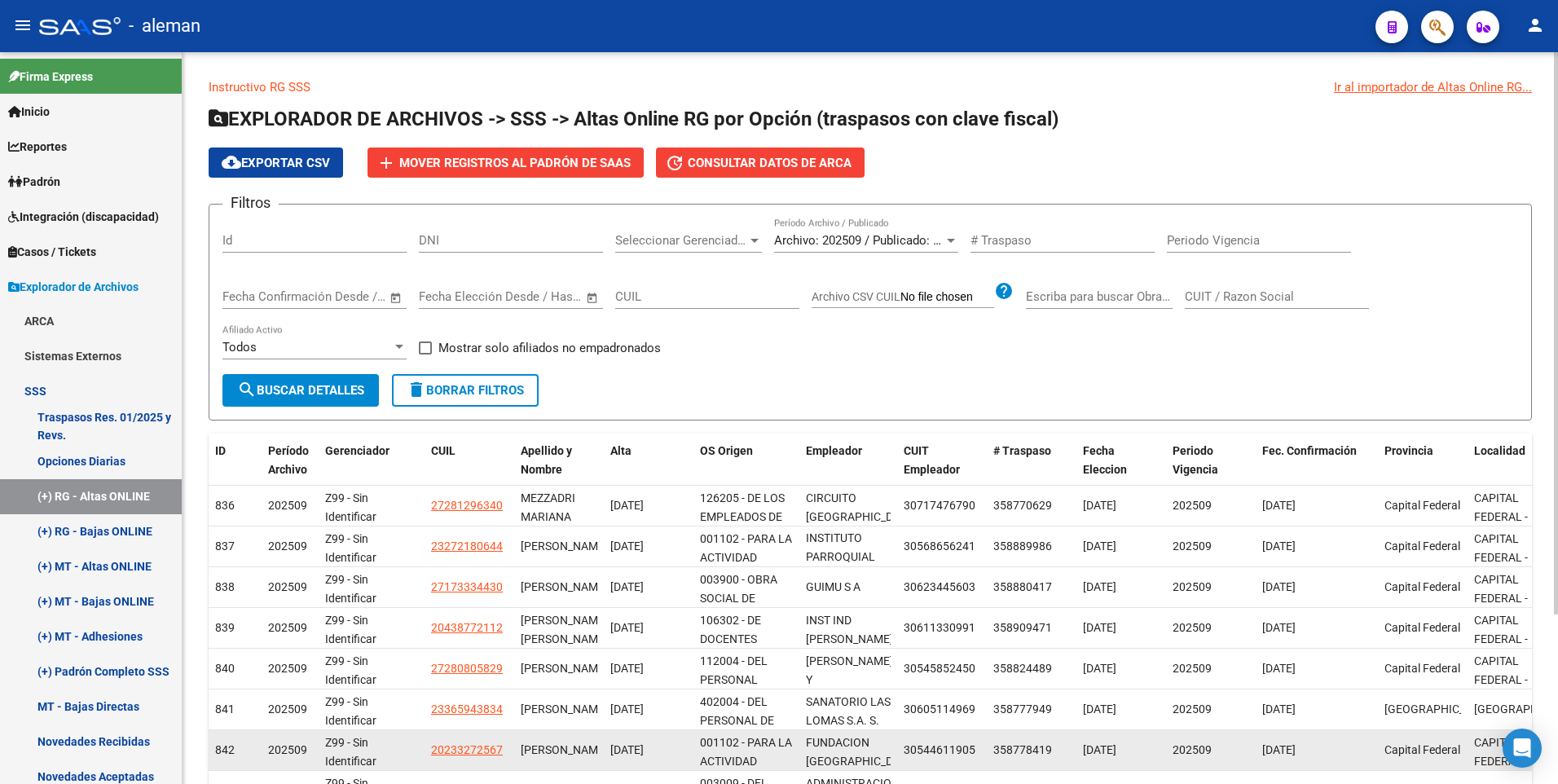
scroll to position [220, 0]
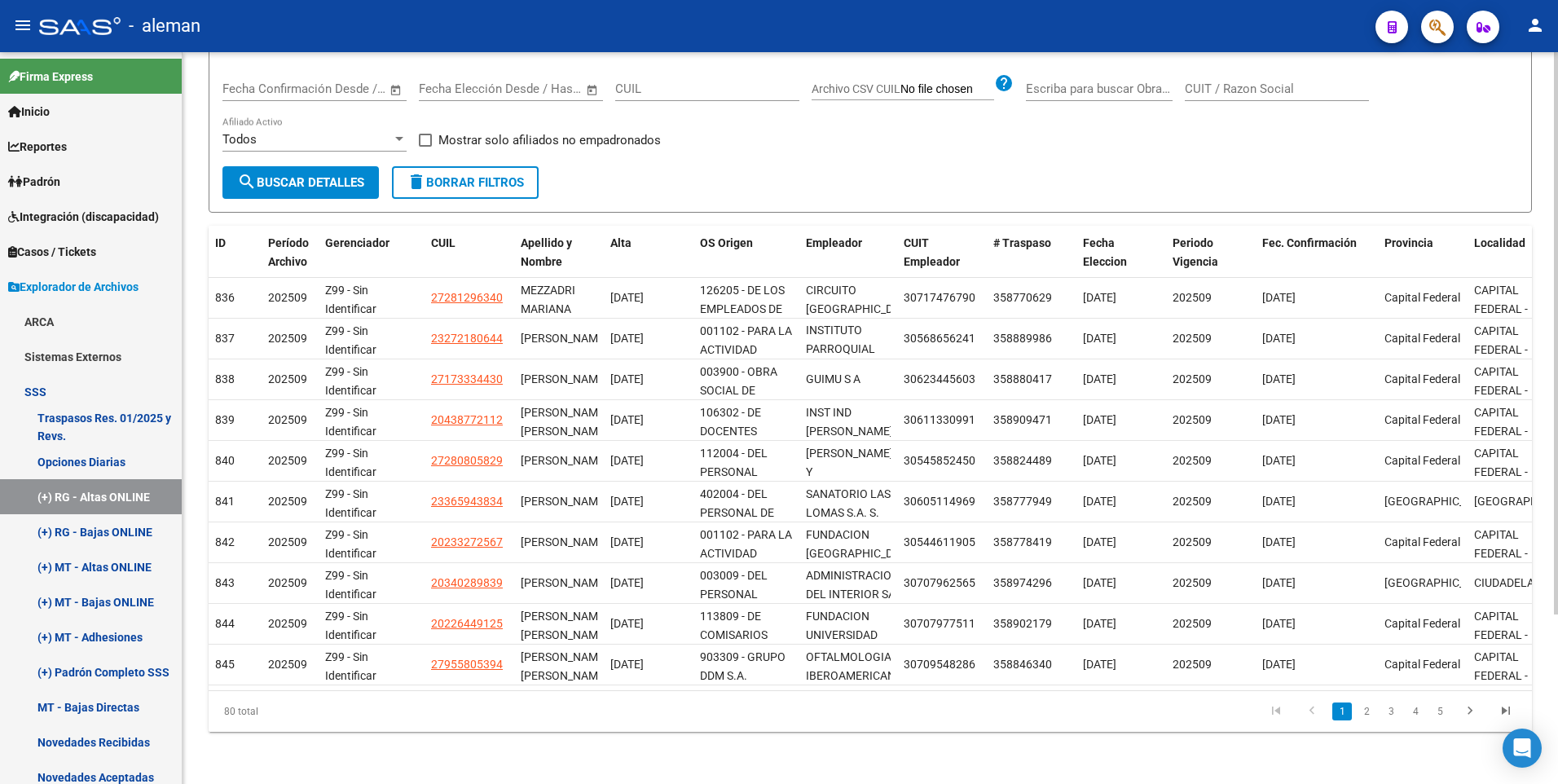
click at [1443, 712] on link "5" at bounding box center [1439, 711] width 19 height 18
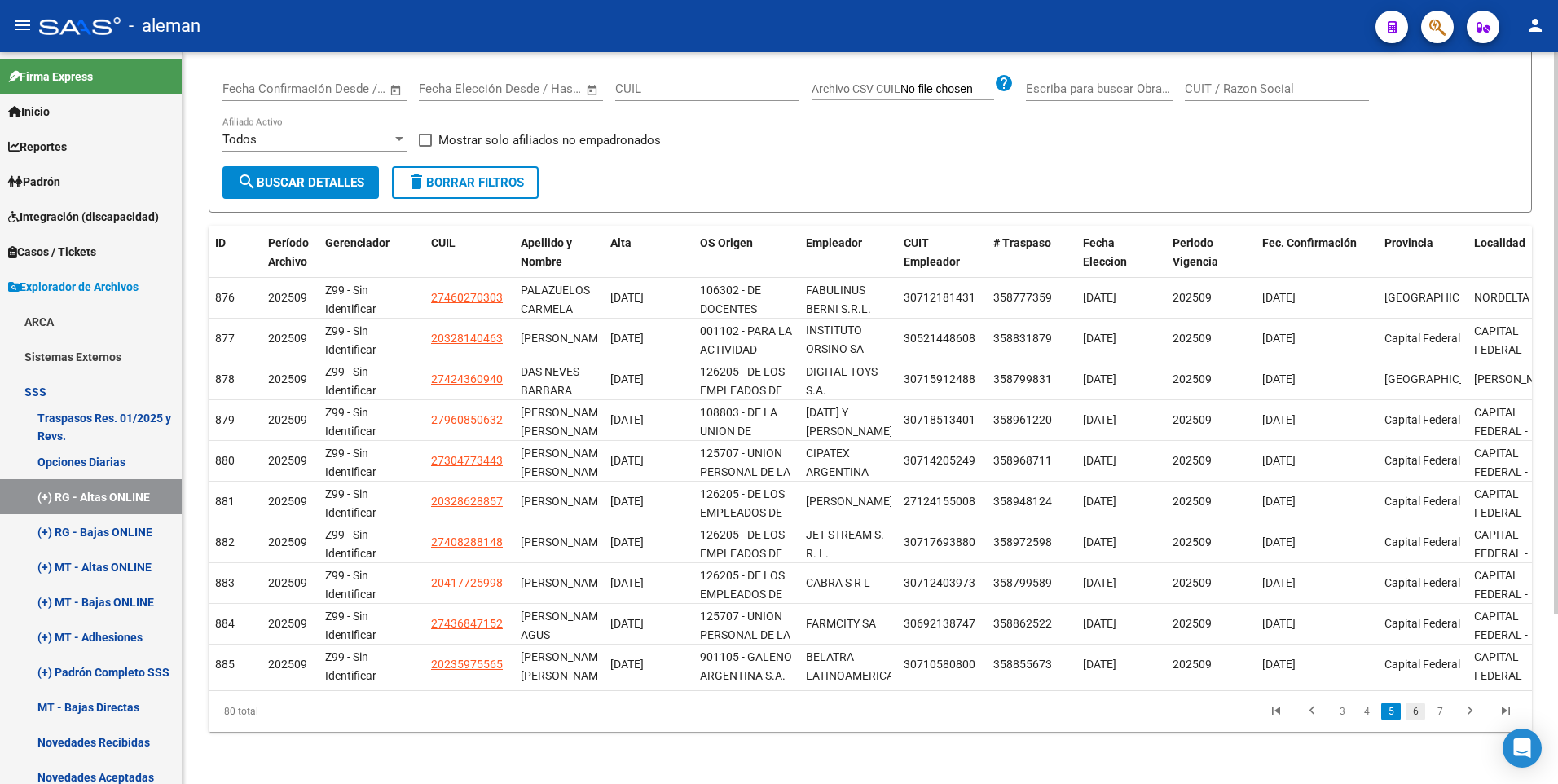
click at [1416, 713] on link "6" at bounding box center [1414, 711] width 19 height 18
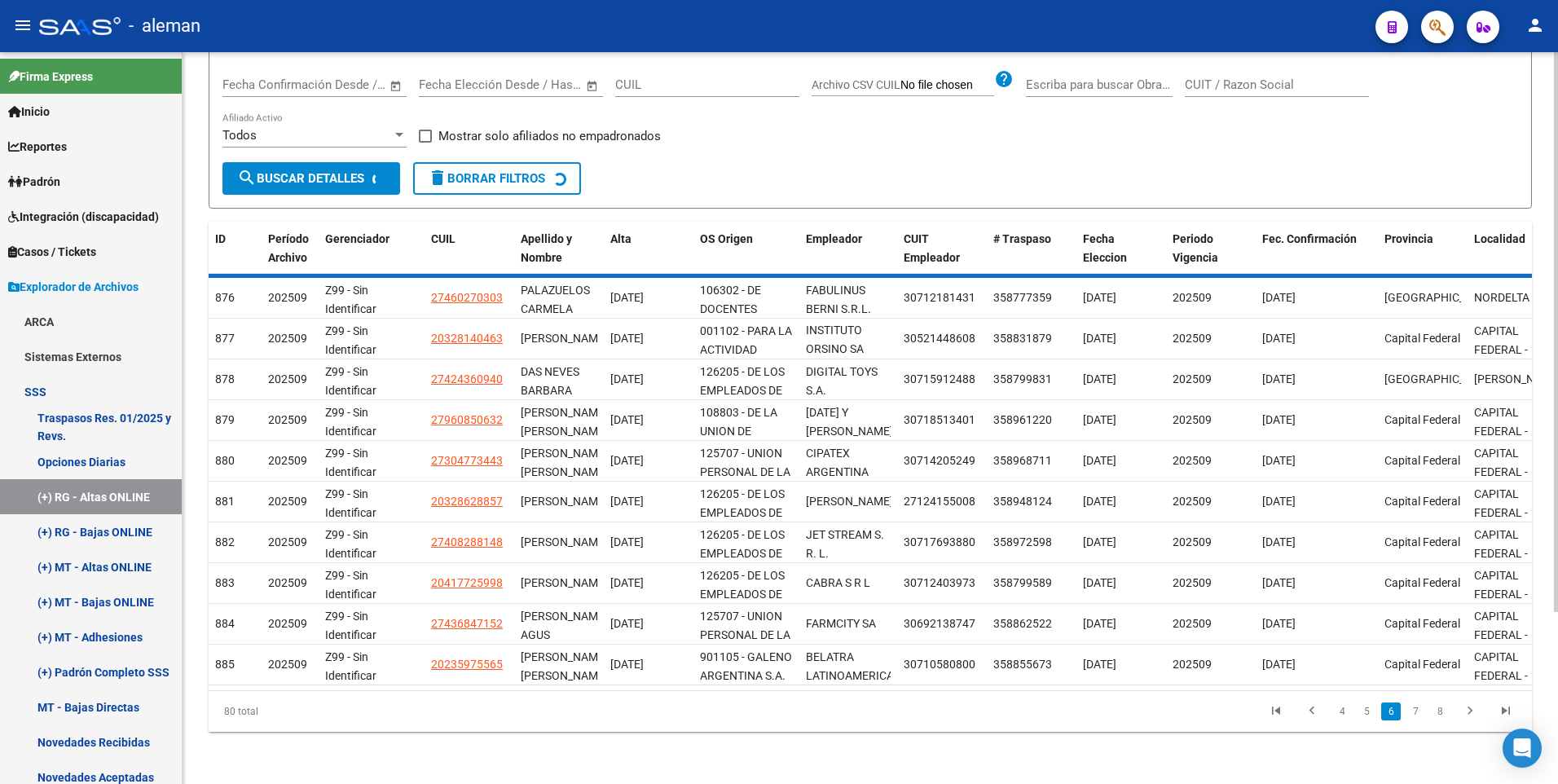
scroll to position [0, 0]
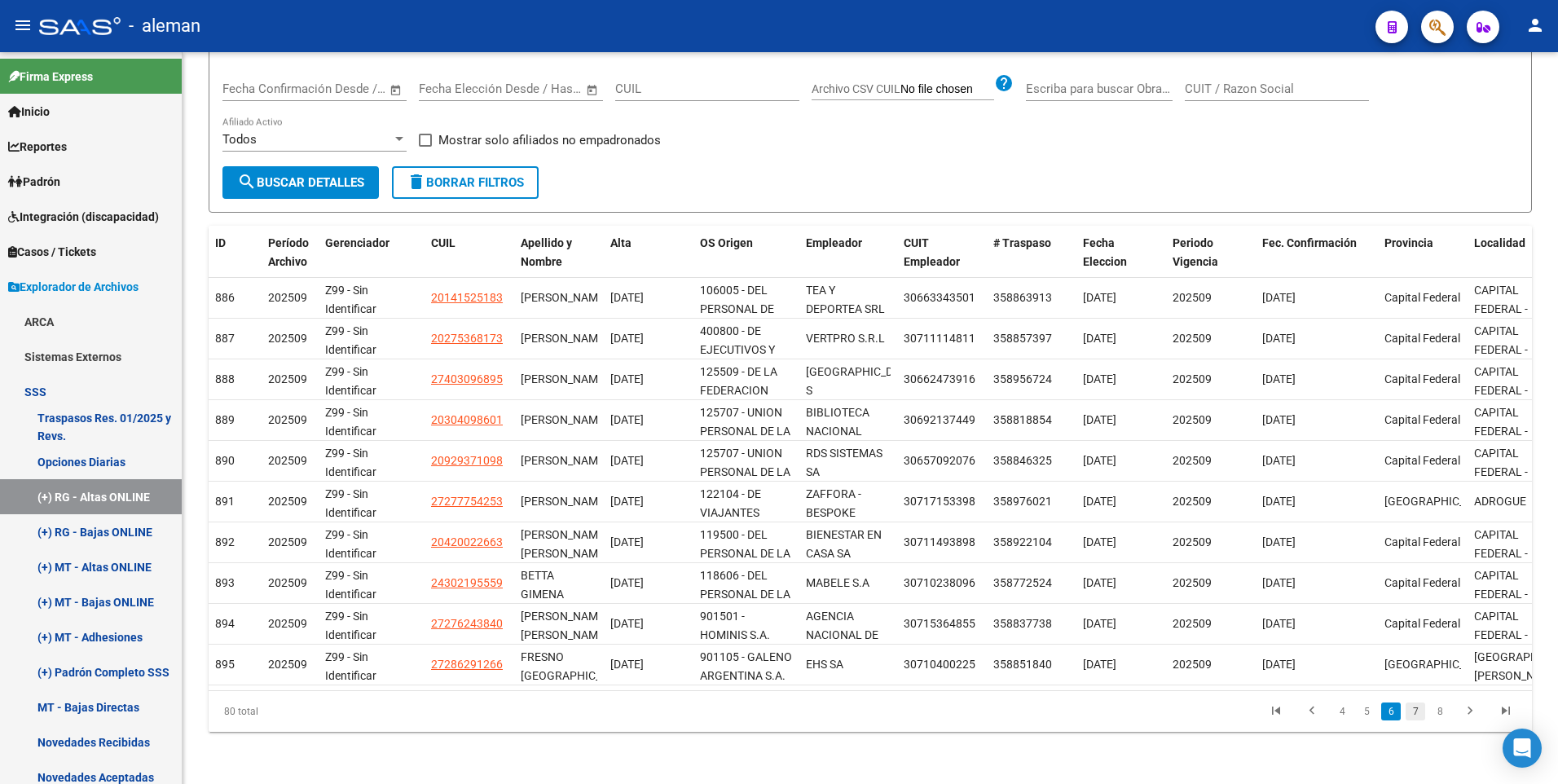
click at [1413, 709] on link "7" at bounding box center [1414, 711] width 19 height 18
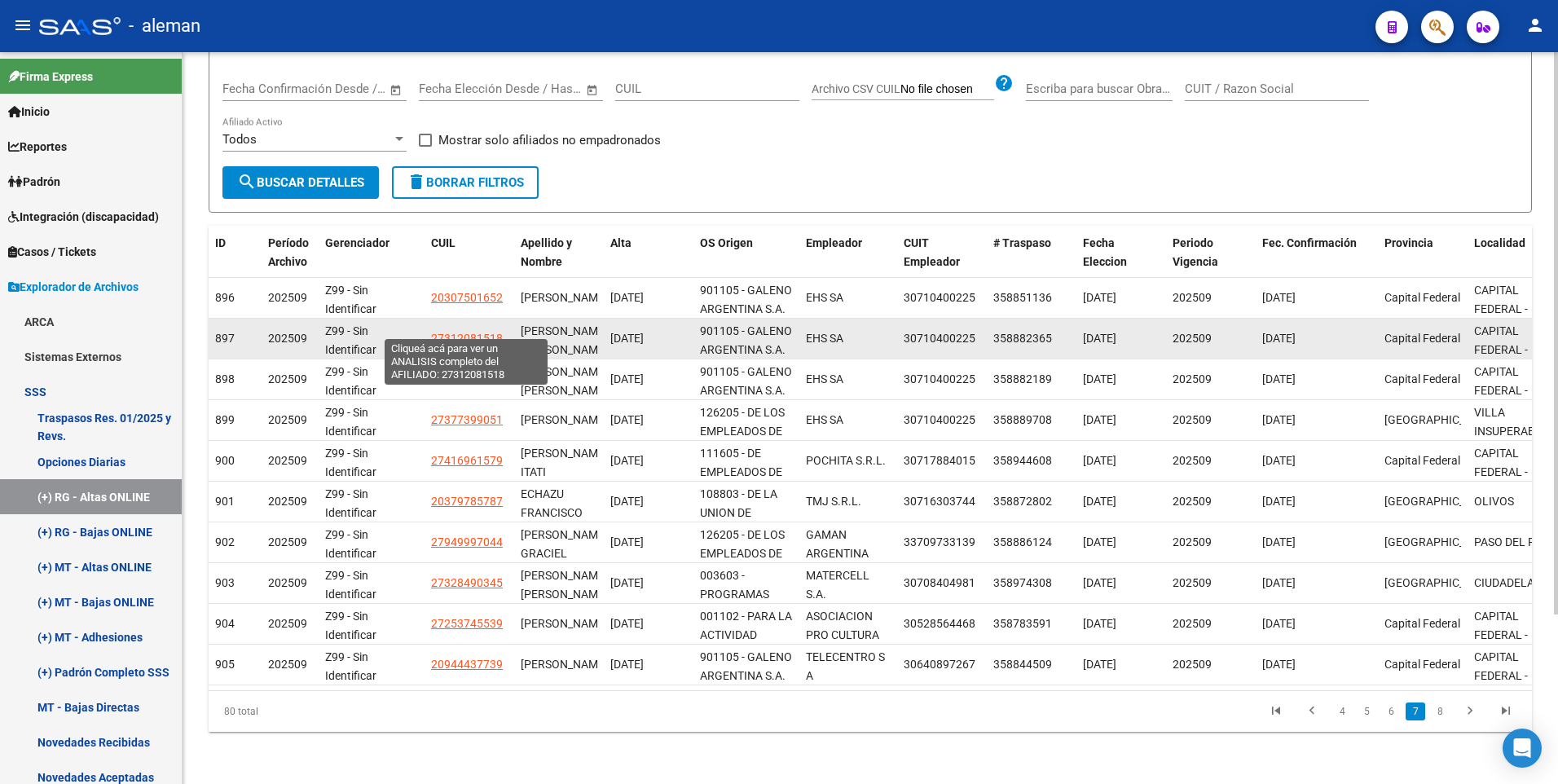
click at [463, 332] on span "27312081518" at bounding box center [466, 338] width 71 height 13
type textarea "27312081518"
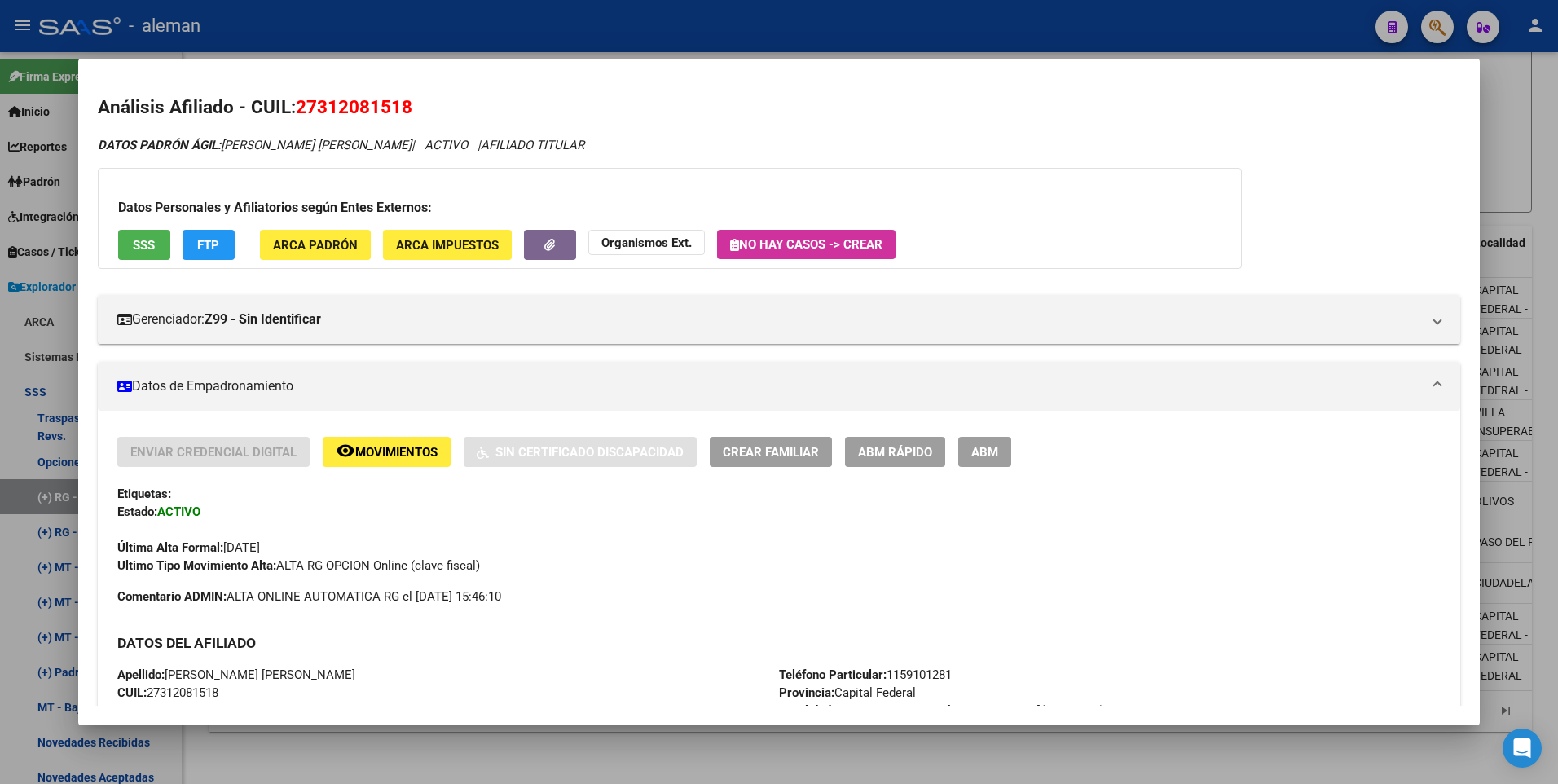
scroll to position [163, 0]
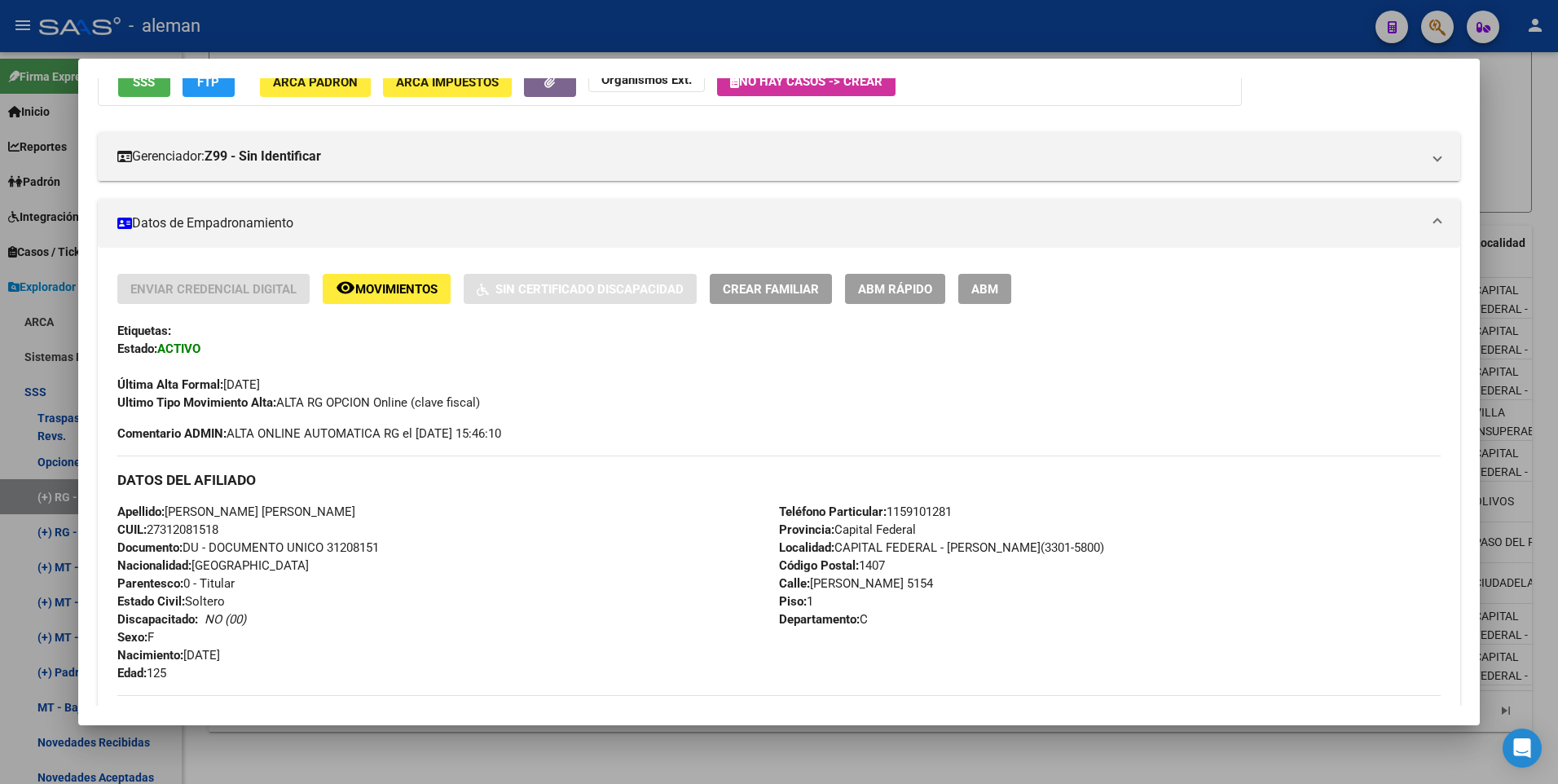
click at [991, 285] on span "ABM" at bounding box center [985, 289] width 27 height 14
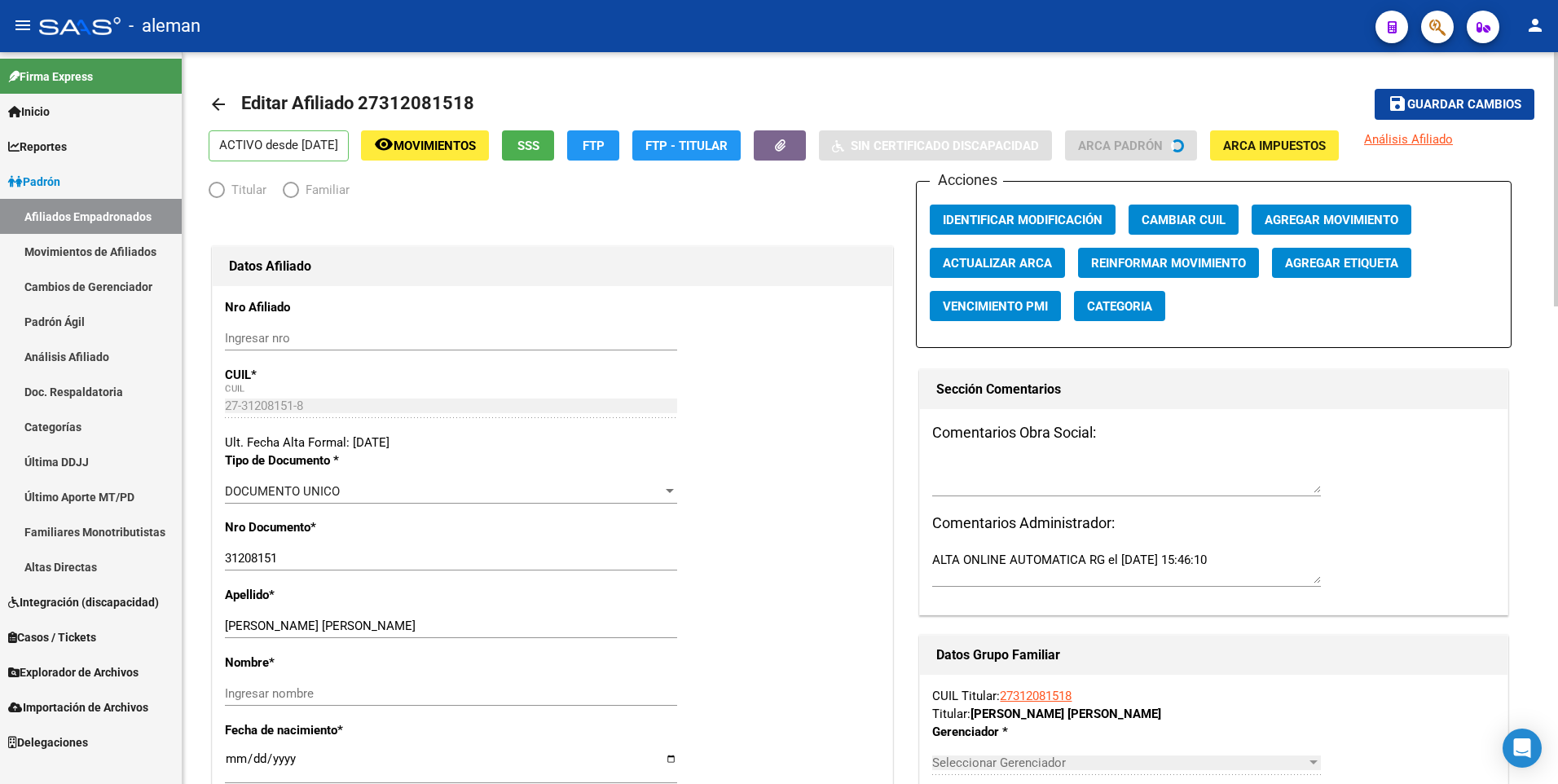
radio input "true"
type input "30-71040022-5"
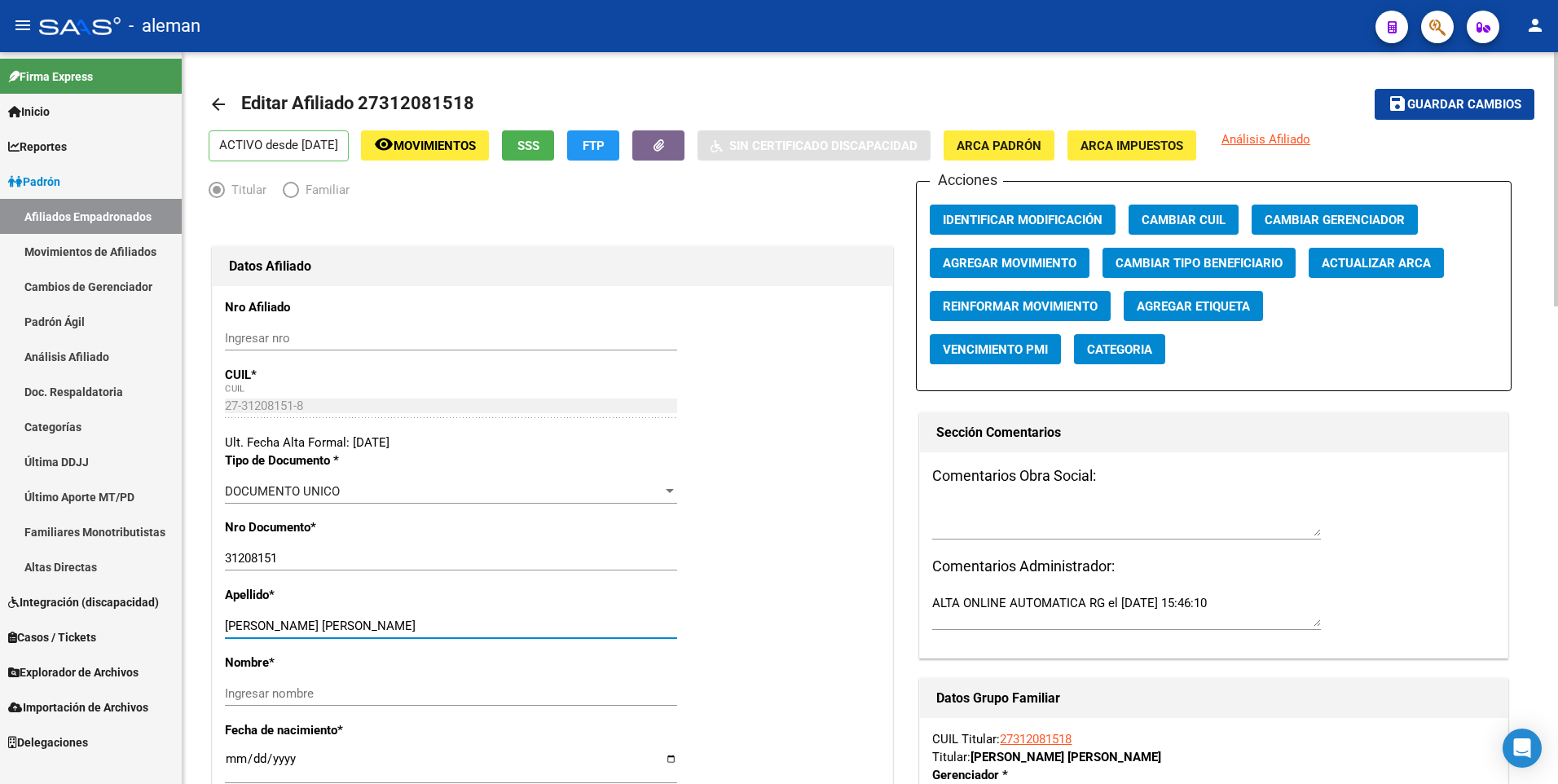
drag, startPoint x: 322, startPoint y: 624, endPoint x: 502, endPoint y: 624, distance: 180.0
click at [502, 624] on input "LEVINE HIDALGO MELISA XIMENA" at bounding box center [451, 625] width 452 height 14
click at [471, 692] on input "Ingresar nombre" at bounding box center [451, 693] width 452 height 14
paste input "MELISA XIMENA"
type input "MELISA XIMENA"
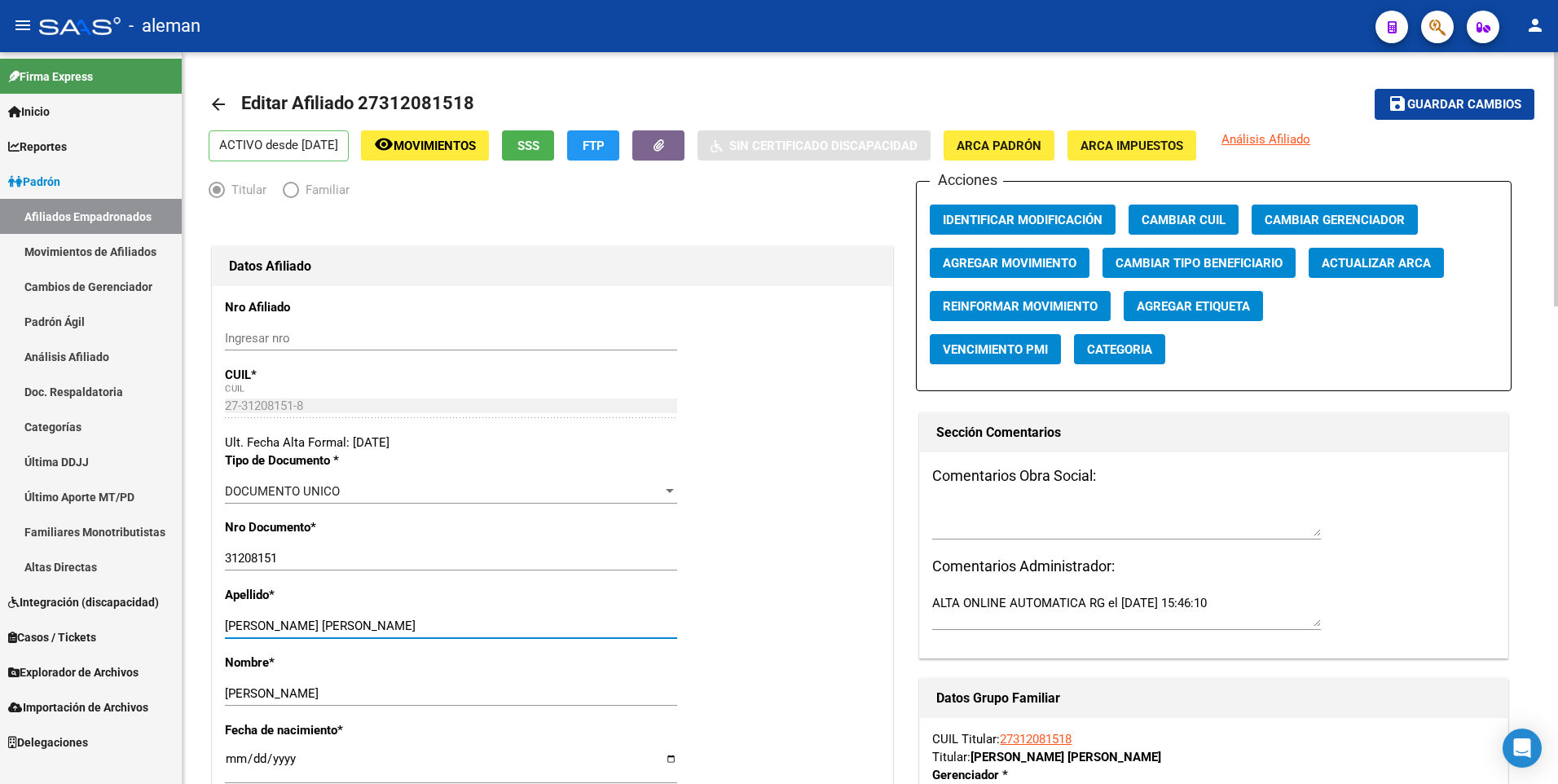
drag, startPoint x: 324, startPoint y: 623, endPoint x: 477, endPoint y: 615, distance: 153.2
click at [477, 615] on div "LEVINE HIDALGO MELISA XIMENA Ingresar apellido" at bounding box center [451, 625] width 452 height 24
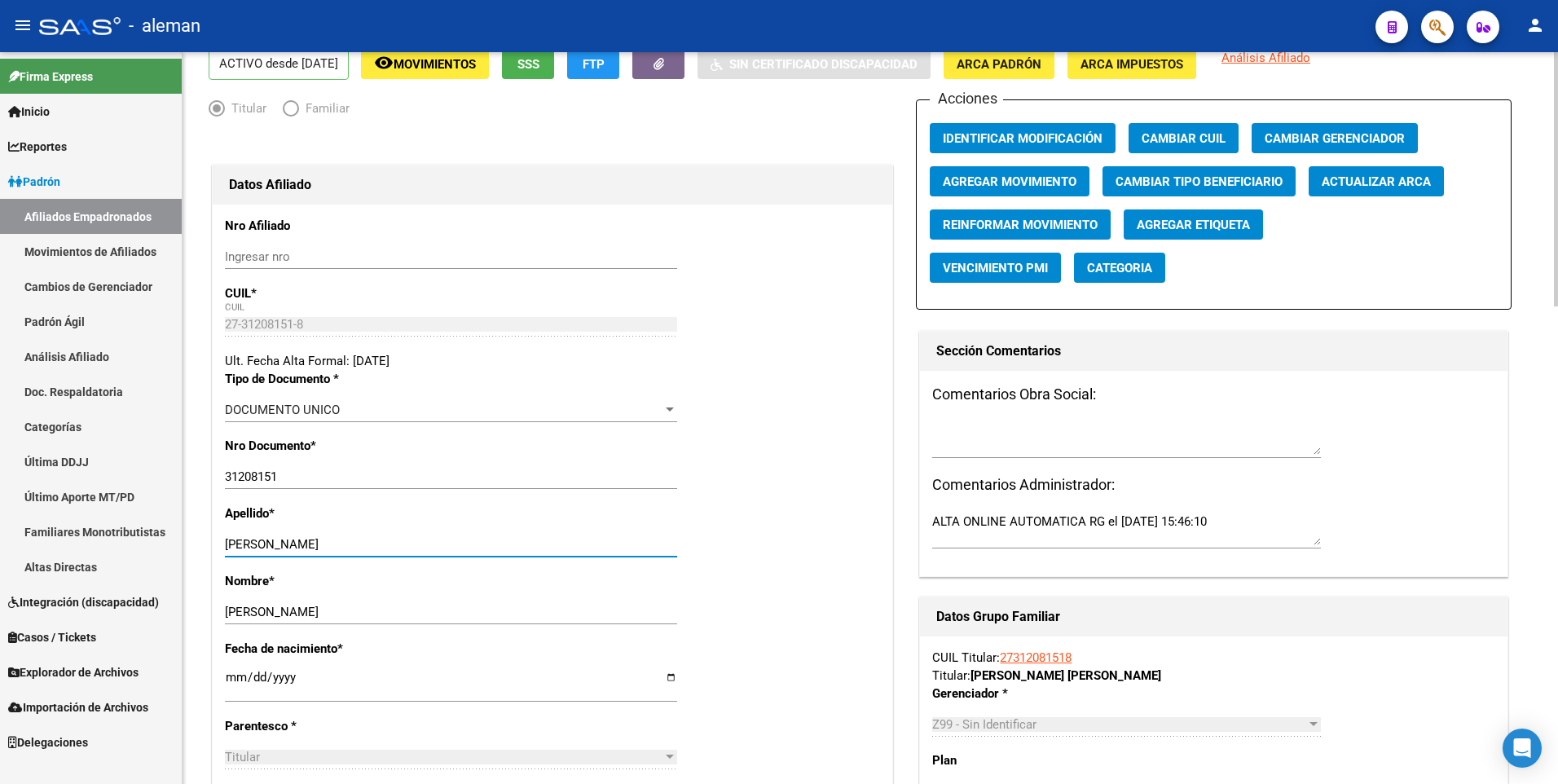
type input "LEVINE HIDALGO"
click at [1027, 70] on span "ARCA Padrón" at bounding box center [998, 64] width 85 height 14
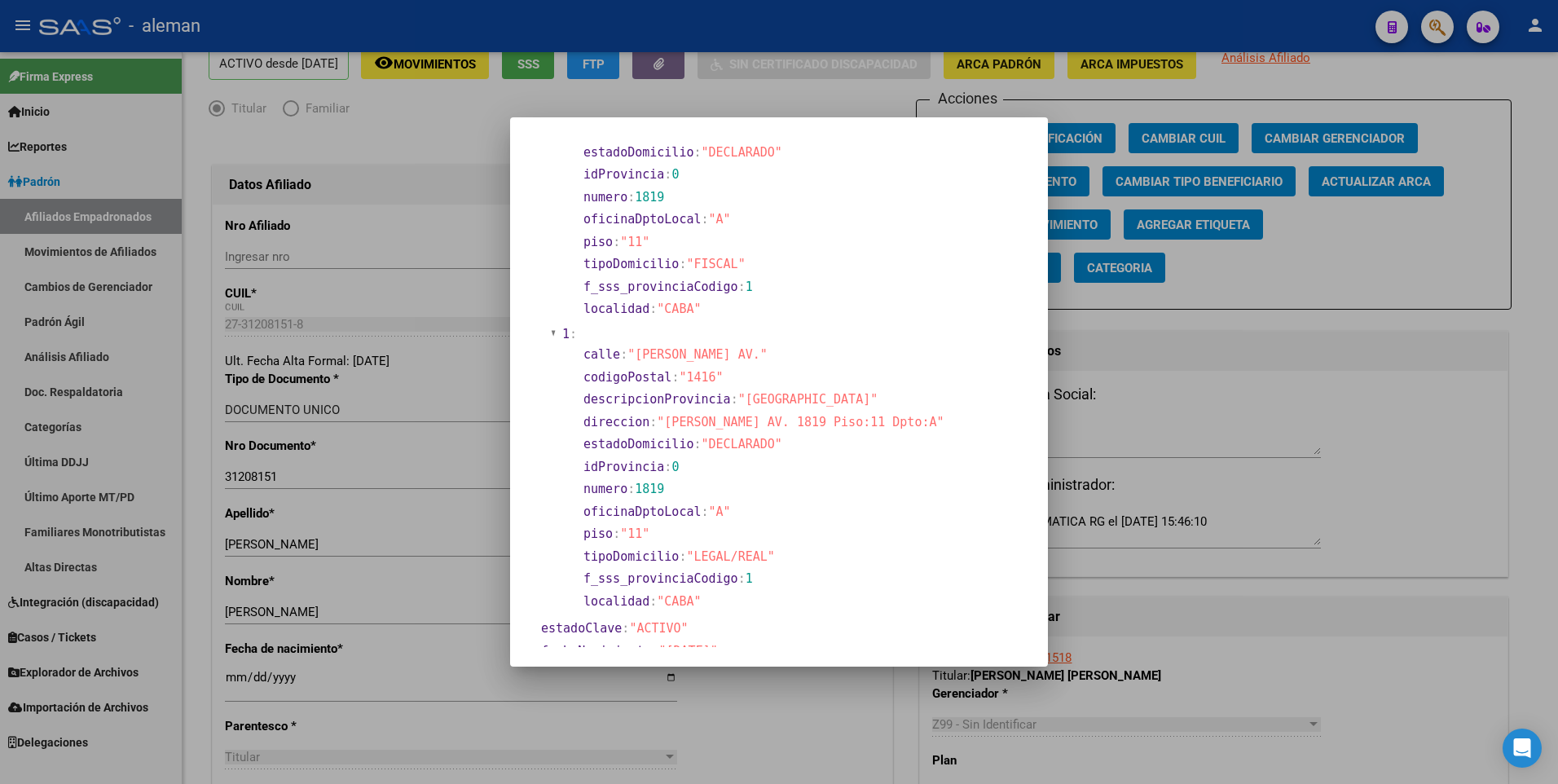
scroll to position [326, 0]
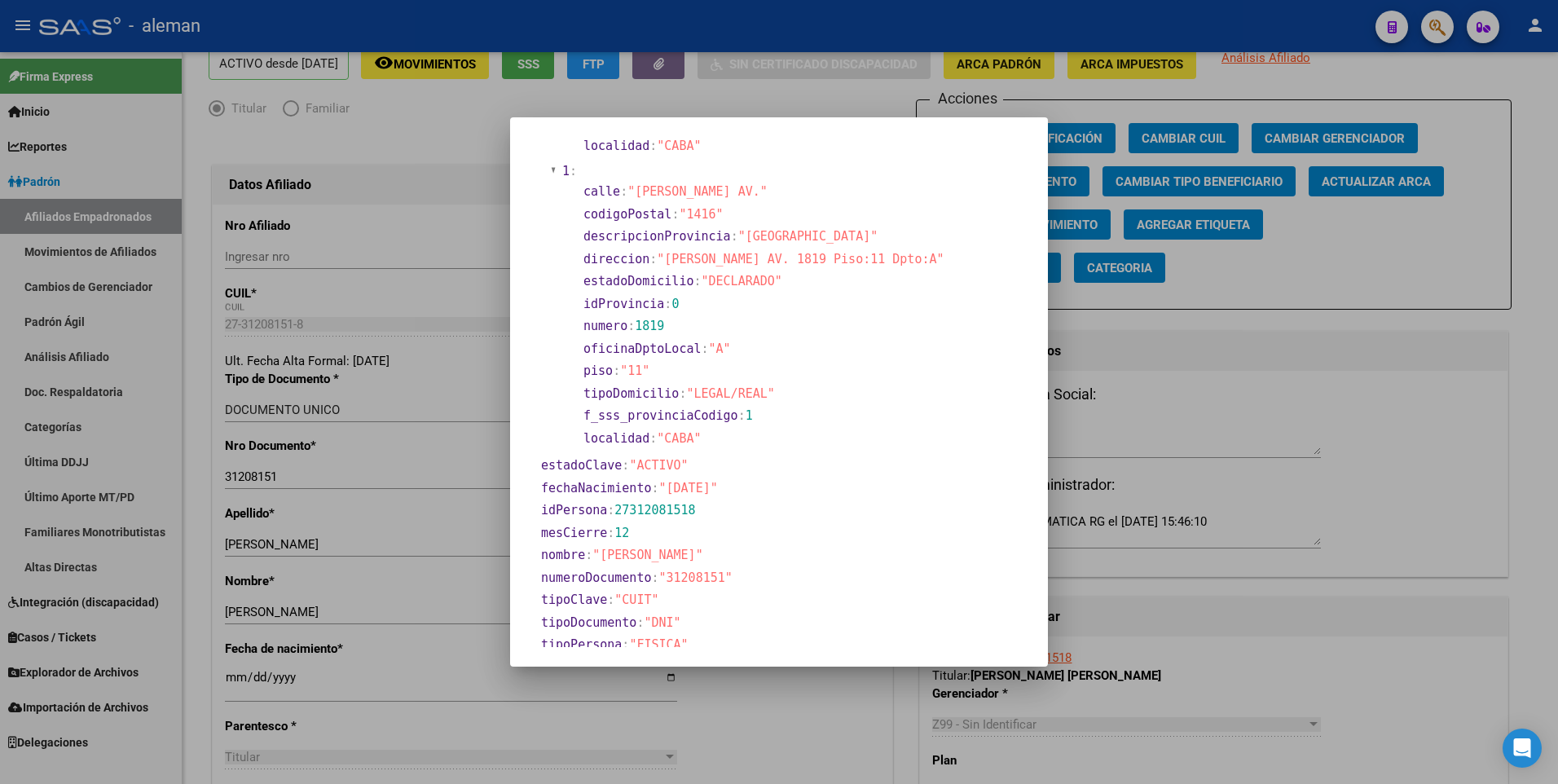
click at [226, 678] on div at bounding box center [779, 392] width 1558 height 784
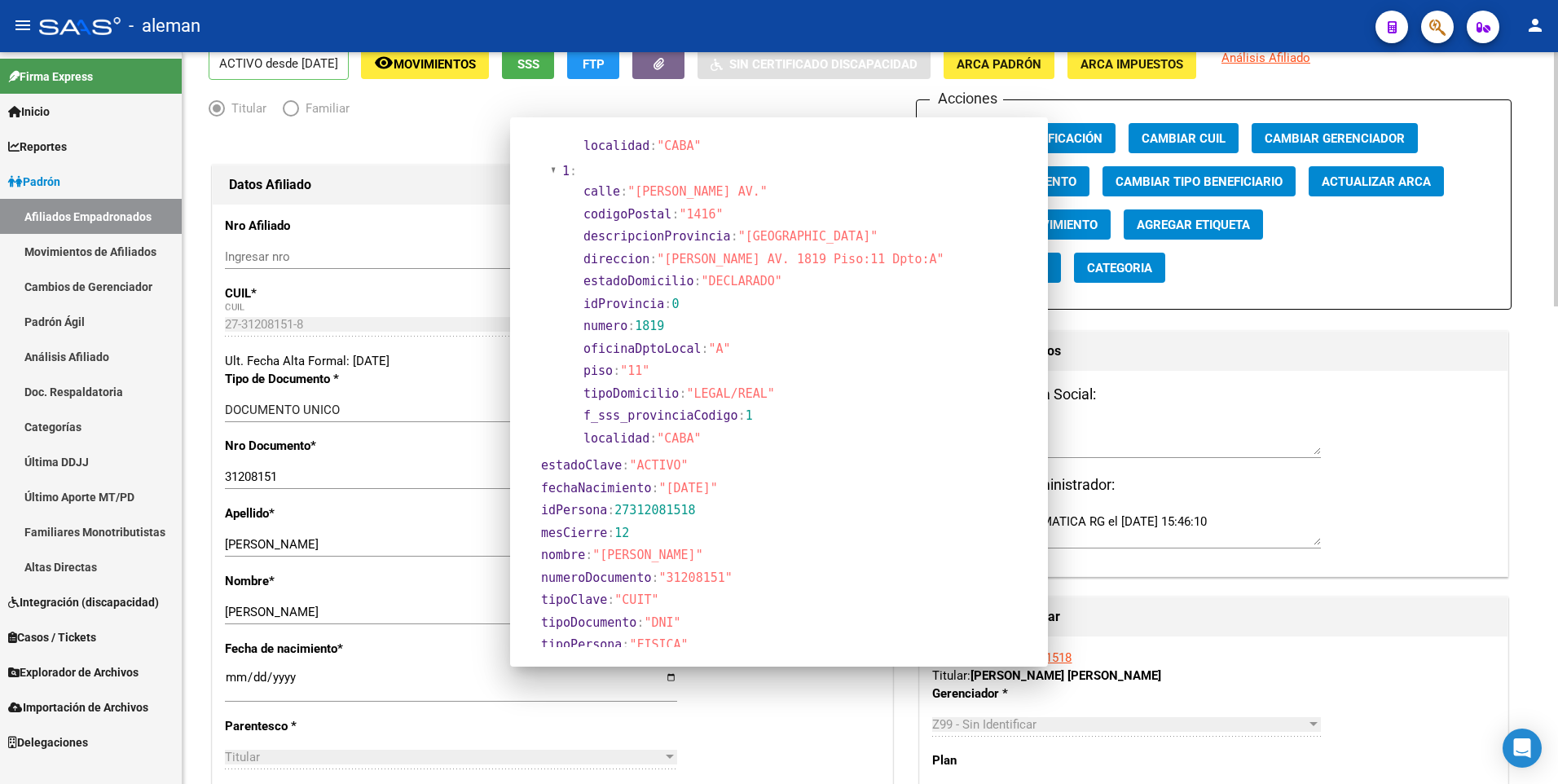
scroll to position [78, 0]
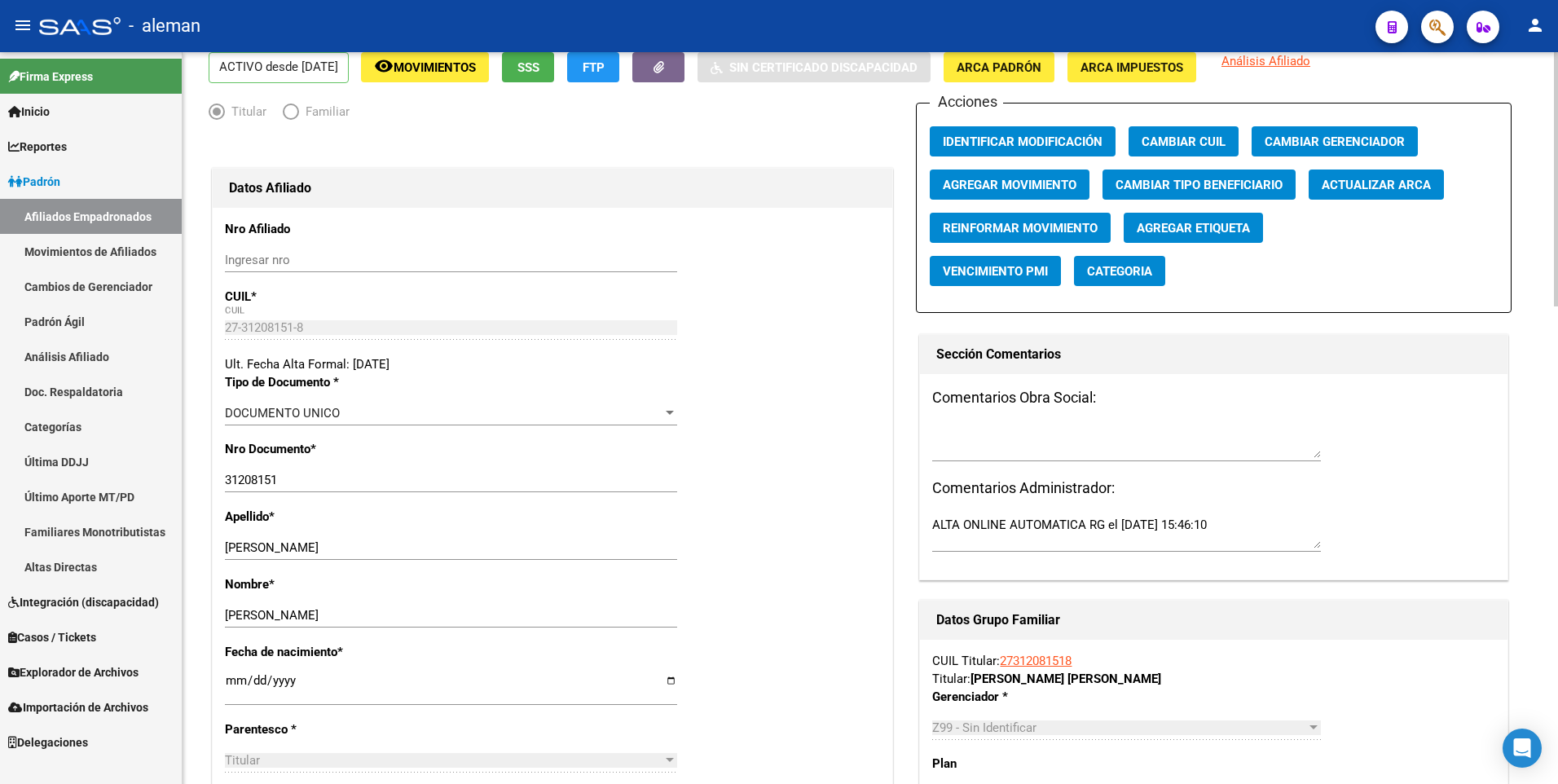
click at [235, 675] on input "[DATE]" at bounding box center [451, 687] width 452 height 26
type input "1900-01-16"
type input "1984-09-16"
click at [810, 503] on div "Nro Documento * 31208151 Ingresar nro" at bounding box center [552, 473] width 655 height 68
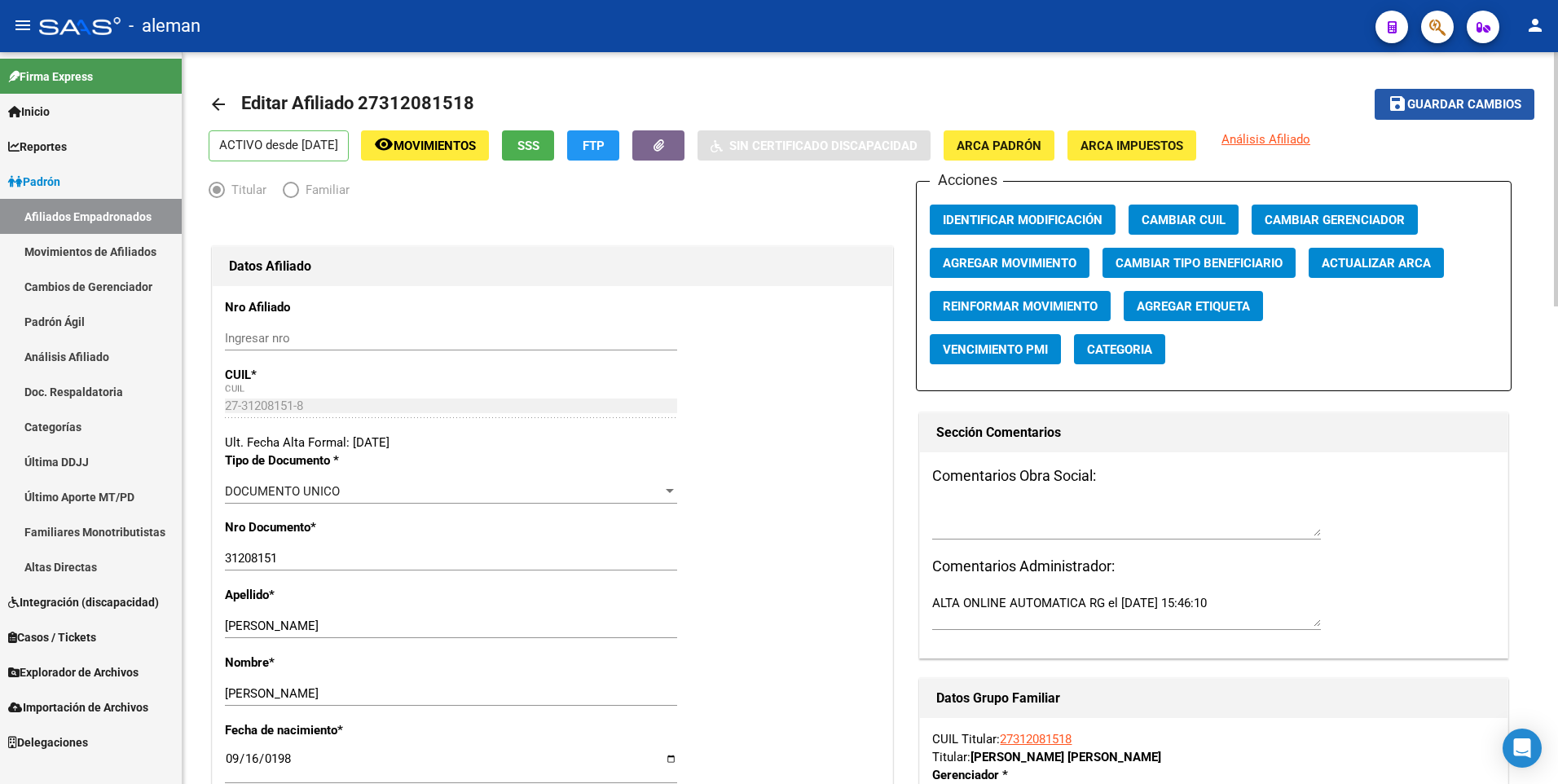
click at [1482, 97] on span "Guardar cambios" at bounding box center [1464, 104] width 114 height 14
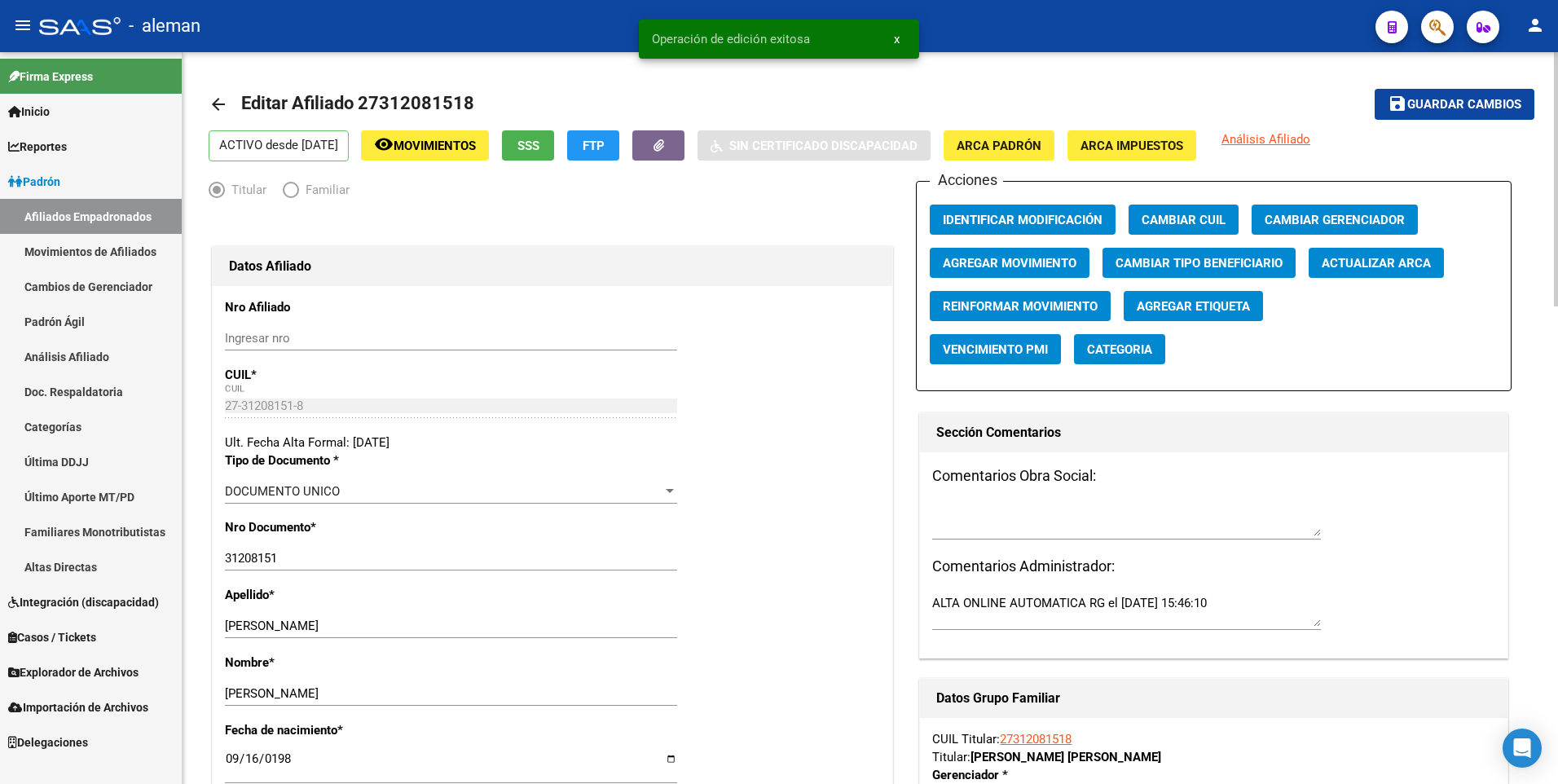
click at [214, 101] on mat-icon "arrow_back" at bounding box center [217, 104] width 19 height 19
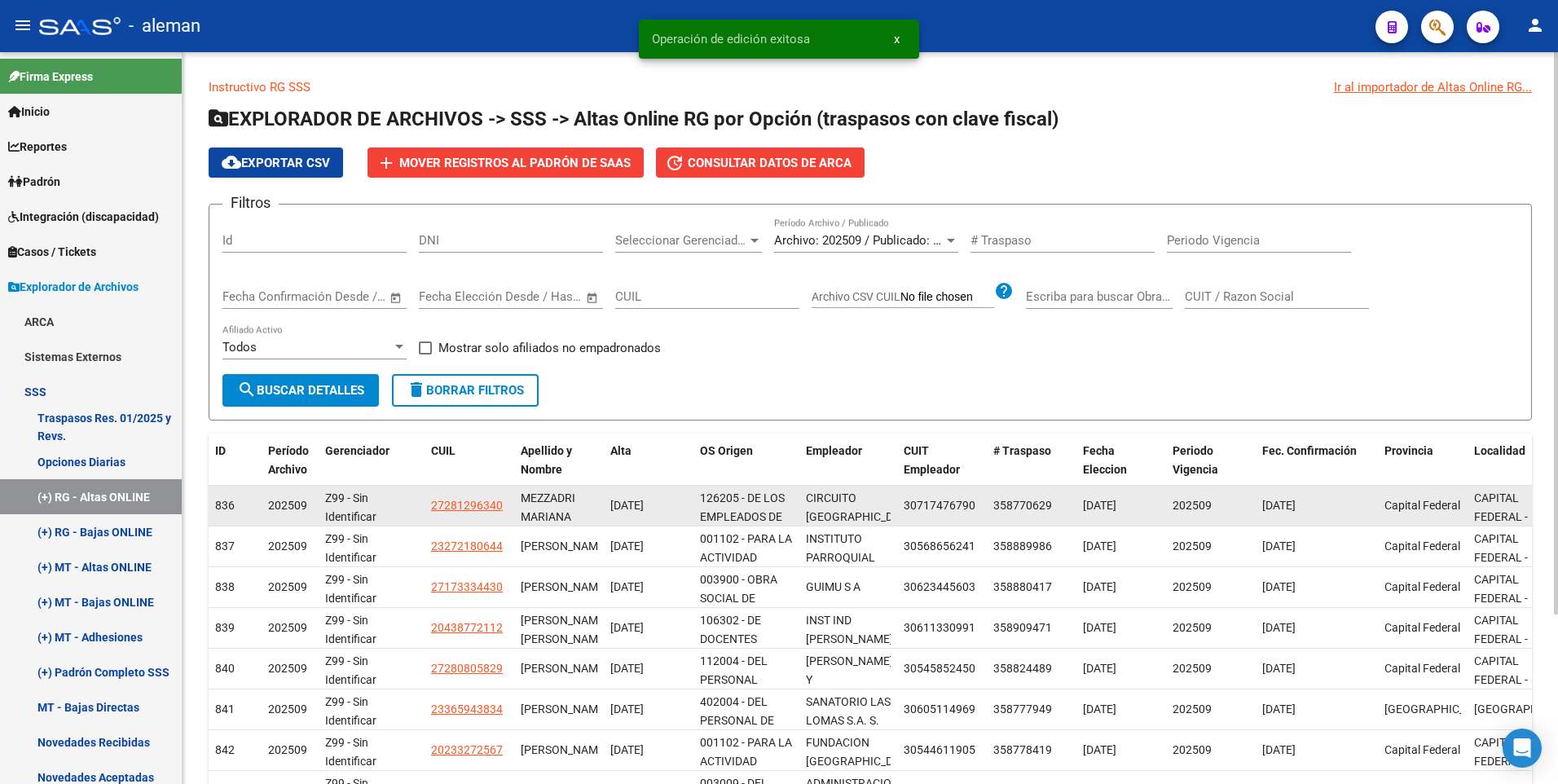
scroll to position [220, 0]
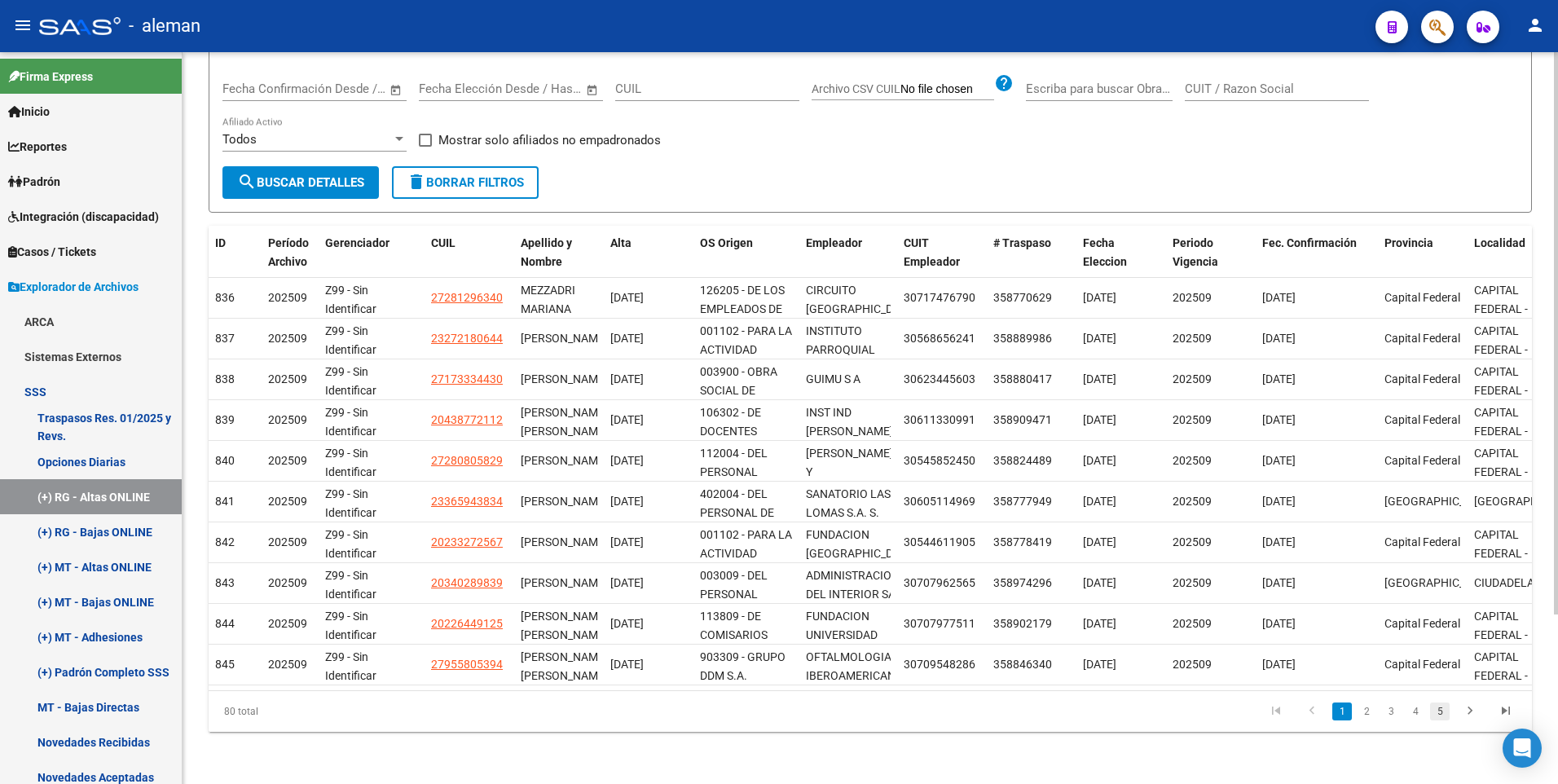
click at [1444, 714] on link "5" at bounding box center [1439, 711] width 19 height 18
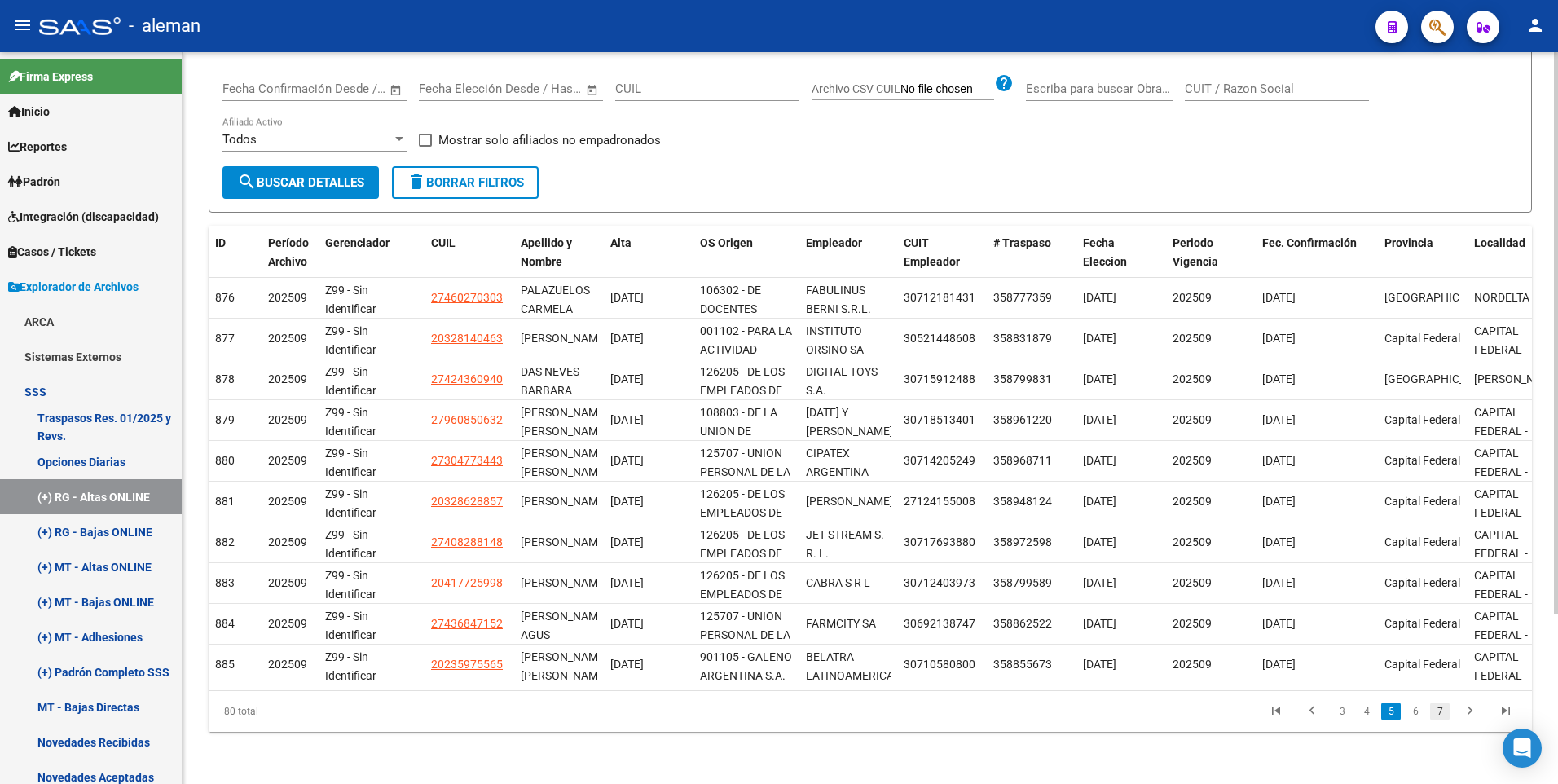
click at [1437, 710] on link "7" at bounding box center [1439, 711] width 19 height 18
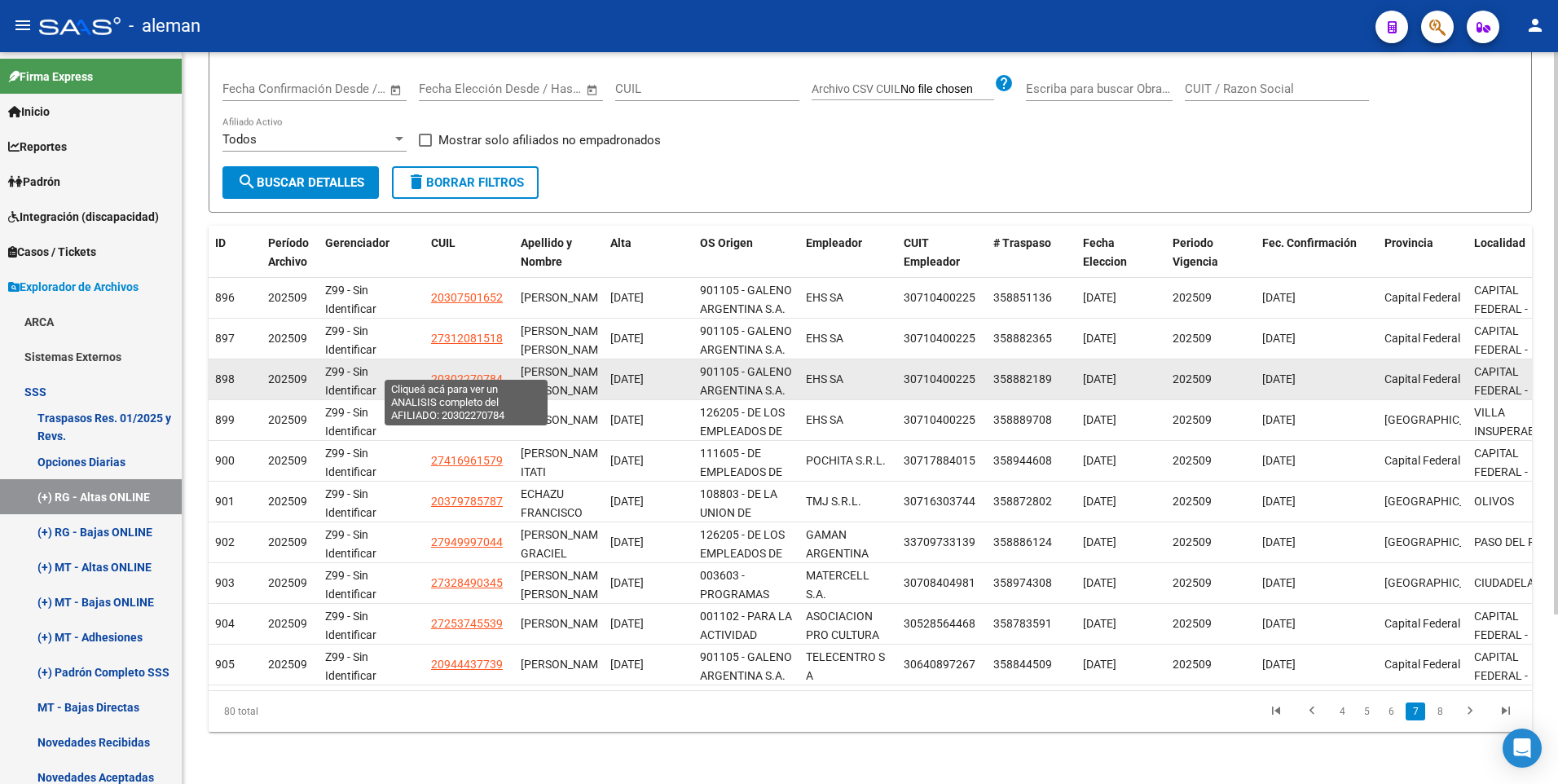
click at [465, 373] on span "20302270784" at bounding box center [466, 379] width 71 height 13
type textarea "20302270784"
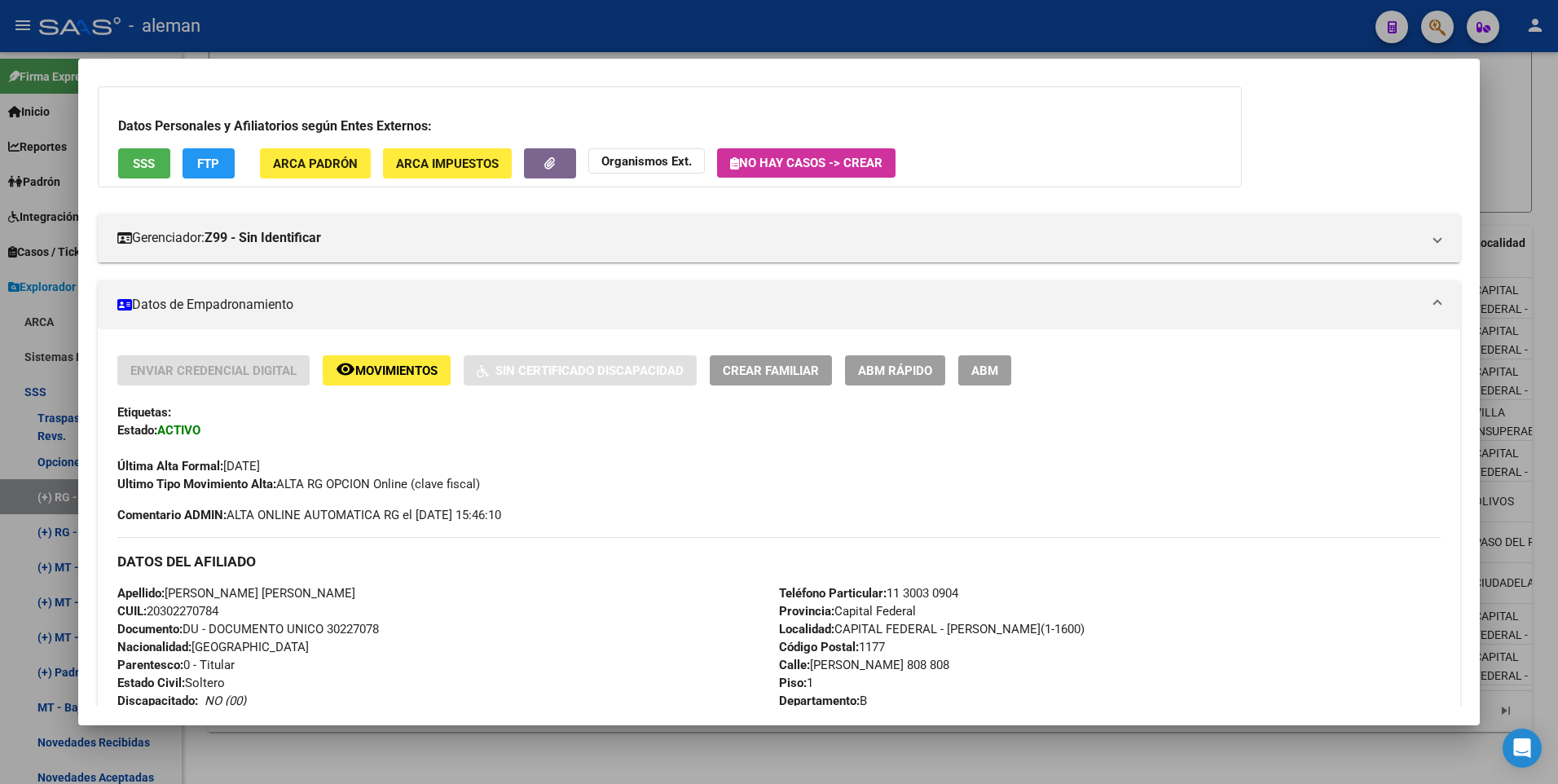
scroll to position [163, 0]
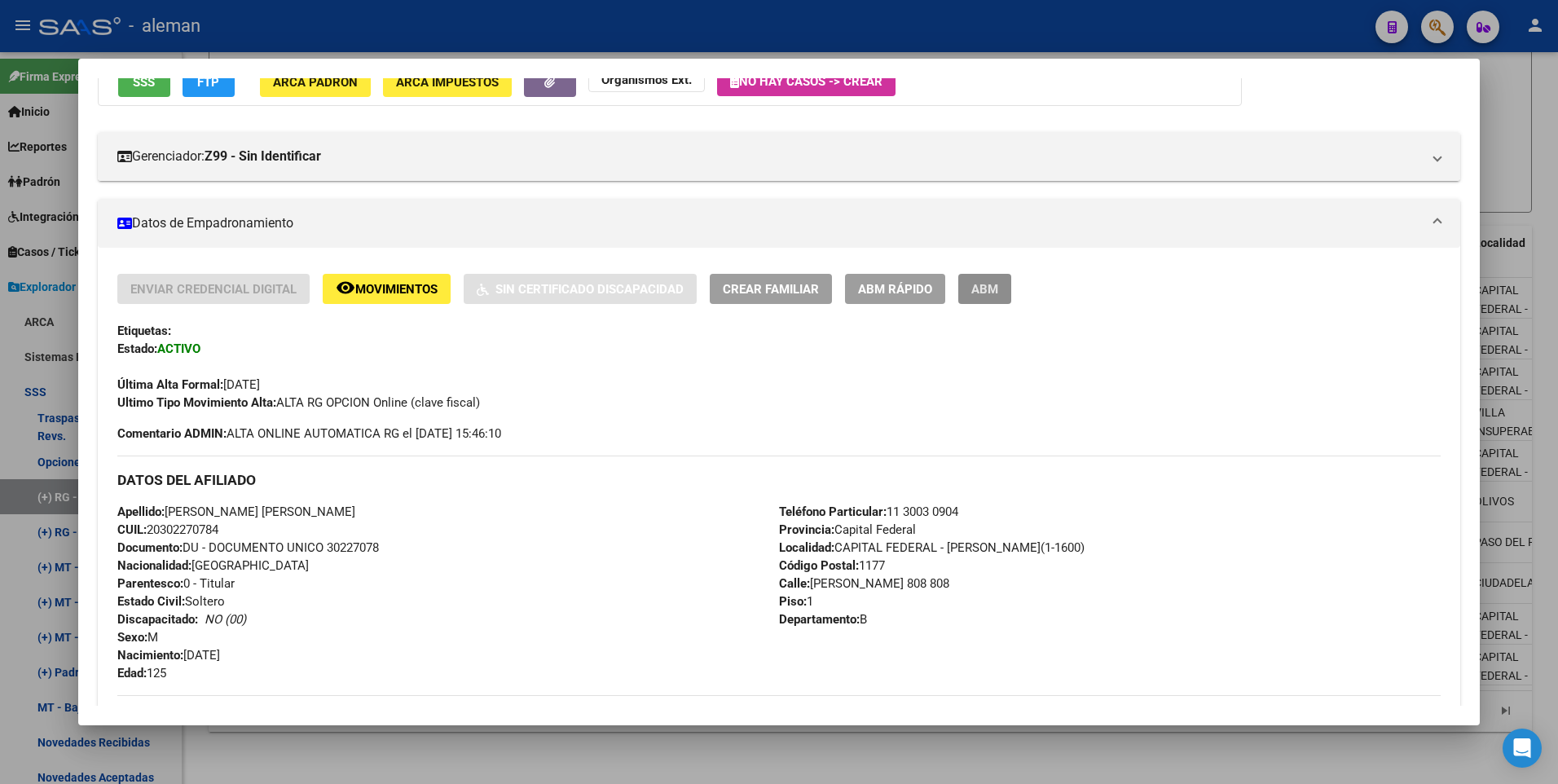
click at [984, 299] on button "ABM" at bounding box center [984, 289] width 53 height 30
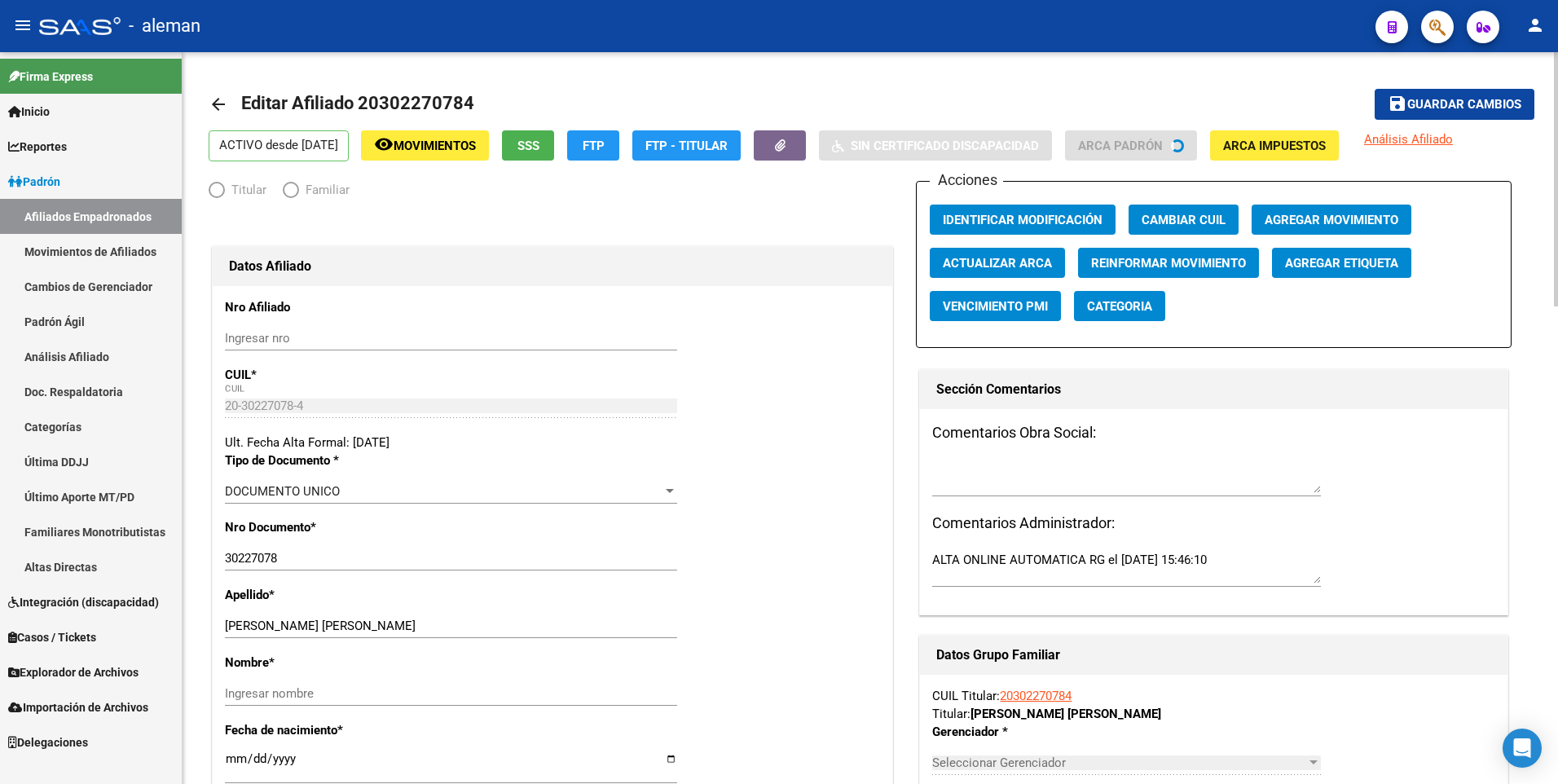
radio input "true"
type input "30-71040022-5"
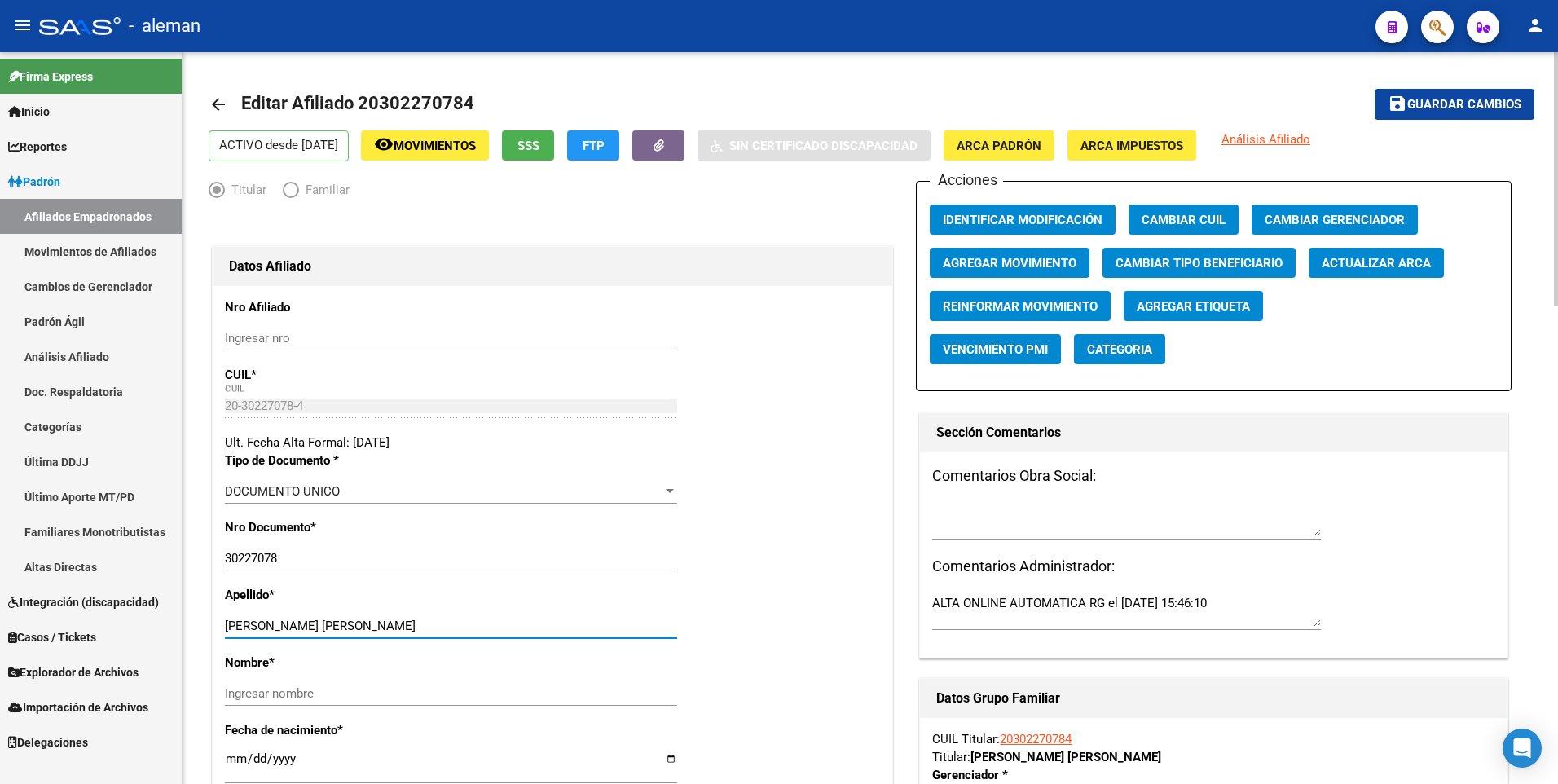
drag, startPoint x: 285, startPoint y: 624, endPoint x: 469, endPoint y: 625, distance: 184.0
click at [469, 625] on input "BENEITEZ GUSTAVO ANDRES" at bounding box center [451, 625] width 452 height 14
click at [439, 692] on input "Ingresar nombre" at bounding box center [451, 693] width 452 height 14
paste input "GUSTAVO ANDRES"
type input "GUSTAVO ANDRES"
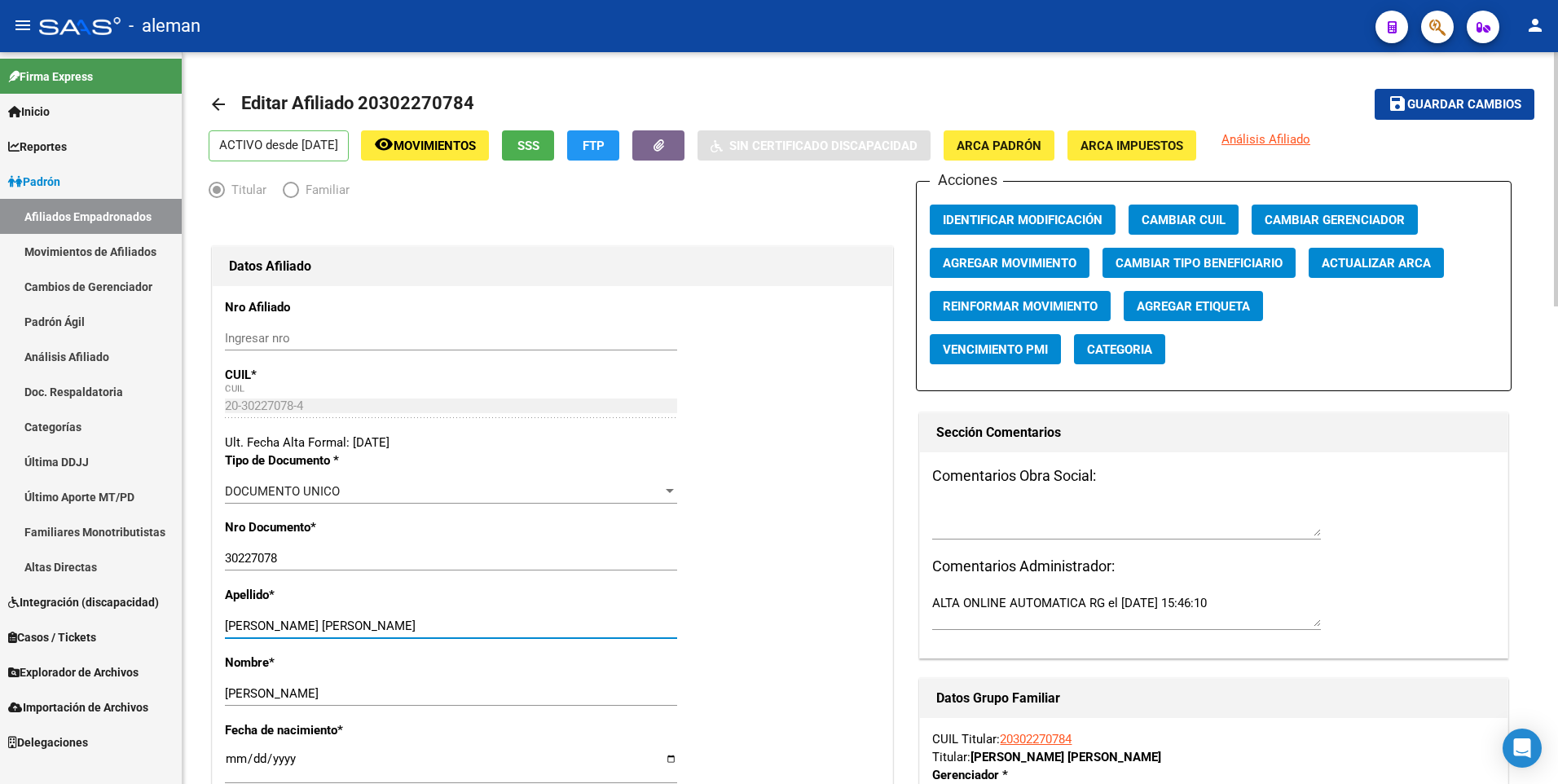
drag, startPoint x: 284, startPoint y: 624, endPoint x: 550, endPoint y: 624, distance: 266.0
click at [550, 624] on input "BENEITEZ GUSTAVO ANDRES" at bounding box center [451, 625] width 452 height 14
type input "BENEITEZ"
click at [1022, 140] on span "ARCA Padrón" at bounding box center [998, 145] width 85 height 14
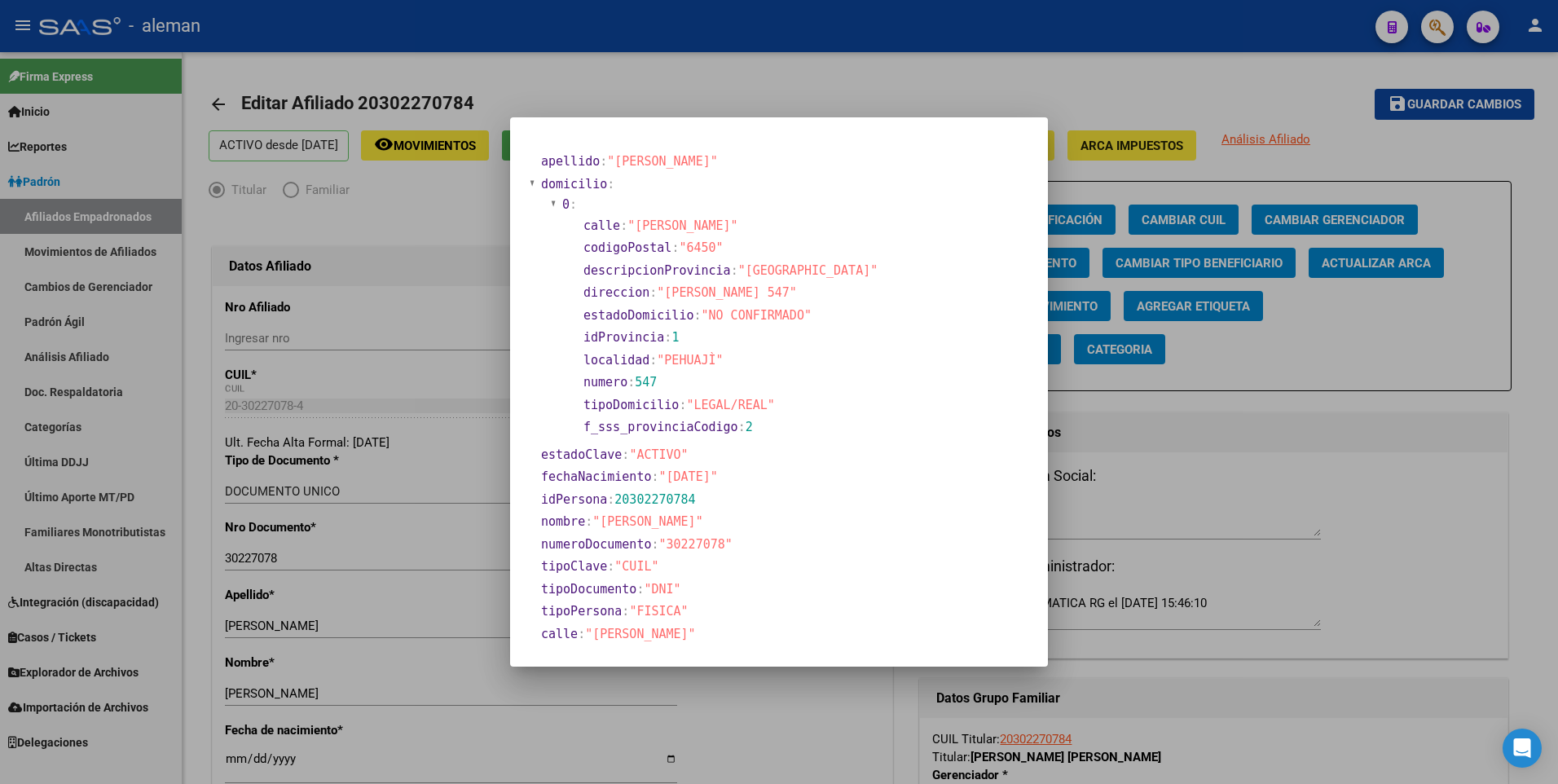
click at [227, 762] on div at bounding box center [779, 392] width 1558 height 784
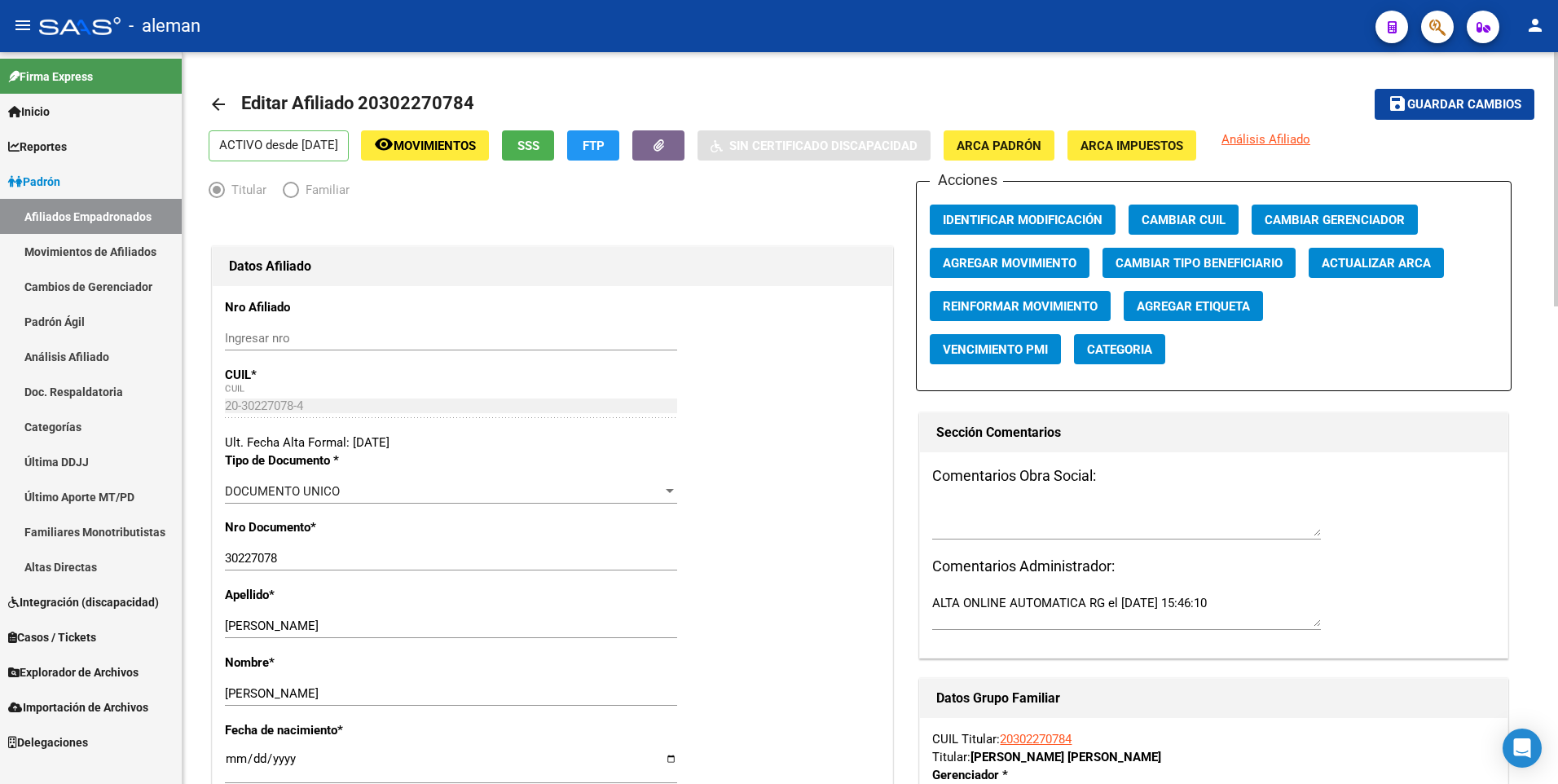
click at [225, 759] on input "[DATE]" at bounding box center [451, 765] width 452 height 26
type input "1900-01-23"
type input "1983-07-23"
click at [1470, 102] on span "Guardar cambios" at bounding box center [1464, 104] width 114 height 14
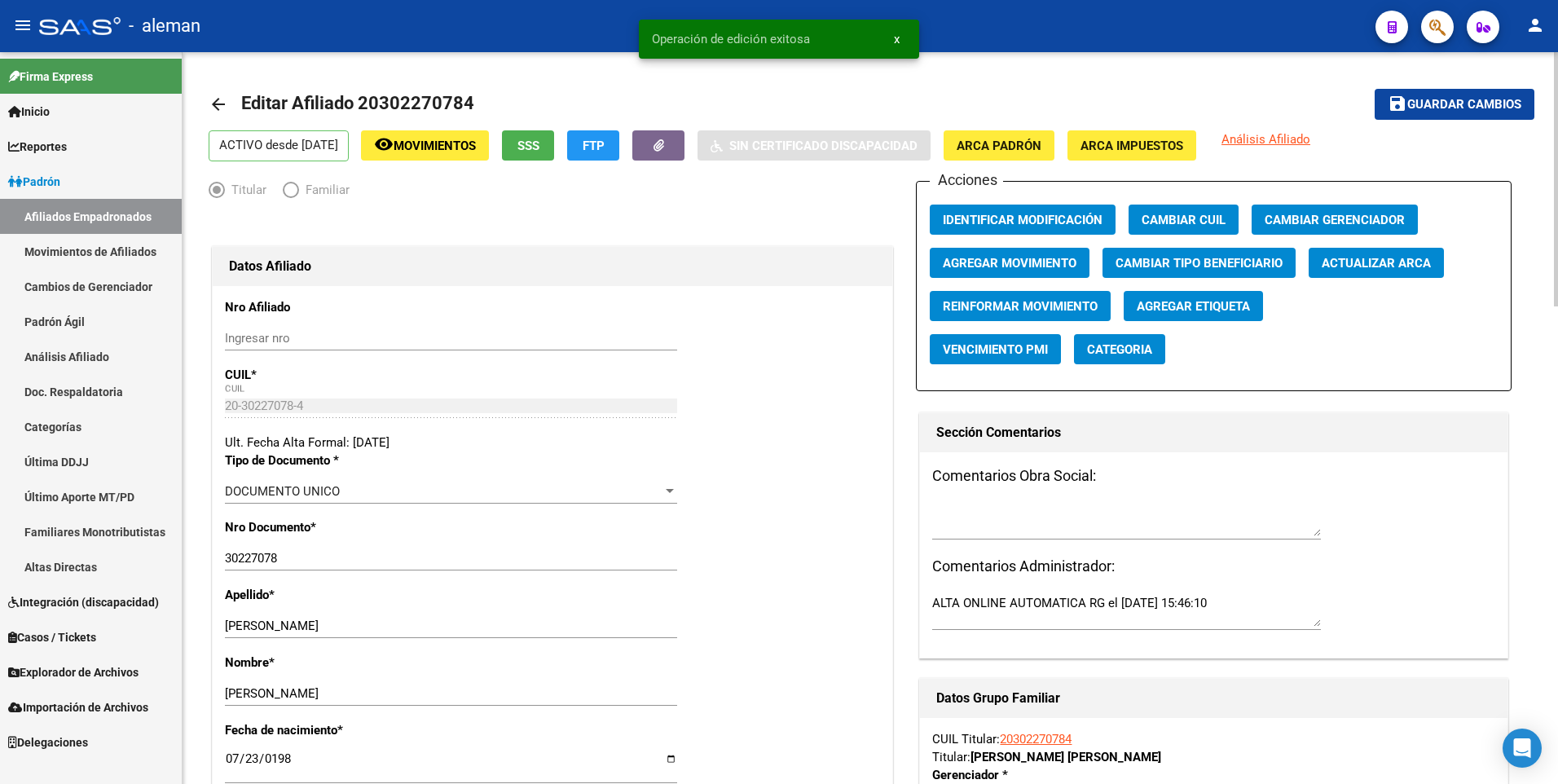
click at [217, 102] on mat-icon "arrow_back" at bounding box center [217, 104] width 19 height 19
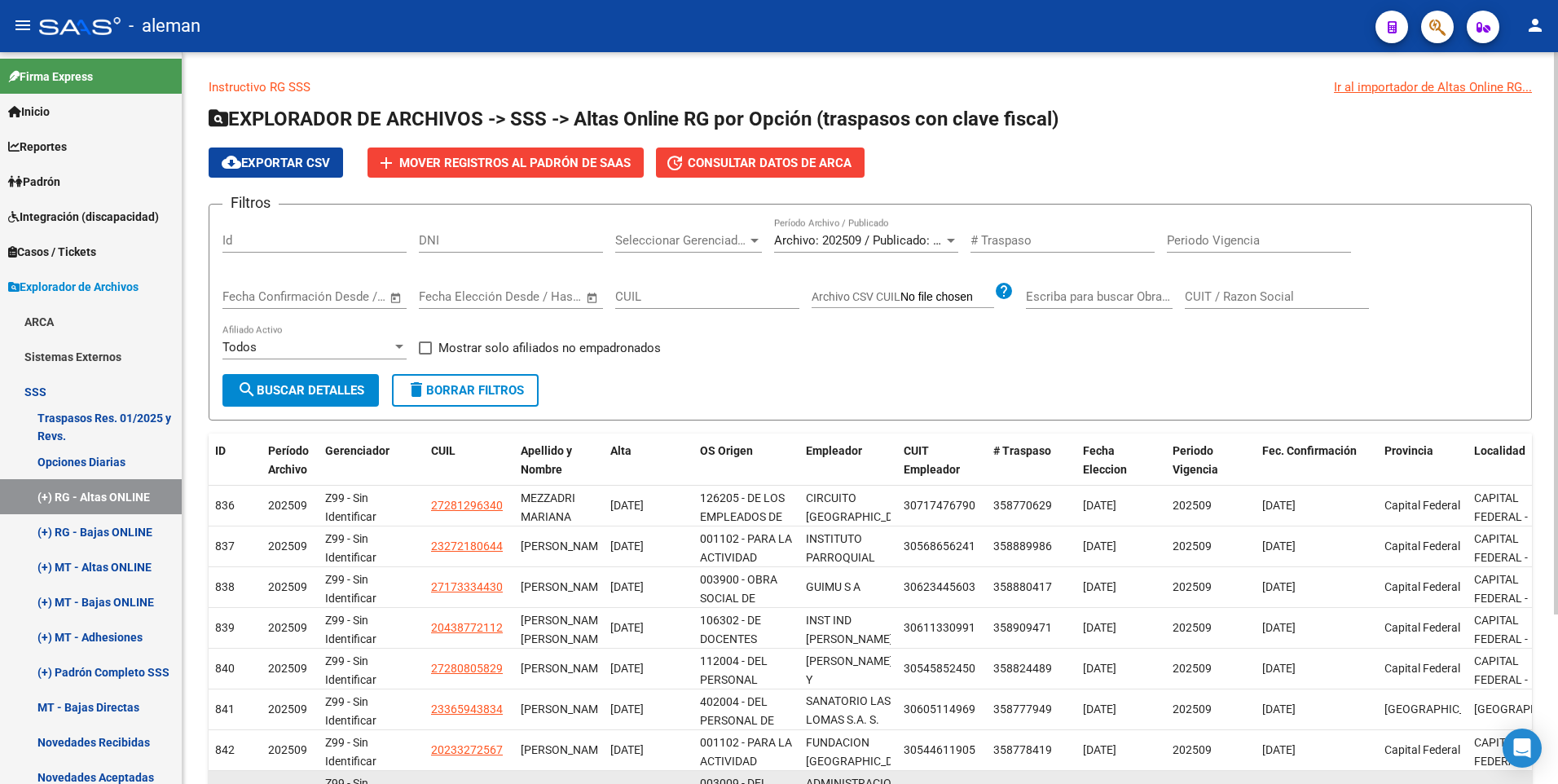
scroll to position [220, 0]
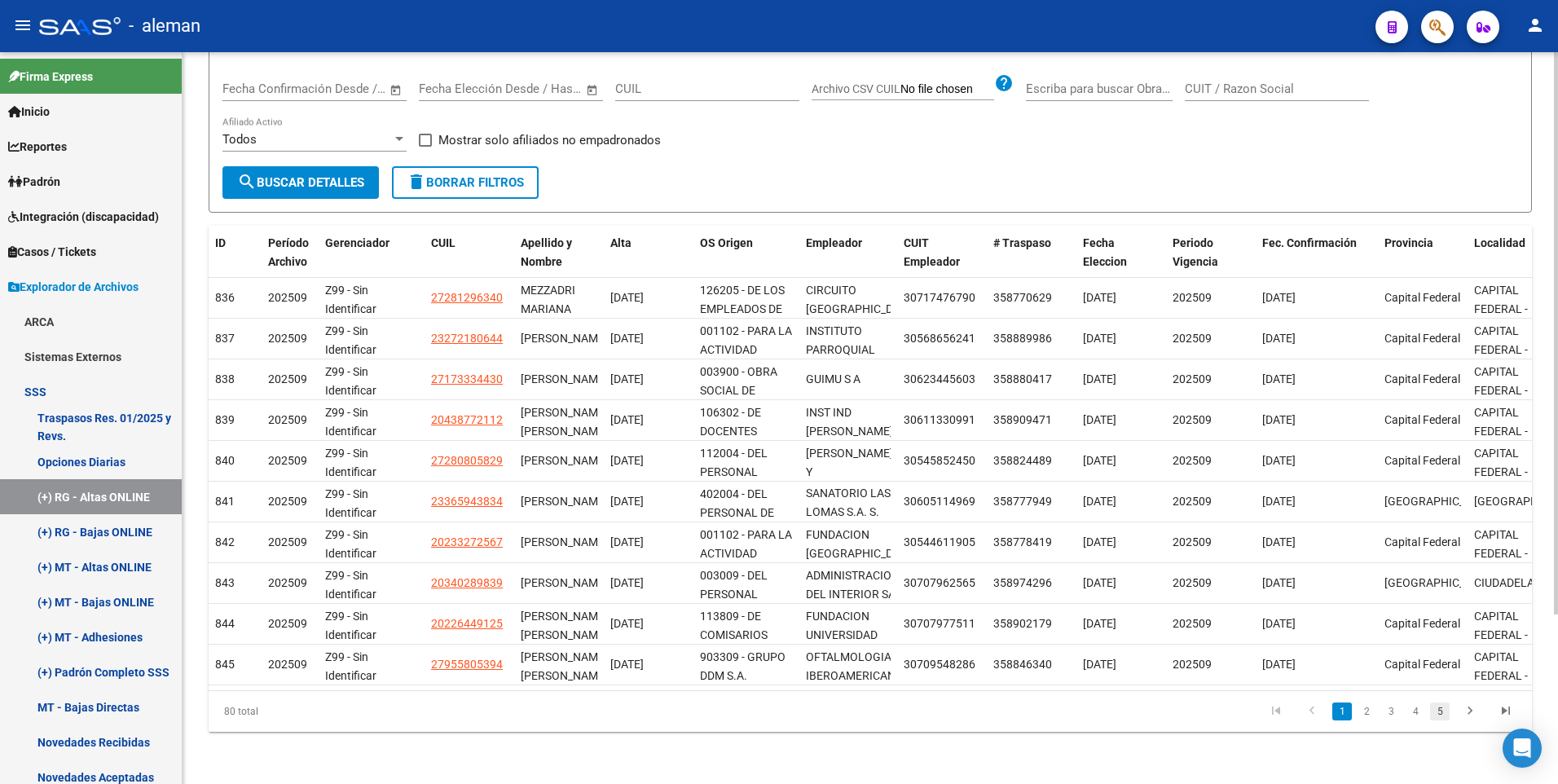
click at [1441, 709] on link "5" at bounding box center [1439, 711] width 19 height 18
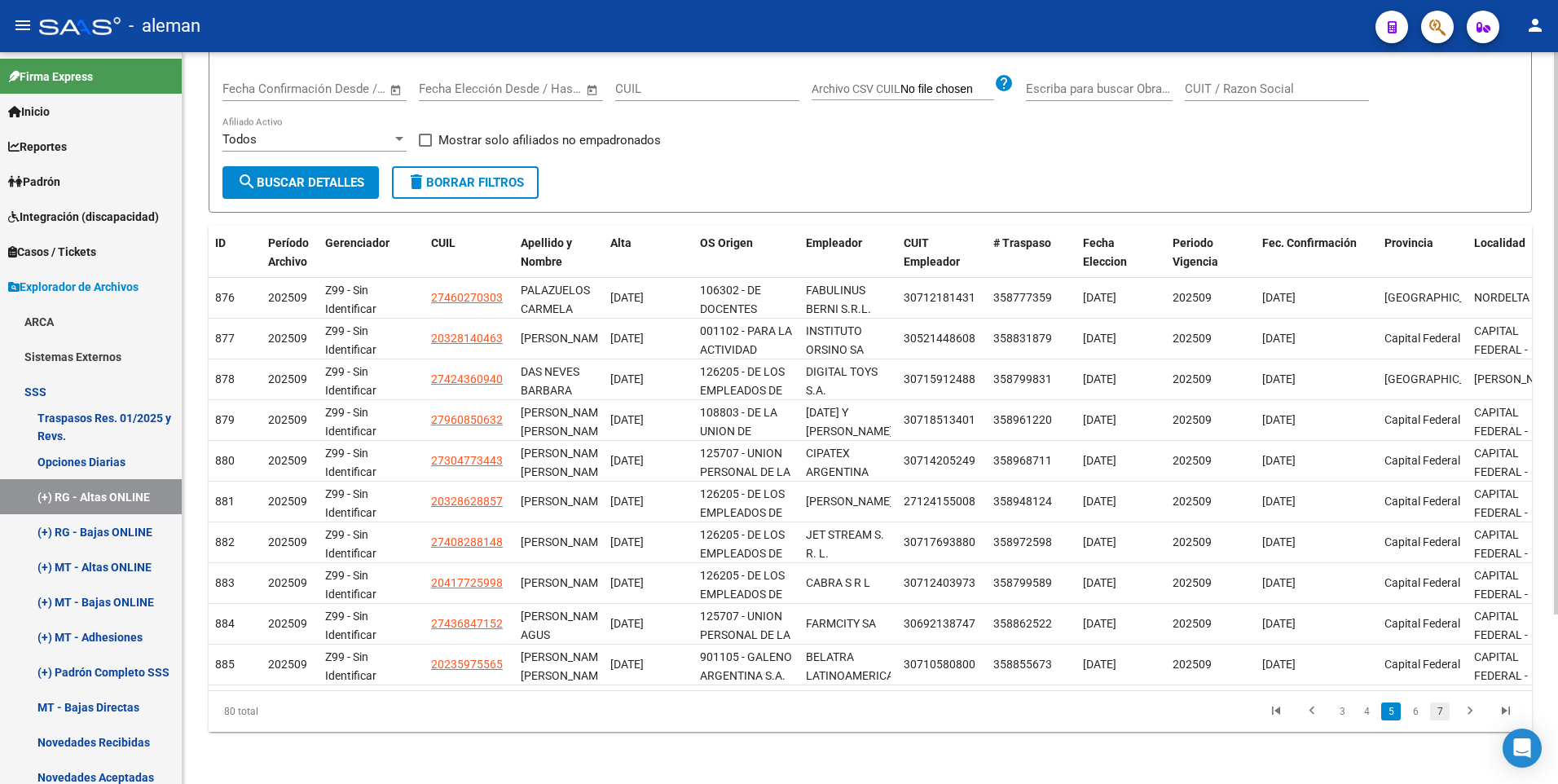
click at [1440, 711] on link "7" at bounding box center [1439, 711] width 19 height 18
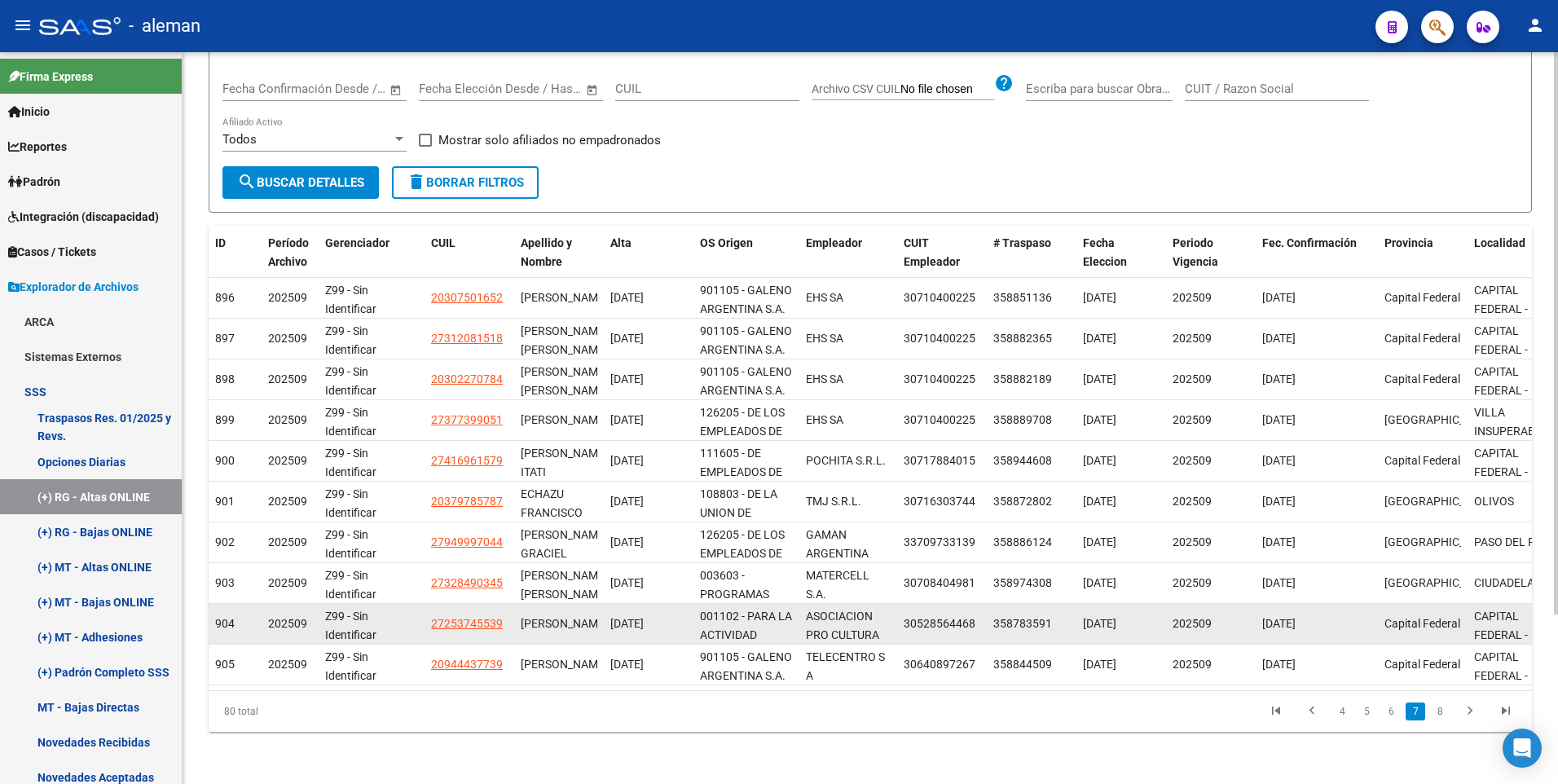
scroll to position [0, 0]
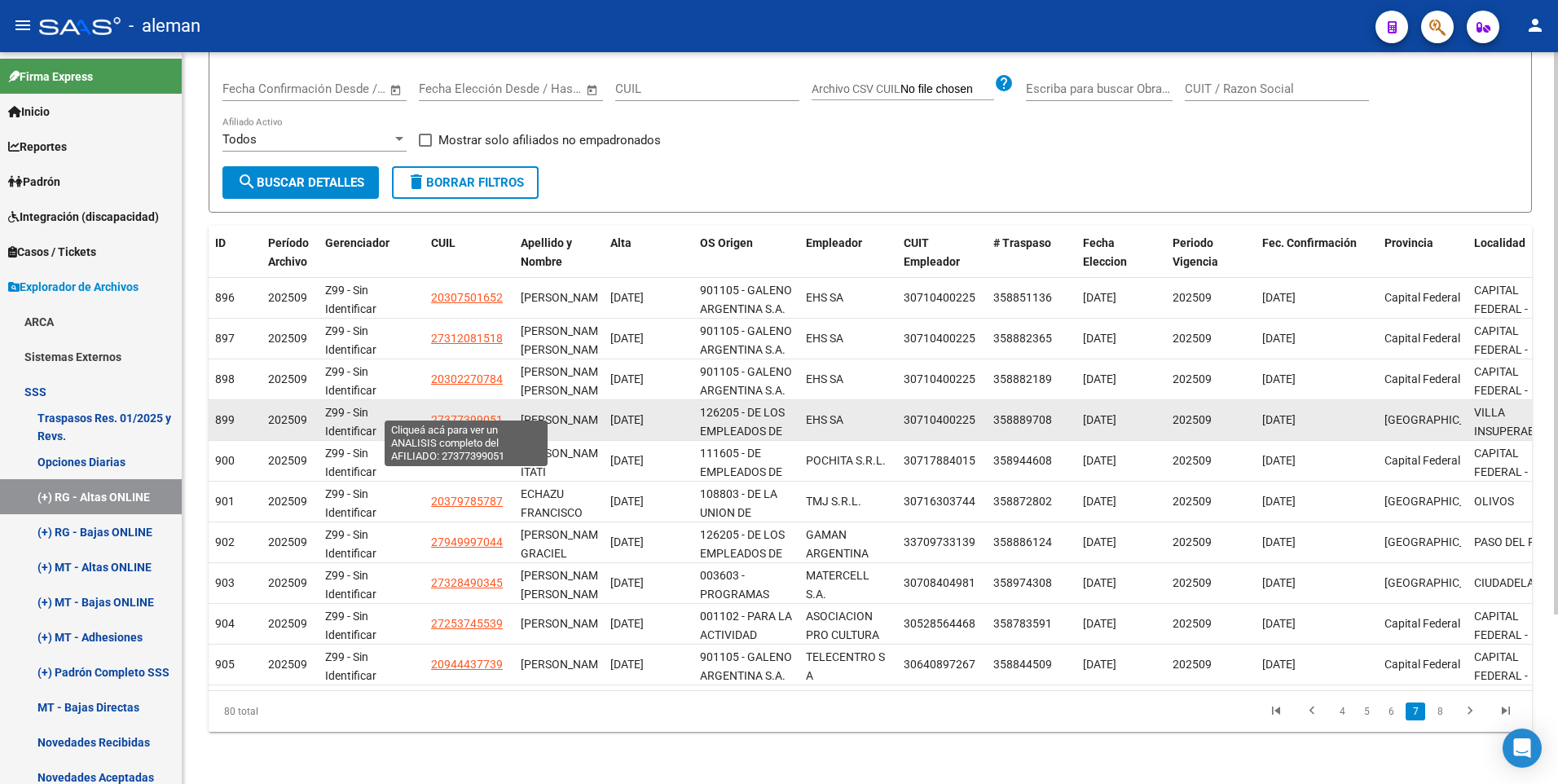
click at [467, 413] on span "27377399051" at bounding box center [466, 420] width 71 height 13
type textarea "27377399051"
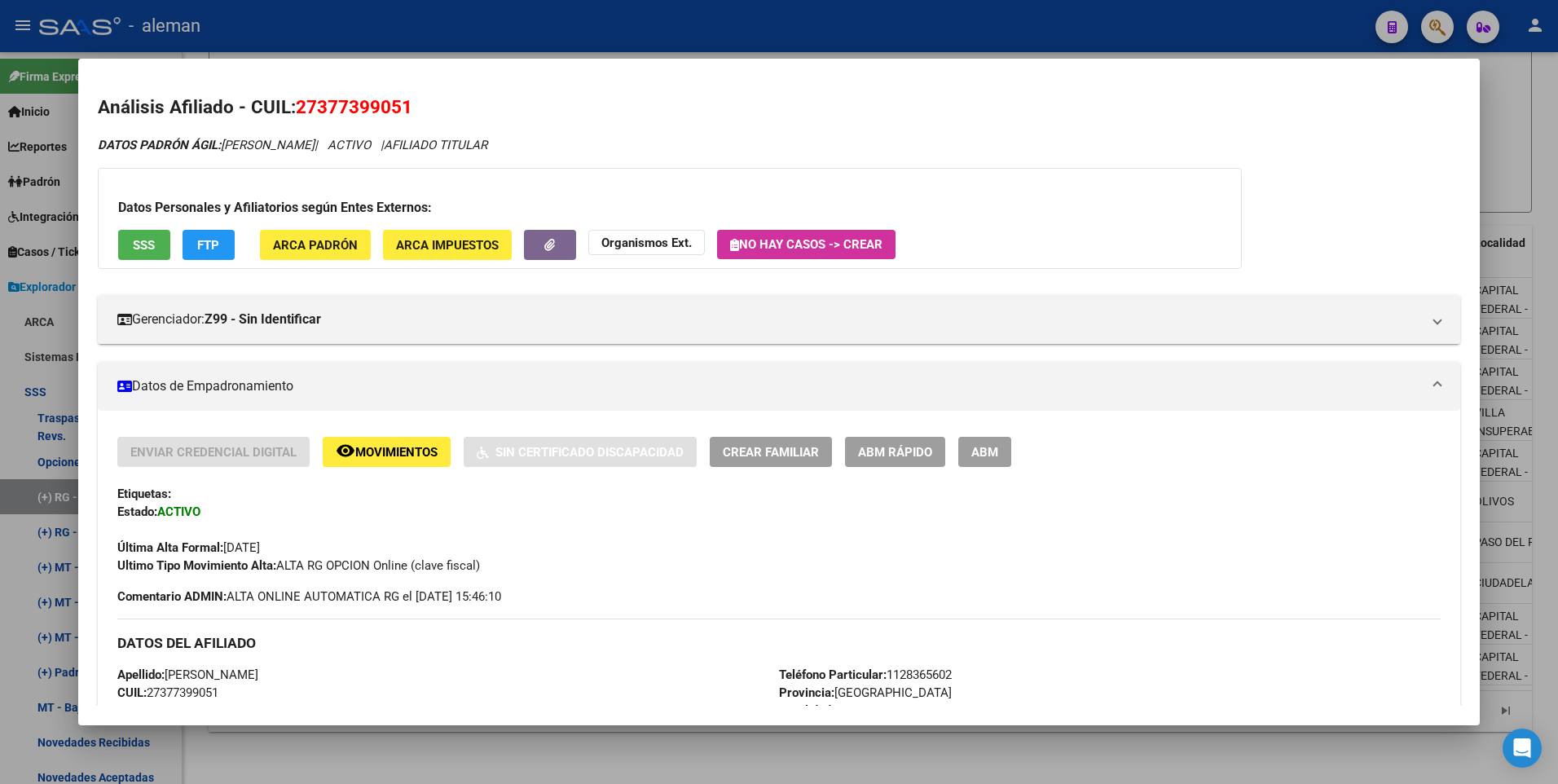
scroll to position [163, 0]
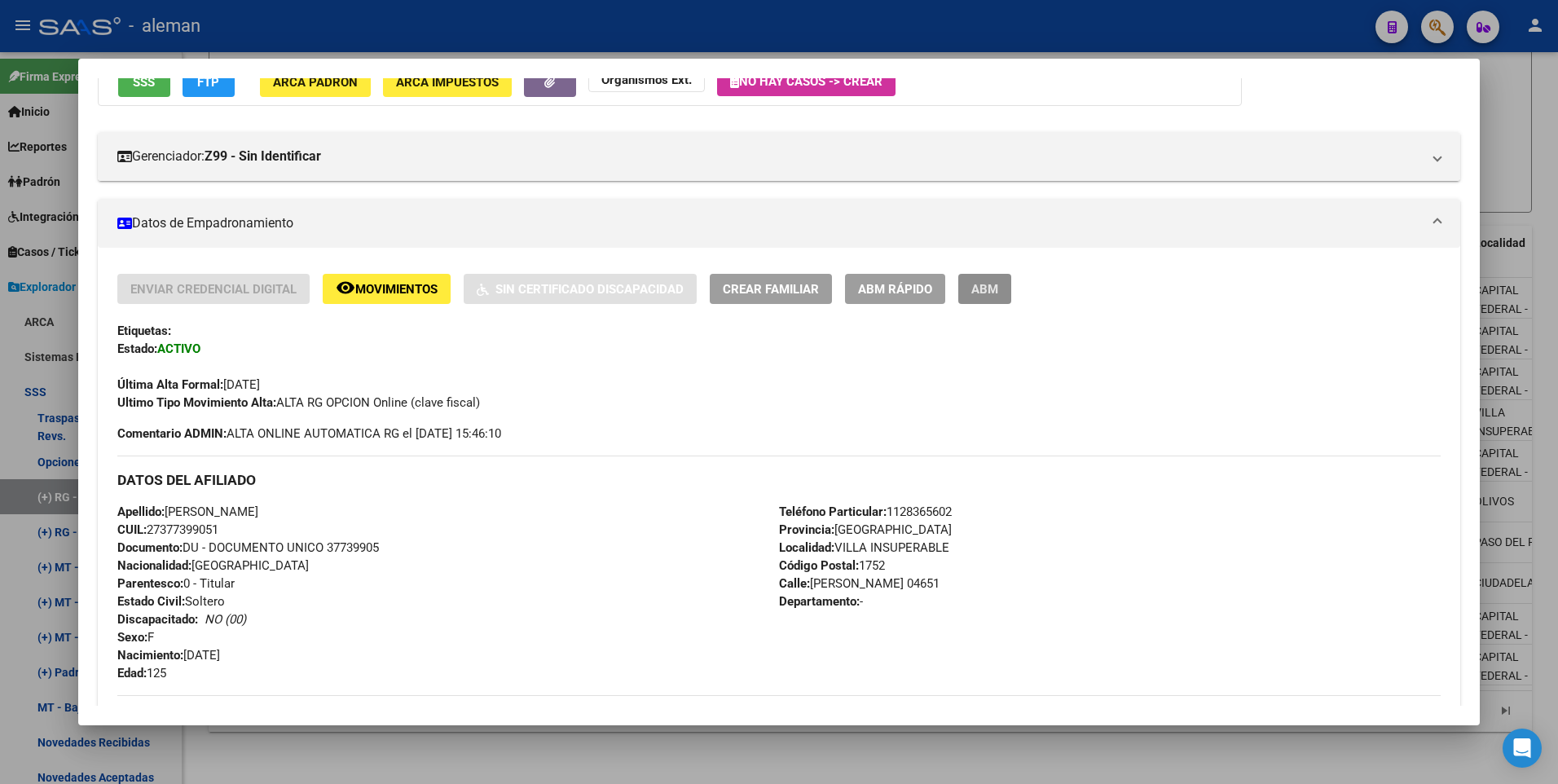
click at [1006, 293] on button "ABM" at bounding box center [984, 289] width 53 height 30
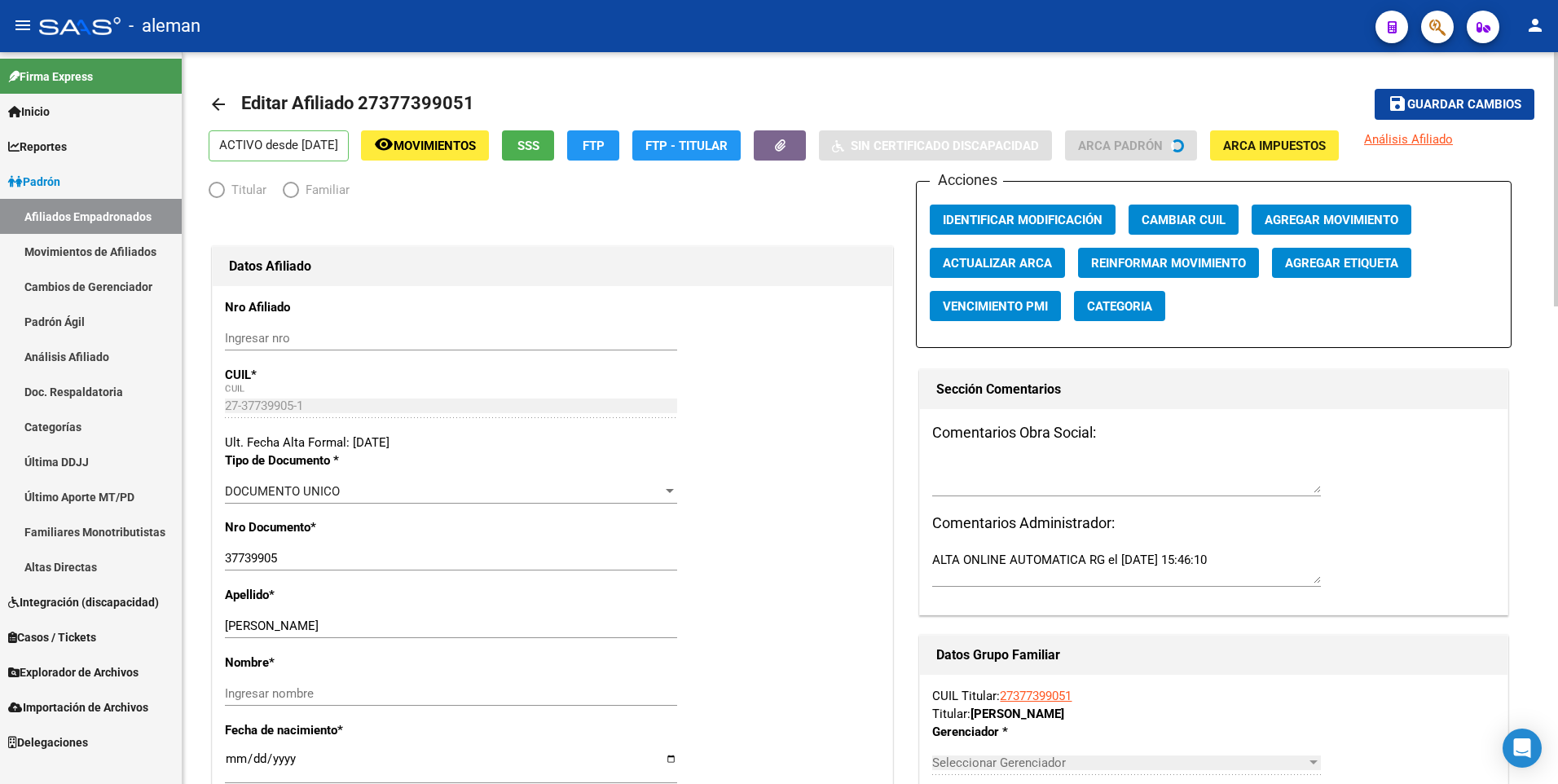
radio input "true"
type input "30-71040022-5"
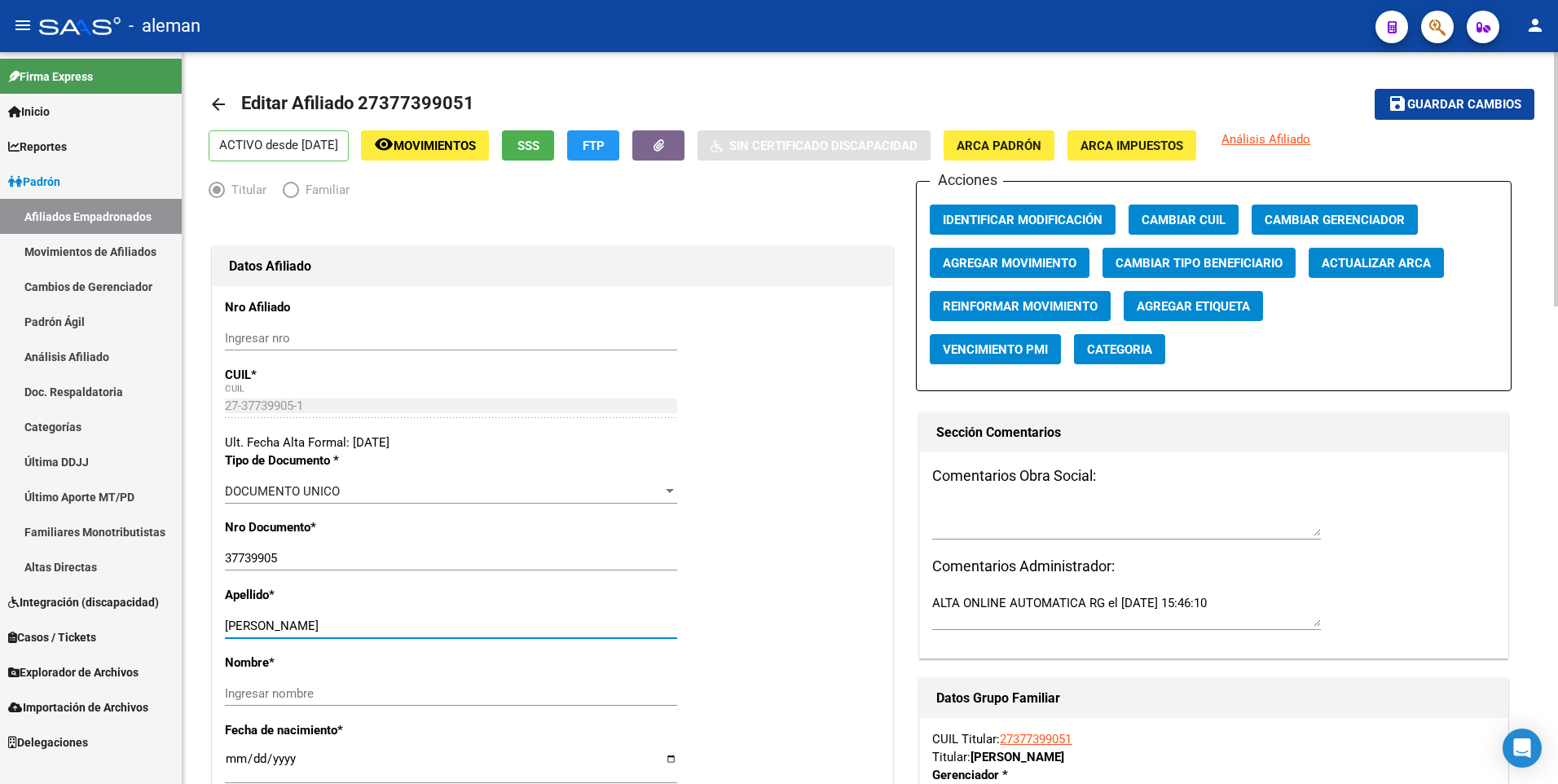
drag, startPoint x: 319, startPoint y: 624, endPoint x: 451, endPoint y: 619, distance: 132.1
click at [452, 620] on input "SUAREZ REARTE BRENDA" at bounding box center [451, 625] width 452 height 14
type input "SUAREZ REARTE"
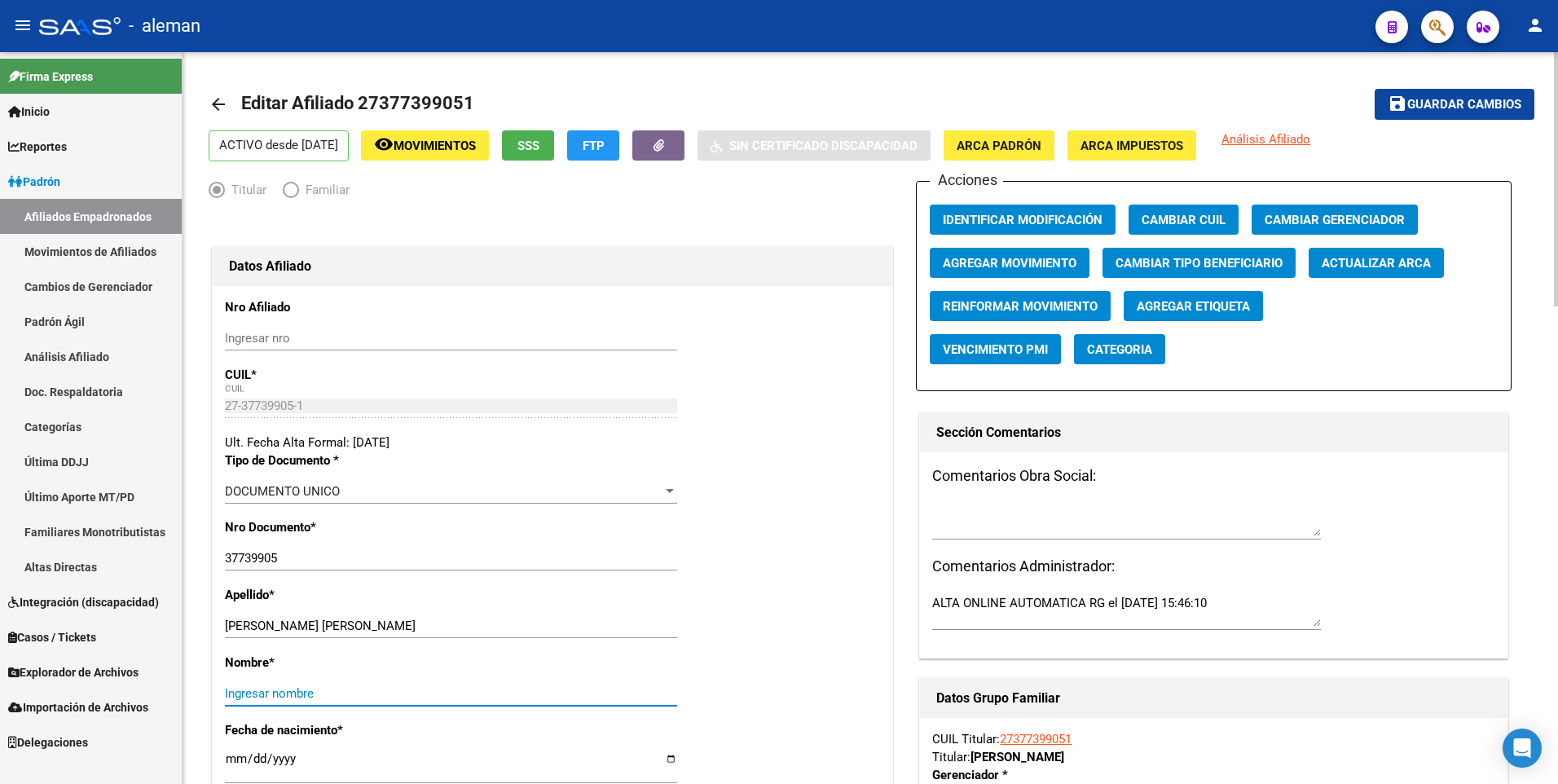
click at [430, 693] on input "Ingresar nombre" at bounding box center [451, 693] width 452 height 14
paste input "BRENDA"
type input "BRENDA"
click at [1015, 141] on span "ARCA Padrón" at bounding box center [998, 145] width 85 height 14
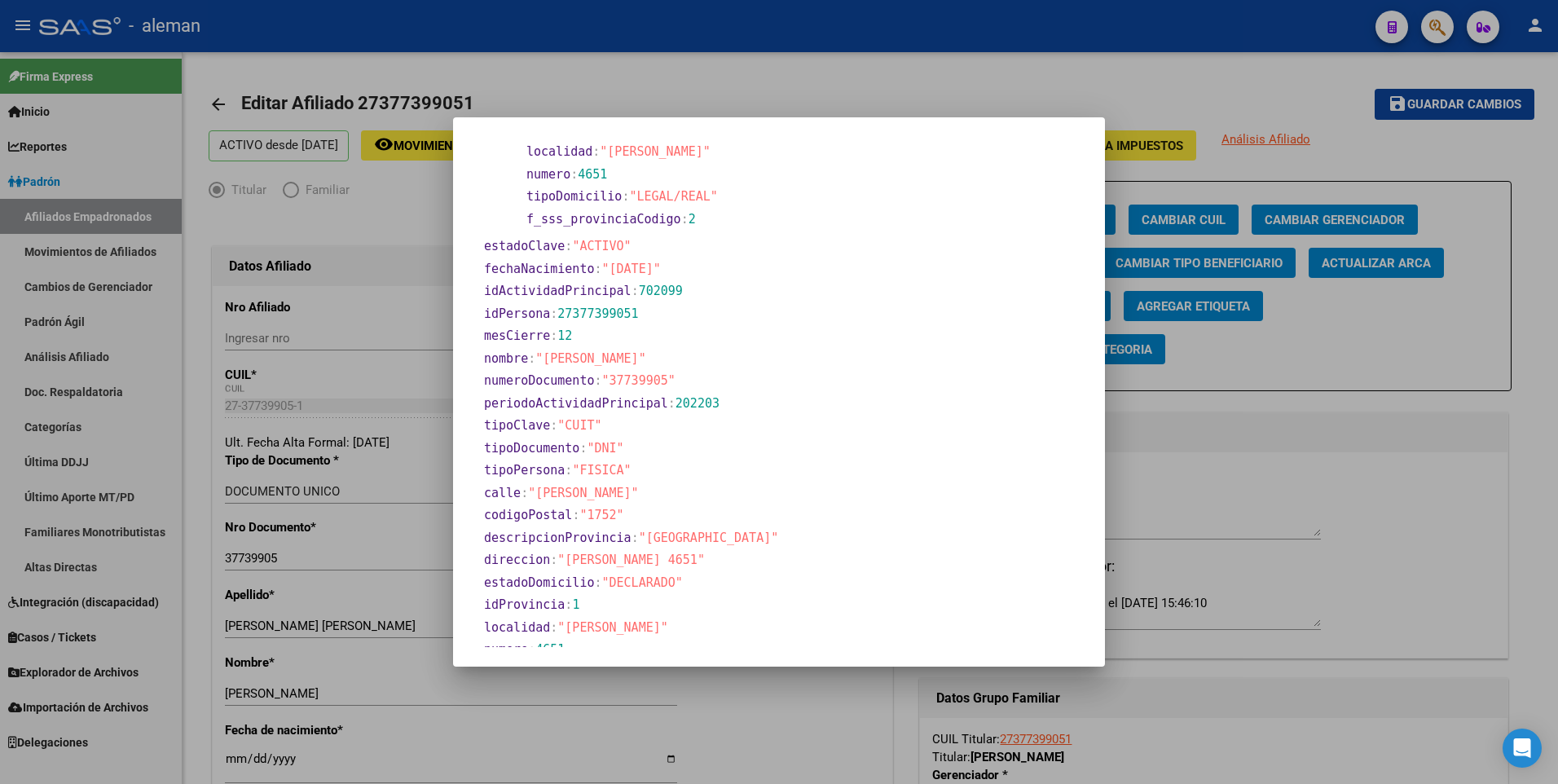
scroll to position [415, 0]
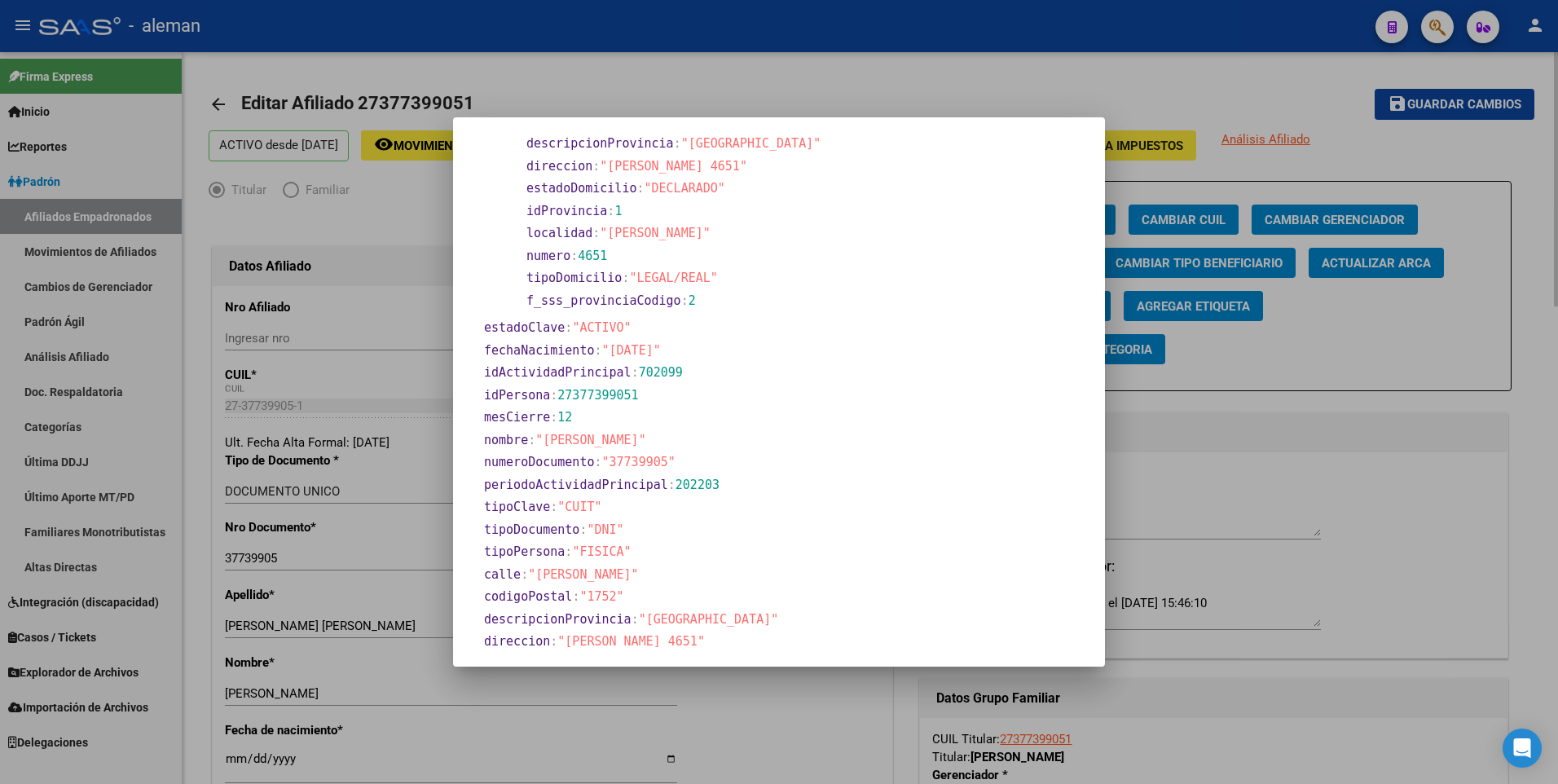
click at [227, 760] on div at bounding box center [779, 392] width 1558 height 784
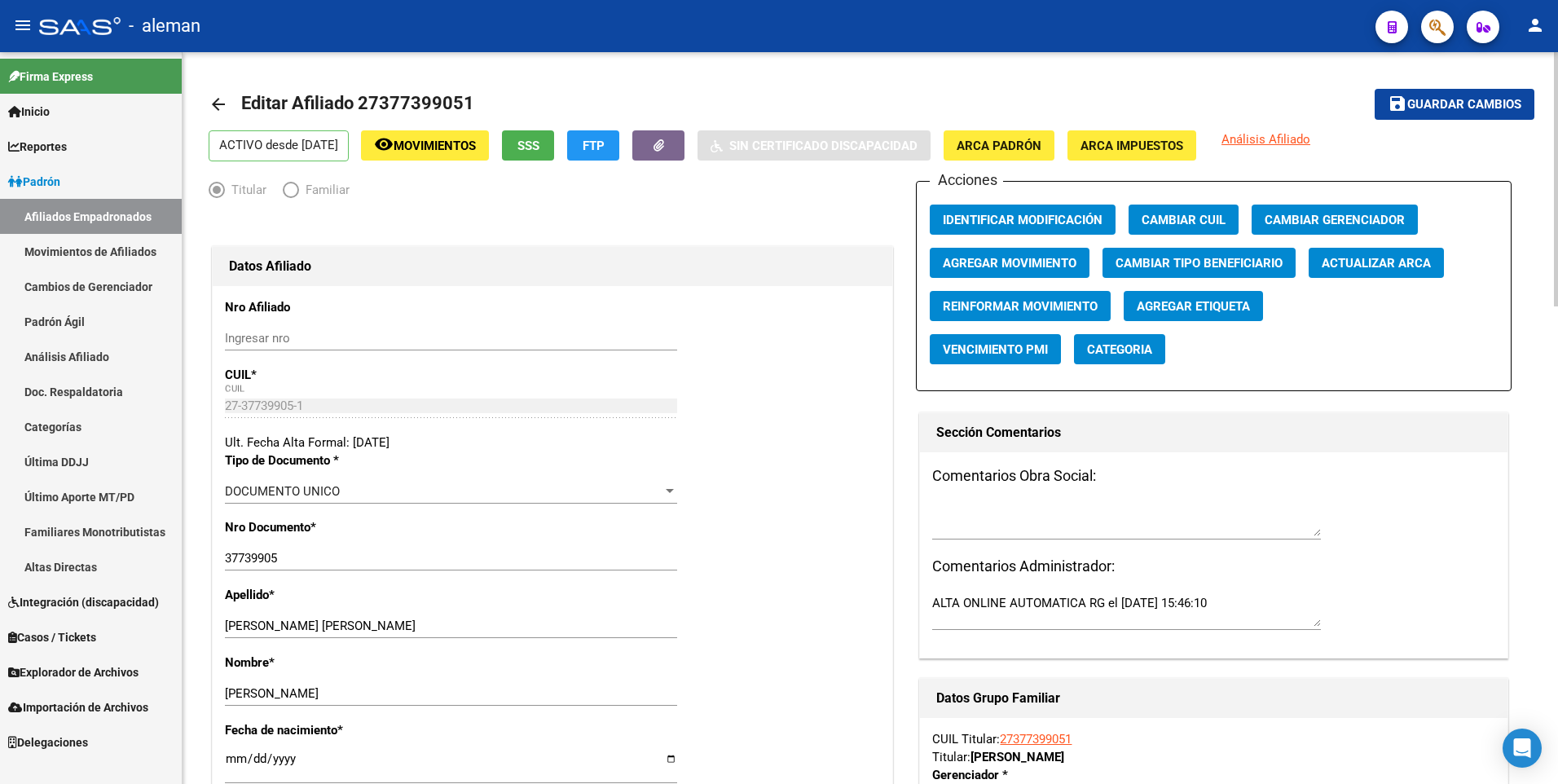
click at [228, 757] on input "[DATE]" at bounding box center [451, 765] width 452 height 26
type input "1900-01-10"
type input "1994-08-10"
click at [1419, 104] on span "Guardar cambios" at bounding box center [1464, 104] width 114 height 14
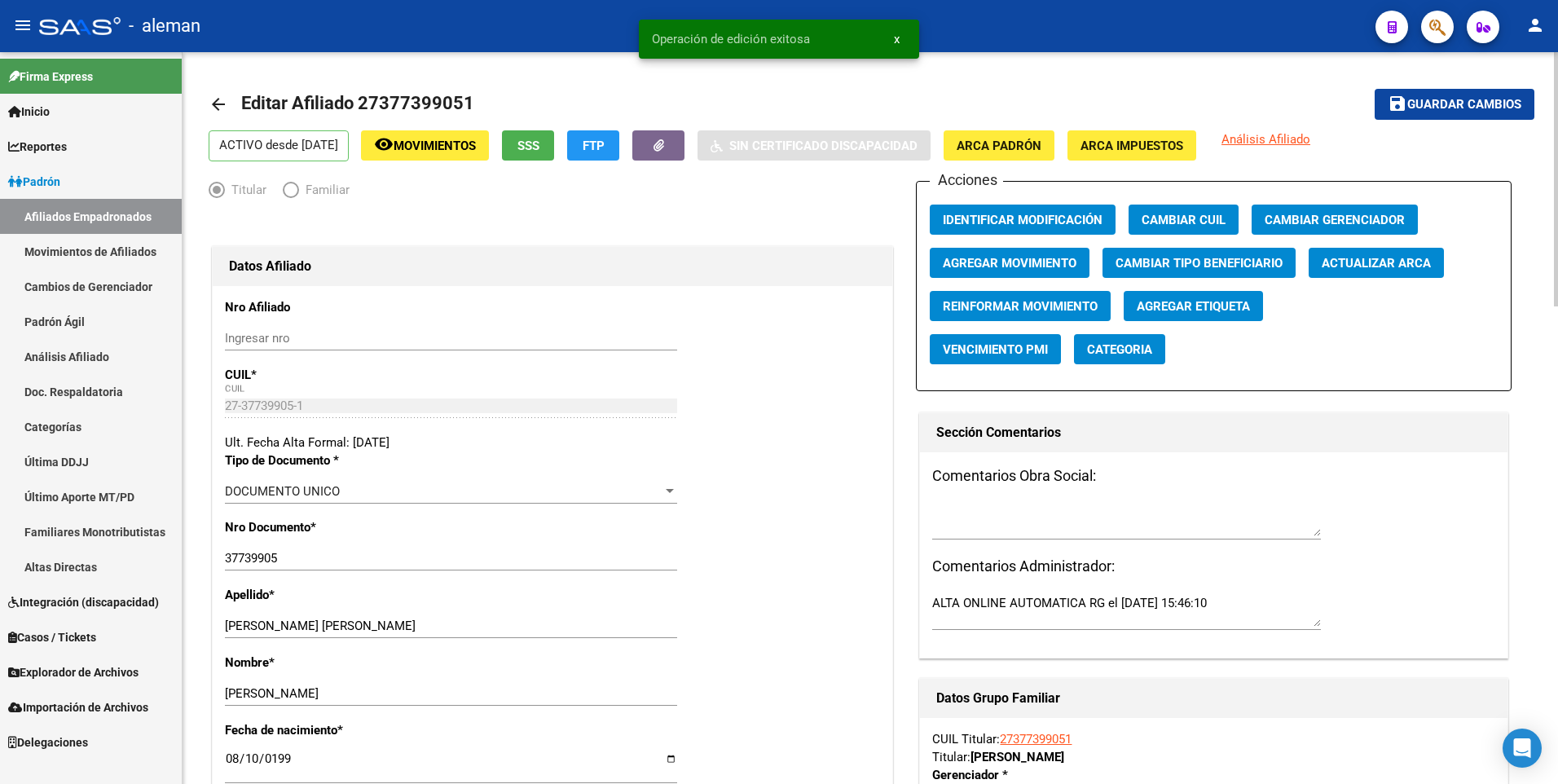
drag, startPoint x: 818, startPoint y: 501, endPoint x: 626, endPoint y: 306, distance: 273.7
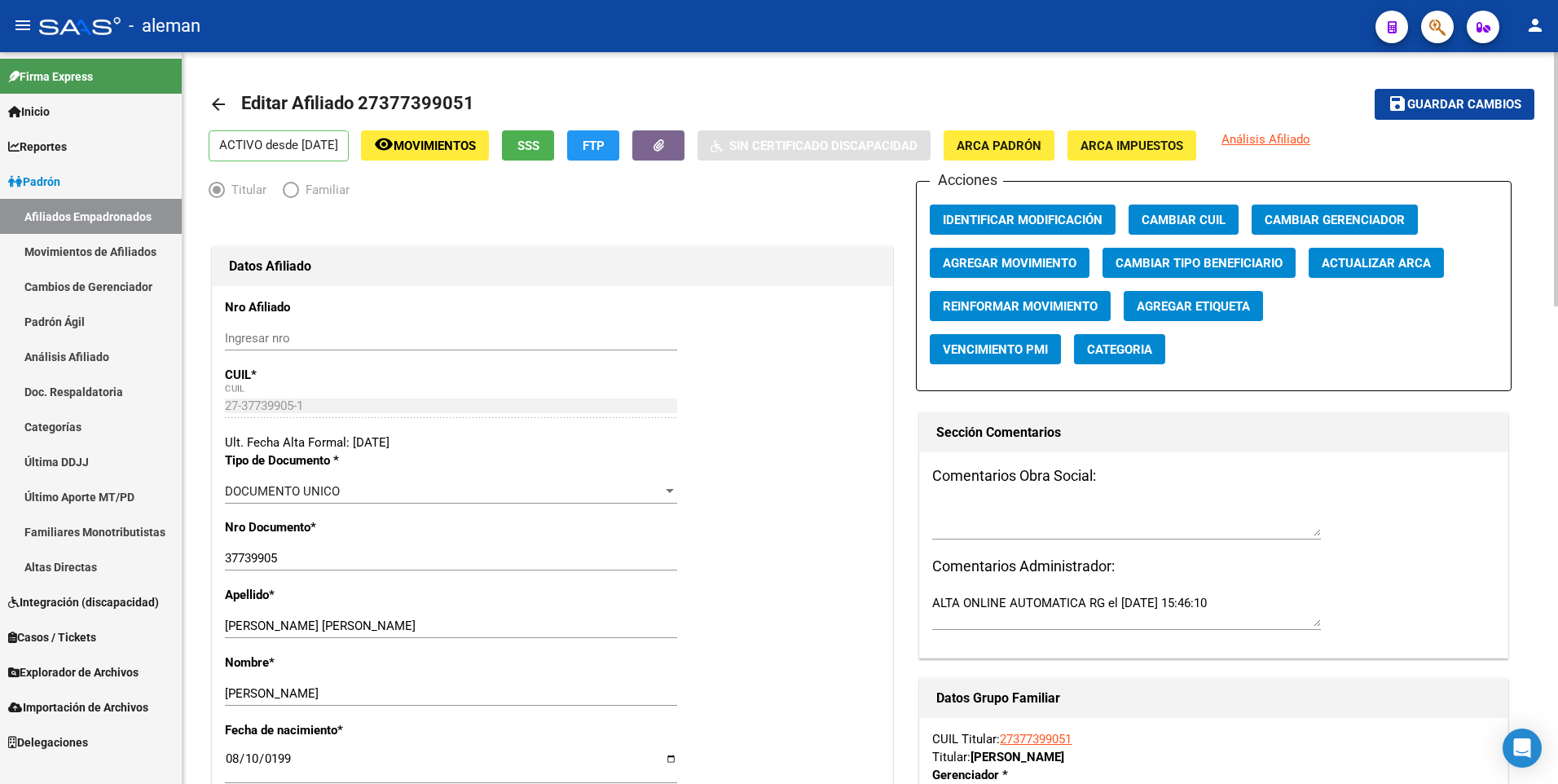
click at [223, 106] on mat-icon "arrow_back" at bounding box center [217, 104] width 19 height 19
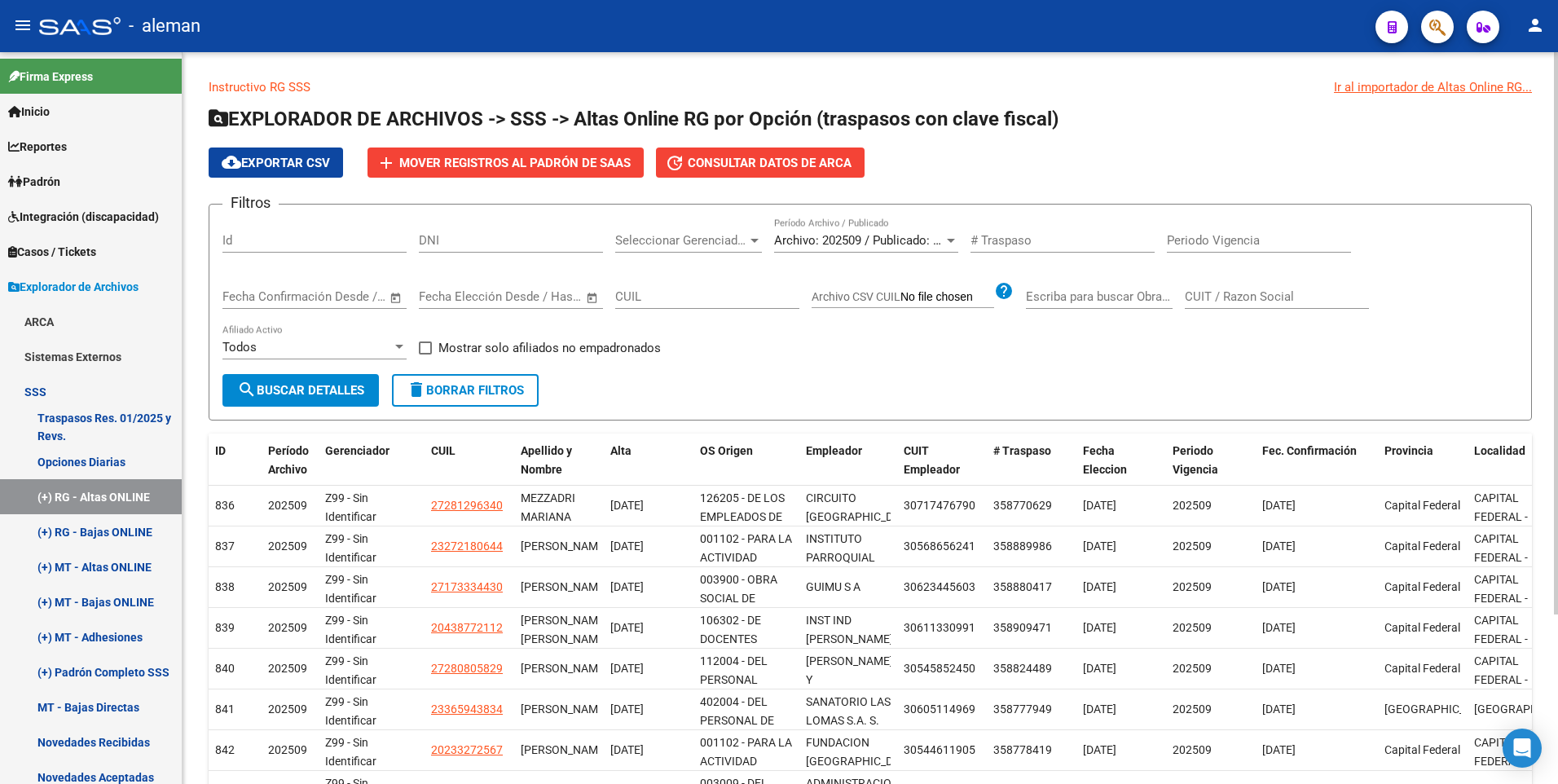
scroll to position [220, 0]
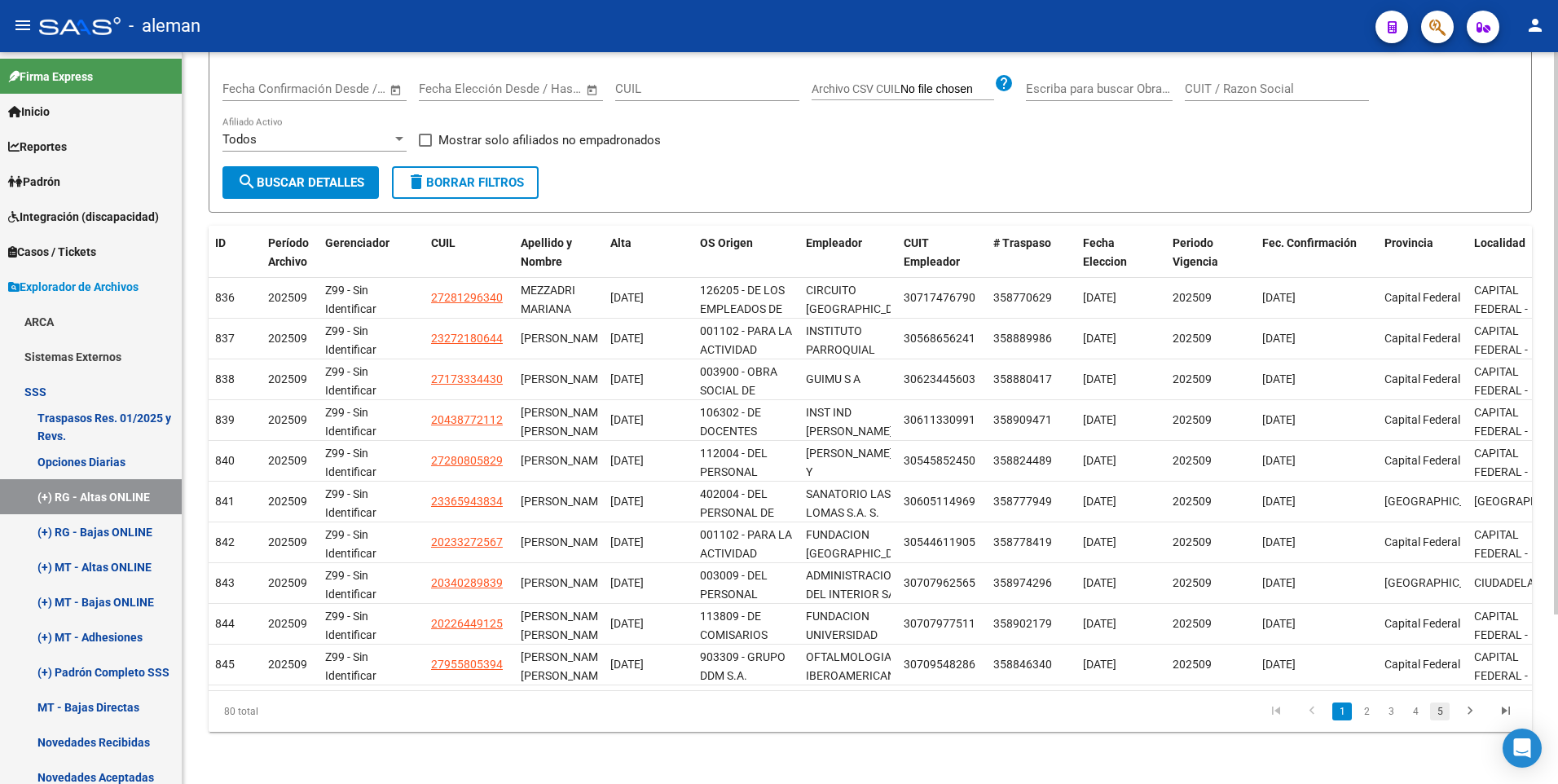
click at [1445, 708] on link "5" at bounding box center [1439, 711] width 19 height 18
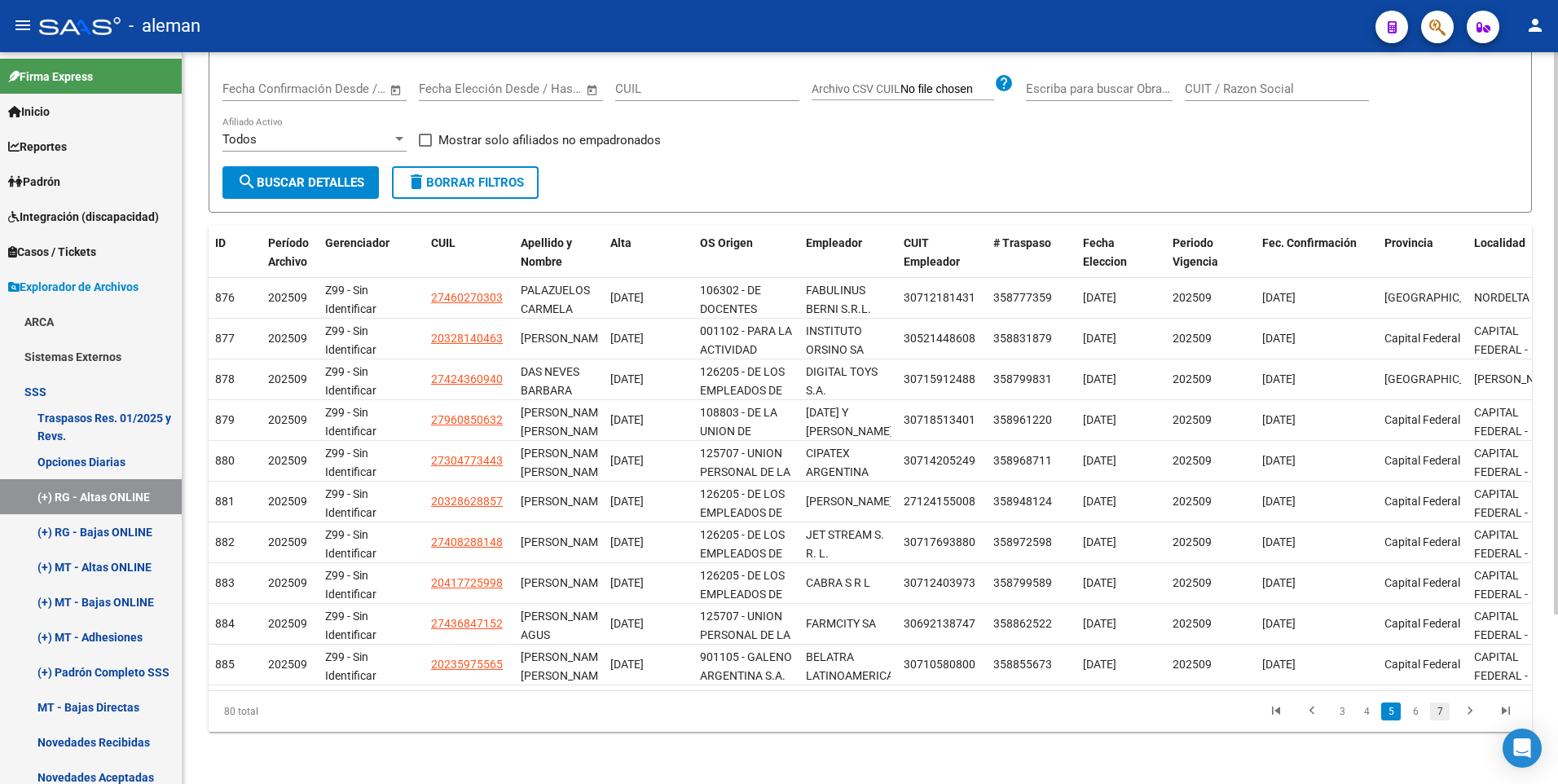
click at [1444, 711] on link "7" at bounding box center [1439, 711] width 19 height 18
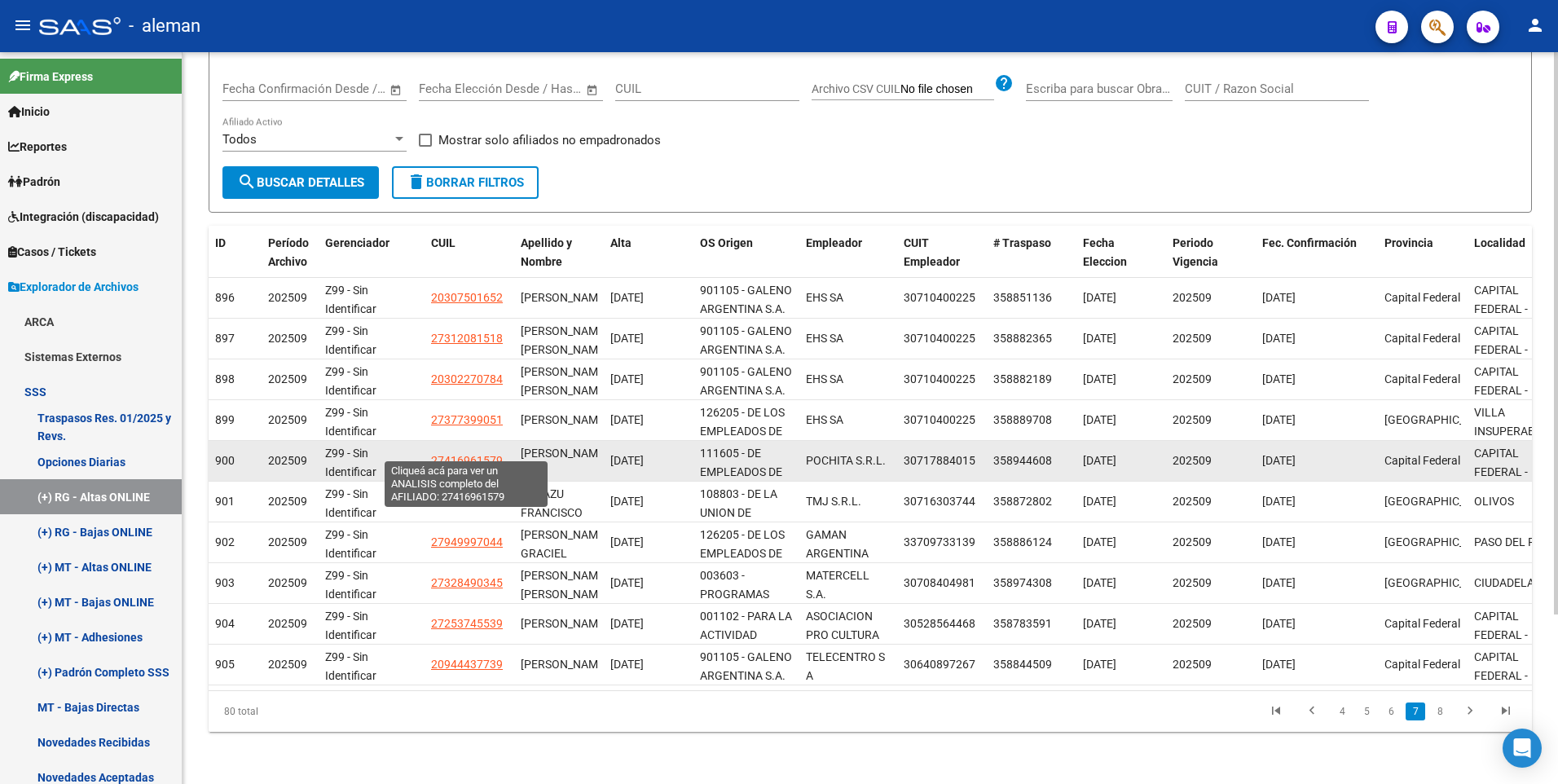
click at [446, 454] on span "27416961579" at bounding box center [466, 461] width 71 height 13
type textarea "27416961579"
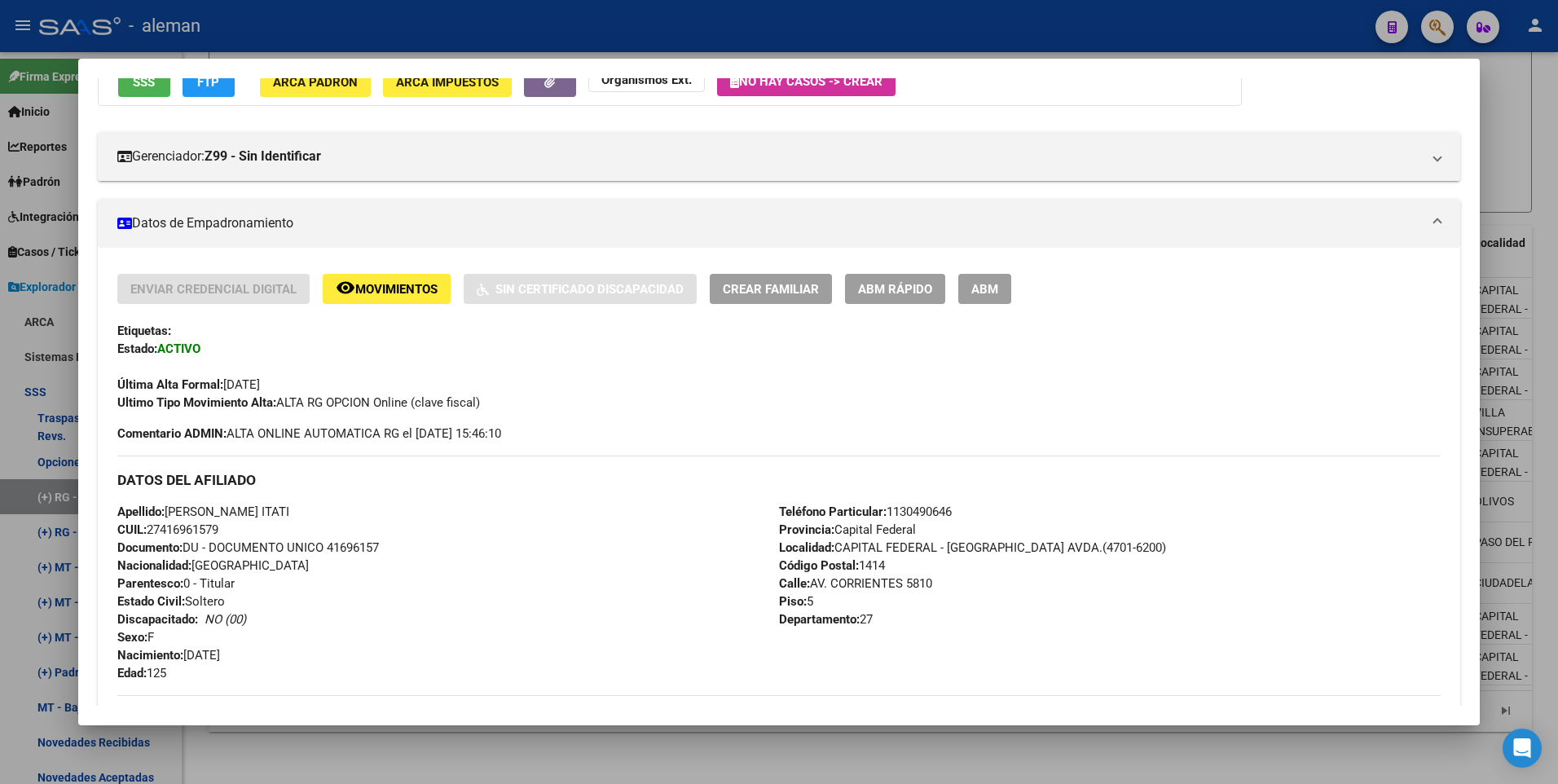
scroll to position [244, 0]
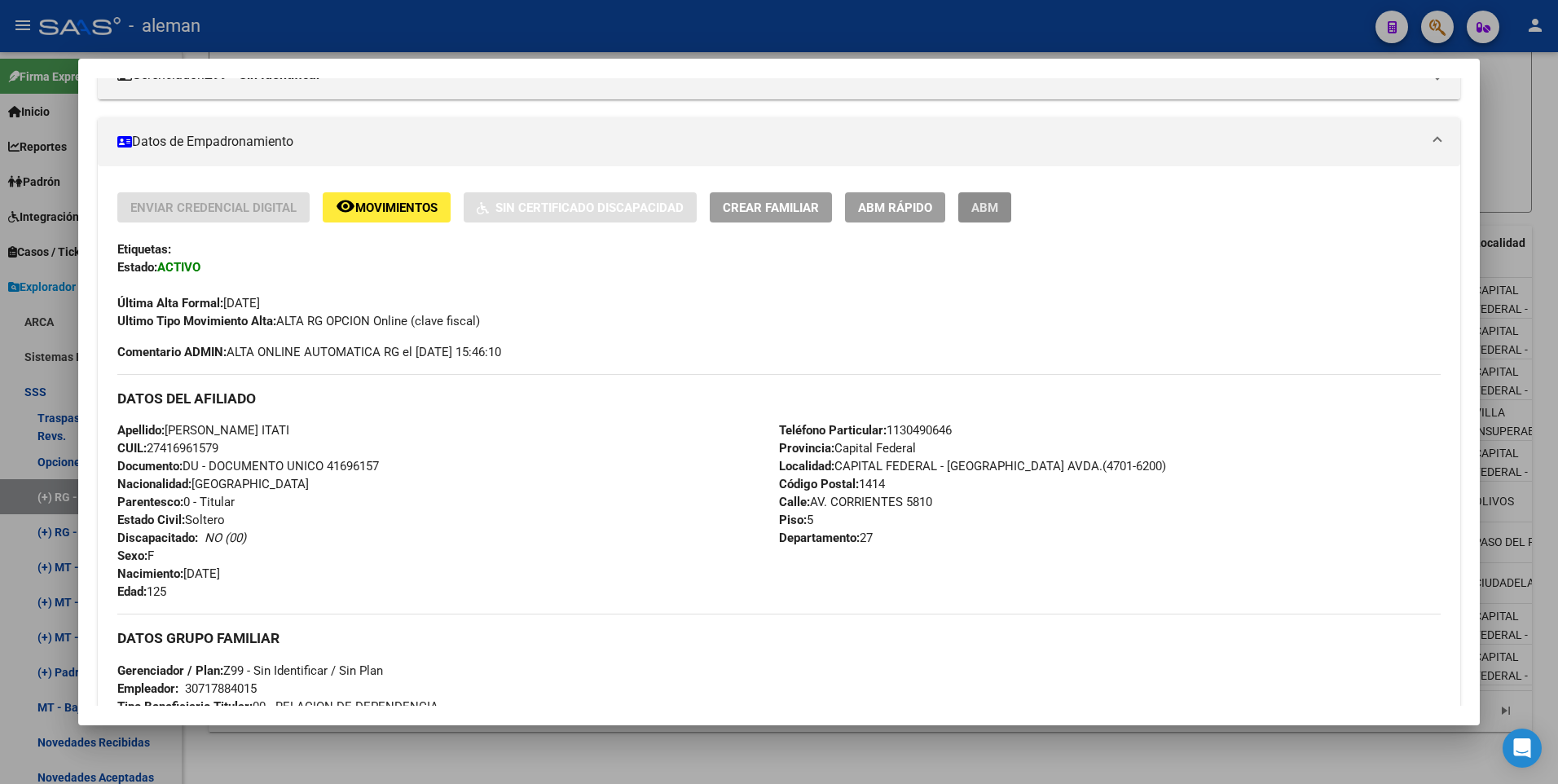
click at [990, 206] on span "ABM" at bounding box center [985, 207] width 27 height 14
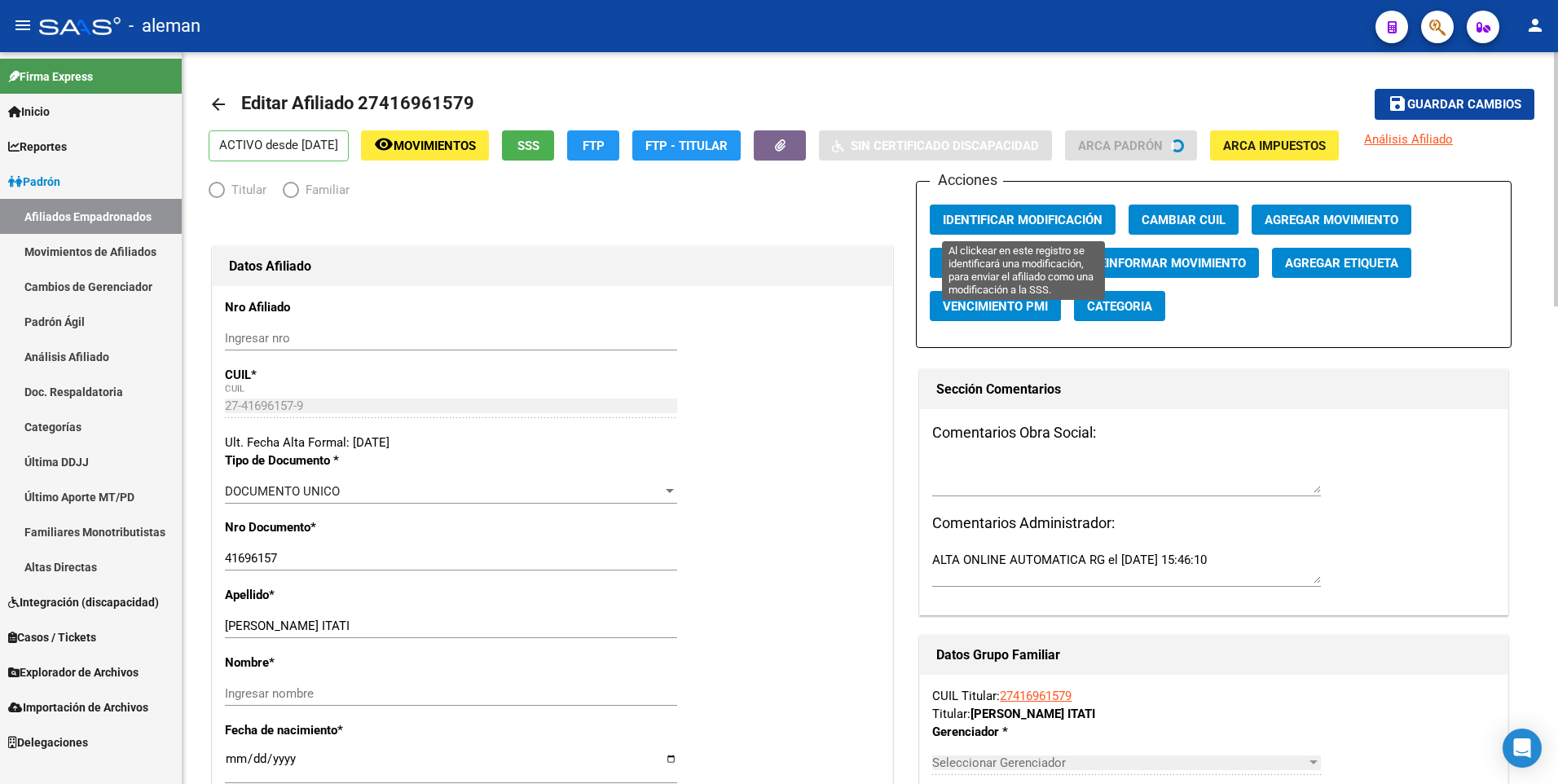
radio input "true"
type input "30-71788401-5"
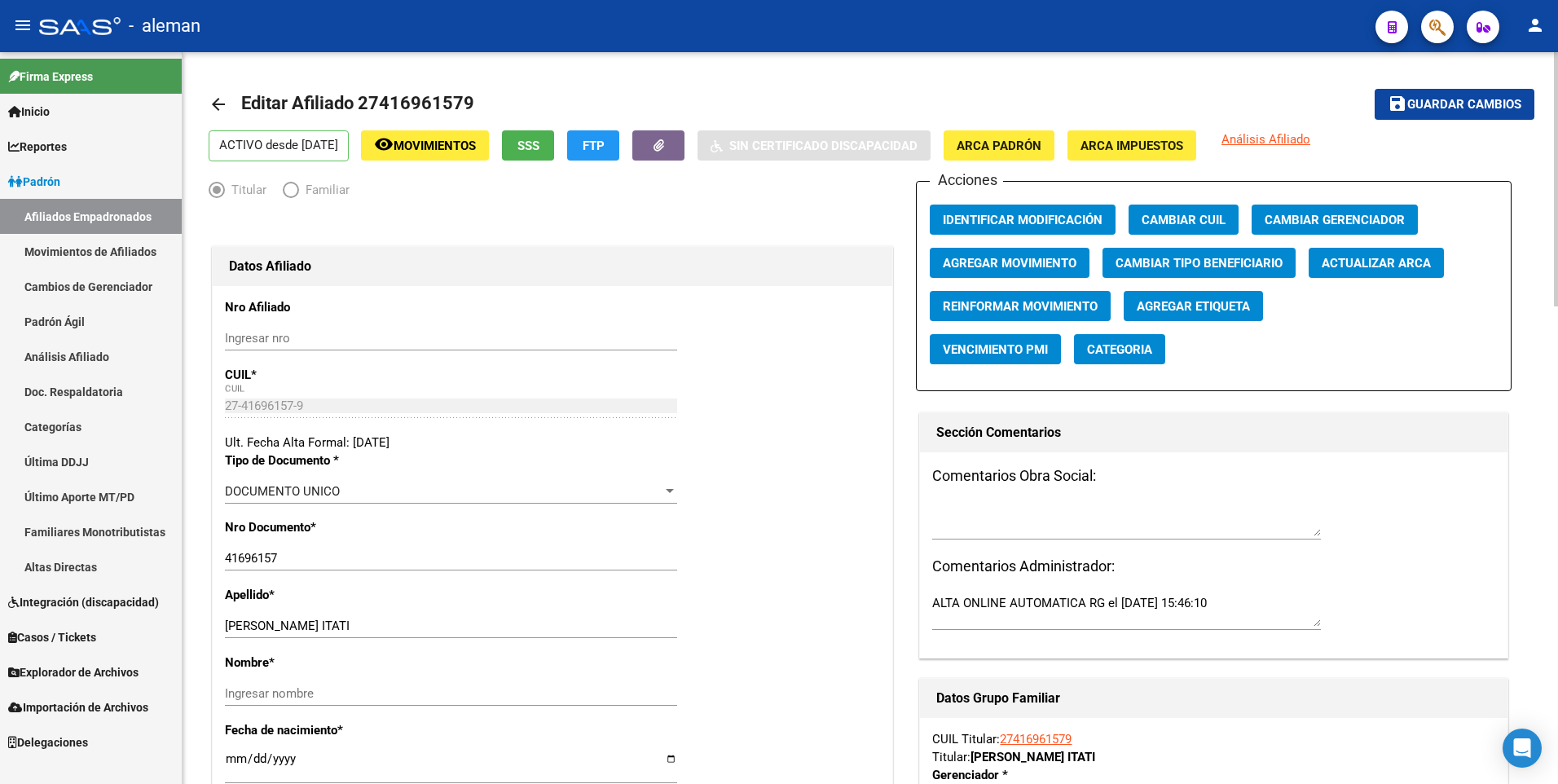
scroll to position [163, 0]
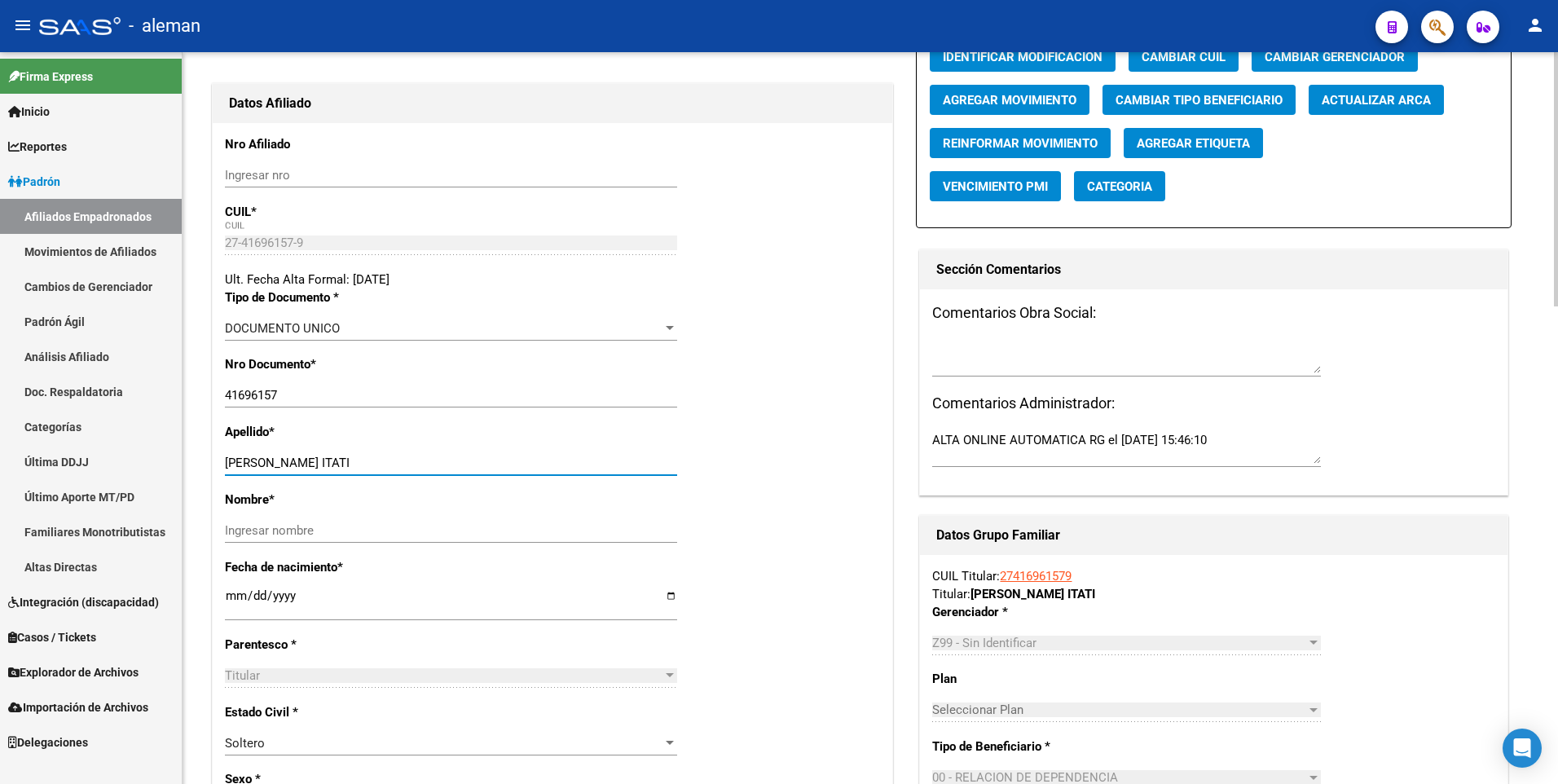
drag, startPoint x: 269, startPoint y: 457, endPoint x: 420, endPoint y: 458, distance: 151.0
click at [420, 458] on input "PONCE AYELEN ITATI" at bounding box center [451, 463] width 452 height 14
click at [336, 529] on input "Ingresar nombre" at bounding box center [451, 530] width 452 height 14
paste input "AYELEN ITATI"
type input "AYELEN ITATI"
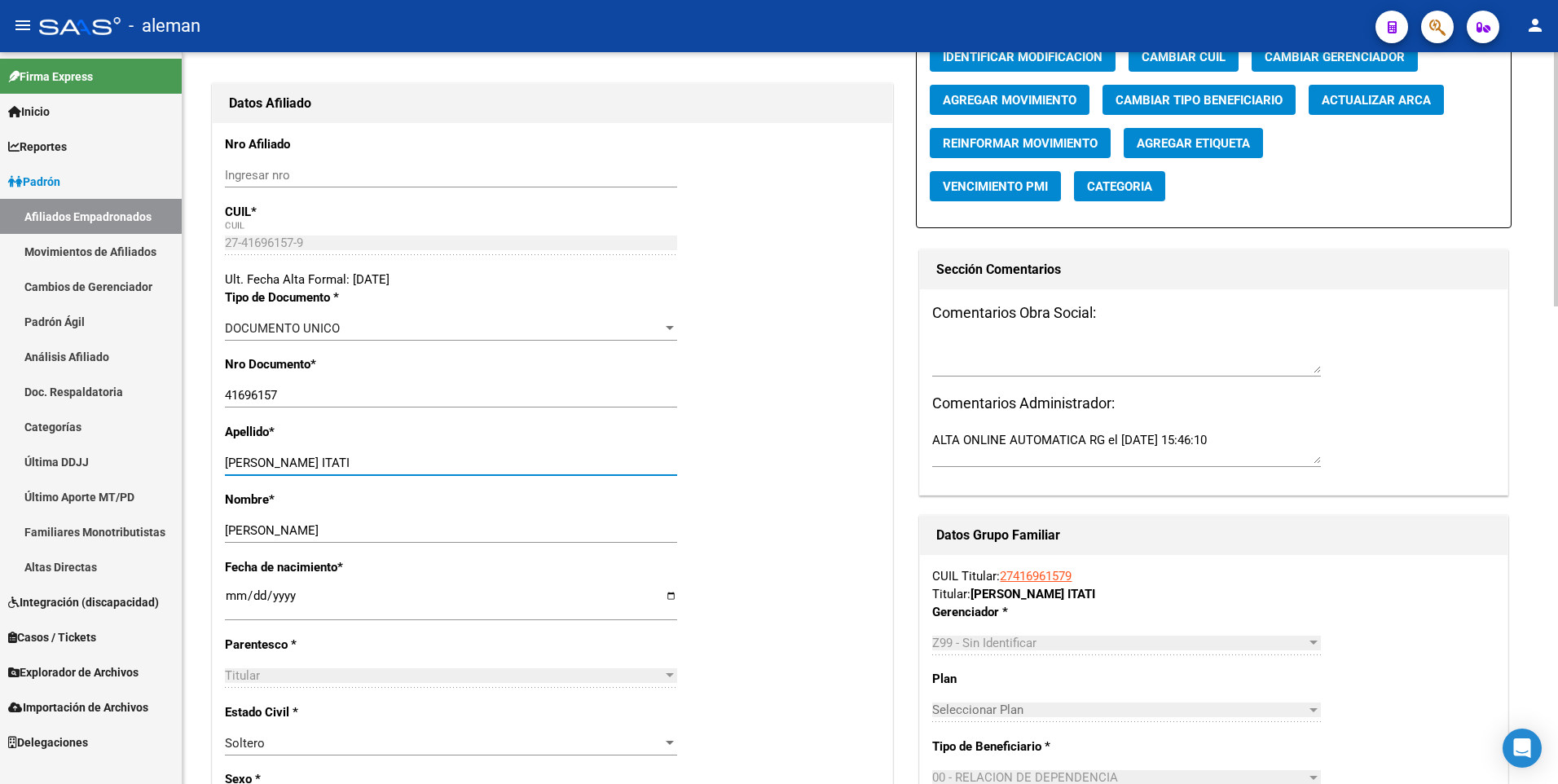
drag, startPoint x: 271, startPoint y: 462, endPoint x: 401, endPoint y: 461, distance: 130.0
click at [401, 461] on input "PONCE AYELEN ITATI" at bounding box center [451, 463] width 452 height 14
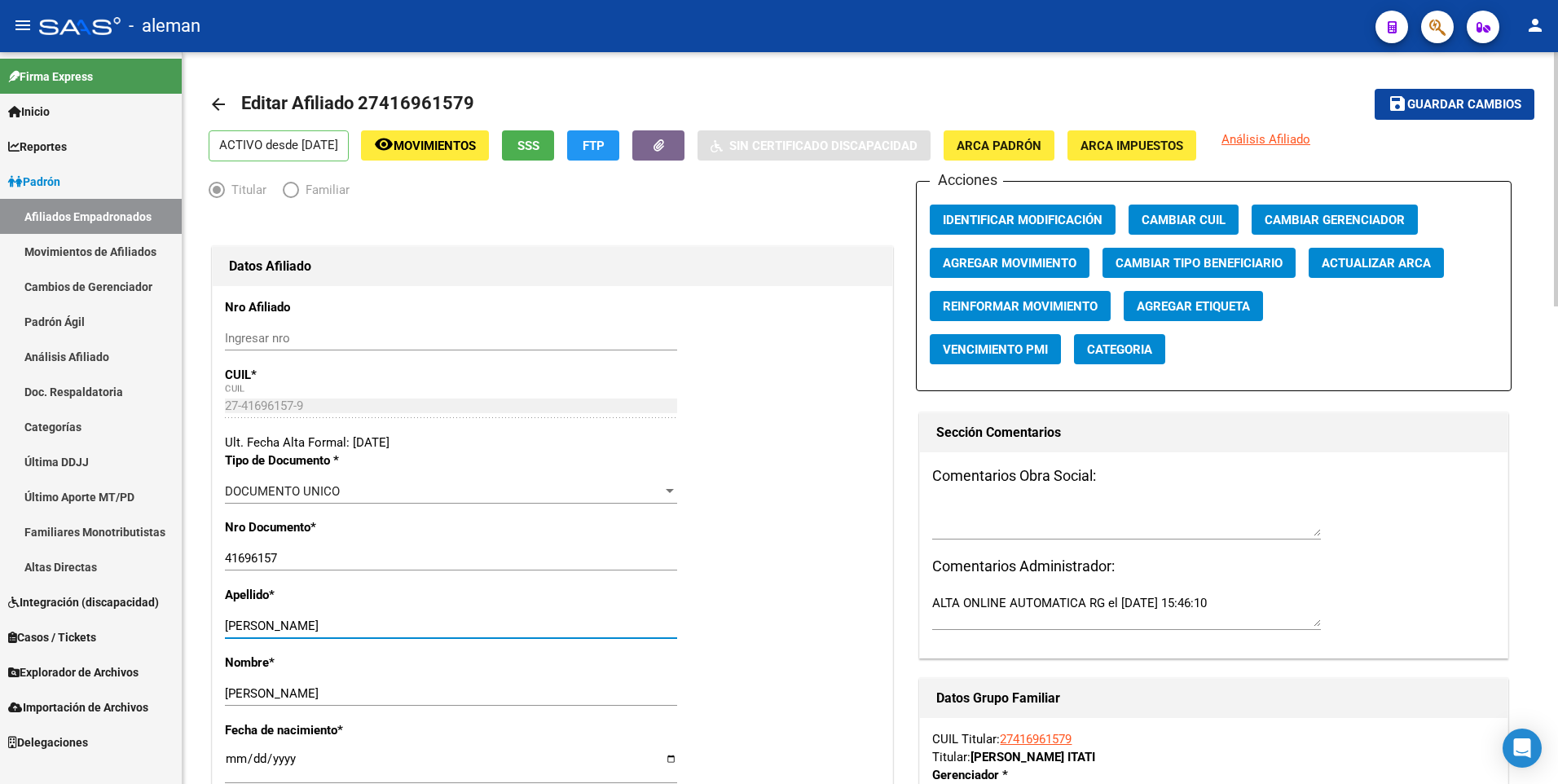
type input "PONCE"
click at [1041, 149] on span "ARCA Padrón" at bounding box center [998, 145] width 85 height 14
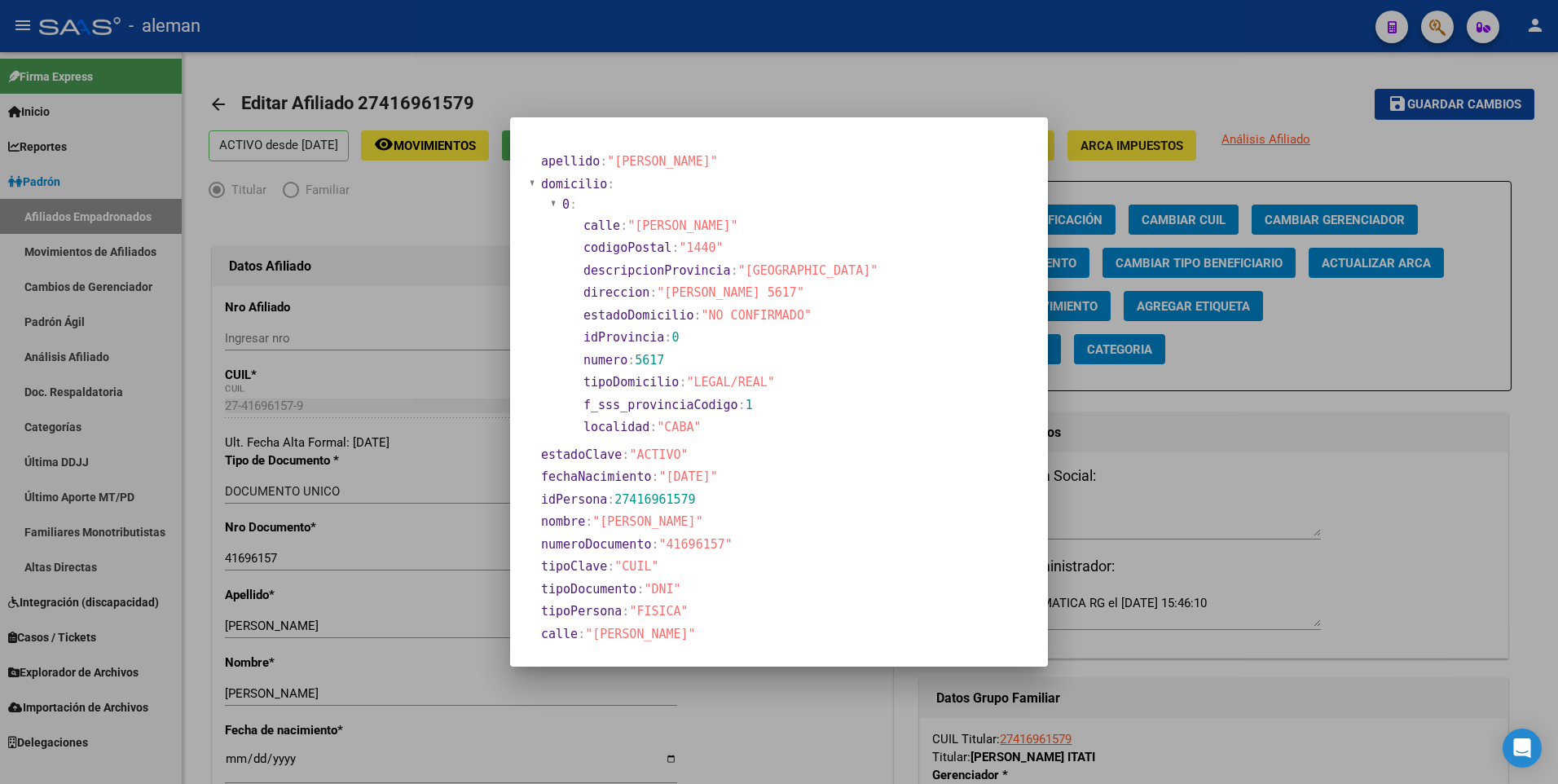
click at [236, 758] on div at bounding box center [779, 392] width 1558 height 784
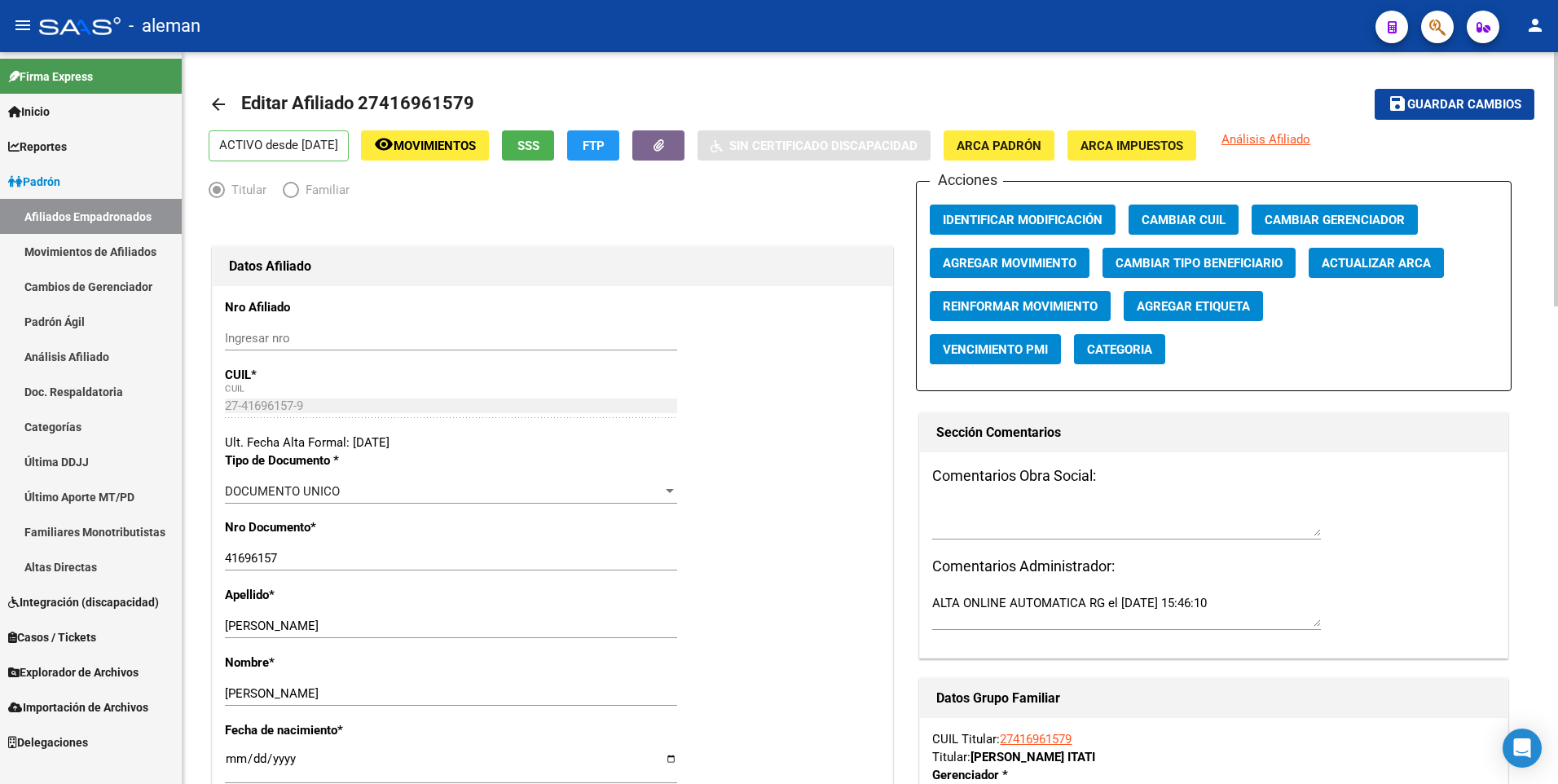
click at [236, 759] on input "[DATE]" at bounding box center [451, 765] width 452 height 26
type input "1900-01-09"
type input "1999-01-09"
click at [796, 447] on div "Ult. Fecha Alta Formal: [DATE]" at bounding box center [552, 442] width 655 height 18
click at [1429, 103] on span "Guardar cambios" at bounding box center [1464, 104] width 114 height 14
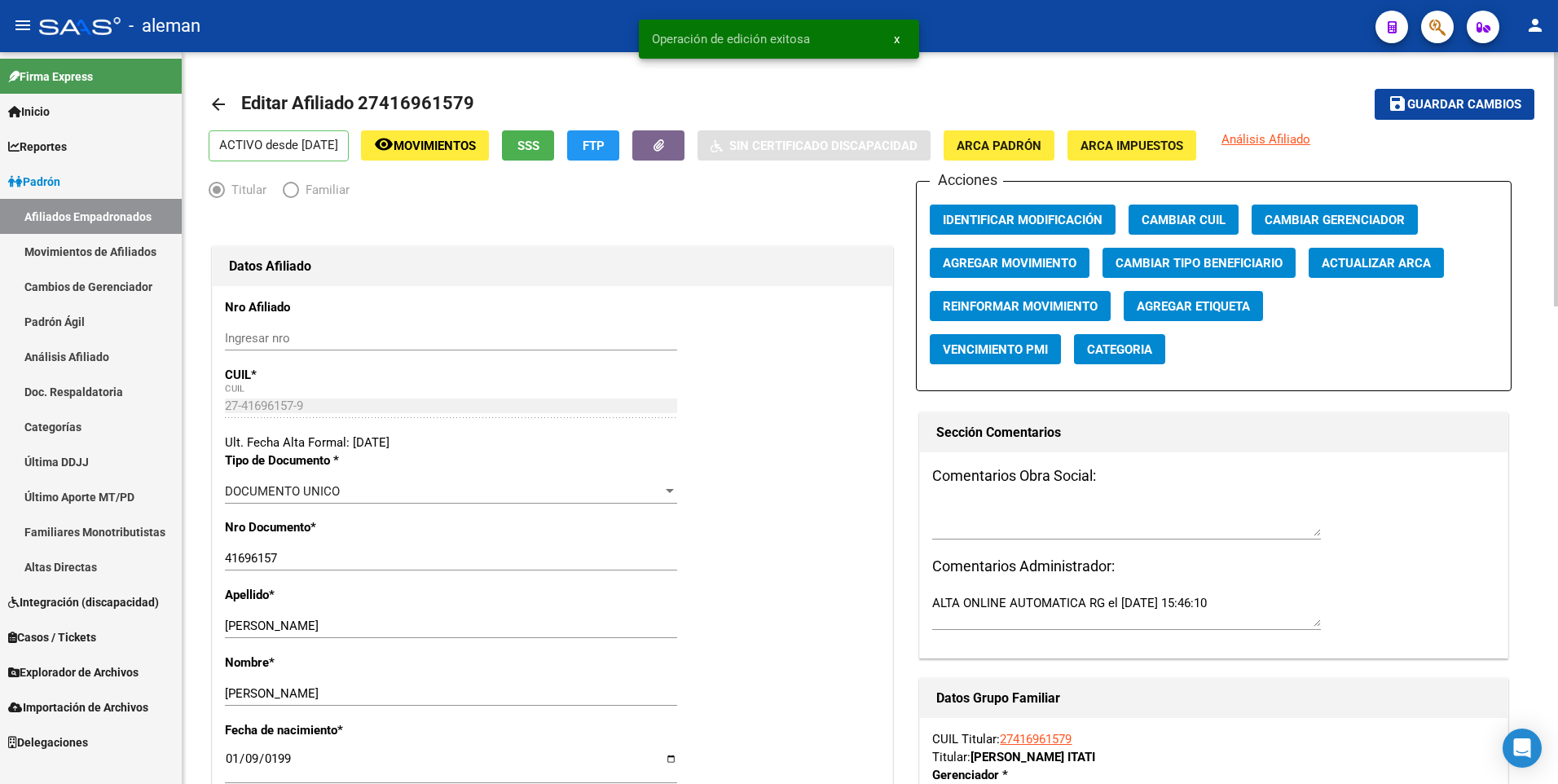
click at [221, 102] on mat-icon "arrow_back" at bounding box center [217, 104] width 19 height 19
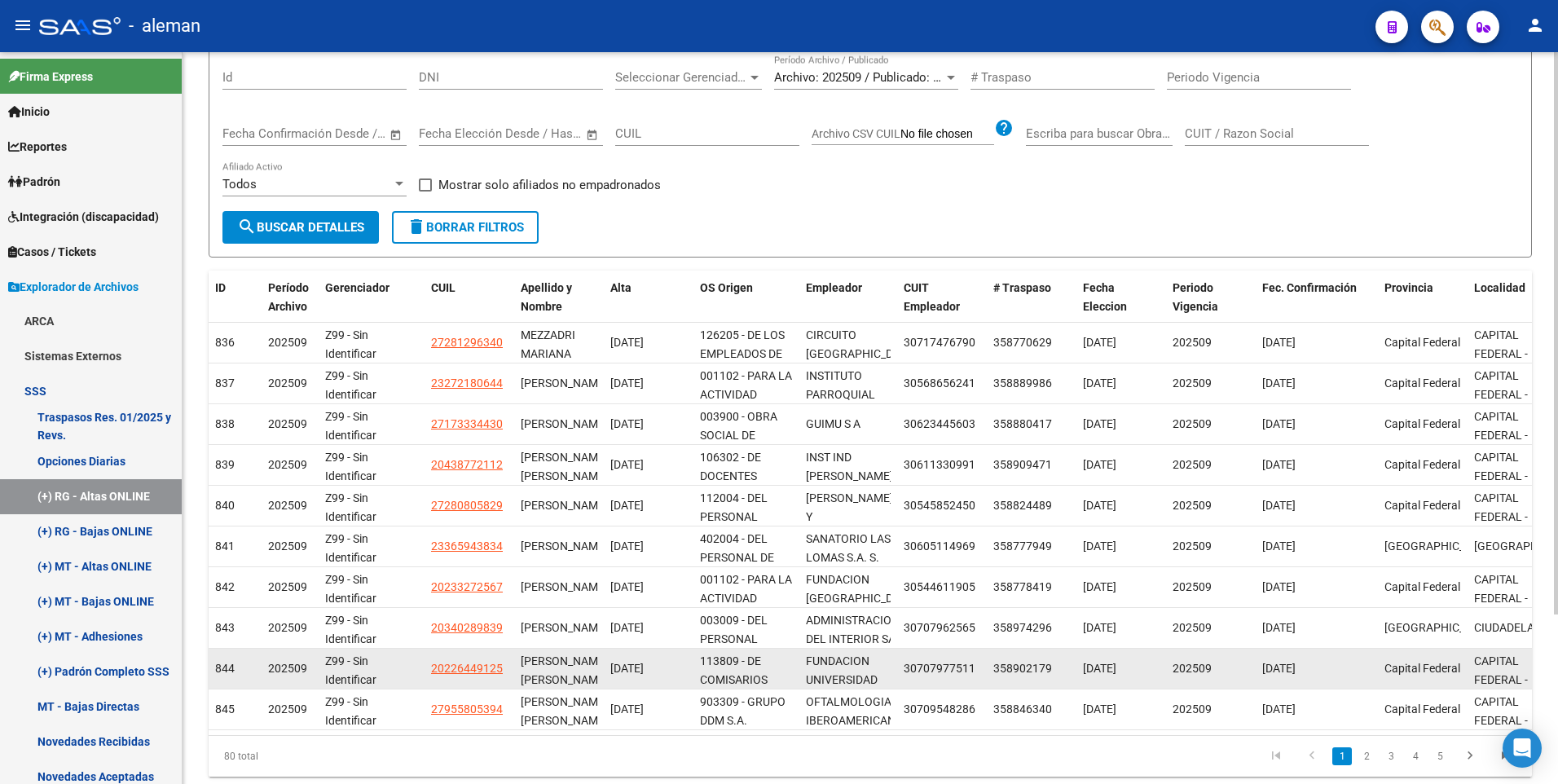
scroll to position [220, 0]
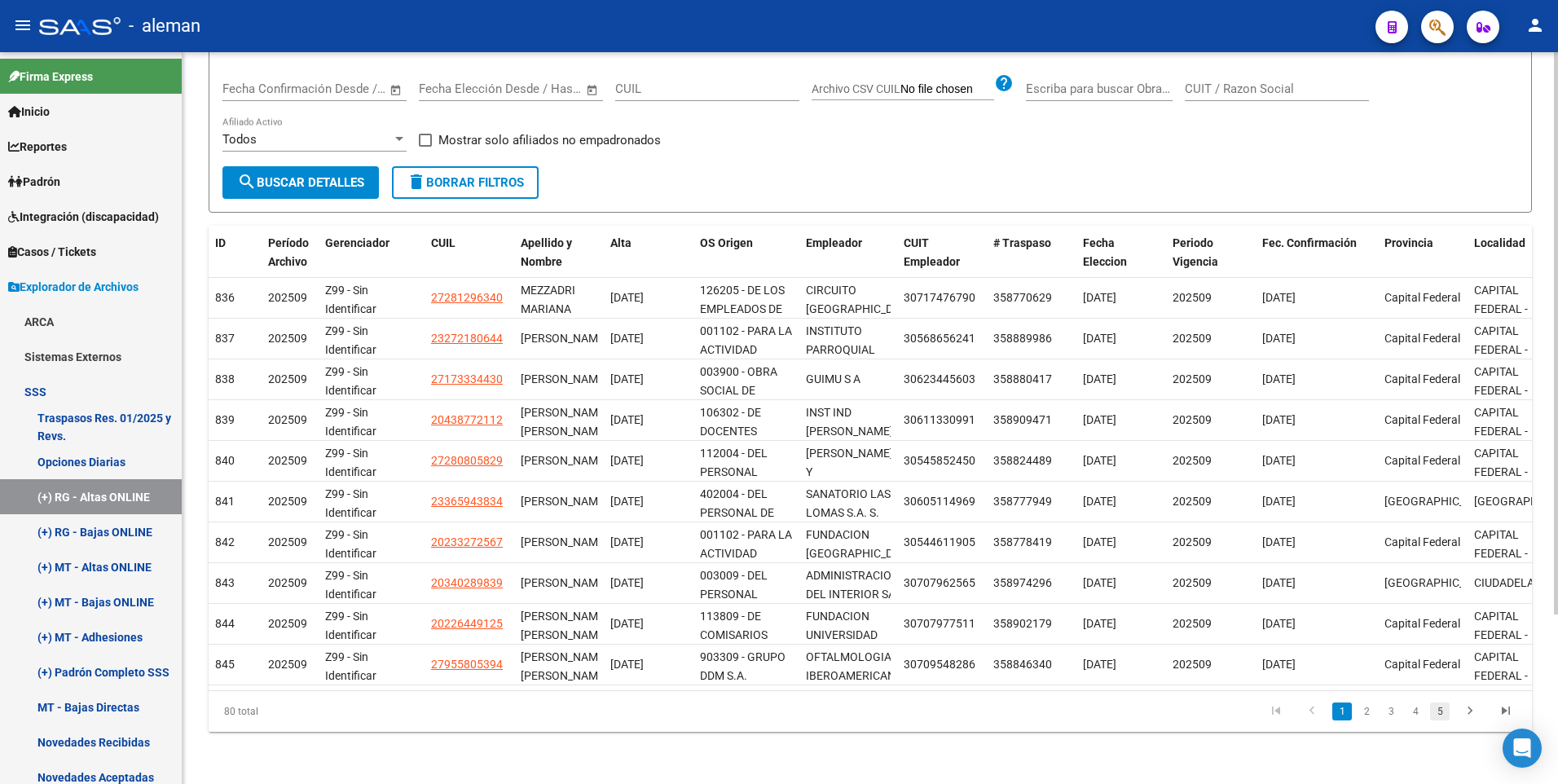
click at [1442, 712] on link "5" at bounding box center [1439, 711] width 19 height 18
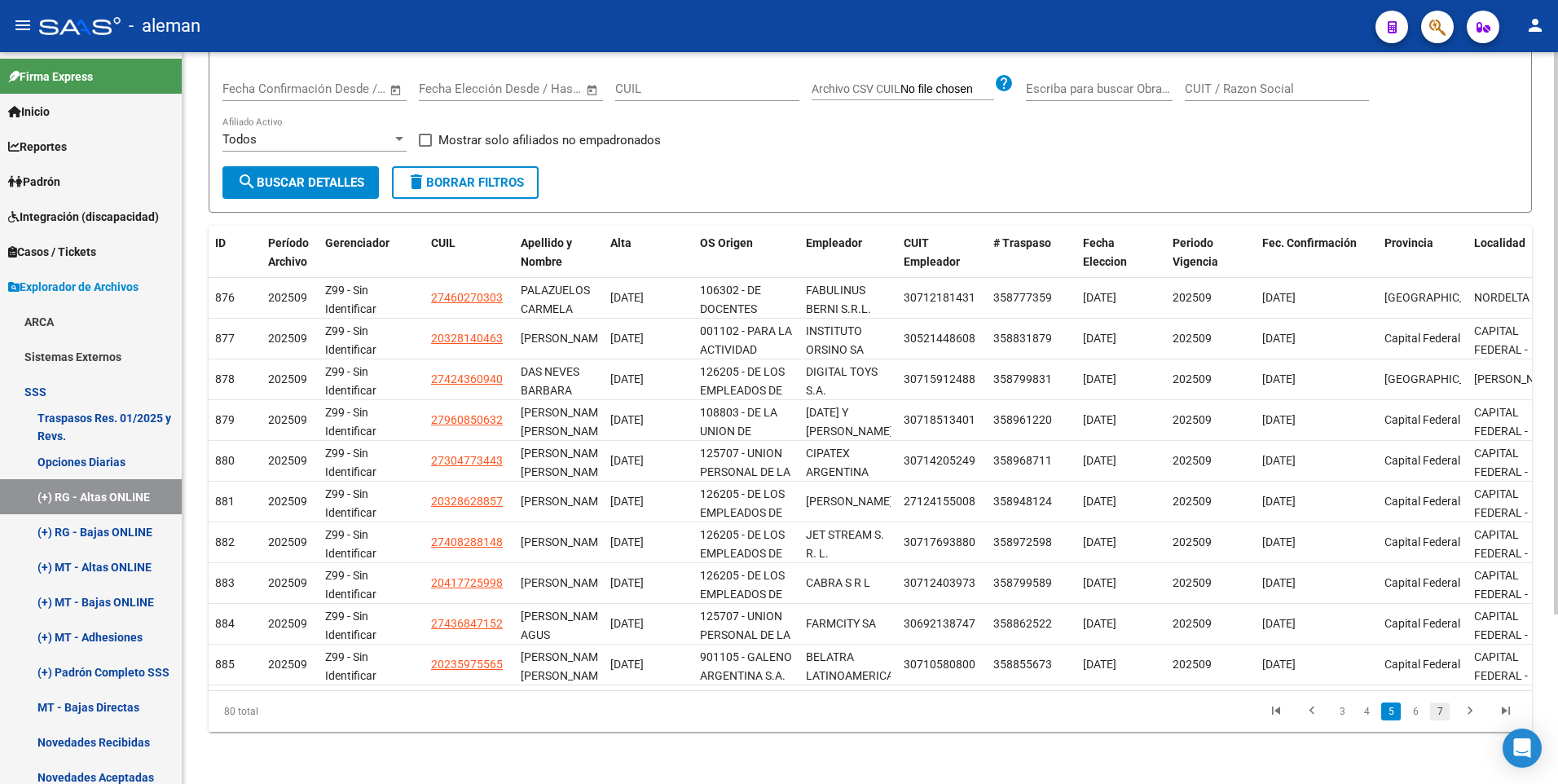
click at [1442, 713] on link "7" at bounding box center [1439, 711] width 19 height 18
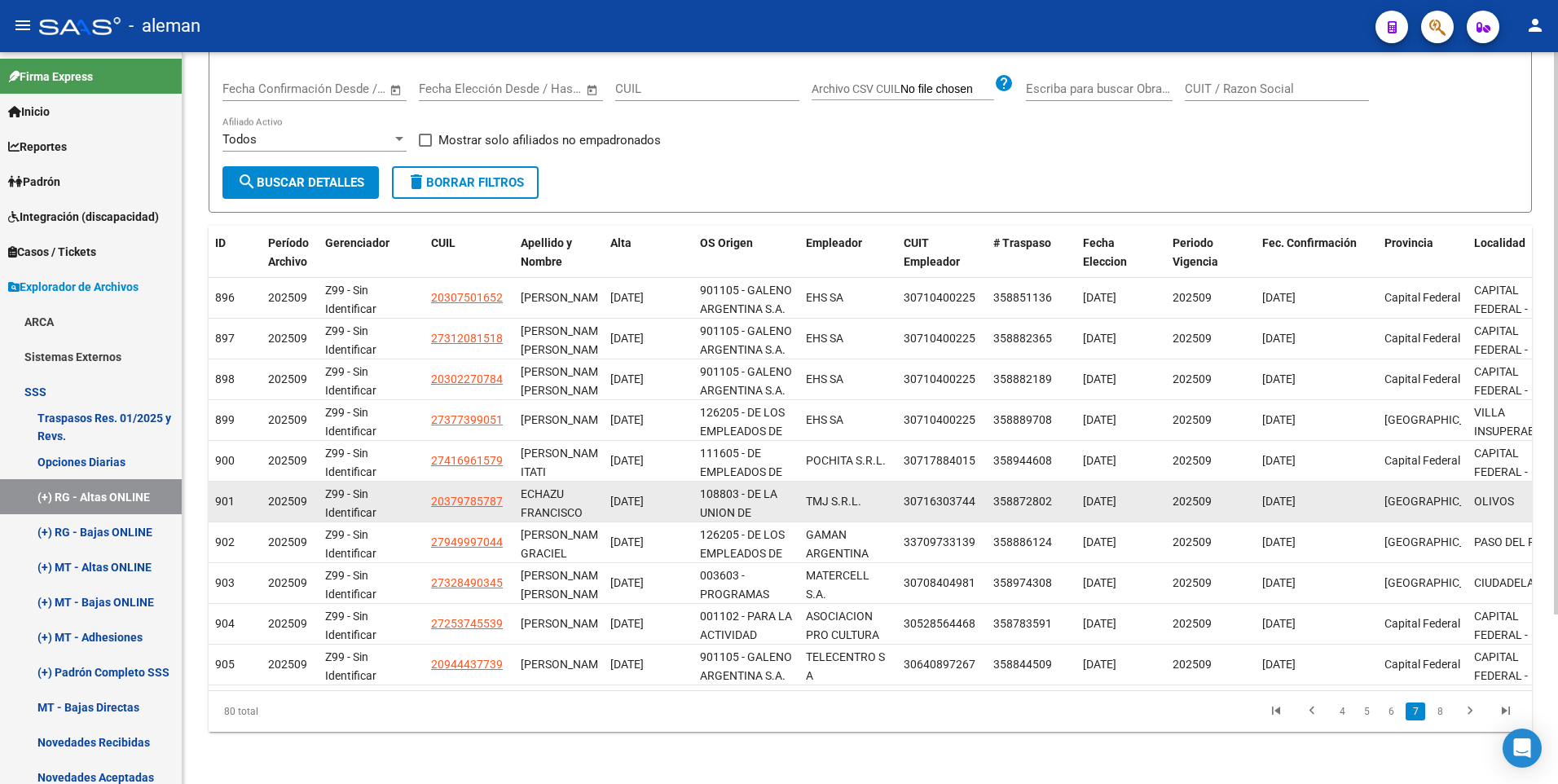
click at [468, 494] on span "20379785787" at bounding box center [466, 501] width 71 height 13
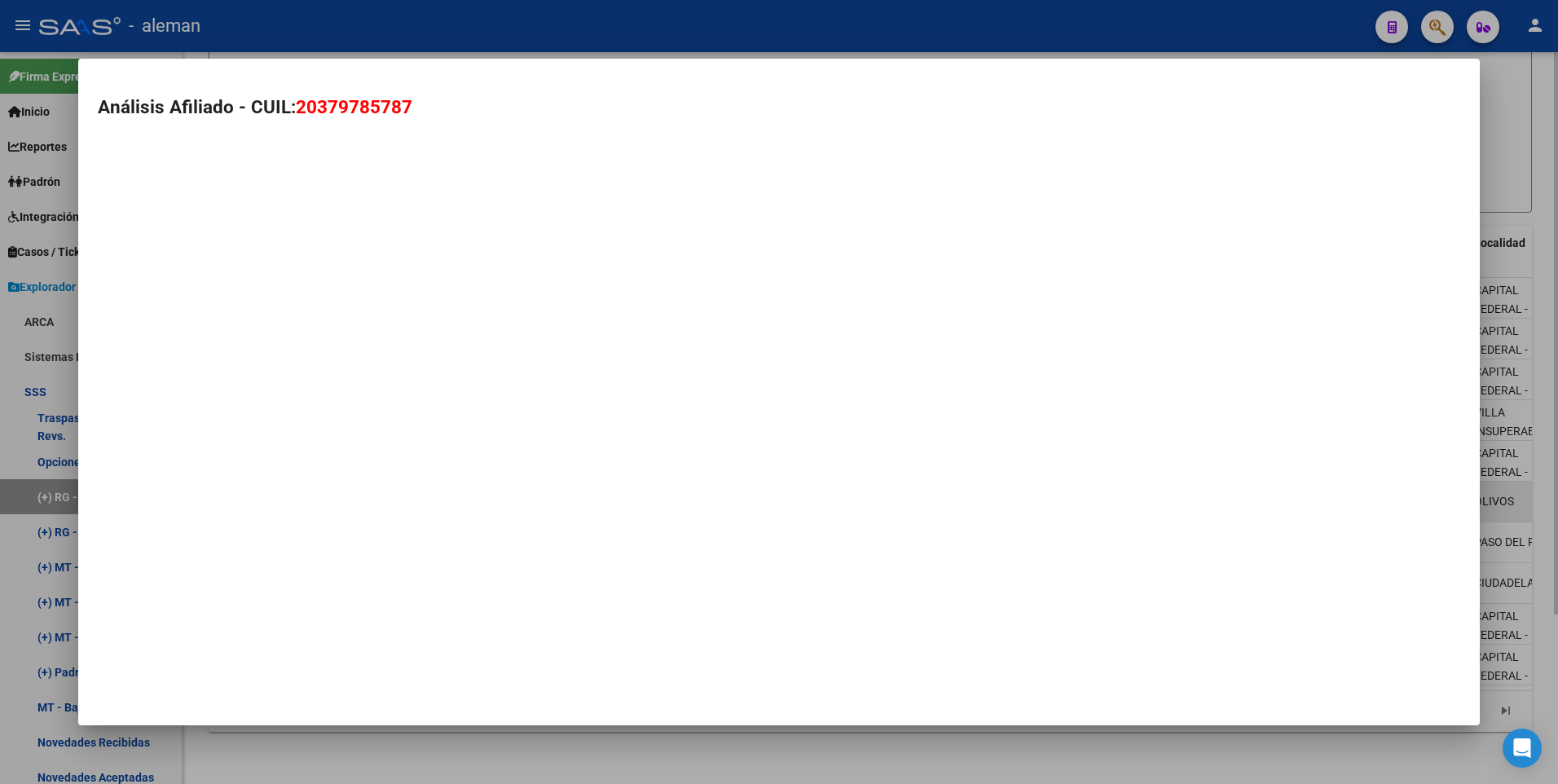
type textarea "20379785787"
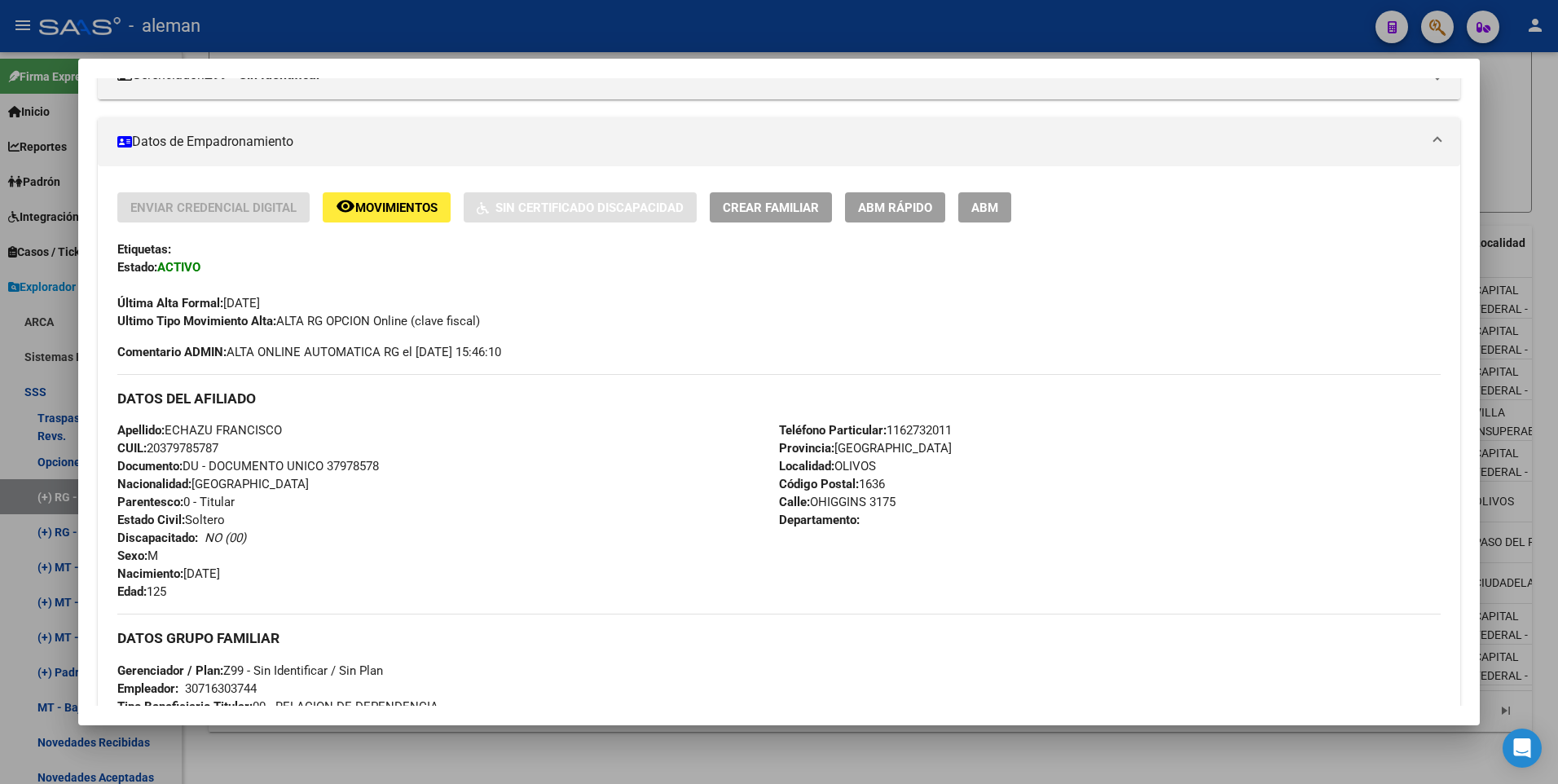
scroll to position [163, 0]
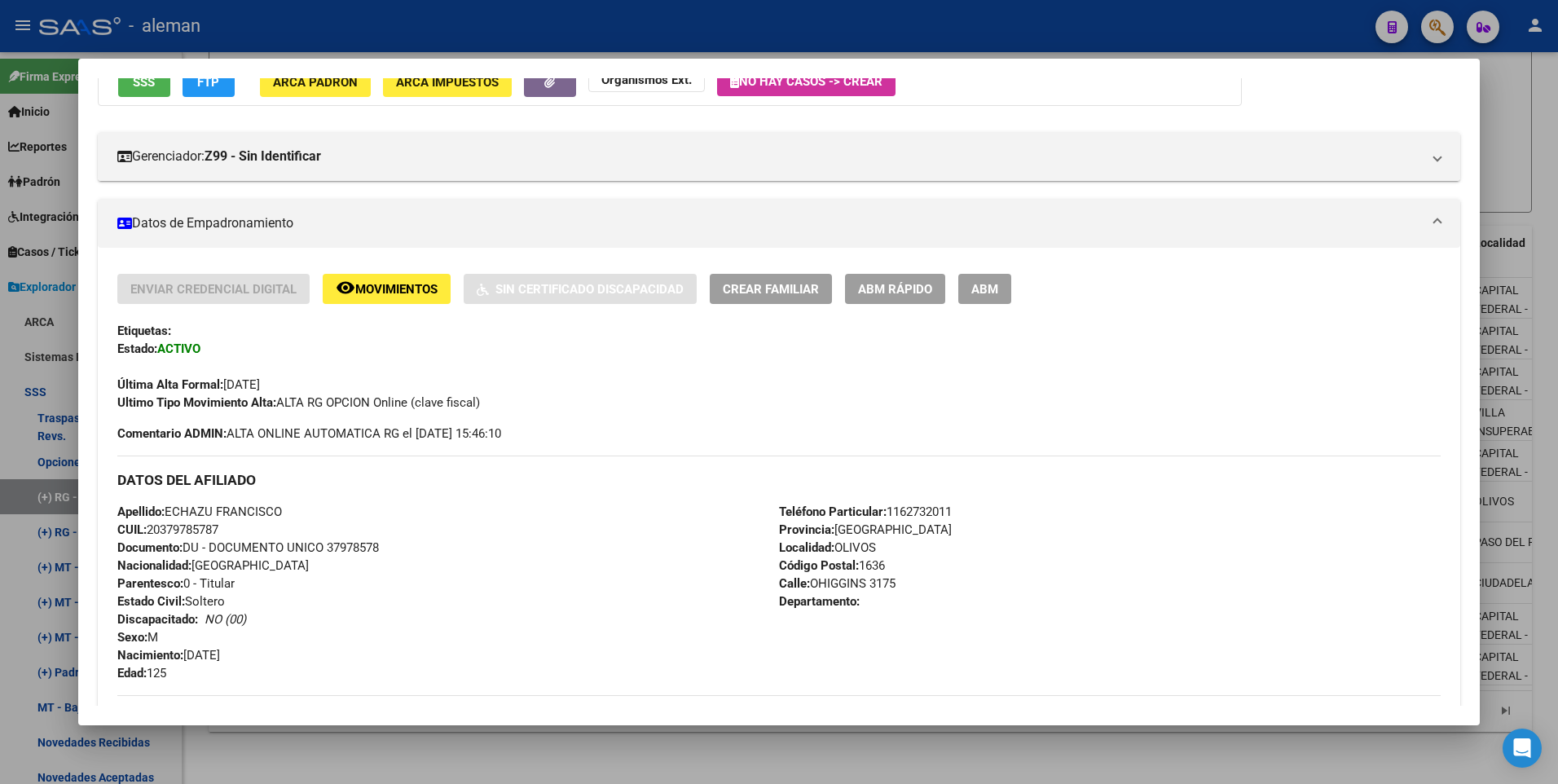
click at [977, 291] on span "ABM" at bounding box center [985, 289] width 27 height 14
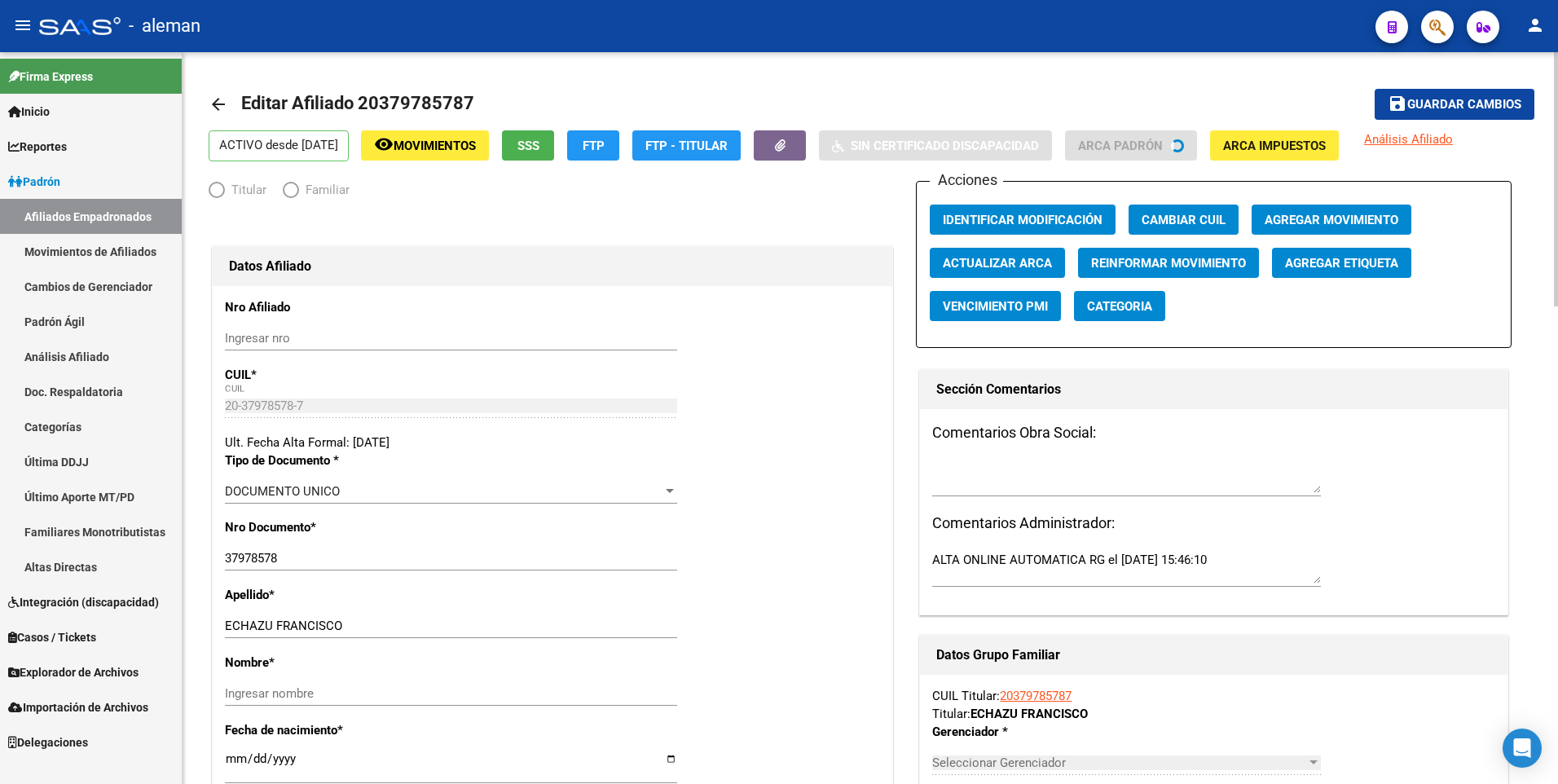
radio input "true"
type input "30-71630374-4"
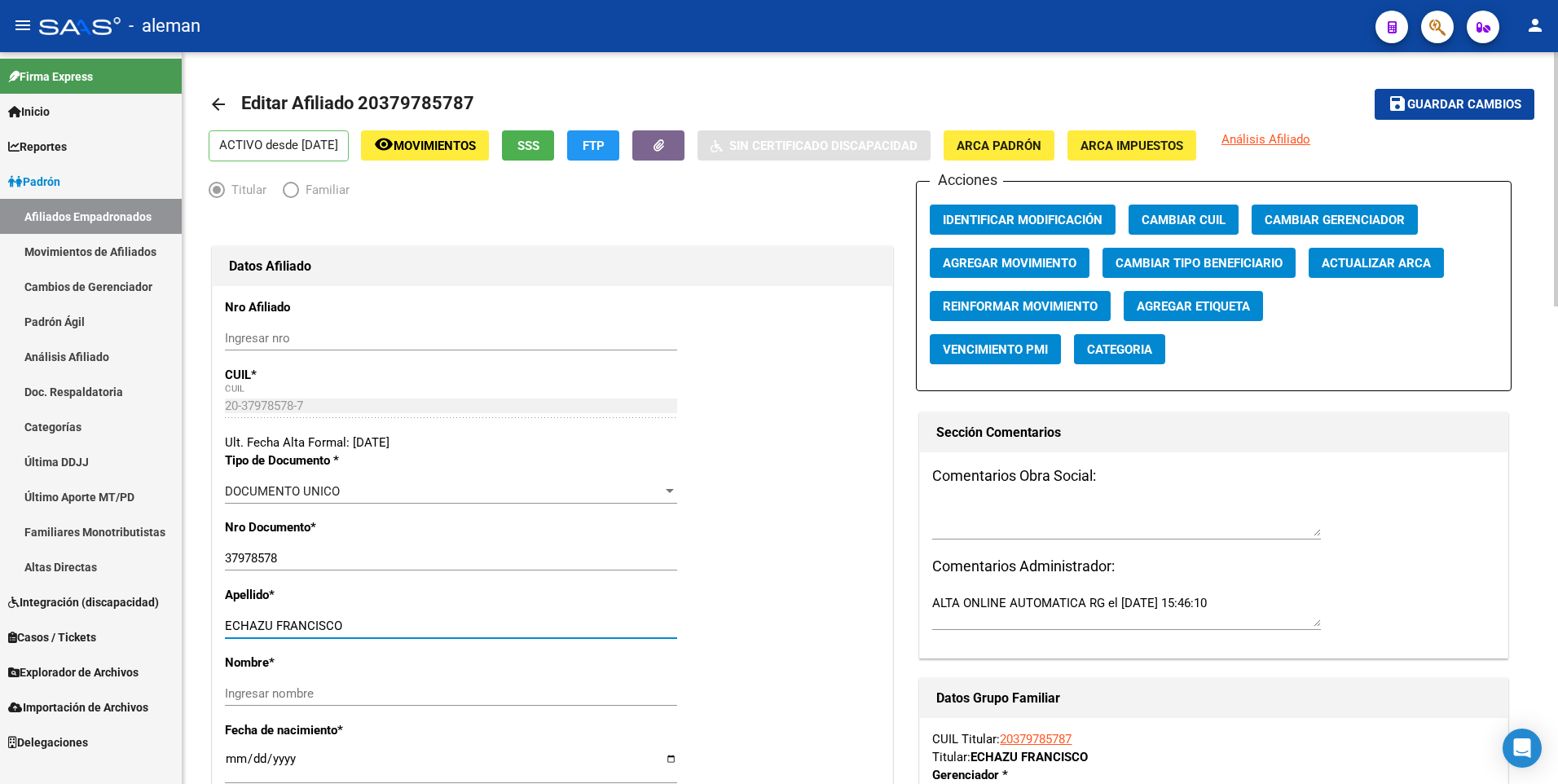
drag, startPoint x: 277, startPoint y: 624, endPoint x: 426, endPoint y: 623, distance: 149.0
click at [426, 624] on input "ECHAZU FRANCISCO" at bounding box center [451, 625] width 452 height 14
click at [398, 691] on input "Ingresar nombre" at bounding box center [451, 693] width 452 height 14
paste input "FRANCISCO"
type input "FRANCISCO"
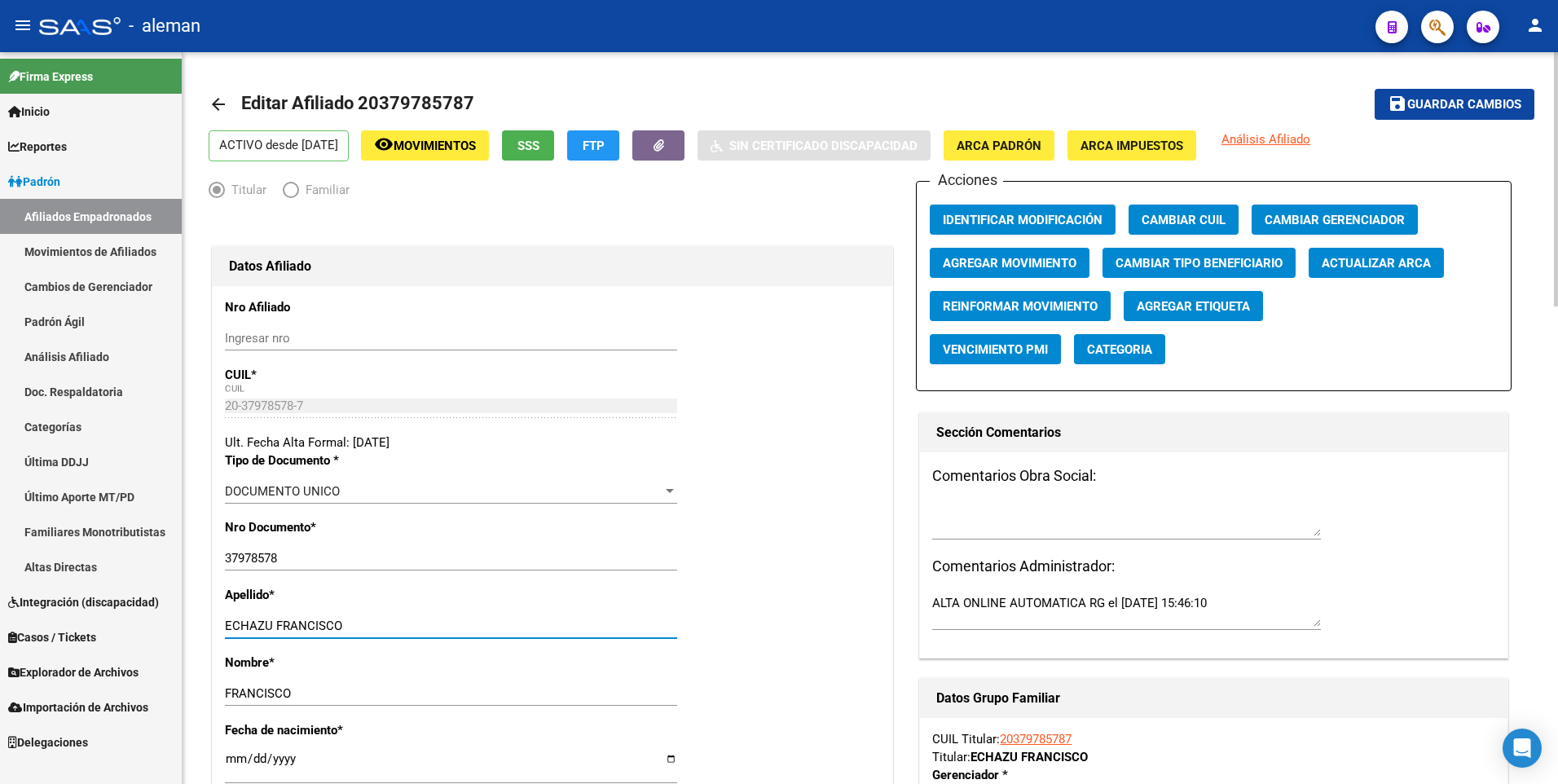
drag, startPoint x: 294, startPoint y: 624, endPoint x: 421, endPoint y: 624, distance: 127.0
click at [420, 624] on input "ECHAZU FRANCISCO" at bounding box center [451, 625] width 452 height 14
type input "ECHAZU"
click at [1041, 153] on span "ARCA Padrón" at bounding box center [998, 145] width 85 height 14
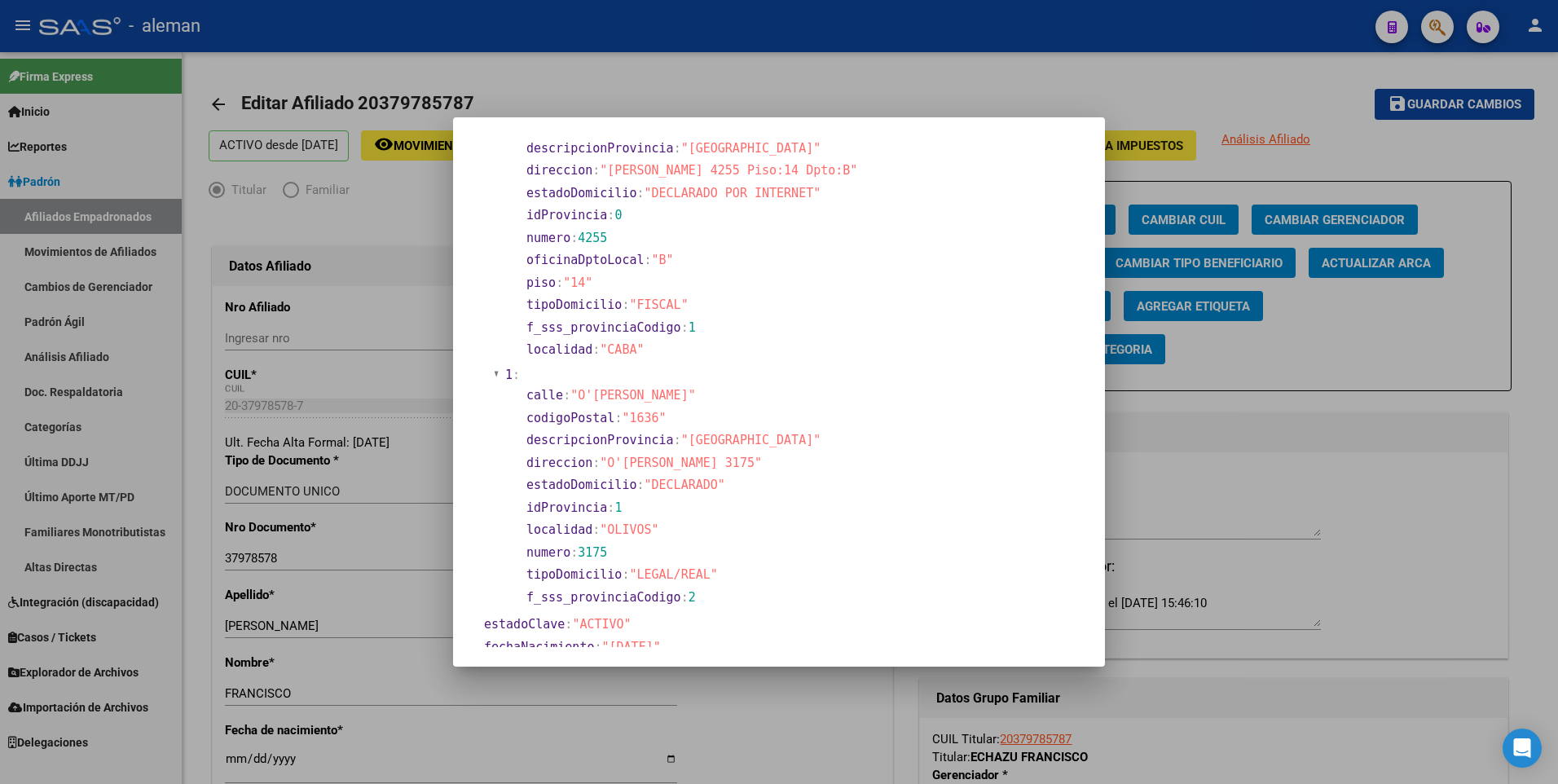
scroll to position [244, 0]
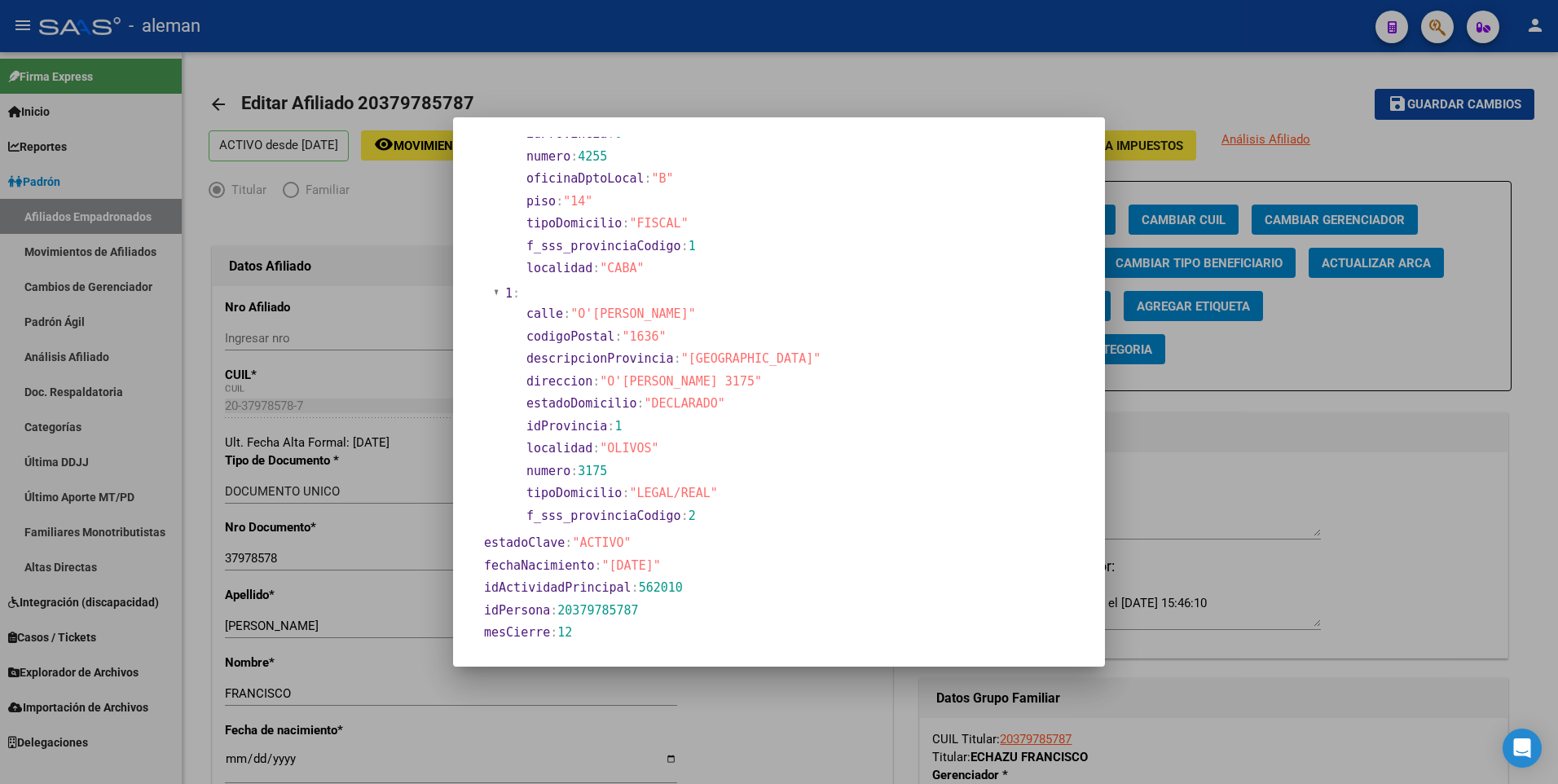
click at [234, 760] on div at bounding box center [779, 392] width 1558 height 784
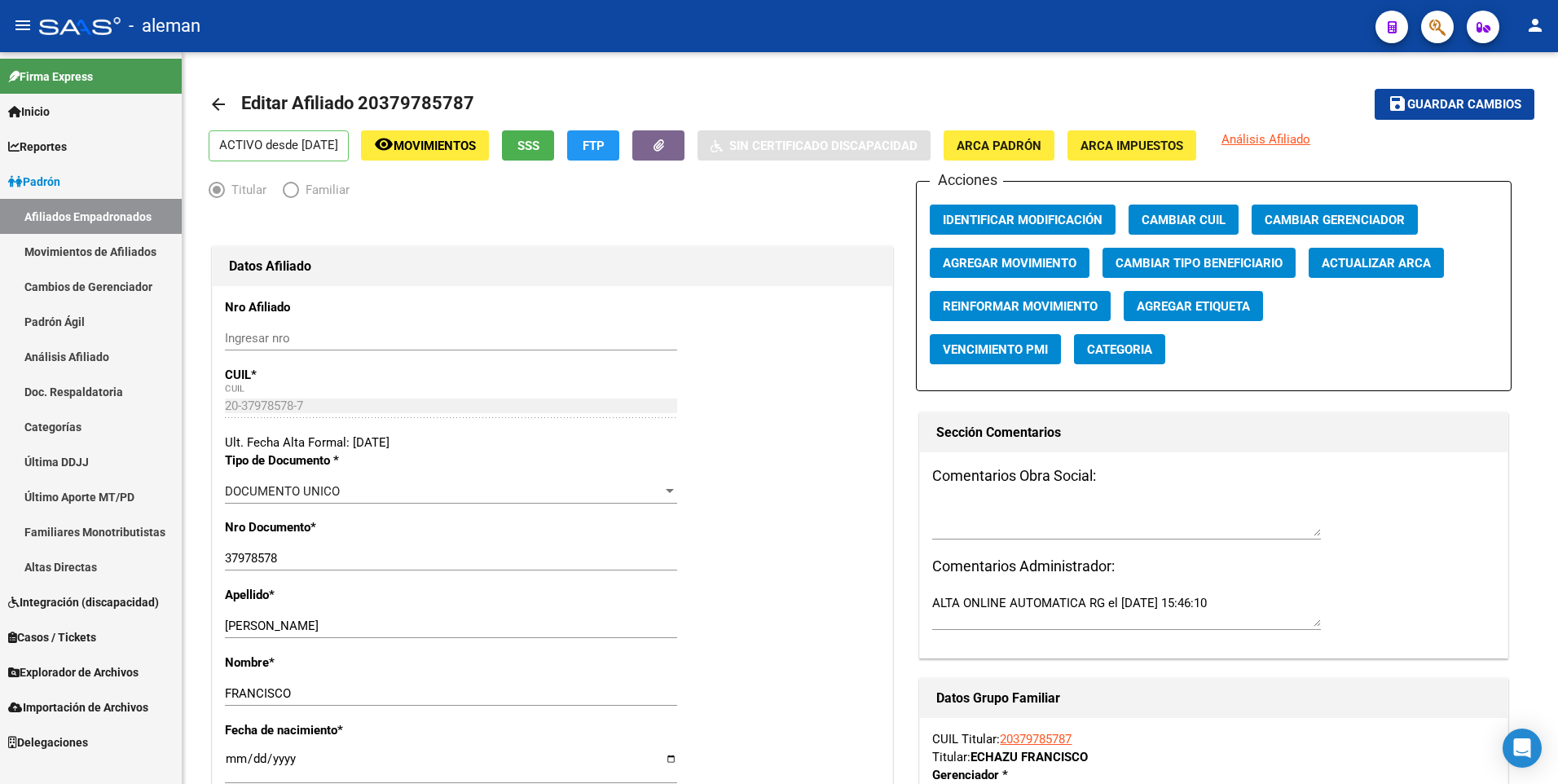
click at [234, 760] on input "[DATE]" at bounding box center [451, 765] width 452 height 26
type input "1993-11-20"
click at [795, 445] on div "Ult. Fecha Alta Formal: [DATE]" at bounding box center [552, 442] width 655 height 18
click at [1455, 97] on span "Guardar cambios" at bounding box center [1464, 104] width 114 height 14
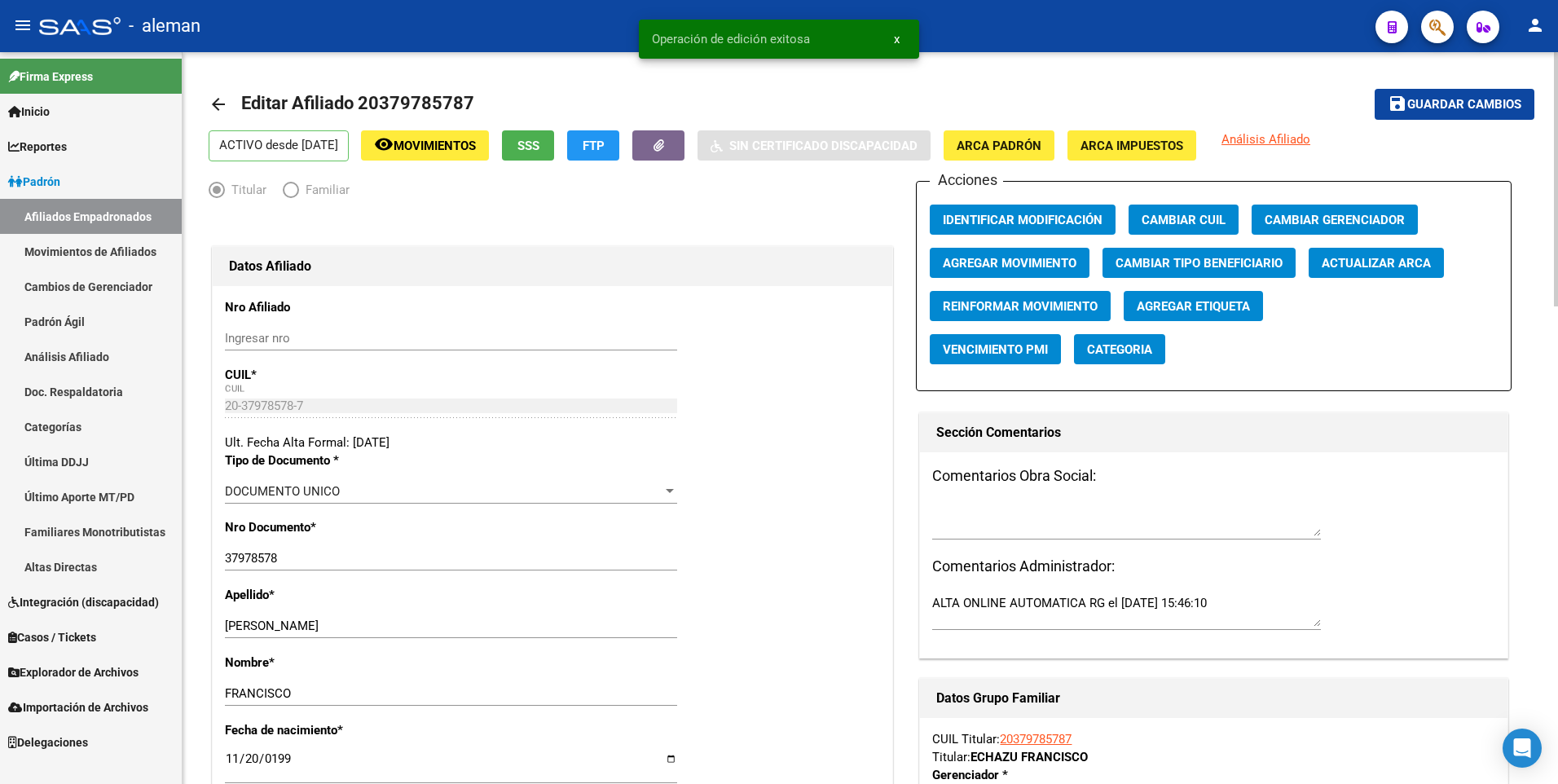
click at [211, 105] on mat-icon "arrow_back" at bounding box center [217, 104] width 19 height 19
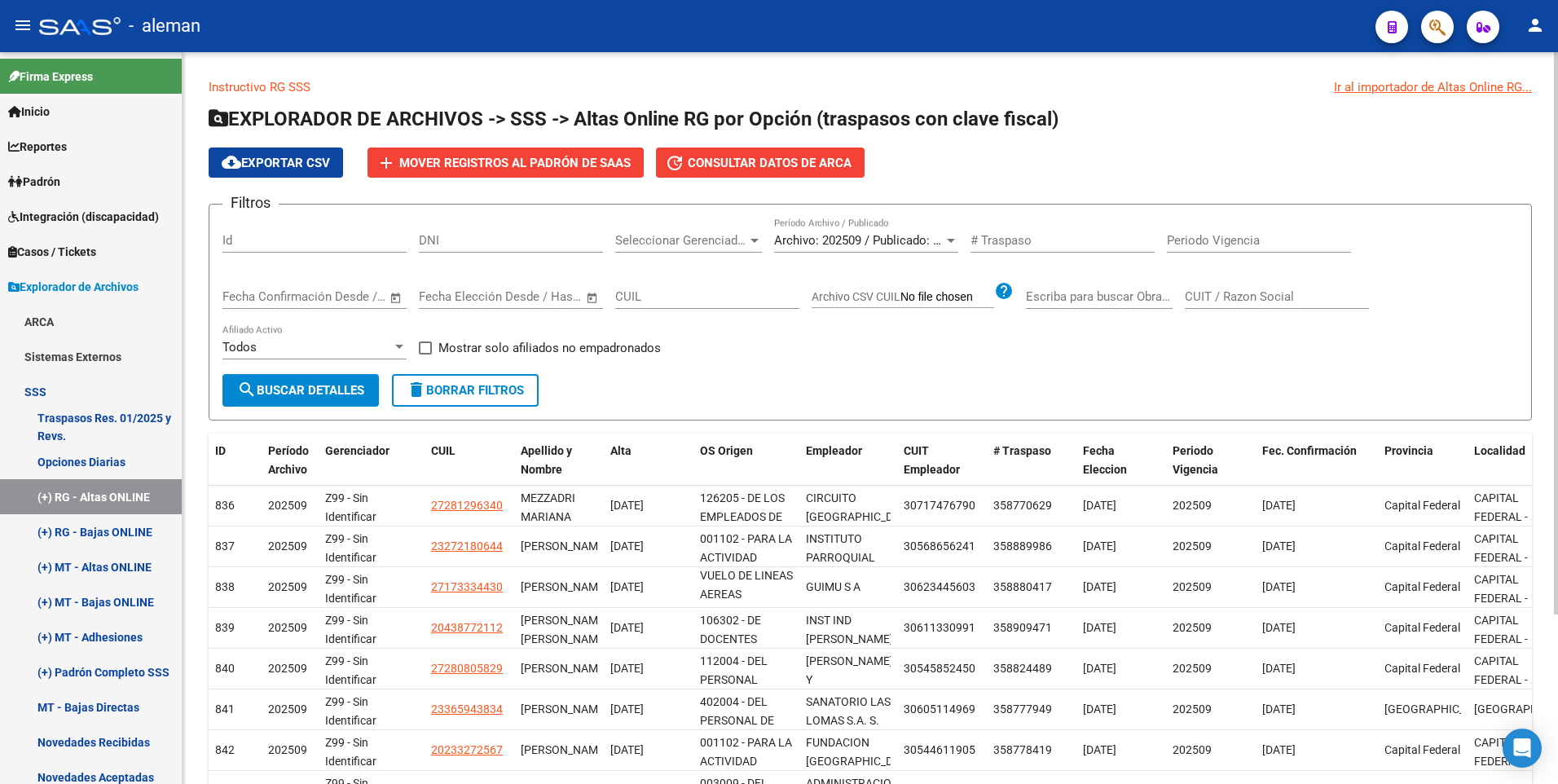
scroll to position [220, 0]
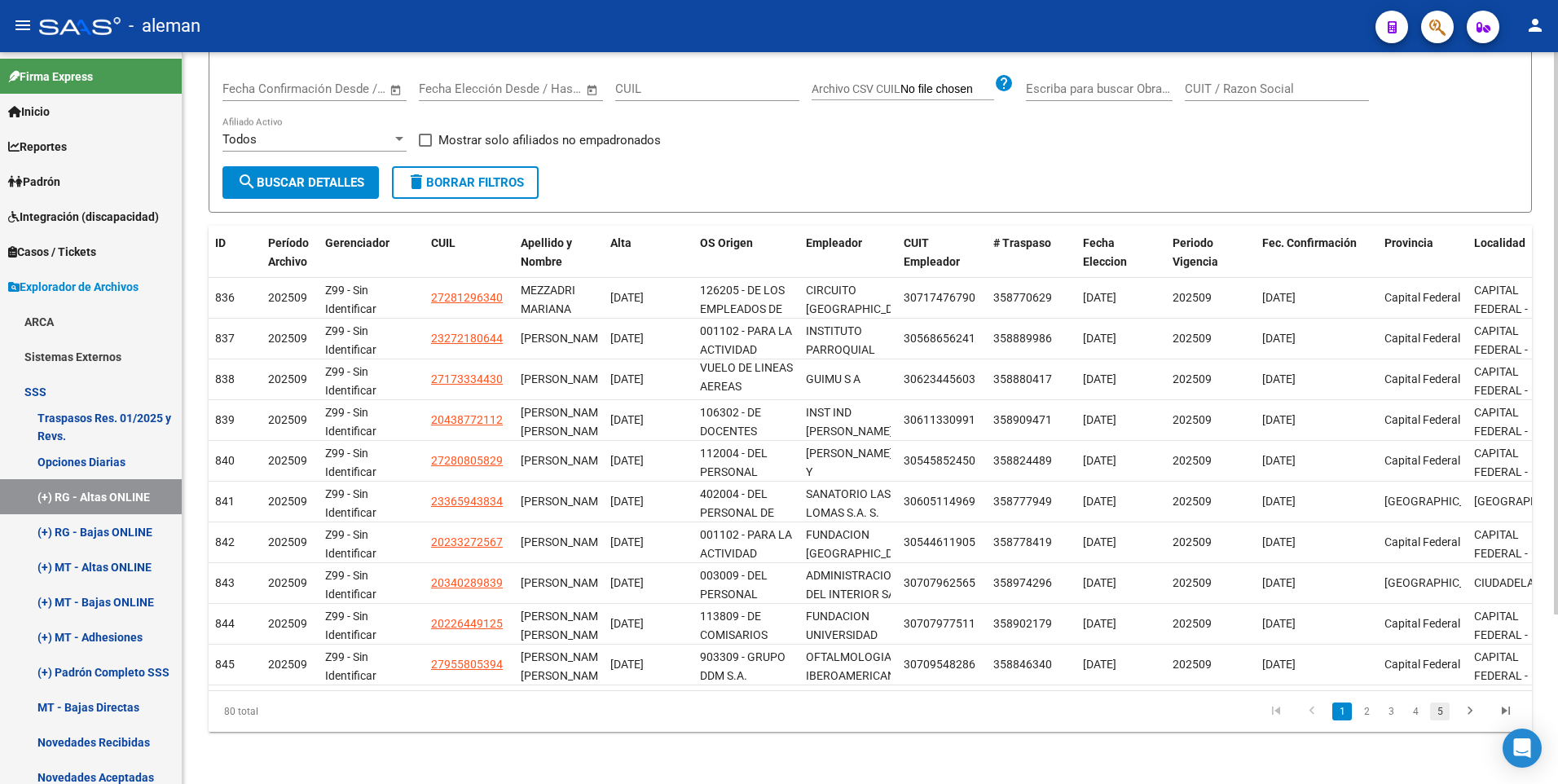
click at [1446, 710] on link "5" at bounding box center [1439, 711] width 19 height 18
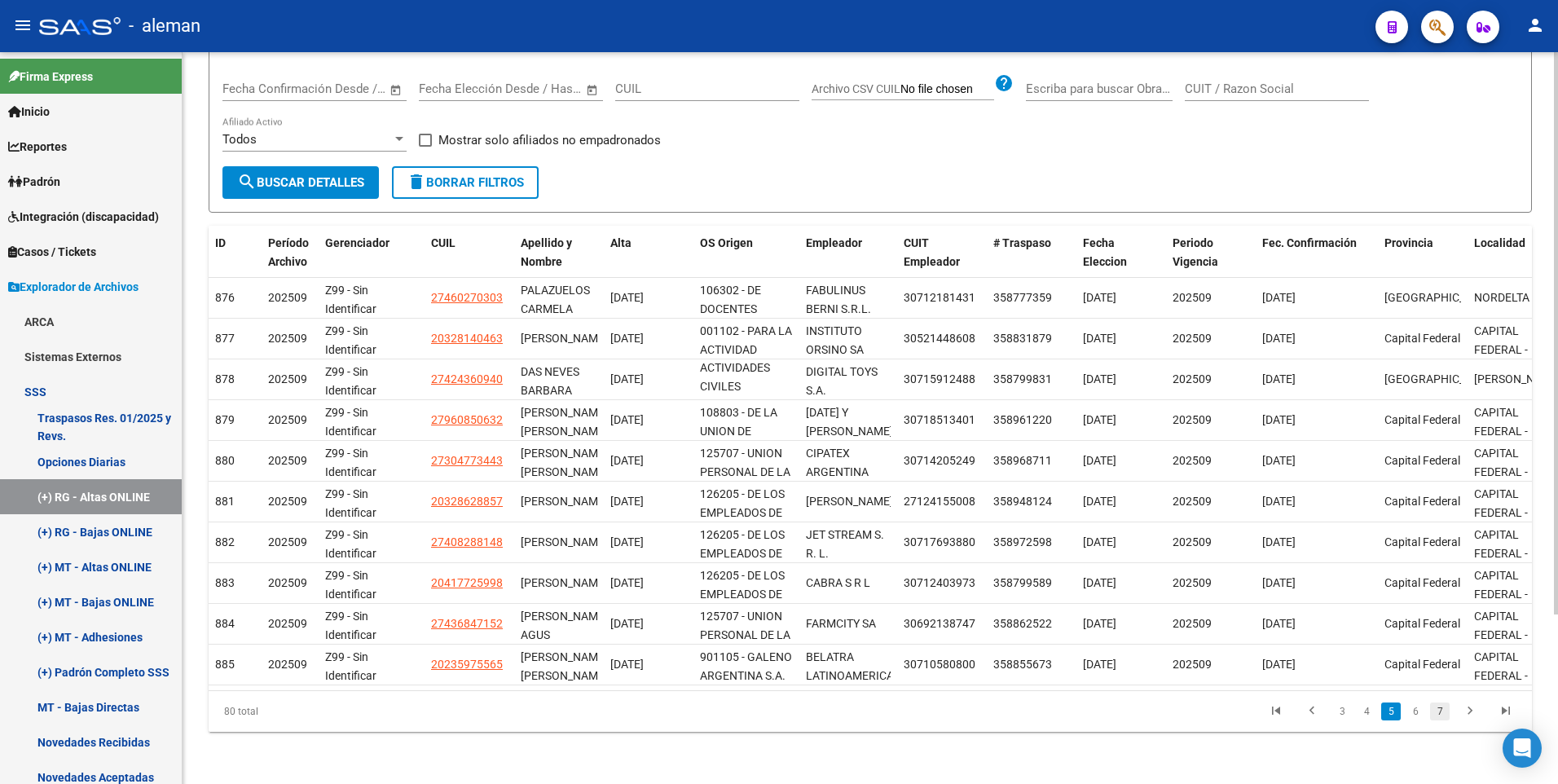
click at [1441, 713] on link "7" at bounding box center [1439, 711] width 19 height 18
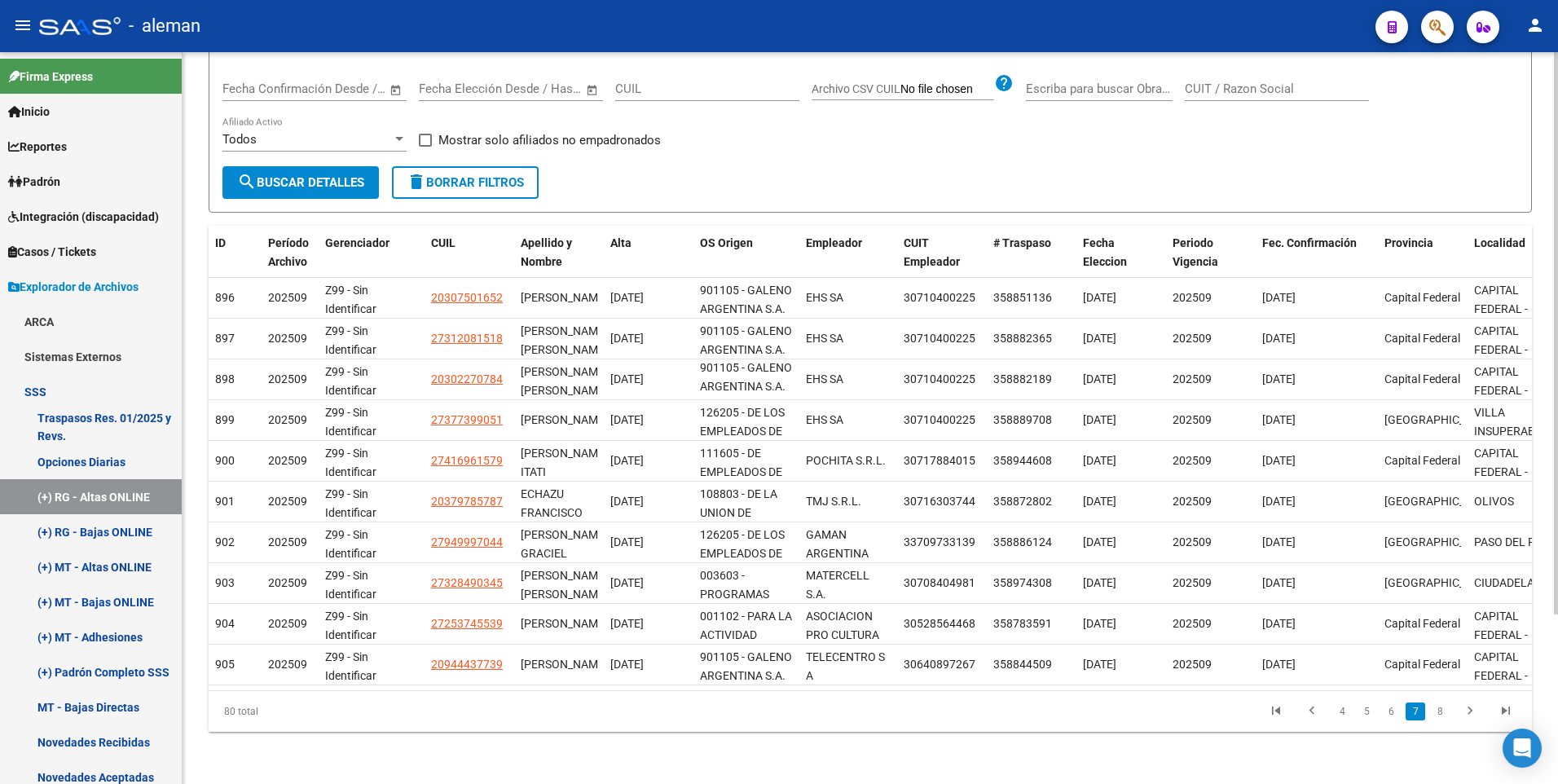
scroll to position [3, 0]
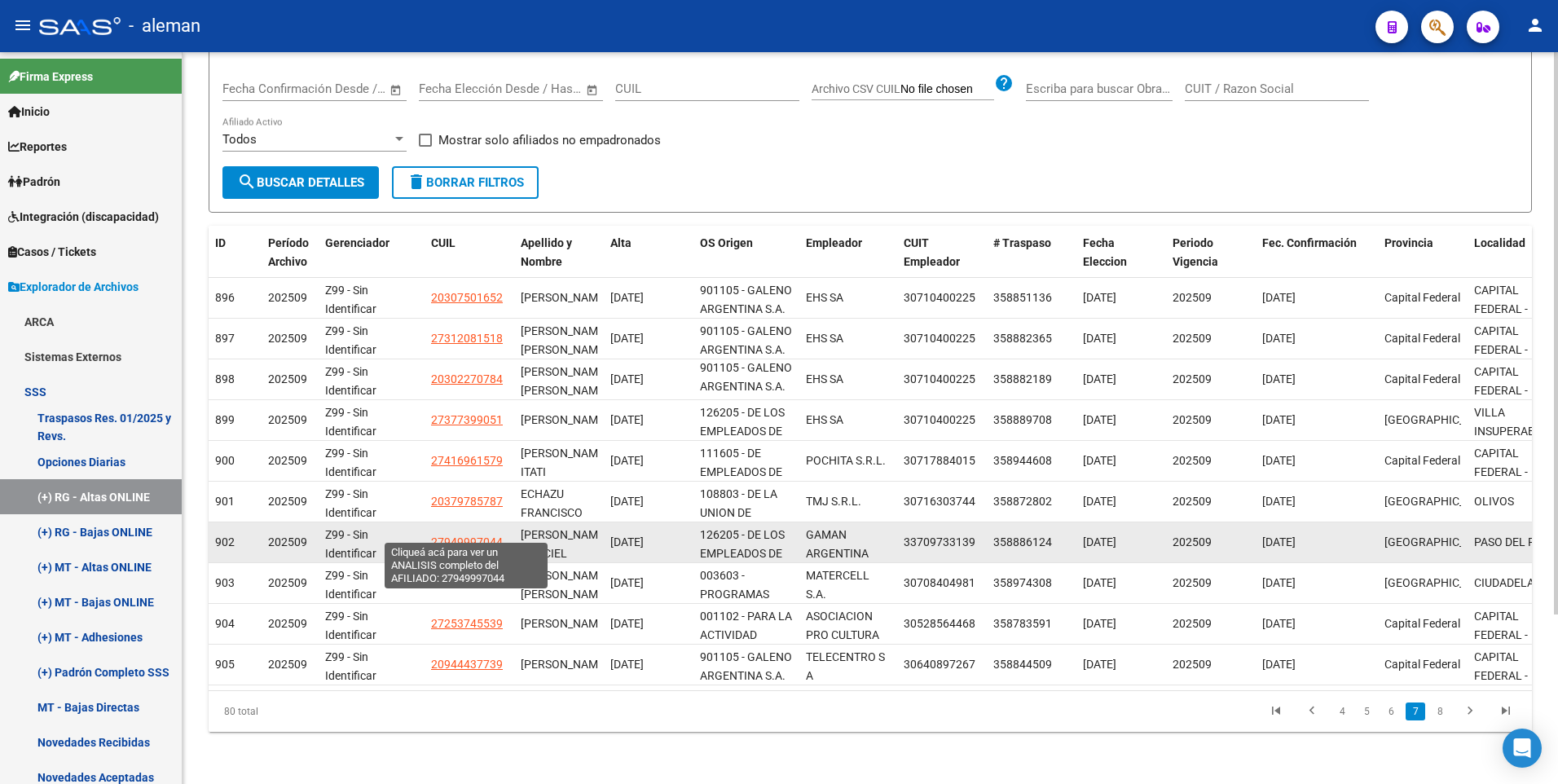
click at [477, 536] on span "27949997044" at bounding box center [466, 542] width 71 height 13
type textarea "27949997044"
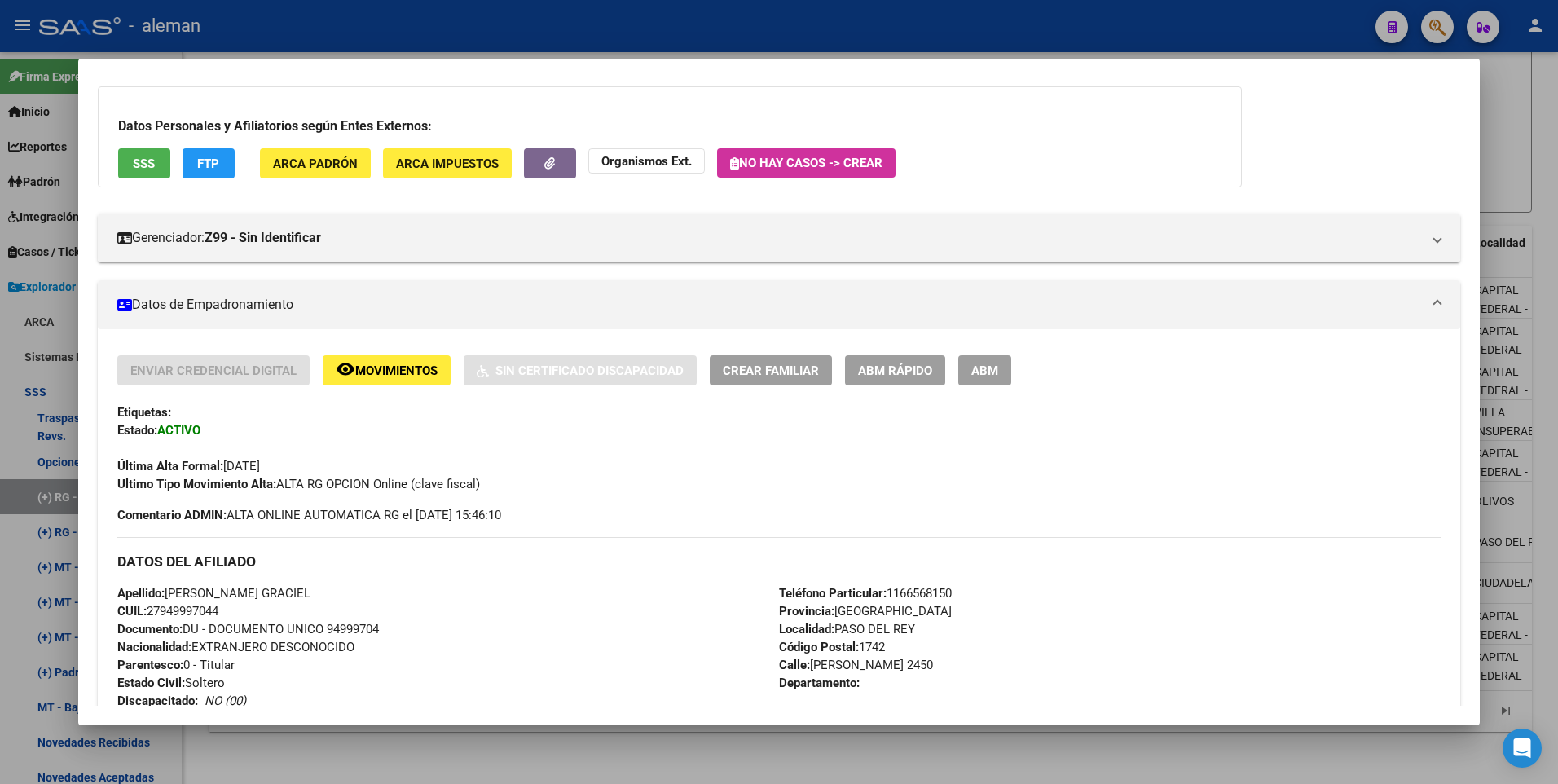
scroll to position [163, 0]
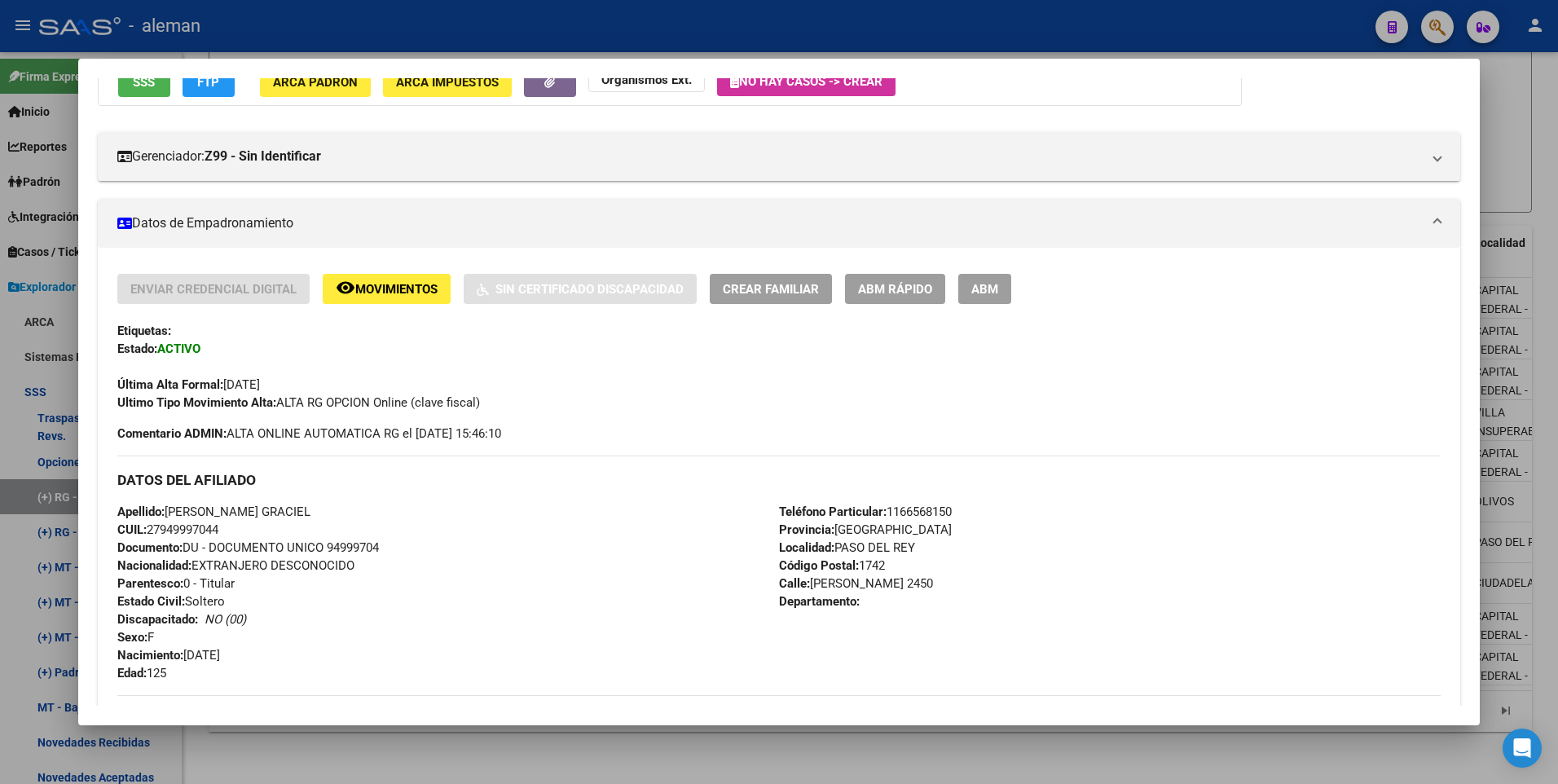
click at [1007, 294] on button "ABM" at bounding box center [984, 289] width 53 height 30
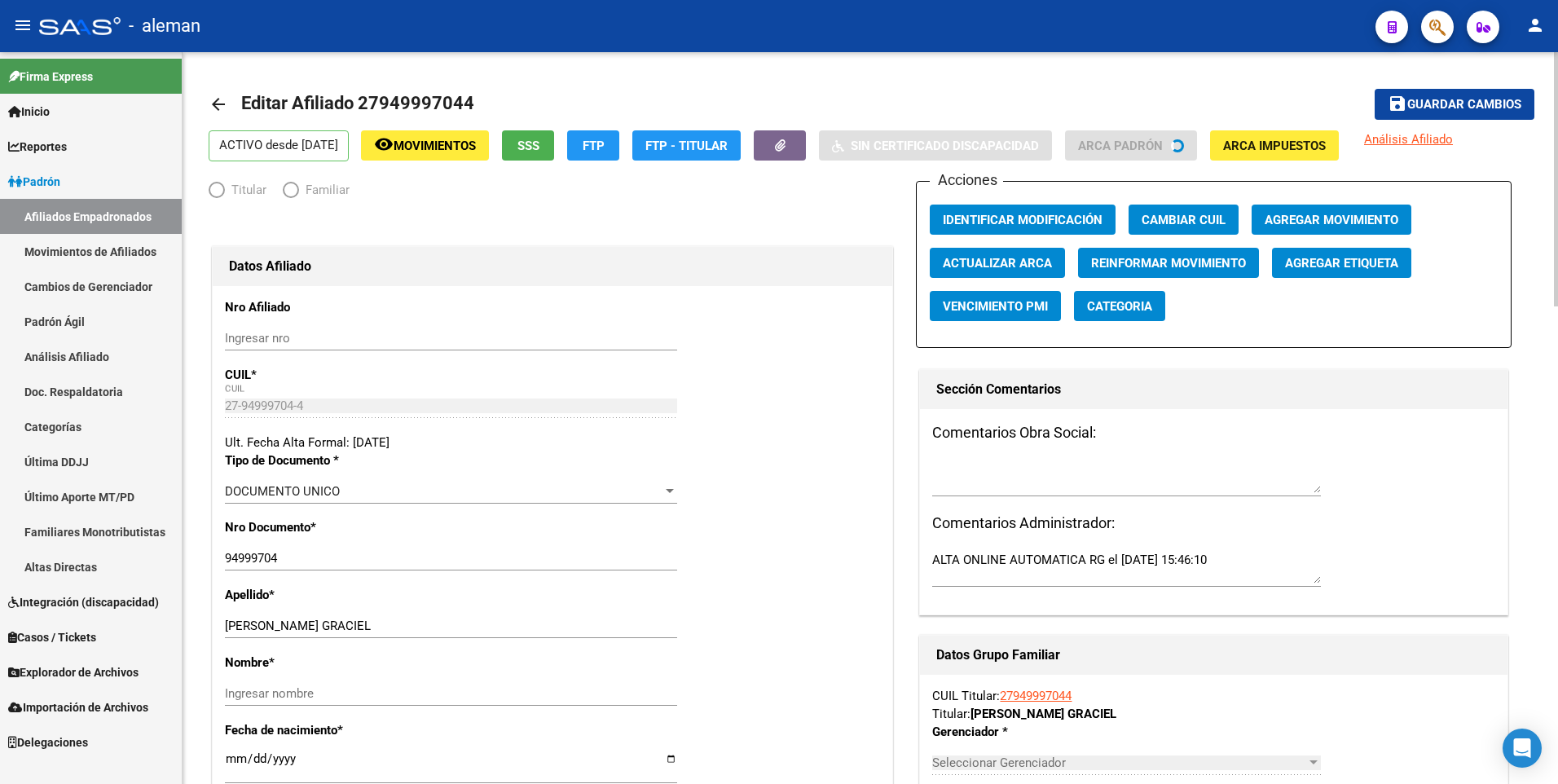
radio input "true"
type input "33-70973313-9"
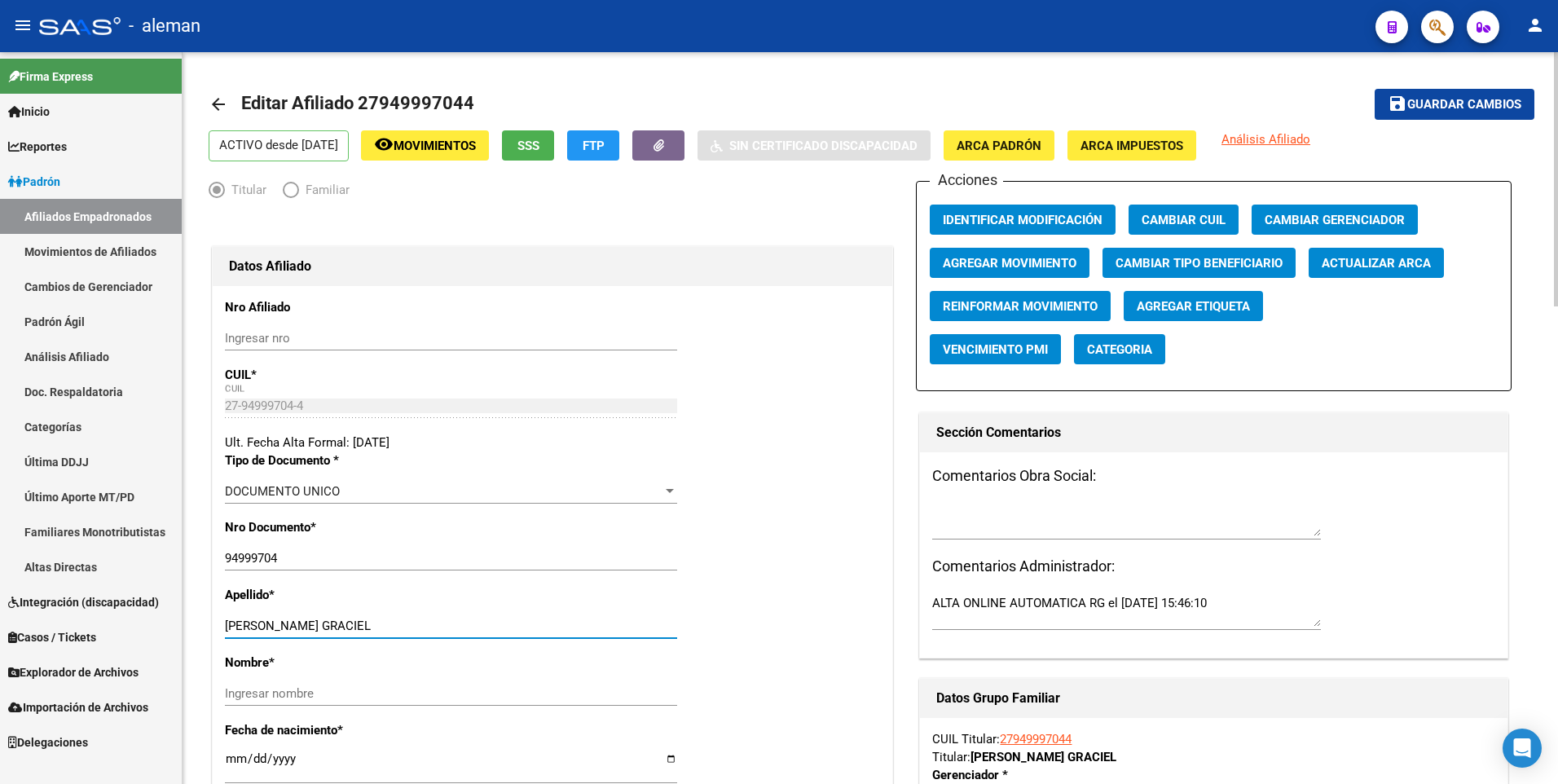
drag, startPoint x: 347, startPoint y: 625, endPoint x: 533, endPoint y: 624, distance: 186.0
click at [533, 624] on input "PORTILLO QUINTANA ROSA GRACIEL" at bounding box center [451, 625] width 452 height 14
click at [489, 686] on input "Ingresar nombre" at bounding box center [451, 693] width 452 height 14
paste input "ROSA GRACIEL"
type input "ROSA GRACIEL"
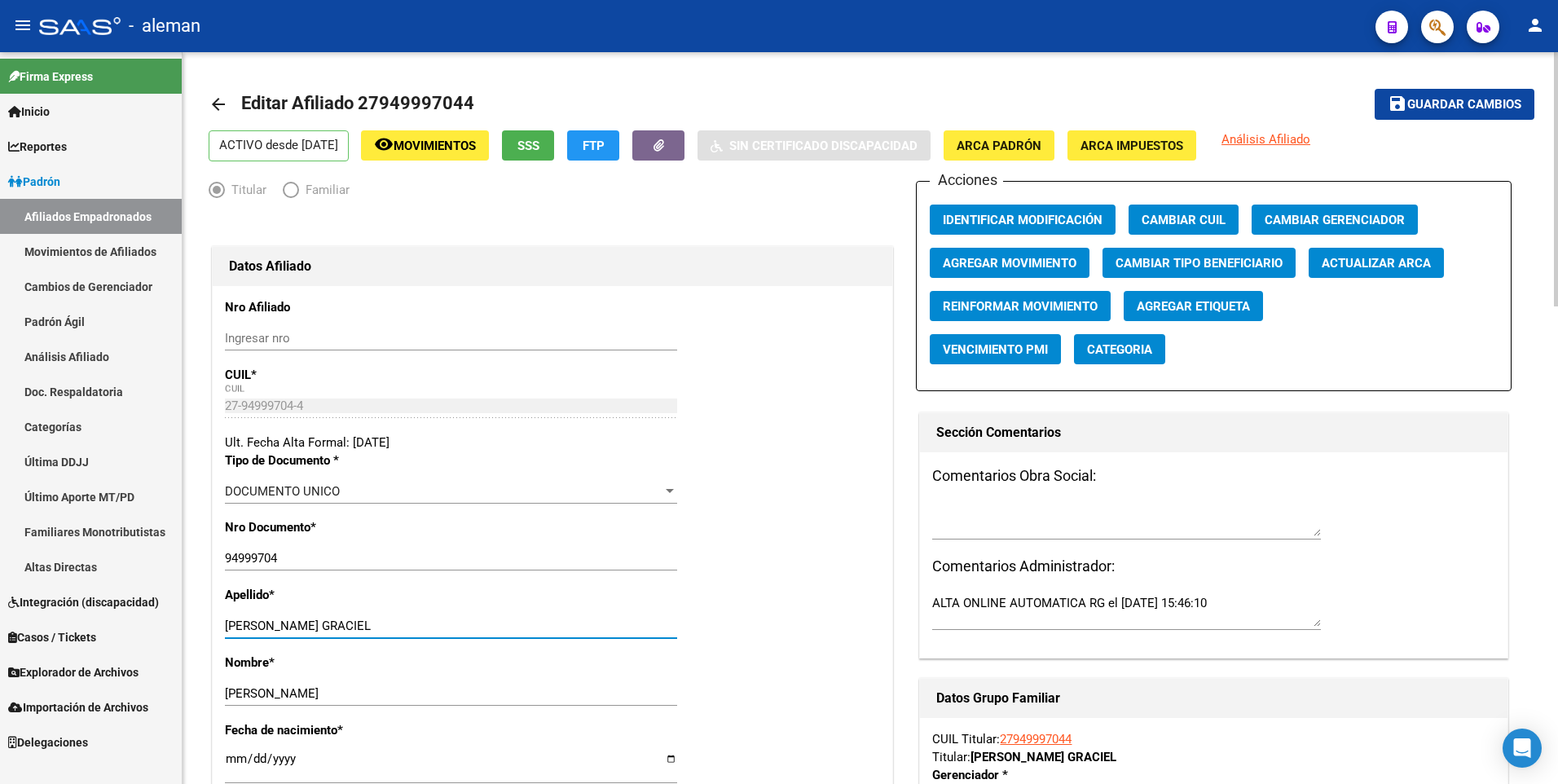
drag, startPoint x: 347, startPoint y: 624, endPoint x: 578, endPoint y: 625, distance: 231.0
click at [578, 625] on input "PORTILLO QUINTANA ROSA GRACIEL" at bounding box center [451, 625] width 452 height 14
type input "PORTILLO QUINTANA"
click at [1010, 143] on span "ARCA Padrón" at bounding box center [998, 145] width 85 height 14
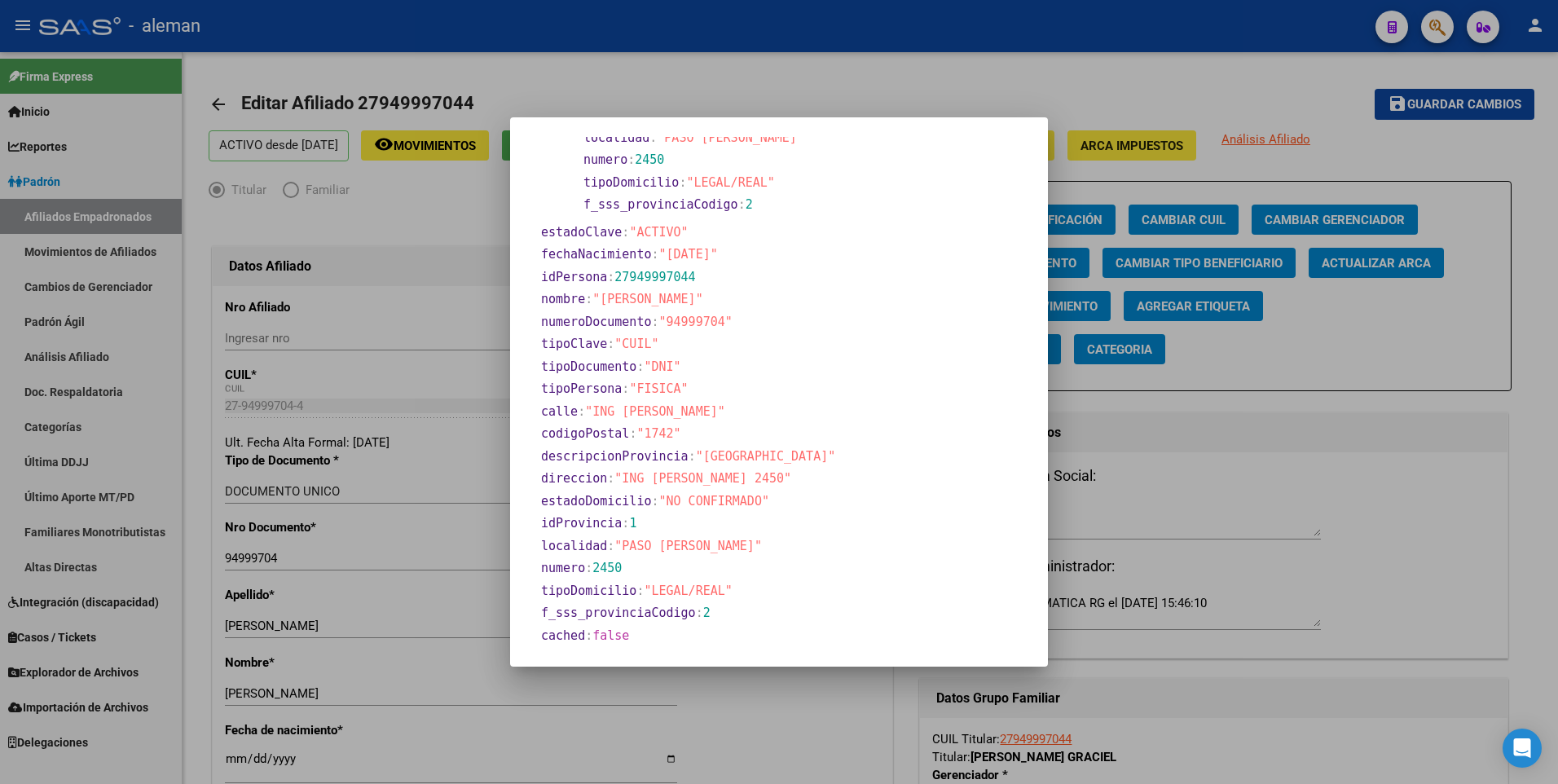
scroll to position [60, 0]
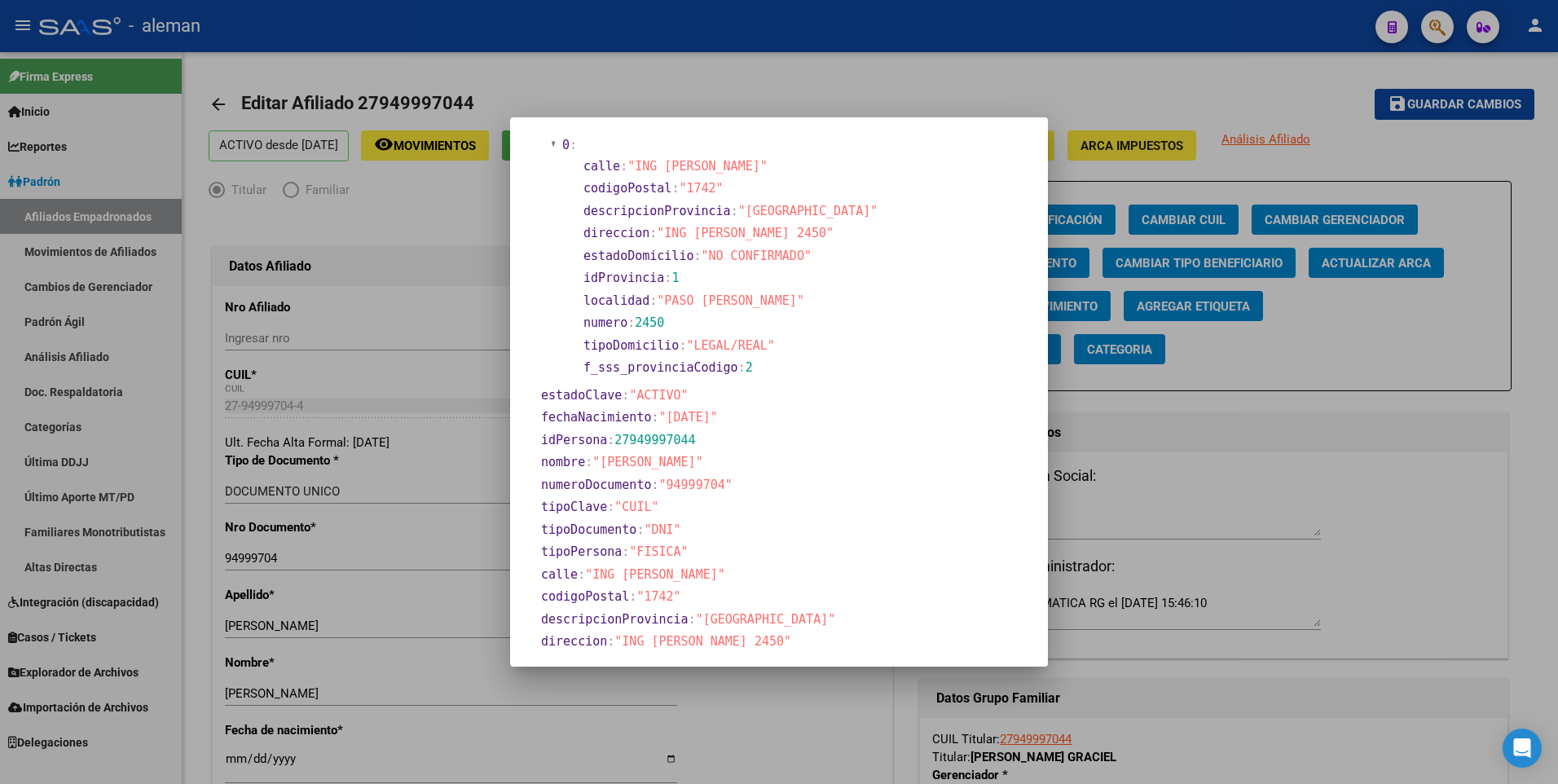
click at [235, 758] on div at bounding box center [779, 392] width 1558 height 784
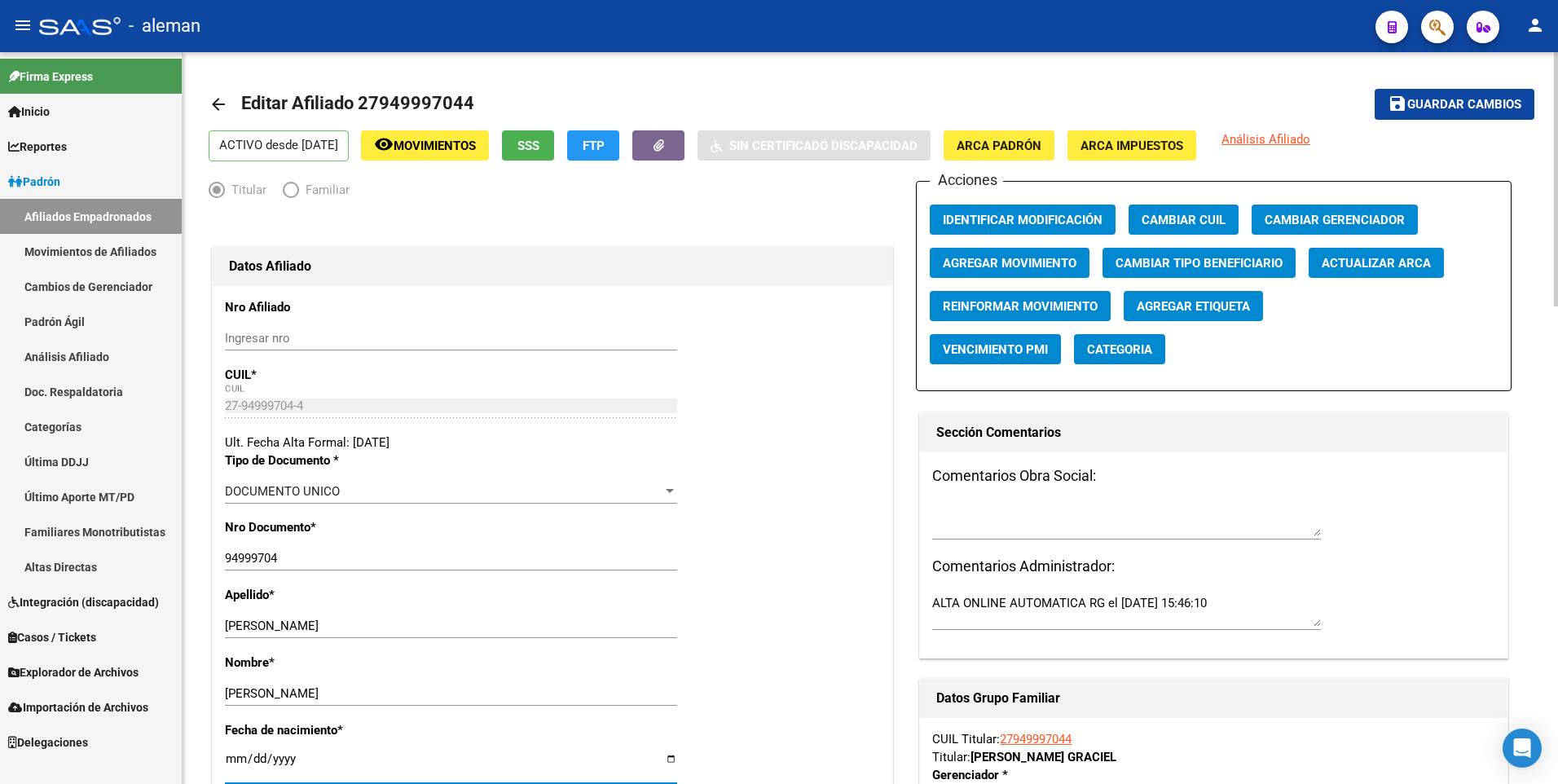
click at [231, 760] on input "[DATE]" at bounding box center [451, 765] width 452 height 26
type input "2002-11-08"
click at [807, 589] on div "Apellido * PORTILLO QUINTANA Ingresar apellido" at bounding box center [552, 619] width 655 height 68
click at [1429, 97] on span "Guardar cambios" at bounding box center [1464, 104] width 114 height 14
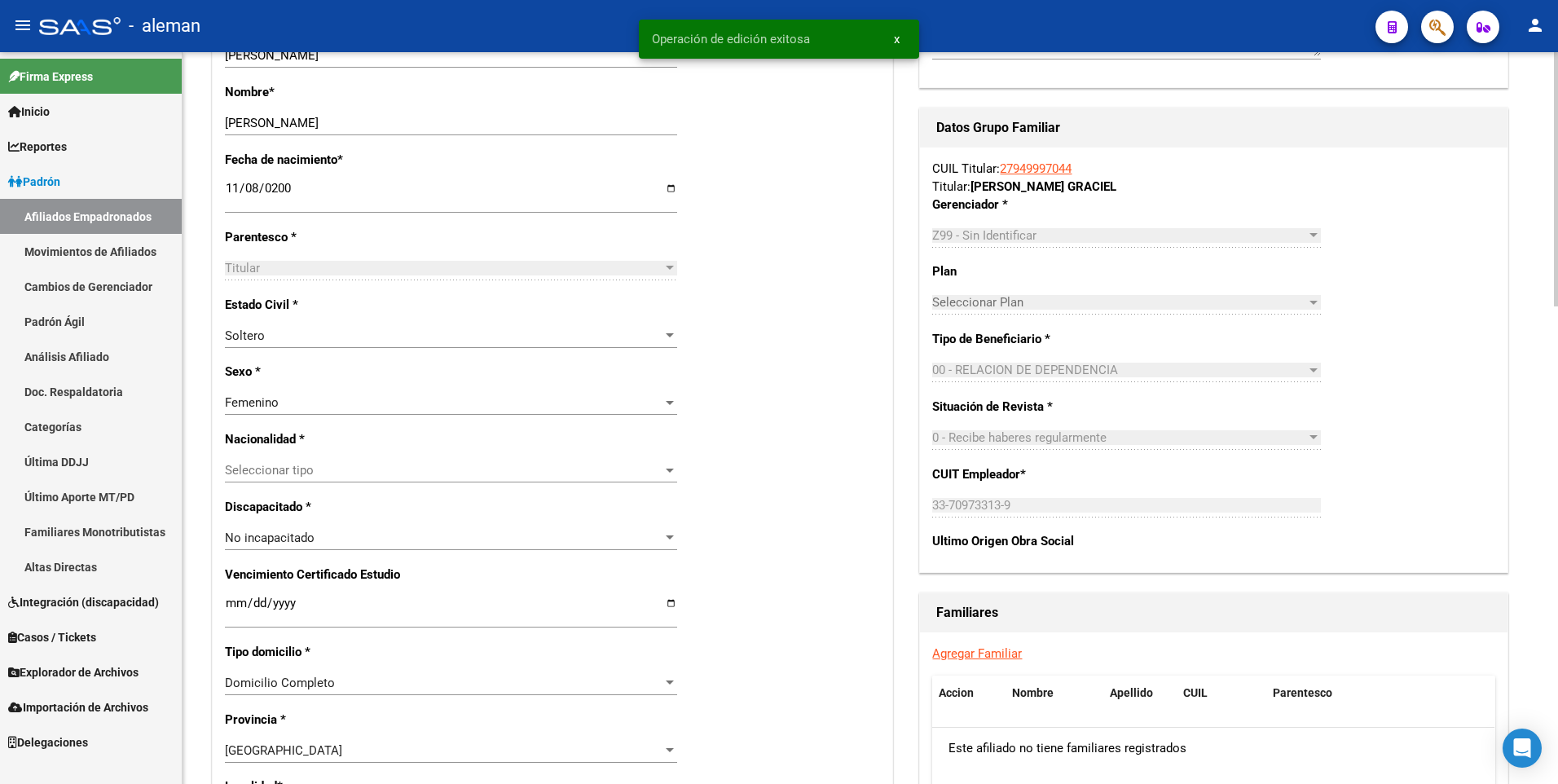
scroll to position [0, 0]
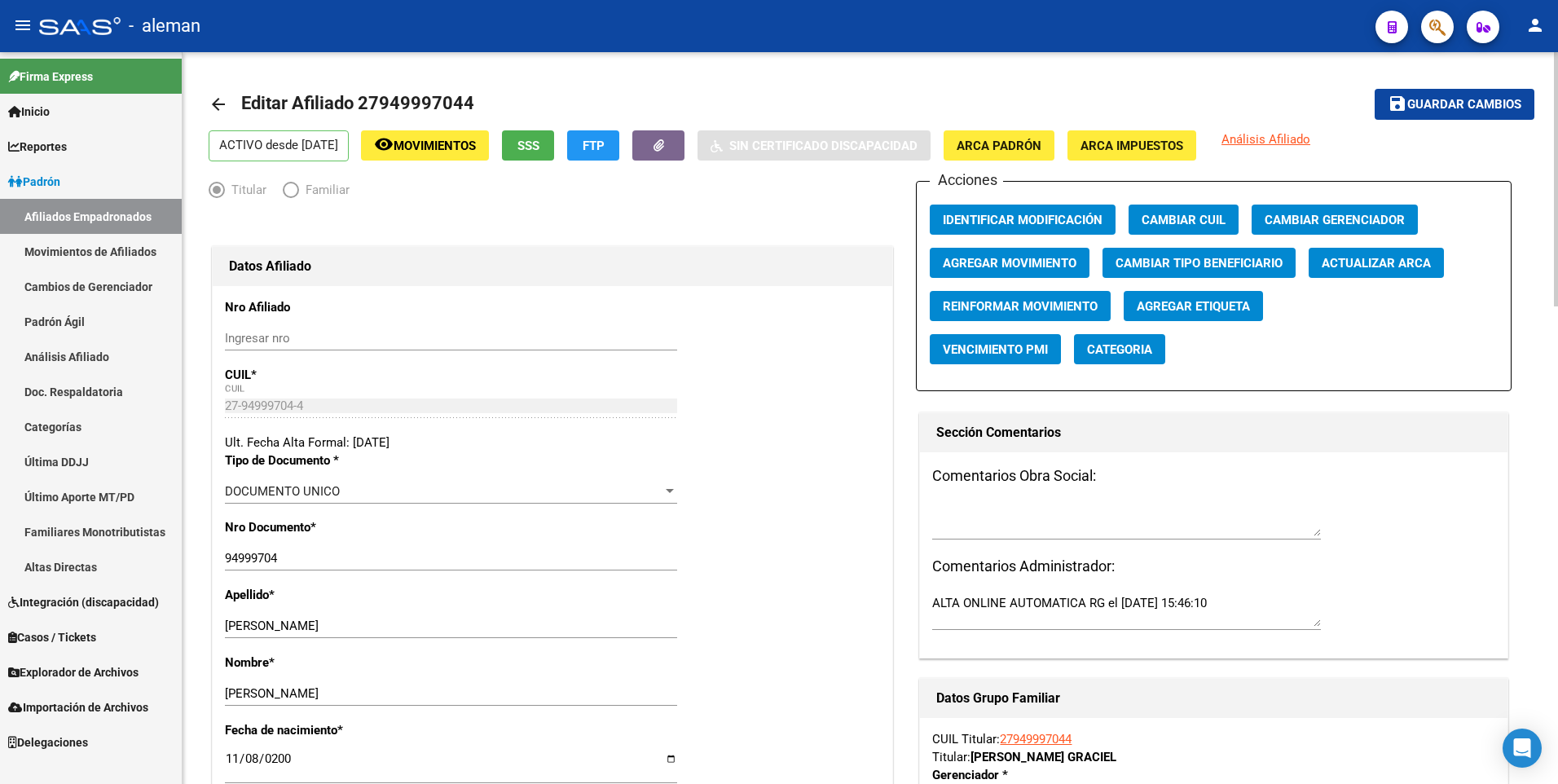
click at [220, 104] on mat-icon "arrow_back" at bounding box center [217, 104] width 19 height 19
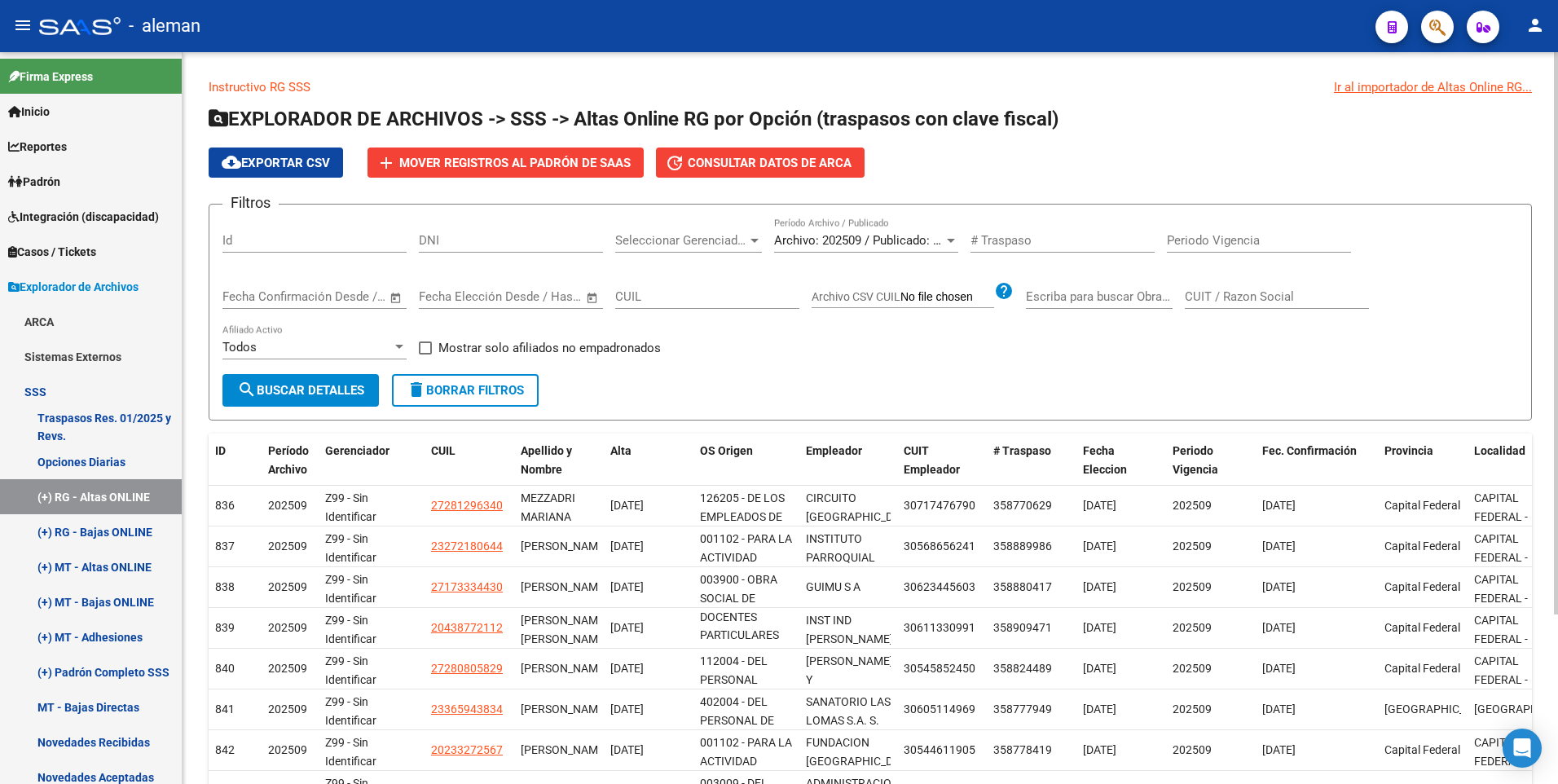
scroll to position [220, 0]
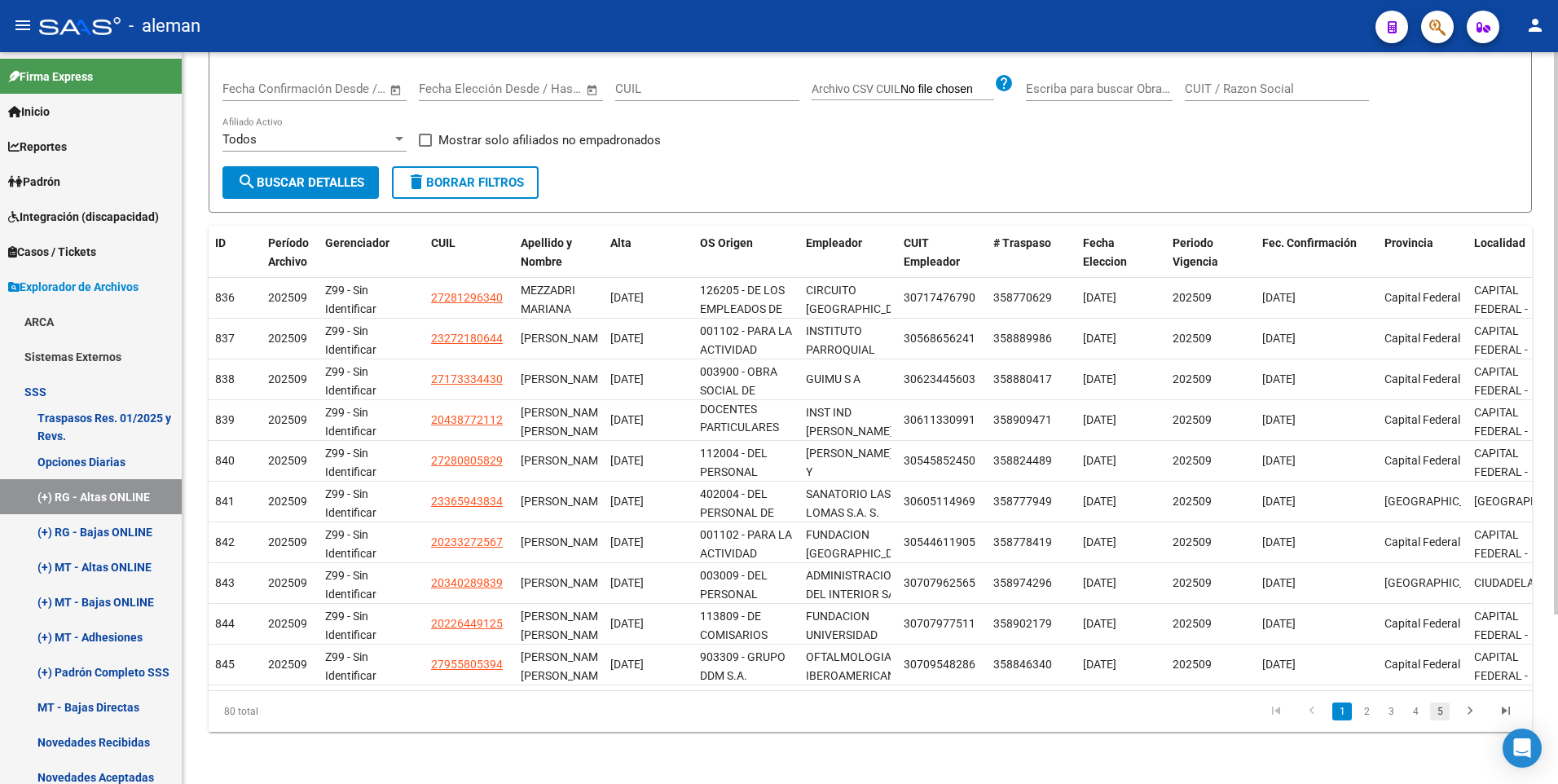
click at [1438, 708] on link "5" at bounding box center [1439, 711] width 19 height 18
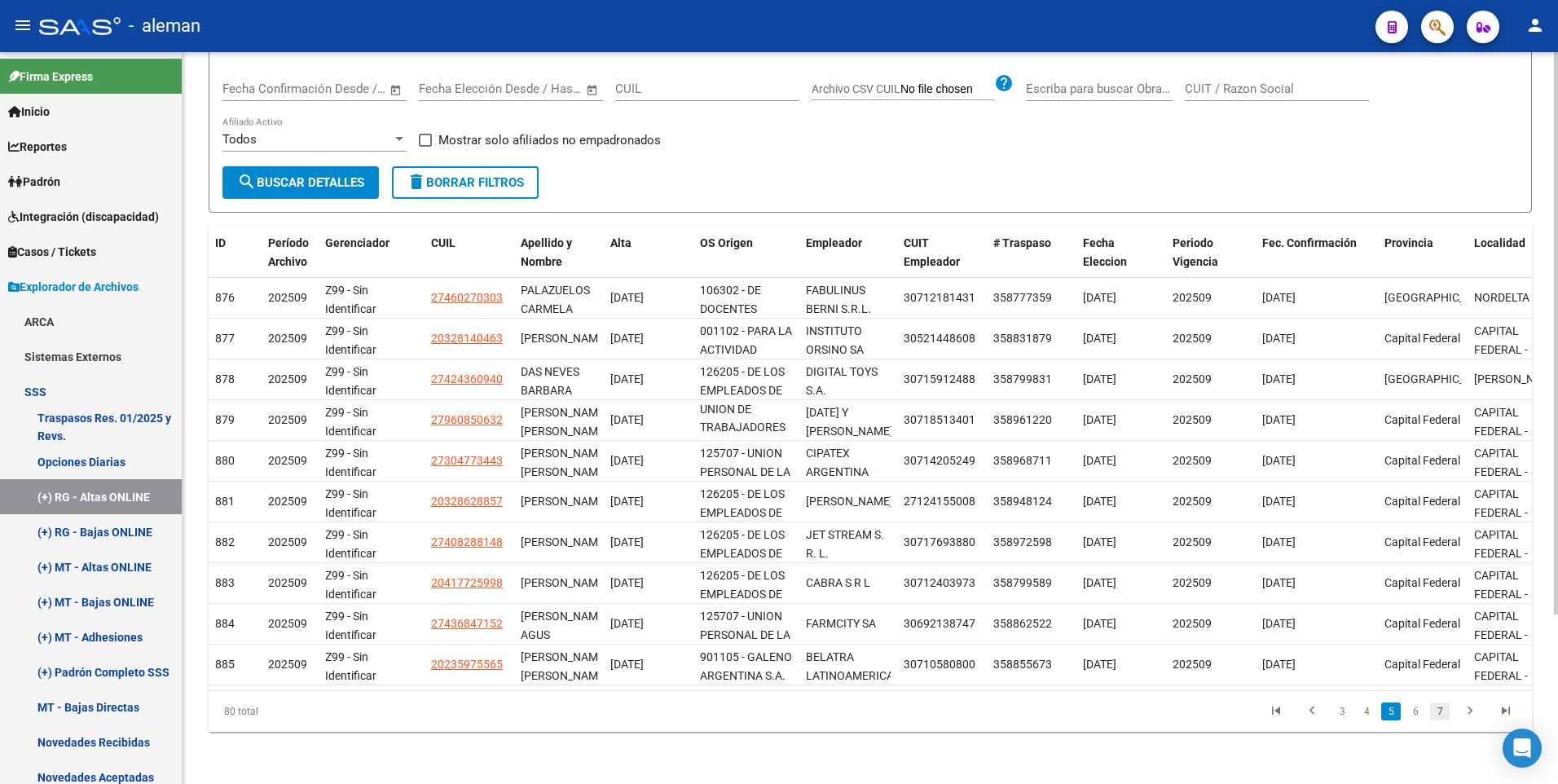
click at [1442, 714] on link "7" at bounding box center [1439, 711] width 19 height 18
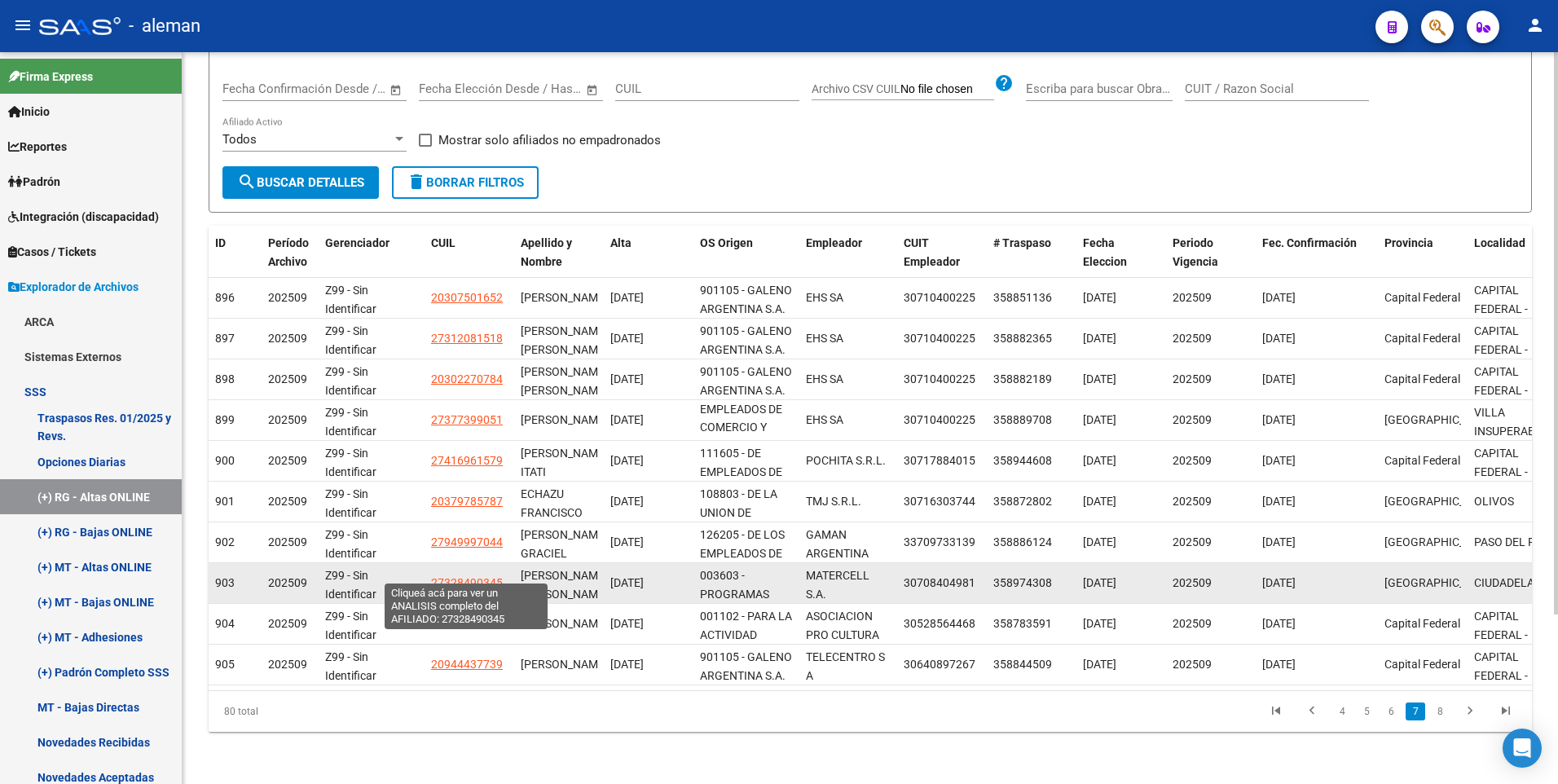
click at [479, 576] on span "27328490345" at bounding box center [466, 583] width 71 height 13
type textarea "27328490345"
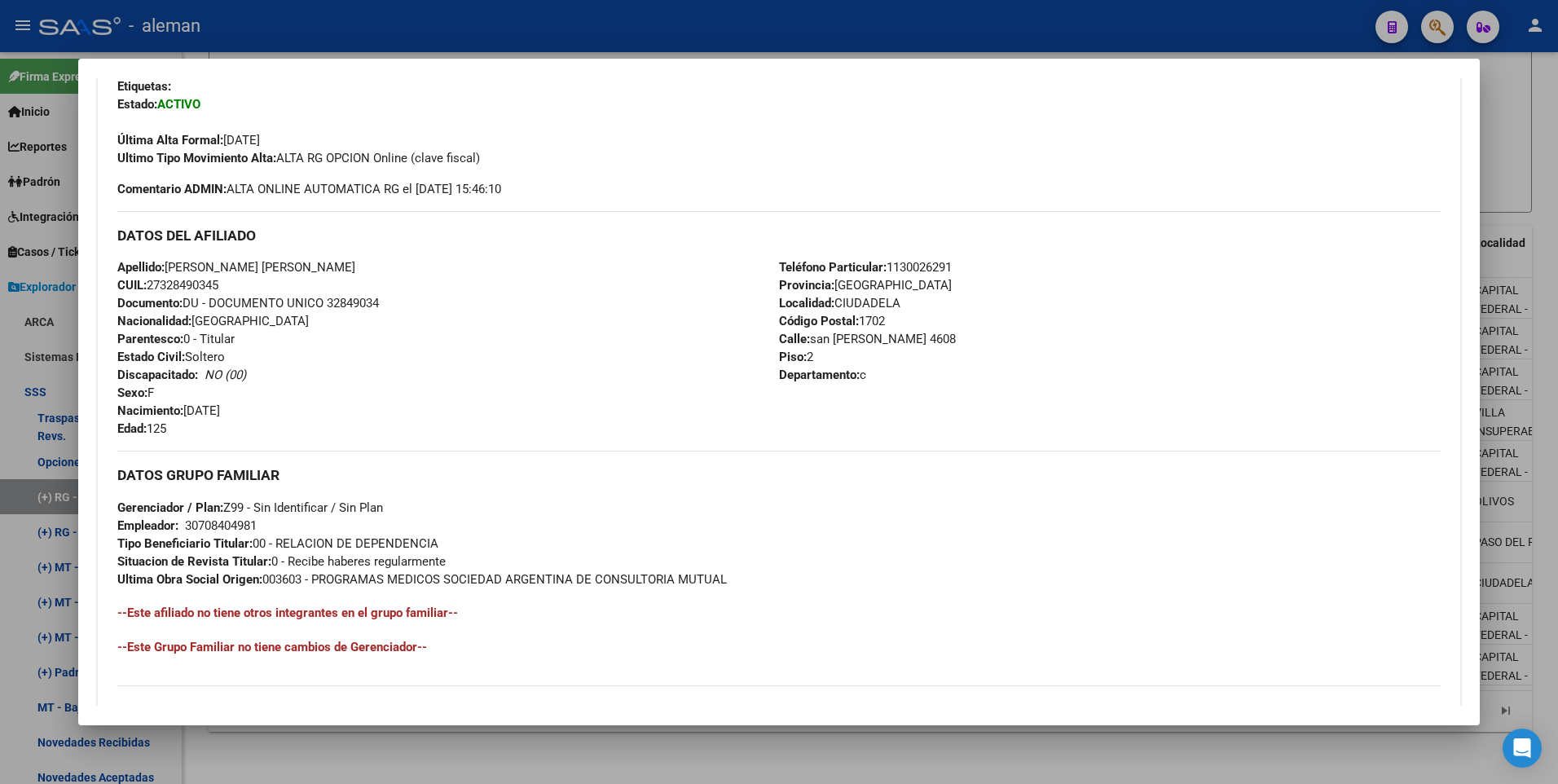
scroll to position [244, 0]
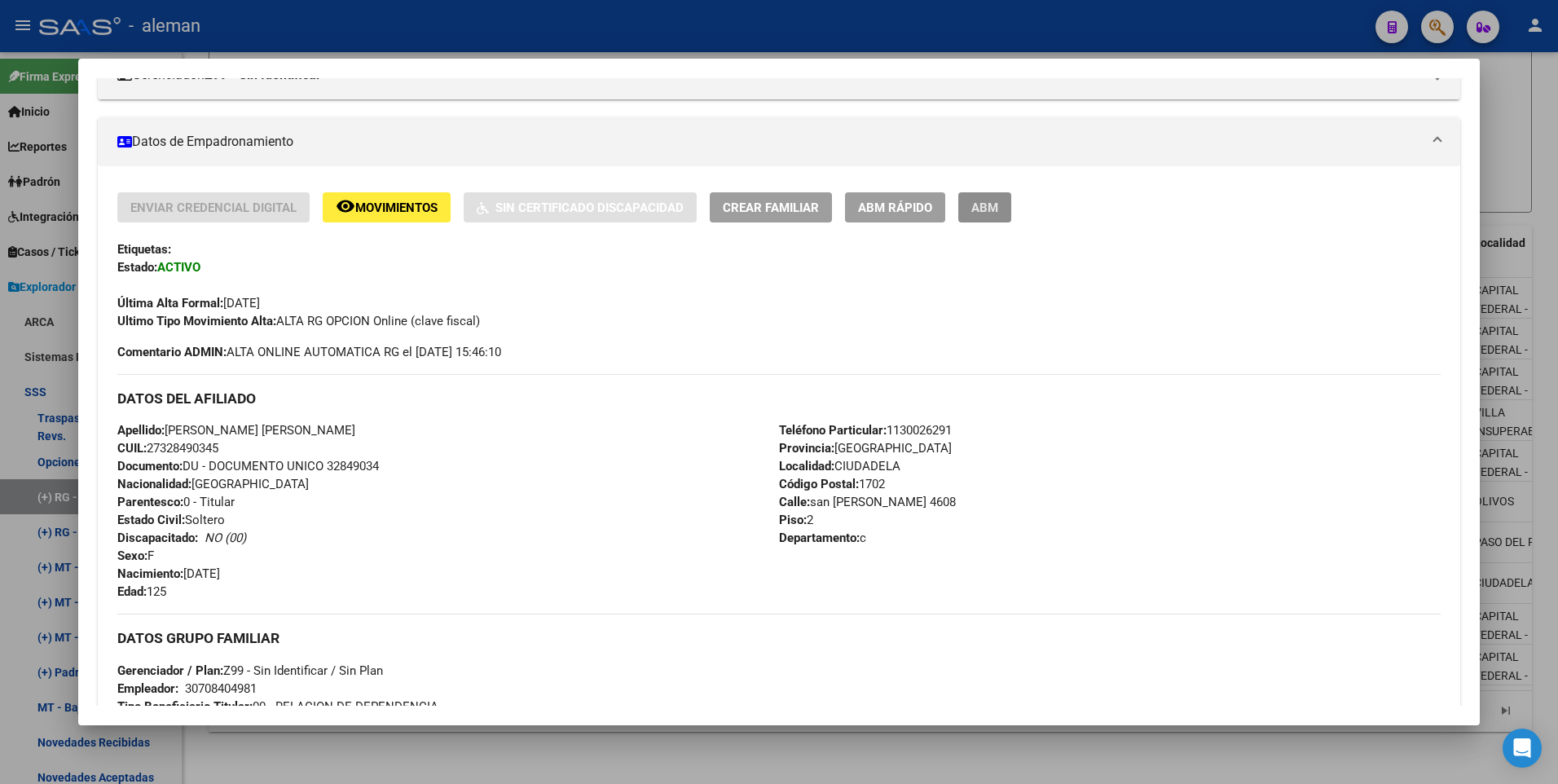
click at [979, 207] on span "ABM" at bounding box center [985, 207] width 27 height 14
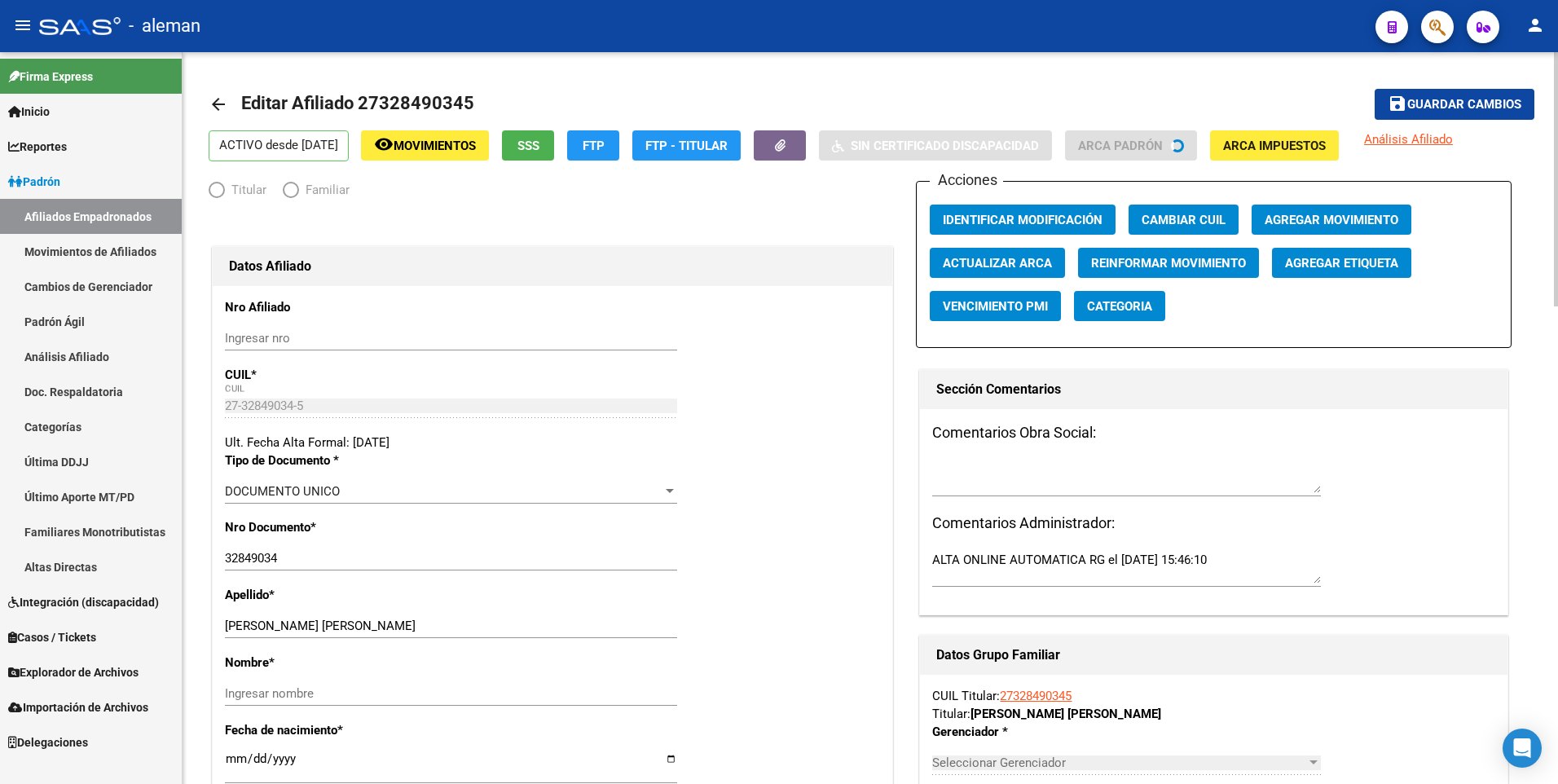
radio input "true"
type input "30-70840498-1"
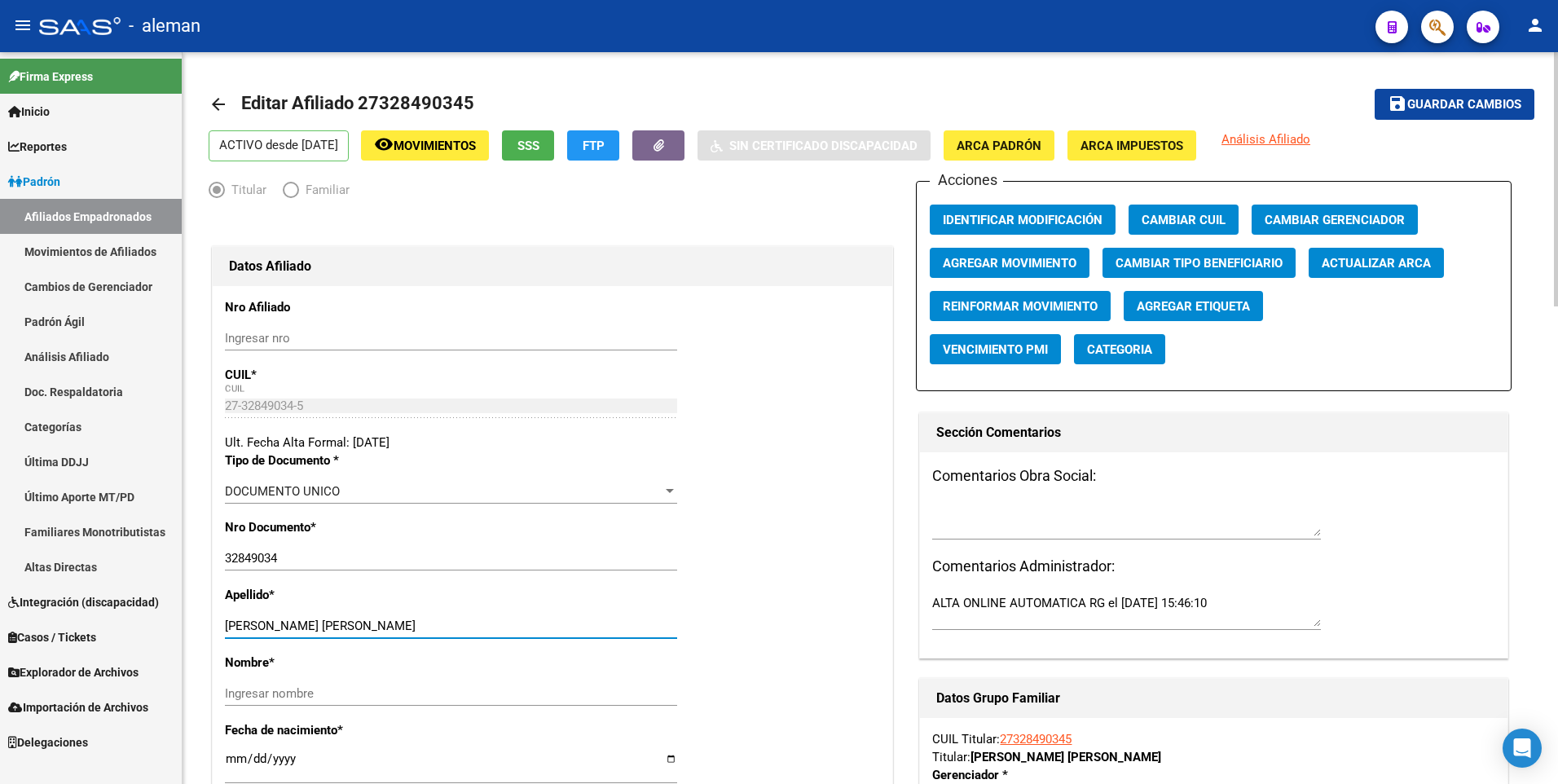
drag, startPoint x: 277, startPoint y: 623, endPoint x: 505, endPoint y: 622, distance: 228.0
click at [505, 622] on input "ARRIETA ROMINA LUJAN" at bounding box center [451, 625] width 452 height 14
type input "ARRIETA"
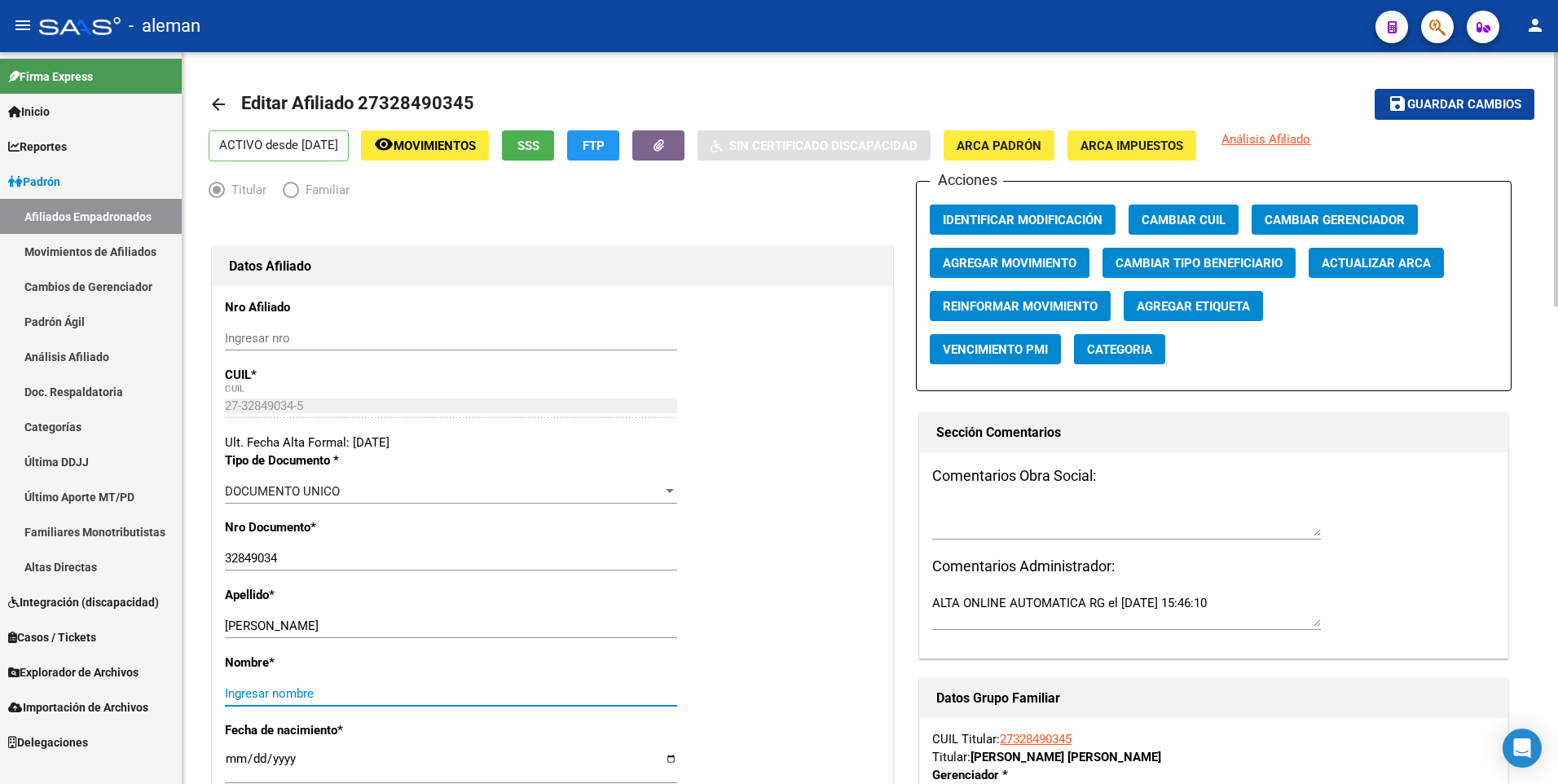
click at [474, 691] on input "Ingresar nombre" at bounding box center [451, 693] width 452 height 14
paste input "ROMINA LUJAN"
type input "ROMINA LUJAN"
click at [234, 756] on input "[DATE]" at bounding box center [451, 765] width 452 height 26
click at [1023, 145] on span "ARCA Padrón" at bounding box center [998, 145] width 85 height 14
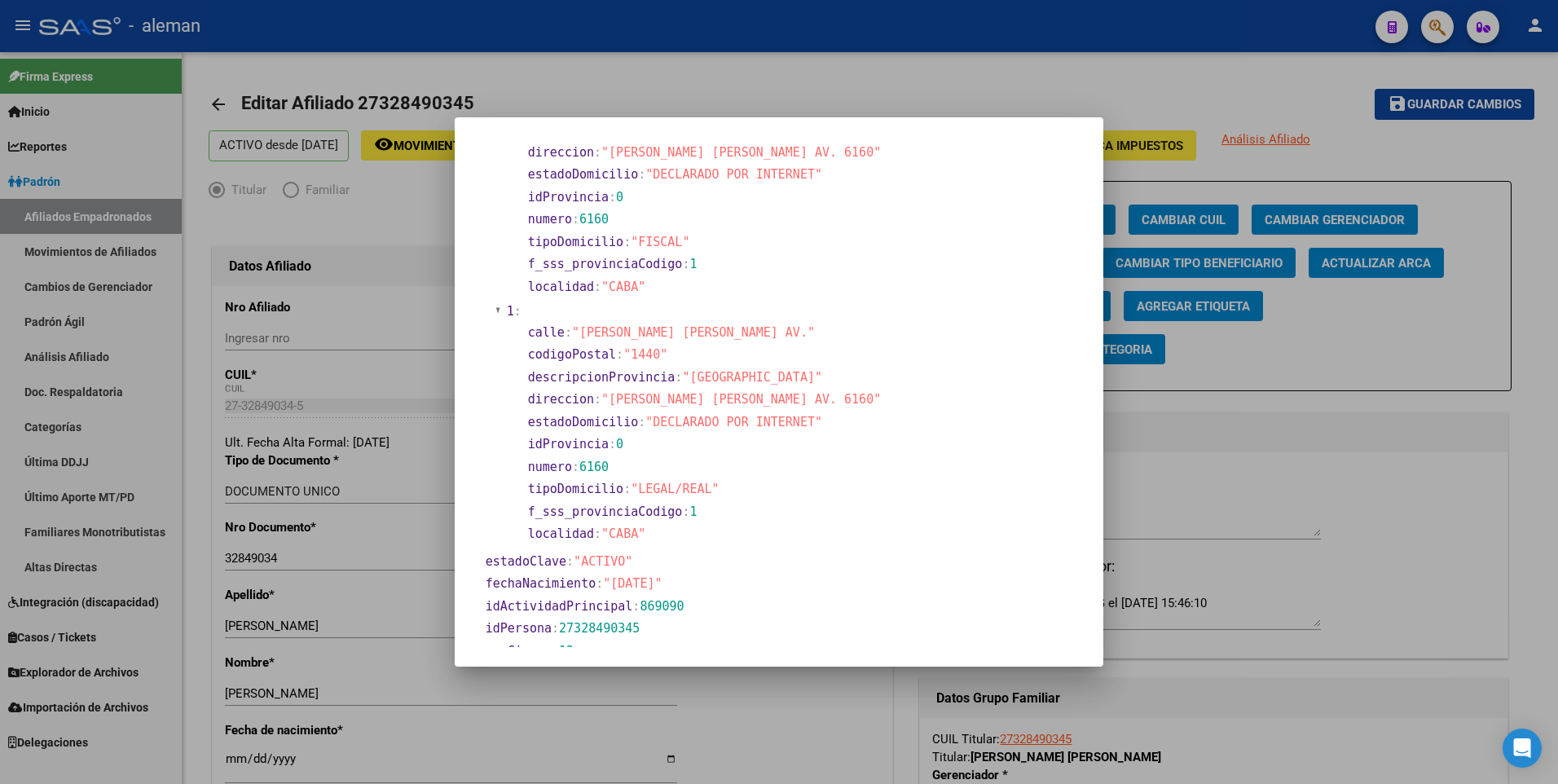
scroll to position [326, 0]
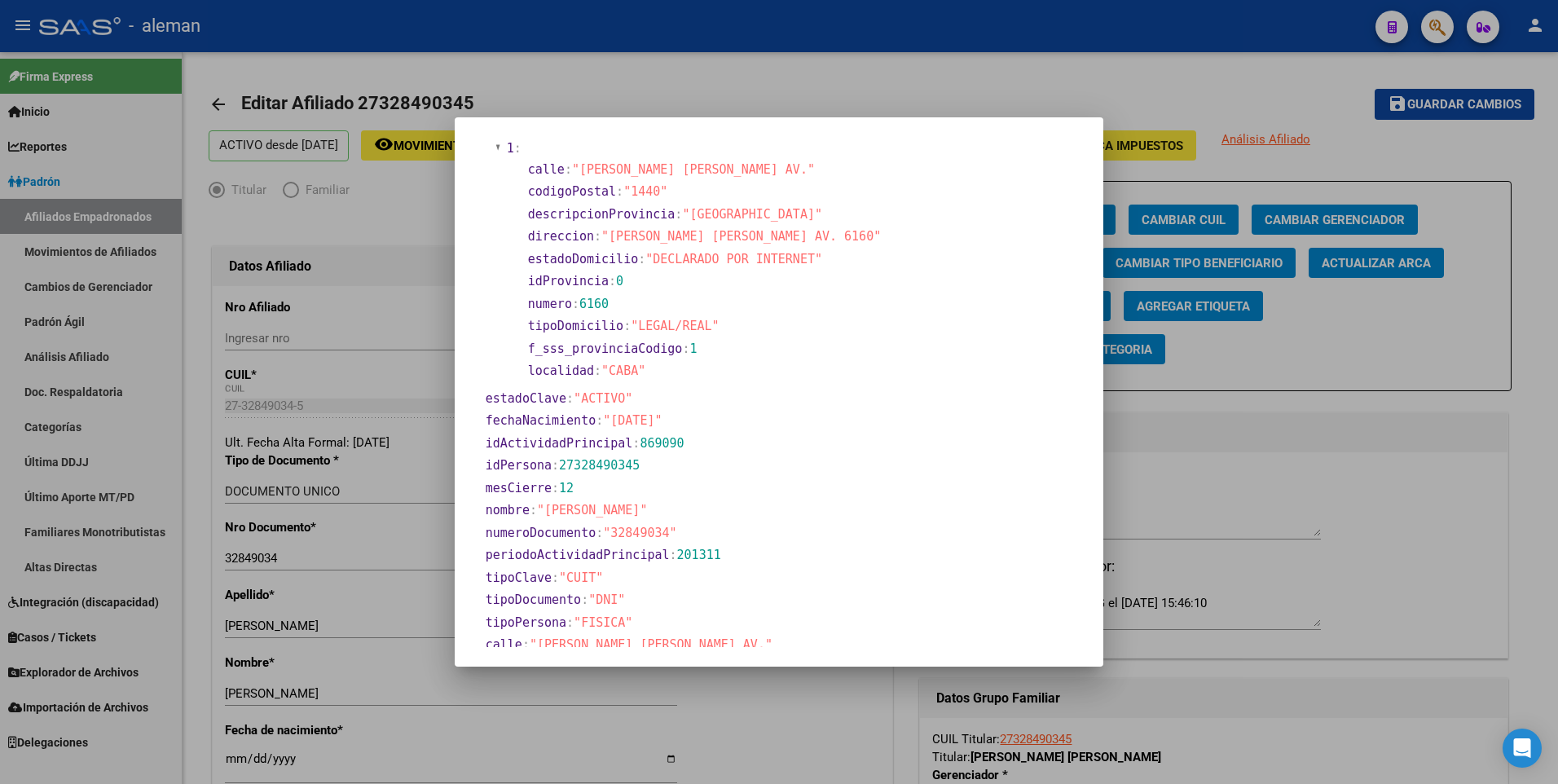
click at [237, 758] on div at bounding box center [779, 392] width 1558 height 784
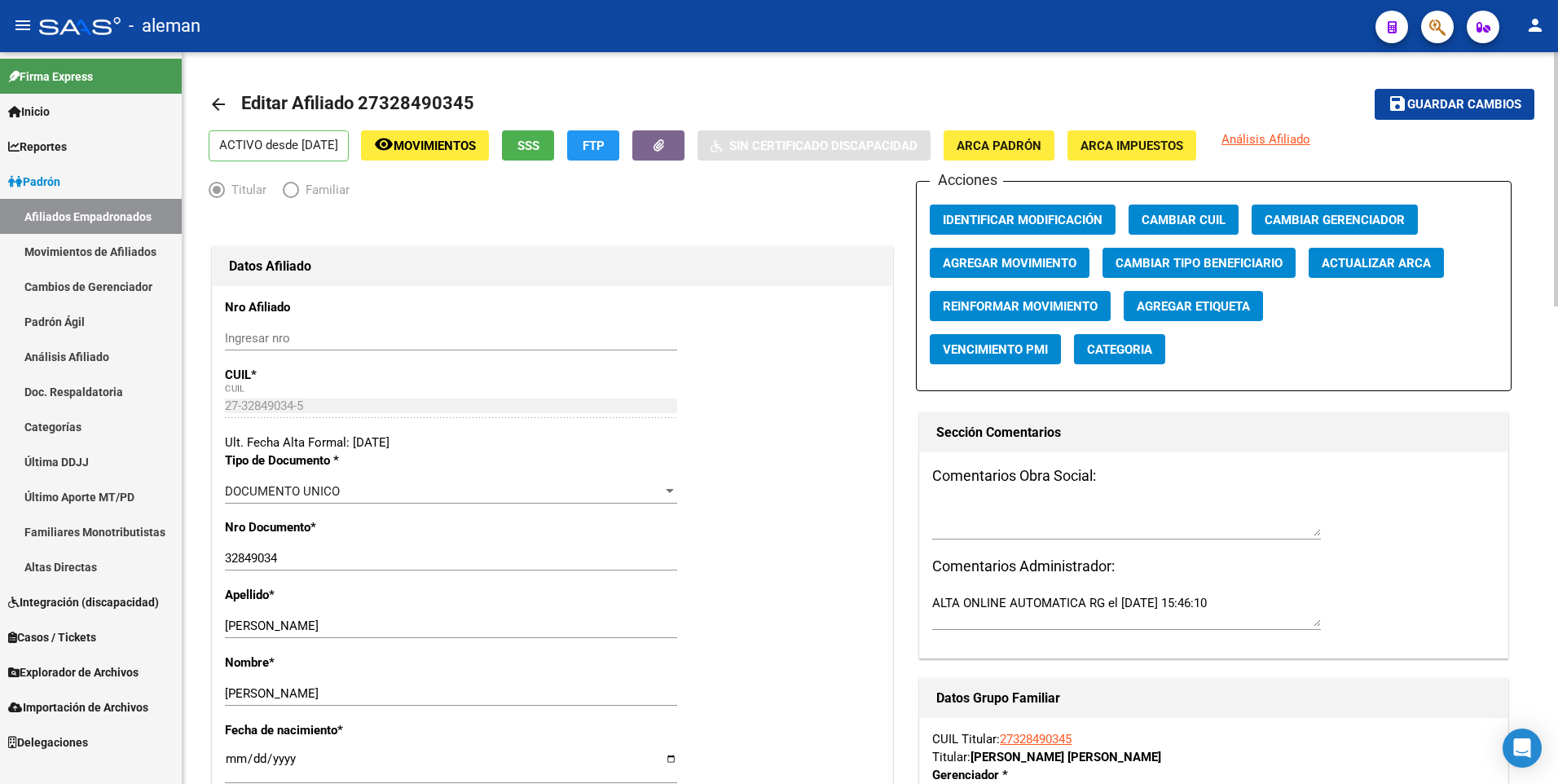
click at [235, 758] on input "[DATE]" at bounding box center [451, 765] width 452 height 26
type input "1900-01-27"
type input "1987-01-27"
click at [829, 552] on div "Nro Documento * 32849034 Ingresar nro" at bounding box center [552, 551] width 655 height 68
click at [1434, 103] on span "Guardar cambios" at bounding box center [1464, 104] width 114 height 14
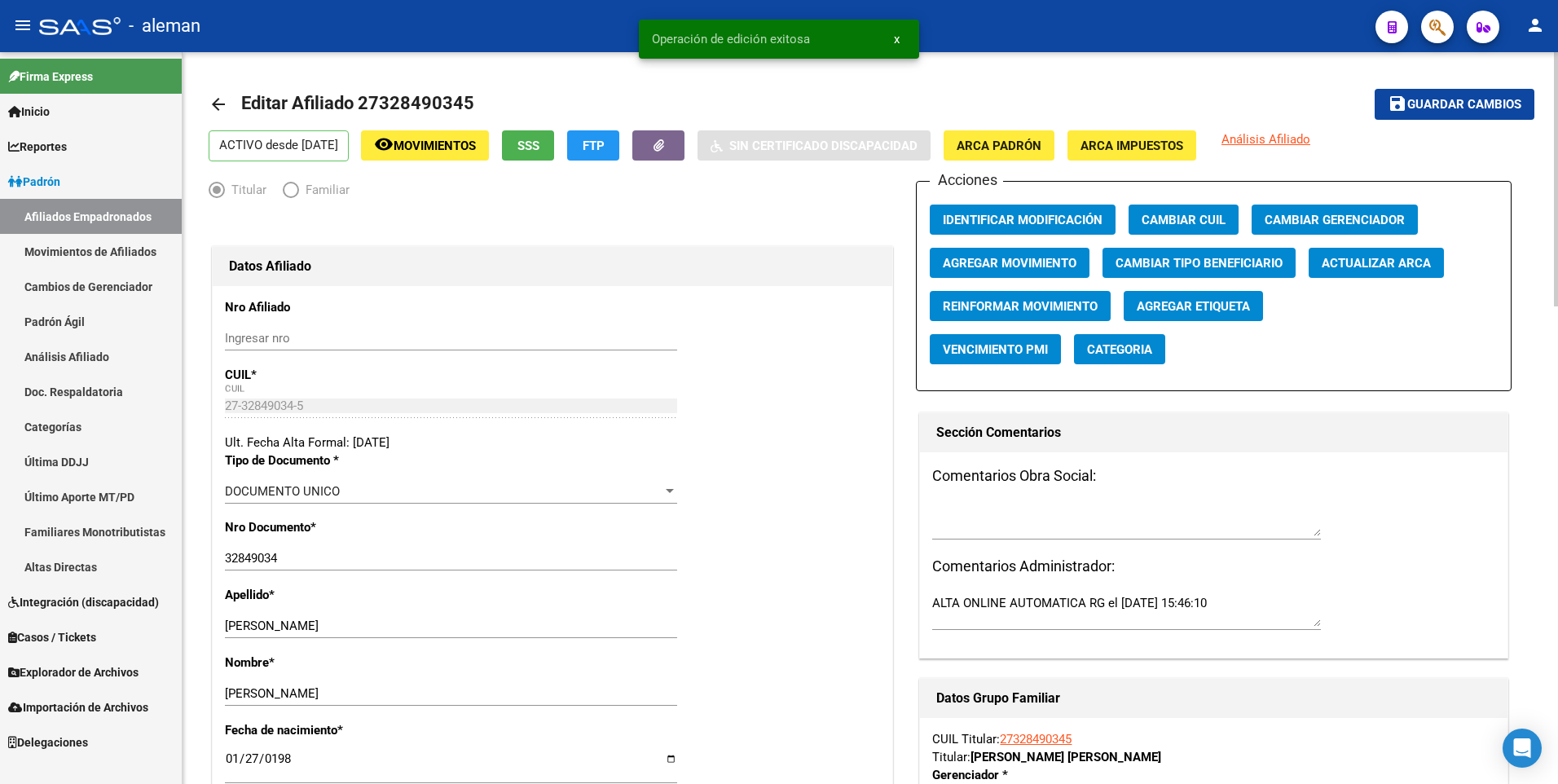
drag, startPoint x: 734, startPoint y: 459, endPoint x: 717, endPoint y: 362, distance: 98.5
click at [215, 99] on mat-icon "arrow_back" at bounding box center [217, 104] width 19 height 19
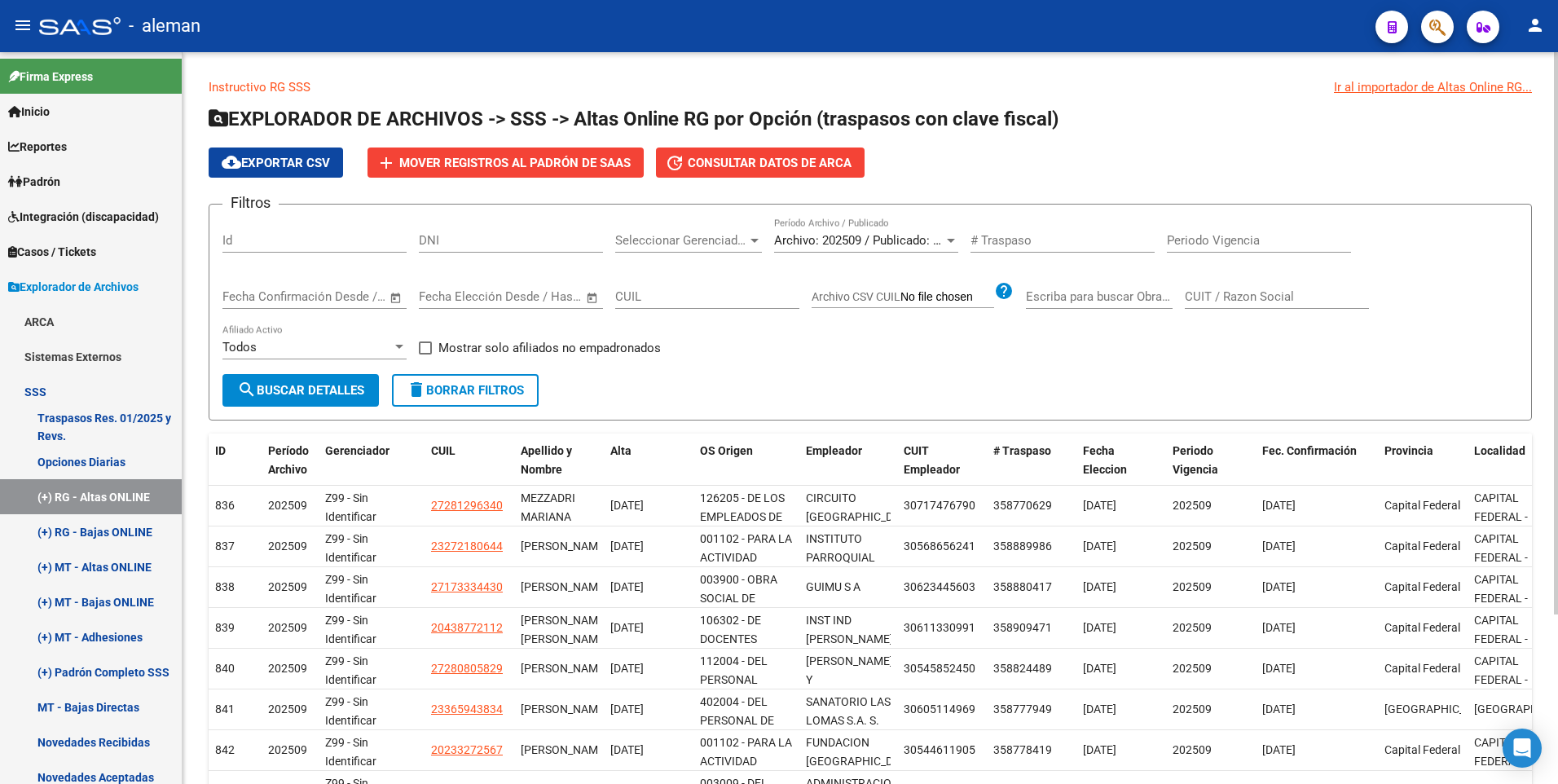
scroll to position [220, 0]
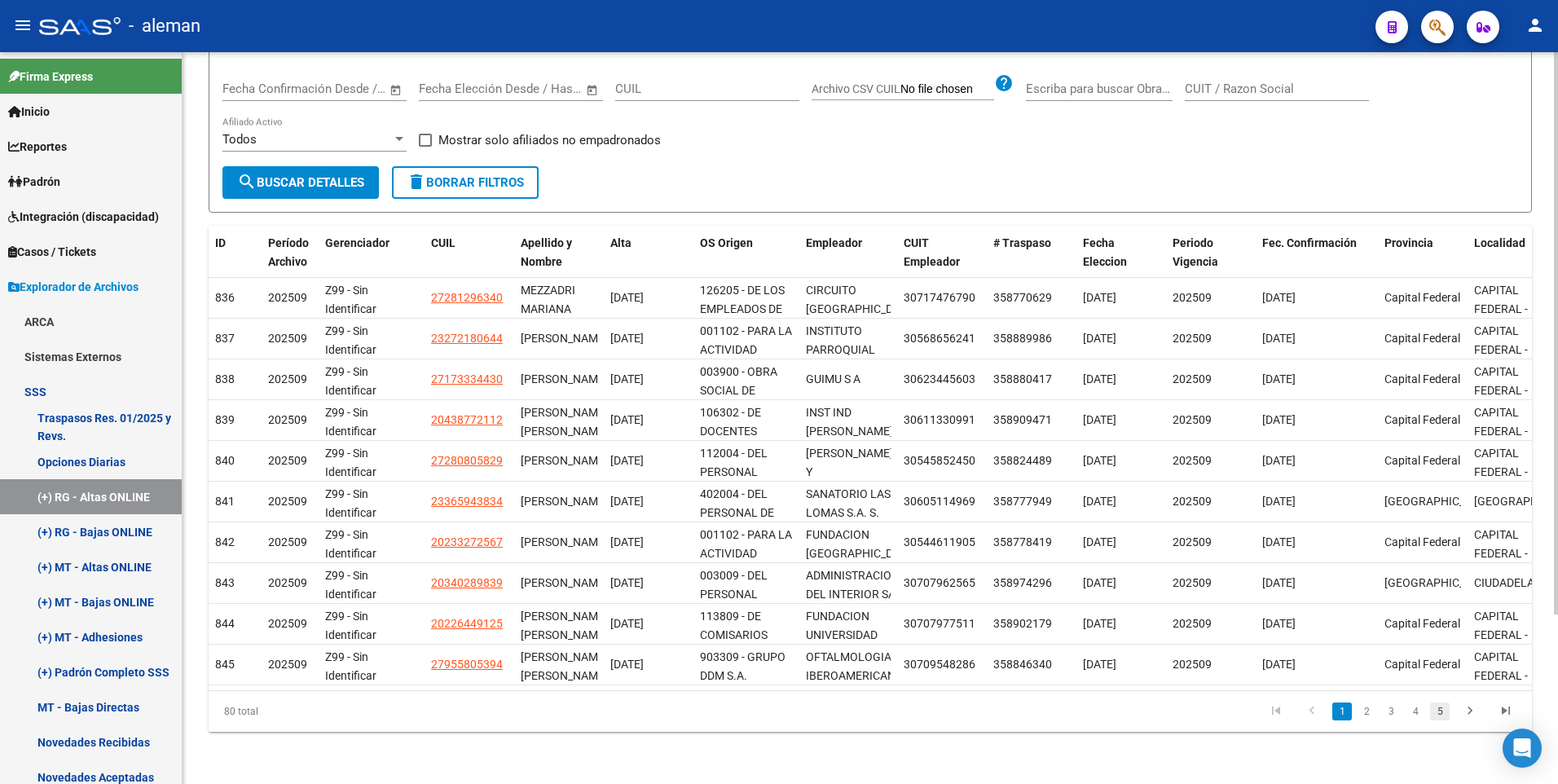
click at [1439, 710] on link "5" at bounding box center [1439, 711] width 19 height 18
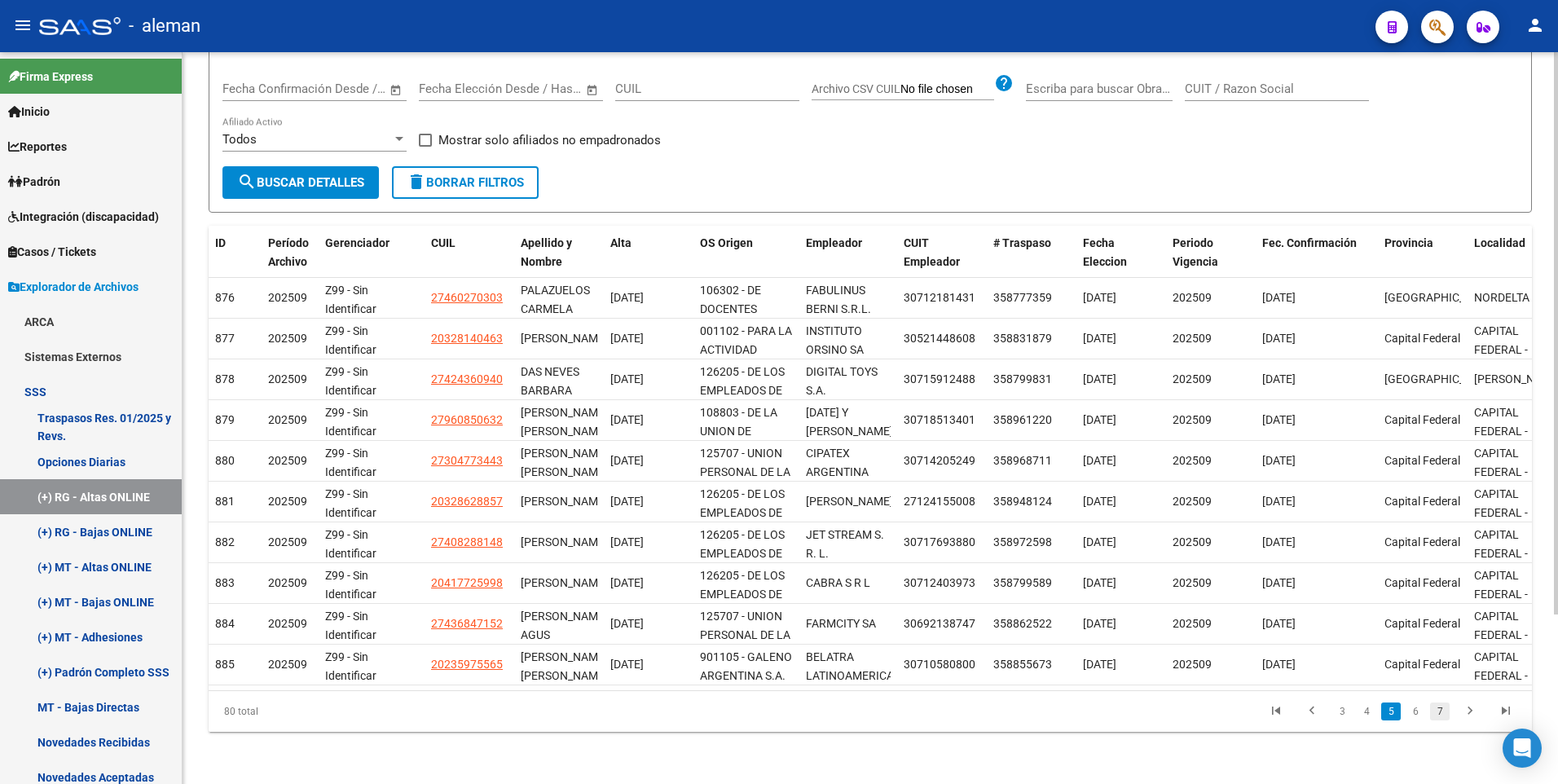
click at [1443, 711] on link "7" at bounding box center [1439, 711] width 19 height 18
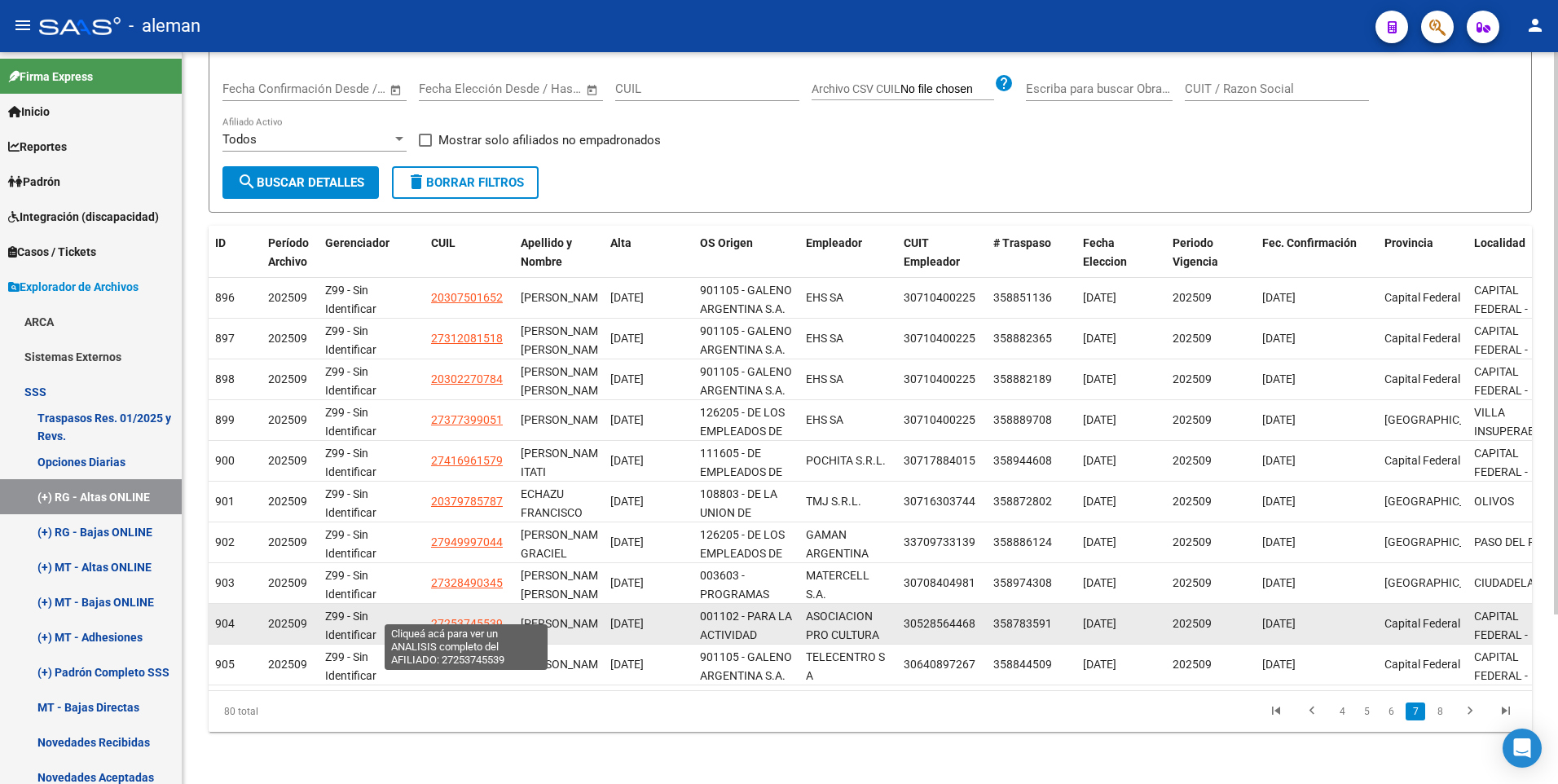
click at [484, 617] on span "27253745539" at bounding box center [466, 624] width 71 height 13
type textarea "27253745539"
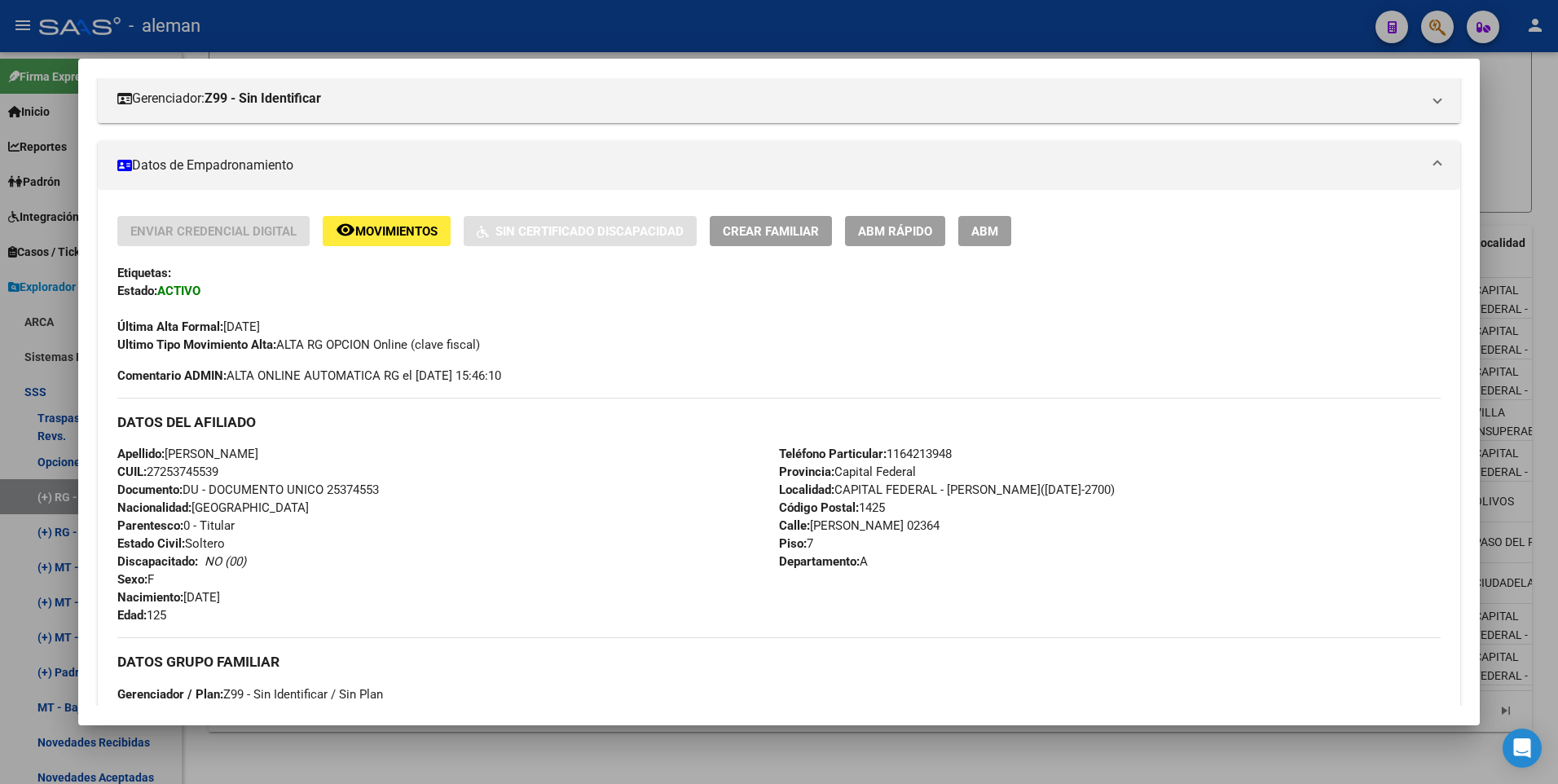
scroll to position [139, 0]
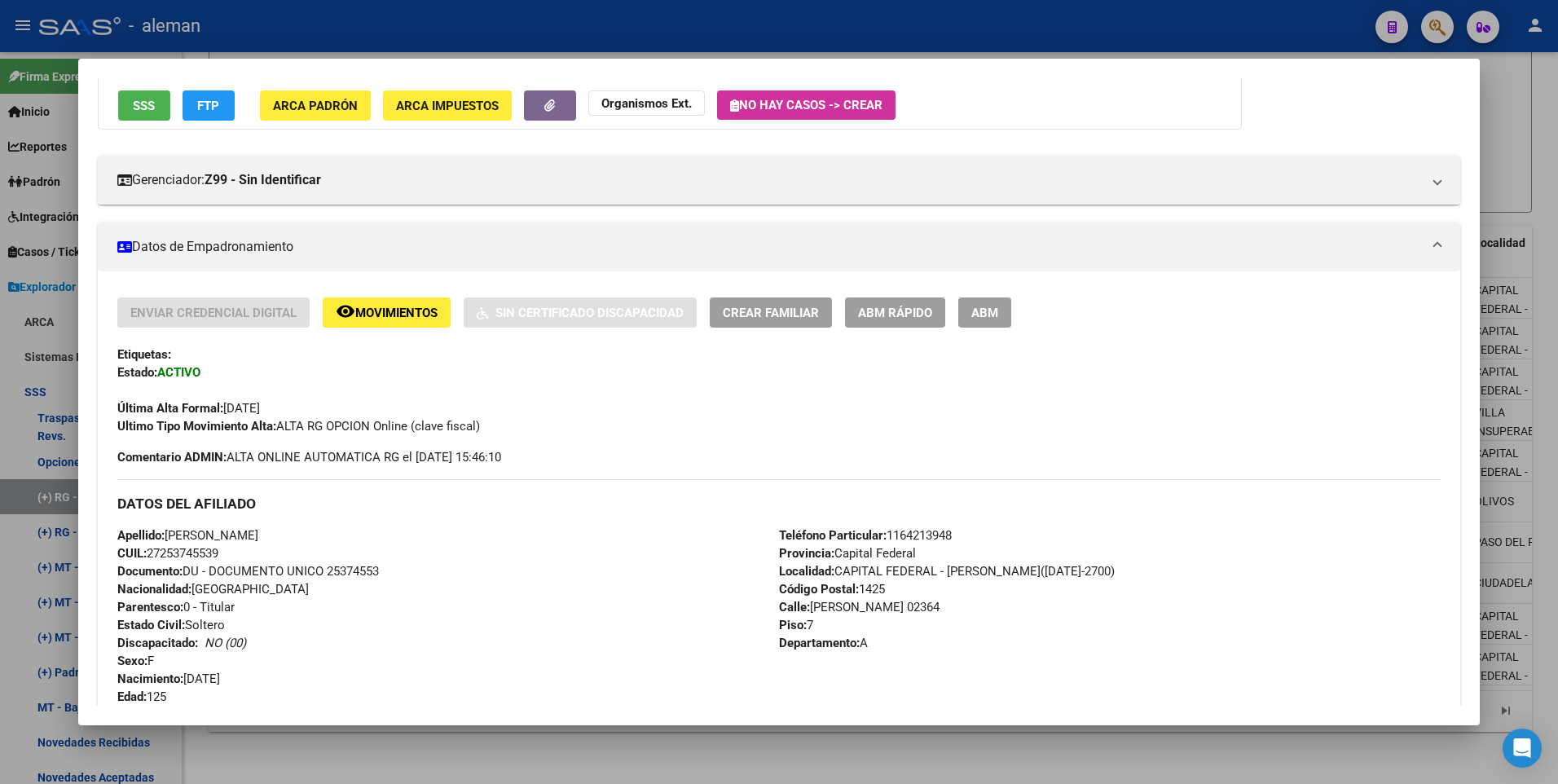
click at [992, 315] on span "ABM" at bounding box center [985, 312] width 27 height 14
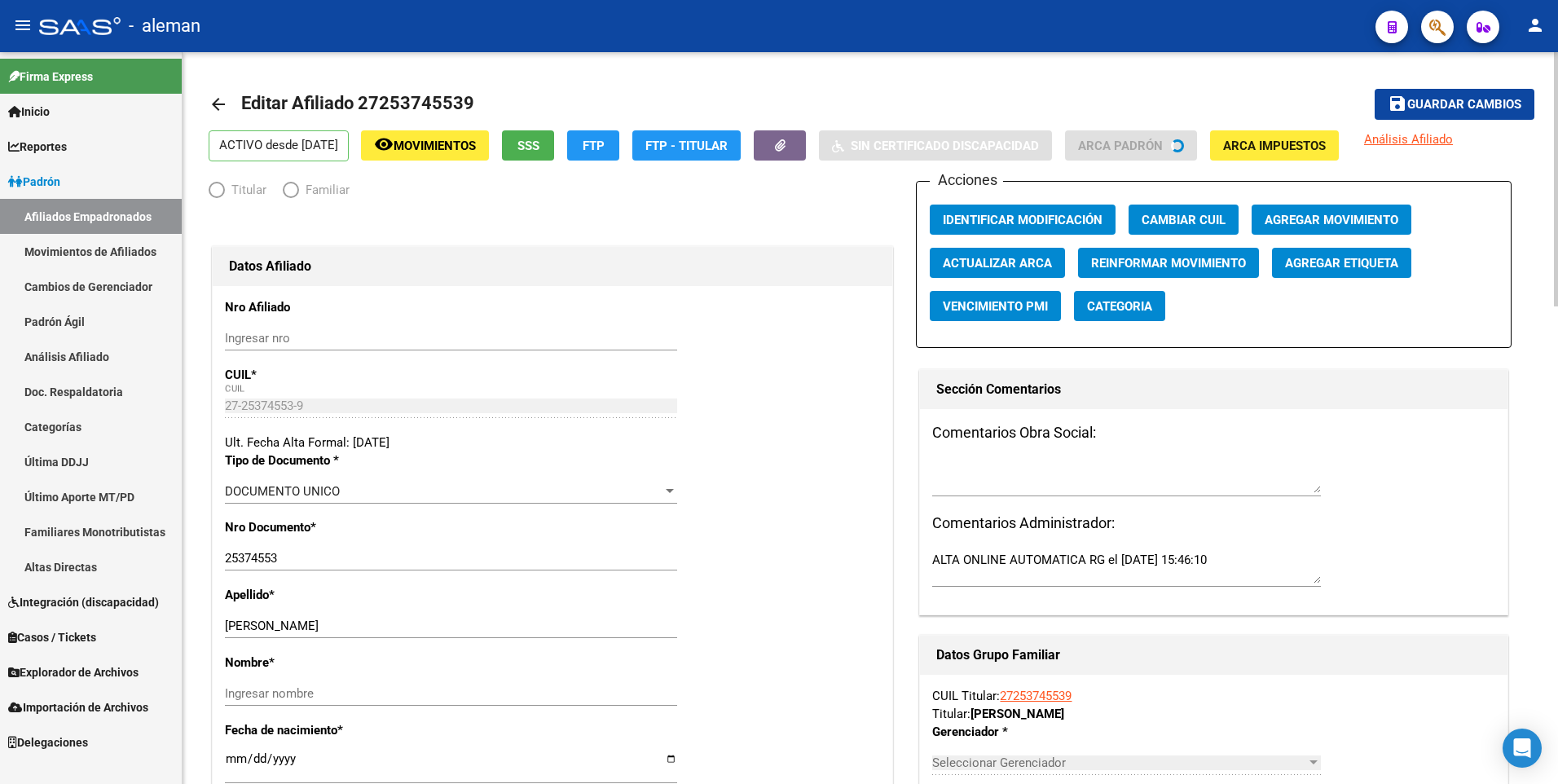
radio input "true"
type input "30-52856446-8"
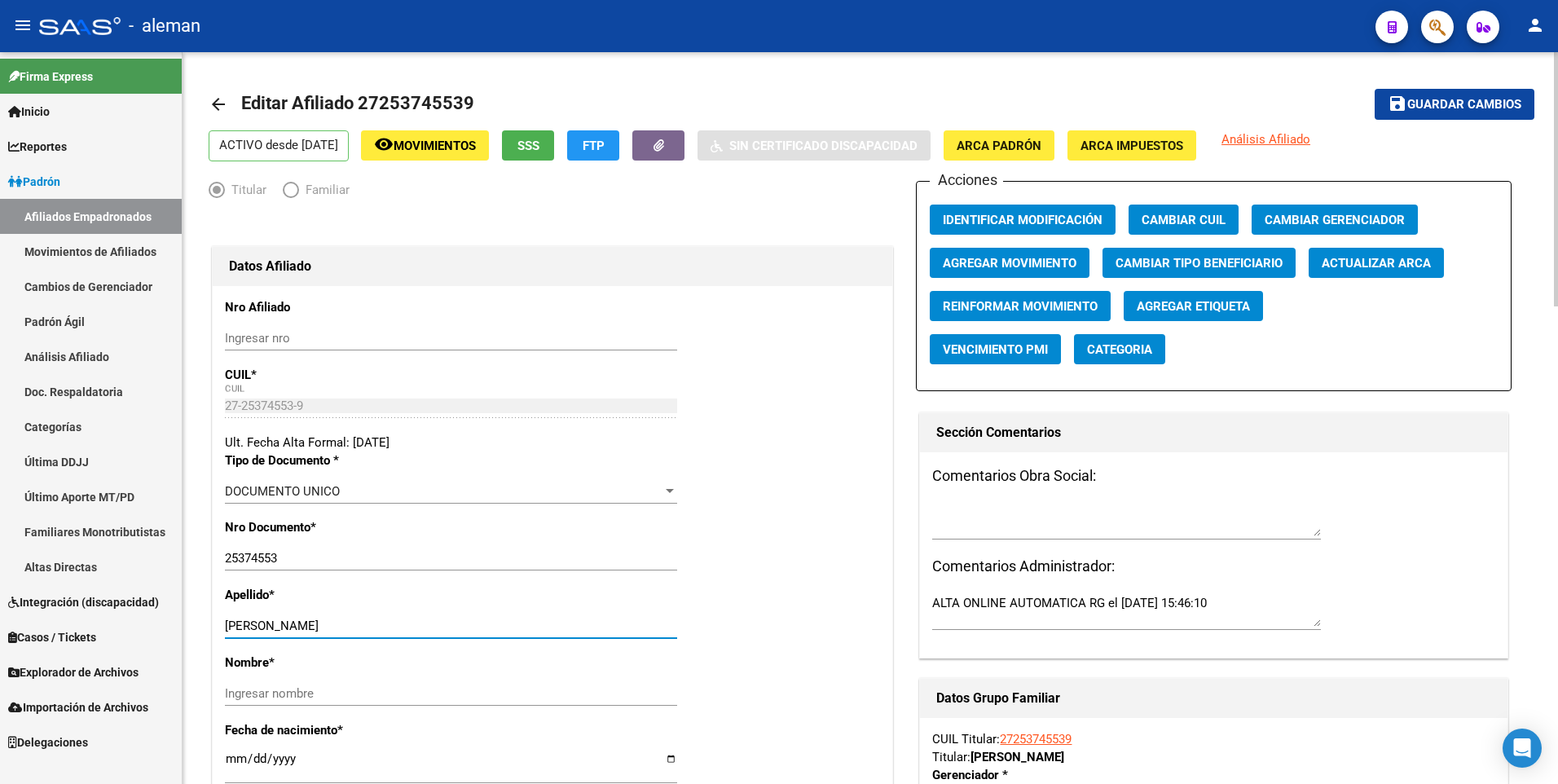
drag, startPoint x: 292, startPoint y: 625, endPoint x: 465, endPoint y: 625, distance: 173.0
click at [464, 625] on input "BAGLIOTTO MARIA LAURA" at bounding box center [451, 625] width 452 height 14
click at [457, 700] on input "Ingresar nombre" at bounding box center [451, 693] width 452 height 14
paste input "MARIA LAURA"
type input "MARIA LAURA"
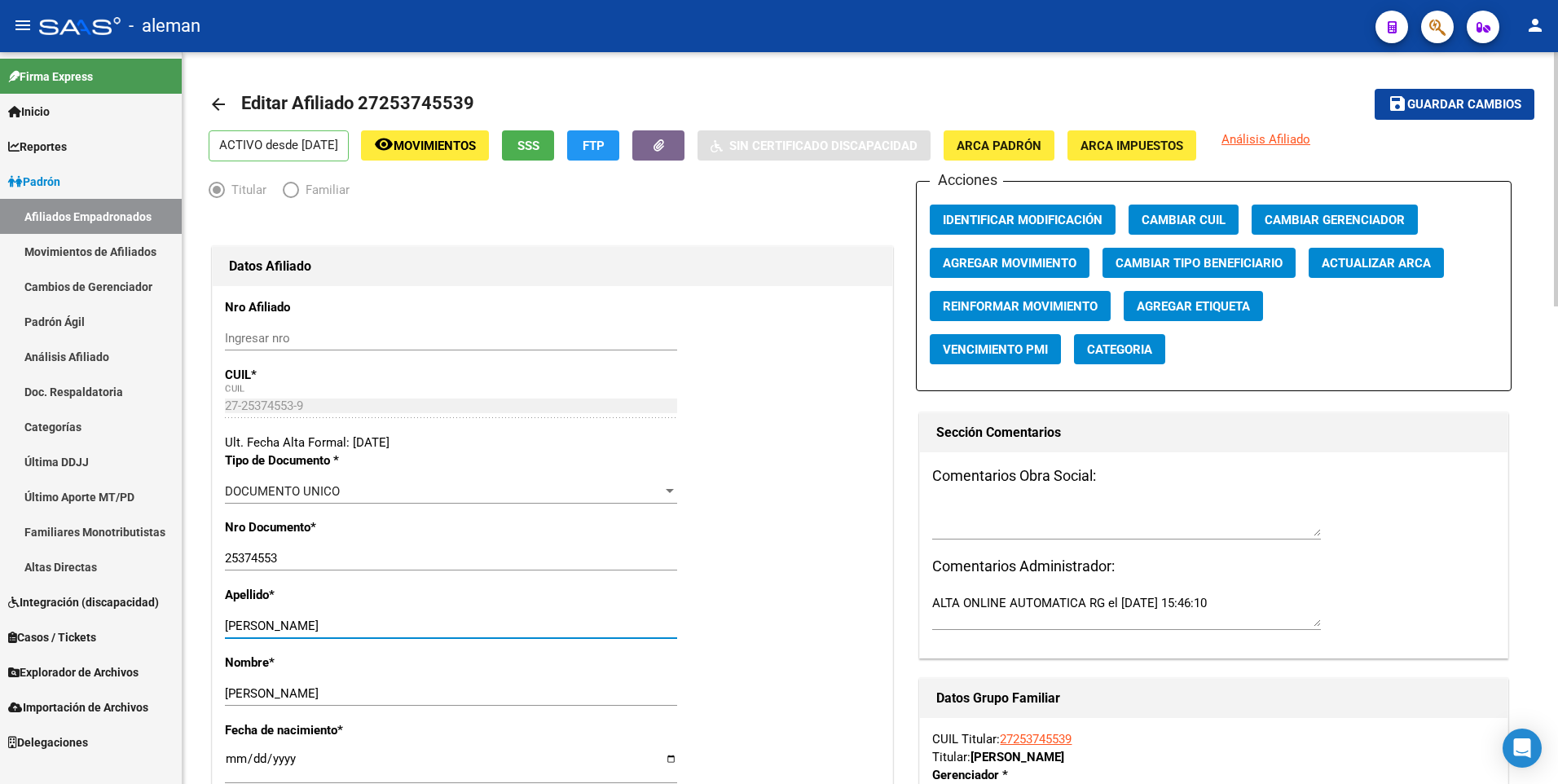
drag, startPoint x: 295, startPoint y: 627, endPoint x: 440, endPoint y: 627, distance: 145.0
click at [440, 627] on input "BAGLIOTTO MARIA LAURA" at bounding box center [451, 625] width 452 height 14
type input "BAGLIOTTO"
click at [1020, 136] on button "ARCA Padrón" at bounding box center [999, 145] width 111 height 30
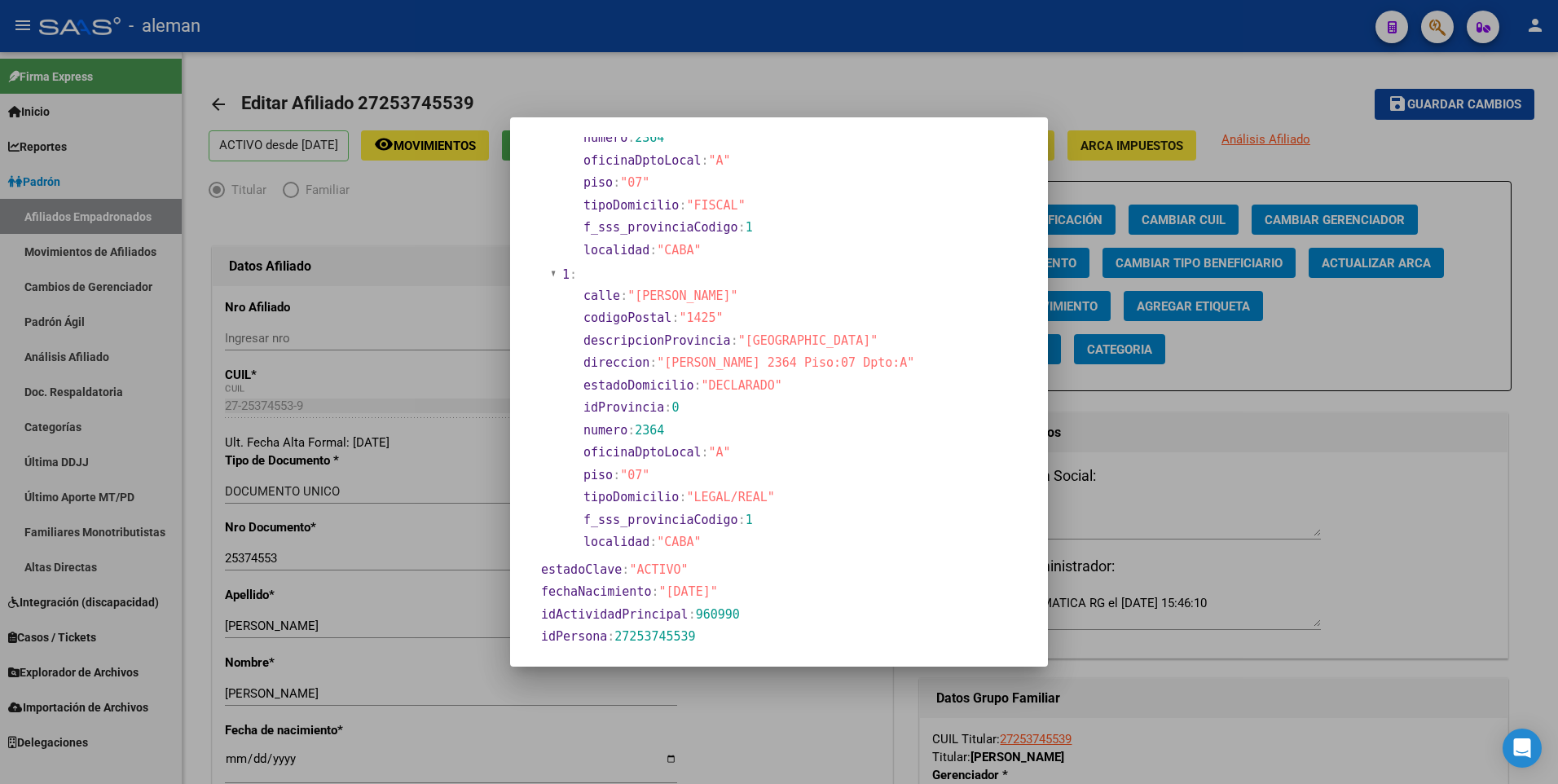
scroll to position [326, 0]
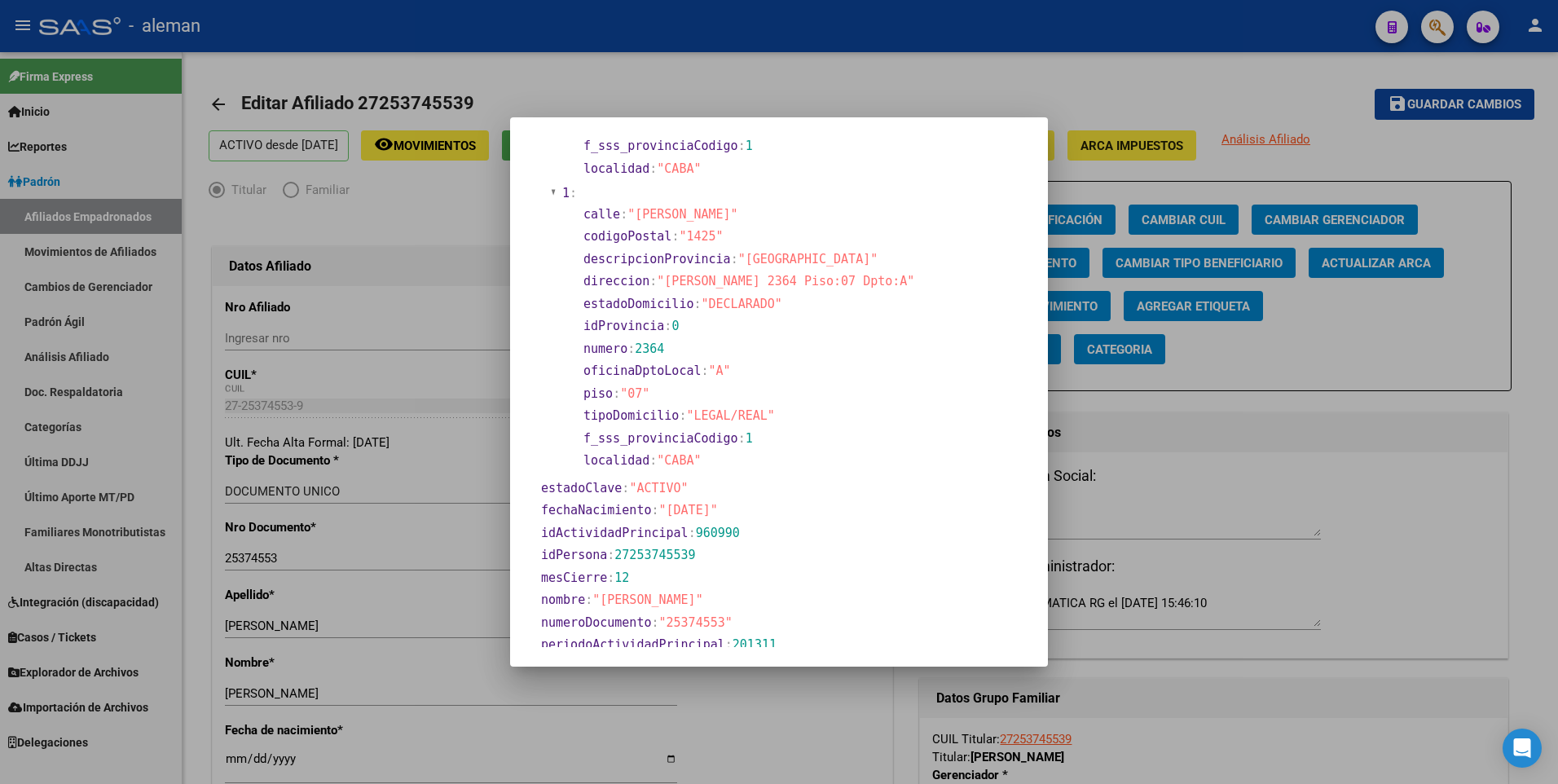
click at [233, 760] on div at bounding box center [779, 392] width 1558 height 784
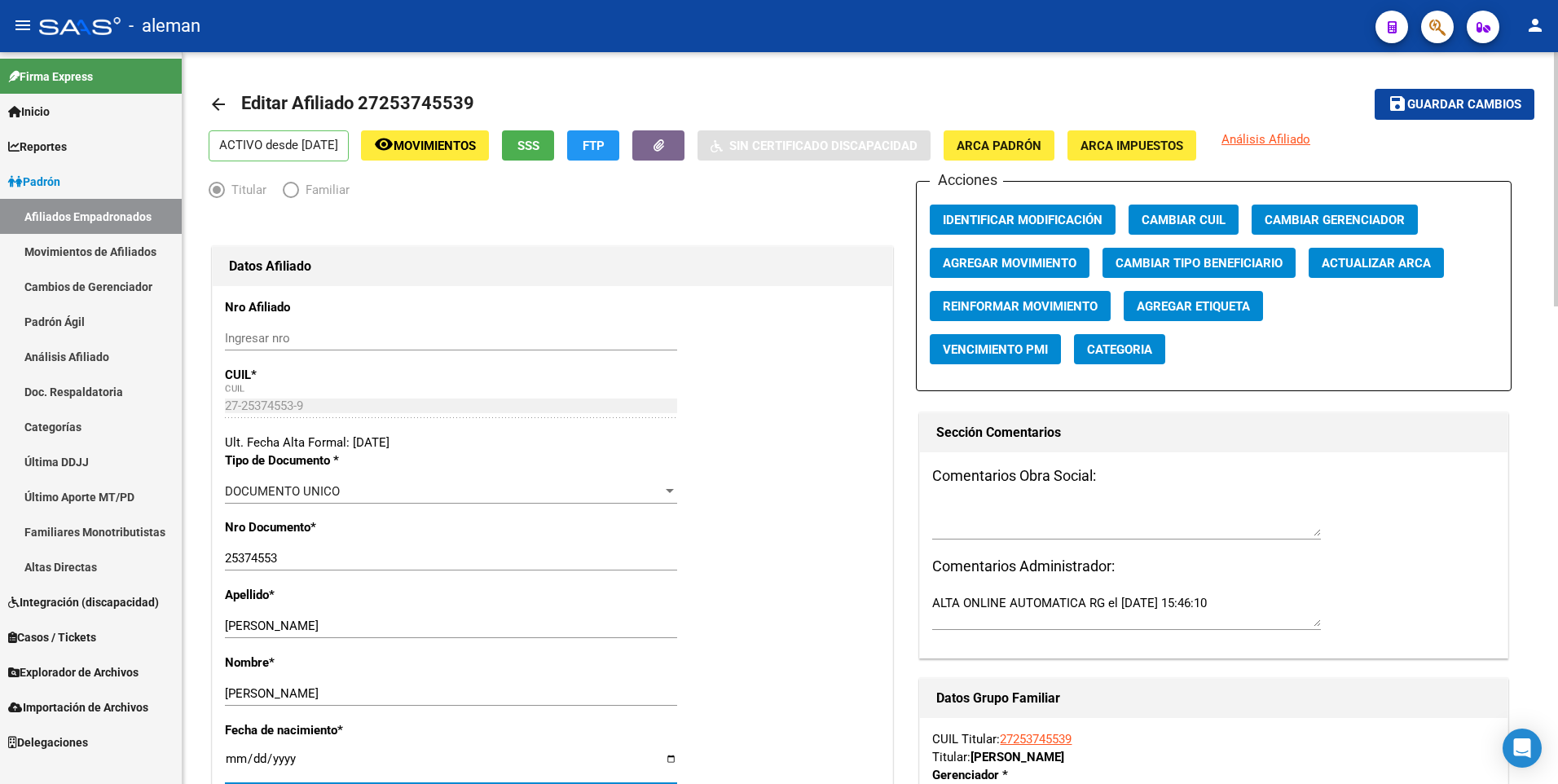
click at [236, 755] on input "[DATE]" at bounding box center [451, 765] width 452 height 26
type input "1900-01-12"
type input "1976-06-12"
click at [734, 666] on div "Nombre * MARIA LAURA Ingresar nombre" at bounding box center [552, 687] width 655 height 68
click at [1474, 102] on span "Guardar cambios" at bounding box center [1464, 104] width 114 height 14
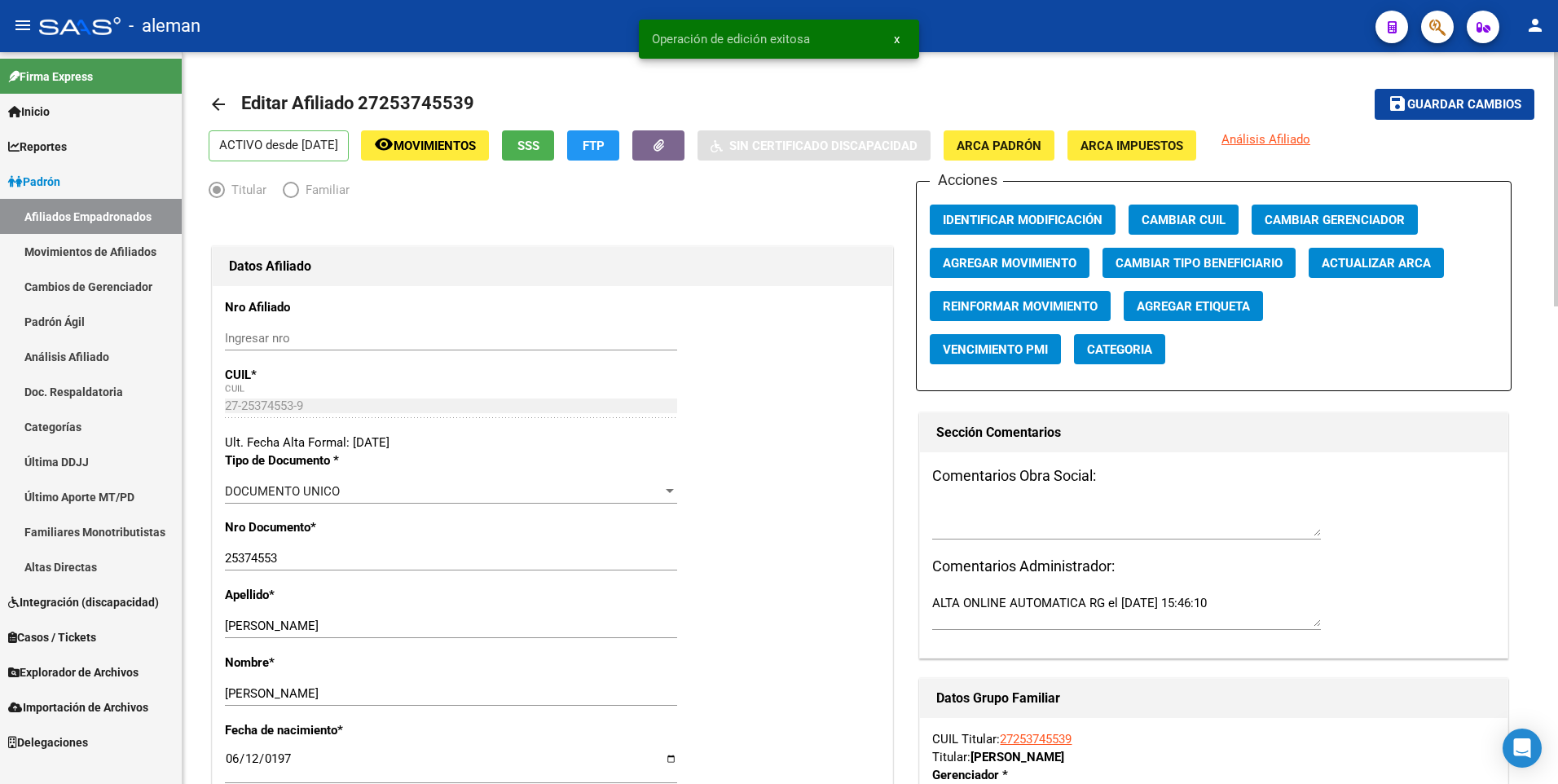
click at [215, 99] on mat-icon "arrow_back" at bounding box center [217, 104] width 19 height 19
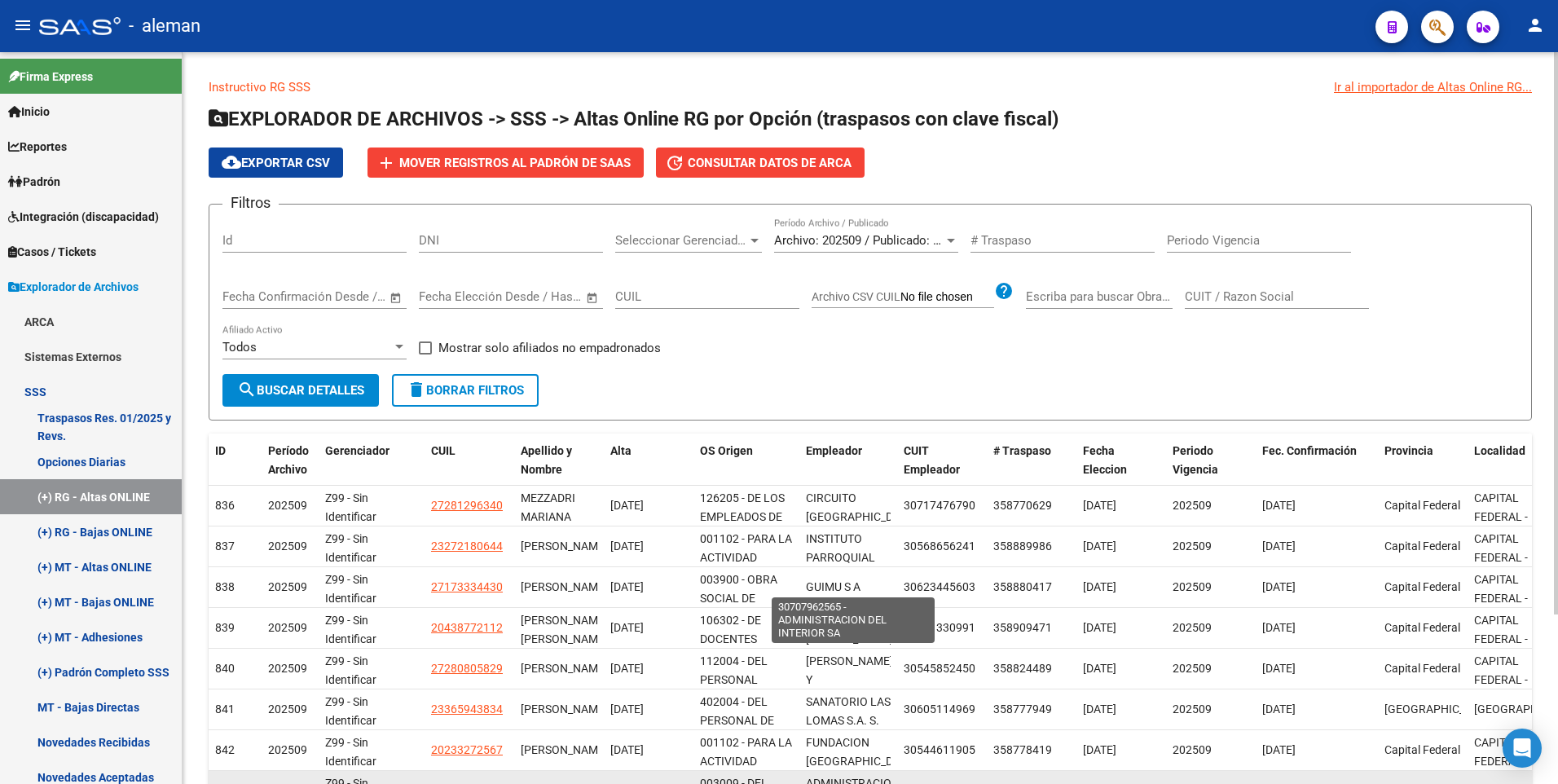
scroll to position [220, 0]
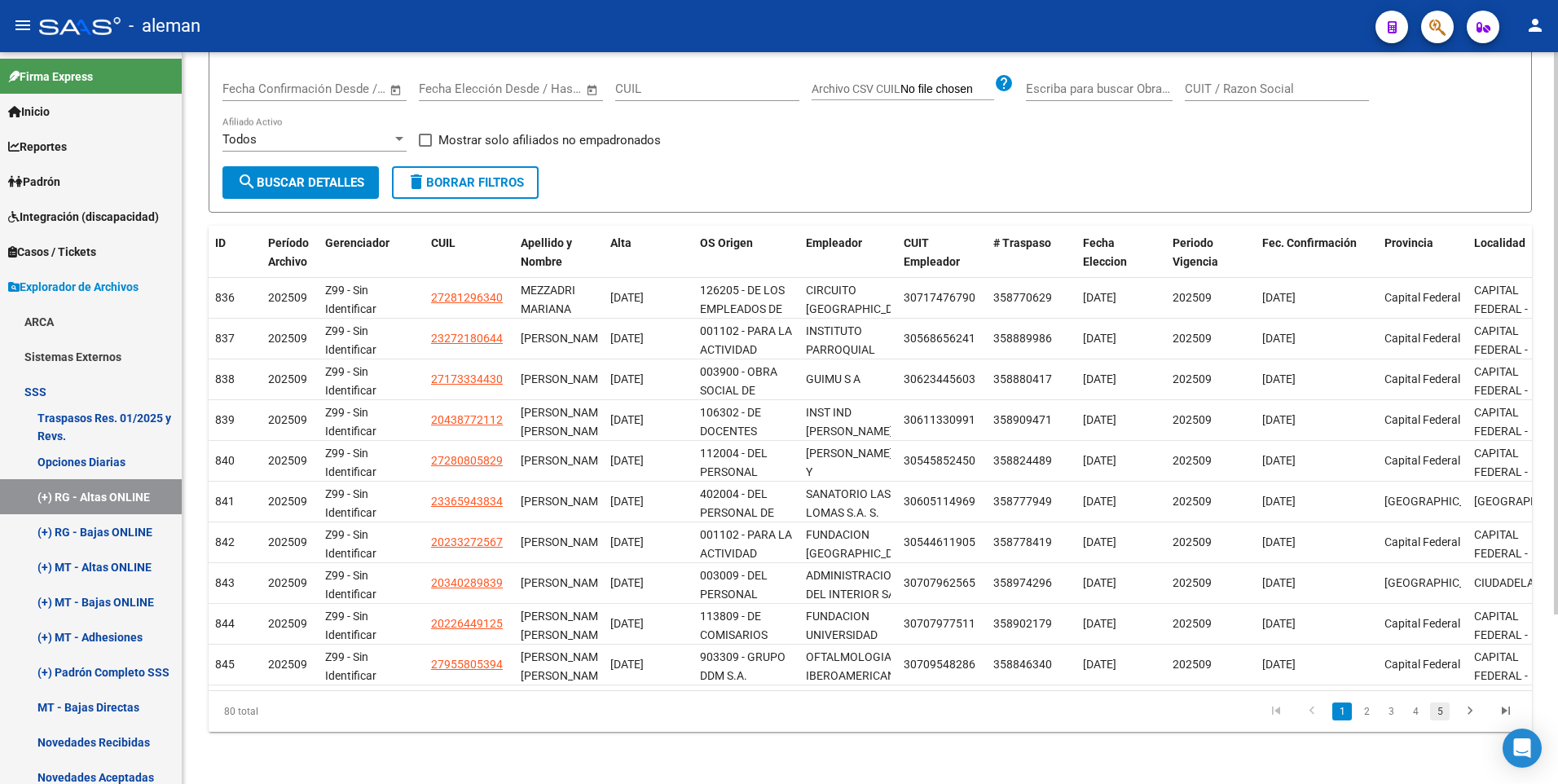
click at [1439, 709] on link "5" at bounding box center [1439, 711] width 19 height 18
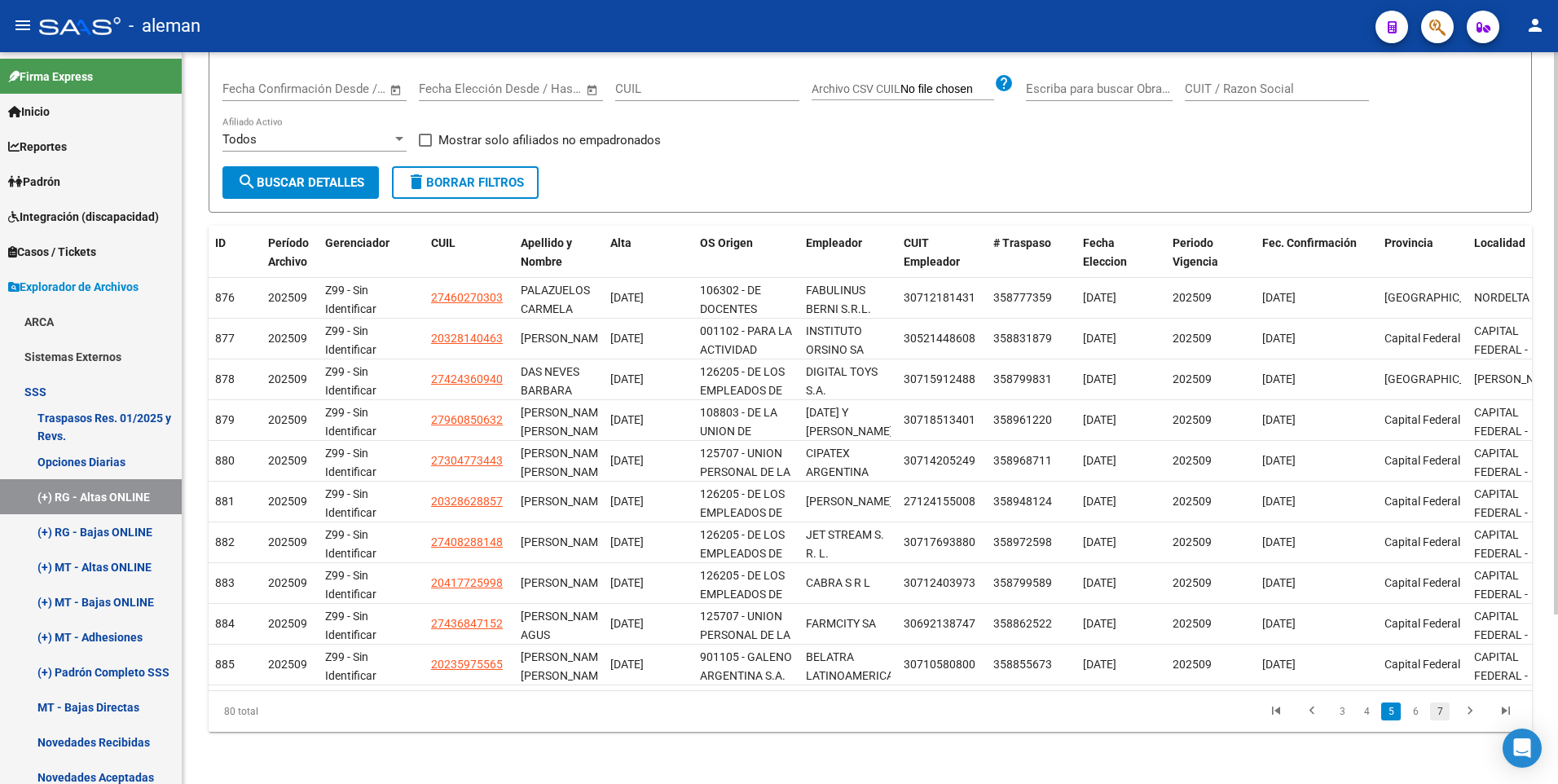
click at [1440, 712] on link "7" at bounding box center [1439, 711] width 19 height 18
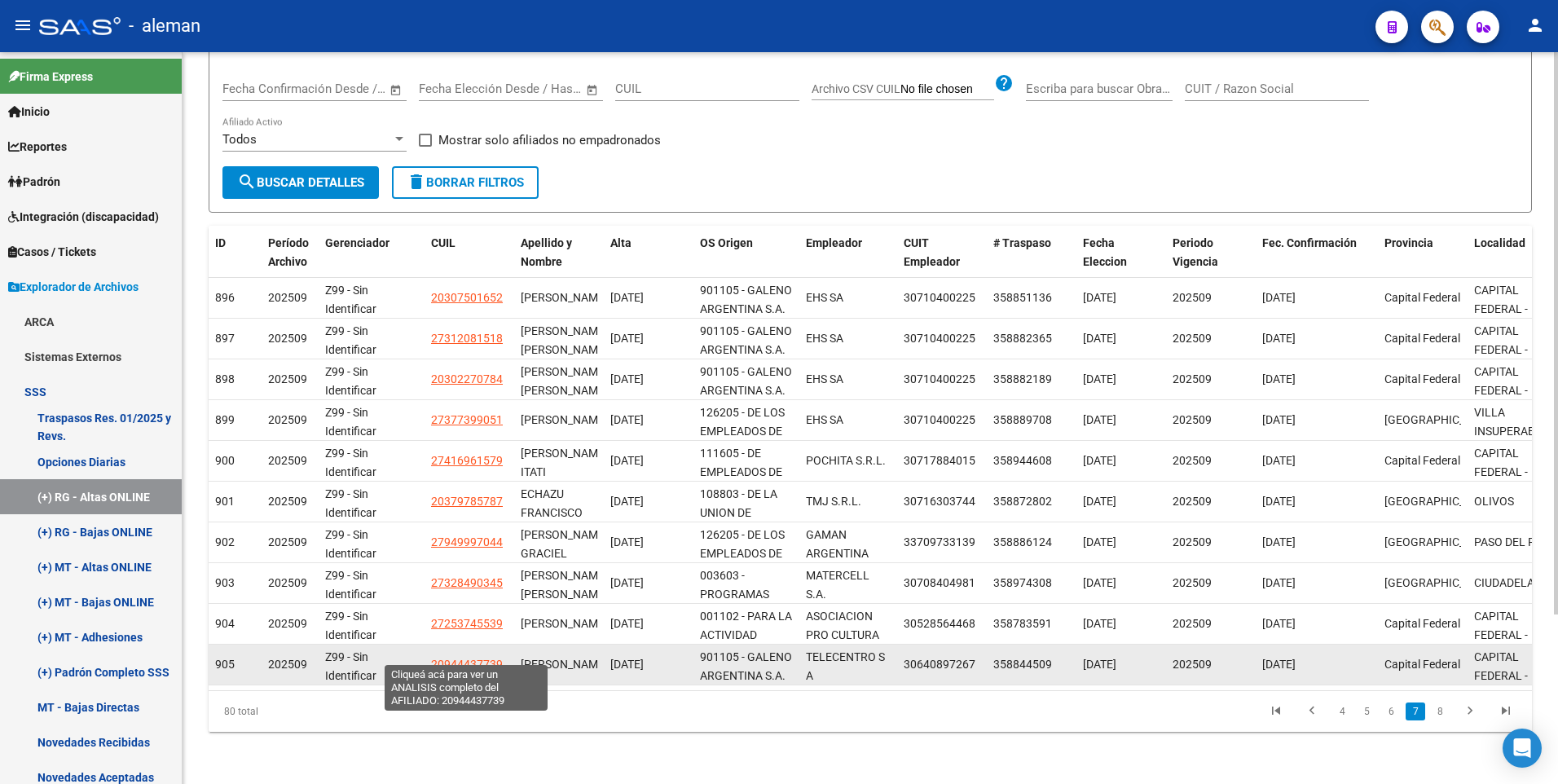
click at [469, 657] on span "20944437739" at bounding box center [466, 664] width 71 height 13
type textarea "20944437739"
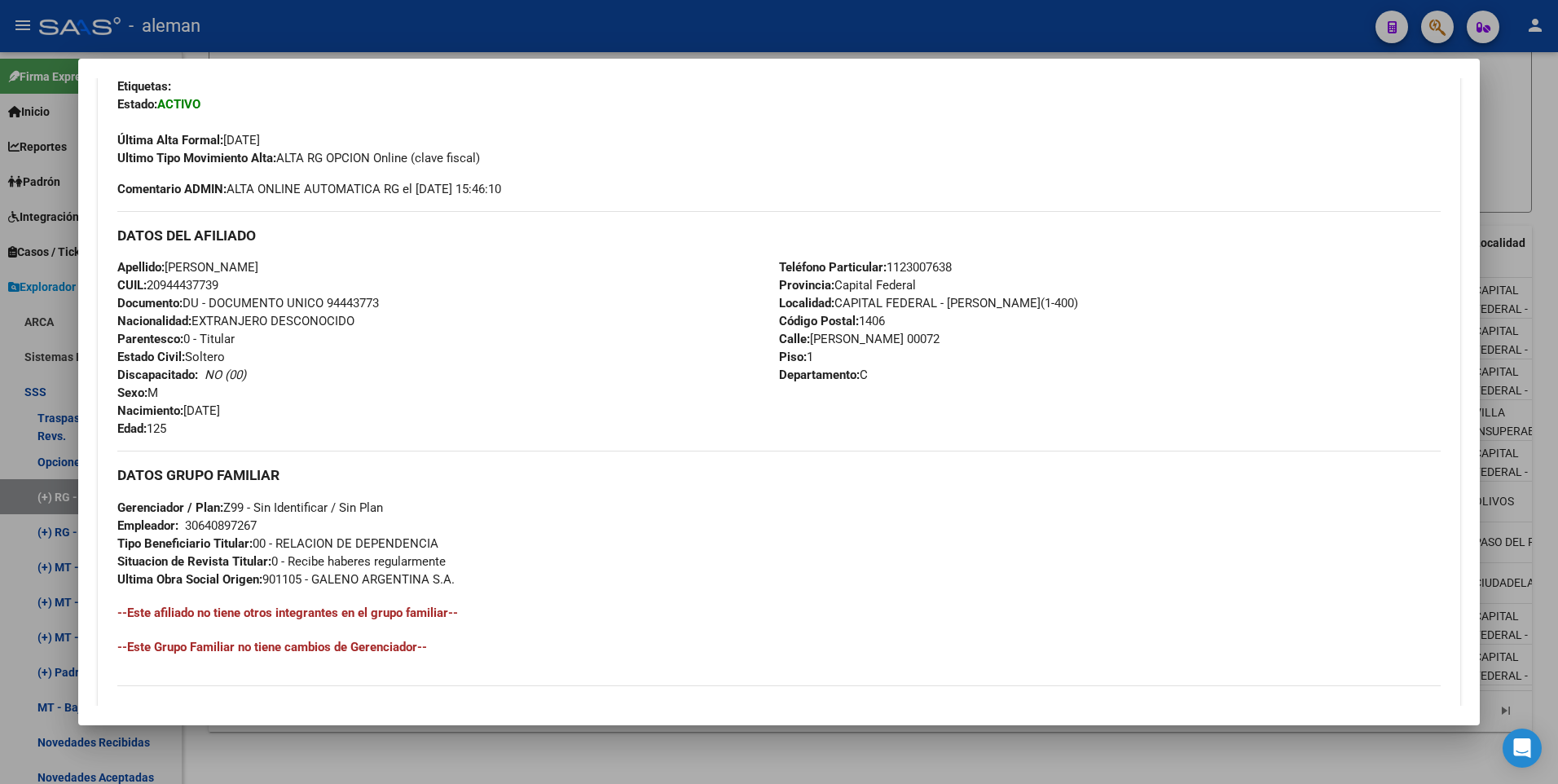
scroll to position [244, 0]
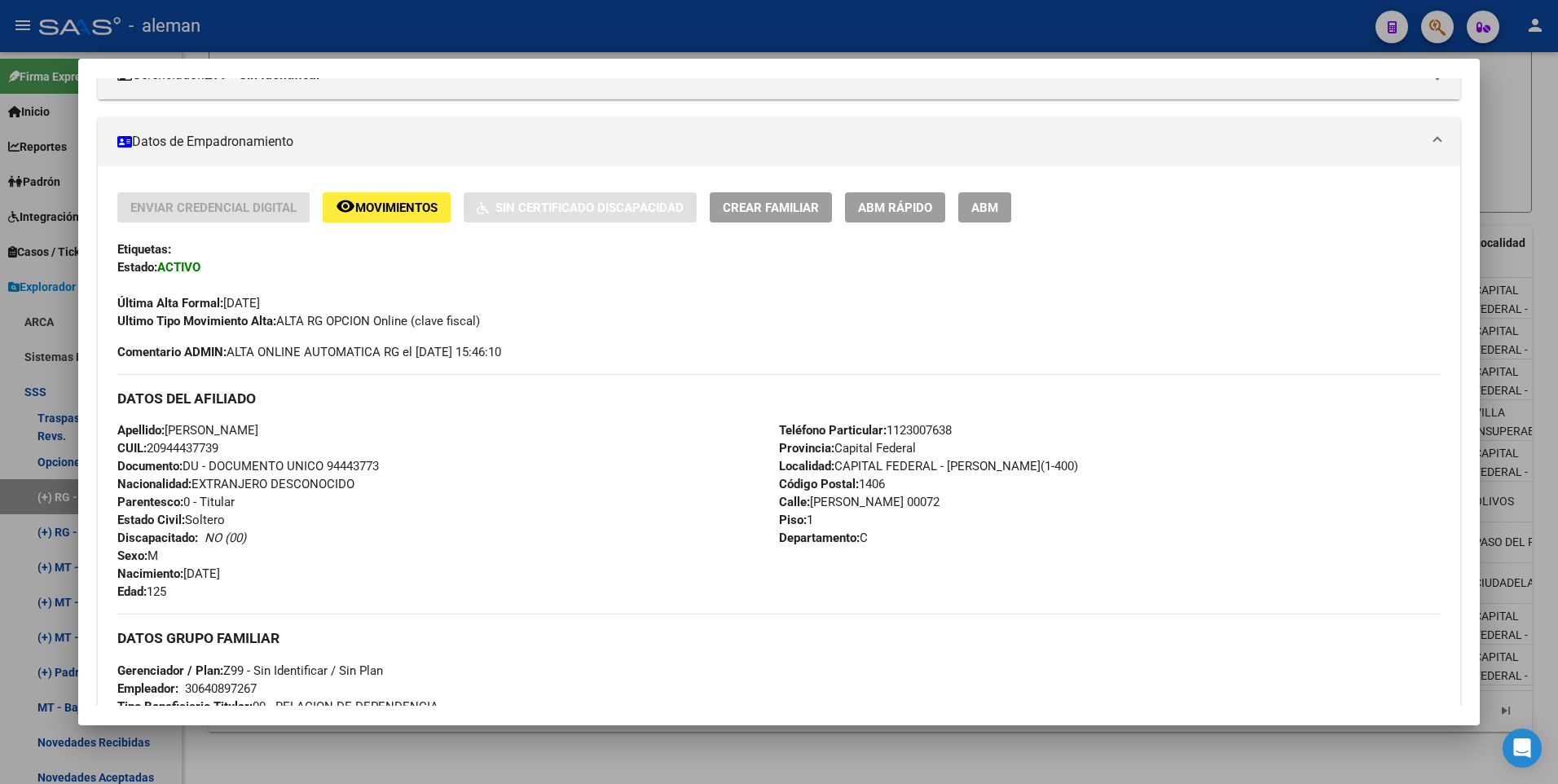
click at [996, 201] on span "ABM" at bounding box center [985, 207] width 27 height 14
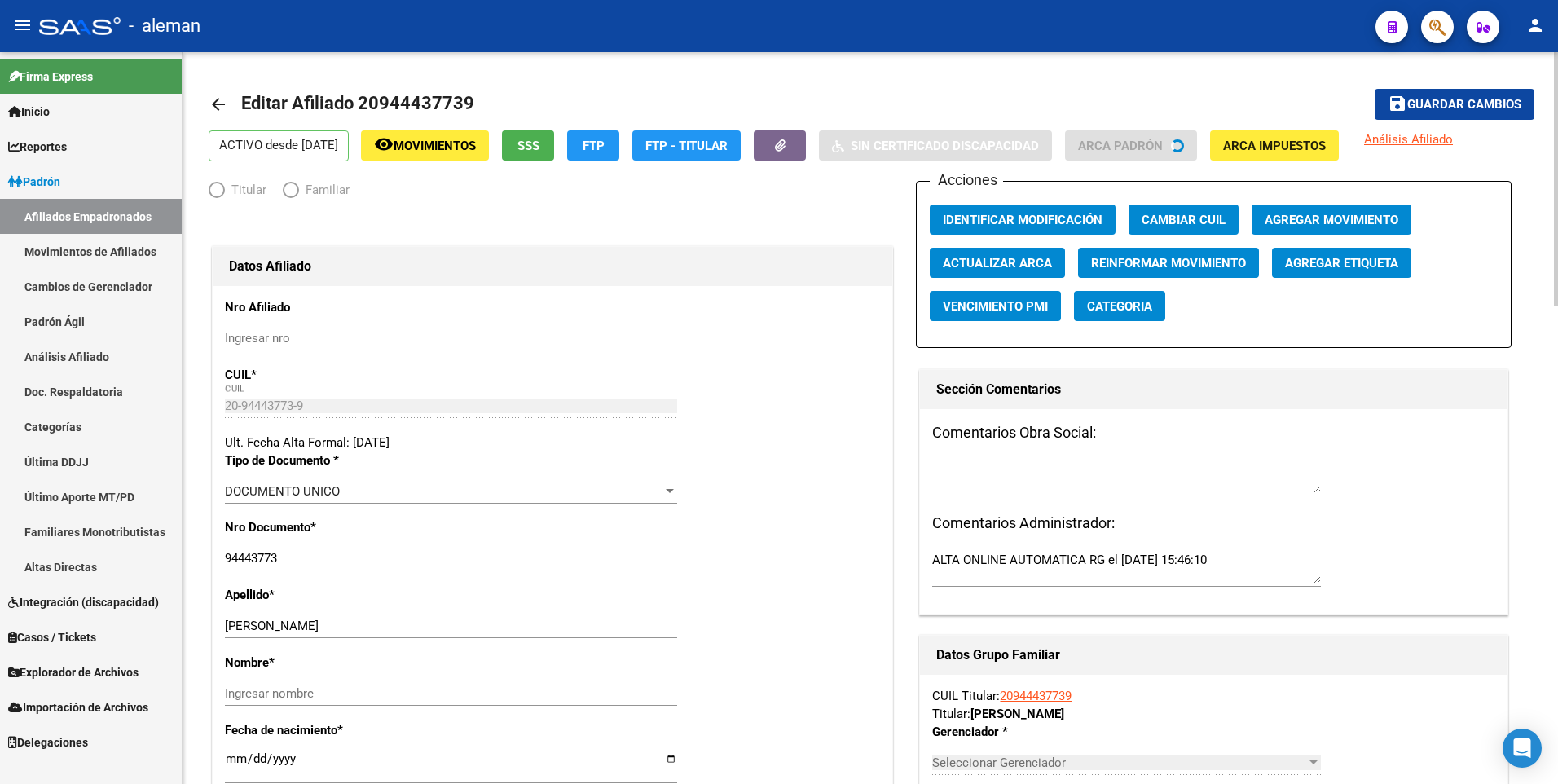
radio input "true"
type input "30-64089726-7"
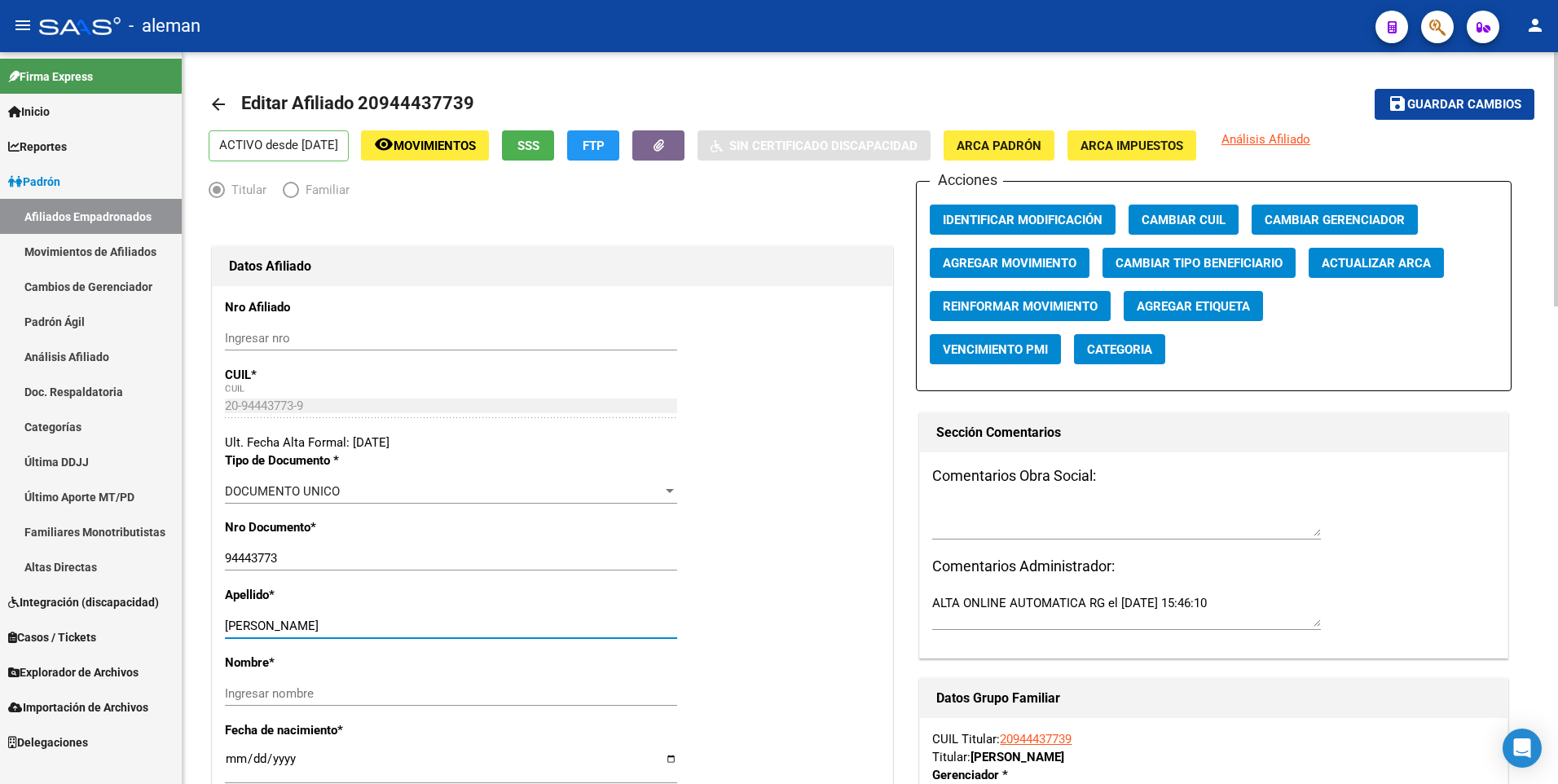
drag, startPoint x: 366, startPoint y: 622, endPoint x: 487, endPoint y: 622, distance: 121.0
click at [487, 622] on input "GONZALES VILLANUEVA WILIAM MAR" at bounding box center [451, 625] width 452 height 14
click at [425, 694] on input "Ingresar nombre" at bounding box center [451, 693] width 452 height 14
paste input "WILIAM MAR"
type input "WILIAM MAR"
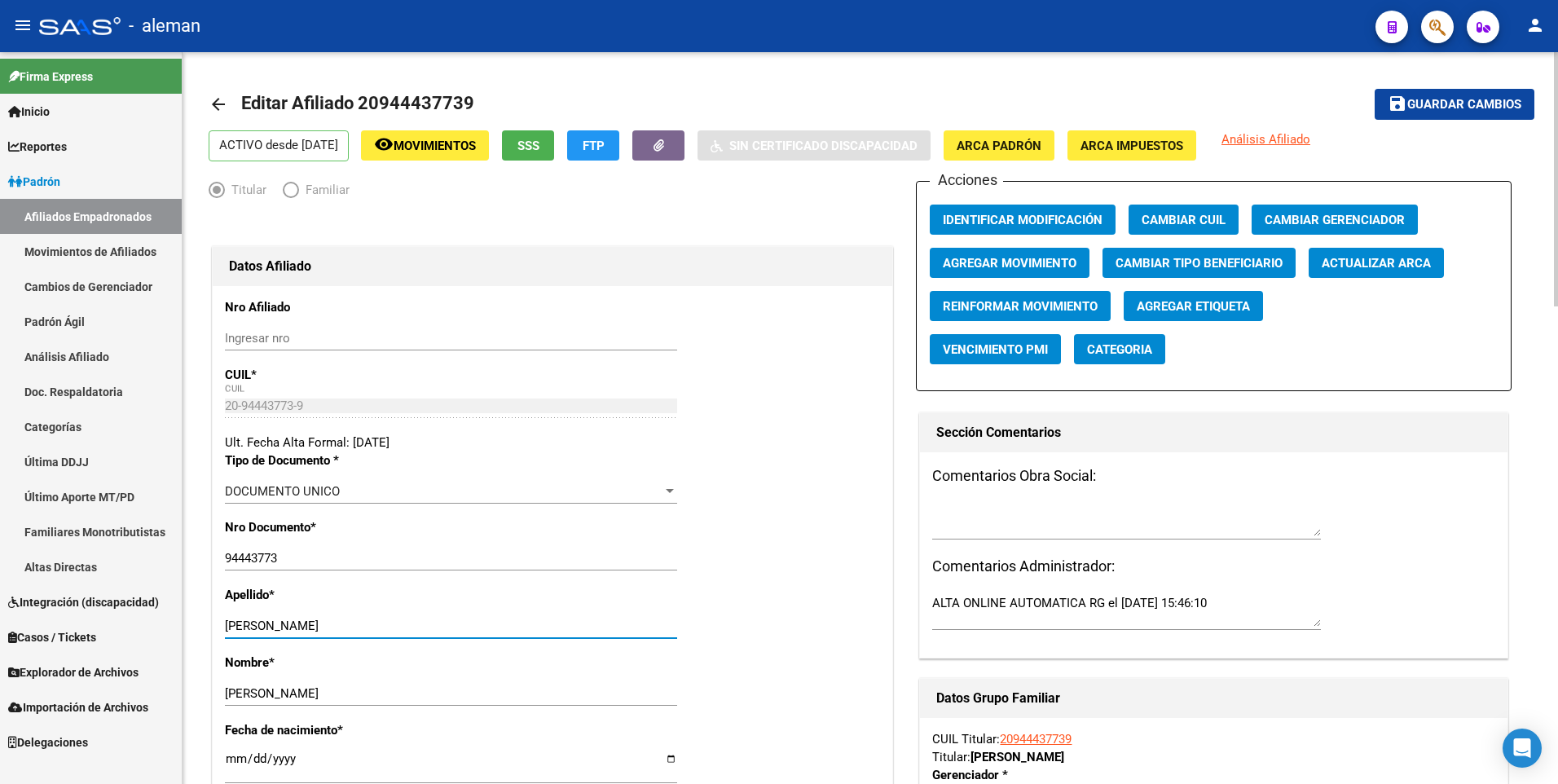
drag, startPoint x: 363, startPoint y: 627, endPoint x: 533, endPoint y: 624, distance: 170.0
click at [533, 624] on input "GONZALES VILLANUEVA WILIAM MAR" at bounding box center [451, 625] width 452 height 14
type input "GONZALES VILLANUEVA"
click at [1020, 158] on button "ARCA Padrón" at bounding box center [999, 145] width 111 height 30
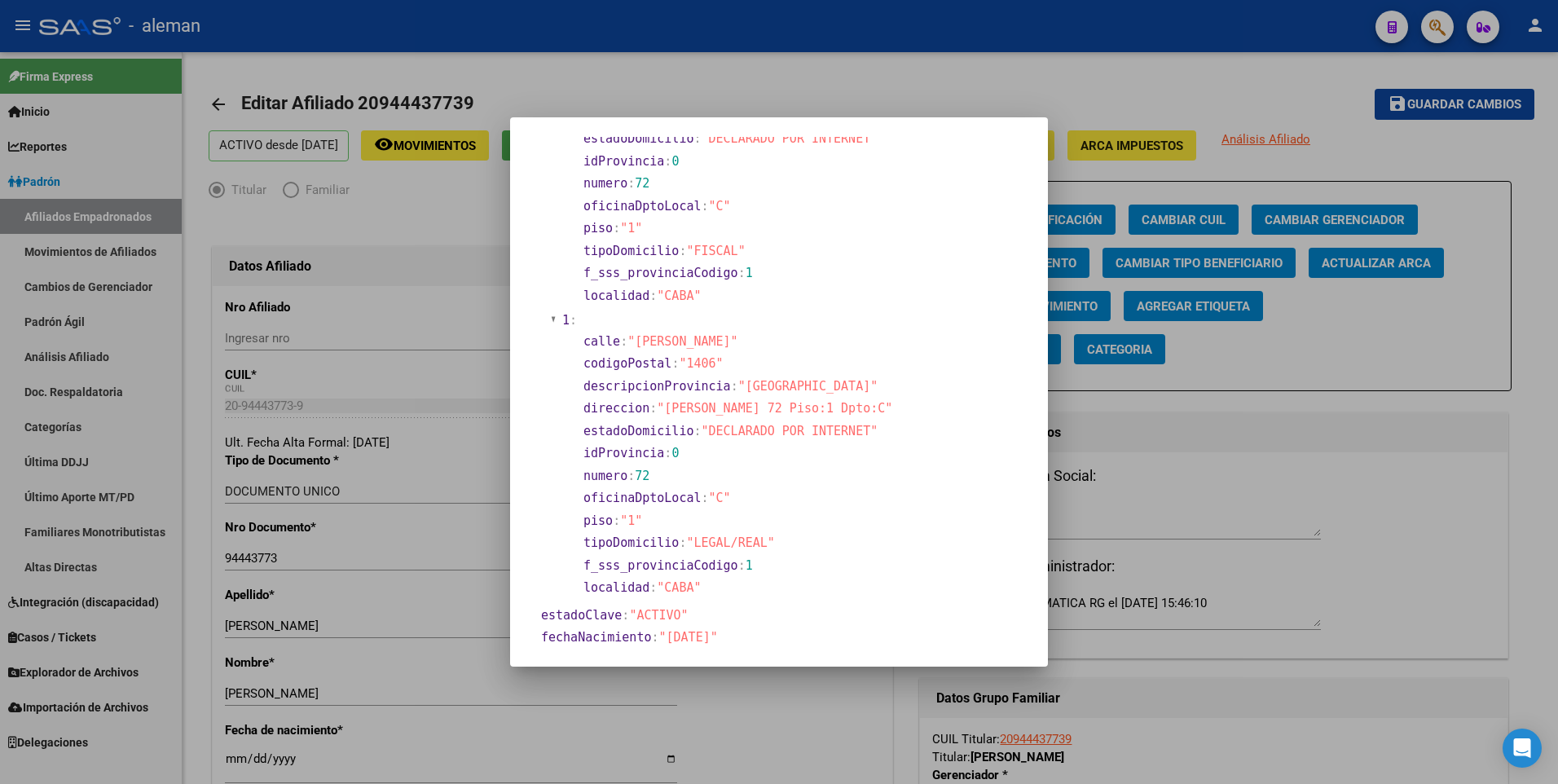
scroll to position [326, 0]
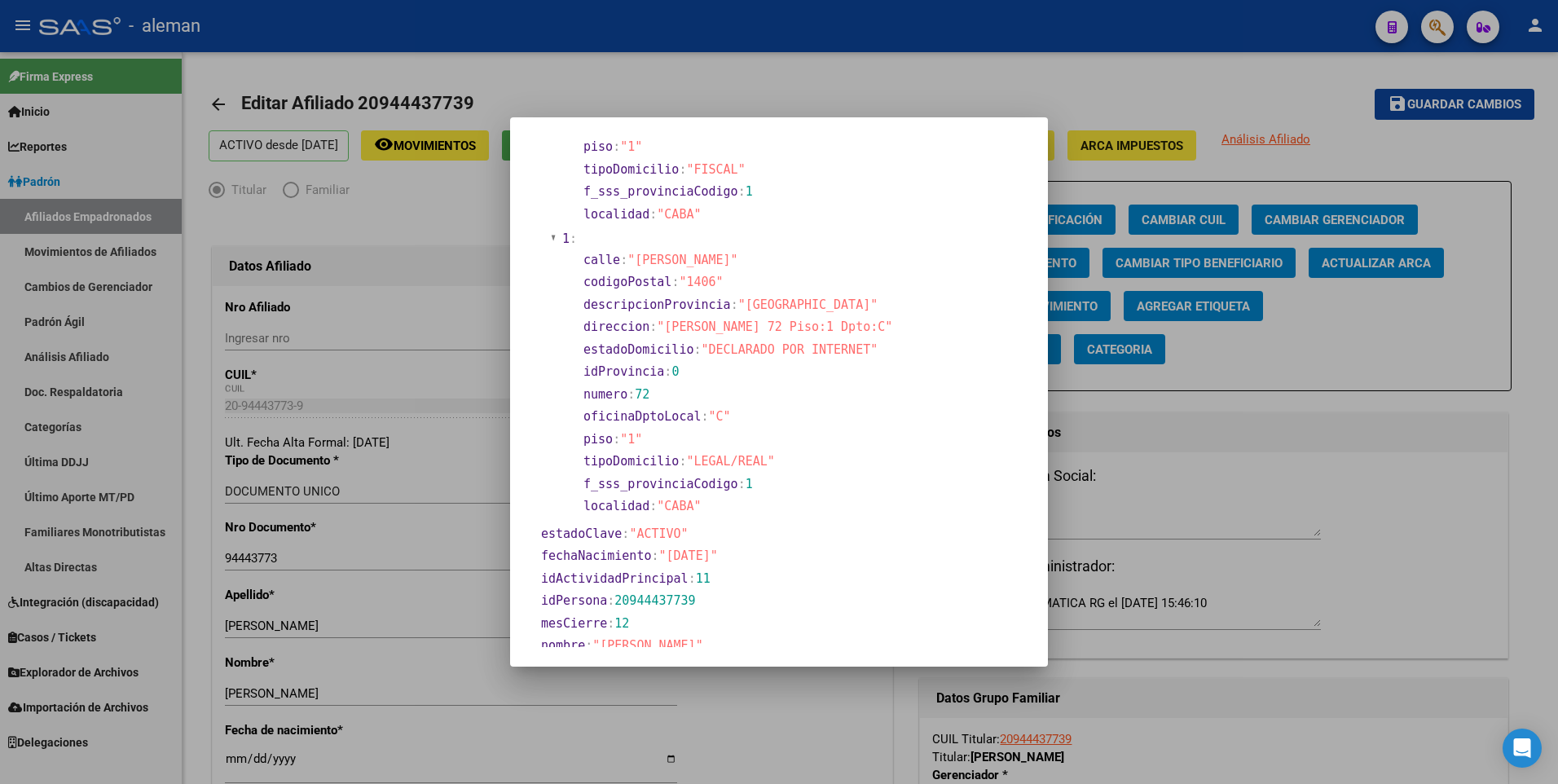
click at [233, 759] on div at bounding box center [779, 392] width 1558 height 784
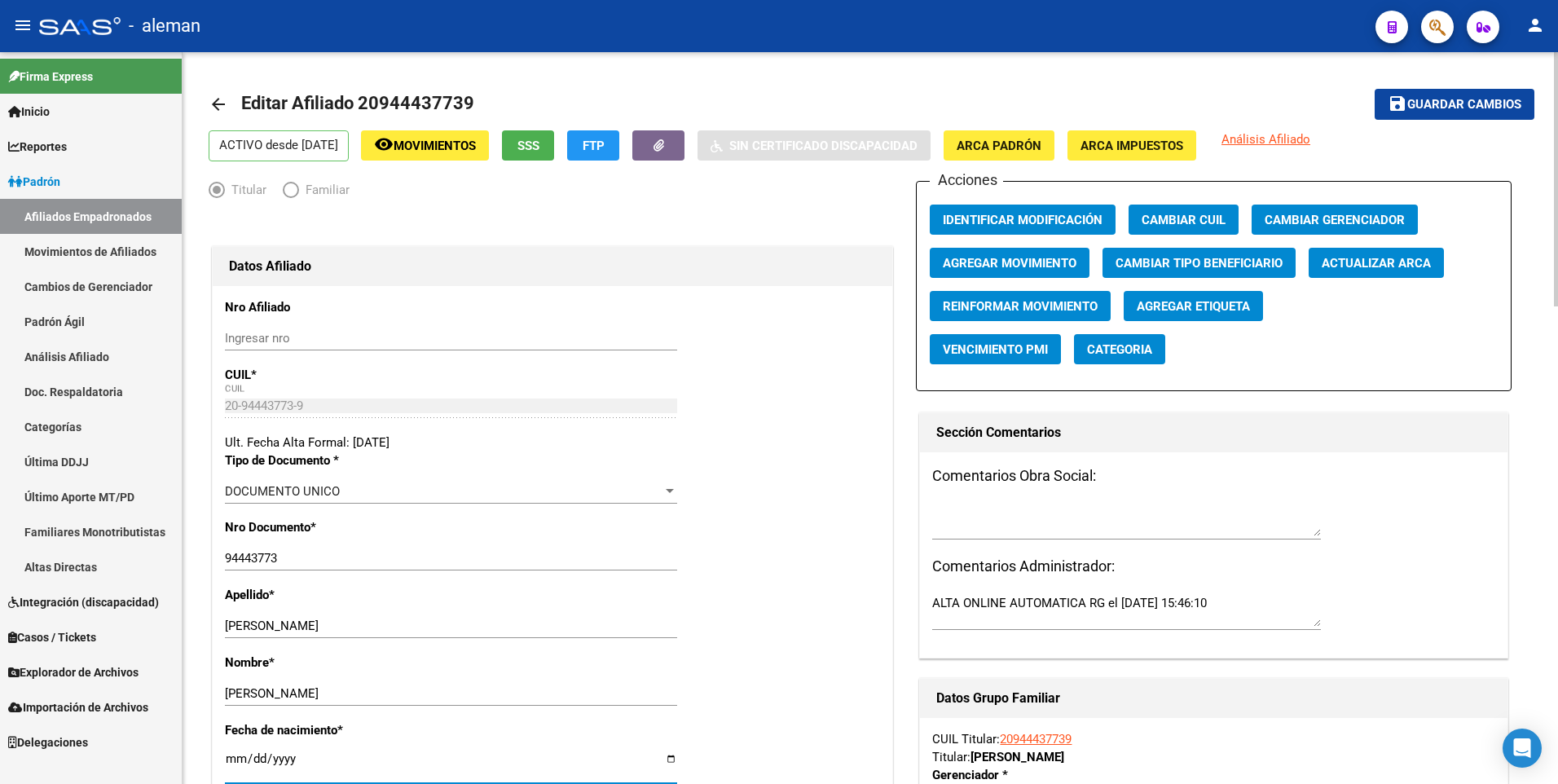
click at [236, 762] on input "[DATE]" at bounding box center [451, 765] width 452 height 26
type input "1994-10-16"
click at [730, 536] on div "Nro Documento * 94443773 Ingresar nro" at bounding box center [552, 551] width 655 height 68
click at [1446, 107] on span "Guardar cambios" at bounding box center [1464, 104] width 114 height 14
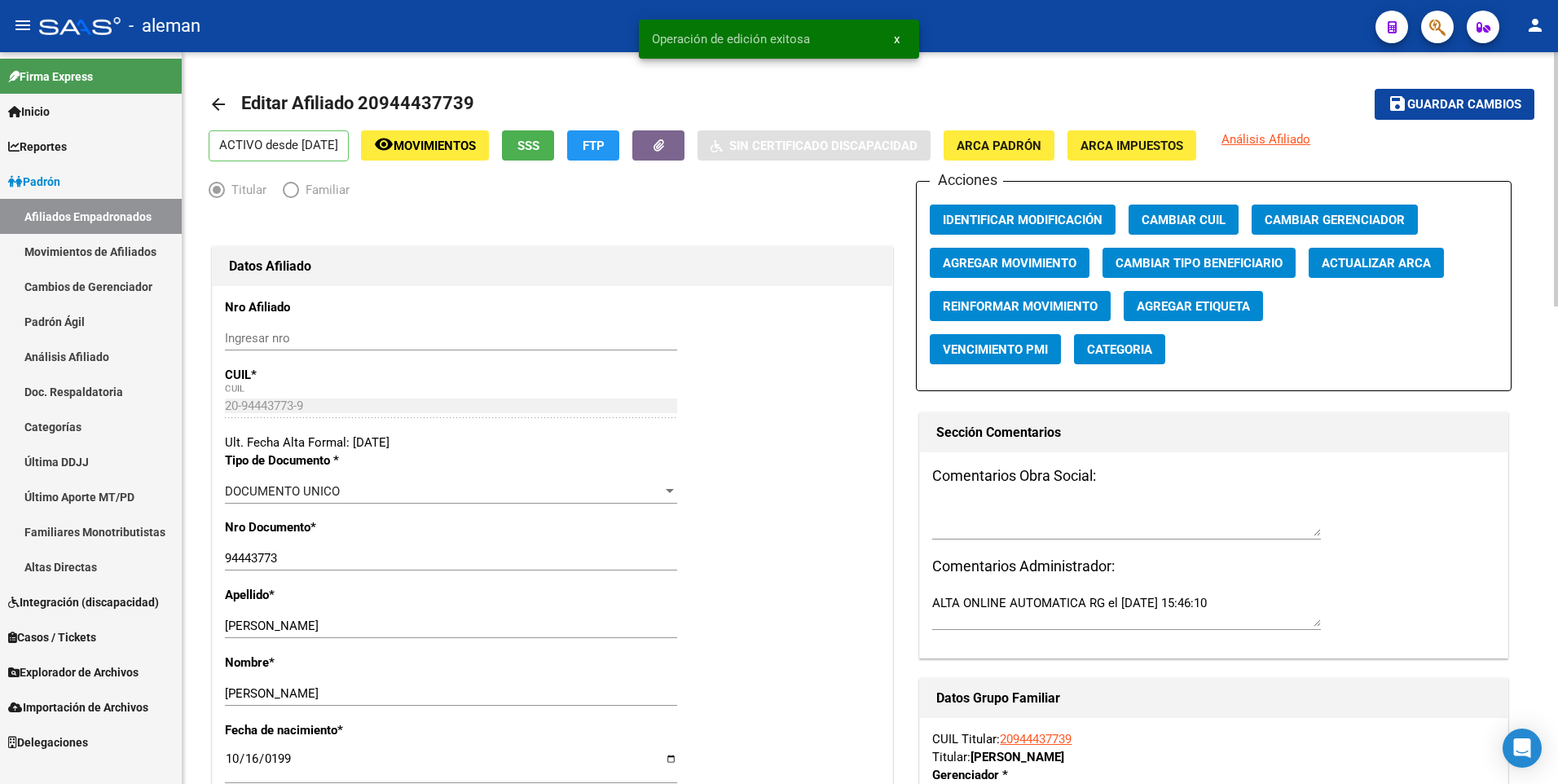
click at [214, 104] on mat-icon "arrow_back" at bounding box center [217, 104] width 19 height 19
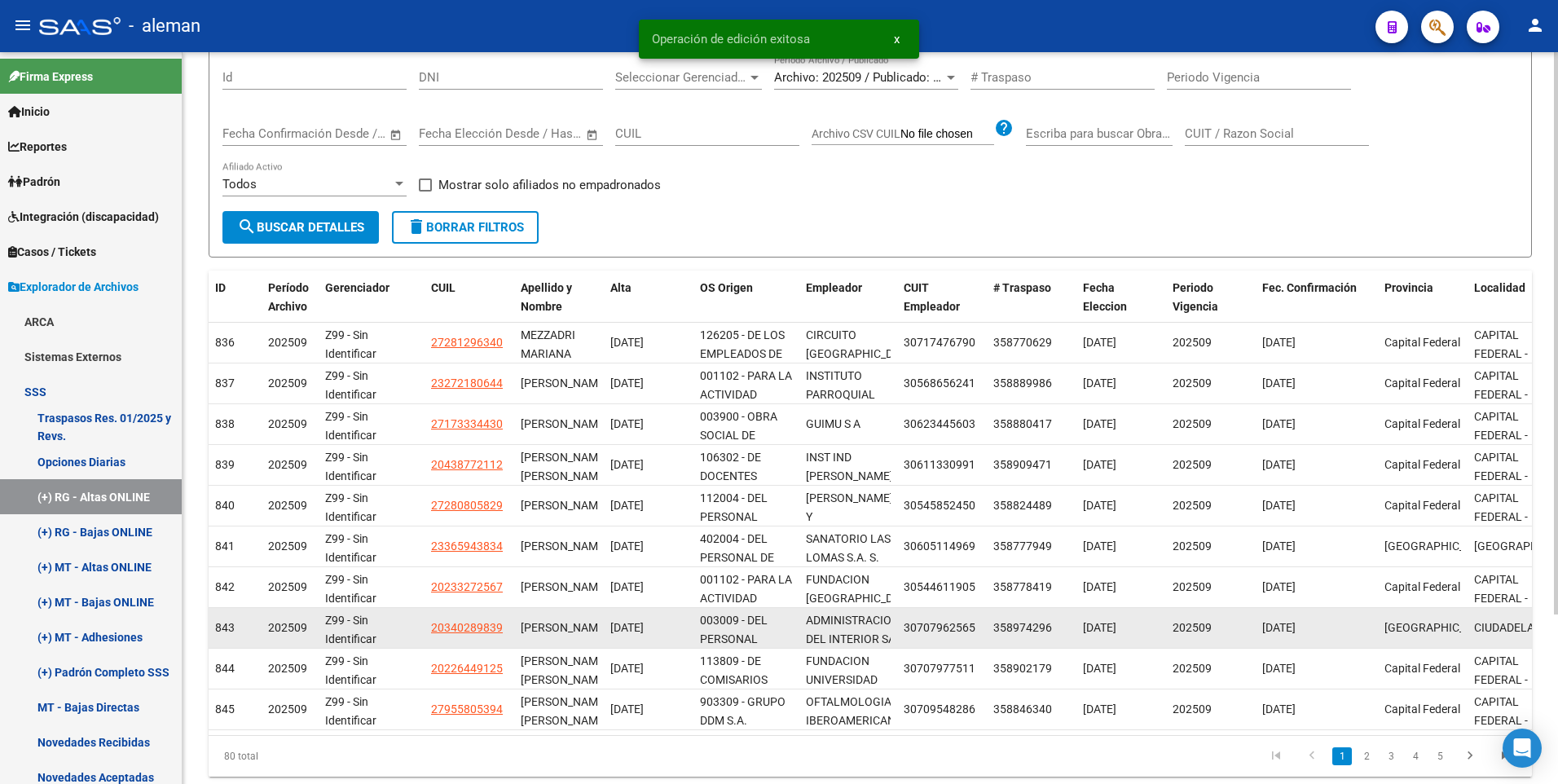
scroll to position [21, 0]
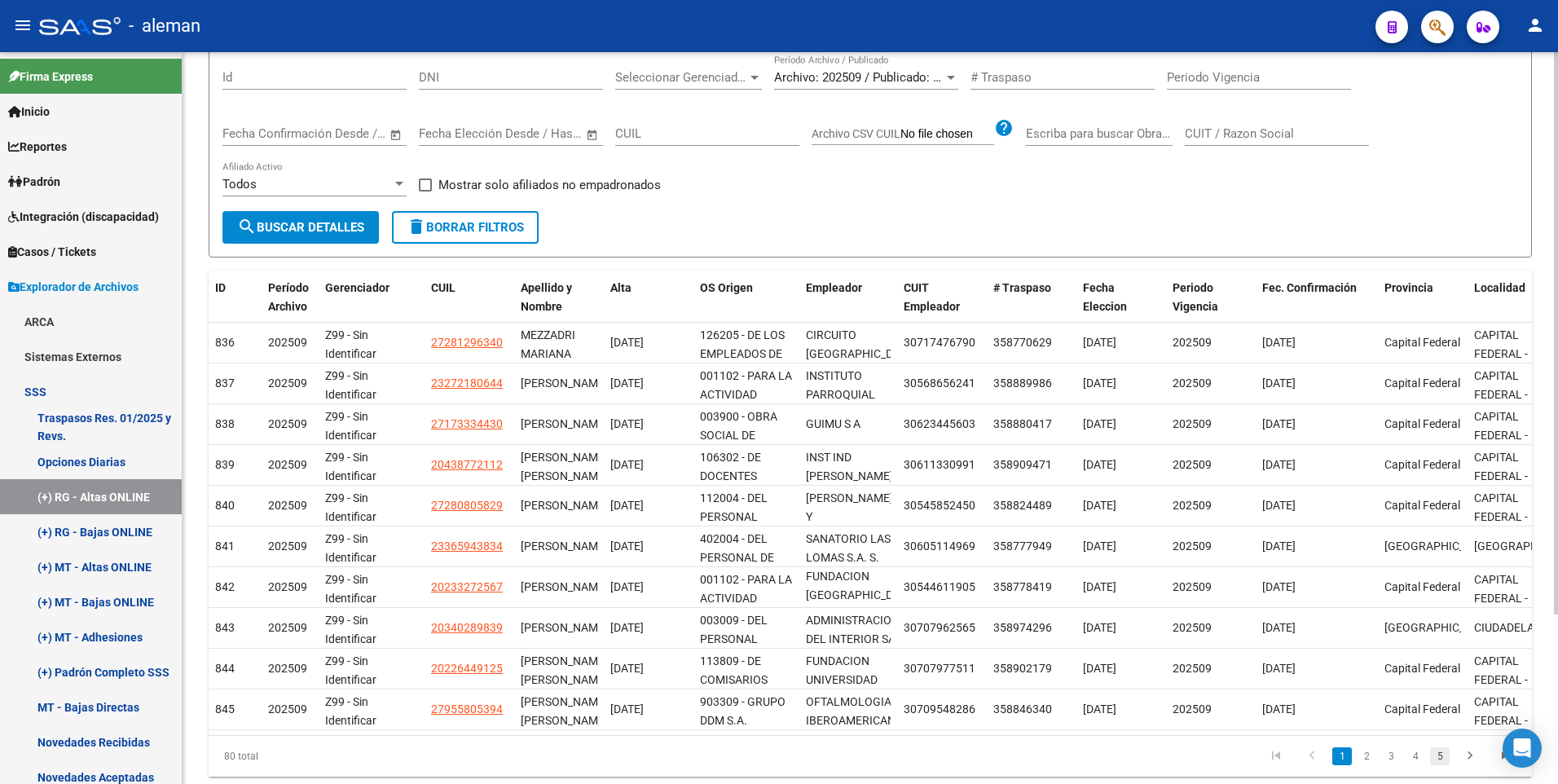
click at [1437, 765] on link "5" at bounding box center [1439, 755] width 19 height 18
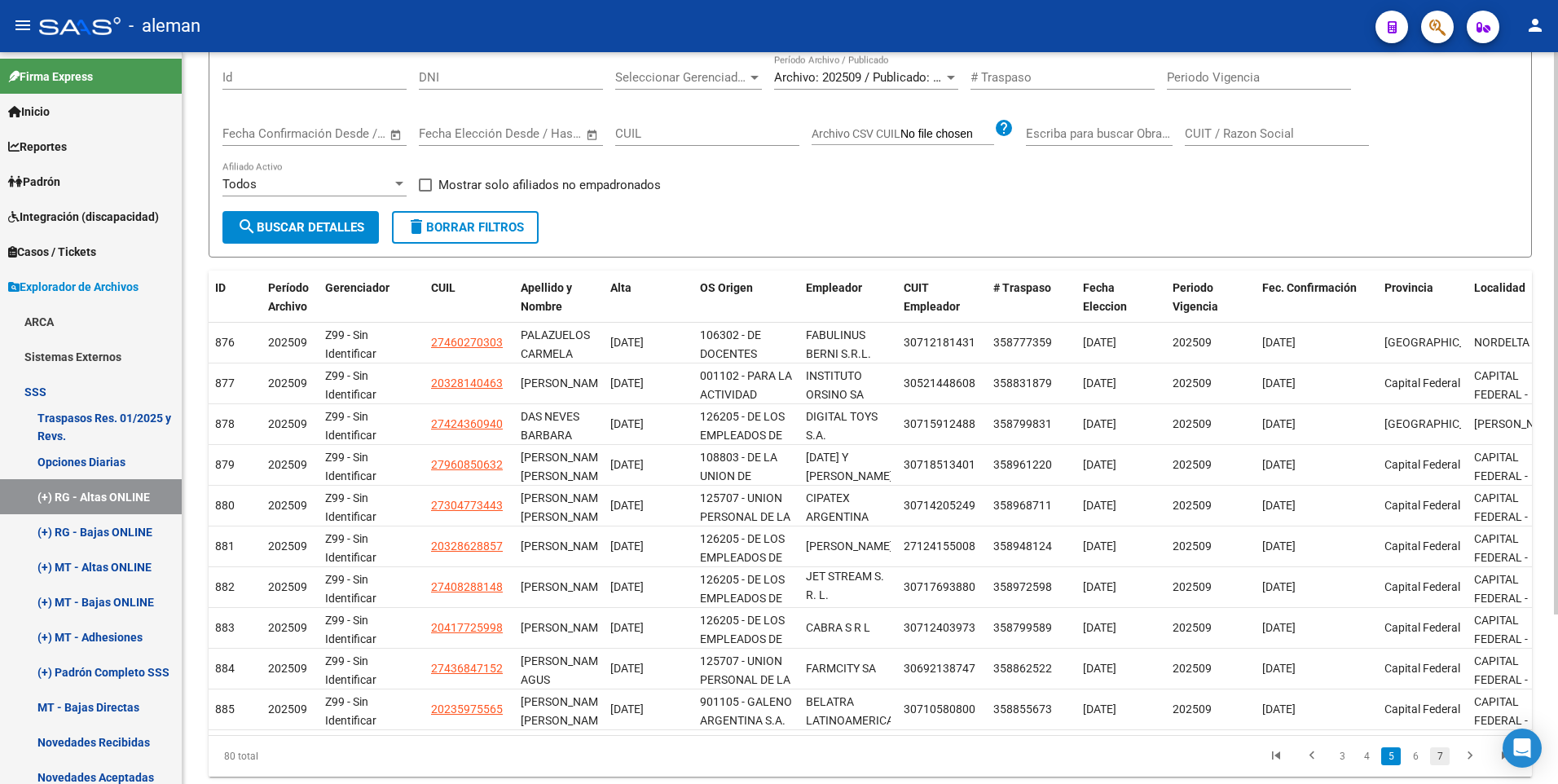
scroll to position [3, 0]
click at [1443, 765] on link "7" at bounding box center [1439, 755] width 19 height 18
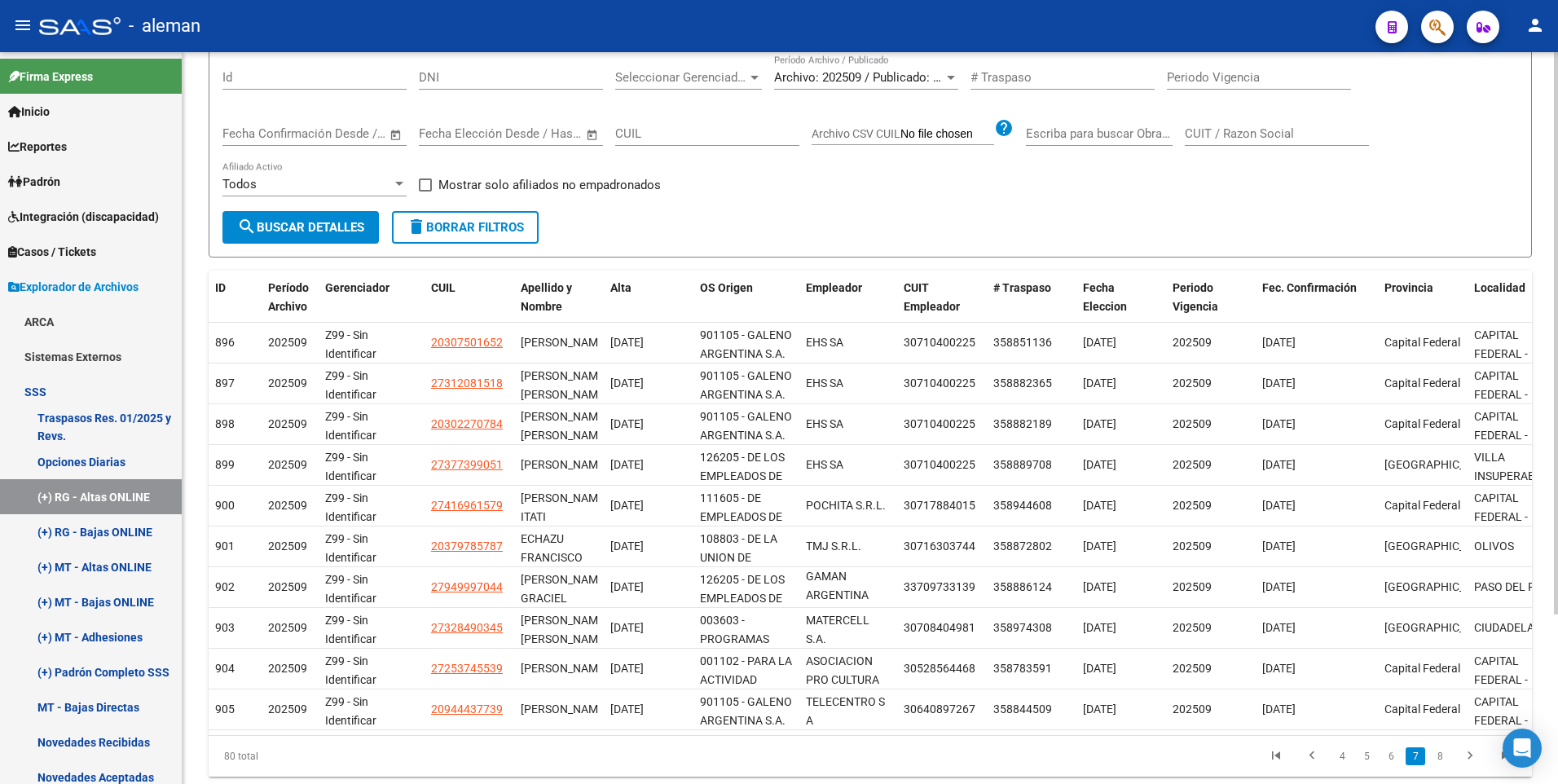
scroll to position [21, 0]
click at [1443, 765] on link "8" at bounding box center [1439, 755] width 19 height 18
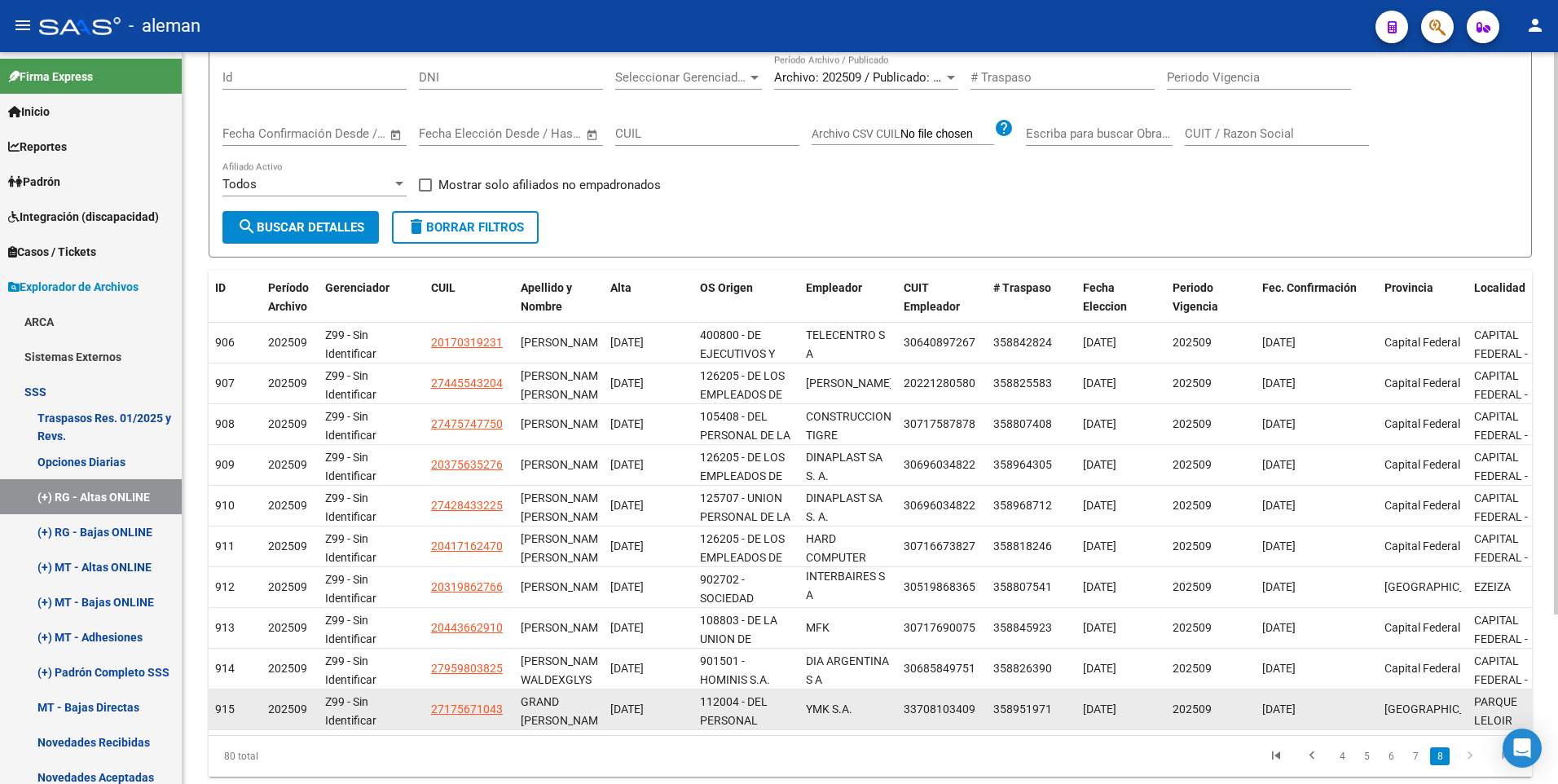
scroll to position [3, 0]
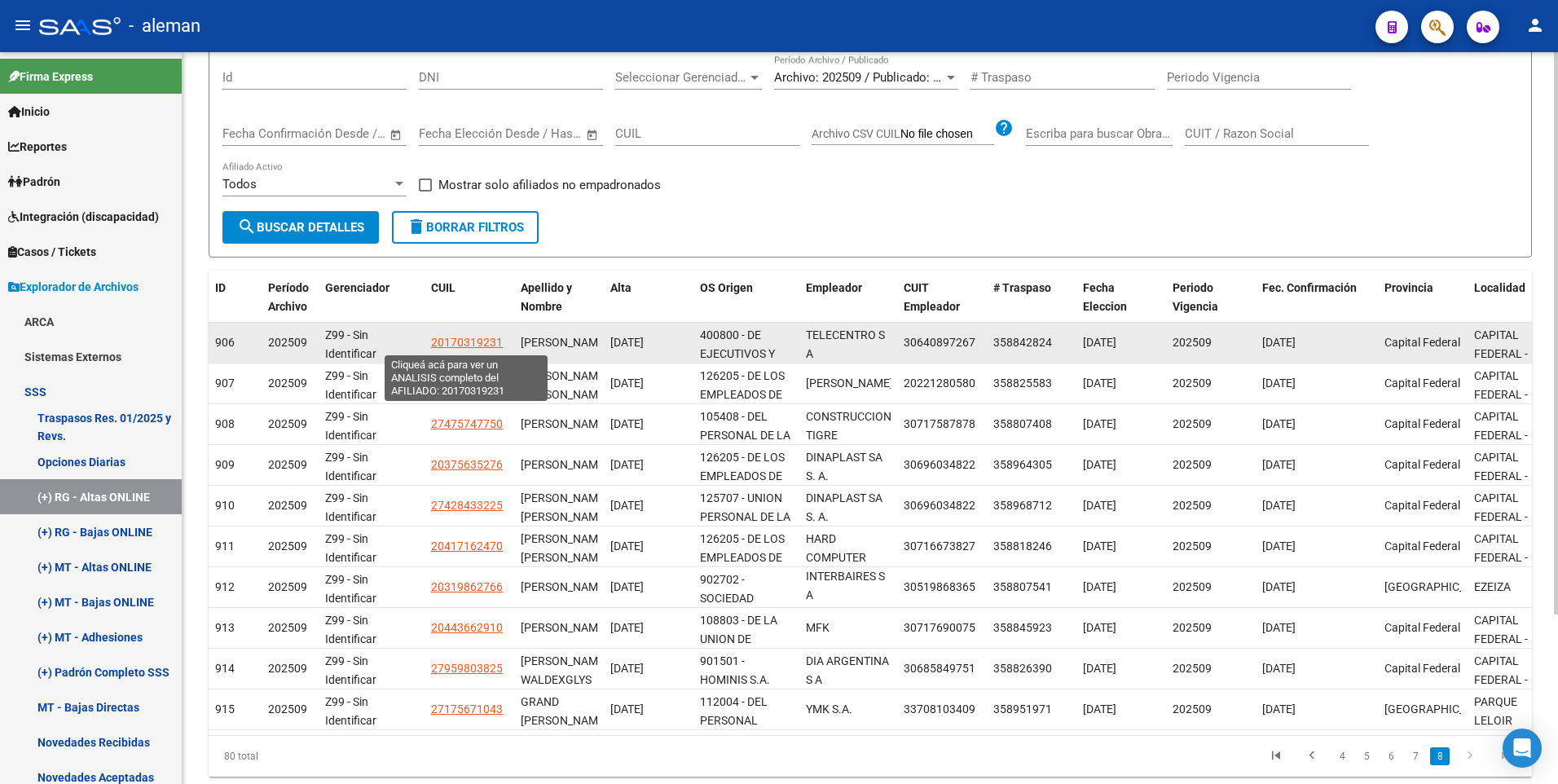
click at [471, 342] on span "20170319231" at bounding box center [466, 342] width 71 height 13
type textarea "20170319231"
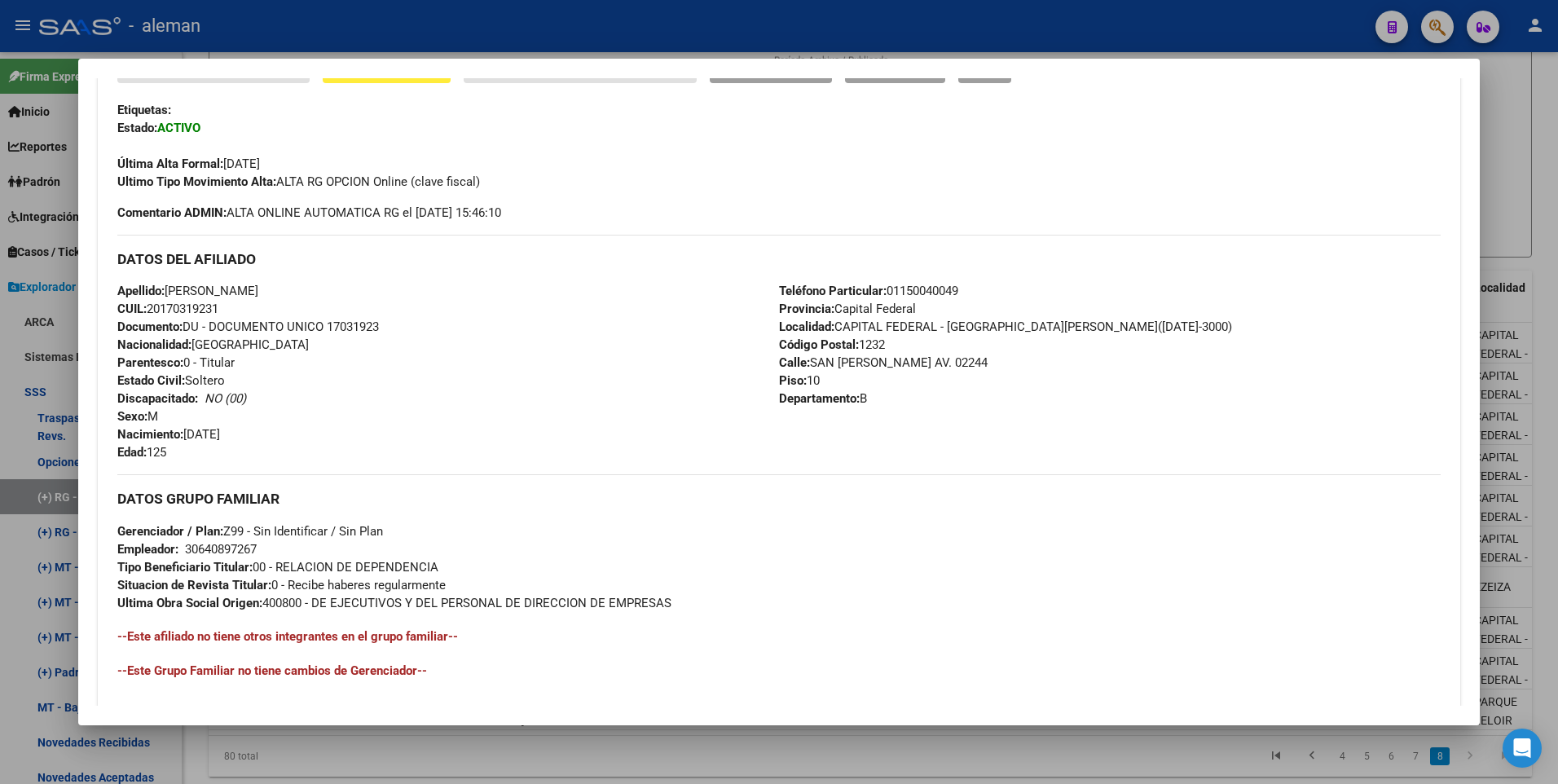
scroll to position [139, 0]
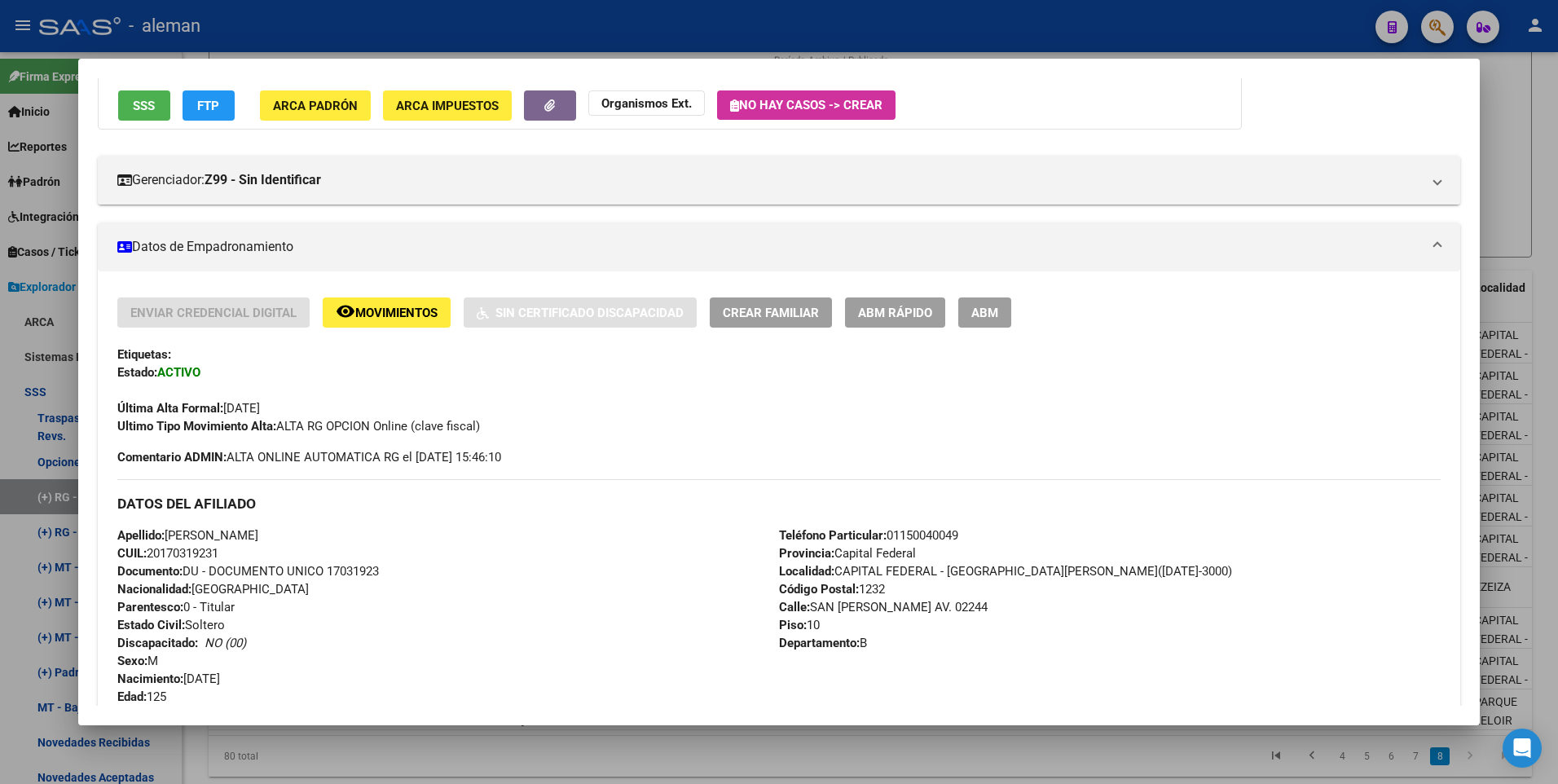
click at [1004, 312] on button "ABM" at bounding box center [984, 312] width 53 height 30
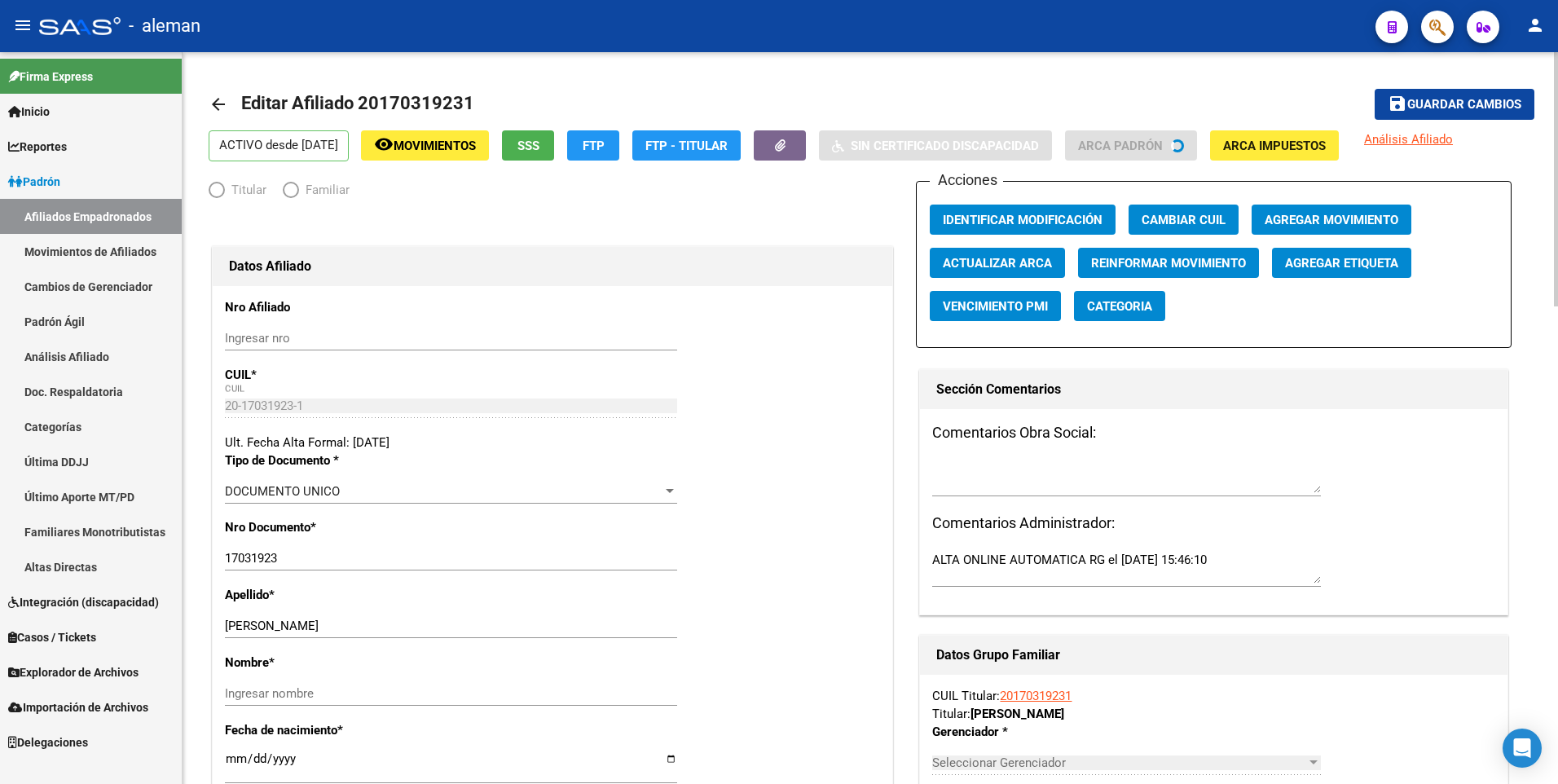
radio input "true"
type input "30-64089726-7"
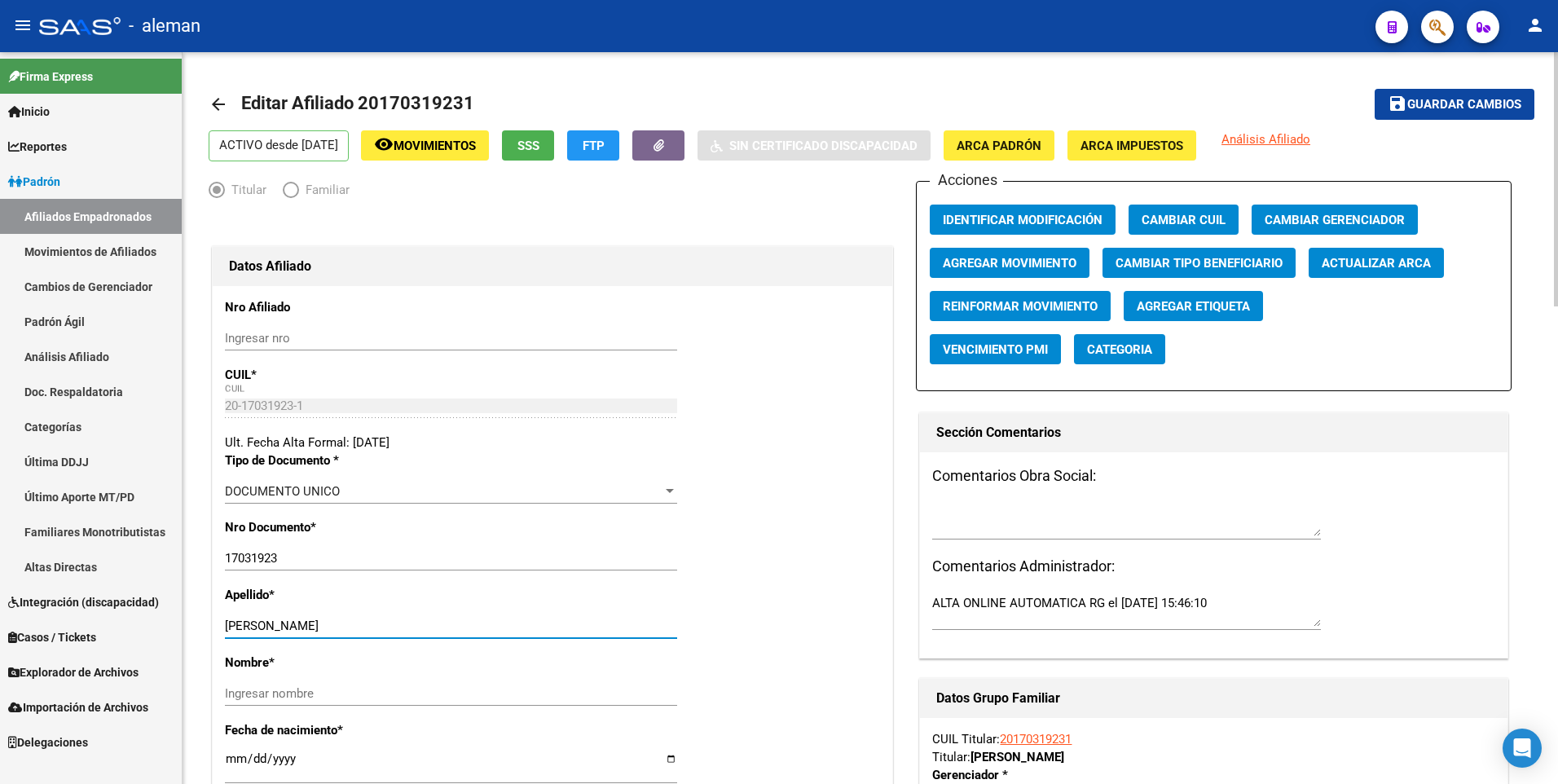
drag, startPoint x: 268, startPoint y: 625, endPoint x: 422, endPoint y: 624, distance: 154.0
click at [422, 624] on input "[PERSON_NAME]" at bounding box center [451, 625] width 452 height 14
click at [415, 694] on input "Ingresar nombre" at bounding box center [451, 693] width 452 height 14
paste input "DANIEL ALEJANDRO"
type input "DANIEL ALEJANDRO"
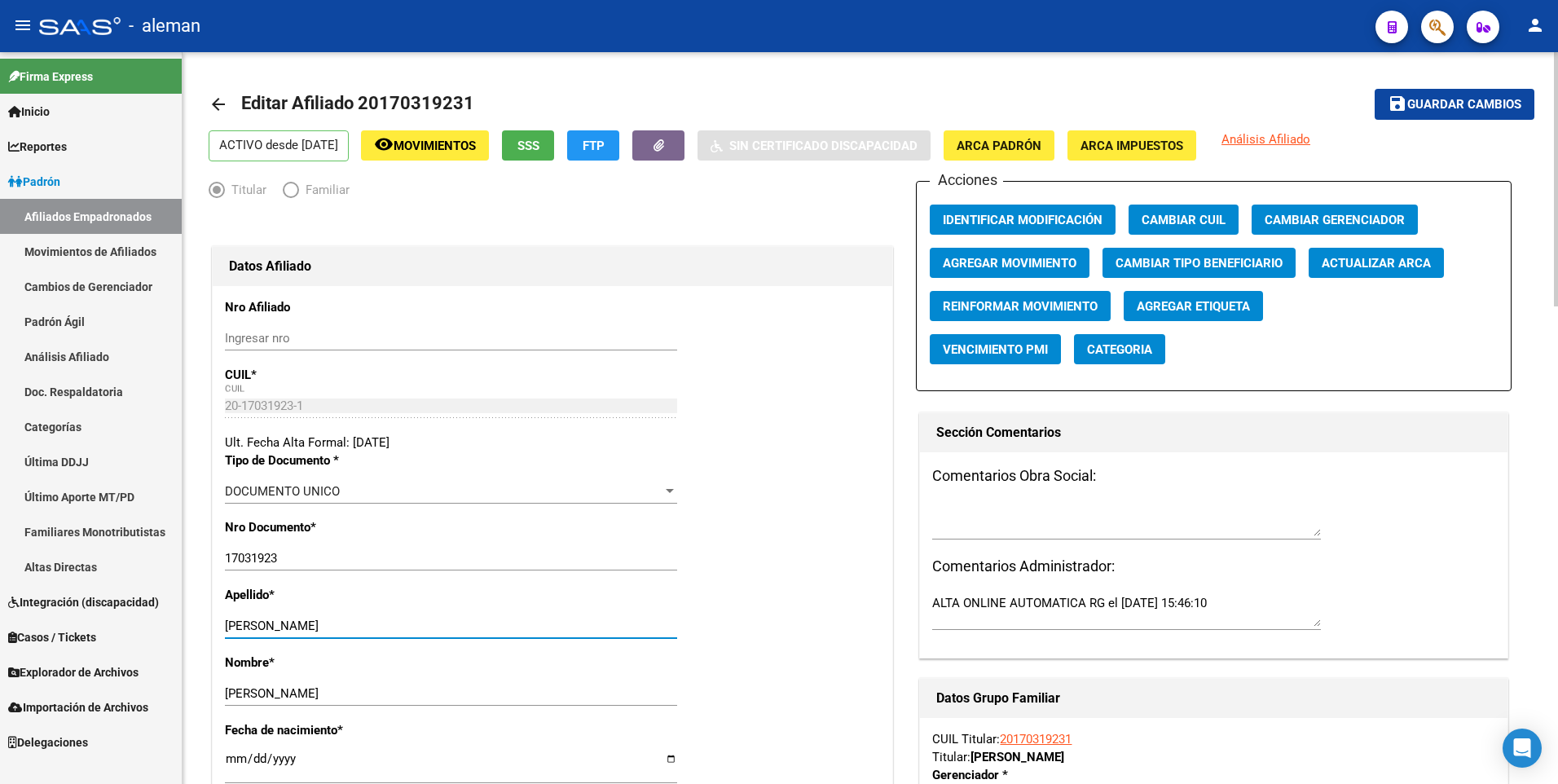
drag, startPoint x: 269, startPoint y: 623, endPoint x: 537, endPoint y: 620, distance: 268.0
click at [537, 620] on input "[PERSON_NAME]" at bounding box center [451, 625] width 452 height 14
type input "ALECCI"
click at [1041, 151] on span "ARCA Padrón" at bounding box center [998, 145] width 85 height 14
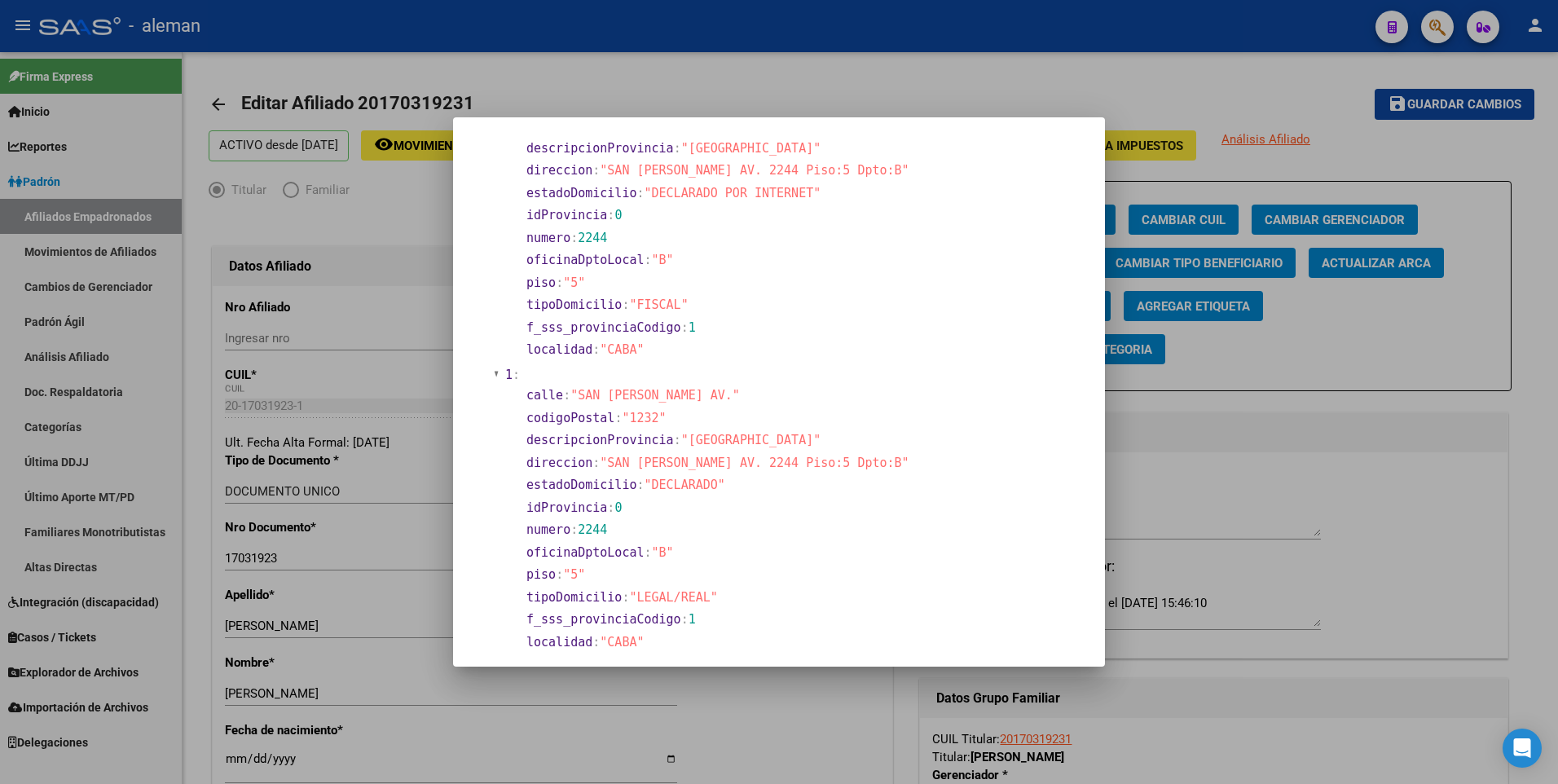
scroll to position [244, 0]
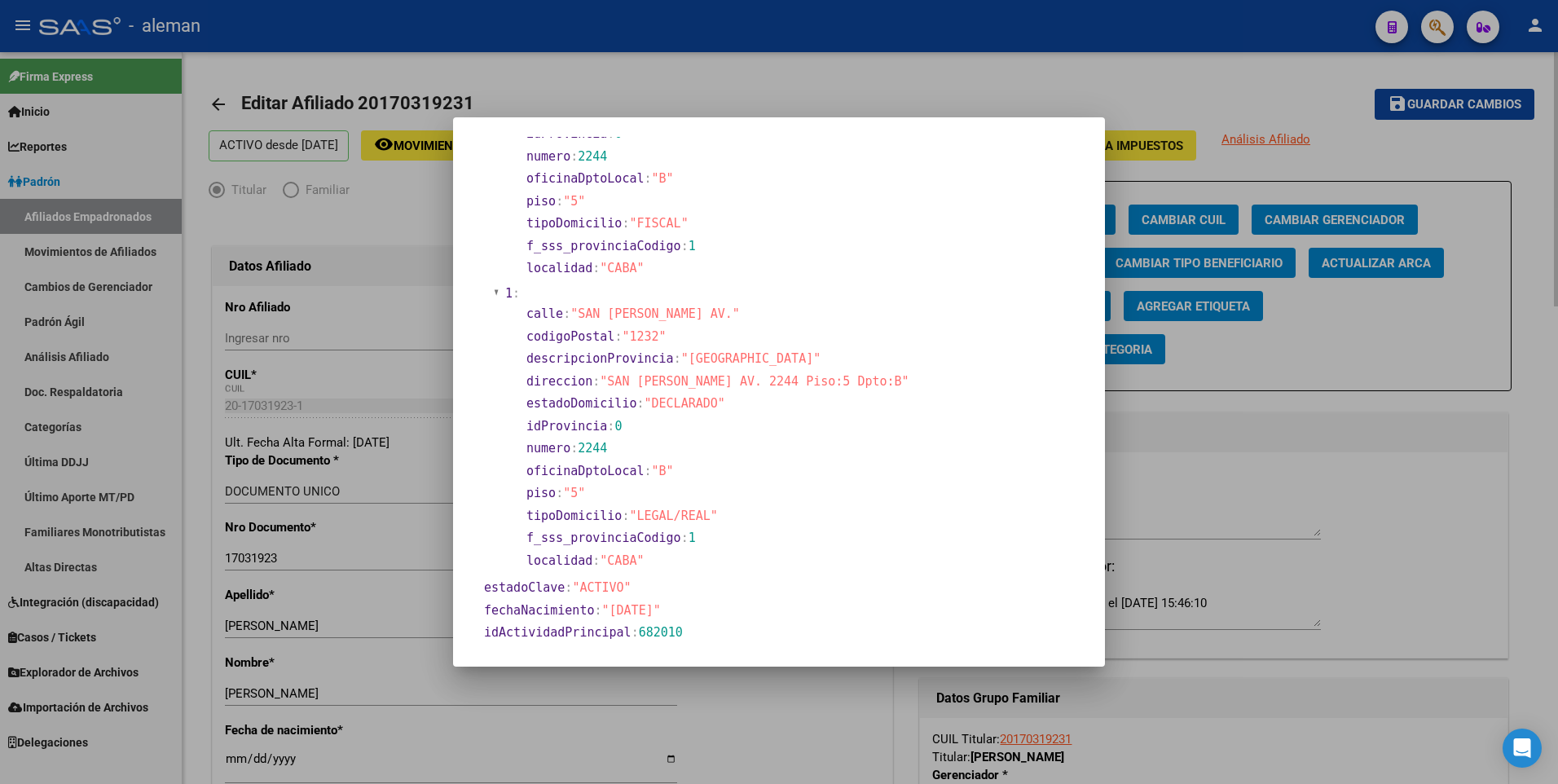
click at [226, 761] on div at bounding box center [779, 392] width 1558 height 784
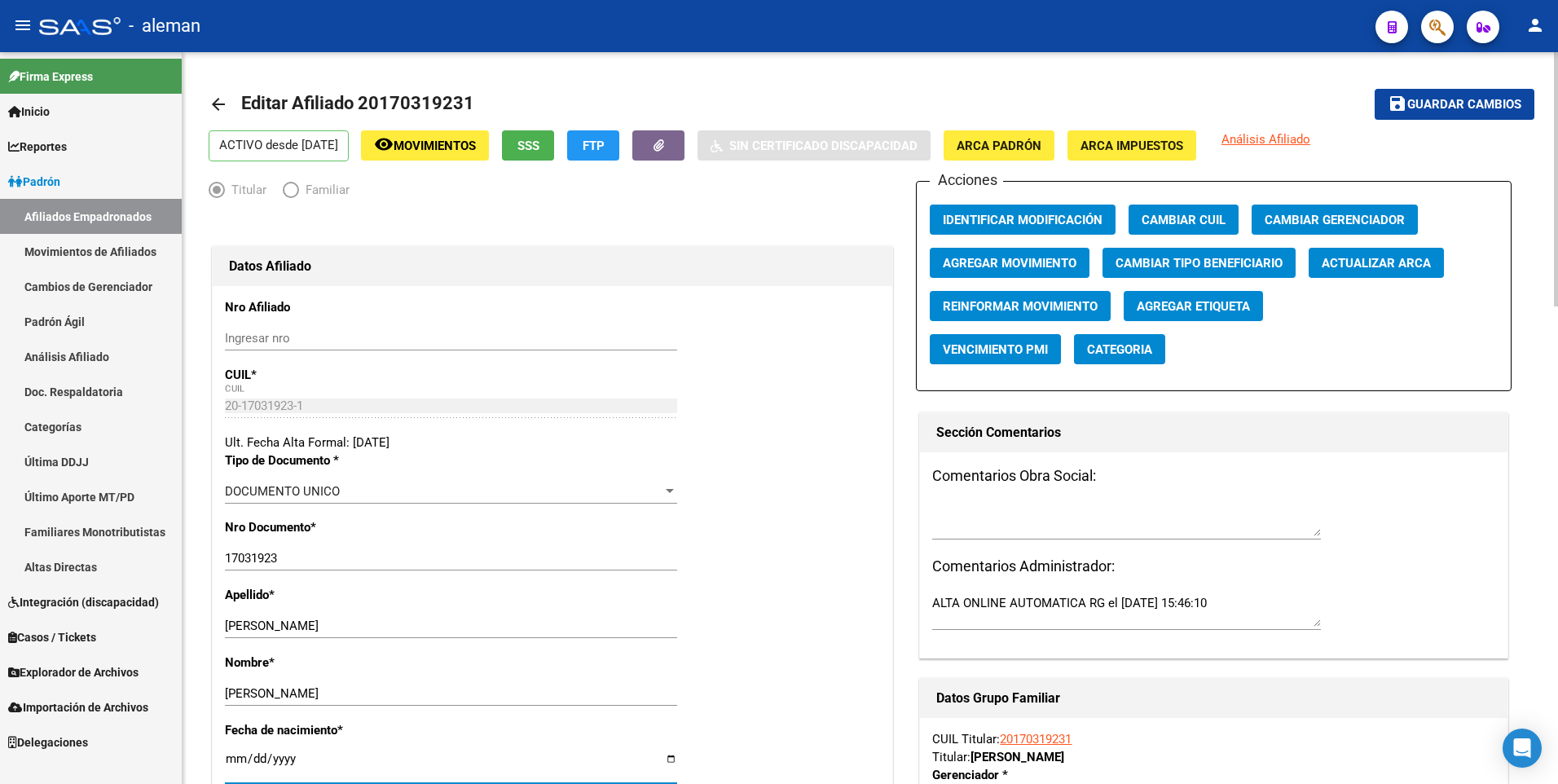
click at [238, 754] on input "[DATE]" at bounding box center [451, 765] width 452 height 26
type input "1900-01-03"
type input "1964-02-03"
click at [1502, 101] on span "Guardar cambios" at bounding box center [1464, 104] width 114 height 14
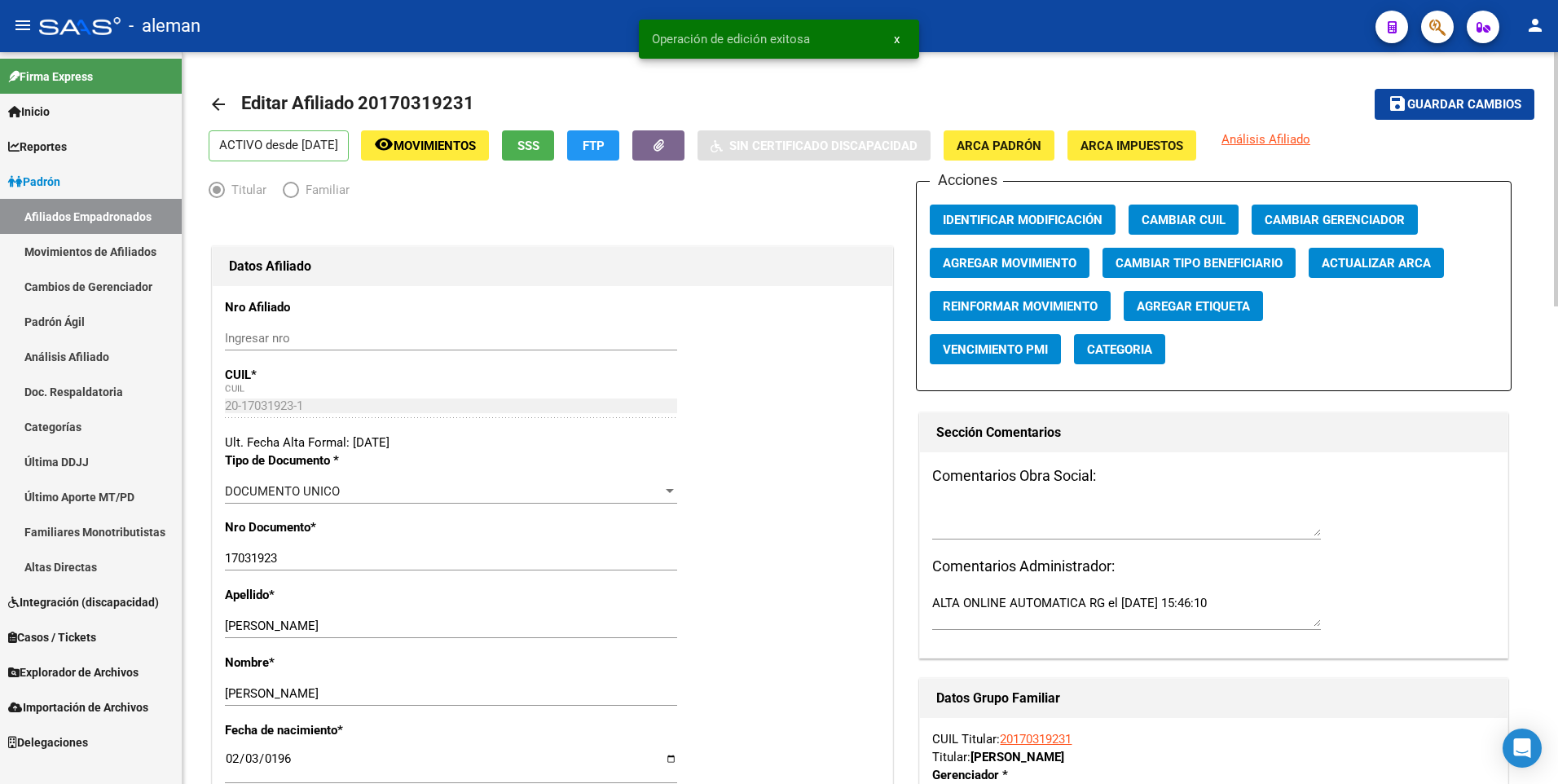
click at [223, 102] on mat-icon "arrow_back" at bounding box center [217, 104] width 19 height 19
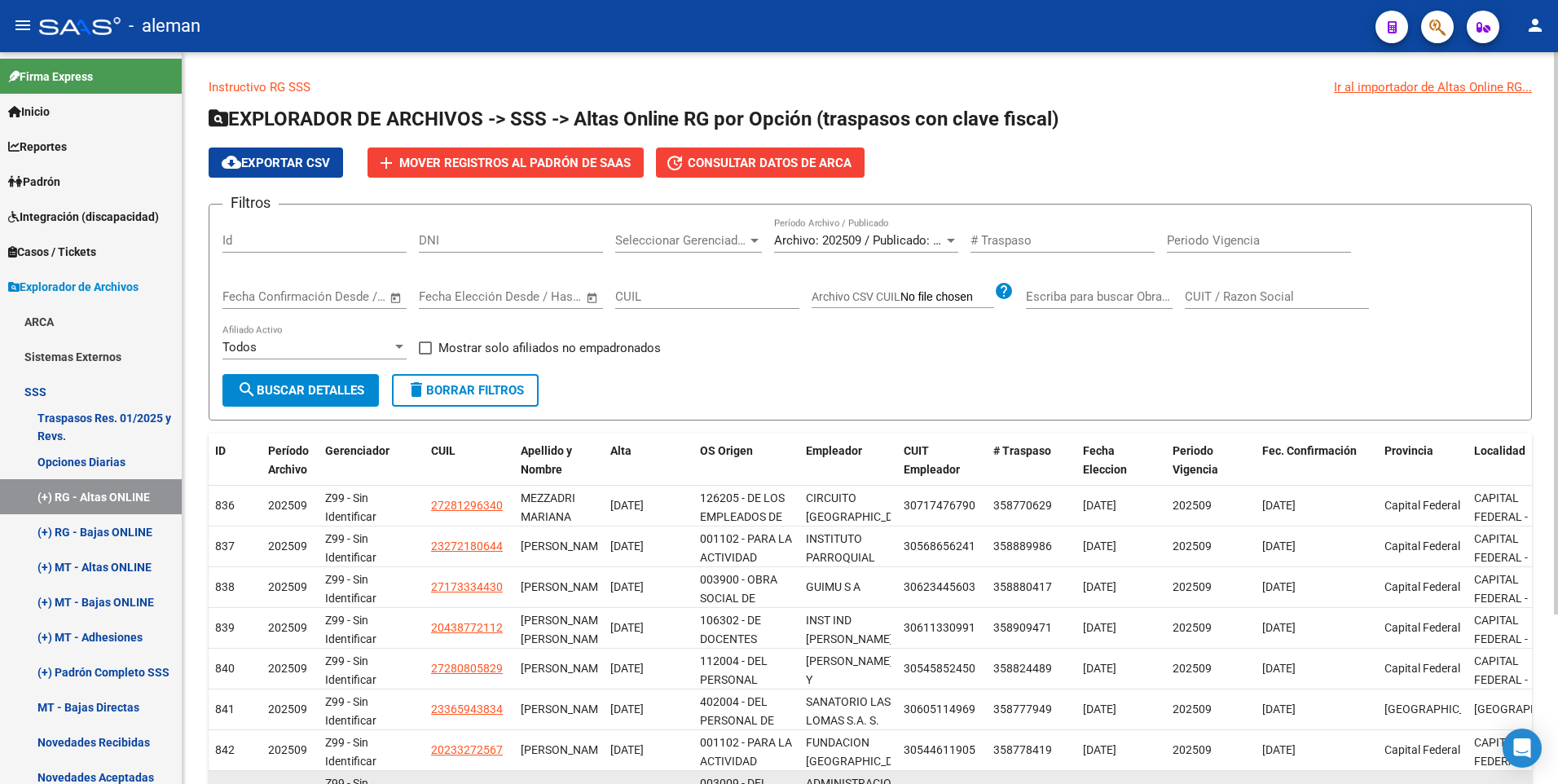
scroll to position [220, 0]
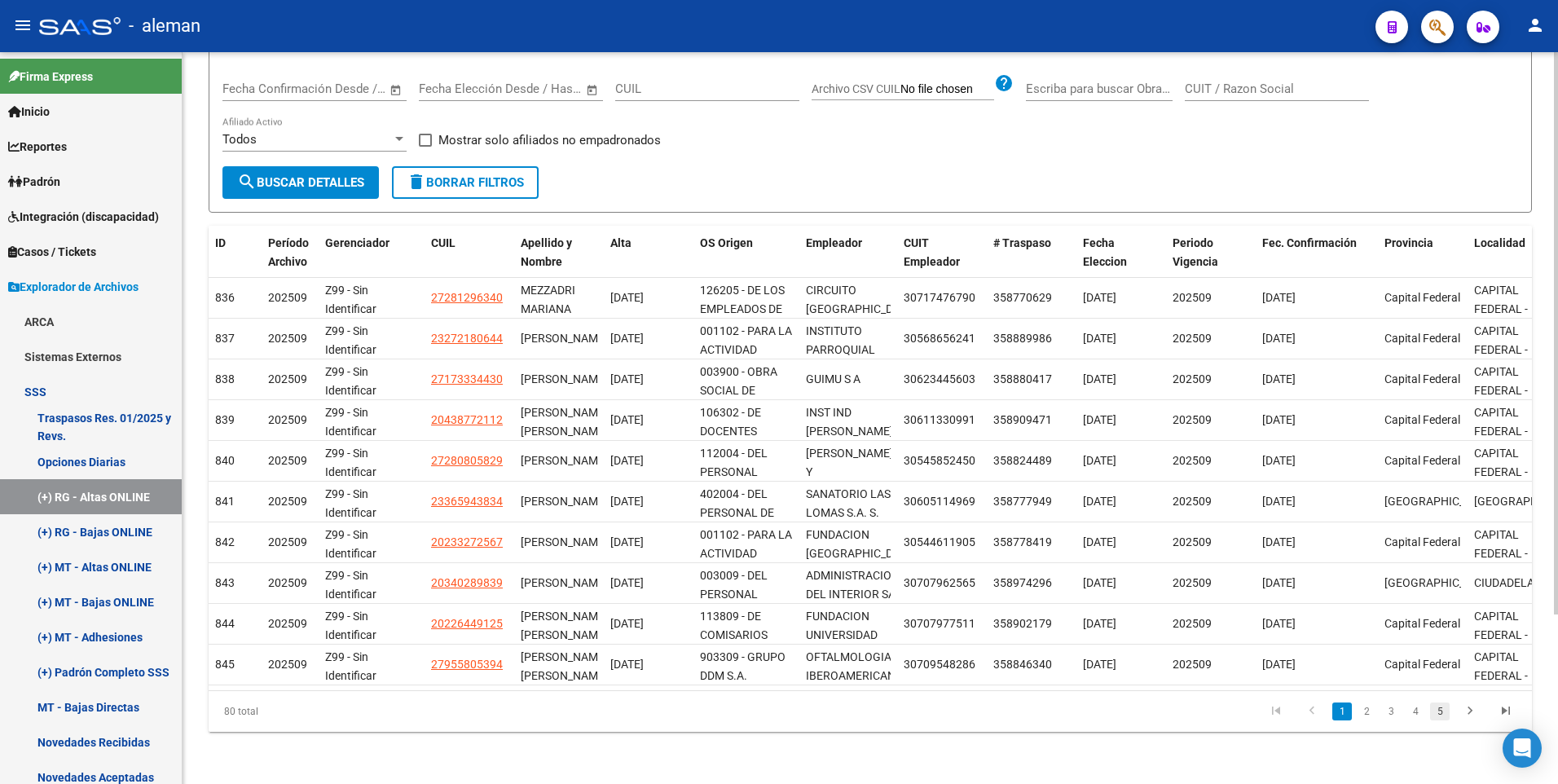
click at [1440, 708] on link "5" at bounding box center [1439, 711] width 19 height 18
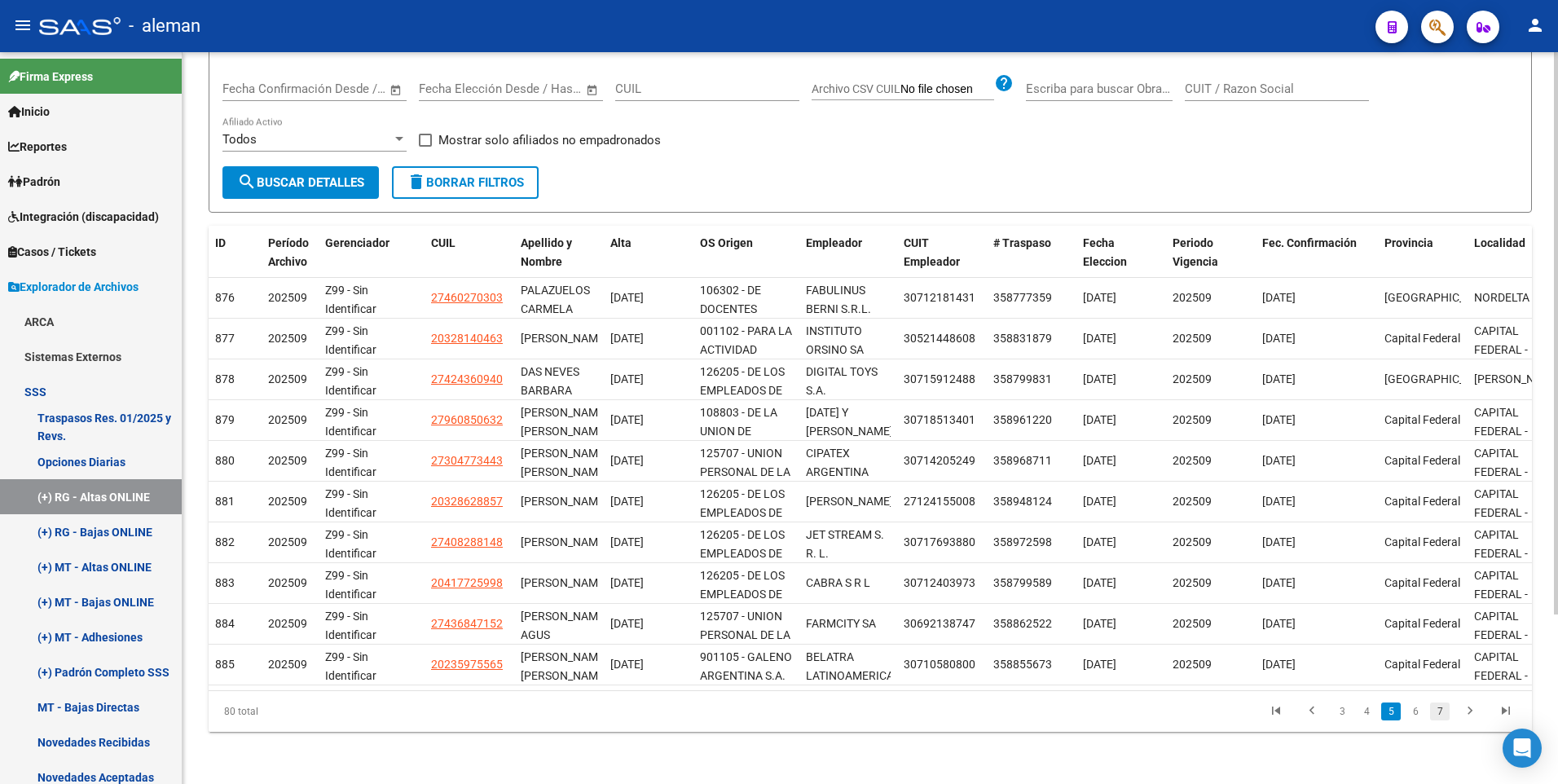
click at [1440, 708] on link "7" at bounding box center [1439, 711] width 19 height 18
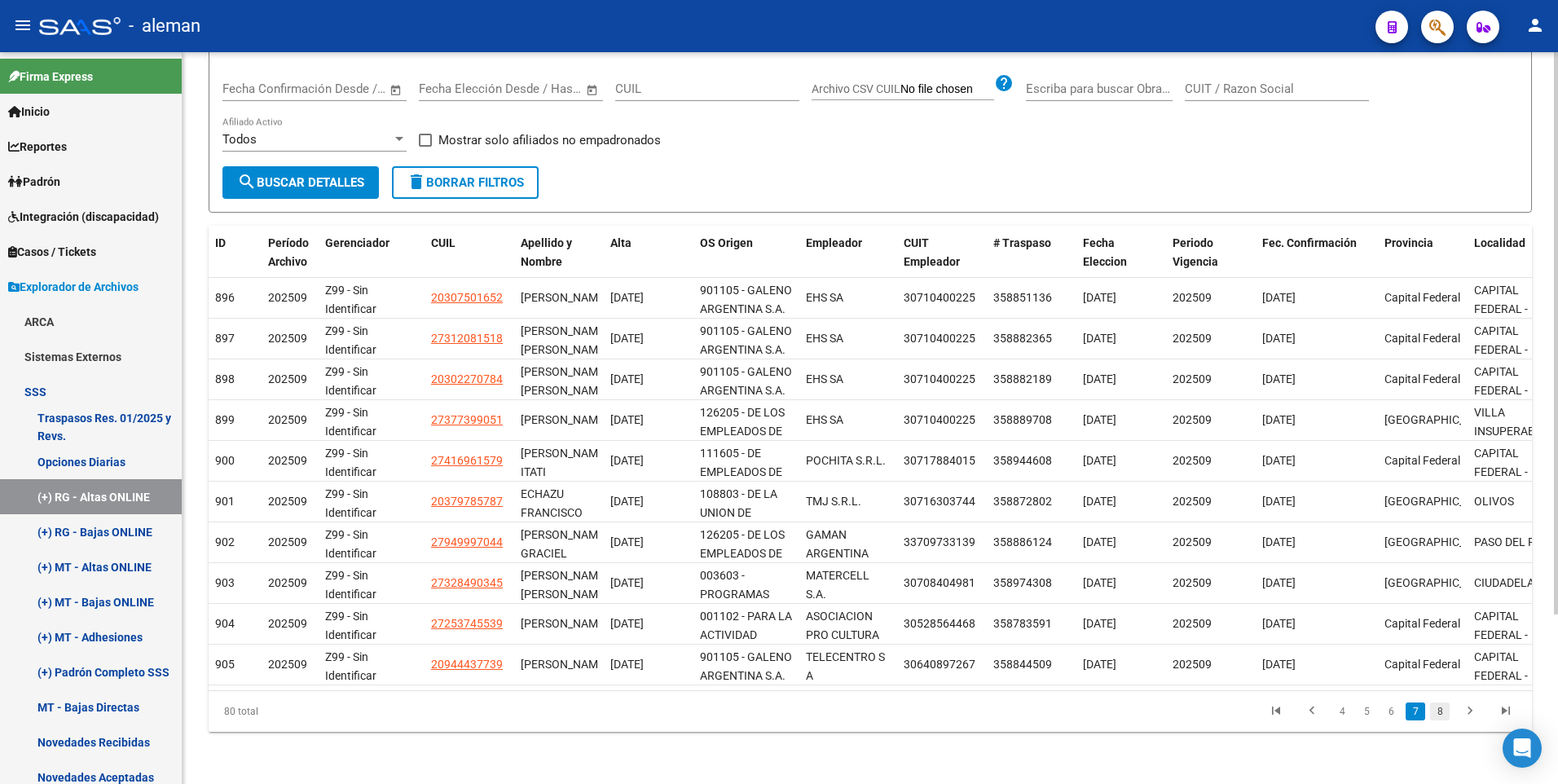
click at [1446, 714] on link "8" at bounding box center [1439, 711] width 19 height 18
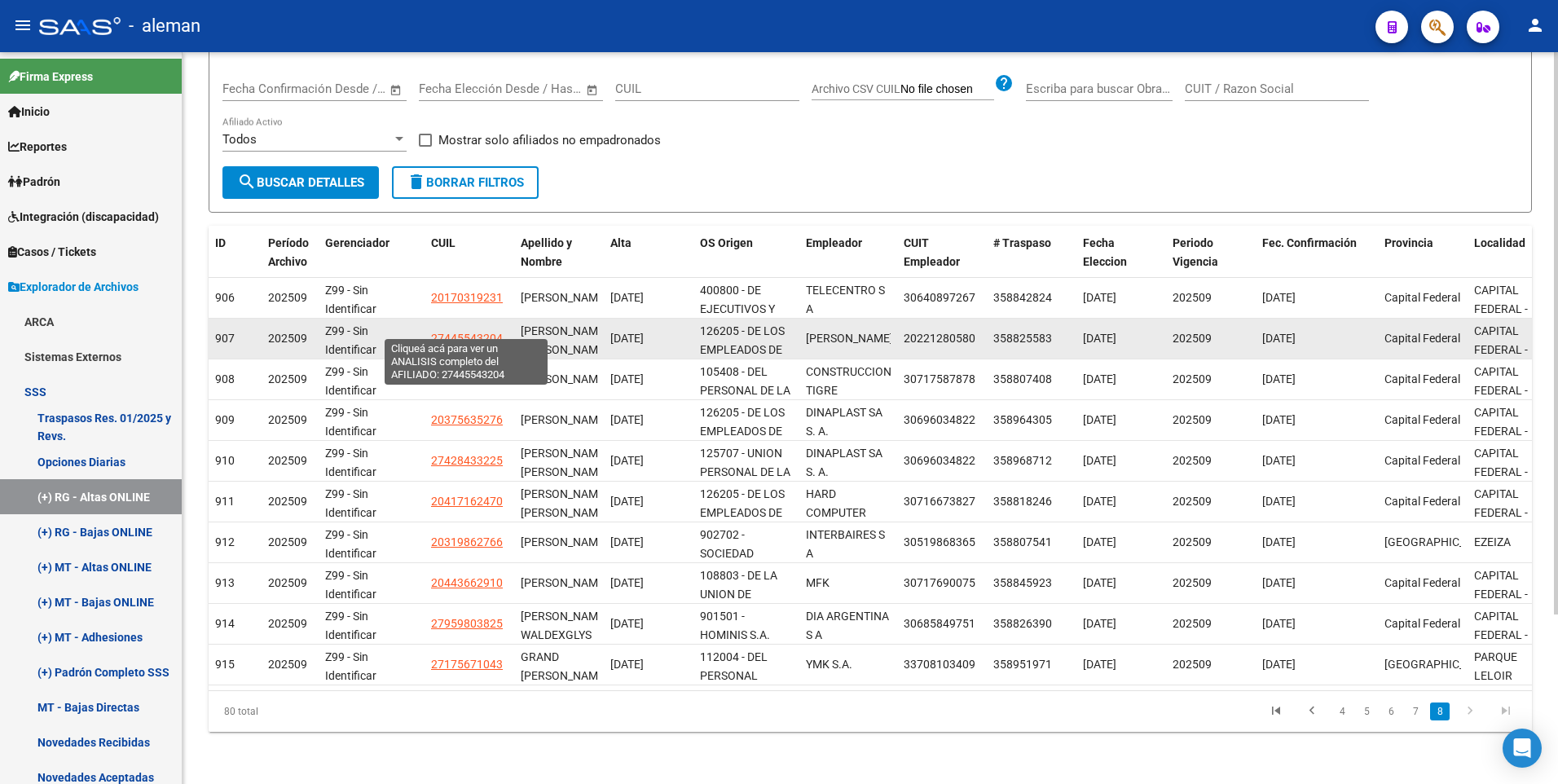
click at [463, 332] on span "27445543204" at bounding box center [466, 338] width 71 height 13
type textarea "27445543204"
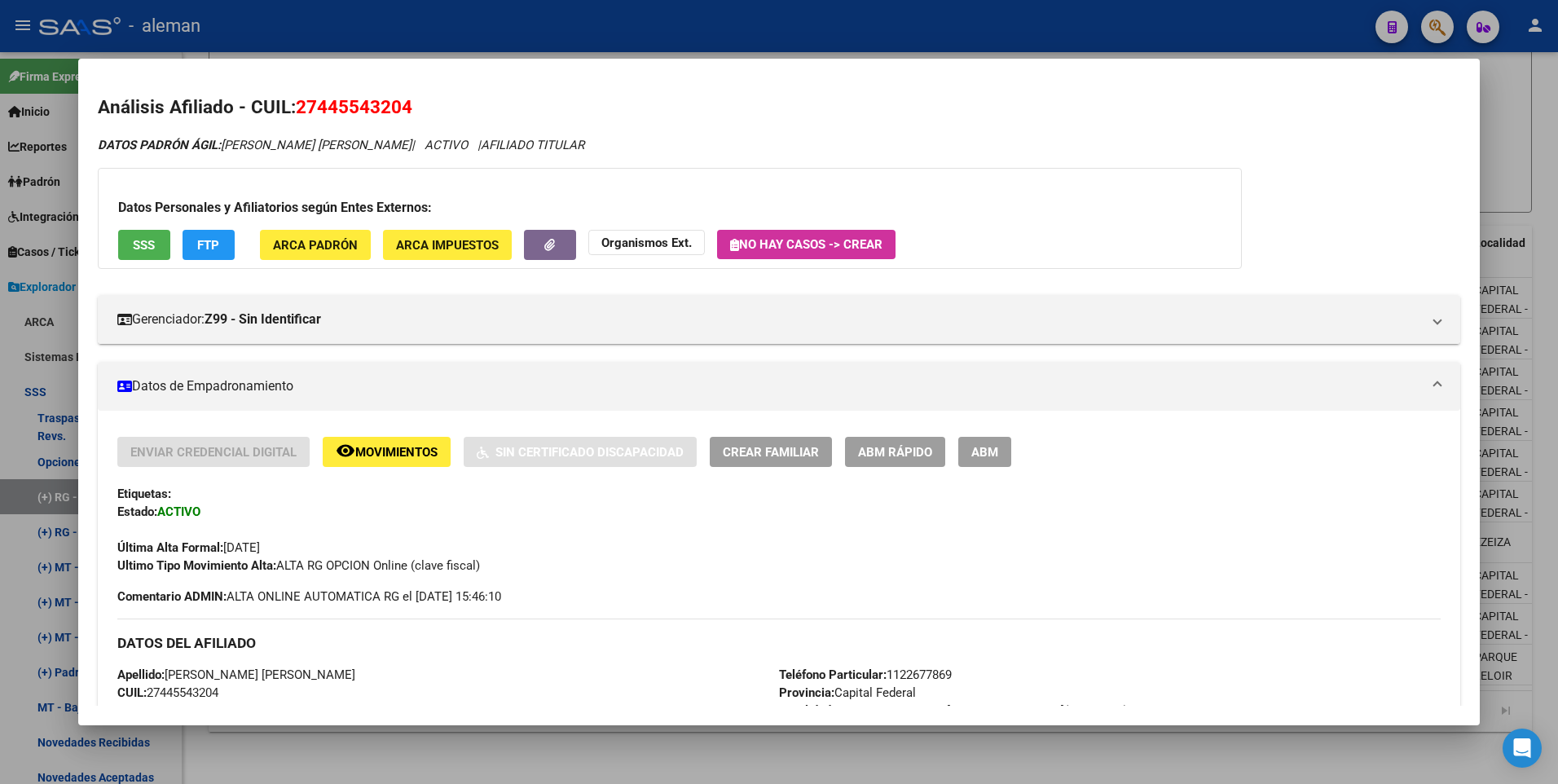
scroll to position [163, 0]
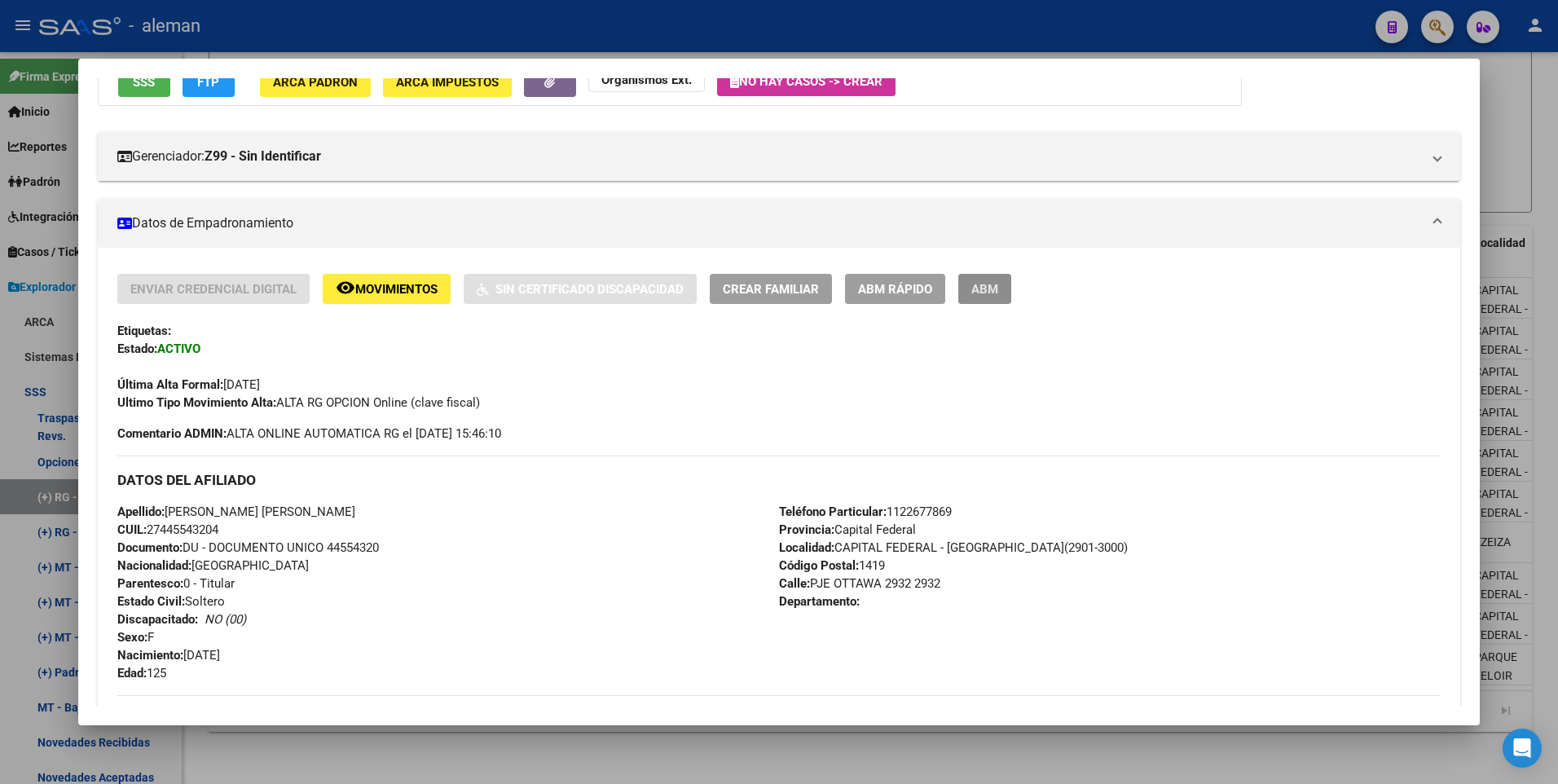
click at [974, 287] on span "ABM" at bounding box center [985, 289] width 27 height 14
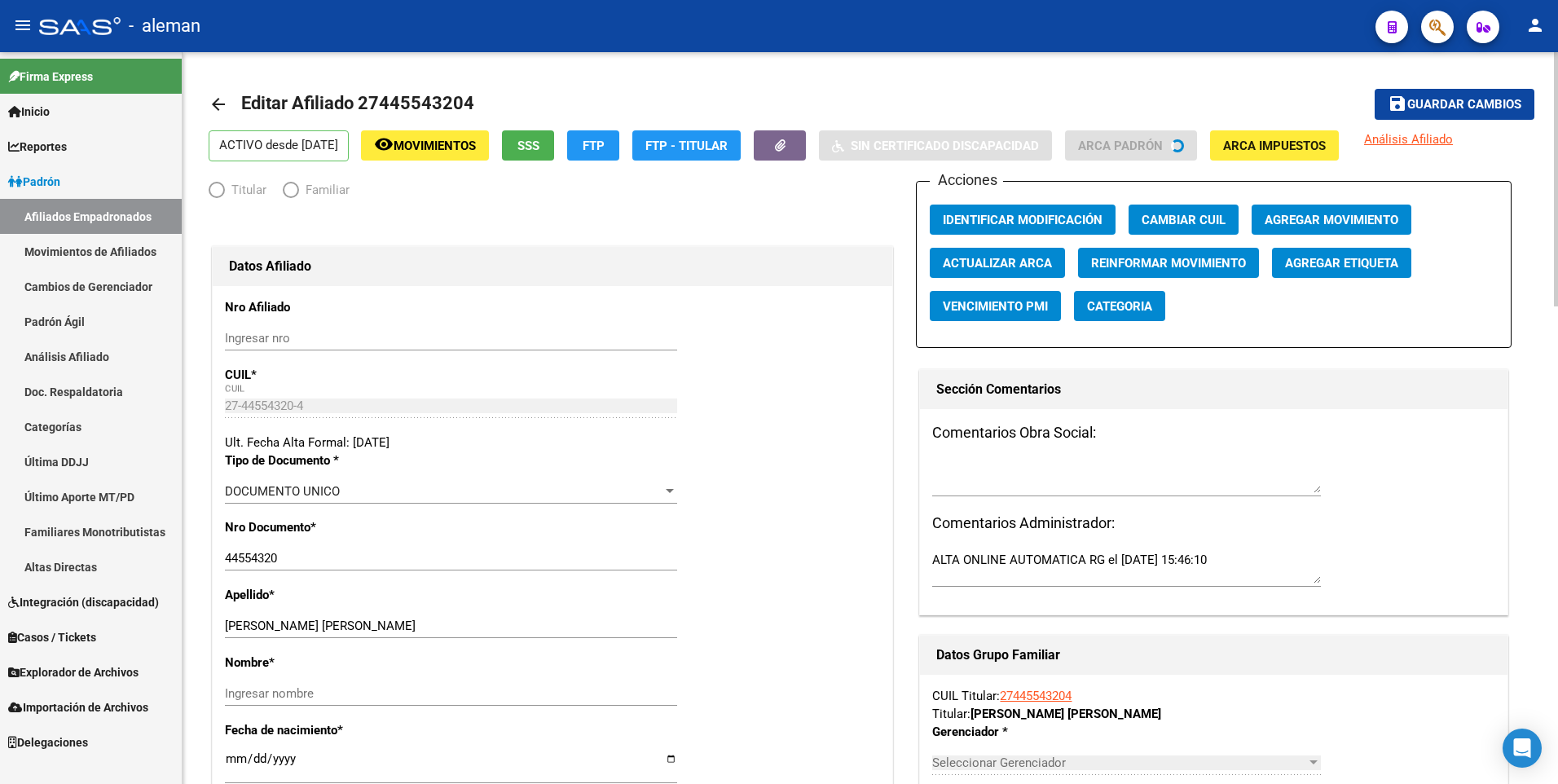
radio input "true"
type input "20-22128058-0"
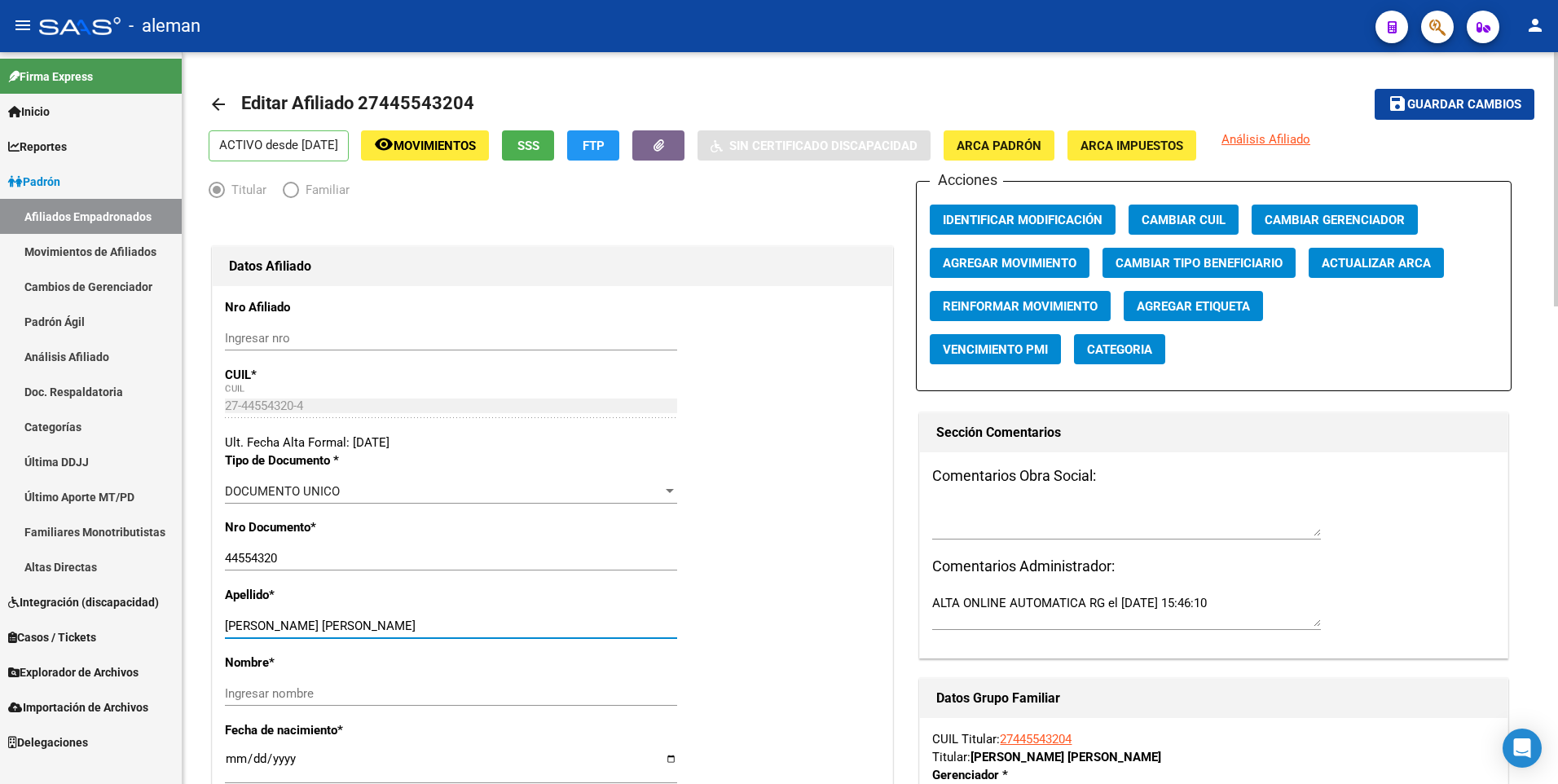
drag, startPoint x: 274, startPoint y: 624, endPoint x: 424, endPoint y: 624, distance: 150.0
click at [424, 624] on input "[PERSON_NAME] [PERSON_NAME]" at bounding box center [451, 625] width 452 height 14
click at [395, 700] on input "Ingresar nombre" at bounding box center [451, 693] width 452 height 14
paste input "TRIANA DEL PILAR"
type input "TRIANA DEL PILAR"
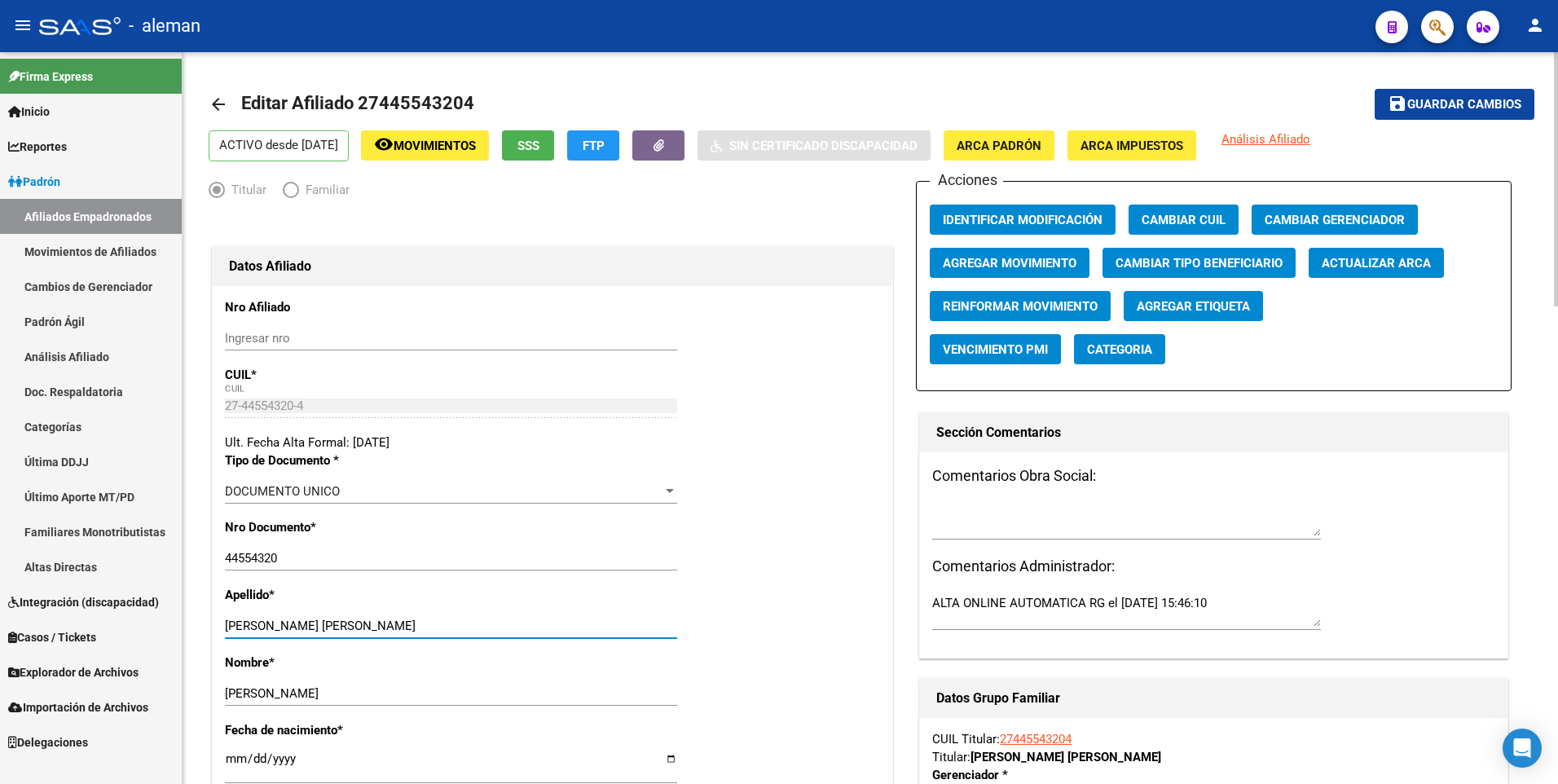
drag, startPoint x: 274, startPoint y: 619, endPoint x: 629, endPoint y: 619, distance: 355.0
click at [629, 619] on input "[PERSON_NAME] [PERSON_NAME]" at bounding box center [451, 625] width 452 height 14
type input "VARELA"
click at [1029, 139] on span "ARCA Padrón" at bounding box center [998, 145] width 85 height 14
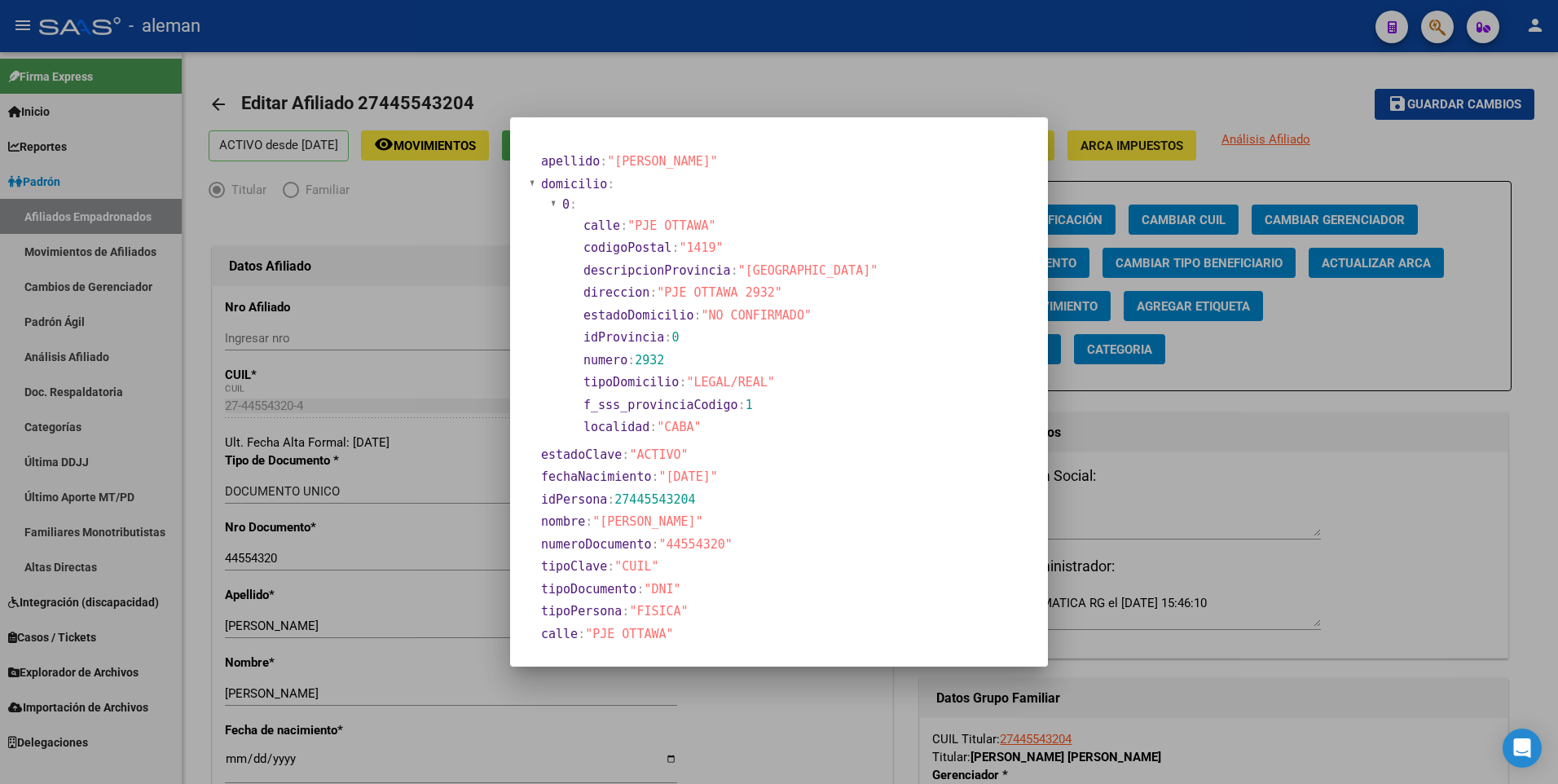
click at [231, 760] on div at bounding box center [779, 392] width 1558 height 784
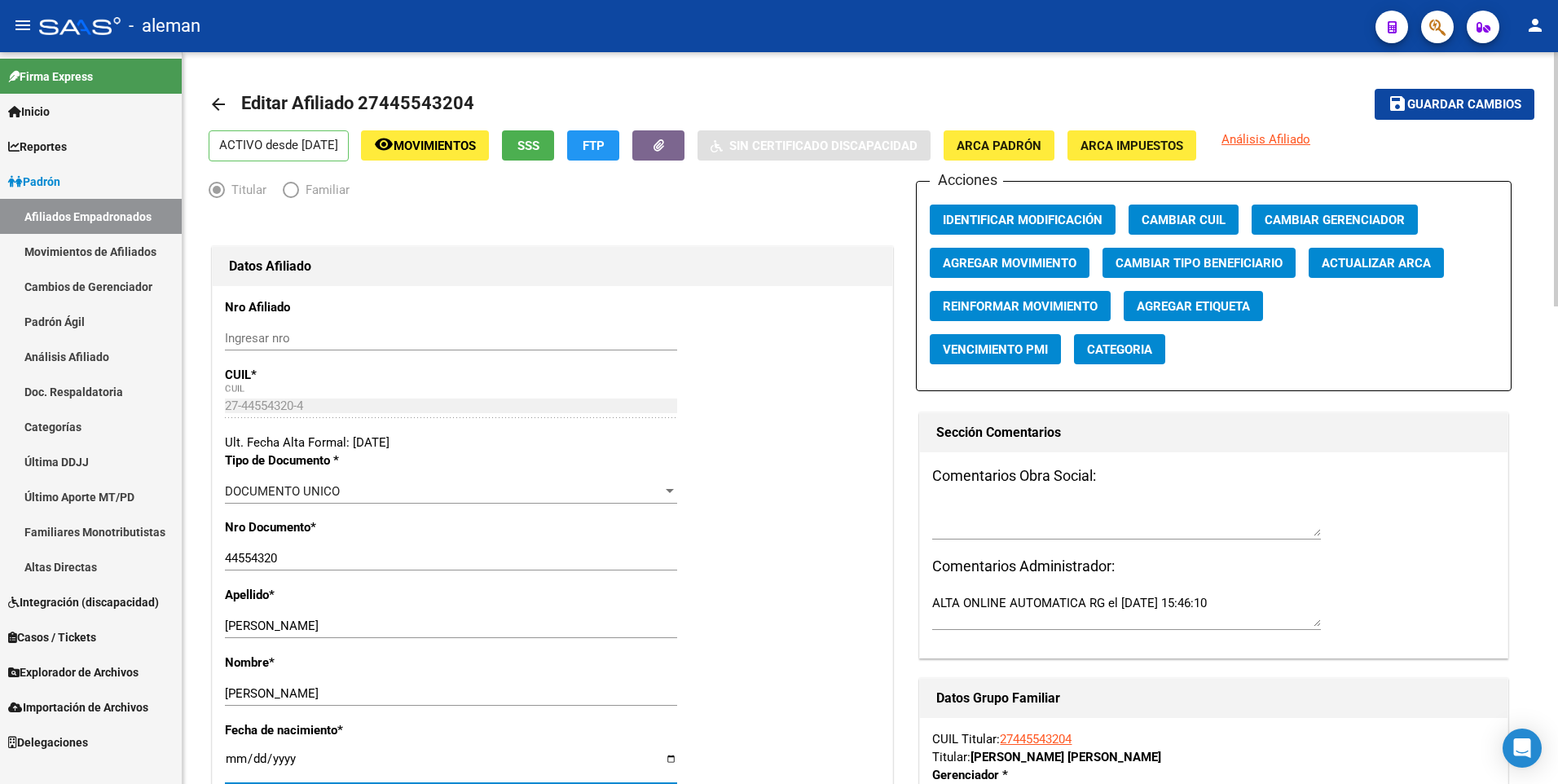
click at [233, 758] on input "[DATE]" at bounding box center [451, 765] width 452 height 26
type input "2002-12-19"
click at [1441, 102] on span "Guardar cambios" at bounding box center [1464, 104] width 114 height 14
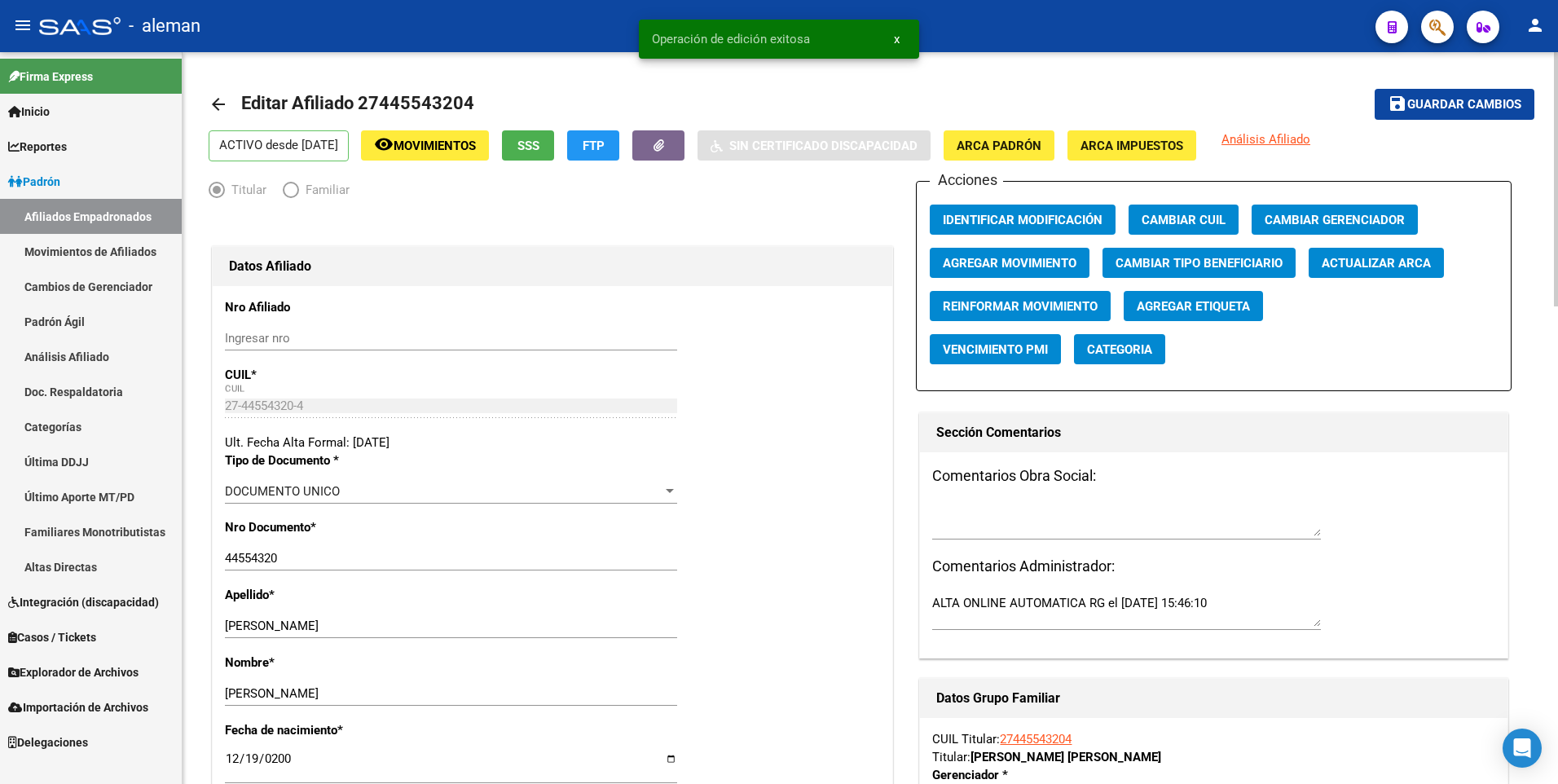
click at [216, 100] on mat-icon "arrow_back" at bounding box center [217, 104] width 19 height 19
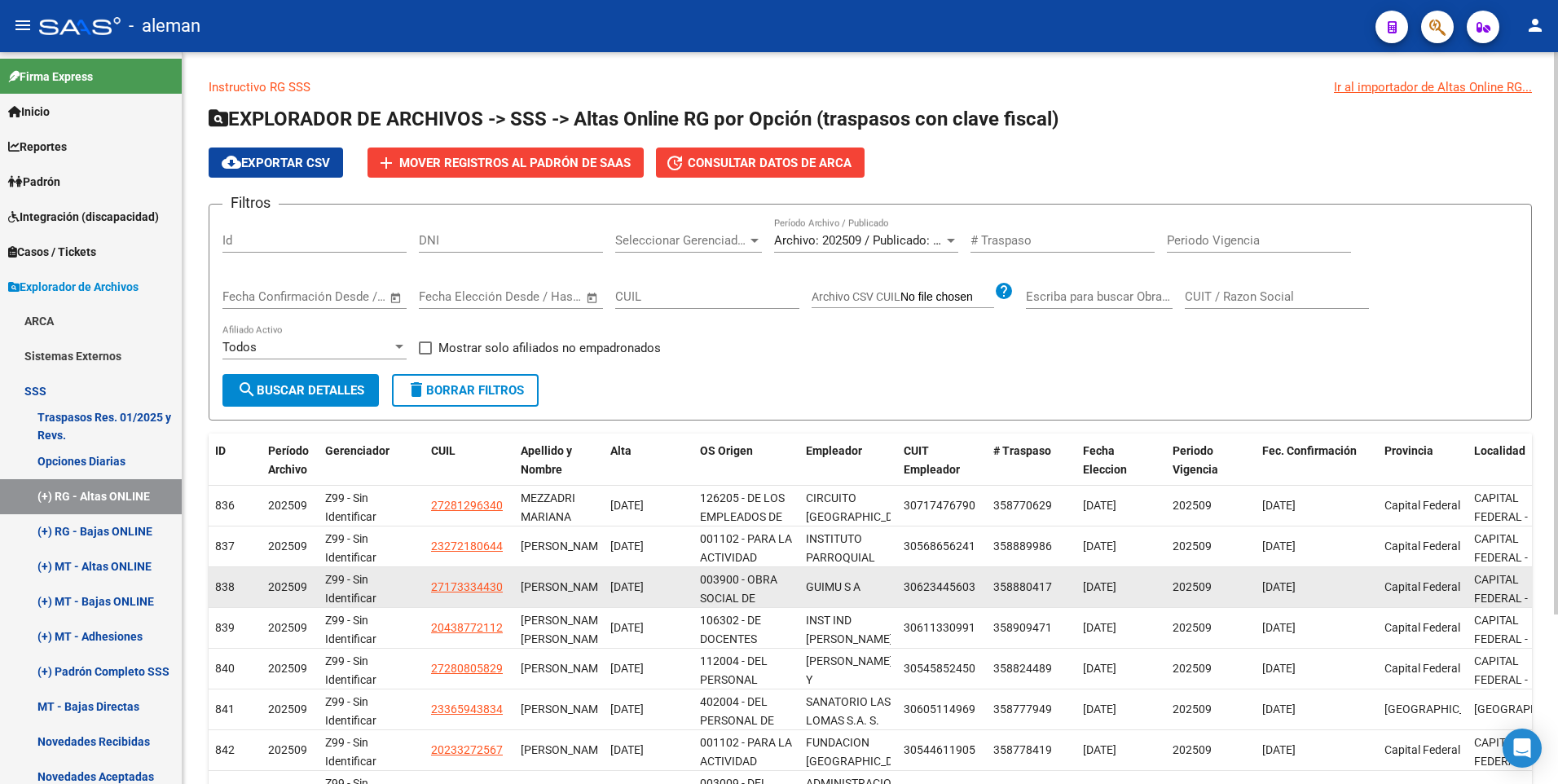
scroll to position [220, 0]
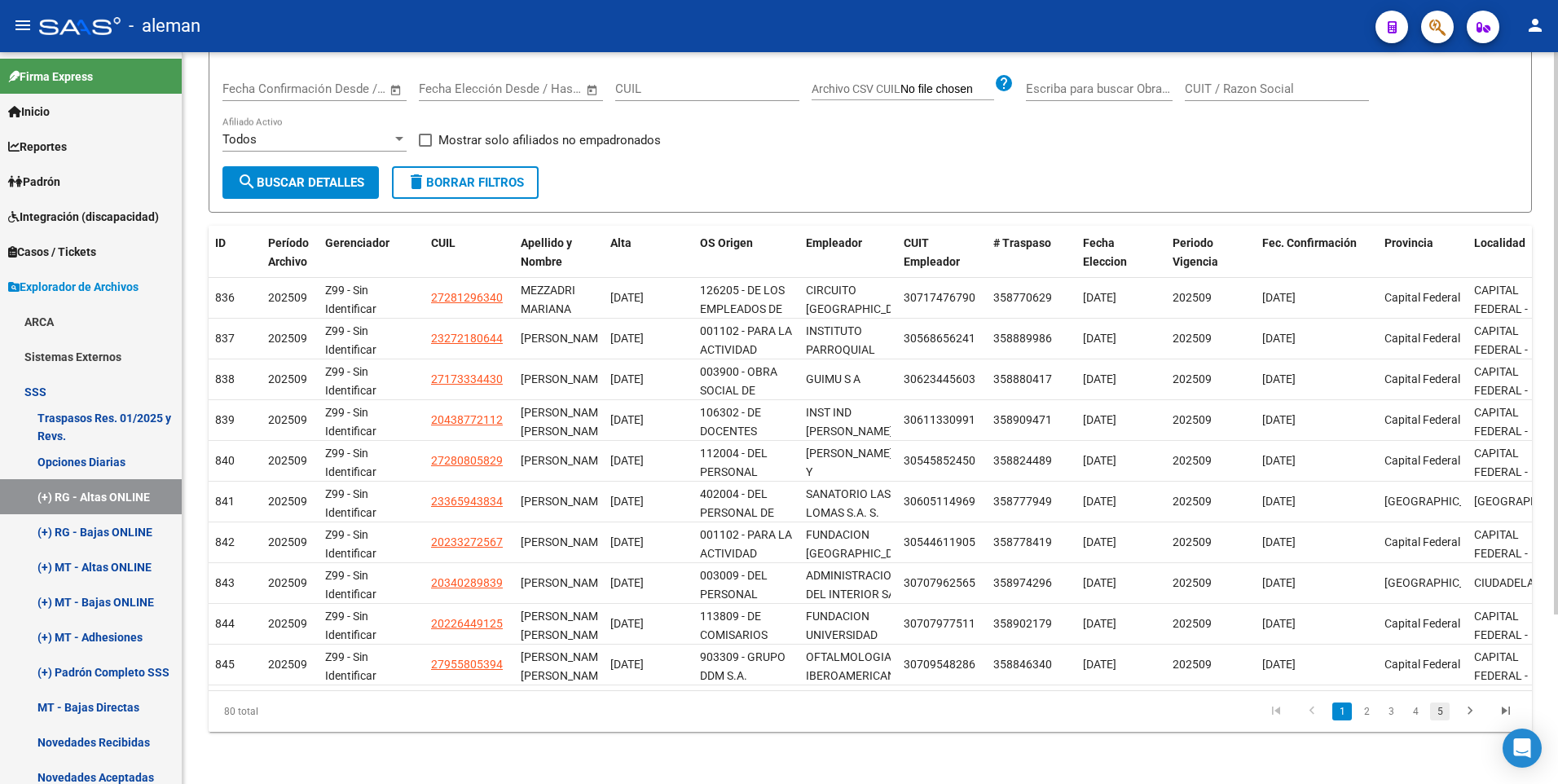
click at [1443, 709] on link "5" at bounding box center [1439, 711] width 19 height 18
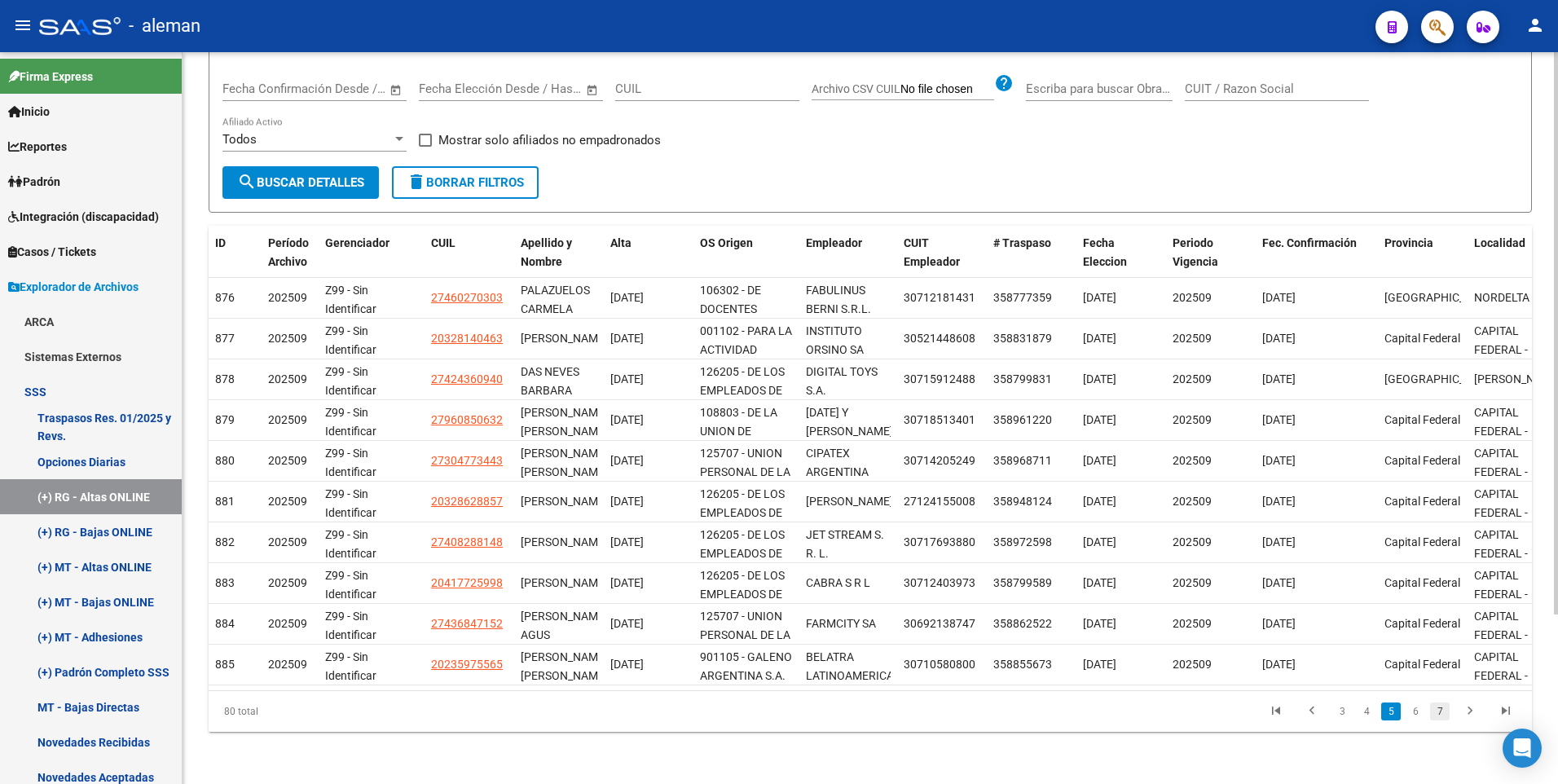
click at [1442, 709] on link "7" at bounding box center [1439, 711] width 19 height 18
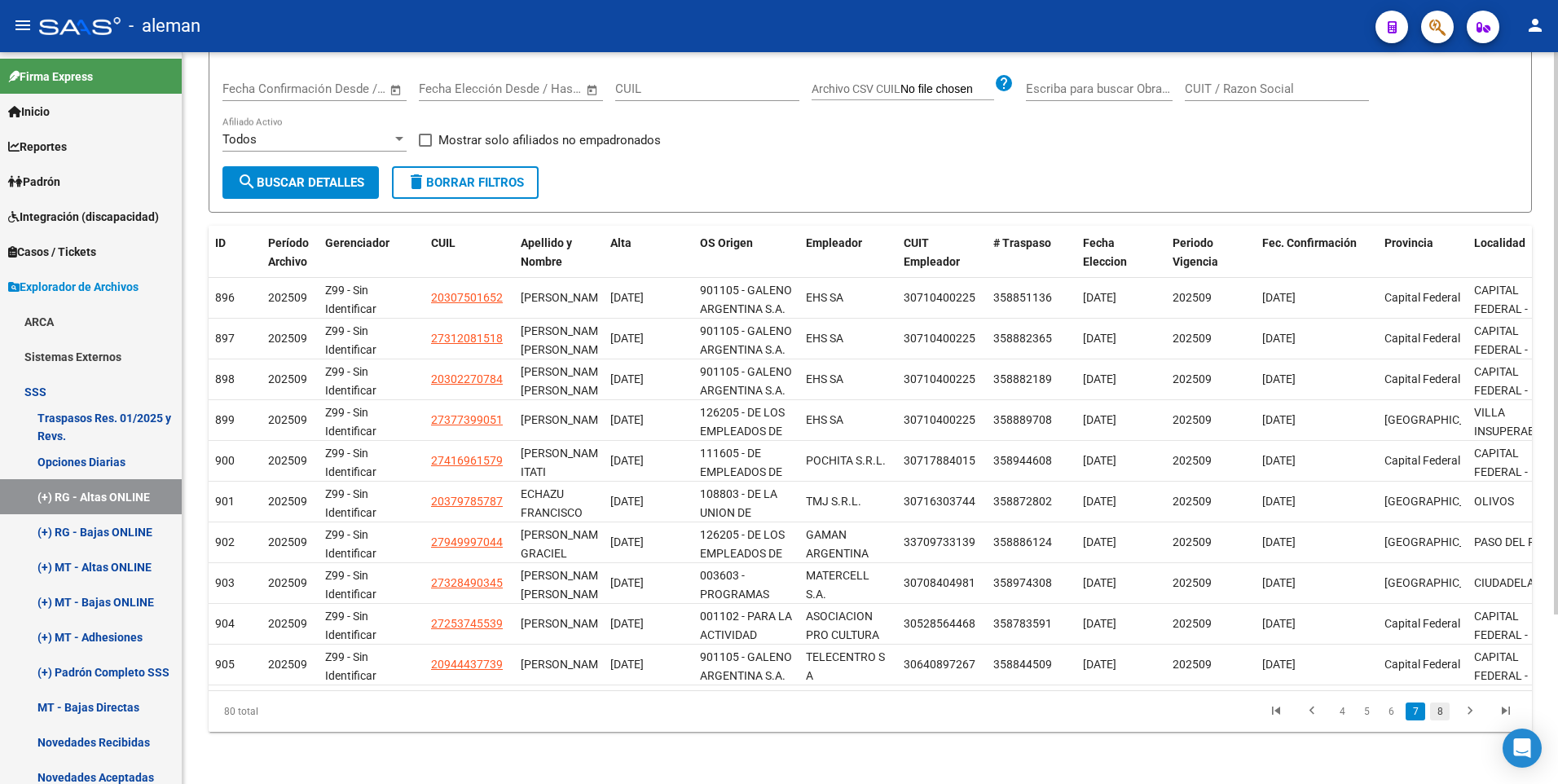
click at [1442, 711] on link "8" at bounding box center [1439, 711] width 19 height 18
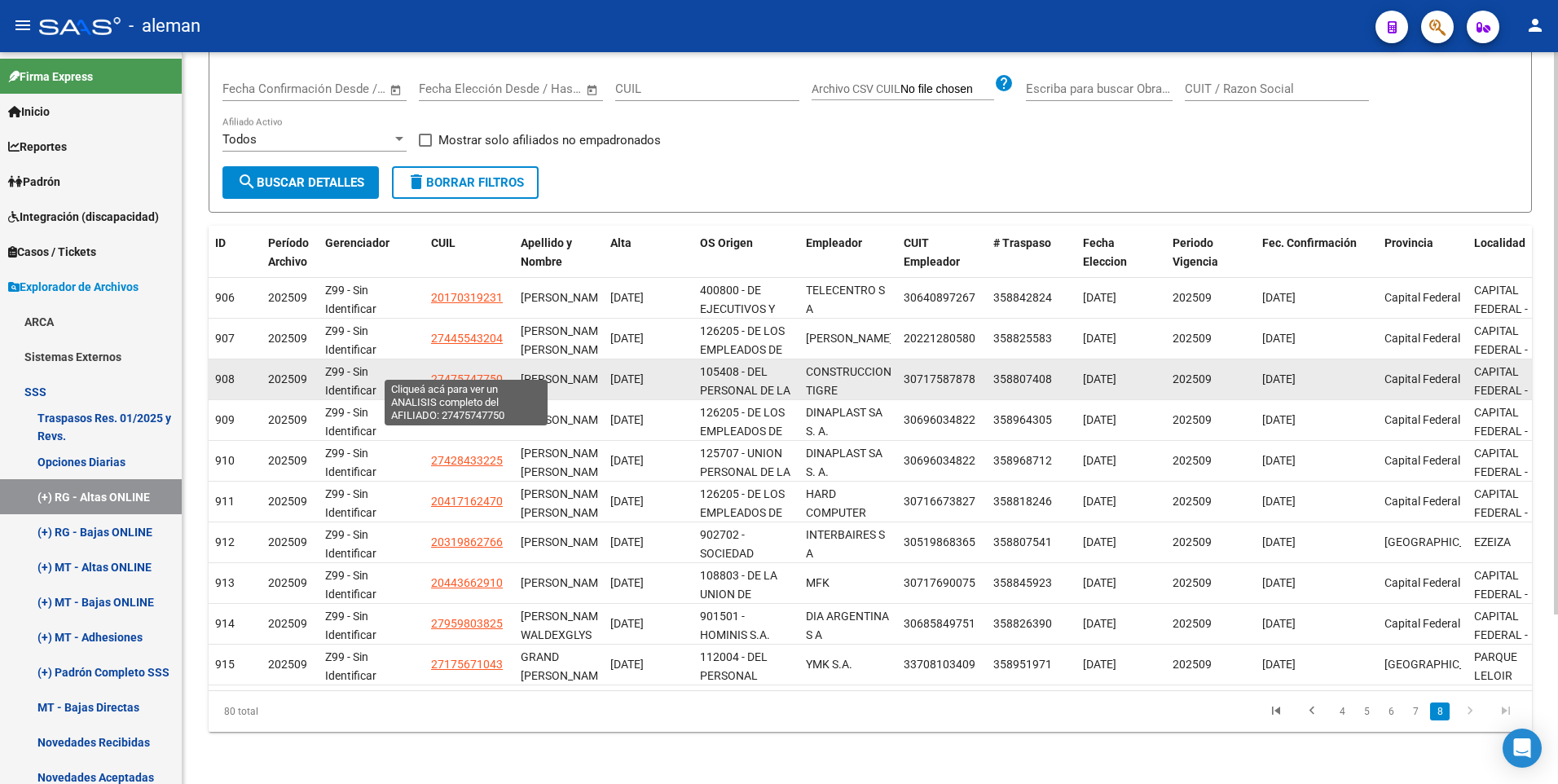
click at [476, 373] on span "27475747750" at bounding box center [466, 379] width 71 height 13
type textarea "27475747750"
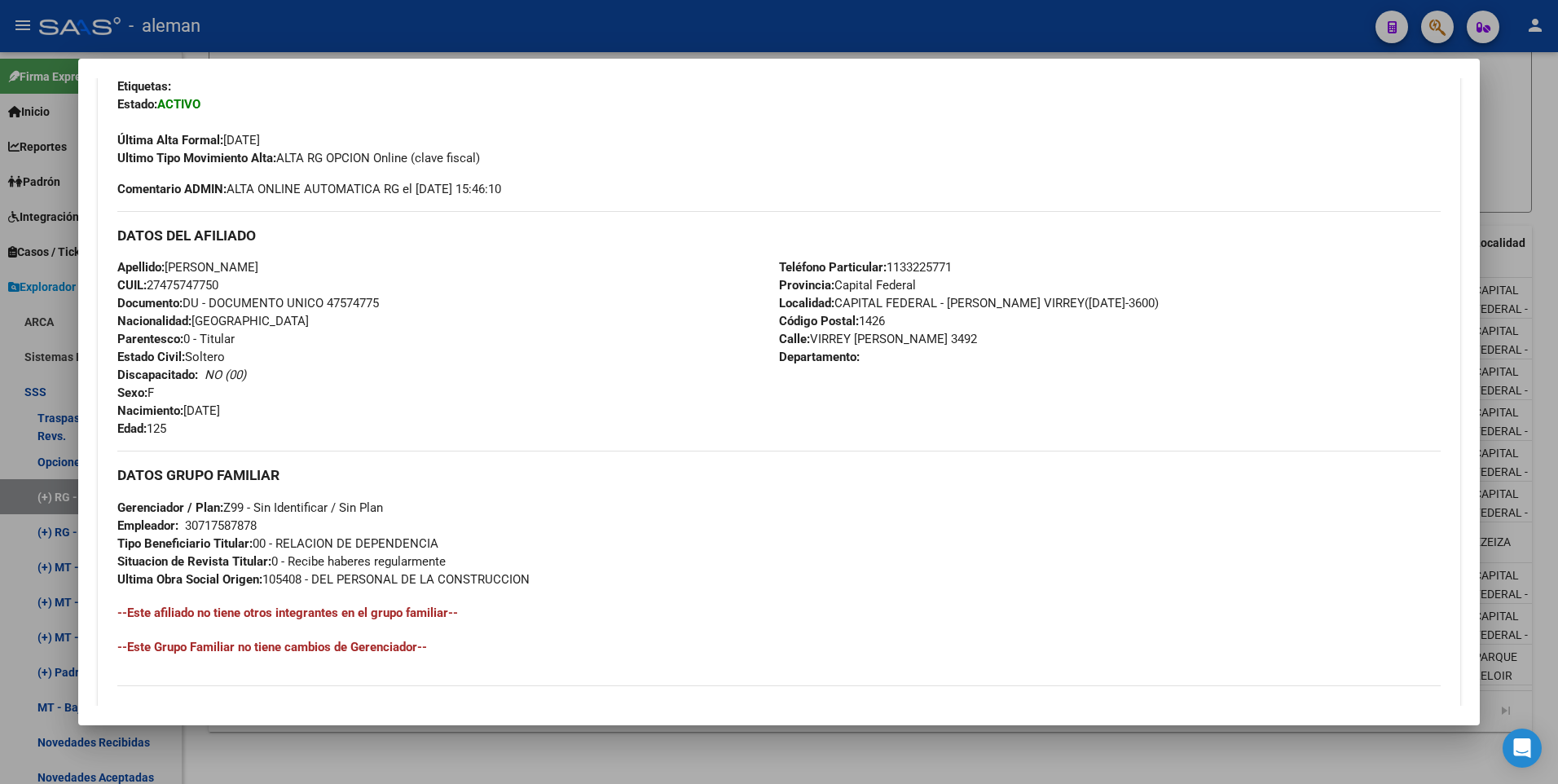
scroll to position [163, 0]
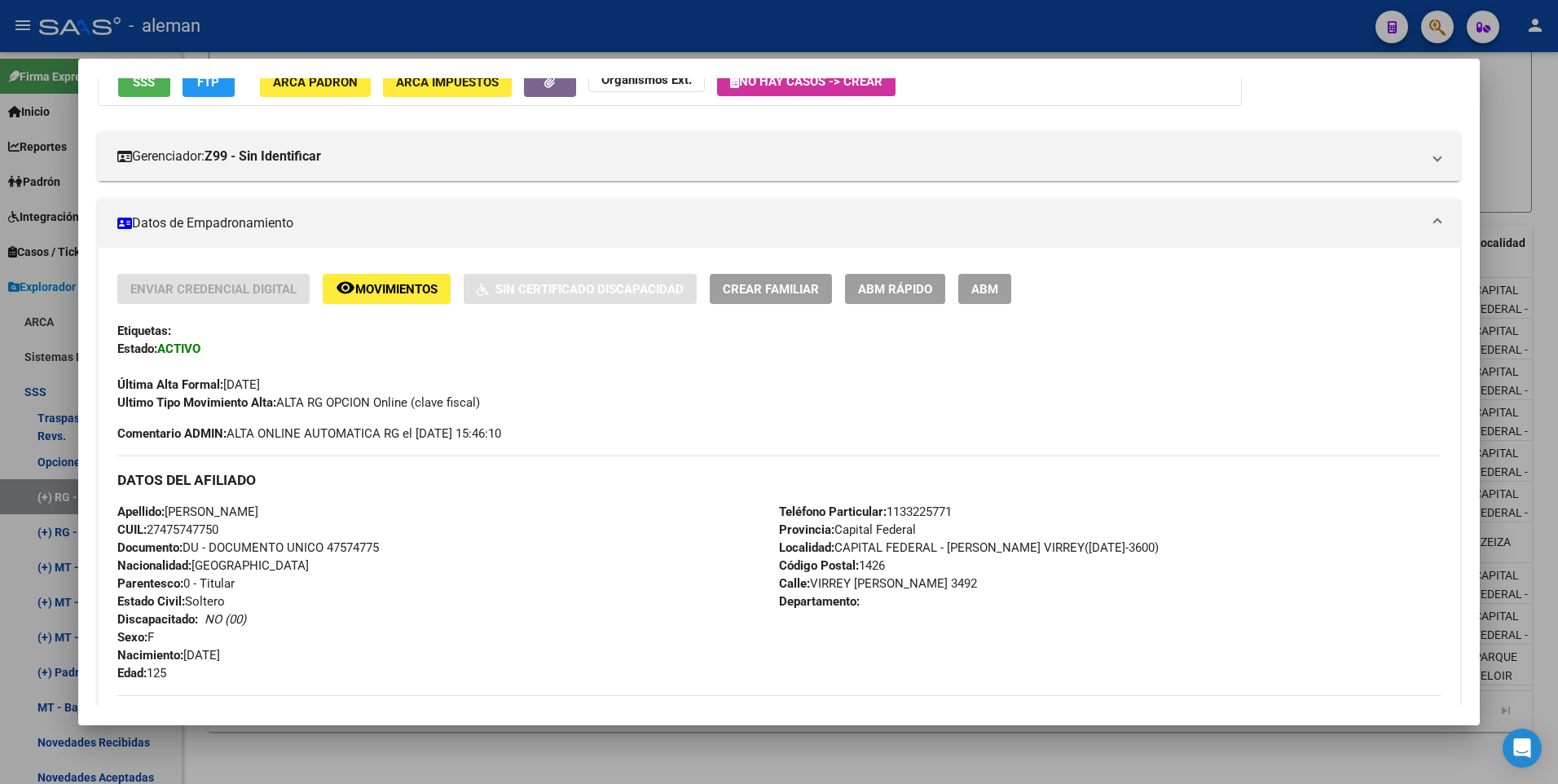
click at [982, 299] on button "ABM" at bounding box center [984, 289] width 53 height 30
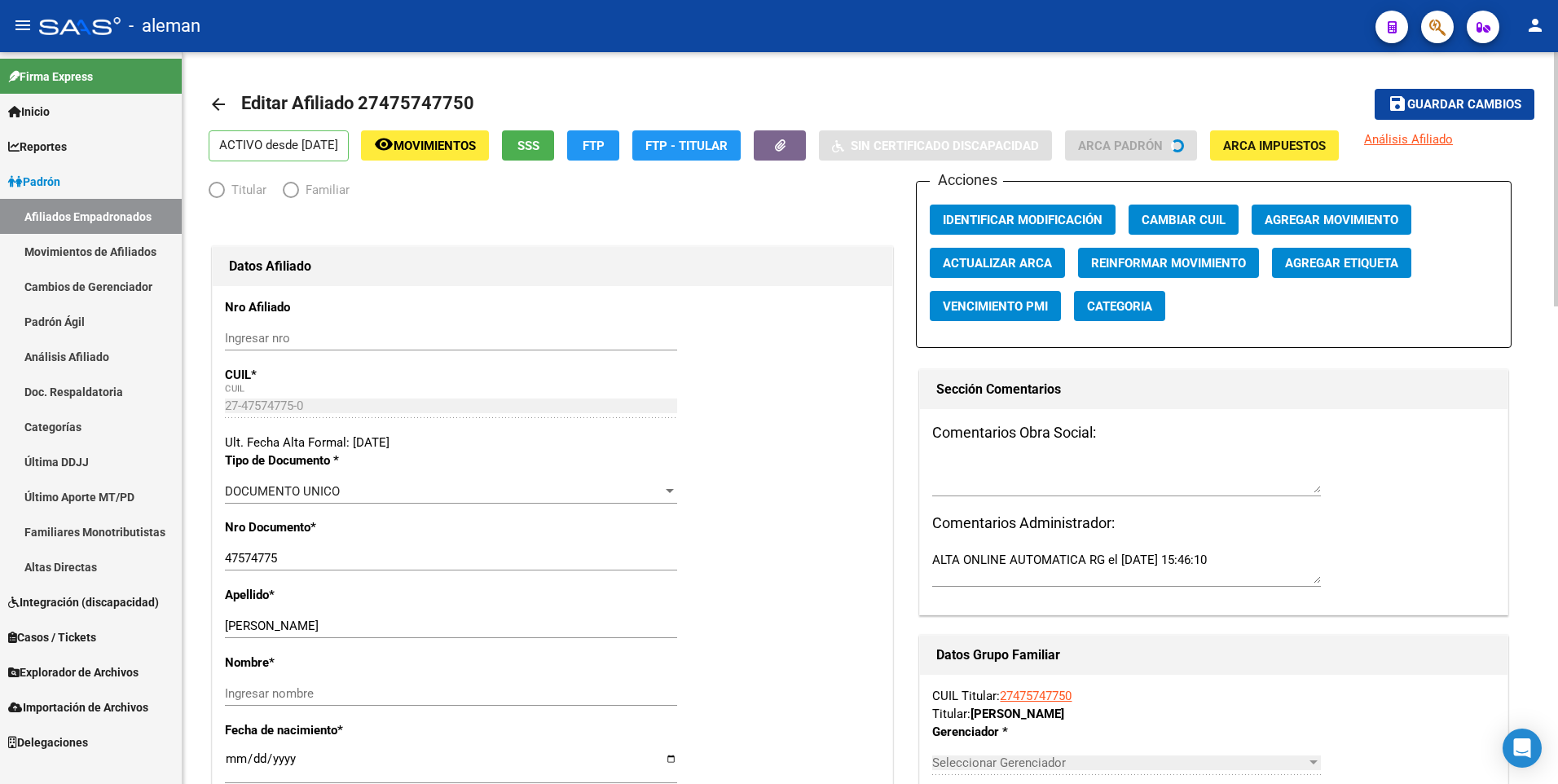
radio input "true"
type input "30-71758787-8"
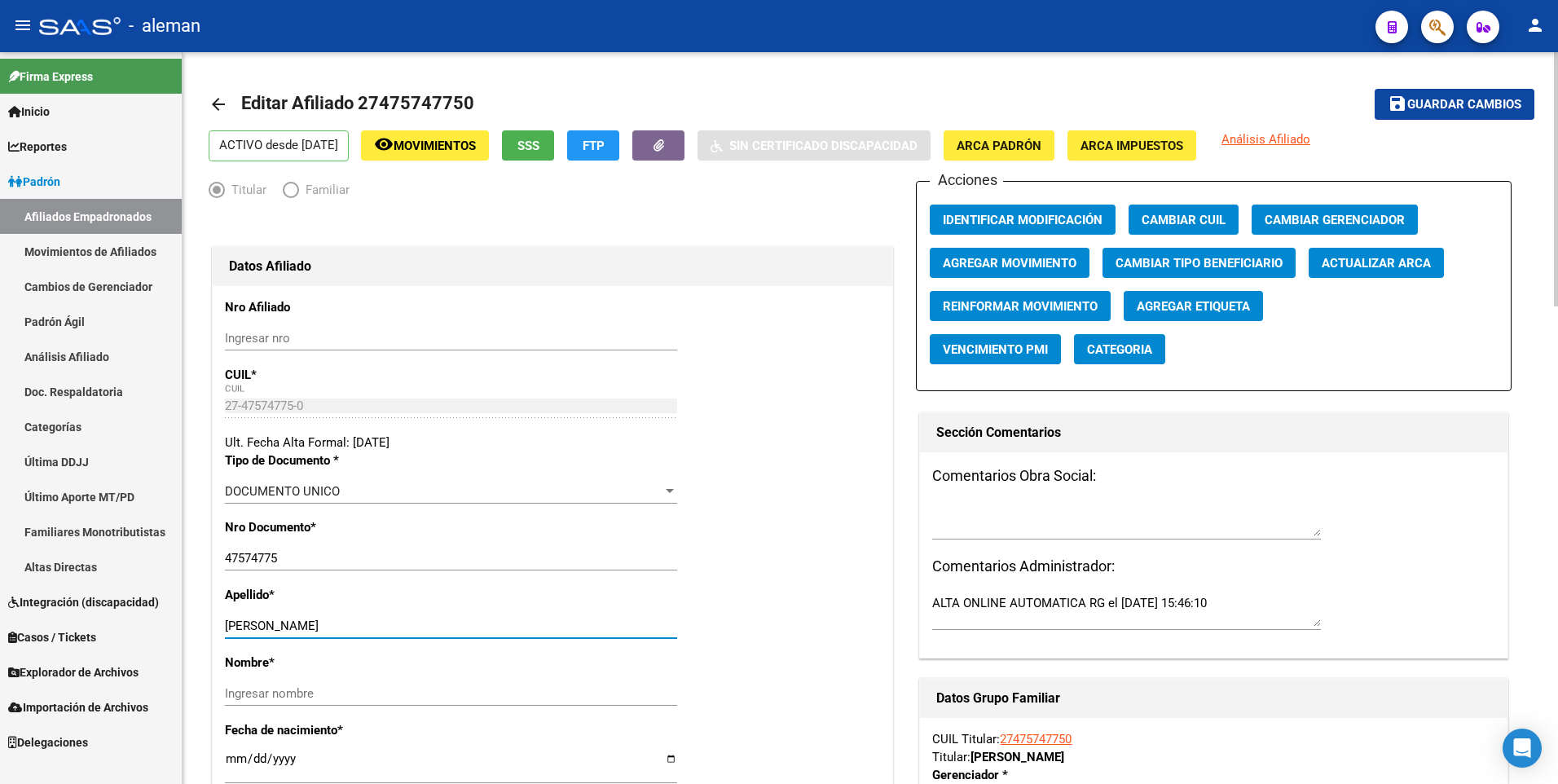
drag, startPoint x: 276, startPoint y: 626, endPoint x: 394, endPoint y: 624, distance: 118.0
click at [394, 624] on input "[PERSON_NAME]" at bounding box center [451, 625] width 452 height 14
click at [358, 687] on input "Ingresar nombre" at bounding box center [451, 693] width 452 height 14
paste input "MARTINA"
type input "MARTINA"
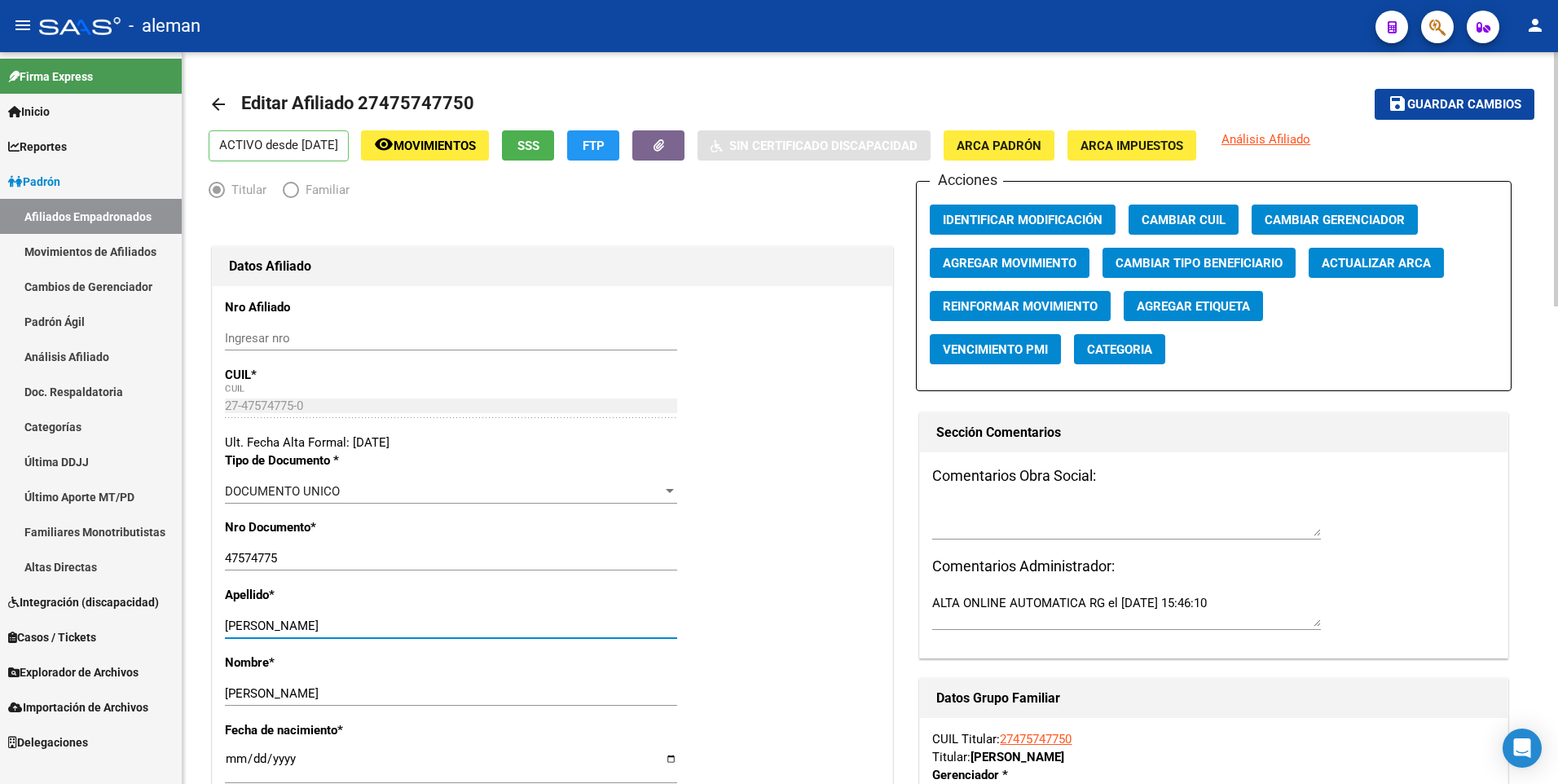
drag, startPoint x: 280, startPoint y: 623, endPoint x: 416, endPoint y: 621, distance: 136.0
click at [416, 621] on input "[PERSON_NAME]" at bounding box center [451, 625] width 452 height 14
type input "OLIVERA"
click at [1014, 145] on span "ARCA Padrón" at bounding box center [998, 145] width 85 height 14
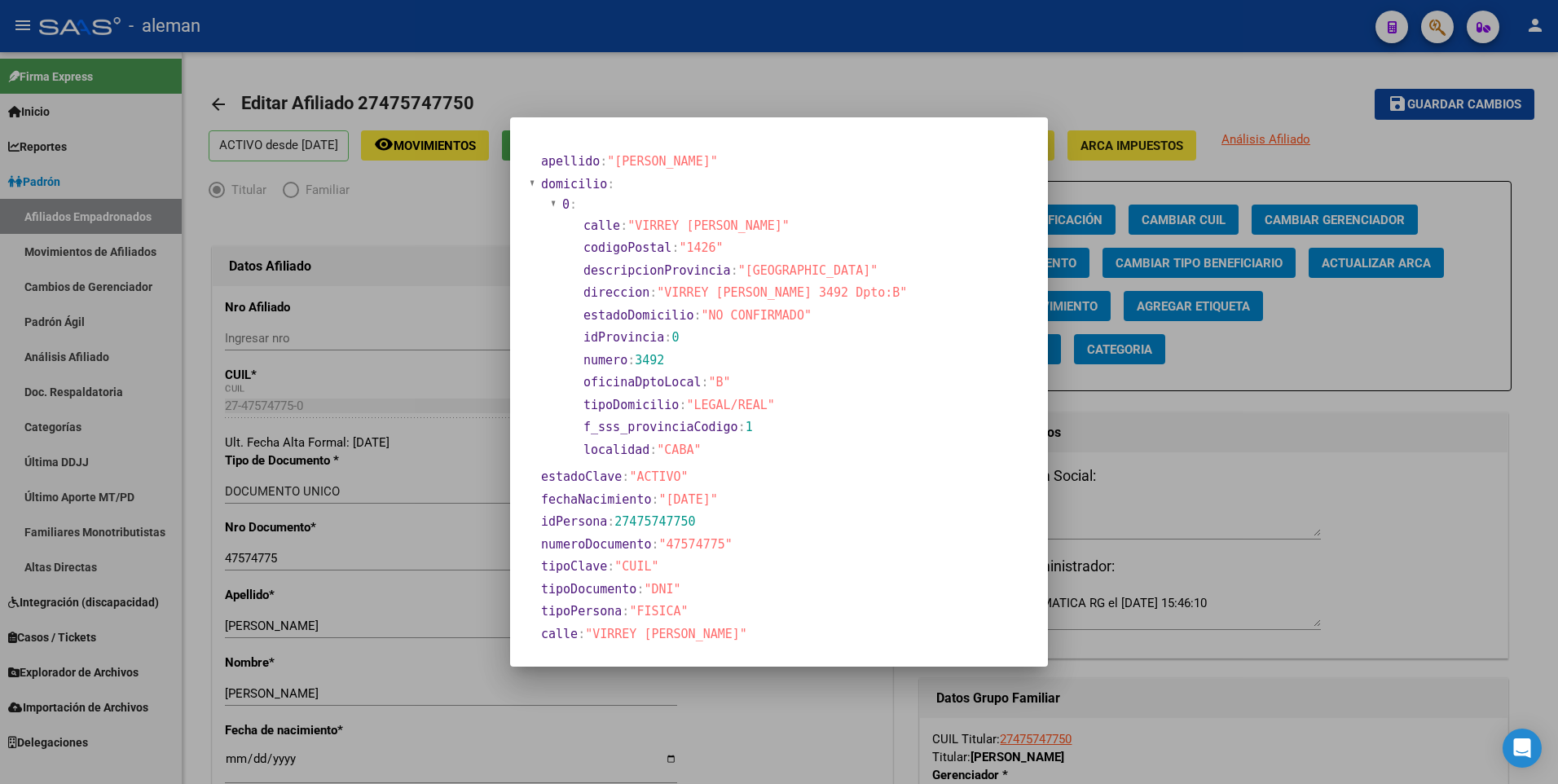
click at [231, 761] on div at bounding box center [779, 392] width 1558 height 784
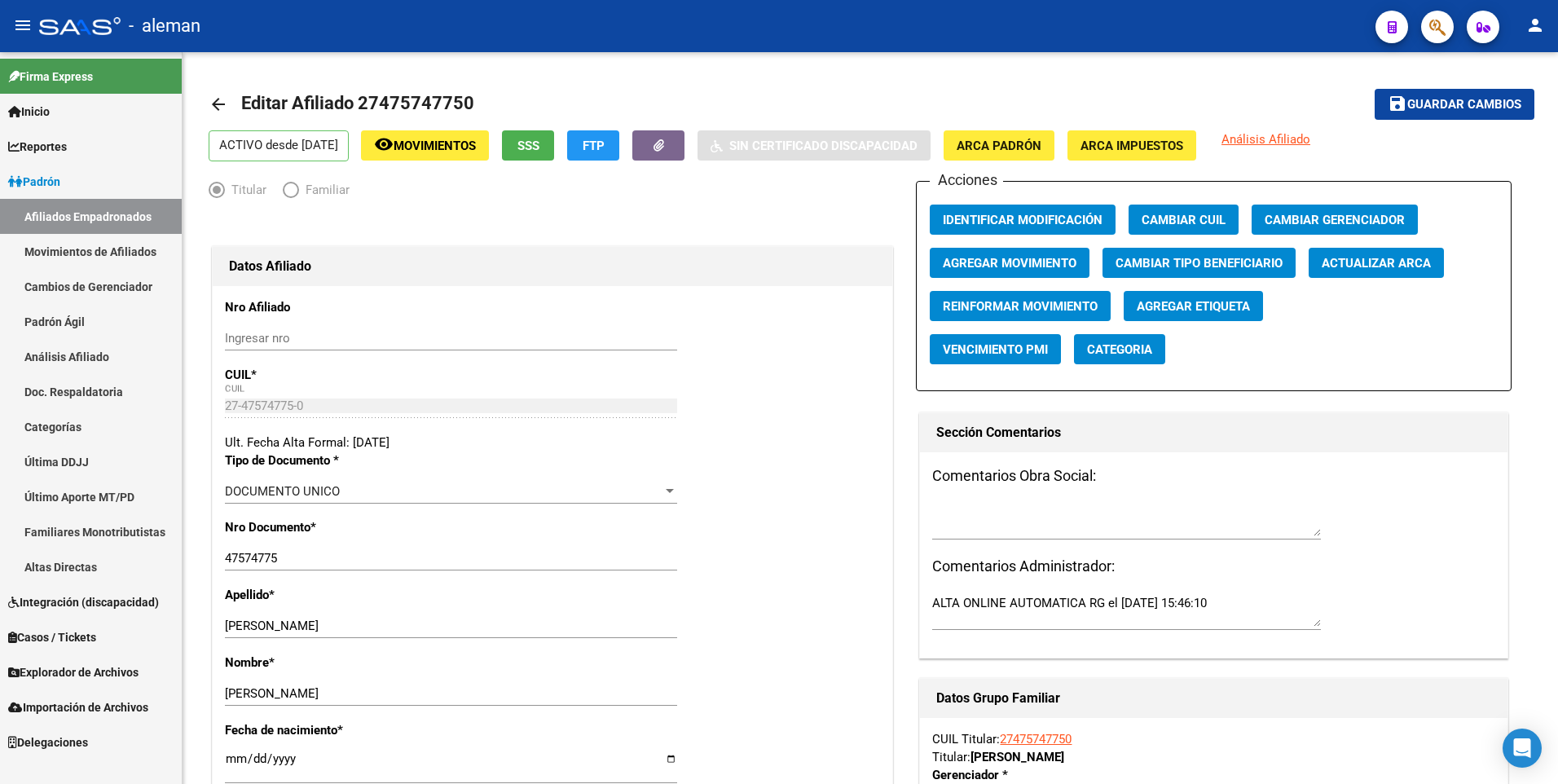
click at [231, 761] on input "[DATE]" at bounding box center [451, 765] width 452 height 26
type input "1900-01-26"
type input "2007-01-26"
click at [1422, 105] on span "Guardar cambios" at bounding box center [1464, 104] width 114 height 14
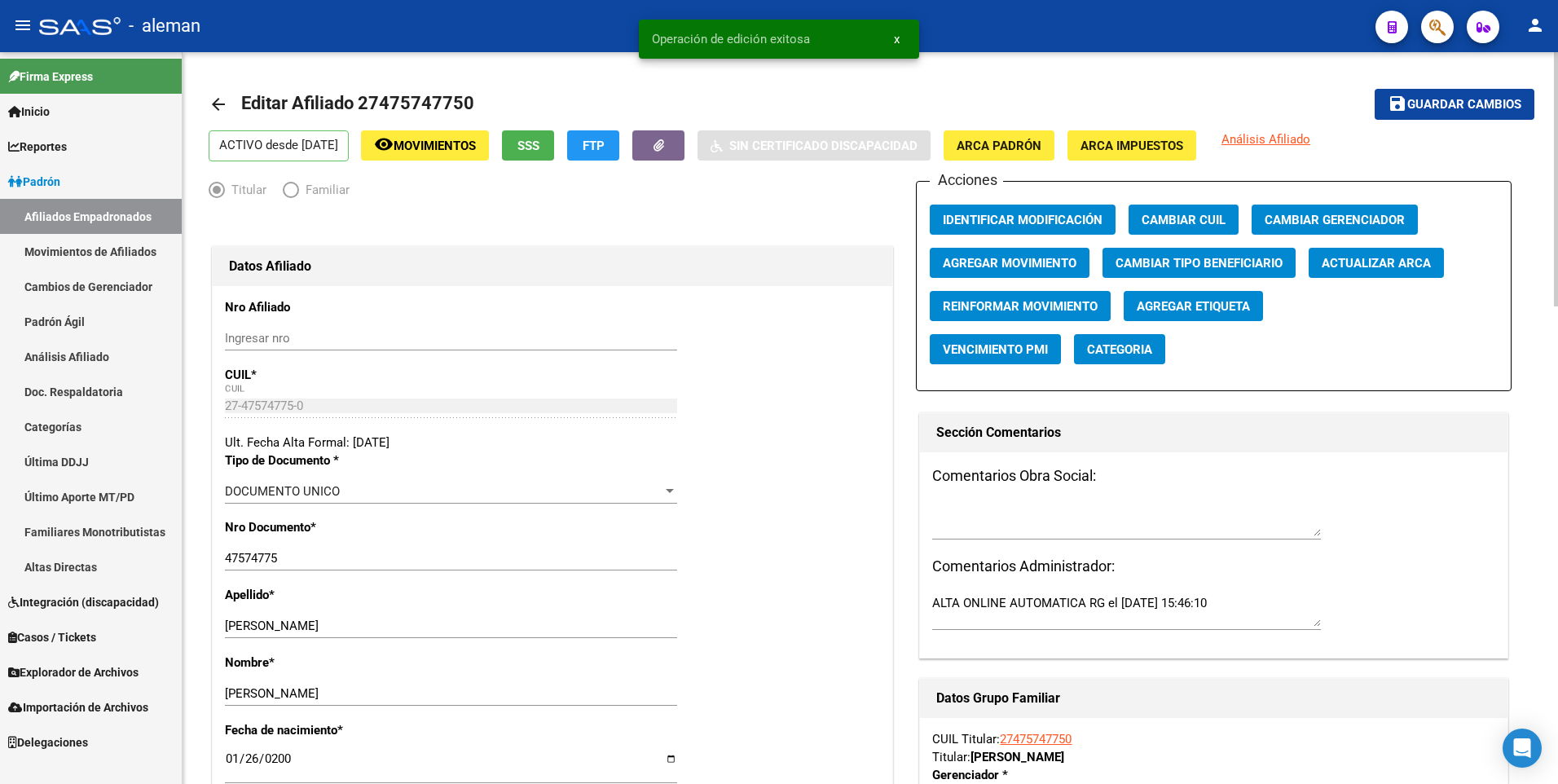
click at [790, 524] on div "Nro Documento * 47574775 Ingresar nro" at bounding box center [552, 551] width 655 height 68
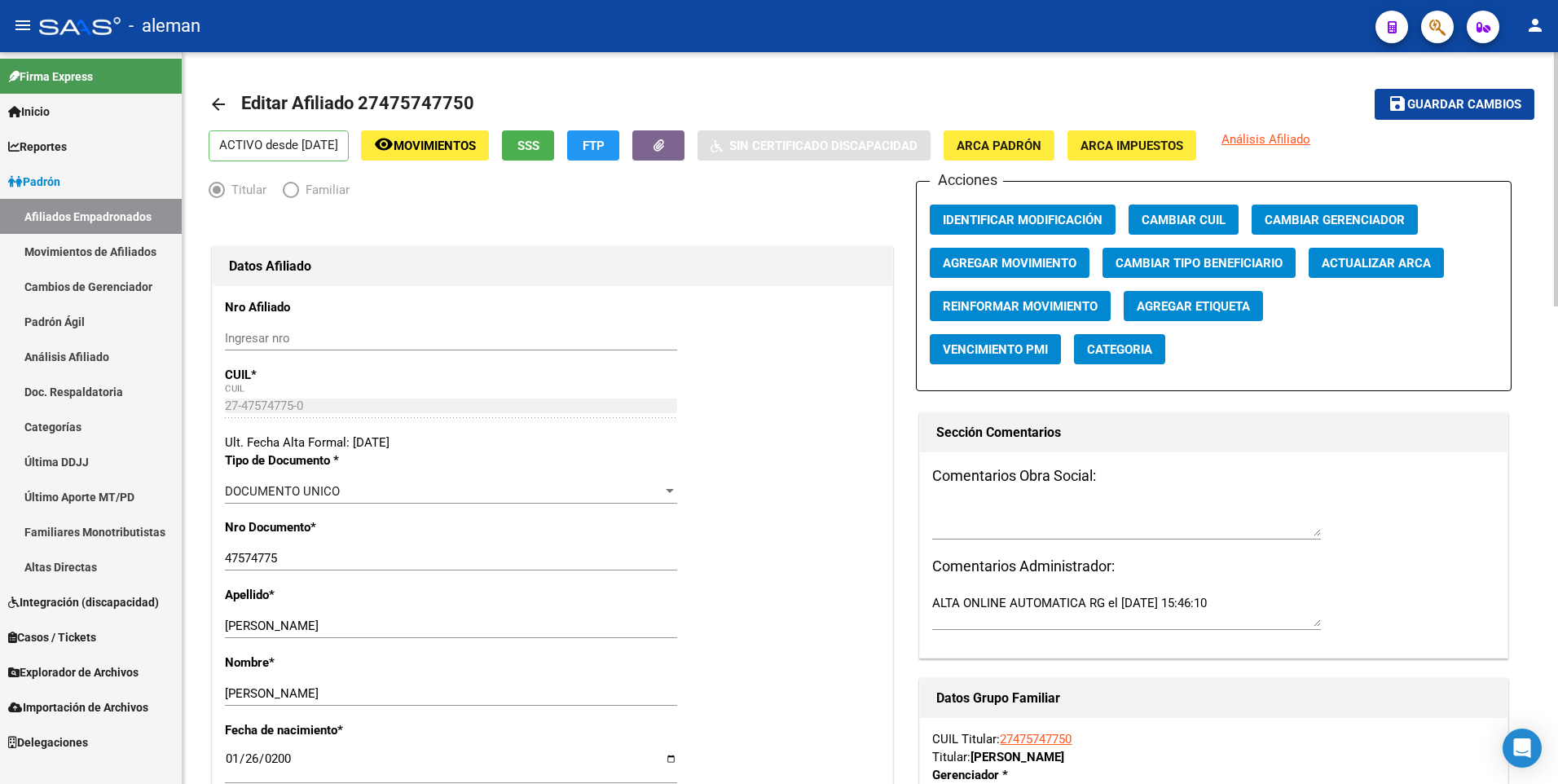
click at [214, 100] on mat-icon "arrow_back" at bounding box center [217, 104] width 19 height 19
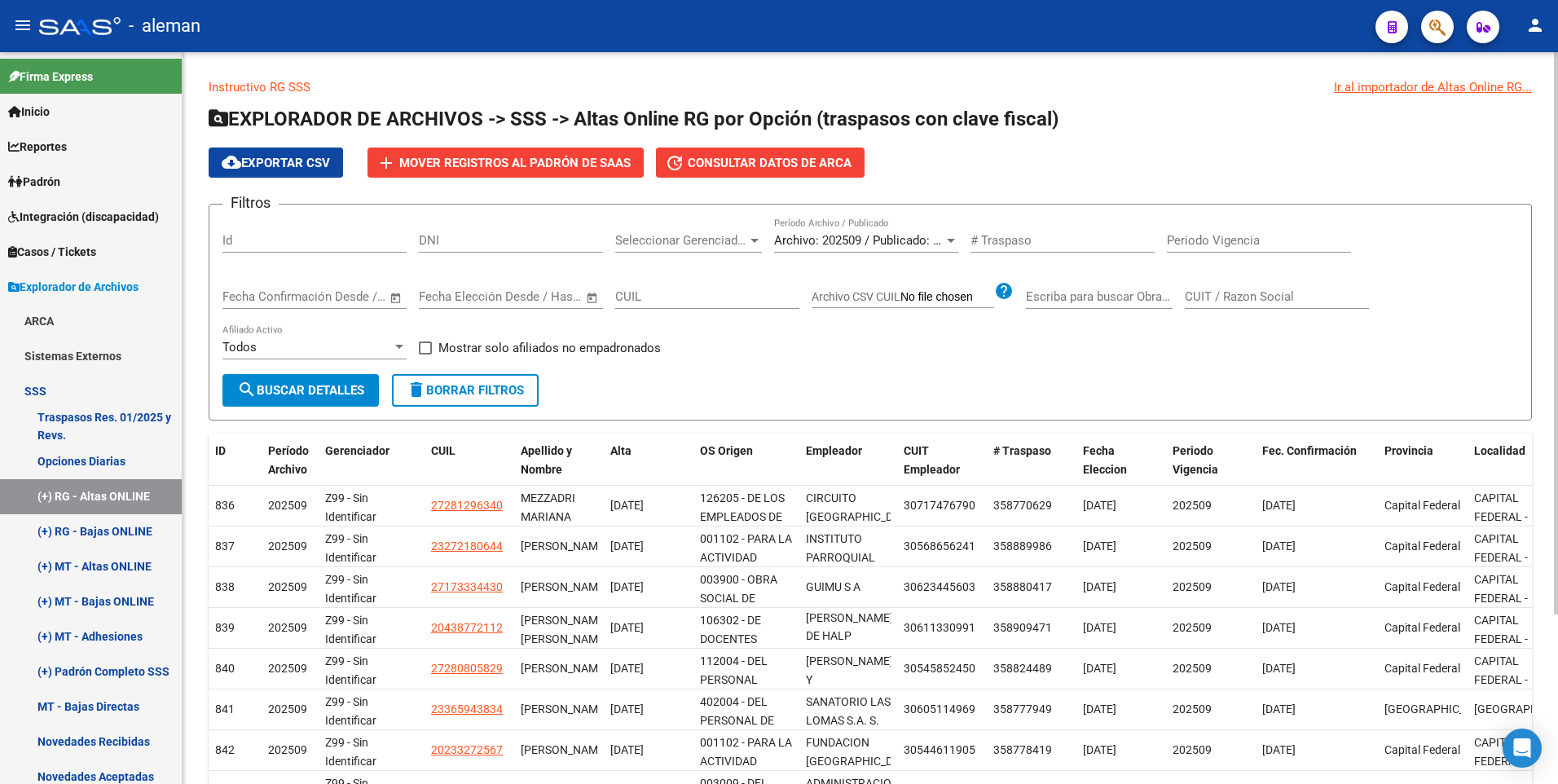
scroll to position [220, 0]
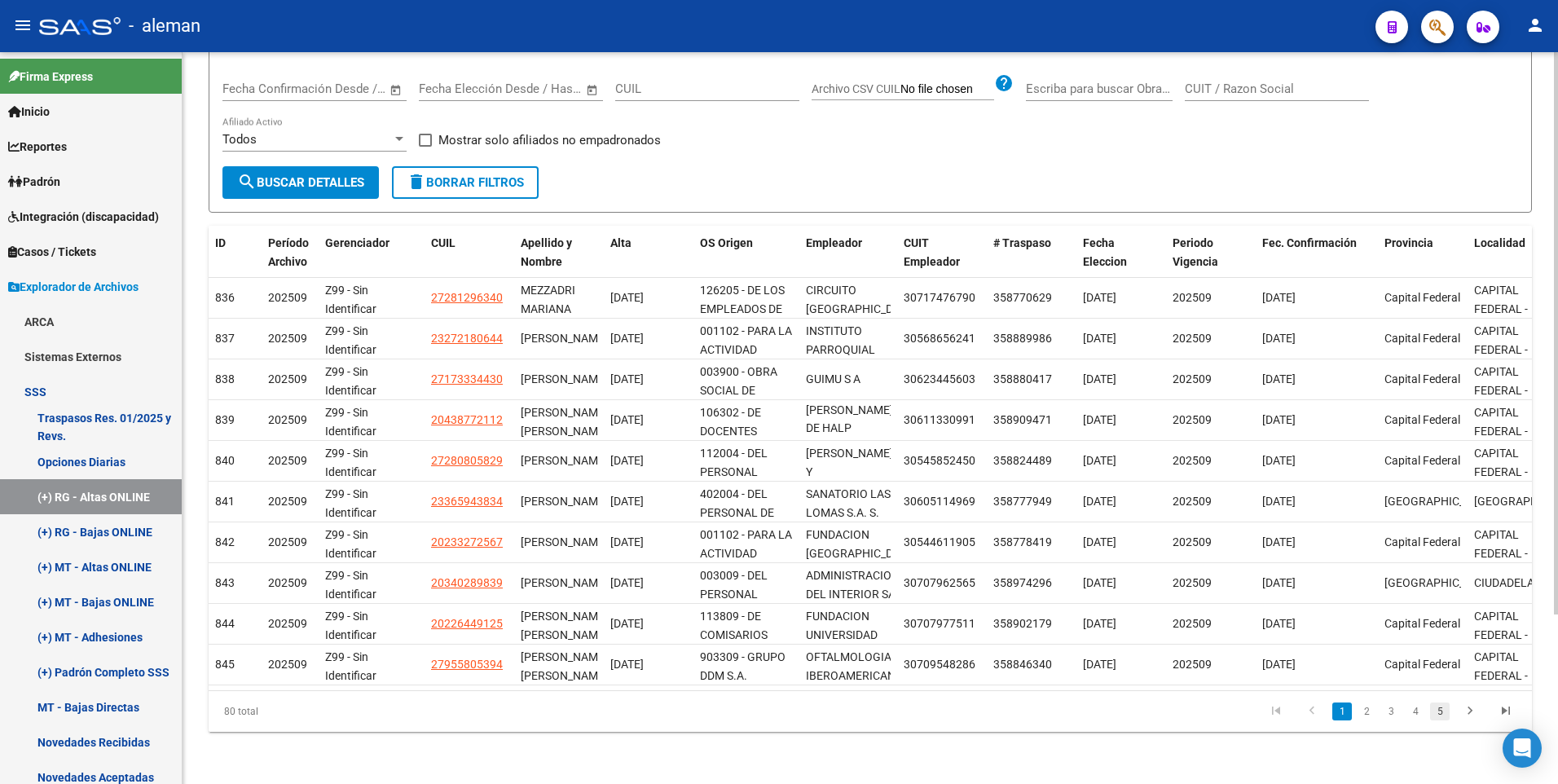
click at [1439, 713] on link "5" at bounding box center [1439, 711] width 19 height 18
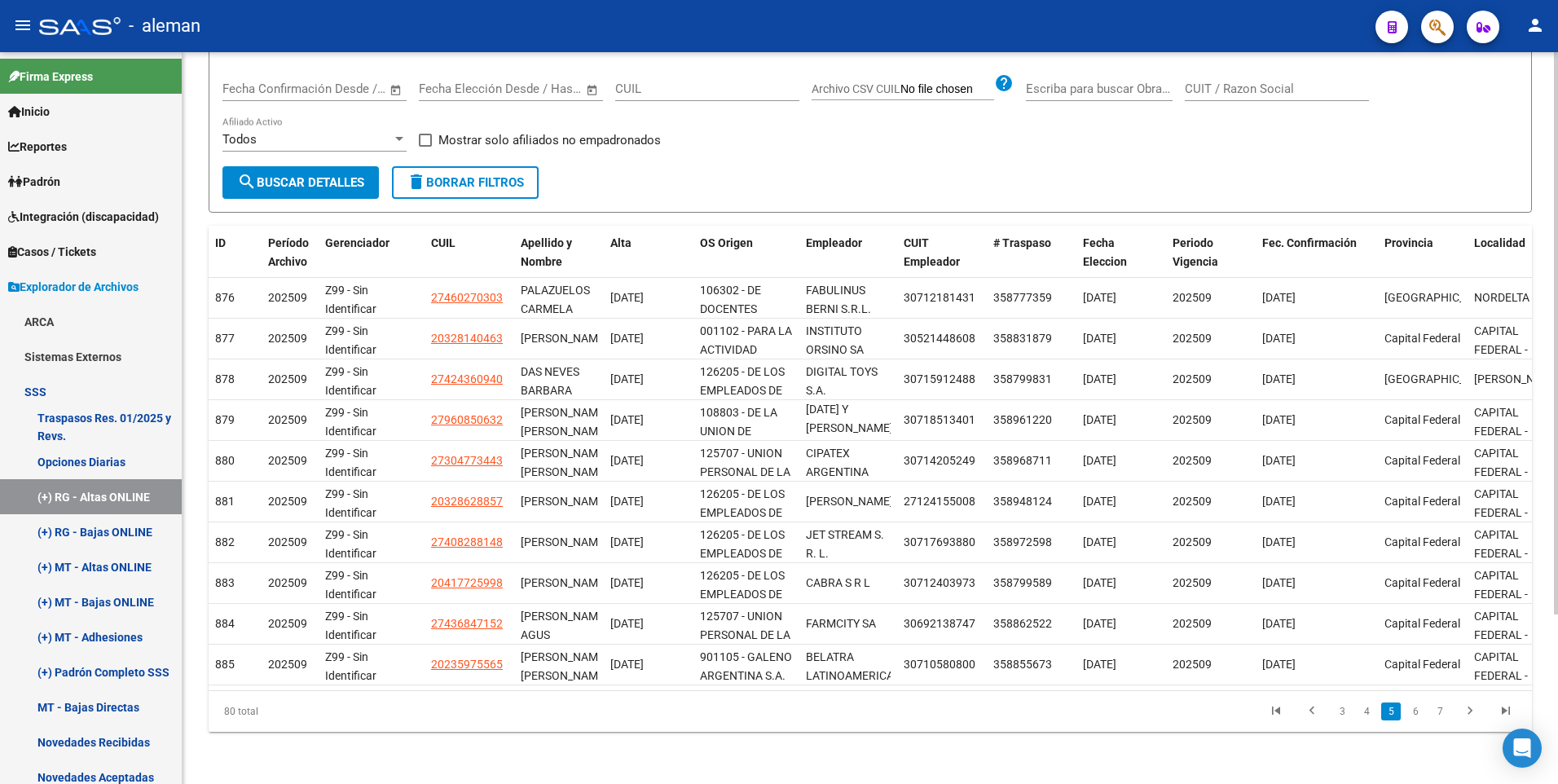
click at [1440, 713] on link "7" at bounding box center [1439, 711] width 19 height 18
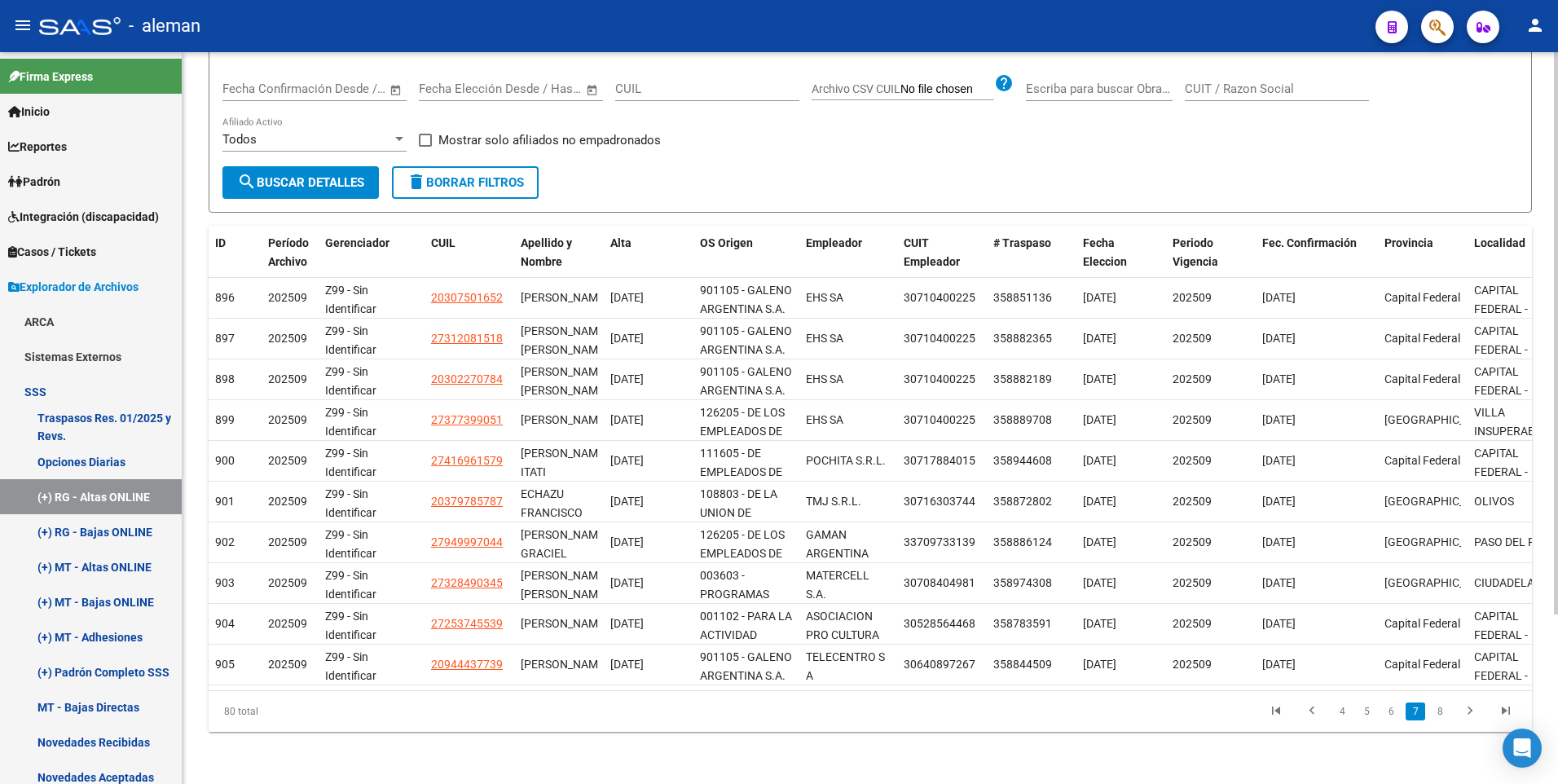
scroll to position [0, 0]
click at [1440, 715] on link "8" at bounding box center [1439, 711] width 19 height 18
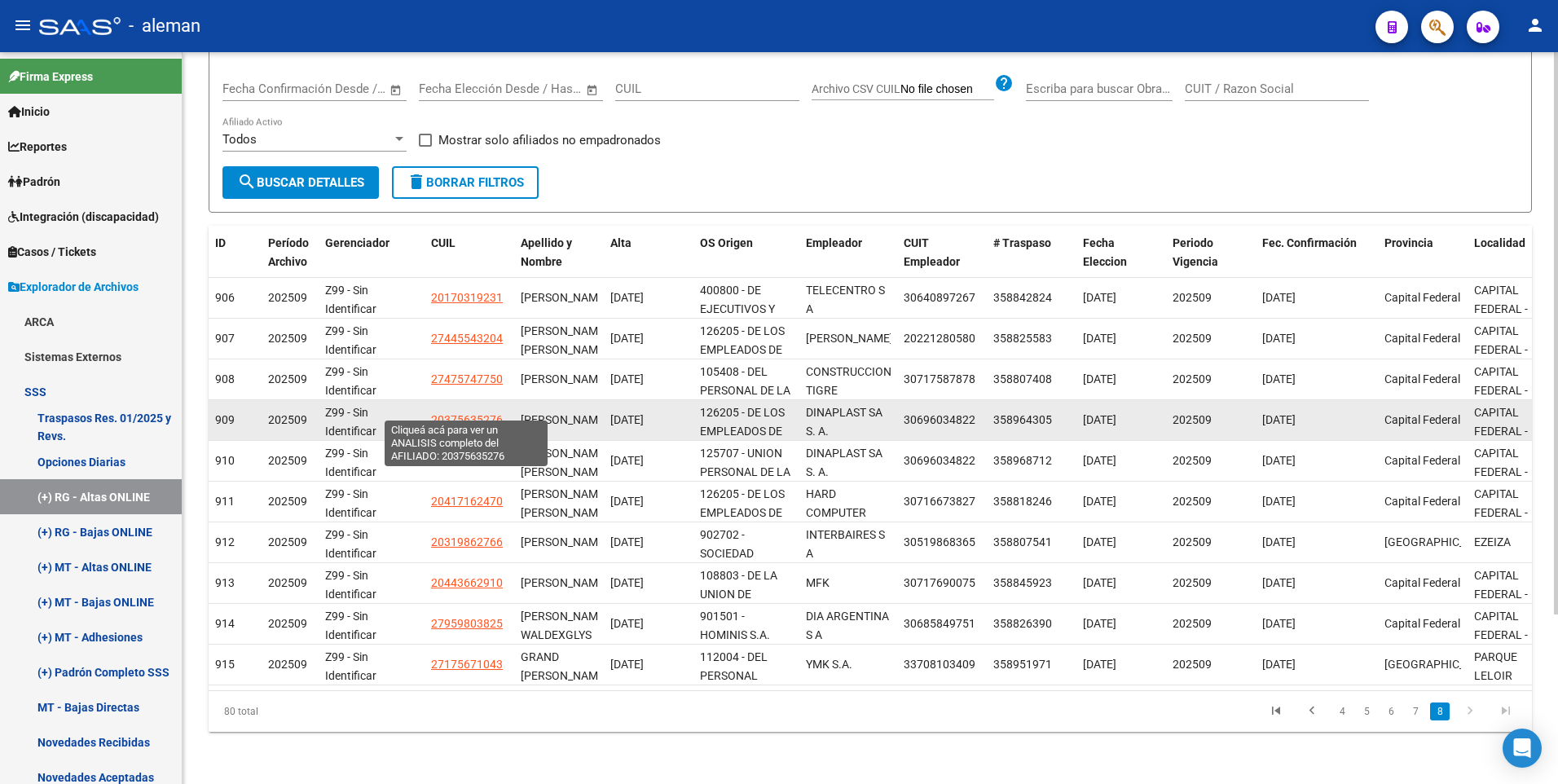
click at [470, 413] on span "20375635276" at bounding box center [466, 420] width 71 height 13
type textarea "20375635276"
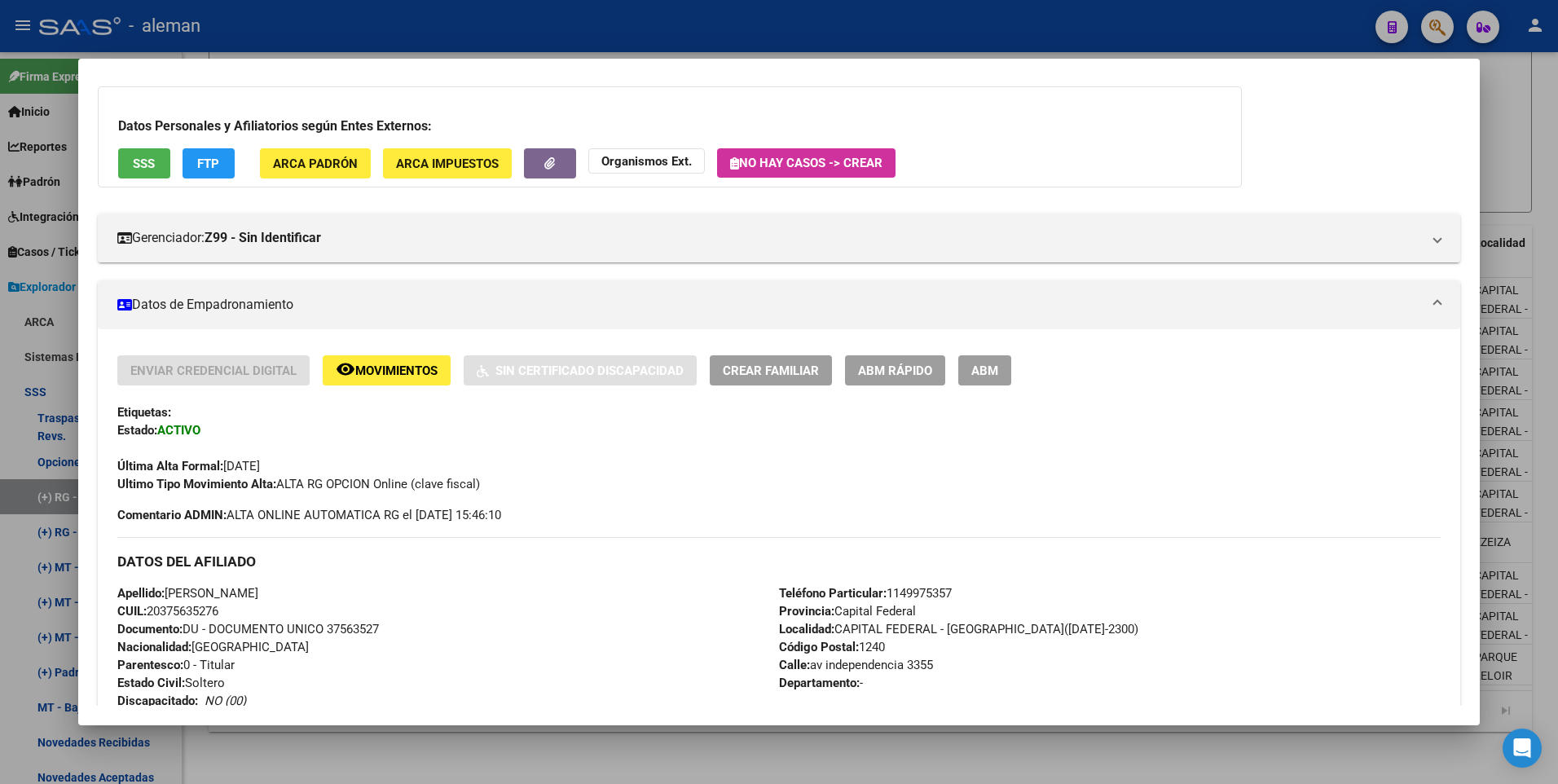
scroll to position [244, 0]
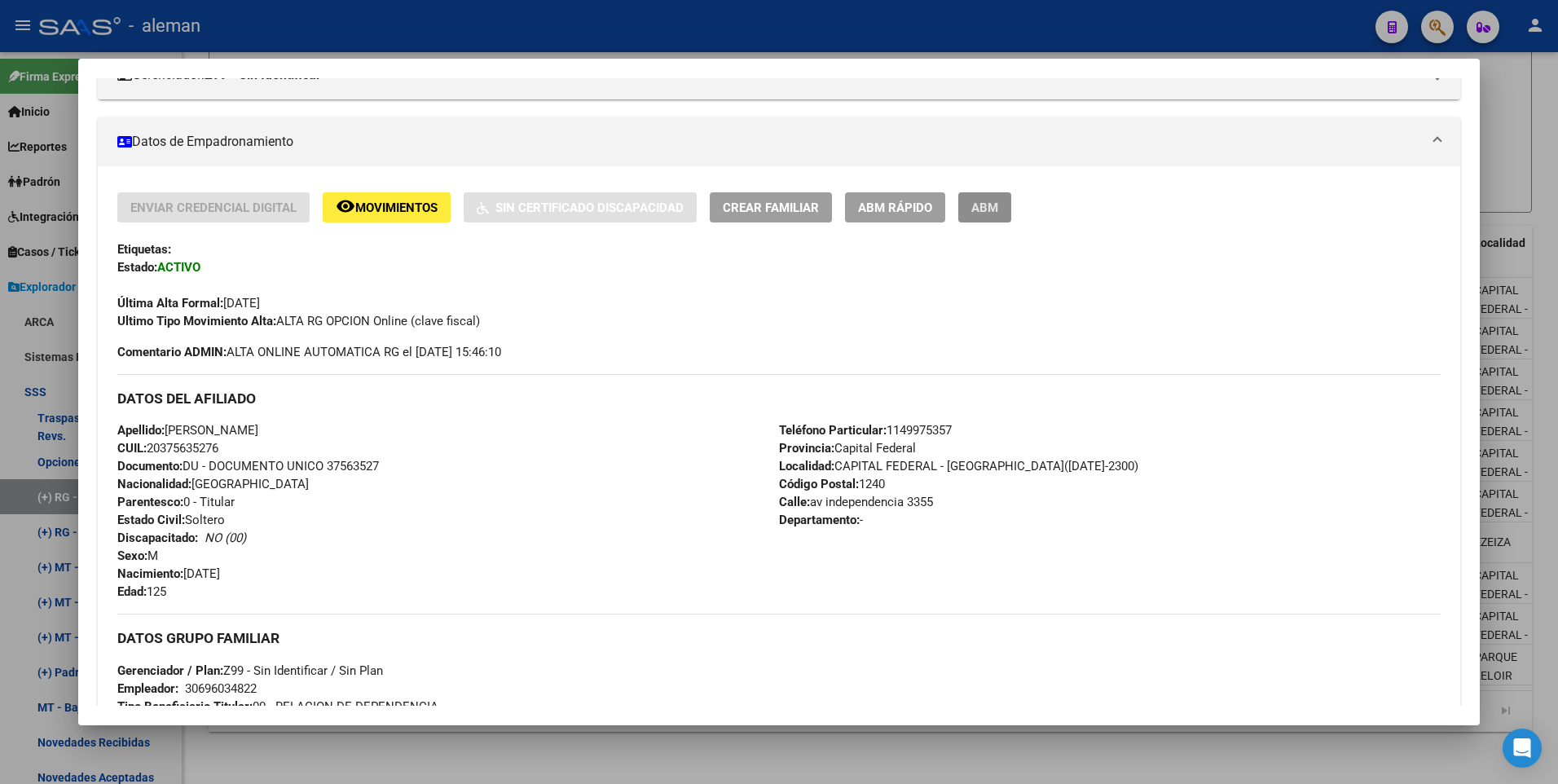
click at [991, 207] on span "ABM" at bounding box center [985, 207] width 27 height 14
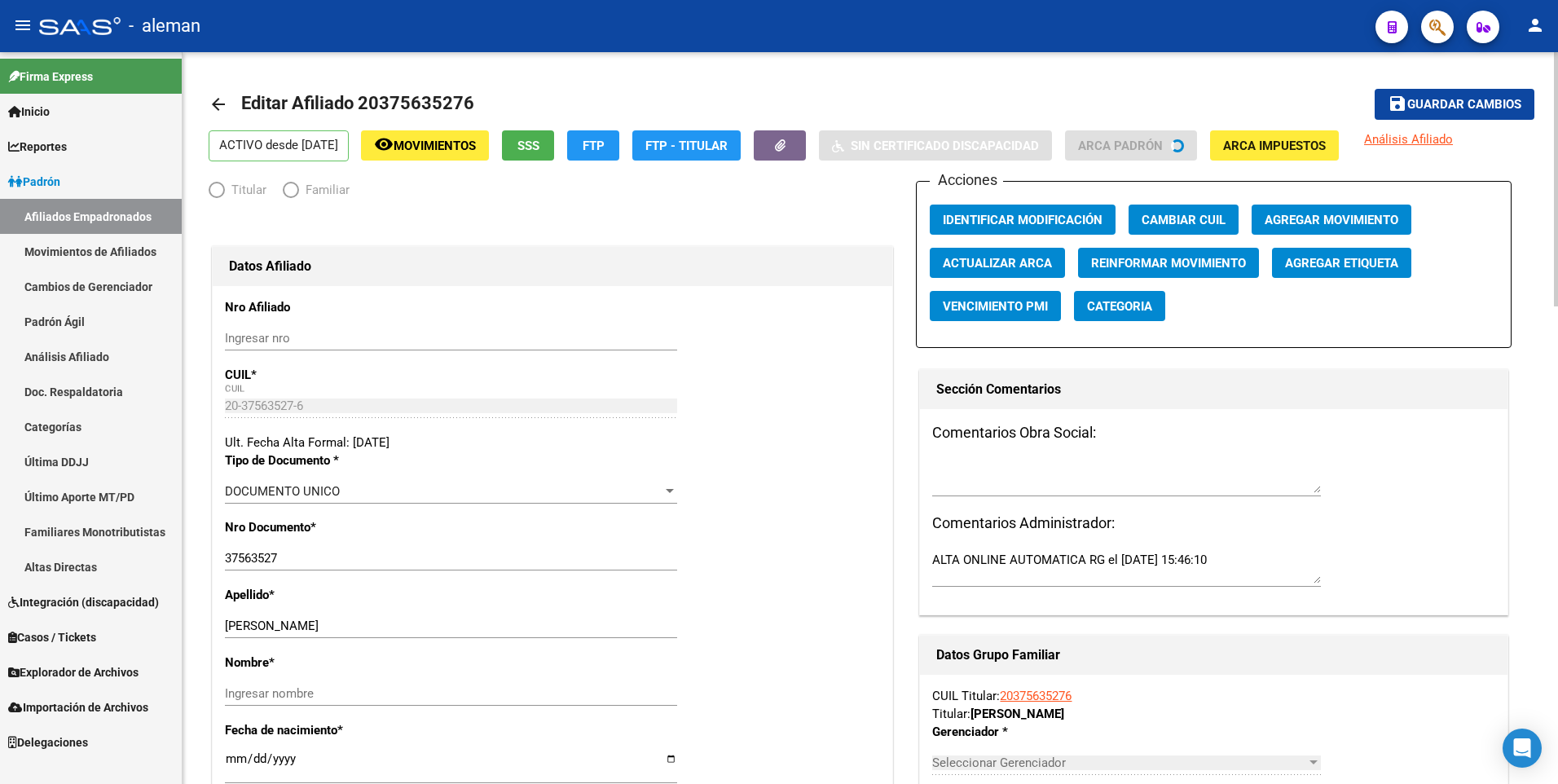
radio input "true"
type input "30-69603482-2"
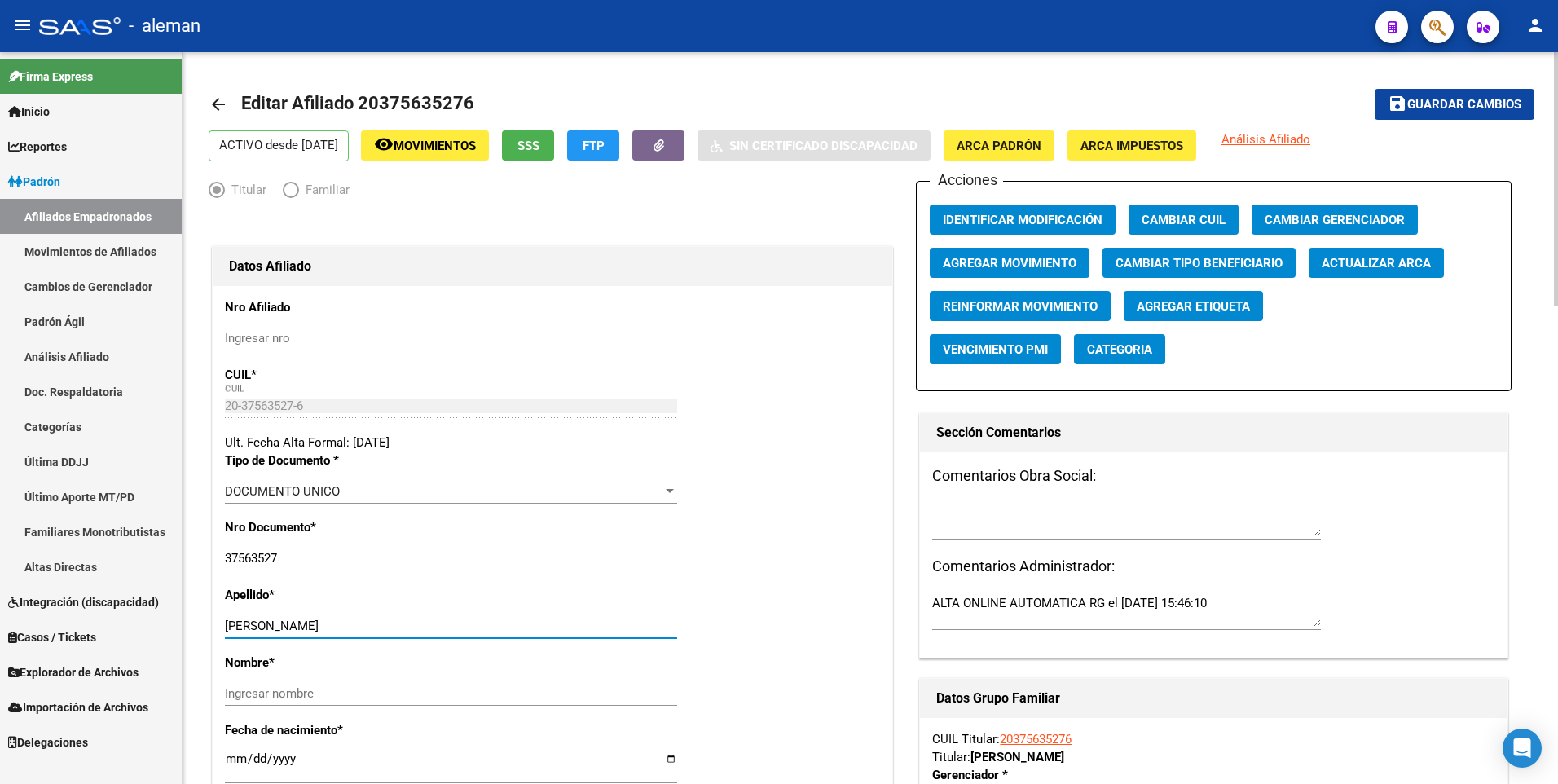
drag, startPoint x: 292, startPoint y: 625, endPoint x: 456, endPoint y: 625, distance: 164.0
click at [456, 625] on input "[PERSON_NAME]" at bounding box center [451, 625] width 452 height 14
click at [421, 699] on input "Ingresar nombre" at bounding box center [451, 693] width 452 height 14
paste input "CHRISTIAN NAHUEL"
type input "CHRISTIAN NAHUEL"
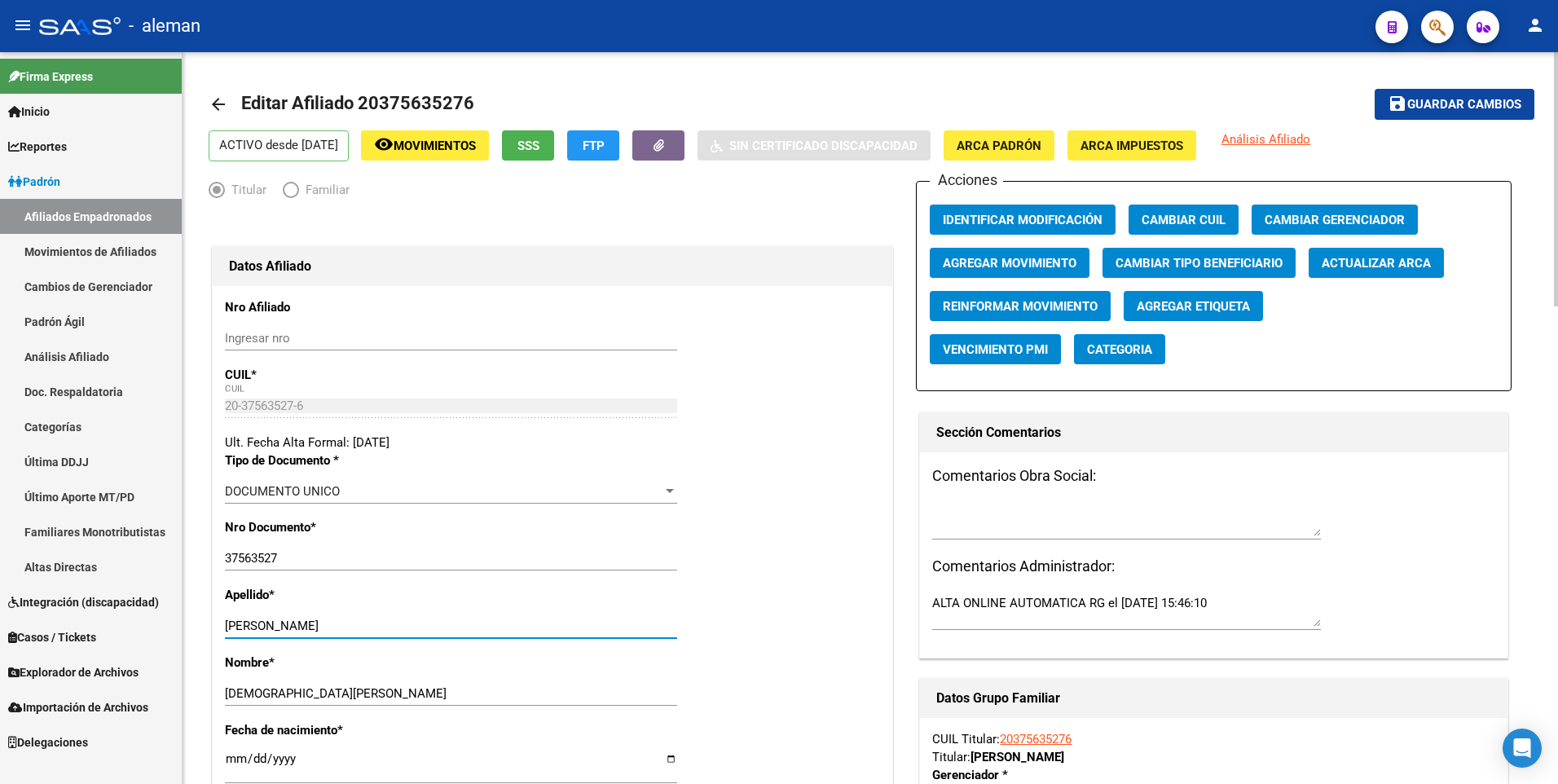
drag, startPoint x: 291, startPoint y: 624, endPoint x: 482, endPoint y: 624, distance: 191.0
click at [482, 624] on input "[PERSON_NAME]" at bounding box center [451, 625] width 452 height 14
type input "GONZALEZ"
click at [780, 544] on div "Nro Documento * 37563527 Ingresar nro" at bounding box center [552, 551] width 655 height 68
click at [1012, 144] on span "ARCA Padrón" at bounding box center [998, 145] width 85 height 14
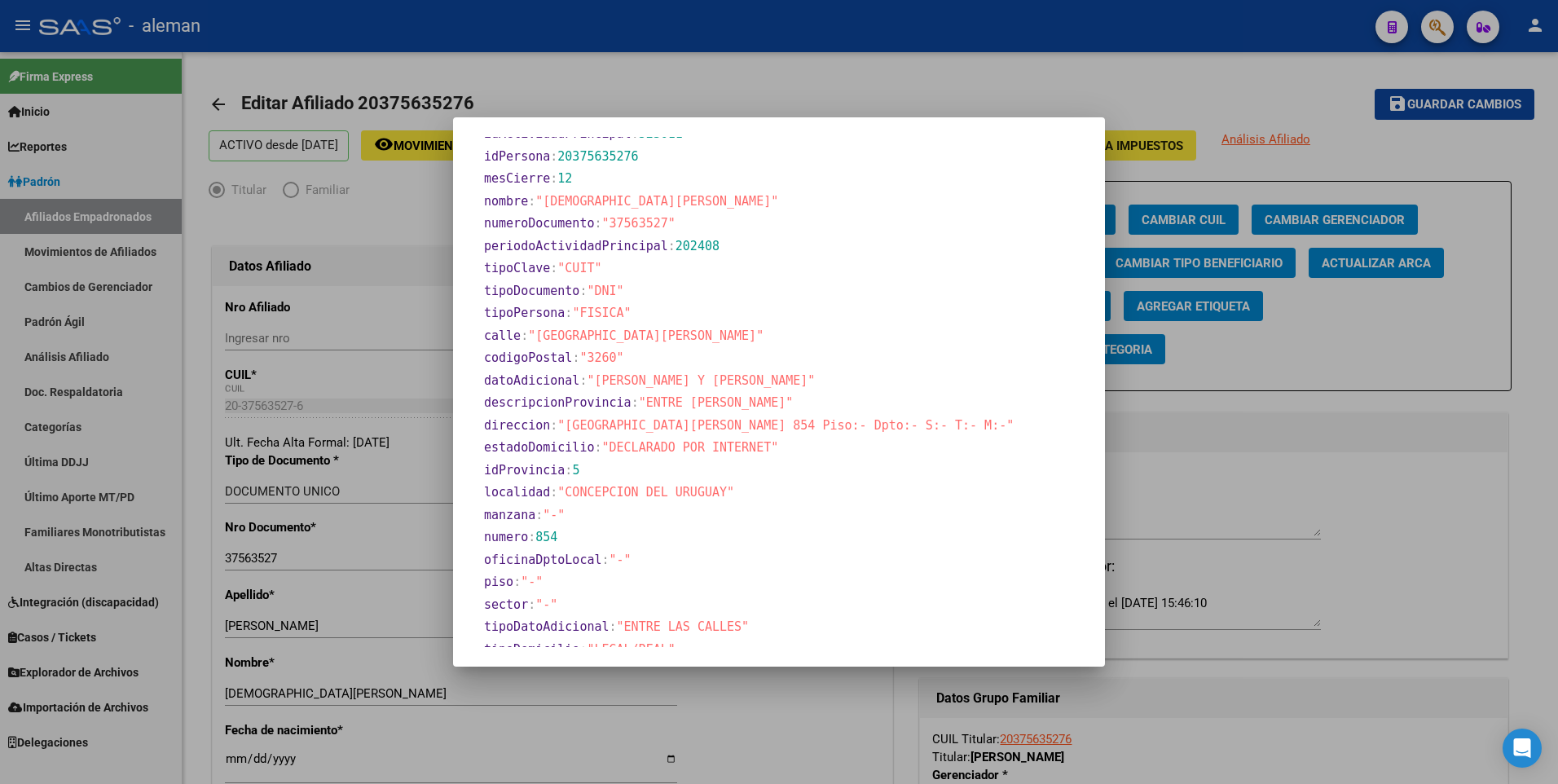
scroll to position [804, 0]
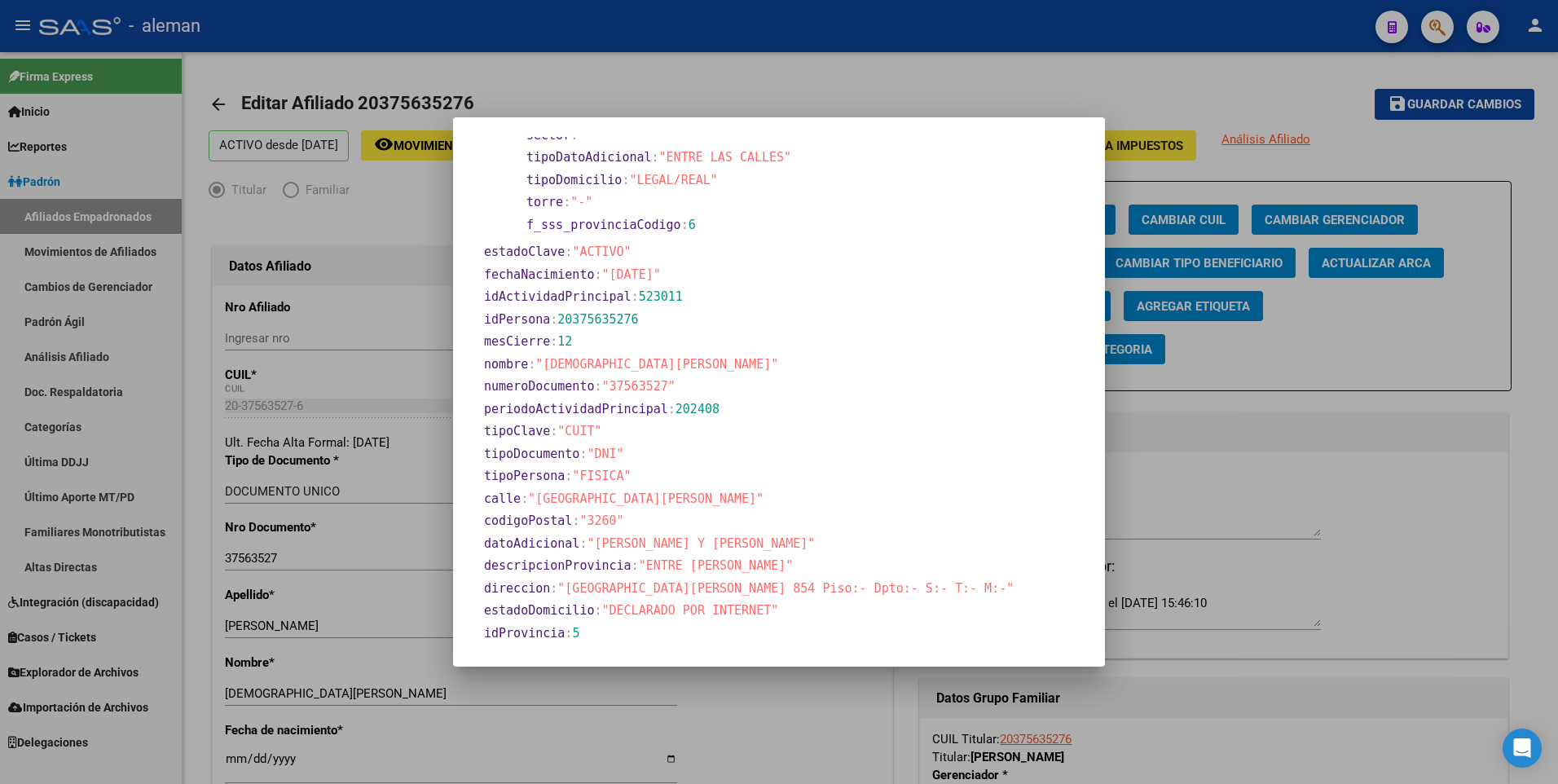
click at [249, 763] on div at bounding box center [779, 392] width 1558 height 784
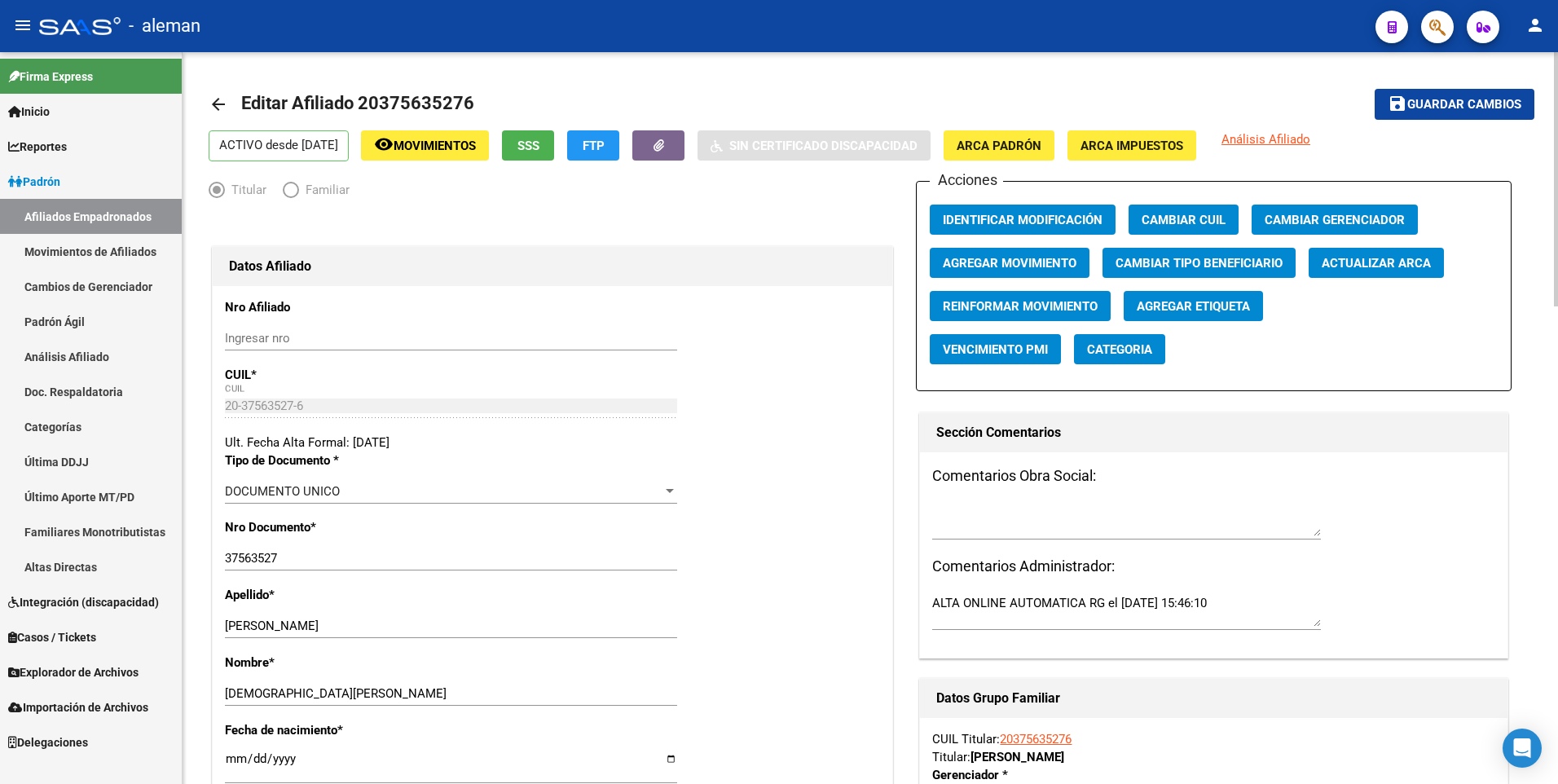
click at [232, 761] on input "[DATE]" at bounding box center [451, 765] width 452 height 26
type input "1900-01-28"
type input "1994-08-28"
click at [800, 442] on div "Ult. Fecha Alta Formal: [DATE]" at bounding box center [552, 442] width 655 height 18
click at [1448, 106] on span "Guardar cambios" at bounding box center [1464, 104] width 114 height 14
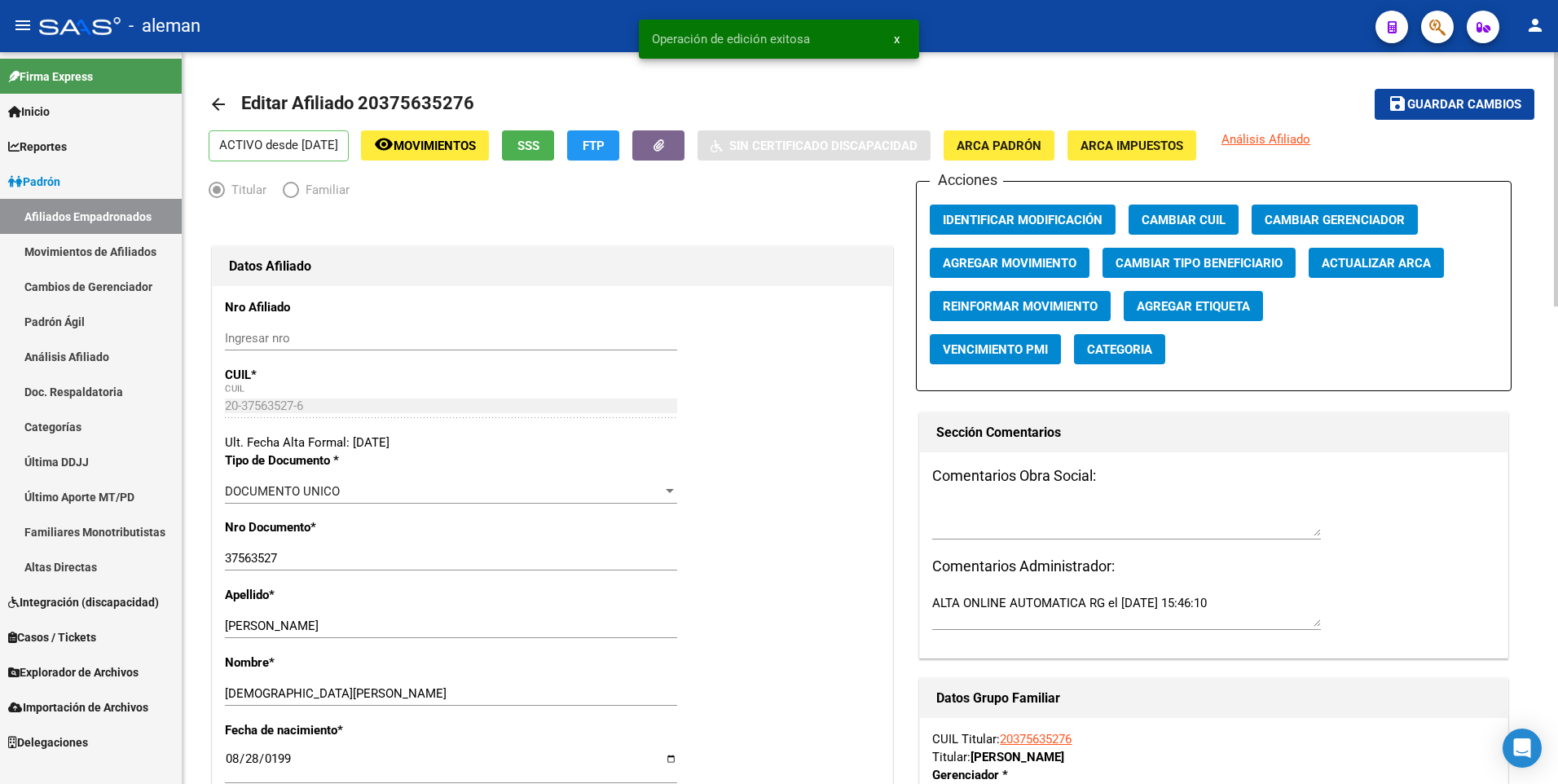
click at [218, 102] on mat-icon "arrow_back" at bounding box center [217, 104] width 19 height 19
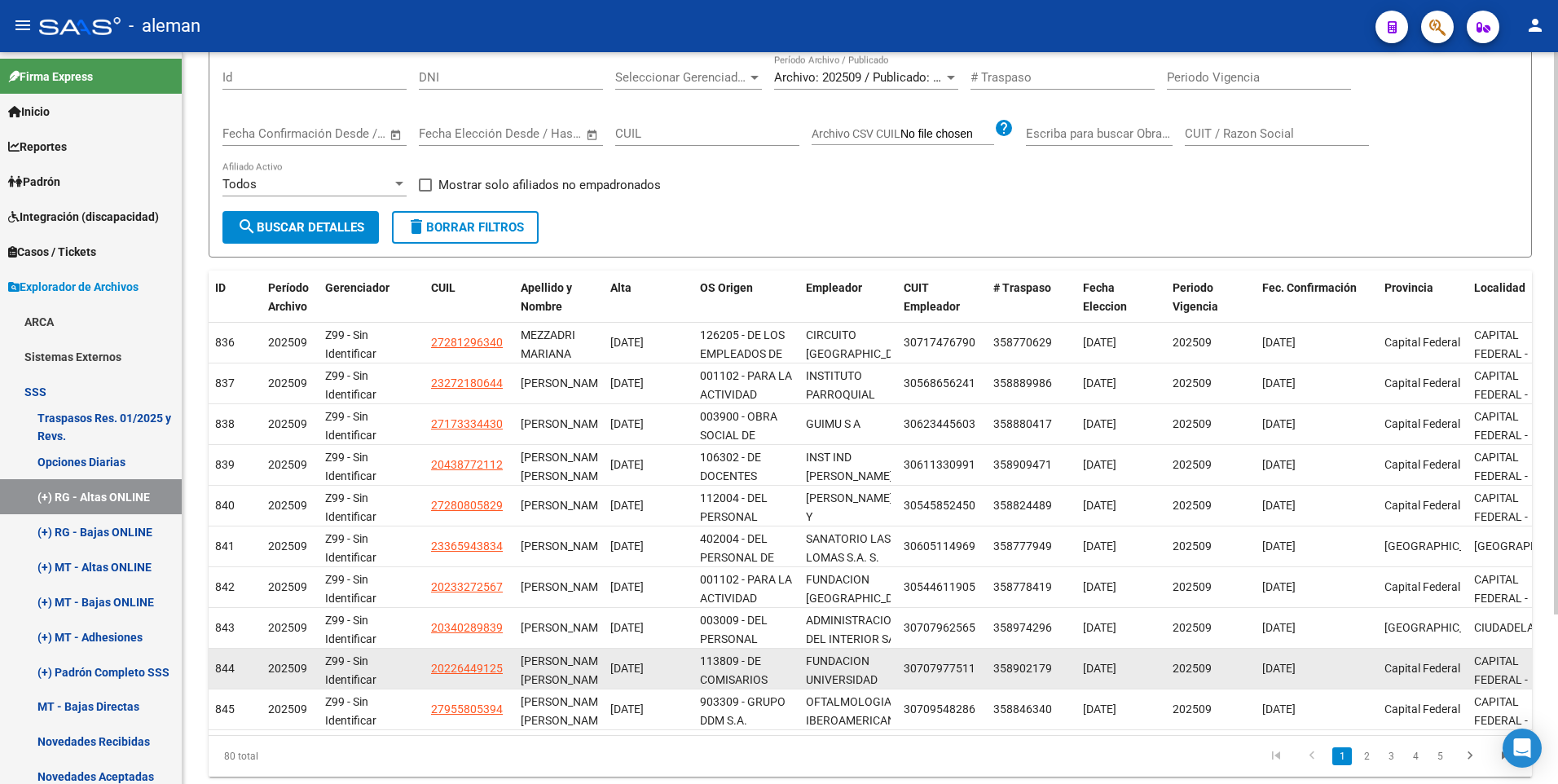
scroll to position [220, 0]
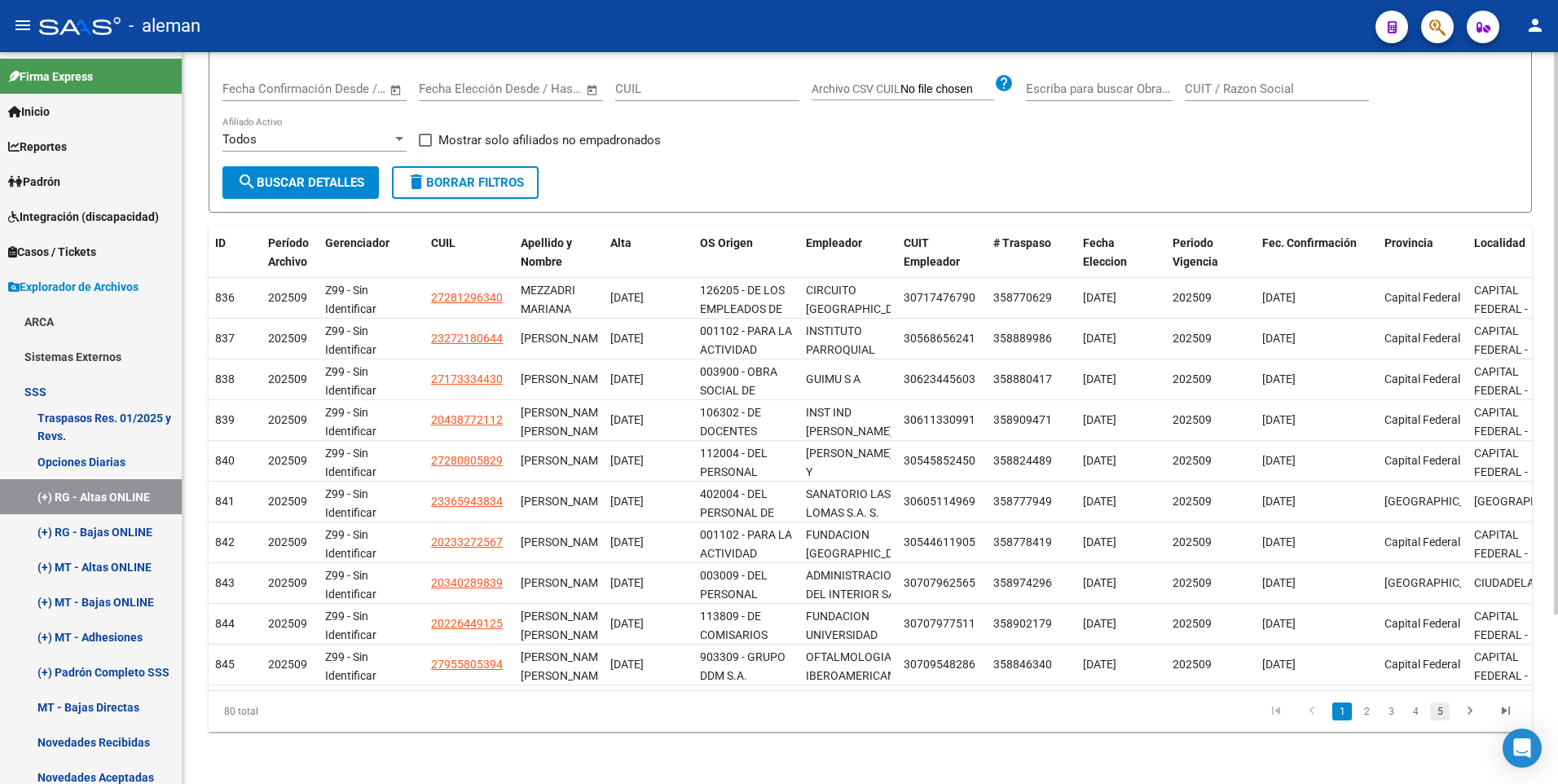
click at [1440, 709] on link "5" at bounding box center [1439, 711] width 19 height 18
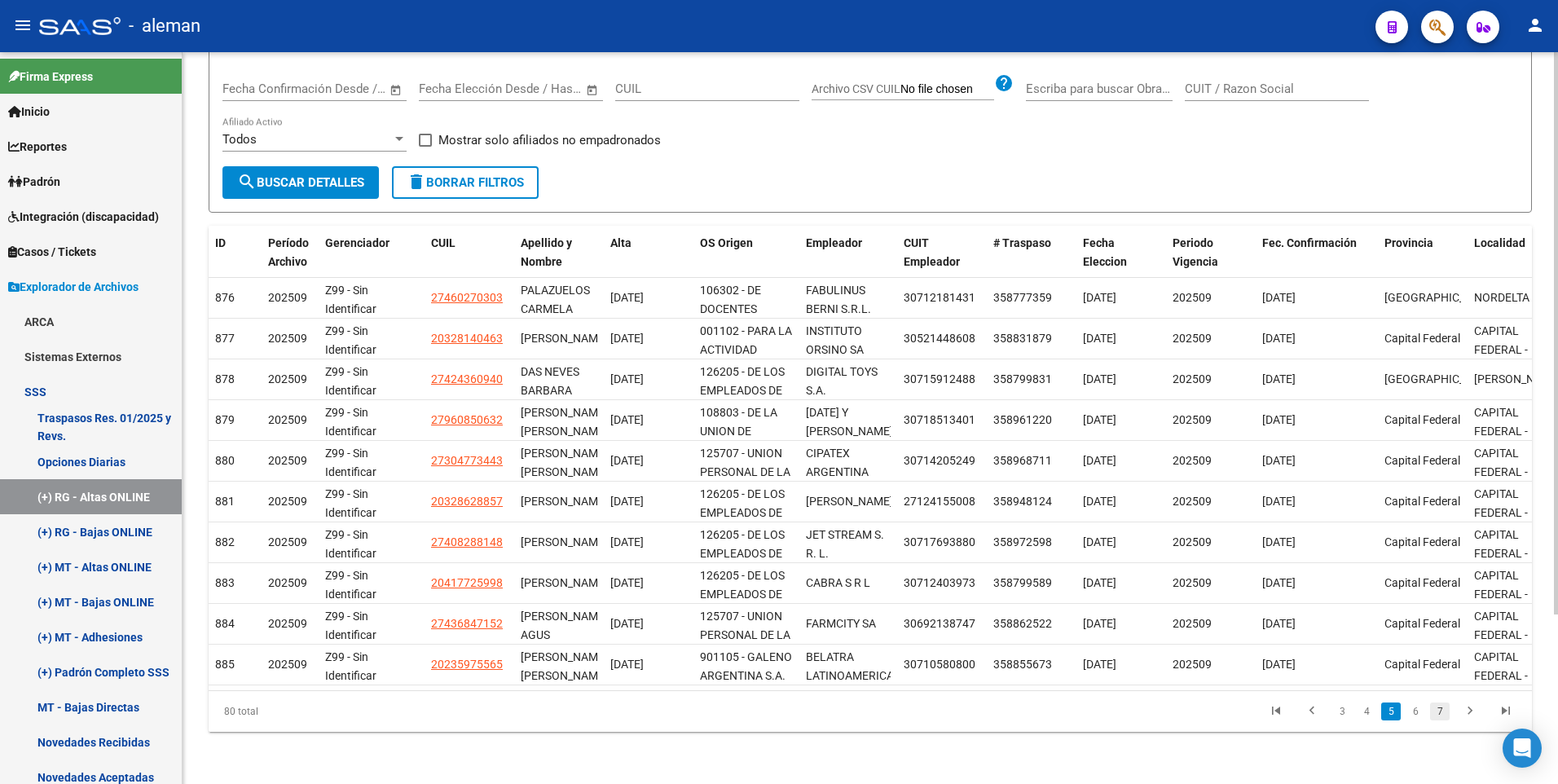
click at [1440, 710] on link "7" at bounding box center [1439, 711] width 19 height 18
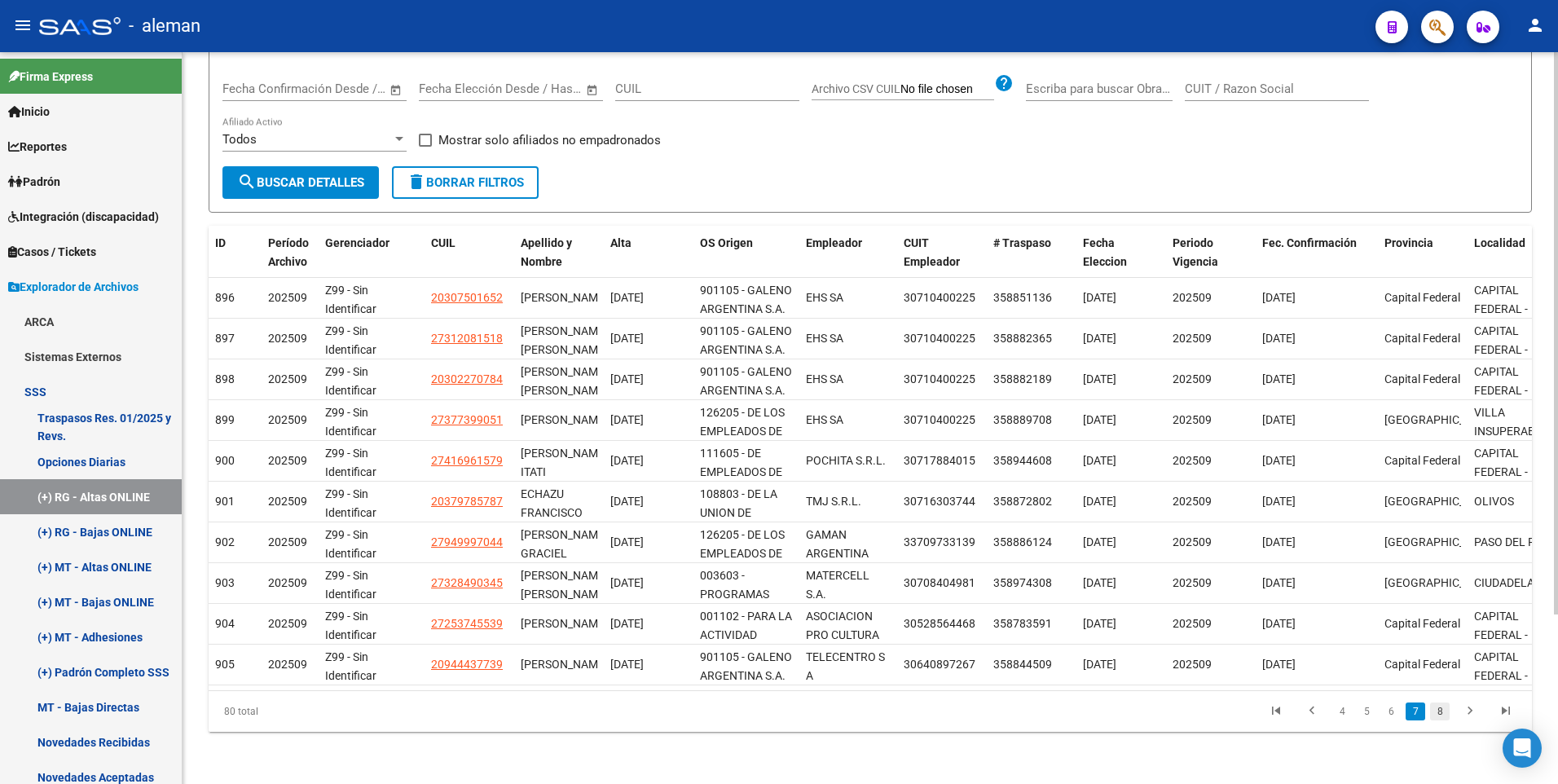
click at [1441, 712] on link "8" at bounding box center [1439, 711] width 19 height 18
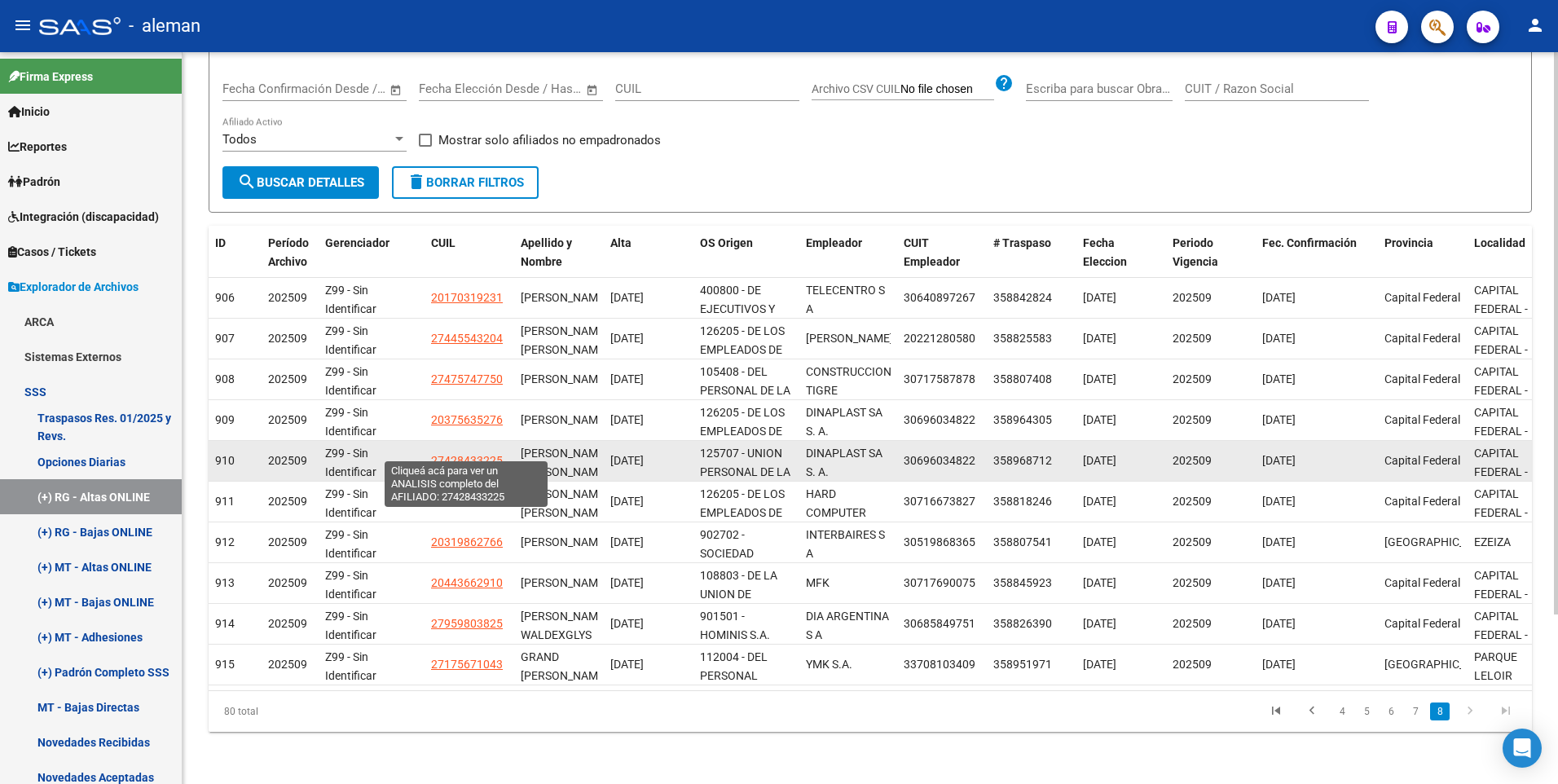
click at [467, 454] on span "27428433225" at bounding box center [466, 461] width 71 height 13
type textarea "27428433225"
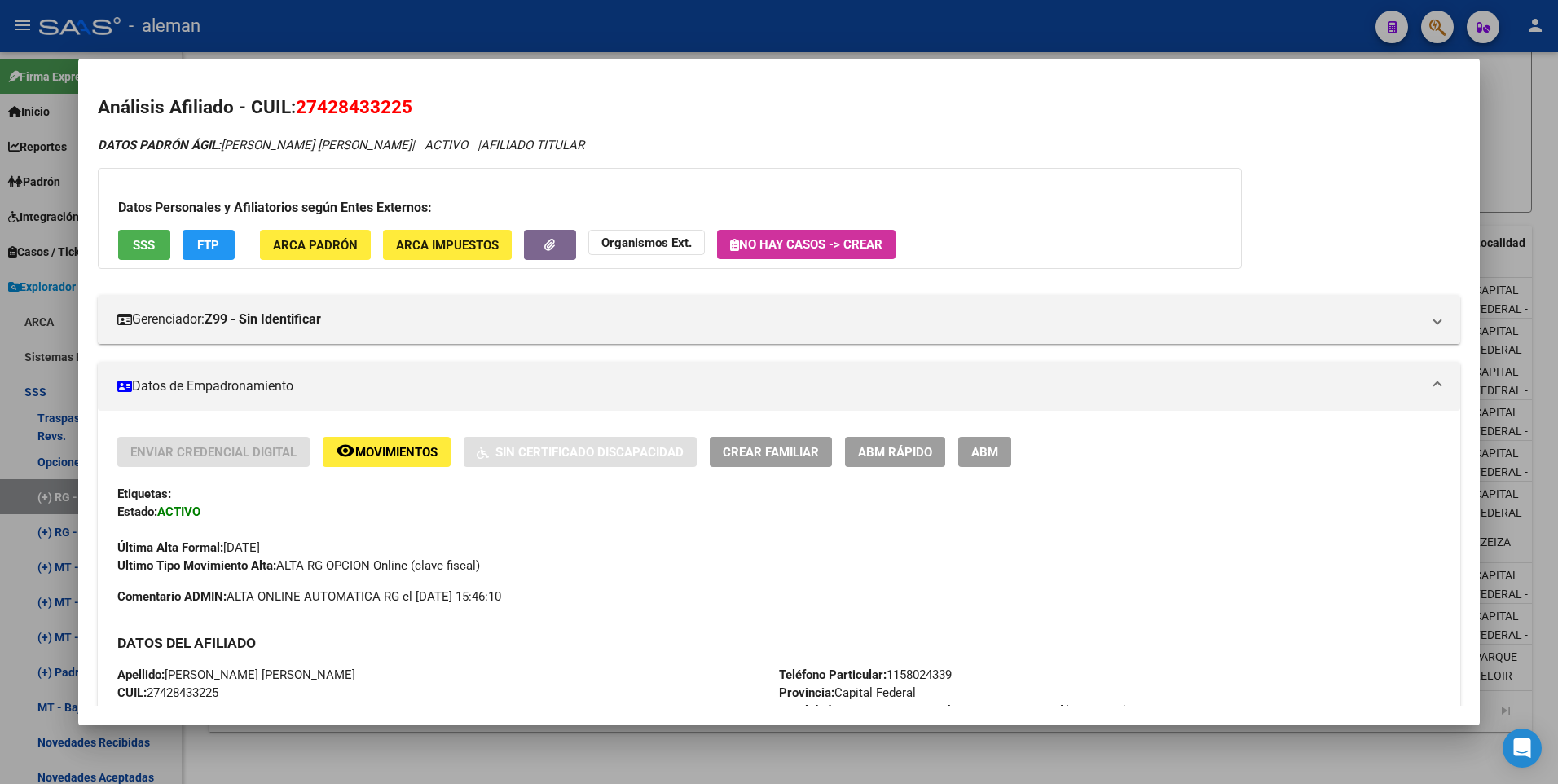
click at [1051, 547] on div "Última Alta Formal: 01/09/2025" at bounding box center [779, 538] width 1324 height 36
click at [855, 546] on div "Última Alta Formal: 01/09/2025" at bounding box center [779, 538] width 1324 height 36
click at [1067, 541] on div "Última Alta Formal: 01/09/2025" at bounding box center [779, 538] width 1324 height 36
click at [1146, 525] on div "Última Alta Formal: 01/09/2025" at bounding box center [779, 538] width 1324 height 36
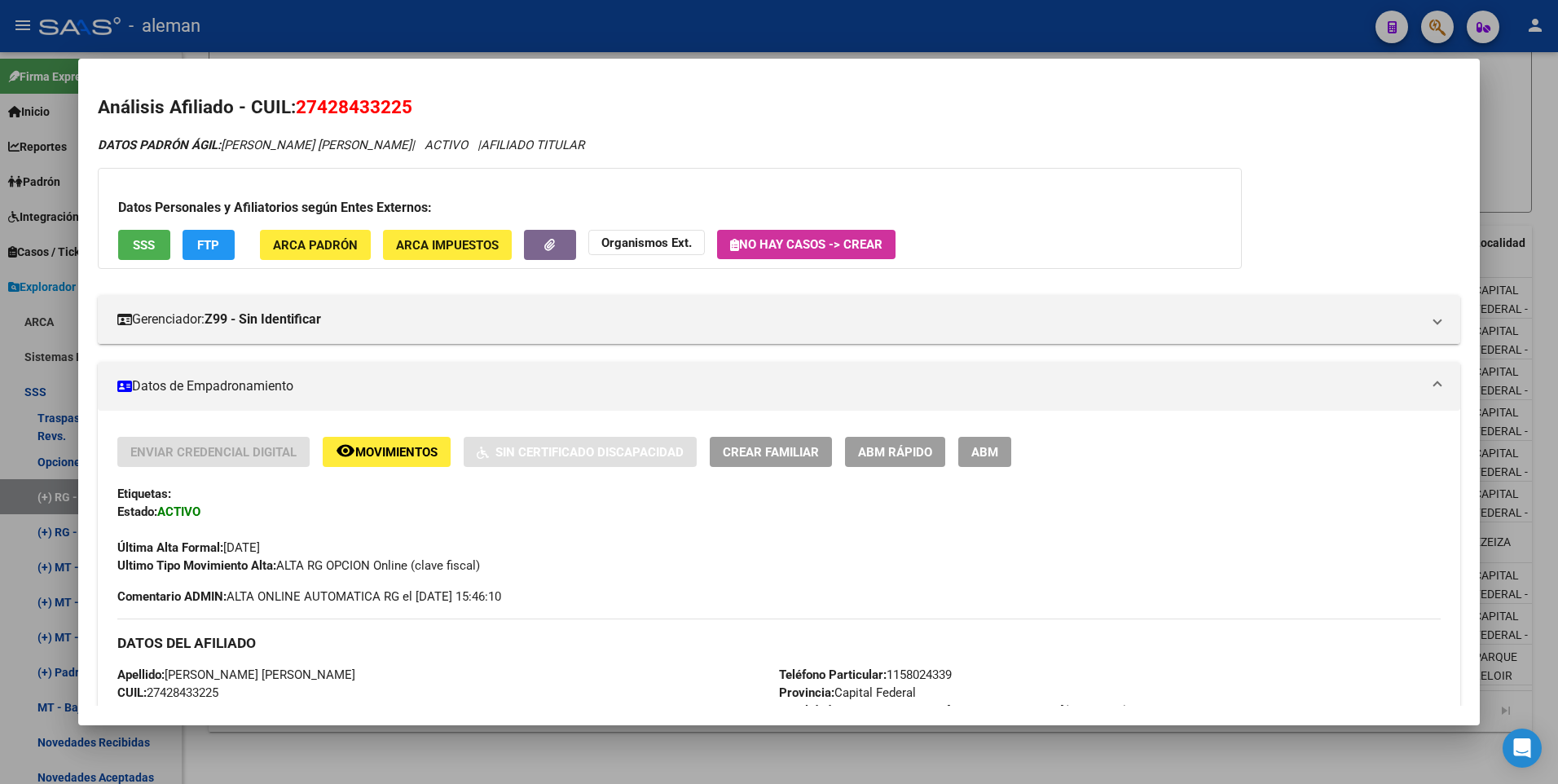
click at [1265, 522] on div "Última Alta Formal: 01/09/2025" at bounding box center [779, 538] width 1324 height 36
click at [1339, 519] on div "Enviar Credencial Digital remove_red_eye Movimientos Sin Certificado Discapacid…" at bounding box center [779, 505] width 1324 height 138
click at [902, 547] on div "Última Alta Formal: 01/09/2025" at bounding box center [779, 538] width 1324 height 36
click at [760, 546] on div "Última Alta Formal: 01/09/2025" at bounding box center [779, 538] width 1324 height 36
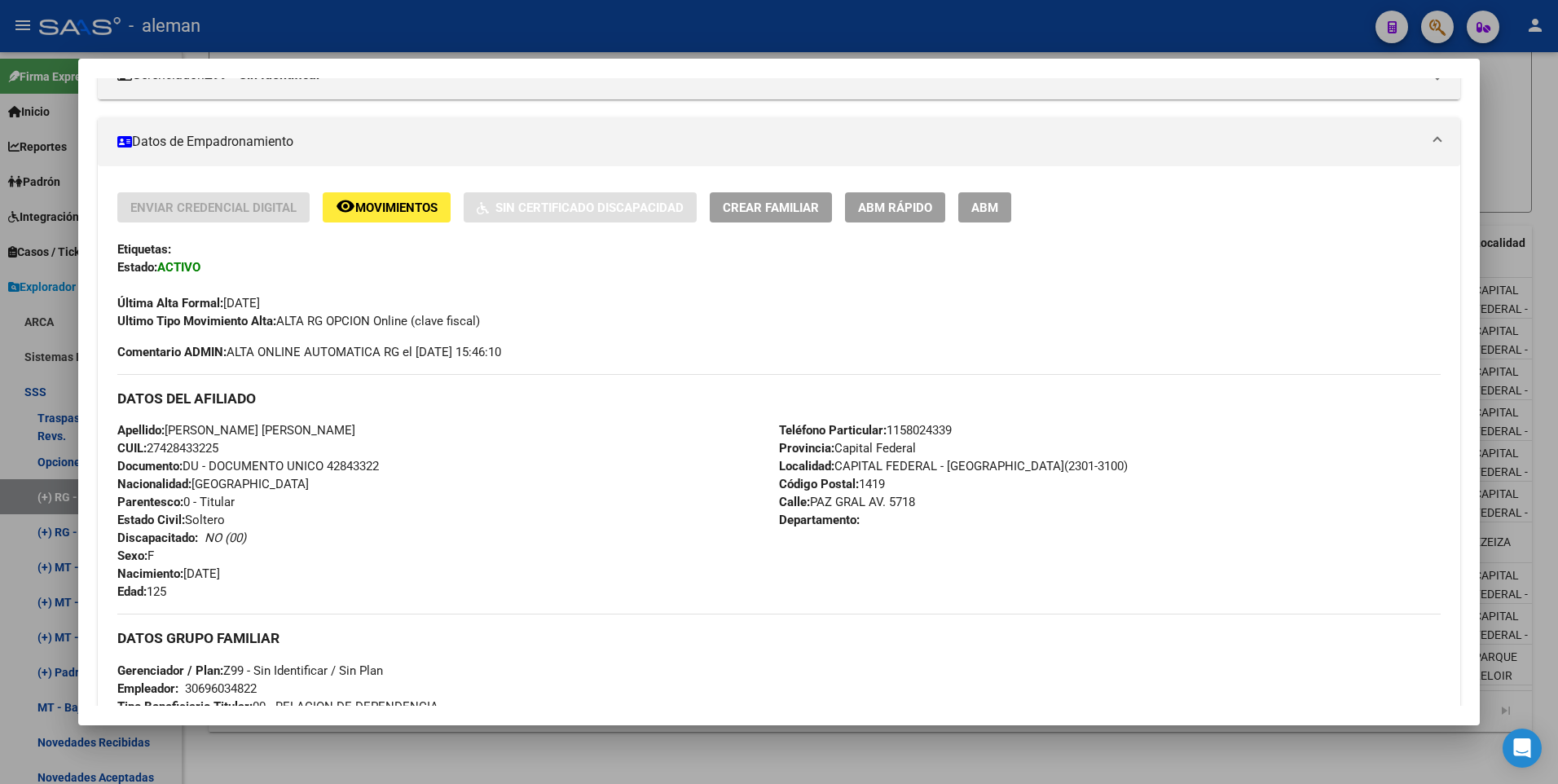
scroll to position [326, 0]
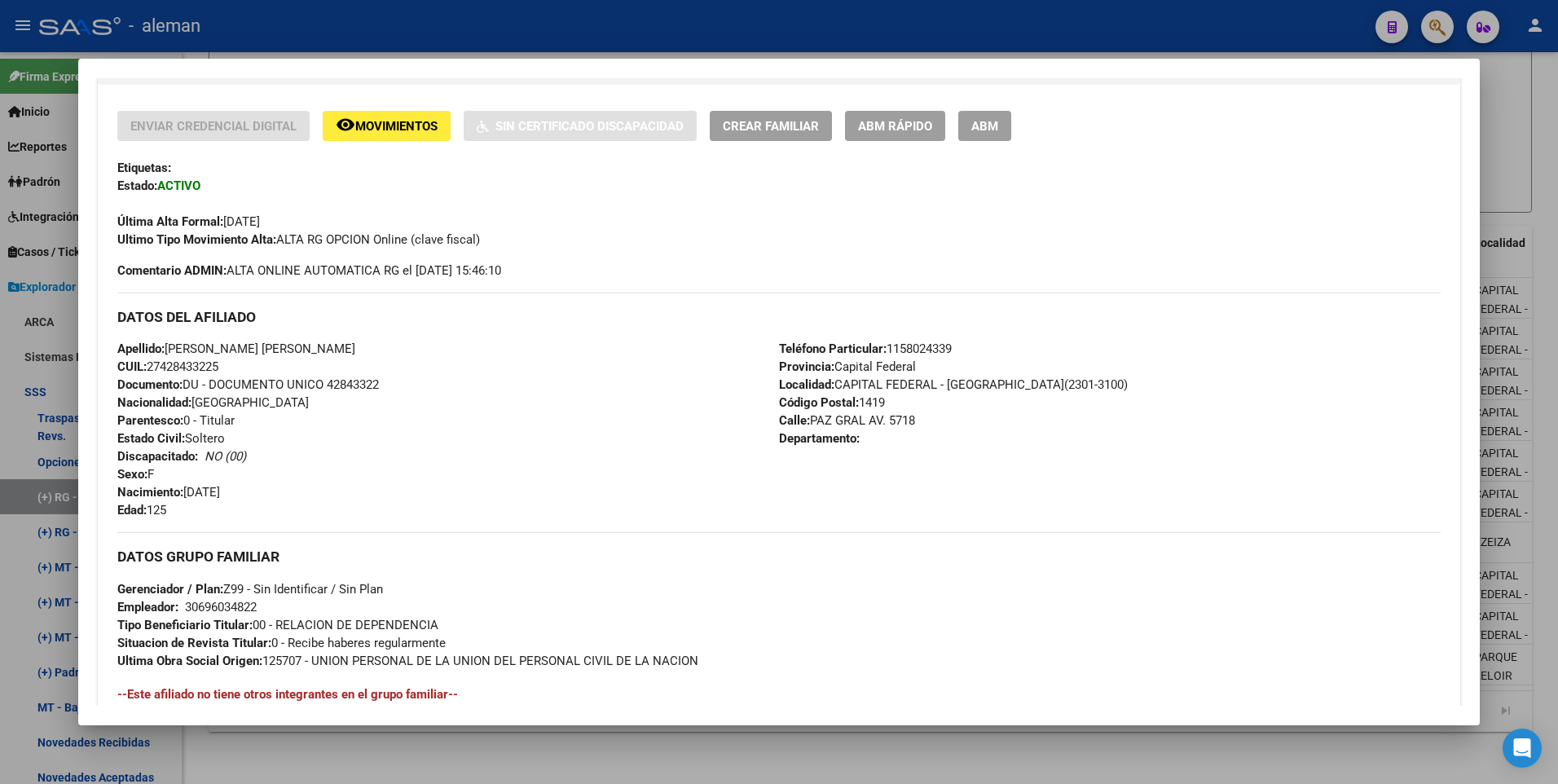
click at [977, 125] on span "ABM" at bounding box center [985, 126] width 27 height 14
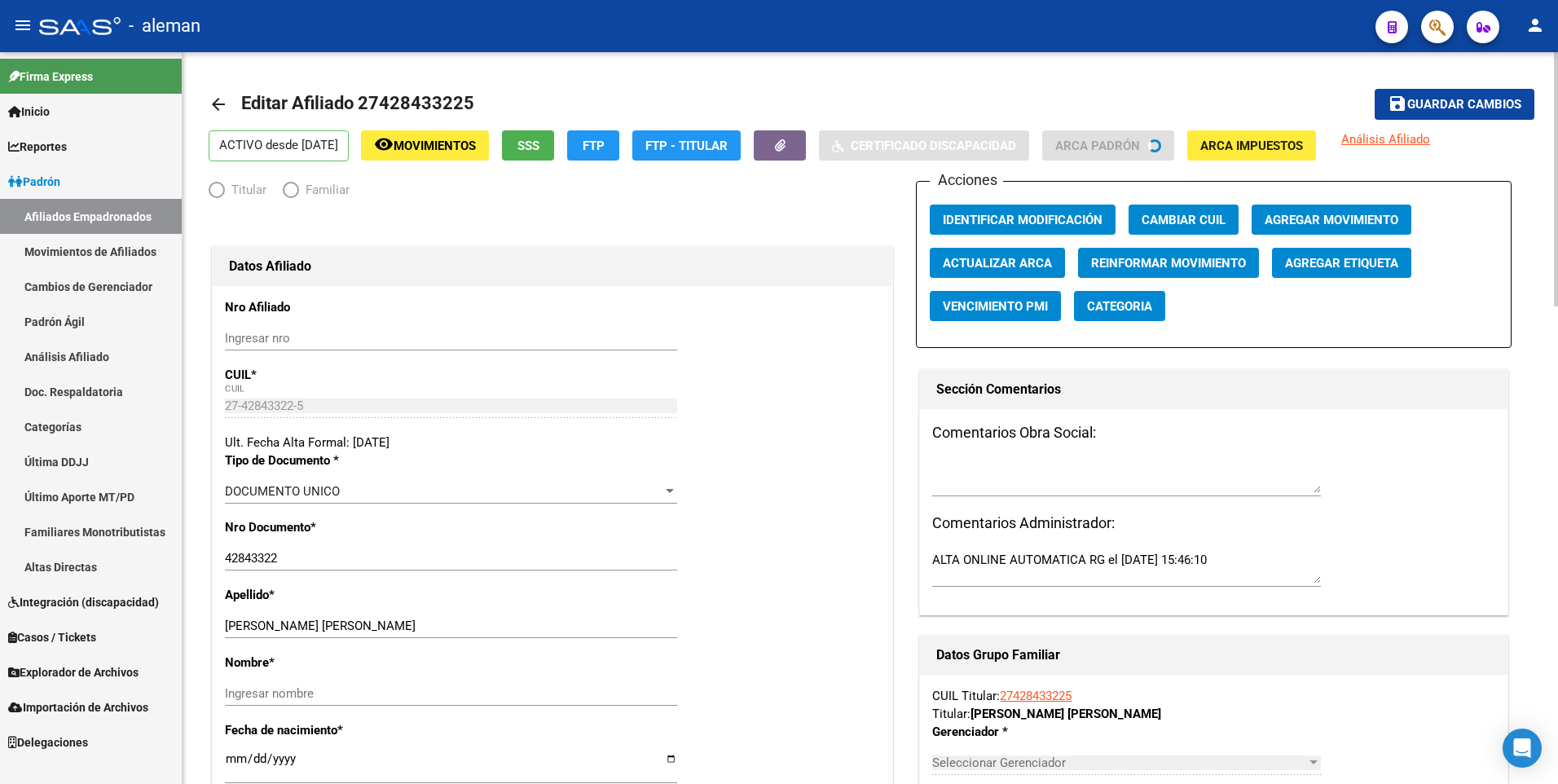
radio input "true"
type input "30-69603482-2"
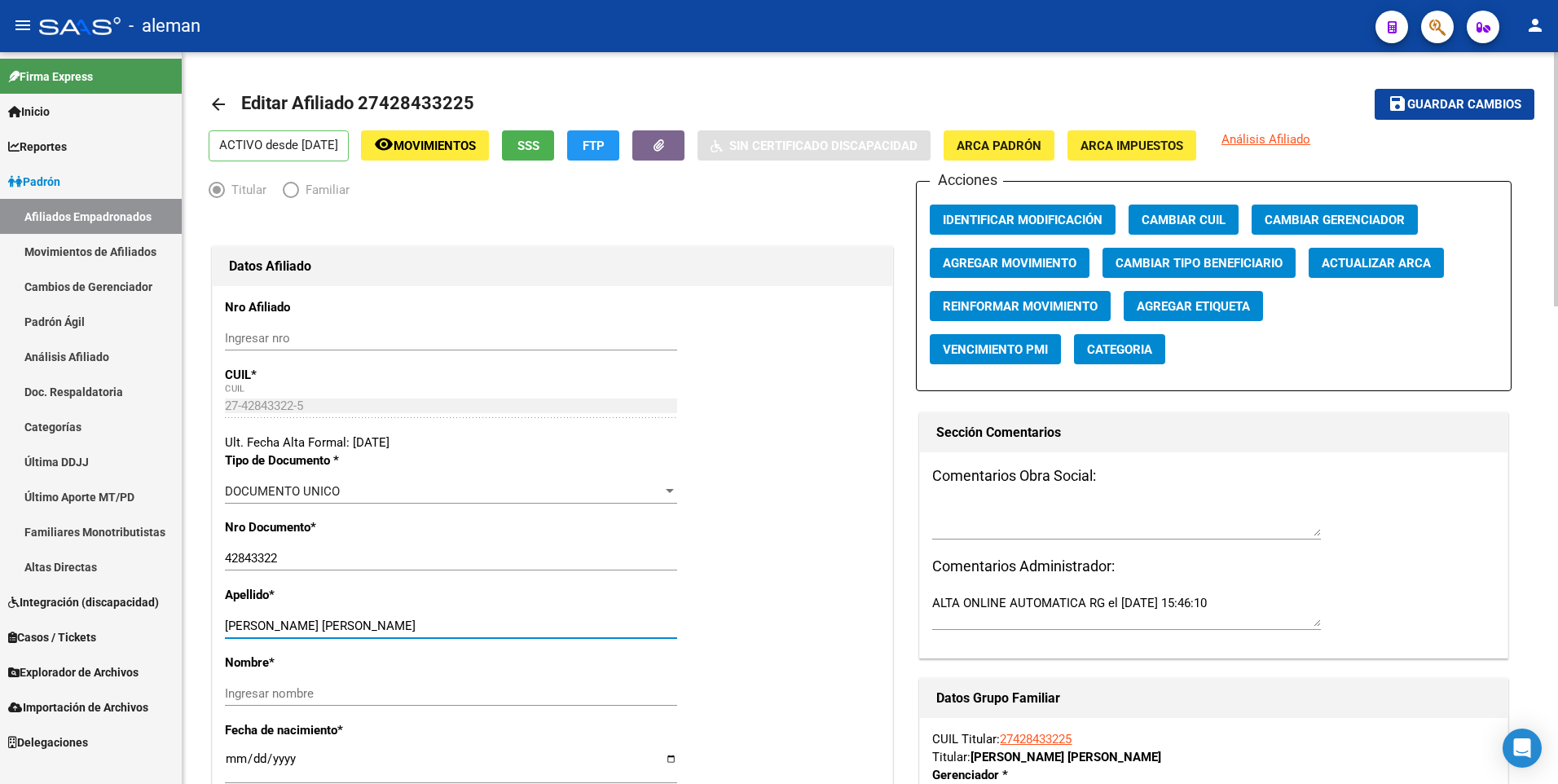
drag, startPoint x: 291, startPoint y: 628, endPoint x: 511, endPoint y: 626, distance: 220.0
click at [511, 626] on input "[PERSON_NAME] [PERSON_NAME]" at bounding box center [451, 625] width 452 height 14
click at [463, 692] on input "Ingresar nombre" at bounding box center [451, 693] width 452 height 14
paste input "CAMILA AGUSTINA BELEN"
type input "CAMILA AGUSTINA BELEN"
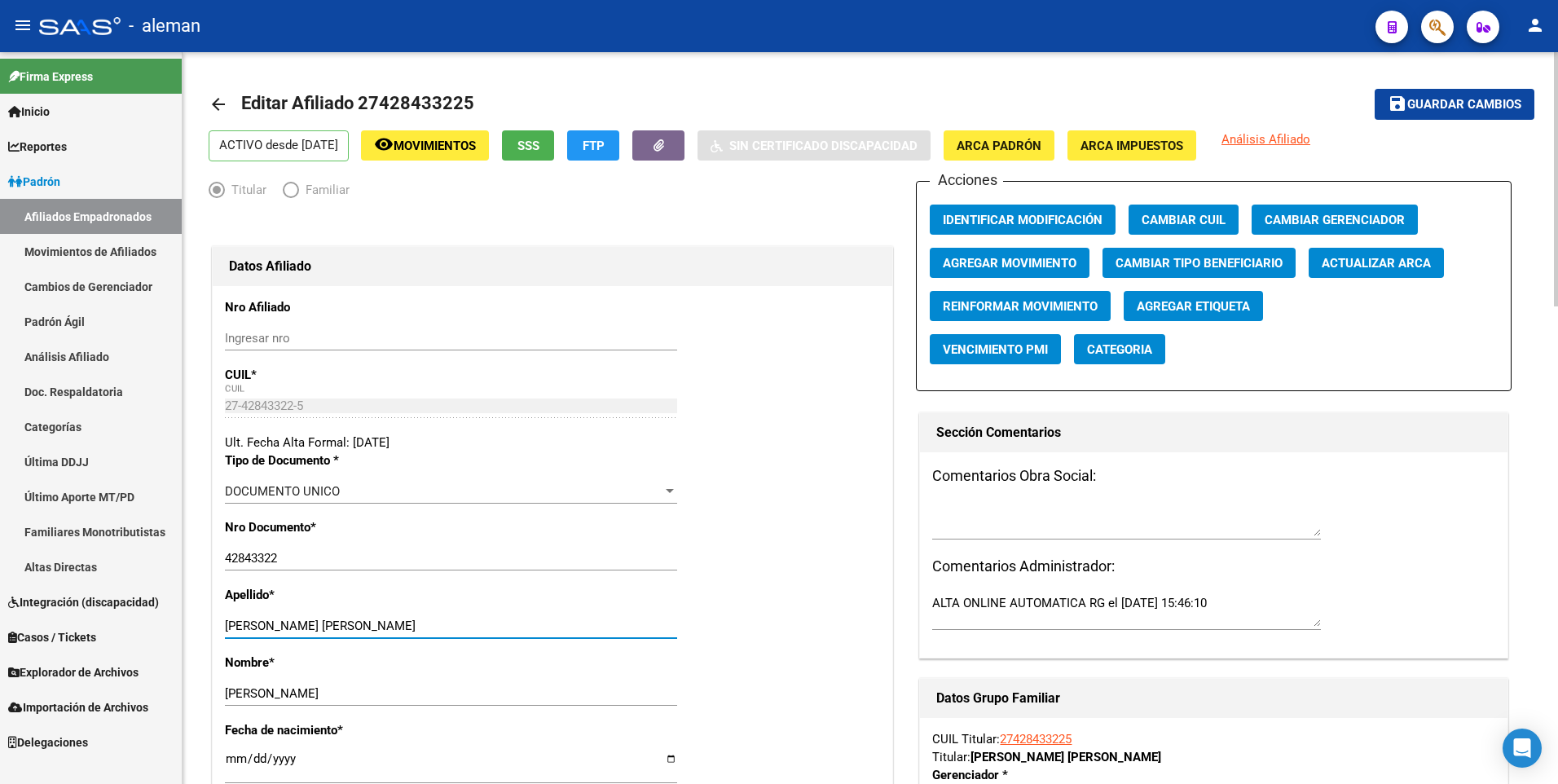
drag, startPoint x: 295, startPoint y: 624, endPoint x: 535, endPoint y: 624, distance: 240.0
click at [535, 624] on input "[PERSON_NAME] [PERSON_NAME]" at bounding box center [451, 625] width 452 height 14
type input "TESSMANN"
click at [1030, 144] on span "ARCA Padrón" at bounding box center [998, 145] width 85 height 14
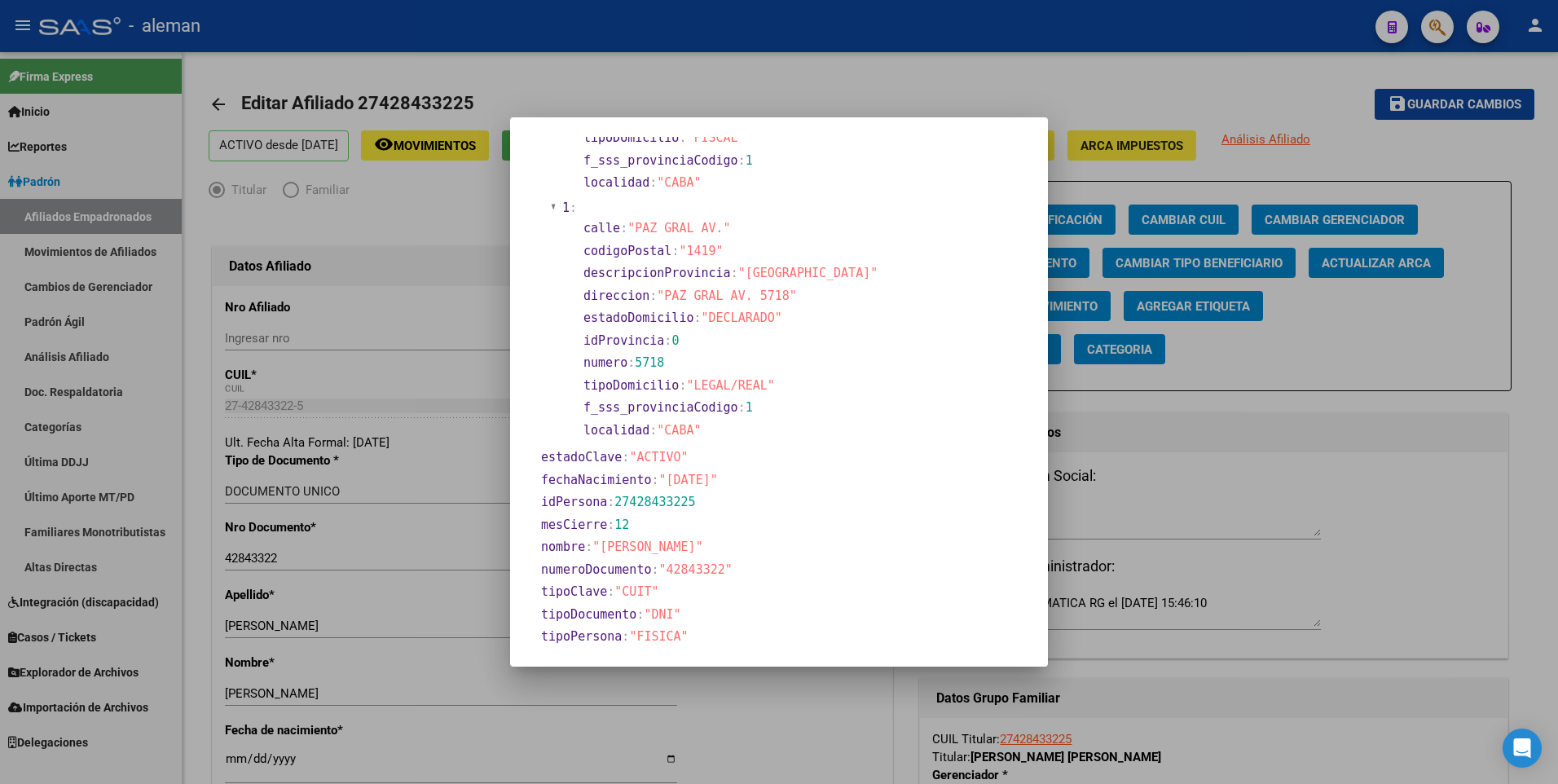
scroll to position [326, 0]
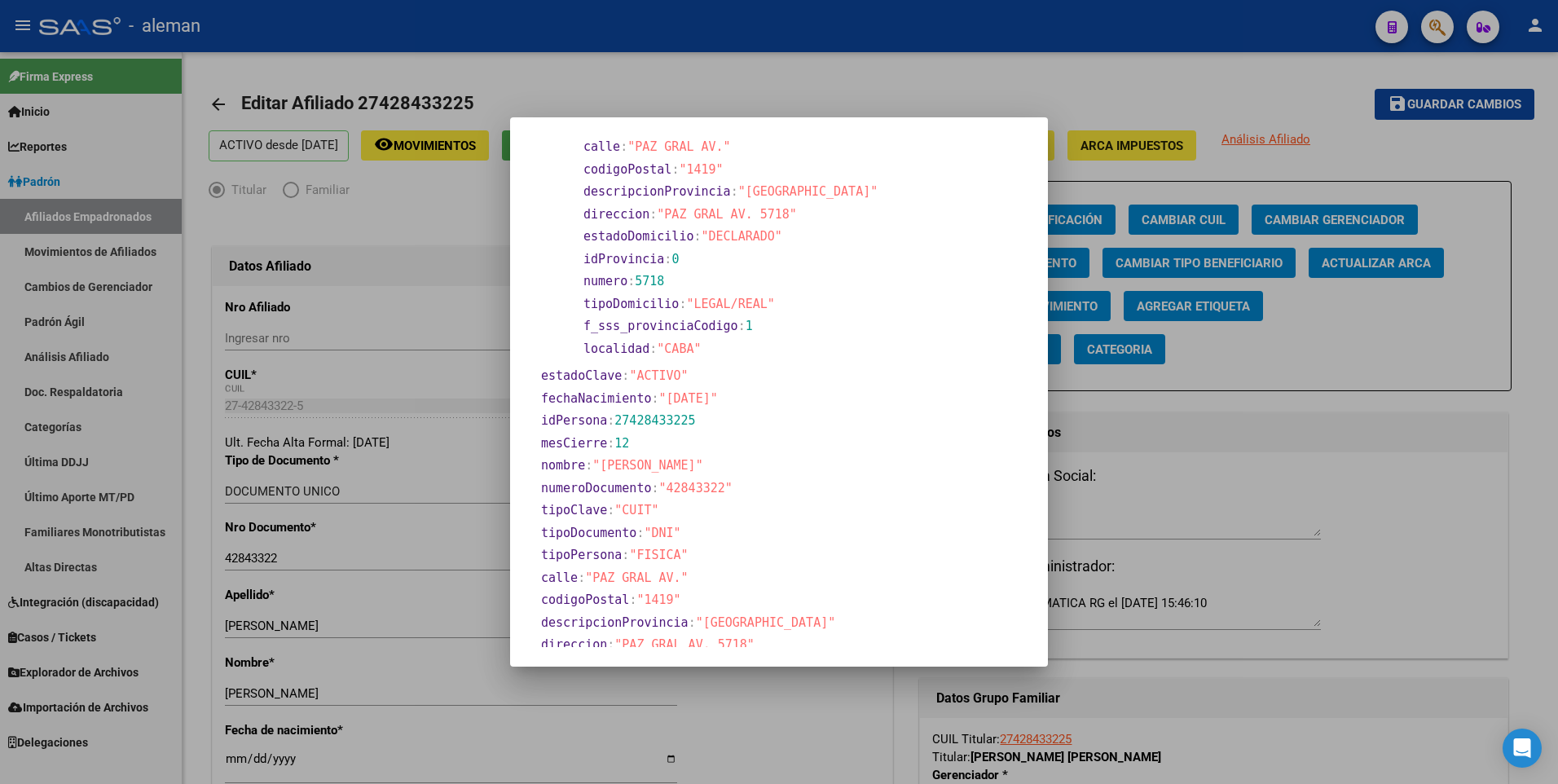
click at [233, 760] on div at bounding box center [779, 392] width 1558 height 784
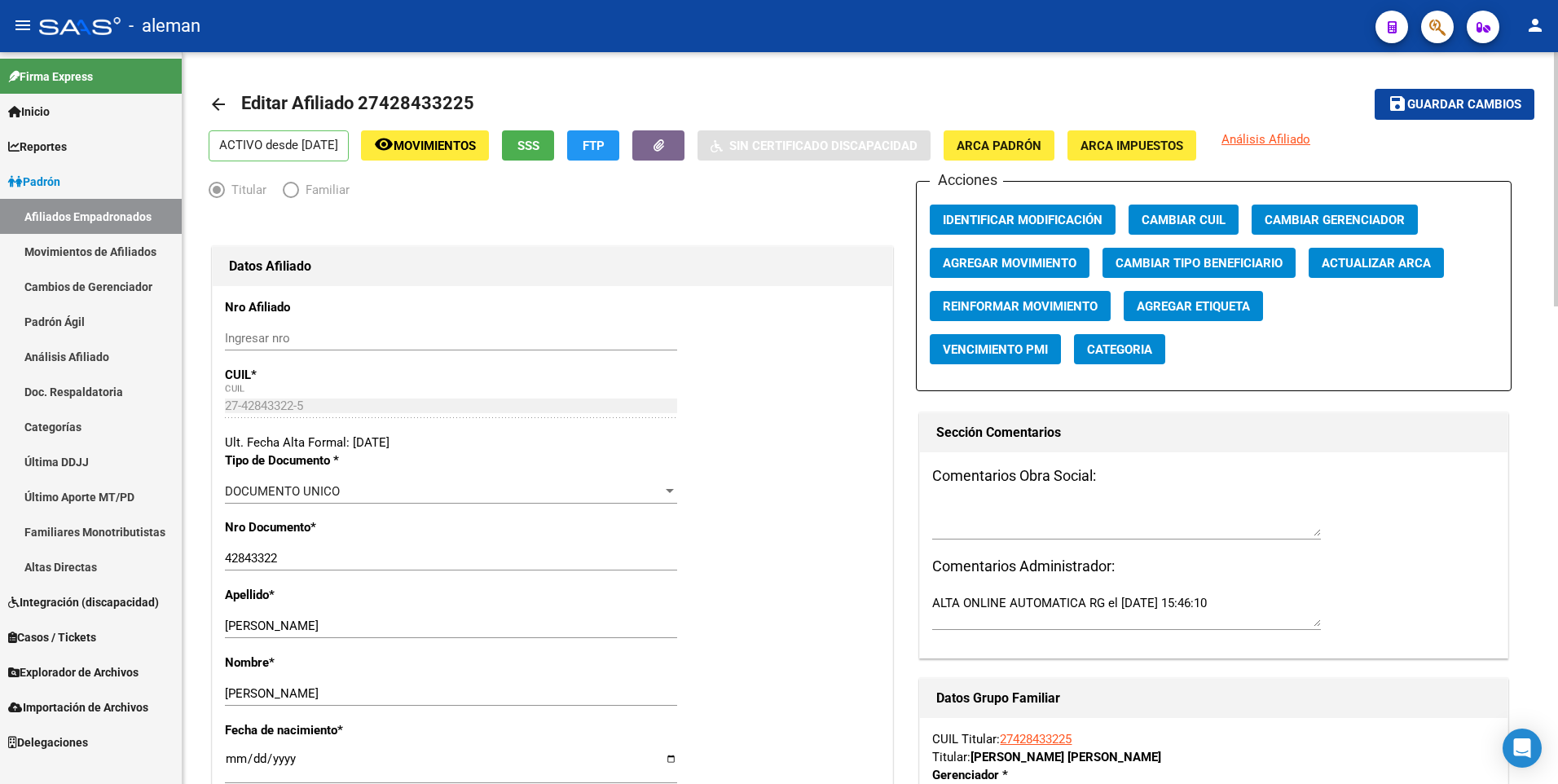
click at [236, 760] on input "[DATE]" at bounding box center [451, 765] width 452 height 26
type input "1900-01-25"
type input "2000-07-25"
click at [1440, 102] on span "Guardar cambios" at bounding box center [1464, 104] width 114 height 14
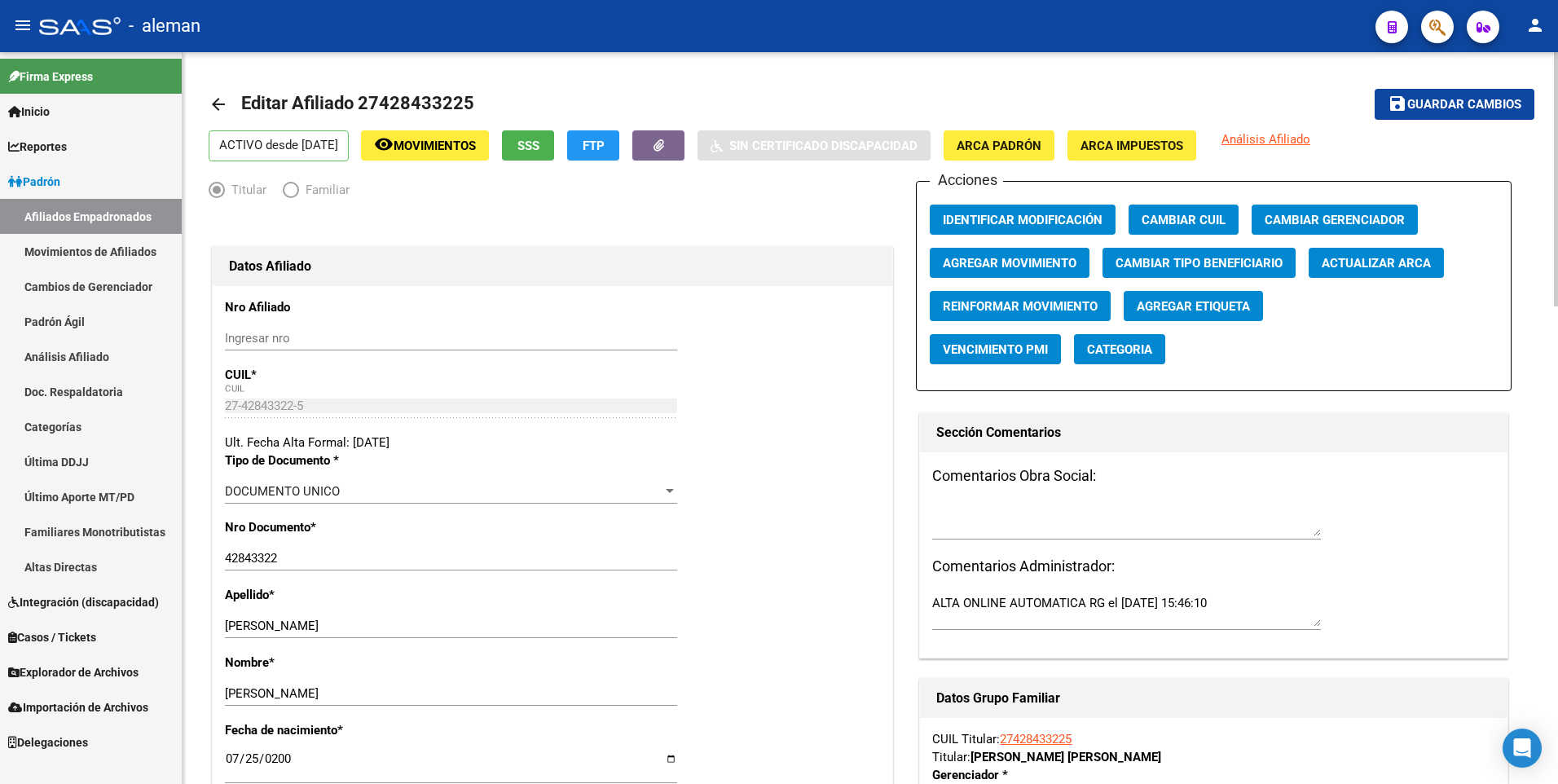
click at [220, 107] on mat-icon "arrow_back" at bounding box center [217, 104] width 19 height 19
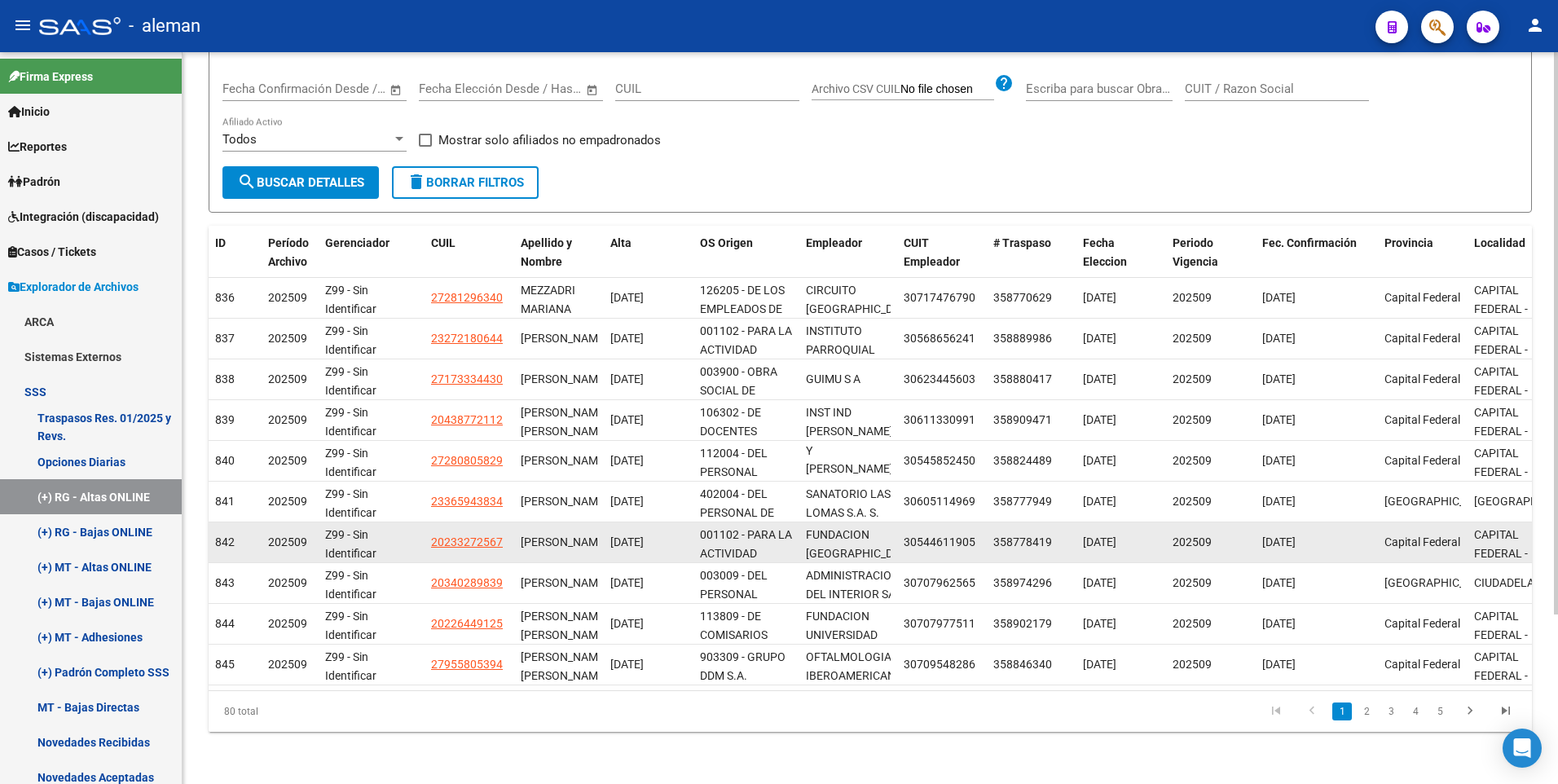
scroll to position [21, 0]
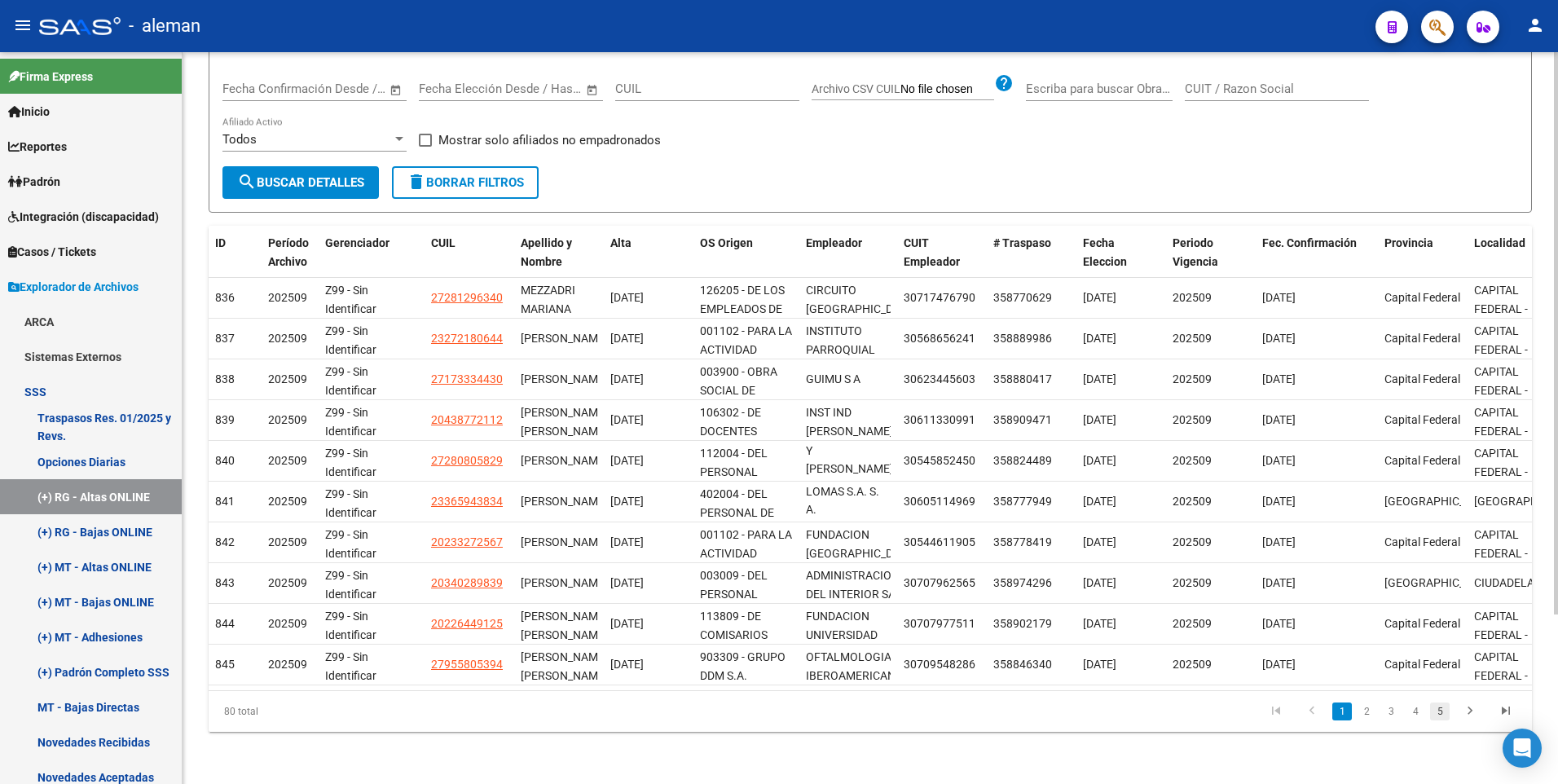
click at [1447, 710] on link "5" at bounding box center [1439, 711] width 19 height 18
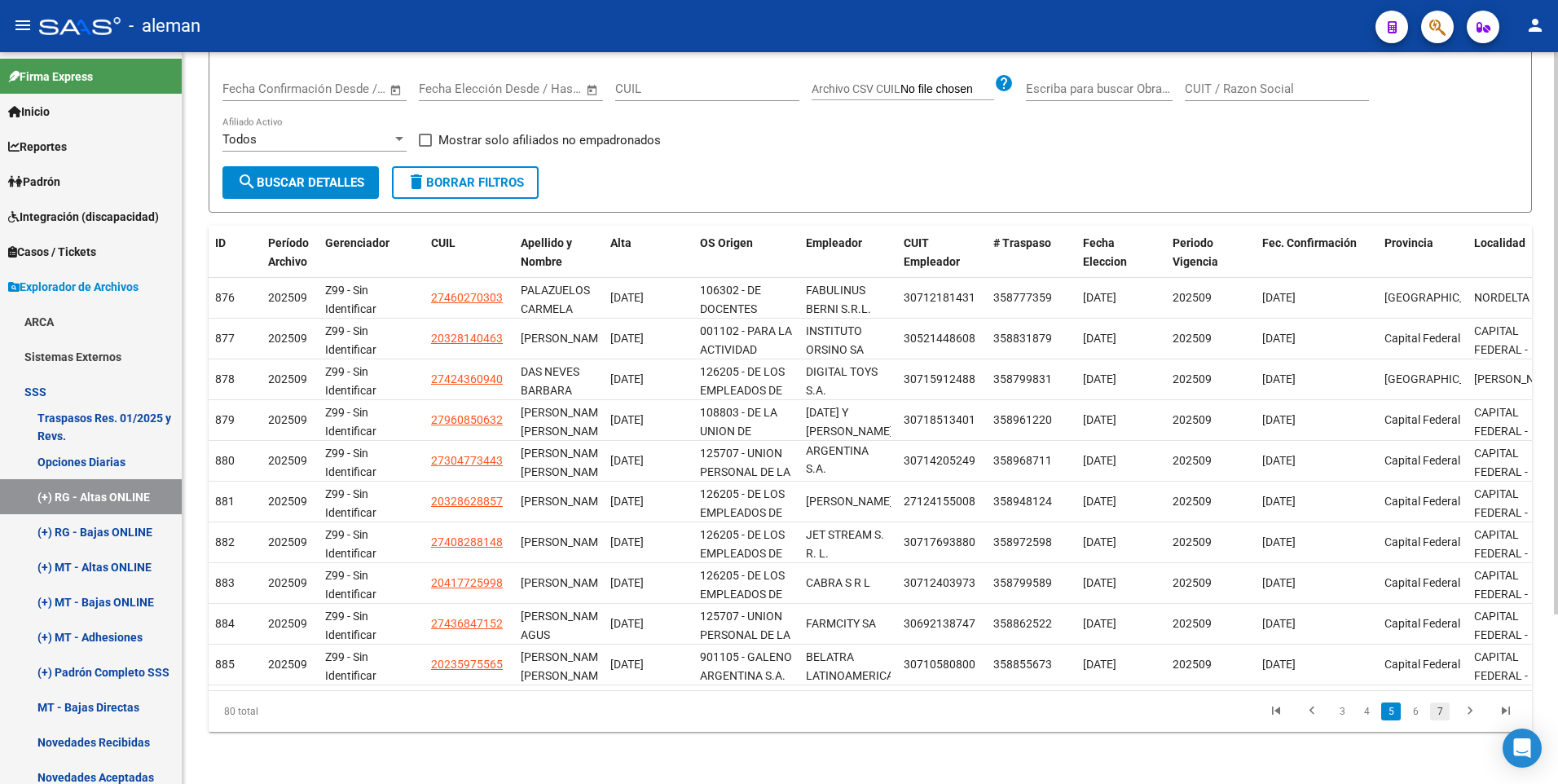
click at [1443, 708] on link "7" at bounding box center [1439, 711] width 19 height 18
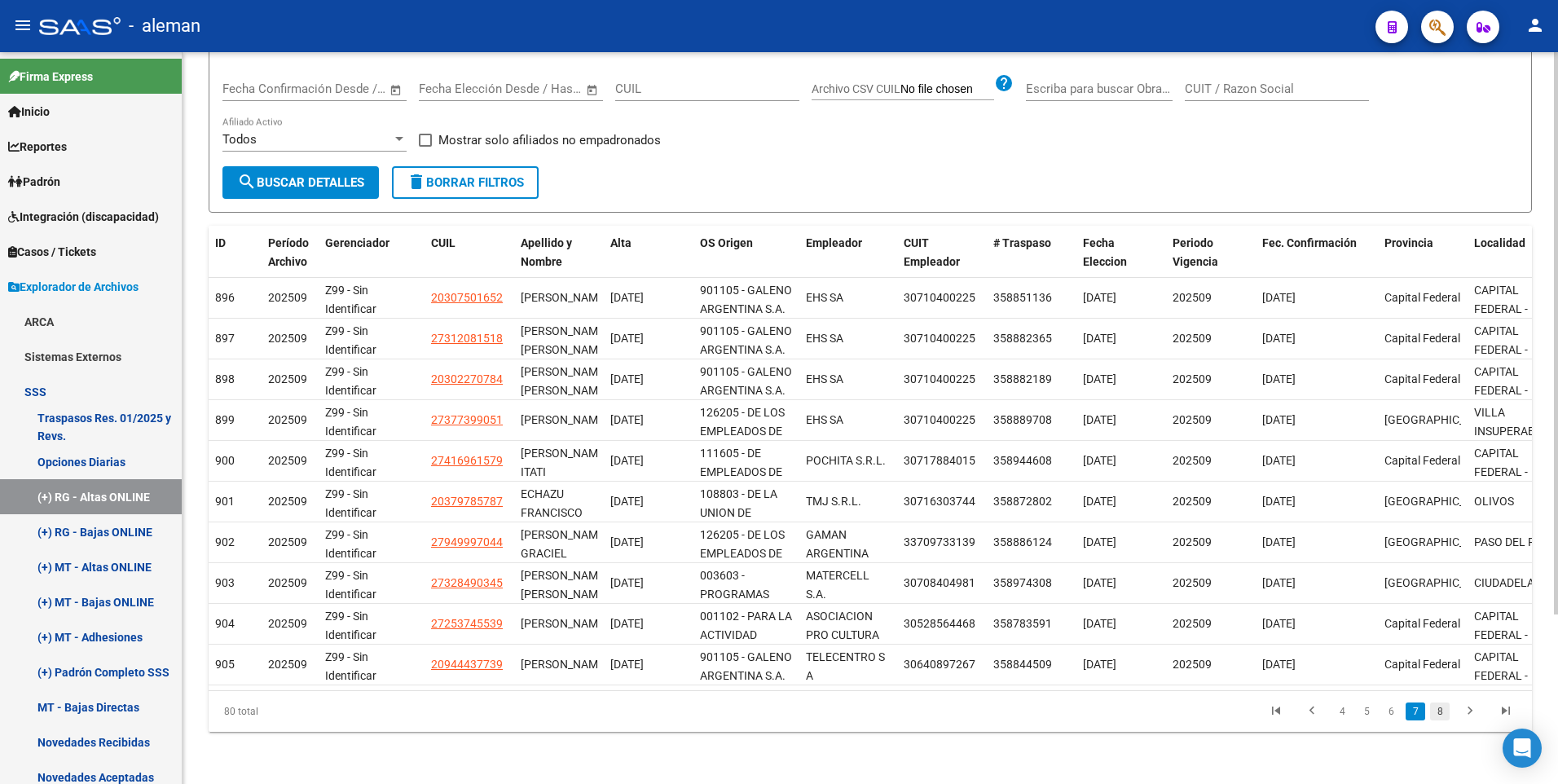
scroll to position [0, 0]
click at [1442, 708] on link "8" at bounding box center [1439, 711] width 19 height 18
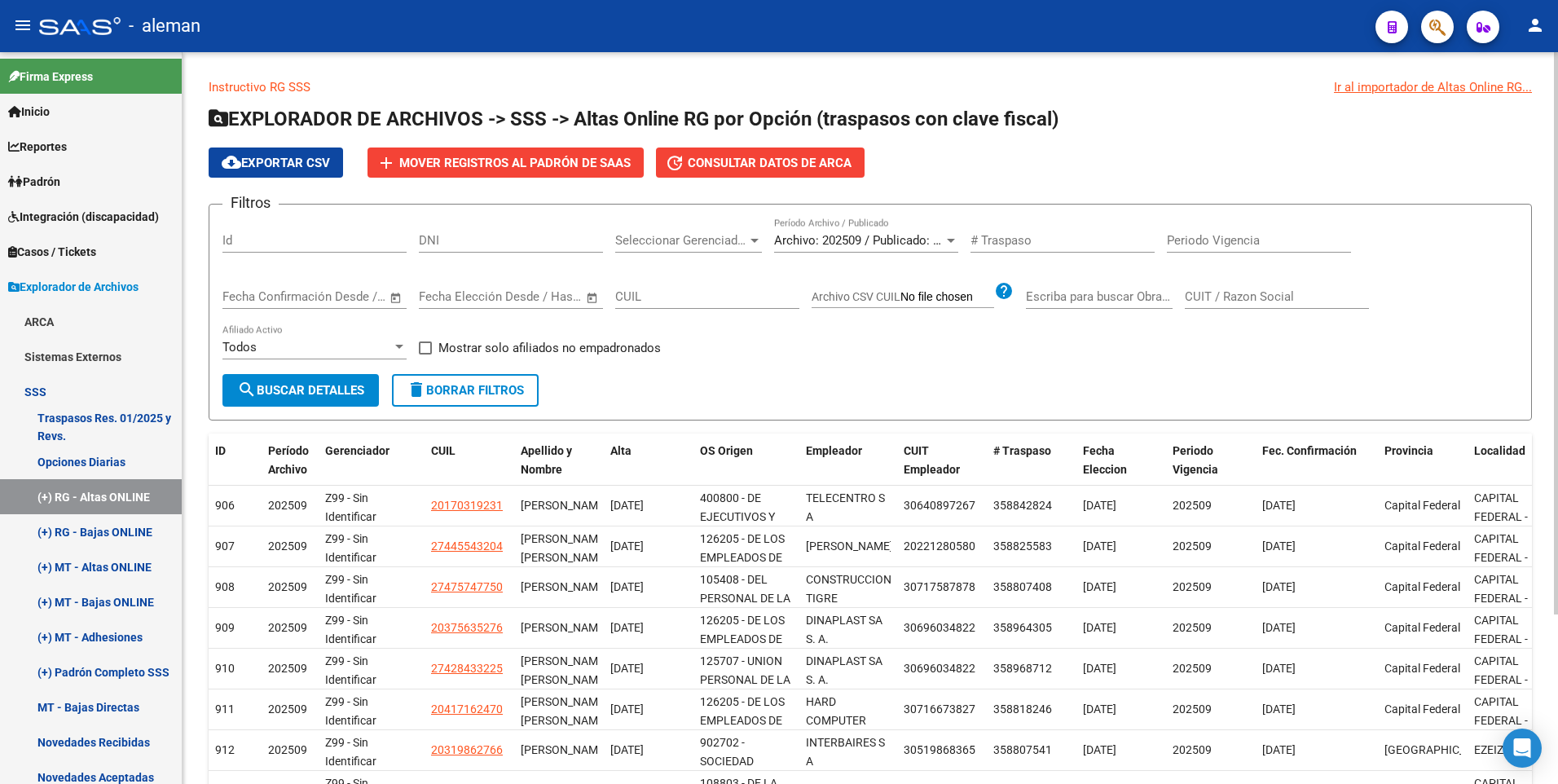
scroll to position [220, 0]
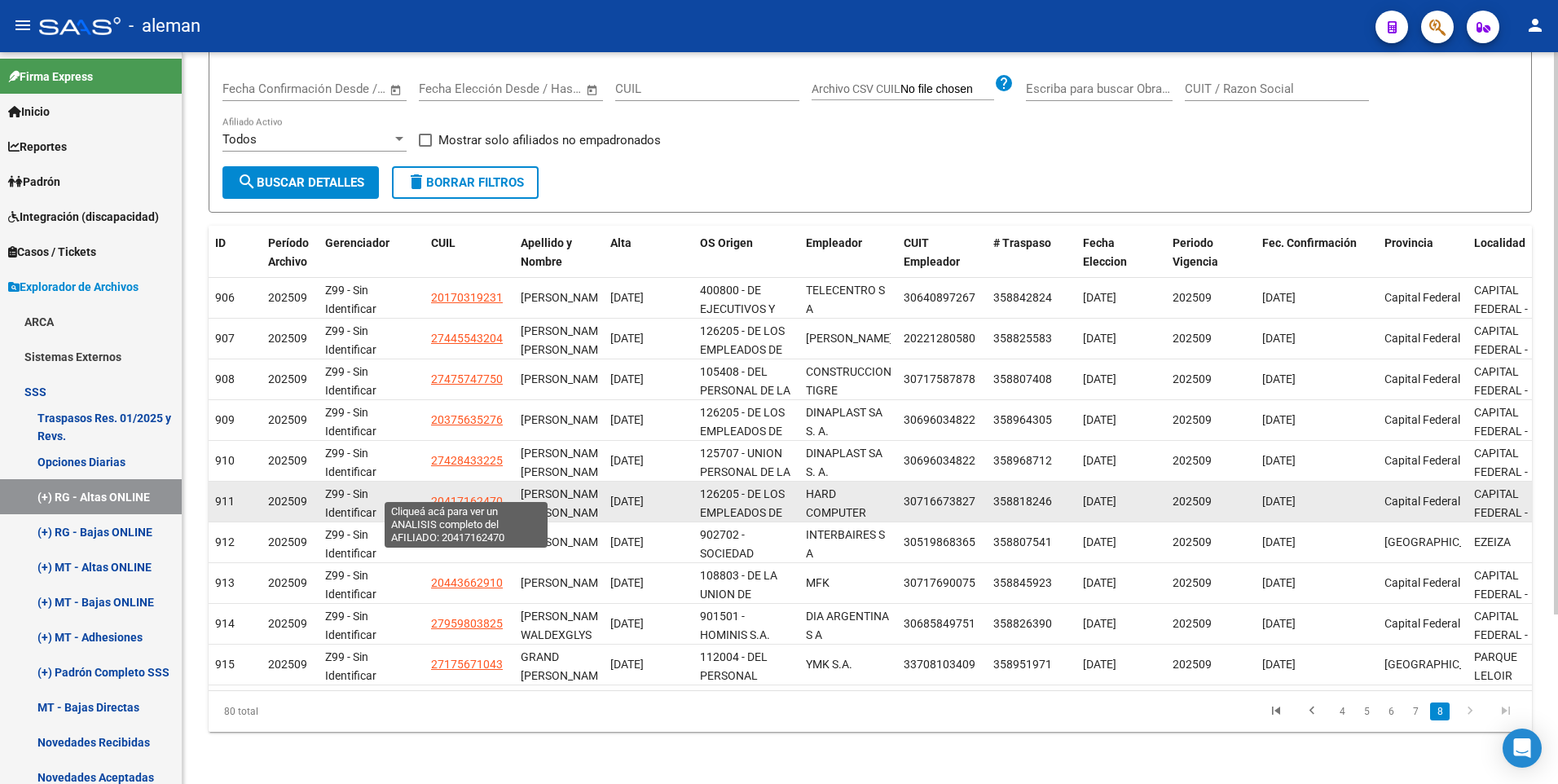
click at [469, 494] on span "20417162470" at bounding box center [466, 501] width 71 height 13
type textarea "20417162470"
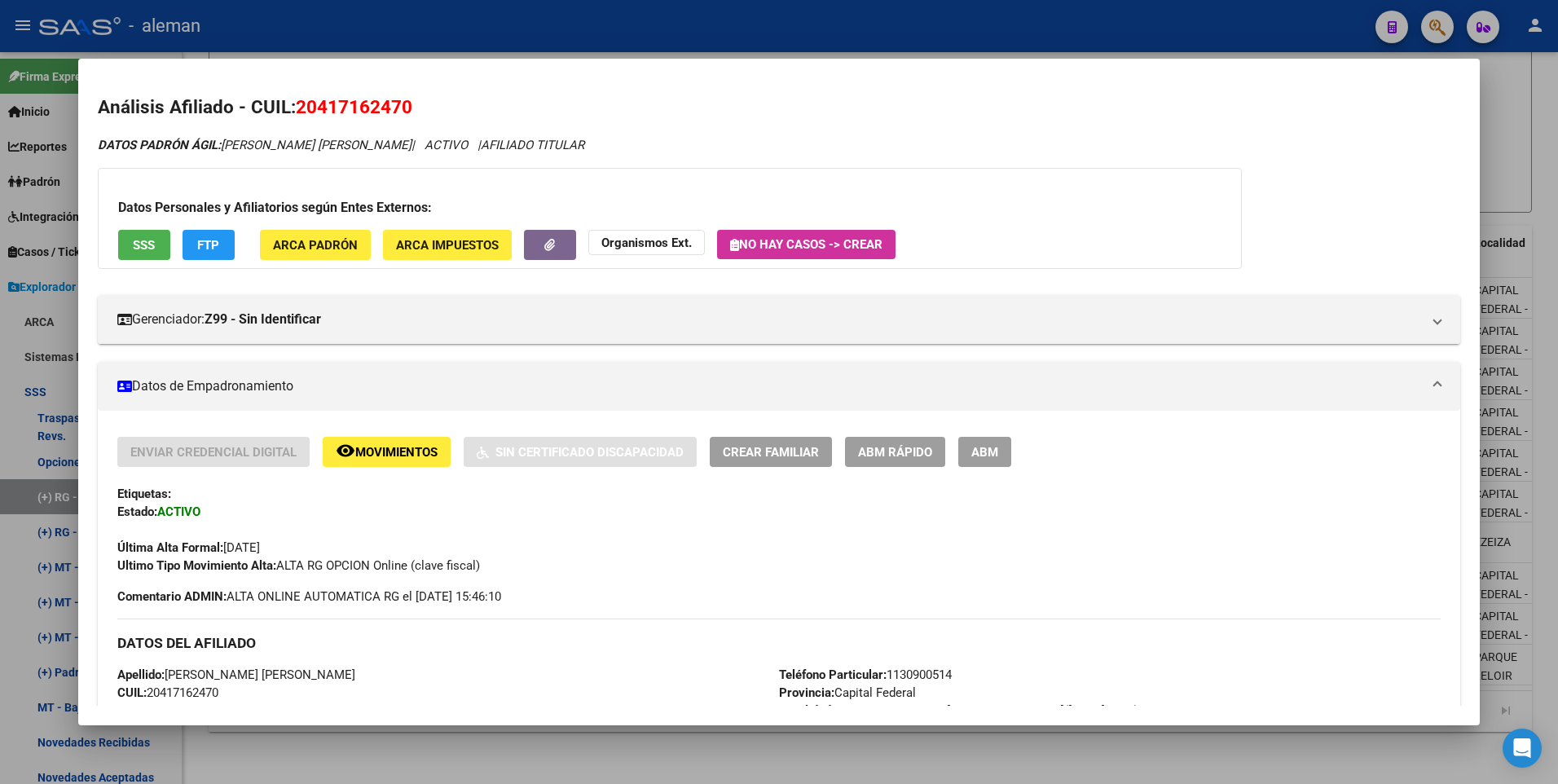
scroll to position [163, 0]
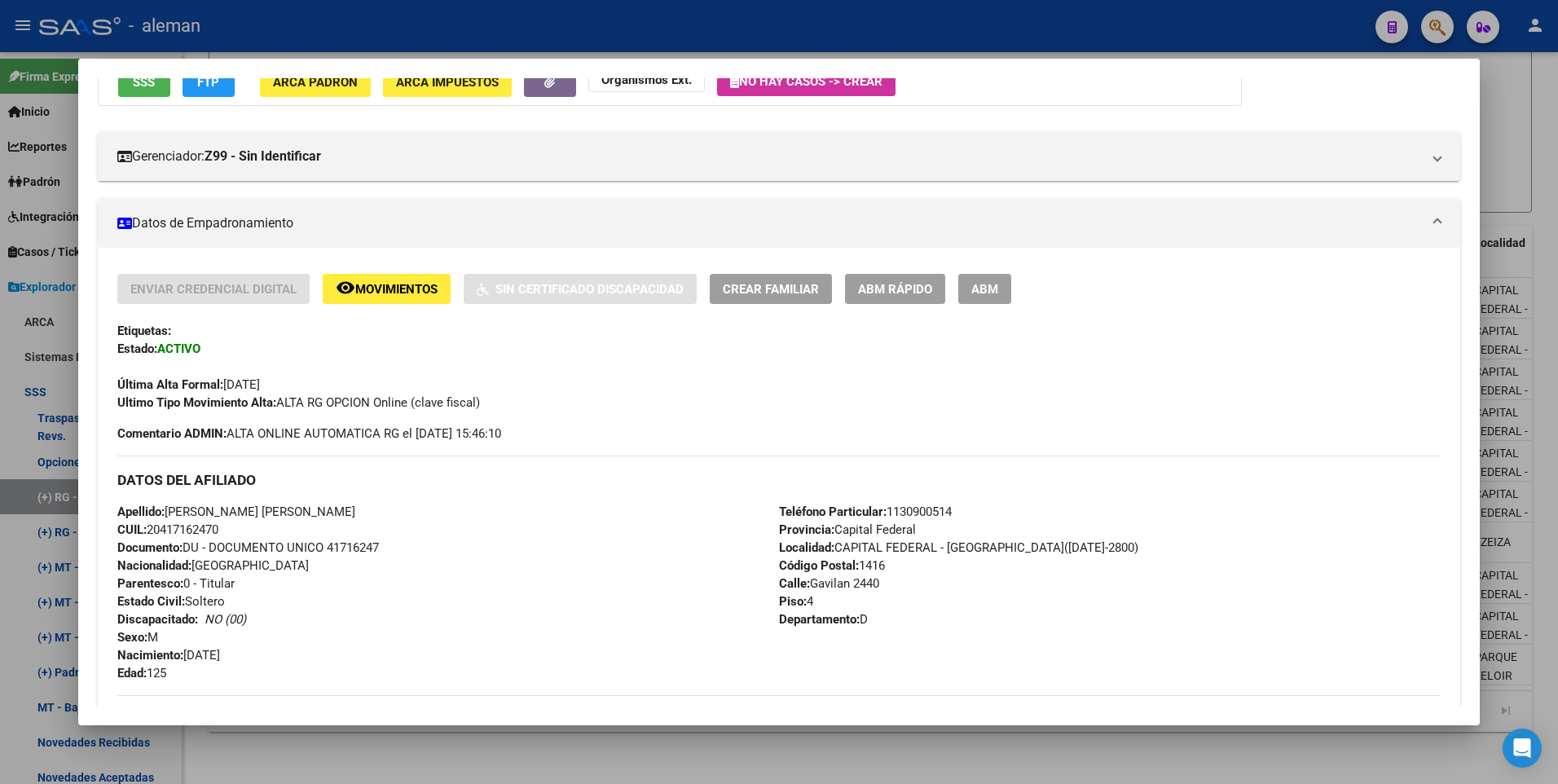
click at [977, 289] on span "ABM" at bounding box center [985, 289] width 27 height 14
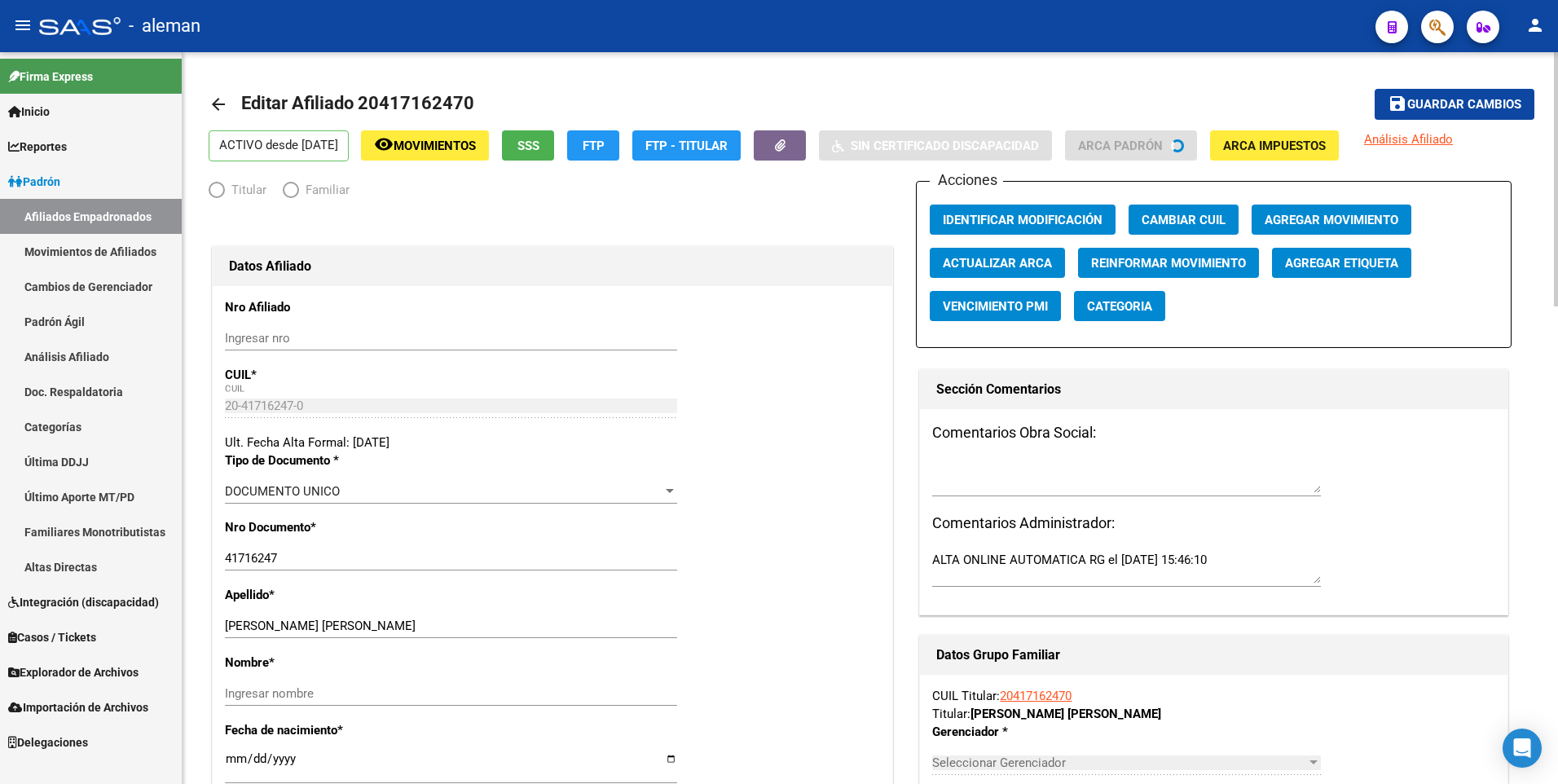
radio input "true"
type input "30-71667382-7"
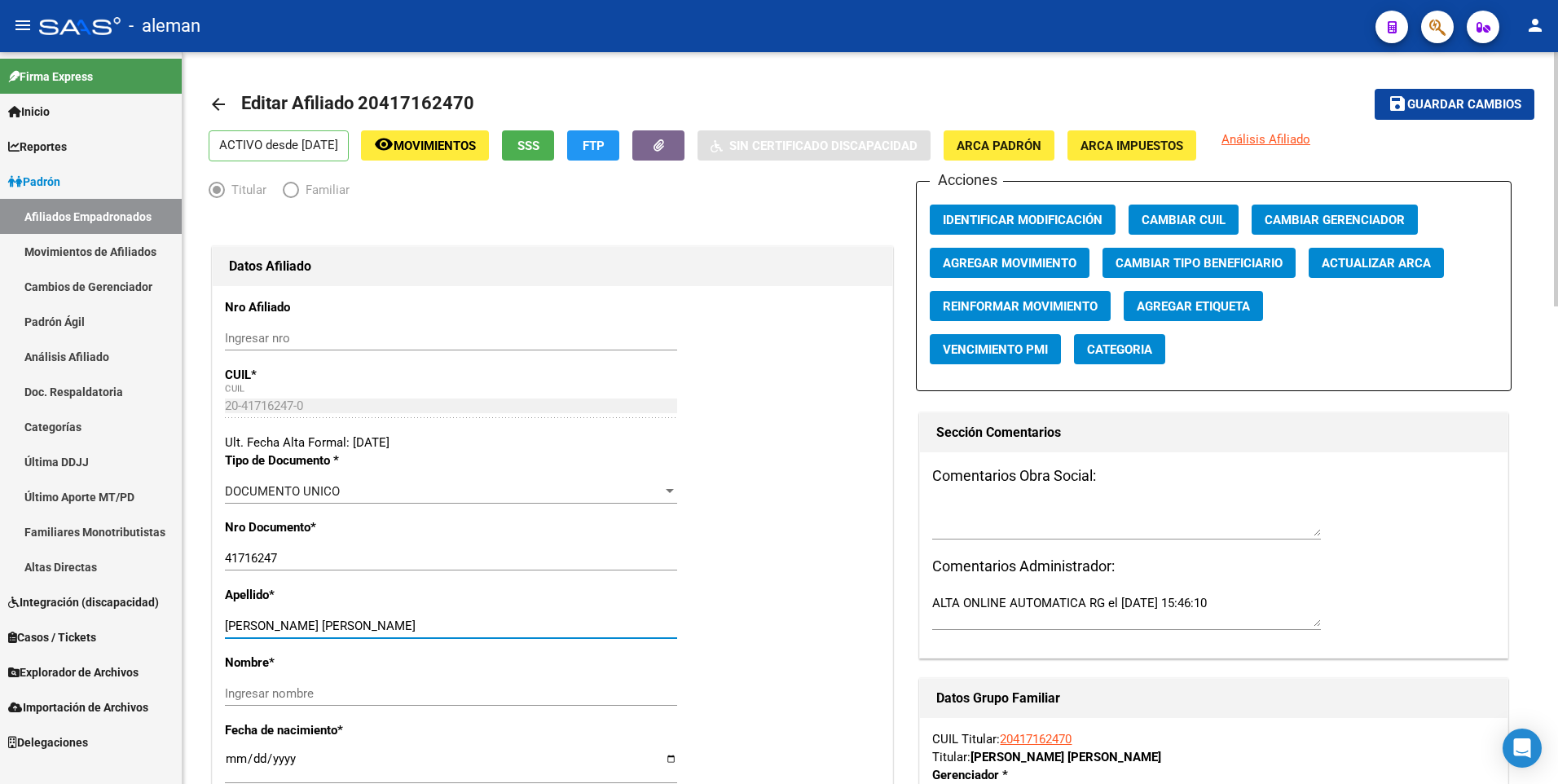
drag, startPoint x: 281, startPoint y: 626, endPoint x: 547, endPoint y: 626, distance: 266.0
click at [547, 626] on input "[PERSON_NAME] [PERSON_NAME]" at bounding box center [451, 625] width 452 height 14
click at [473, 693] on input "Ingresar nombre" at bounding box center [451, 693] width 452 height 14
paste input "[PERSON_NAME]"
type input "[PERSON_NAME]"
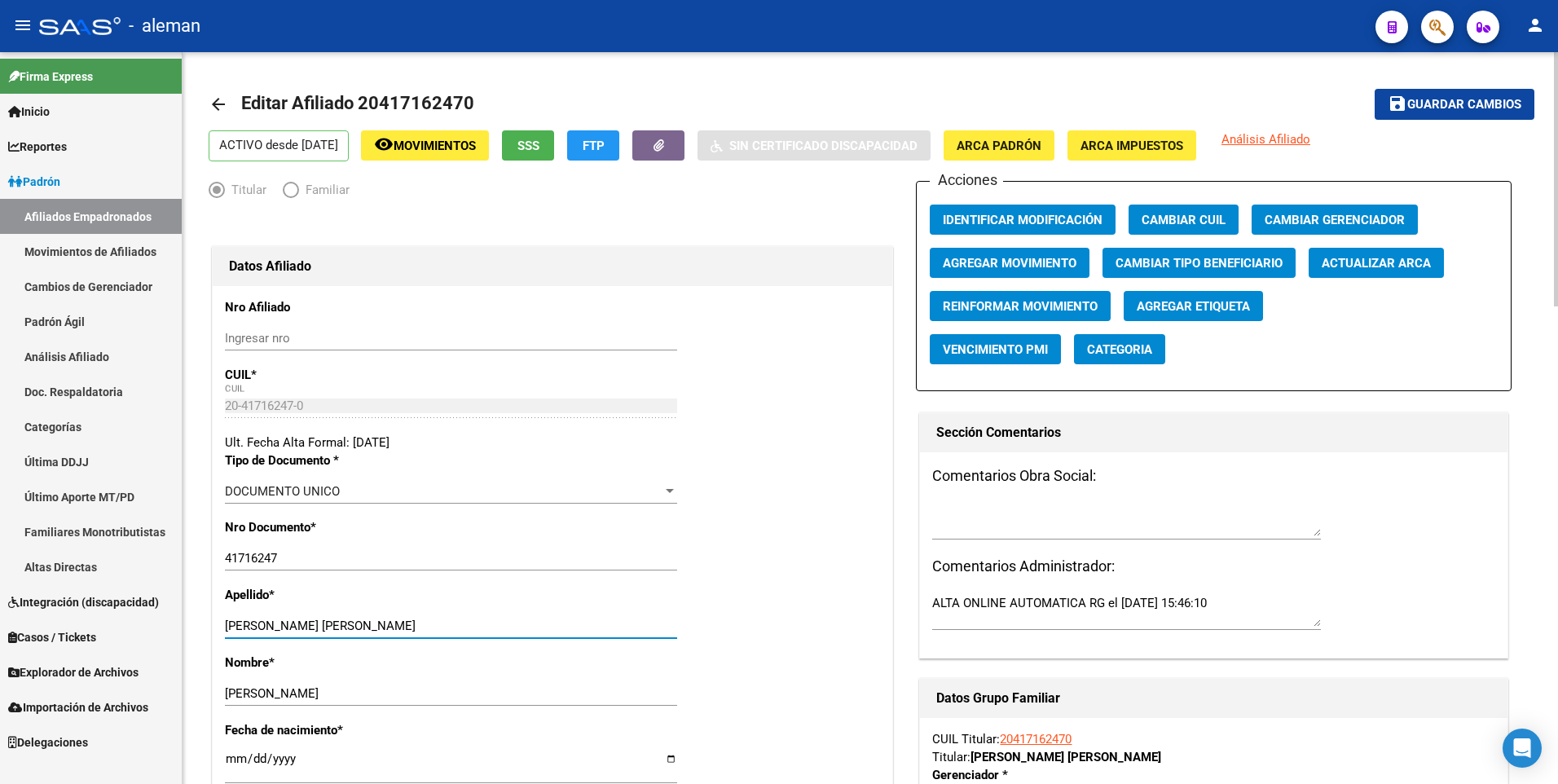
drag, startPoint x: 281, startPoint y: 625, endPoint x: 552, endPoint y: 604, distance: 271.8
click at [552, 604] on div "Apellido * [PERSON_NAME] [PERSON_NAME] apellido" at bounding box center [552, 619] width 655 height 68
type input "[PERSON_NAME]"
click at [1041, 141] on span "ARCA Padrón" at bounding box center [998, 145] width 85 height 14
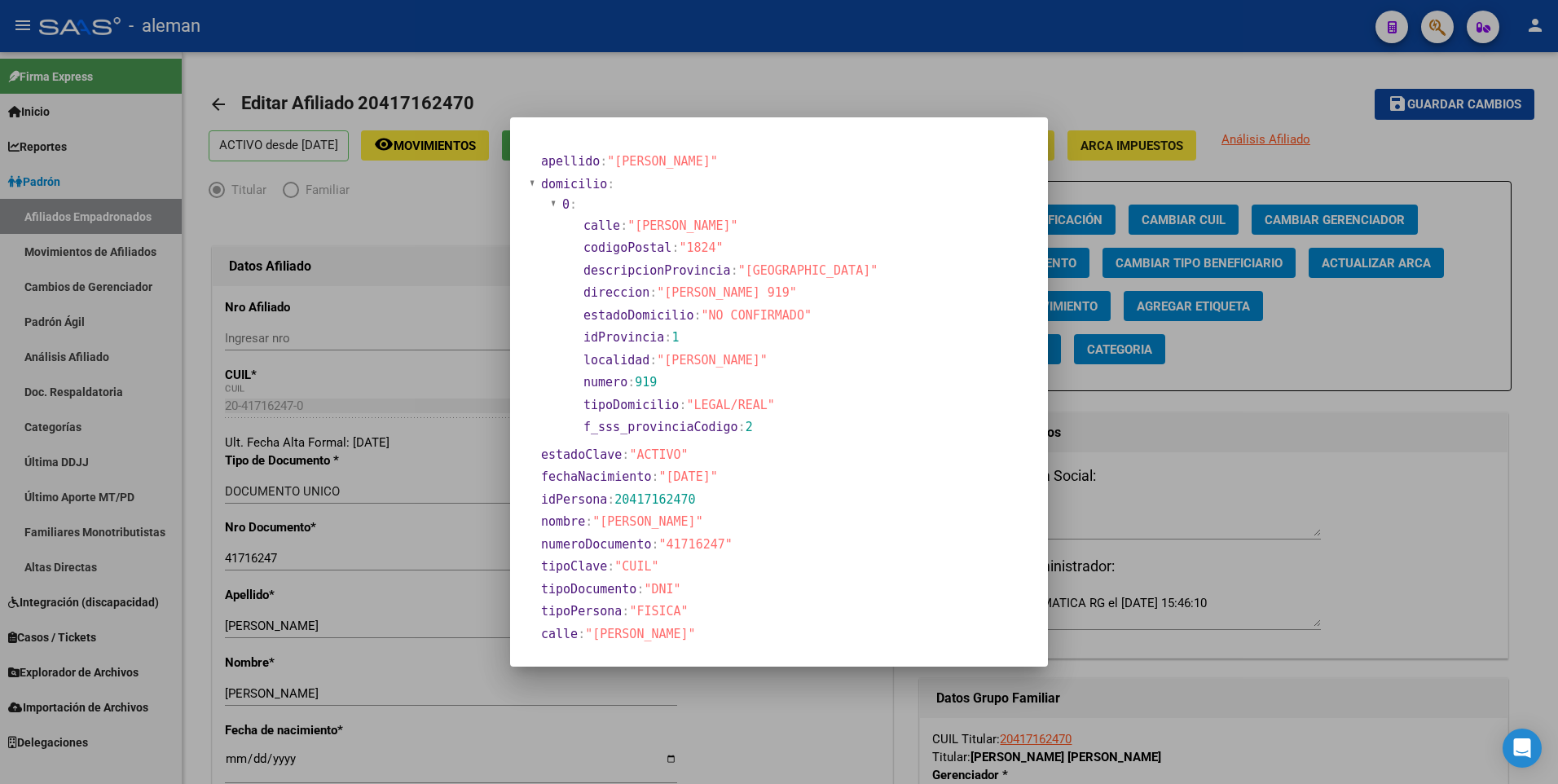
click at [255, 759] on div at bounding box center [779, 392] width 1558 height 784
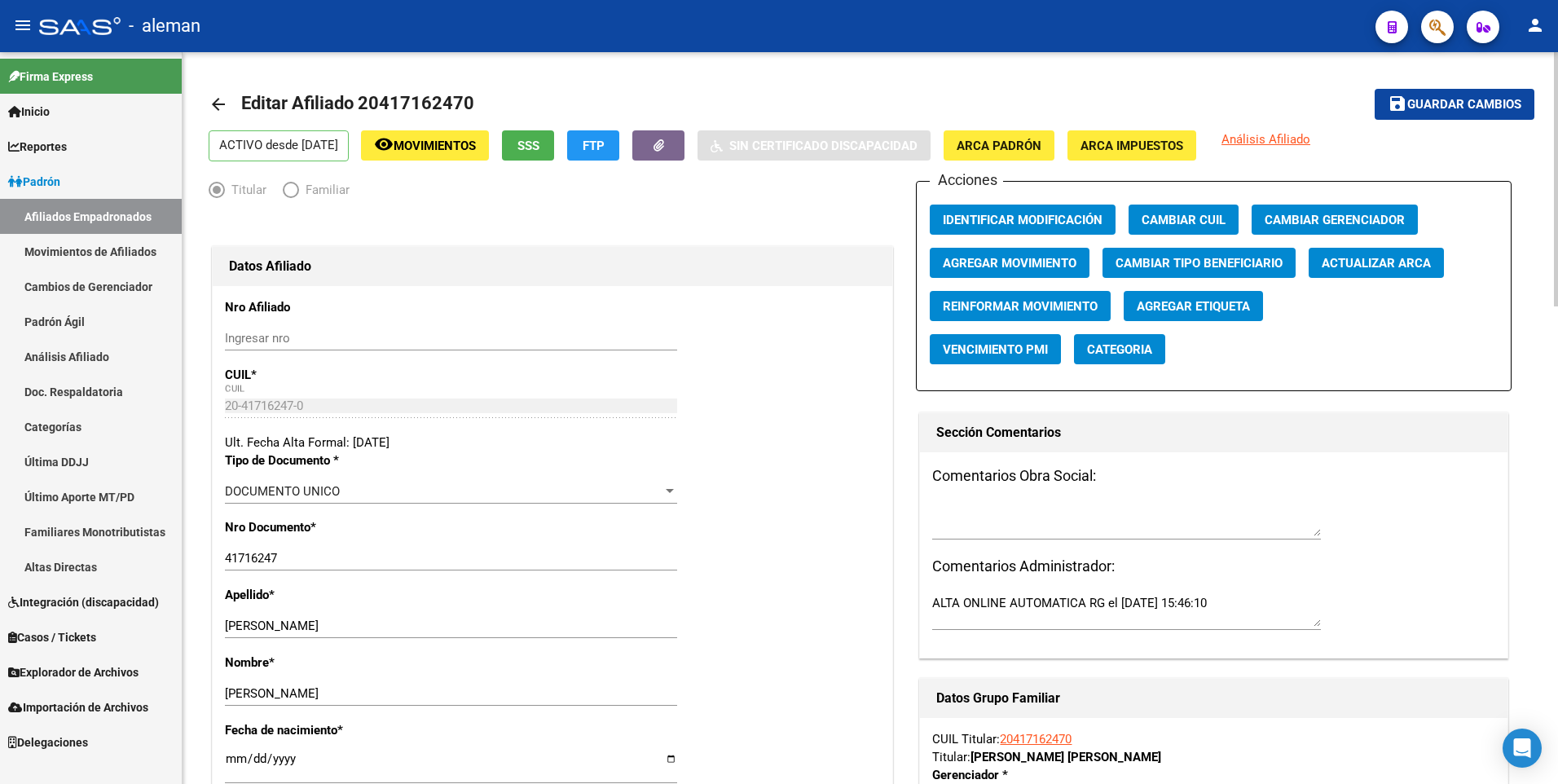
click at [255, 760] on input "[DATE]" at bounding box center [451, 765] width 452 height 26
type input "[DATE]"
click at [1463, 106] on span "Guardar cambios" at bounding box center [1464, 104] width 114 height 14
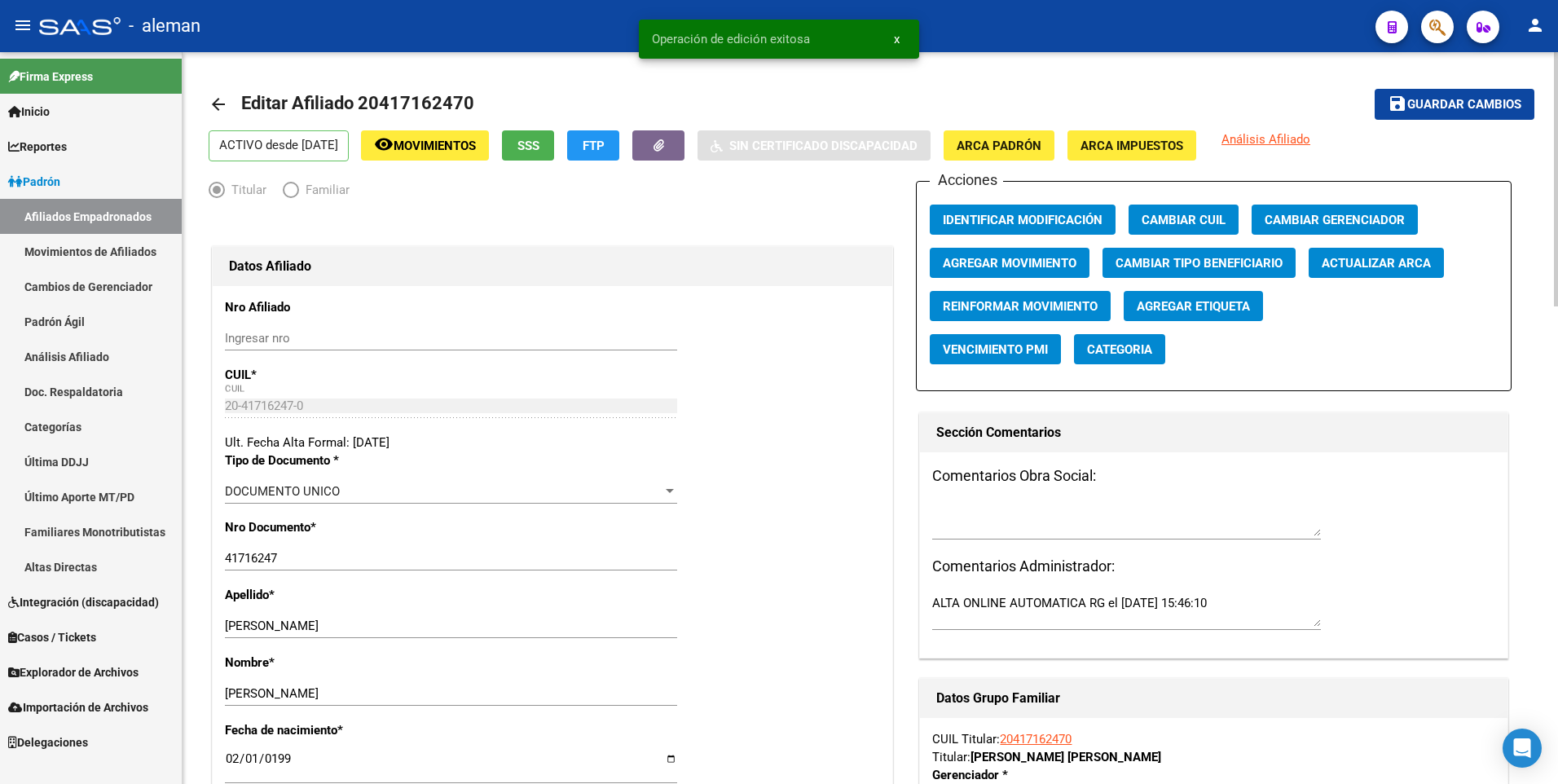
click at [215, 101] on mat-icon "arrow_back" at bounding box center [217, 104] width 19 height 19
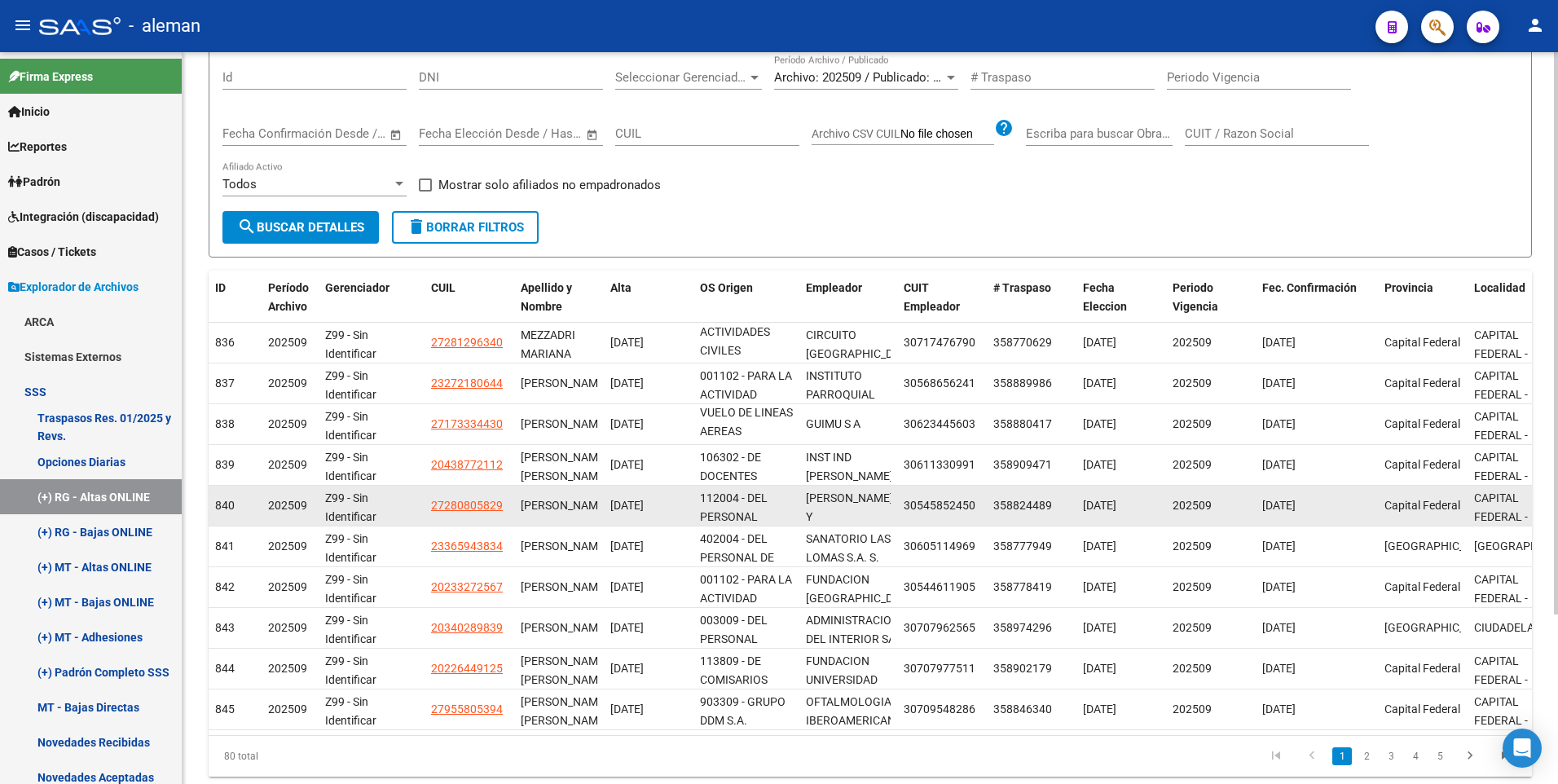
scroll to position [220, 0]
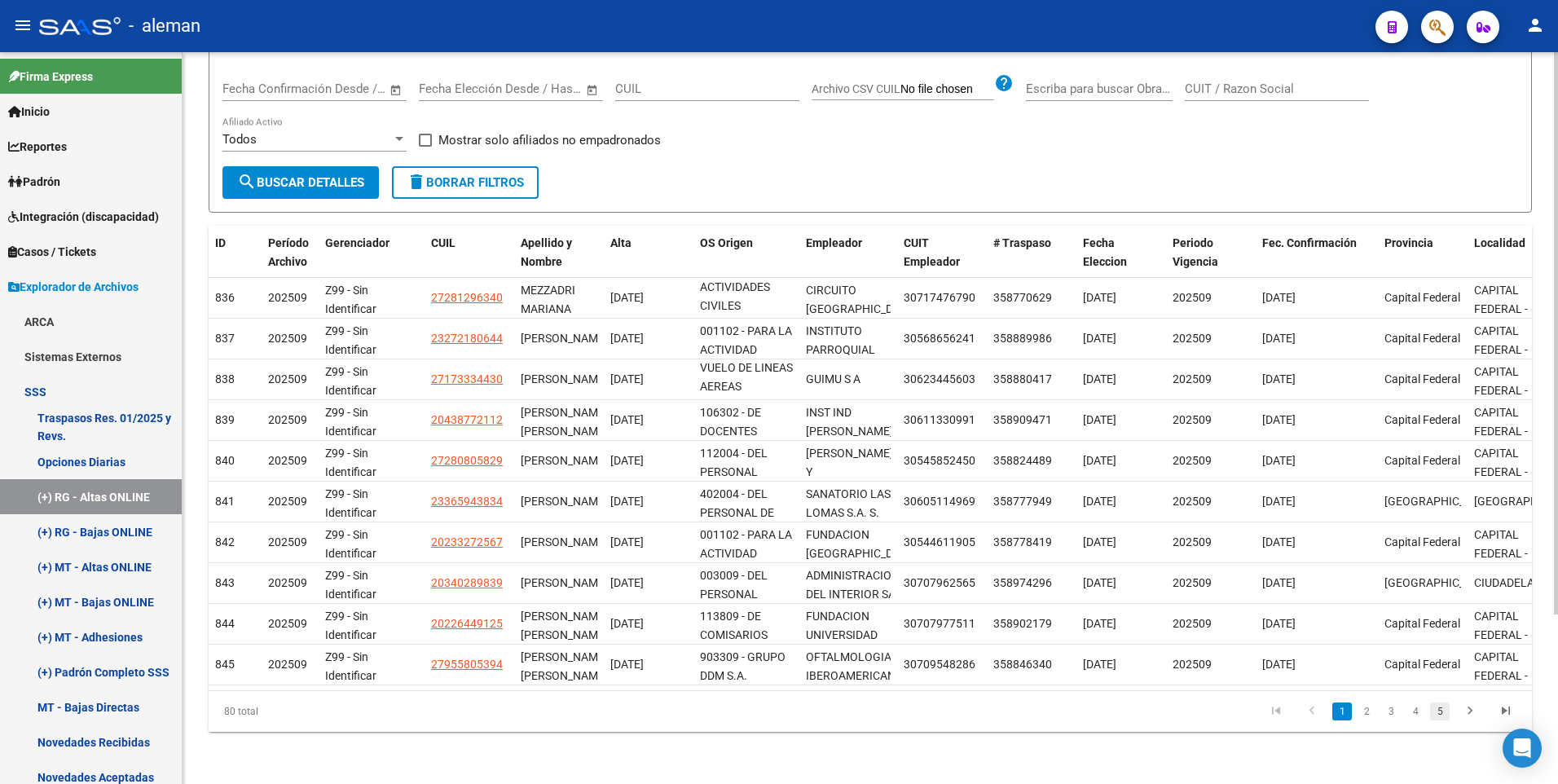
click at [1445, 712] on link "5" at bounding box center [1439, 711] width 19 height 18
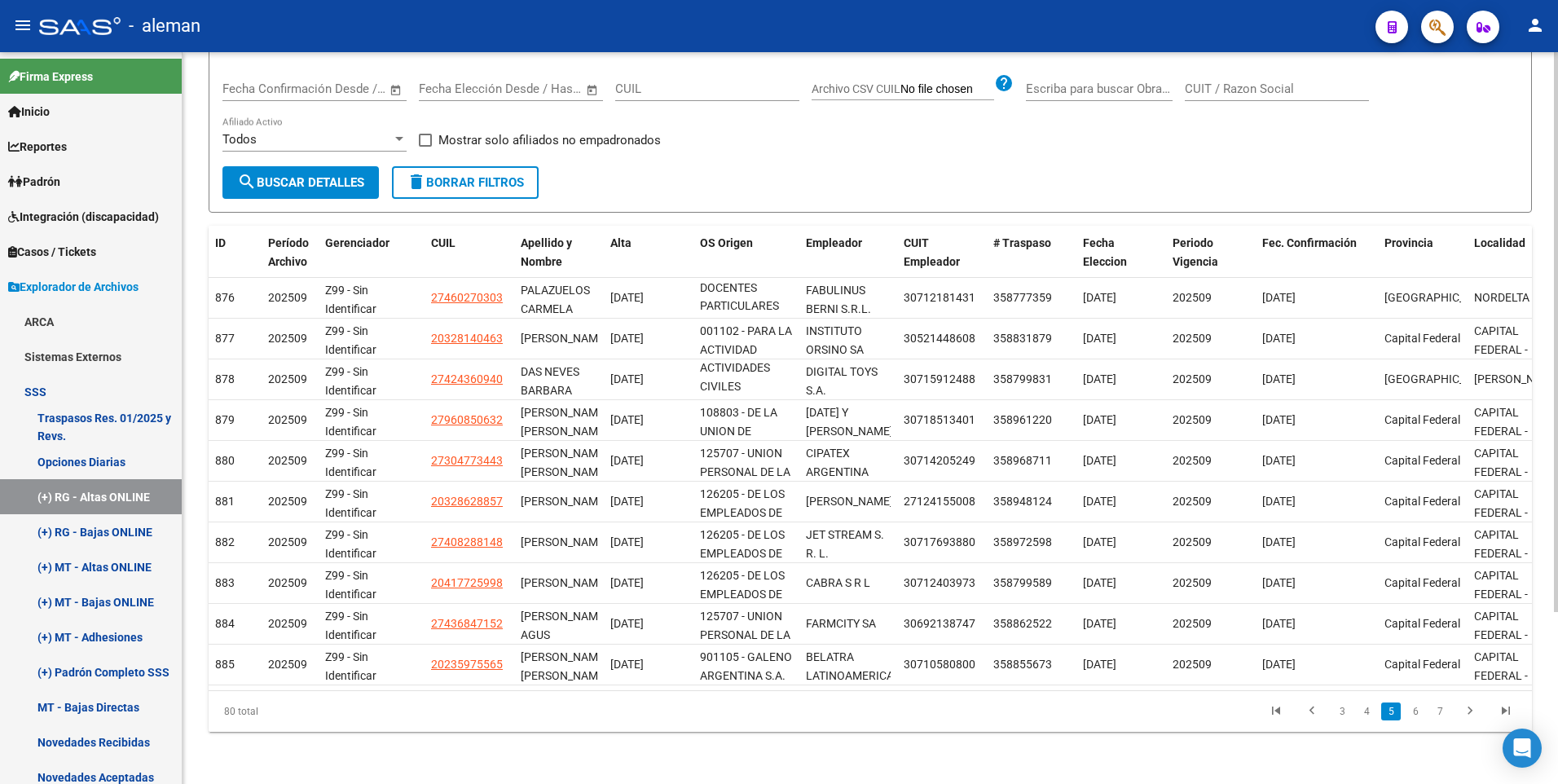
scroll to position [21, 0]
click at [1503, 710] on icon "go to last page" at bounding box center [1505, 713] width 21 height 19
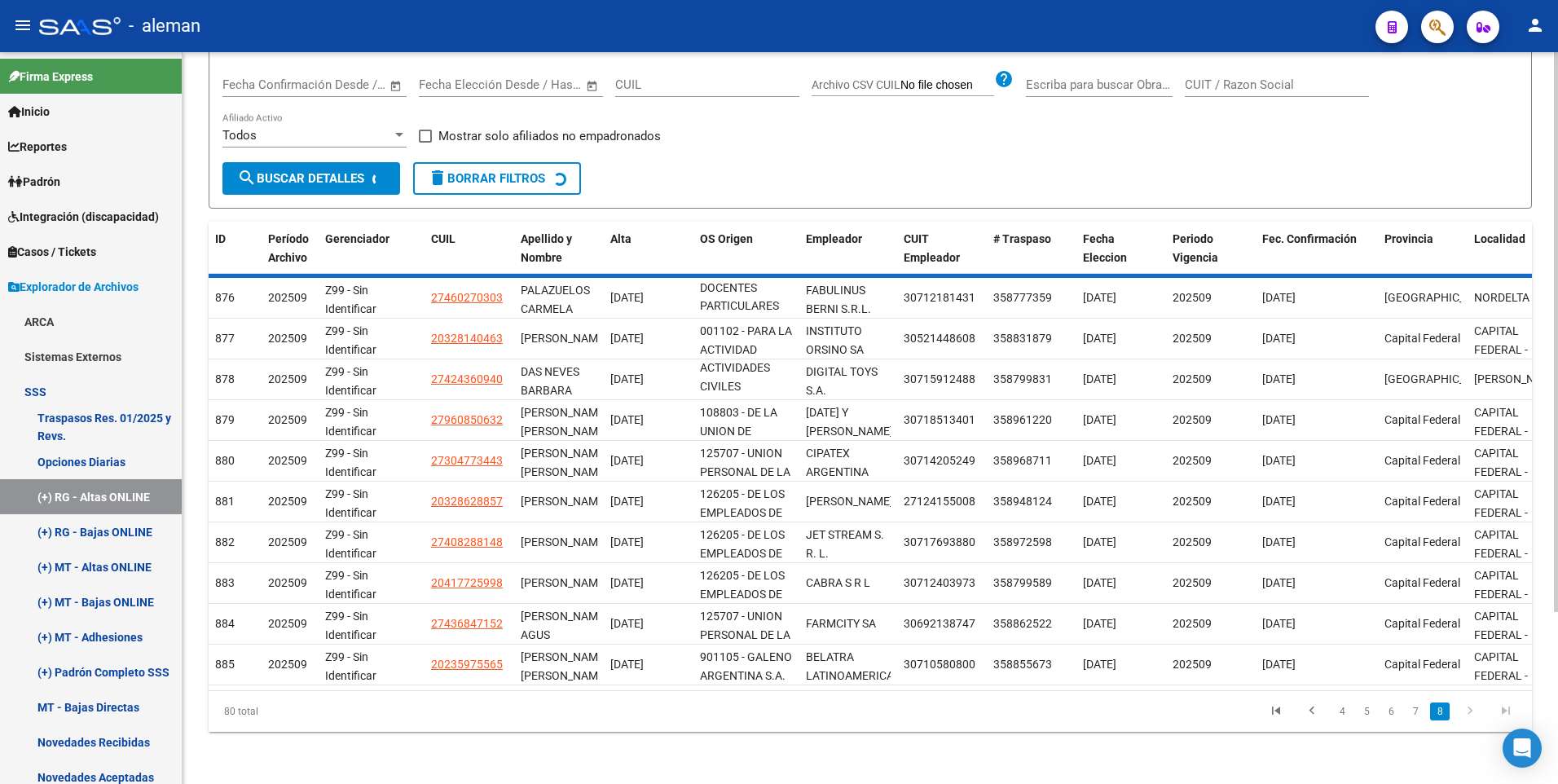
scroll to position [59, 0]
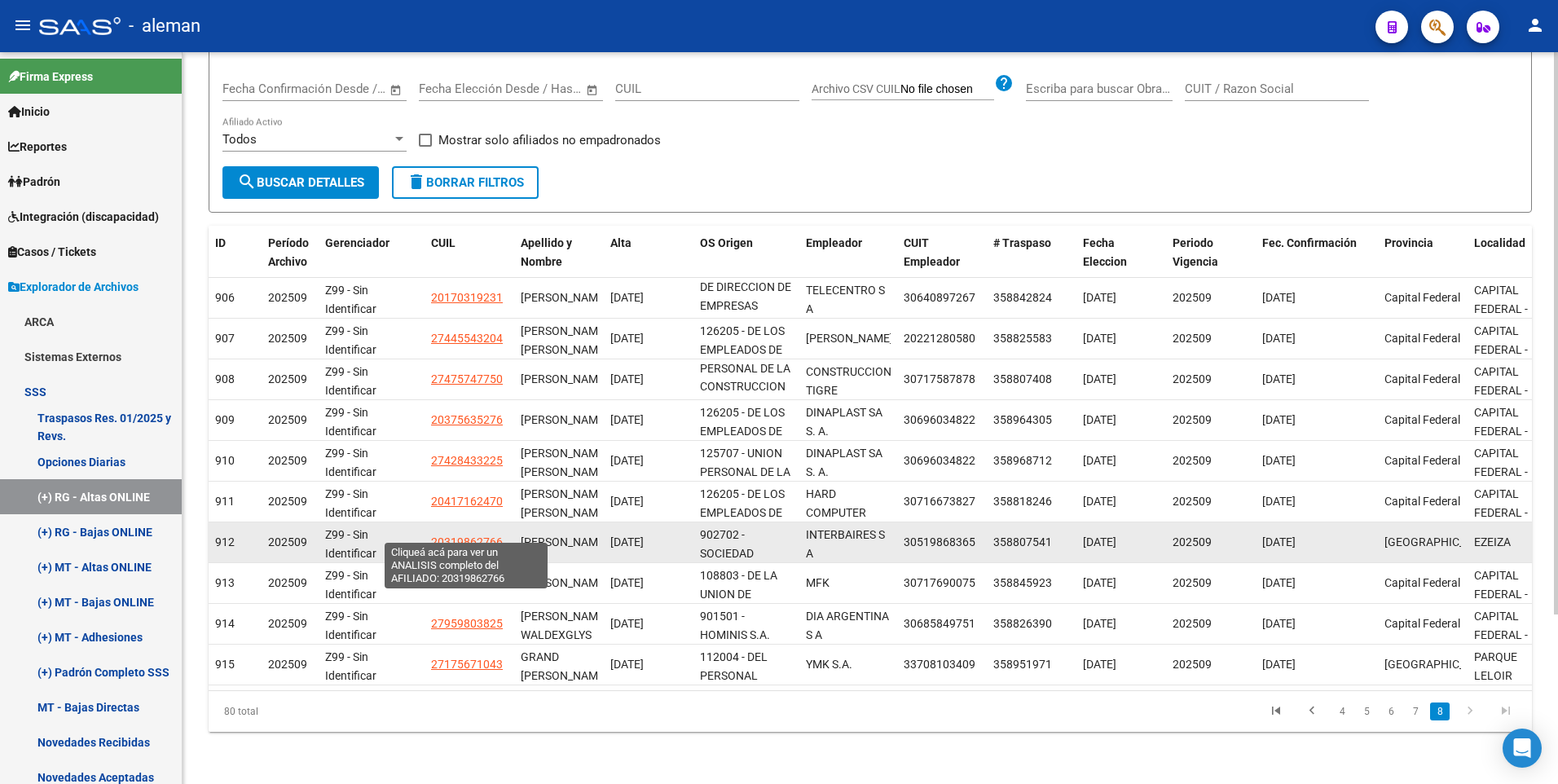
click at [485, 536] on span "20319862766" at bounding box center [466, 542] width 71 height 13
type textarea "20319862766"
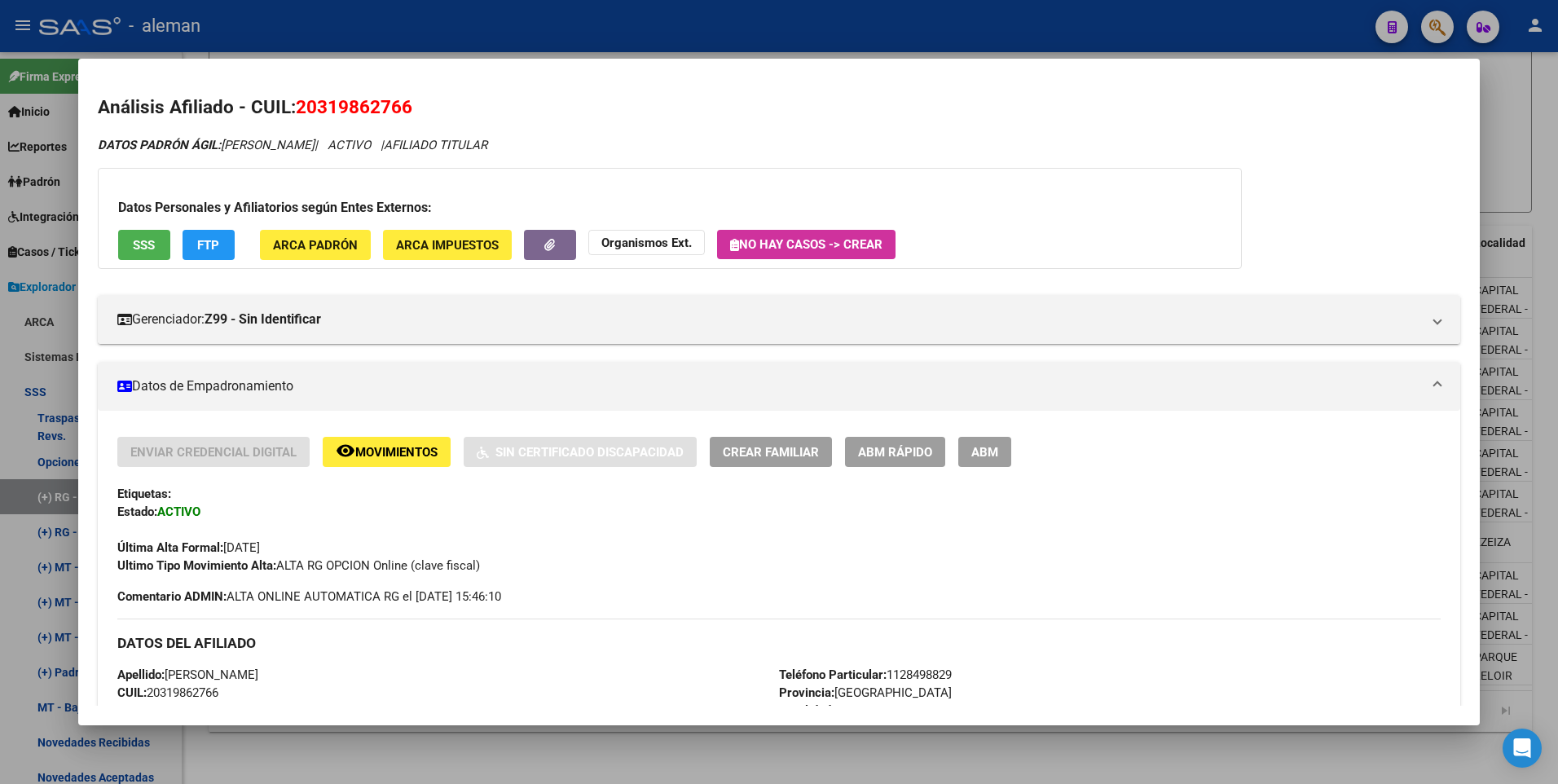
scroll to position [163, 0]
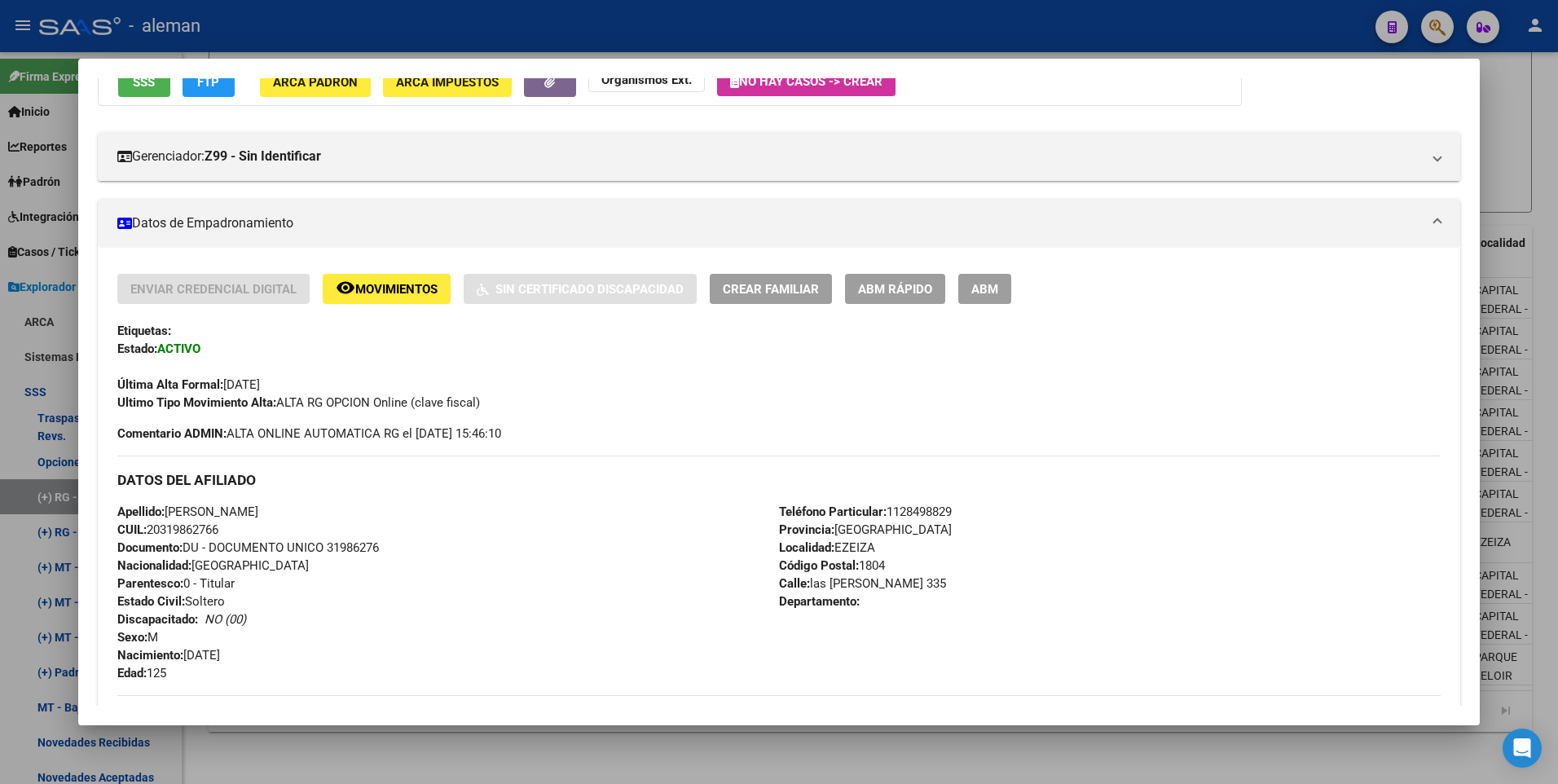
click at [991, 288] on span "ABM" at bounding box center [985, 289] width 27 height 14
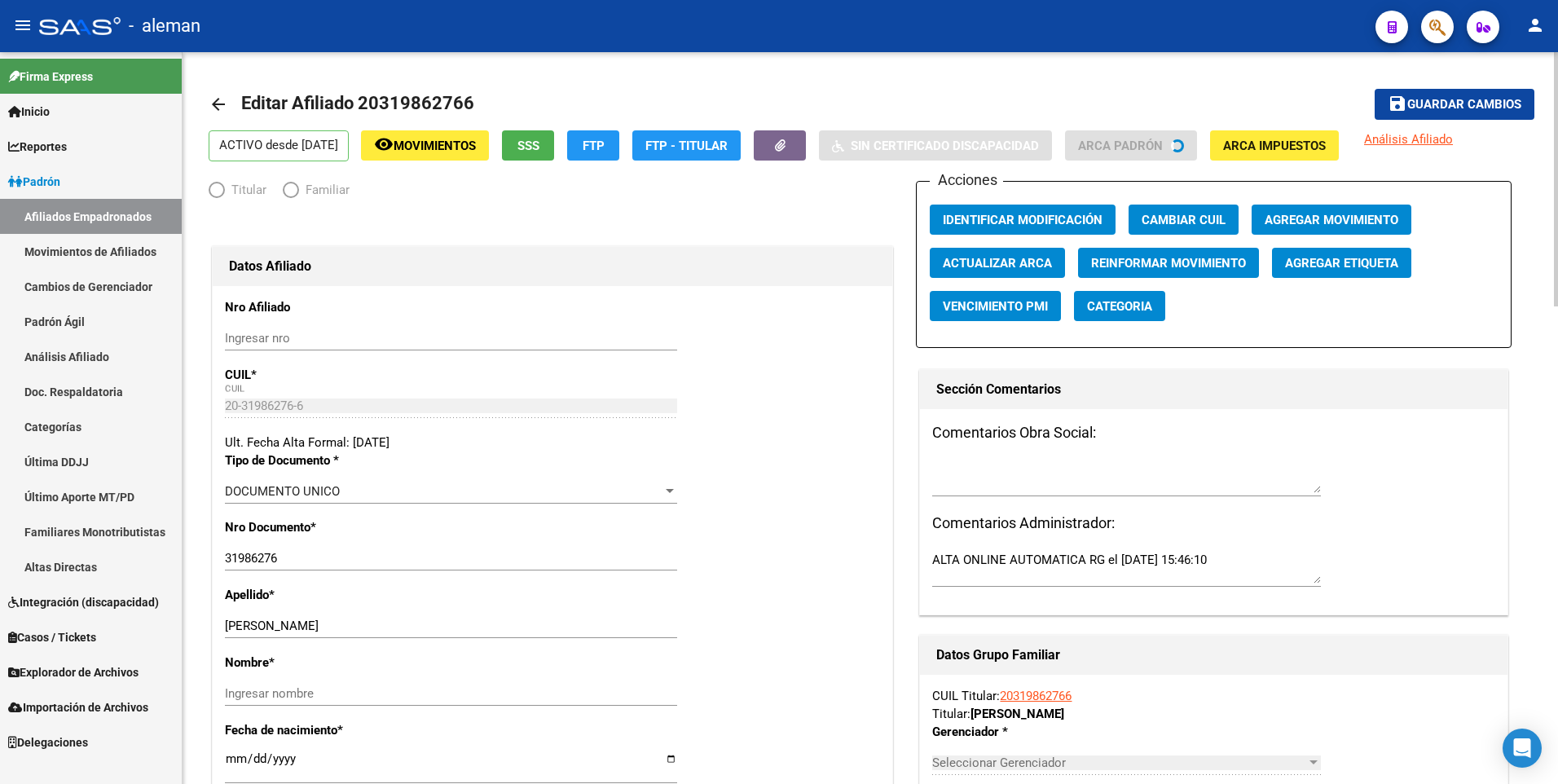
radio input "true"
type input "30-51986836-5"
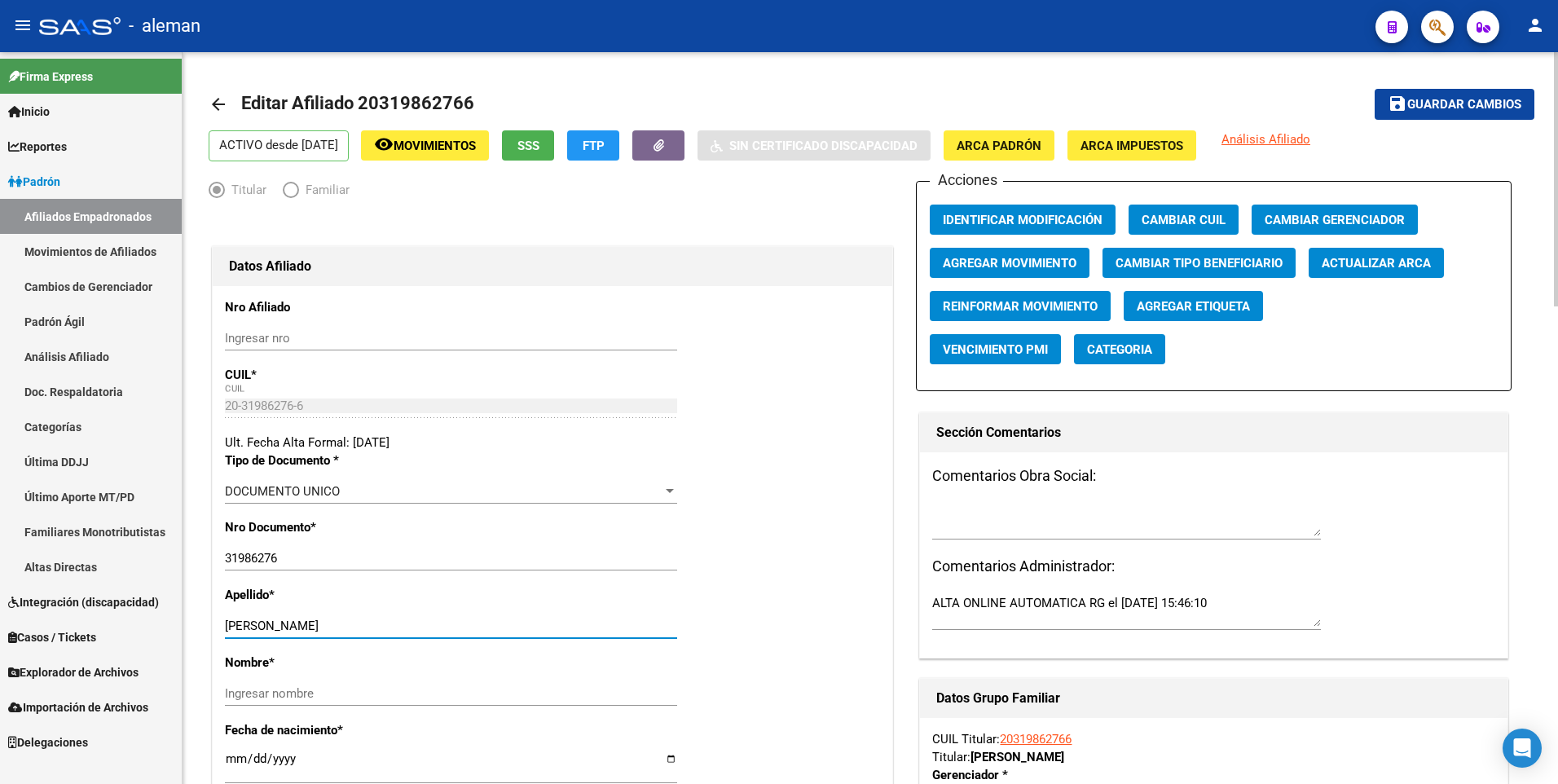
drag, startPoint x: 275, startPoint y: 625, endPoint x: 554, endPoint y: 624, distance: 279.0
click at [554, 624] on input "[PERSON_NAME]" at bounding box center [451, 625] width 452 height 14
click at [508, 690] on input "Ingresar nombre" at bounding box center [451, 693] width 452 height 14
paste input "[PERSON_NAME]"
type input "[PERSON_NAME]"
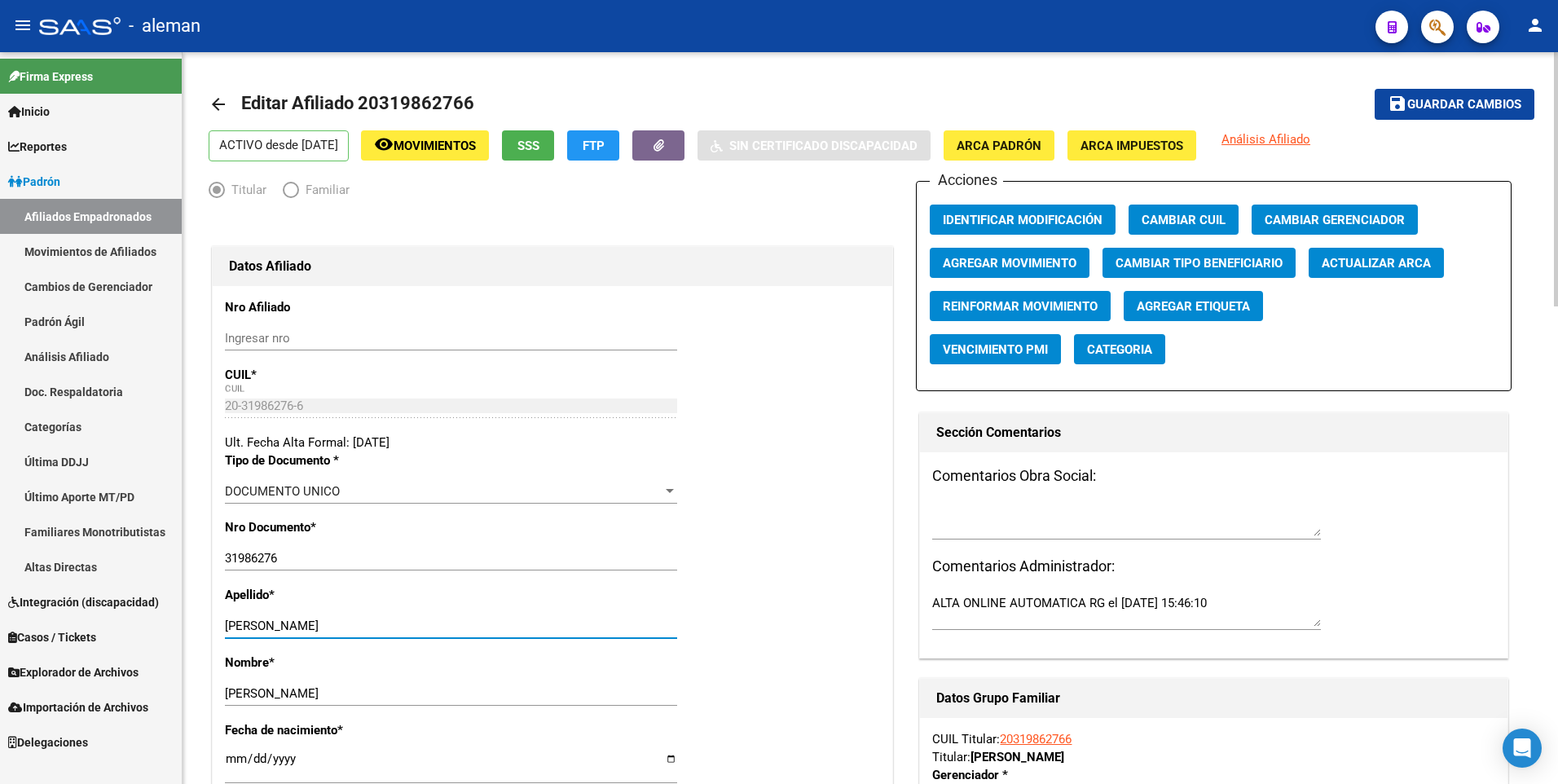
drag, startPoint x: 278, startPoint y: 628, endPoint x: 588, endPoint y: 628, distance: 310.0
click at [588, 628] on input "[PERSON_NAME]" at bounding box center [451, 625] width 452 height 14
type input "[PERSON_NAME]"
click at [1034, 132] on button "ARCA Padrón" at bounding box center [999, 145] width 111 height 30
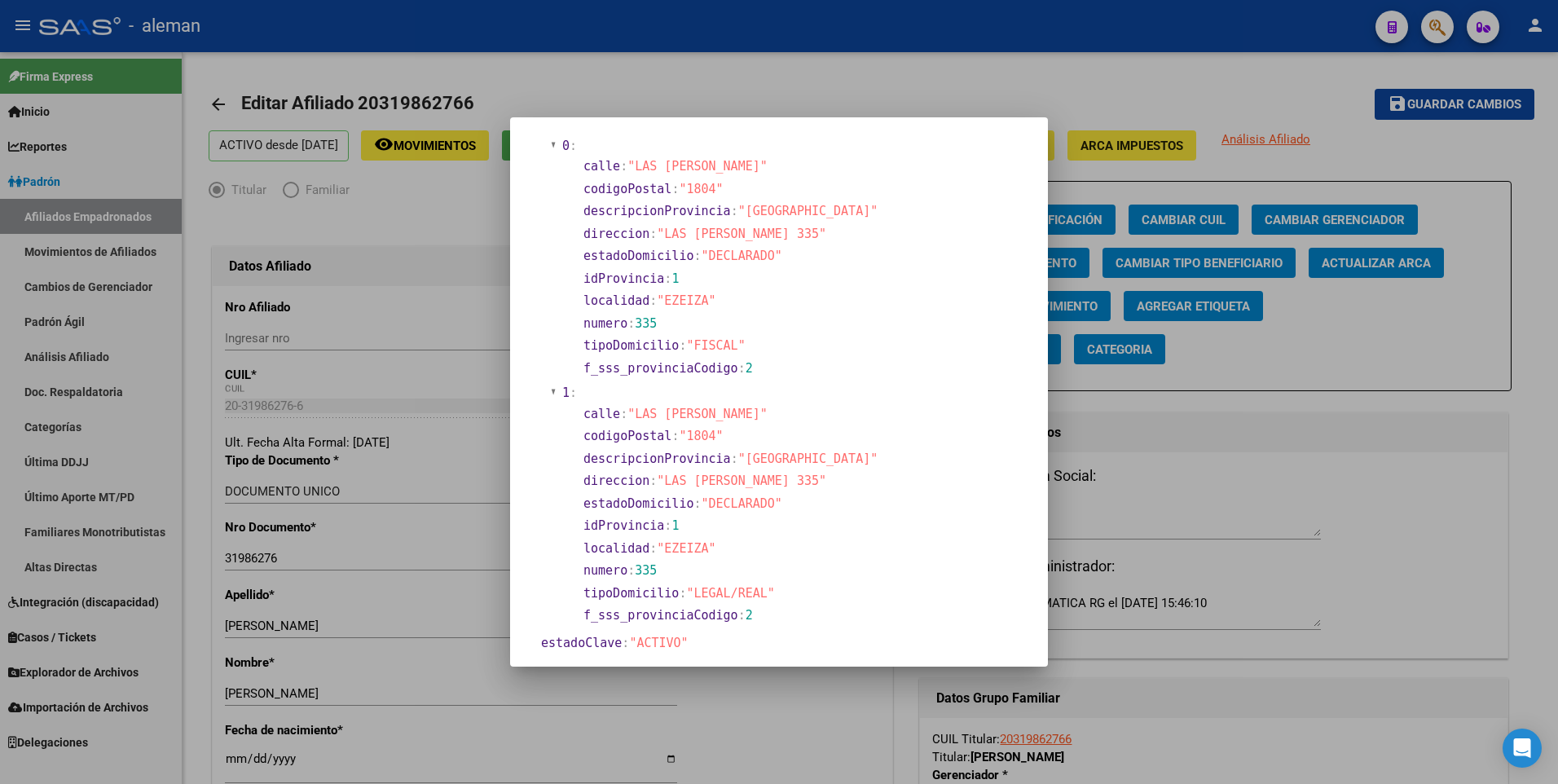
scroll to position [244, 0]
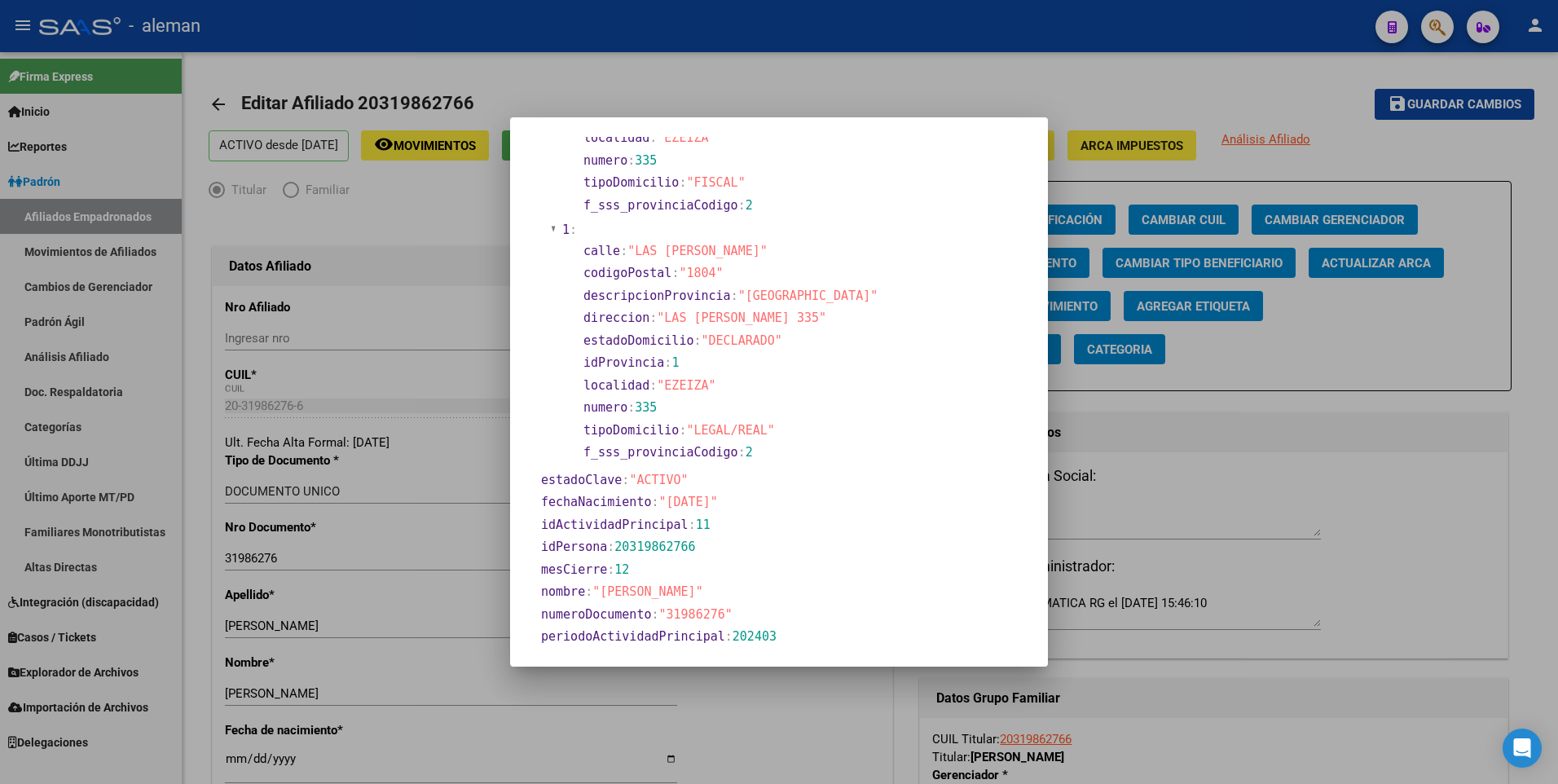
click at [233, 760] on div at bounding box center [779, 392] width 1558 height 784
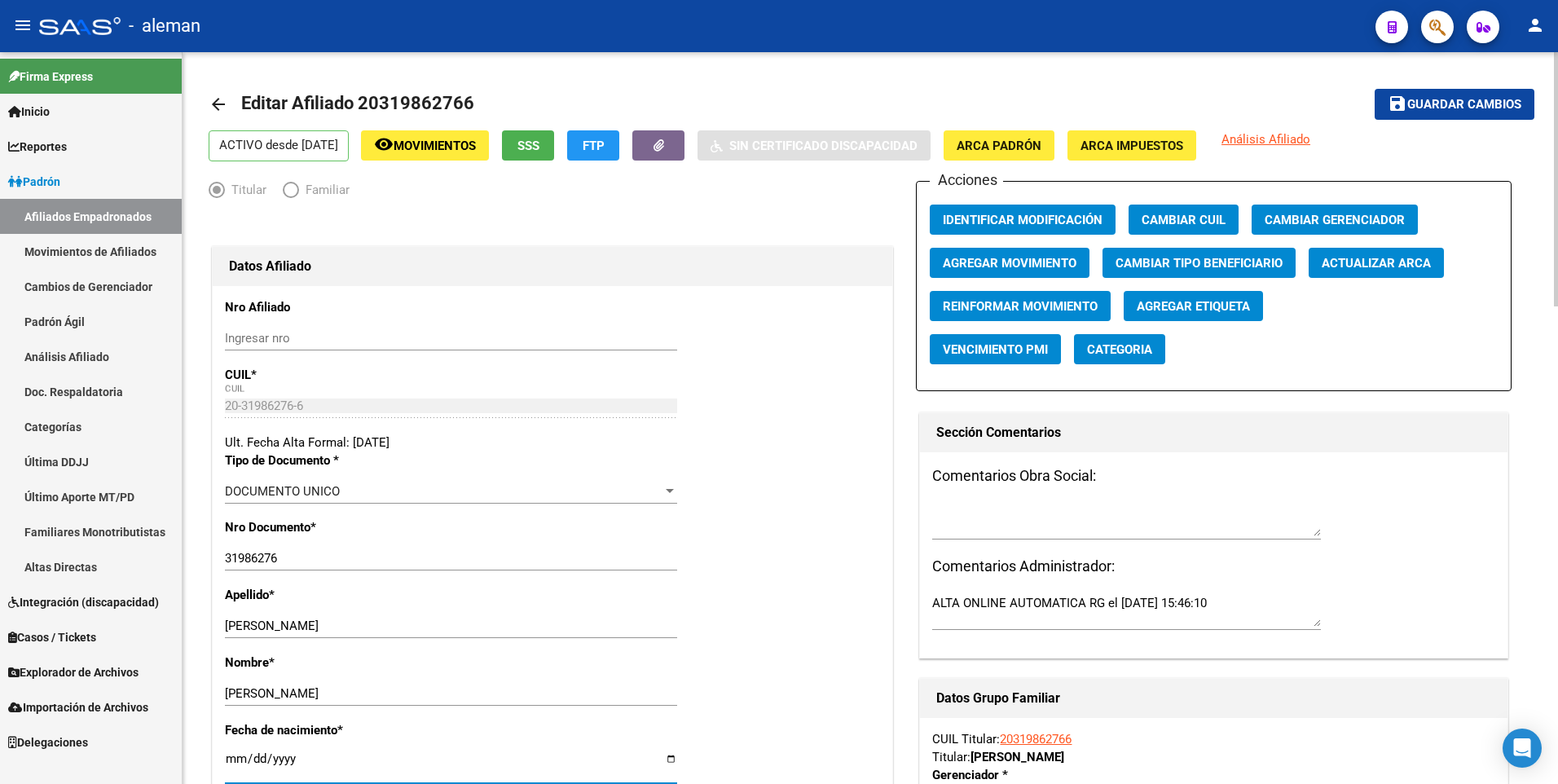
click at [225, 755] on input "[DATE]" at bounding box center [451, 765] width 452 height 26
type input "[DATE]"
click at [1482, 98] on span "Guardar cambios" at bounding box center [1464, 104] width 114 height 14
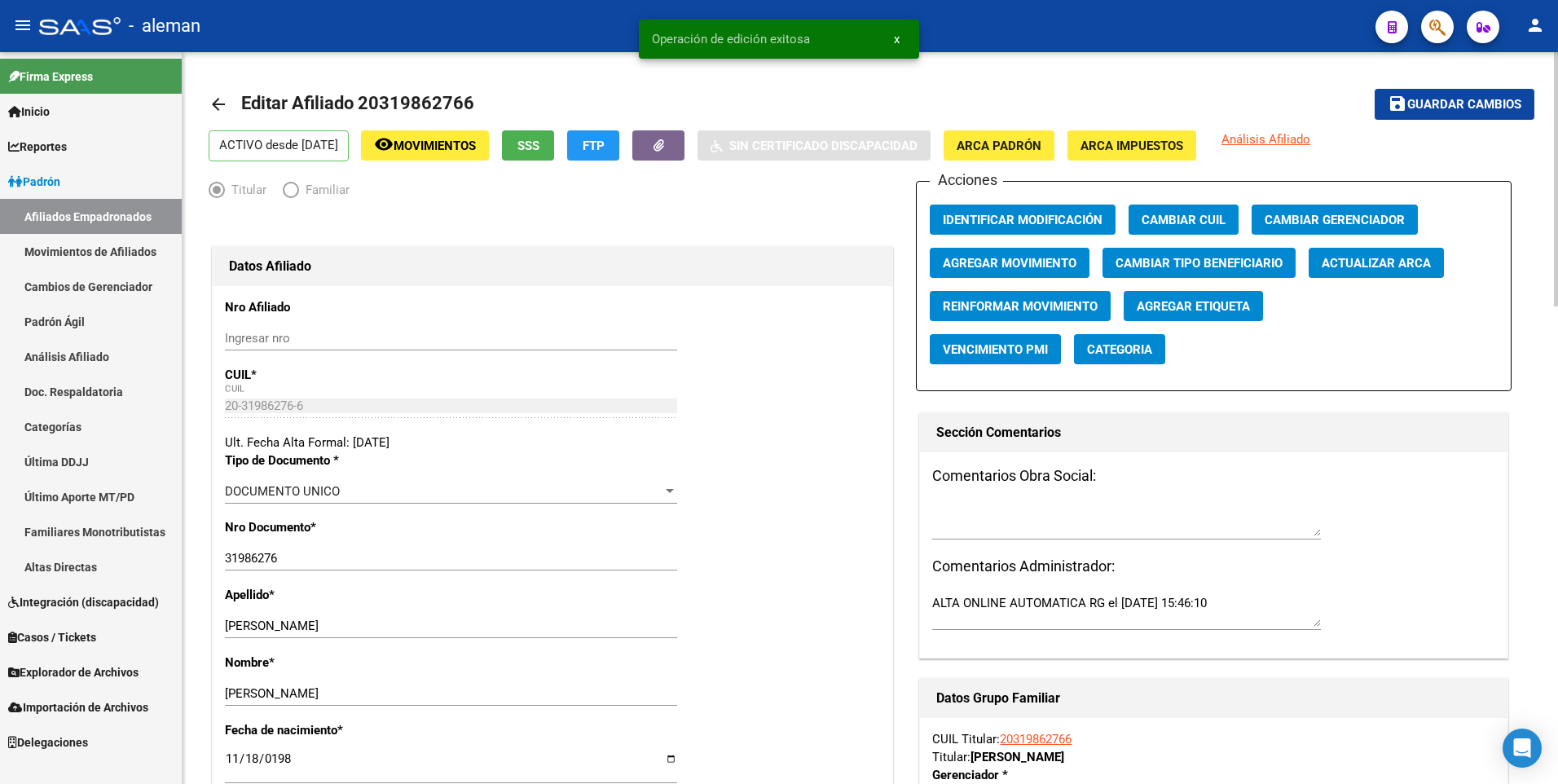
click at [217, 101] on mat-icon "arrow_back" at bounding box center [217, 104] width 19 height 19
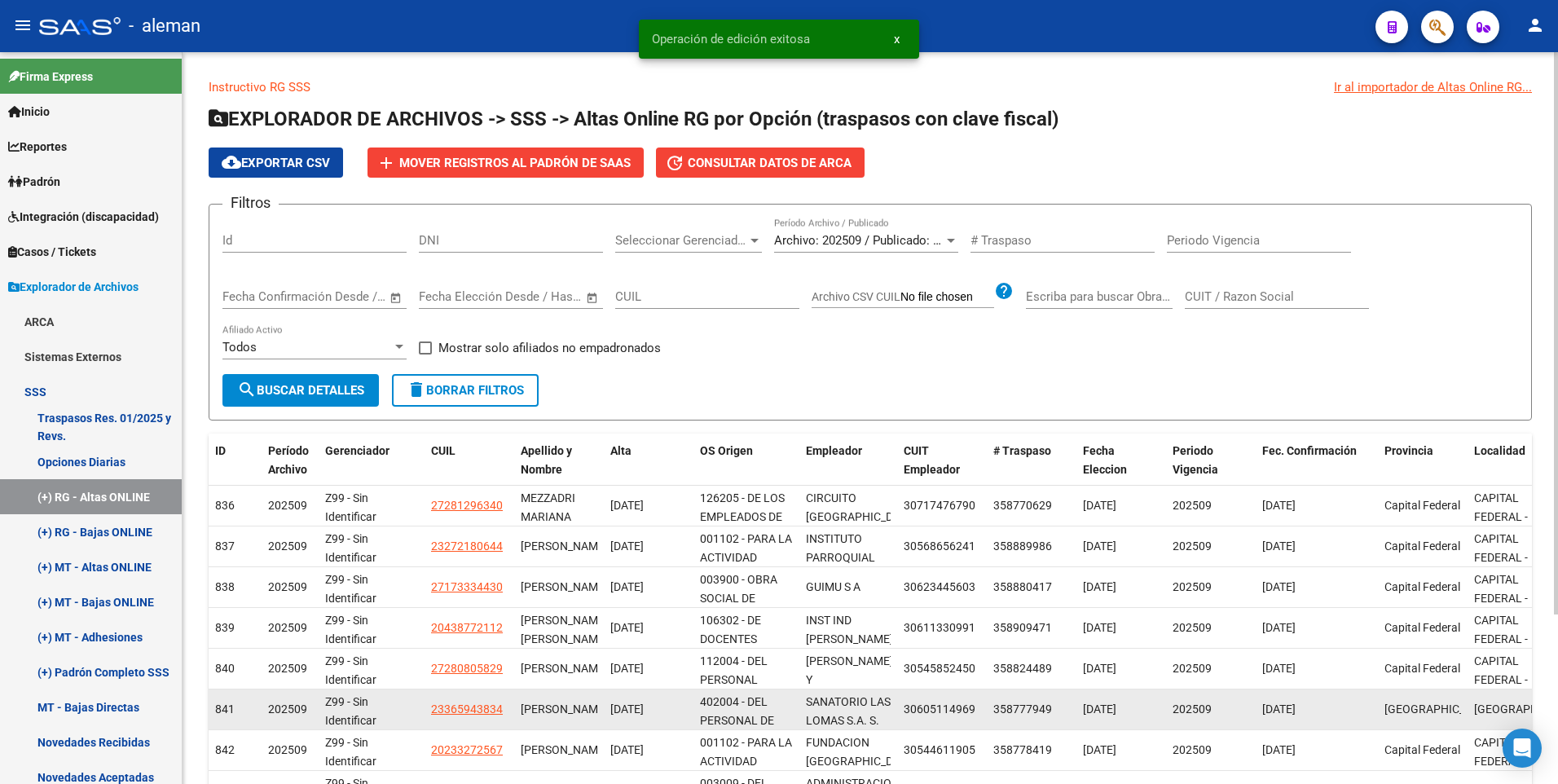
scroll to position [220, 0]
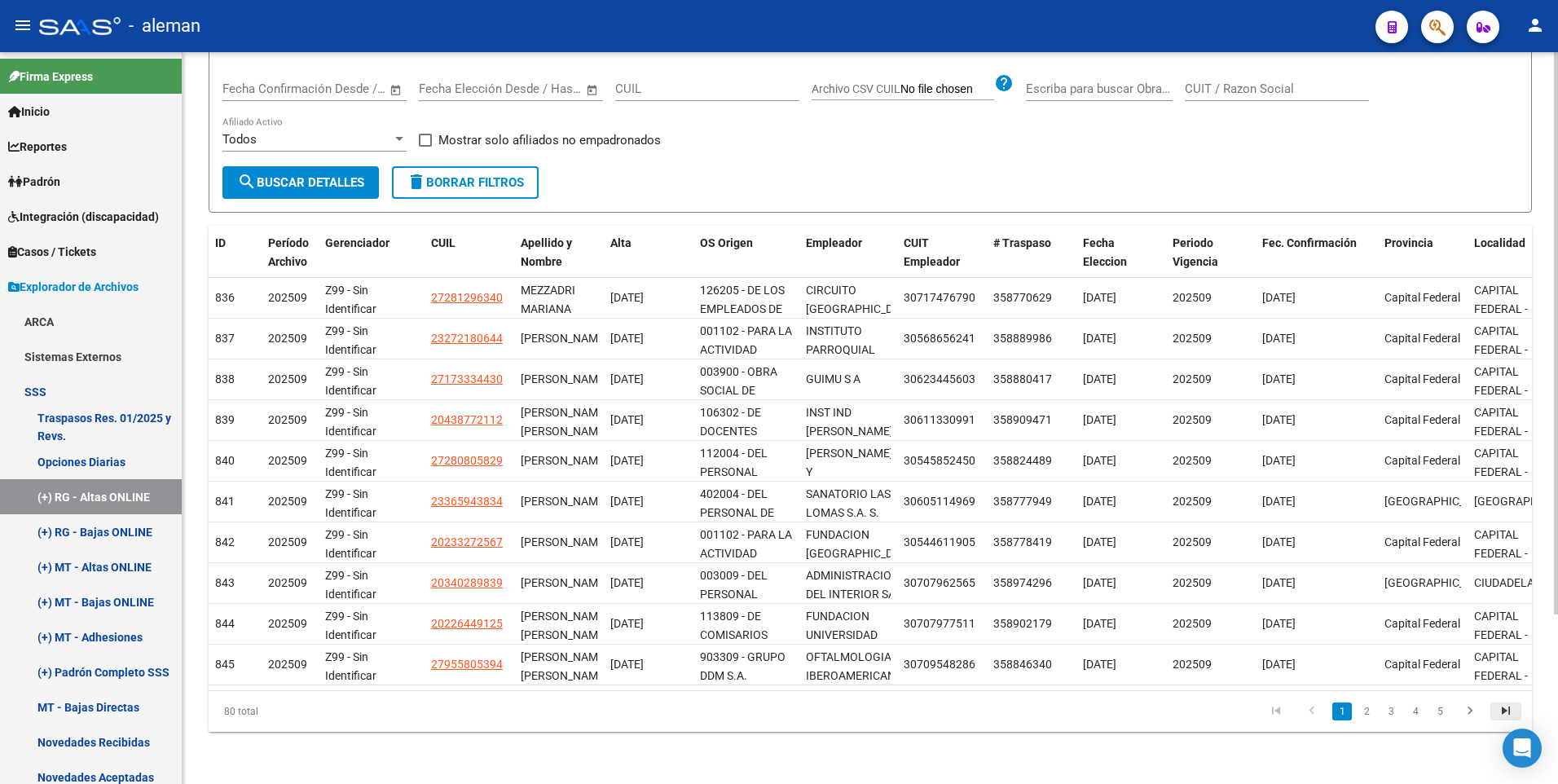
click at [1503, 711] on icon "go to last page" at bounding box center [1505, 713] width 21 height 19
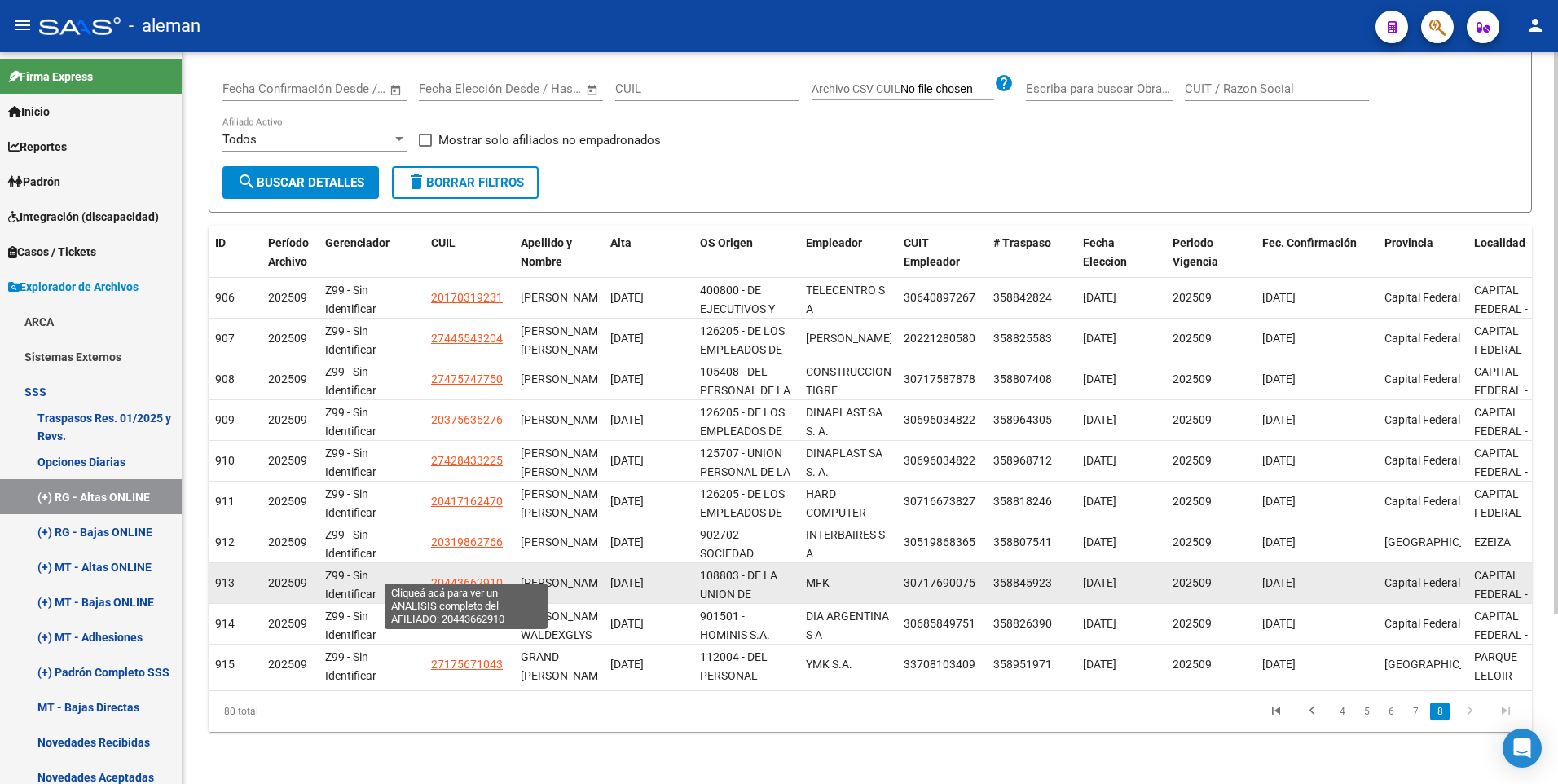
click at [468, 576] on span "20443662910" at bounding box center [466, 583] width 71 height 13
type textarea "20443662910"
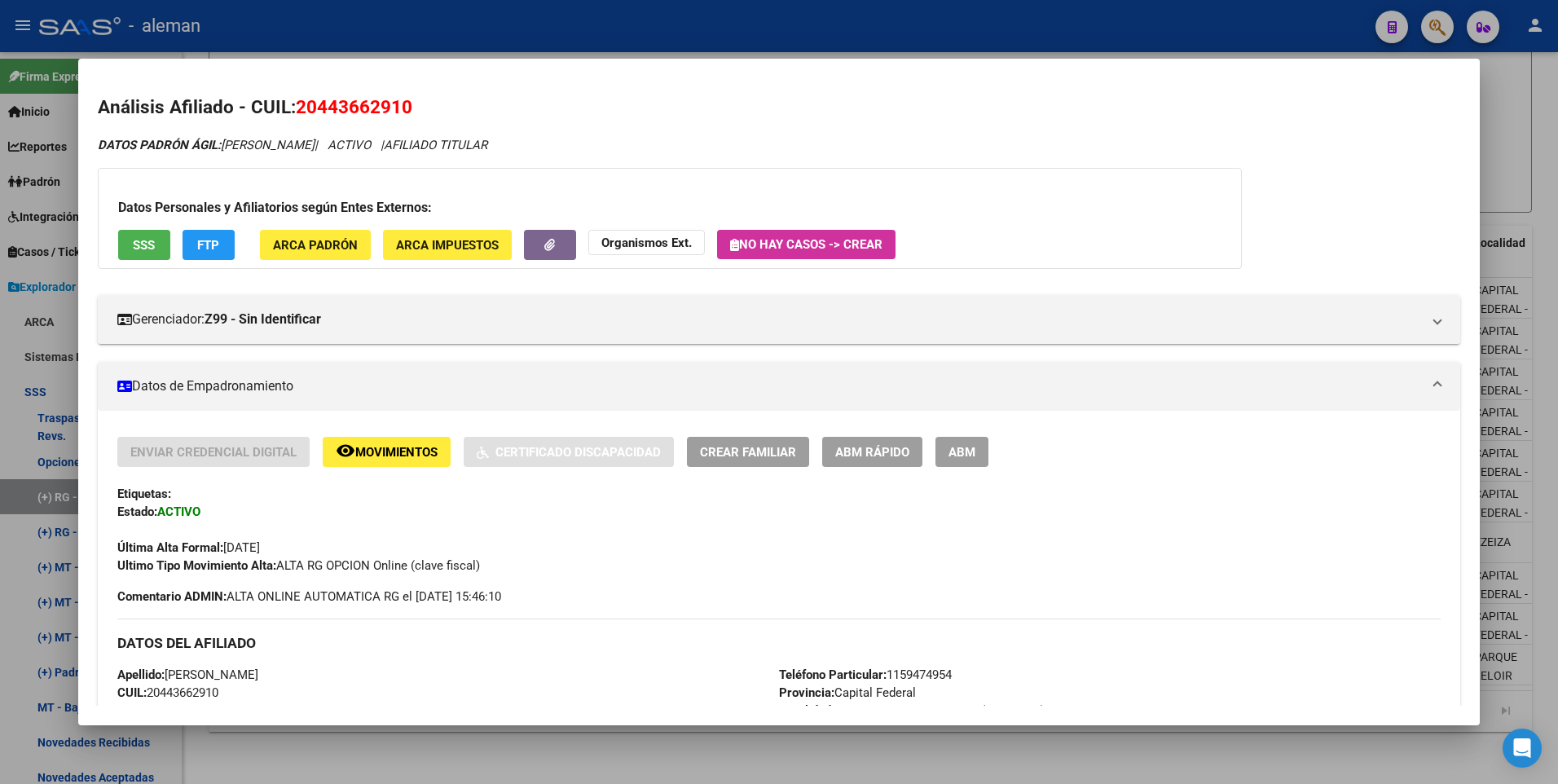
scroll to position [163, 0]
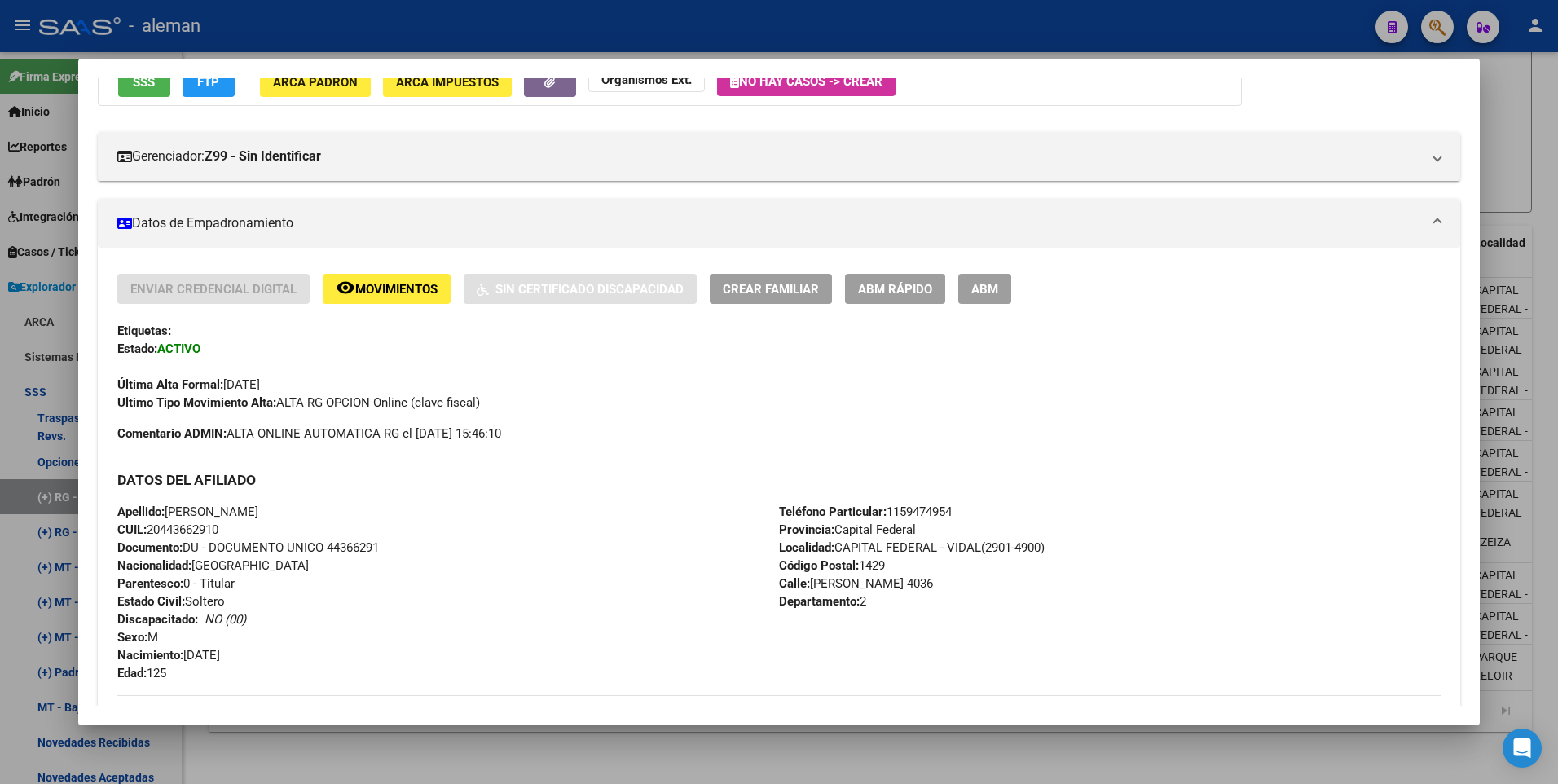
click at [1010, 279] on button "ABM" at bounding box center [984, 289] width 53 height 30
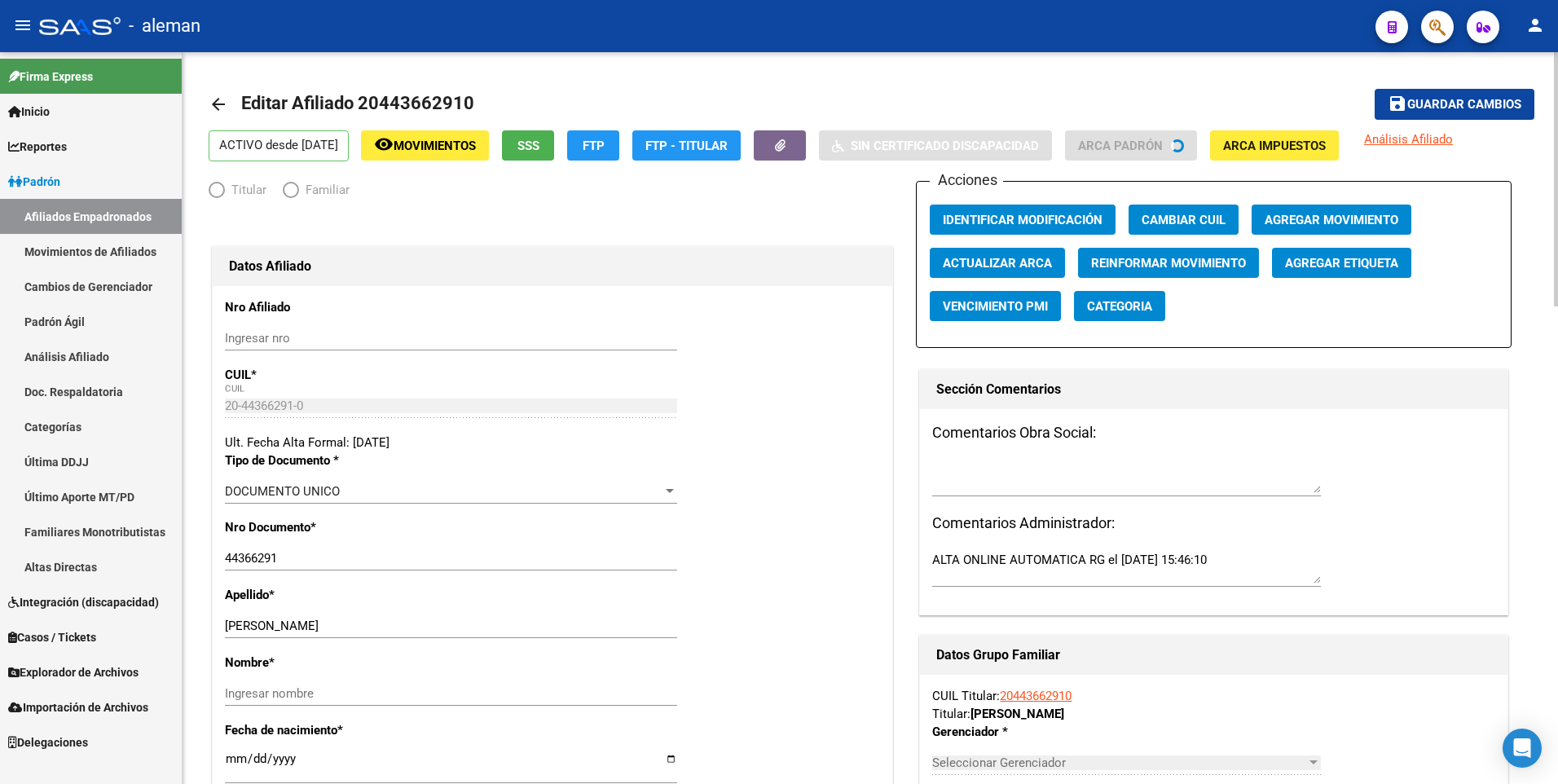
radio input "true"
type input "30-71769007-5"
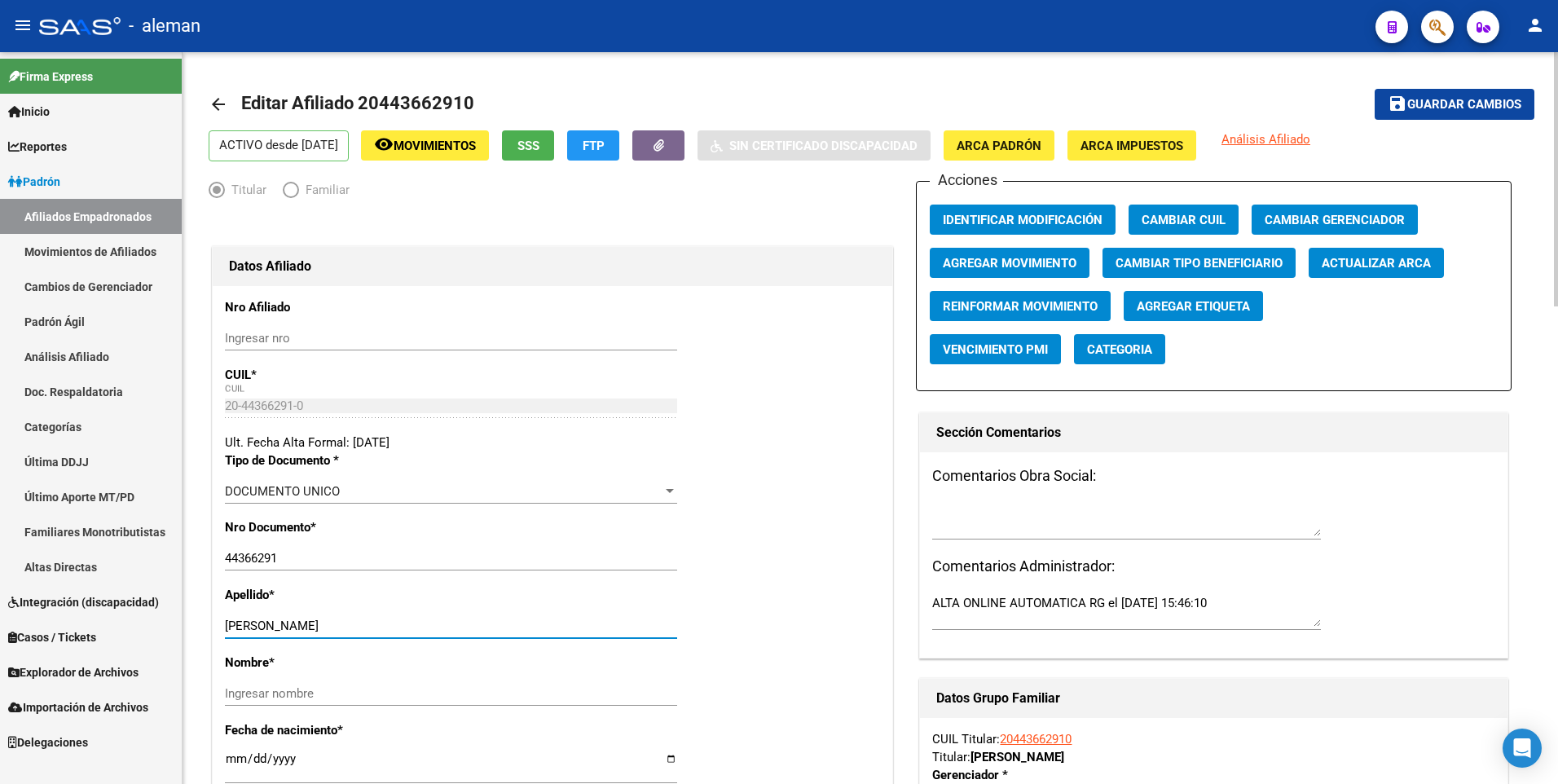
drag, startPoint x: 320, startPoint y: 625, endPoint x: 425, endPoint y: 616, distance: 105.4
click at [425, 616] on div "[PERSON_NAME] apellido" at bounding box center [451, 625] width 452 height 24
type input "[PERSON_NAME]"
click at [414, 686] on input "Ingresar nombre" at bounding box center [451, 693] width 452 height 14
paste input "[PERSON_NAME]"
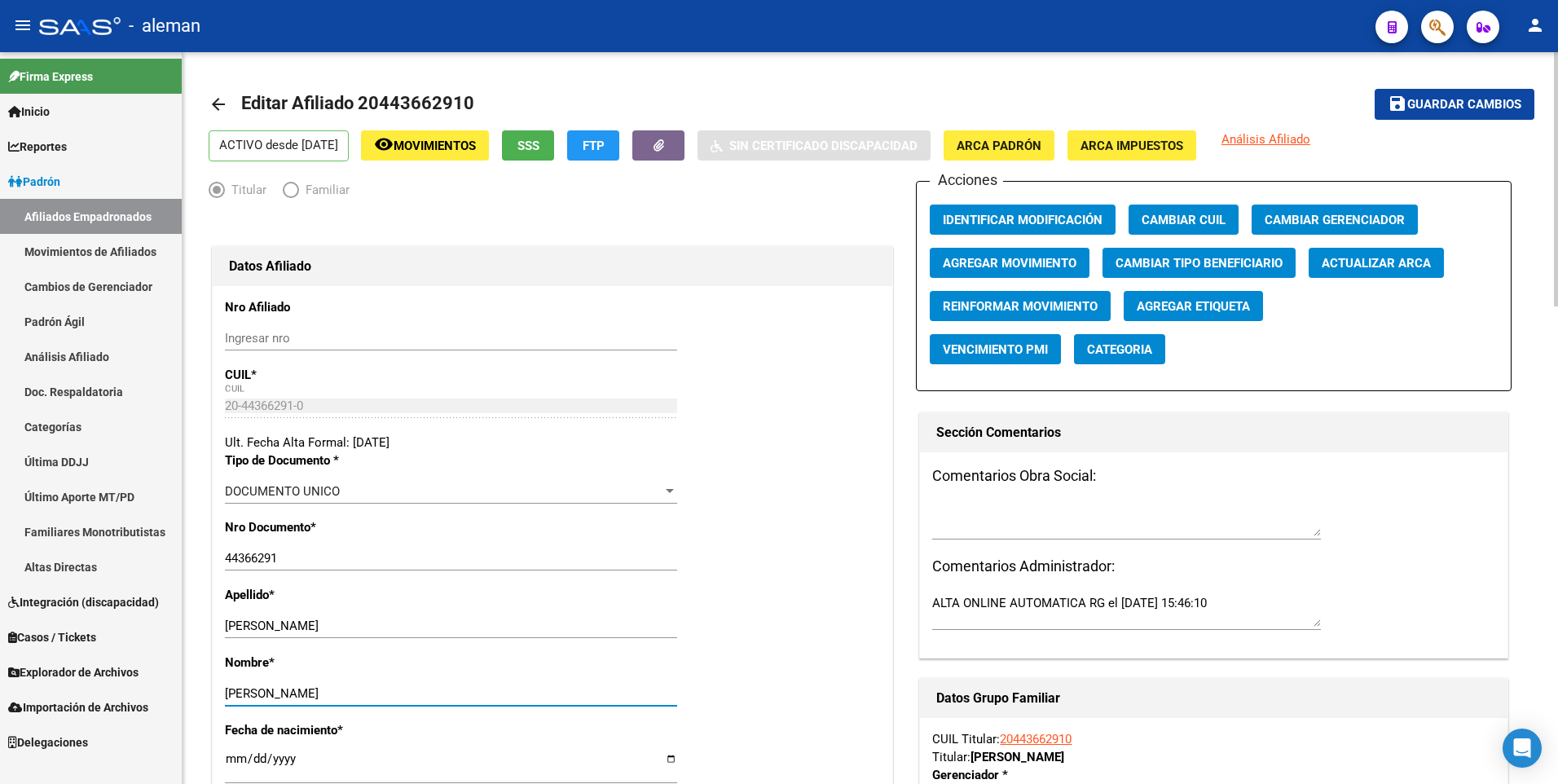
type input "[PERSON_NAME]"
click at [614, 603] on div "Apellido * [PERSON_NAME] apellido" at bounding box center [552, 619] width 655 height 68
click at [1037, 143] on span "ARCA Padrón" at bounding box center [998, 145] width 85 height 14
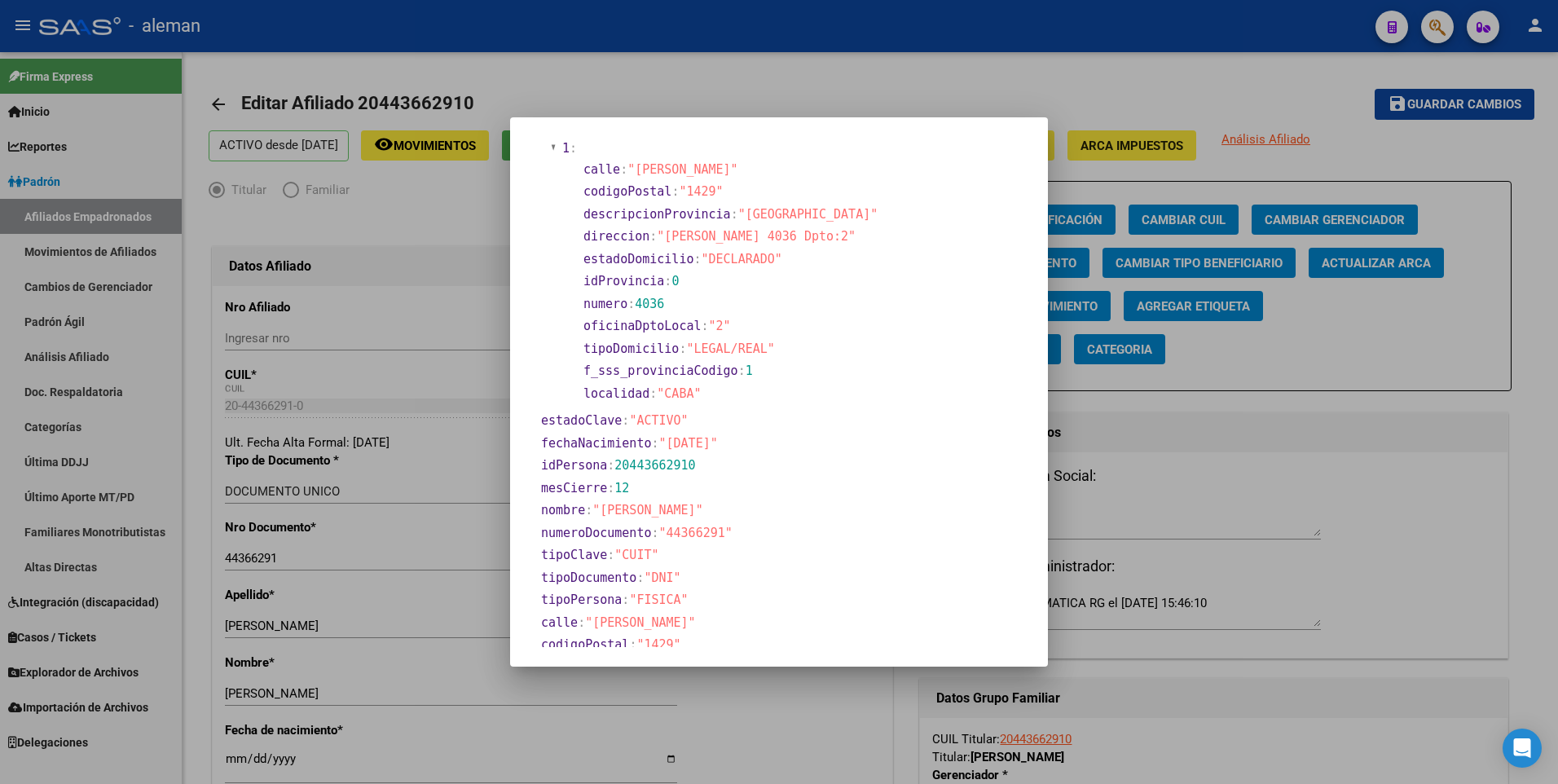
scroll to position [407, 0]
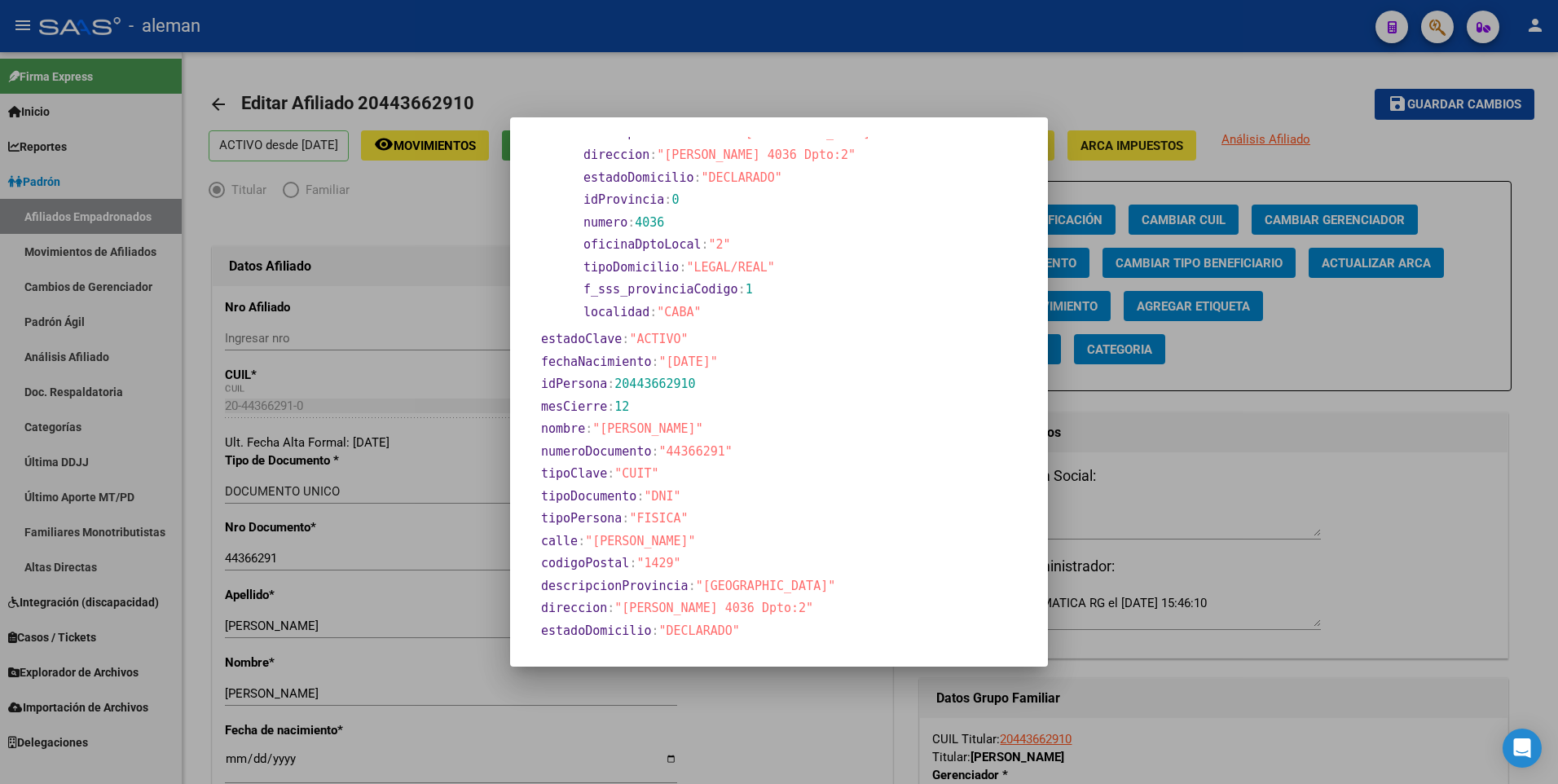
click at [231, 762] on div at bounding box center [779, 392] width 1558 height 784
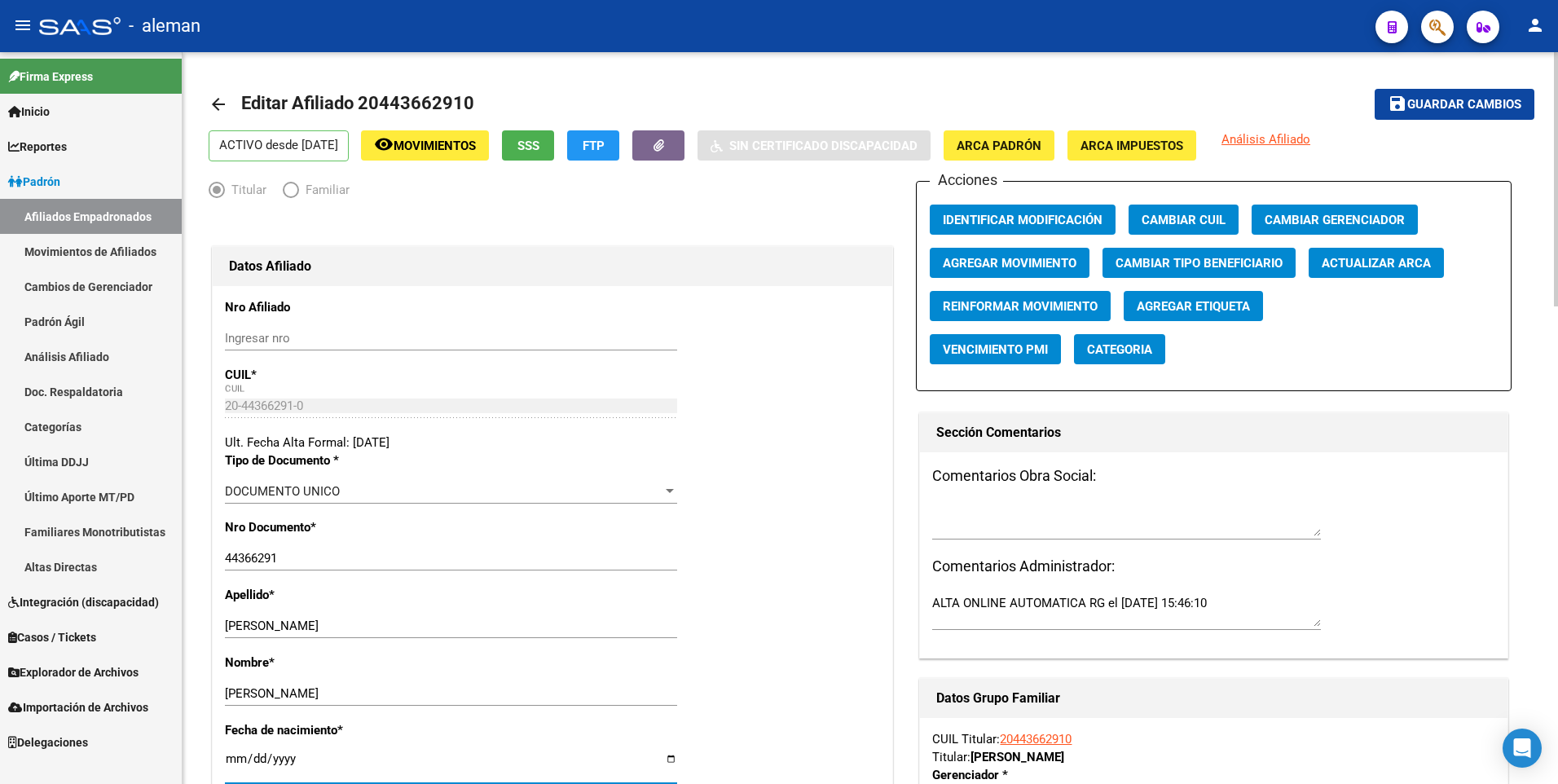
click at [229, 760] on input "[DATE]" at bounding box center [451, 765] width 452 height 26
type input "[DATE]"
click at [1374, 89] on button "save Guardar cambios" at bounding box center [1454, 104] width 159 height 30
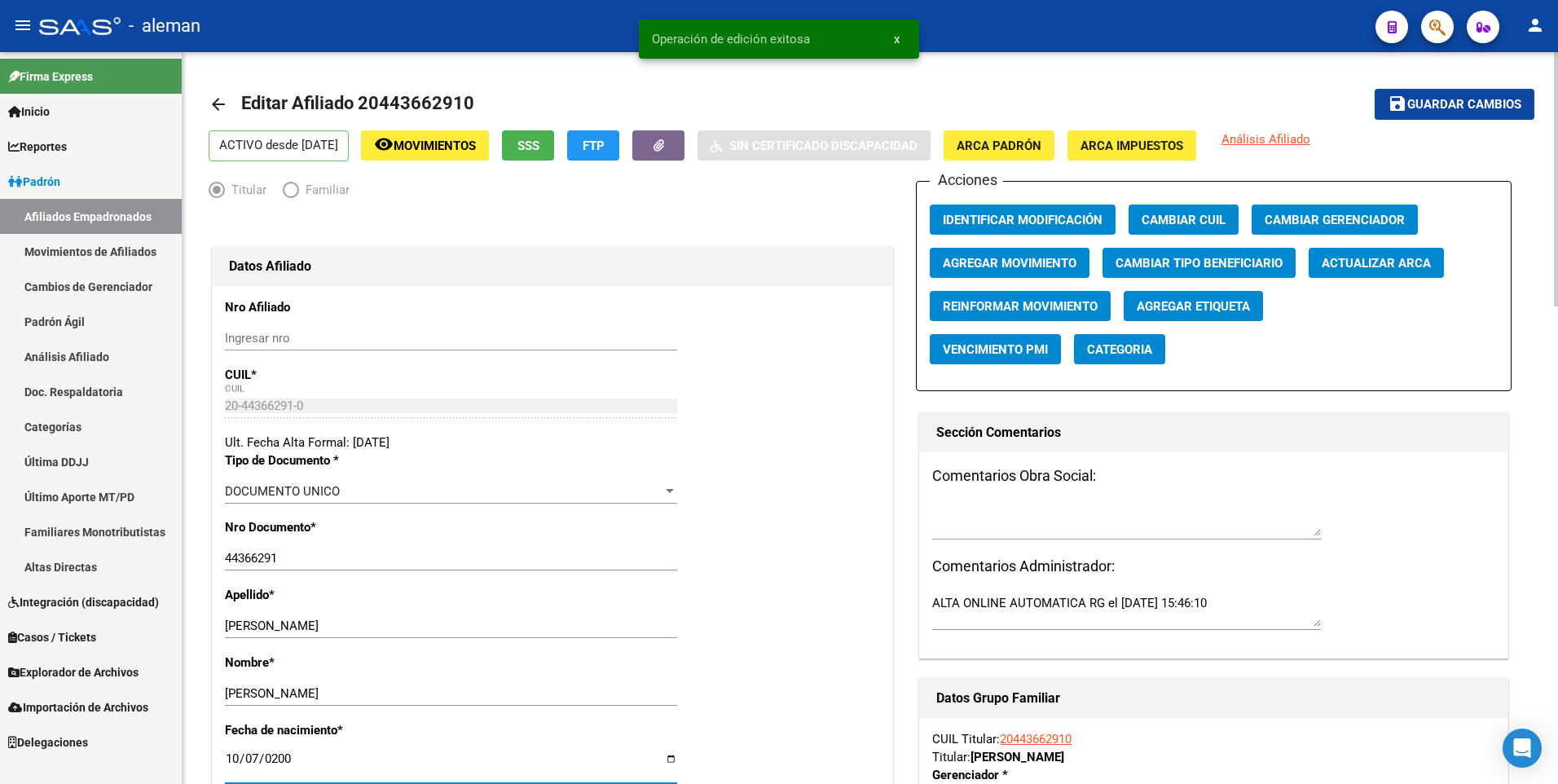
click at [1439, 105] on span "Guardar cambios" at bounding box center [1464, 104] width 114 height 14
click at [215, 100] on mat-icon "arrow_back" at bounding box center [217, 104] width 19 height 19
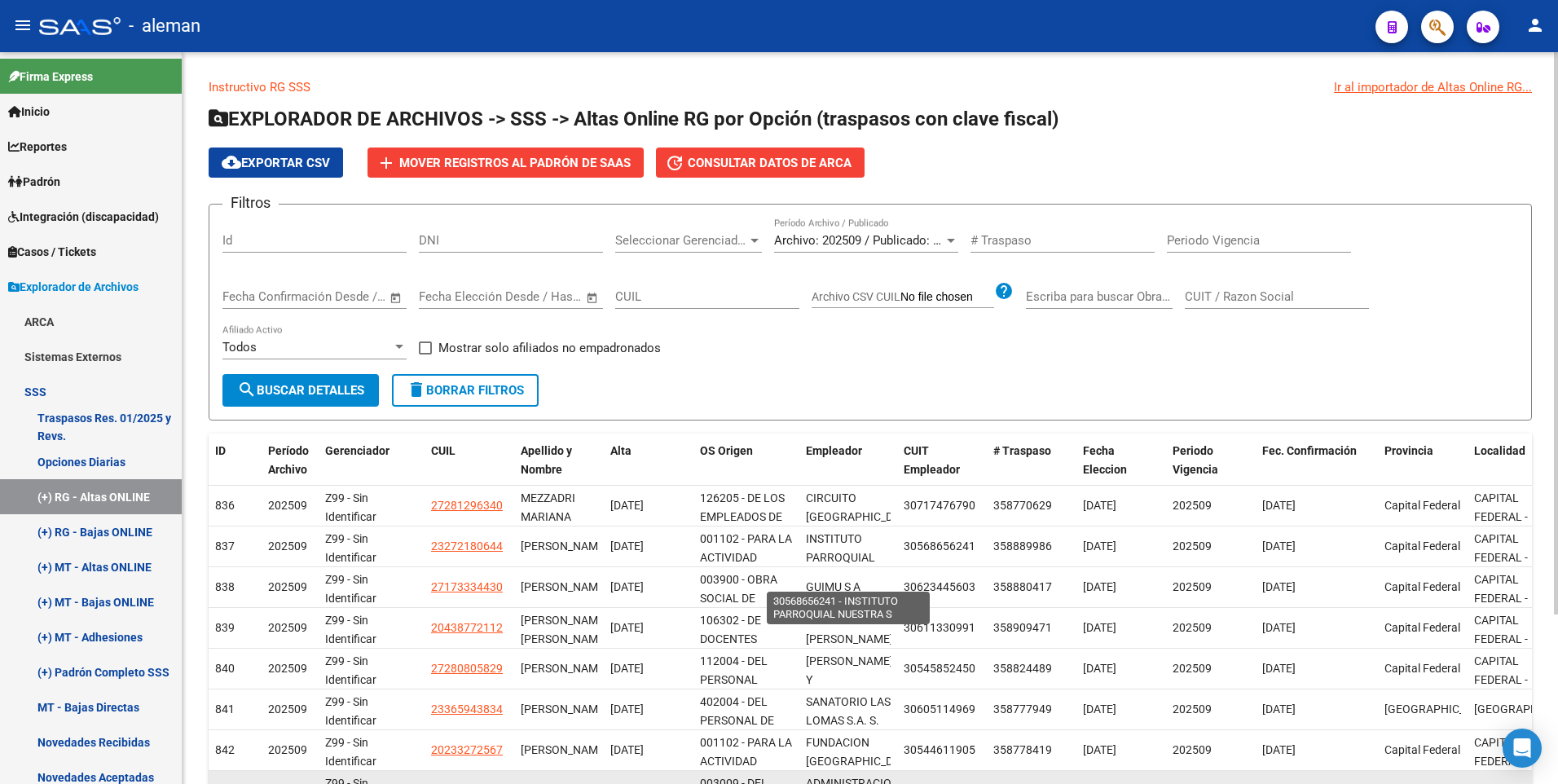
scroll to position [220, 0]
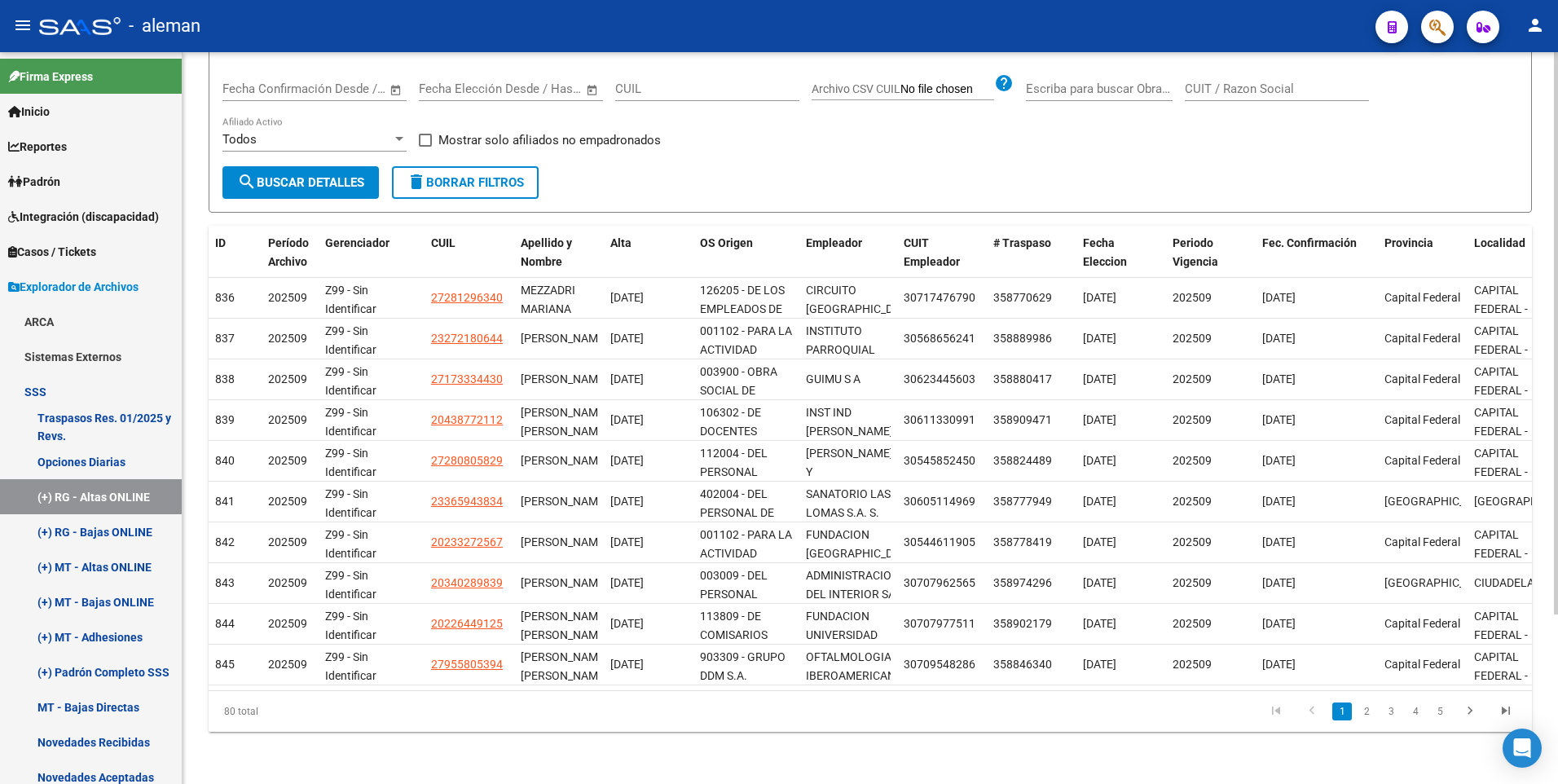
click at [1507, 709] on icon "go to last page" at bounding box center [1505, 713] width 21 height 19
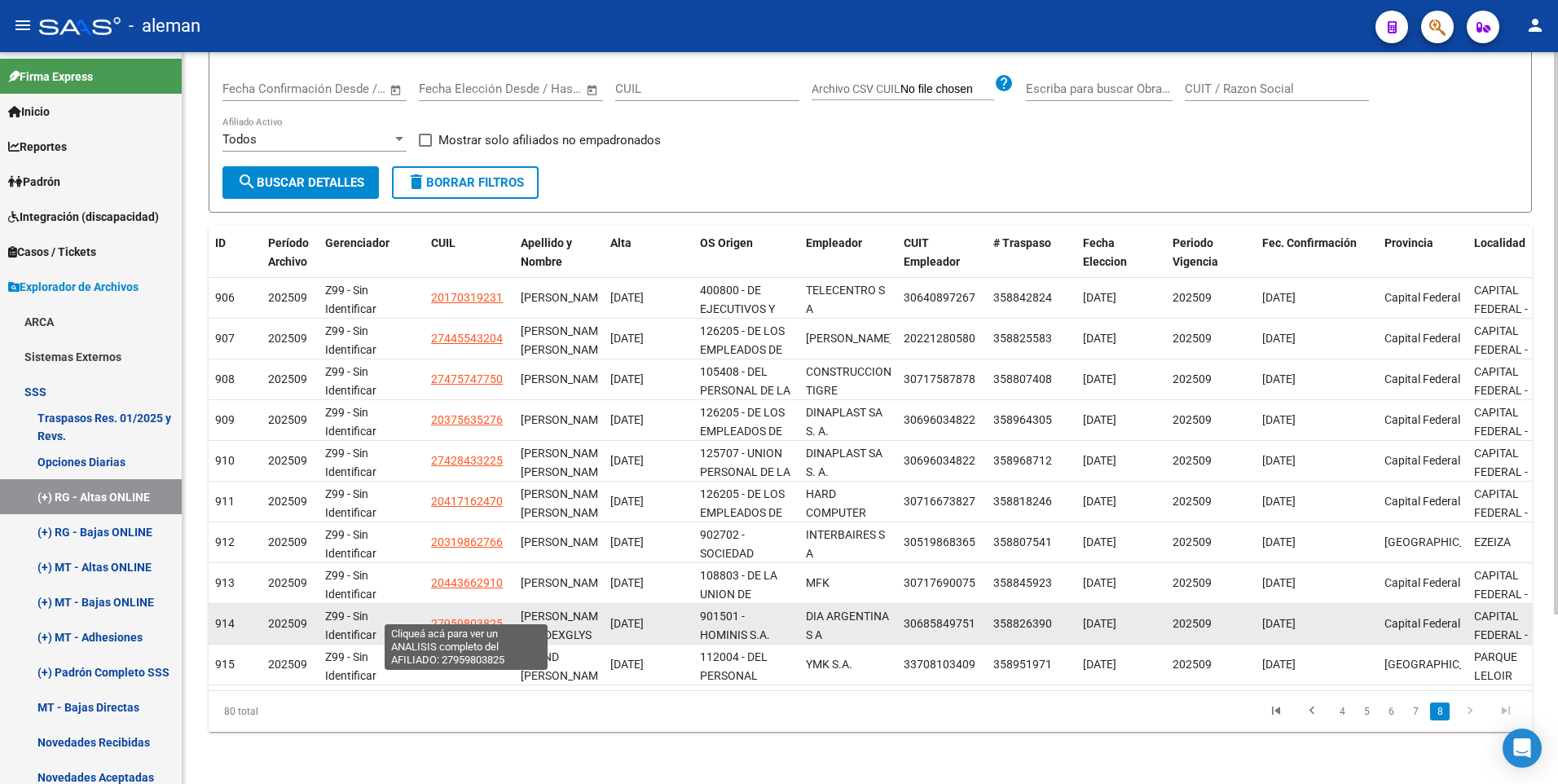
click at [465, 617] on span "27959803825" at bounding box center [466, 624] width 71 height 13
type textarea "27959803825"
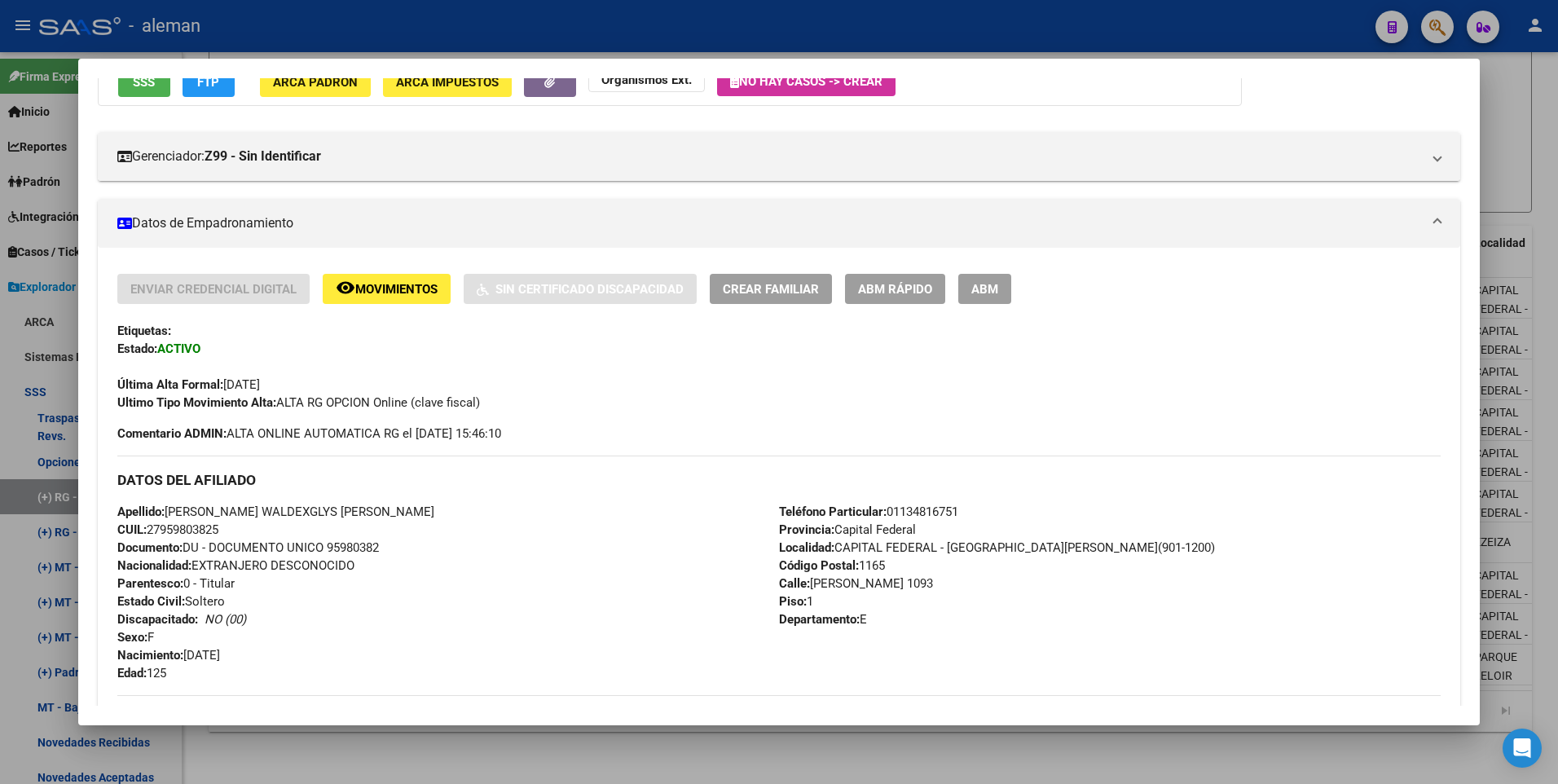
scroll to position [244, 0]
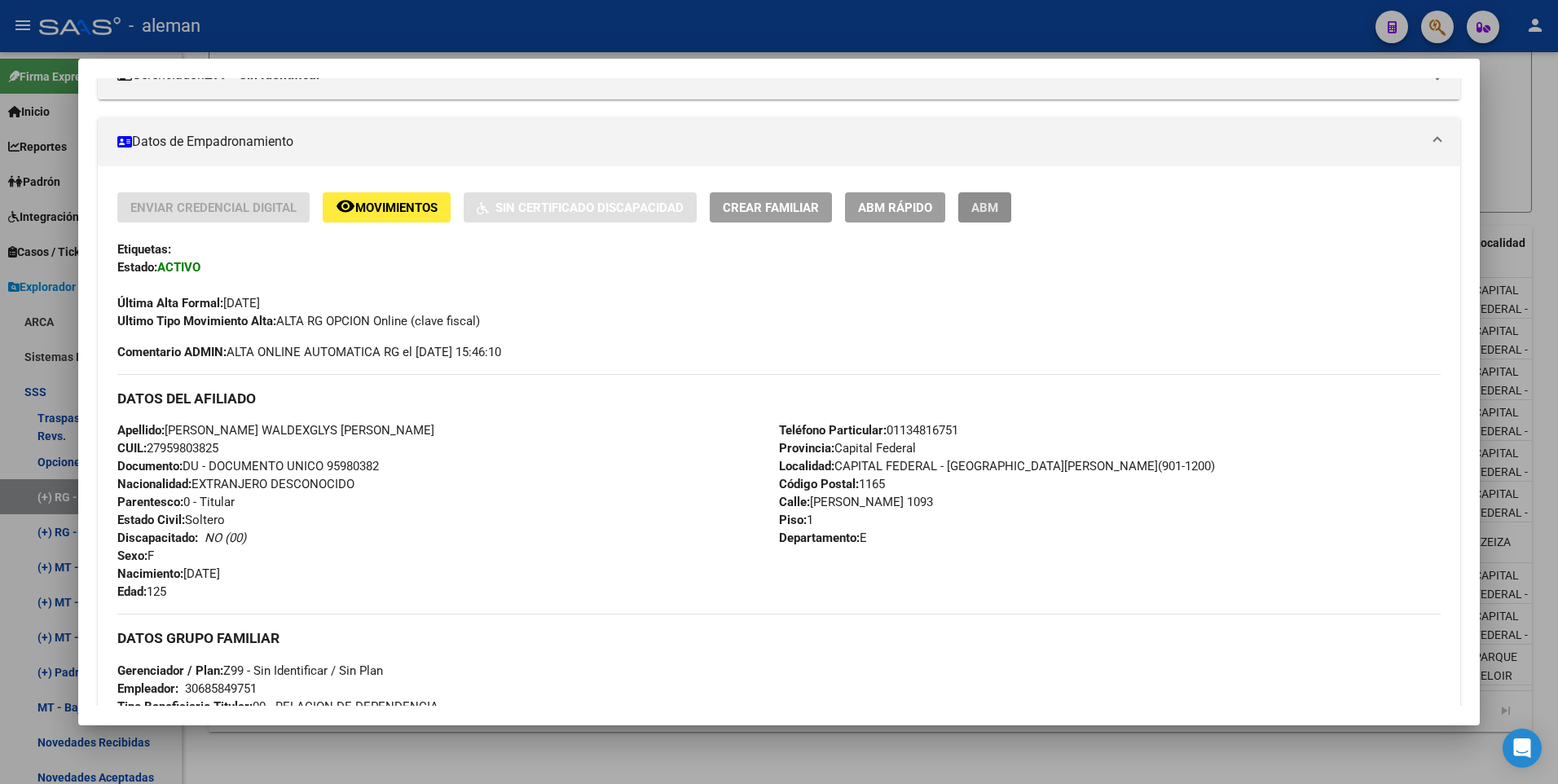
click at [984, 220] on button "ABM" at bounding box center [984, 207] width 53 height 30
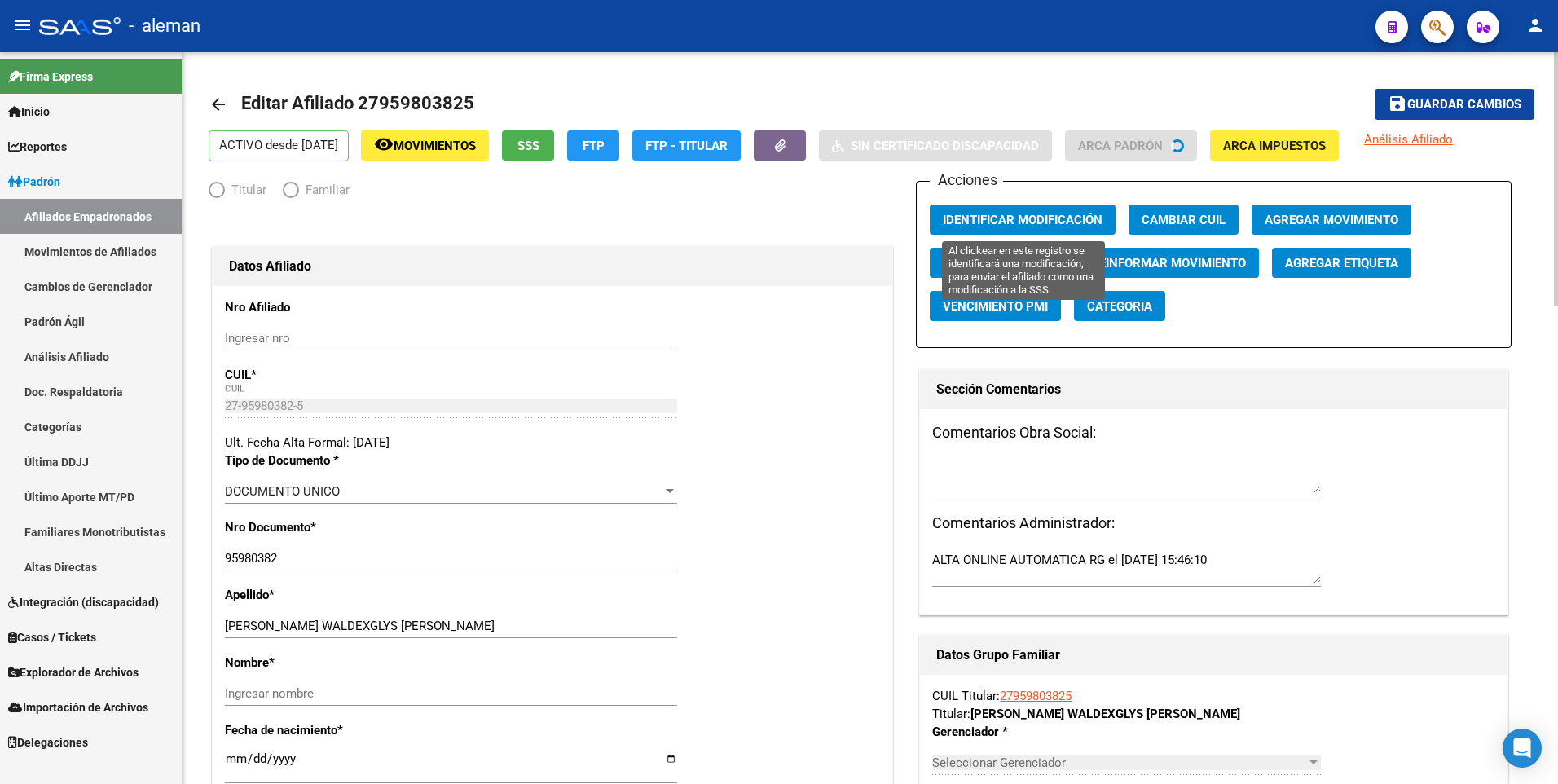
radio input "true"
type input "30-68584975-1"
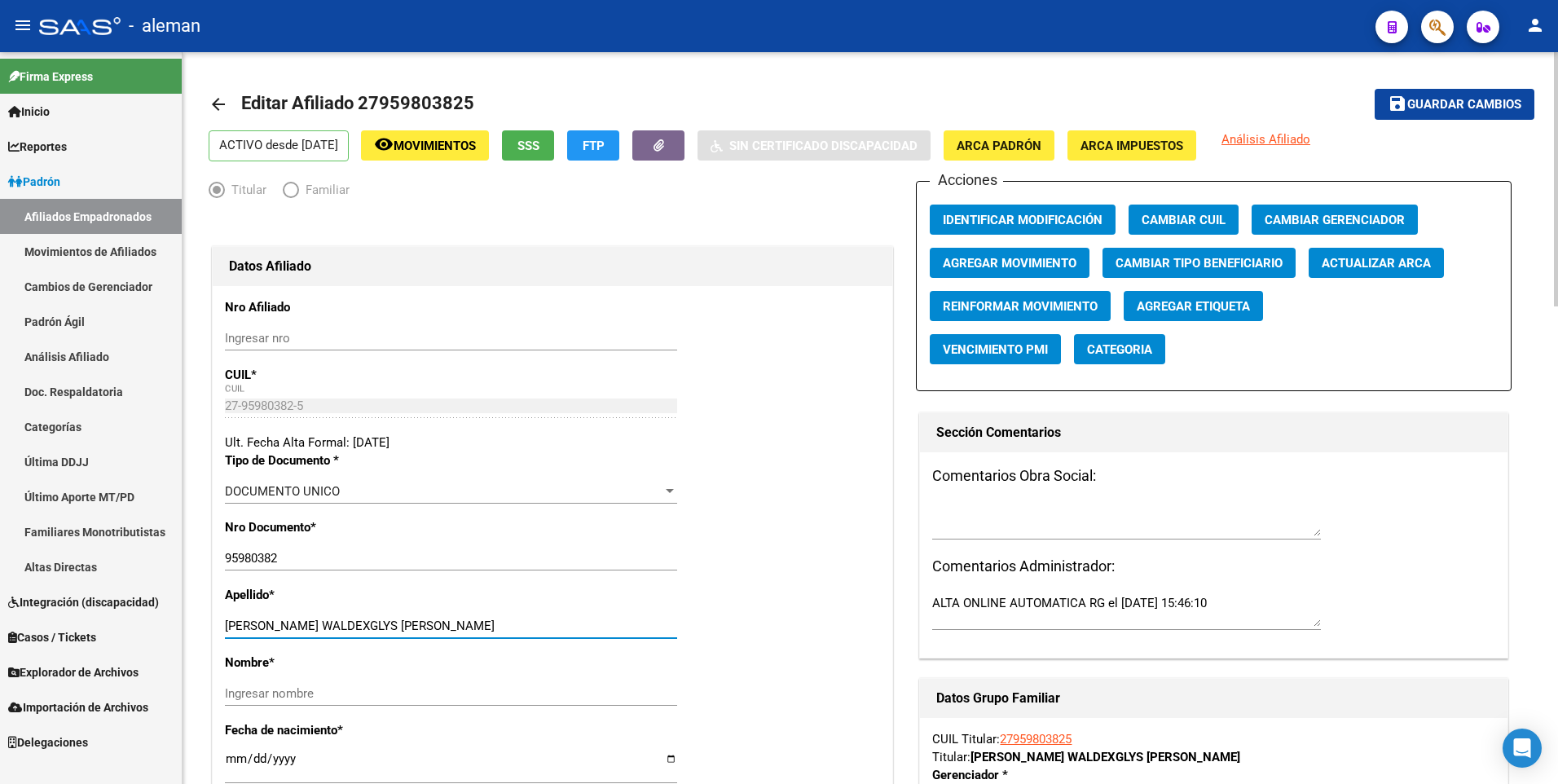
drag, startPoint x: 316, startPoint y: 621, endPoint x: 505, endPoint y: 621, distance: 189.0
click at [505, 621] on input "[PERSON_NAME] WALDEXGLYS [PERSON_NAME]" at bounding box center [451, 625] width 452 height 14
click at [405, 696] on input "Ingresar nombre" at bounding box center [451, 693] width 452 height 14
paste input "WALDEXGLYS [PERSON_NAME]"
type input "WALDEXGLYS [PERSON_NAME]"
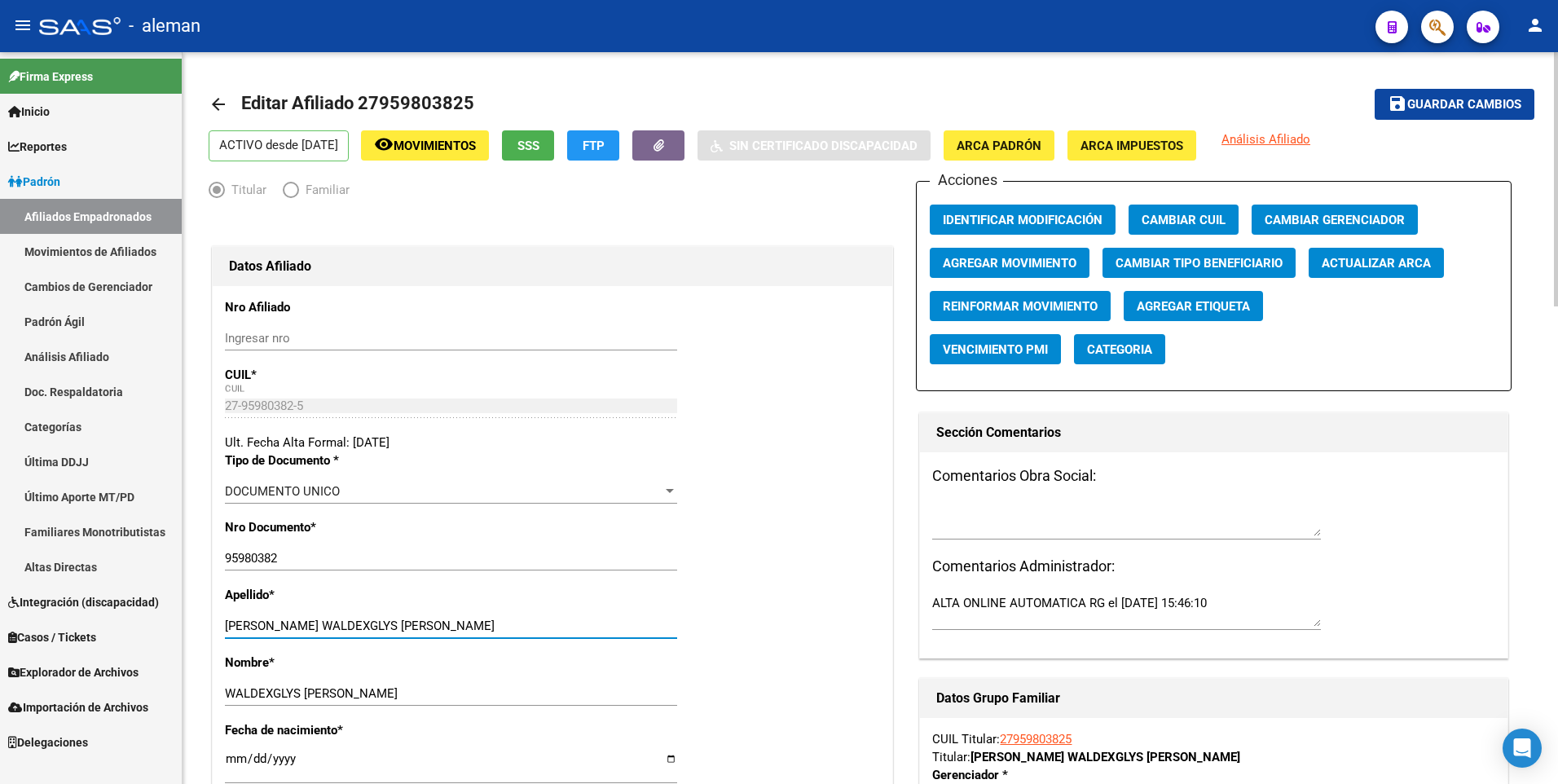
drag, startPoint x: 318, startPoint y: 624, endPoint x: 482, endPoint y: 621, distance: 164.0
click at [482, 621] on input "[PERSON_NAME] WALDEXGLYS [PERSON_NAME]" at bounding box center [451, 625] width 452 height 14
type input "[PERSON_NAME]"
click at [996, 146] on span "ARCA Padrón" at bounding box center [998, 145] width 85 height 14
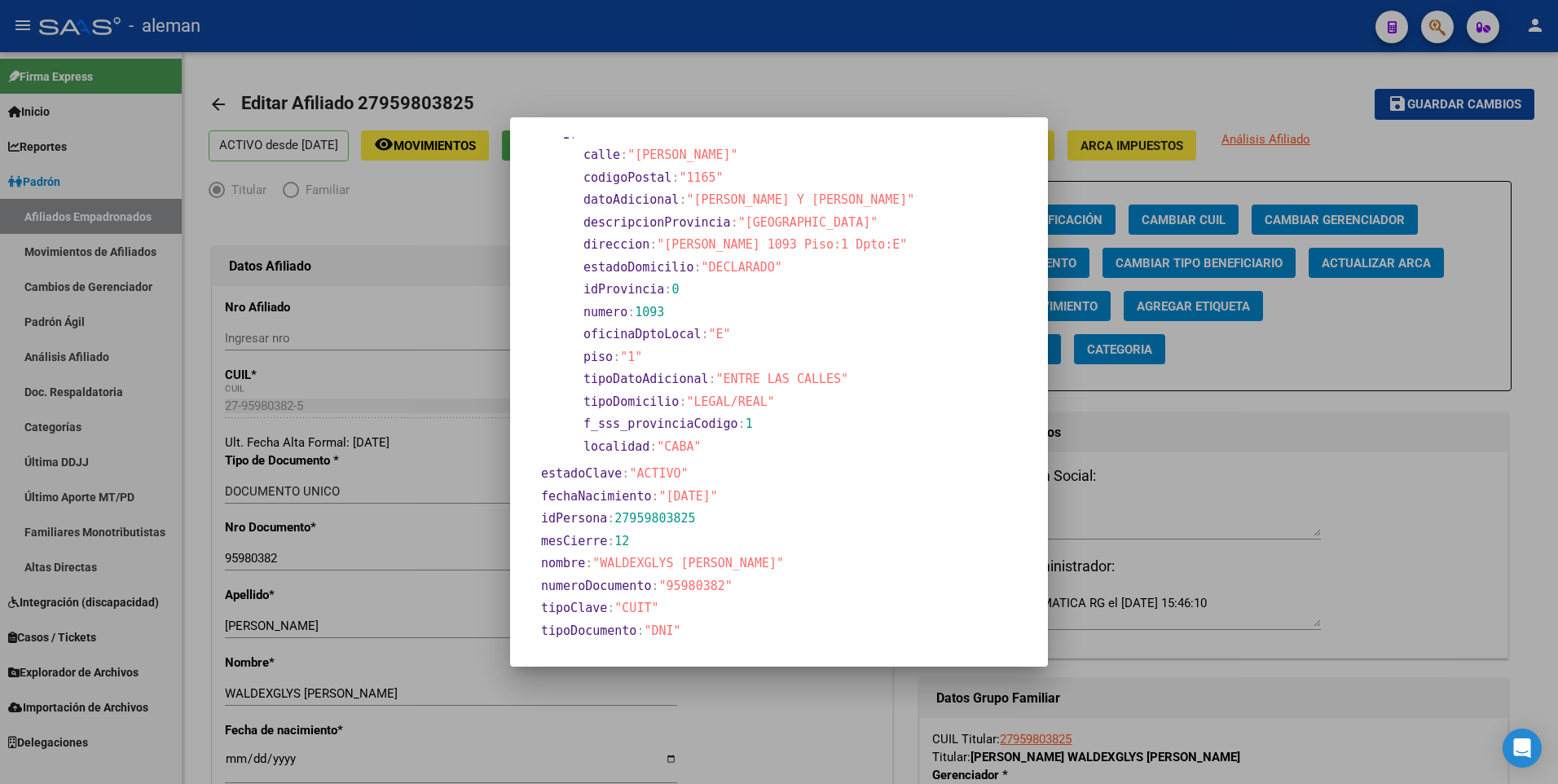
scroll to position [570, 0]
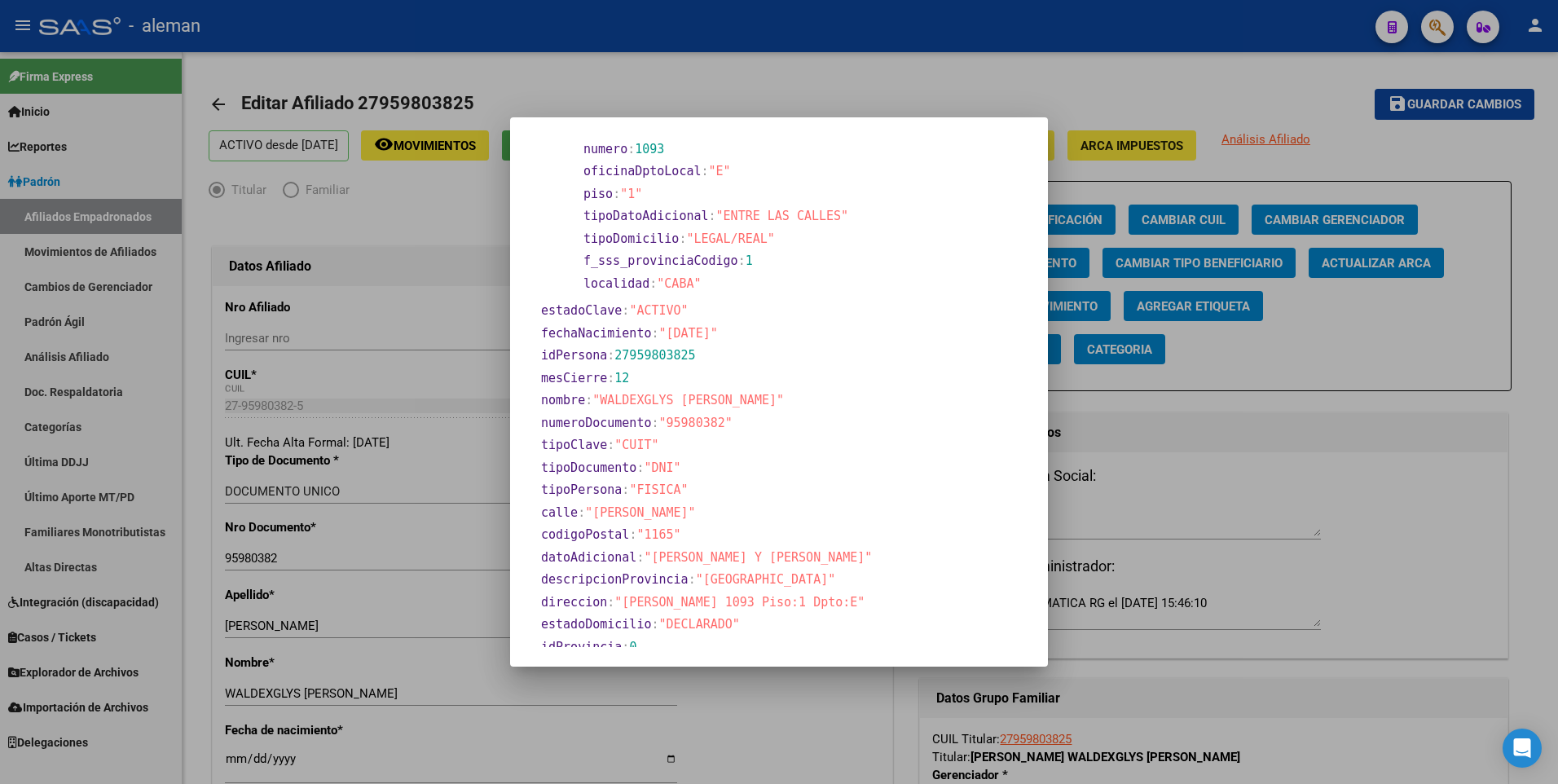
click at [234, 760] on div at bounding box center [779, 392] width 1558 height 784
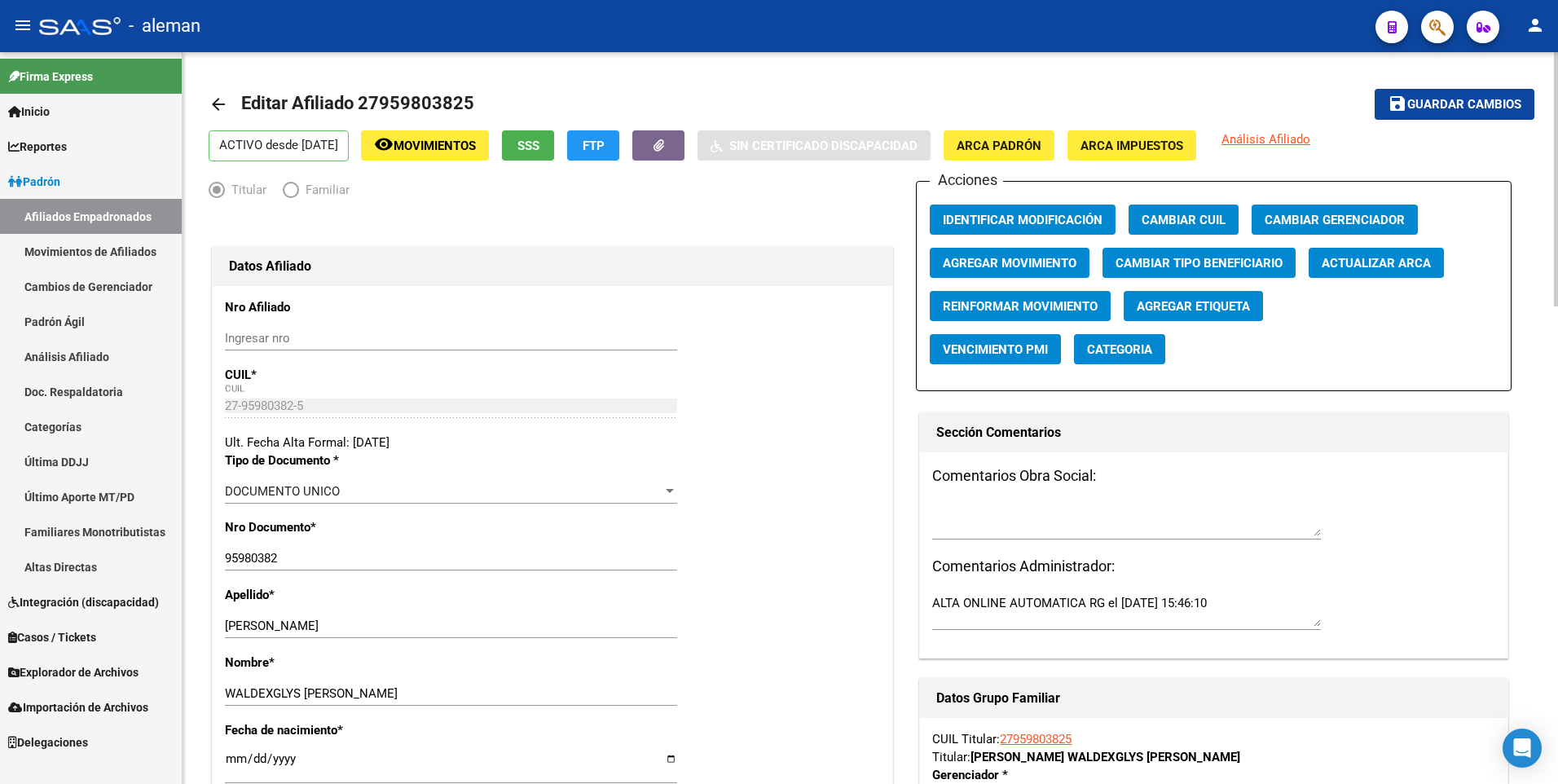
click at [236, 760] on input "[DATE]" at bounding box center [451, 765] width 452 height 26
type input "[DATE]"
click at [1481, 102] on span "Guardar cambios" at bounding box center [1464, 104] width 114 height 14
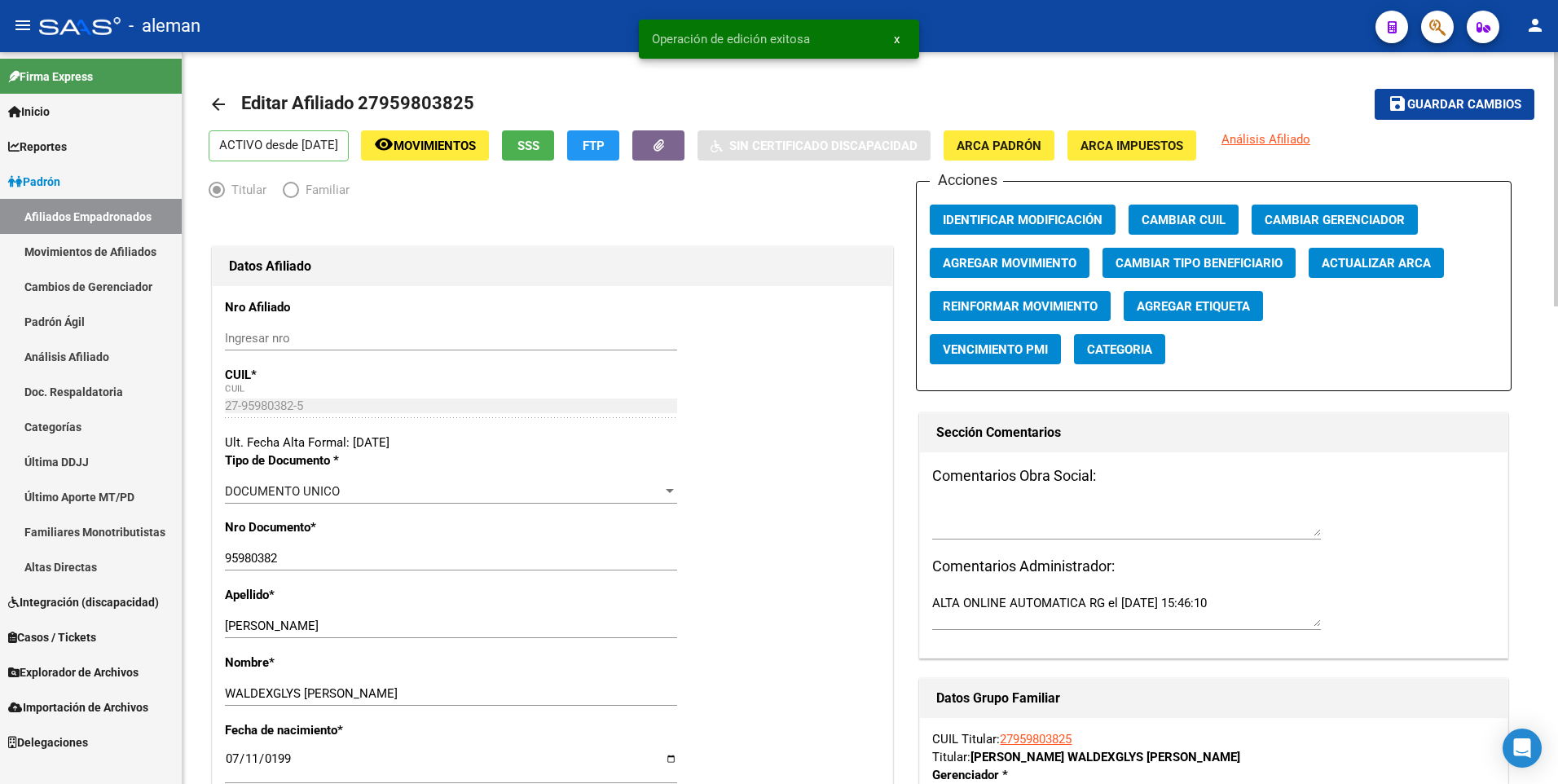
click at [211, 99] on mat-icon "arrow_back" at bounding box center [217, 104] width 19 height 19
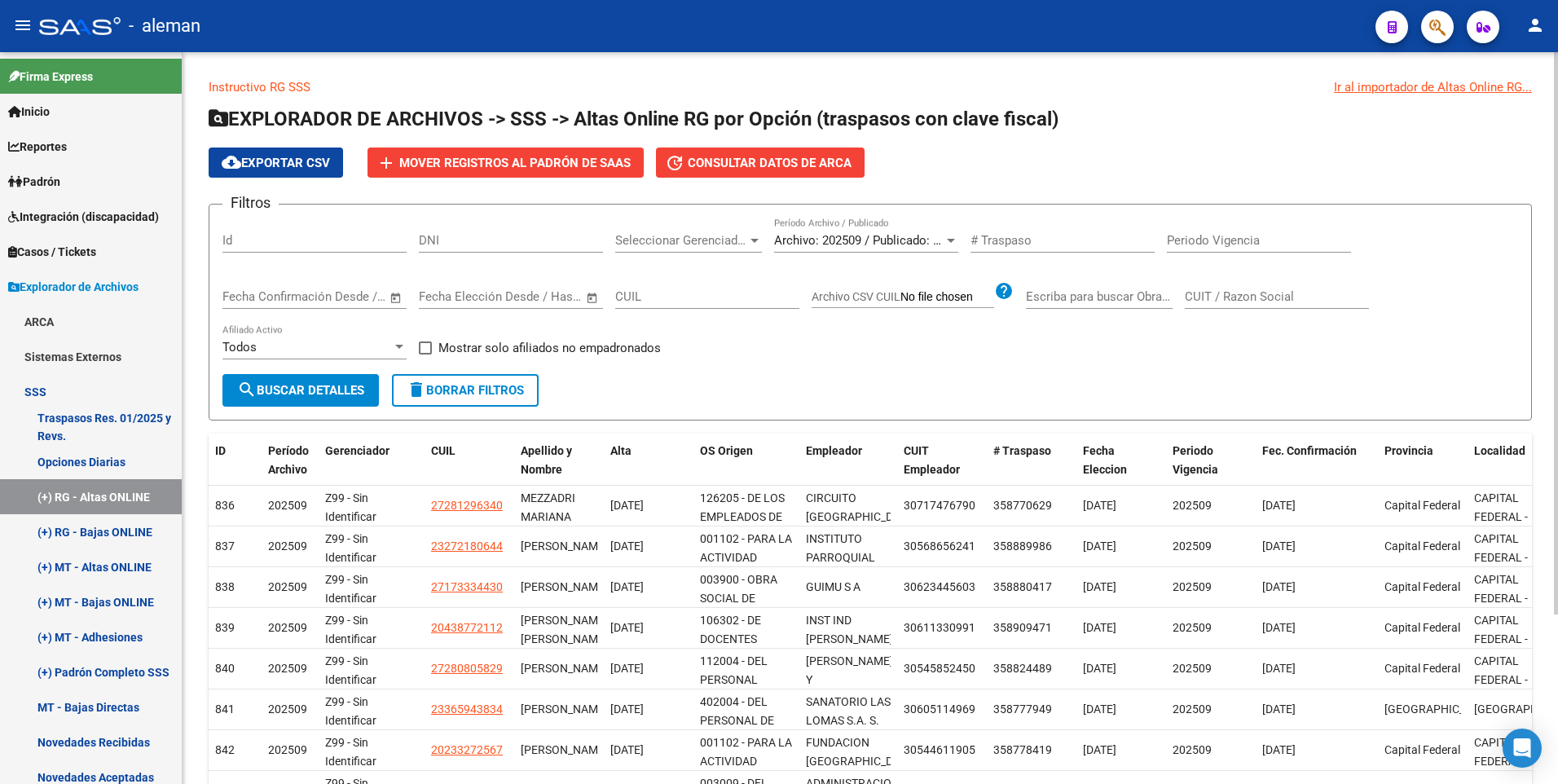
scroll to position [220, 0]
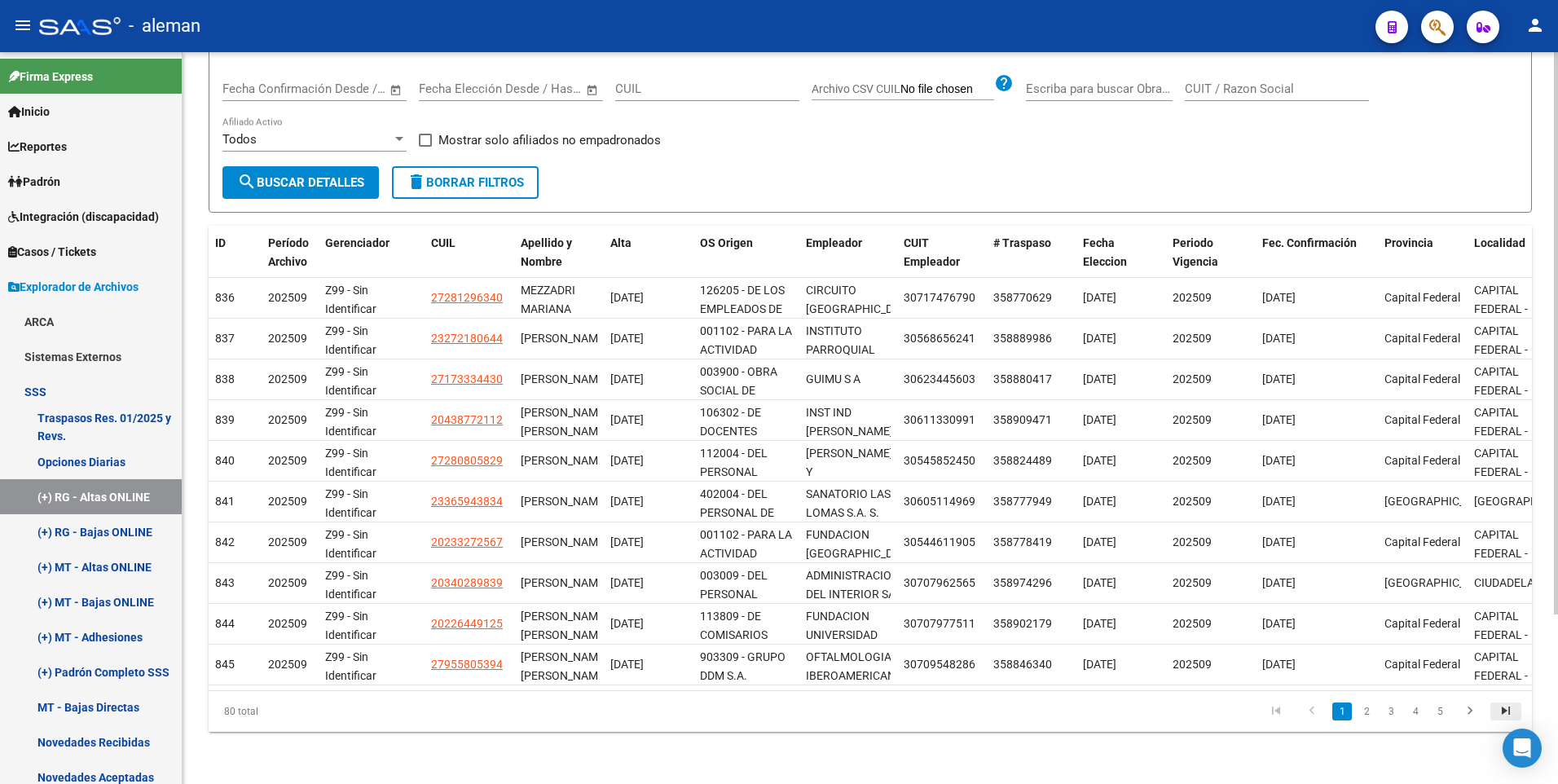
click at [1502, 707] on icon "go to last page" at bounding box center [1505, 713] width 21 height 19
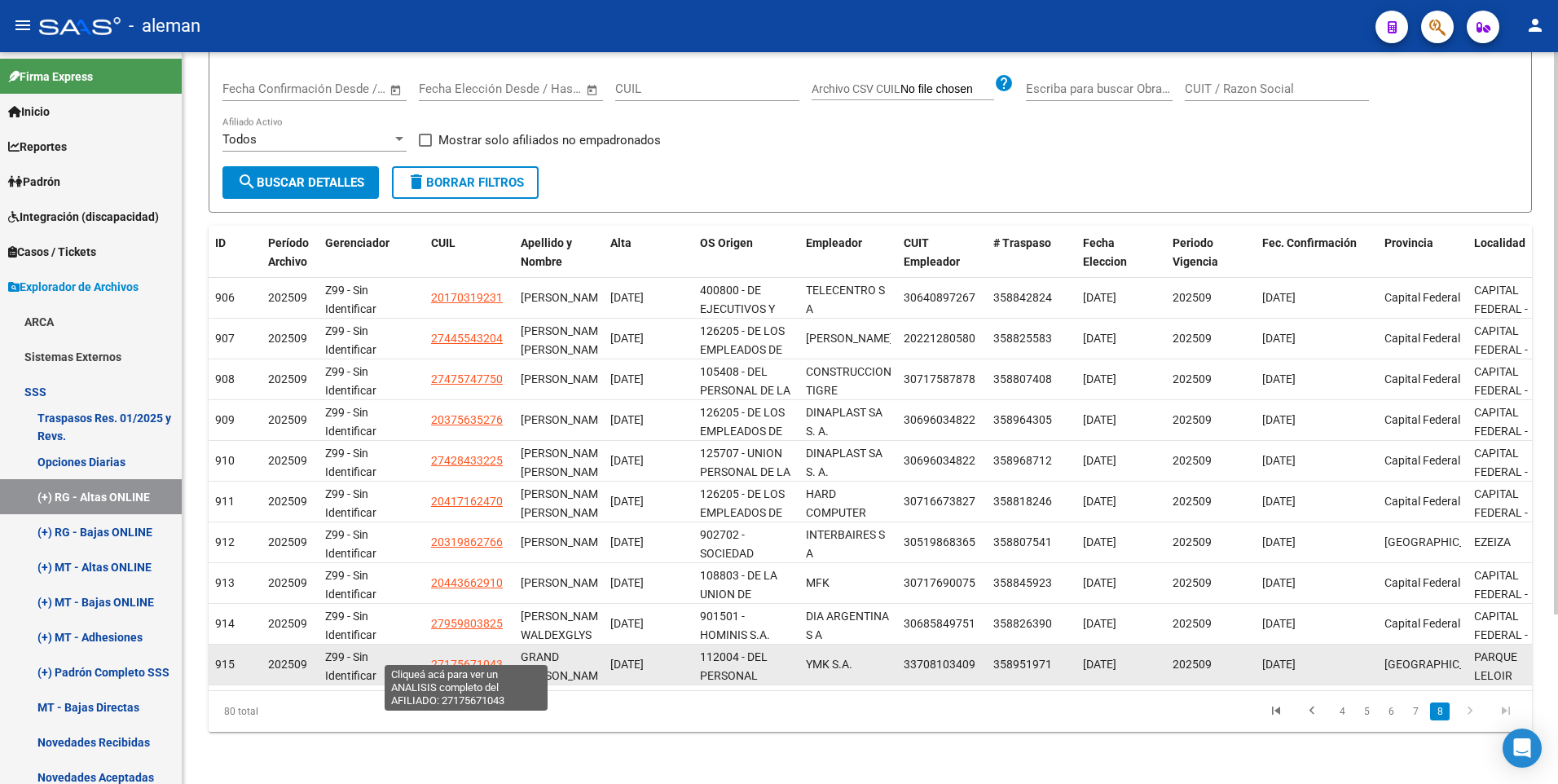
click at [474, 657] on span "27175671043" at bounding box center [466, 664] width 71 height 13
type textarea "27175671043"
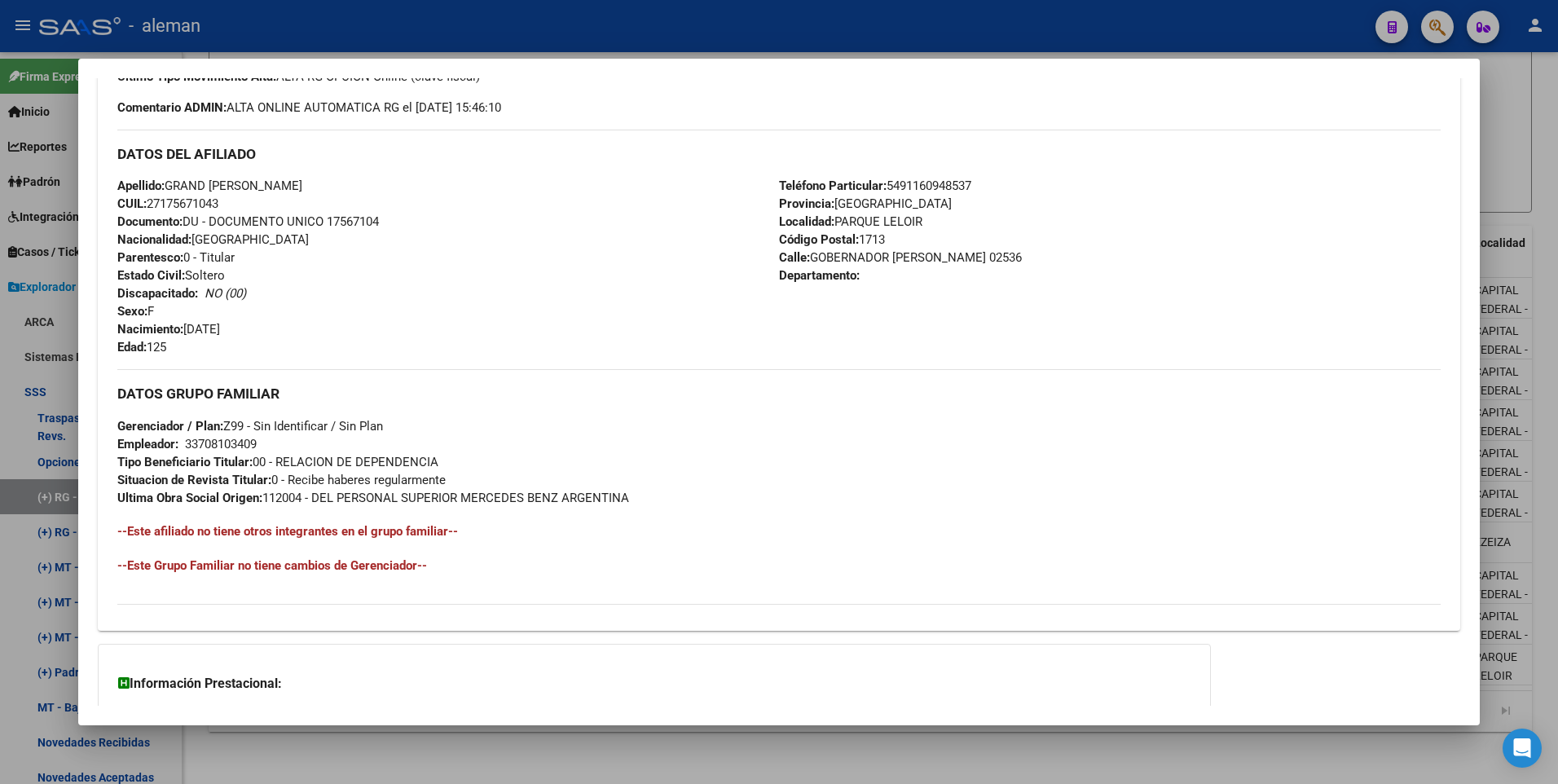
scroll to position [244, 0]
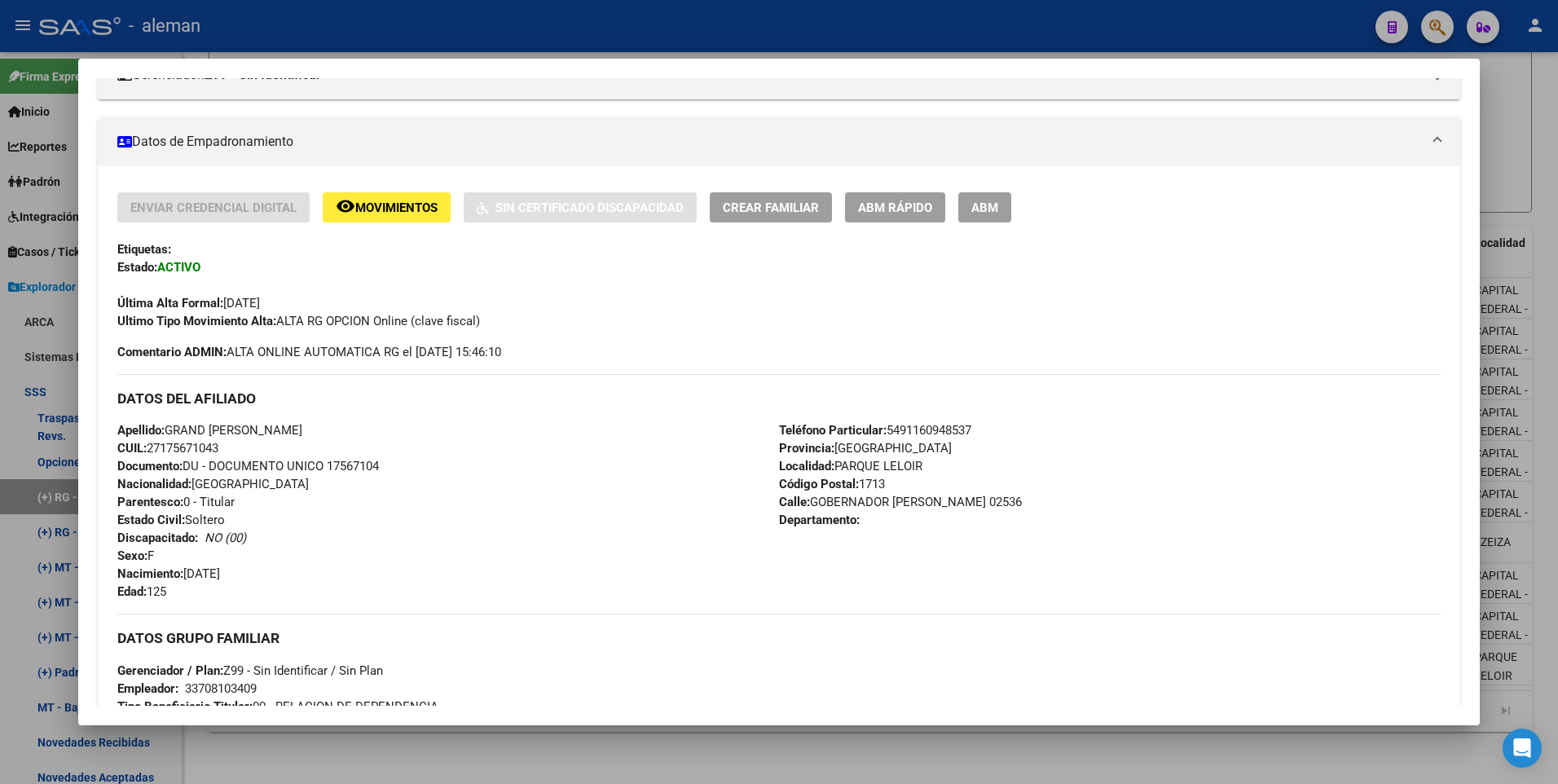
click at [984, 194] on button "ABM" at bounding box center [984, 207] width 53 height 30
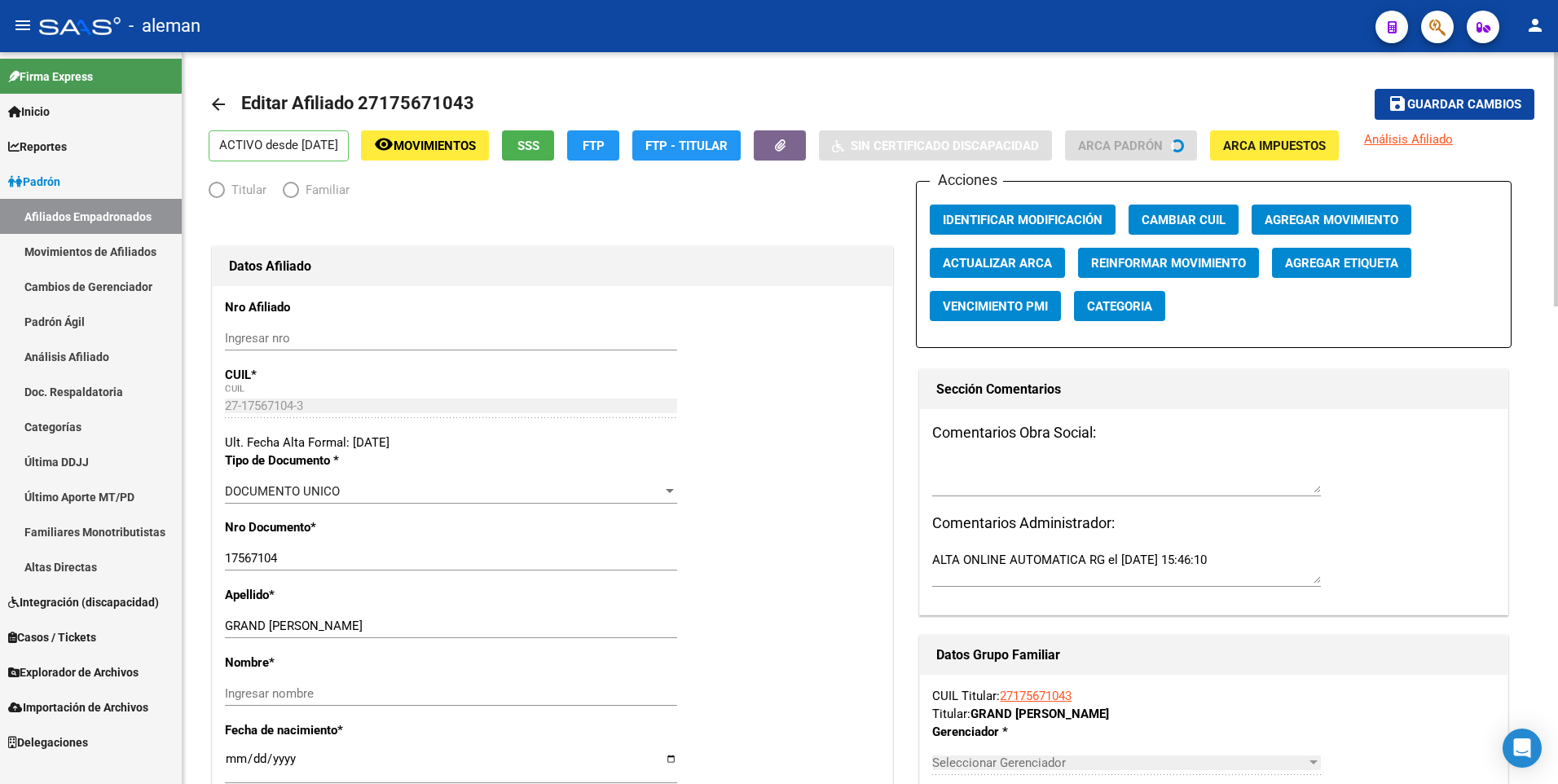
radio input "true"
type input "33-70810340-9"
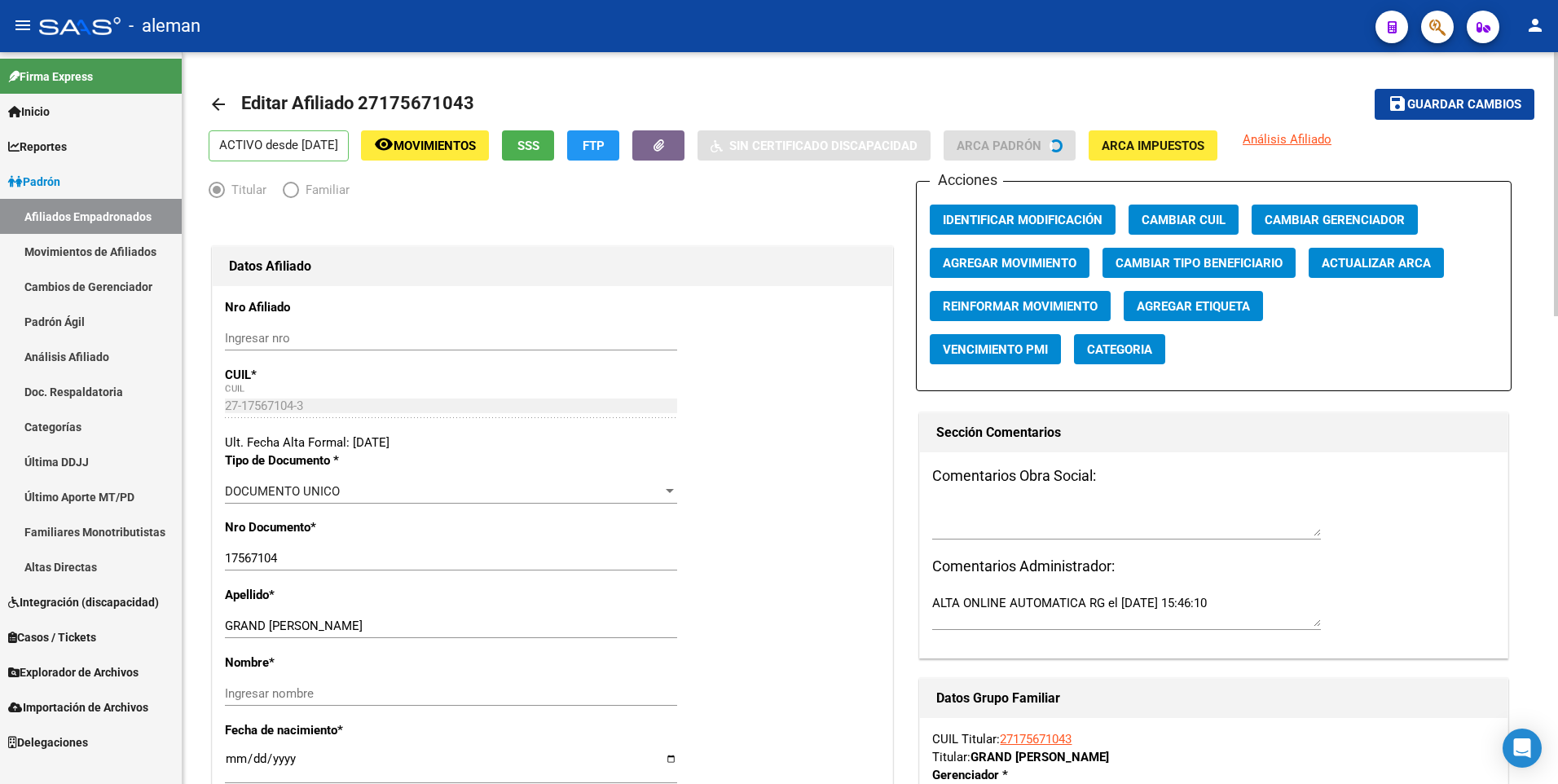
scroll to position [163, 0]
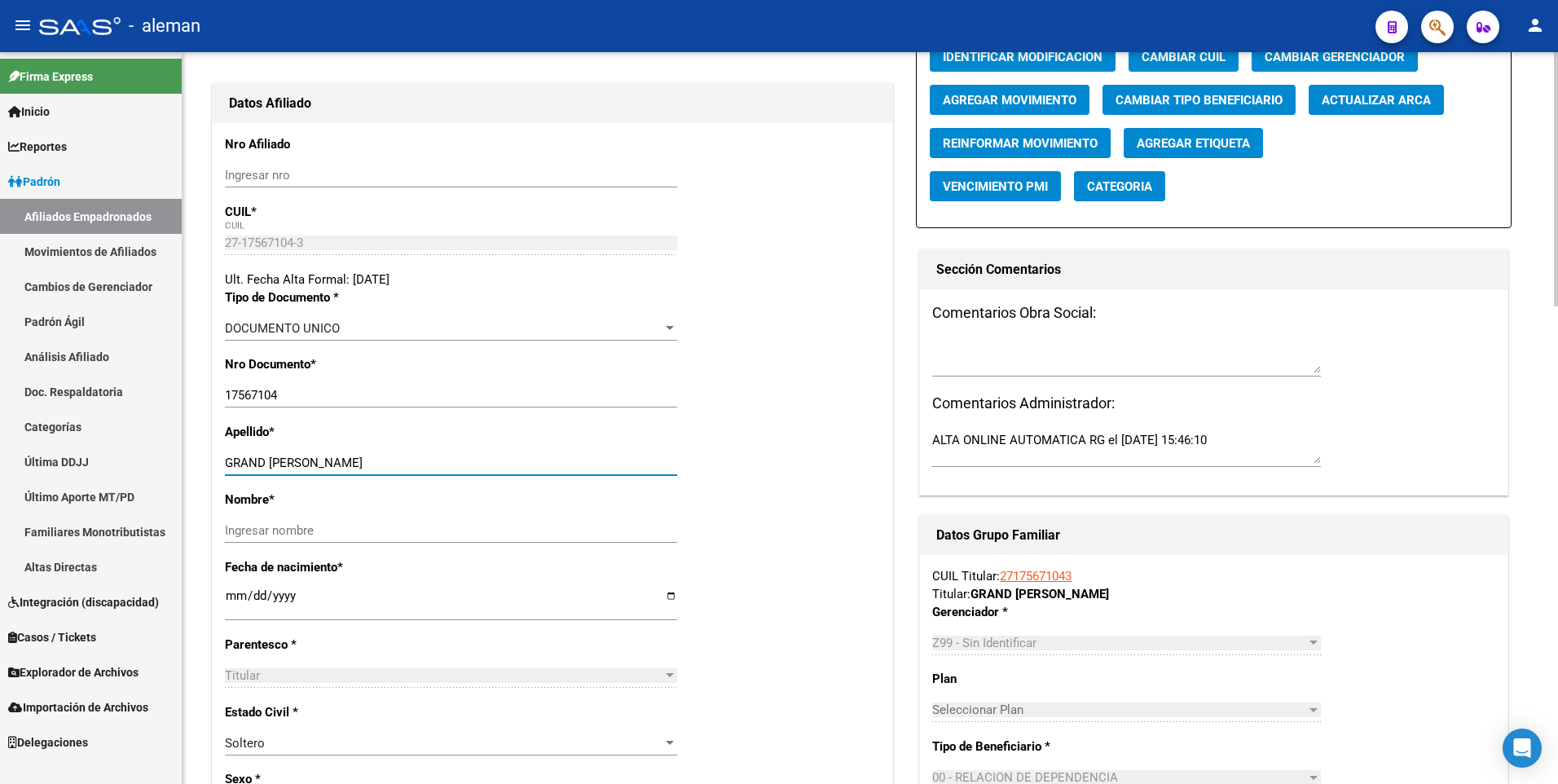
drag, startPoint x: 269, startPoint y: 461, endPoint x: 511, endPoint y: 461, distance: 242.0
click at [511, 461] on input "GRAND [PERSON_NAME]" at bounding box center [451, 463] width 452 height 14
type input "GRAND"
click at [457, 532] on input "Ingresar nombre" at bounding box center [451, 530] width 452 height 14
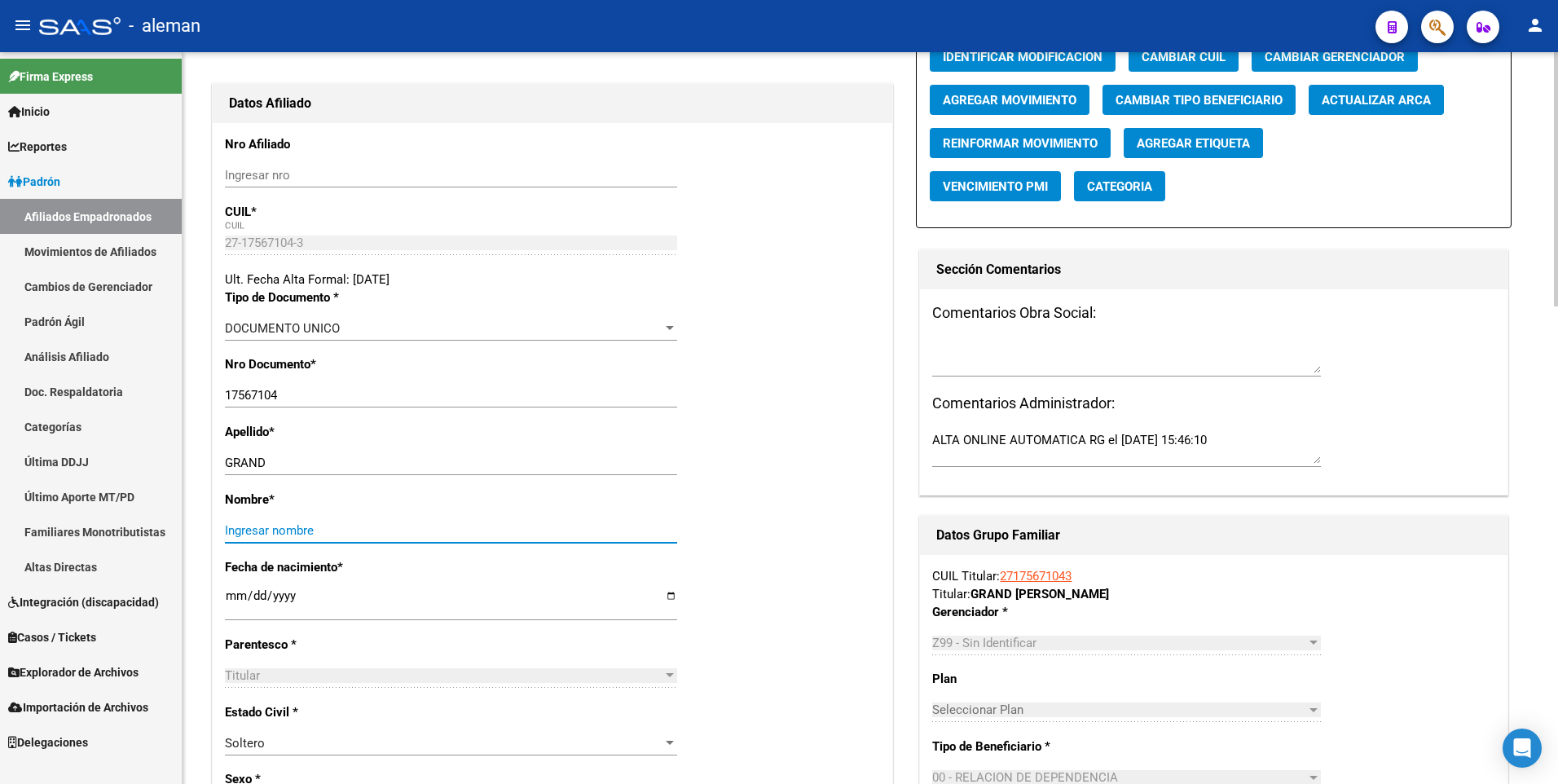
paste input "[PERSON_NAME]"
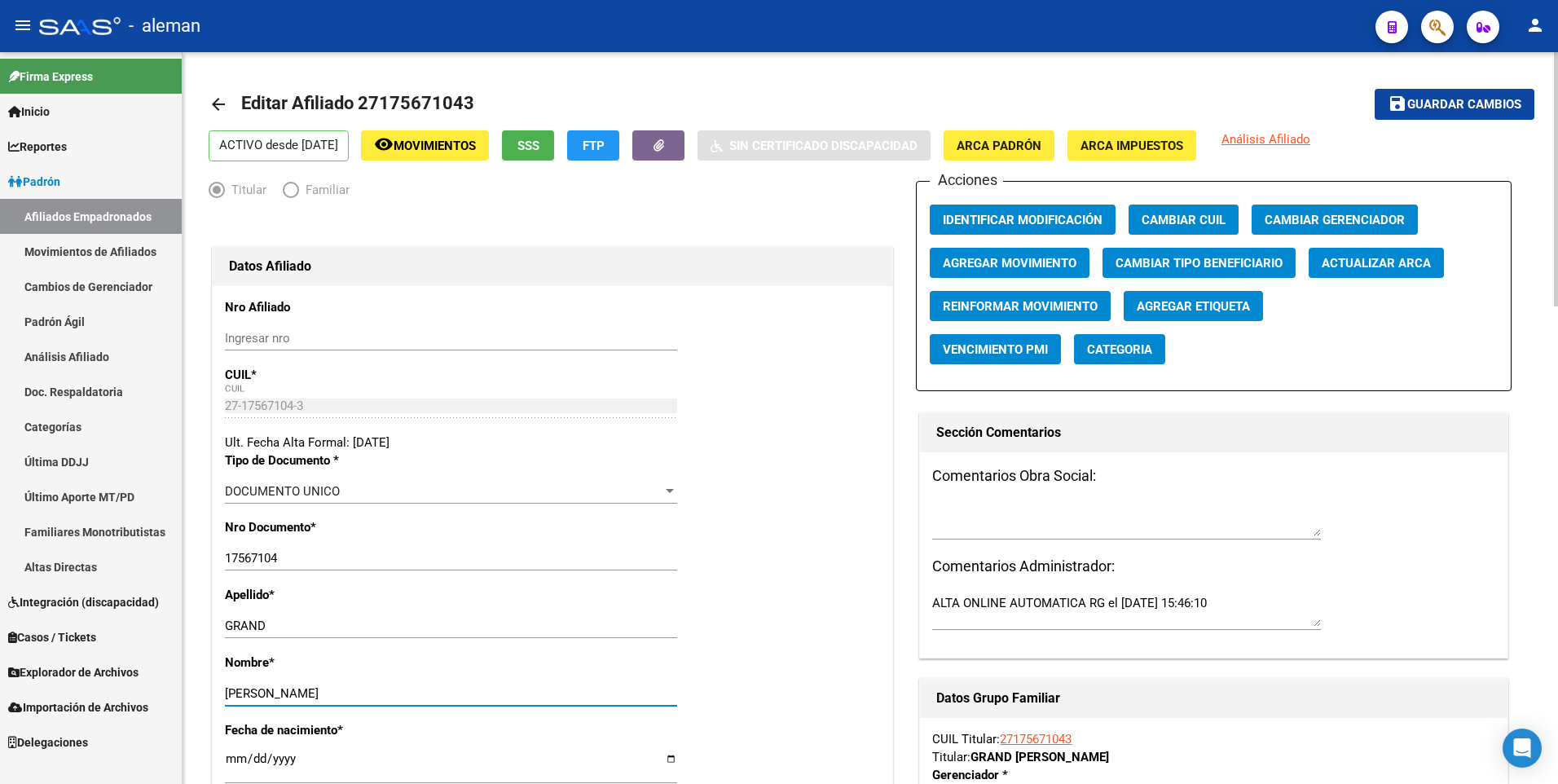
type input "[PERSON_NAME]"
click at [1041, 145] on span "ARCA Padrón" at bounding box center [998, 145] width 85 height 14
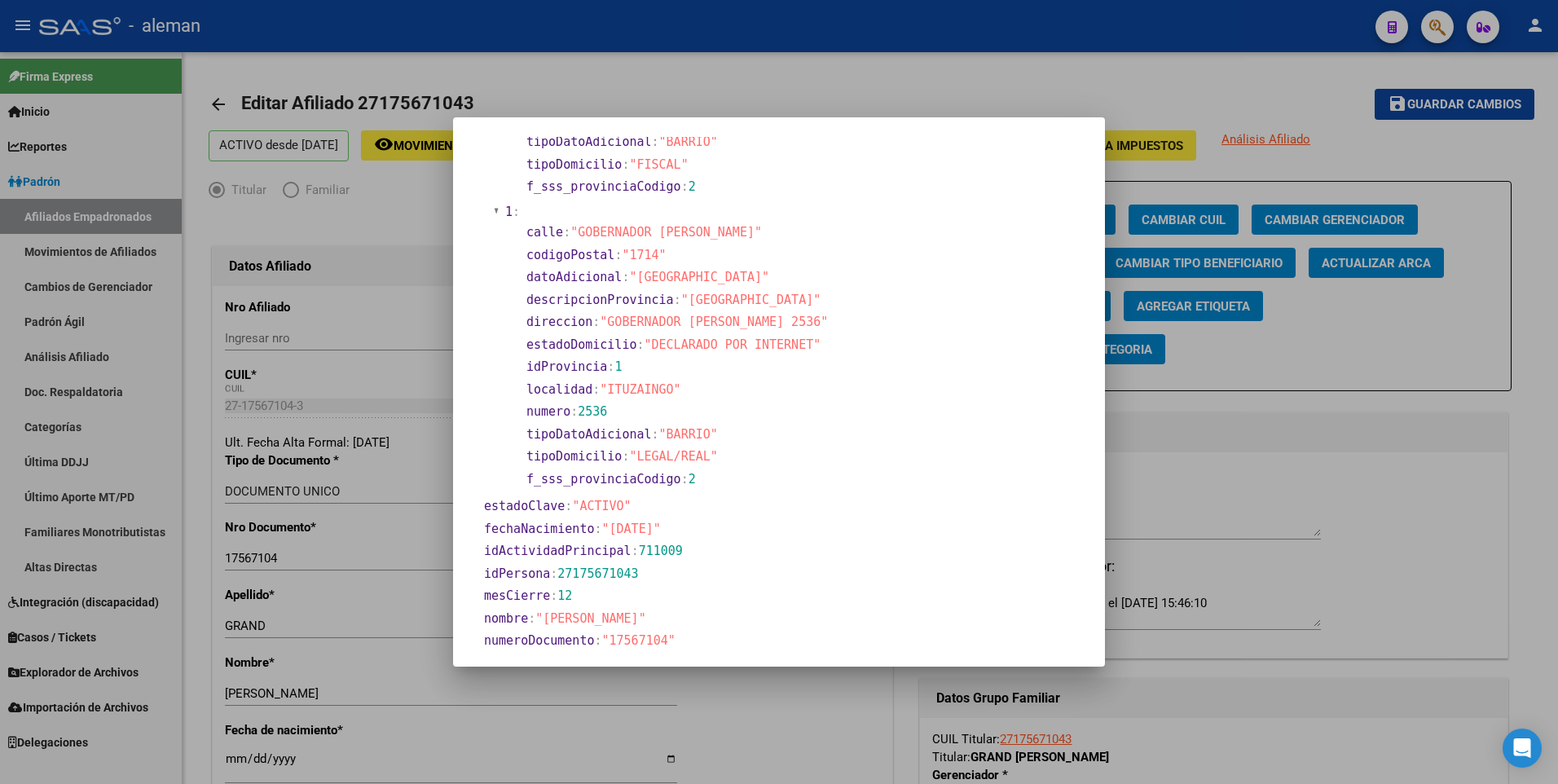
scroll to position [407, 0]
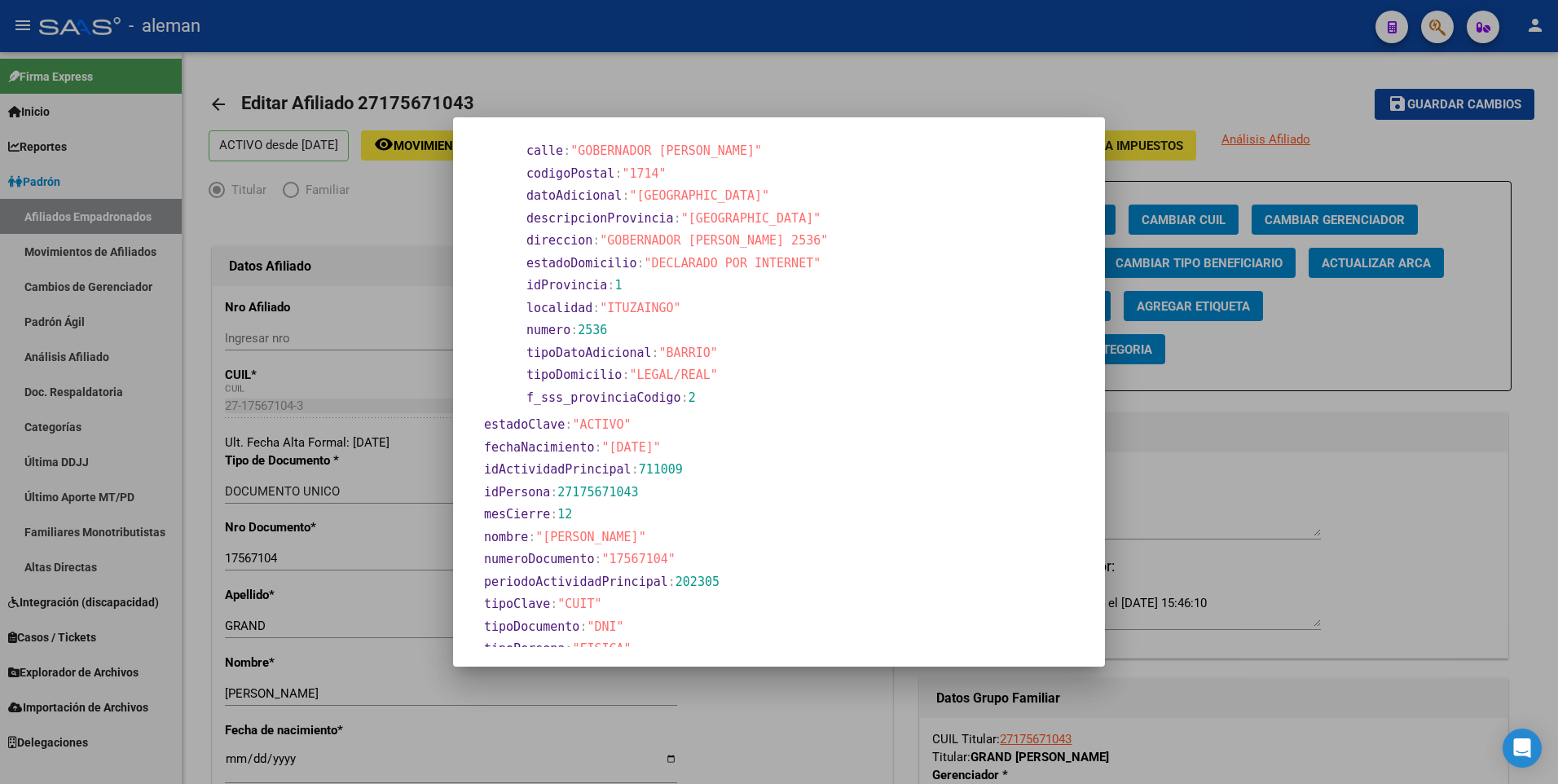
click at [230, 761] on div at bounding box center [779, 392] width 1558 height 784
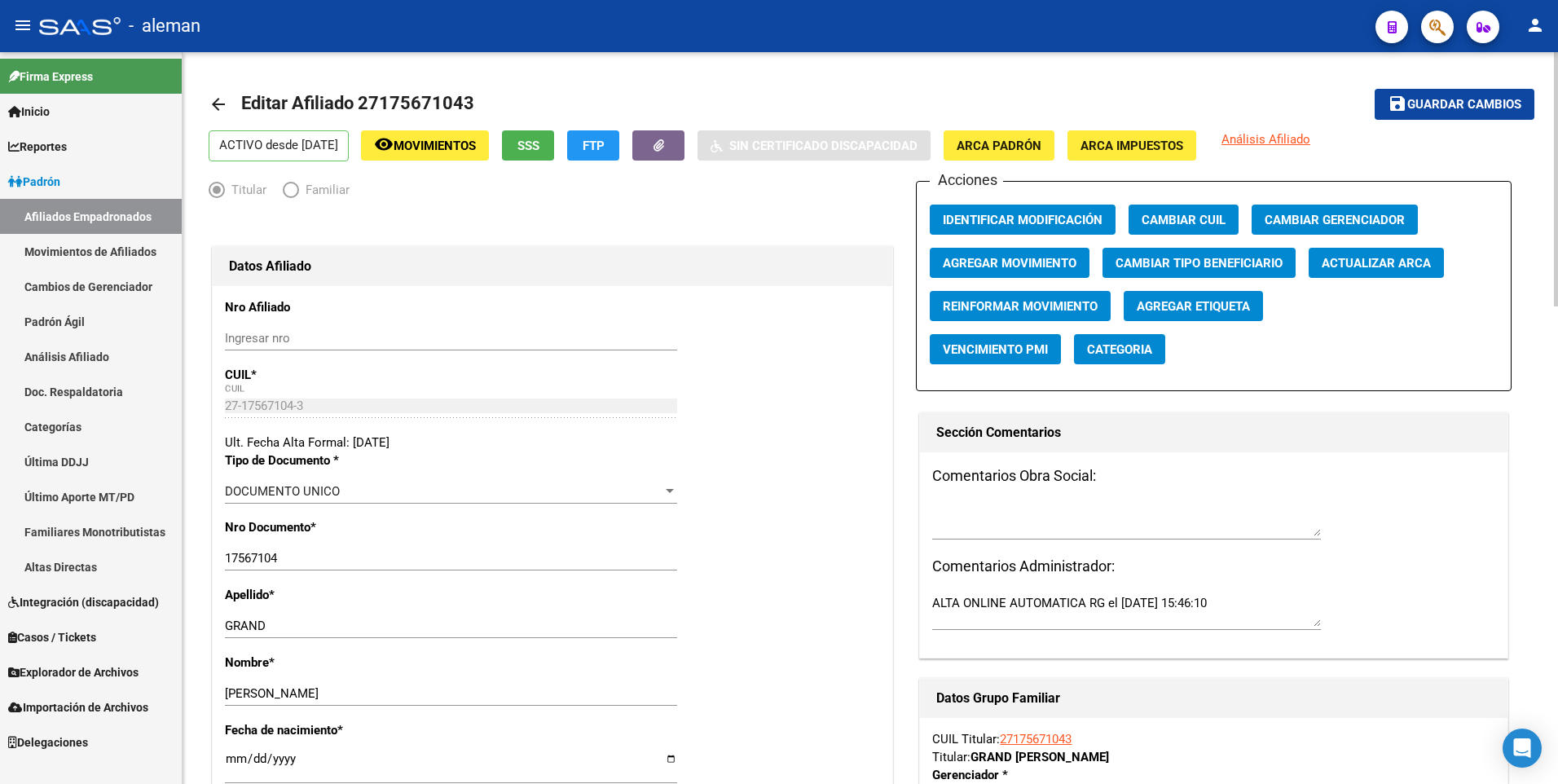
click at [236, 759] on input "[DATE]" at bounding box center [451, 765] width 452 height 26
type input "[DATE]"
click at [852, 588] on div "Apellido * GRAND Ingresar apellido" at bounding box center [552, 619] width 655 height 68
click at [1508, 106] on span "Guardar cambios" at bounding box center [1464, 104] width 114 height 14
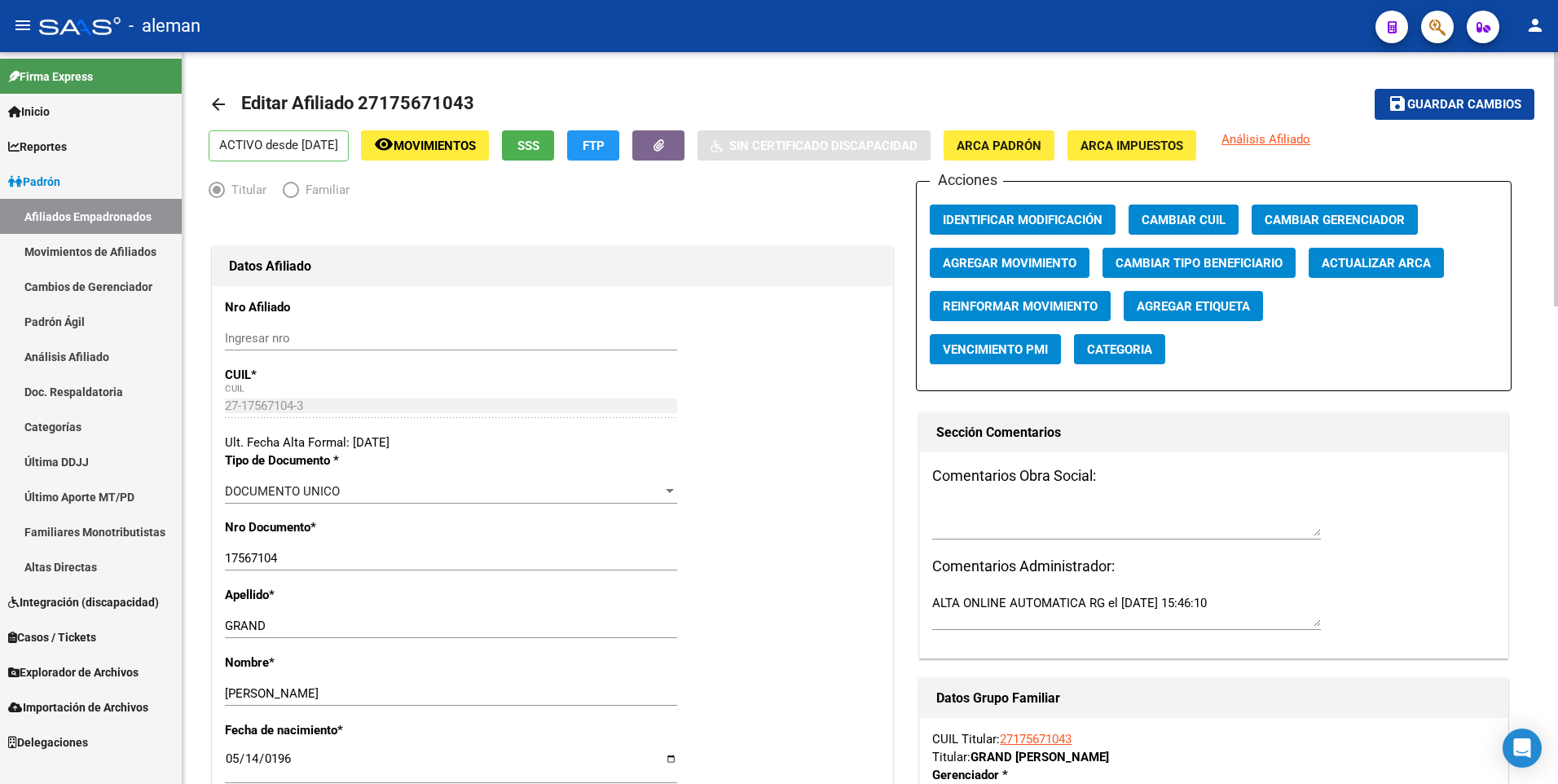
click at [215, 105] on mat-icon "arrow_back" at bounding box center [217, 104] width 19 height 19
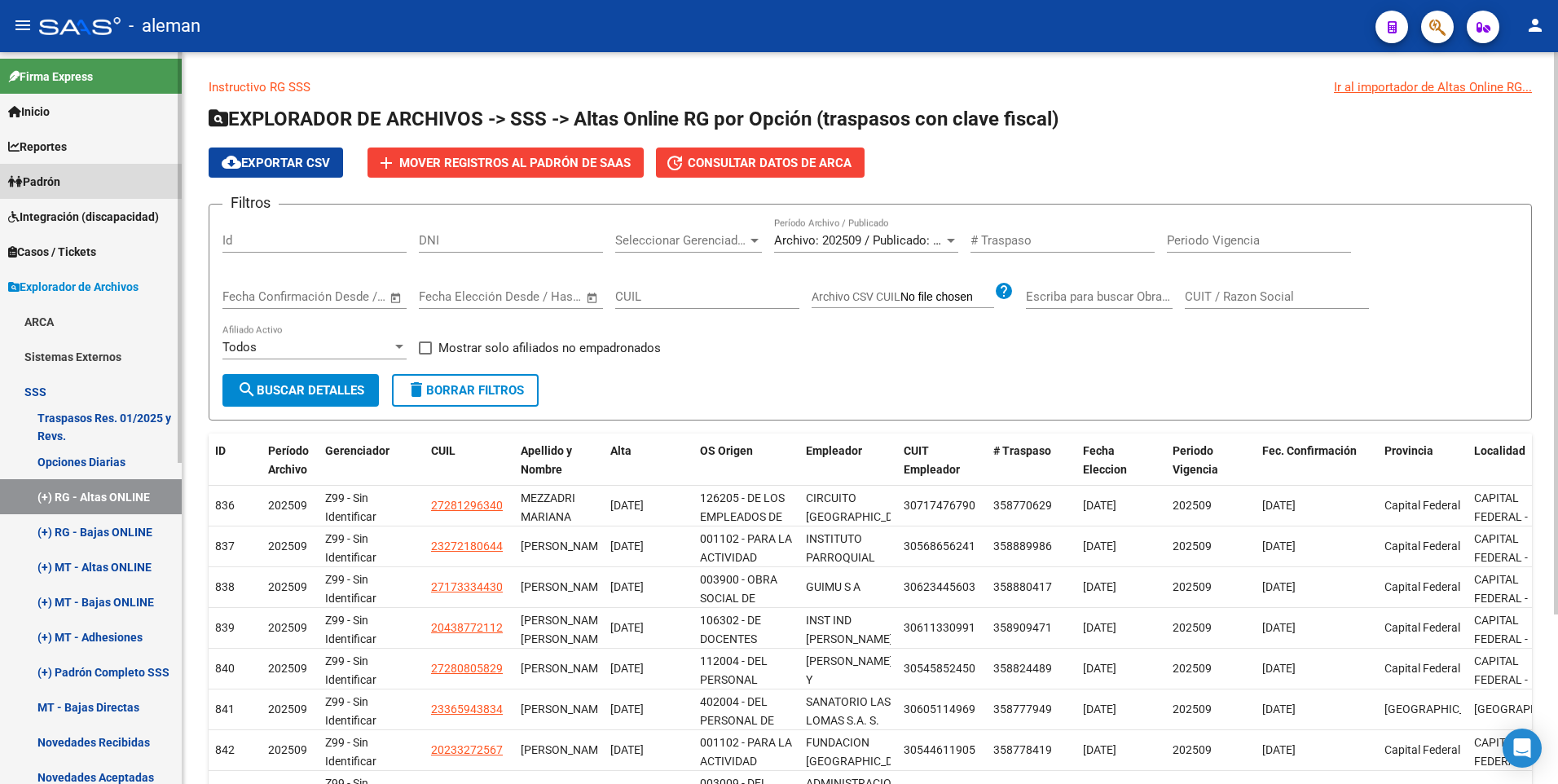
click at [54, 180] on span "Padrón" at bounding box center [34, 181] width 52 height 18
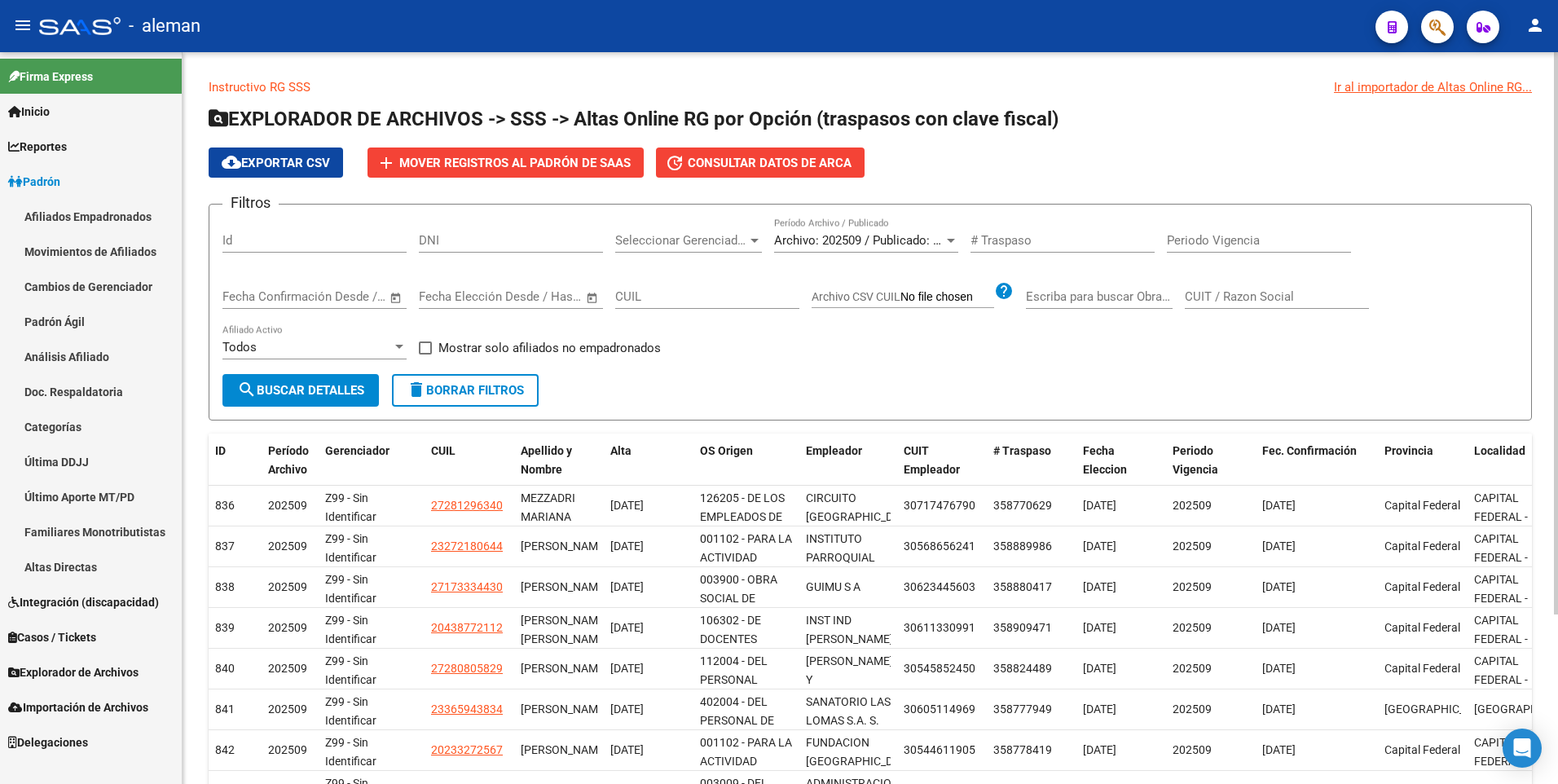
click at [67, 215] on link "Afiliados Empadronados" at bounding box center [91, 217] width 181 height 35
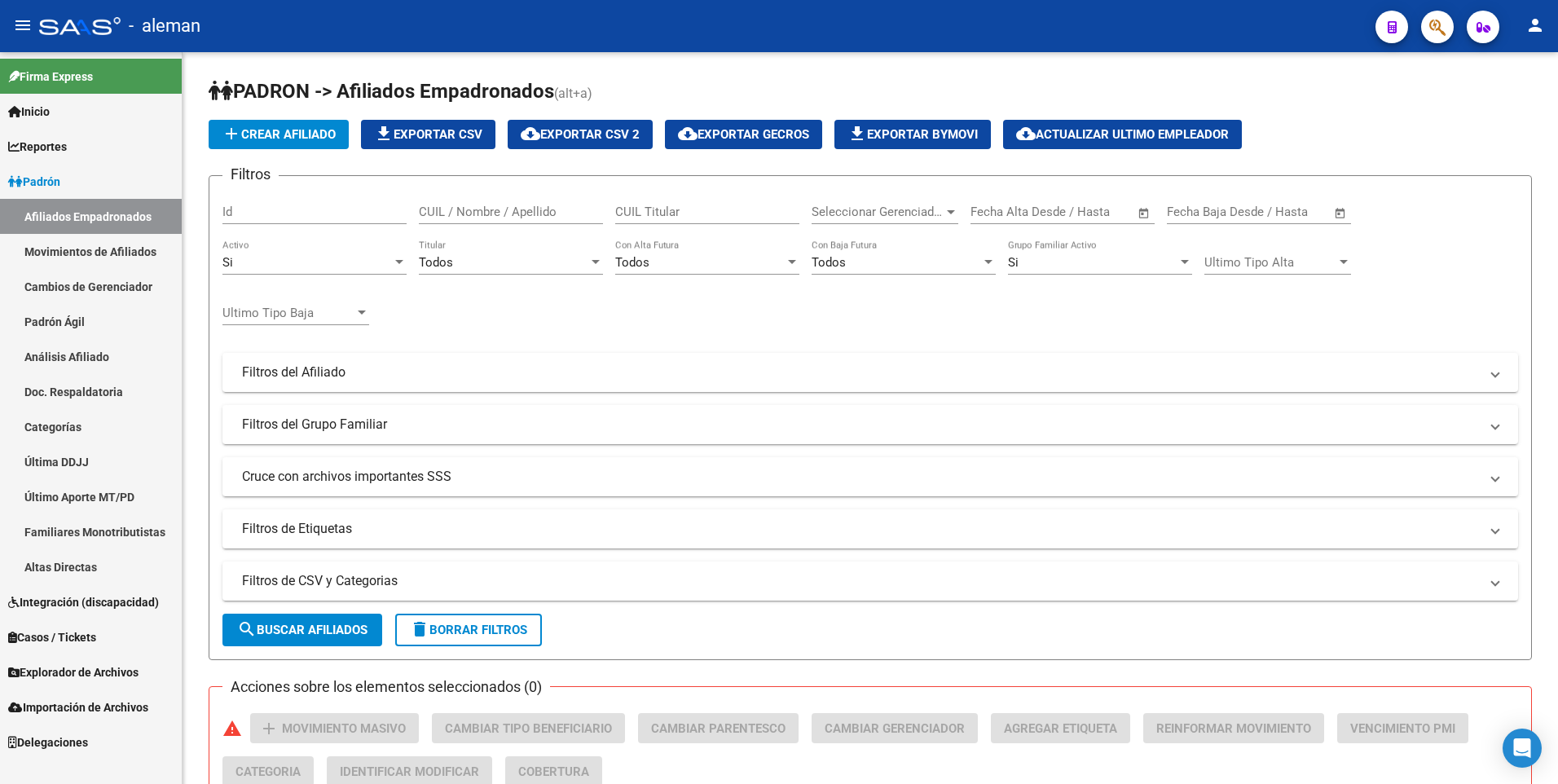
click at [43, 179] on span "Padrón" at bounding box center [34, 181] width 52 height 18
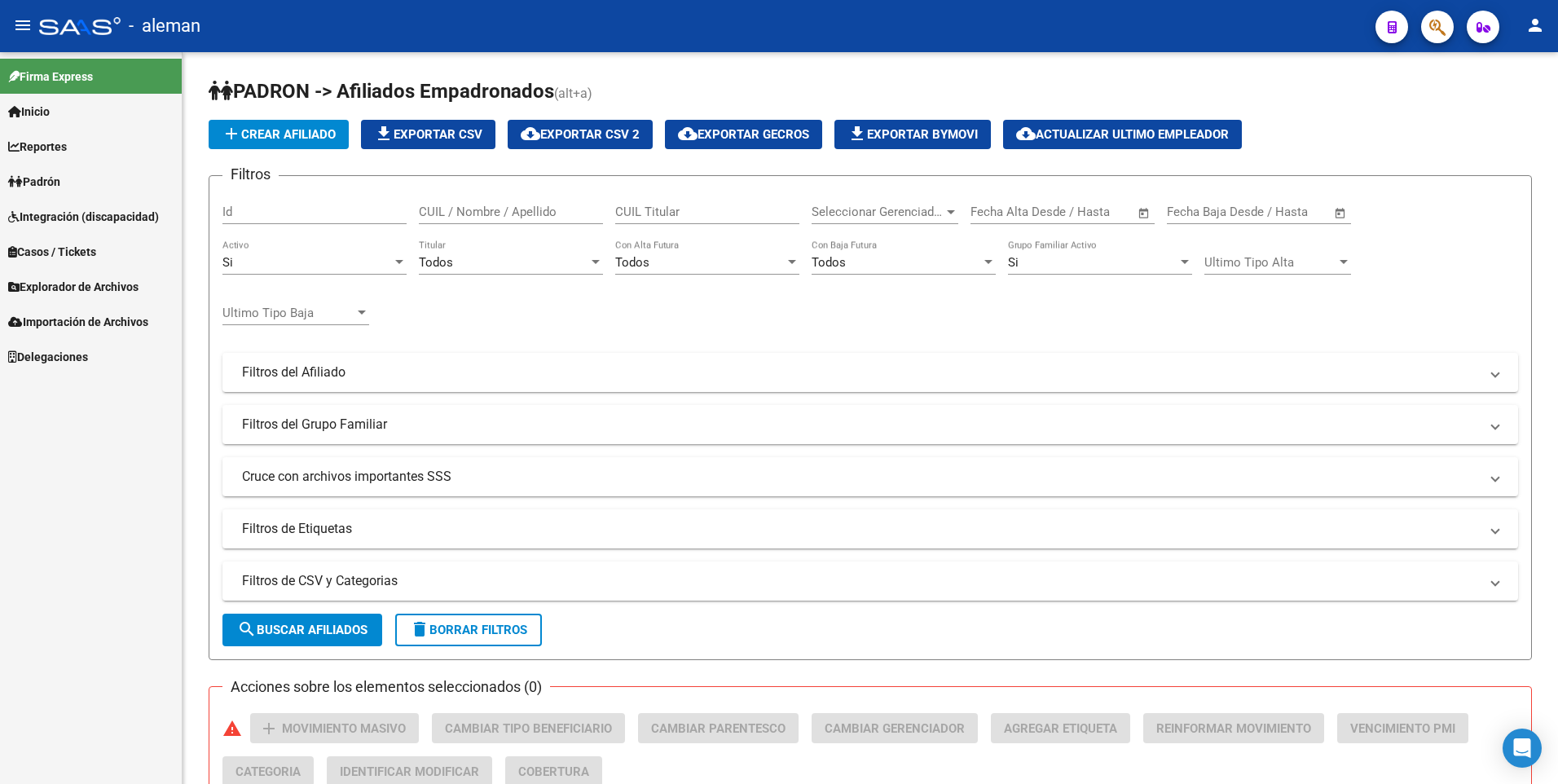
click at [82, 284] on span "Explorador de Archivos" at bounding box center [73, 286] width 130 height 18
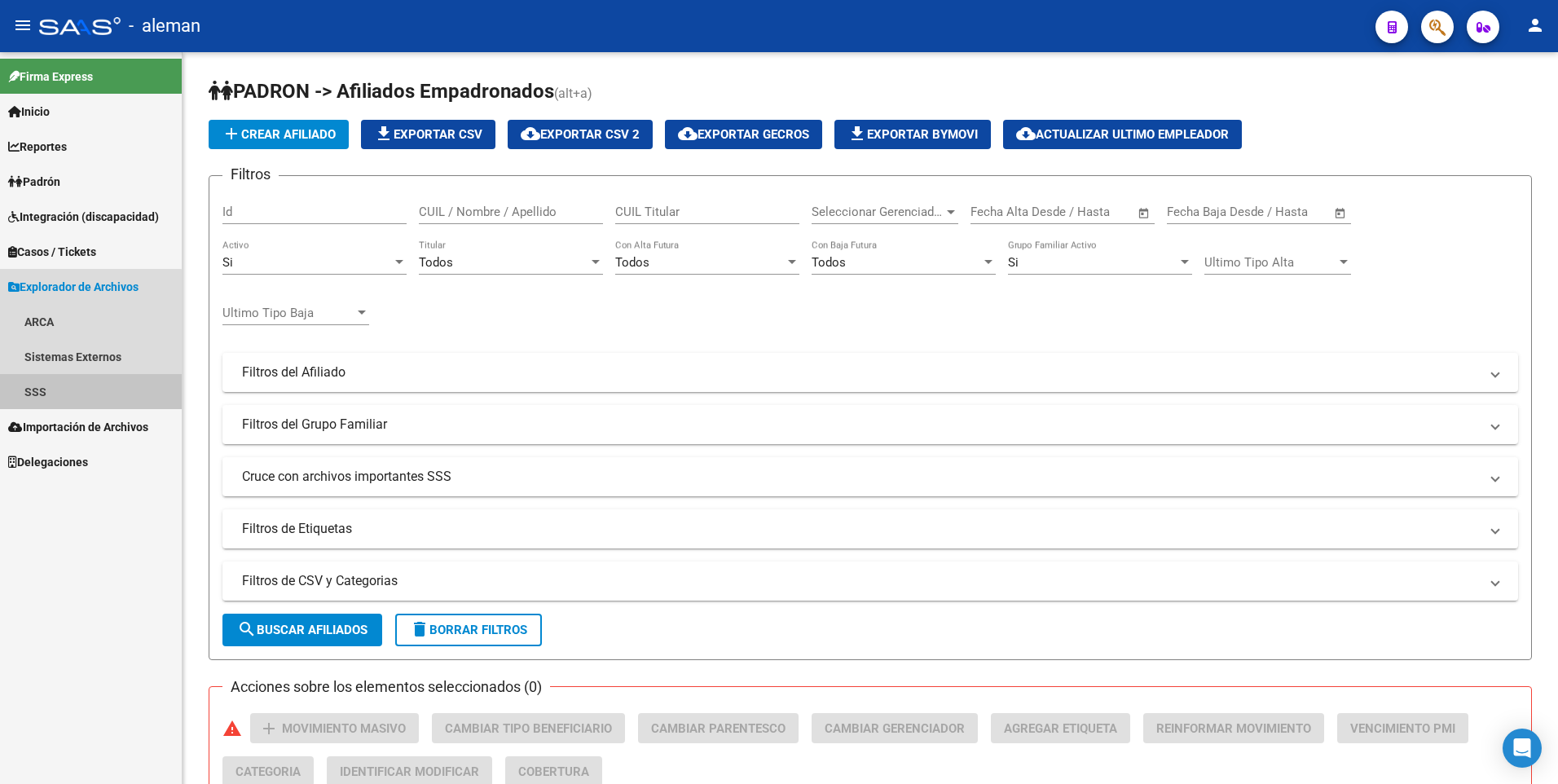
click at [49, 384] on link "SSS" at bounding box center [91, 392] width 181 height 35
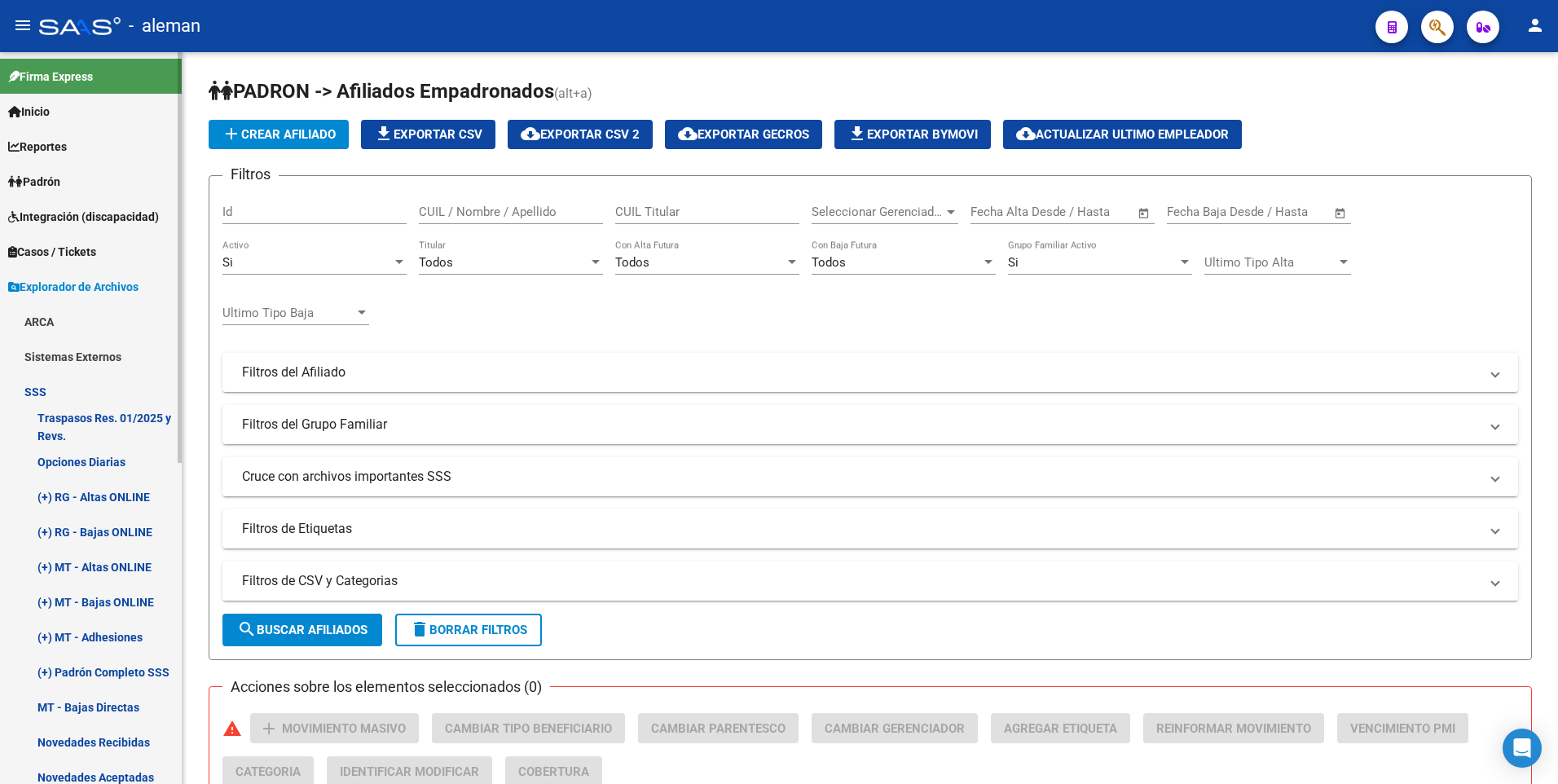
click at [100, 494] on link "(+) RG - Altas ONLINE" at bounding box center [91, 497] width 181 height 35
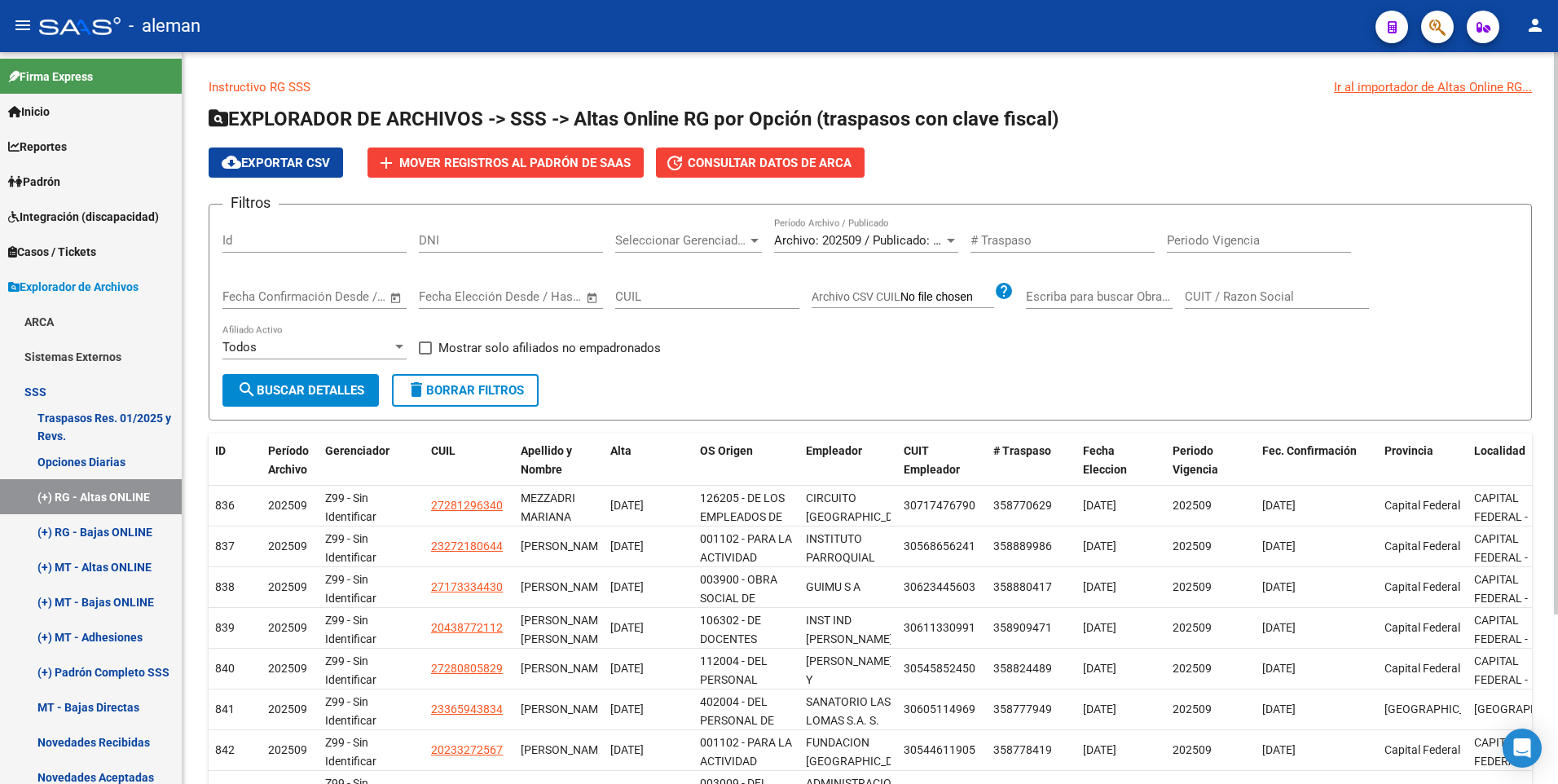
click at [897, 238] on span "Archivo: 202509 / Publicado: 202508" at bounding box center [873, 240] width 198 height 14
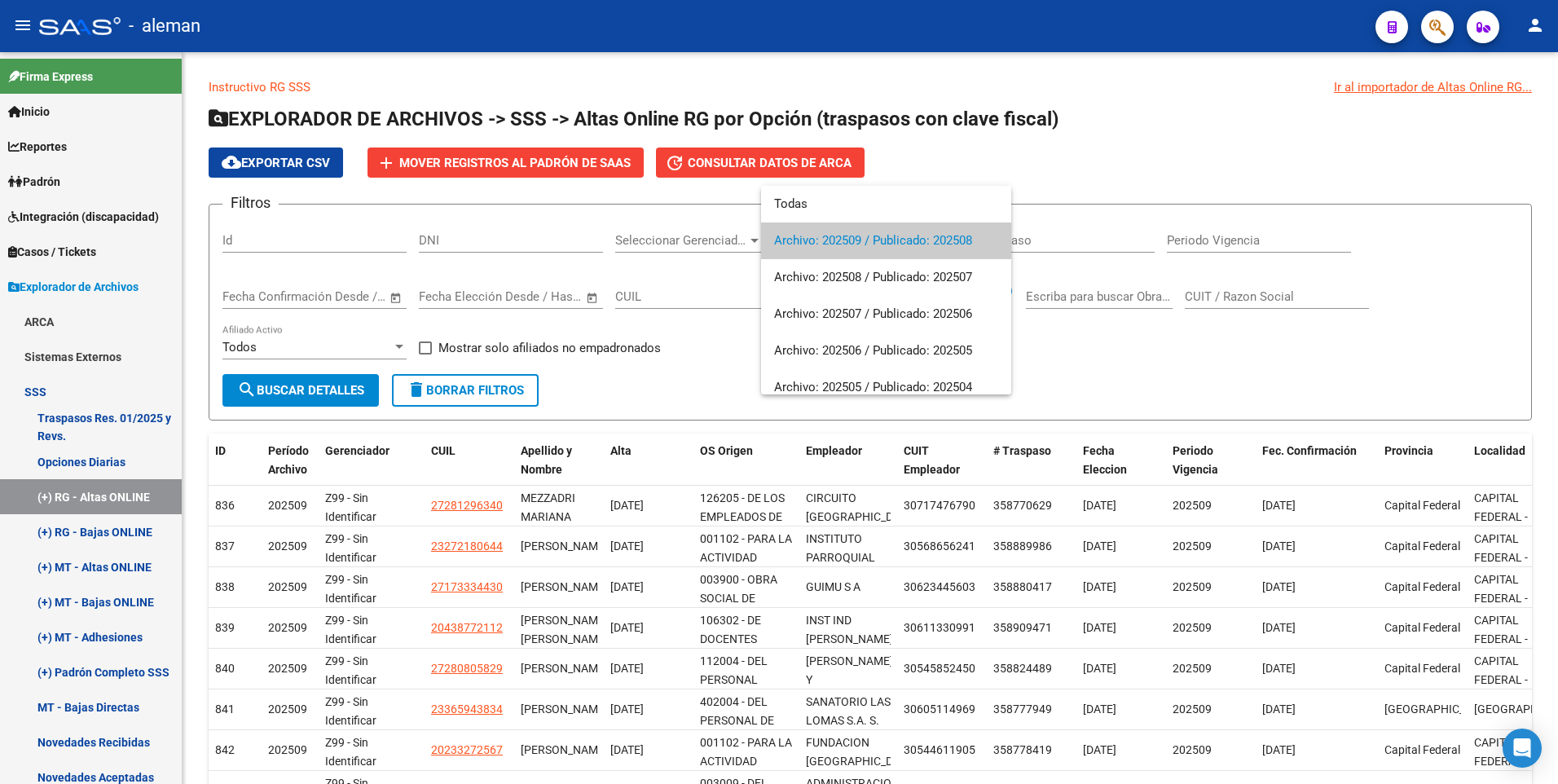
click at [110, 491] on div at bounding box center [779, 392] width 1558 height 784
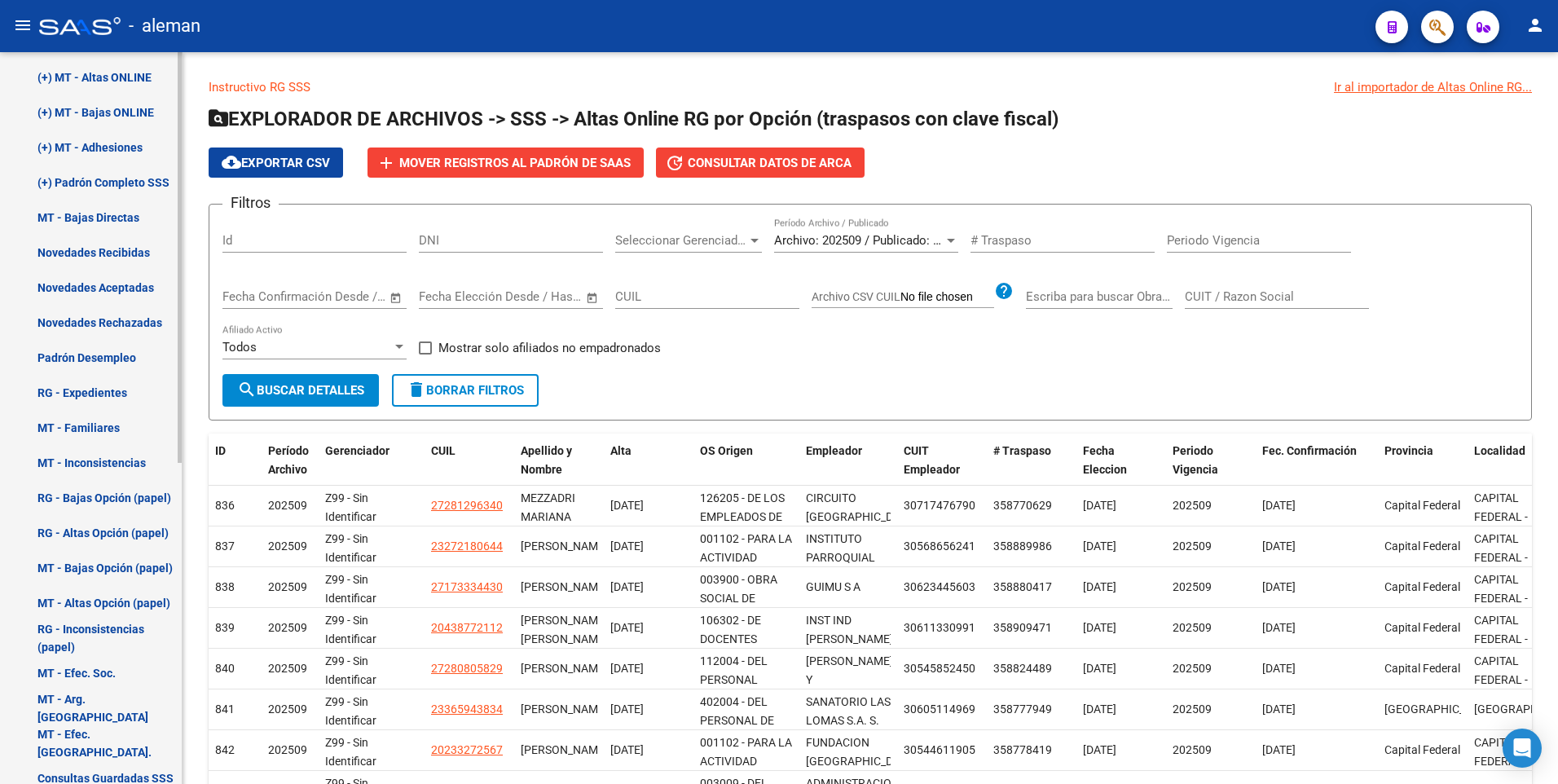
scroll to position [327, 0]
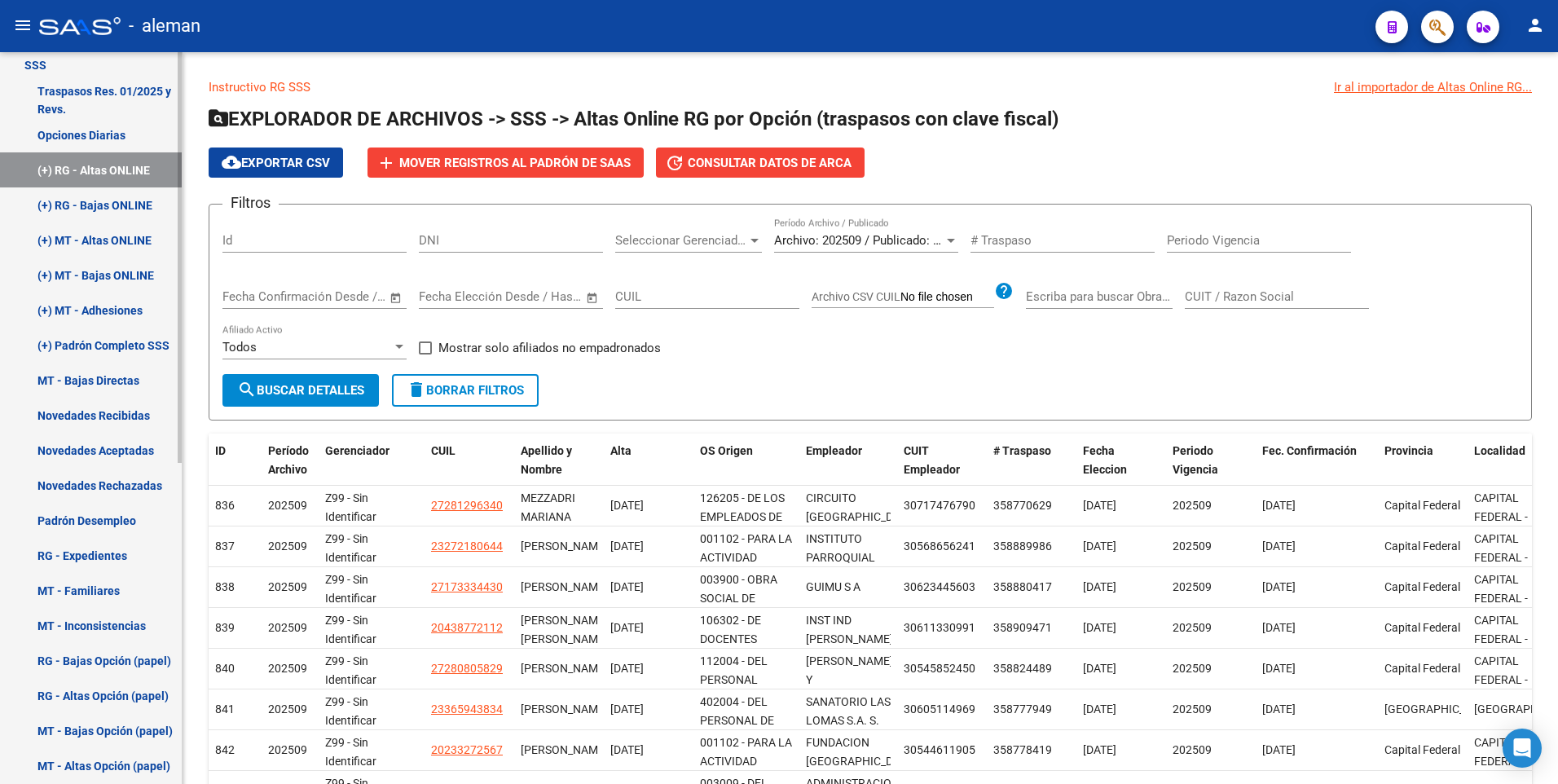
click at [99, 516] on link "Padrón Desempleo" at bounding box center [91, 520] width 181 height 35
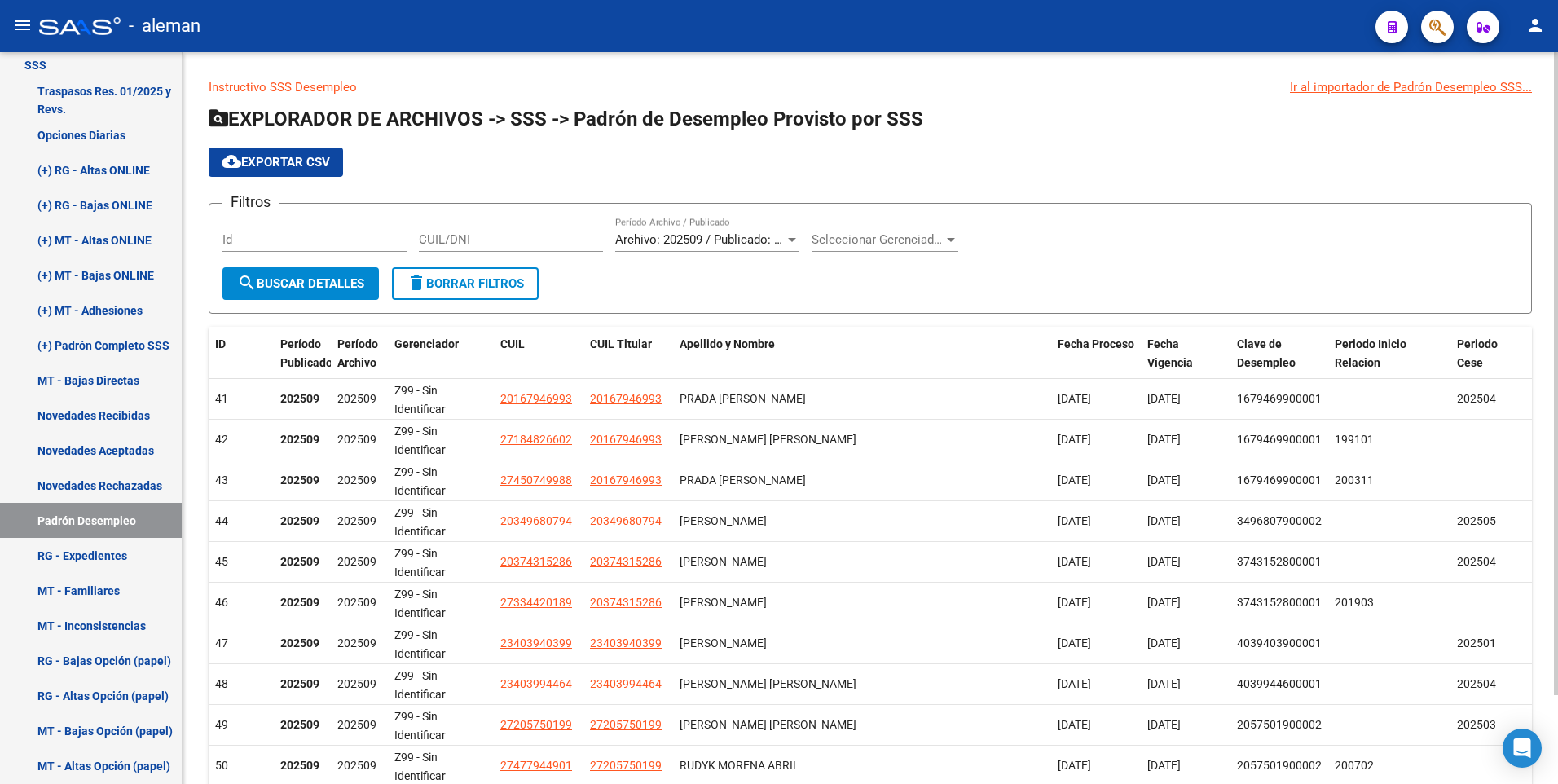
click at [556, 154] on div "cloud_download Exportar CSV" at bounding box center [870, 162] width 1323 height 29
click at [294, 156] on span "cloud_download Exportar CSV" at bounding box center [275, 161] width 108 height 14
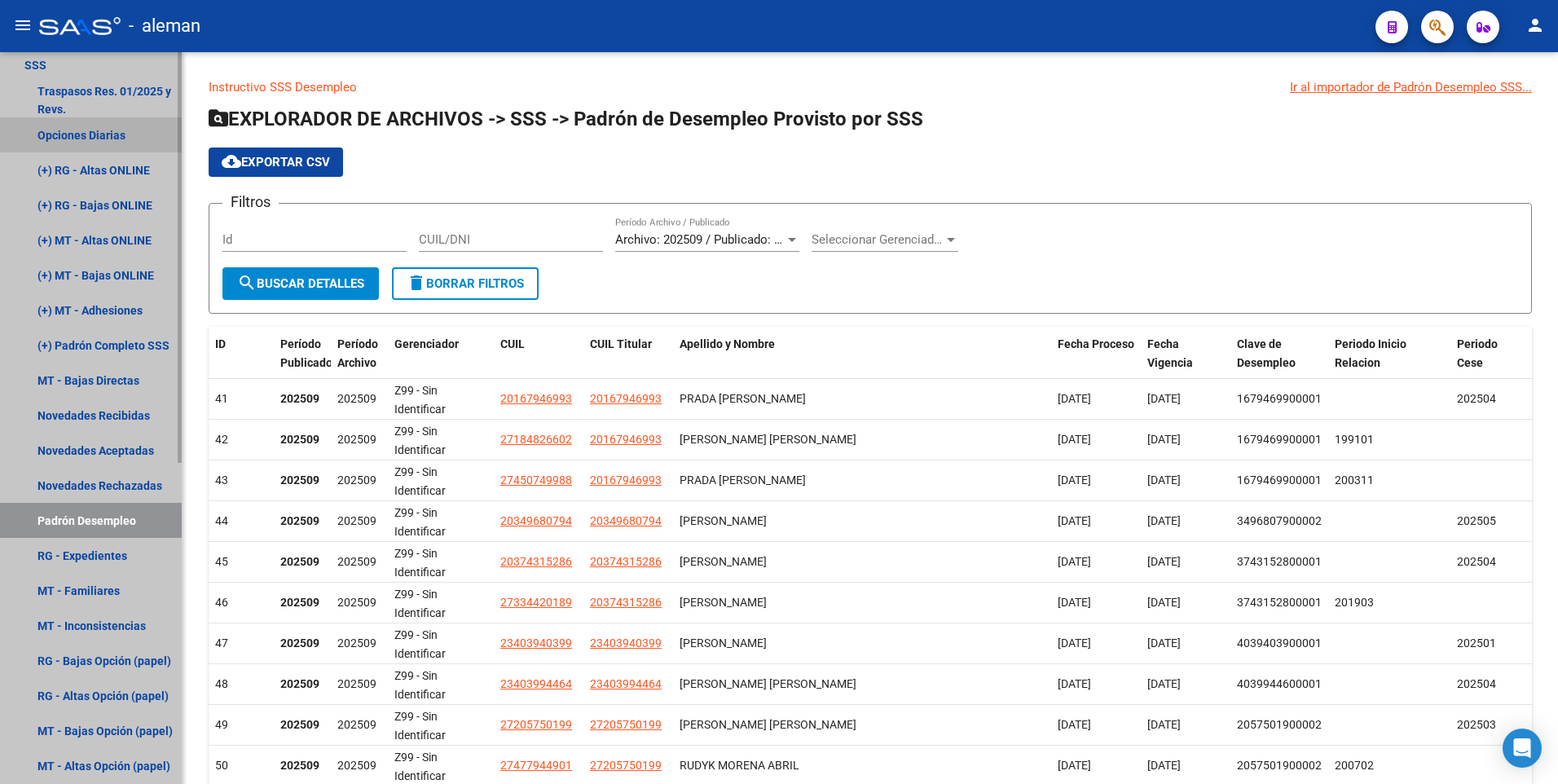
click at [159, 118] on link "Opciones Diarias" at bounding box center [91, 135] width 181 height 35
click at [165, 118] on link "Opciones Diarias" at bounding box center [91, 135] width 181 height 35
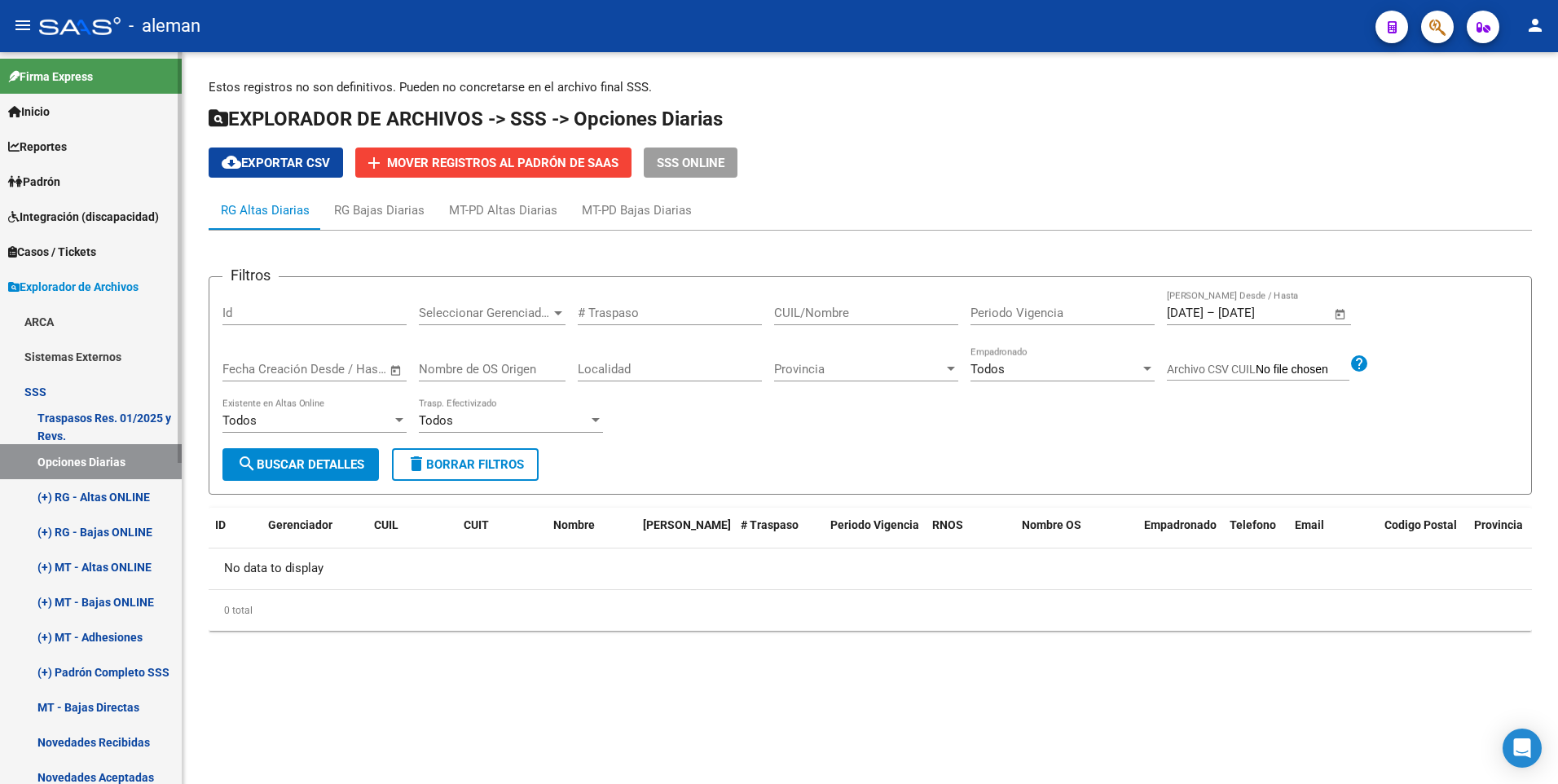
scroll to position [163, 0]
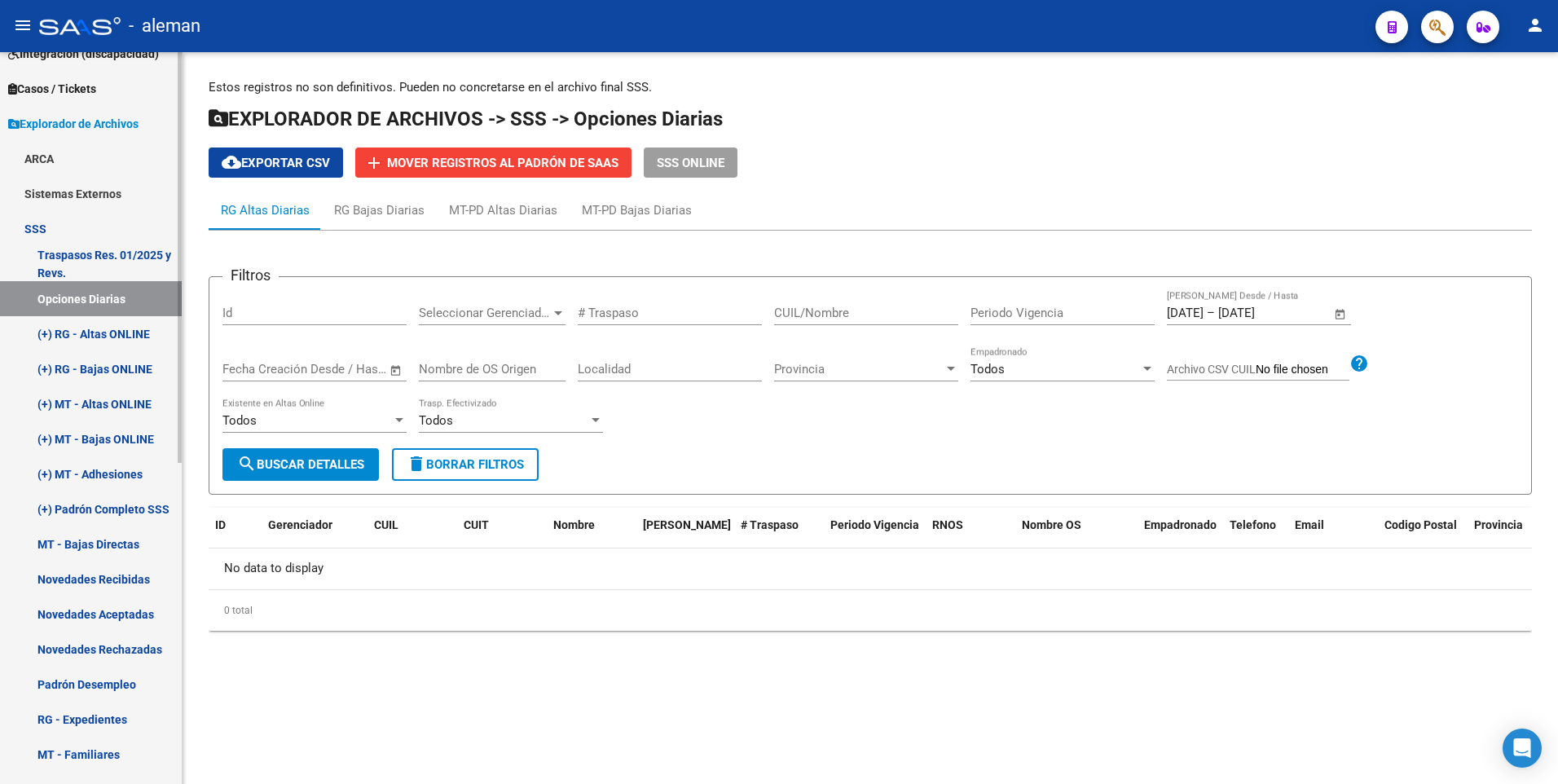
click at [105, 402] on link "(+) MT - Altas ONLINE" at bounding box center [91, 404] width 181 height 35
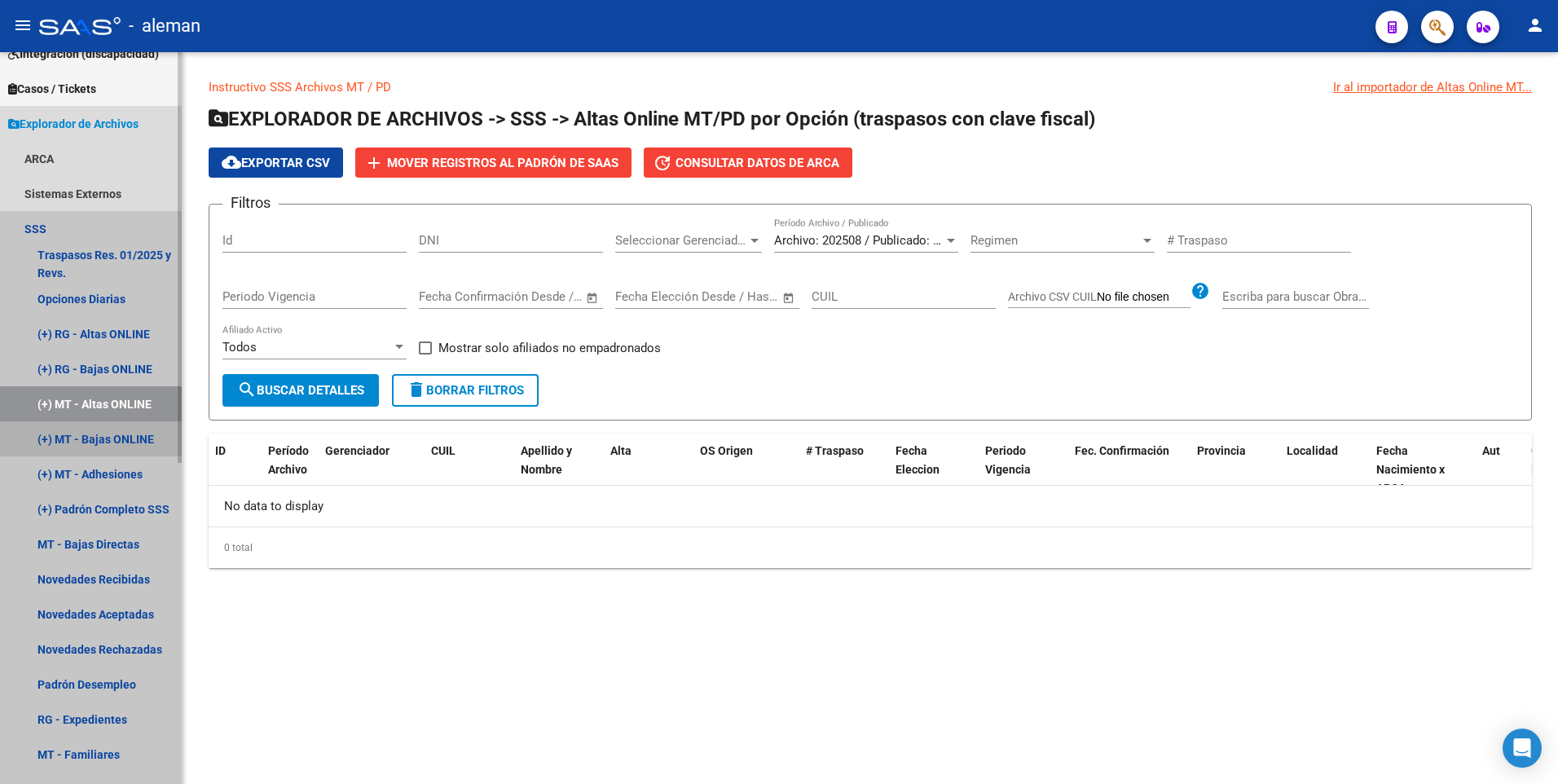
click at [104, 436] on link "(+) MT - Bajas ONLINE" at bounding box center [91, 439] width 181 height 35
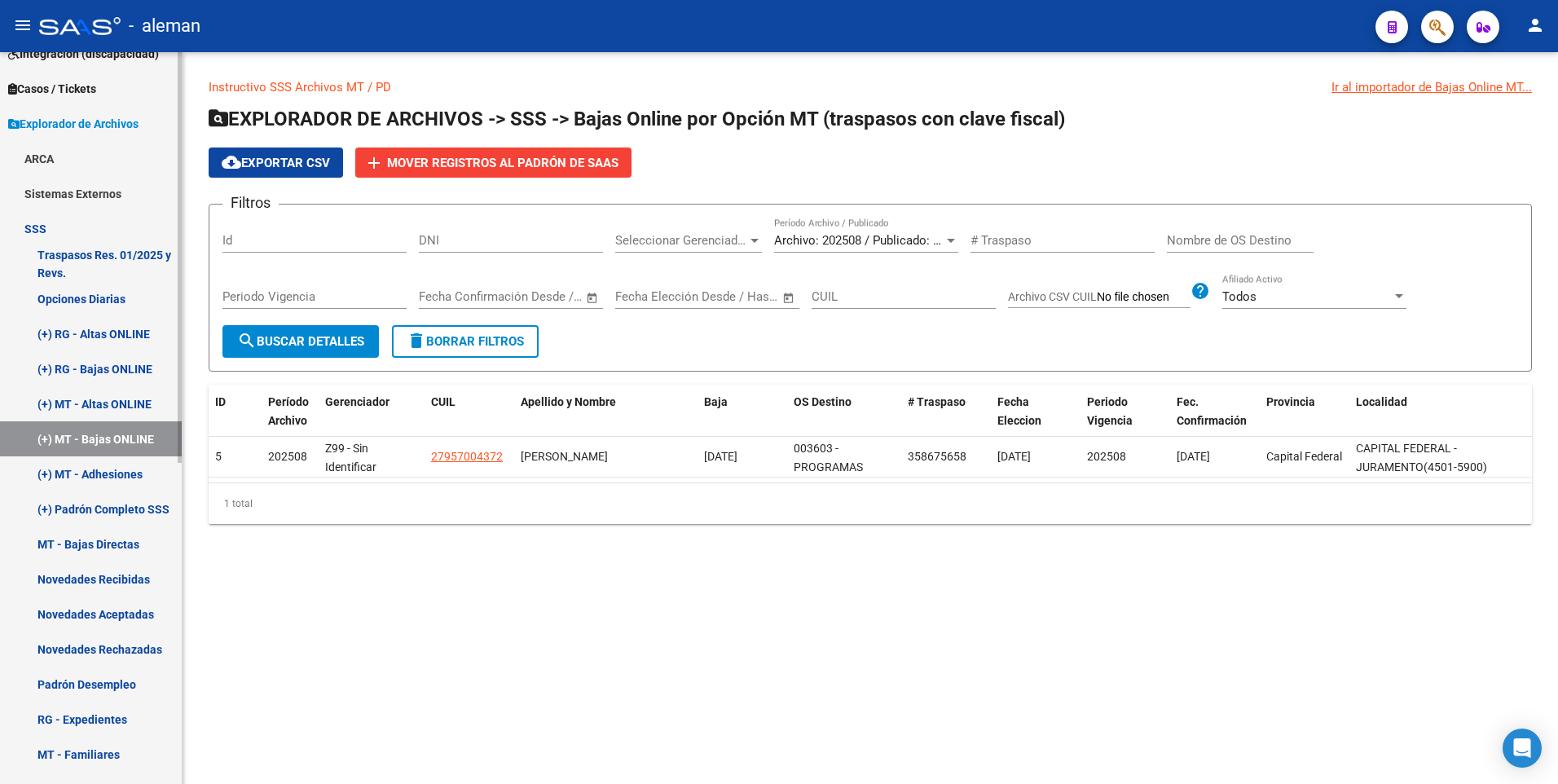
click at [112, 363] on link "(+) RG - Bajas ONLINE" at bounding box center [91, 368] width 181 height 35
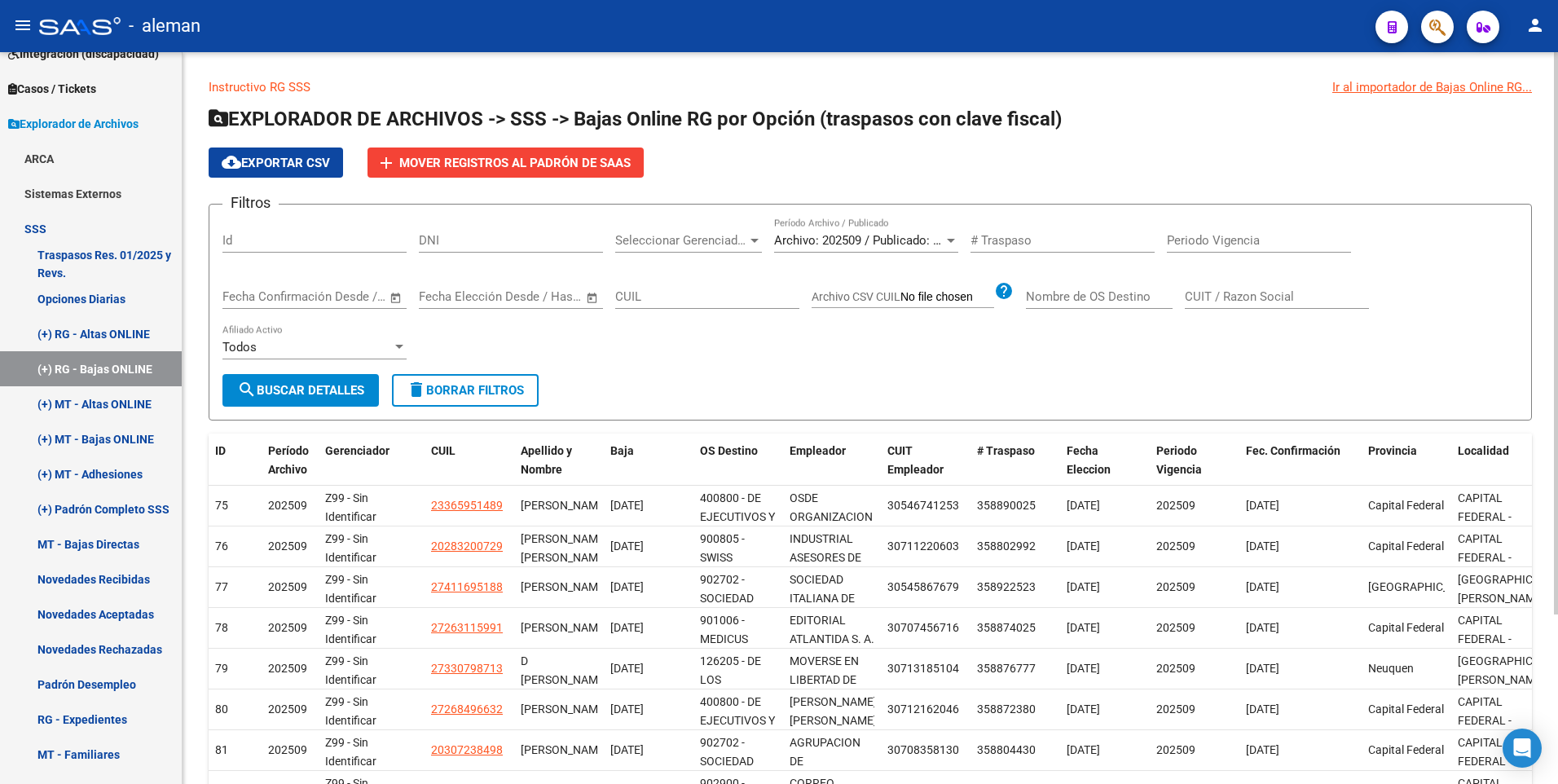
scroll to position [163, 0]
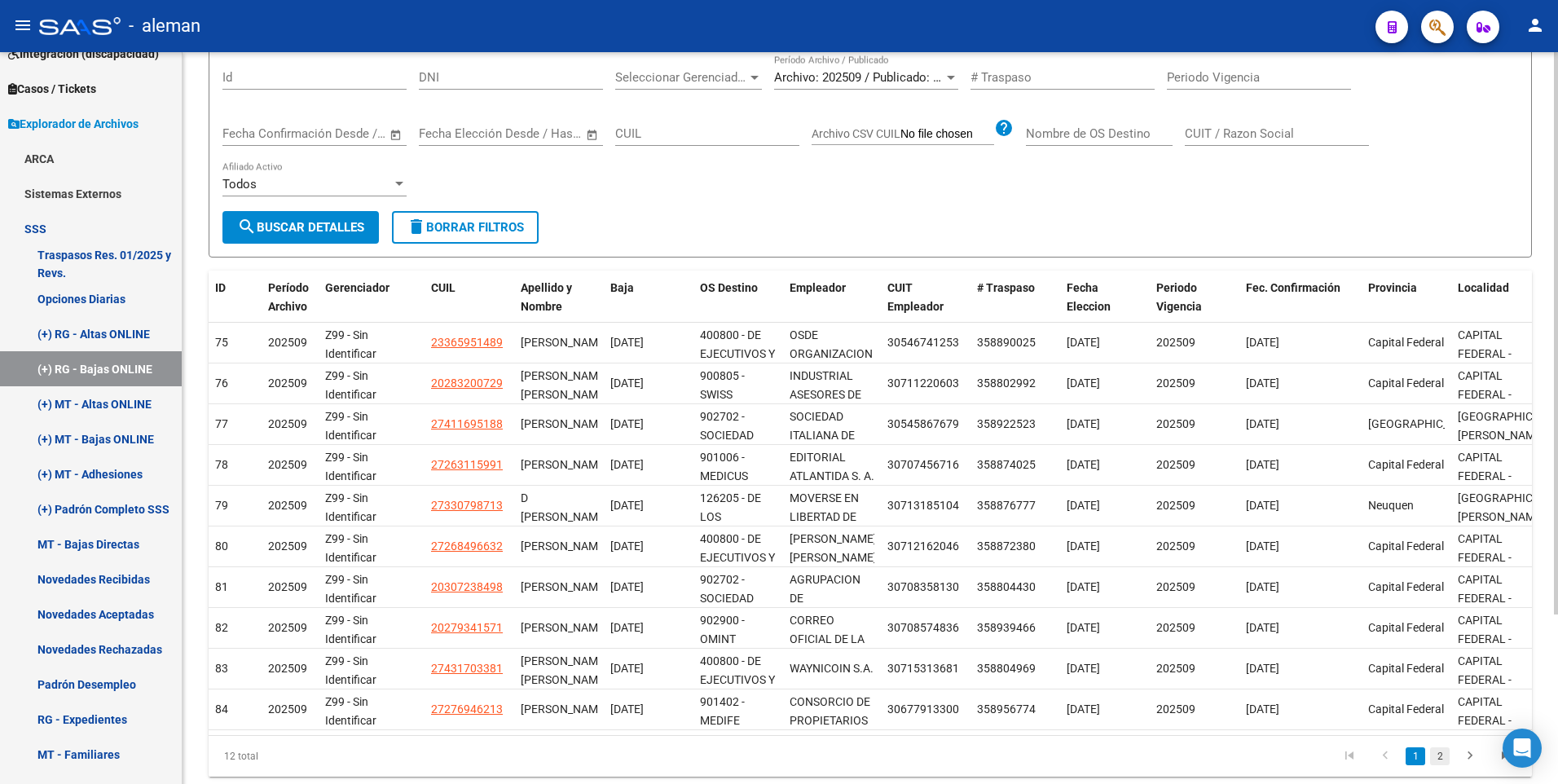
click at [1438, 765] on link "2" at bounding box center [1439, 755] width 19 height 18
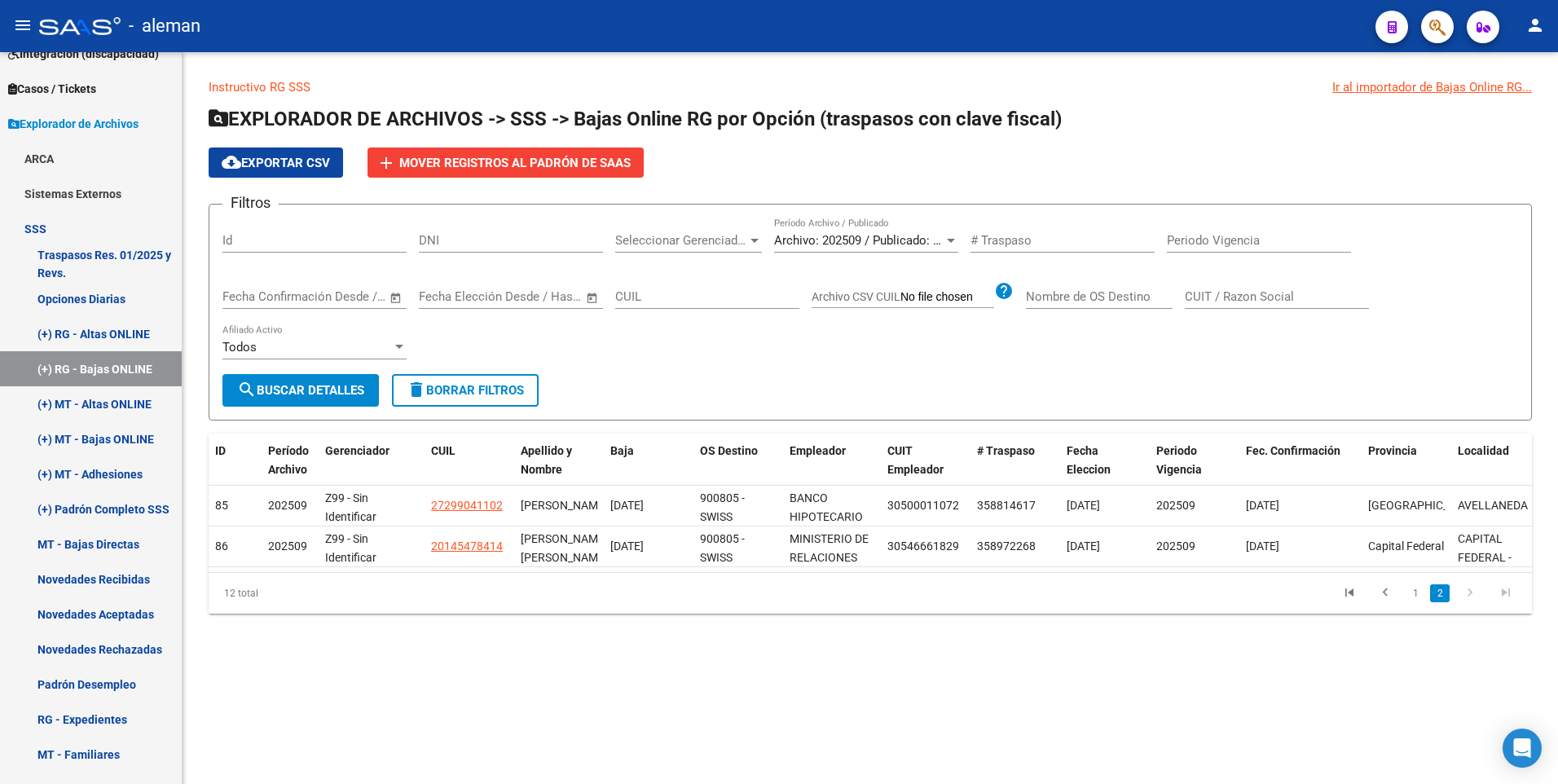
scroll to position [0, 0]
click at [1418, 602] on link "1" at bounding box center [1414, 593] width 19 height 18
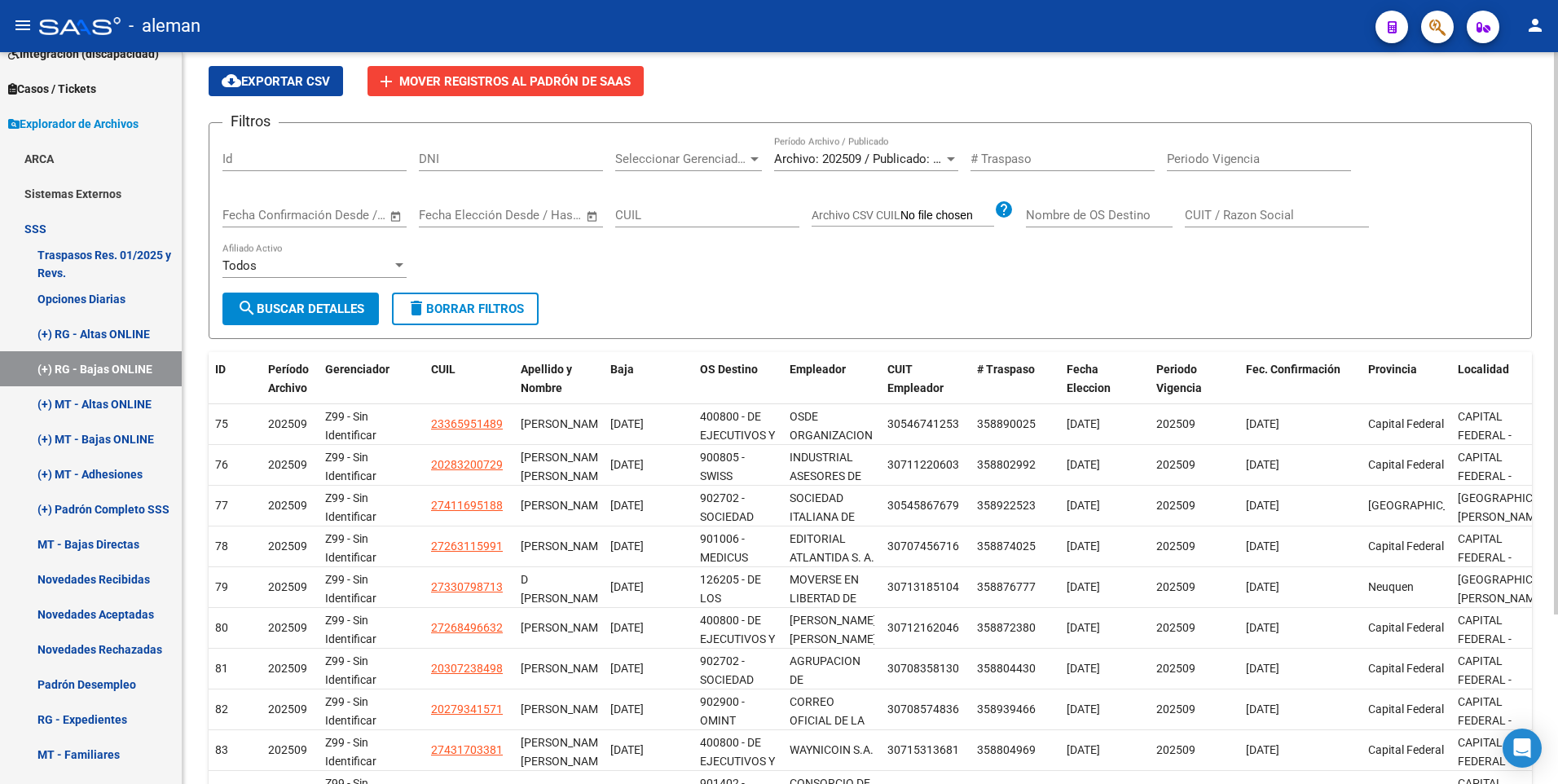
scroll to position [163, 0]
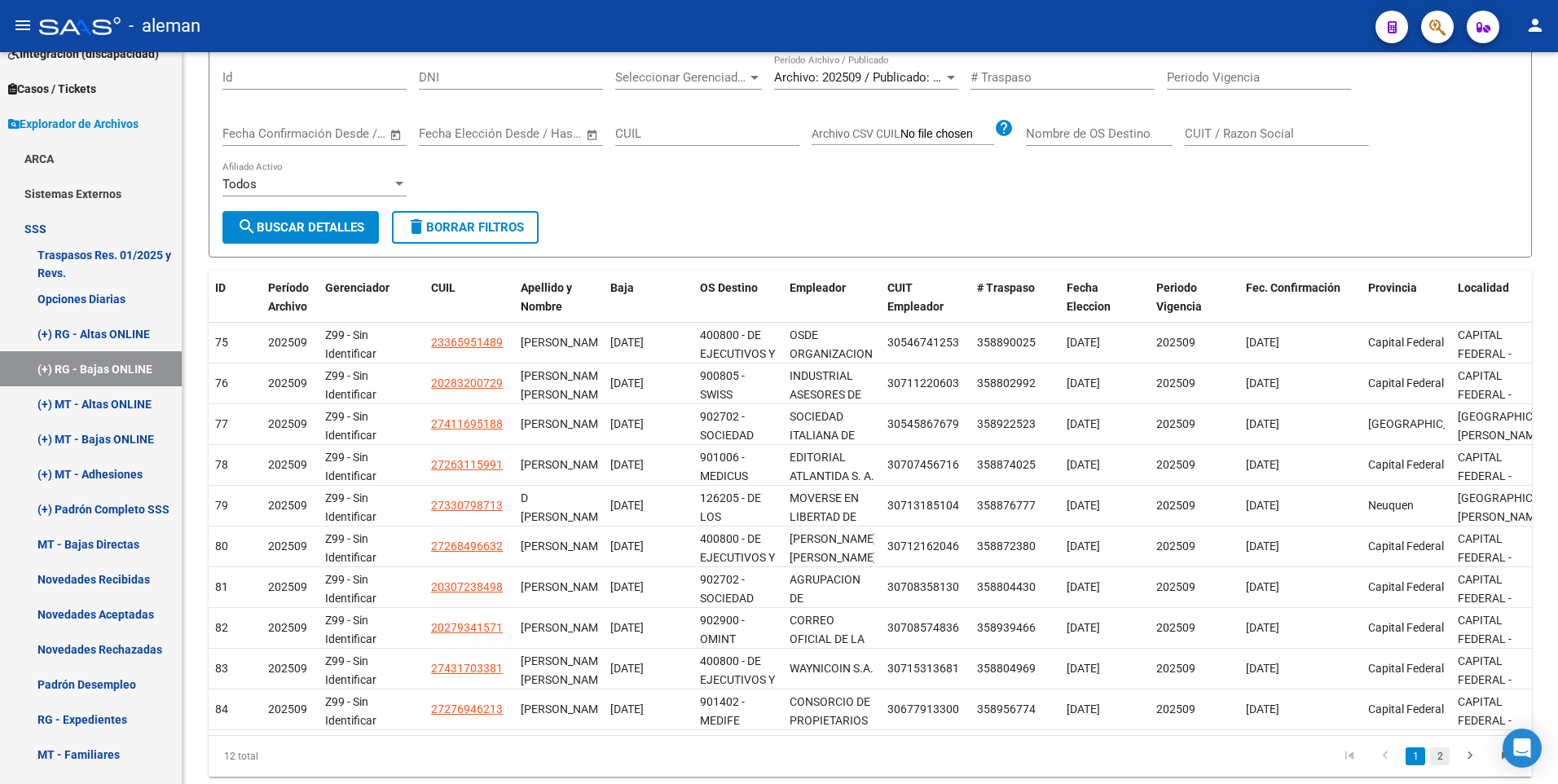
click at [1441, 765] on link "2" at bounding box center [1439, 755] width 19 height 18
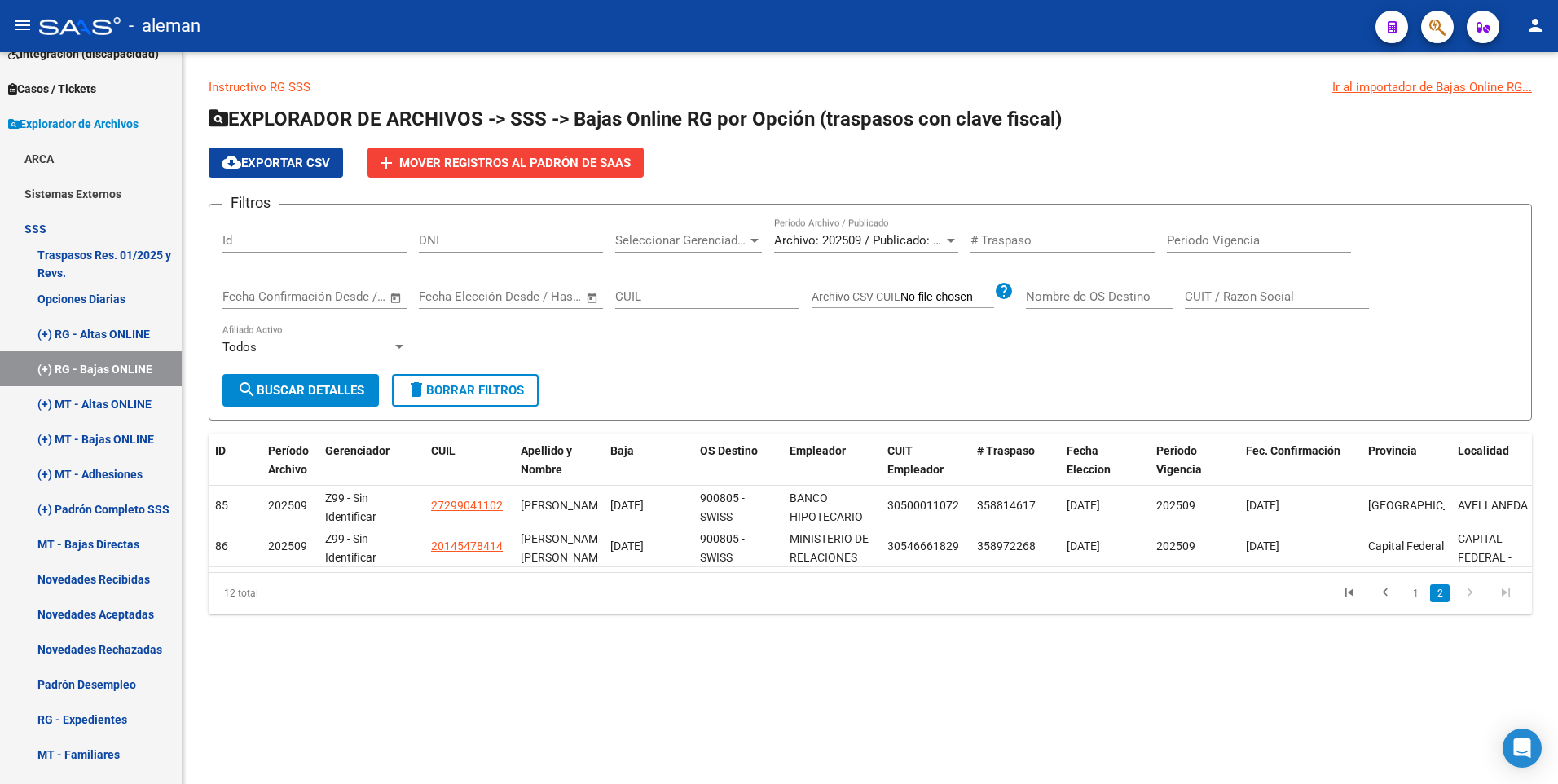
scroll to position [0, 0]
click at [633, 374] on div "Filtros Id DNI Seleccionar Gerenciador Seleccionar Gerenciador Archivo: 202509 …" at bounding box center [870, 295] width 1295 height 156
click at [1414, 602] on link "1" at bounding box center [1414, 593] width 19 height 18
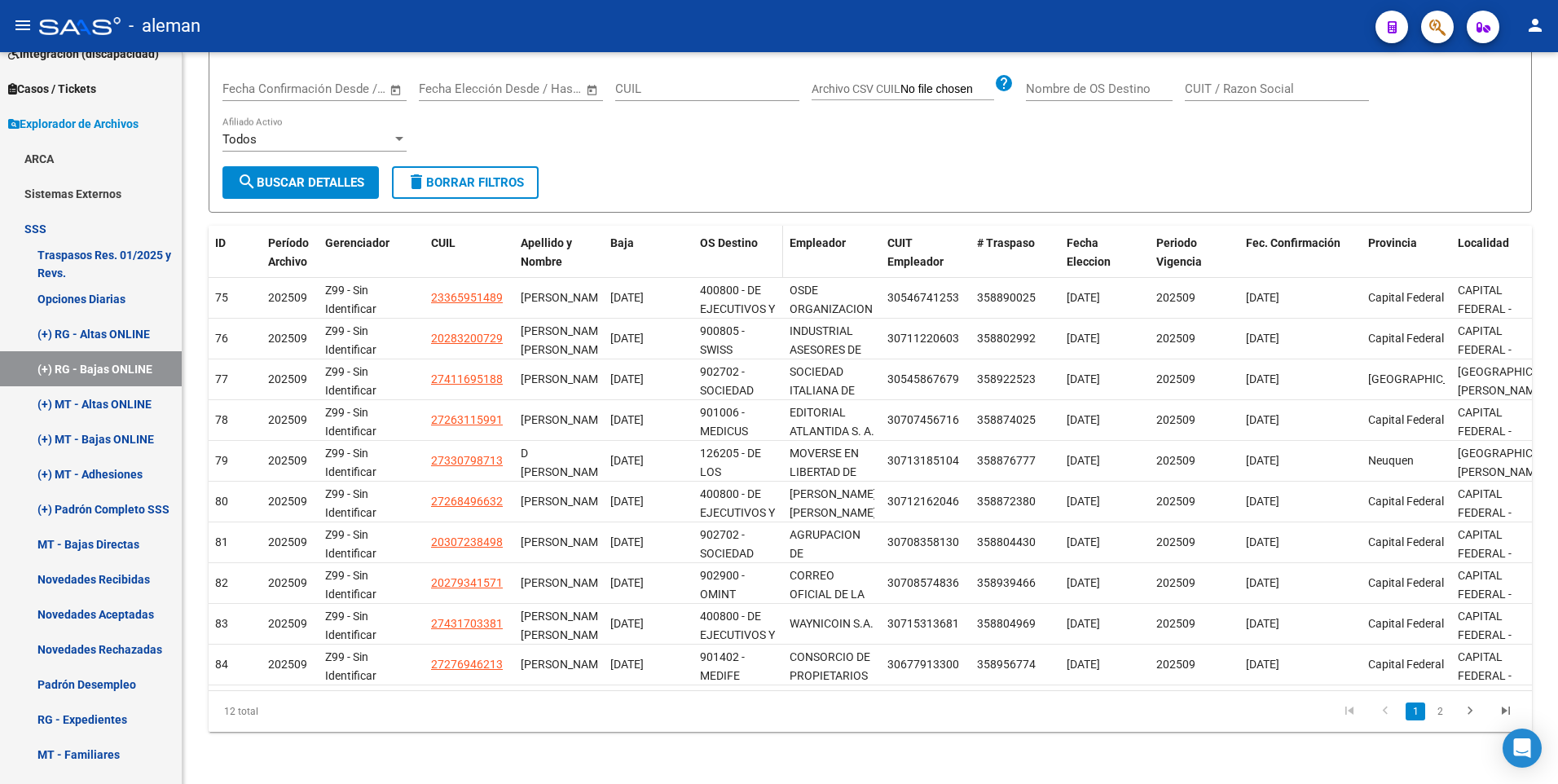
scroll to position [139, 0]
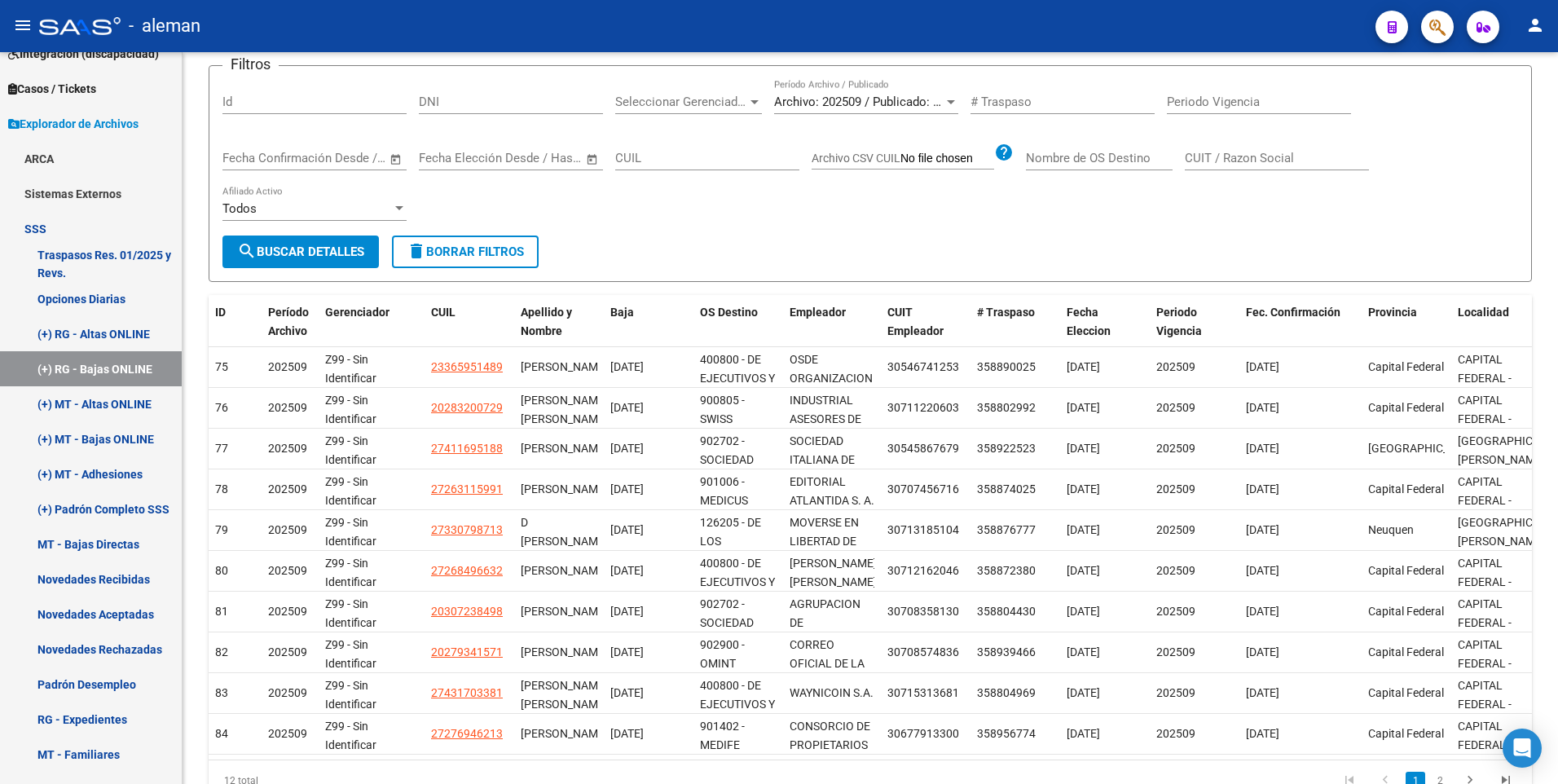
click at [665, 227] on div "Filtros Id DNI Seleccionar Gerenciador Seleccionar Gerenciador Archivo: 202509 …" at bounding box center [870, 157] width 1295 height 156
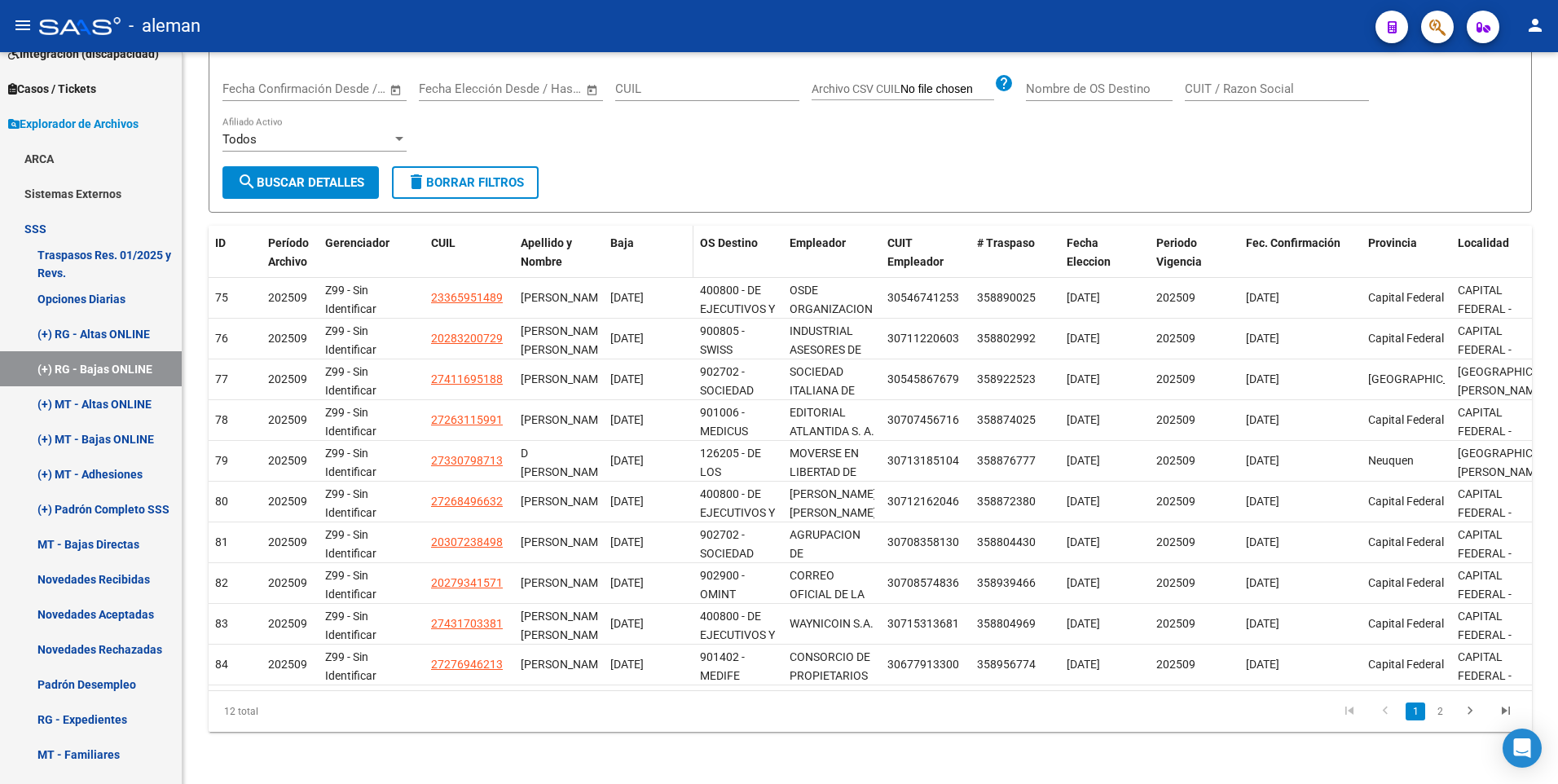
scroll to position [0, 0]
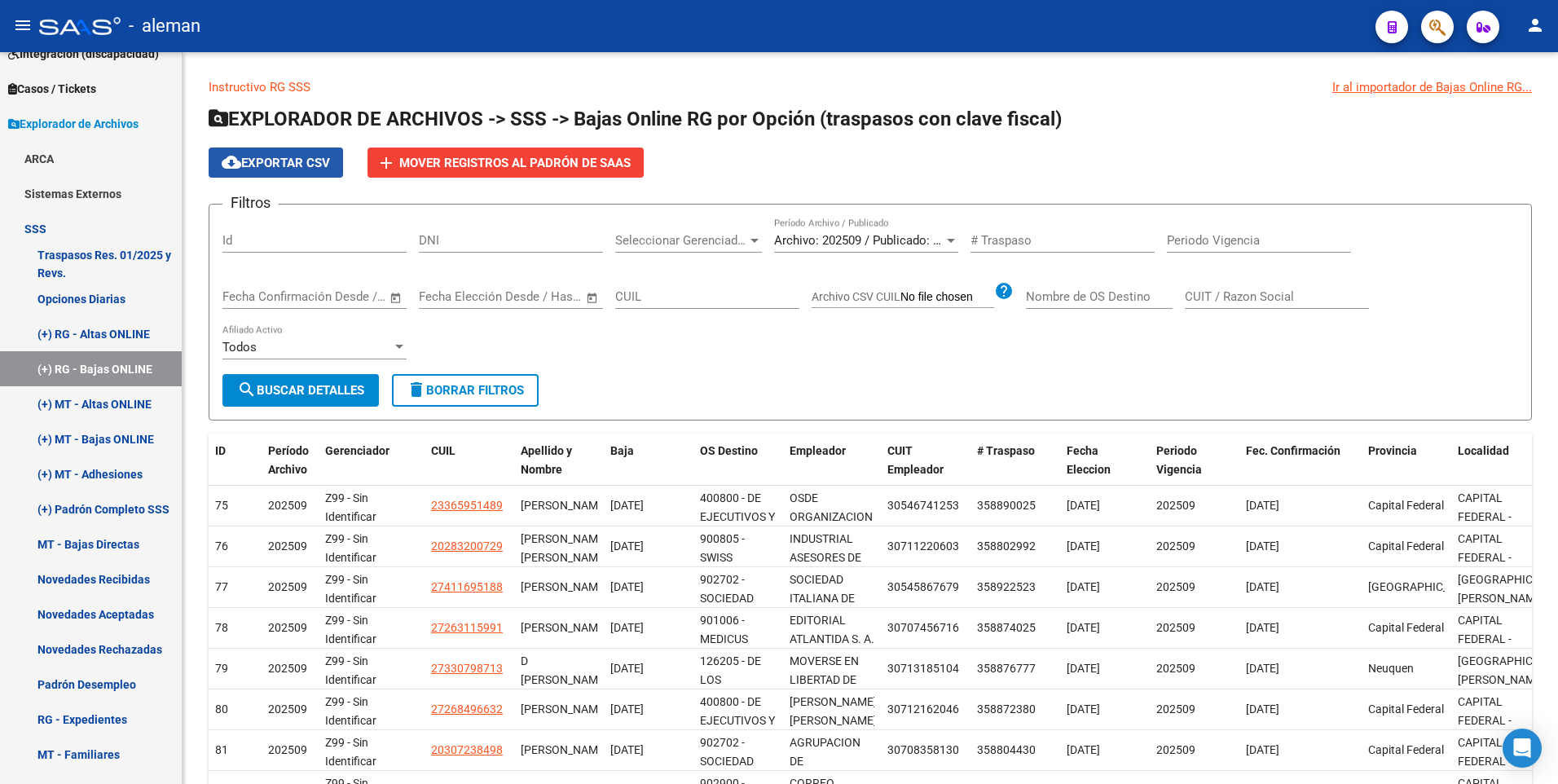
click at [279, 161] on span "cloud_download Exportar CSV" at bounding box center [275, 162] width 108 height 14
click at [1521, 171] on div "cloud_download Exportar CSV add Mover registros al [PERSON_NAME]" at bounding box center [870, 163] width 1323 height 30
click at [954, 334] on div "Filtros Id DNI Seleccionar Gerenciador Seleccionar Gerenciador Archivo: 202509 …" at bounding box center [870, 295] width 1295 height 156
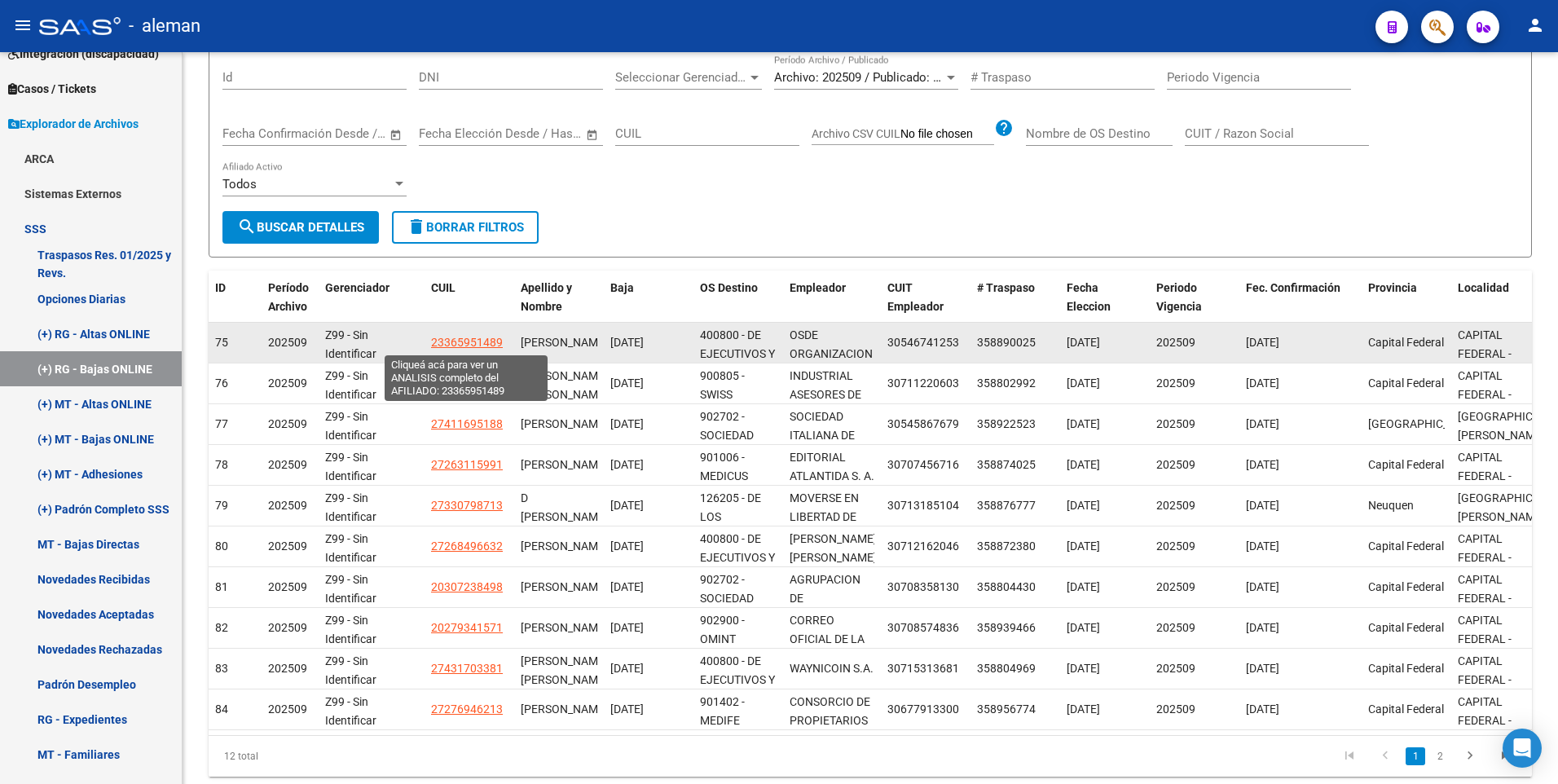
click at [457, 342] on span "23365951489" at bounding box center [466, 342] width 71 height 13
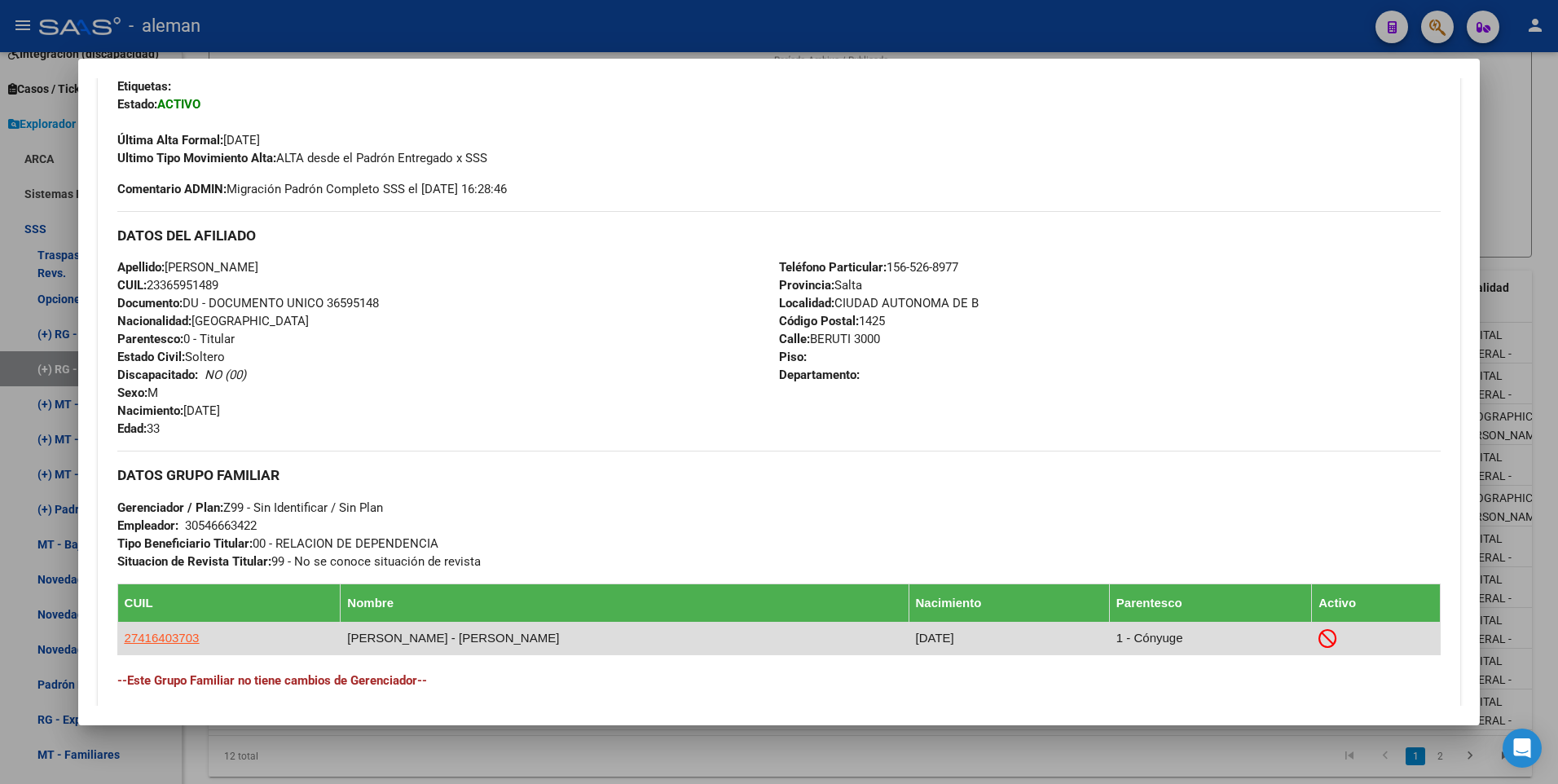
scroll to position [326, 0]
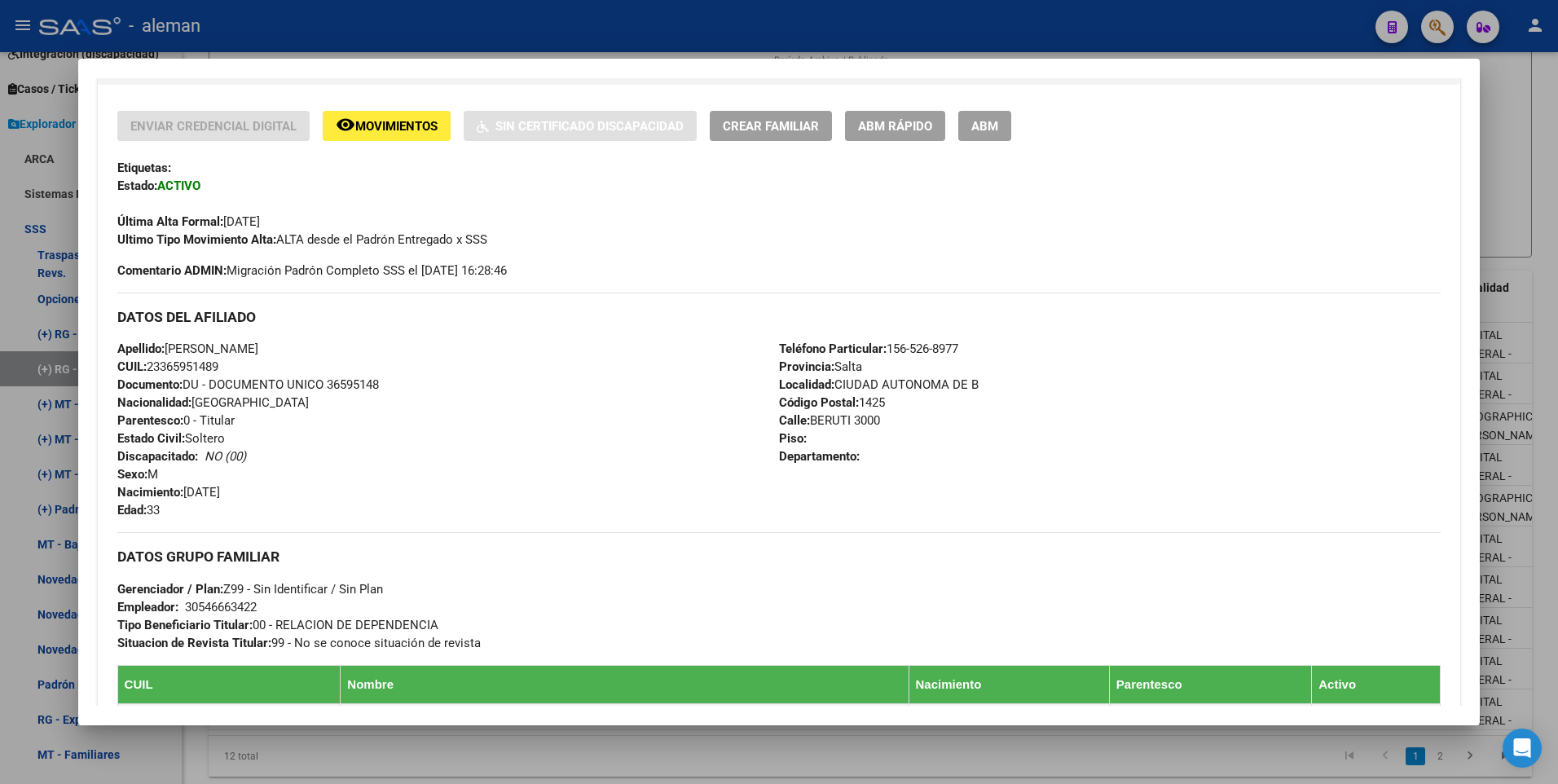
click at [1546, 539] on div at bounding box center [779, 392] width 1558 height 784
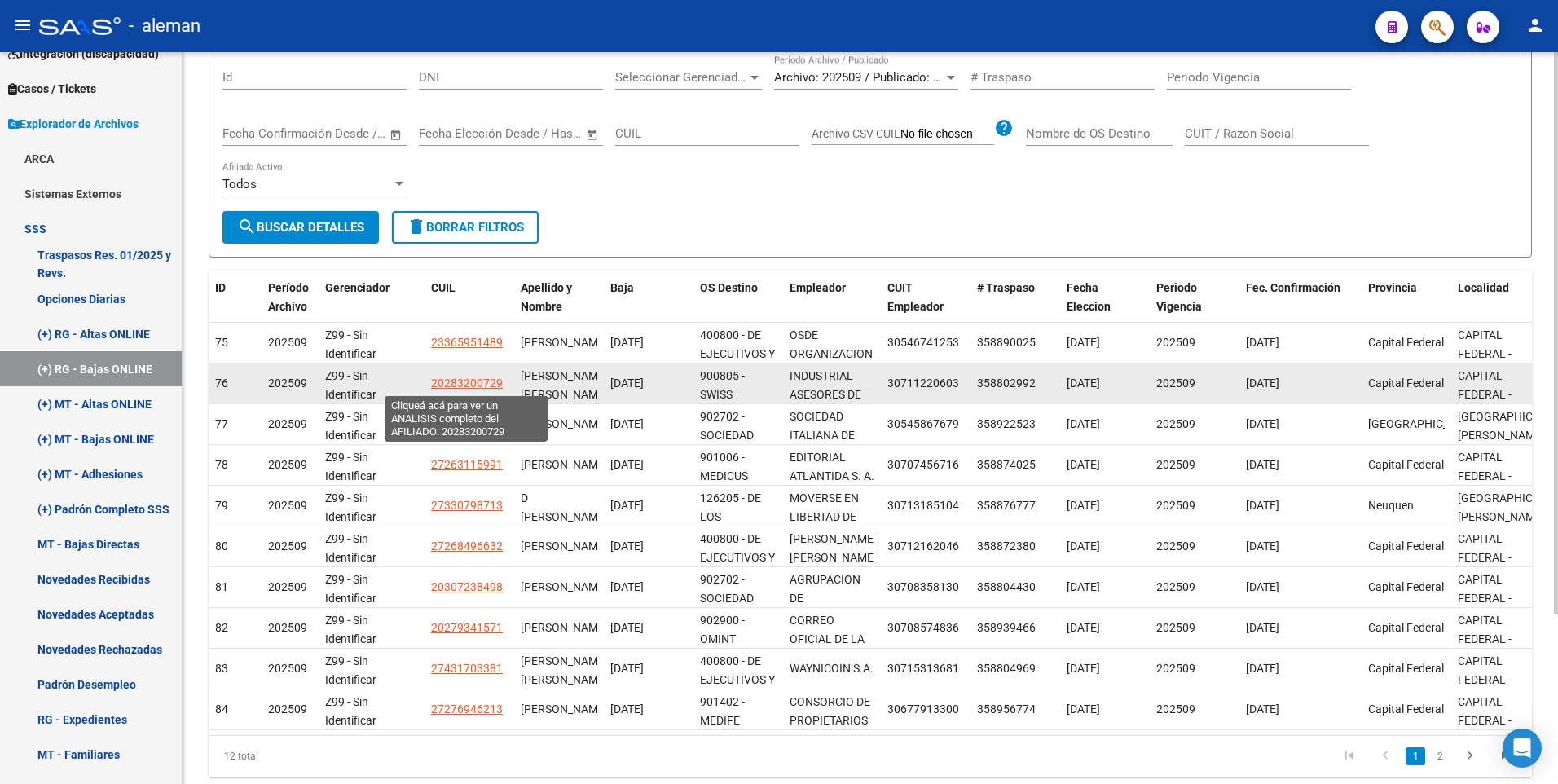
click at [481, 382] on span "20283200729" at bounding box center [466, 383] width 71 height 13
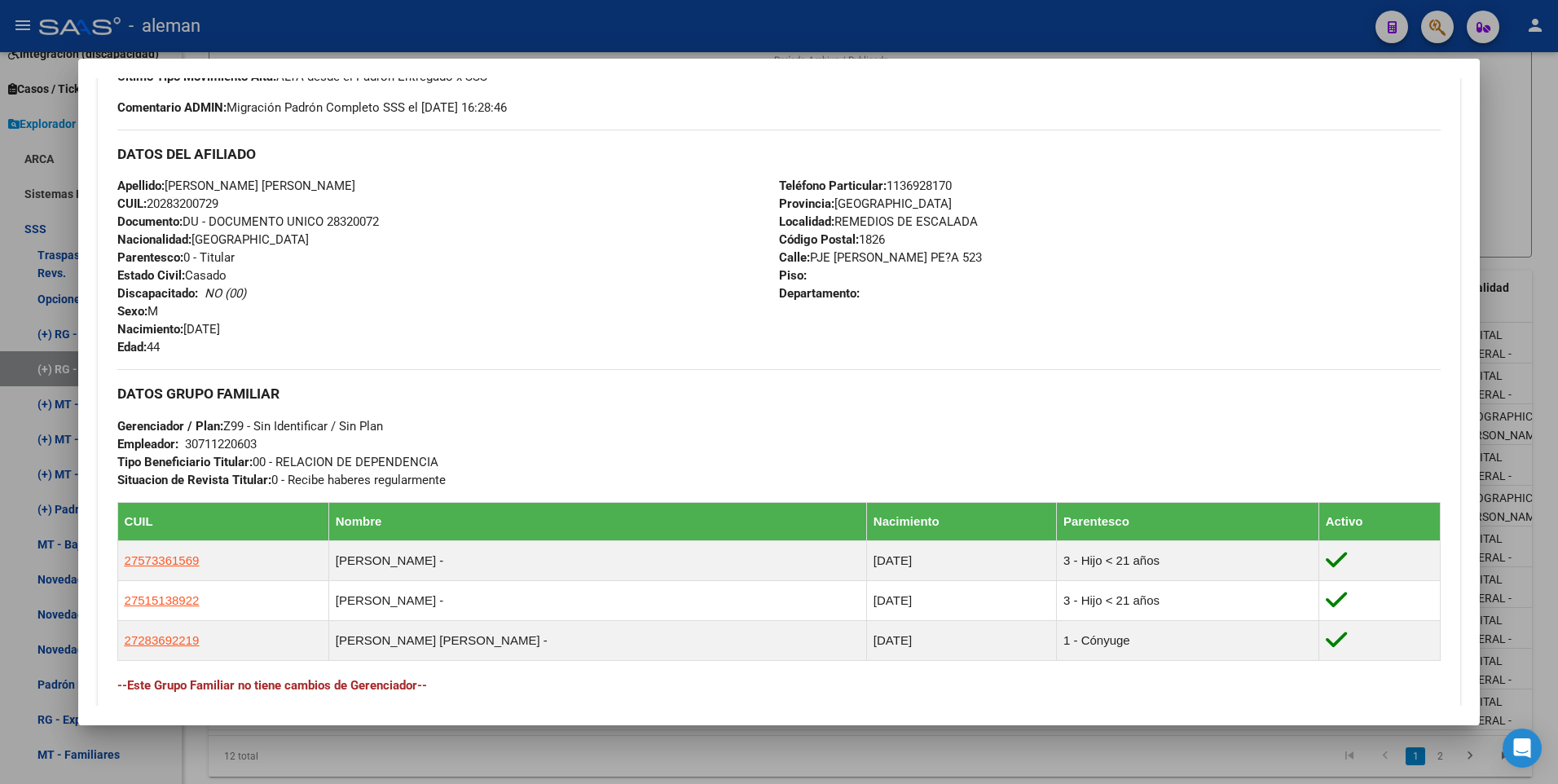
scroll to position [570, 0]
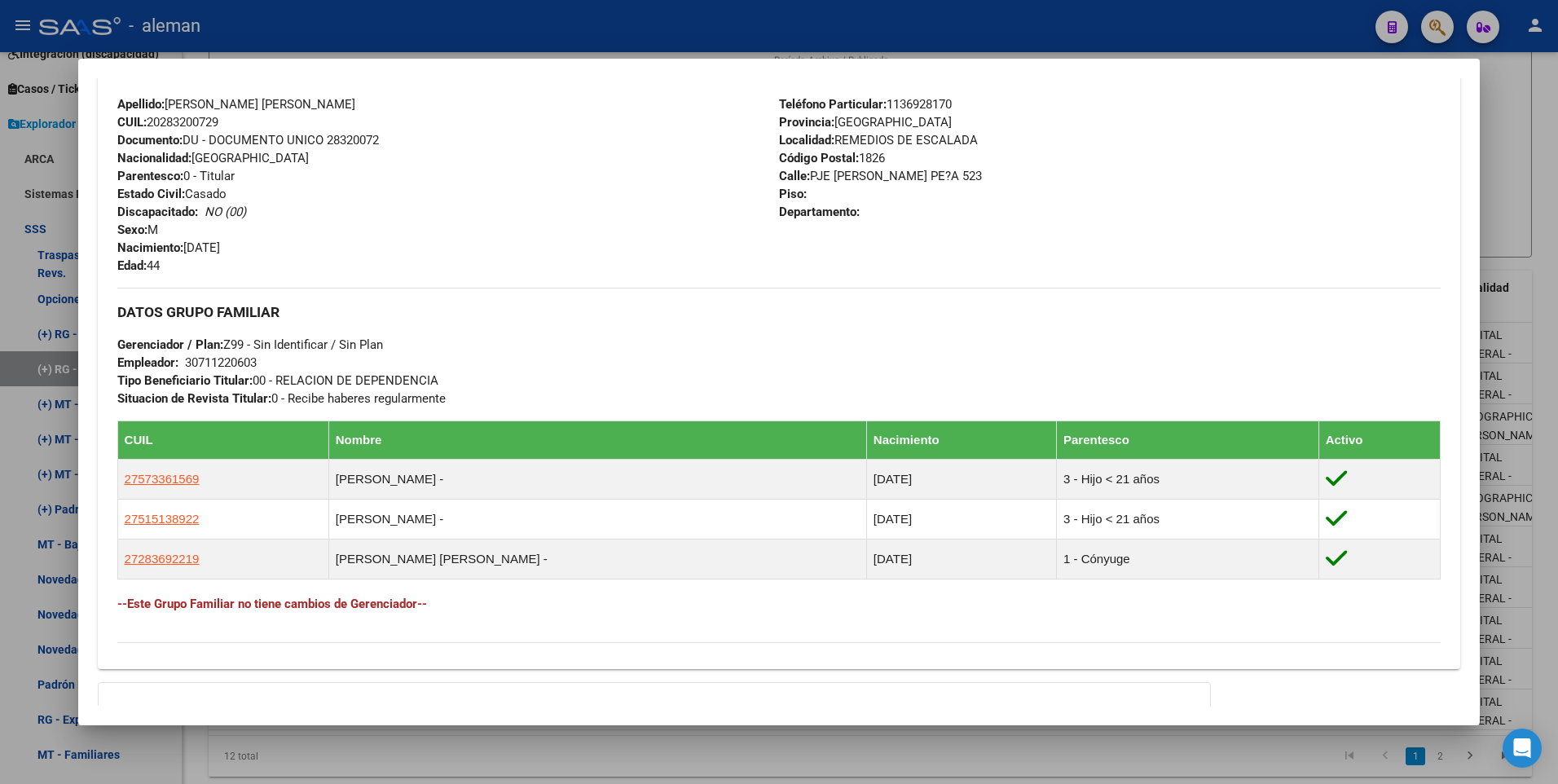
click at [1537, 573] on div at bounding box center [779, 392] width 1558 height 784
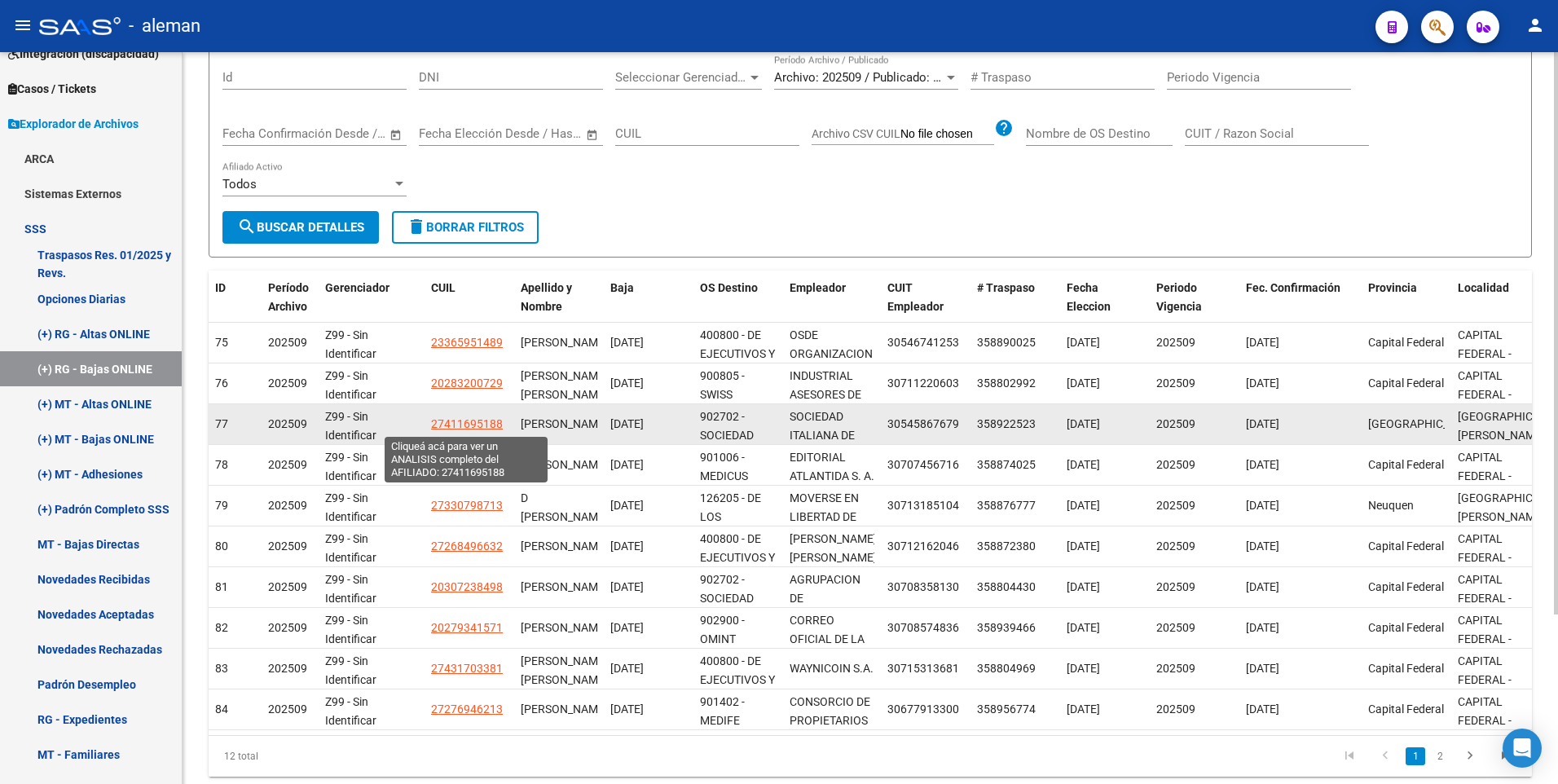
click at [473, 423] on span "27411695188" at bounding box center [466, 424] width 71 height 13
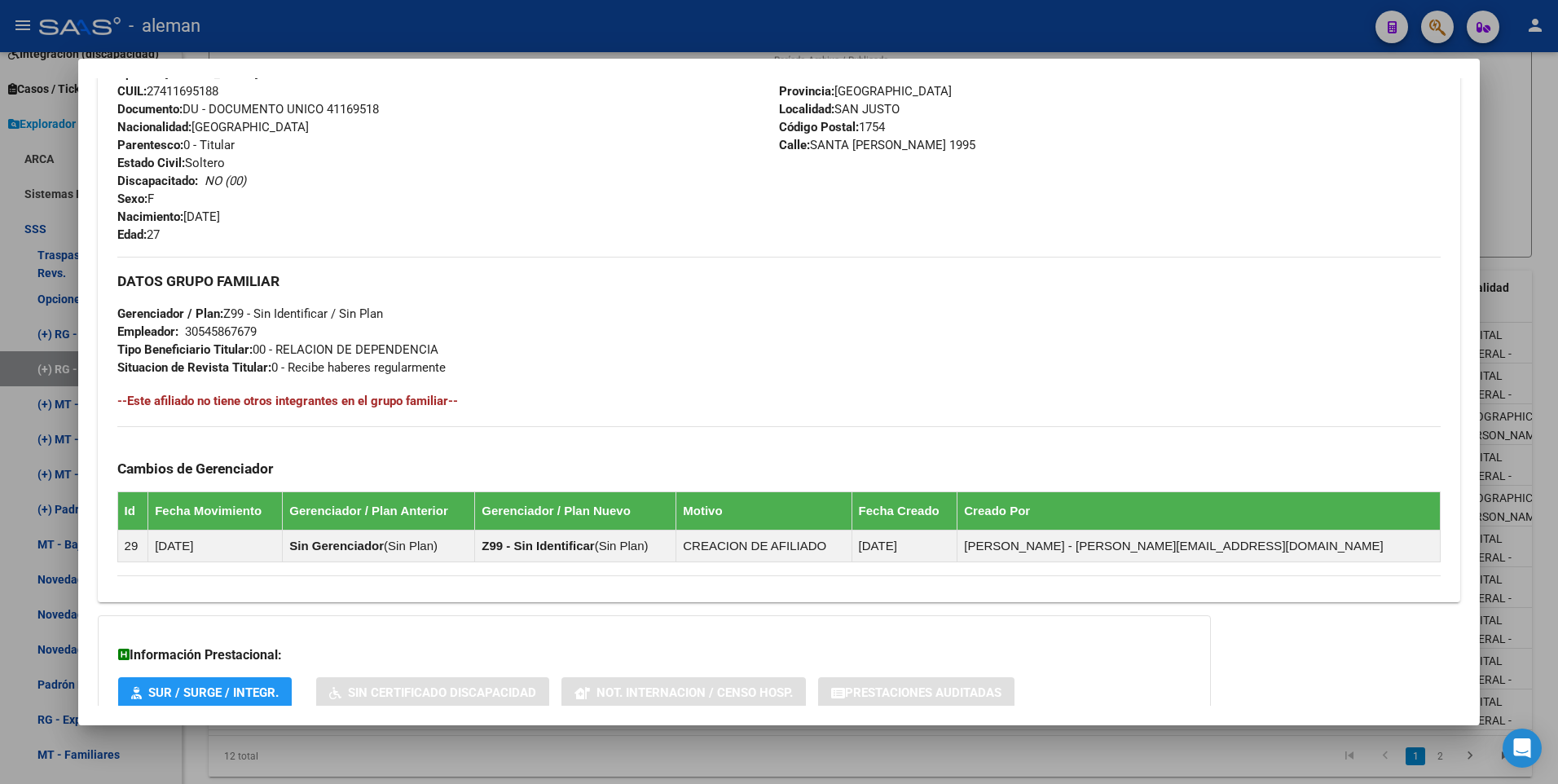
click at [1544, 630] on div at bounding box center [779, 392] width 1558 height 784
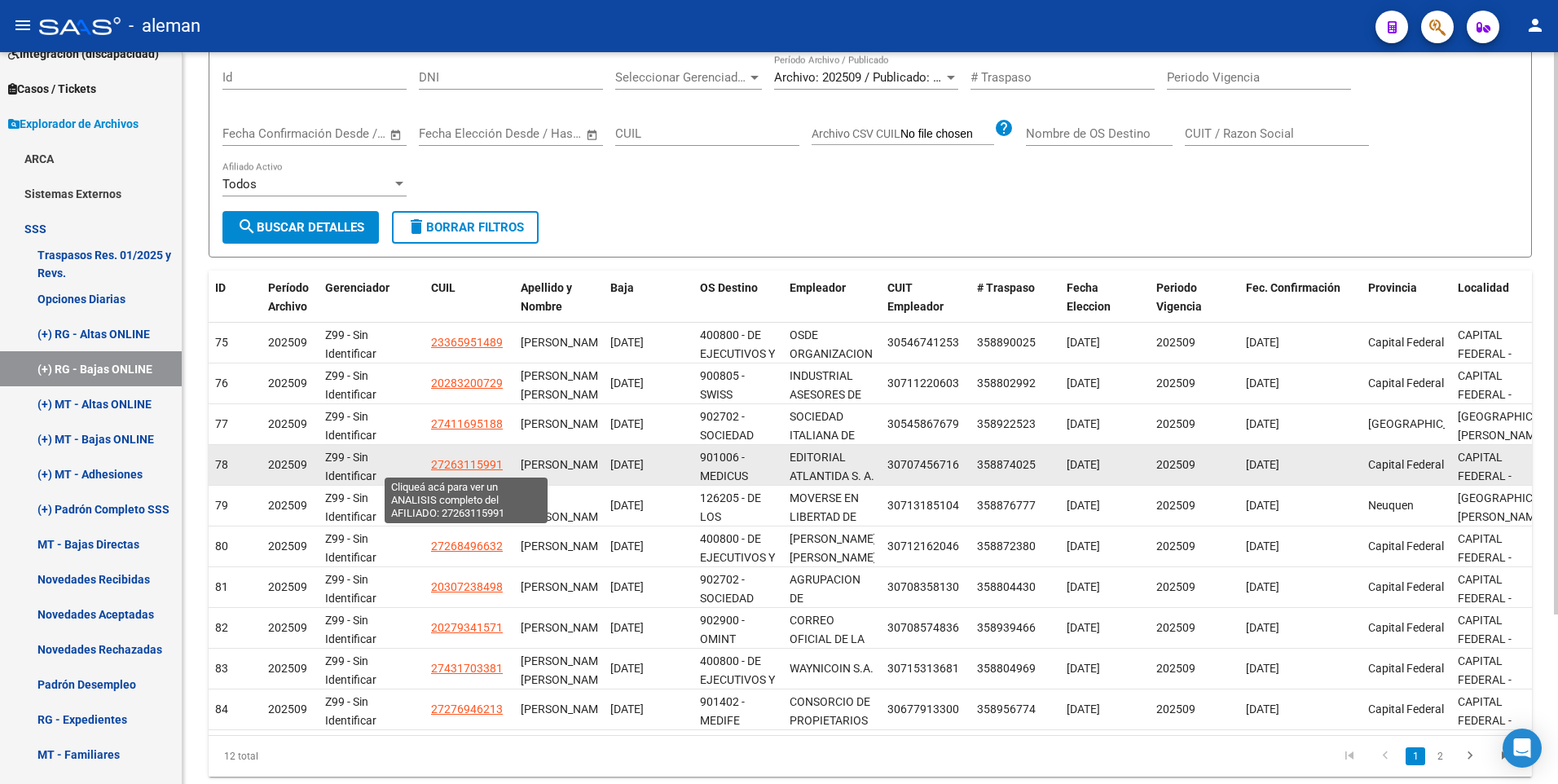
click at [465, 463] on span "27263115991" at bounding box center [466, 464] width 71 height 13
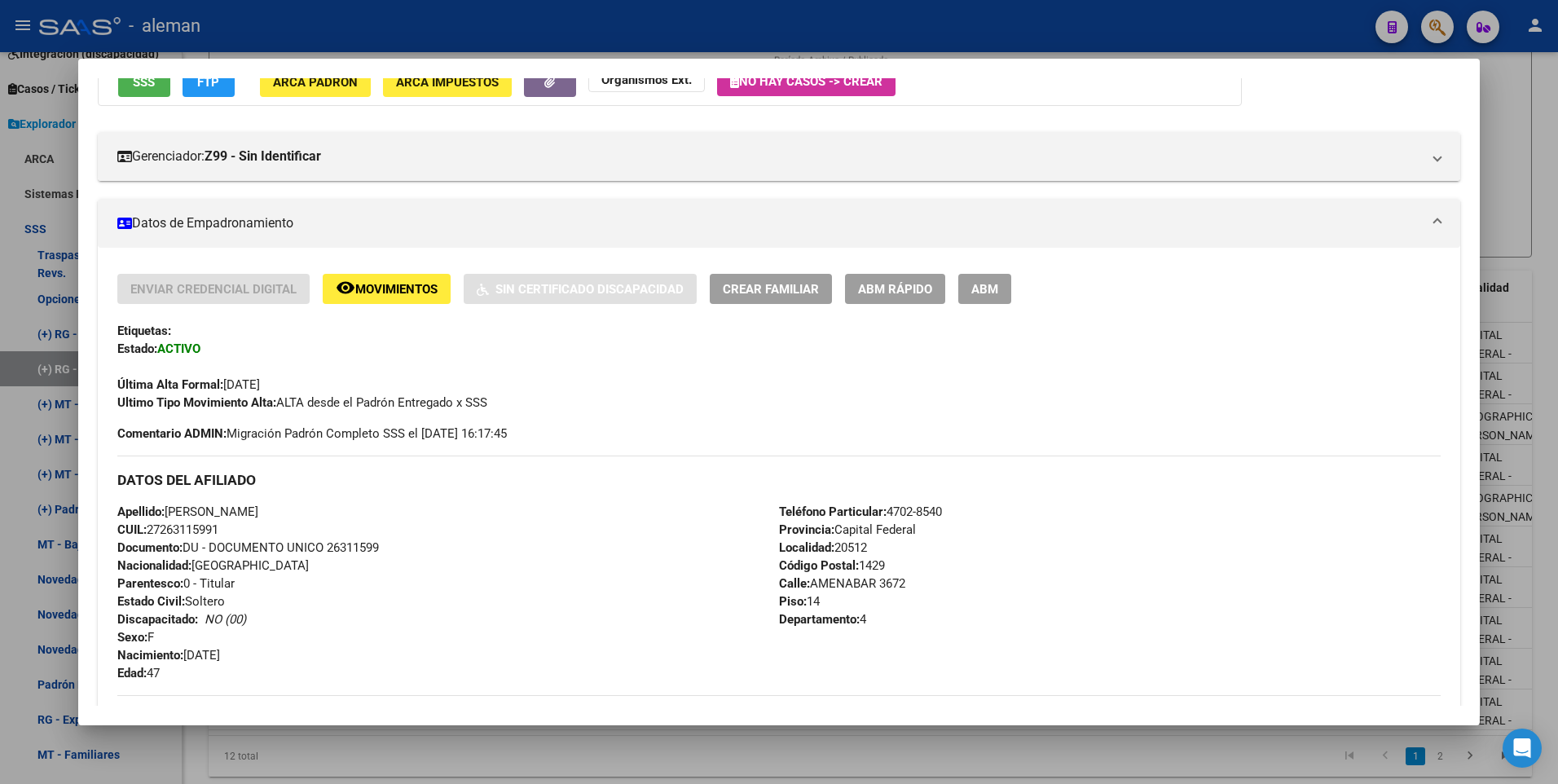
scroll to position [407, 0]
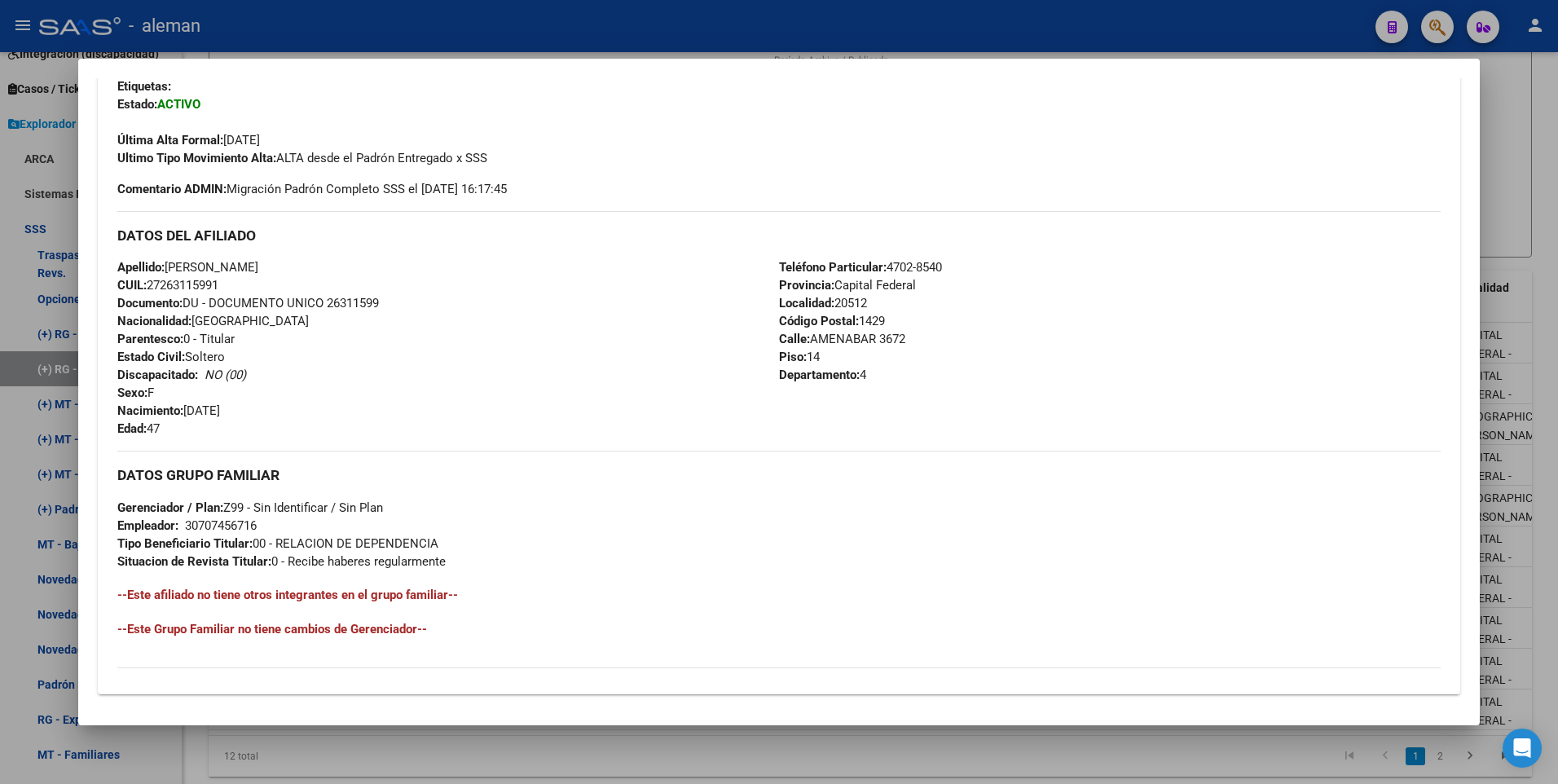
click at [1540, 572] on div at bounding box center [779, 392] width 1558 height 784
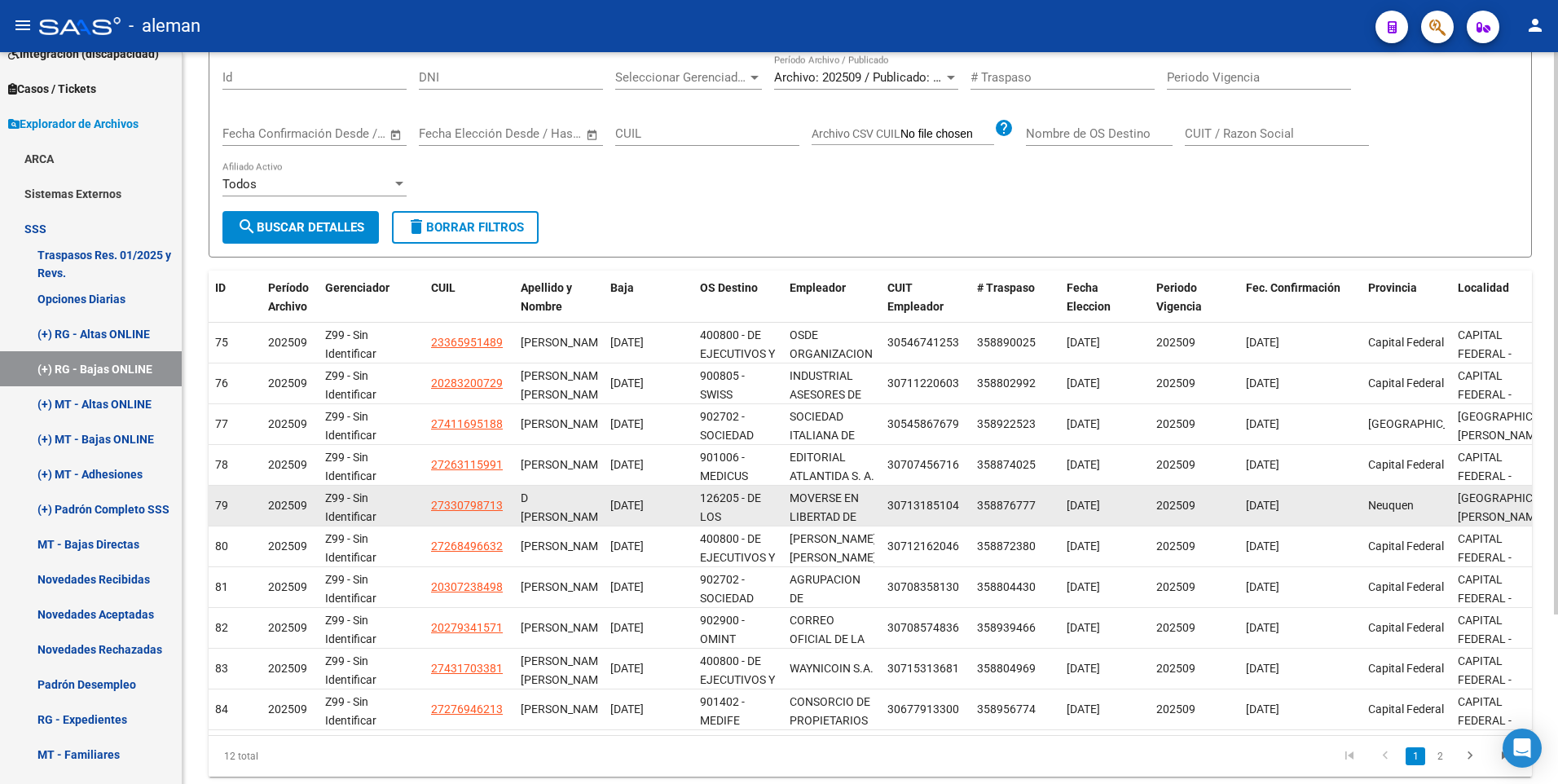
click at [470, 496] on app-link-go-to "27330798713" at bounding box center [466, 505] width 71 height 18
click at [470, 499] on span "27330798713" at bounding box center [466, 505] width 71 height 13
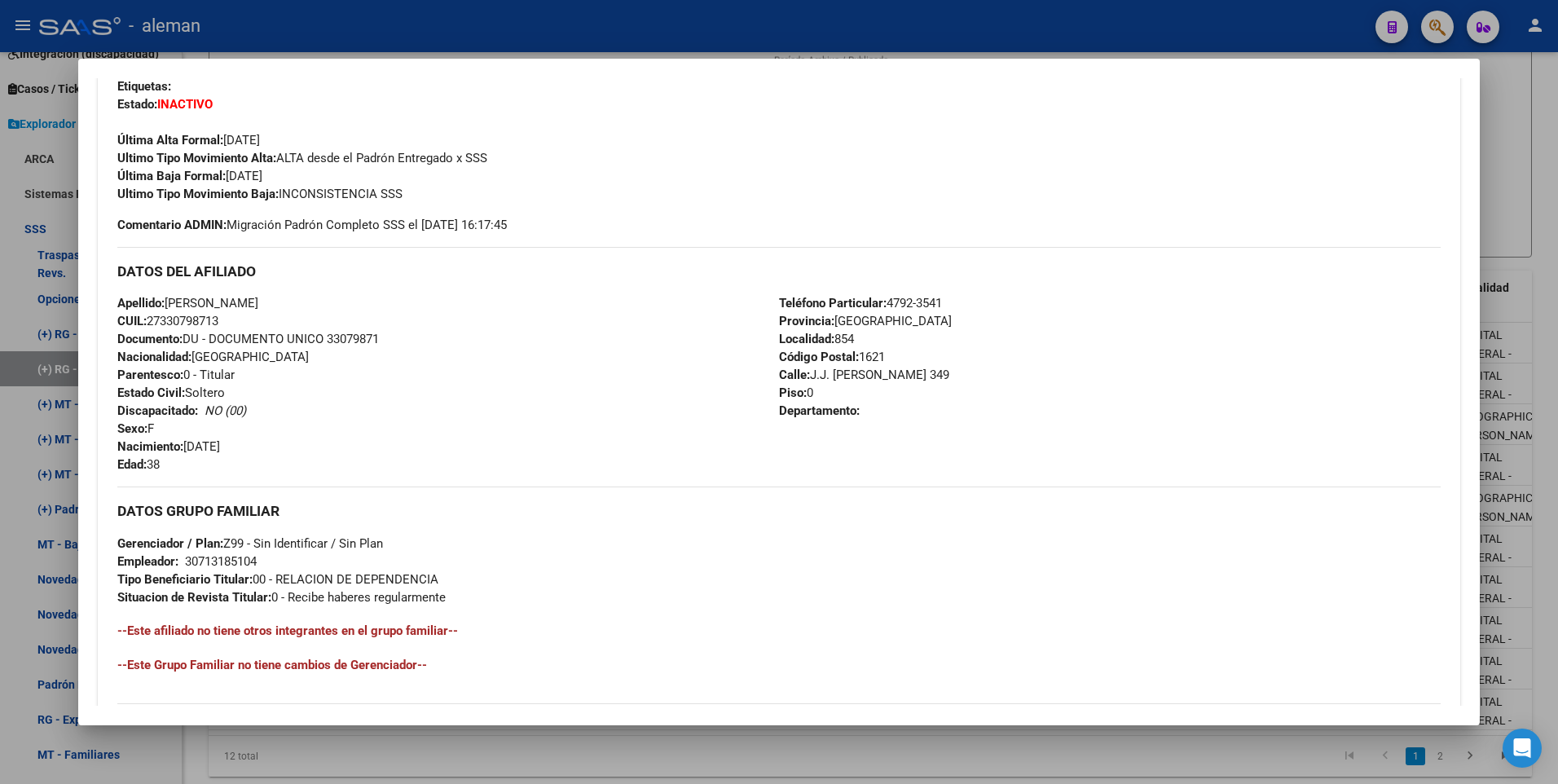
scroll to position [489, 0]
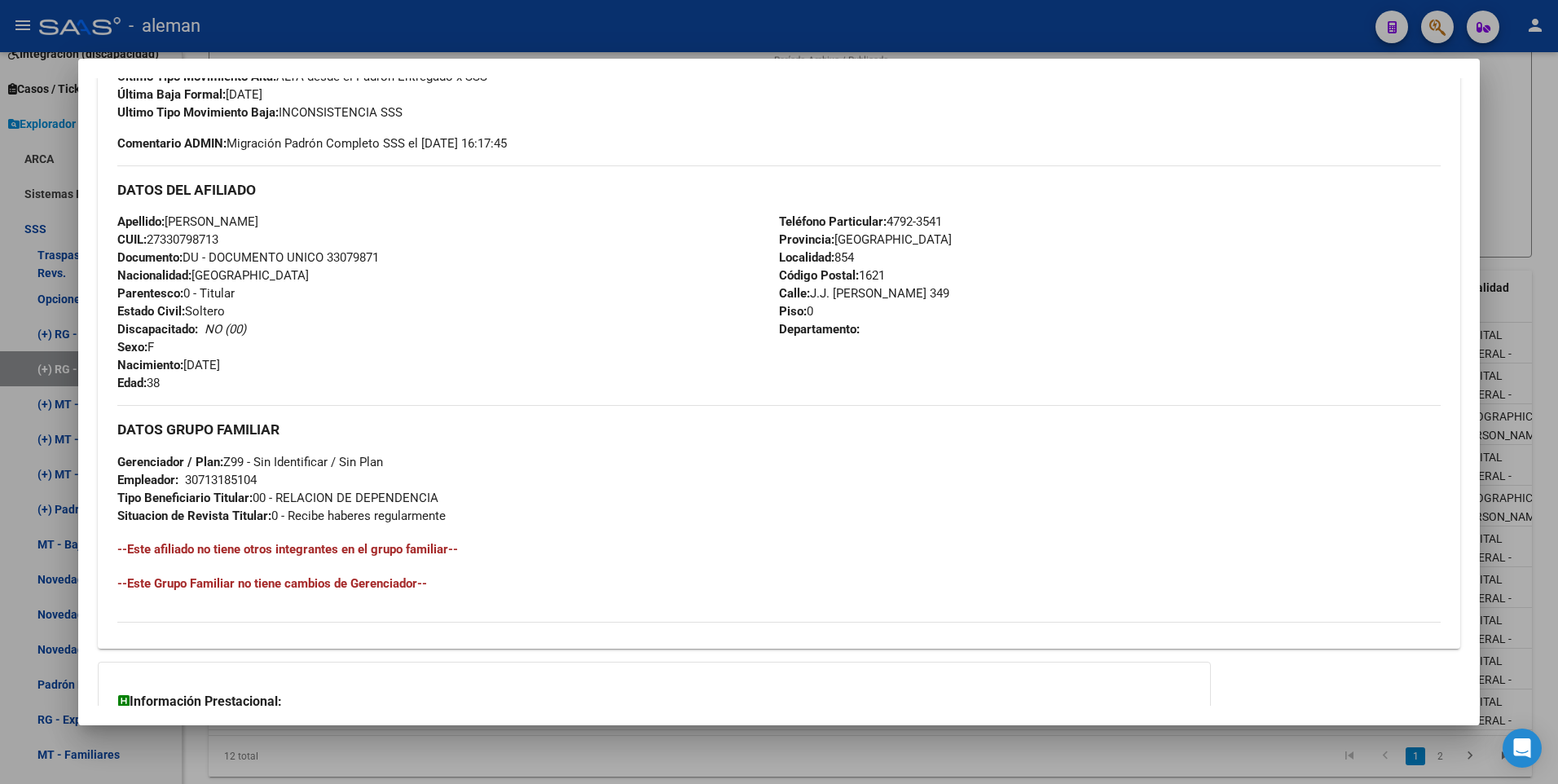
click at [1544, 546] on div at bounding box center [779, 392] width 1558 height 784
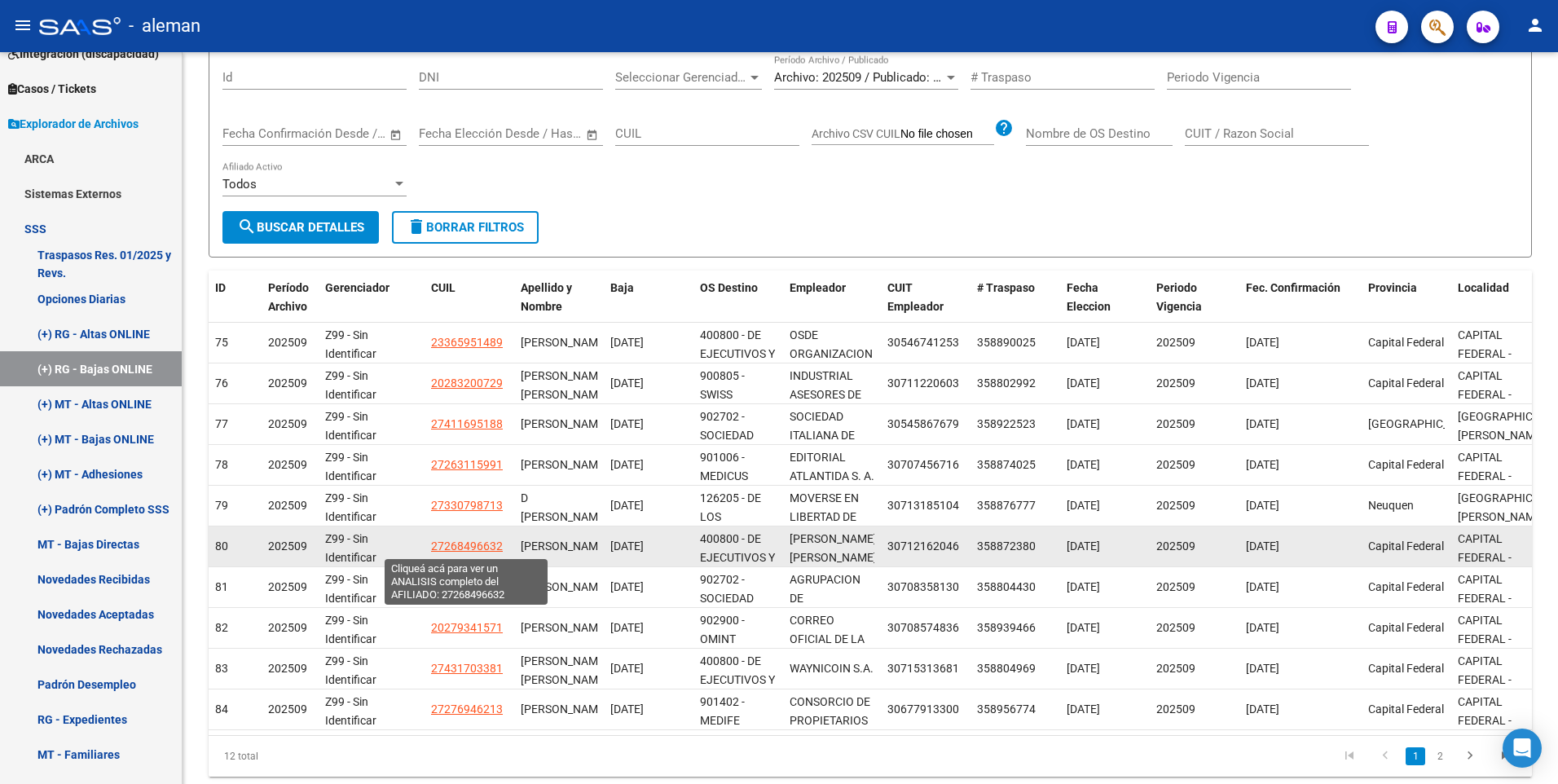
click at [476, 542] on span "27268496632" at bounding box center [466, 546] width 71 height 13
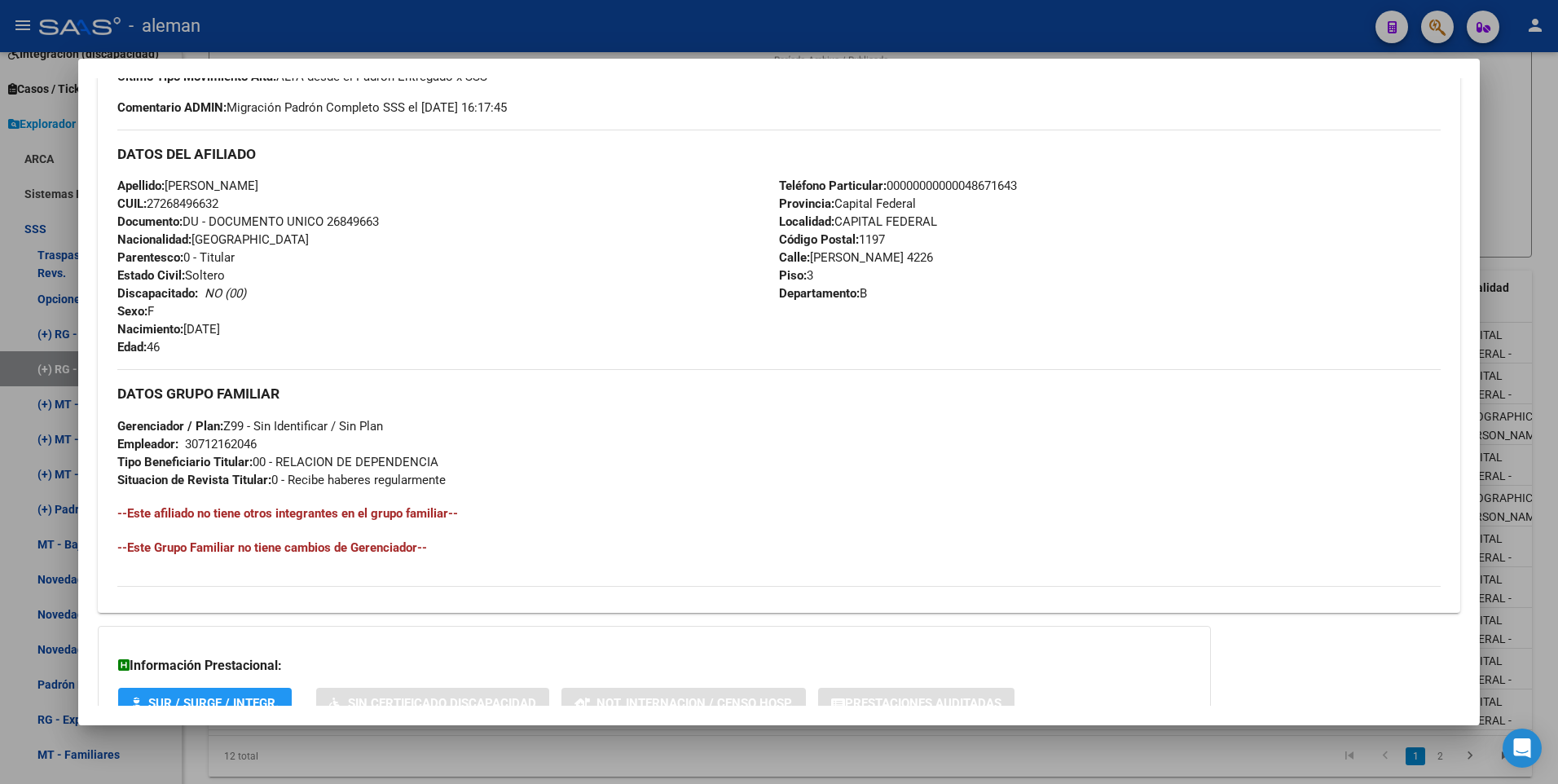
click at [1555, 443] on div at bounding box center [779, 392] width 1558 height 784
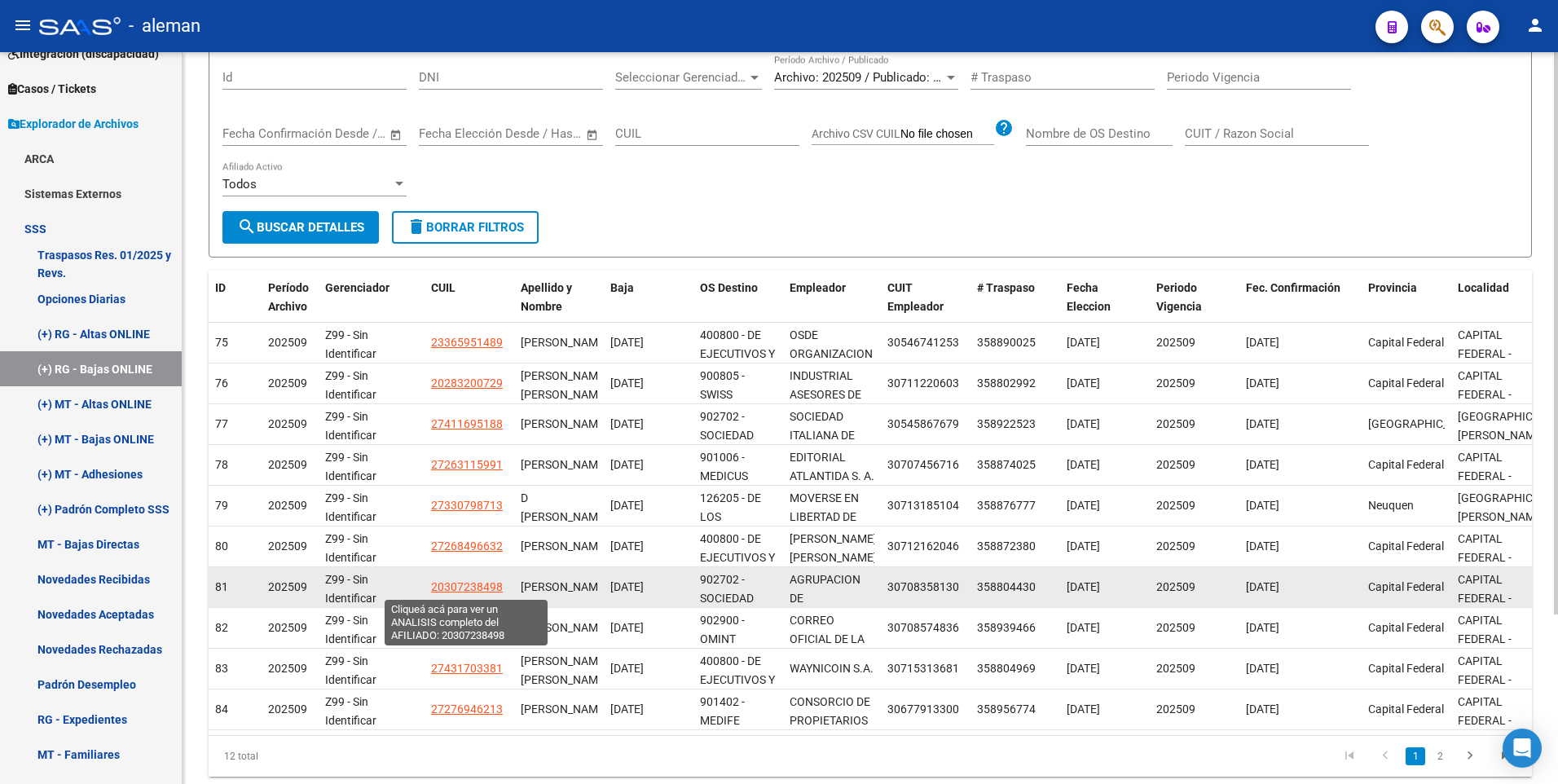
click at [478, 584] on span "20307238498" at bounding box center [466, 587] width 71 height 13
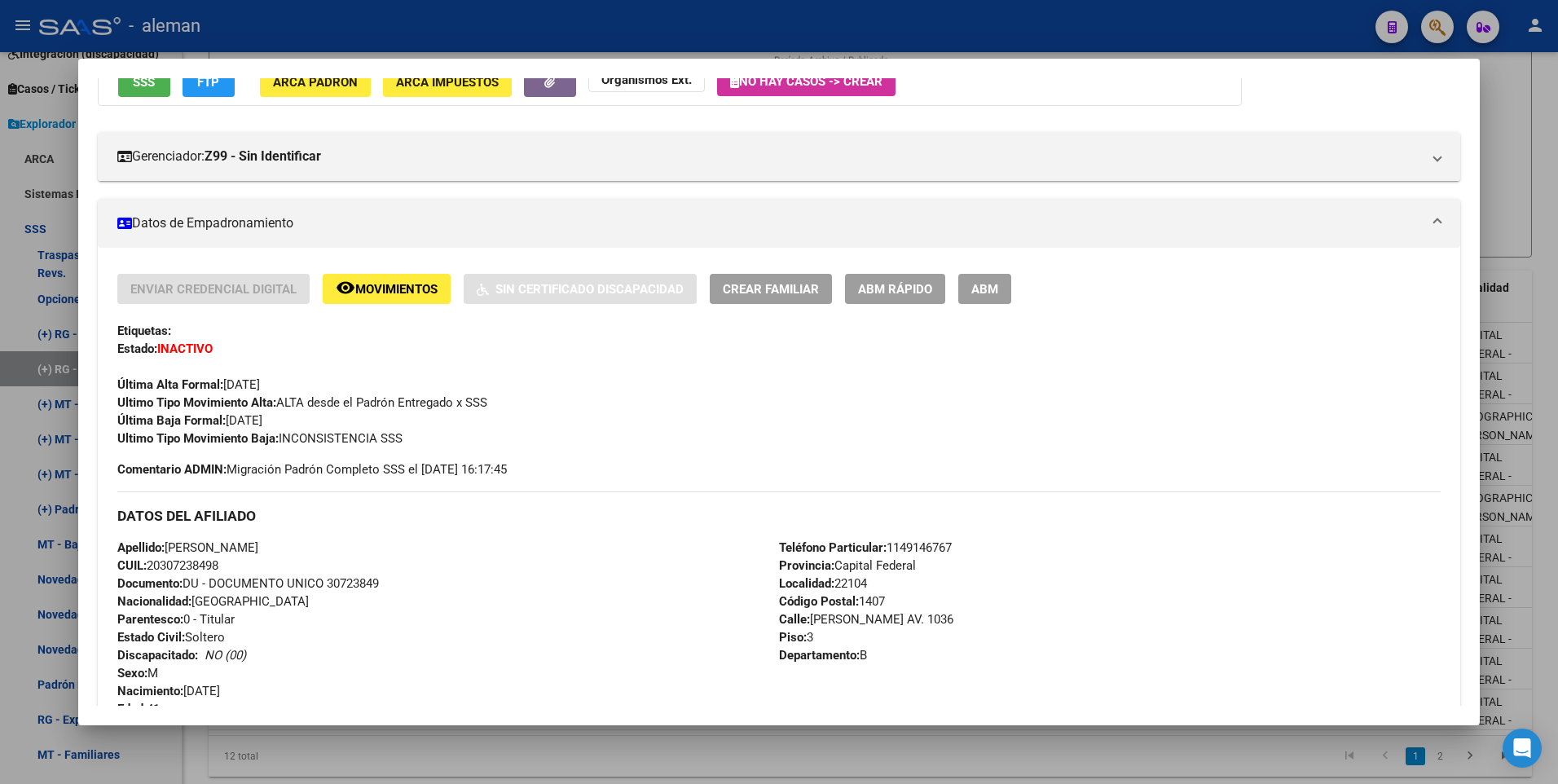
scroll to position [326, 0]
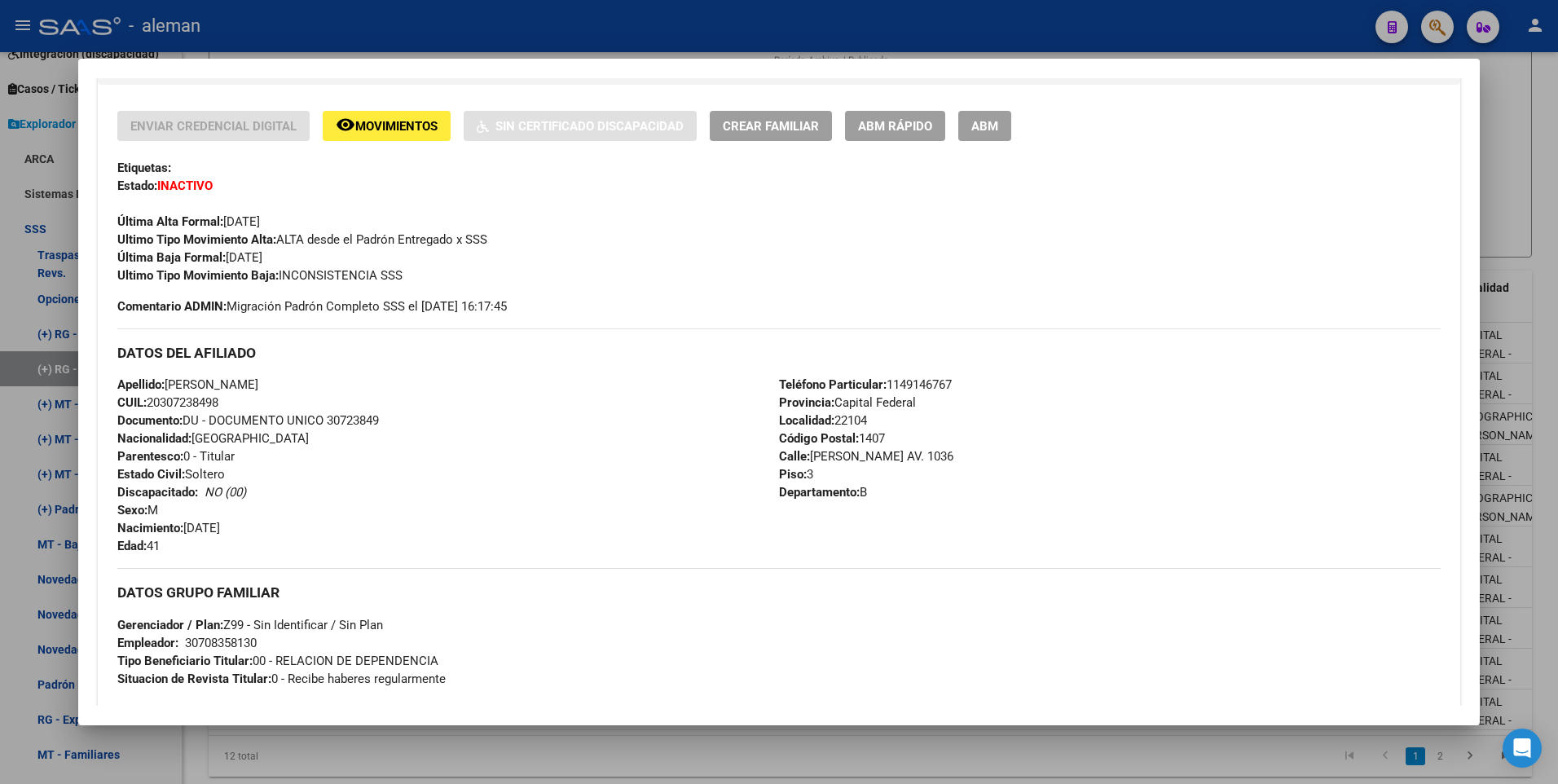
click at [1545, 541] on div at bounding box center [779, 392] width 1558 height 784
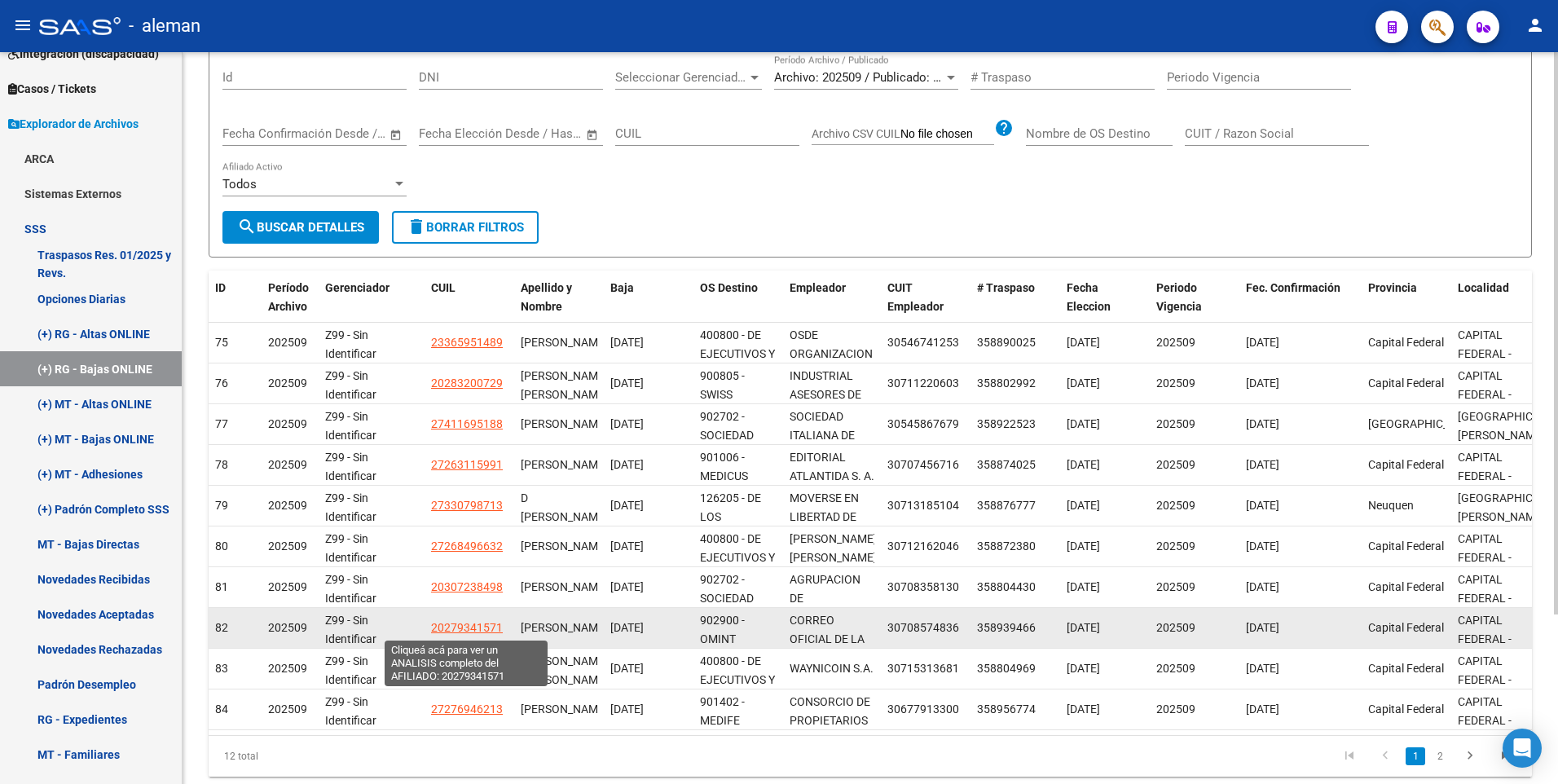
click at [463, 624] on span "20279341571" at bounding box center [466, 628] width 71 height 13
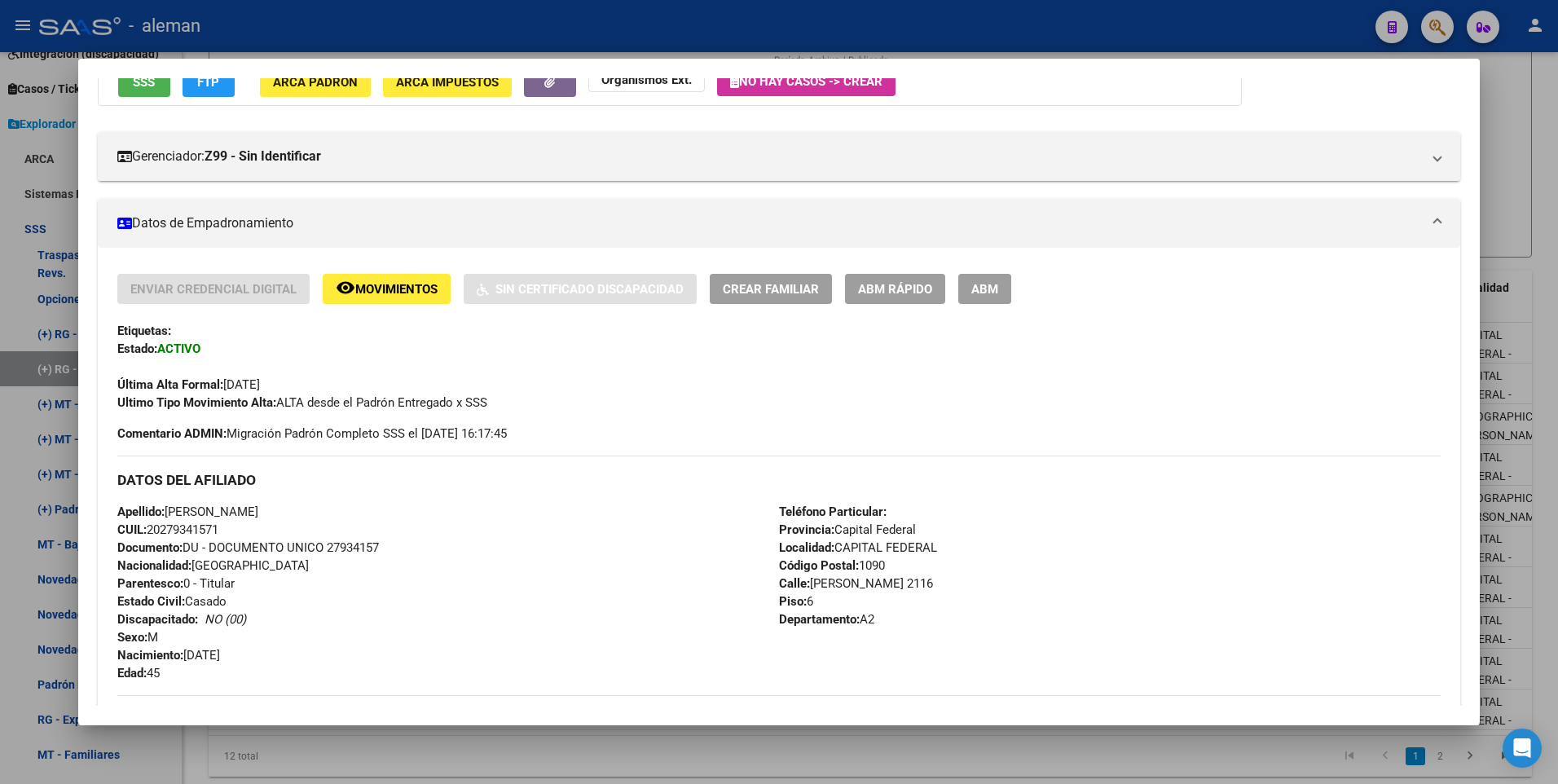
scroll to position [244, 0]
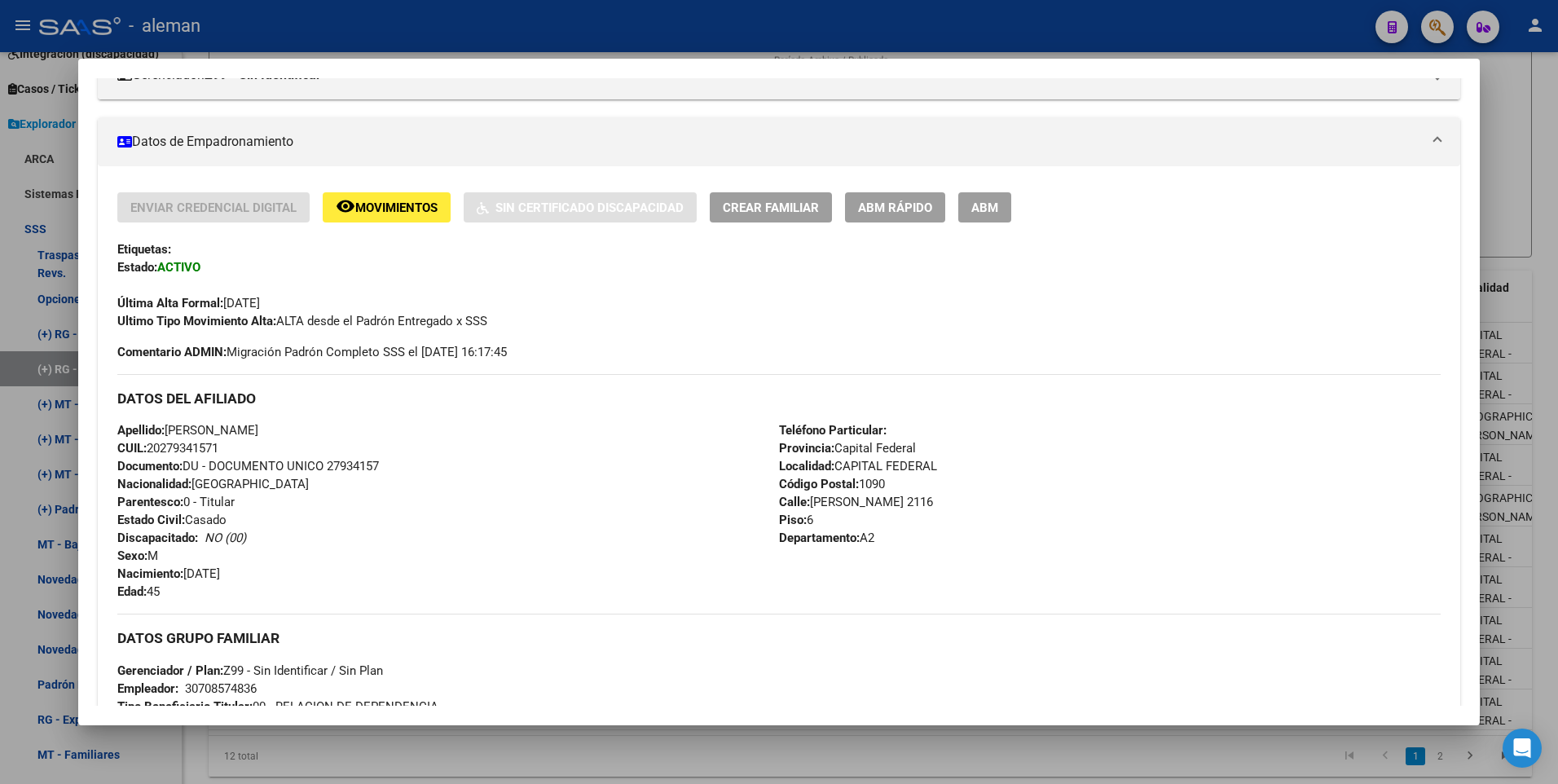
click at [1543, 608] on div at bounding box center [779, 392] width 1558 height 784
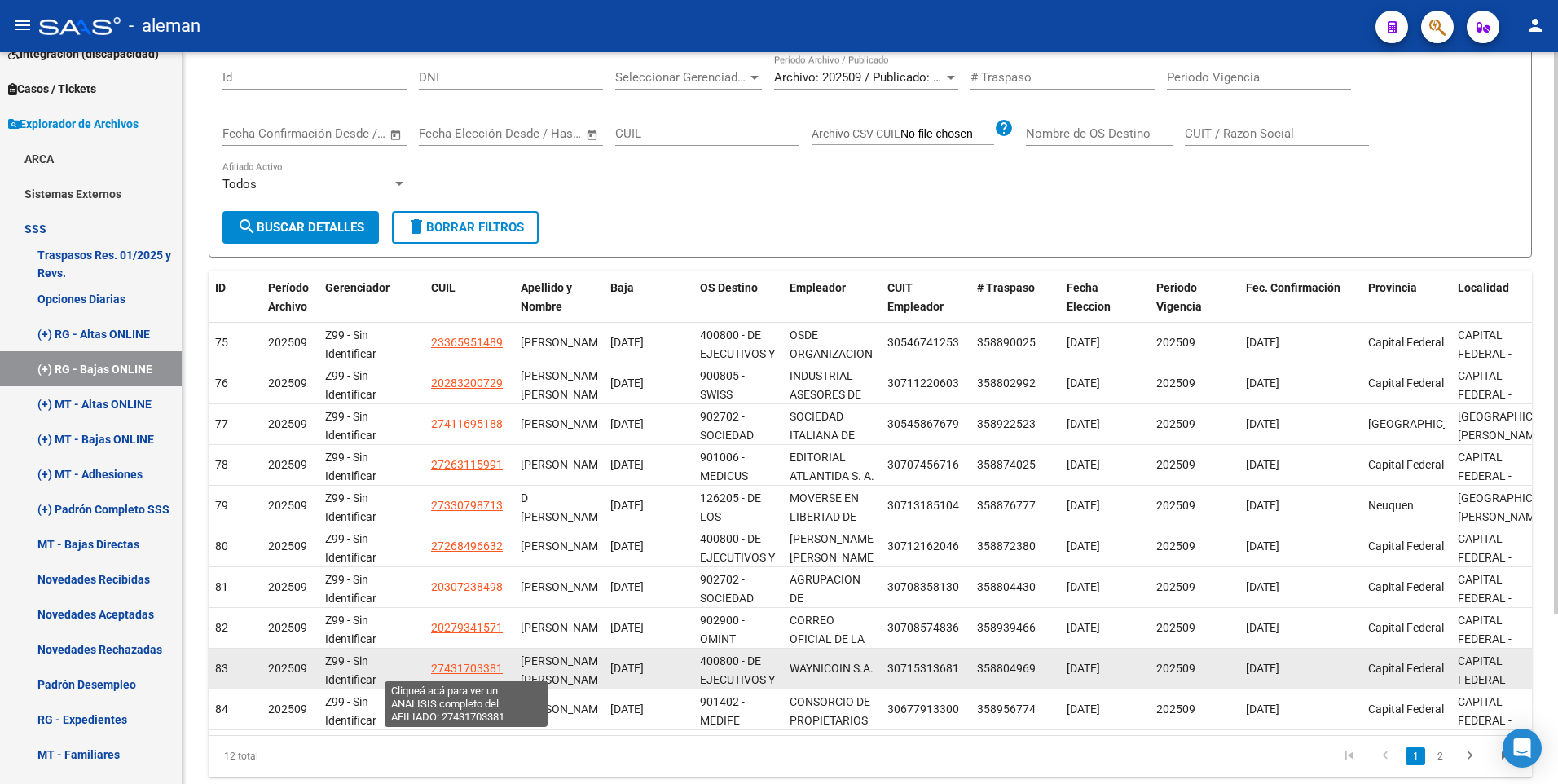
click at [479, 669] on span "27431703381" at bounding box center [466, 668] width 71 height 13
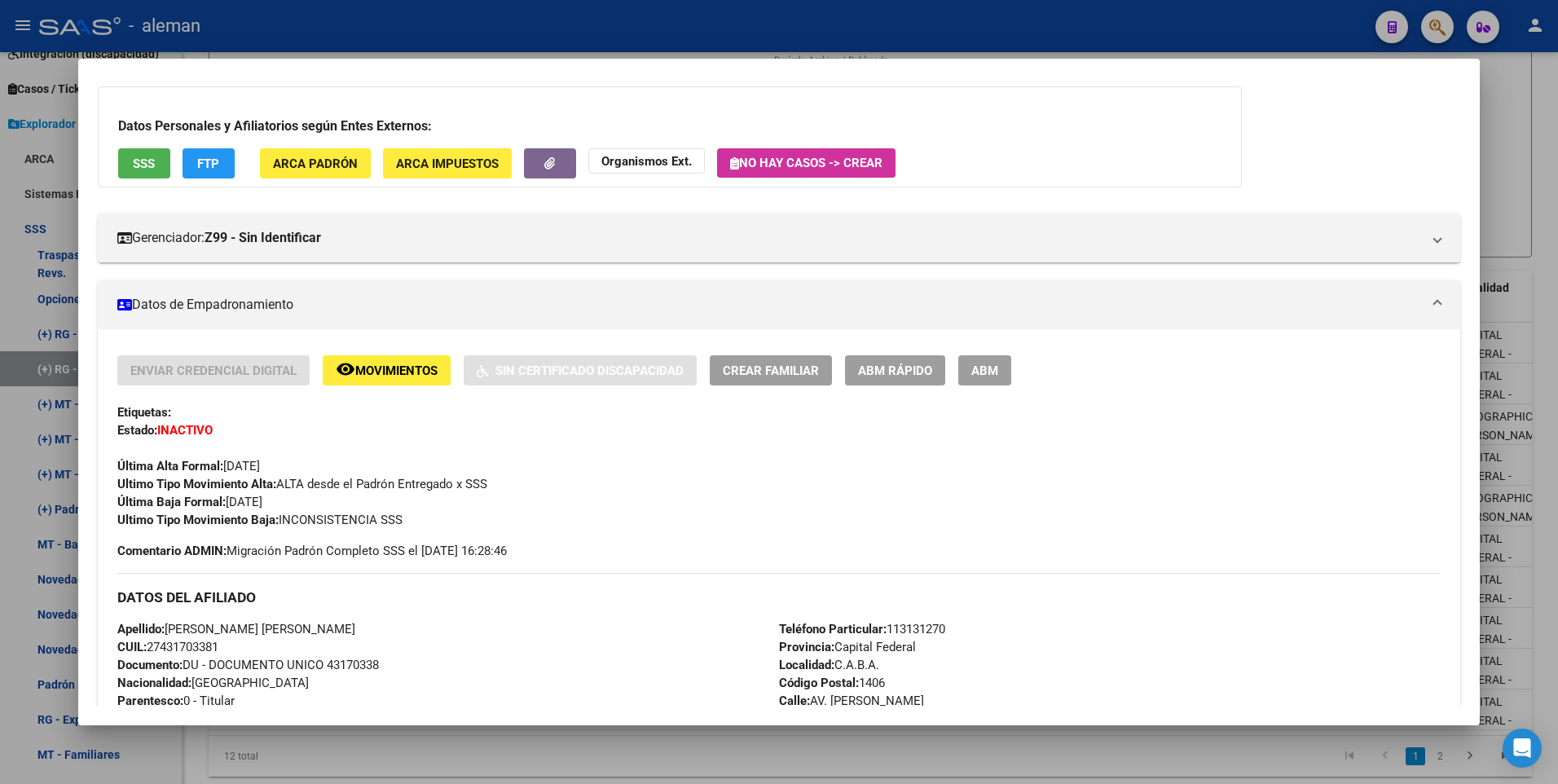
scroll to position [163, 0]
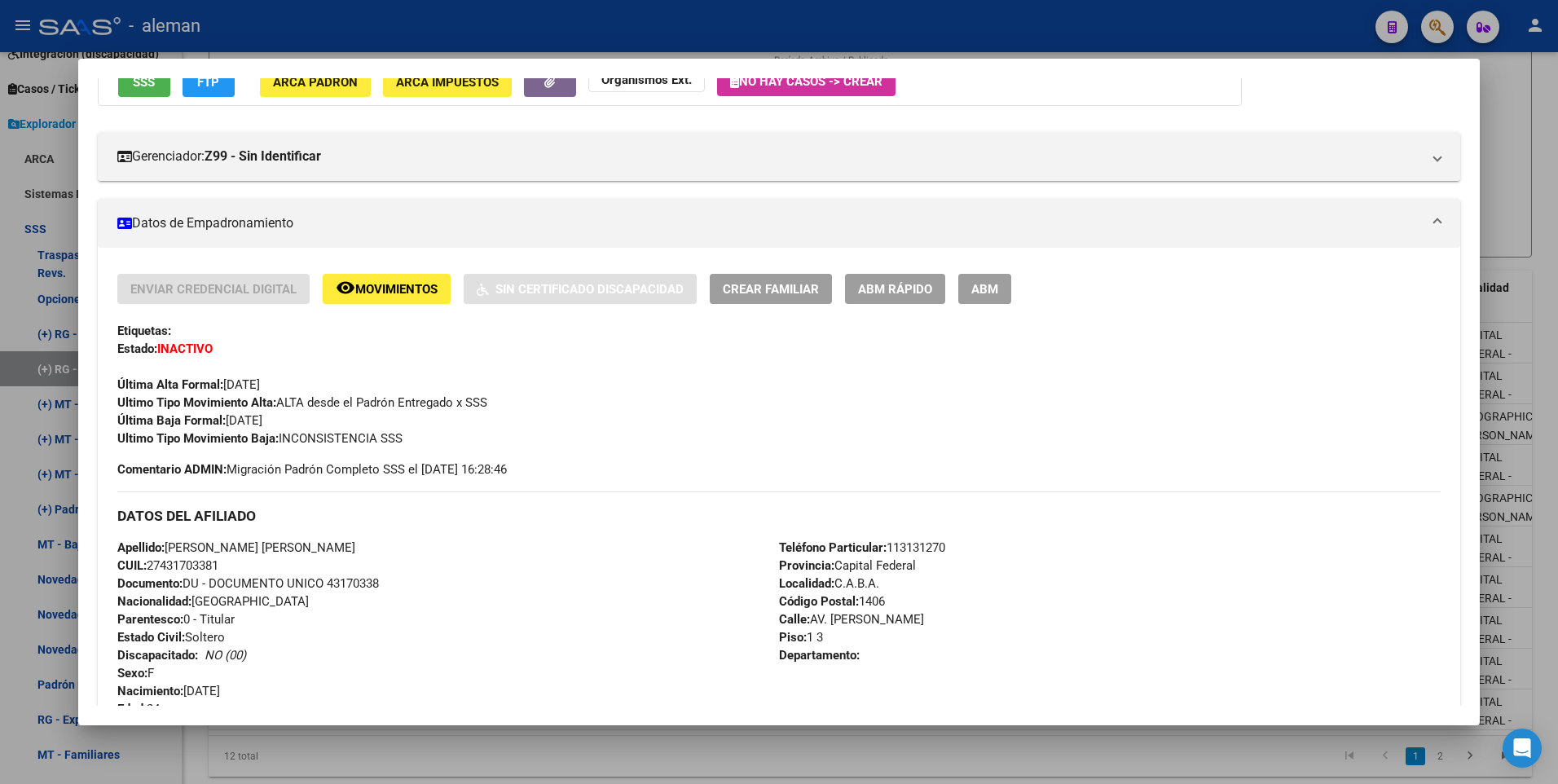
click at [1544, 667] on div at bounding box center [779, 392] width 1558 height 784
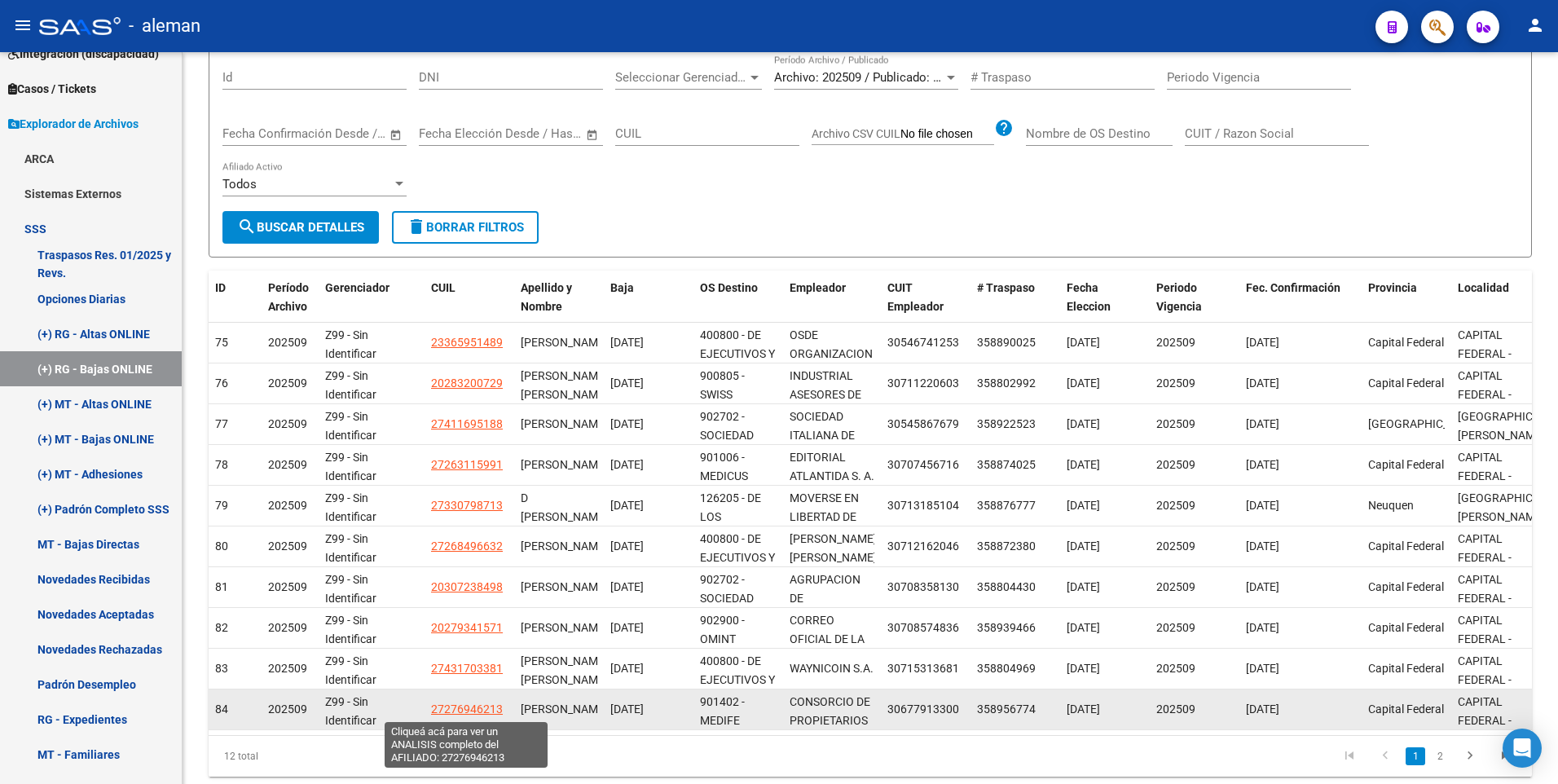
click at [481, 707] on span "27276946213" at bounding box center [466, 709] width 71 height 13
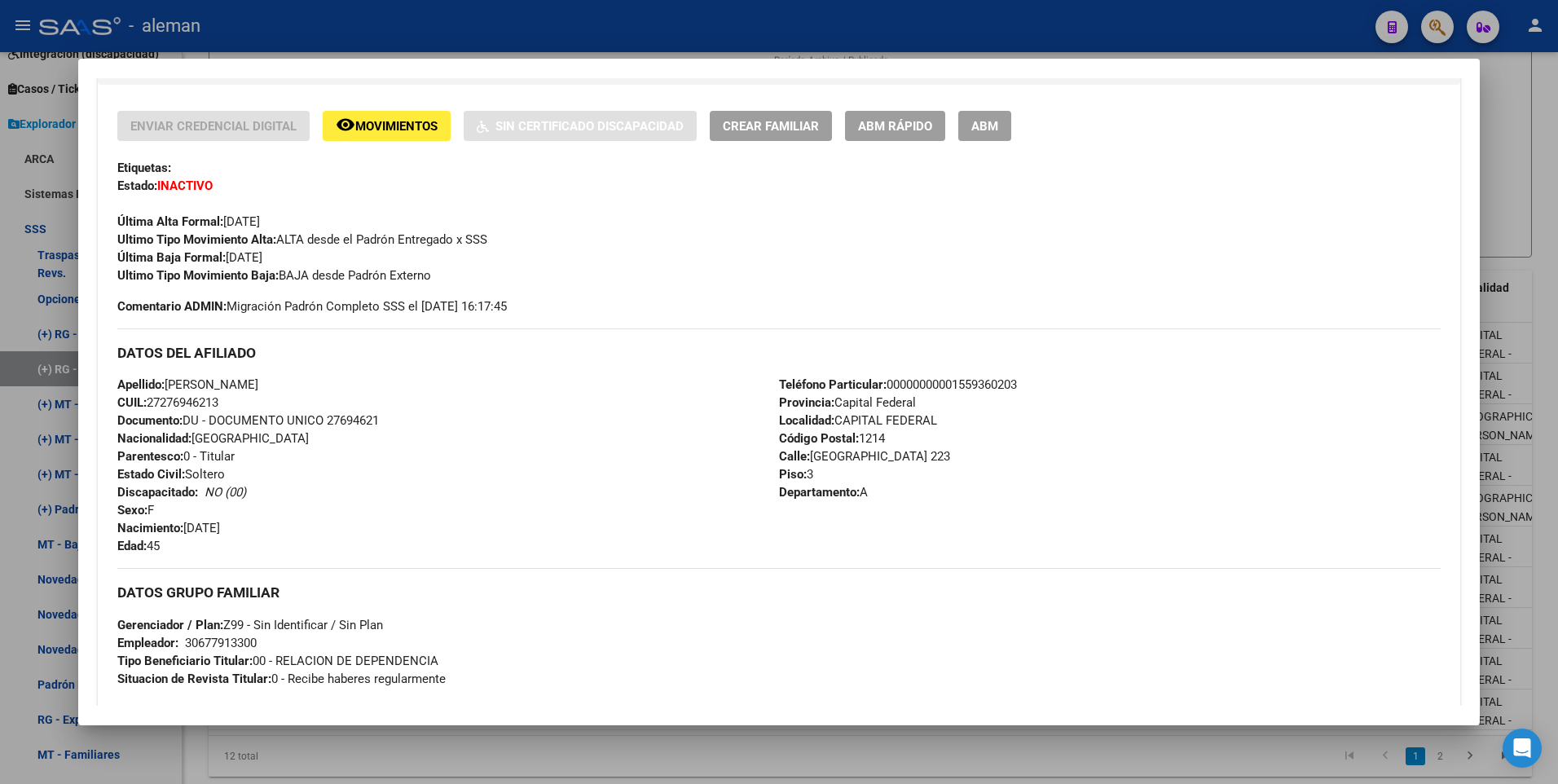
scroll to position [489, 0]
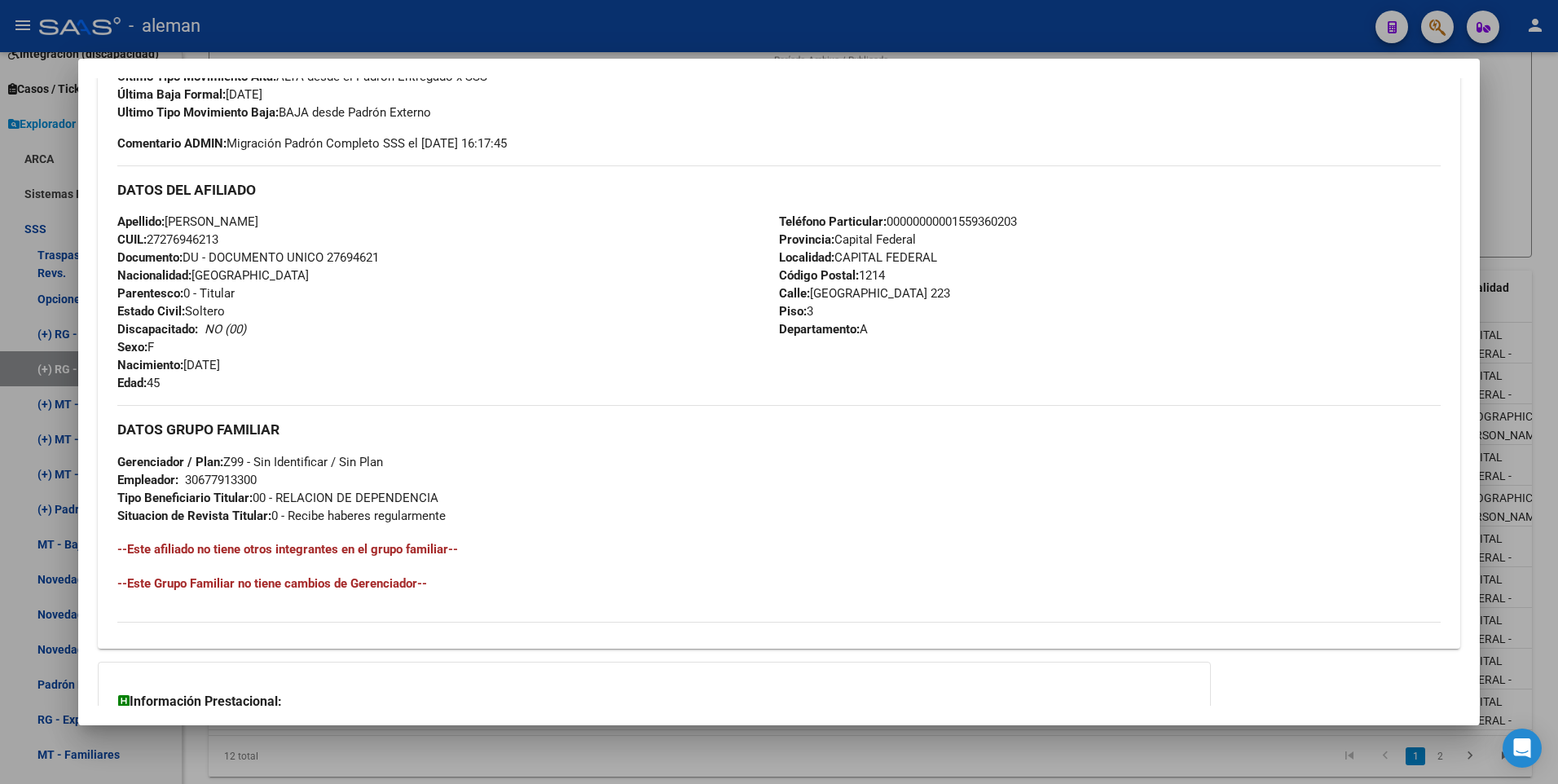
click at [1553, 596] on div at bounding box center [779, 392] width 1558 height 784
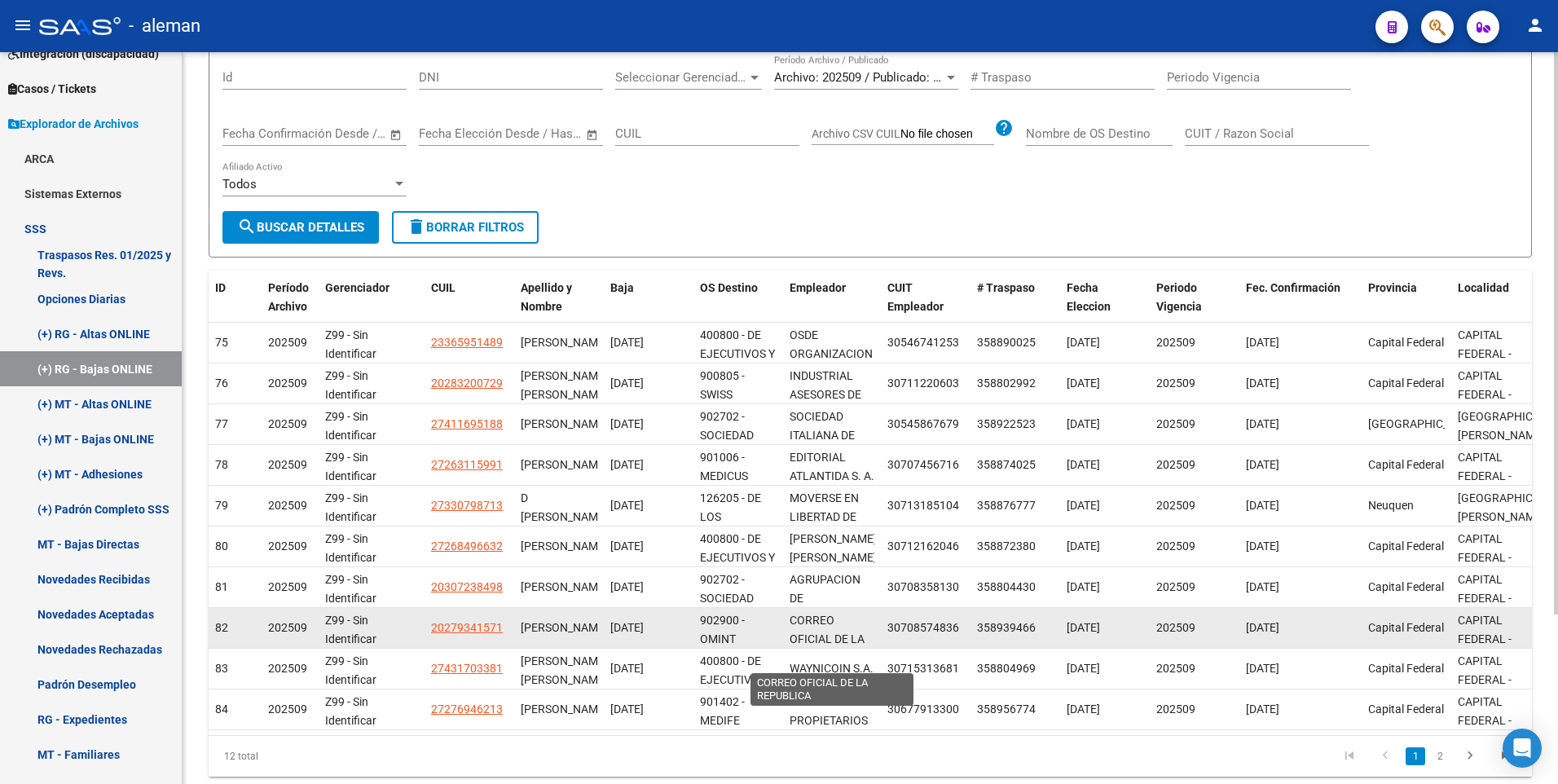
scroll to position [21, 0]
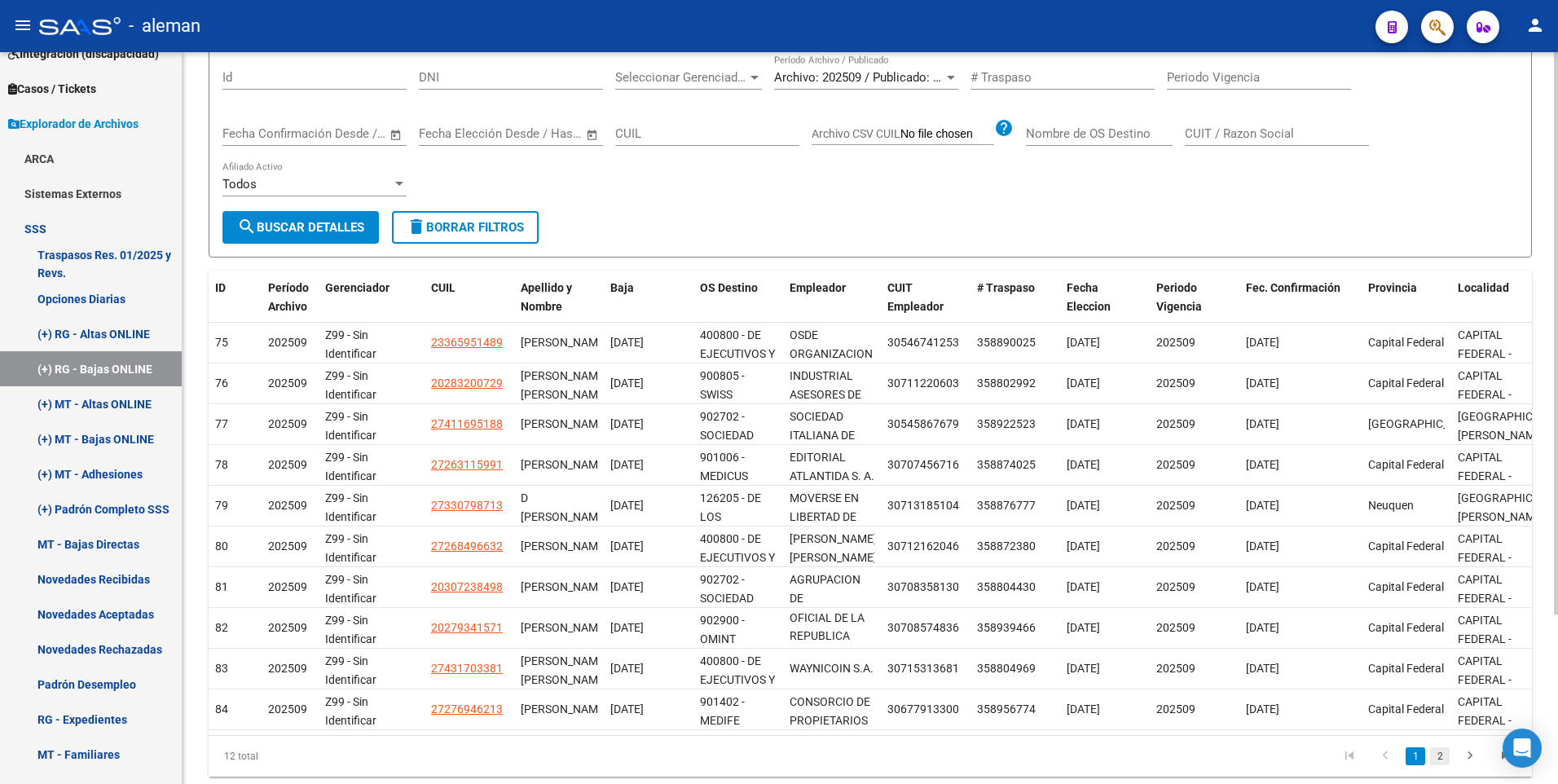
click at [1443, 765] on link "2" at bounding box center [1439, 755] width 19 height 18
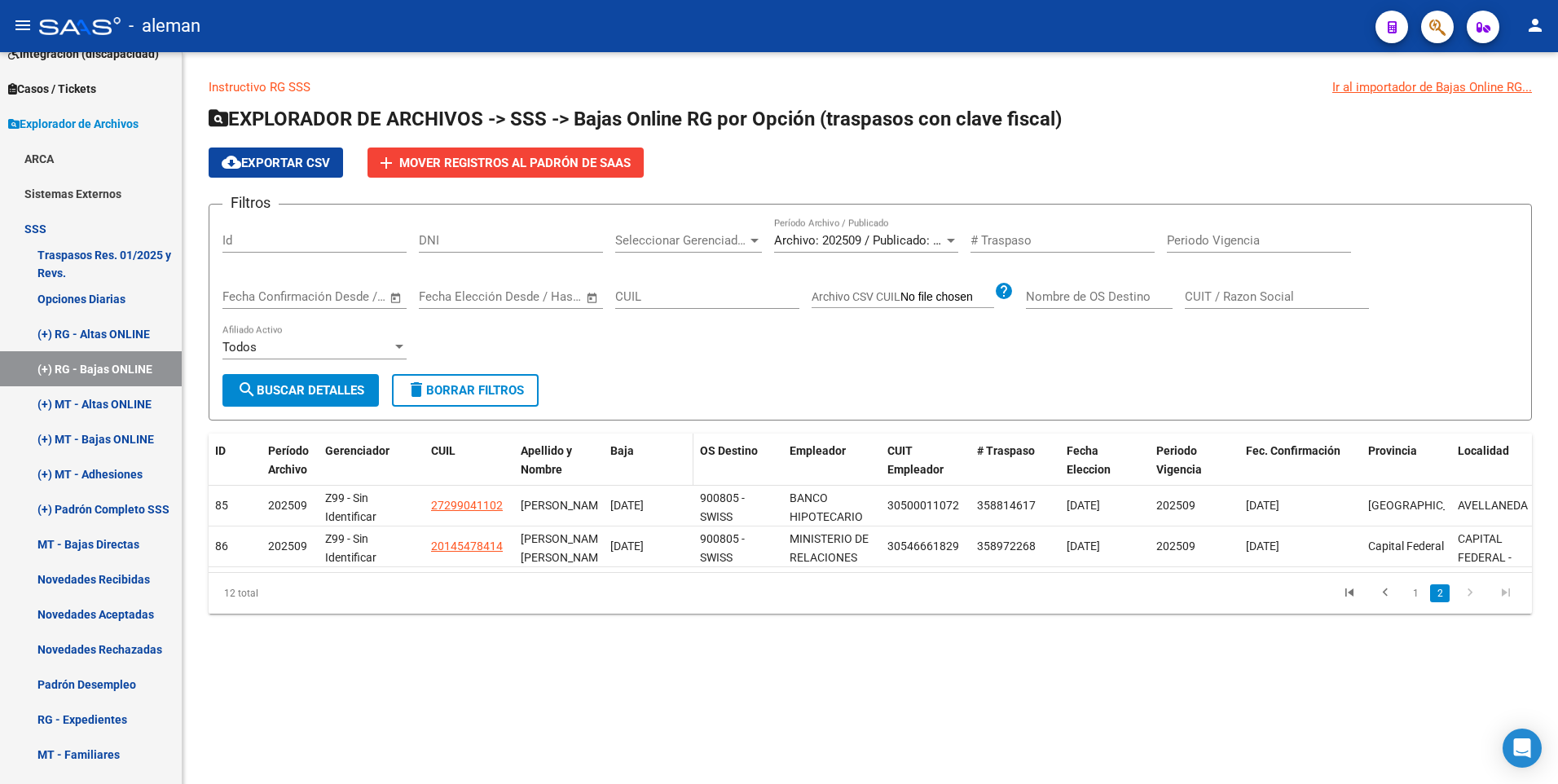
scroll to position [0, 0]
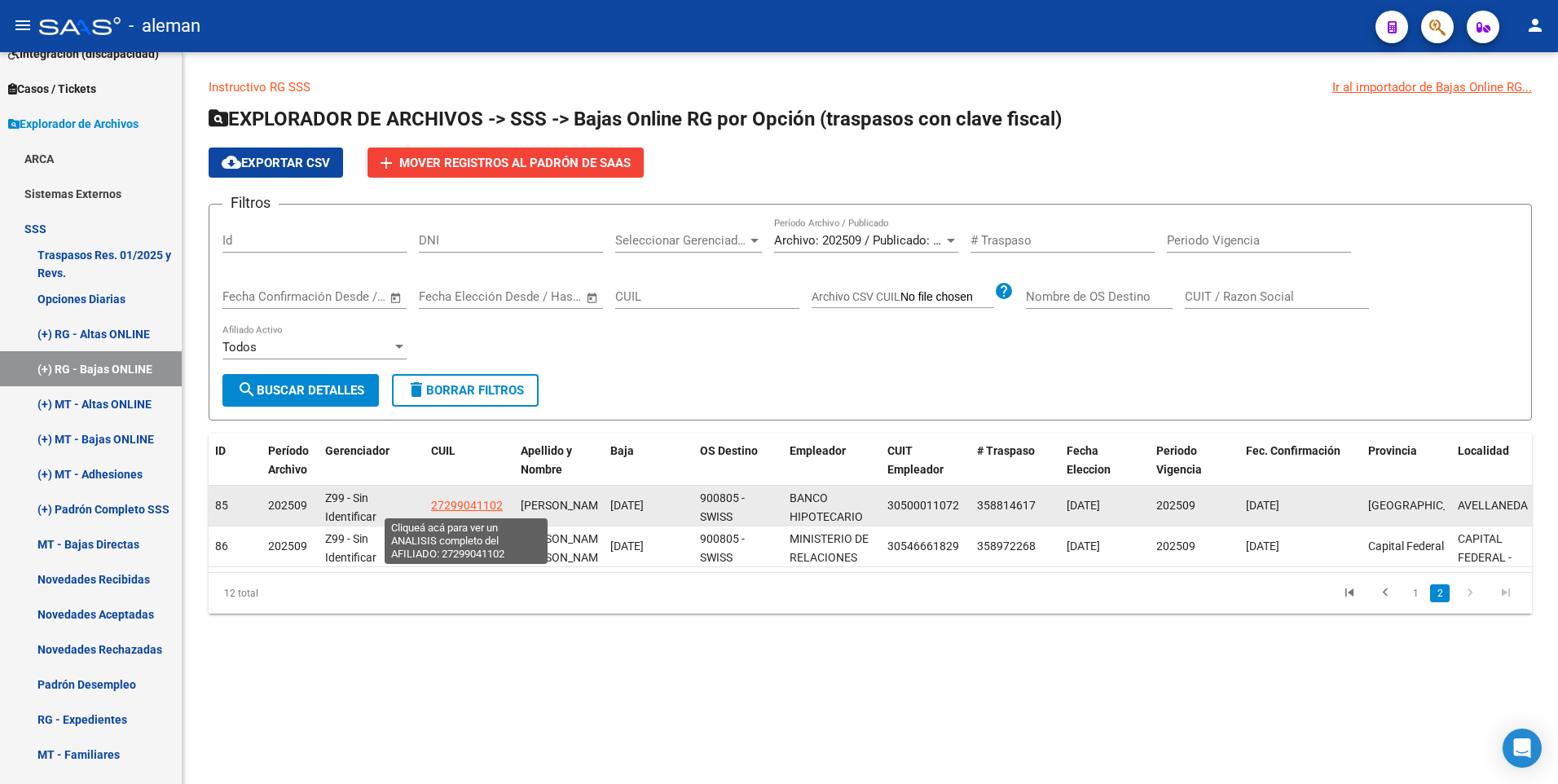
click at [473, 505] on span "27299041102" at bounding box center [466, 505] width 71 height 13
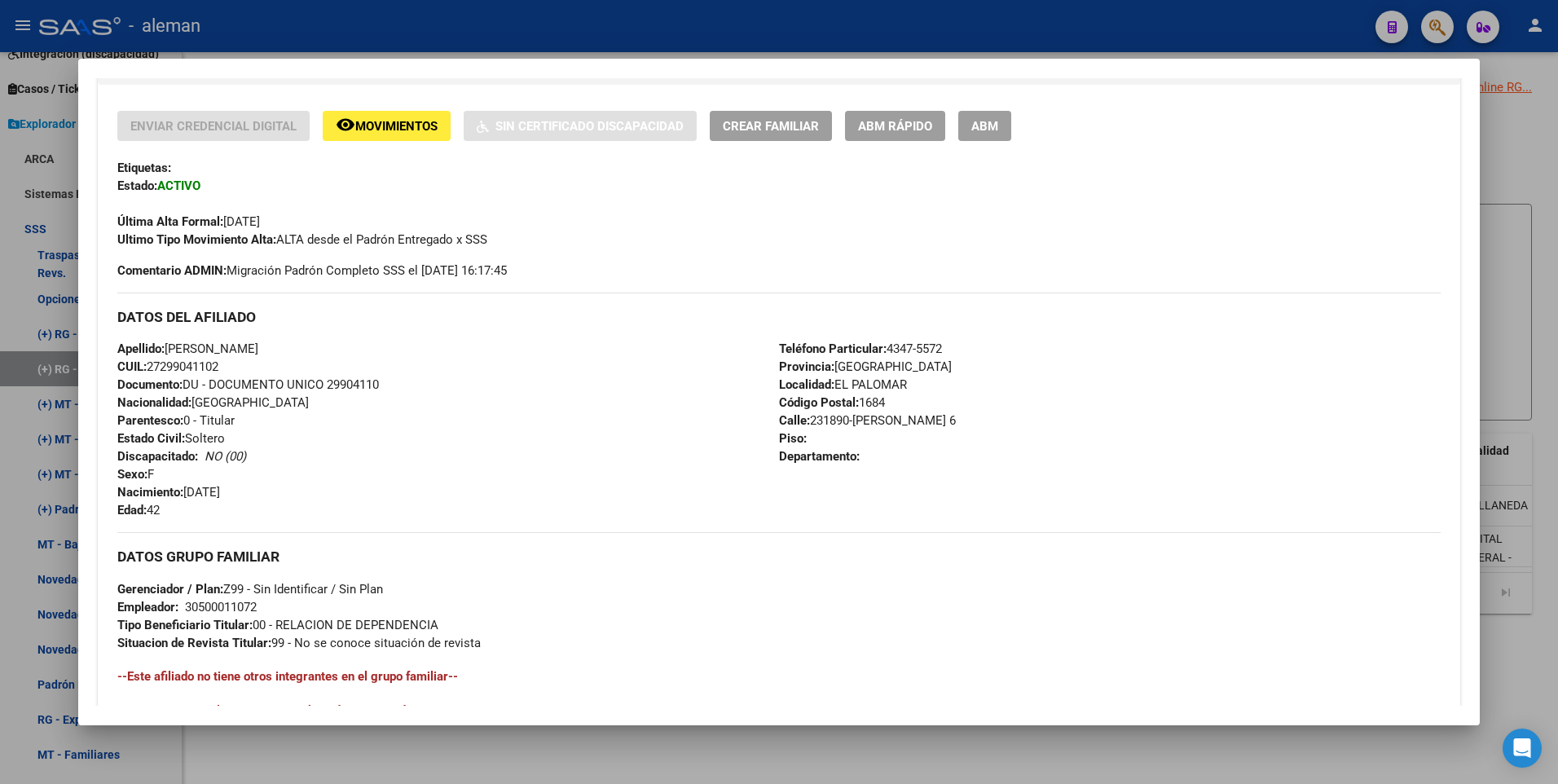
scroll to position [489, 0]
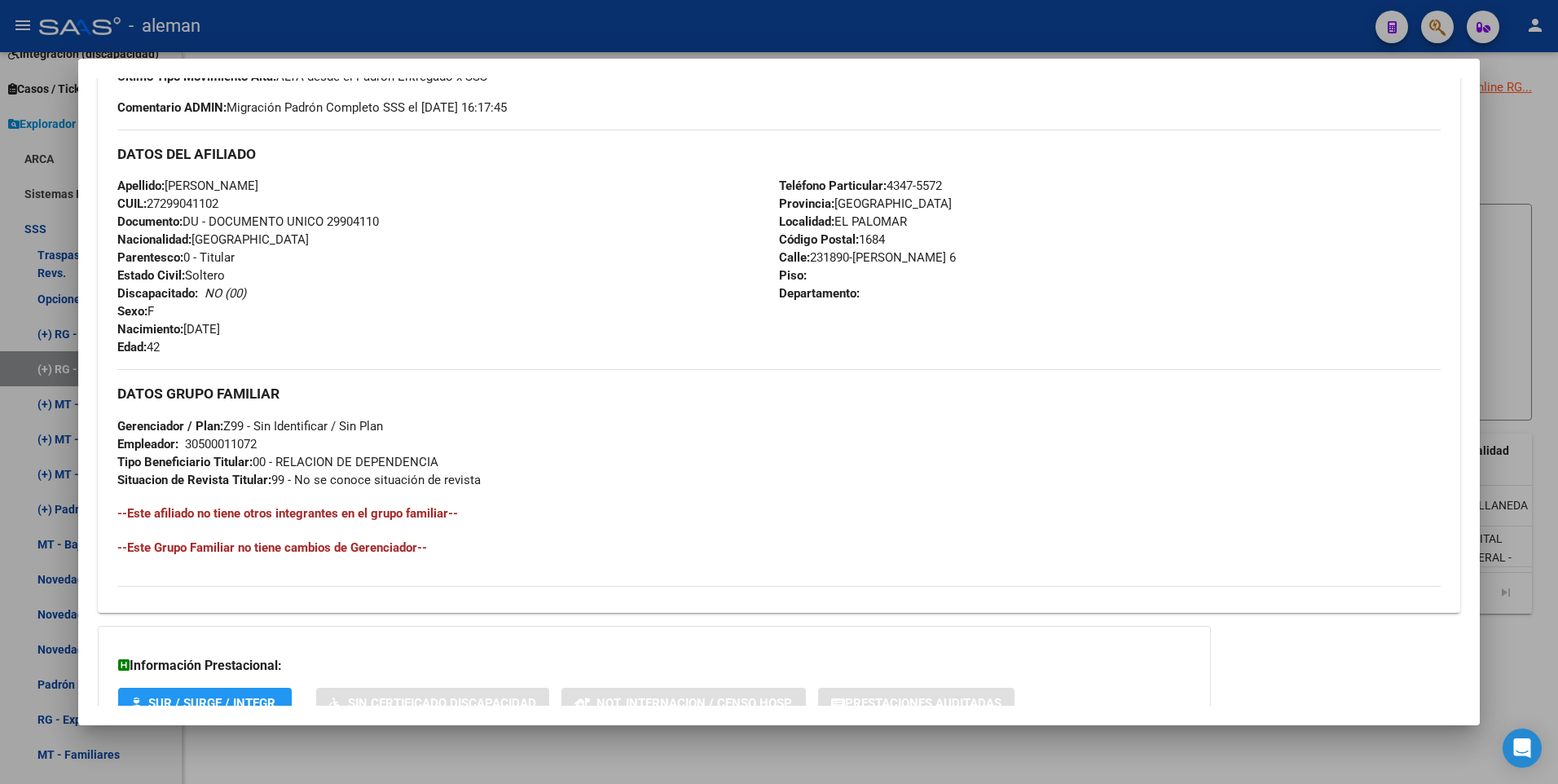
click at [1542, 541] on div at bounding box center [779, 392] width 1558 height 784
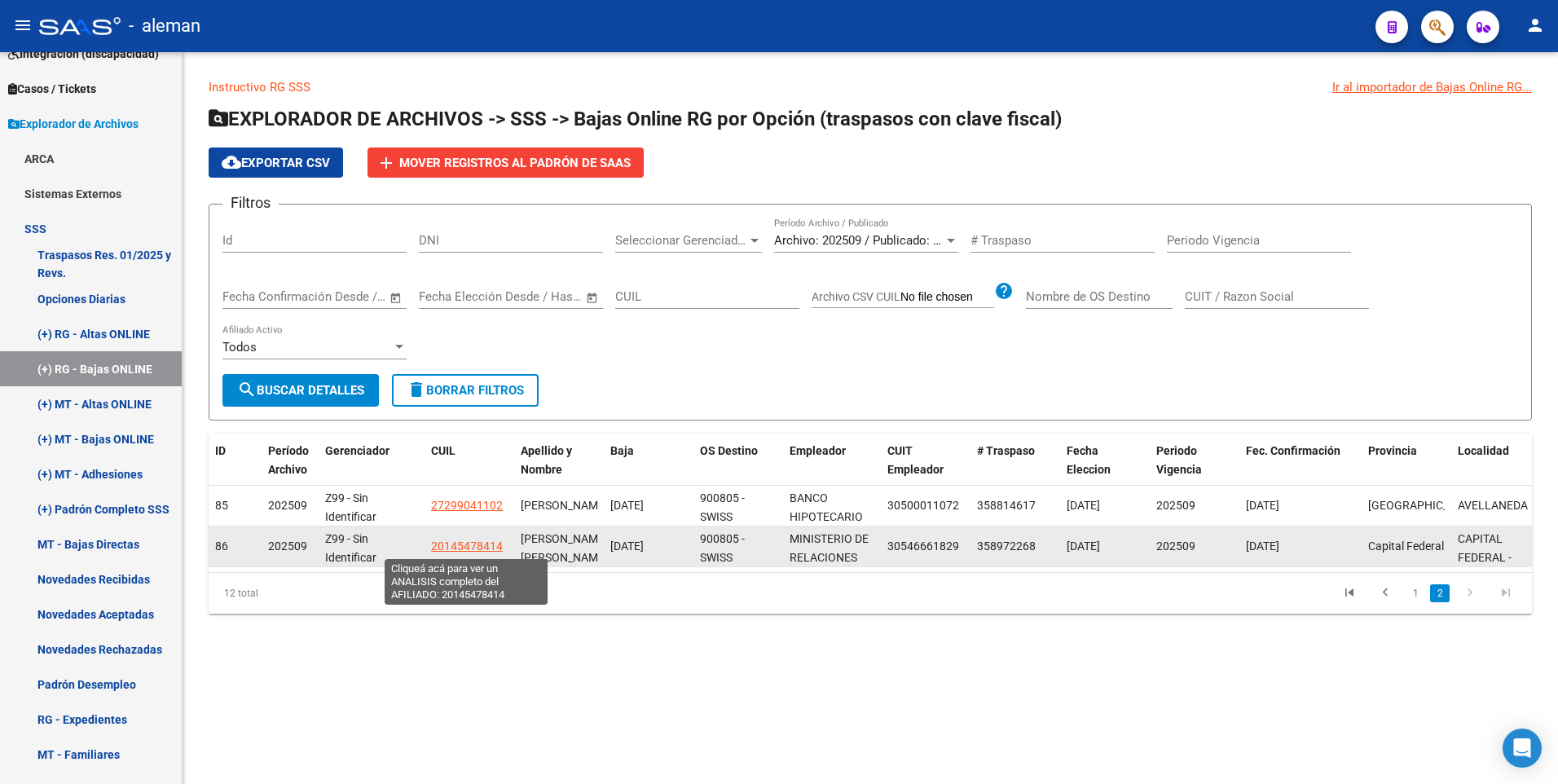
click at [462, 544] on span "20145478414" at bounding box center [466, 546] width 71 height 13
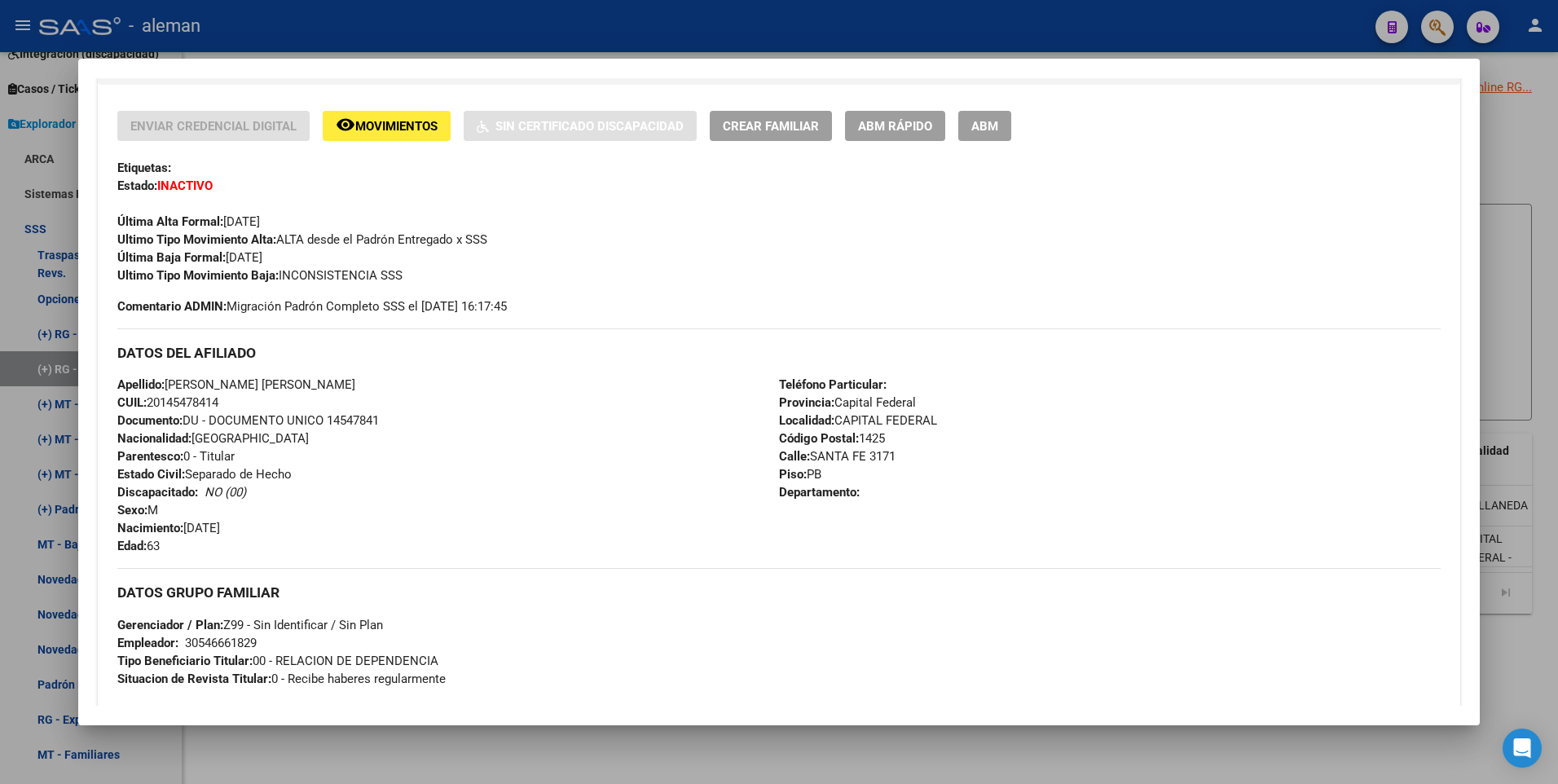
scroll to position [407, 0]
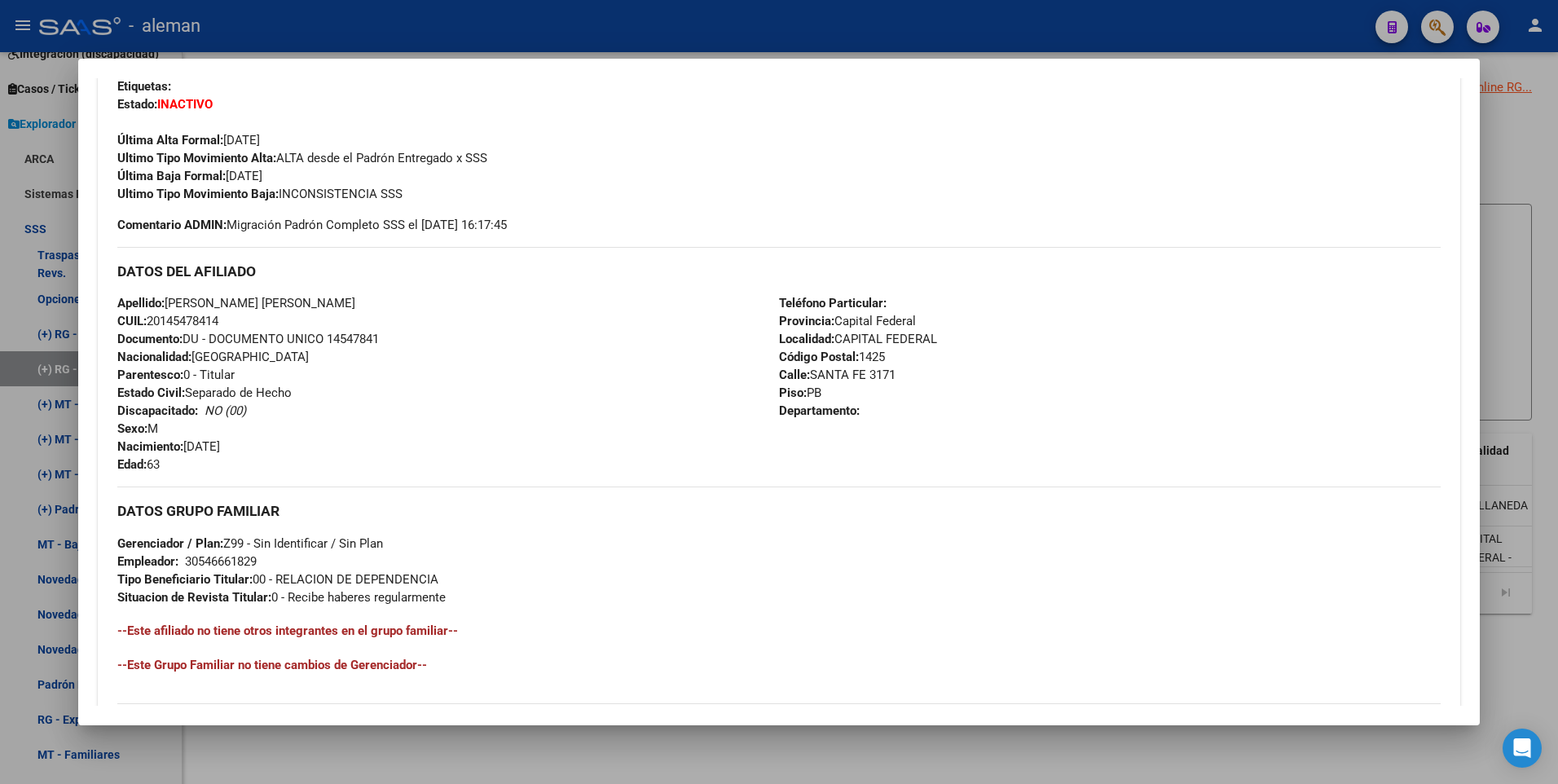
click at [1510, 685] on div at bounding box center [779, 392] width 1558 height 784
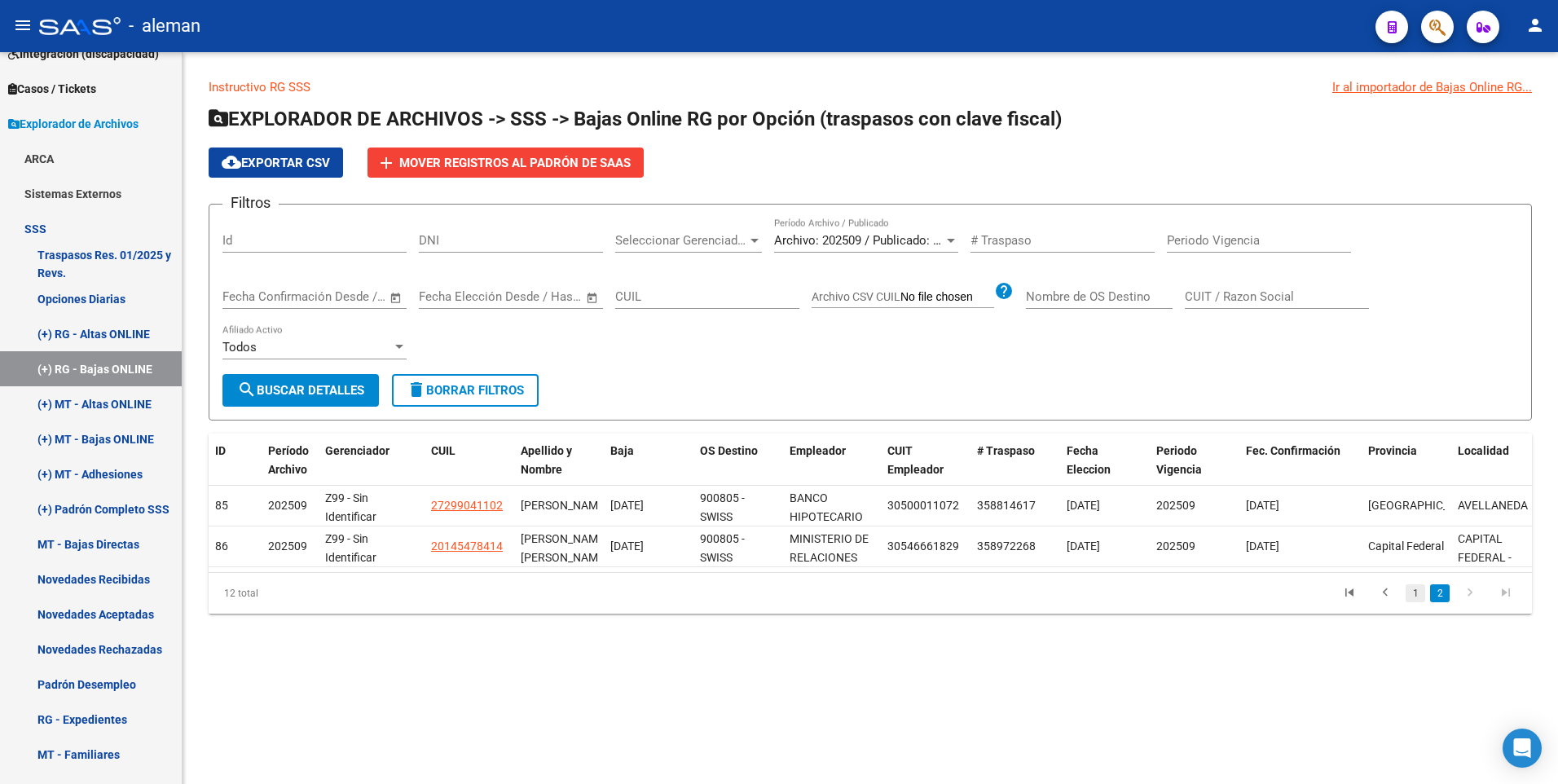
click at [1417, 602] on link "1" at bounding box center [1414, 593] width 19 height 18
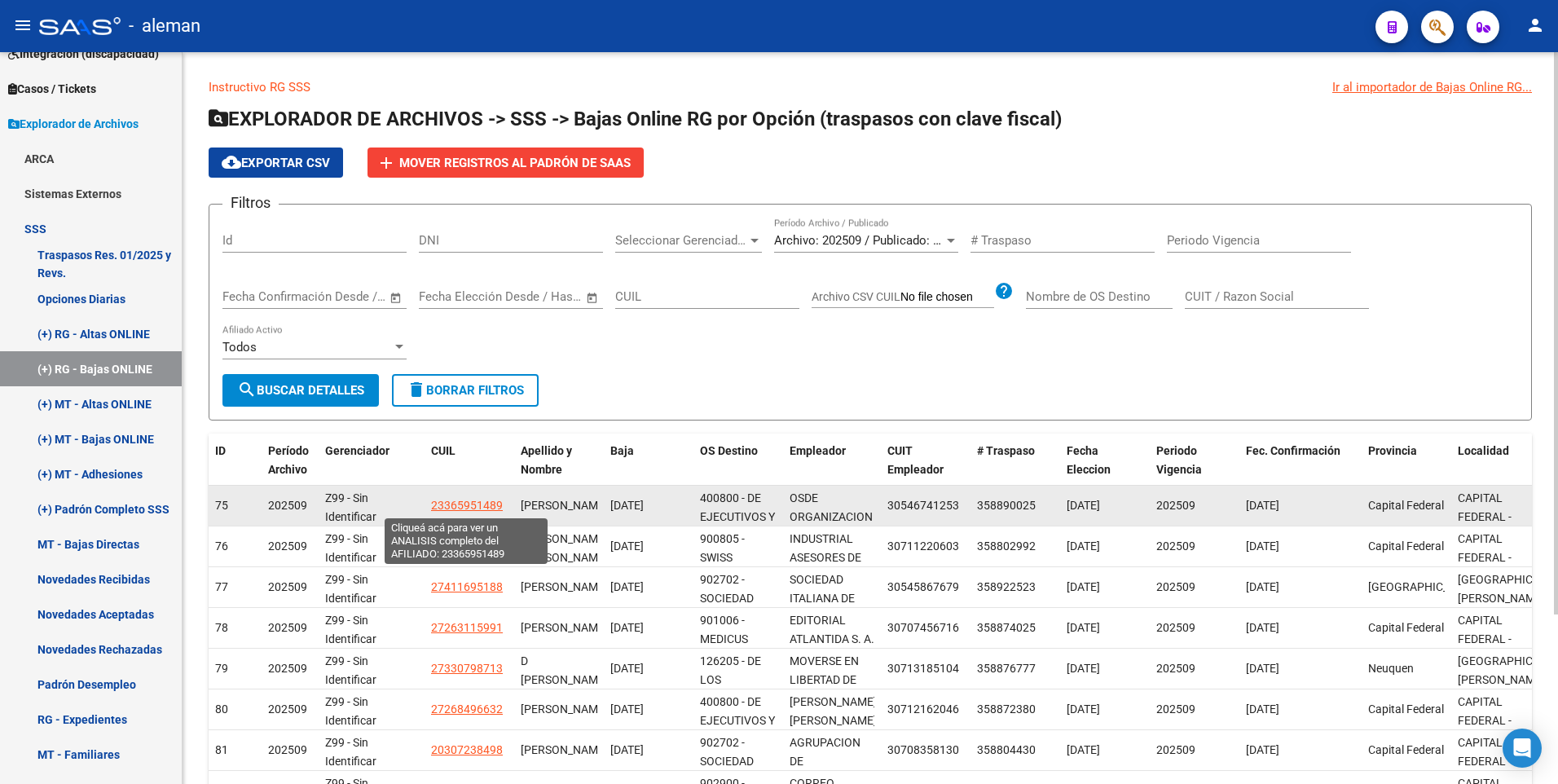
click at [457, 504] on span "23365951489" at bounding box center [466, 505] width 71 height 13
type textarea "23365951489"
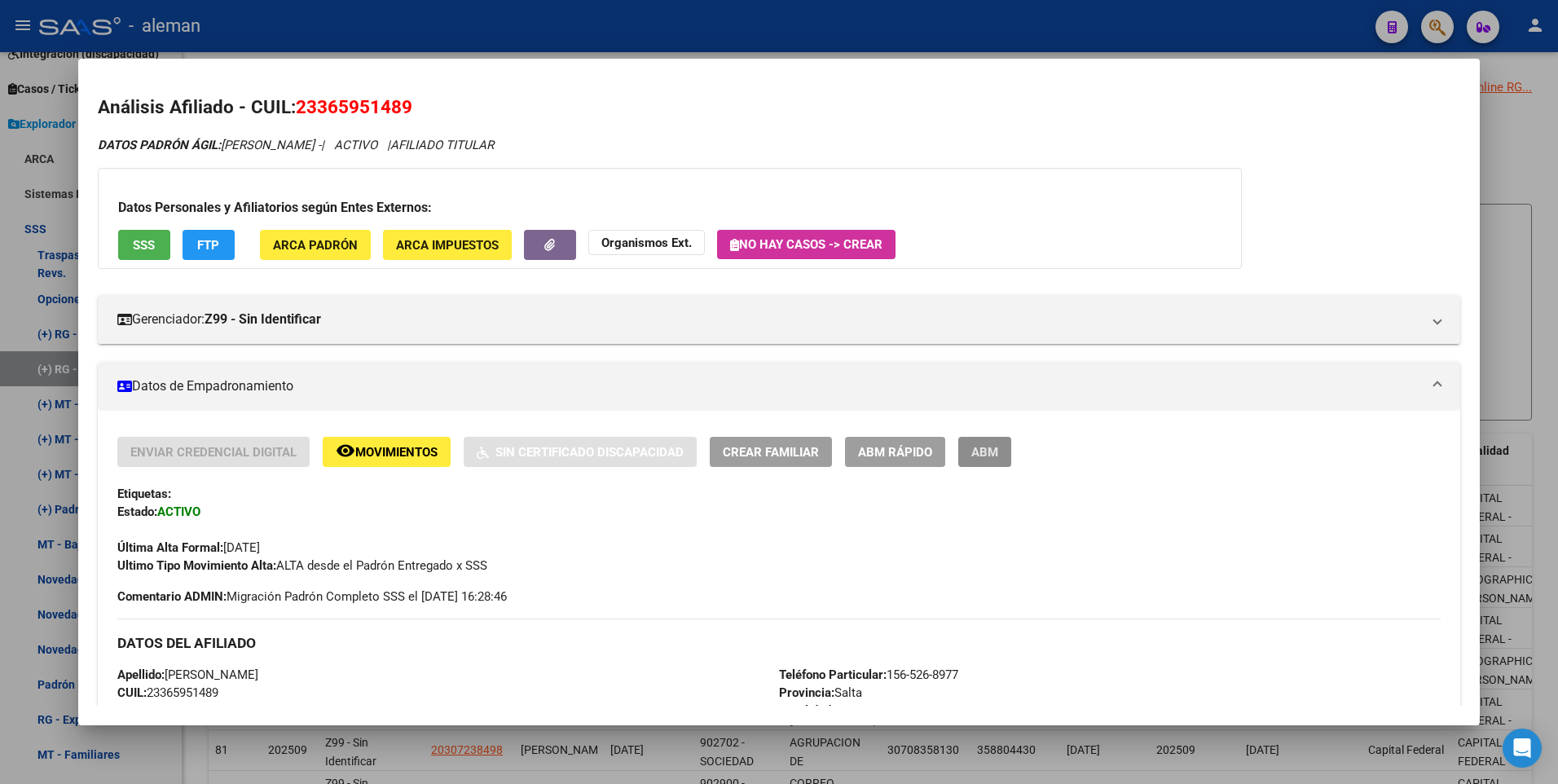
click at [996, 453] on span "ABM" at bounding box center [985, 452] width 27 height 14
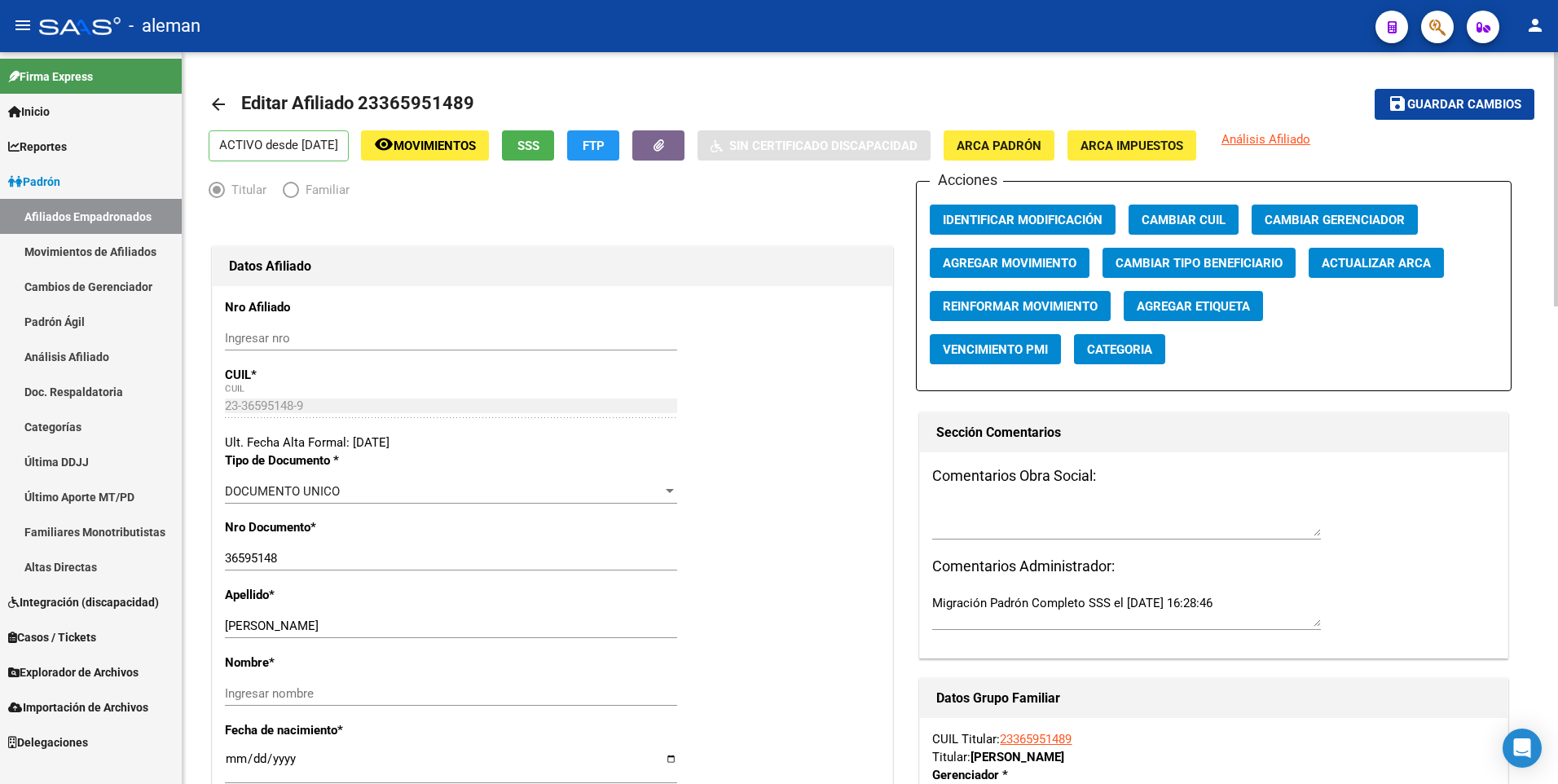
radio input "true"
type input "30-54666342-2"
drag, startPoint x: 291, startPoint y: 626, endPoint x: 384, endPoint y: 623, distance: 93.0
click at [384, 623] on input "[PERSON_NAME]" at bounding box center [451, 625] width 452 height 14
click at [377, 701] on div "Ingresar nombre" at bounding box center [451, 693] width 452 height 24
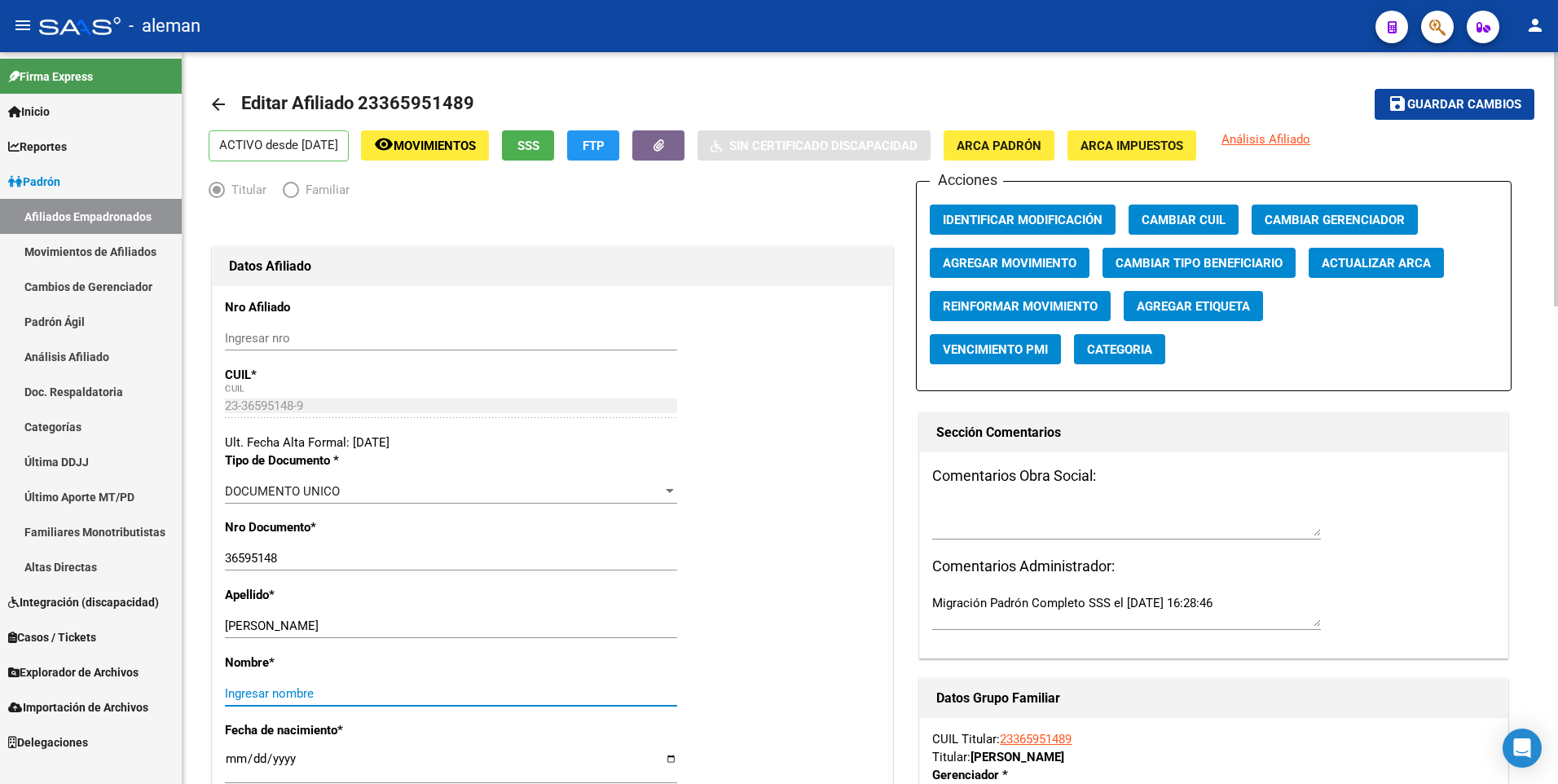
paste input "[PERSON_NAME]"
type input "[PERSON_NAME]"
drag, startPoint x: 290, startPoint y: 625, endPoint x: 439, endPoint y: 622, distance: 149.0
click at [439, 622] on input "[PERSON_NAME]" at bounding box center [451, 625] width 452 height 14
type input "[PERSON_NAME]"
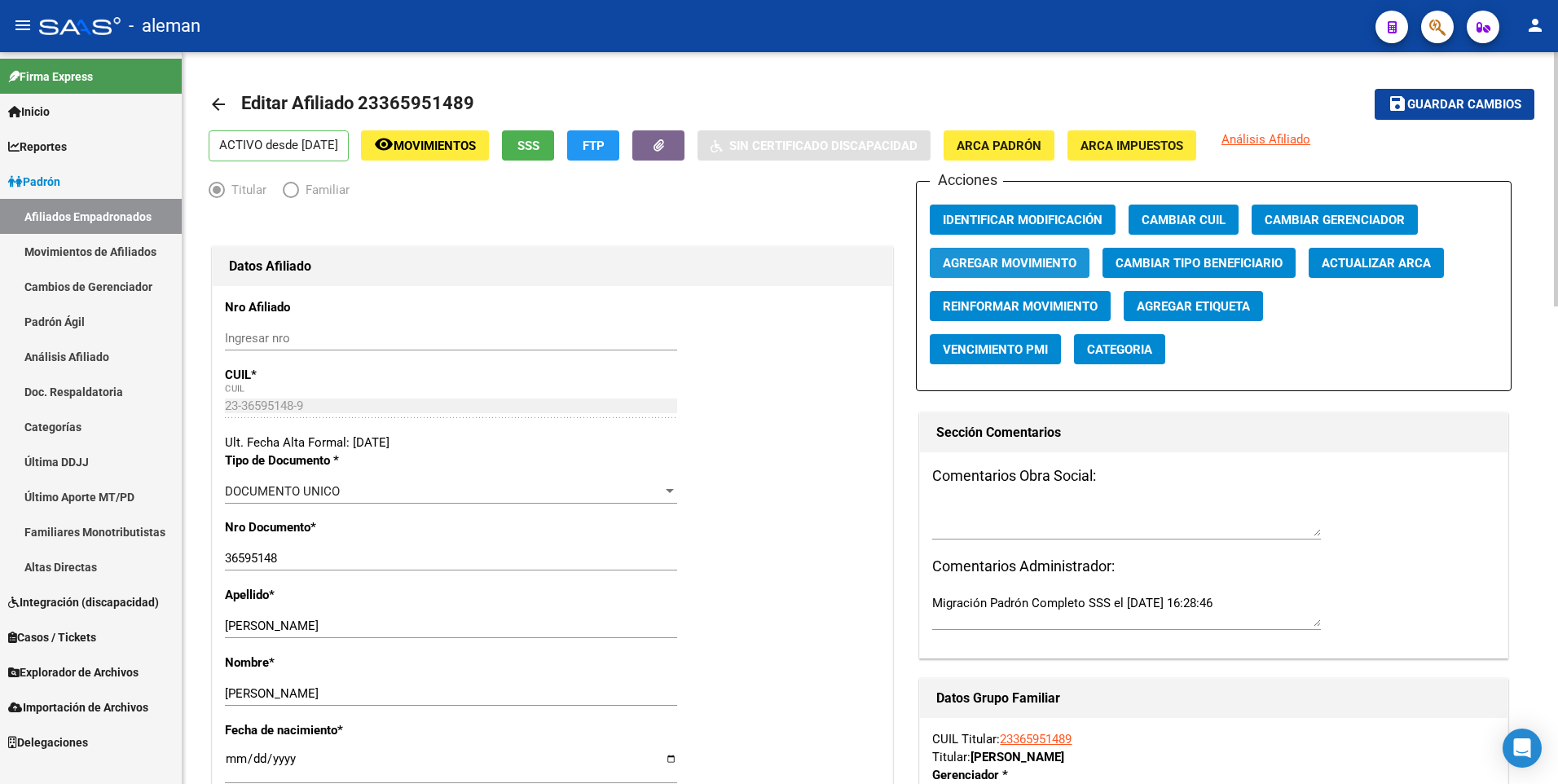
click at [1033, 264] on span "Agregar Movimiento" at bounding box center [1009, 263] width 133 height 14
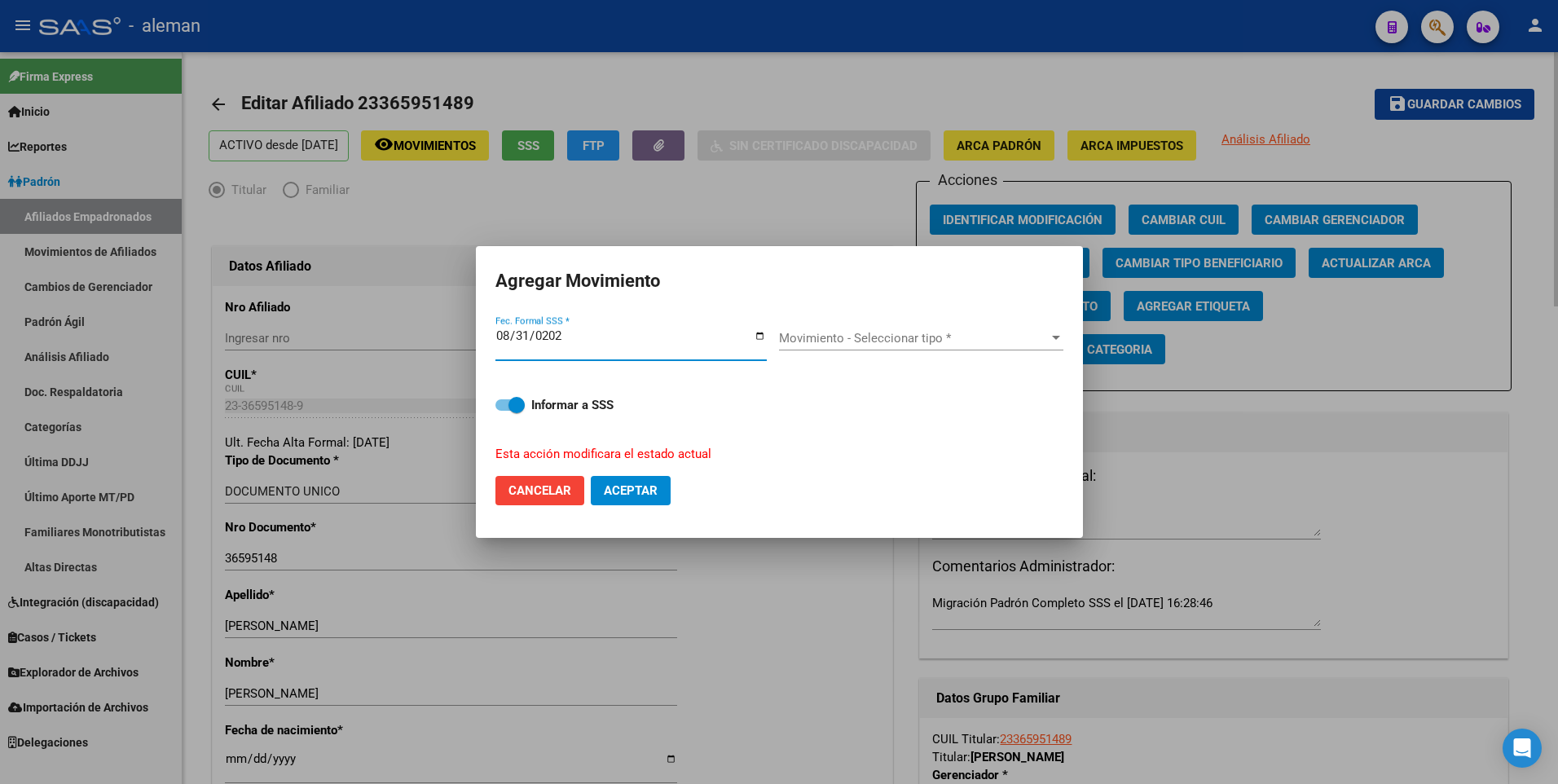
type input "[DATE]"
click at [908, 337] on span "Movimiento - Seleccionar tipo *" at bounding box center [913, 337] width 269 height 14
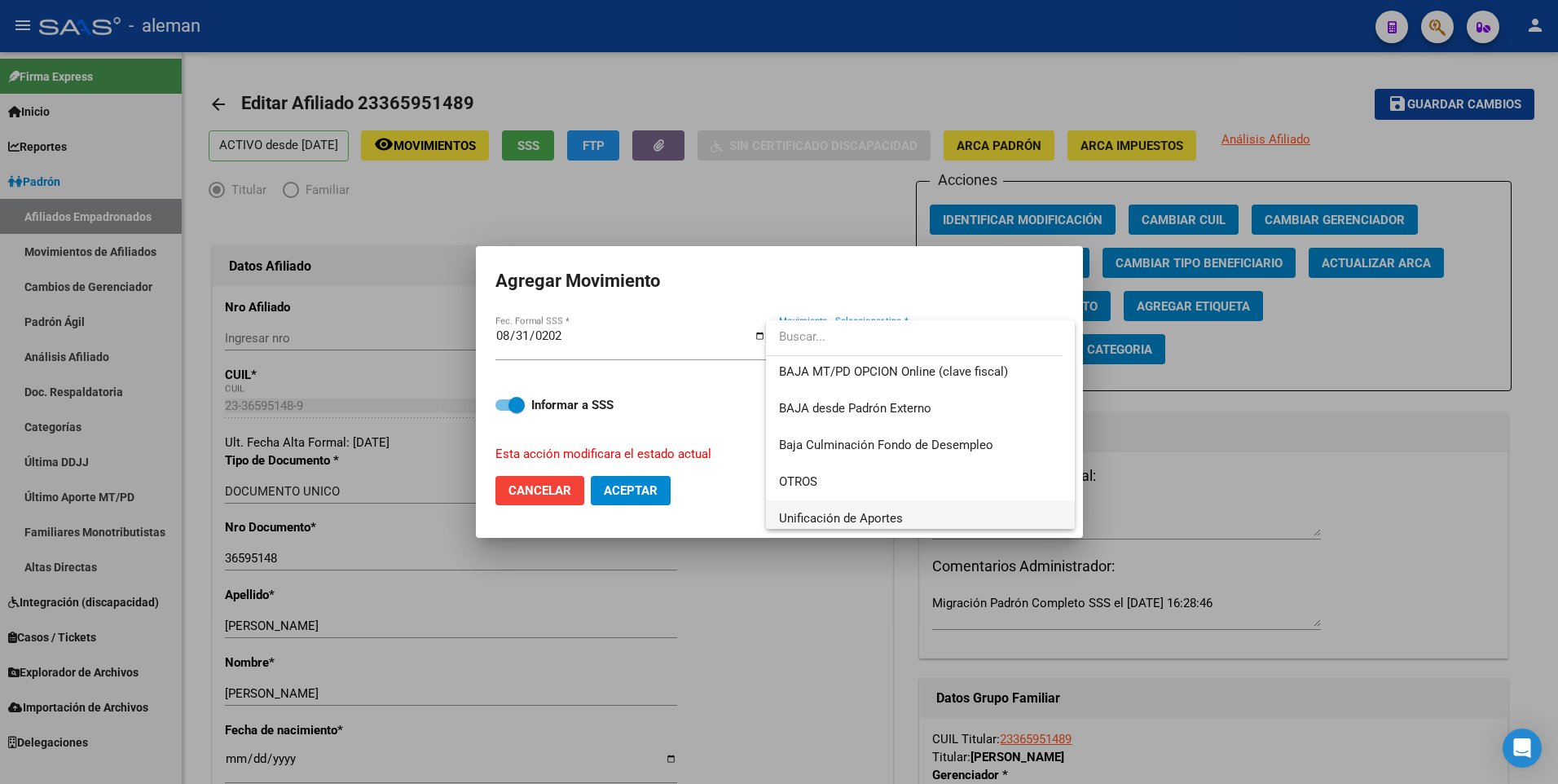
scroll to position [1022, 0]
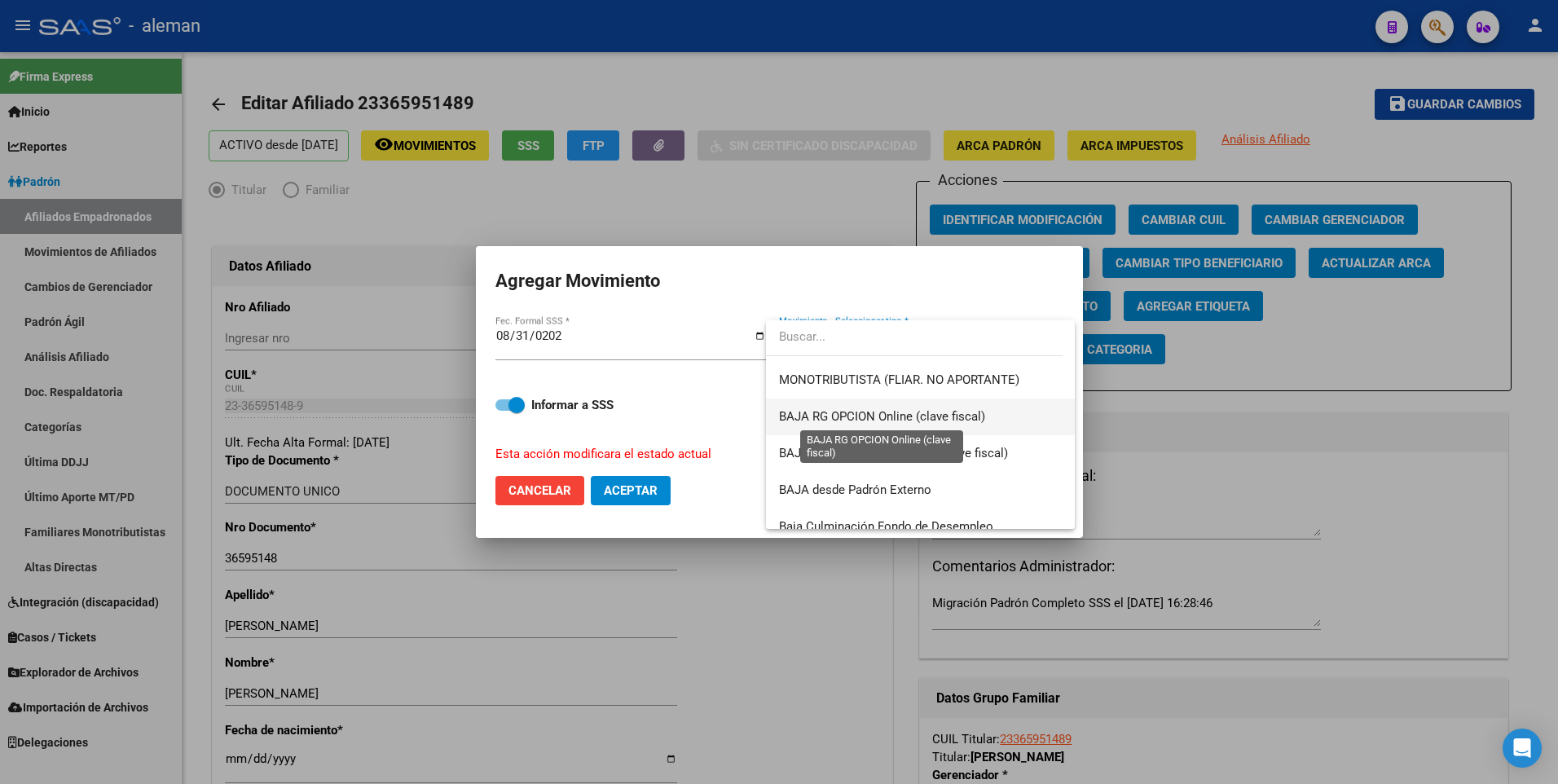
click at [850, 415] on span "BAJA RG OPCION Online (clave fiscal)" at bounding box center [882, 416] width 207 height 14
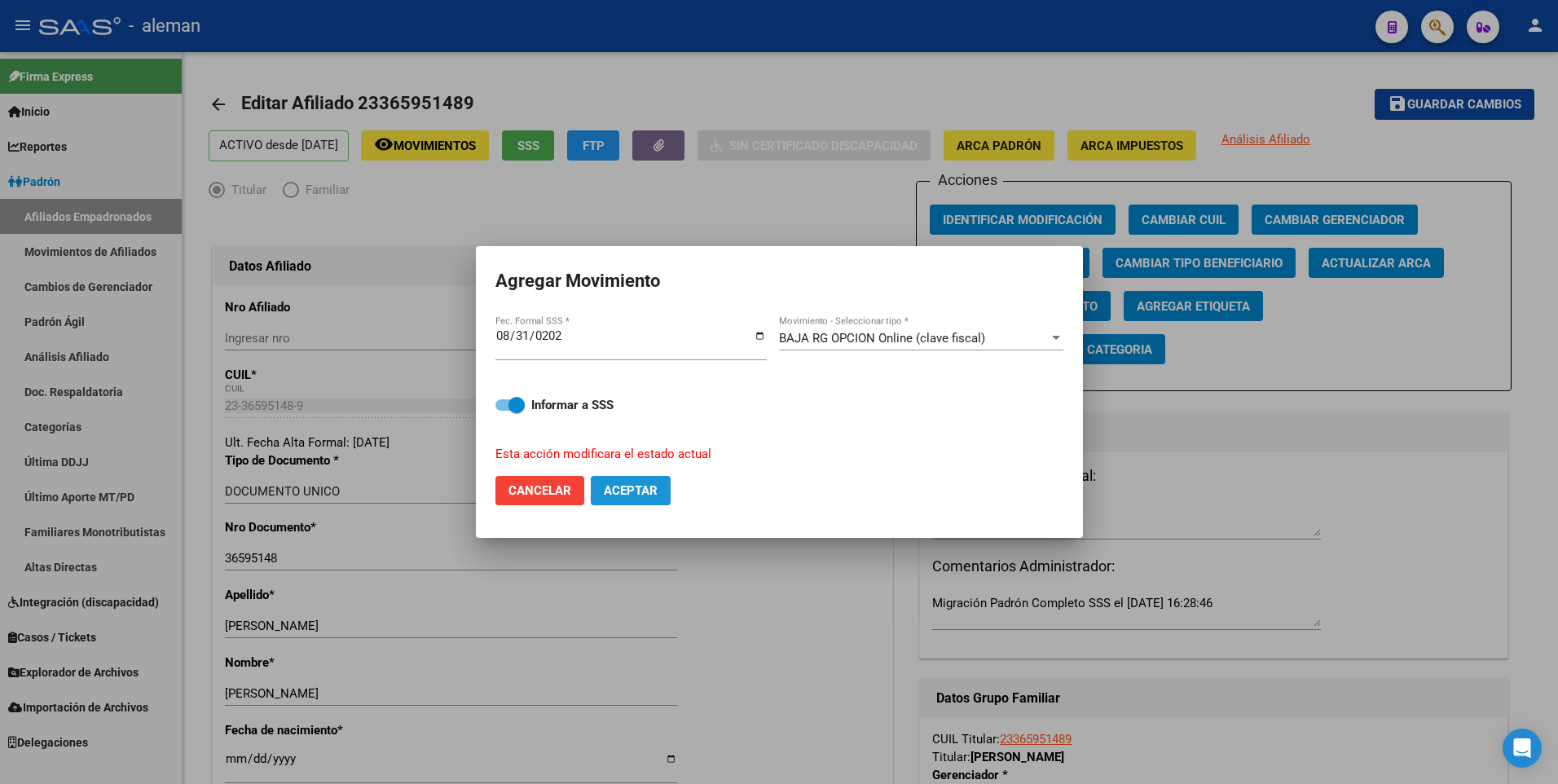
click at [625, 489] on span "Aceptar" at bounding box center [630, 490] width 54 height 14
checkbox input "false"
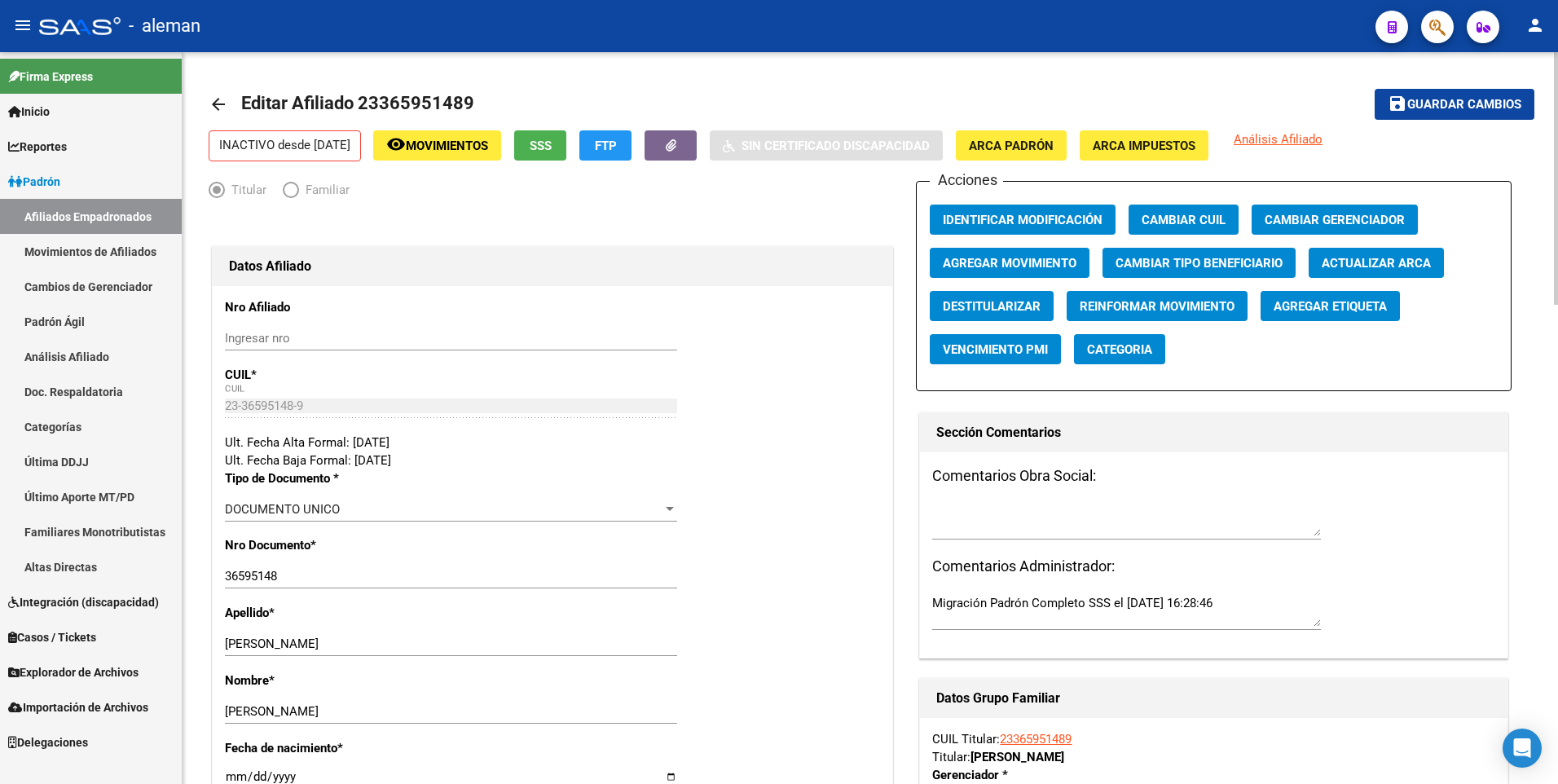
click at [214, 103] on mat-icon "arrow_back" at bounding box center [217, 104] width 19 height 19
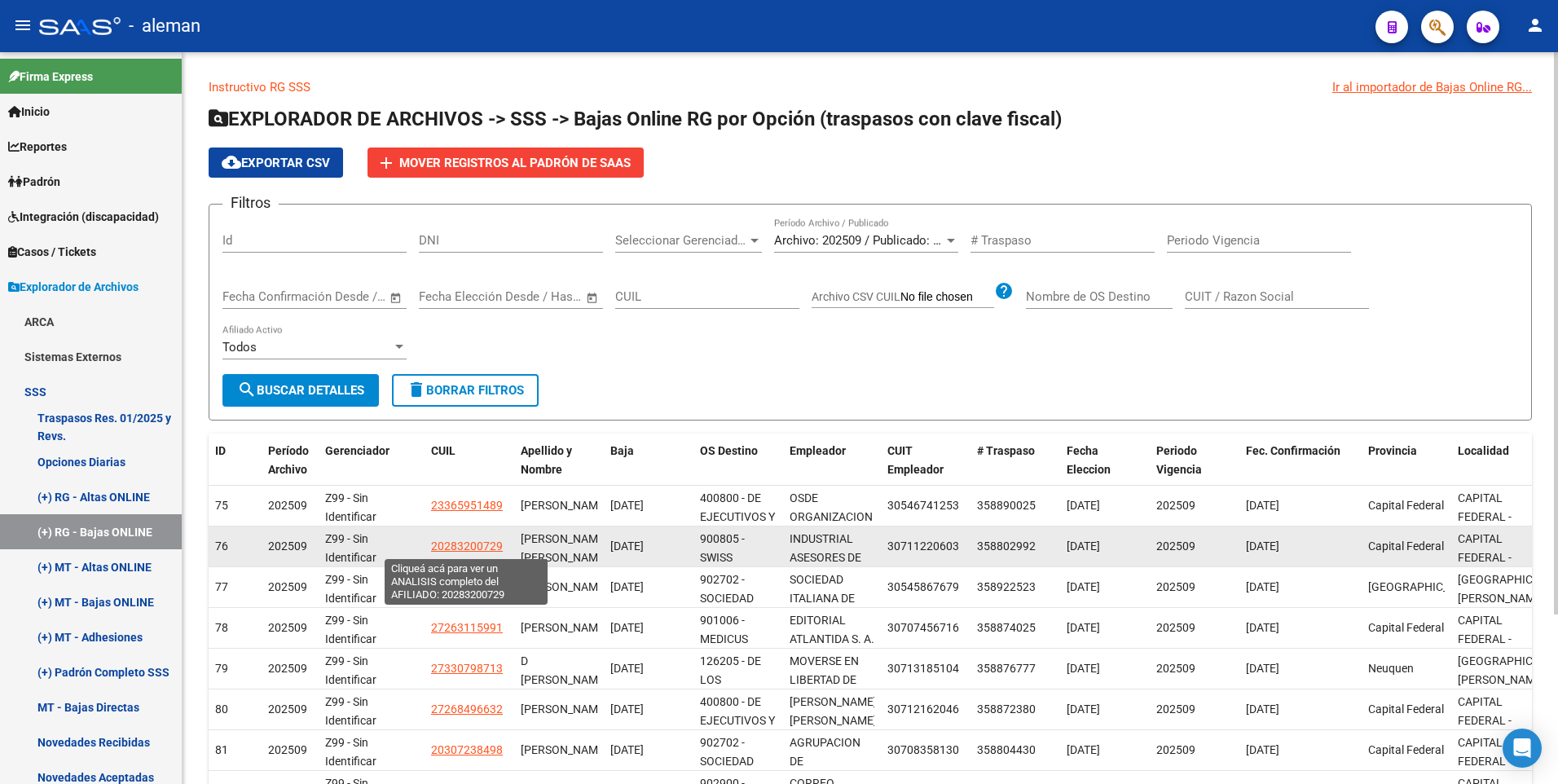
click at [473, 545] on span "20283200729" at bounding box center [466, 546] width 71 height 13
type textarea "20283200729"
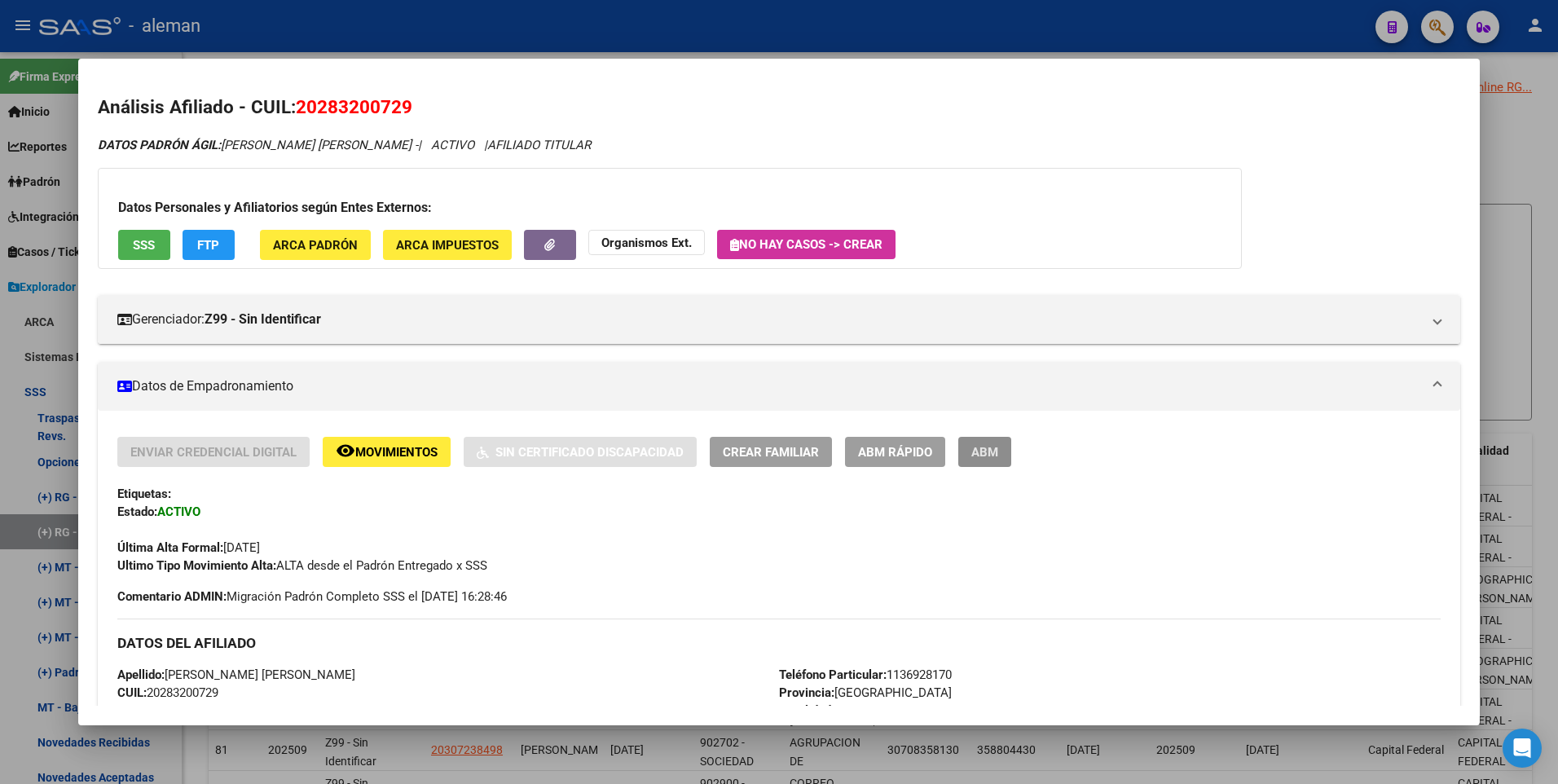
click at [997, 452] on span "ABM" at bounding box center [985, 452] width 27 height 14
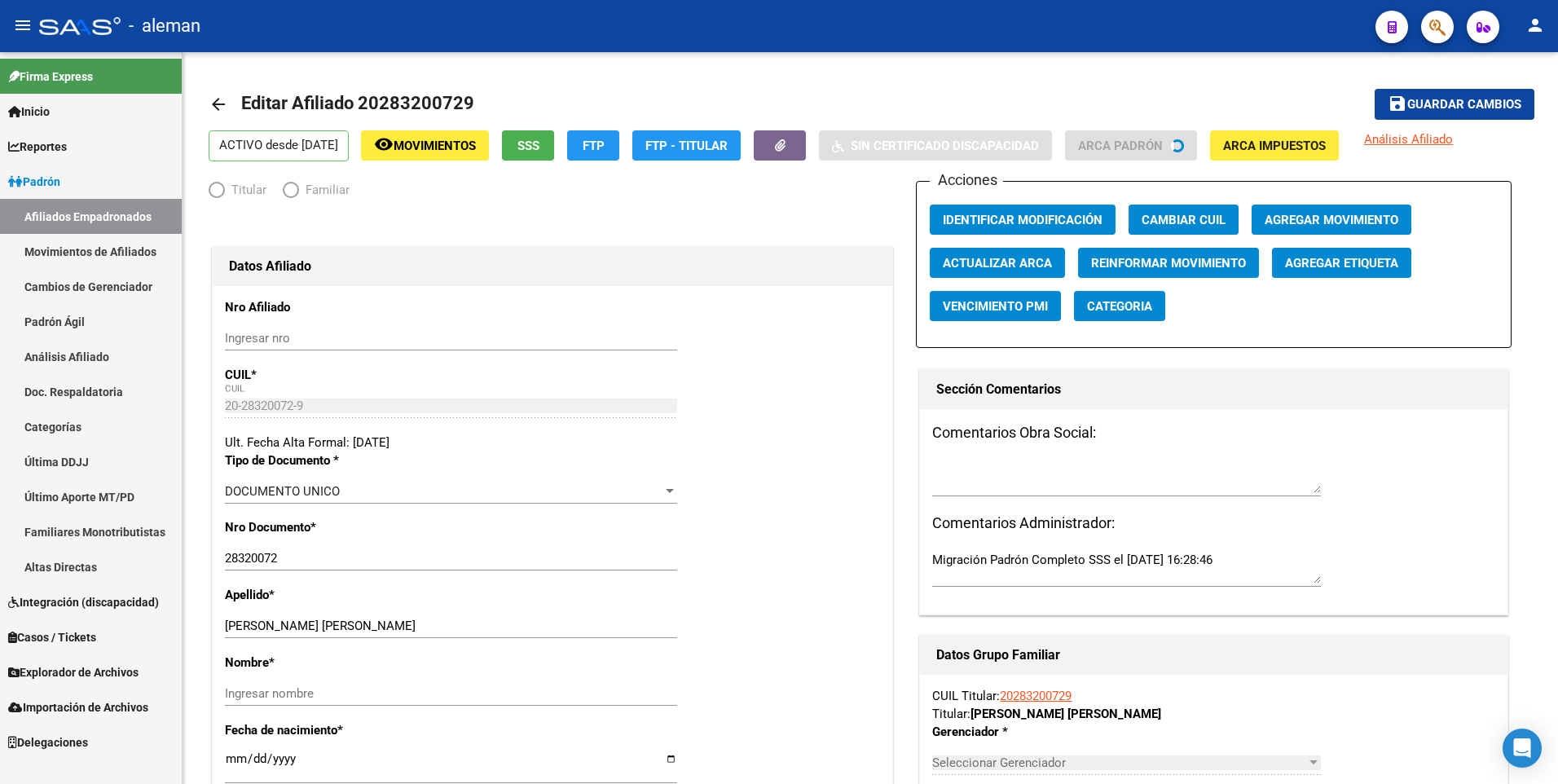
radio input "true"
type input "30-71122060-3"
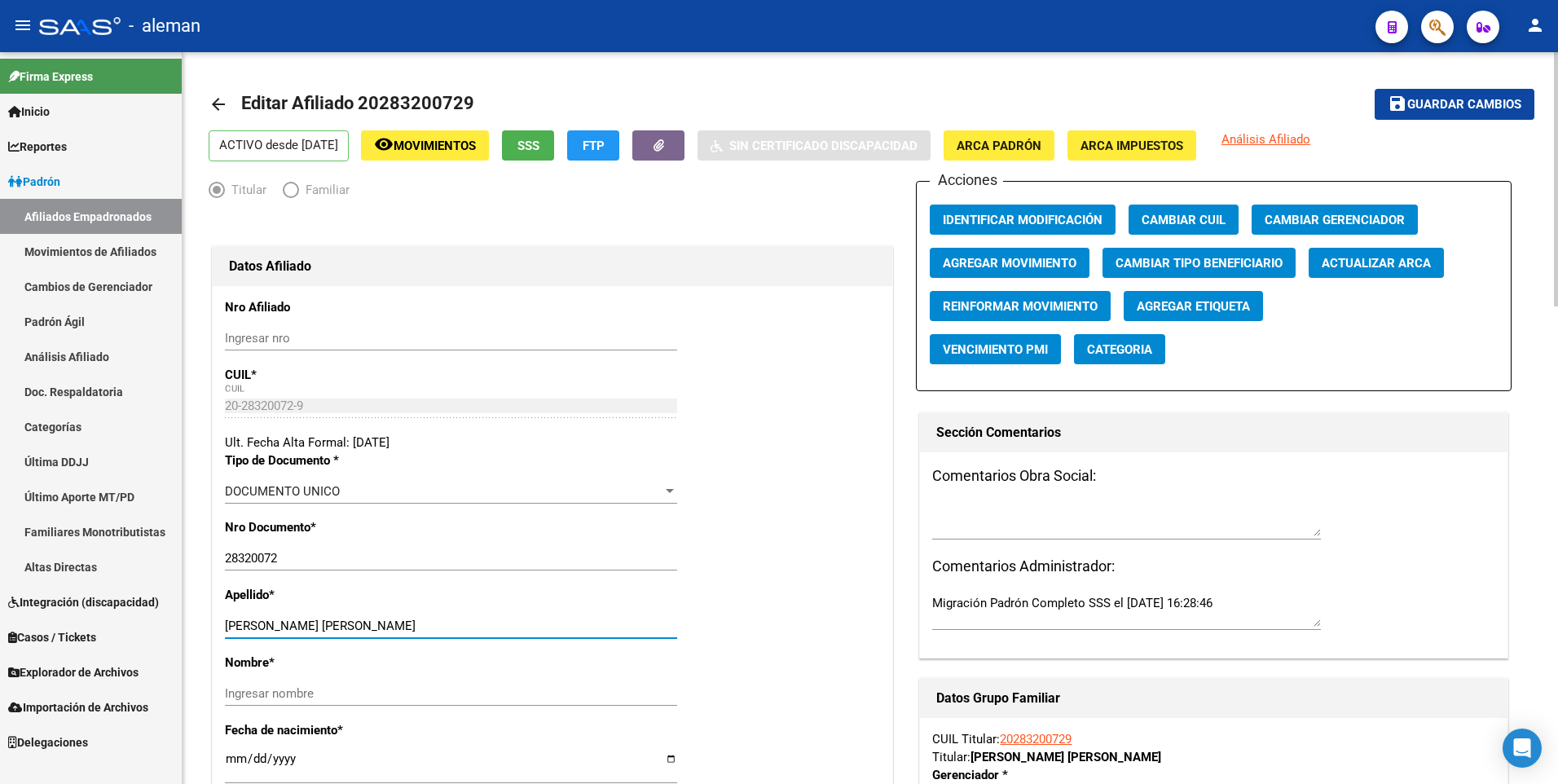
drag, startPoint x: 284, startPoint y: 624, endPoint x: 417, endPoint y: 624, distance: 133.0
click at [417, 624] on input "[PERSON_NAME] [PERSON_NAME]" at bounding box center [451, 625] width 452 height 14
type input "[PERSON_NAME]"
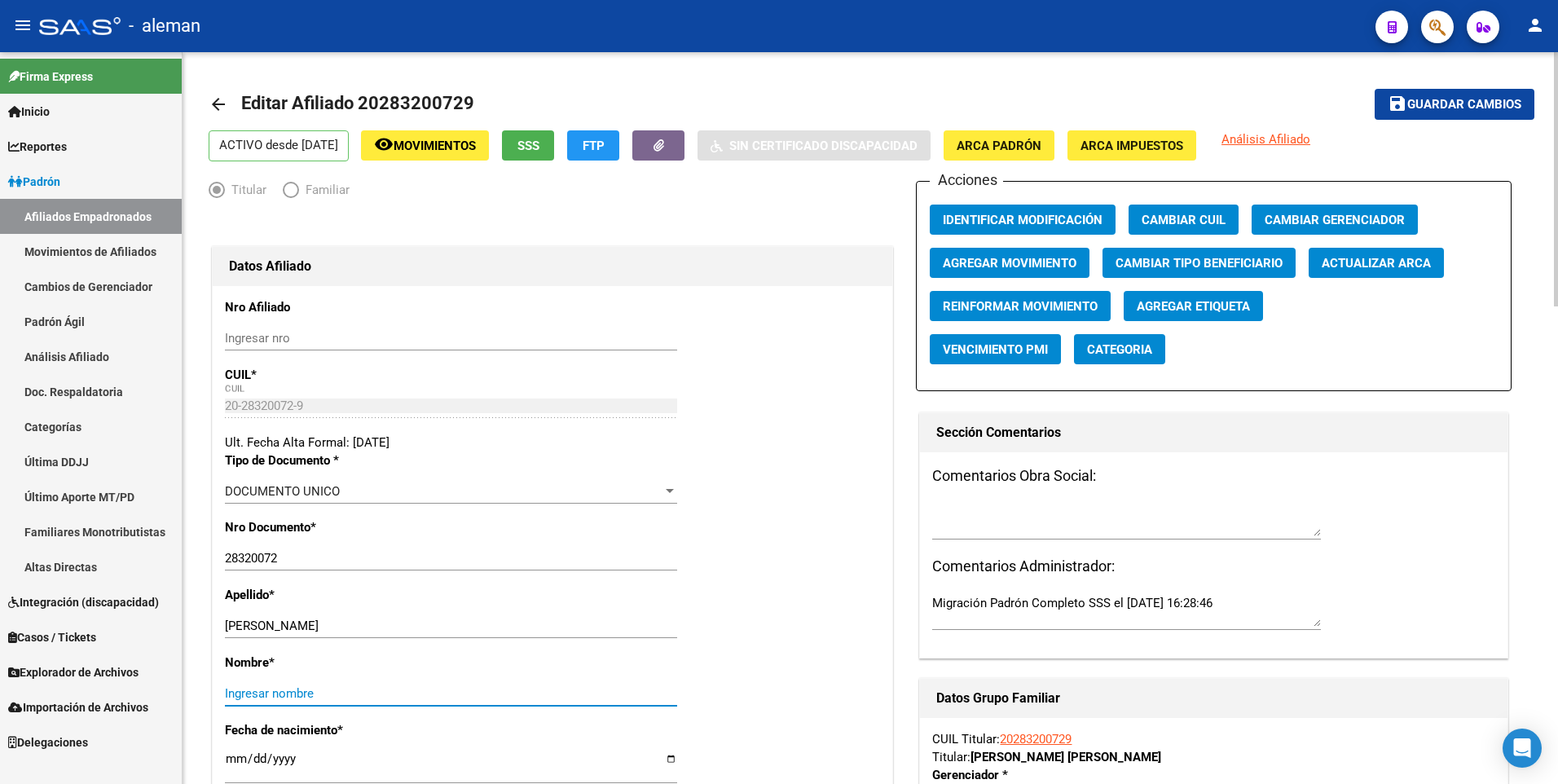
click at [399, 693] on input "Ingresar nombre" at bounding box center [451, 693] width 452 height 14
paste input "[PERSON_NAME]"
type input "[PERSON_NAME]"
click at [1003, 266] on span "Agregar Movimiento" at bounding box center [1009, 263] width 133 height 14
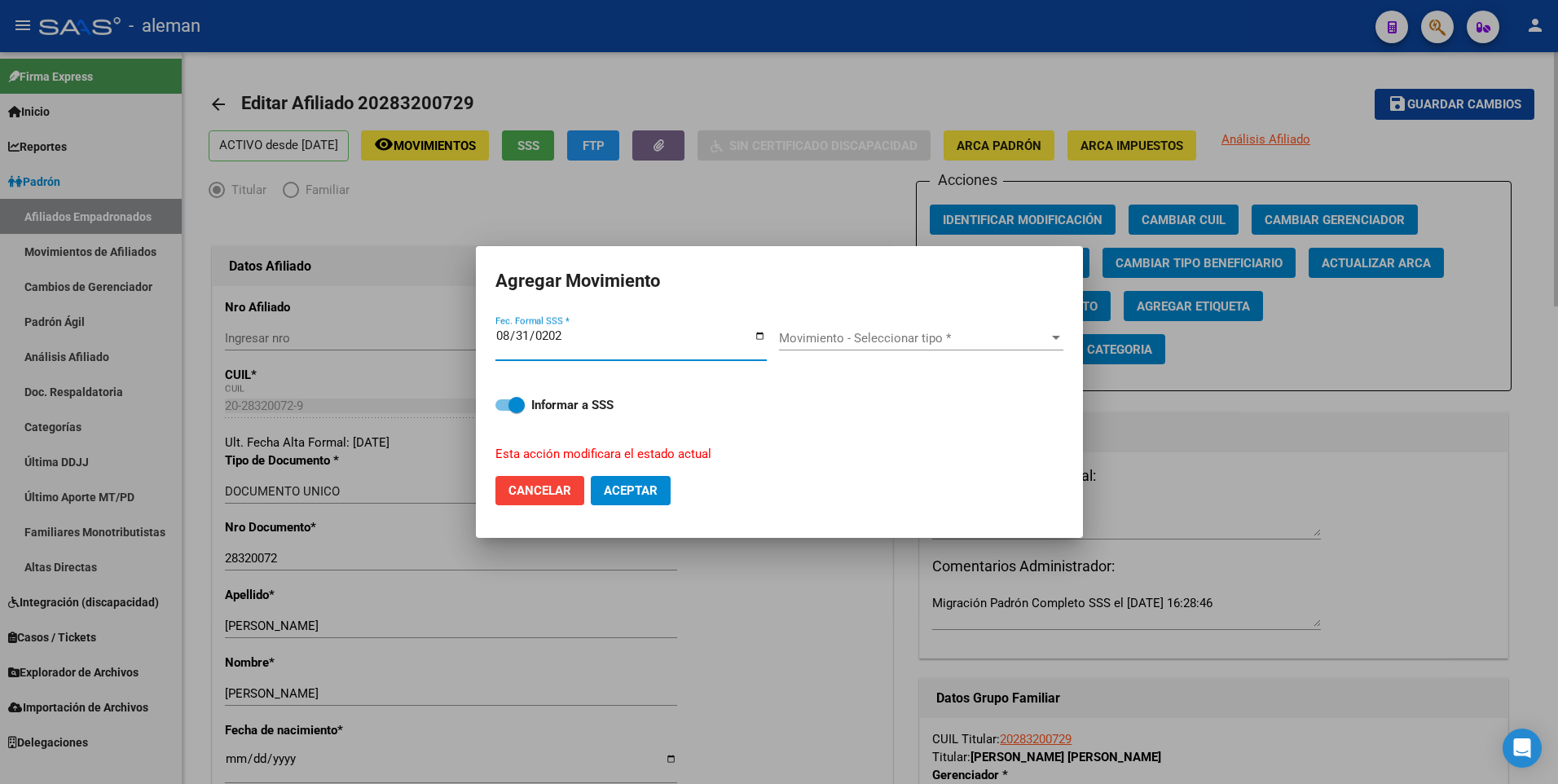
type input "[DATE]"
click at [591, 476] on button "Aceptar" at bounding box center [630, 490] width 80 height 29
click at [884, 334] on span "Movimiento - Seleccionar tipo *" at bounding box center [913, 337] width 269 height 14
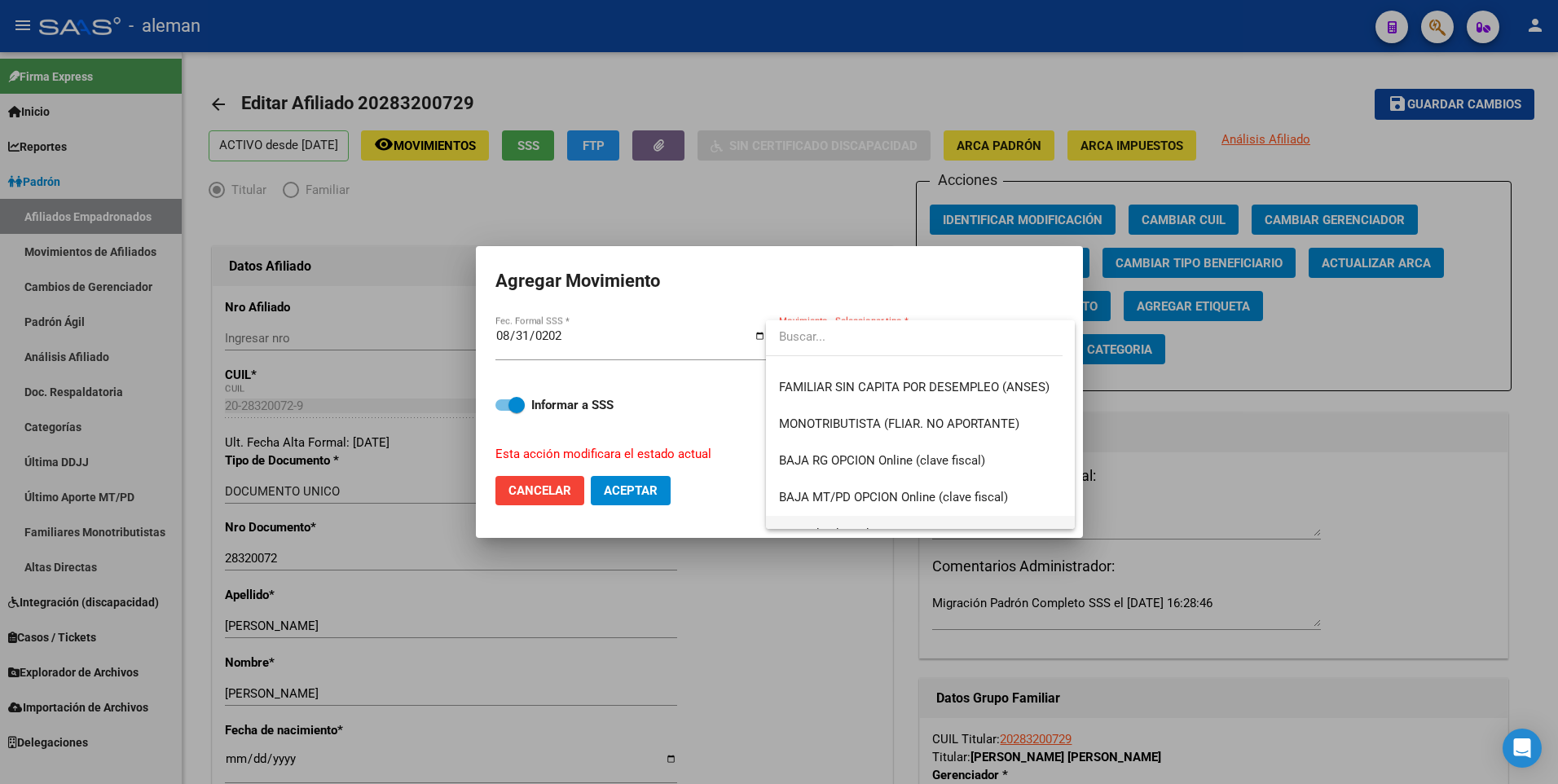
scroll to position [1059, 0]
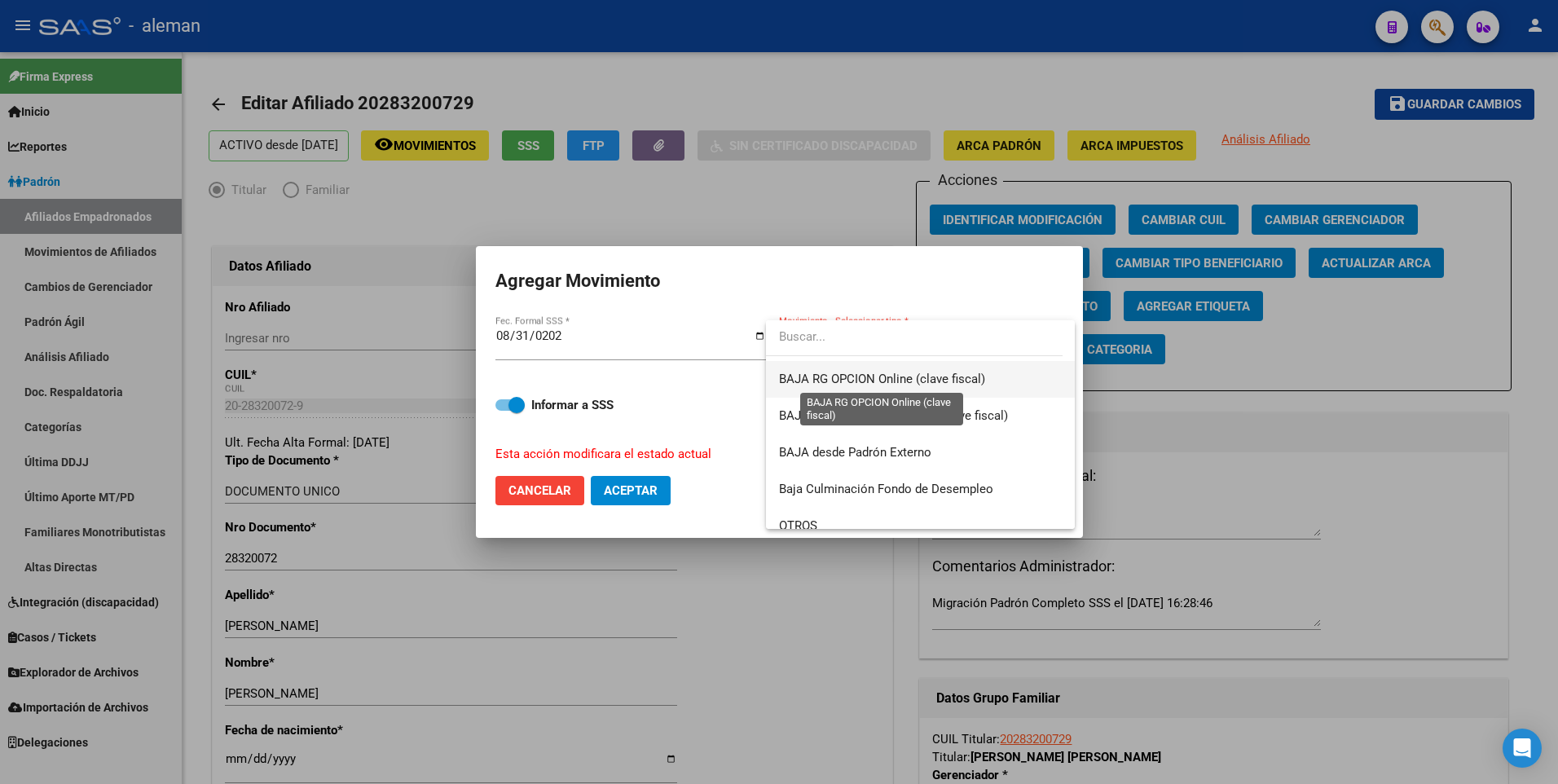
click at [866, 378] on span "BAJA RG OPCION Online (clave fiscal)" at bounding box center [882, 379] width 207 height 14
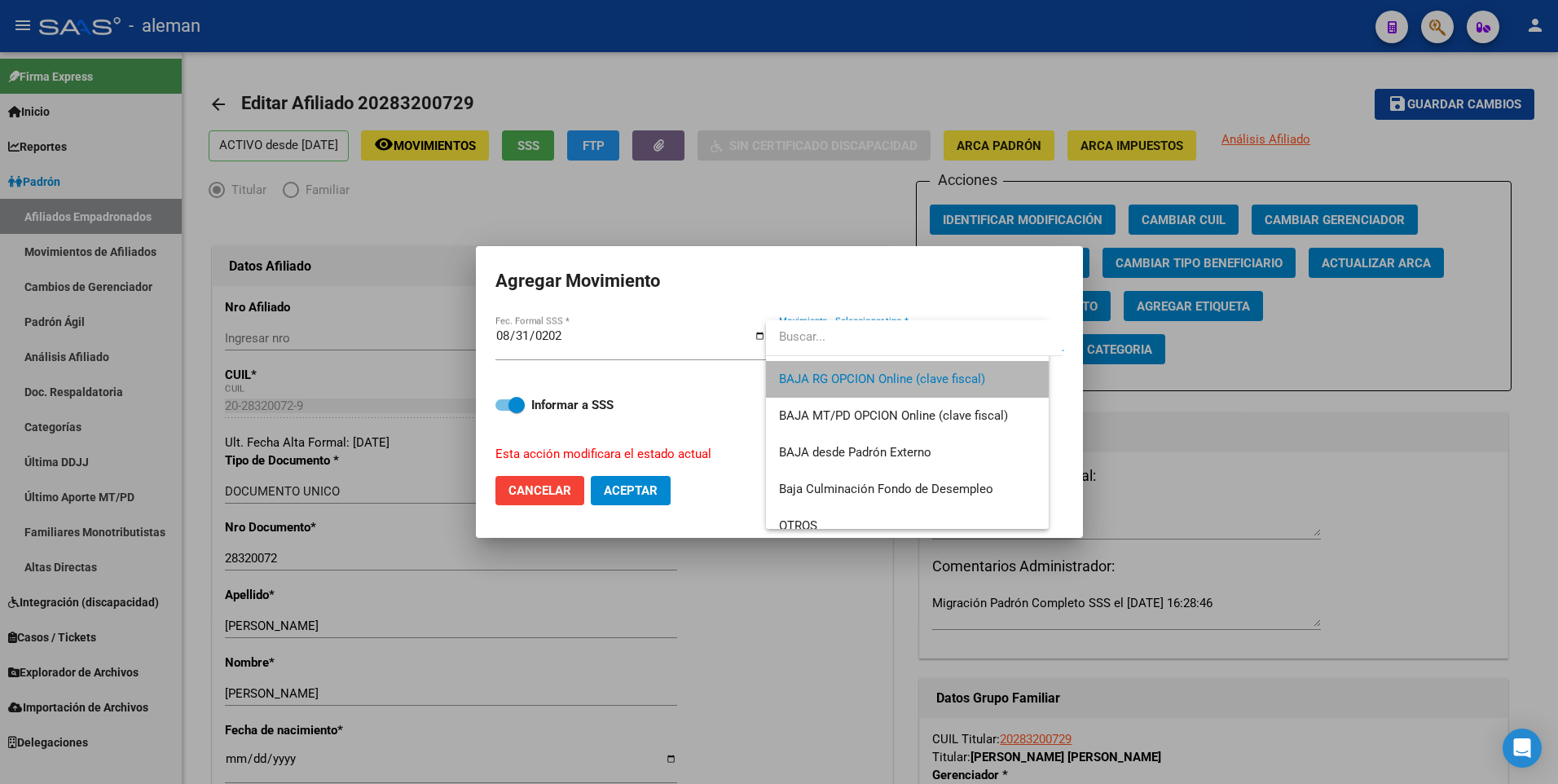
scroll to position [1064, 0]
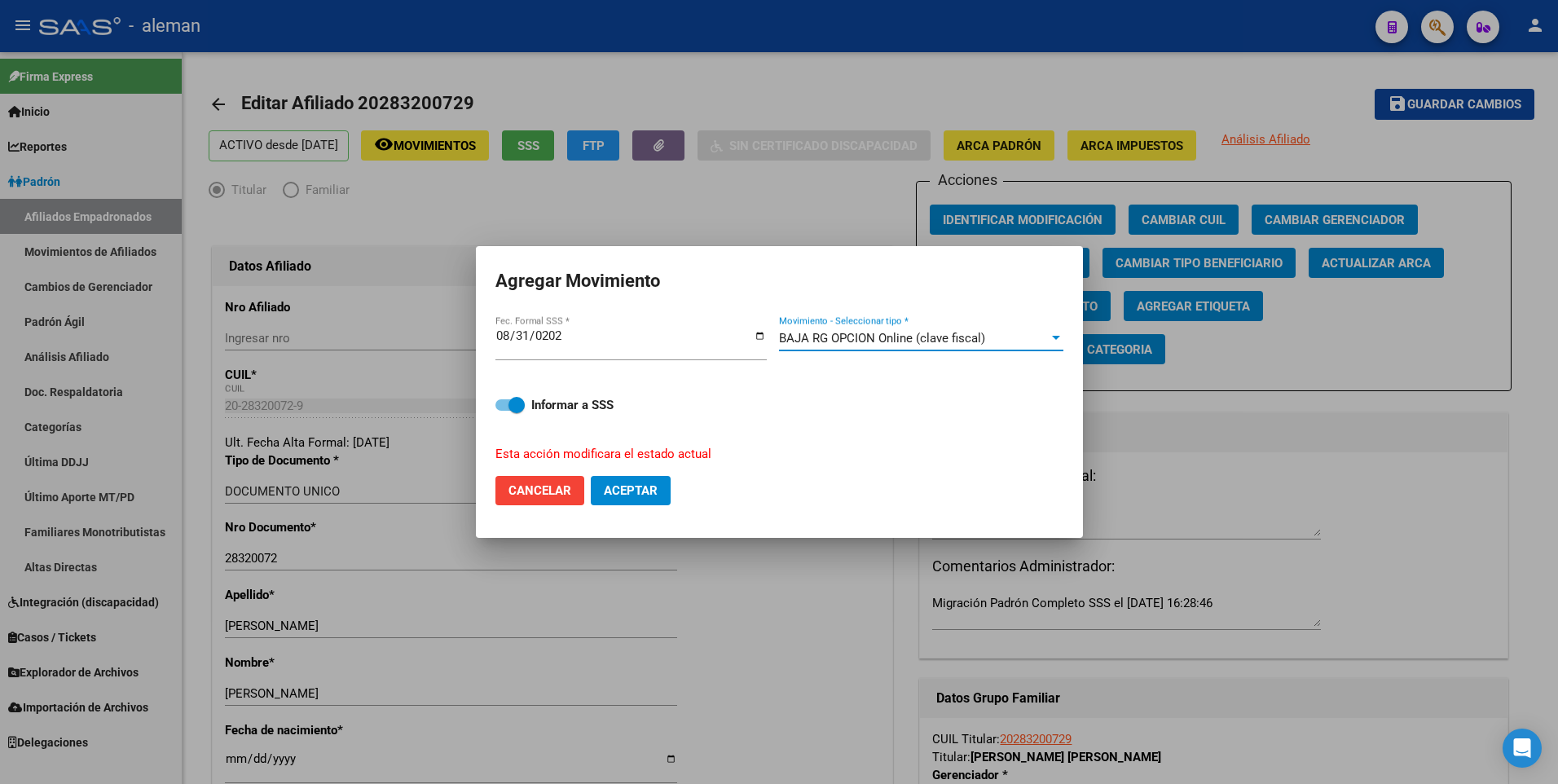
click at [604, 495] on button "Aceptar" at bounding box center [630, 490] width 80 height 29
checkbox input "false"
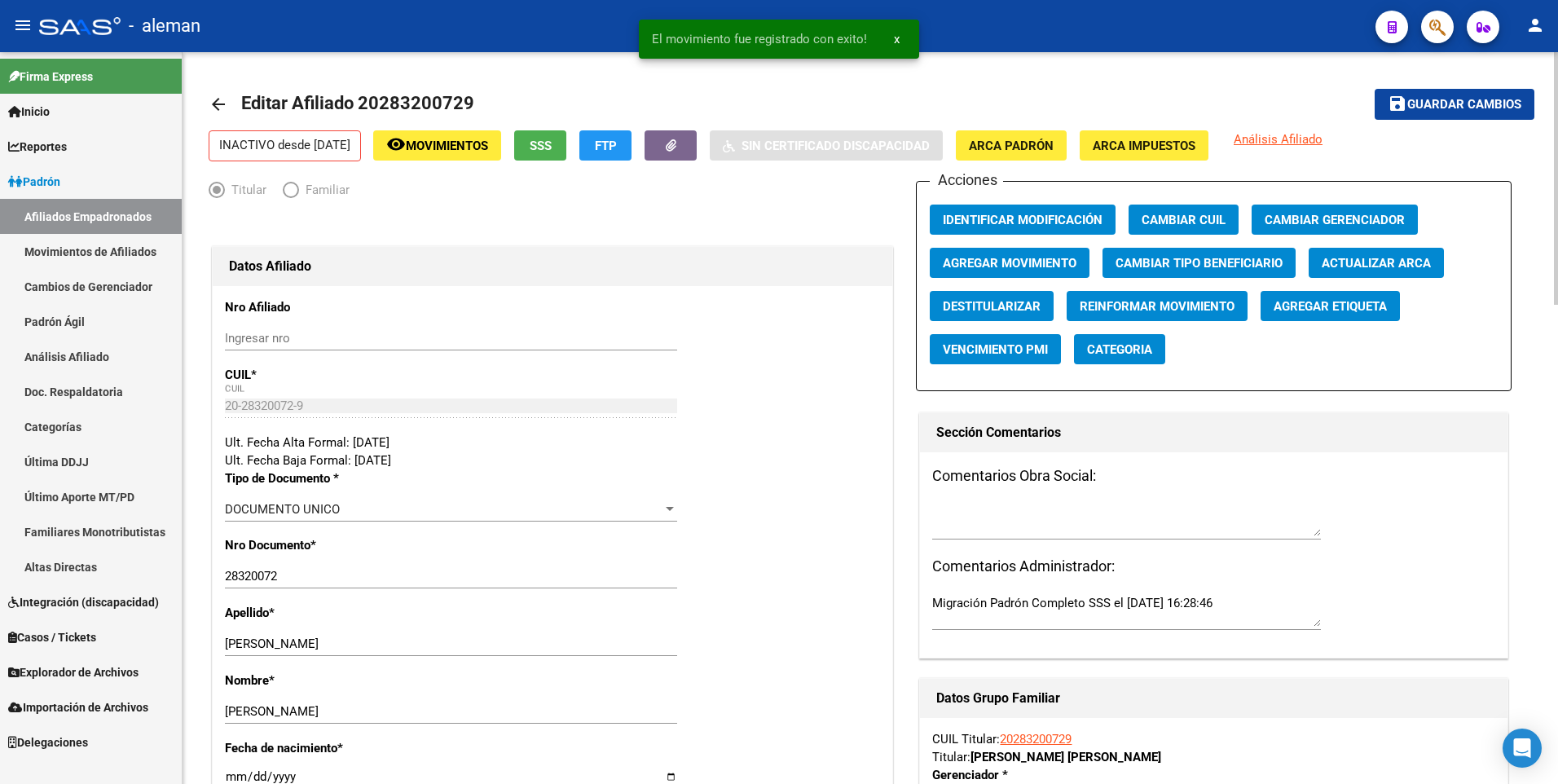
click at [211, 98] on mat-icon "arrow_back" at bounding box center [217, 104] width 19 height 19
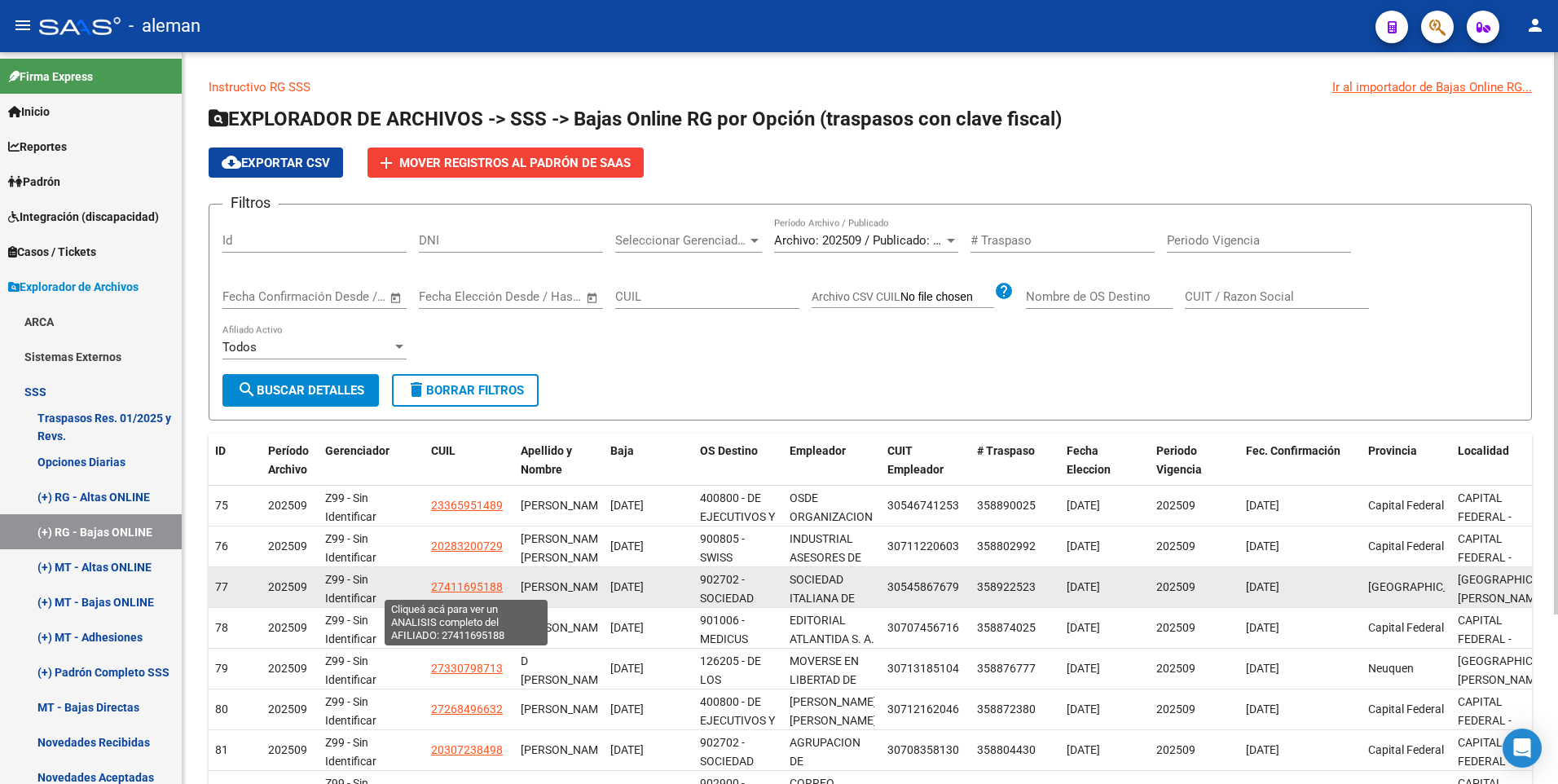
click at [471, 586] on span "27411695188" at bounding box center [466, 587] width 71 height 13
type textarea "27411695188"
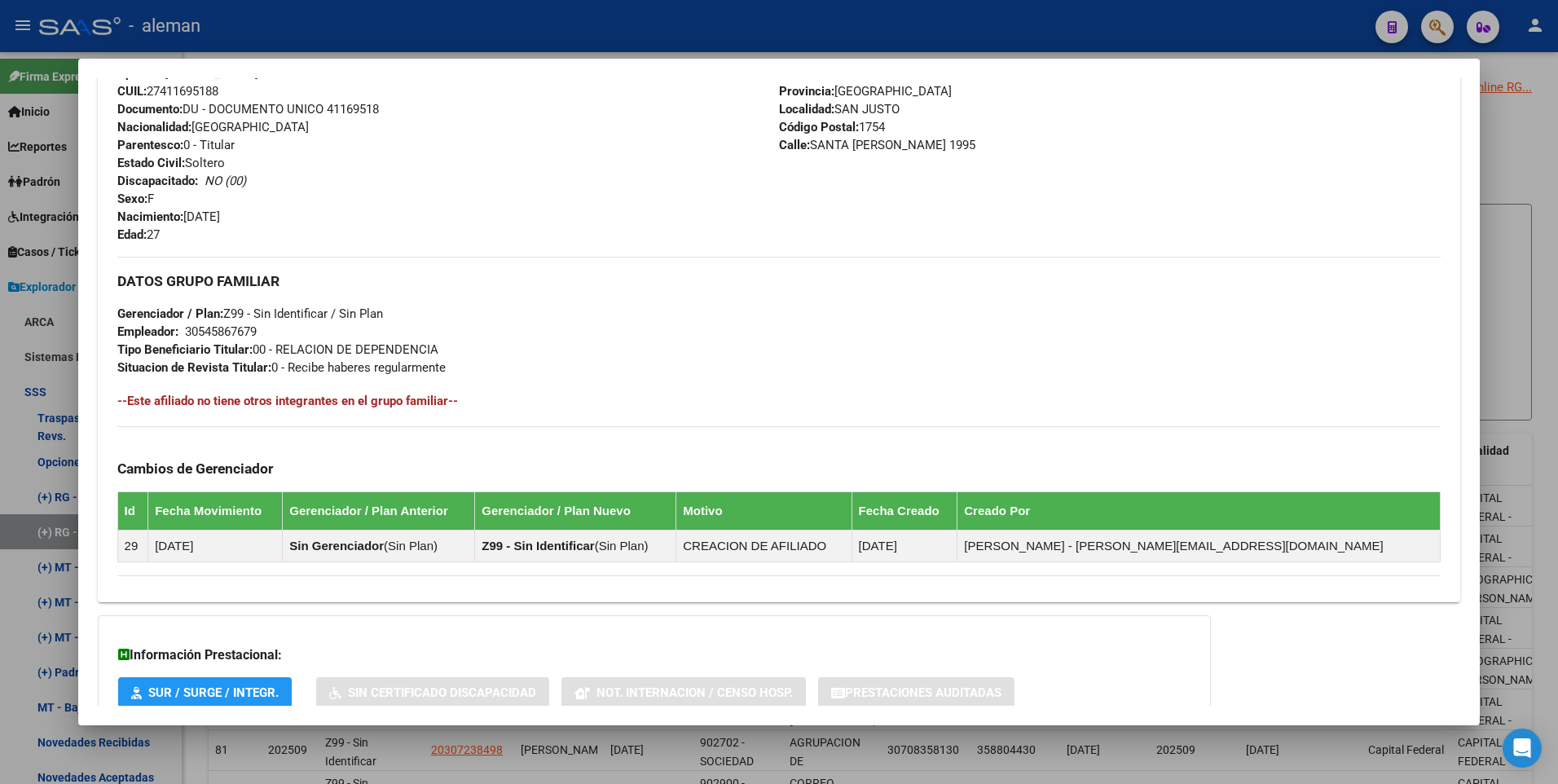
scroll to position [81, 0]
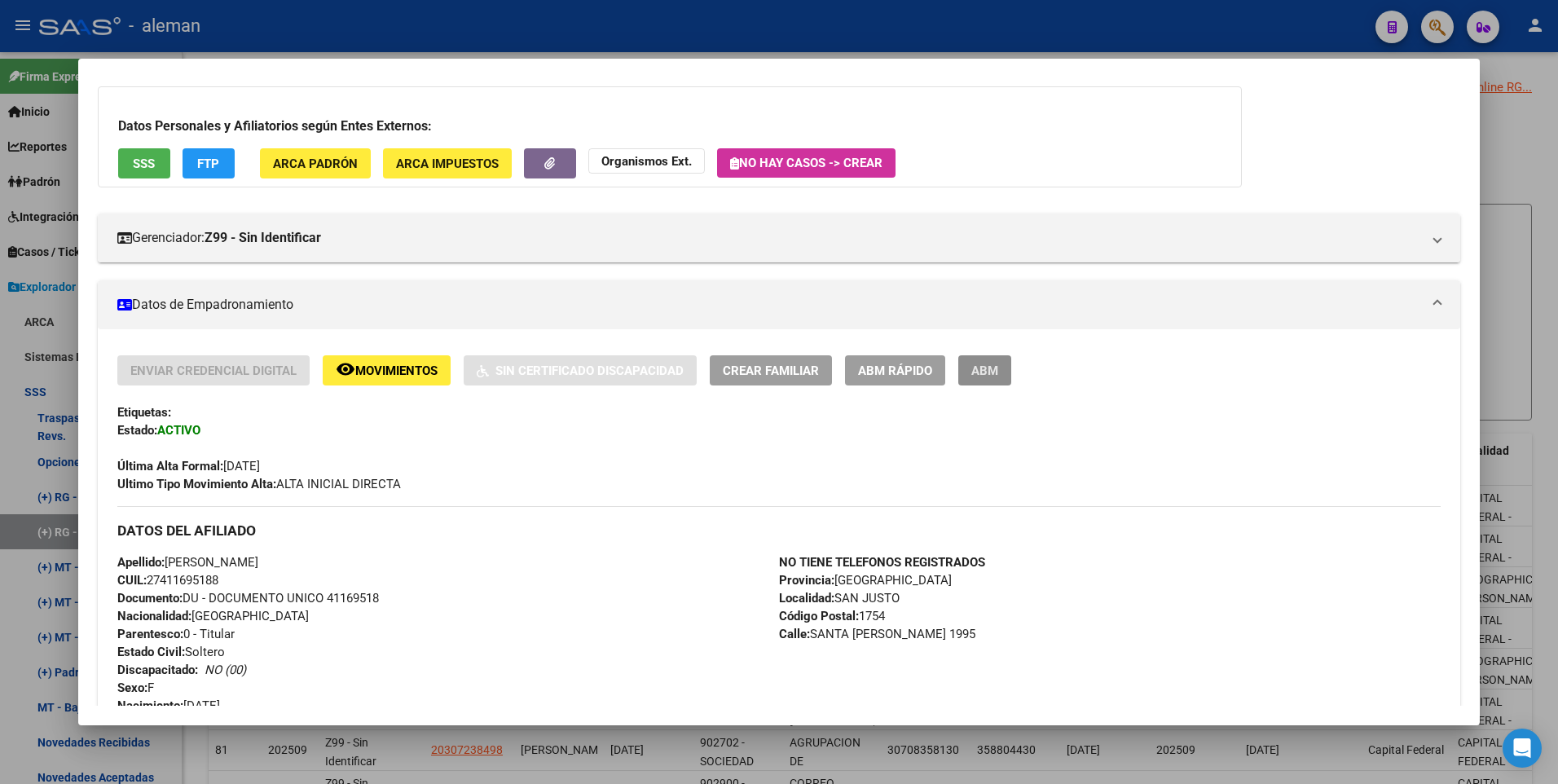
click at [984, 366] on span "ABM" at bounding box center [985, 370] width 27 height 14
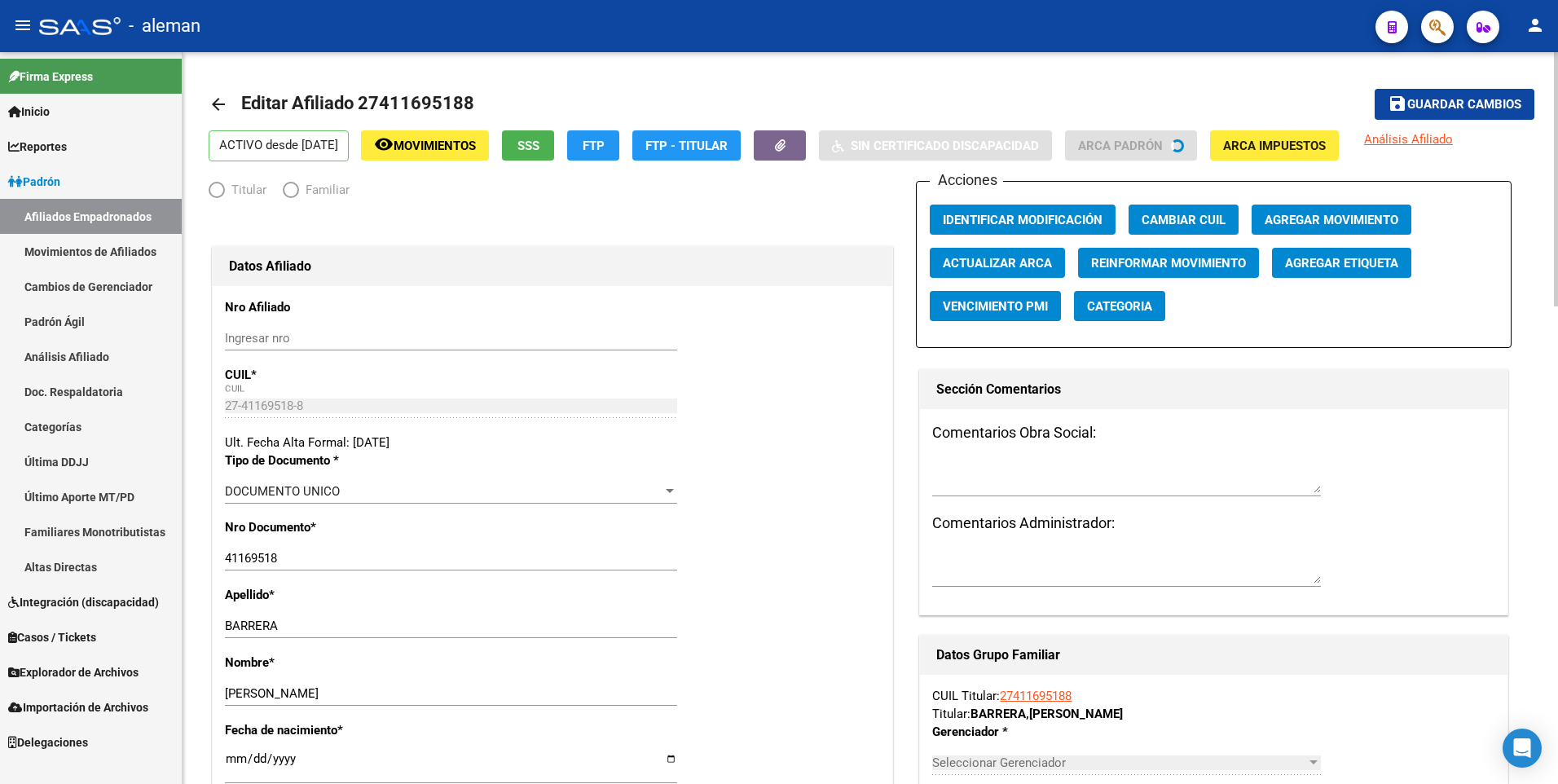
radio input "true"
type input "30-54586767-9"
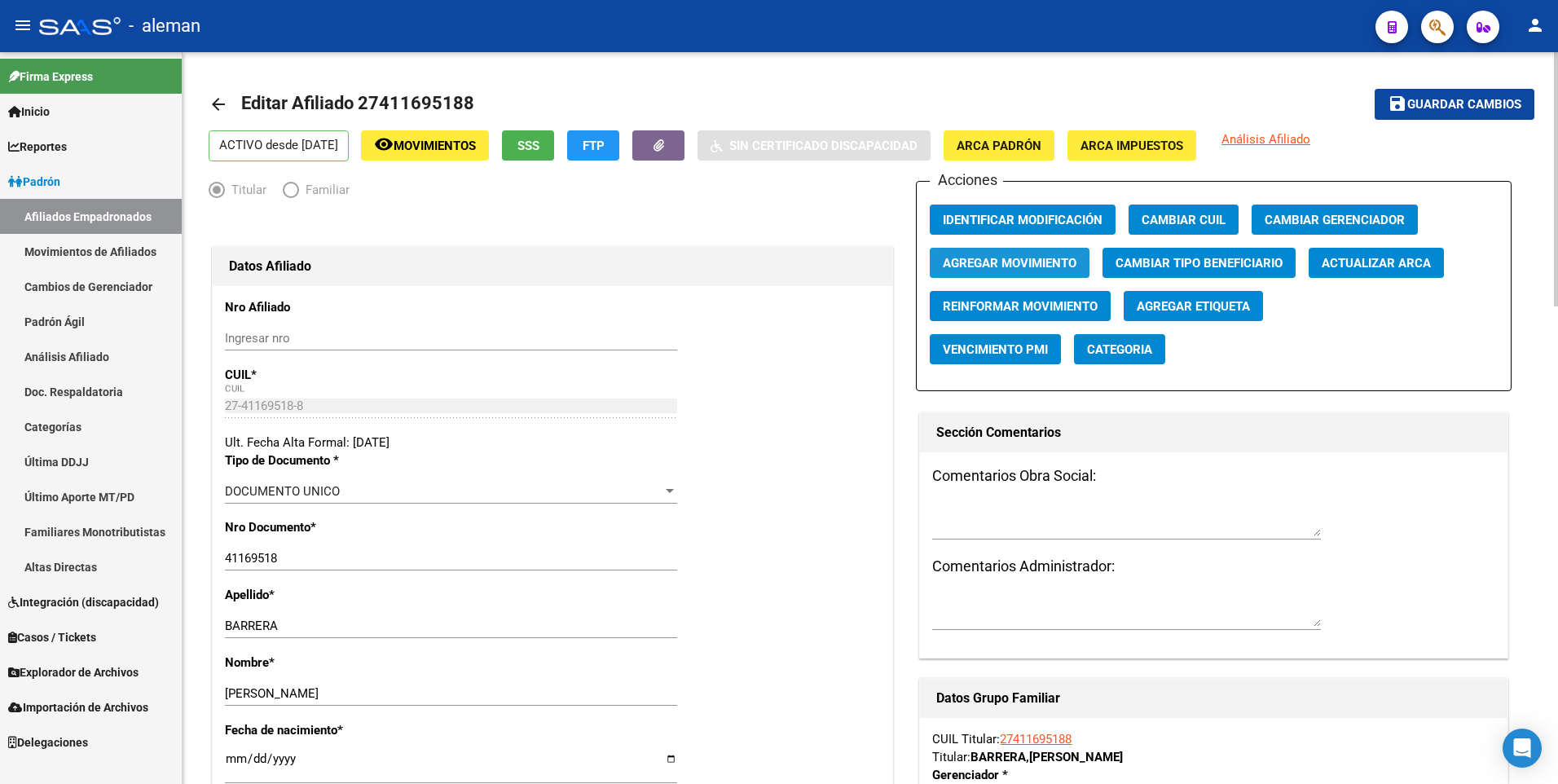
click at [1038, 259] on span "Agregar Movimiento" at bounding box center [1009, 263] width 133 height 14
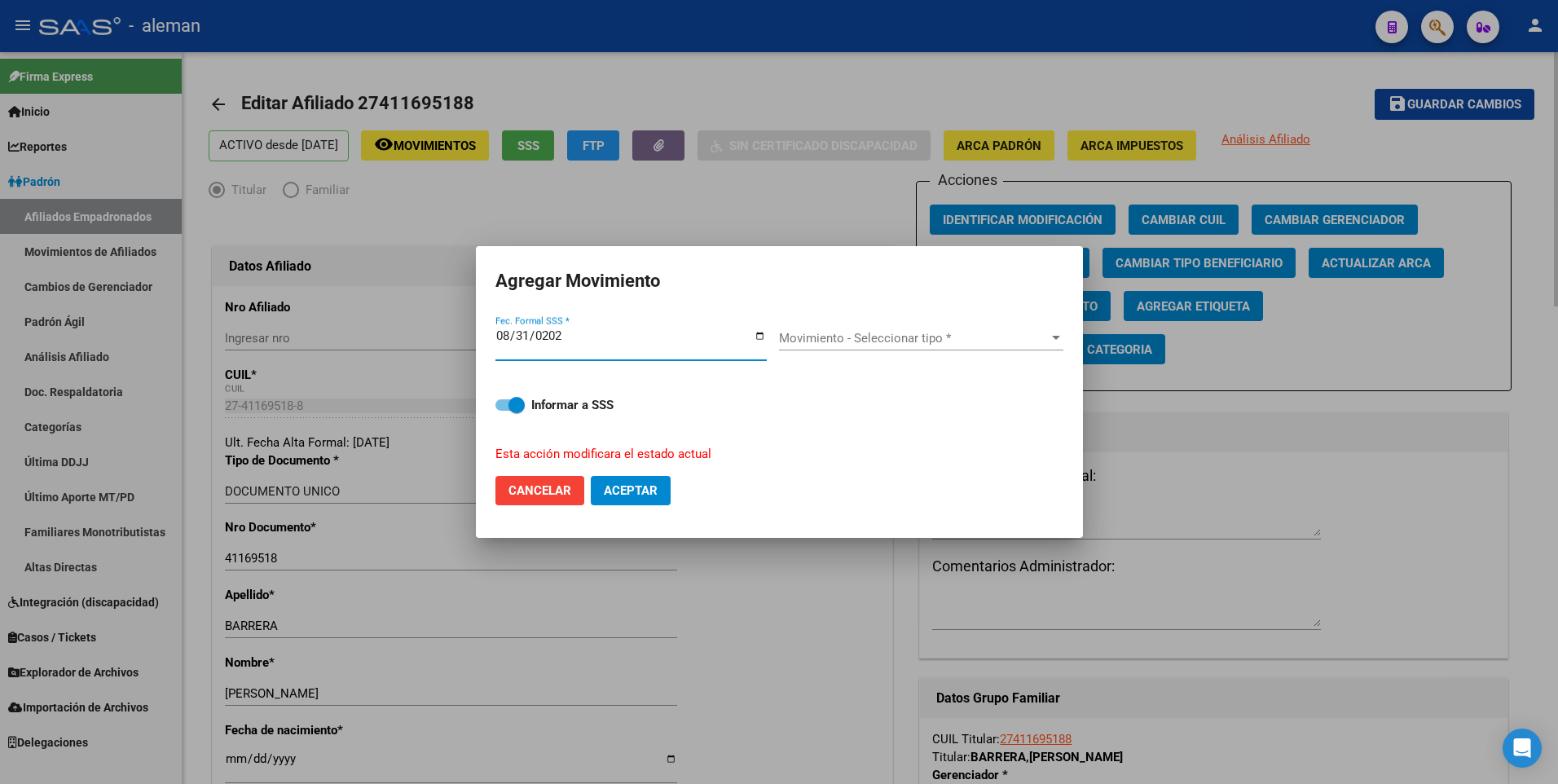
type input "[DATE]"
click at [591, 476] on button "Aceptar" at bounding box center [630, 490] width 80 height 29
click at [899, 335] on span "Movimiento - Seleccionar tipo *" at bounding box center [913, 337] width 269 height 14
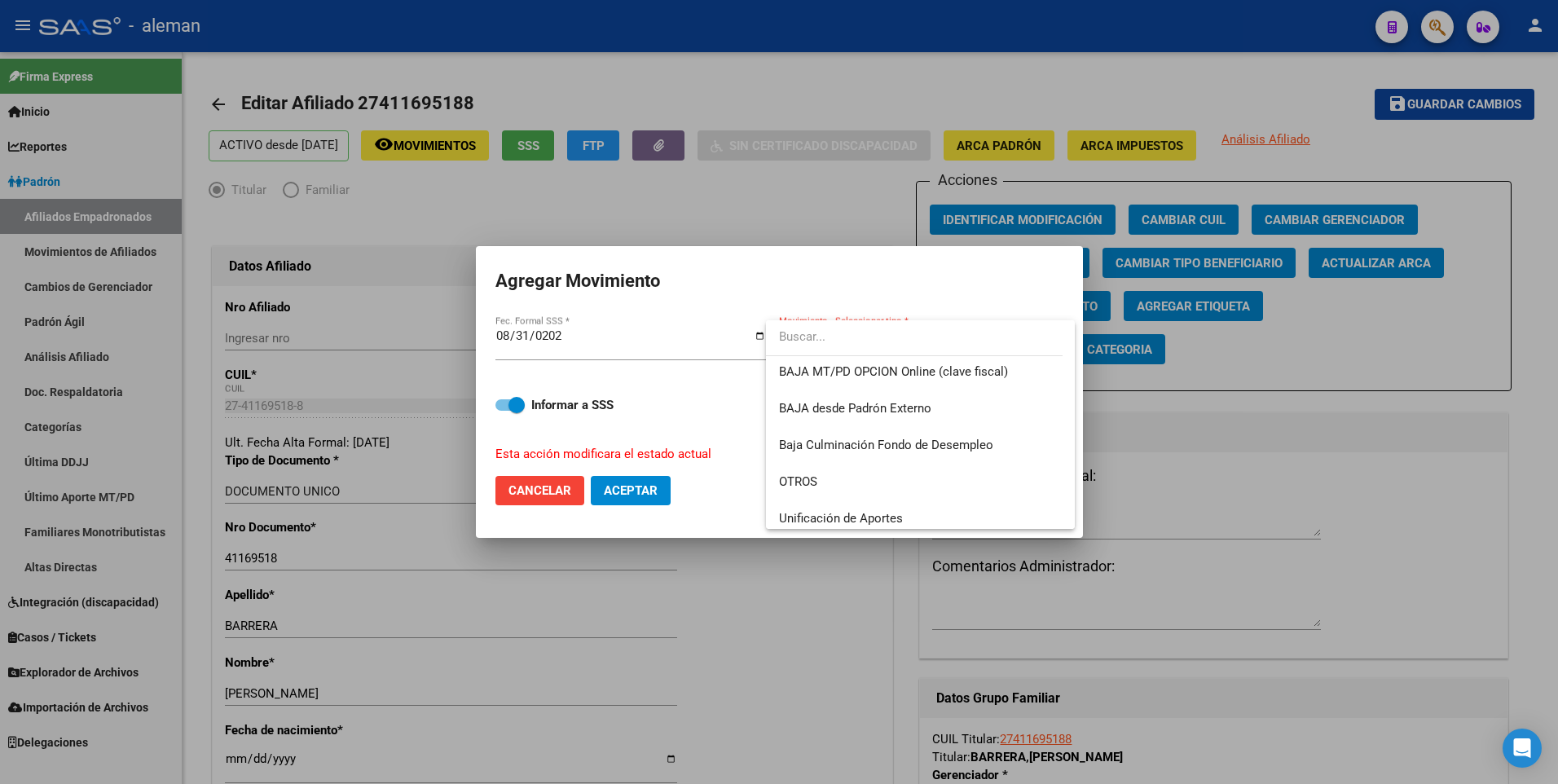
scroll to position [1022, 0]
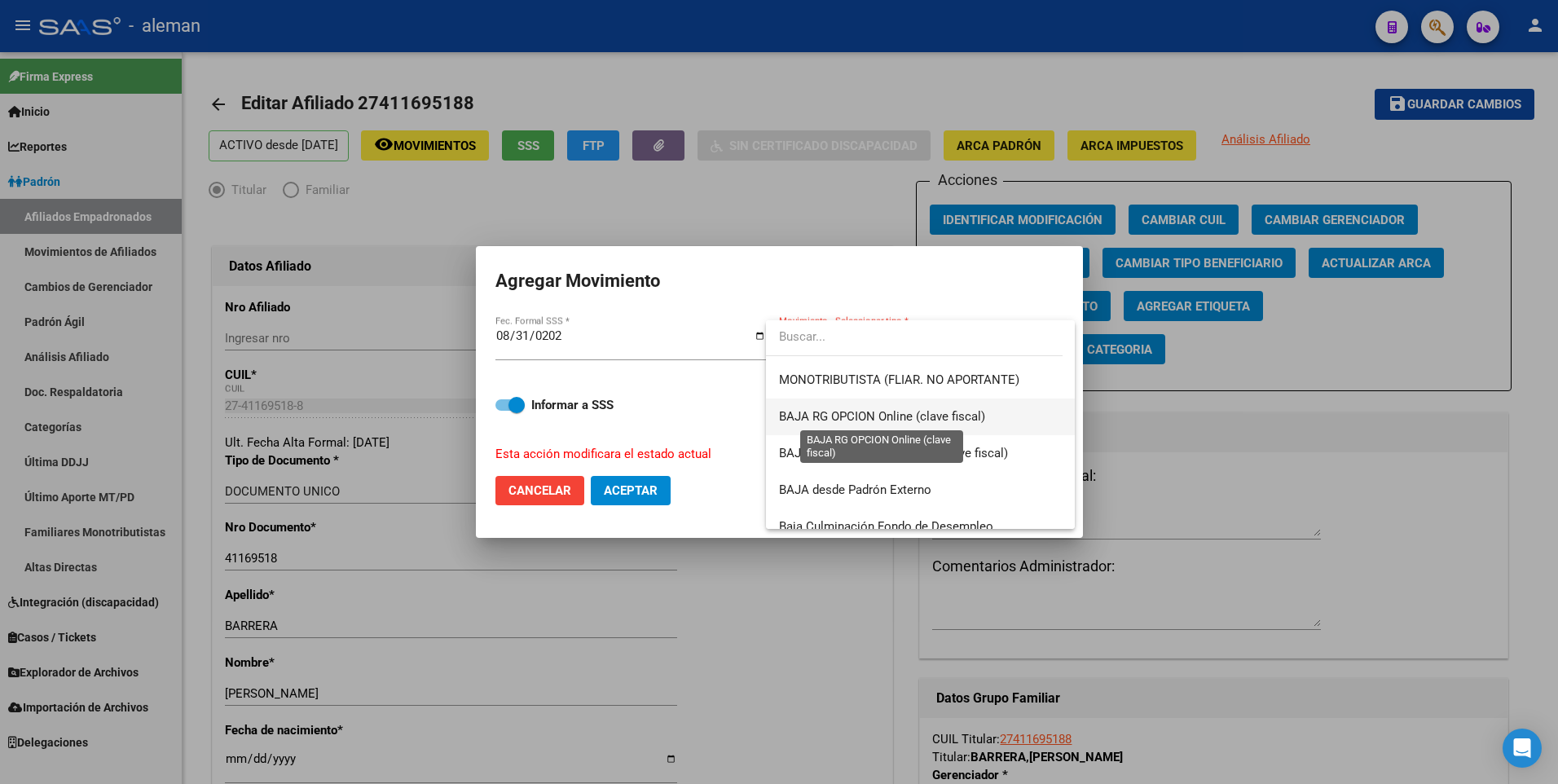
click at [851, 414] on span "BAJA RG OPCION Online (clave fiscal)" at bounding box center [882, 416] width 207 height 14
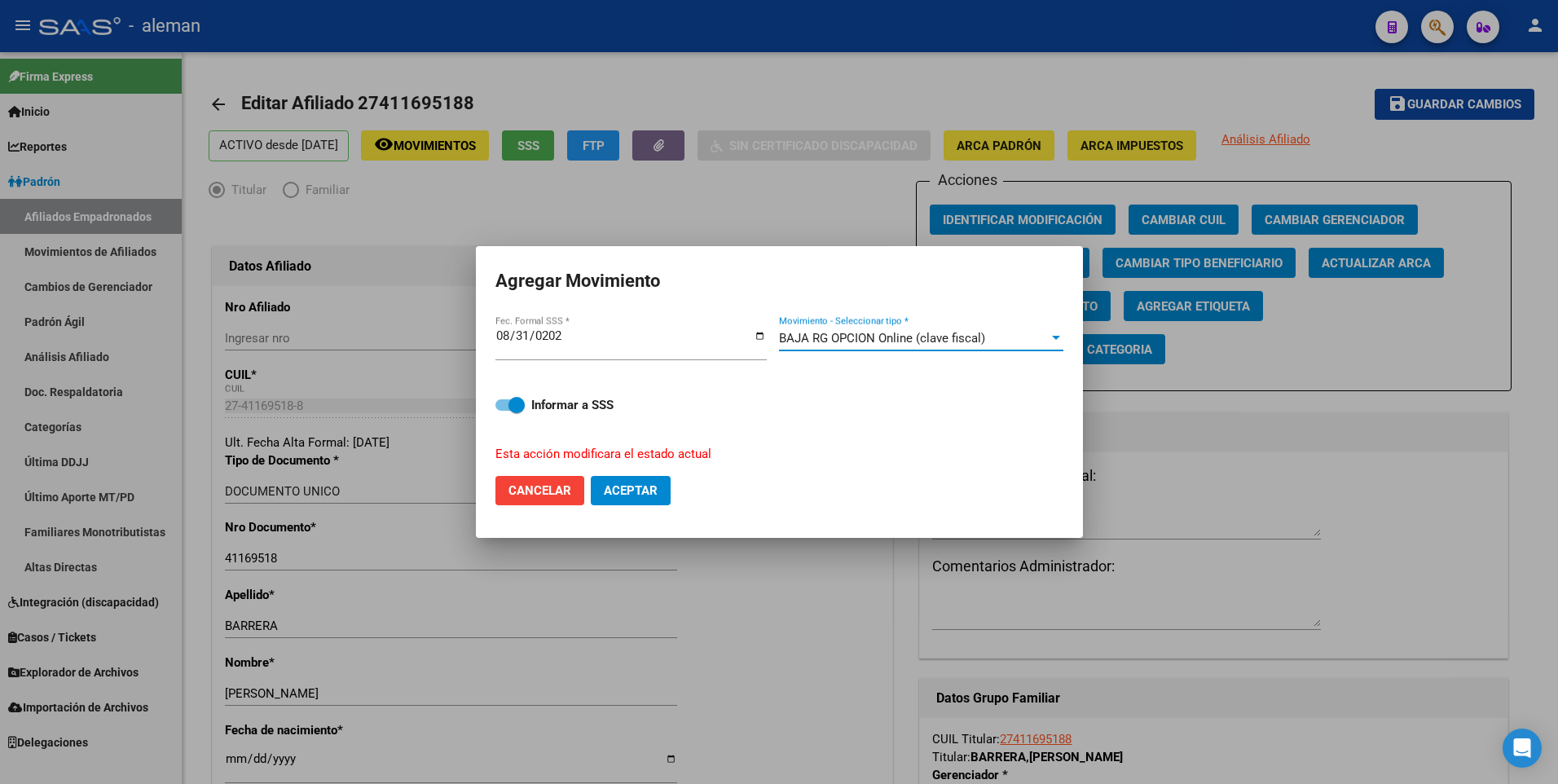
click at [612, 490] on span "Aceptar" at bounding box center [630, 490] width 54 height 14
checkbox input "false"
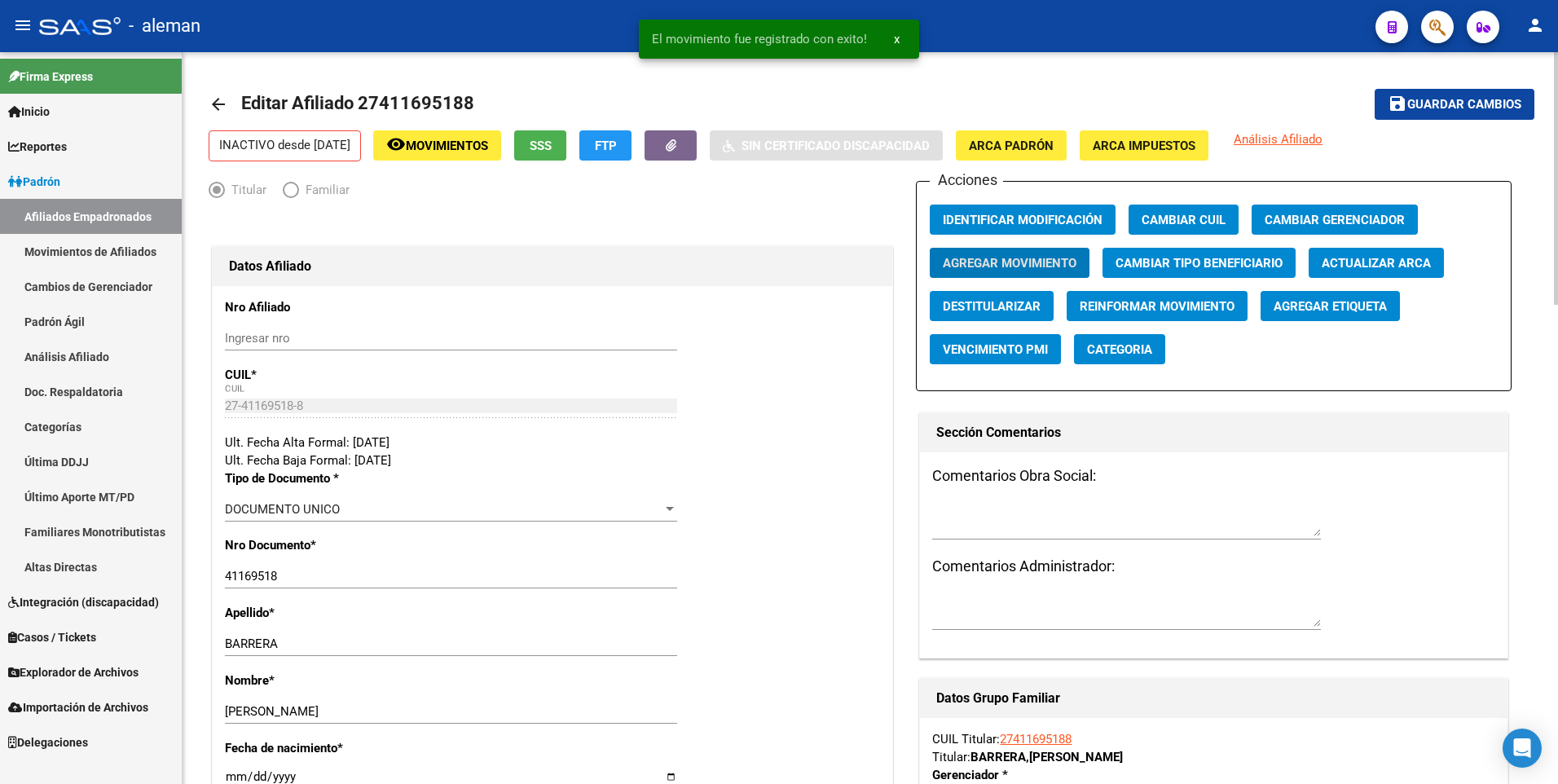
click at [217, 107] on mat-icon "arrow_back" at bounding box center [217, 104] width 19 height 19
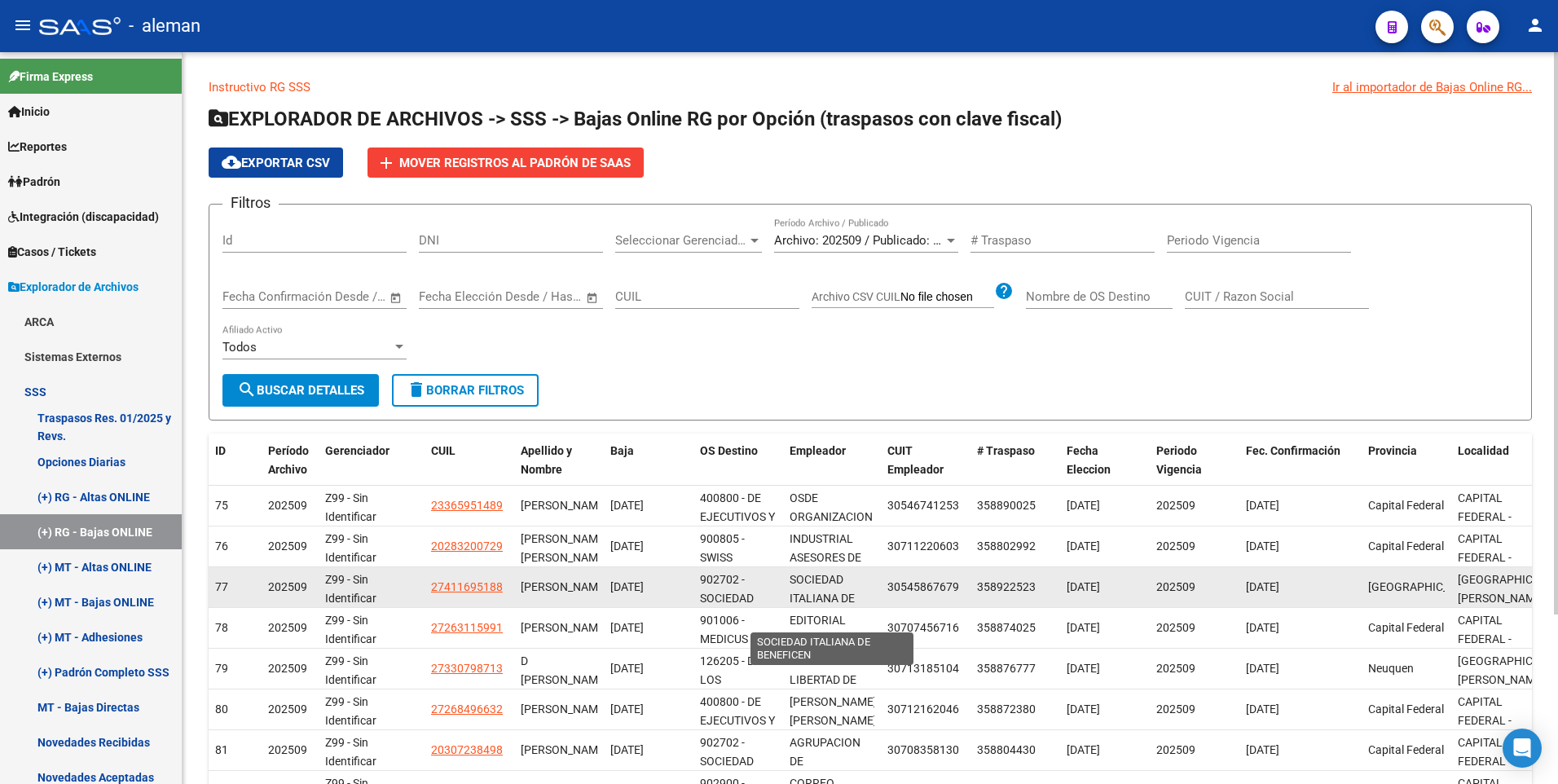
scroll to position [21, 0]
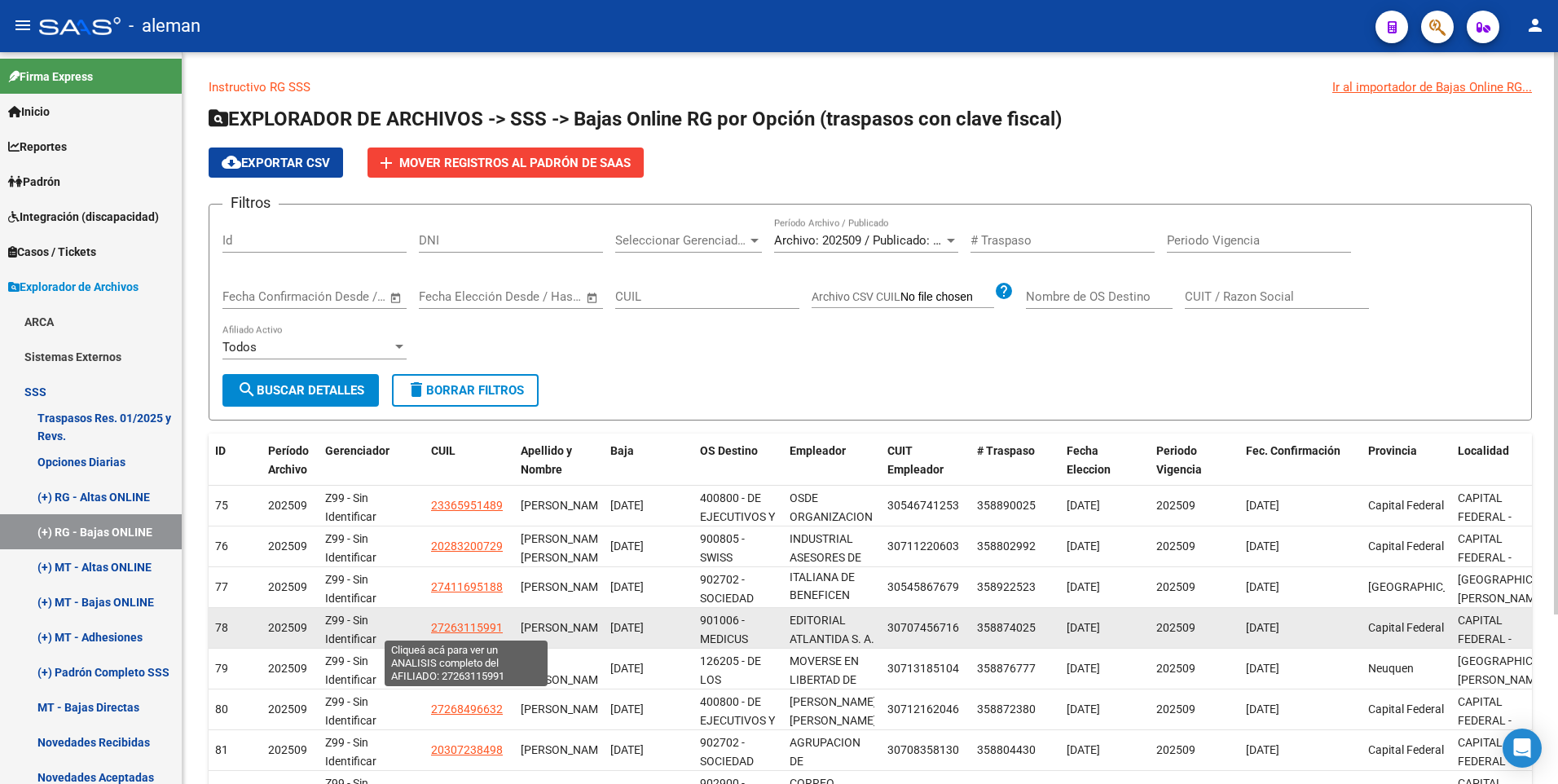
click at [477, 625] on span "27263115991" at bounding box center [466, 628] width 71 height 13
type textarea "27263115991"
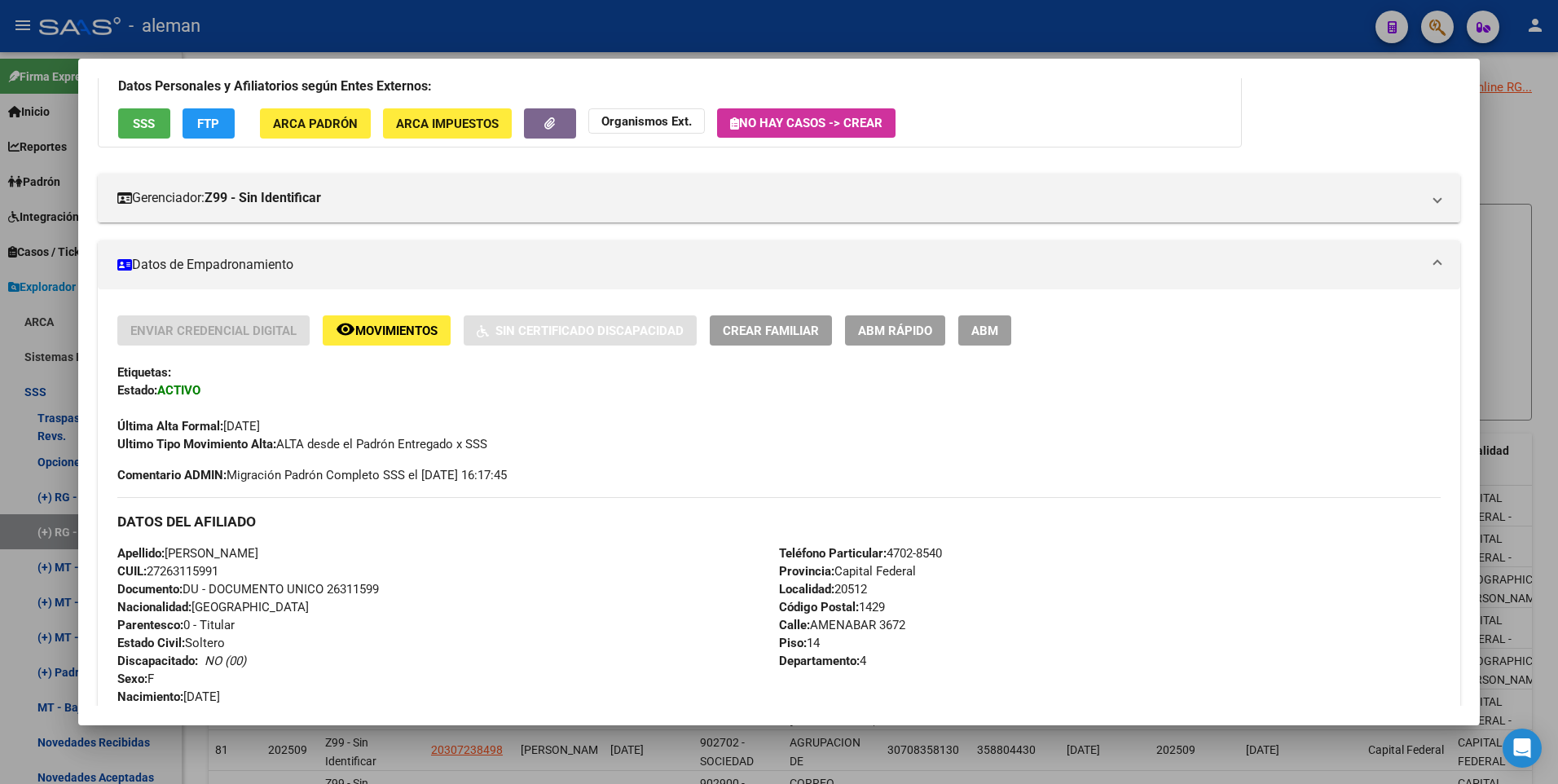
scroll to position [40, 0]
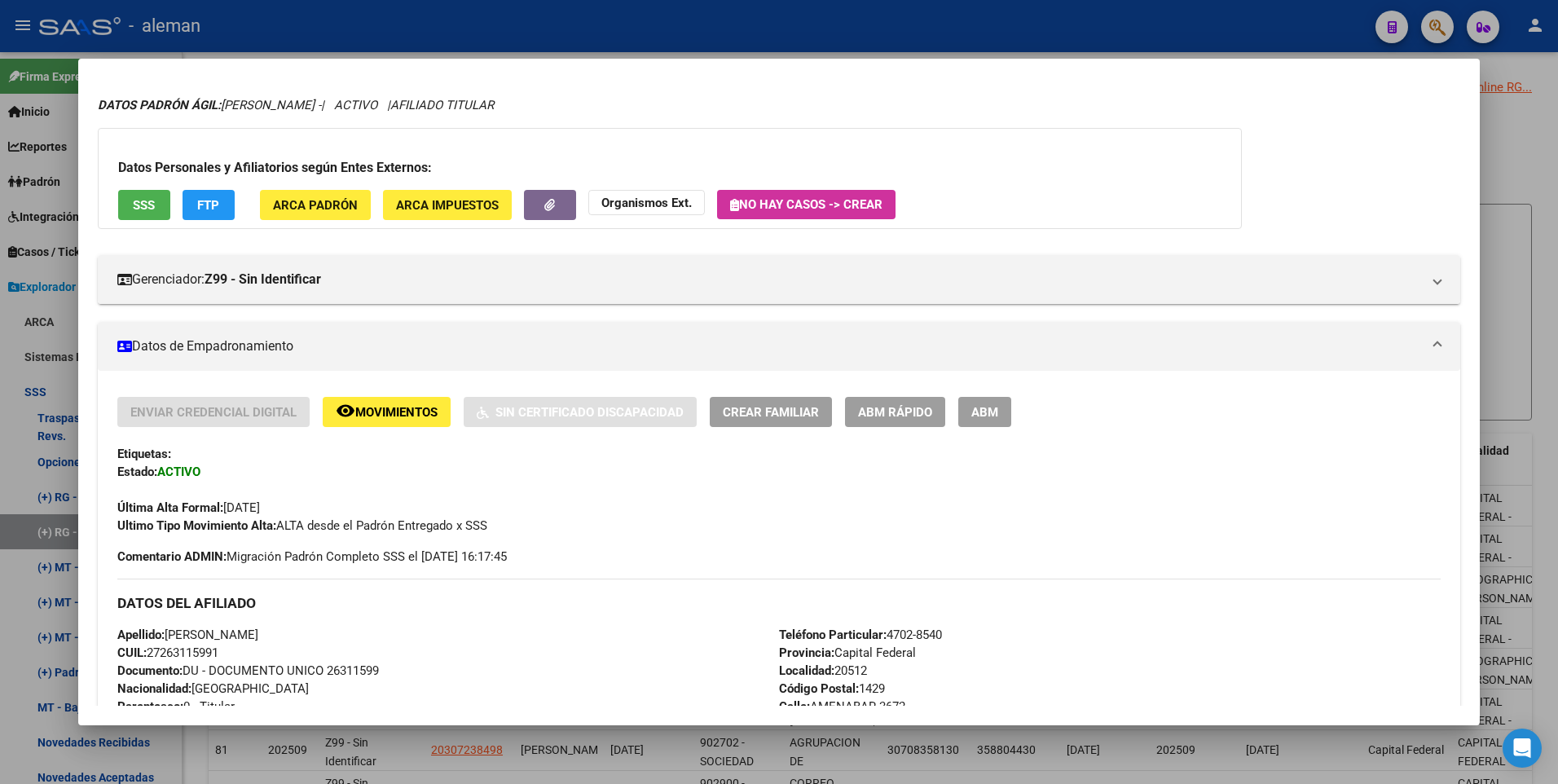
click at [988, 412] on span "ABM" at bounding box center [985, 411] width 27 height 14
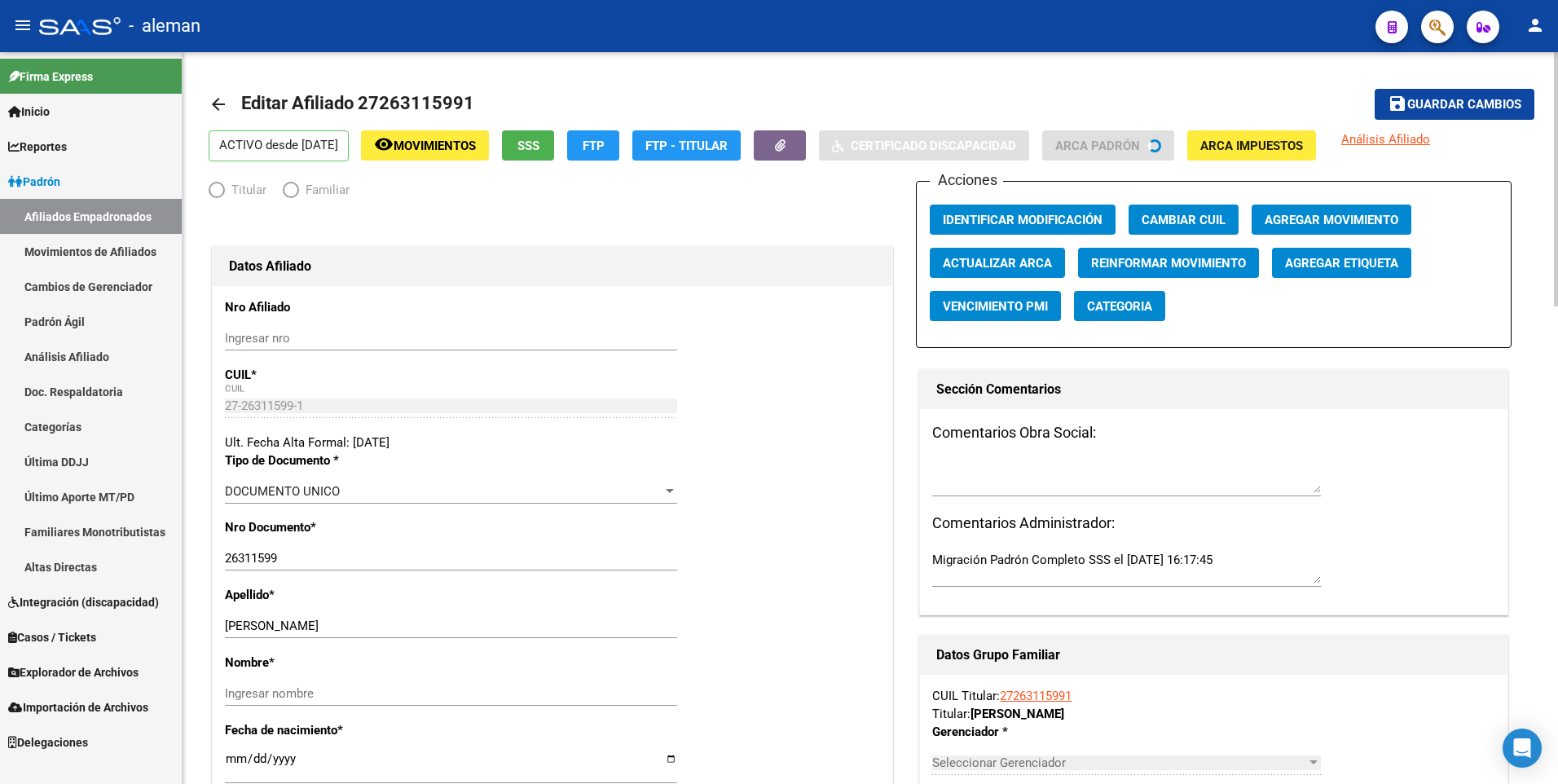
radio input "true"
type input "30-70745671-6"
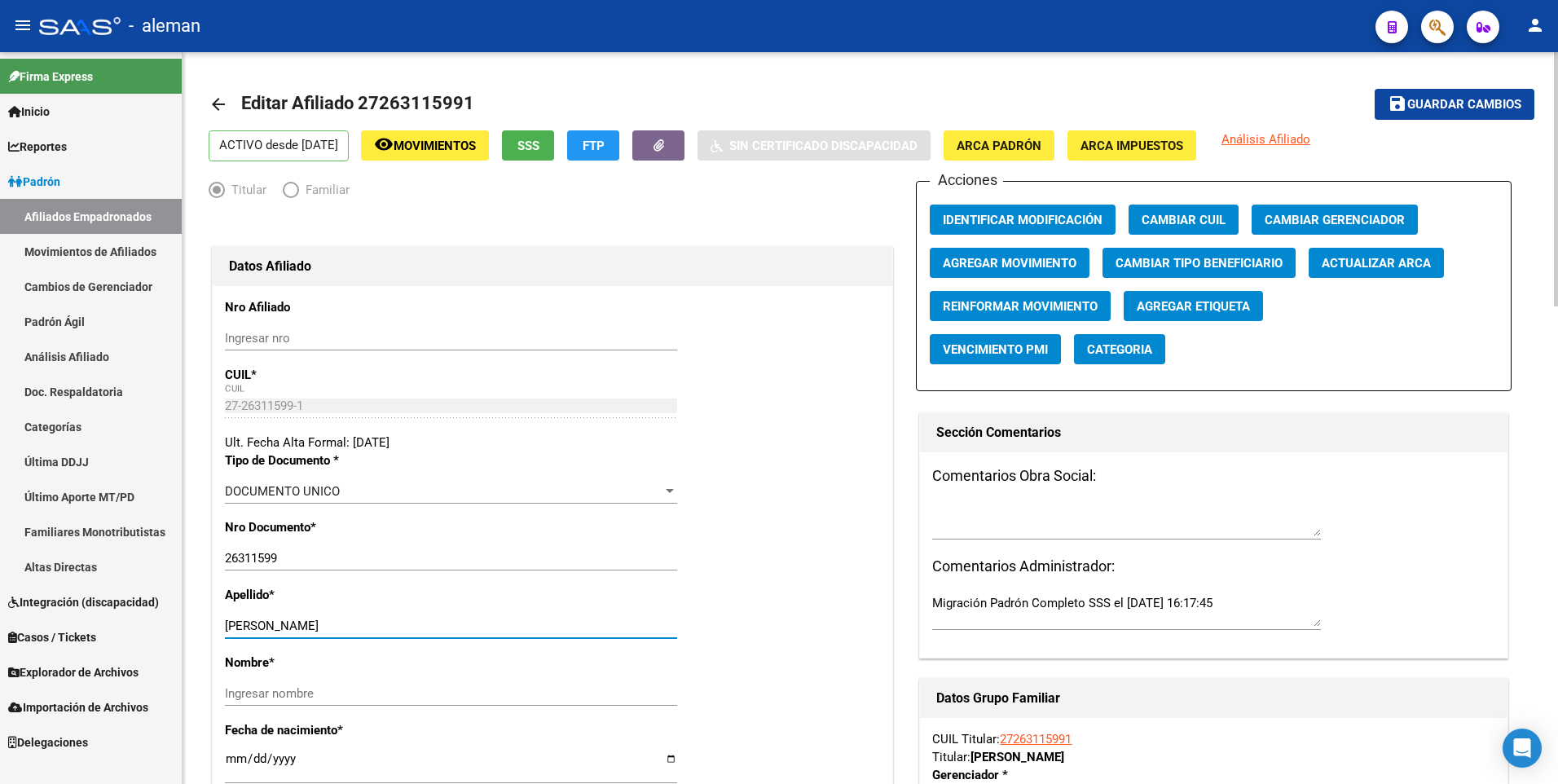
drag, startPoint x: 281, startPoint y: 625, endPoint x: 472, endPoint y: 623, distance: 191.0
click at [472, 623] on input "[PERSON_NAME]" at bounding box center [451, 625] width 452 height 14
click at [462, 701] on div "Ingresar nombre" at bounding box center [451, 693] width 452 height 24
paste input "[PERSON_NAME]"
type input "[PERSON_NAME]"
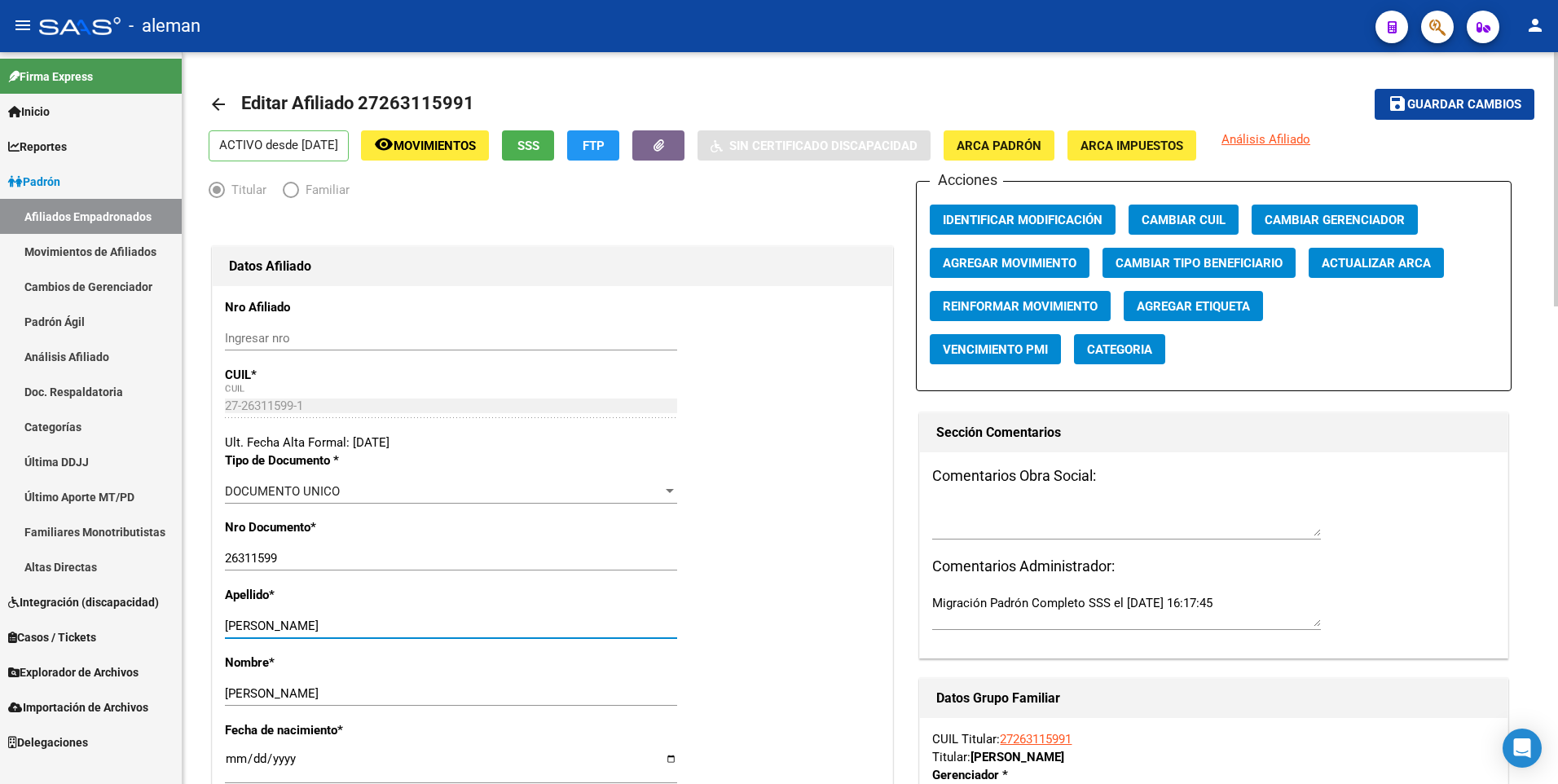
drag, startPoint x: 280, startPoint y: 626, endPoint x: 557, endPoint y: 625, distance: 277.0
click at [557, 625] on input "[PERSON_NAME]" at bounding box center [451, 625] width 452 height 14
type input "NOVELLA"
click at [1049, 257] on span "Agregar Movimiento" at bounding box center [1009, 263] width 133 height 14
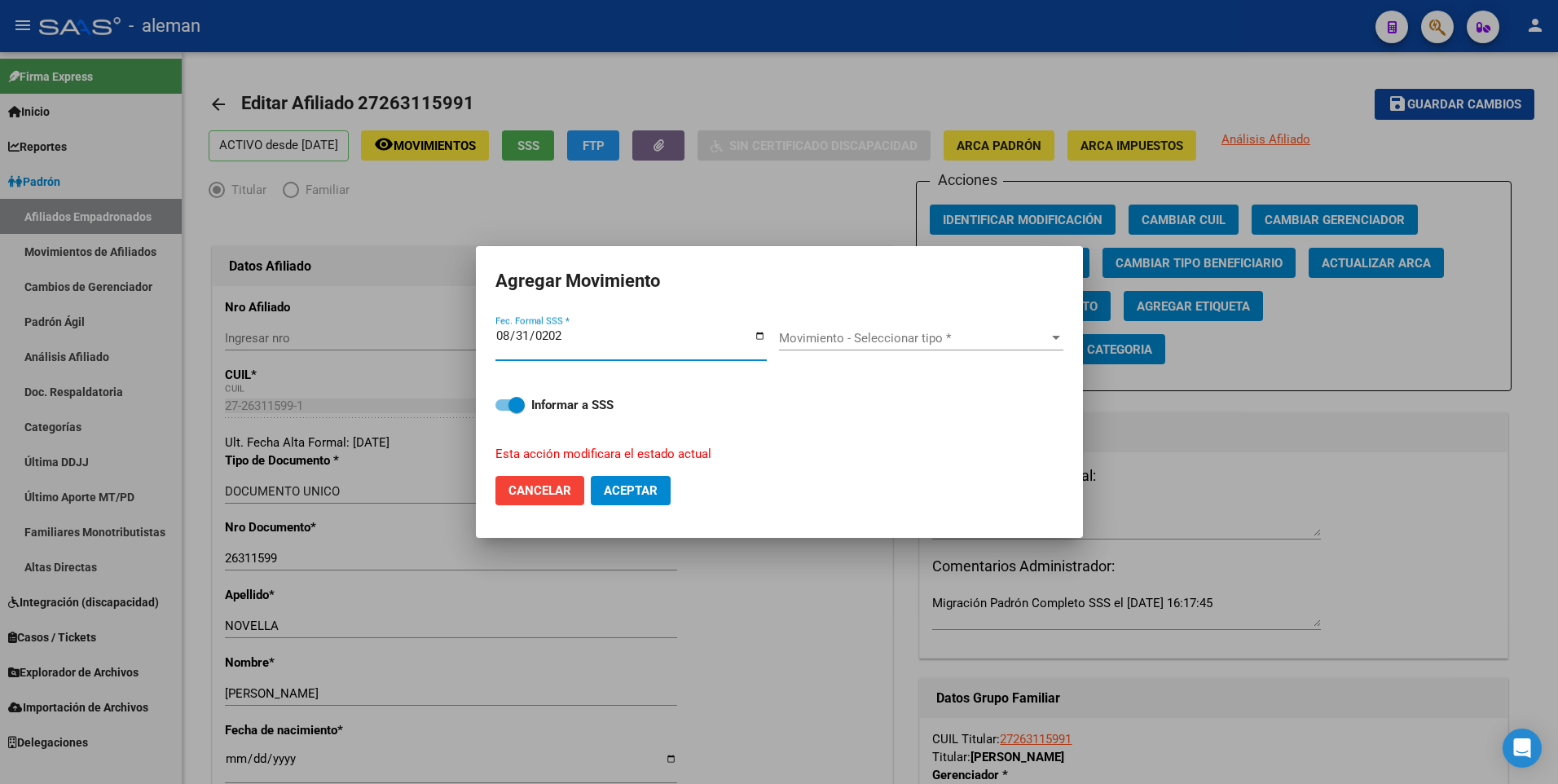
type input "[DATE]"
click at [591, 476] on button "Aceptar" at bounding box center [630, 490] width 80 height 29
click at [849, 332] on span "Movimiento - Seleccionar tipo *" at bounding box center [913, 337] width 269 height 14
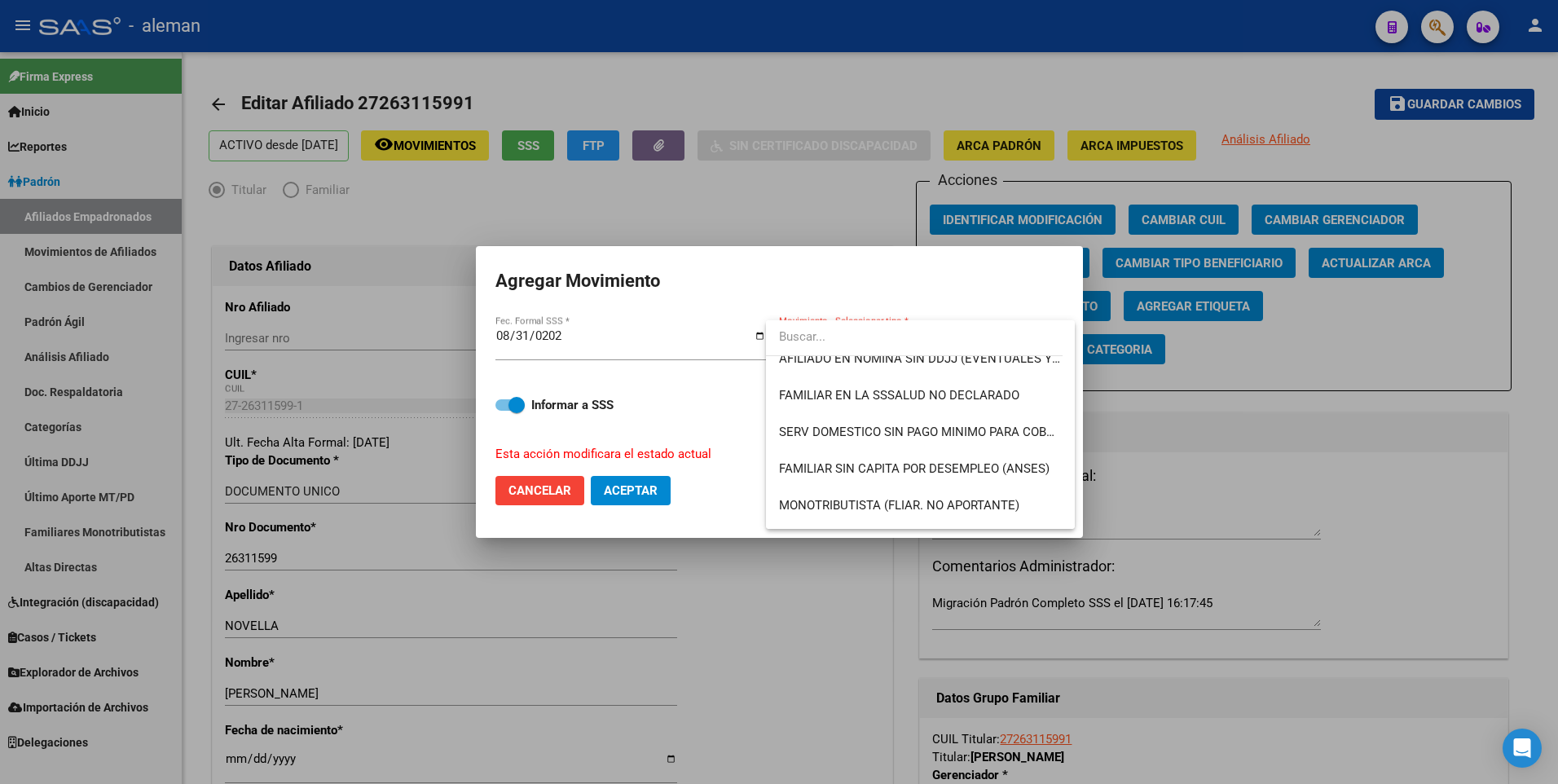
scroll to position [1059, 0]
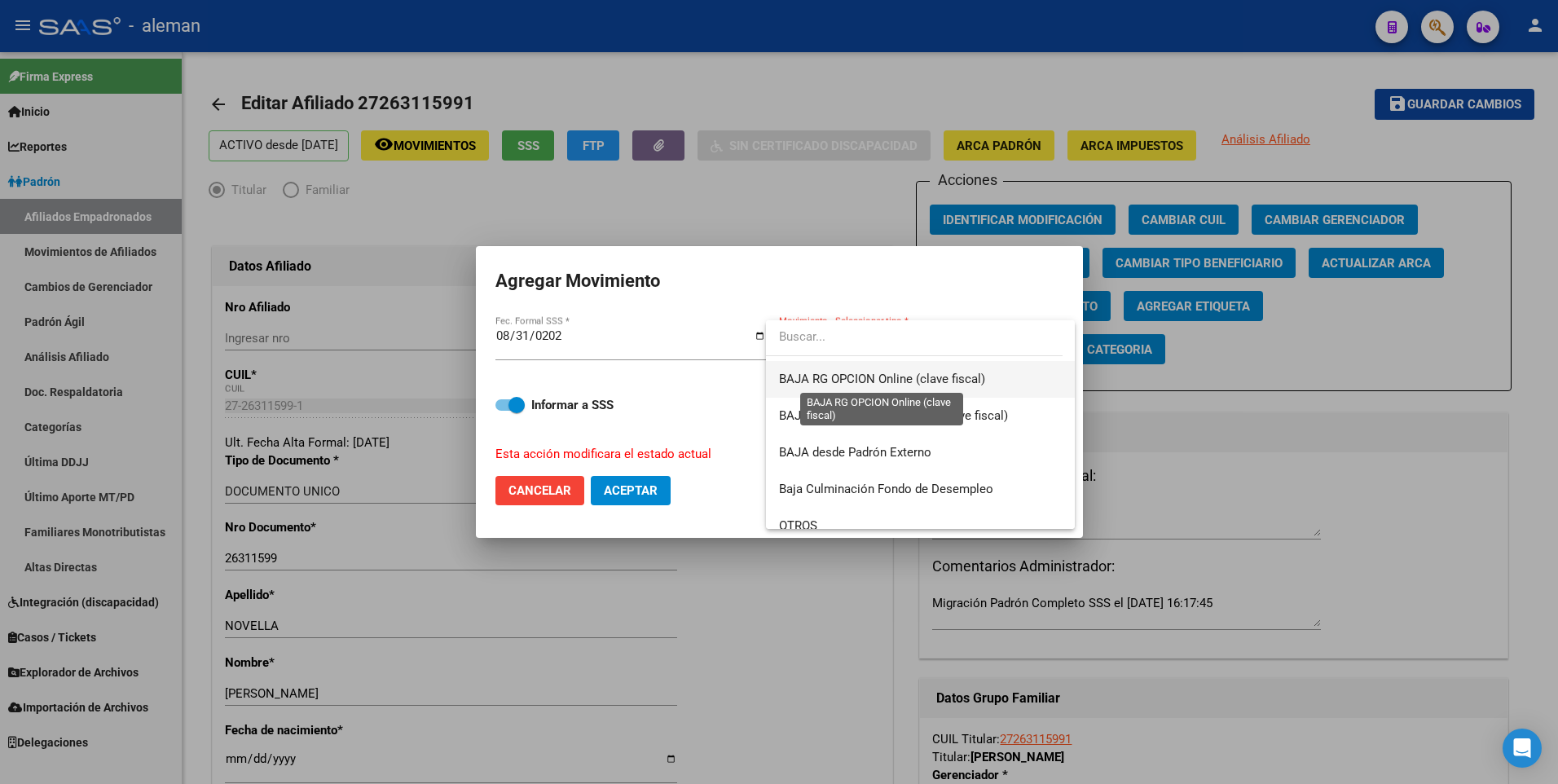
click at [891, 373] on span "BAJA RG OPCION Online (clave fiscal)" at bounding box center [882, 379] width 207 height 14
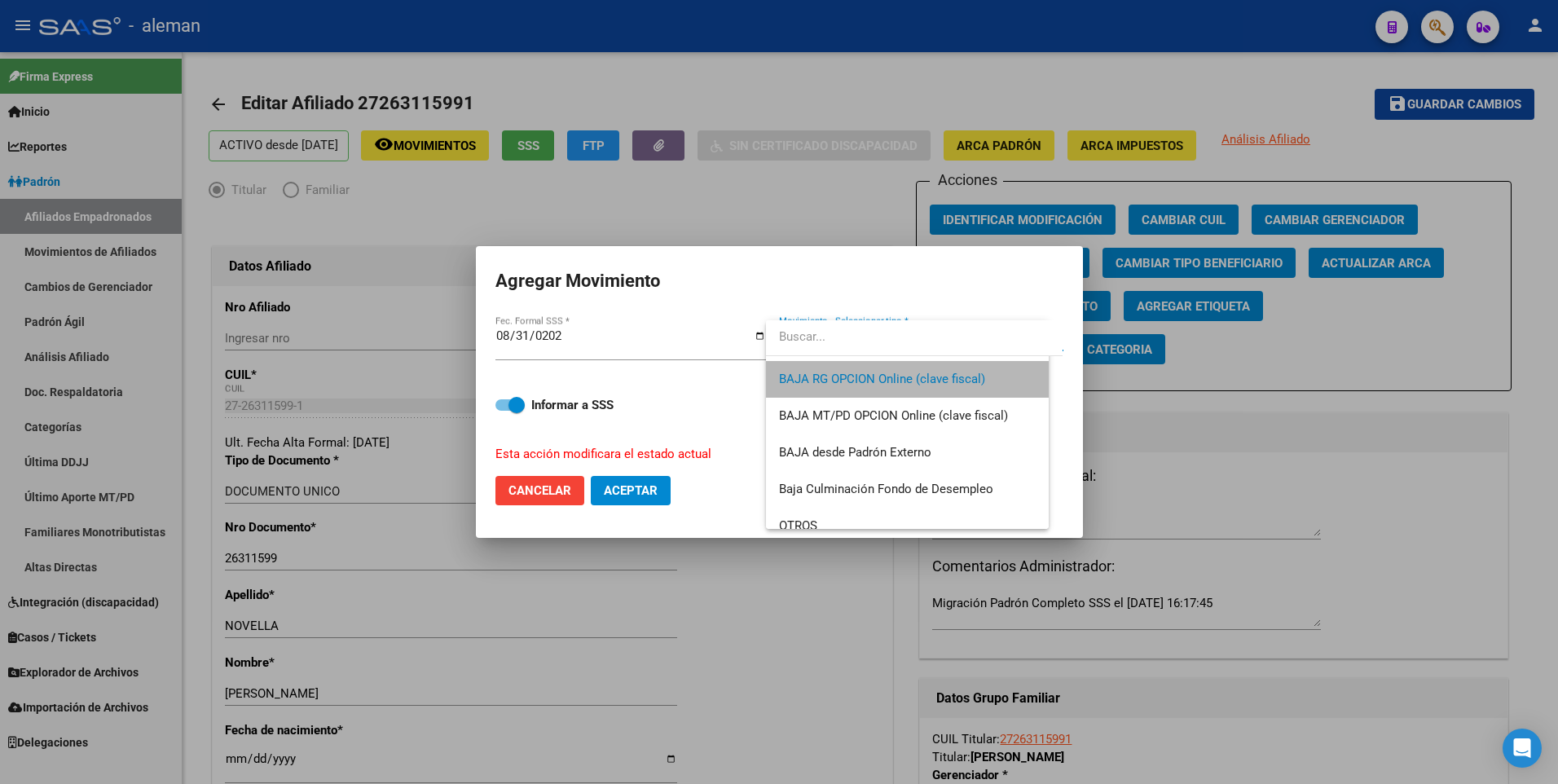
scroll to position [1064, 0]
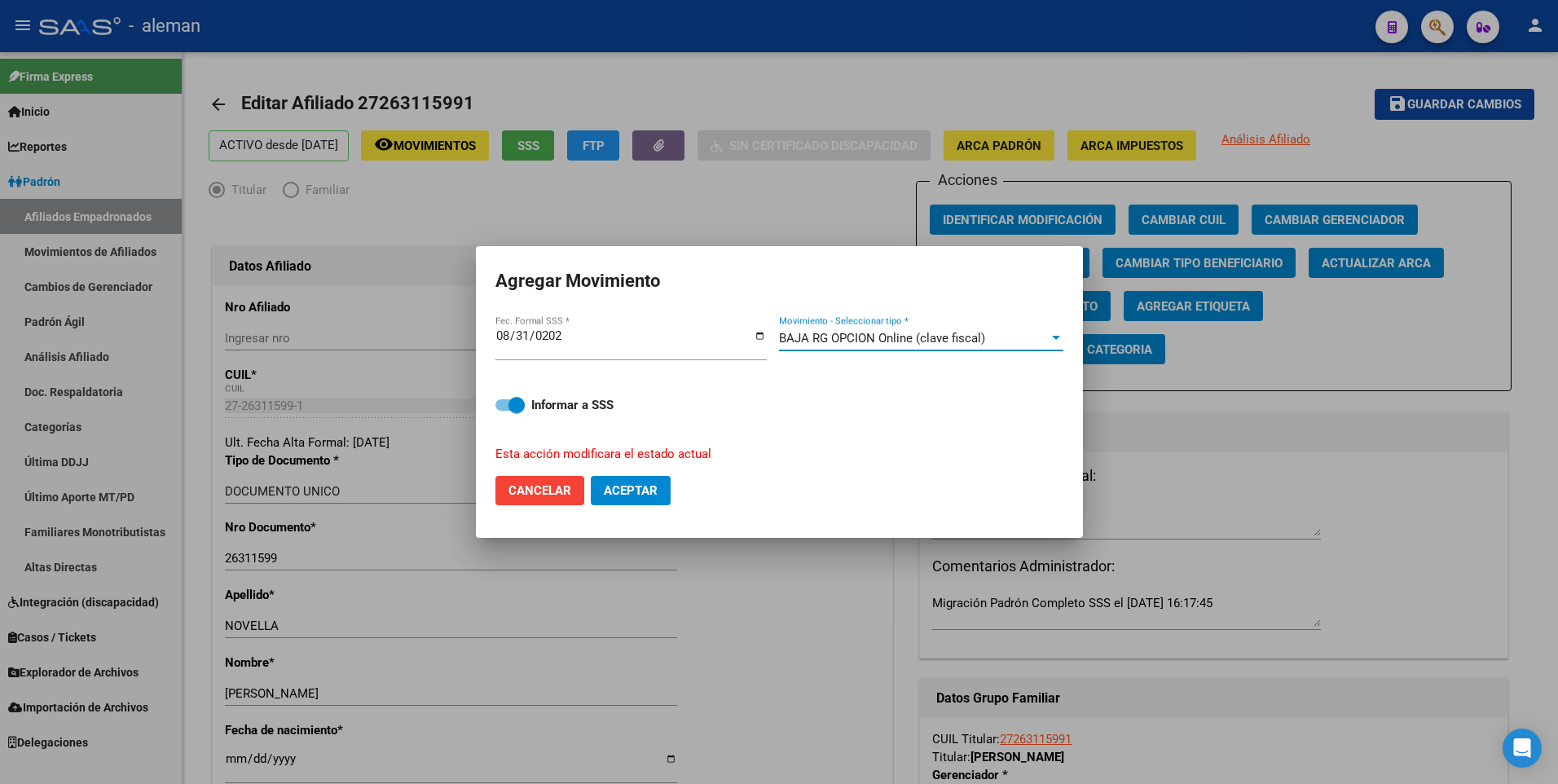
click at [640, 495] on span "Aceptar" at bounding box center [630, 490] width 54 height 14
checkbox input "false"
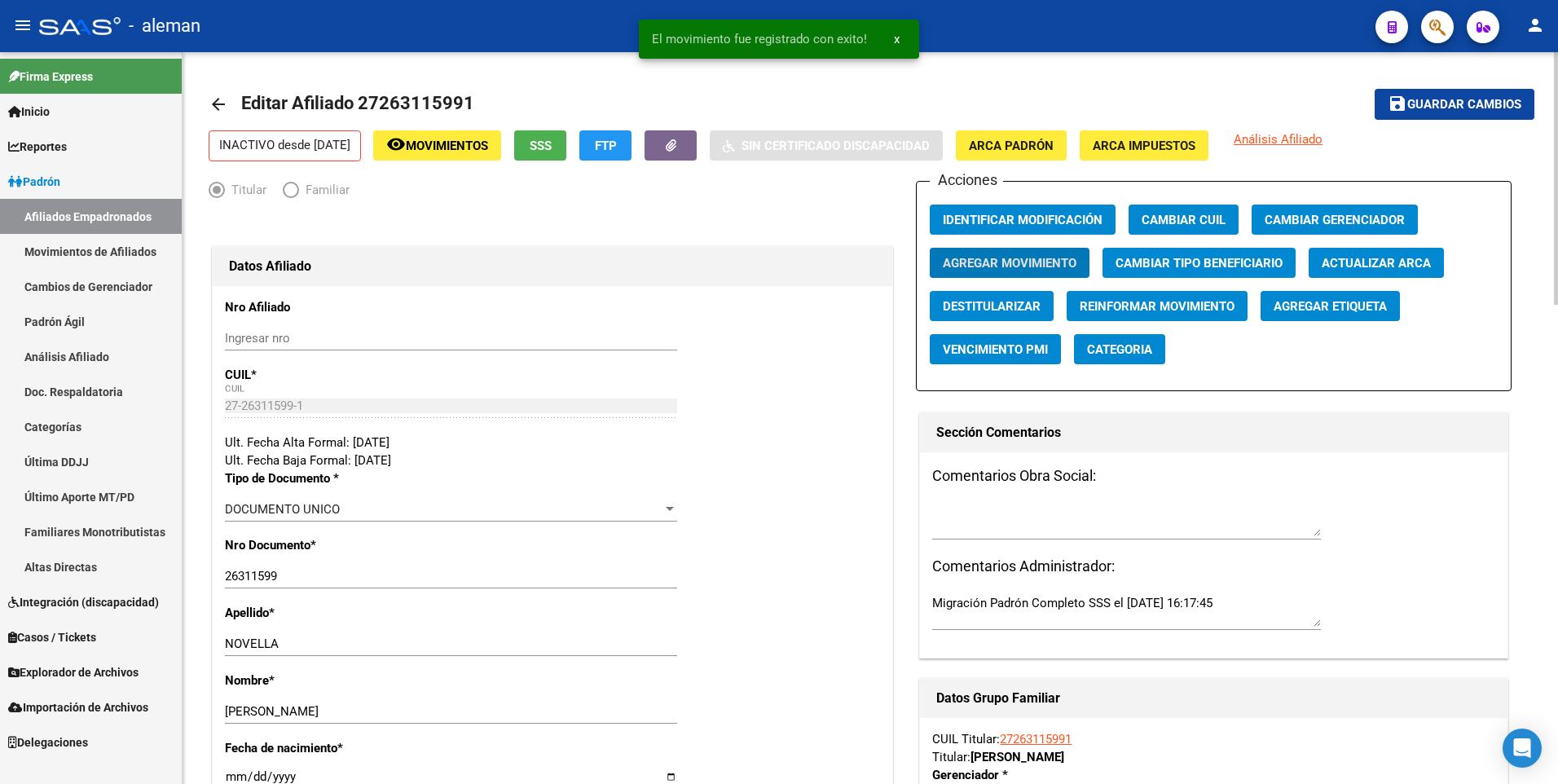
click at [217, 104] on mat-icon "arrow_back" at bounding box center [217, 104] width 19 height 19
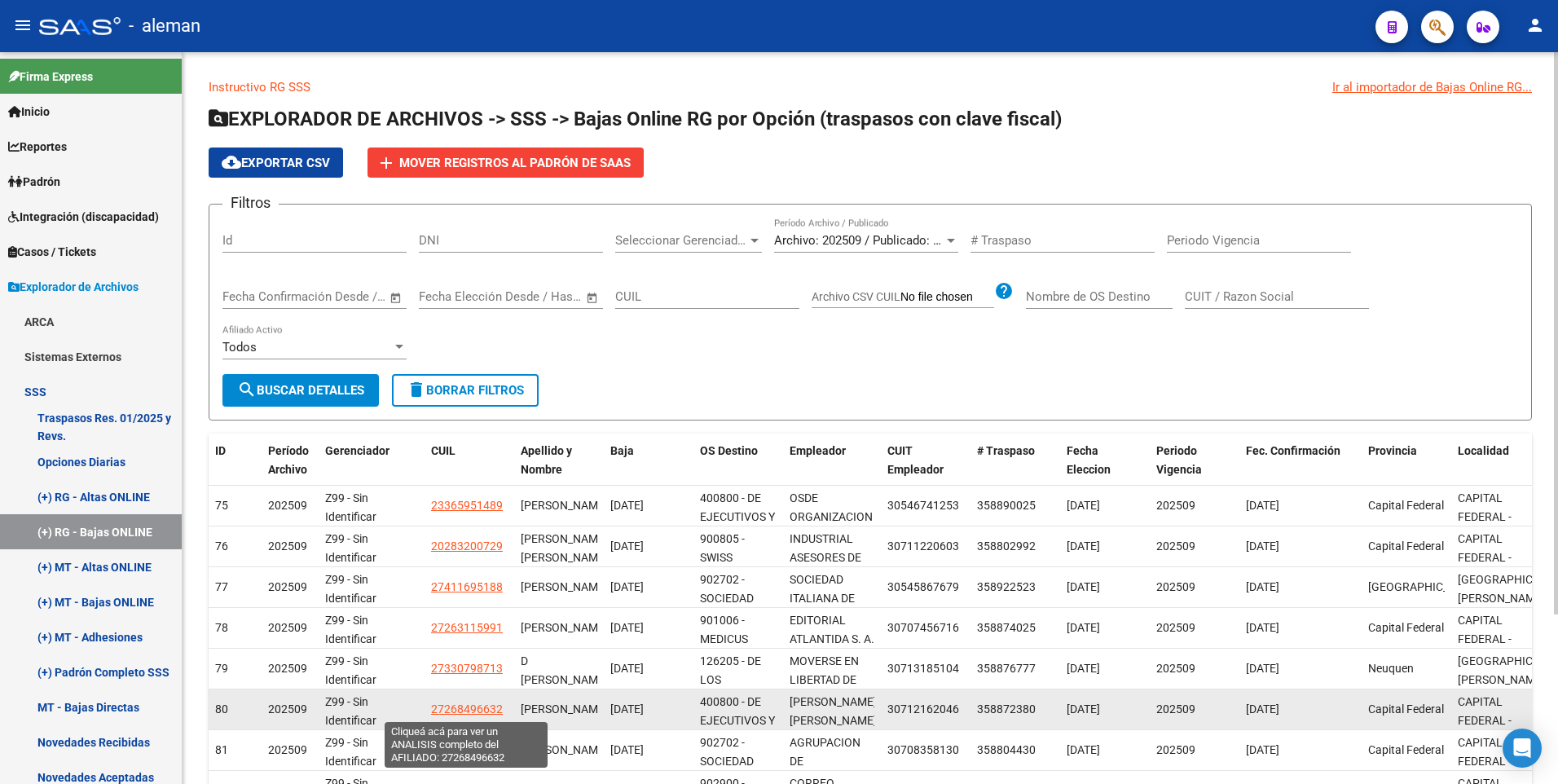
click at [467, 704] on span "27268496632" at bounding box center [466, 709] width 71 height 13
type textarea "27268496632"
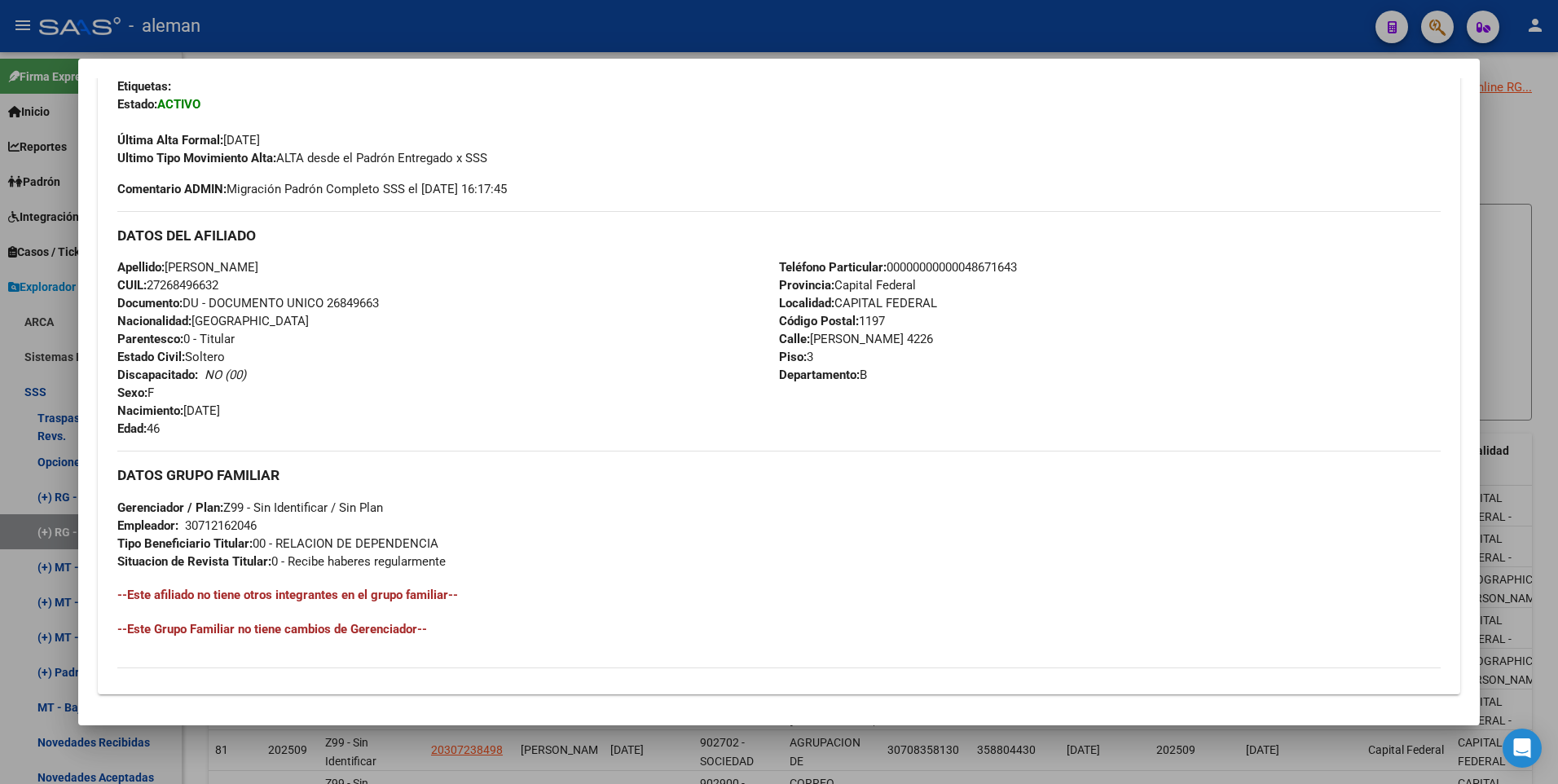
scroll to position [326, 0]
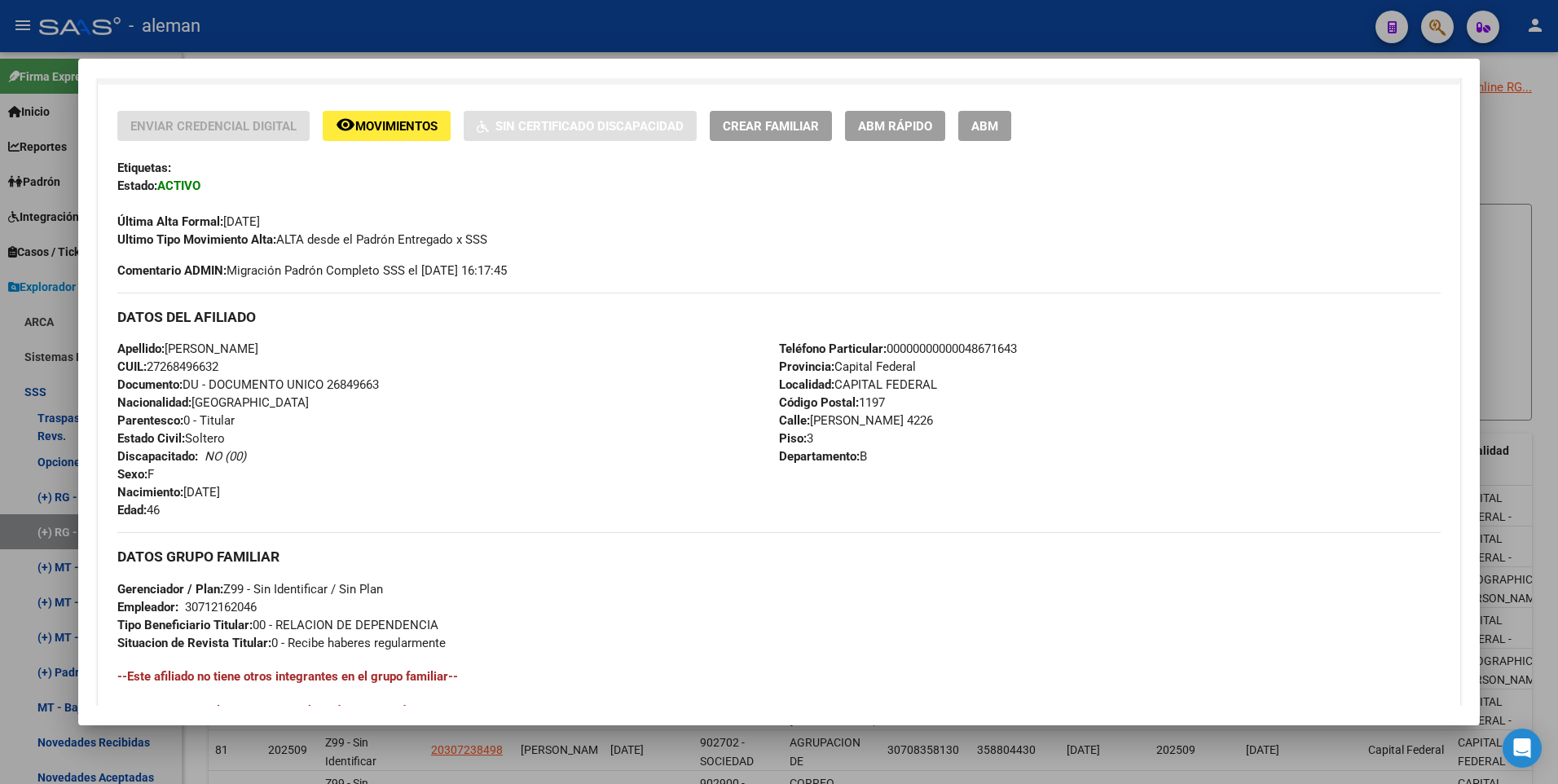
click at [981, 129] on span "ABM" at bounding box center [985, 126] width 27 height 14
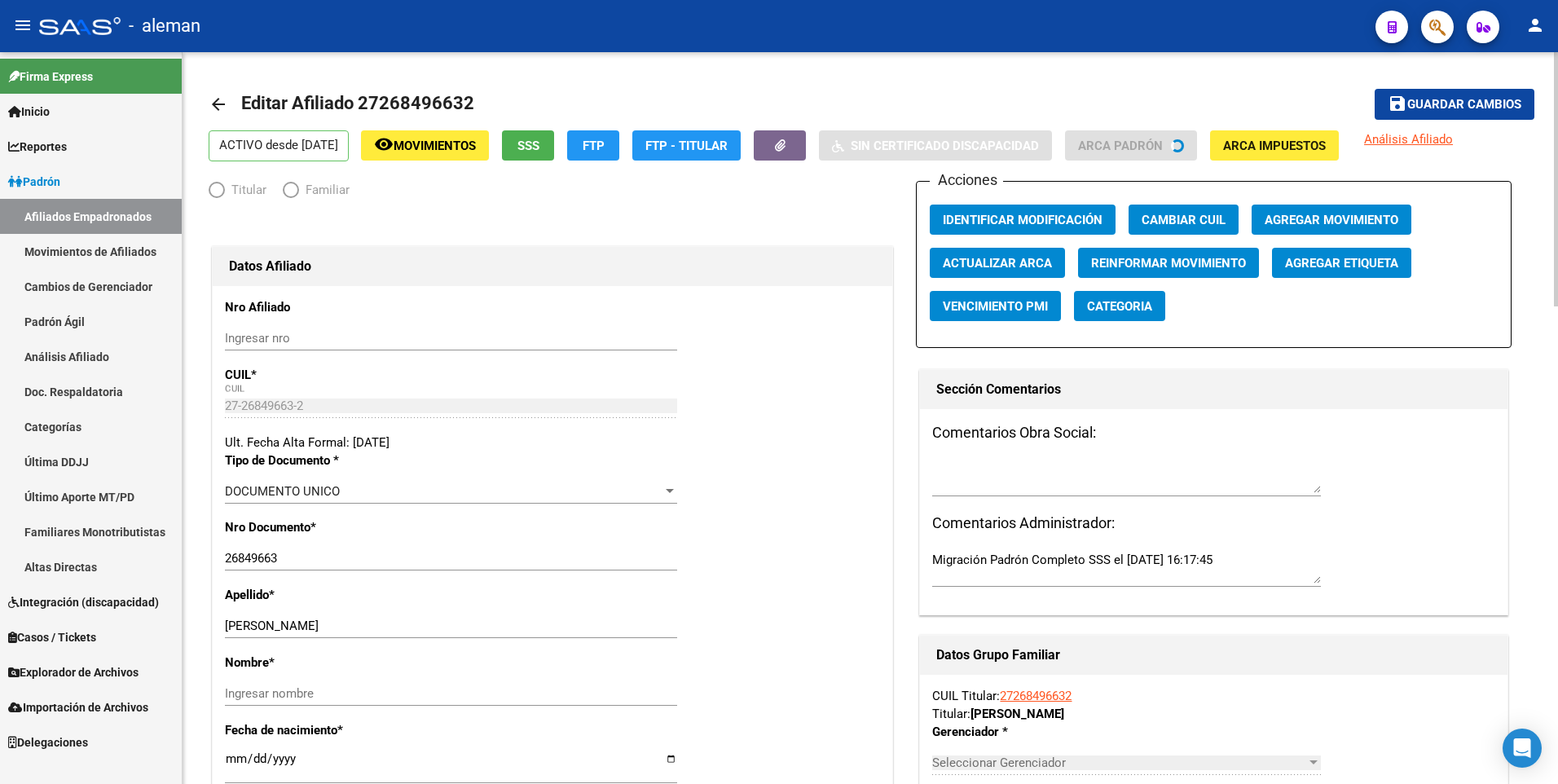
radio input "true"
type input "30-71216204-6"
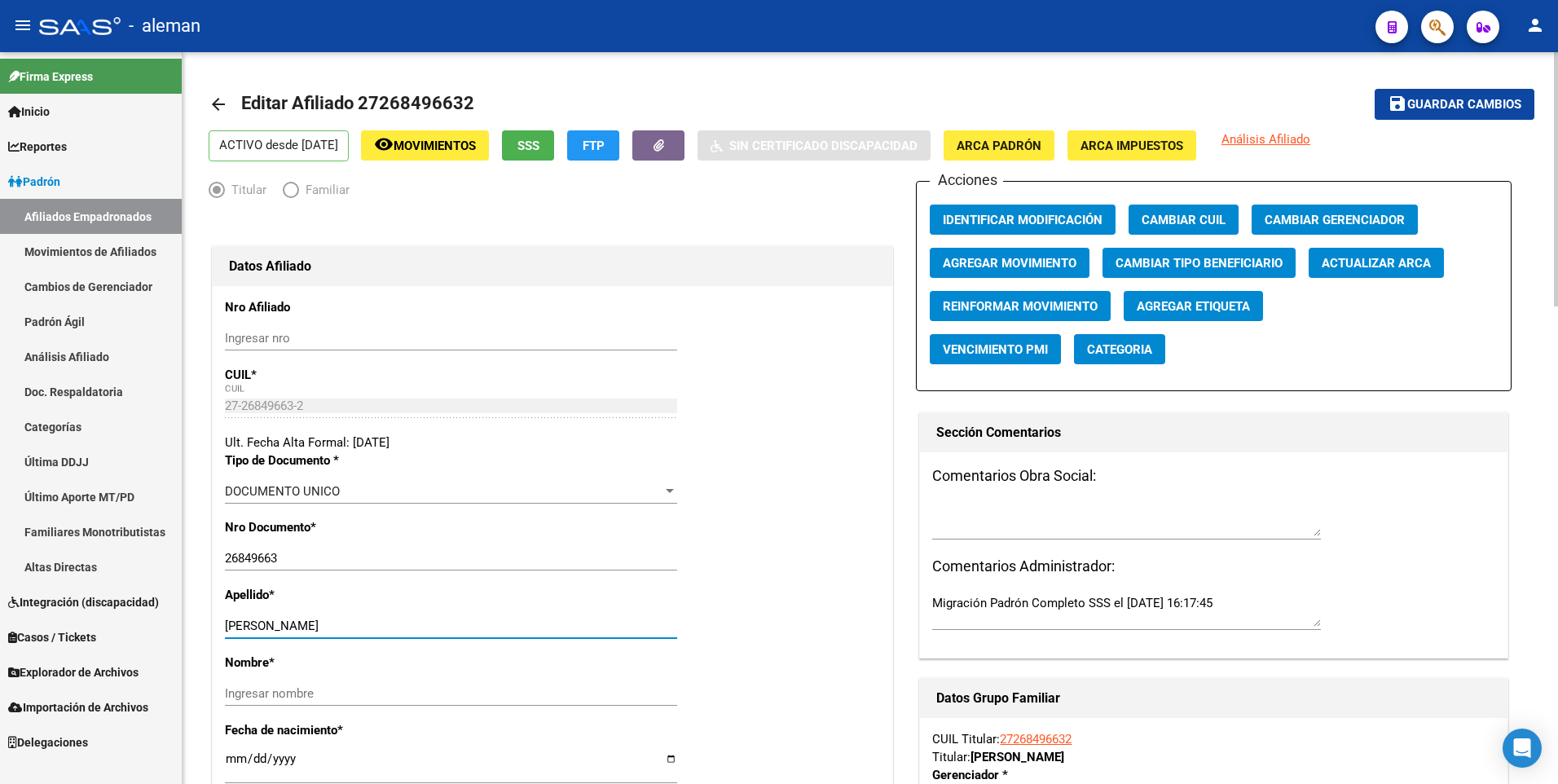
drag, startPoint x: 272, startPoint y: 627, endPoint x: 374, endPoint y: 644, distance: 103.4
click at [374, 644] on div "[PERSON_NAME] apellido" at bounding box center [451, 634] width 452 height 40
type input "[PERSON_NAME]"
click at [353, 701] on div "Ingresar nombre" at bounding box center [451, 693] width 452 height 24
paste input "[PERSON_NAME]"
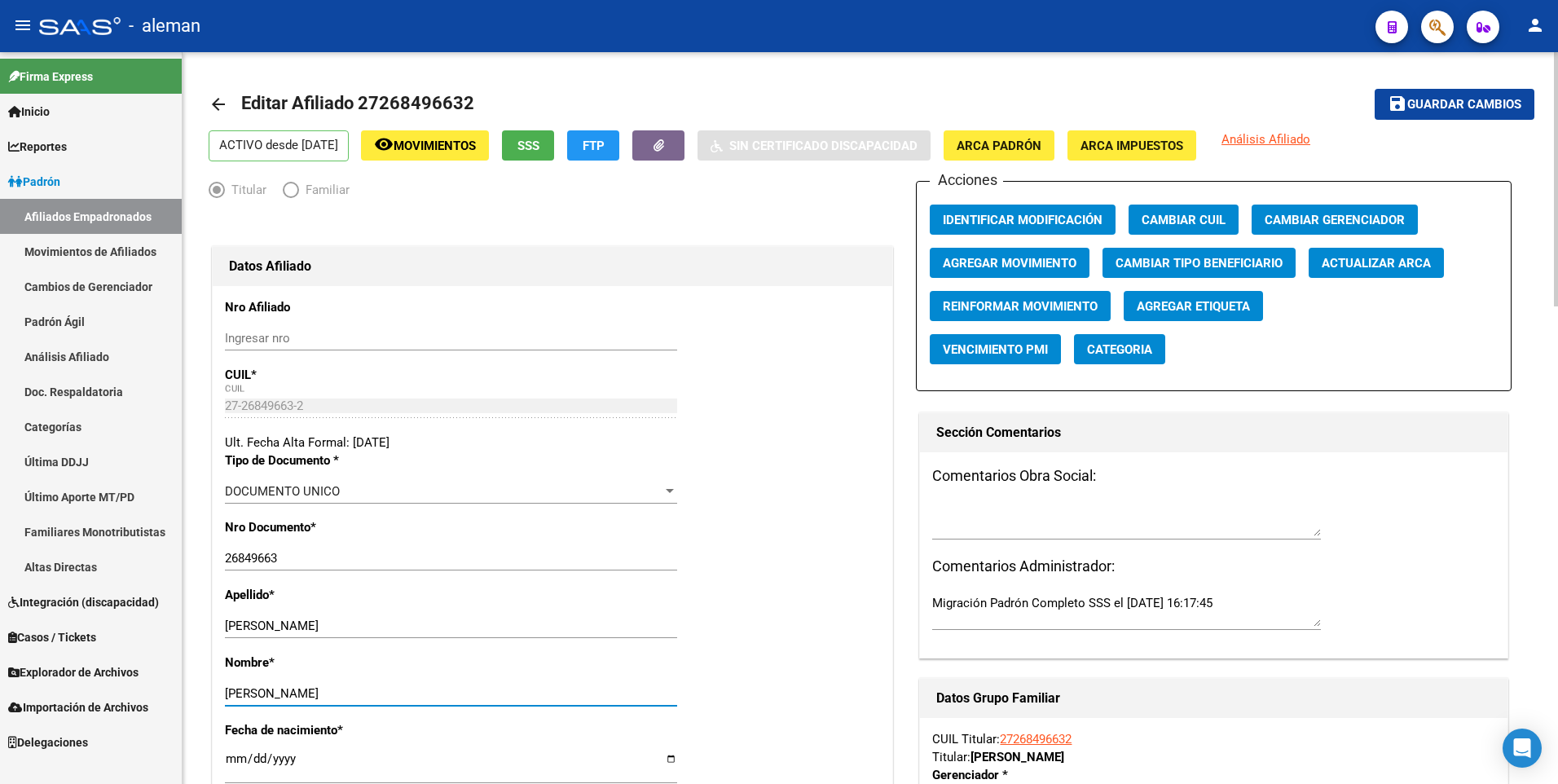
type input "[PERSON_NAME]"
drag, startPoint x: 641, startPoint y: 568, endPoint x: 625, endPoint y: 574, distance: 17.1
click at [640, 569] on div "26849663 Ingresar nro" at bounding box center [451, 557] width 452 height 24
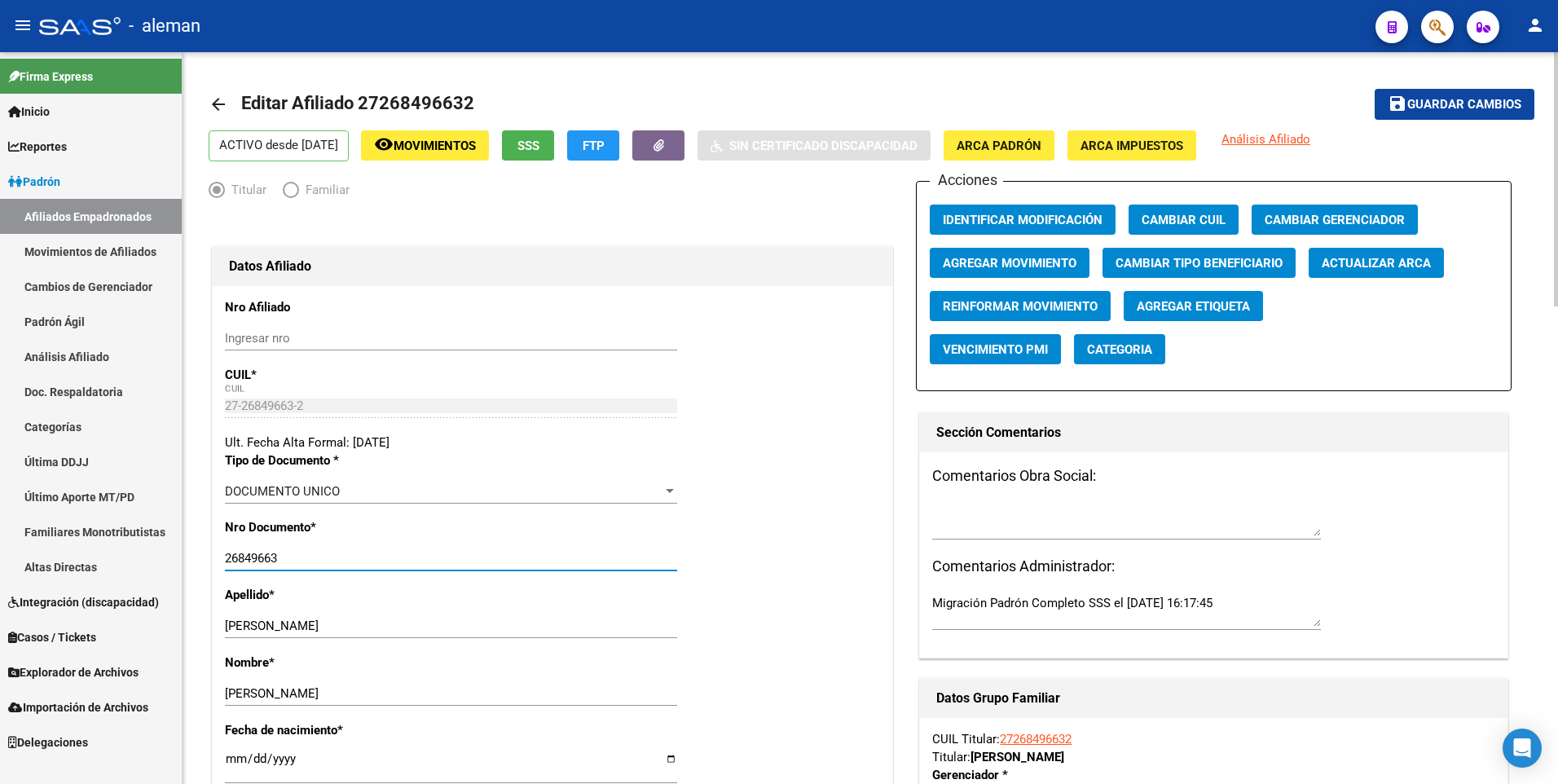
click at [986, 264] on span "Agregar Movimiento" at bounding box center [1009, 263] width 133 height 14
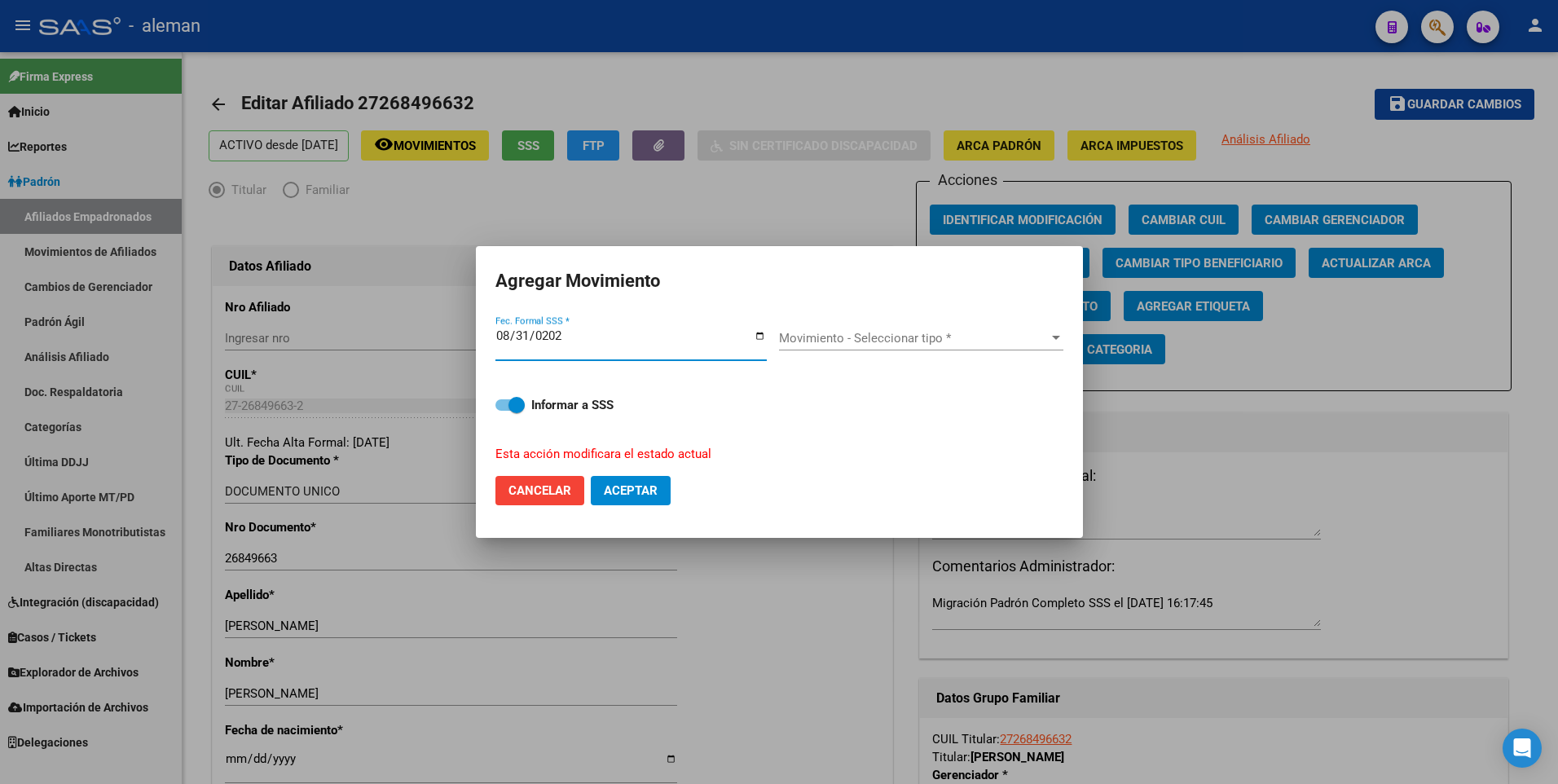
type input "[DATE]"
click at [848, 338] on span "Movimiento - Seleccionar tipo *" at bounding box center [913, 337] width 269 height 14
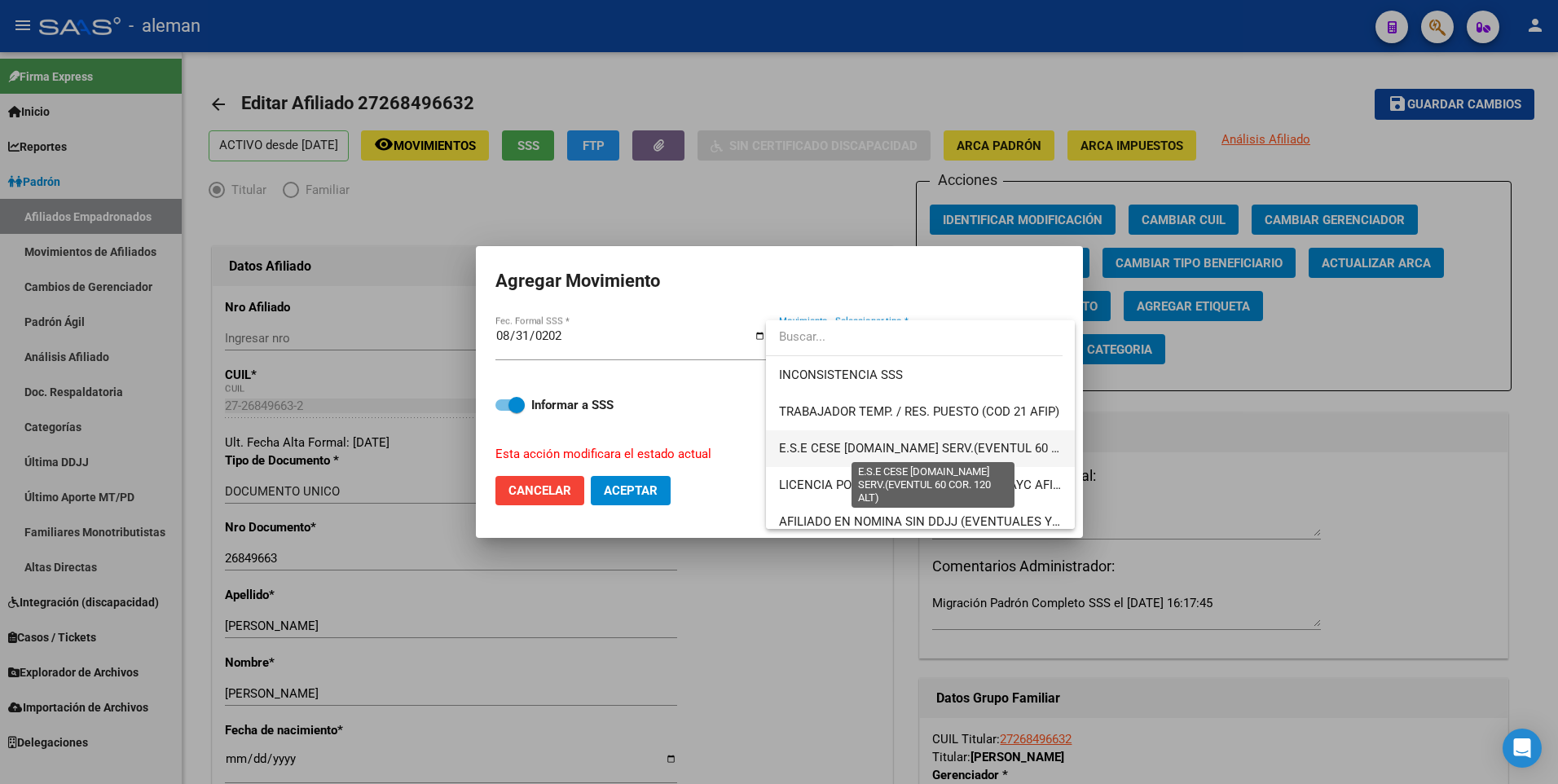
scroll to position [1184, 0]
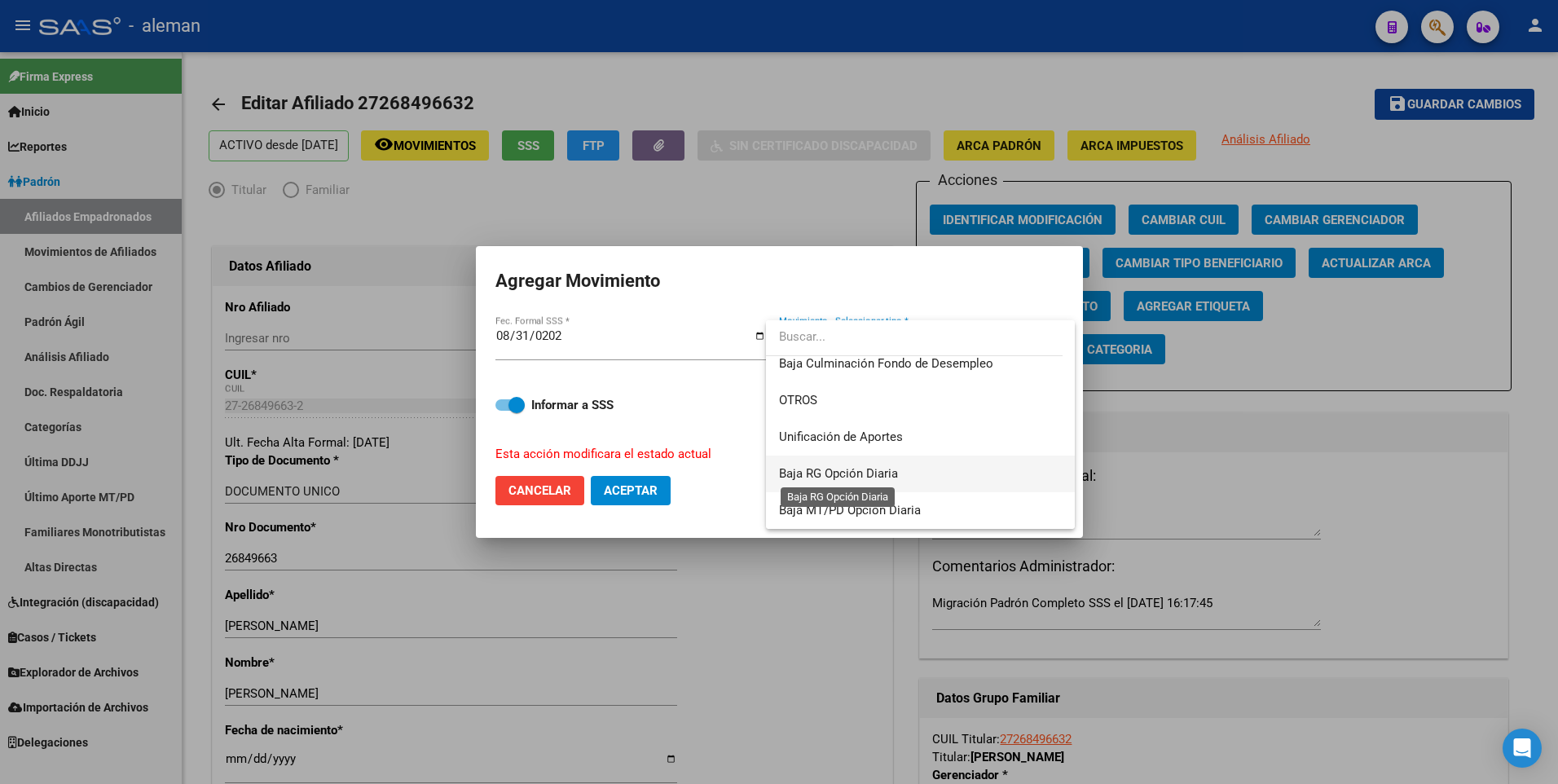
click at [855, 472] on span "Baja RG Opción Diaria" at bounding box center [839, 473] width 119 height 14
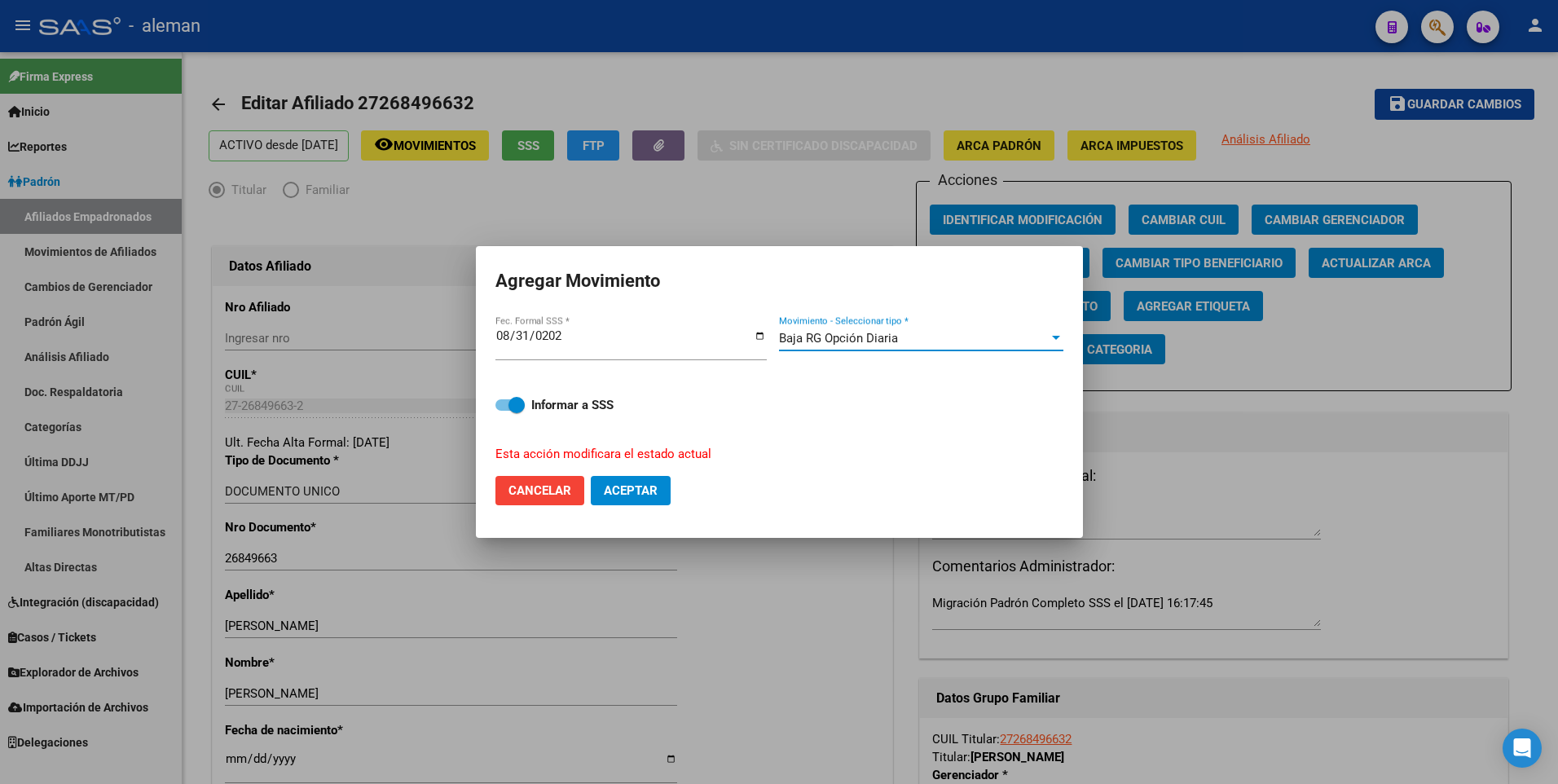
click at [895, 334] on span "Baja RG Opción Diaria" at bounding box center [839, 337] width 119 height 14
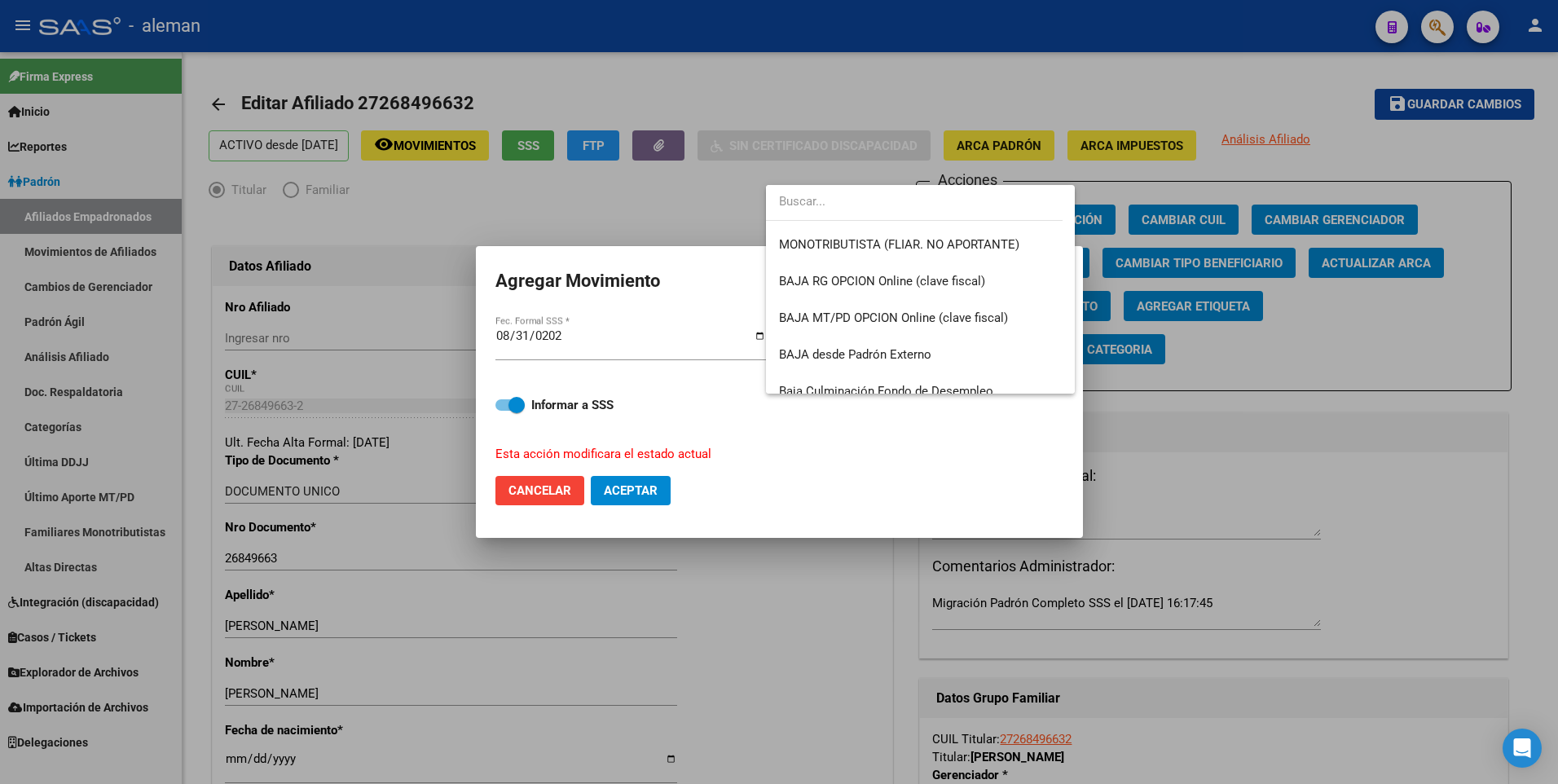
scroll to position [940, 0]
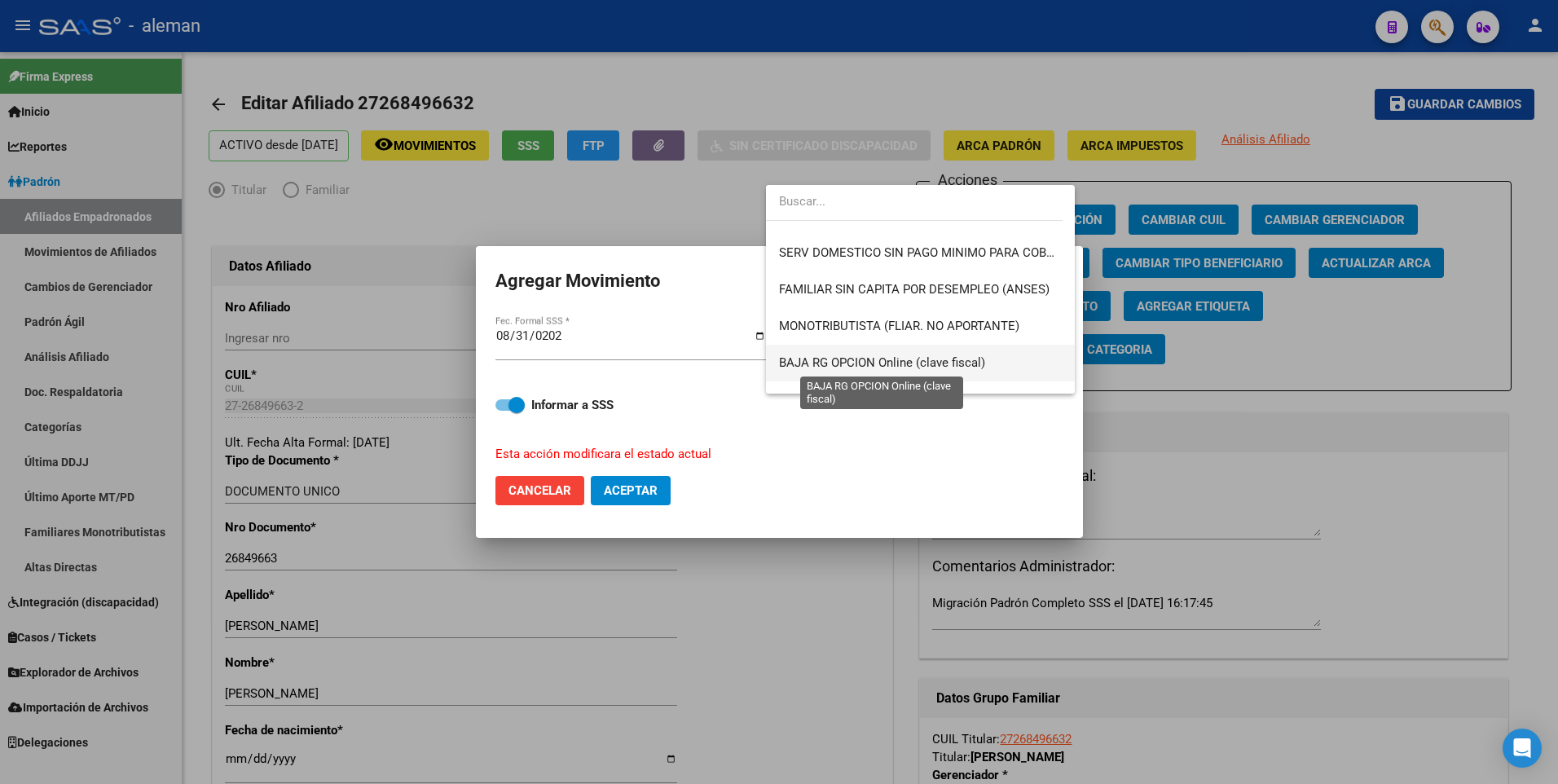
click at [870, 363] on span "BAJA RG OPCION Online (clave fiscal)" at bounding box center [882, 362] width 207 height 14
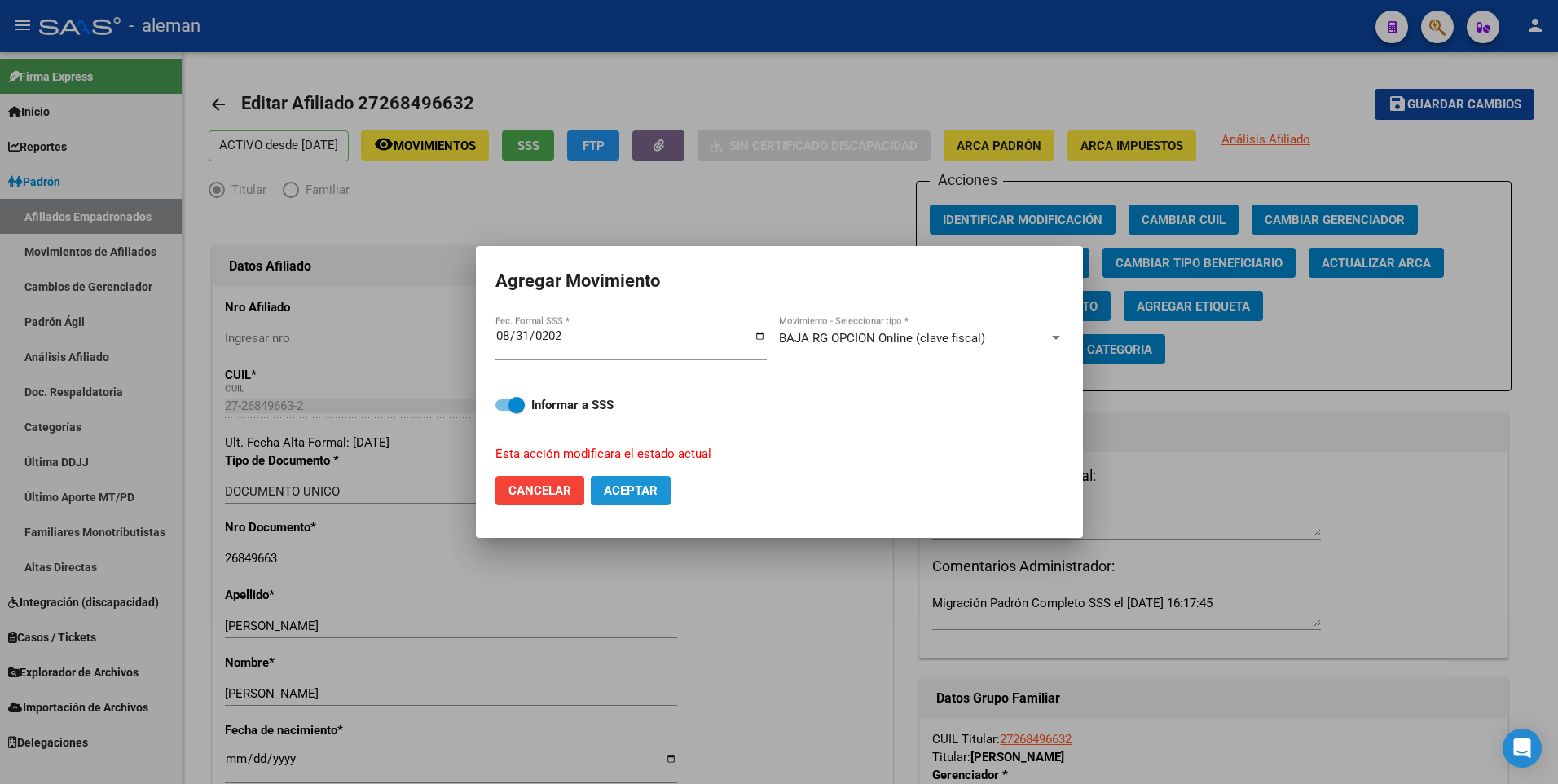
click at [647, 489] on span "Aceptar" at bounding box center [630, 490] width 54 height 14
checkbox input "false"
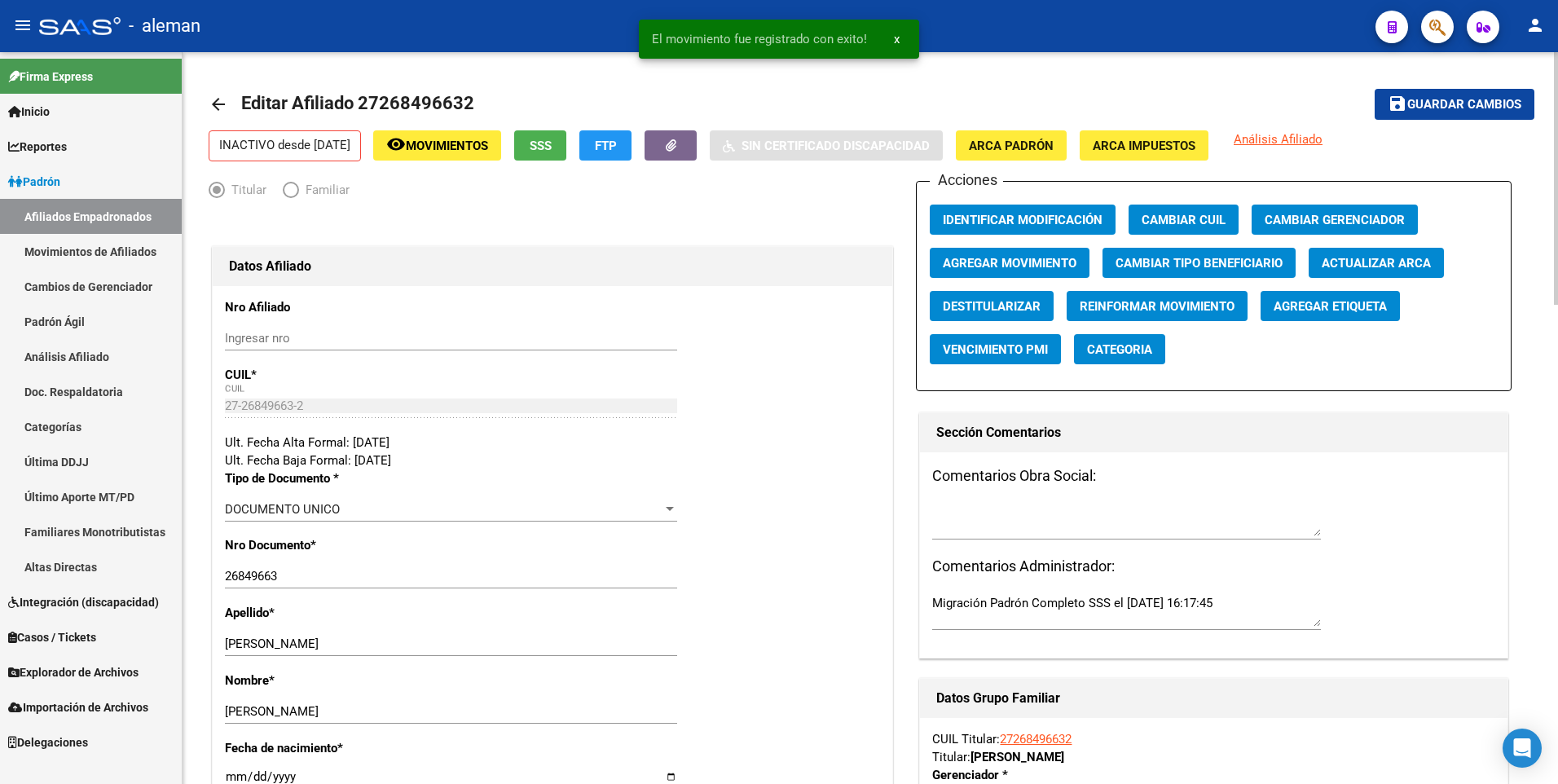
click at [218, 99] on mat-icon "arrow_back" at bounding box center [217, 104] width 19 height 19
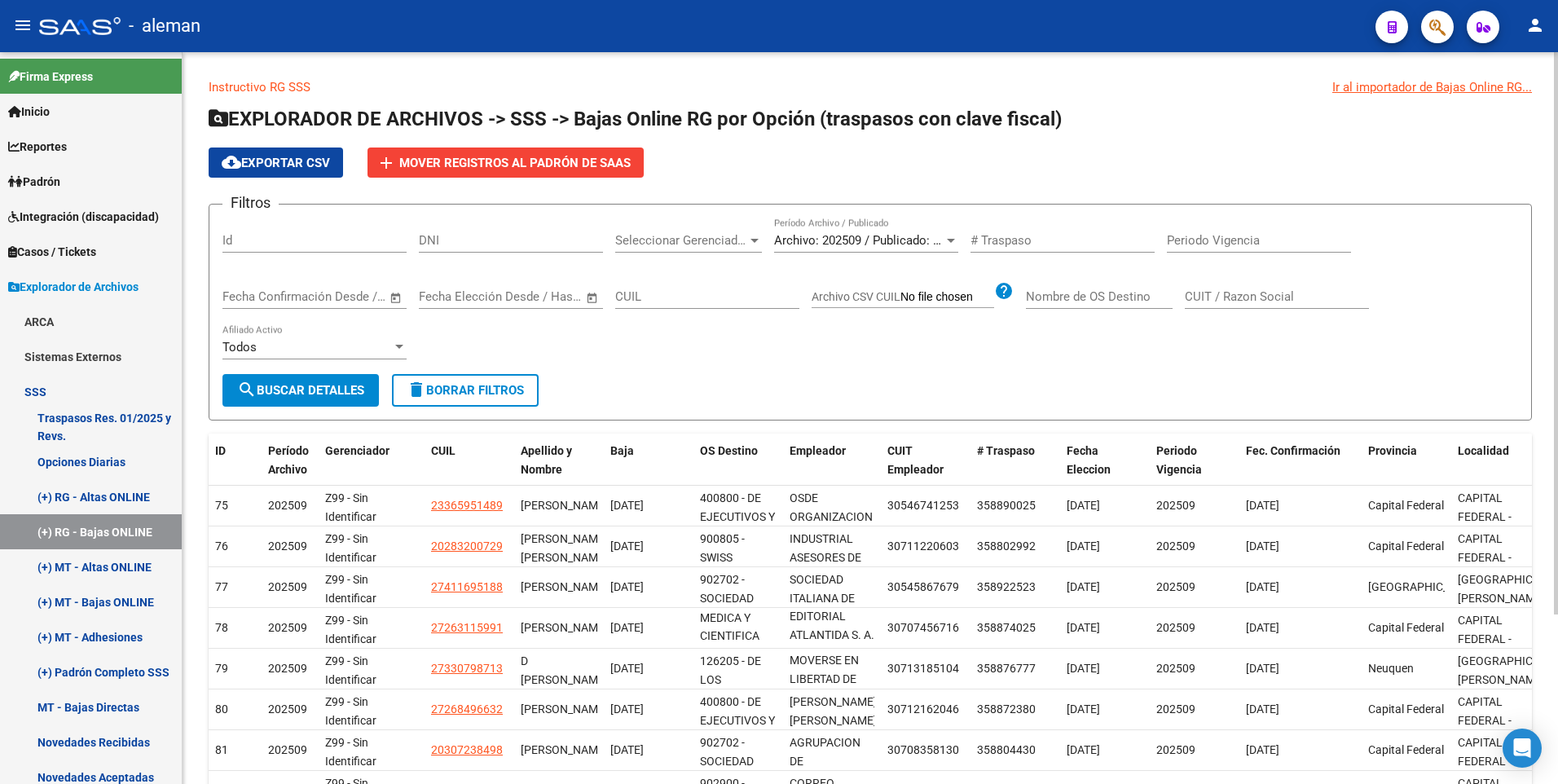
scroll to position [220, 0]
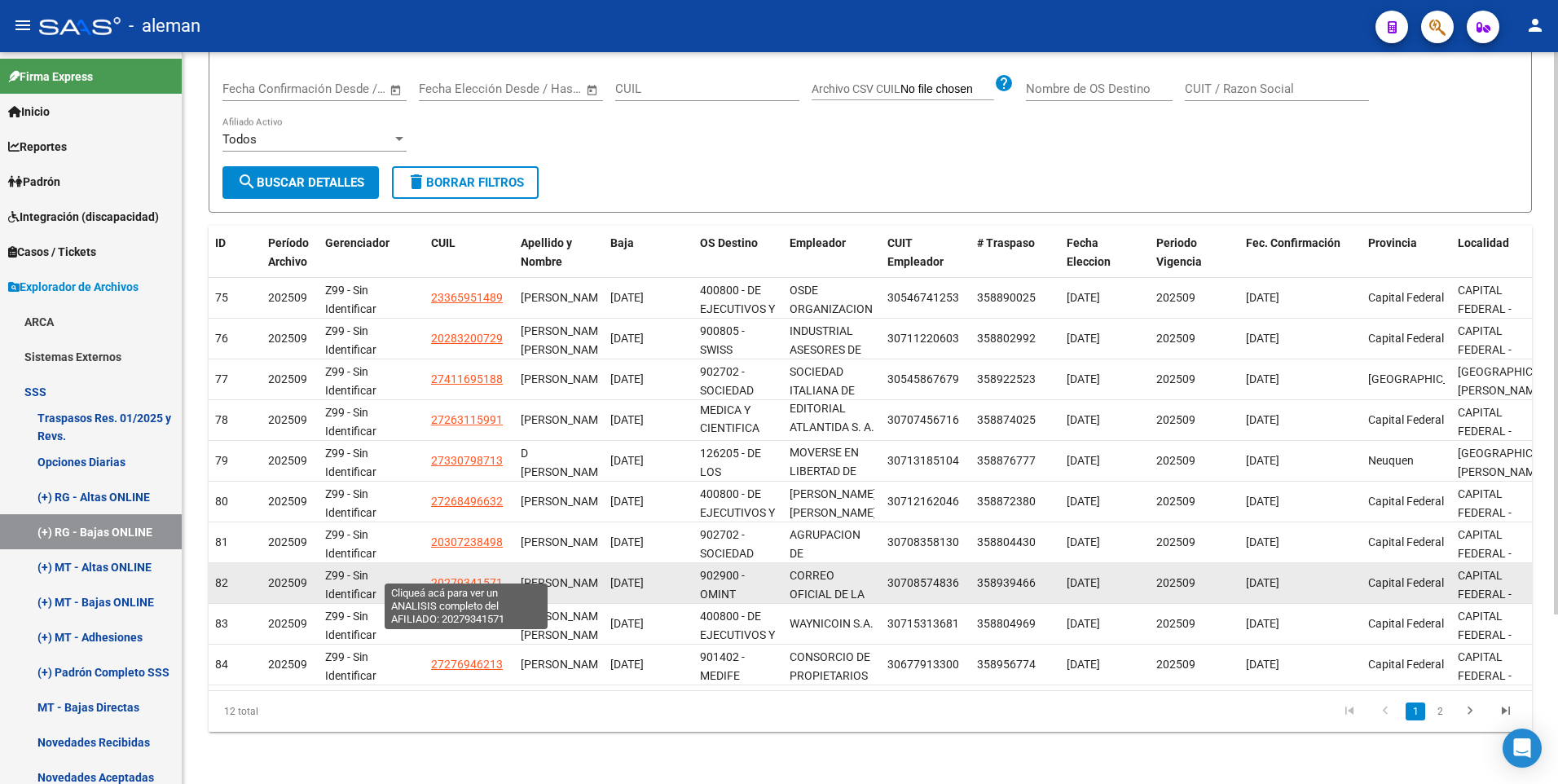
click at [486, 576] on span "20279341571" at bounding box center [466, 583] width 71 height 13
type textarea "20279341571"
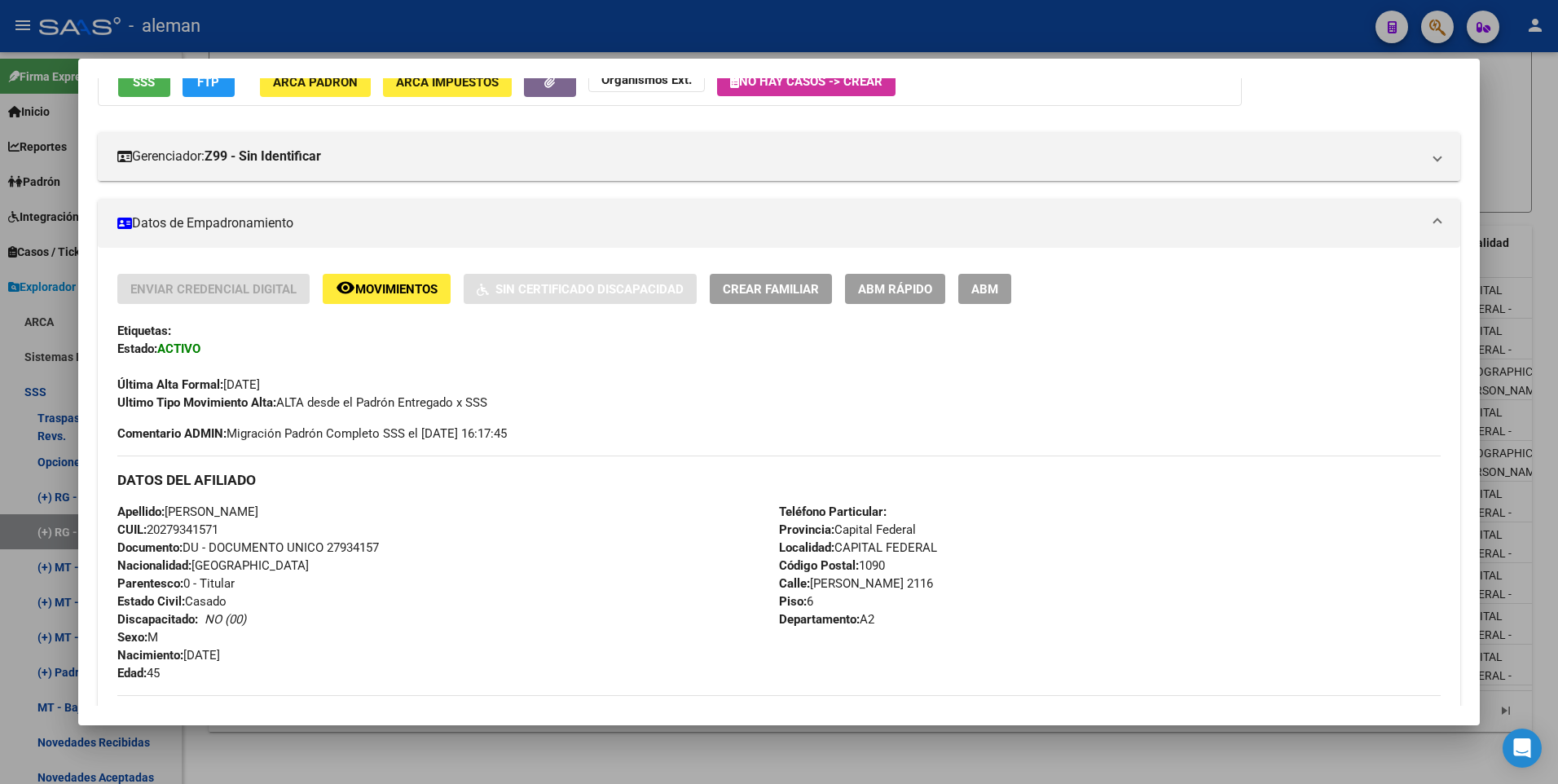
scroll to position [81, 0]
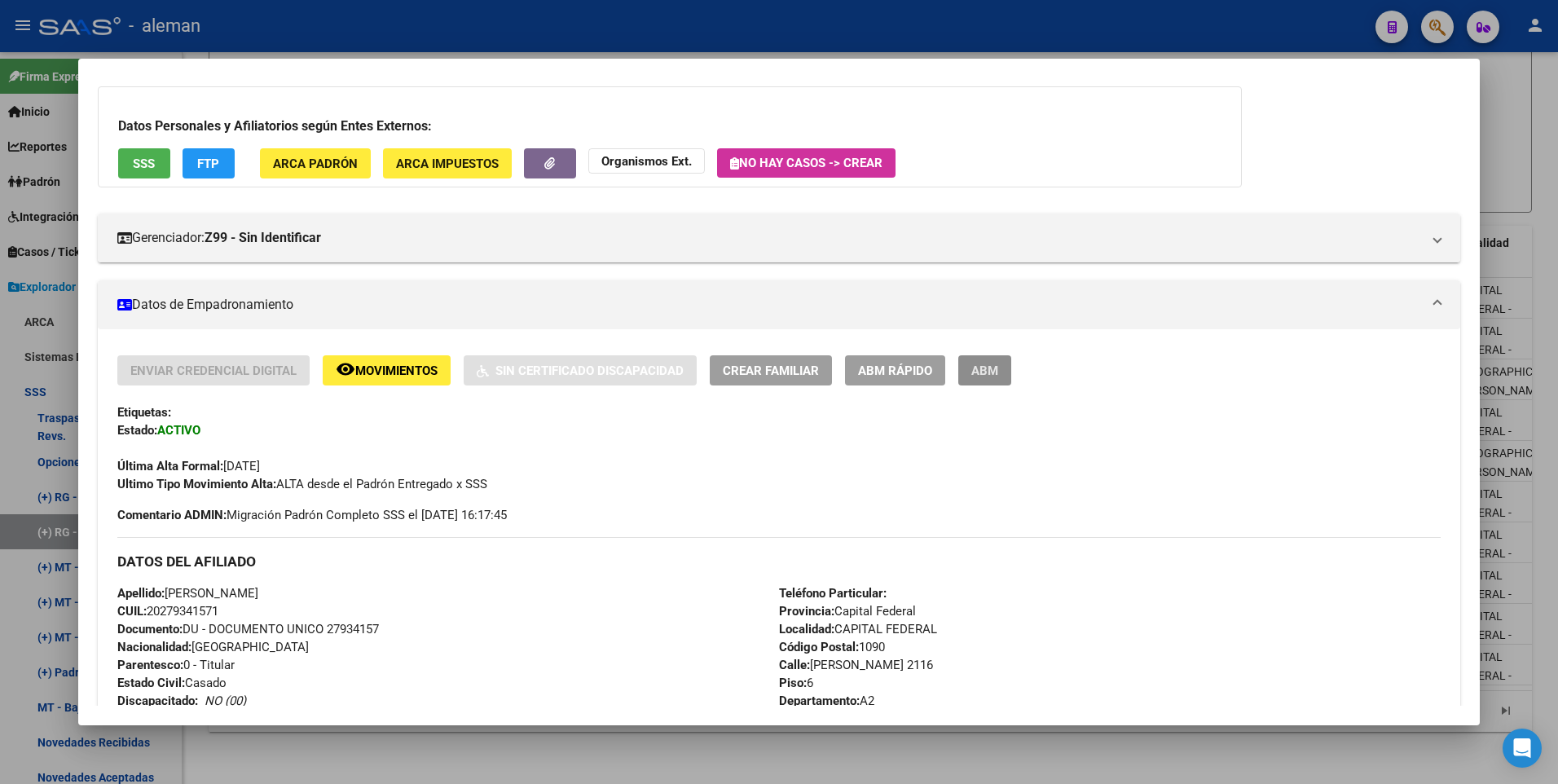
click at [988, 375] on span "ABM" at bounding box center [985, 370] width 27 height 14
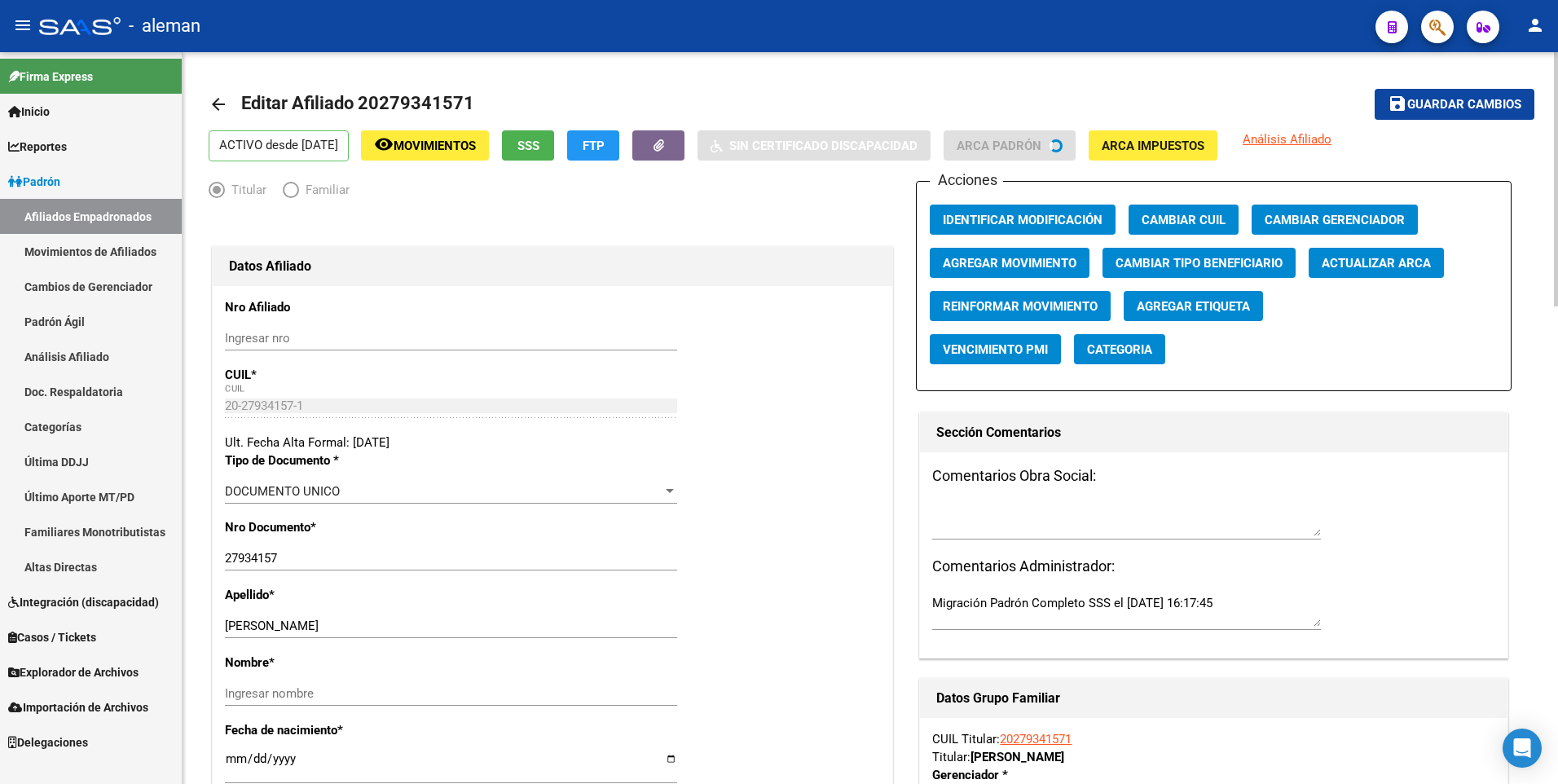
radio input "true"
type input "30-70857483-6"
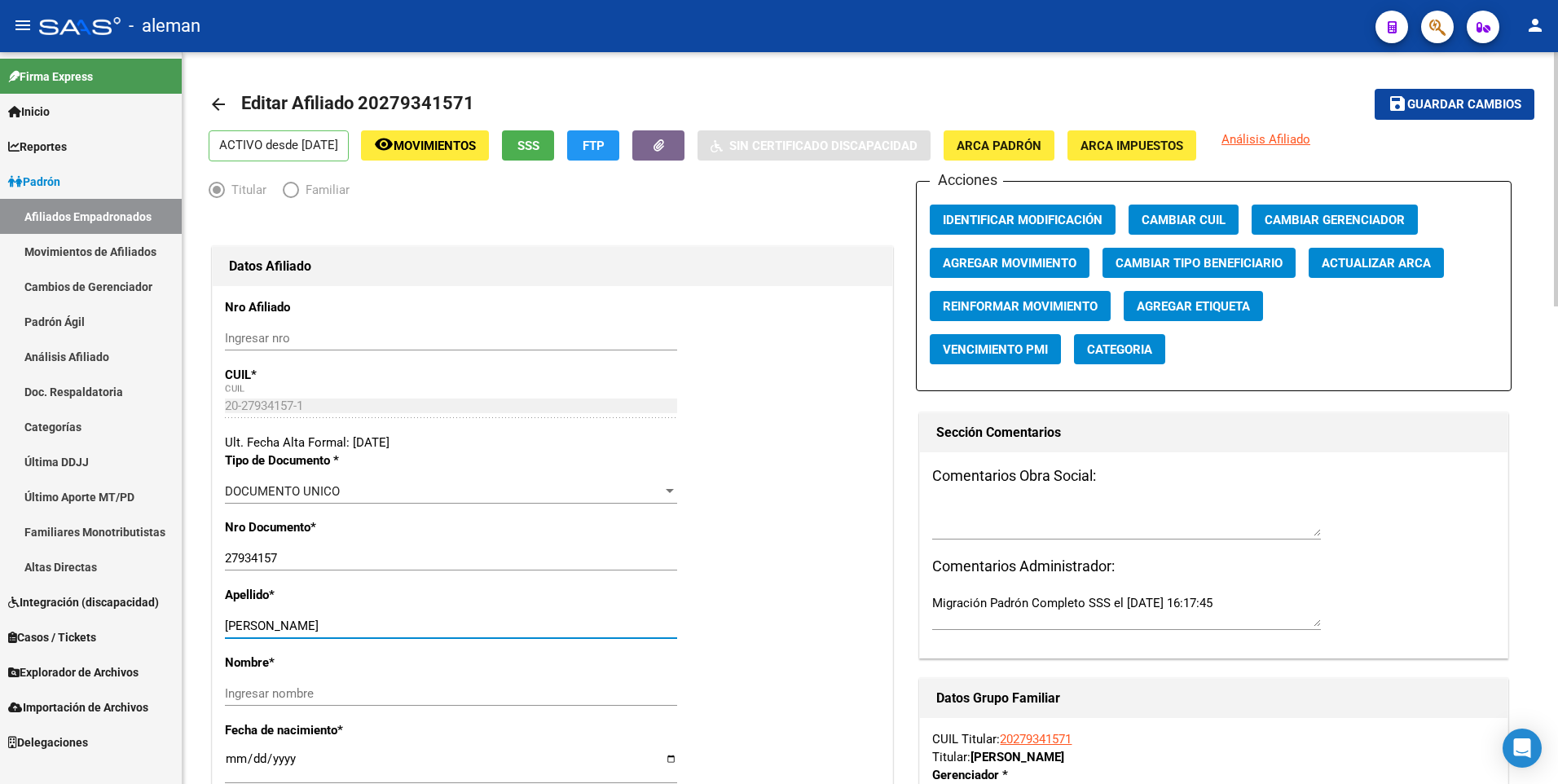
drag, startPoint x: 298, startPoint y: 624, endPoint x: 403, endPoint y: 625, distance: 105.0
click at [403, 625] on input "[PERSON_NAME]" at bounding box center [451, 625] width 452 height 14
click at [392, 693] on input "Ingresar nombre" at bounding box center [451, 693] width 452 height 14
paste input "[PERSON_NAME]"
type input "[PERSON_NAME]"
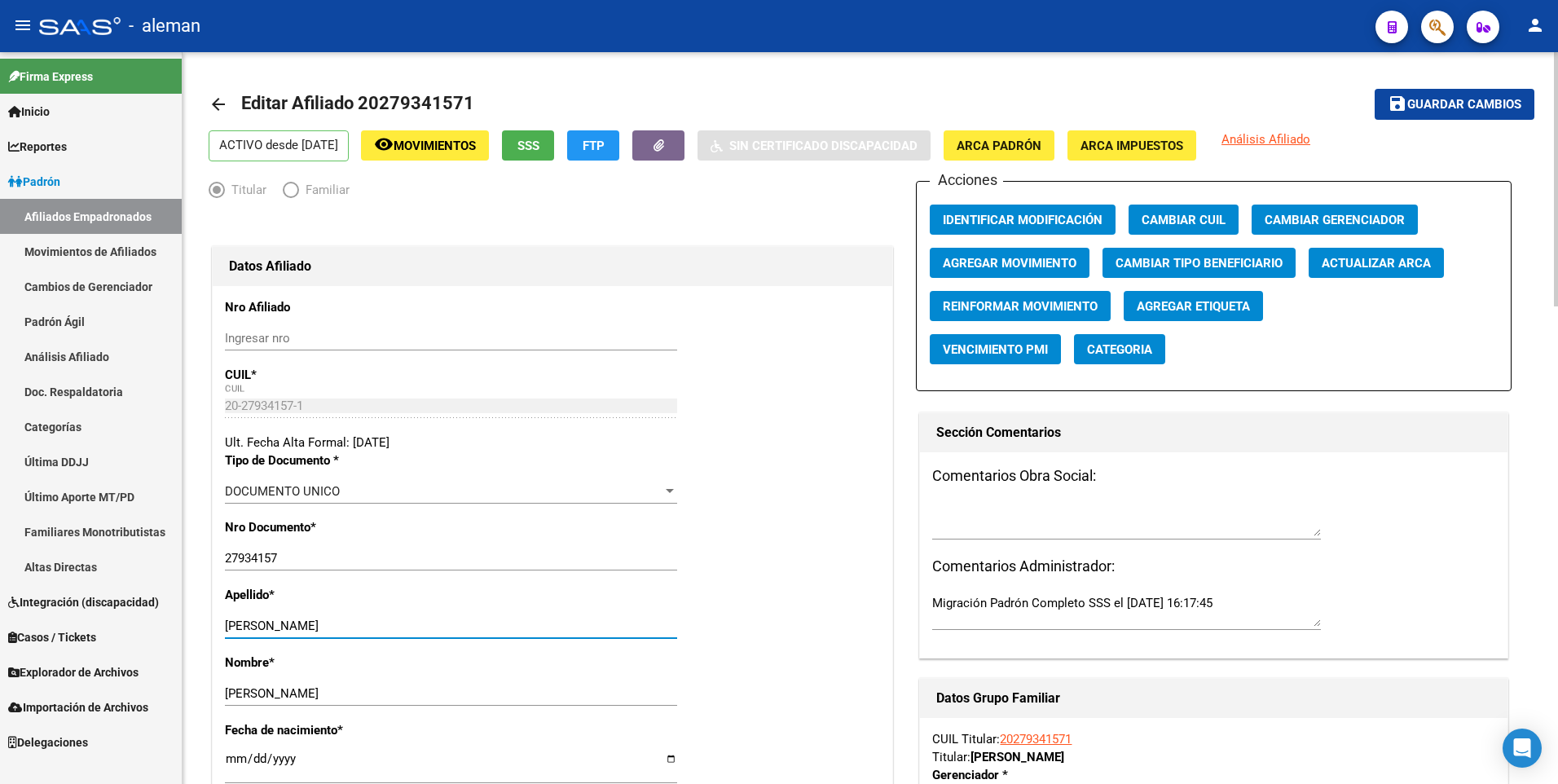
drag, startPoint x: 297, startPoint y: 628, endPoint x: 466, endPoint y: 628, distance: 169.0
click at [468, 629] on input "[PERSON_NAME]" at bounding box center [451, 625] width 452 height 14
type input "[PERSON_NAME]"
click at [1029, 259] on span "Agregar Movimiento" at bounding box center [1009, 263] width 133 height 14
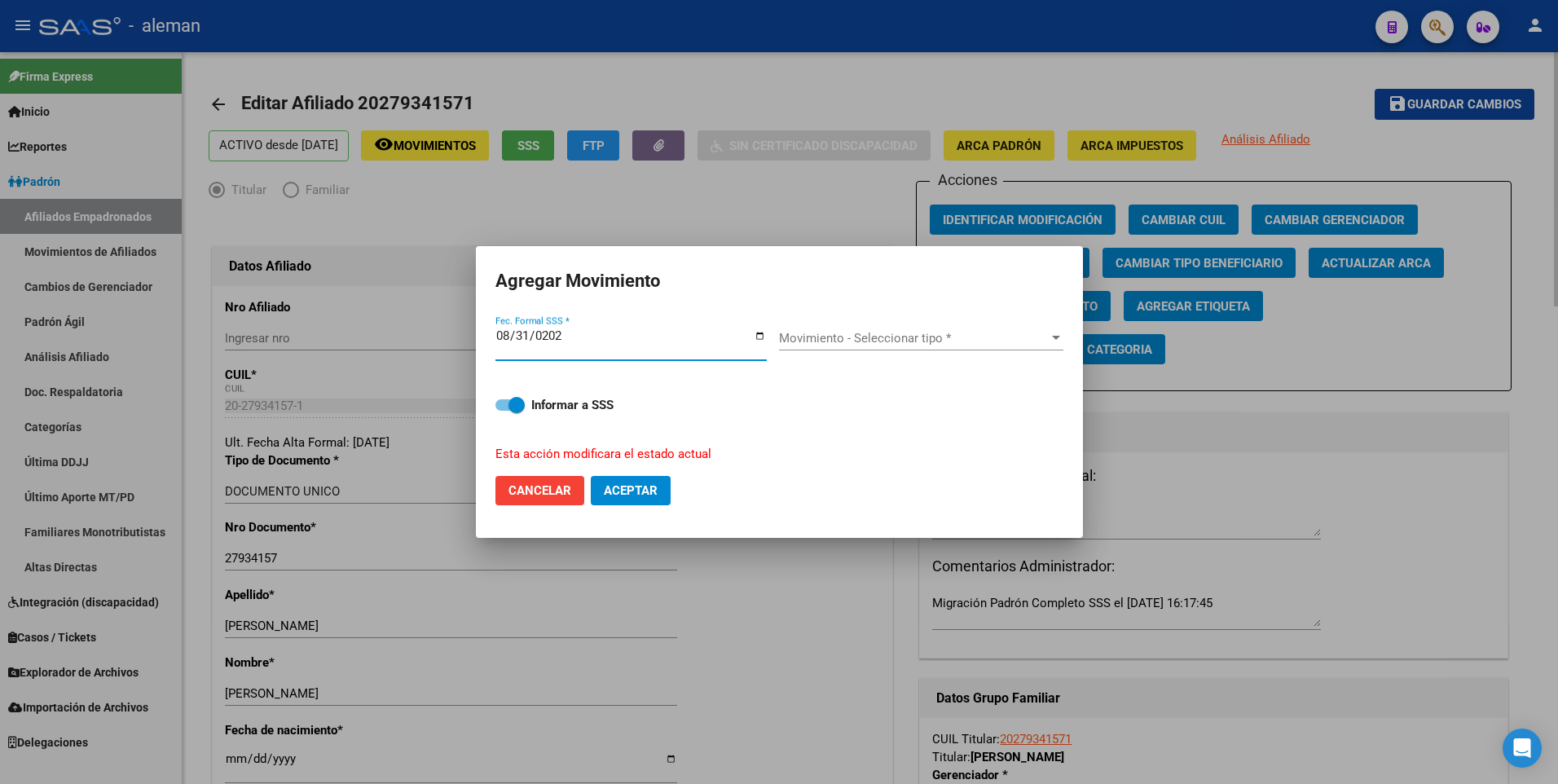
type input "[DATE]"
click at [591, 476] on button "Aceptar" at bounding box center [630, 490] width 80 height 29
click at [886, 327] on div "Movimiento - Seleccionar tipo * Movimiento - Seleccionar tipo *" at bounding box center [921, 337] width 285 height 24
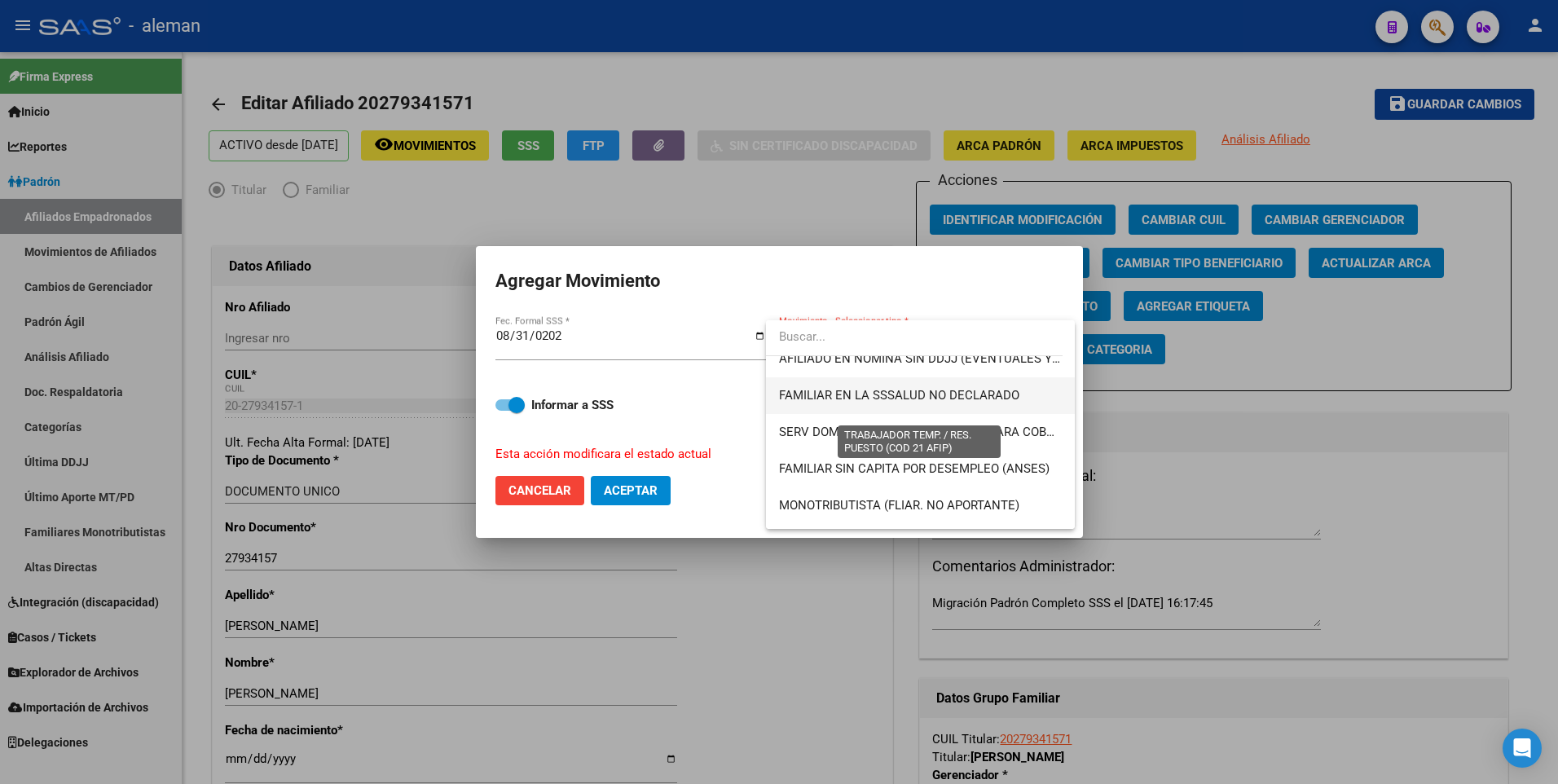
scroll to position [1059, 0]
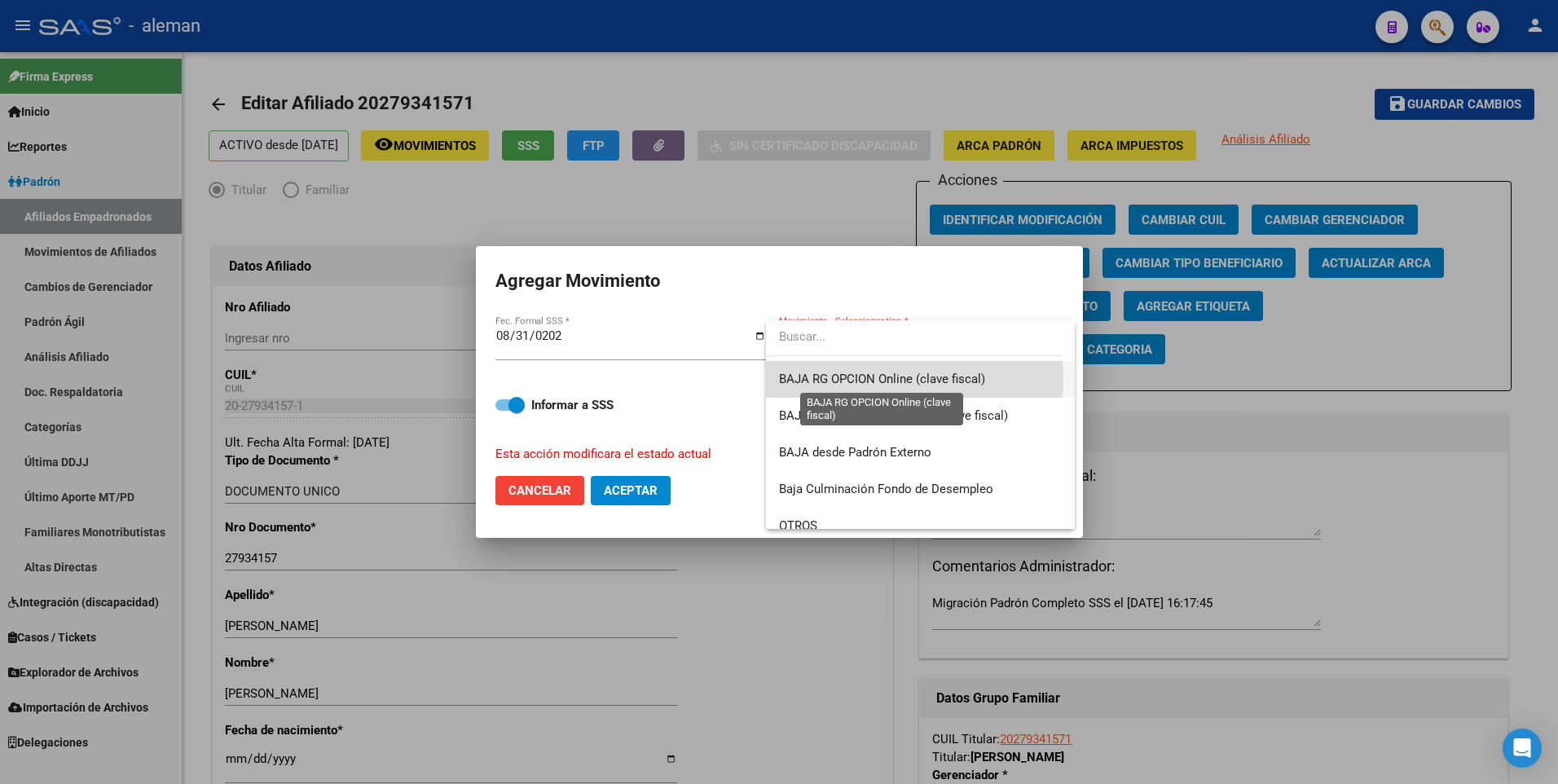
click at [879, 379] on span "BAJA RG OPCION Online (clave fiscal)" at bounding box center [882, 379] width 207 height 14
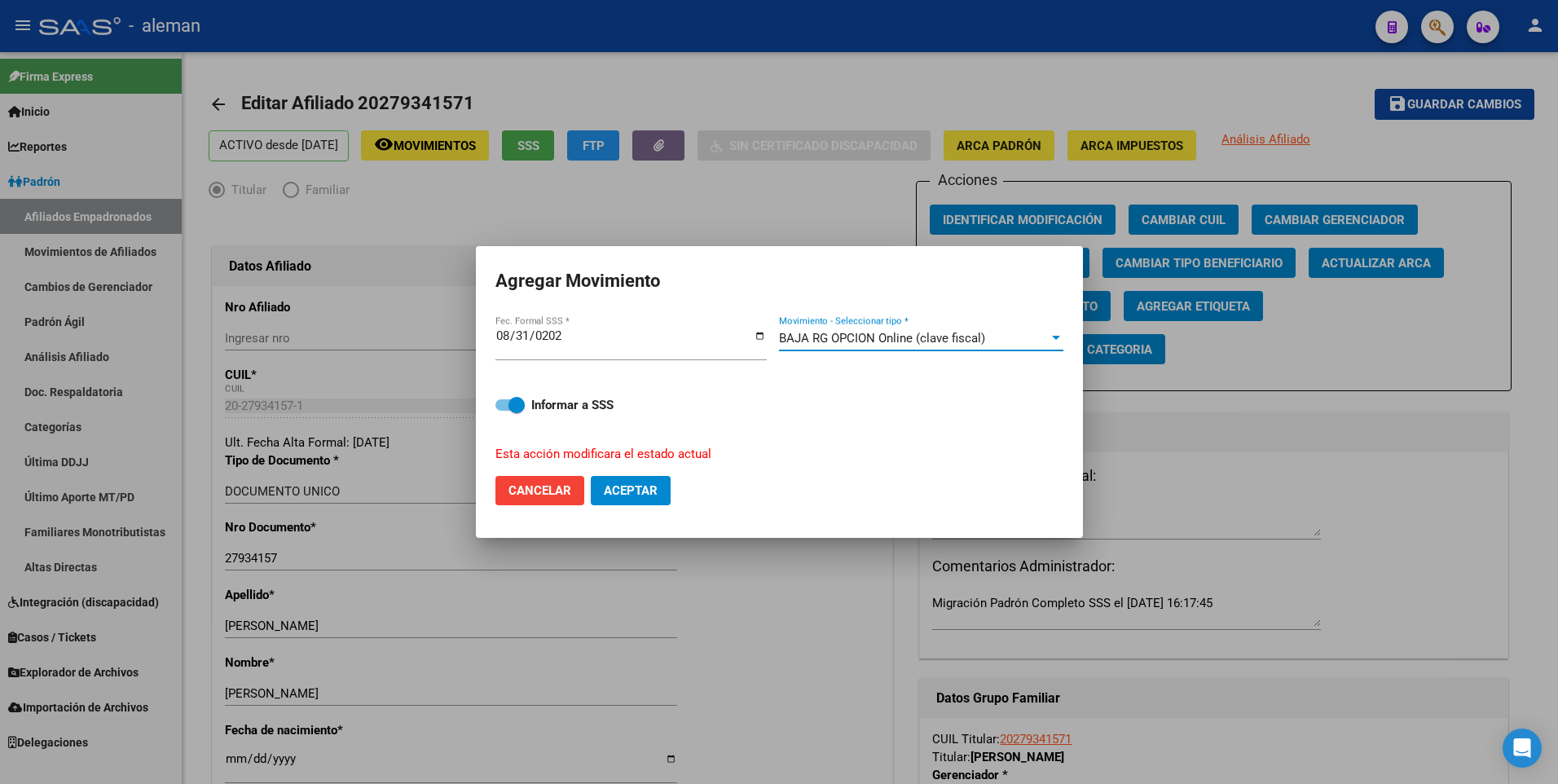
click at [649, 495] on span "Aceptar" at bounding box center [630, 490] width 54 height 14
checkbox input "false"
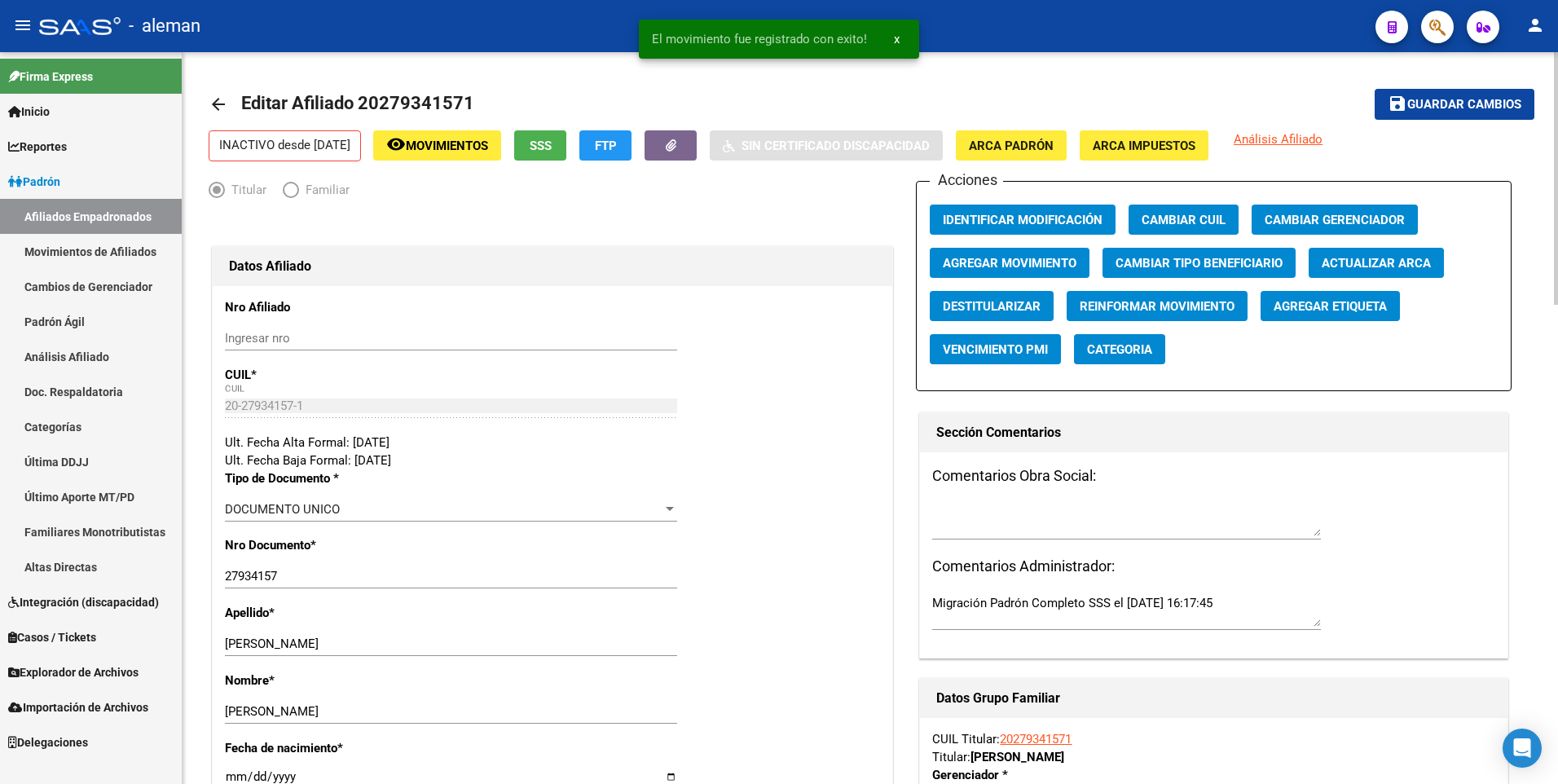
click at [212, 107] on mat-icon "arrow_back" at bounding box center [217, 104] width 19 height 19
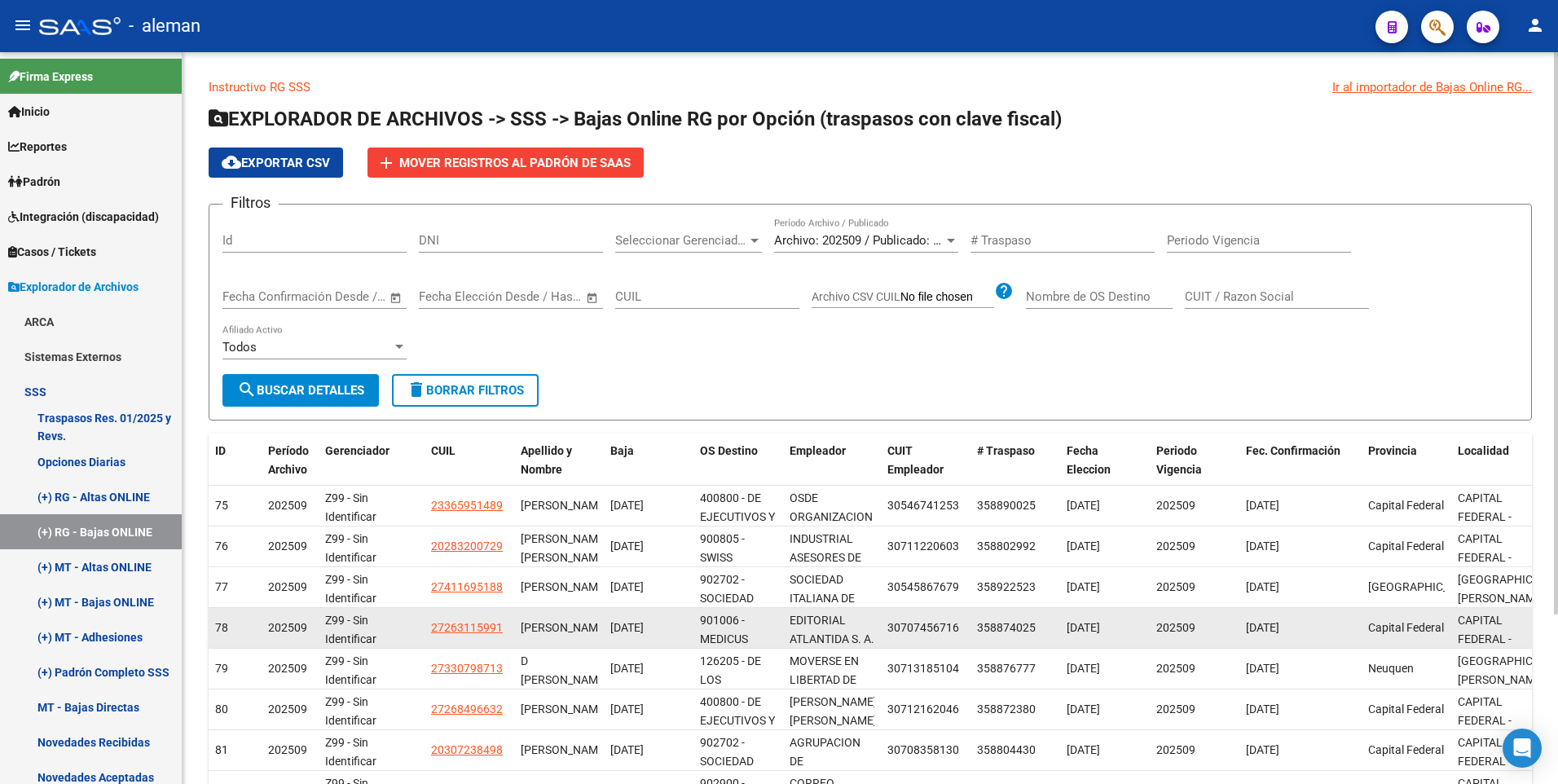
scroll to position [220, 0]
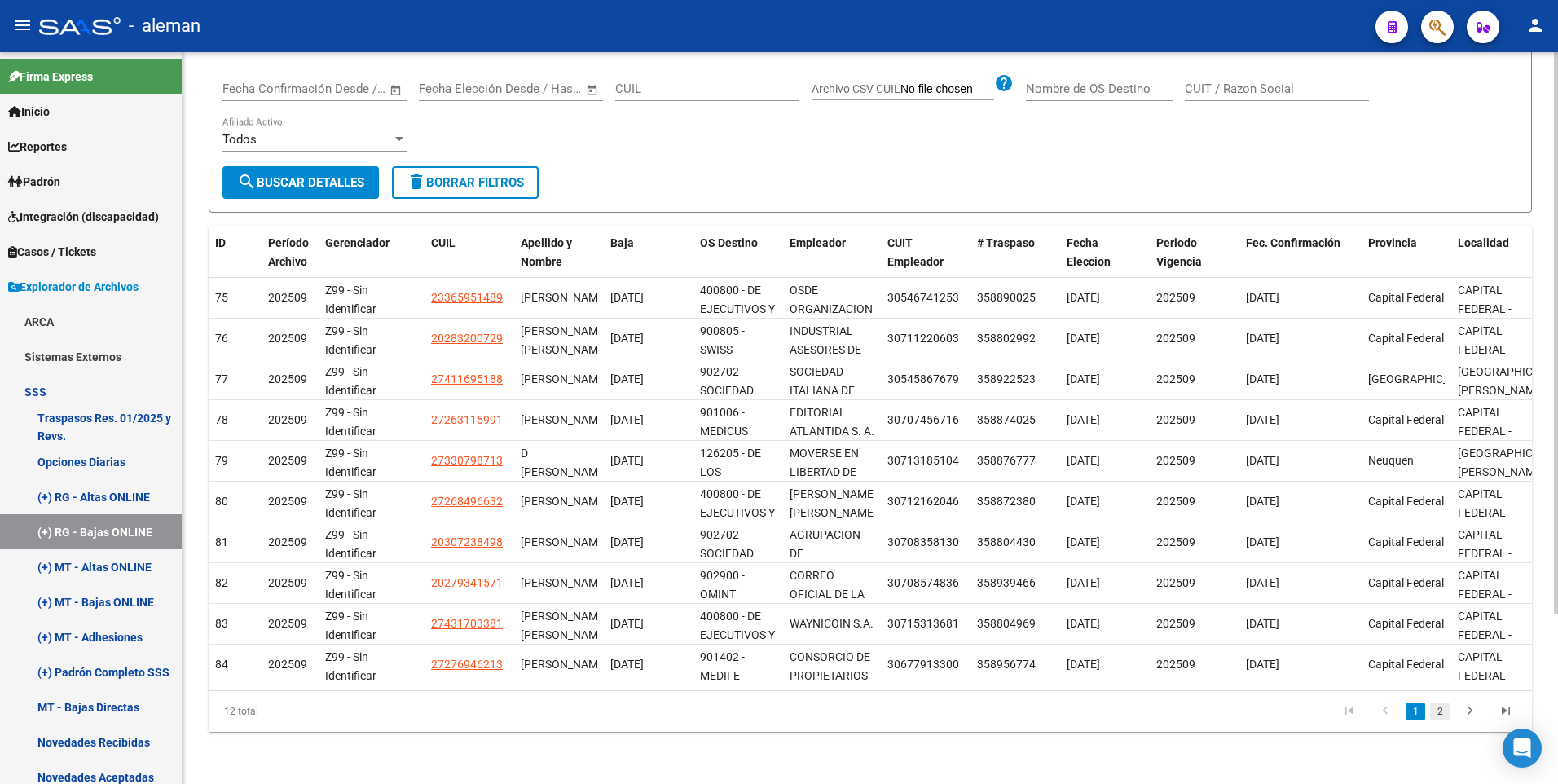
click at [1438, 709] on link "2" at bounding box center [1439, 711] width 19 height 18
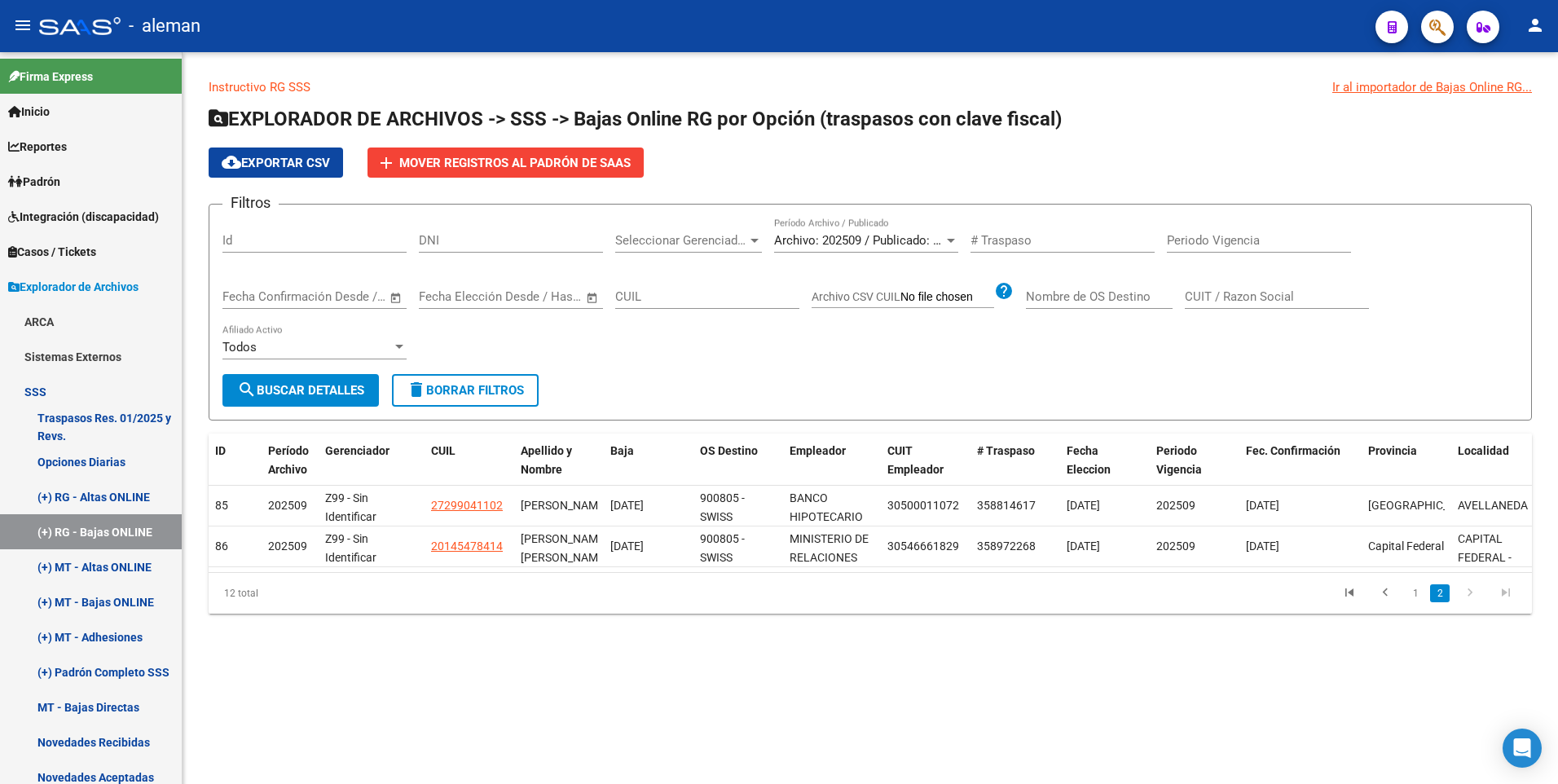
scroll to position [0, 0]
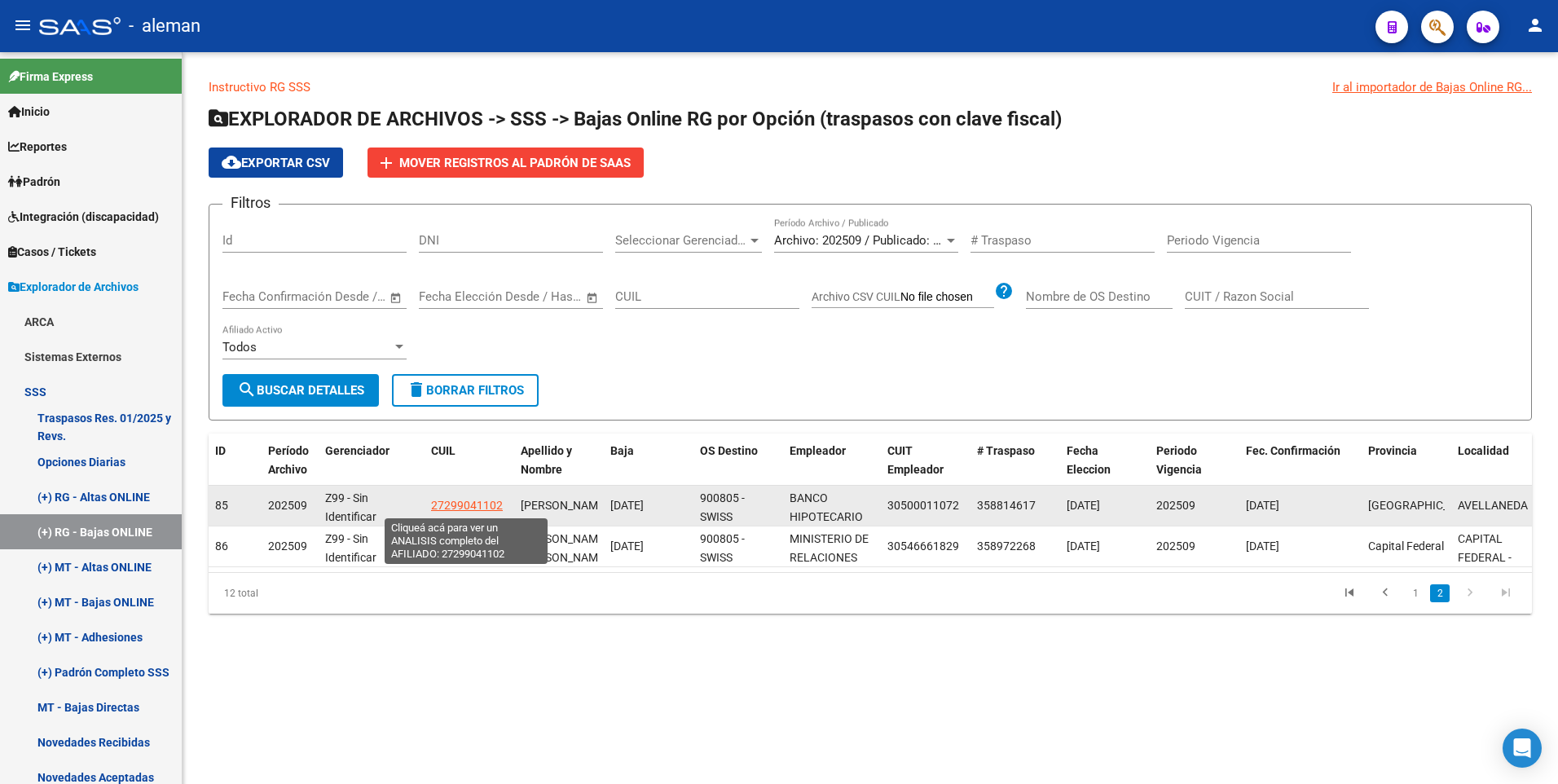
click at [470, 503] on span "27299041102" at bounding box center [466, 505] width 71 height 13
type textarea "27299041102"
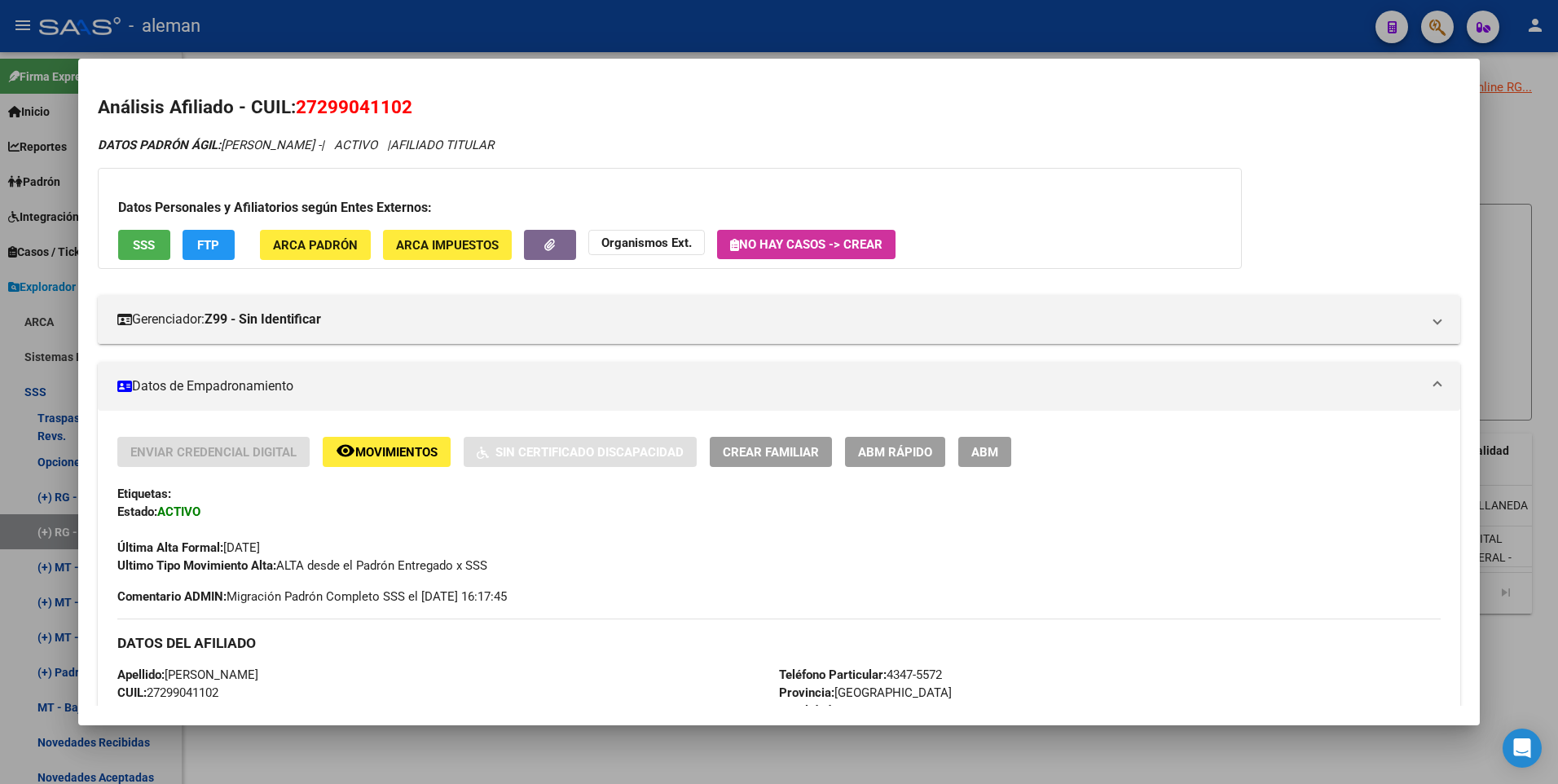
click at [982, 451] on span "ABM" at bounding box center [985, 452] width 27 height 14
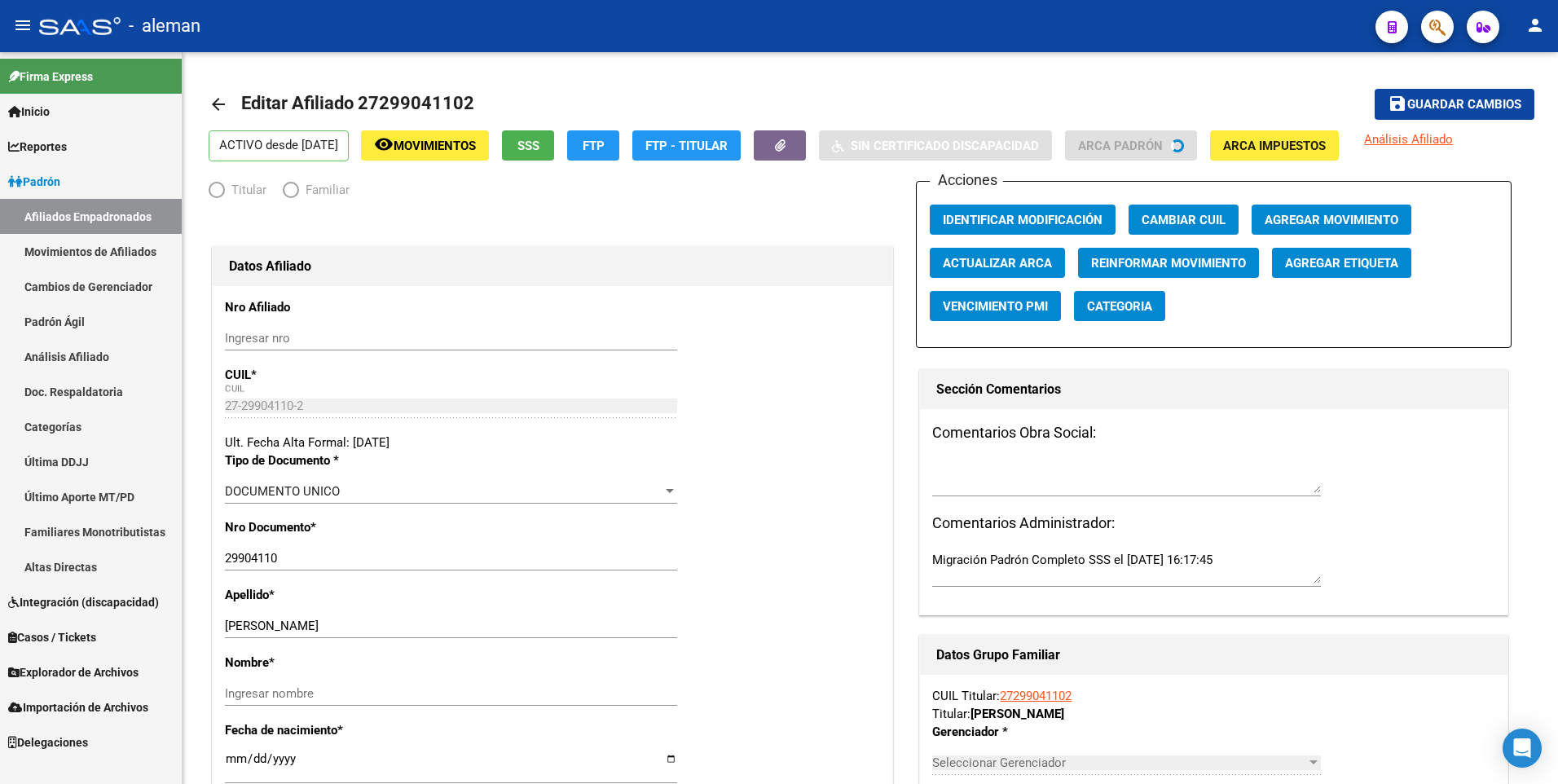
radio input "true"
type input "30-50001107-2"
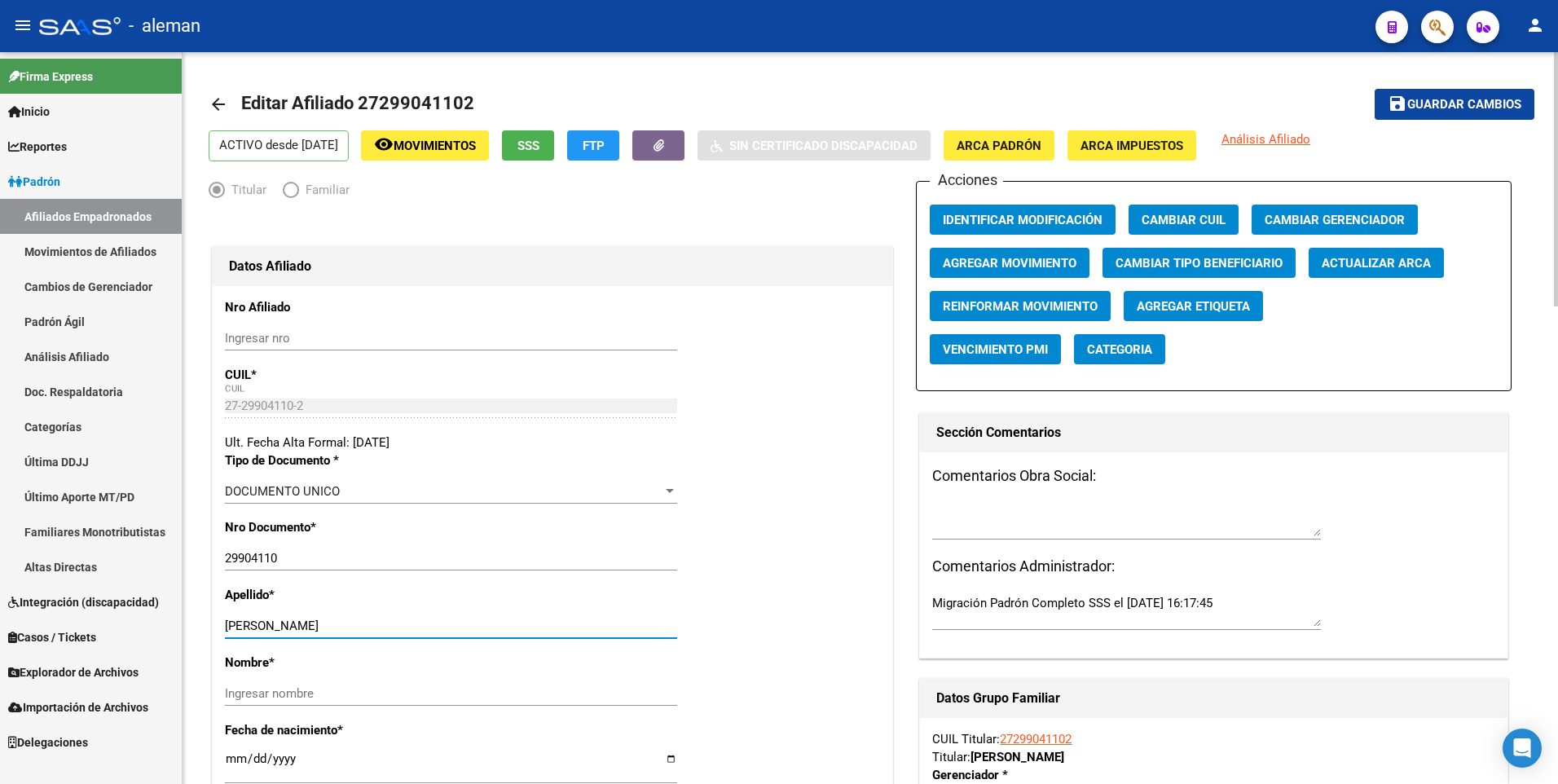
drag, startPoint x: 337, startPoint y: 624, endPoint x: 432, endPoint y: 632, distance: 95.3
click at [432, 632] on input "[PERSON_NAME]" at bounding box center [451, 625] width 452 height 14
click at [410, 698] on input "Ingresar nombre" at bounding box center [451, 693] width 452 height 14
paste input "[PERSON_NAME]"
type input "[PERSON_NAME]"
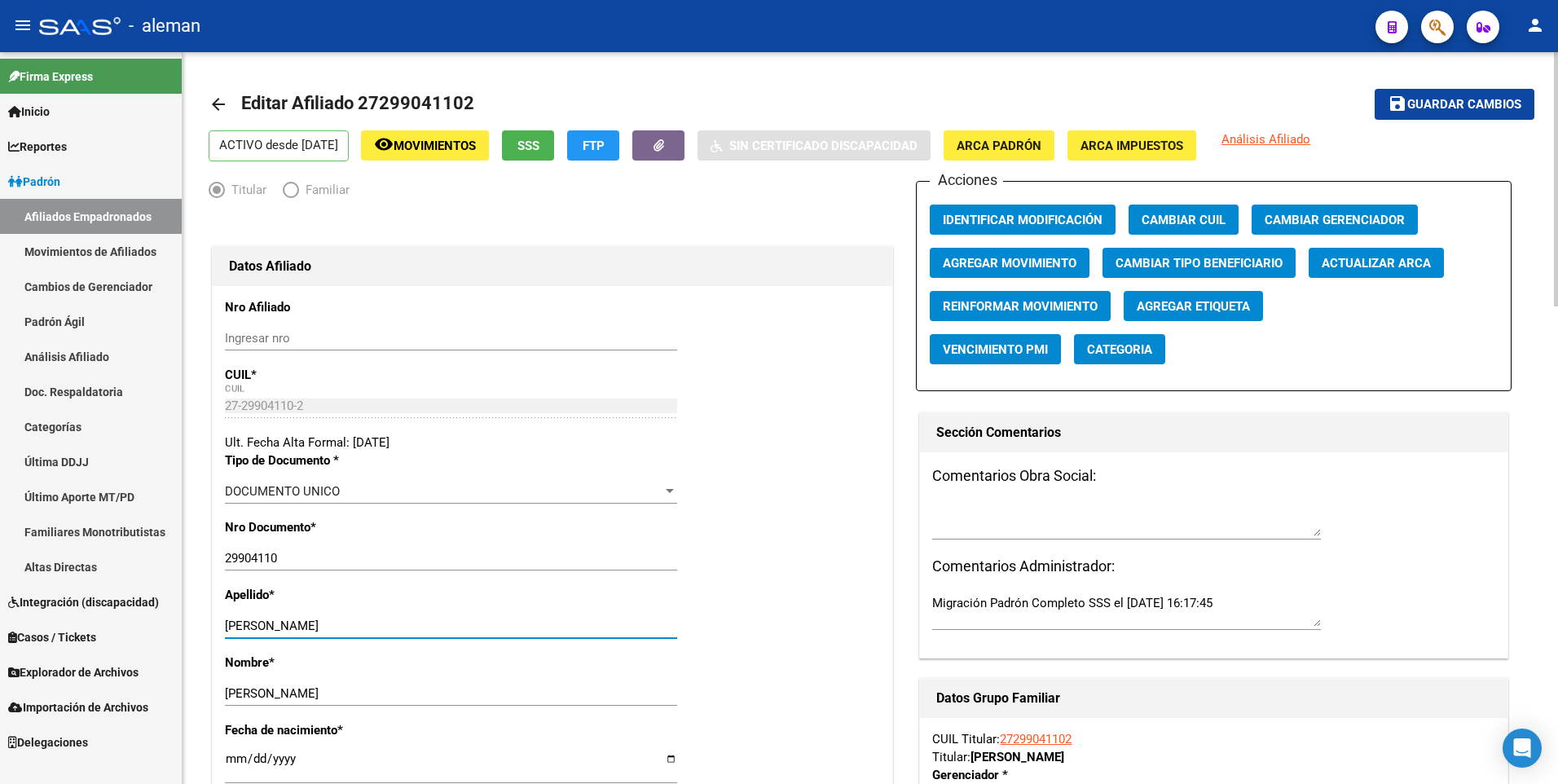
drag, startPoint x: 334, startPoint y: 621, endPoint x: 458, endPoint y: 621, distance: 124.0
click at [458, 621] on input "[PERSON_NAME]" at bounding box center [451, 625] width 452 height 14
type input "[PERSON_NAME]"
click at [947, 263] on span "Agregar Movimiento" at bounding box center [1009, 263] width 133 height 14
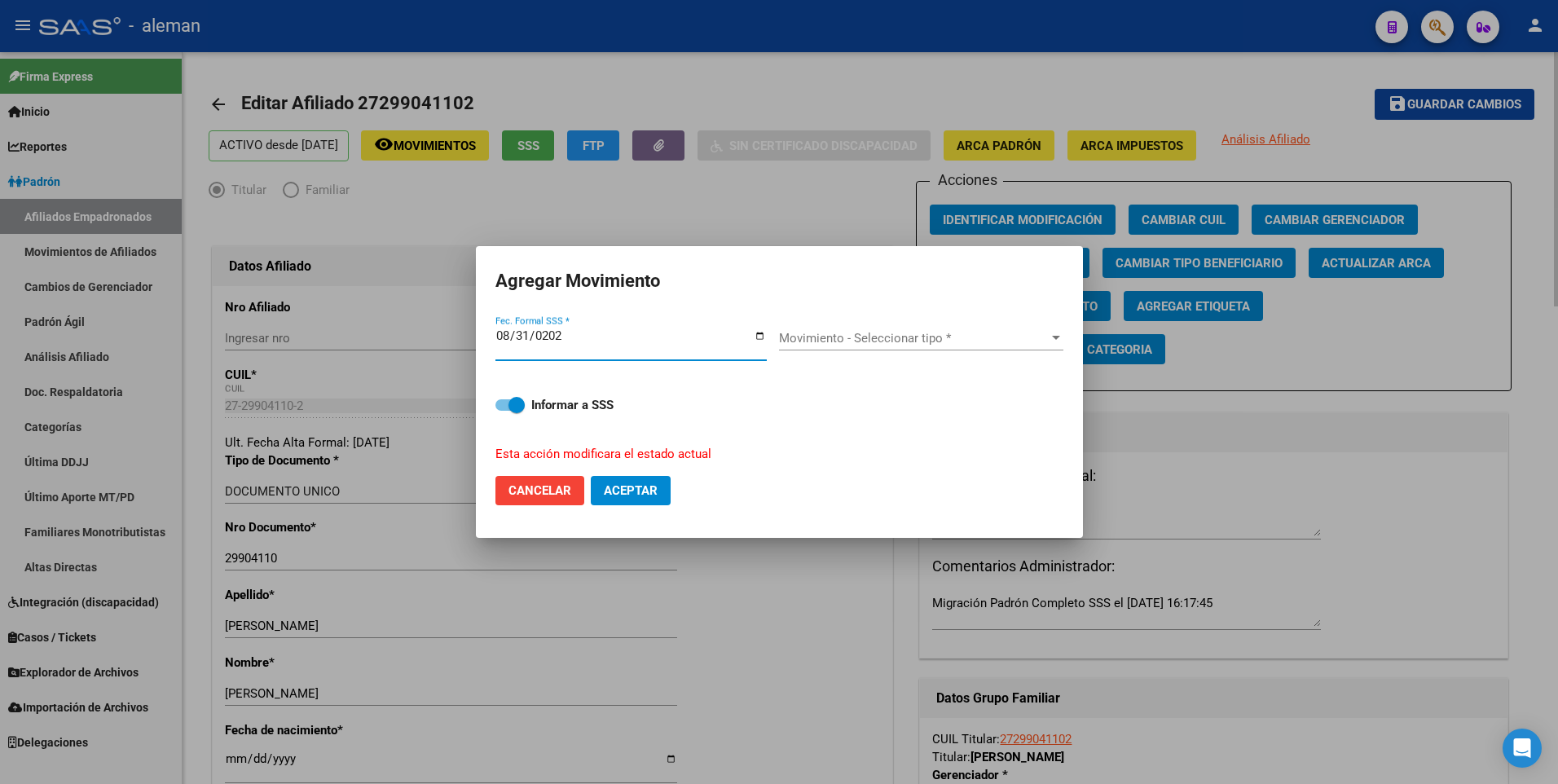
type input "[DATE]"
click at [591, 476] on button "Aceptar" at bounding box center [630, 490] width 80 height 29
click at [937, 337] on span "Movimiento - Seleccionar tipo *" at bounding box center [913, 337] width 269 height 14
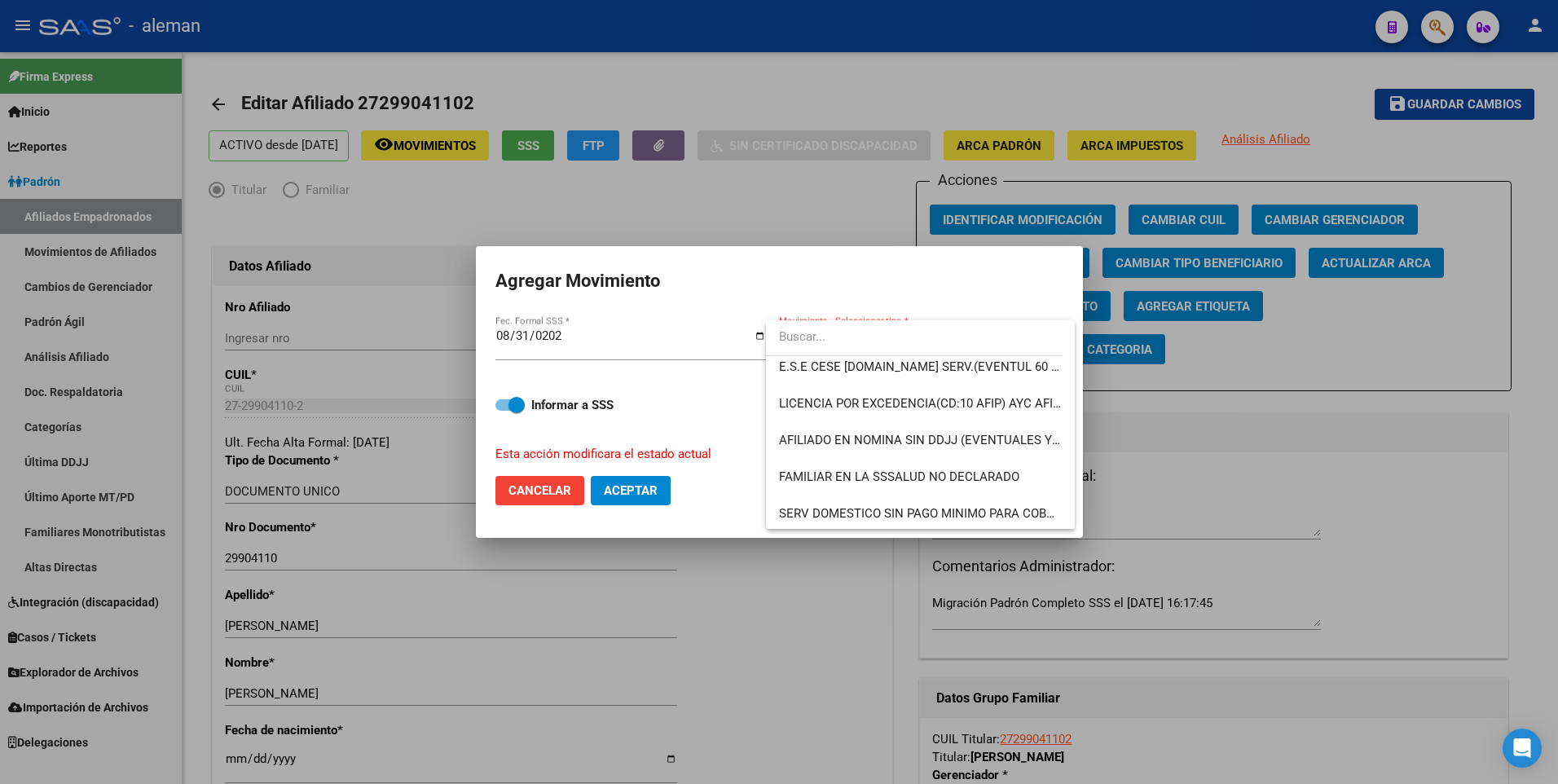
scroll to position [1059, 0]
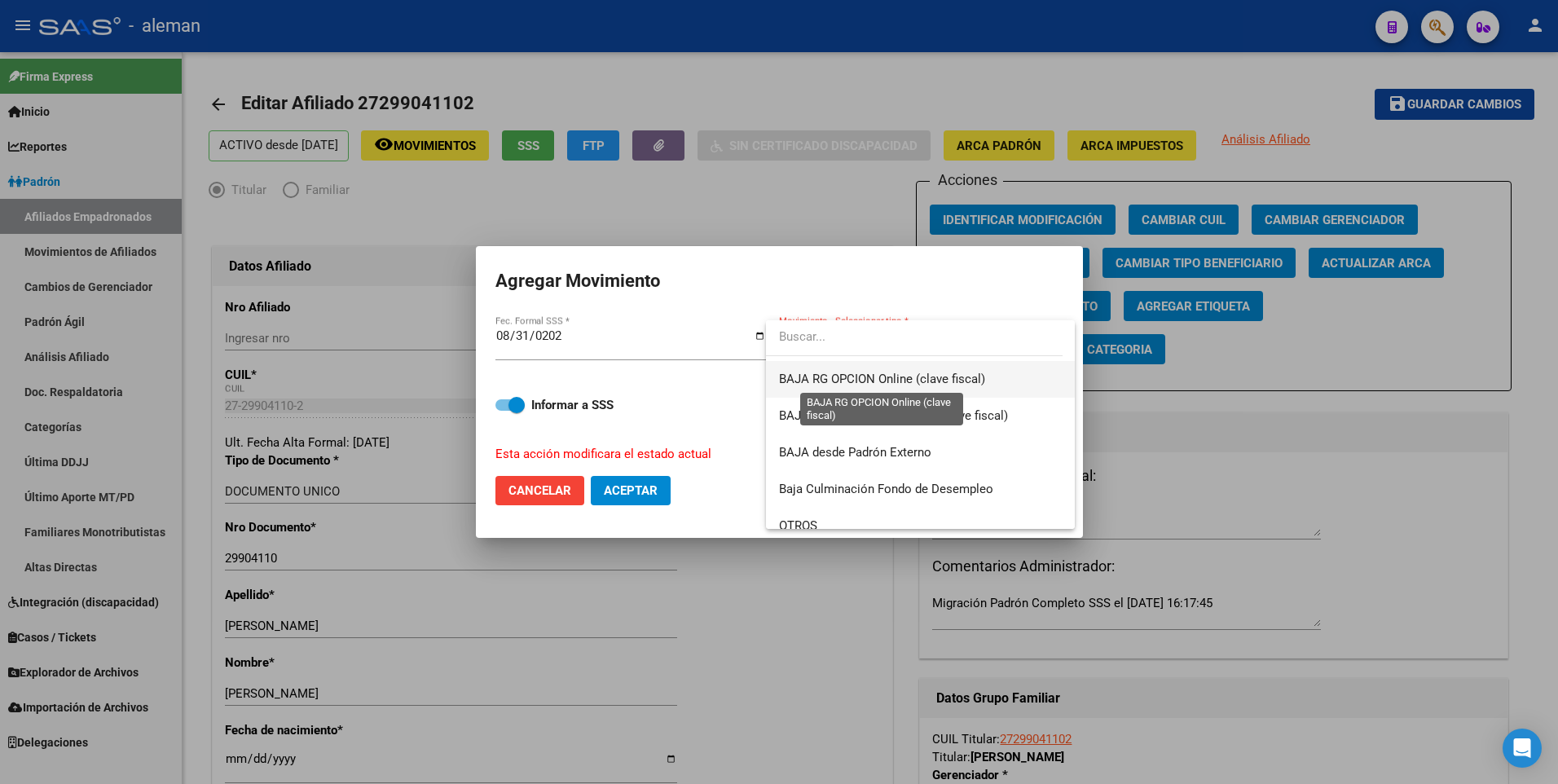
click at [868, 379] on span "BAJA RG OPCION Online (clave fiscal)" at bounding box center [882, 379] width 207 height 14
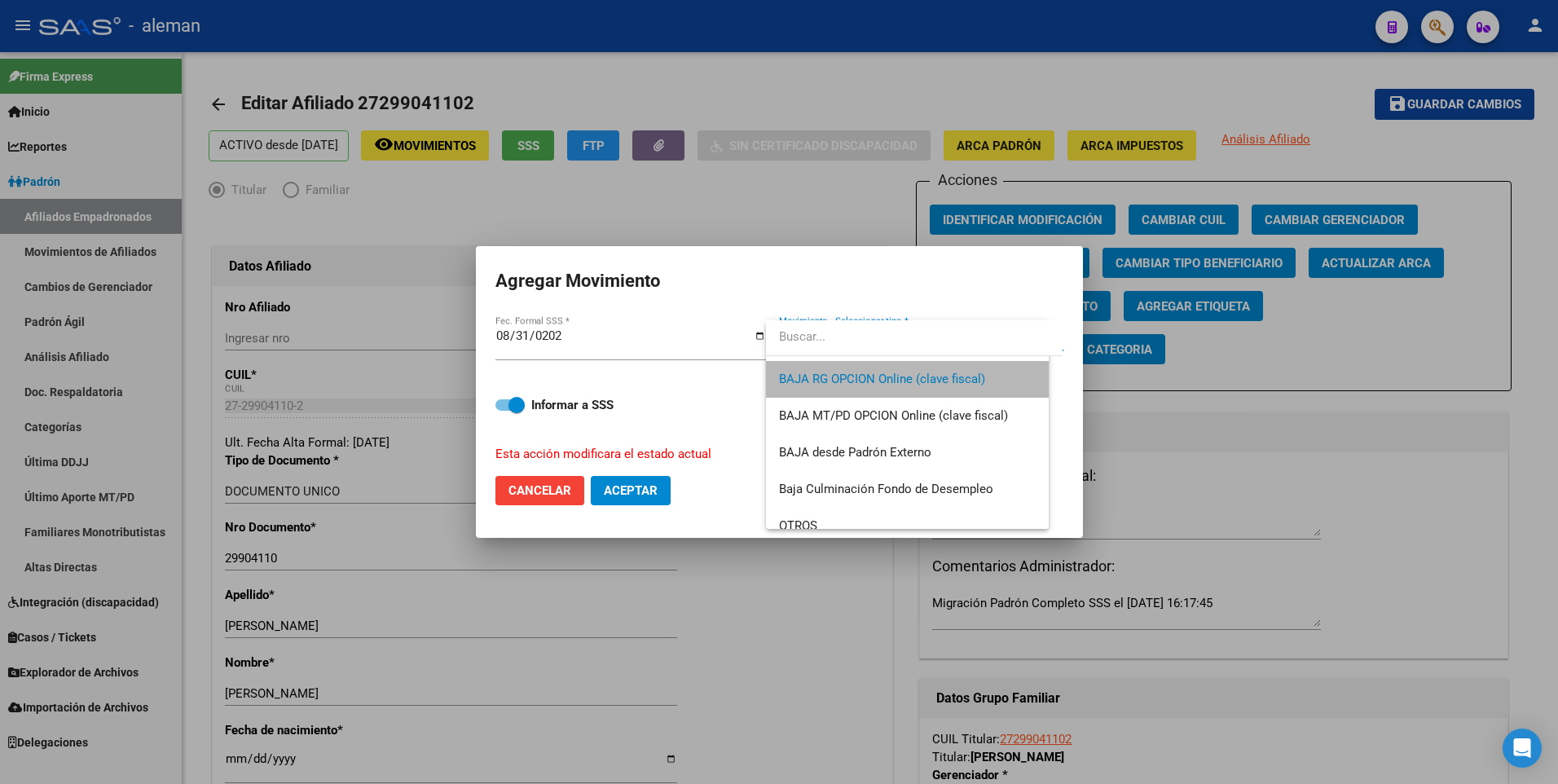
scroll to position [1064, 0]
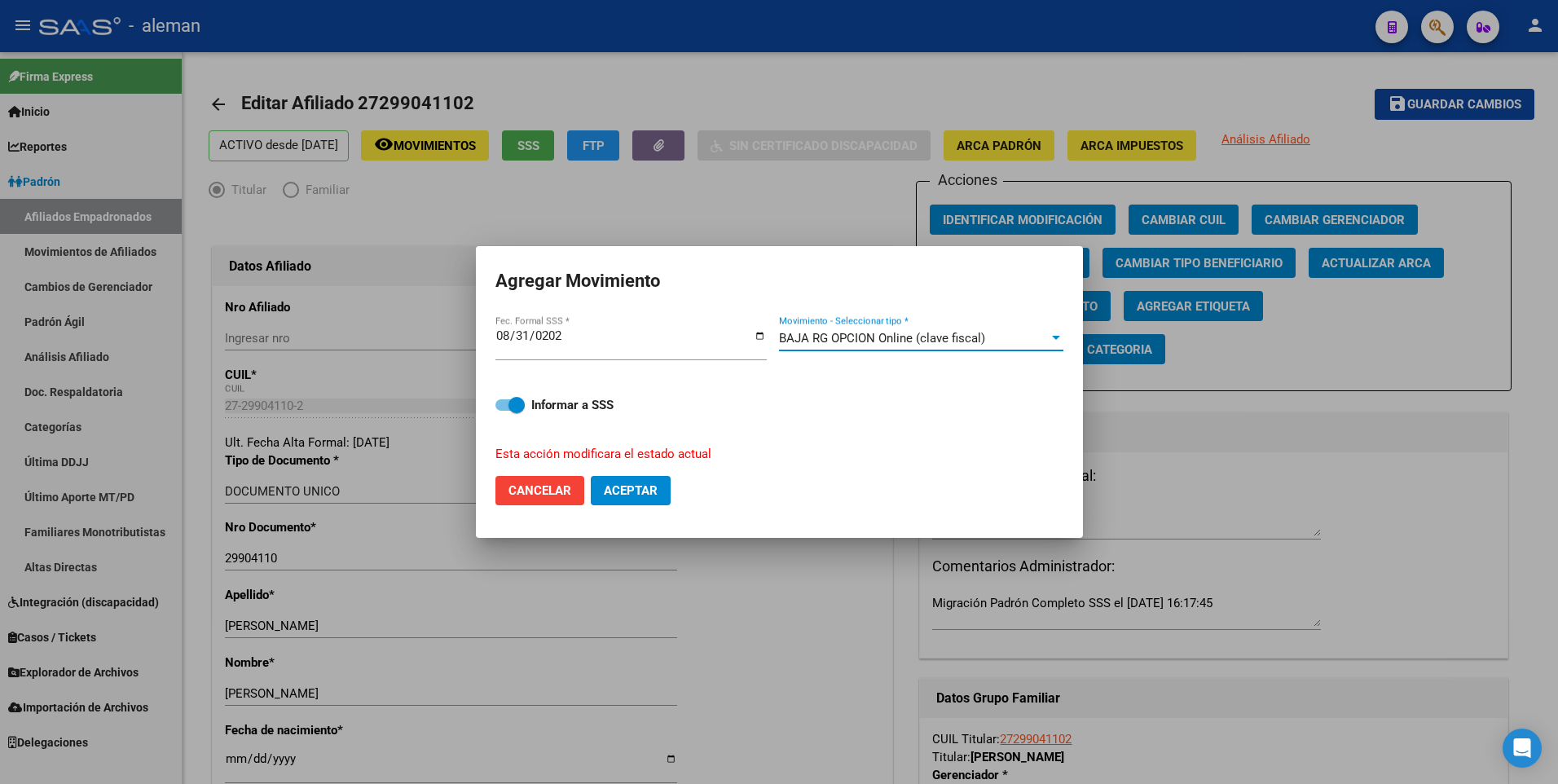
click at [625, 488] on span "Aceptar" at bounding box center [630, 490] width 54 height 14
checkbox input "false"
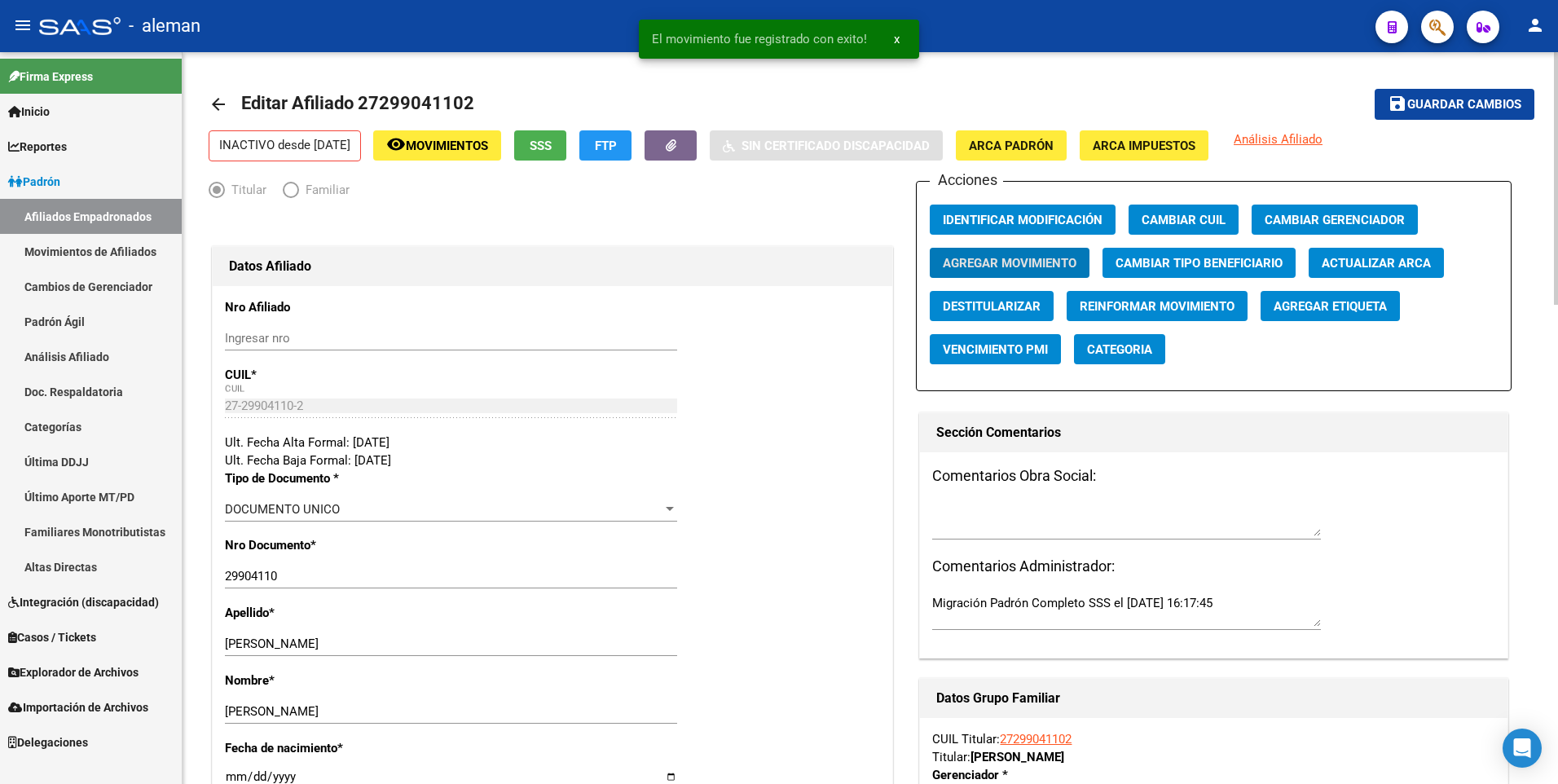
click at [217, 104] on mat-icon "arrow_back" at bounding box center [217, 104] width 19 height 19
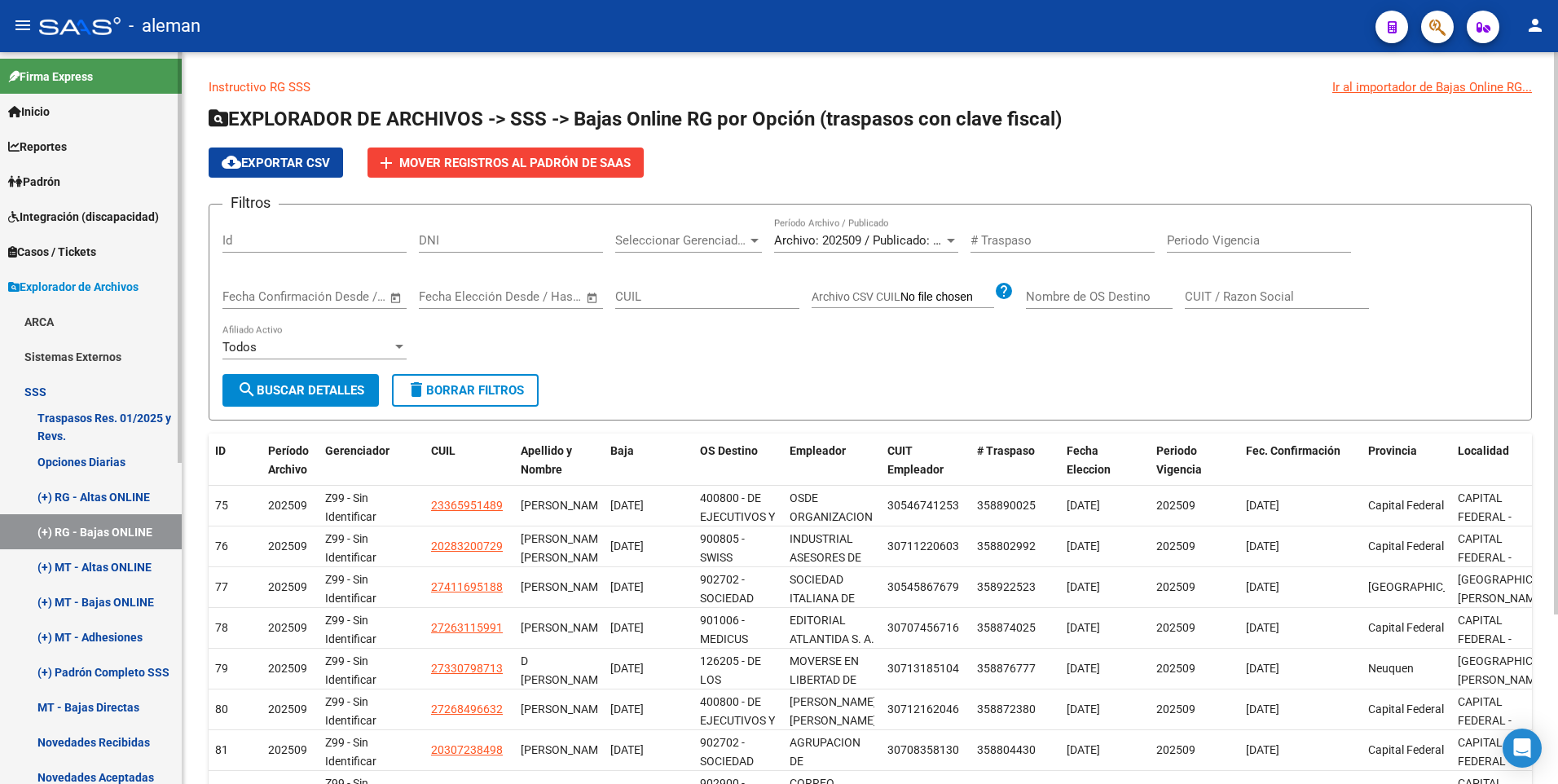
click at [59, 181] on span "Padrón" at bounding box center [34, 181] width 52 height 18
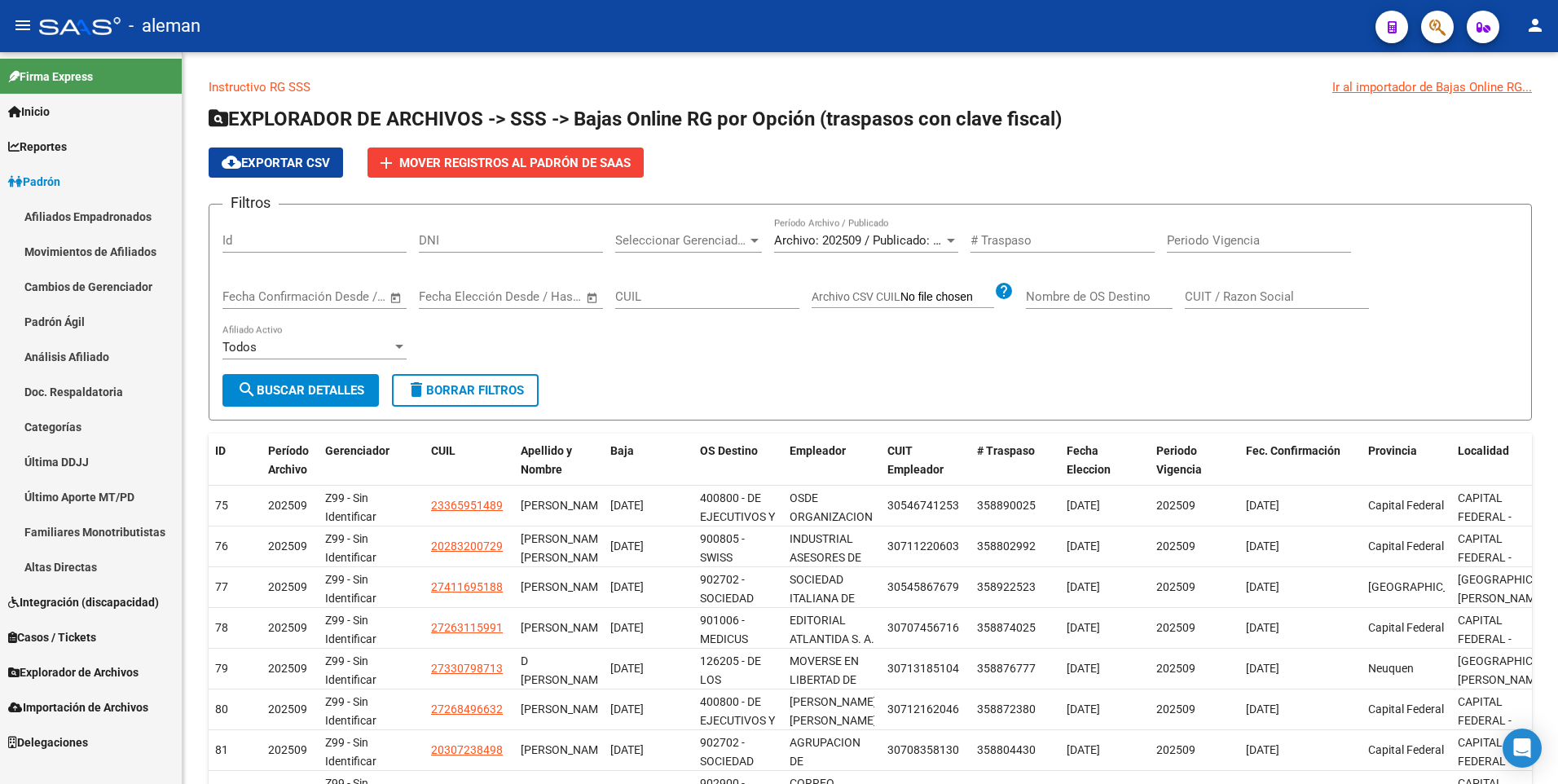
click at [64, 212] on link "Afiliados Empadronados" at bounding box center [91, 217] width 181 height 35
